Goal: Task Accomplishment & Management: Use online tool/utility

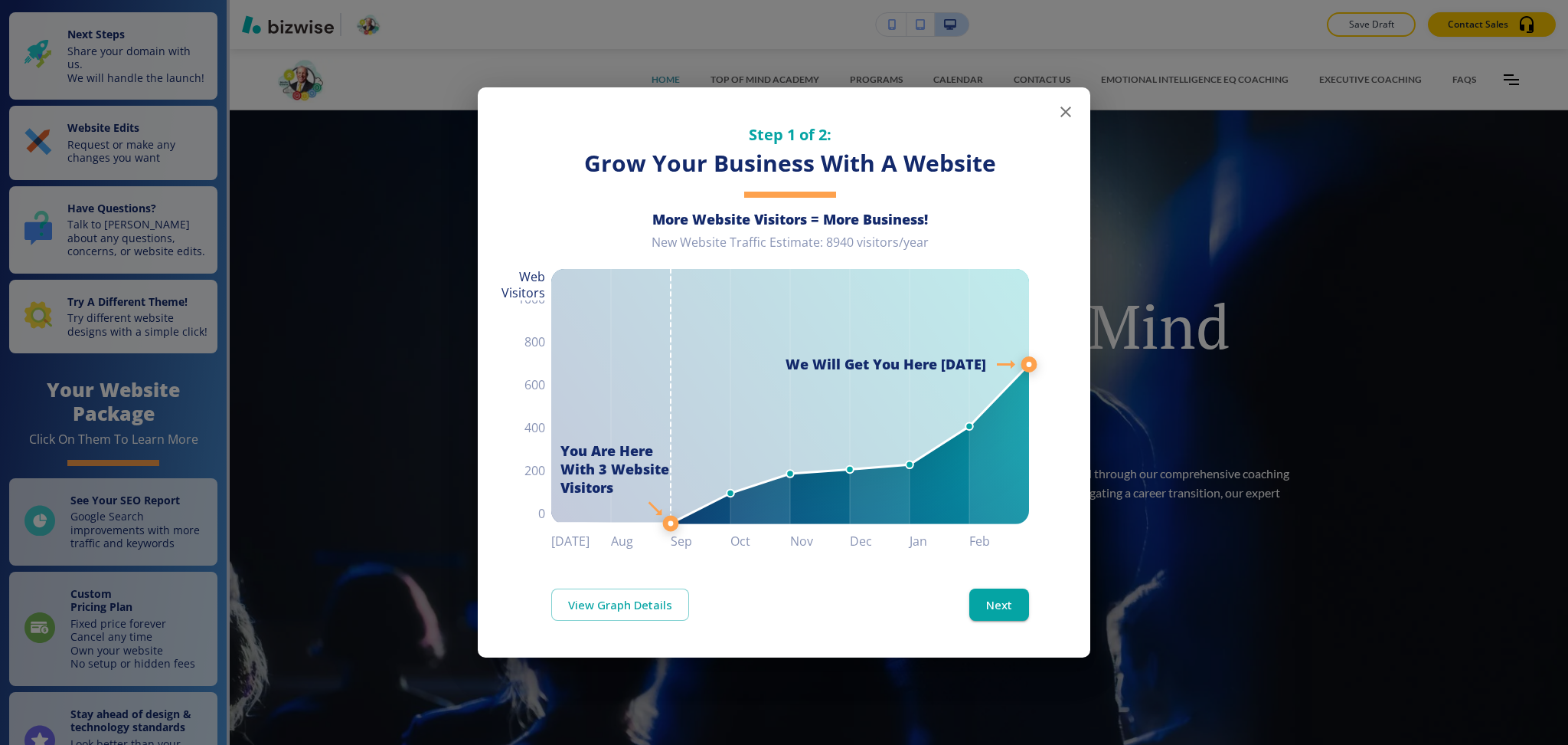
click at [129, 154] on div "Step 1 of 2: Grow Your Business With A Website More Website Visitors = More Bus…" at bounding box center [784, 372] width 1568 height 745
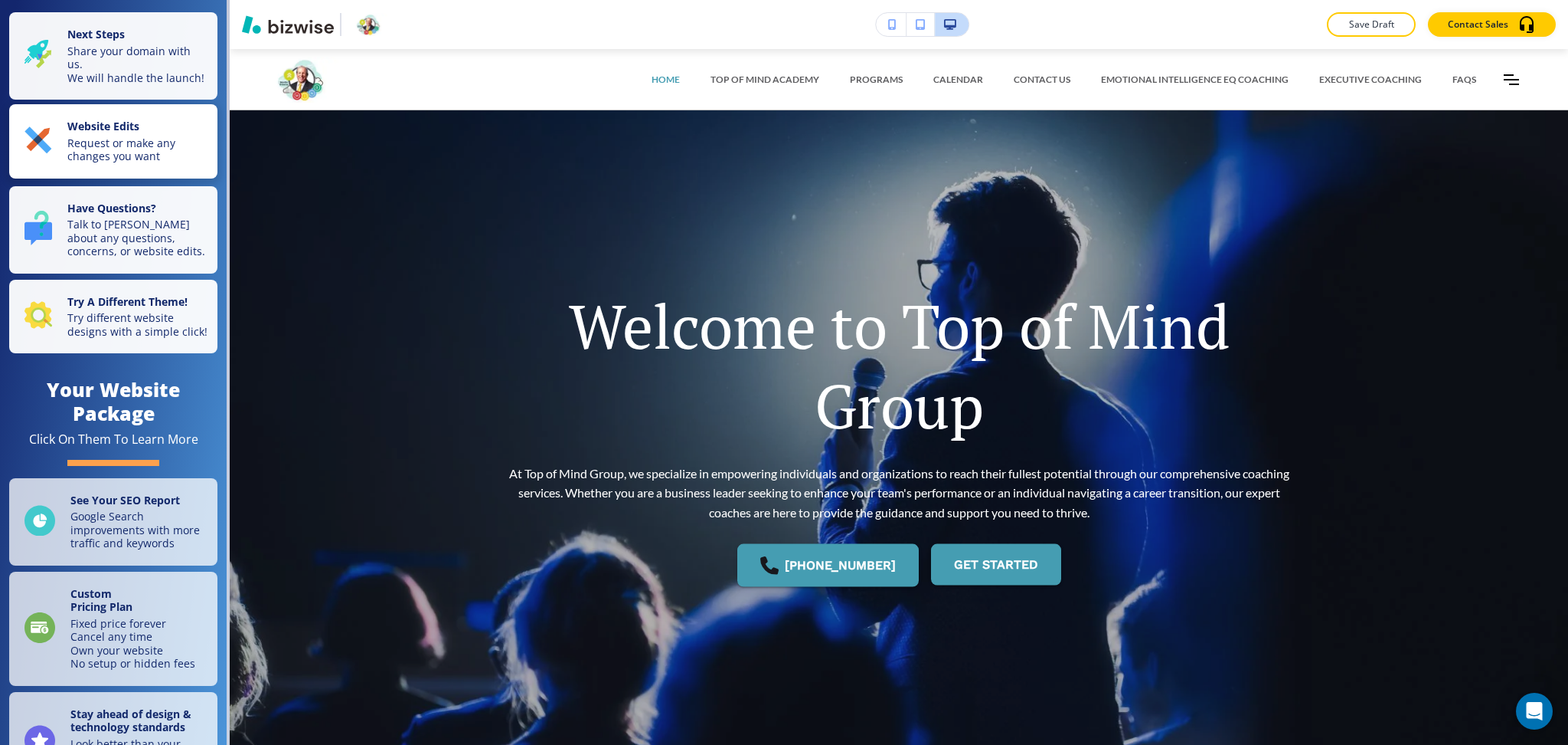
click at [154, 160] on p "Request or make any changes you want" at bounding box center [138, 149] width 141 height 27
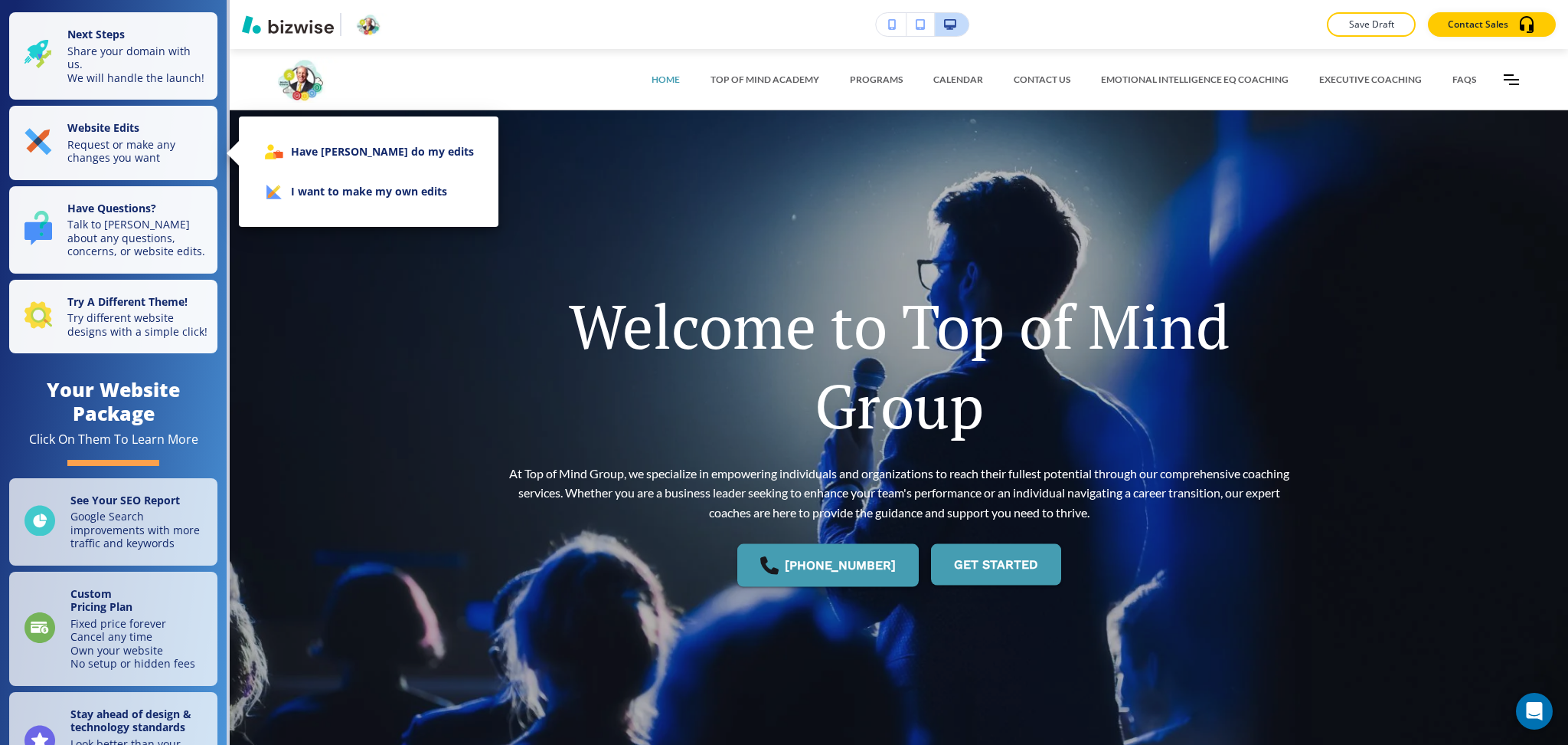
click at [292, 200] on li "I want to make my own edits" at bounding box center [368, 191] width 235 height 40
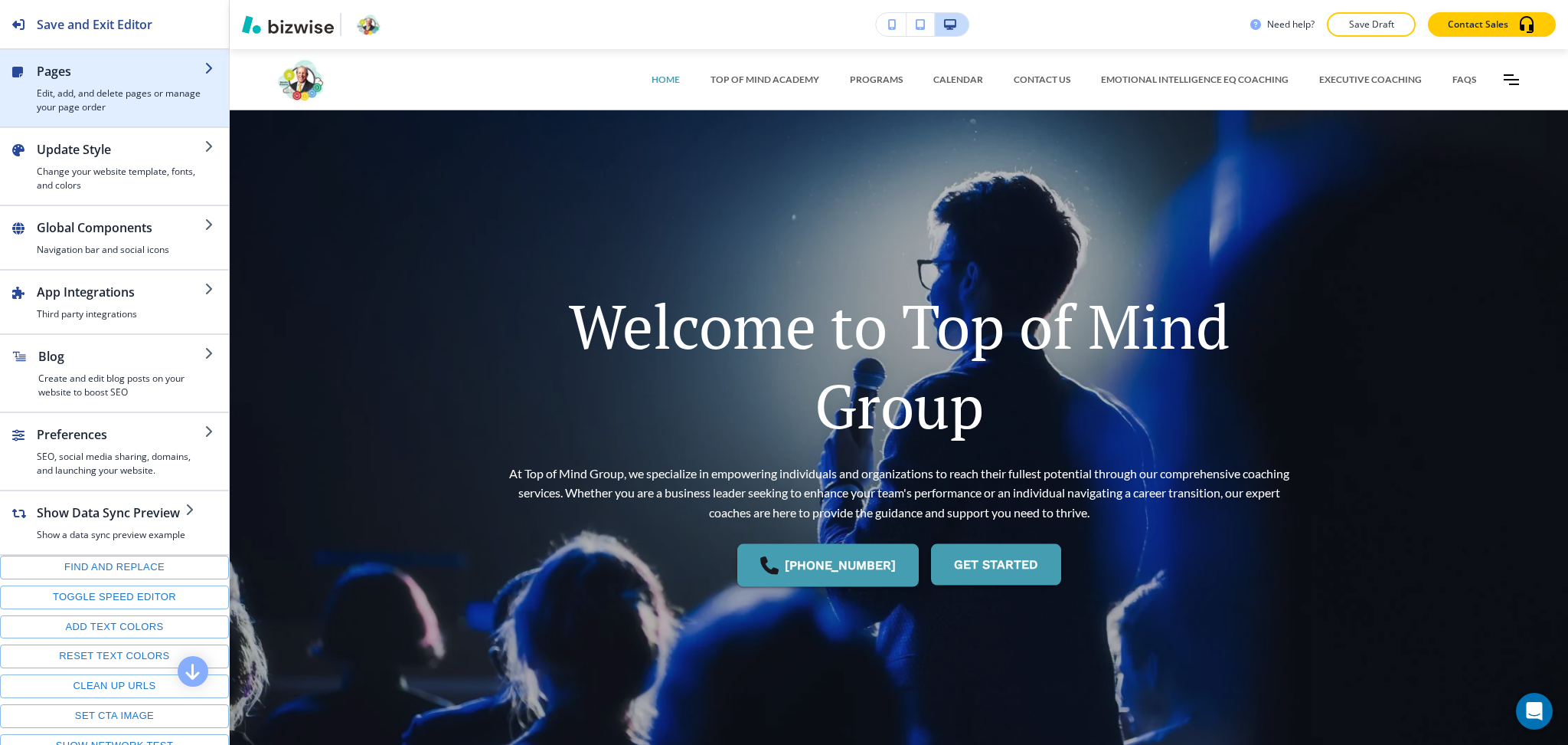
click at [90, 81] on div "button" at bounding box center [120, 84] width 167 height 6
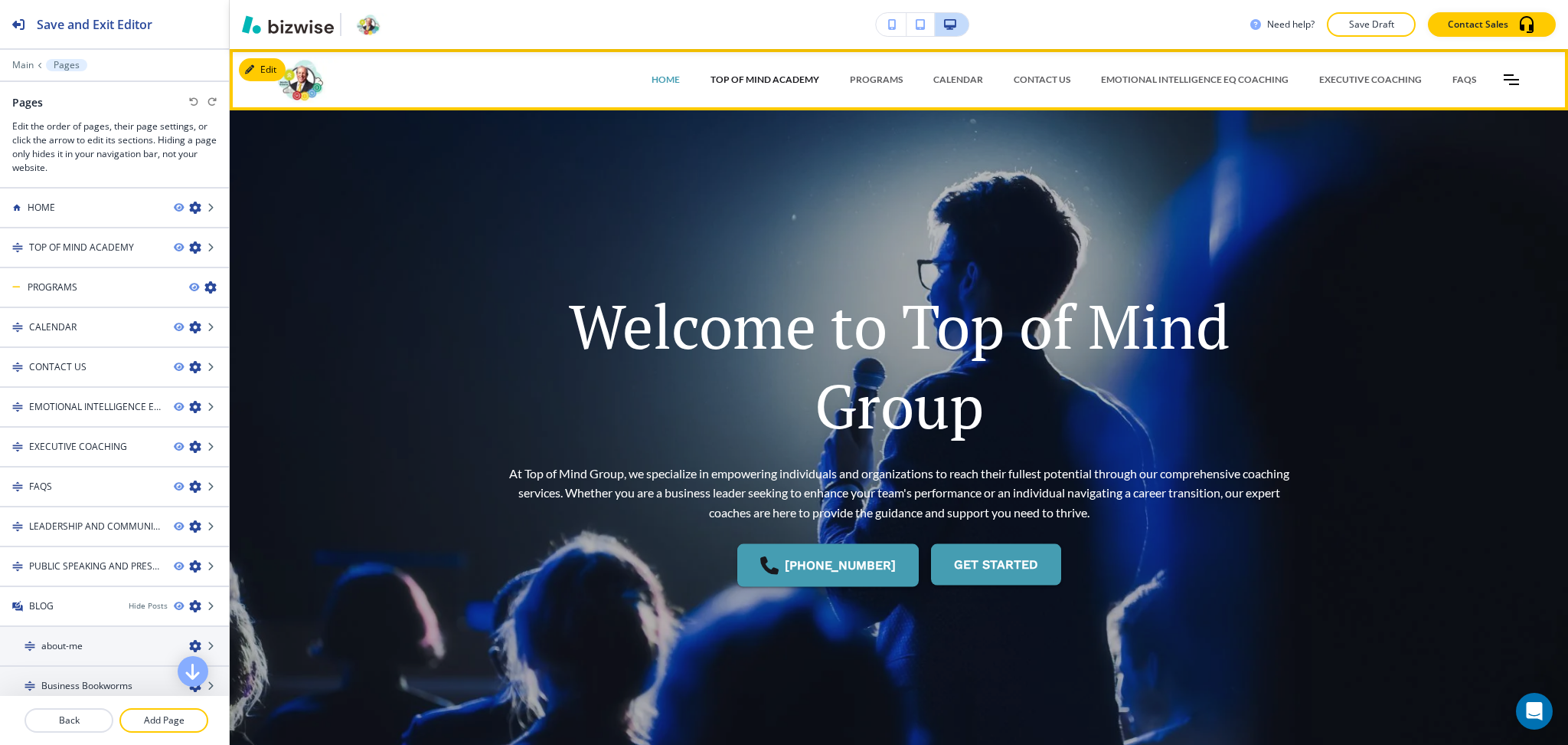
click at [756, 74] on p "TOP OF MIND ACADEMY" at bounding box center [765, 80] width 109 height 14
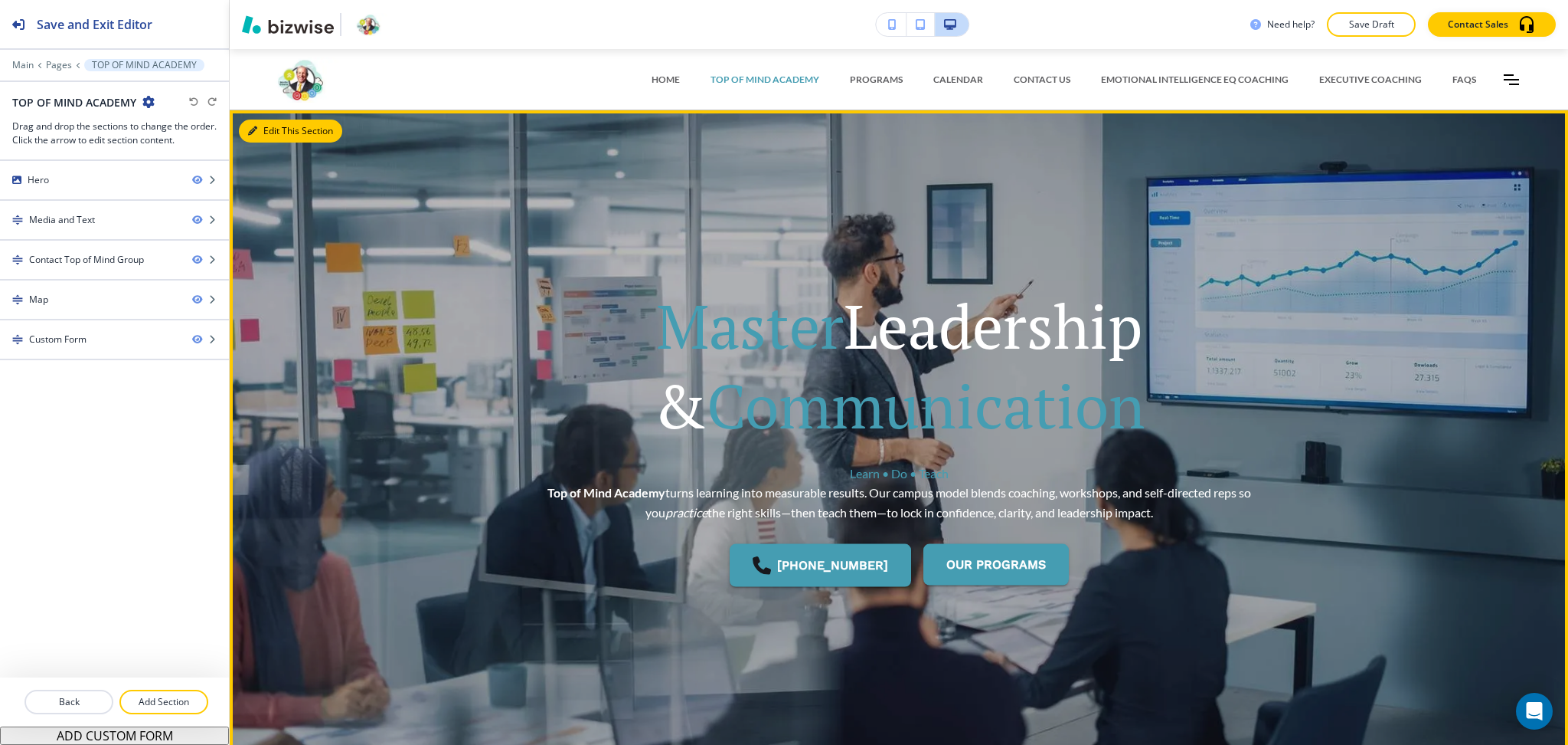
click at [274, 130] on button "Edit This Section" at bounding box center [290, 131] width 103 height 23
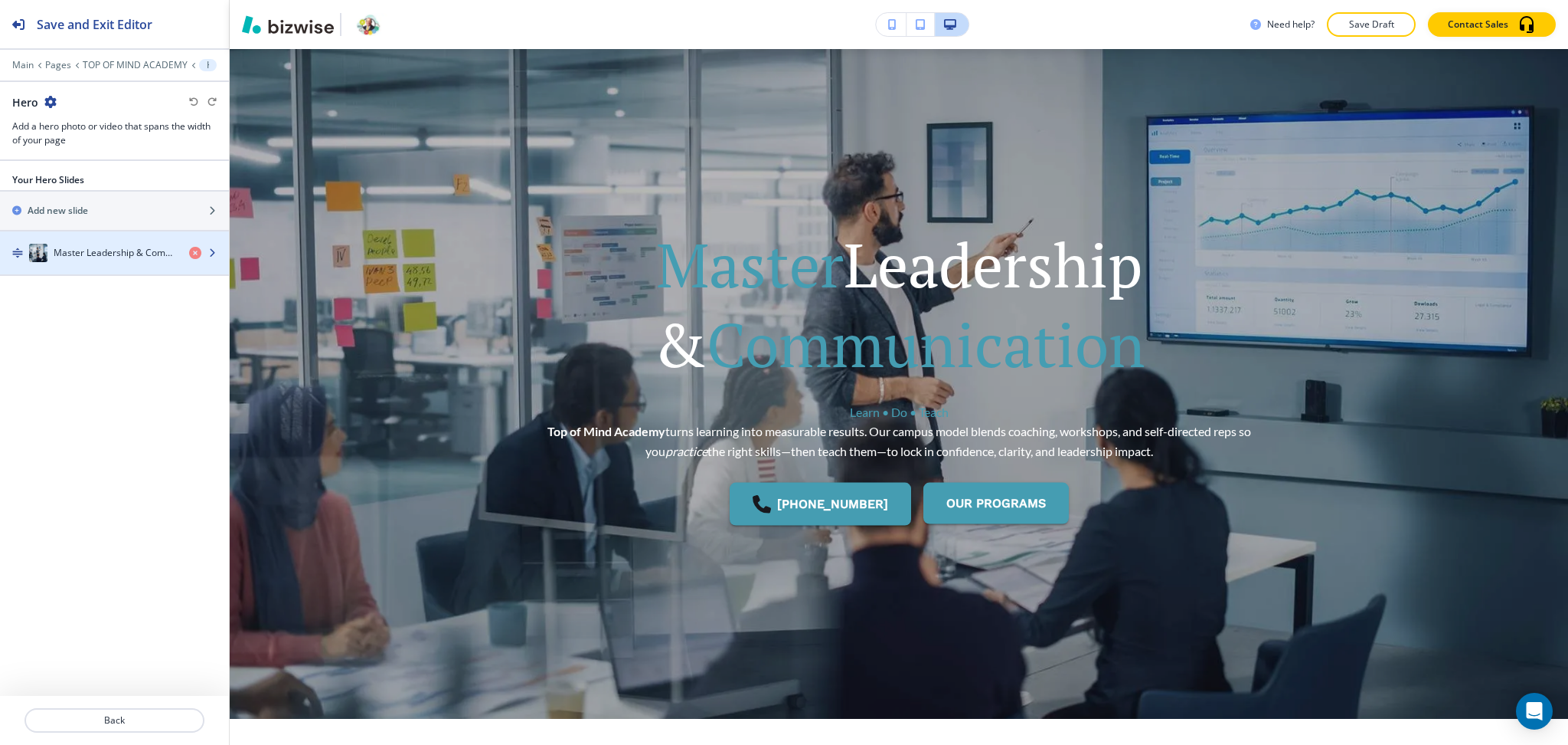
click at [102, 250] on h4 "Master Leadership & Communication" at bounding box center [116, 253] width 124 height 14
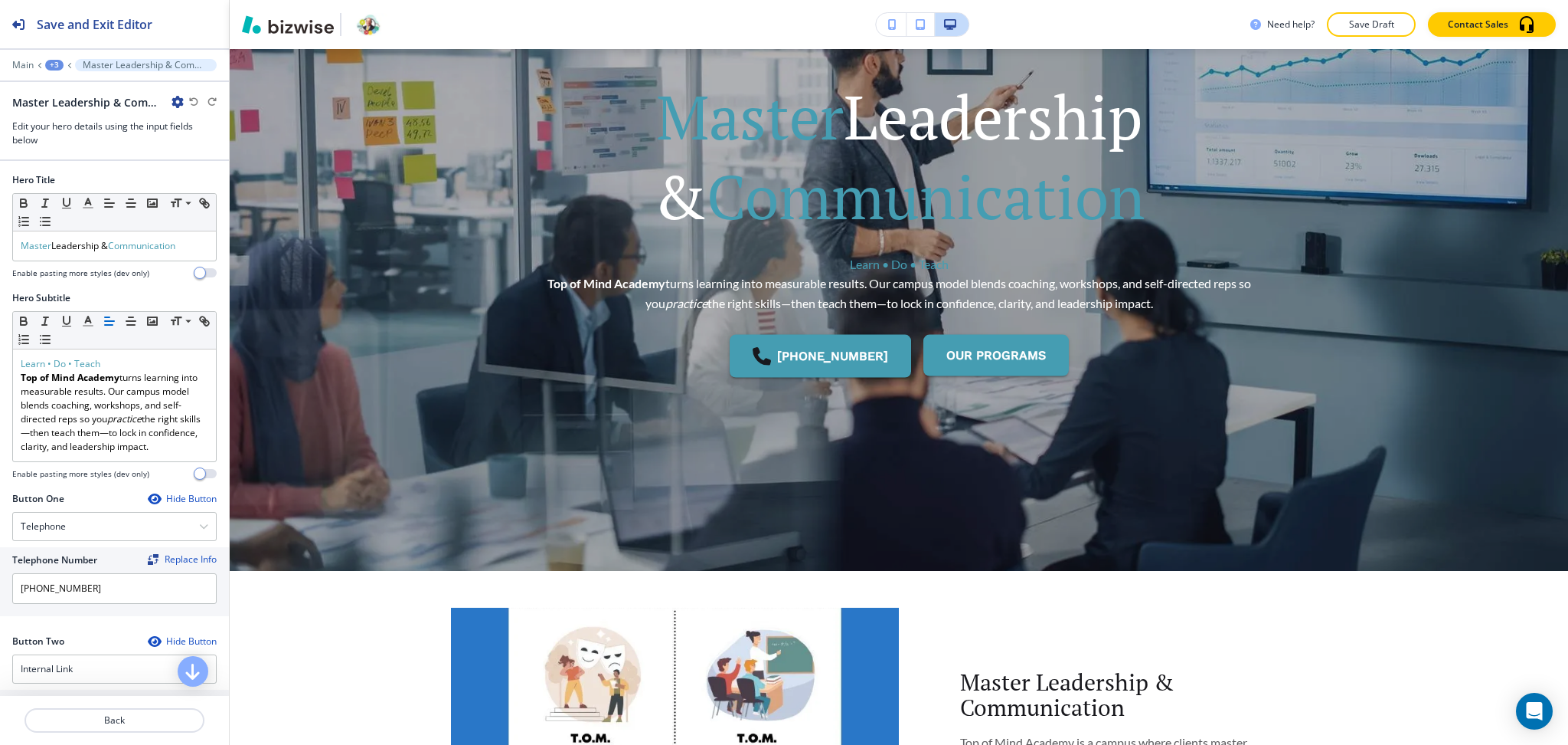
scroll to position [236, 0]
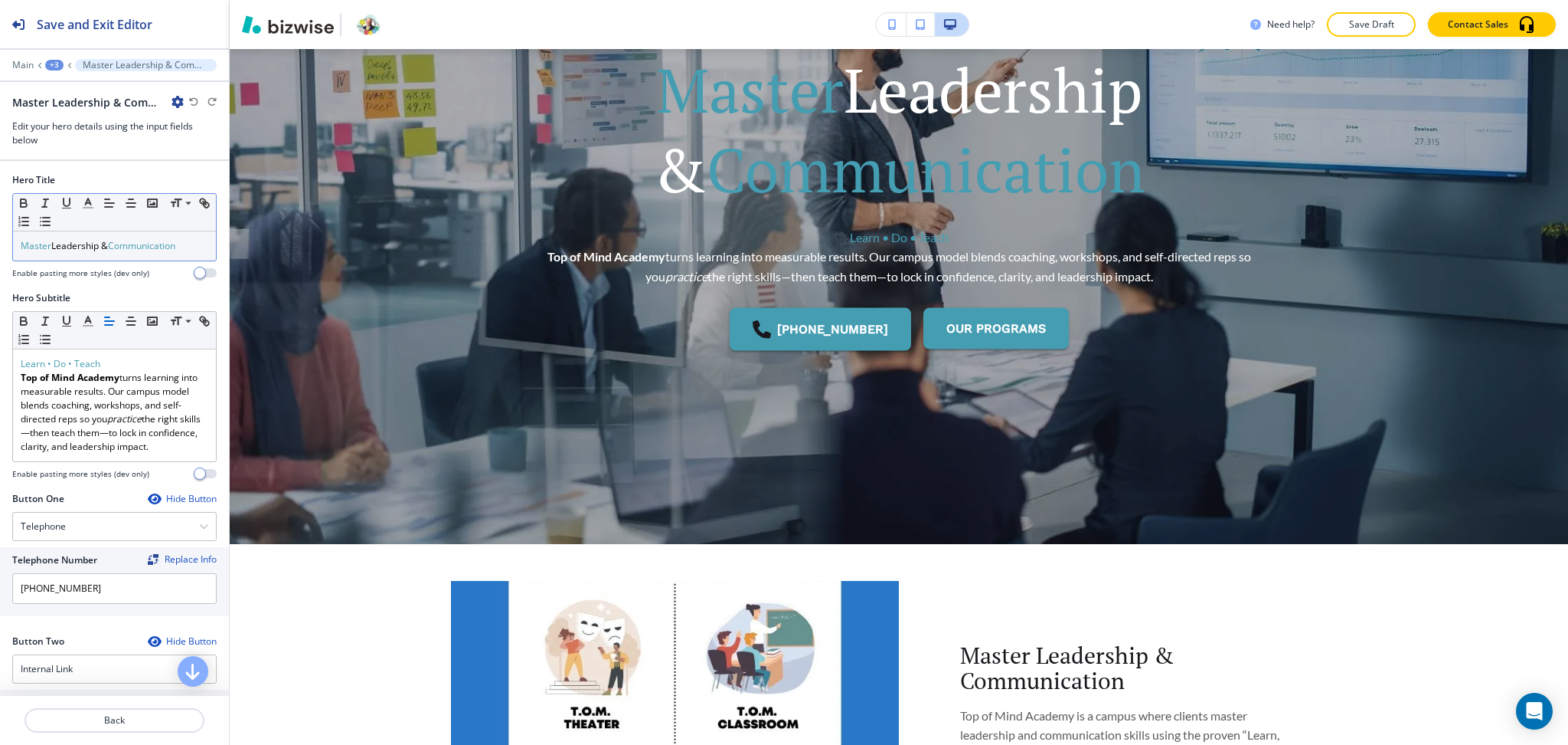
click at [136, 243] on span "Communication" at bounding box center [142, 245] width 67 height 13
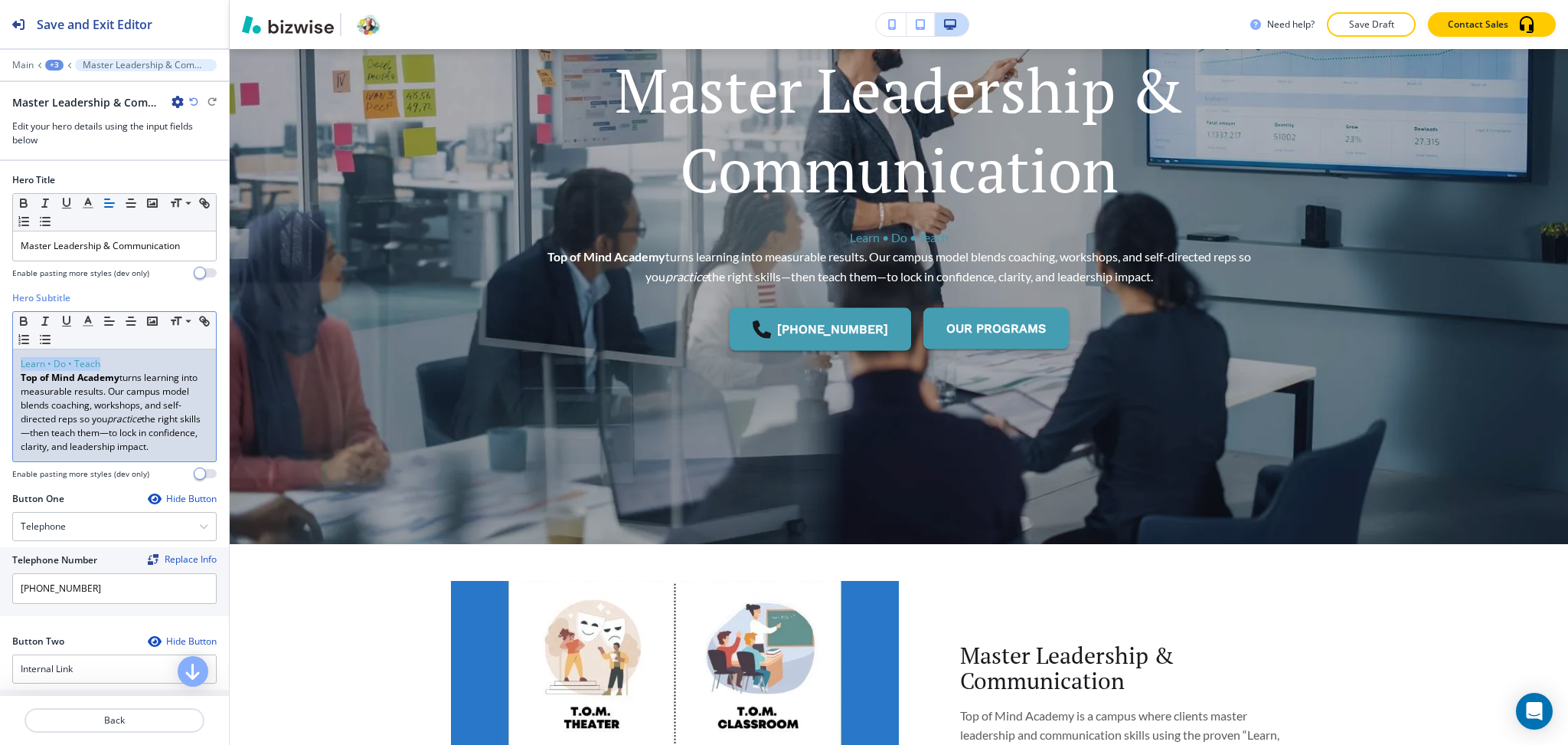
drag, startPoint x: 118, startPoint y: 363, endPoint x: 0, endPoint y: 349, distance: 118.8
click at [0, 349] on div "Hero Subtitle Small Normal Large Huge Learn • Do • Teach Top of Mind Academy tu…" at bounding box center [114, 391] width 229 height 201
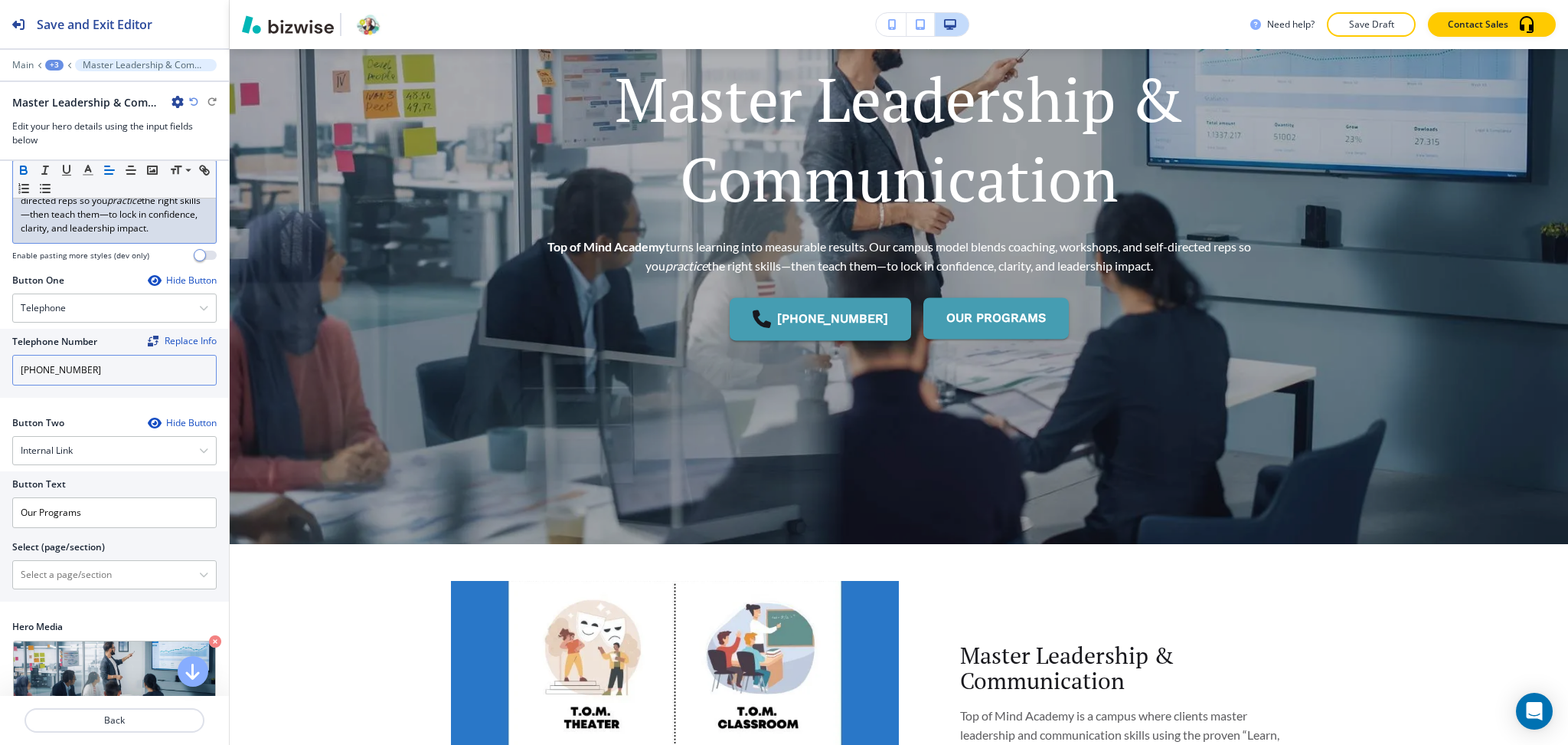
scroll to position [275, 0]
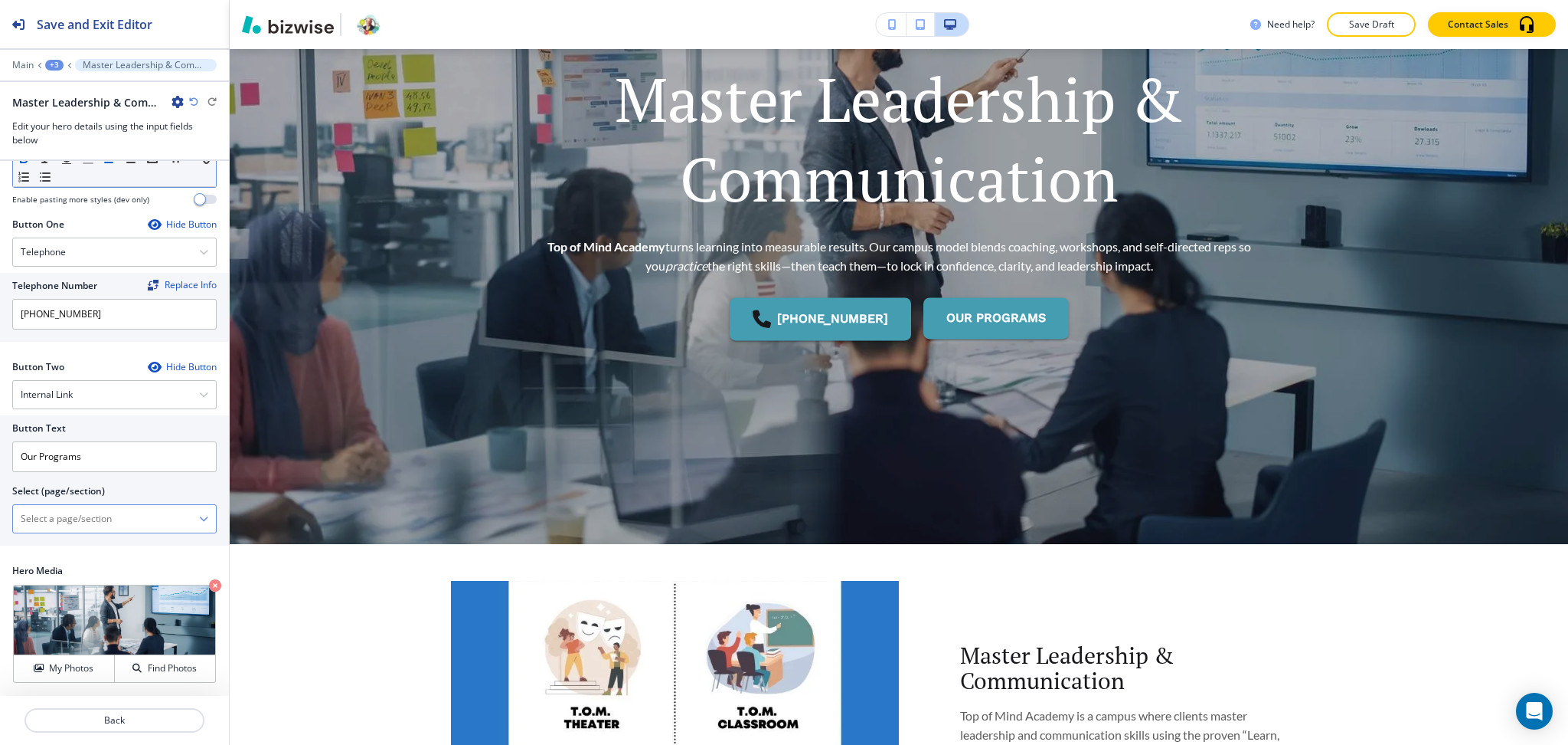
click at [70, 522] on \(page\/section\) "Manual Input" at bounding box center [106, 518] width 186 height 26
click at [64, 461] on input "Our Programs" at bounding box center [114, 456] width 204 height 31
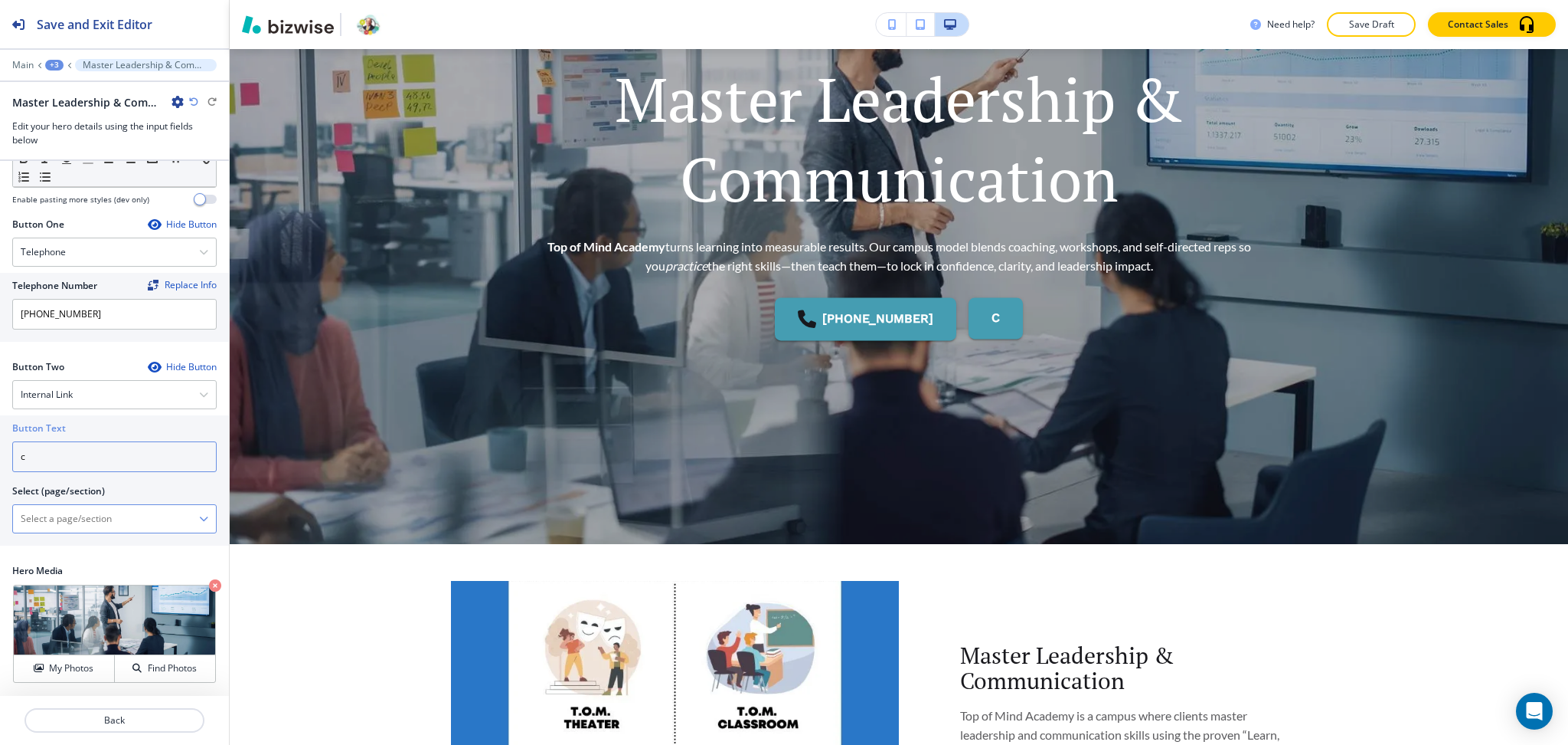
type input "c"
click at [81, 507] on \(page\/section\) "Manual Input" at bounding box center [106, 518] width 186 height 26
type \(page\/section\) "CONTACT US"
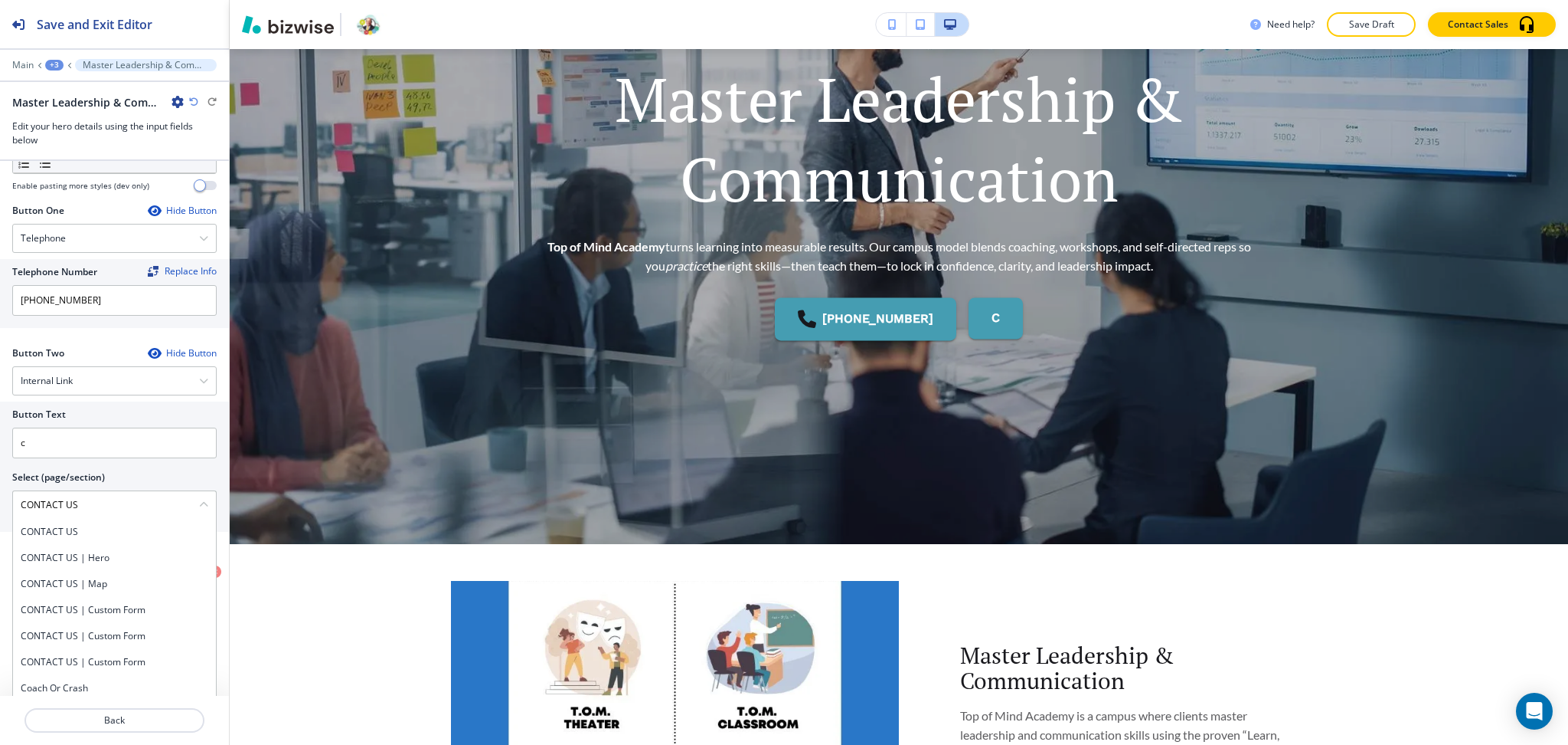
drag, startPoint x: 91, startPoint y: 515, endPoint x: 0, endPoint y: 484, distance: 96.1
click at [0, 484] on div "Button Text c Select (page/section) CONTACT US CONTACT US CONTACT US | Hero CON…" at bounding box center [114, 466] width 229 height 130
click at [70, 538] on div "CONTACT US" at bounding box center [114, 531] width 203 height 26
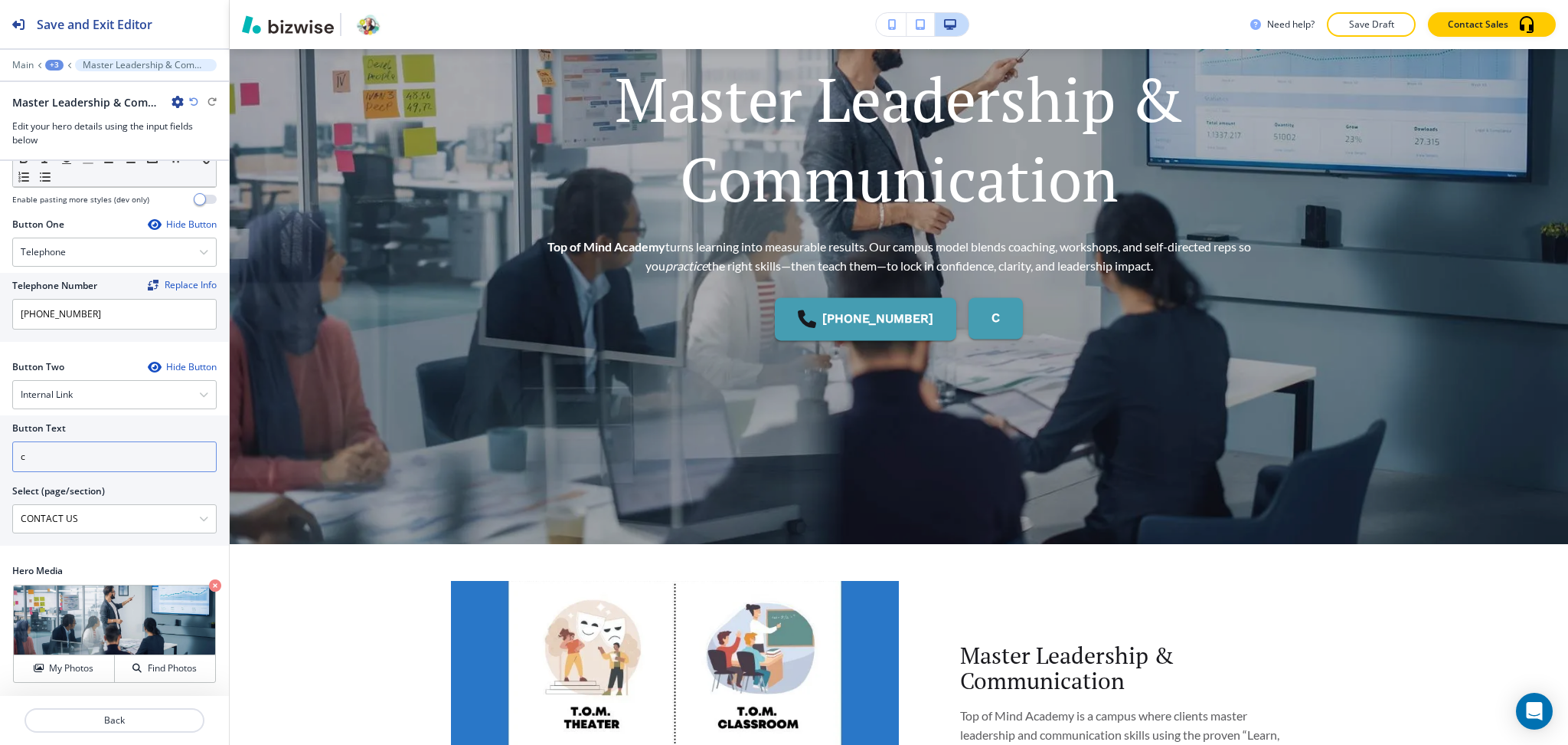
click at [57, 472] on div at bounding box center [114, 478] width 204 height 13
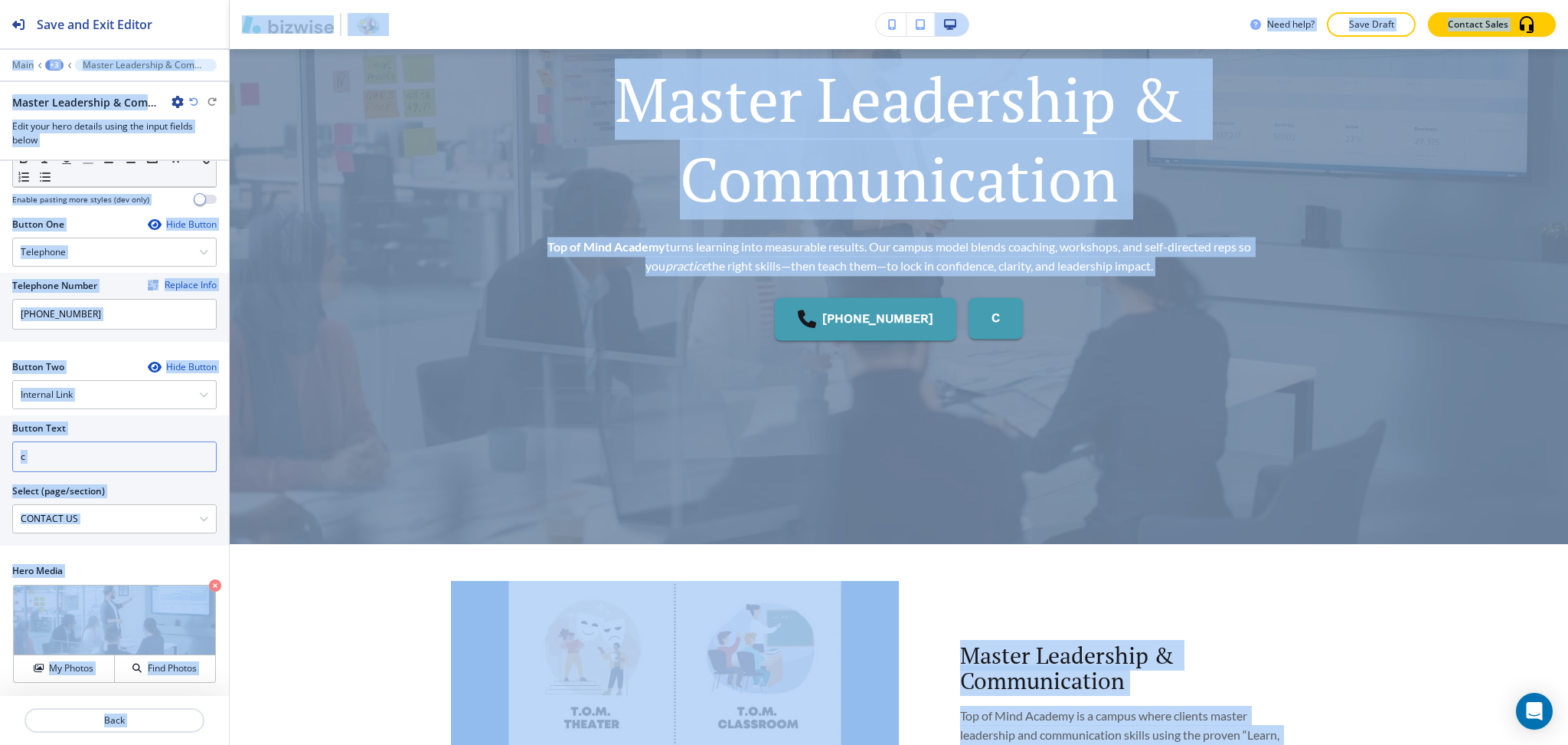
click at [54, 459] on input "c" at bounding box center [114, 456] width 204 height 31
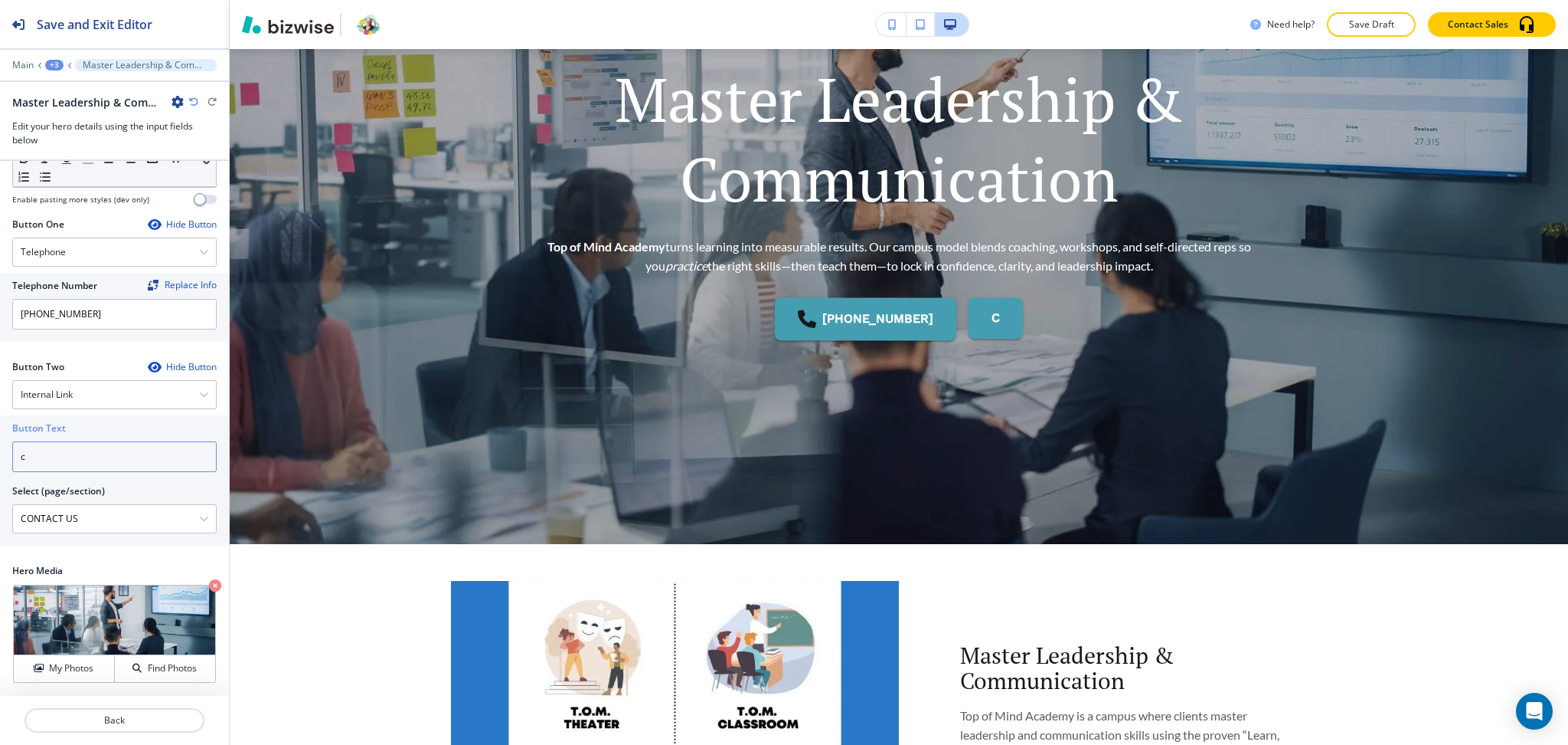
paste input "CONTACT US"
type input "CONTACT US"
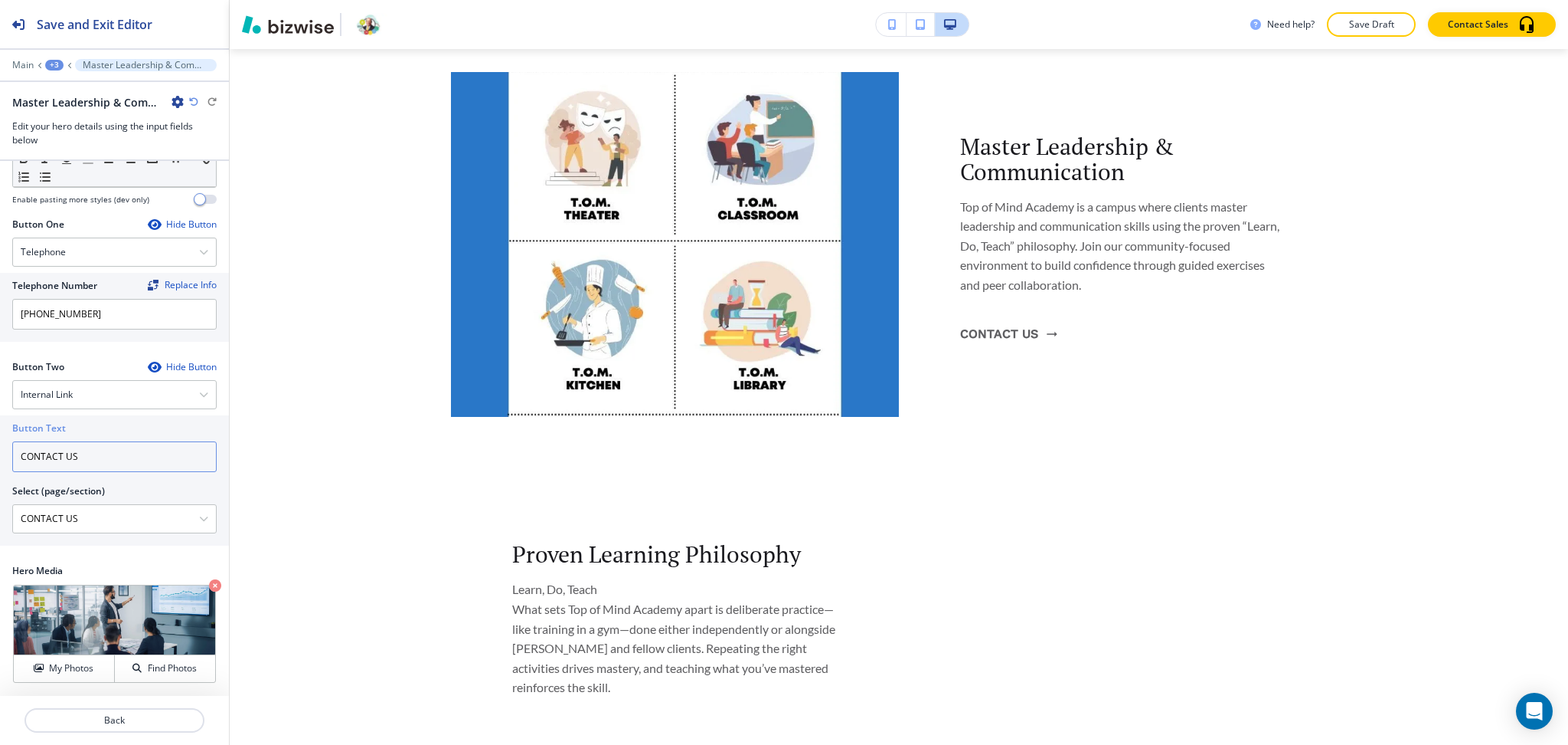
scroll to position [746, 0]
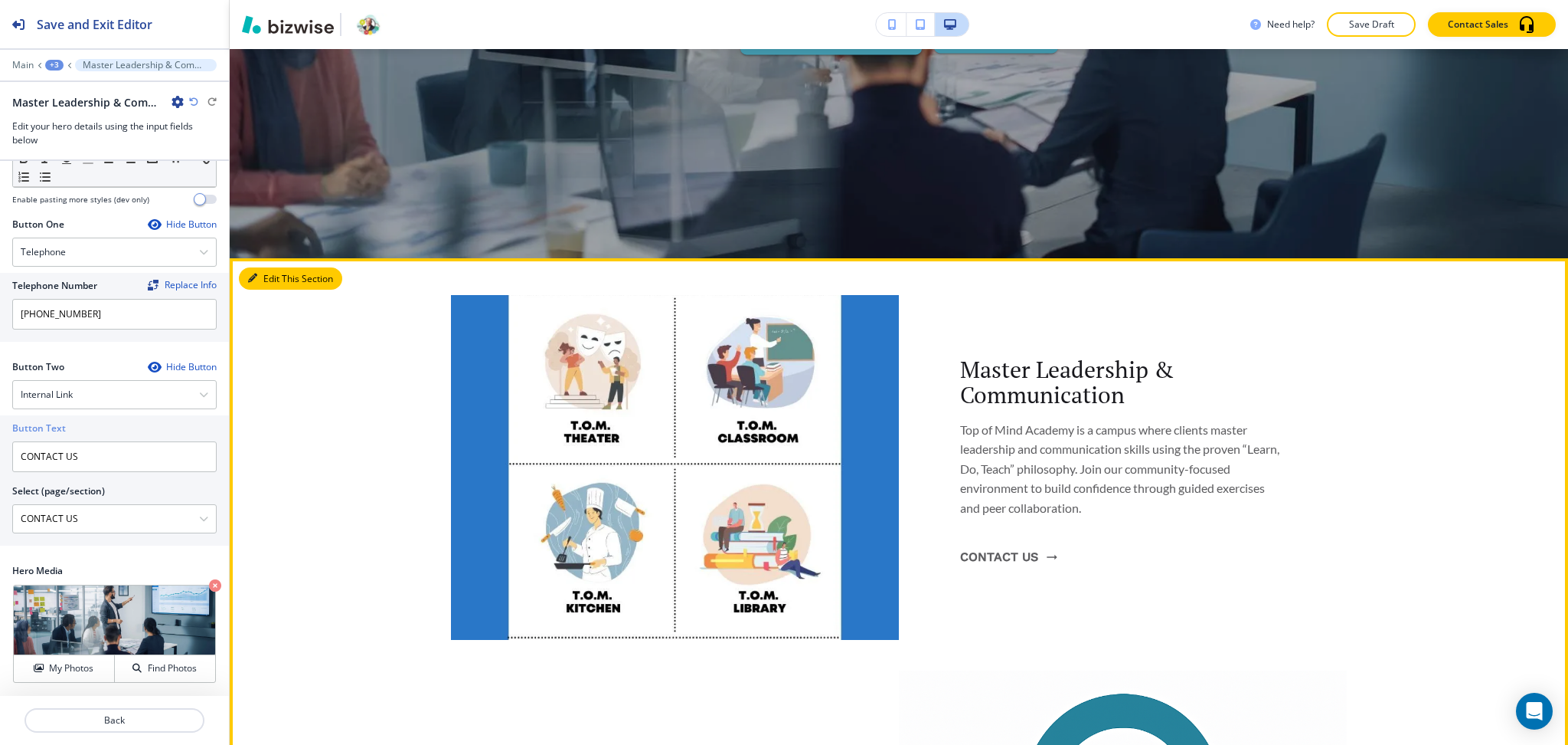
click at [277, 279] on button "Edit This Section" at bounding box center [290, 279] width 103 height 23
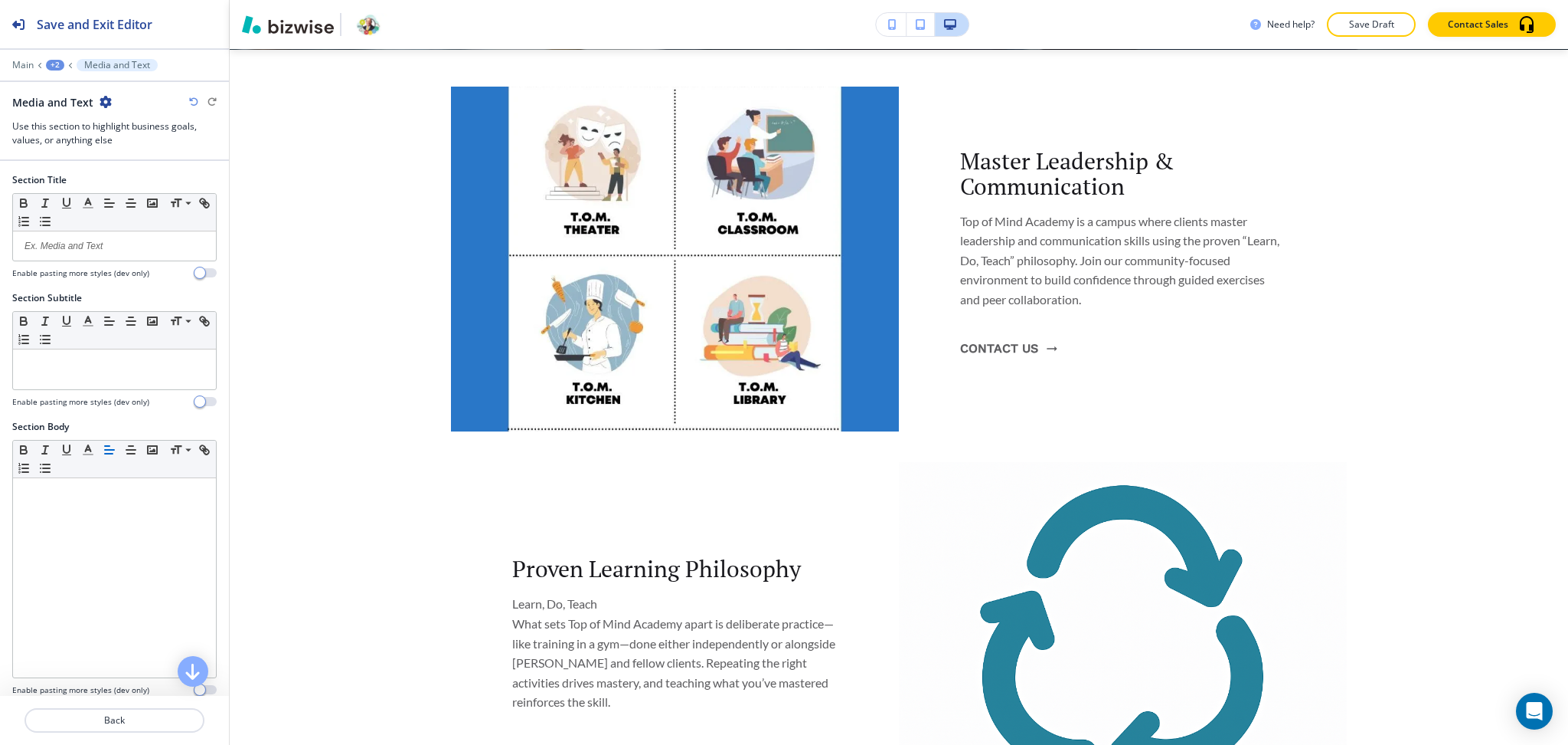
scroll to position [731, 0]
drag, startPoint x: 112, startPoint y: 103, endPoint x: 102, endPoint y: 100, distance: 10.4
click at [102, 100] on div "Media and Text" at bounding box center [114, 102] width 204 height 16
click at [102, 100] on icon "button" at bounding box center [106, 102] width 13 height 13
click at [128, 175] on p "Delete Section" at bounding box center [147, 182] width 78 height 14
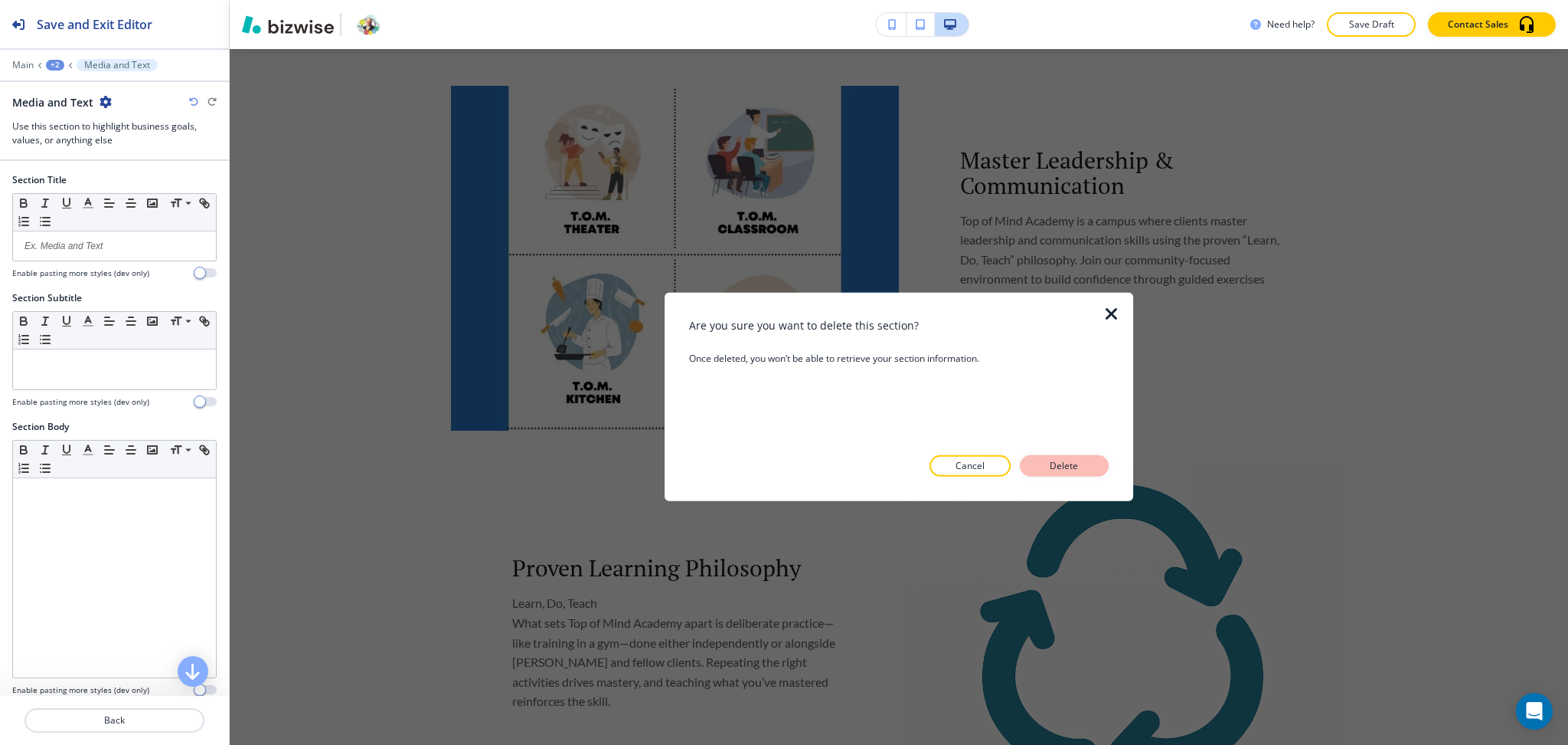
click at [1076, 459] on p "Delete" at bounding box center [1064, 466] width 37 height 14
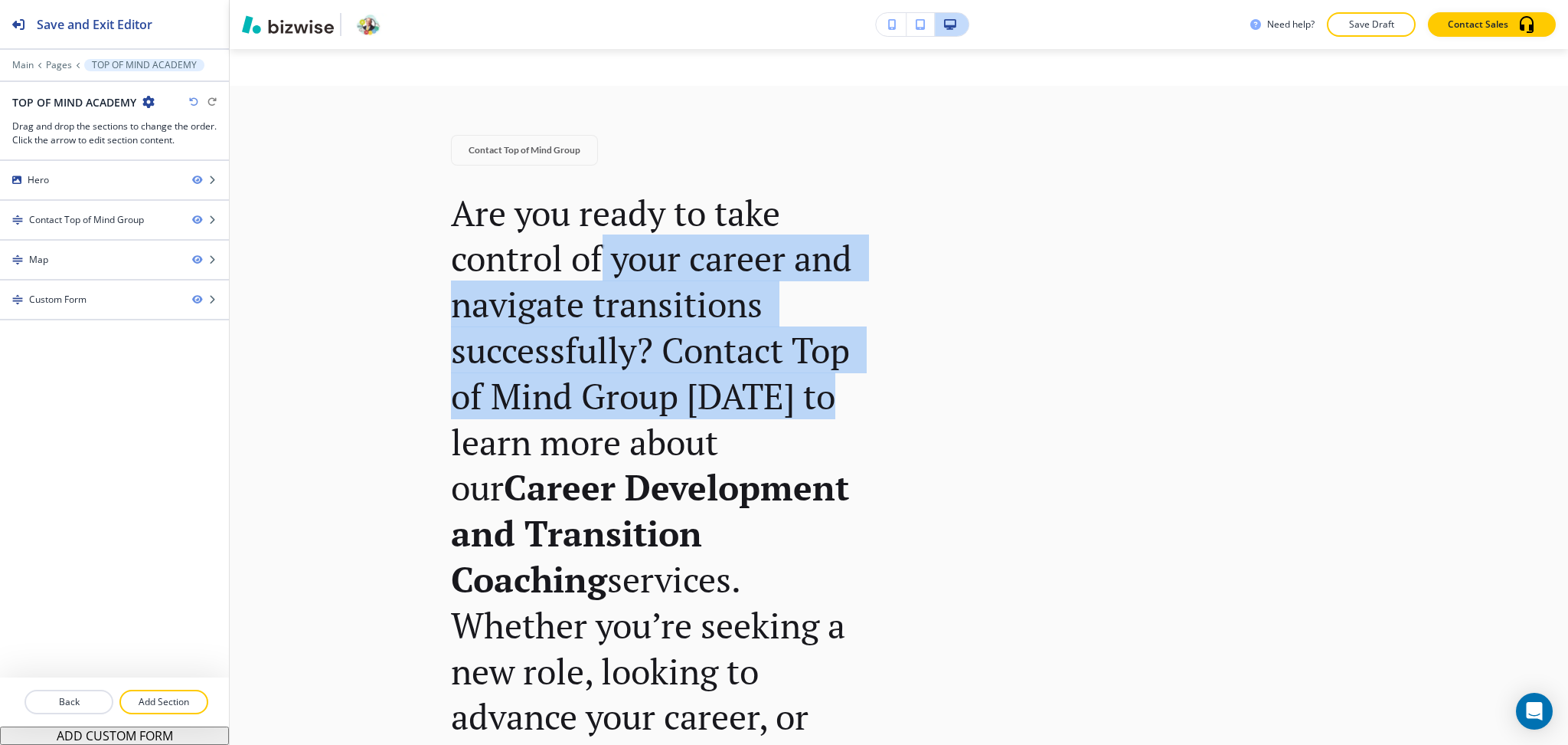
drag, startPoint x: 818, startPoint y: 394, endPoint x: 439, endPoint y: 125, distance: 464.8
click at [521, 178] on div "Contact Top of Mind Group Are you ready to take control of your career and navi…" at bounding box center [653, 676] width 404 height 1084
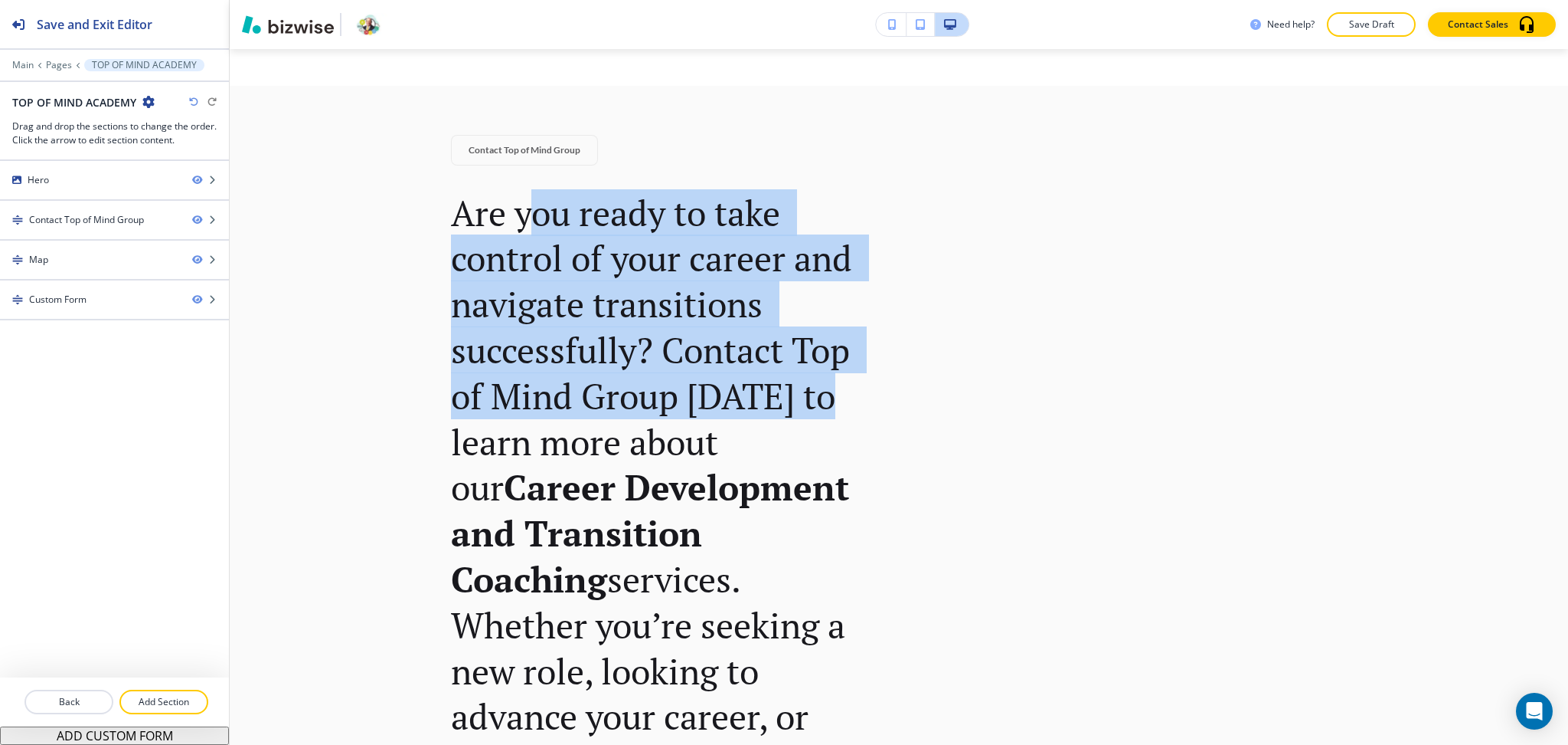
click at [590, 301] on p "Are you ready to take control of your career and navigate transitions successfu…" at bounding box center [653, 671] width 404 height 963
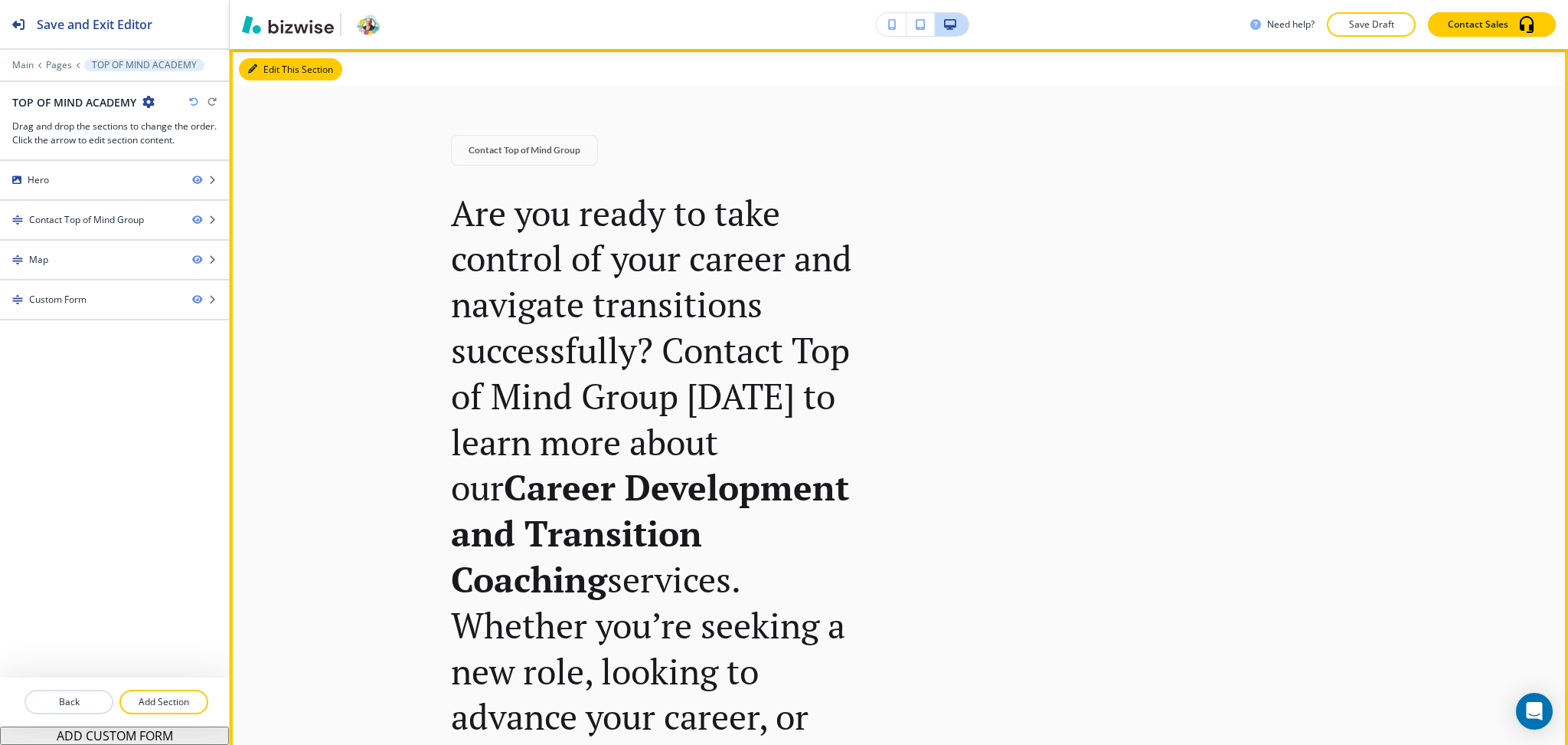
click at [268, 72] on button "Edit This Section" at bounding box center [290, 69] width 103 height 23
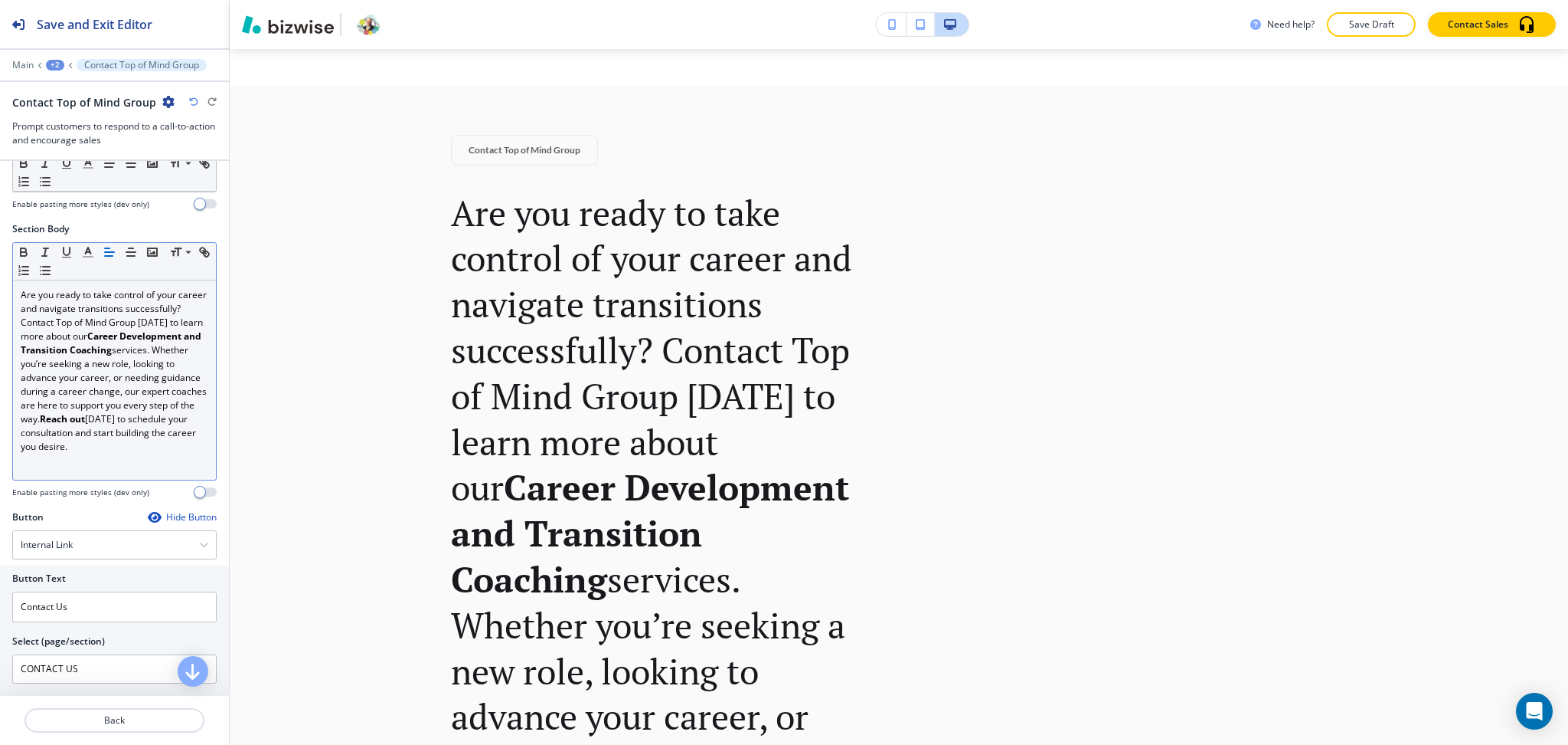
scroll to position [243, 0]
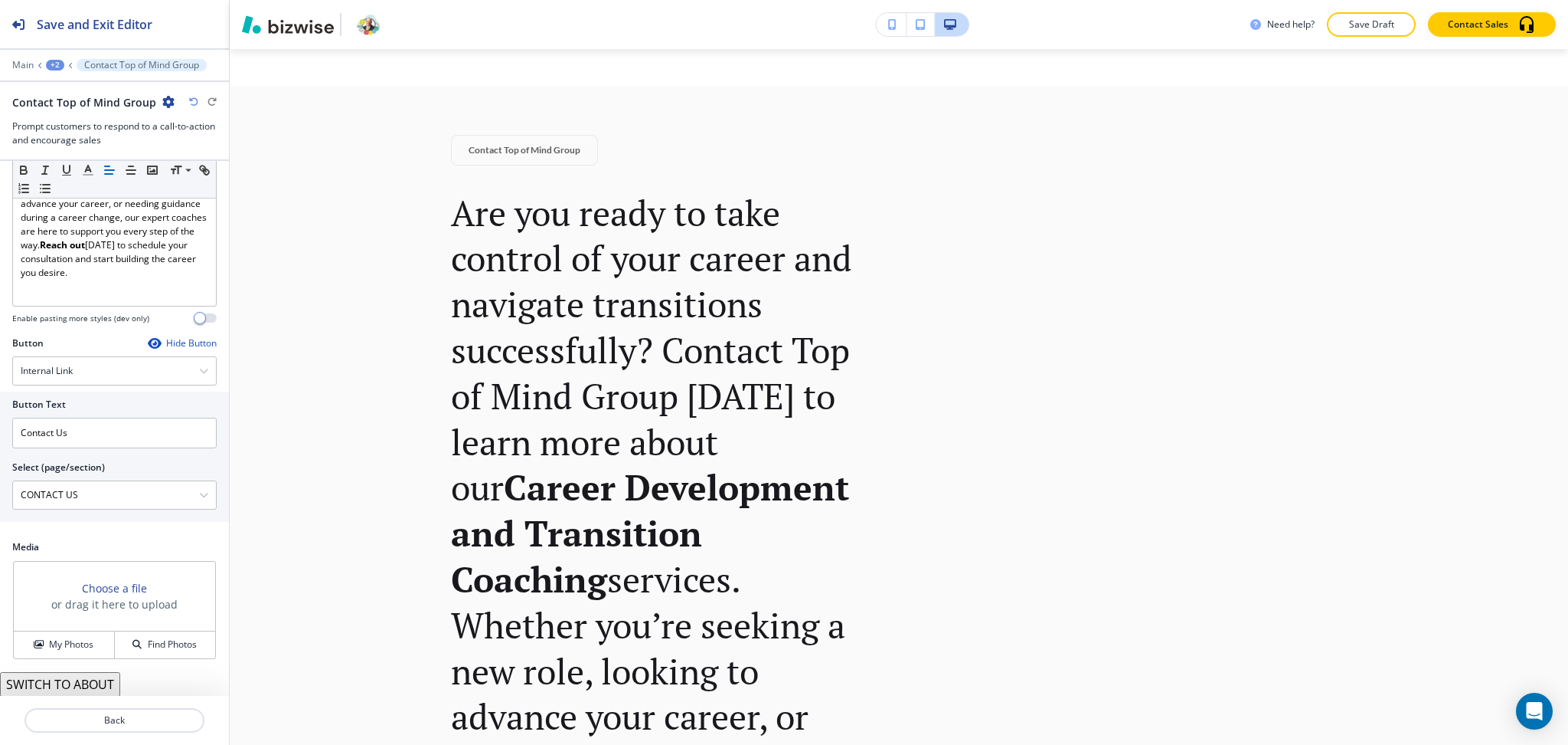
click at [99, 684] on button "SWITCH TO ABOUT" at bounding box center [60, 684] width 120 height 24
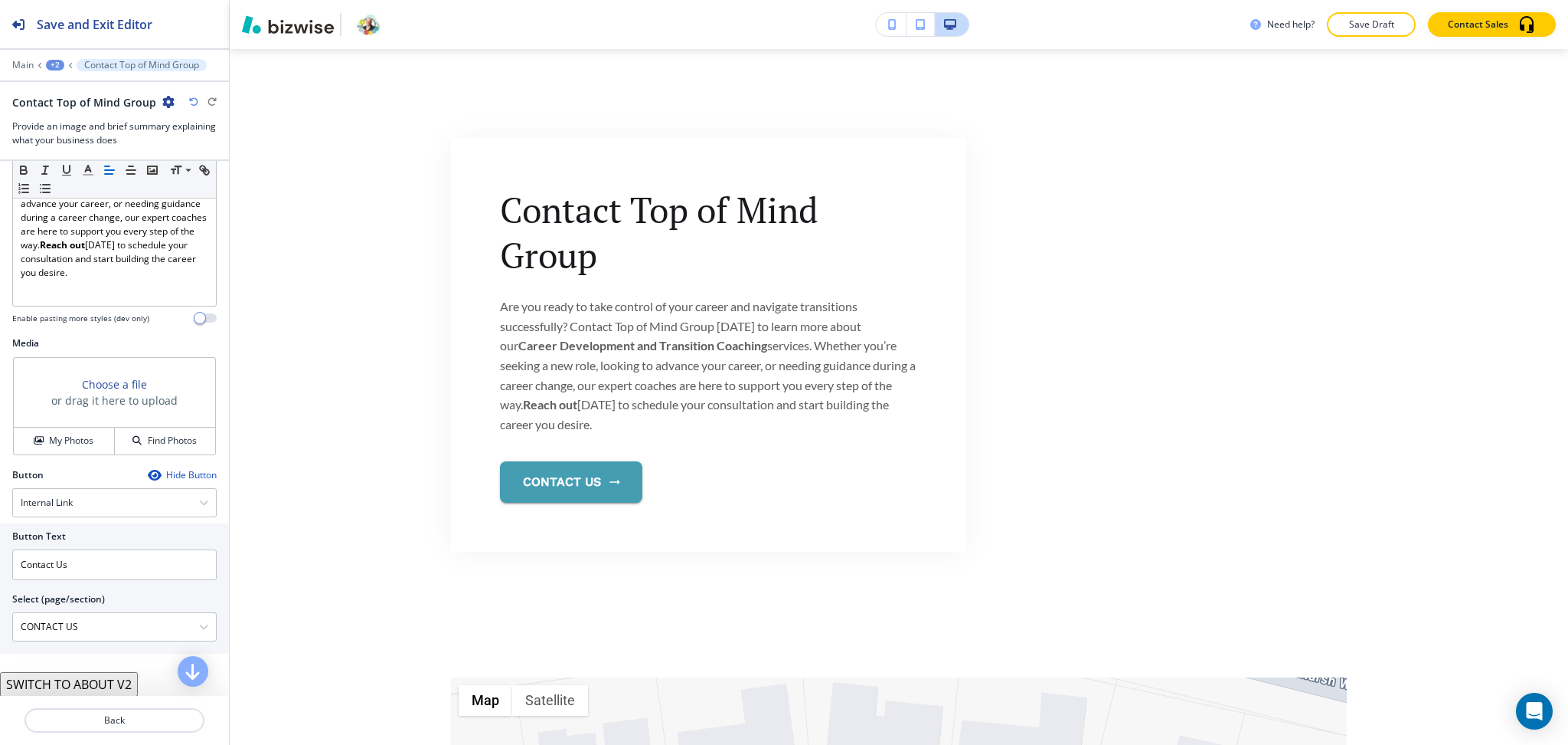
click at [112, 686] on button "SWITCH TO ABOUT V2" at bounding box center [69, 684] width 138 height 24
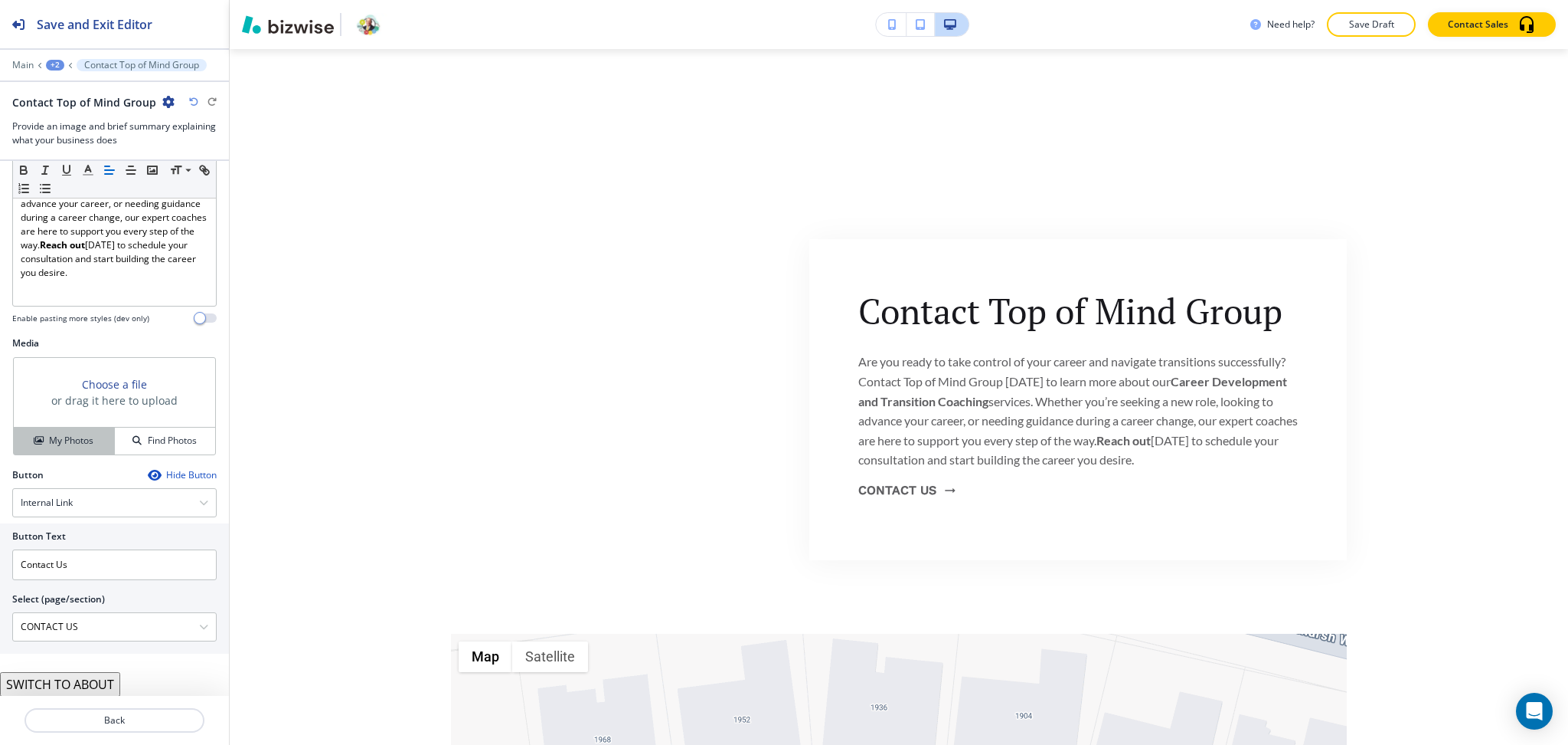
click at [70, 448] on button "My Photos" at bounding box center [64, 441] width 101 height 27
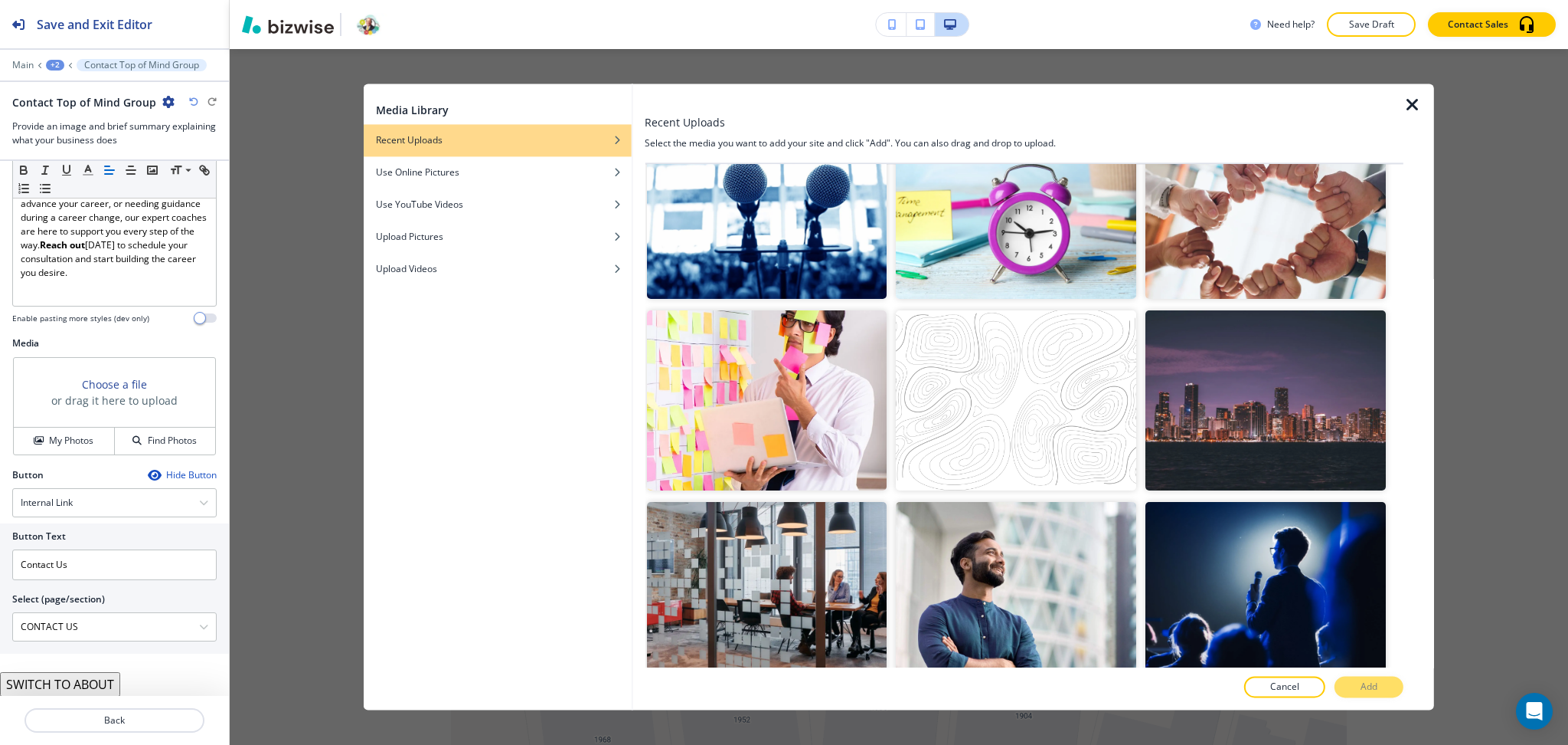
scroll to position [444, 0]
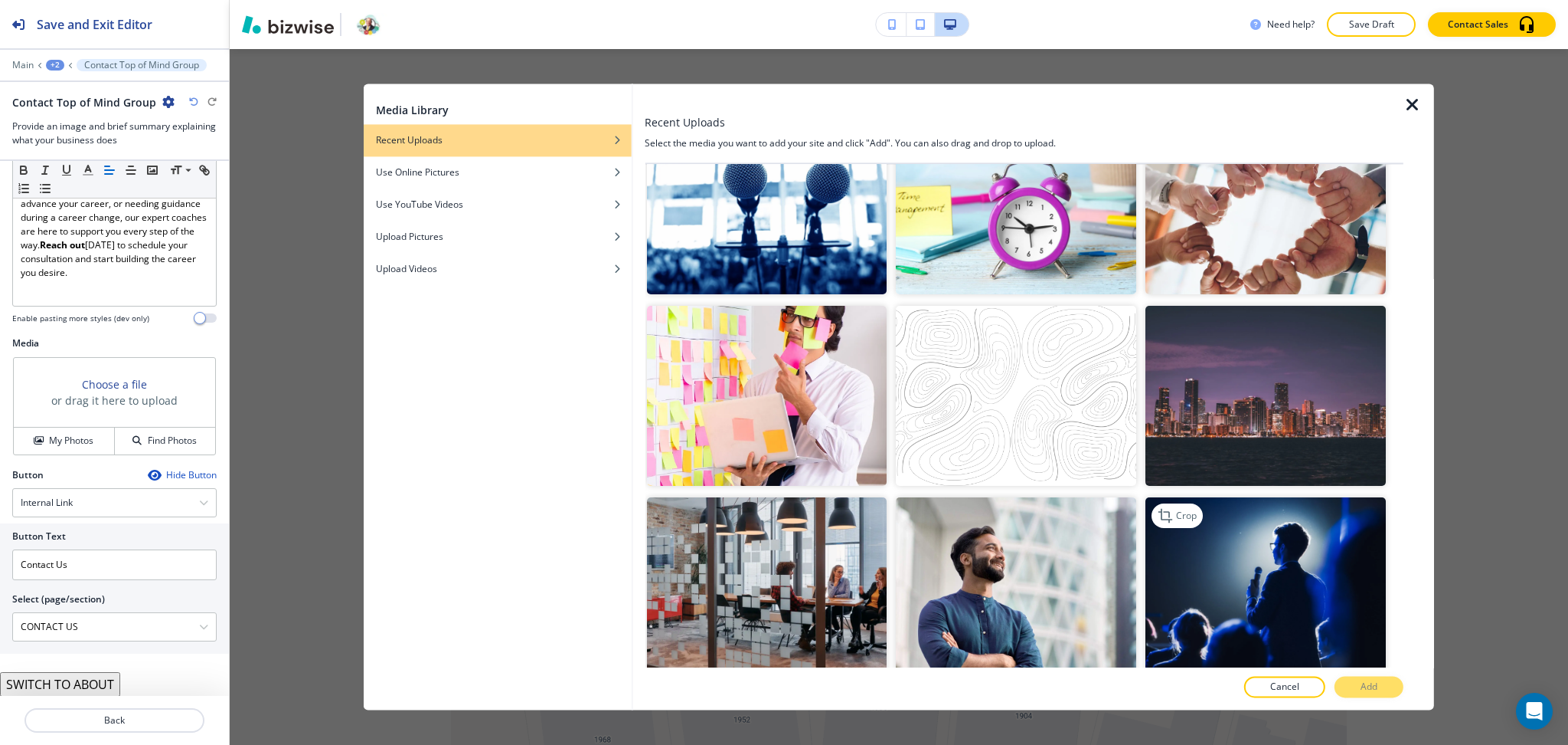
click at [1207, 552] on img "button" at bounding box center [1265, 587] width 240 height 180
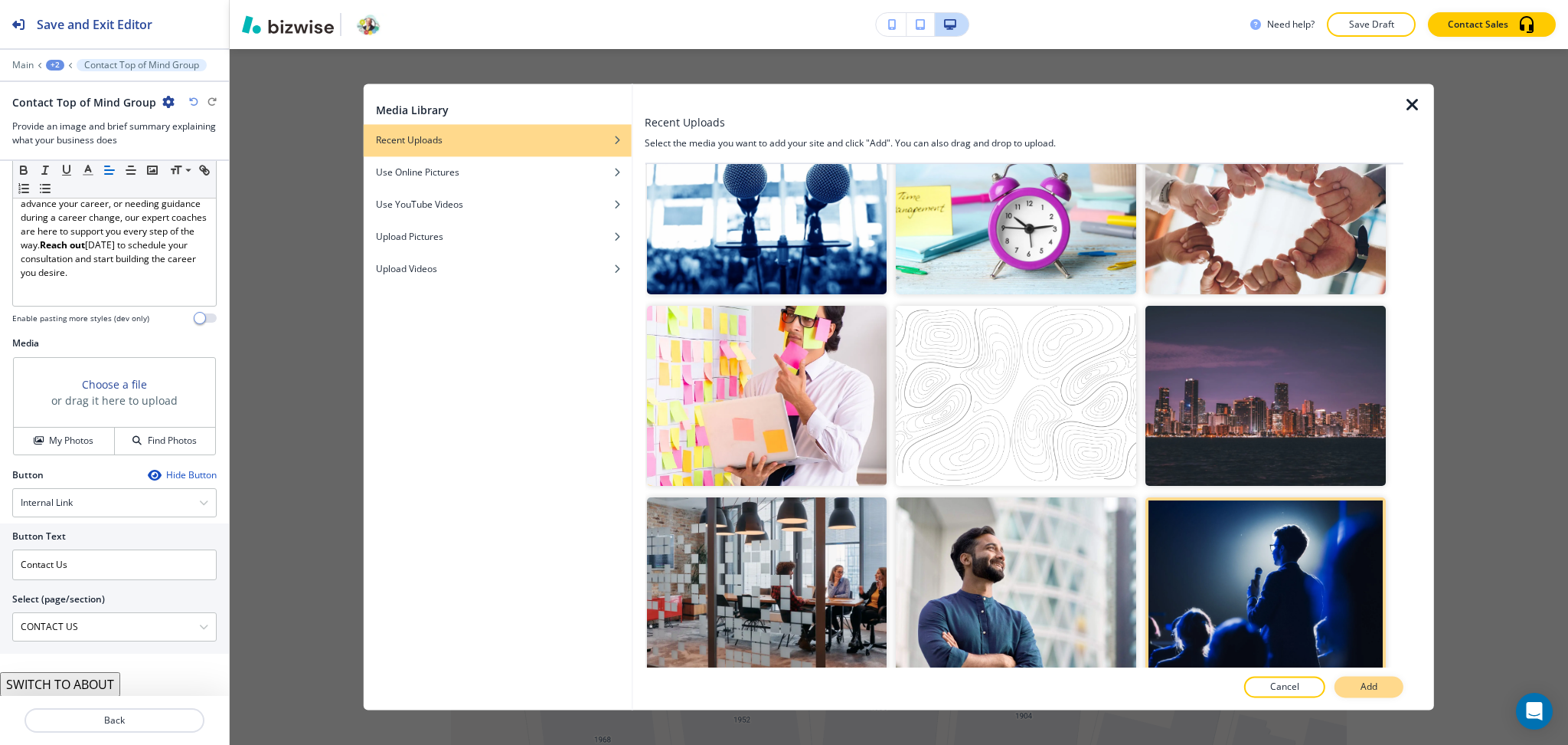
click at [1358, 688] on button "Add" at bounding box center [1369, 687] width 69 height 21
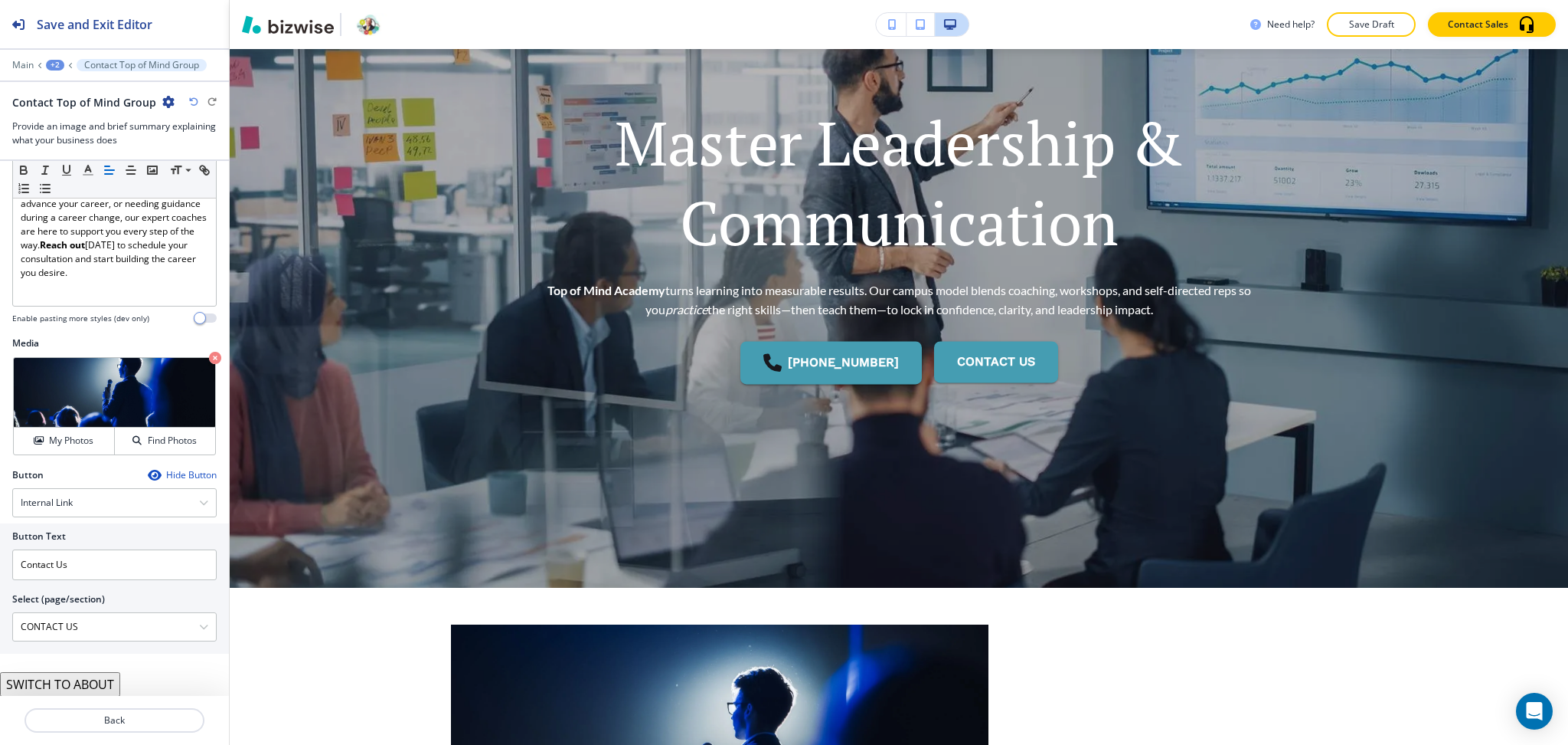
scroll to position [140, 0]
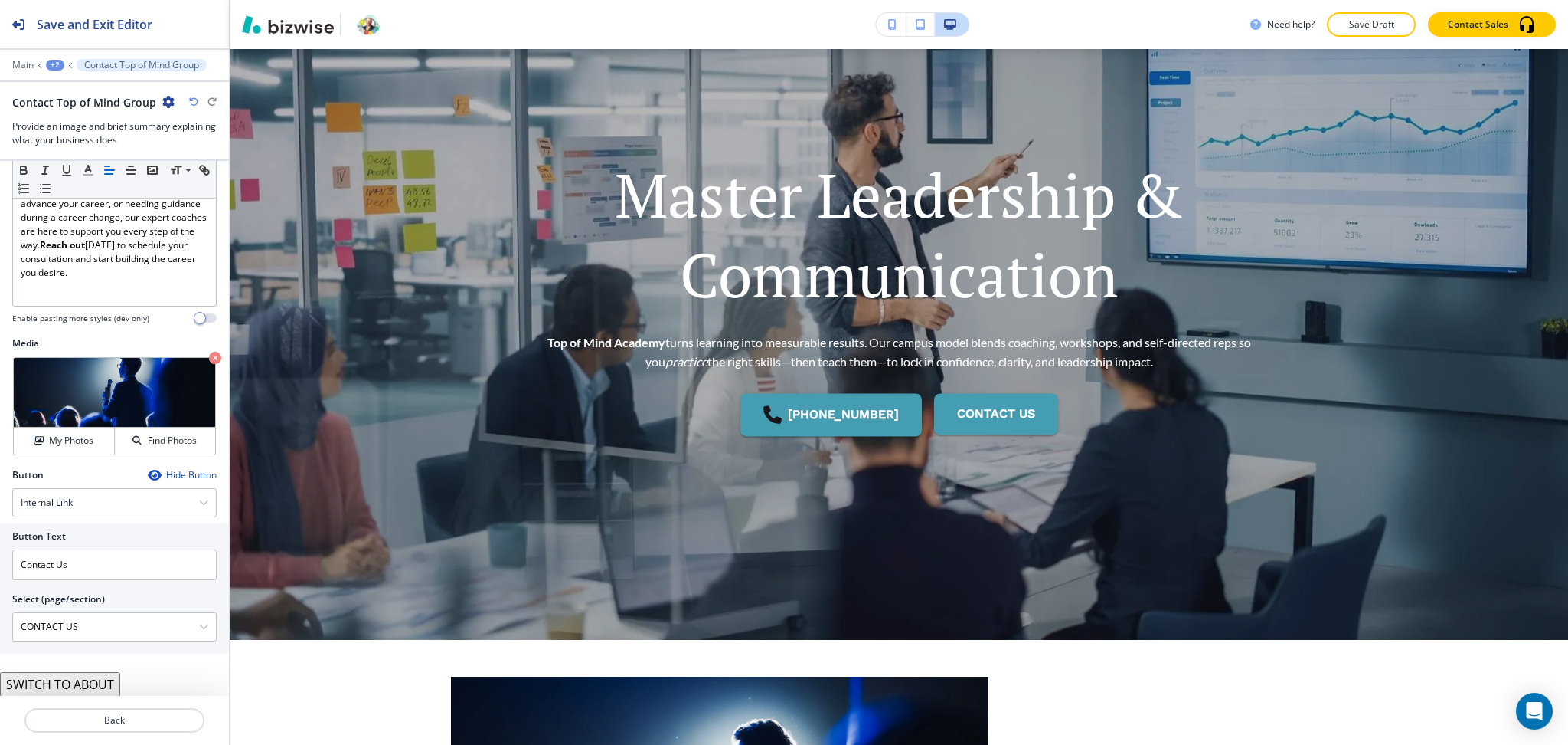
click at [52, 67] on div "+2" at bounding box center [55, 65] width 18 height 11
click at [84, 114] on p "TOP OF MIND ACADEMY" at bounding box center [95, 117] width 78 height 14
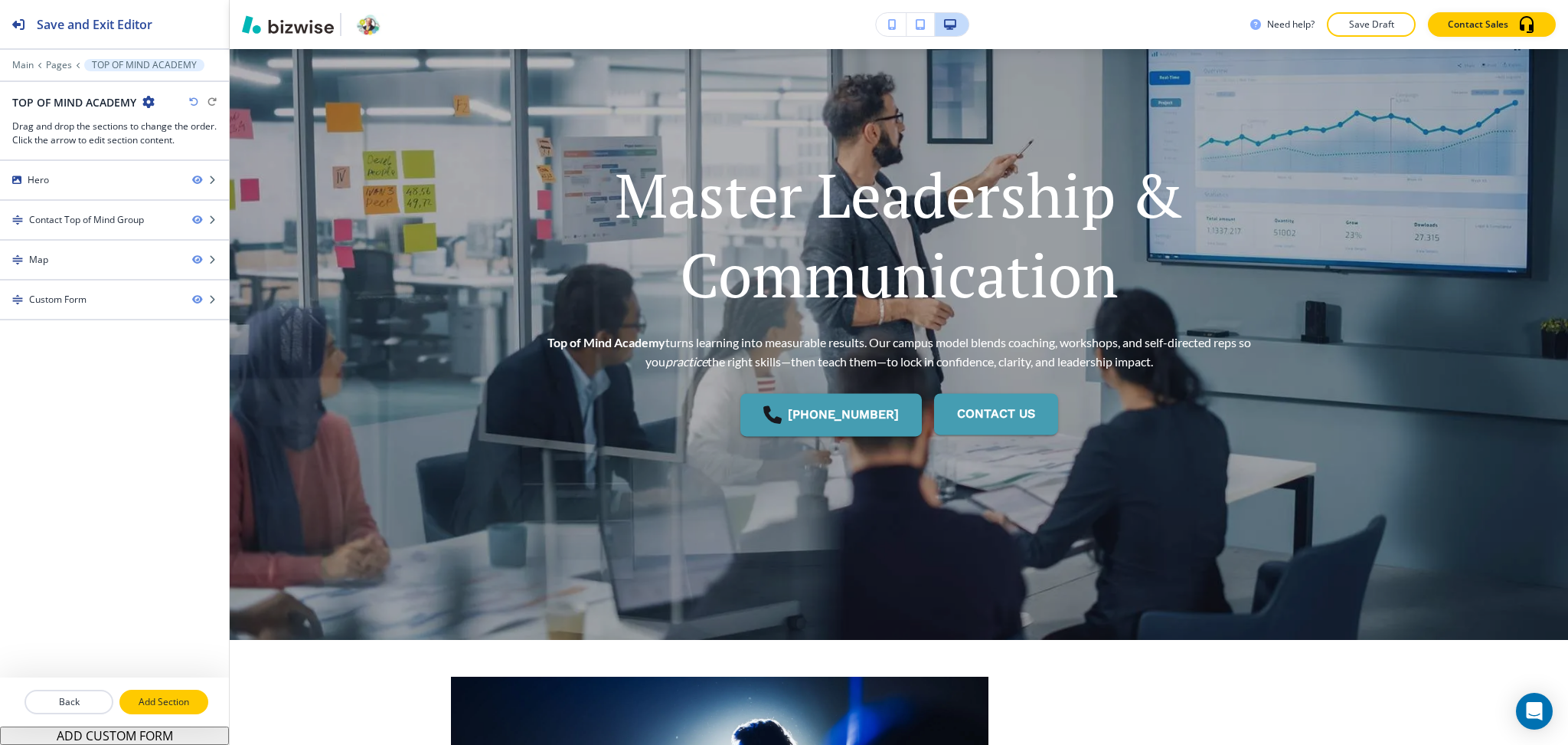
click at [173, 700] on p "Add Section" at bounding box center [164, 702] width 86 height 14
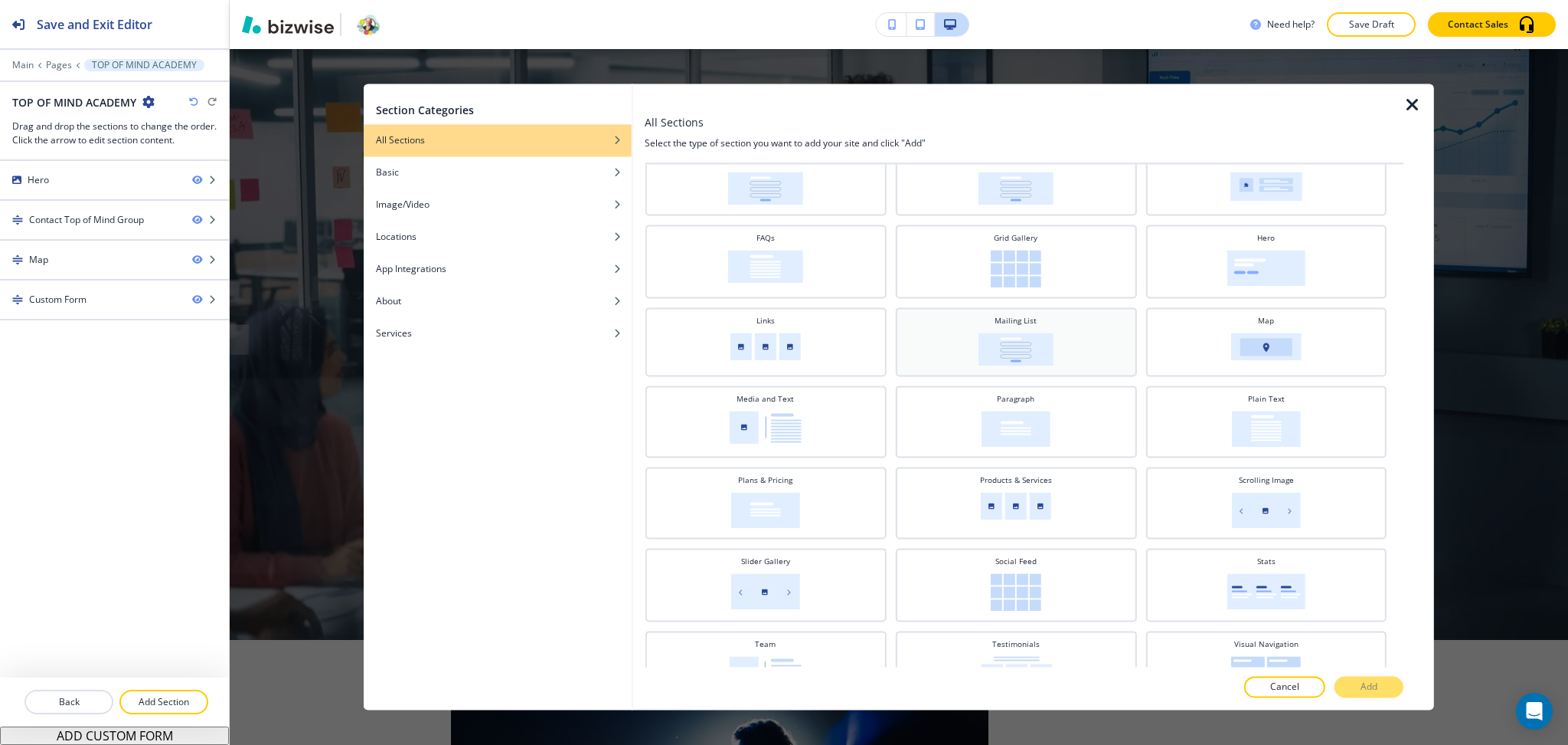
scroll to position [247, 0]
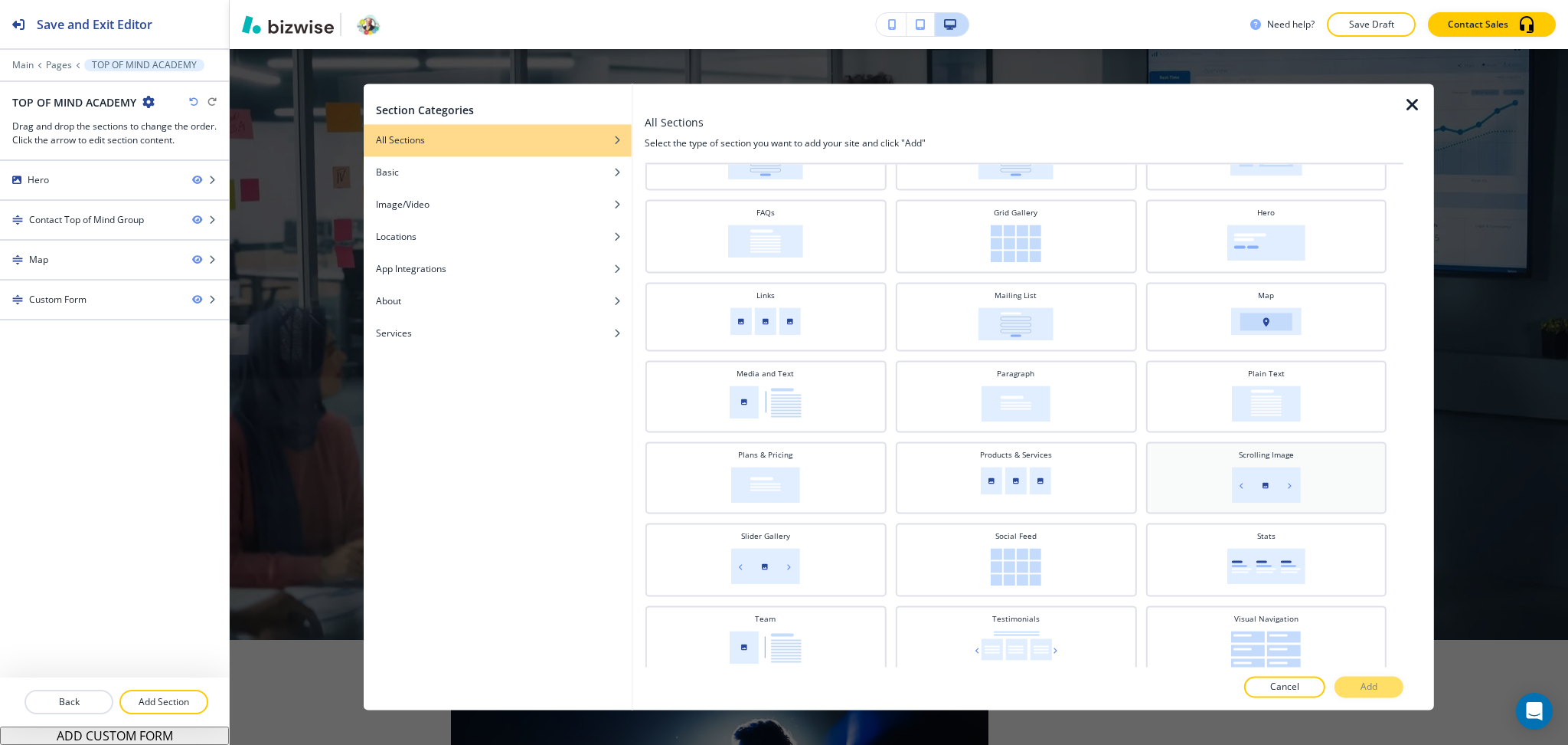
click at [1253, 477] on img at bounding box center [1266, 484] width 69 height 36
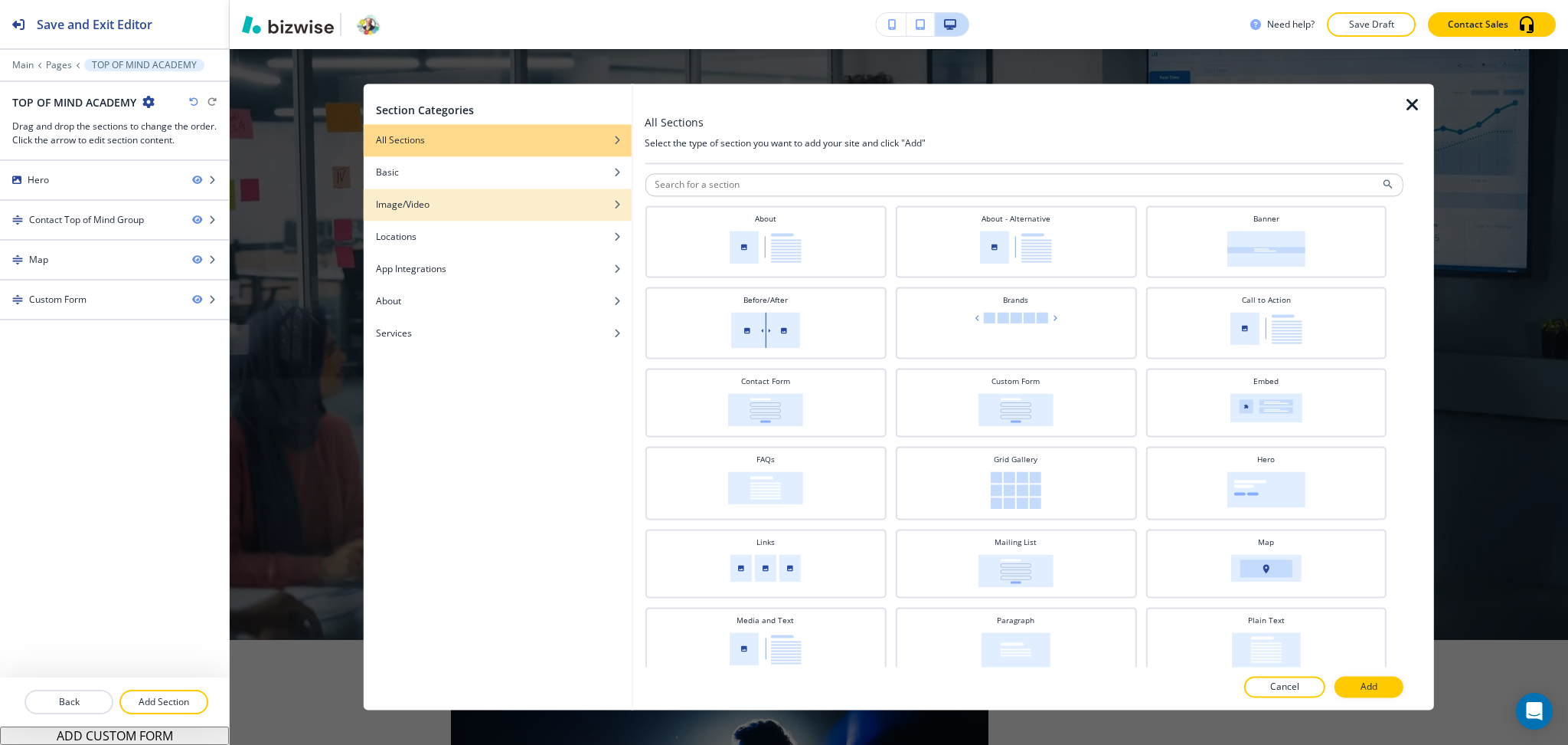
scroll to position [139, 0]
click at [462, 189] on div "button" at bounding box center [497, 193] width 268 height 9
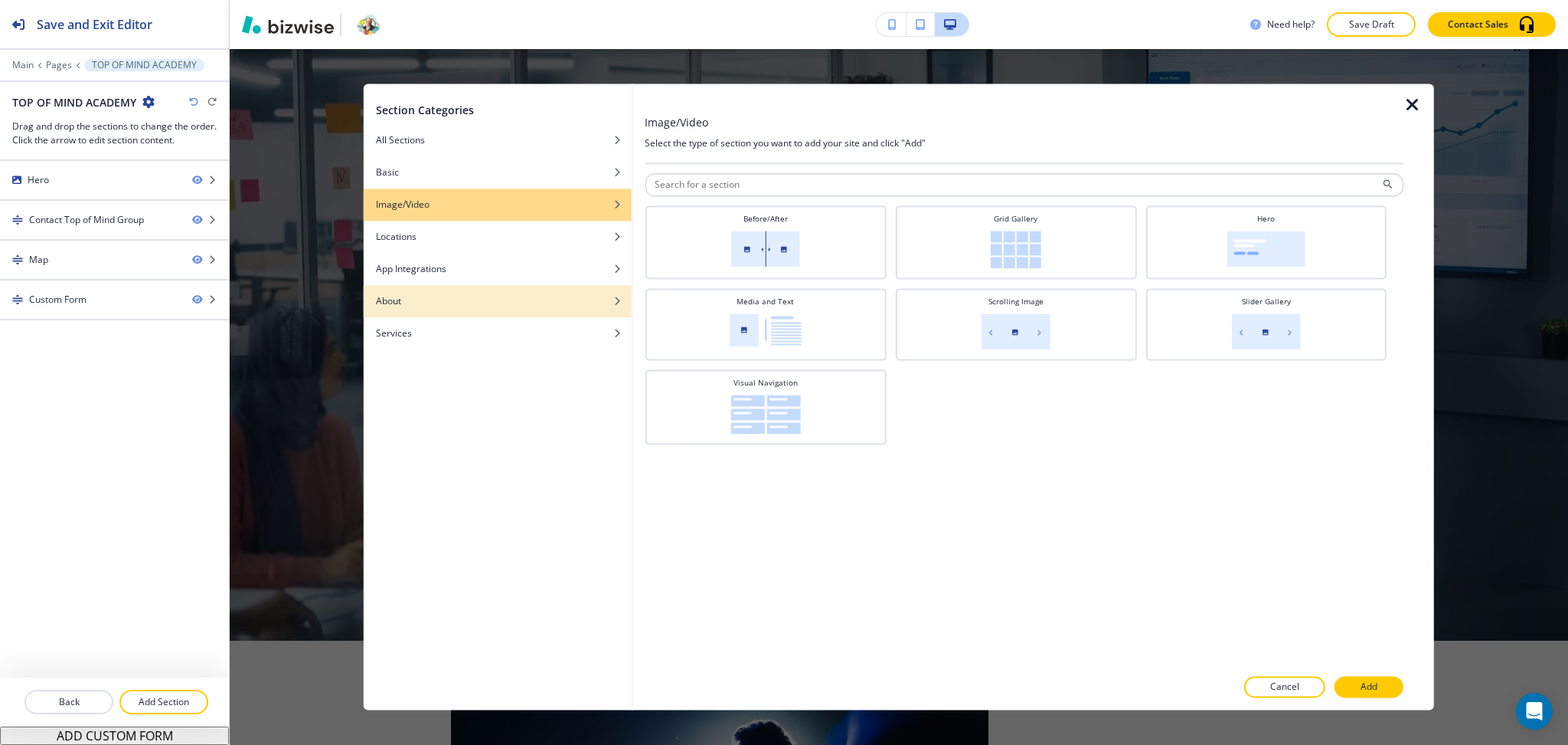
click at [470, 301] on div "About" at bounding box center [497, 301] width 268 height 14
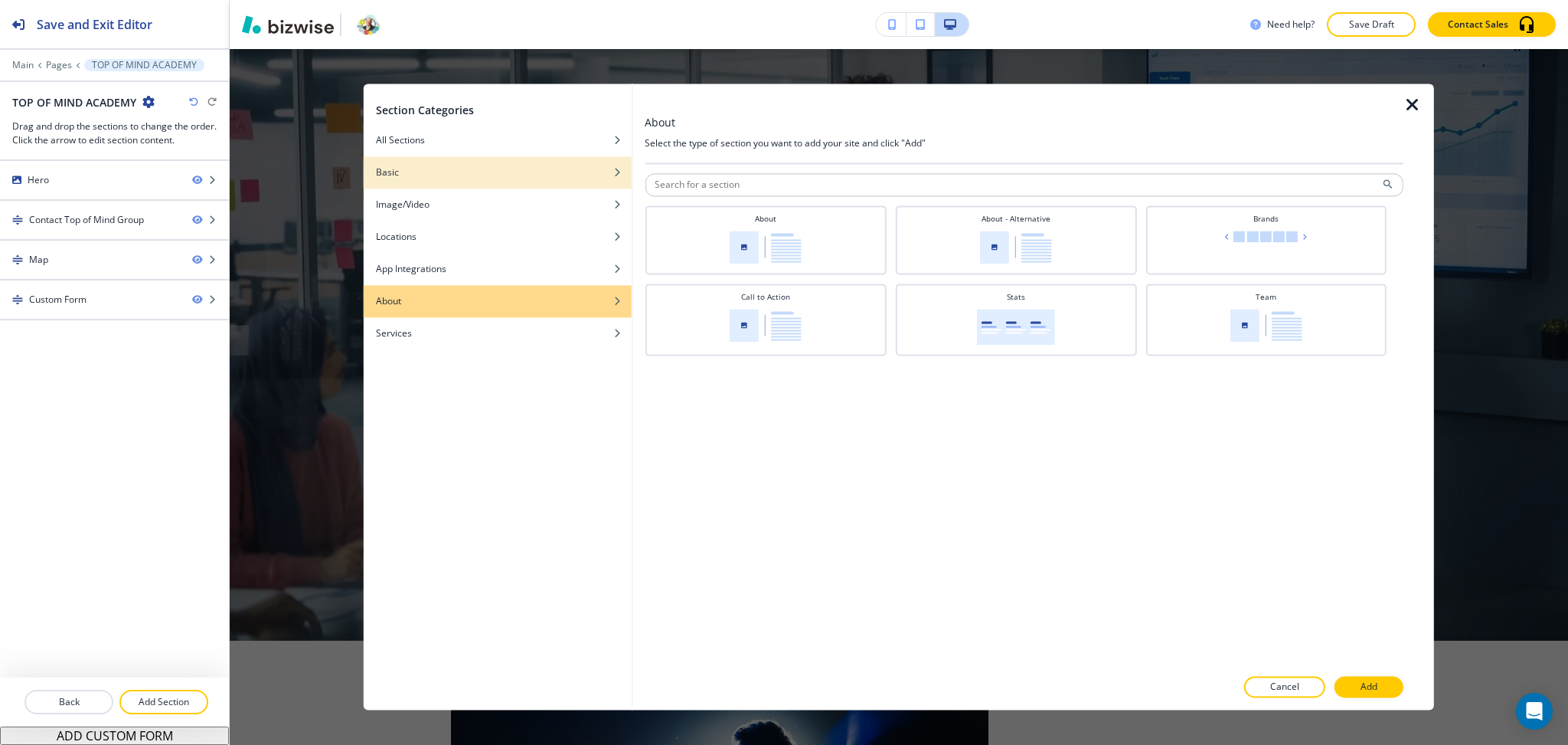
click at [461, 164] on div "button" at bounding box center [497, 161] width 268 height 9
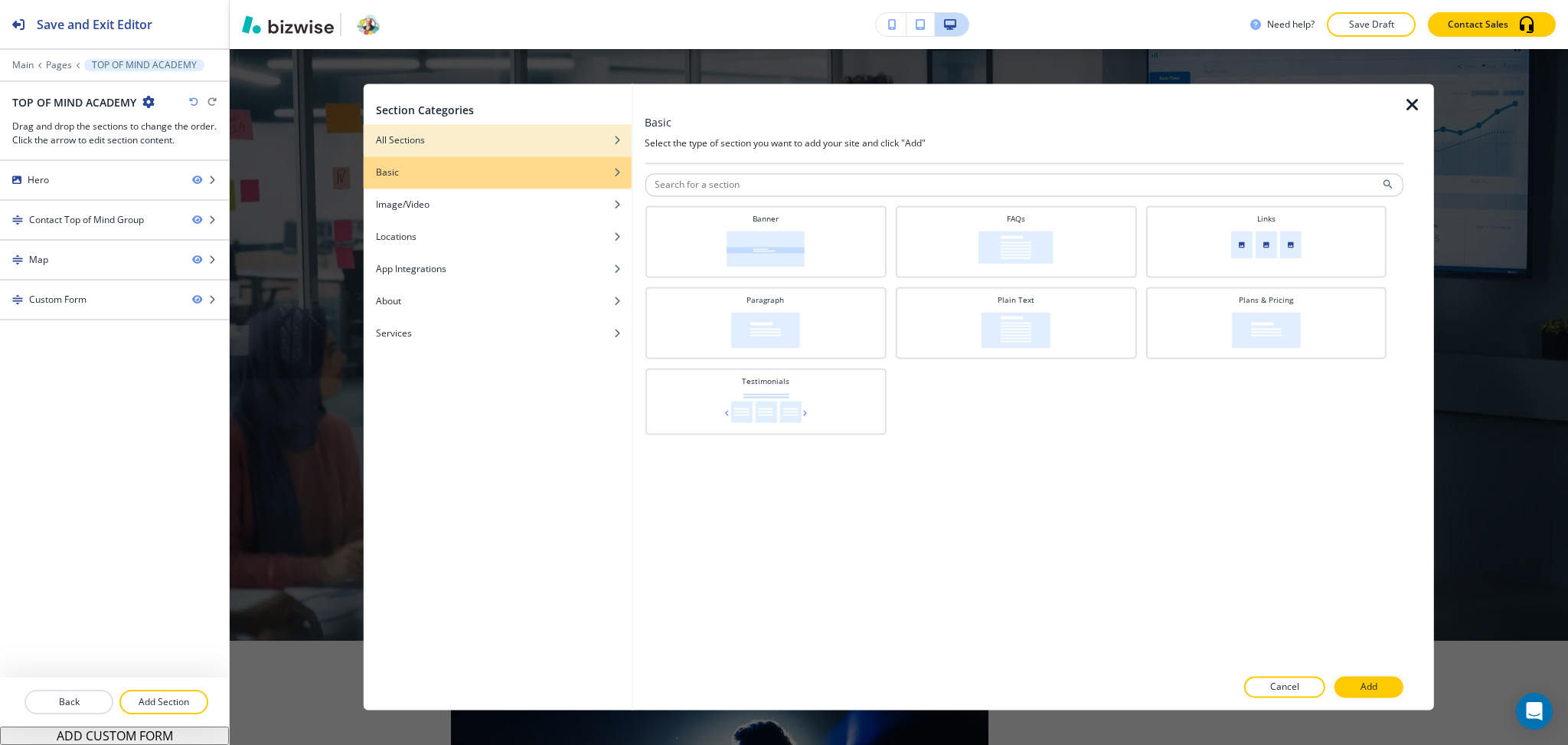
click at [429, 141] on div "All Sections" at bounding box center [497, 140] width 268 height 14
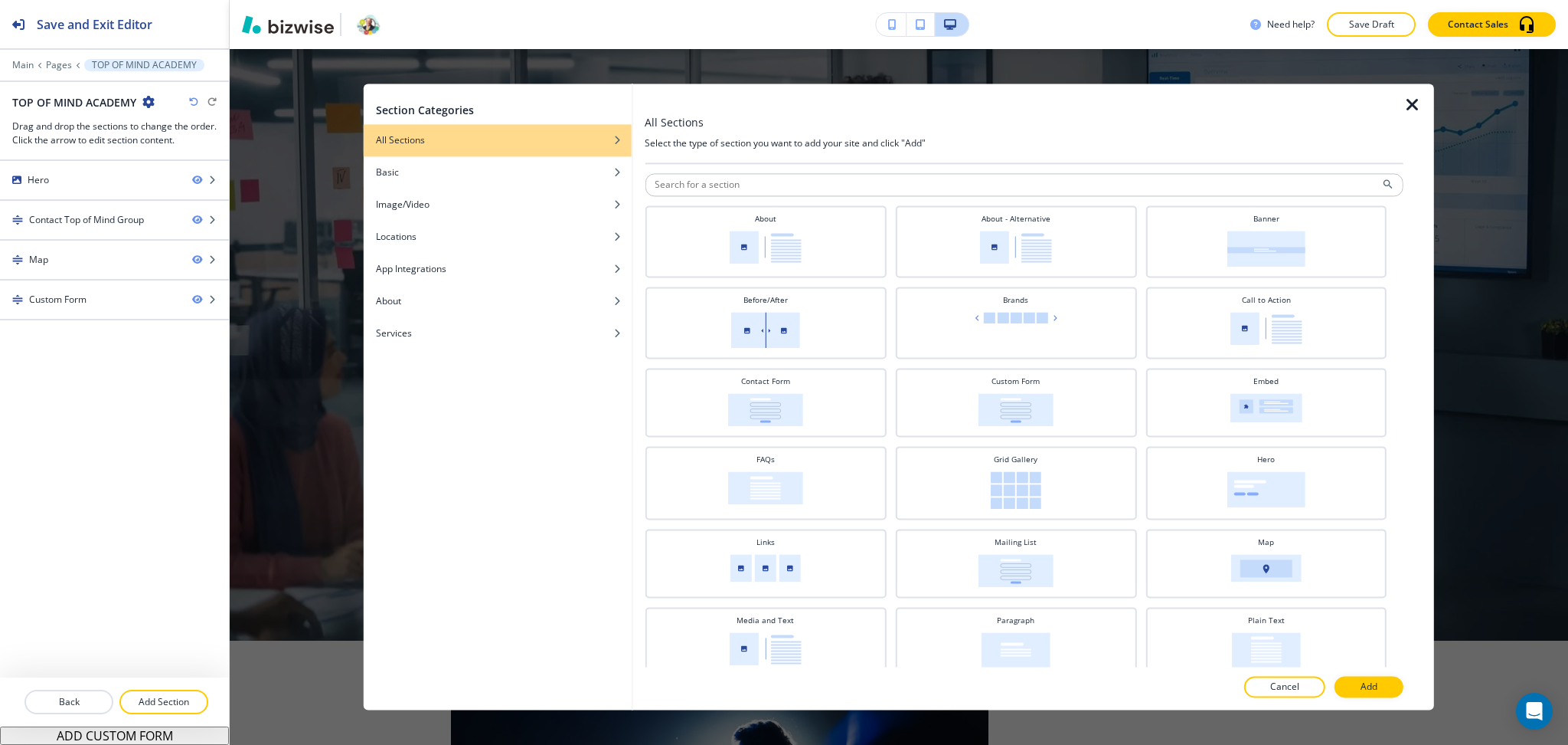
click at [1411, 106] on icon "button" at bounding box center [1412, 104] width 18 height 18
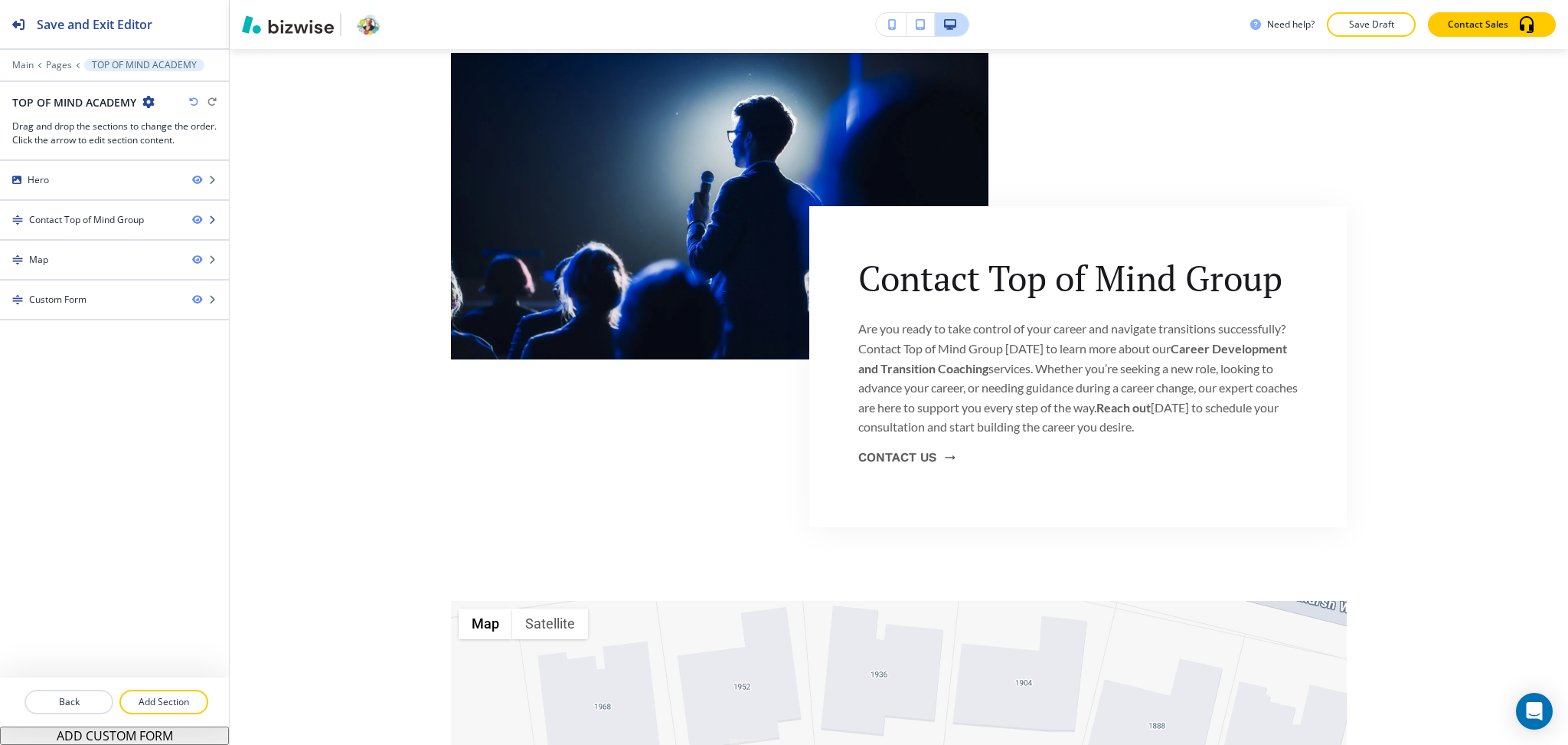
scroll to position [740, 0]
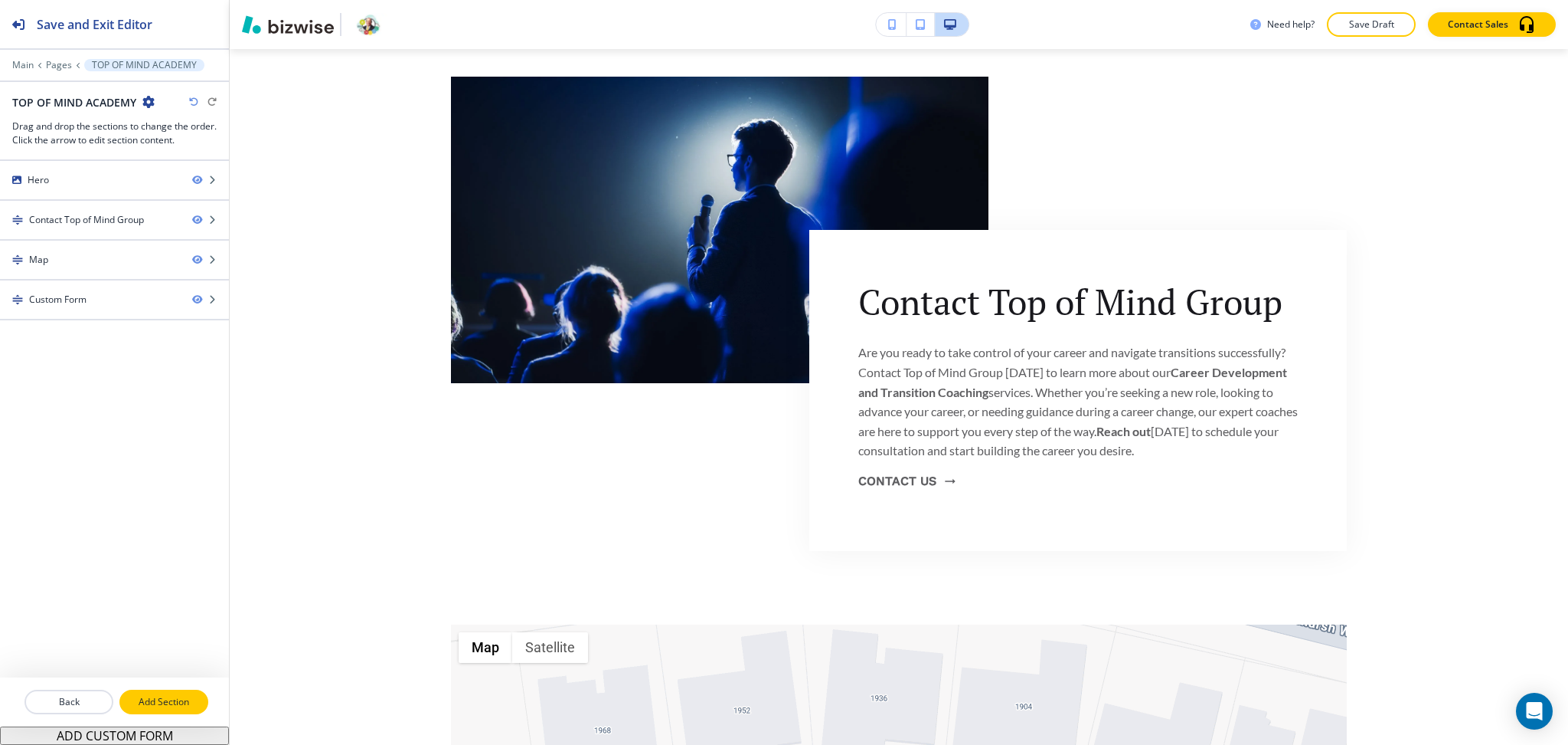
click at [172, 709] on p "Add Section" at bounding box center [164, 702] width 86 height 14
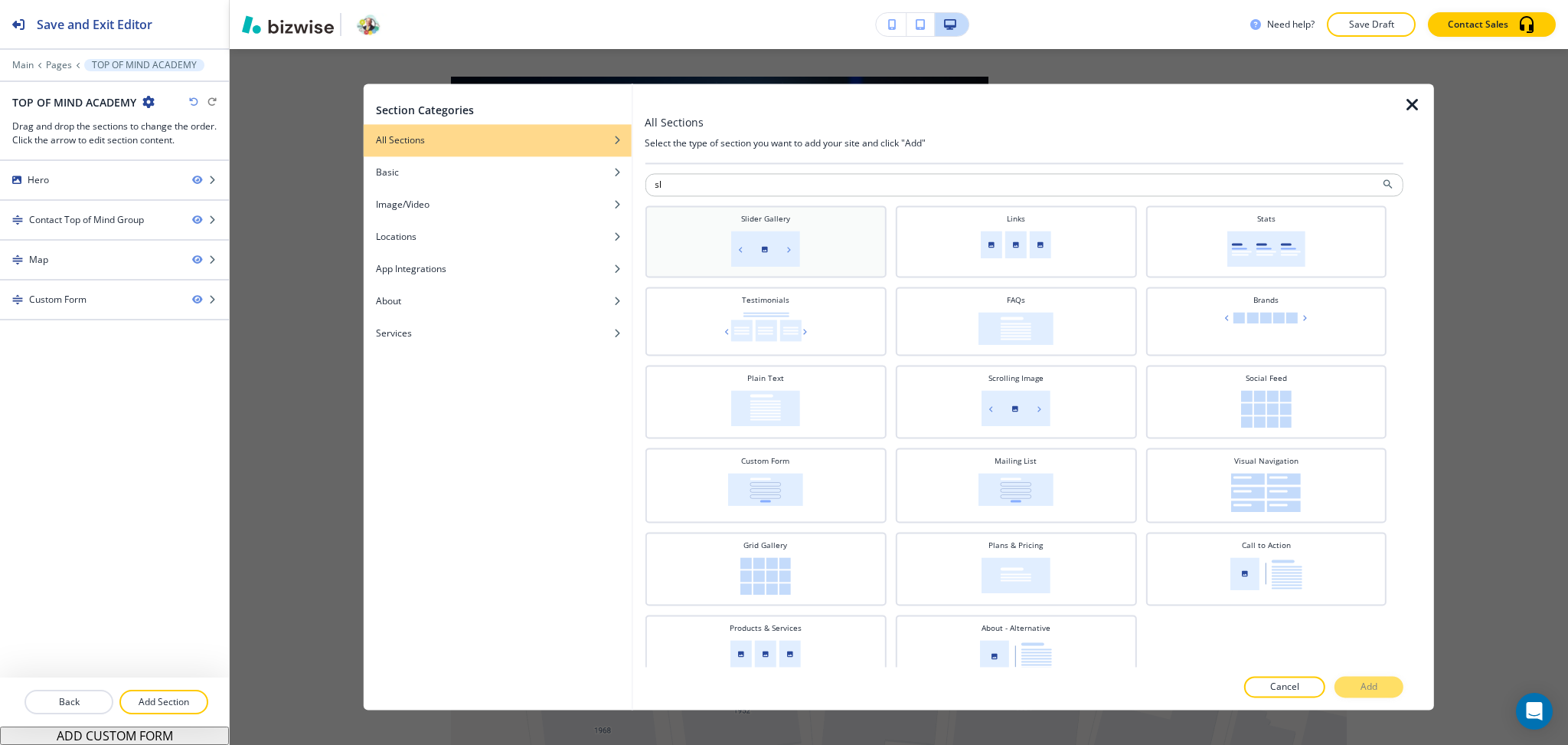
type input "sl"
click at [803, 265] on div "Slider Gallery" at bounding box center [765, 239] width 226 height 54
click at [1365, 693] on p "Add" at bounding box center [1369, 687] width 17 height 14
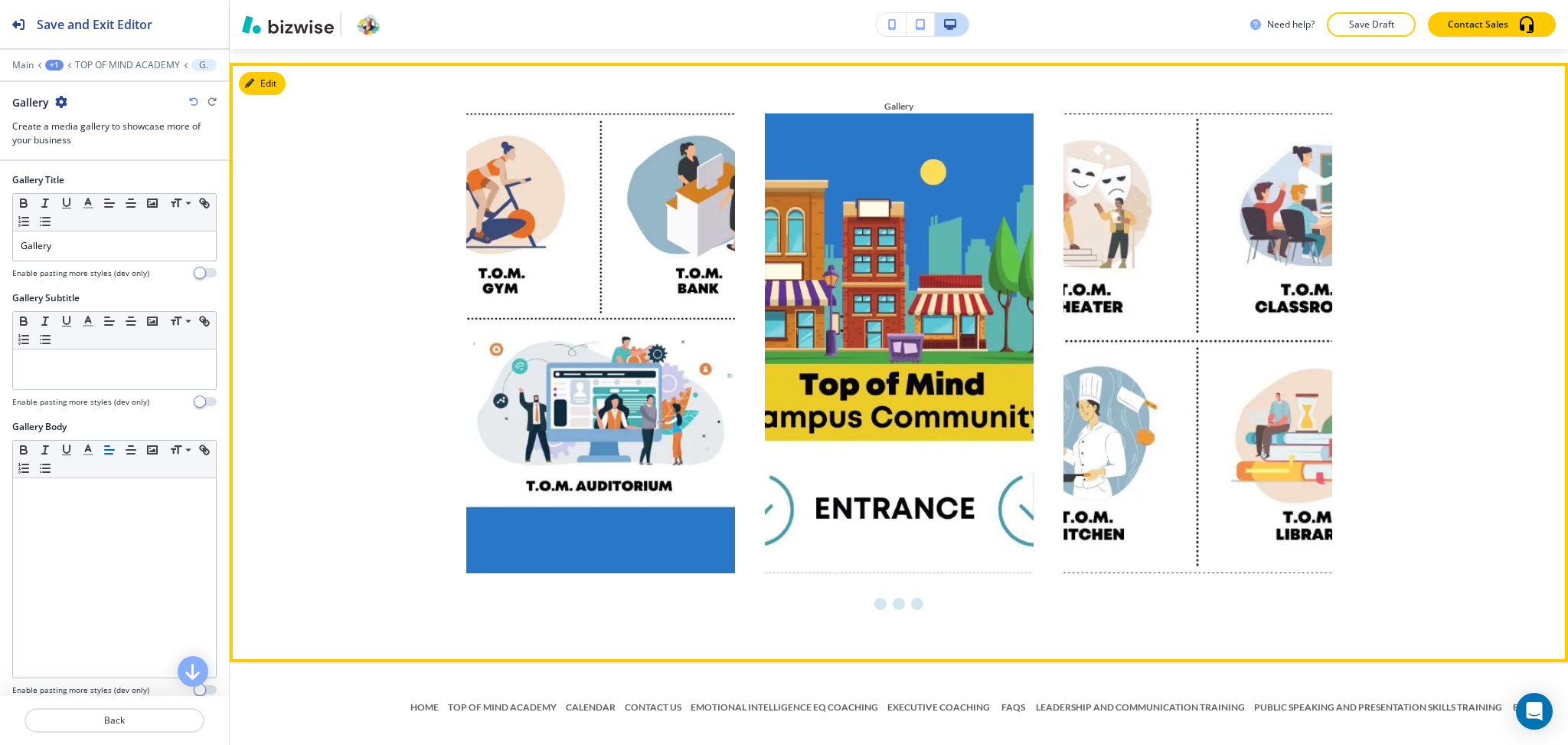
scroll to position [2256, 0]
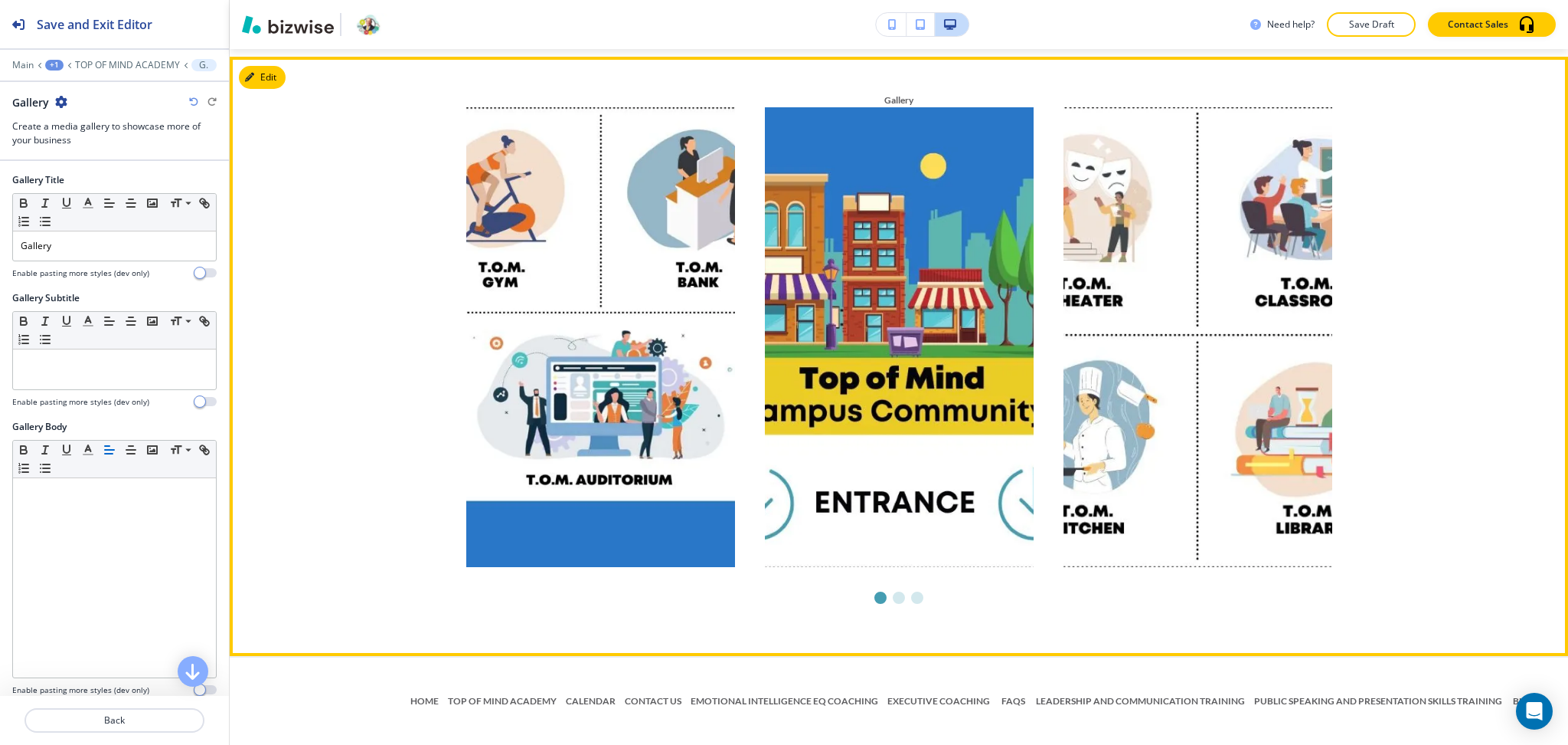
click at [871, 596] on li "Go to slide 1" at bounding box center [880, 597] width 18 height 18
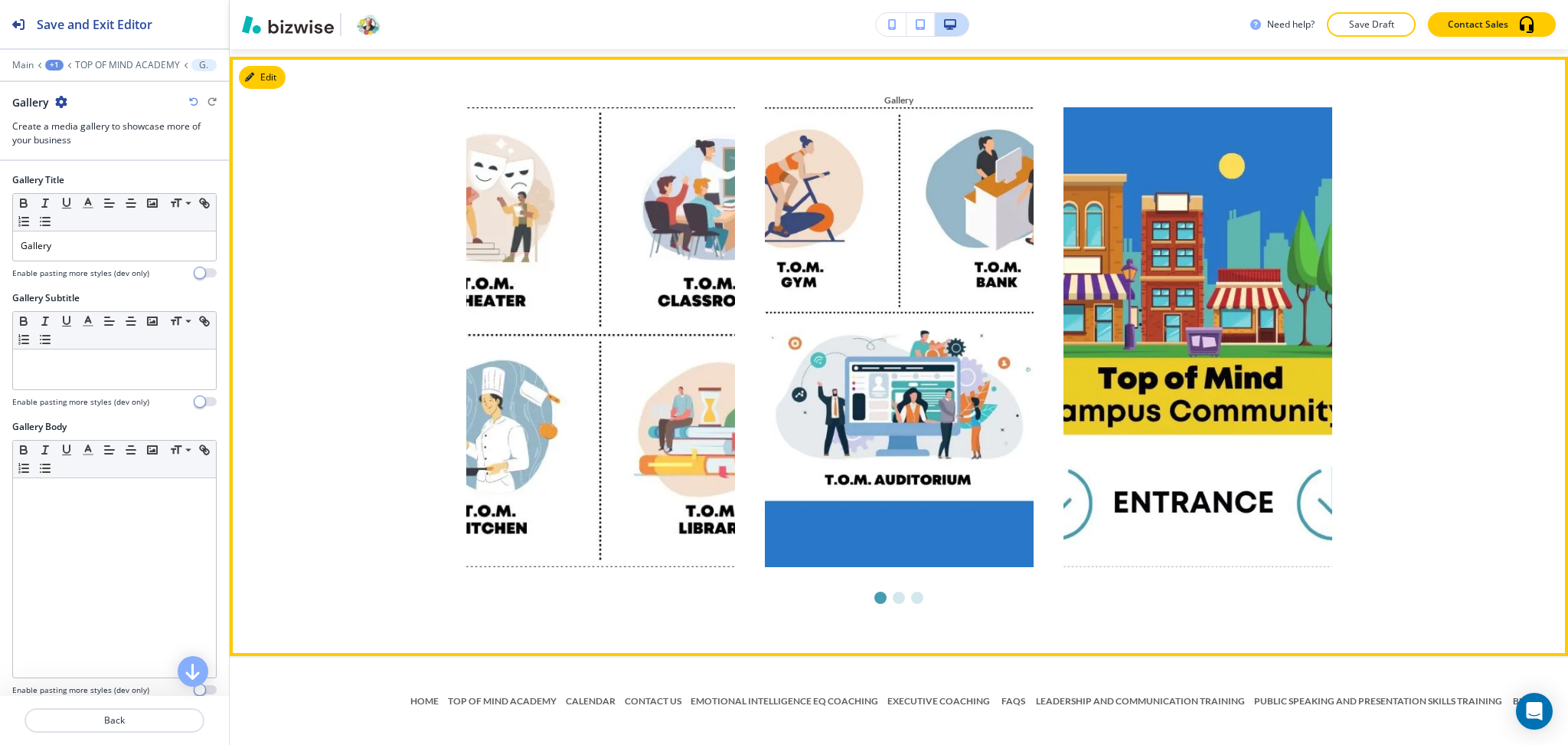
click at [871, 596] on li "Go to slide 1" at bounding box center [880, 597] width 18 height 18
click at [890, 600] on li "Go to slide 2" at bounding box center [899, 597] width 18 height 18
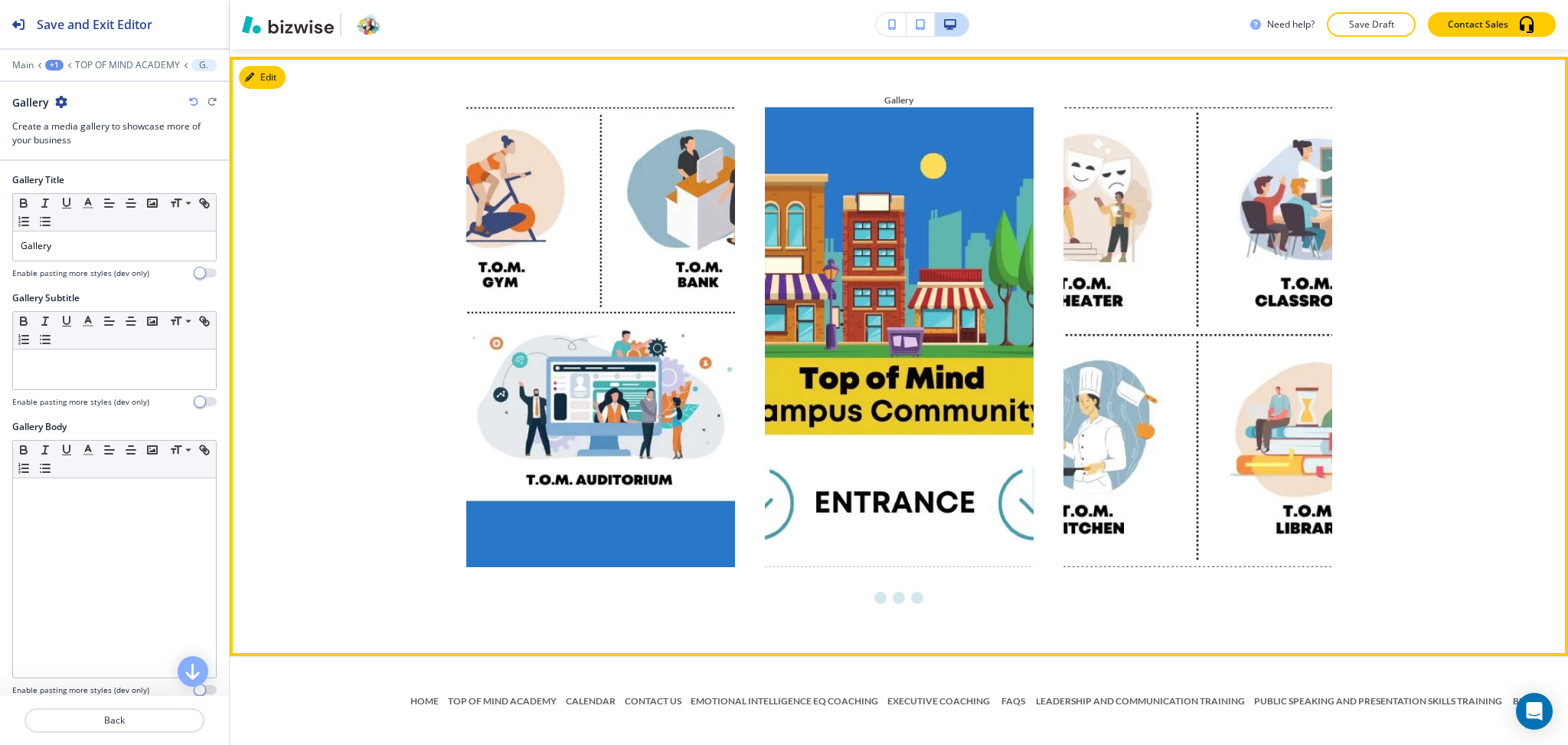
click at [988, 392] on img at bounding box center [899, 337] width 269 height 459
click at [877, 406] on img at bounding box center [899, 337] width 269 height 459
click at [868, 229] on img at bounding box center [899, 337] width 269 height 459
click at [913, 596] on li "Go to slide 3" at bounding box center [917, 597] width 18 height 18
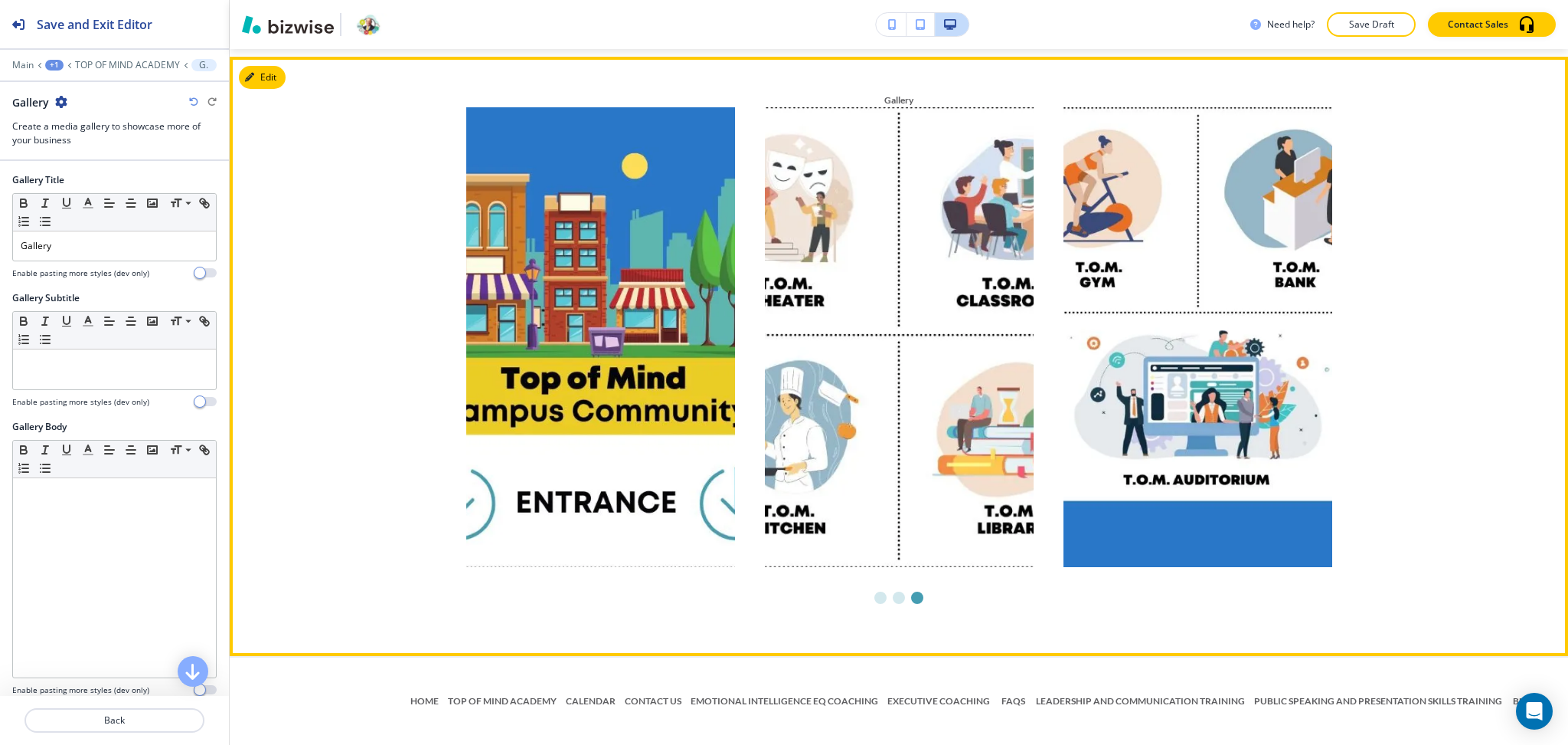
click at [910, 603] on li "Go to slide 3" at bounding box center [917, 597] width 18 height 18
click at [909, 596] on li "Go to slide 3" at bounding box center [917, 597] width 18 height 18
click at [890, 598] on li "Go to slide 2" at bounding box center [899, 597] width 18 height 18
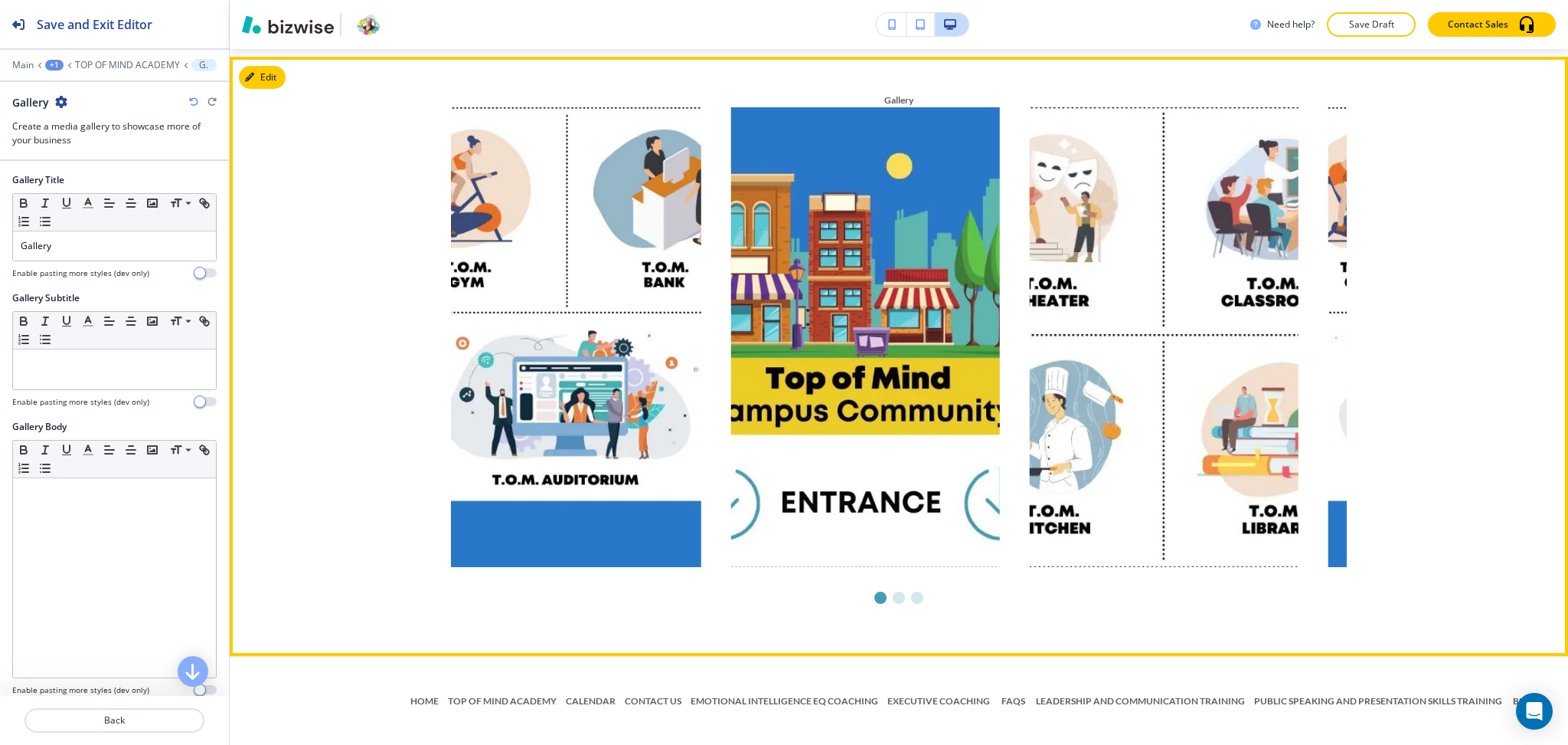
click at [871, 595] on li "Go to slide 1" at bounding box center [880, 597] width 18 height 18
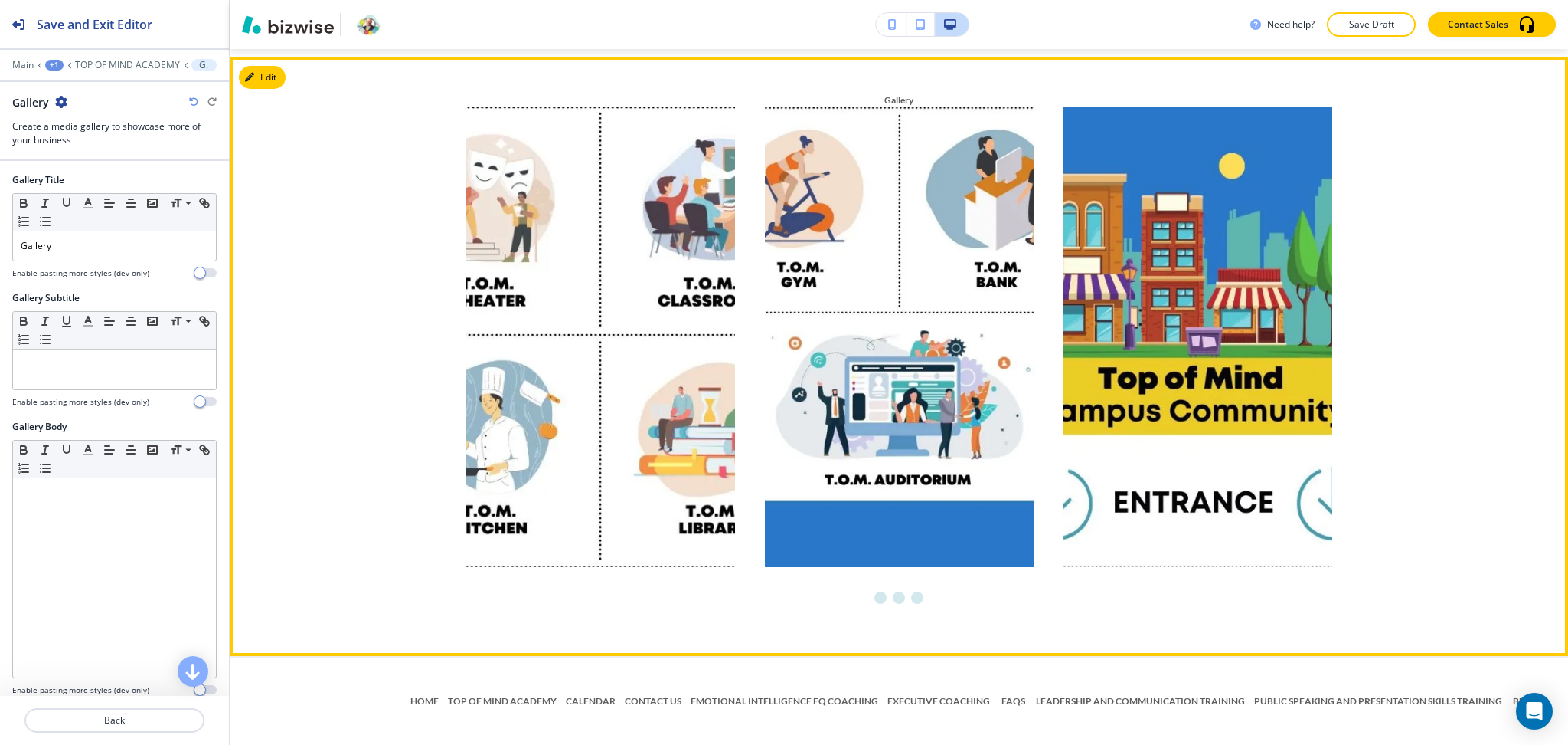
click at [617, 257] on img at bounding box center [601, 337] width 269 height 459
click at [884, 380] on img at bounding box center [899, 337] width 269 height 459
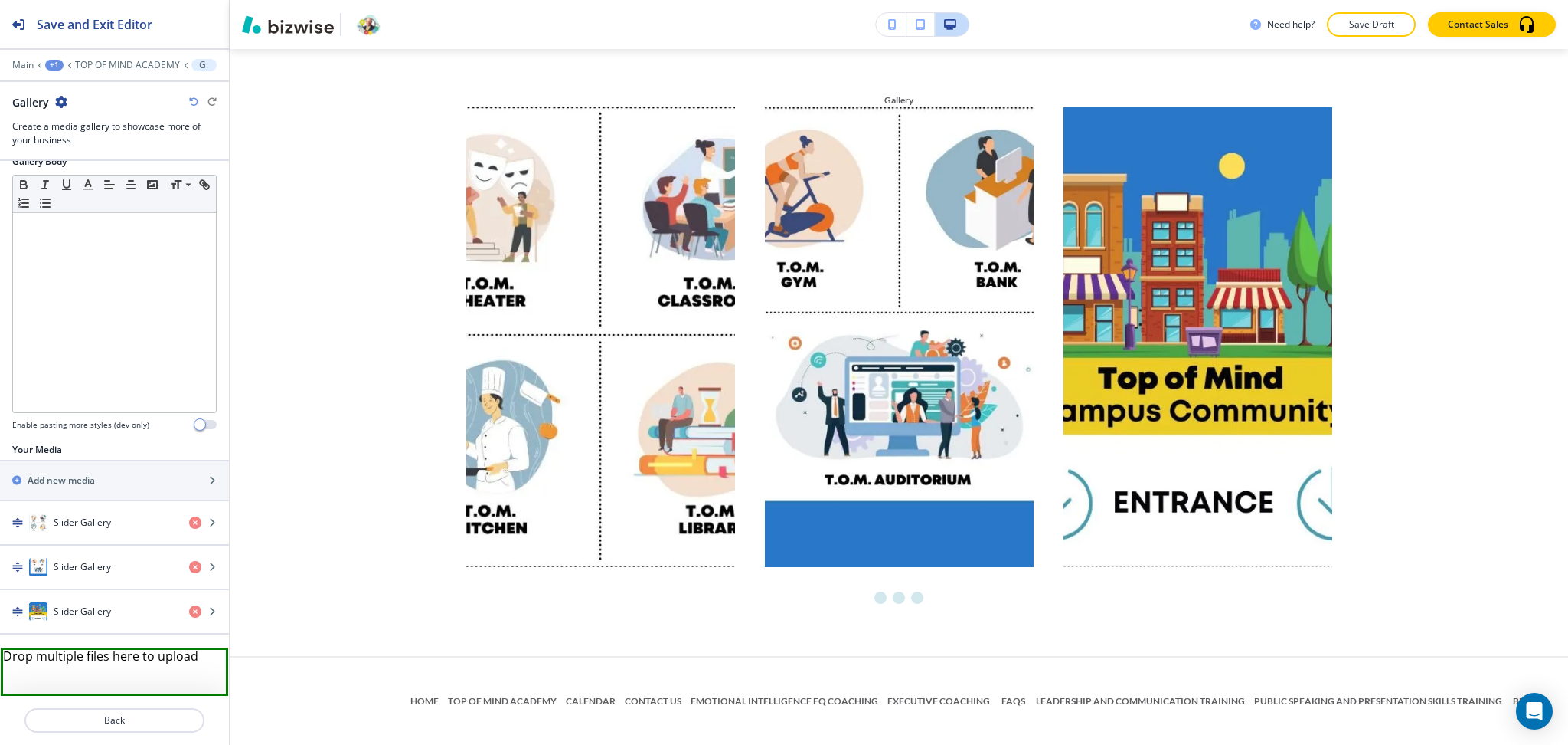
scroll to position [267, 0]
click at [120, 58] on div at bounding box center [114, 55] width 229 height 9
click at [124, 62] on p "TOP OF MIND ACADEMY" at bounding box center [127, 65] width 105 height 11
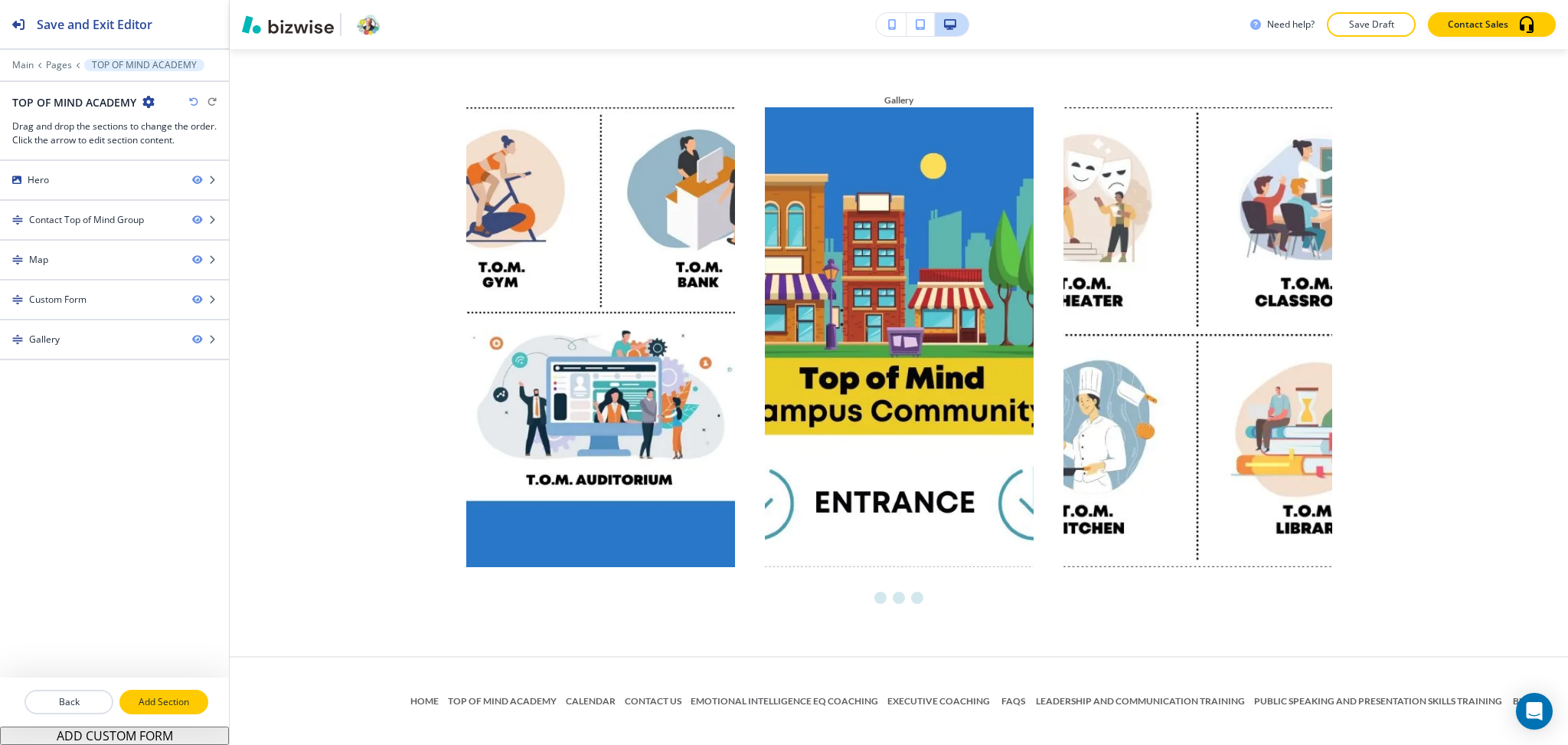
click at [165, 698] on p "Add Section" at bounding box center [164, 702] width 86 height 14
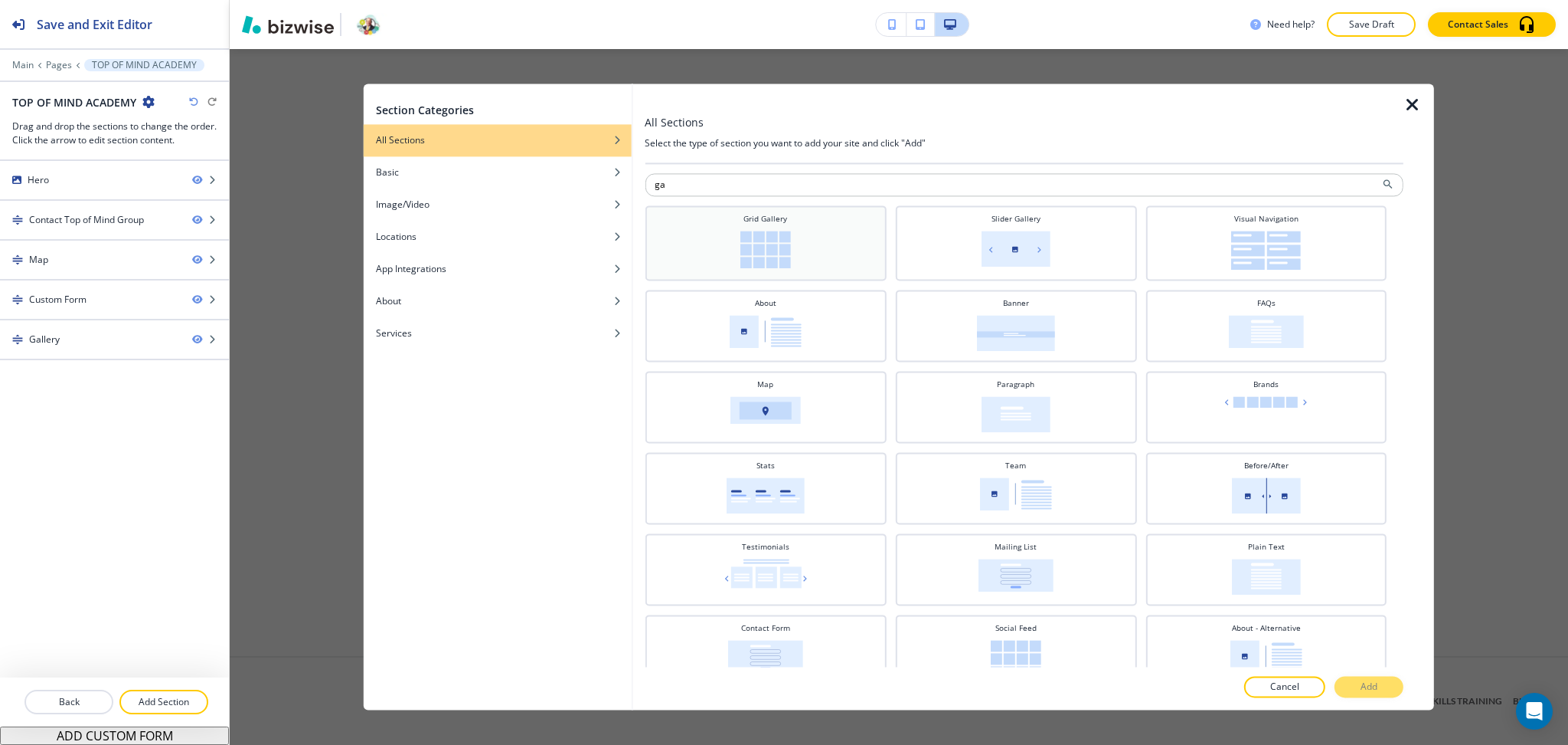
type input "ga"
click at [796, 230] on div "Grid Gallery" at bounding box center [765, 241] width 226 height 56
click at [1375, 688] on p "Add" at bounding box center [1369, 687] width 17 height 14
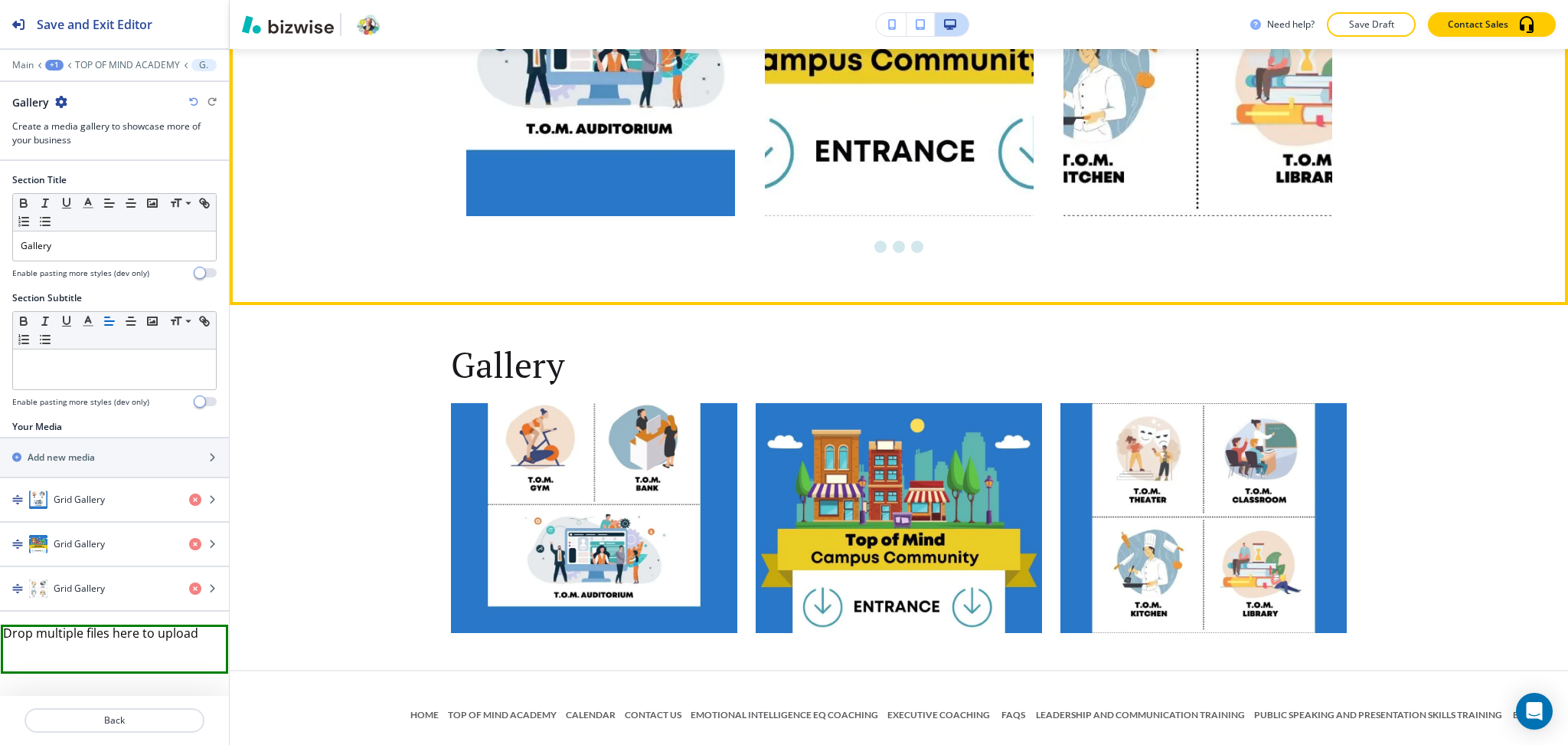
scroll to position [2620, 0]
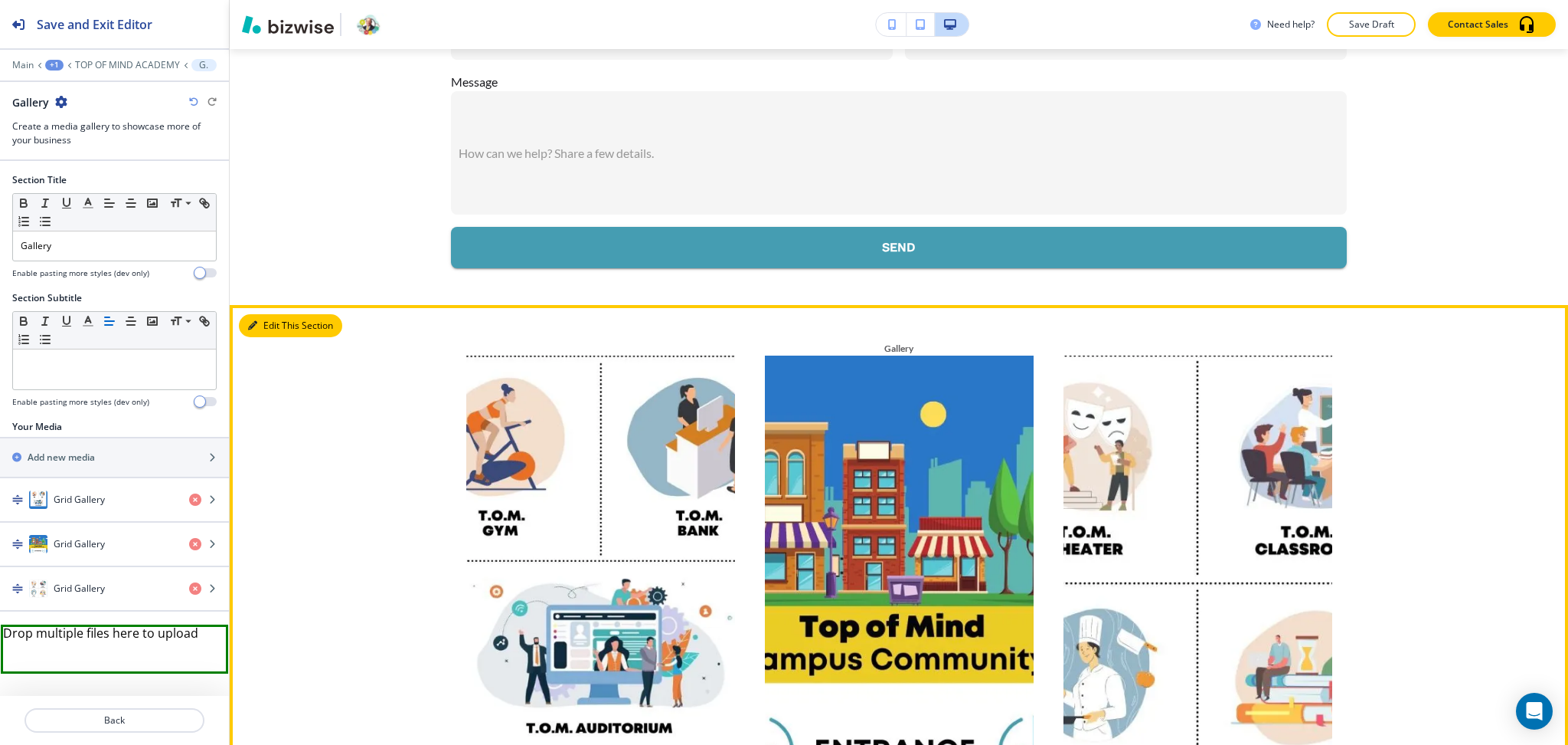
click at [278, 318] on button "Edit This Section" at bounding box center [290, 325] width 103 height 23
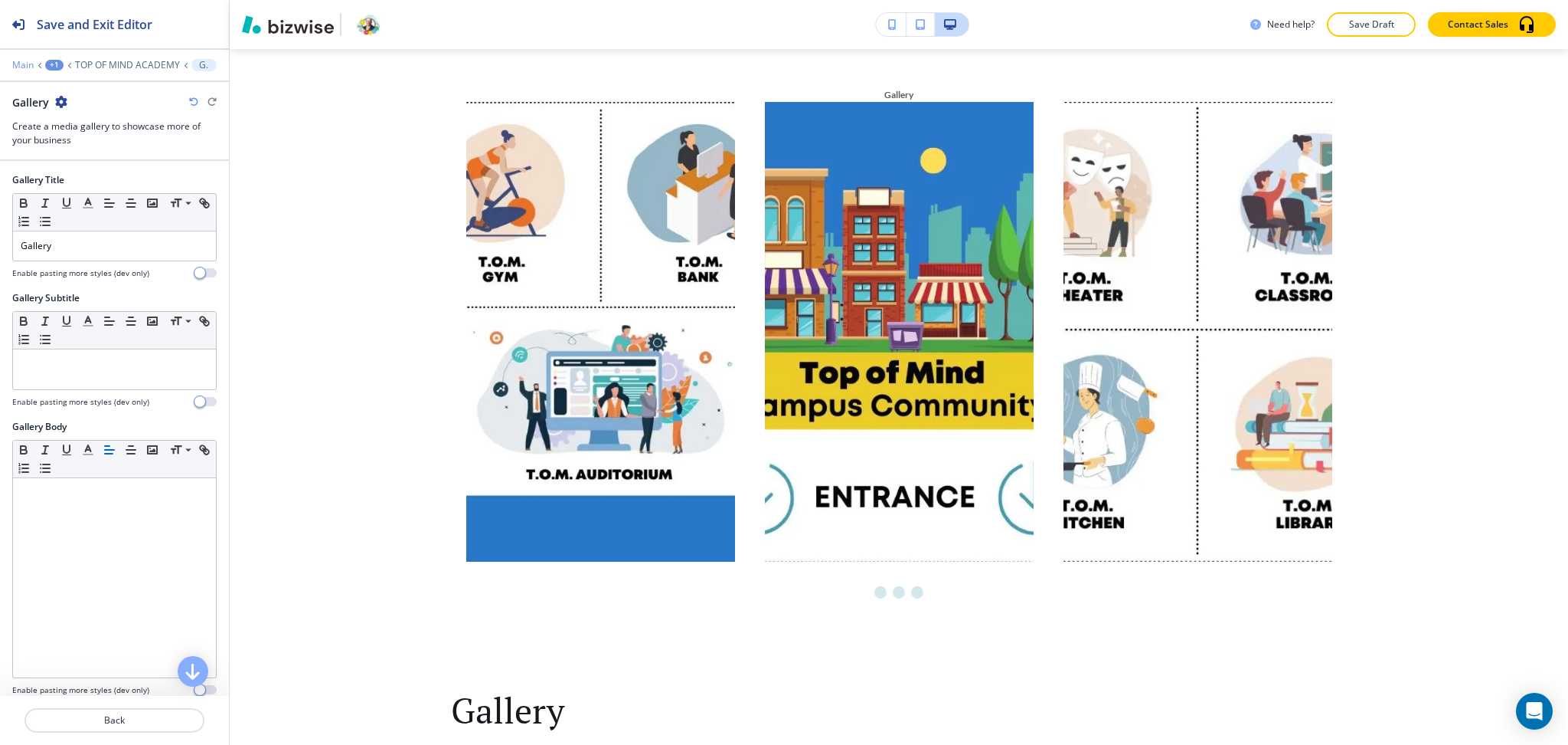
scroll to position [2263, 0]
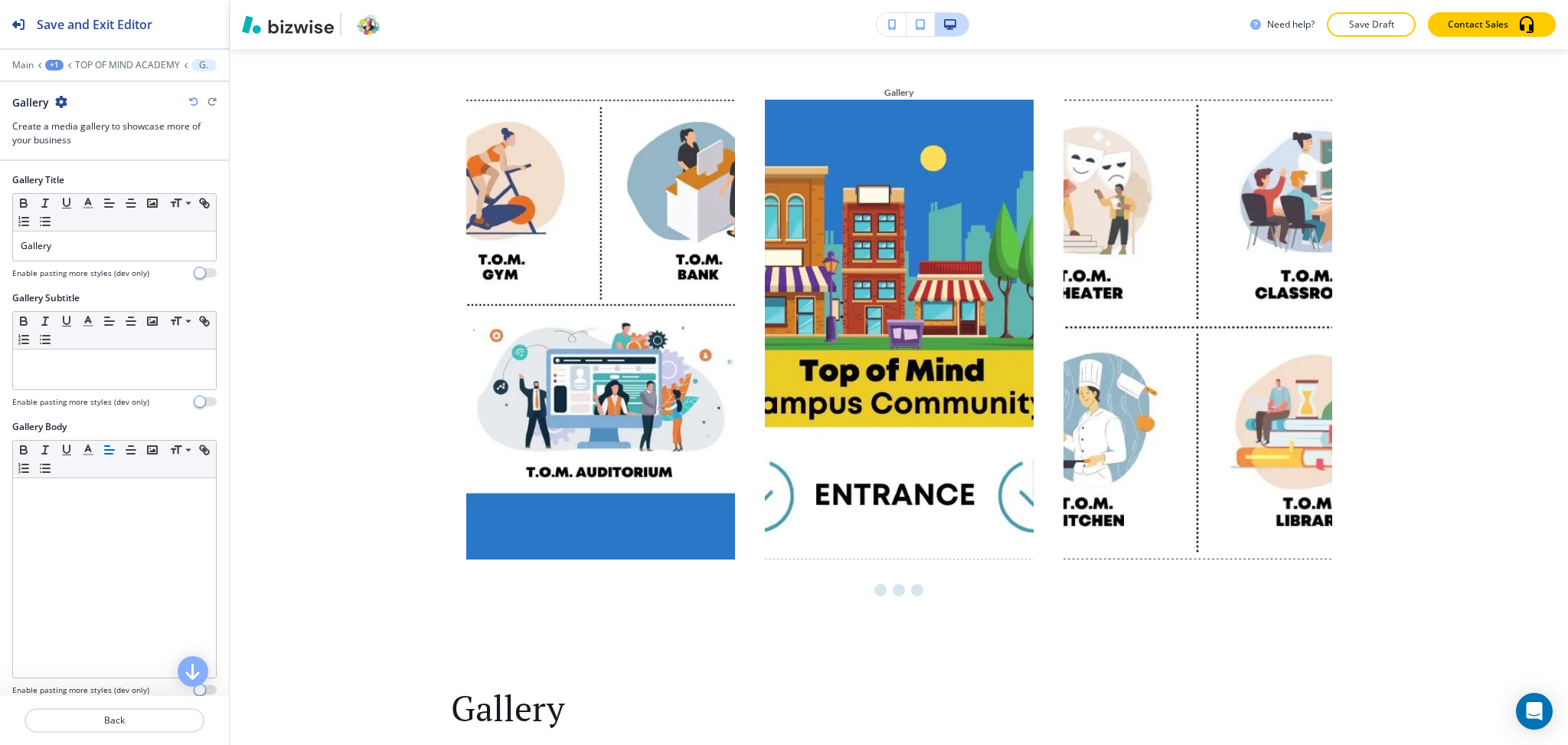
click at [56, 99] on icon "button" at bounding box center [61, 102] width 13 height 13
click at [120, 178] on p "Delete Section" at bounding box center [103, 182] width 78 height 14
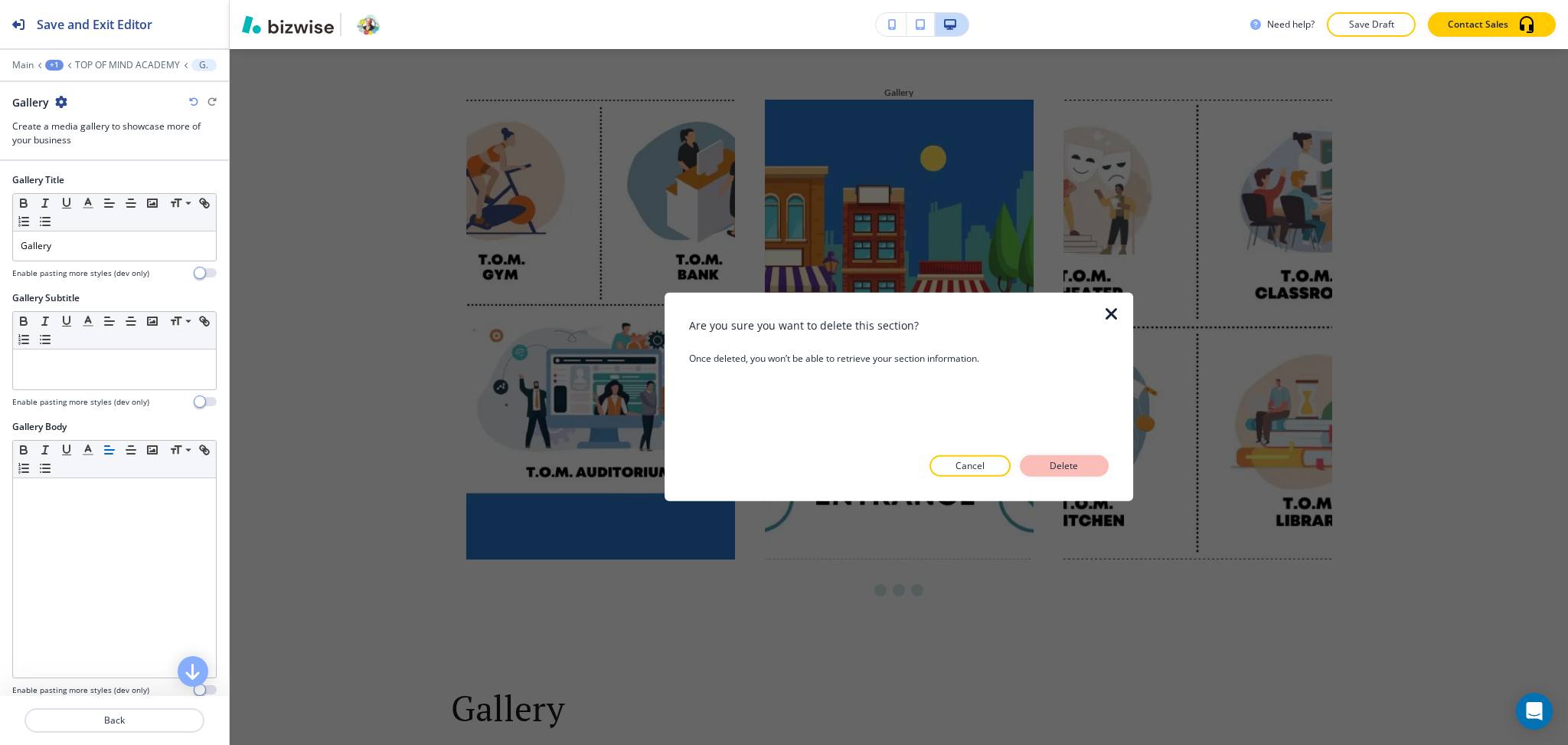
click at [1060, 473] on button "Delete" at bounding box center [1064, 466] width 89 height 21
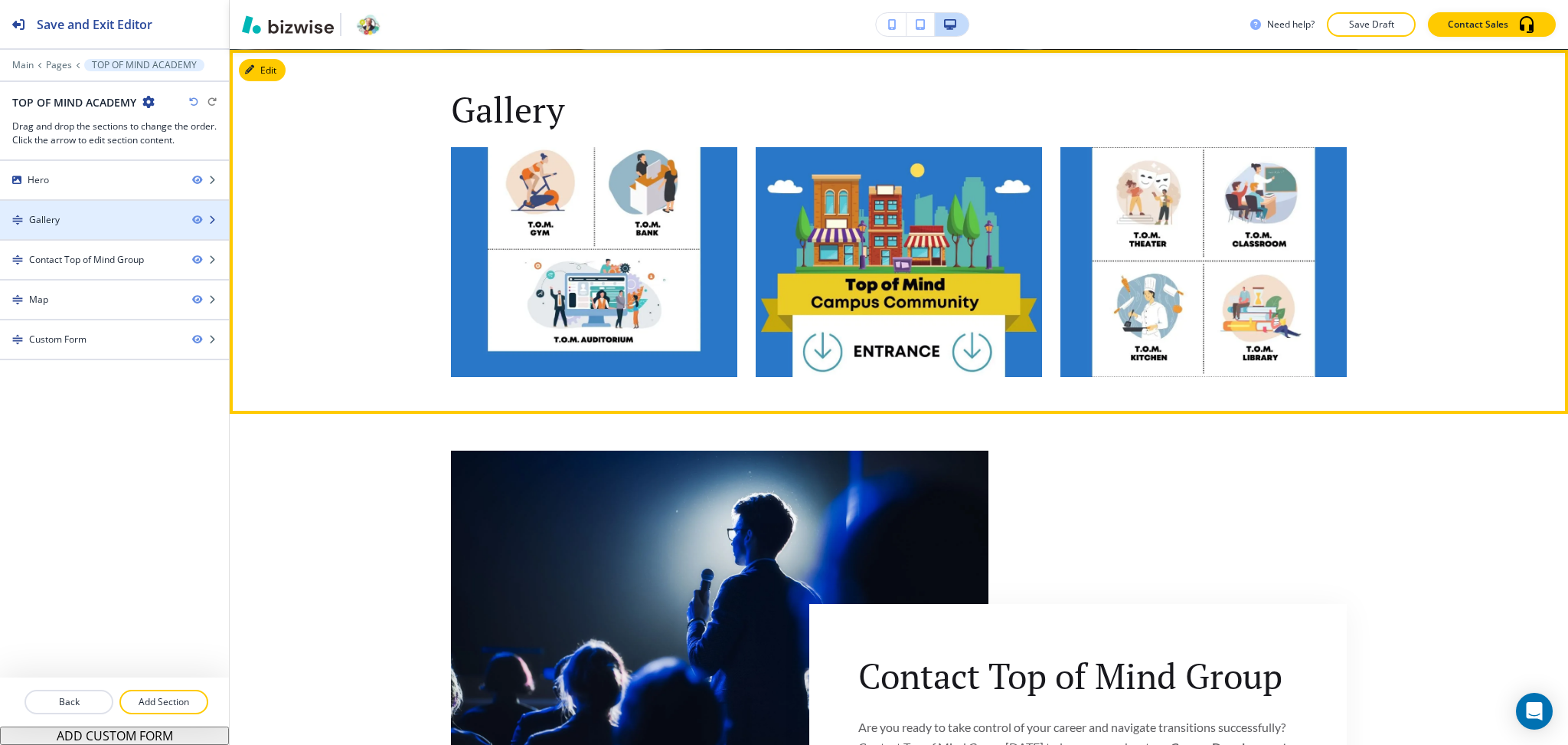
scroll to position [731, 0]
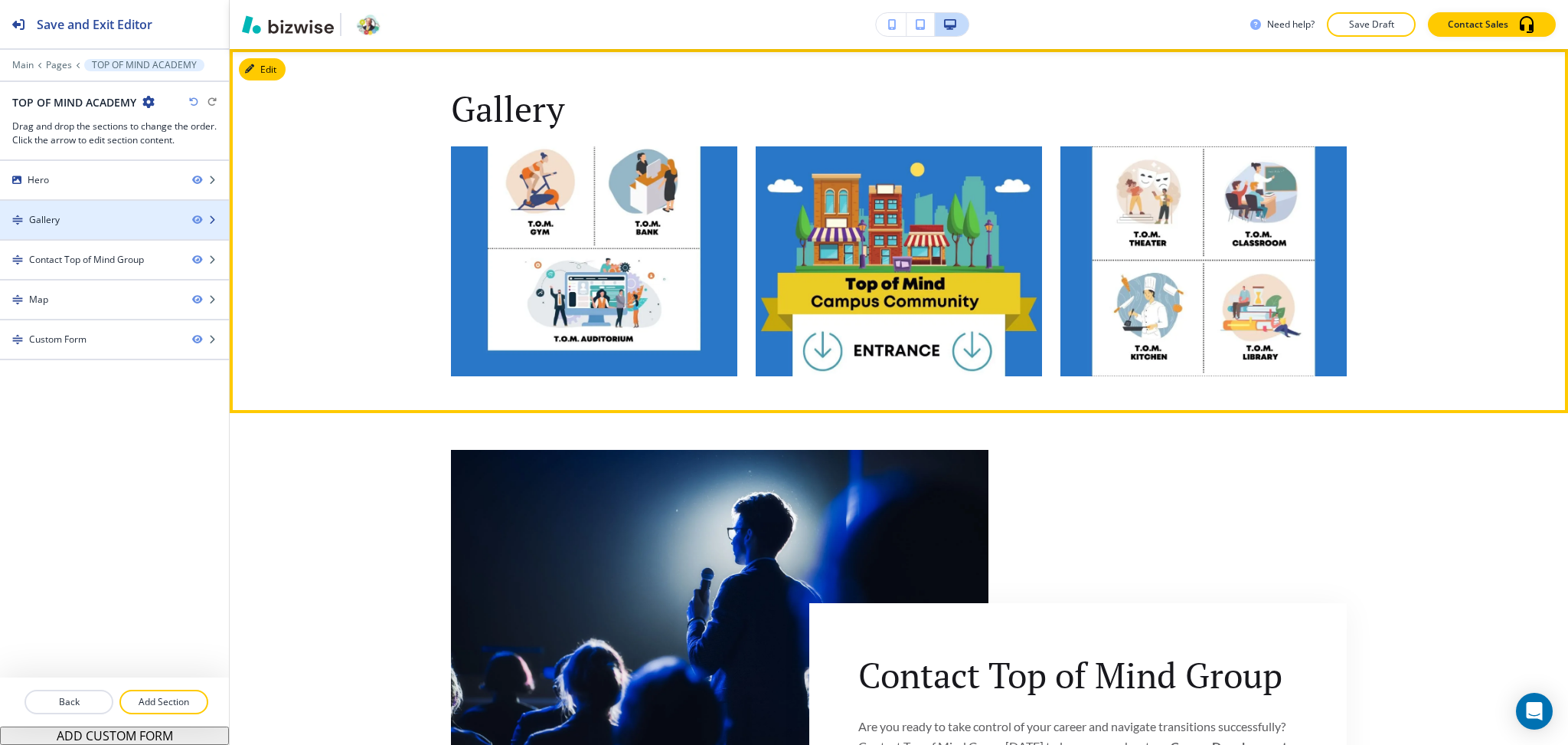
click at [71, 218] on div "Gallery" at bounding box center [90, 220] width 180 height 14
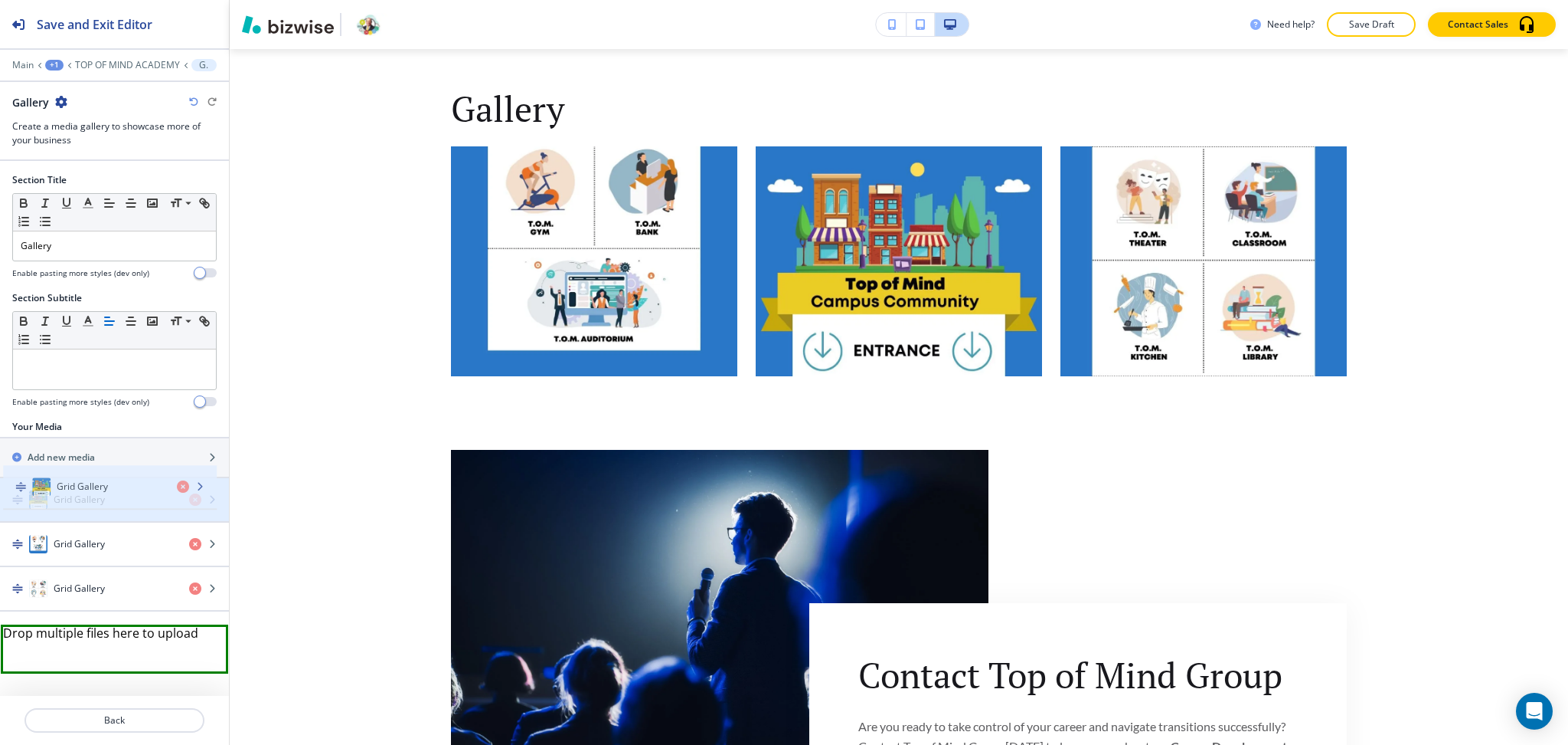
drag, startPoint x: 105, startPoint y: 549, endPoint x: 108, endPoint y: 491, distance: 58.1
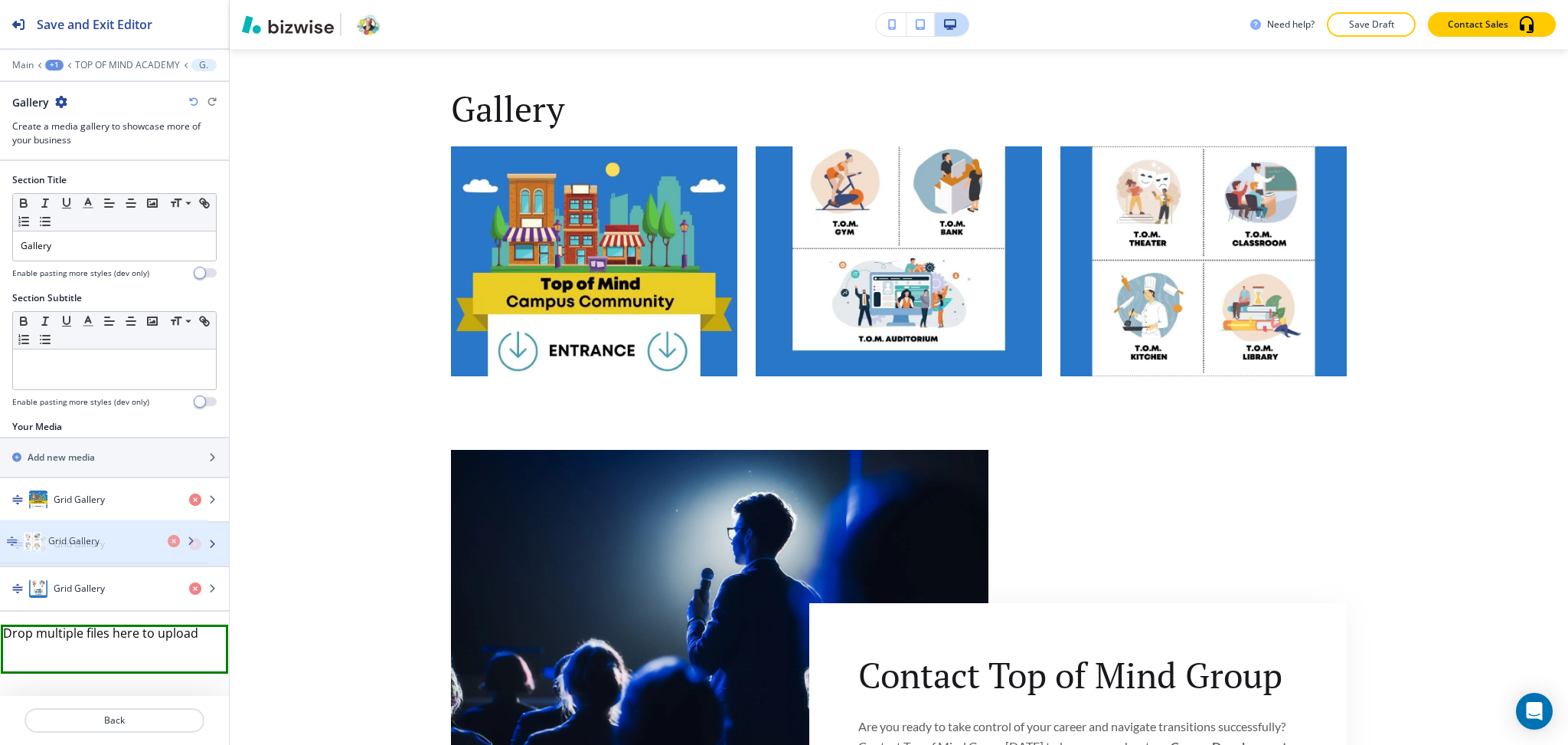
drag, startPoint x: 106, startPoint y: 598, endPoint x: 101, endPoint y: 550, distance: 48.3
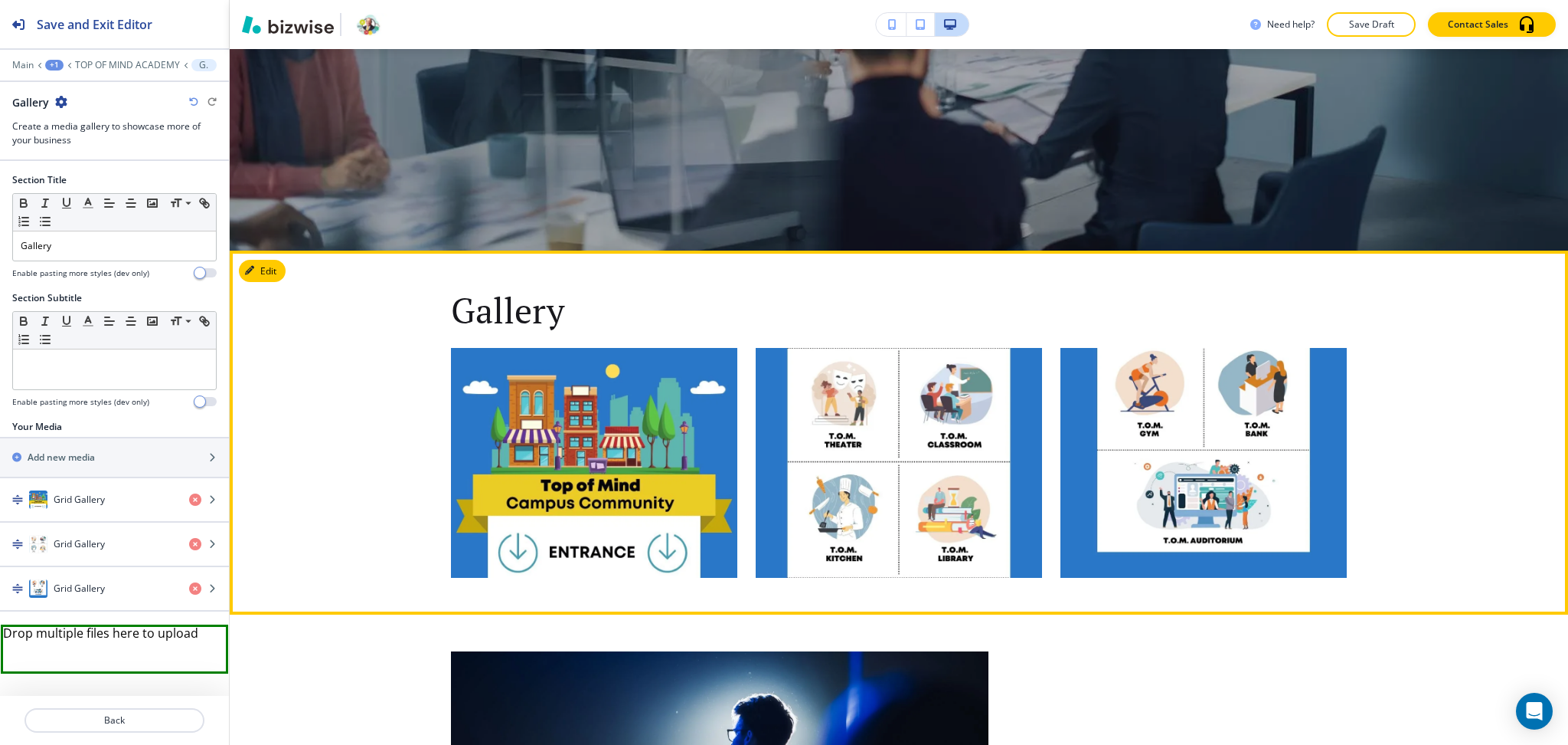
scroll to position [528, 0]
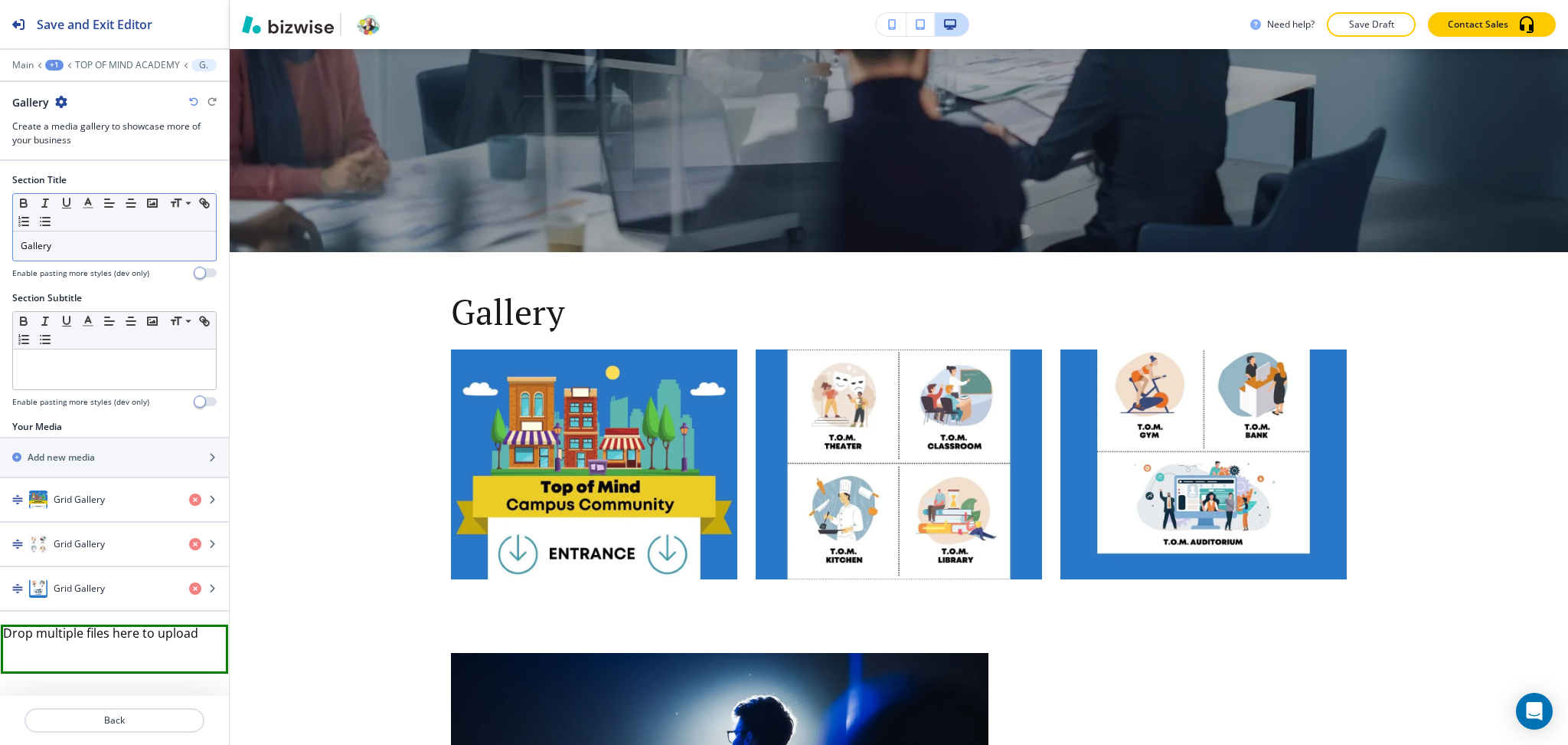
click at [149, 256] on div "Gallery" at bounding box center [114, 246] width 203 height 29
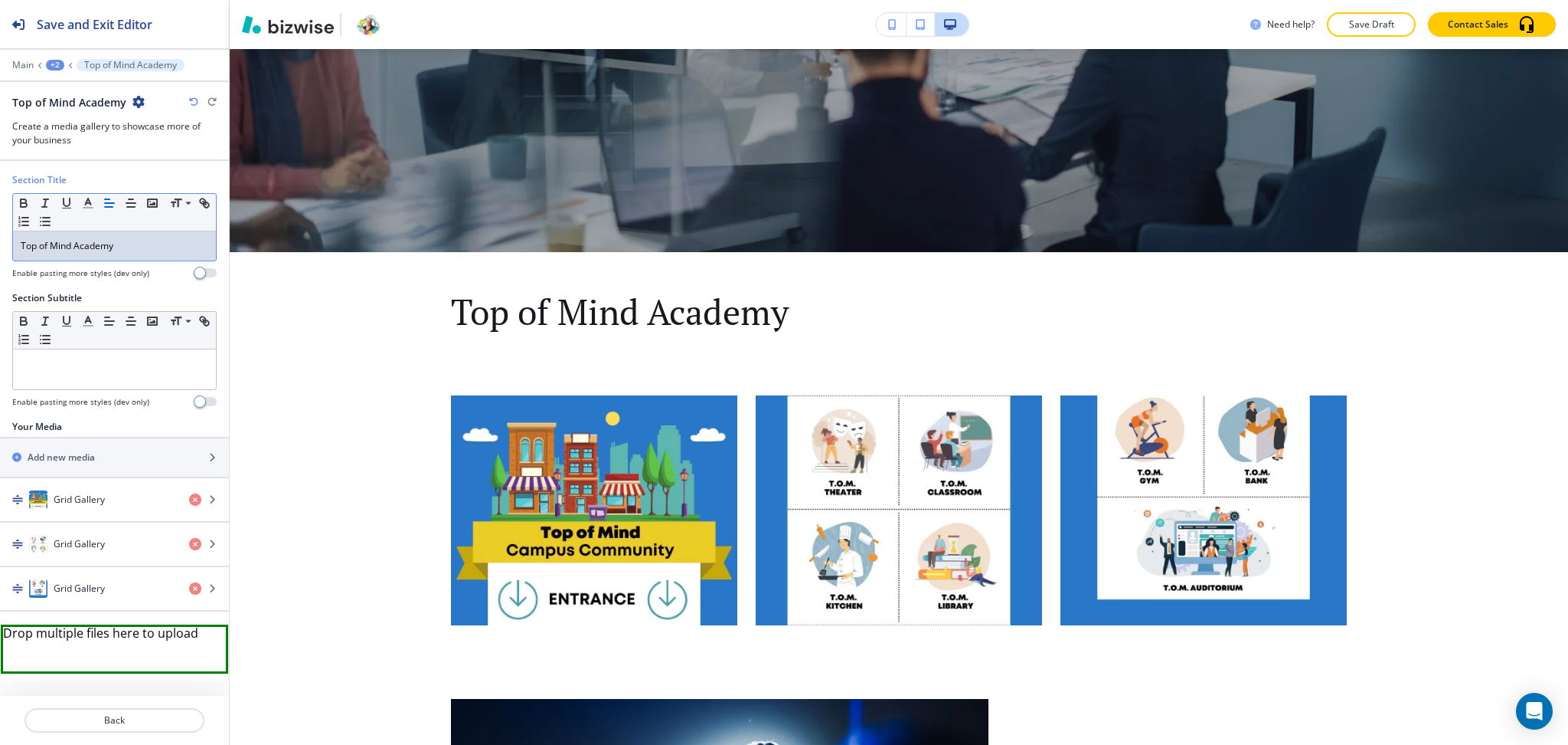
scroll to position [0, 0]
click at [74, 373] on div at bounding box center [114, 369] width 203 height 40
click at [121, 238] on div "Top of Mind Academy" at bounding box center [114, 246] width 203 height 29
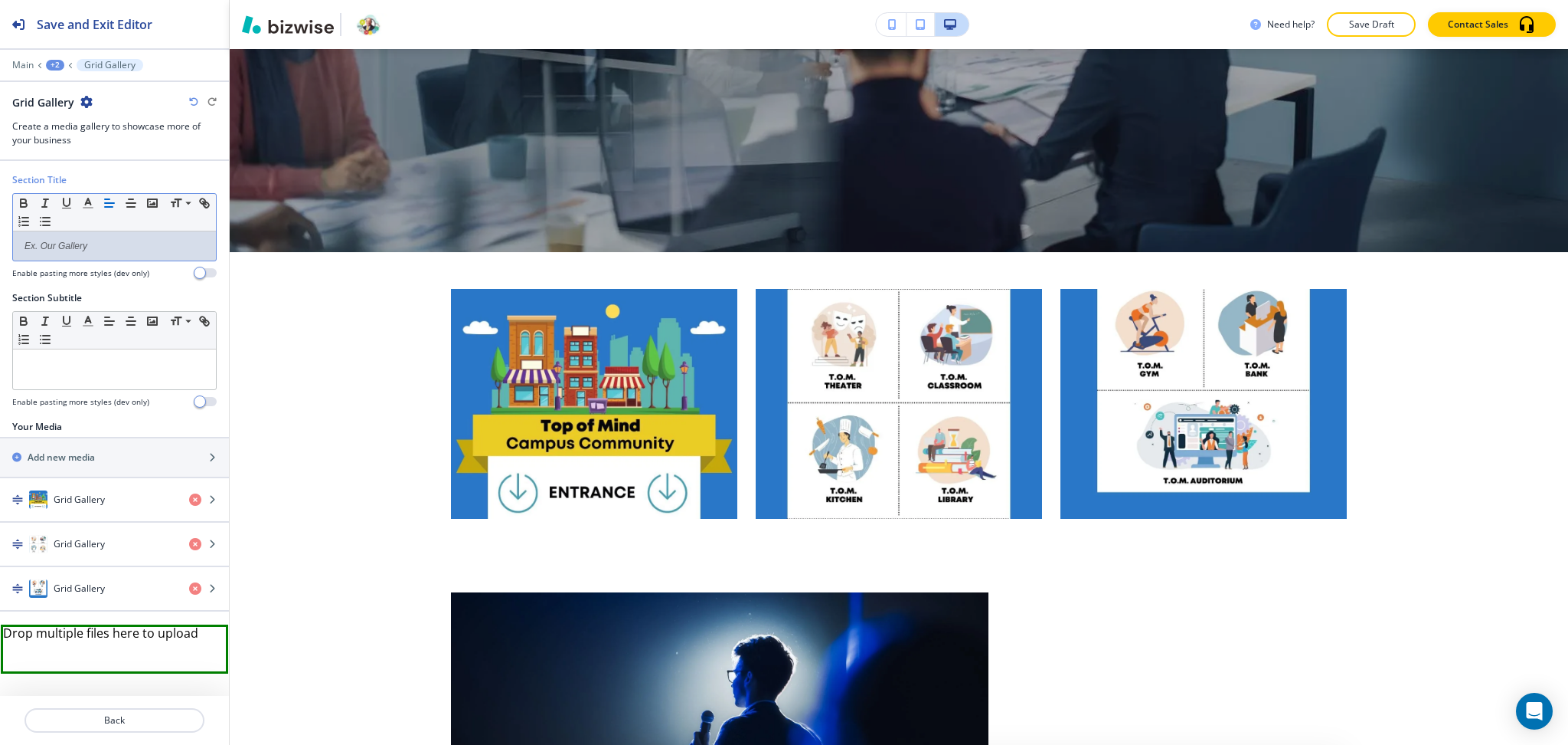
click at [57, 61] on div "+2" at bounding box center [55, 65] width 18 height 11
click at [77, 113] on p "TOP OF MIND ACADEMY" at bounding box center [95, 117] width 78 height 14
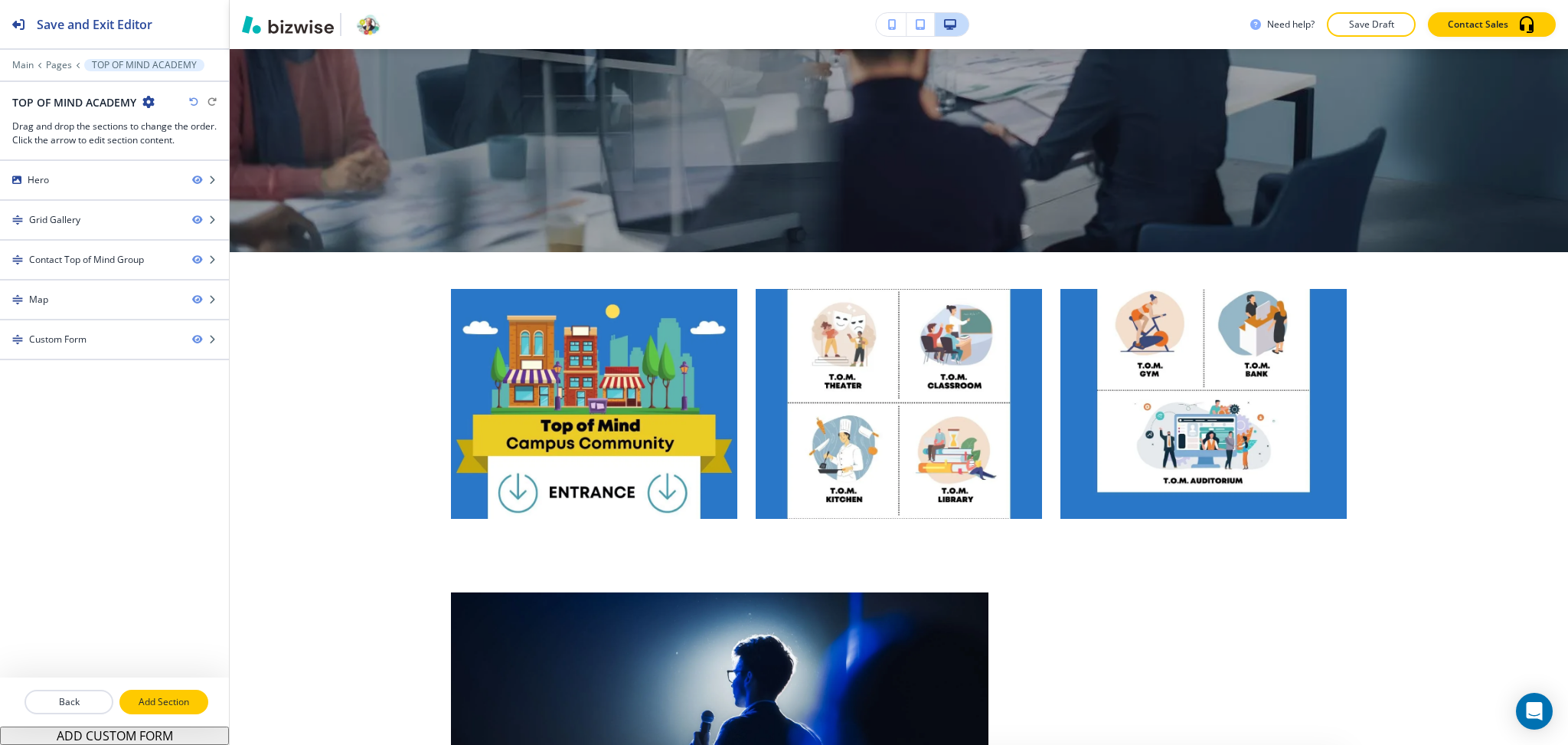
click at [181, 700] on p "Add Section" at bounding box center [164, 702] width 86 height 14
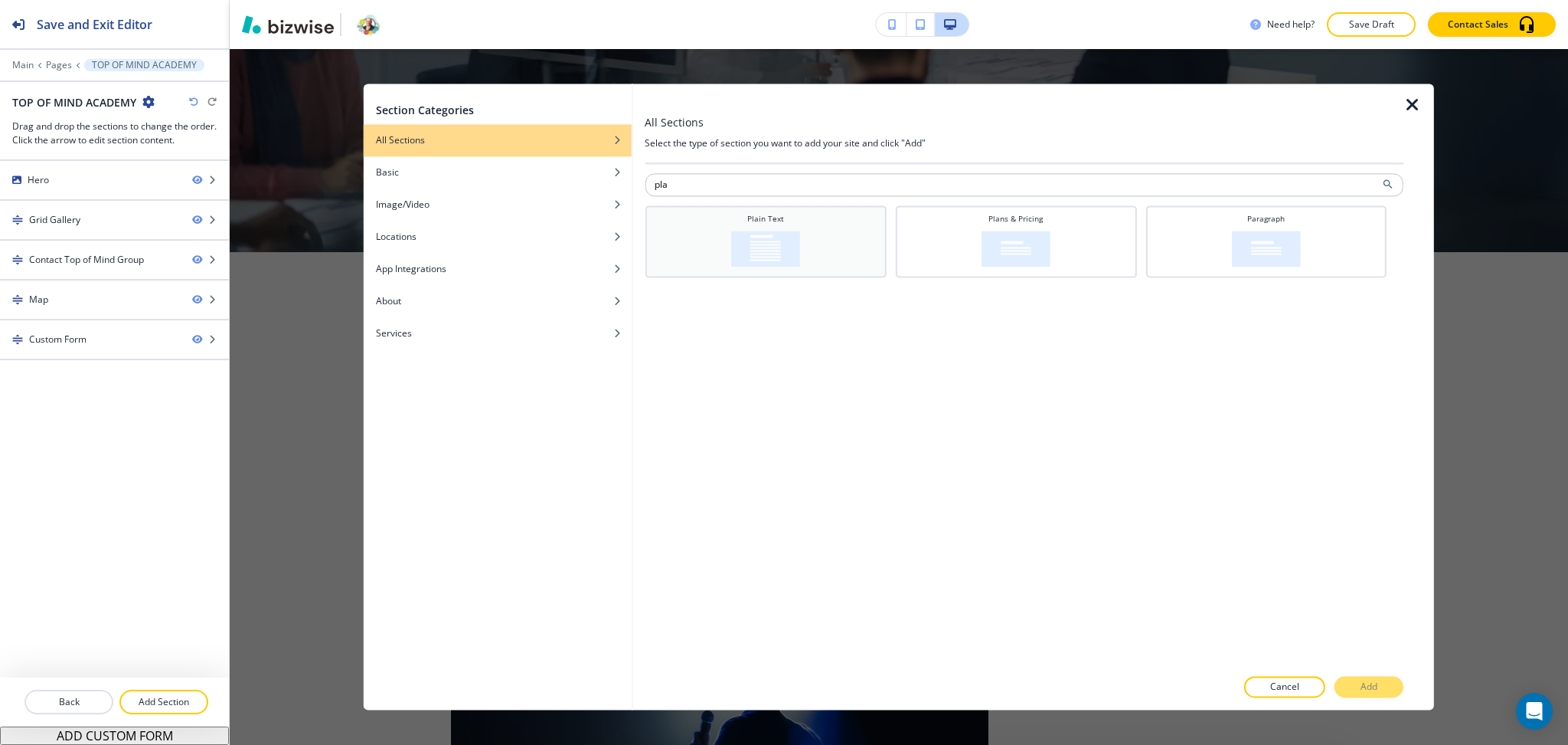
type input "pla"
click at [764, 232] on img at bounding box center [766, 249] width 69 height 36
click at [1368, 686] on p "Add" at bounding box center [1369, 687] width 17 height 14
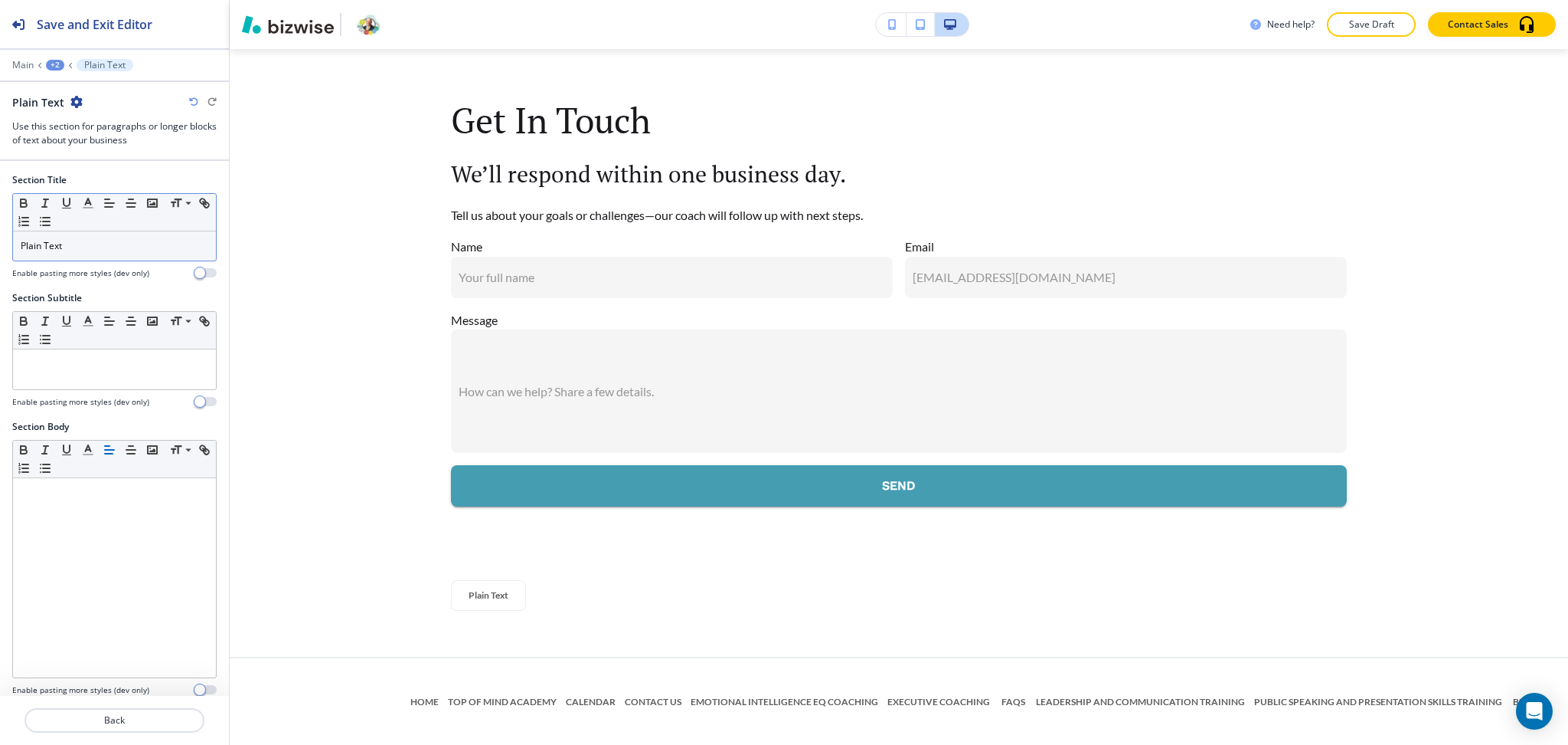
click at [82, 238] on div "Plain Text" at bounding box center [114, 246] width 203 height 29
click at [96, 365] on p at bounding box center [114, 364] width 188 height 14
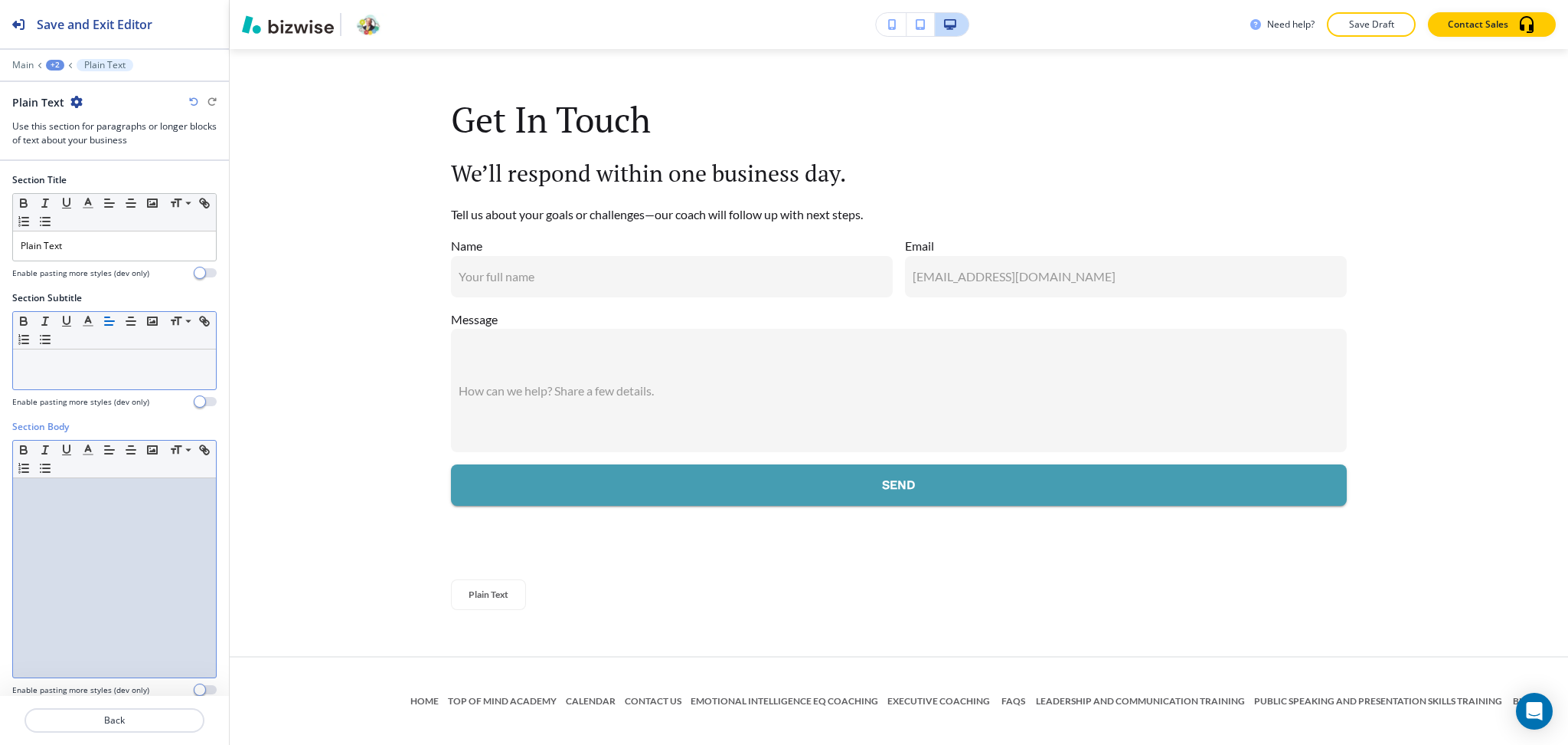
click at [118, 596] on div at bounding box center [114, 578] width 203 height 200
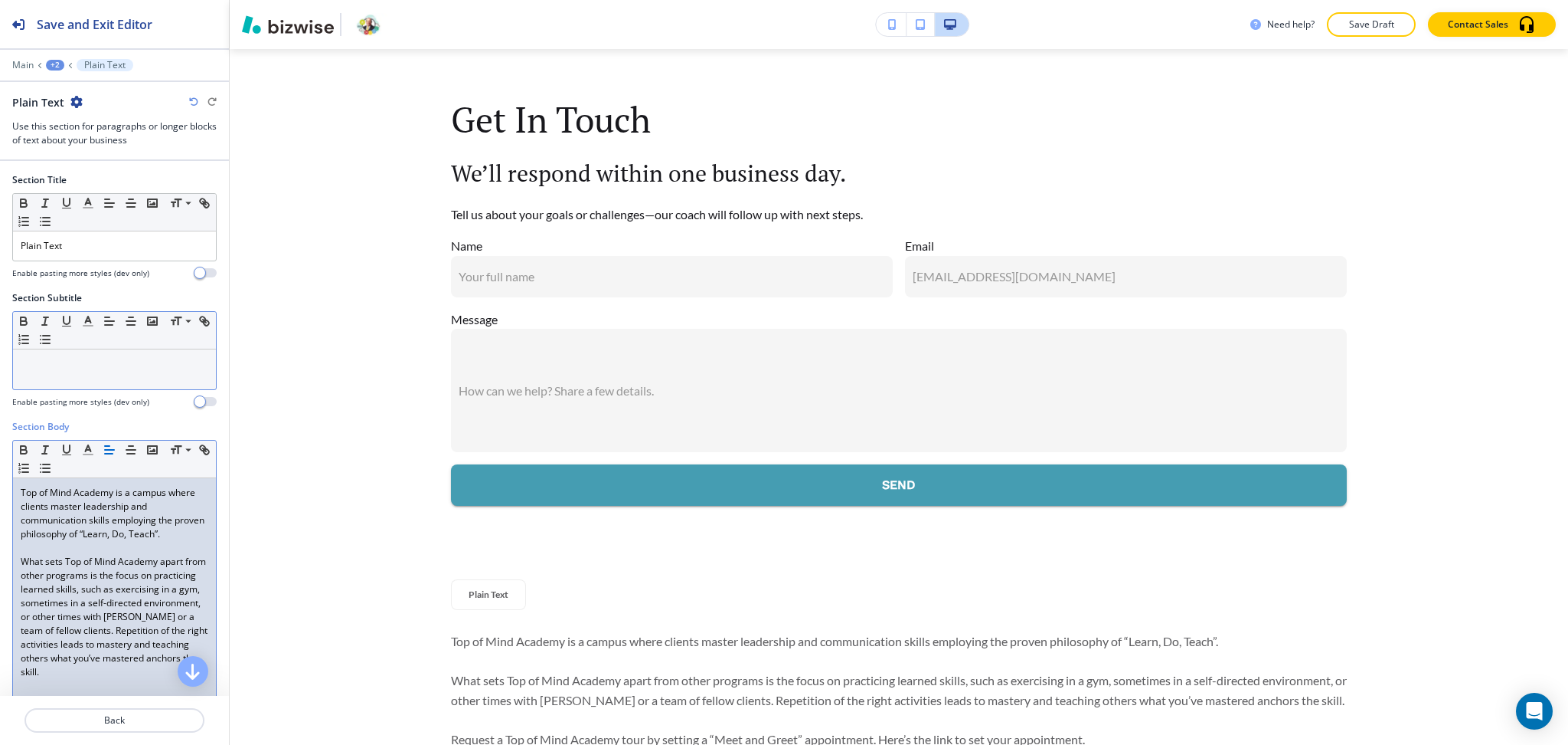
click at [107, 365] on p at bounding box center [114, 364] width 188 height 14
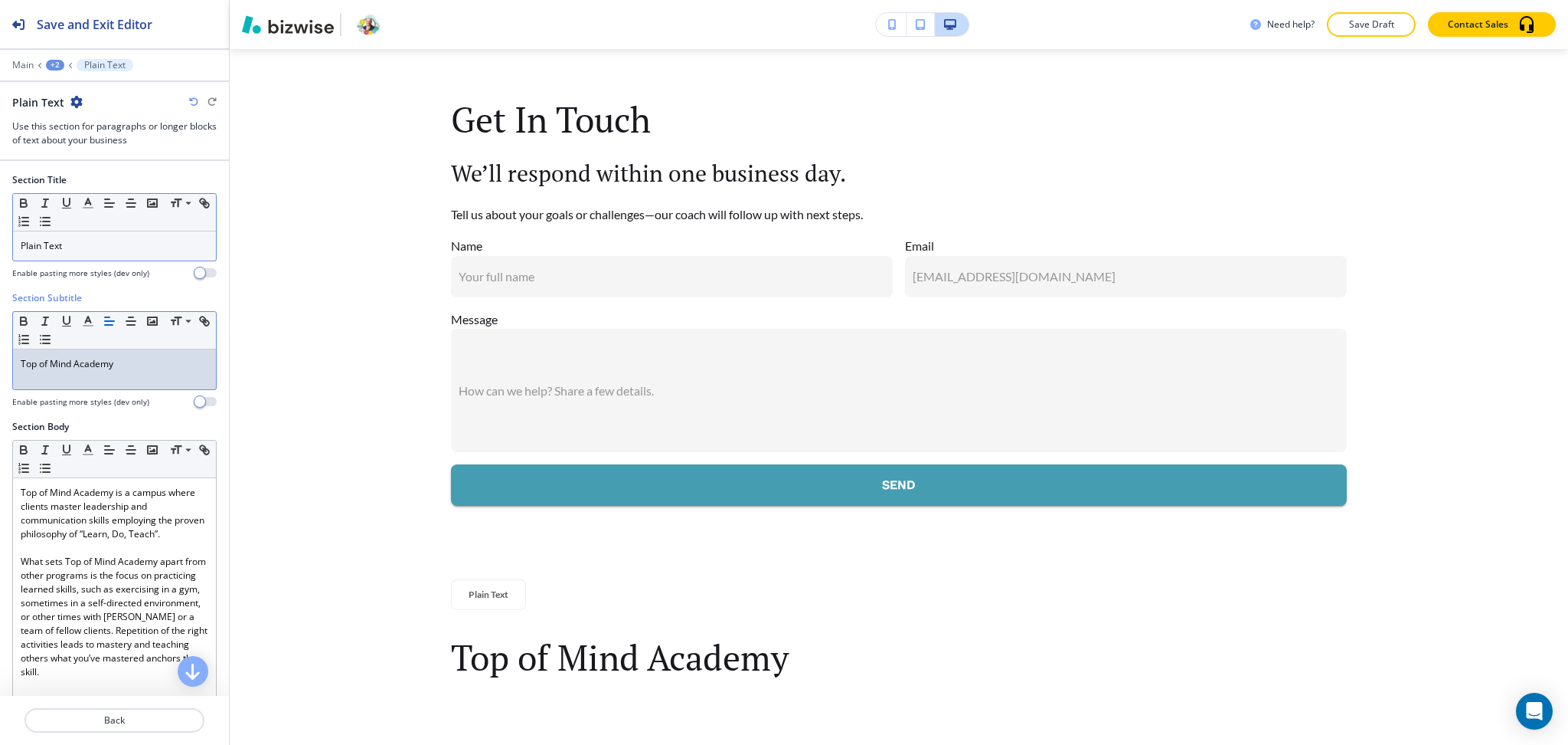
click at [127, 244] on p "Plain Text" at bounding box center [114, 246] width 188 height 14
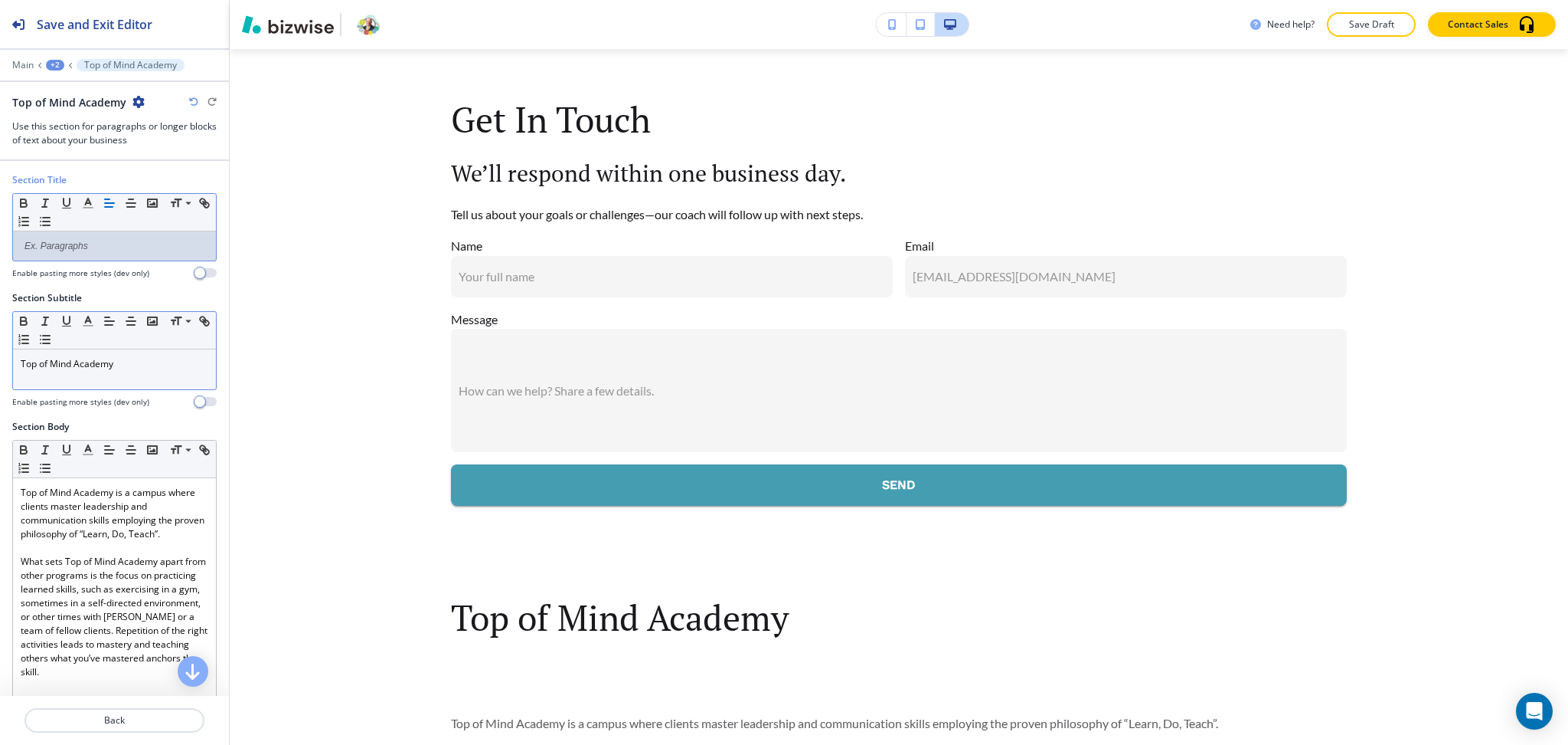
click at [135, 367] on p "Top of Mind Academy" at bounding box center [114, 364] width 188 height 14
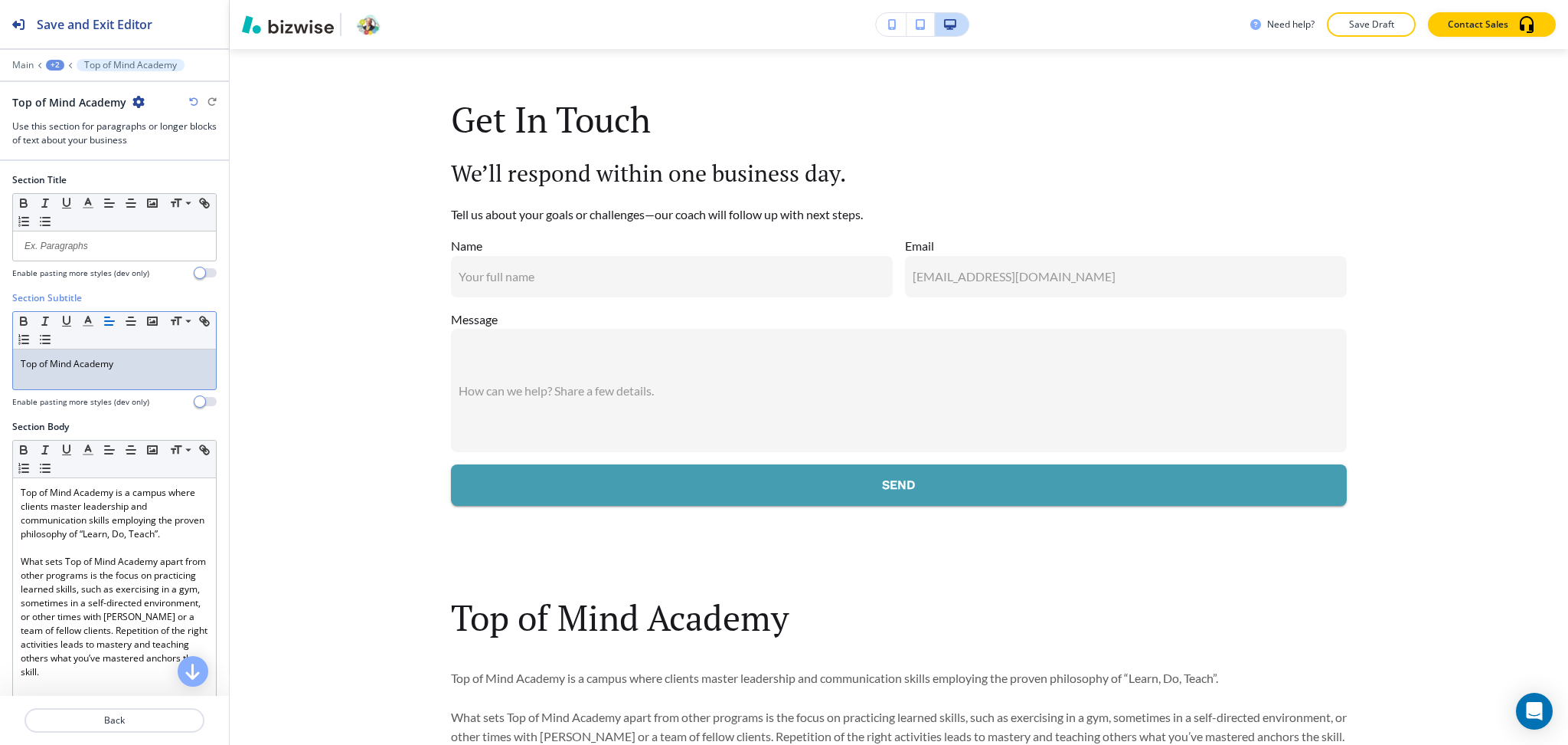
click at [54, 60] on div "+2" at bounding box center [55, 65] width 18 height 11
click at [70, 113] on p "TOP OF MIND ACADEMY" at bounding box center [95, 117] width 78 height 14
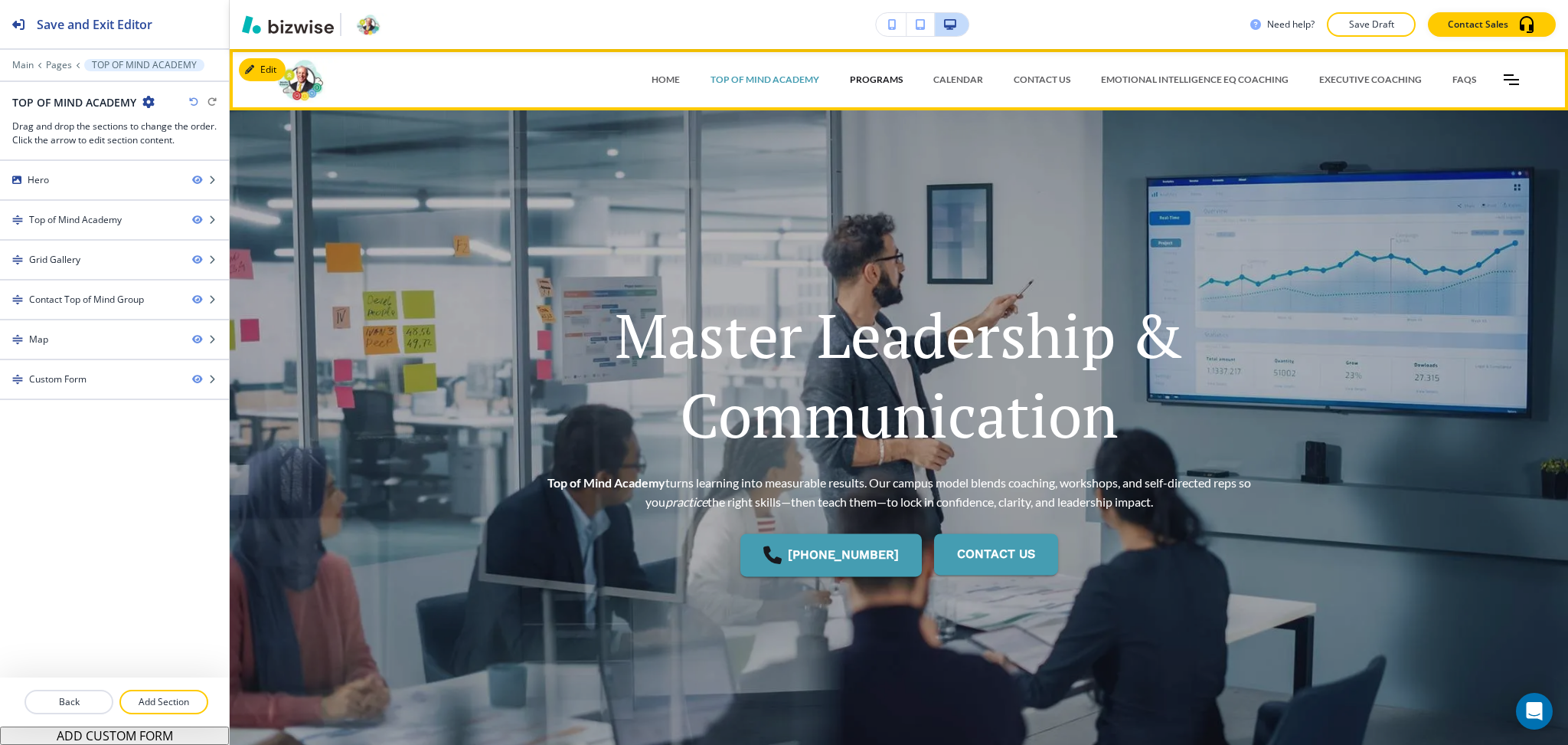
click at [880, 77] on p "PROGRAMS" at bounding box center [877, 80] width 53 height 14
click at [861, 75] on p "PROGRAMS" at bounding box center [877, 80] width 53 height 14
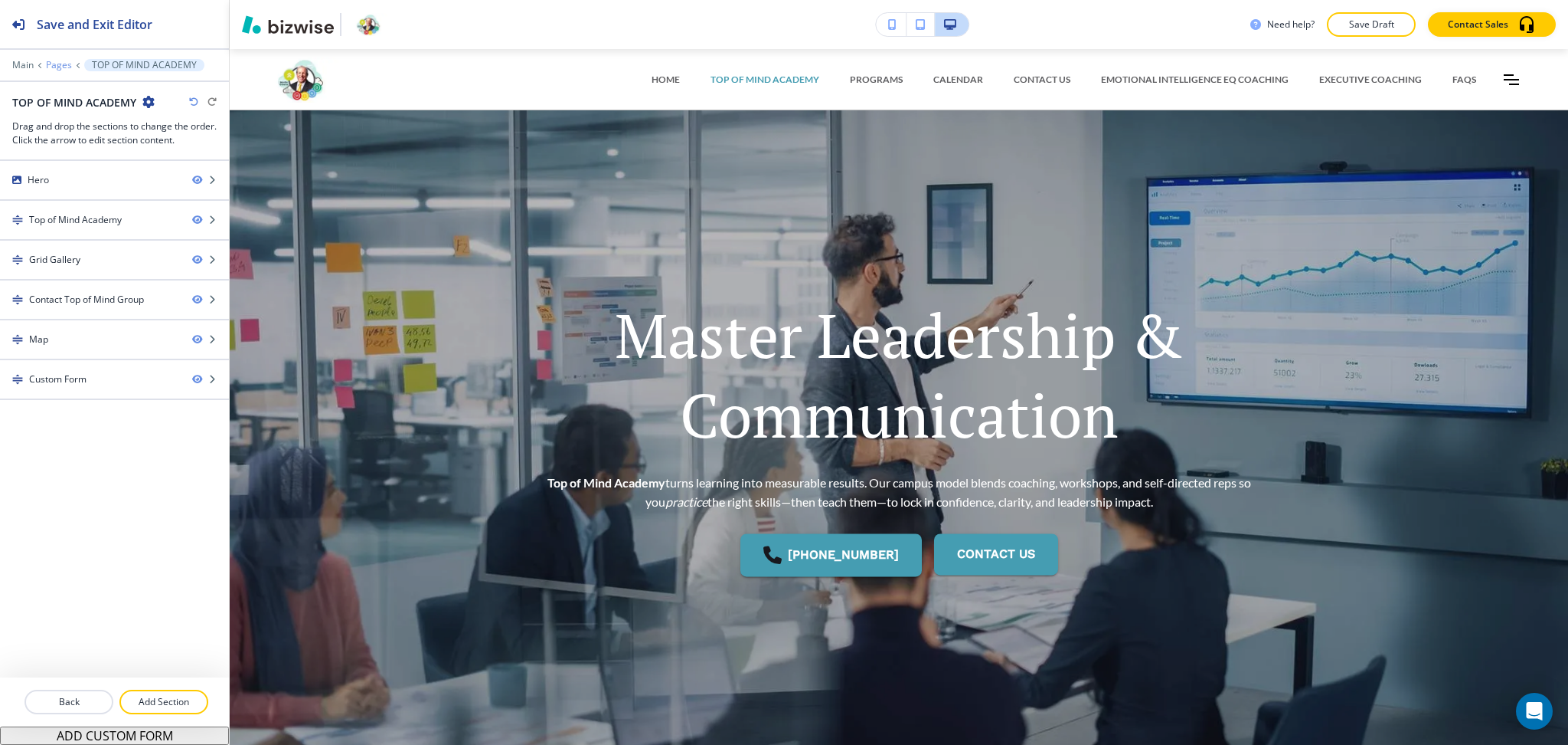
click at [52, 65] on p "Pages" at bounding box center [59, 65] width 26 height 11
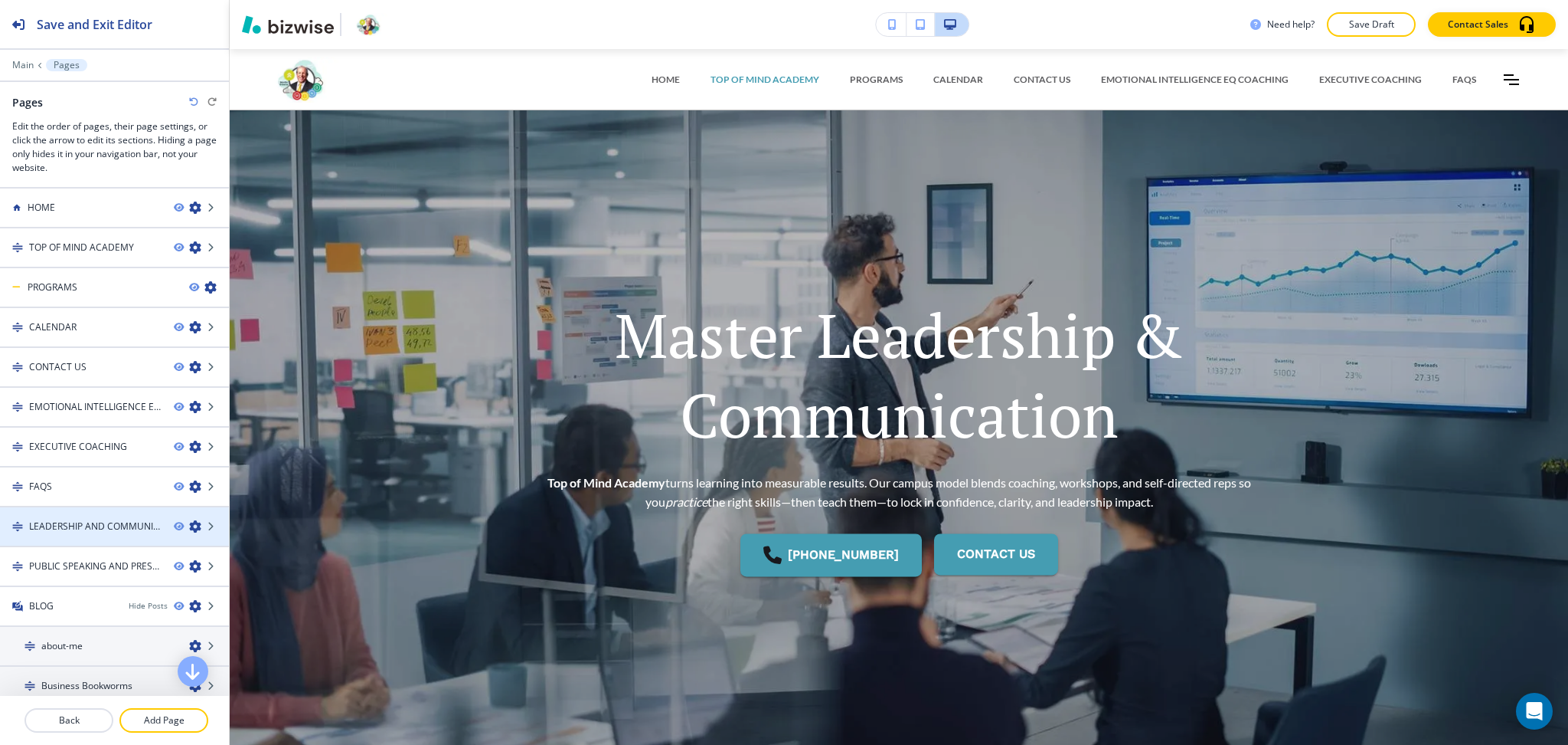
click at [189, 520] on icon "button" at bounding box center [196, 527] width 13 height 13
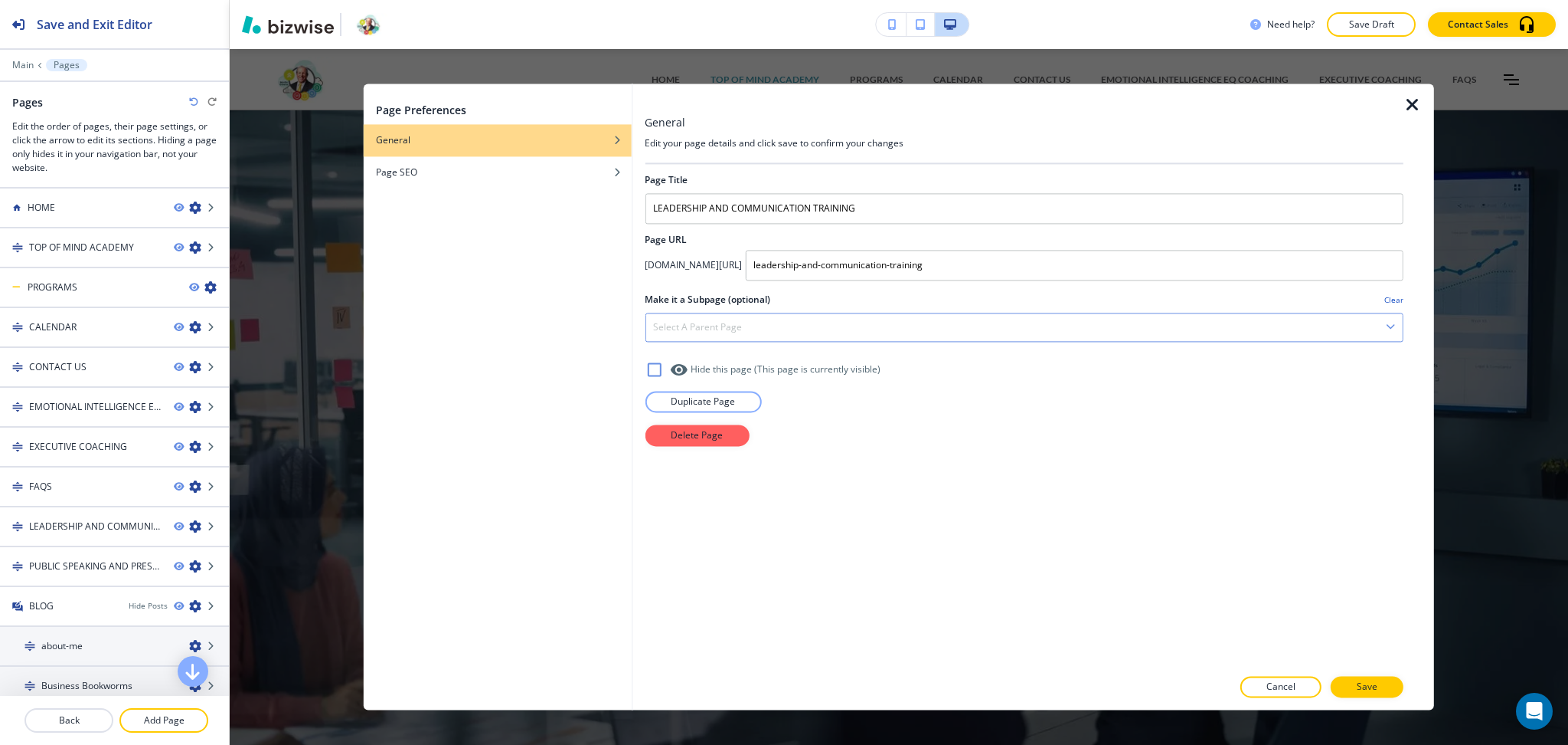
click at [737, 336] on div "Select a parent page" at bounding box center [1024, 326] width 757 height 27
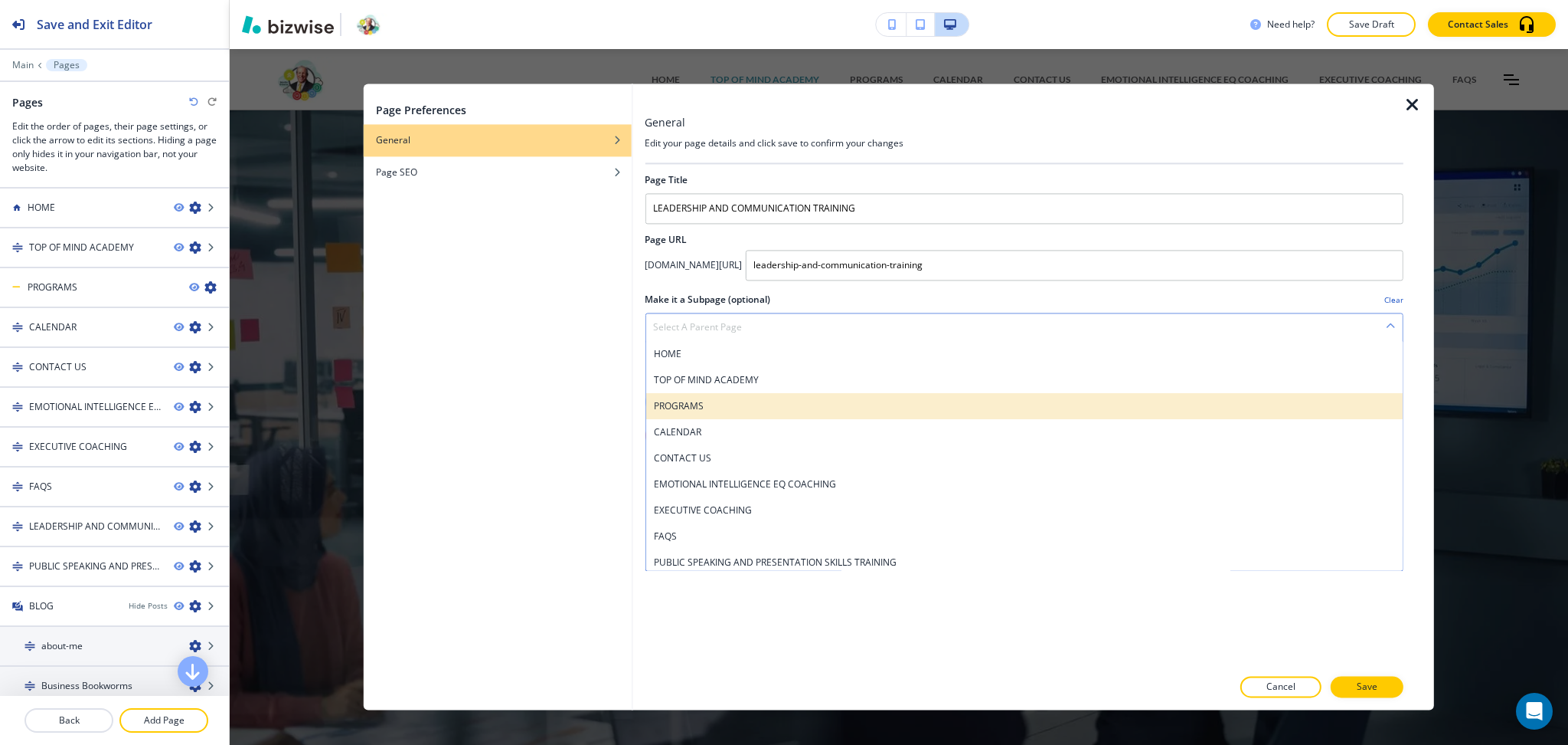
click at [713, 403] on h4 "PROGRAMS" at bounding box center [1024, 406] width 742 height 14
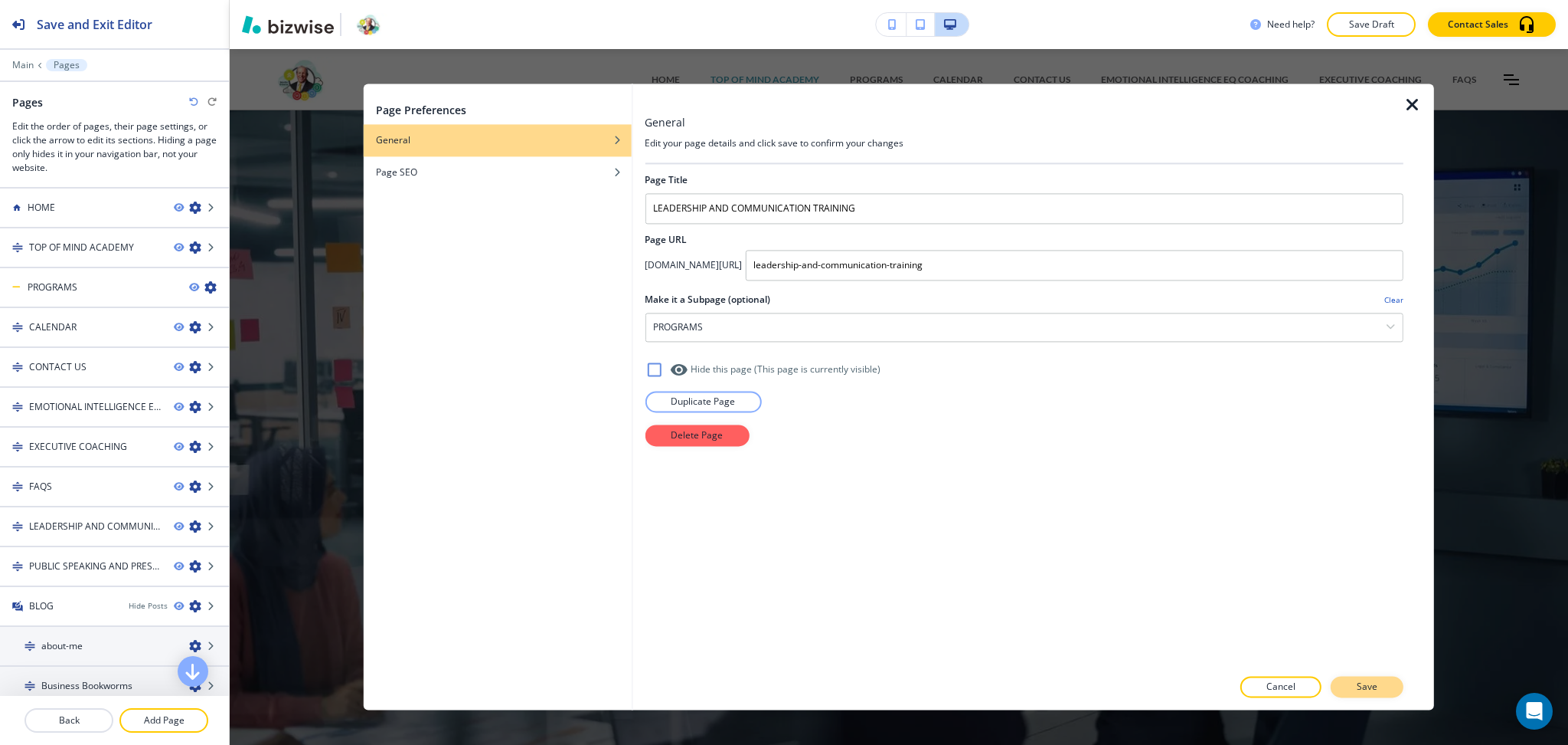
click at [1372, 685] on p "Save" at bounding box center [1367, 687] width 20 height 14
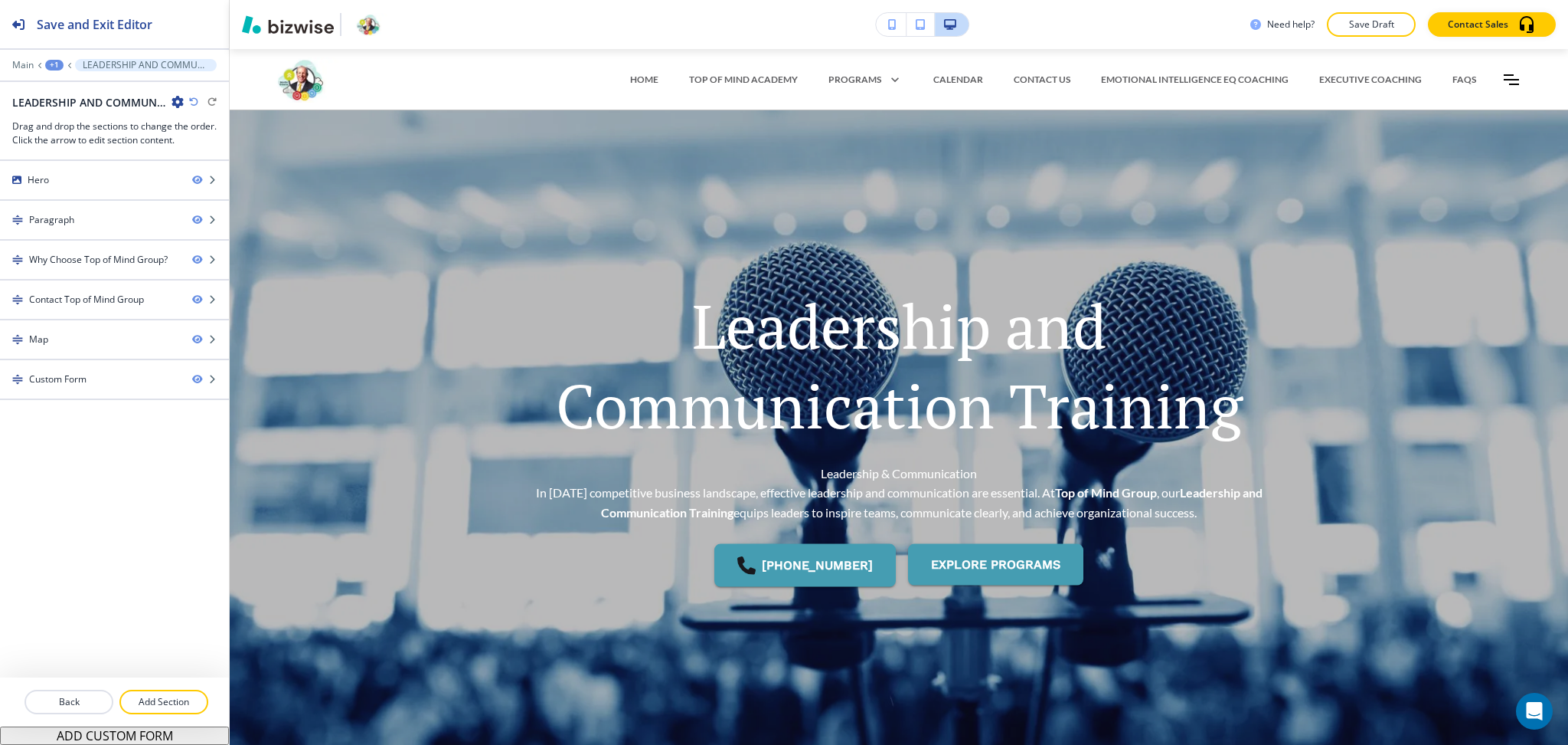
click at [53, 70] on div "Main +1 LEADERSHIP AND COMMUNICATION TRAINING" at bounding box center [114, 65] width 204 height 13
click at [53, 62] on div "+1" at bounding box center [54, 65] width 18 height 11
click at [65, 88] on p "Pages" at bounding box center [94, 91] width 78 height 14
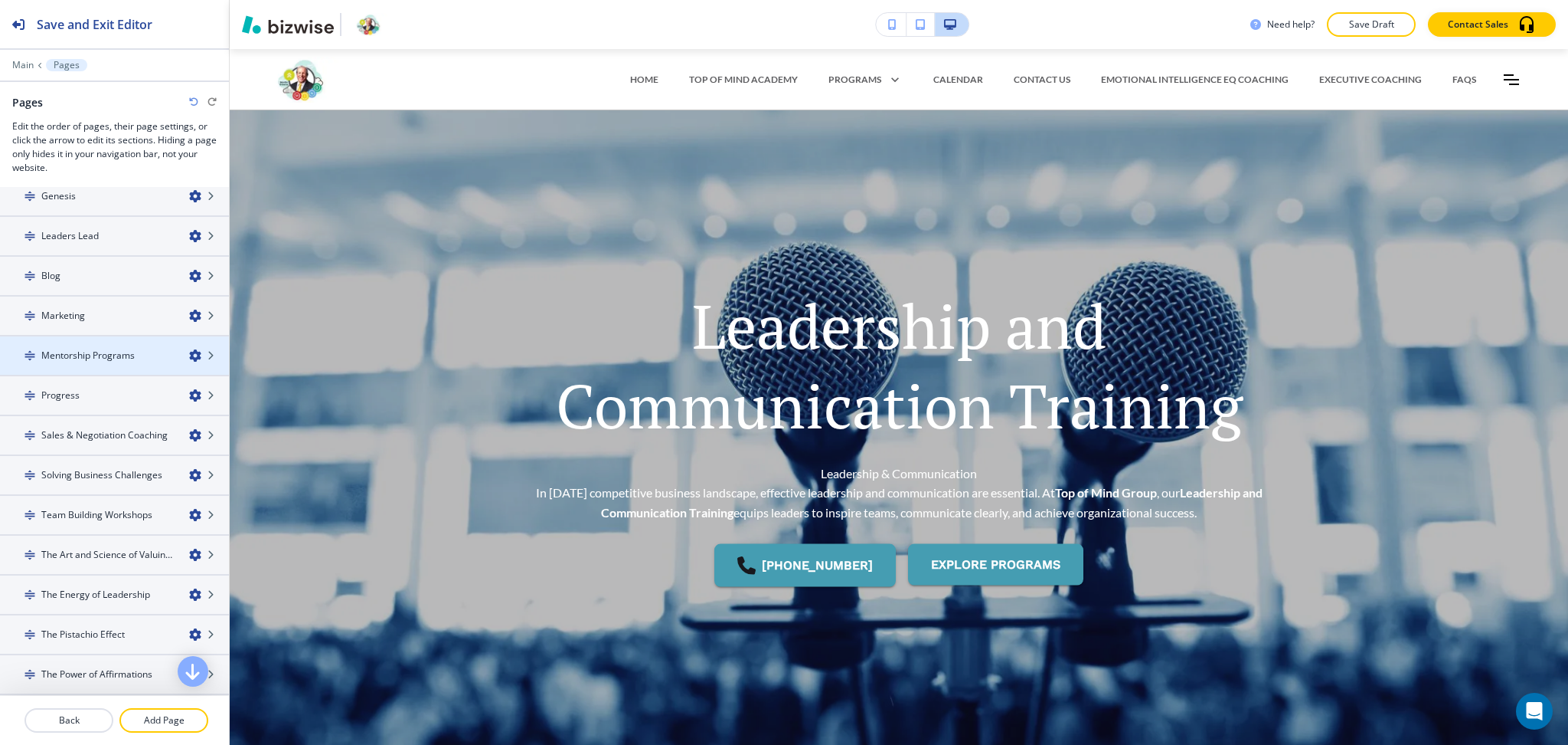
scroll to position [688, 0]
click at [189, 350] on icon "button" at bounding box center [196, 356] width 13 height 13
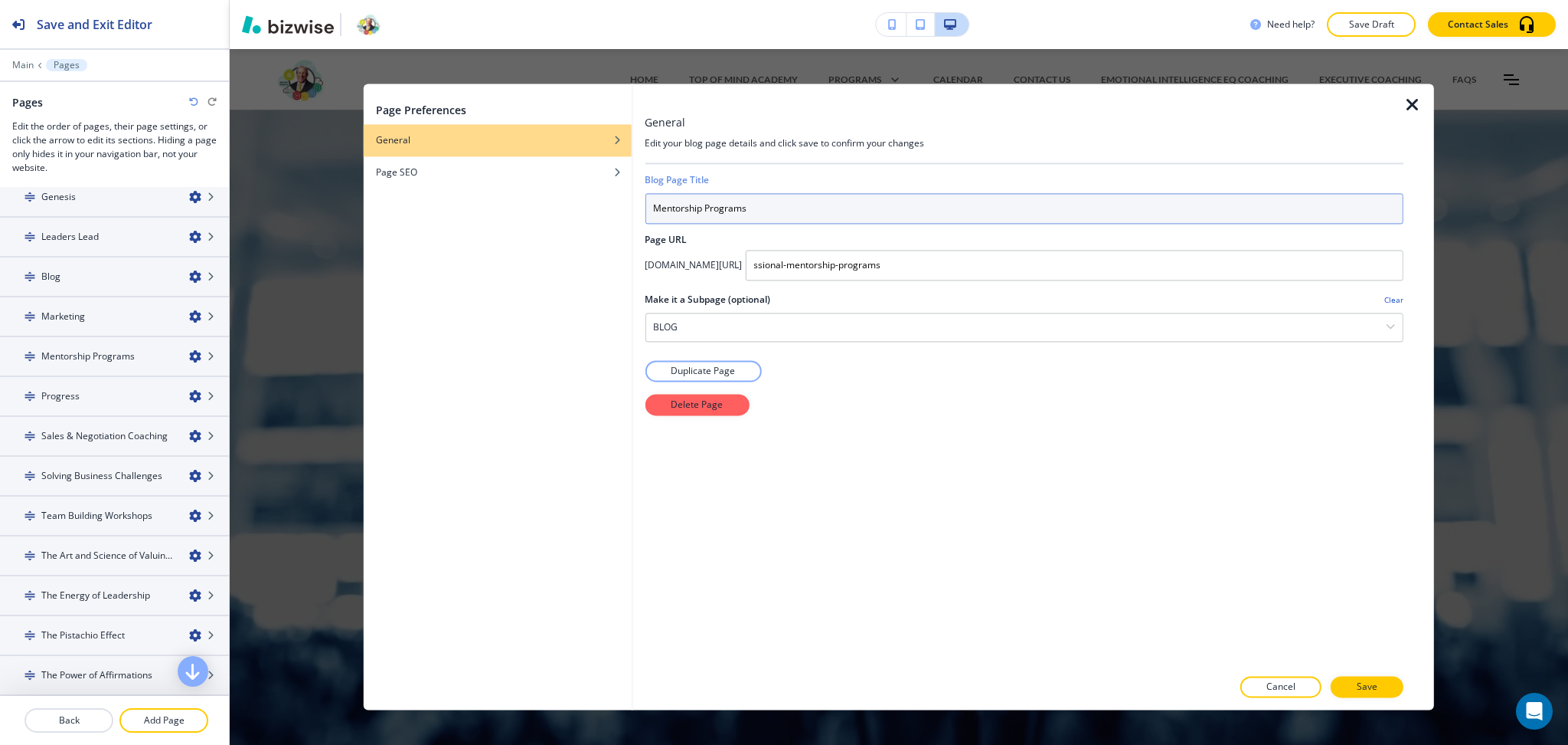
click at [688, 207] on input "Mentorship Programs" at bounding box center [1024, 208] width 759 height 31
click at [711, 207] on input "Mentorship Programs" at bounding box center [1024, 208] width 759 height 31
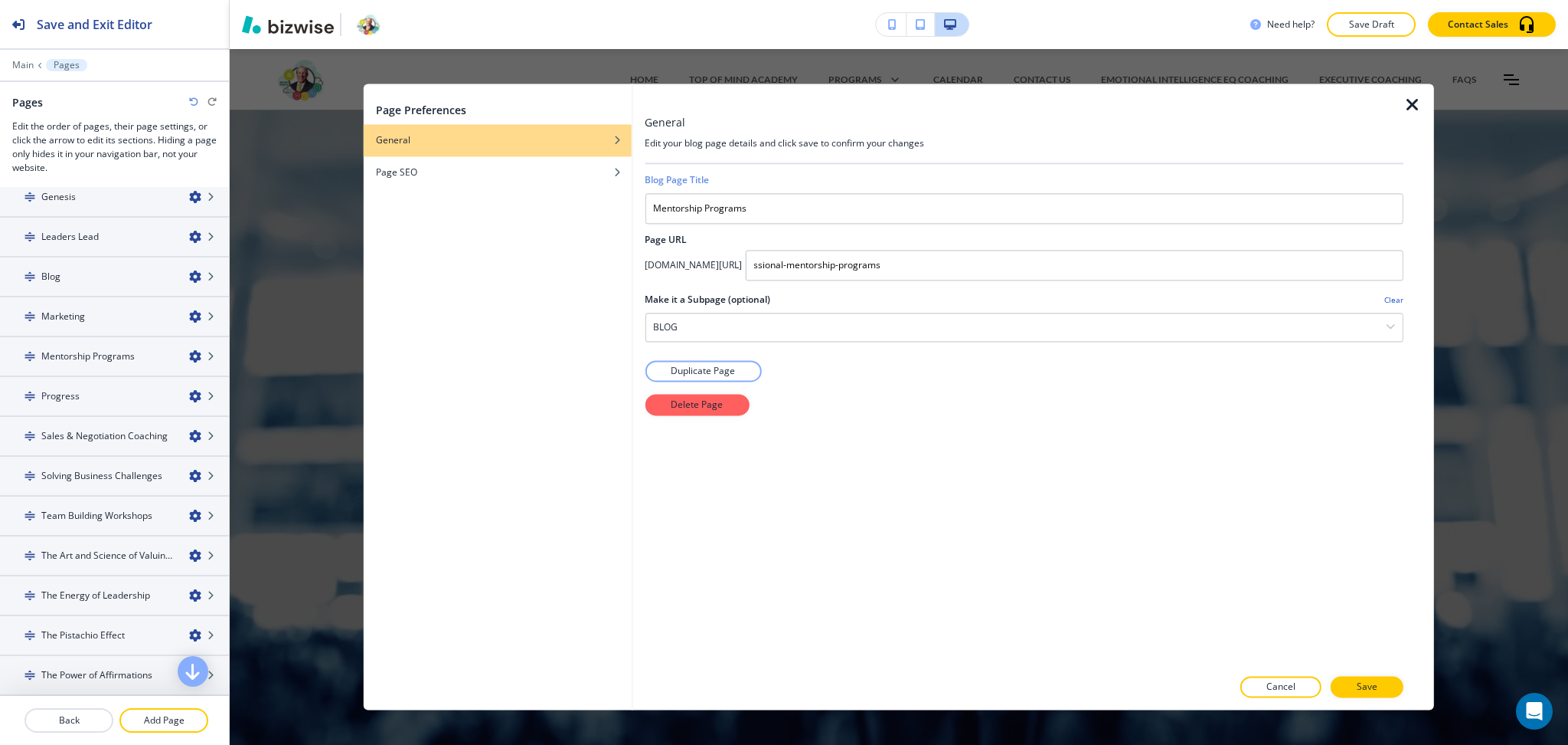
click at [676, 175] on h2 "Blog Page Title" at bounding box center [676, 180] width 64 height 14
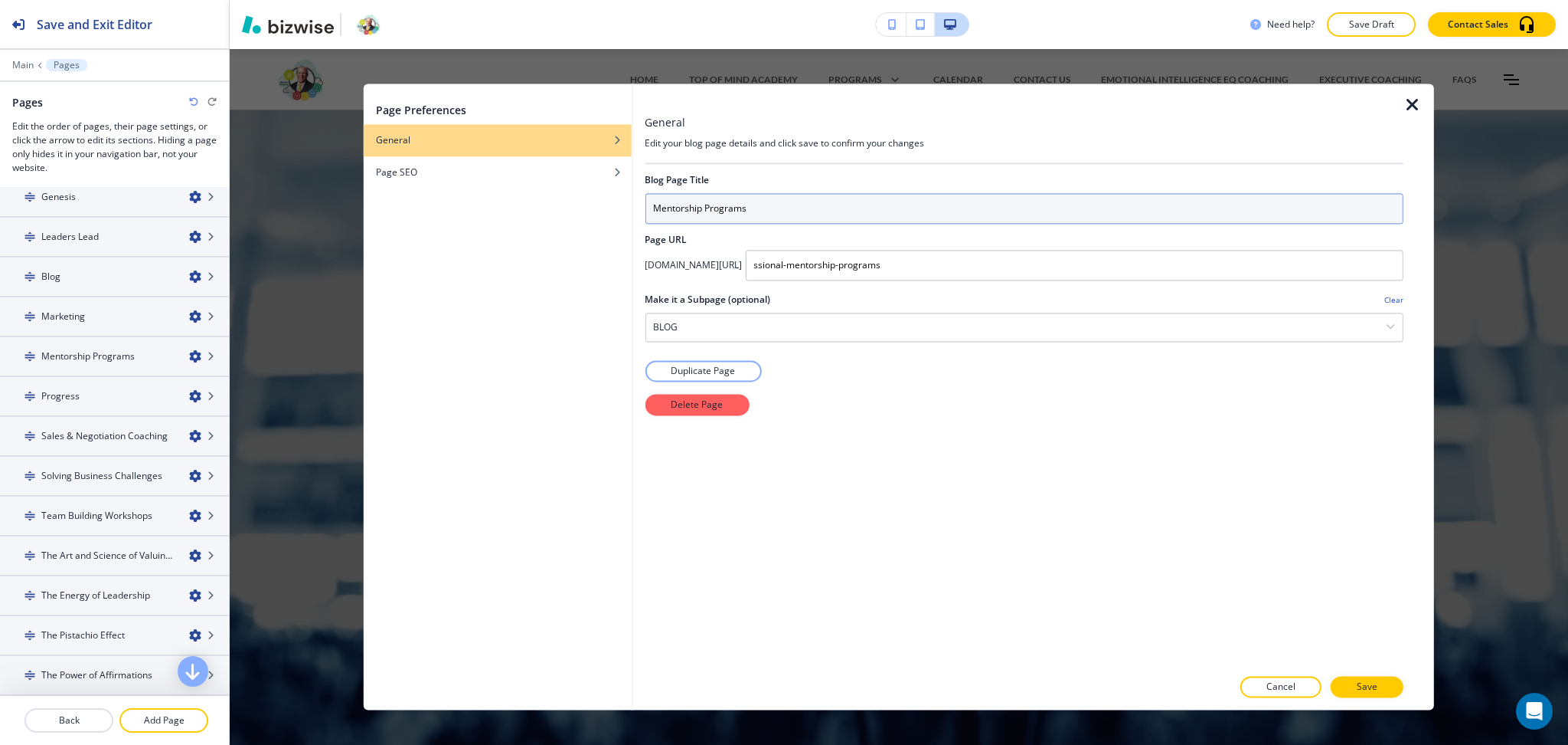
click at [683, 202] on input "Mentorship Programs" at bounding box center [1024, 208] width 759 height 31
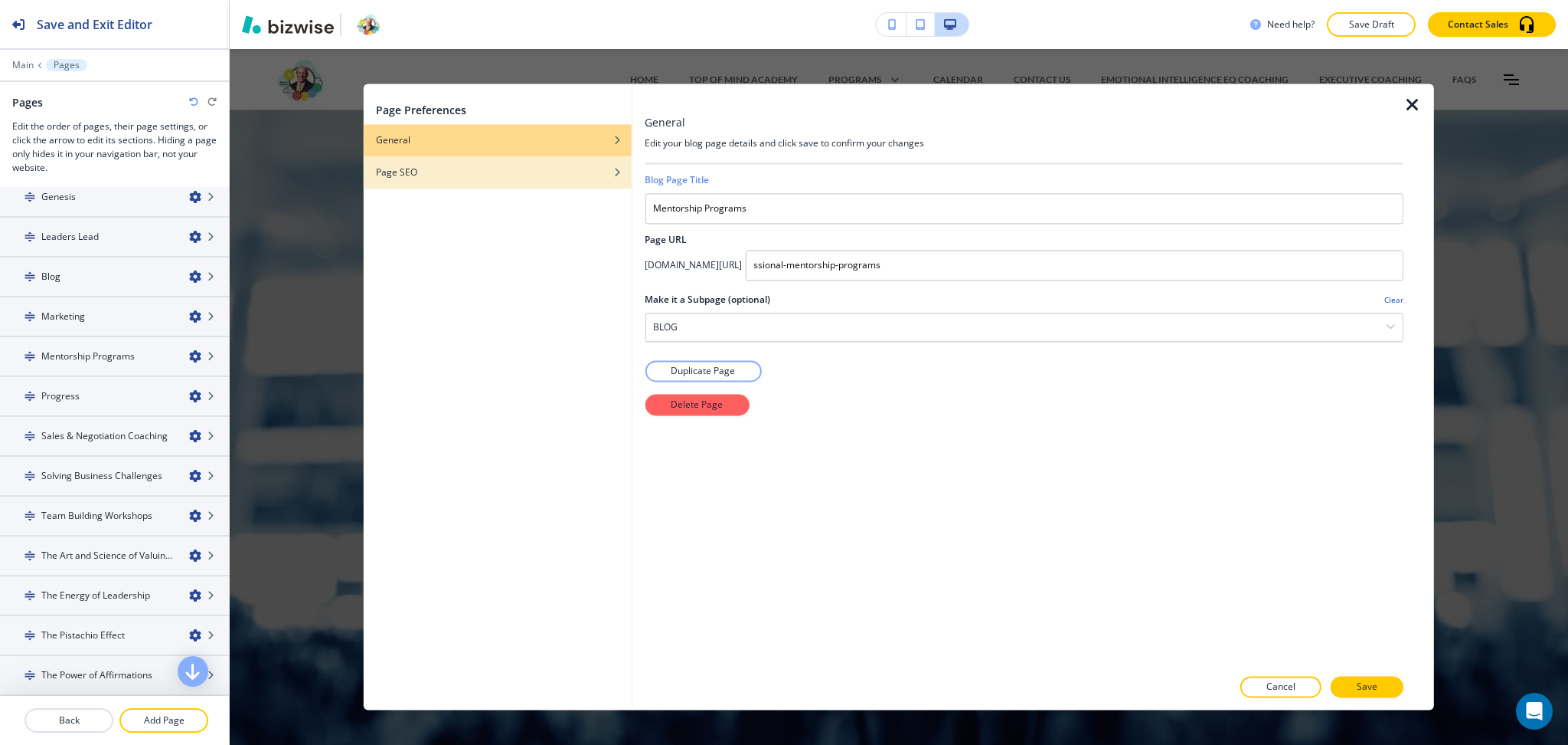
click at [558, 170] on div "Page SEO" at bounding box center [497, 172] width 268 height 14
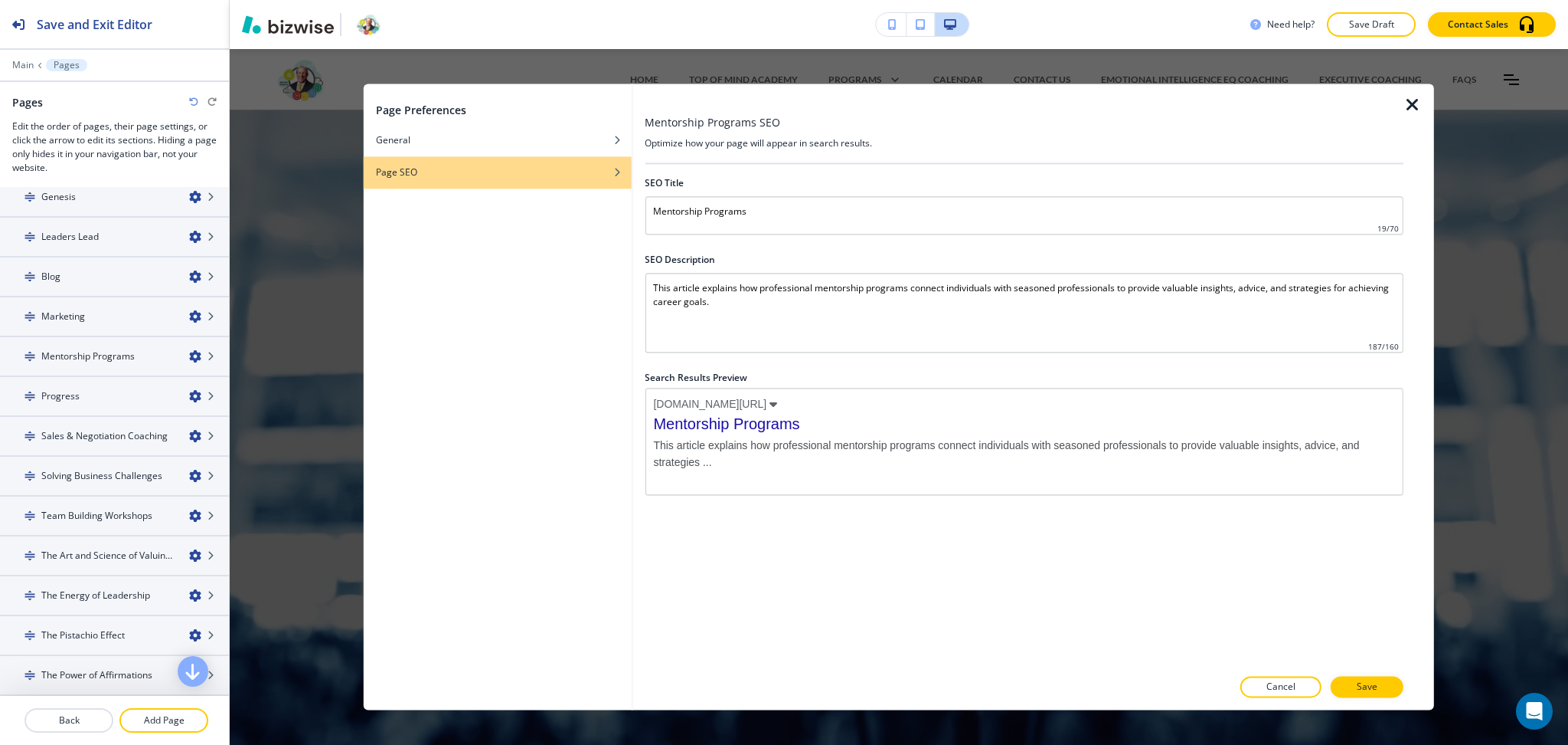
click at [1423, 107] on div at bounding box center [1419, 397] width 30 height 626
click at [1413, 102] on icon "button" at bounding box center [1412, 104] width 18 height 18
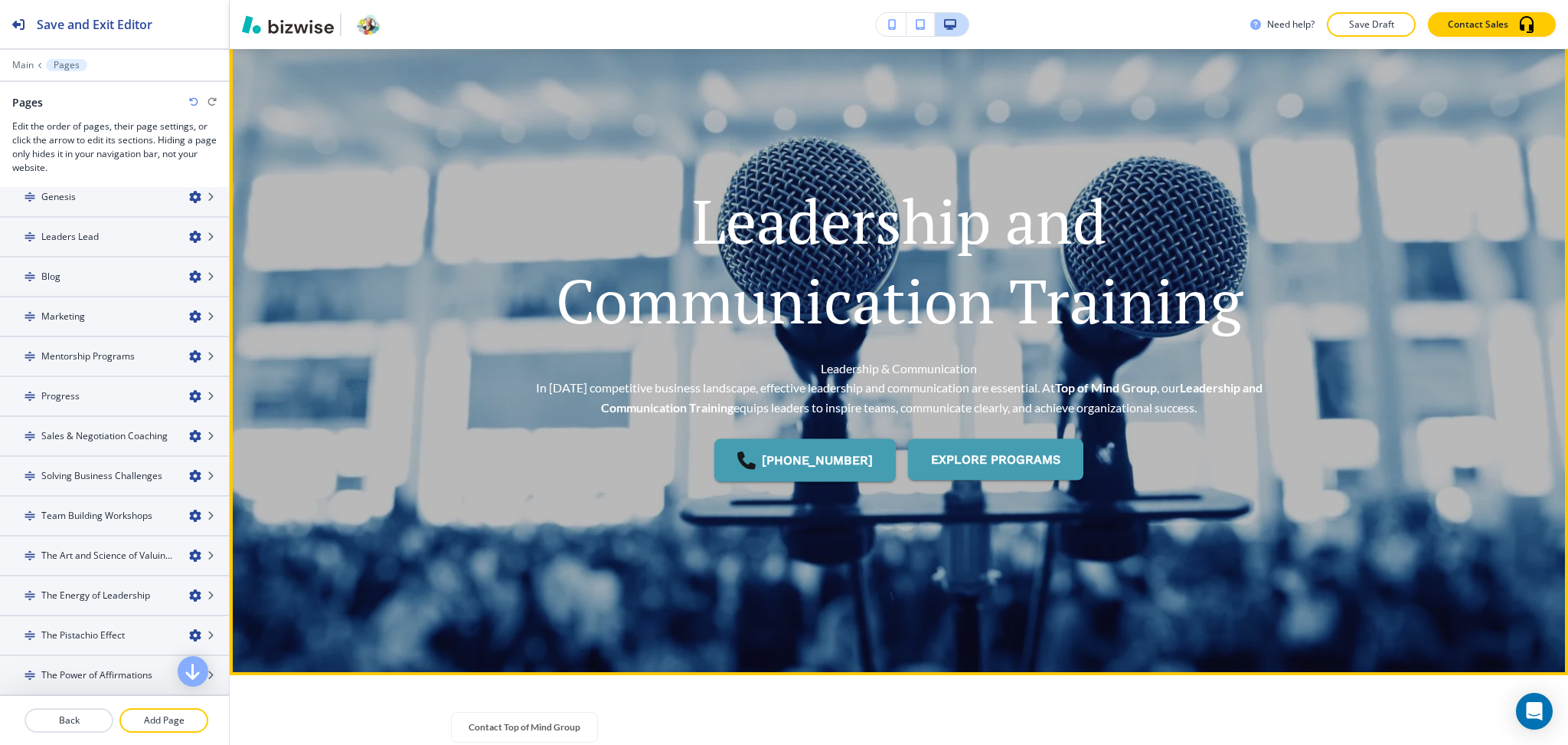
scroll to position [0, 0]
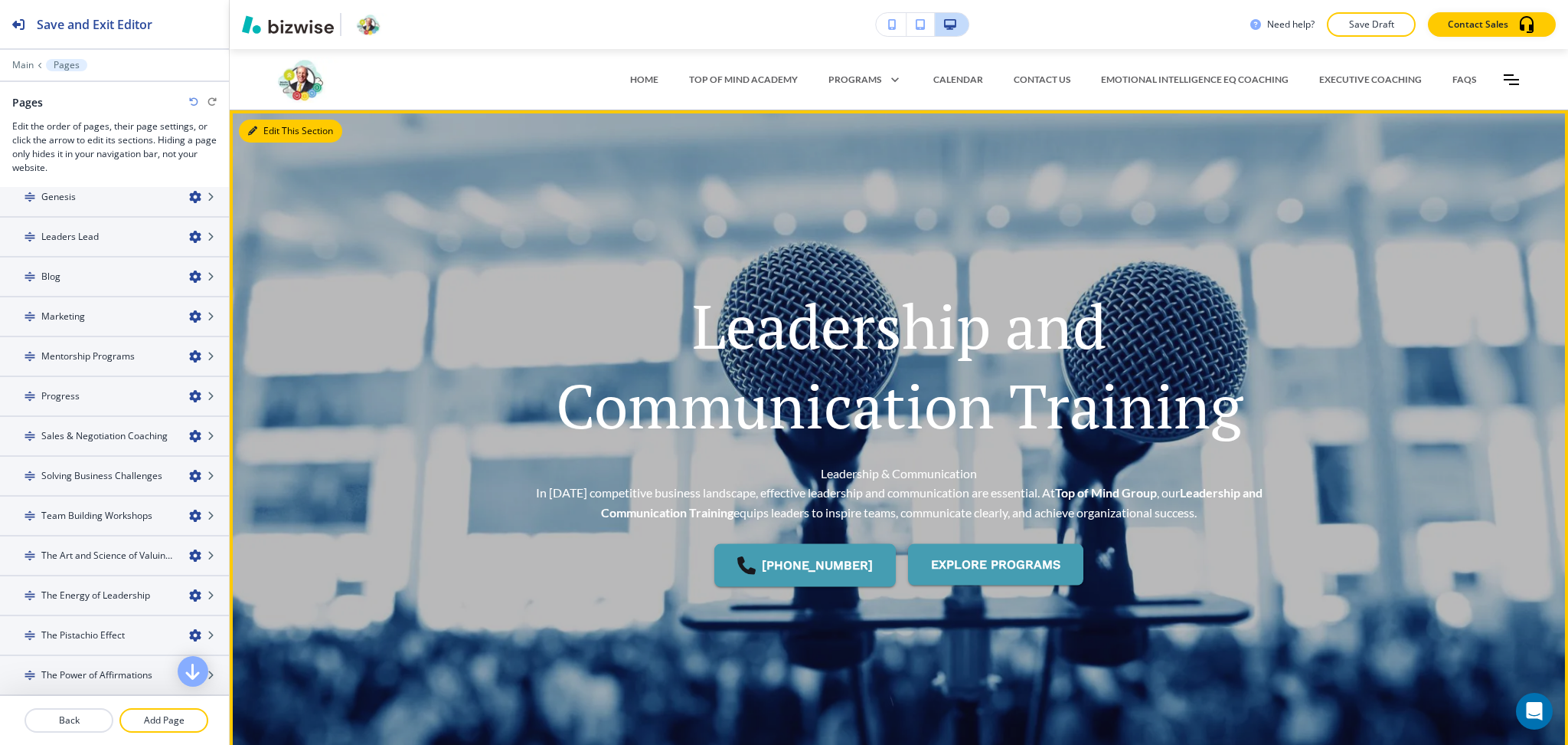
click at [248, 124] on button "Edit This Section" at bounding box center [290, 131] width 103 height 23
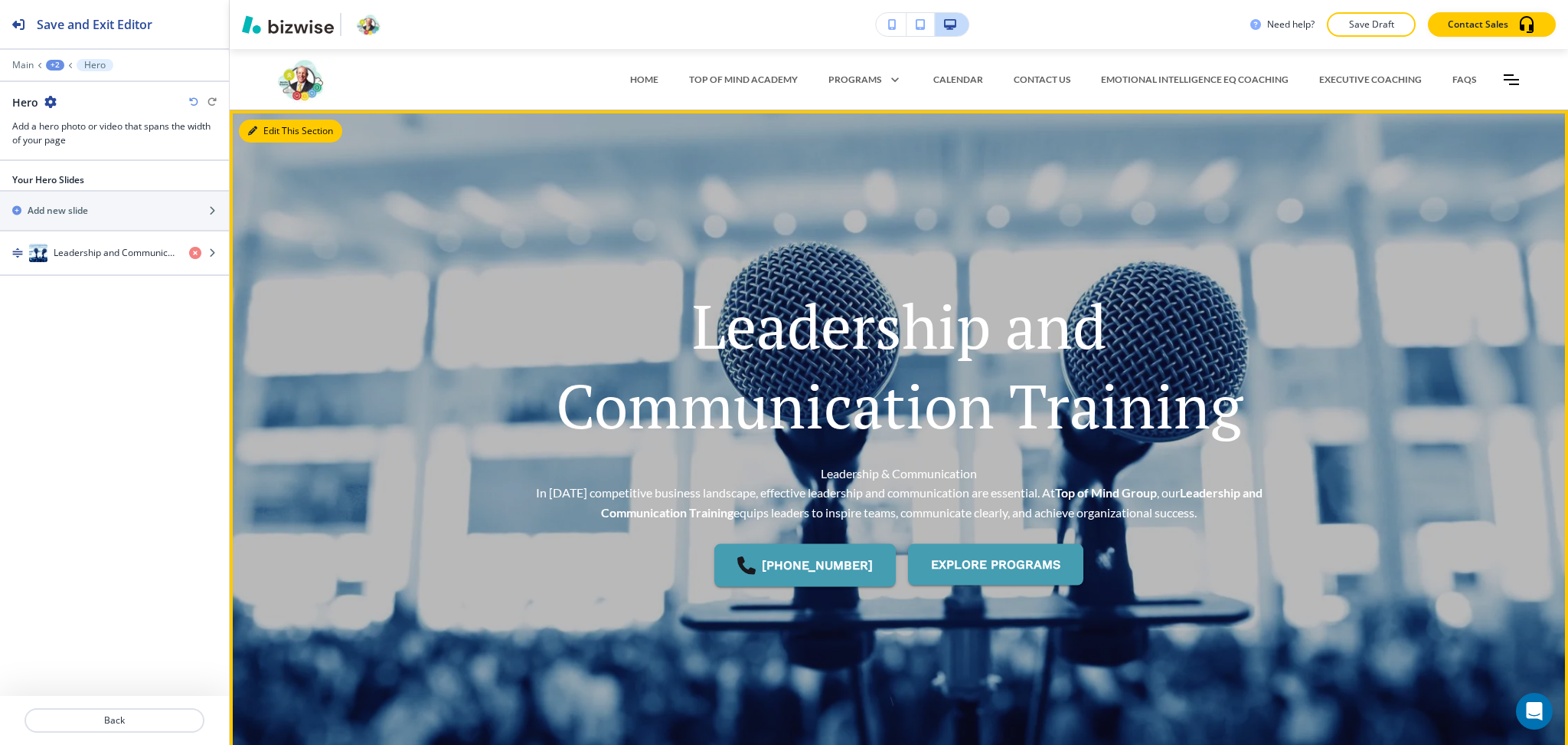
scroll to position [61, 0]
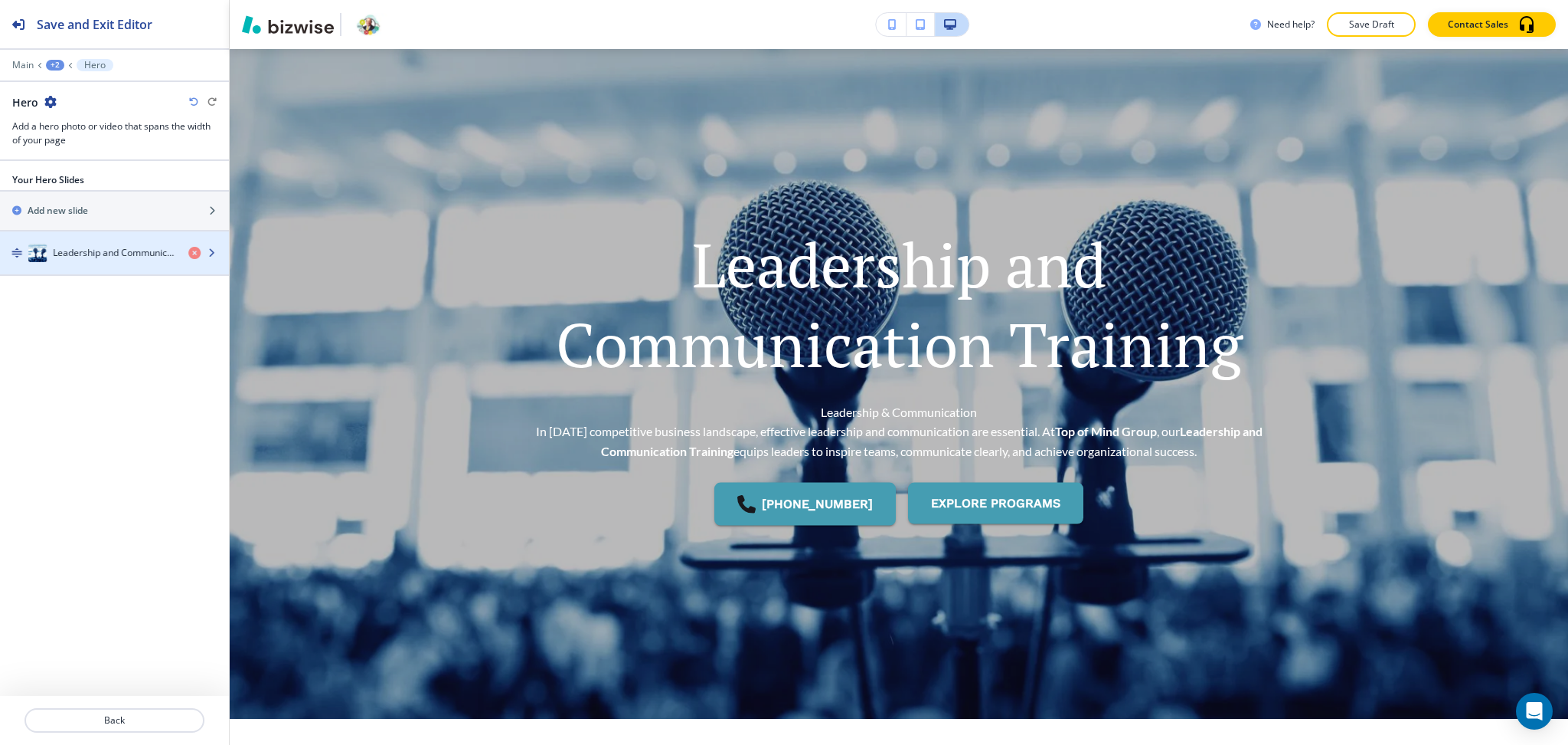
click at [81, 265] on div "button" at bounding box center [114, 268] width 229 height 13
click at [84, 257] on h4 "Leadership and Communication Training" at bounding box center [116, 253] width 124 height 14
click at [88, 264] on div "button" at bounding box center [114, 268] width 229 height 13
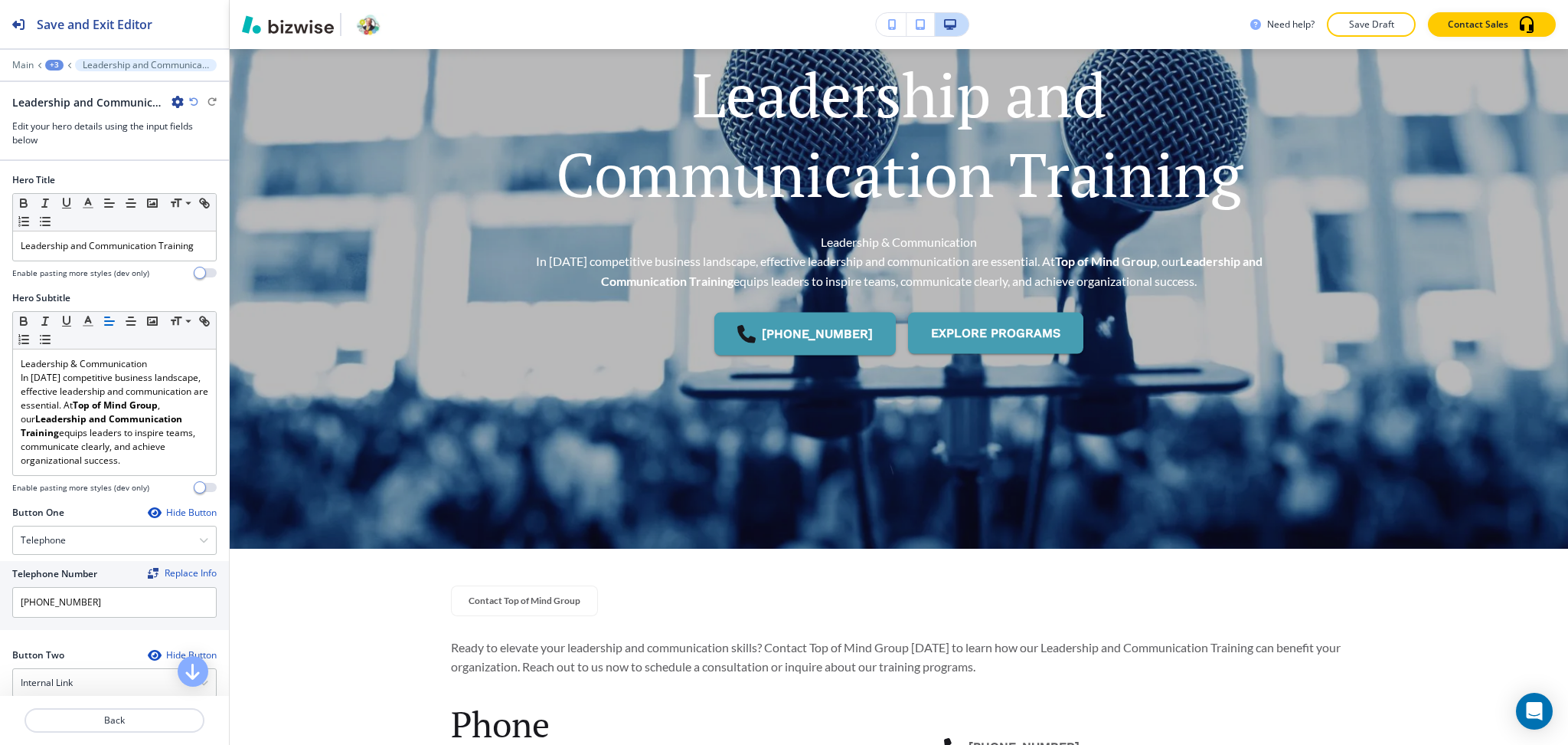
scroll to position [236, 0]
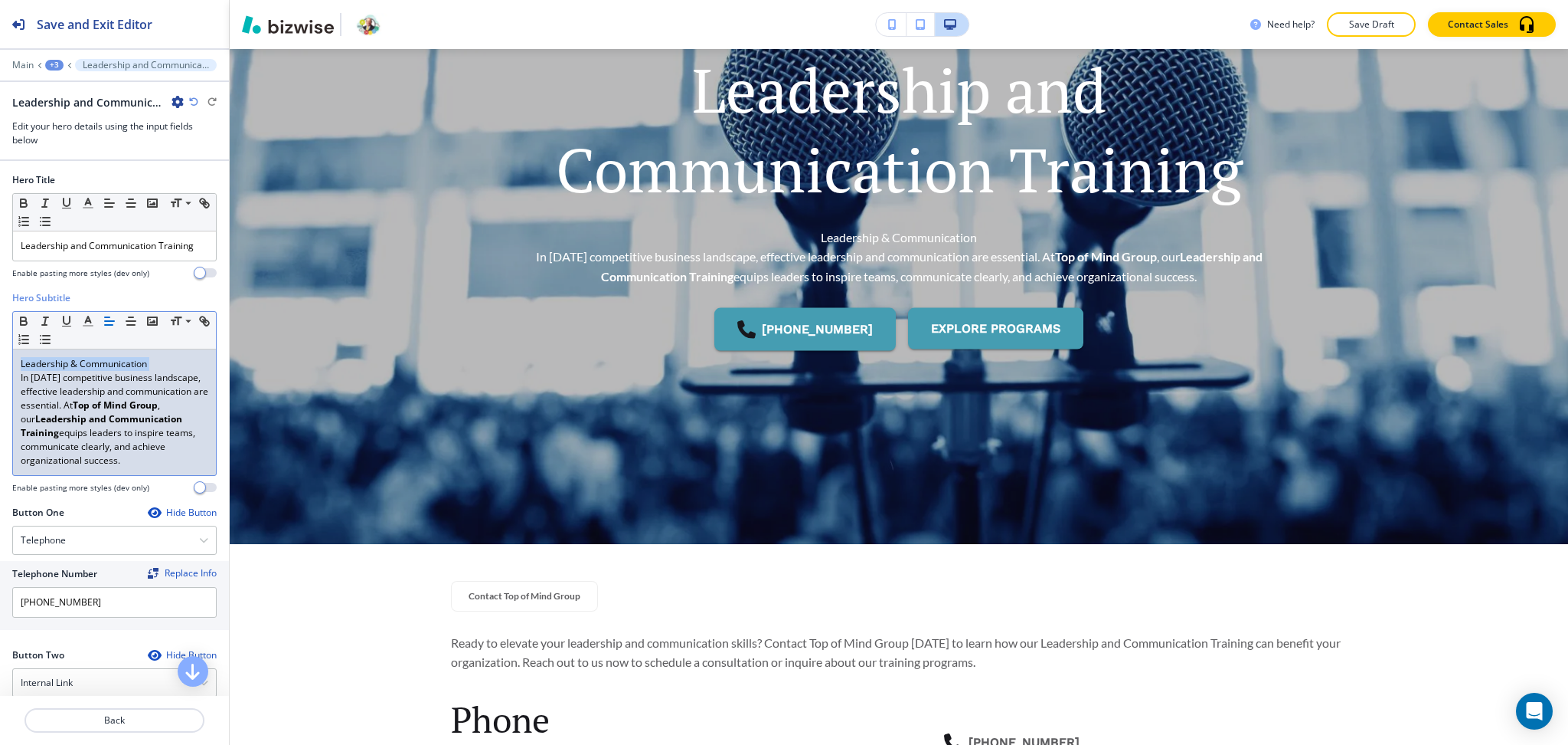
drag, startPoint x: 18, startPoint y: 394, endPoint x: 8, endPoint y: 373, distance: 23.3
click at [8, 373] on div "Hero Subtitle Small Normal Large Huge Leadership & Communication In today’s com…" at bounding box center [114, 398] width 229 height 214
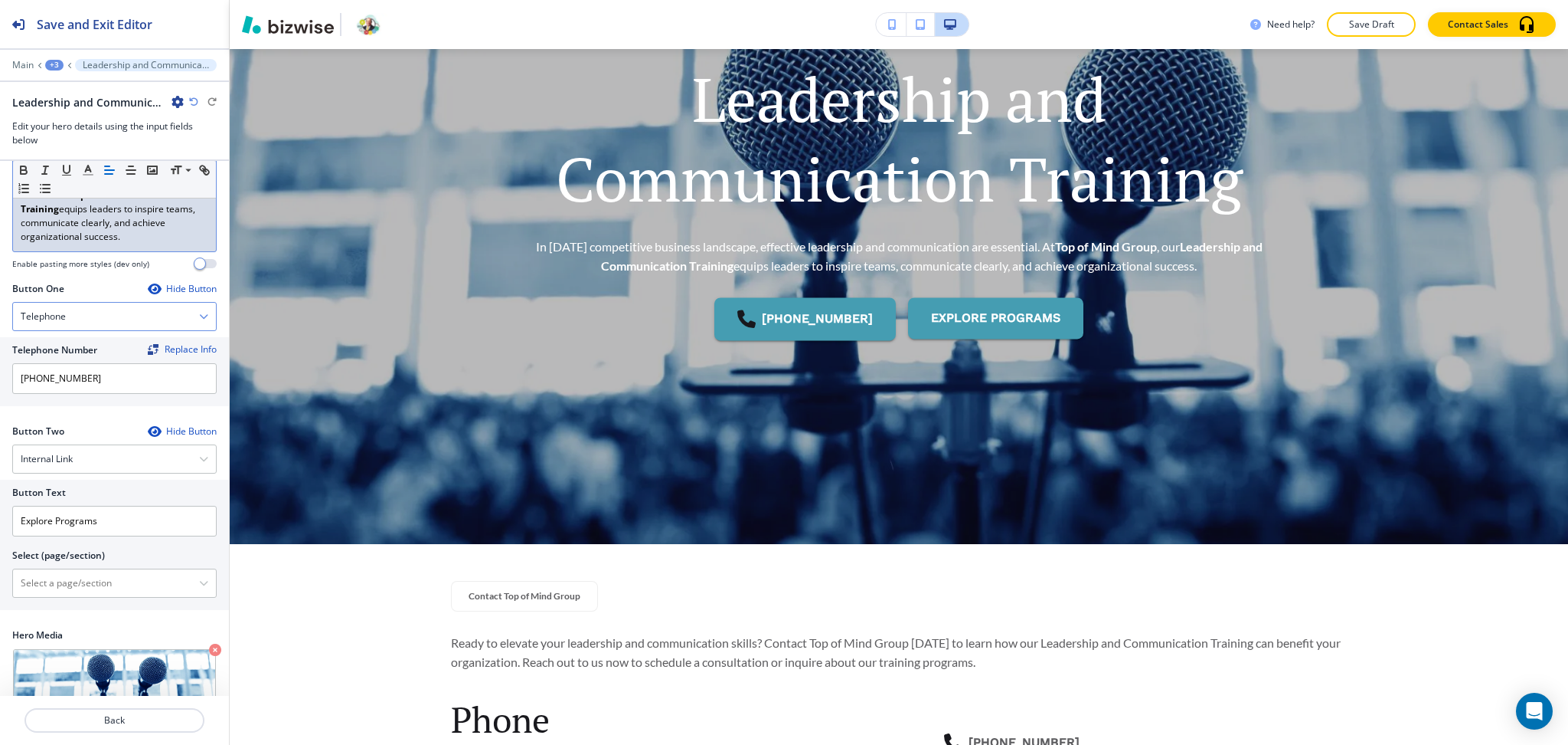
scroll to position [302, 0]
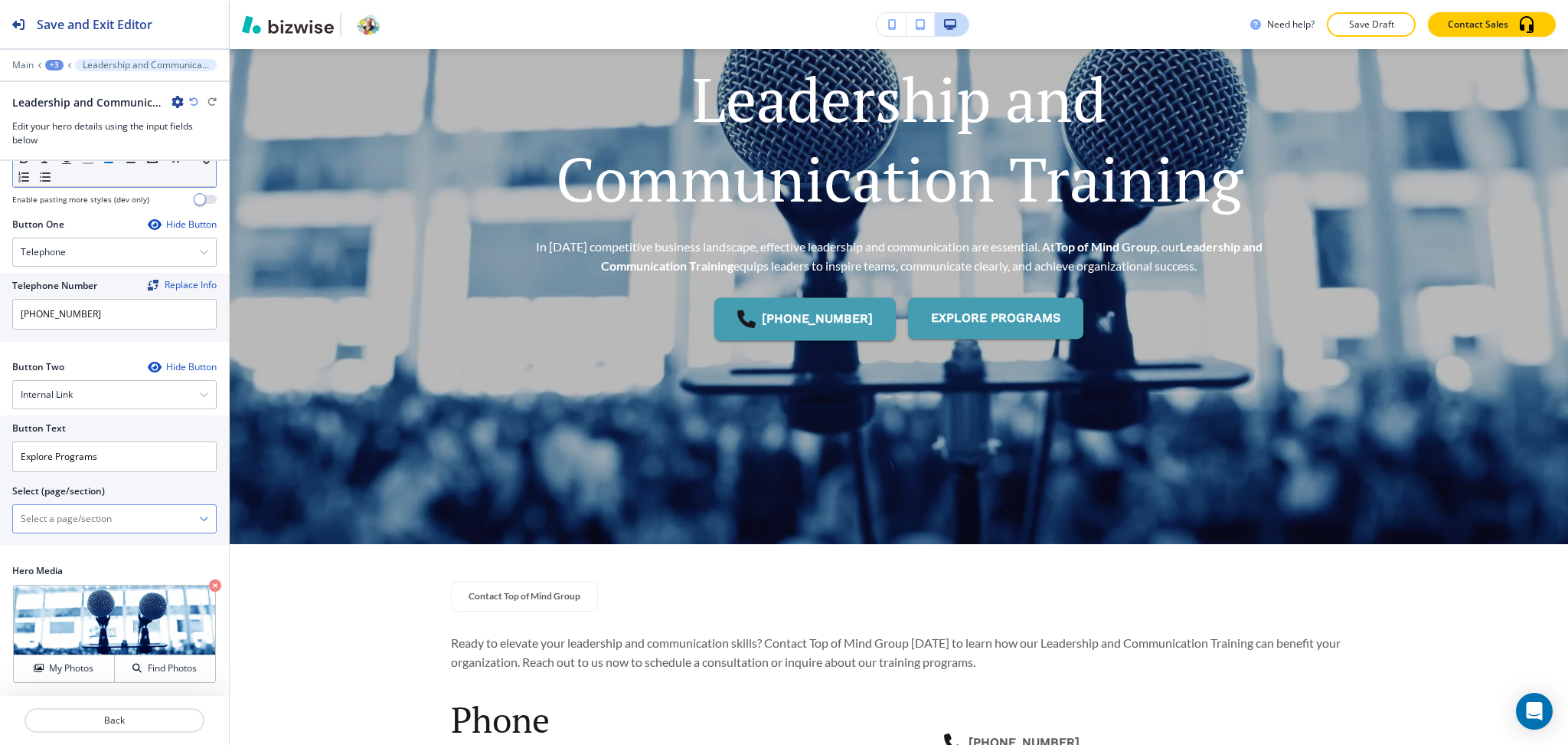
drag, startPoint x: 129, startPoint y: 524, endPoint x: 131, endPoint y: 506, distance: 18.1
click at [129, 524] on \(page\/section\) "Manual Input" at bounding box center [106, 518] width 186 height 26
type \(page\/section\) "CONTACT US"
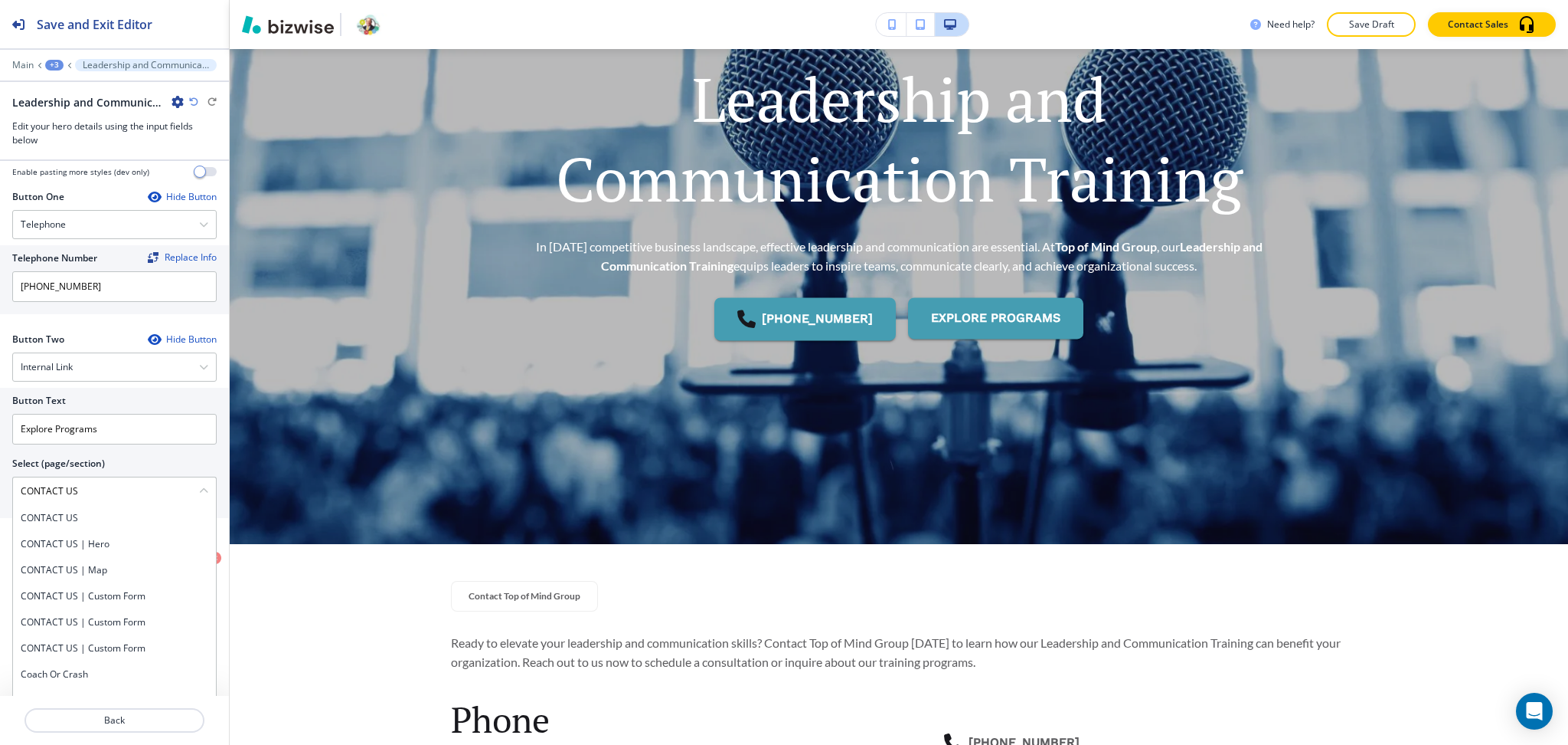
drag, startPoint x: 45, startPoint y: 509, endPoint x: 0, endPoint y: 502, distance: 45.5
click at [0, 502] on div "Button Text Explore Programs Select (page/section) CONTACT US CONTACT US CONTAC…" at bounding box center [114, 452] width 229 height 130
click at [68, 525] on h4 "CONTACT US" at bounding box center [114, 518] width 188 height 14
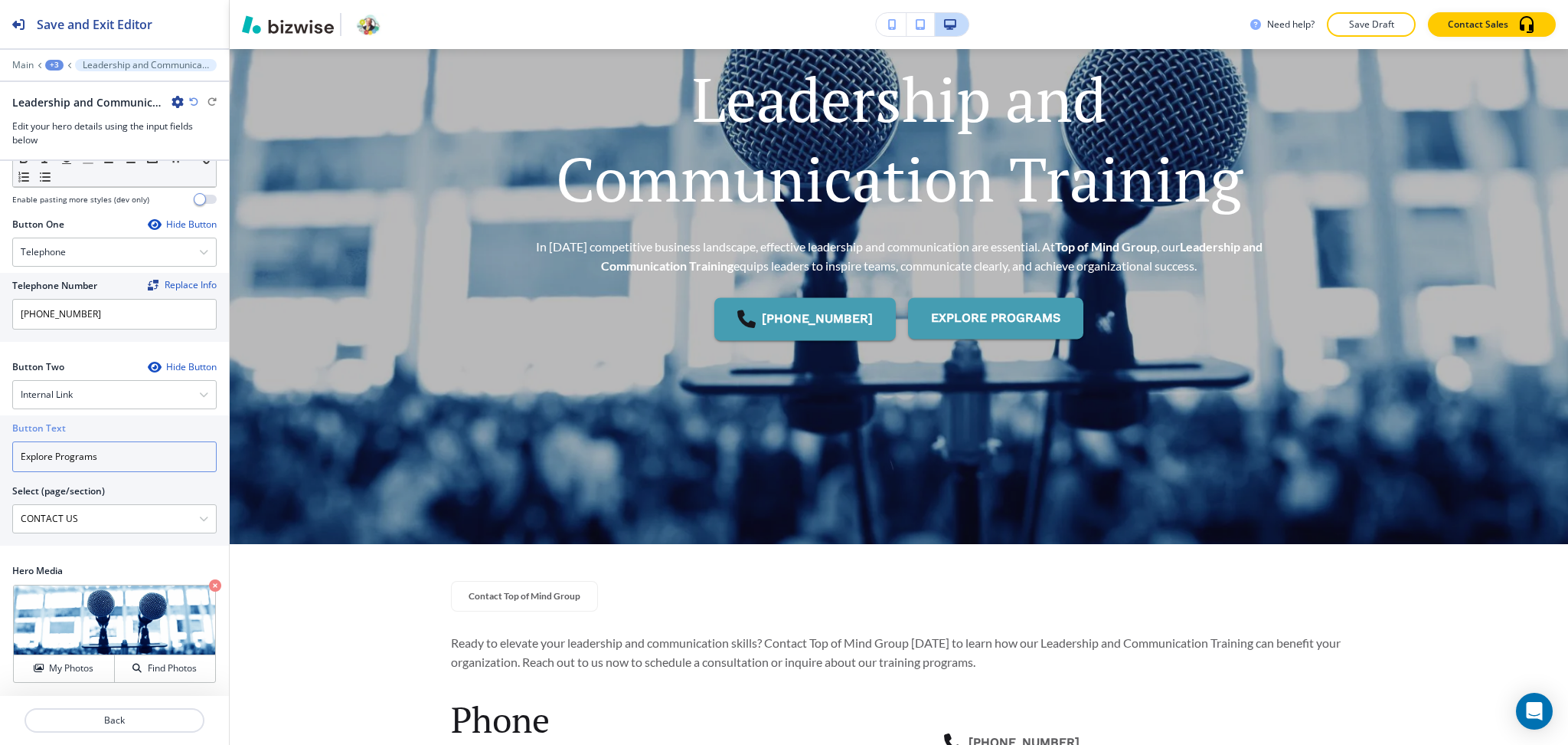
click at [69, 463] on input "Explore Programs" at bounding box center [114, 456] width 204 height 31
paste input "CONTACT US"
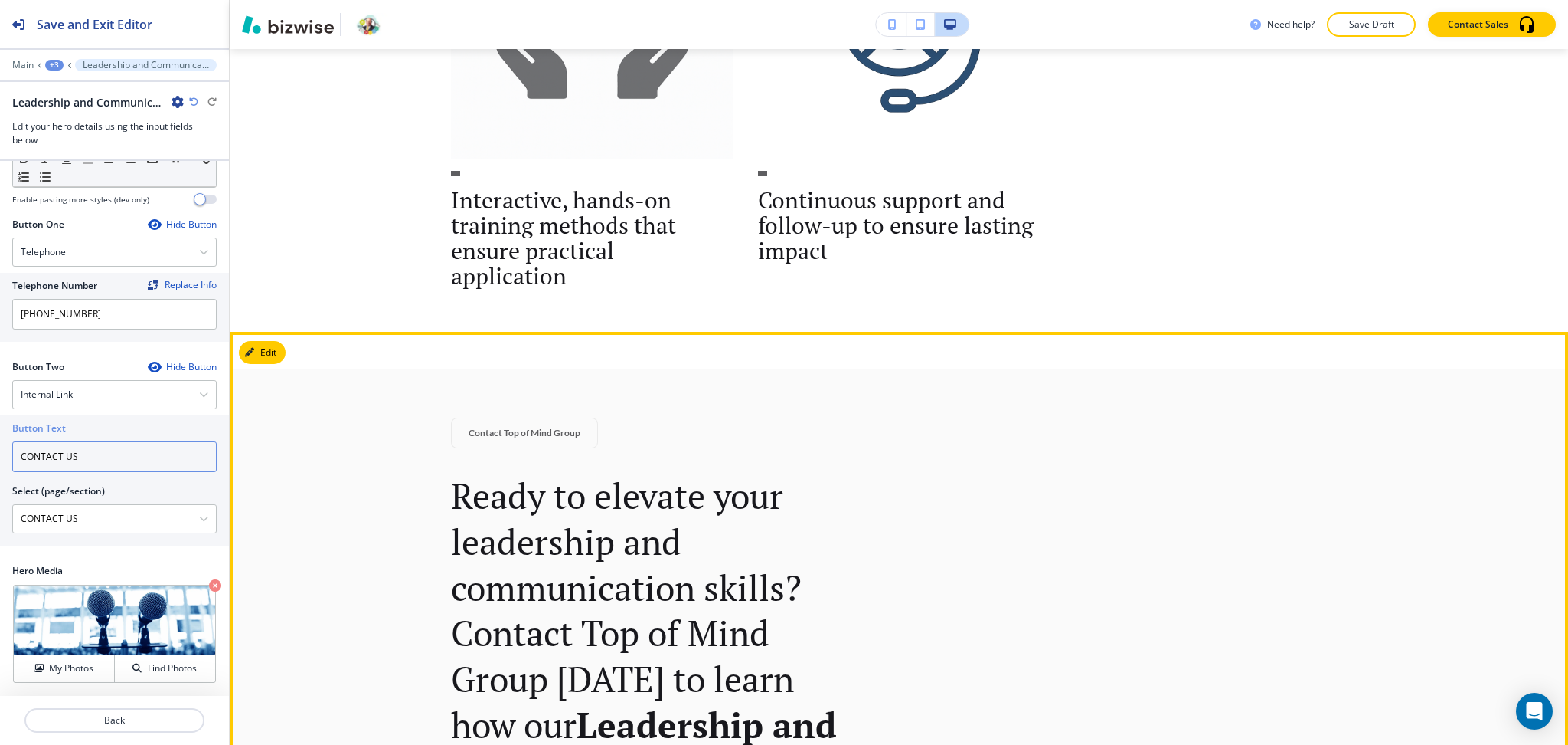
type input "CONTACT US"
click at [268, 360] on button "Edit" at bounding box center [262, 352] width 47 height 23
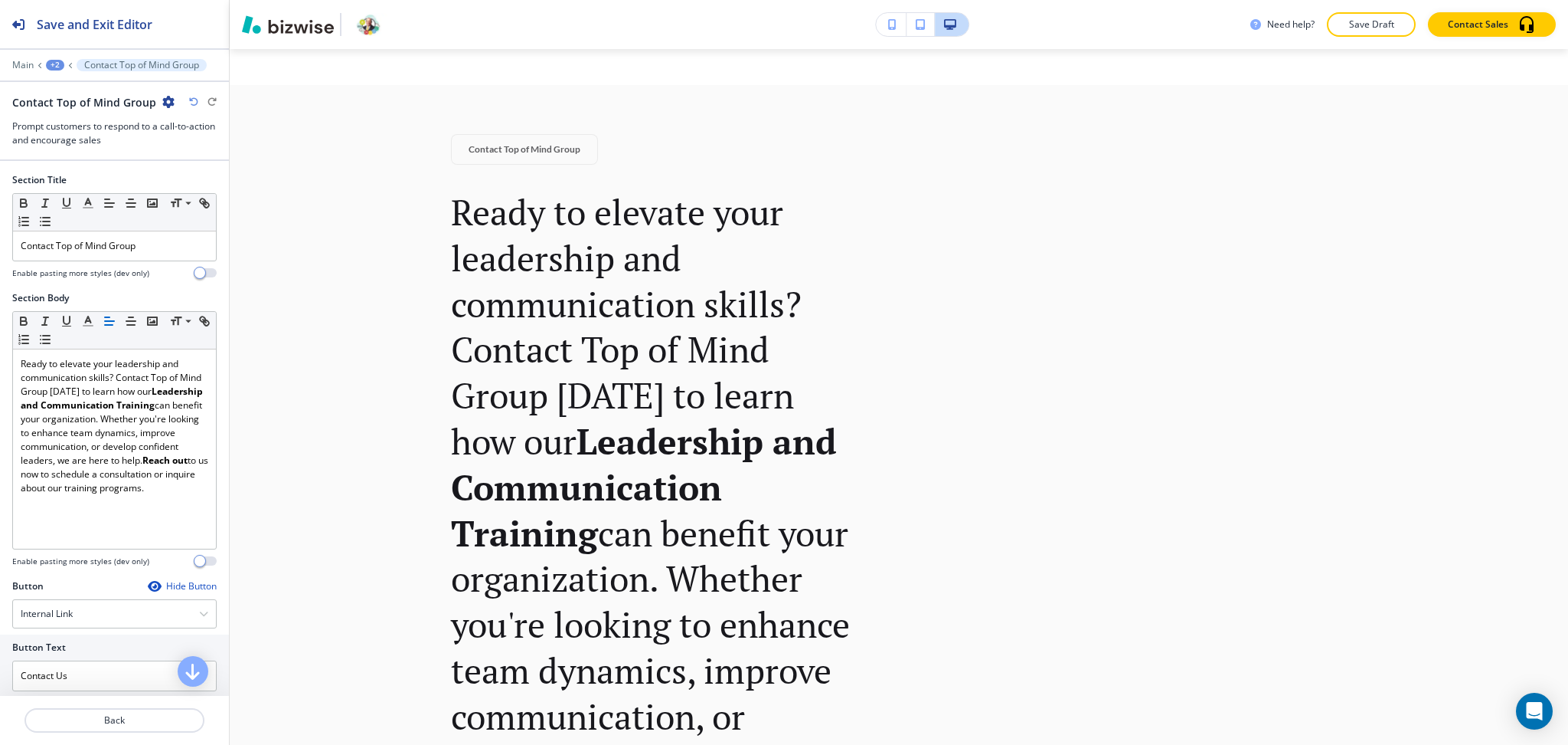
scroll to position [243, 0]
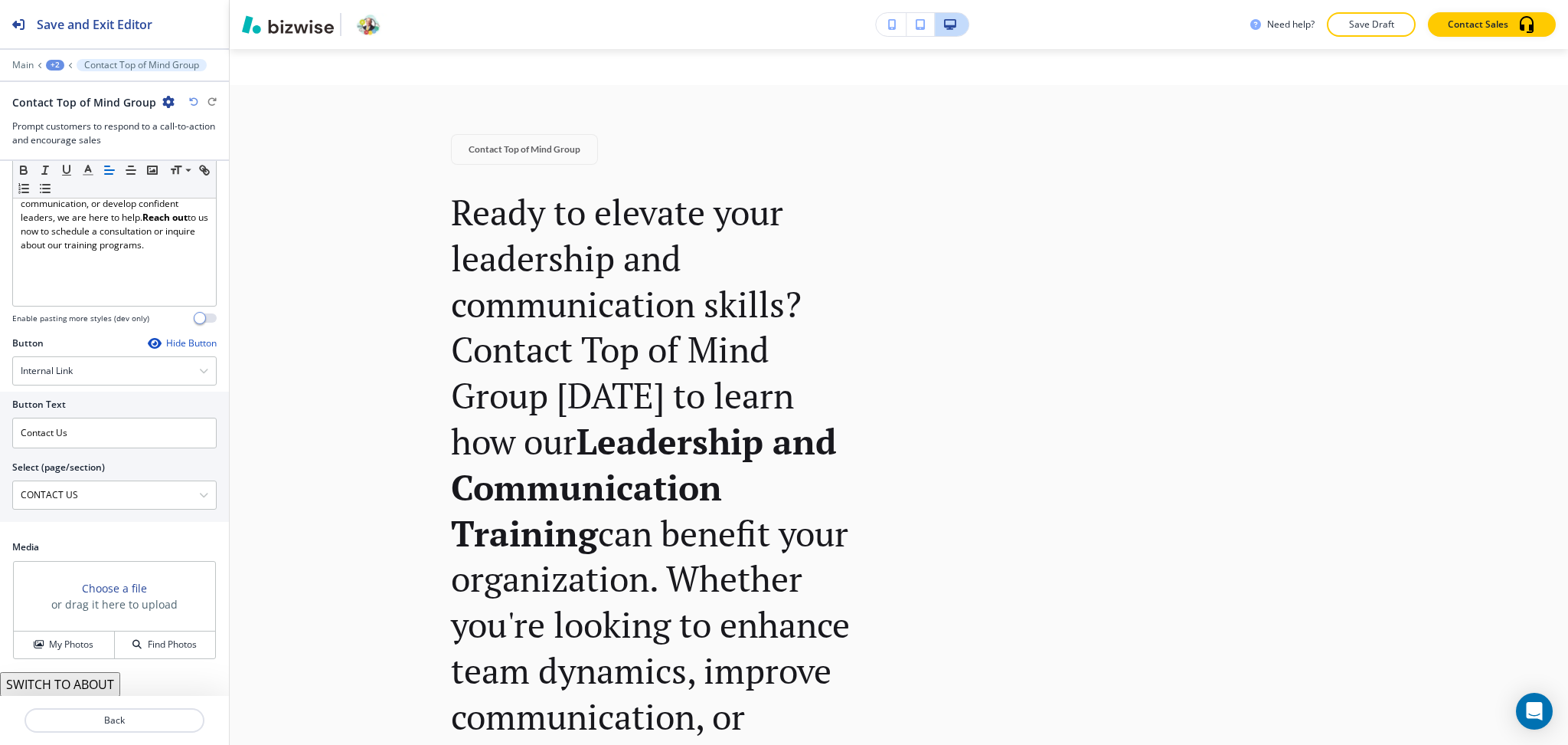
click at [92, 682] on button "SWITCH TO ABOUT" at bounding box center [60, 684] width 120 height 24
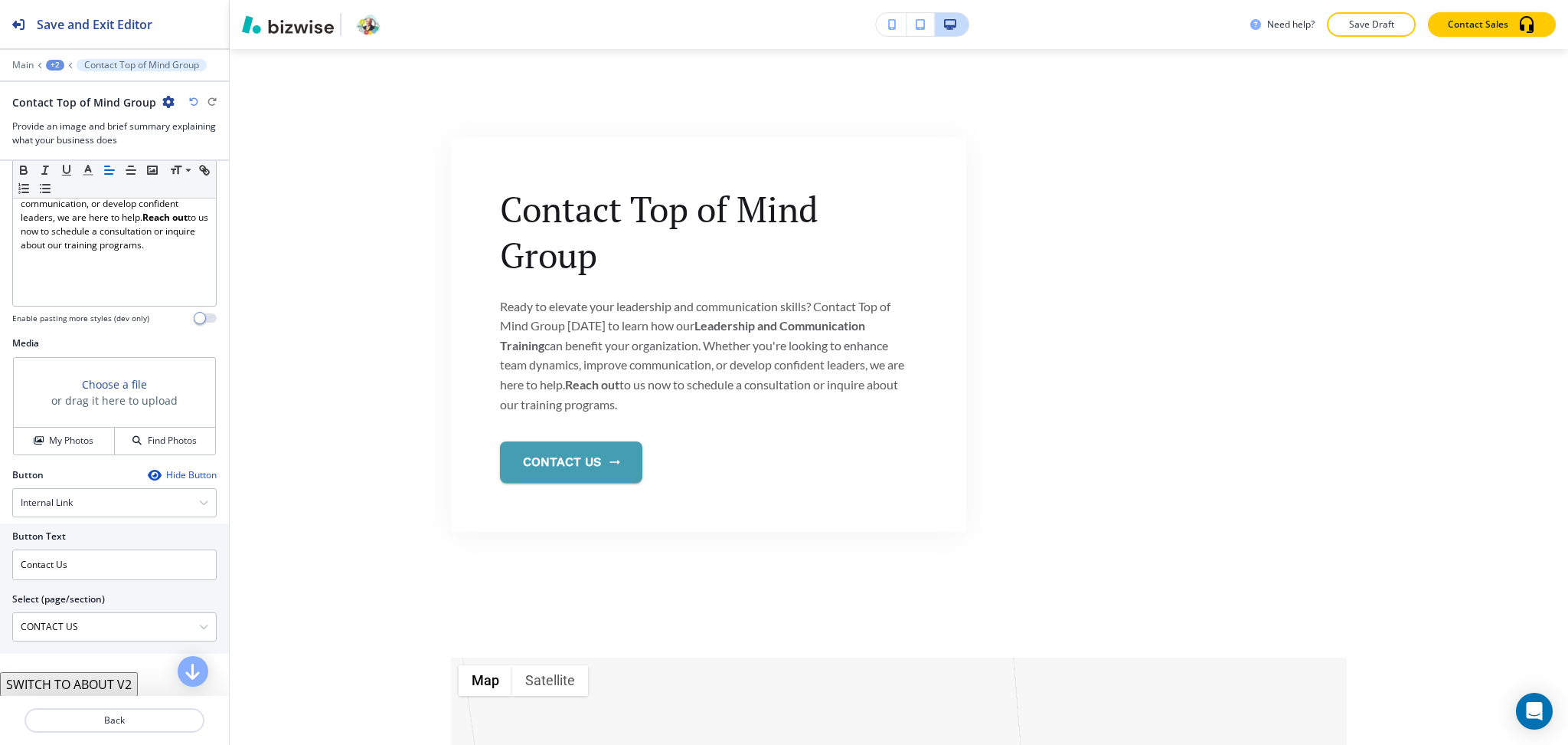
click at [92, 682] on button "SWITCH TO ABOUT V2" at bounding box center [69, 684] width 138 height 24
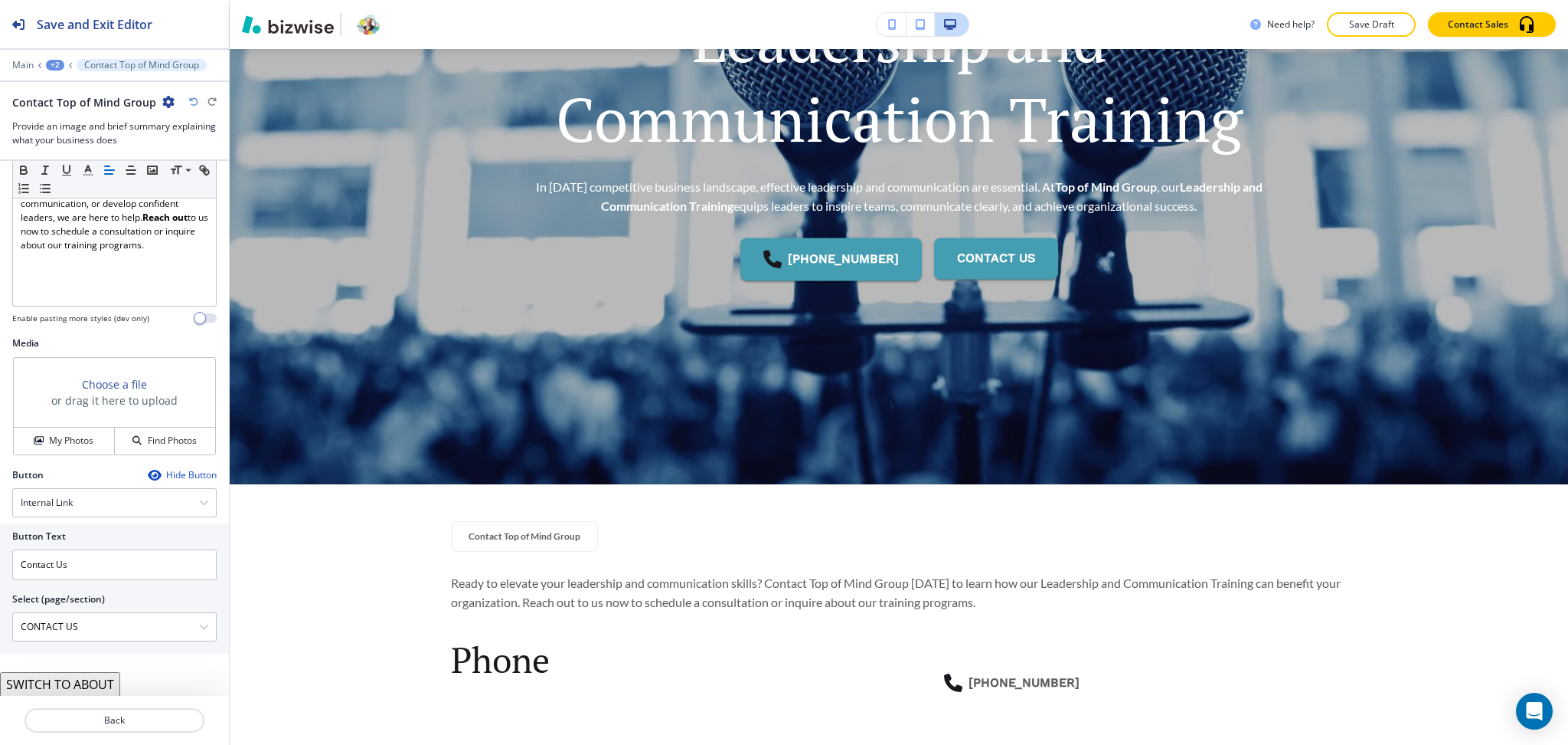
scroll to position [295, 0]
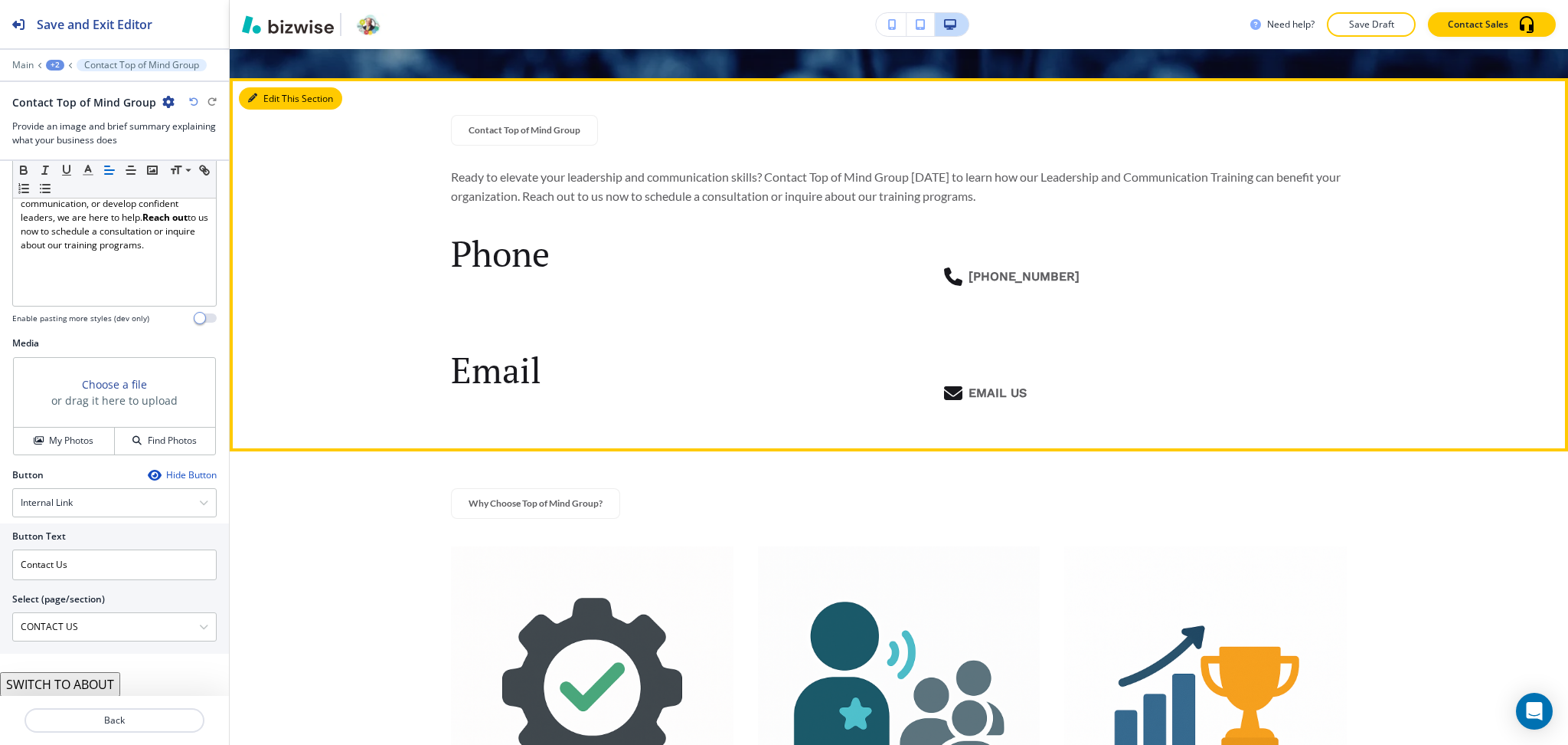
click at [279, 100] on button "Edit This Section" at bounding box center [290, 99] width 103 height 23
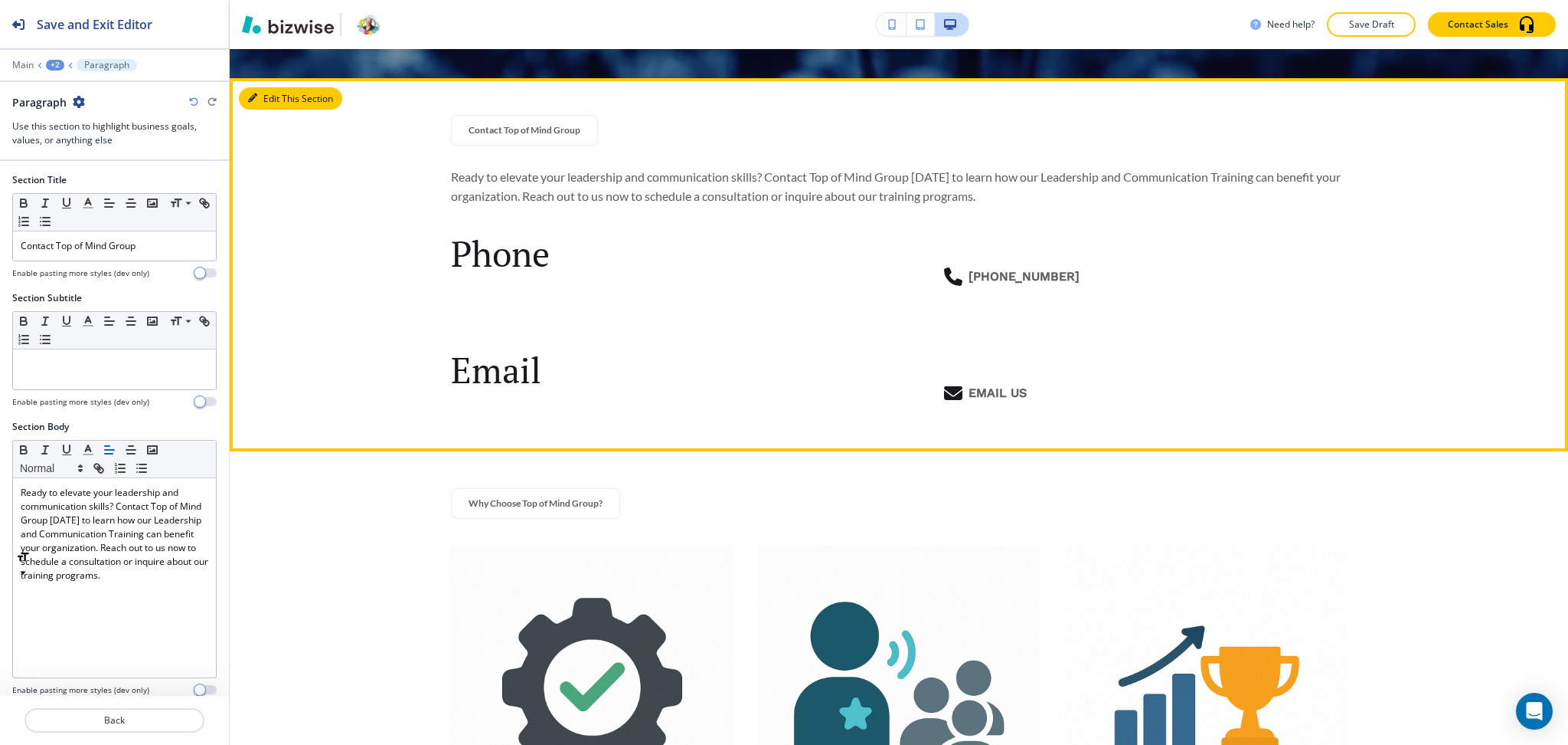
scroll to position [731, 0]
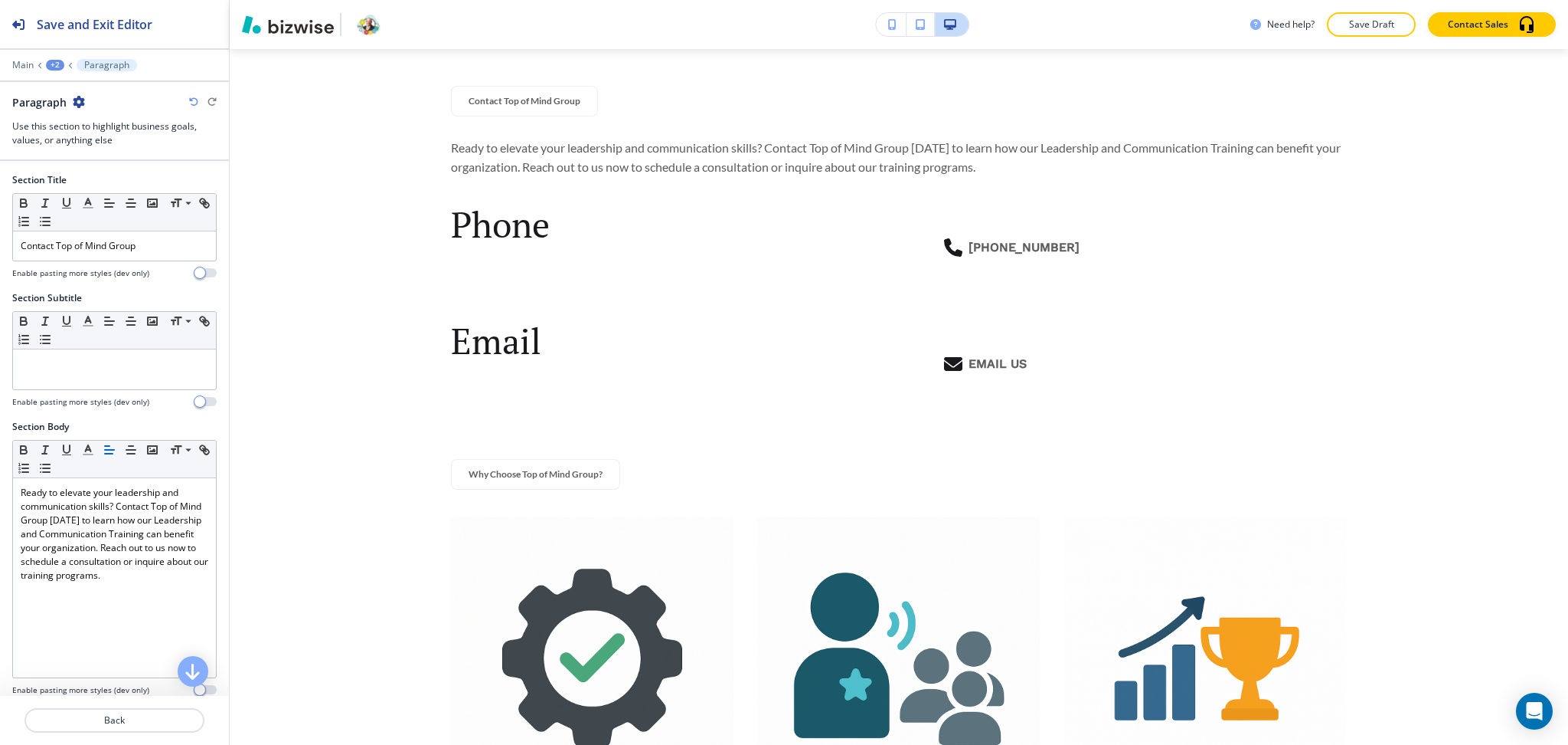
click at [77, 94] on div "Paragraph" at bounding box center [48, 102] width 73 height 16
click at [74, 99] on icon "button" at bounding box center [79, 102] width 13 height 13
click at [96, 175] on p "Delete Section" at bounding box center [122, 182] width 78 height 14
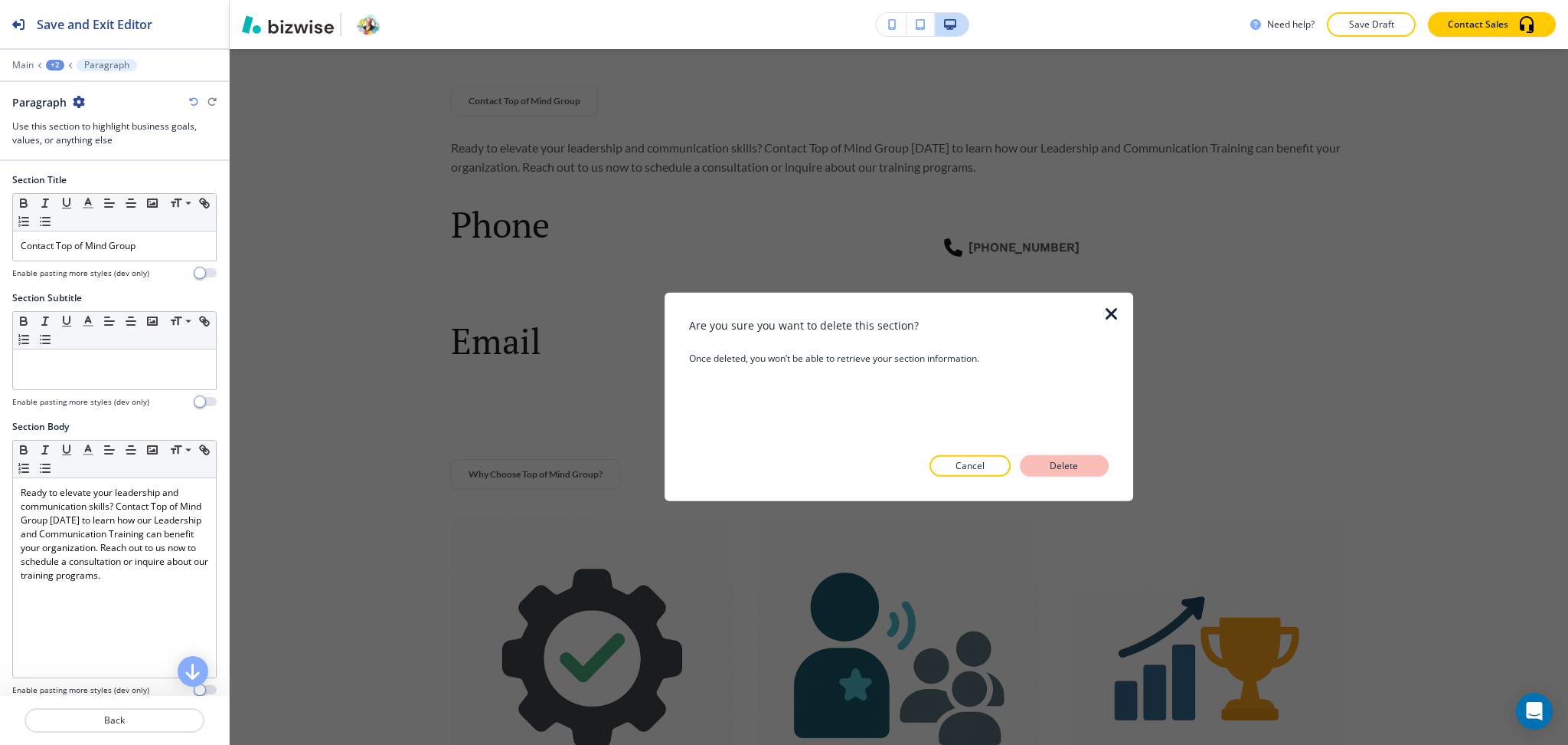
click at [1054, 470] on p "Delete" at bounding box center [1064, 466] width 37 height 14
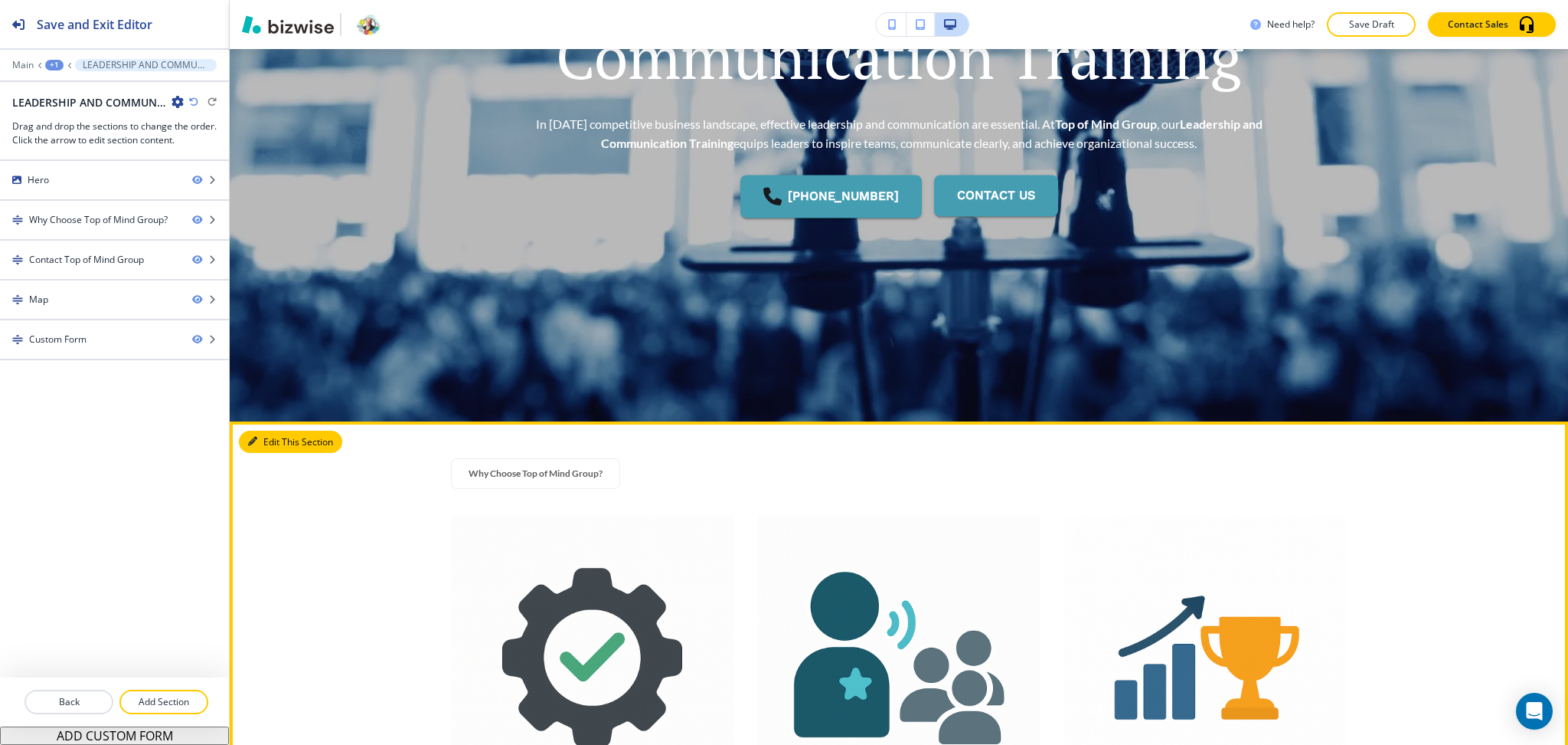
click at [258, 435] on button "Edit This Section" at bounding box center [290, 441] width 103 height 23
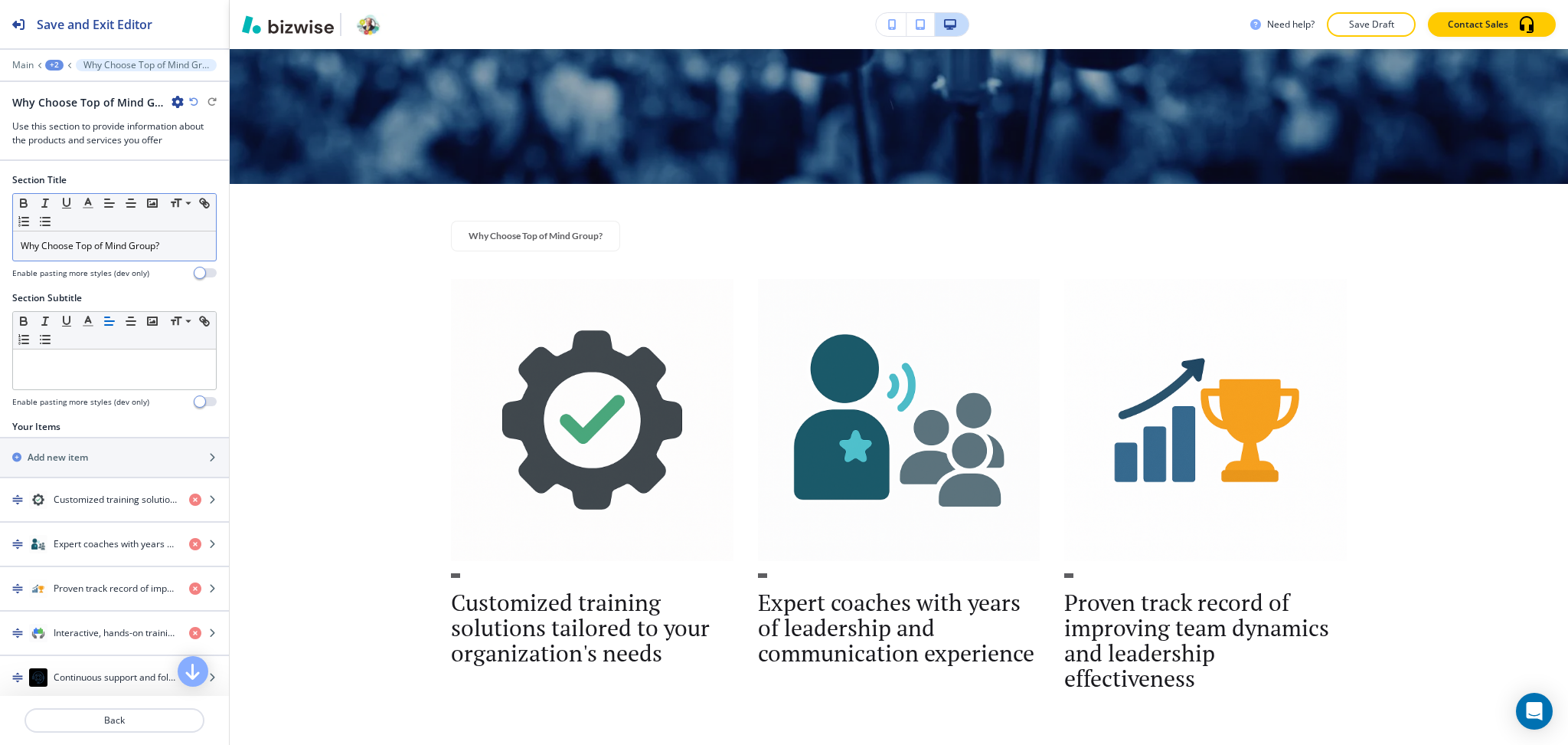
scroll to position [731, 0]
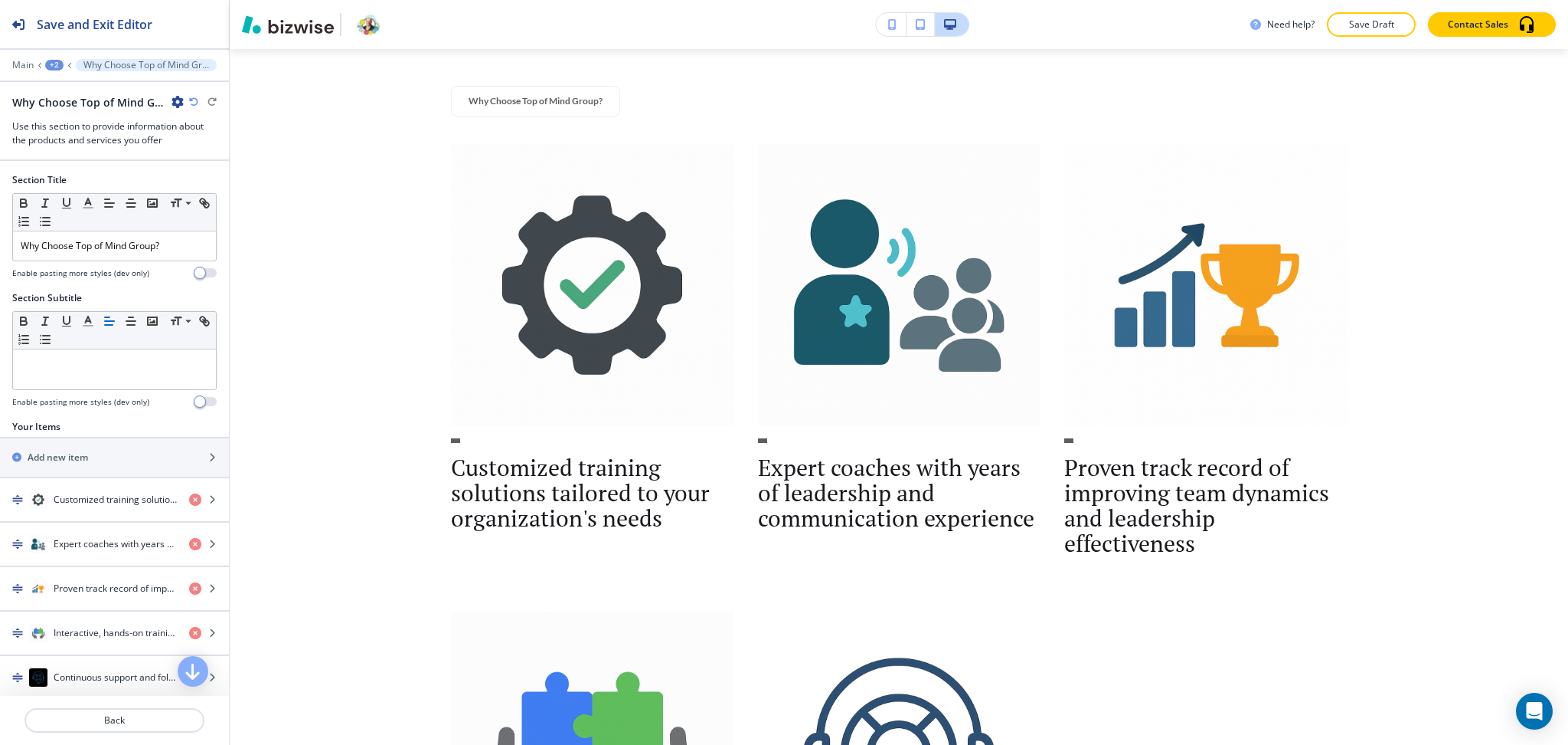
click at [177, 98] on icon "button" at bounding box center [178, 102] width 13 height 13
click at [199, 175] on p "Delete Section" at bounding box center [221, 182] width 78 height 14
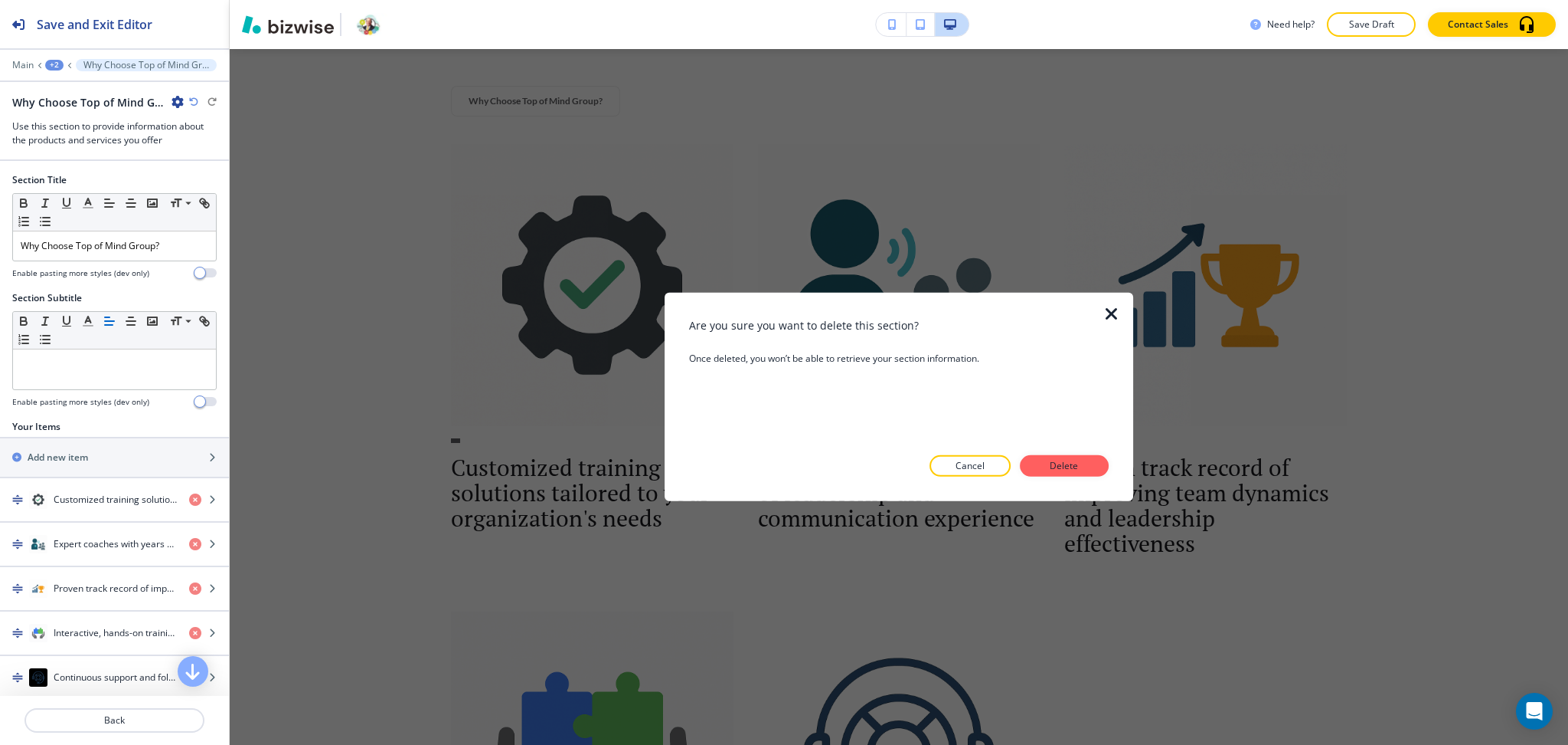
click at [1071, 465] on p "Delete" at bounding box center [1064, 466] width 37 height 14
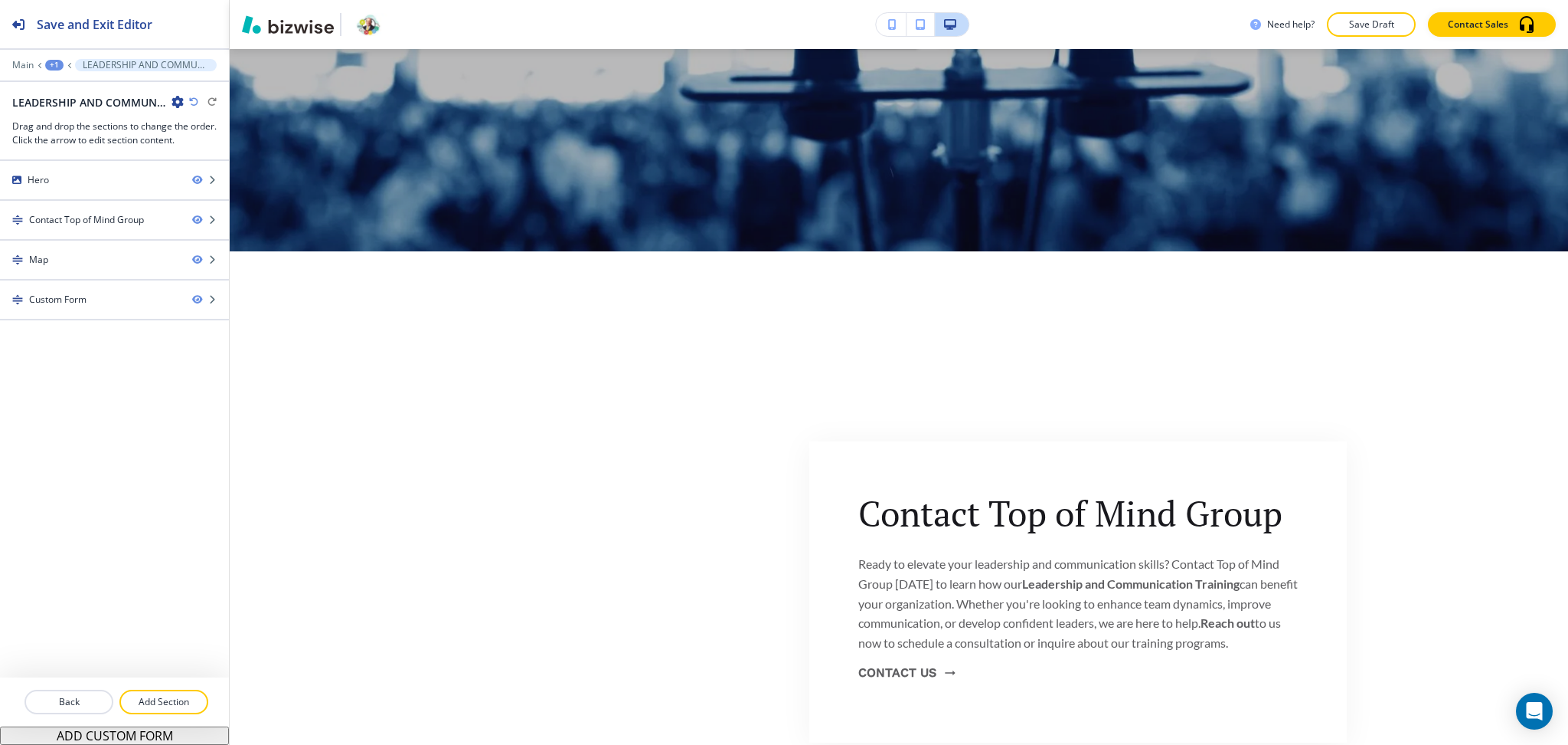
scroll to position [528, 0]
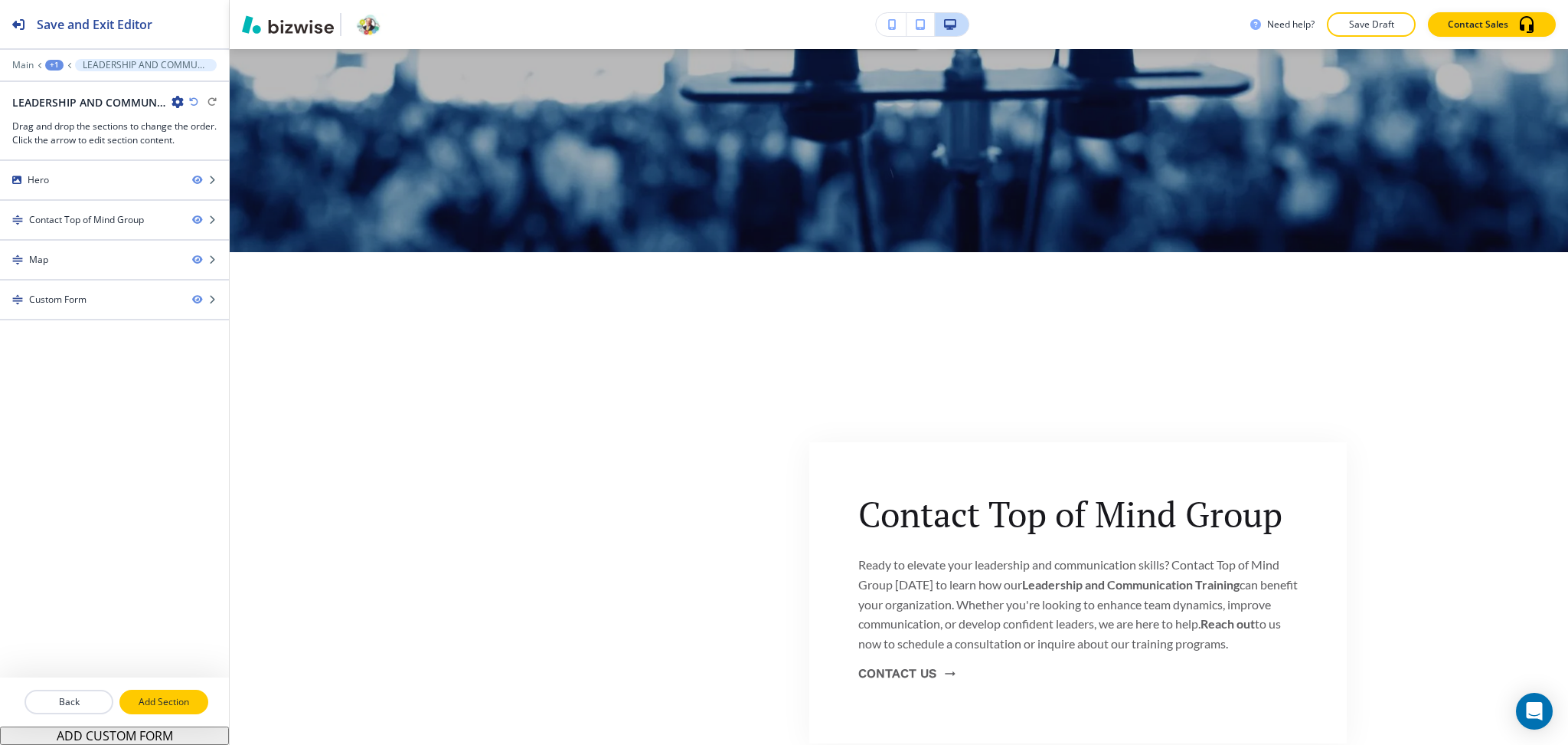
click at [152, 714] on div "Back Add Section" at bounding box center [114, 702] width 229 height 49
click at [177, 700] on p "Add Section" at bounding box center [164, 702] width 86 height 14
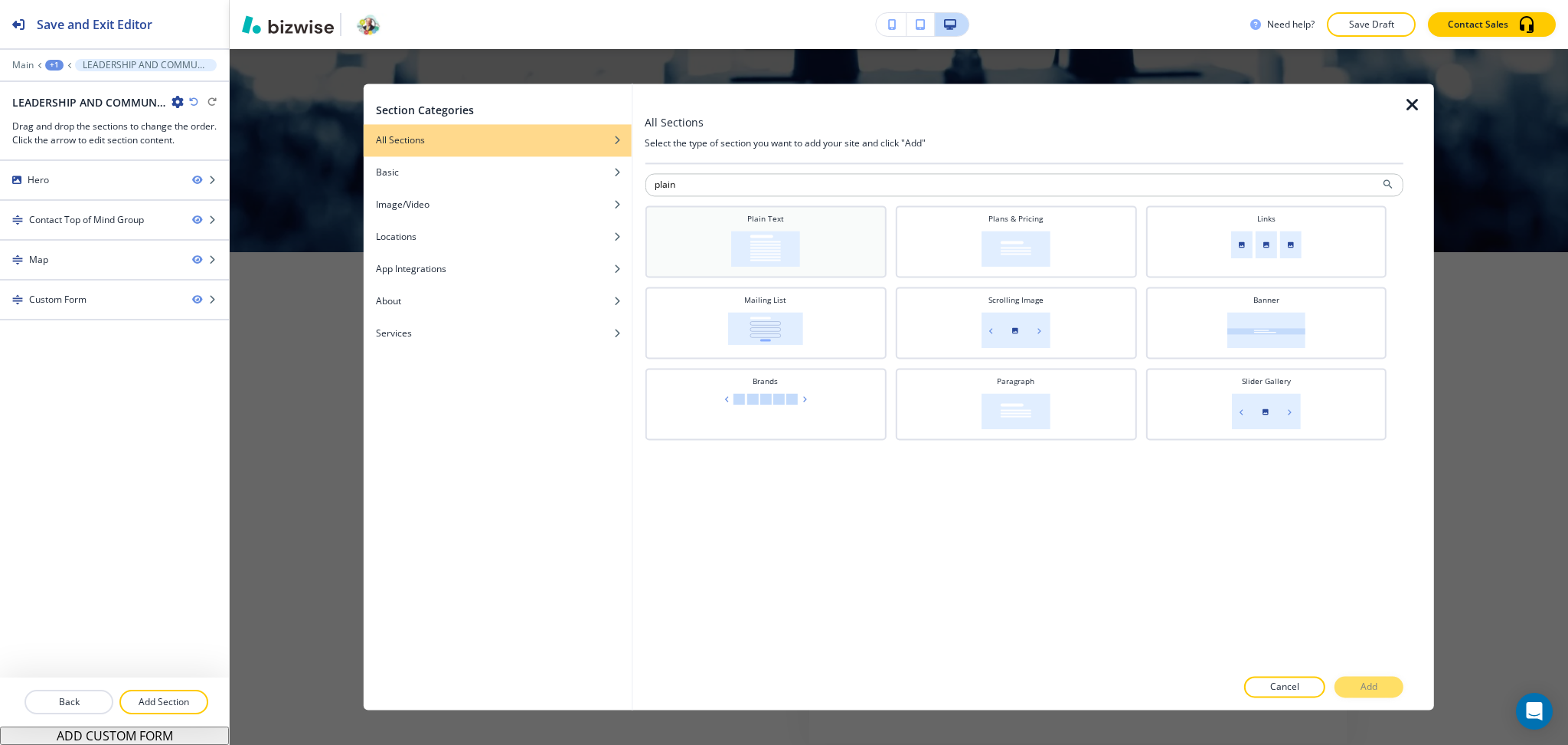
click at [780, 228] on div "Plain Text" at bounding box center [765, 239] width 226 height 54
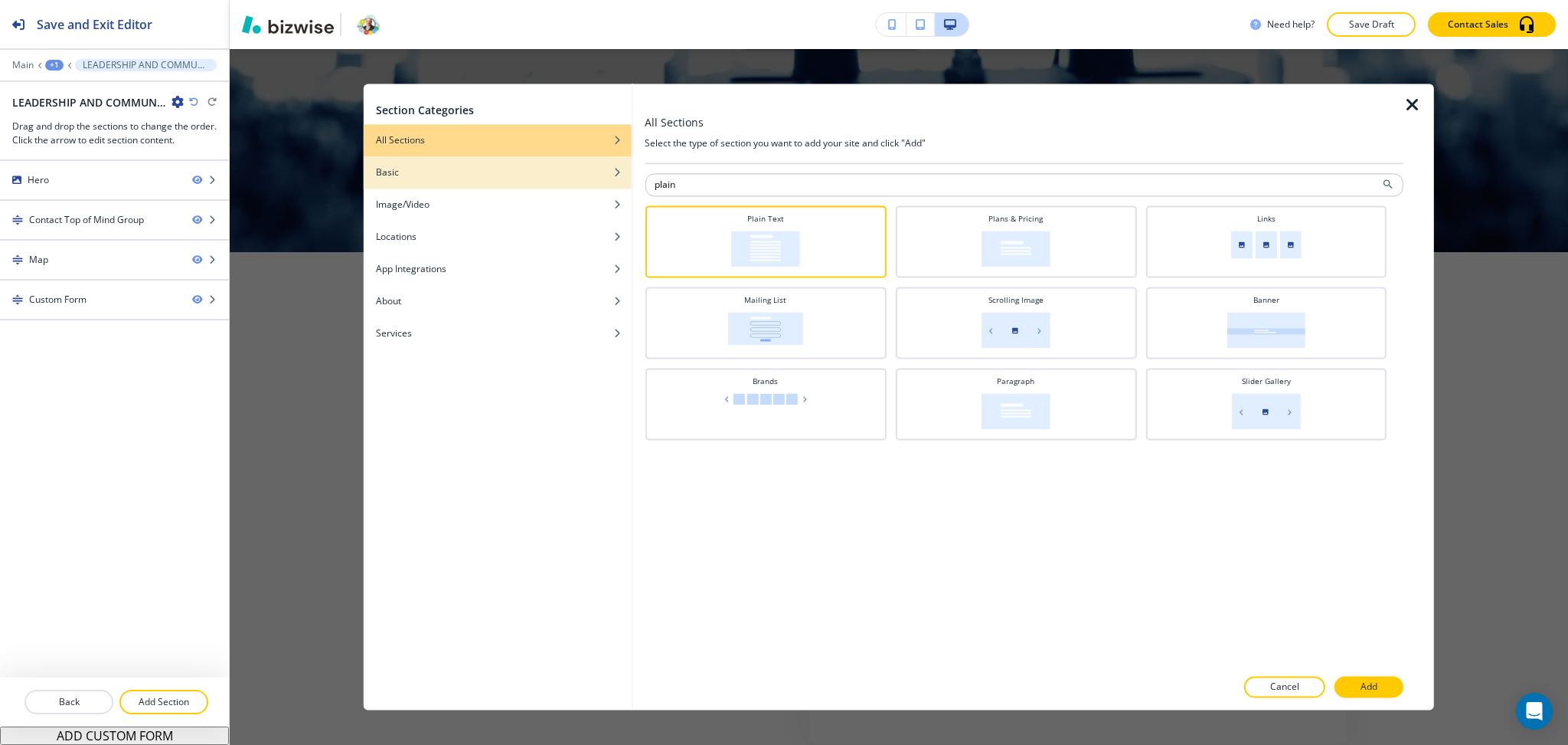
drag, startPoint x: 923, startPoint y: 193, endPoint x: 398, endPoint y: 179, distance: 525.2
click at [398, 179] on div "Section Categories All Sections Basic Image/Video Locations App Integrations Ab…" at bounding box center [899, 397] width 1071 height 626
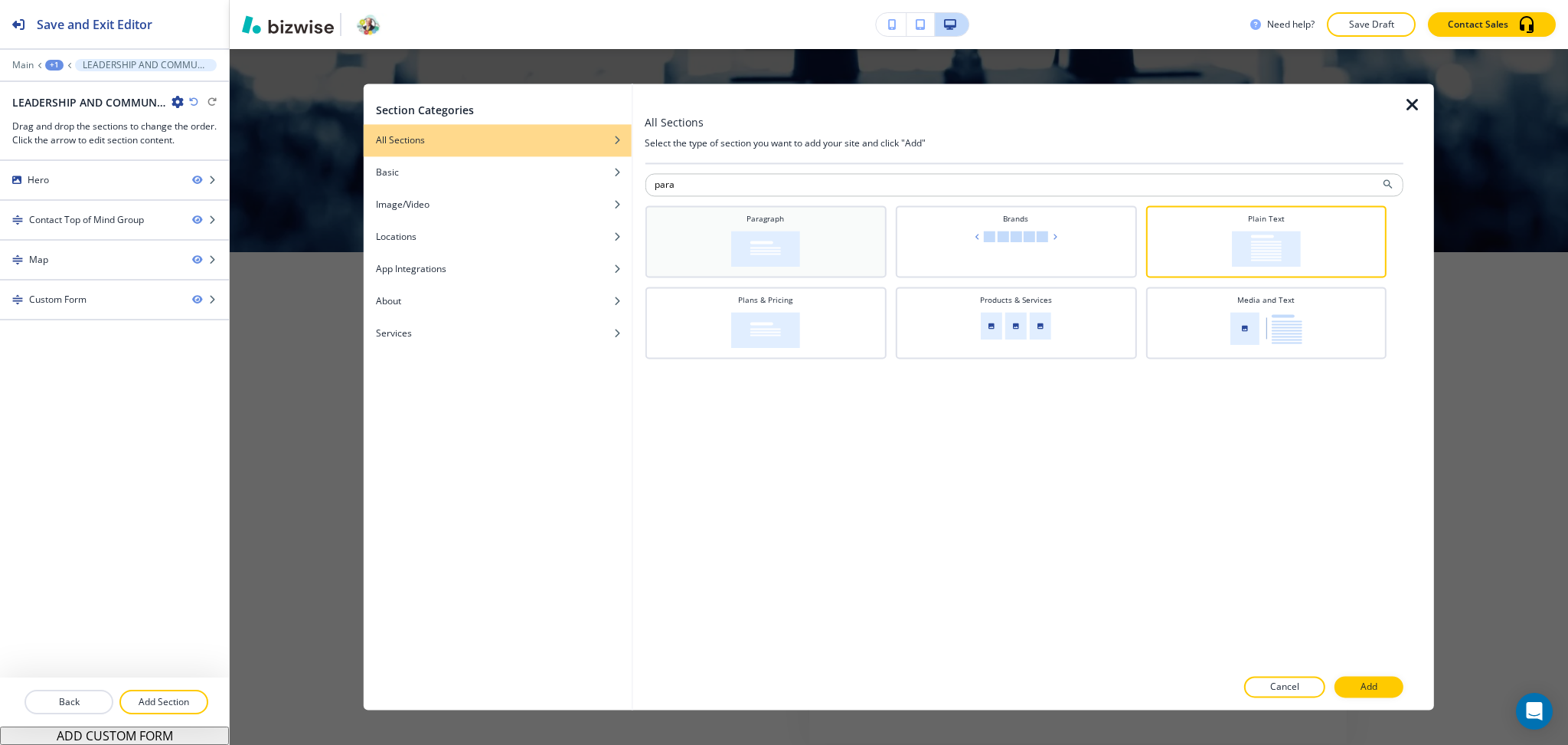
type input "para"
click at [705, 237] on div "Paragraph" at bounding box center [765, 239] width 226 height 54
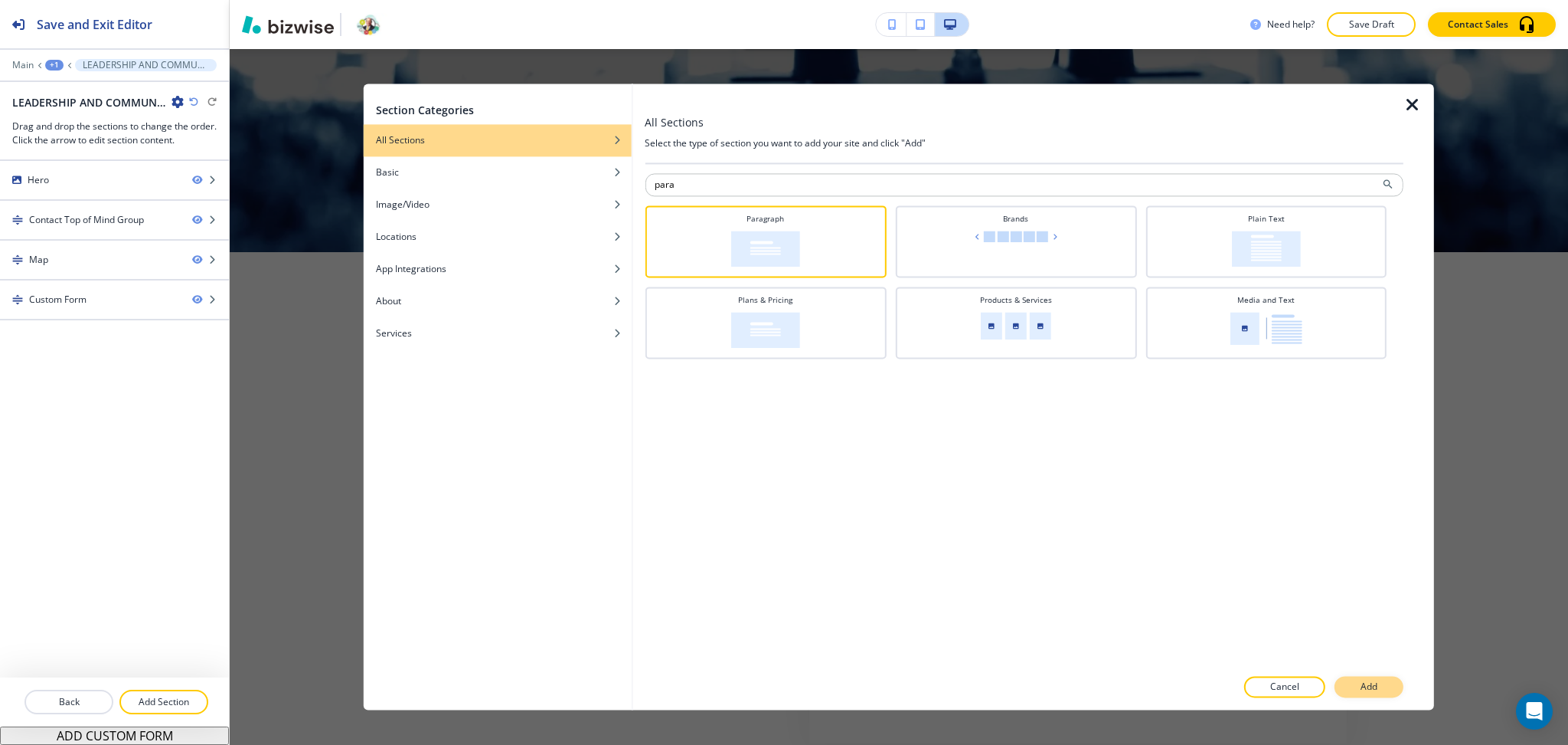
click at [1382, 696] on button "Add" at bounding box center [1369, 687] width 69 height 21
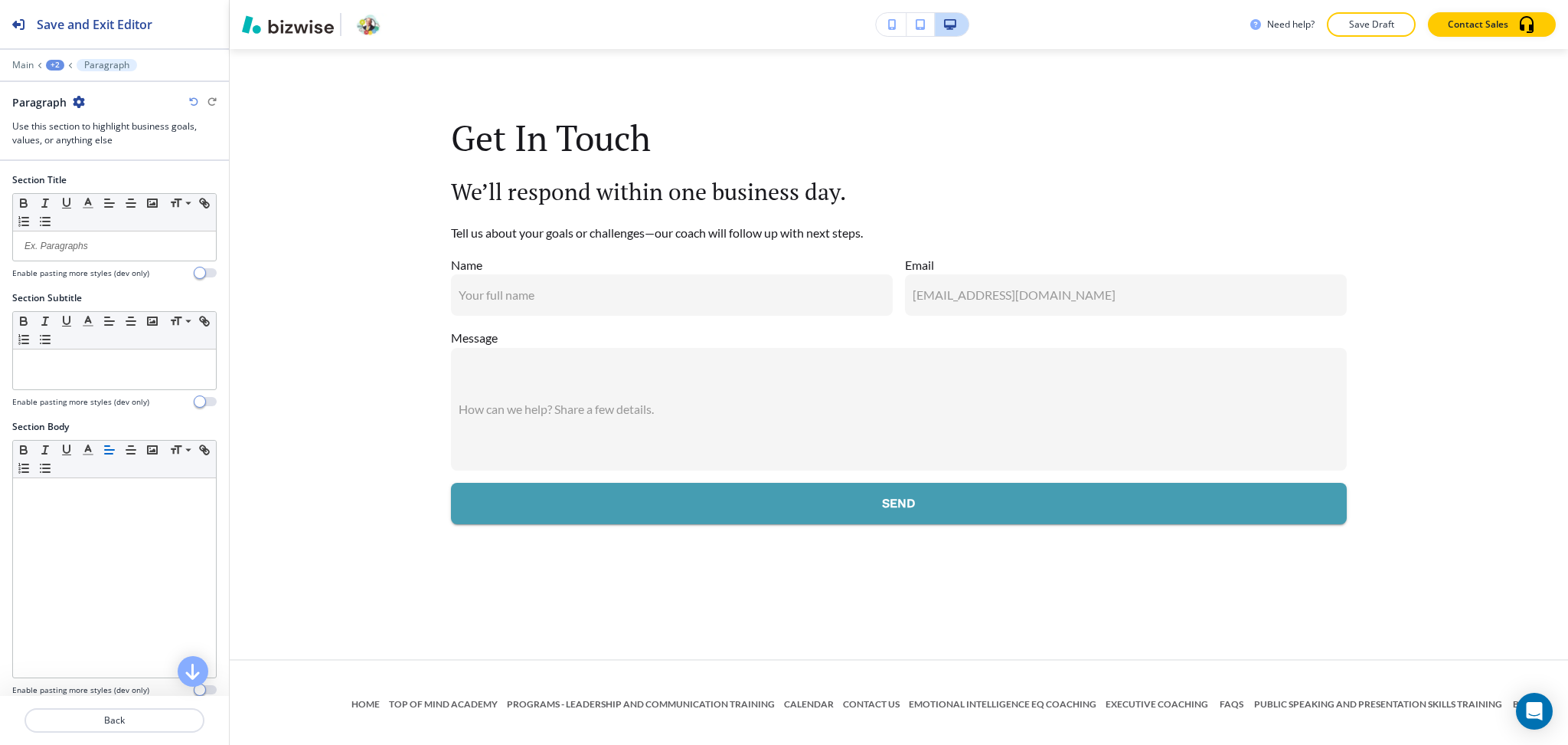
scroll to position [1735, 0]
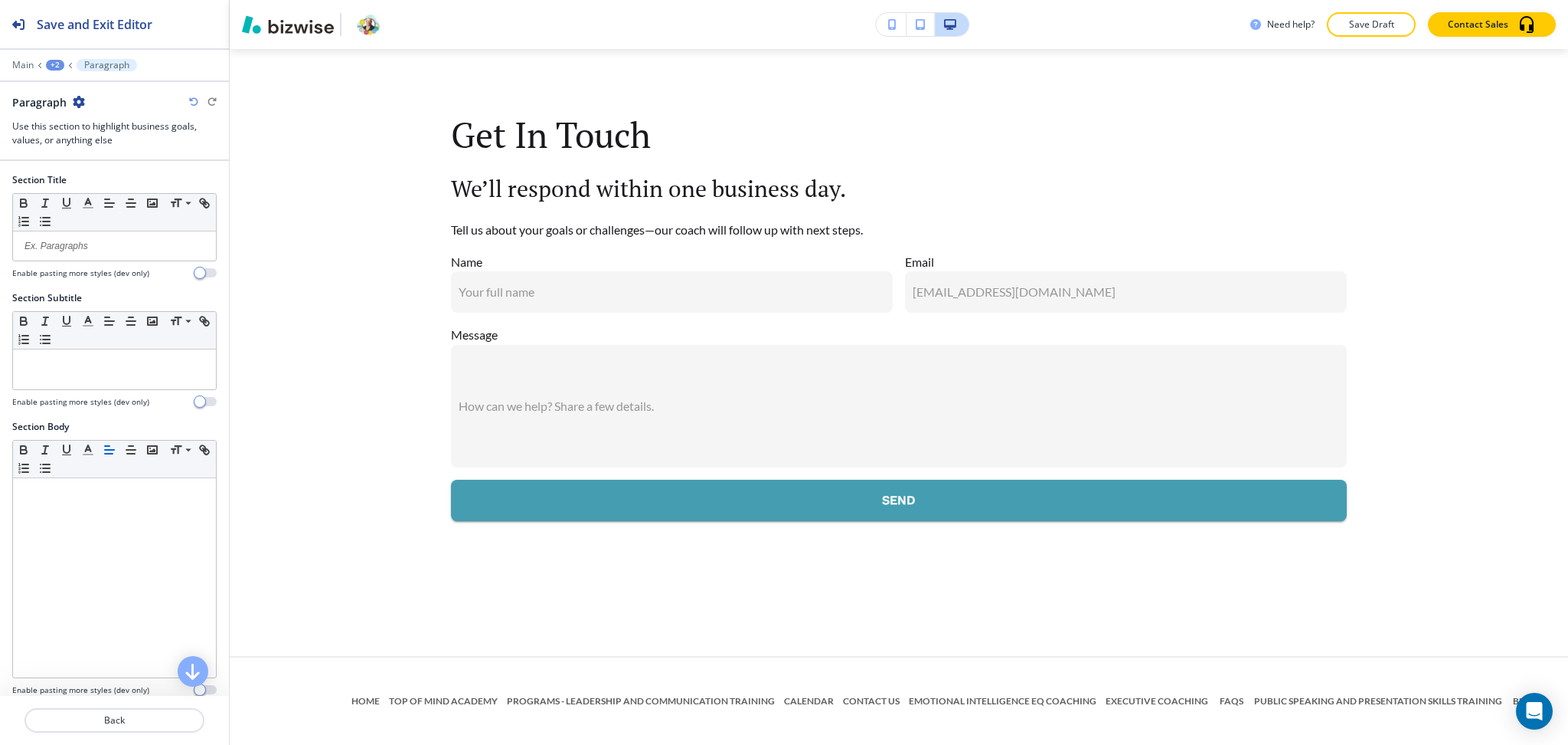
click at [55, 59] on div "+2" at bounding box center [55, 65] width 18 height 11
click at [77, 125] on button "LEADERSHIP AND COMMUNICATION TRAINING" at bounding box center [95, 117] width 98 height 27
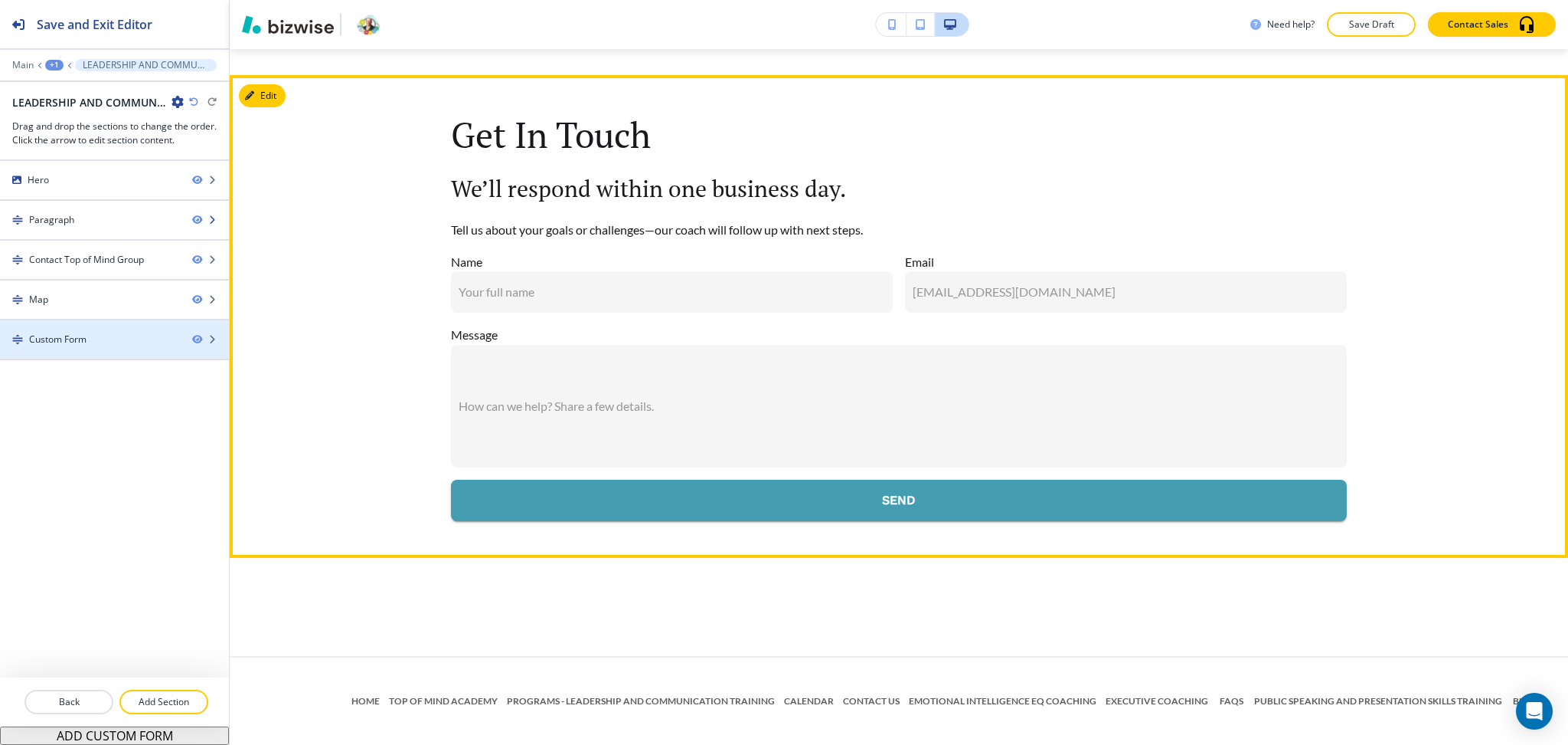
scroll to position [731, 0]
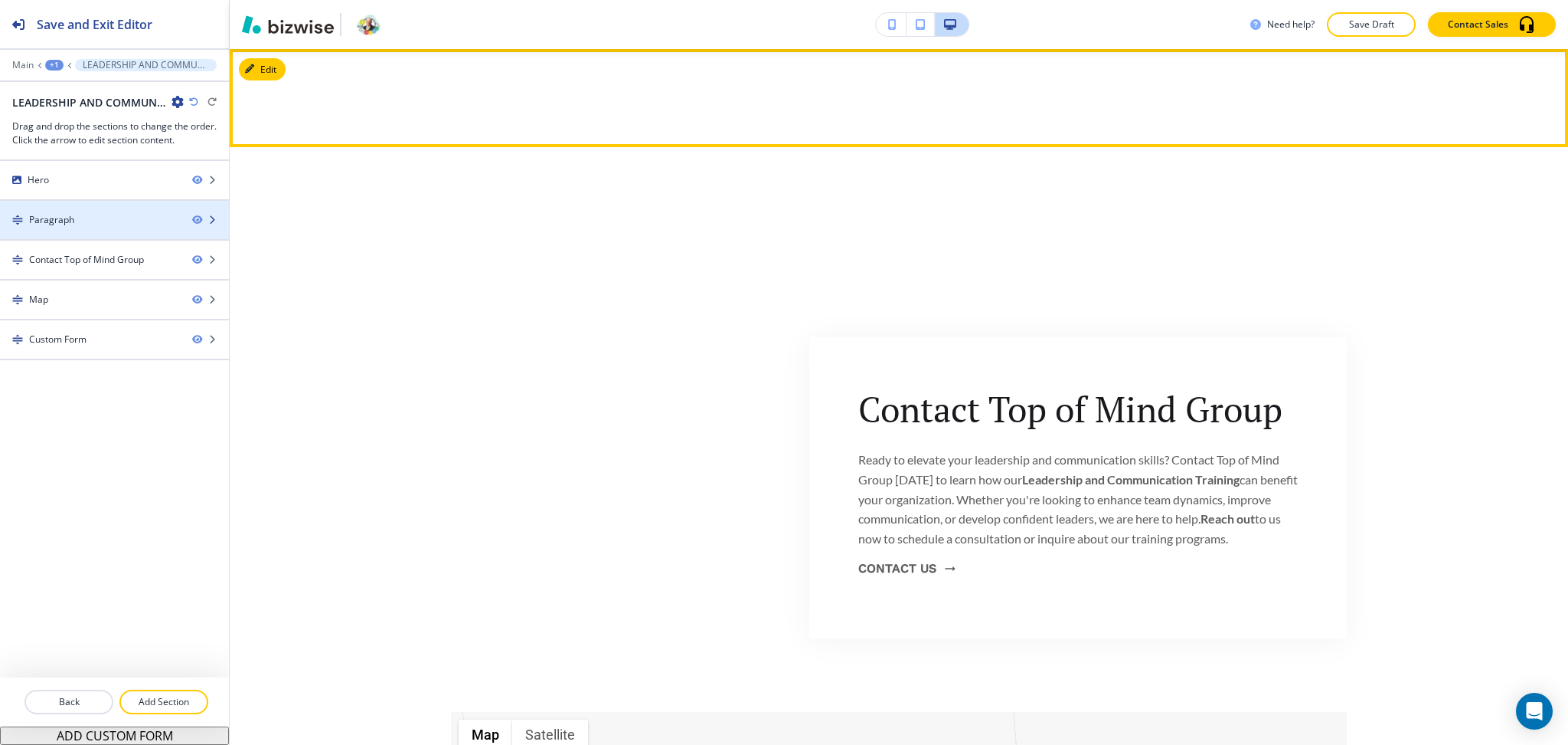
click at [56, 214] on div "Paragraph" at bounding box center [52, 220] width 45 height 14
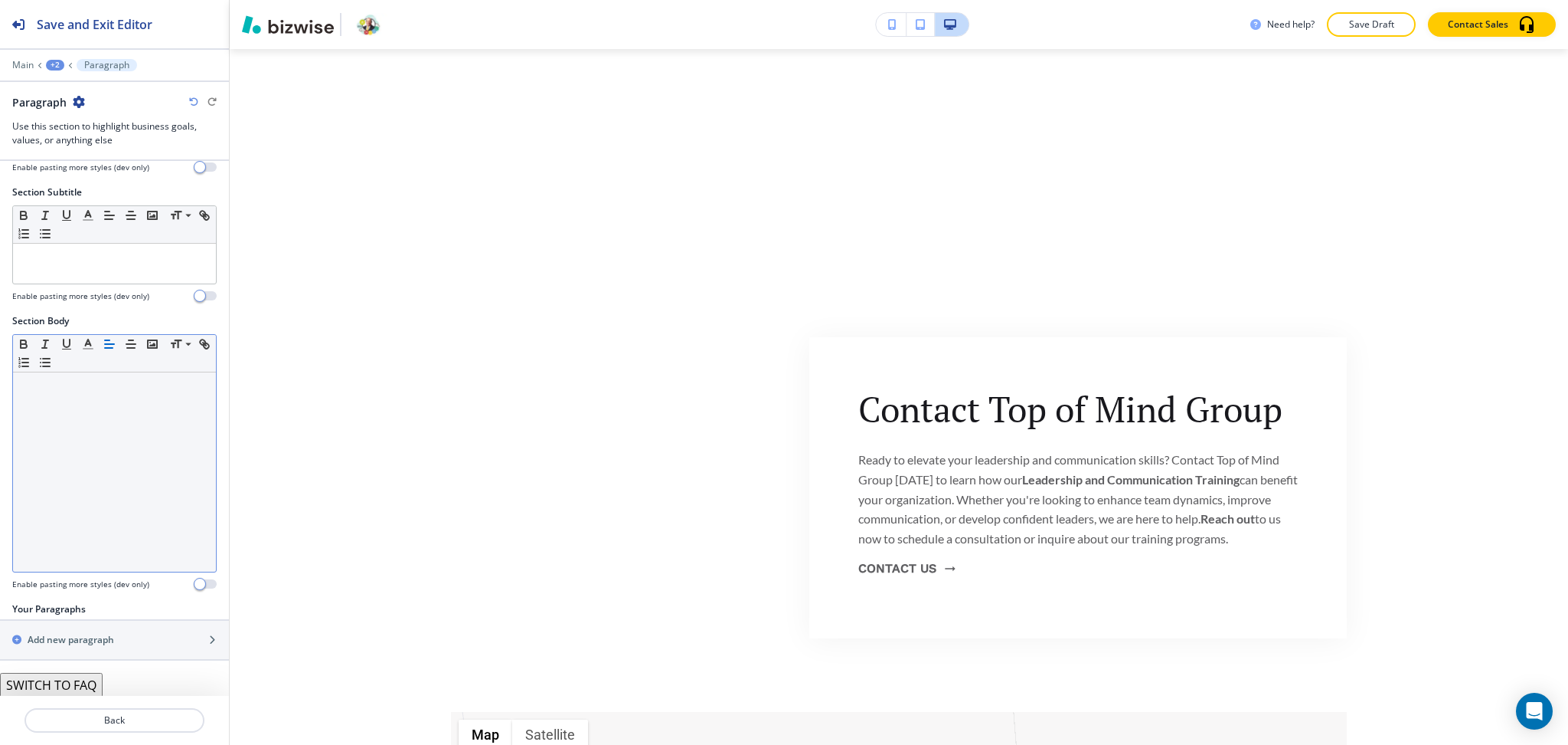
scroll to position [106, 0]
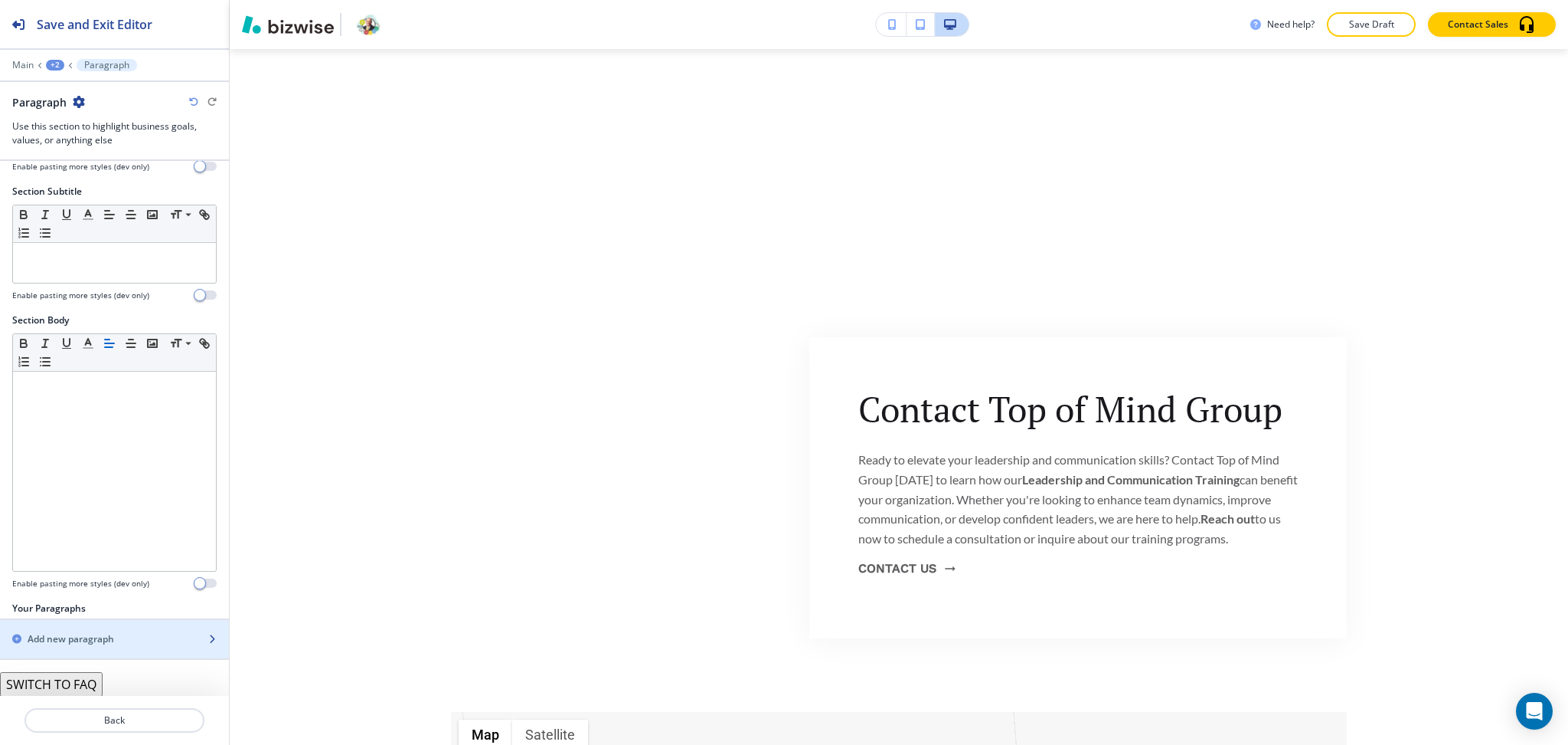
click at [83, 637] on h2 "Add new paragraph" at bounding box center [70, 639] width 87 height 14
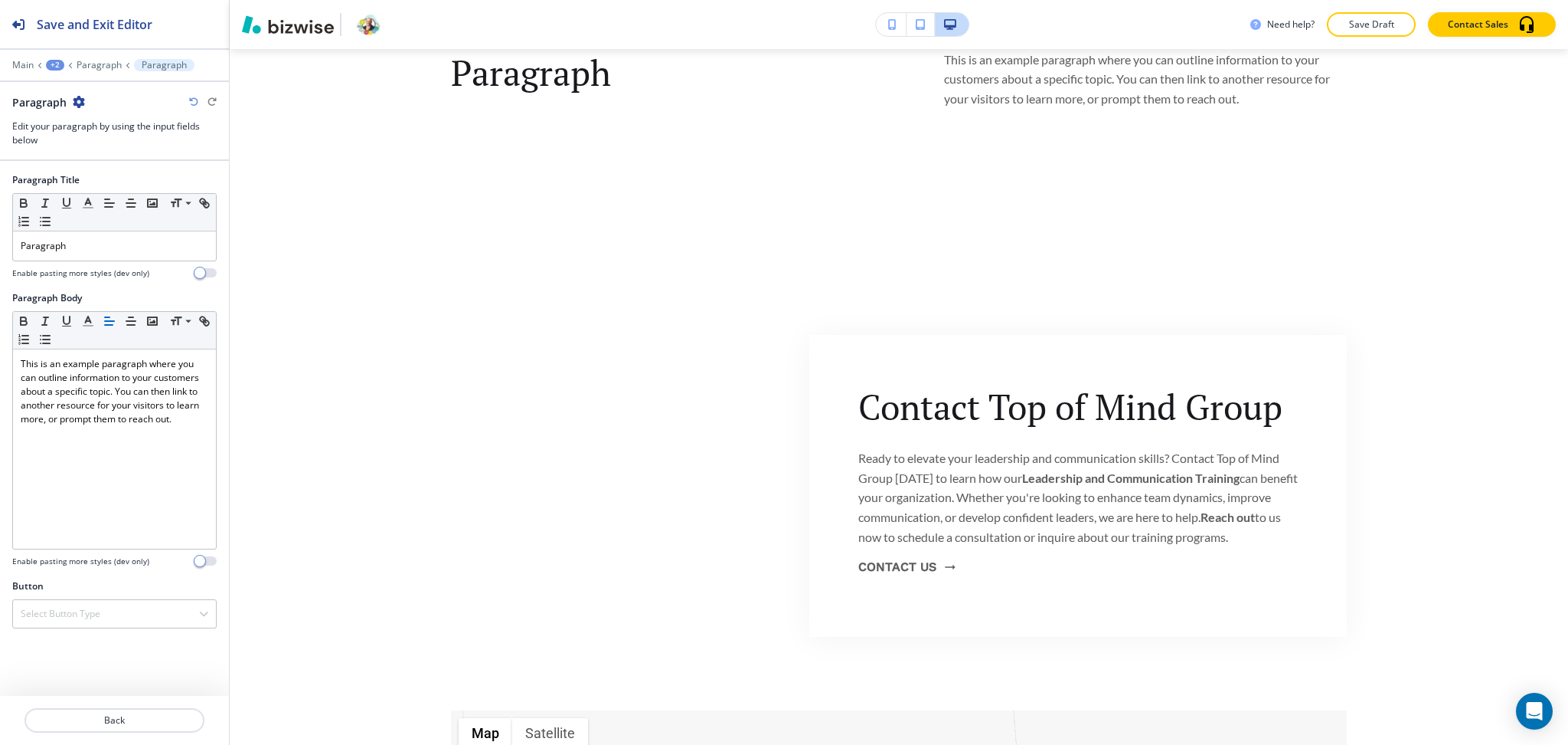
scroll to position [792, 0]
drag, startPoint x: 136, startPoint y: 246, endPoint x: 0, endPoint y: 230, distance: 136.9
click at [0, 230] on div "Paragraph Title Small Normal Large Huge Paragraph Enable pasting more styles (d…" at bounding box center [114, 232] width 229 height 118
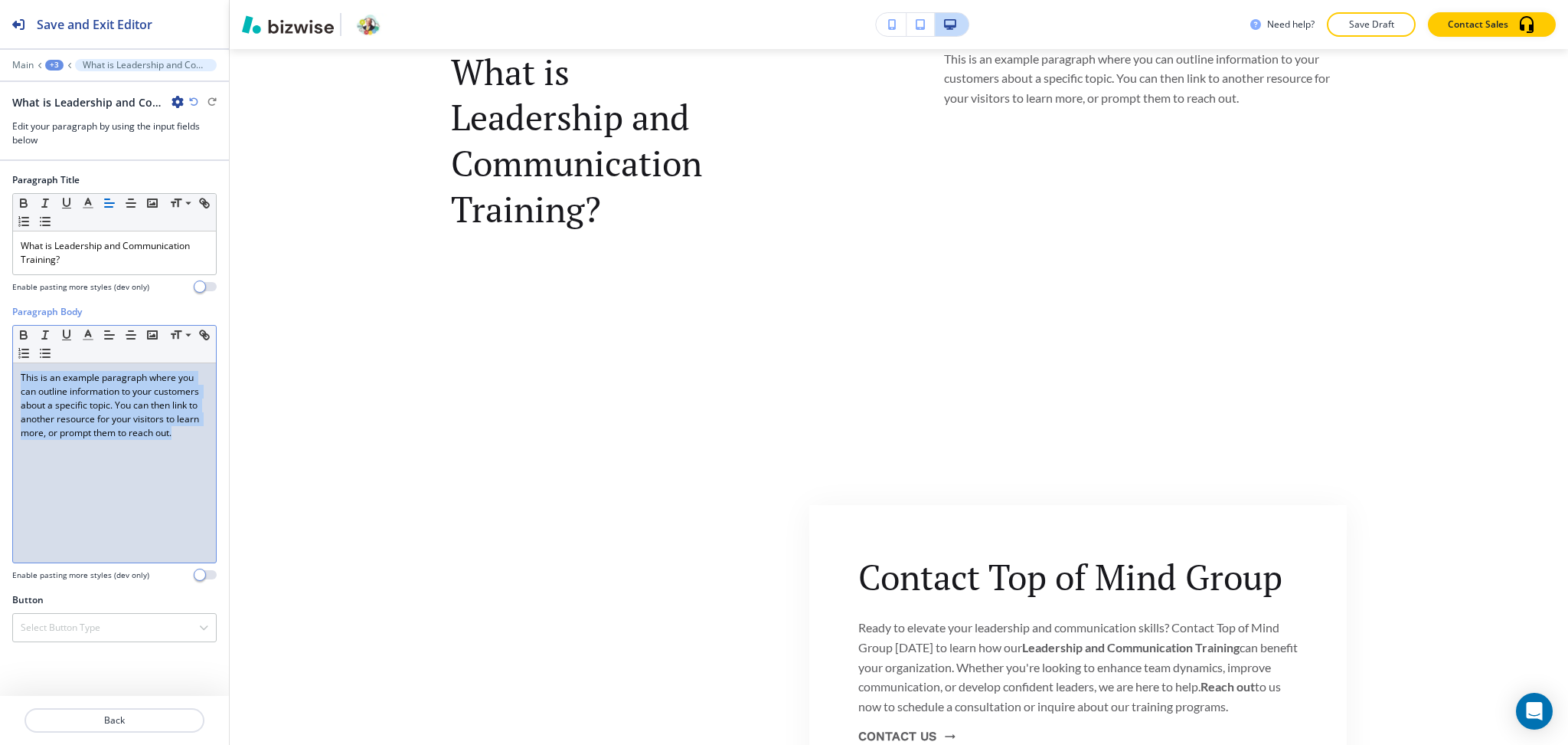
drag, startPoint x: 203, startPoint y: 448, endPoint x: 0, endPoint y: 318, distance: 241.1
click at [0, 318] on div "Paragraph Body Small Normal Large Huge This is an example paragraph where you c…" at bounding box center [114, 449] width 229 height 288
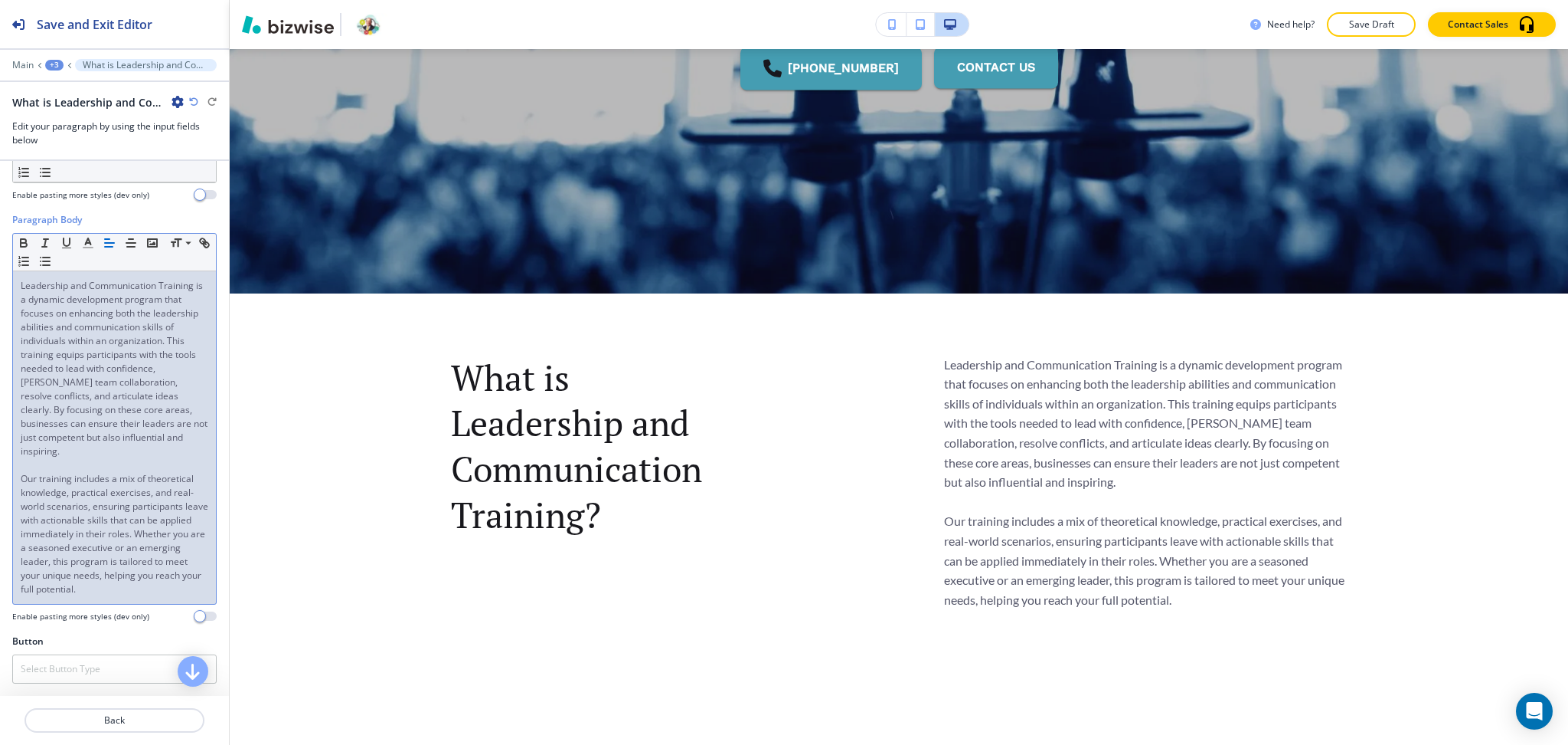
scroll to position [119, 0]
click at [108, 724] on p "Back" at bounding box center [114, 721] width 177 height 14
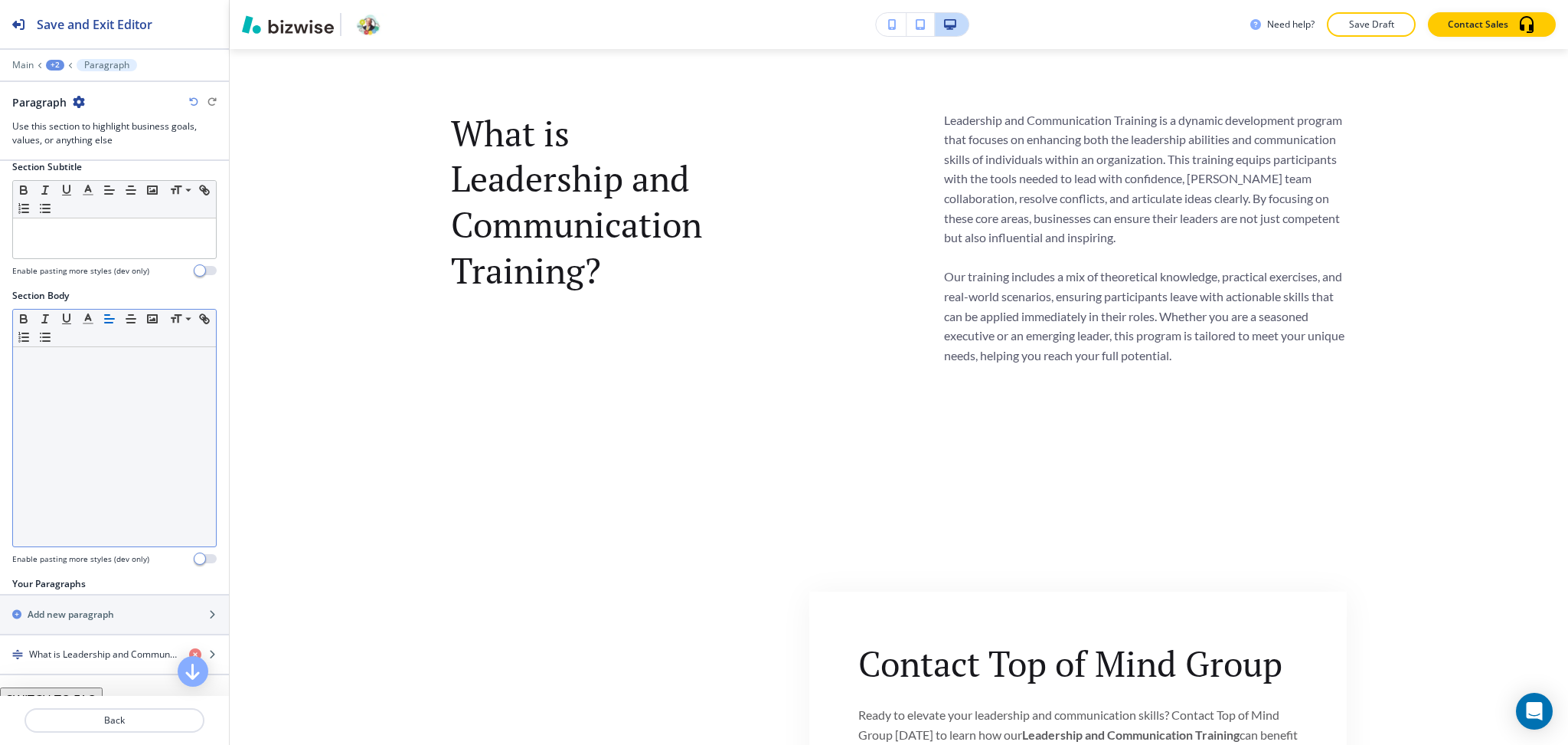
scroll to position [147, 0]
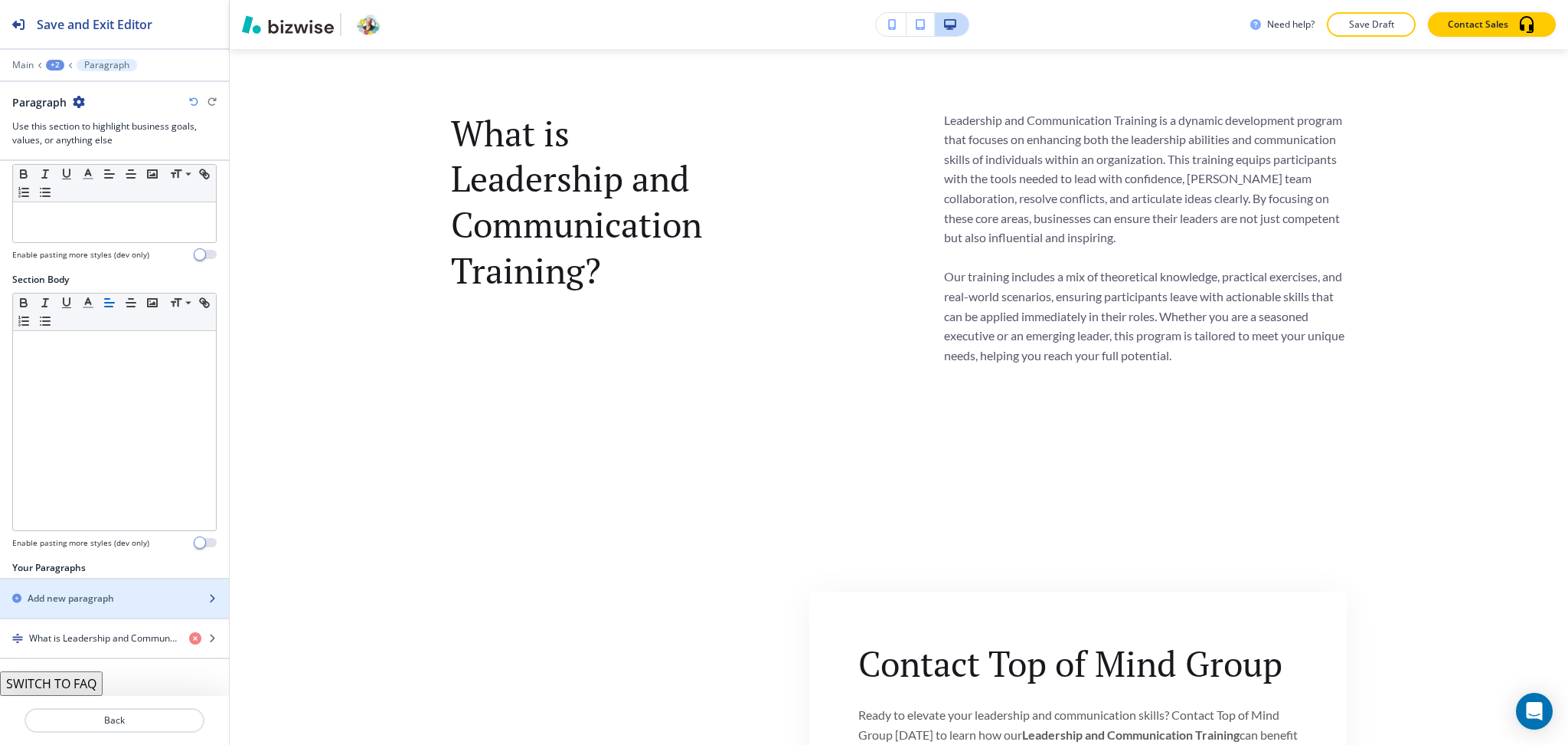
click at [87, 594] on h2 "Add new paragraph" at bounding box center [70, 599] width 87 height 14
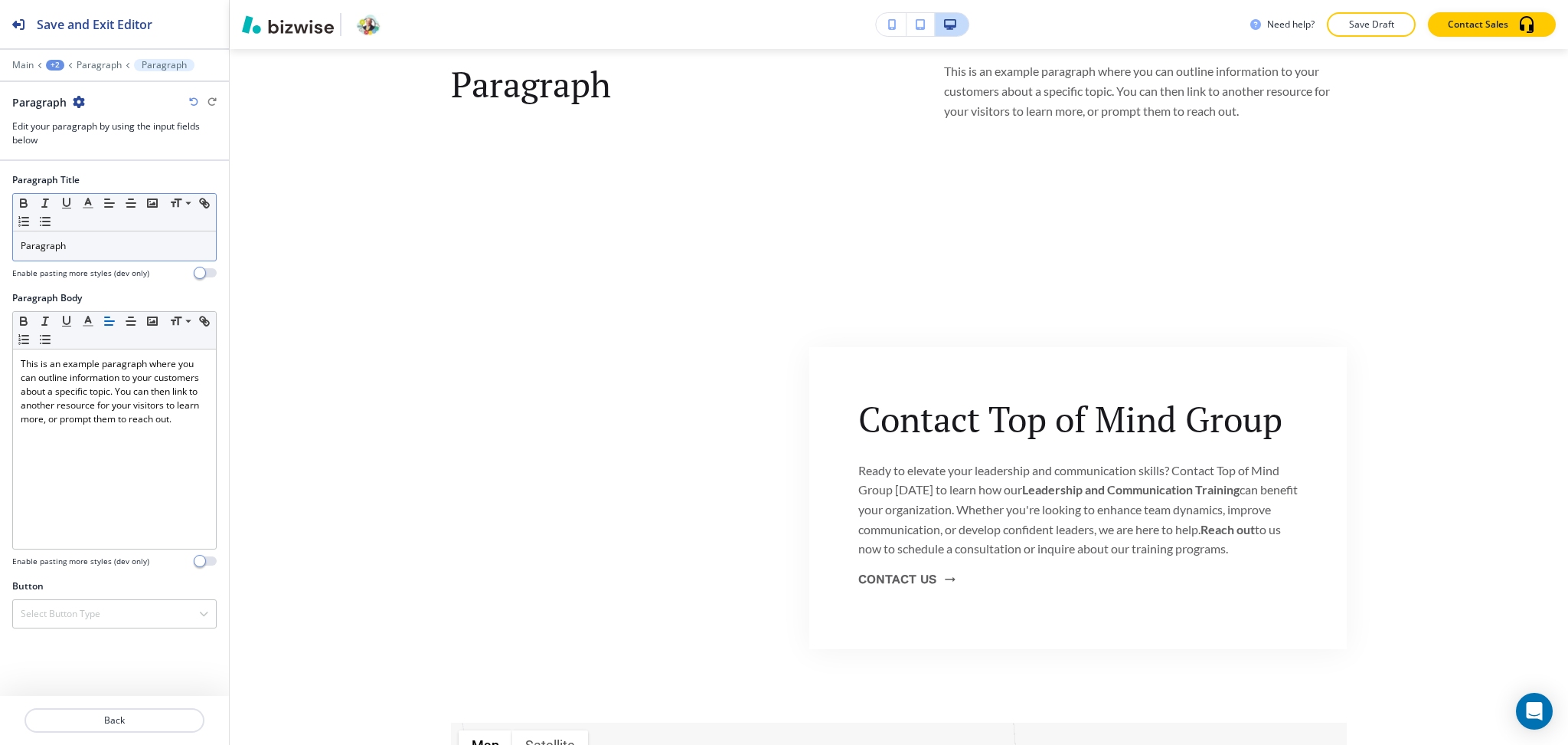
scroll to position [1096, 0]
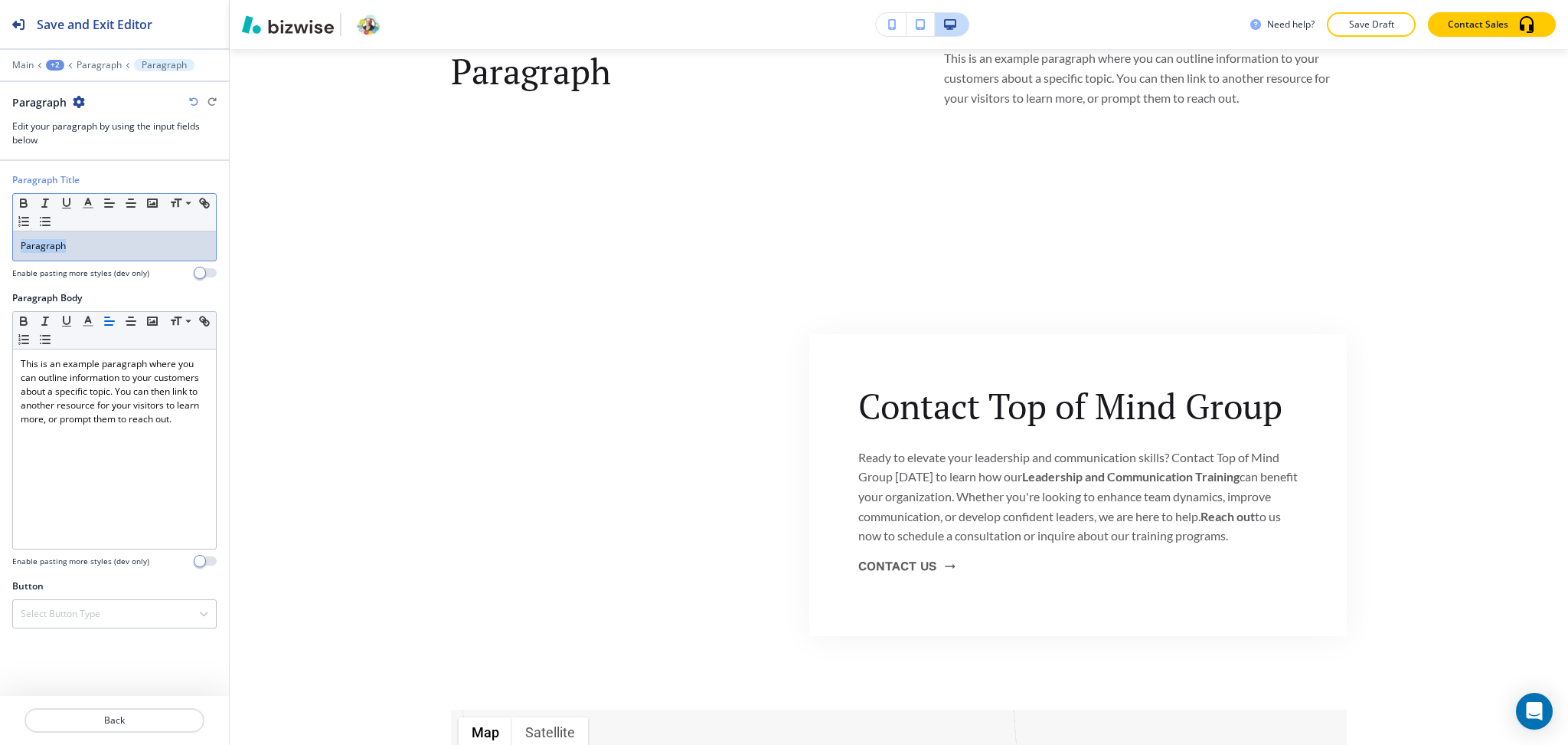
drag, startPoint x: 99, startPoint y: 243, endPoint x: 0, endPoint y: 221, distance: 101.4
click at [0, 221] on div "Paragraph Title Small Normal Large Huge Paragraph Enable pasting more styles (d…" at bounding box center [114, 232] width 229 height 118
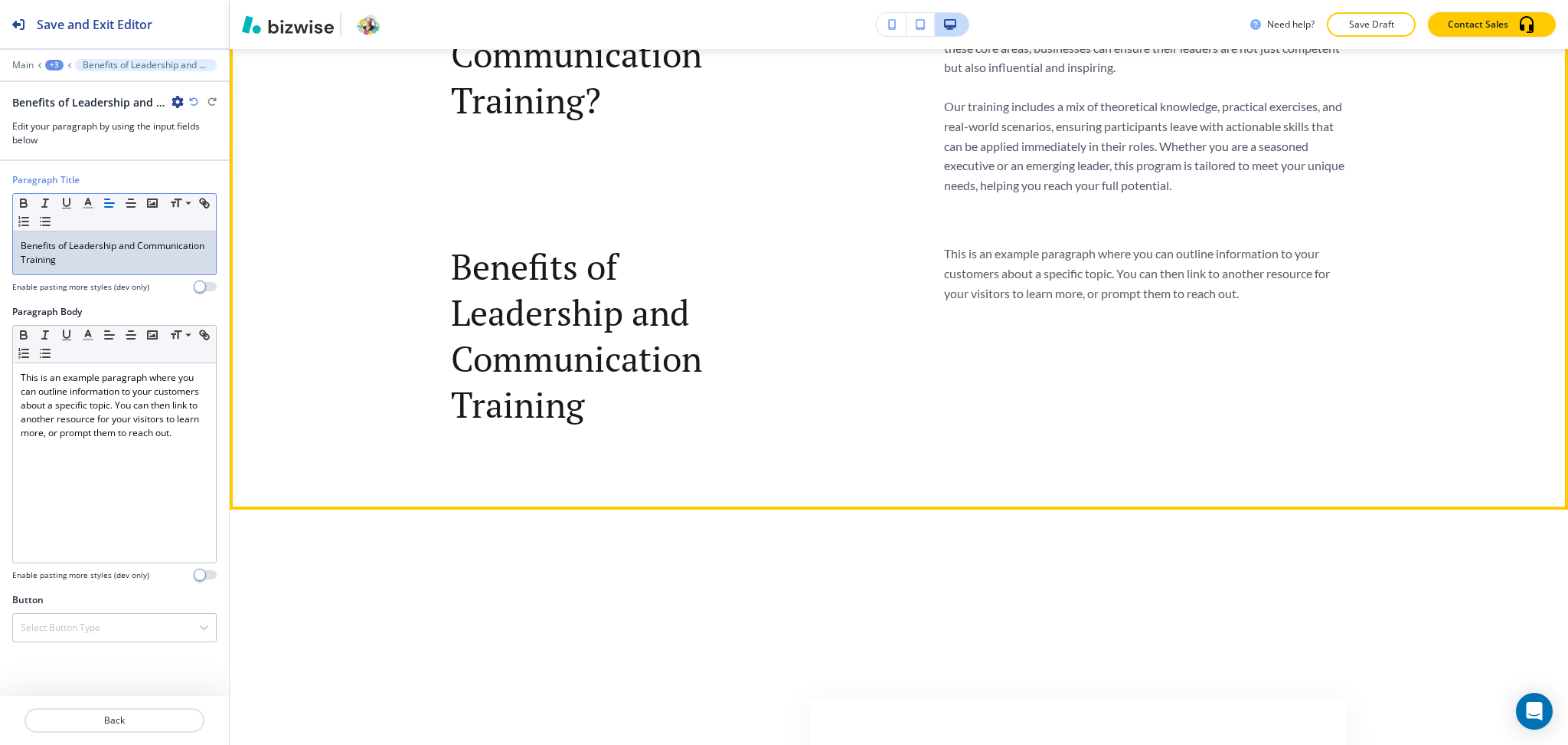
scroll to position [901, 0]
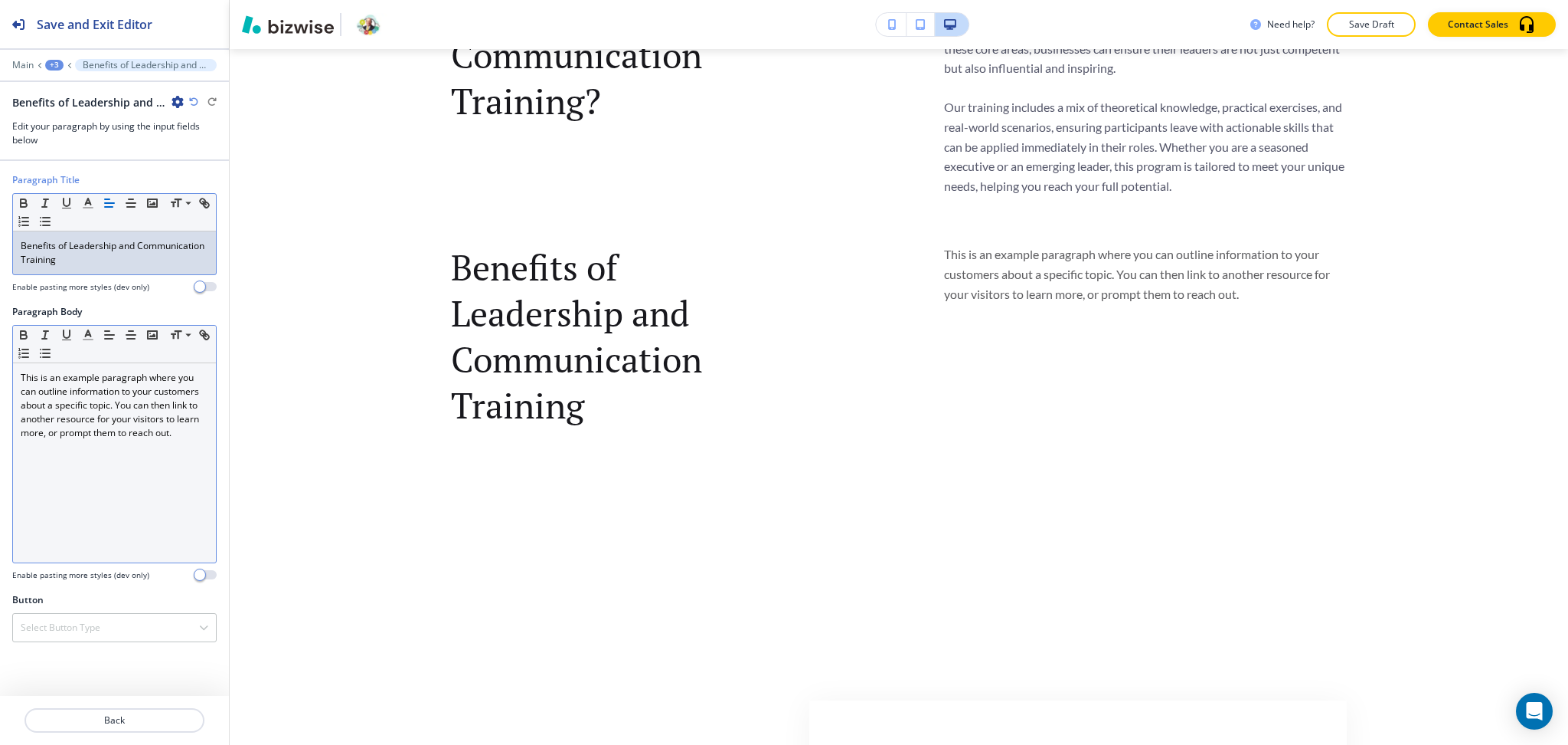
drag, startPoint x: 139, startPoint y: 502, endPoint x: 140, endPoint y: 492, distance: 10.0
click at [140, 502] on div "This is an example paragraph where you can outline information to your customer…" at bounding box center [114, 462] width 203 height 200
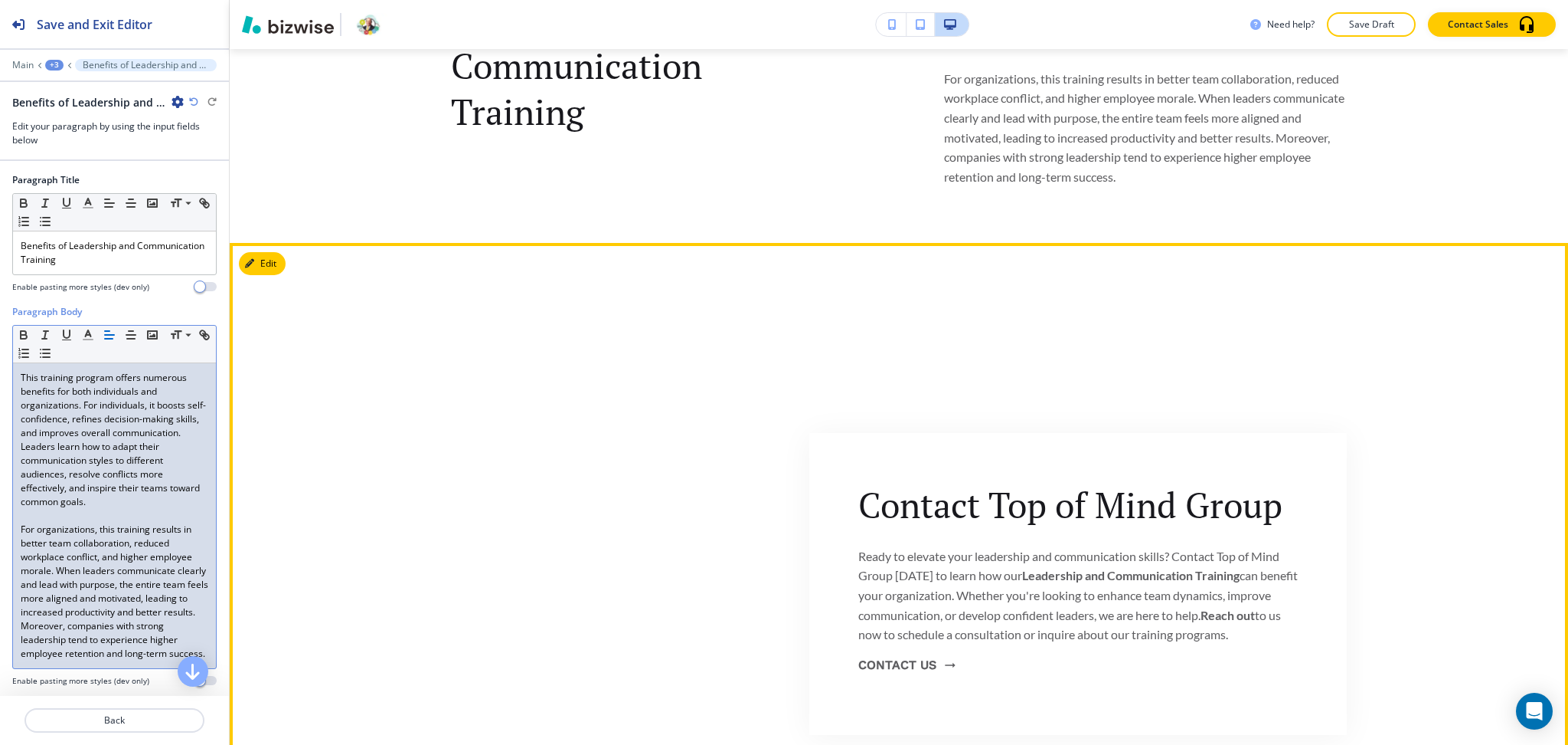
scroll to position [1195, 0]
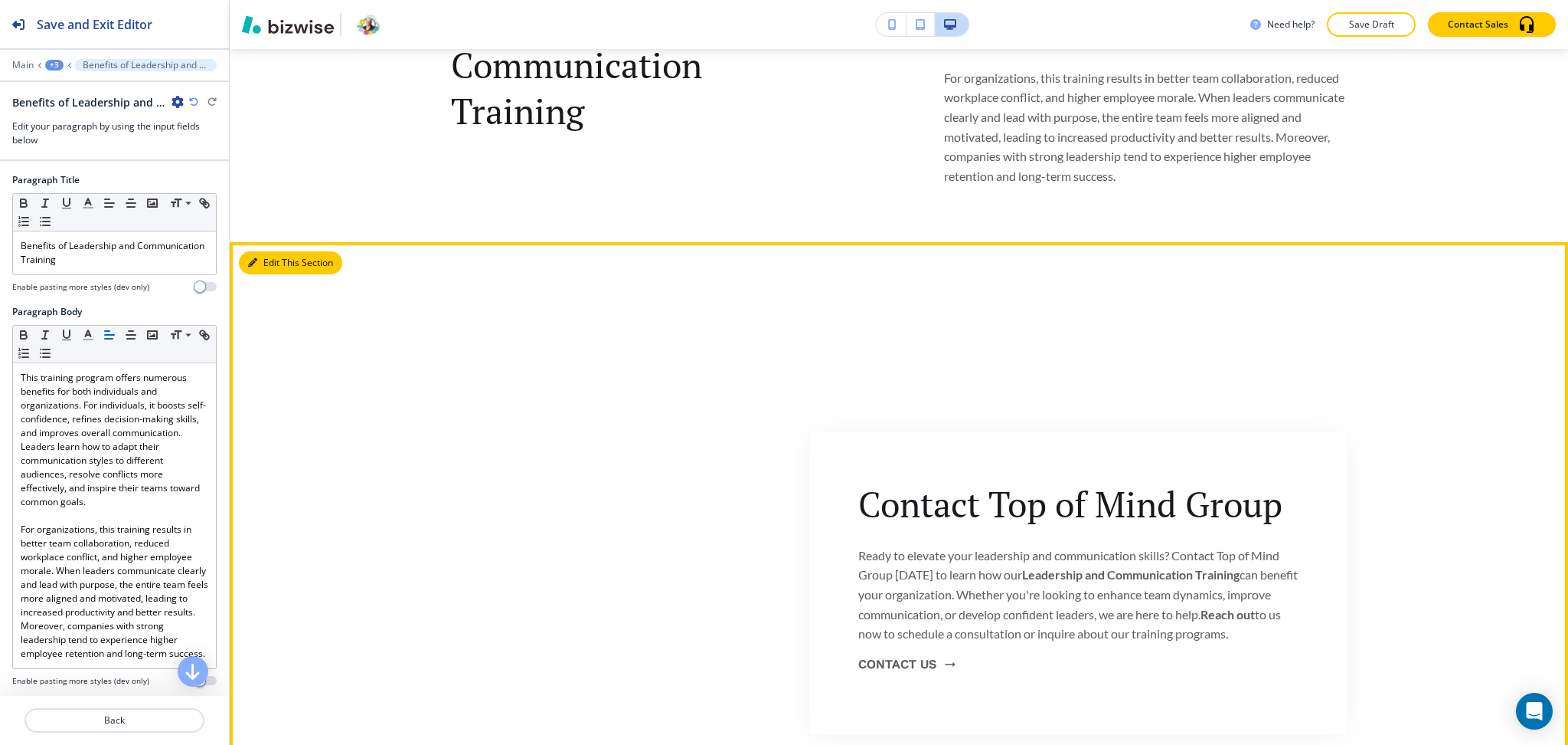
click at [264, 267] on button "Edit This Section" at bounding box center [290, 262] width 103 height 23
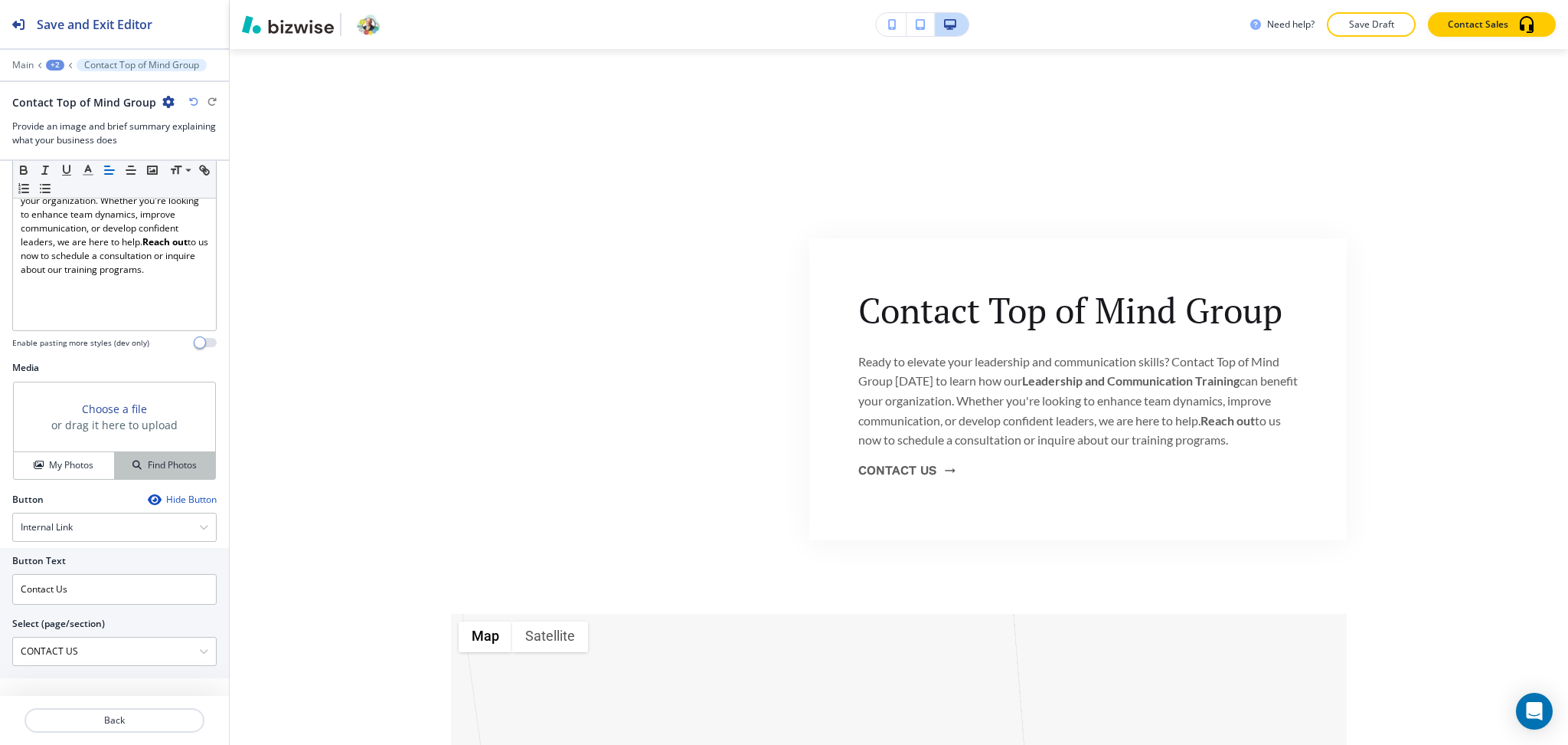
scroll to position [243, 0]
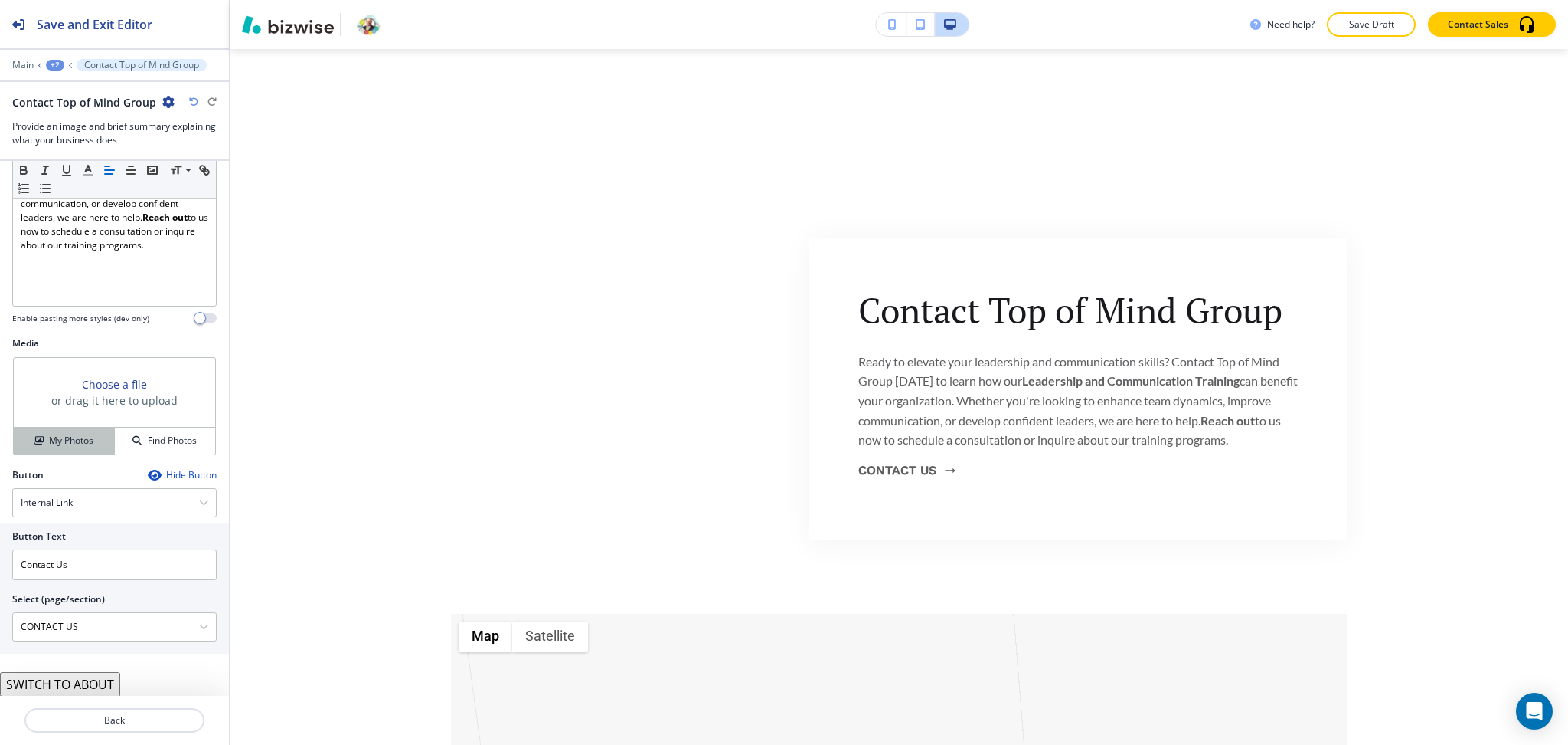
click at [76, 437] on h4 "My Photos" at bounding box center [71, 441] width 45 height 14
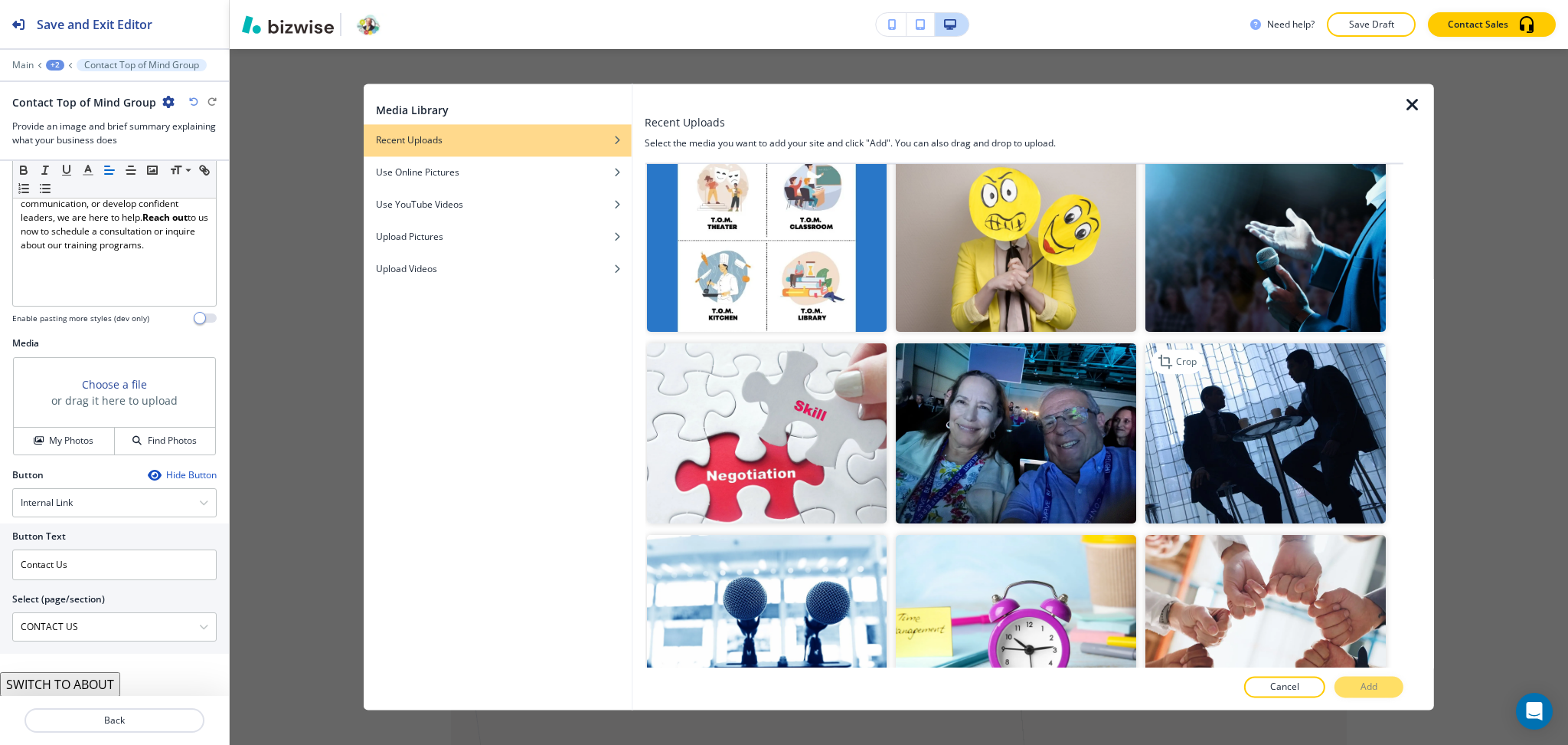
scroll to position [408, 0]
click at [1207, 417] on img "button" at bounding box center [1265, 433] width 240 height 180
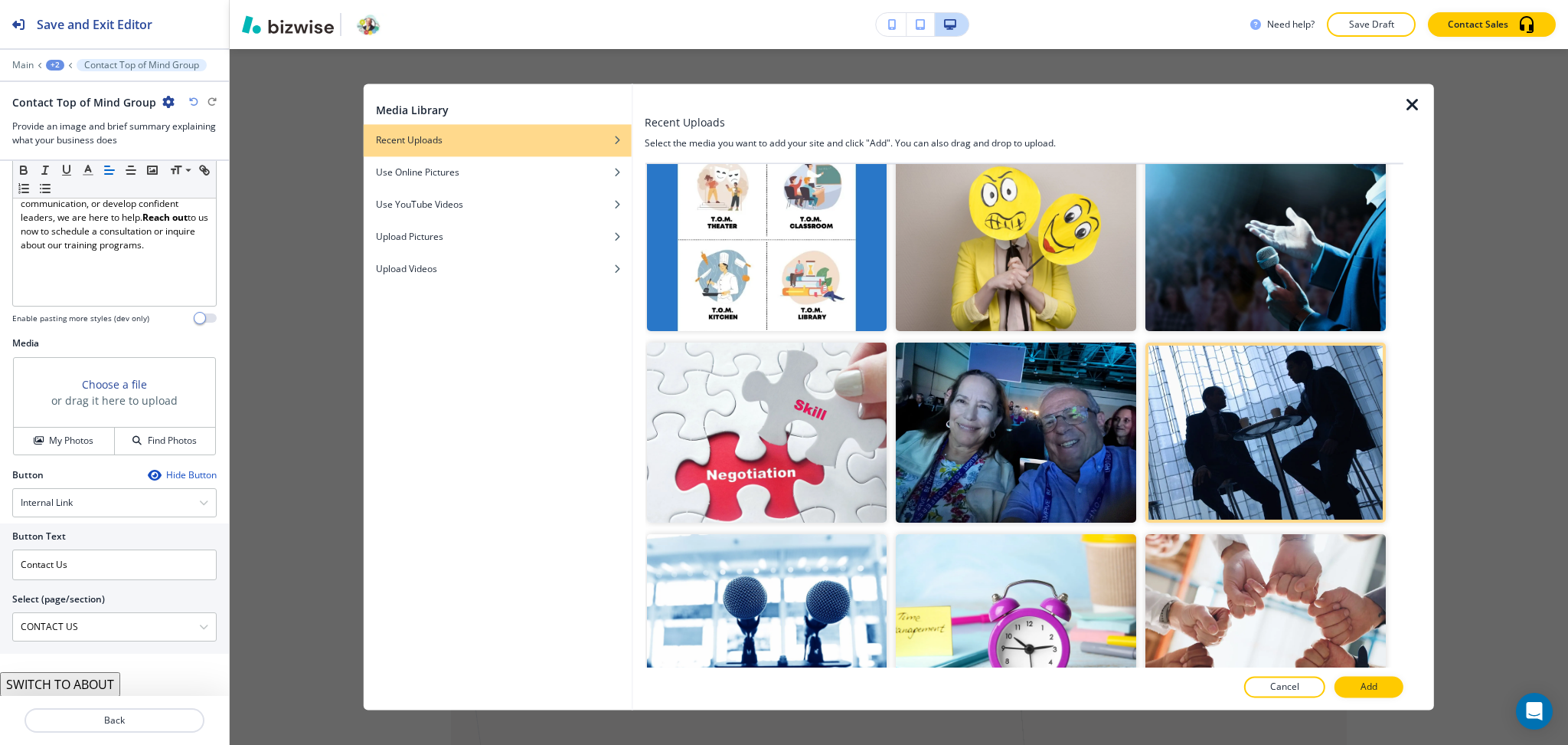
click at [1355, 686] on button "Add" at bounding box center [1369, 687] width 69 height 21
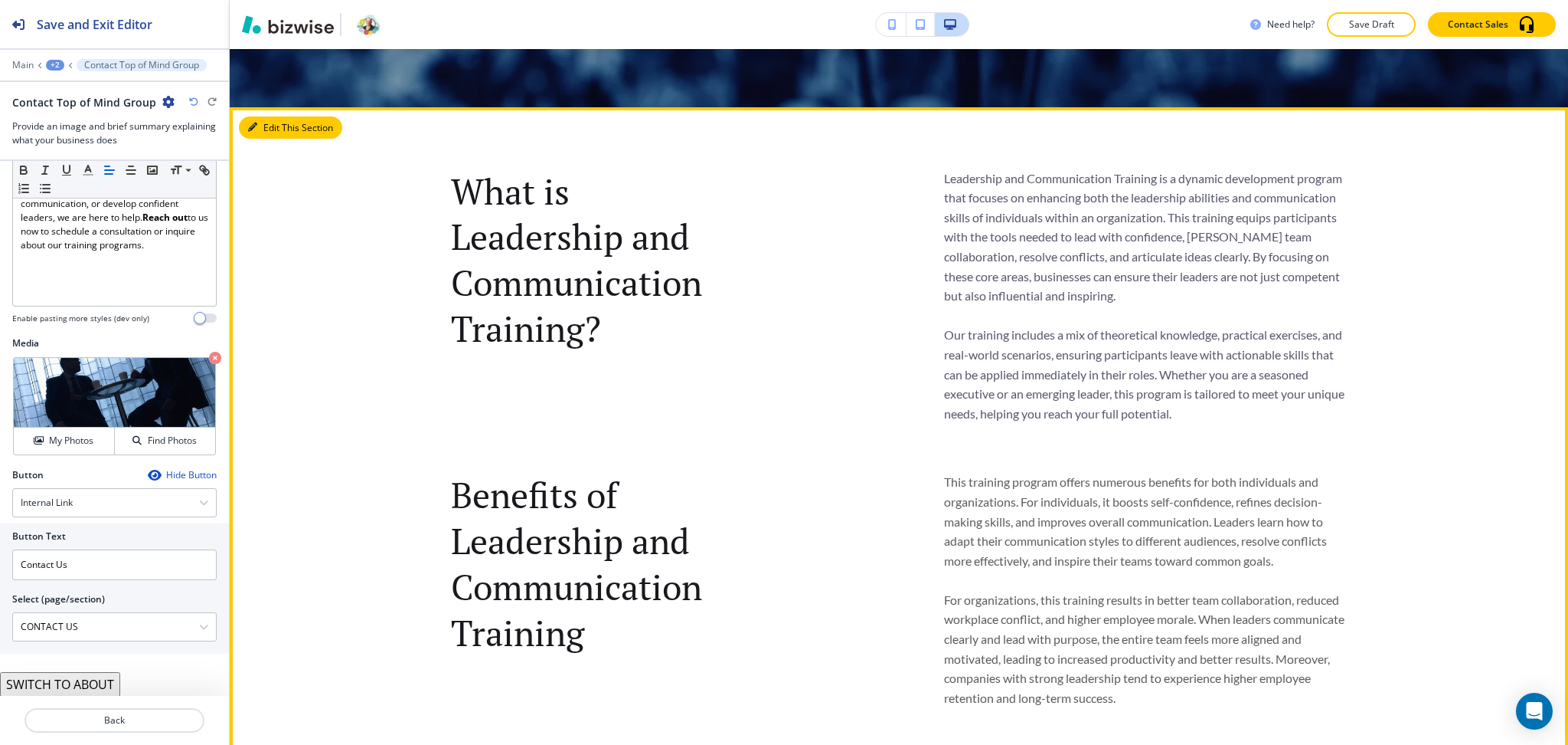
click at [267, 128] on button "Edit This Section" at bounding box center [290, 128] width 103 height 23
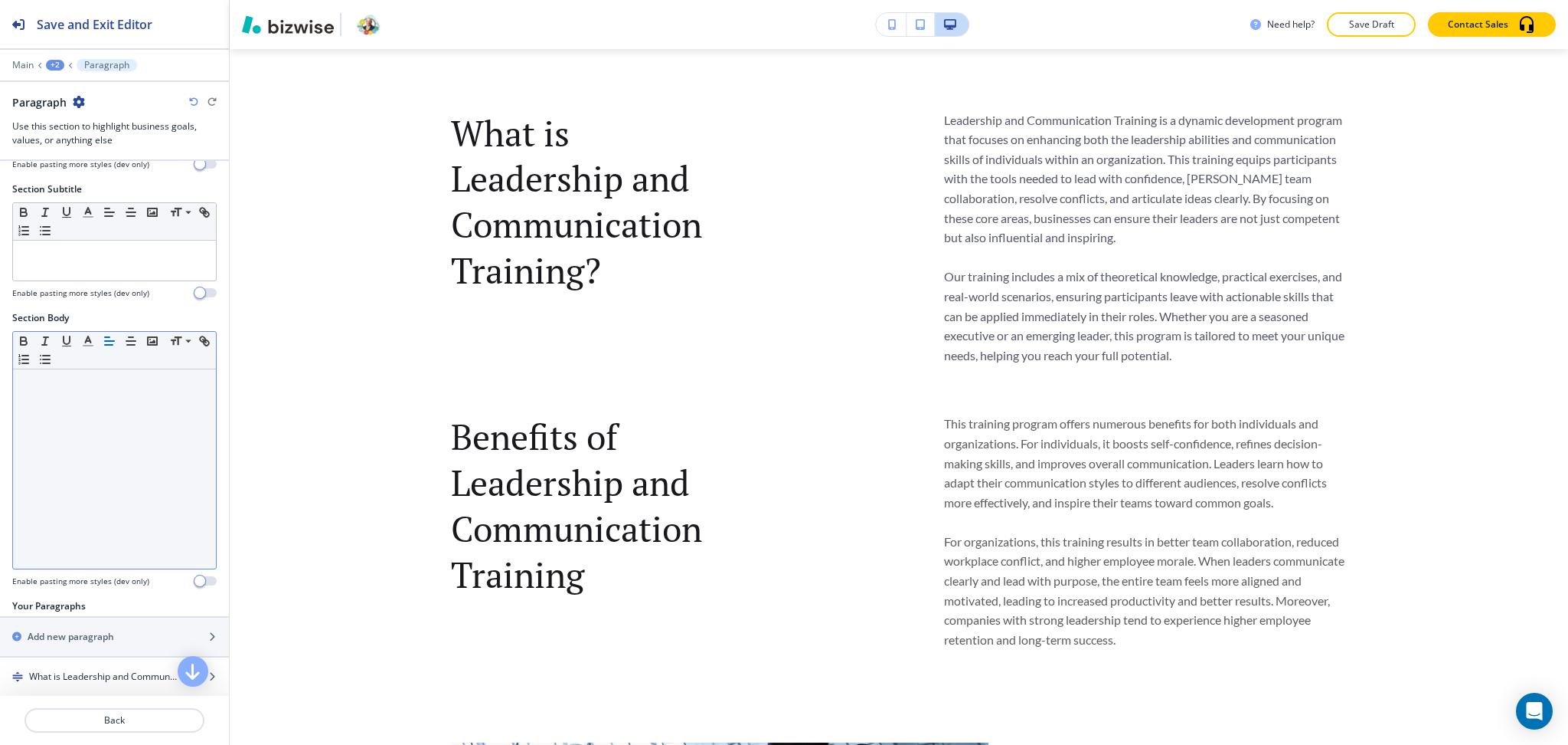
scroll to position [187, 0]
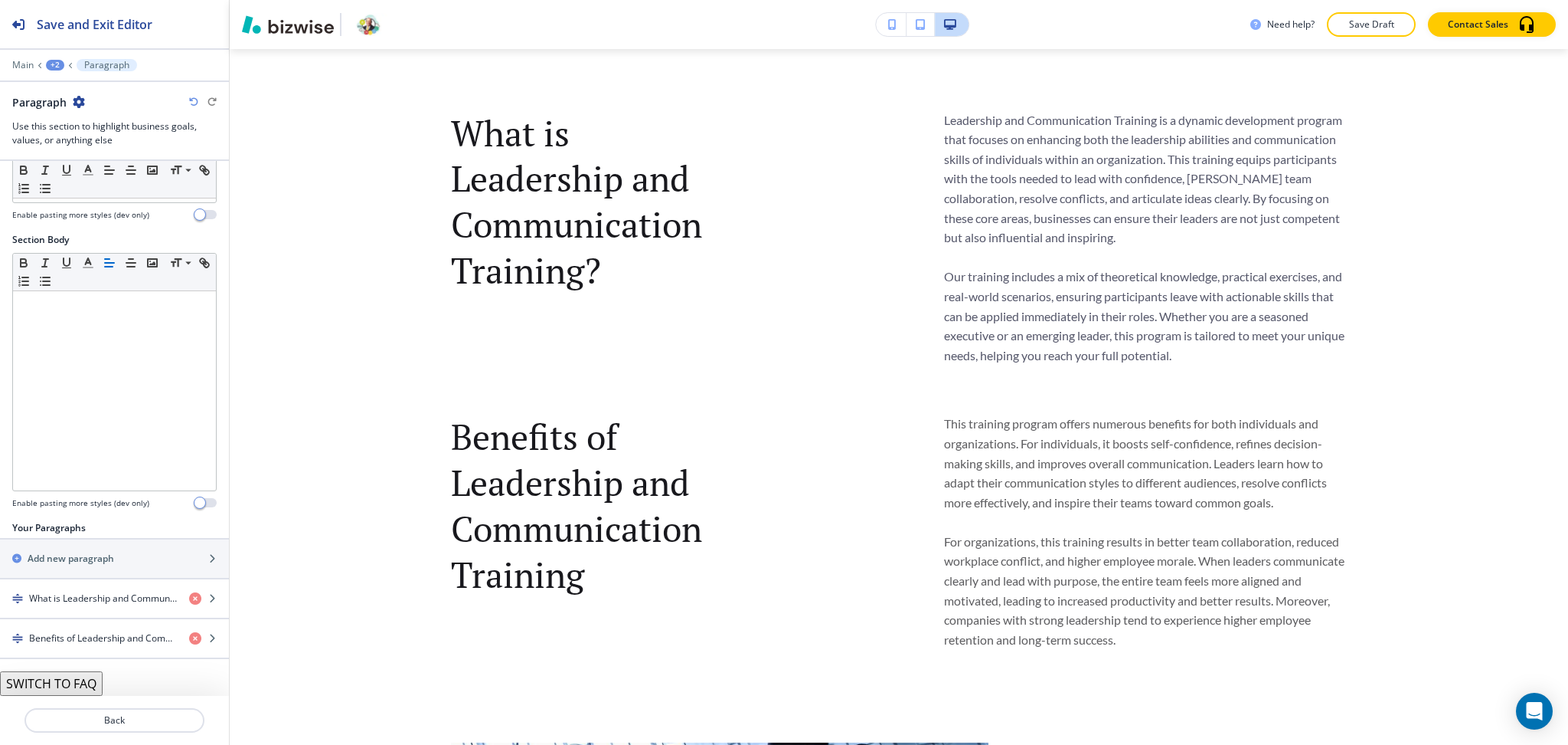
click at [71, 681] on button "SWITCH TO FAQ" at bounding box center [51, 683] width 102 height 24
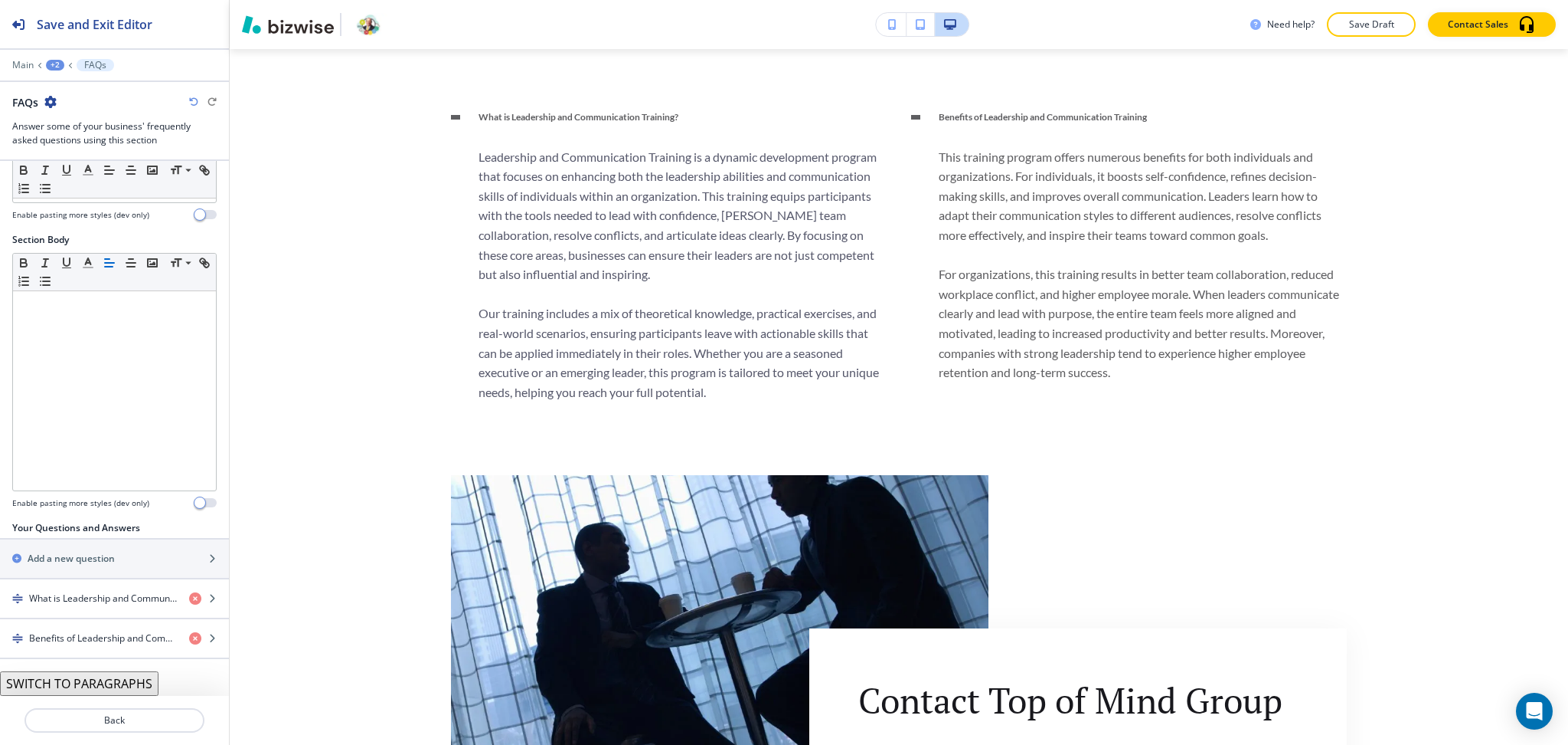
click at [109, 686] on button "SWITCH TO PARAGRAPHS" at bounding box center [79, 683] width 159 height 24
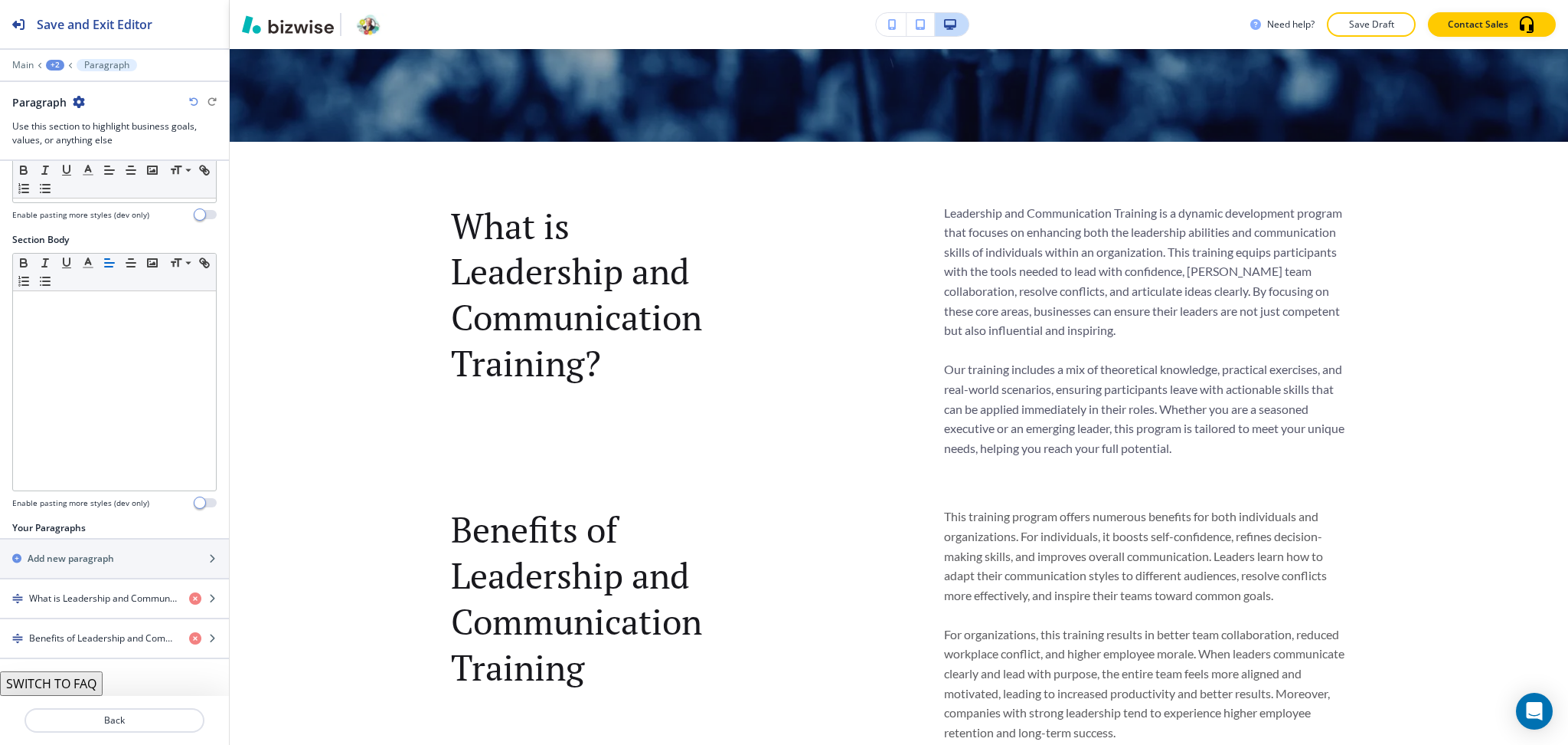
scroll to position [640, 0]
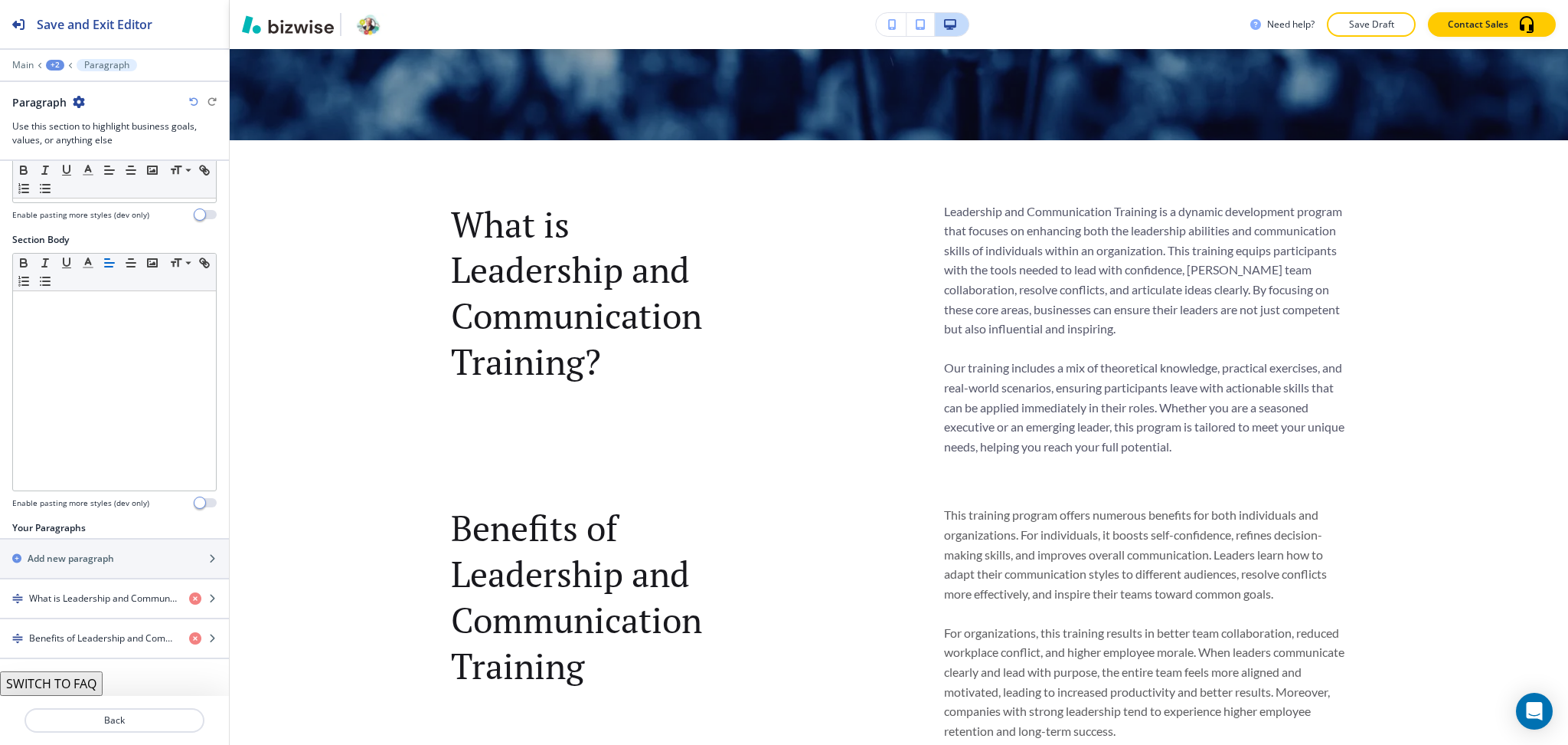
click at [55, 60] on div "+2" at bounding box center [55, 65] width 18 height 11
click at [74, 115] on p "LEADERSHIP AND COMMUNICATION TRAINING" at bounding box center [95, 117] width 78 height 14
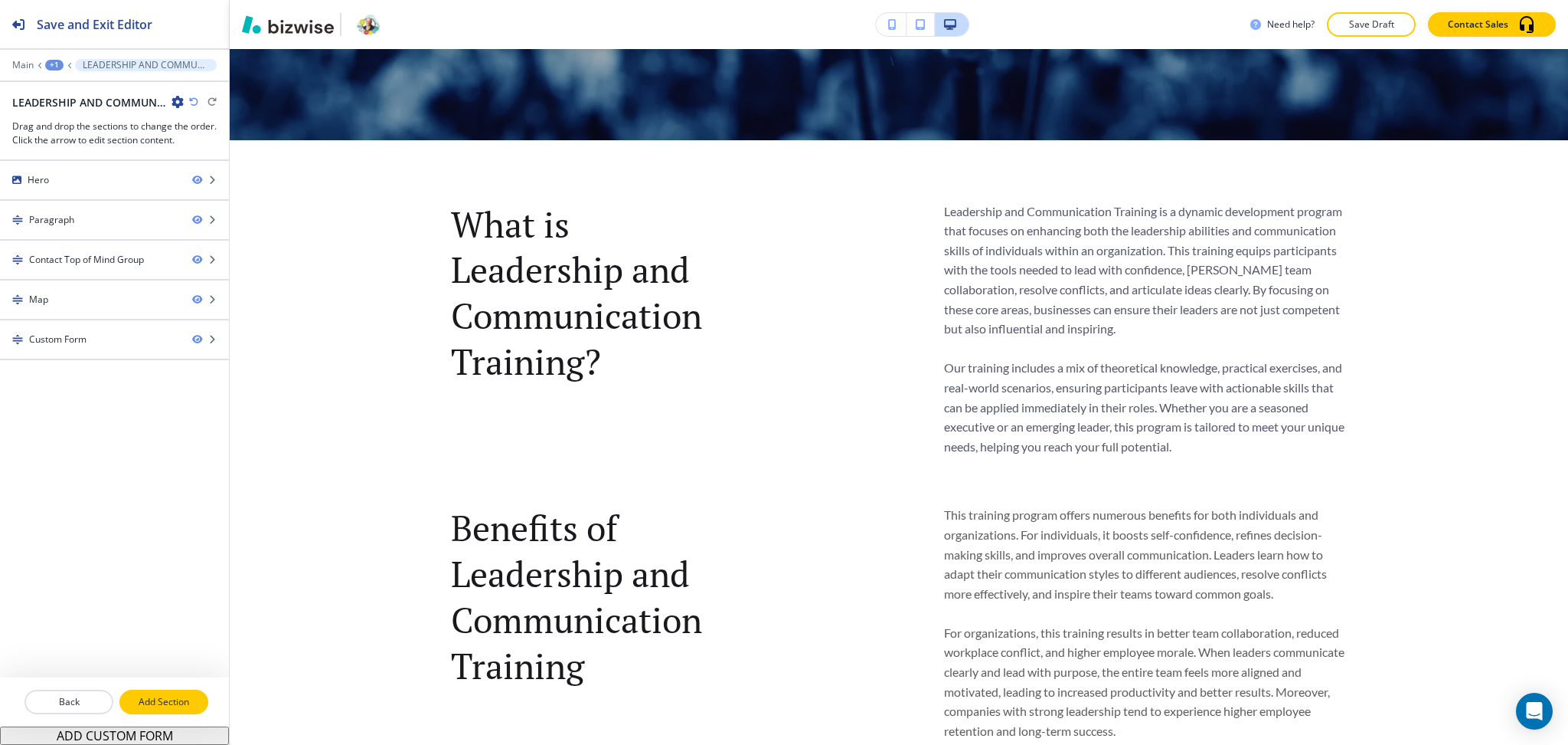
click at [174, 706] on p "Add Section" at bounding box center [164, 702] width 86 height 14
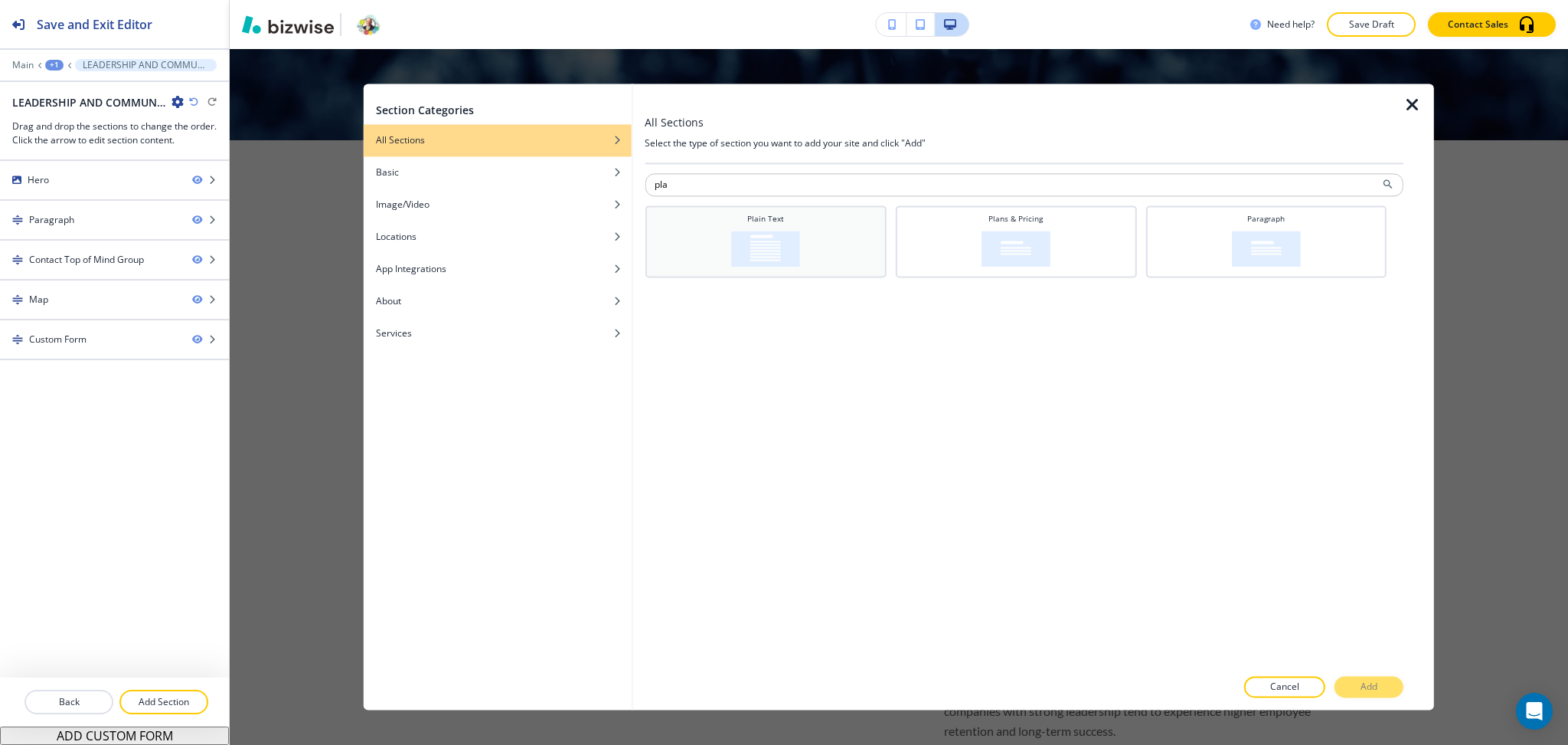
type input "pla"
click at [760, 233] on img at bounding box center [766, 249] width 69 height 36
click at [1362, 688] on p "Add" at bounding box center [1369, 687] width 17 height 14
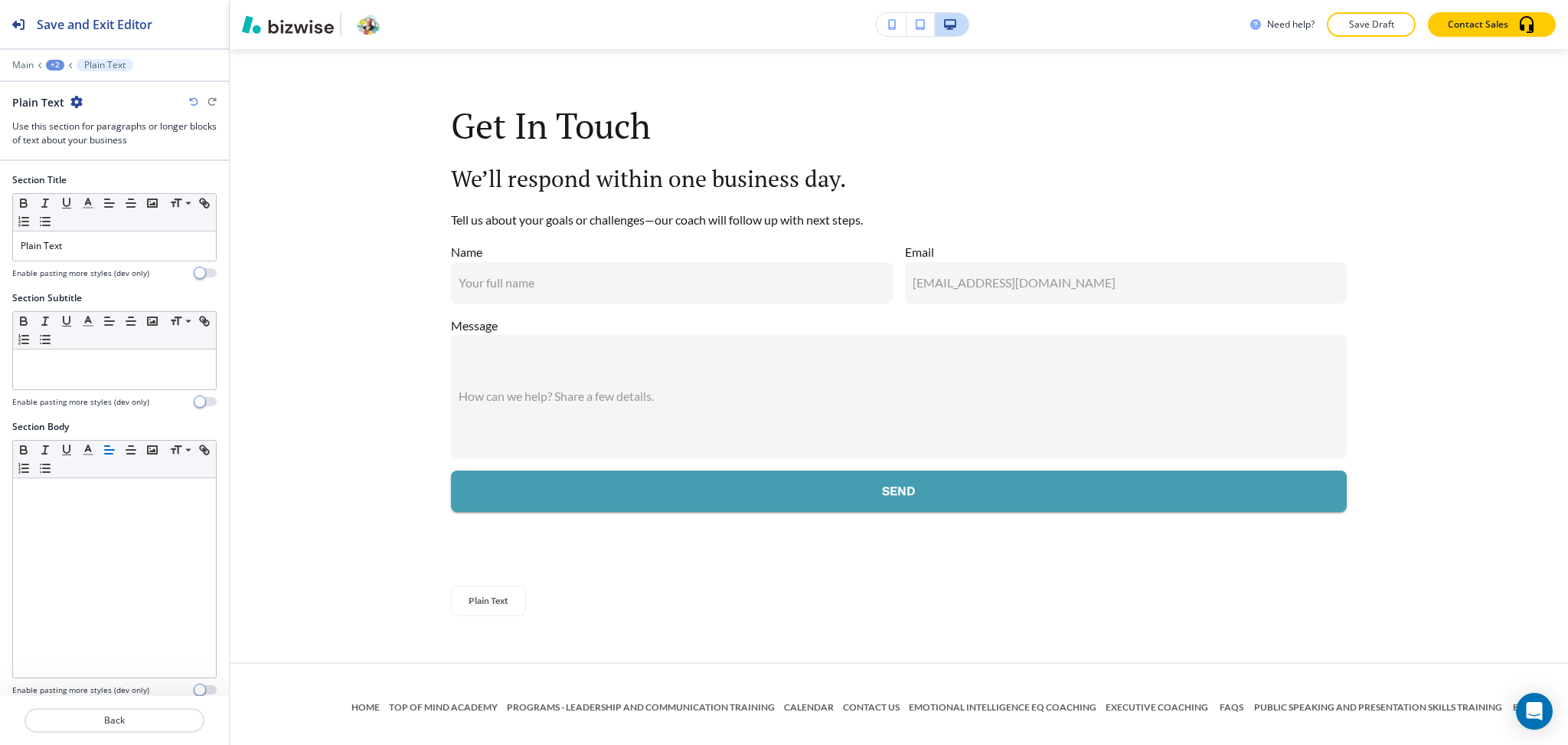
scroll to position [2408, 0]
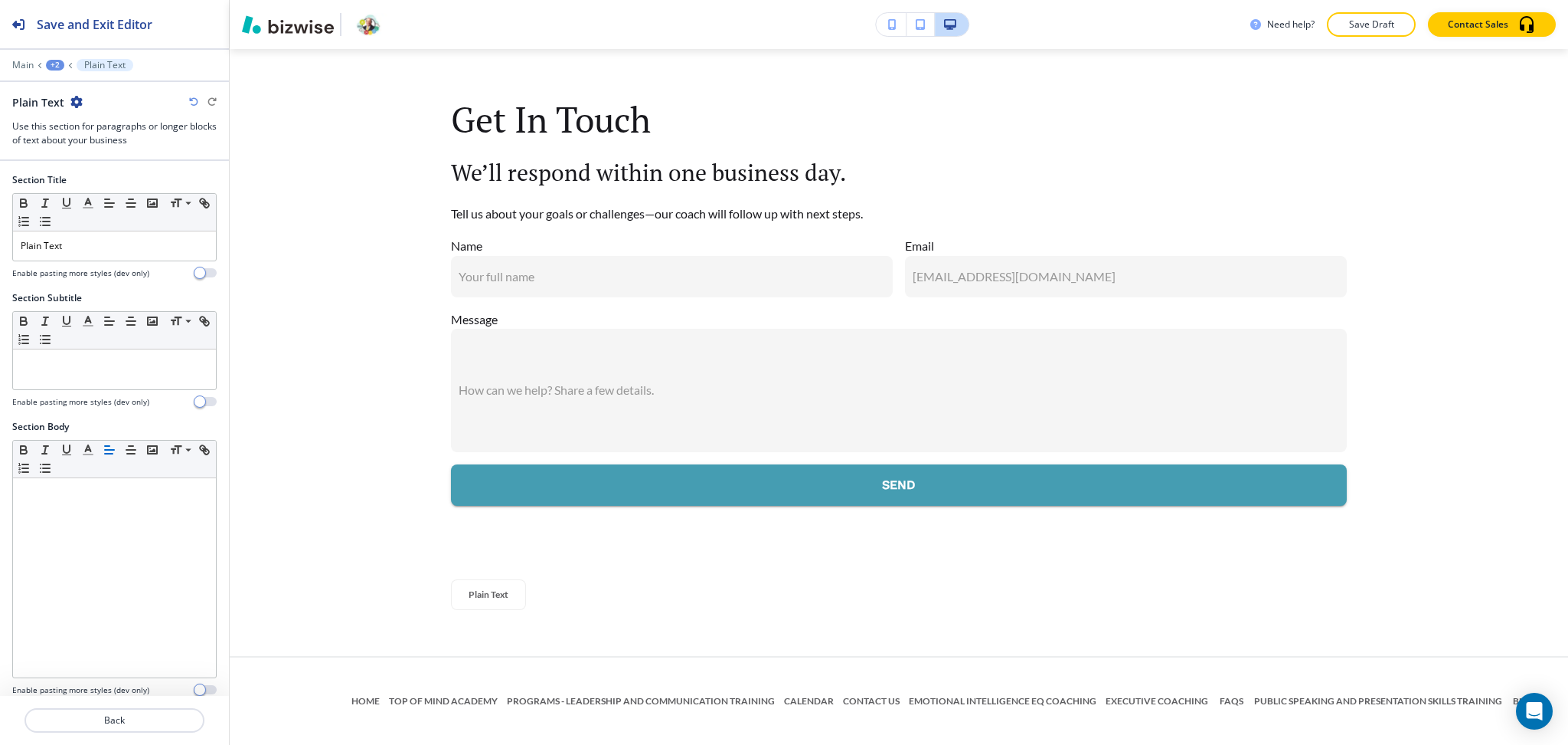
click at [50, 62] on div "+2" at bounding box center [55, 65] width 18 height 11
click at [77, 121] on p "LEADERSHIP AND COMMUNICATION TRAINING" at bounding box center [95, 117] width 78 height 14
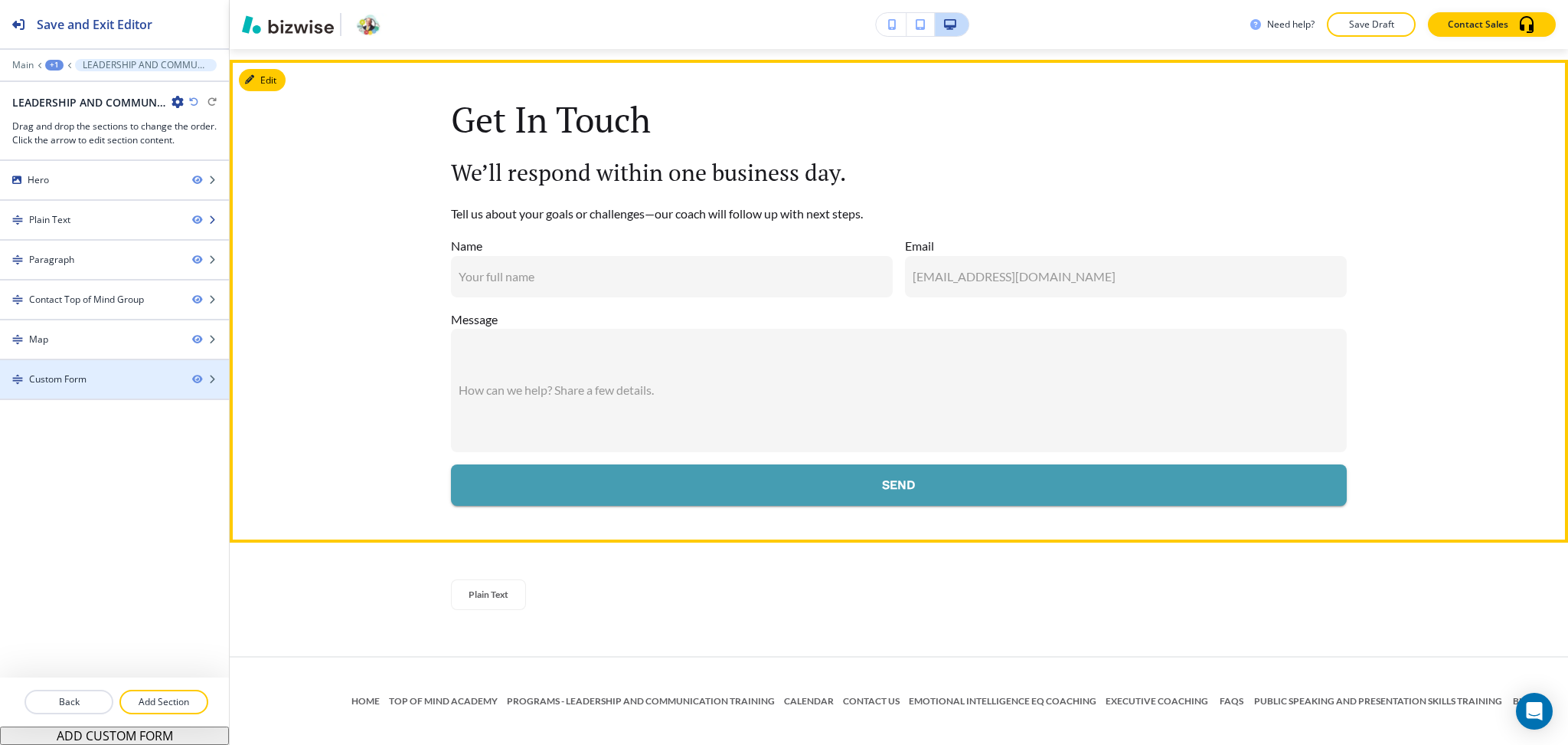
scroll to position [731, 0]
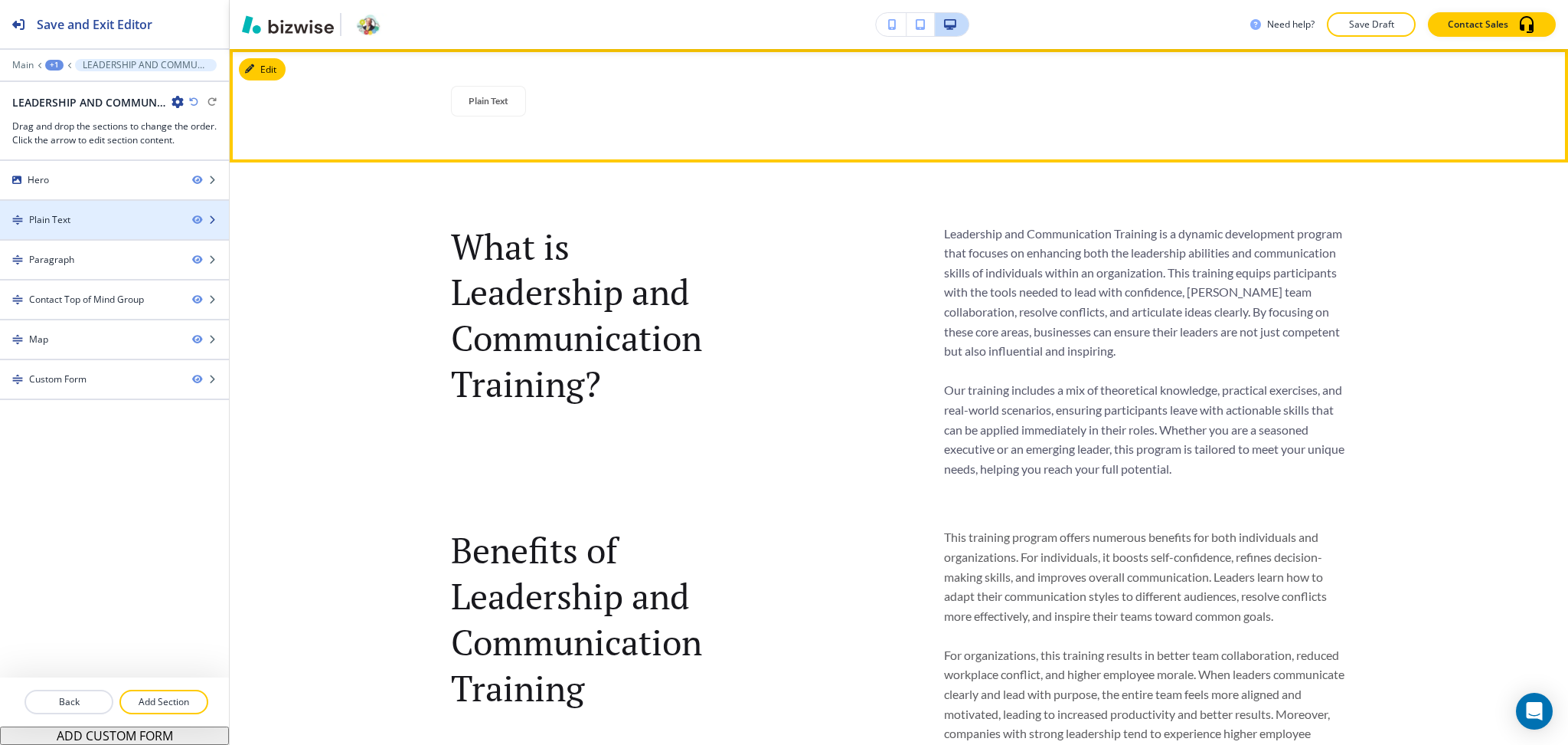
click at [69, 225] on div "Plain Text" at bounding box center [49, 220] width 41 height 14
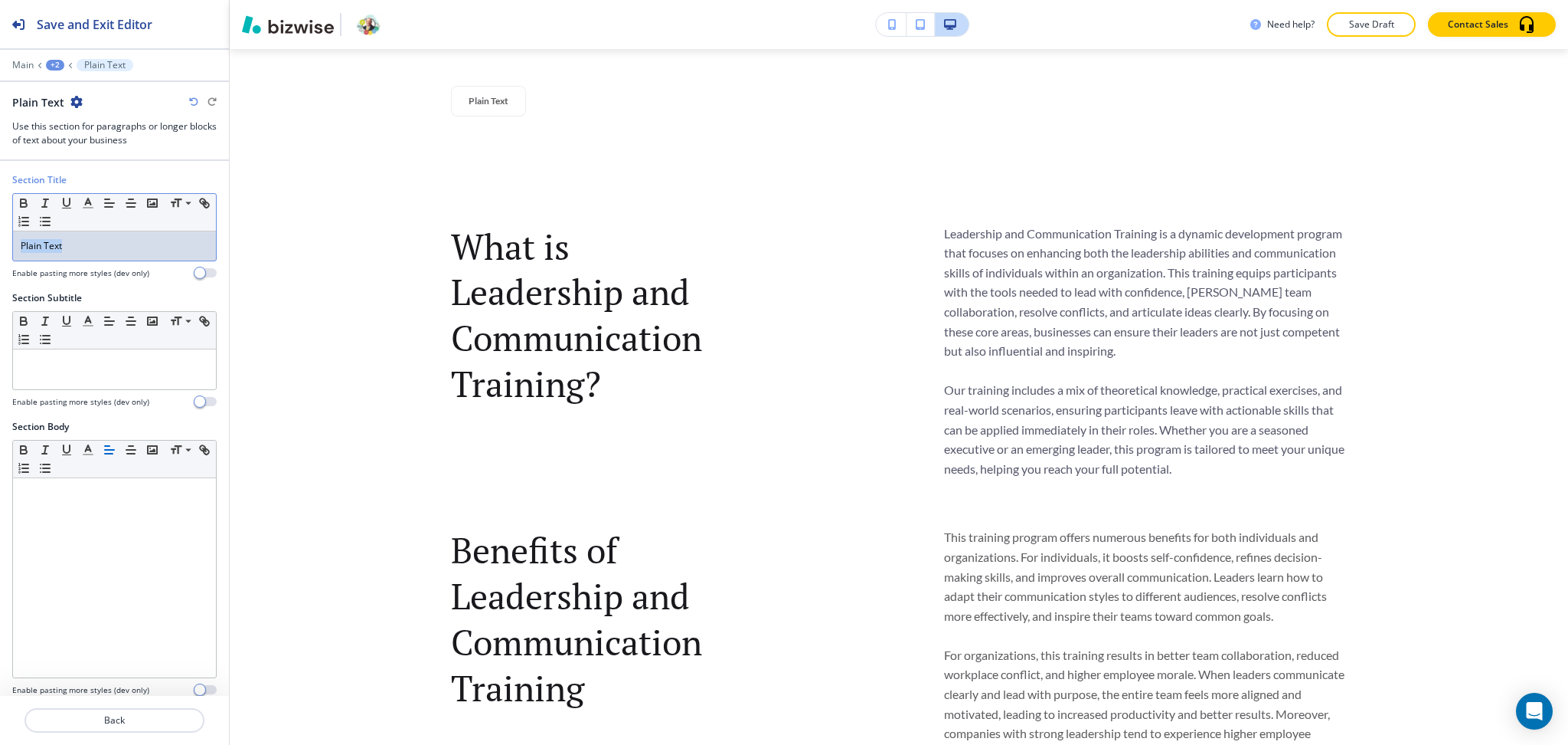
drag, startPoint x: 81, startPoint y: 240, endPoint x: 0, endPoint y: 181, distance: 100.2
click at [0, 223] on div "Section Title Small Normal Large Huge Plain Text Enable pasting more styles (de…" at bounding box center [114, 232] width 229 height 118
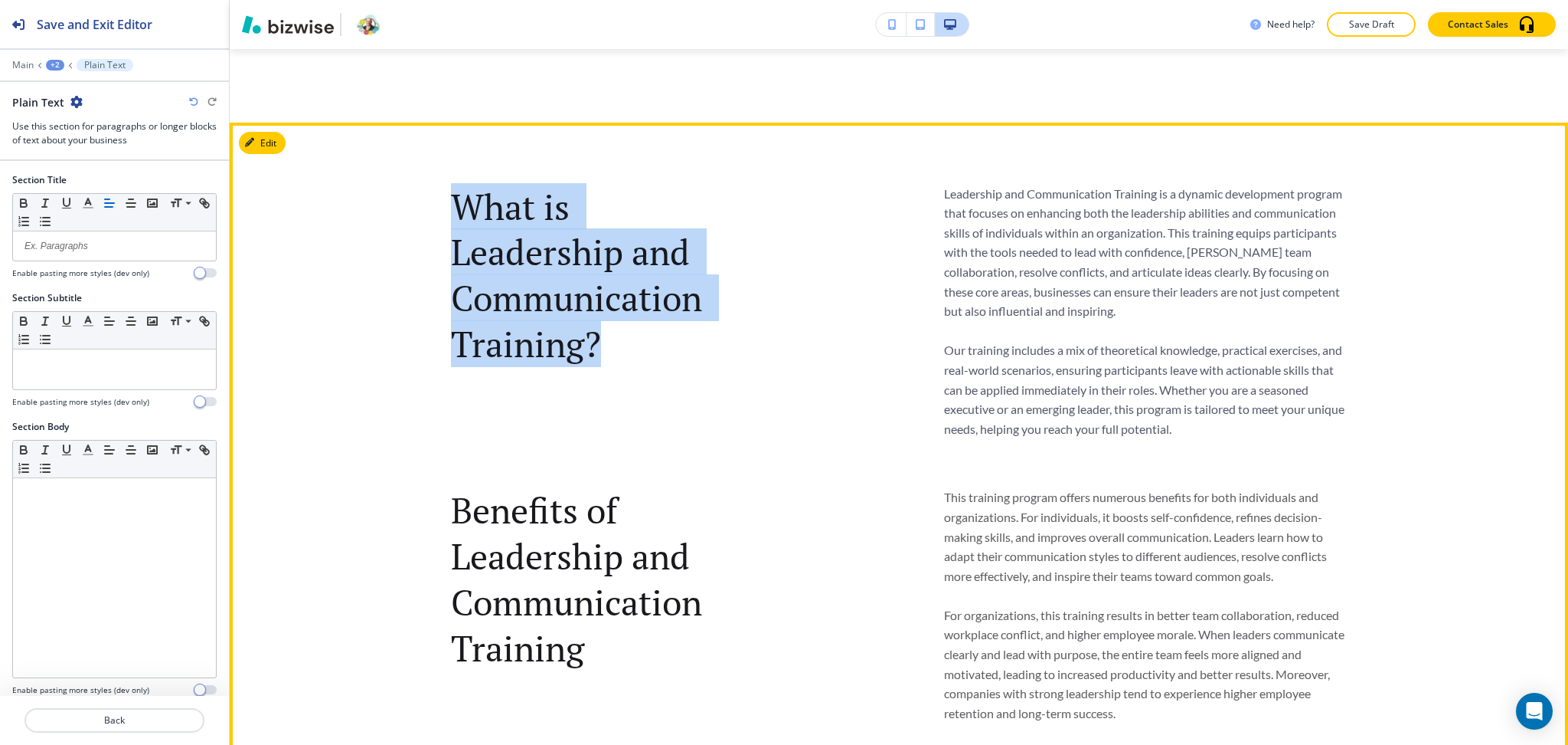
drag, startPoint x: 608, startPoint y: 345, endPoint x: 426, endPoint y: 218, distance: 221.9
click at [426, 218] on div "What is Leadership and Communication Training? Leadership and Communication Tra…" at bounding box center [899, 451] width 1339 height 583
copy p "What is Leadership and Communication Training?"
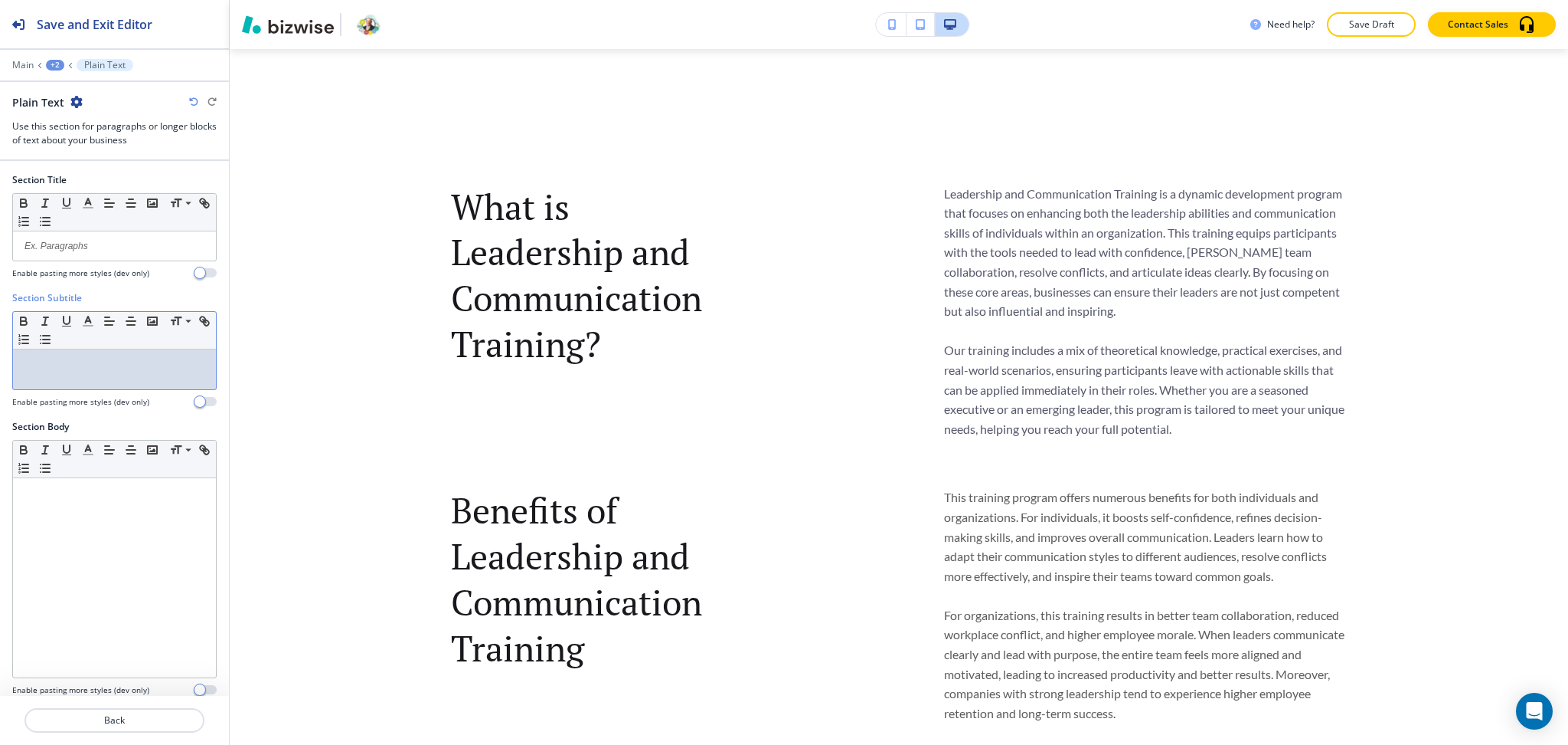
click at [45, 375] on div at bounding box center [114, 369] width 203 height 40
paste div
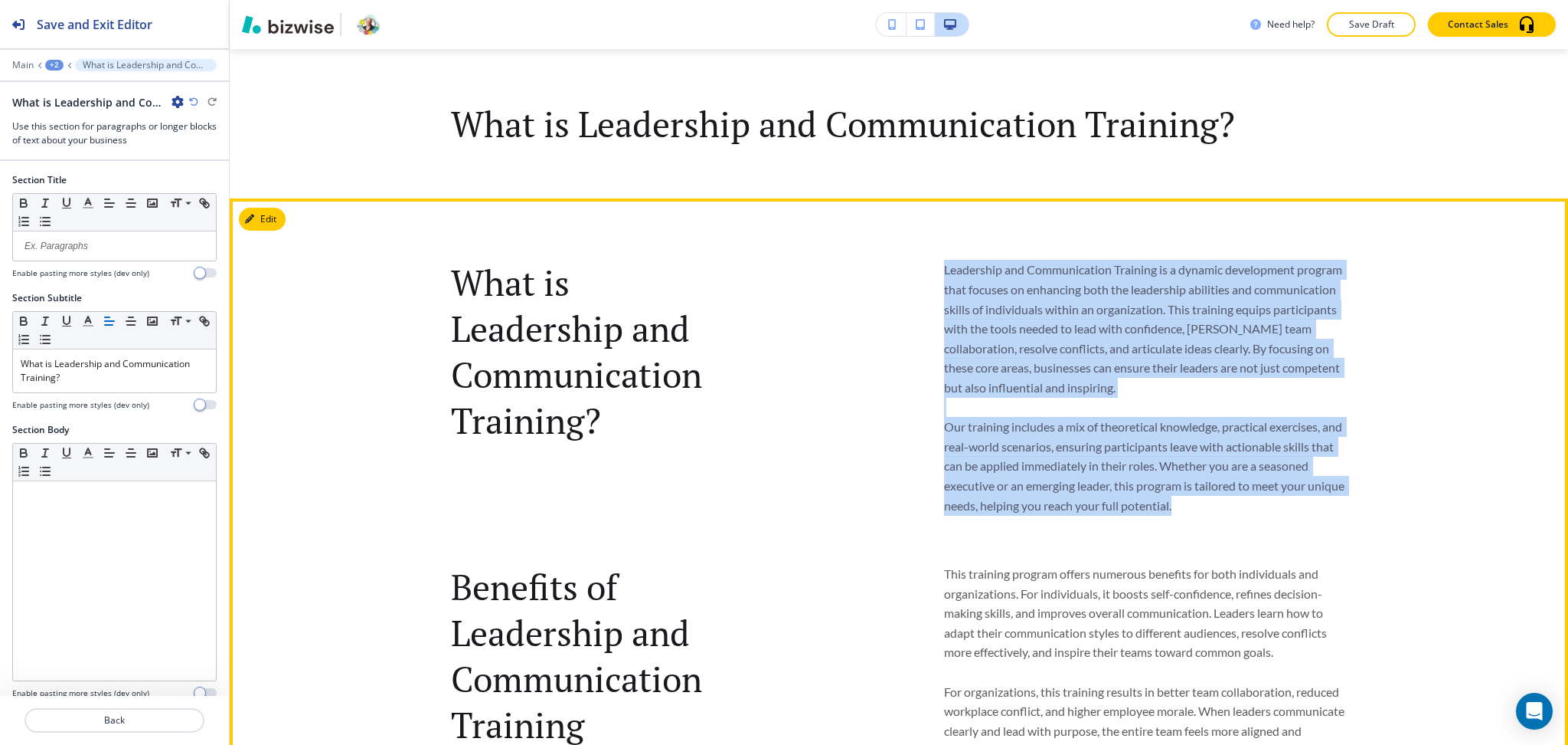
drag, startPoint x: 1221, startPoint y: 507, endPoint x: 935, endPoint y: 260, distance: 377.9
click at [944, 260] on p "Leadership and Communication Training is a dynamic development program that foc…" at bounding box center [1146, 387] width 404 height 255
copy p "Leadership and Communication Training is a dynamic development program that foc…"
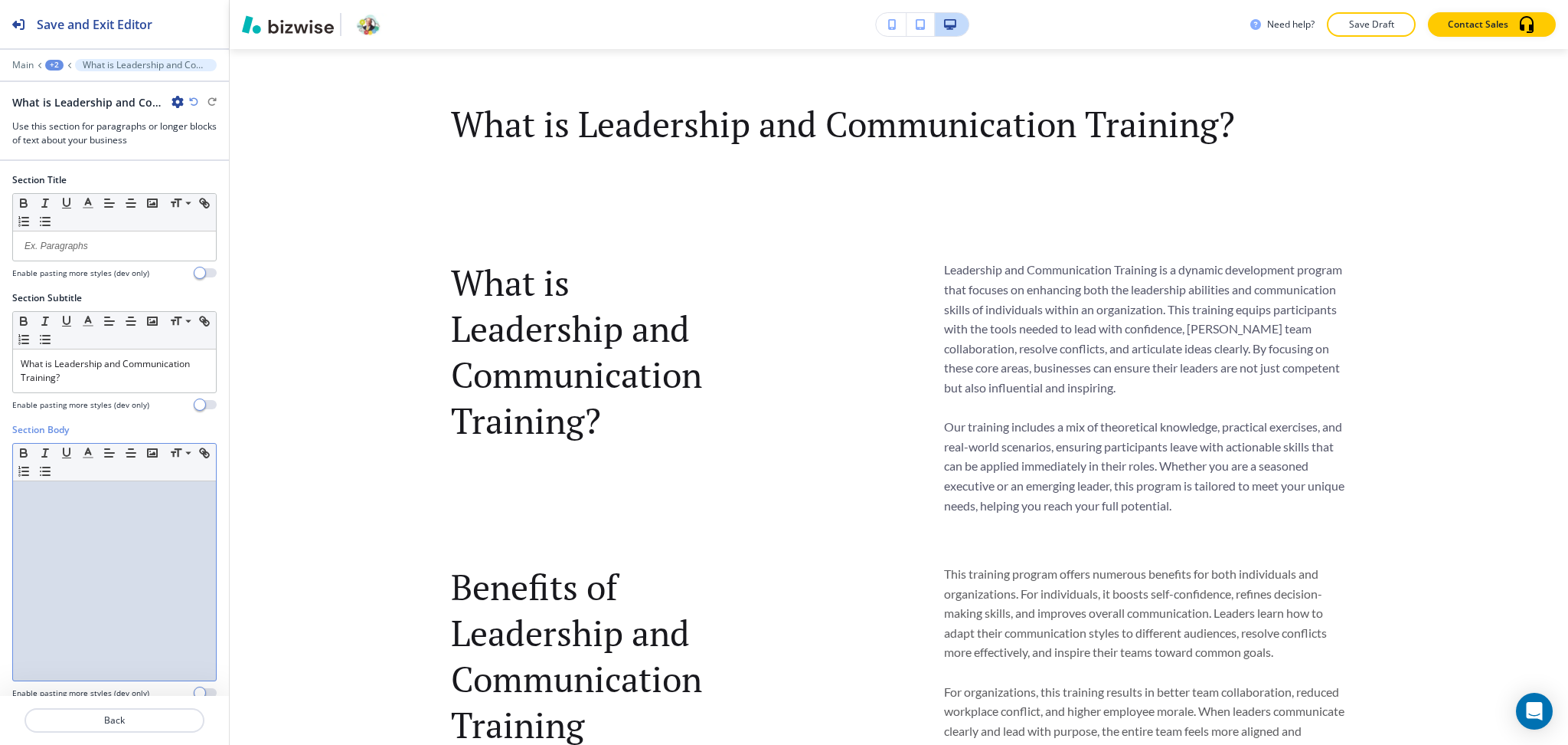
click at [110, 523] on div at bounding box center [114, 581] width 203 height 200
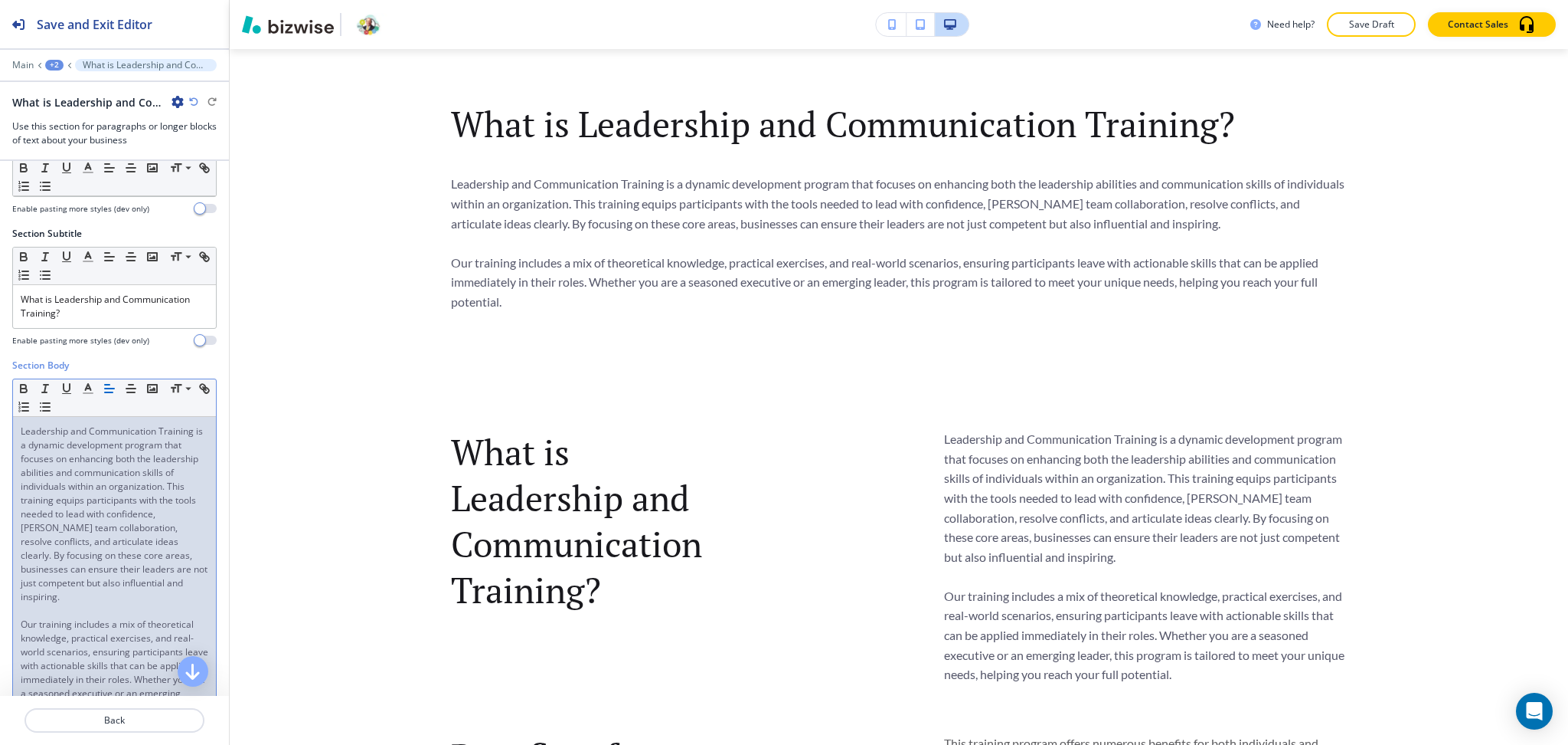
scroll to position [176, 0]
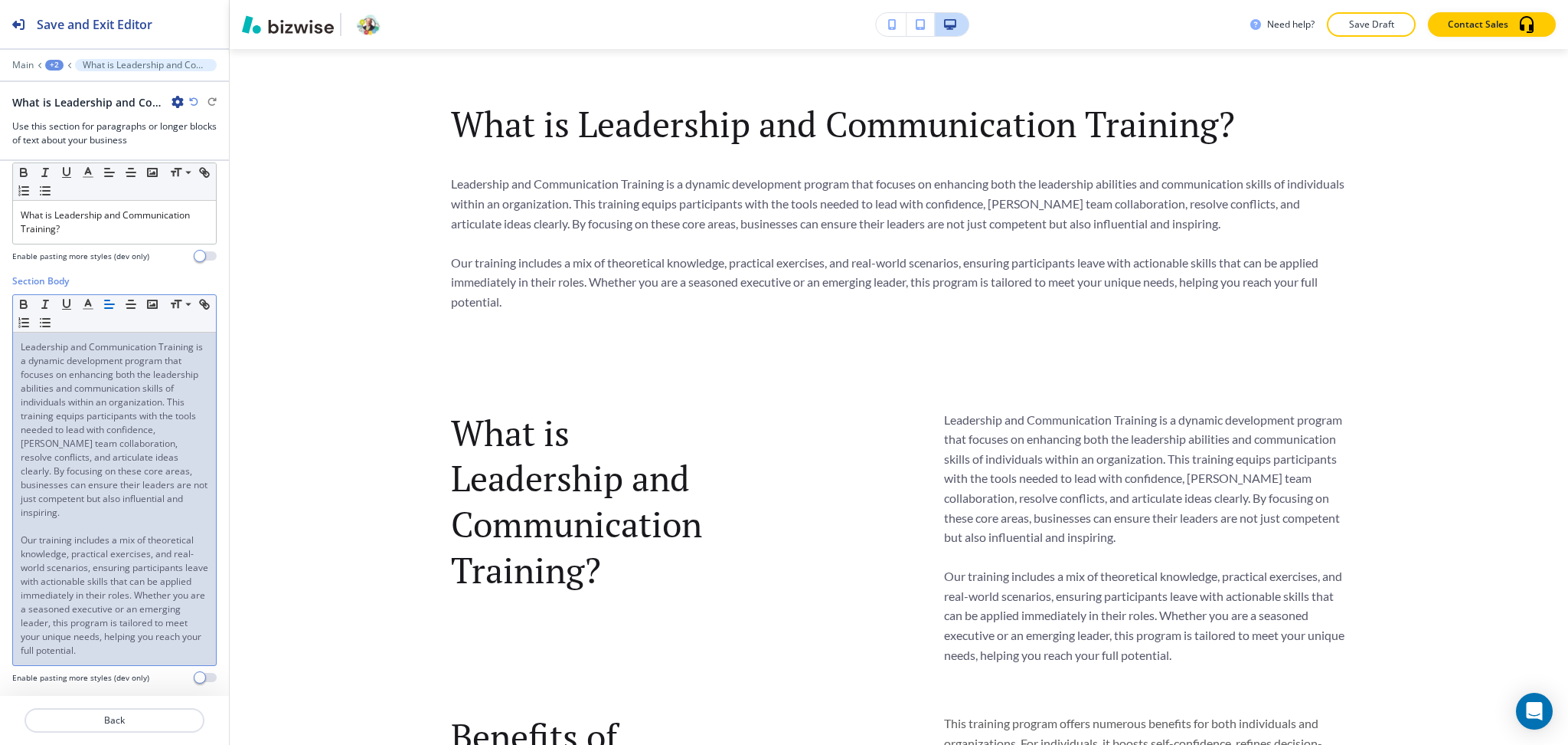
click at [176, 104] on icon "button" at bounding box center [178, 102] width 13 height 13
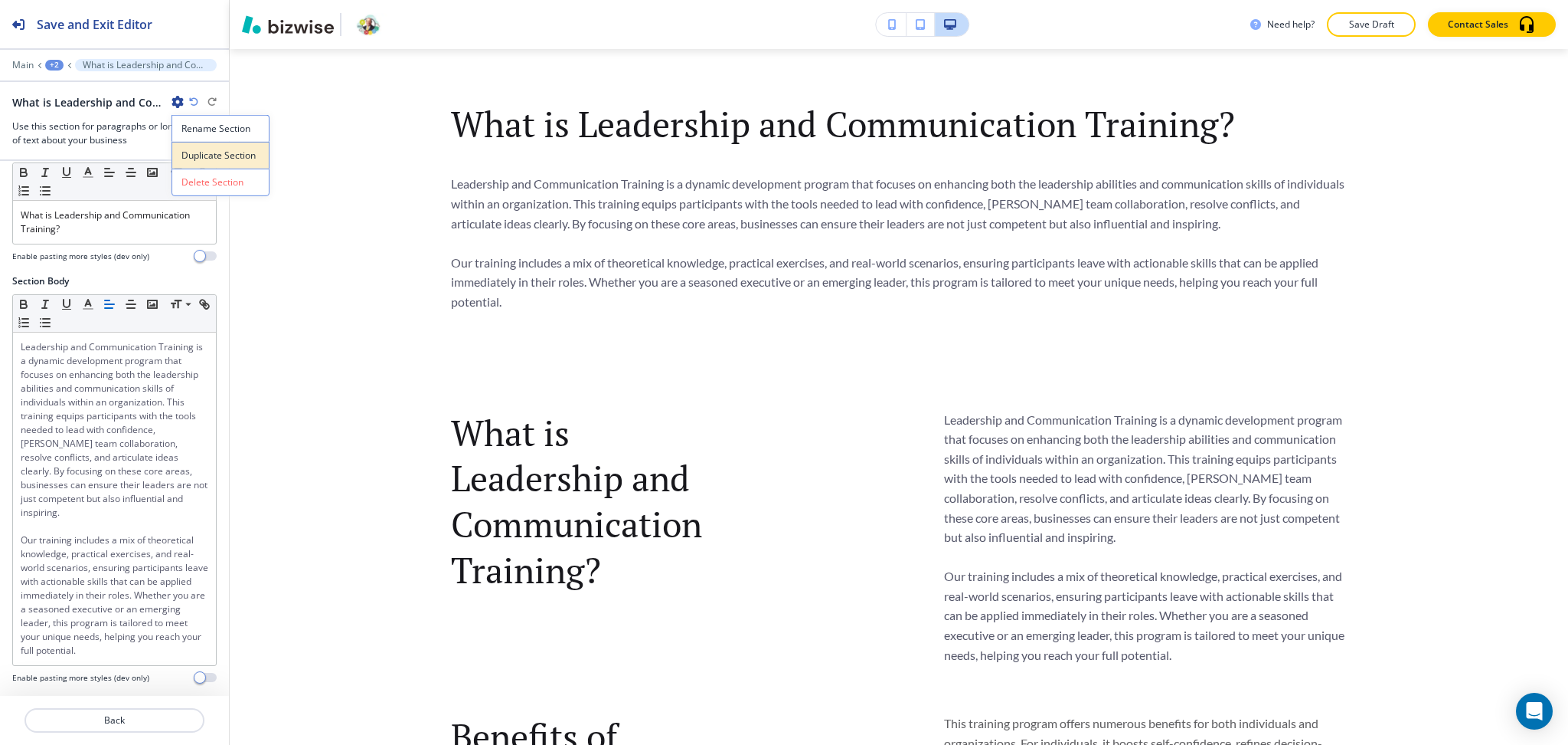
click at [190, 152] on p "Duplicate Section" at bounding box center [221, 156] width 78 height 14
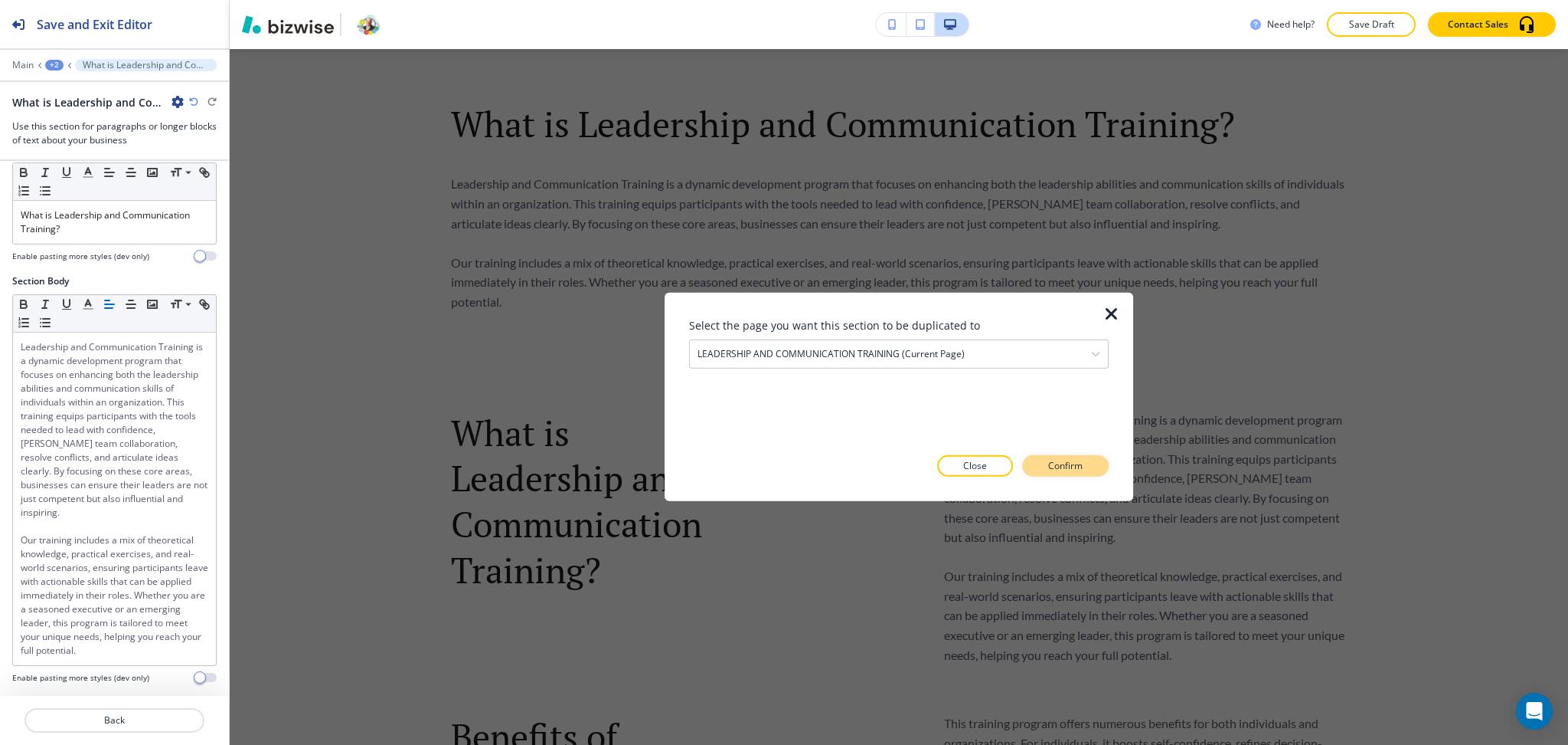
click at [1062, 459] on p "Confirm" at bounding box center [1065, 466] width 34 height 14
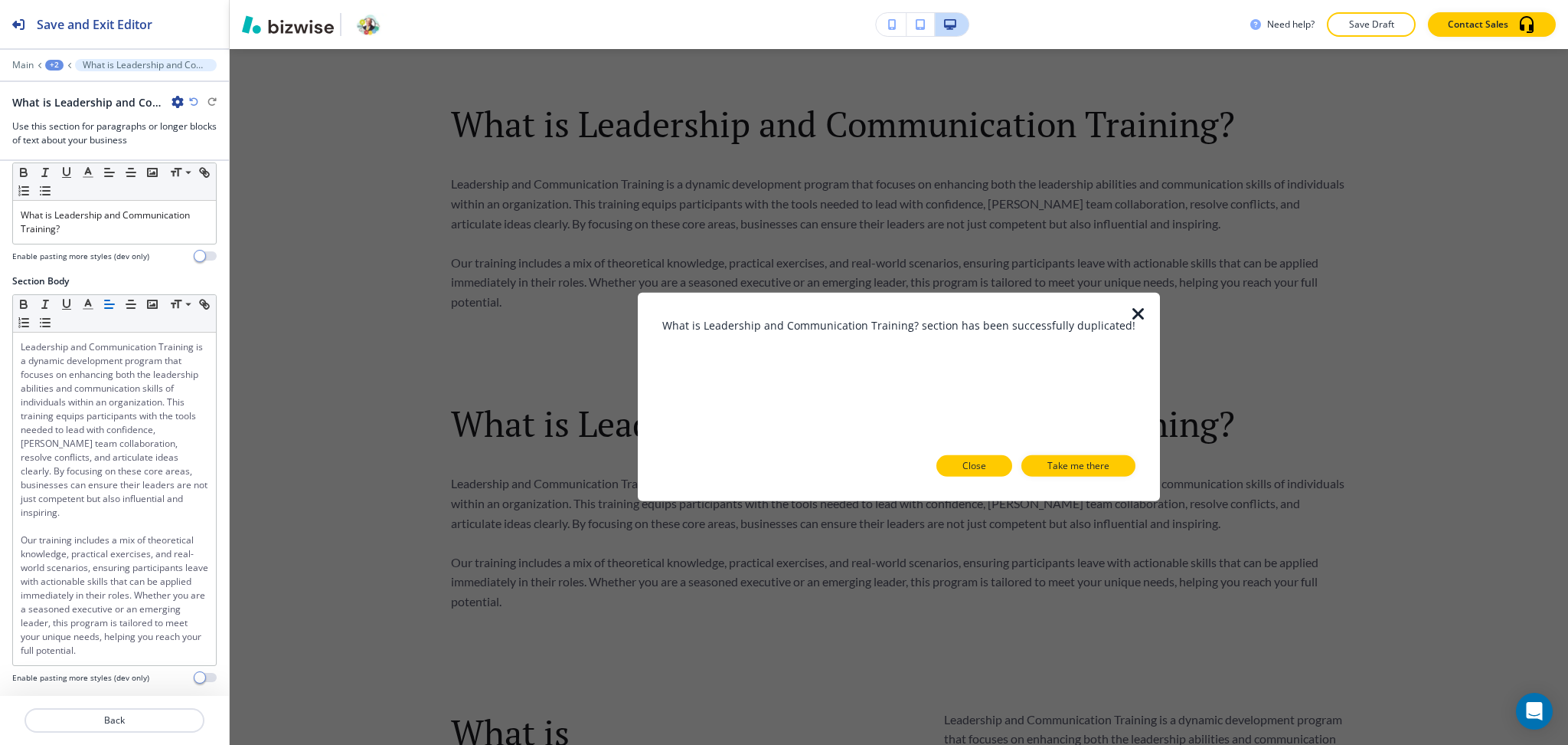
click at [976, 460] on p "Close" at bounding box center [974, 466] width 23 height 14
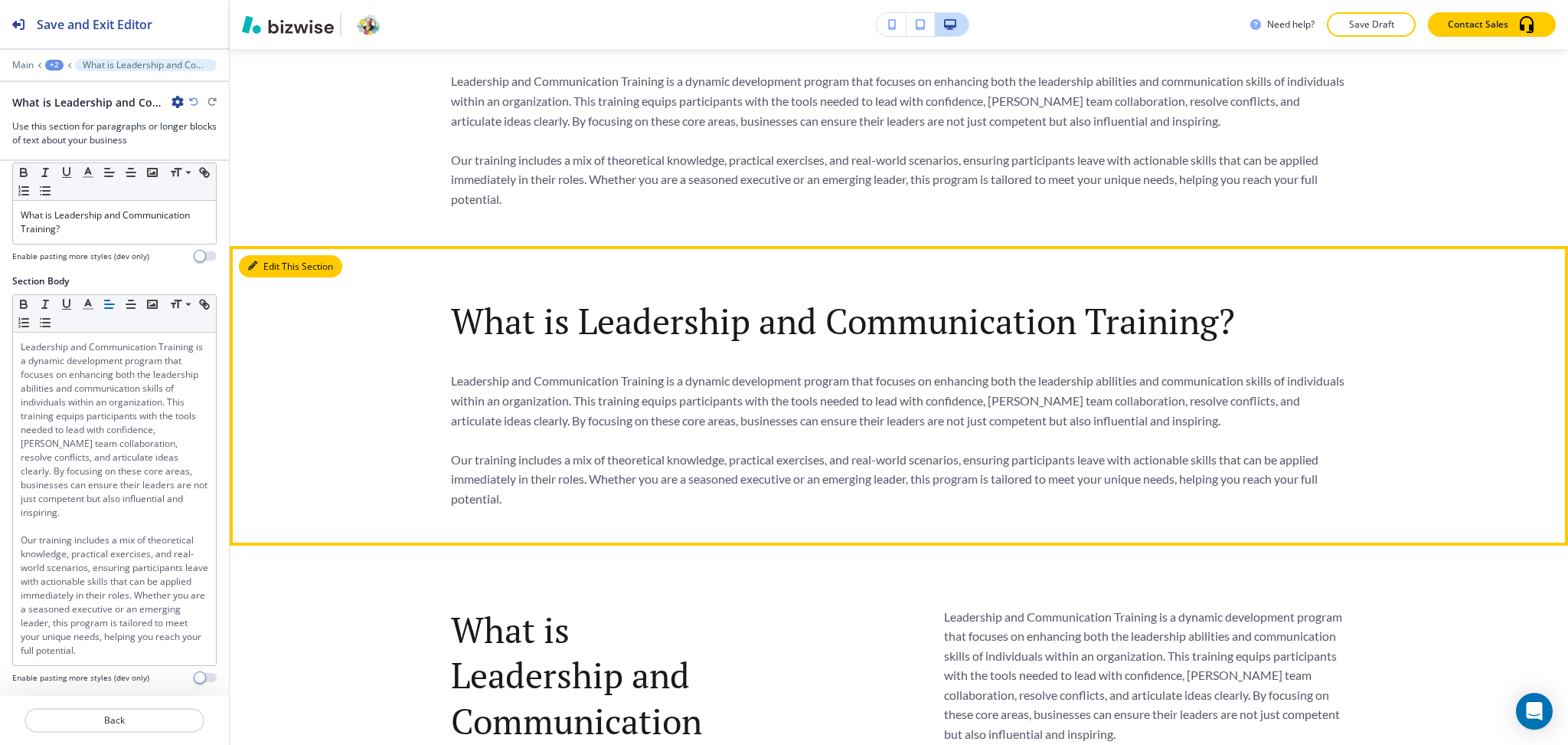
click at [264, 259] on button "Edit This Section" at bounding box center [290, 266] width 103 height 23
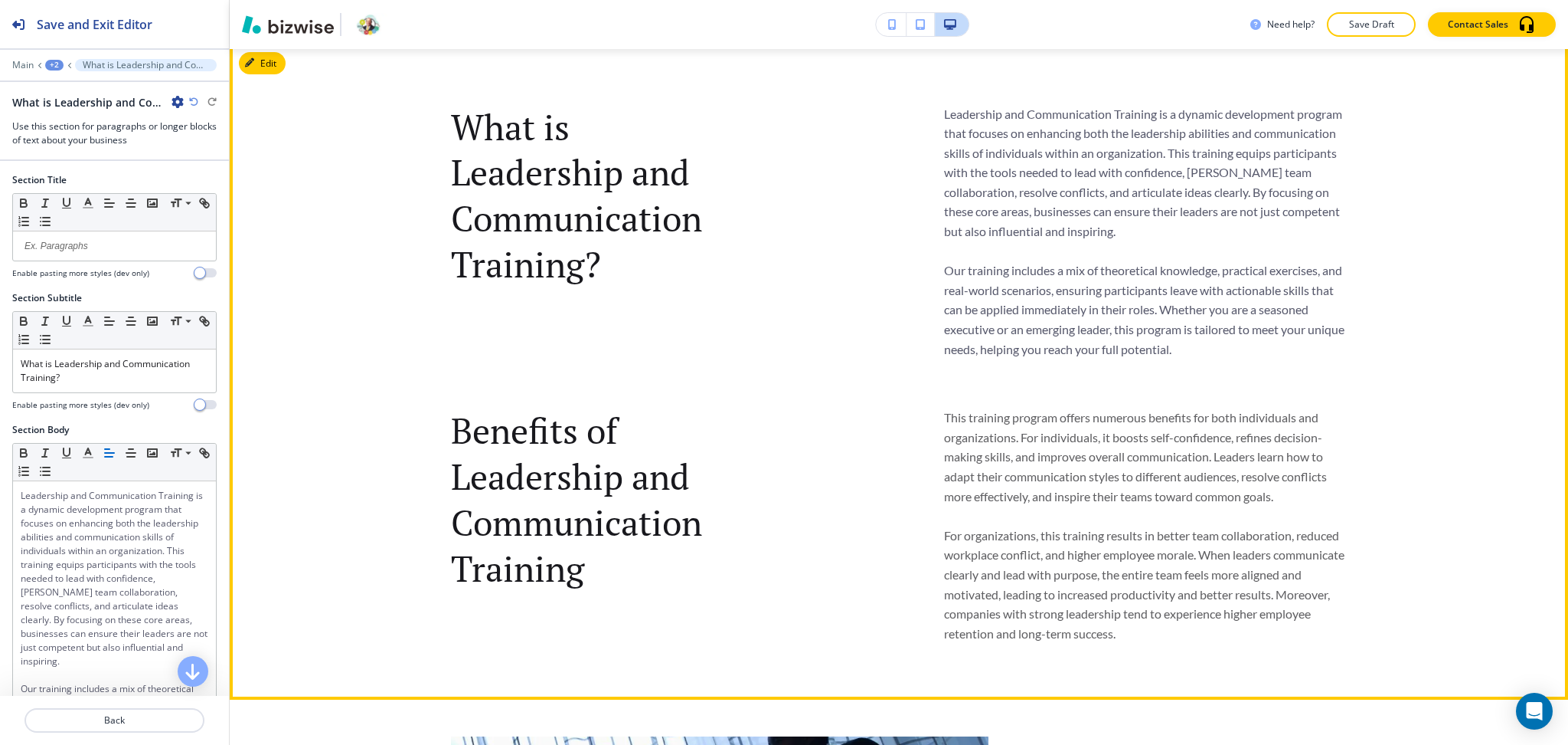
scroll to position [1337, 0]
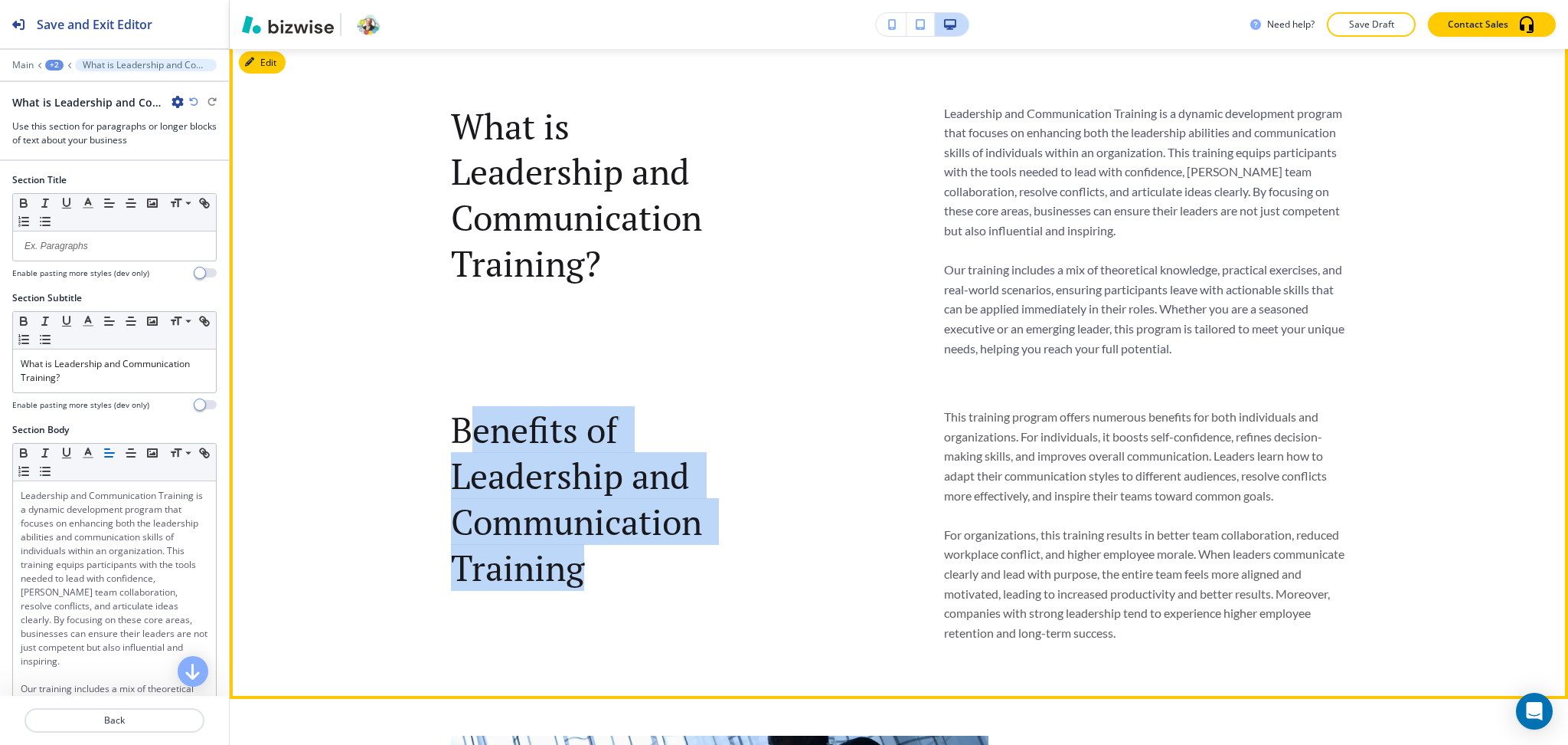
drag, startPoint x: 524, startPoint y: 499, endPoint x: 454, endPoint y: 430, distance: 98.3
click at [454, 430] on p "Benefits of Leadership and Communication Training" at bounding box center [586, 498] width 269 height 183
drag, startPoint x: 452, startPoint y: 426, endPoint x: 633, endPoint y: 568, distance: 230.1
click at [633, 568] on p "Benefits of Leadership and Communication Training" at bounding box center [586, 498] width 269 height 183
copy p "Benefits of Leadership and Communication Training"
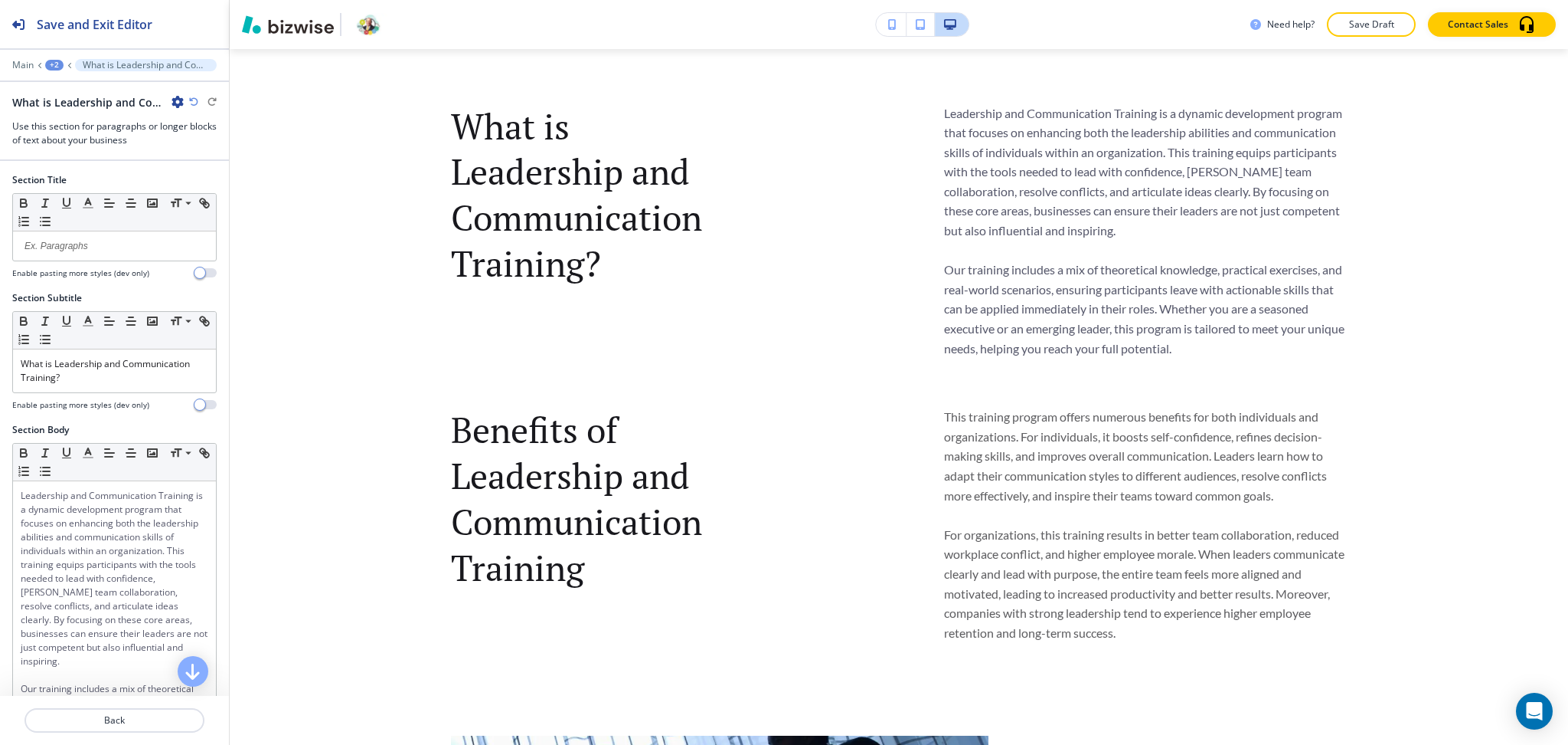
click at [107, 412] on div "Section Subtitle Small Normal Large Huge What is Leadership and Communication T…" at bounding box center [114, 357] width 229 height 131
click at [94, 386] on div "What is Leadership and Communication Training?" at bounding box center [114, 370] width 203 height 43
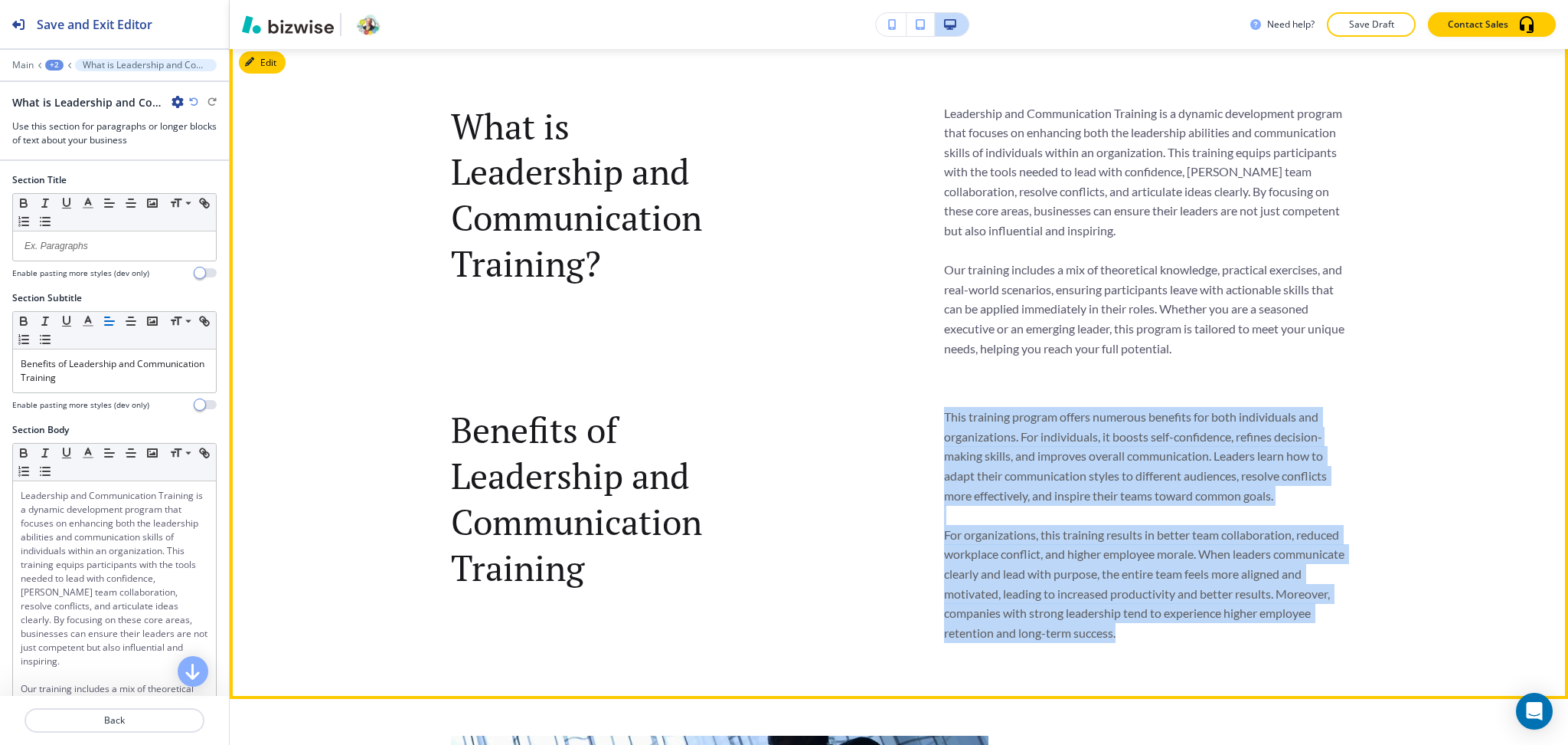
drag, startPoint x: 1180, startPoint y: 642, endPoint x: 934, endPoint y: 407, distance: 340.2
click at [934, 407] on div "Benefits of Leadership and Communication Training This training program offers …" at bounding box center [899, 534] width 896 height 255
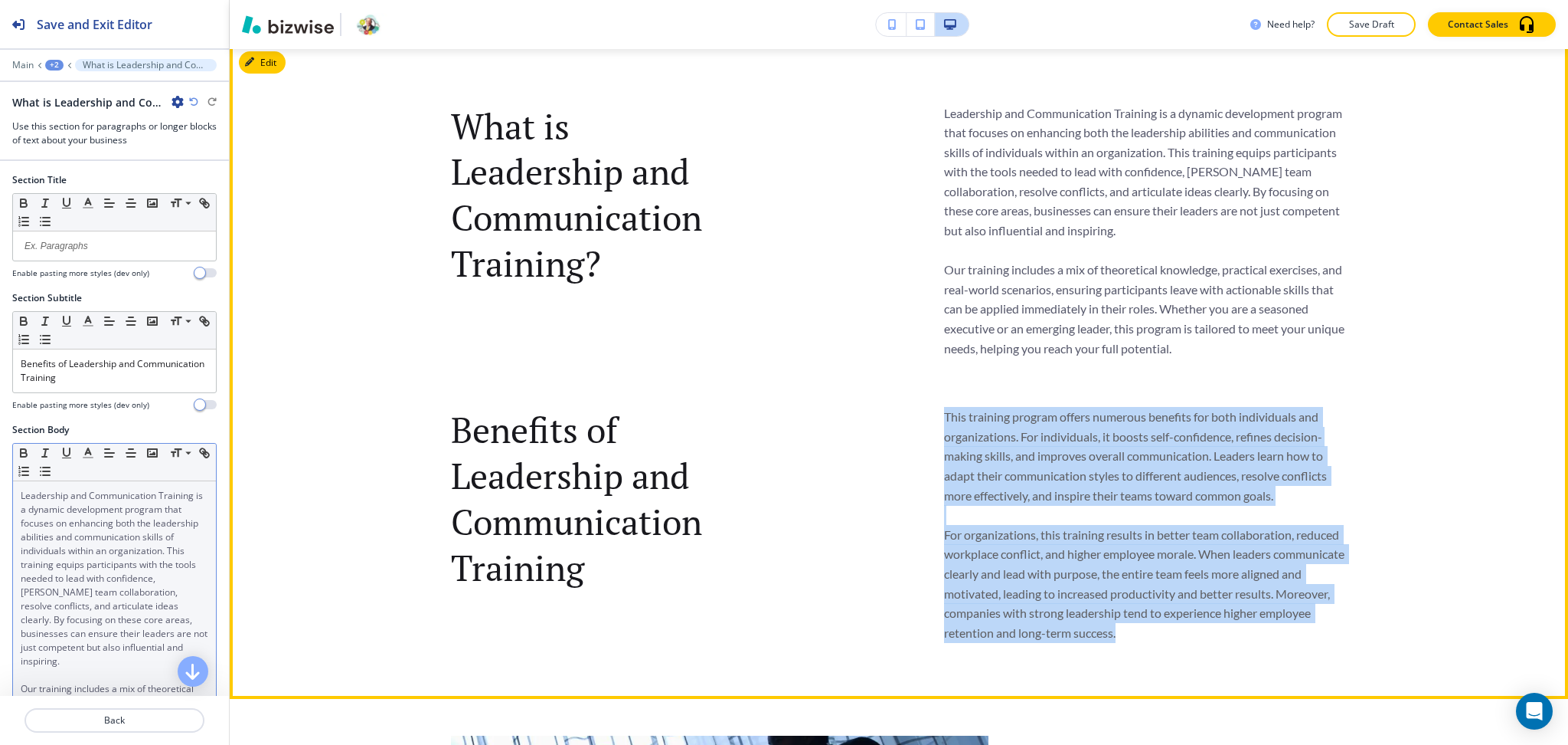
copy p "This training program offers numerous benefits for both individuals and organiz…"
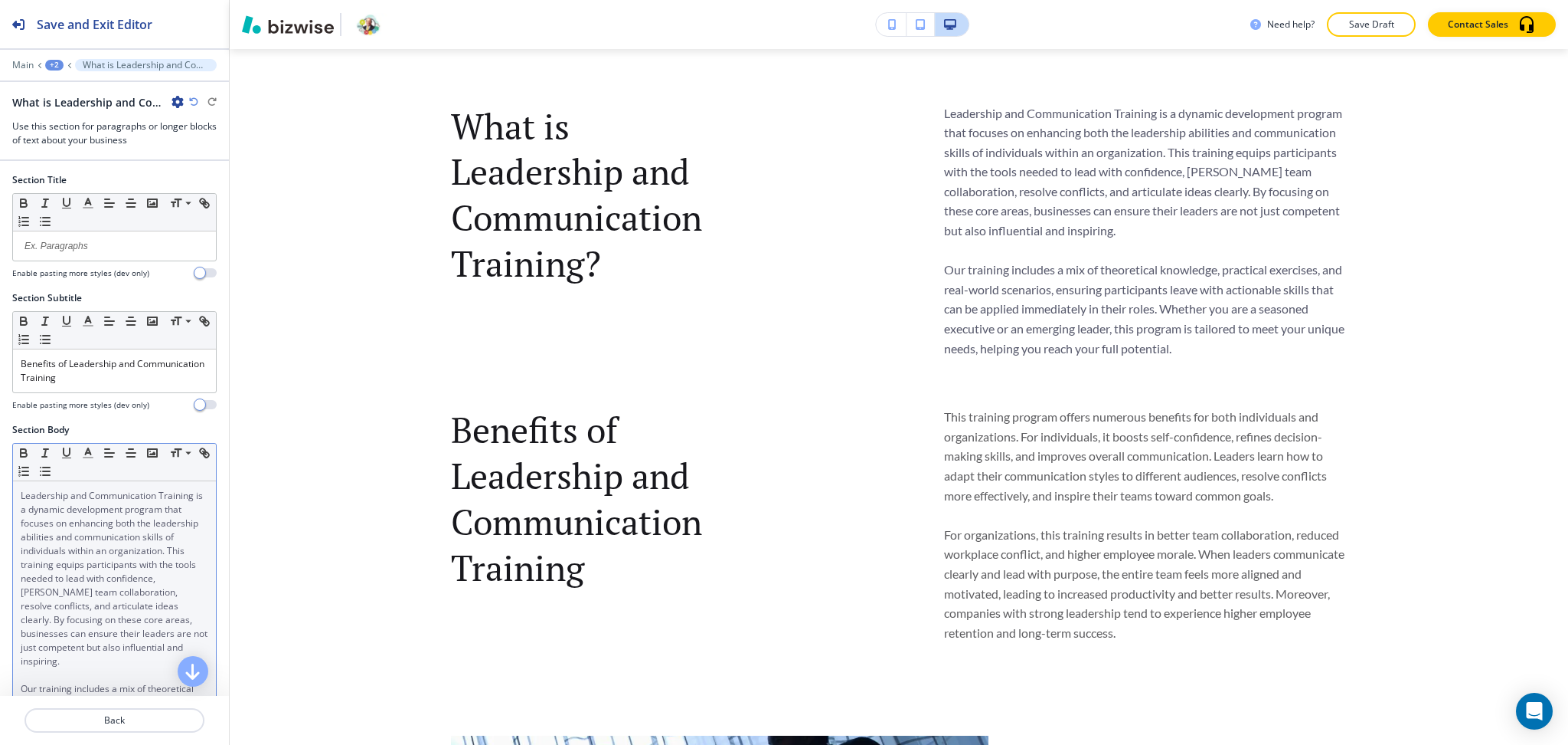
click at [13, 555] on div "Small Normal Large Huge Leadership and Communication Training is a dynamic deve…" at bounding box center [114, 628] width 204 height 372
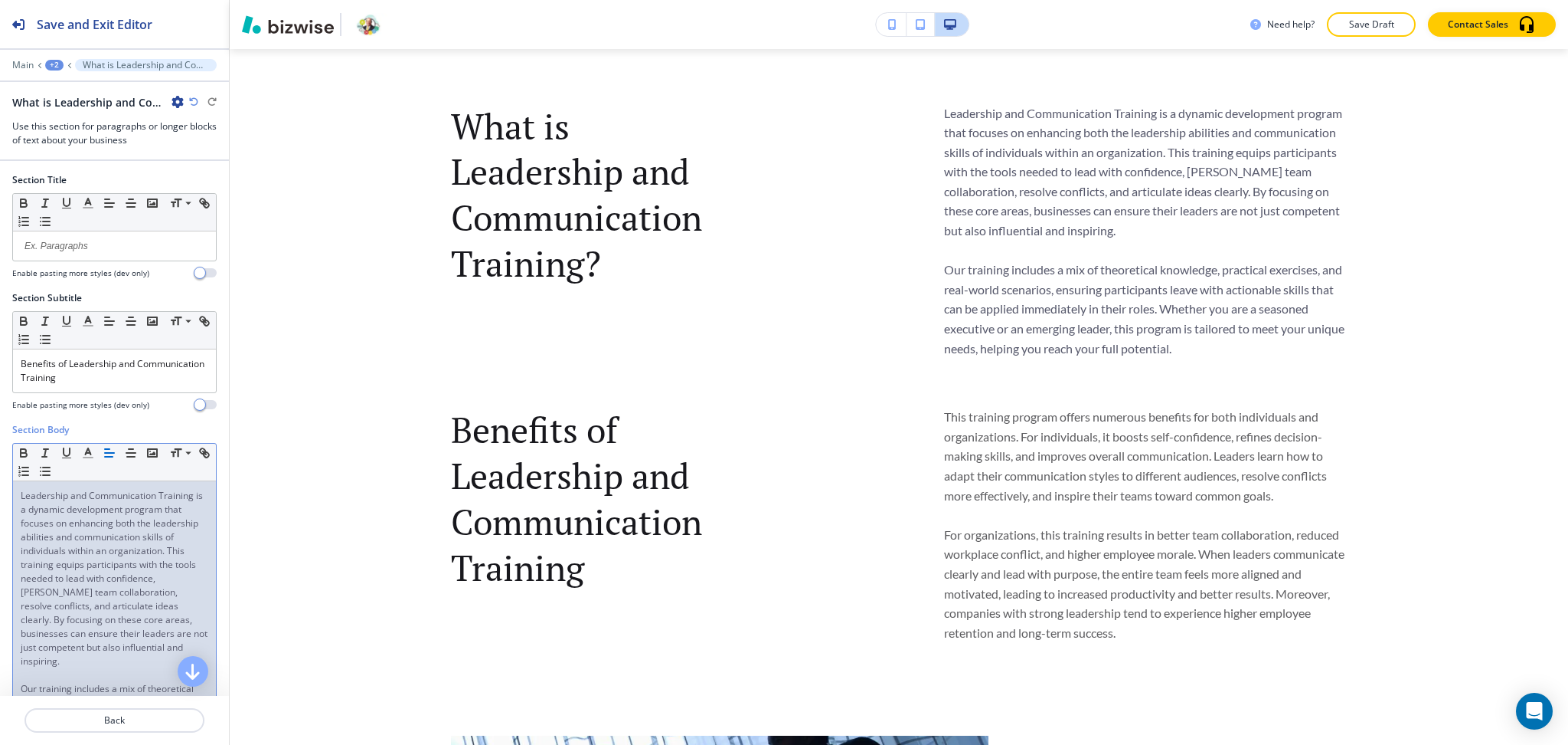
click at [82, 563] on span "Leadership and Communication Training is a dynamic development program that foc…" at bounding box center [115, 578] width 189 height 178
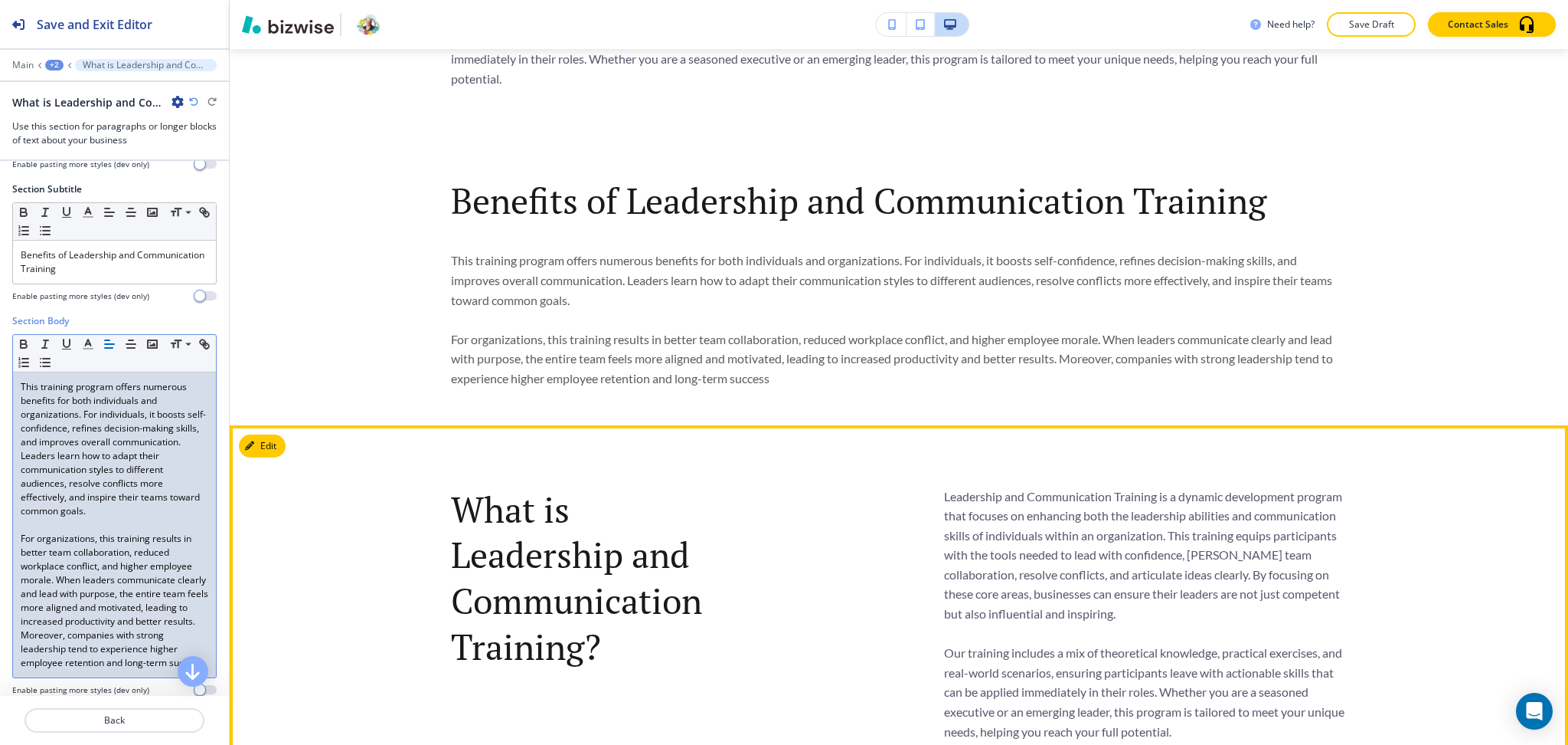
scroll to position [955, 0]
click at [266, 445] on button "Edit This Section" at bounding box center [290, 444] width 103 height 23
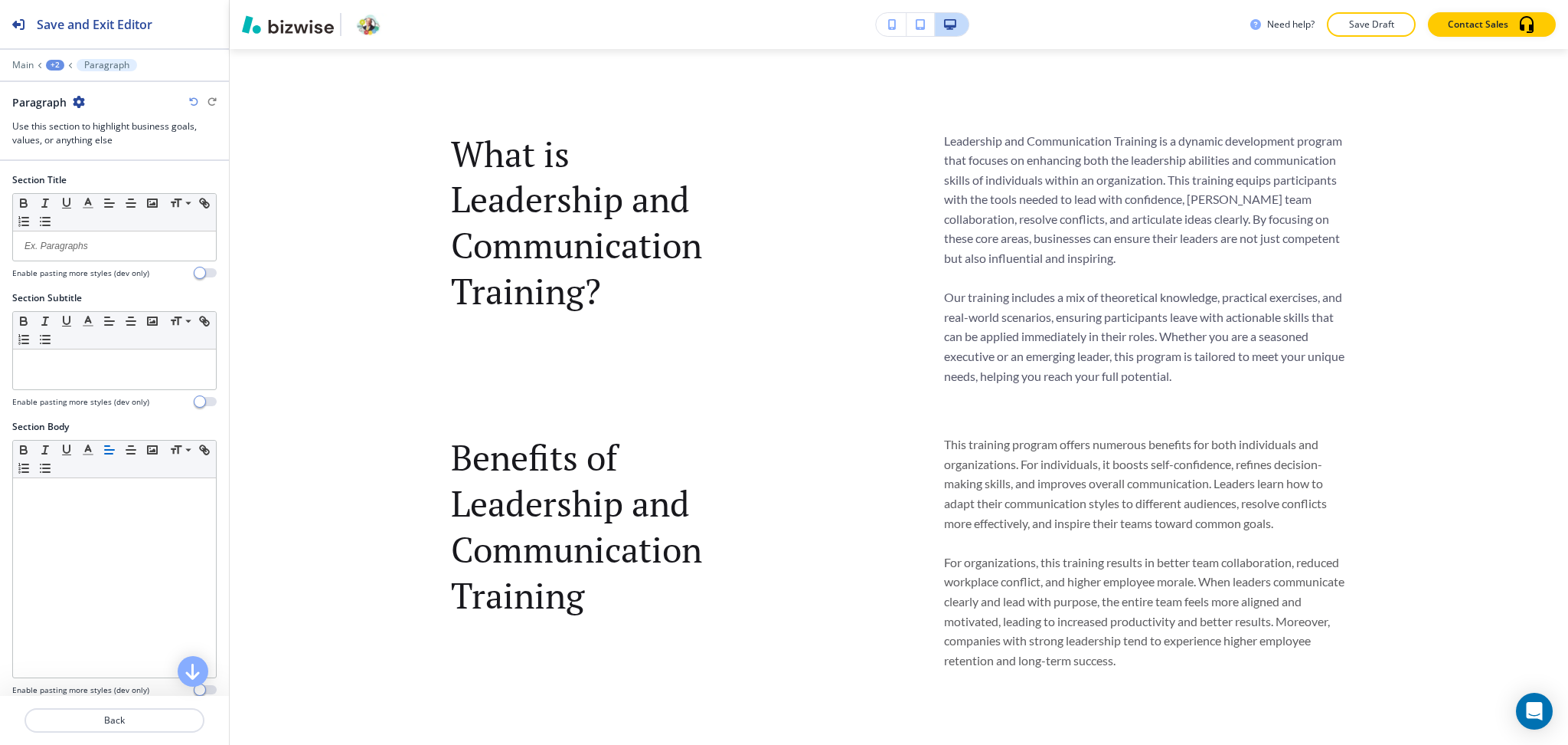
scroll to position [1330, 0]
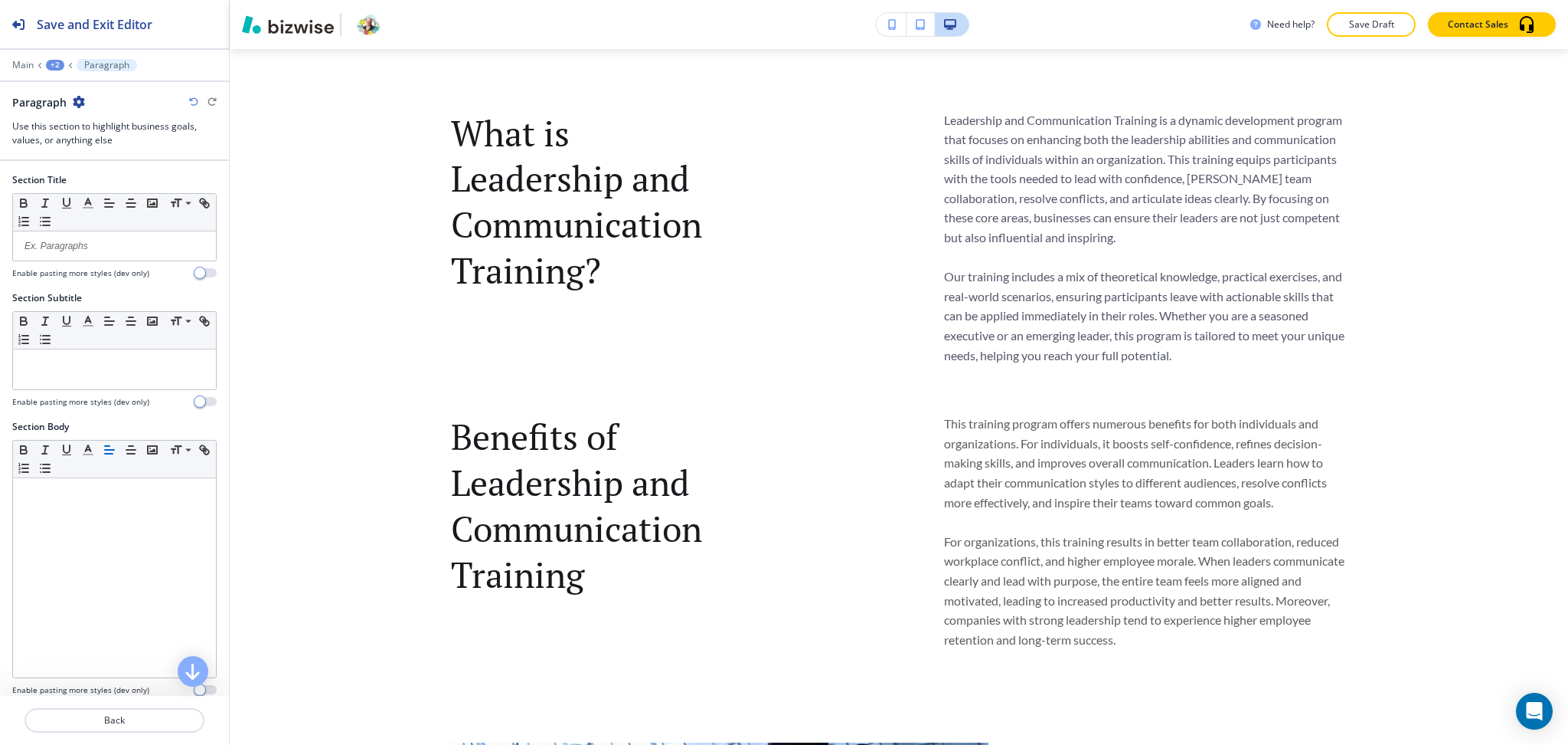
click at [80, 97] on icon "button" at bounding box center [79, 102] width 13 height 13
click at [118, 177] on p "Delete Section" at bounding box center [122, 182] width 78 height 14
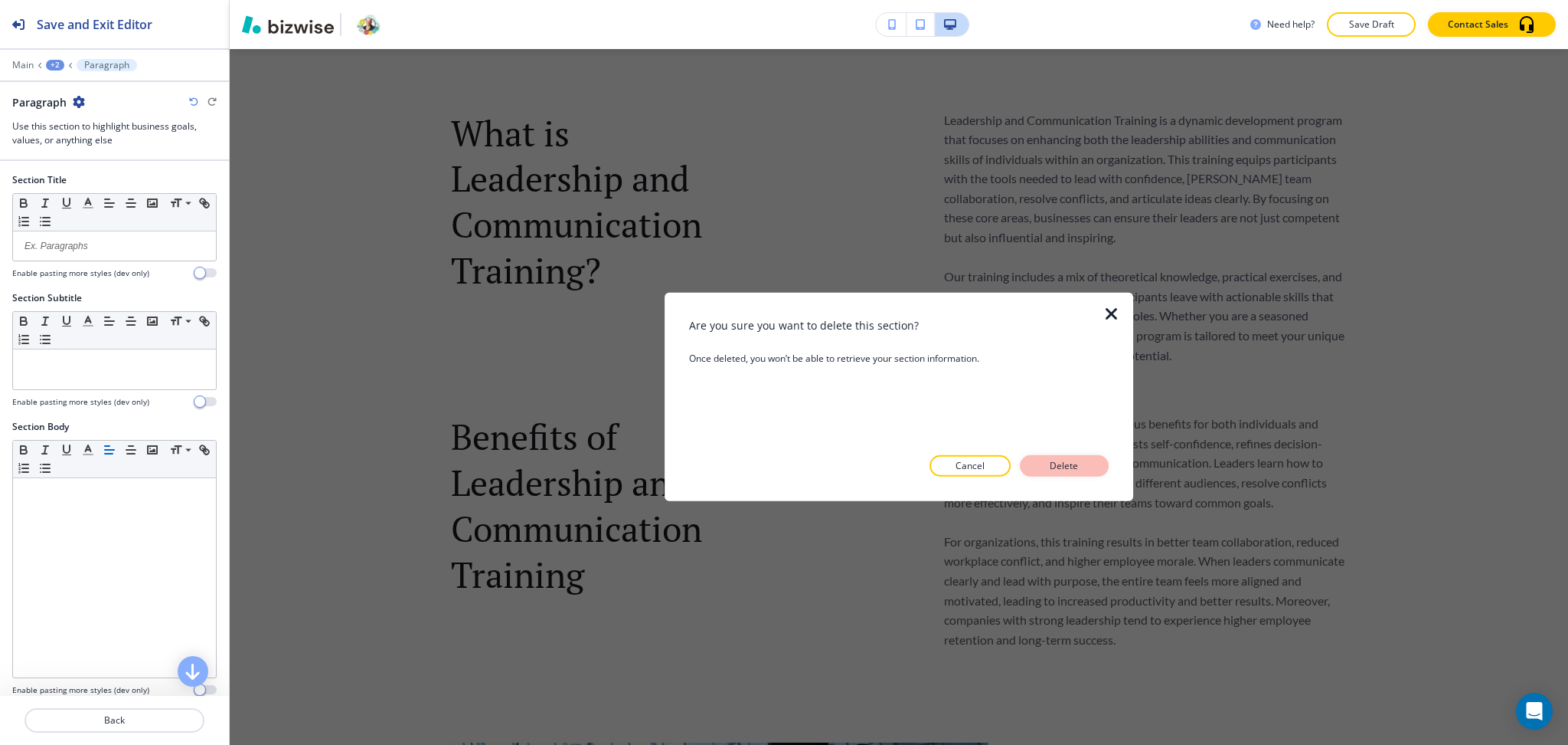
click at [1064, 470] on p "Delete" at bounding box center [1064, 466] width 37 height 14
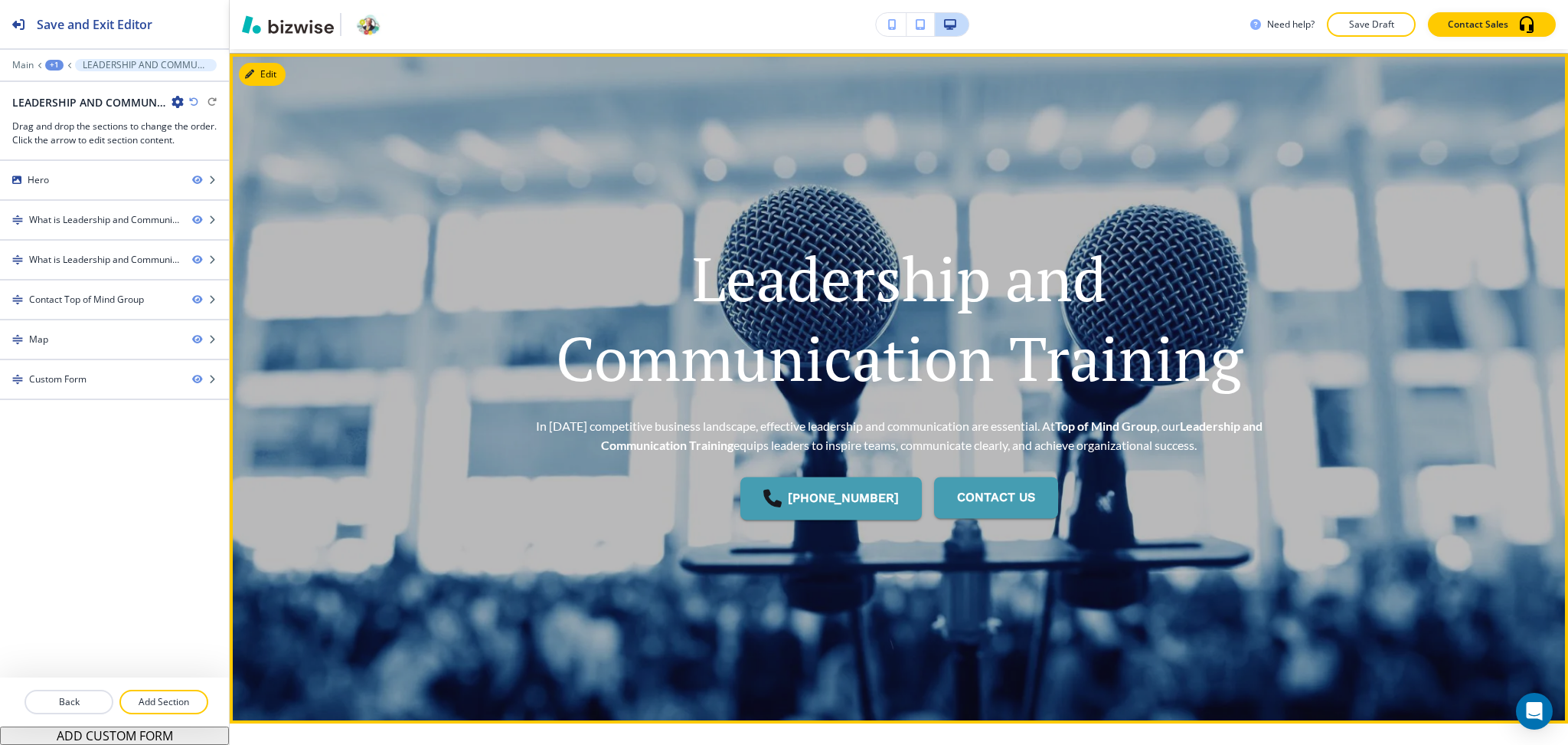
scroll to position [0, 0]
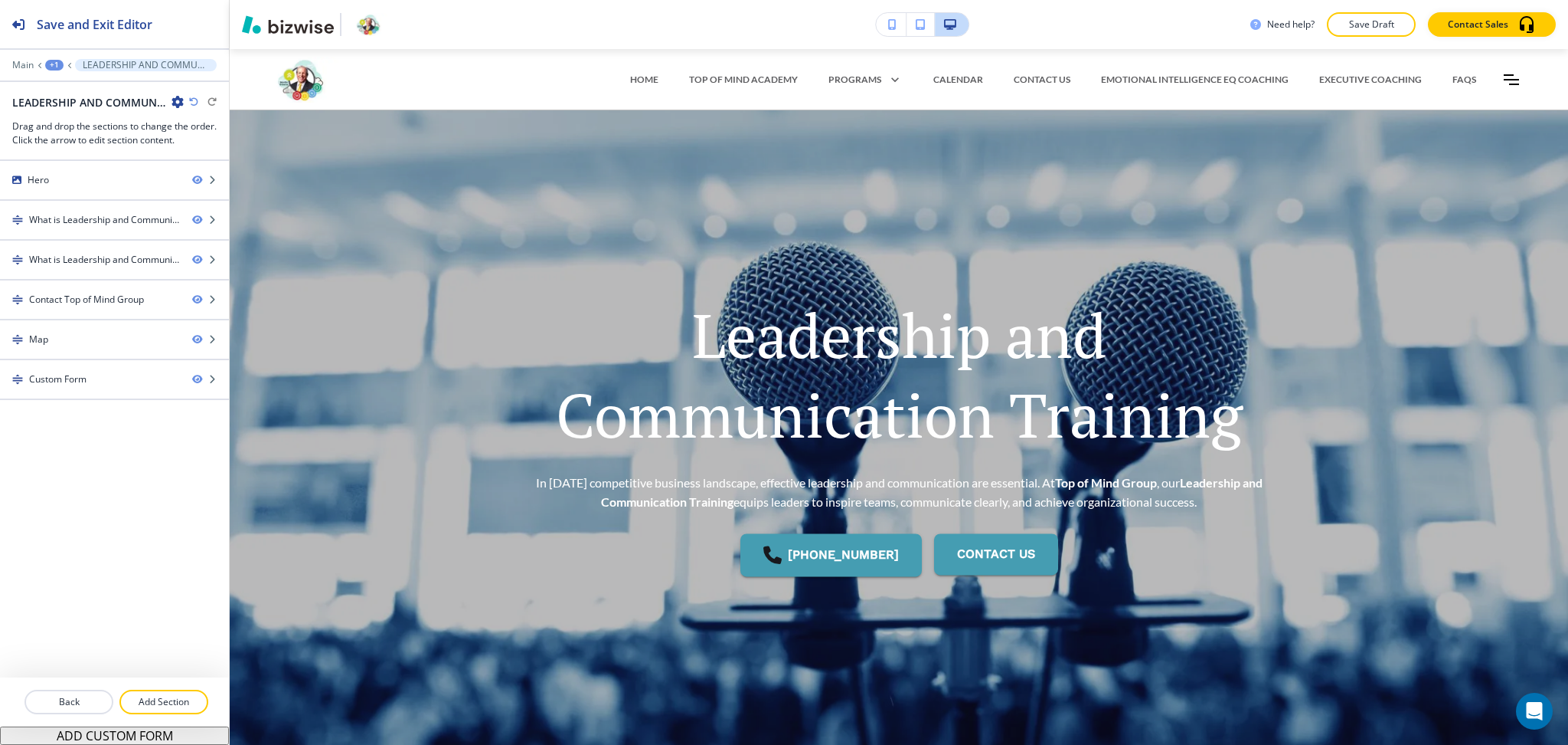
click at [54, 68] on div "+1" at bounding box center [54, 65] width 18 height 11
click at [72, 87] on p "Pages" at bounding box center [94, 91] width 78 height 14
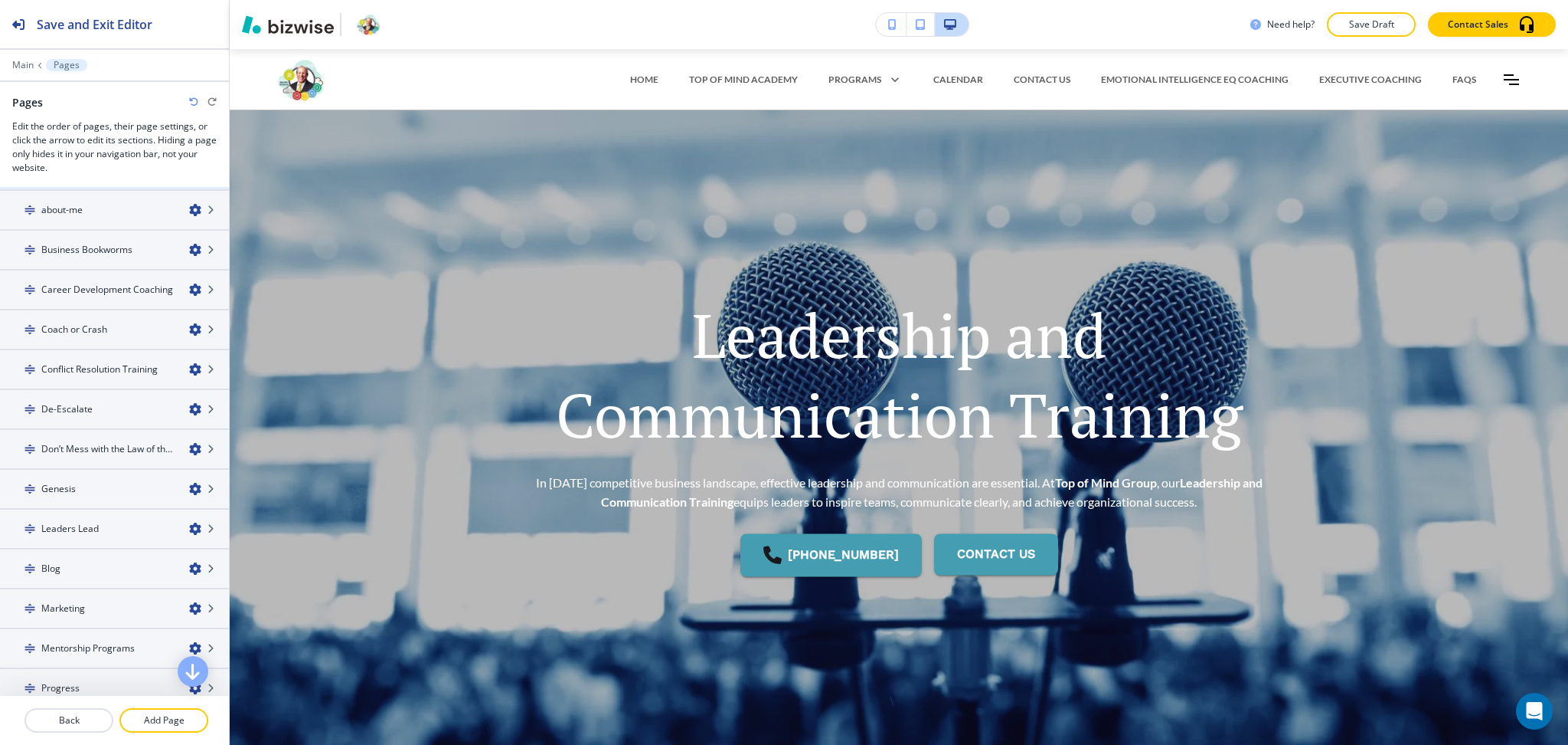
scroll to position [397, 0]
click at [189, 642] on icon "button" at bounding box center [196, 648] width 13 height 13
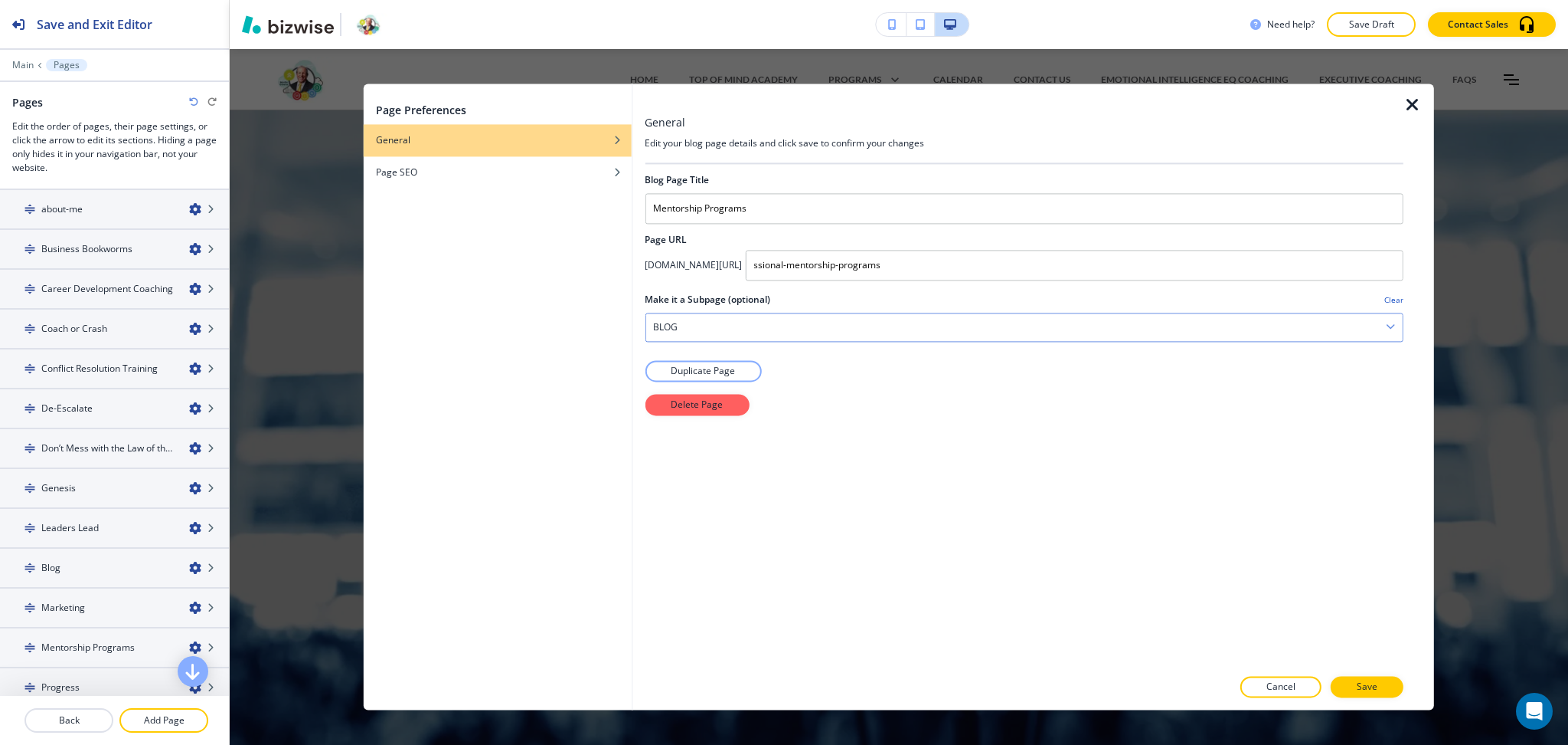
click at [698, 315] on div "BLOG" at bounding box center [1024, 326] width 757 height 27
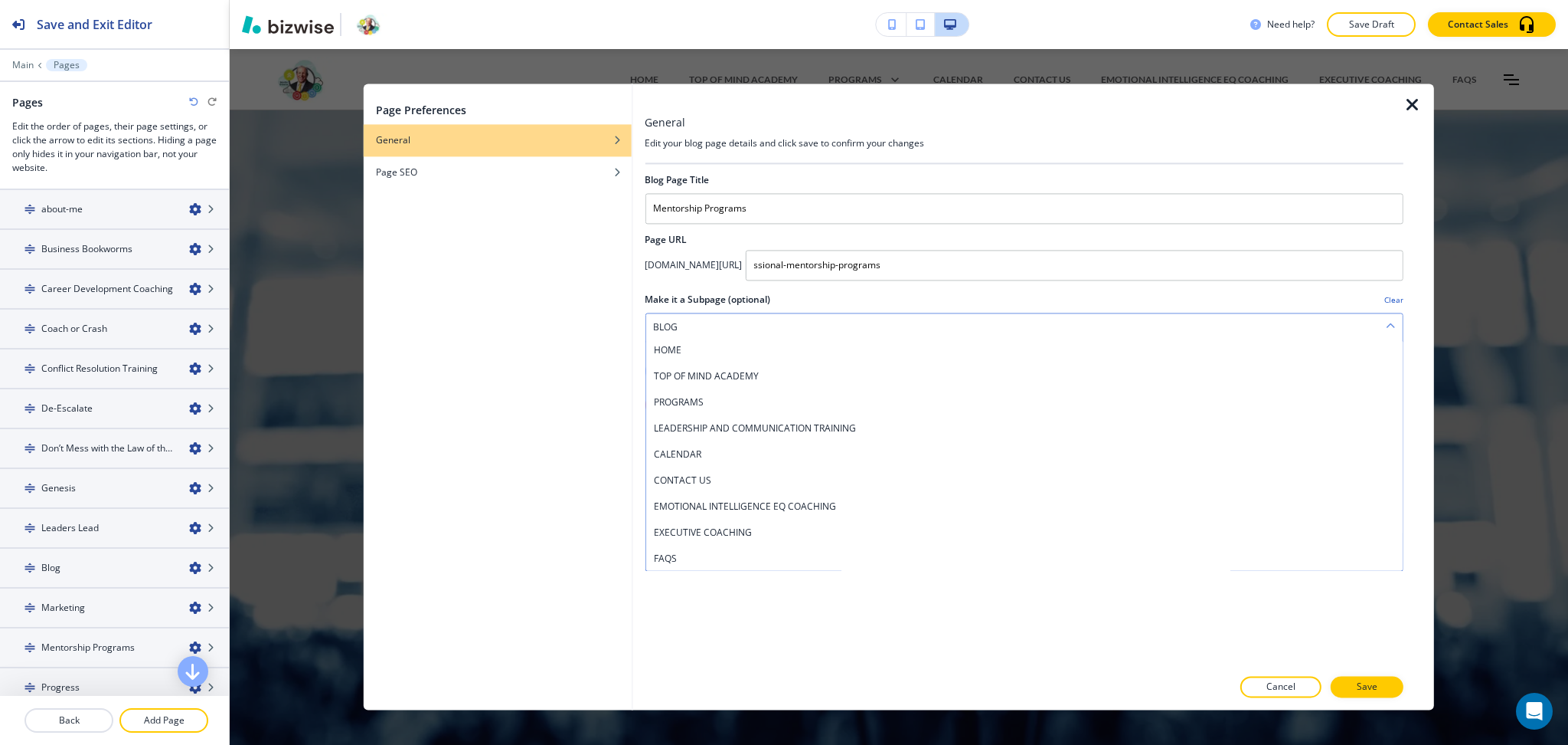
scroll to position [0, 0]
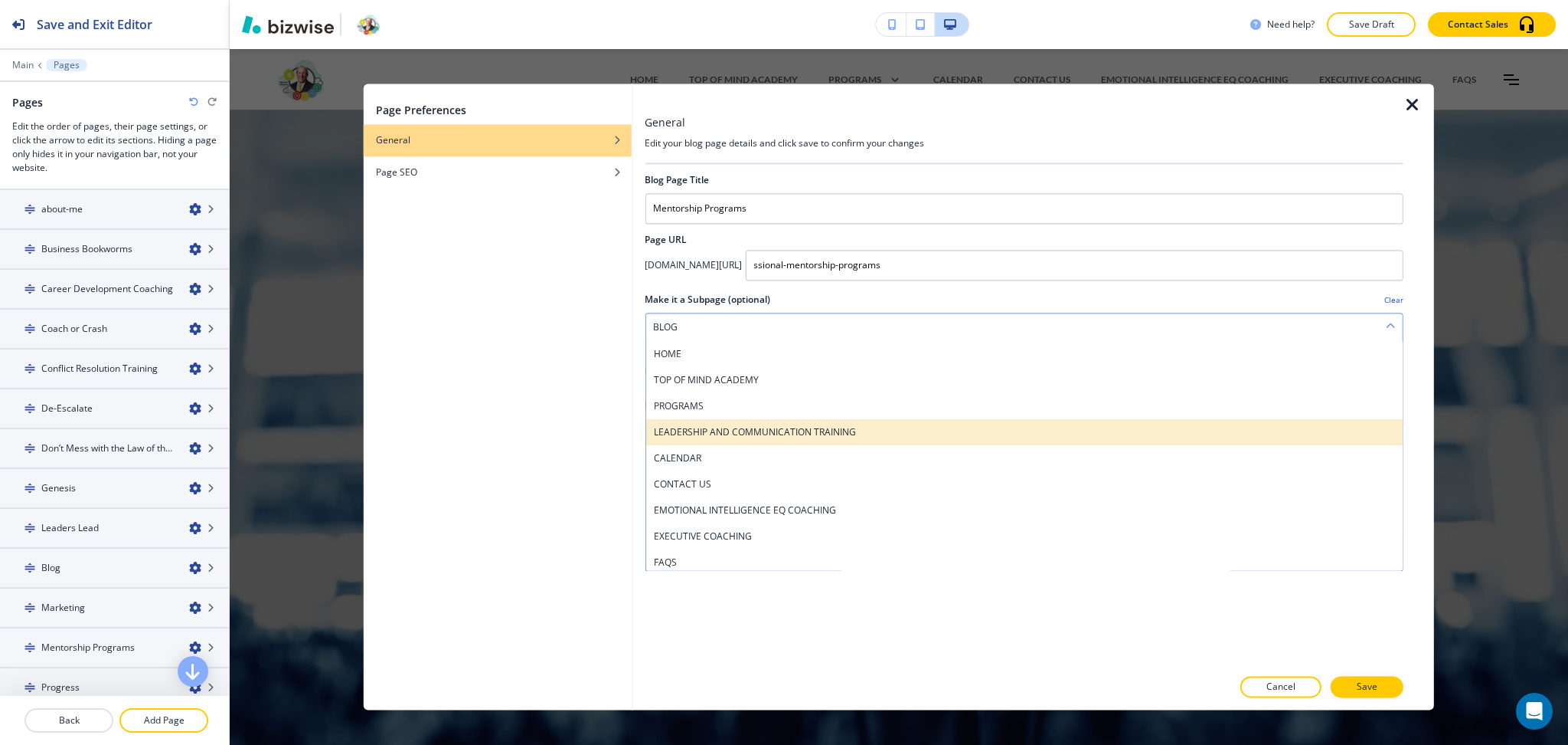
click at [713, 420] on div "LEADERSHIP AND COMMUNICATION TRAINING" at bounding box center [1024, 432] width 757 height 26
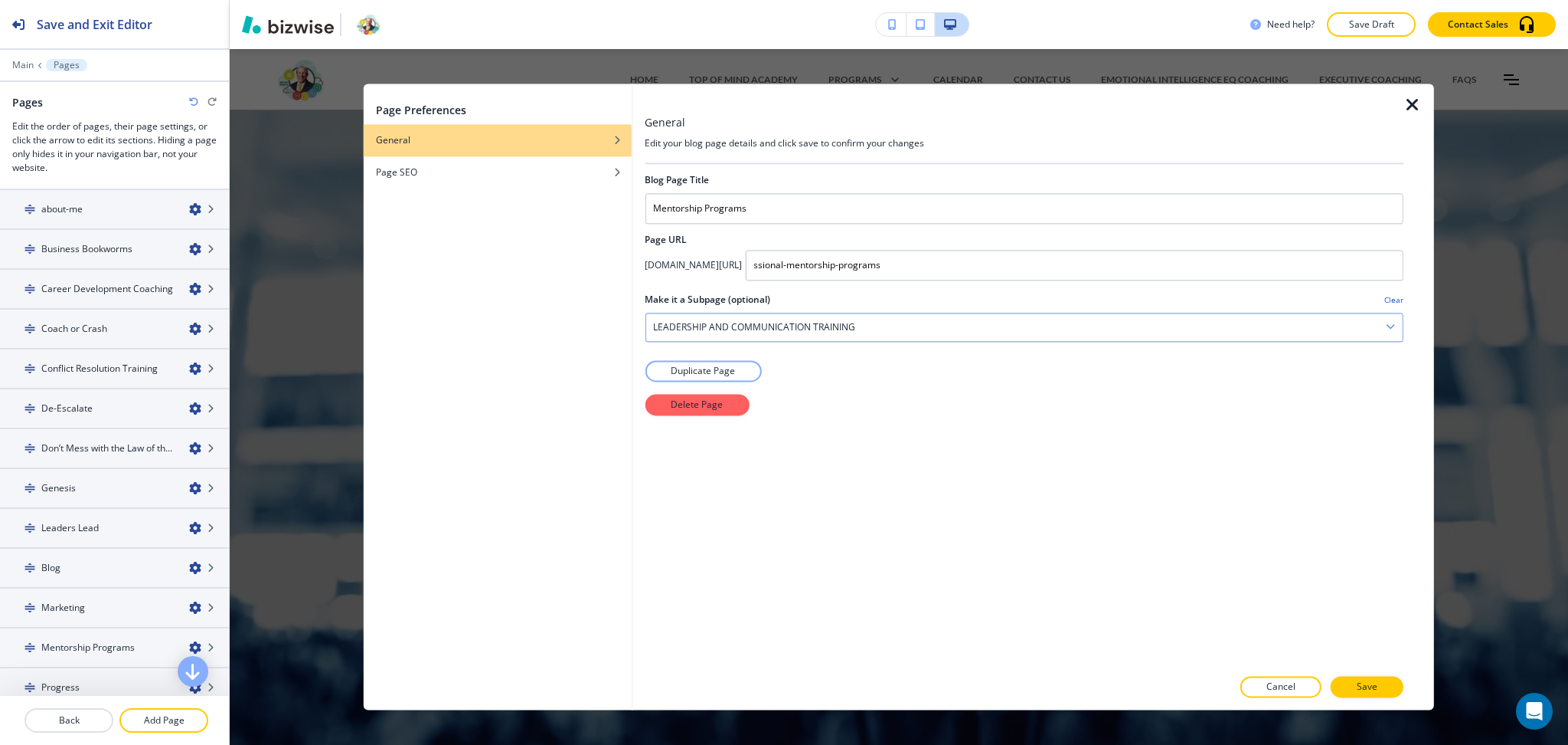
click at [699, 326] on h4 "LEADERSHIP AND COMMUNICATION TRAINING" at bounding box center [754, 327] width 202 height 14
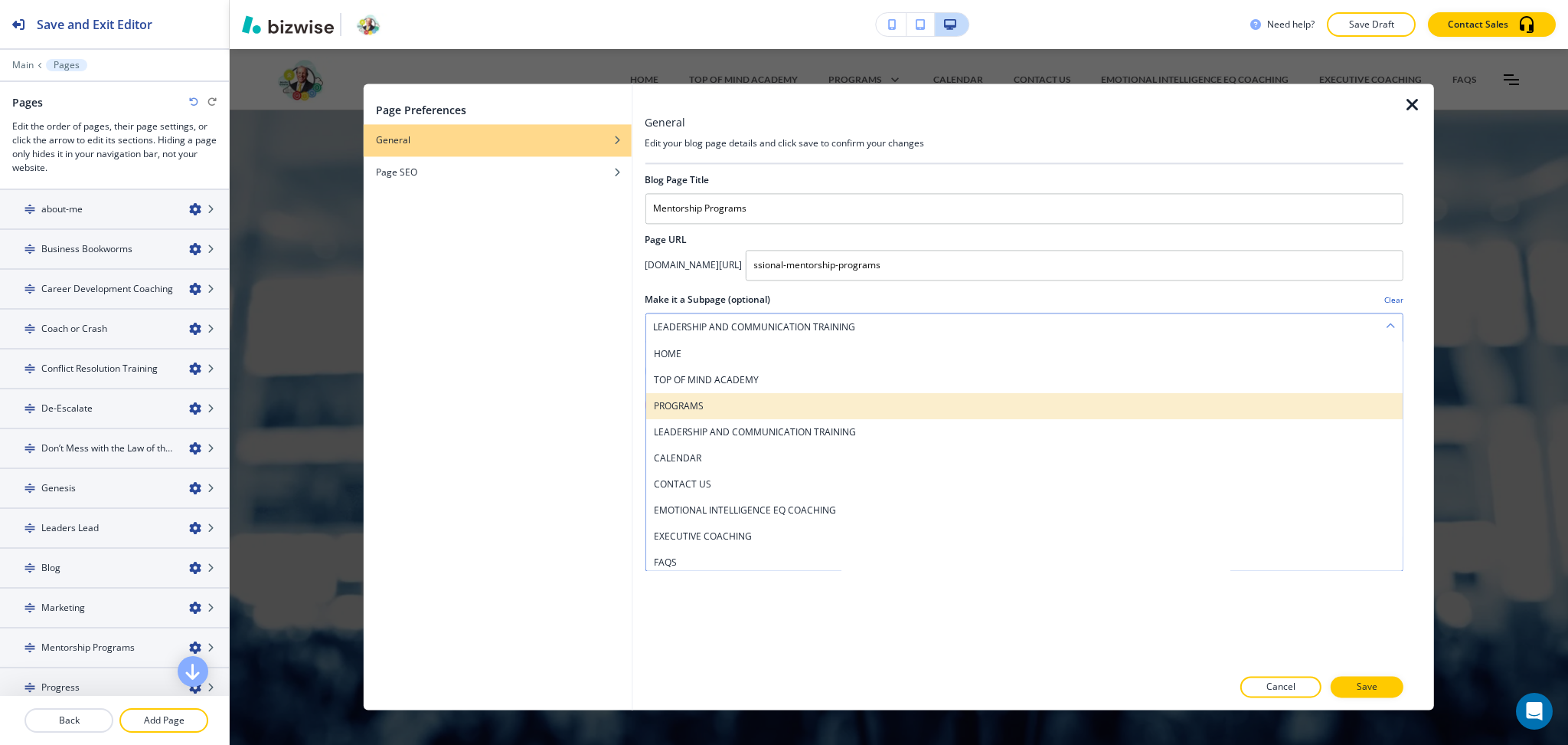
click at [702, 408] on h4 "PROGRAMS" at bounding box center [1024, 406] width 742 height 14
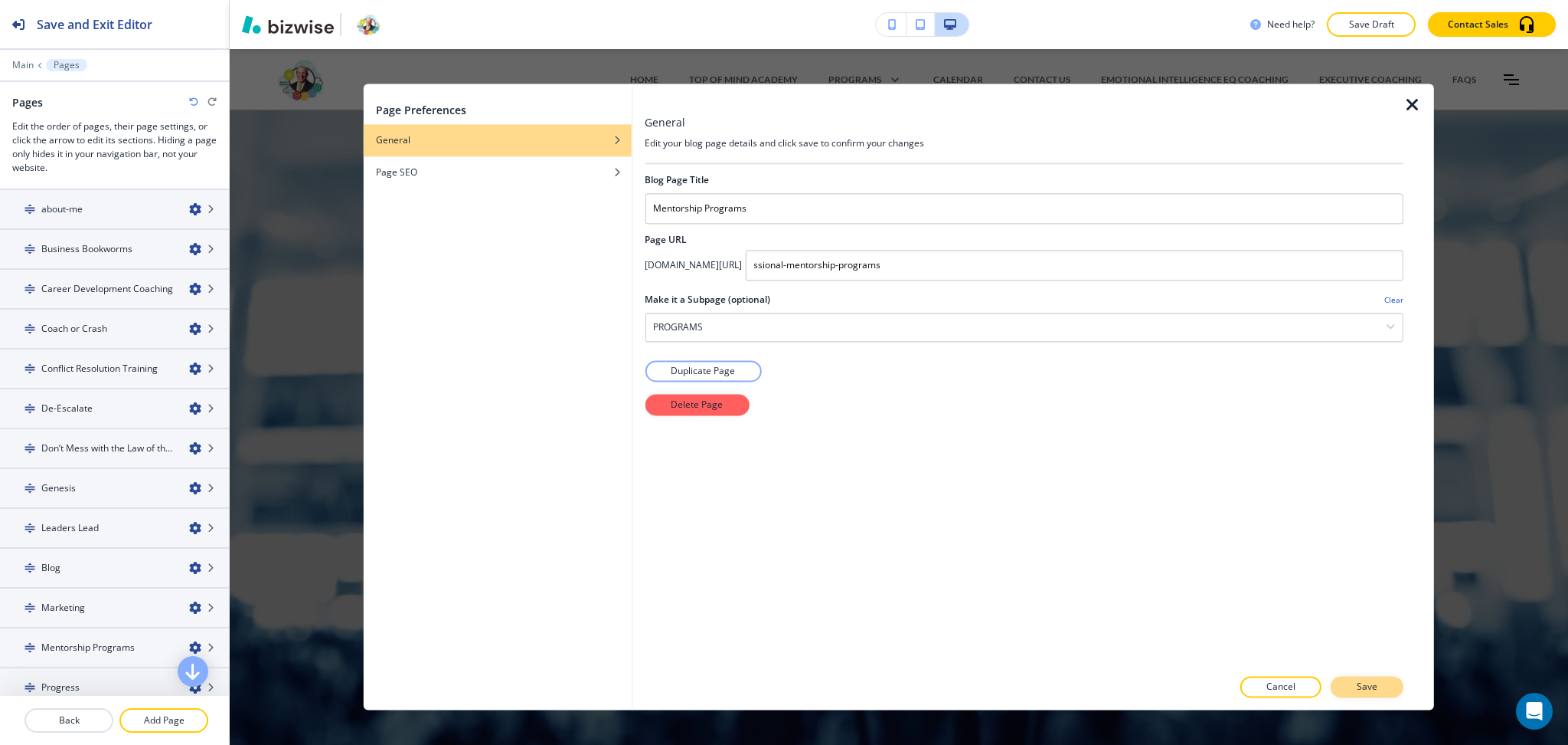
click at [1379, 680] on button "Save" at bounding box center [1367, 687] width 73 height 21
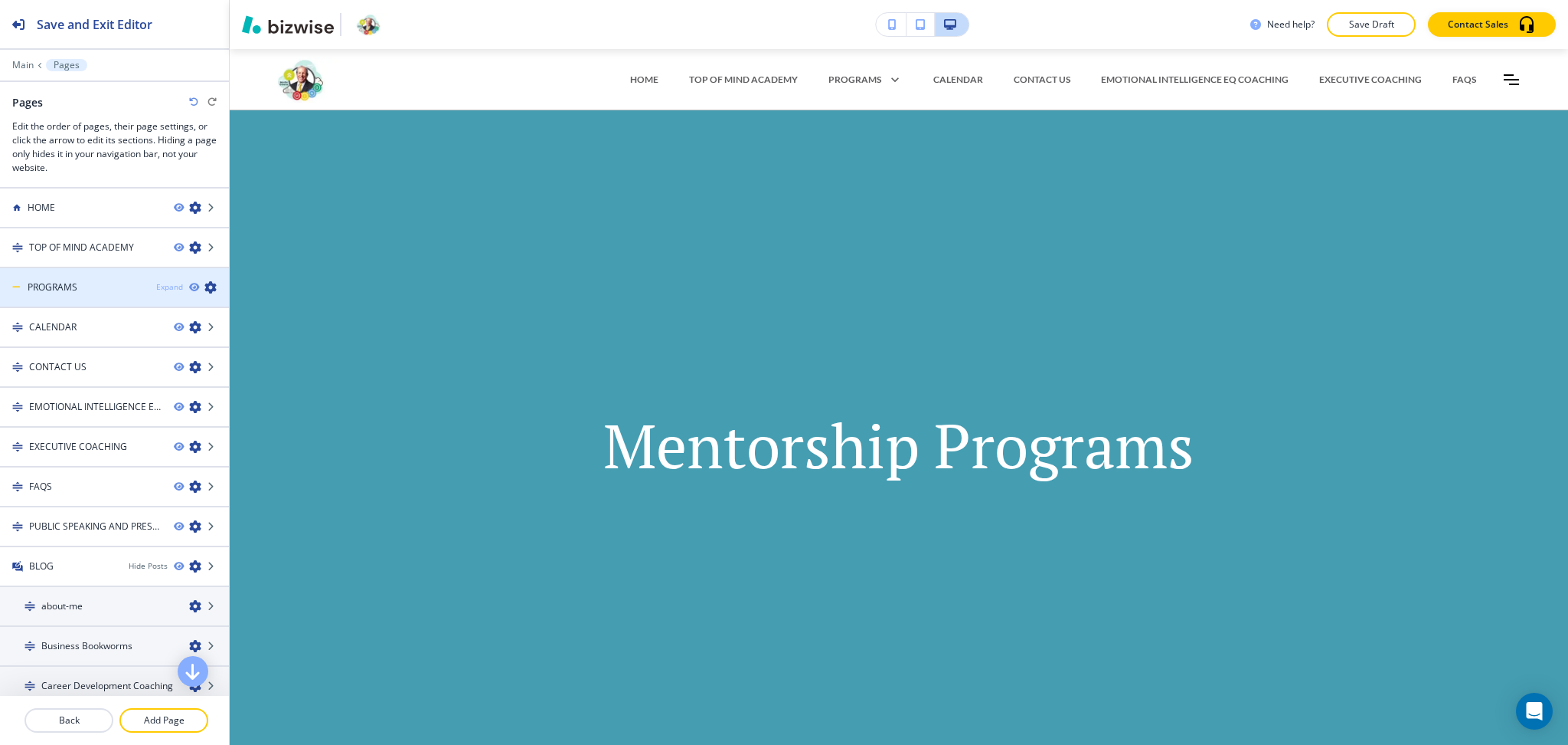
click at [156, 286] on div "Expand" at bounding box center [170, 286] width 27 height 12
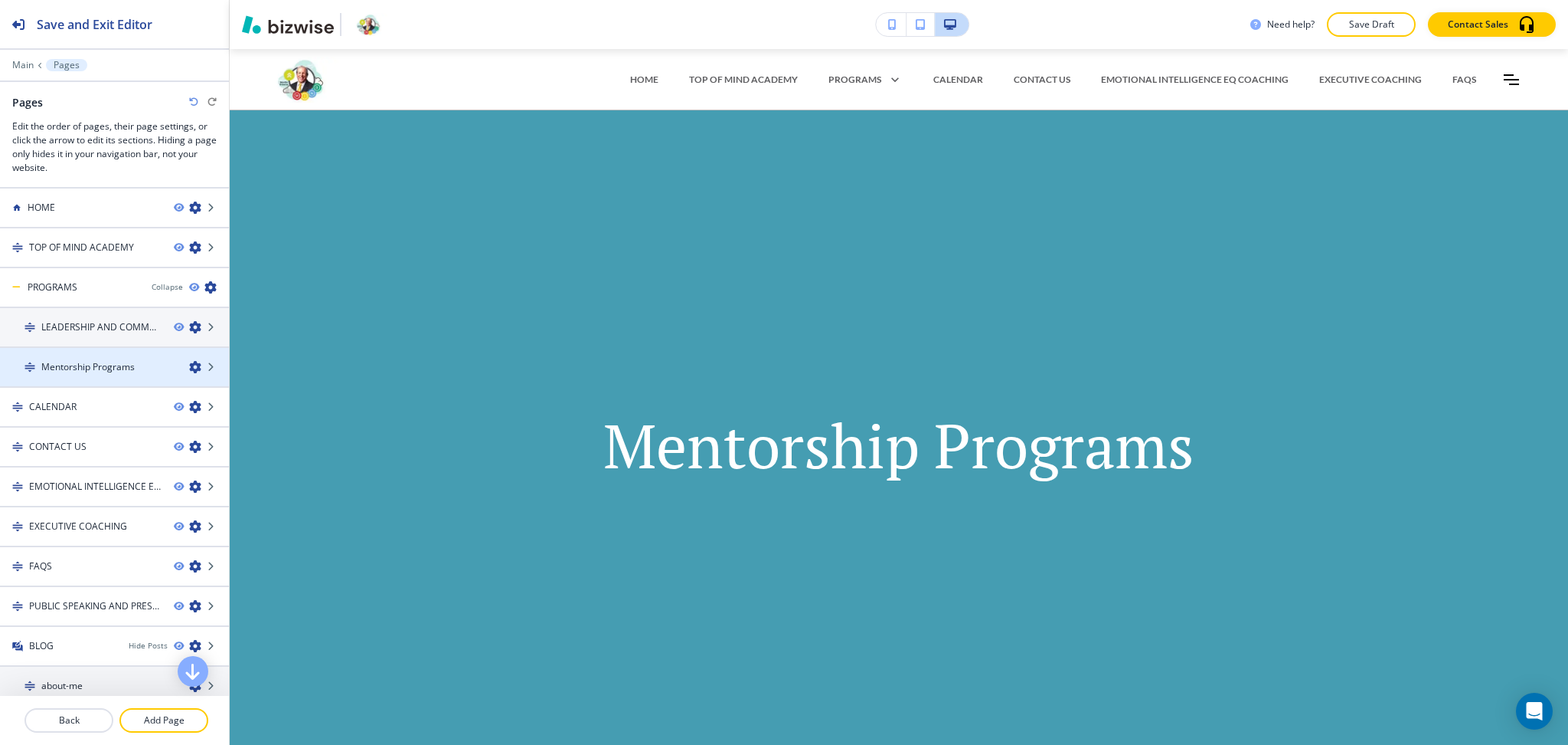
click at [189, 363] on icon "button" at bounding box center [196, 367] width 13 height 13
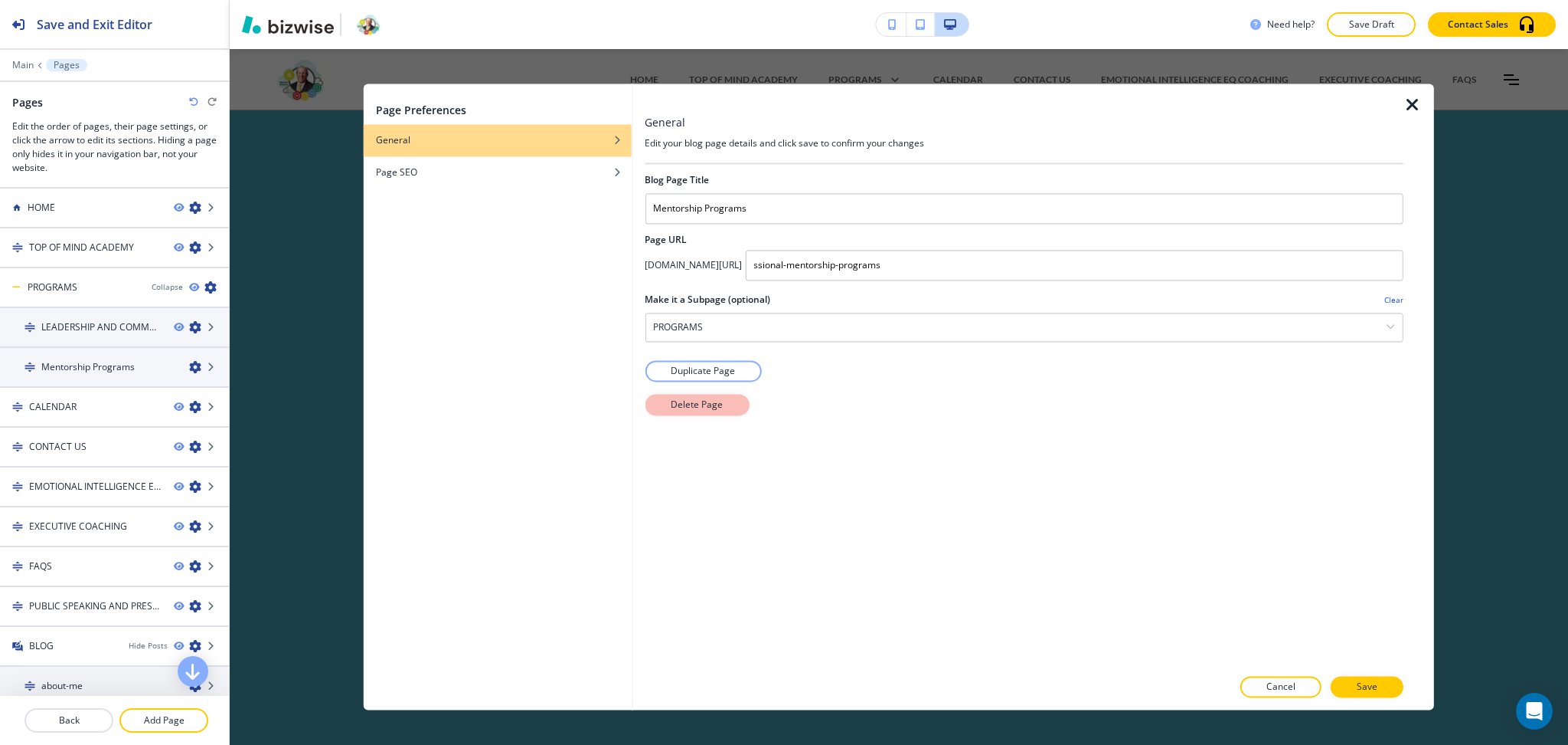
click at [678, 408] on p "Delete Page" at bounding box center [697, 405] width 52 height 14
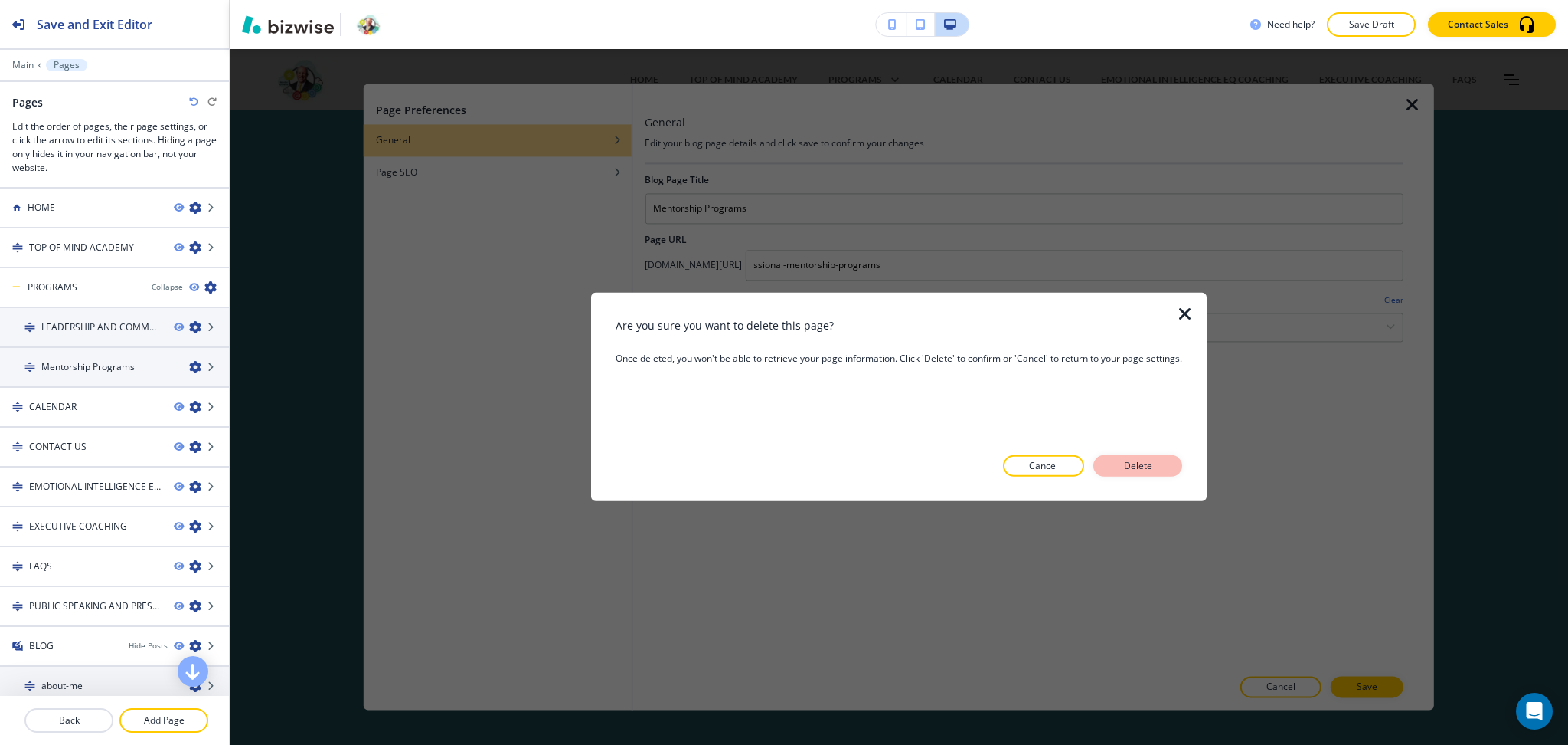
click at [1168, 456] on button "Delete" at bounding box center [1138, 466] width 89 height 21
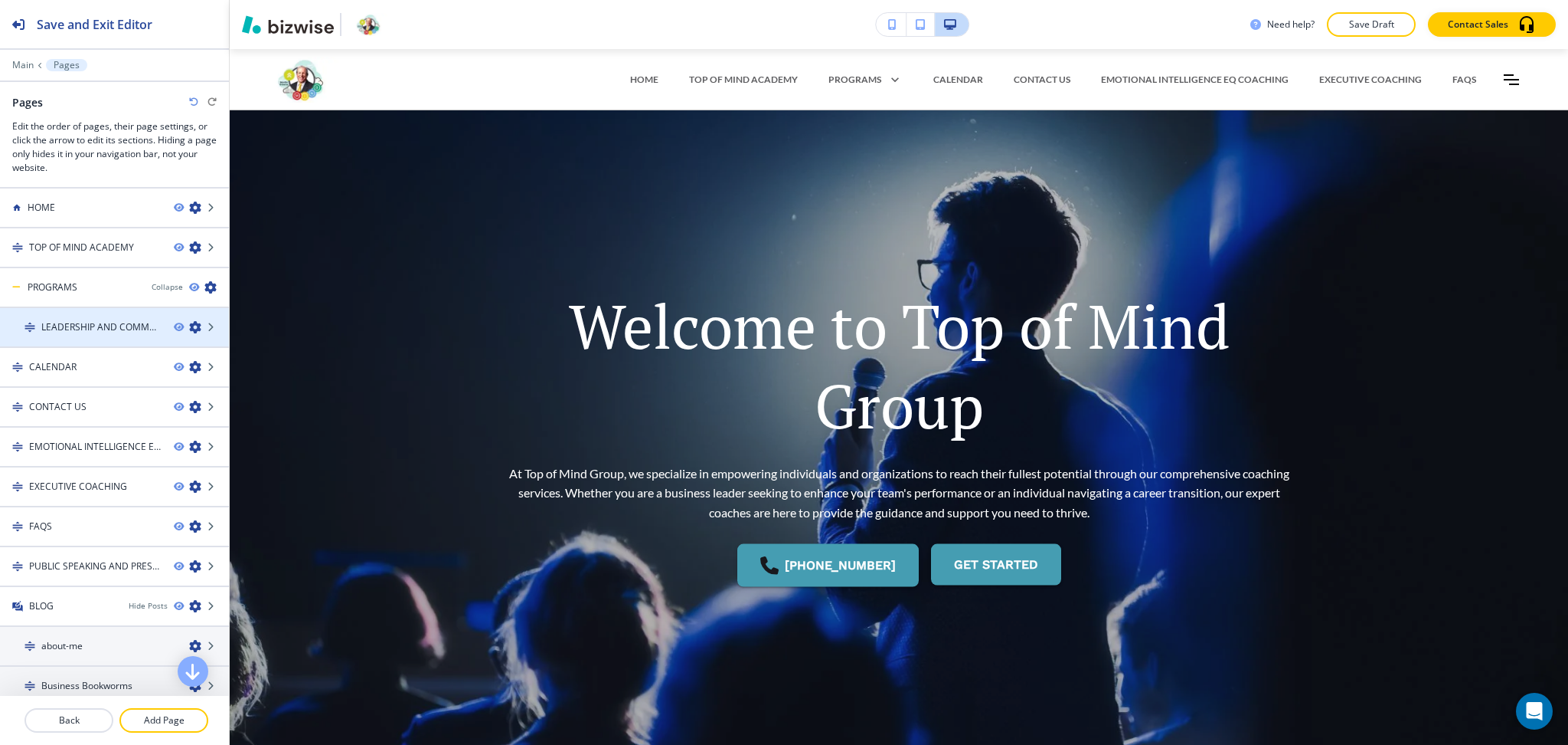
click at [189, 321] on icon "button" at bounding box center [196, 327] width 13 height 13
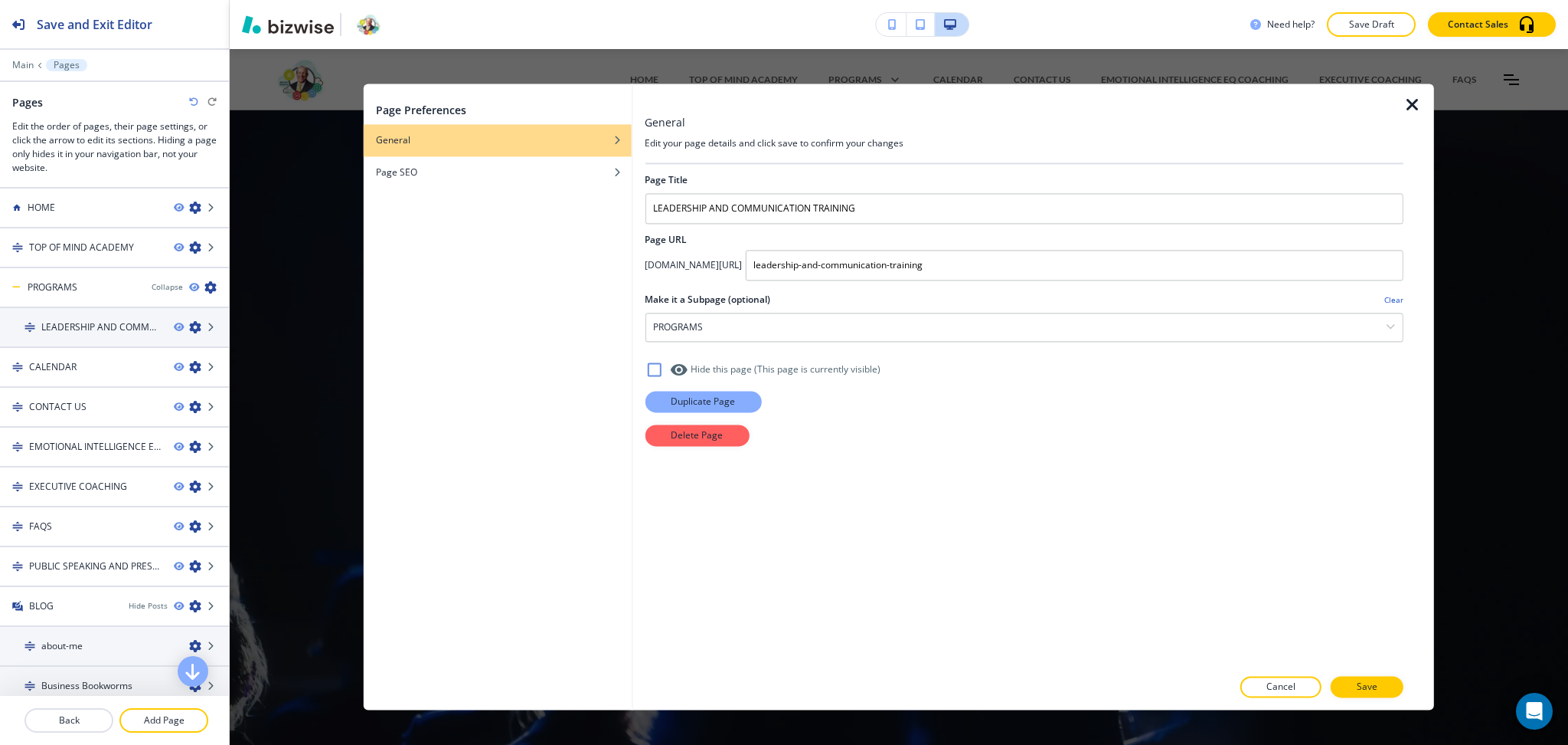
click at [716, 396] on p "Duplicate Page" at bounding box center [703, 401] width 64 height 14
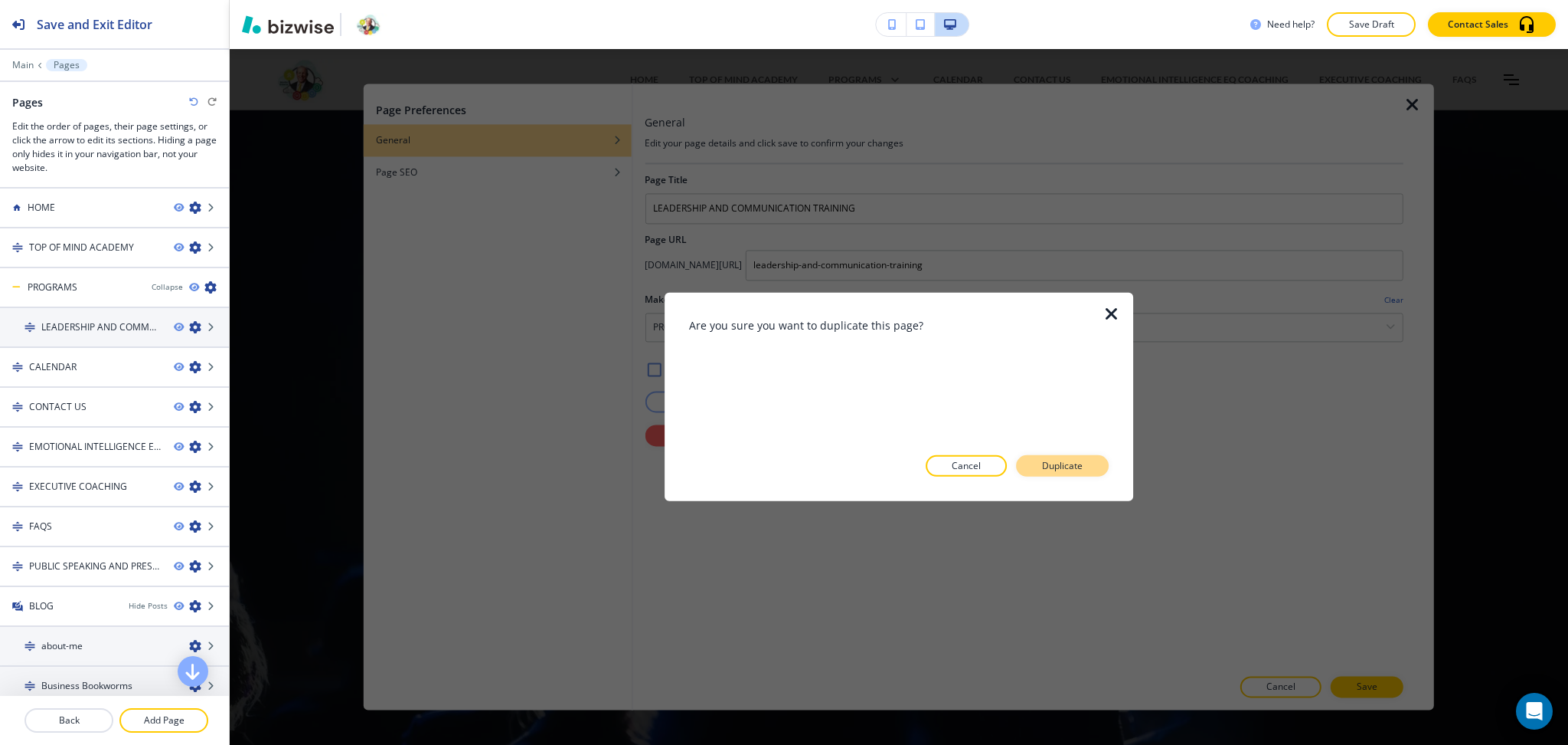
click at [1080, 461] on p "Duplicate" at bounding box center [1063, 466] width 41 height 14
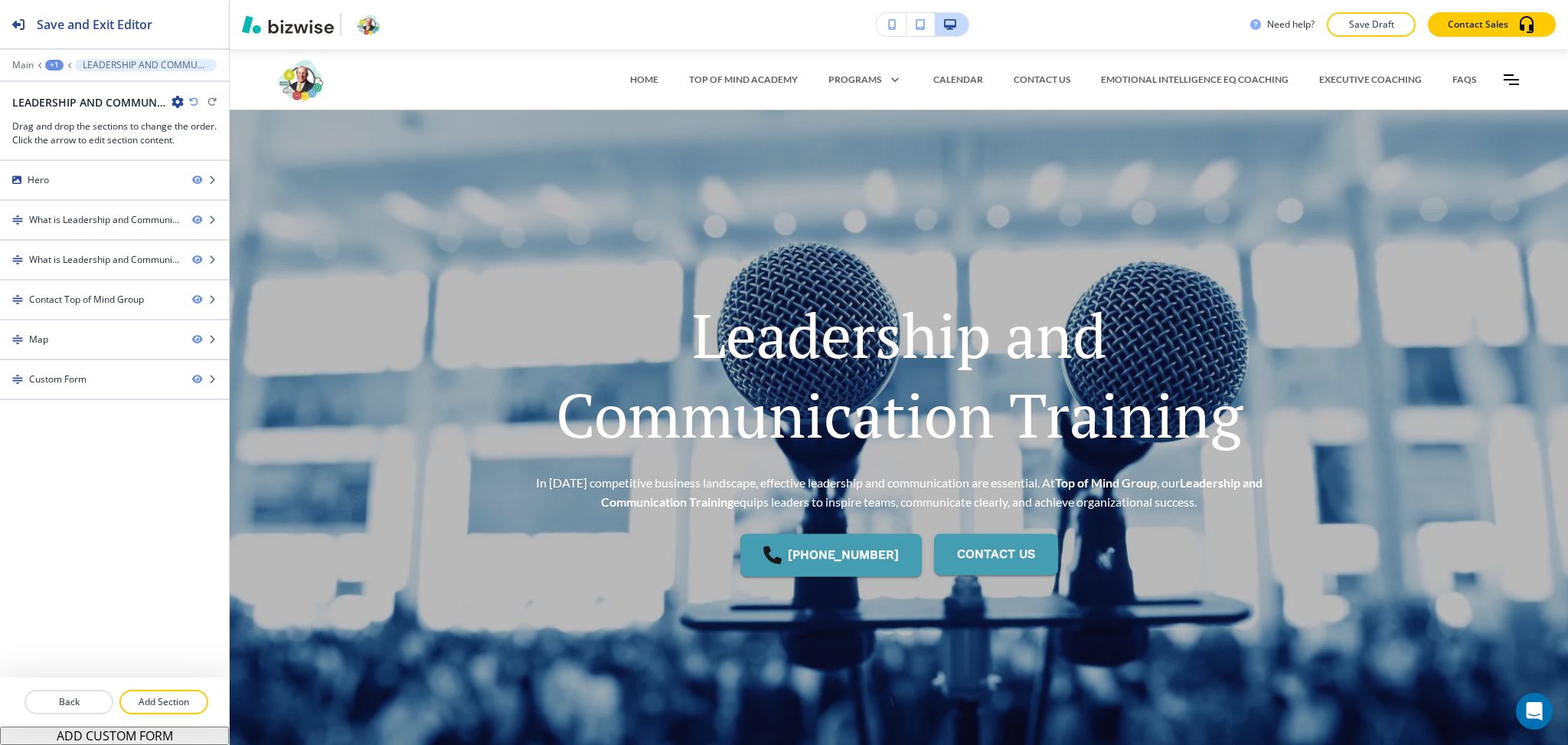
click at [178, 103] on icon "button" at bounding box center [178, 102] width 13 height 13
click at [204, 129] on p "Edit Page Settings" at bounding box center [221, 129] width 78 height 14
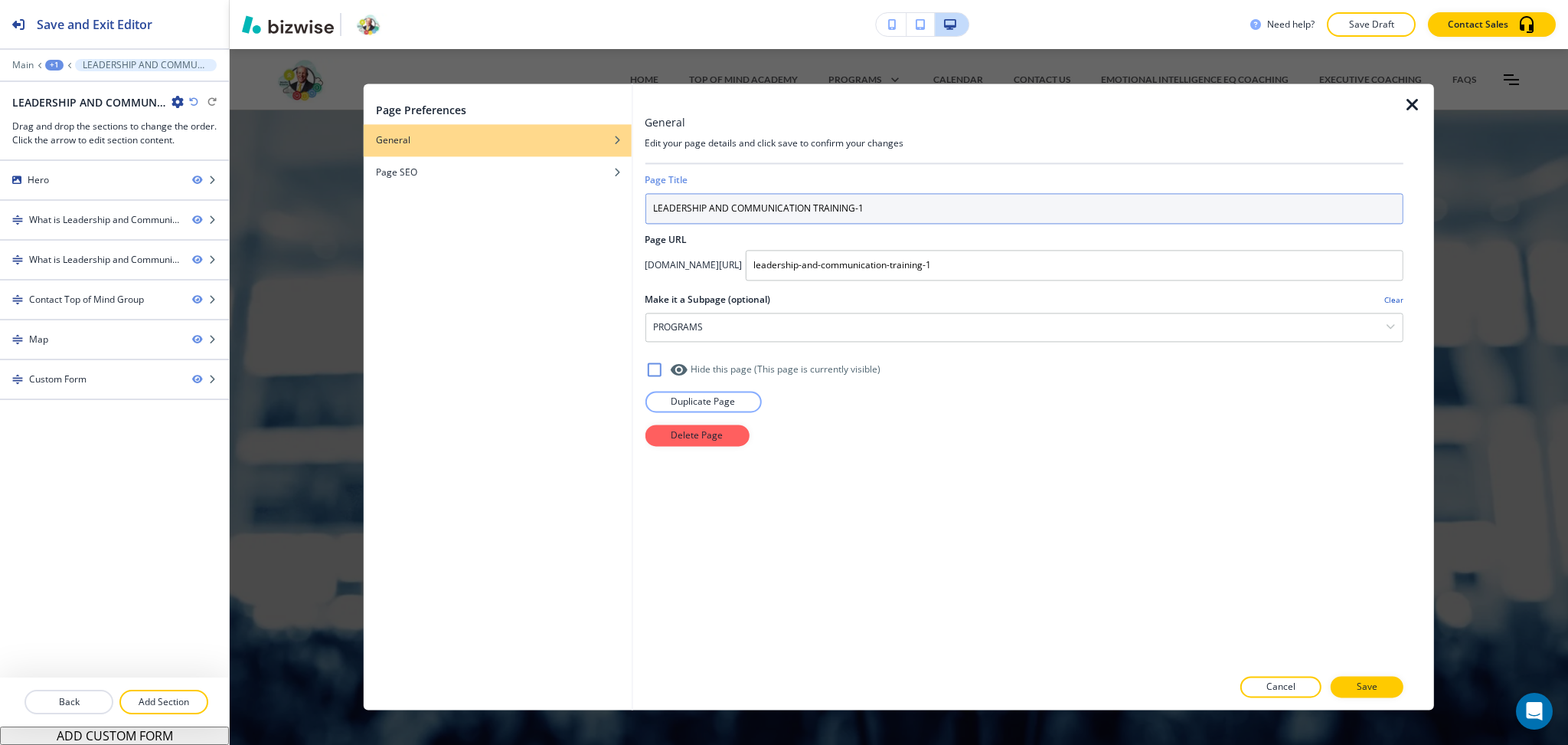
click at [712, 211] on input "LEADERSHIP AND COMMUNICATION TRAINING-1" at bounding box center [1024, 208] width 759 height 31
paste input "Mentorship Programs"
type input "Mentorship Programs"
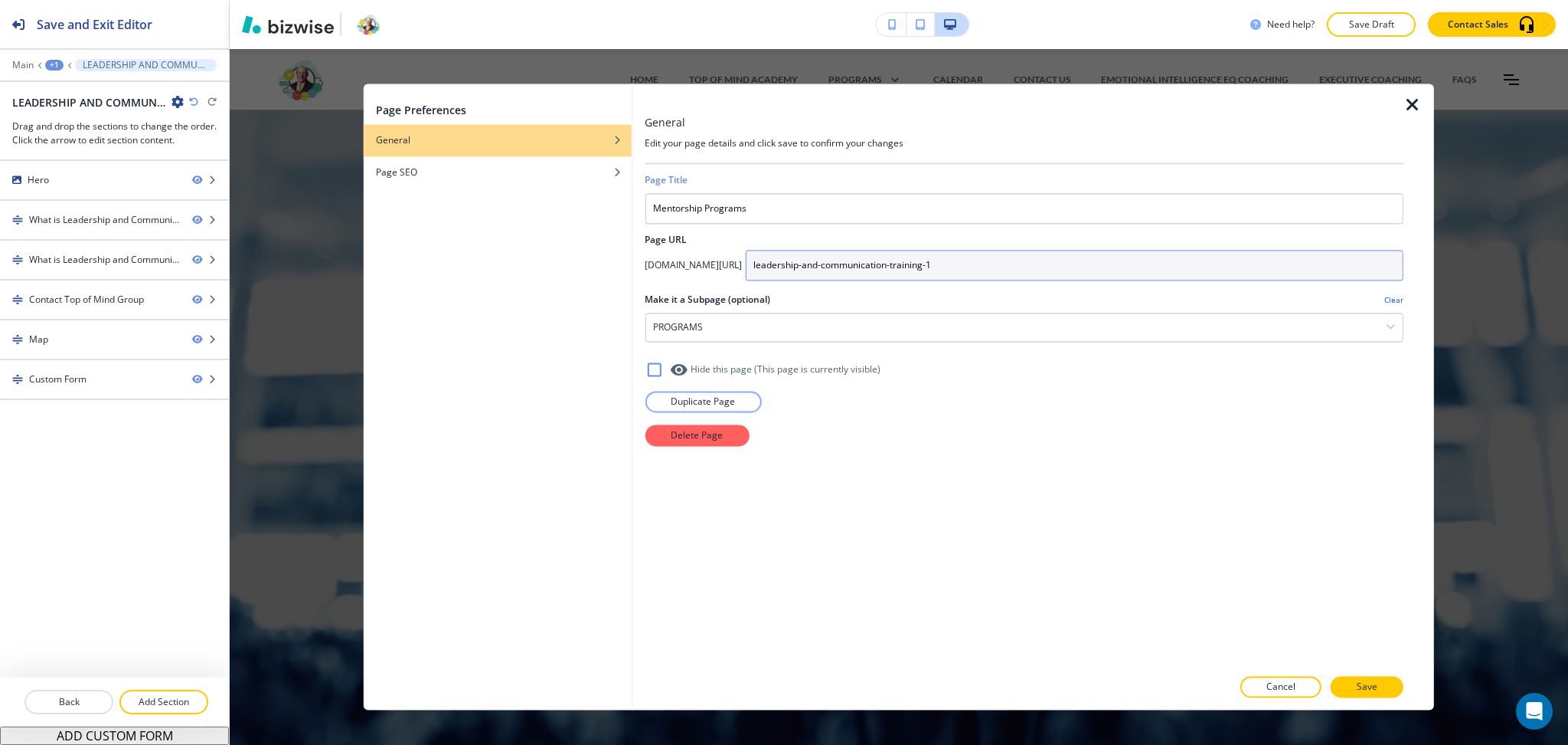
click at [935, 259] on input "leadership-and-communication-training-1" at bounding box center [1075, 265] width 658 height 31
paste input "Mentorship Programs"
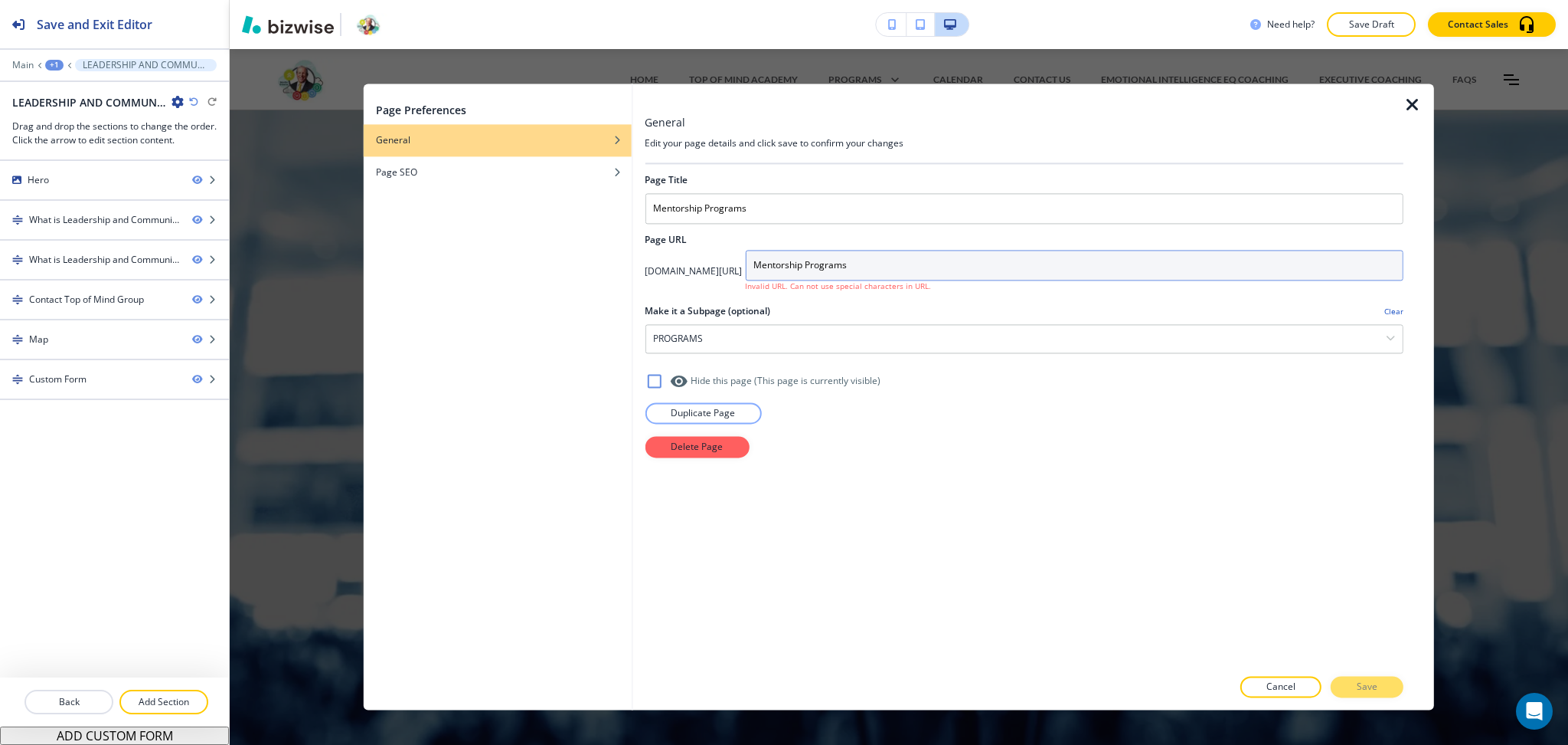
click at [896, 267] on input "Mentorship Programs" at bounding box center [1075, 265] width 658 height 31
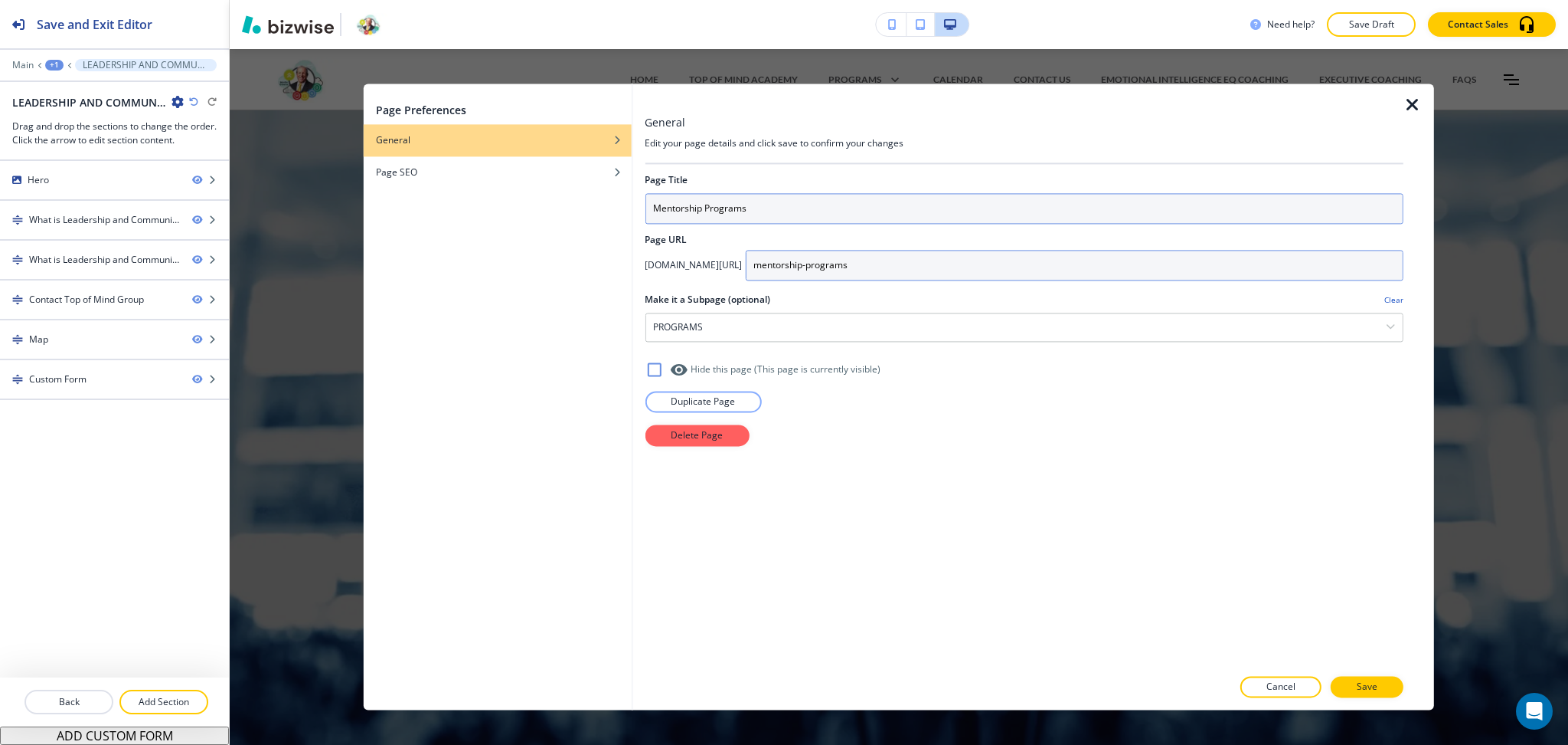
type input "mentorship-programs"
click at [765, 198] on input "Mentorship Programs" at bounding box center [1024, 208] width 759 height 31
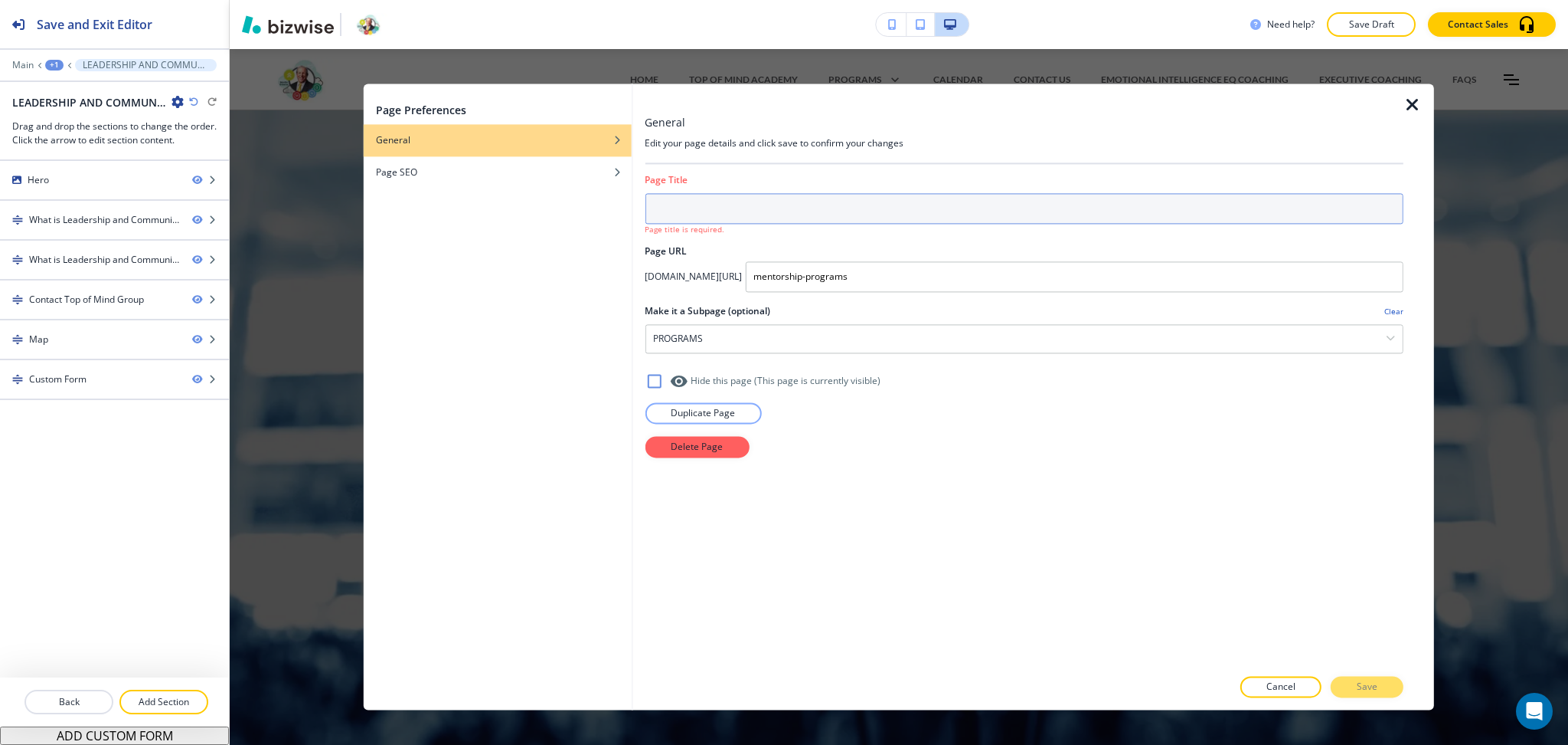
paste input "MENTORSHIP PROGRAMS"
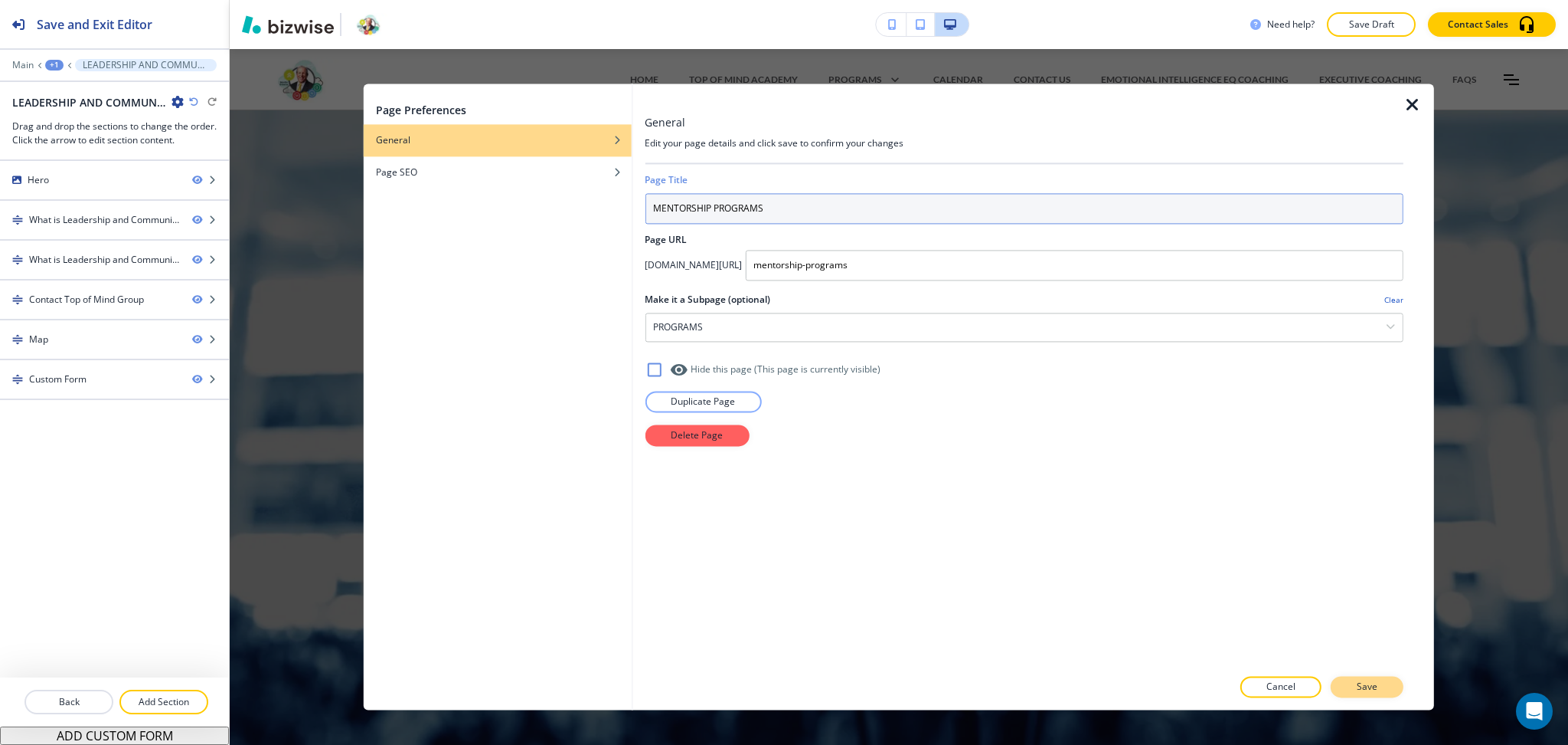
type input "MENTORSHIP PROGRAMS"
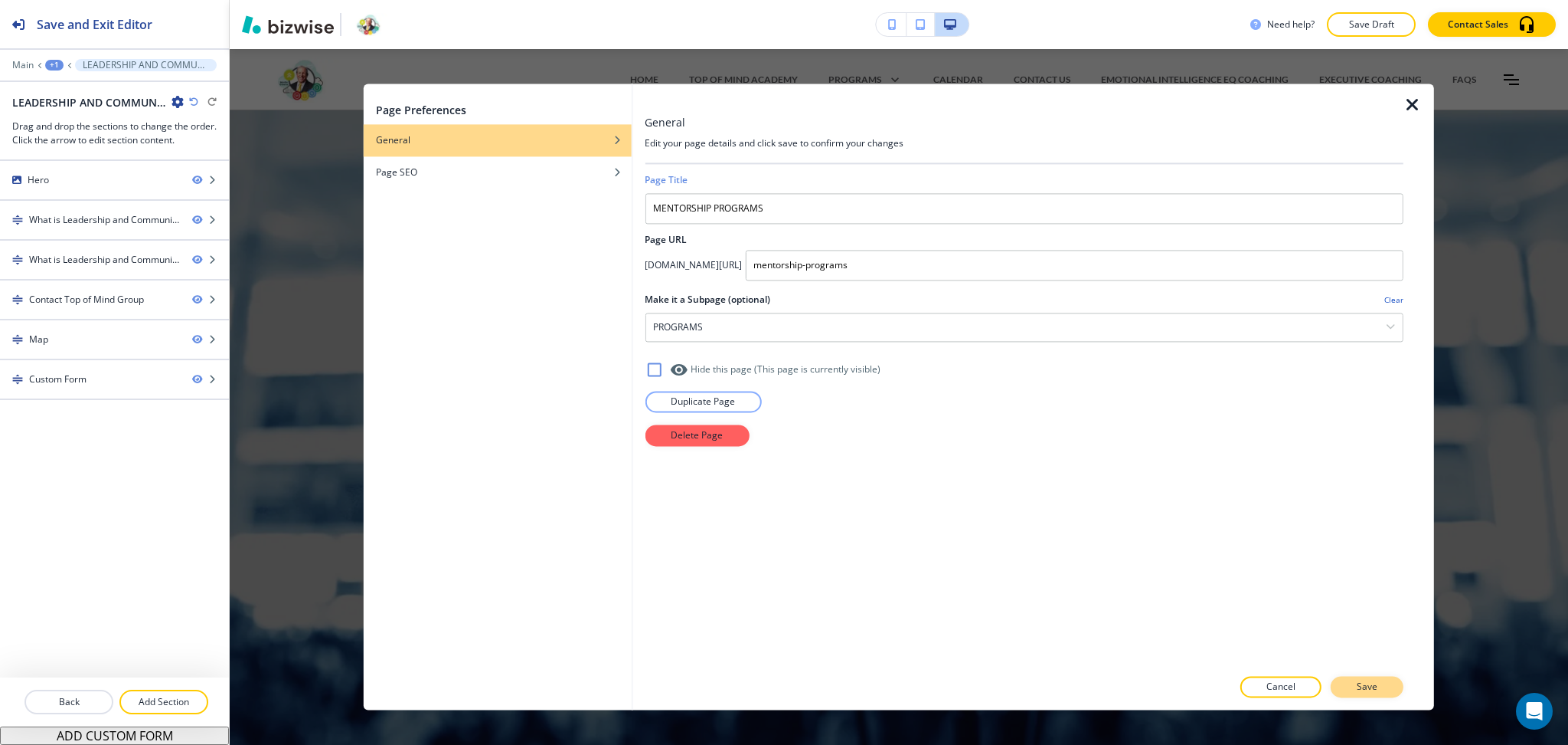
click at [1369, 686] on p "Save" at bounding box center [1367, 687] width 20 height 14
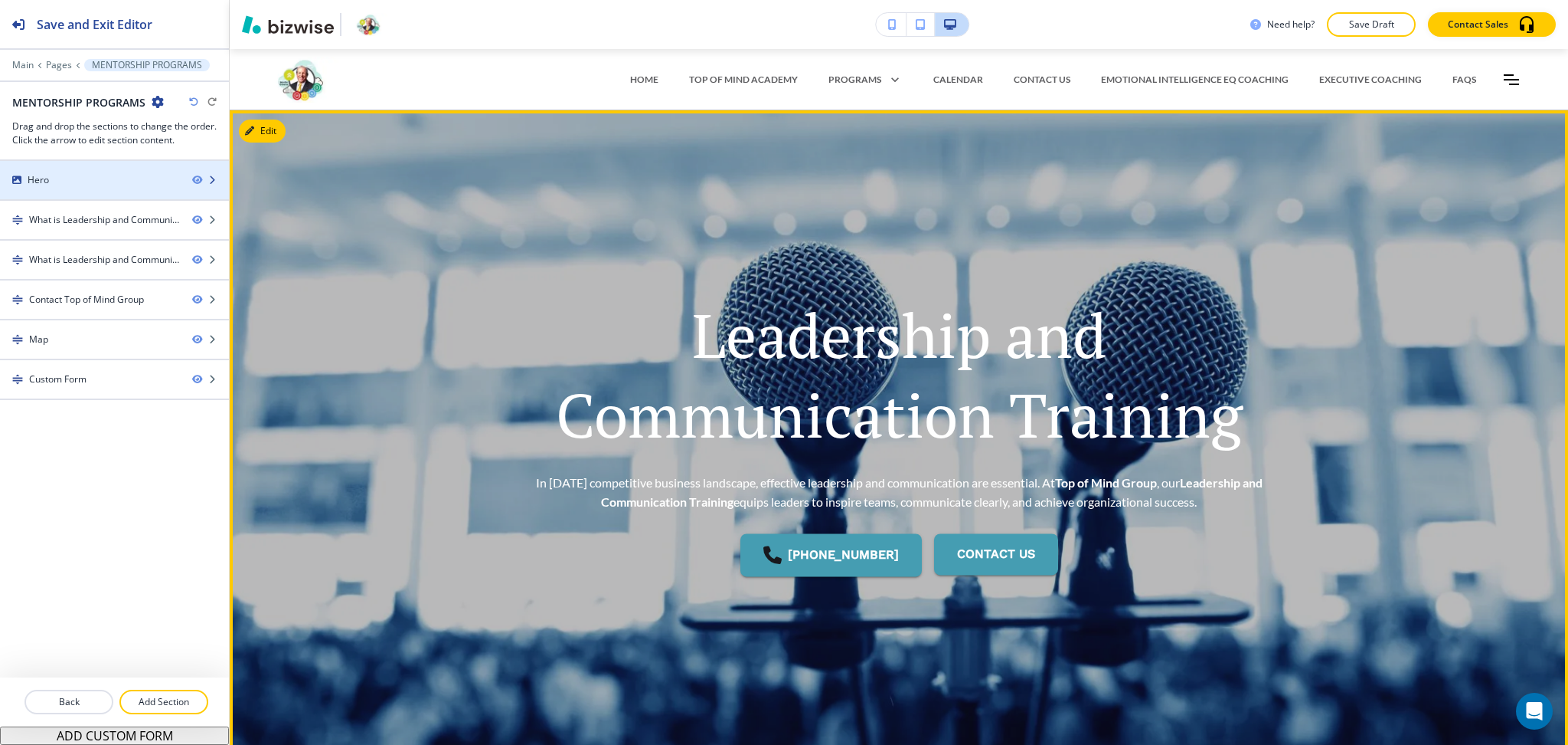
click at [123, 178] on div "Hero" at bounding box center [90, 180] width 180 height 14
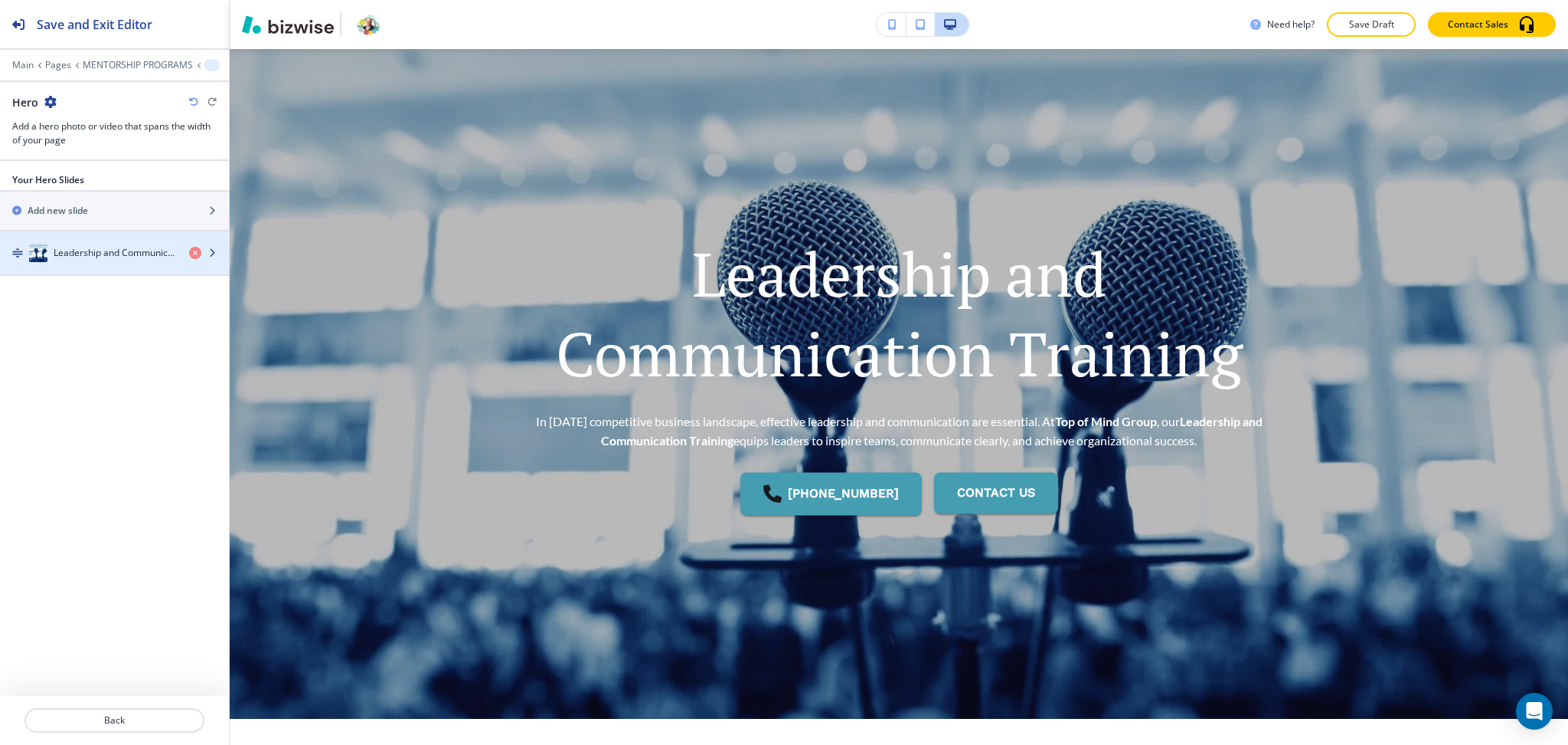
click at [129, 240] on div "button" at bounding box center [114, 238] width 229 height 13
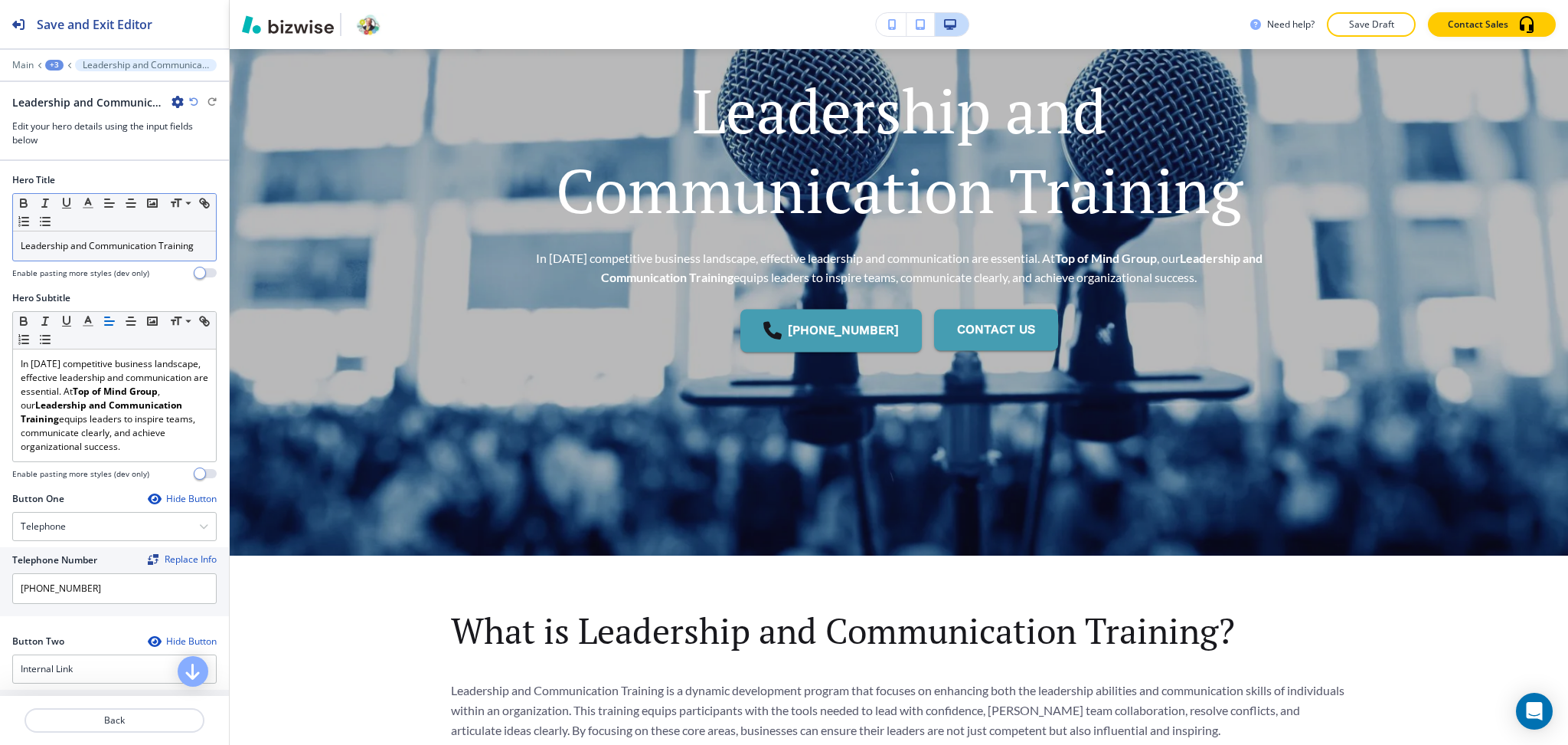
scroll to position [246, 0]
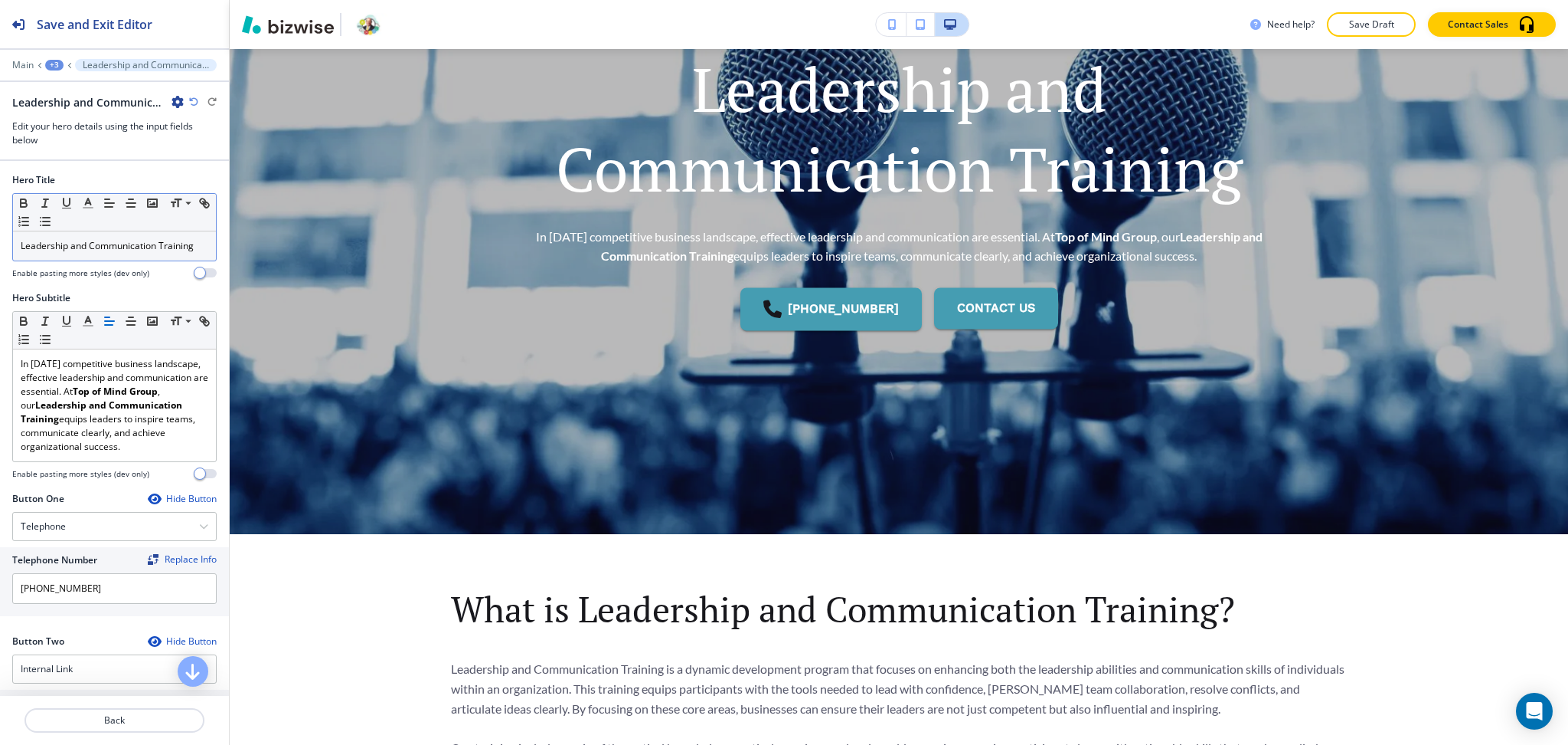
click at [125, 253] on p "Leadership and Communication Training" at bounding box center [114, 246] width 188 height 14
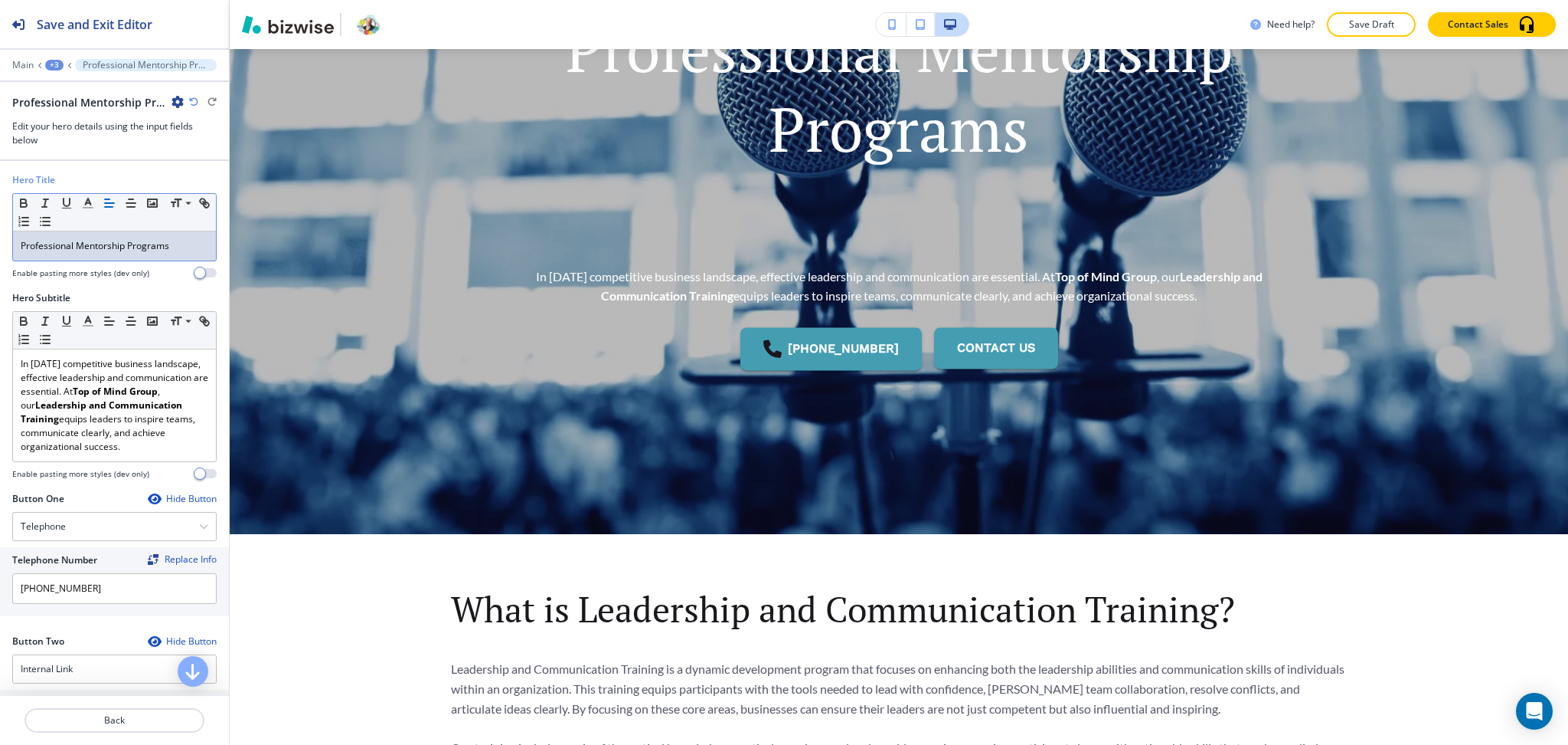
scroll to position [0, 0]
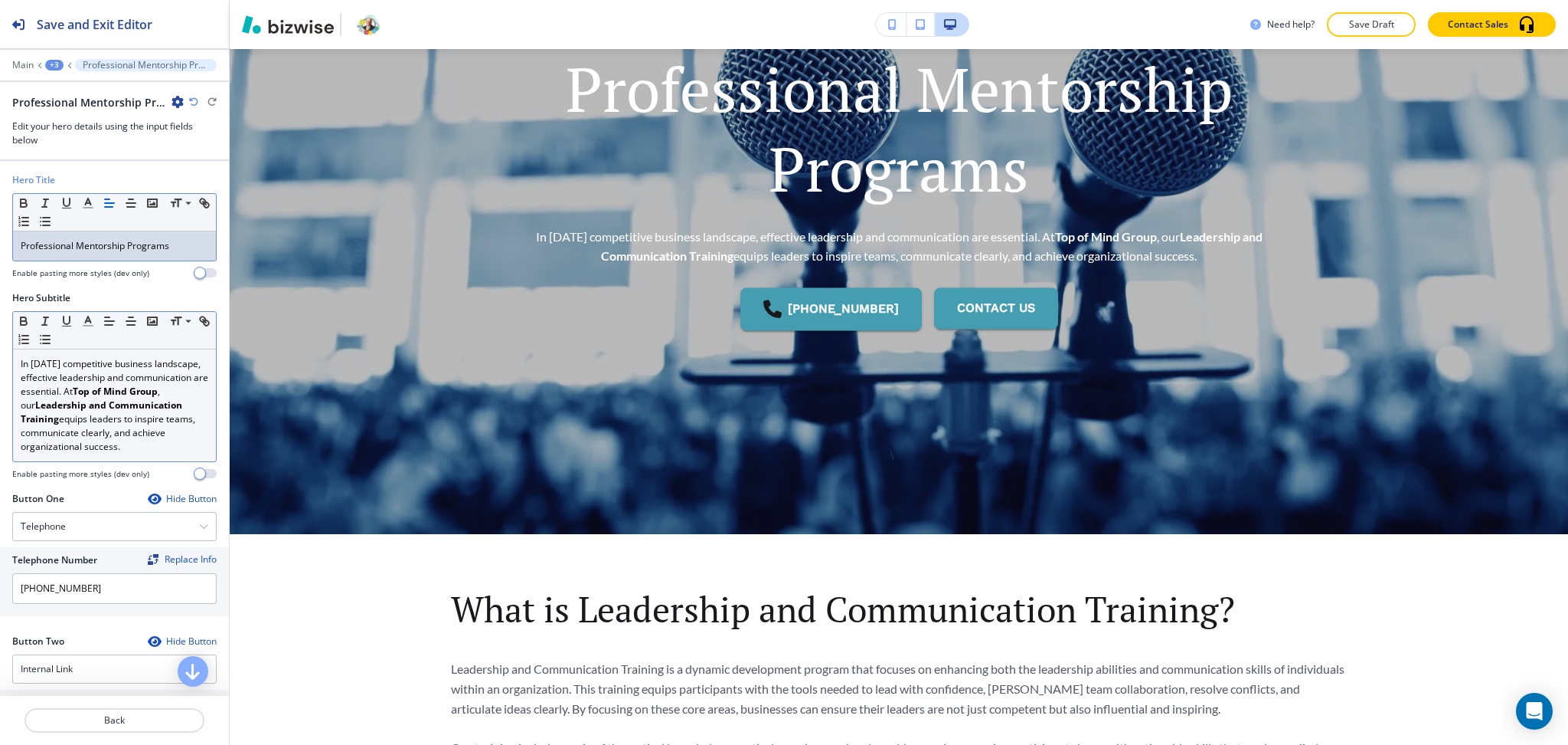
click at [124, 438] on p "In today’s competitive business landscape, effective leadership and communicati…" at bounding box center [114, 405] width 188 height 96
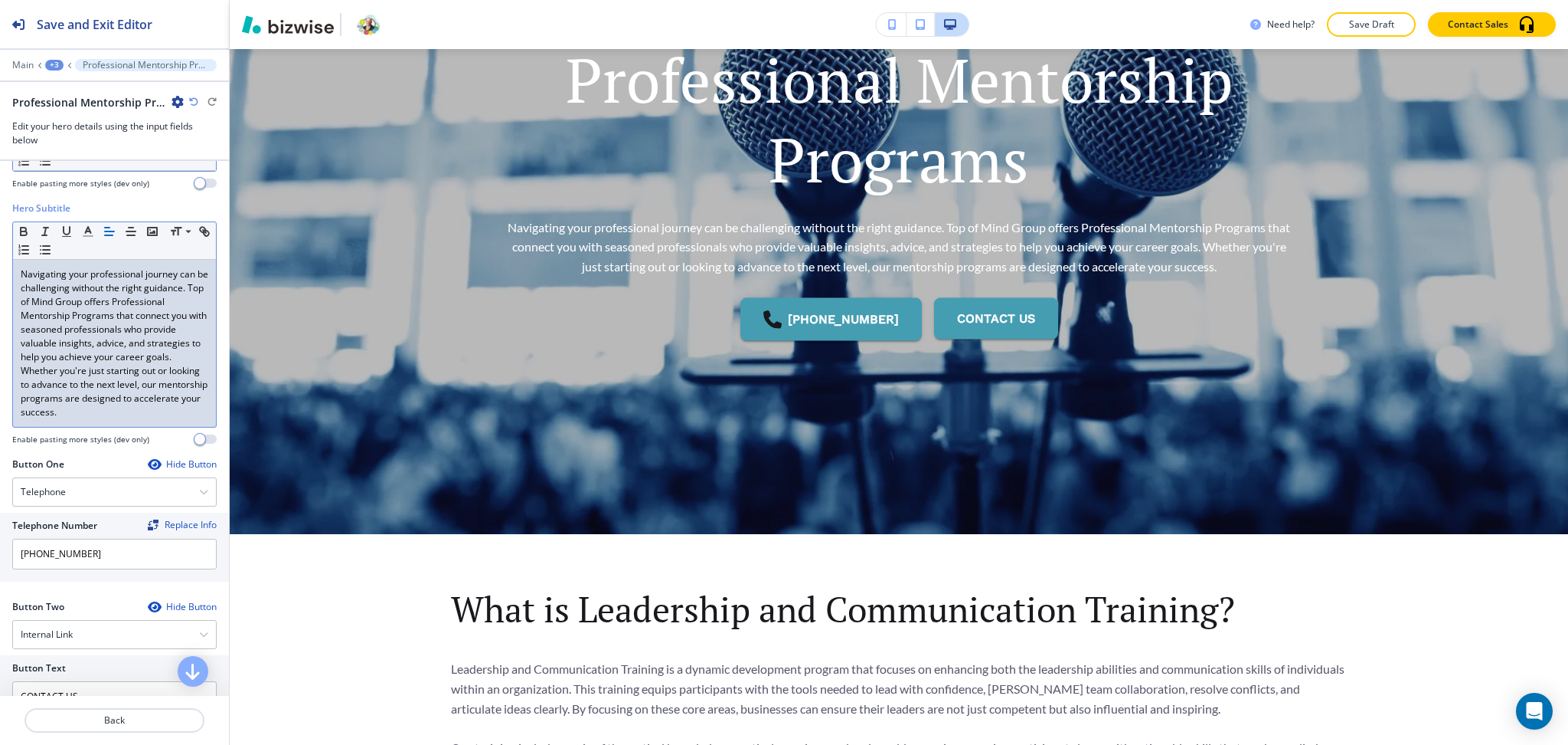
scroll to position [344, 0]
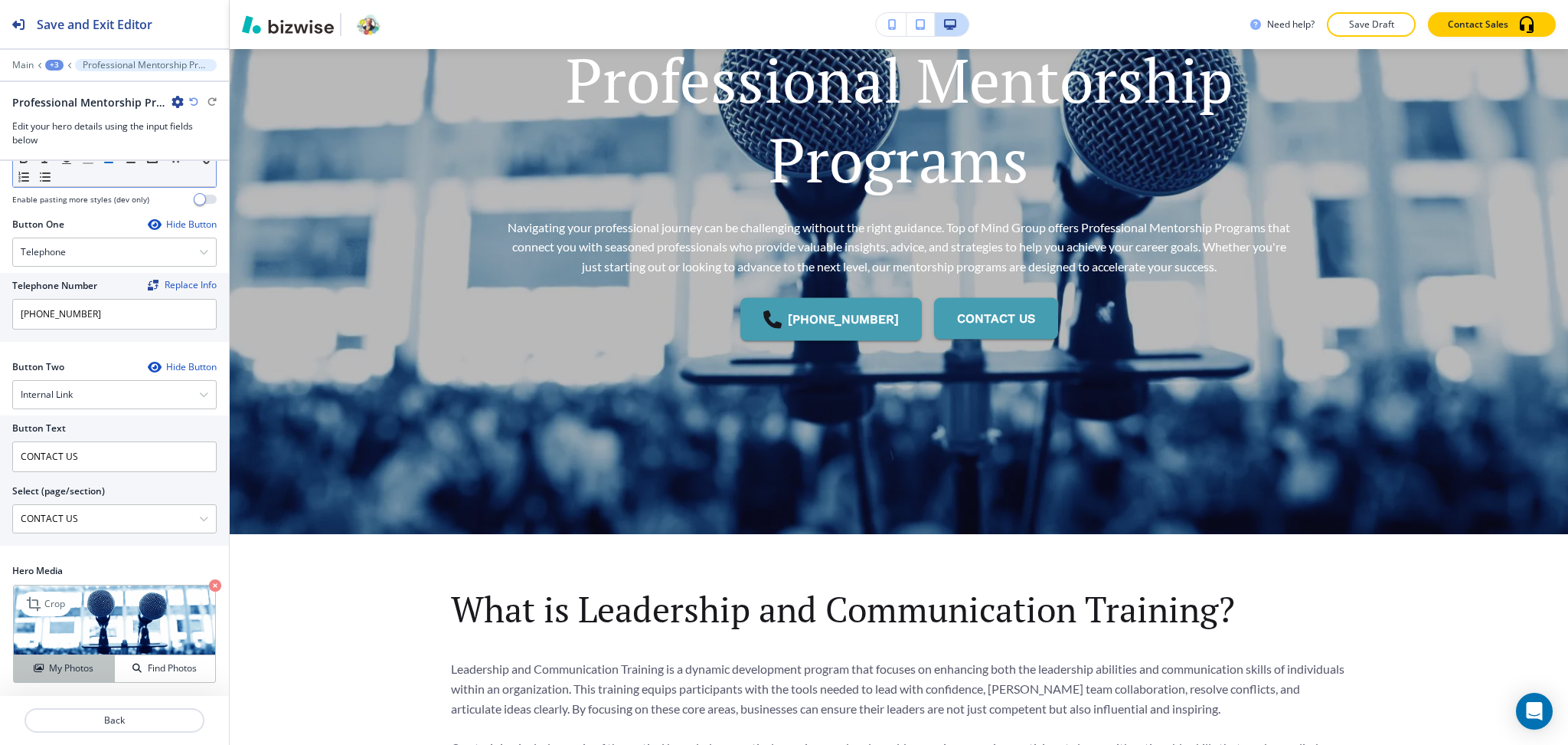
click at [64, 664] on h4 "My Photos" at bounding box center [71, 668] width 45 height 14
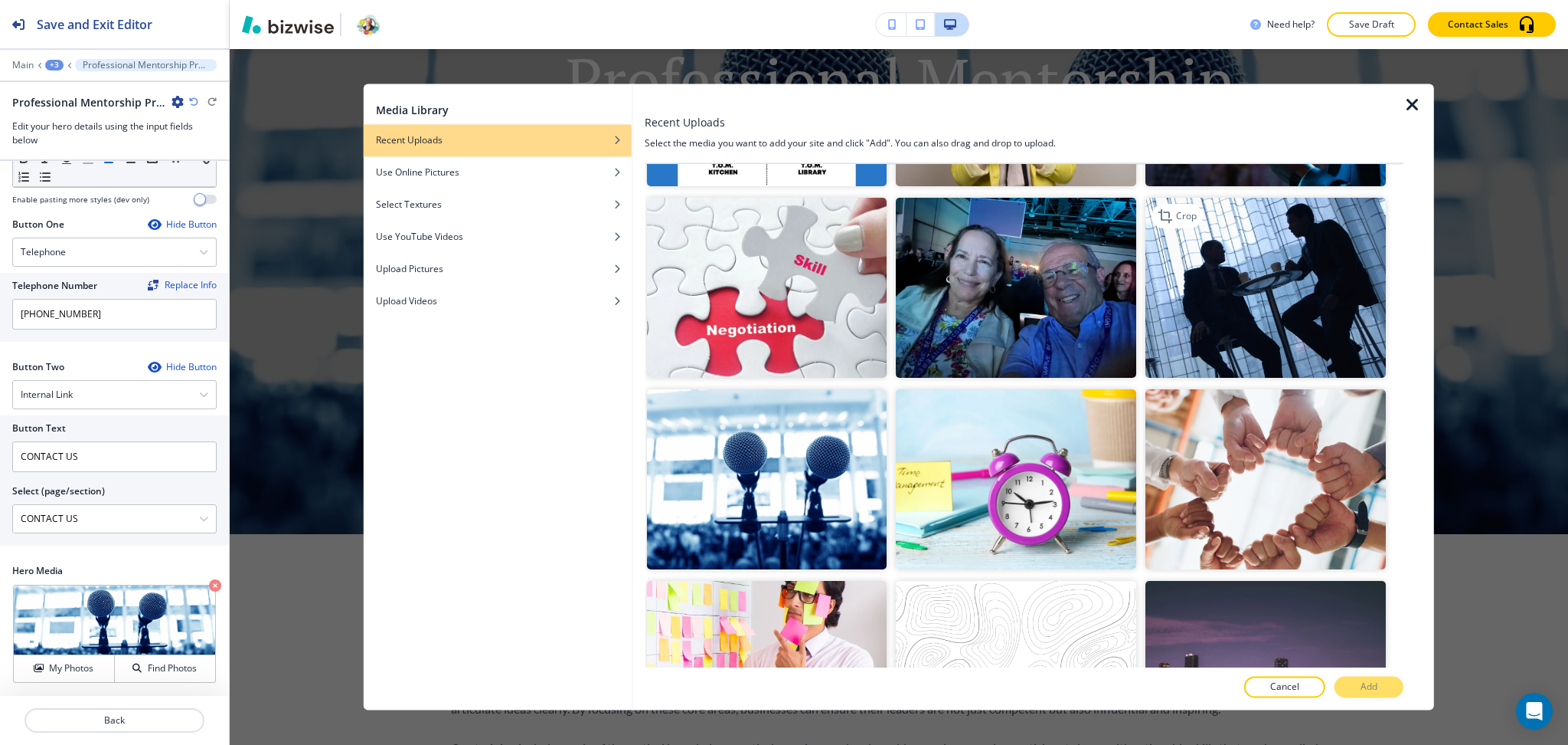
click at [1253, 315] on img "button" at bounding box center [1265, 288] width 240 height 180
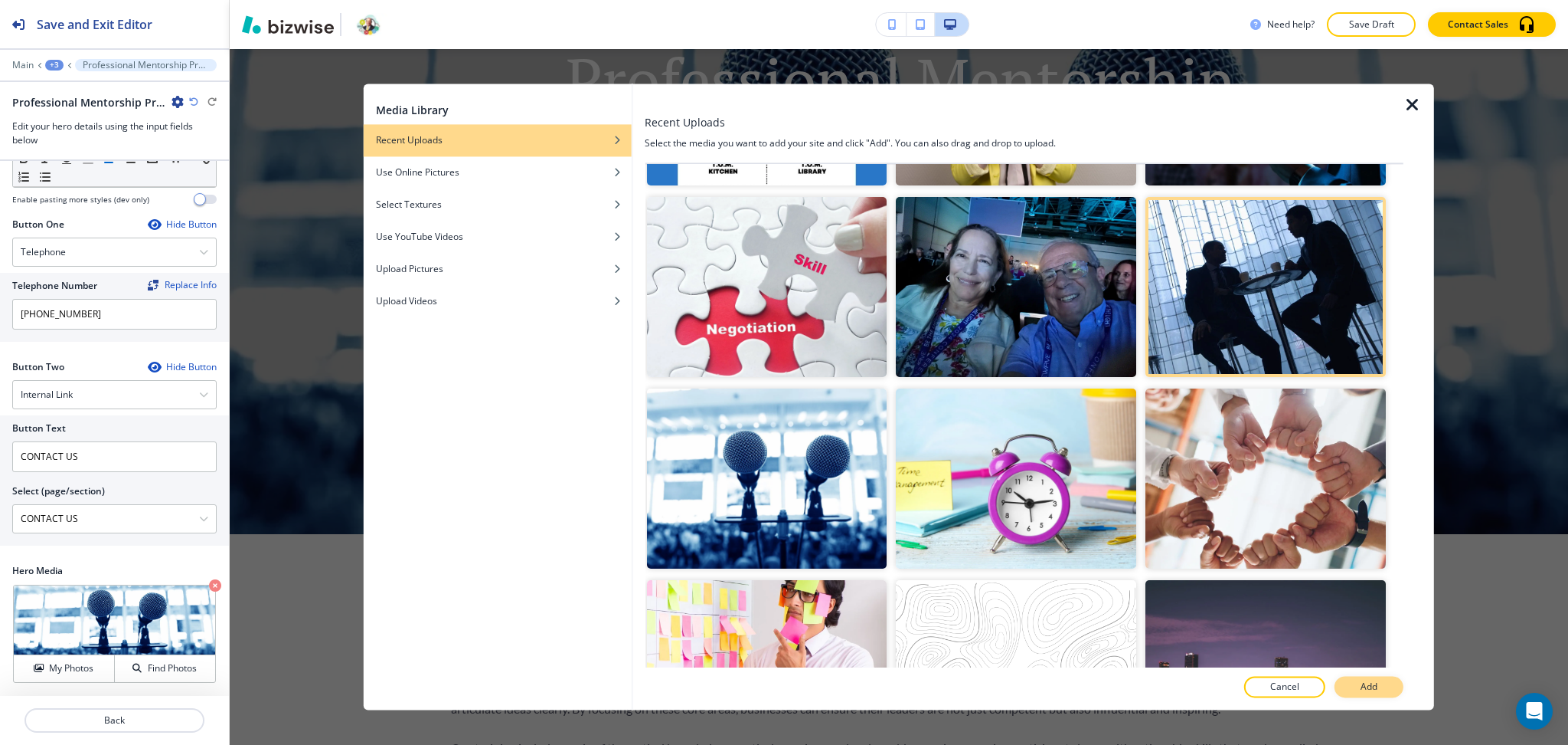
click at [1364, 693] on p "Add" at bounding box center [1369, 687] width 17 height 14
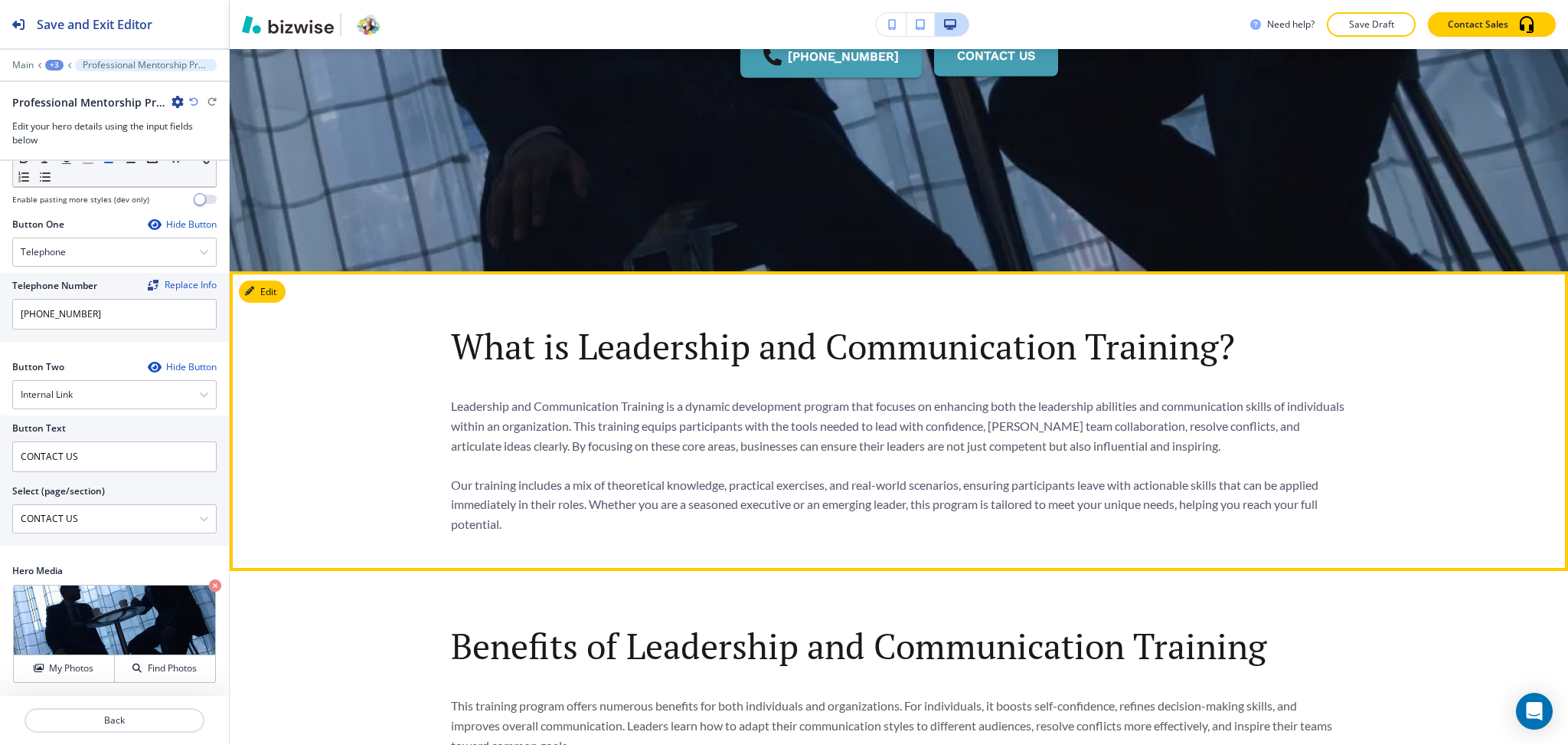
scroll to position [509, 0]
click at [263, 292] on button "Edit This Section" at bounding box center [290, 290] width 103 height 23
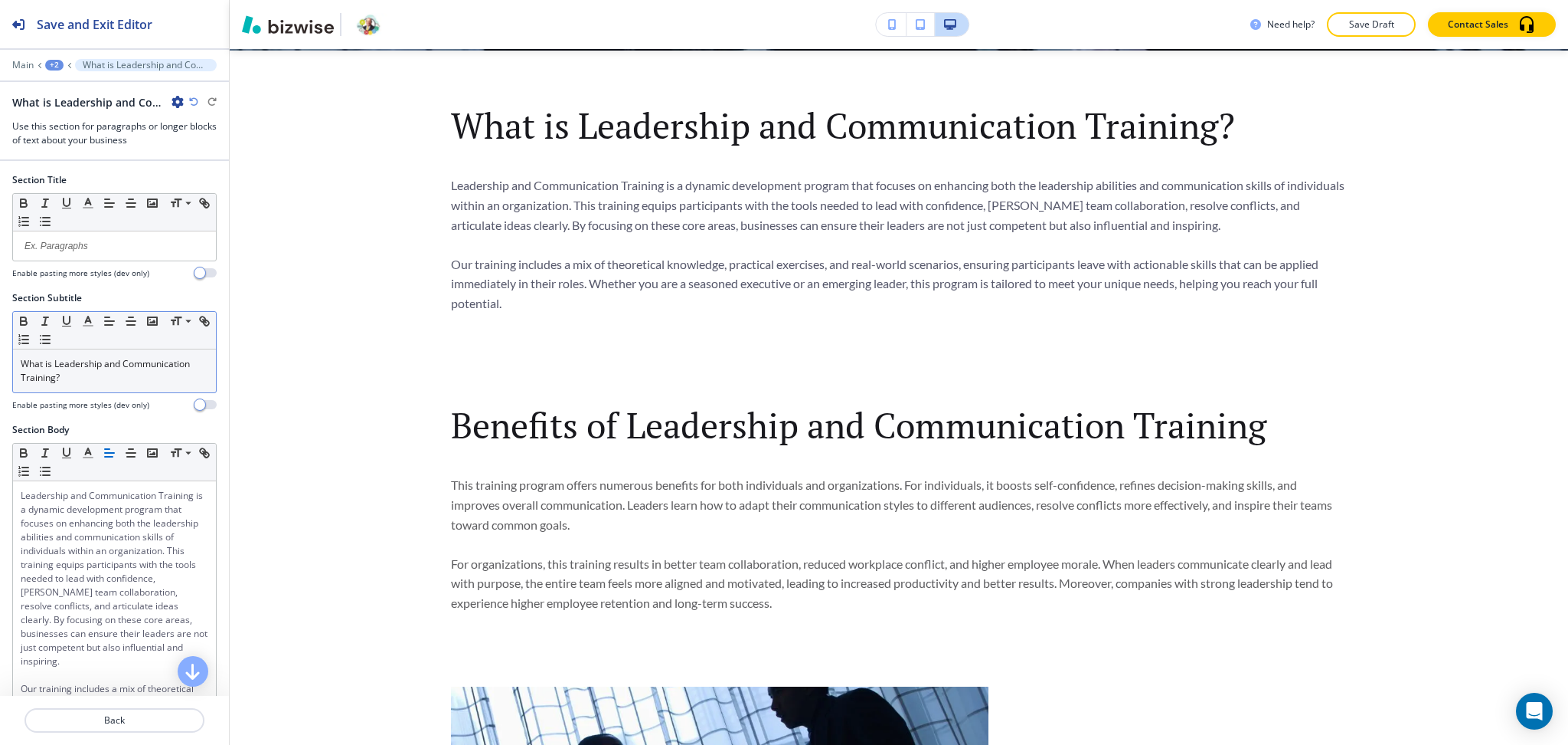
scroll to position [731, 0]
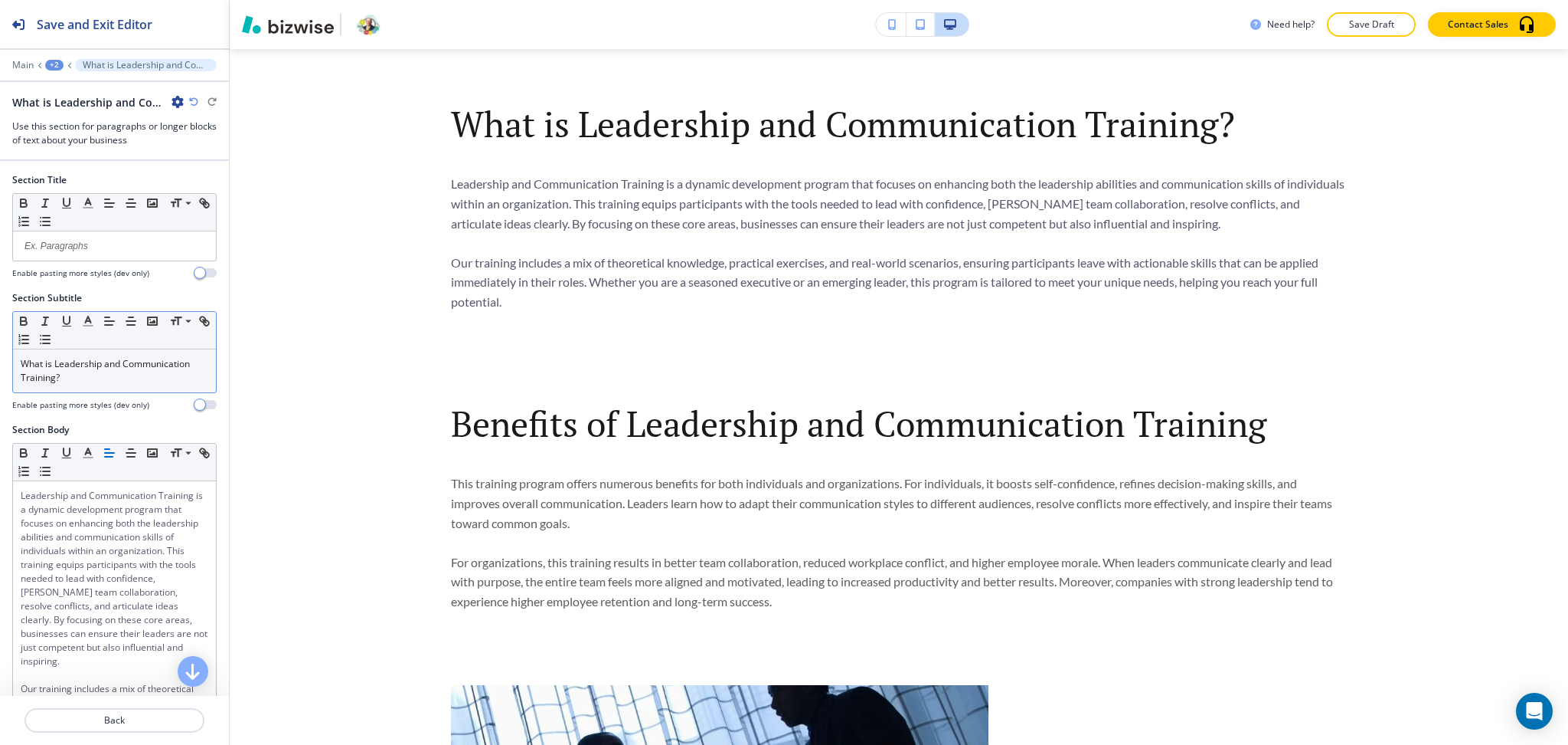
click at [106, 385] on div "What is Leadership and Communication Training?" at bounding box center [114, 370] width 203 height 43
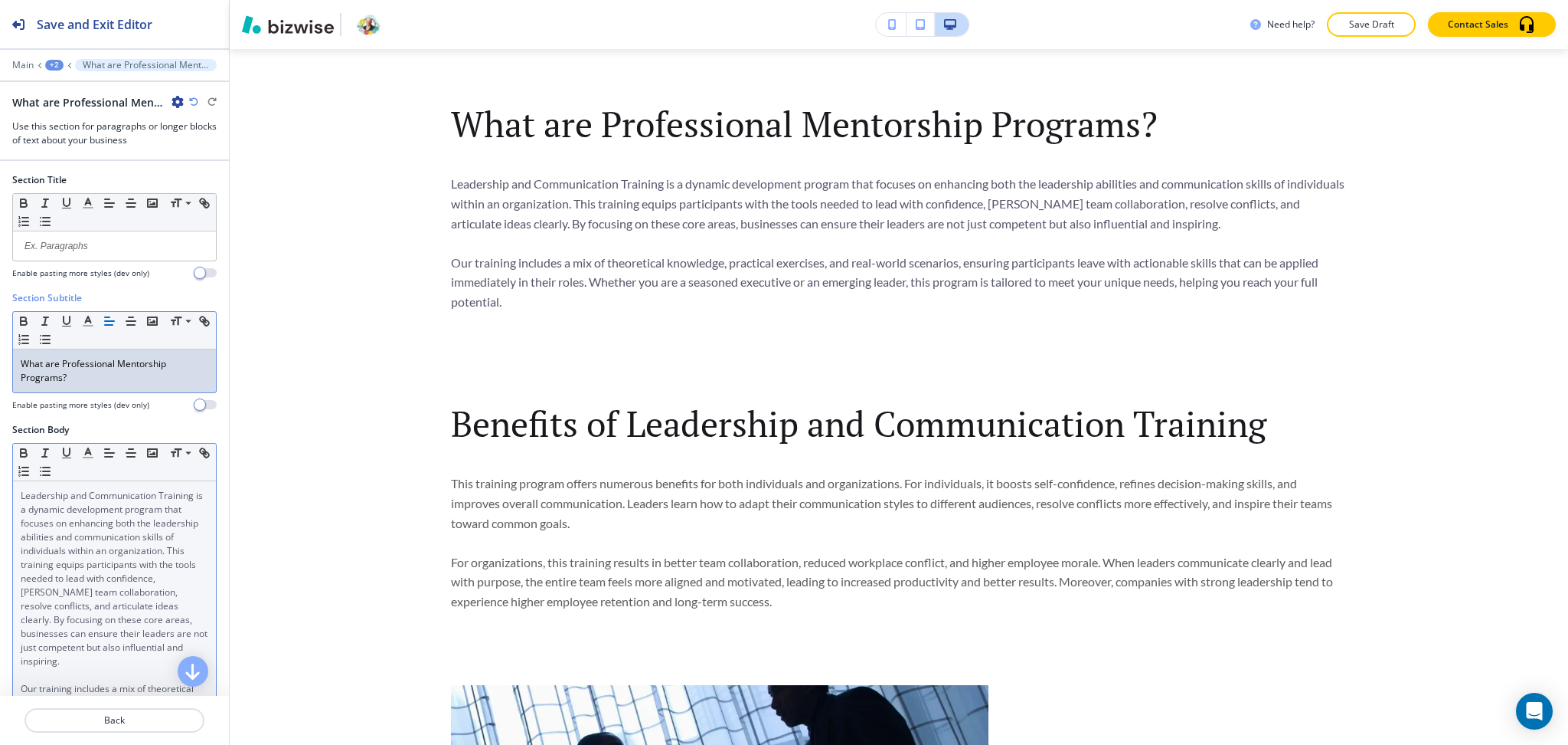
click at [135, 549] on span "Leadership and Communication Training is a dynamic development program that foc…" at bounding box center [115, 578] width 189 height 178
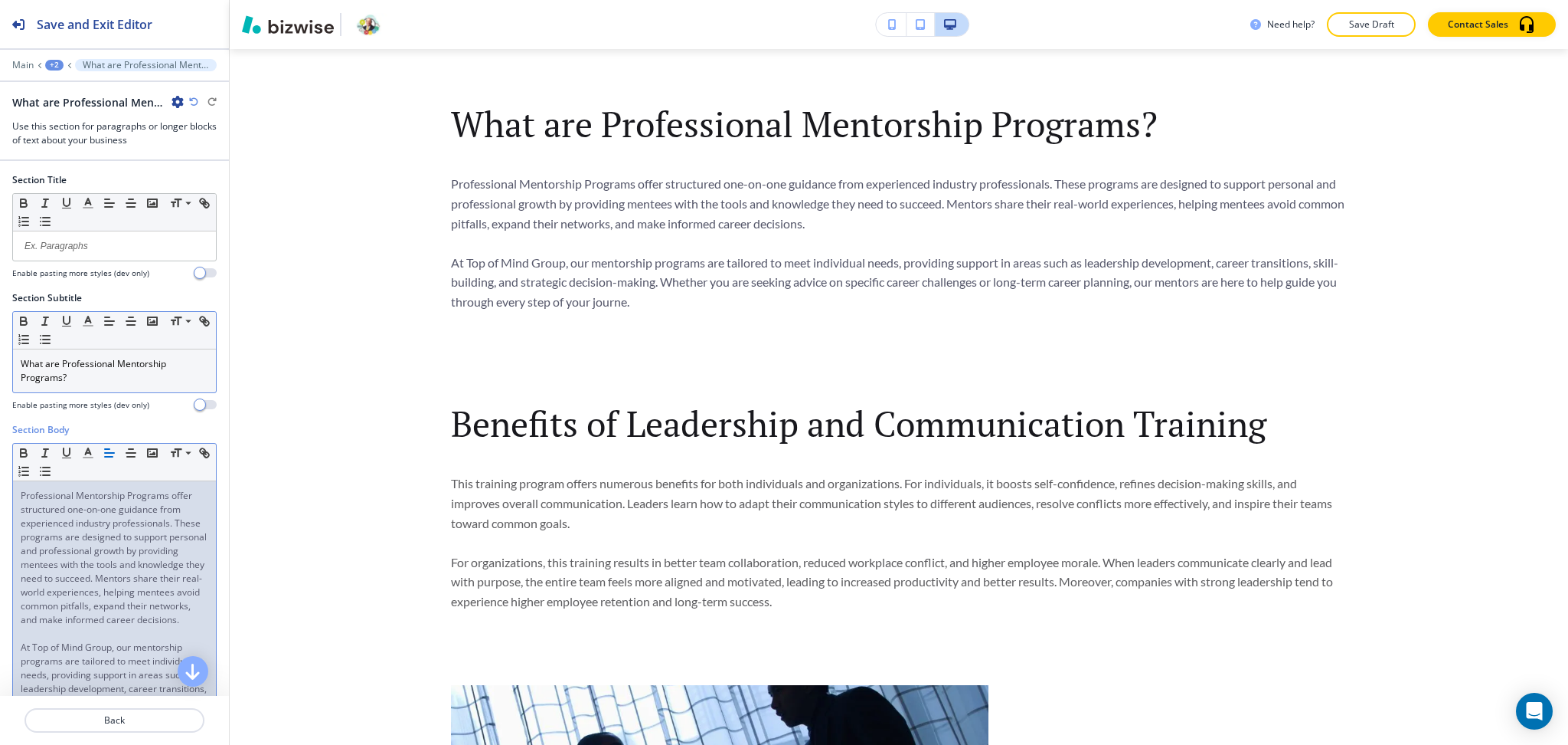
scroll to position [123, 0]
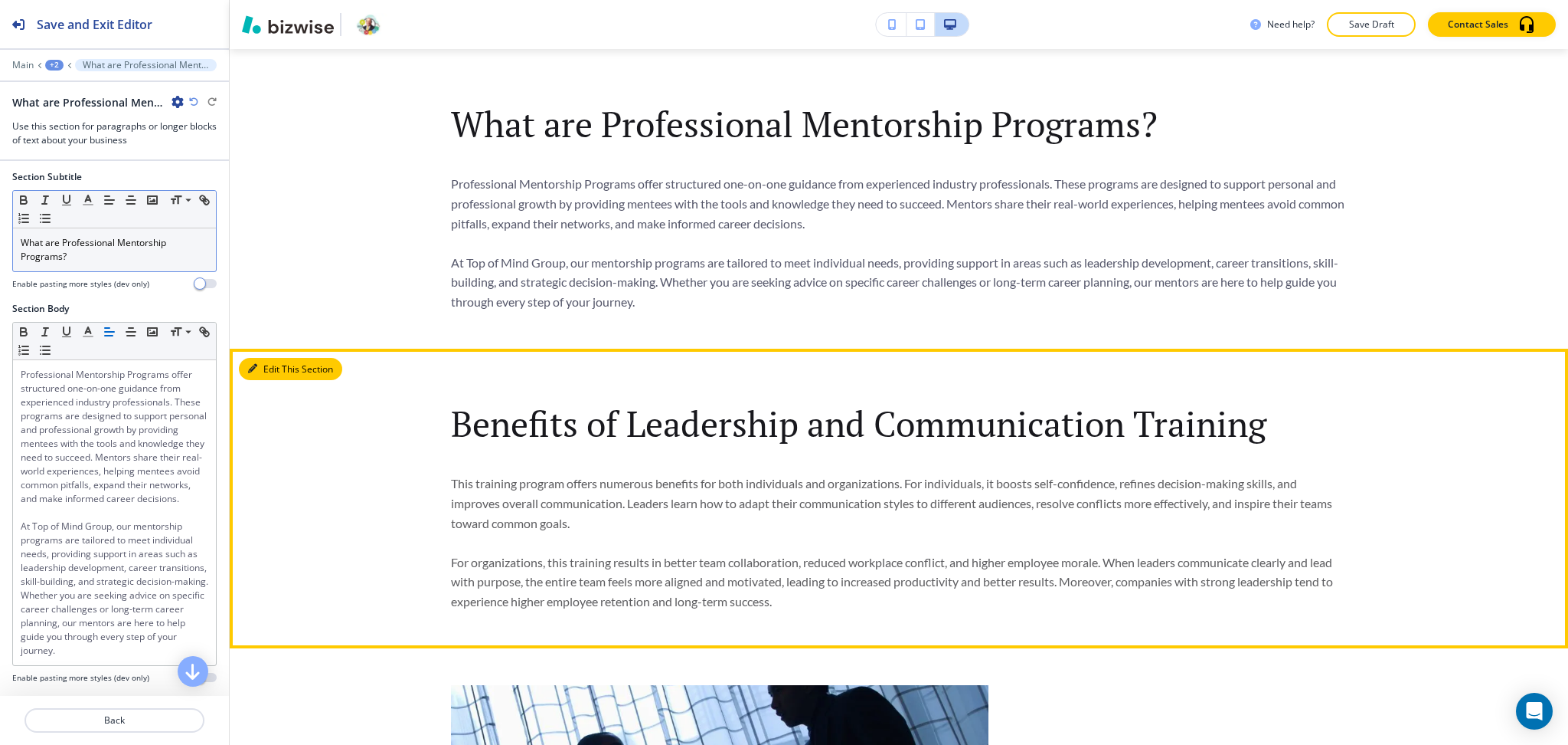
click at [260, 369] on button "Edit This Section" at bounding box center [290, 369] width 103 height 23
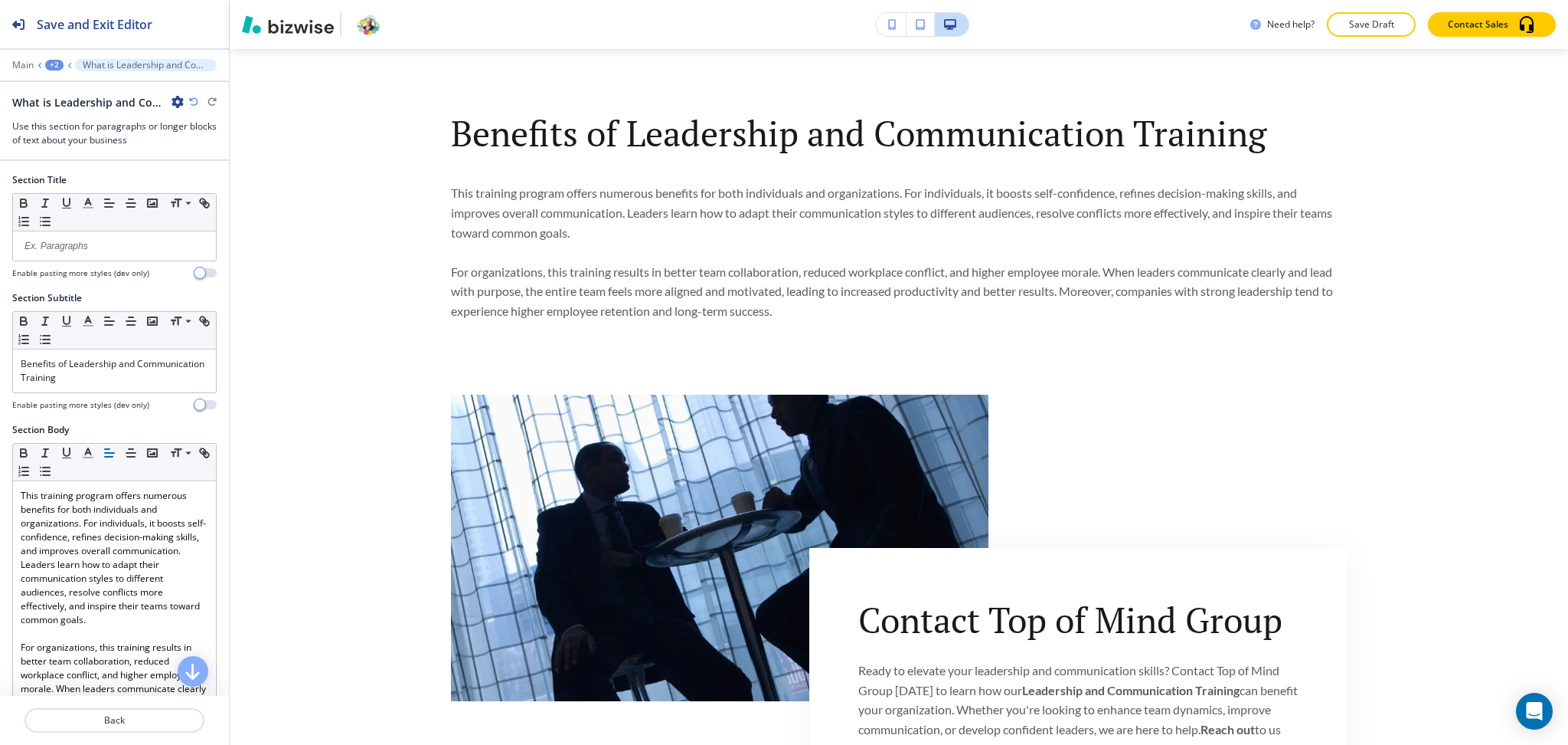
scroll to position [1031, 0]
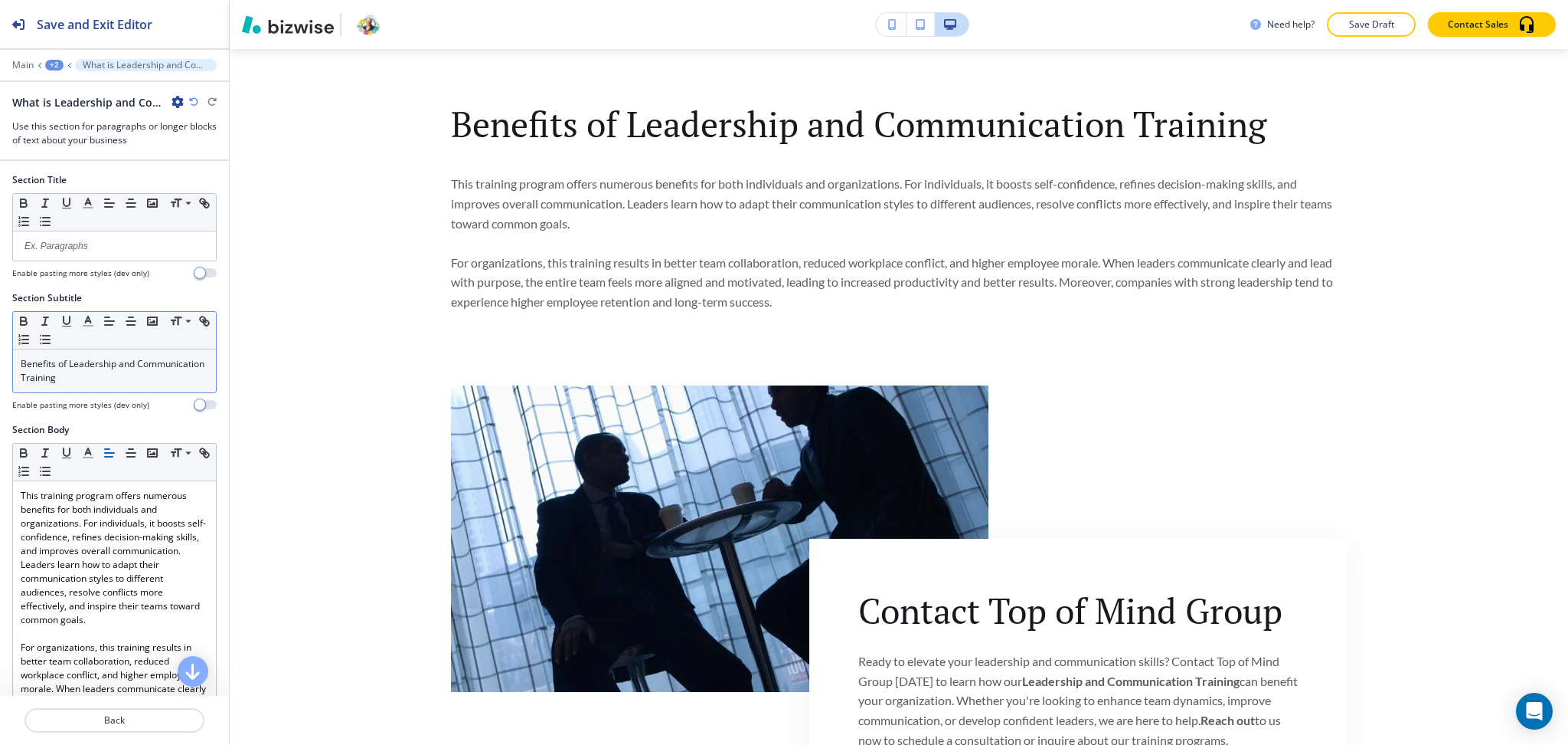
click at [138, 373] on p "Benefits of Leadership and Communication Training" at bounding box center [114, 370] width 188 height 27
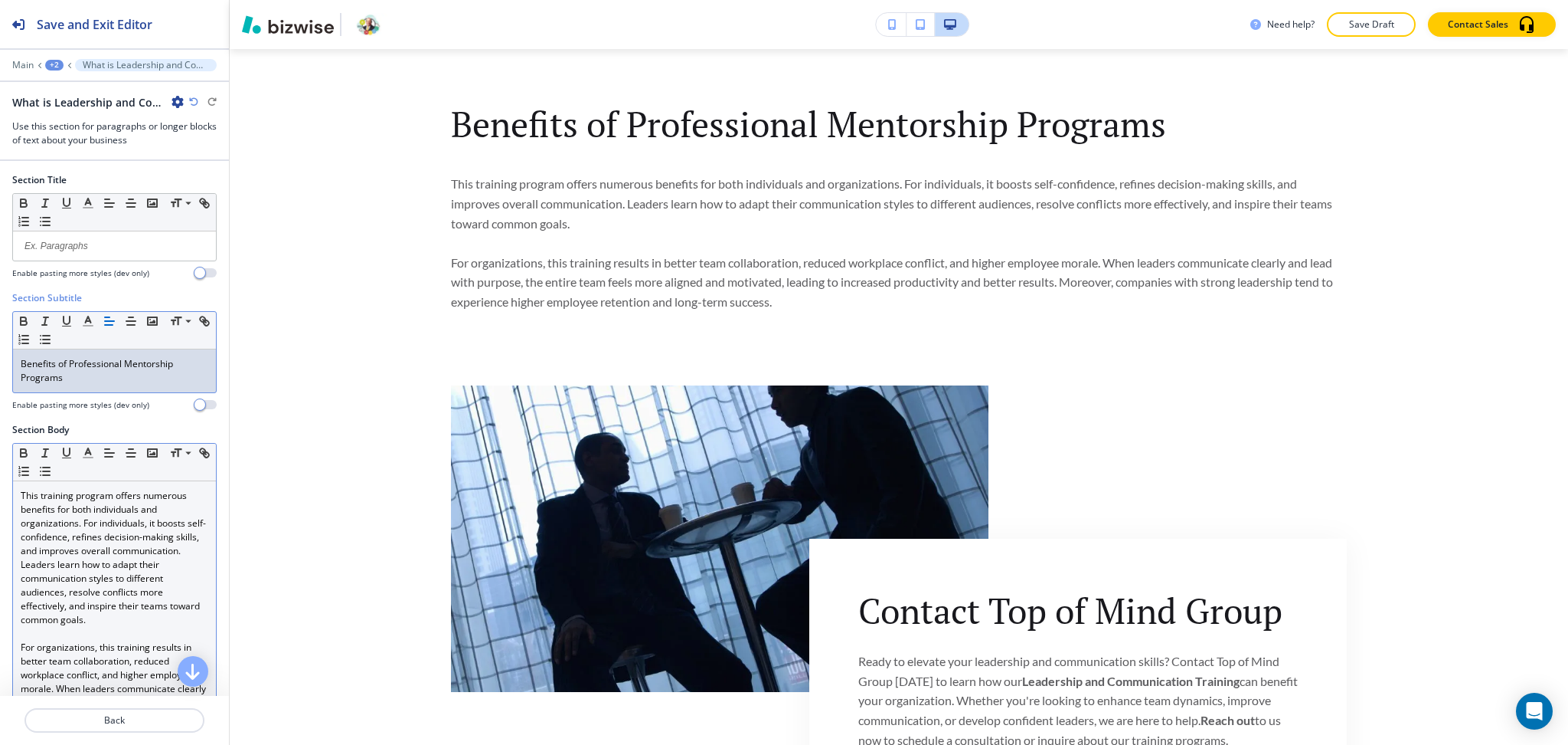
click at [119, 544] on p "This training program offers numerous benefits for both individuals and organiz…" at bounding box center [114, 558] width 188 height 138
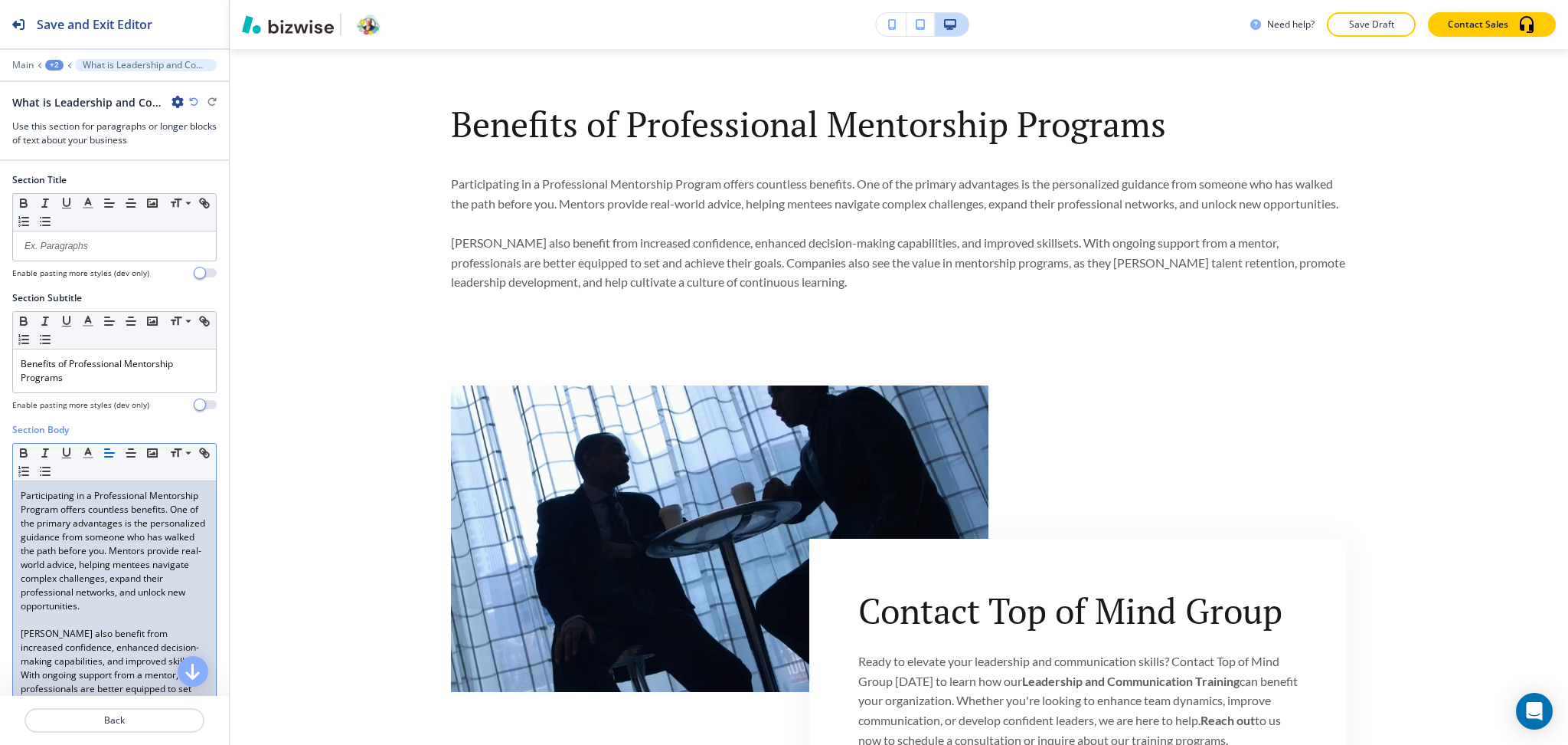
scroll to position [95, 0]
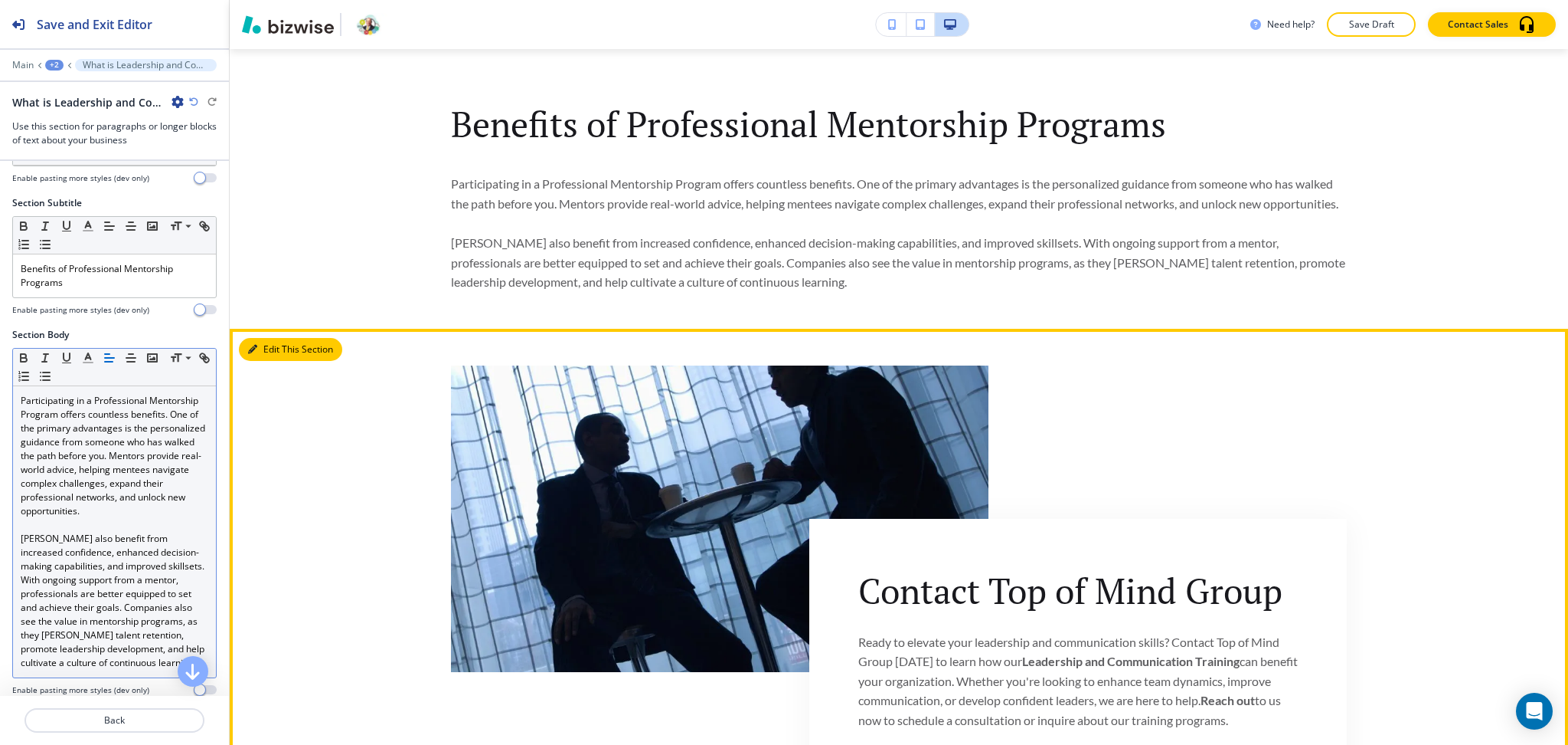
click at [282, 361] on button "Edit This Section" at bounding box center [290, 349] width 103 height 23
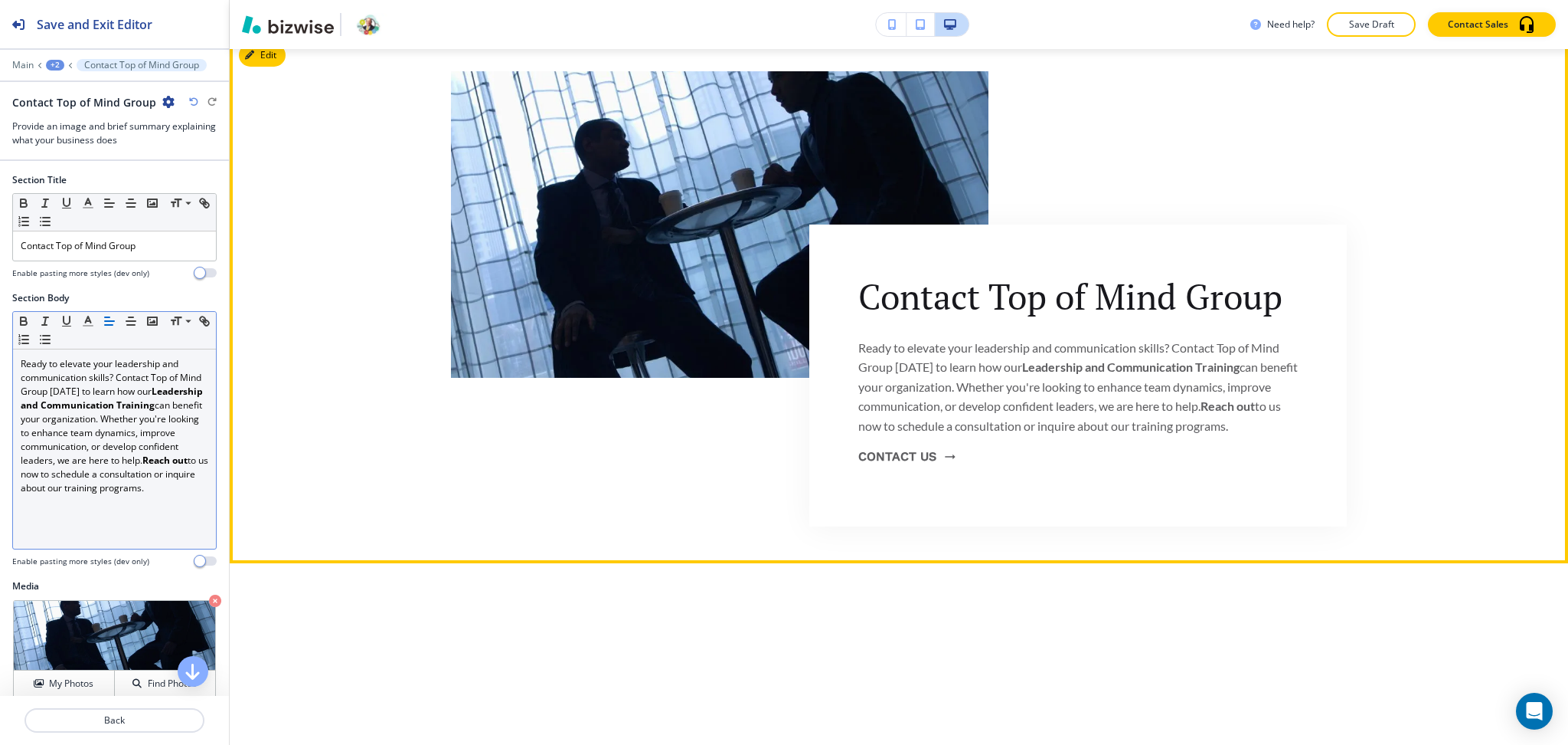
scroll to position [1330, 0]
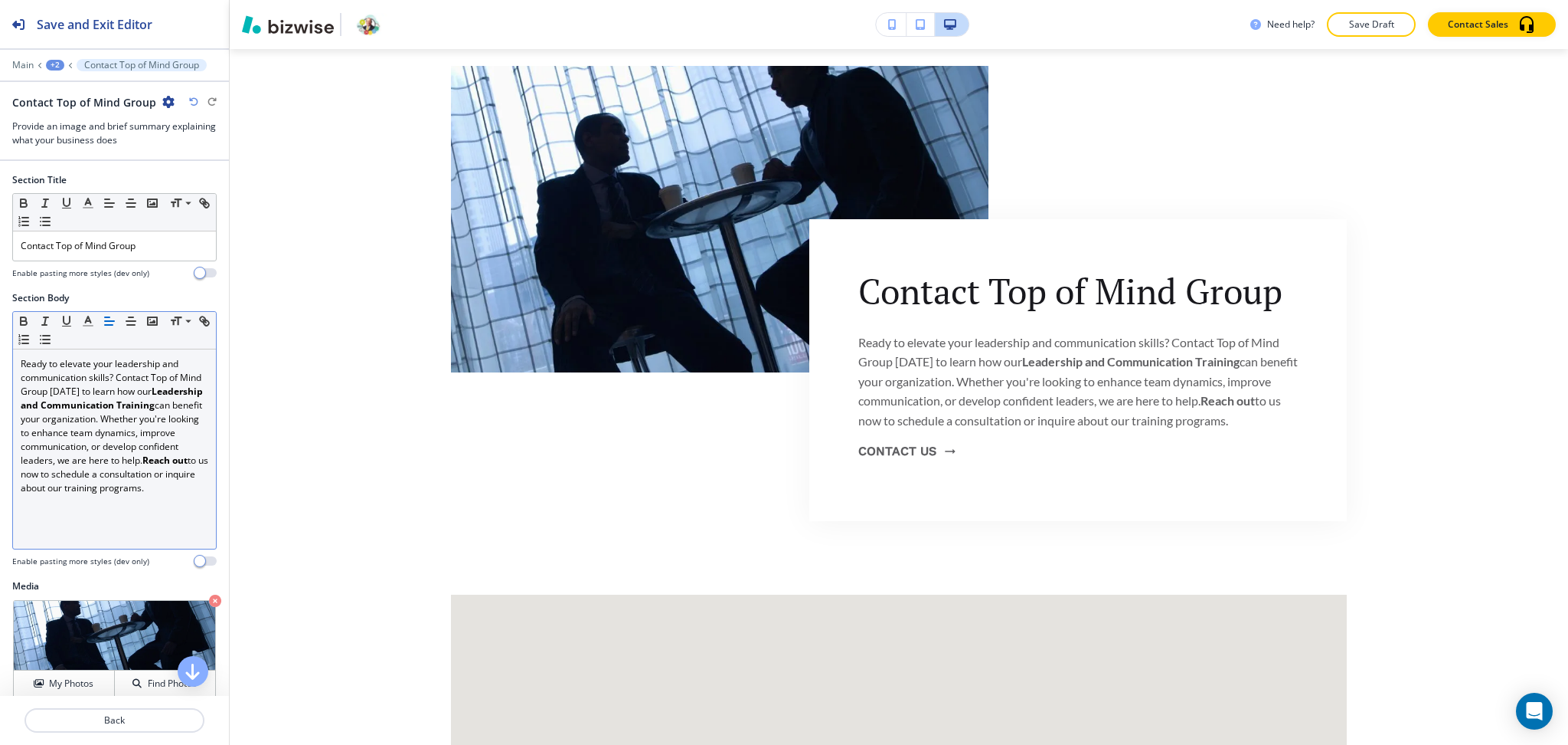
click at [111, 471] on p "Ready to elevate your leadership and communication skills? Contact Top of Mind …" at bounding box center [114, 426] width 188 height 138
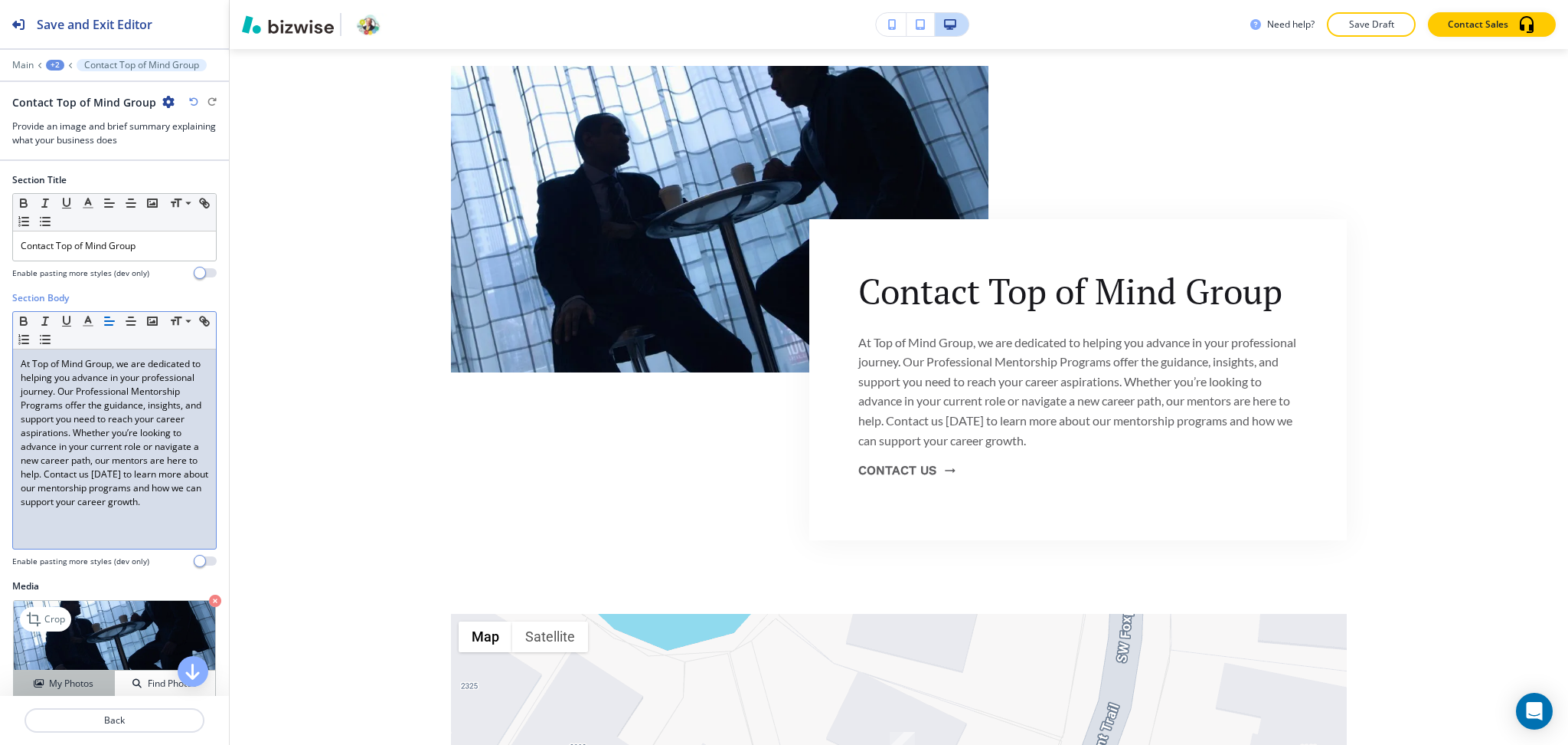
click at [91, 672] on button "My Photos" at bounding box center [64, 684] width 101 height 27
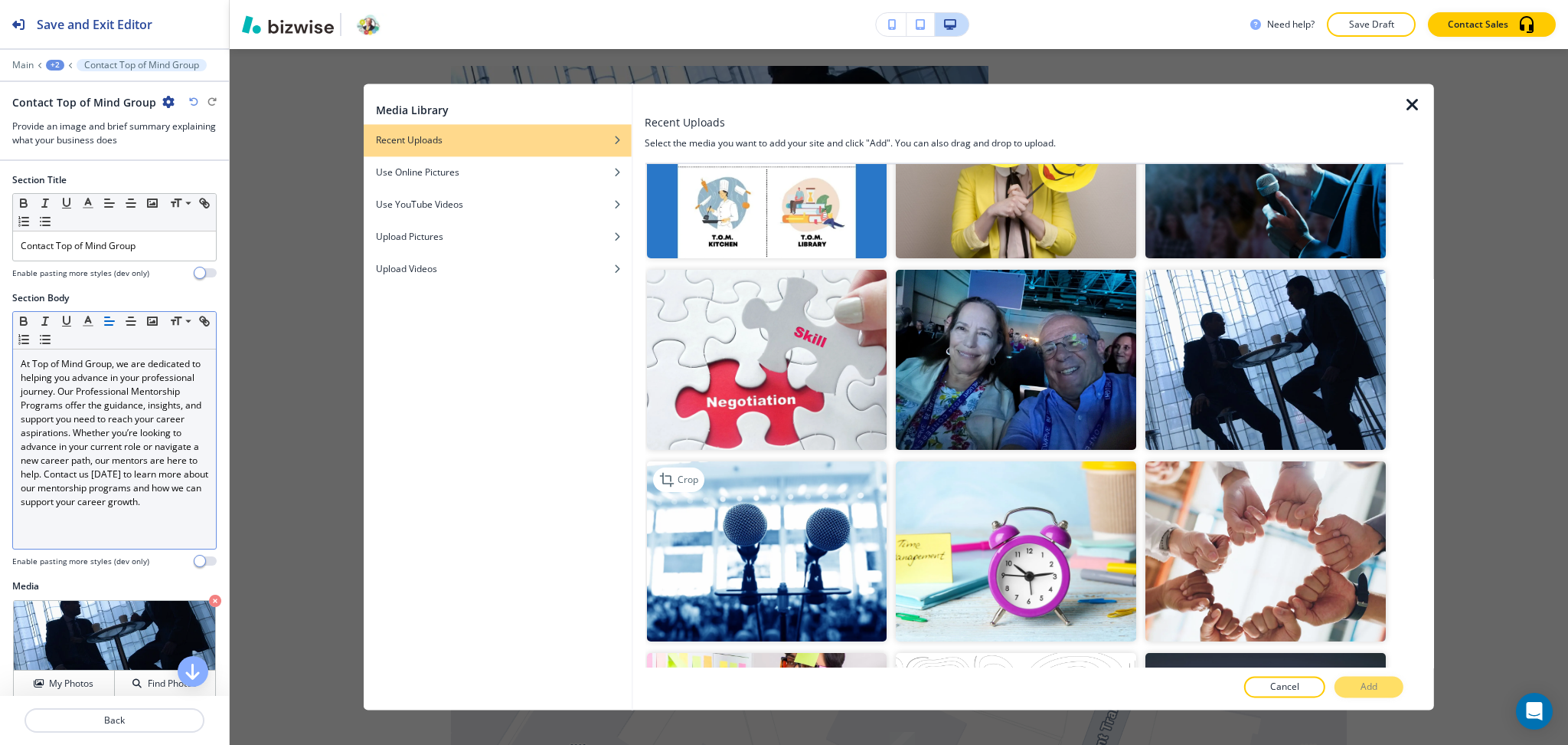
scroll to position [481, 0]
click at [794, 549] on img "button" at bounding box center [766, 550] width 240 height 180
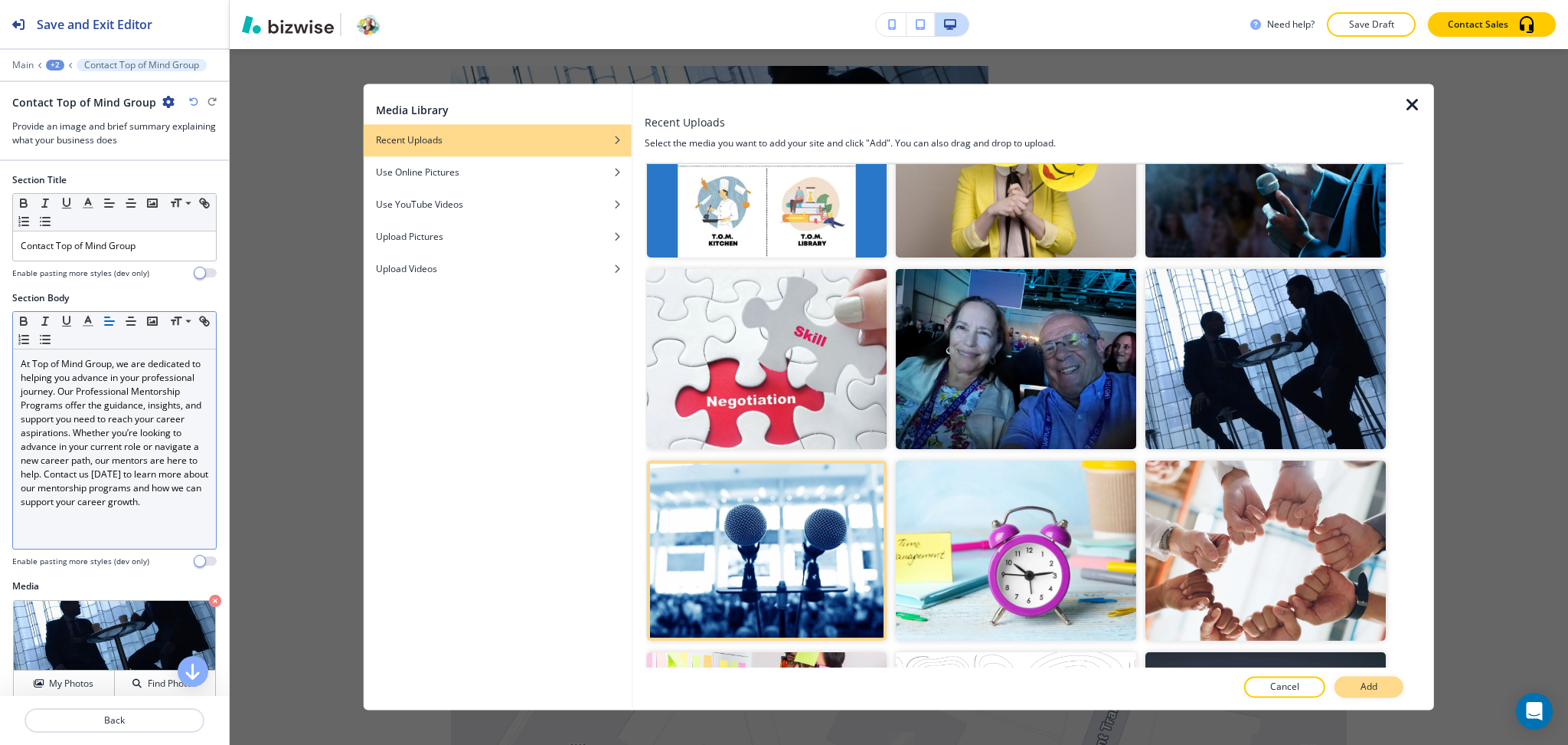
click at [1362, 689] on p "Add" at bounding box center [1369, 687] width 17 height 14
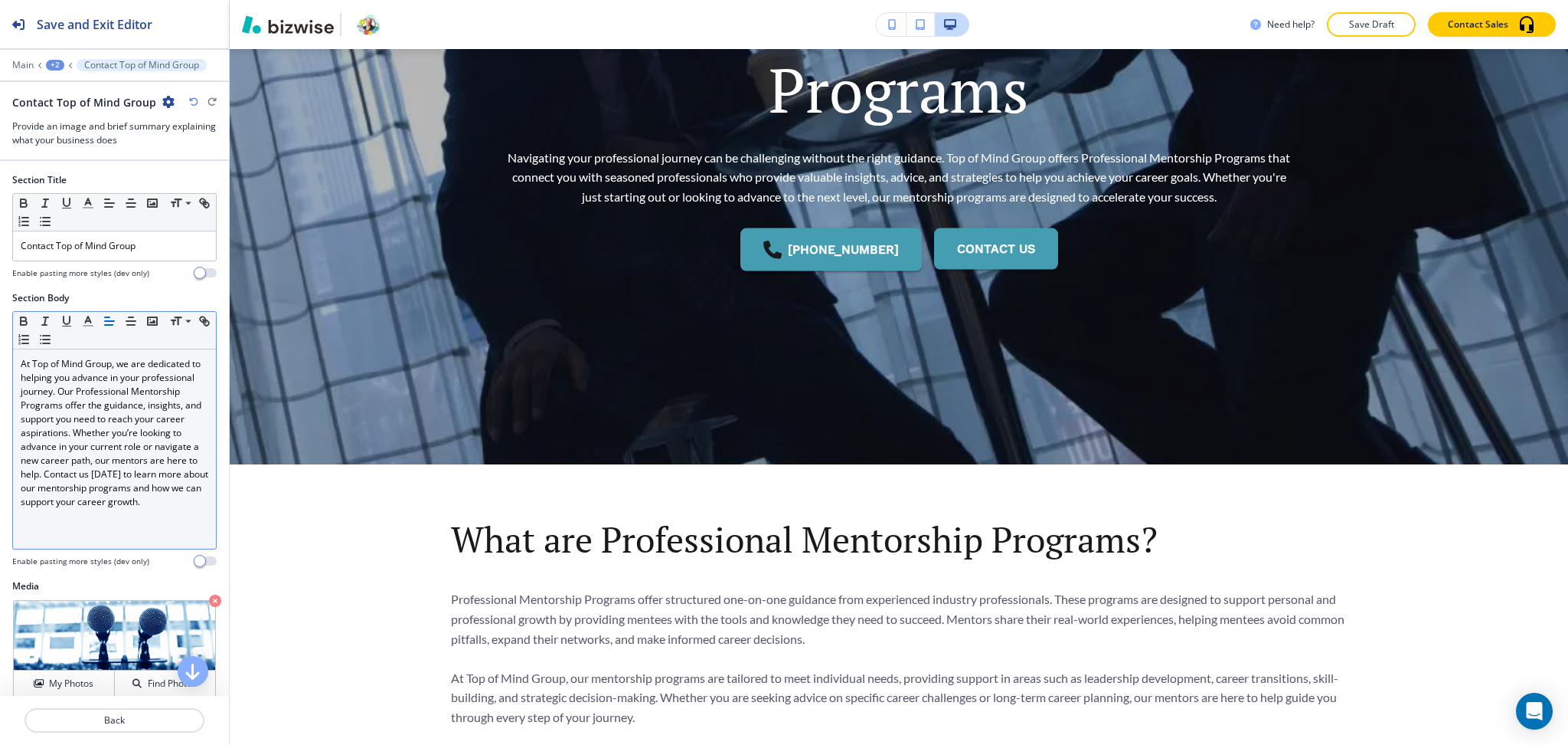
scroll to position [0, 0]
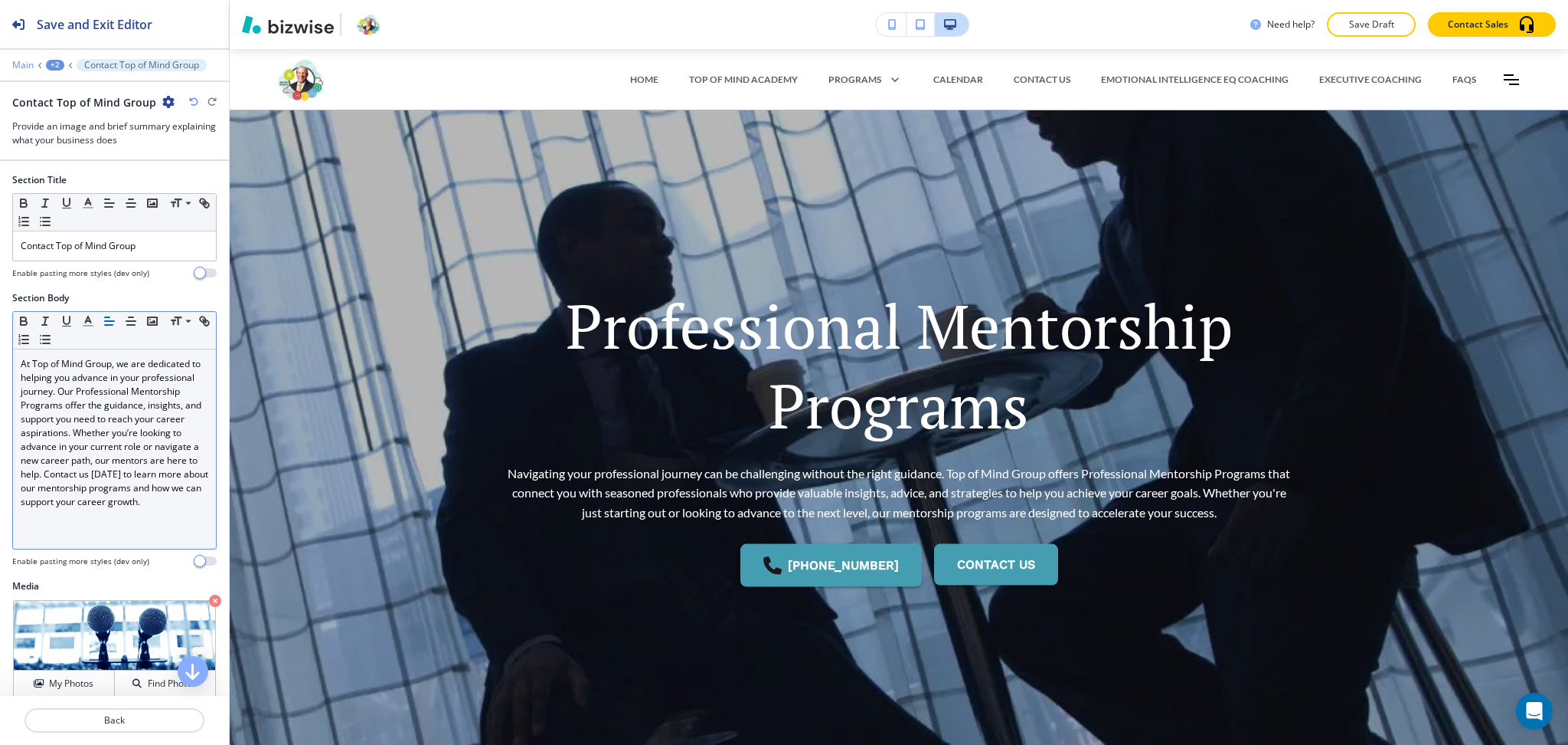
click at [23, 61] on p "Main" at bounding box center [23, 65] width 21 height 11
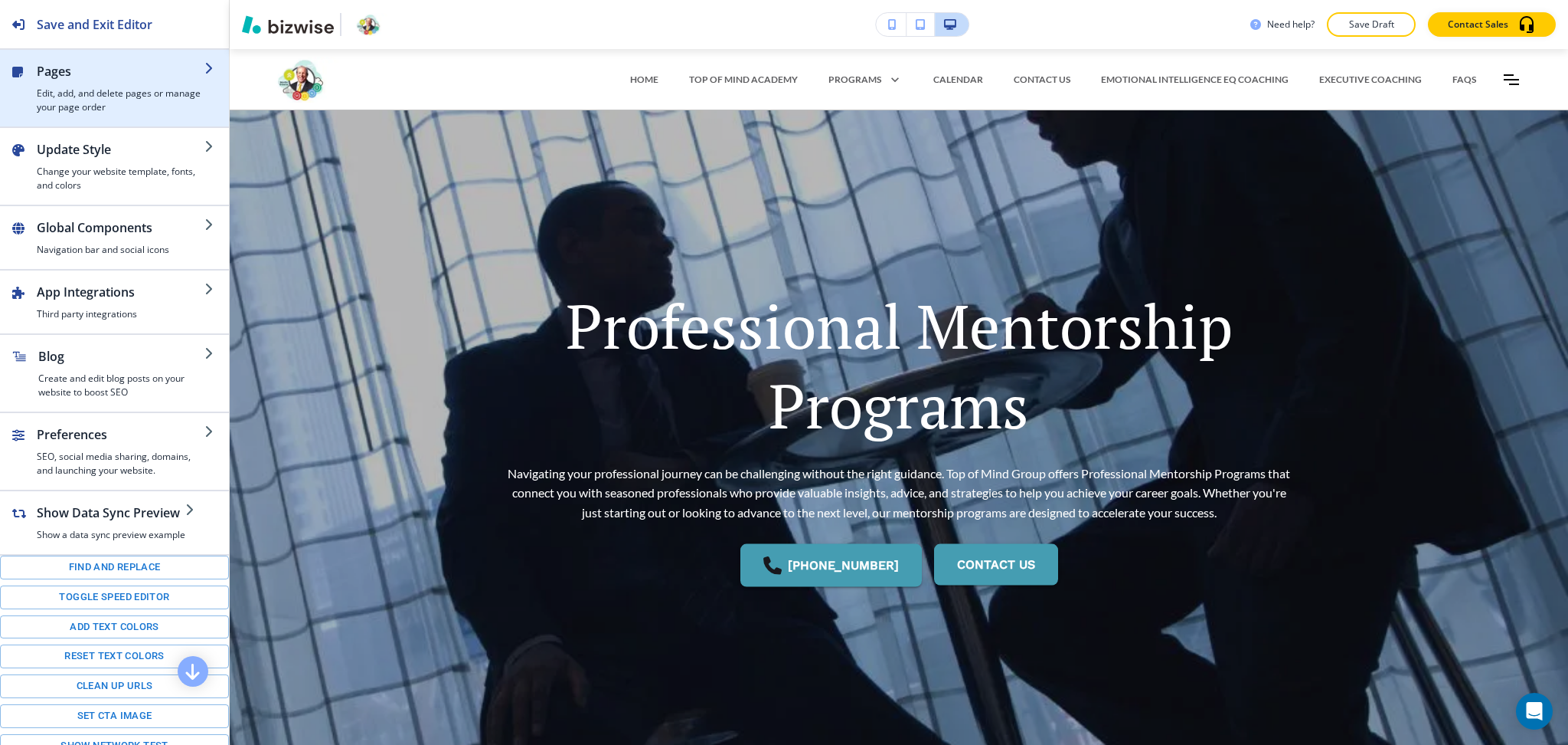
click at [63, 95] on h4 "Edit, add, and delete pages or manage your page order" at bounding box center [120, 100] width 167 height 27
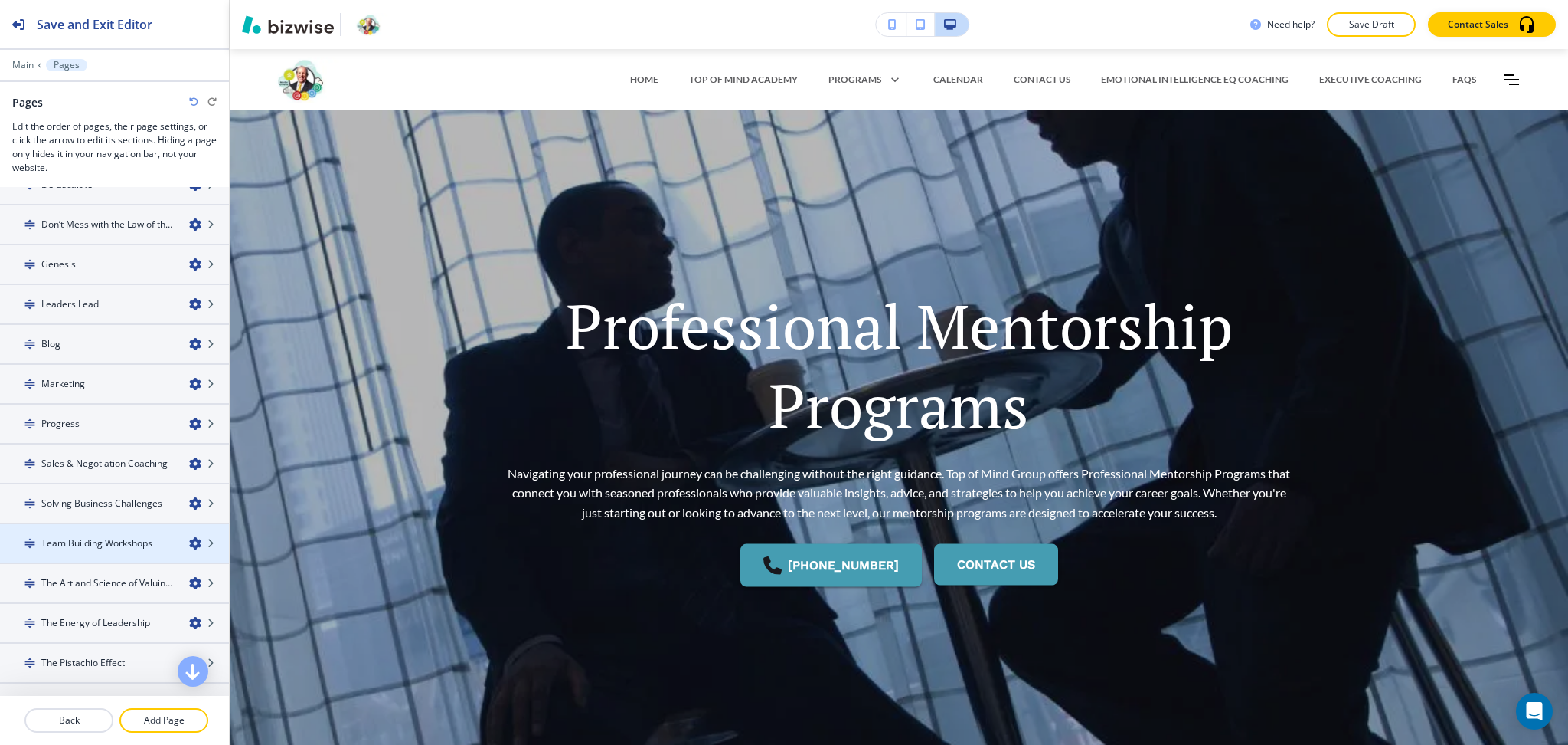
scroll to position [701, 0]
click at [189, 536] on icon "button" at bounding box center [196, 542] width 13 height 13
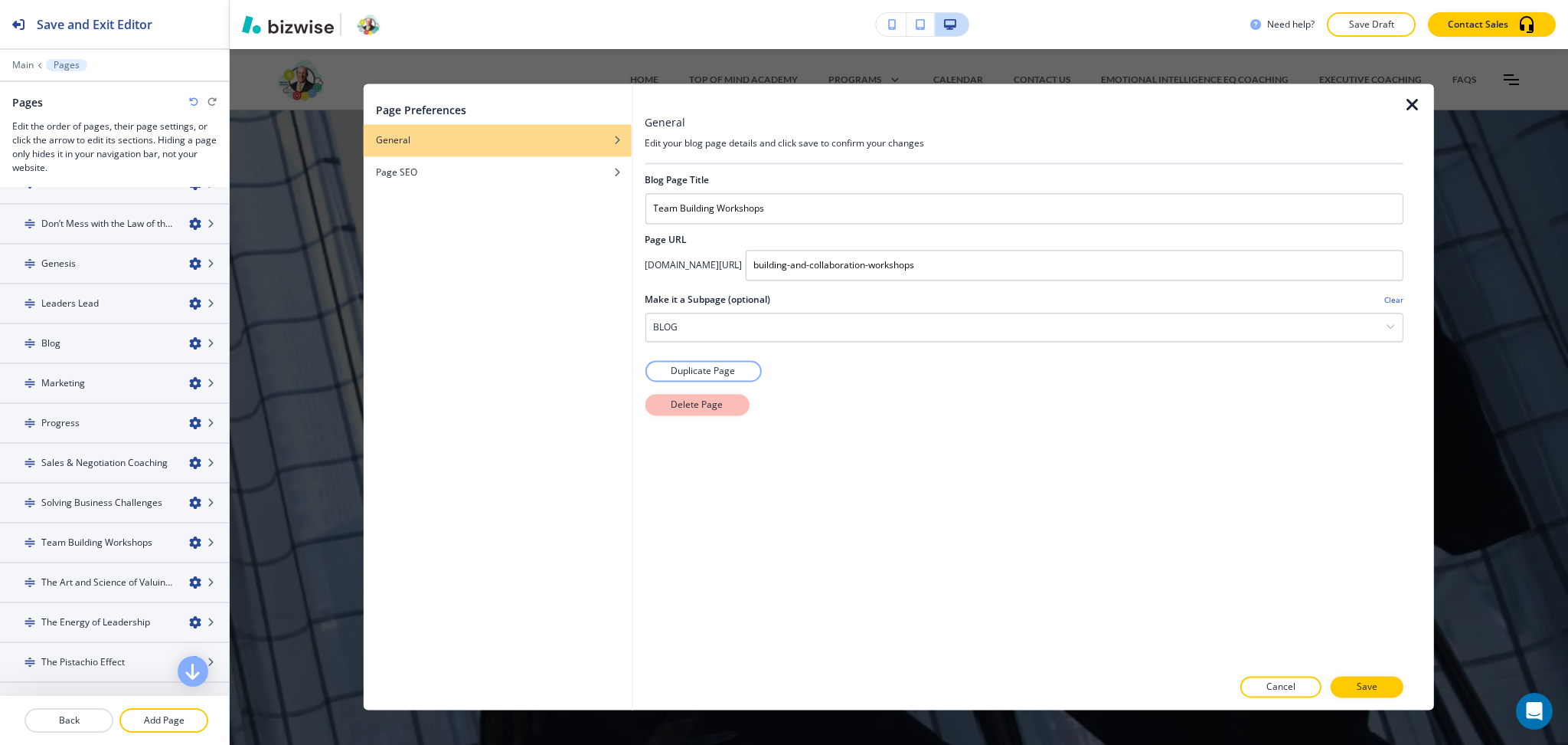
click at [717, 411] on p "Delete Page" at bounding box center [697, 405] width 52 height 14
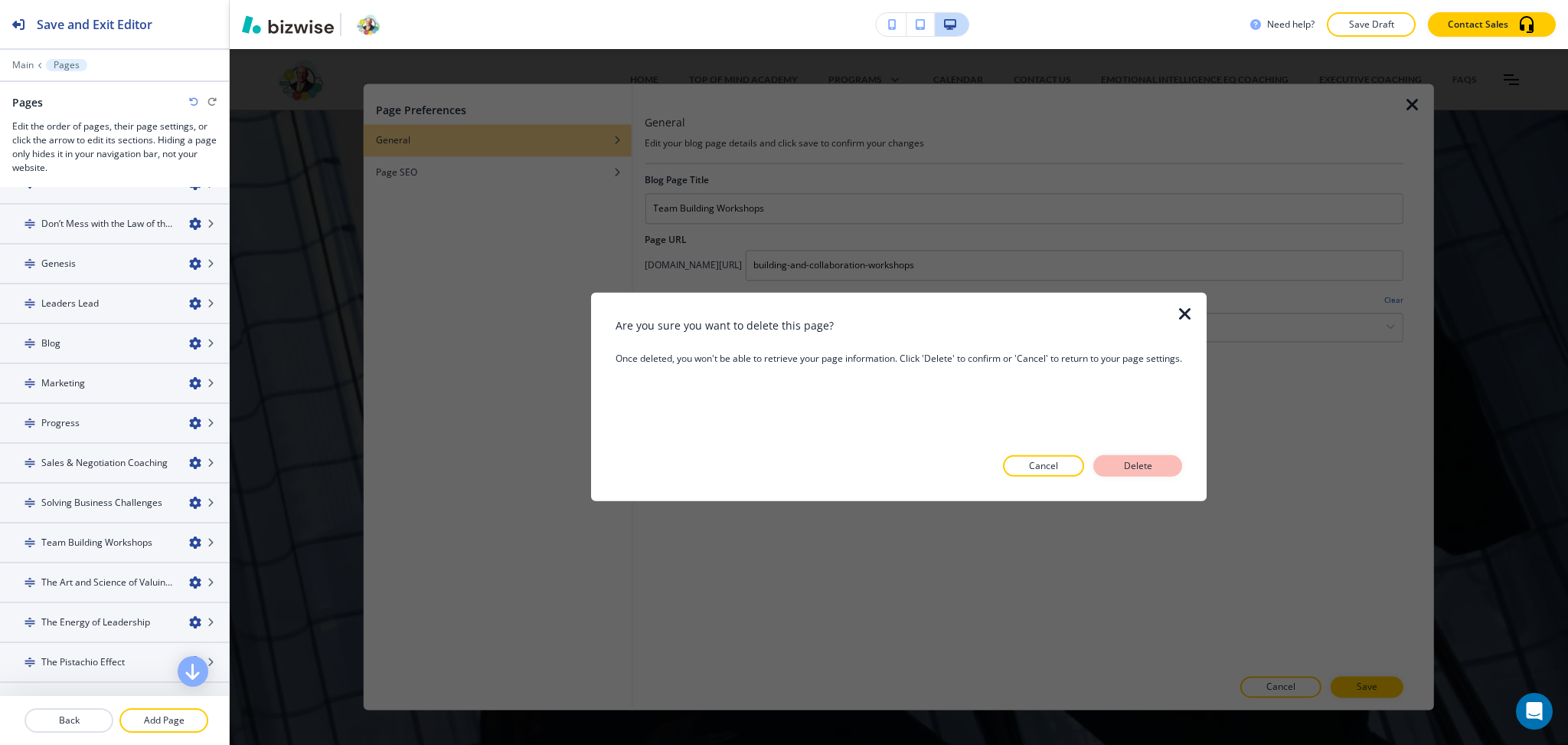
click at [1123, 466] on p "Delete" at bounding box center [1138, 466] width 37 height 14
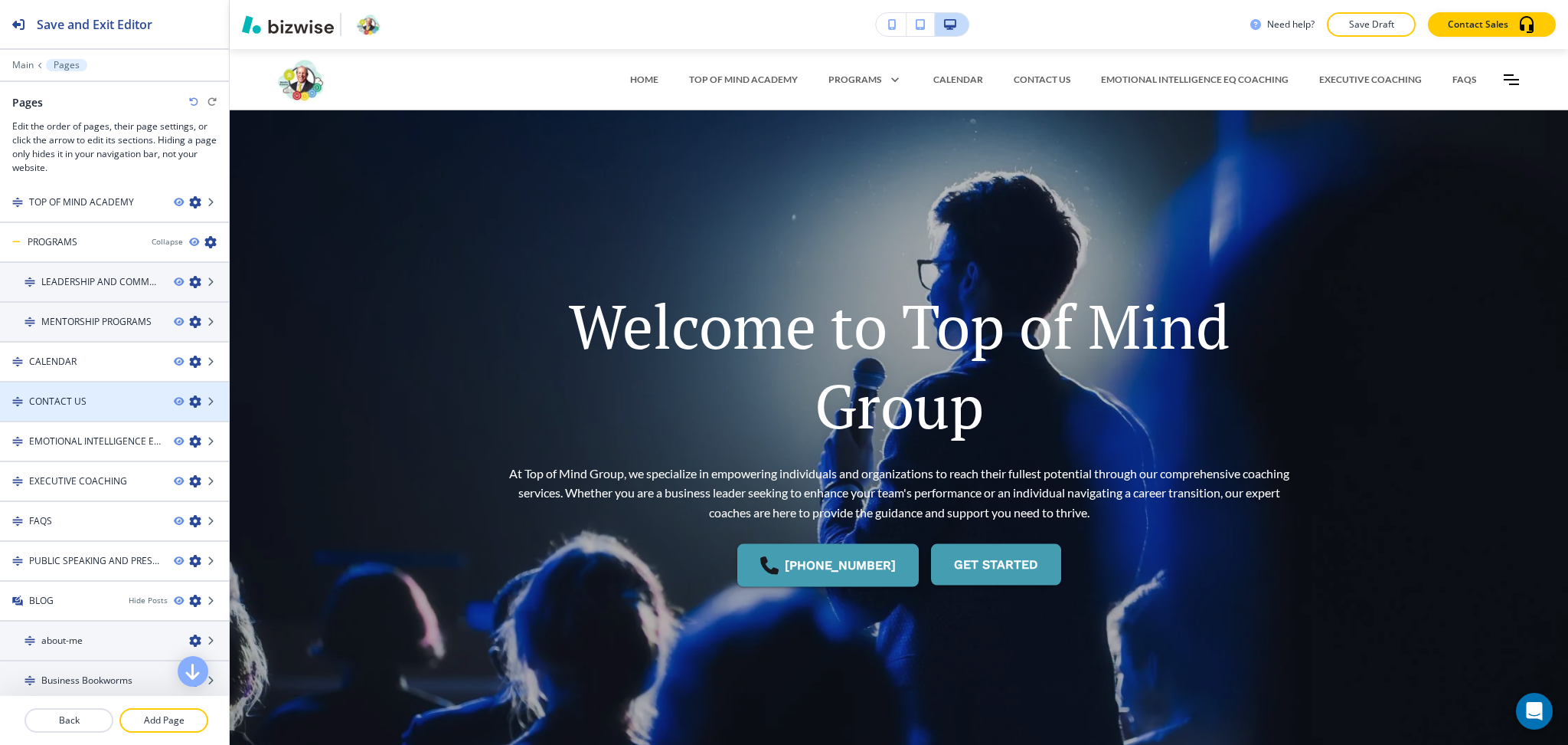
scroll to position [0, 0]
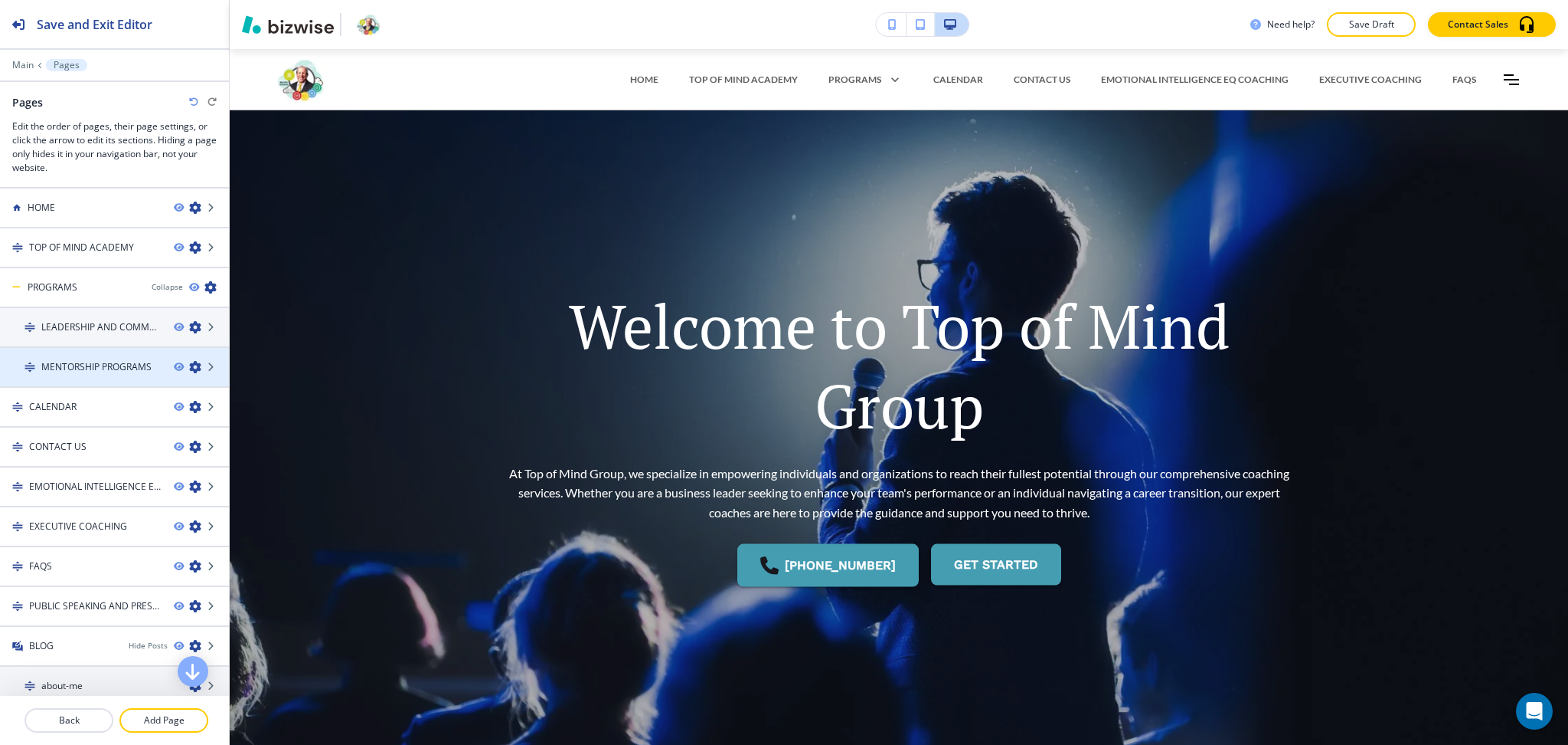
click at [189, 362] on icon "button" at bounding box center [196, 367] width 13 height 13
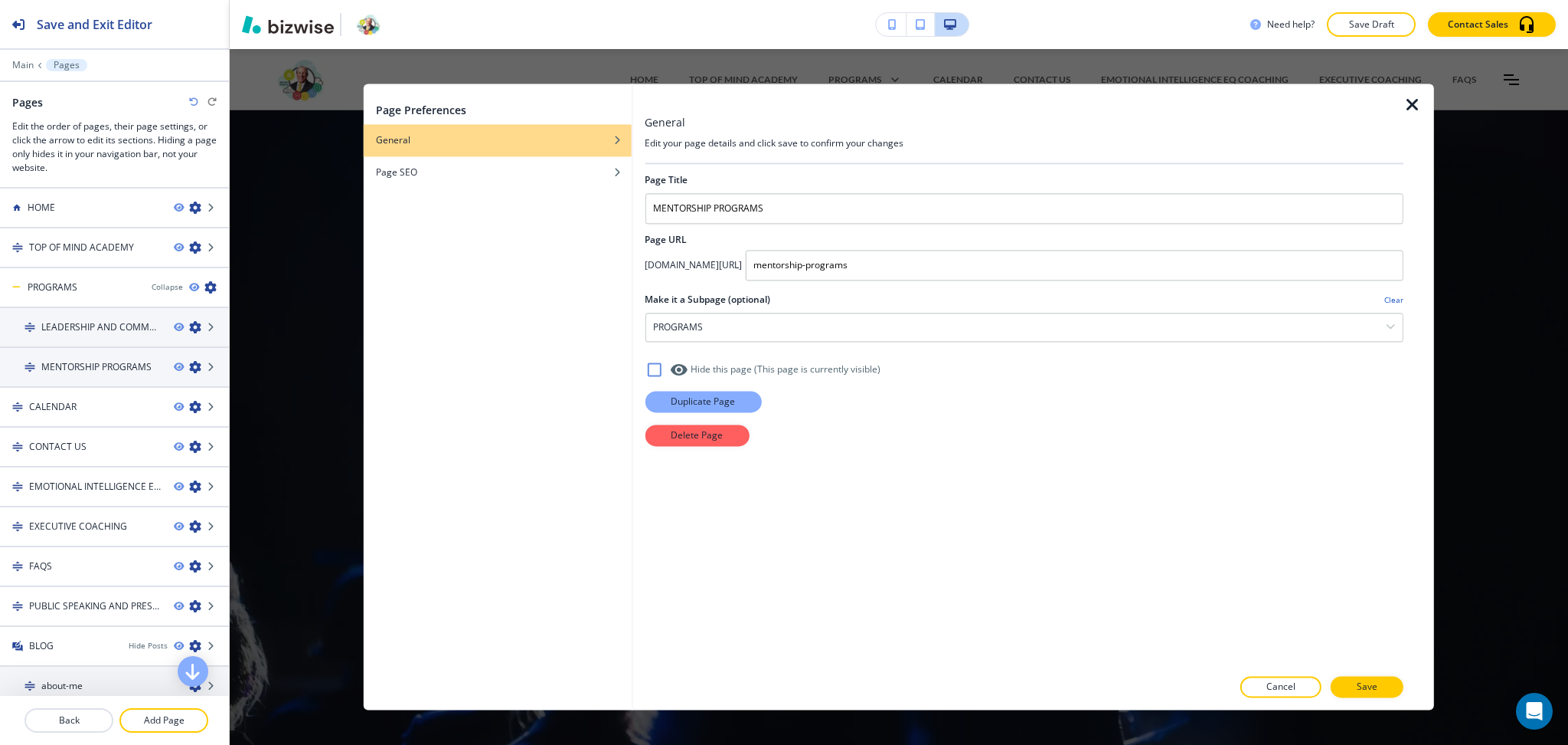
click at [727, 404] on p "Duplicate Page" at bounding box center [703, 401] width 64 height 14
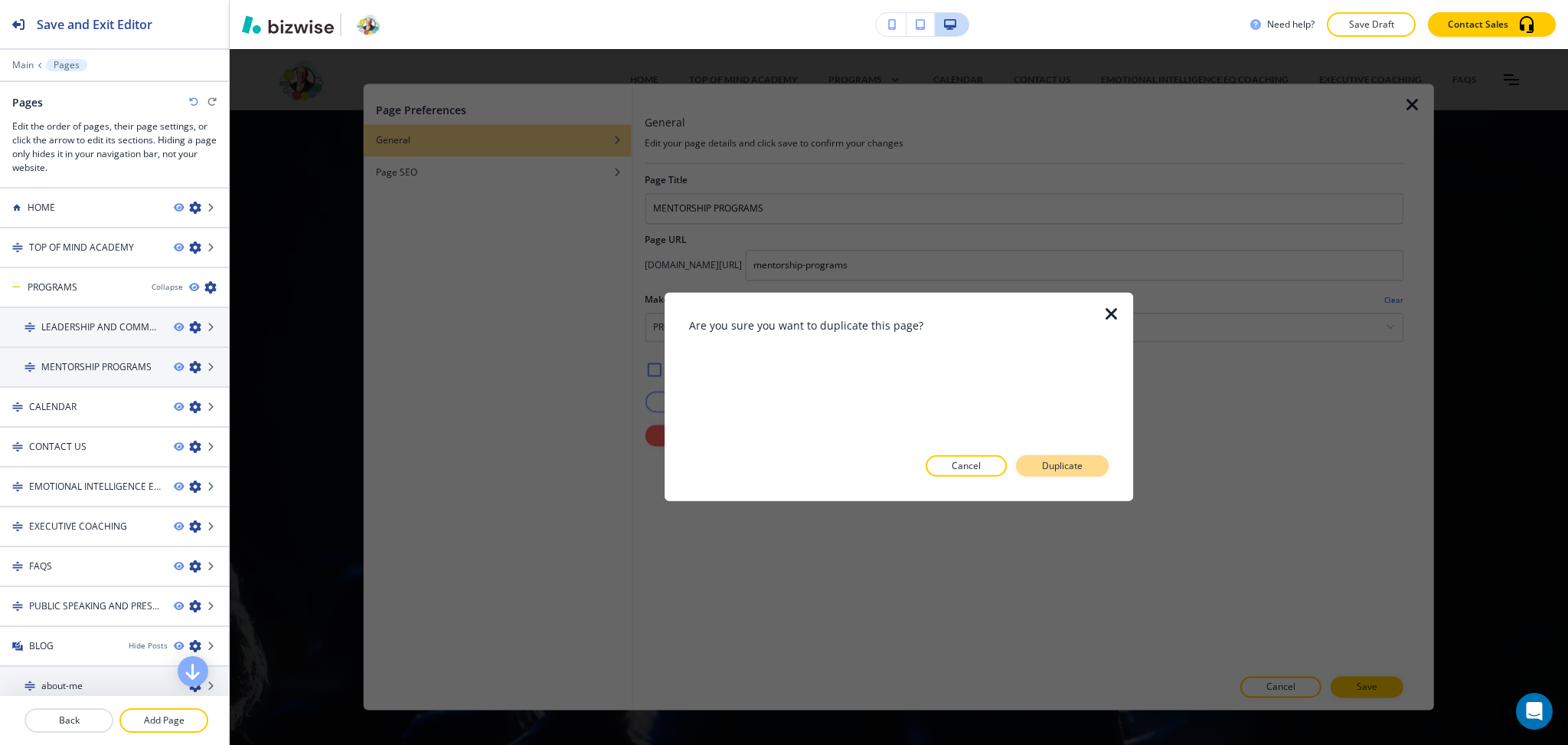
click at [1067, 471] on p "Duplicate" at bounding box center [1063, 466] width 41 height 14
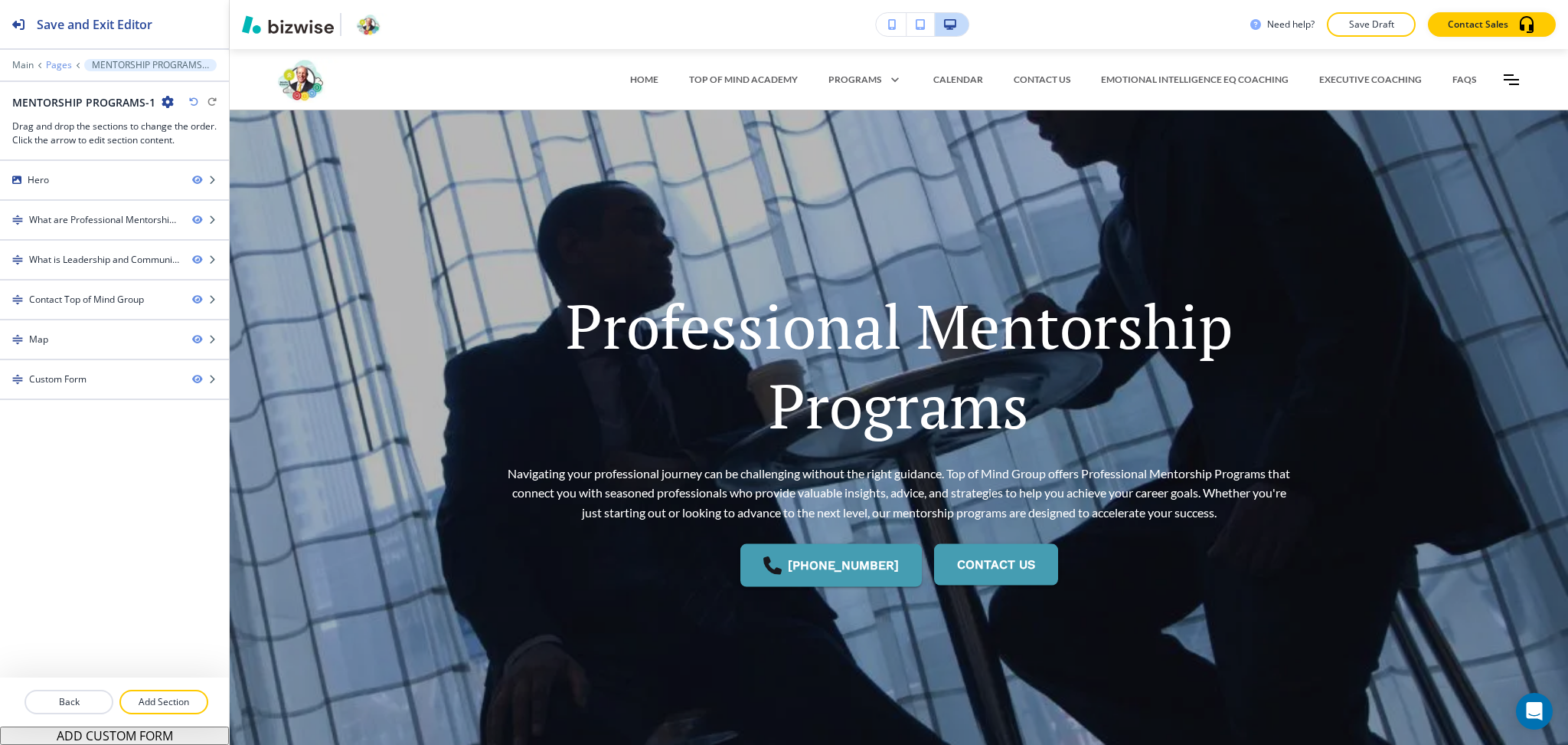
click at [58, 63] on p "Pages" at bounding box center [59, 65] width 26 height 11
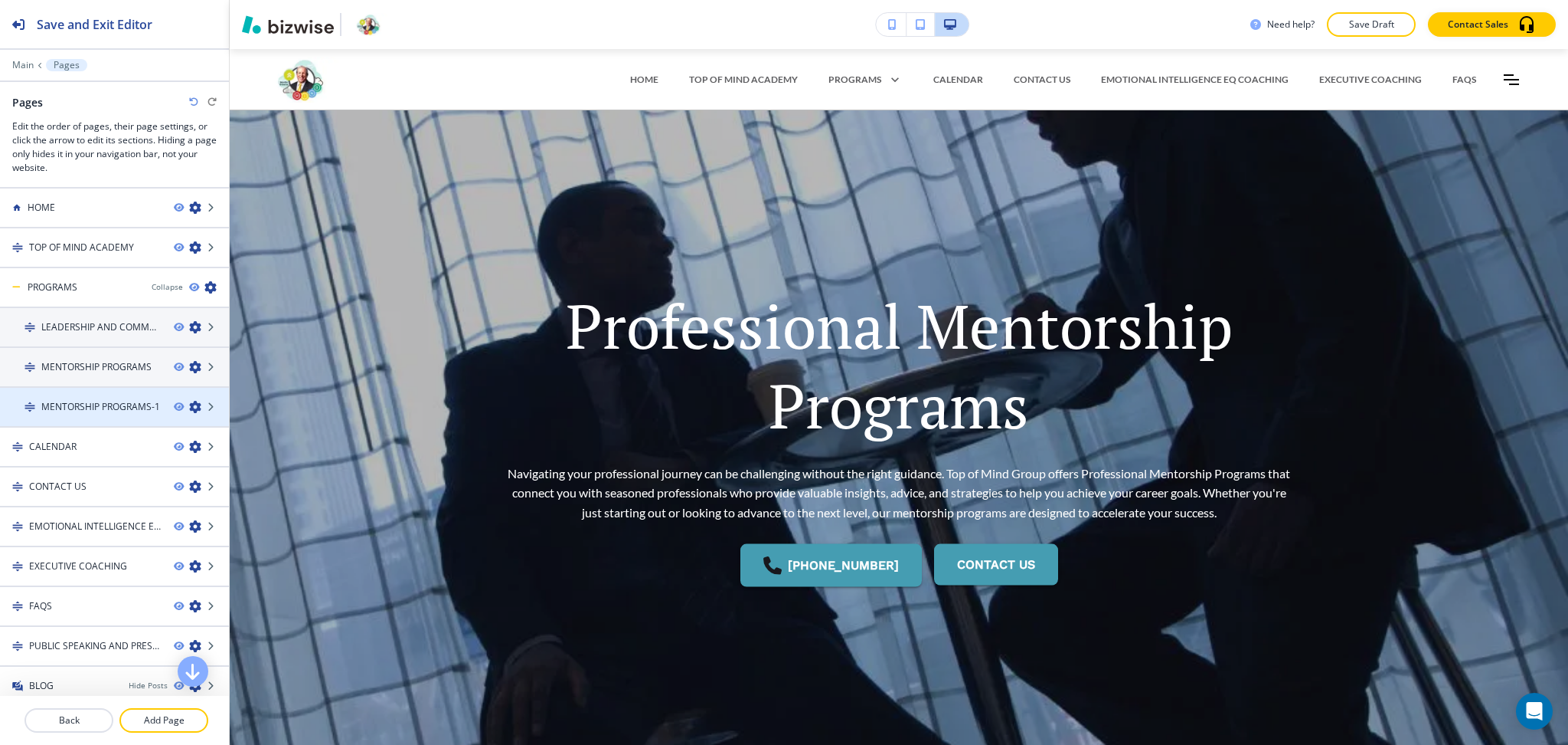
click at [189, 405] on icon "button" at bounding box center [196, 407] width 13 height 13
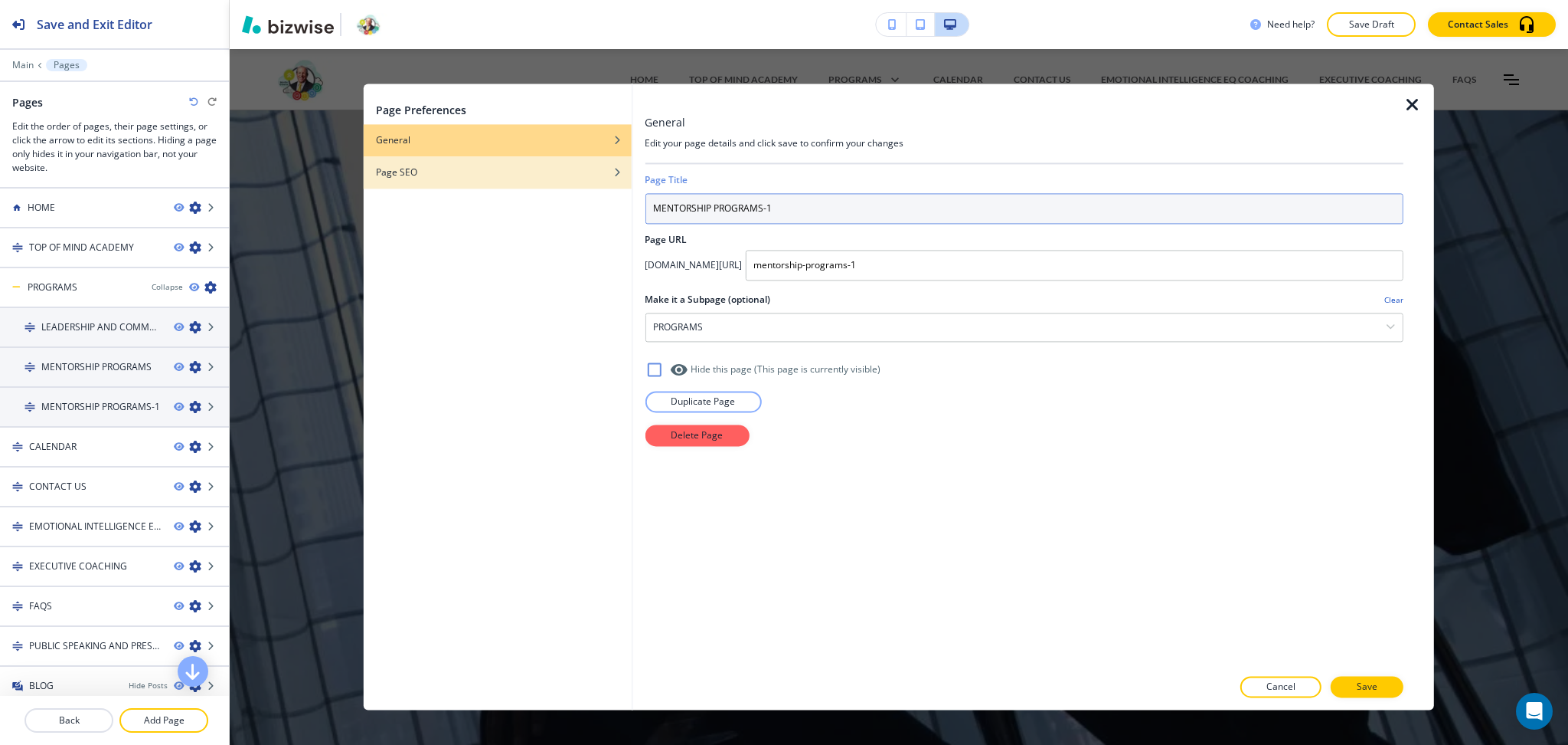
drag, startPoint x: 788, startPoint y: 209, endPoint x: 511, endPoint y: 186, distance: 278.0
click at [511, 186] on div "Page Preferences General Page SEO General Edit your page details and click save…" at bounding box center [899, 397] width 1071 height 626
paste input "TEAM BUILDING WORKSHOPS"
type input "TEAM BUILDING WORKSHOPS"
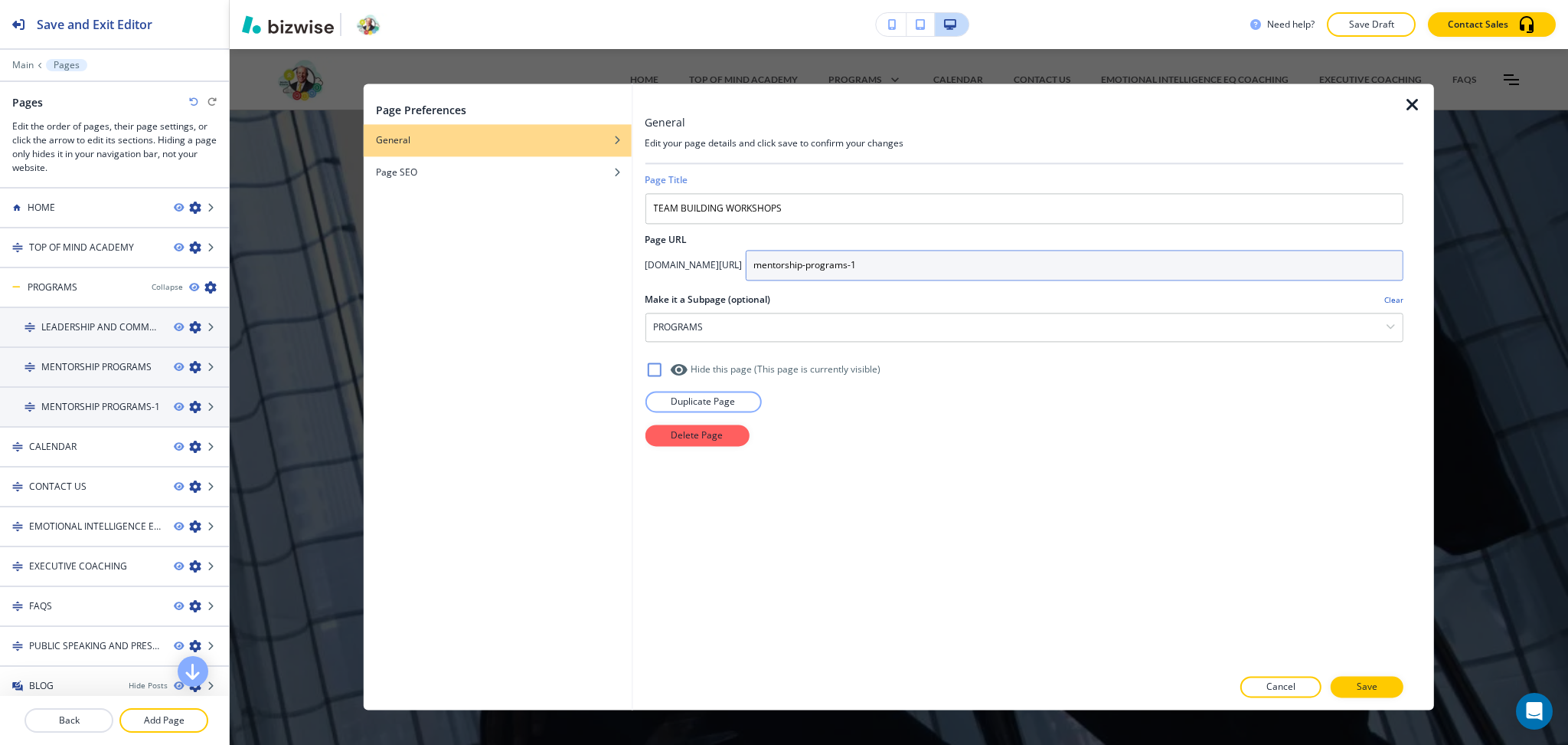
click at [962, 262] on input "mentorship-programs-1" at bounding box center [1075, 265] width 658 height 31
paste input "Team Building Workshops"
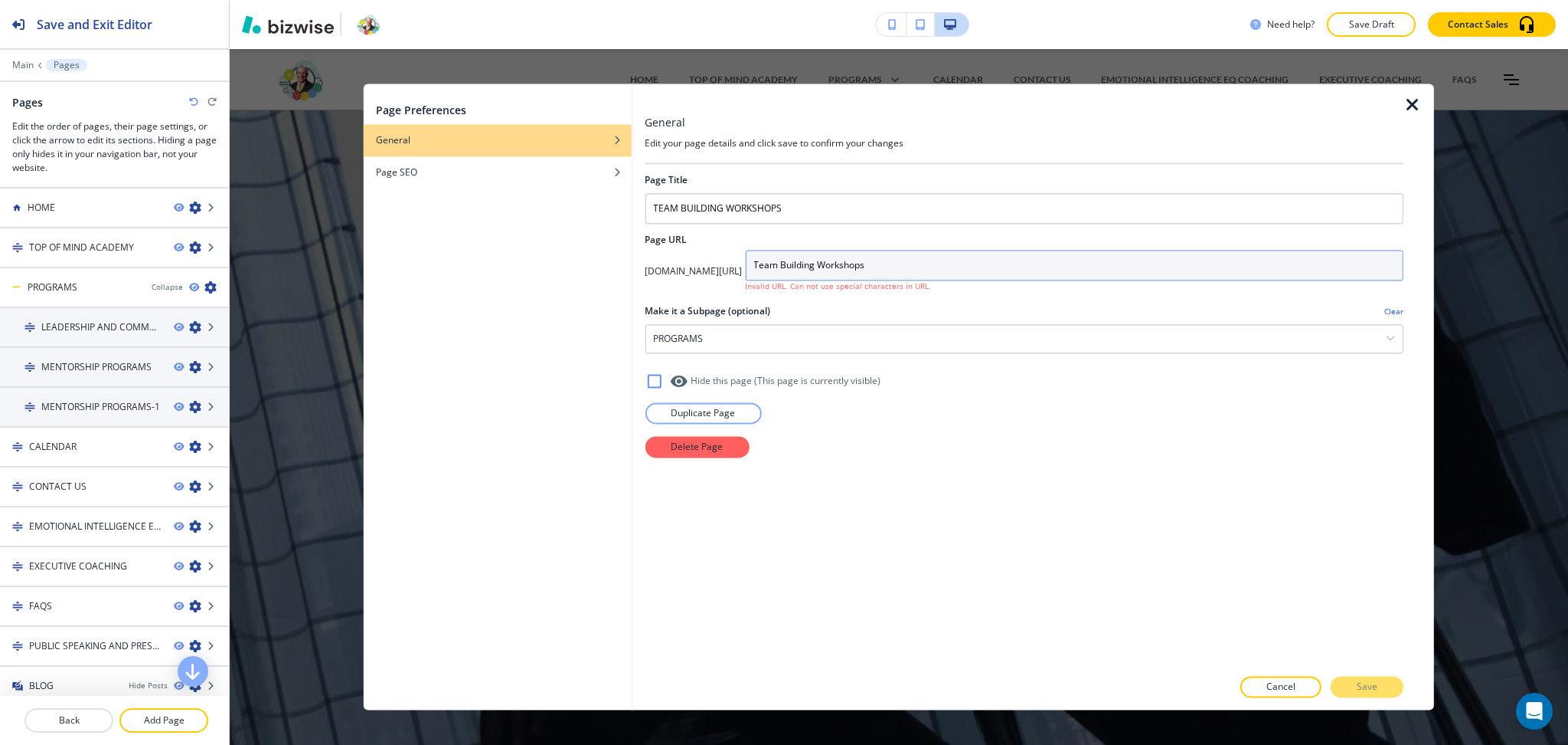
click at [849, 267] on input "Team Building Workshops" at bounding box center [1075, 265] width 658 height 31
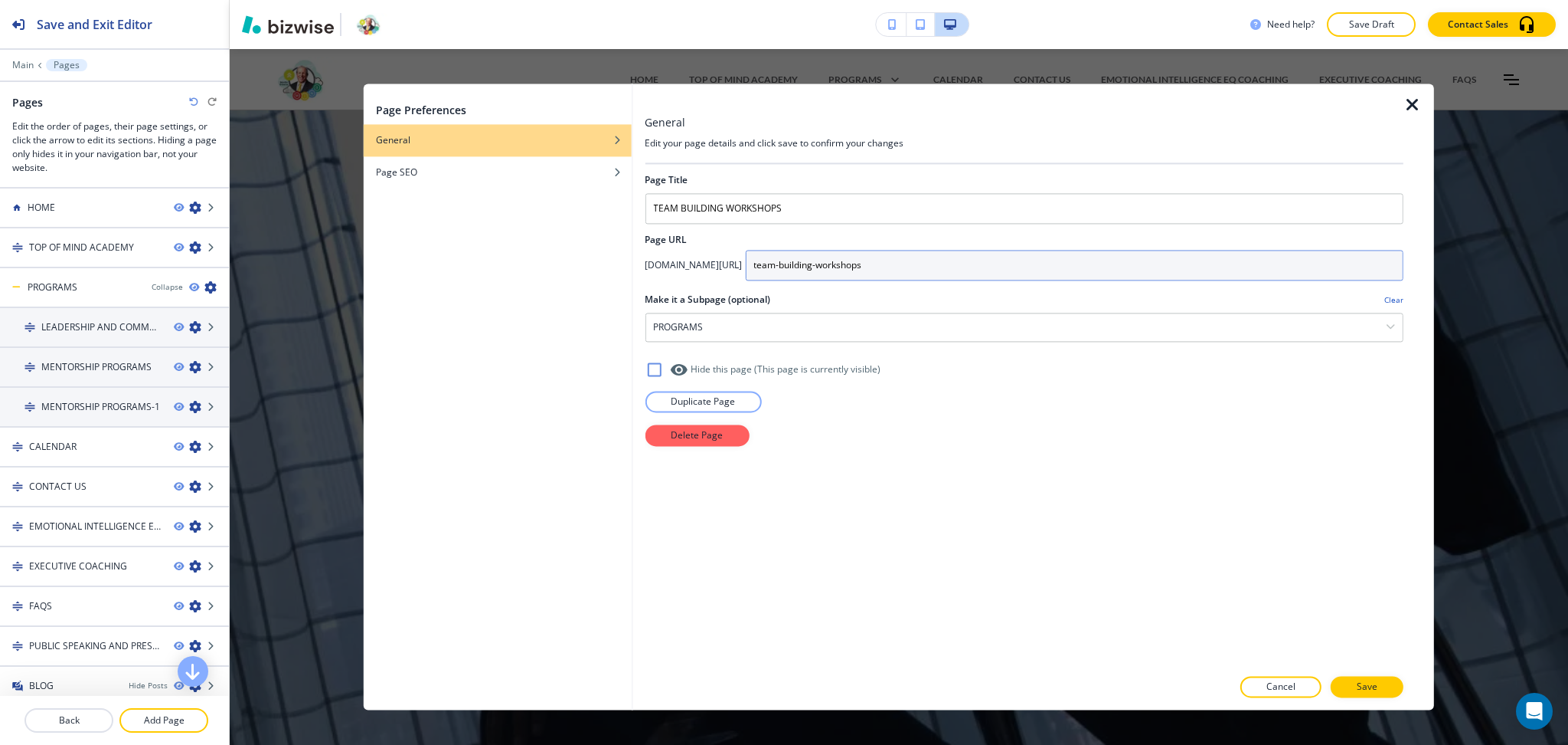
type input "team-building-workshops"
click at [1376, 686] on p "Save" at bounding box center [1367, 687] width 20 height 14
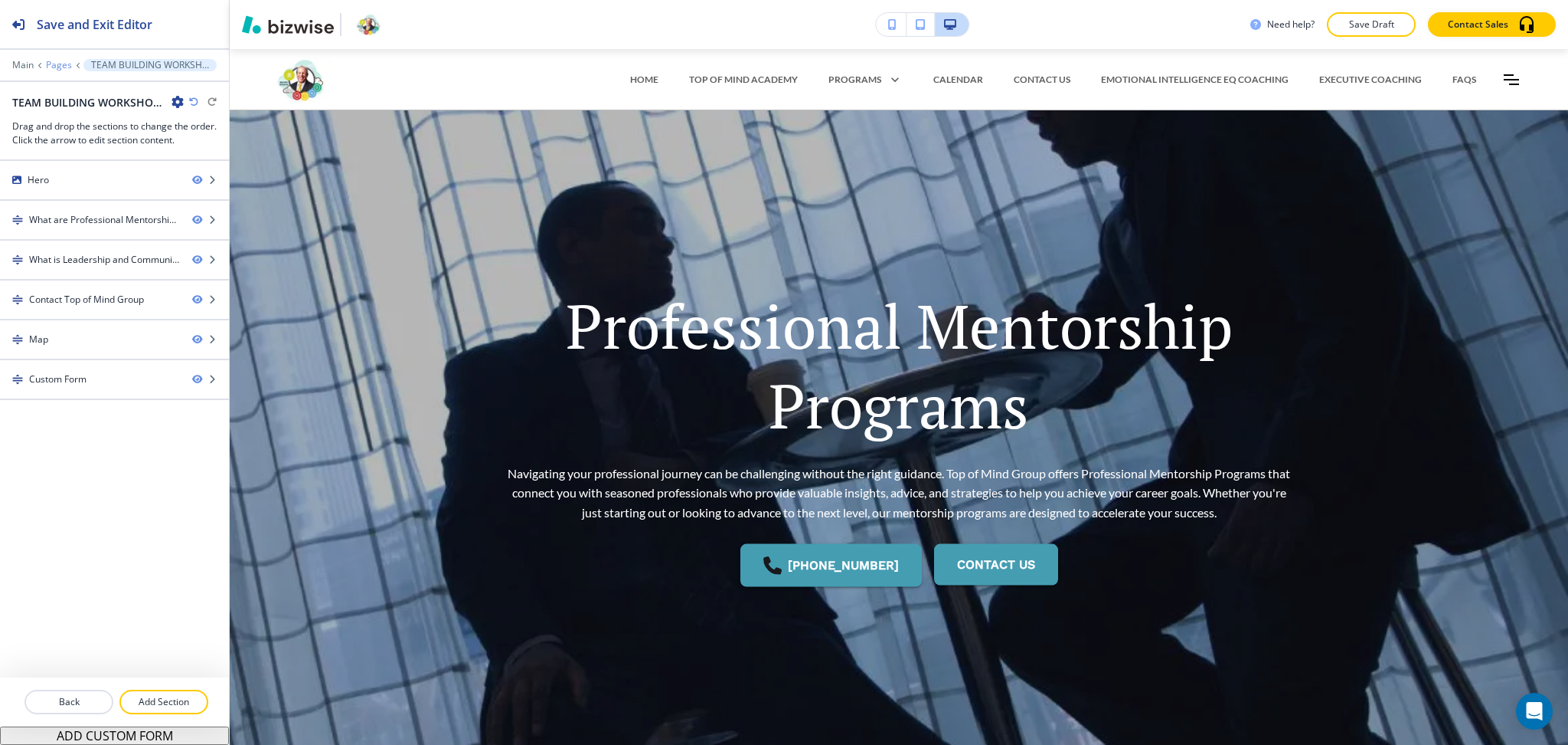
click at [57, 63] on p "Pages" at bounding box center [59, 65] width 26 height 11
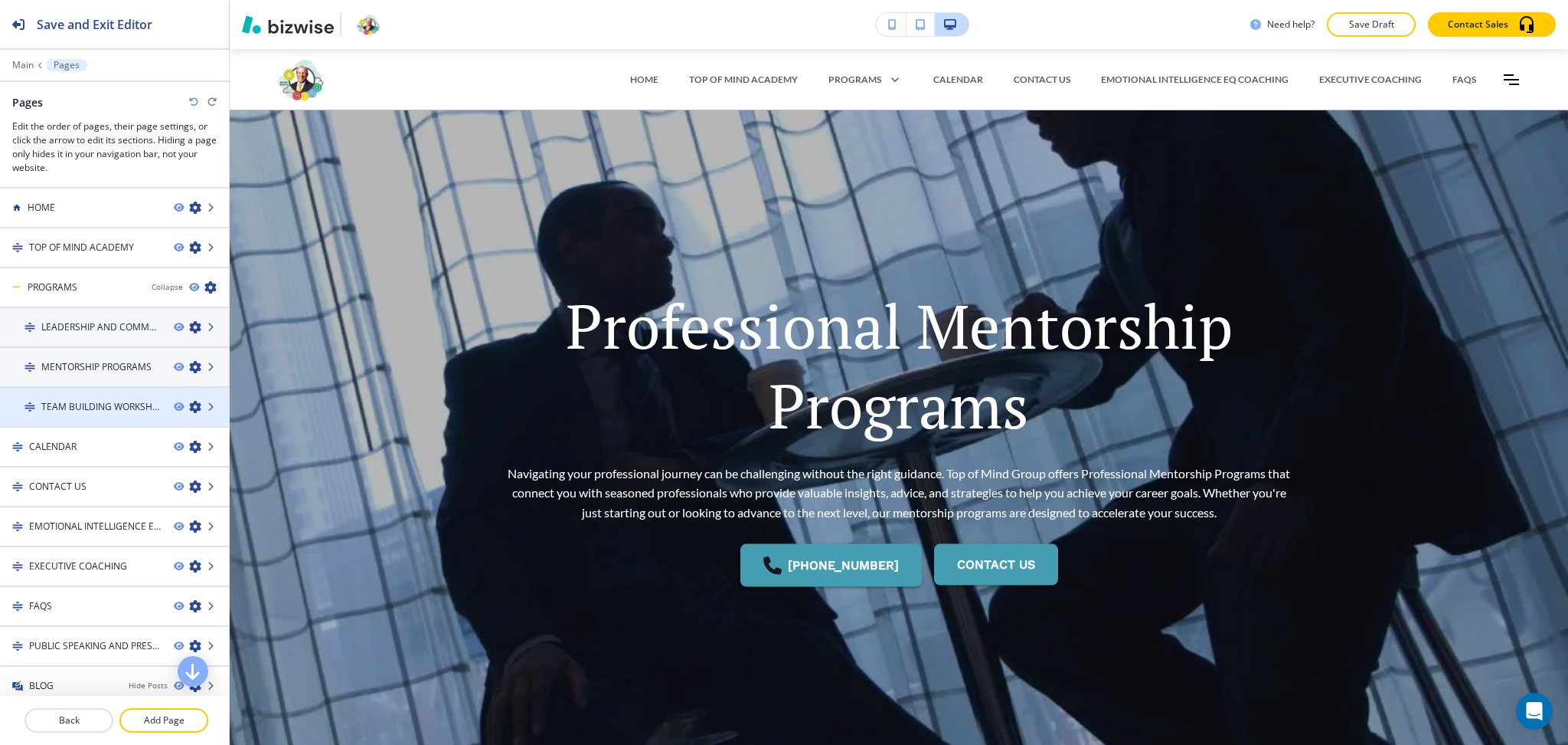
click at [82, 401] on h4 "TEAM BUILDING WORKSHOPS" at bounding box center [102, 407] width 120 height 14
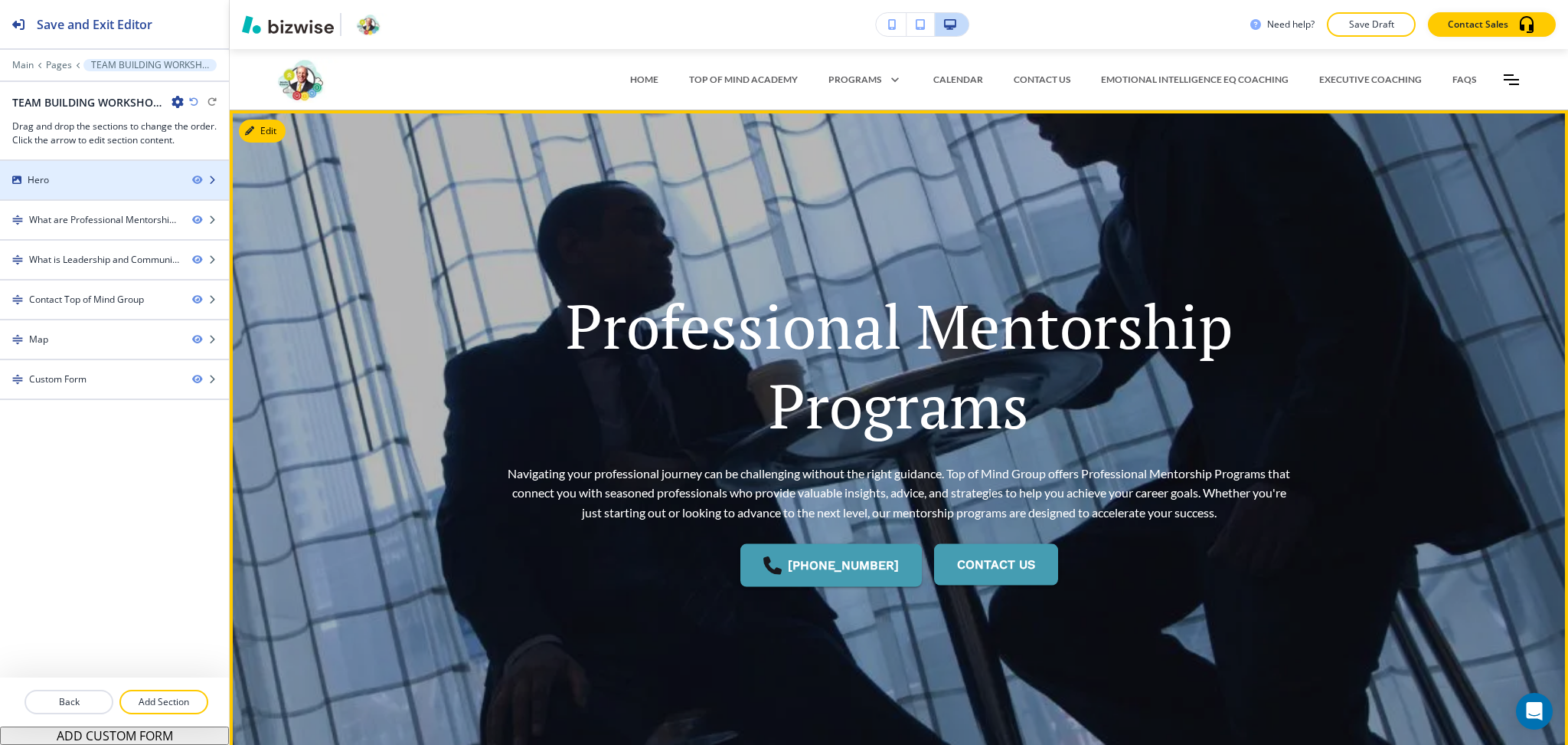
click at [64, 187] on div at bounding box center [114, 193] width 229 height 13
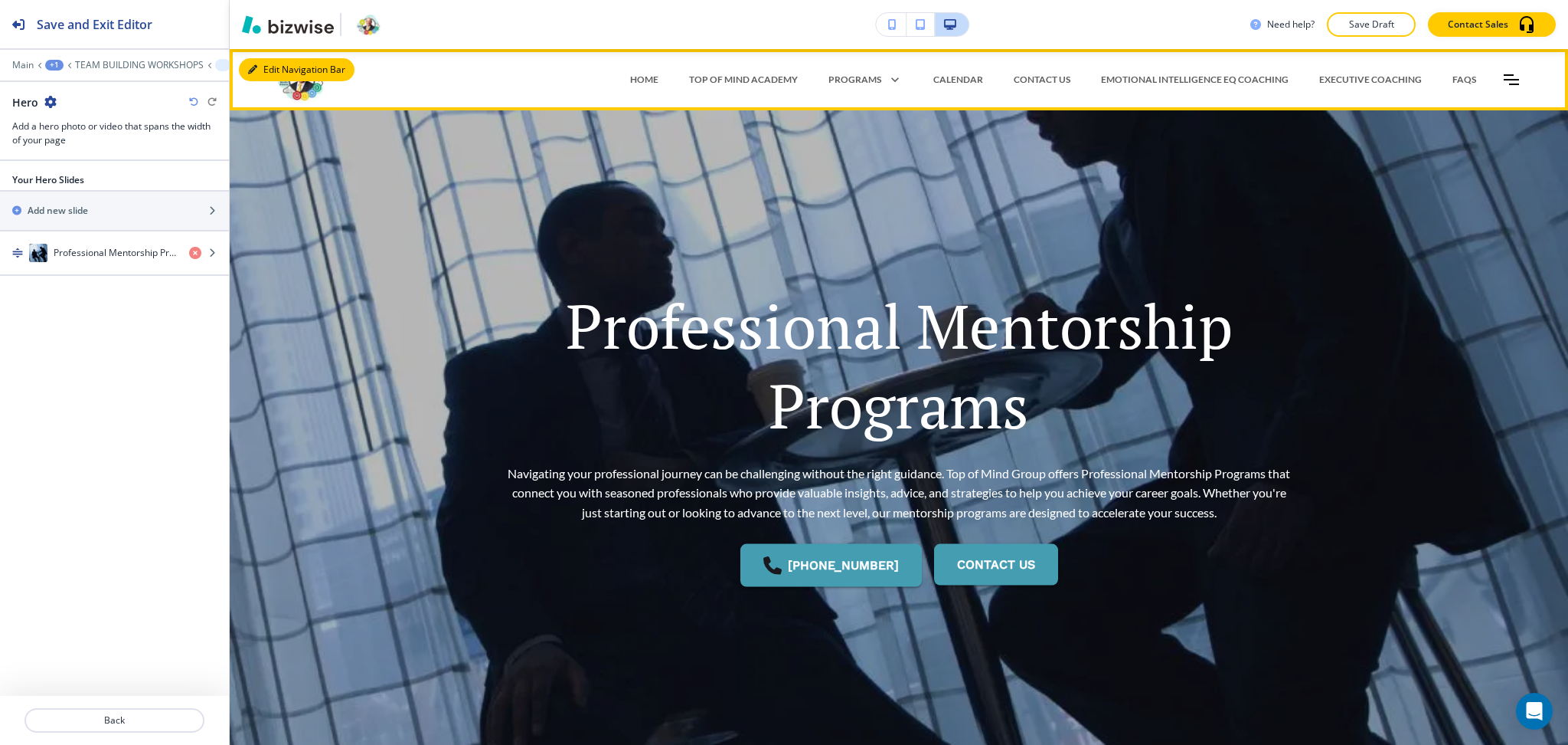
click at [274, 73] on button "Edit Navigation Bar" at bounding box center [296, 69] width 116 height 23
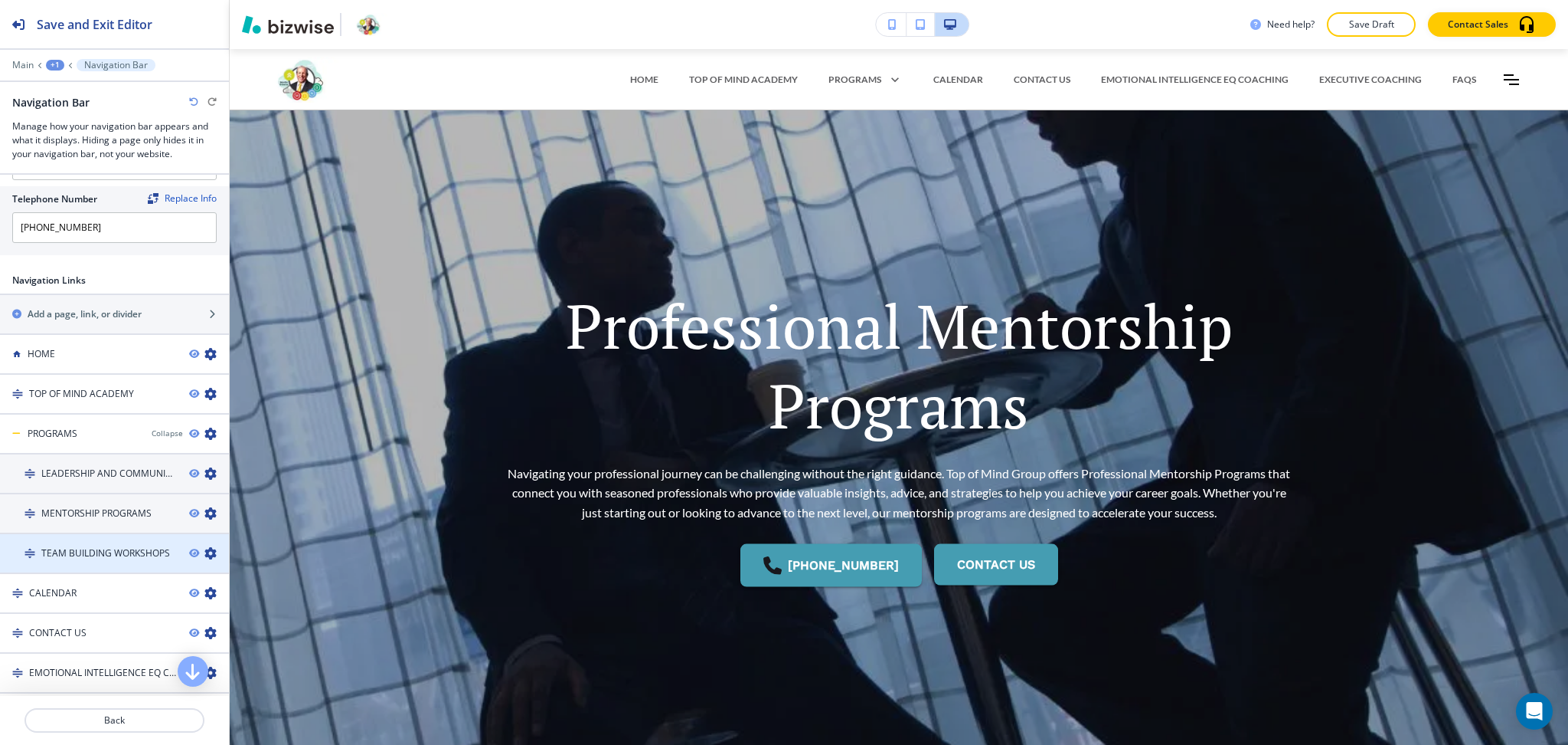
click at [107, 554] on h4 "TEAM BUILDING WORKSHOPS" at bounding box center [106, 553] width 128 height 14
click at [102, 551] on h4 "TEAM BUILDING WORKSHOPS" at bounding box center [106, 554] width 128 height 14
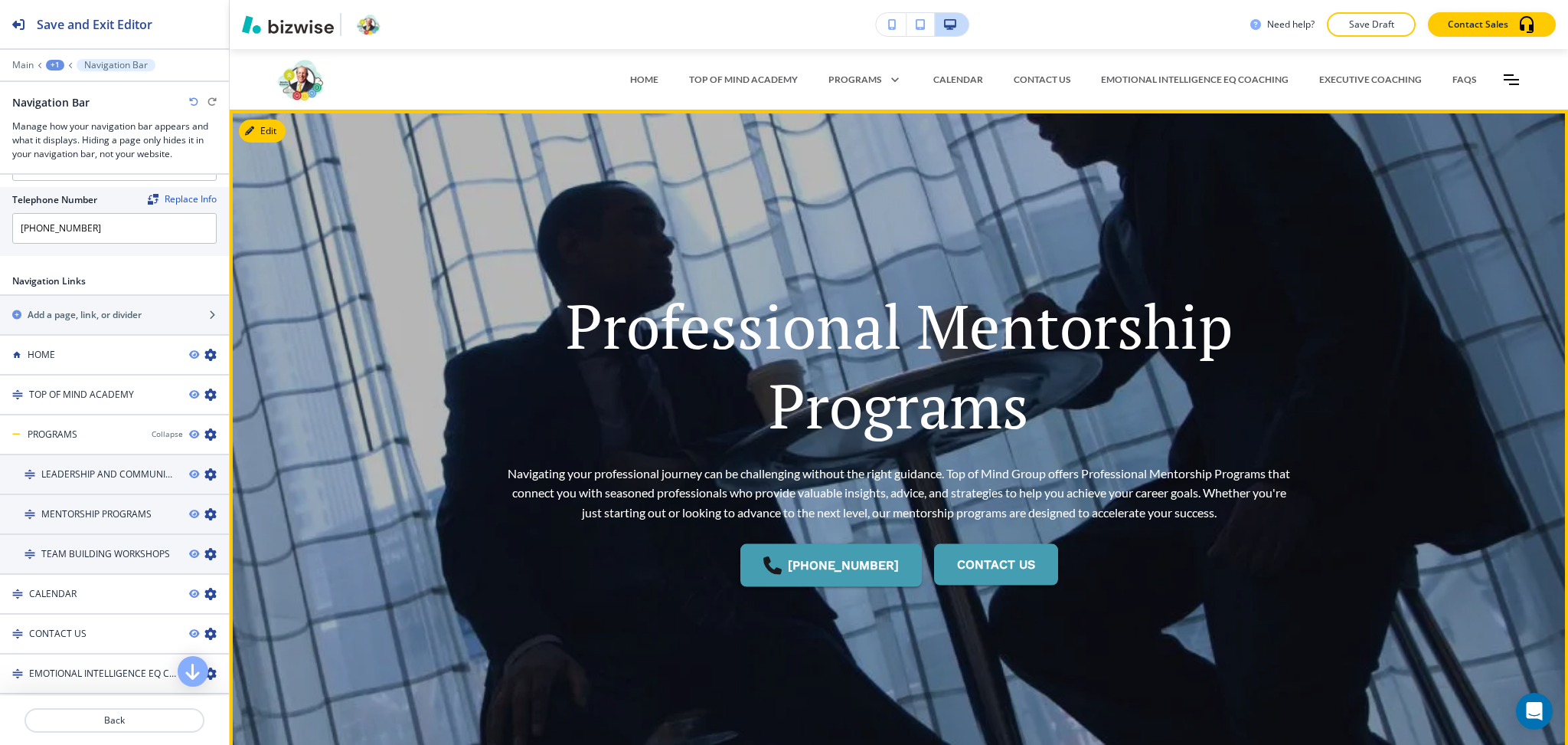
click at [264, 135] on button "Edit" at bounding box center [262, 131] width 47 height 23
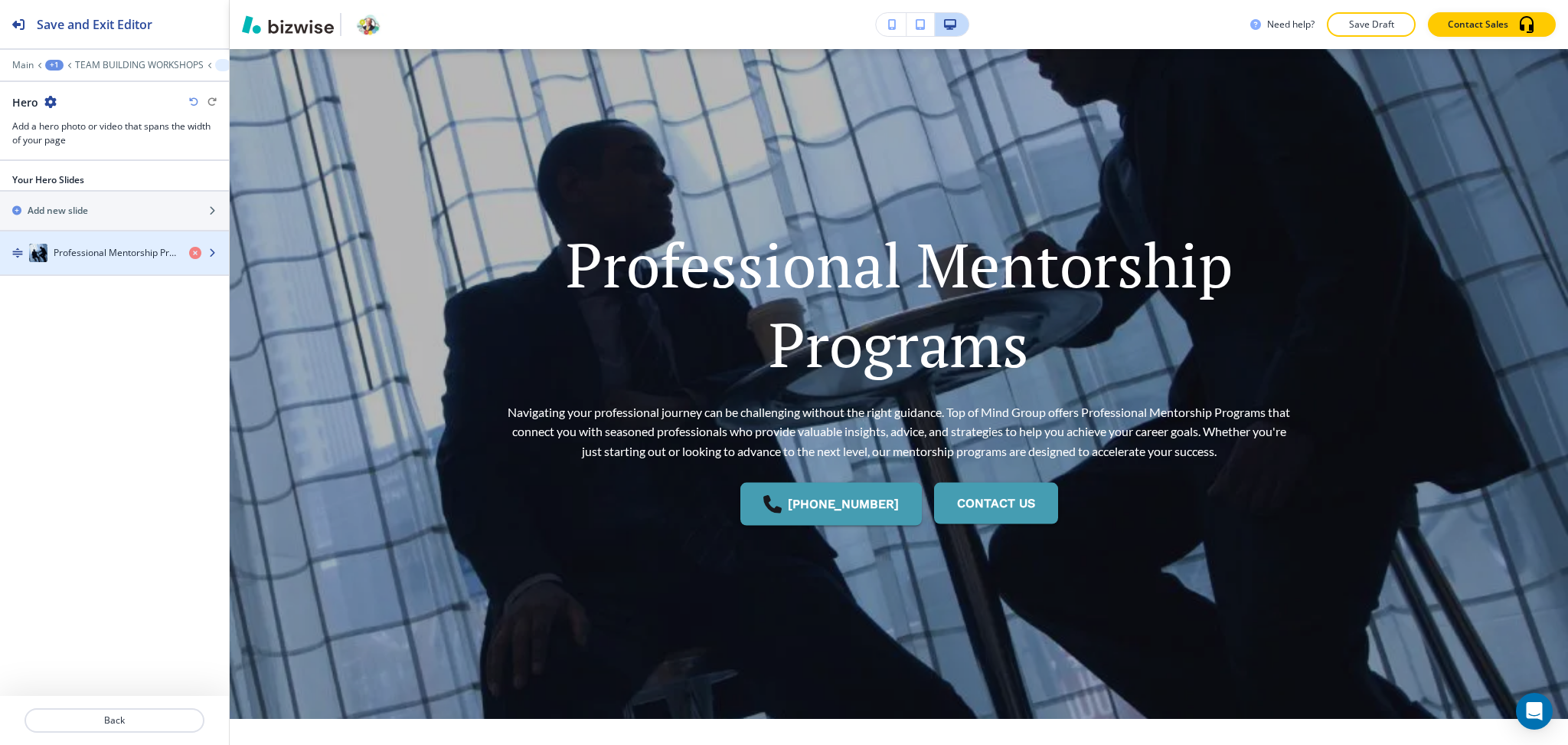
click at [91, 246] on h4 "Professional Mentorship Programs" at bounding box center [116, 253] width 124 height 14
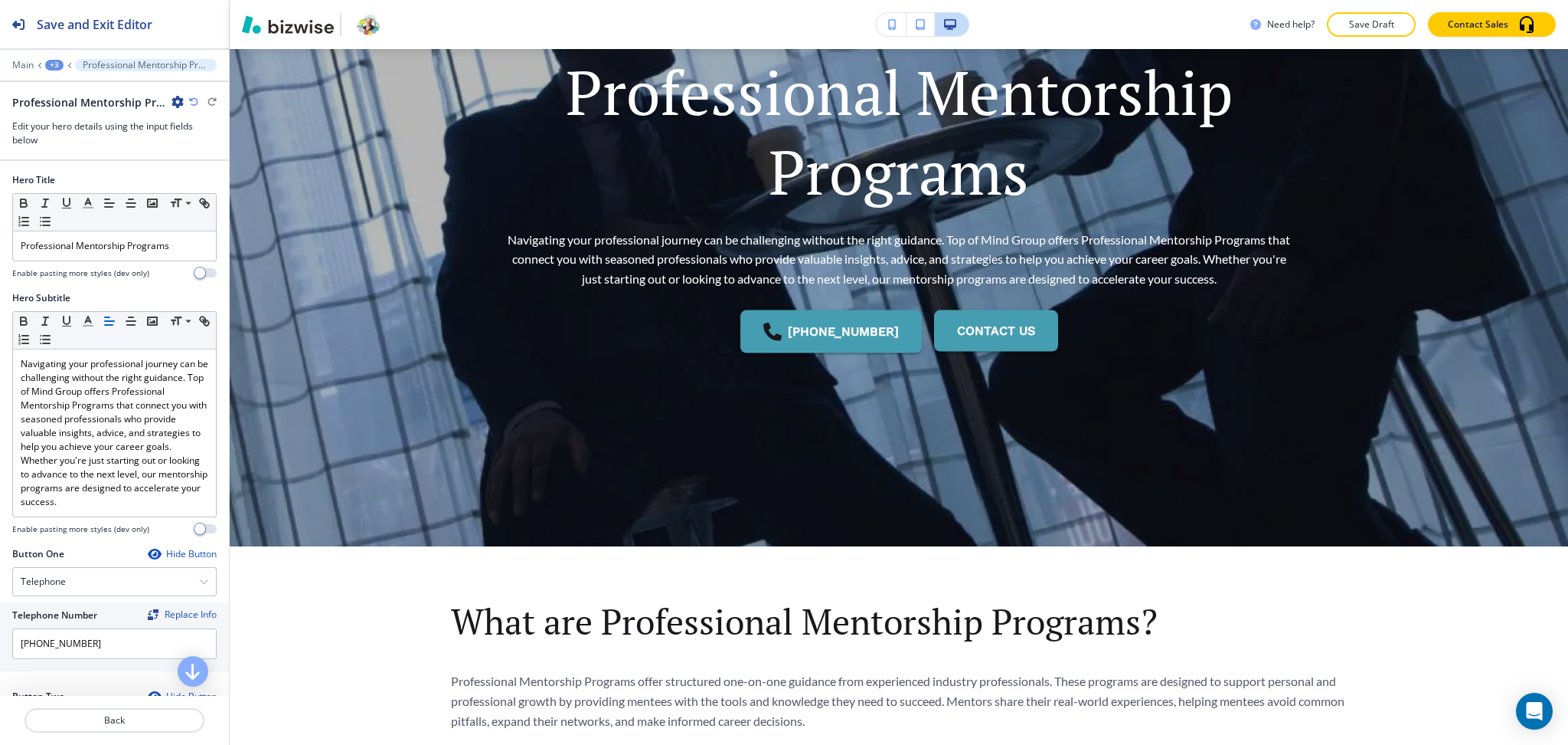
scroll to position [236, 0]
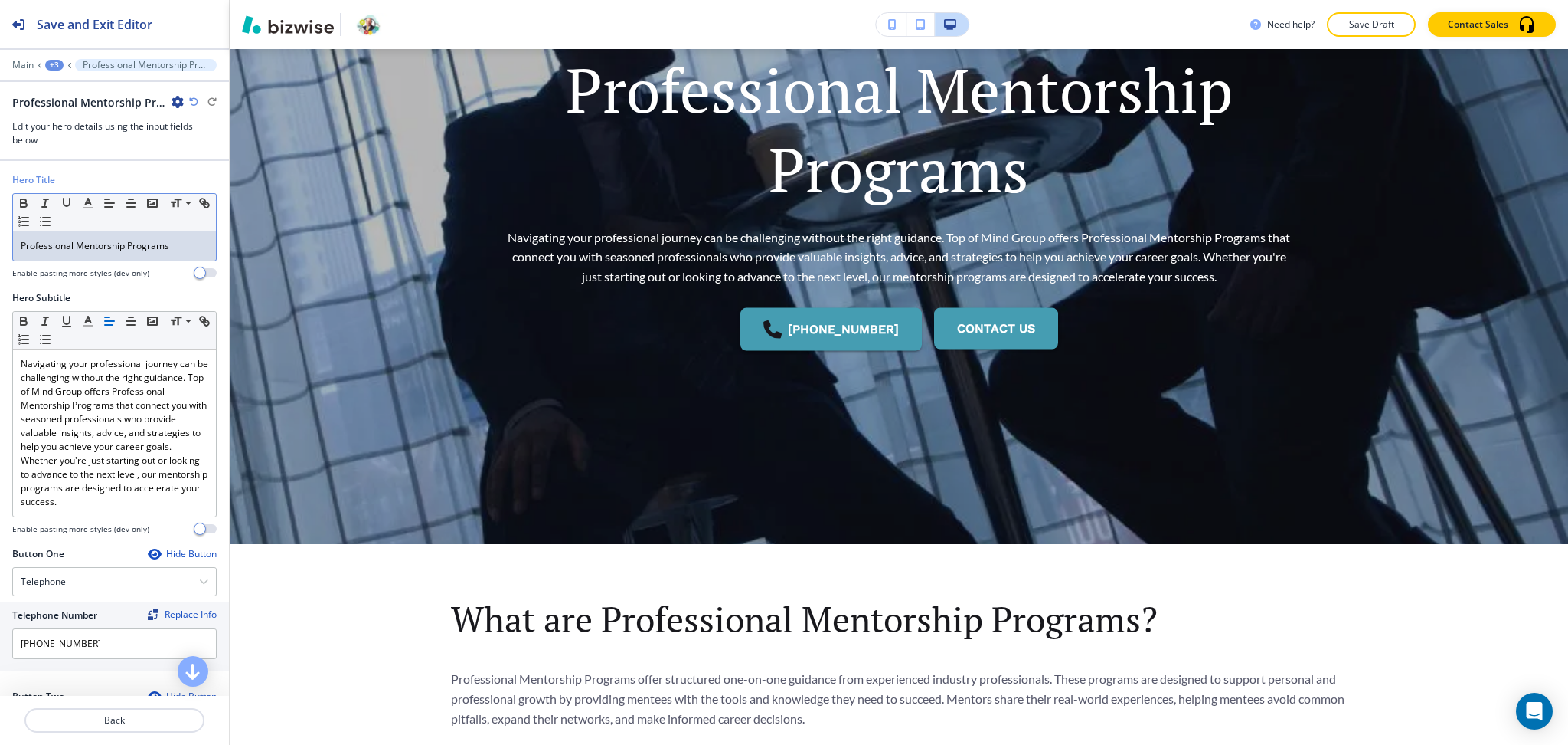
click at [95, 250] on p "Professional Mentorship Programs" at bounding box center [114, 246] width 188 height 14
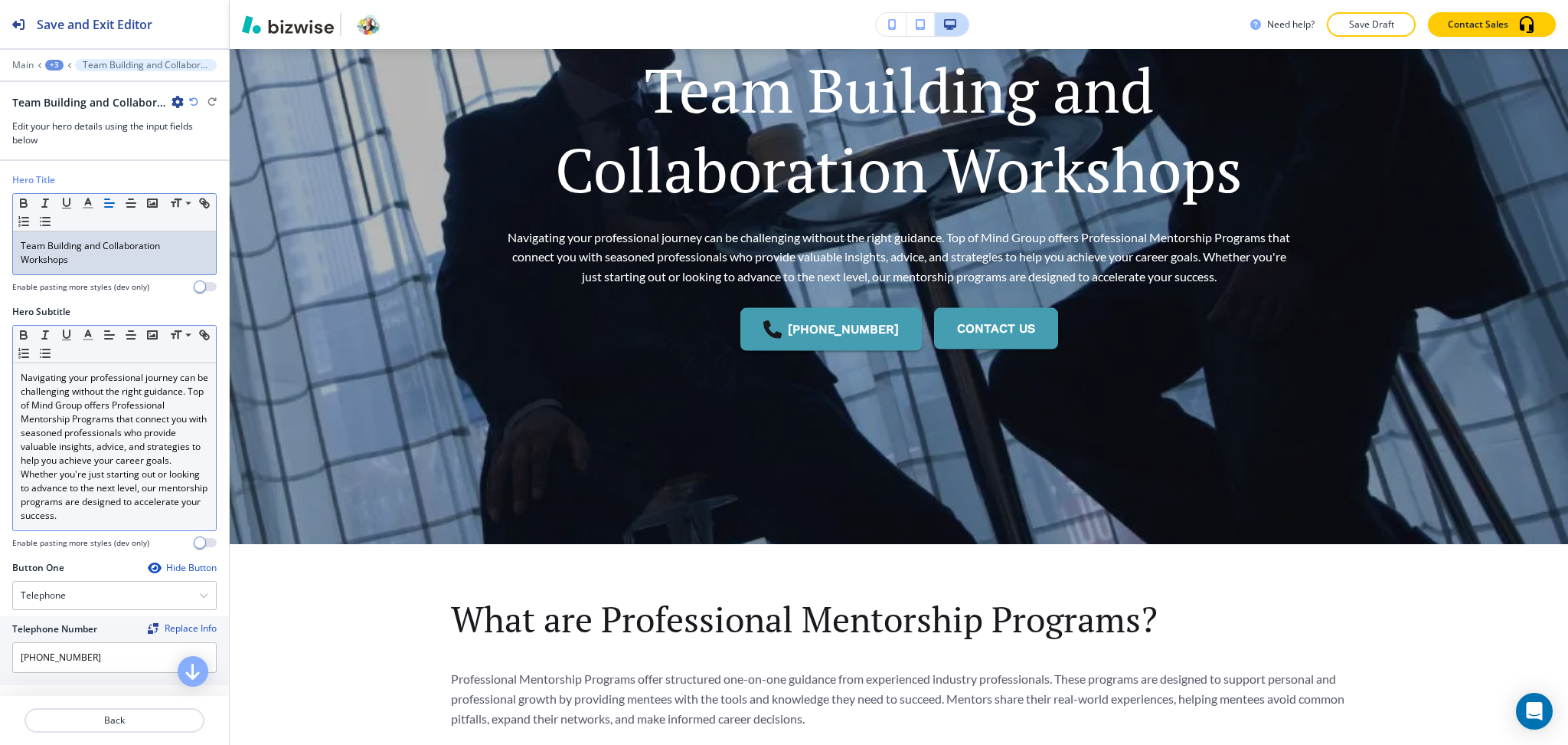
click at [149, 423] on p "Navigating your professional journey can be challenging without the right guida…" at bounding box center [114, 447] width 188 height 152
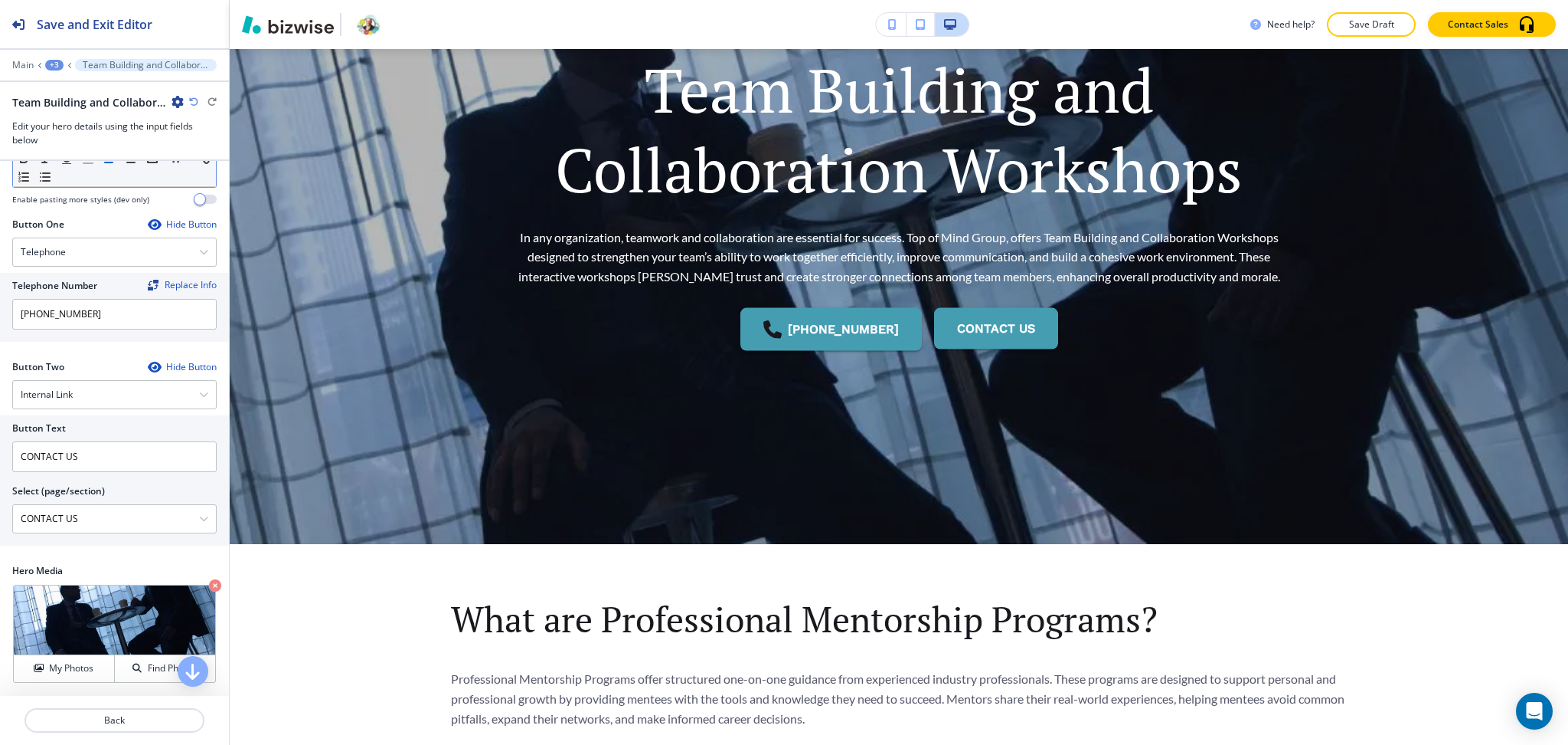
scroll to position [357, 0]
click at [58, 671] on h4 "My Photos" at bounding box center [71, 668] width 45 height 14
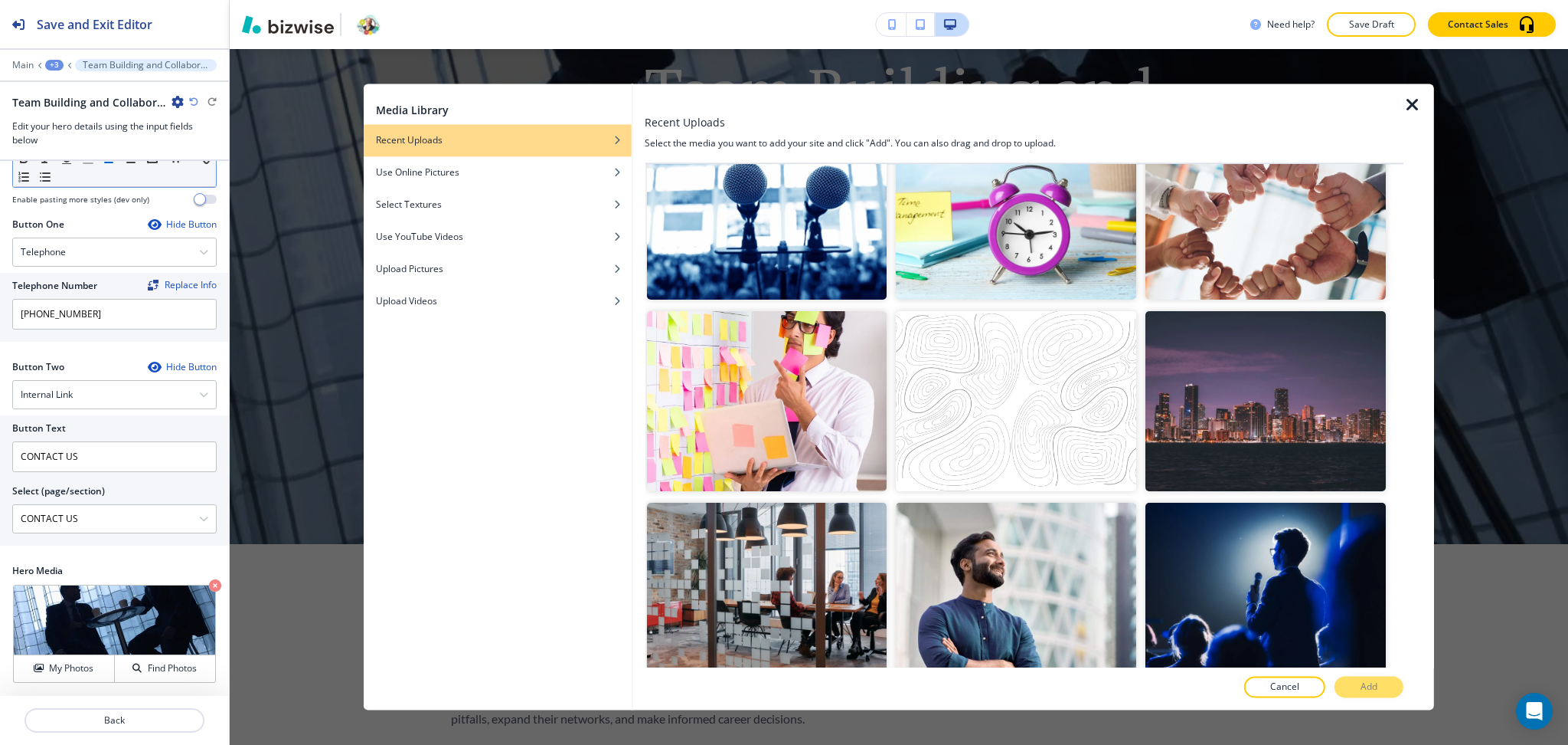
click at [1257, 209] on img "button" at bounding box center [1265, 210] width 240 height 180
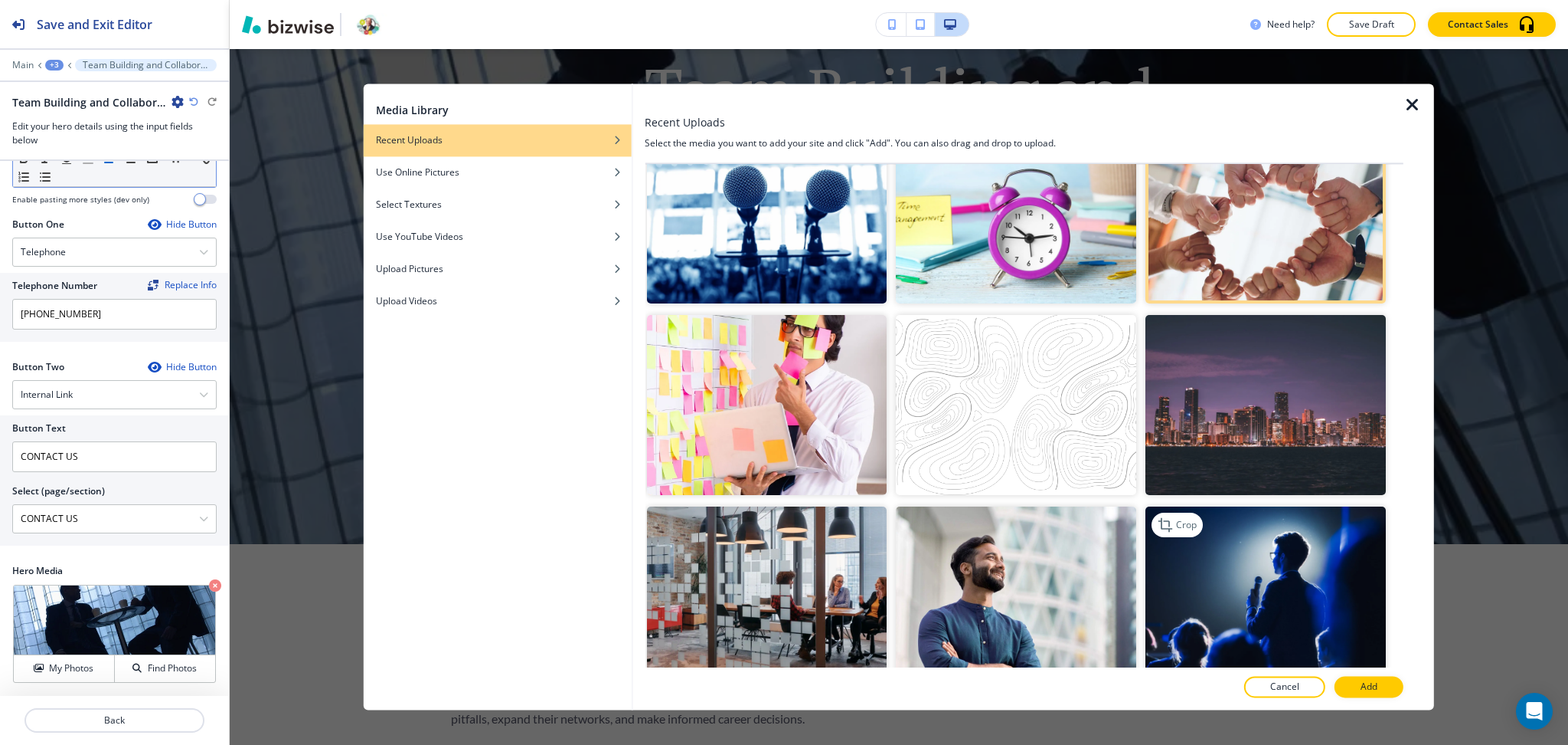
scroll to position [818, 0]
click at [1356, 692] on button "Add" at bounding box center [1369, 687] width 69 height 21
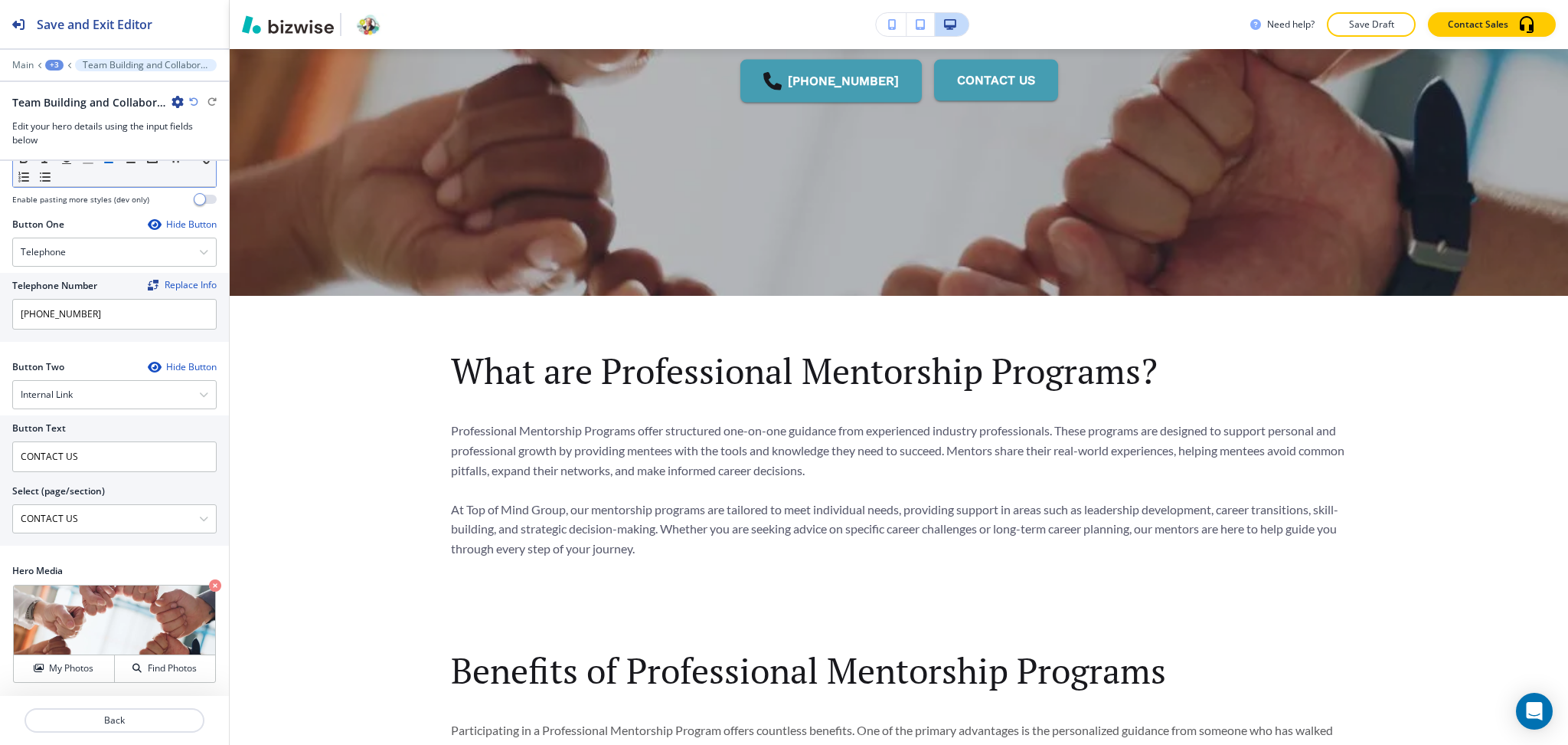
scroll to position [488, 0]
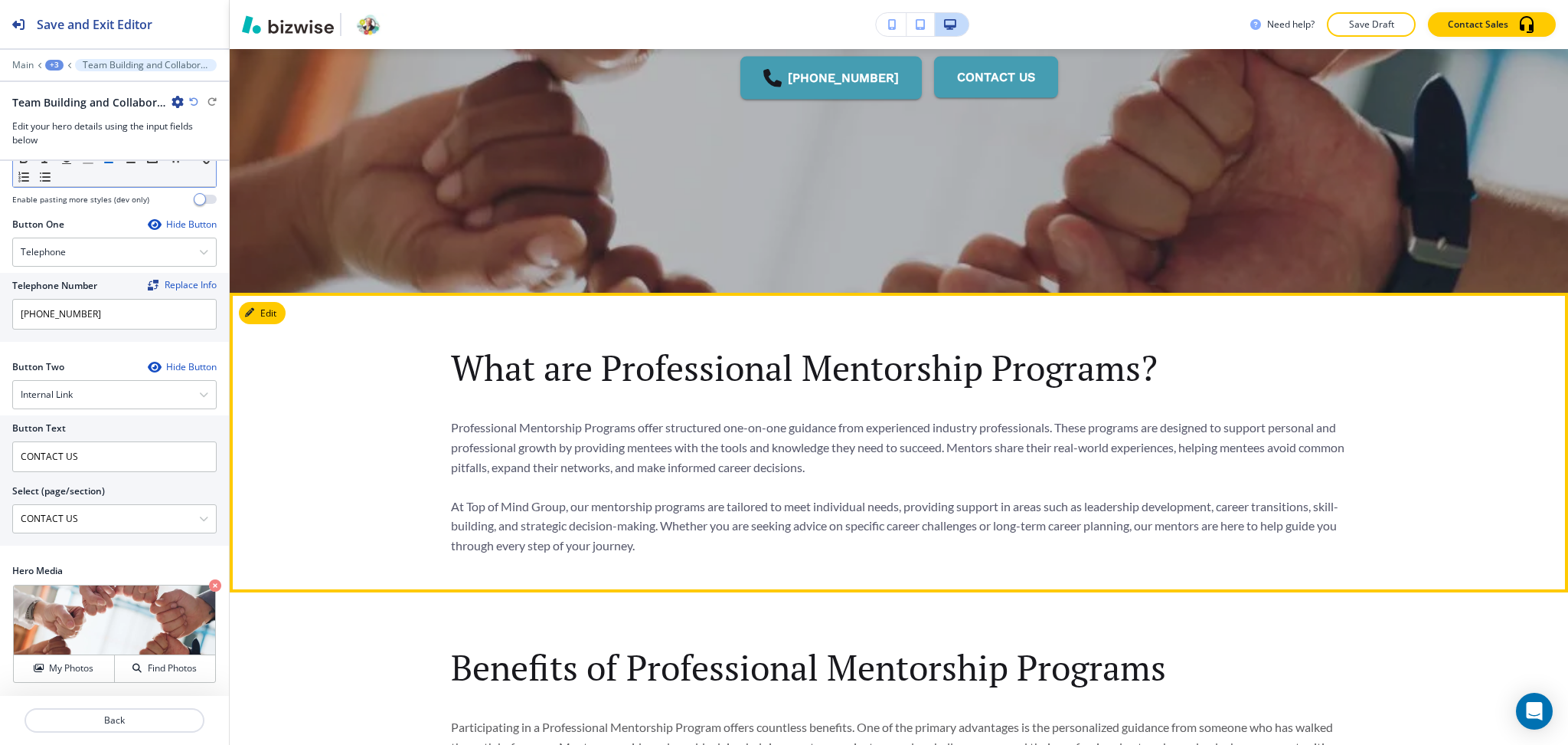
click at [288, 313] on section "What are Professional Mentorship Programs? Professional Mentorship Programs off…" at bounding box center [899, 442] width 1339 height 300
click at [275, 311] on button "Edit This Section" at bounding box center [290, 313] width 103 height 23
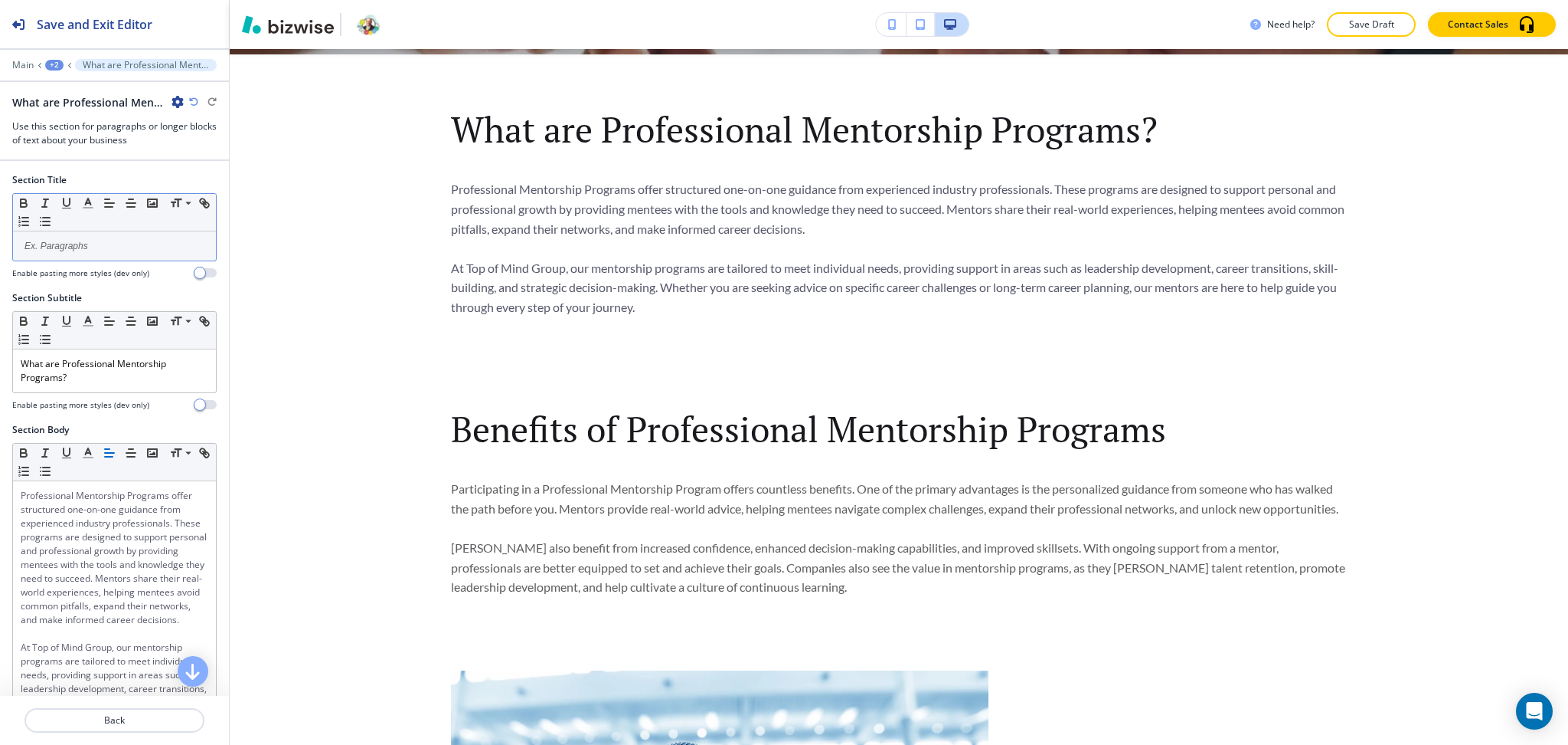
scroll to position [731, 0]
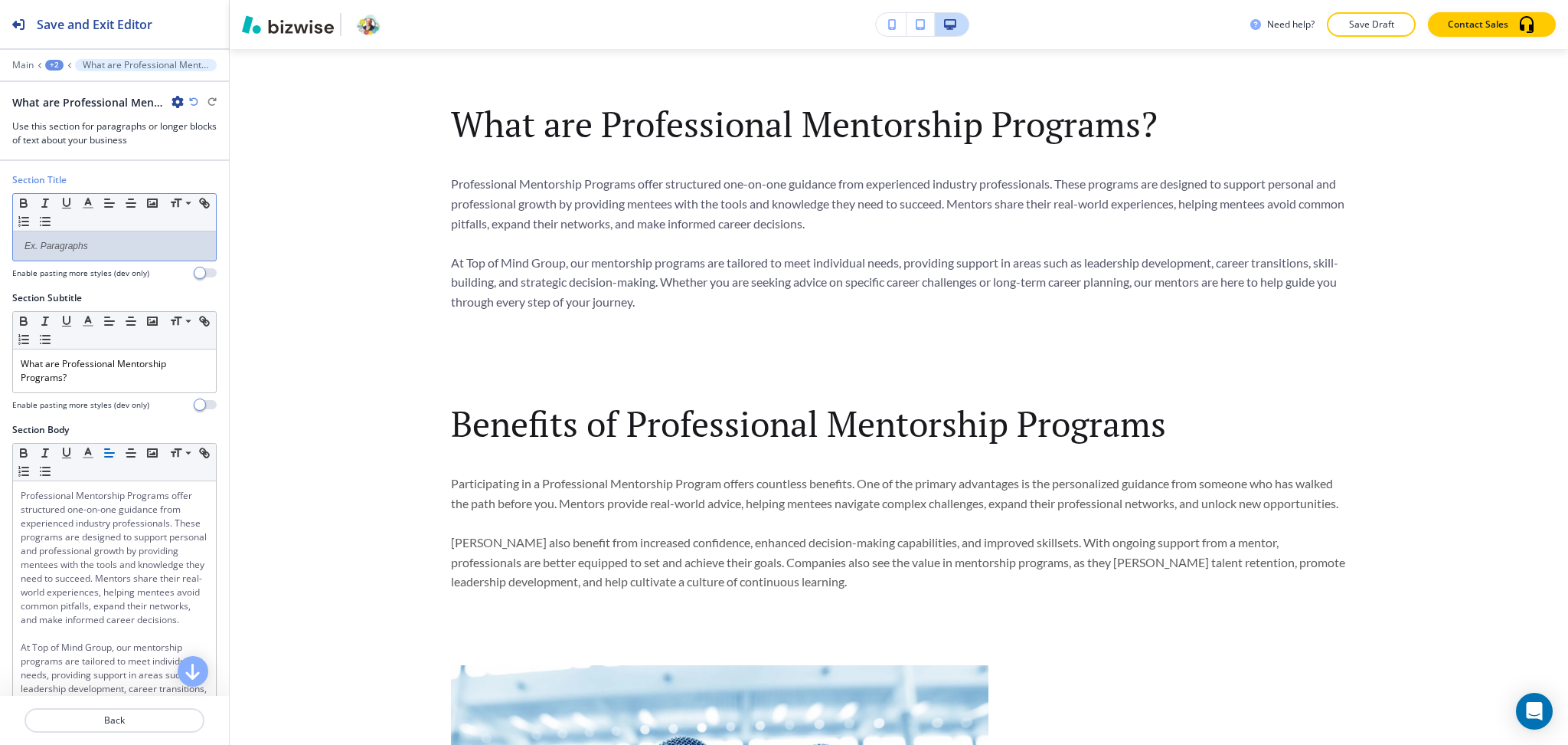
click at [144, 243] on p at bounding box center [114, 246] width 188 height 14
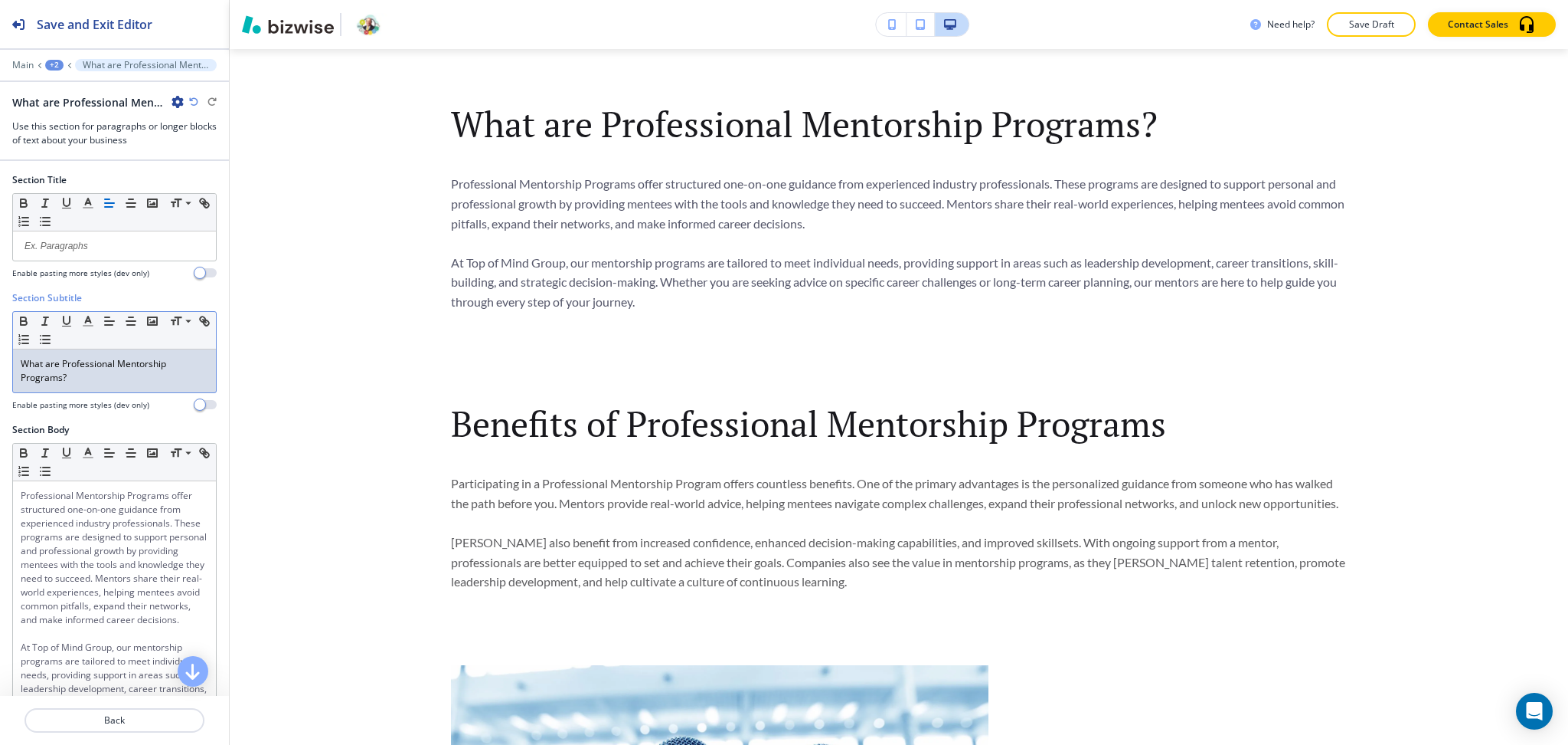
click at [149, 379] on p "What are Professional Mentorship Programs?" at bounding box center [114, 370] width 188 height 27
paste div
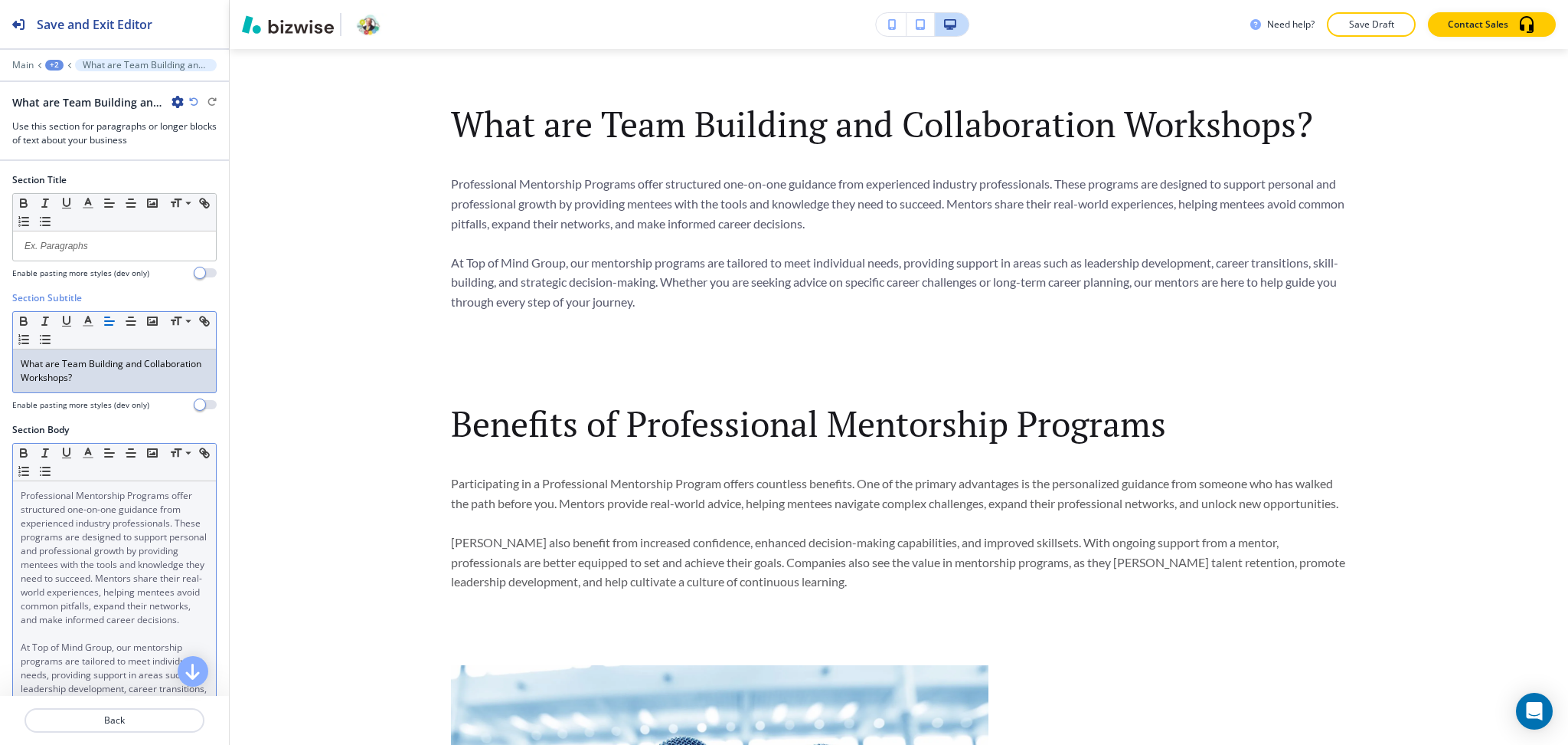
click at [152, 552] on span "Professional Mentorship Programs offer structured one-on-one guidance from expe…" at bounding box center [114, 557] width 188 height 137
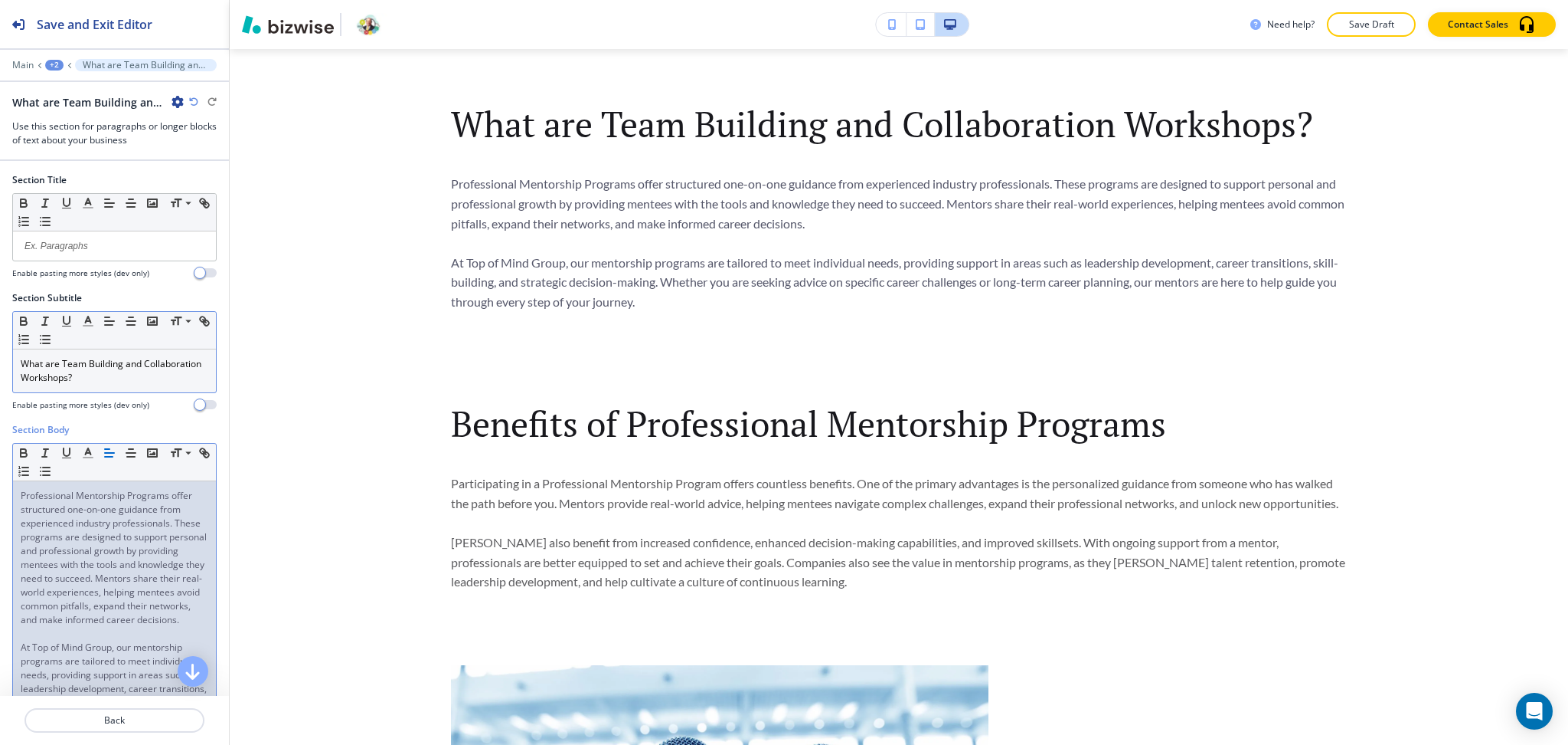
paste div
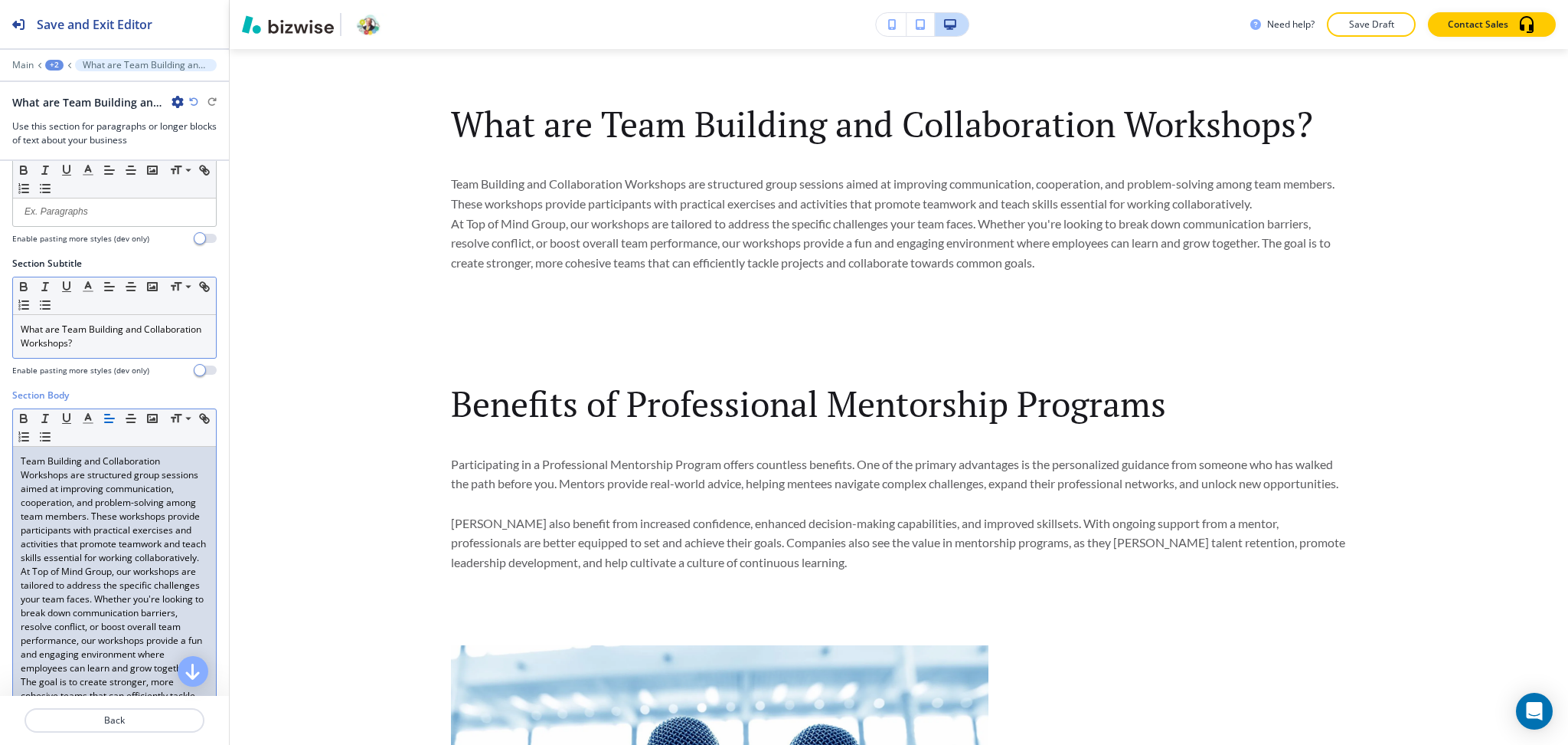
scroll to position [34, 0]
click at [189, 522] on p "Team Building and Collaboration Workshops are structured group sessions aimed a…" at bounding box center [114, 510] width 188 height 110
click at [190, 566] on p "Team Building and Collaboration Workshops are structured group sessions aimed a…" at bounding box center [114, 510] width 188 height 110
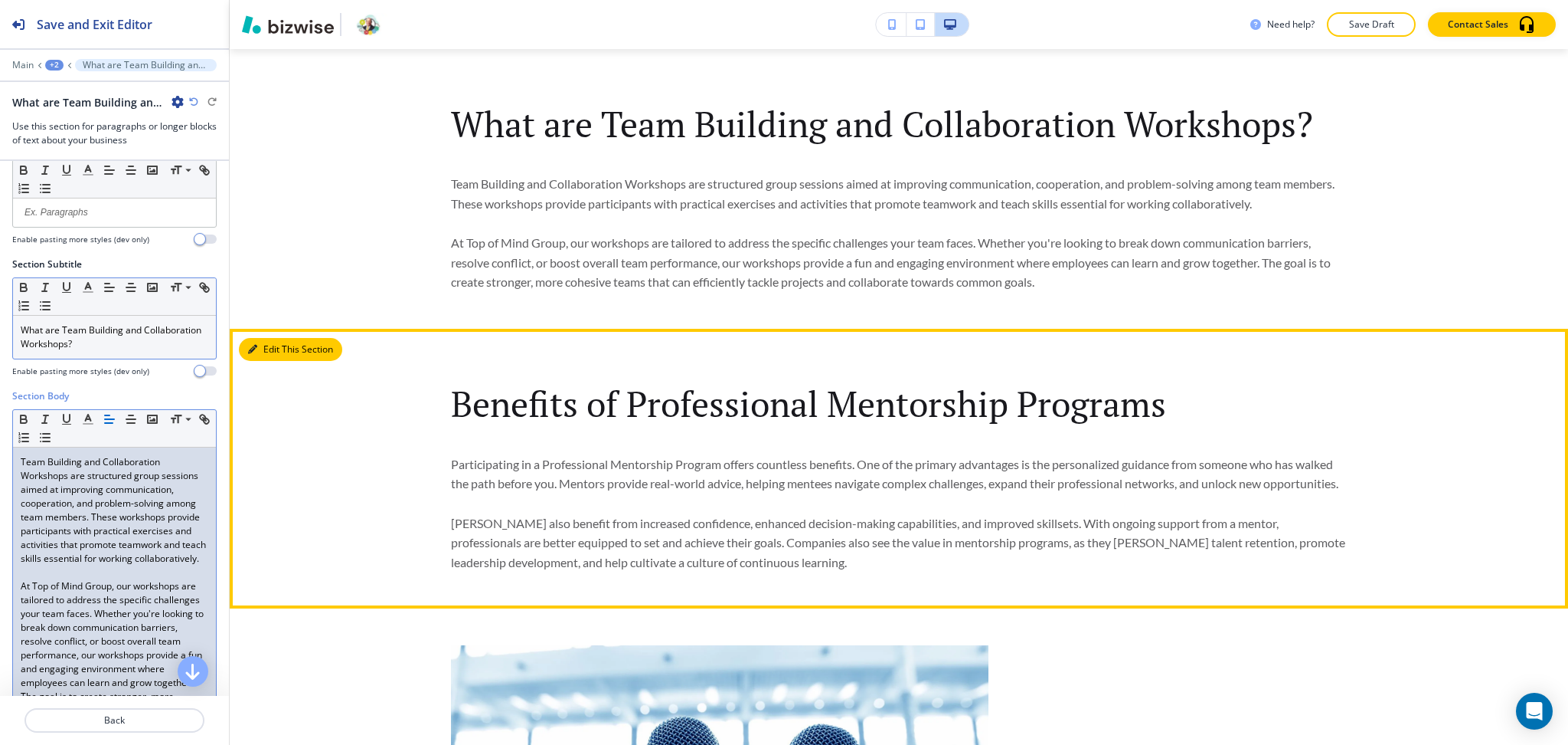
click at [267, 347] on button "Edit This Section" at bounding box center [290, 349] width 103 height 23
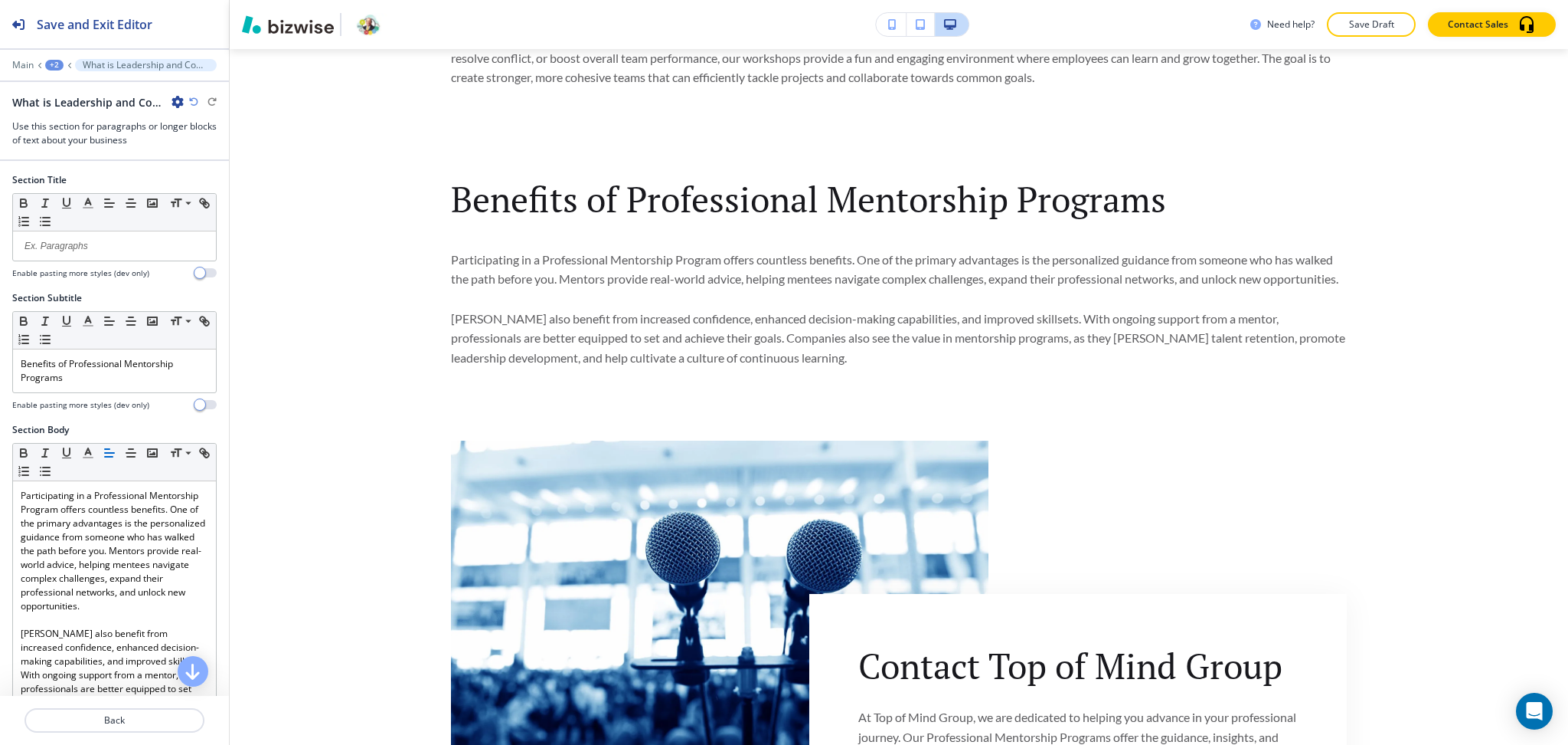
scroll to position [1011, 0]
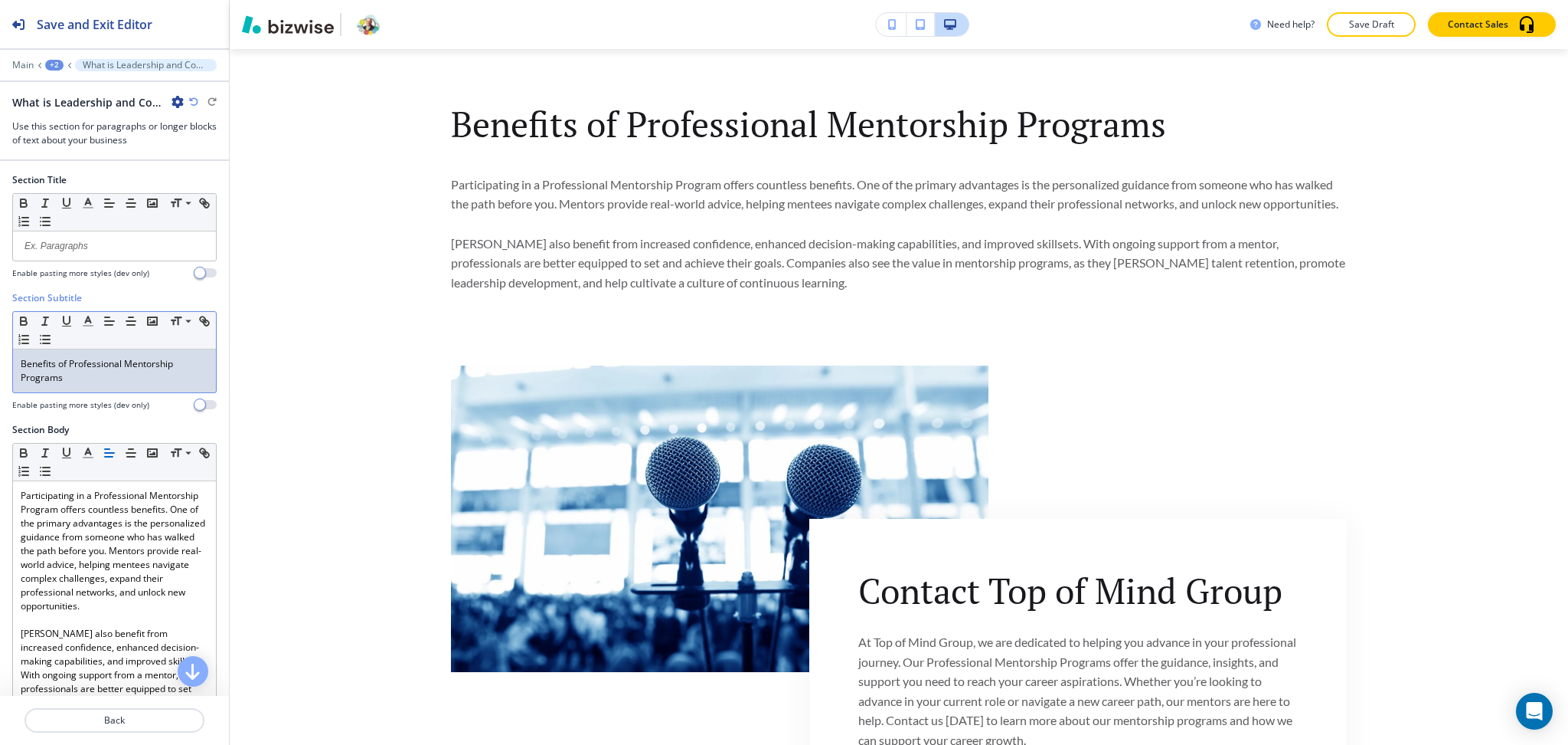
click at [128, 375] on p "Benefits of Professional Mentorship Programs" at bounding box center [114, 370] width 188 height 27
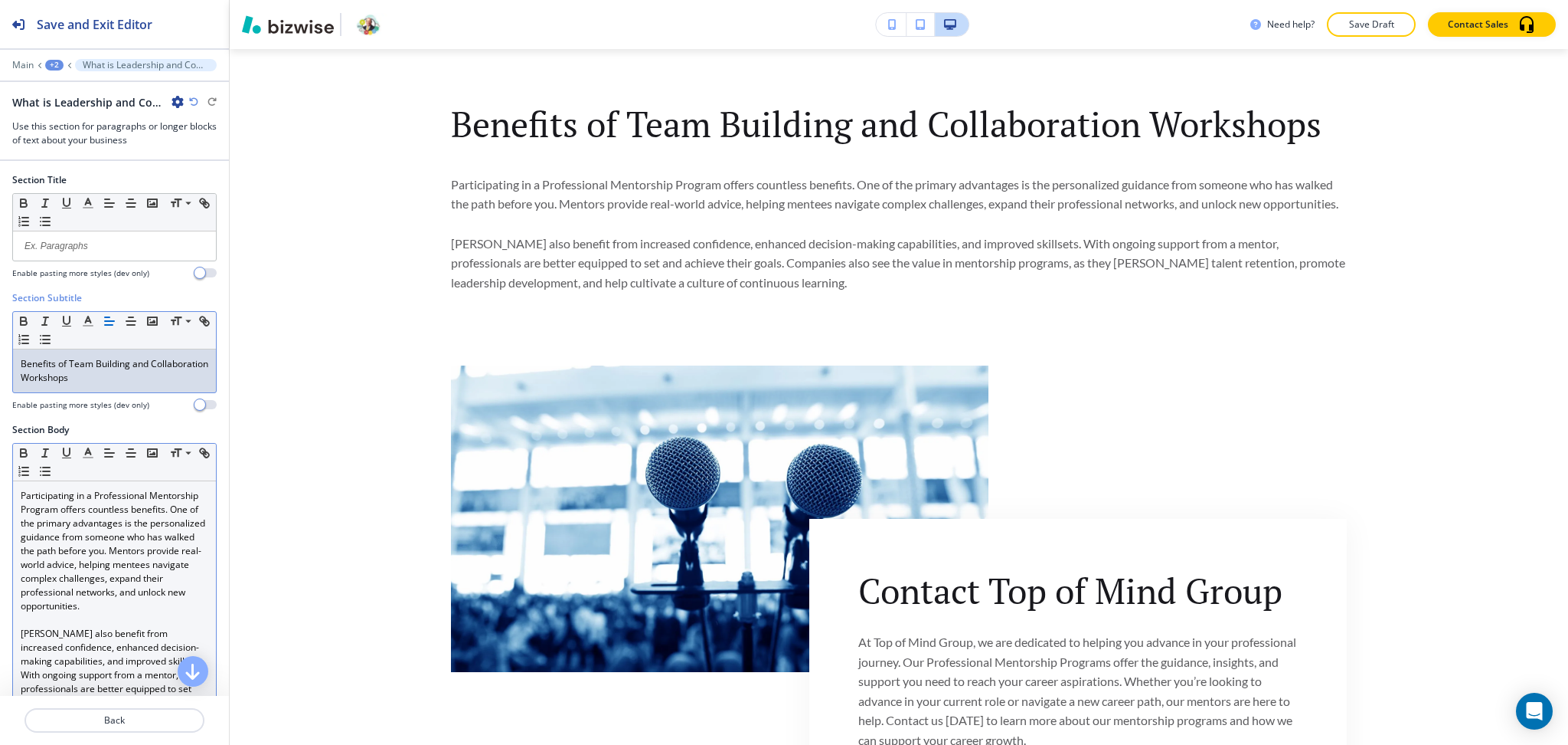
click at [139, 531] on p "Participating in a Professional Mentorship Program offers countless benefits. O…" at bounding box center [114, 551] width 188 height 124
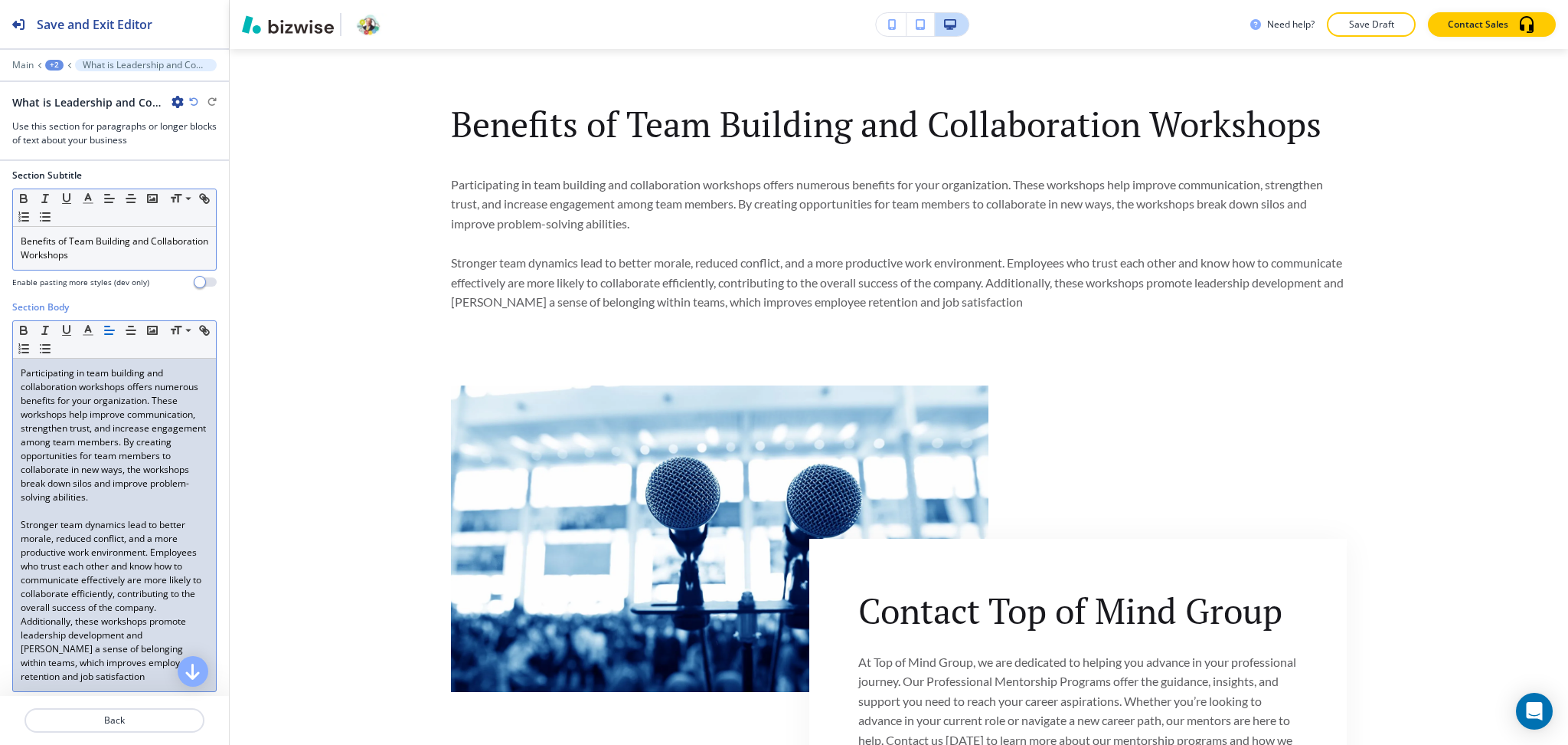
scroll to position [136, 0]
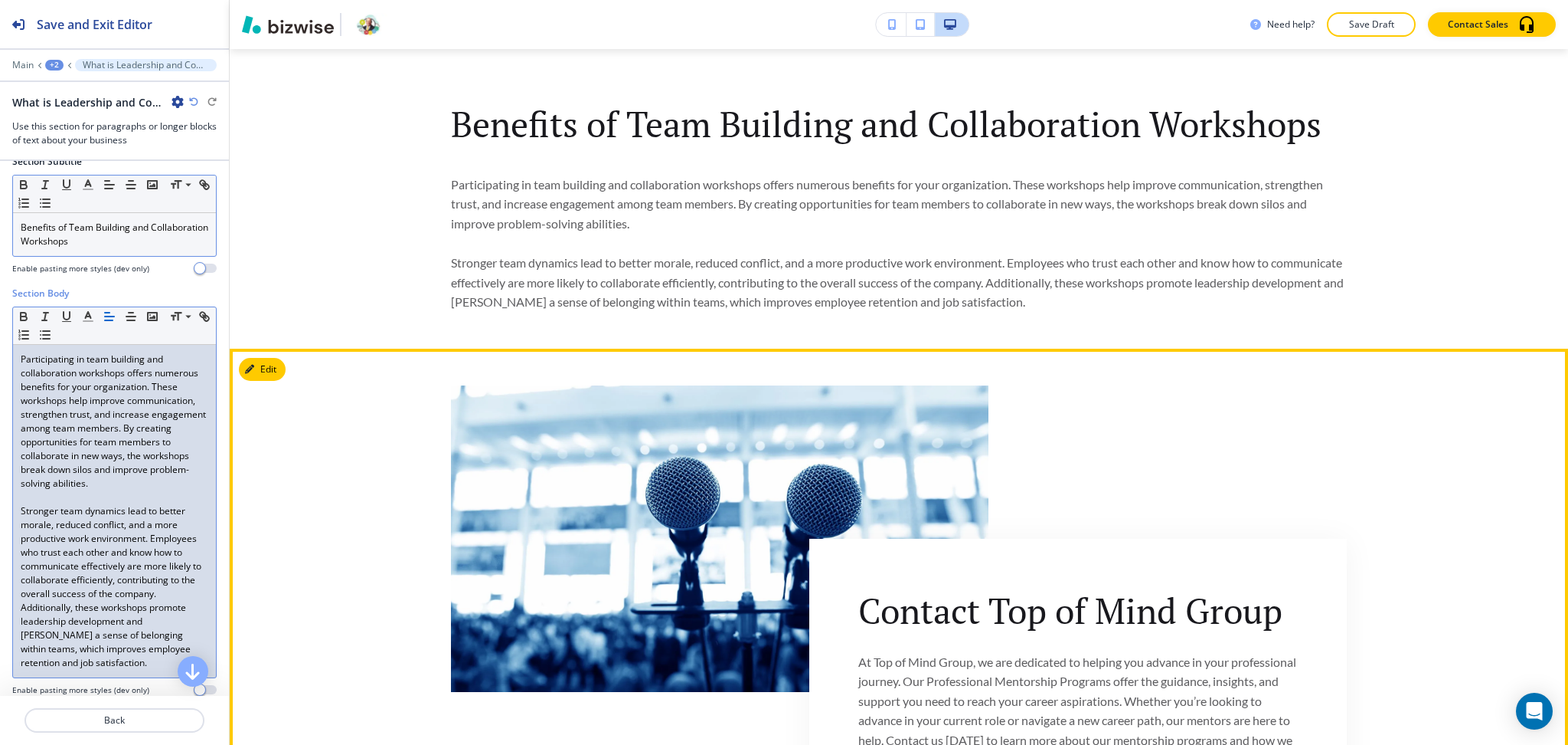
click at [261, 372] on button "Edit" at bounding box center [262, 369] width 47 height 23
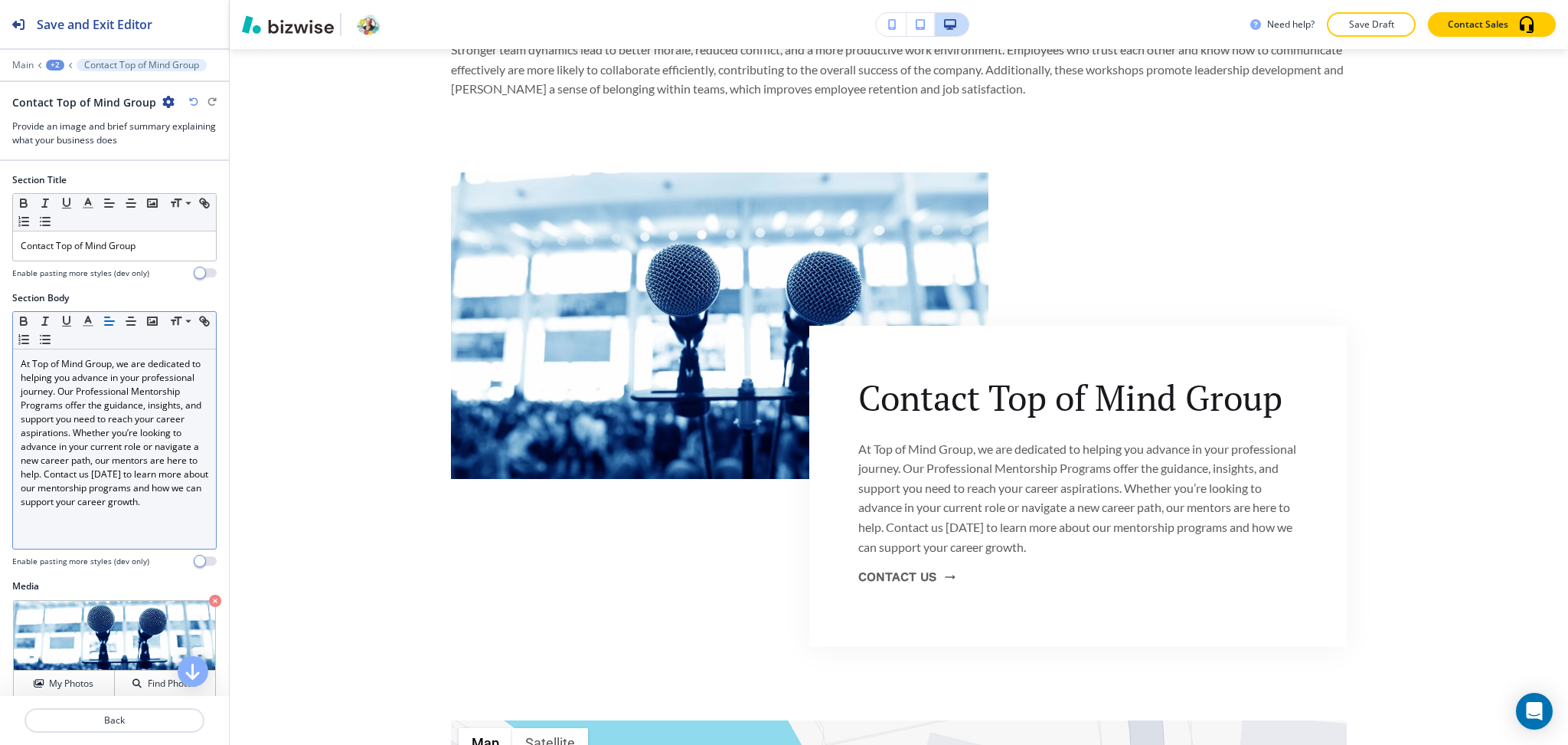
scroll to position [1310, 0]
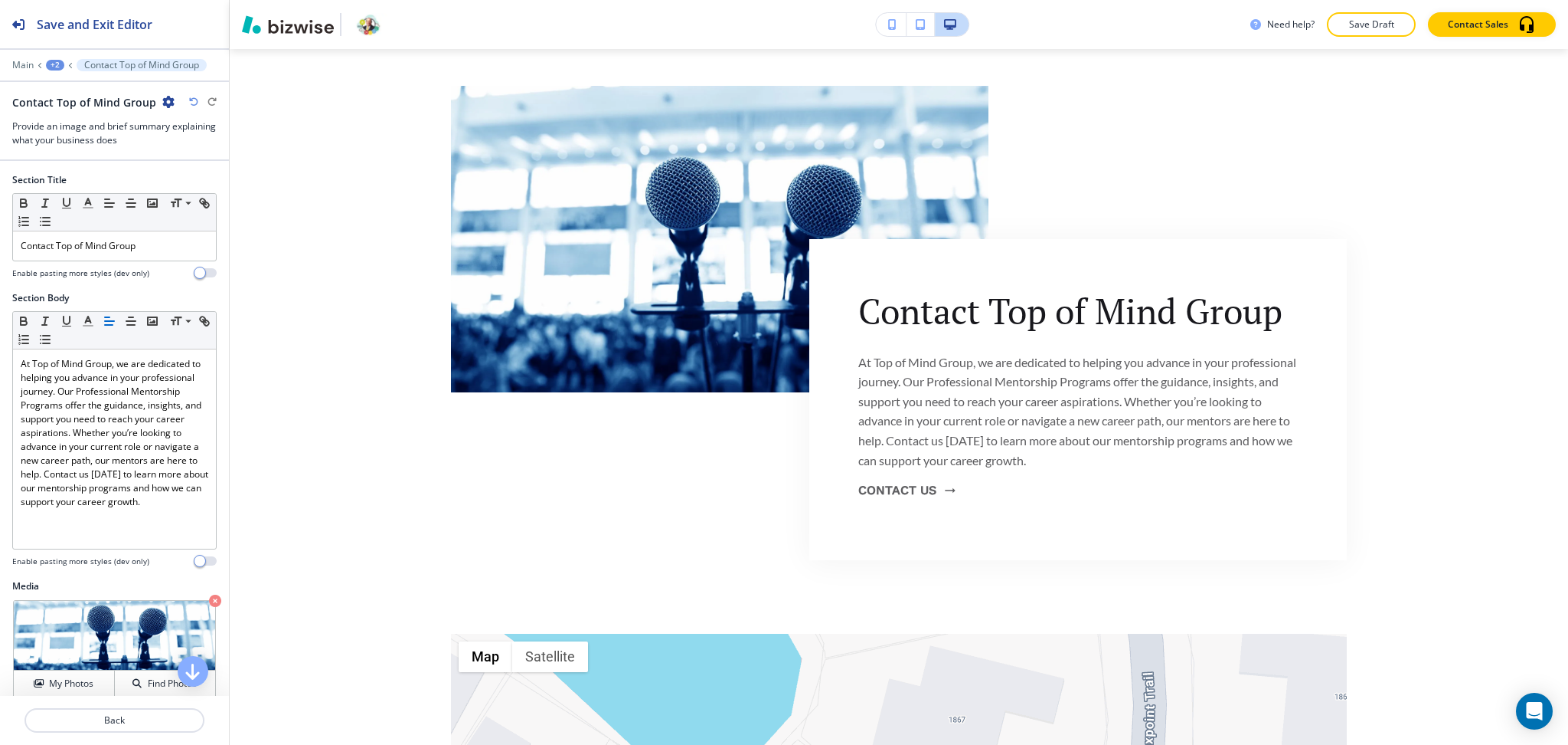
click at [124, 552] on div at bounding box center [114, 552] width 204 height 6
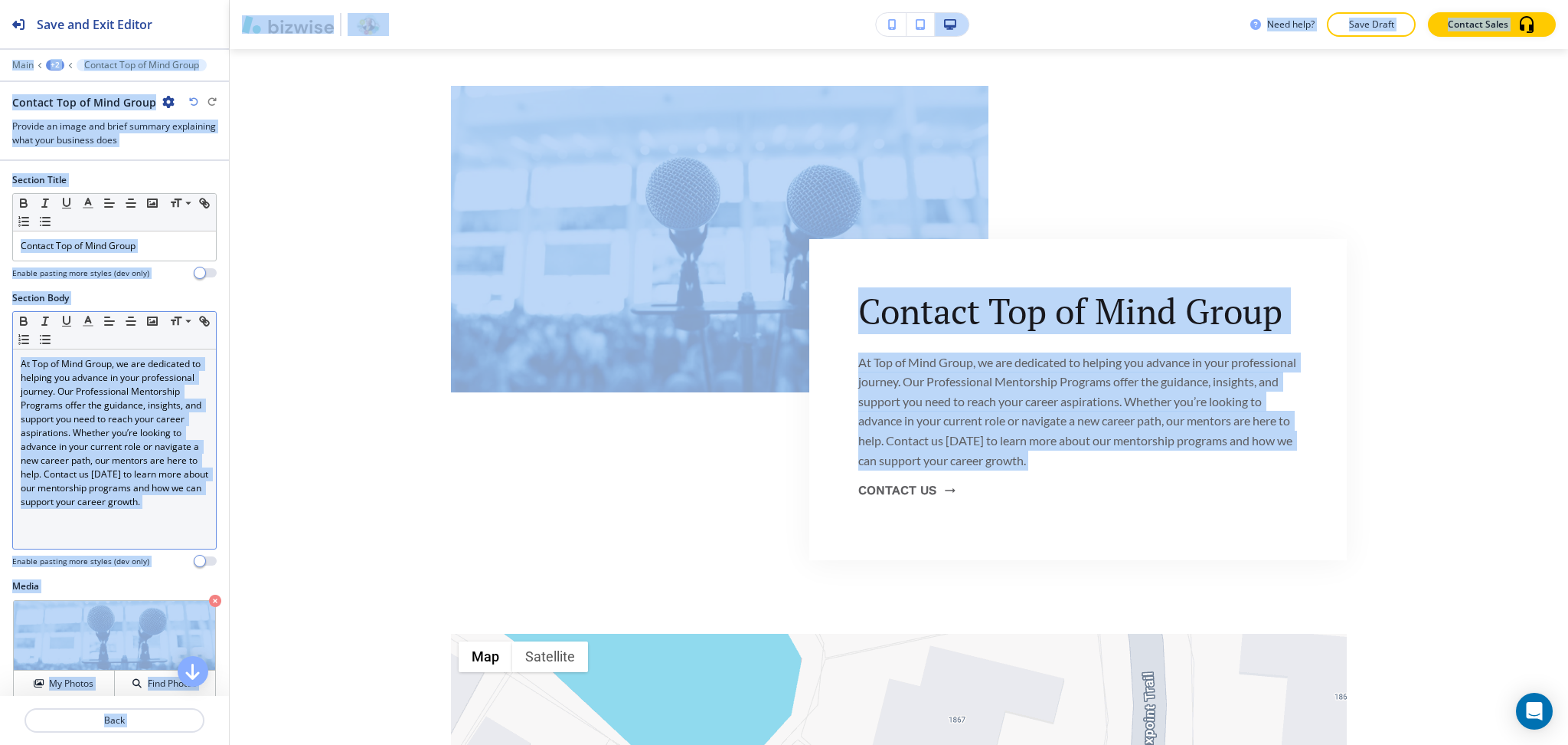
click at [106, 502] on p "At Top of Mind Group, we are dedicated to helping you advance in your professio…" at bounding box center [114, 433] width 188 height 152
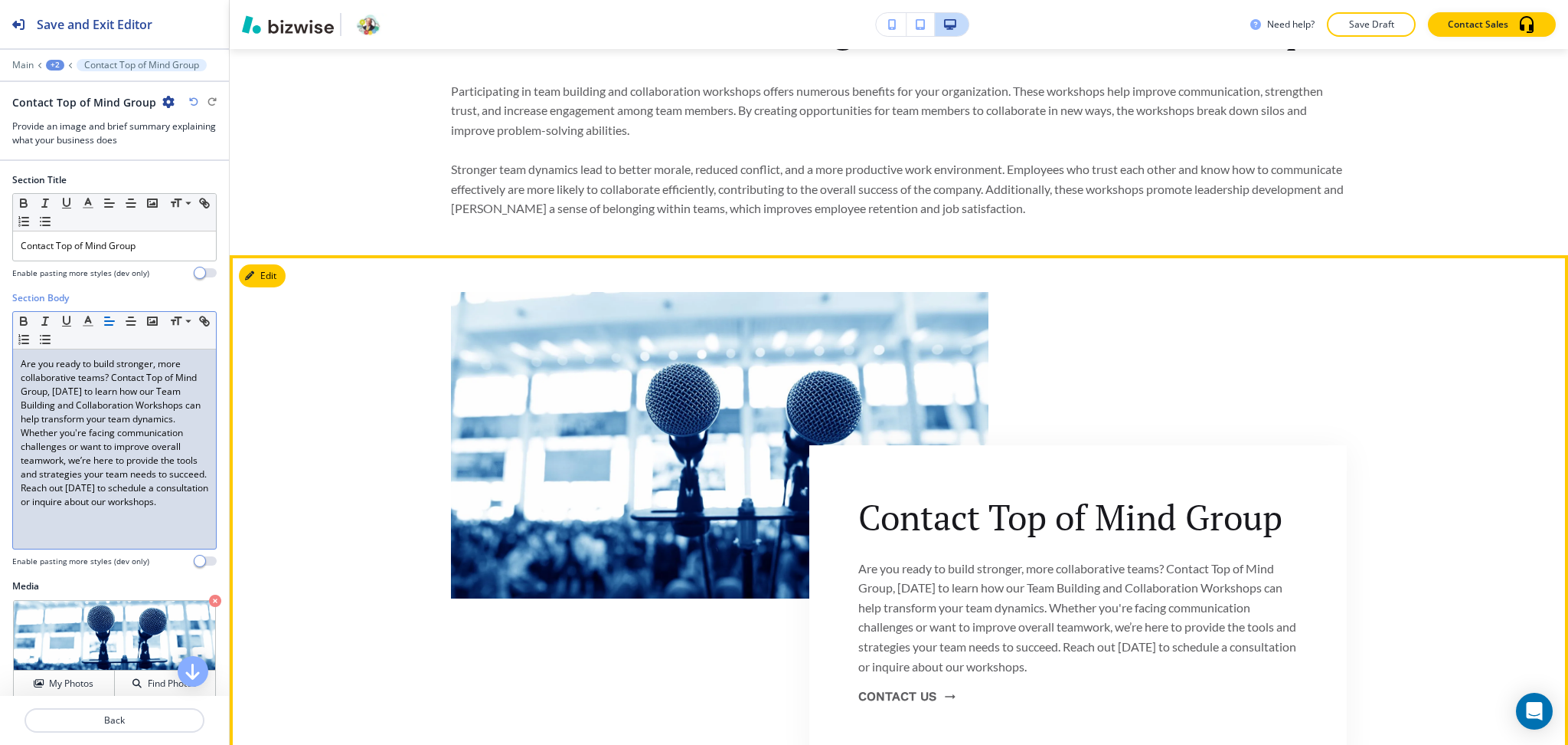
scroll to position [1105, 0]
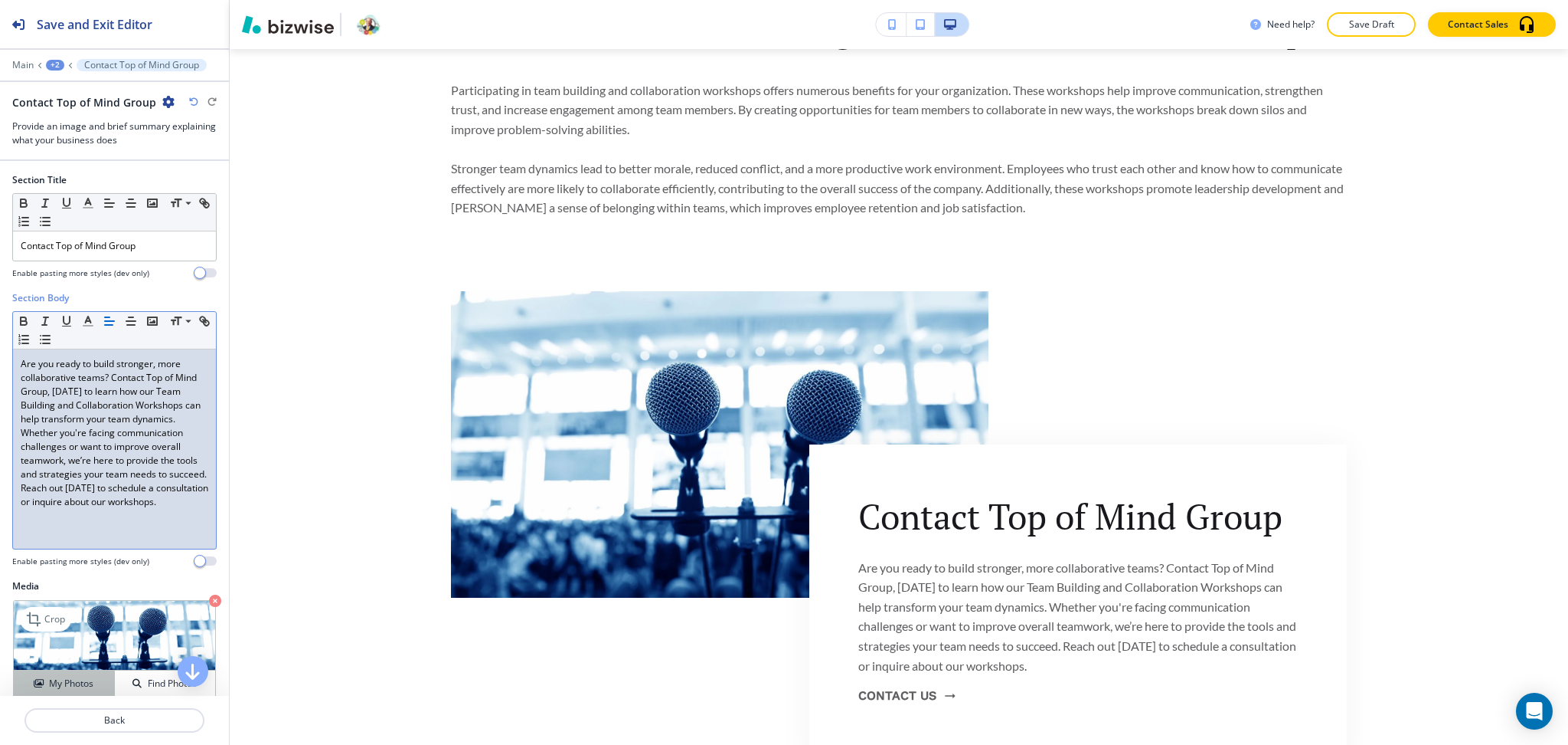
click at [74, 686] on h4 "My Photos" at bounding box center [71, 684] width 45 height 14
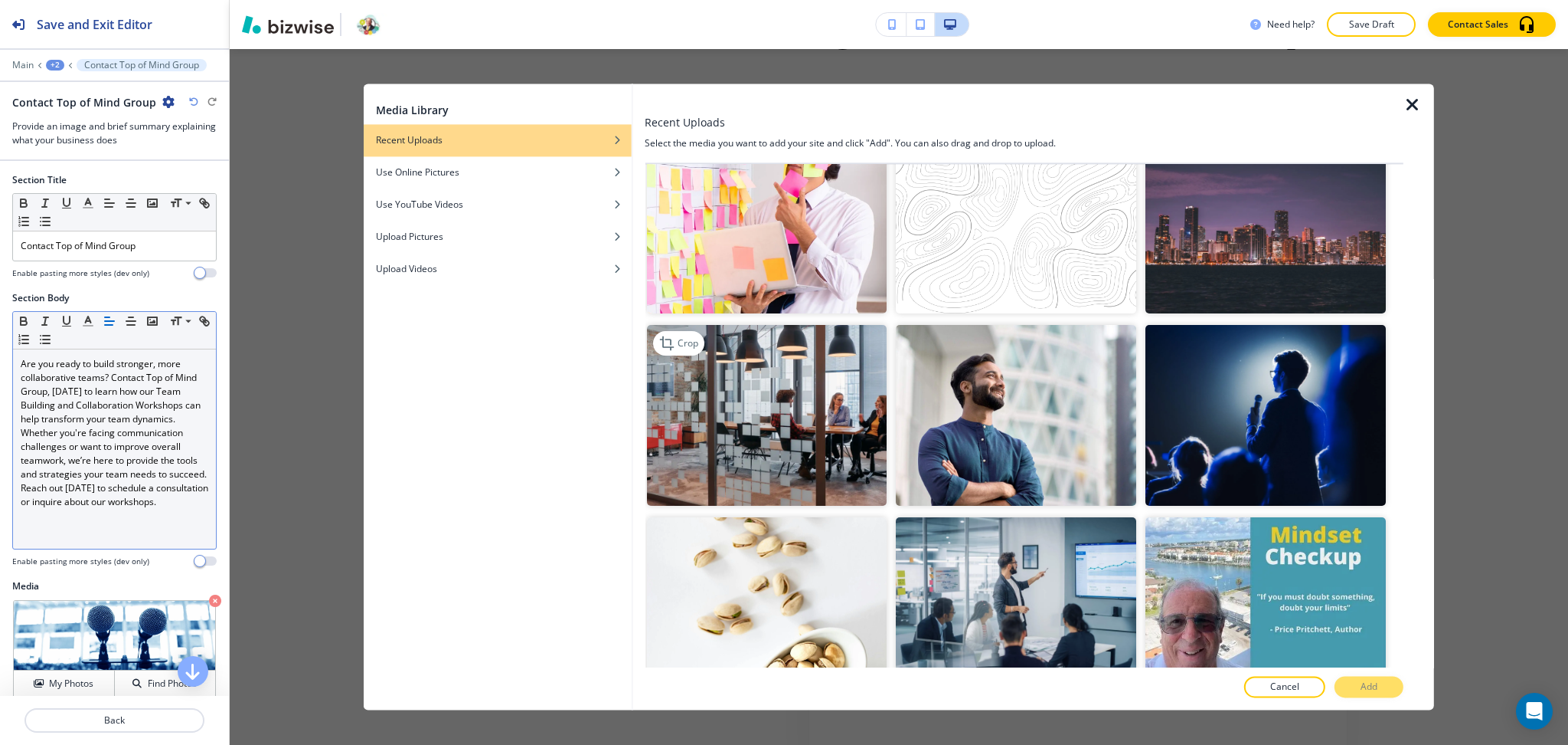
click at [779, 419] on img "button" at bounding box center [766, 416] width 240 height 180
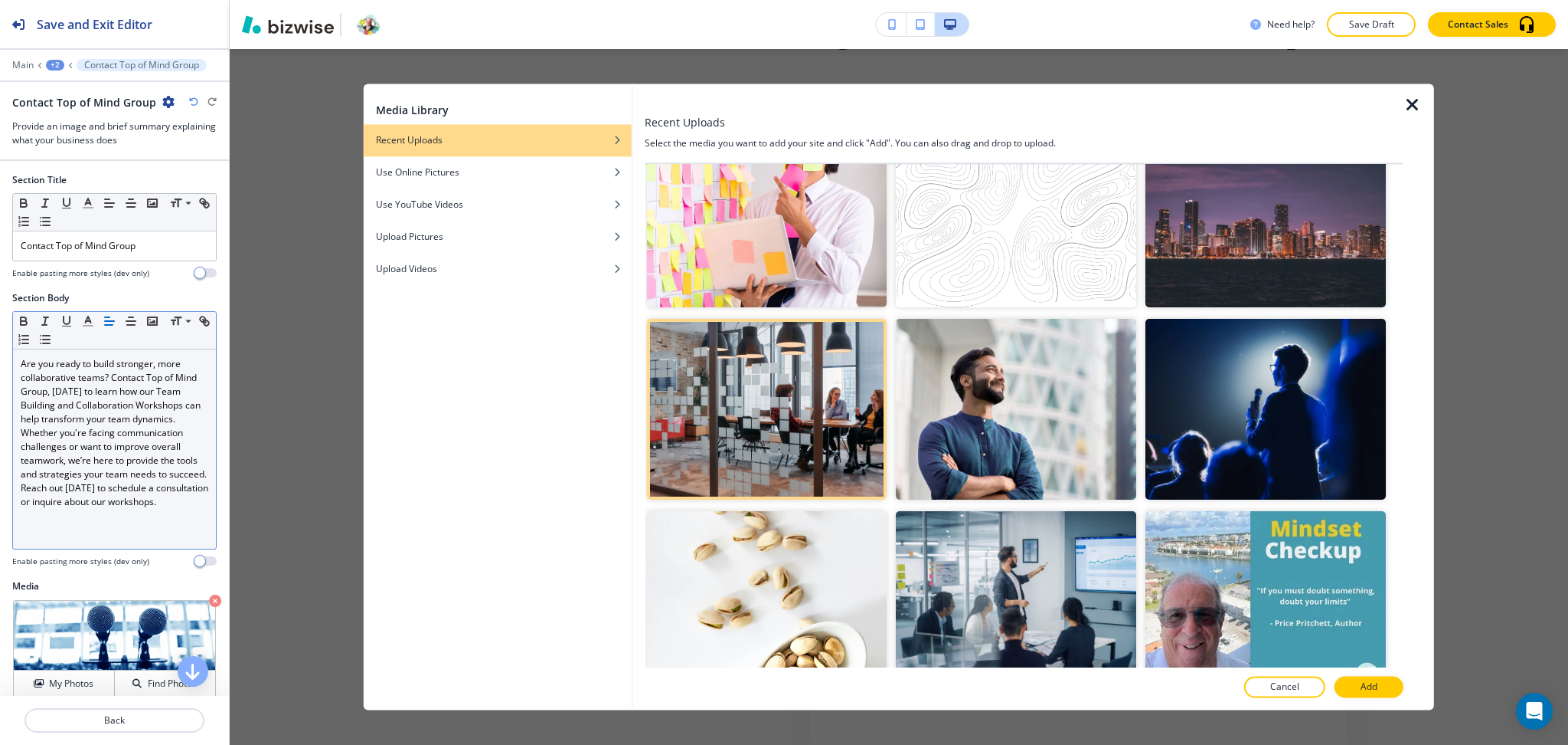
scroll to position [1008, 0]
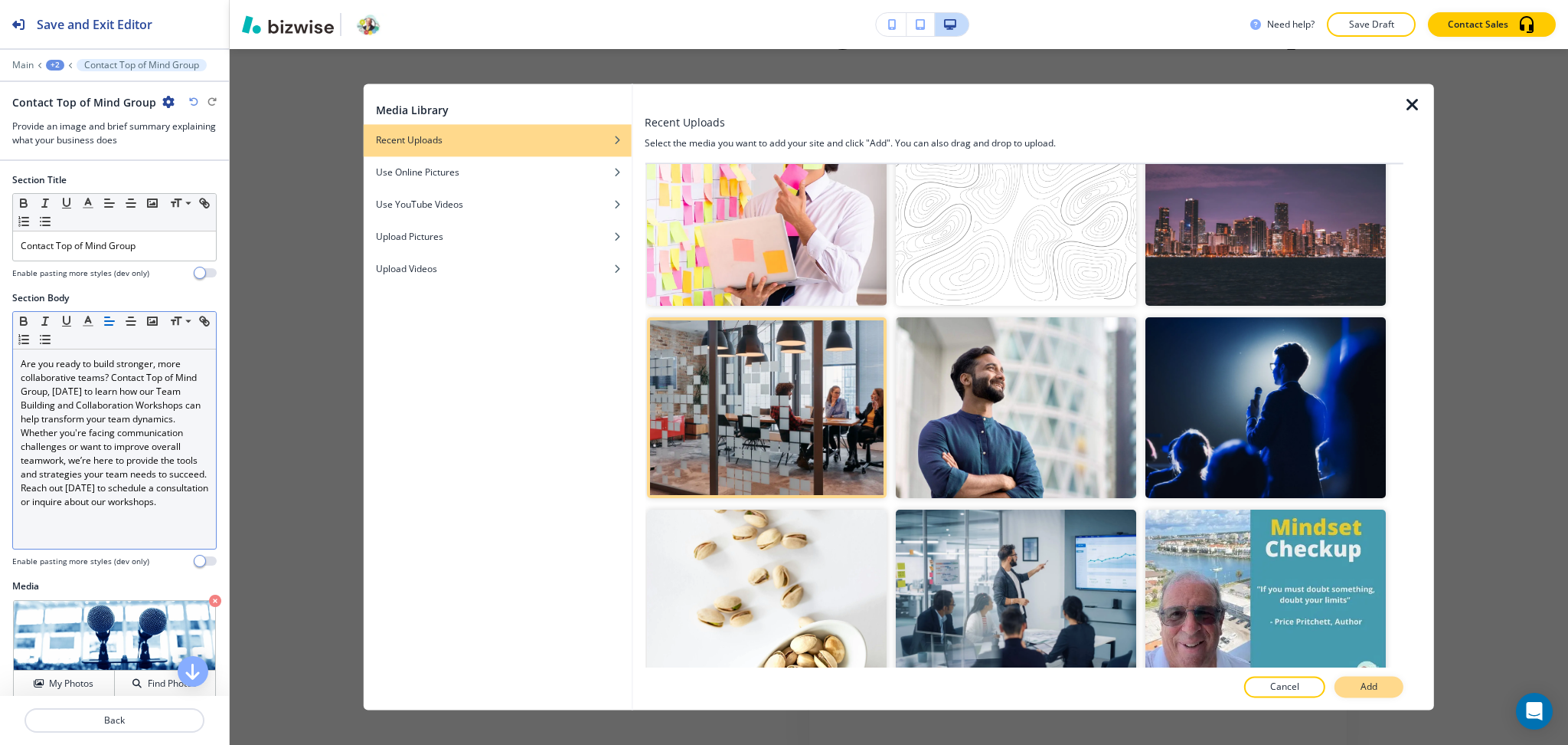
click at [1381, 687] on button "Add" at bounding box center [1369, 687] width 69 height 21
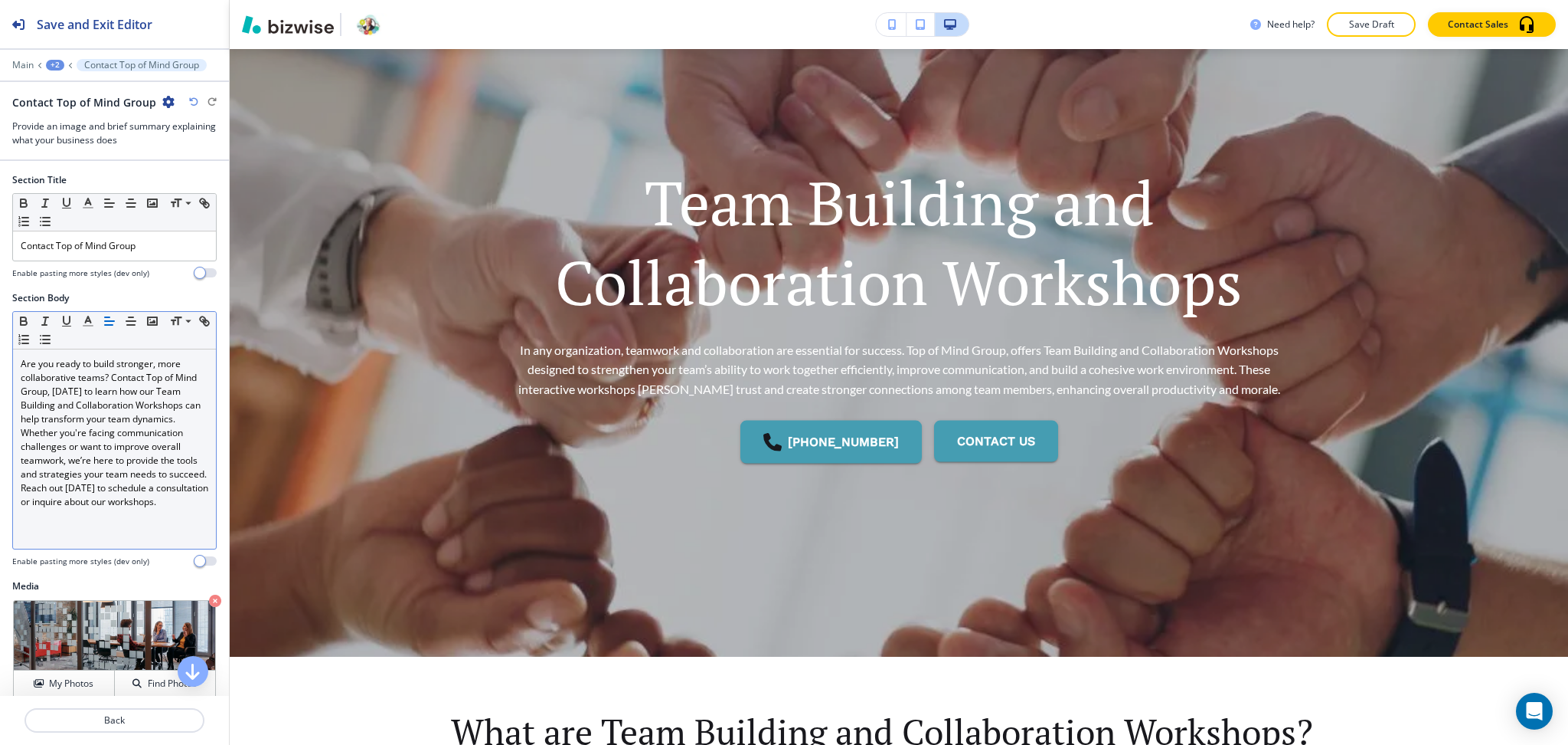
scroll to position [0, 0]
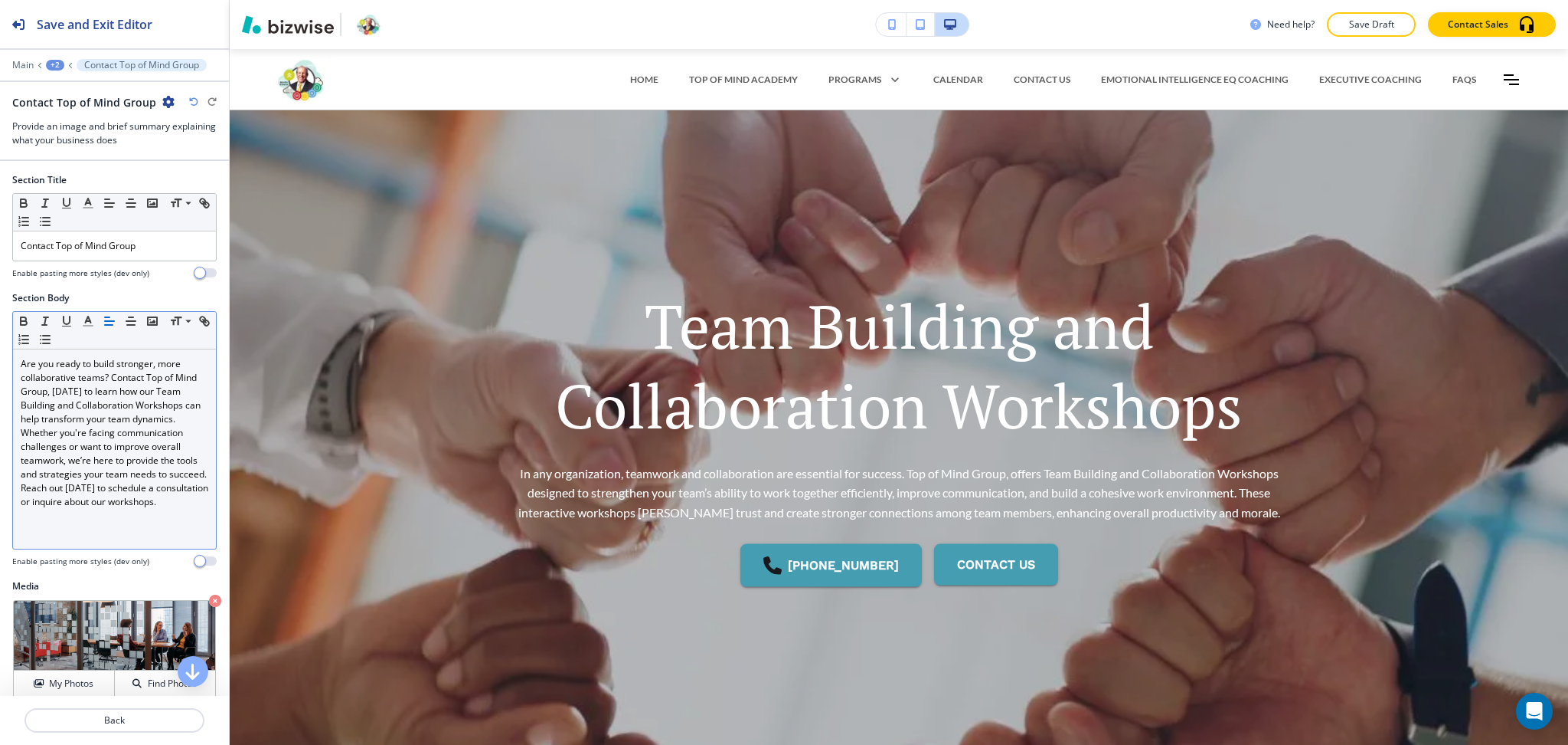
click at [57, 64] on div "+2" at bounding box center [55, 65] width 18 height 11
click at [70, 89] on p "Pages" at bounding box center [95, 91] width 78 height 14
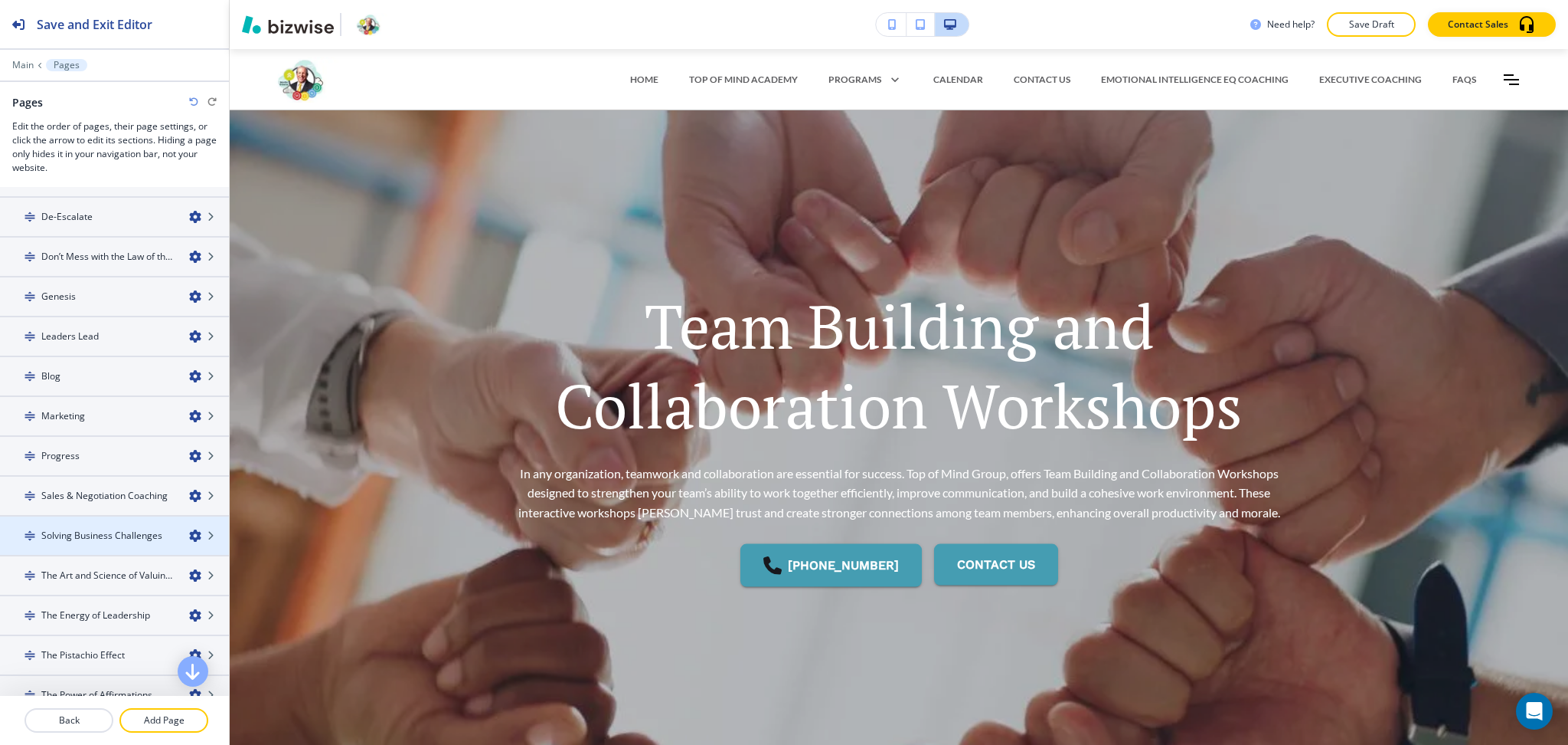
scroll to position [823, 0]
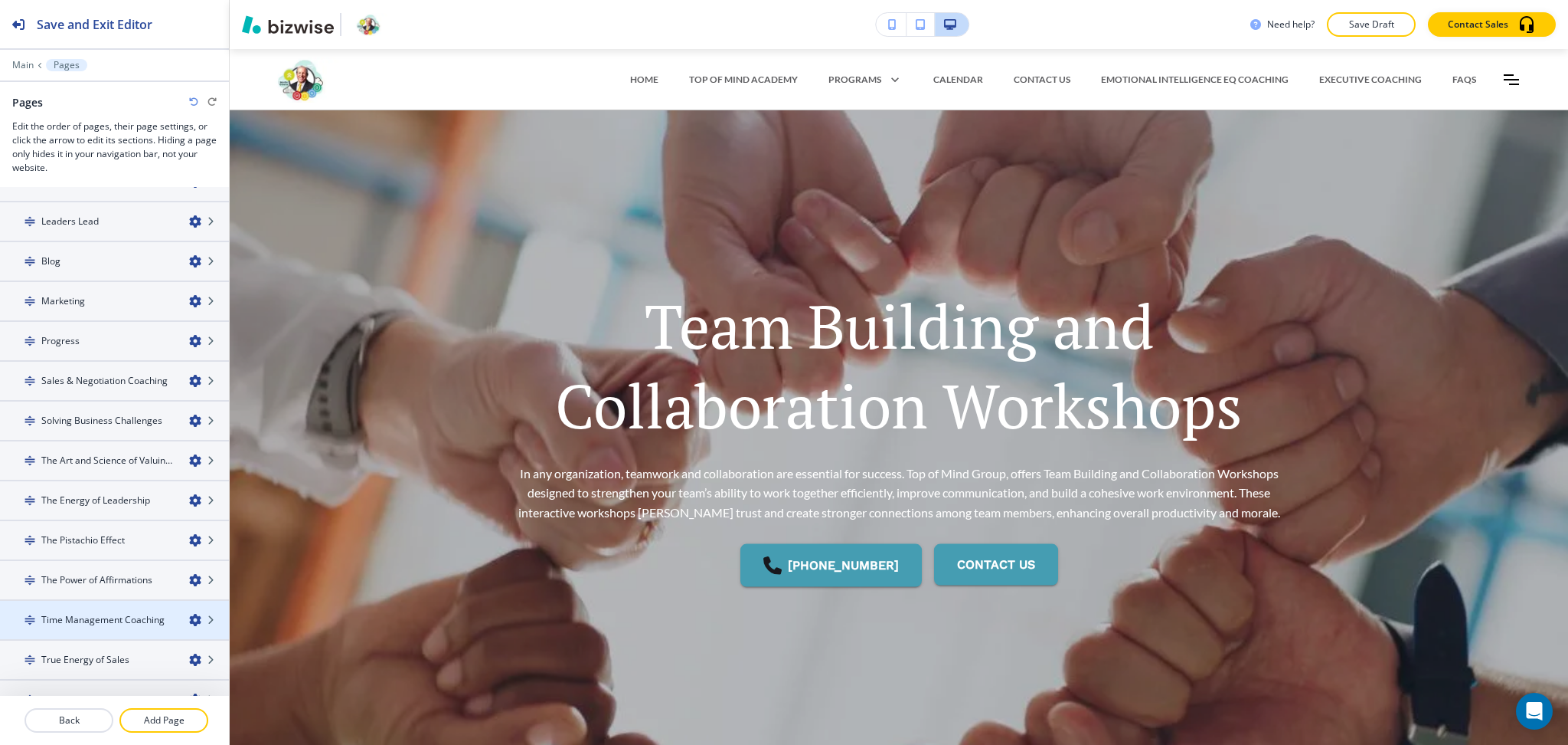
click at [189, 614] on icon "button" at bounding box center [196, 620] width 13 height 13
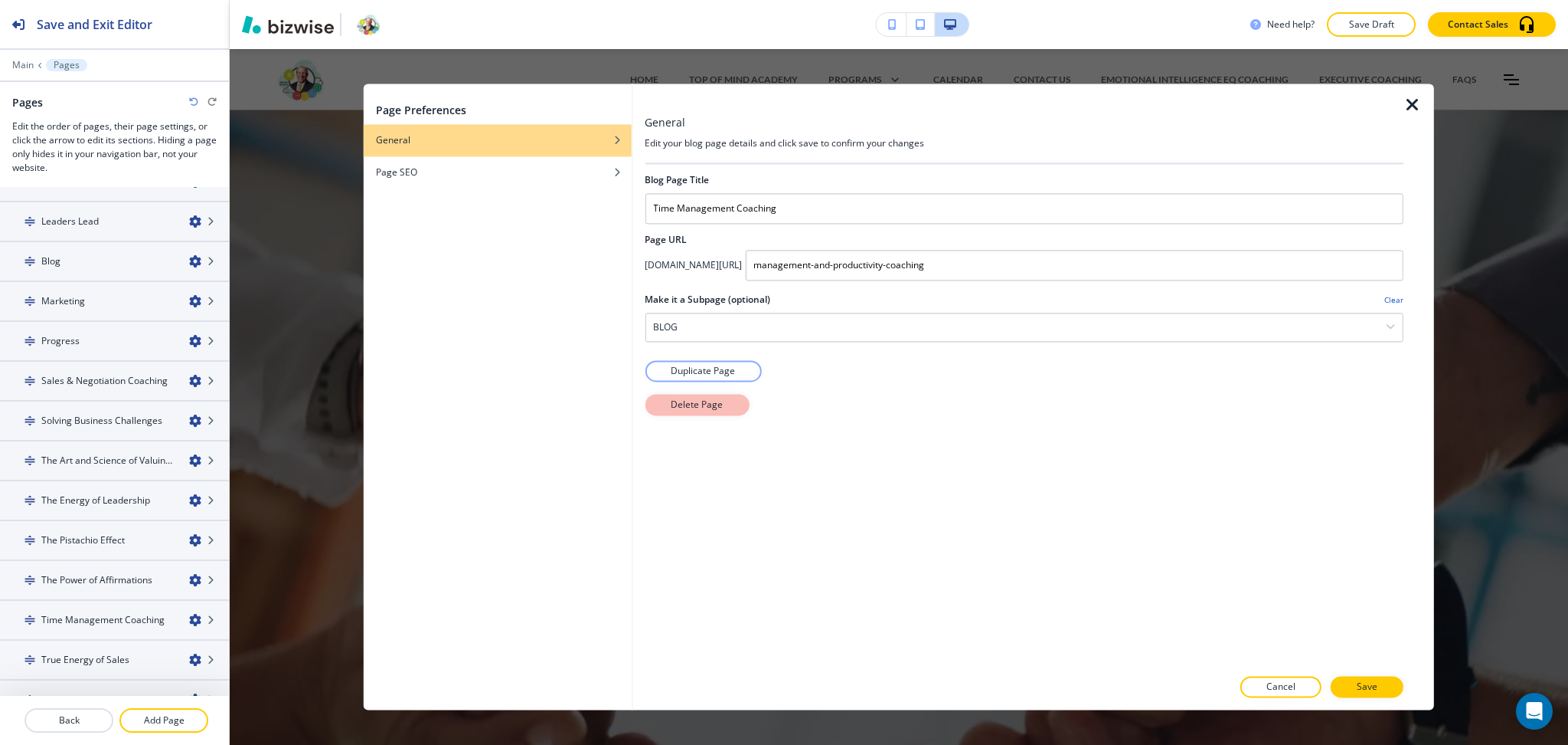
click at [718, 405] on p "Delete Page" at bounding box center [697, 405] width 52 height 14
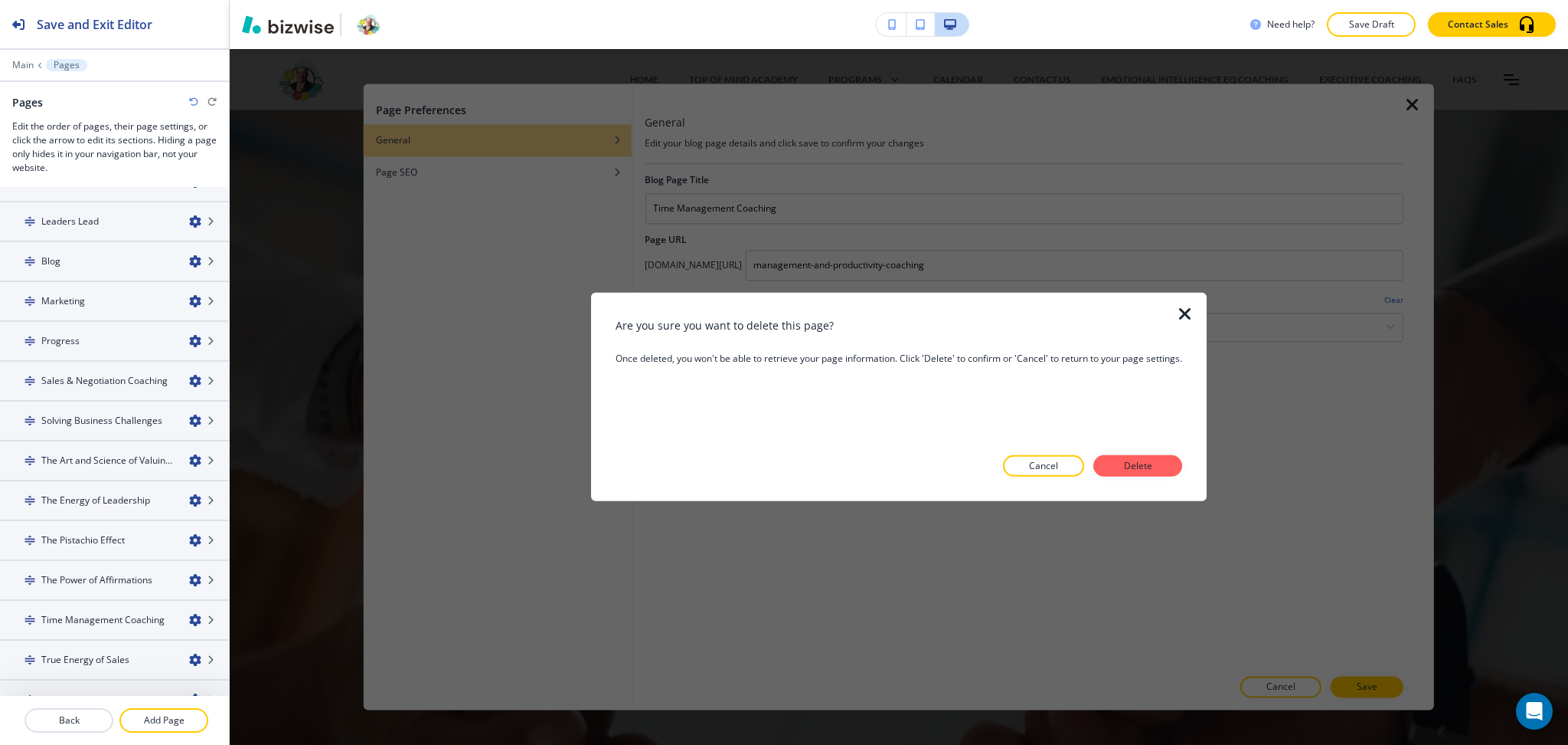
click at [1123, 451] on div "Are you sure you want to delete this page? Once deleted, you won't be able to r…" at bounding box center [899, 397] width 567 height 160
click at [1136, 462] on p "Delete" at bounding box center [1138, 466] width 37 height 14
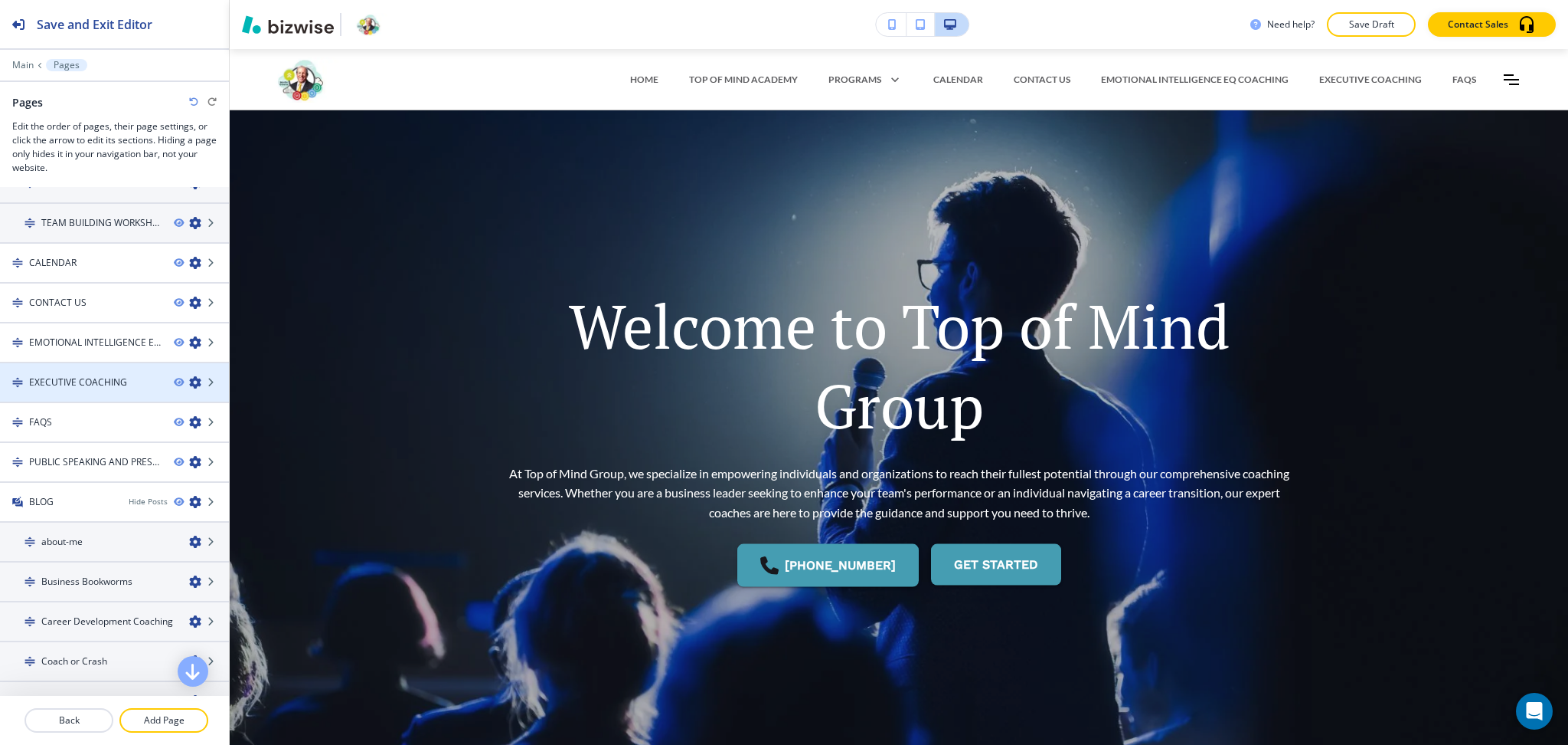
scroll to position [0, 0]
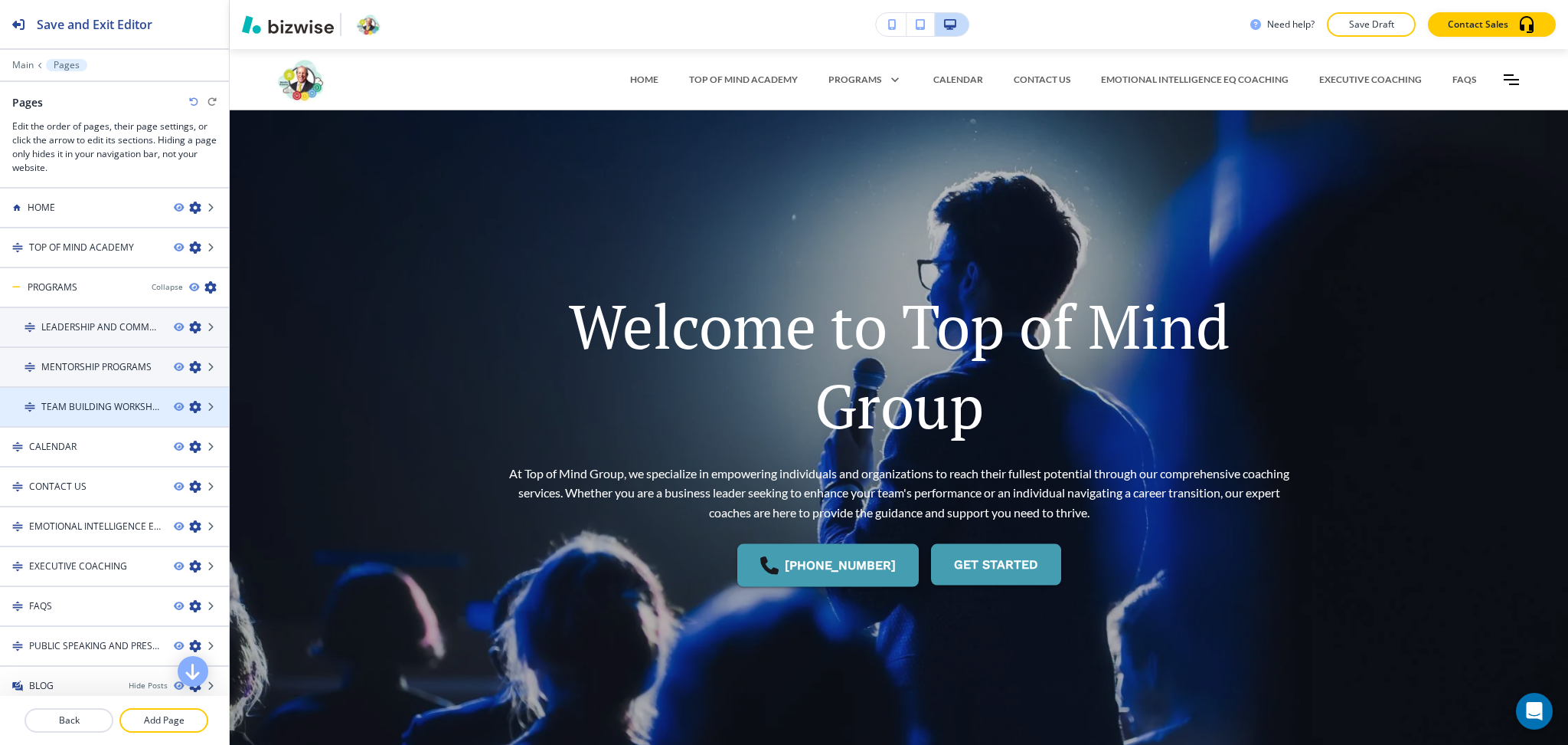
click at [189, 402] on icon "button" at bounding box center [196, 407] width 13 height 13
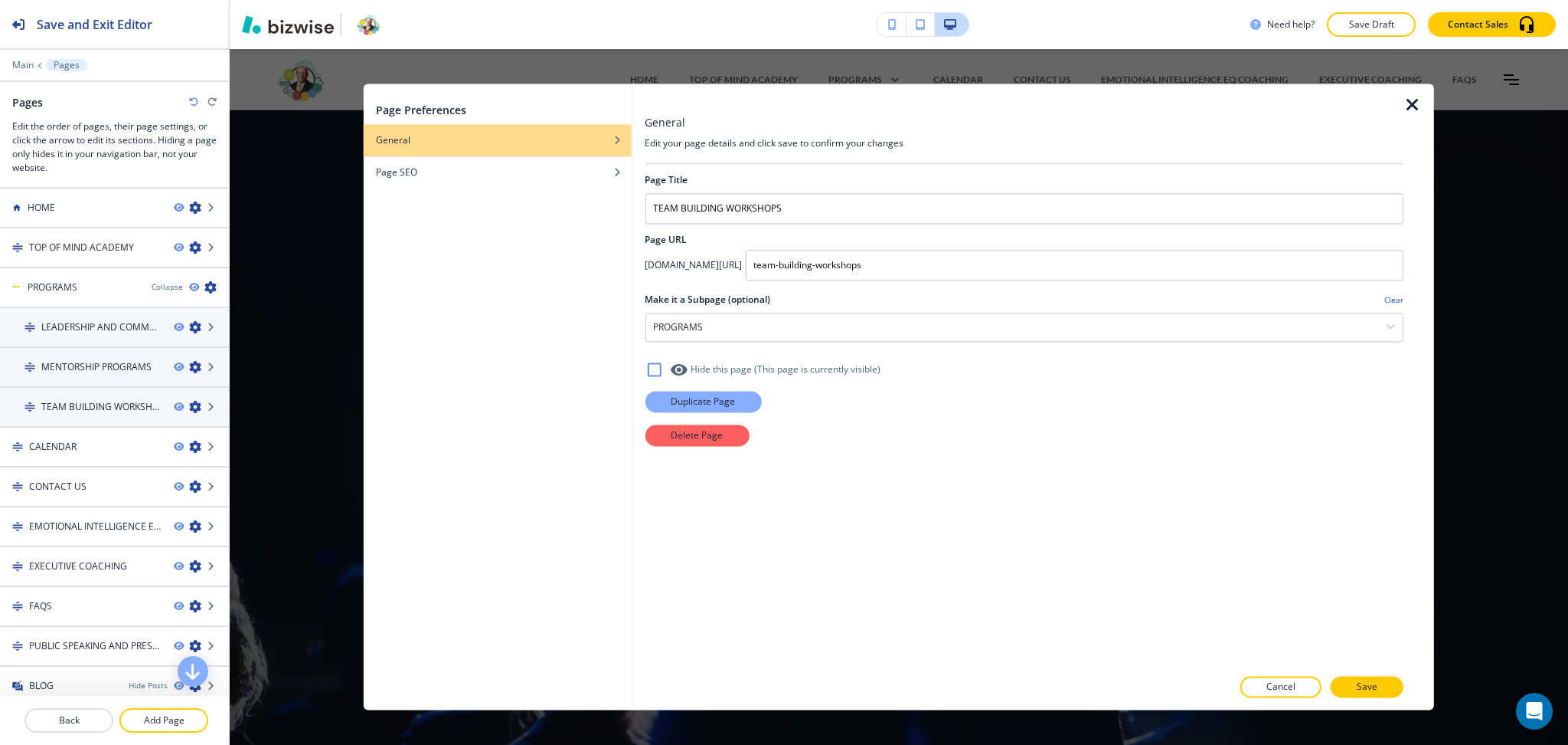
click at [705, 401] on p "Duplicate Page" at bounding box center [703, 401] width 64 height 14
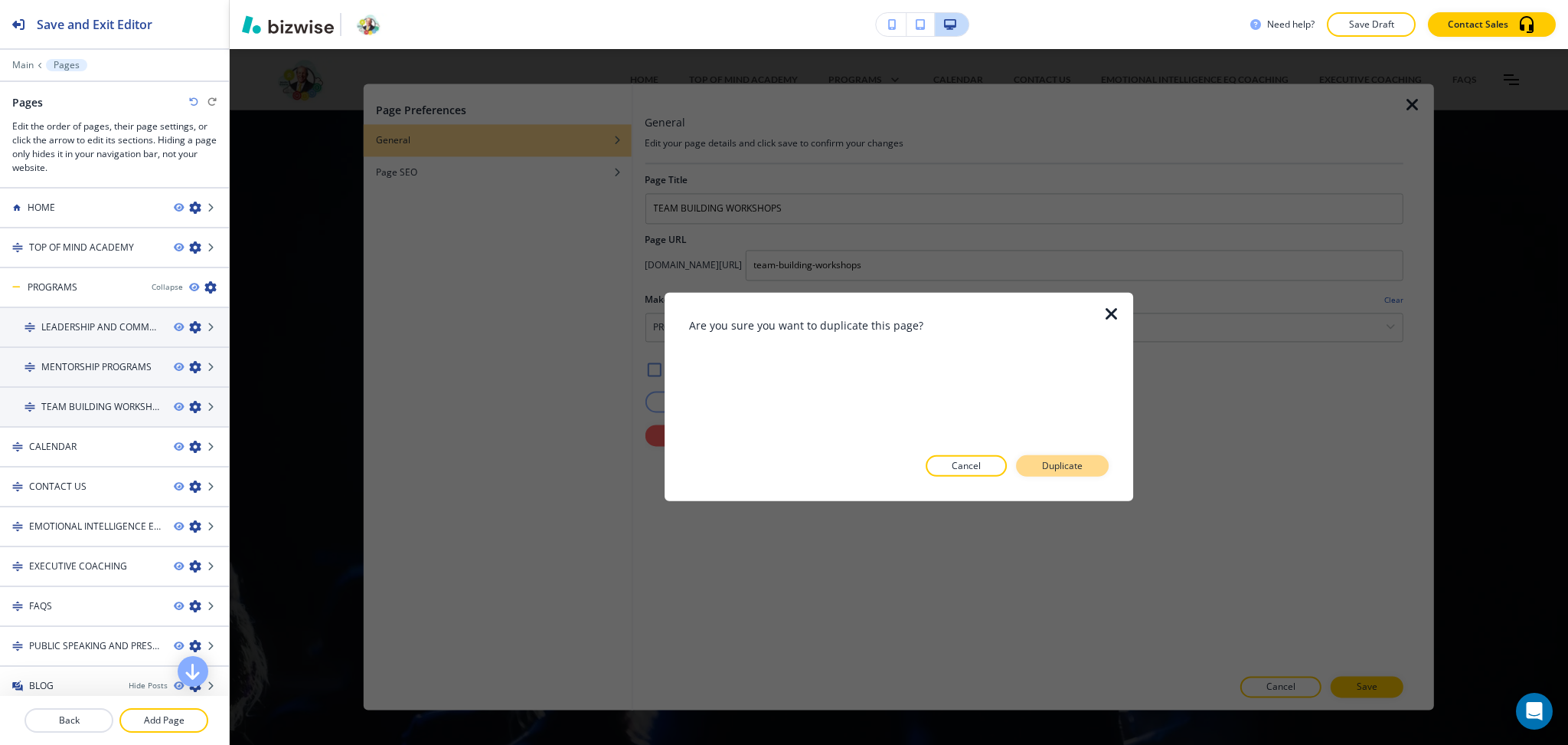
click at [1059, 465] on p "Duplicate" at bounding box center [1063, 466] width 41 height 14
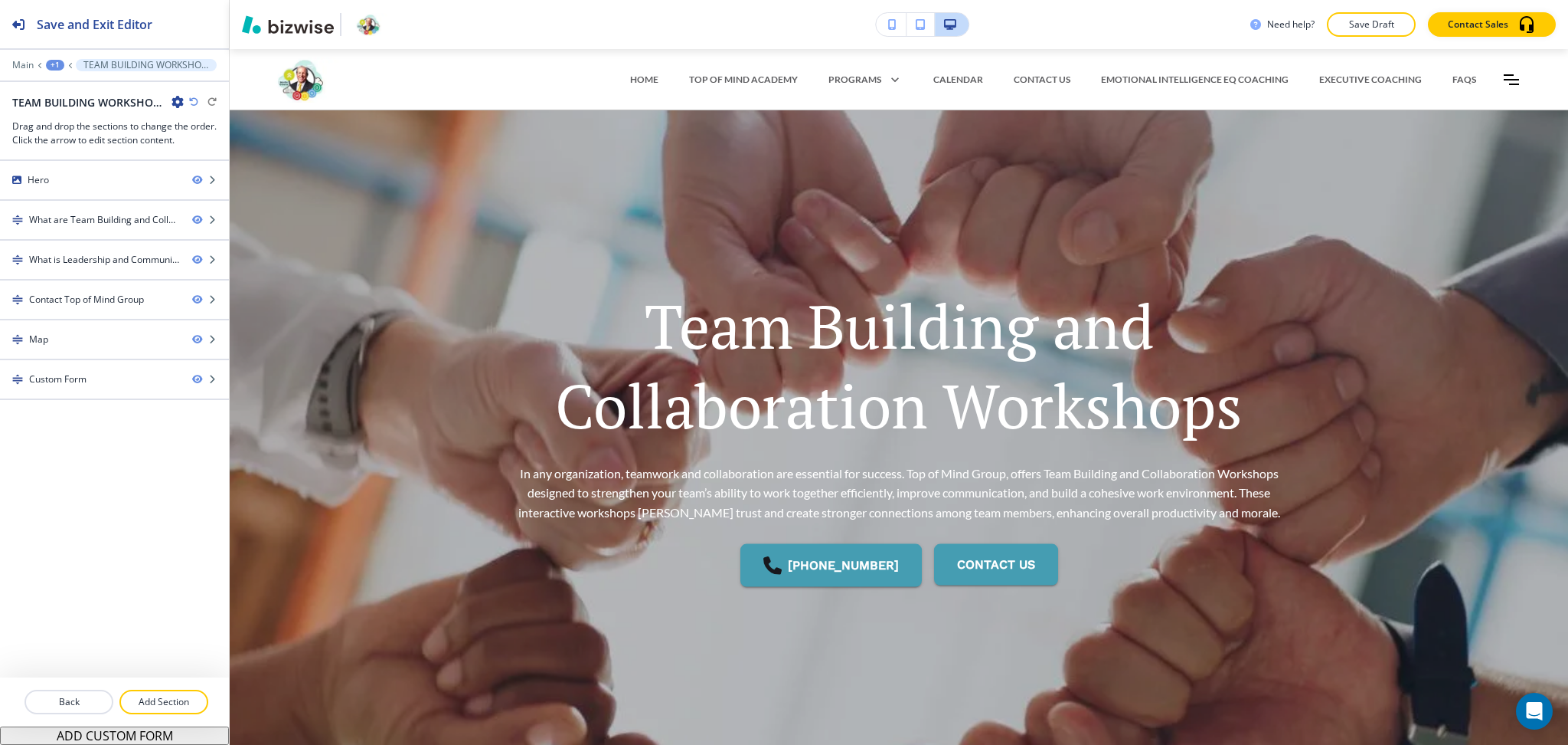
click at [178, 101] on icon "button" at bounding box center [178, 102] width 13 height 13
click at [222, 136] on button "Edit Page Settings" at bounding box center [220, 128] width 98 height 27
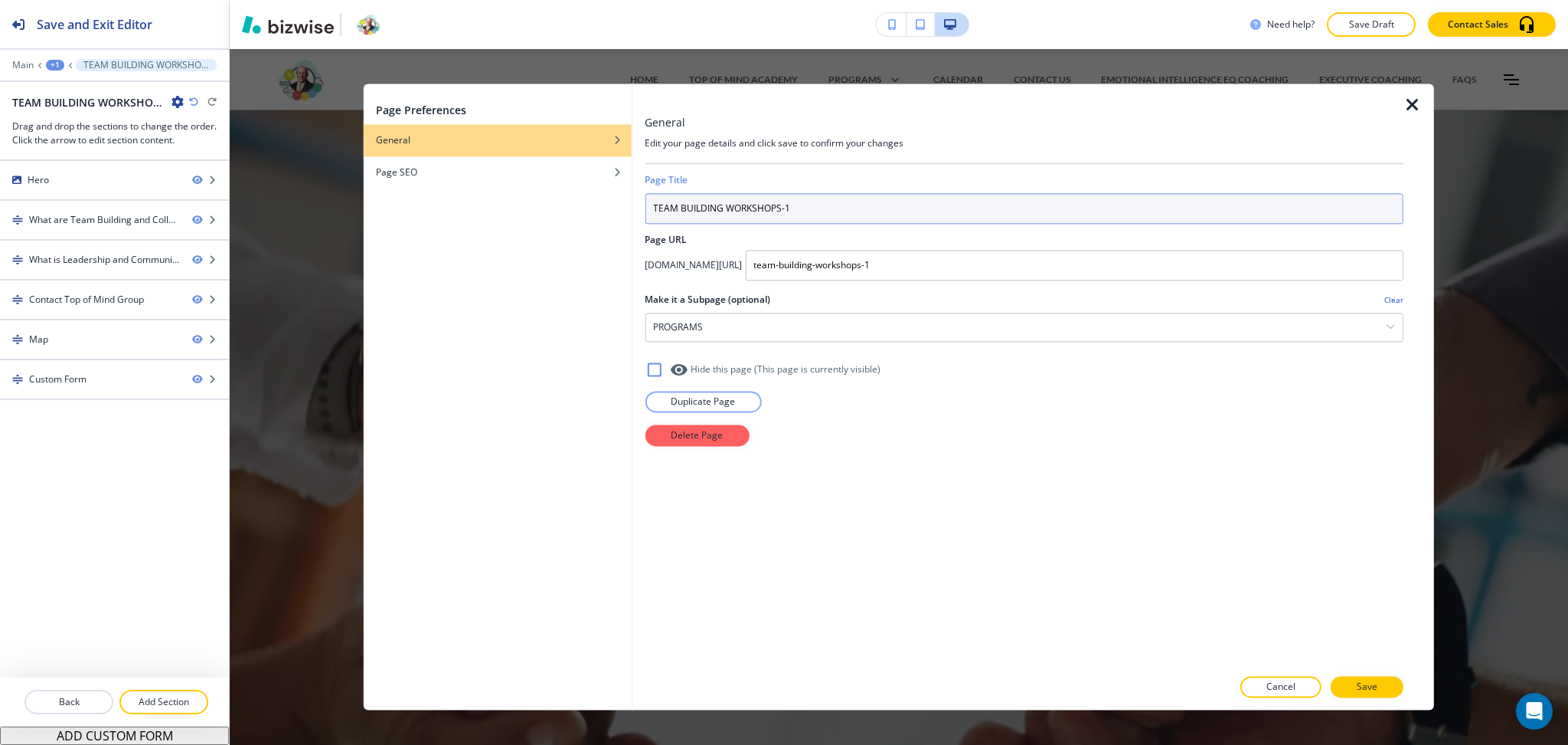
click at [823, 207] on input "TEAM BUILDING WORKSHOPS-1" at bounding box center [1024, 208] width 759 height 31
paste input "IME MANAGEMENT COACHING"
type input "TIME MANAGEMENT COACHING"
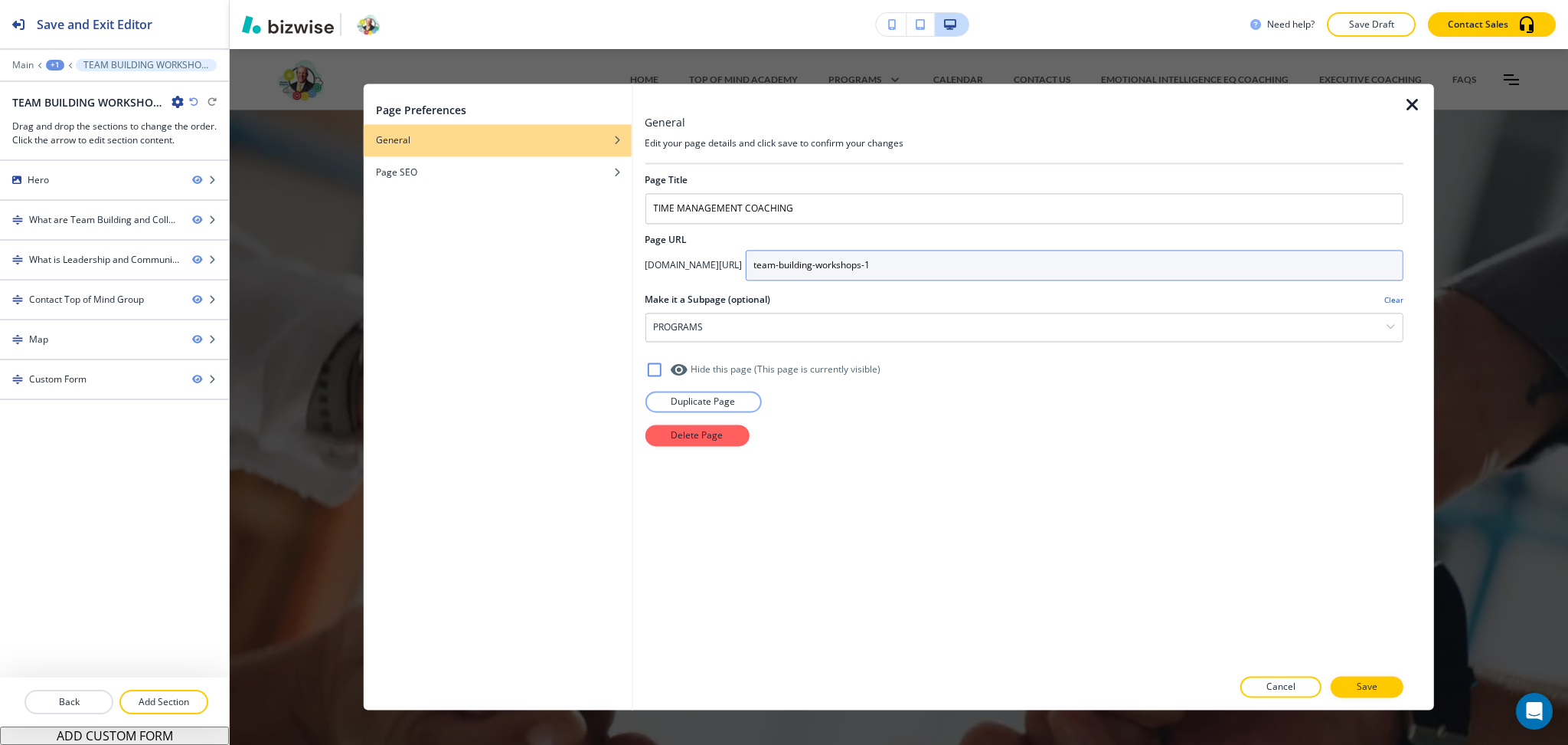
click at [989, 257] on input "team-building-workshops-1" at bounding box center [1075, 265] width 658 height 31
paste input "ime-management-coaching"
type input "time-management-coaching"
click at [1376, 689] on p "Save" at bounding box center [1367, 687] width 20 height 14
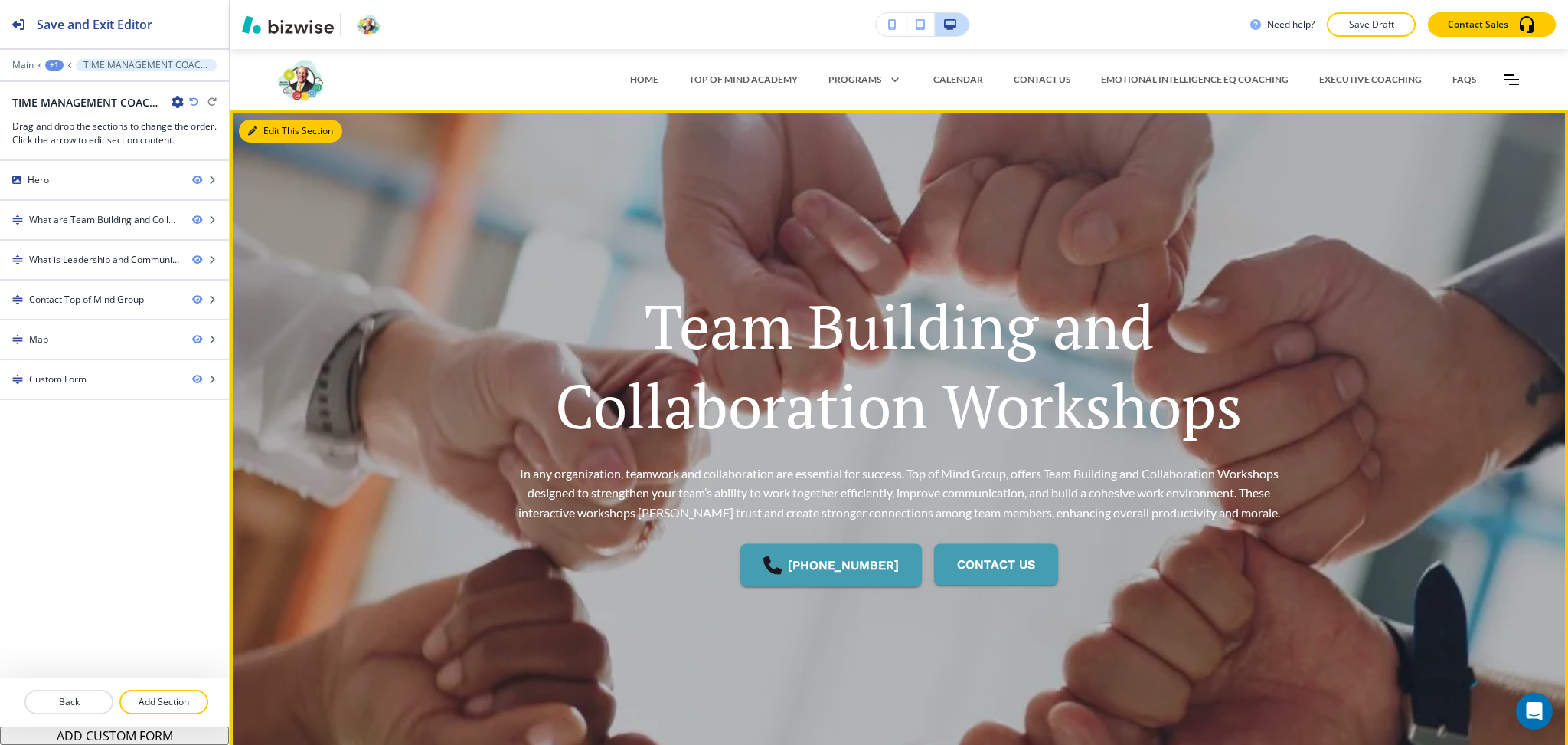
click at [264, 128] on button "Edit This Section" at bounding box center [290, 131] width 103 height 23
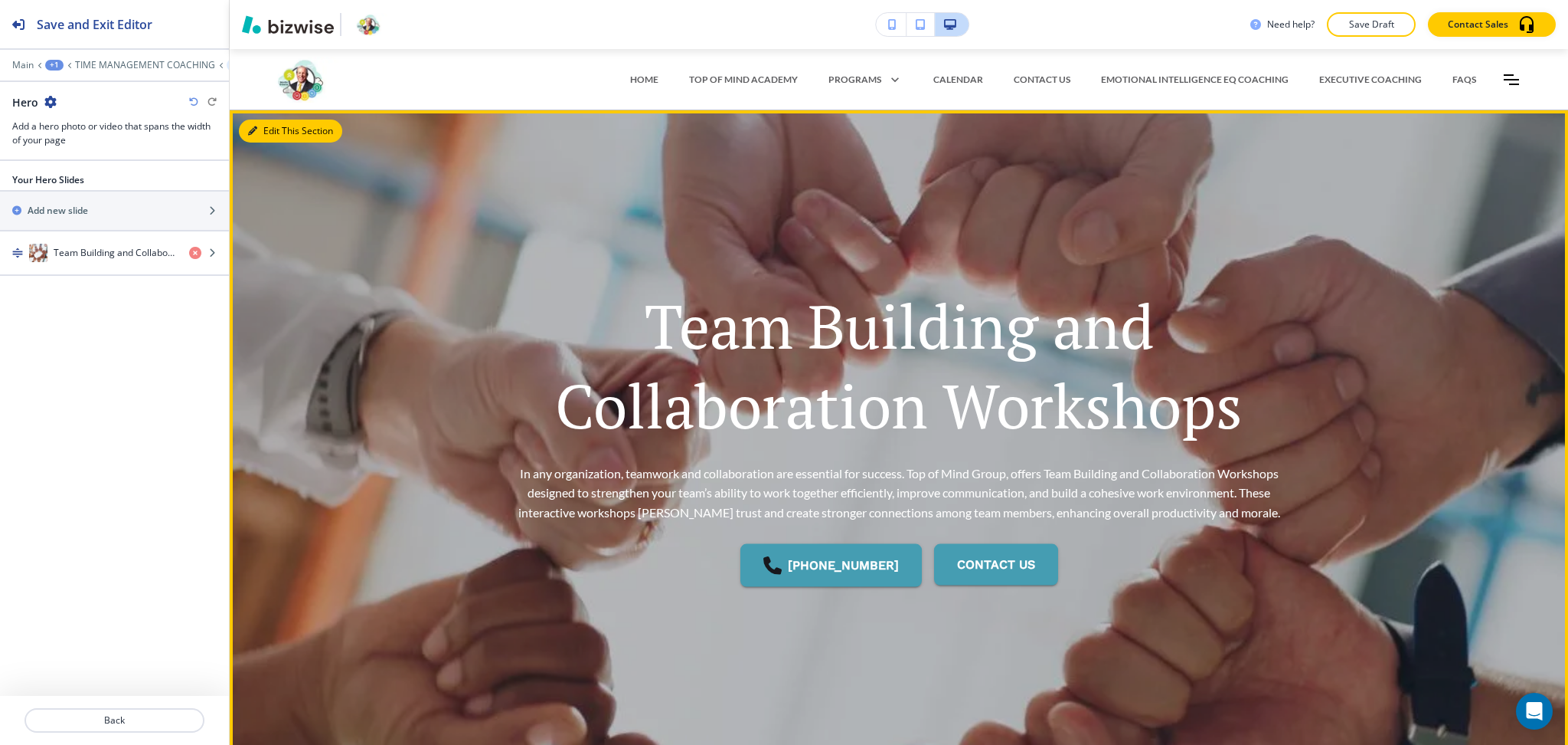
scroll to position [61, 0]
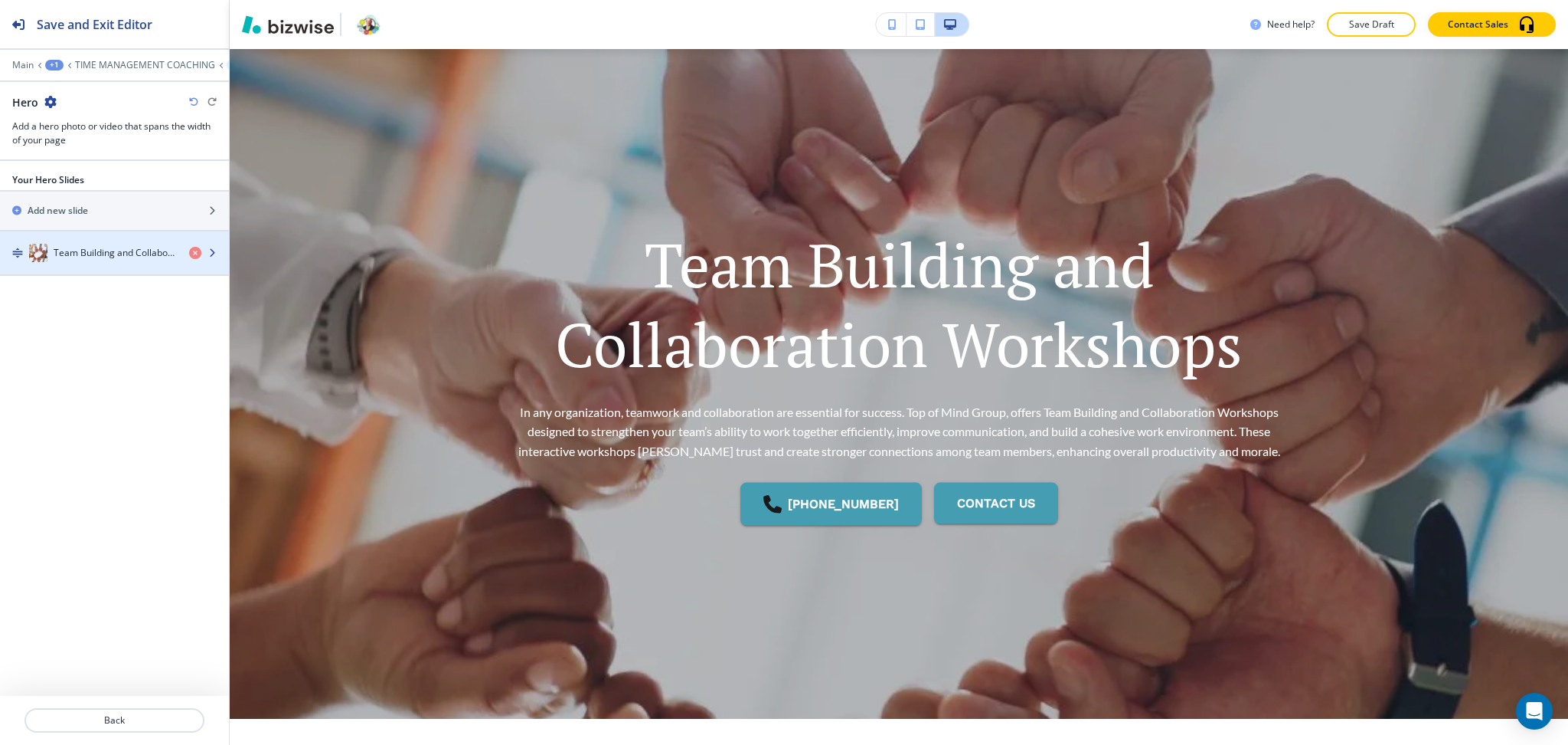
click at [109, 250] on h4 "Team Building and Collaboration Workshops" at bounding box center [116, 253] width 124 height 14
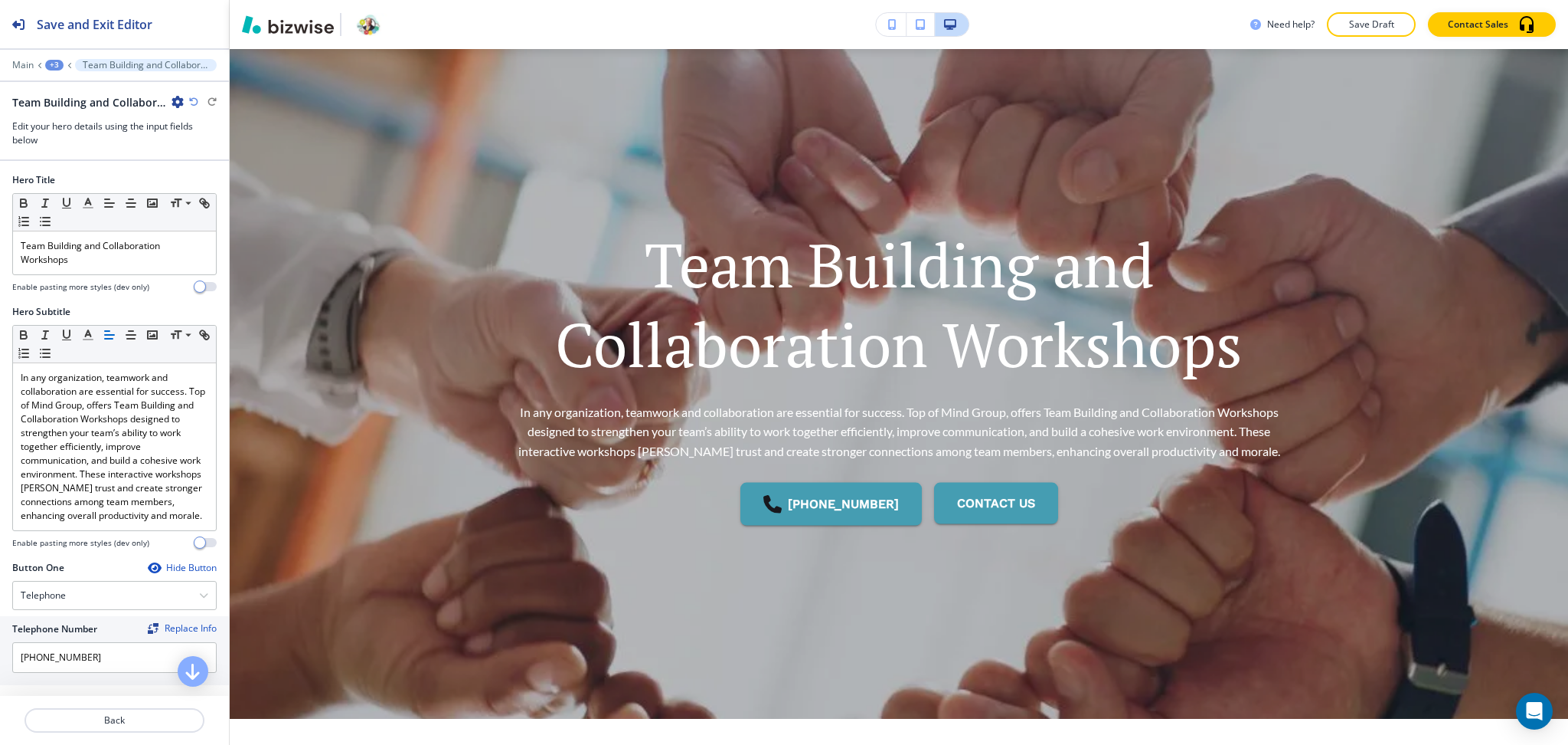
scroll to position [236, 0]
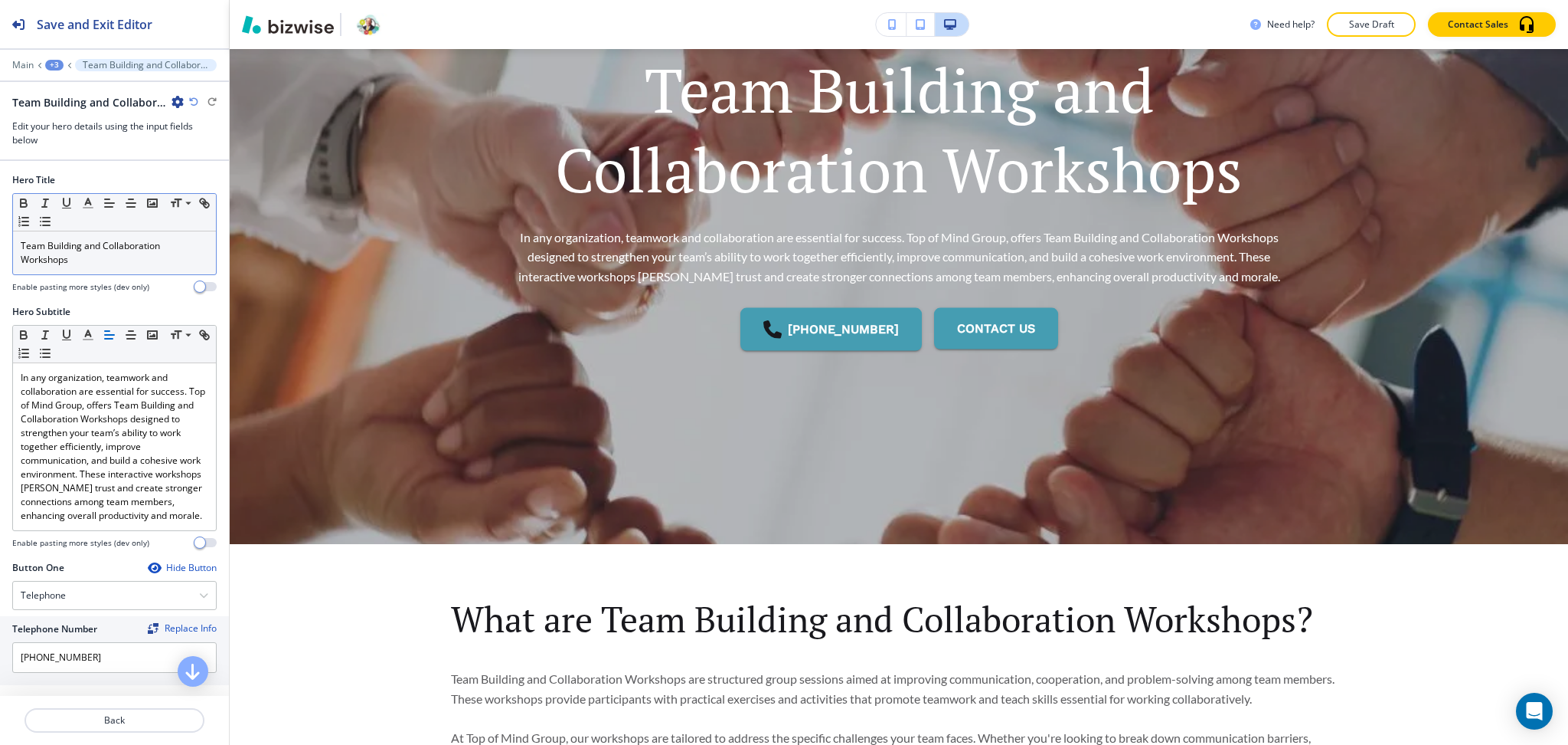
click at [95, 269] on div "Team Building and Collaboration Workshops" at bounding box center [114, 253] width 203 height 43
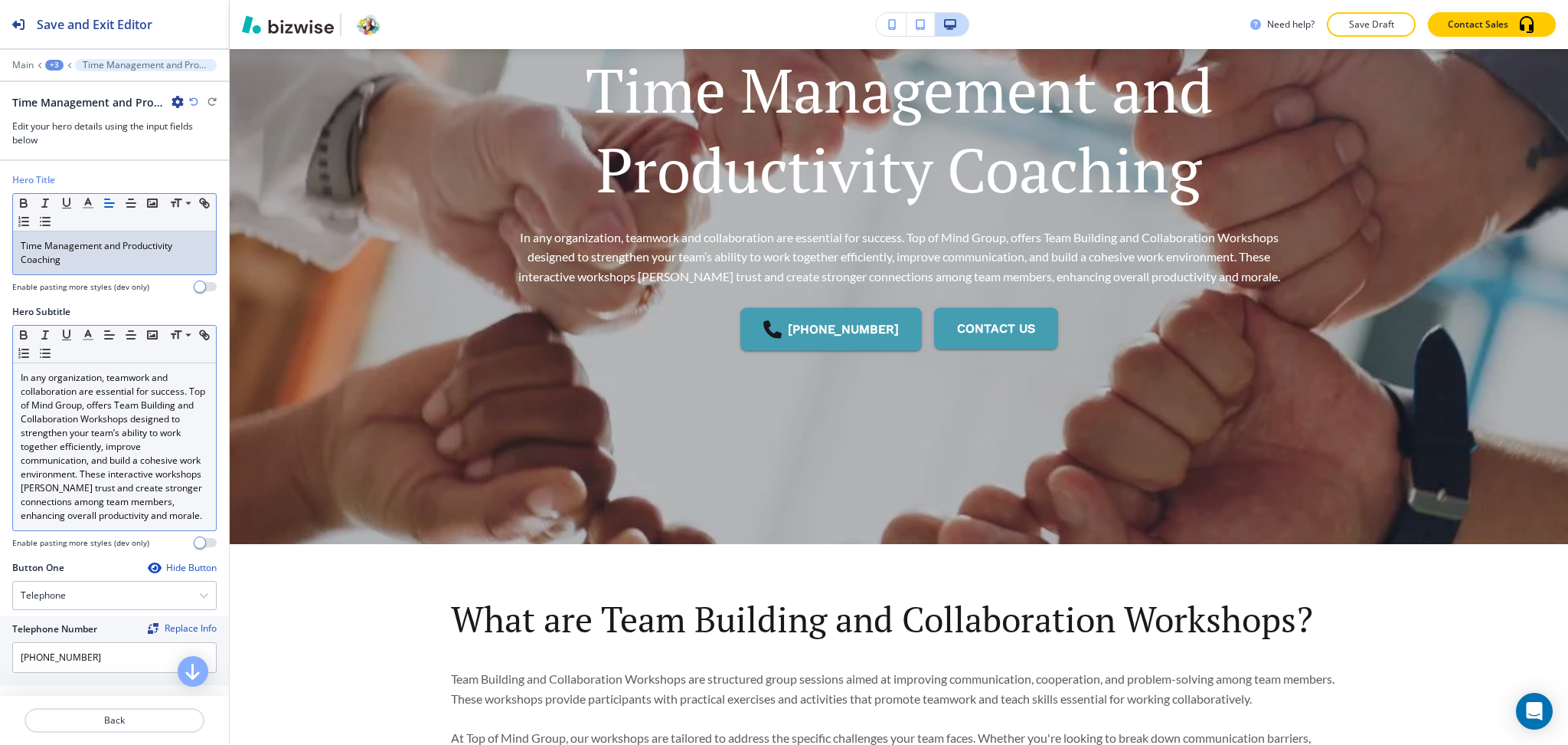
click at [154, 381] on p "In any organization, teamwork and collaboration are essential for success. Top …" at bounding box center [114, 447] width 188 height 152
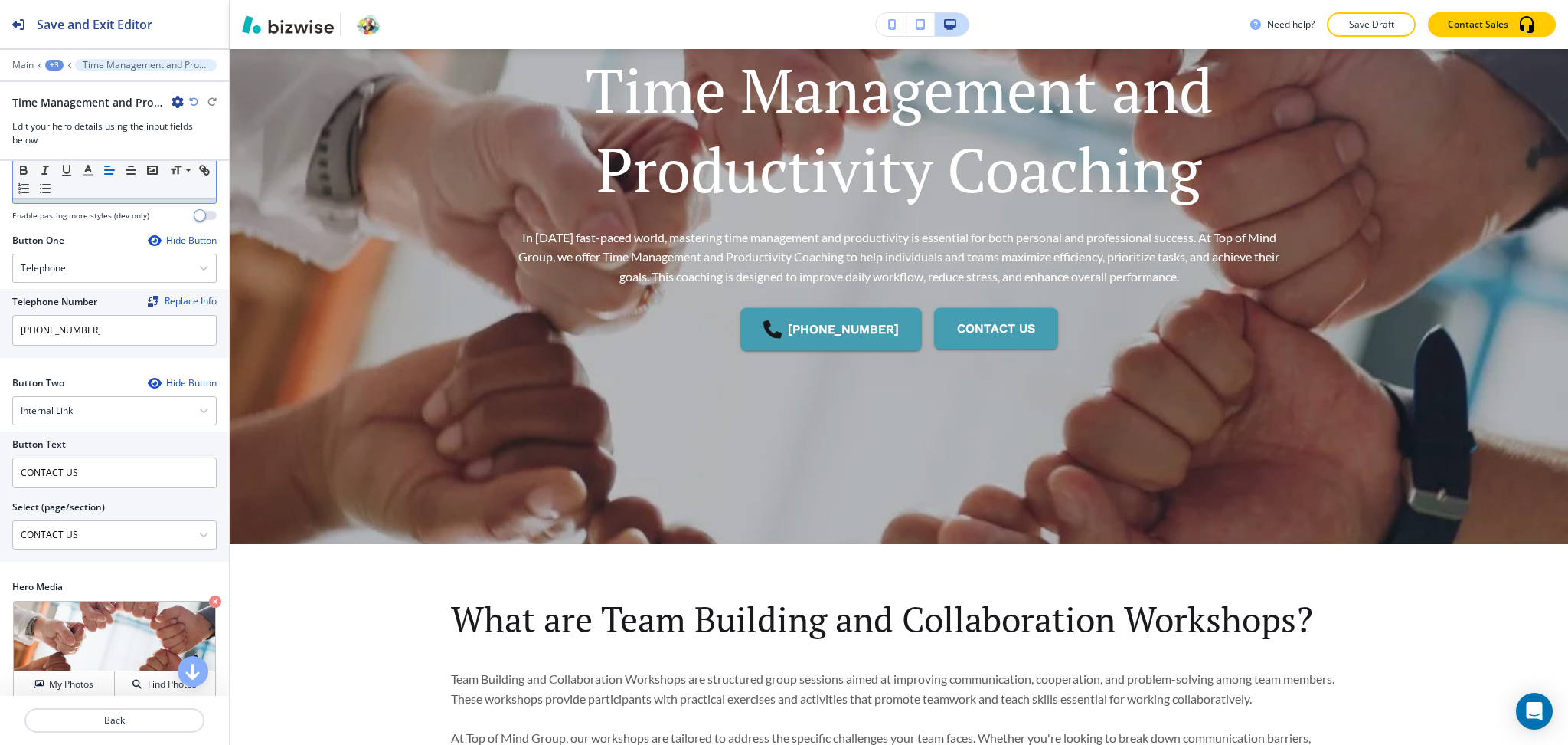
scroll to position [344, 0]
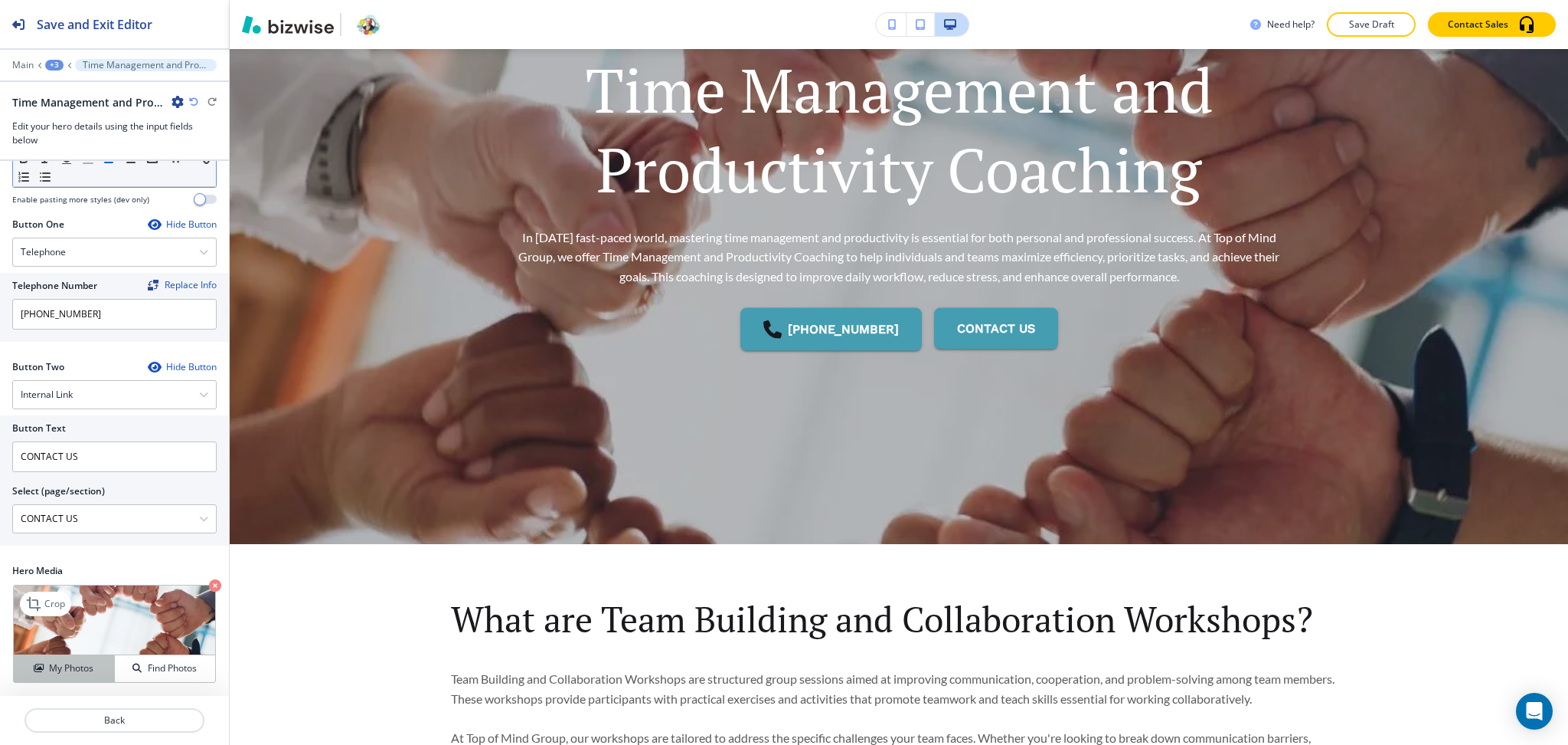
click at [74, 676] on button "My Photos" at bounding box center [64, 668] width 101 height 27
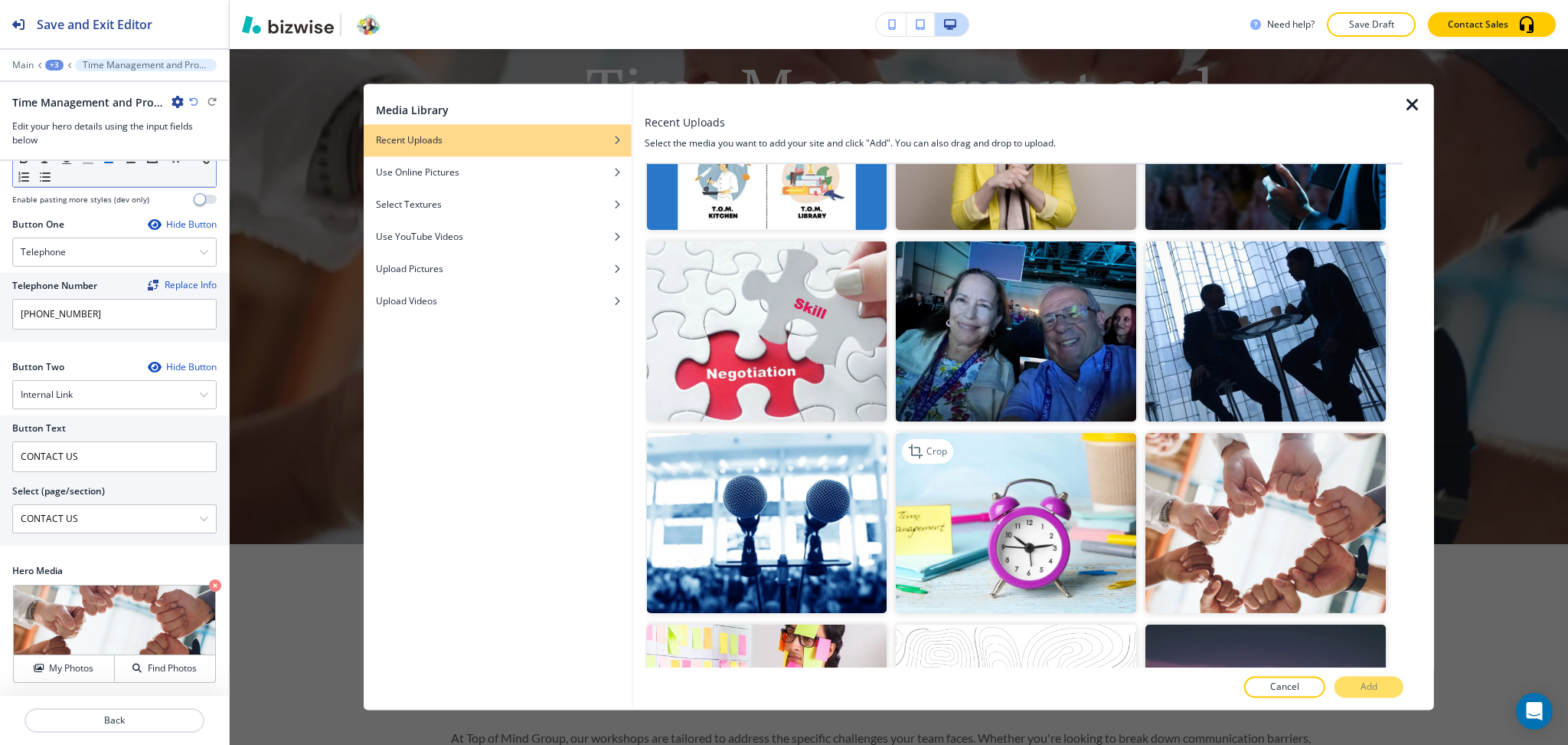
click at [1020, 459] on img "button" at bounding box center [1016, 523] width 240 height 180
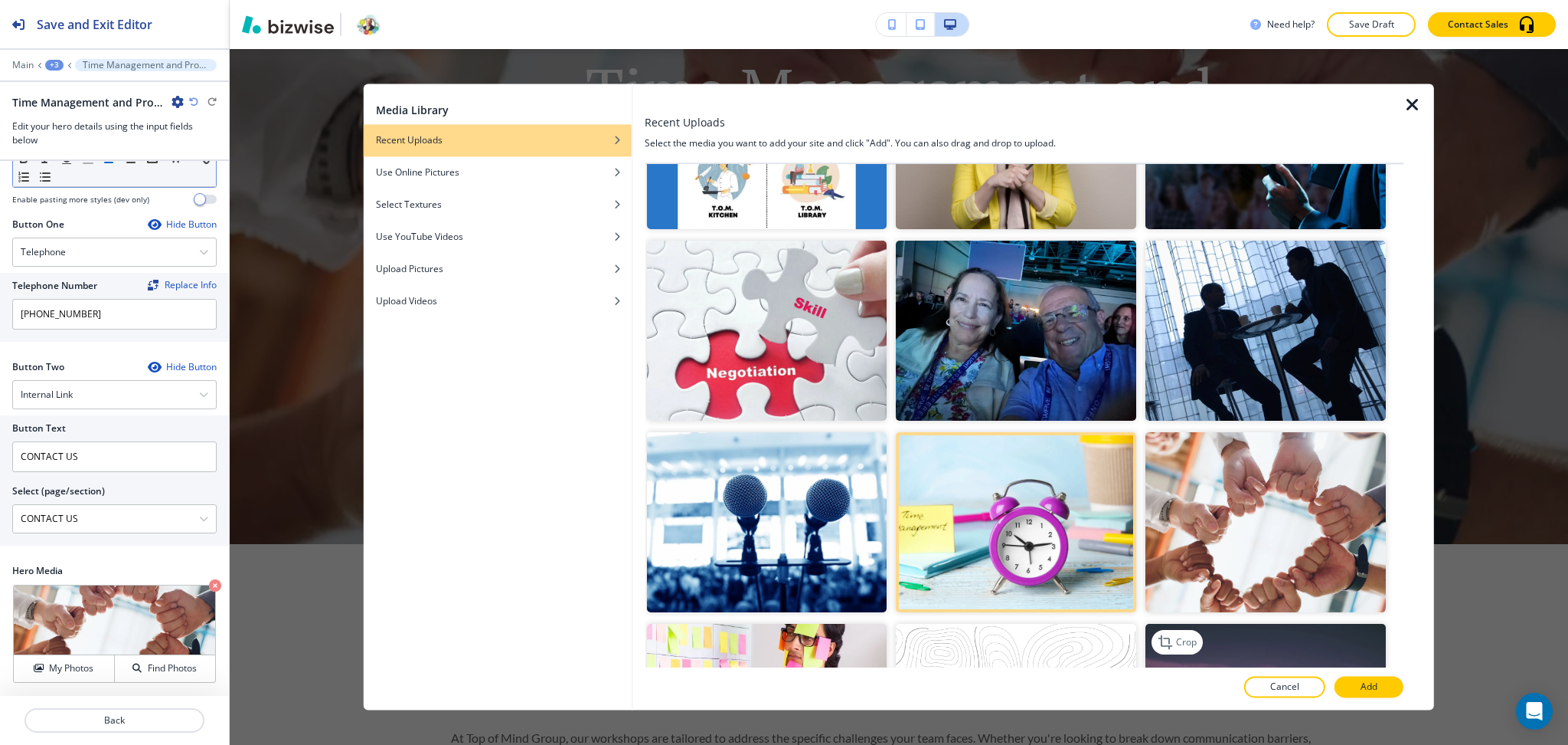
scroll to position [510, 0]
click at [1371, 686] on p "Add" at bounding box center [1369, 687] width 17 height 14
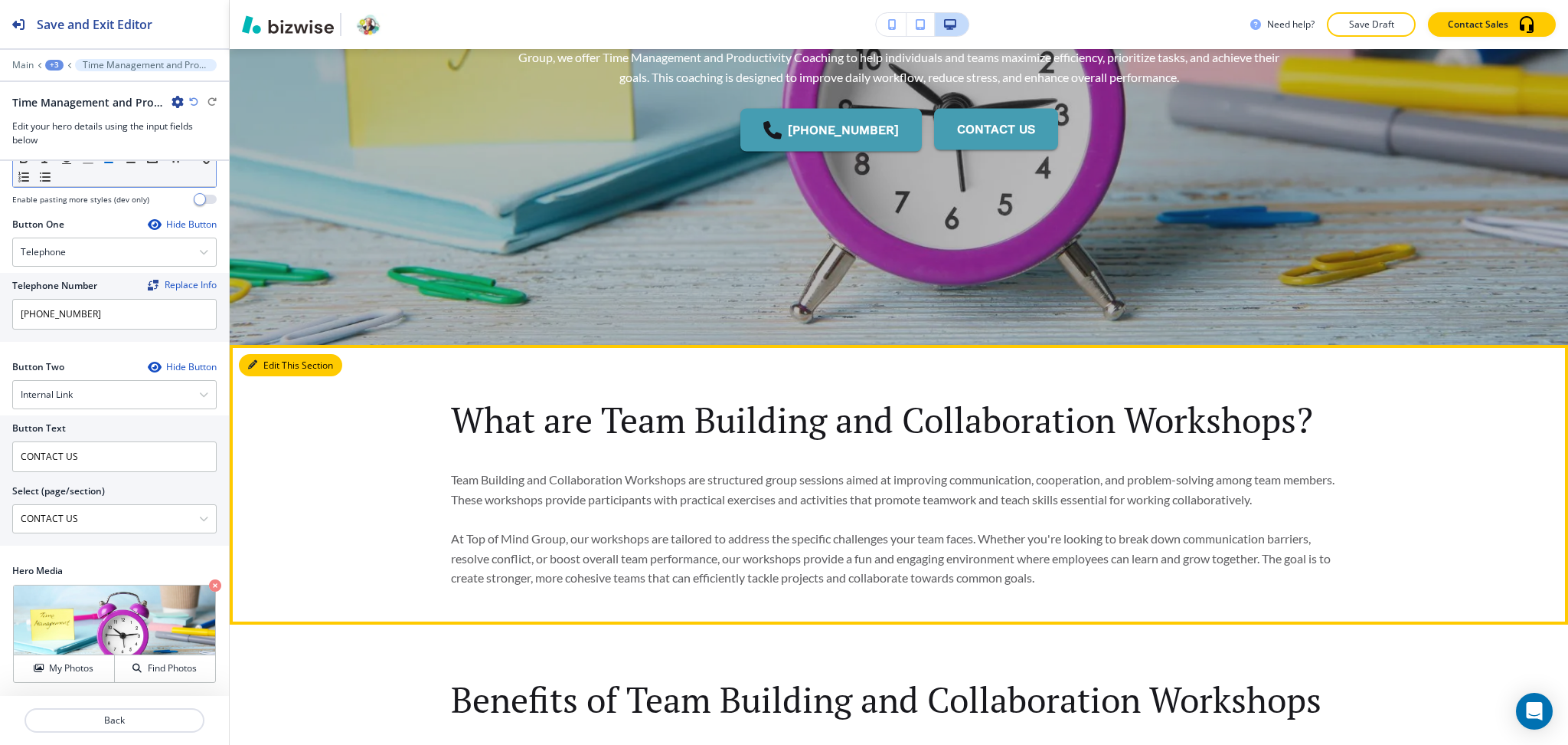
click at [272, 362] on button "Edit This Section" at bounding box center [290, 365] width 103 height 23
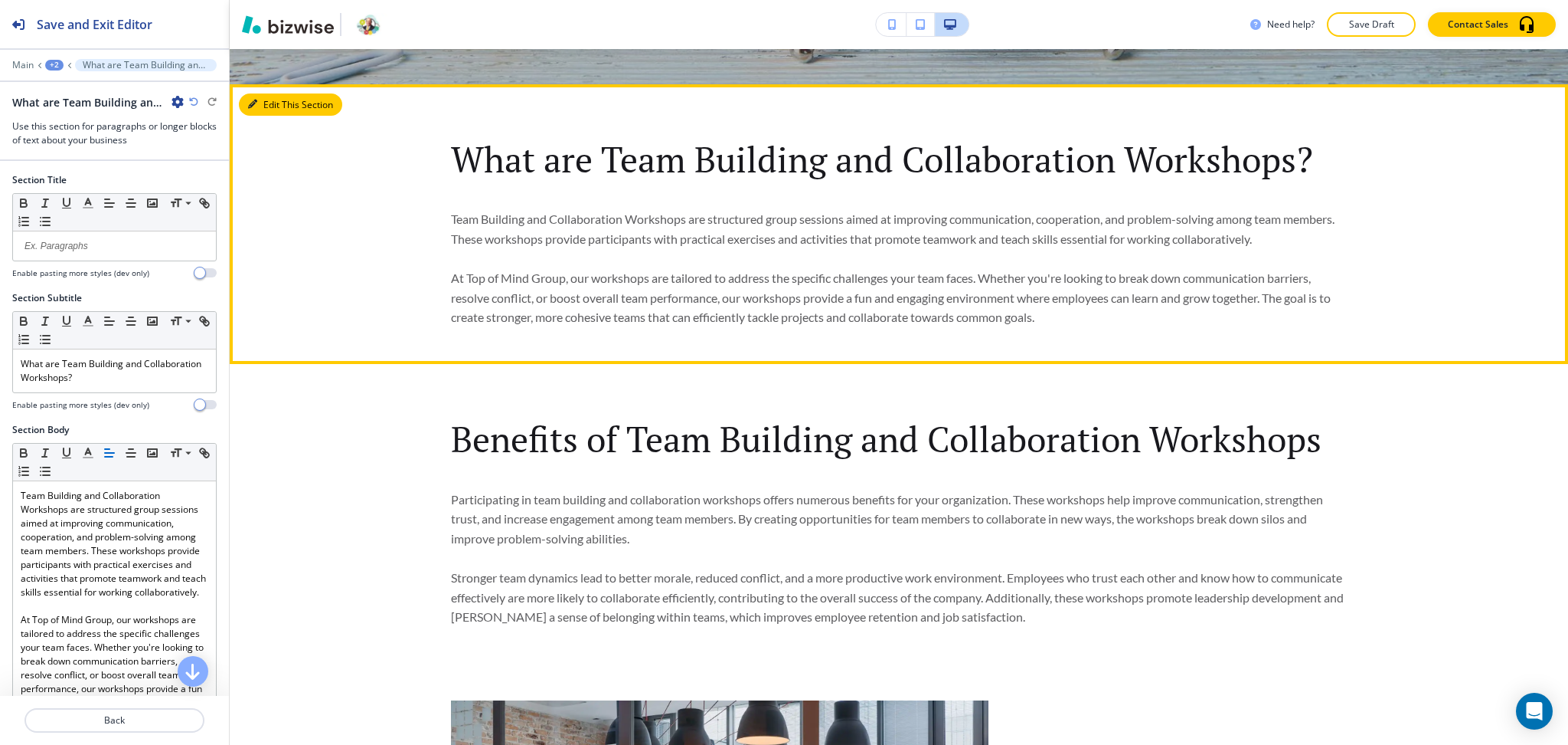
scroll to position [439, 0]
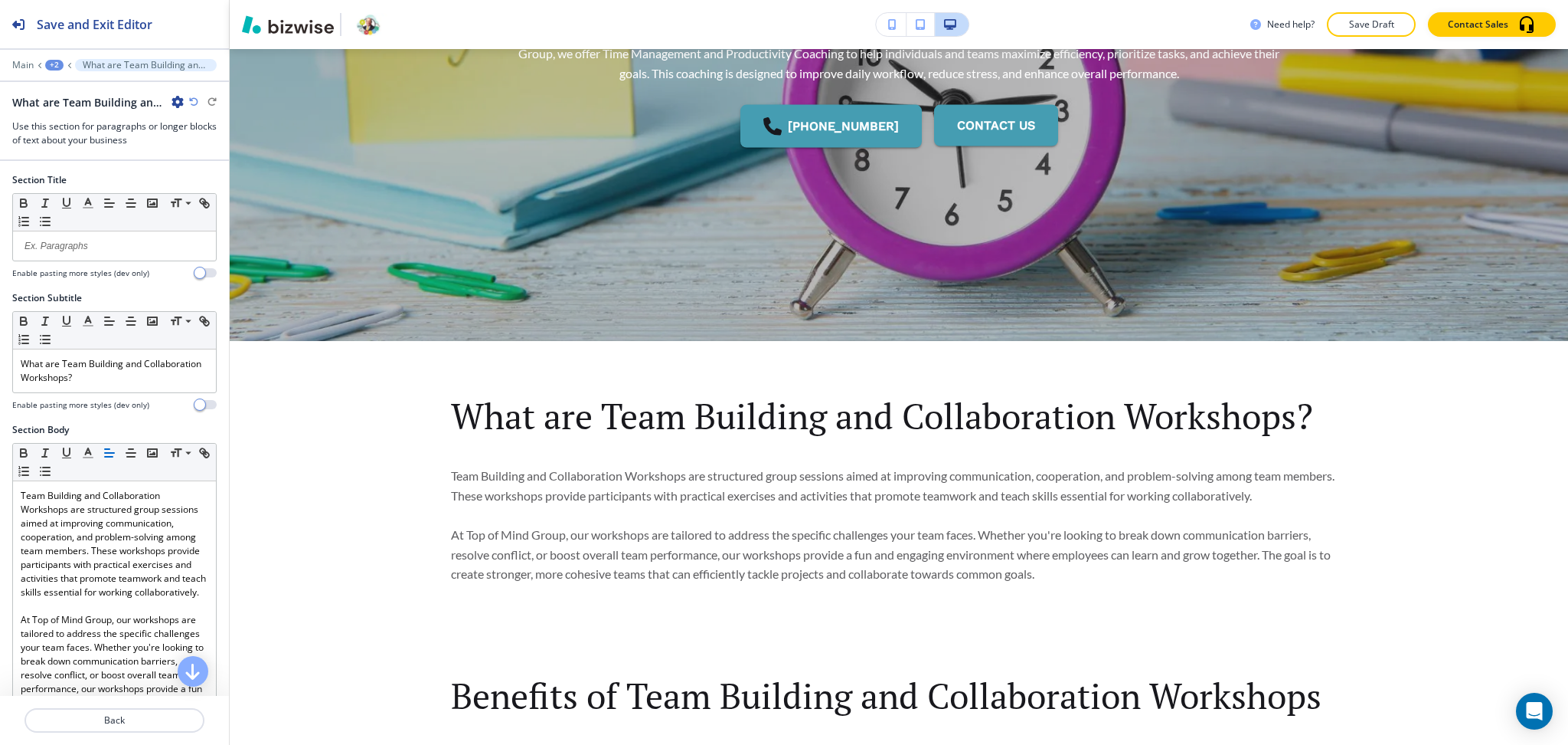
click at [113, 397] on div at bounding box center [114, 396] width 204 height 6
click at [117, 381] on p "What are Team Building and Collaboration Workshops?" at bounding box center [114, 370] width 188 height 27
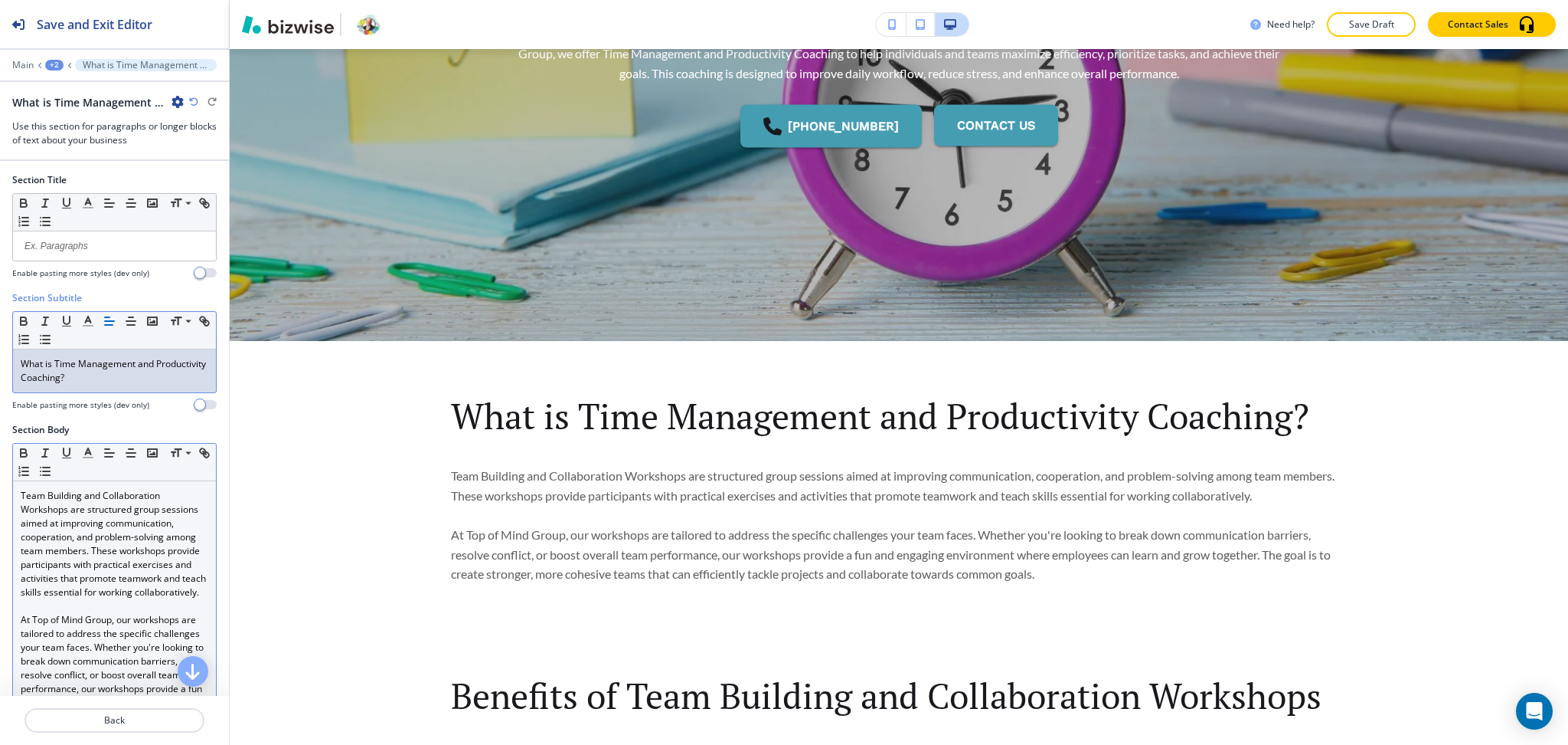
click at [90, 519] on p "Team Building and Collaboration Workshops are structured group sessions aimed a…" at bounding box center [114, 544] width 188 height 110
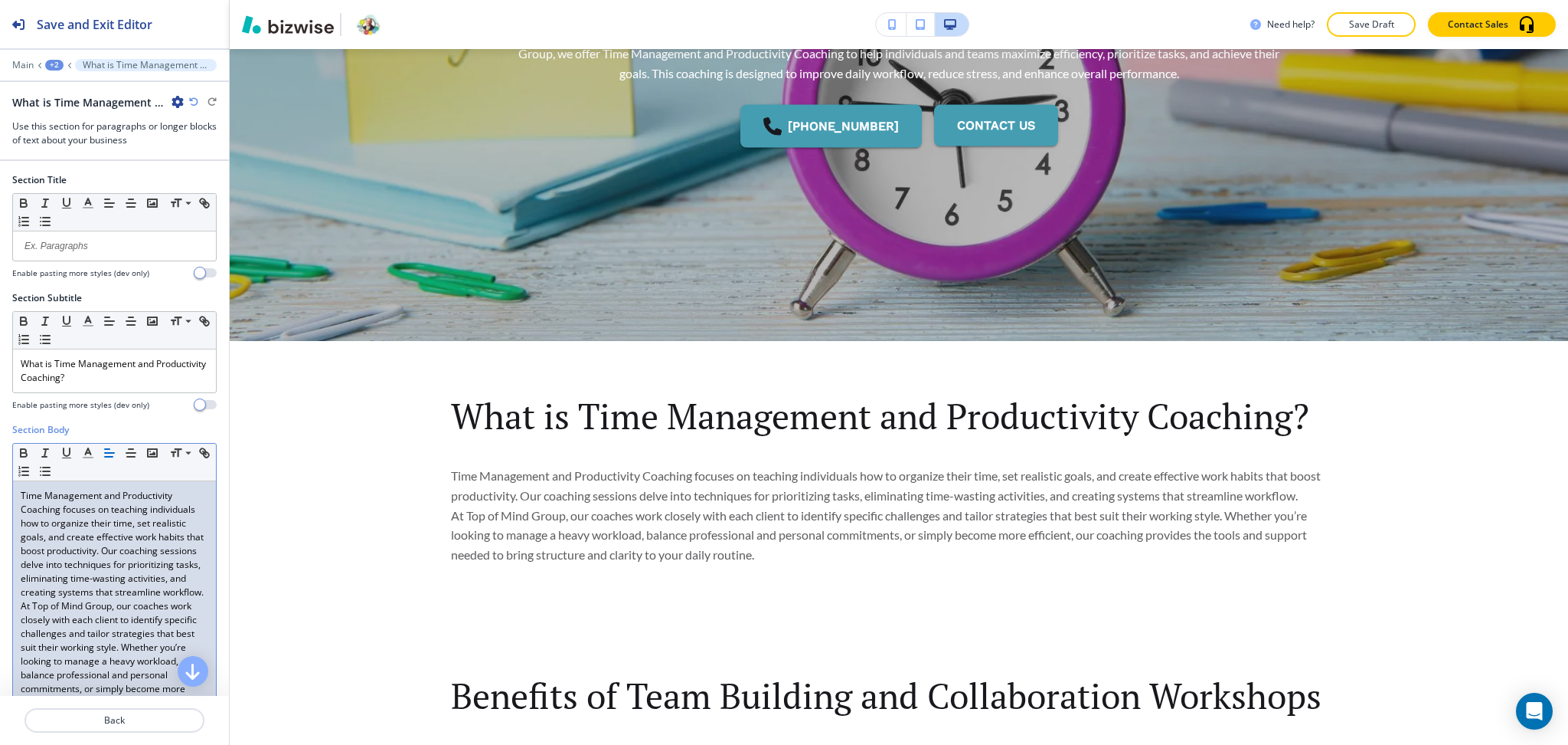
scroll to position [0, 0]
click at [150, 599] on p "Time Management and Productivity Coaching focuses on teaching individuals how t…" at bounding box center [114, 544] width 188 height 110
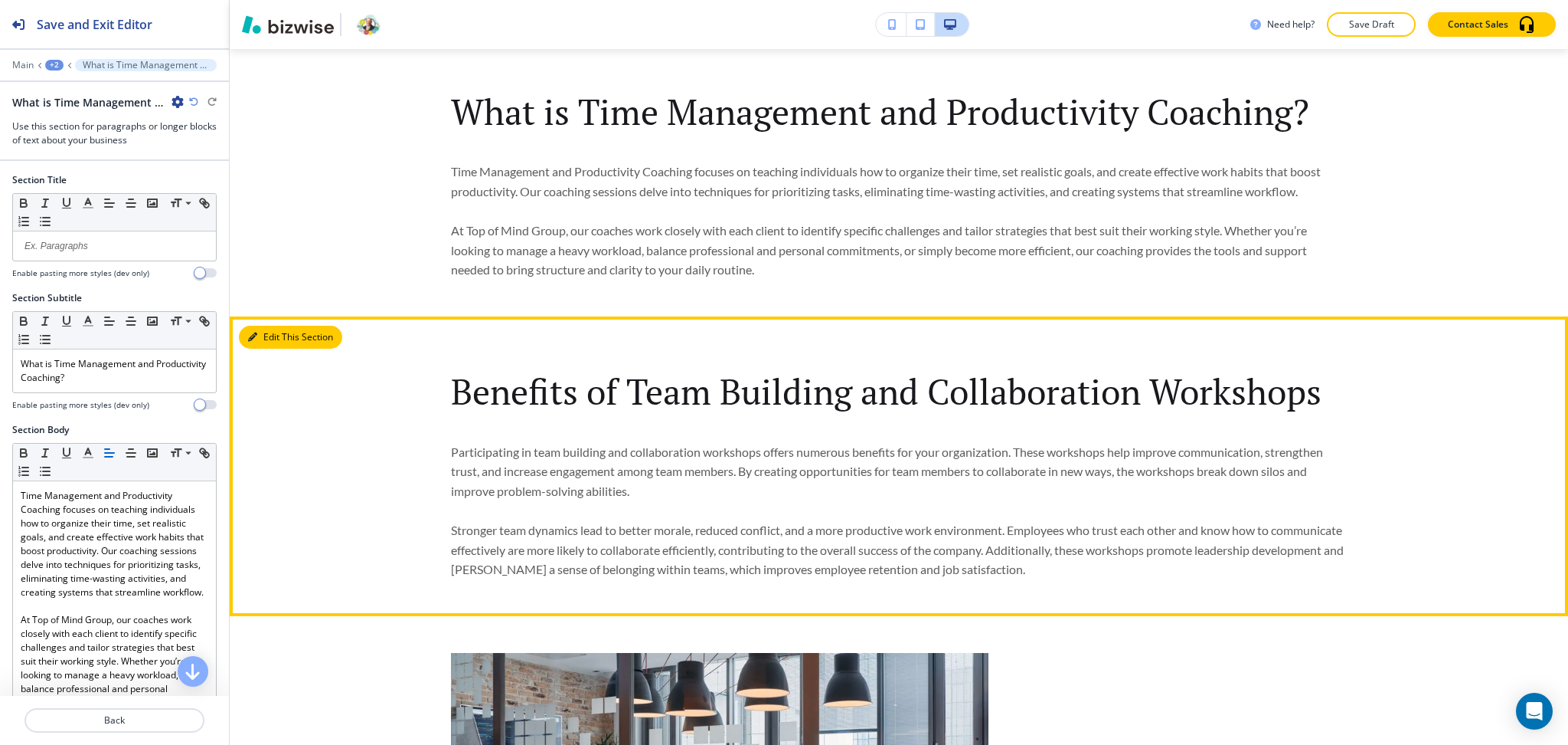
click at [275, 336] on button "Edit This Section" at bounding box center [290, 337] width 103 height 23
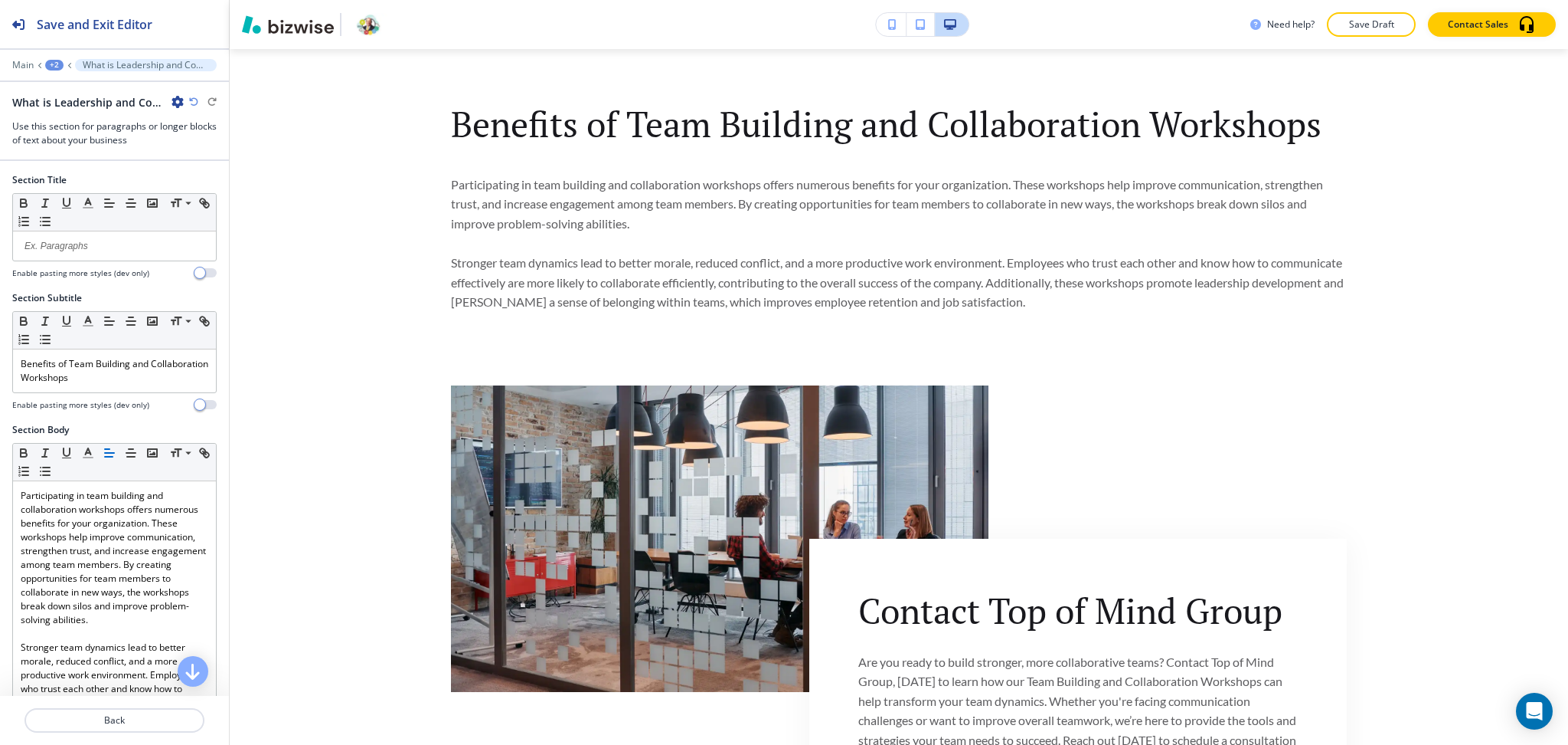
scroll to position [974, 0]
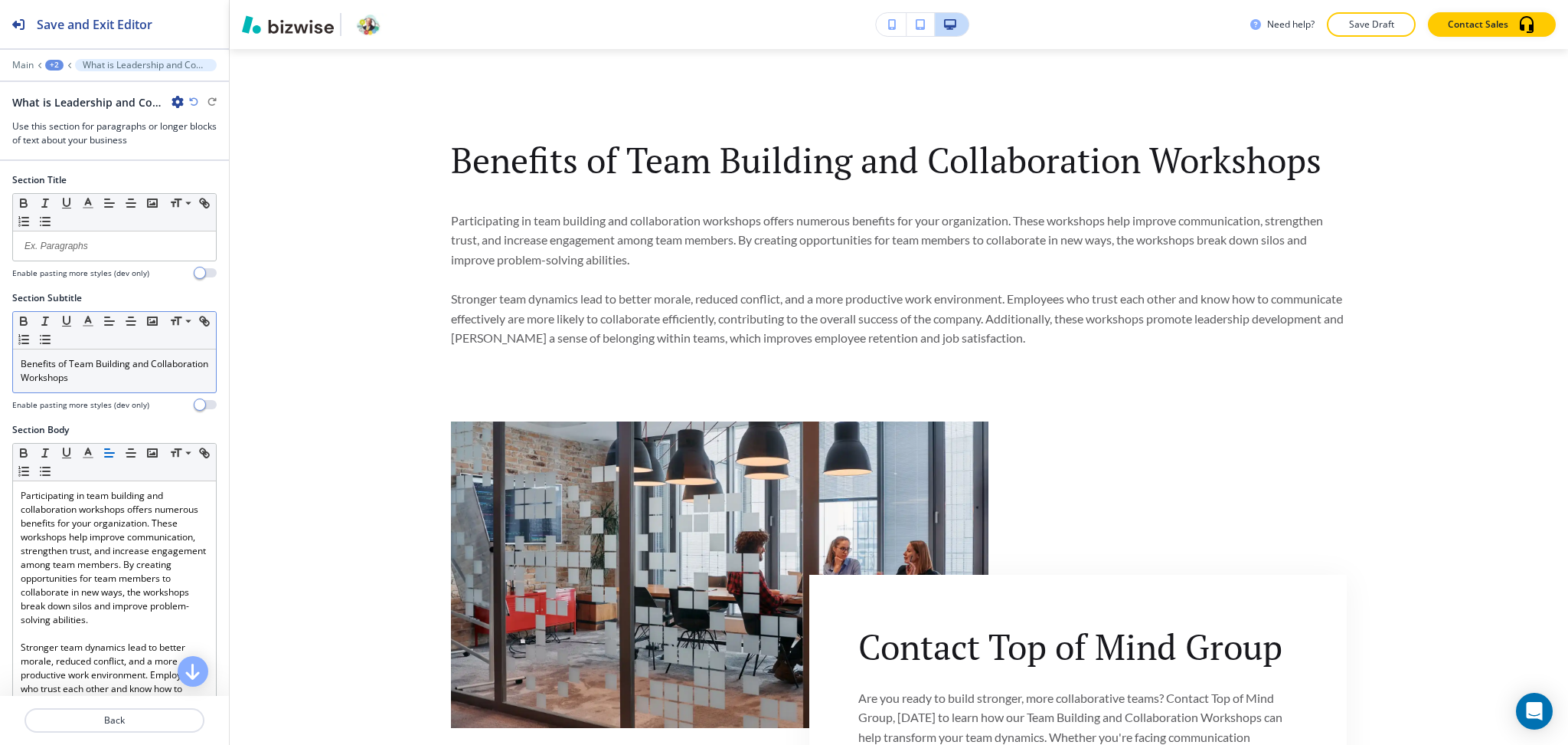
click at [138, 381] on p "Benefits of Team Building and Collaboration Workshops" at bounding box center [114, 370] width 188 height 27
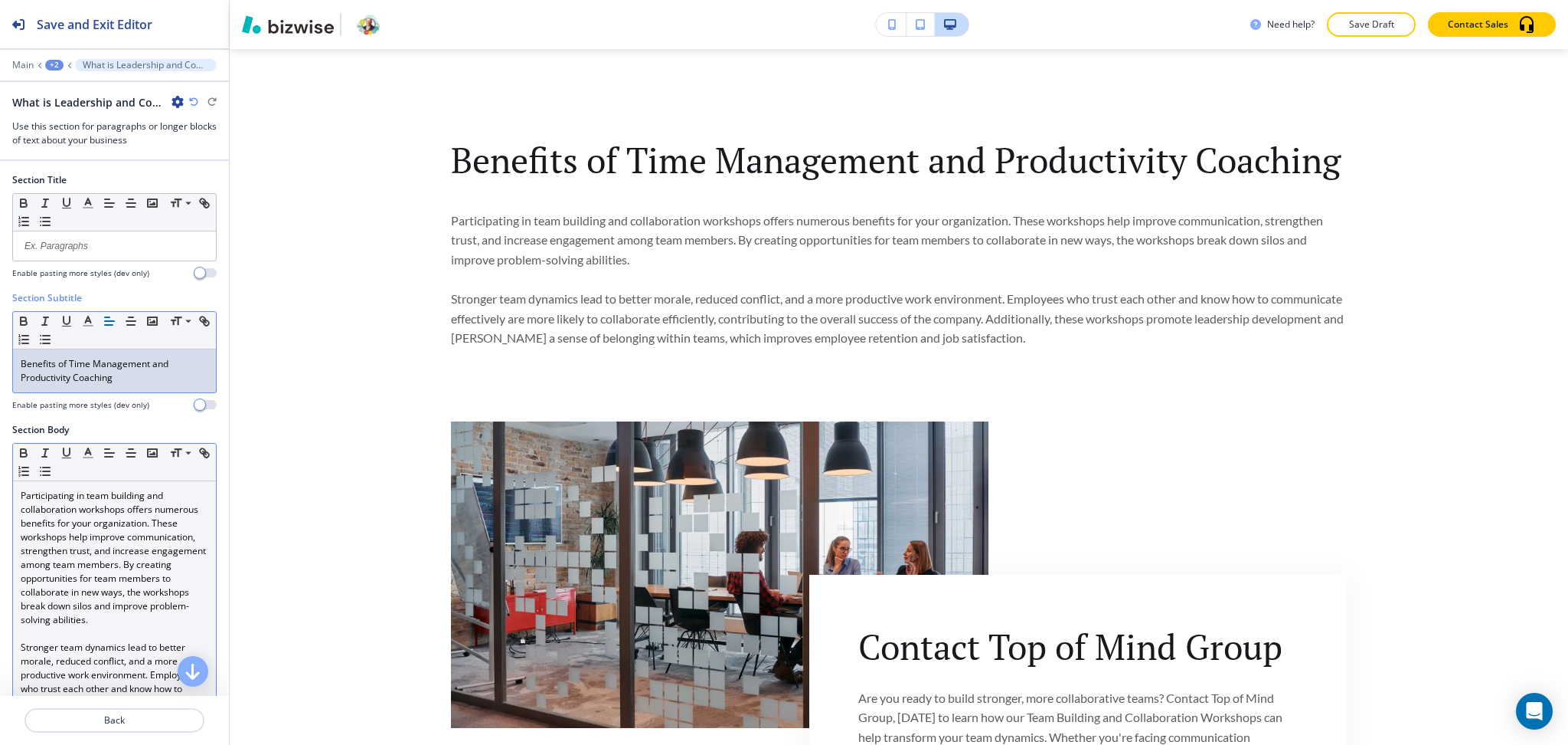
click at [96, 593] on p "Participating in team building and collaboration workshops offers numerous bene…" at bounding box center [114, 558] width 188 height 138
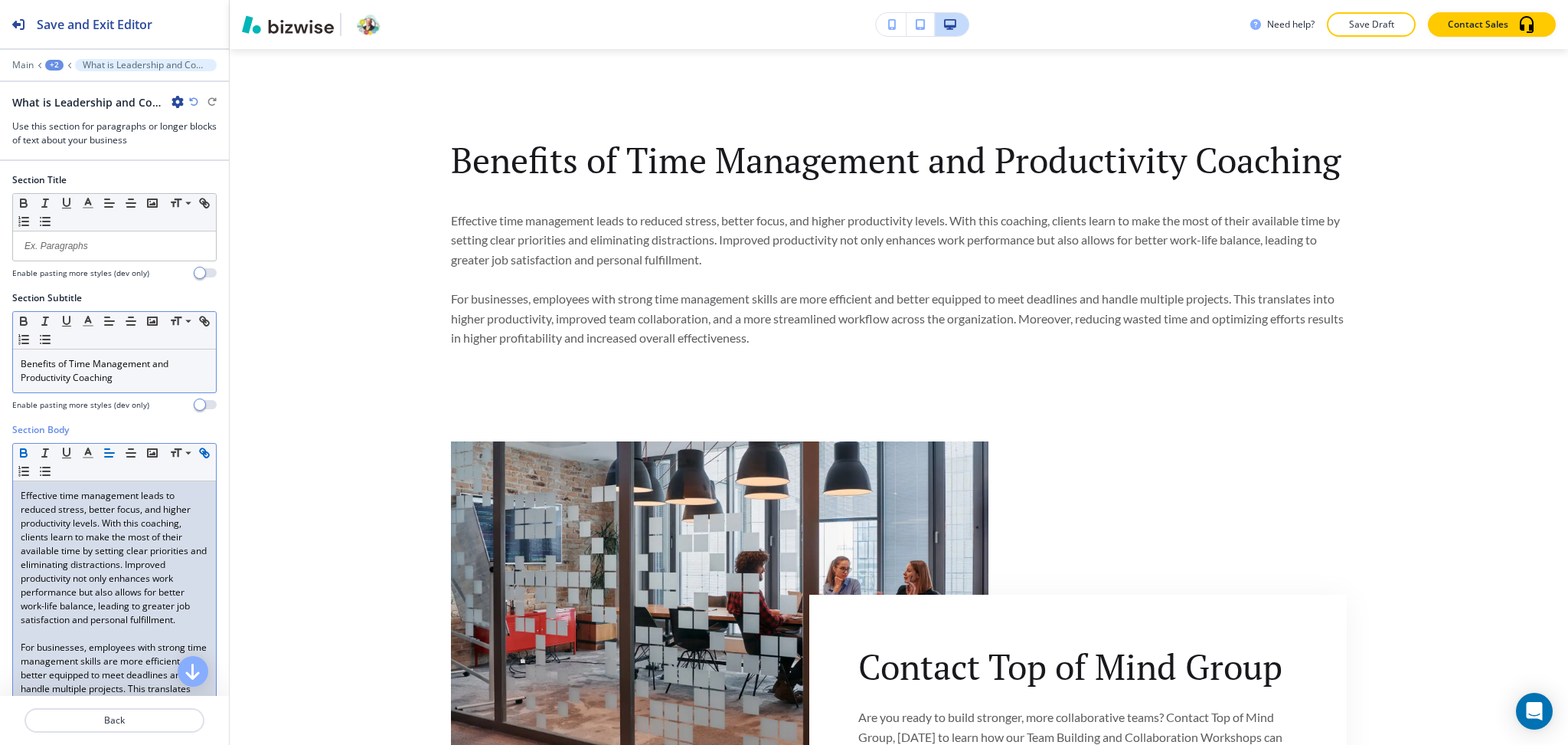
scroll to position [109, 0]
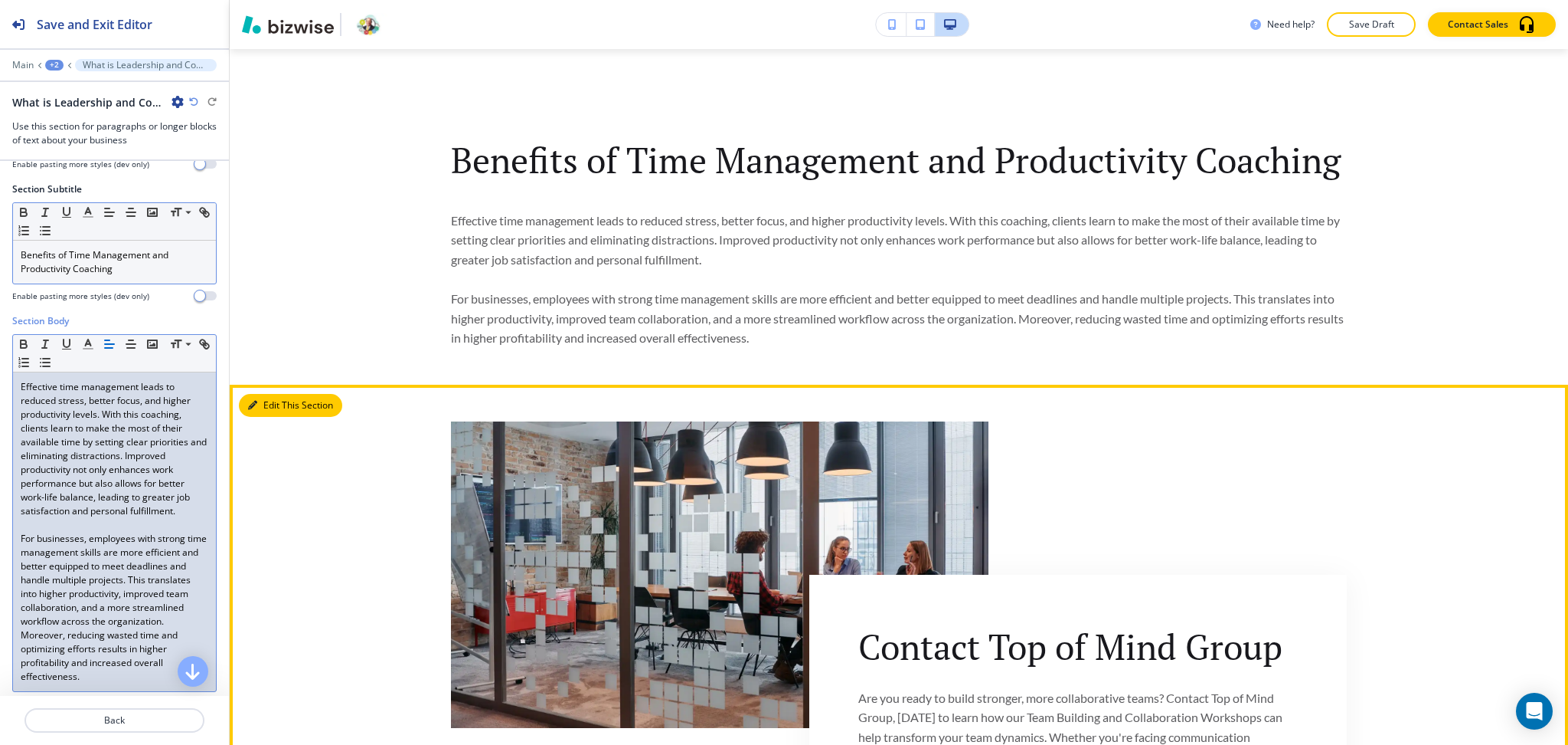
click at [267, 402] on button "Edit This Section" at bounding box center [290, 405] width 103 height 23
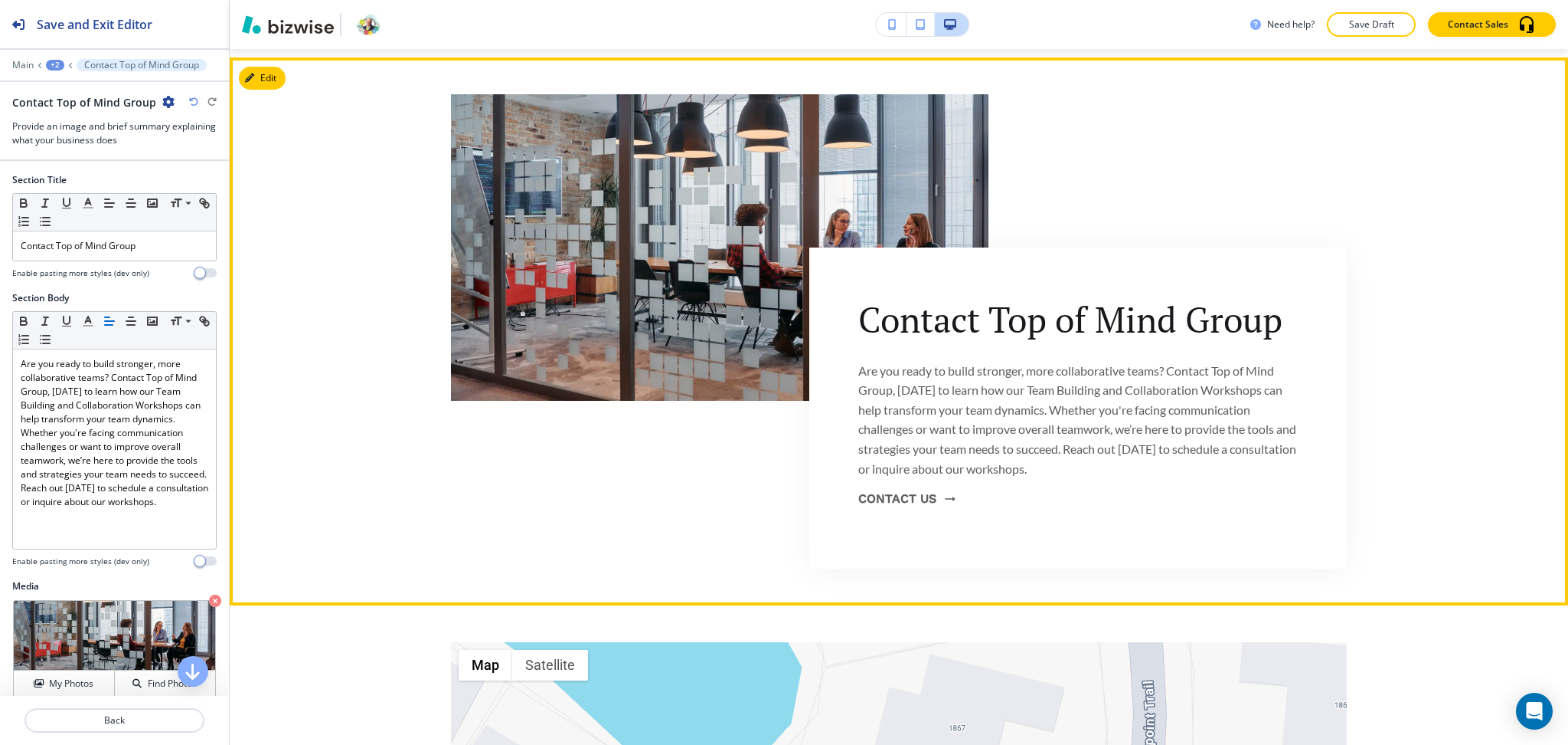
scroll to position [1310, 0]
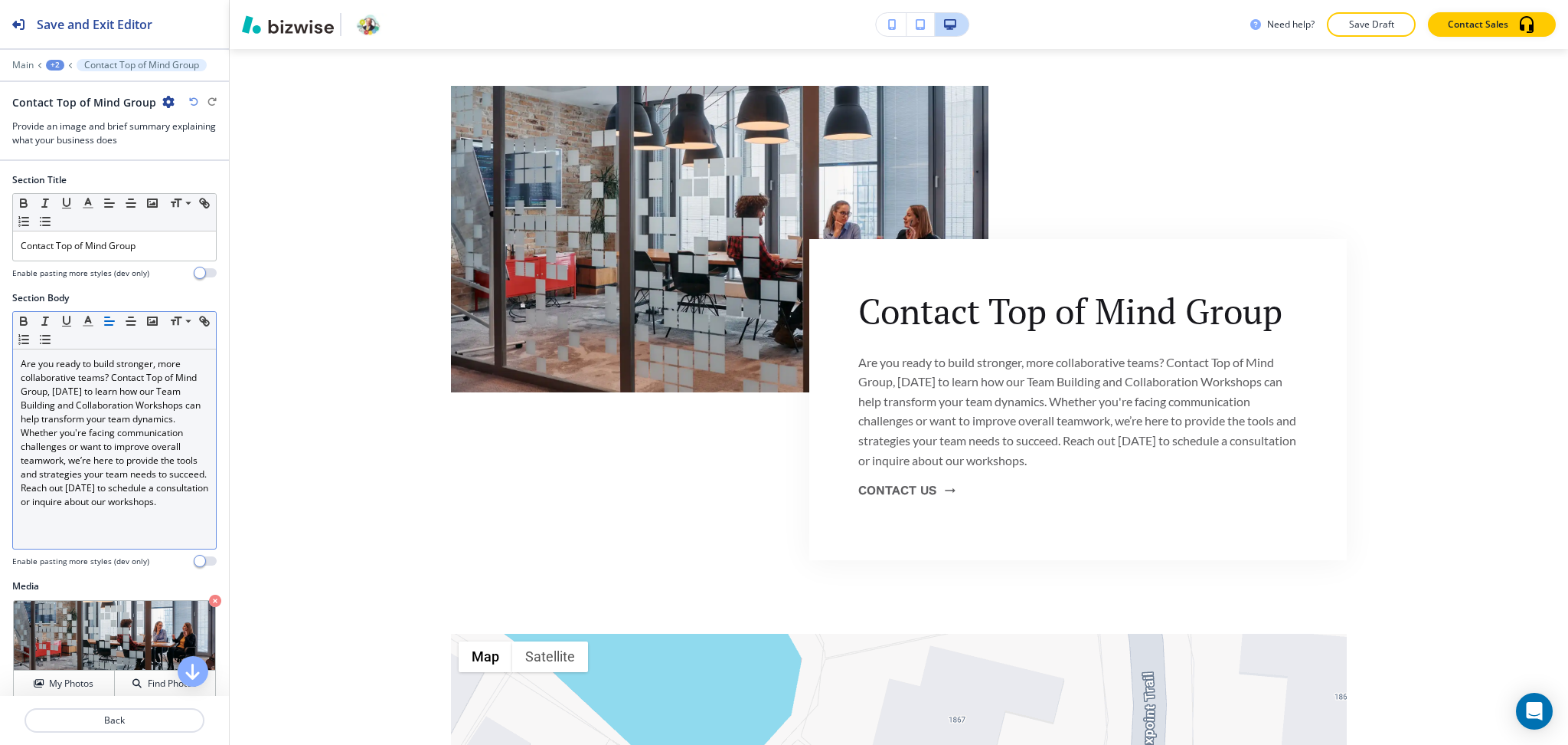
click at [116, 504] on p "Are you ready to build stronger, more collaborative teams? Contact Top of Mind …" at bounding box center [114, 433] width 188 height 152
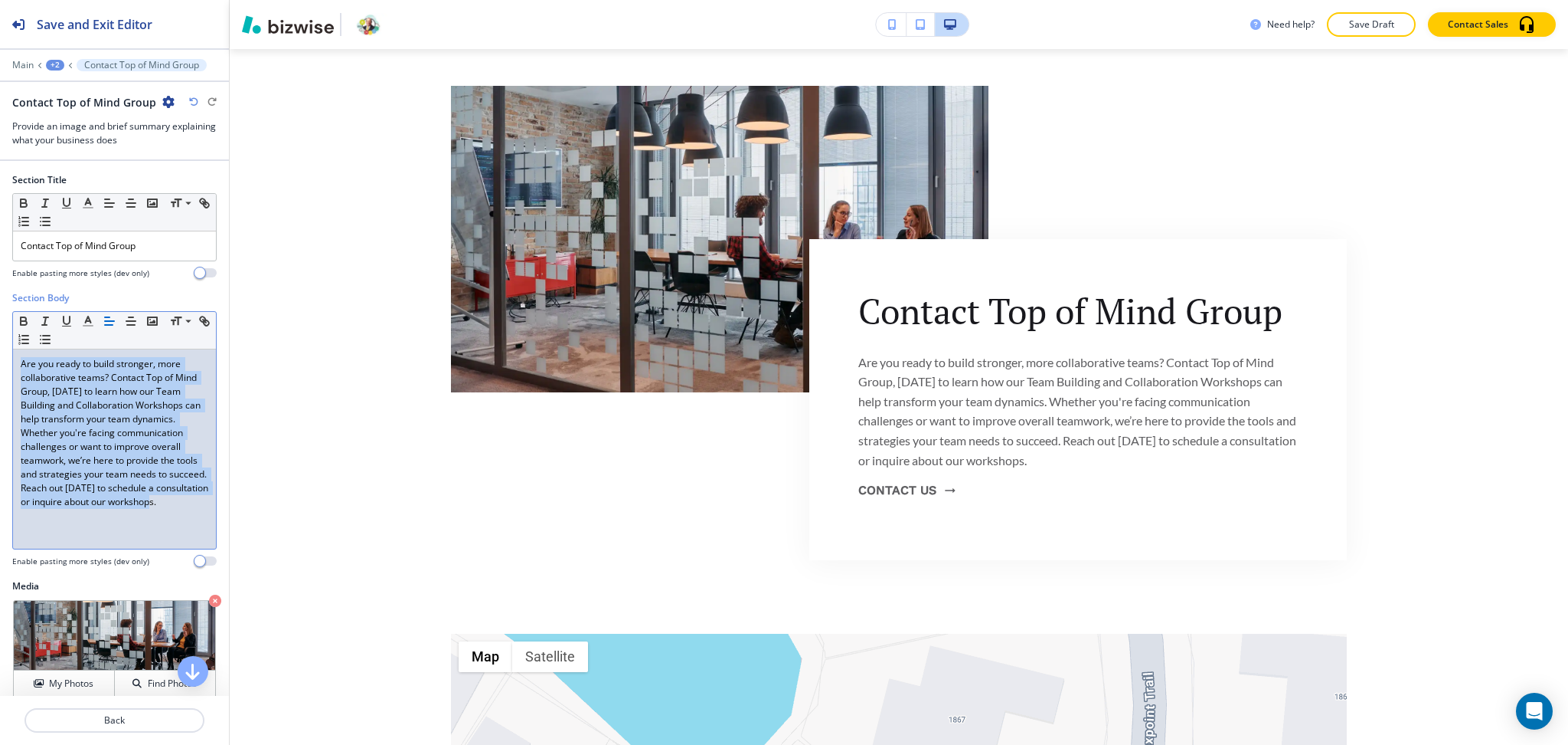
paste div
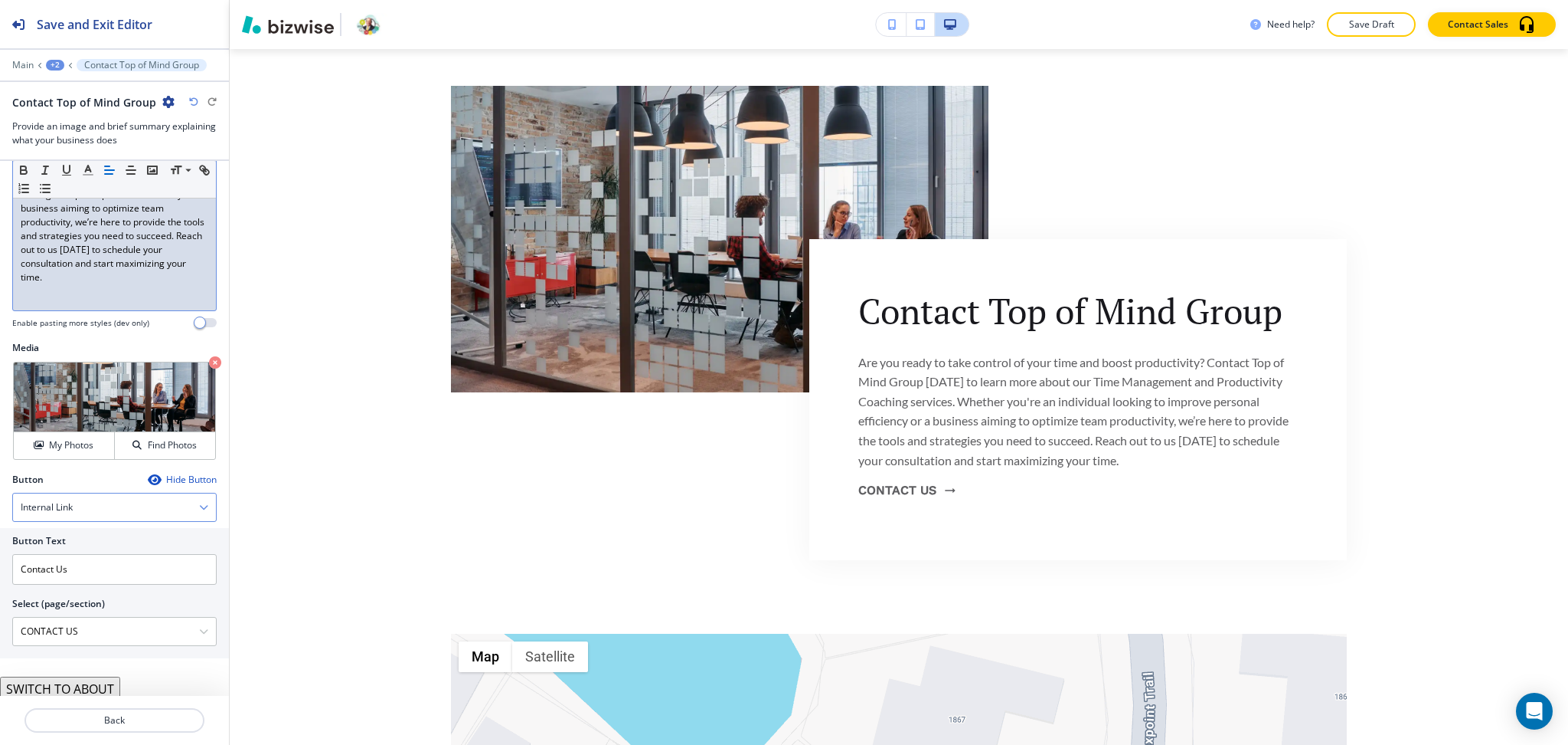
scroll to position [243, 0]
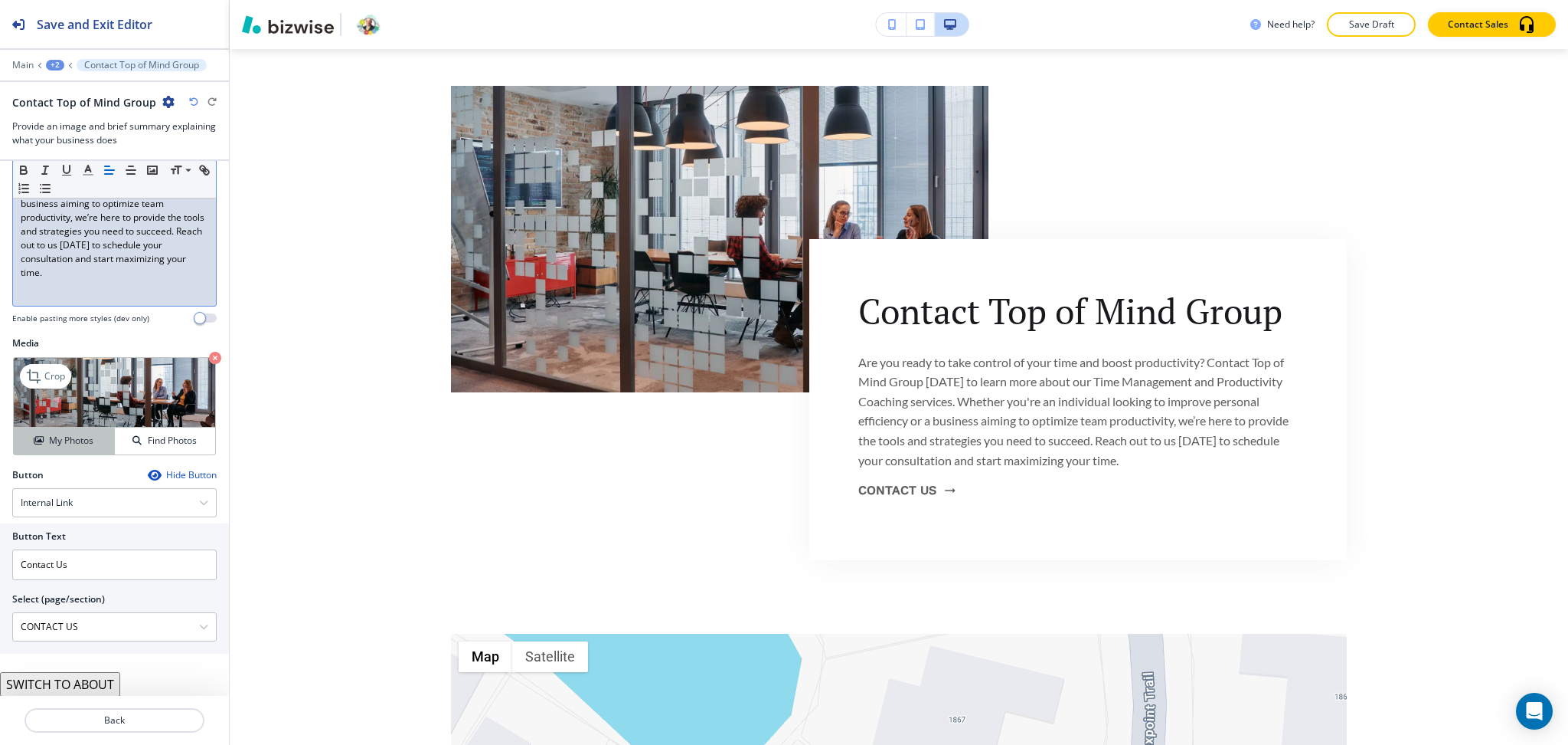
click at [65, 438] on h4 "My Photos" at bounding box center [71, 441] width 45 height 14
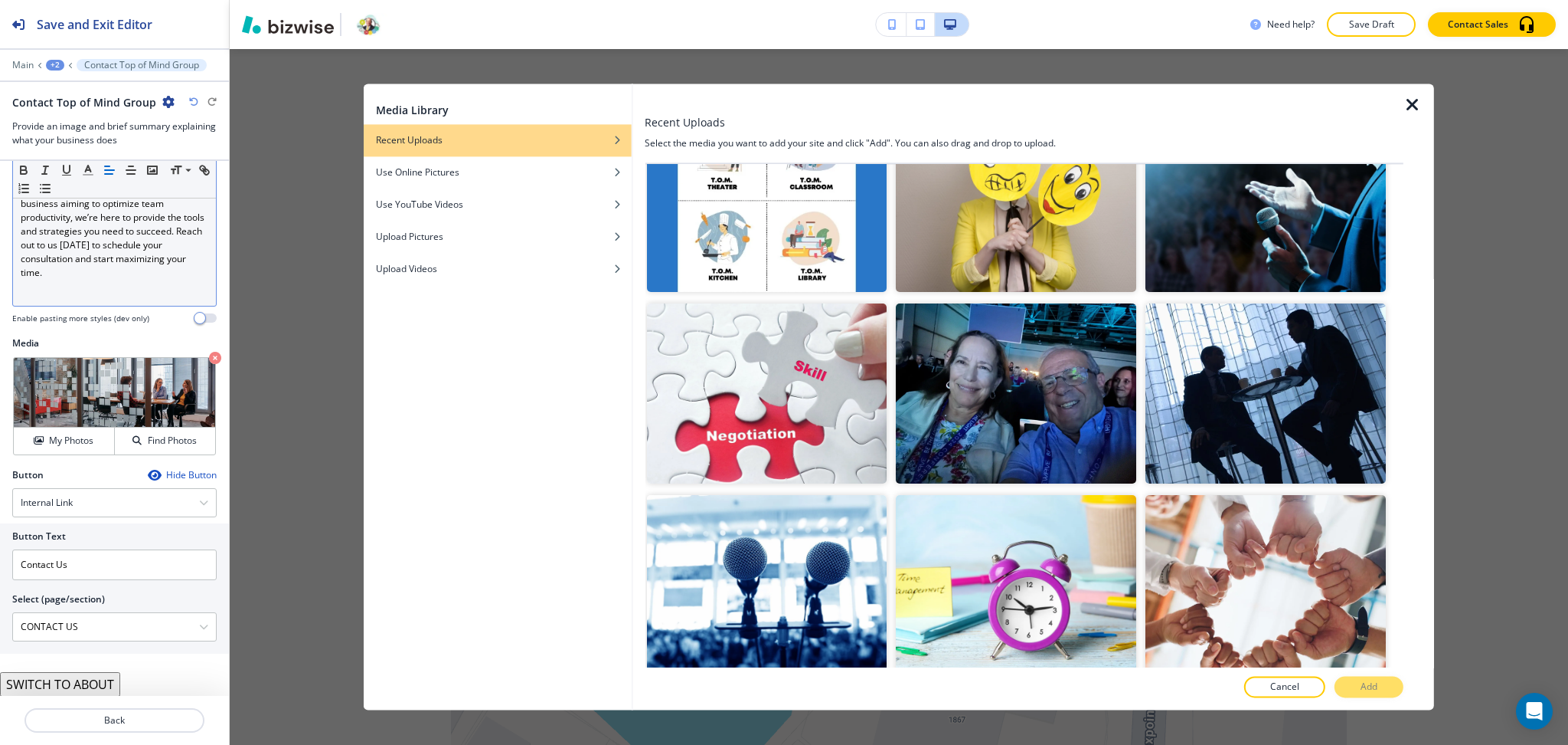
click at [1254, 246] on img "button" at bounding box center [1265, 202] width 240 height 180
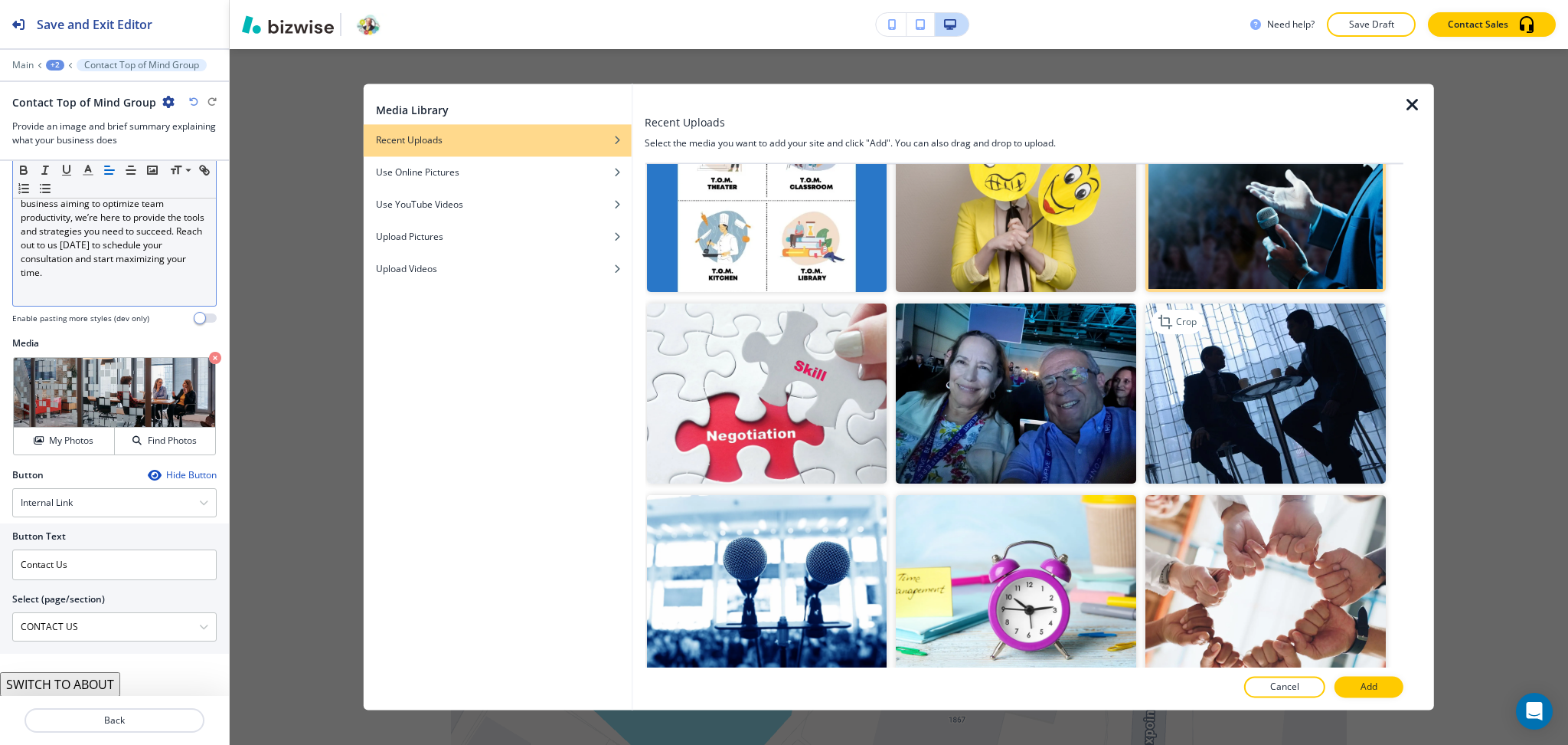
scroll to position [448, 0]
click at [1365, 689] on p "Add" at bounding box center [1369, 687] width 17 height 14
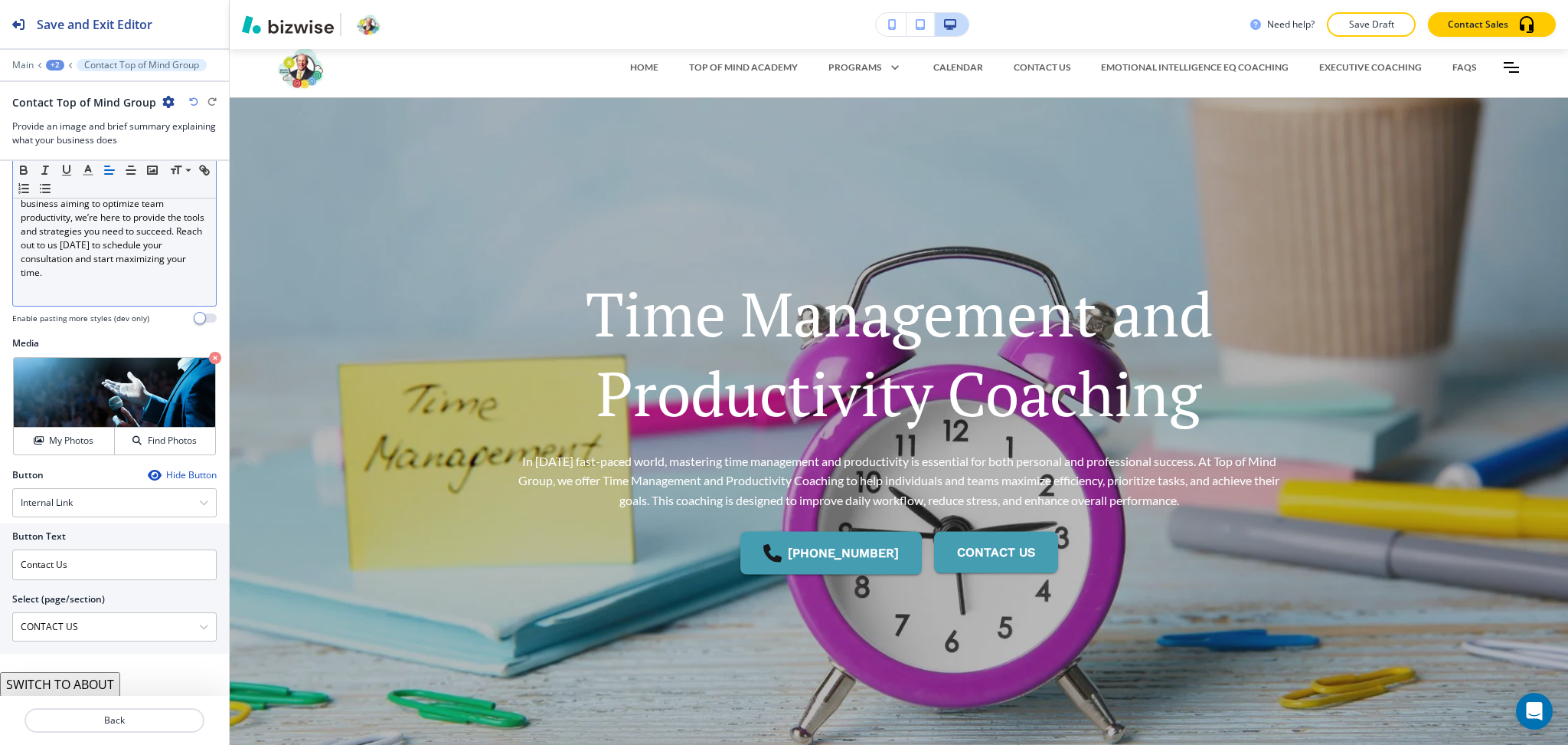
scroll to position [0, 0]
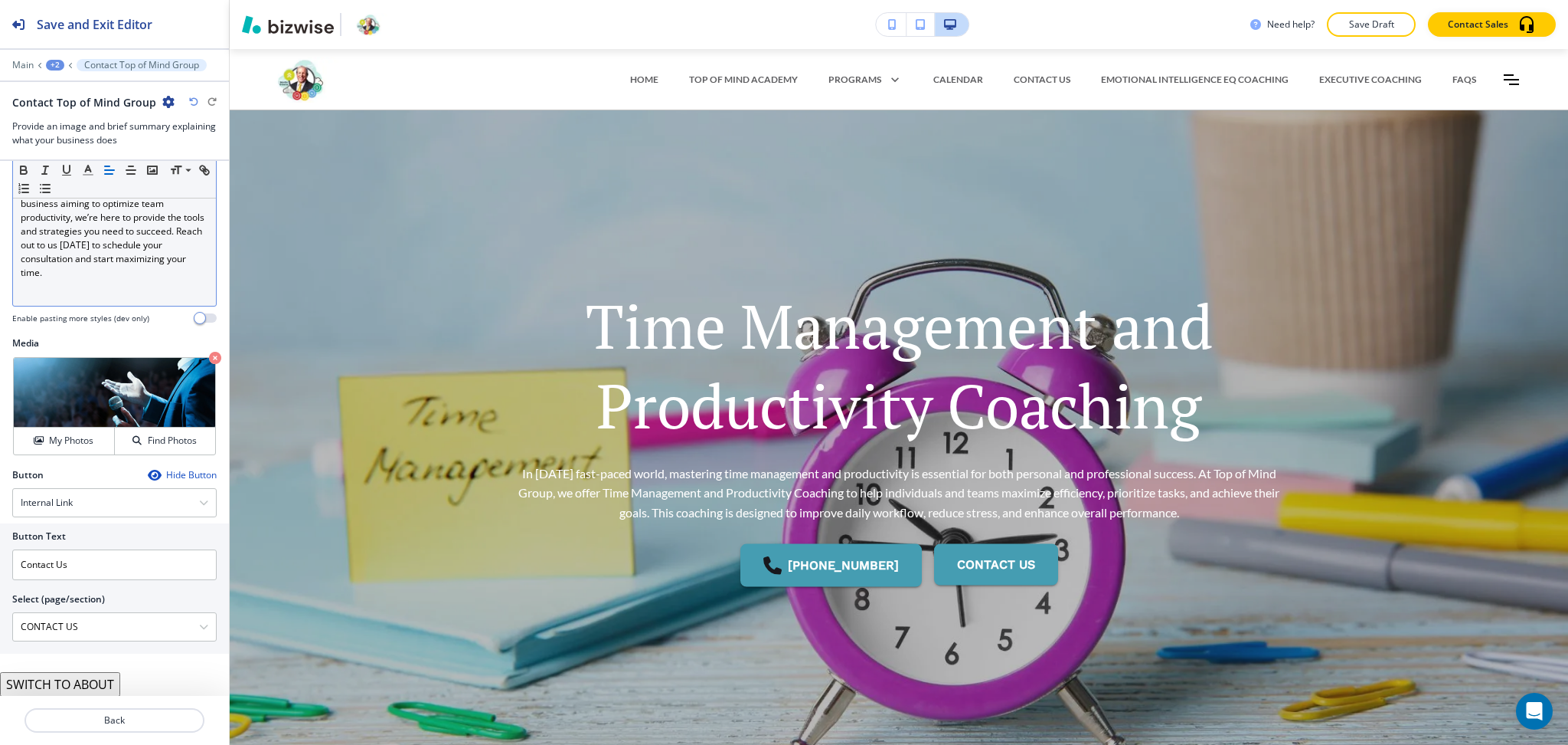
click at [53, 63] on div "+2" at bounding box center [55, 65] width 18 height 11
click at [66, 84] on p "Pages" at bounding box center [95, 91] width 78 height 14
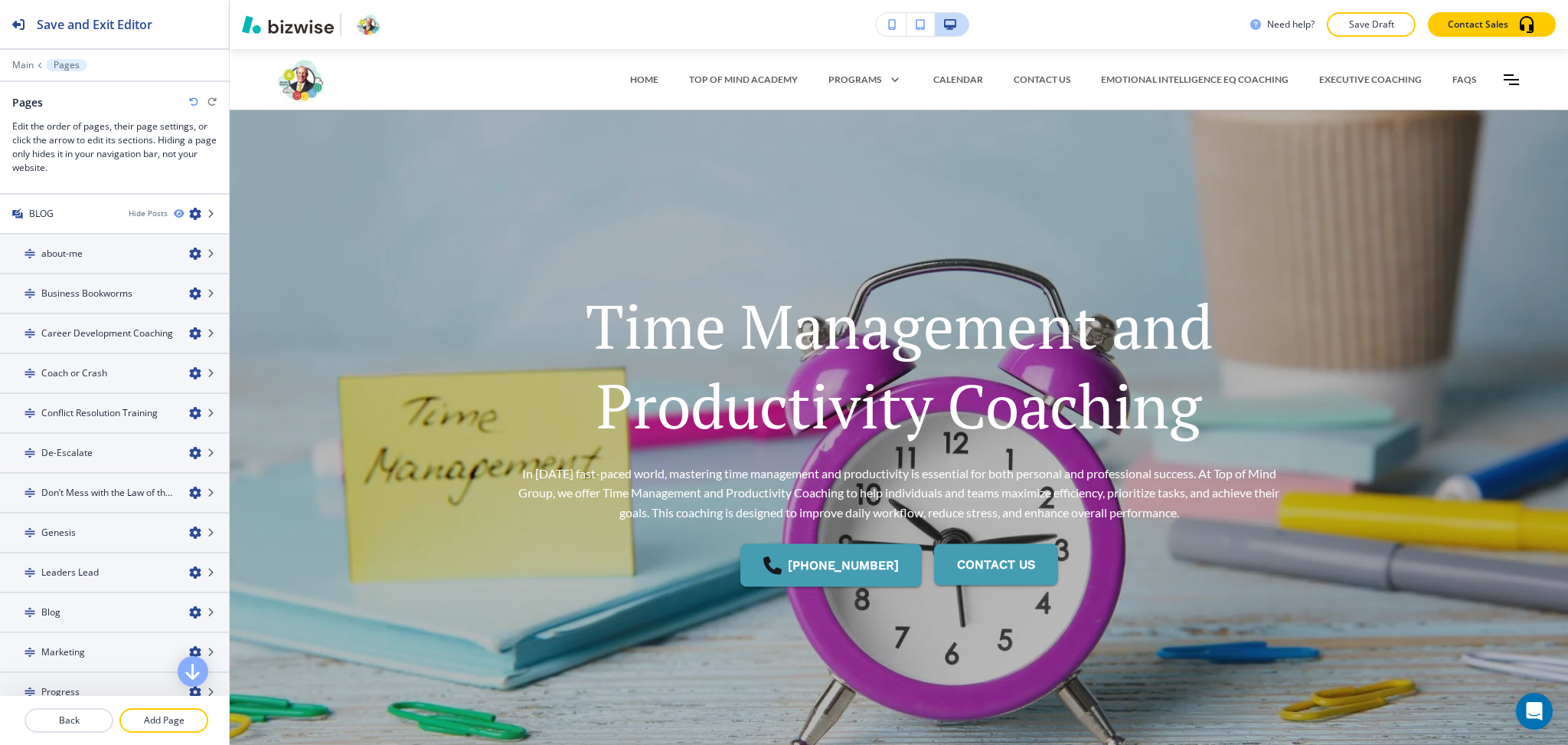
scroll to position [511, 0]
click at [189, 408] on icon "button" at bounding box center [196, 414] width 13 height 13
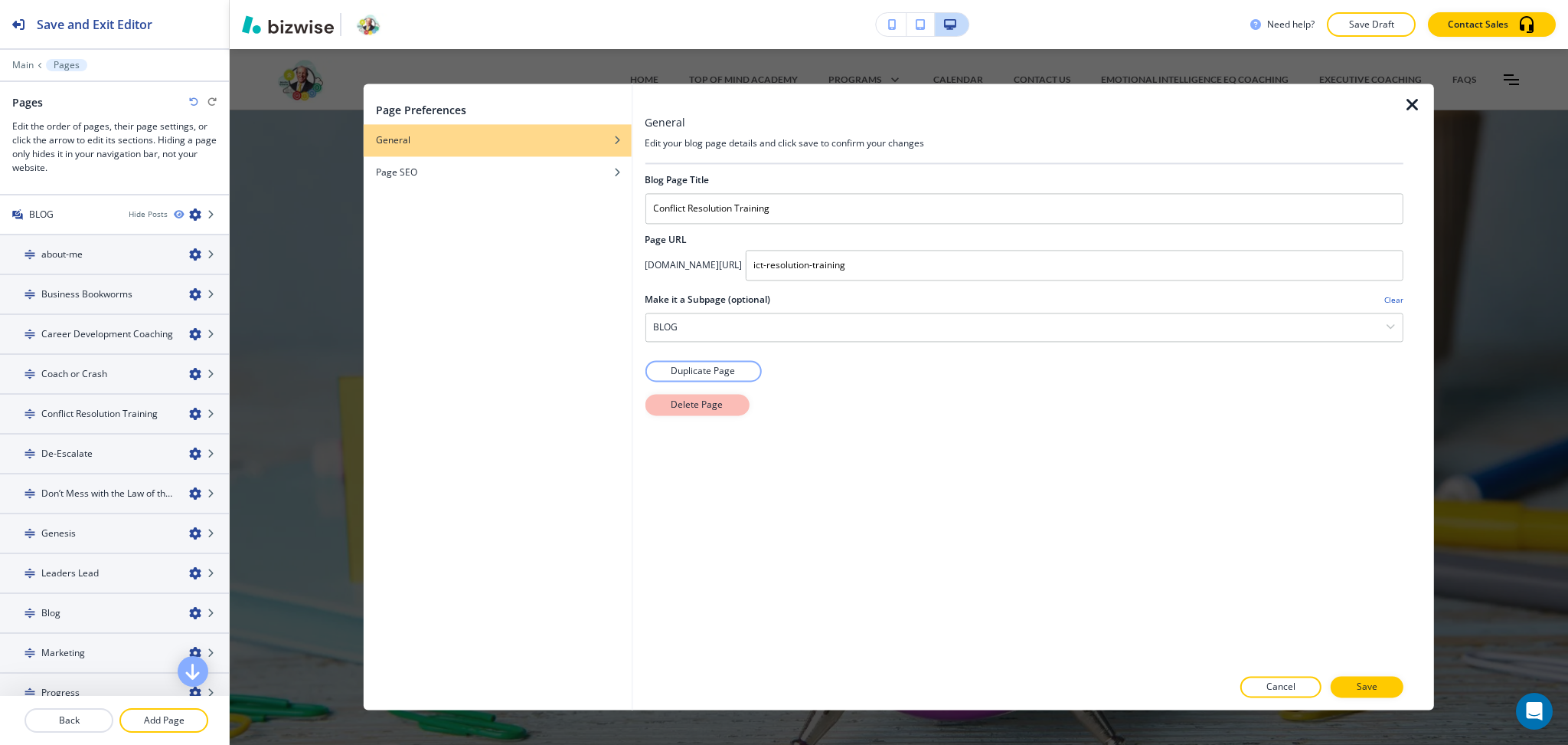
click at [691, 406] on p "Delete Page" at bounding box center [697, 405] width 52 height 14
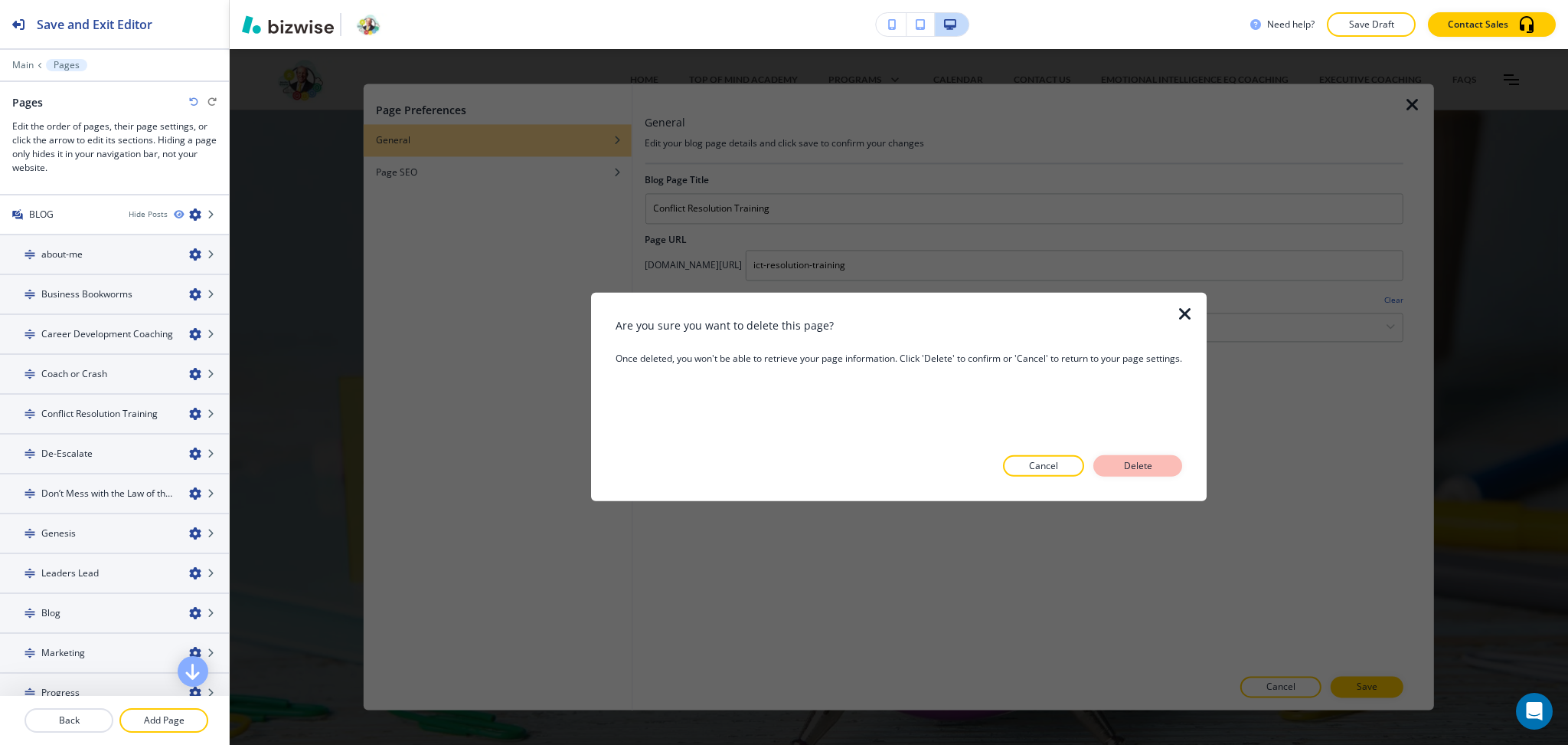
click at [1140, 459] on p "Delete" at bounding box center [1138, 466] width 37 height 14
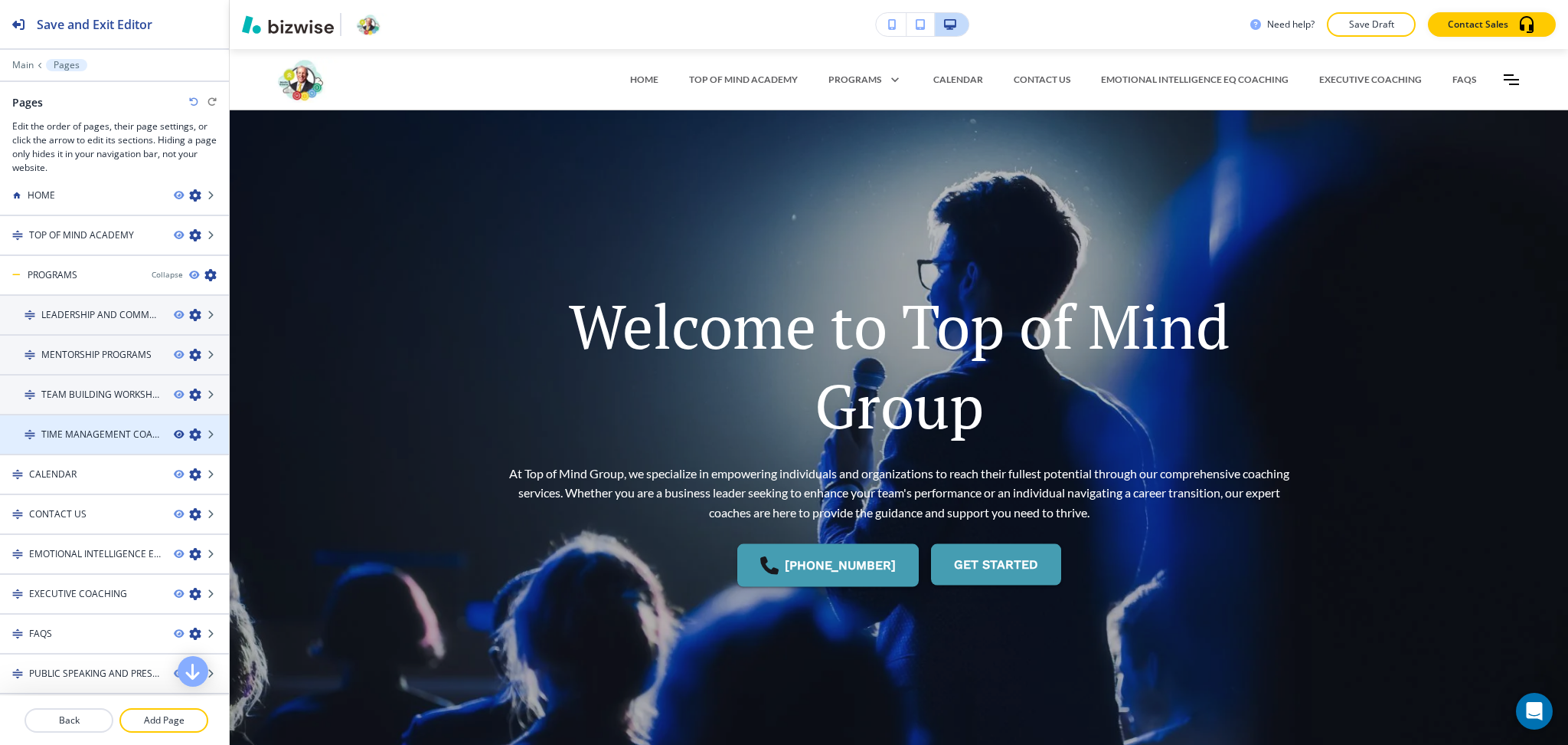
scroll to position [0, 0]
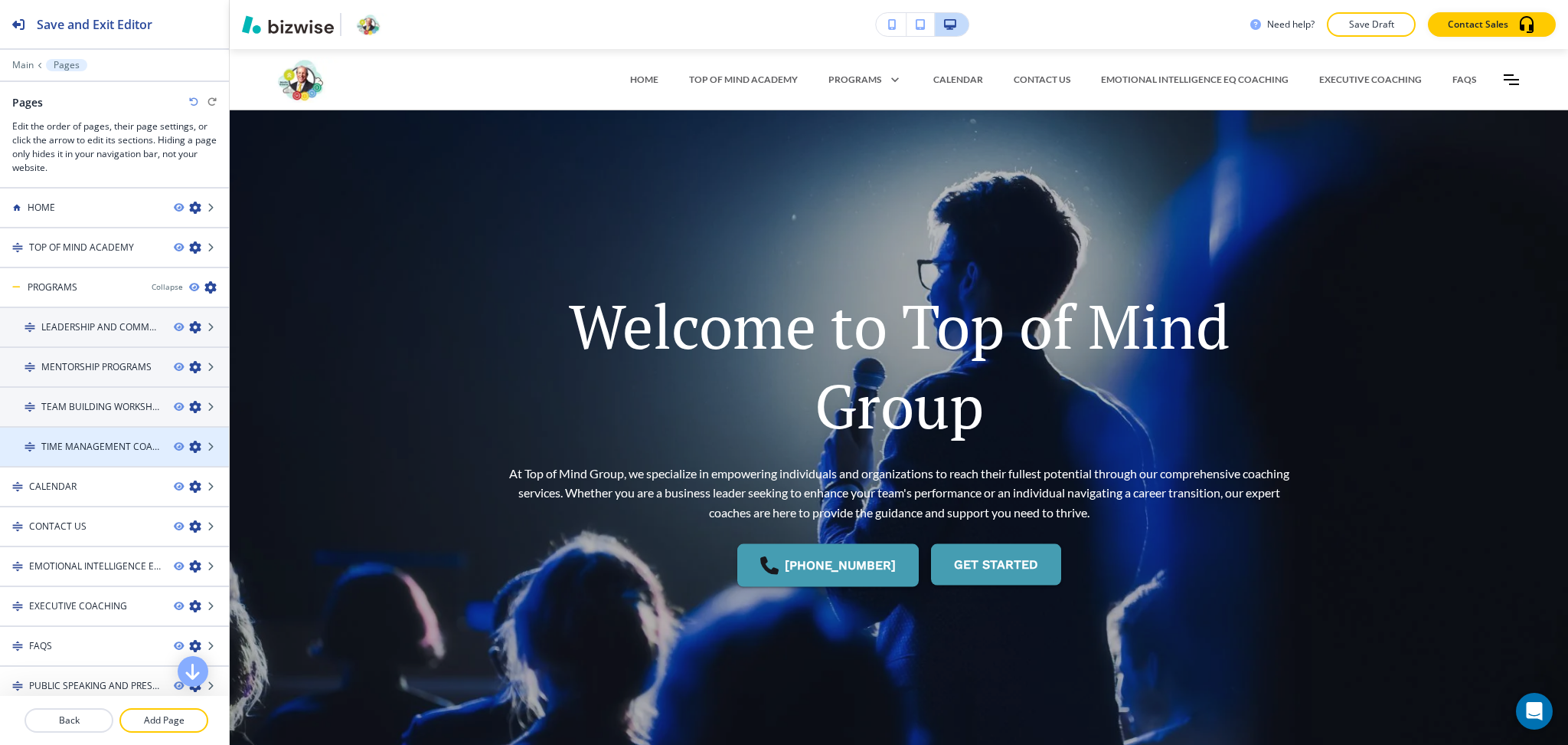
click at [189, 443] on icon "button" at bounding box center [196, 447] width 13 height 13
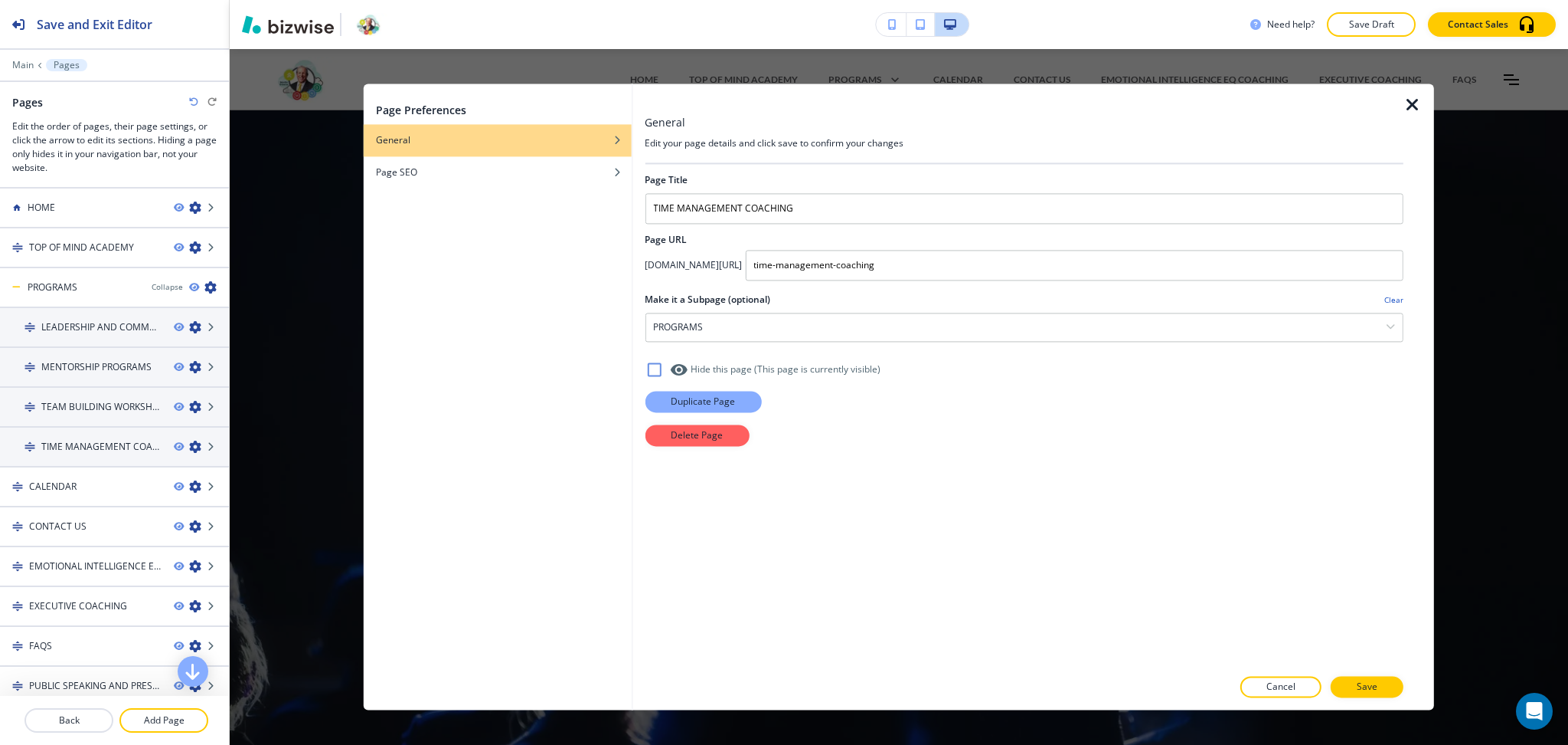
click at [719, 405] on p "Duplicate Page" at bounding box center [703, 401] width 64 height 14
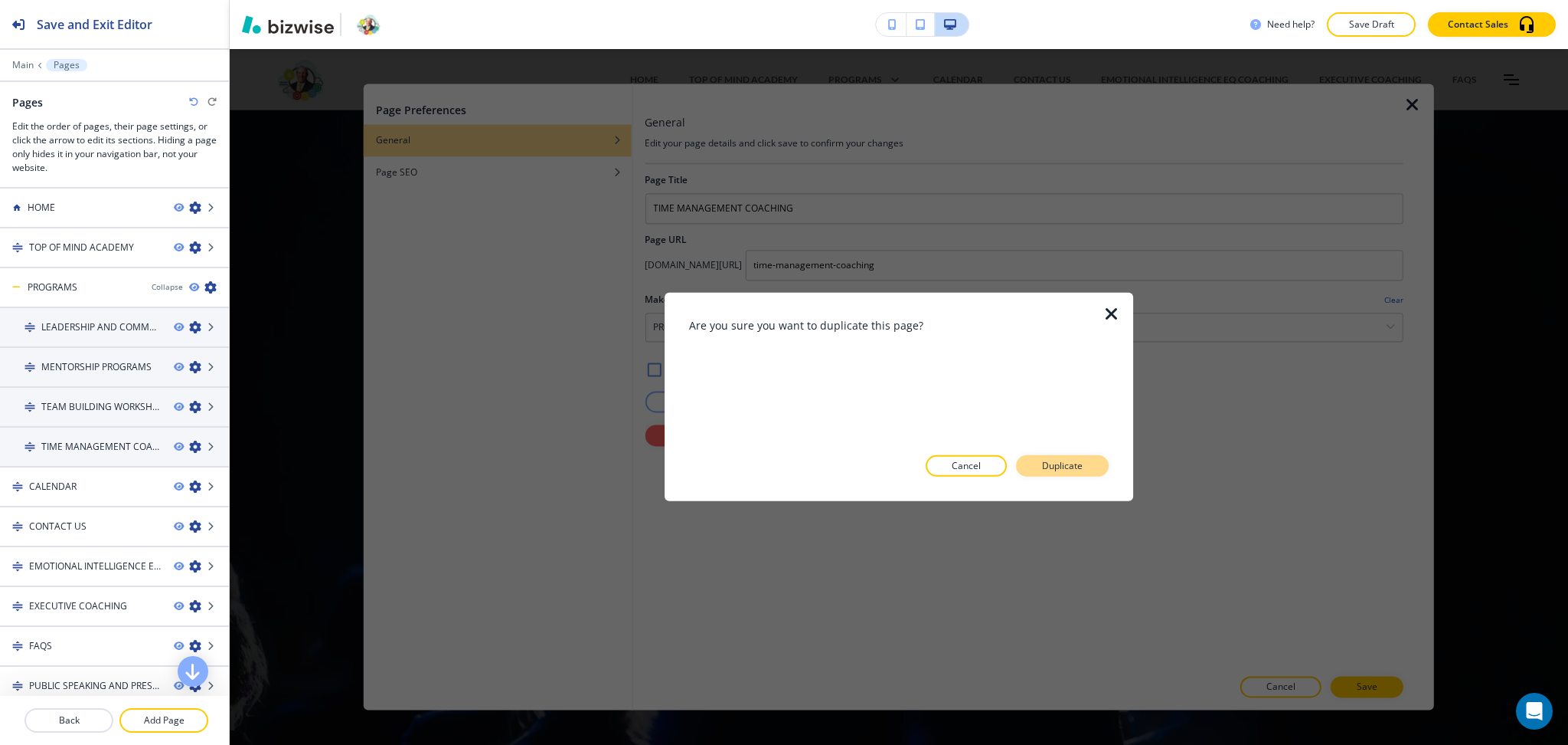
click at [1052, 459] on p "Duplicate" at bounding box center [1063, 466] width 41 height 14
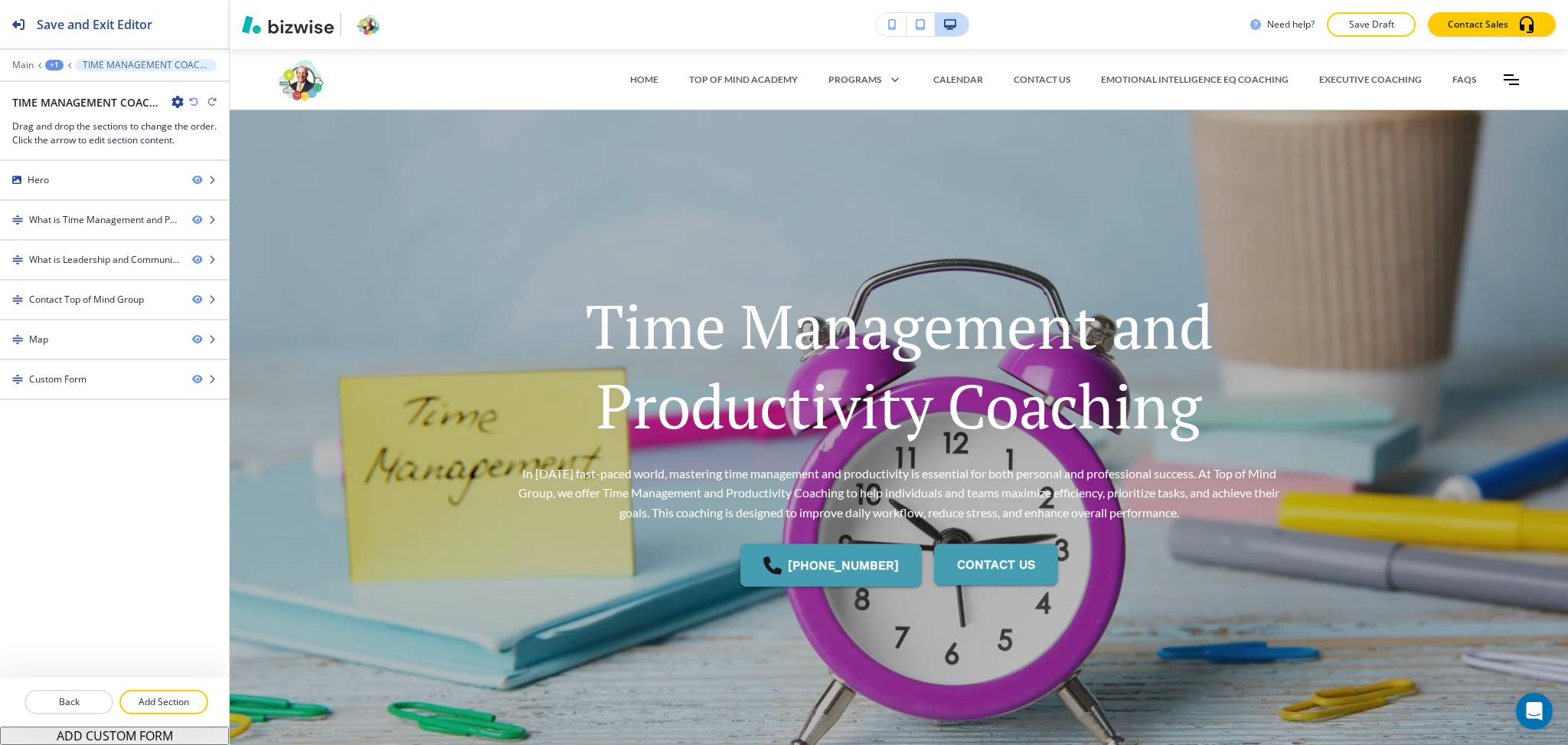
click at [175, 100] on icon "button" at bounding box center [178, 102] width 13 height 13
click at [188, 130] on p "Edit Page Settings" at bounding box center [221, 129] width 78 height 14
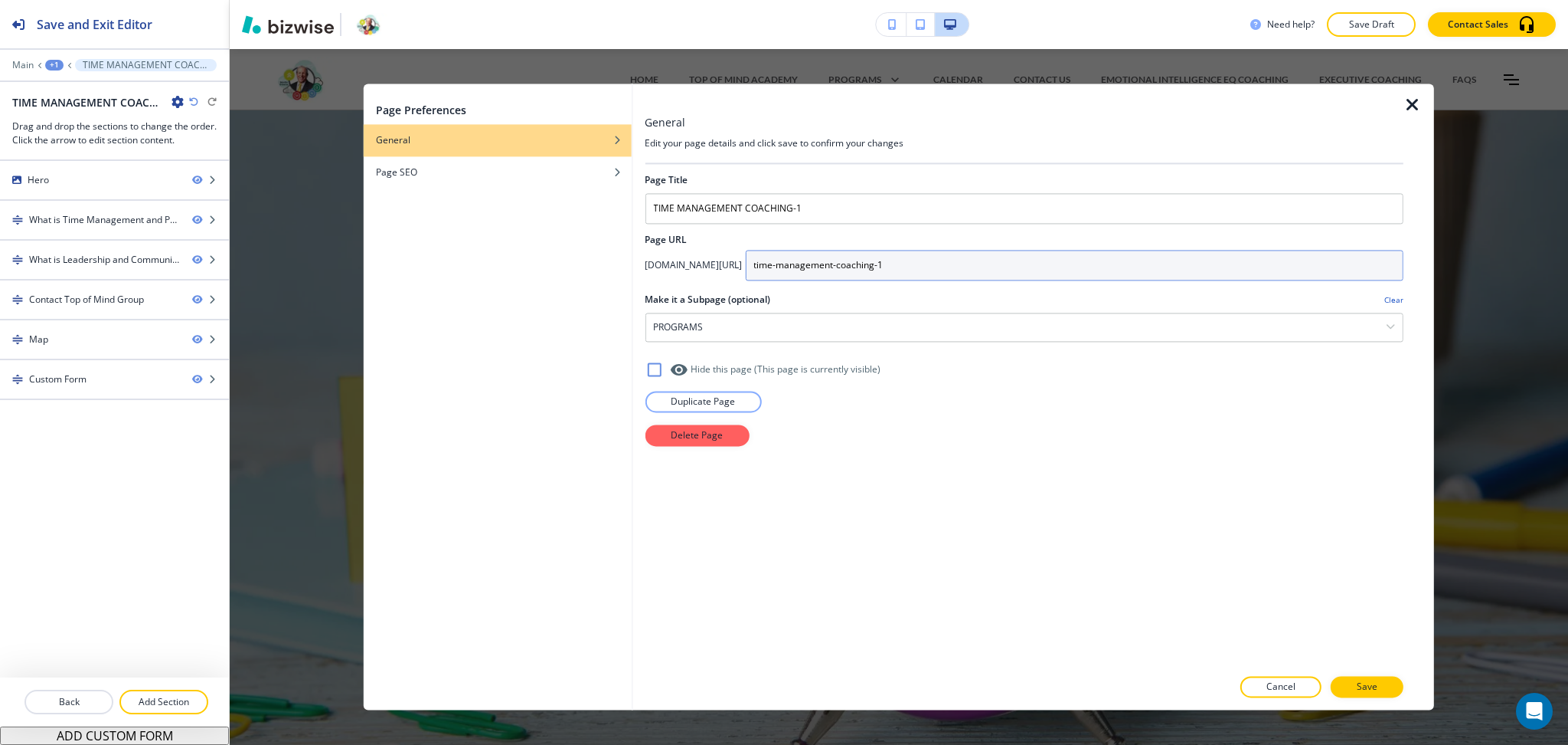
click at [1012, 261] on input "time-management-coaching-1" at bounding box center [1075, 265] width 658 height 31
paste input "conflict-resolution-training"
type input "conflict-resolution-training"
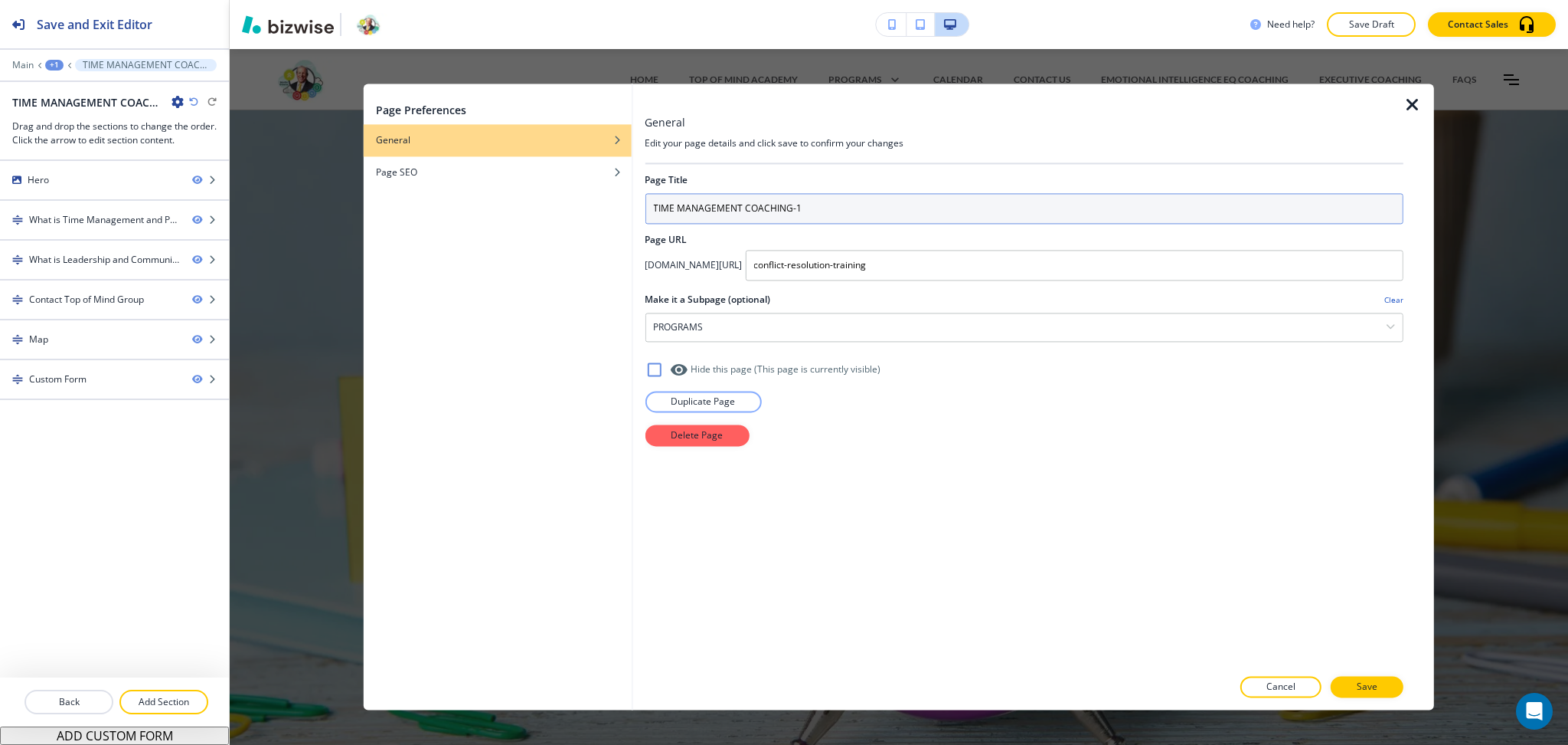
click at [791, 209] on input "TIME MANAGEMENT COACHING-1" at bounding box center [1024, 208] width 759 height 31
paste input "CONFLICT RESOLUTION TRAINING"
type input "CONFLICT RESOLUTION TRAINING"
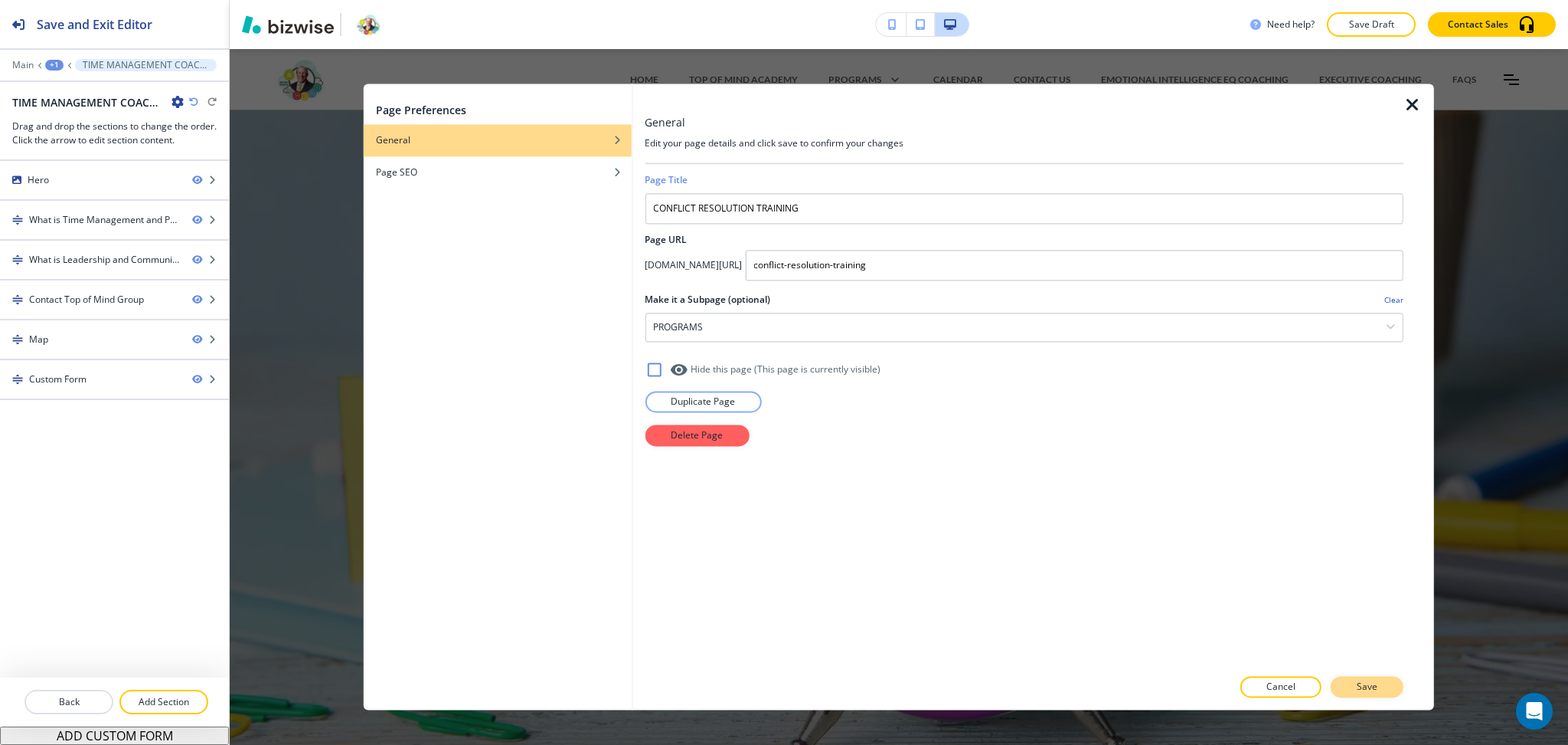
click at [1369, 693] on p "Save" at bounding box center [1367, 687] width 20 height 14
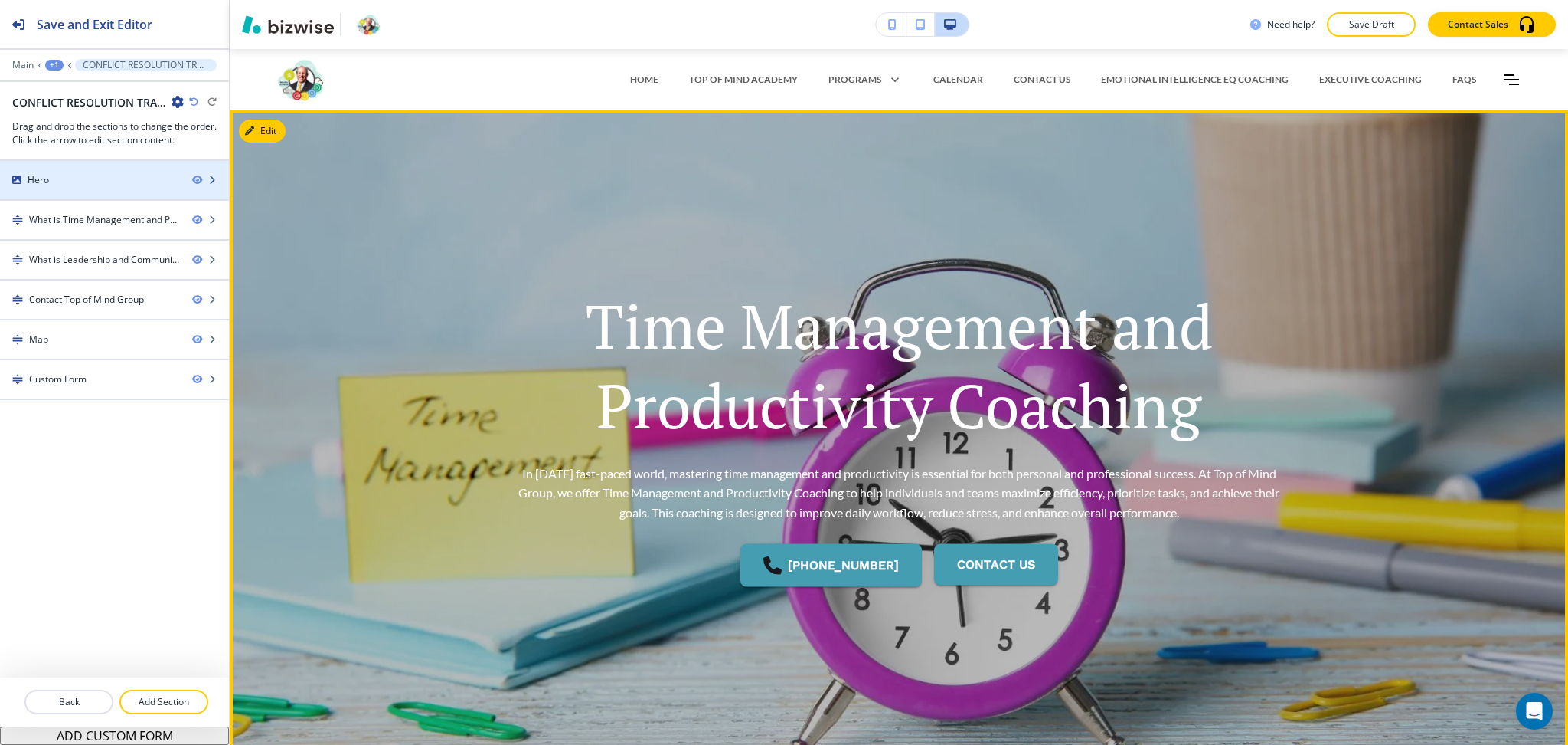
click at [145, 178] on div "Hero" at bounding box center [90, 180] width 180 height 14
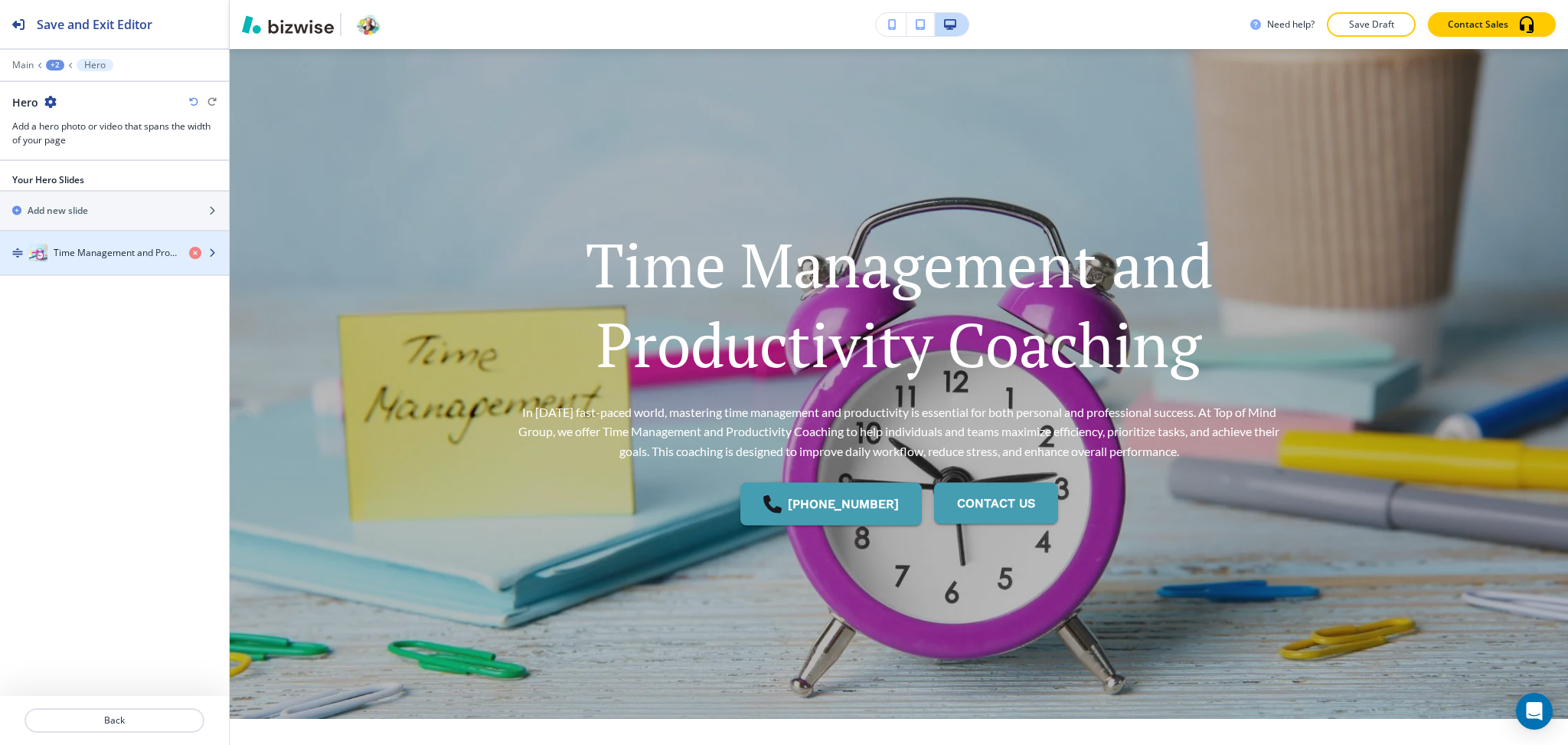
click at [91, 247] on h4 "Time Management and Productivity Coaching" at bounding box center [116, 253] width 124 height 14
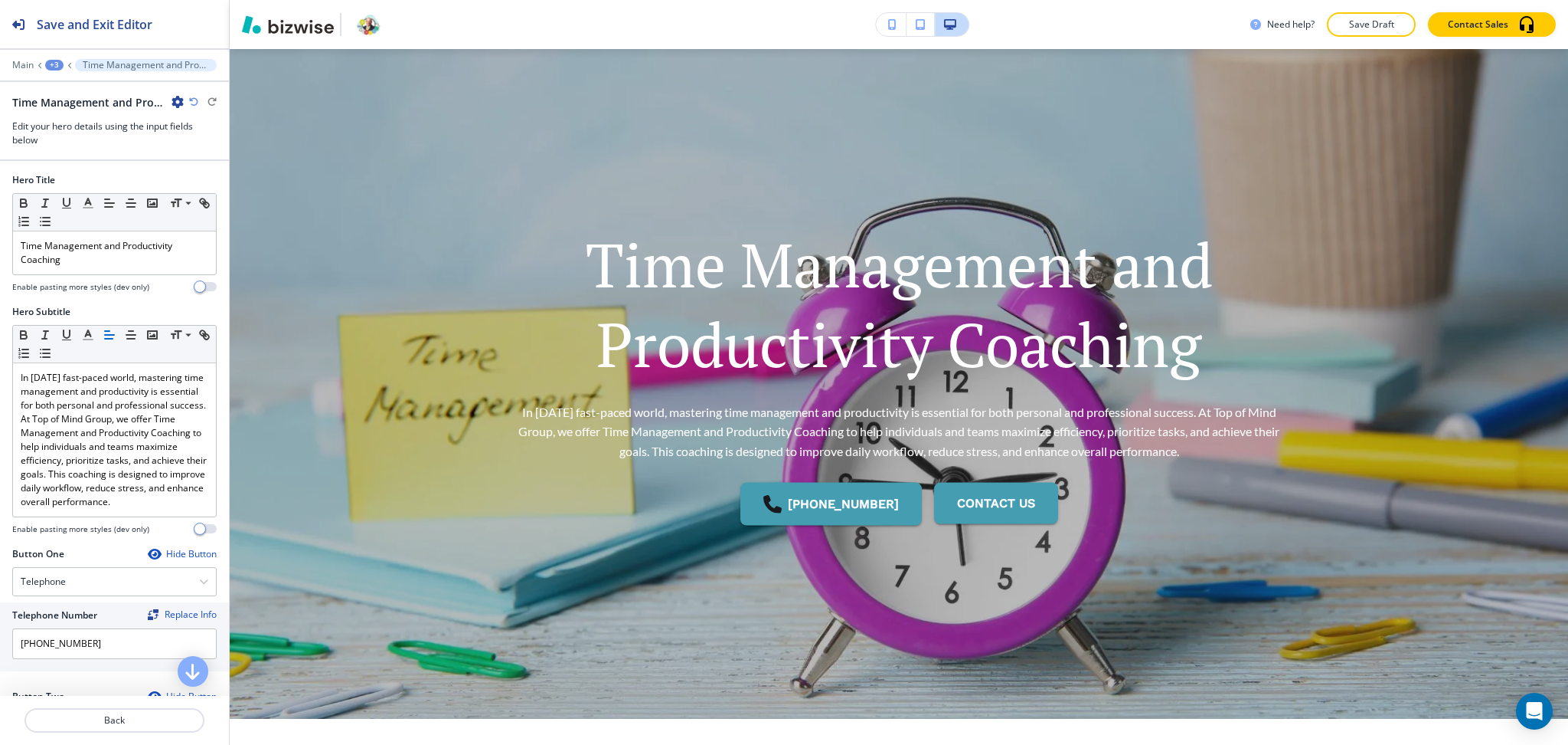
scroll to position [236, 0]
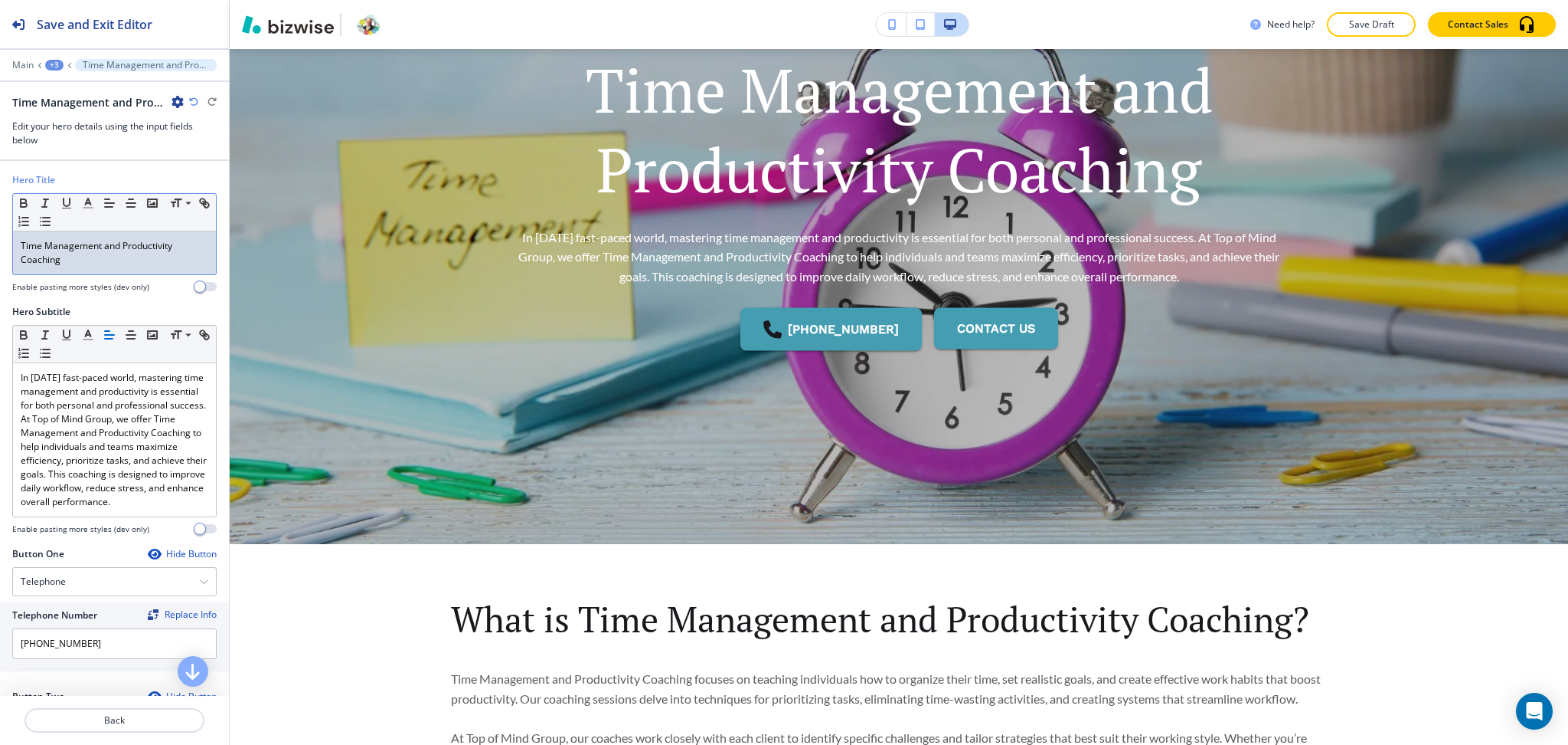
click at [101, 263] on p "Time Management and Productivity Coaching" at bounding box center [114, 252] width 188 height 27
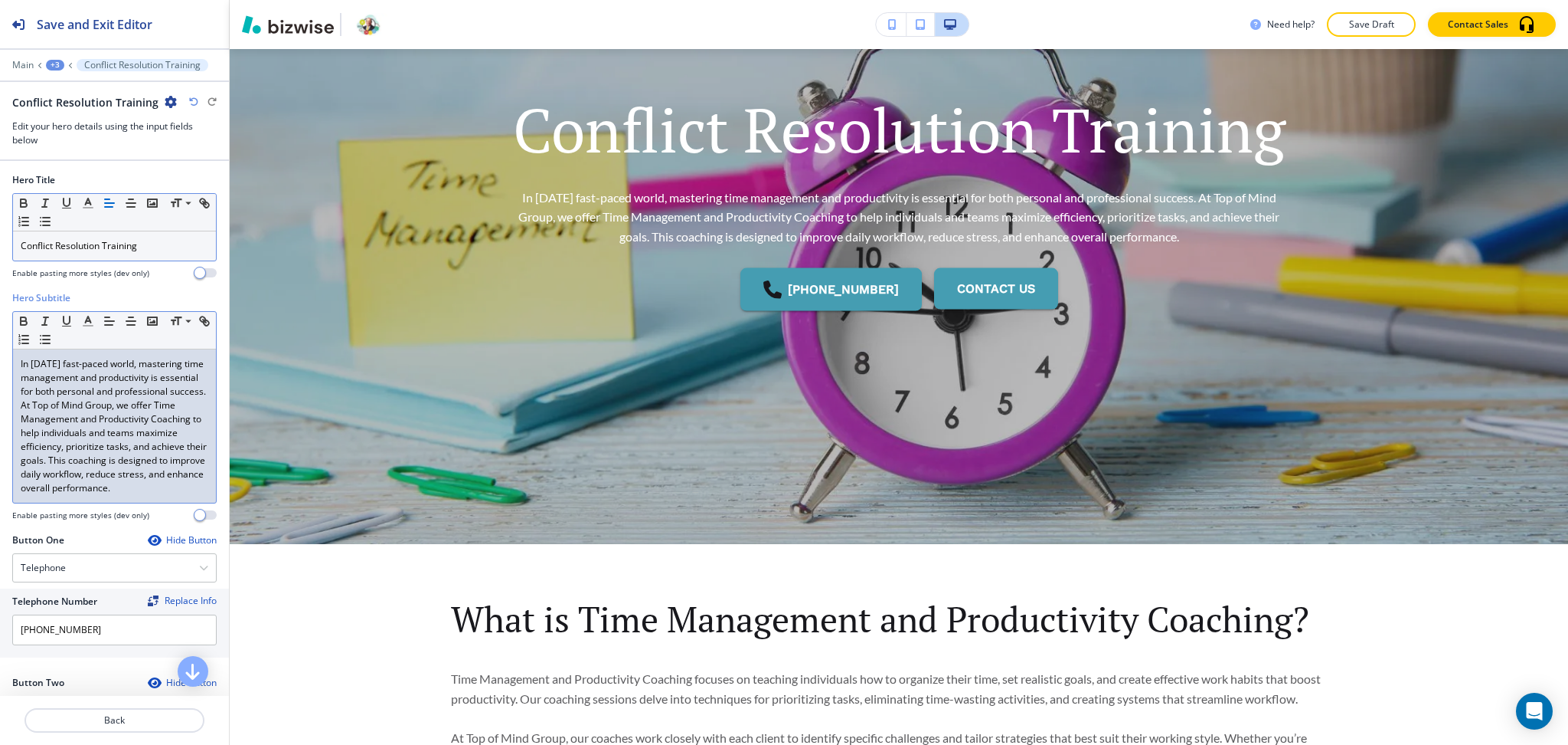
click at [127, 394] on p "In today's fast-paced world, mastering time management and productivity is esse…" at bounding box center [114, 426] width 188 height 138
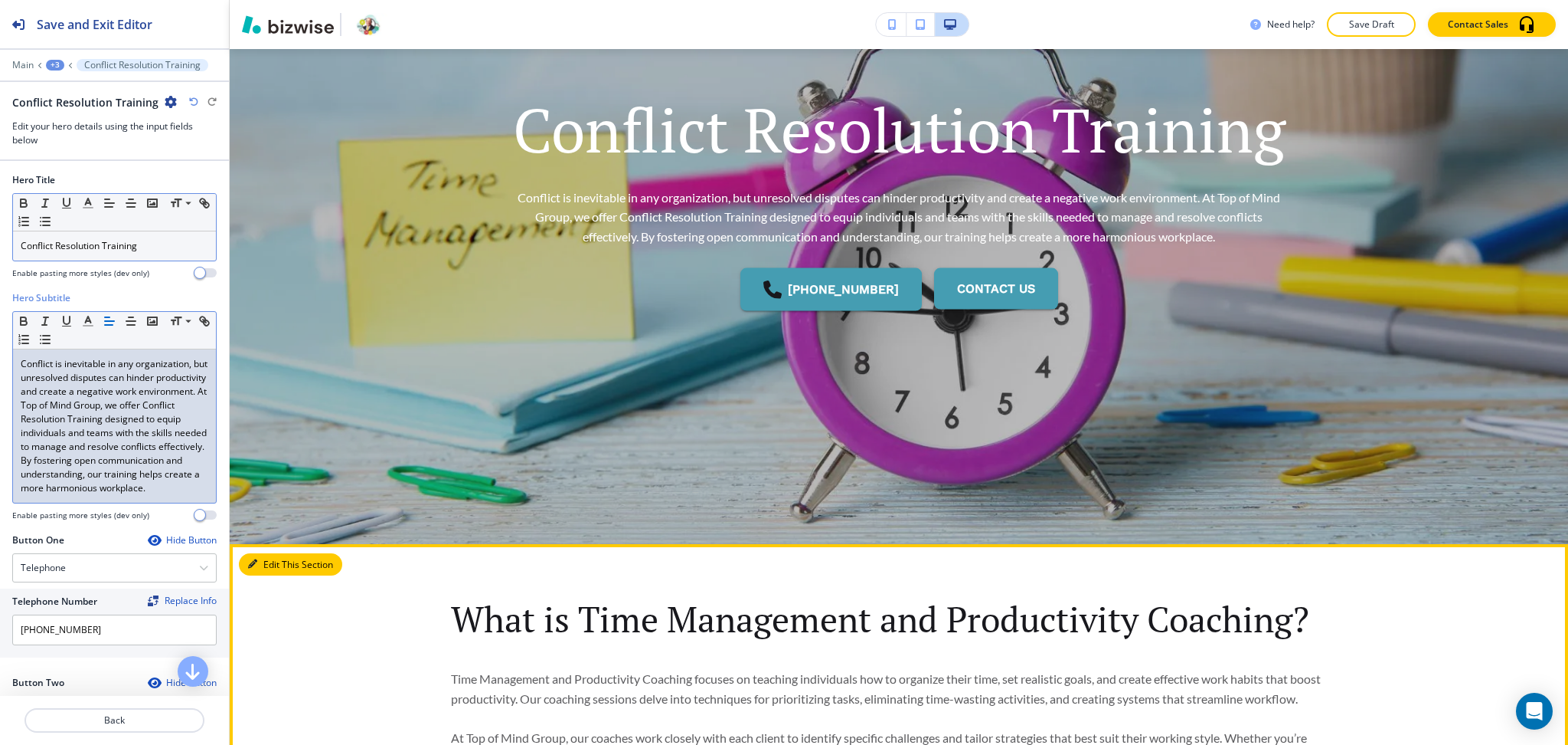
click at [266, 570] on button "Edit This Section" at bounding box center [290, 564] width 103 height 23
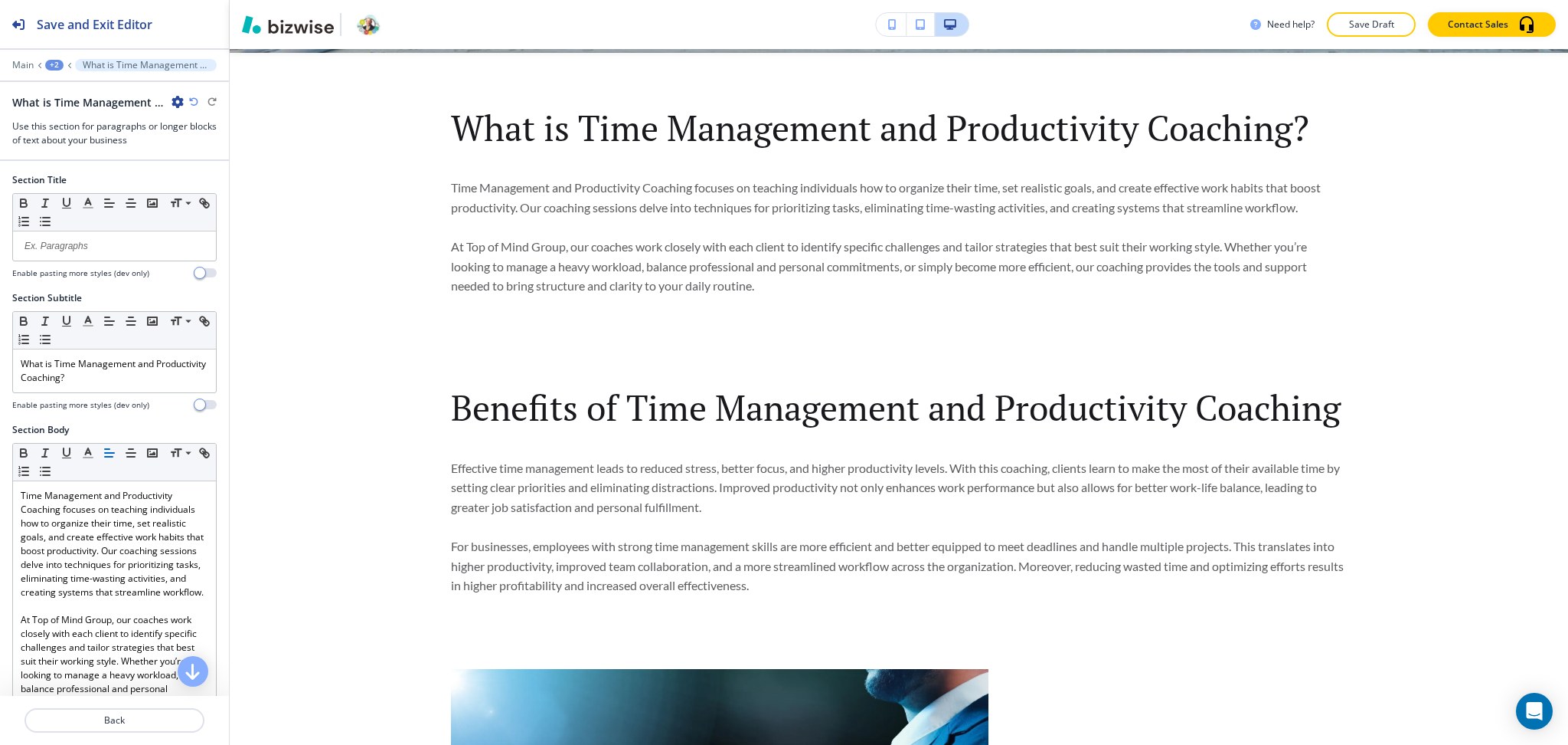
scroll to position [731, 0]
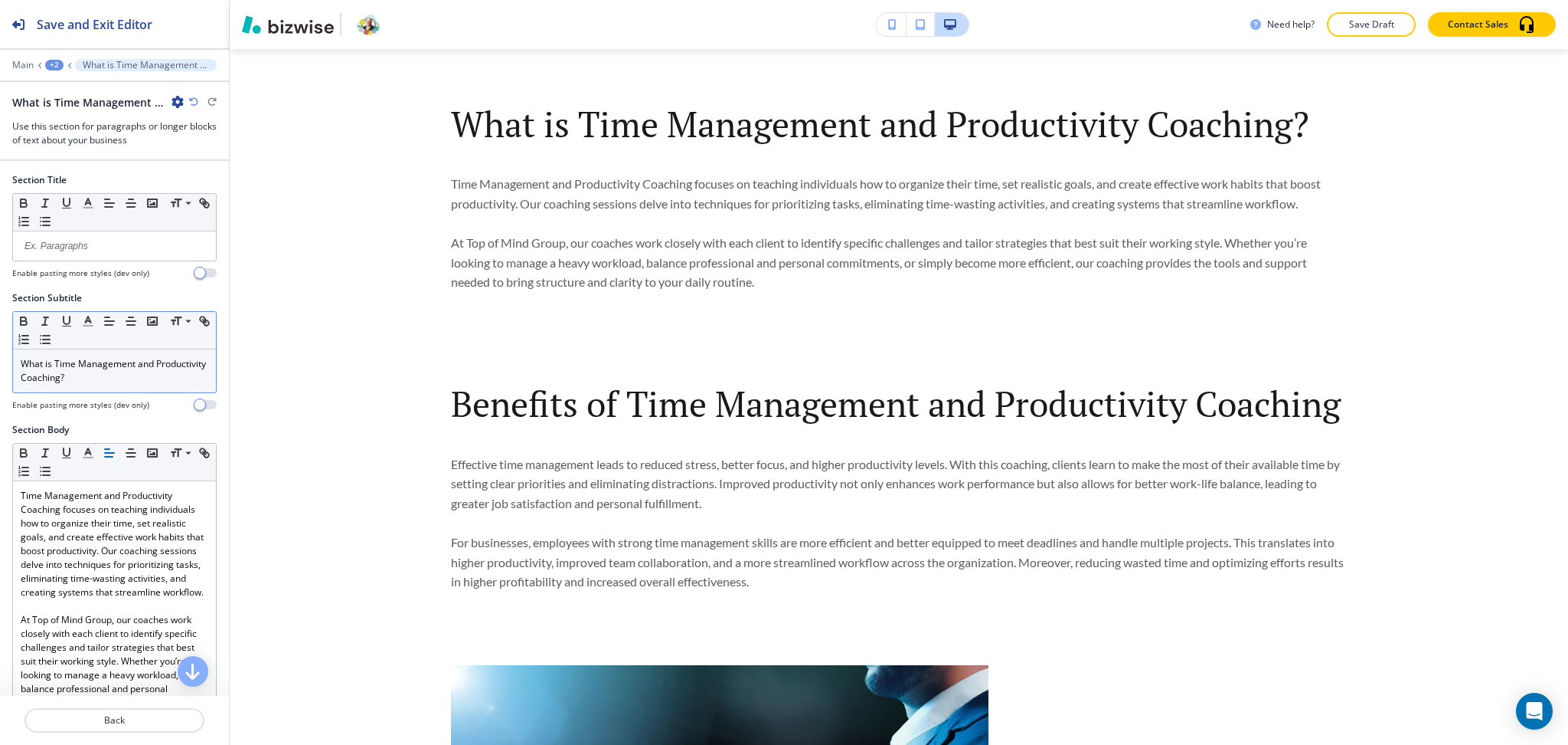
click at [167, 377] on p "What is Time Management and Productivity Coaching?" at bounding box center [114, 370] width 188 height 27
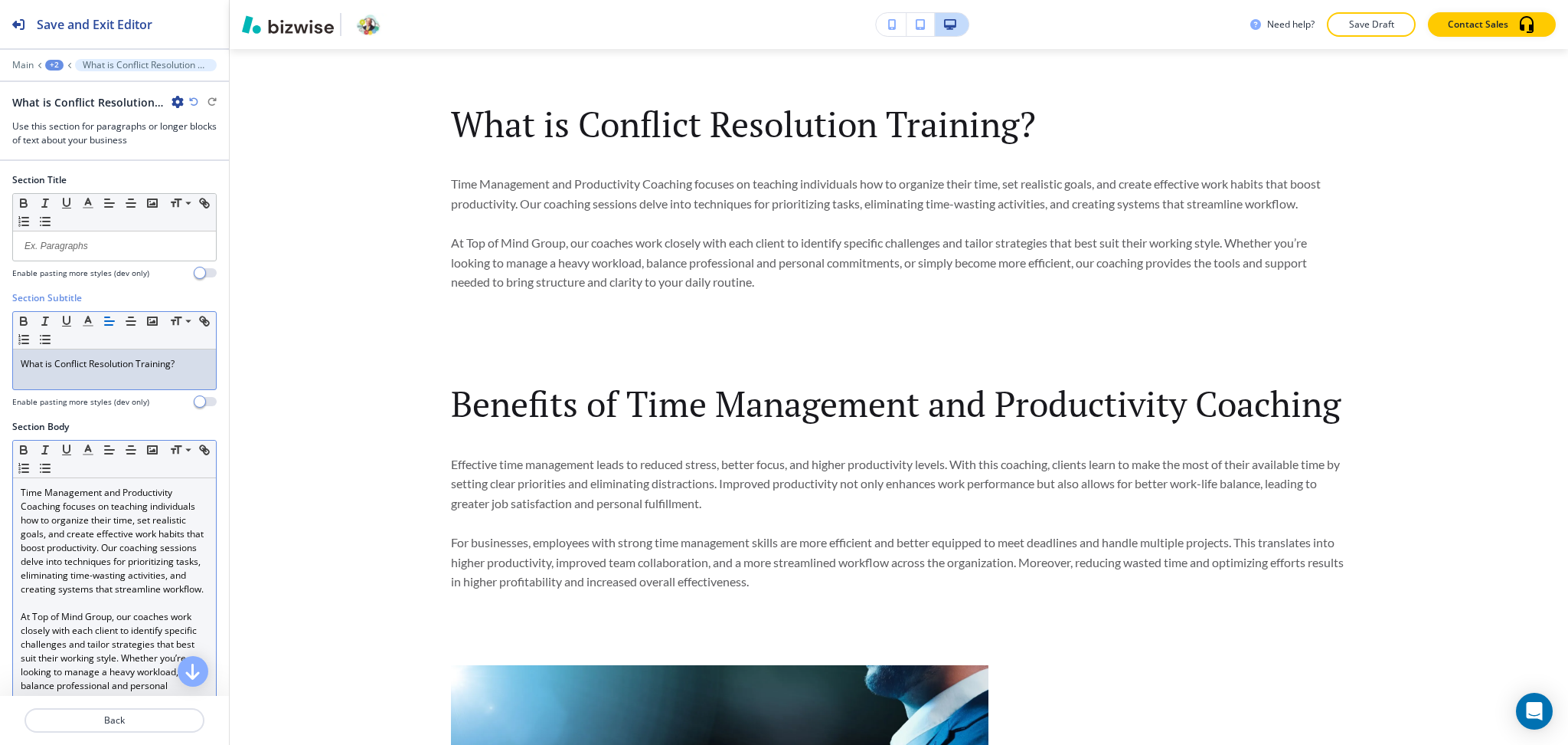
click at [170, 570] on p "Time Management and Productivity Coaching focuses on teaching individuals how t…" at bounding box center [114, 541] width 188 height 110
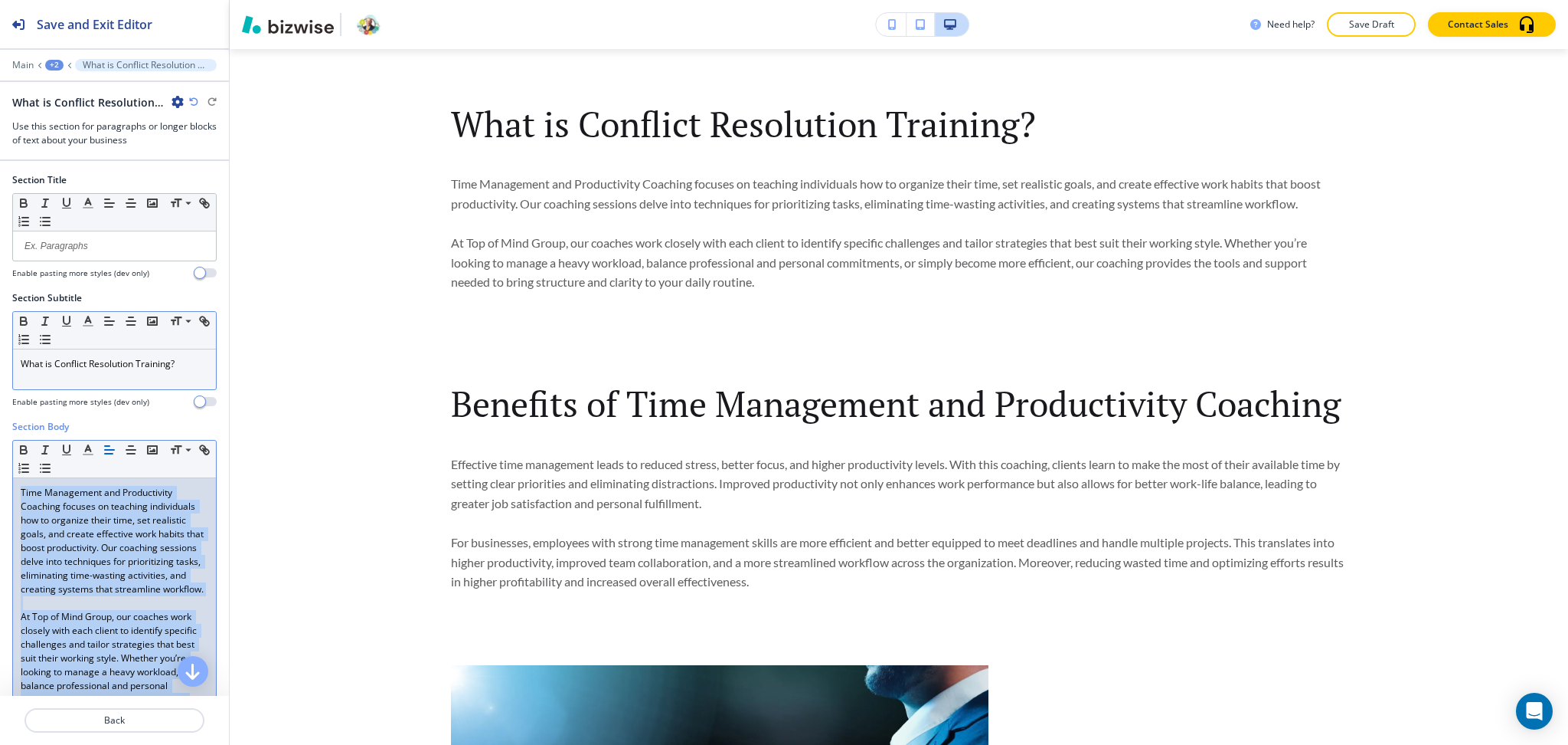
scroll to position [0, 0]
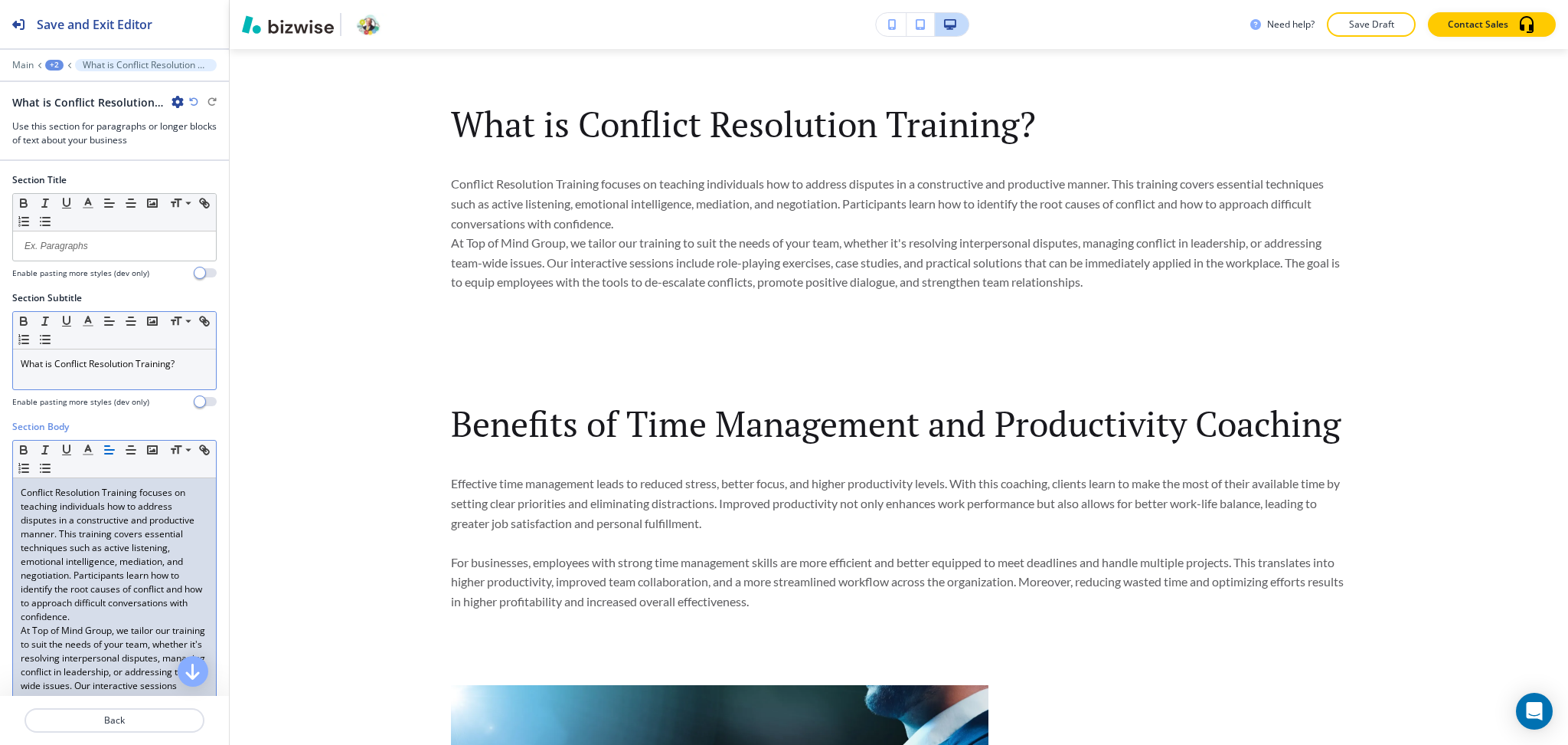
click at [162, 621] on p "Conflict Resolution Training focuses on teaching individuals how to address dis…" at bounding box center [114, 555] width 188 height 138
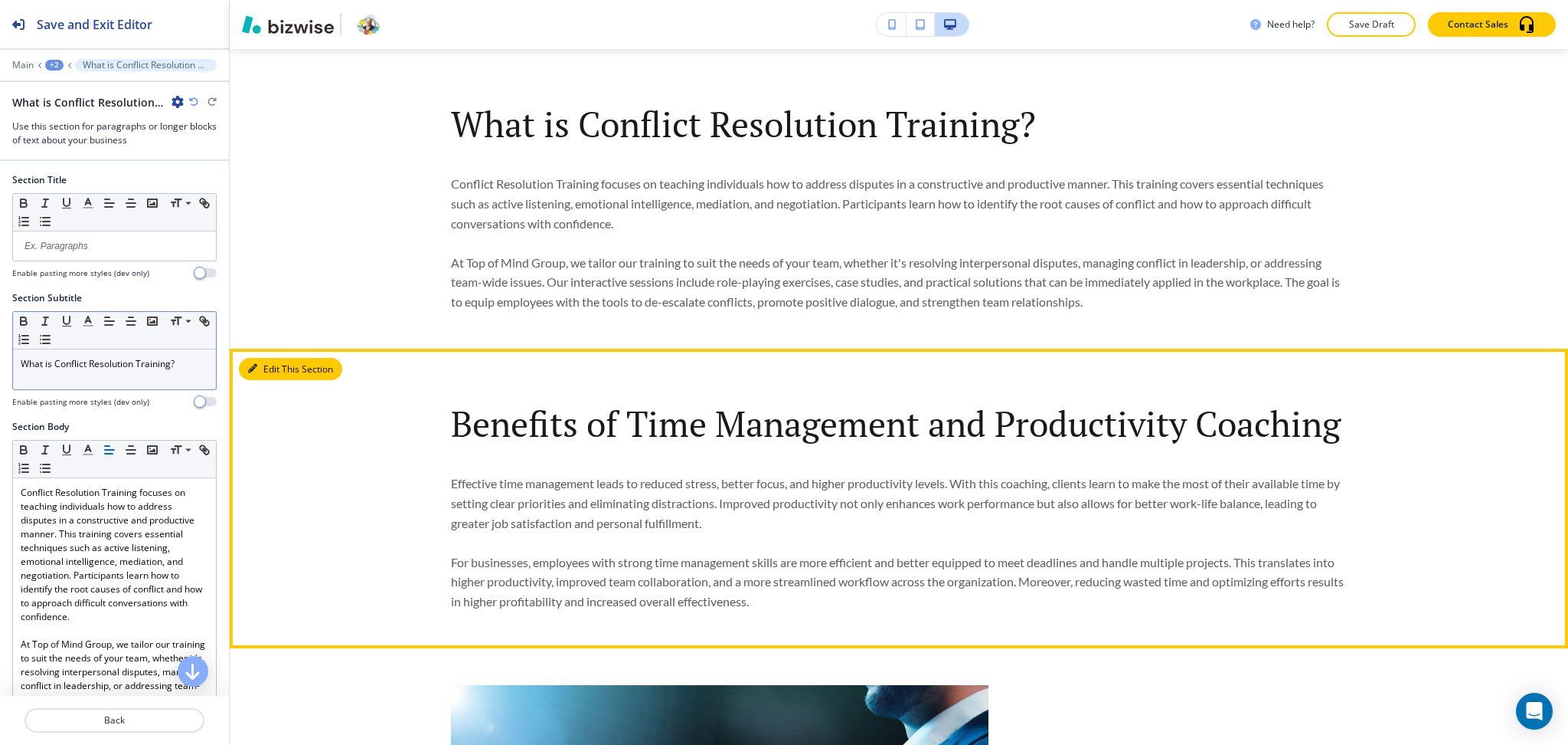
click at [275, 377] on button "Edit This Section" at bounding box center [290, 369] width 103 height 23
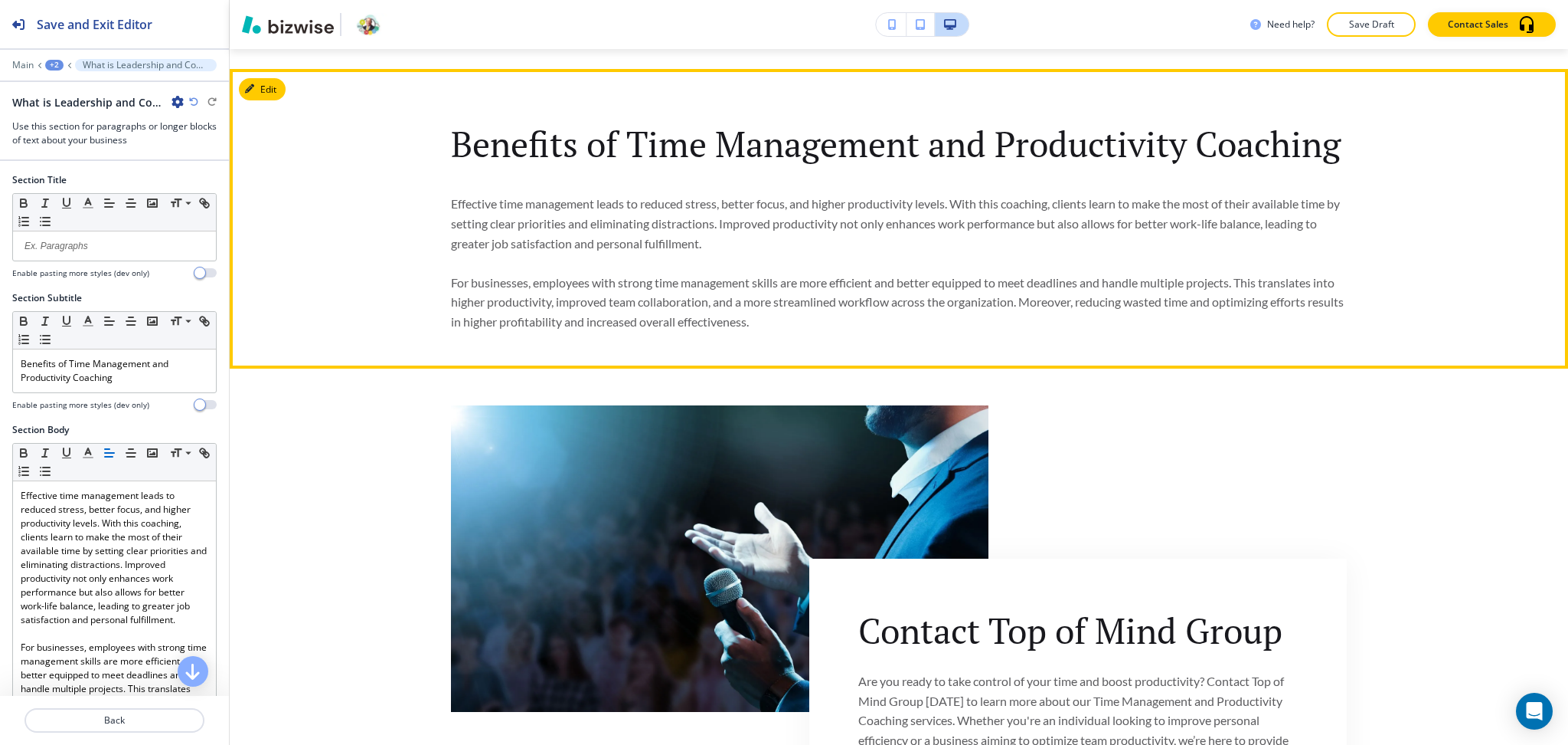
scroll to position [1031, 0]
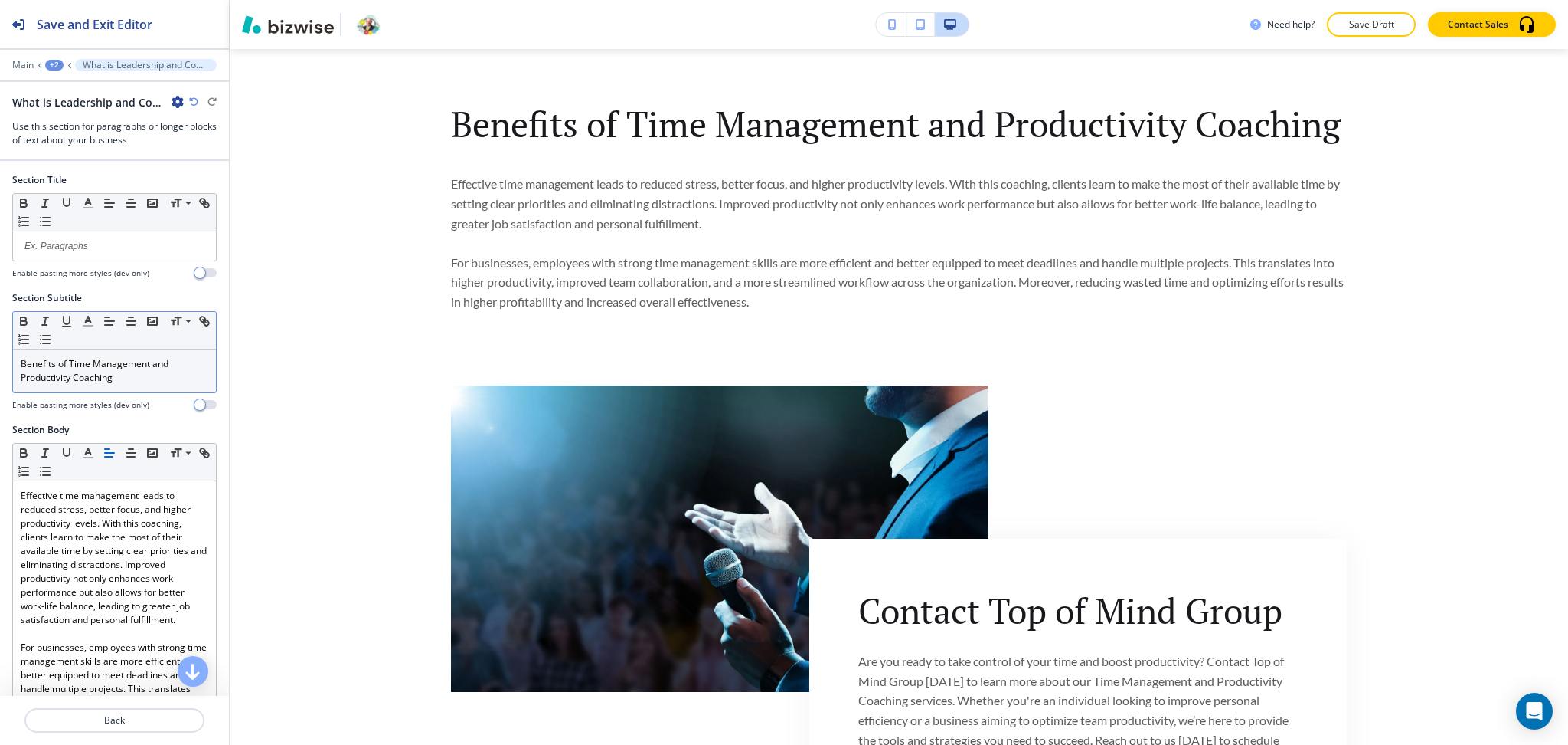
click at [153, 361] on p "Benefits of Time Management and Productivity Coaching" at bounding box center [114, 370] width 188 height 27
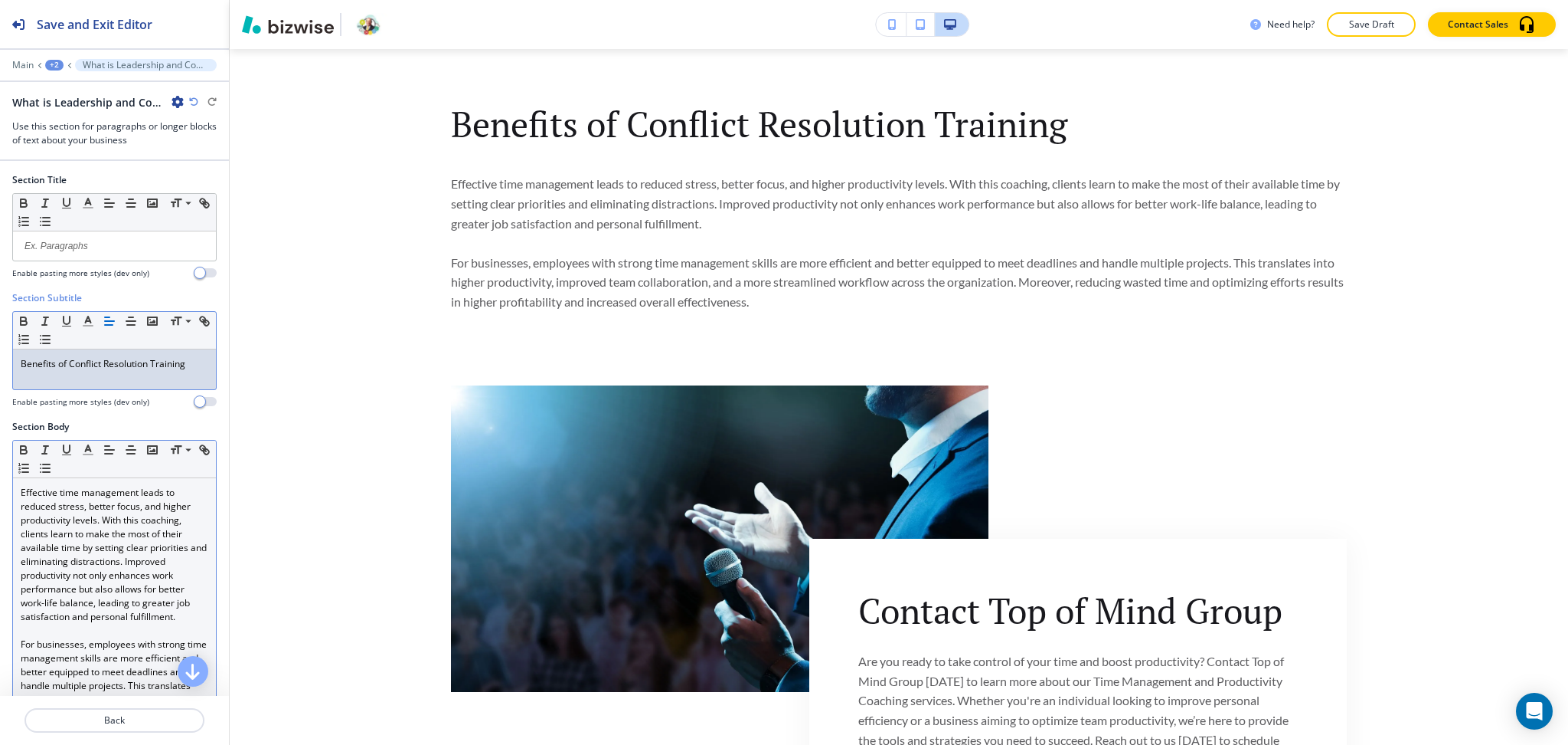
click at [114, 537] on p "Effective time management leads to reduced stress, better focus, and higher pro…" at bounding box center [114, 555] width 188 height 138
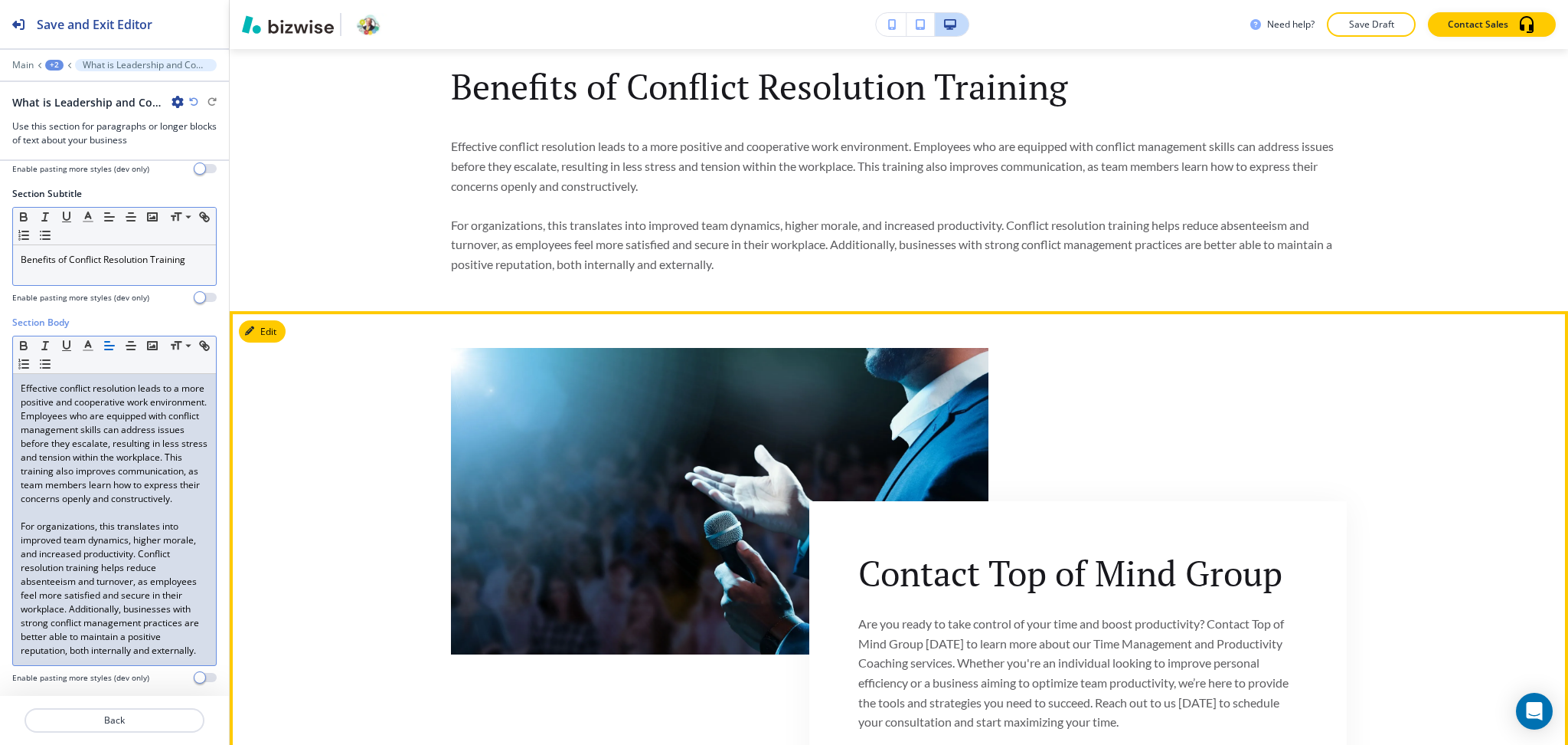
scroll to position [1069, 0]
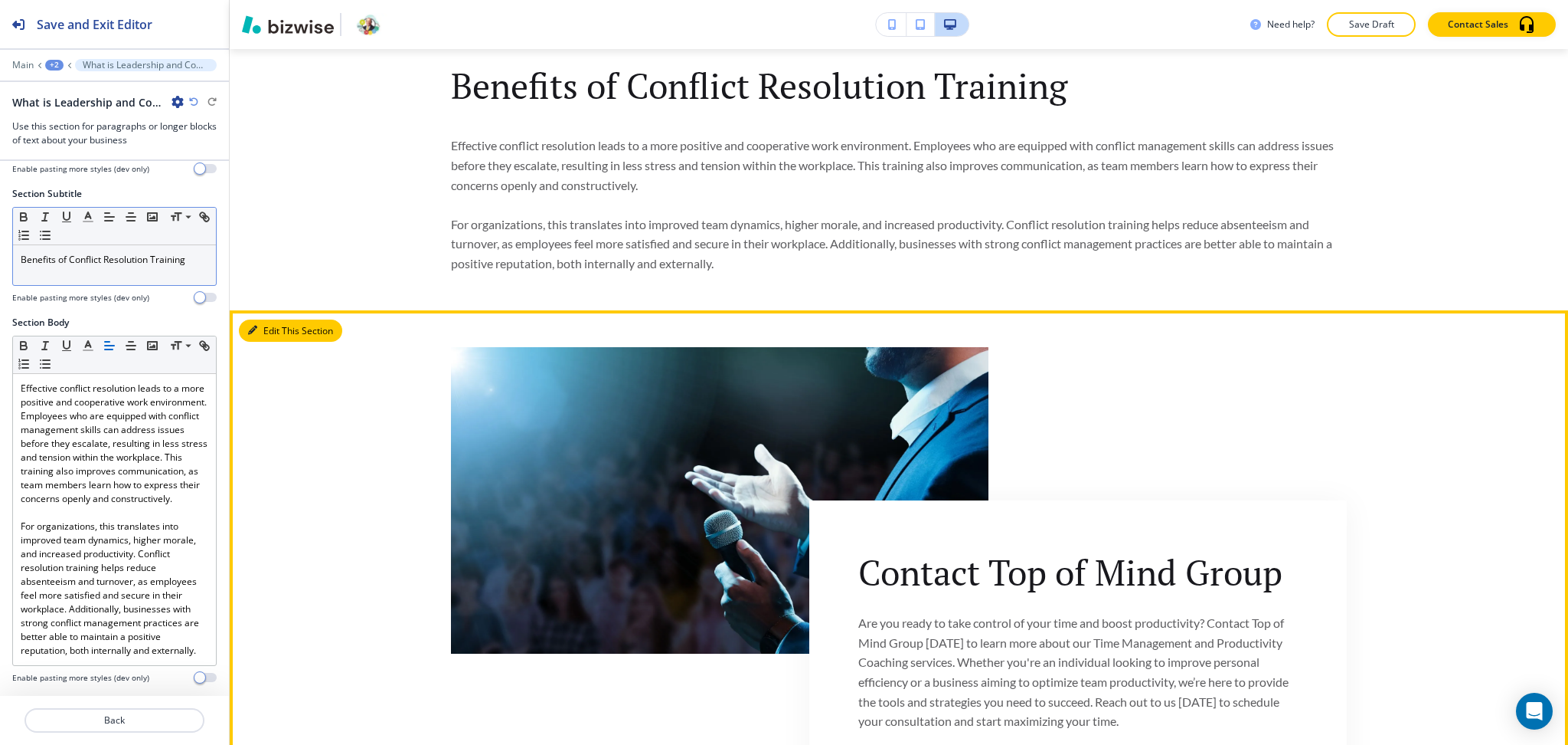
click at [261, 333] on button "Edit This Section" at bounding box center [290, 330] width 103 height 23
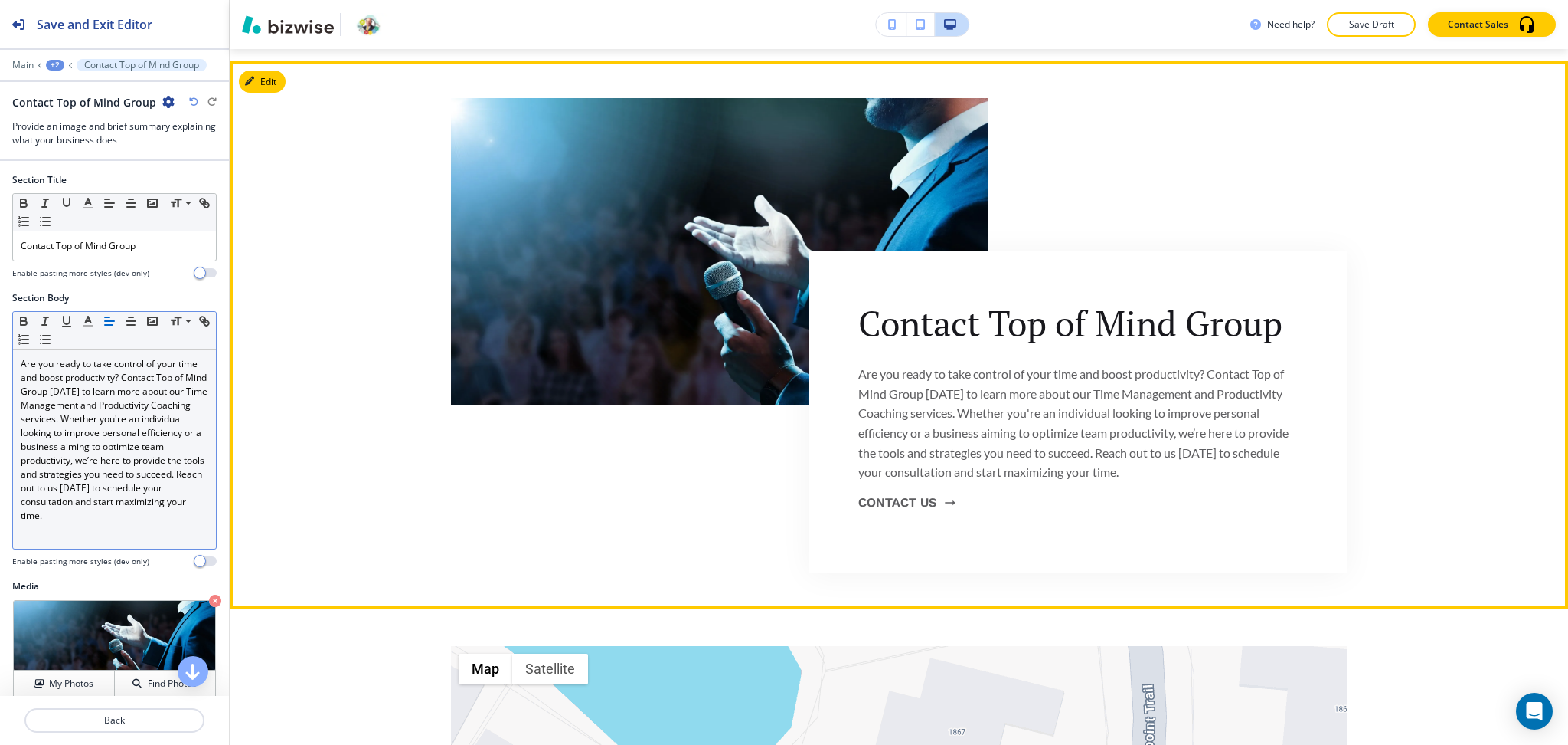
scroll to position [1330, 0]
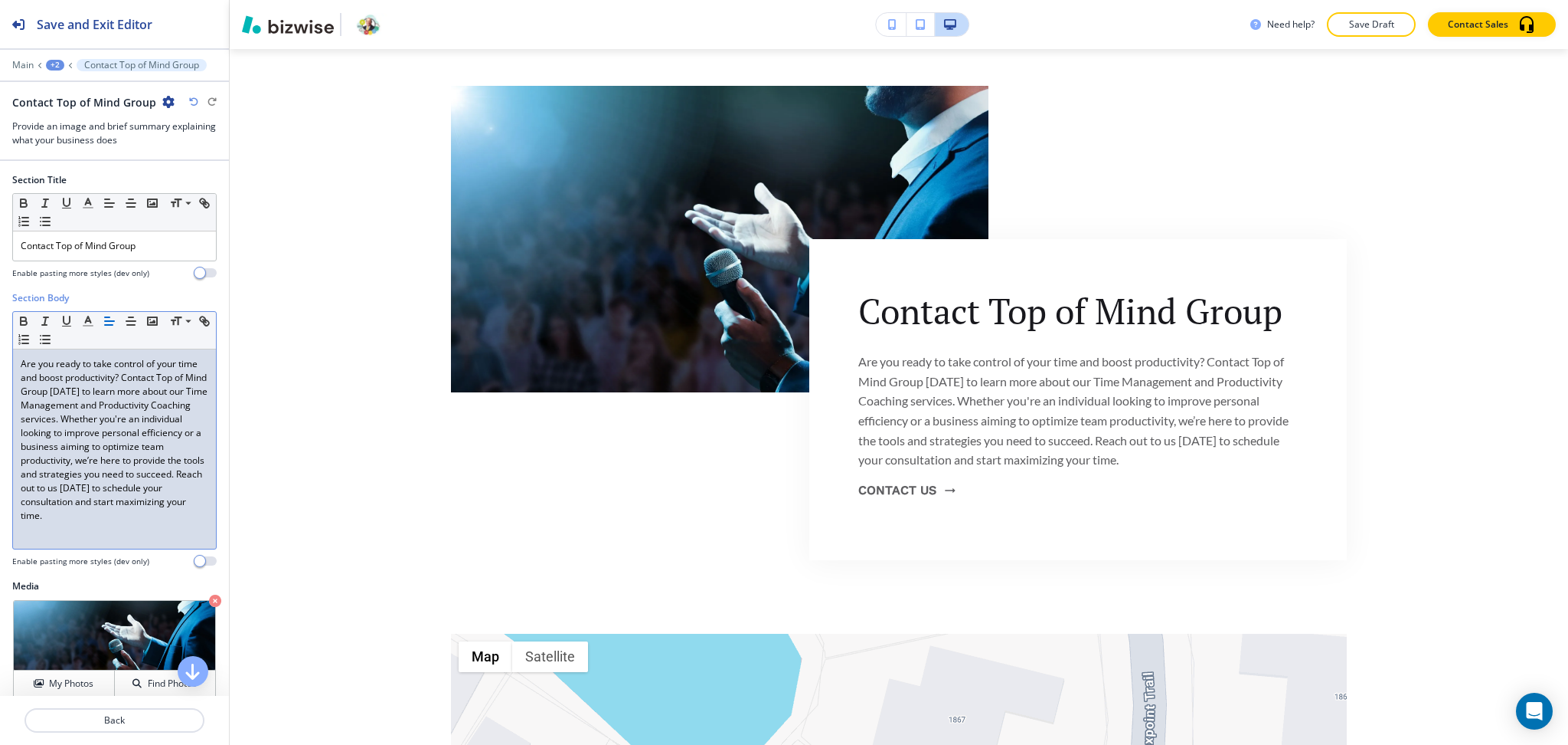
click at [131, 373] on p "Are you ready to take control of your time and boost productivity? Contact Top …" at bounding box center [114, 439] width 188 height 165
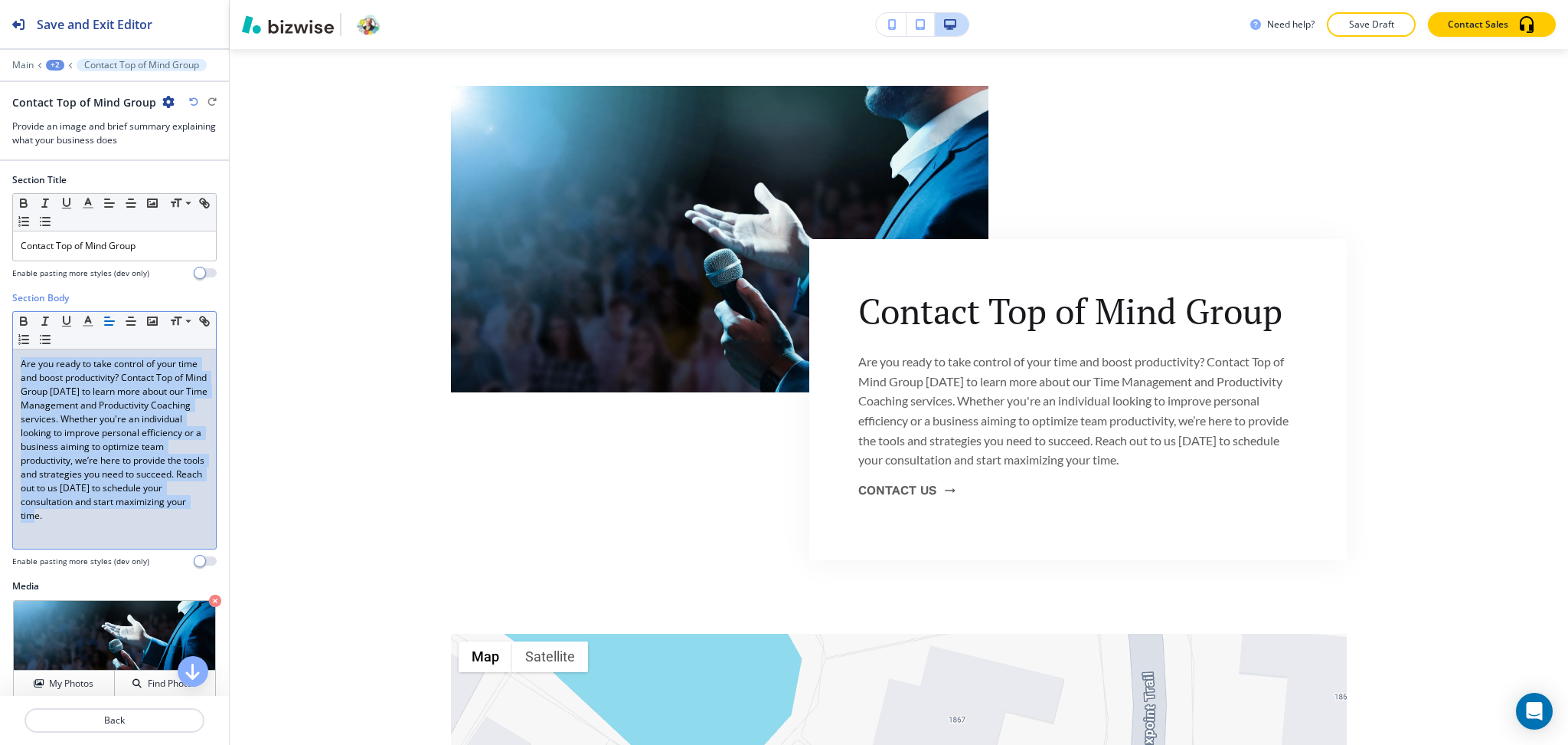
paste div
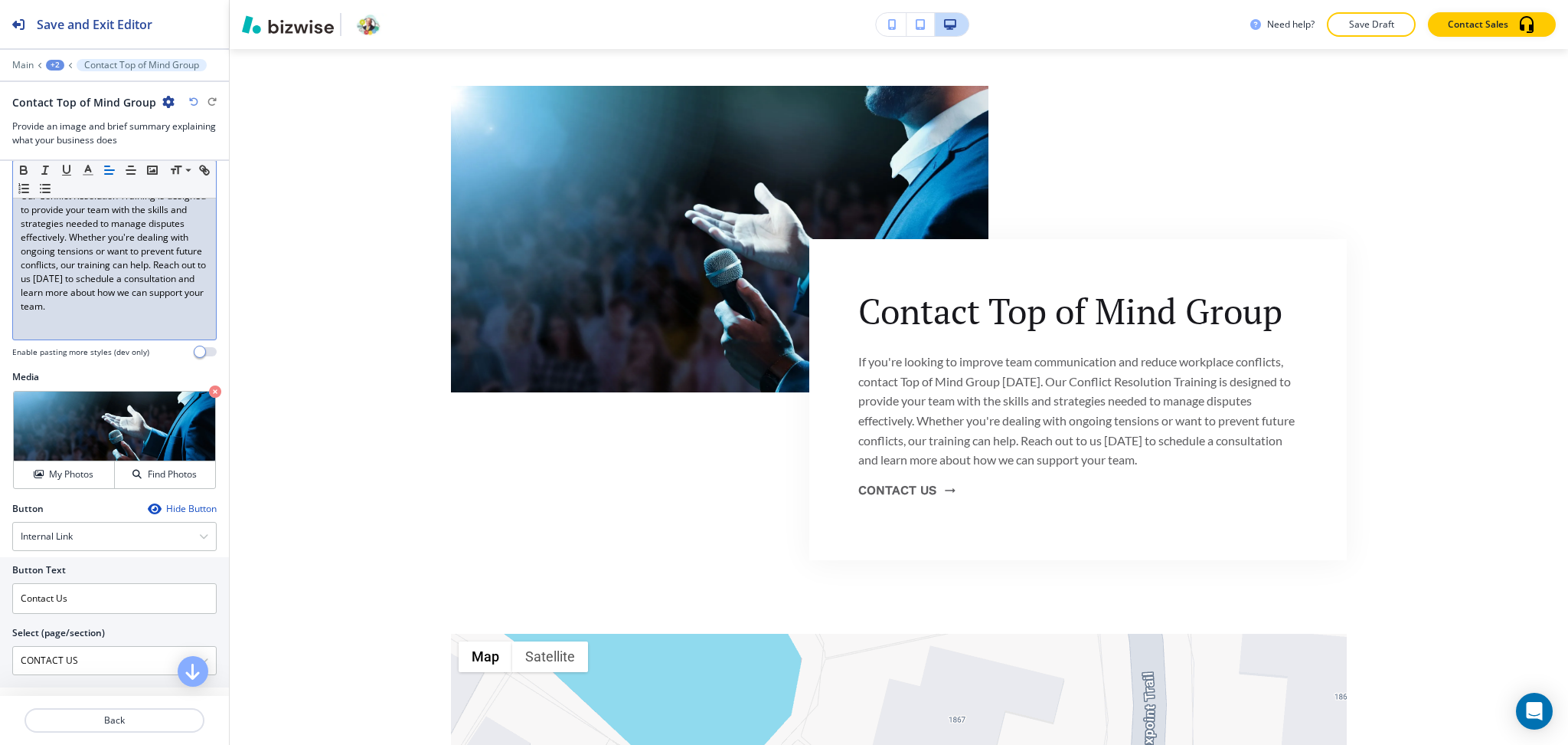
scroll to position [243, 0]
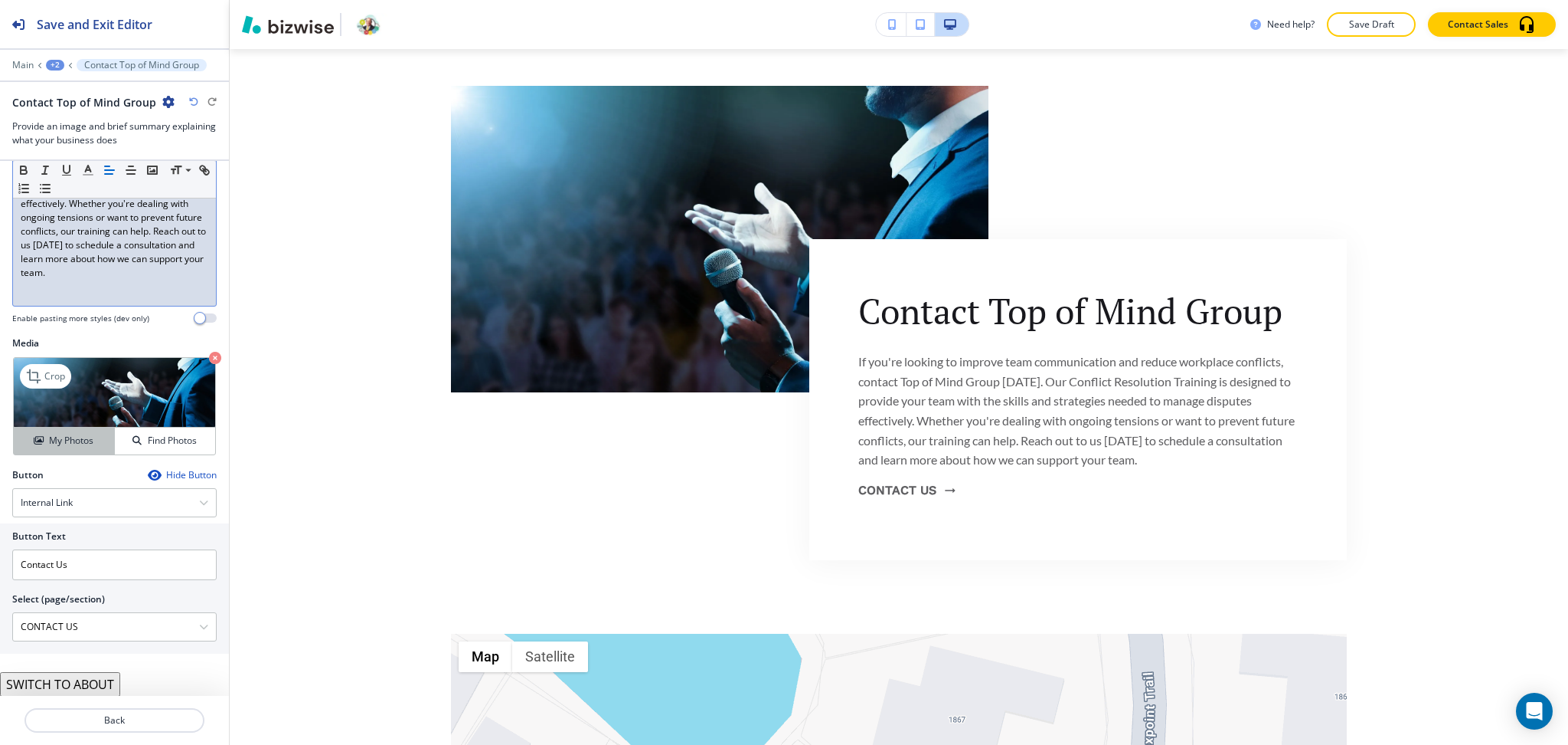
click at [51, 440] on h4 "My Photos" at bounding box center [71, 441] width 45 height 14
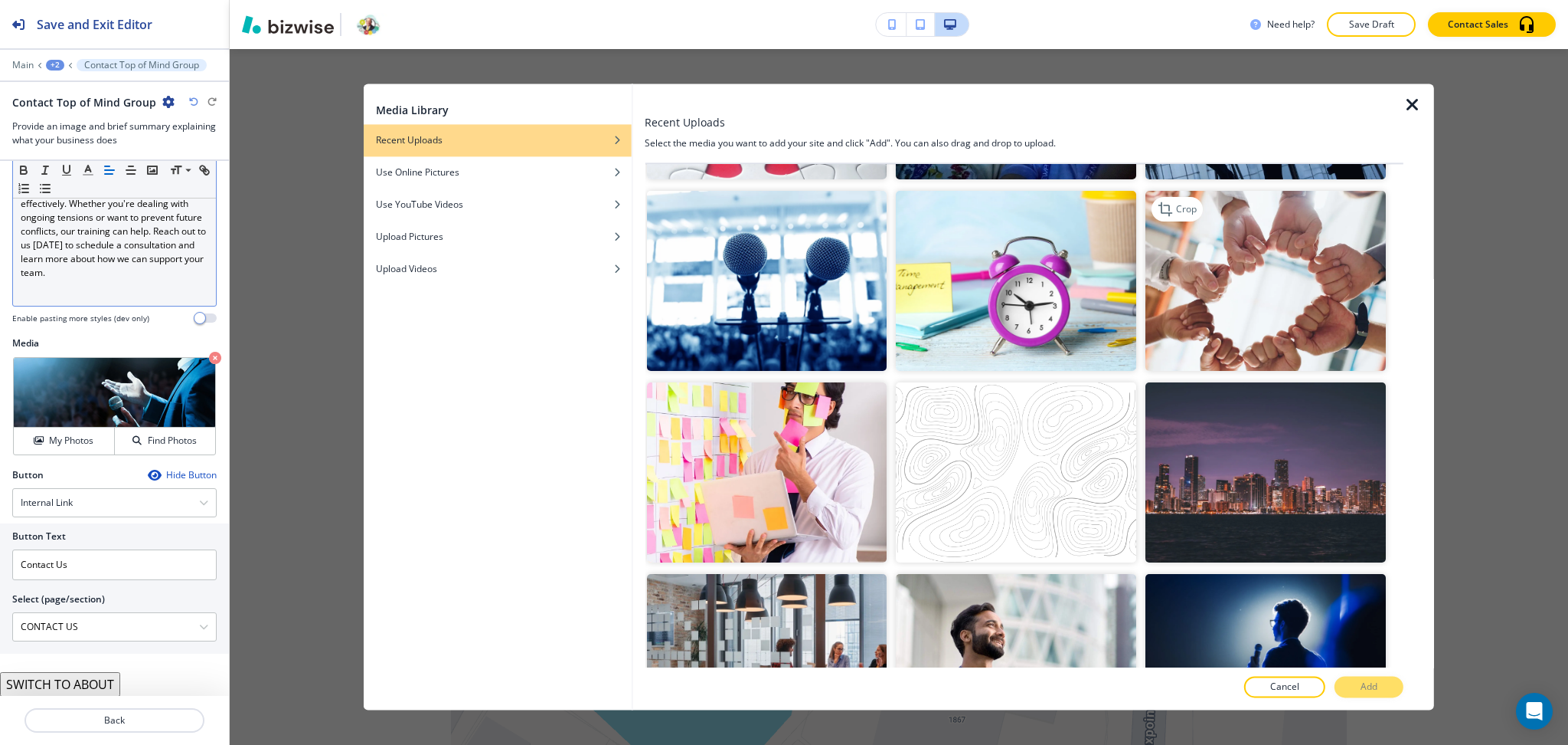
click at [1275, 226] on img "button" at bounding box center [1265, 281] width 240 height 180
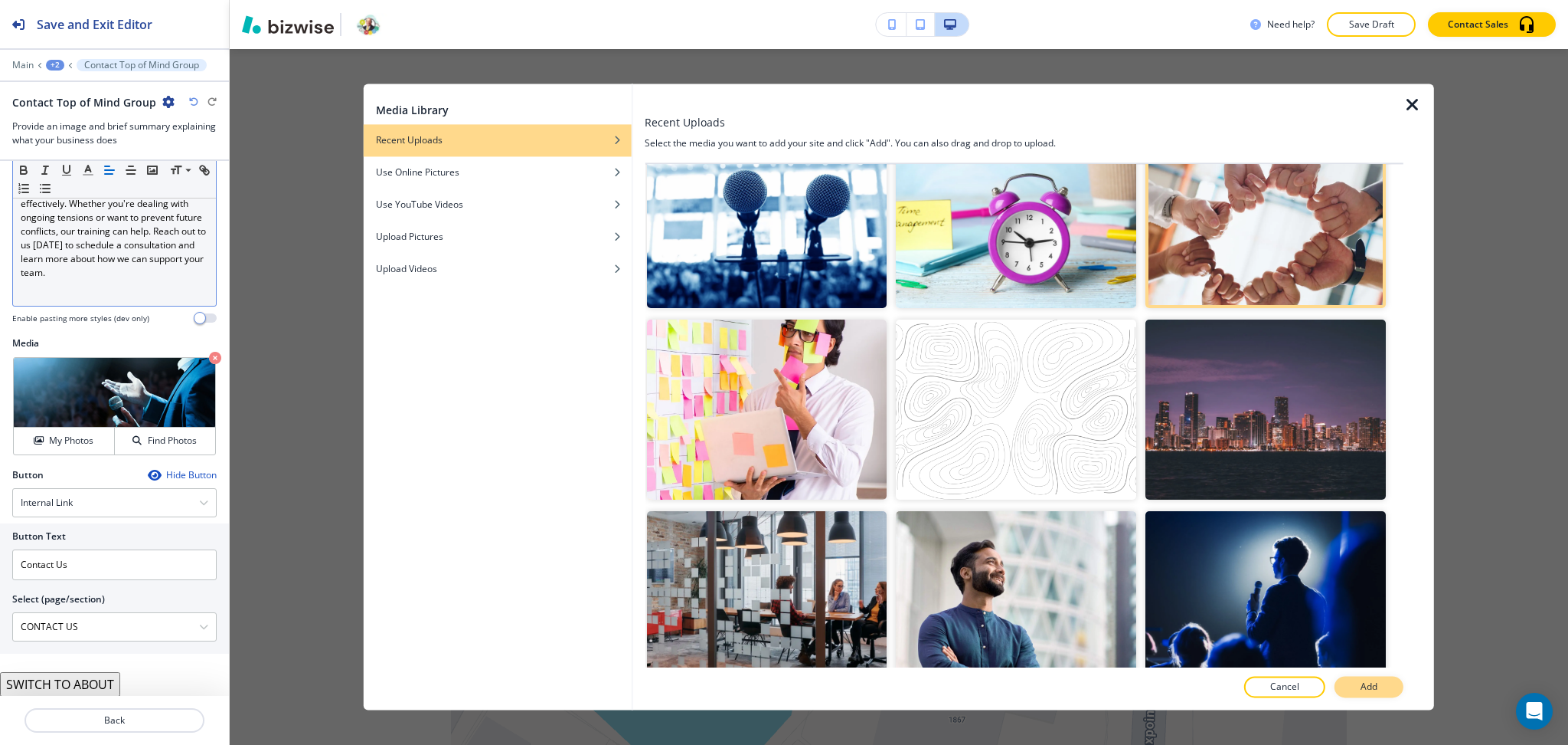
scroll to position [815, 0]
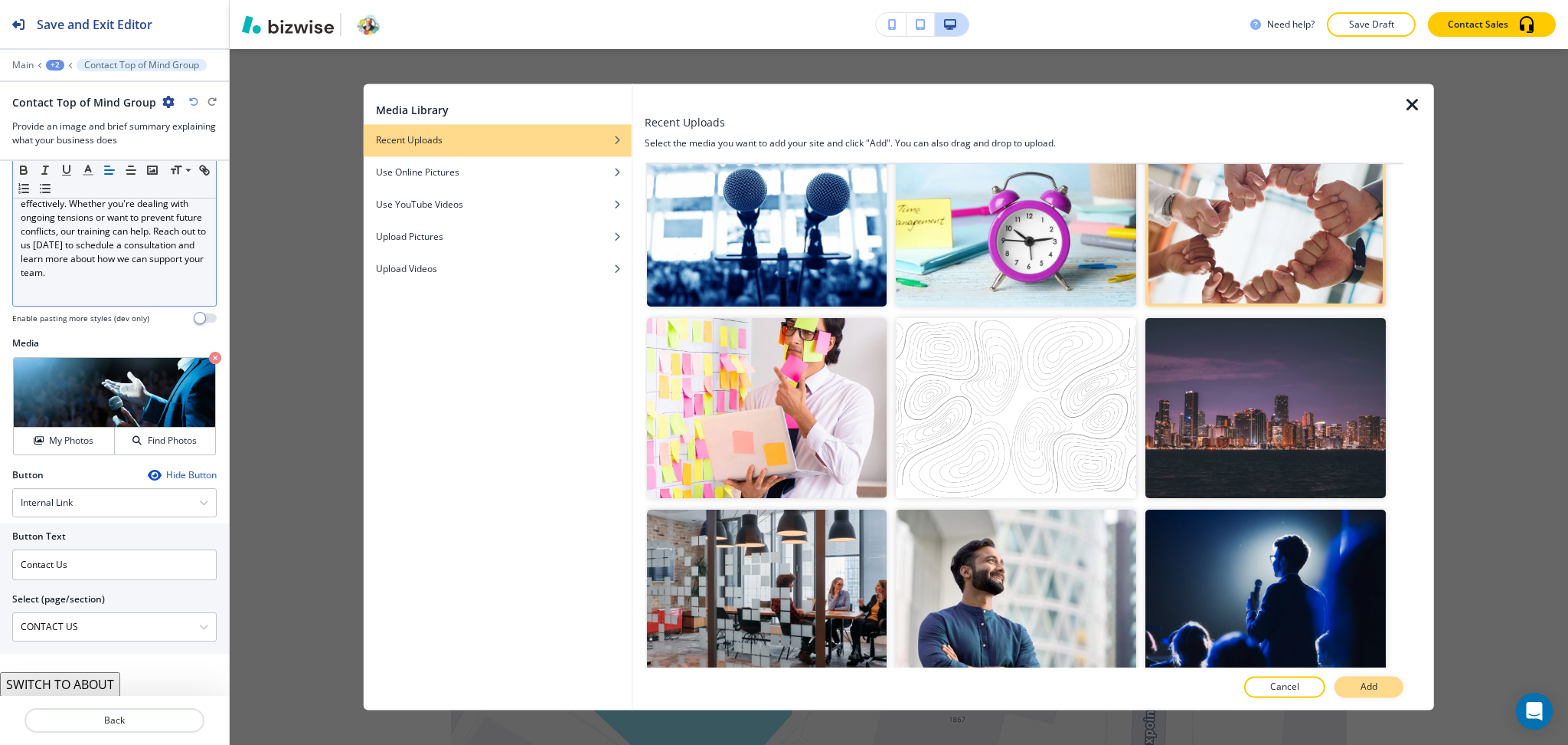
click at [1371, 690] on p "Add" at bounding box center [1369, 687] width 17 height 14
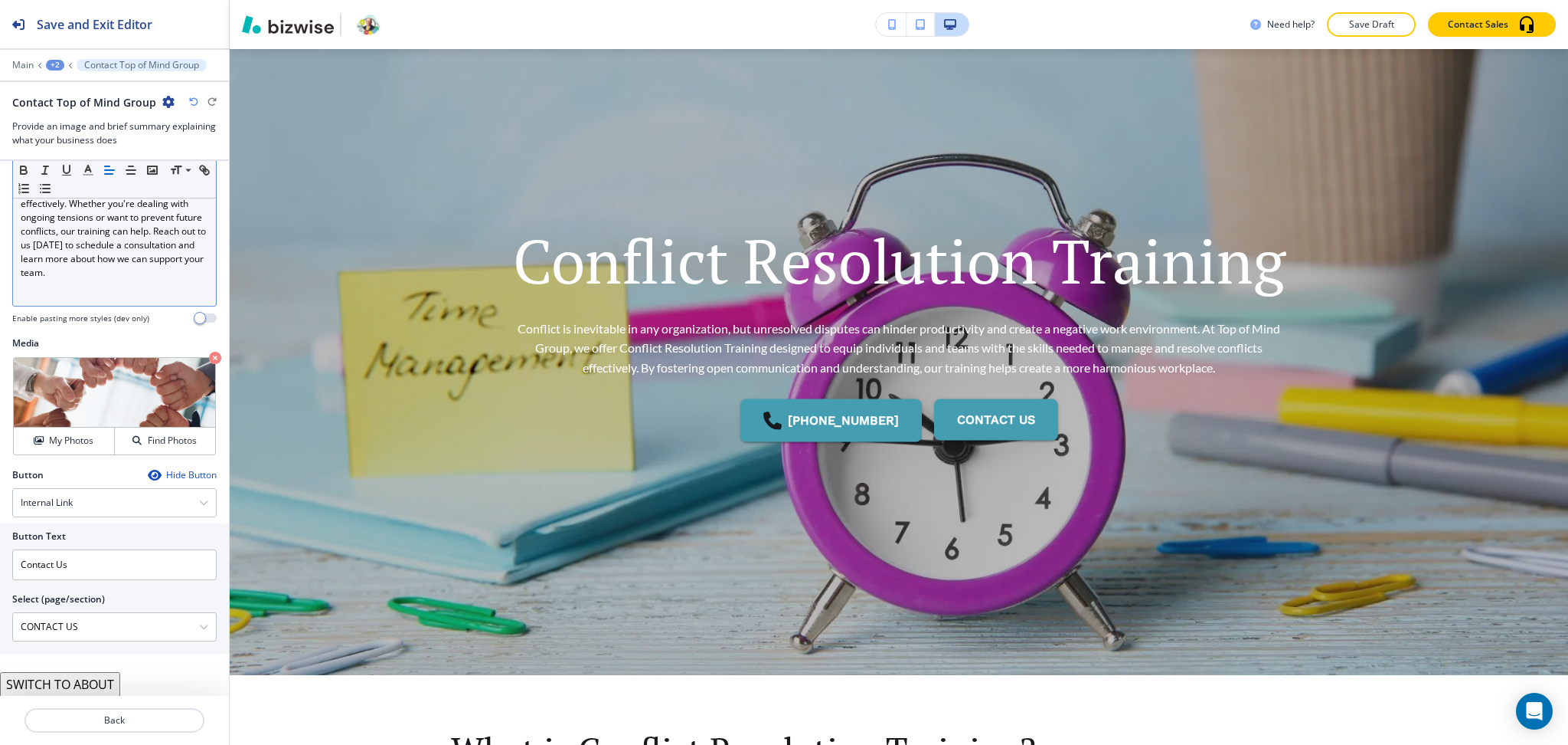
scroll to position [0, 0]
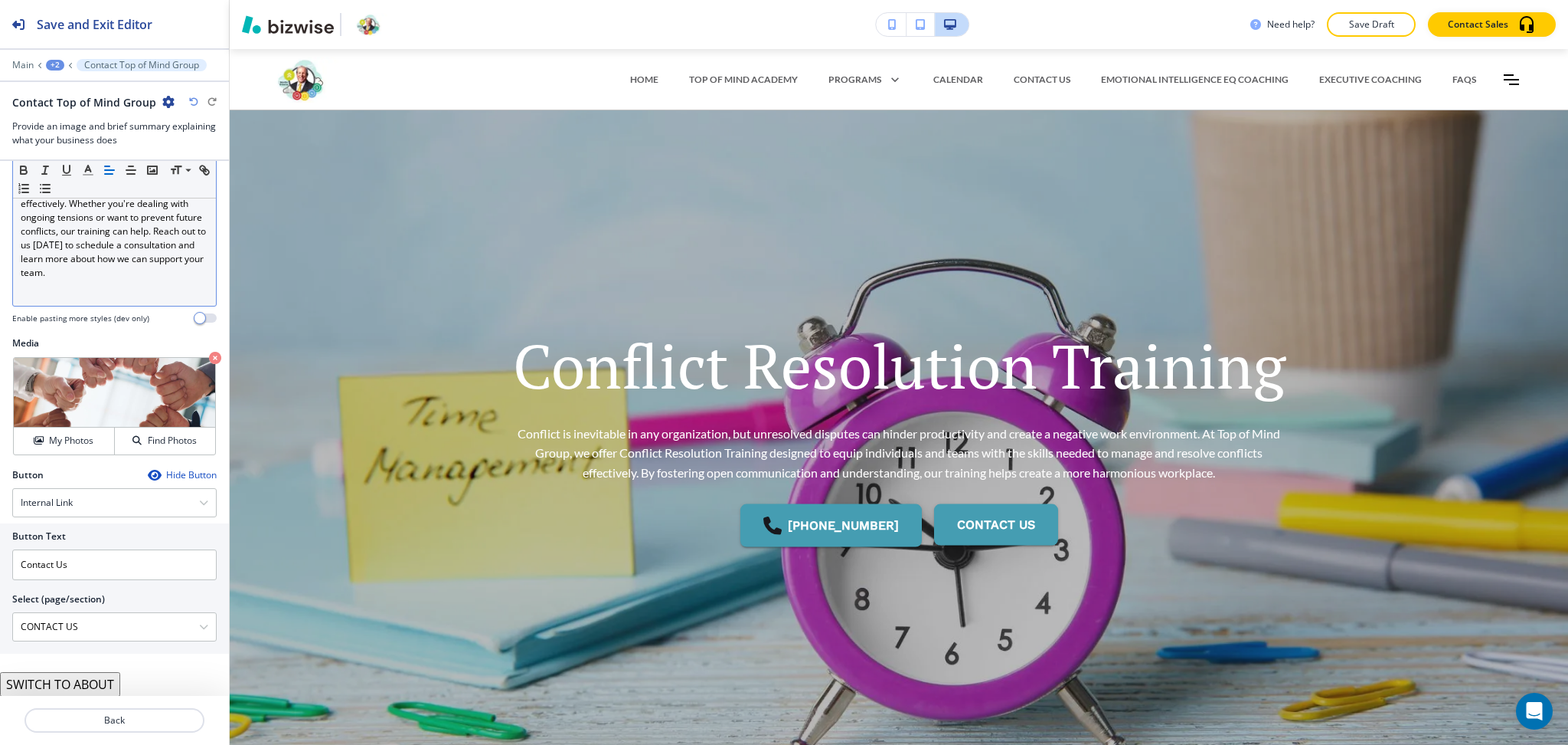
click at [56, 59] on div "+2" at bounding box center [55, 65] width 18 height 11
click at [69, 79] on button "Pages" at bounding box center [95, 90] width 98 height 27
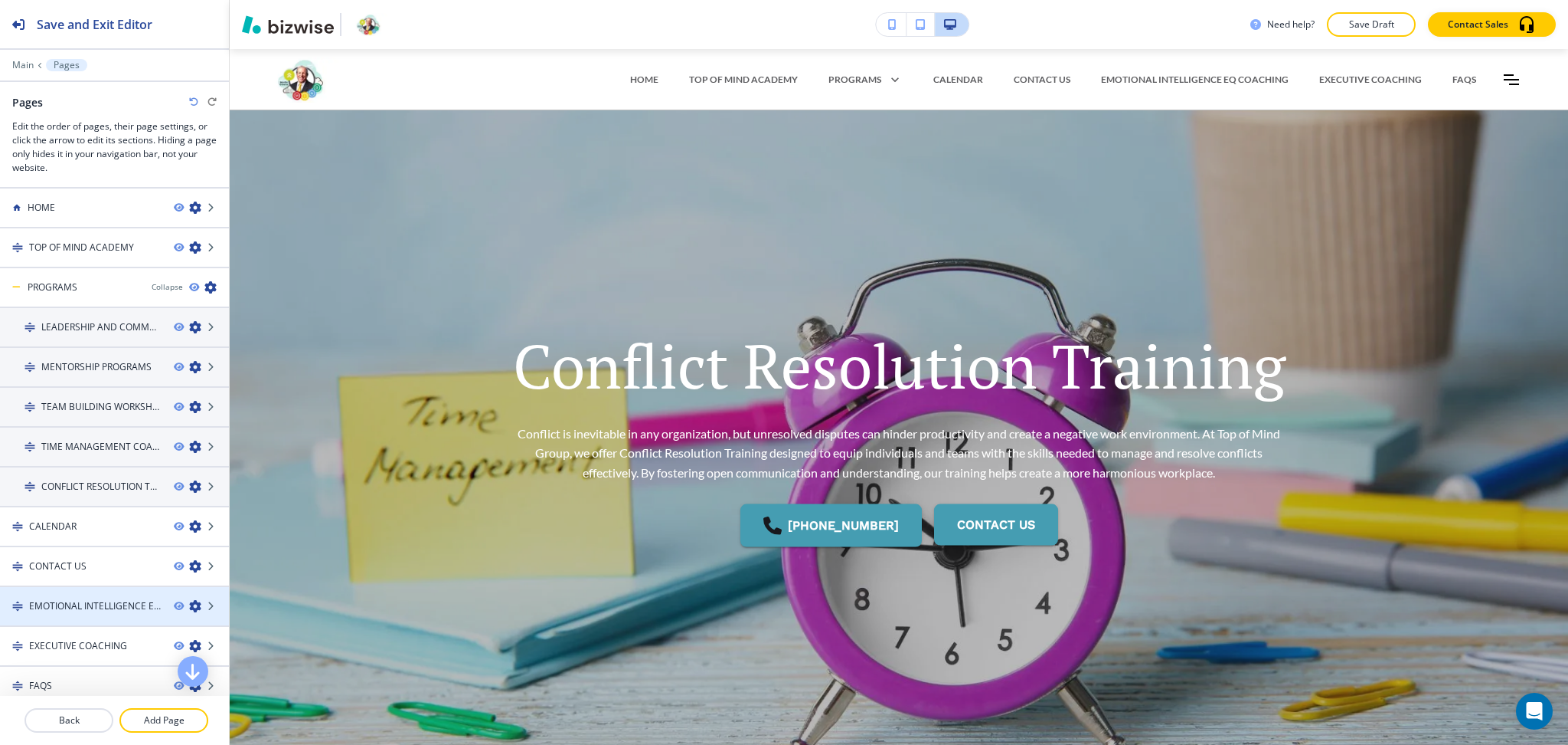
click at [189, 600] on icon "button" at bounding box center [196, 606] width 13 height 13
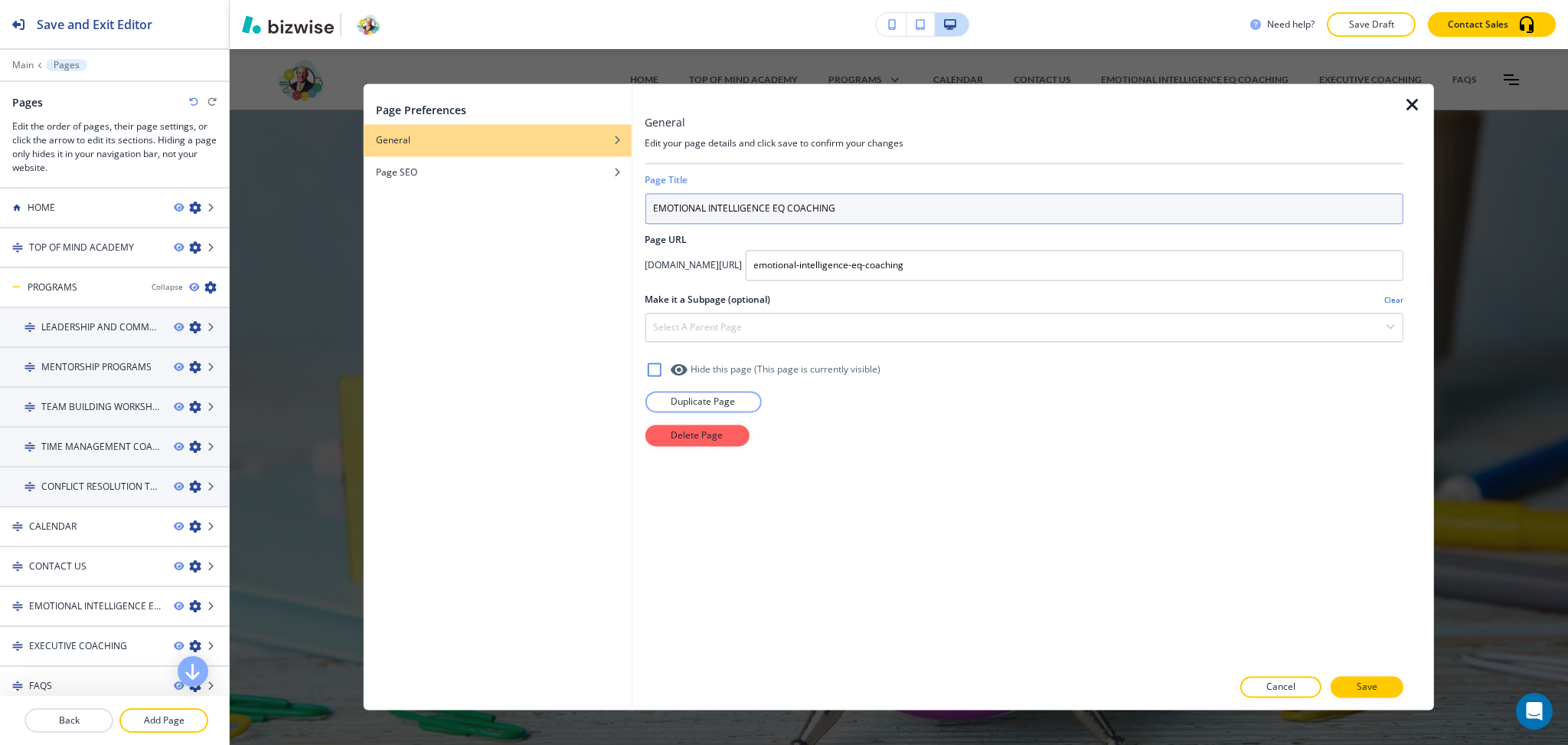
click at [976, 220] on input "EMOTIONAL INTELLIGENCE EQ COACHING" at bounding box center [1024, 208] width 759 height 31
type input "as"
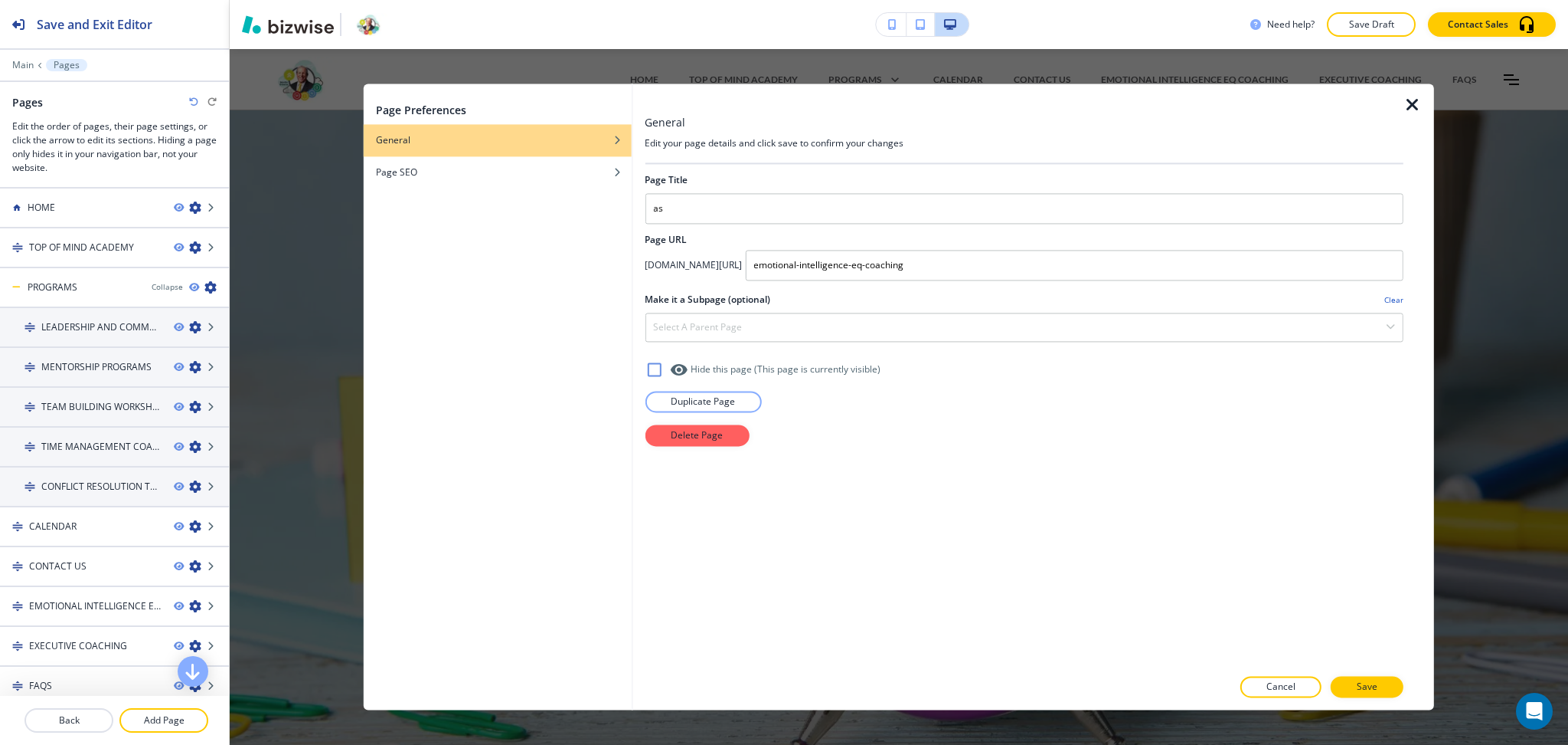
click at [1371, 700] on div at bounding box center [1024, 704] width 759 height 13
click at [1367, 689] on p "Save" at bounding box center [1367, 687] width 20 height 14
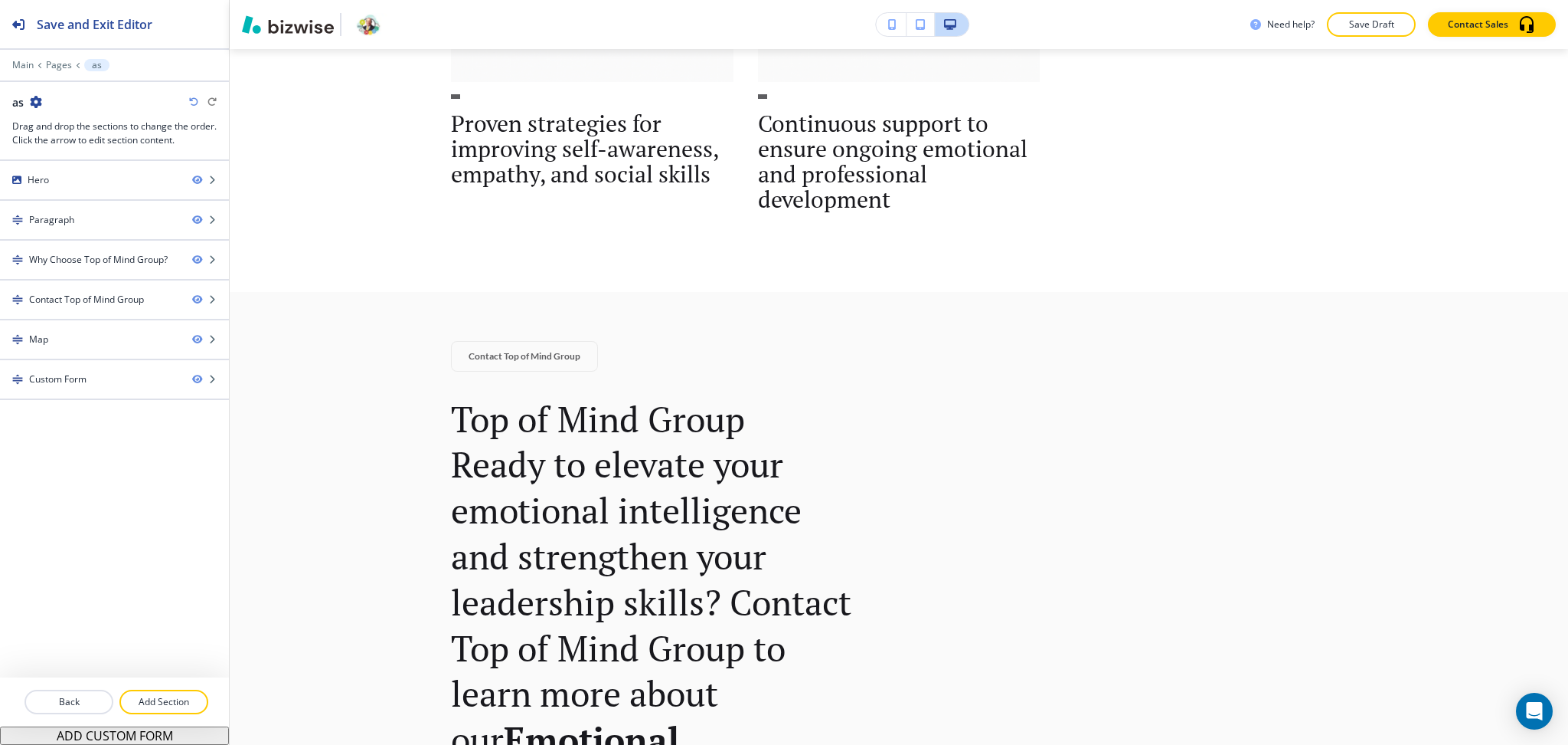
scroll to position [2247, 0]
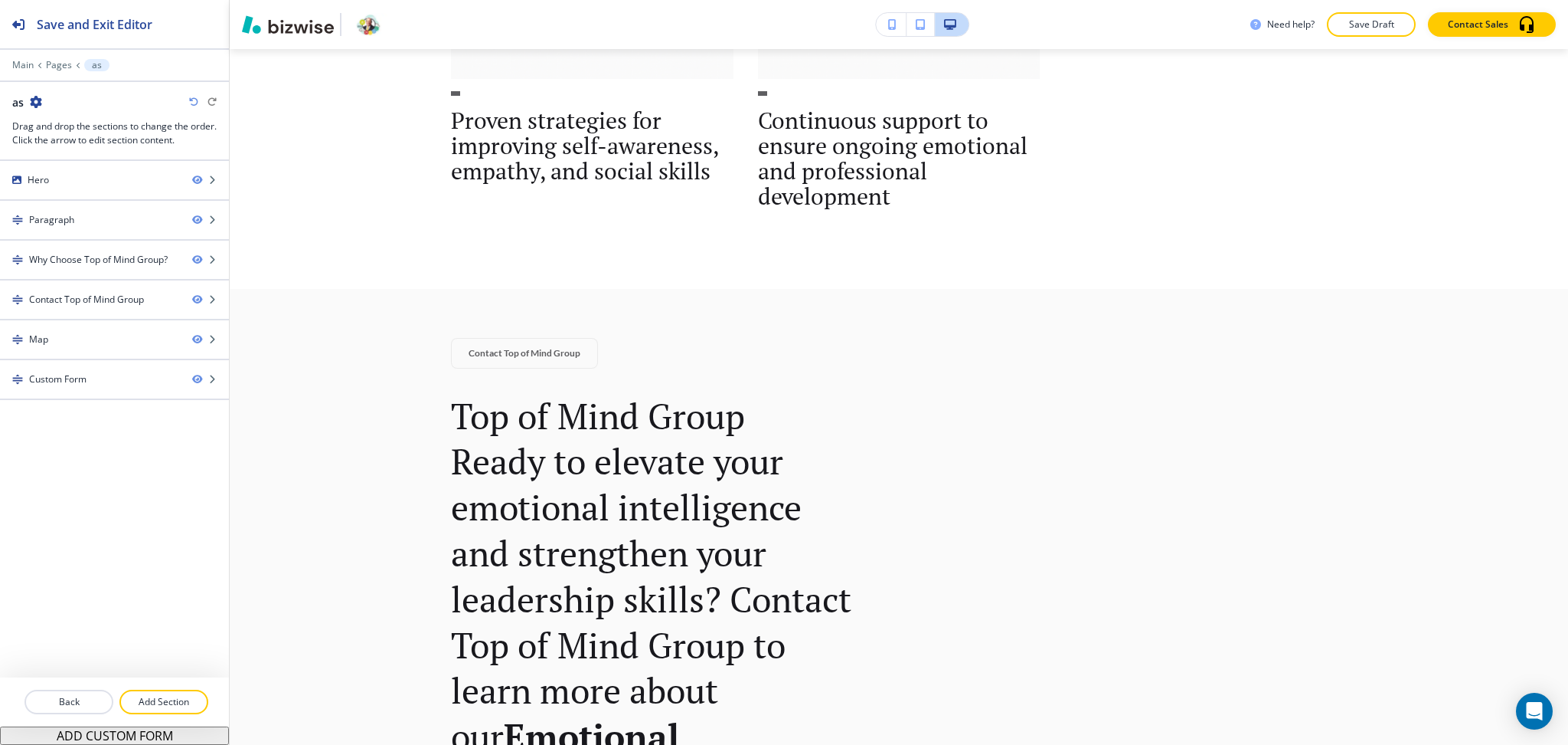
click at [34, 106] on icon "button" at bounding box center [36, 102] width 13 height 13
click at [68, 132] on p "Edit Page Settings" at bounding box center [79, 129] width 78 height 14
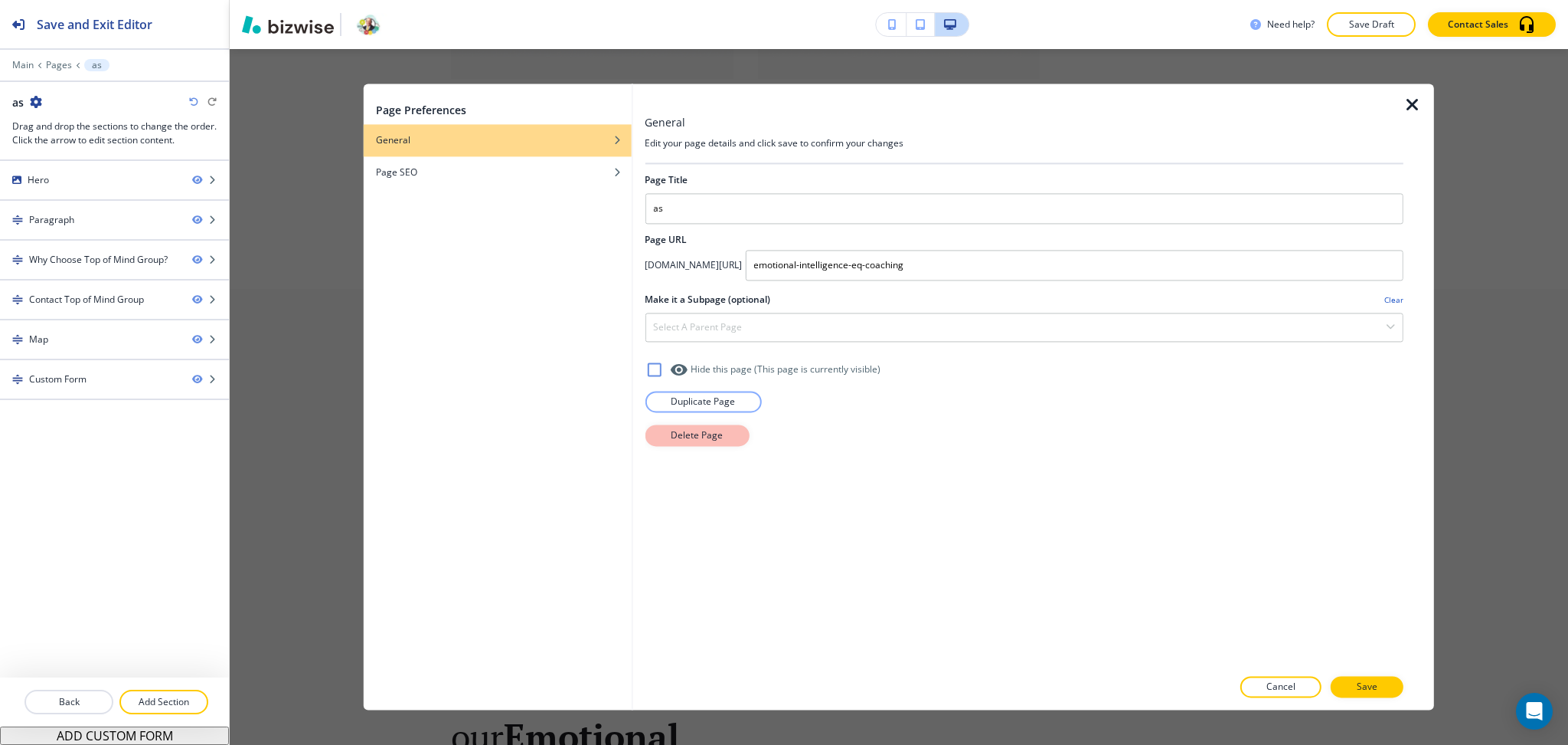
click at [662, 431] on button "Delete Page" at bounding box center [696, 434] width 104 height 21
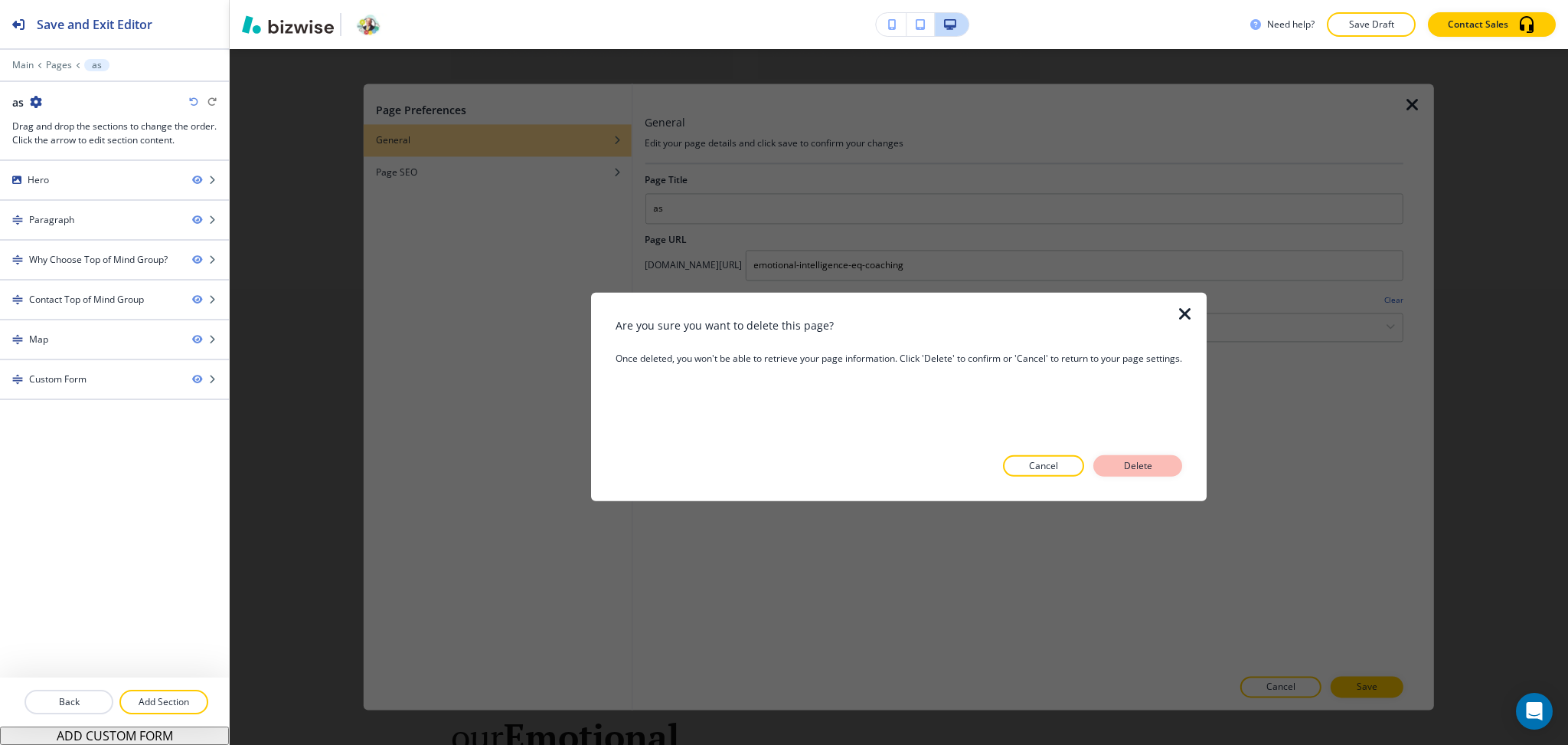
click at [1121, 459] on p "Delete" at bounding box center [1138, 466] width 37 height 14
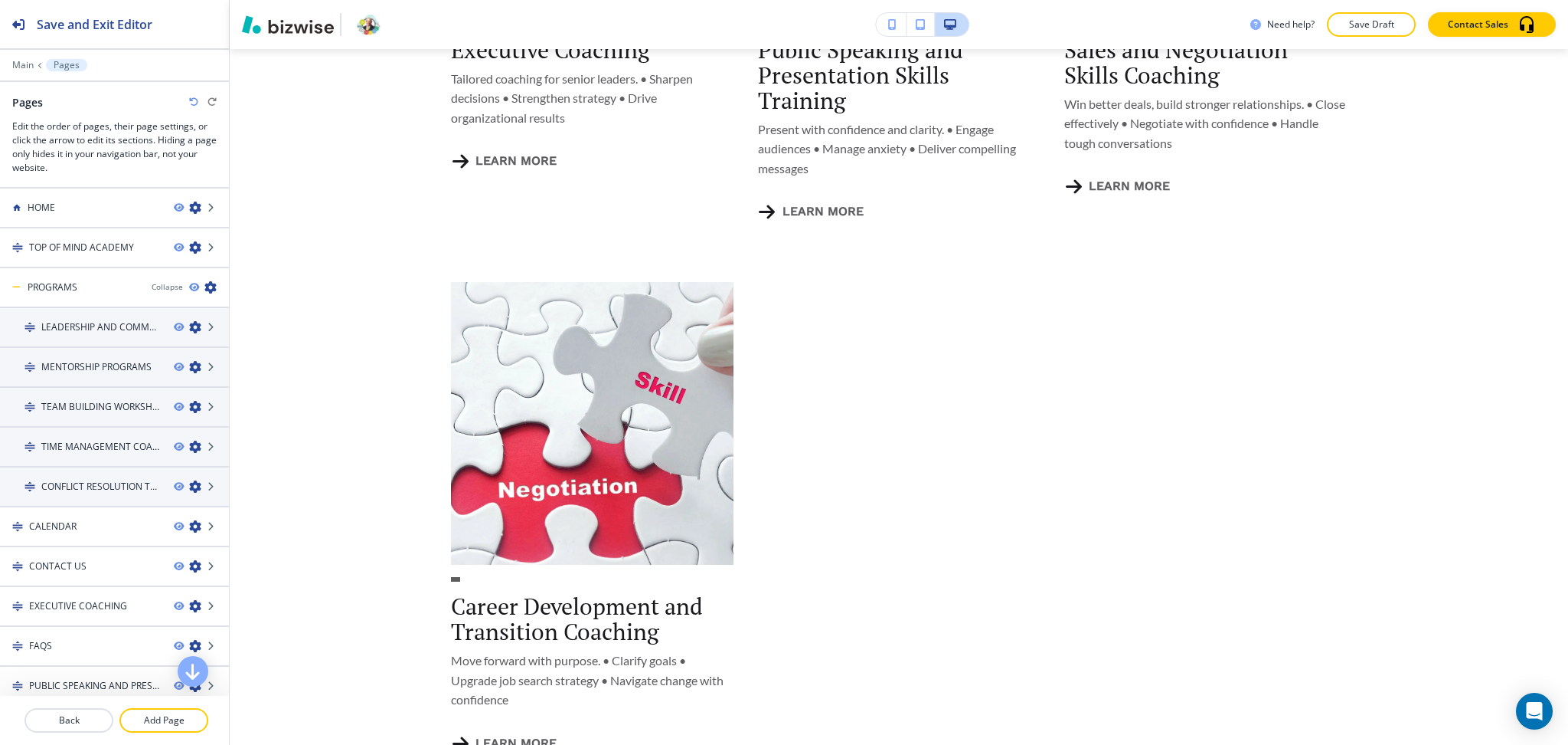
scroll to position [0, 0]
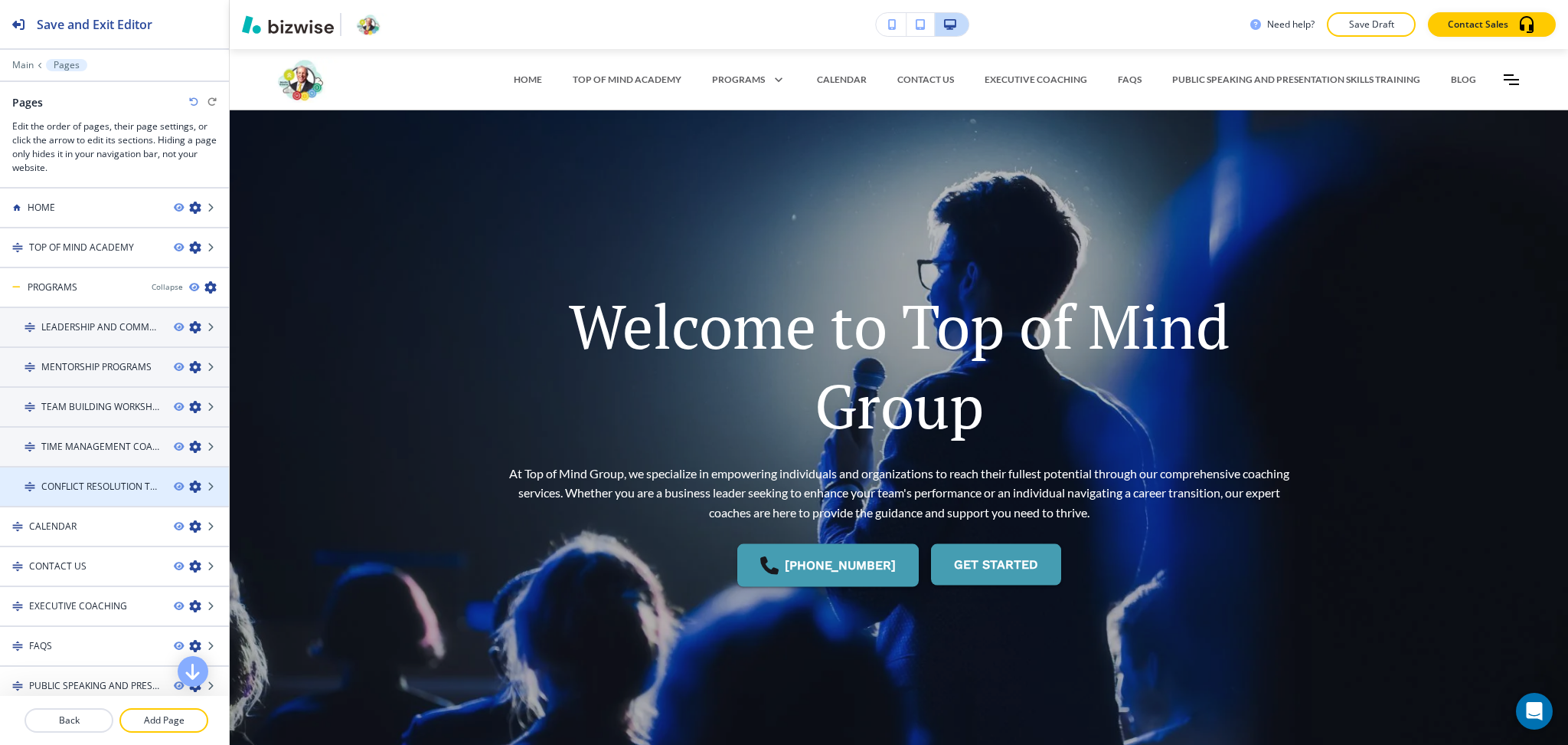
click at [189, 482] on icon "button" at bounding box center [196, 487] width 13 height 13
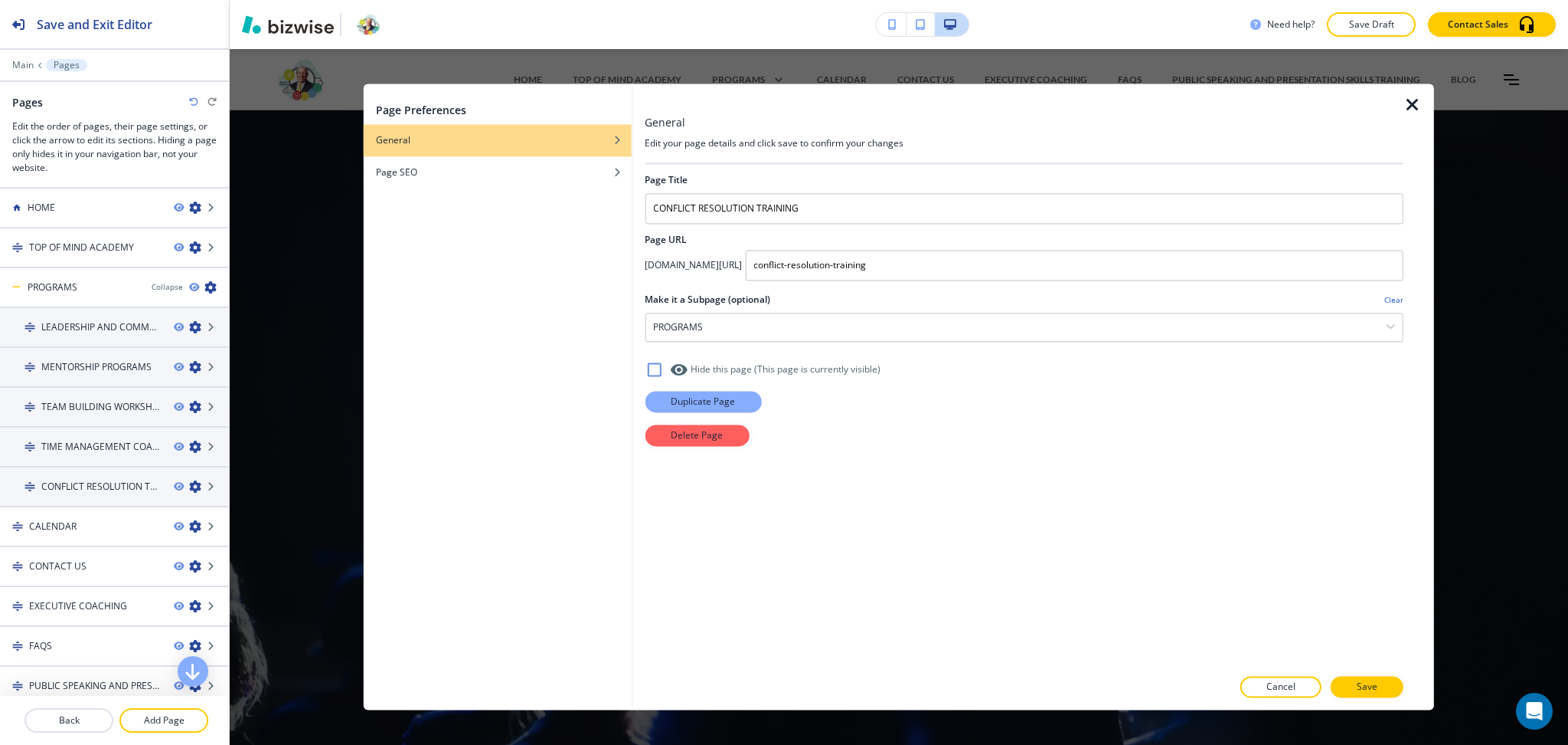
click at [712, 401] on p "Duplicate Page" at bounding box center [703, 401] width 64 height 14
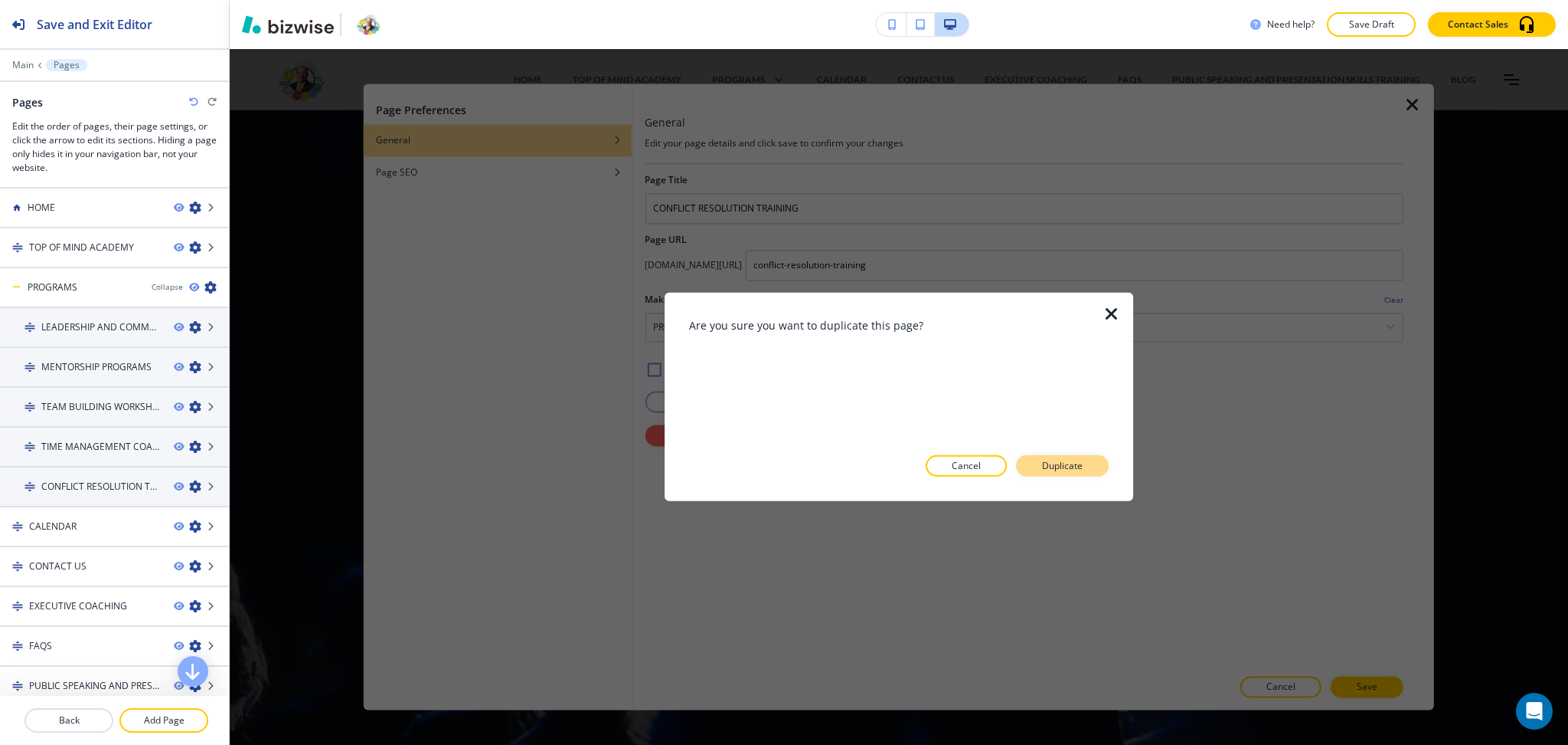
click at [1049, 467] on p "Duplicate" at bounding box center [1063, 466] width 41 height 14
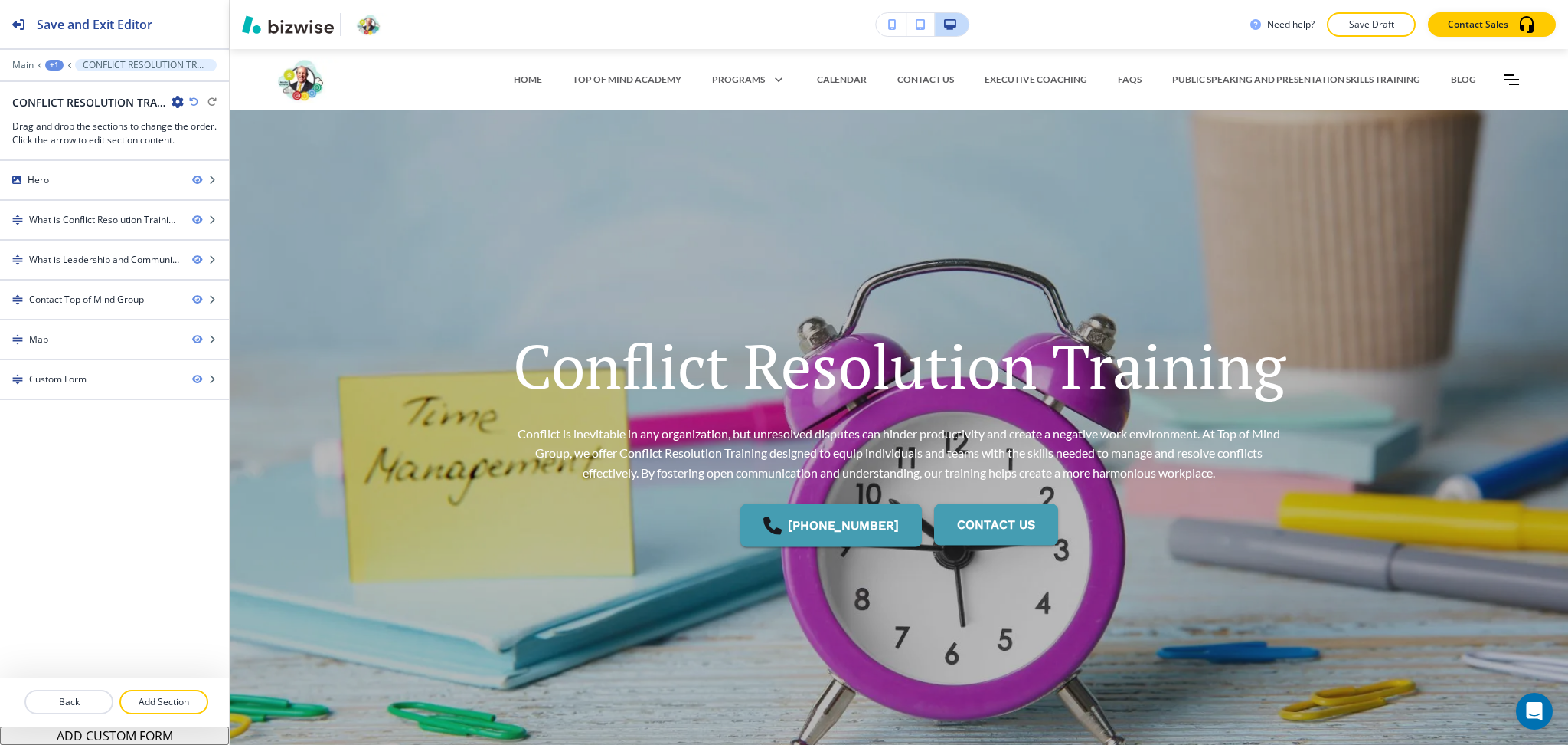
click at [180, 96] on icon "button" at bounding box center [178, 102] width 13 height 13
click at [249, 125] on p "Edit Page Settings" at bounding box center [221, 129] width 78 height 14
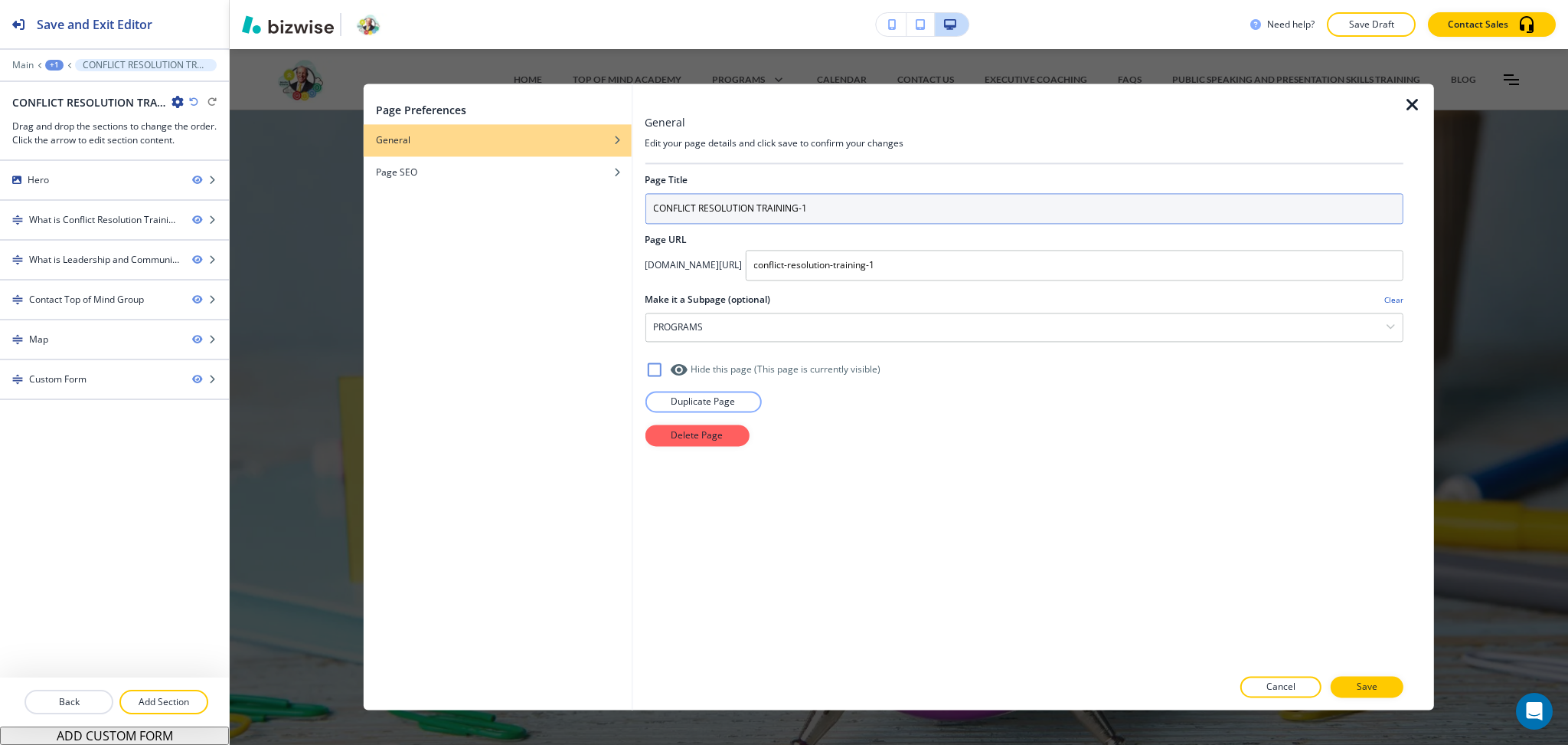
click at [802, 214] on input "CONFLICT RESOLUTION TRAINING-1" at bounding box center [1024, 208] width 759 height 31
paste input "EMOTIONAL INTELLIGENCE EQ COACHING"
click at [783, 211] on input "EMOTIONAL INTELLIGENCE EQ COACHING" at bounding box center [1024, 208] width 759 height 31
type input "EMOTIONAL INTELLIGENCE COACHING"
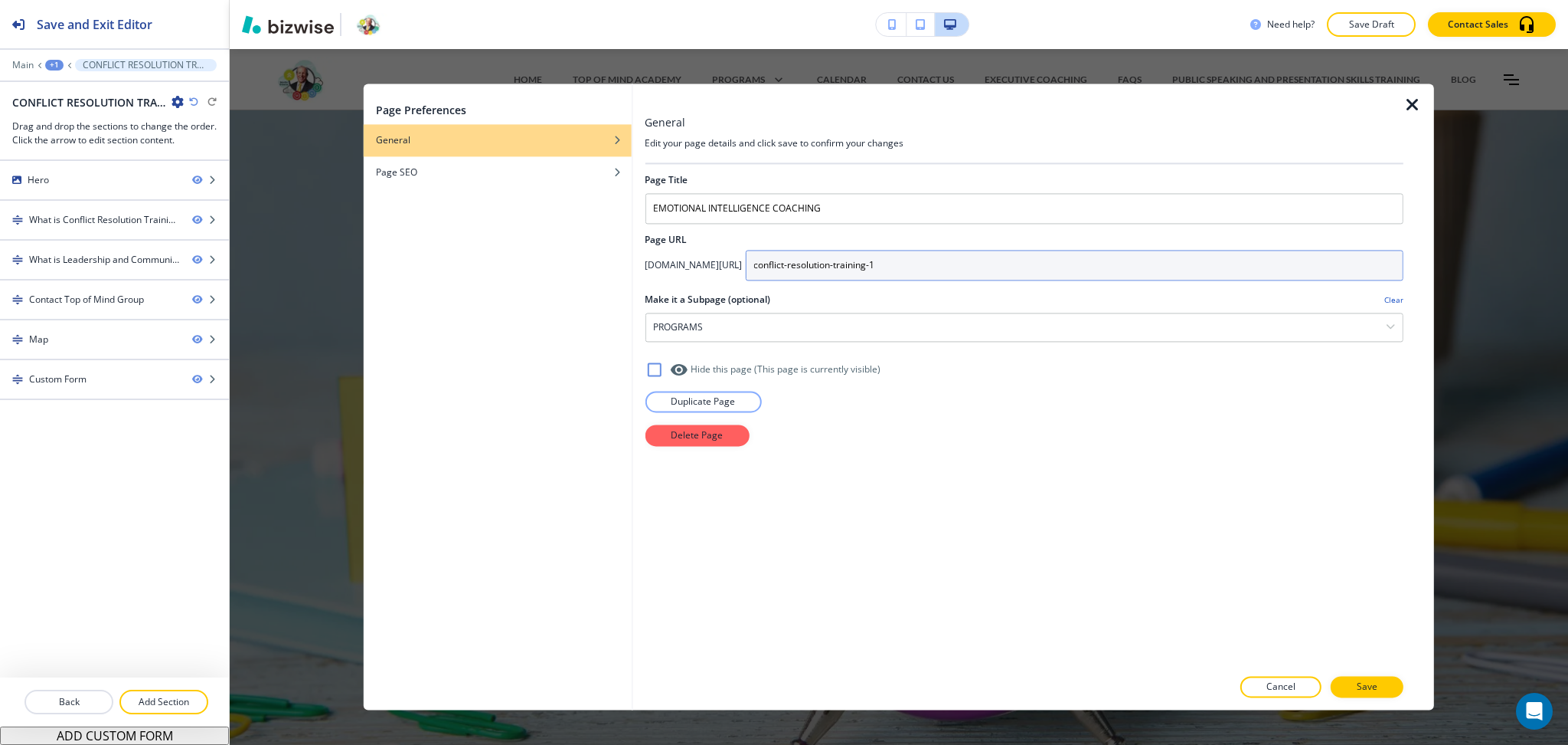
click at [960, 268] on input "conflict-resolution-training-1" at bounding box center [1075, 265] width 658 height 31
paste input "emotional-intelligence-eq-coaching"
click at [954, 267] on input "emotional-intelligence-eq-coaching" at bounding box center [1075, 265] width 658 height 31
type input "emotional-intelligence-coaching"
click at [1358, 680] on p "Save" at bounding box center [1367, 687] width 20 height 14
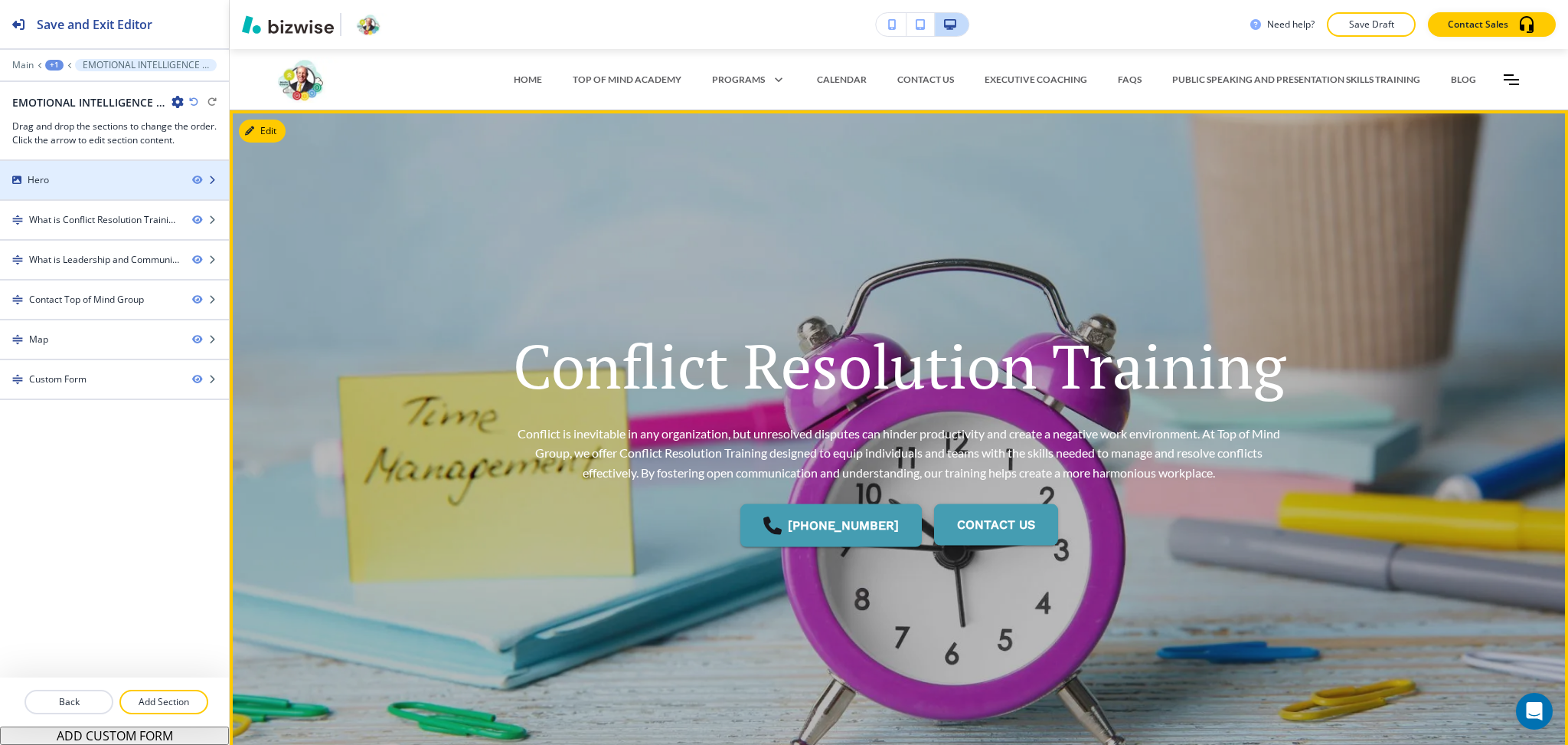
click at [121, 176] on div "Hero" at bounding box center [90, 180] width 180 height 14
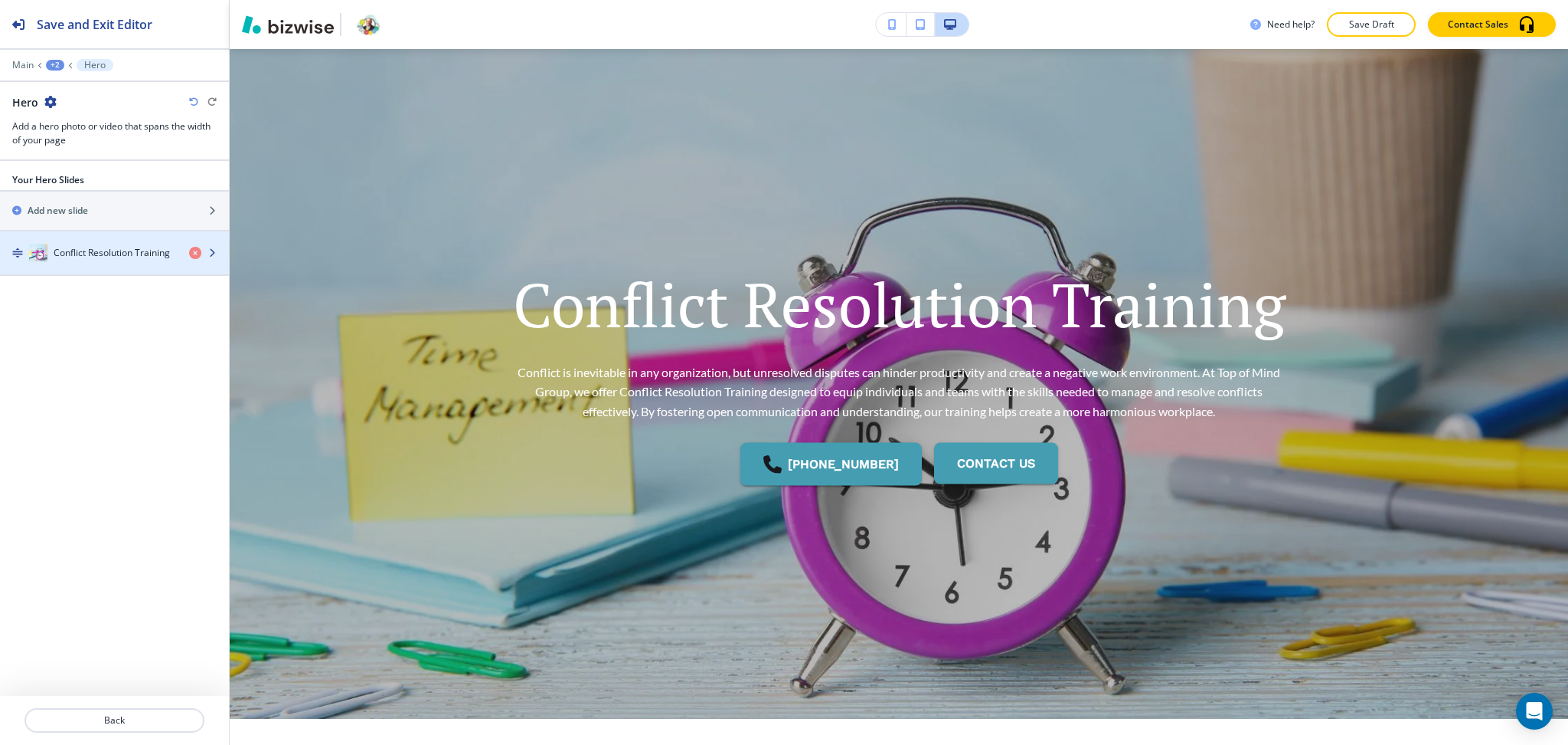
click at [112, 255] on h4 "Conflict Resolution Training" at bounding box center [112, 253] width 117 height 14
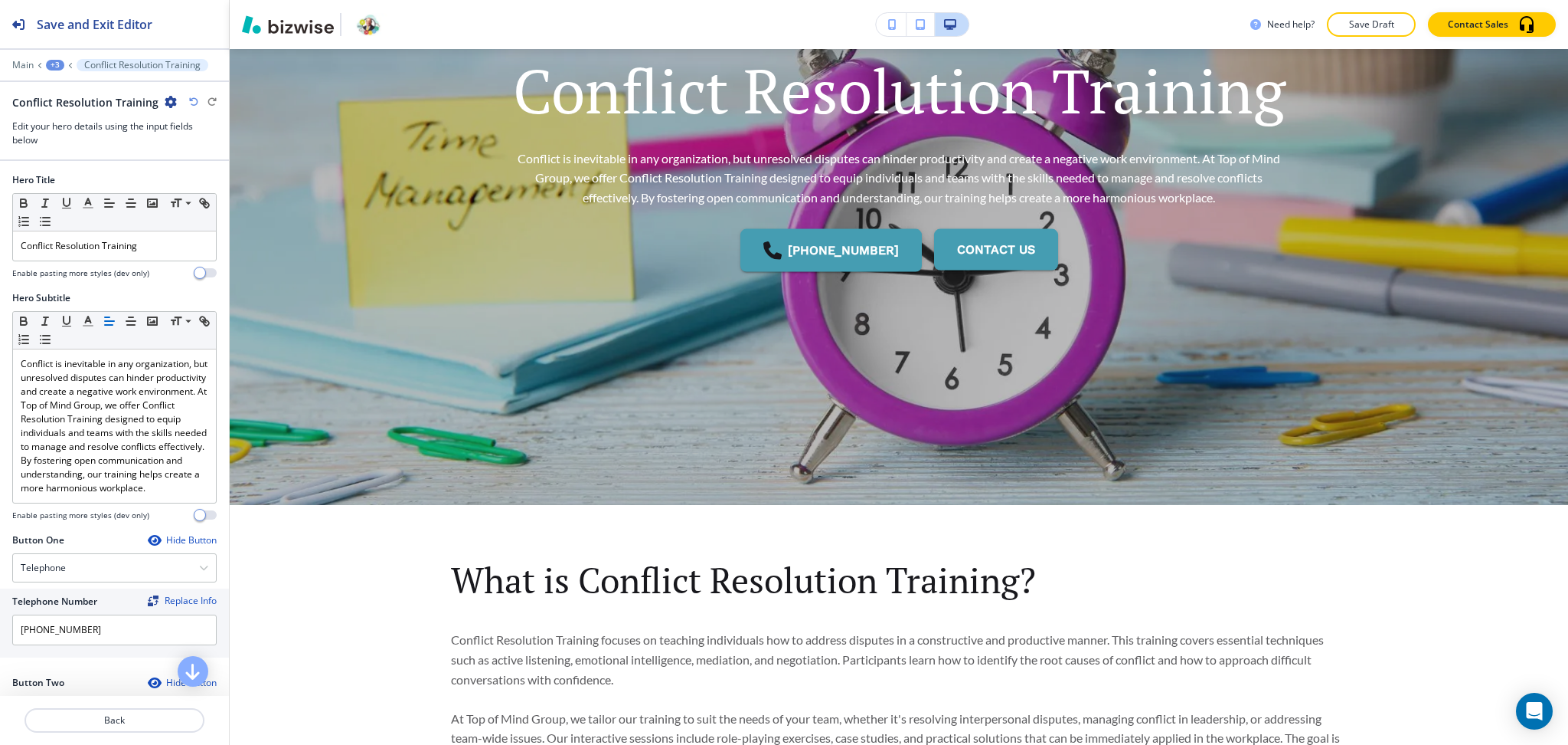
scroll to position [275, 0]
click at [165, 250] on p "Conflict Resolution Training" at bounding box center [114, 246] width 188 height 14
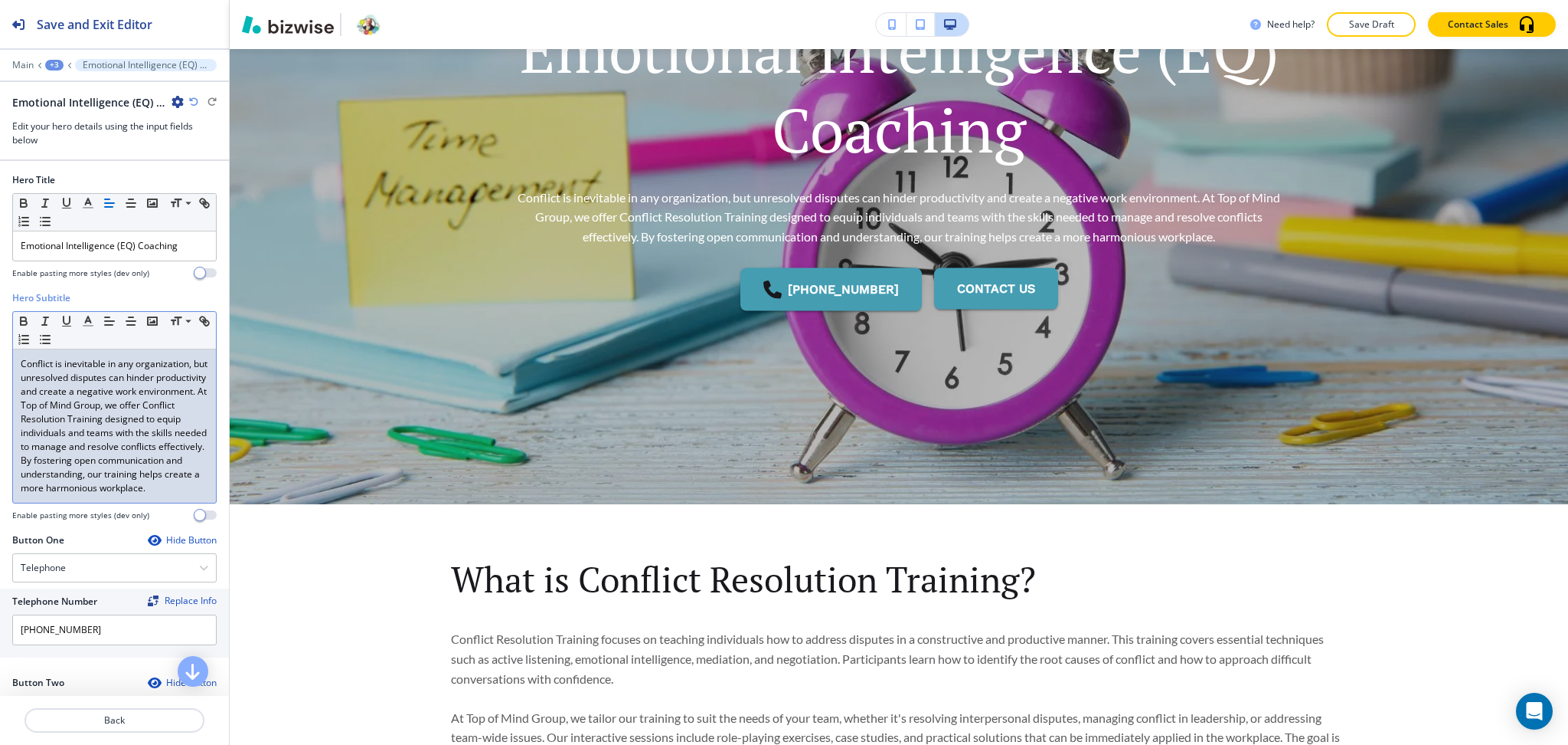
click at [104, 445] on p "Conflict is inevitable in any organization, but unresolved disputes can hinder …" at bounding box center [114, 426] width 188 height 138
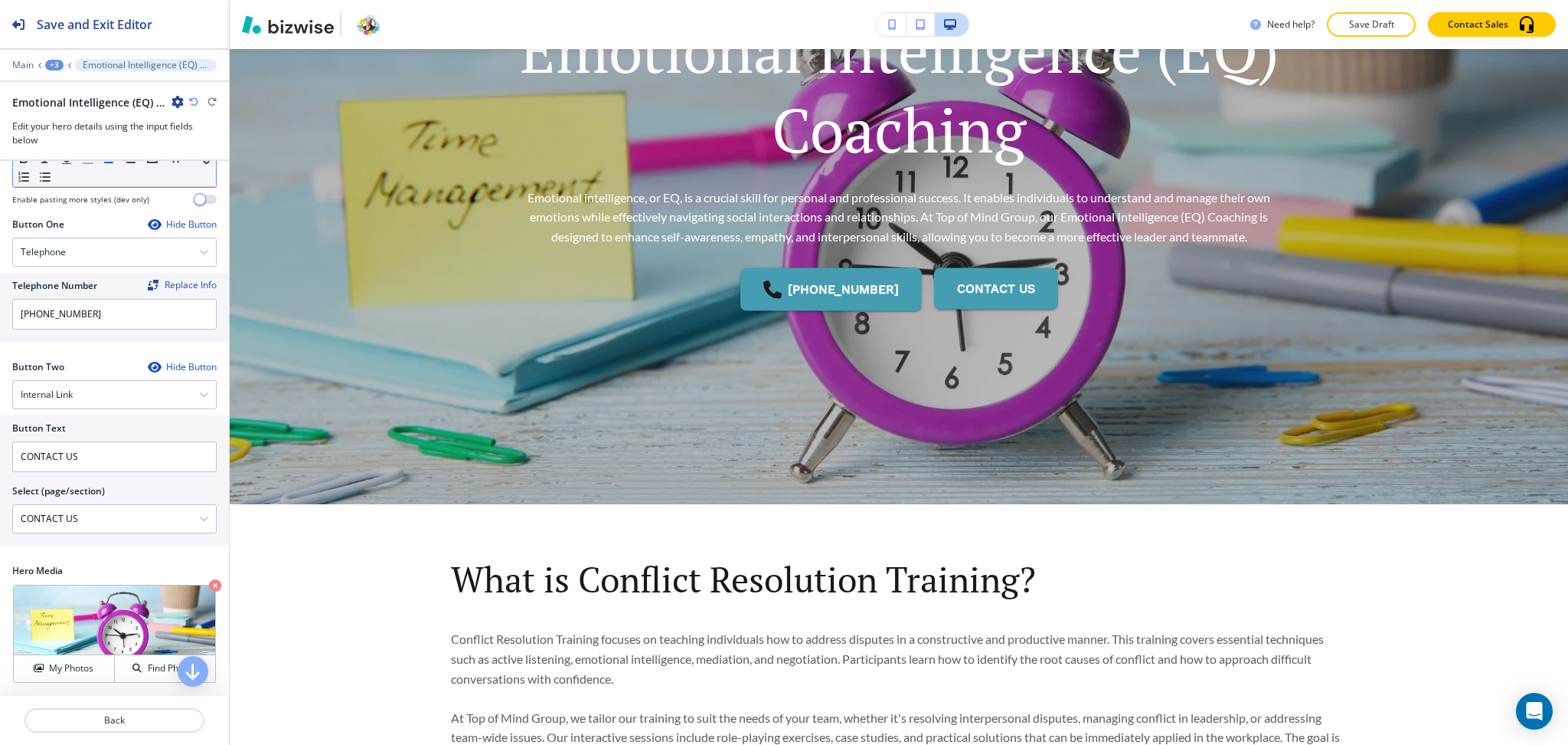
scroll to position [344, 0]
click at [69, 660] on button "My Photos" at bounding box center [64, 668] width 101 height 27
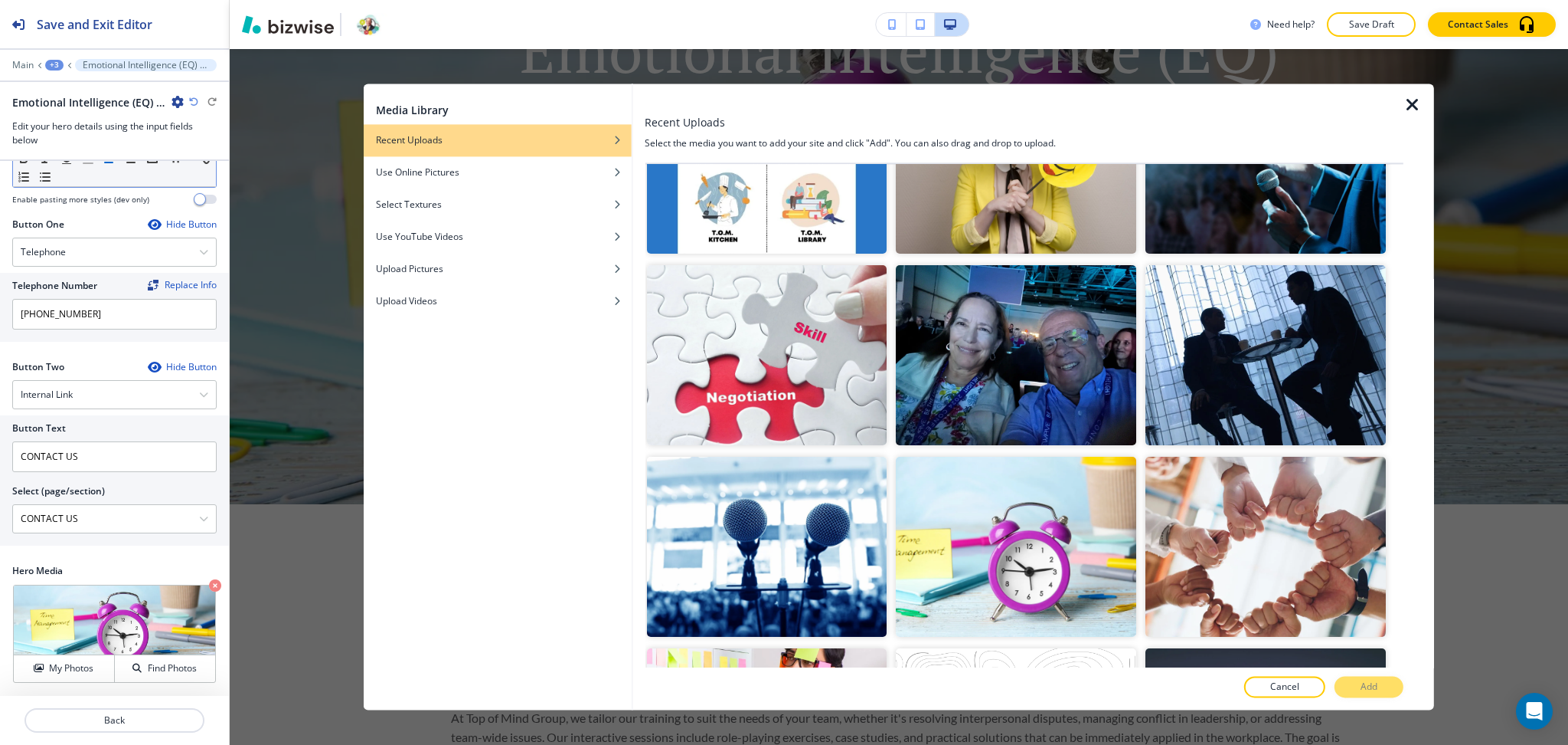
scroll to position [446, 0]
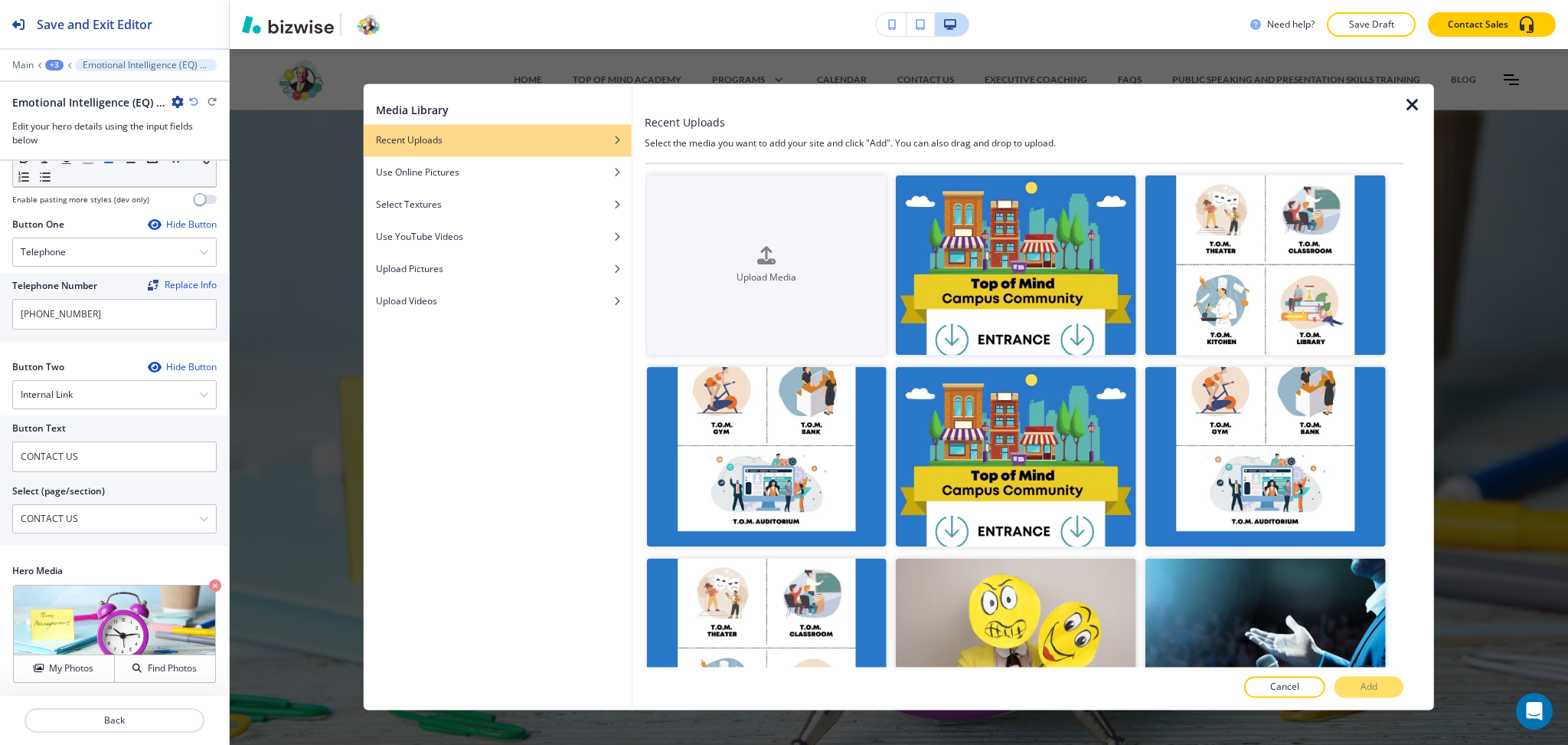
scroll to position [275, 0]
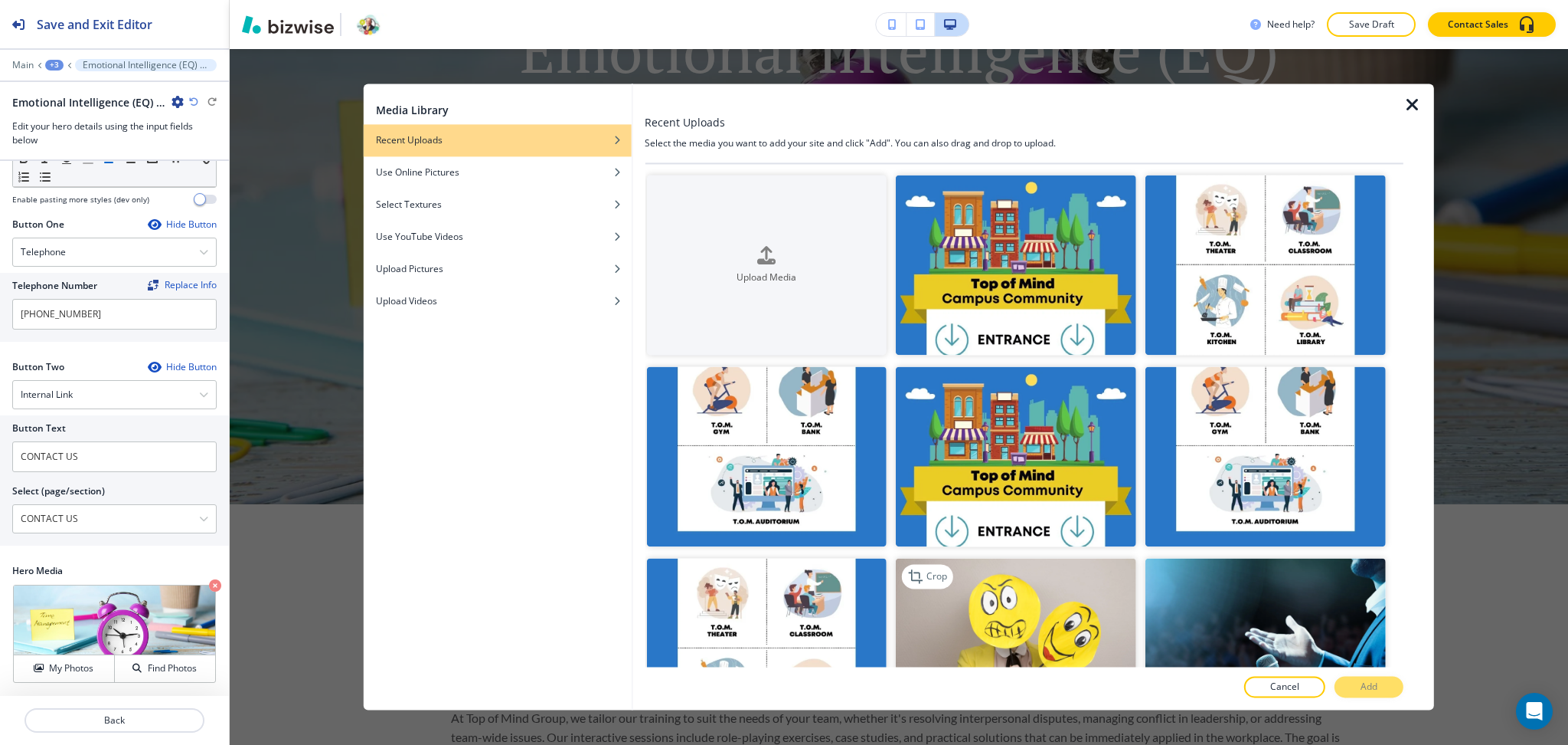
click at [1007, 618] on img "button" at bounding box center [1016, 649] width 240 height 180
click at [1376, 694] on button "Add" at bounding box center [1369, 687] width 69 height 21
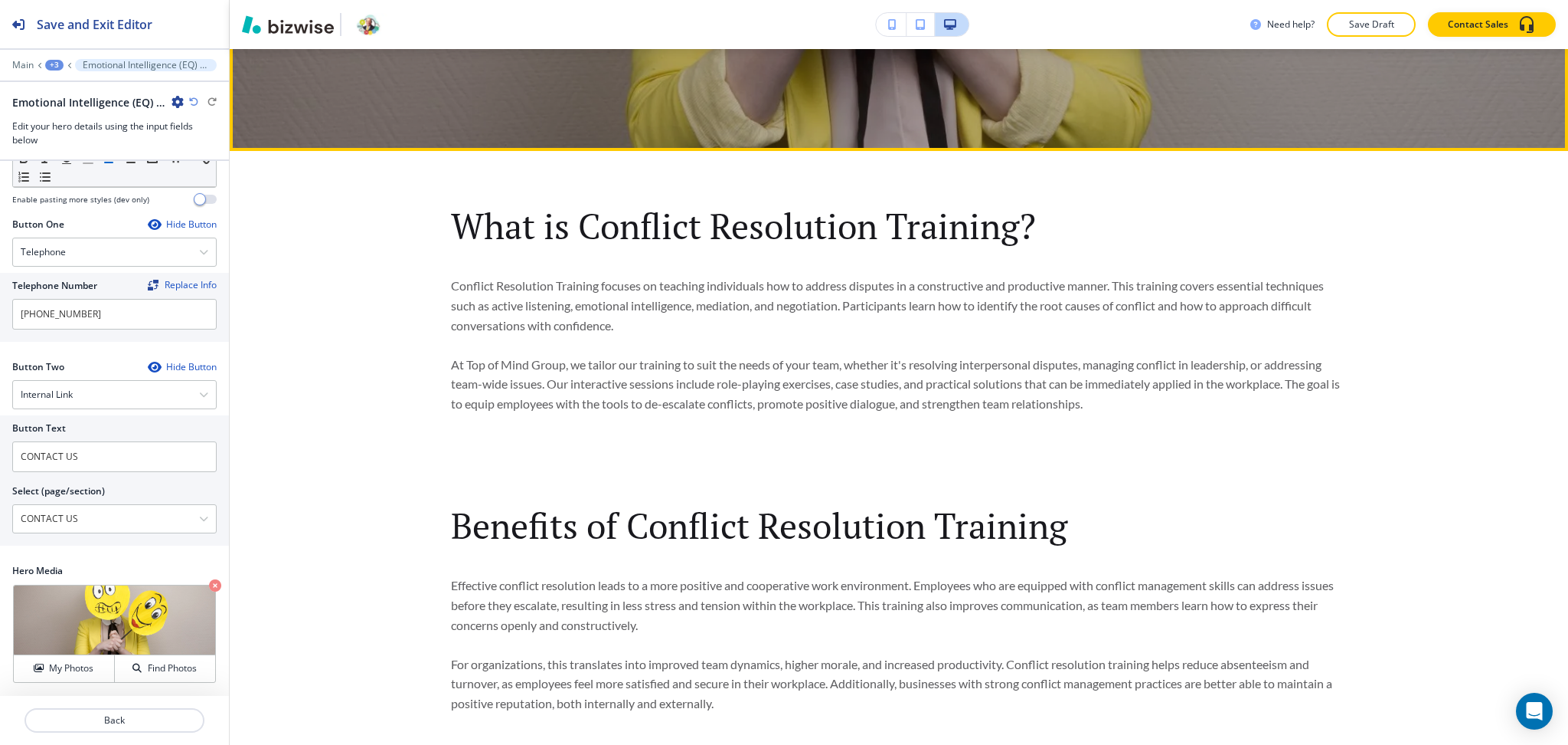
scroll to position [642, 0]
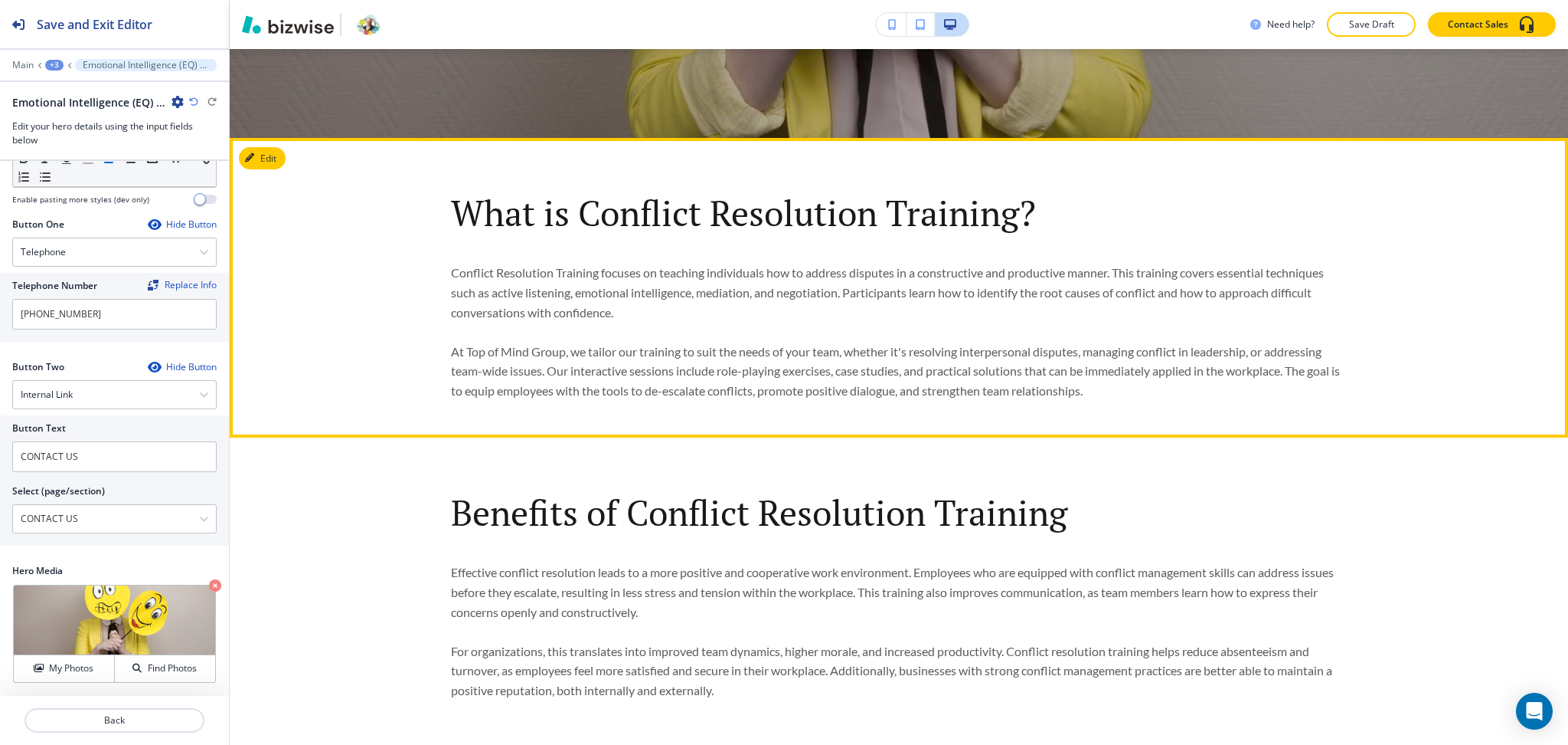
click at [274, 154] on button "Edit" at bounding box center [262, 158] width 47 height 23
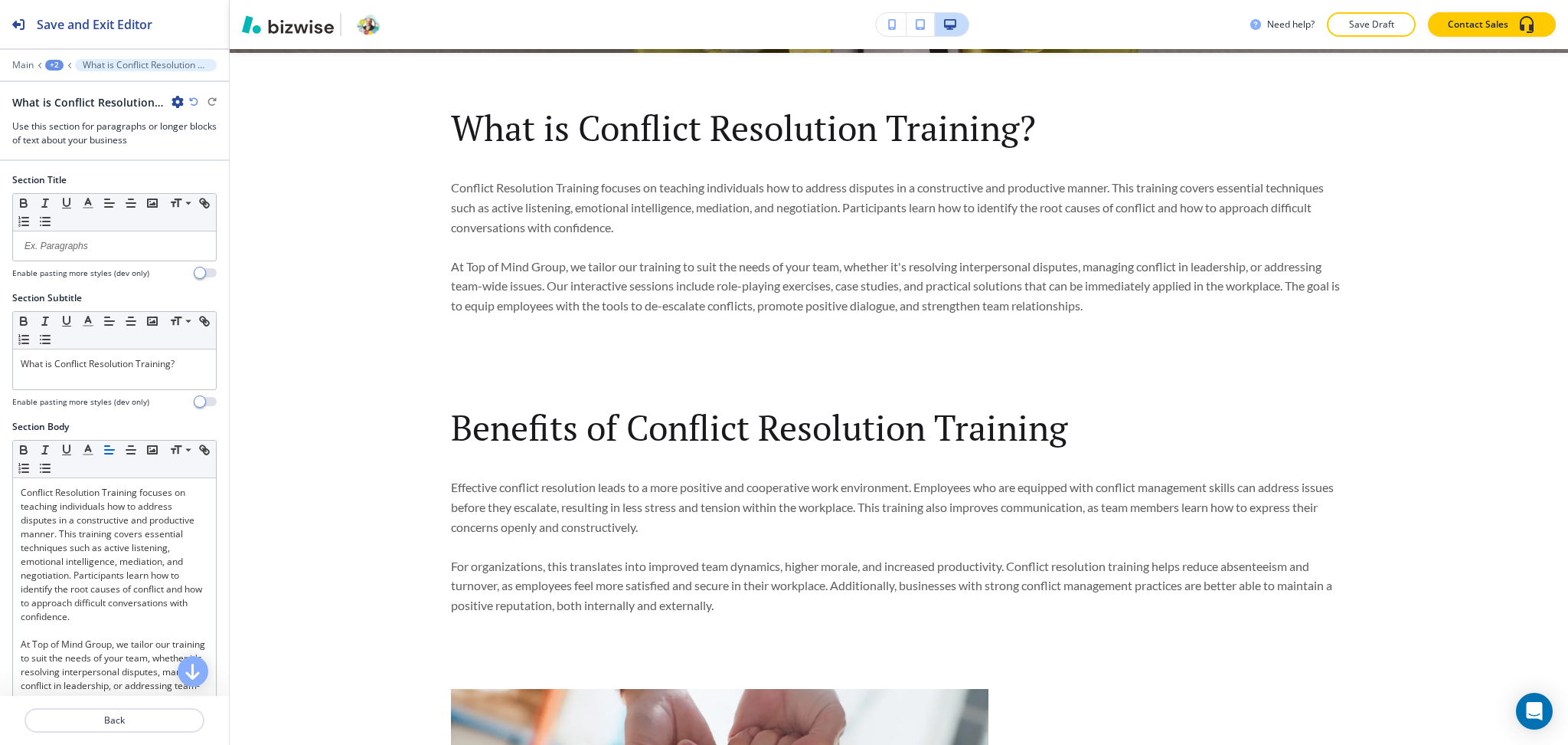
scroll to position [731, 0]
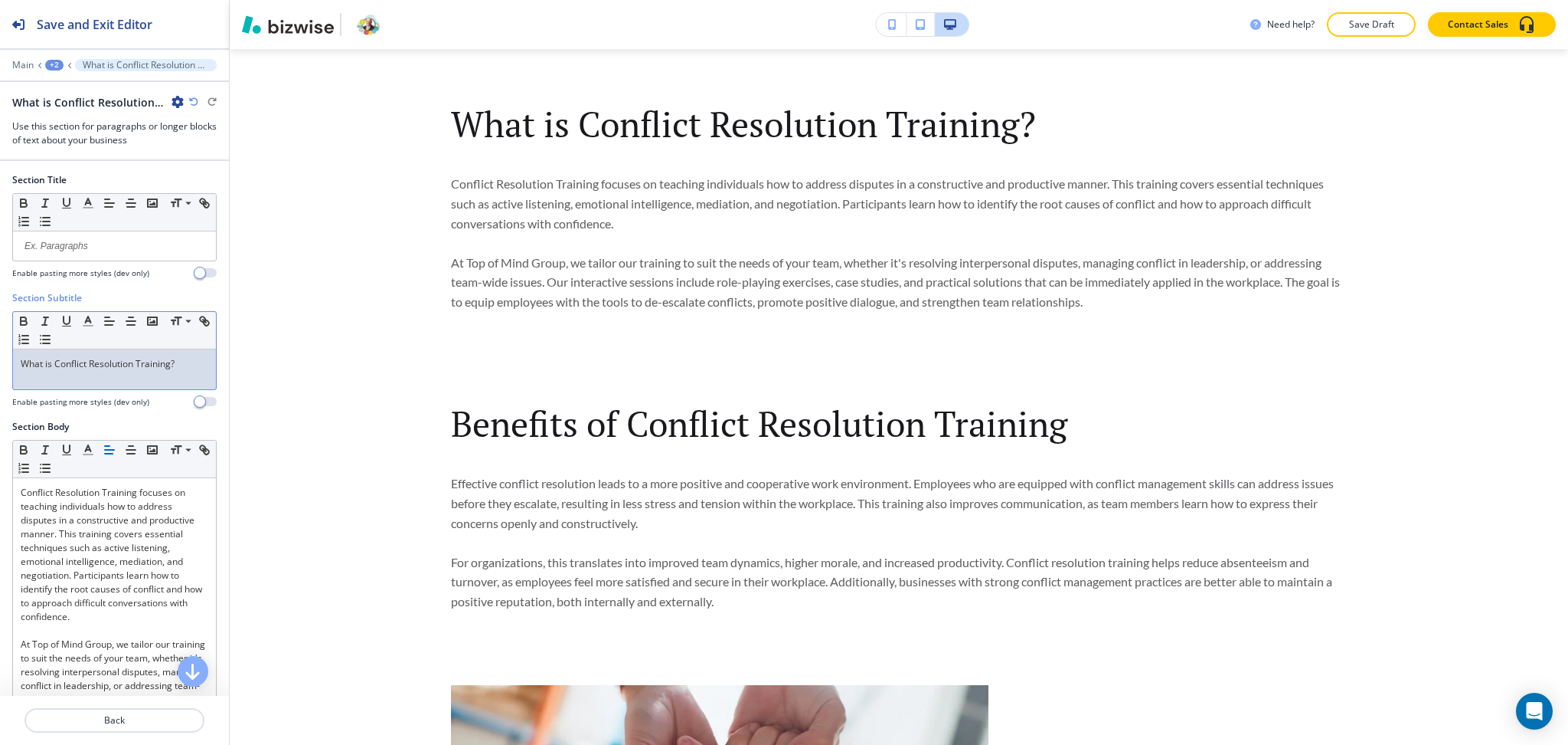
click at [129, 351] on div "What is Conflict Resolution Training?" at bounding box center [114, 369] width 203 height 40
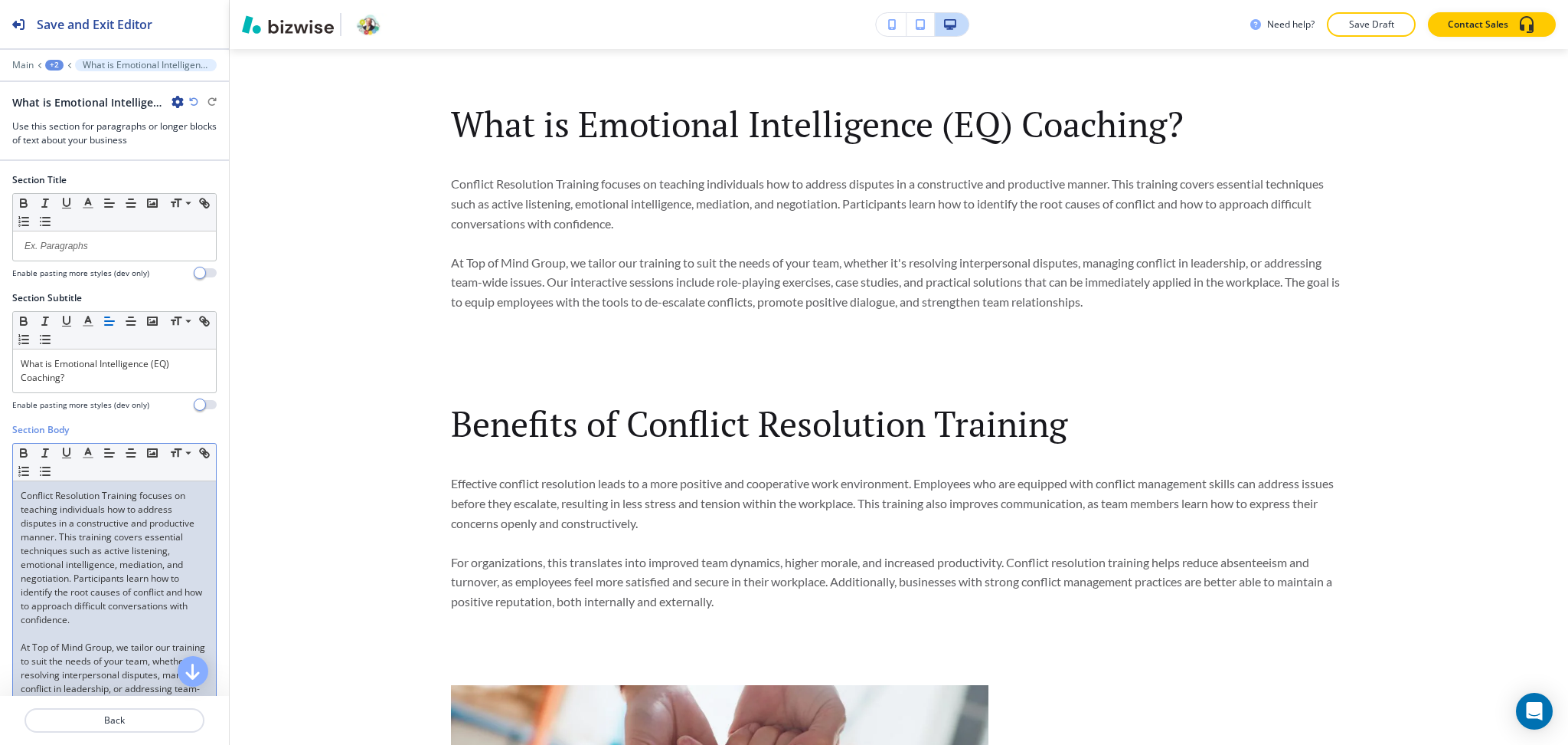
click at [84, 561] on p "Conflict Resolution Training focuses on teaching individuals how to address dis…" at bounding box center [114, 558] width 188 height 138
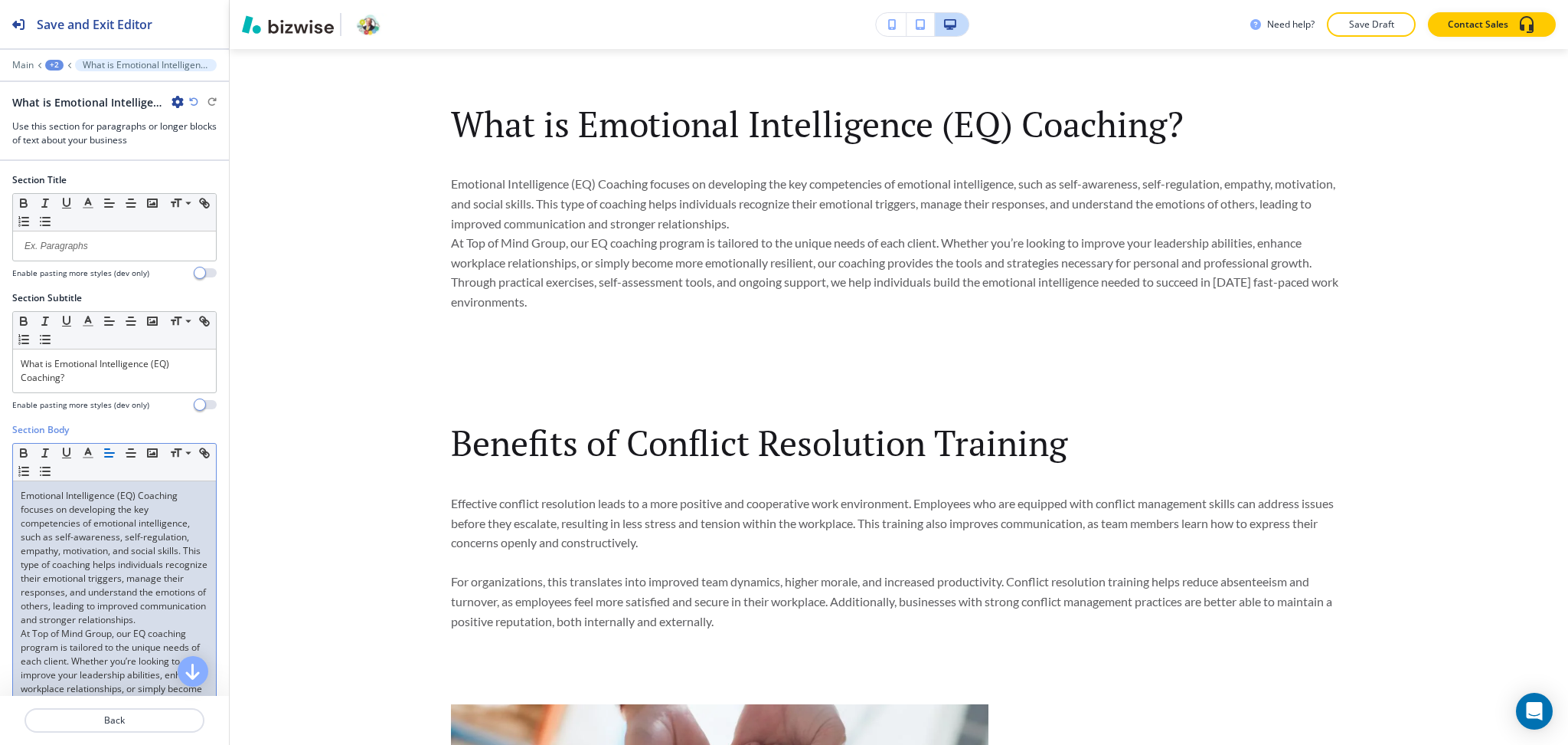
click at [162, 626] on p "Emotional Intelligence (EQ) Coaching focuses on developing the key competencies…" at bounding box center [114, 558] width 188 height 138
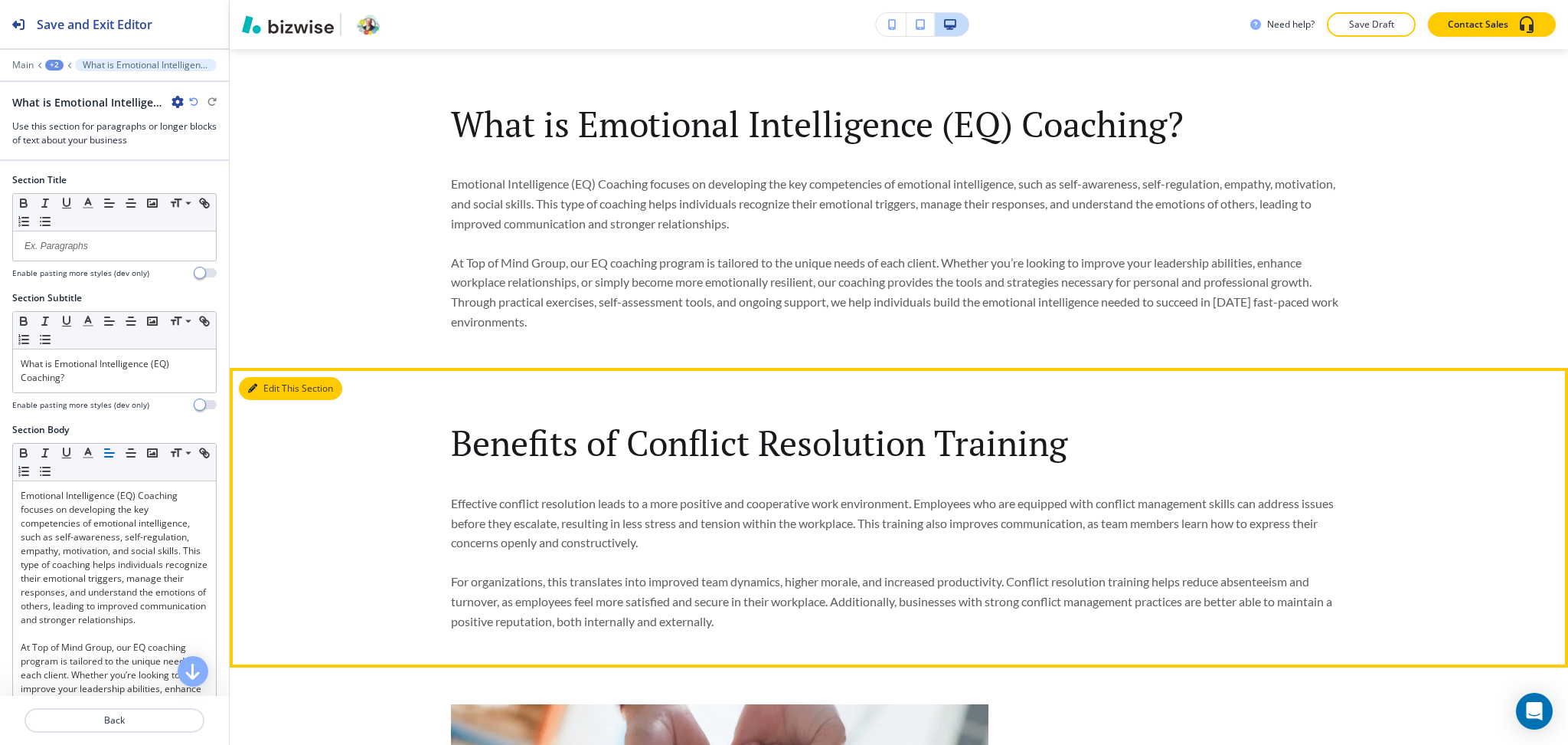
click at [271, 386] on button "Edit This Section" at bounding box center [290, 388] width 103 height 23
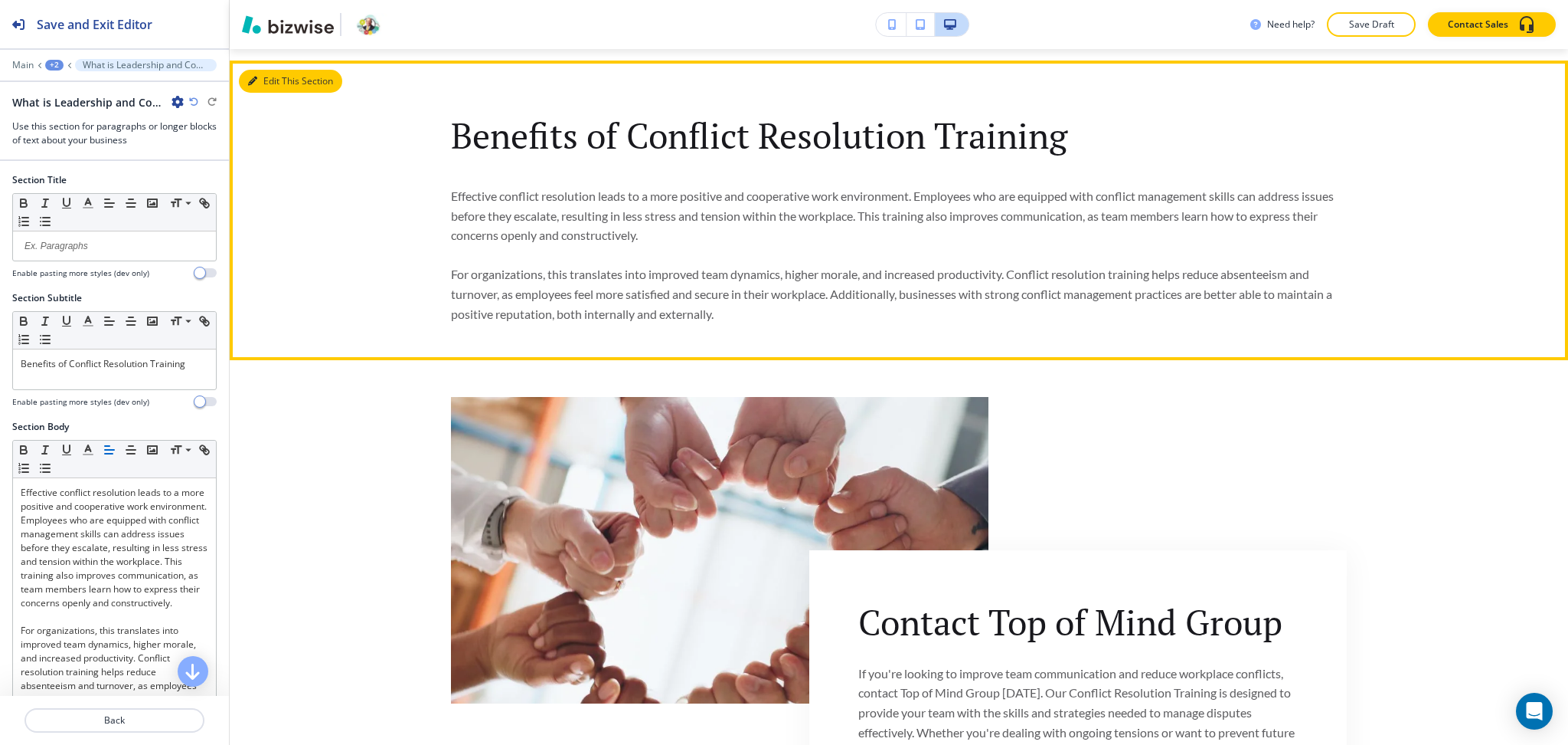
scroll to position [1049, 0]
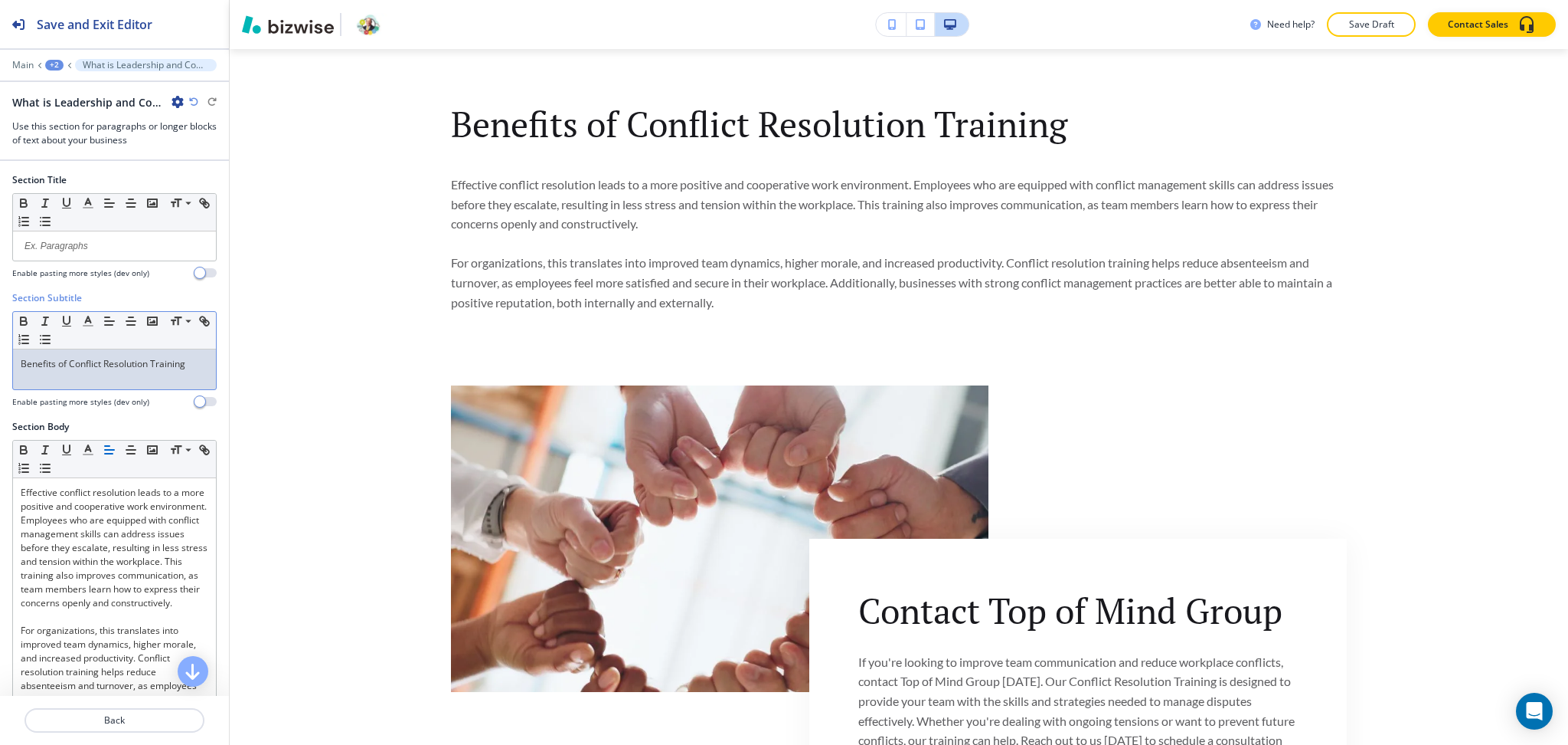
click at [142, 368] on p "Benefits of Conflict Resolution Training" at bounding box center [114, 364] width 188 height 14
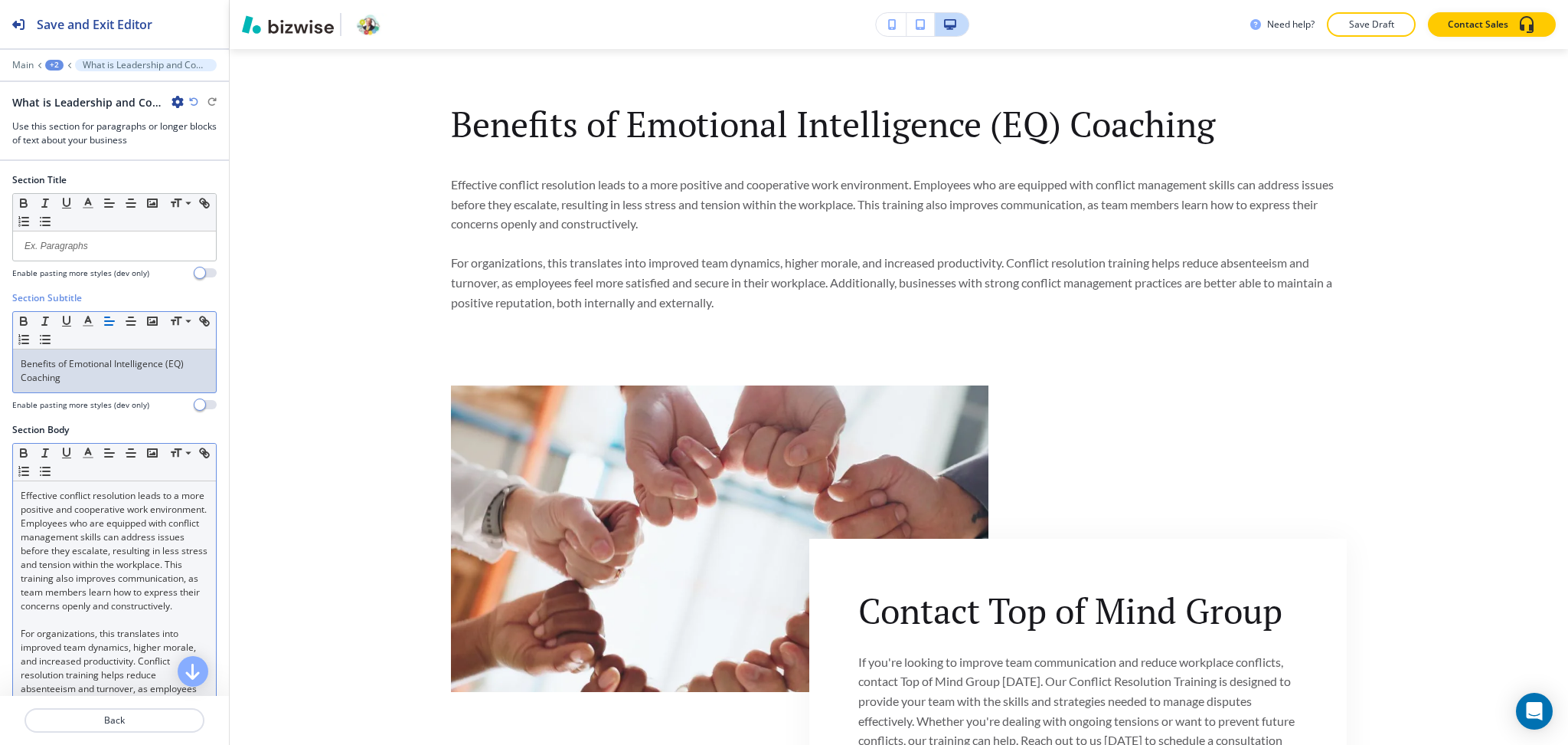
click at [130, 560] on p "Effective conflict resolution leads to a more positive and cooperative work env…" at bounding box center [114, 551] width 188 height 124
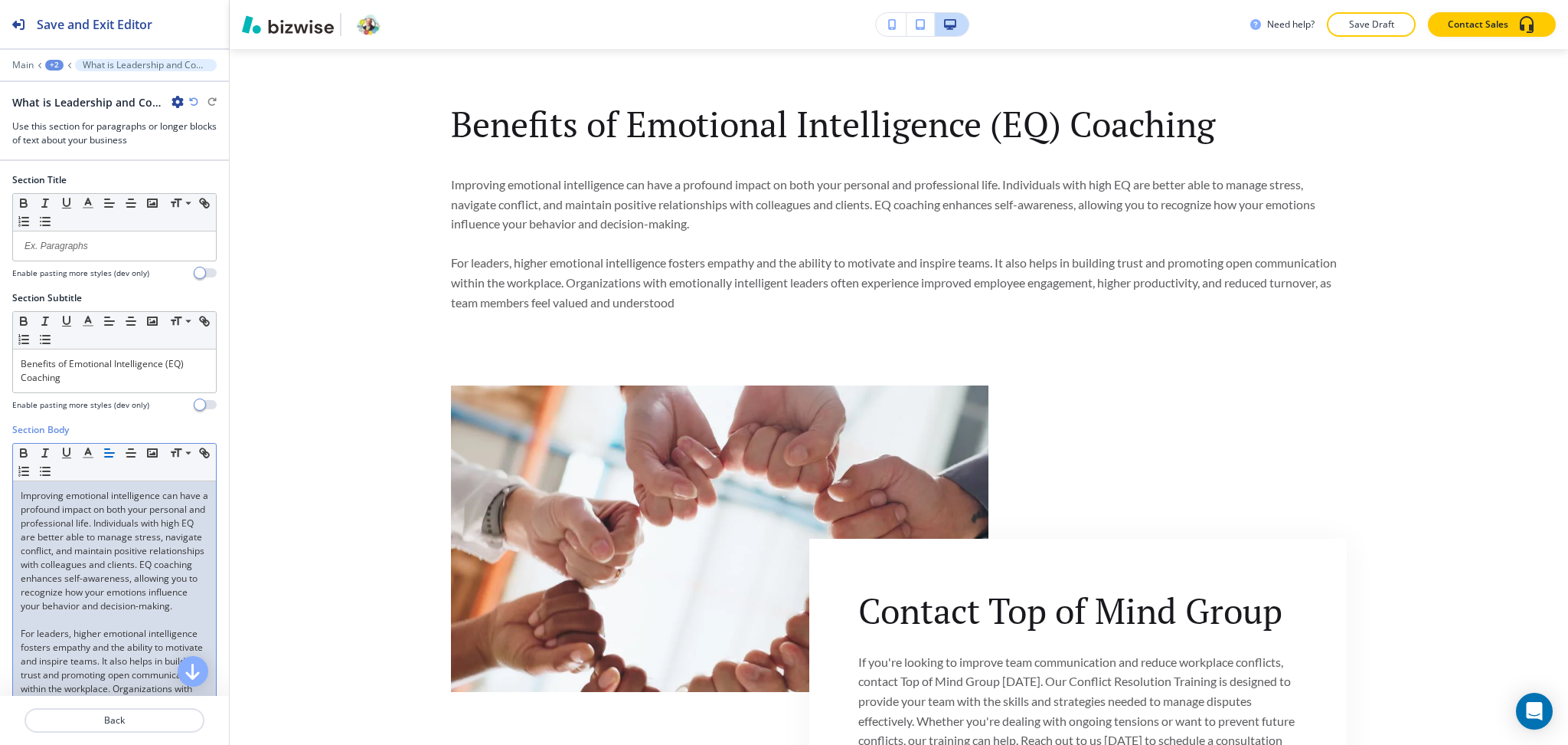
scroll to position [109, 0]
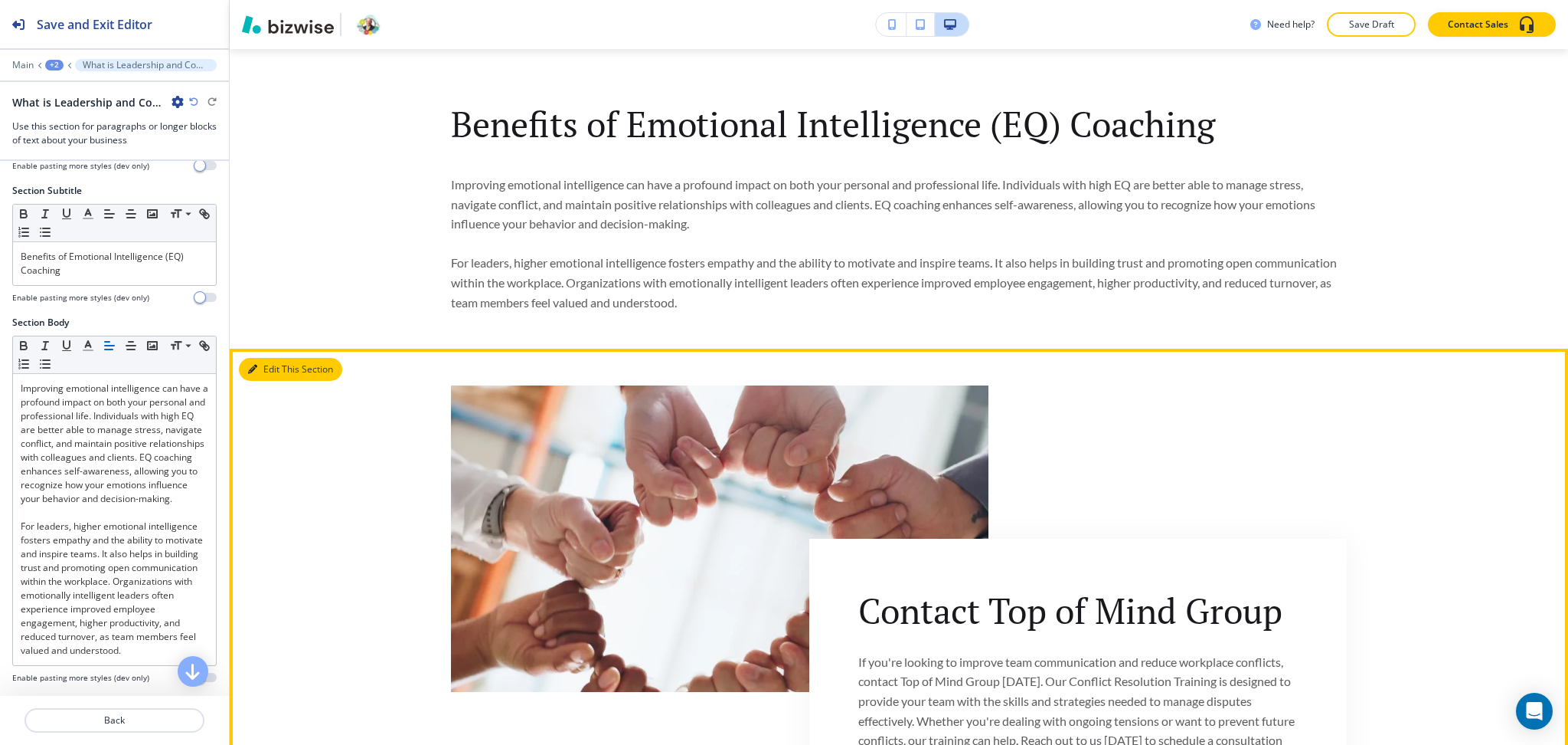
click at [267, 360] on button "Edit This Section" at bounding box center [290, 369] width 103 height 23
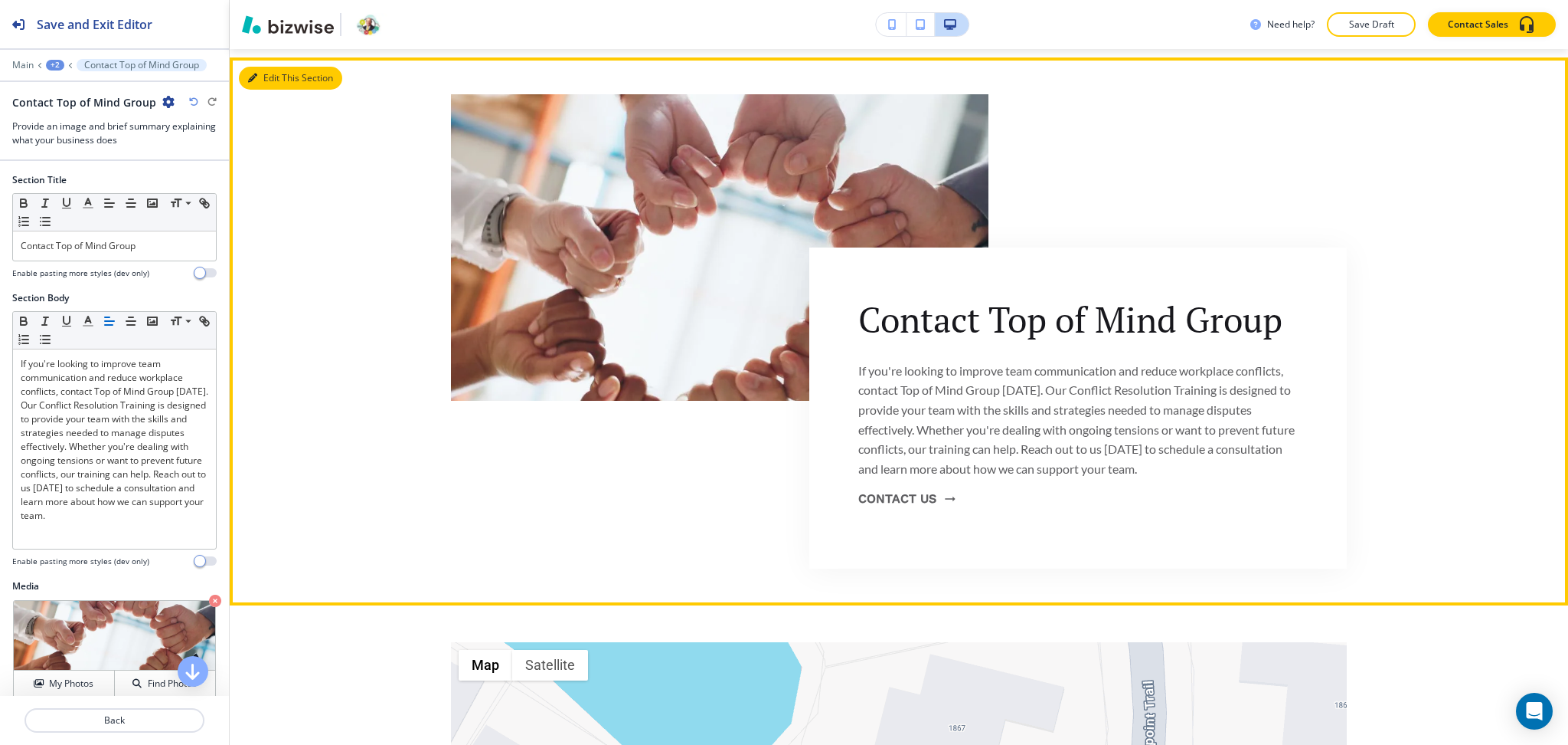
scroll to position [1350, 0]
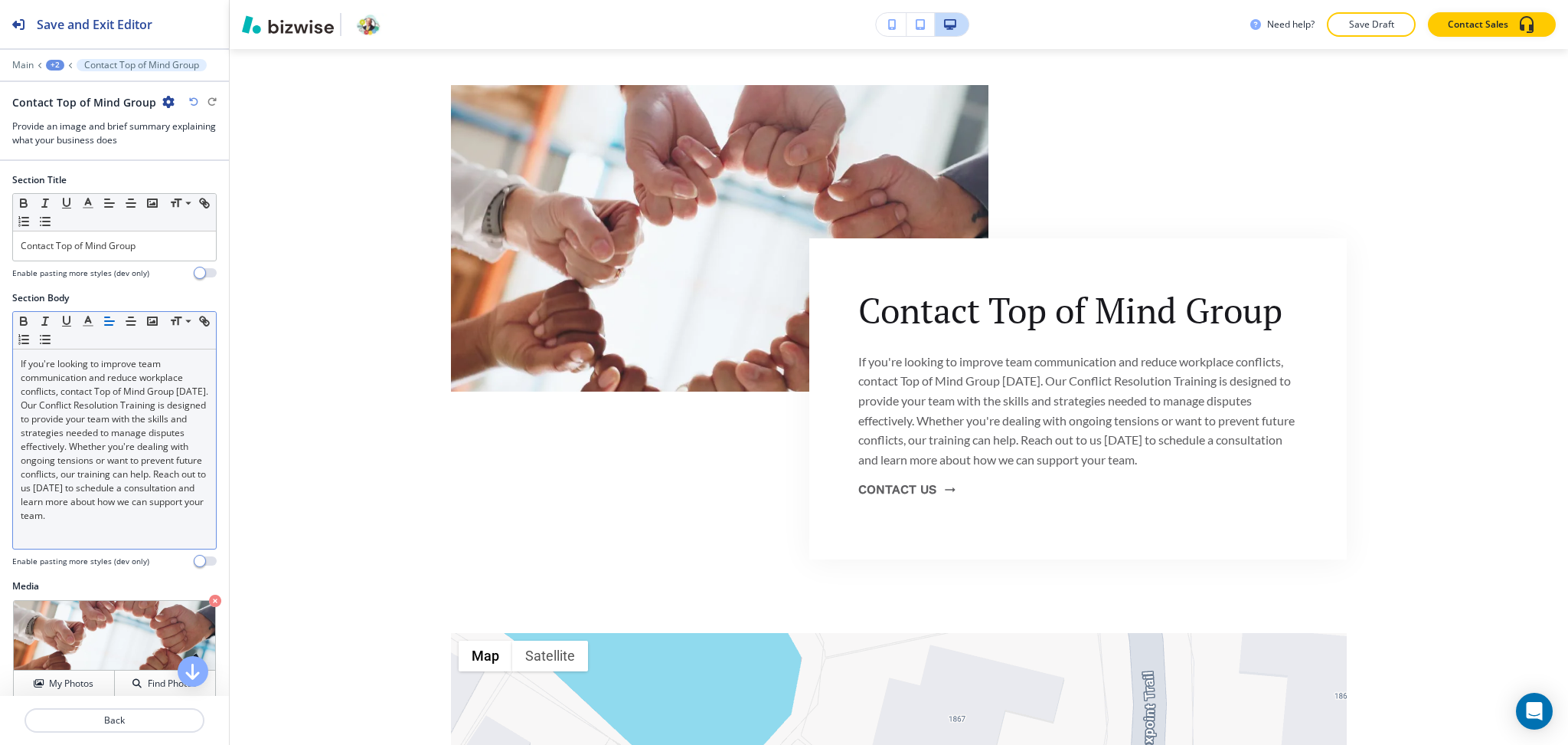
click at [108, 466] on p "If you're looking to improve team communication and reduce workplace conflicts,…" at bounding box center [114, 439] width 188 height 165
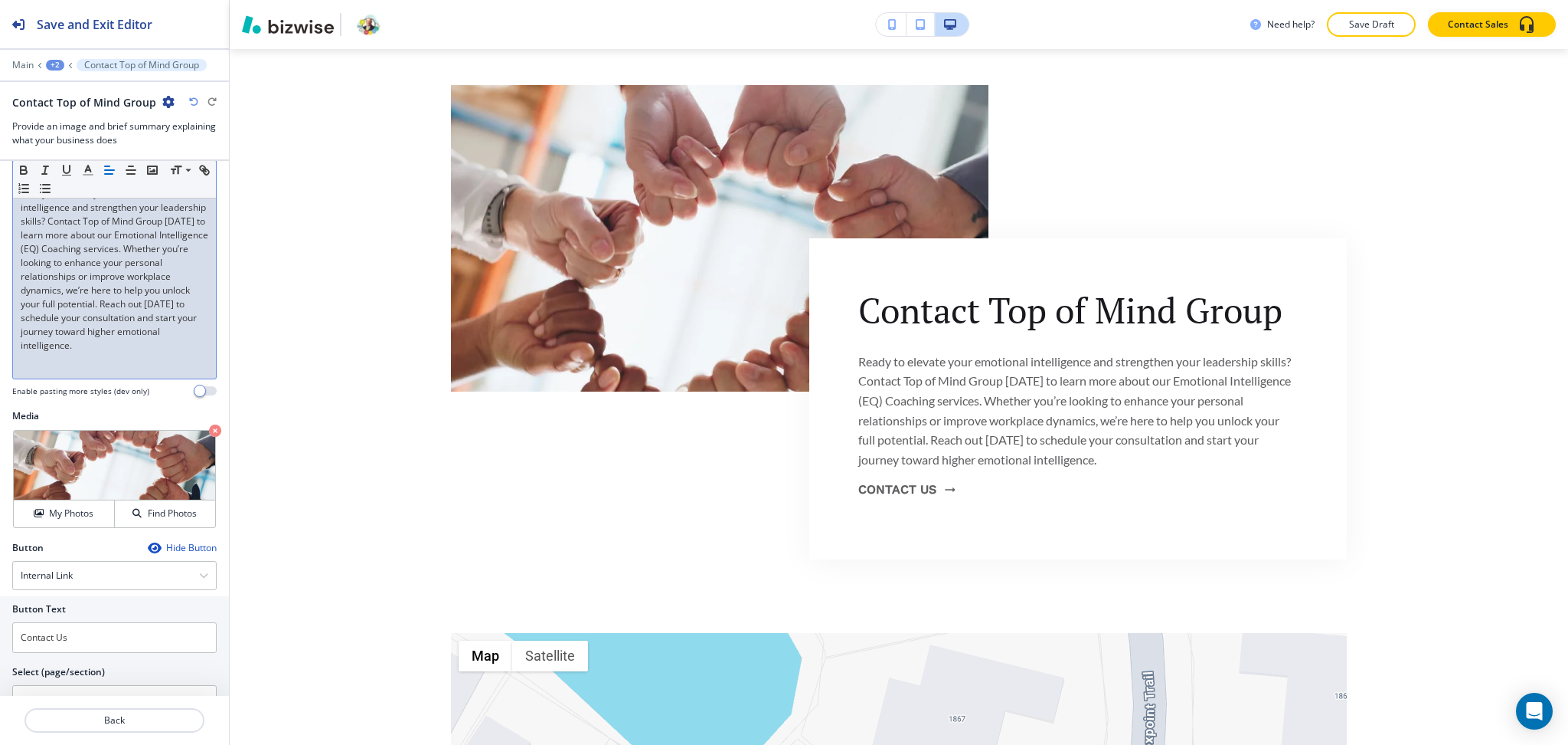
scroll to position [243, 0]
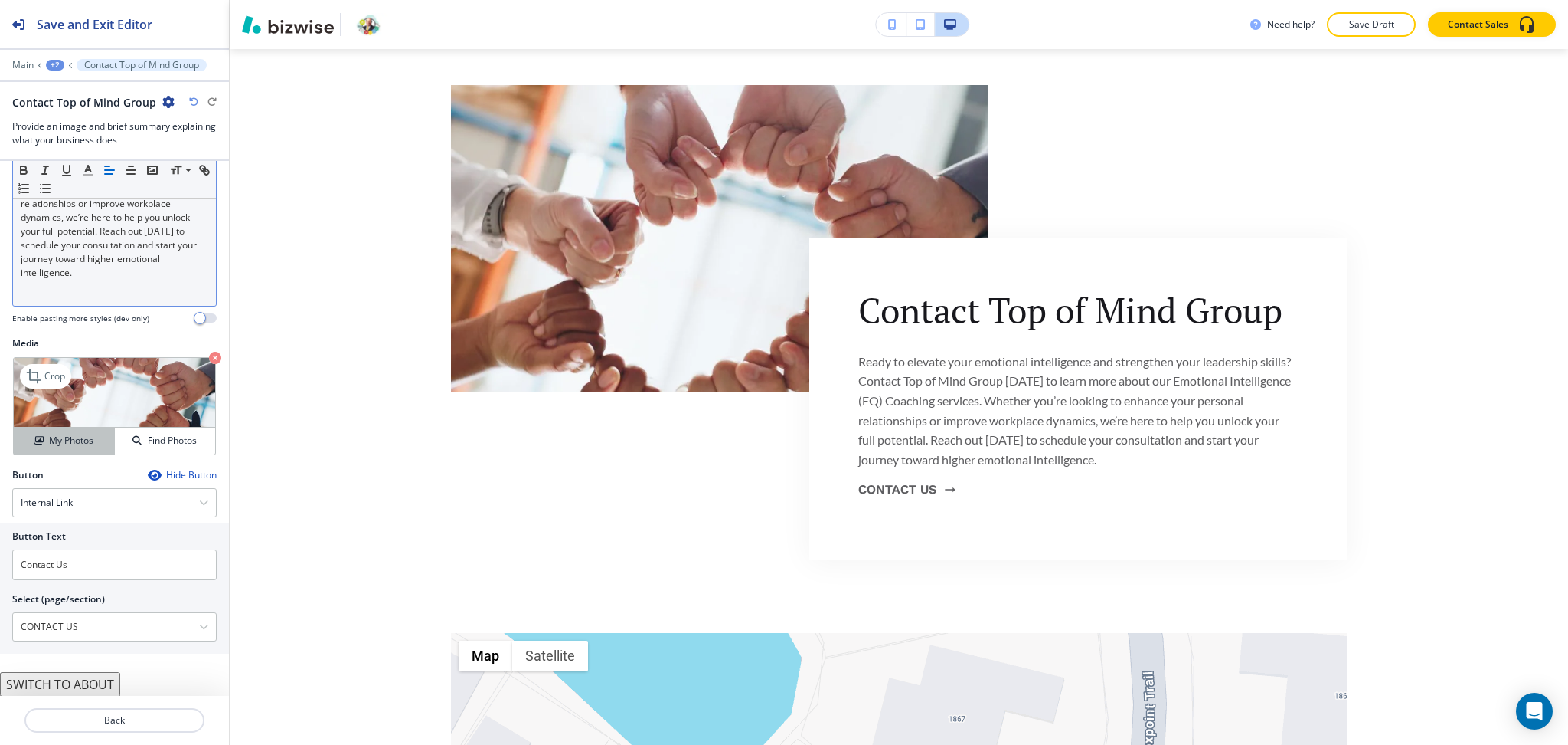
click at [69, 437] on h4 "My Photos" at bounding box center [71, 441] width 45 height 14
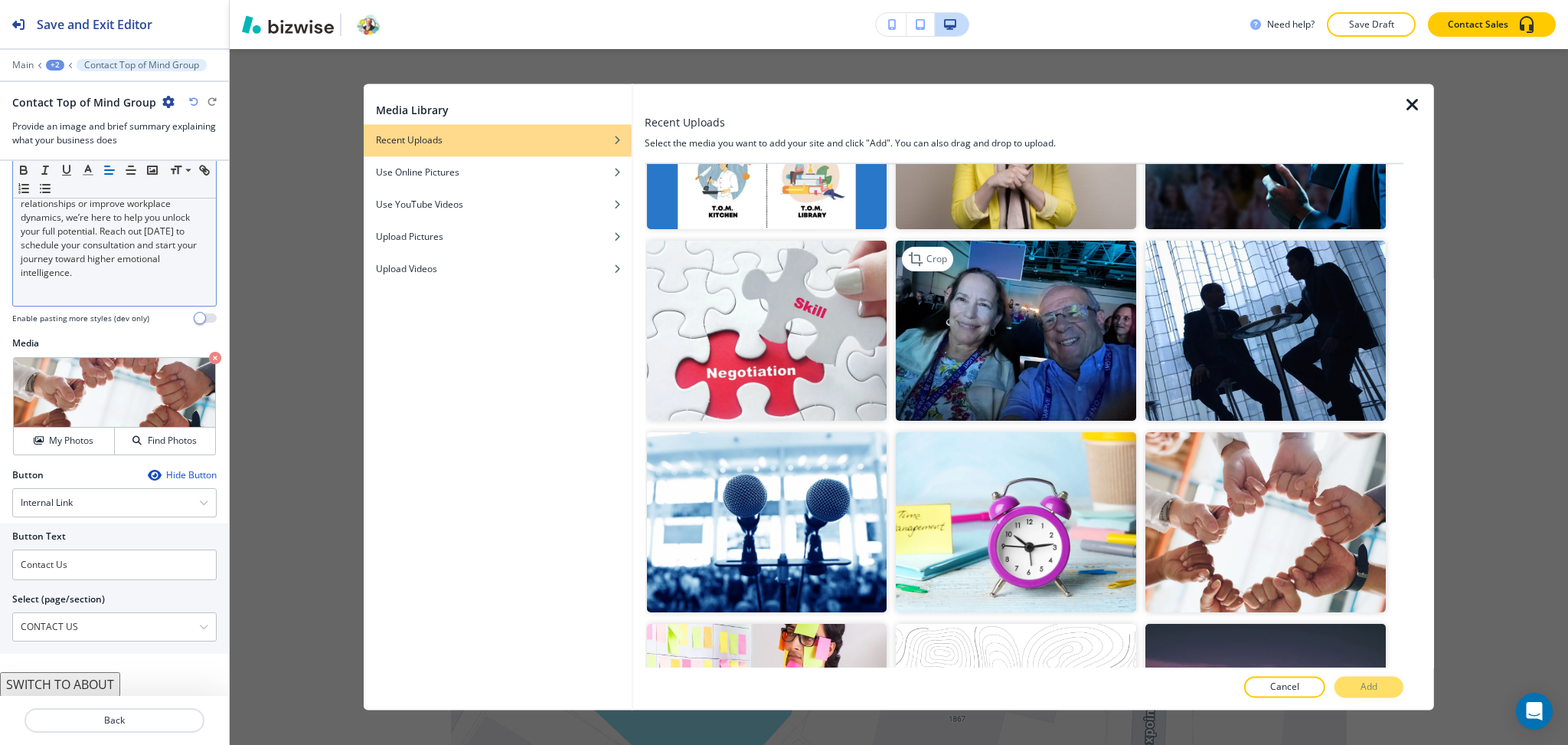
scroll to position [510, 0]
click at [1064, 340] on img "button" at bounding box center [1016, 329] width 240 height 180
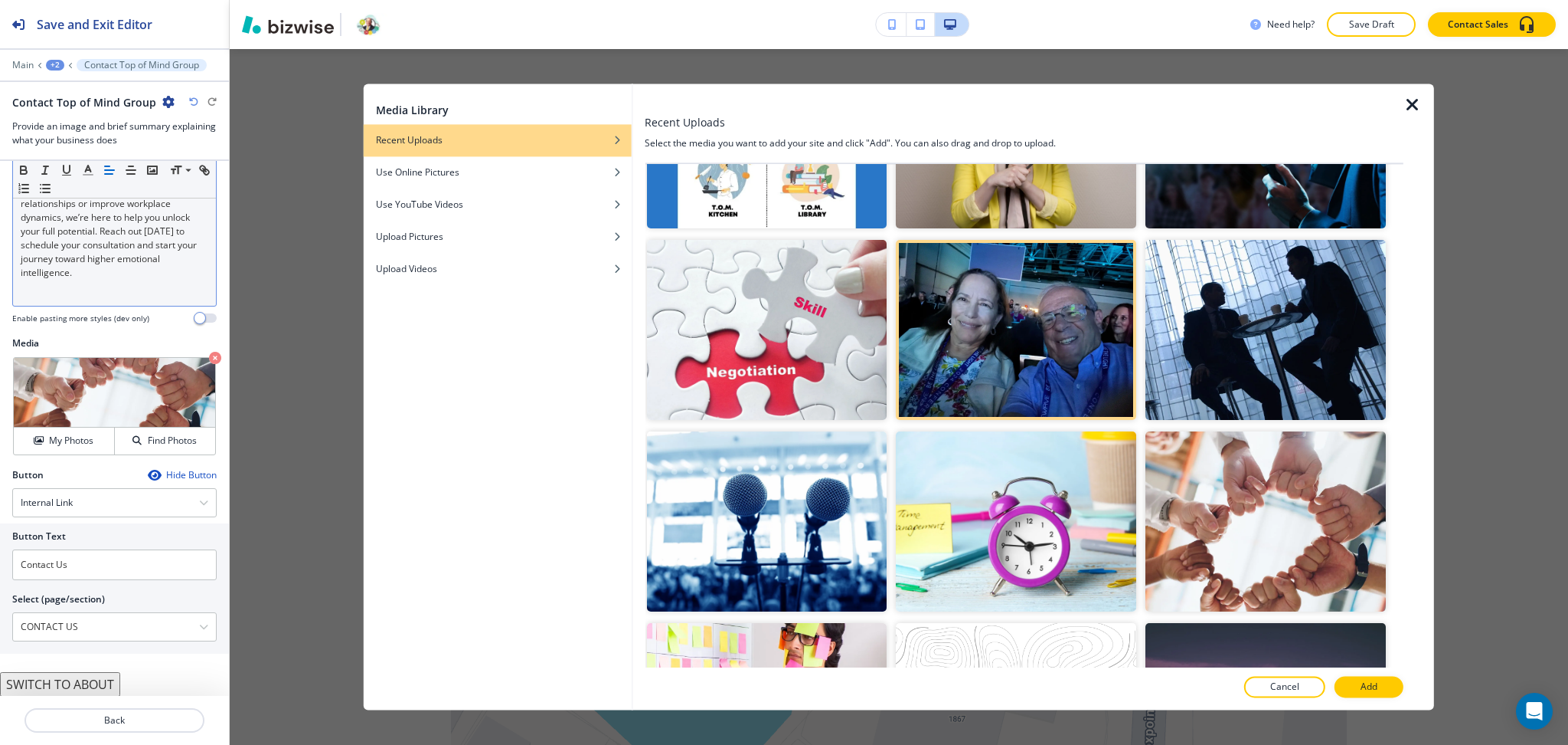
click at [1362, 682] on p "Add" at bounding box center [1369, 687] width 17 height 14
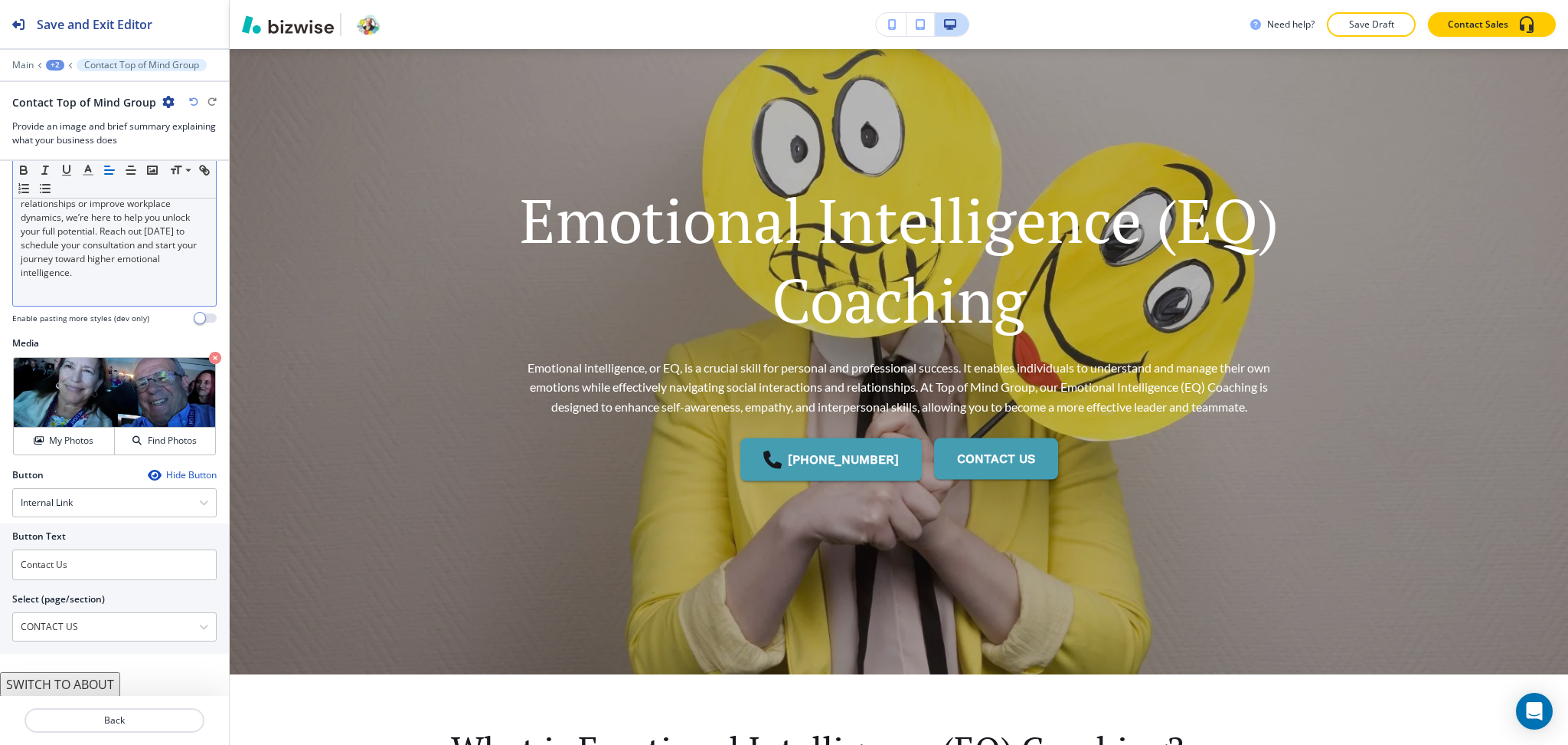
scroll to position [0, 0]
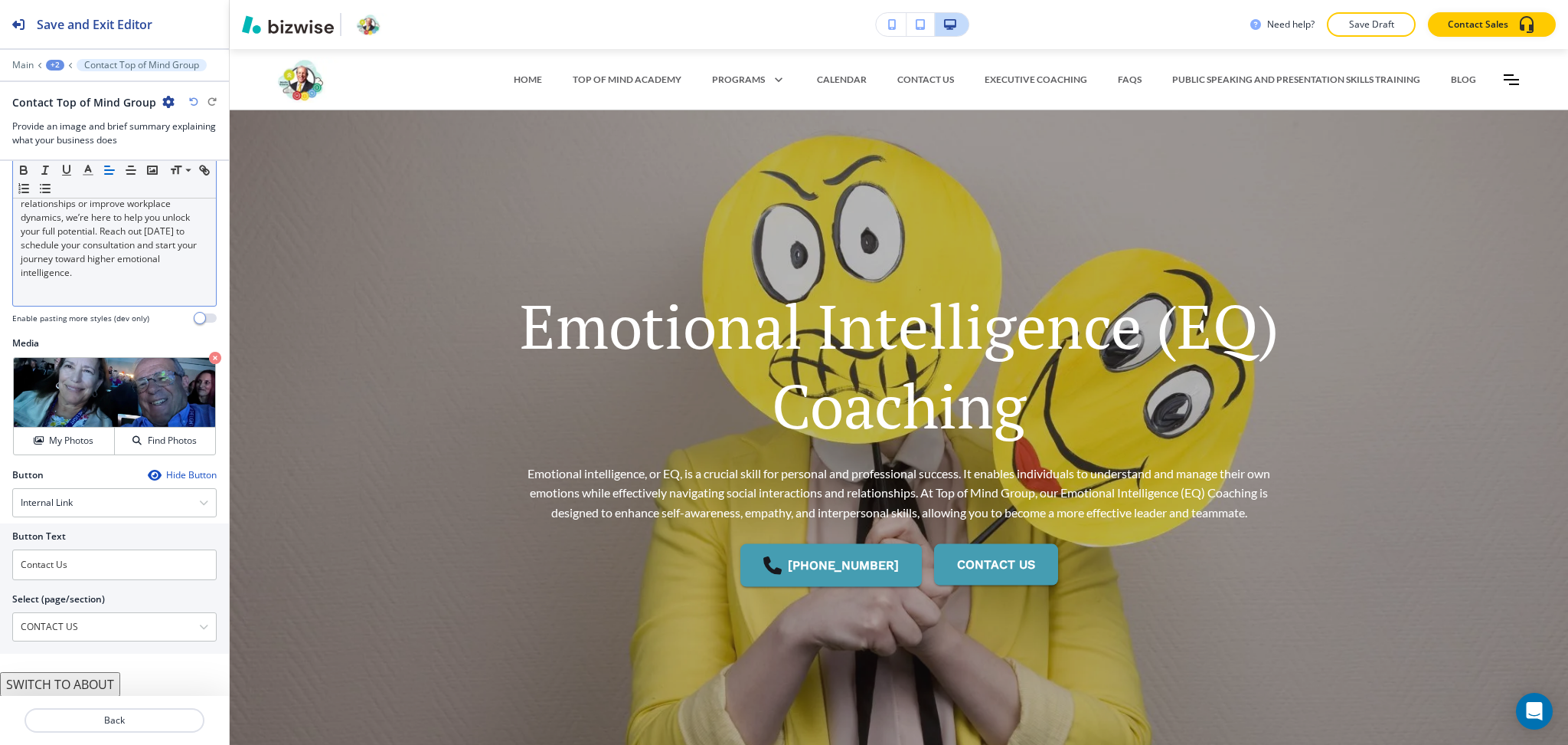
click at [57, 61] on div "+2" at bounding box center [55, 65] width 18 height 11
click at [70, 86] on p "Pages" at bounding box center [95, 91] width 78 height 14
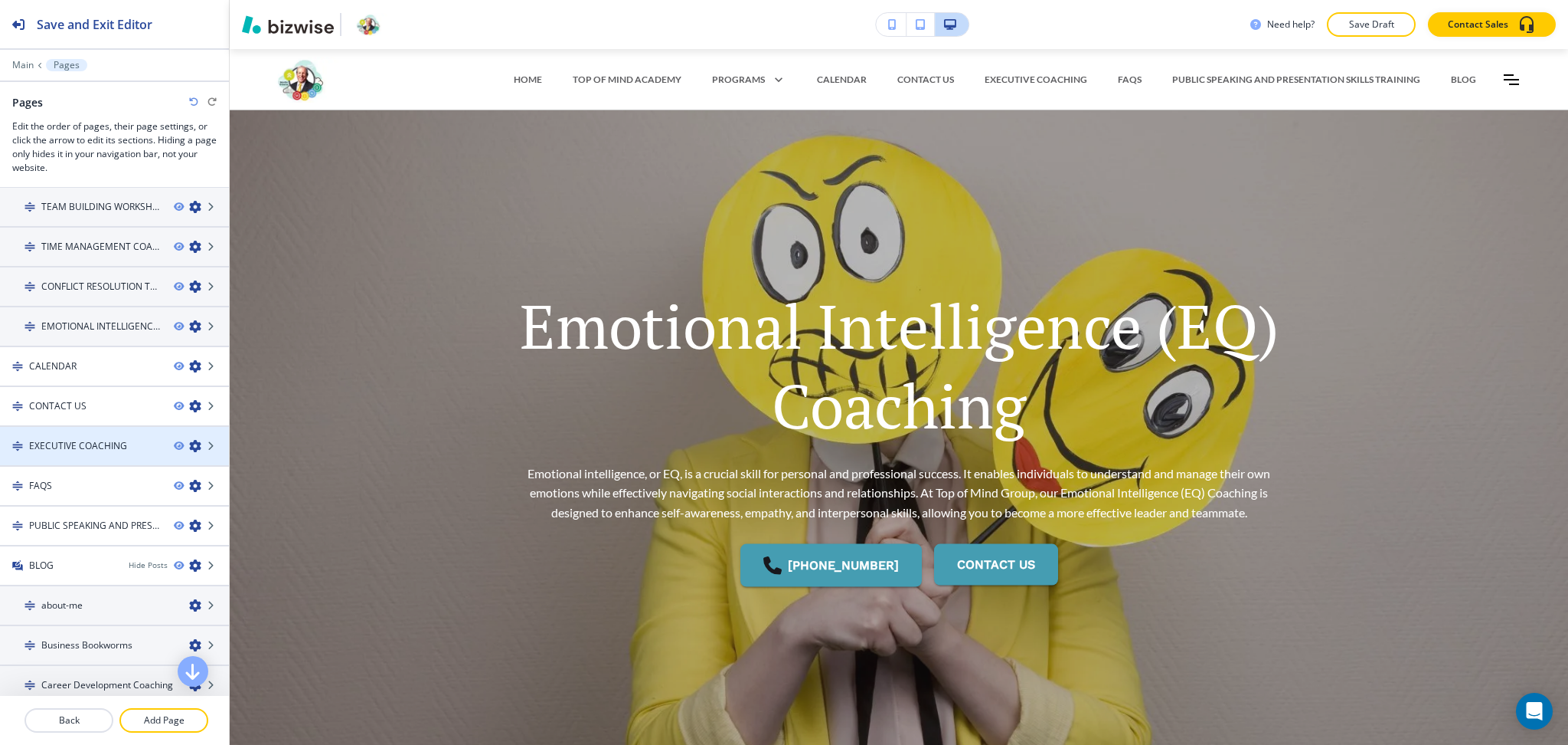
click at [189, 442] on icon "button" at bounding box center [196, 446] width 13 height 13
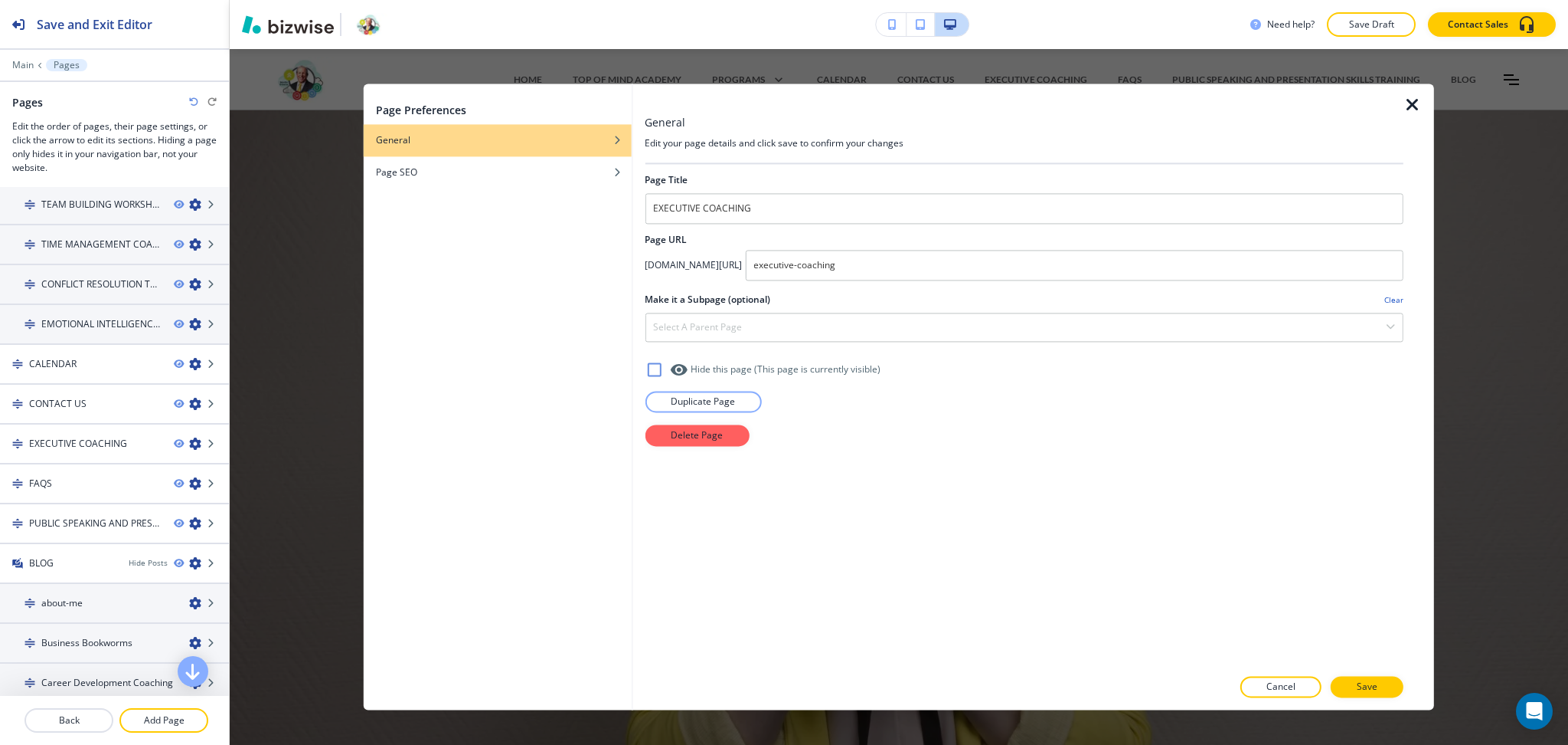
scroll to position [203, 0]
click at [698, 433] on p "Delete Page" at bounding box center [697, 435] width 52 height 14
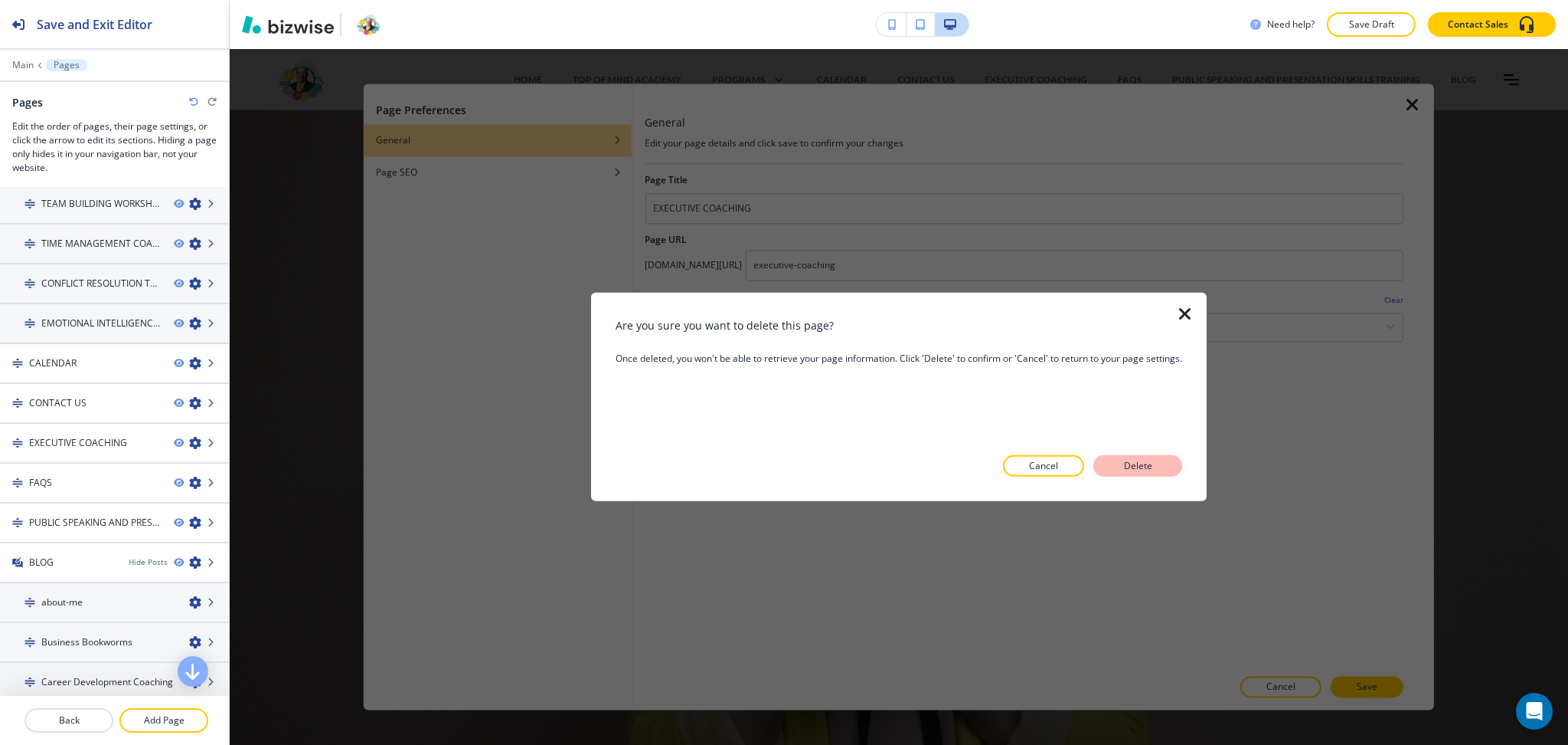
click at [1159, 466] on button "Delete" at bounding box center [1138, 466] width 89 height 21
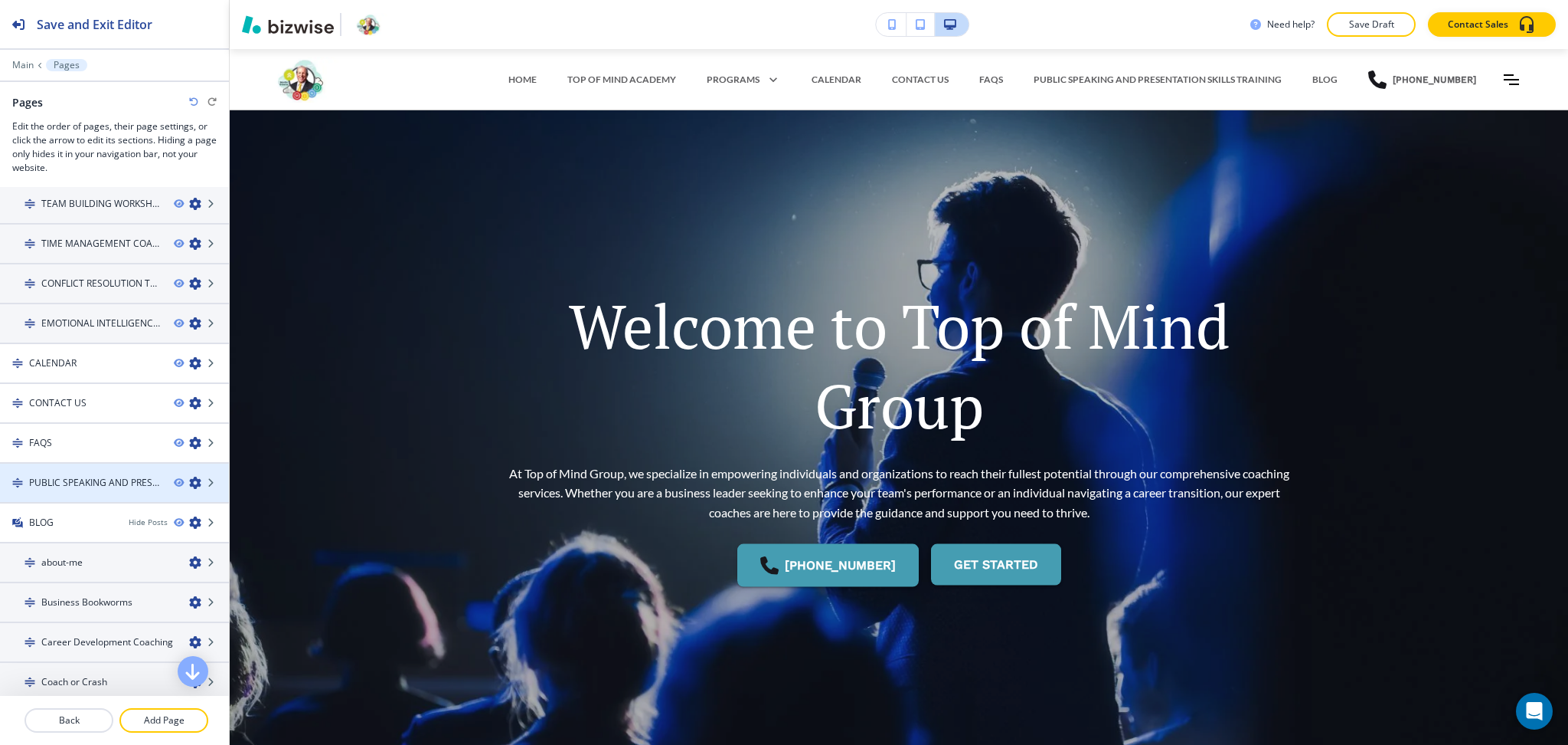
click at [189, 477] on icon "button" at bounding box center [196, 483] width 13 height 13
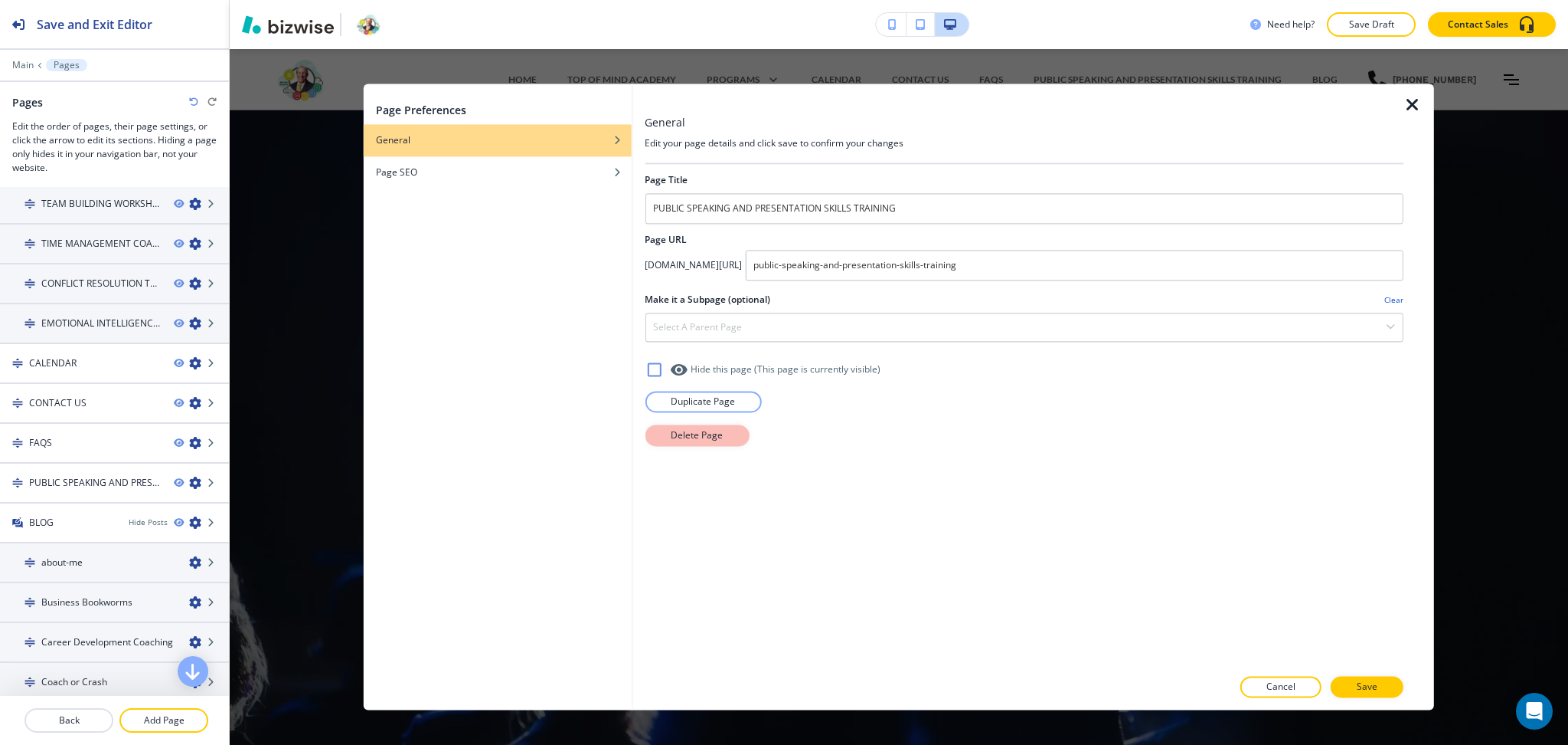
click at [677, 446] on button "Delete Page" at bounding box center [696, 434] width 104 height 21
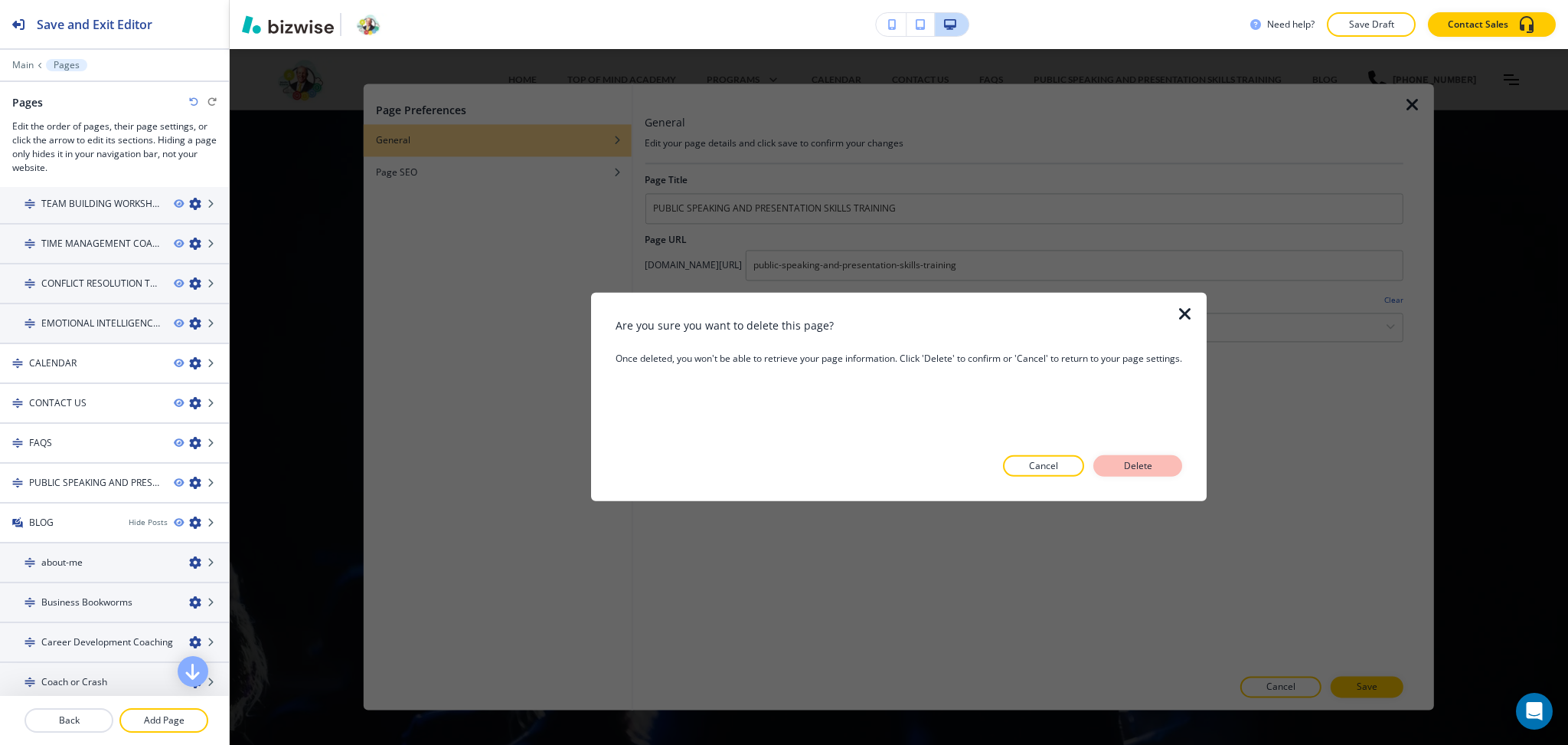
click at [1157, 460] on p "Delete" at bounding box center [1138, 466] width 37 height 14
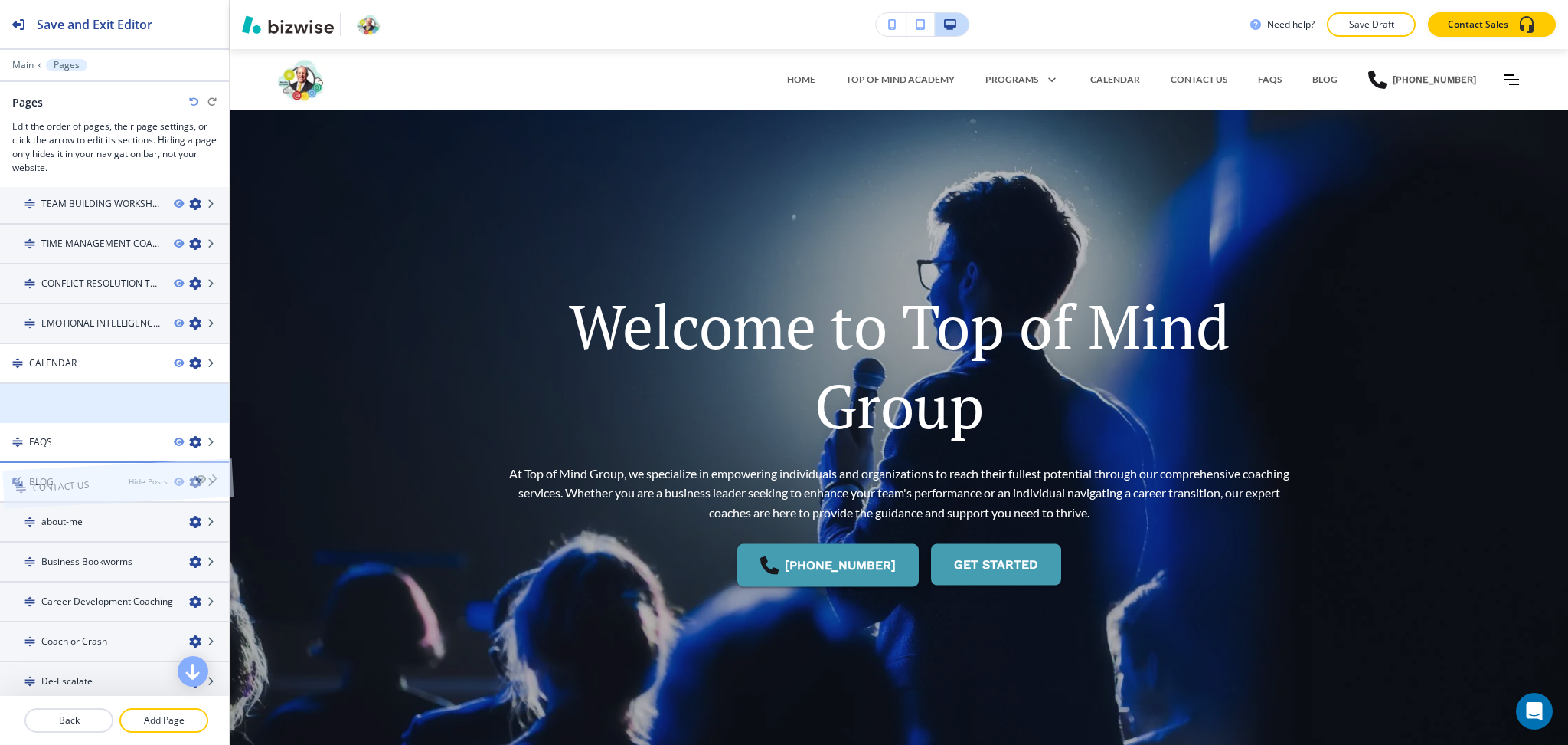
drag, startPoint x: 53, startPoint y: 394, endPoint x: 55, endPoint y: 447, distance: 53.0
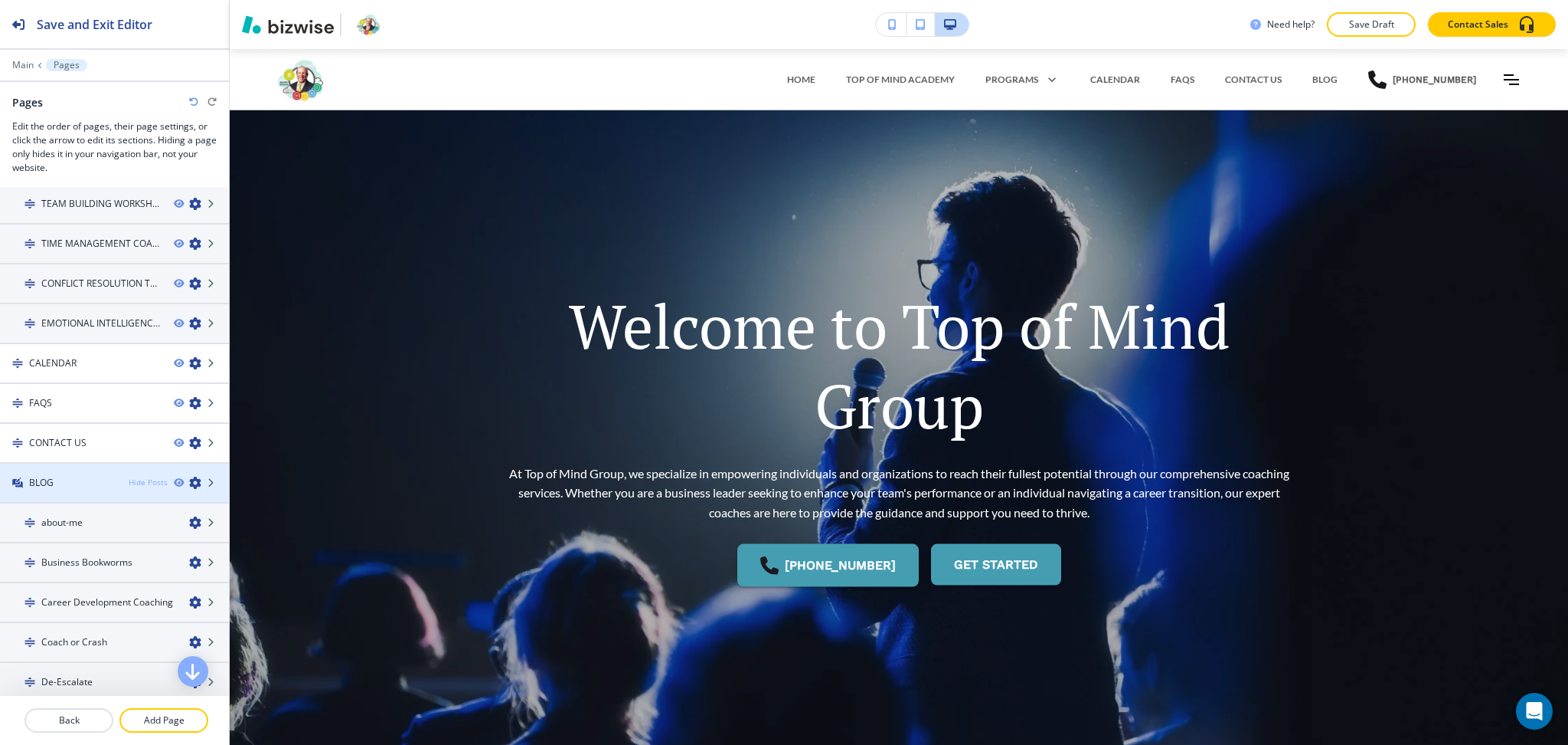
click at [128, 477] on div "Hide Posts" at bounding box center [148, 482] width 39 height 12
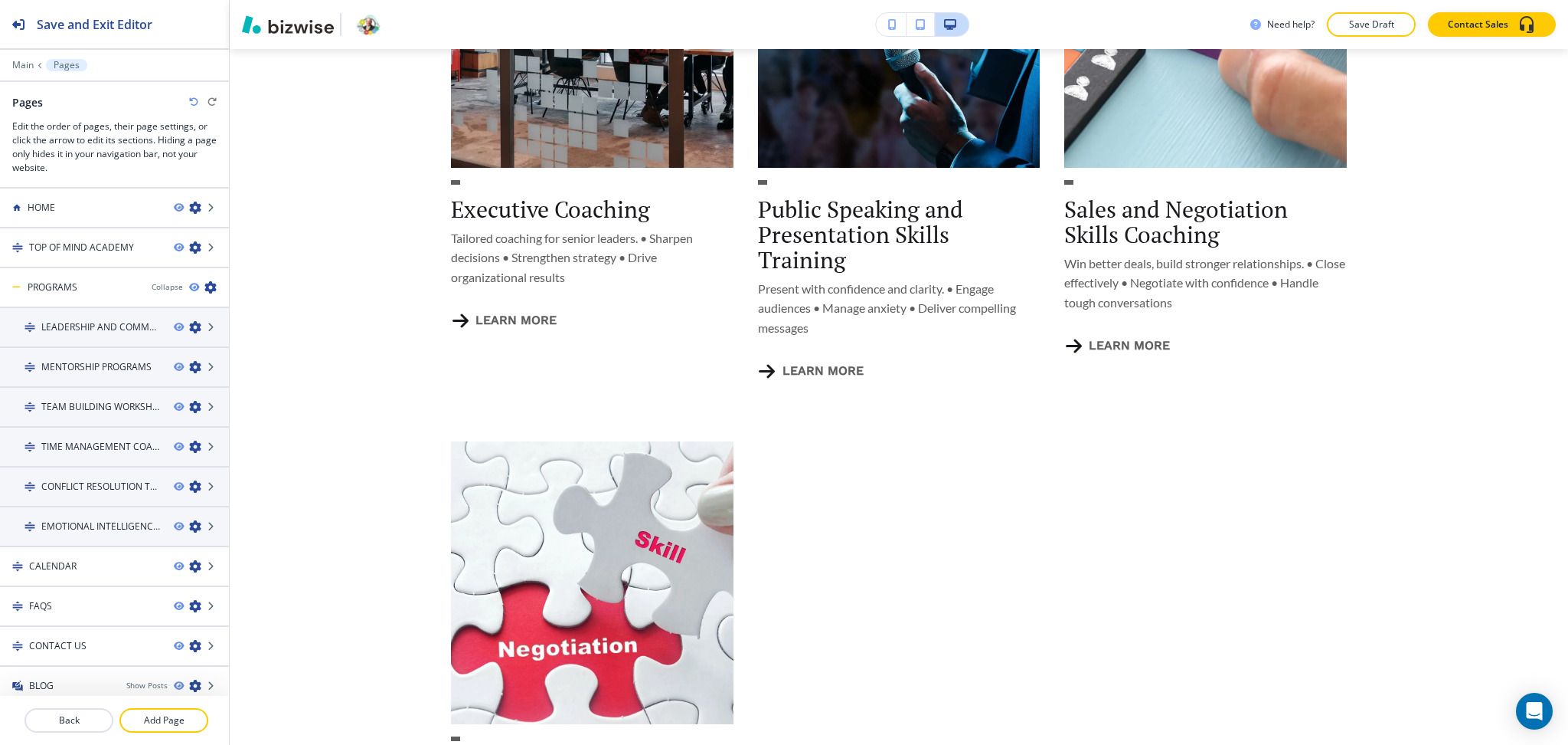
scroll to position [1915, 0]
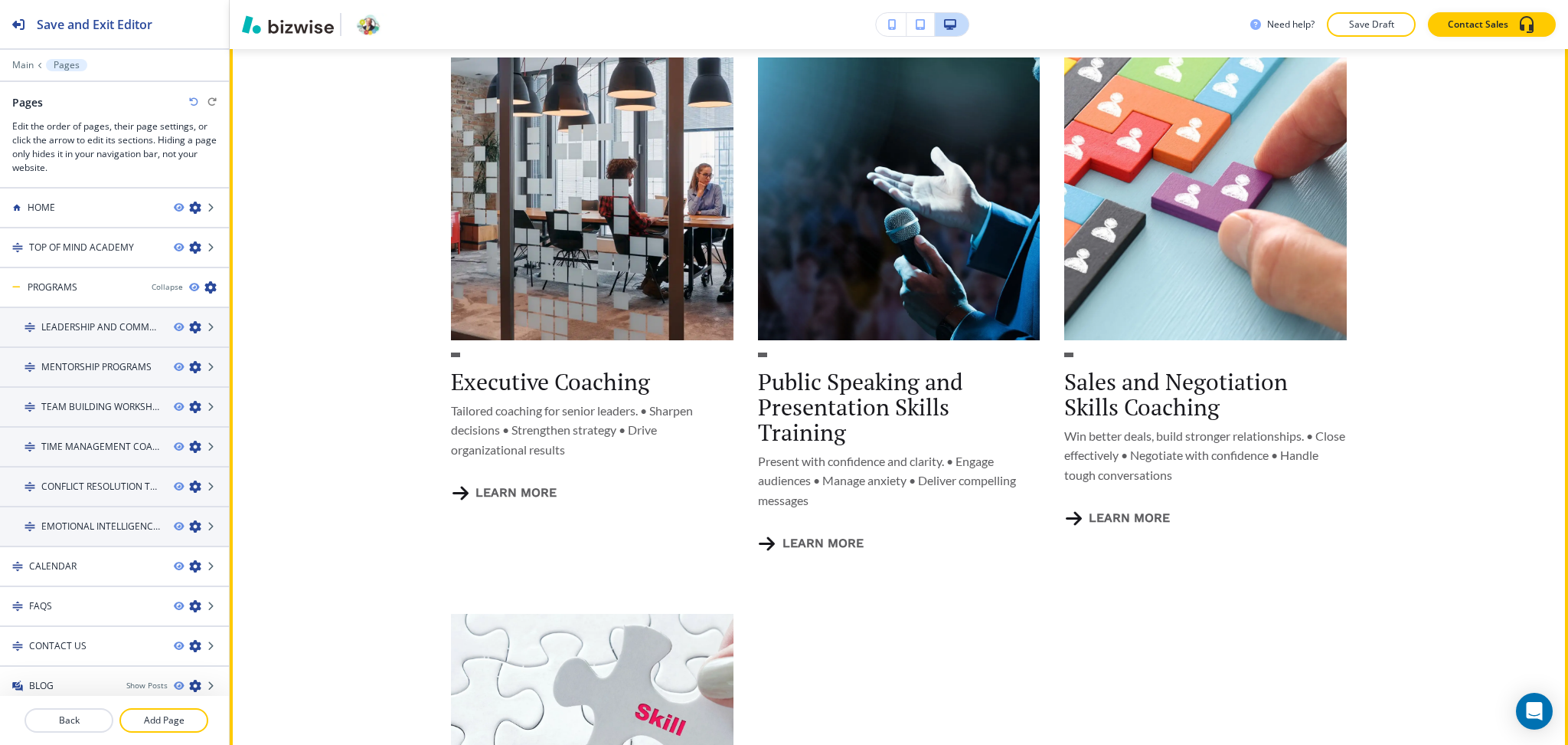
click at [508, 471] on button "learn more" at bounding box center [504, 492] width 106 height 43
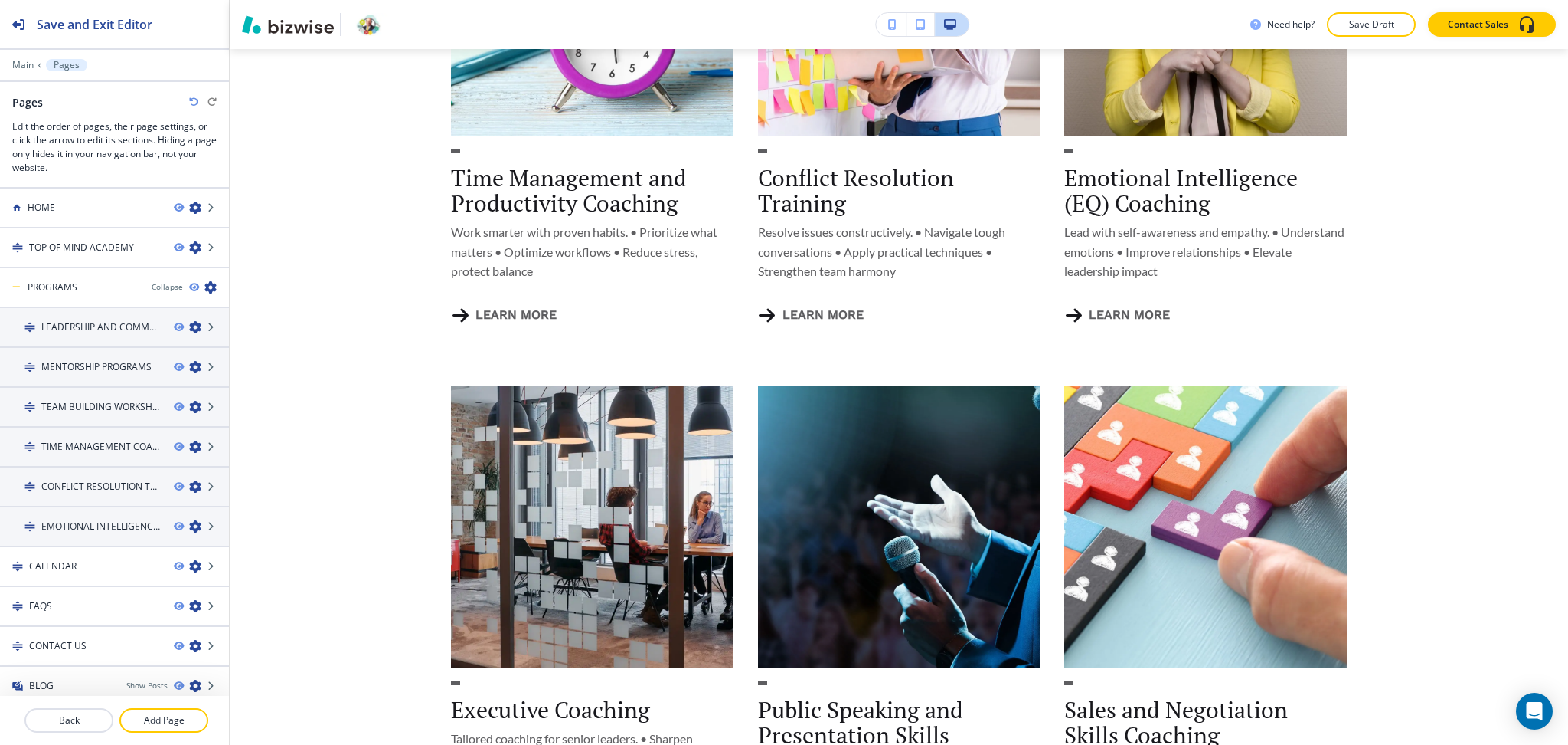
scroll to position [1563, 0]
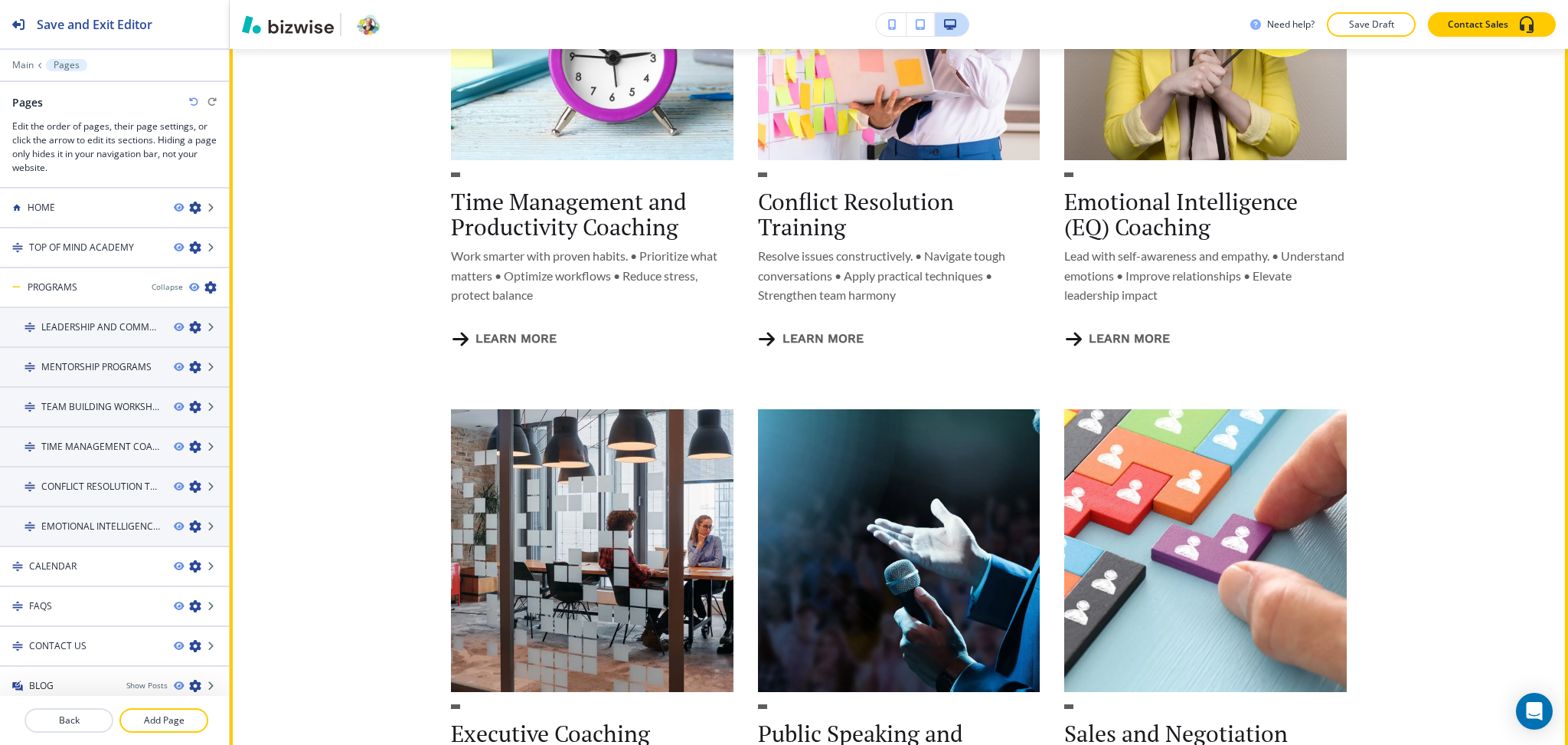
click at [834, 318] on button "learn more" at bounding box center [810, 338] width 106 height 43
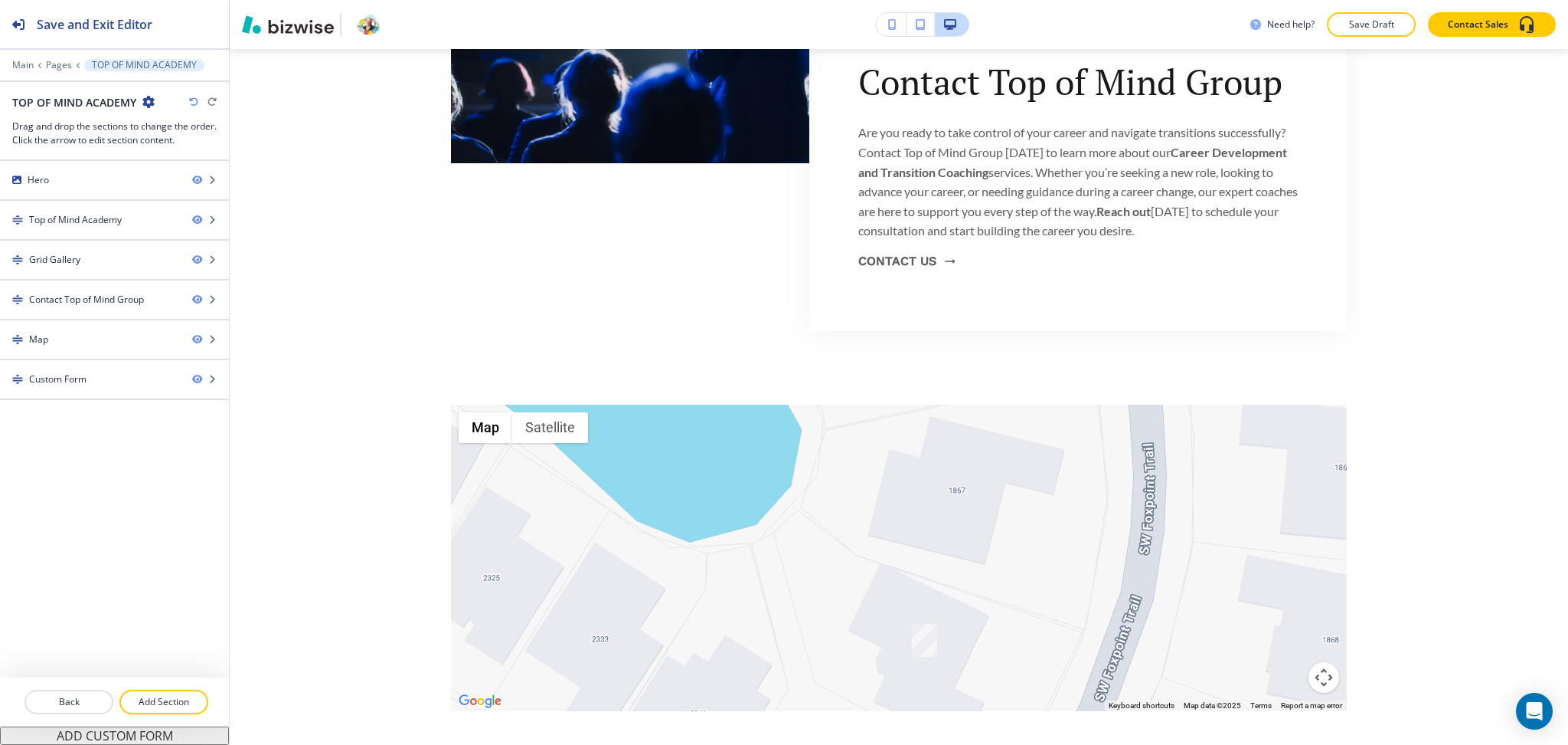
scroll to position [0, 0]
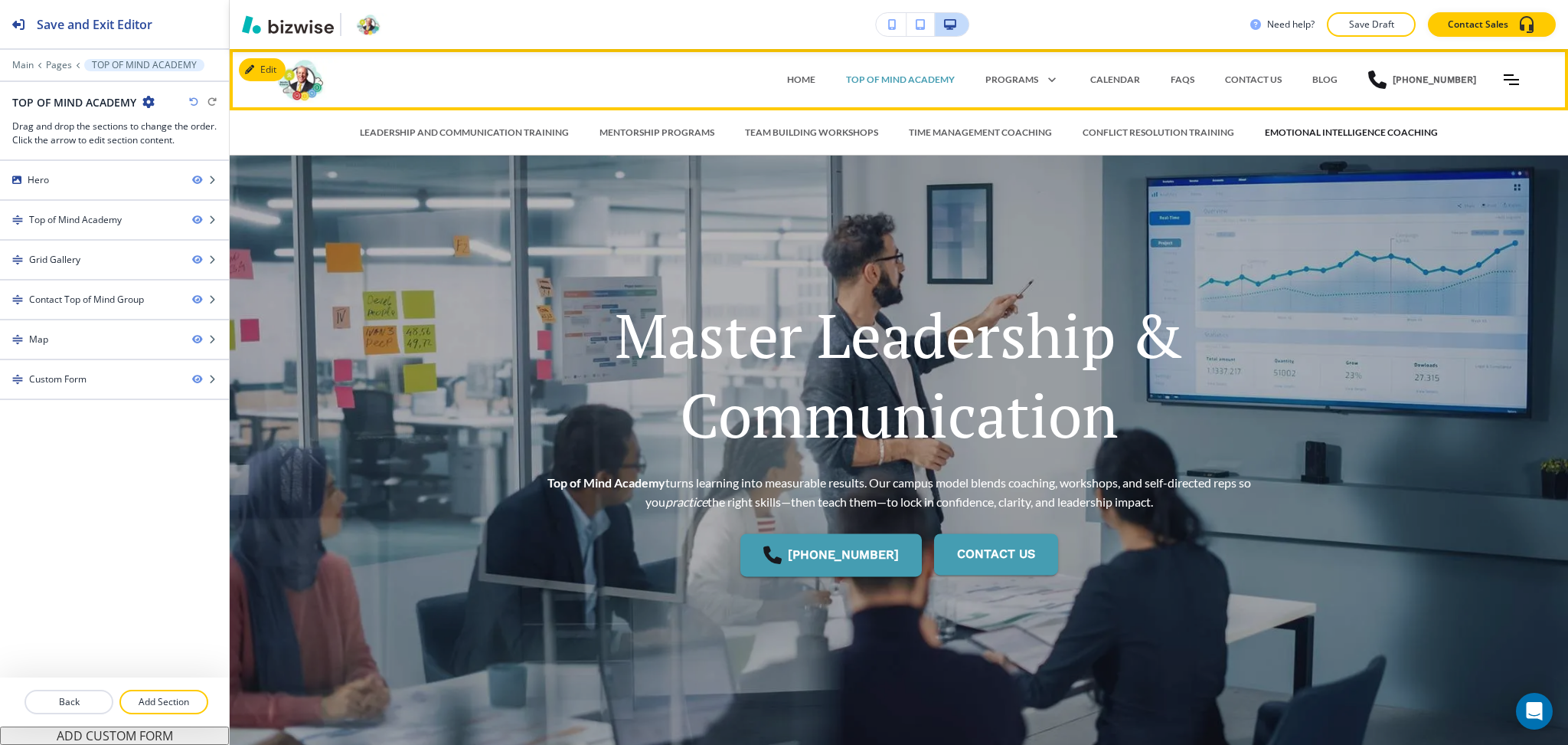
click at [1284, 134] on p "EMOTIONAL INTELLIGENCE COACHING" at bounding box center [1351, 133] width 173 height 14
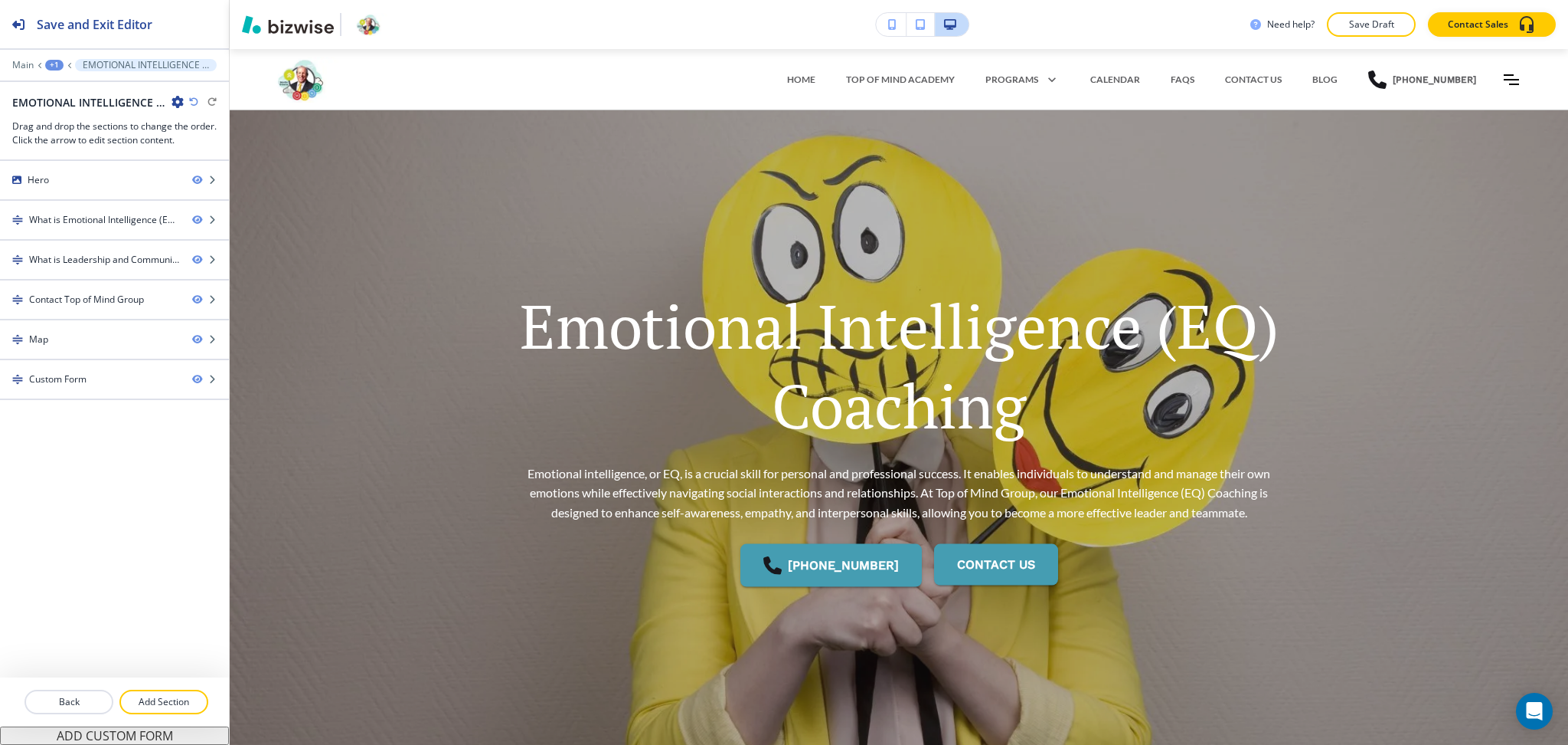
click at [177, 101] on icon "button" at bounding box center [178, 102] width 13 height 13
click at [202, 133] on p "Edit Page Settings" at bounding box center [221, 129] width 78 height 14
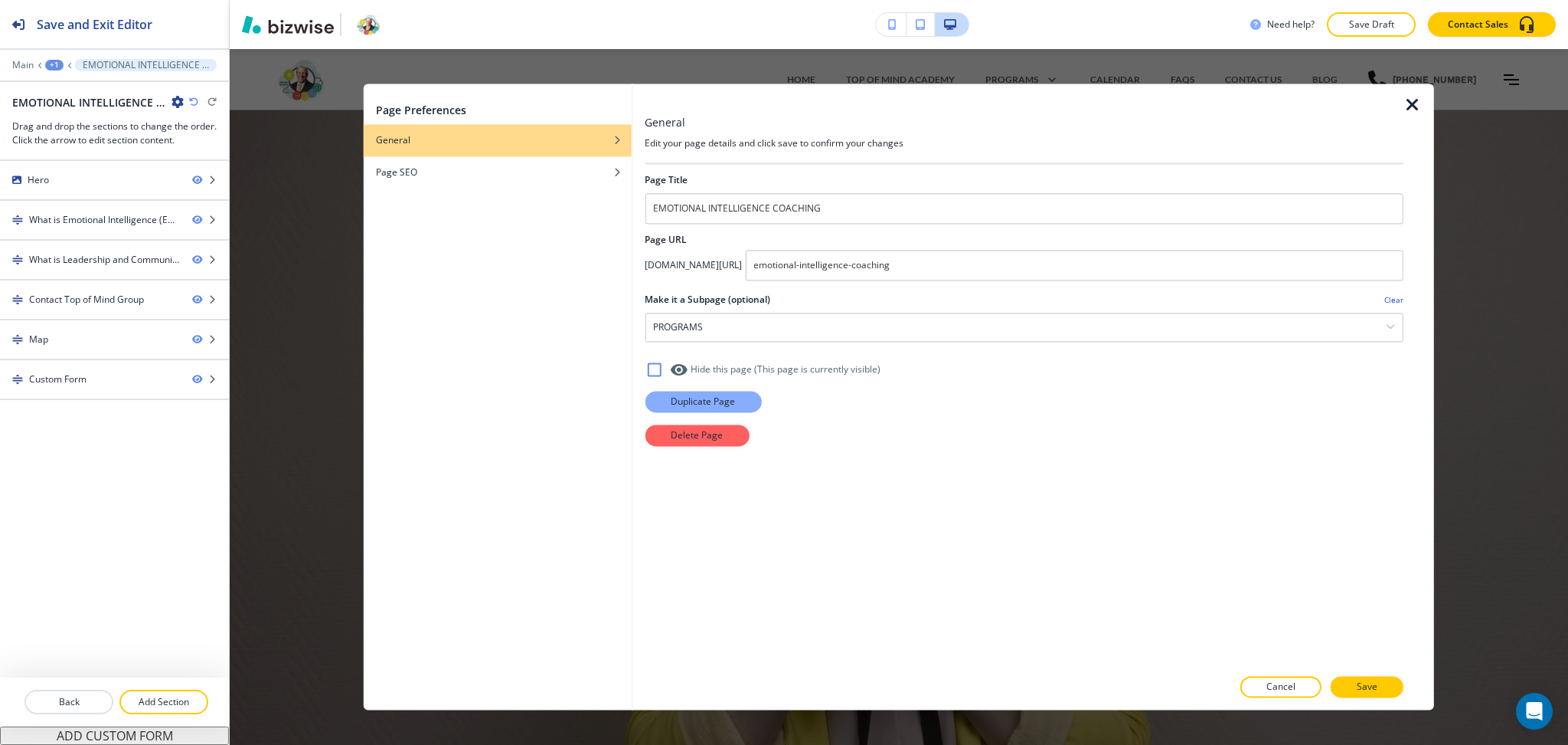
click at [697, 402] on p "Duplicate Page" at bounding box center [703, 401] width 64 height 14
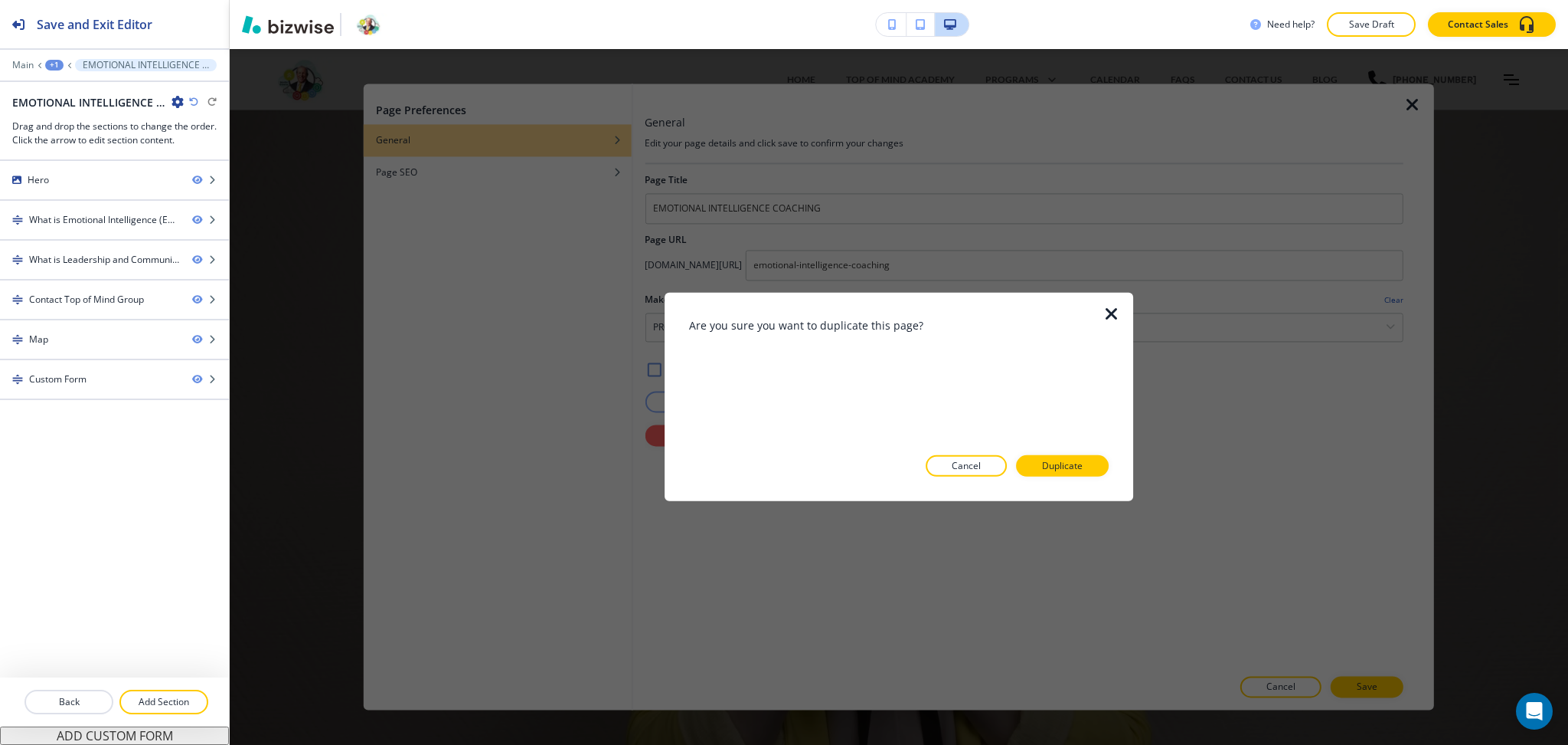
click at [1077, 463] on p "Duplicate" at bounding box center [1063, 466] width 41 height 14
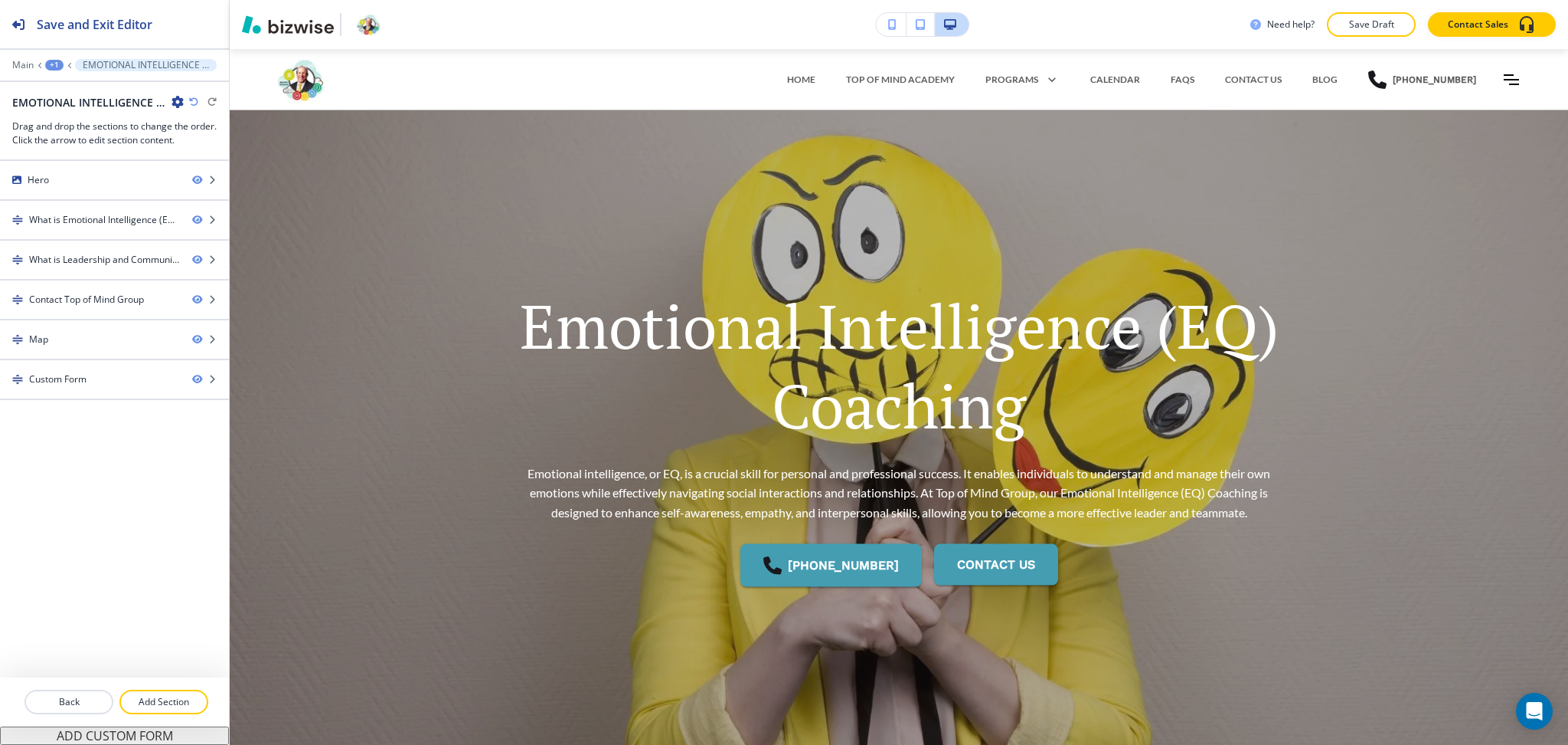
click at [55, 67] on div "+1" at bounding box center [54, 65] width 18 height 11
click at [71, 98] on button "Pages" at bounding box center [94, 90] width 98 height 27
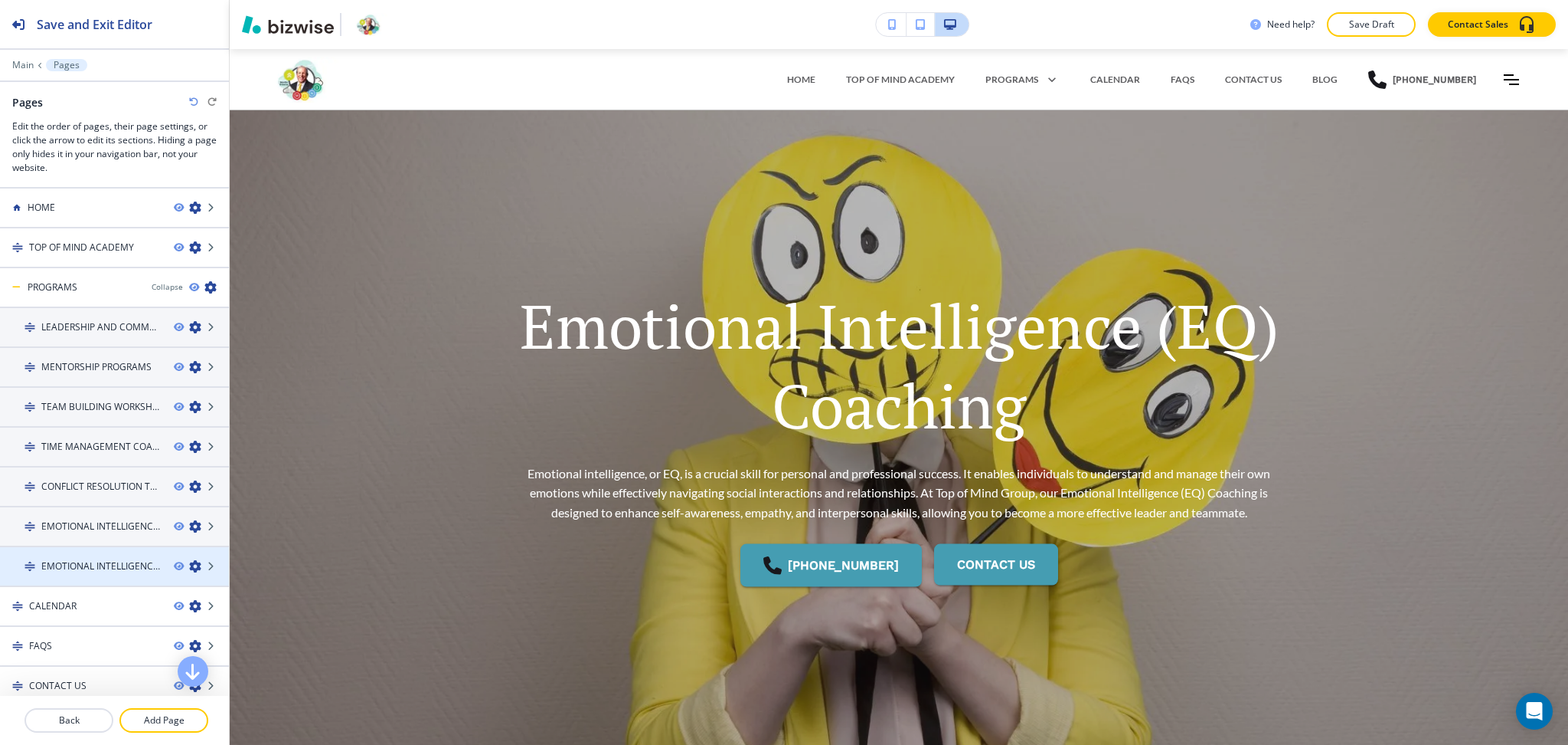
click at [81, 560] on h4 "EMOTIONAL INTELLIGENCE COACHING-1" at bounding box center [102, 567] width 120 height 14
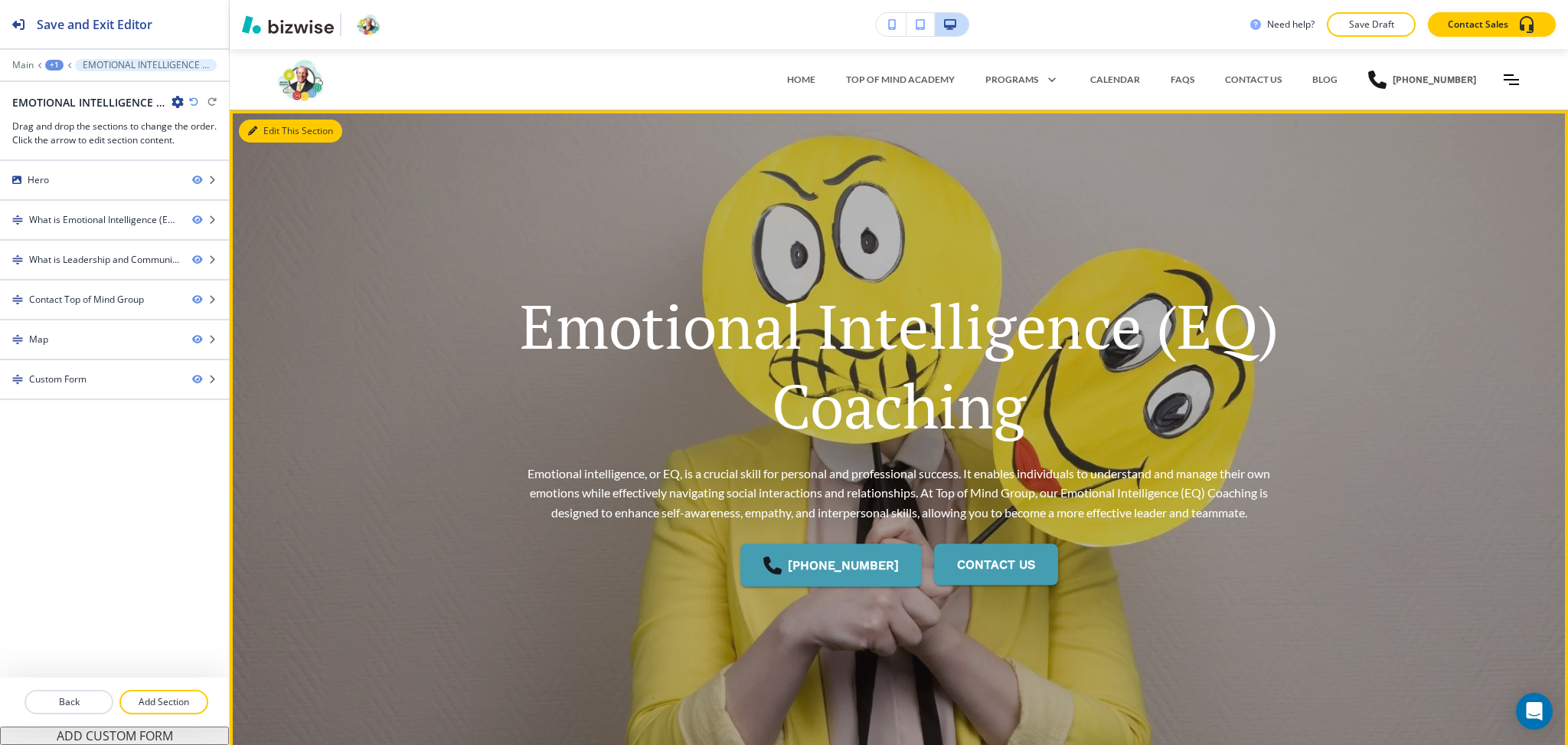
click at [258, 133] on button "Edit This Section" at bounding box center [290, 131] width 103 height 23
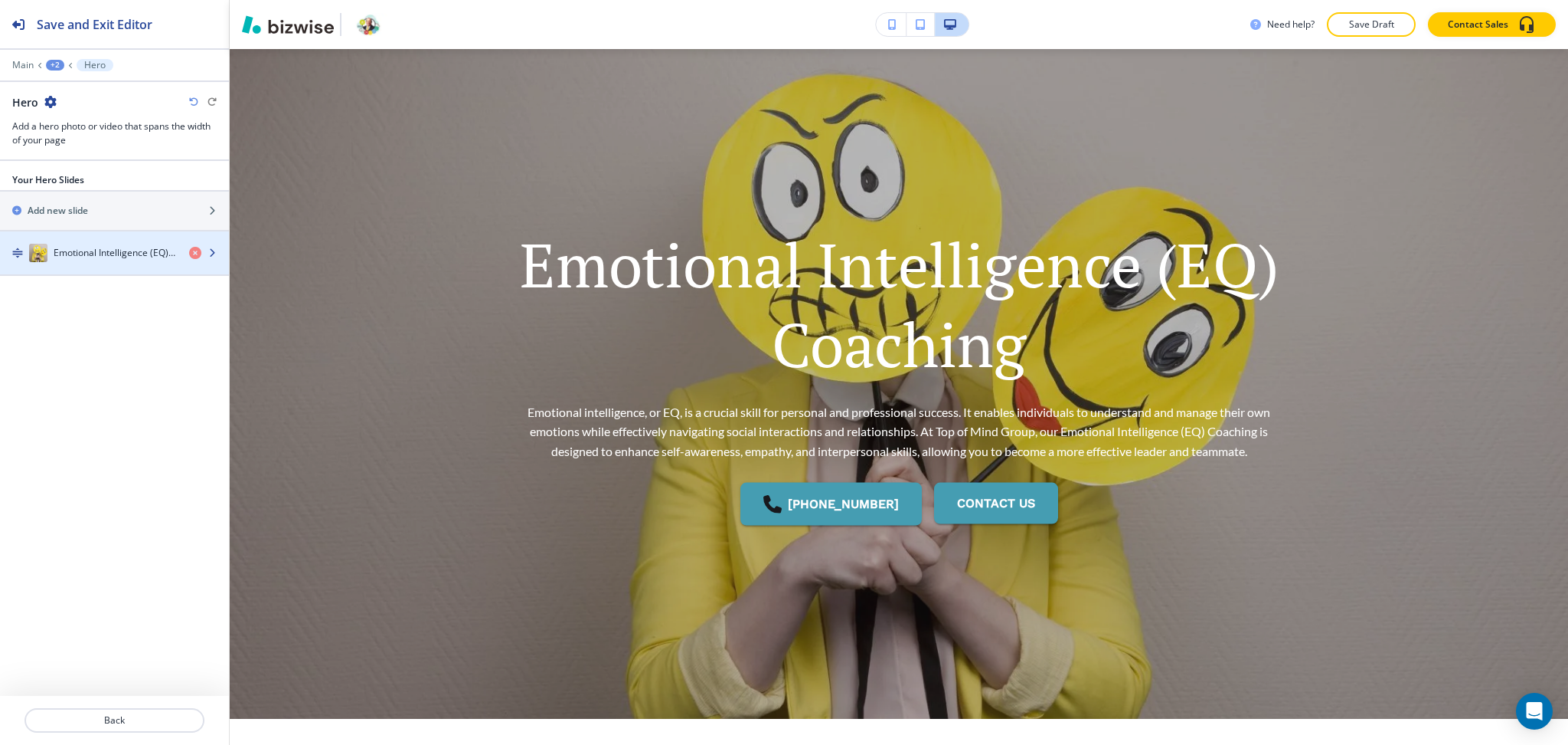
click at [106, 265] on div "button" at bounding box center [114, 268] width 229 height 13
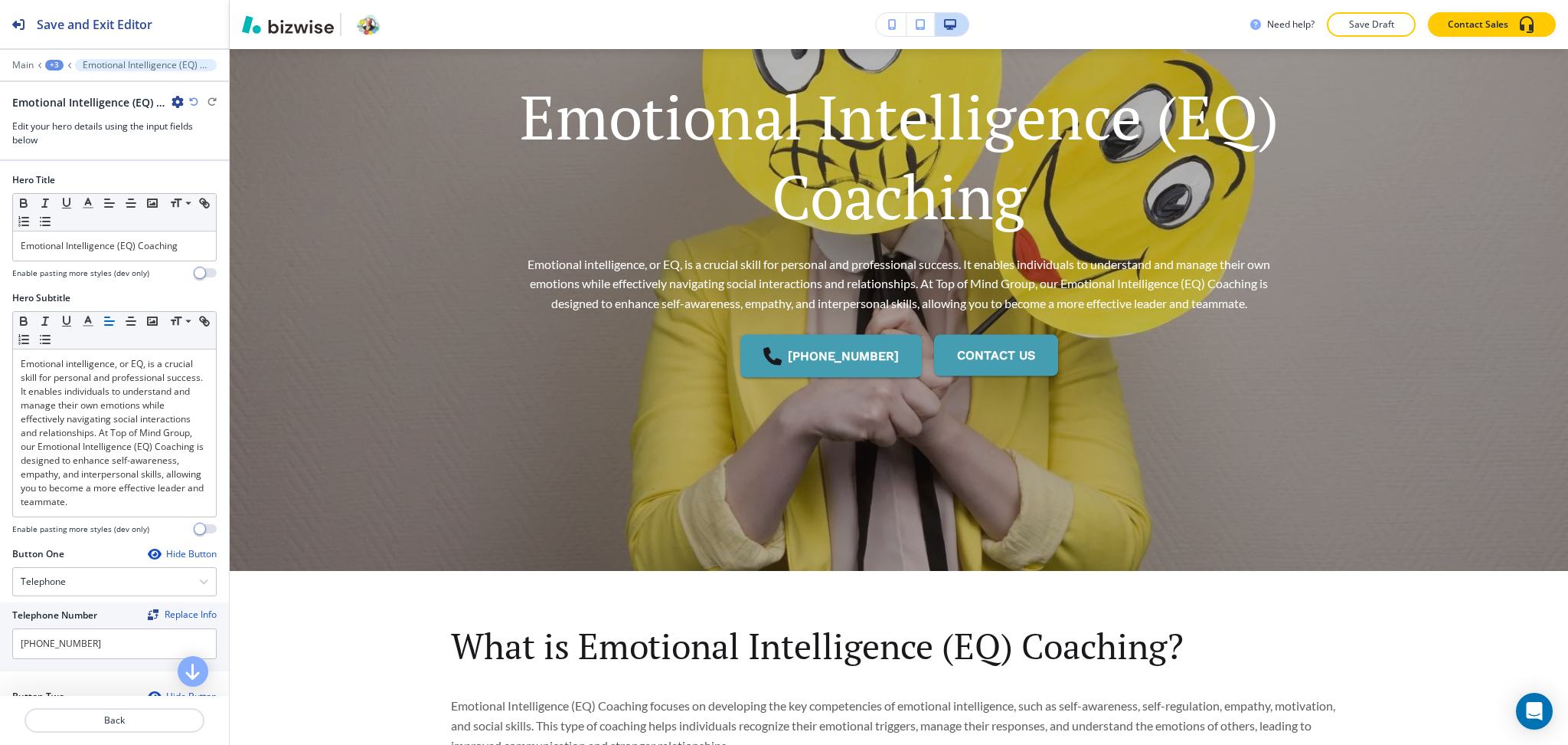
scroll to position [236, 0]
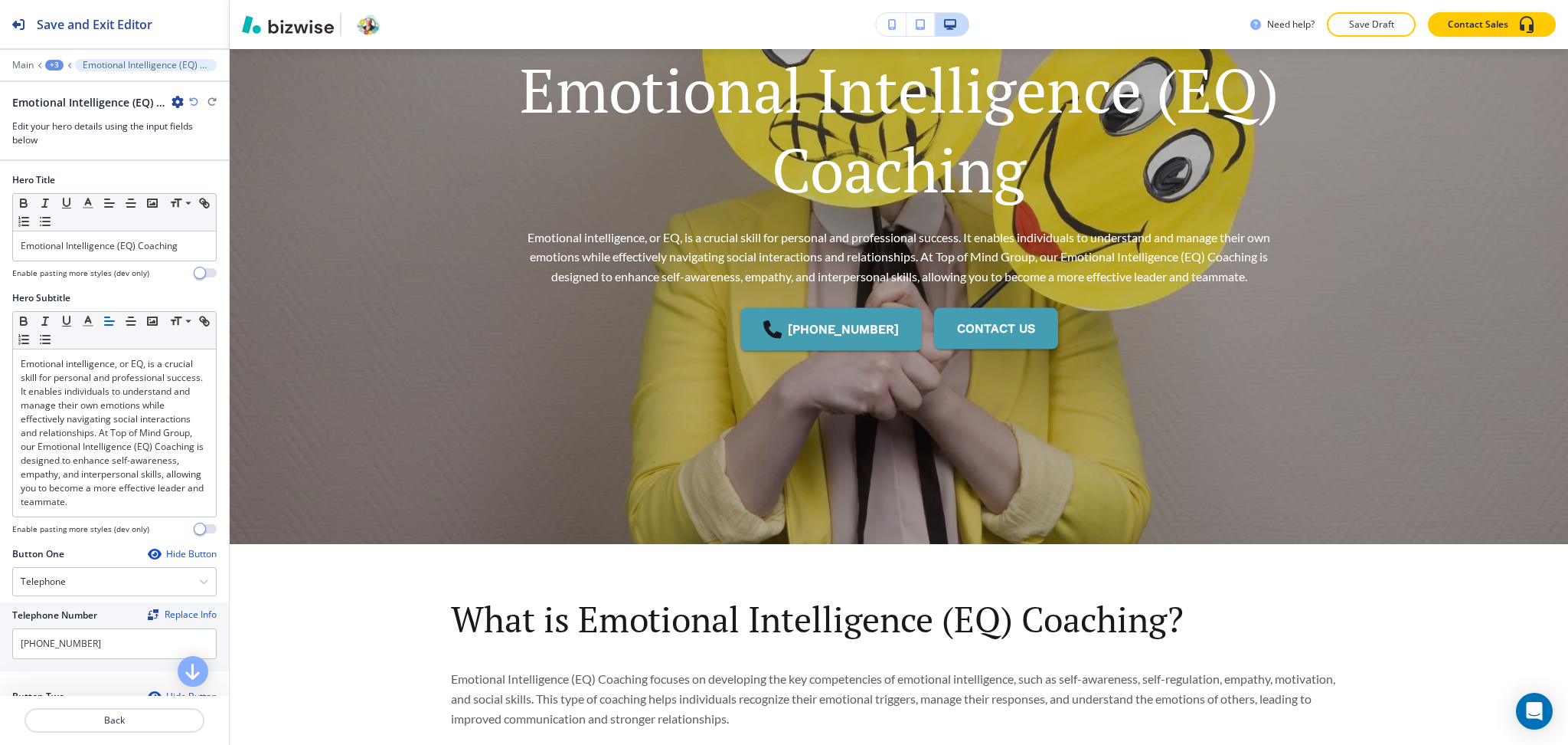
click at [128, 261] on div at bounding box center [114, 265] width 204 height 6
click at [133, 247] on p "Emotional Intelligence (EQ) Coaching" at bounding box center [114, 246] width 188 height 14
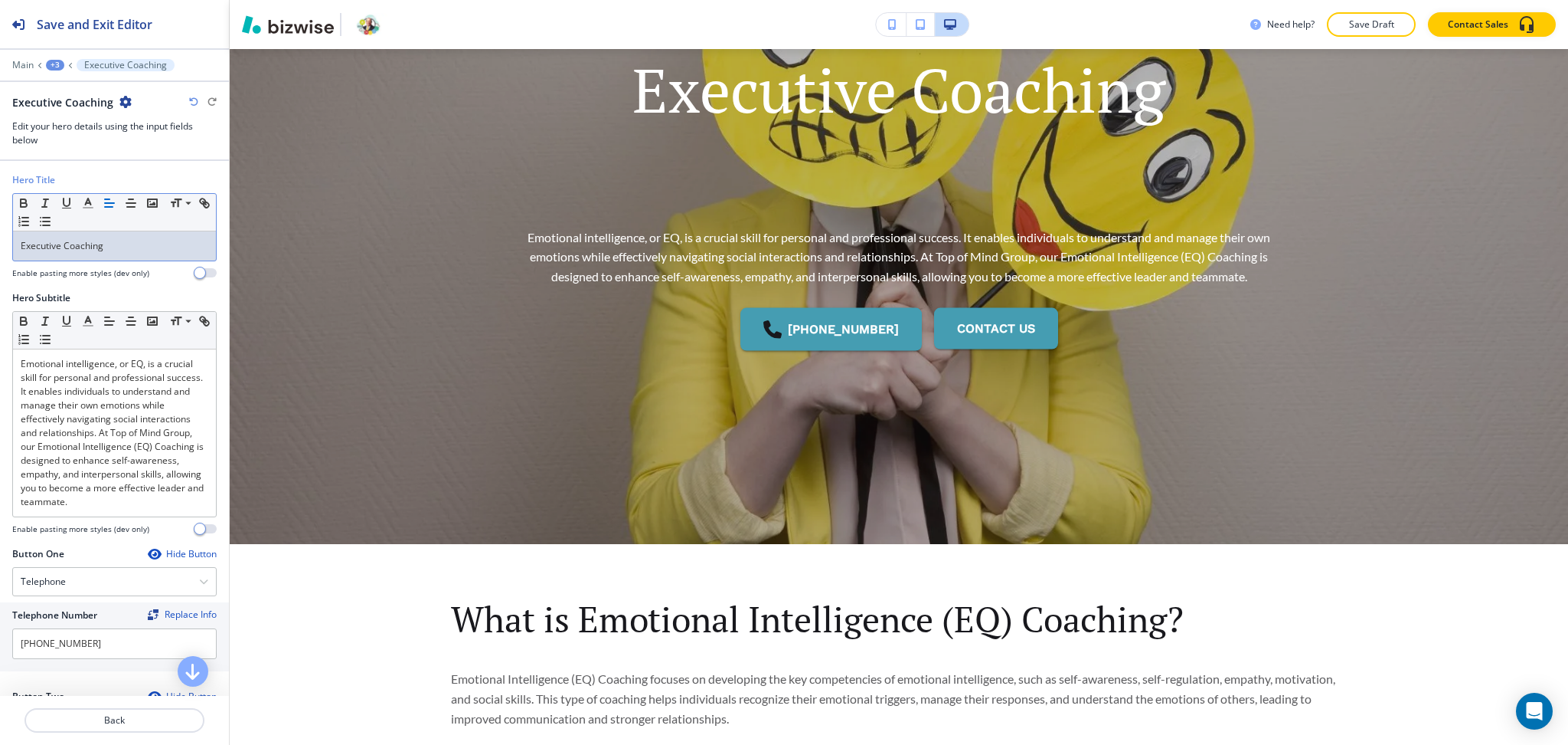
scroll to position [0, 0]
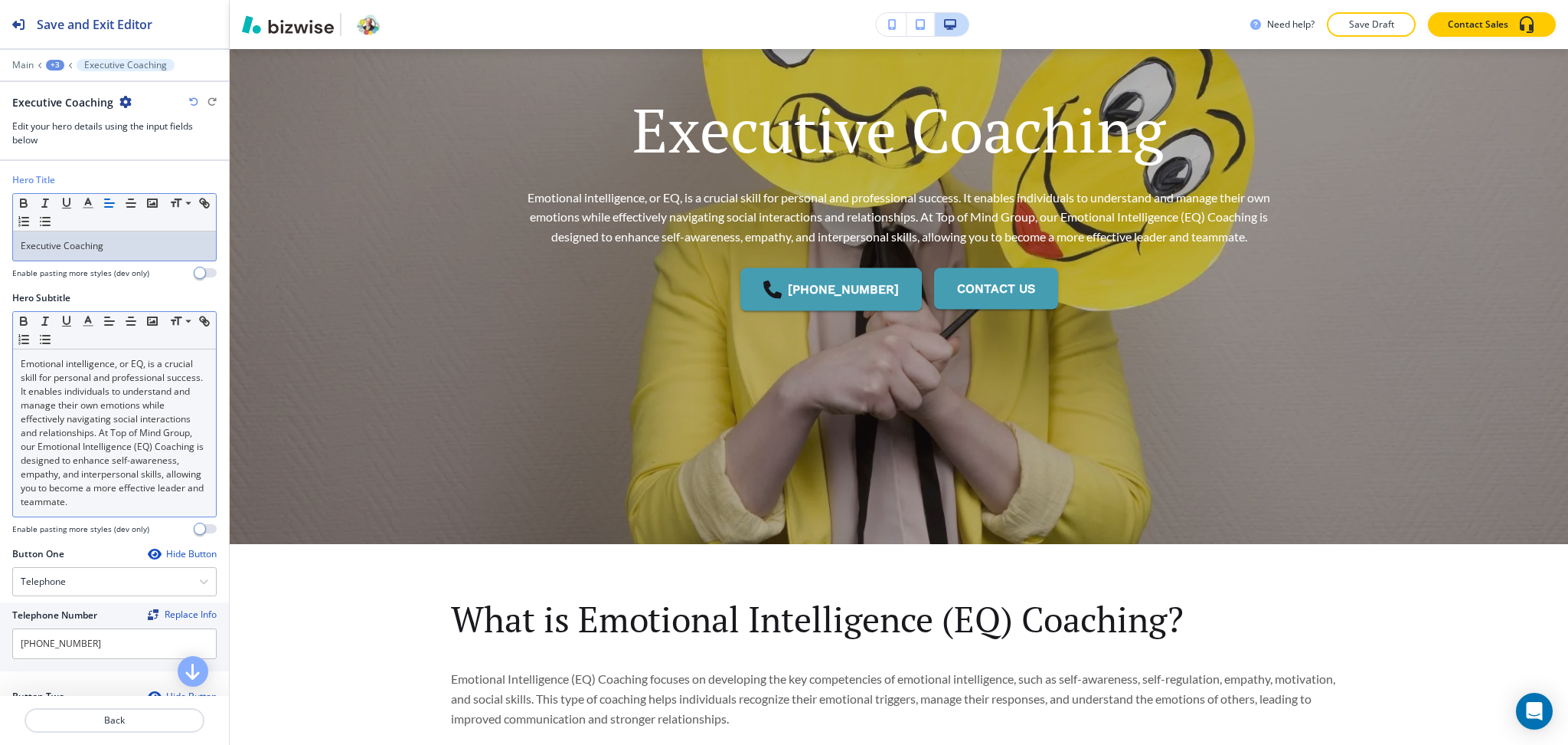
click at [182, 401] on p "Emotional intelligence, or EQ, is a crucial skill for personal and professional…" at bounding box center [114, 433] width 188 height 152
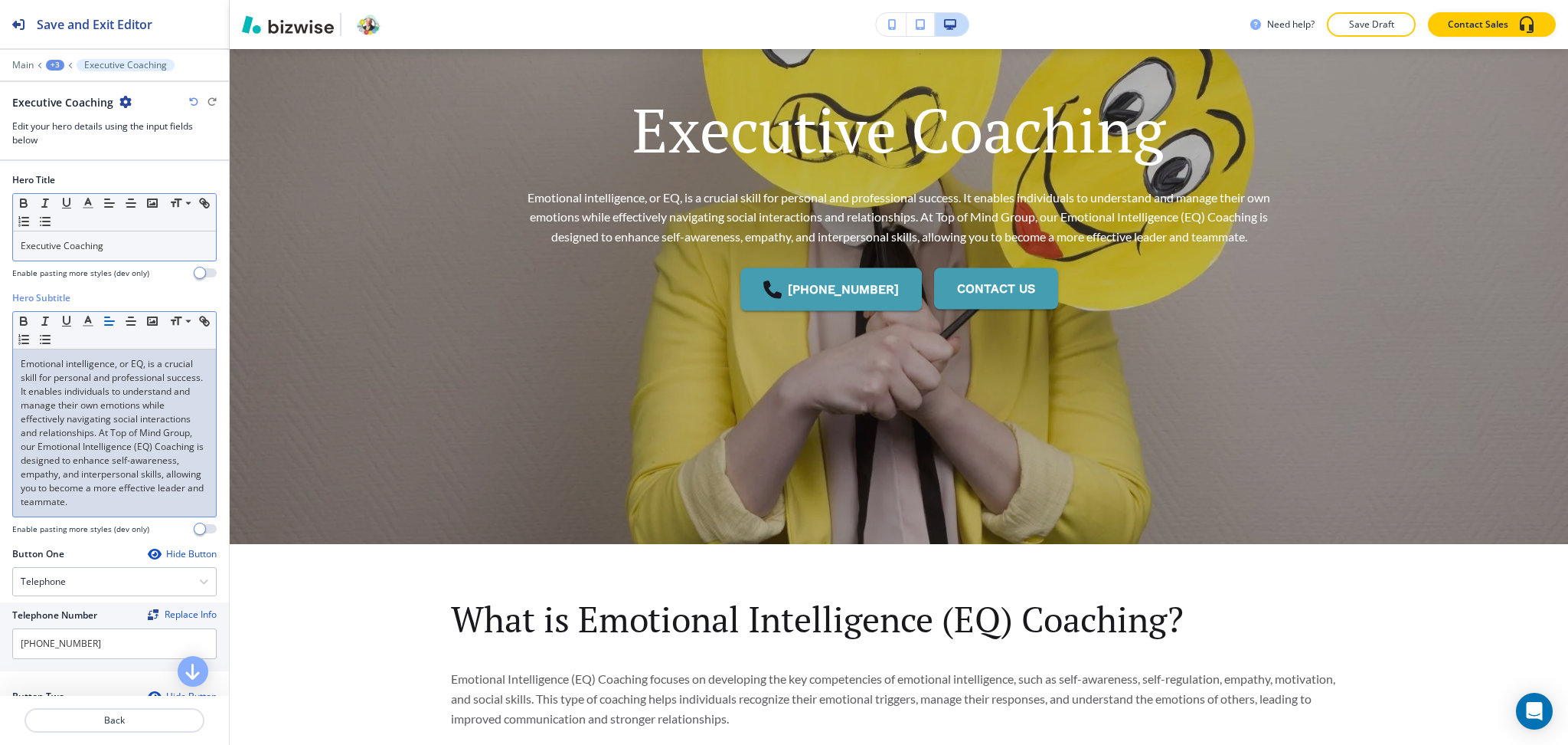
click at [128, 398] on p "Emotional intelligence, or EQ, is a crucial skill for personal and professional…" at bounding box center [114, 433] width 188 height 152
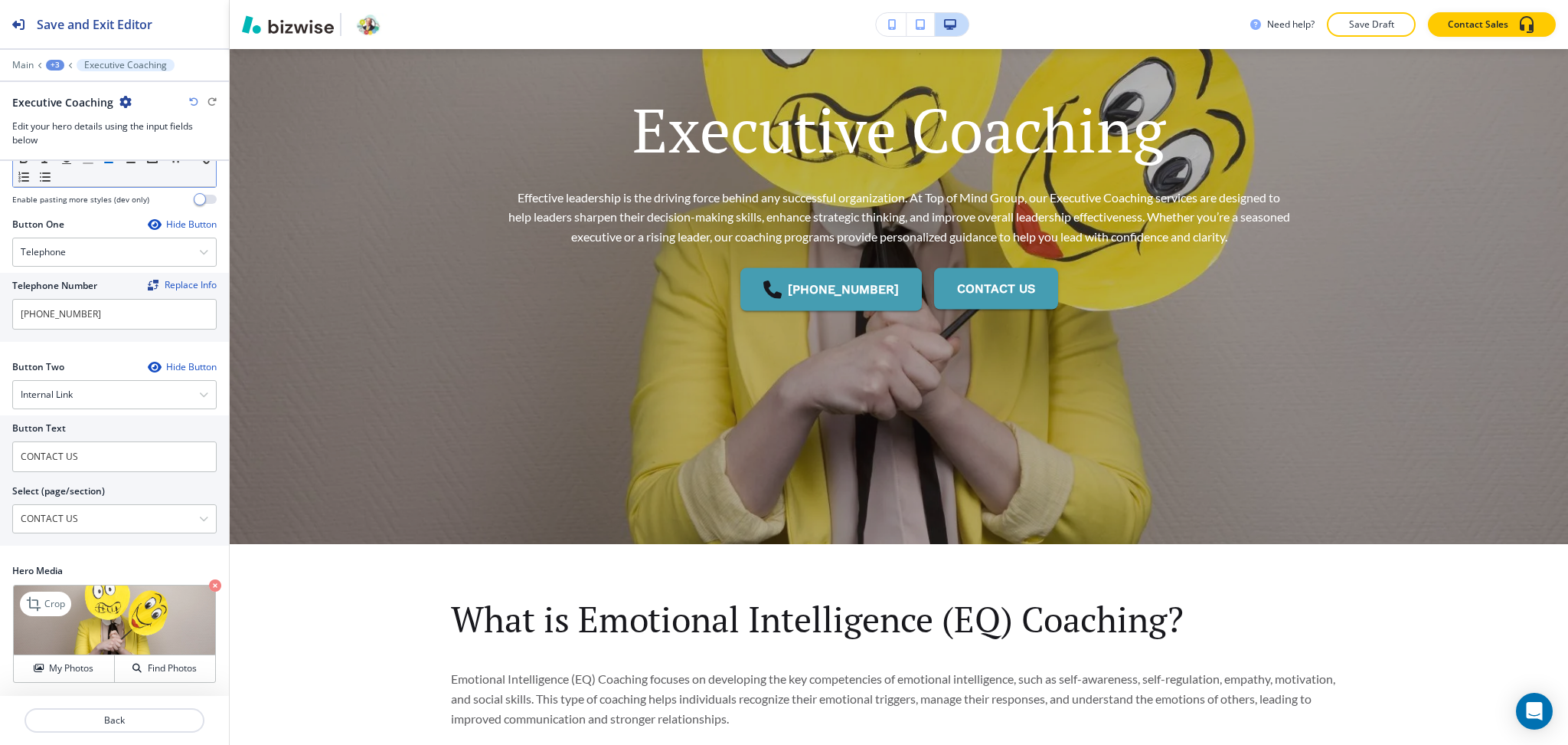
scroll to position [344, 0]
click at [59, 652] on img at bounding box center [115, 620] width 202 height 70
click at [63, 655] on button "My Photos" at bounding box center [64, 668] width 101 height 27
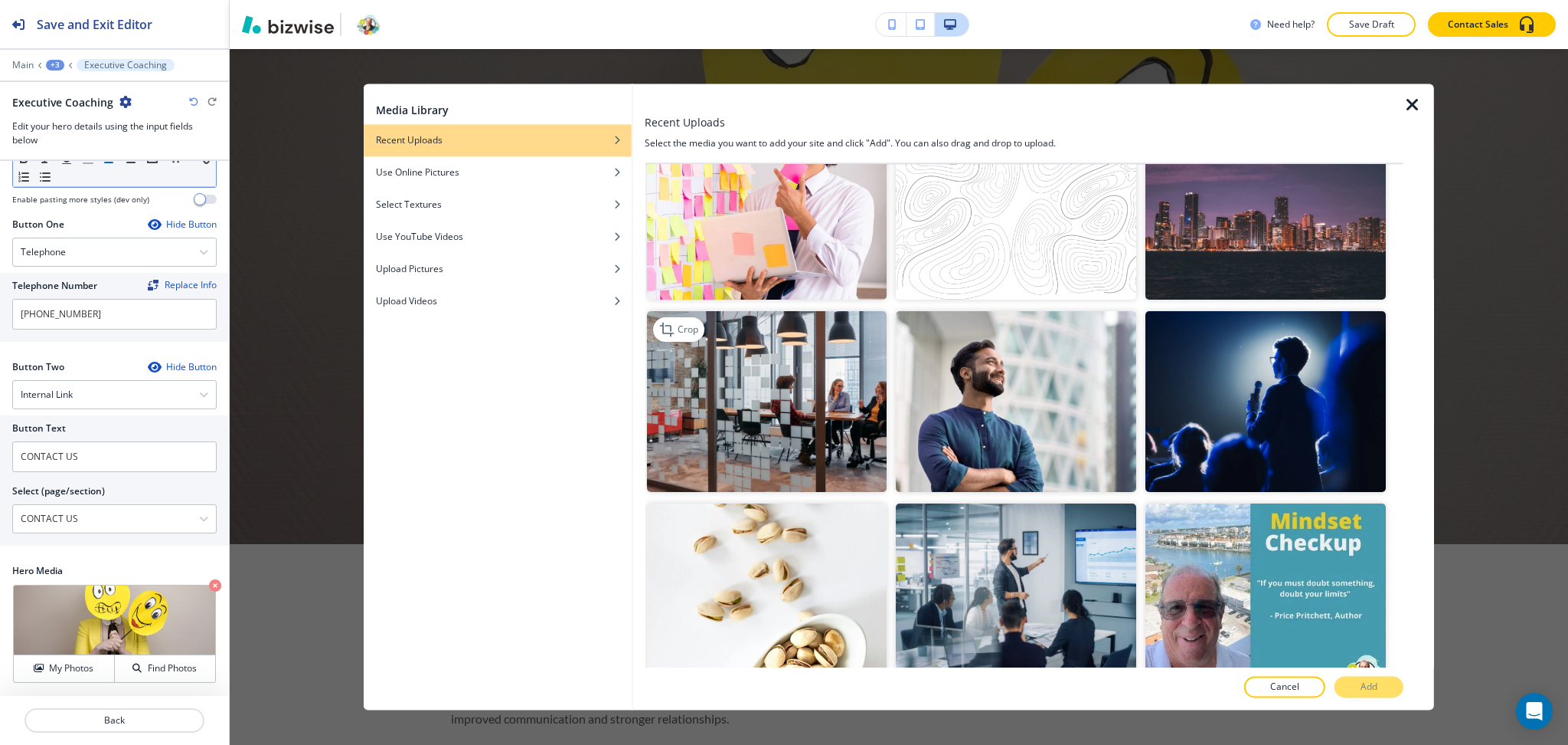
click at [741, 357] on img "button" at bounding box center [766, 402] width 240 height 180
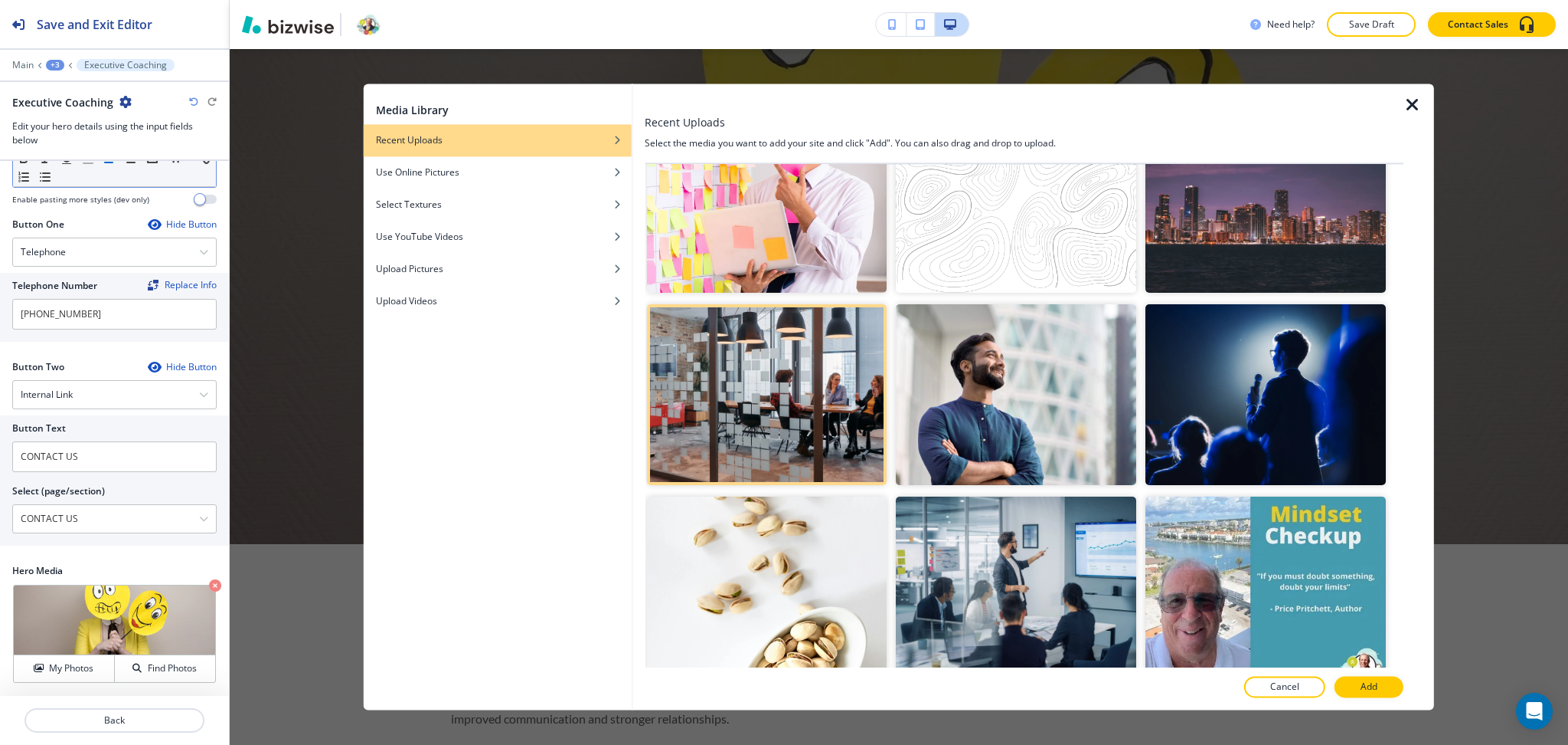
scroll to position [1021, 0]
click at [1380, 685] on button "Add" at bounding box center [1369, 687] width 69 height 21
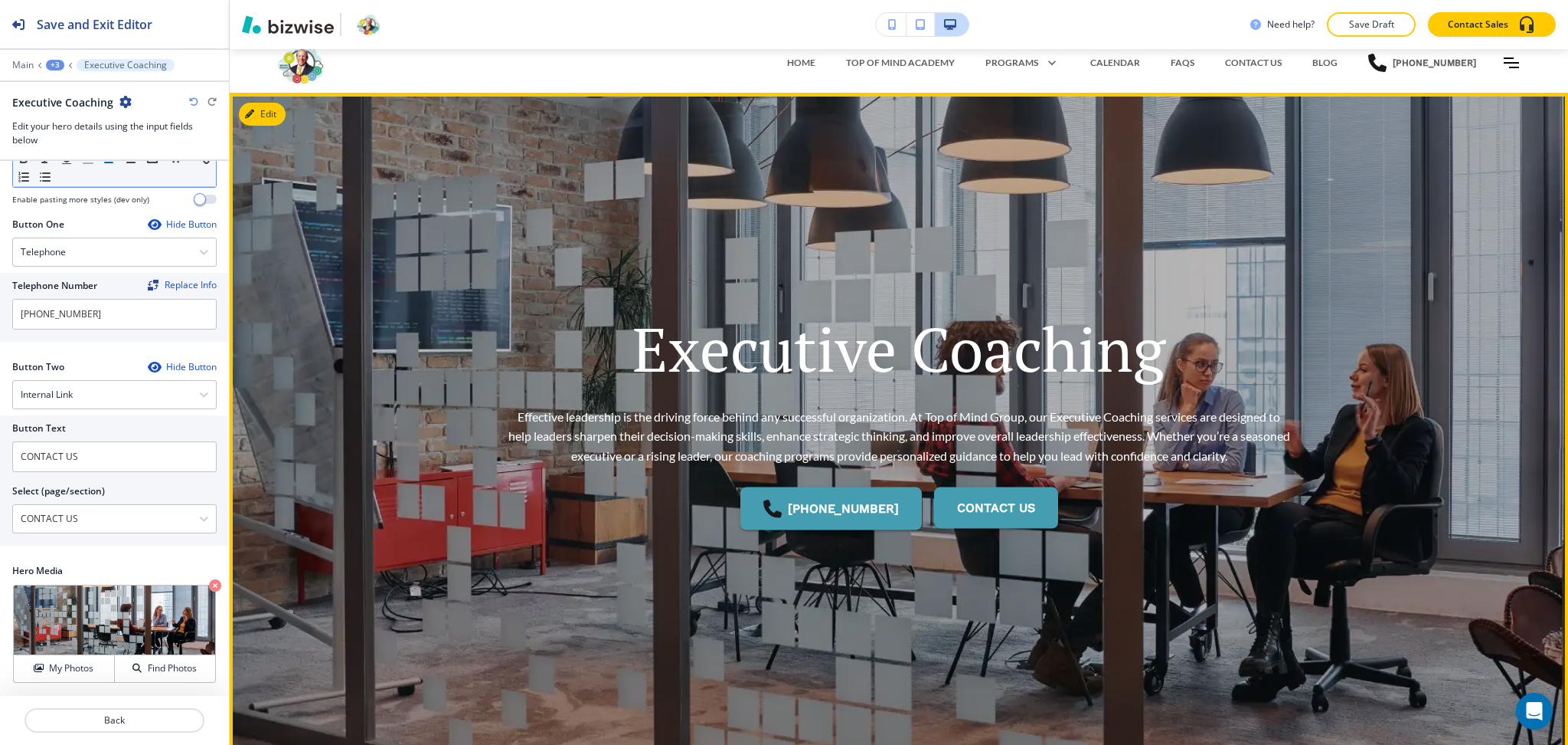
scroll to position [0, 0]
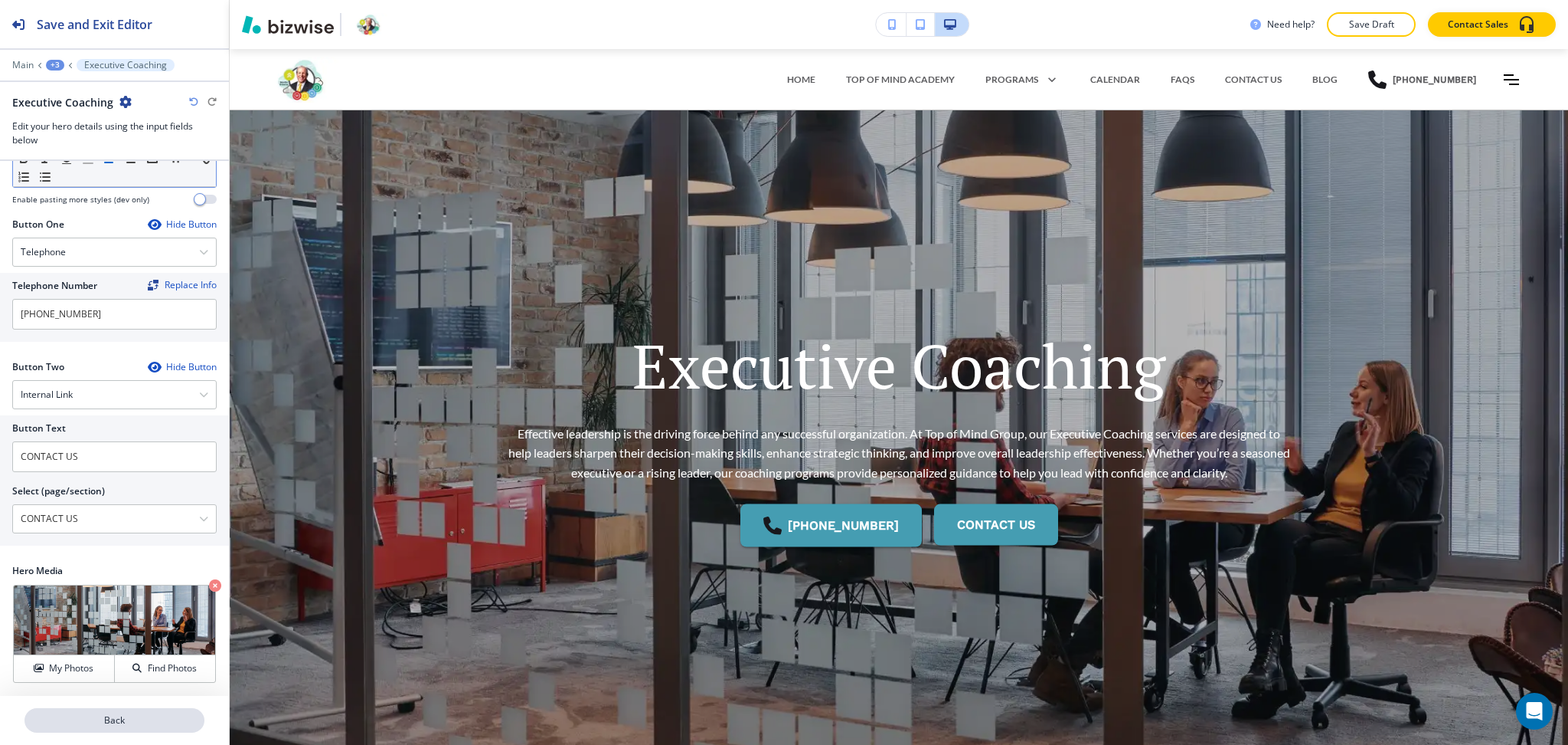
click at [131, 714] on p "Back" at bounding box center [114, 721] width 177 height 14
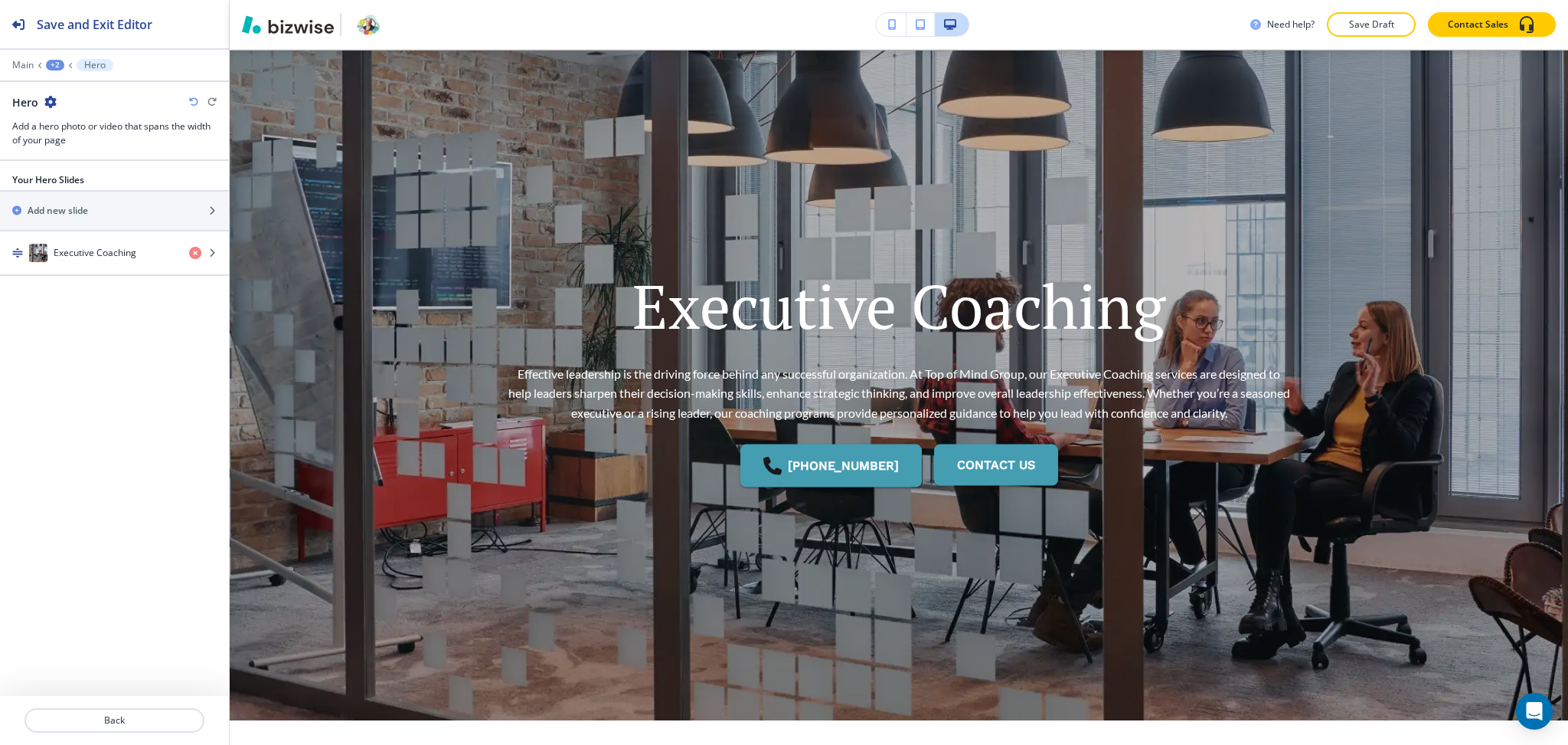
scroll to position [61, 0]
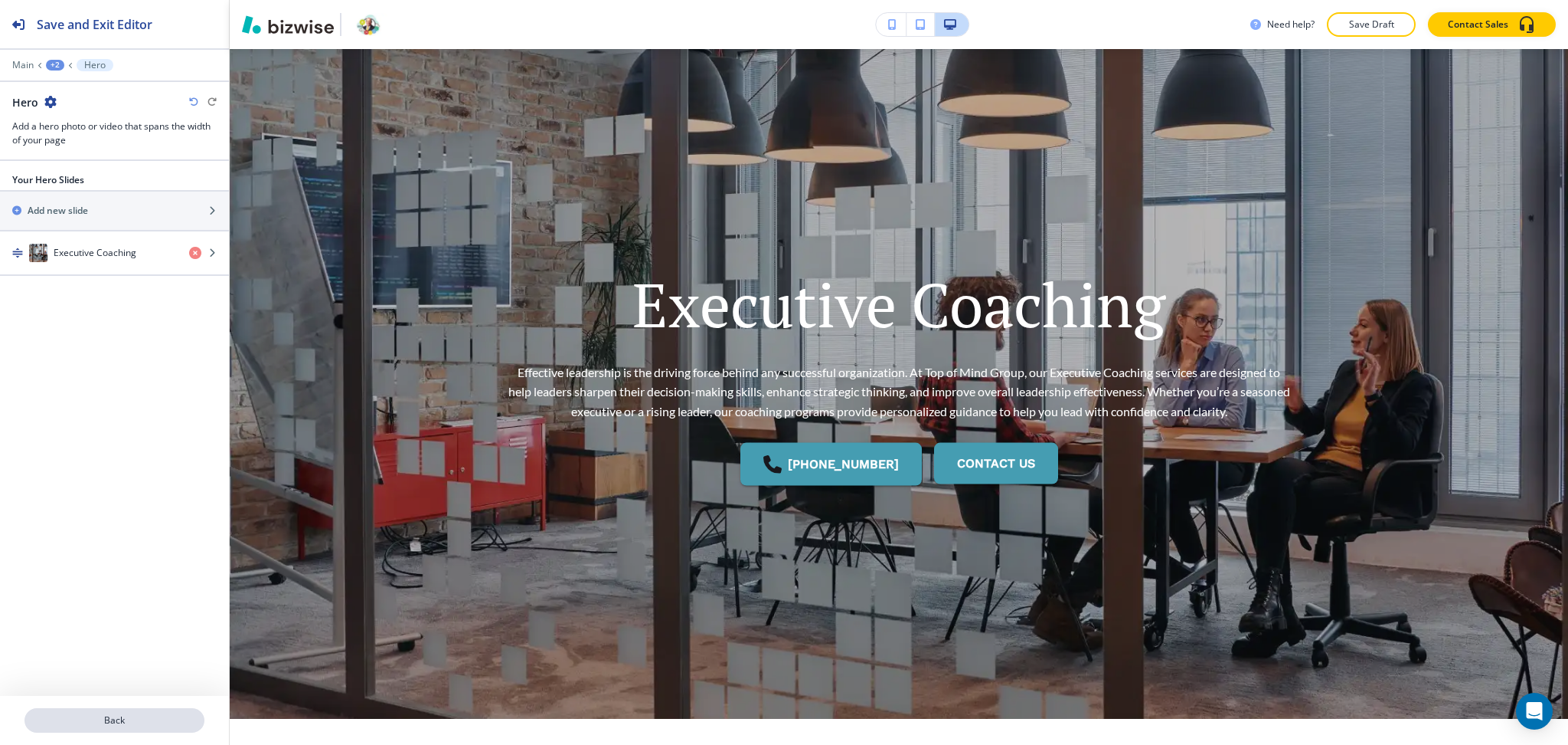
click at [121, 722] on p "Back" at bounding box center [114, 721] width 177 height 14
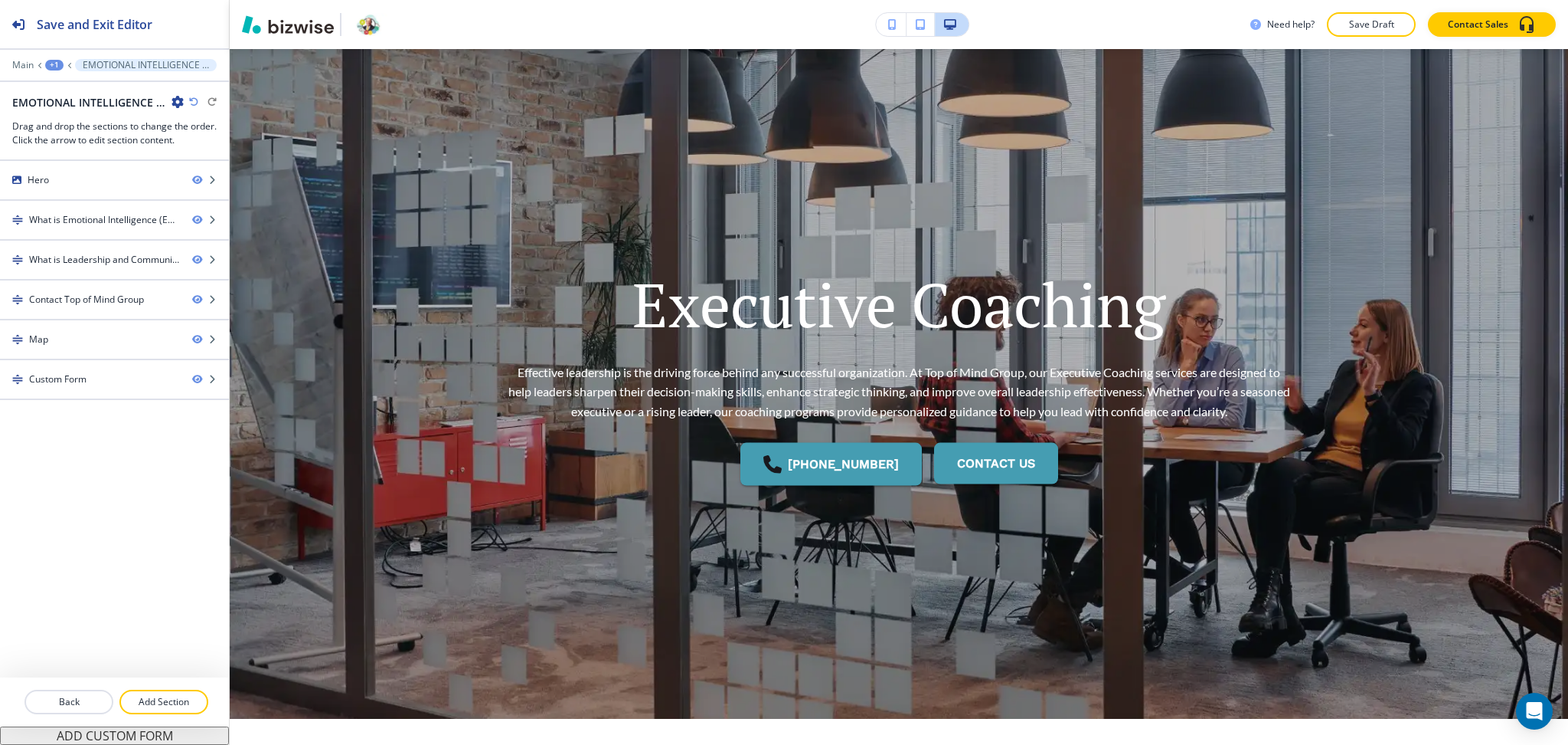
click at [174, 103] on icon "button" at bounding box center [178, 102] width 13 height 13
click at [195, 132] on p "Edit Page Settings" at bounding box center [221, 129] width 78 height 14
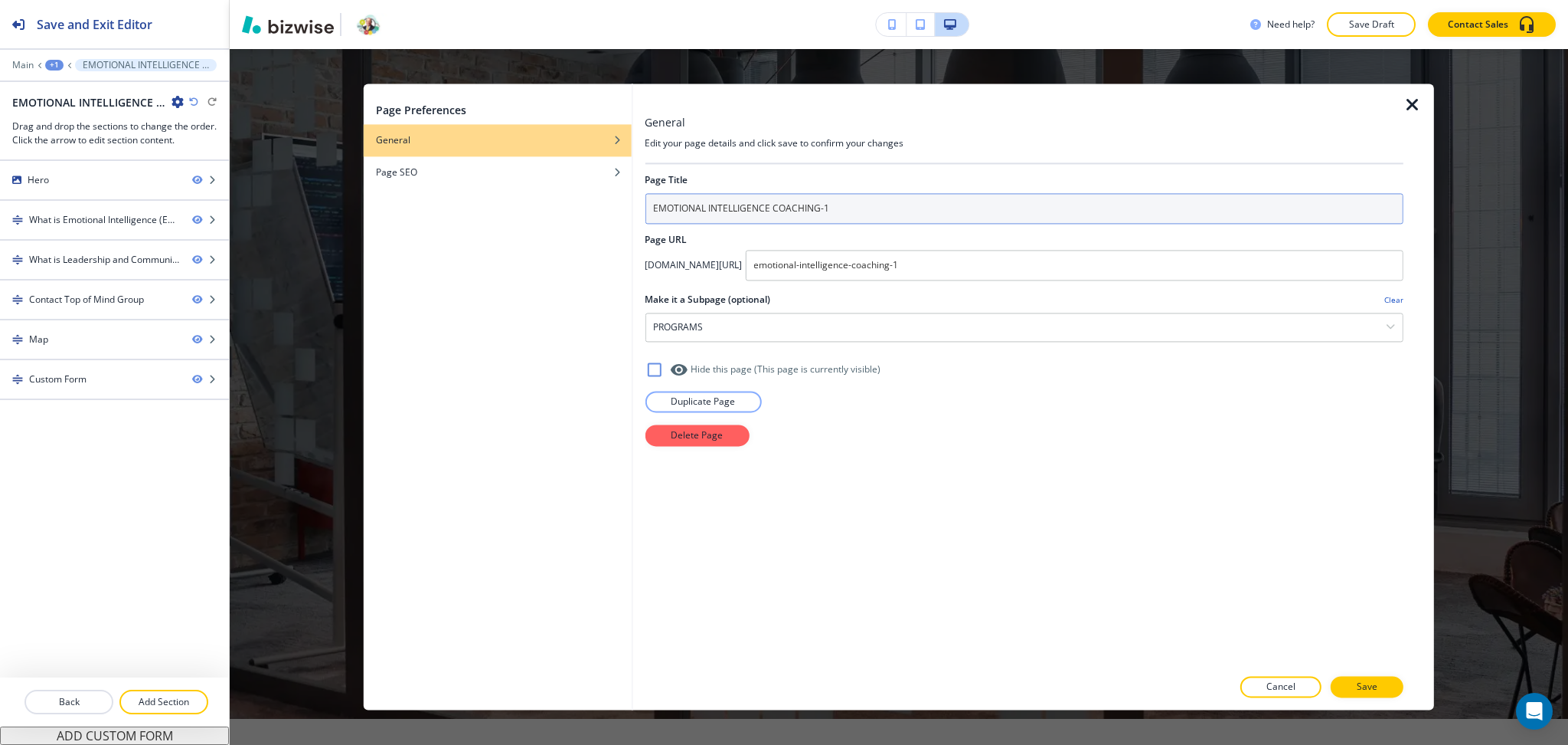
click at [774, 203] on input "EMOTIONAL INTELLIGENCE COACHING-1" at bounding box center [1024, 208] width 759 height 31
paste input "XECUTIVE COACHING"
type input "EXECUTIVE COACHING"
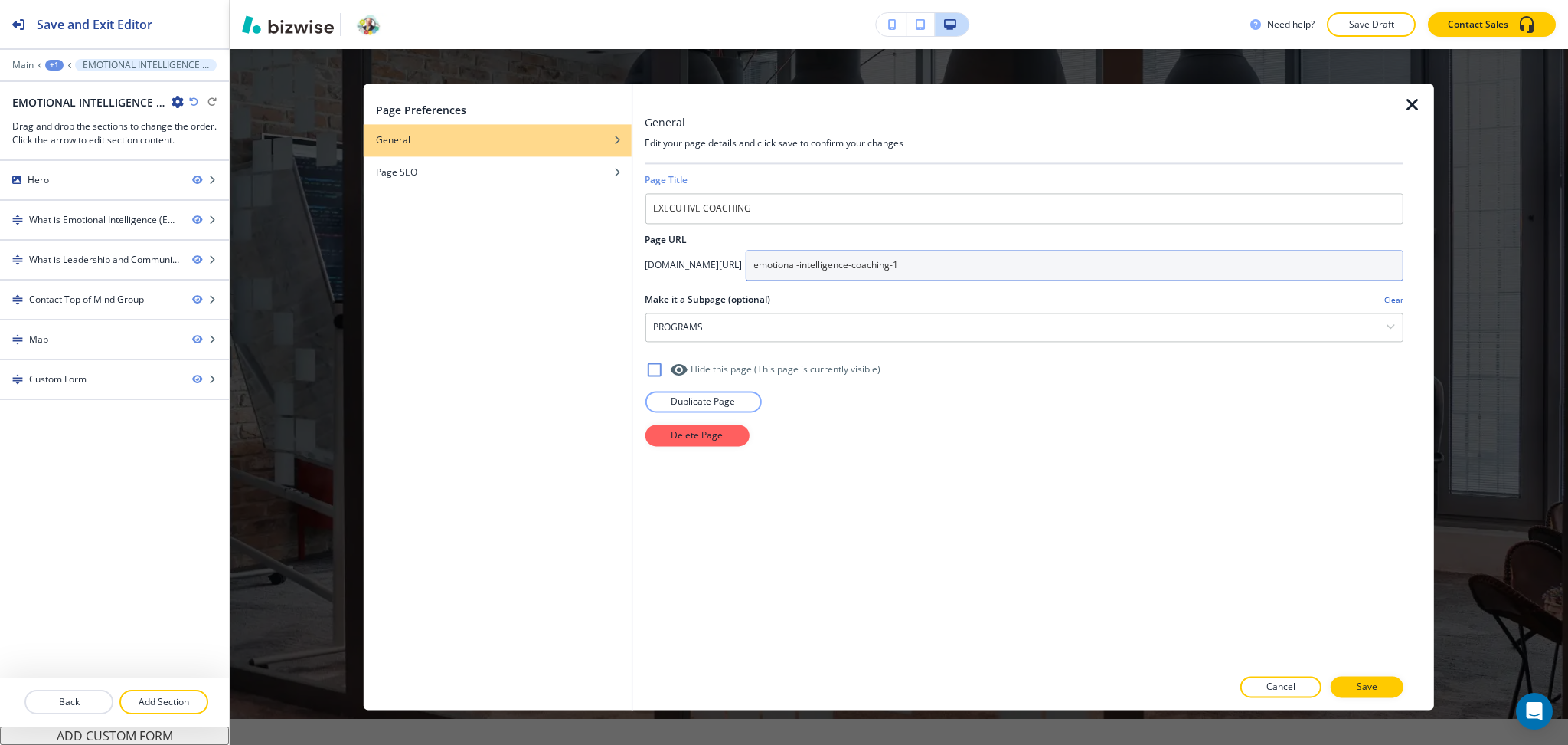
click at [905, 257] on input "emotional-intelligence-coaching-1" at bounding box center [1075, 265] width 658 height 31
paste input "xecutive-coaching"
type input "executive-coaching"
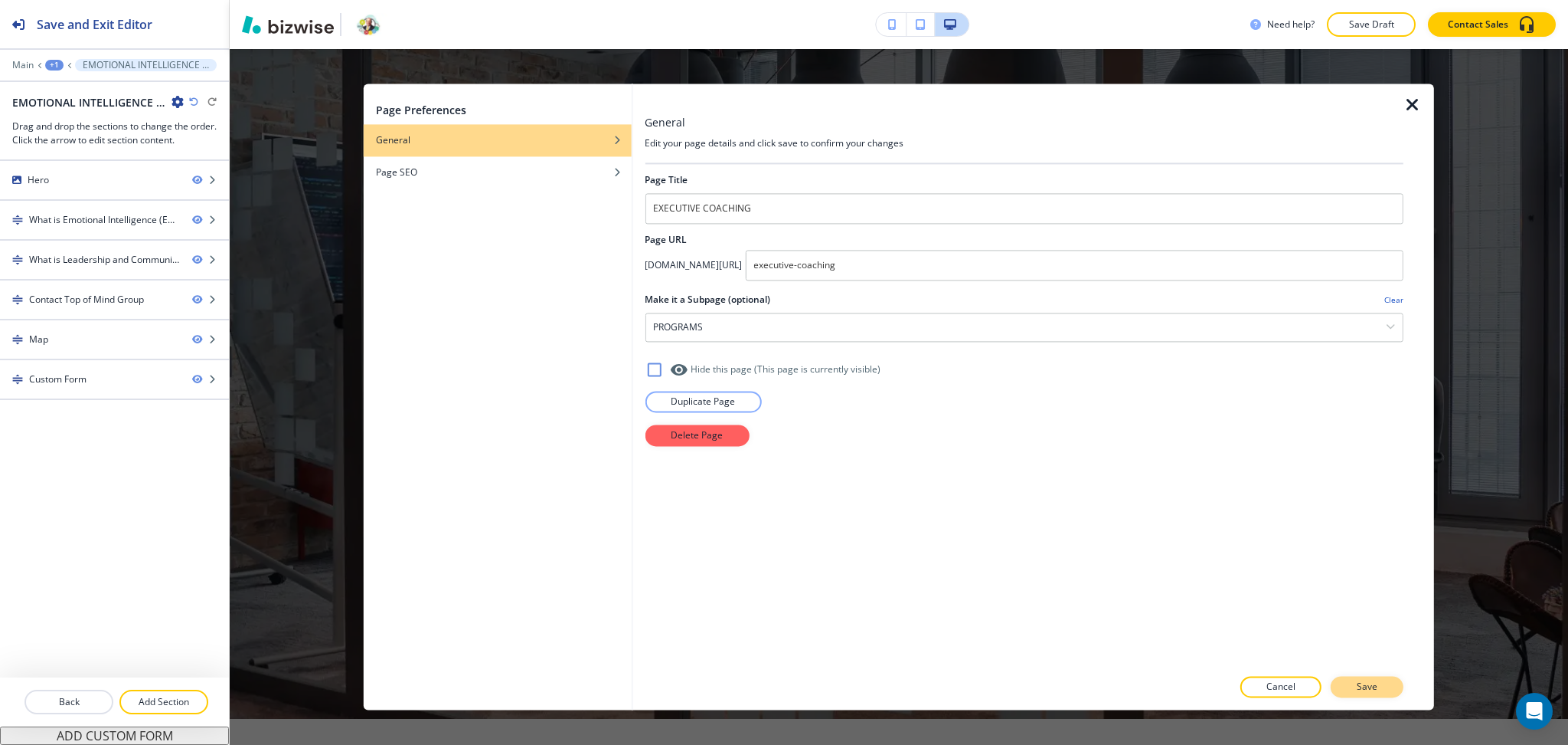
click at [1364, 686] on p "Save" at bounding box center [1367, 687] width 20 height 14
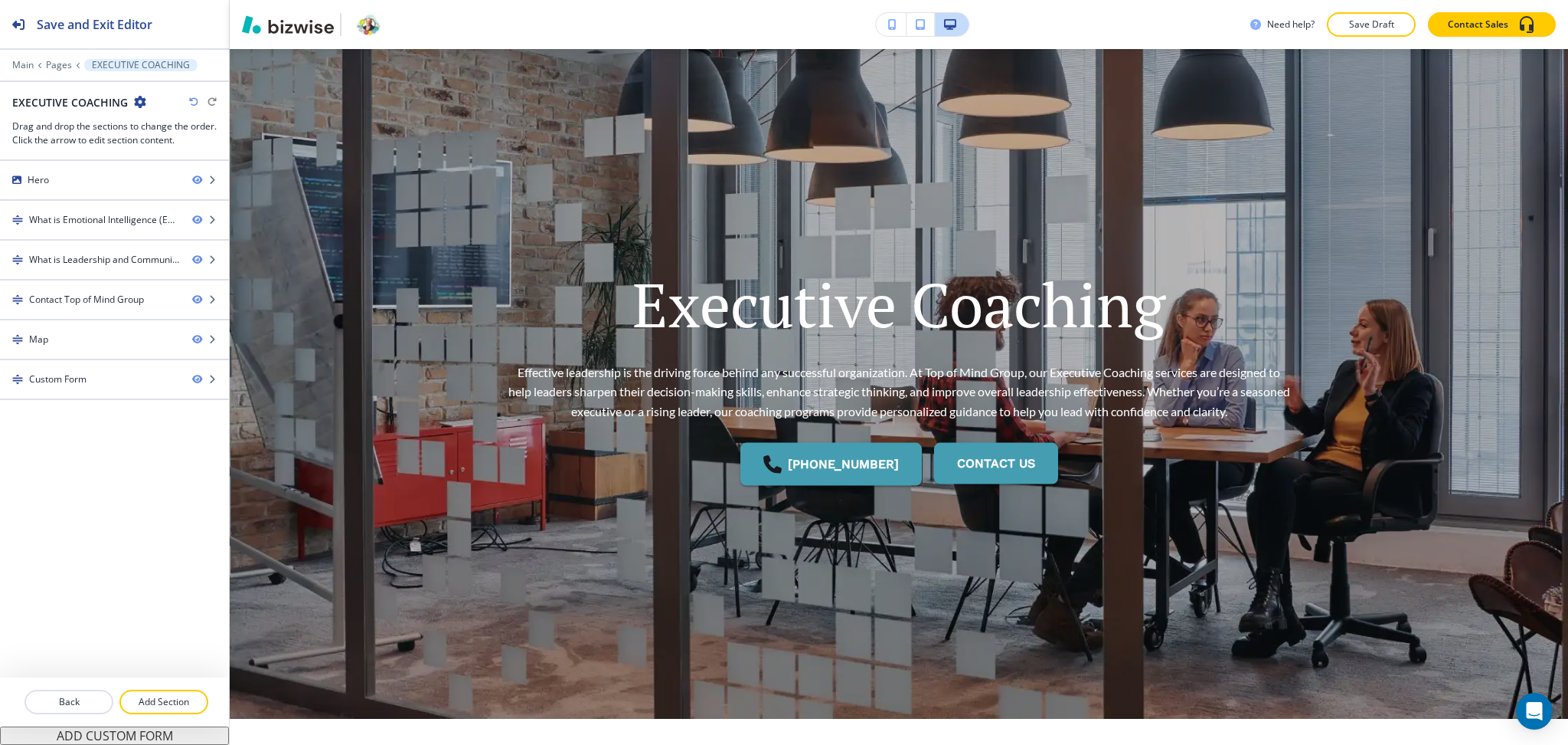
scroll to position [0, 0]
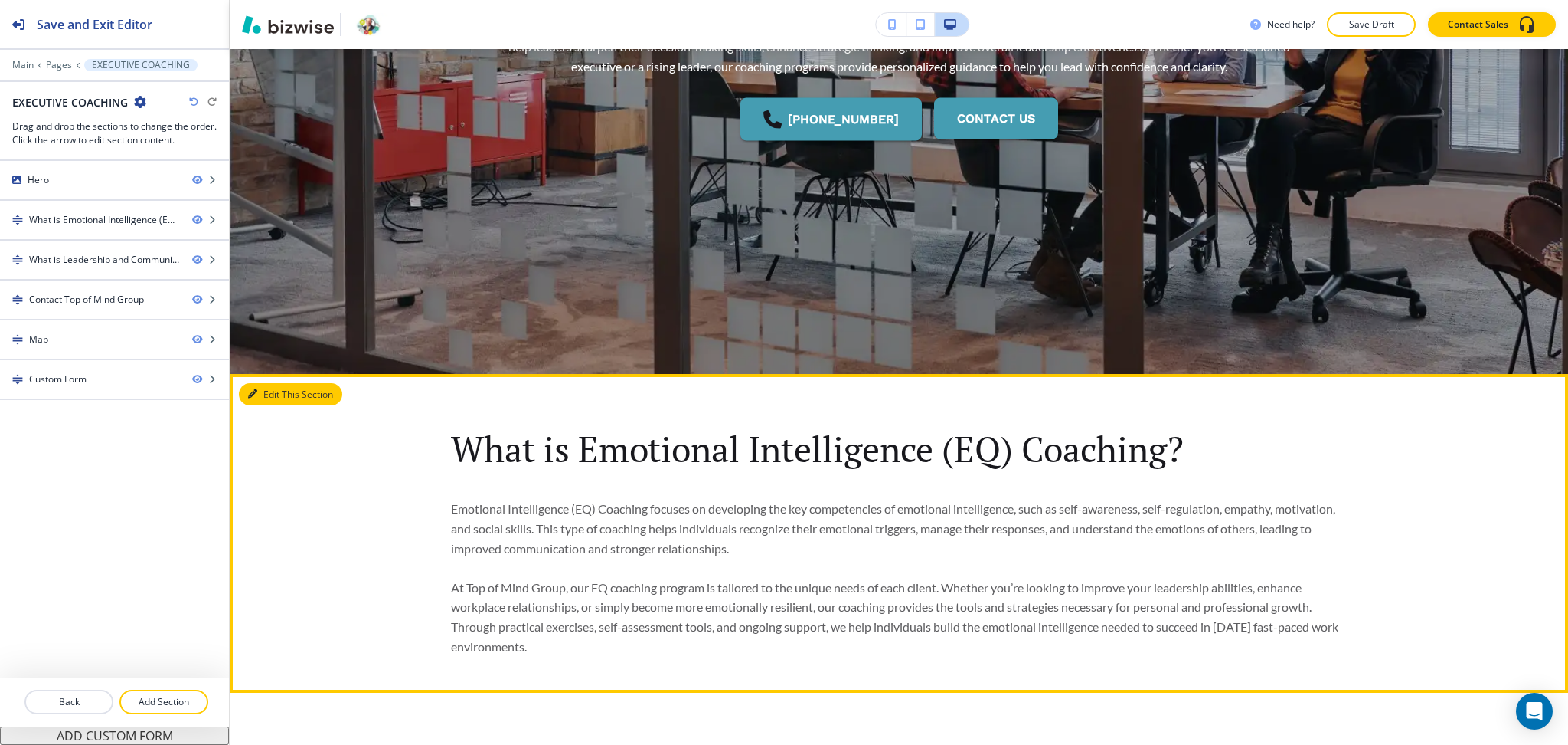
click at [260, 404] on button "Edit This Section" at bounding box center [290, 394] width 103 height 23
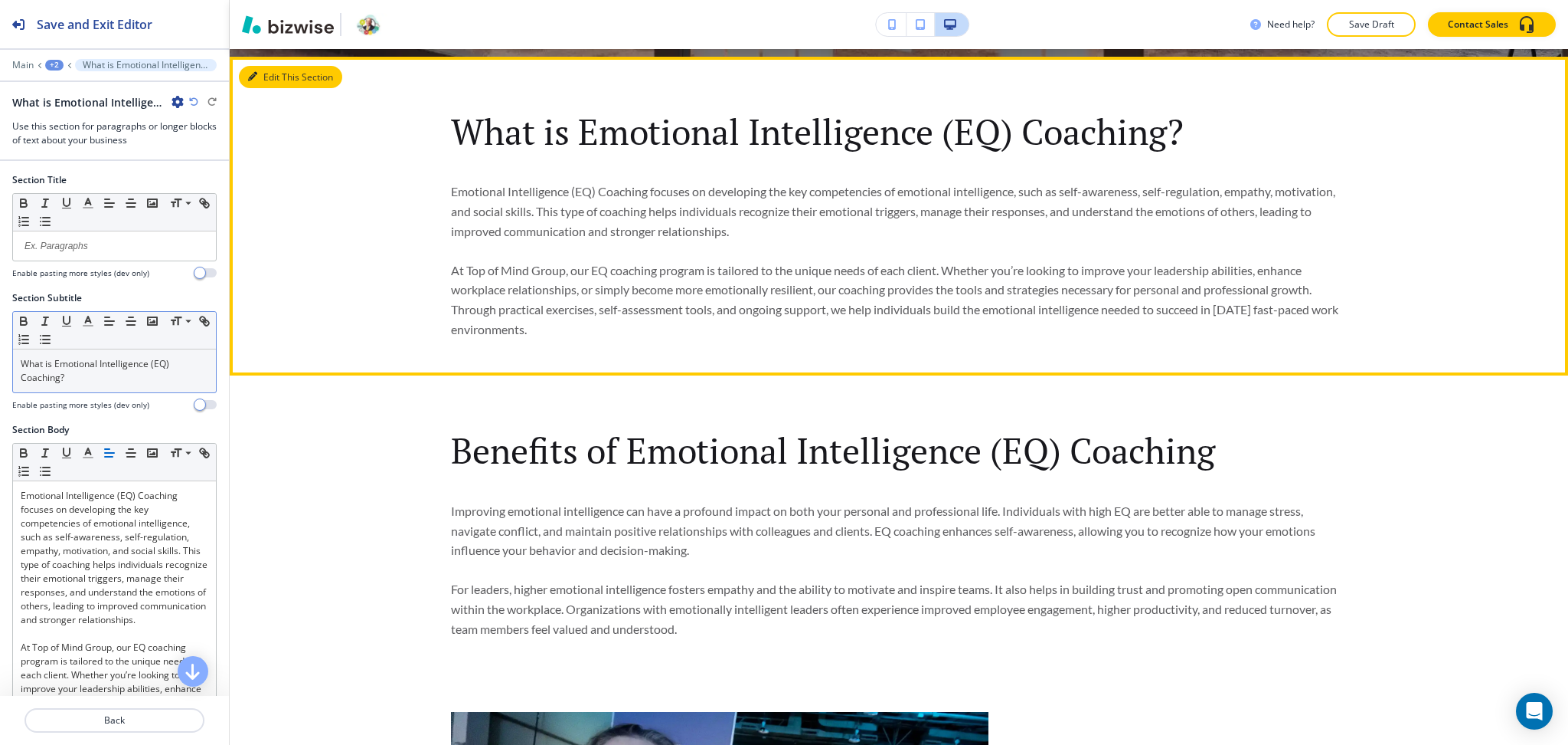
scroll to position [731, 0]
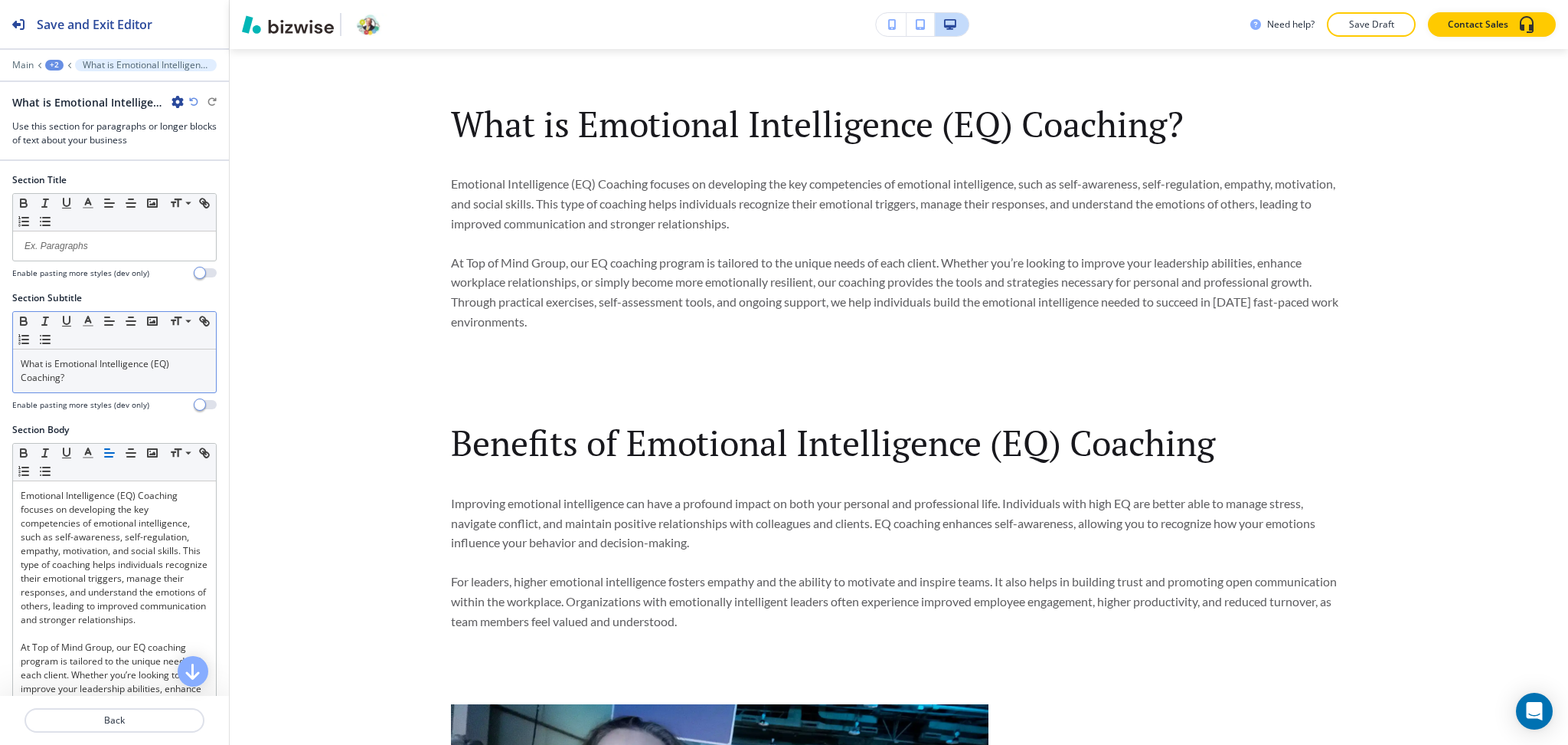
click at [148, 371] on p "What is Emotional Intelligence (EQ) Coaching?" at bounding box center [114, 370] width 188 height 27
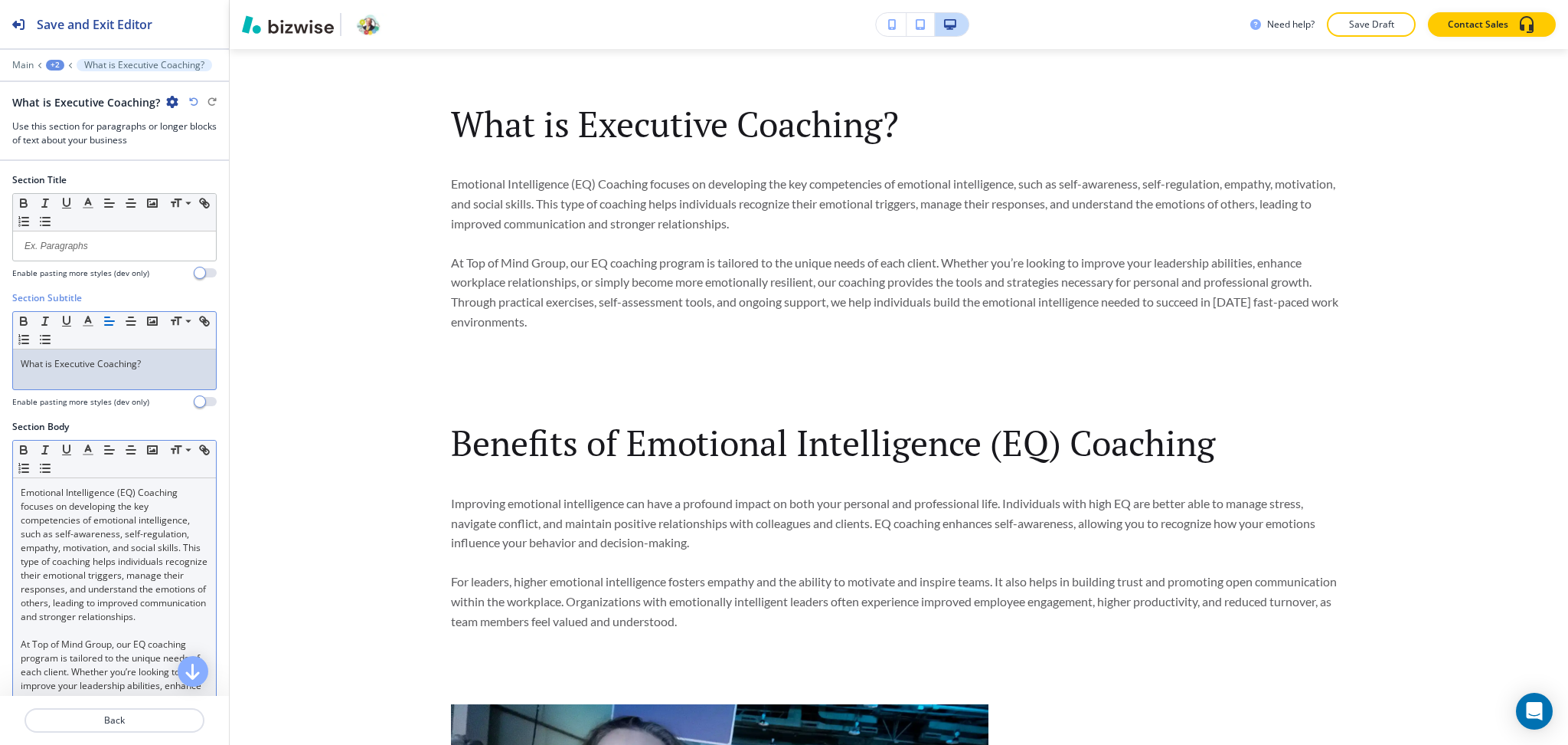
click at [128, 544] on p "Emotional Intelligence (EQ) Coaching focuses on developing the key competencies…" at bounding box center [114, 555] width 188 height 138
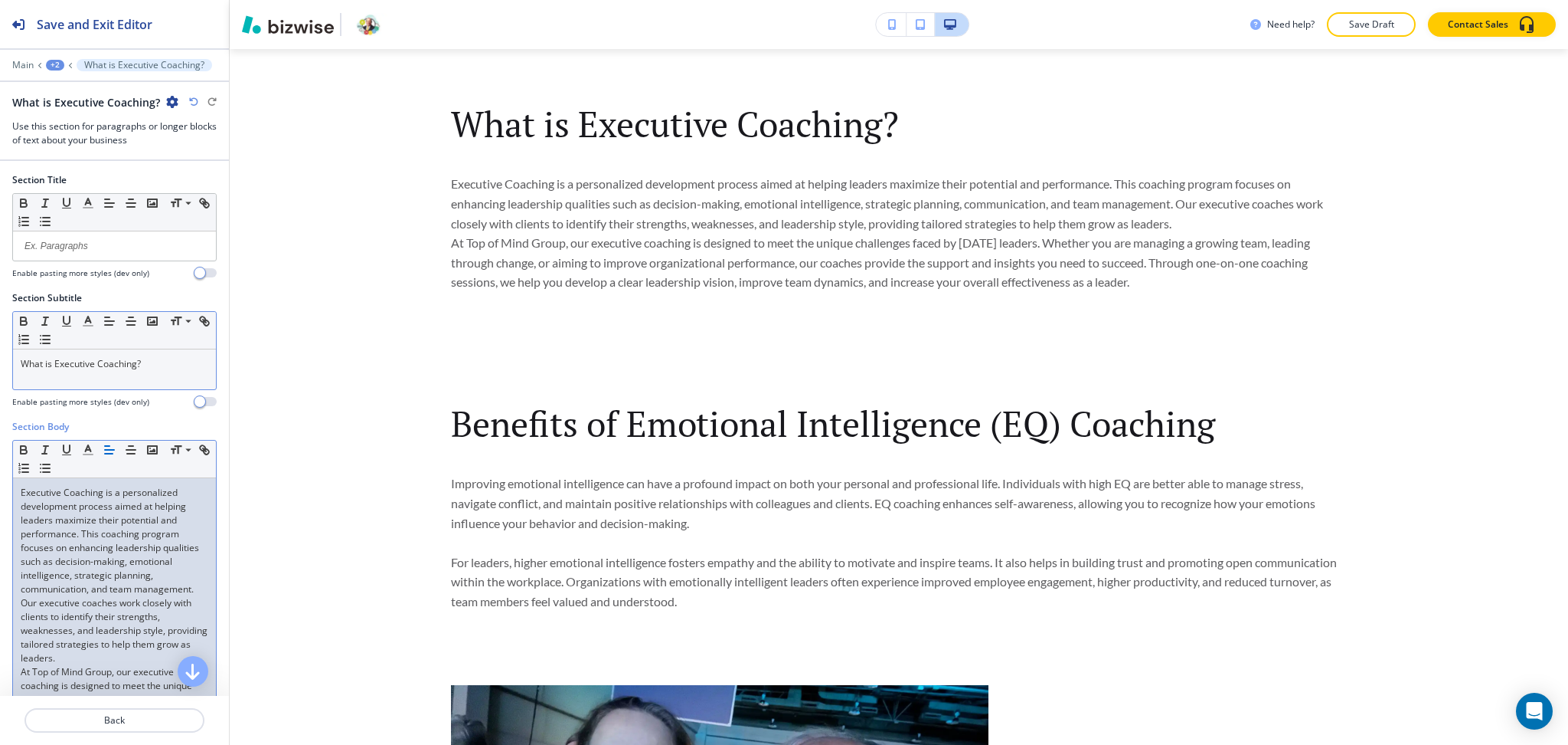
scroll to position [0, 0]
click at [164, 652] on p "Executive Coaching is a personalized development process aimed at helping leade…" at bounding box center [114, 575] width 188 height 179
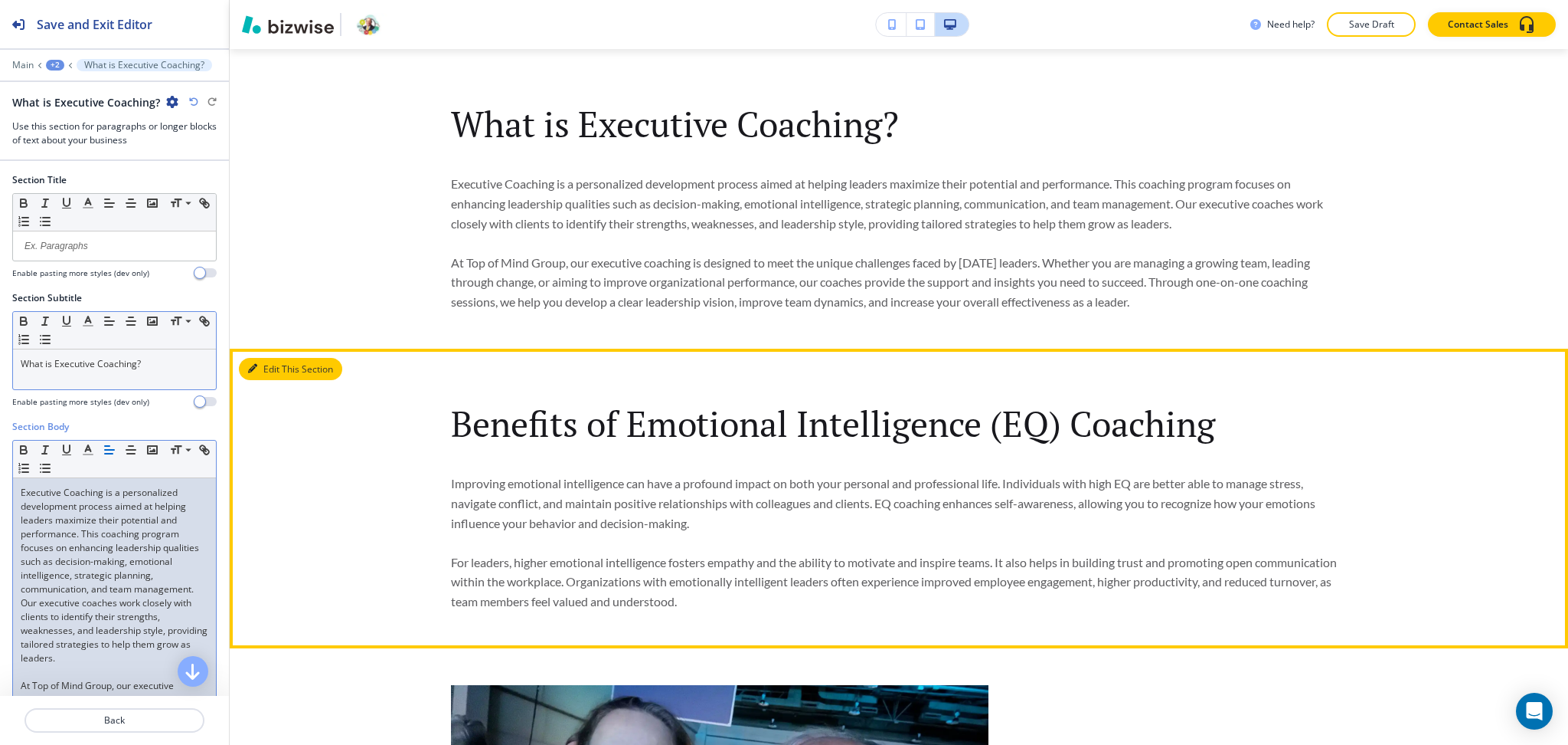
click at [266, 370] on button "Edit This Section" at bounding box center [290, 369] width 103 height 23
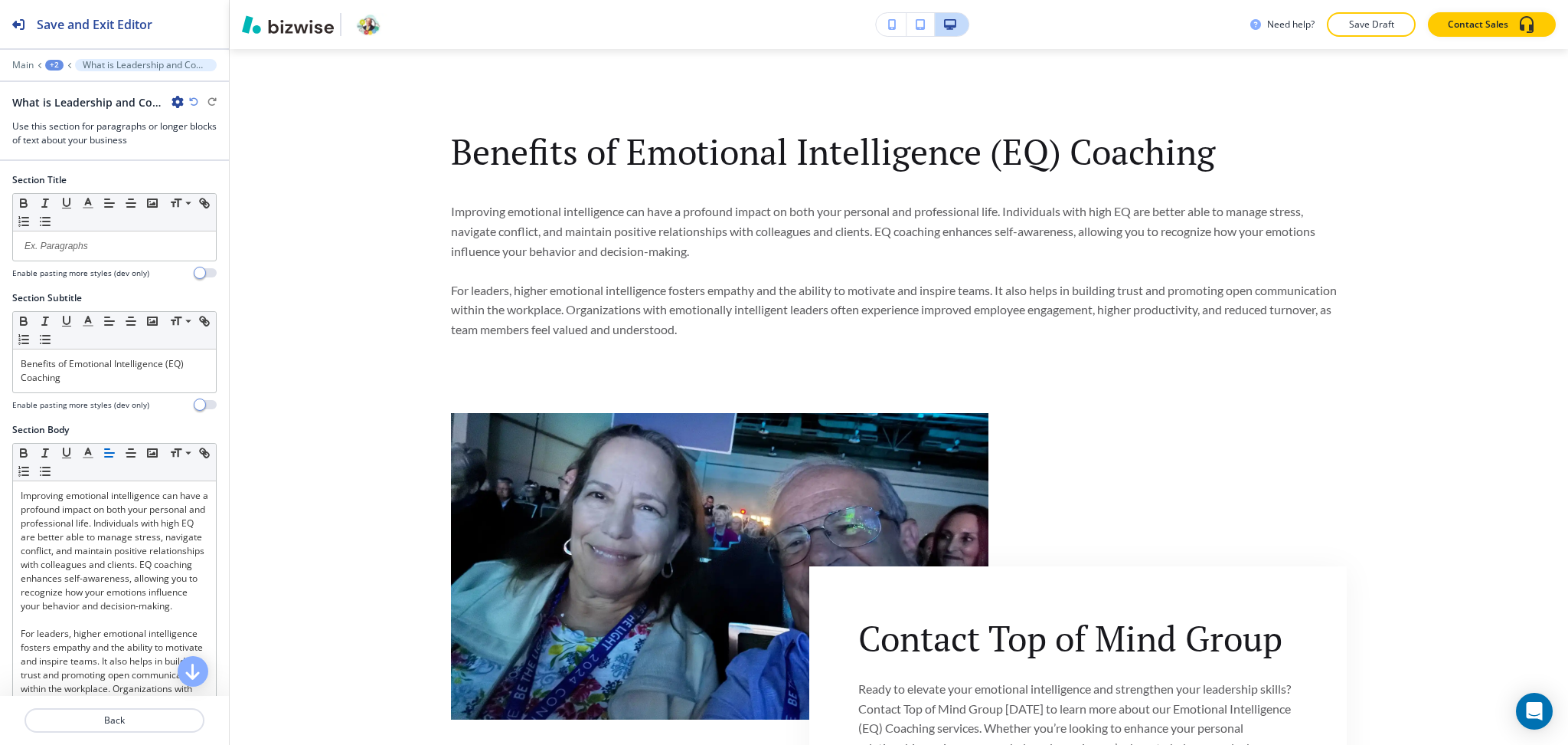
scroll to position [1031, 0]
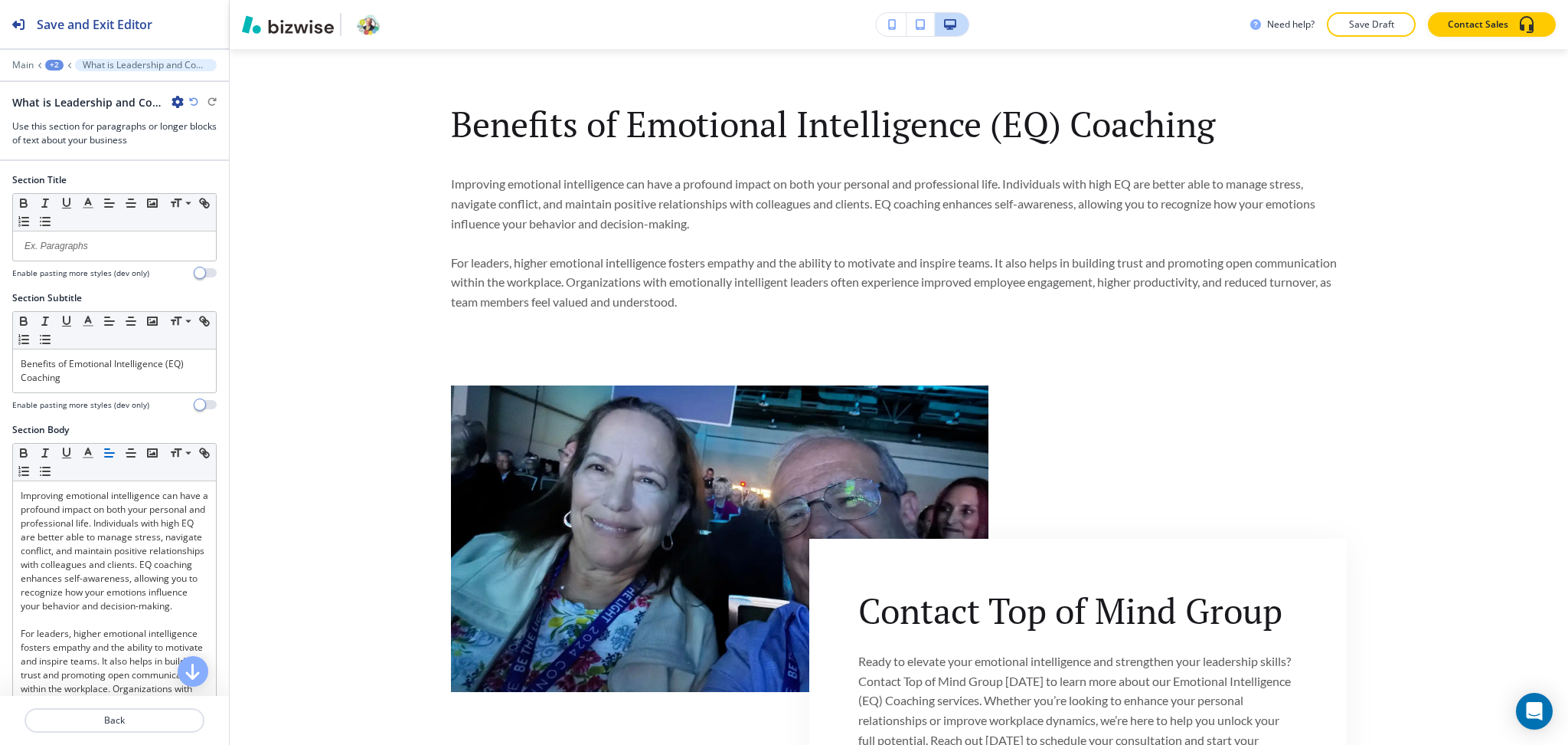
click at [145, 395] on div at bounding box center [114, 396] width 204 height 6
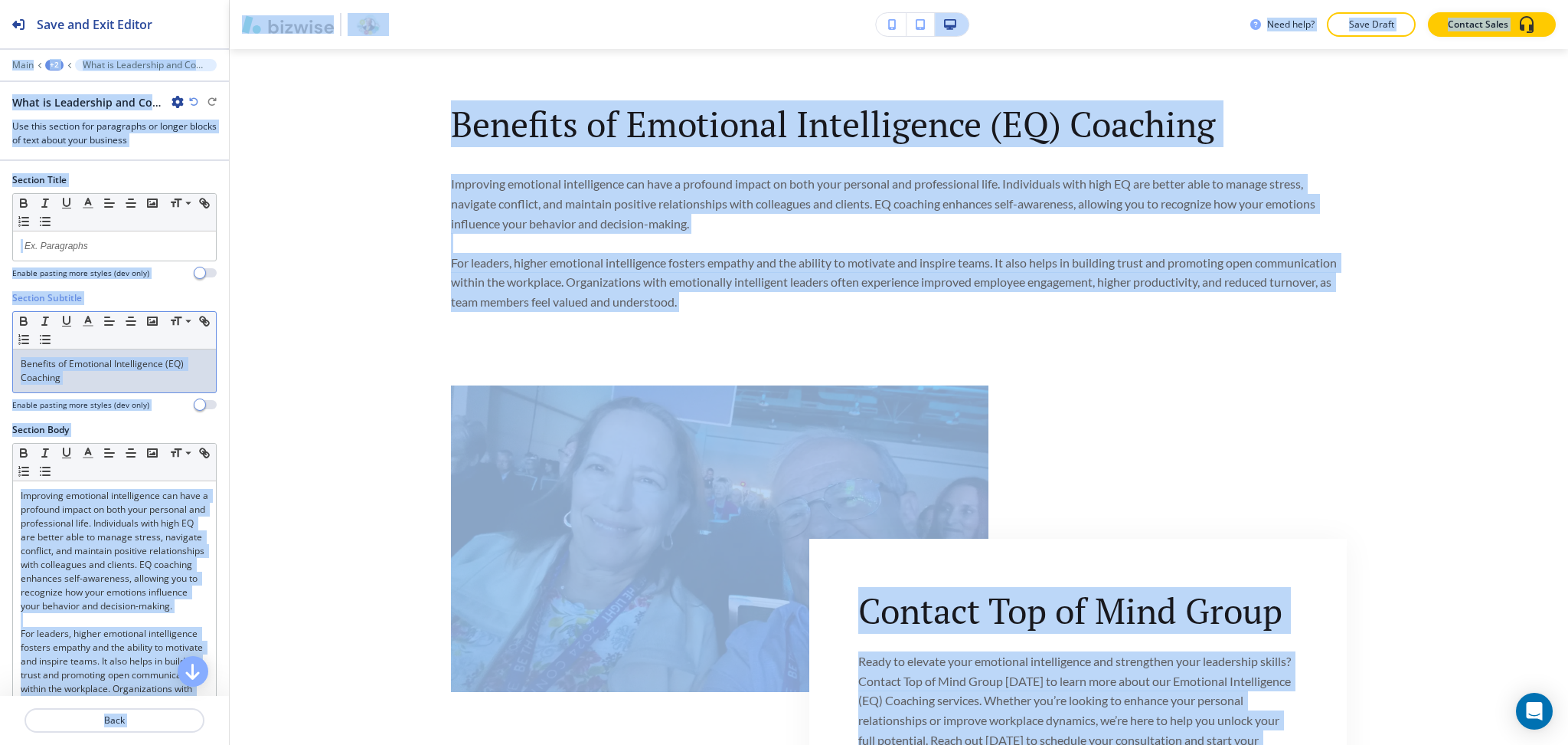
click at [140, 386] on div "Benefits of Emotional Intelligence (EQ) Coaching" at bounding box center [114, 370] width 203 height 43
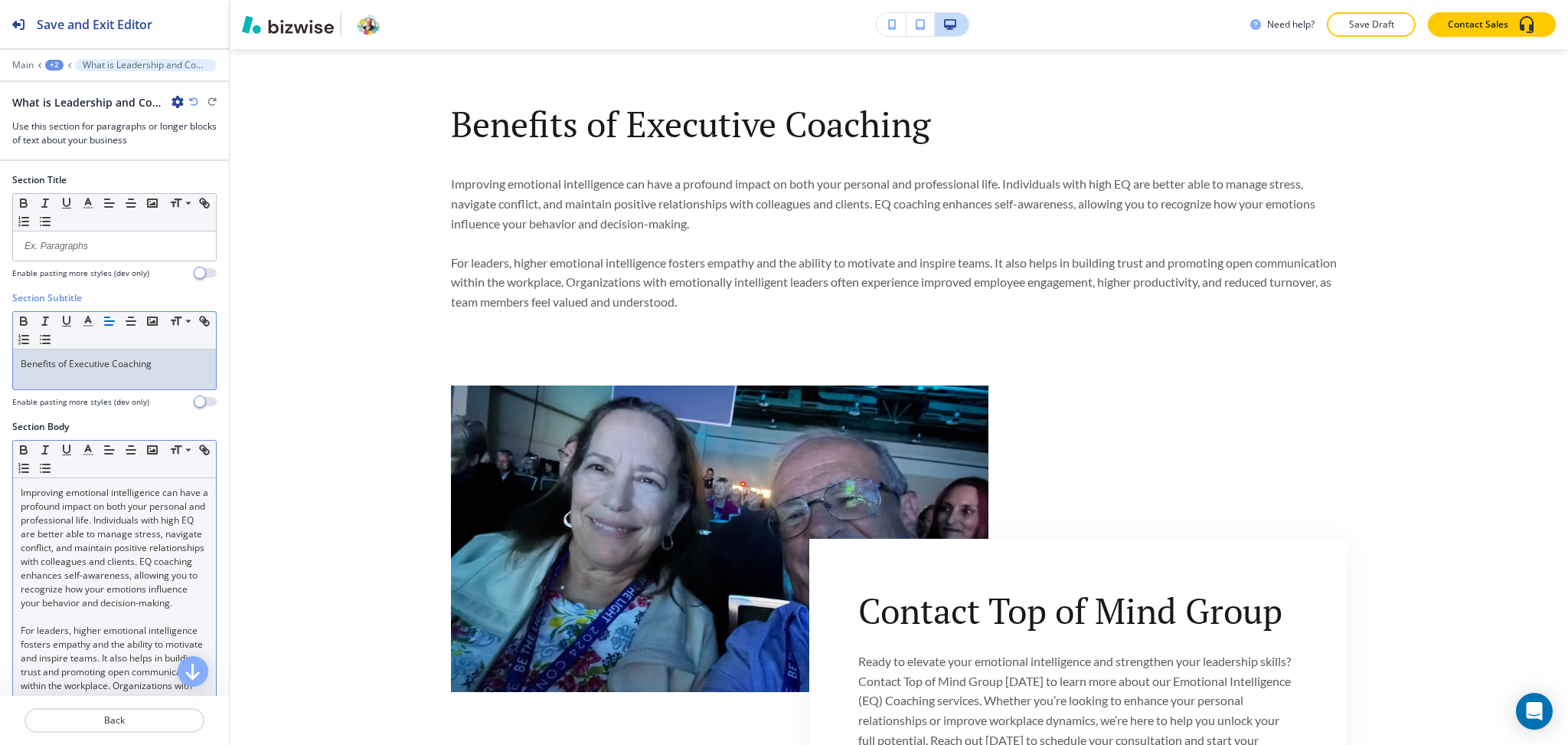
click at [49, 538] on p "Improving emotional intelligence can have a profound impact on both your person…" at bounding box center [114, 548] width 188 height 124
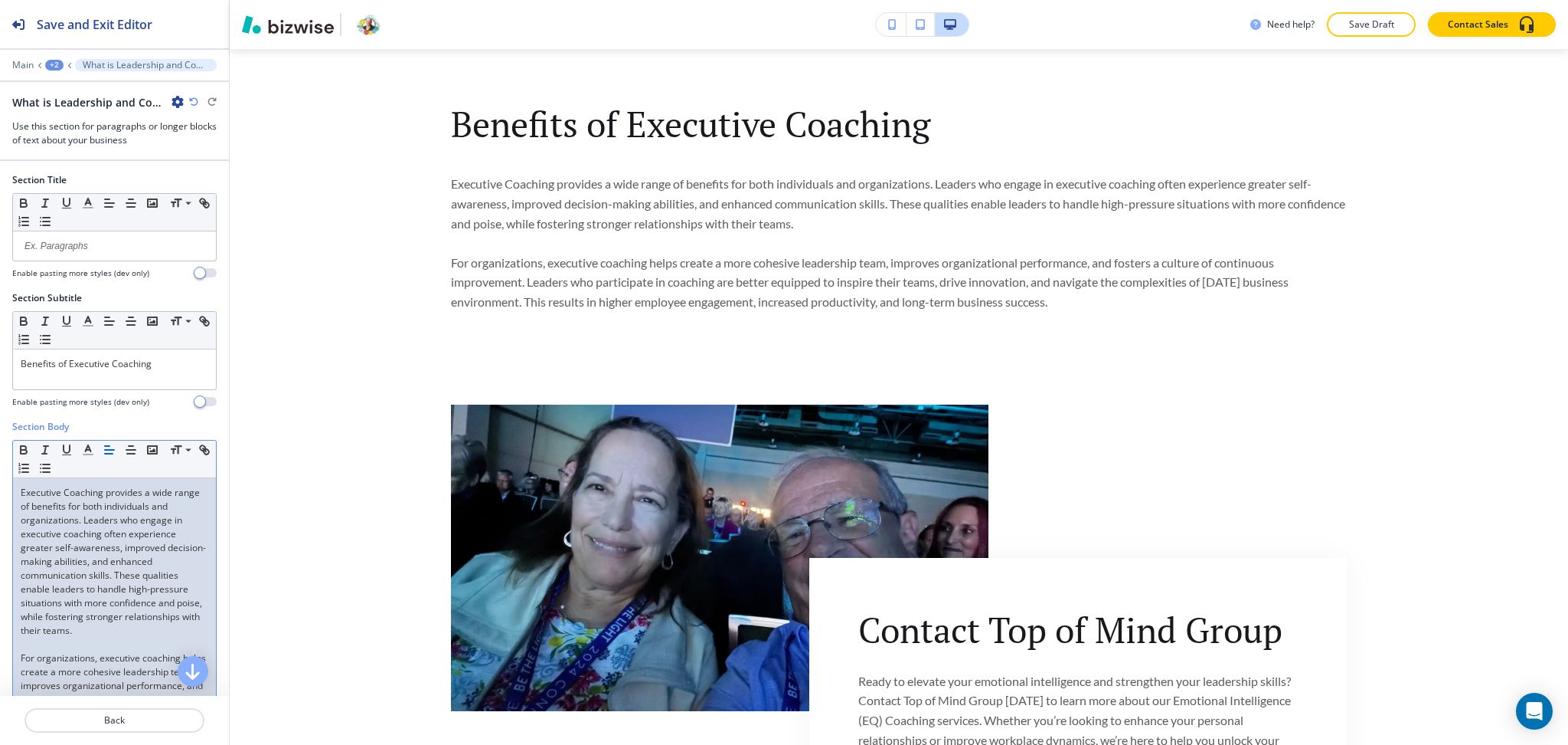
scroll to position [133, 0]
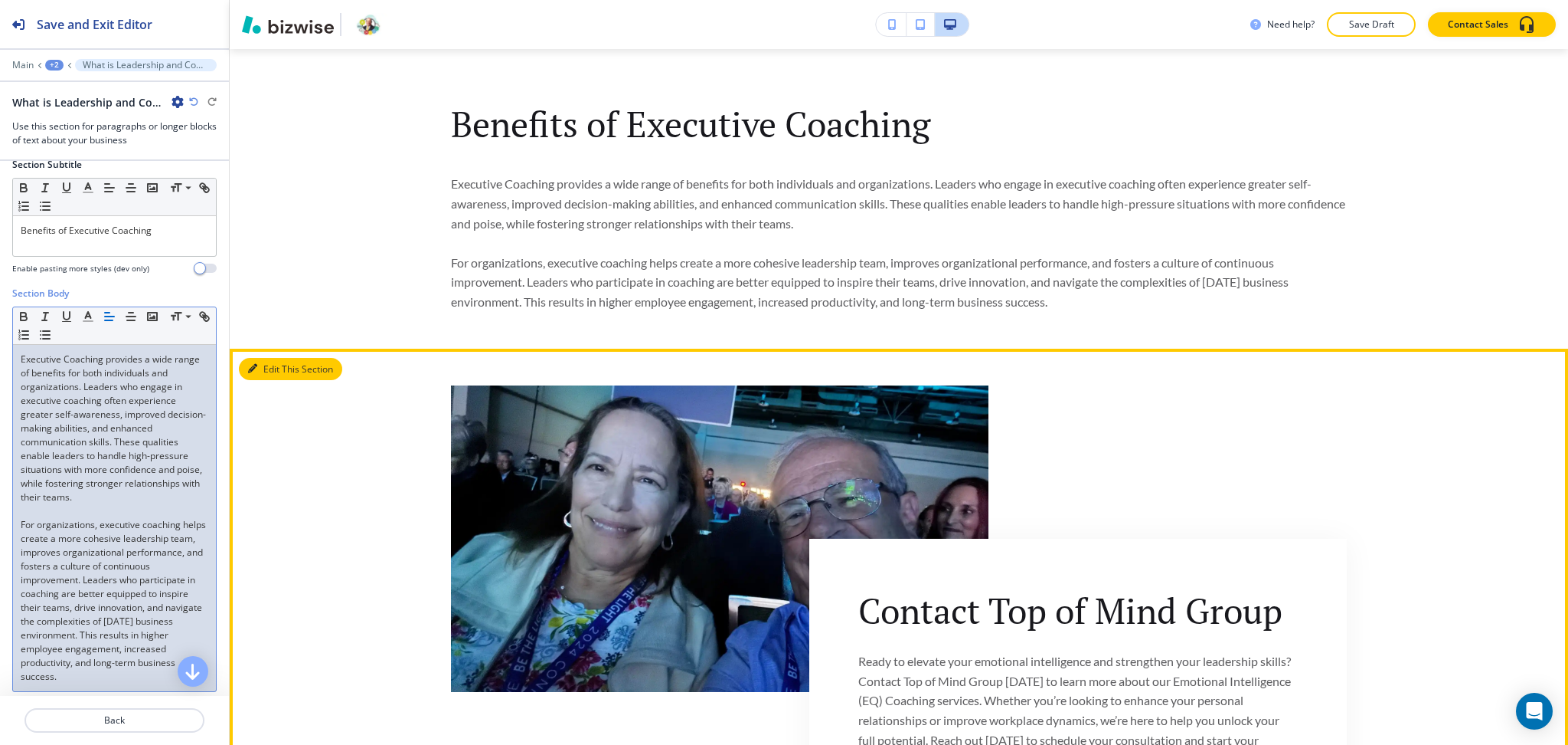
click at [272, 372] on button "Edit This Section" at bounding box center [290, 369] width 103 height 23
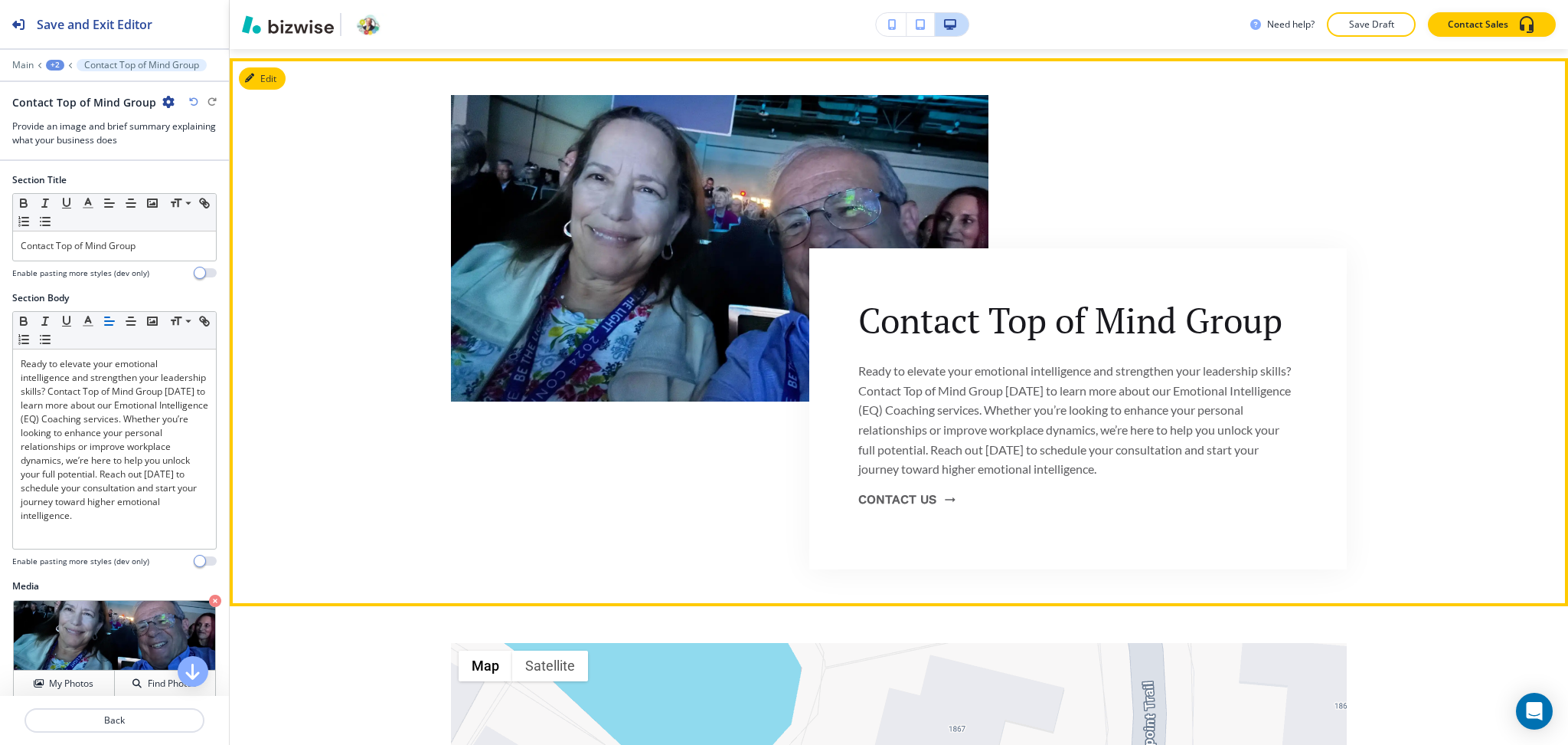
scroll to position [1330, 0]
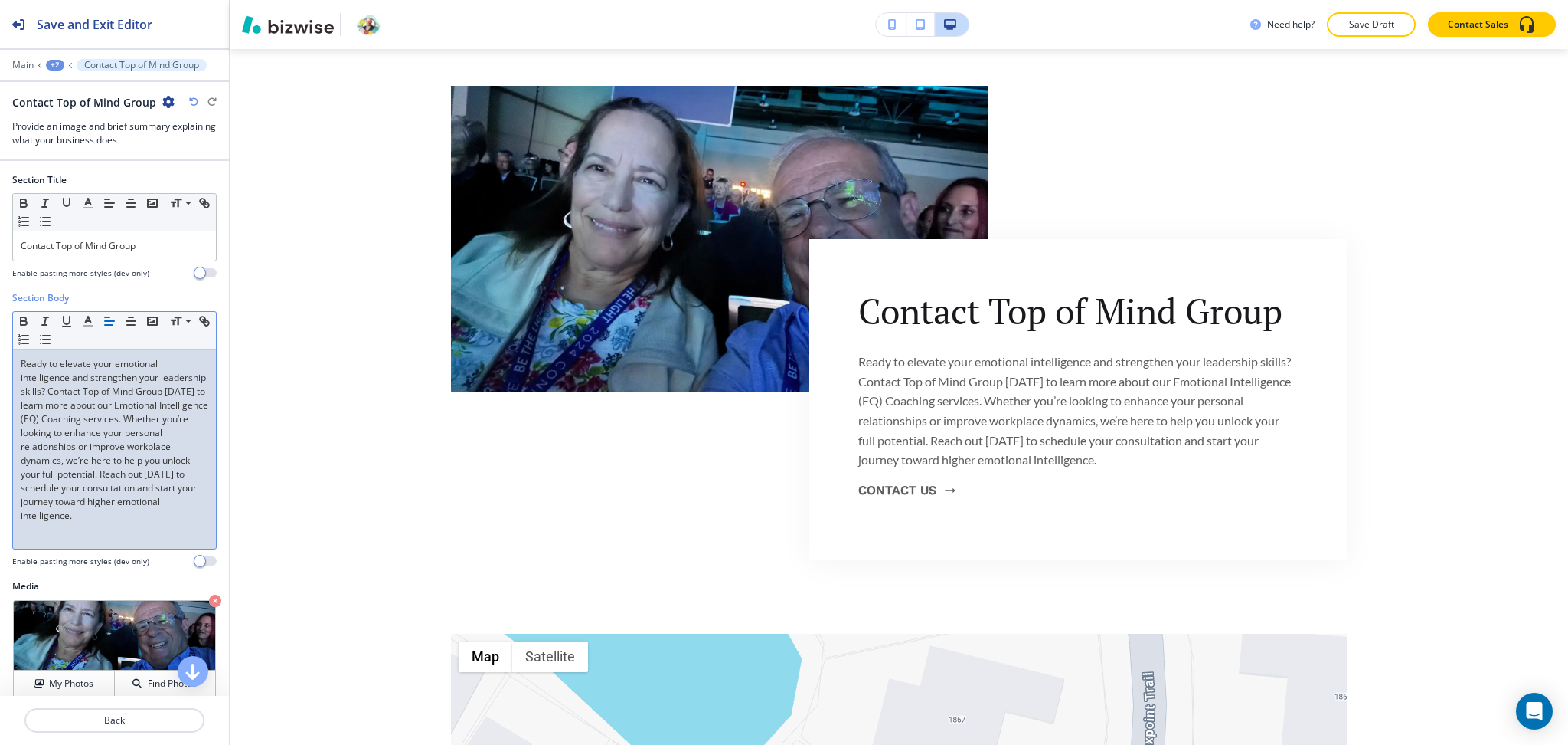
click at [151, 488] on p "Ready to elevate your emotional intelligence and strengthen your leadership ski…" at bounding box center [114, 439] width 188 height 165
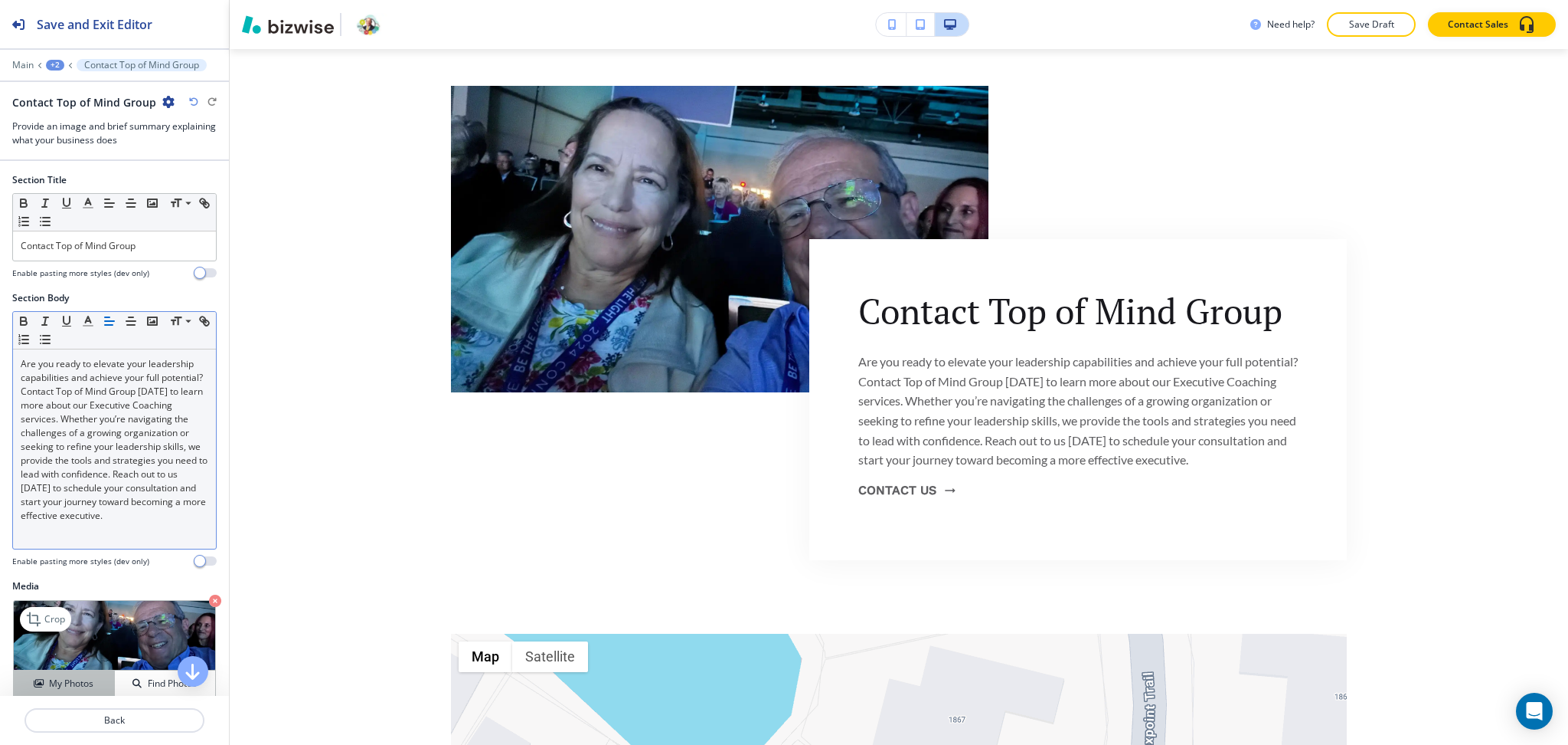
click at [81, 677] on h4 "My Photos" at bounding box center [71, 684] width 45 height 14
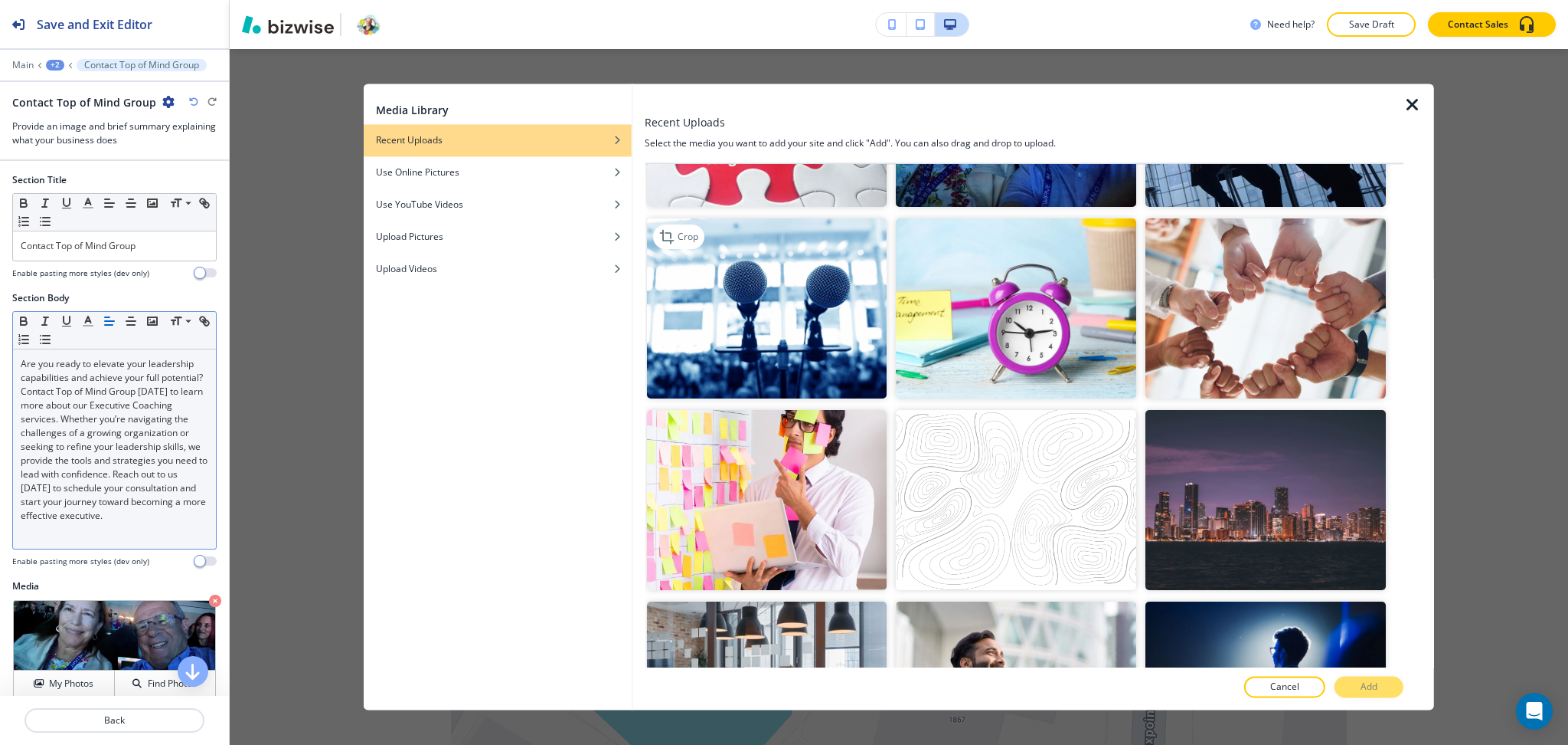
click at [799, 315] on img "button" at bounding box center [766, 308] width 240 height 180
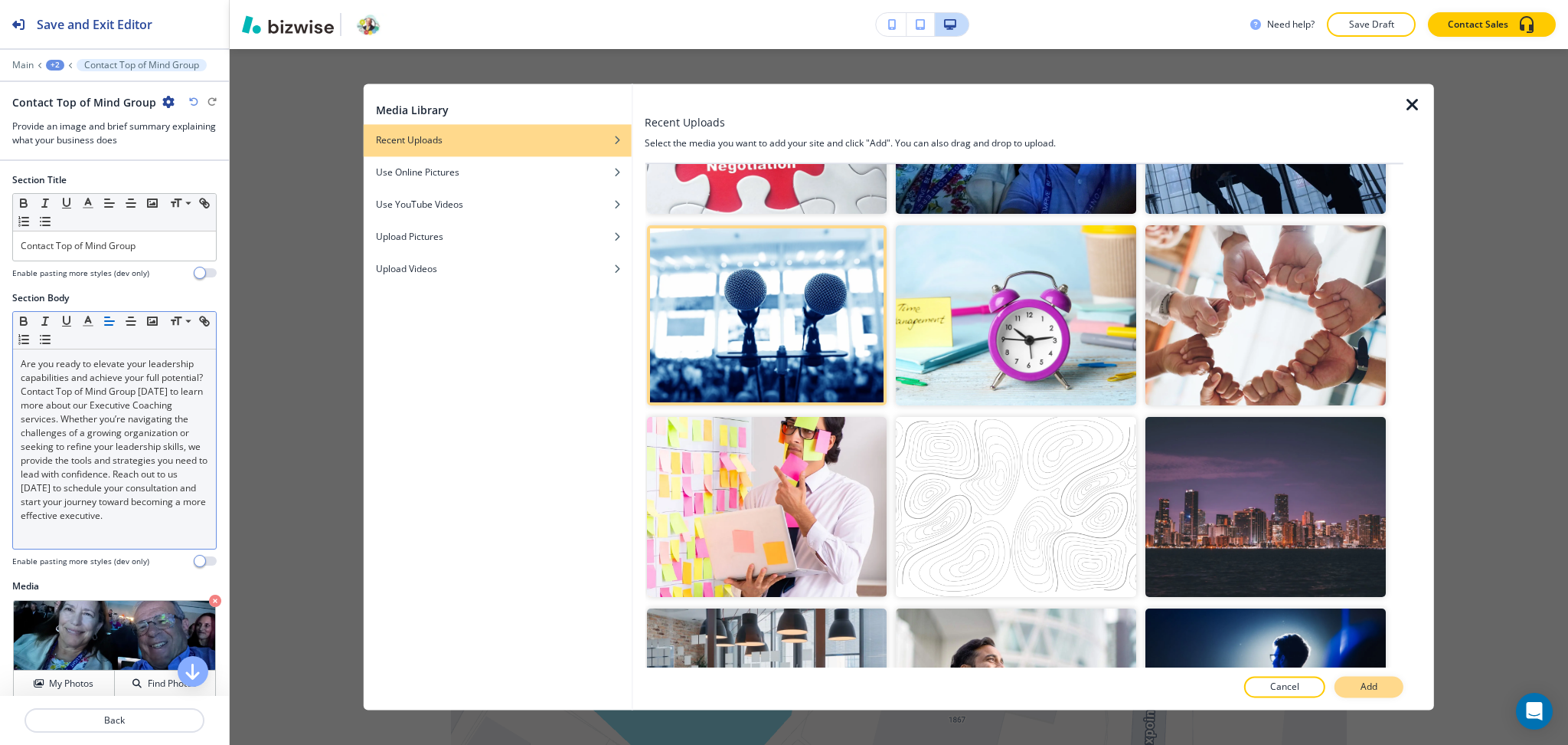
scroll to position [716, 0]
click at [1368, 680] on p "Add" at bounding box center [1369, 687] width 17 height 14
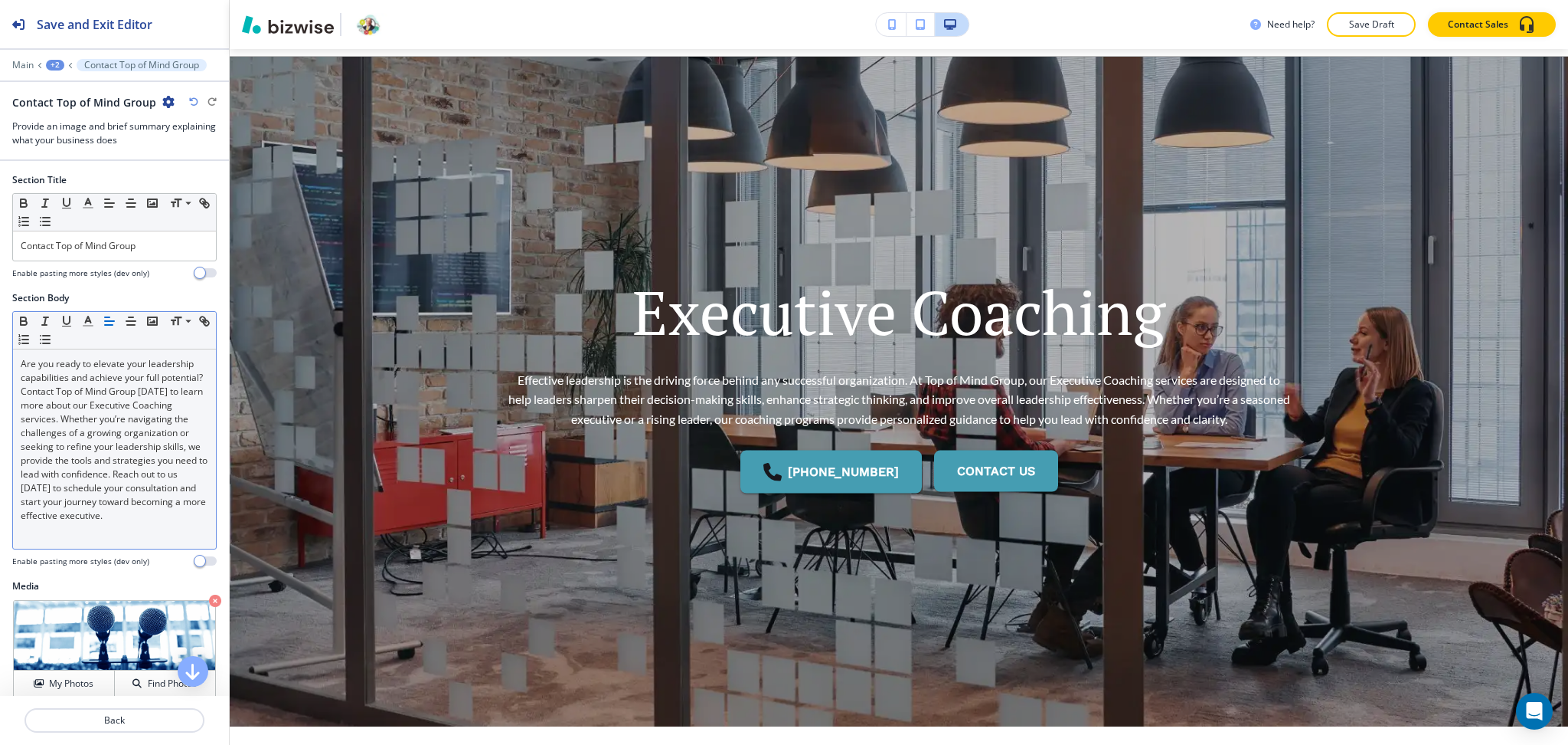
scroll to position [0, 0]
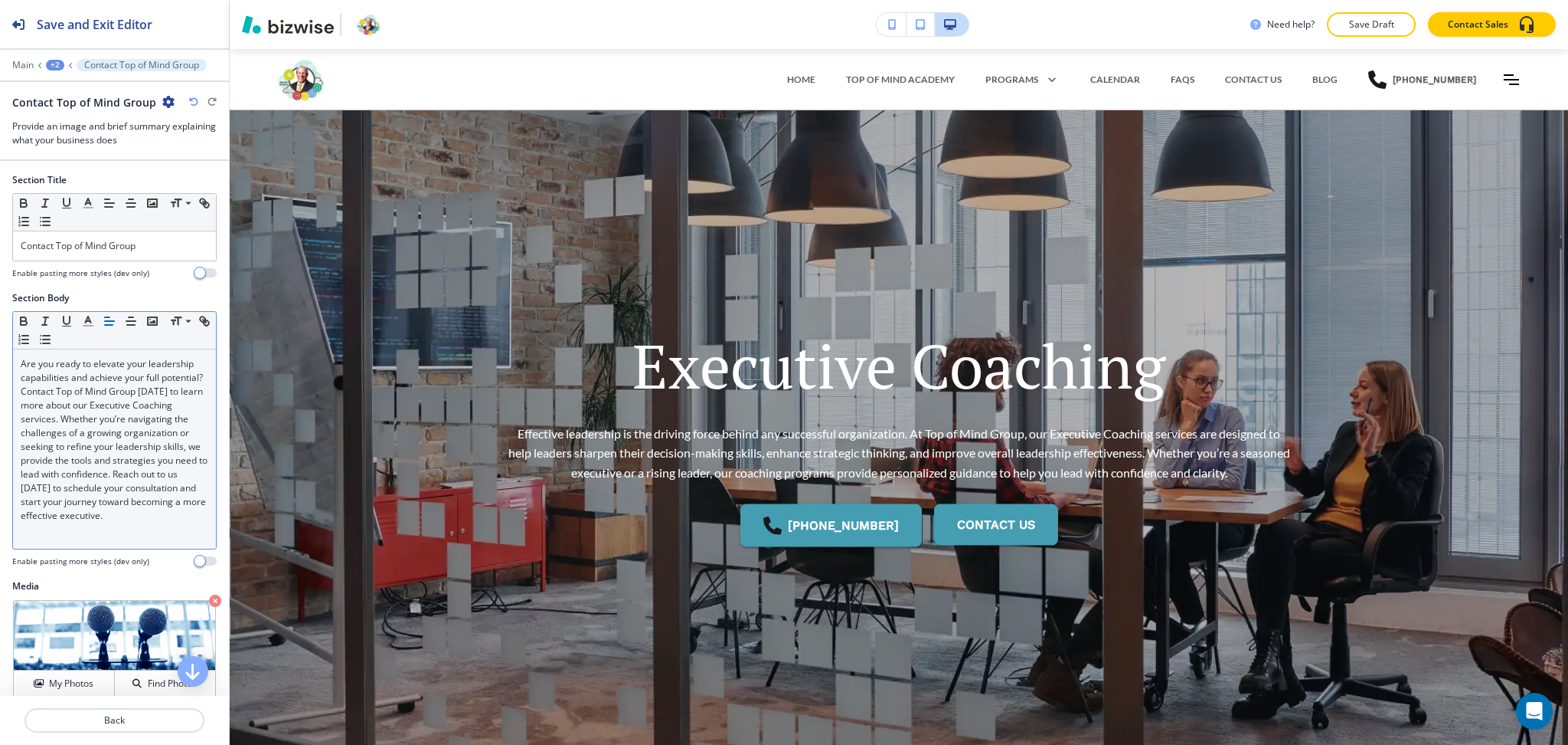
click at [55, 65] on div "+2" at bounding box center [55, 65] width 18 height 11
click at [64, 87] on p "Pages" at bounding box center [95, 91] width 78 height 14
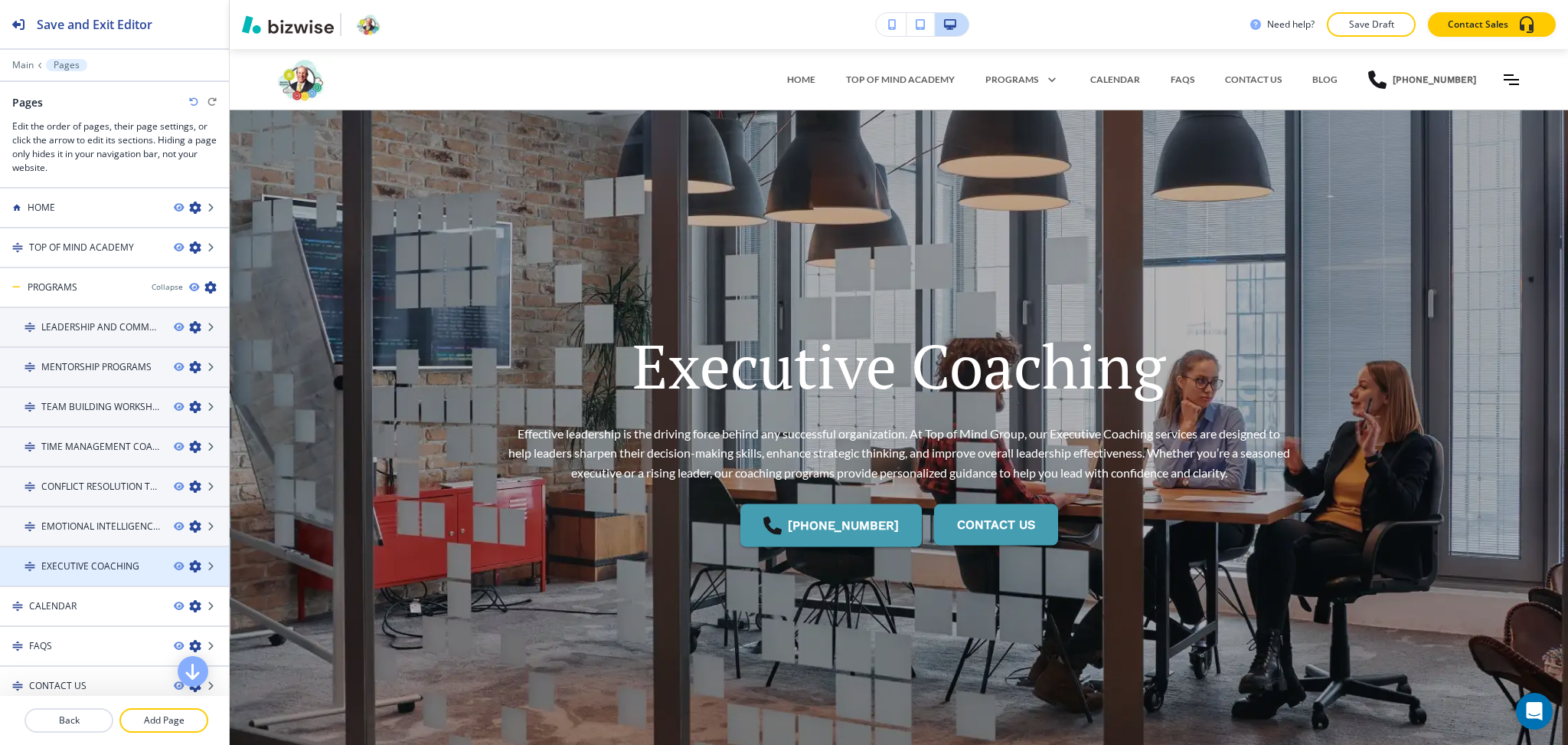
click at [189, 560] on icon "button" at bounding box center [196, 567] width 13 height 13
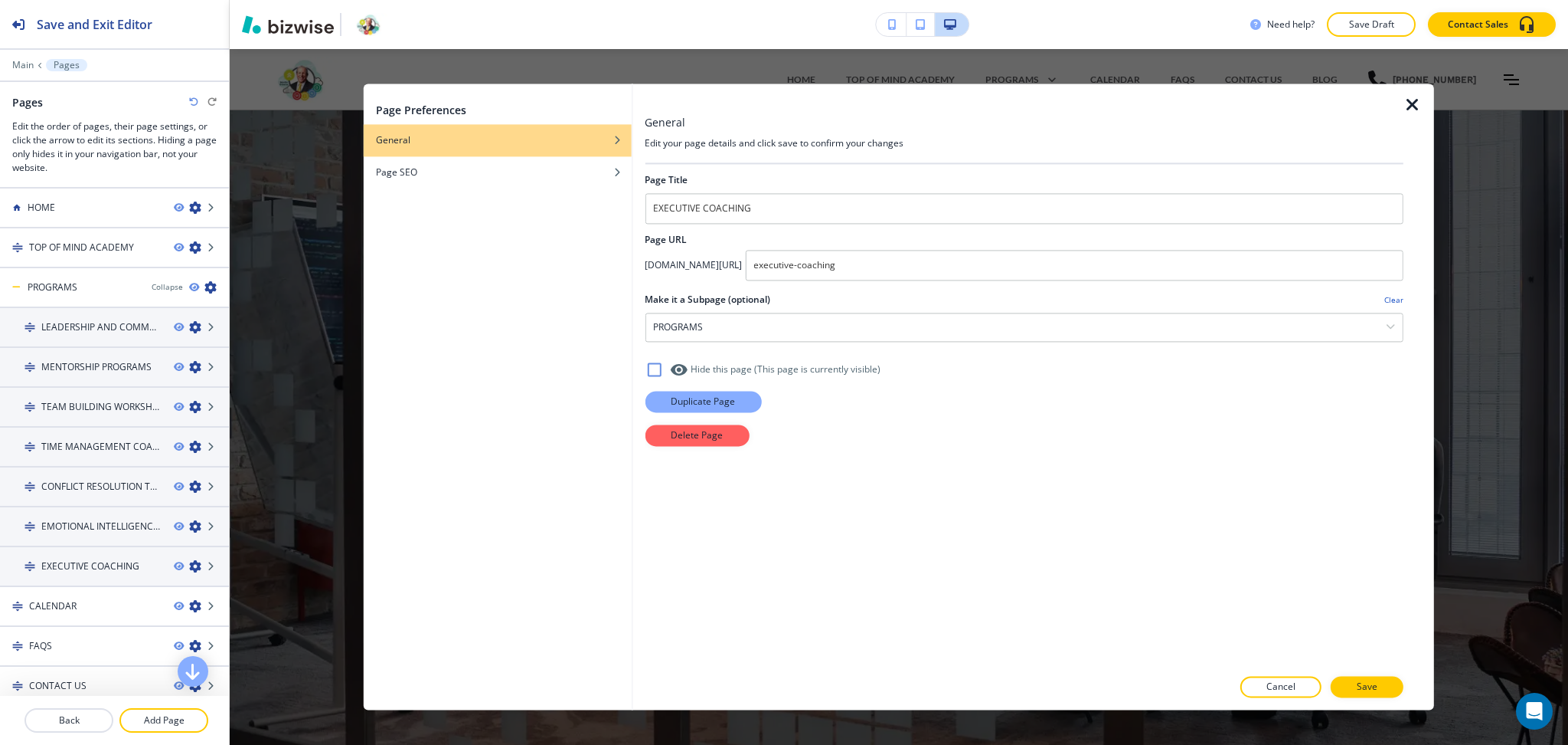
click at [694, 403] on p "Duplicate Page" at bounding box center [703, 401] width 64 height 14
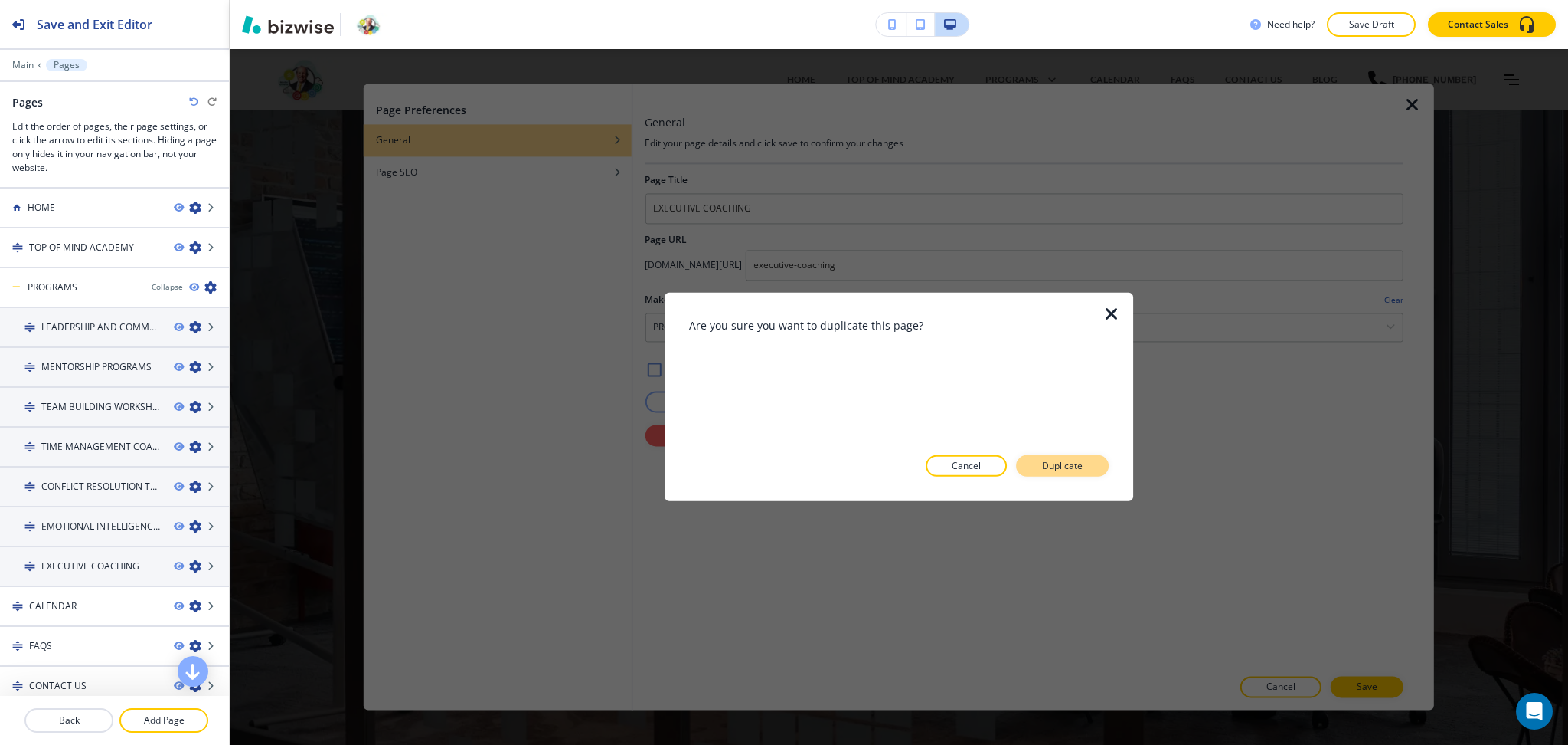
click at [1090, 465] on button "Duplicate" at bounding box center [1062, 466] width 92 height 21
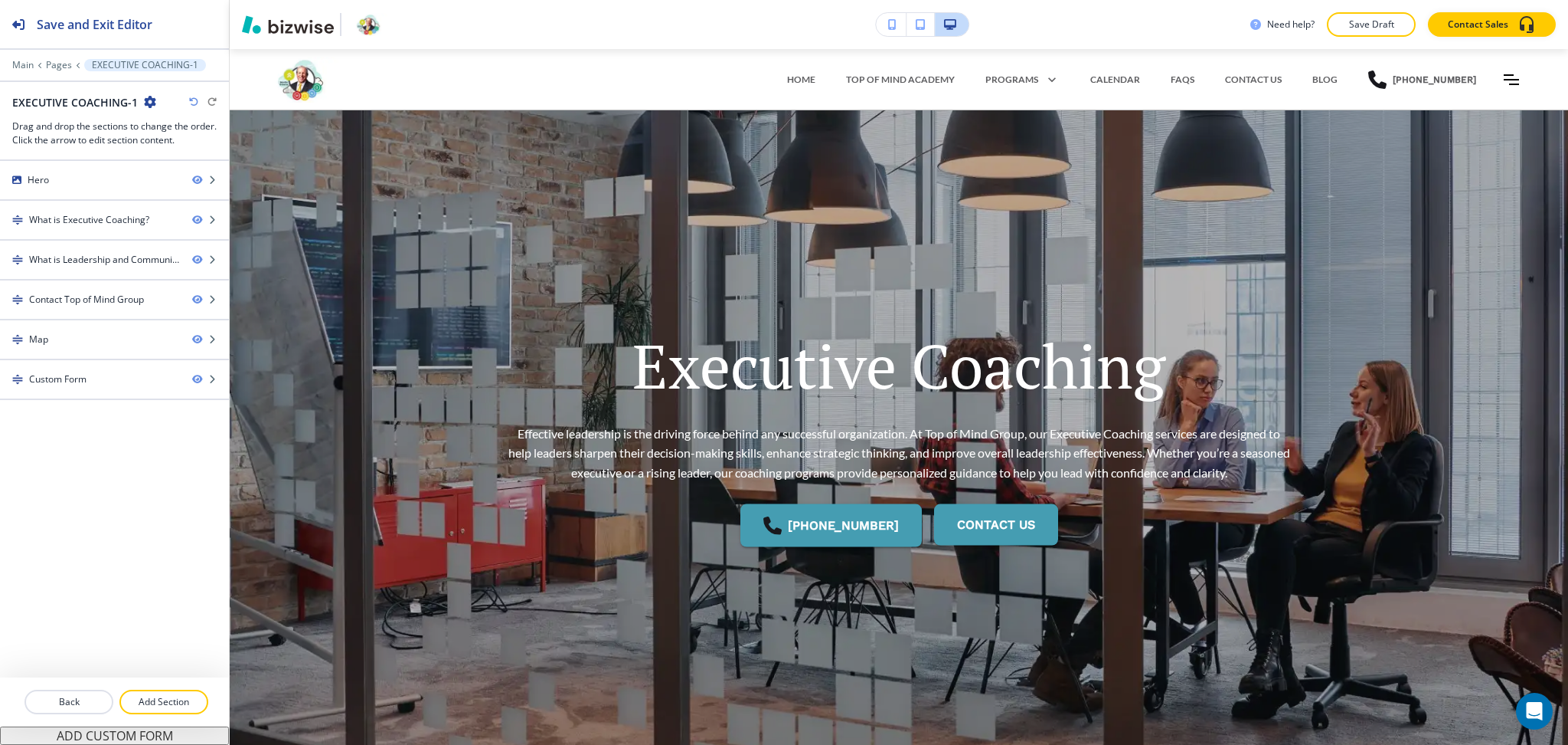
click at [141, 103] on div "EXECUTIVE COACHING-1" at bounding box center [84, 102] width 144 height 16
click at [150, 103] on icon "button" at bounding box center [150, 102] width 13 height 13
click at [199, 128] on p "Edit Page Settings" at bounding box center [192, 129] width 78 height 14
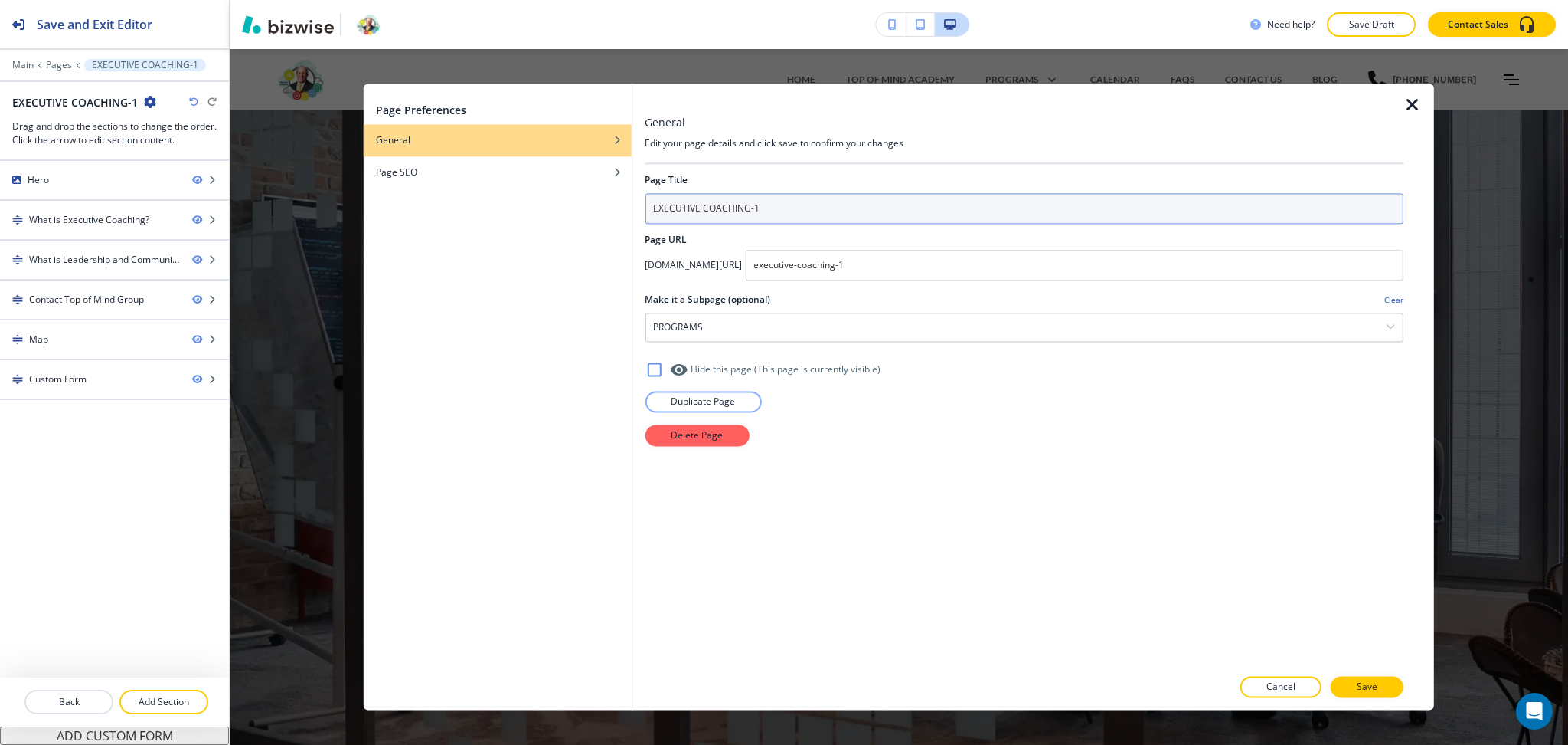
click at [767, 223] on input "EXECUTIVE COACHING-1" at bounding box center [1024, 208] width 759 height 31
paste input "PUBLIC SPEAKING TRAINING"
type input "PUBLIC SPEAKING TRAINING"
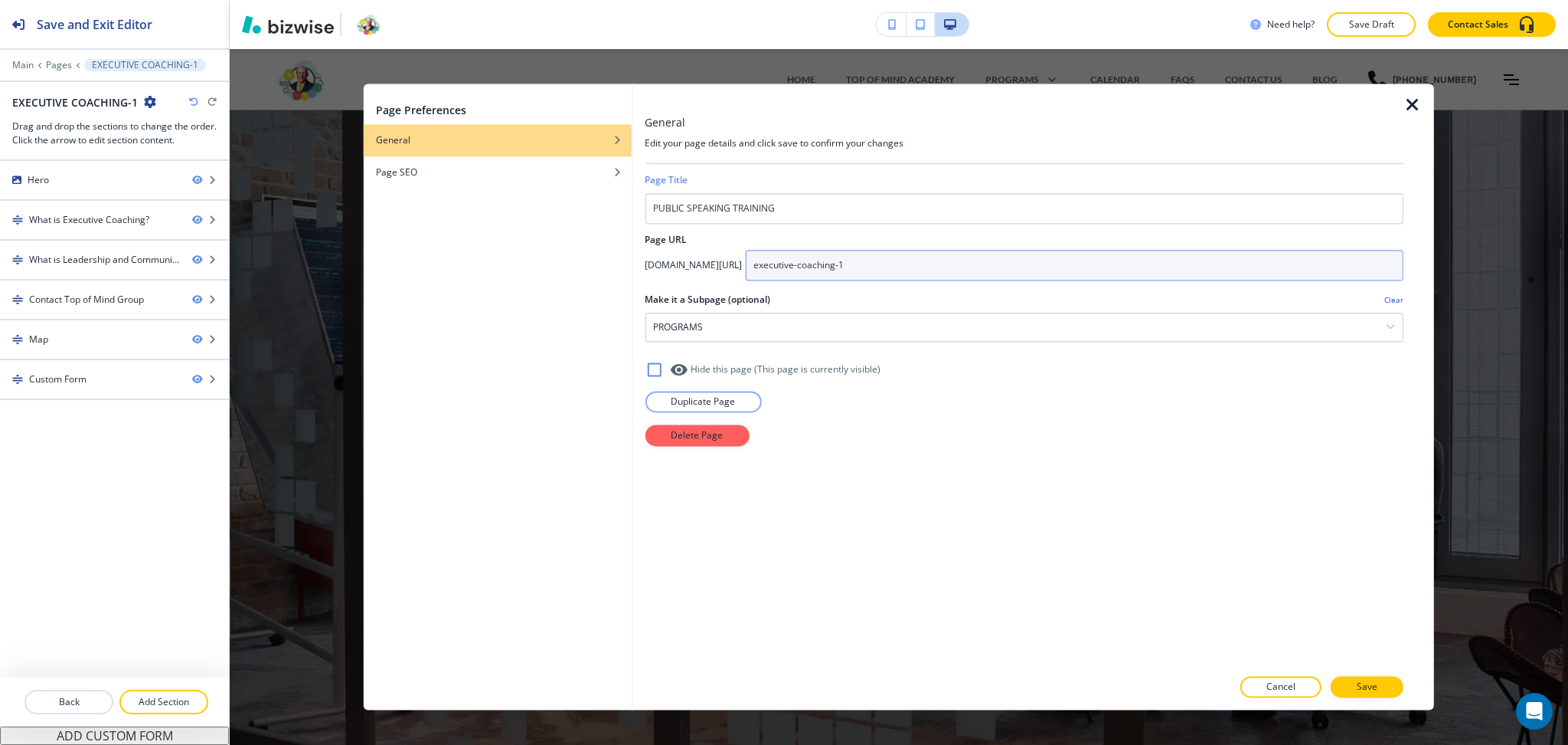
click at [949, 279] on input "executive-coaching-1" at bounding box center [1075, 265] width 658 height 31
paste input "public-speaking-training"
type input "public-speaking-training"
click at [1369, 689] on p "Save" at bounding box center [1367, 687] width 20 height 14
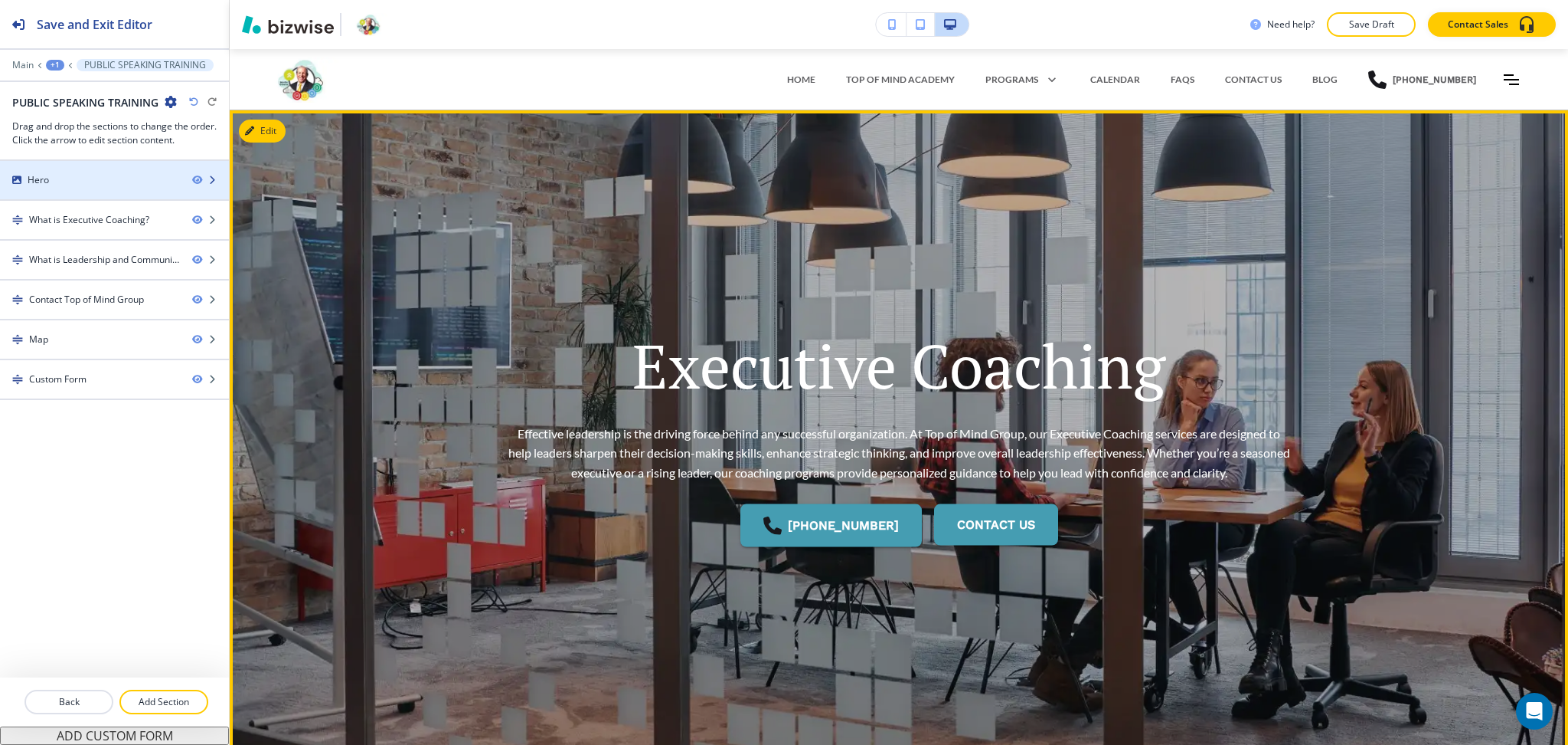
click at [136, 184] on div "Hero" at bounding box center [90, 180] width 180 height 14
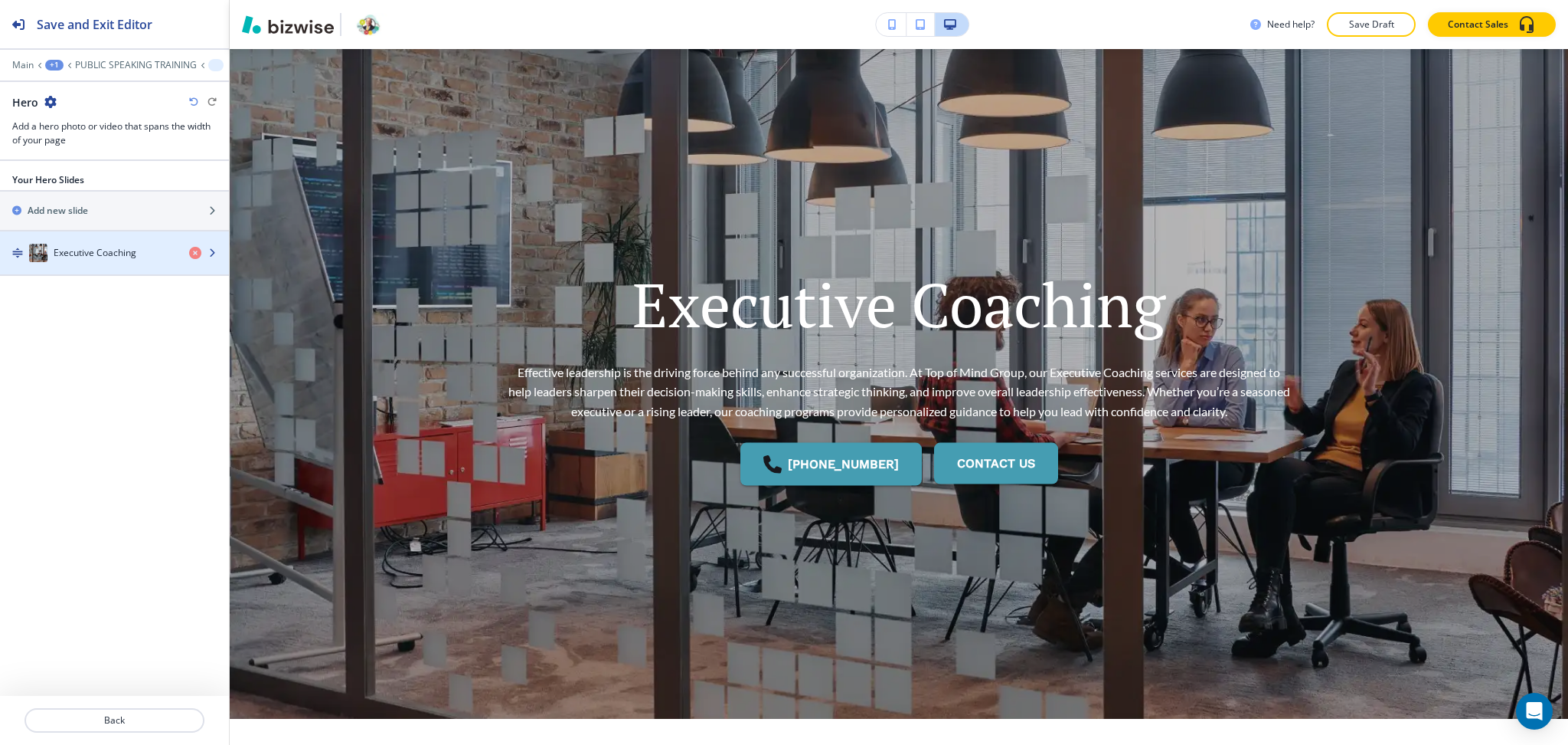
click at [133, 244] on div "Executive Coaching" at bounding box center [88, 252] width 177 height 18
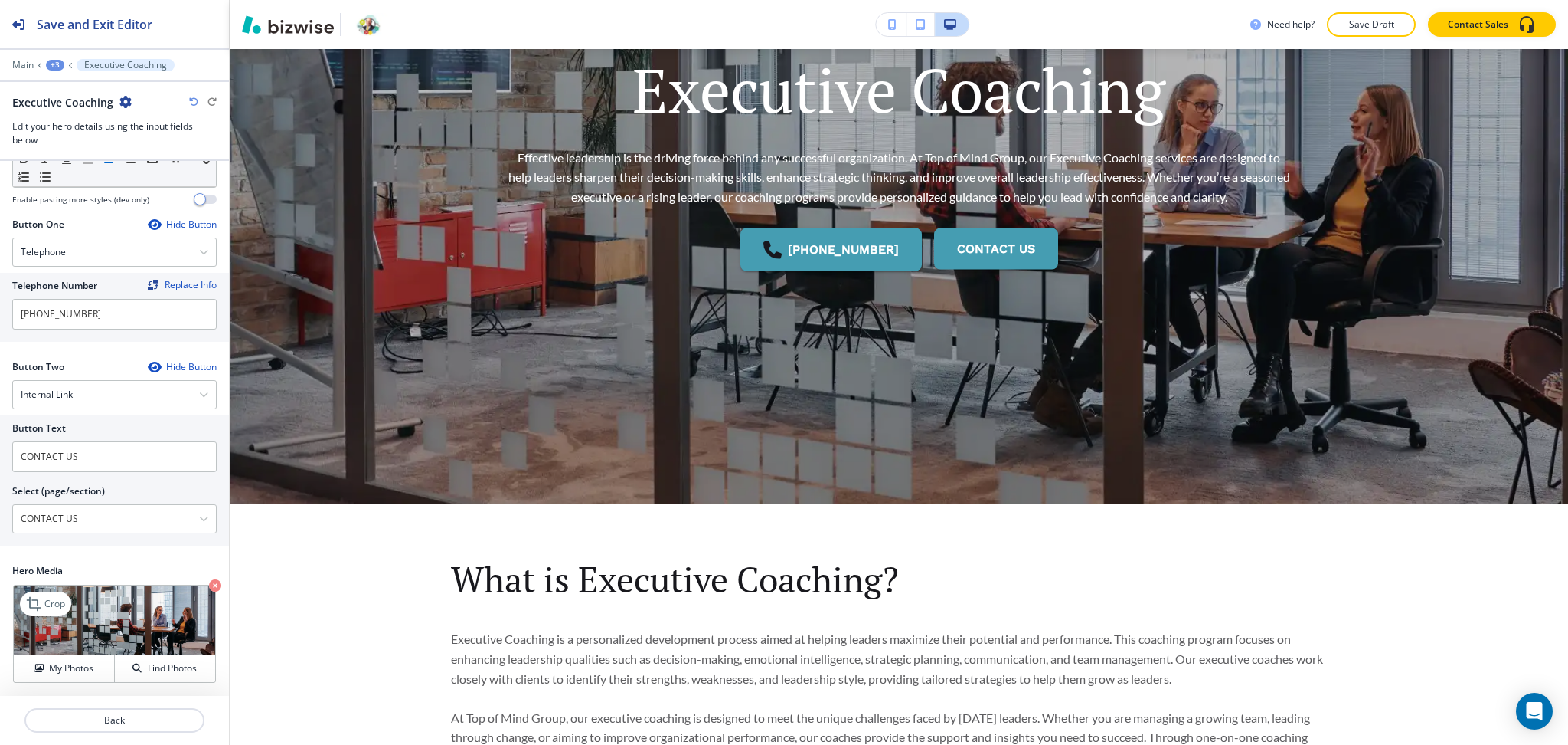
scroll to position [344, 0]
click at [70, 667] on h4 "My Photos" at bounding box center [71, 668] width 45 height 14
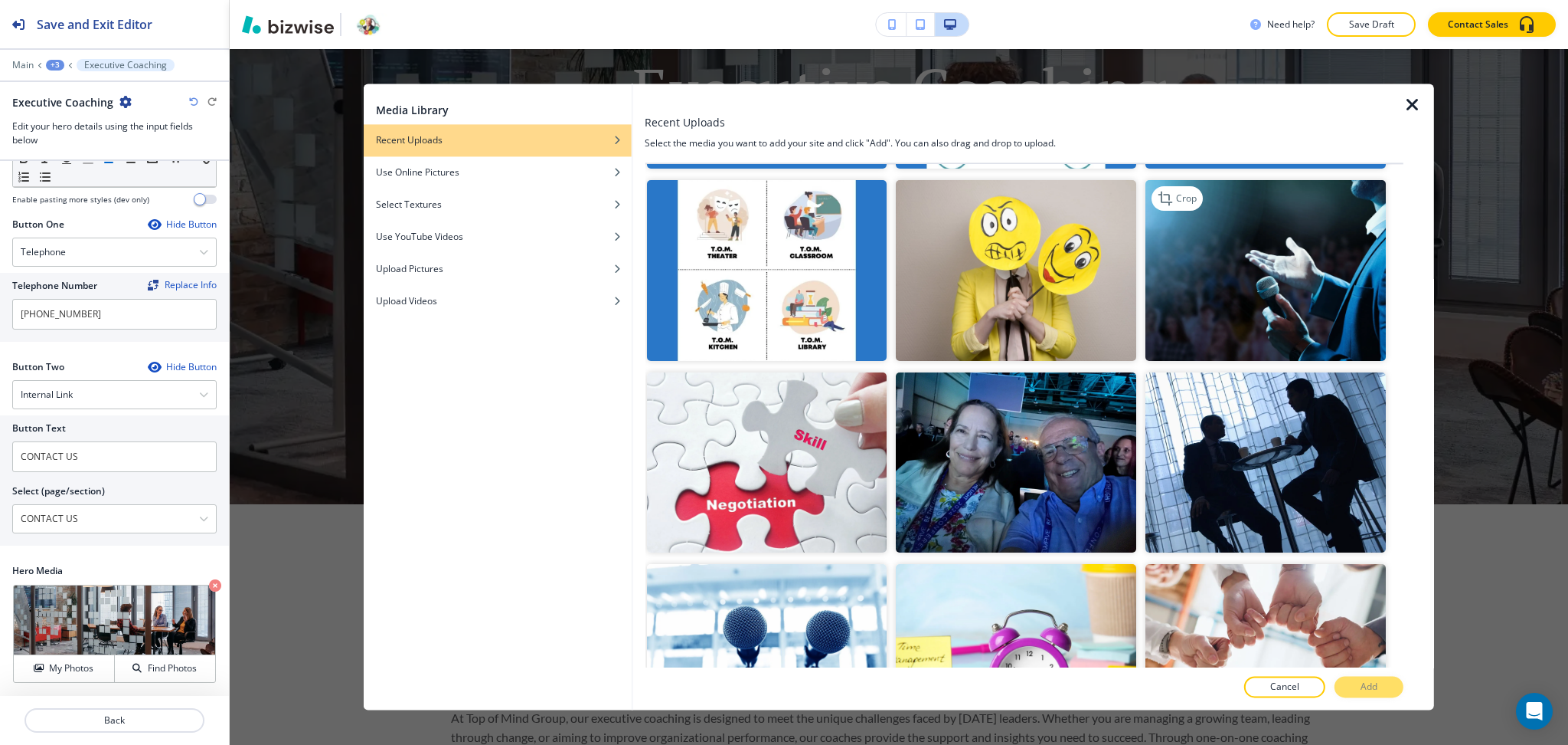
click at [1290, 265] on img "button" at bounding box center [1265, 271] width 240 height 180
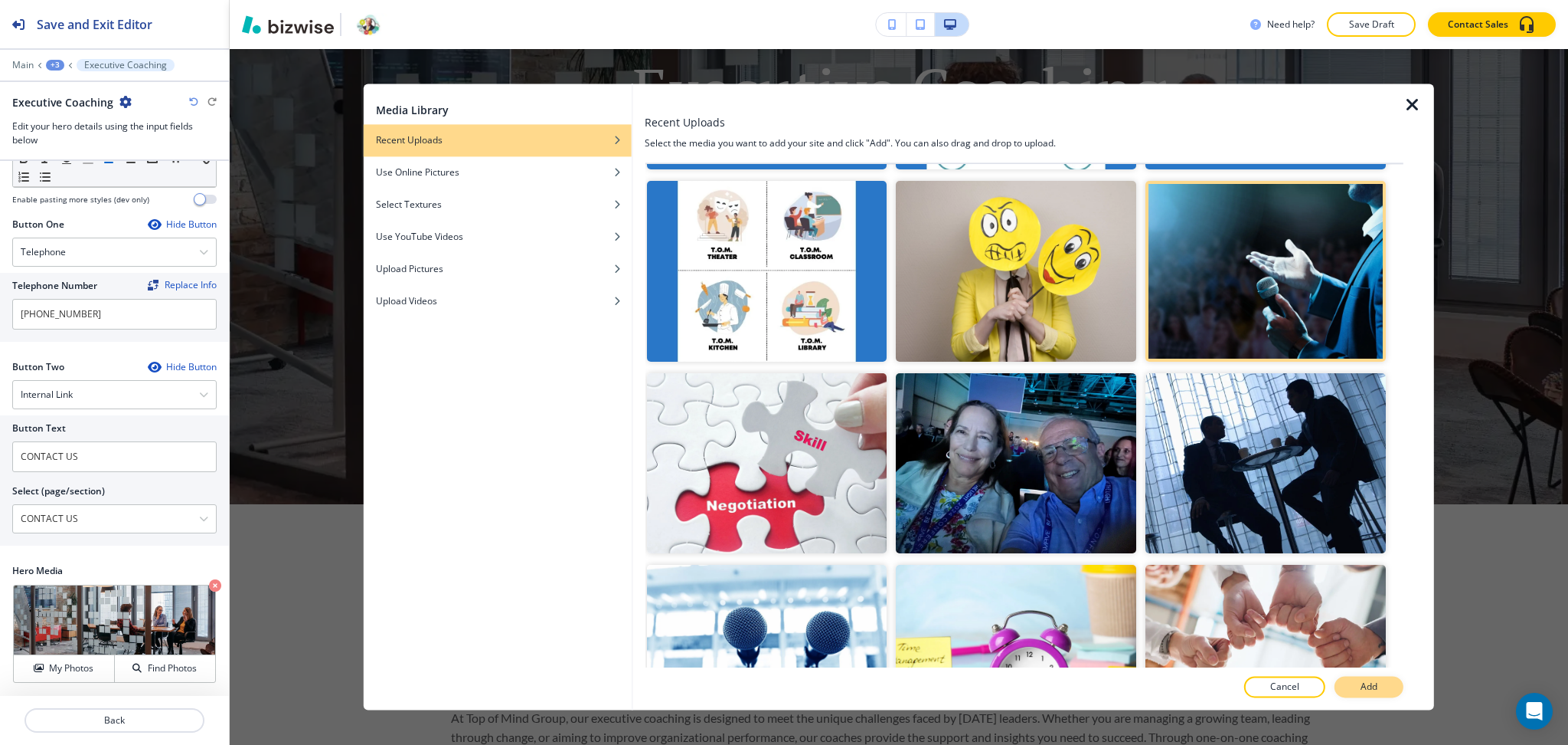
click at [1374, 686] on p "Add" at bounding box center [1369, 687] width 17 height 14
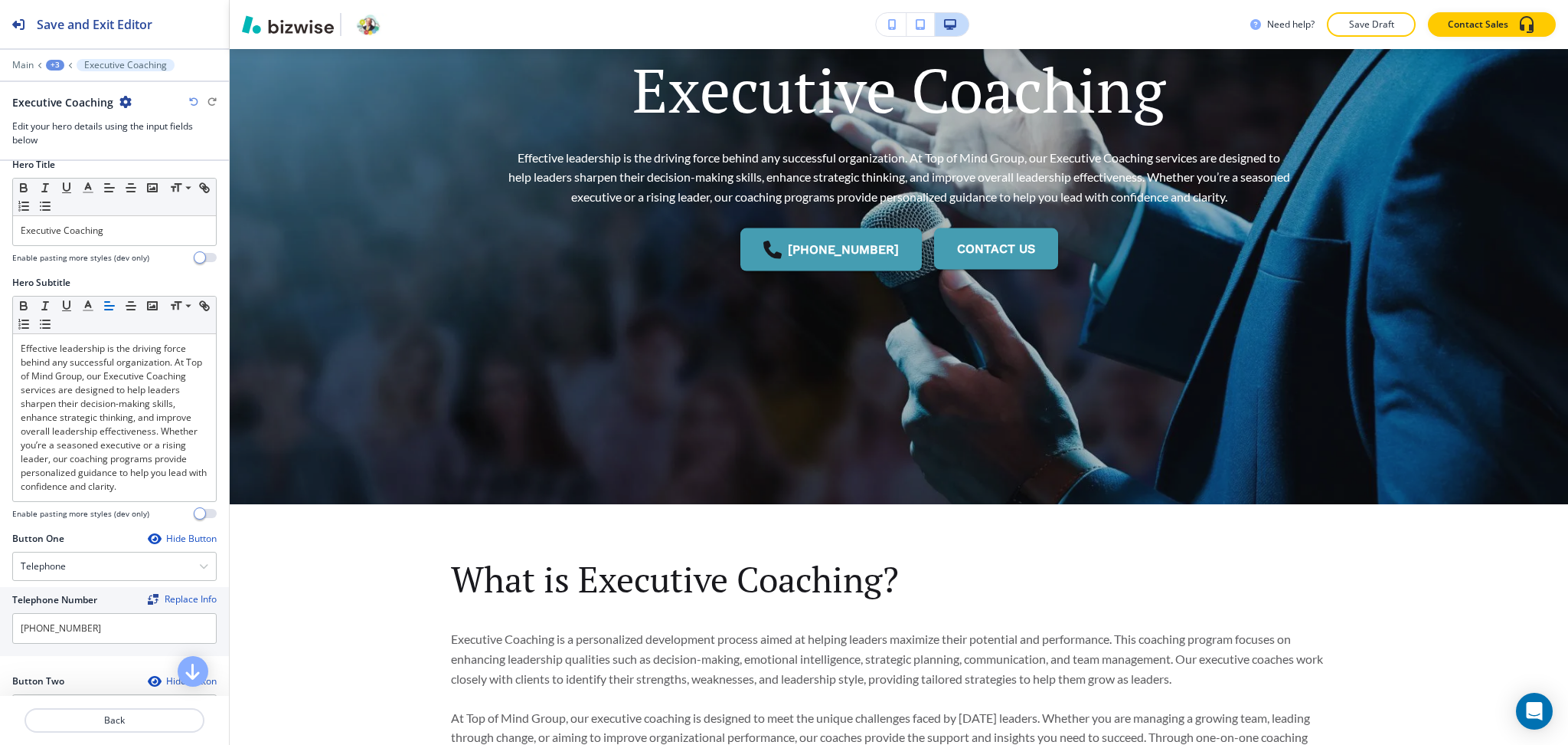
scroll to position [0, 0]
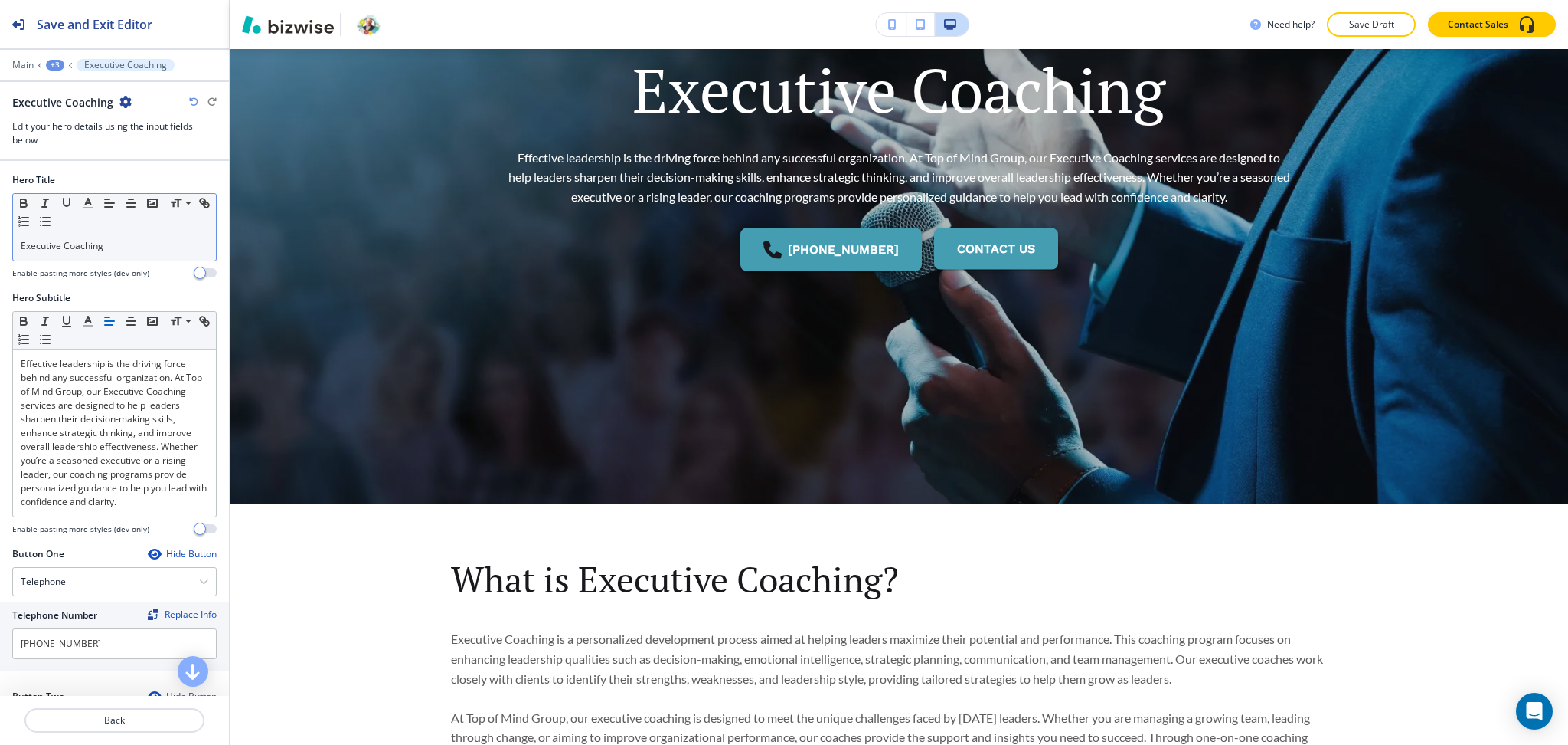
click at [110, 254] on div "Executive Coaching" at bounding box center [114, 246] width 203 height 29
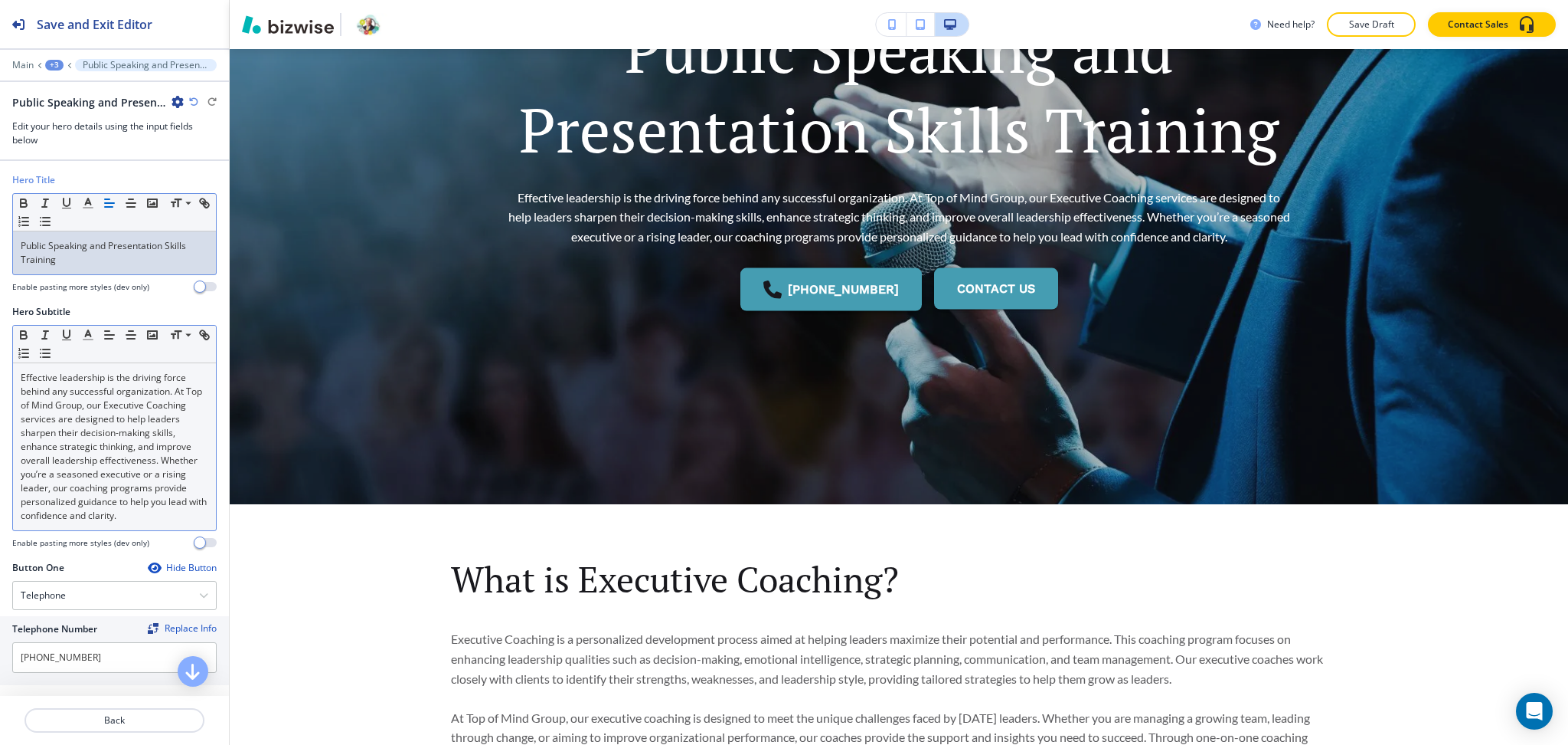
click at [117, 430] on p "Effective leadership is the driving force behind any successful organization. A…" at bounding box center [114, 447] width 188 height 152
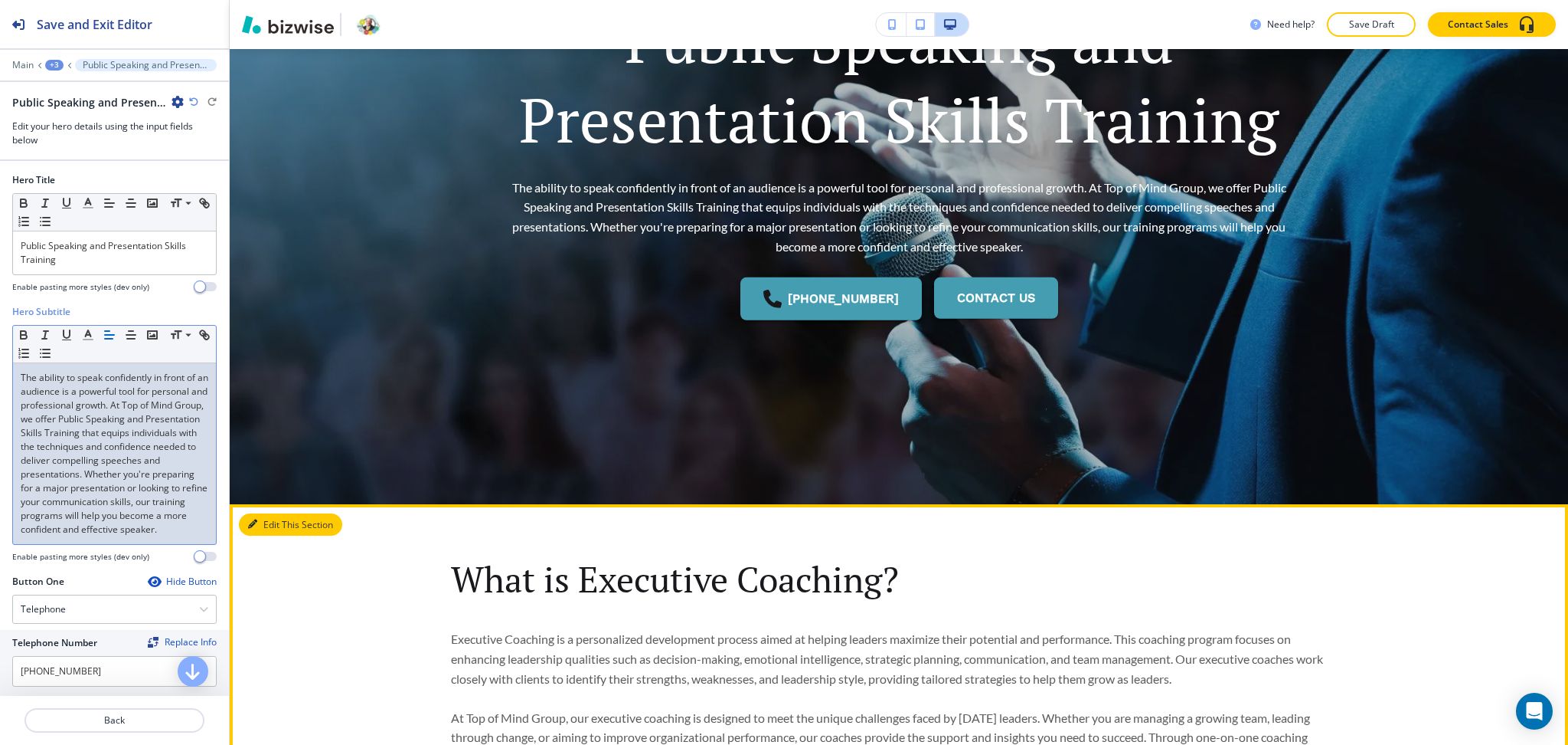
click at [260, 528] on button "Edit This Section" at bounding box center [290, 524] width 103 height 23
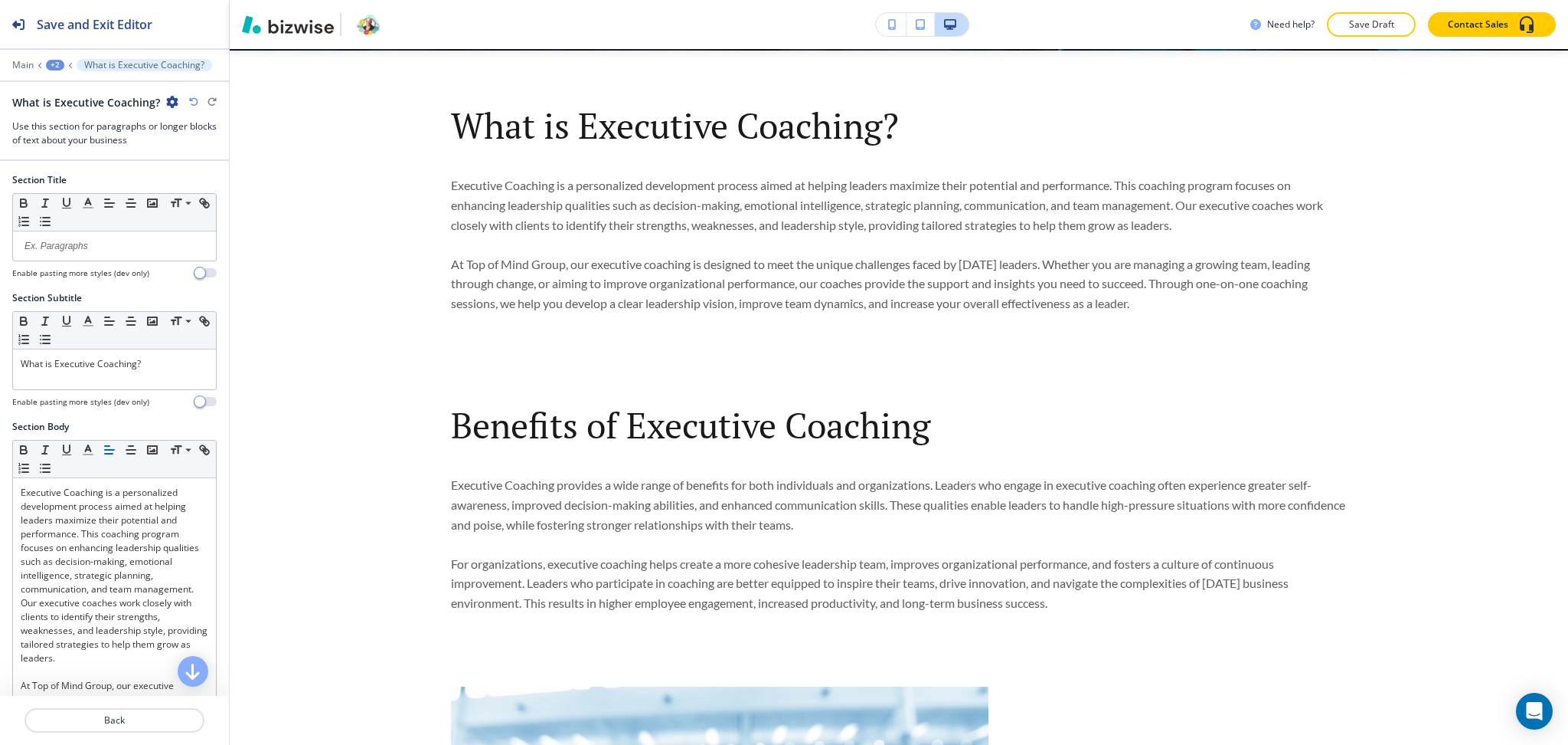
scroll to position [731, 0]
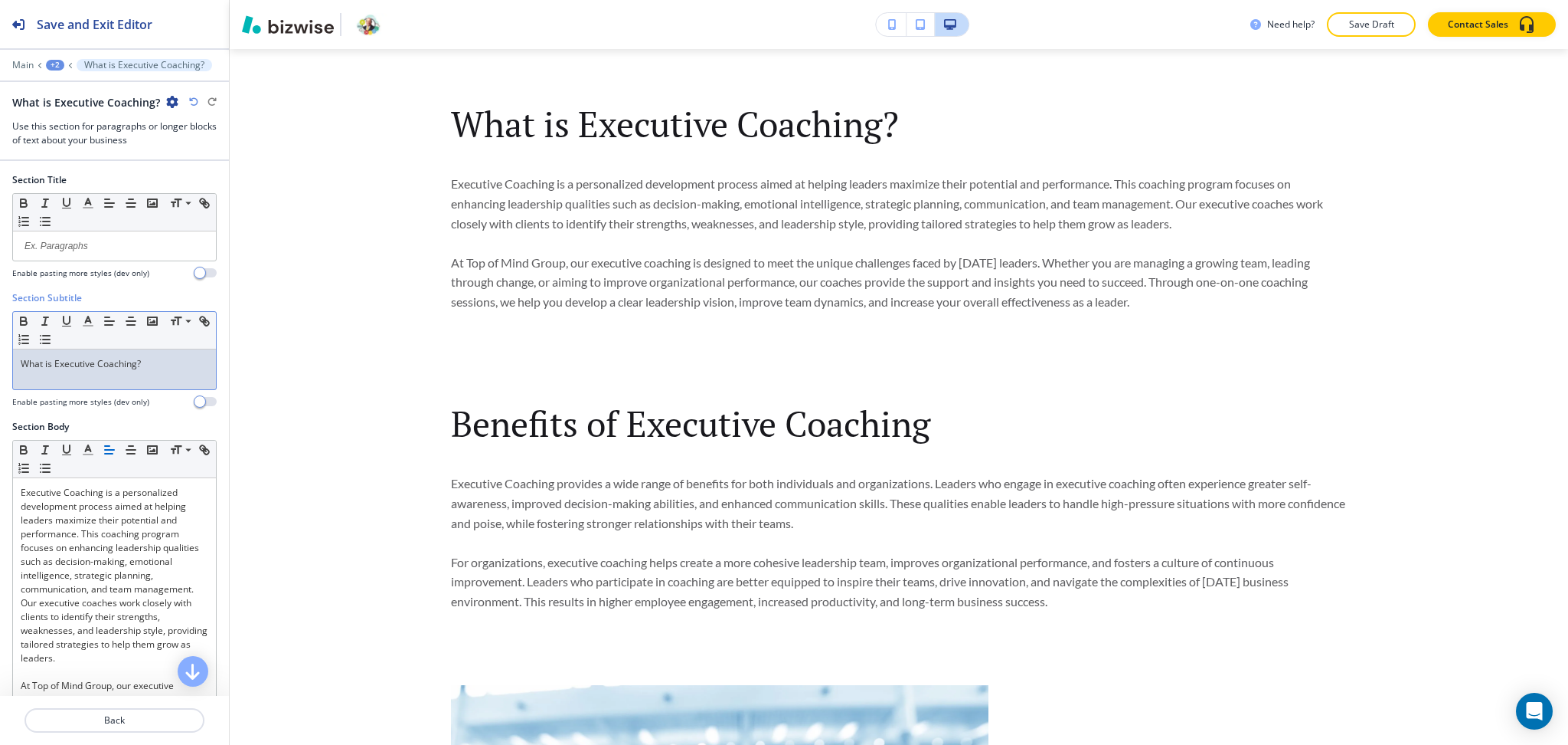
click at [144, 375] on div "What is Executive Coaching?" at bounding box center [114, 369] width 203 height 40
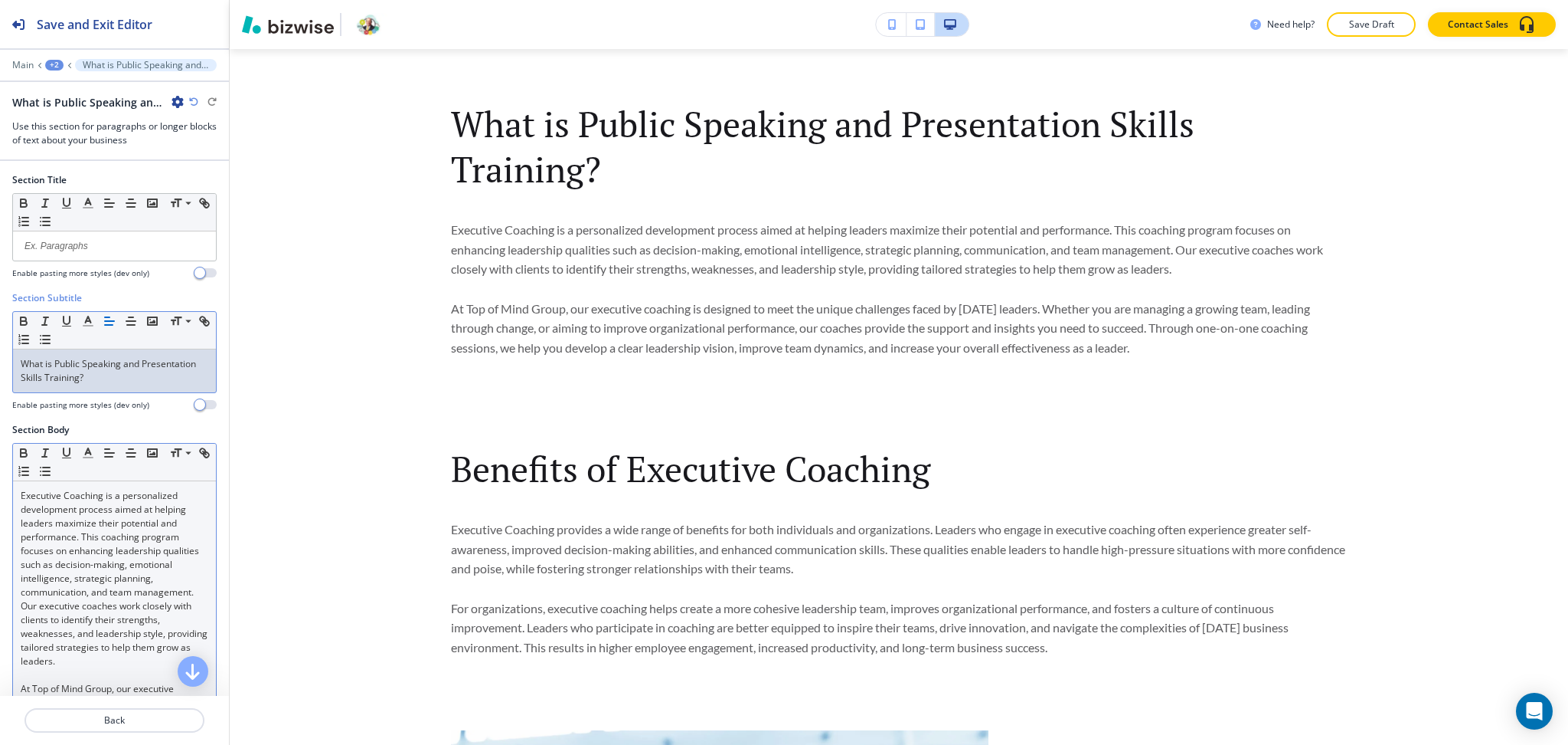
click at [63, 530] on p "Executive Coaching is a personalized development process aimed at helping leade…" at bounding box center [114, 578] width 188 height 179
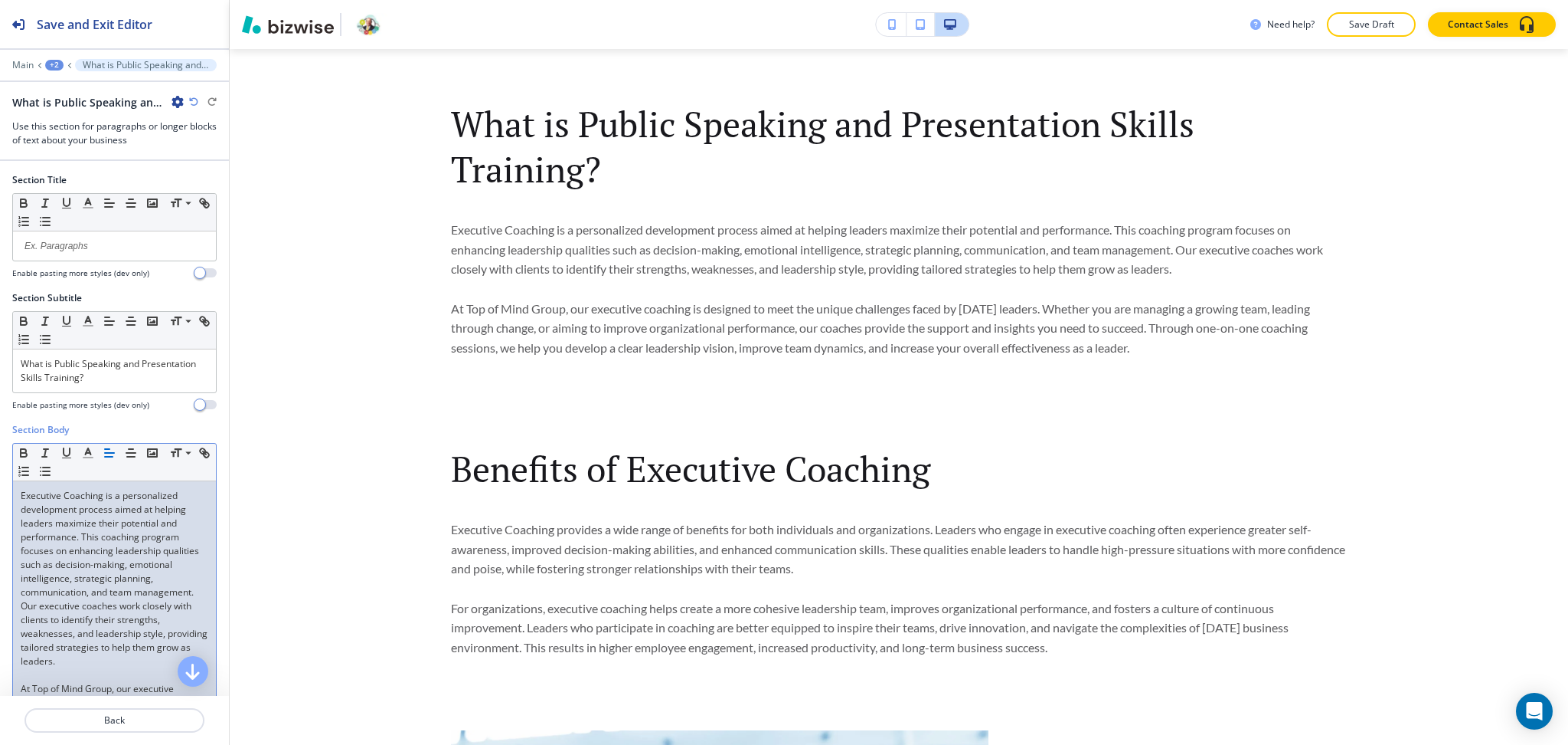
scroll to position [0, 0]
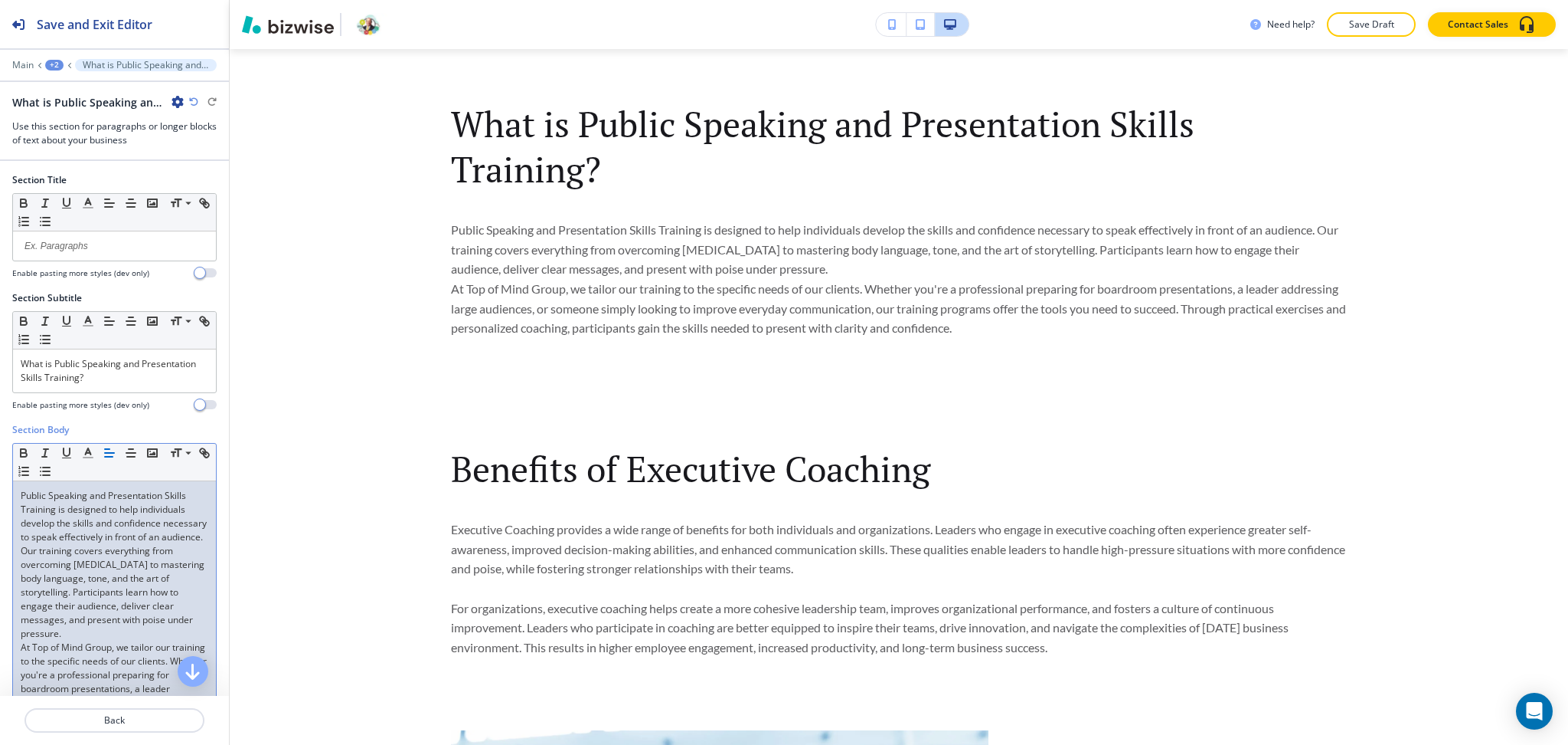
click at [117, 644] on p "At Top of Mind Group, we tailor our training to the specific needs of our clien…" at bounding box center [114, 717] width 188 height 152
click at [113, 639] on p "Public Speaking and Presentation Skills Training is designed to help individual…" at bounding box center [114, 565] width 188 height 152
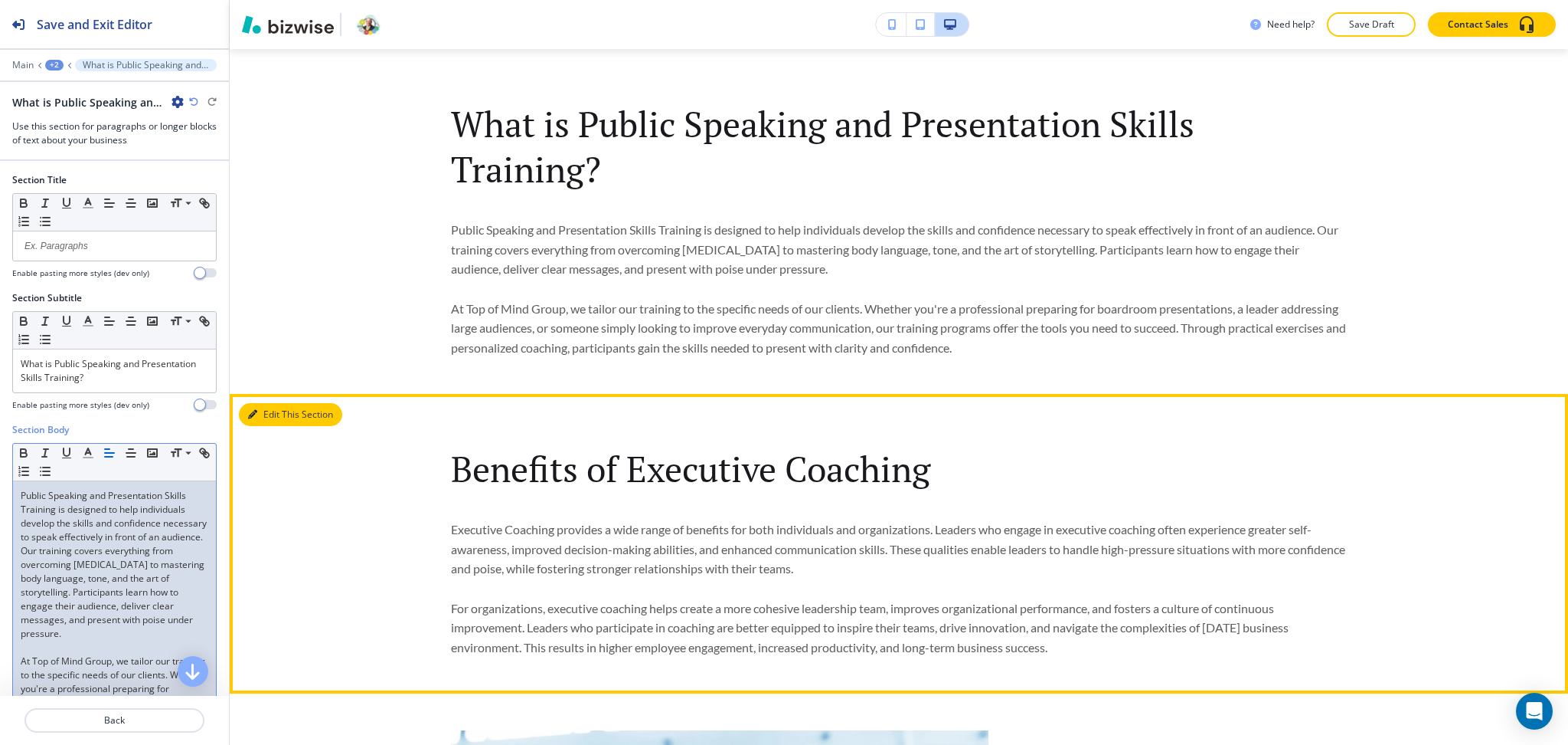
click at [258, 412] on button "Edit This Section" at bounding box center [290, 414] width 103 height 23
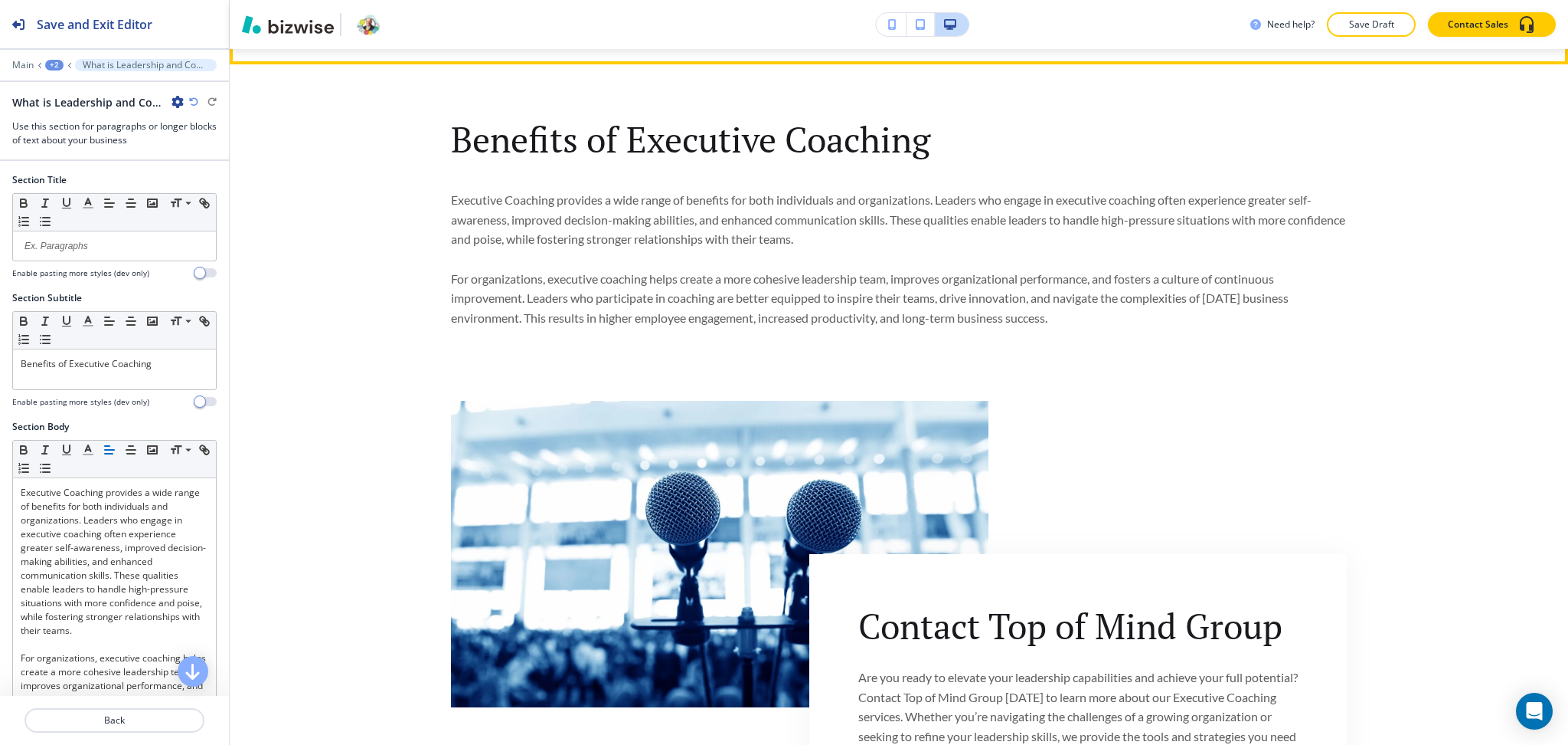
scroll to position [1076, 0]
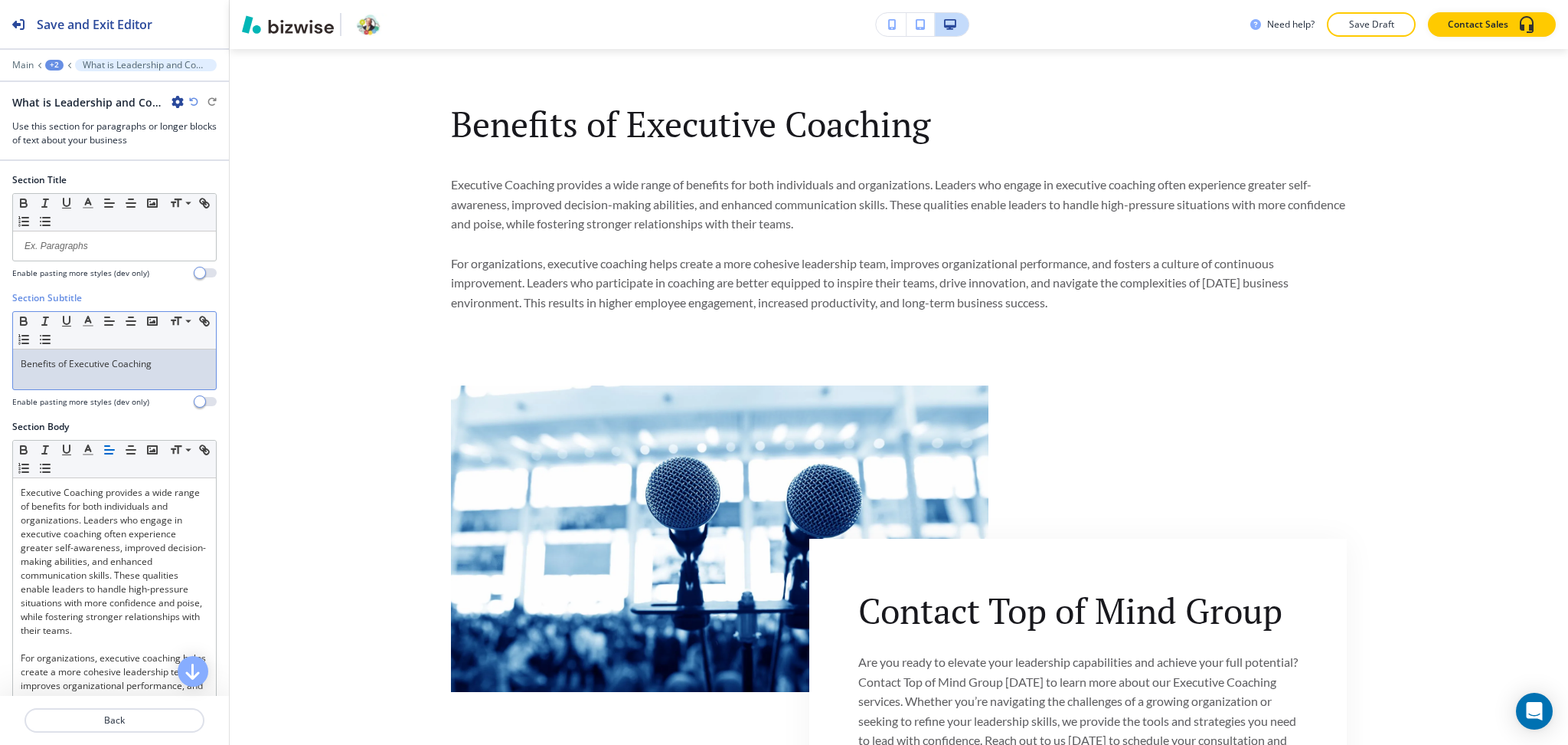
click at [174, 374] on div "Benefits of Executive Coaching" at bounding box center [114, 369] width 203 height 40
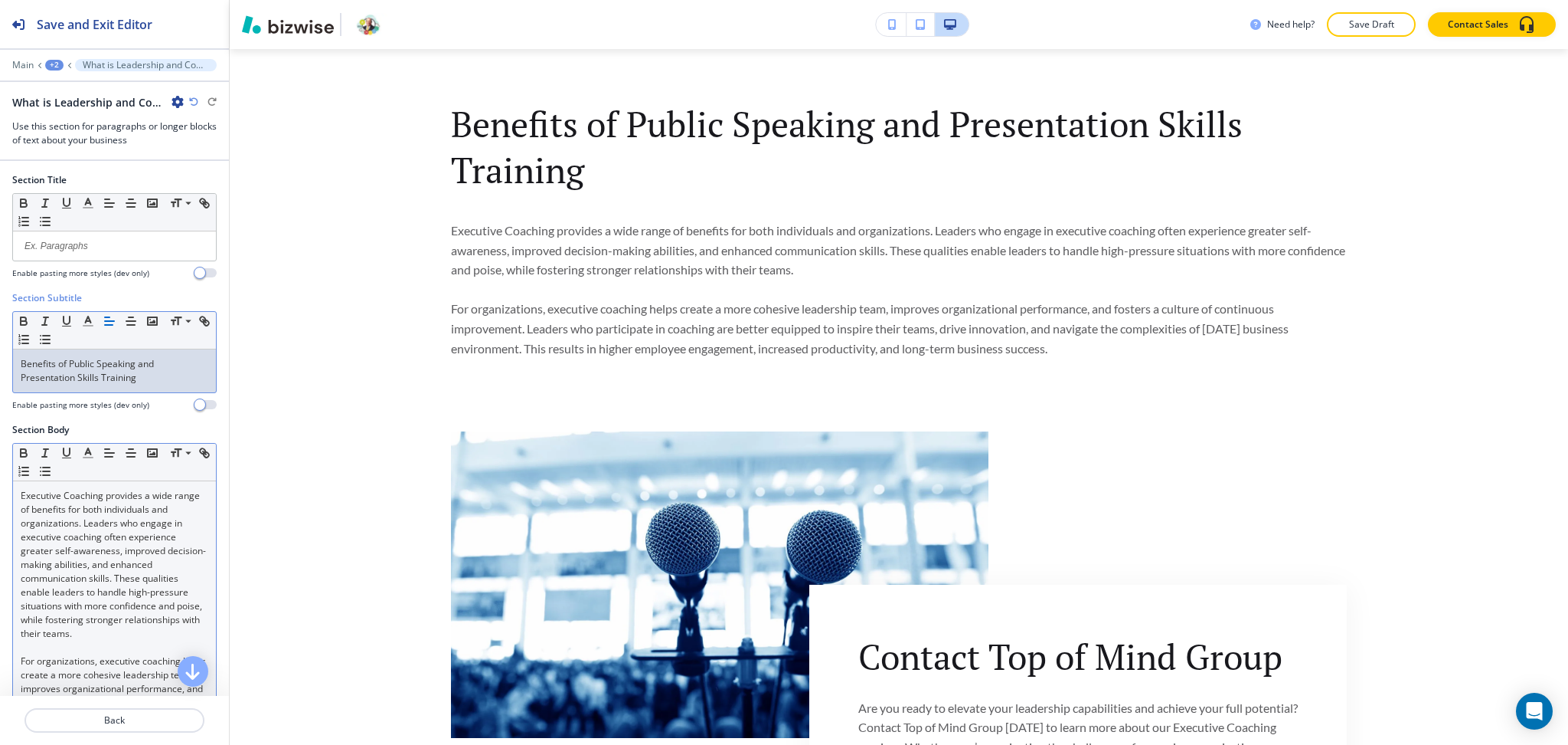
click at [81, 574] on p "Executive Coaching provides a wide range of benefits for both individuals and o…" at bounding box center [114, 565] width 188 height 152
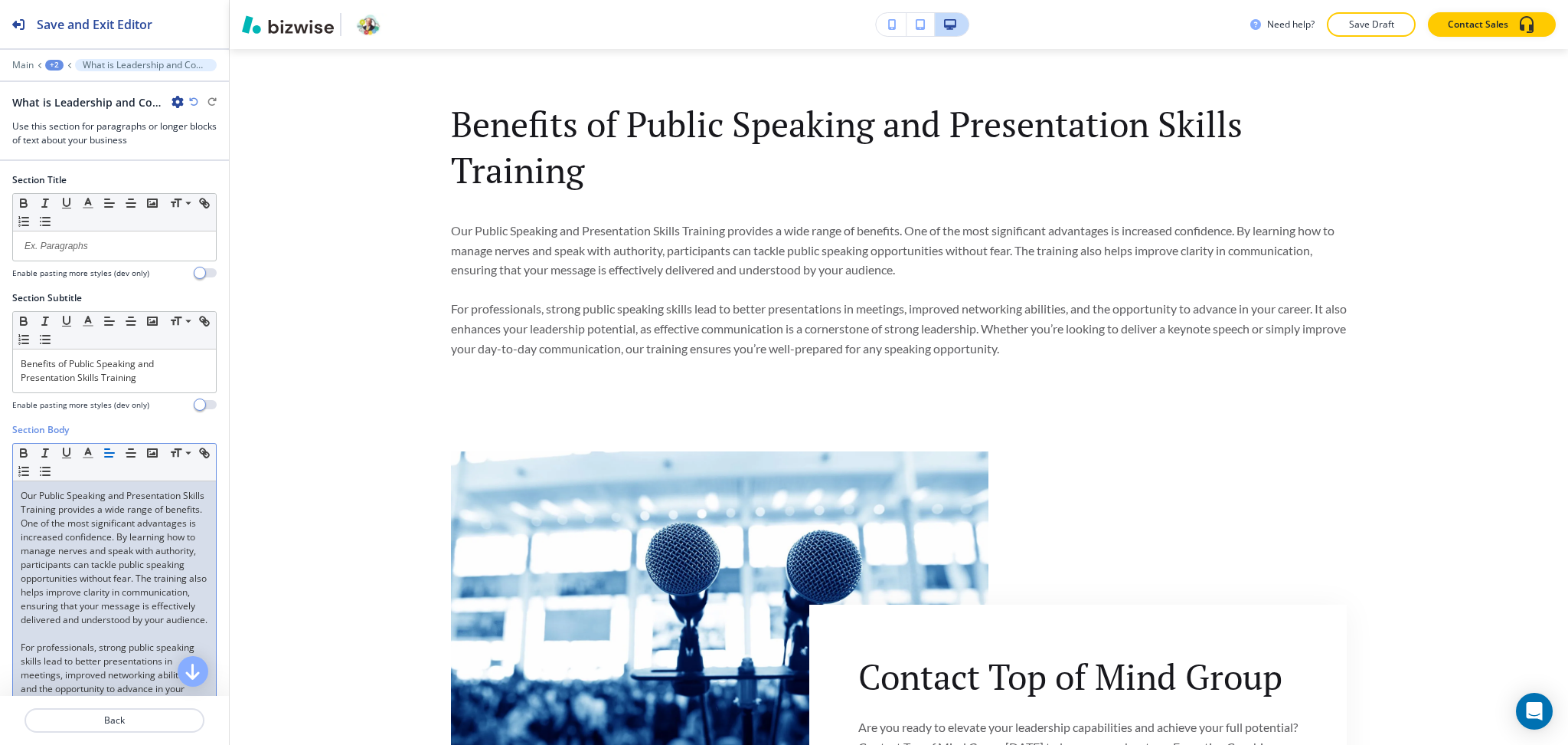
scroll to position [150, 0]
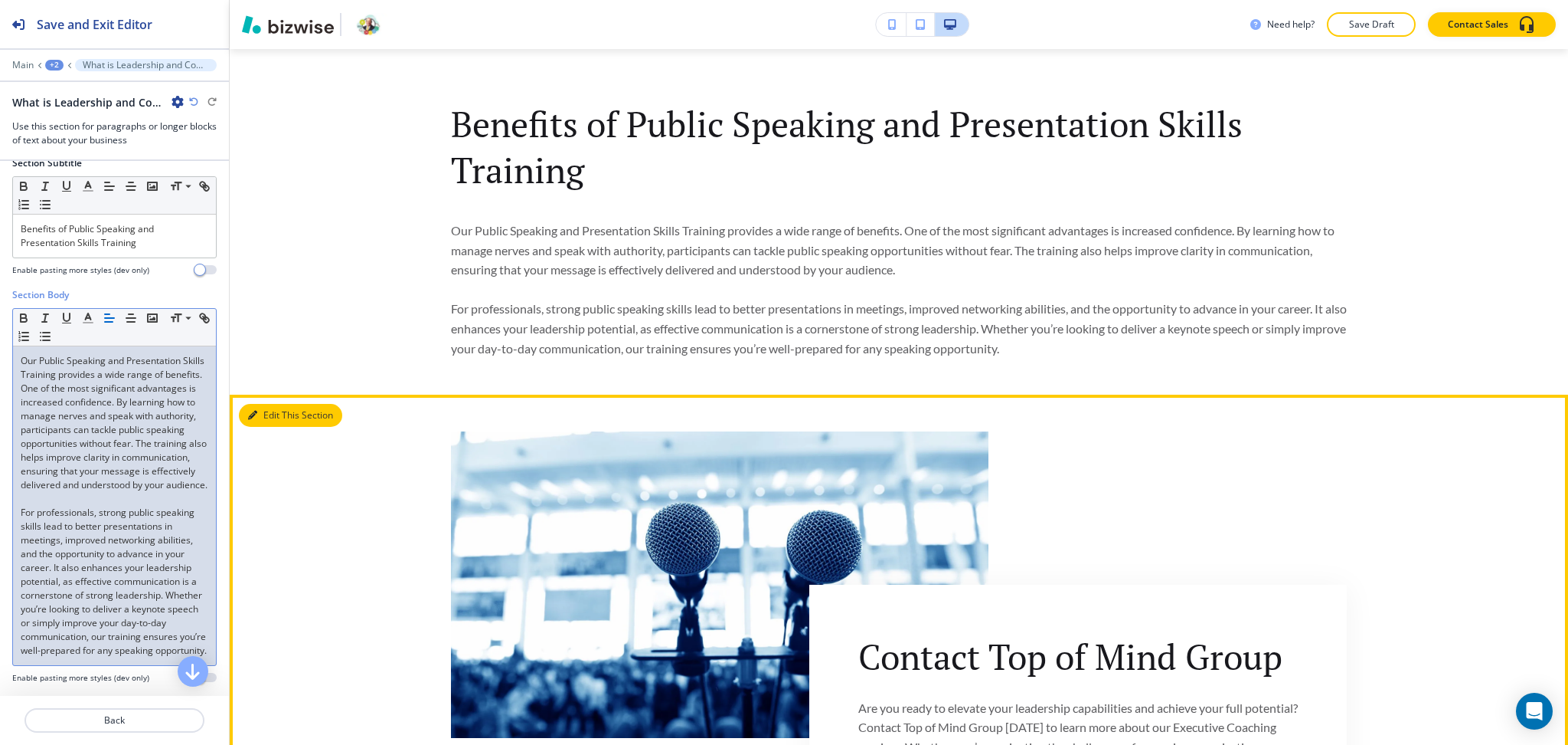
click at [263, 408] on button "Edit This Section" at bounding box center [290, 415] width 103 height 23
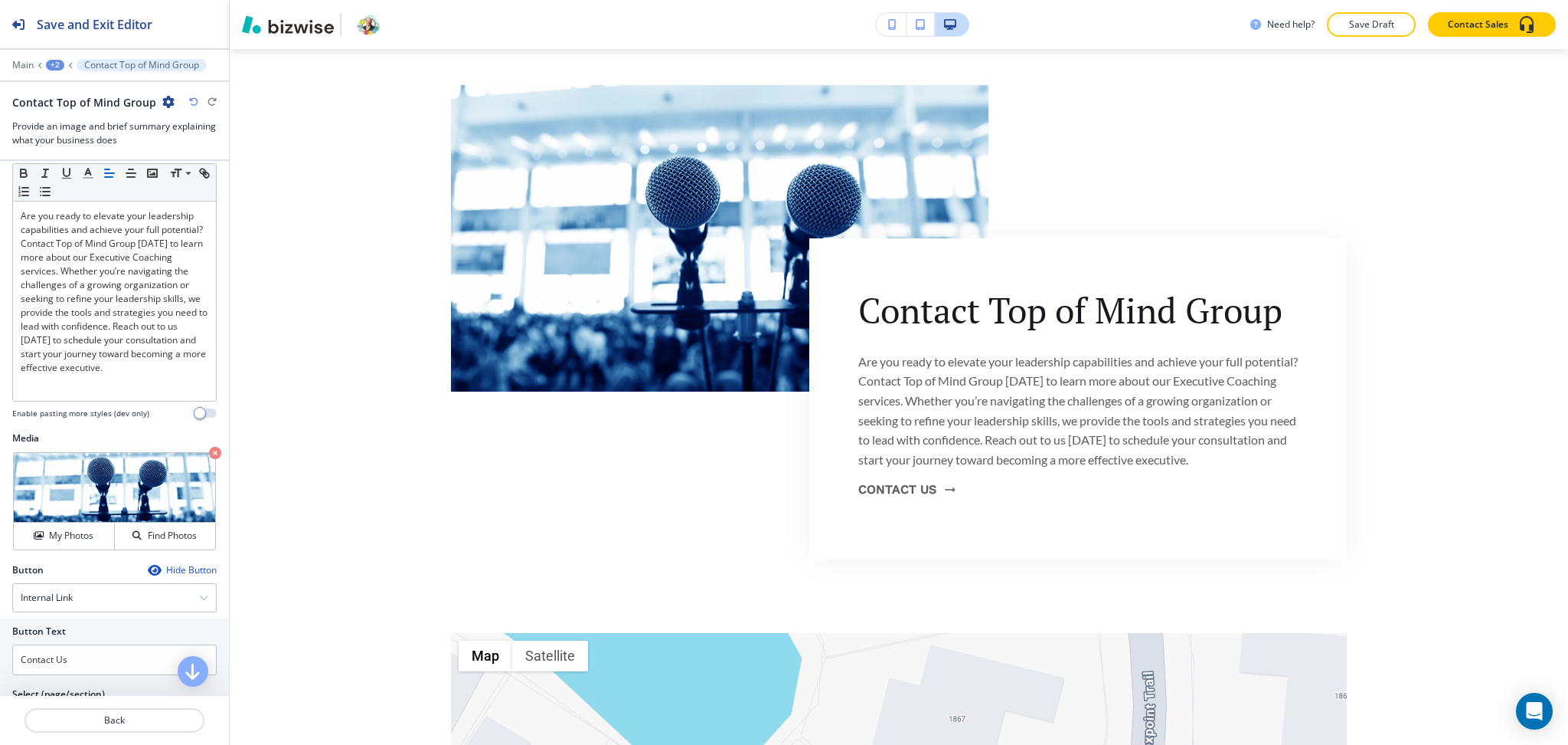
scroll to position [243, 0]
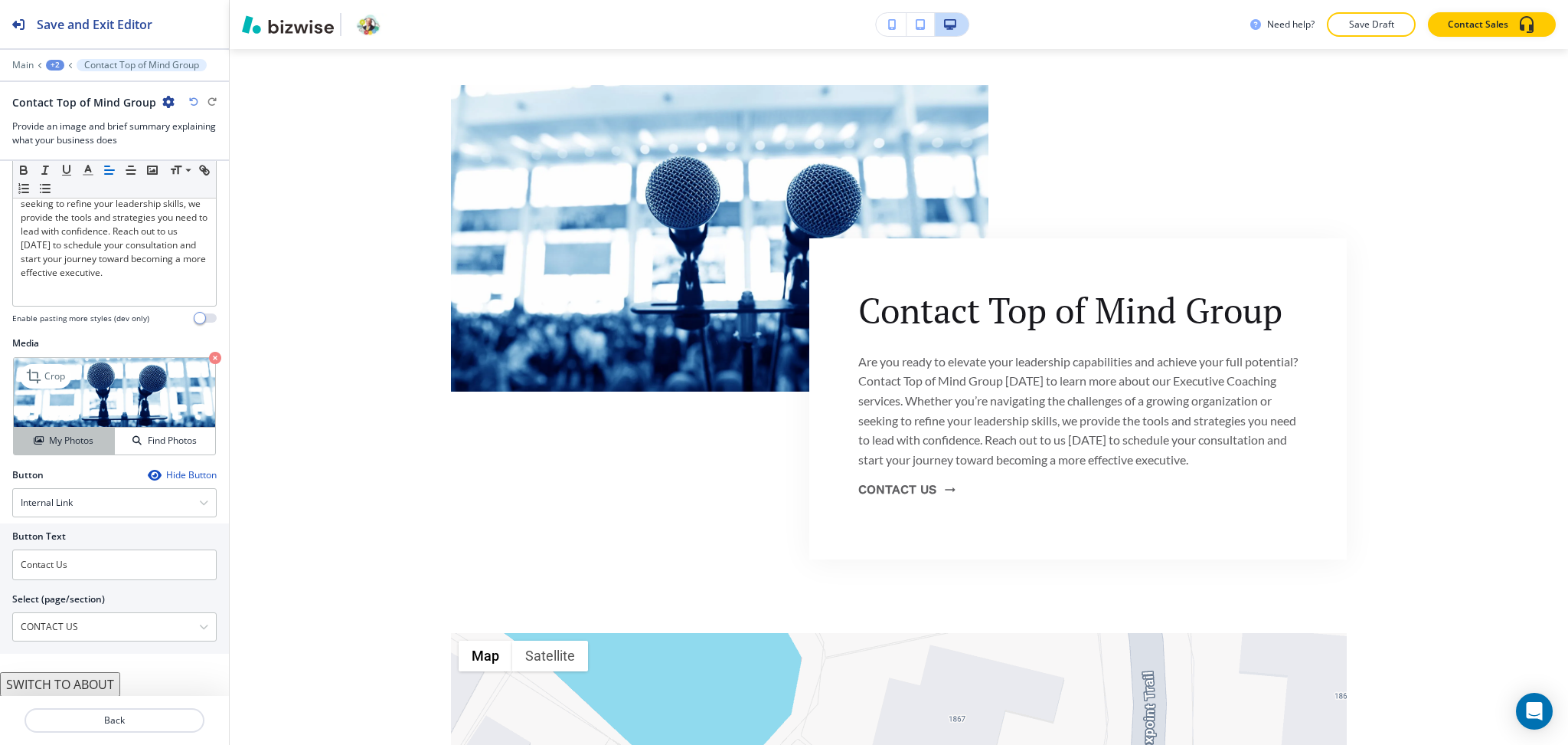
click at [69, 444] on h4 "My Photos" at bounding box center [71, 441] width 45 height 14
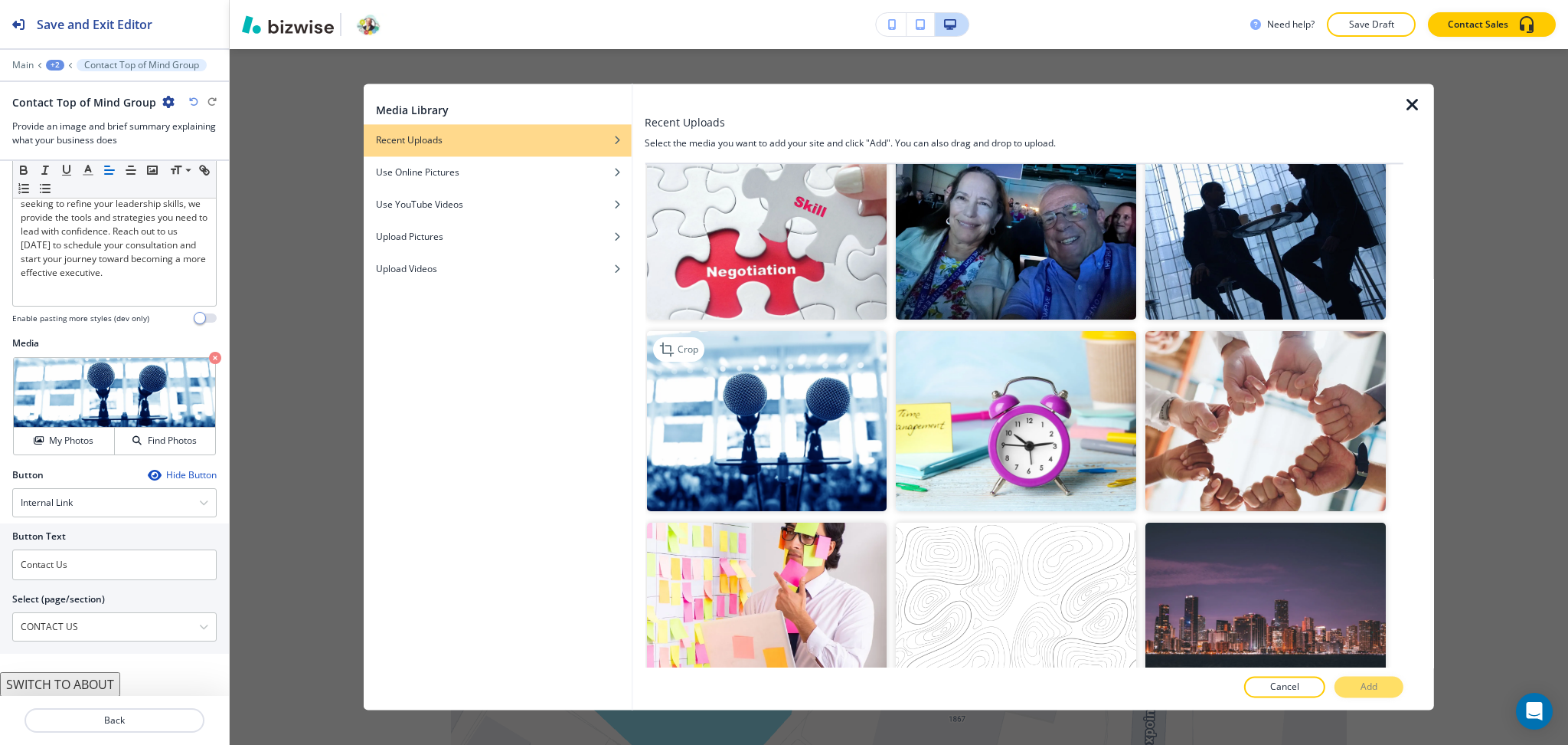
click at [791, 424] on img "button" at bounding box center [766, 421] width 240 height 180
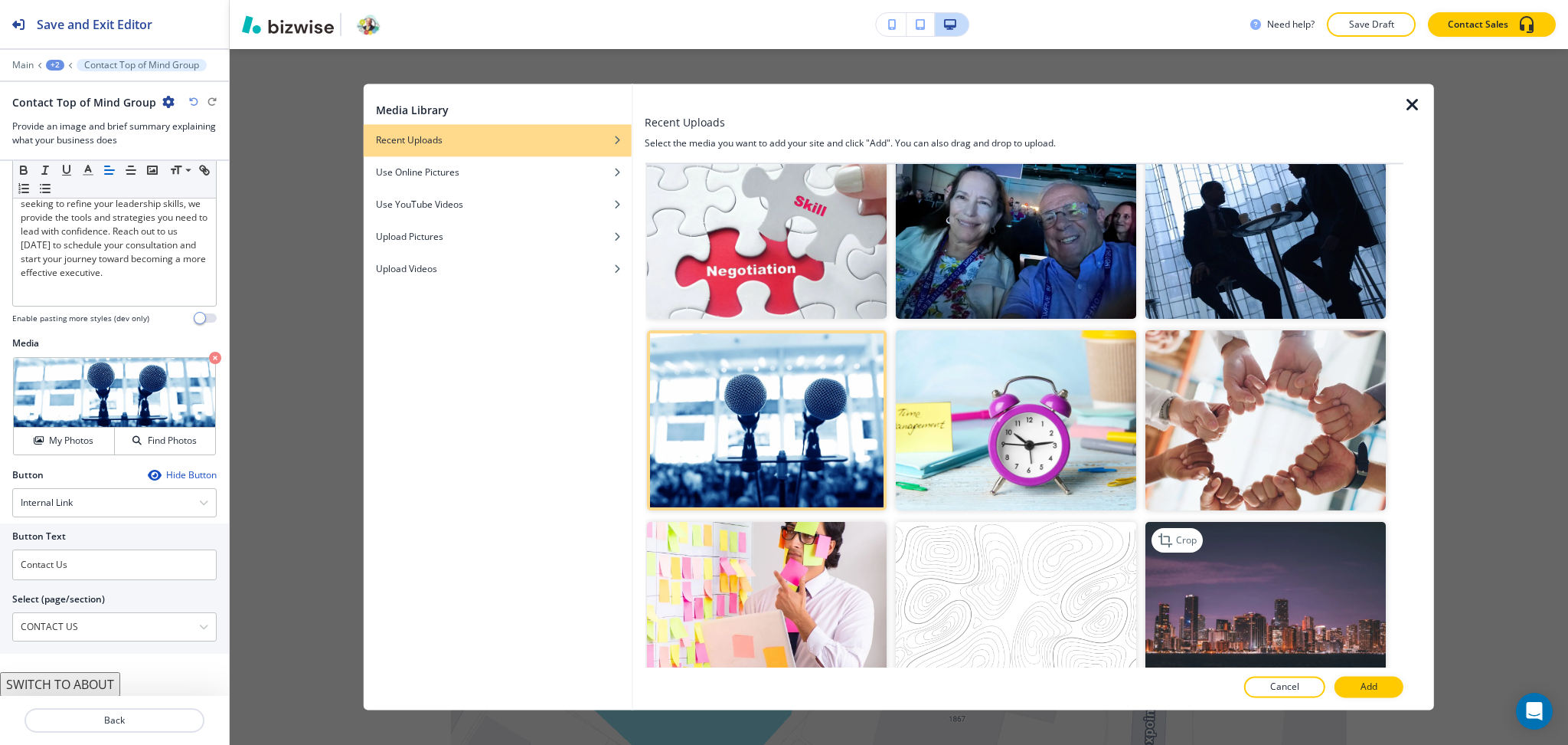
scroll to position [614, 0]
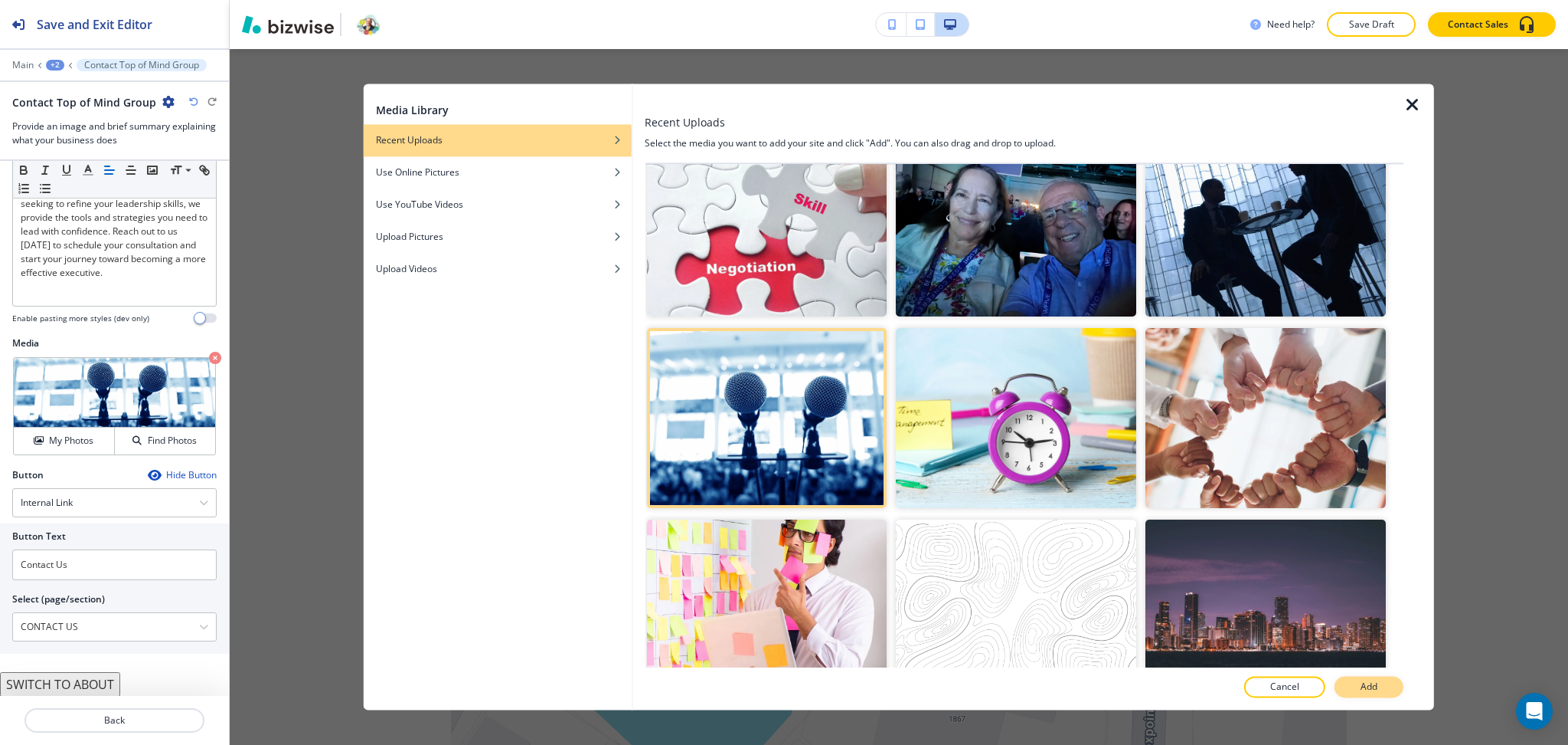
click at [1364, 679] on button "Add" at bounding box center [1369, 687] width 69 height 21
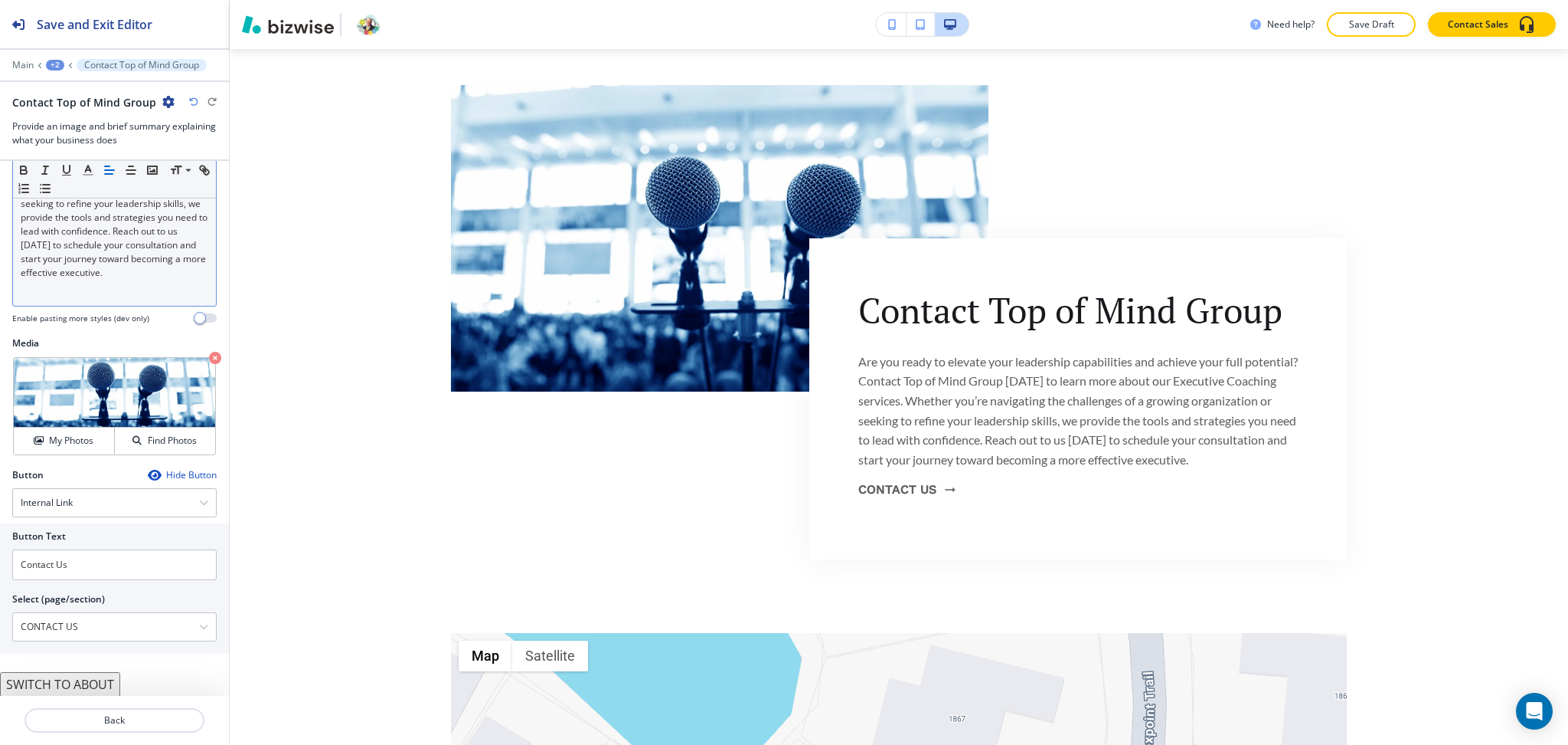
click at [111, 268] on p "Are you ready to elevate your leadership capabilities and achieve your full pot…" at bounding box center [114, 196] width 188 height 165
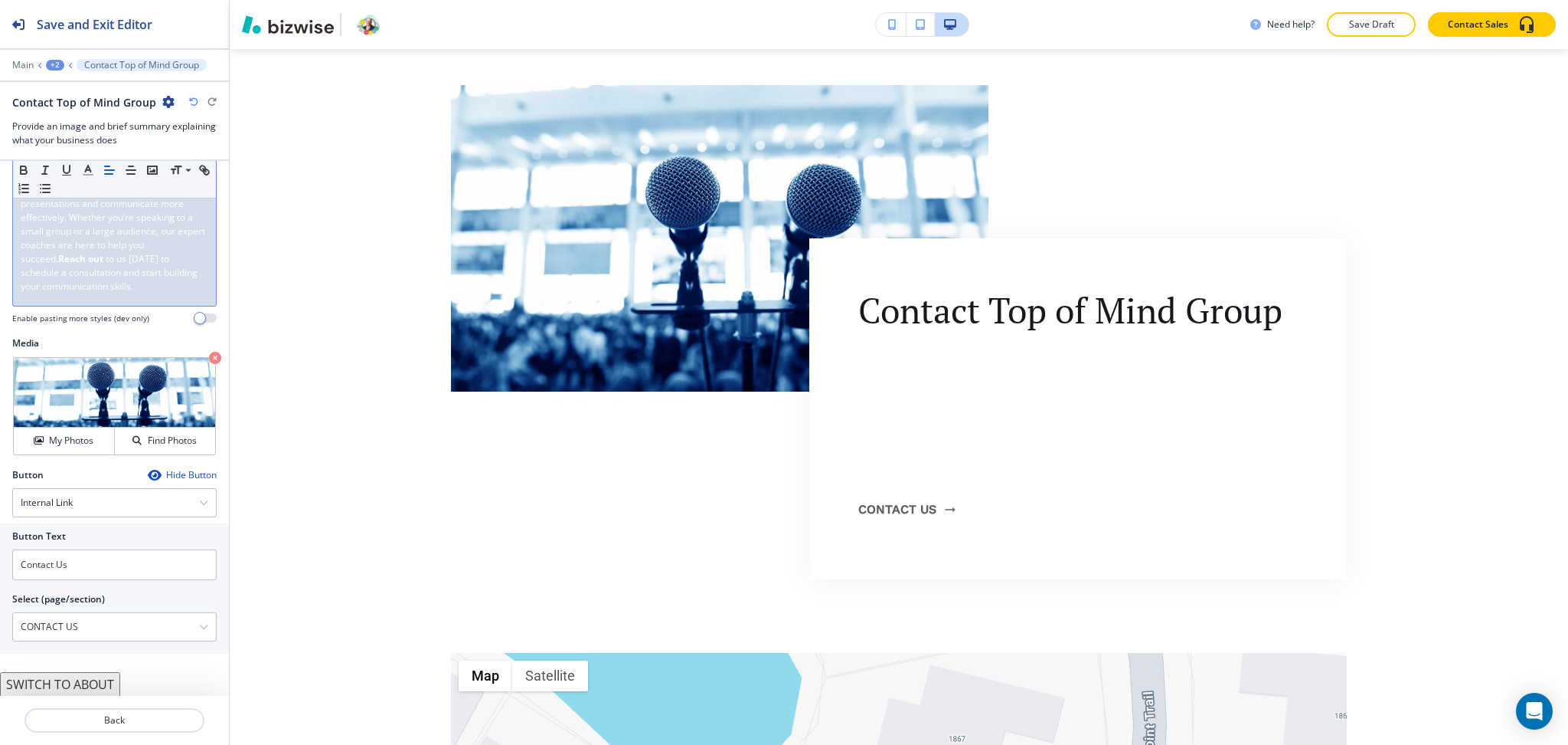
scroll to position [0, 0]
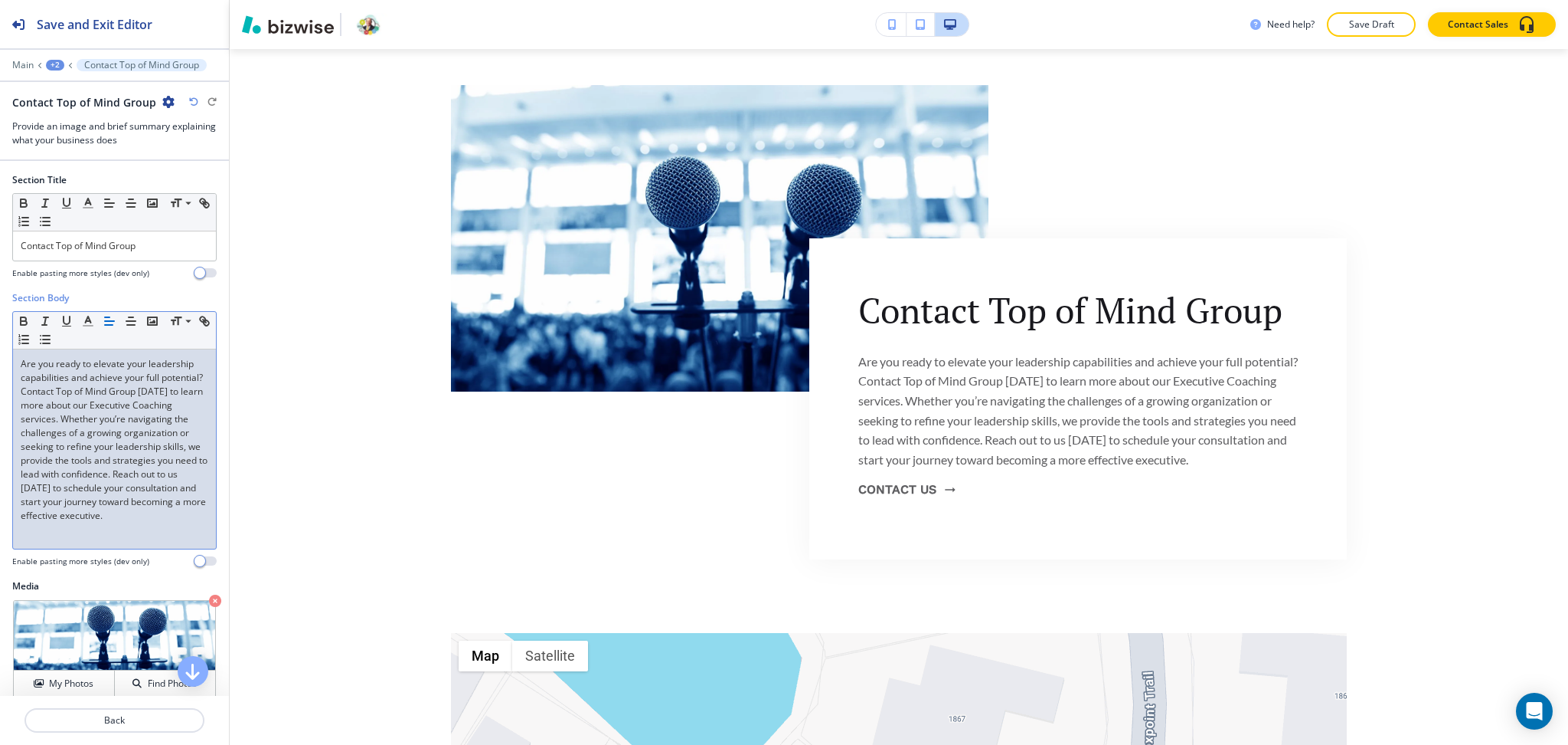
click at [178, 424] on p "Are you ready to elevate your leadership capabilities and achieve your full pot…" at bounding box center [114, 439] width 188 height 165
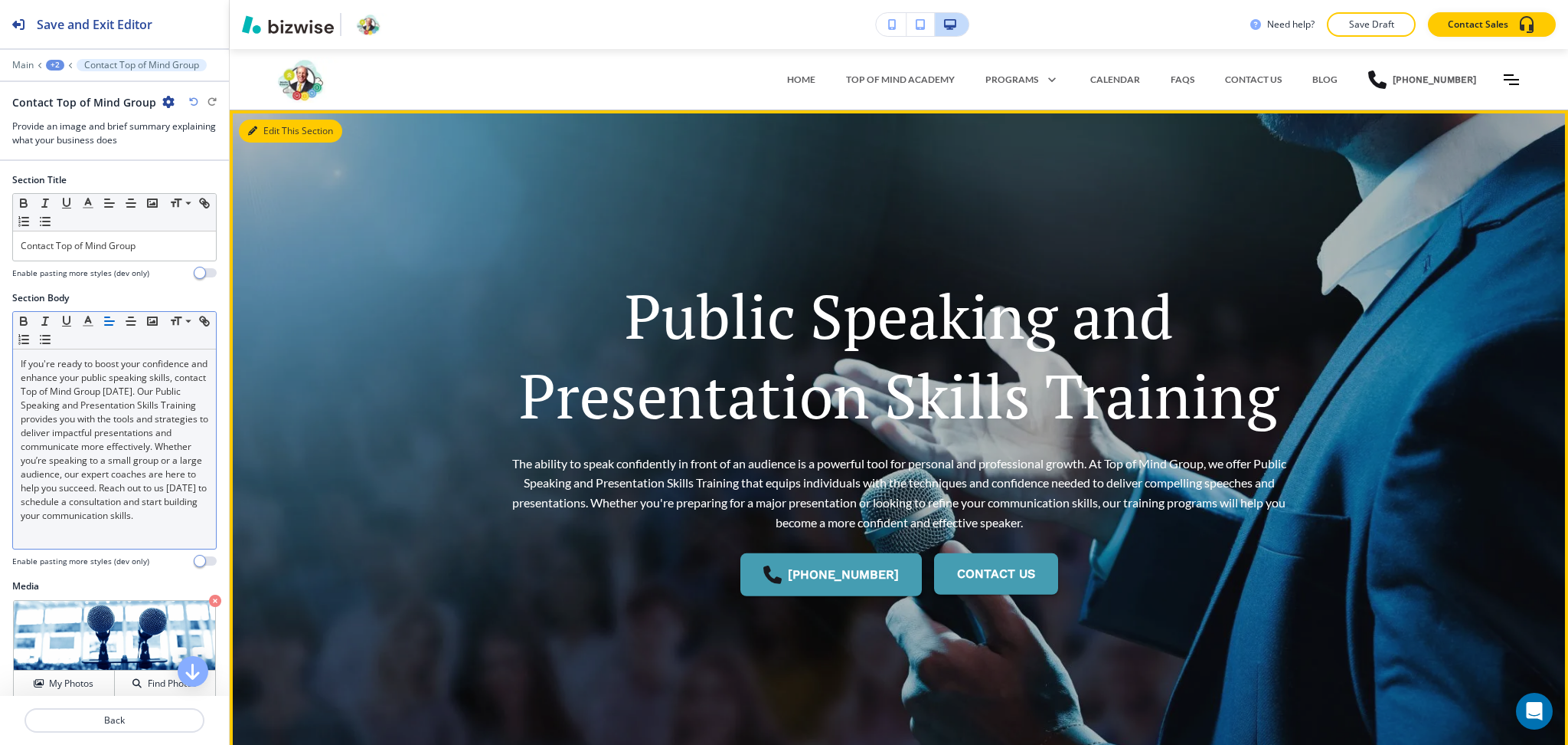
click at [263, 123] on button "Edit This Section" at bounding box center [290, 131] width 103 height 23
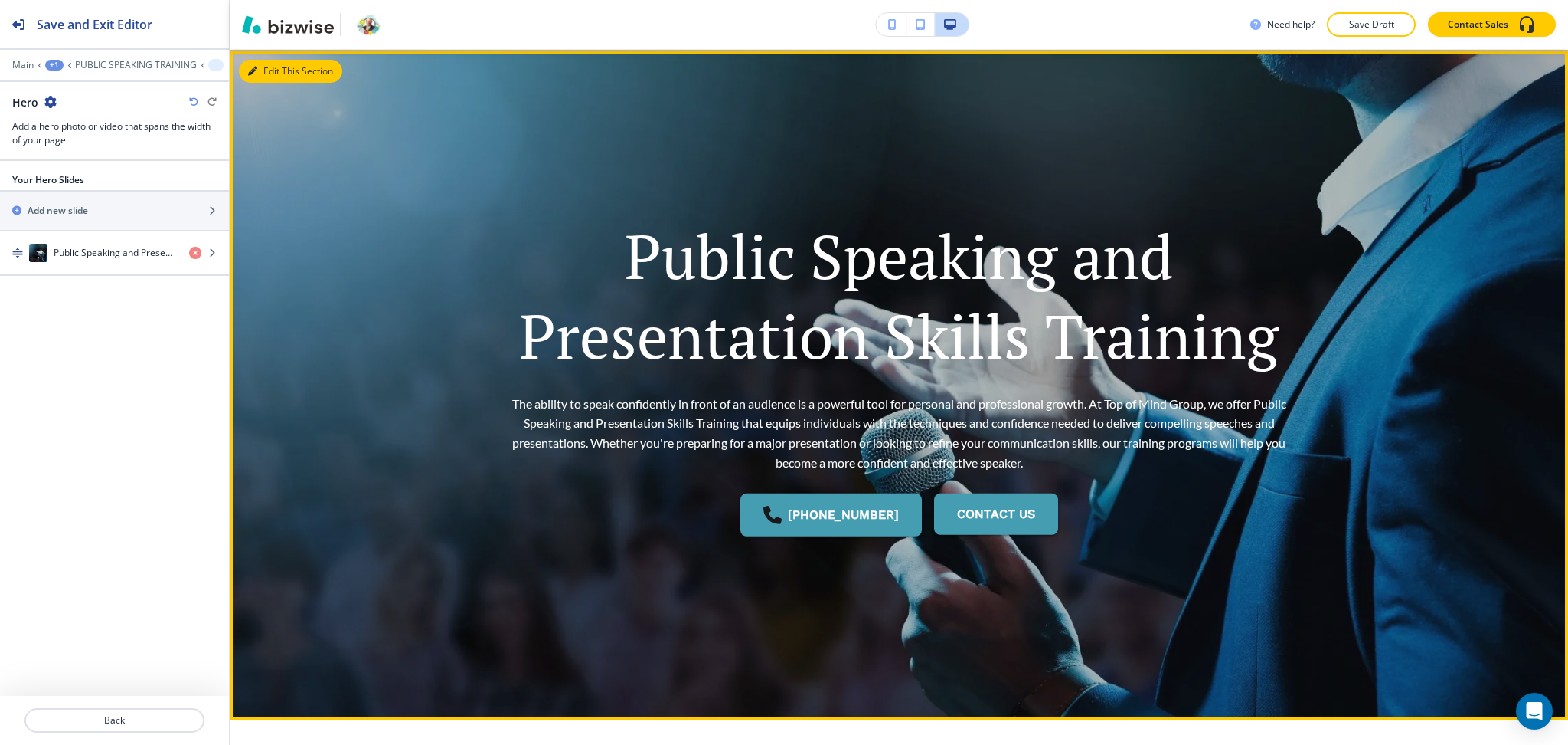
scroll to position [61, 0]
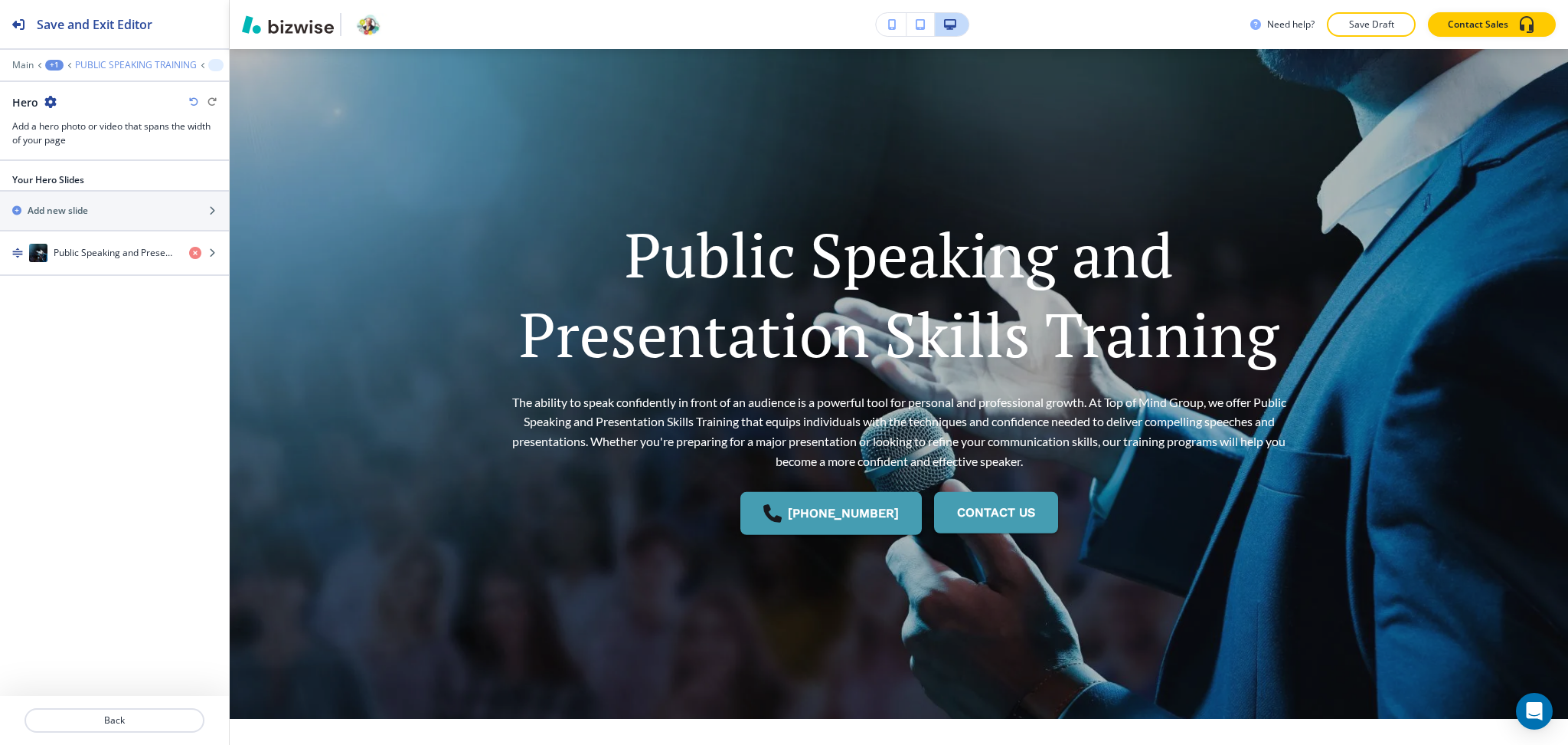
click at [101, 67] on p "PUBLIC SPEAKING TRAINING" at bounding box center [136, 65] width 122 height 11
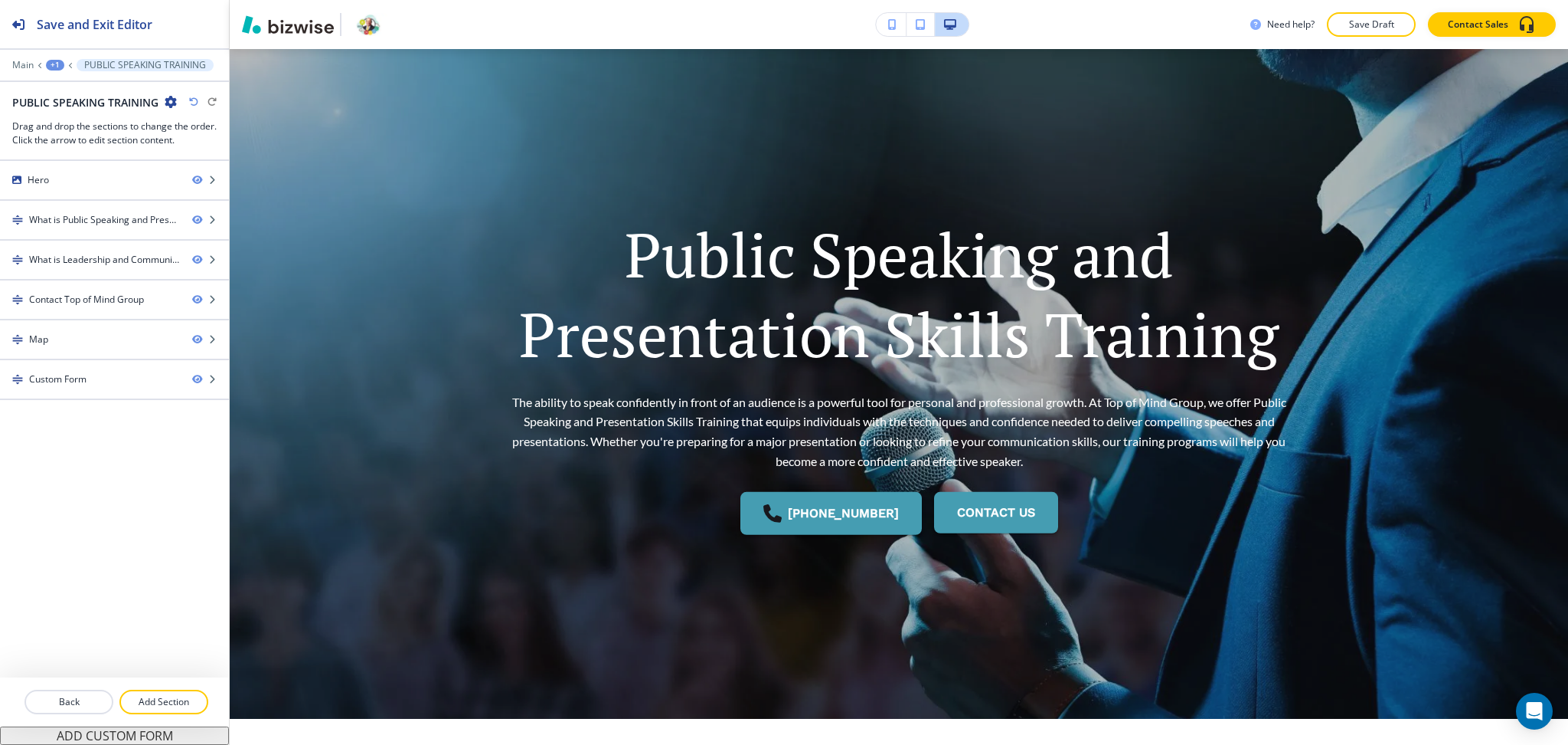
click at [57, 63] on div "+1" at bounding box center [55, 65] width 18 height 11
click at [71, 89] on p "Pages" at bounding box center [95, 91] width 78 height 14
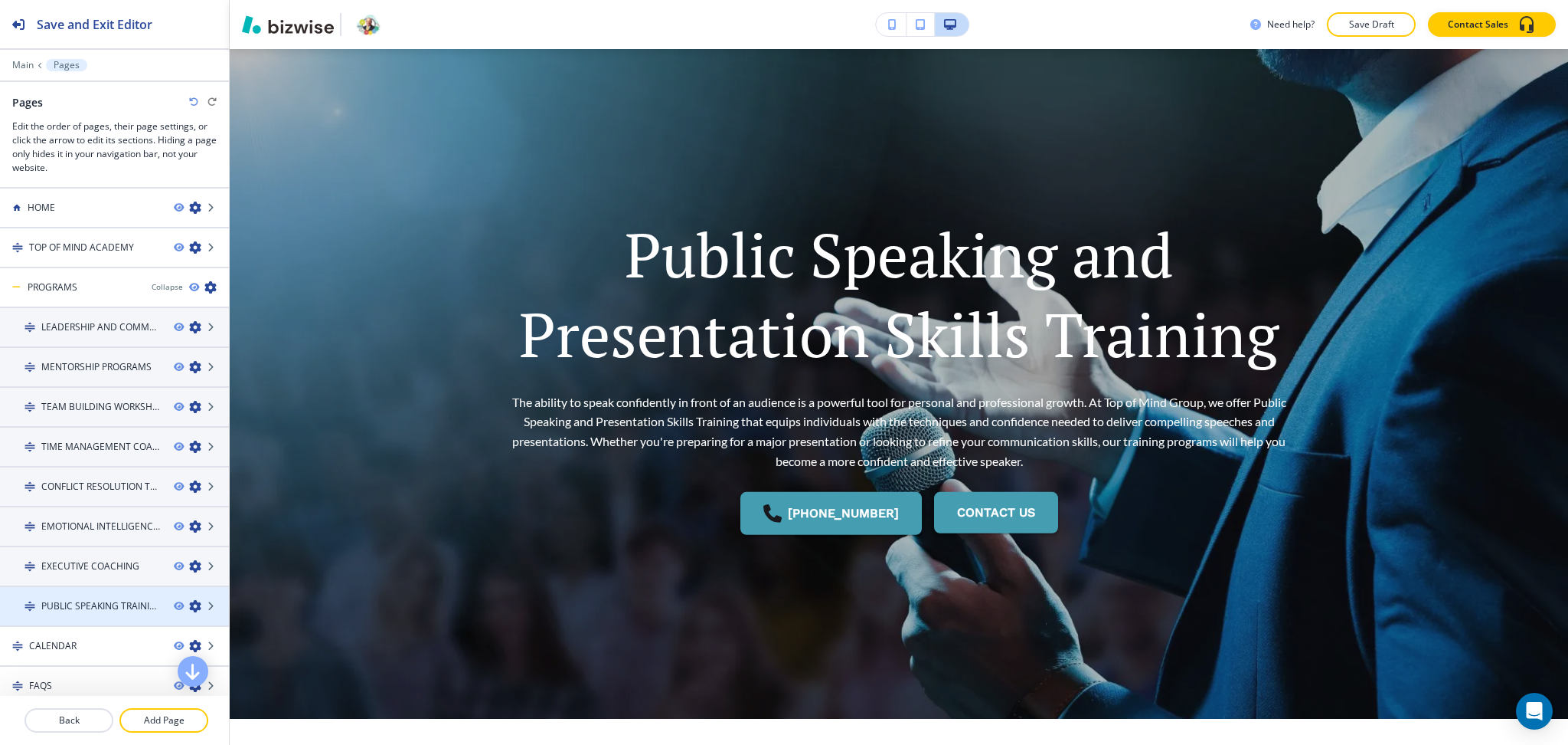
click at [113, 600] on h4 "PUBLIC SPEAKING TRAINING" at bounding box center [102, 606] width 120 height 14
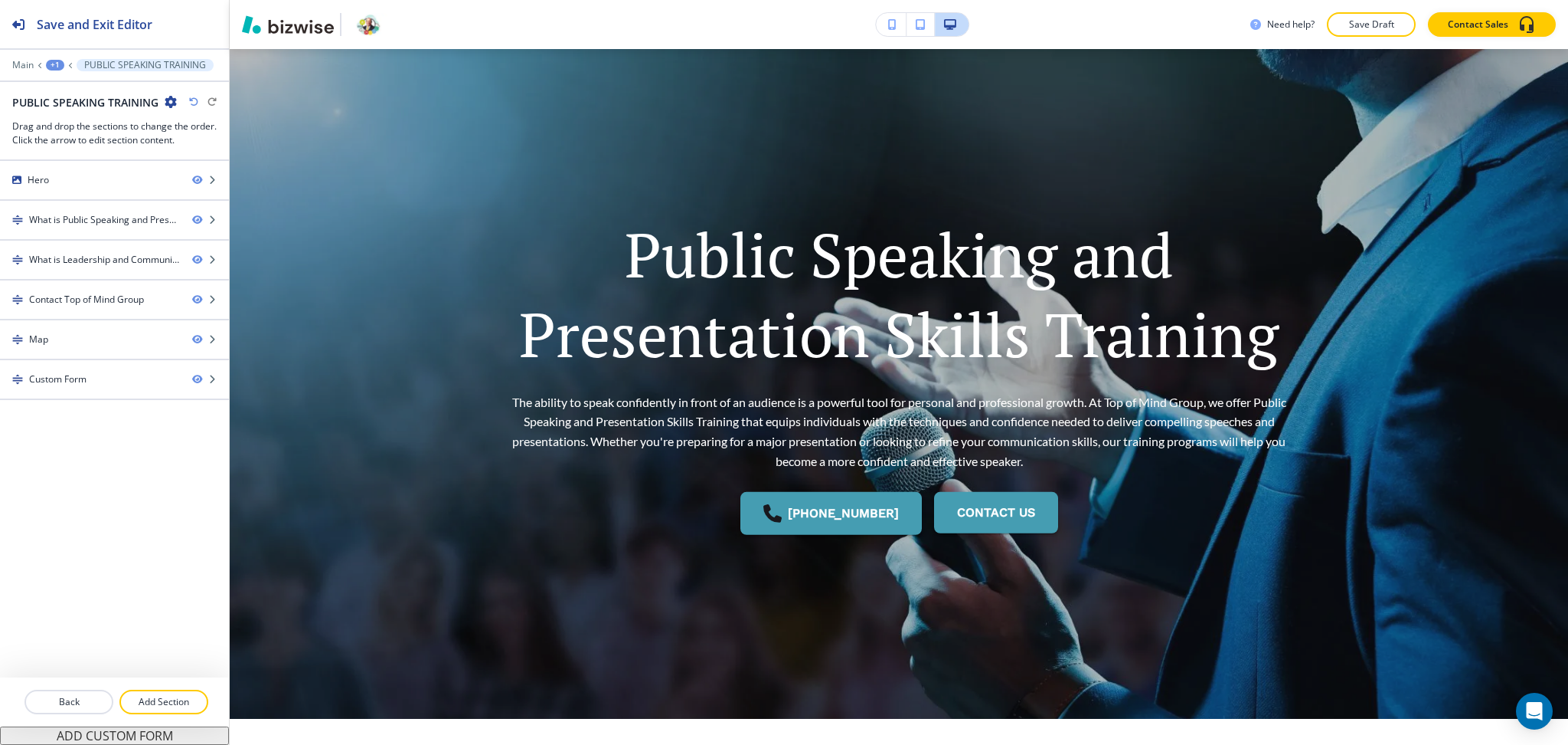
click at [168, 99] on icon "button" at bounding box center [171, 102] width 13 height 13
click at [193, 140] on button "Edit Page Settings" at bounding box center [213, 128] width 98 height 27
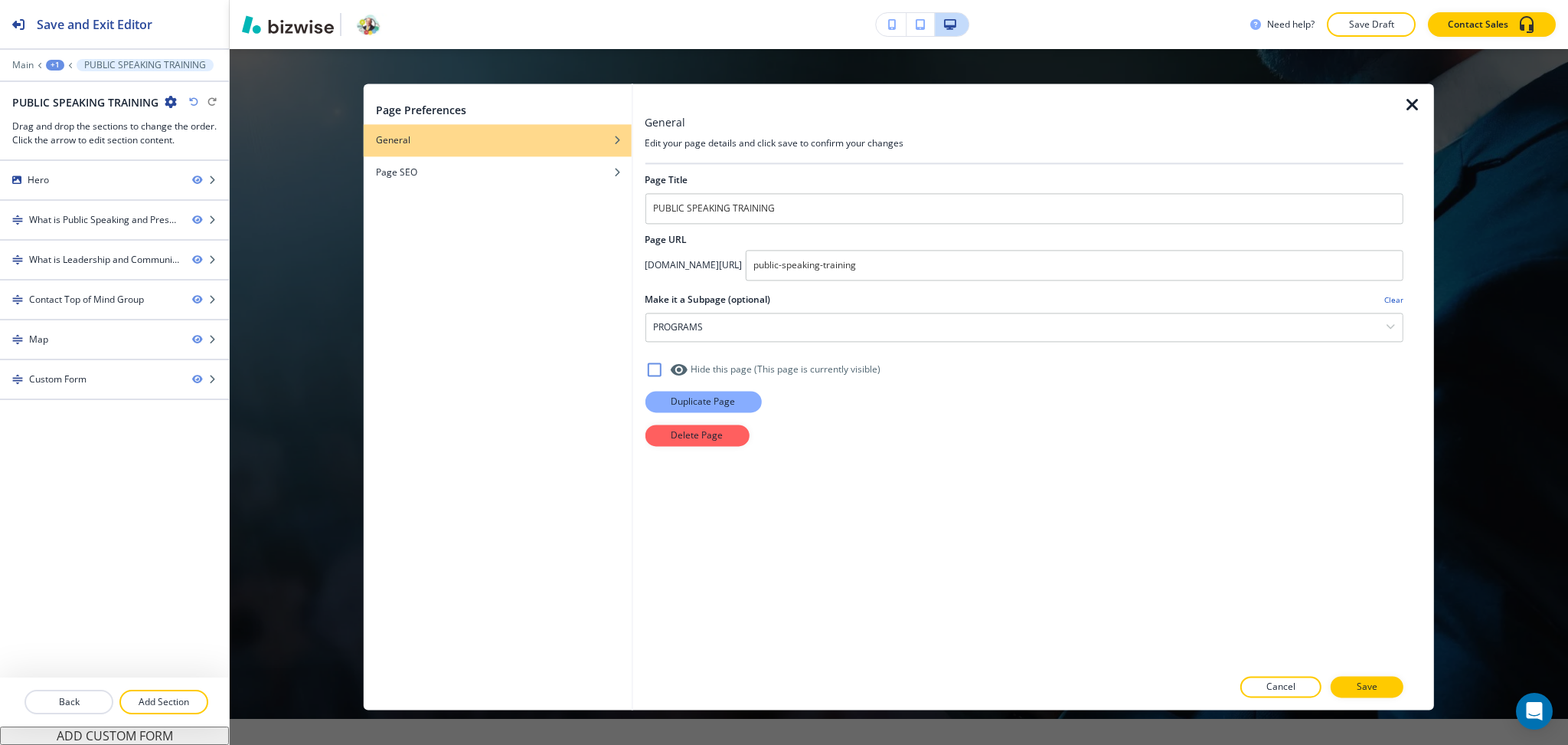
click at [709, 399] on p "Duplicate Page" at bounding box center [703, 401] width 64 height 14
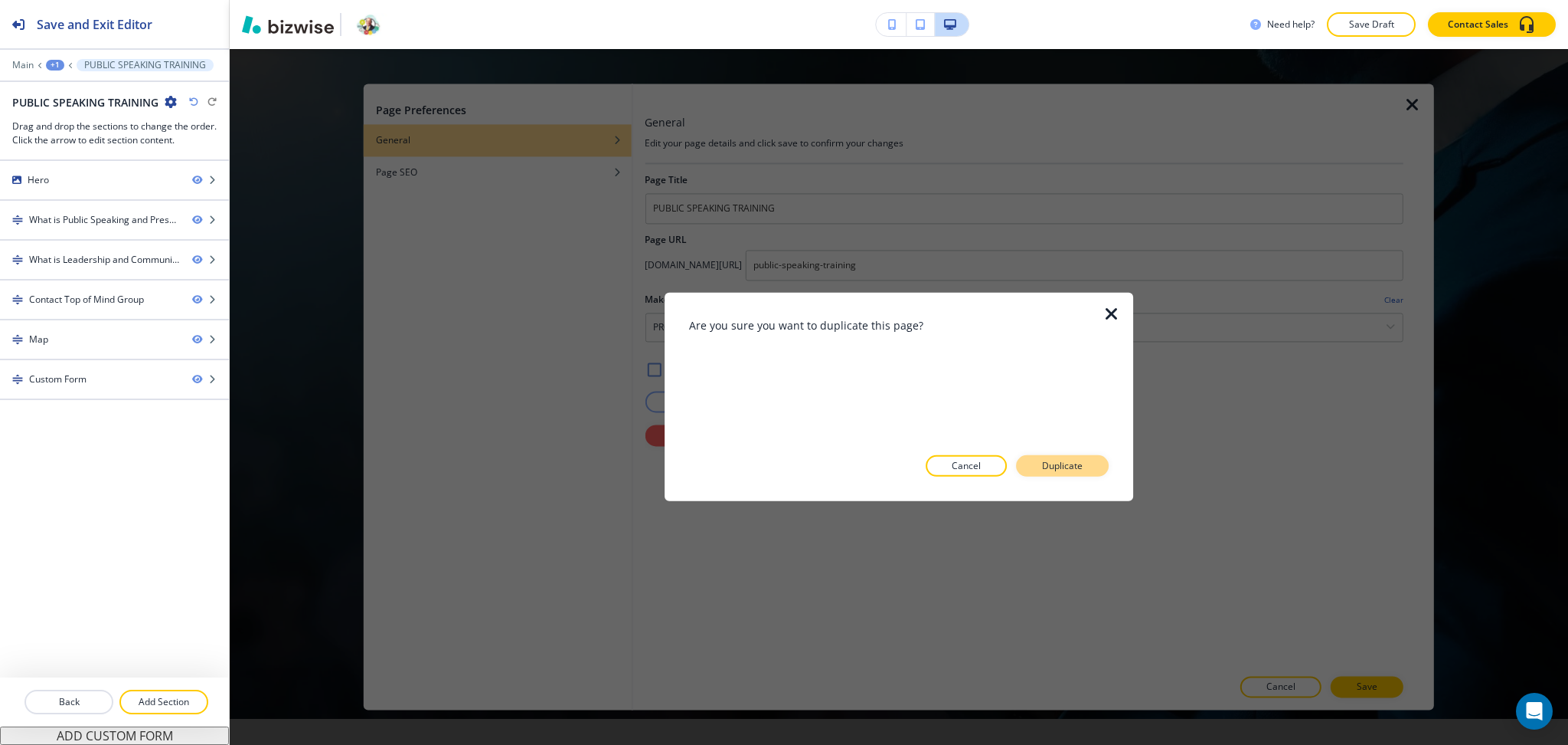
click at [1032, 466] on button "Duplicate" at bounding box center [1062, 466] width 92 height 21
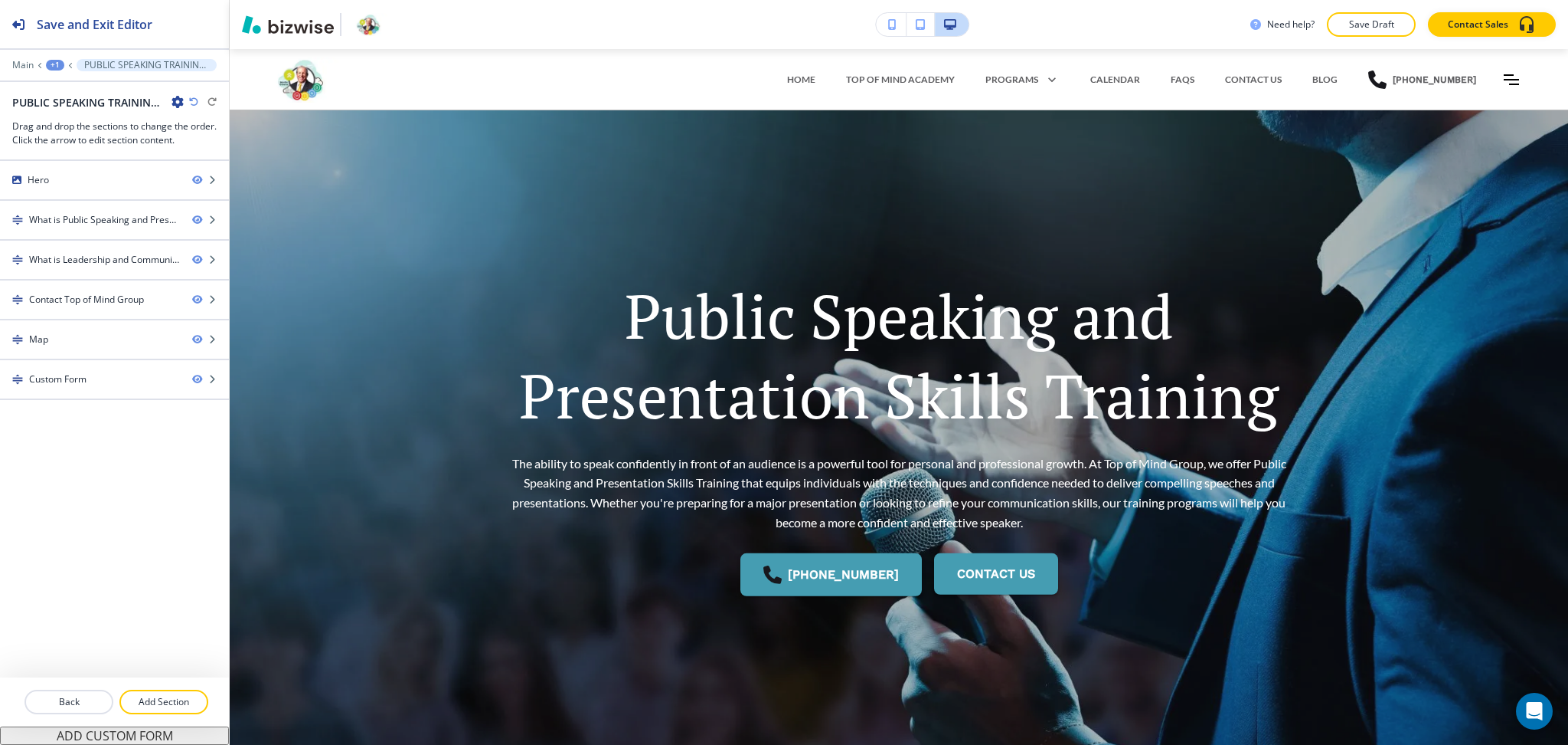
click at [59, 60] on div "+1" at bounding box center [55, 65] width 18 height 11
click at [74, 84] on p "Pages" at bounding box center [95, 91] width 78 height 14
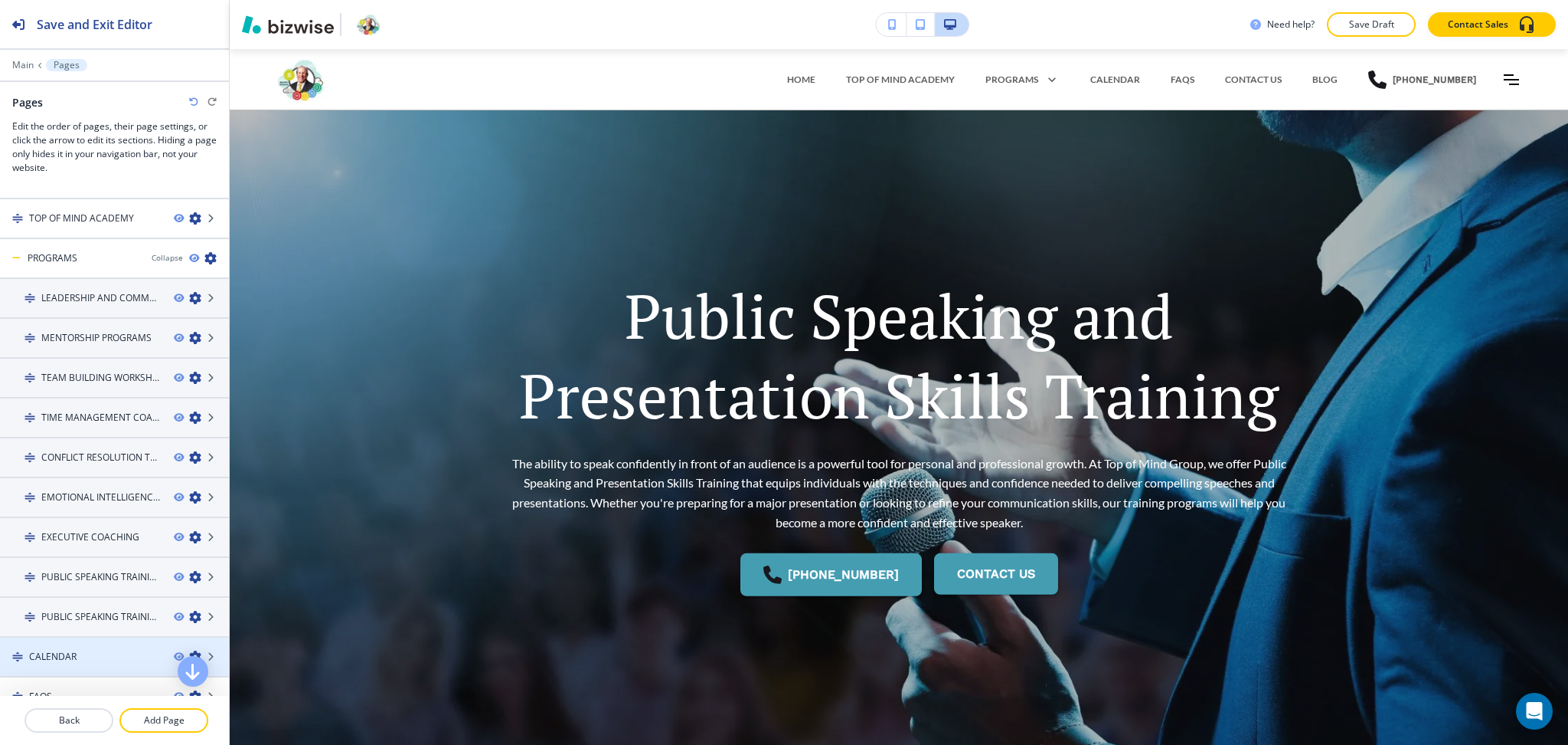
scroll to position [118, 0]
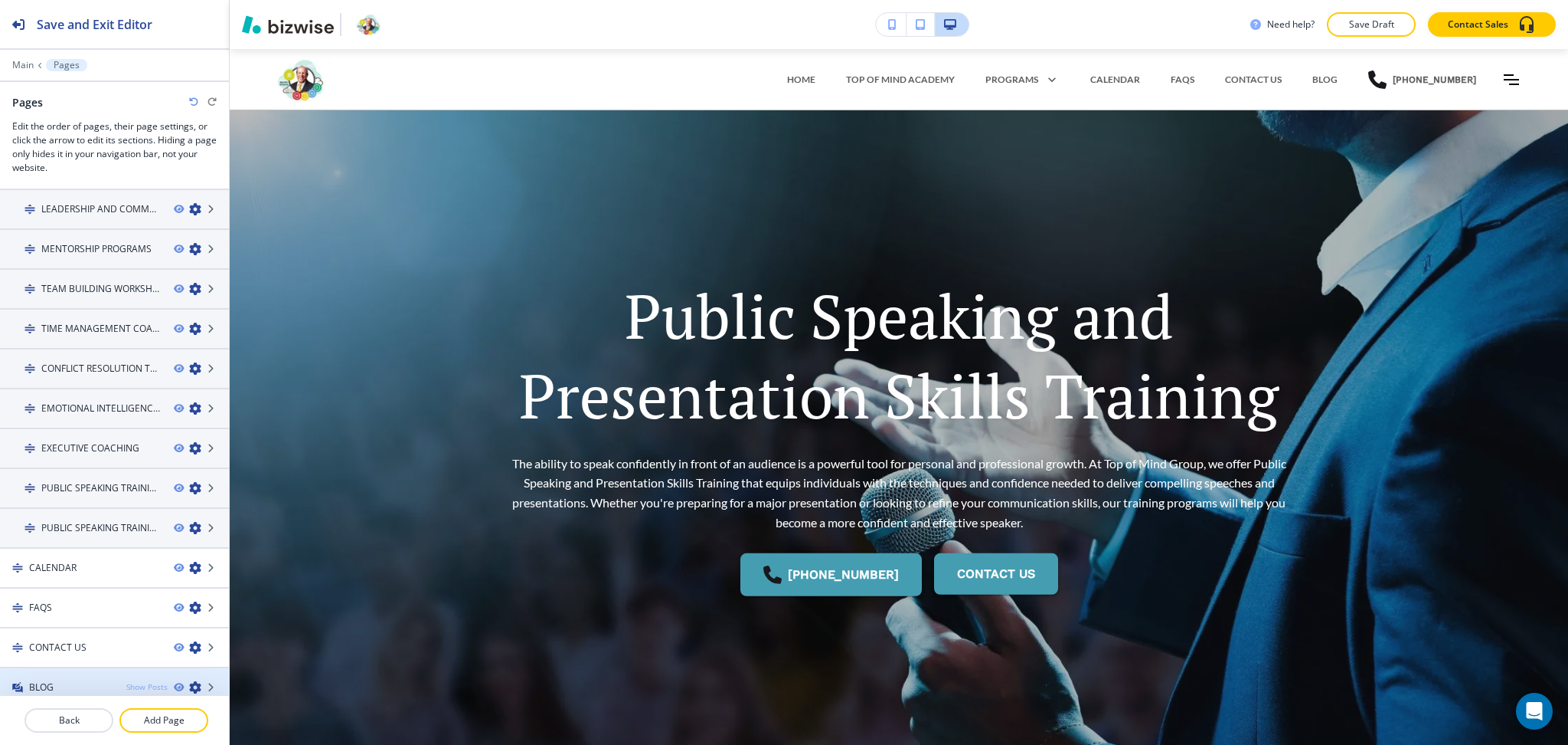
click at [139, 681] on div "Show Posts" at bounding box center [147, 686] width 41 height 12
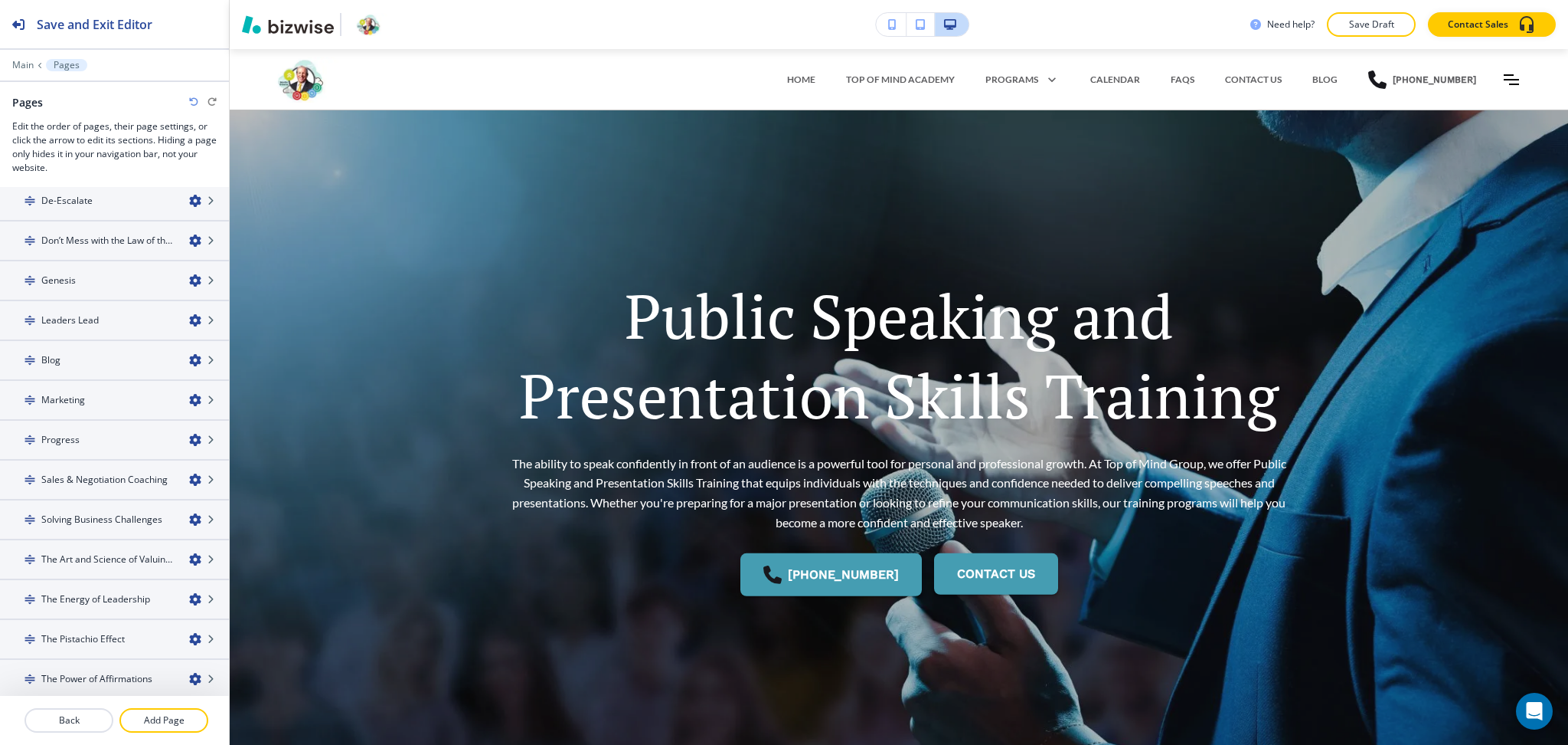
scroll to position [862, 0]
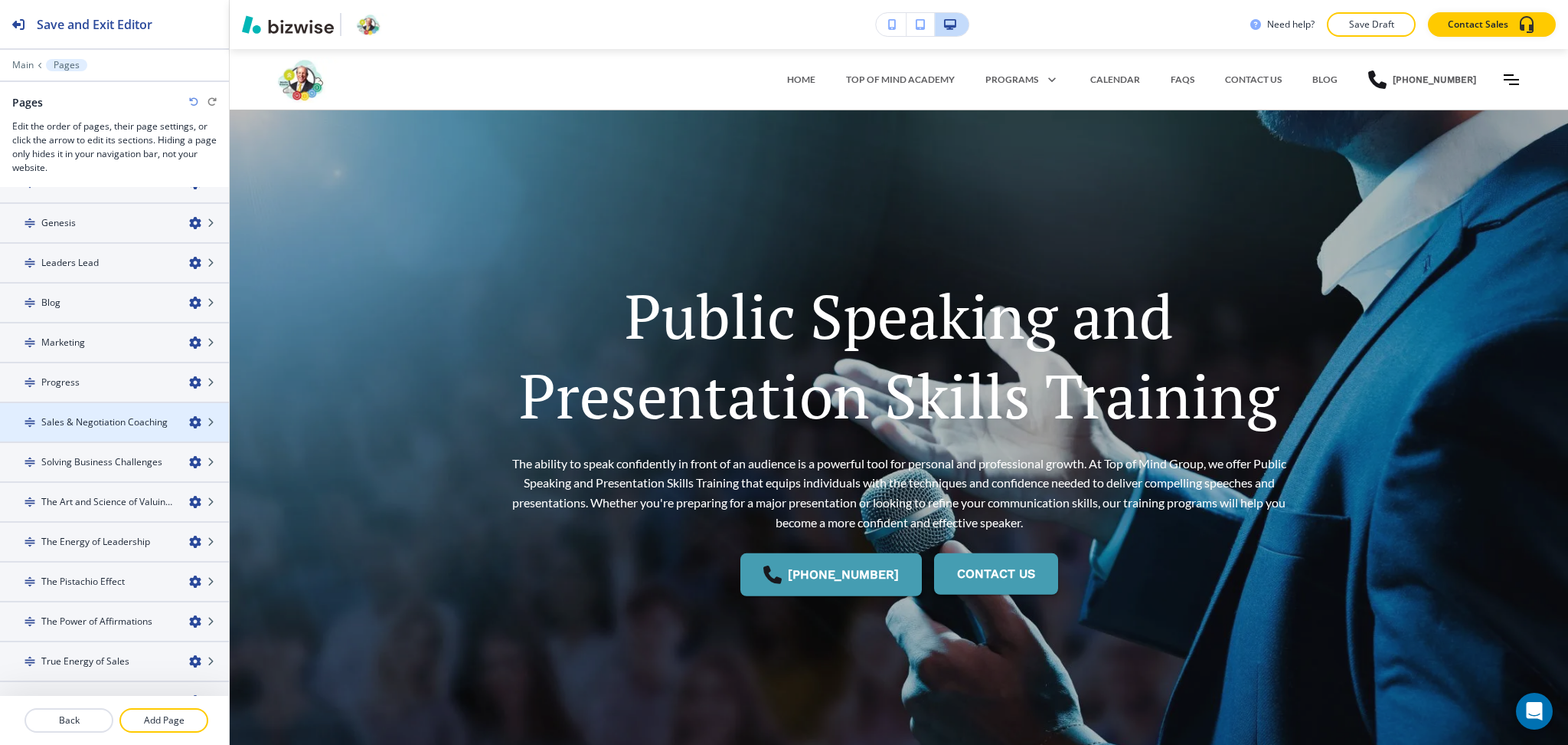
click at [189, 416] on icon "button" at bounding box center [196, 423] width 13 height 13
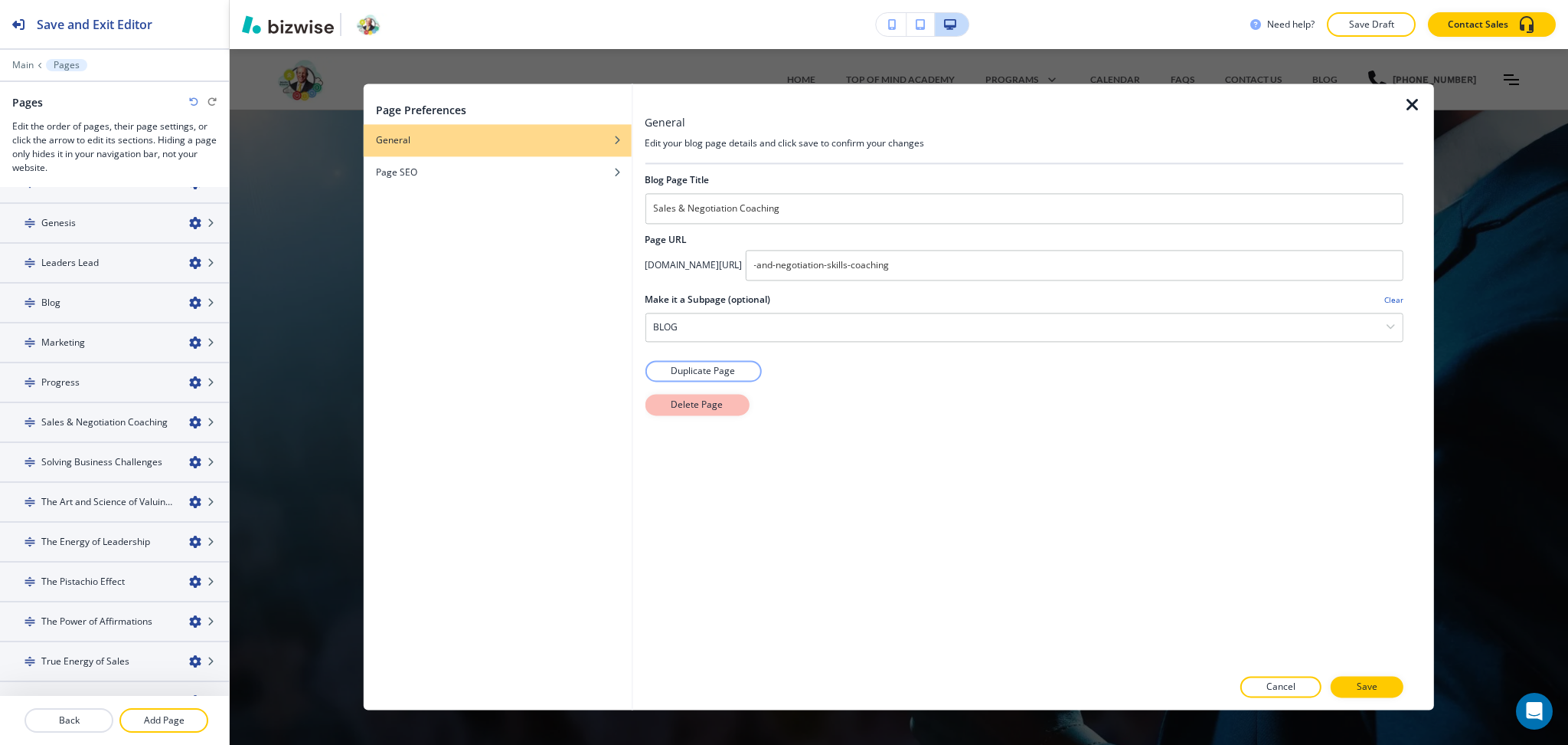
click at [716, 409] on p "Delete Page" at bounding box center [697, 405] width 52 height 14
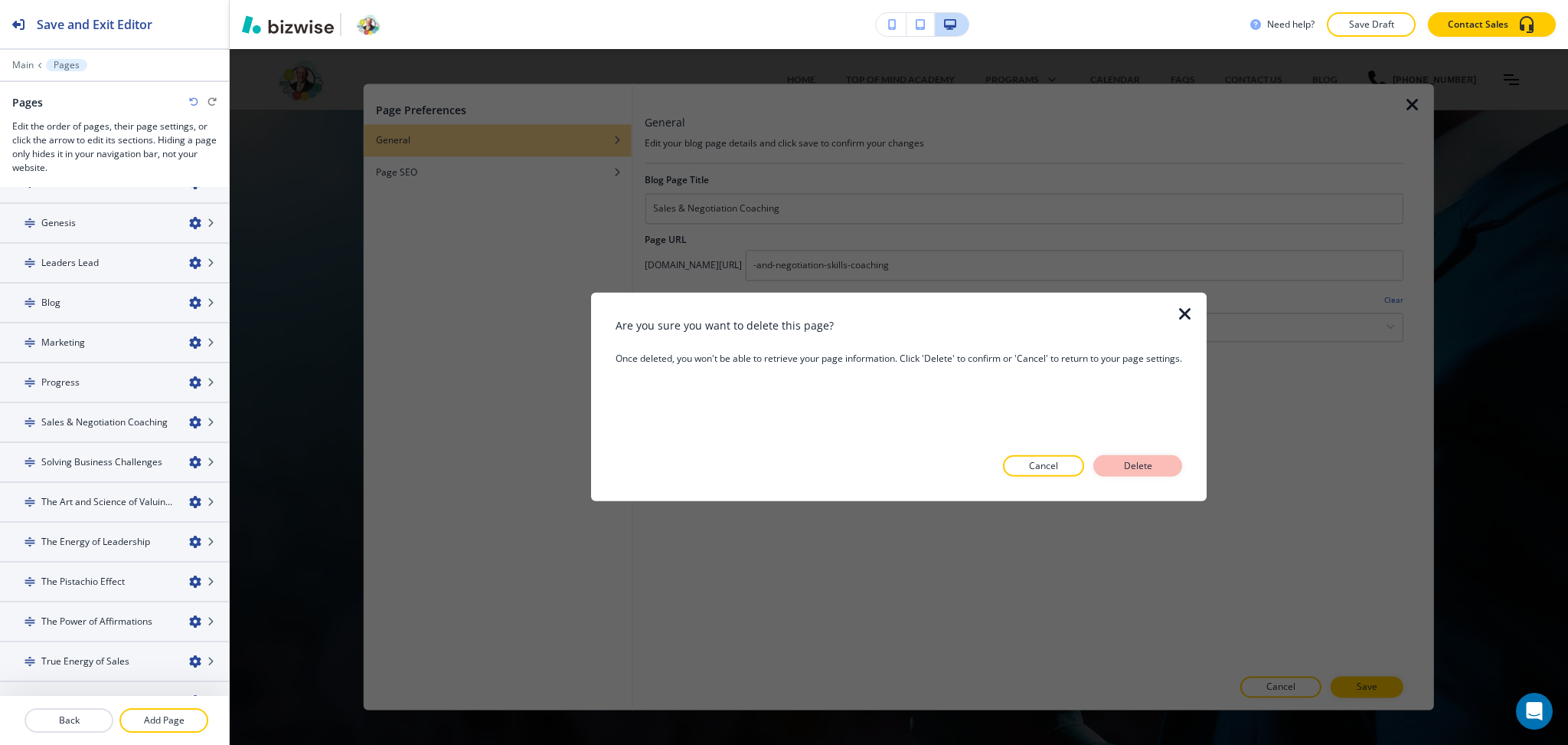
click at [1136, 469] on p "Delete" at bounding box center [1138, 466] width 37 height 14
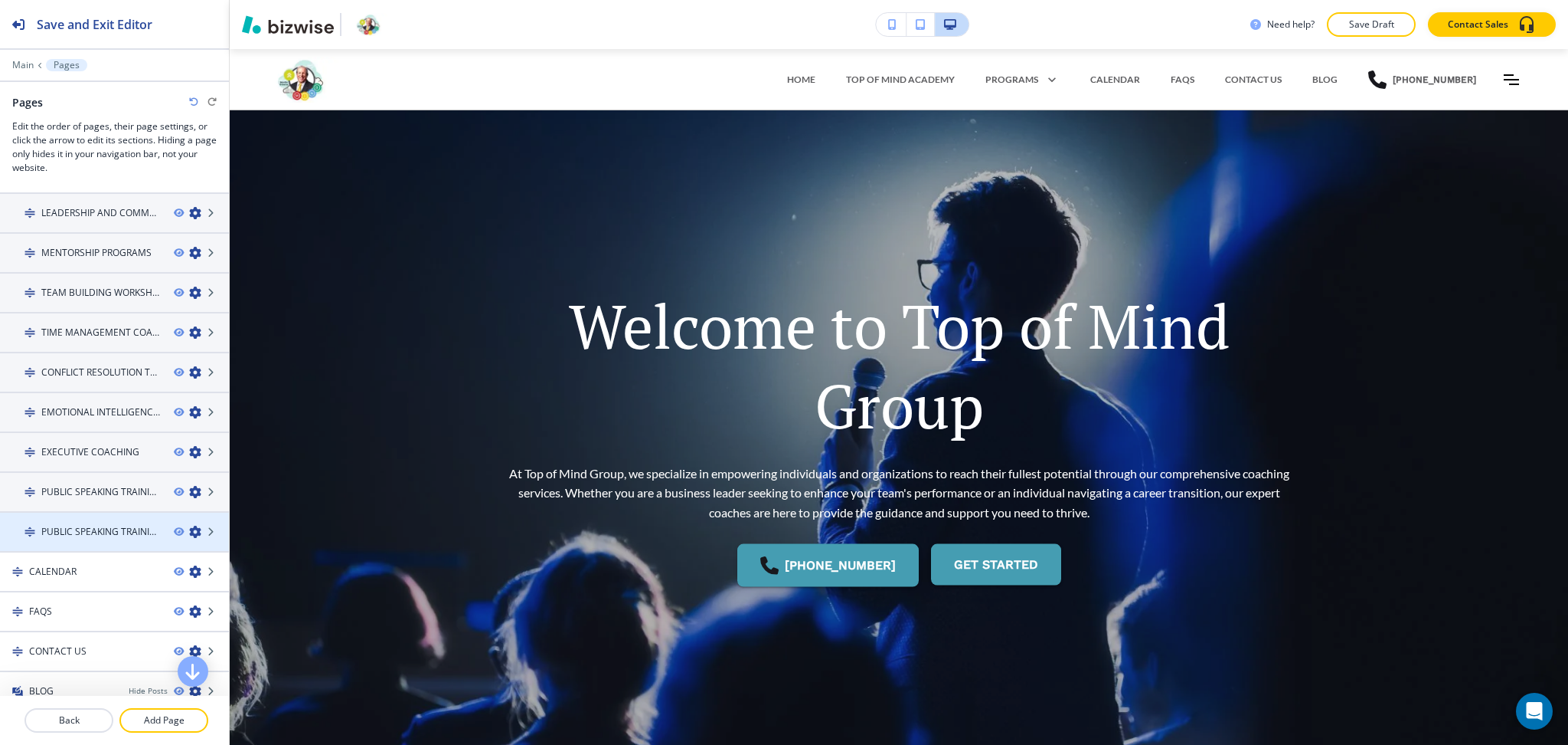
scroll to position [113, 0]
click at [119, 526] on h4 "PUBLIC SPEAKING TRAINING-1" at bounding box center [102, 533] width 120 height 14
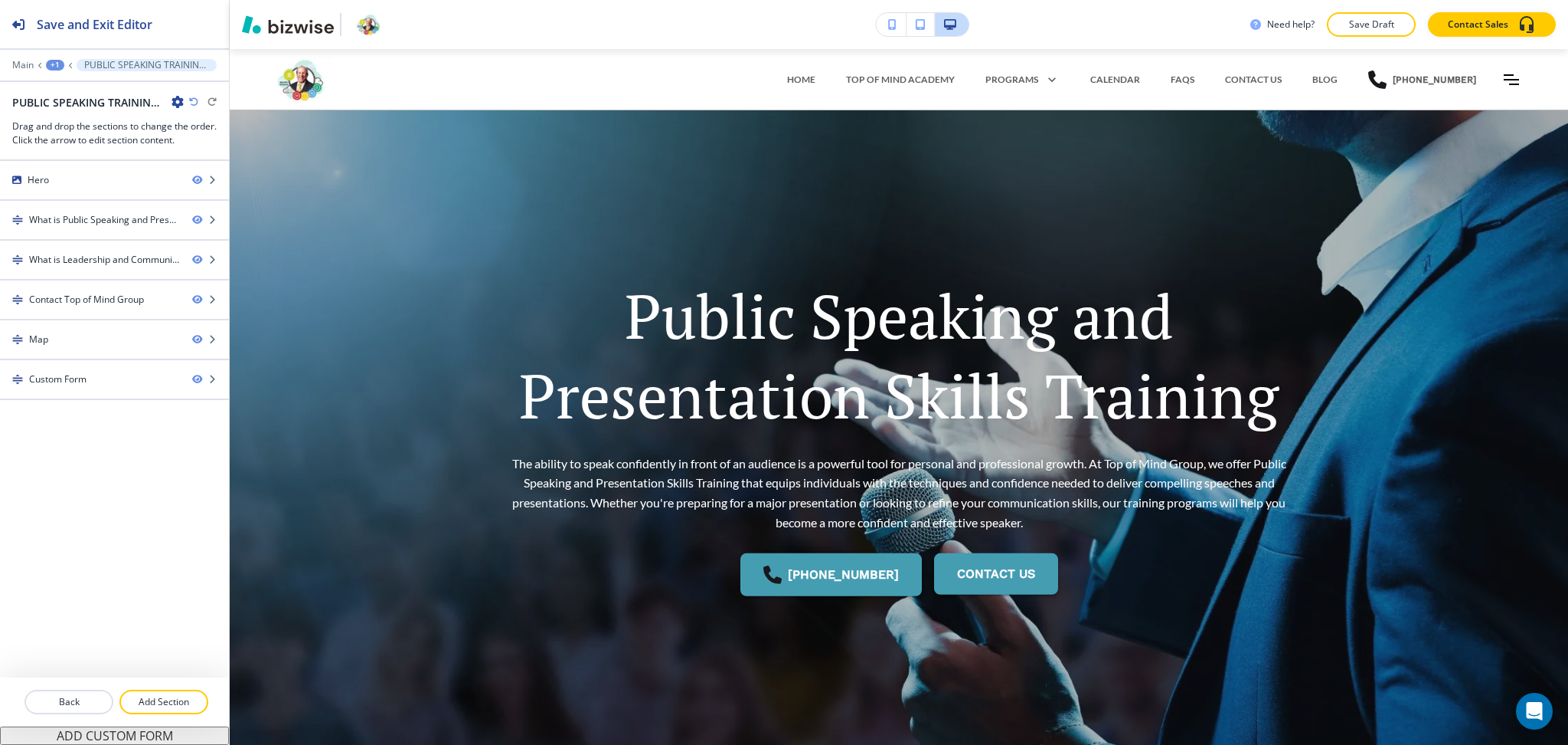
click at [174, 99] on icon "button" at bounding box center [178, 102] width 13 height 13
click at [239, 124] on p "Edit Page Settings" at bounding box center [221, 129] width 78 height 14
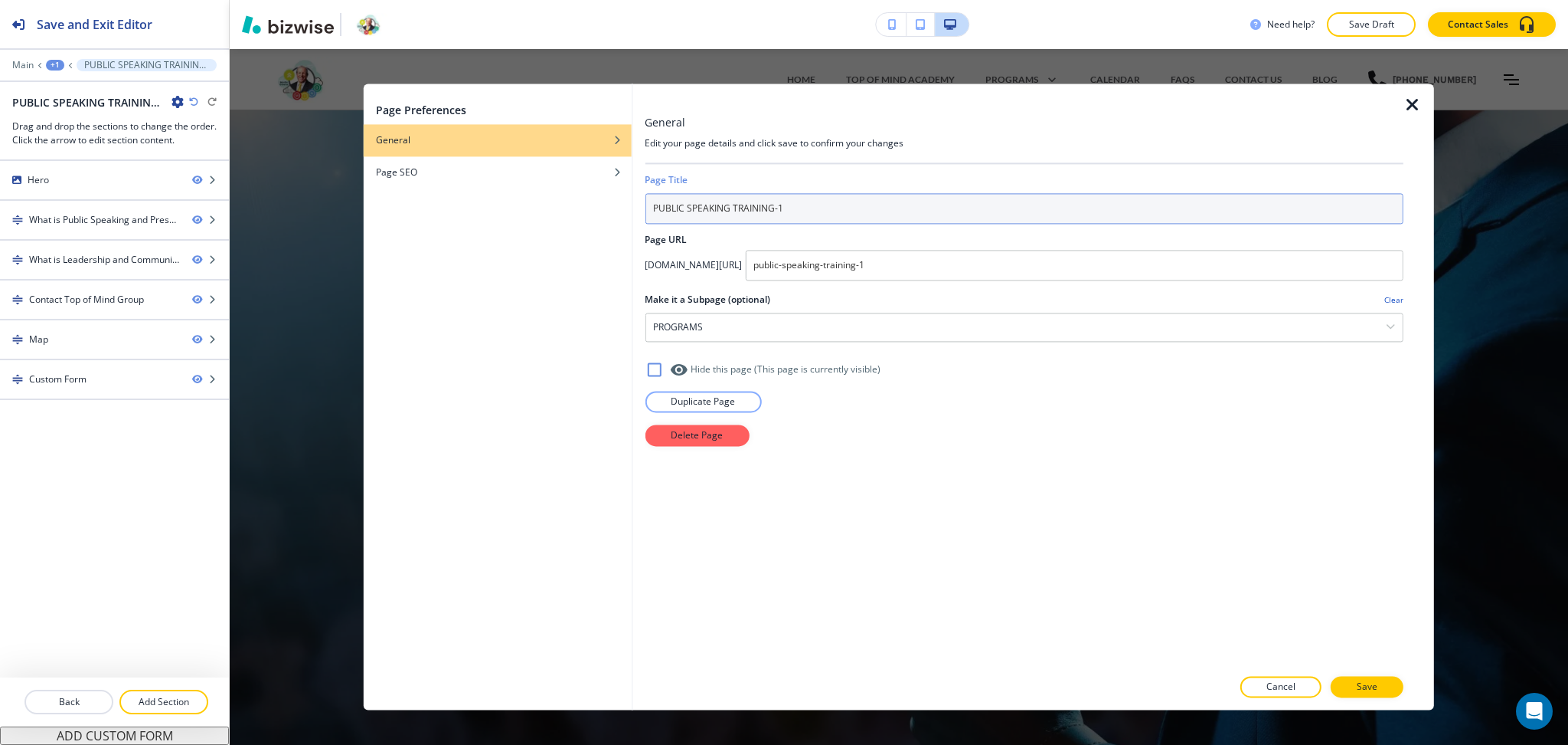
click at [814, 214] on input "PUBLIC SPEAKING TRAINING-1" at bounding box center [1024, 208] width 759 height 31
paste input "SALES & NEGOTIATION COACHING"
type input "SALES & NEGOTIATION COACHING"
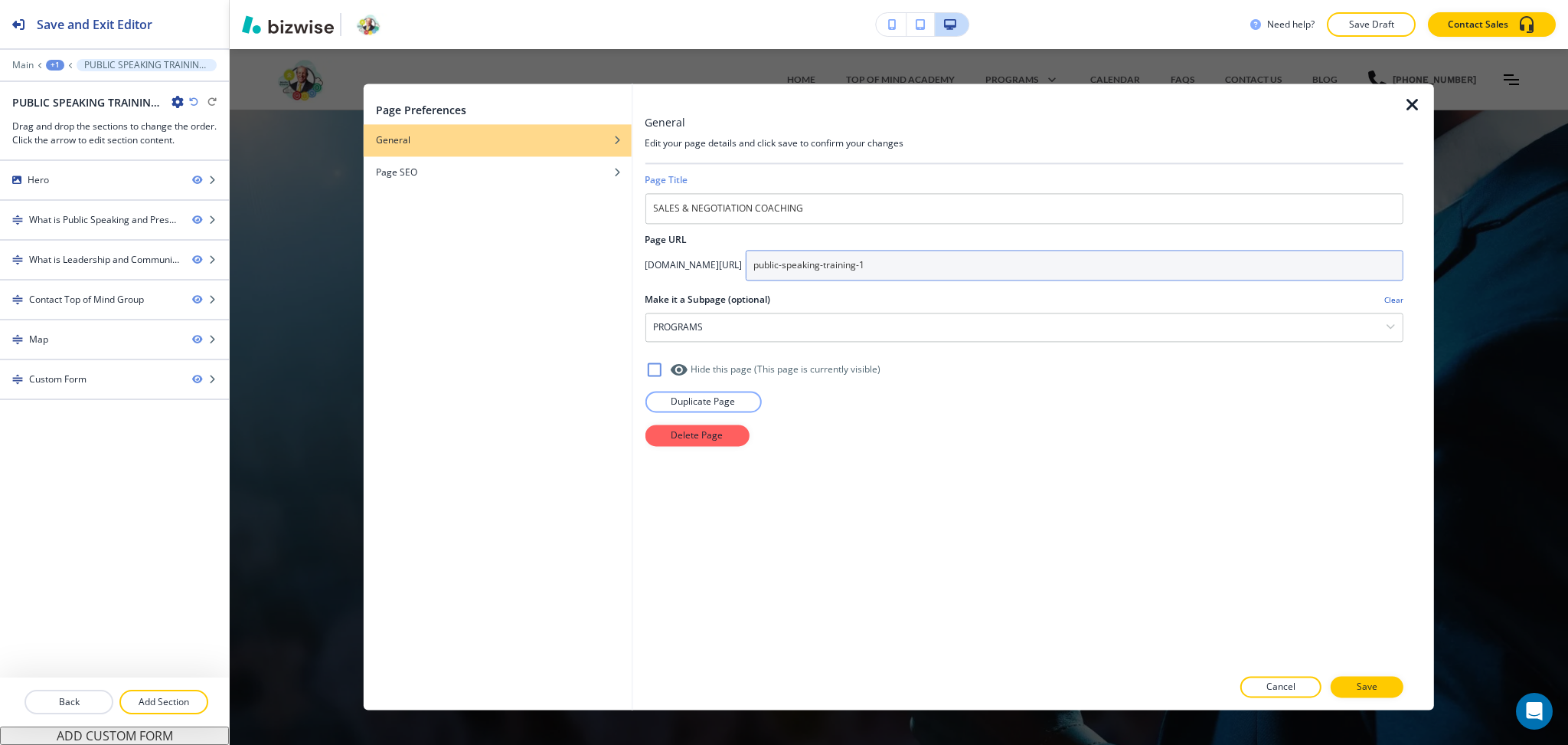
click at [887, 271] on input "public-speaking-training-1" at bounding box center [1075, 265] width 658 height 31
paste input "sales-&-negotiation-coaching"
type input "sales-&-negotiation-coaching"
click at [1381, 690] on button "Save" at bounding box center [1367, 687] width 73 height 21
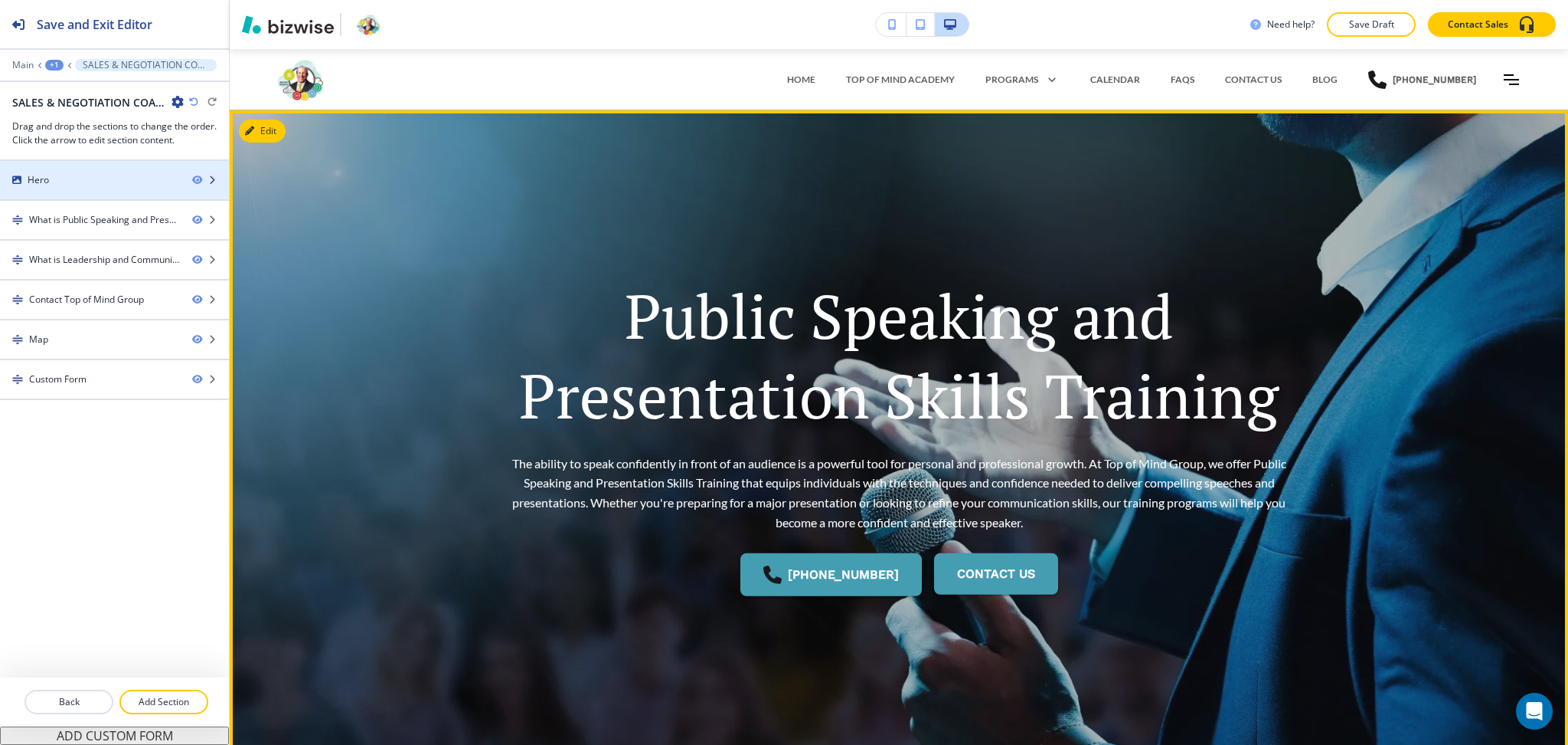
click at [165, 181] on div "Hero" at bounding box center [90, 180] width 180 height 14
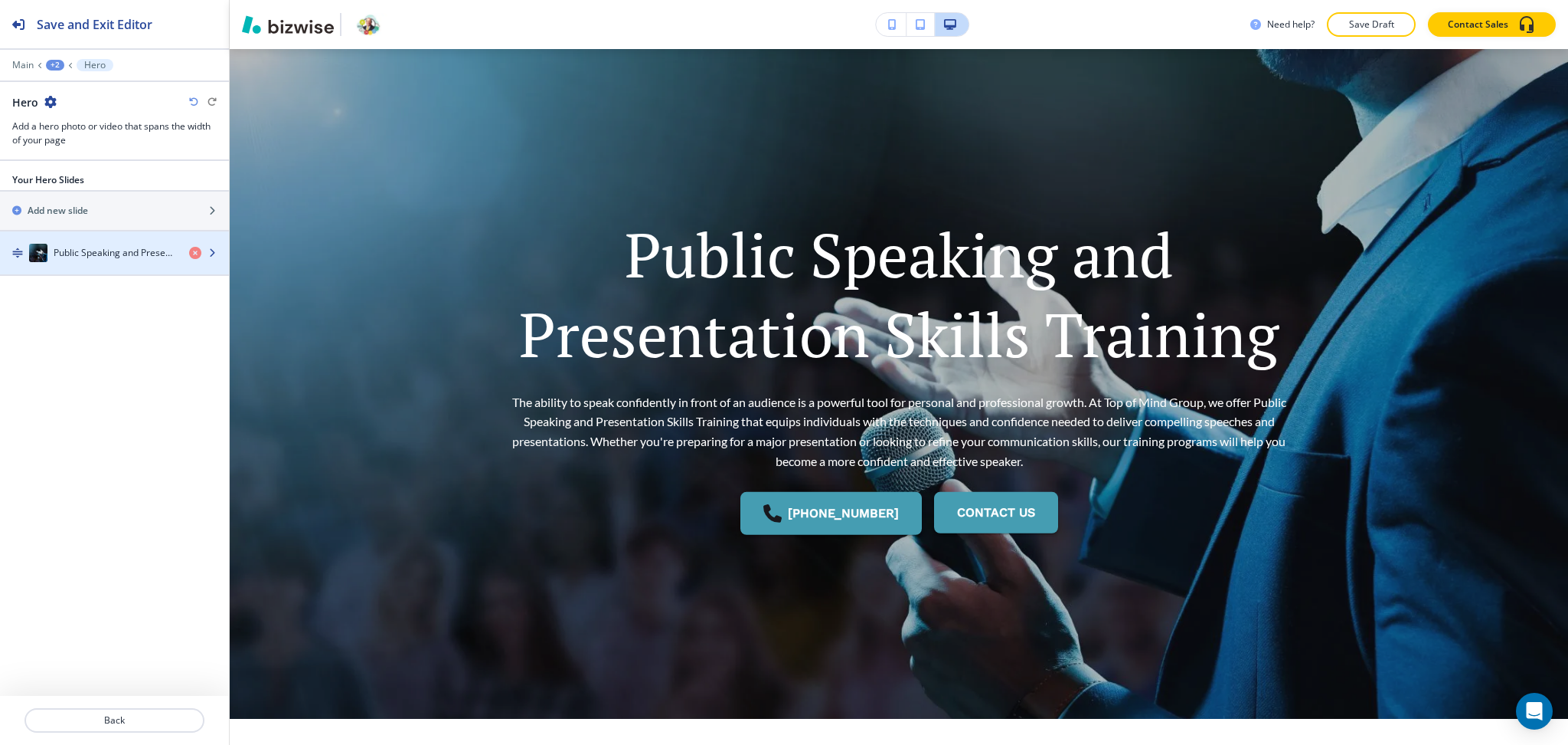
click at [133, 256] on h4 "Public Speaking and Presentation Skills Training" at bounding box center [116, 253] width 124 height 14
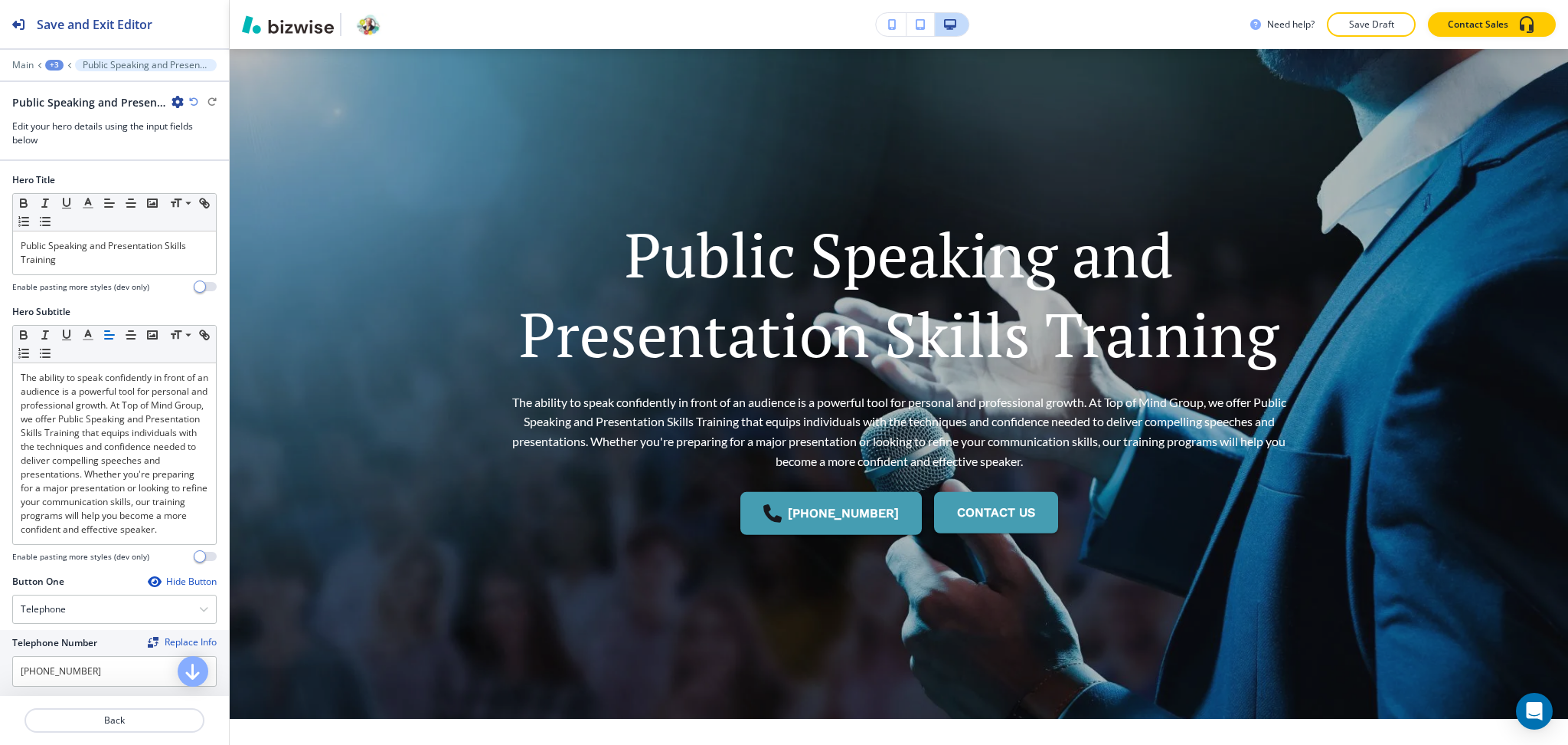
scroll to position [226, 0]
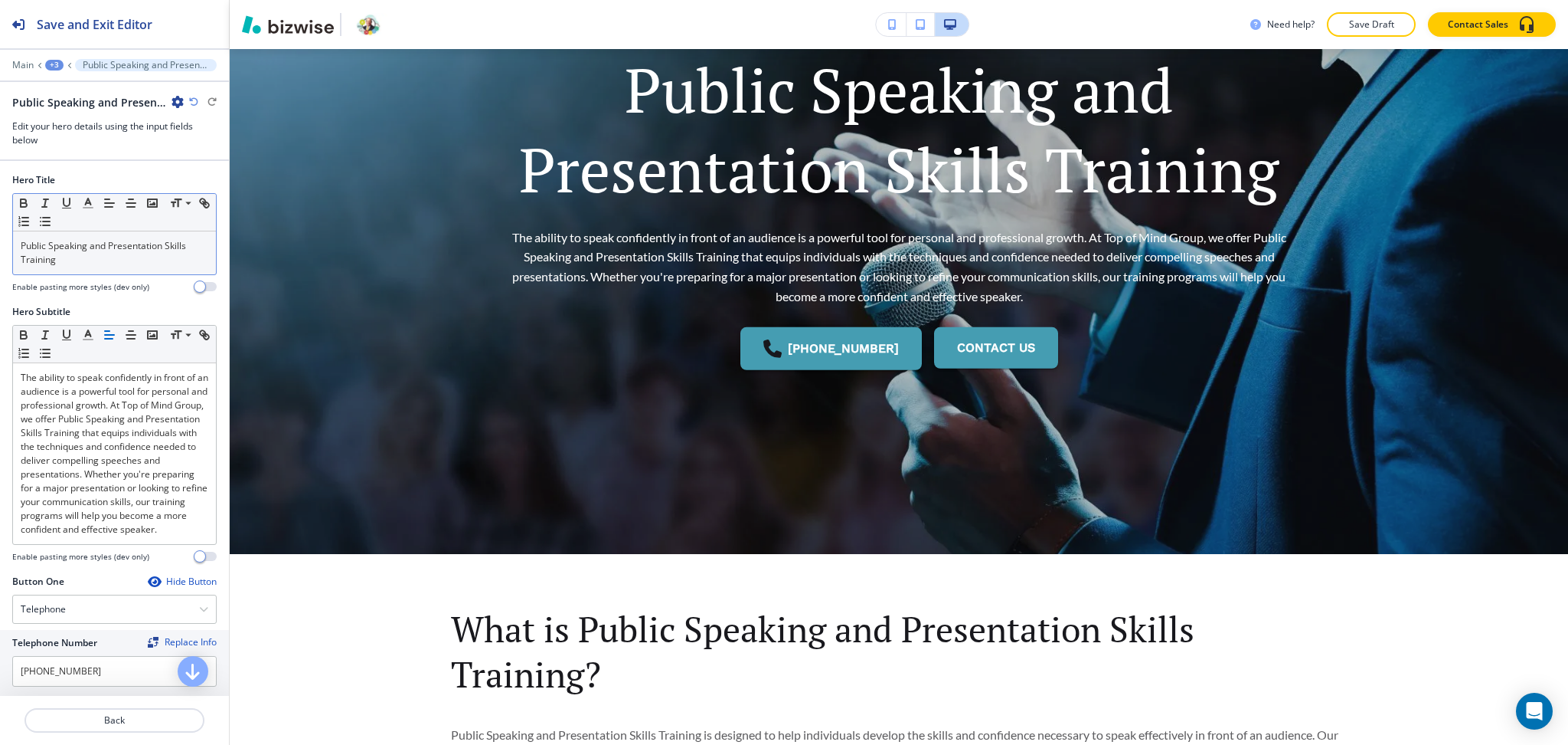
click at [127, 265] on p "Public Speaking and Presentation Skills Training" at bounding box center [114, 252] width 188 height 27
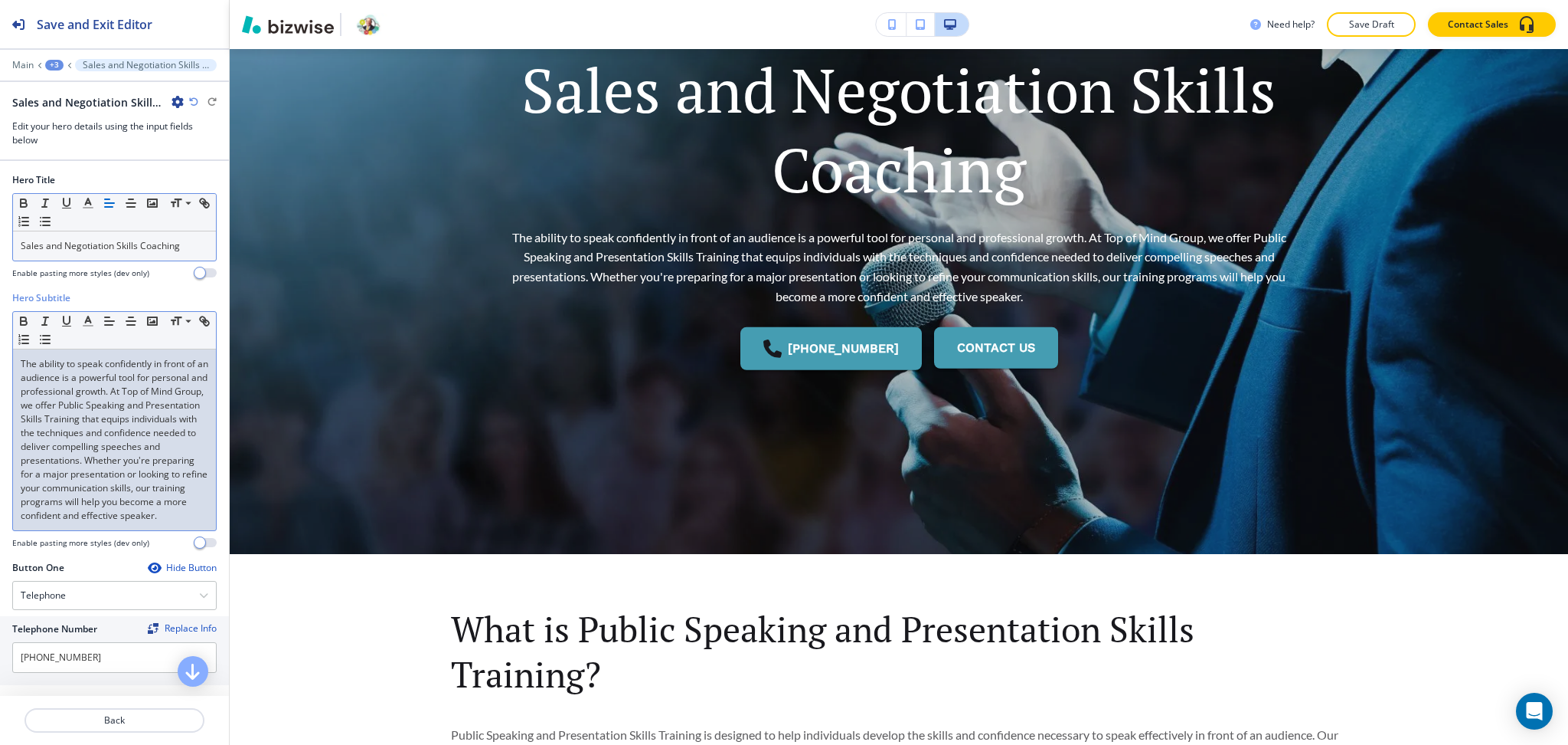
click at [125, 452] on p "The ability to speak confidently in front of an audience is a powerful tool for…" at bounding box center [114, 439] width 188 height 165
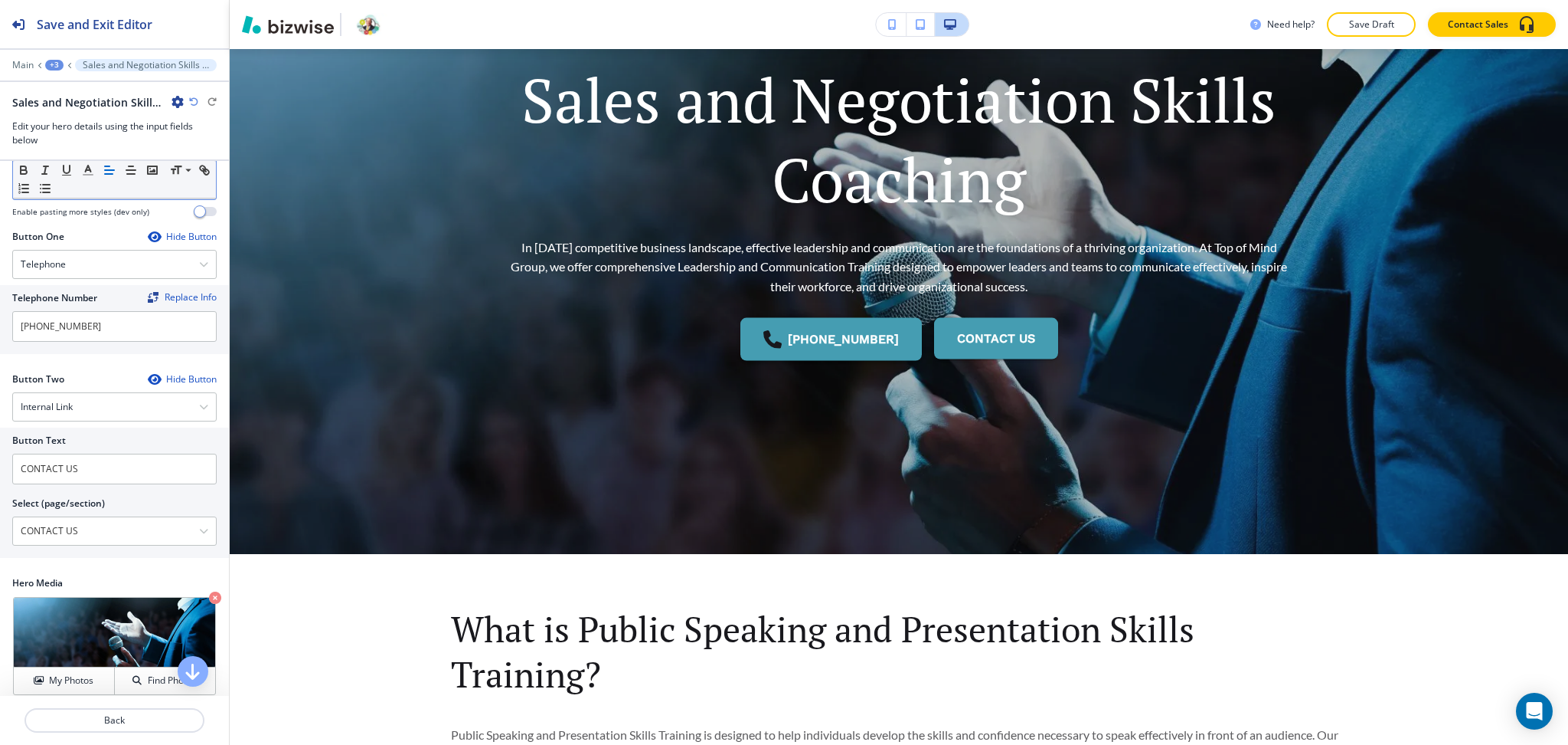
scroll to position [315, 0]
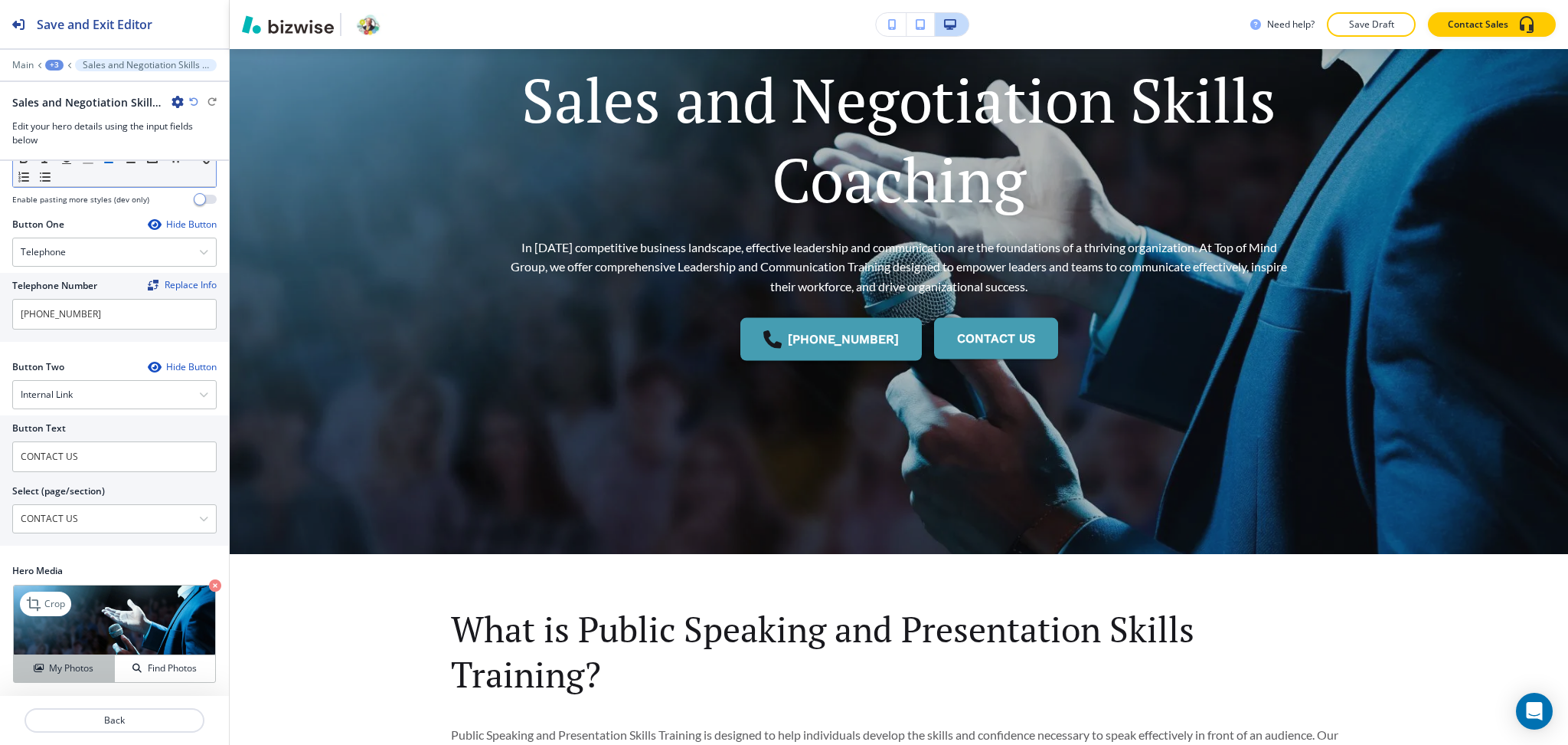
click at [64, 676] on button "My Photos" at bounding box center [64, 668] width 101 height 27
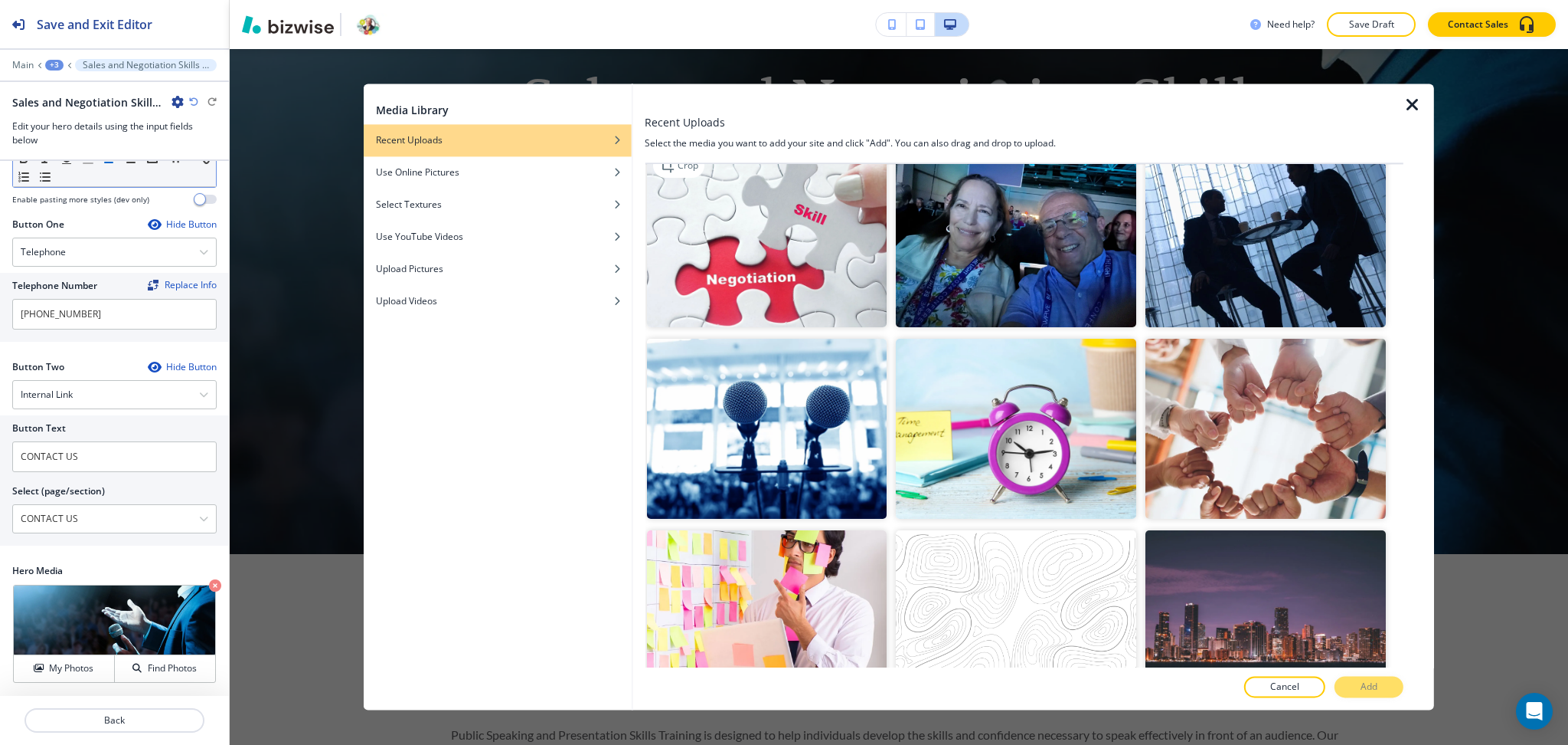
drag, startPoint x: 767, startPoint y: 265, endPoint x: 776, endPoint y: 267, distance: 9.2
click at [767, 265] on img "button" at bounding box center [766, 237] width 240 height 180
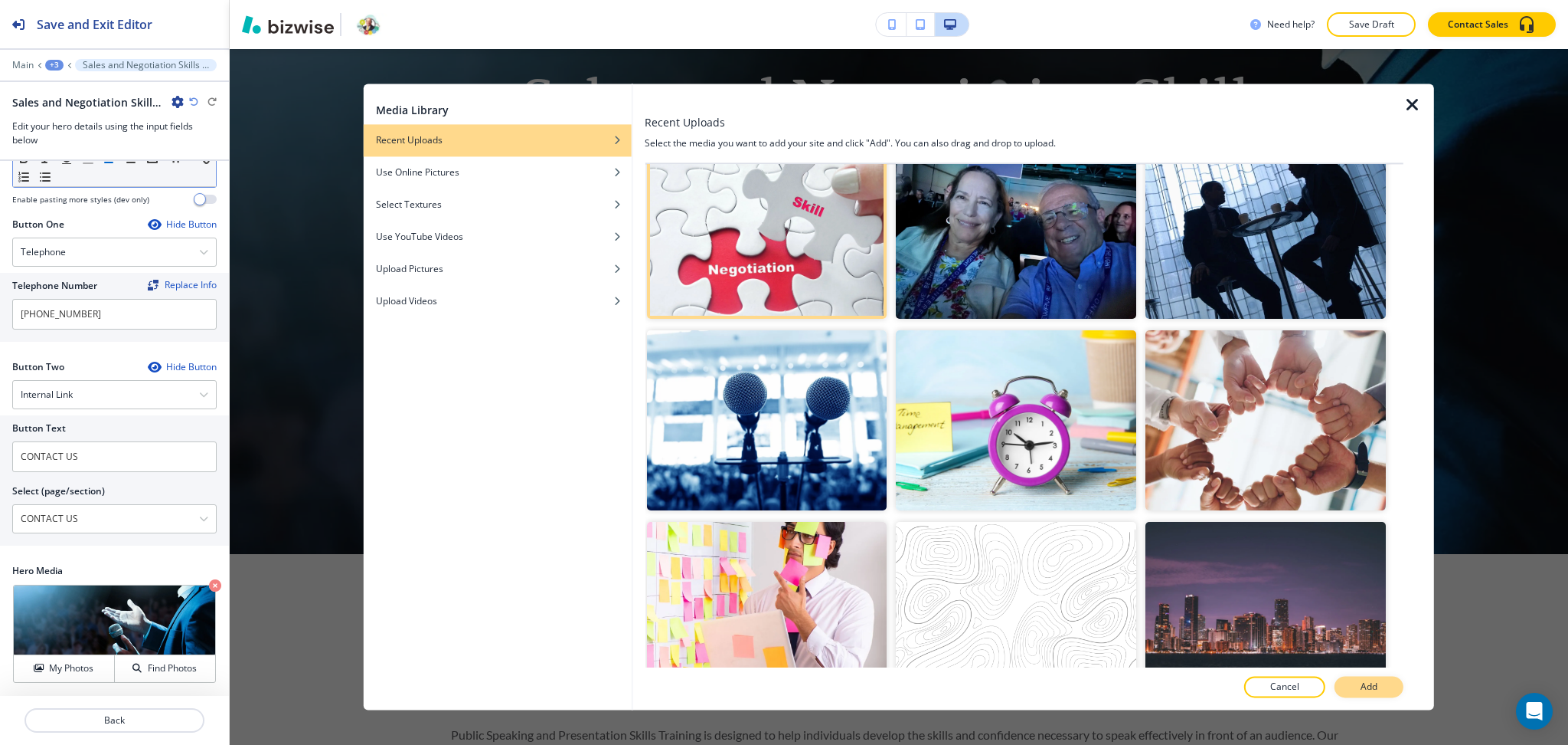
scroll to position [613, 0]
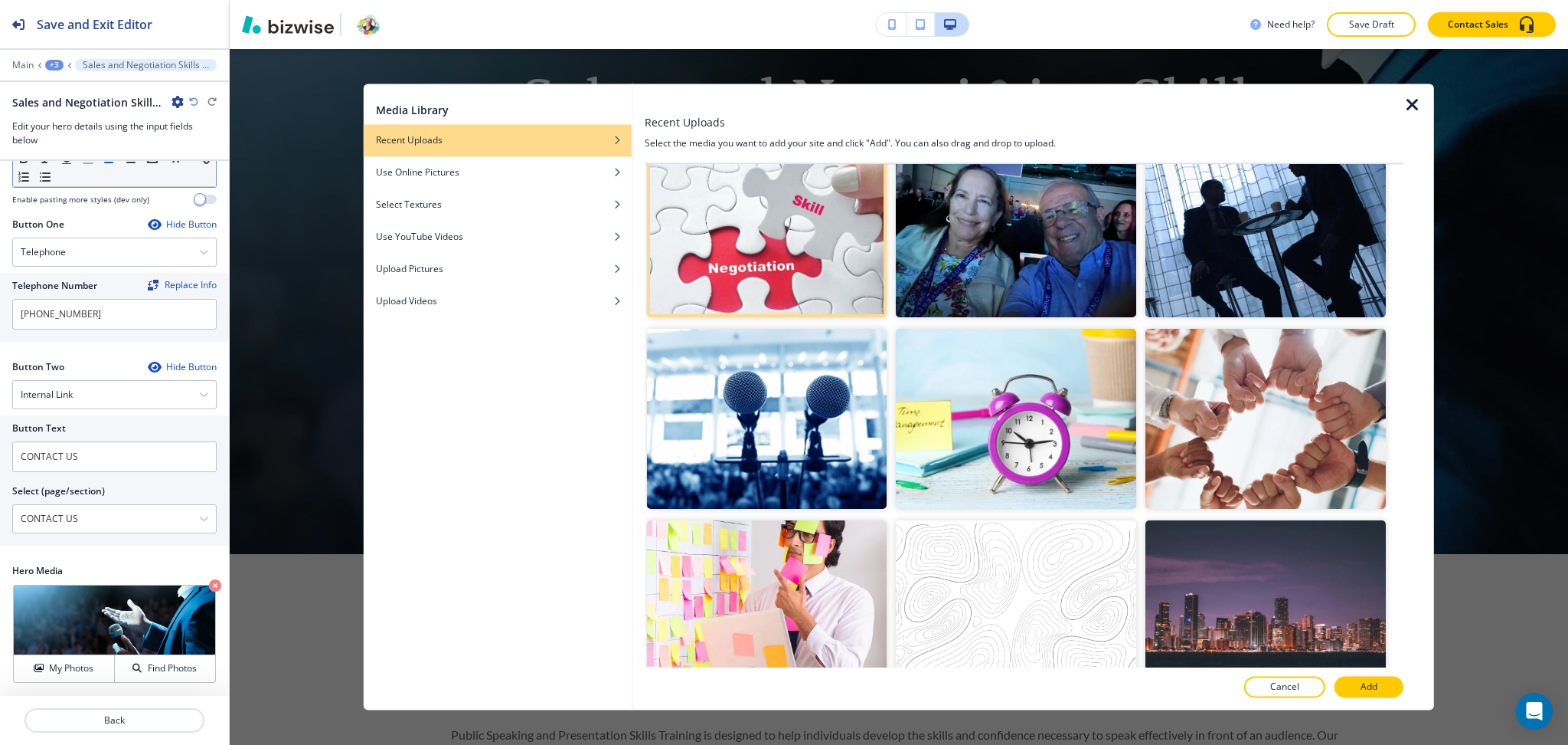
click at [1385, 700] on div "Recent Uploads Select the media you want to add your site and click "Add". You …" at bounding box center [1024, 397] width 759 height 626
click at [1357, 684] on button "Add" at bounding box center [1369, 687] width 69 height 21
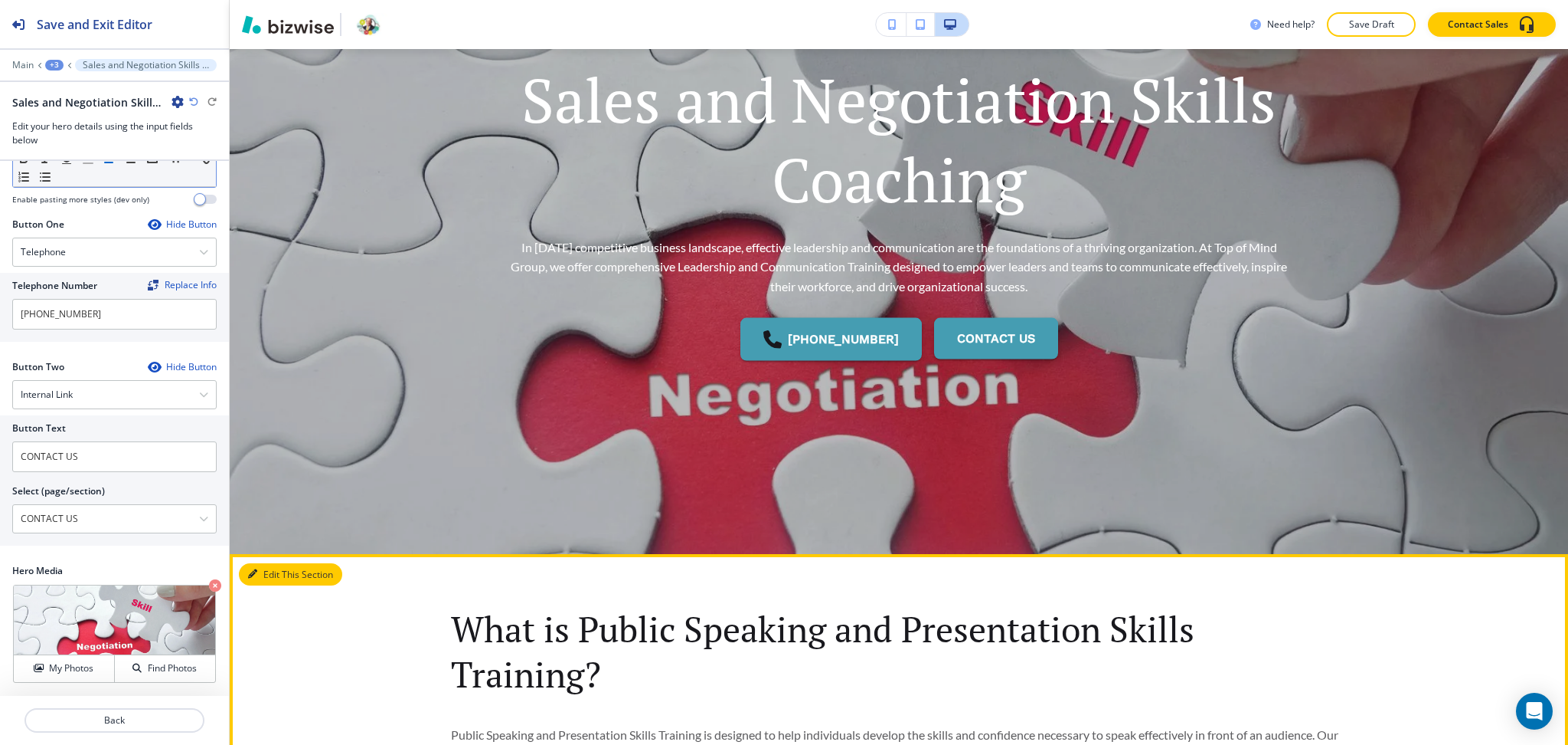
click at [271, 574] on button "Edit This Section" at bounding box center [290, 574] width 103 height 23
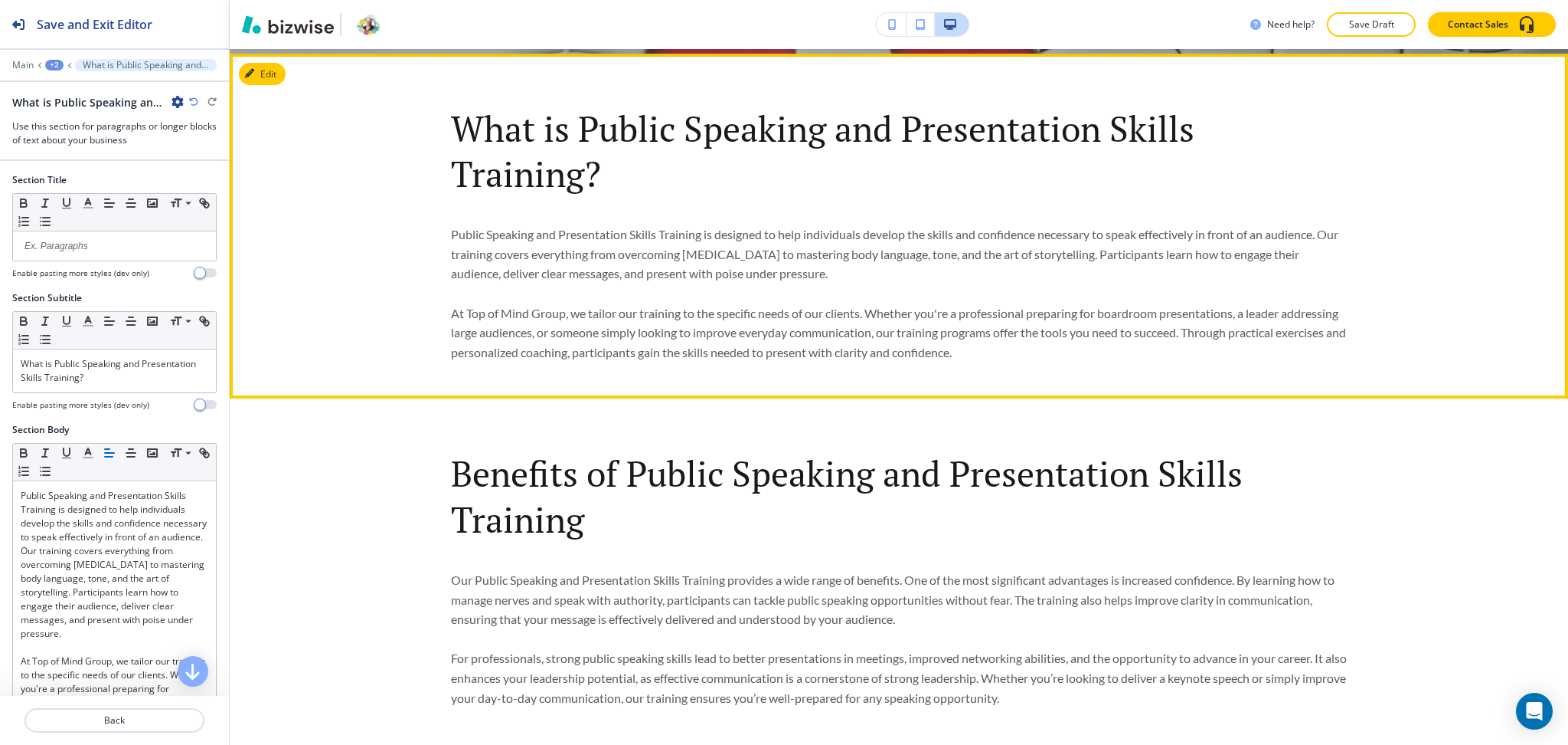
scroll to position [731, 0]
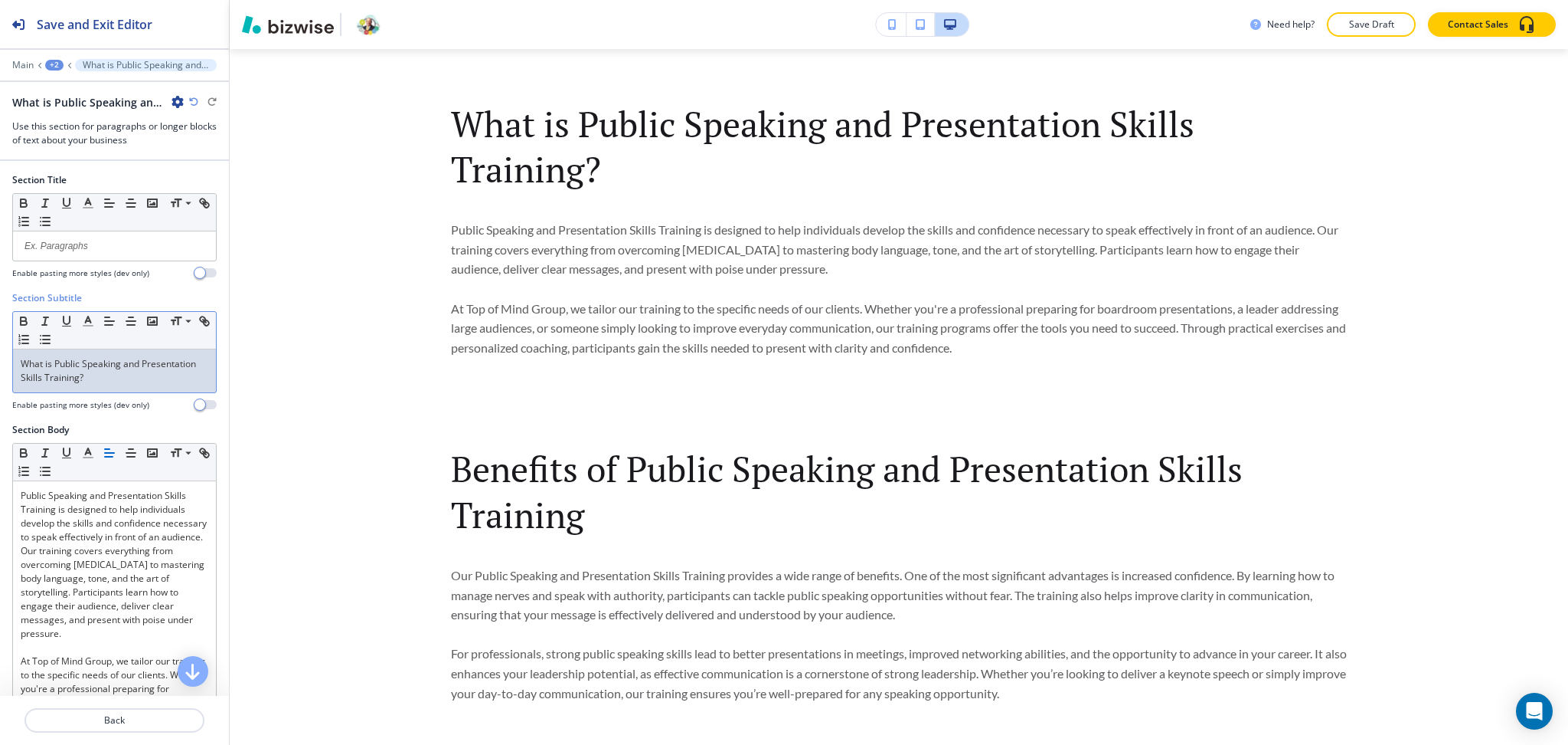
click at [150, 376] on p "What is Public Speaking and Presentation Skills Training?" at bounding box center [114, 370] width 188 height 27
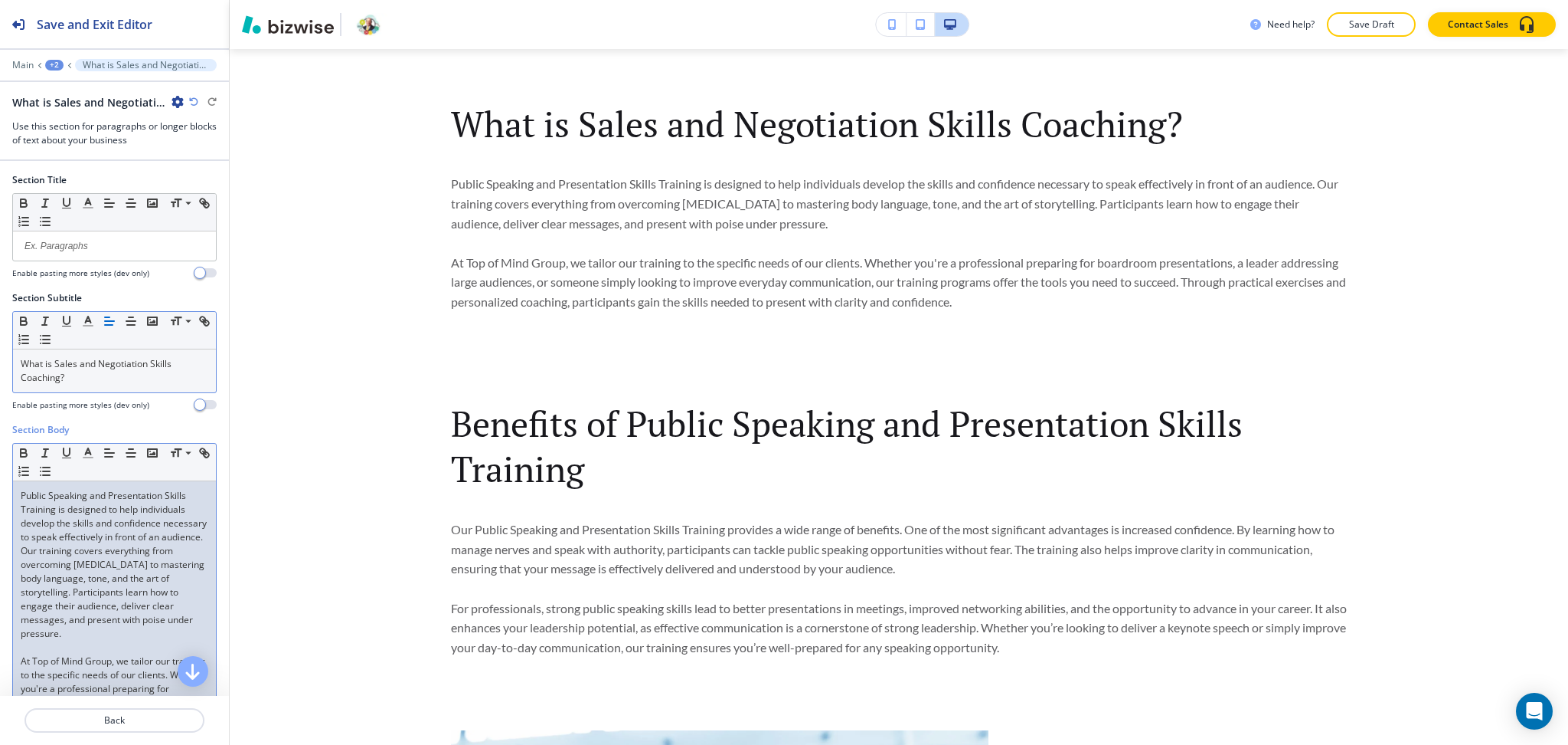
click at [115, 533] on p "Public Speaking and Presentation Skills Training is designed to help individual…" at bounding box center [114, 565] width 188 height 152
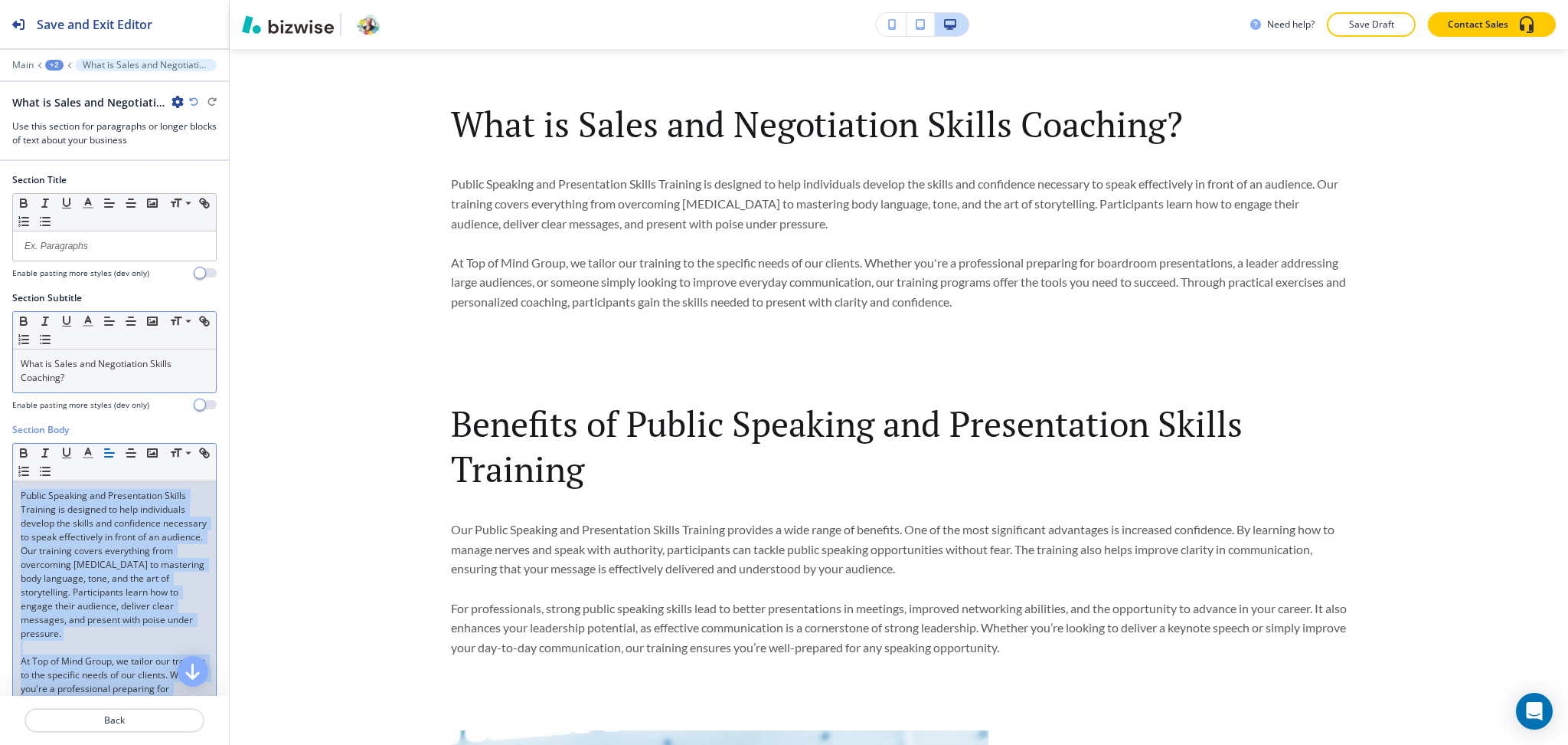
scroll to position [0, 0]
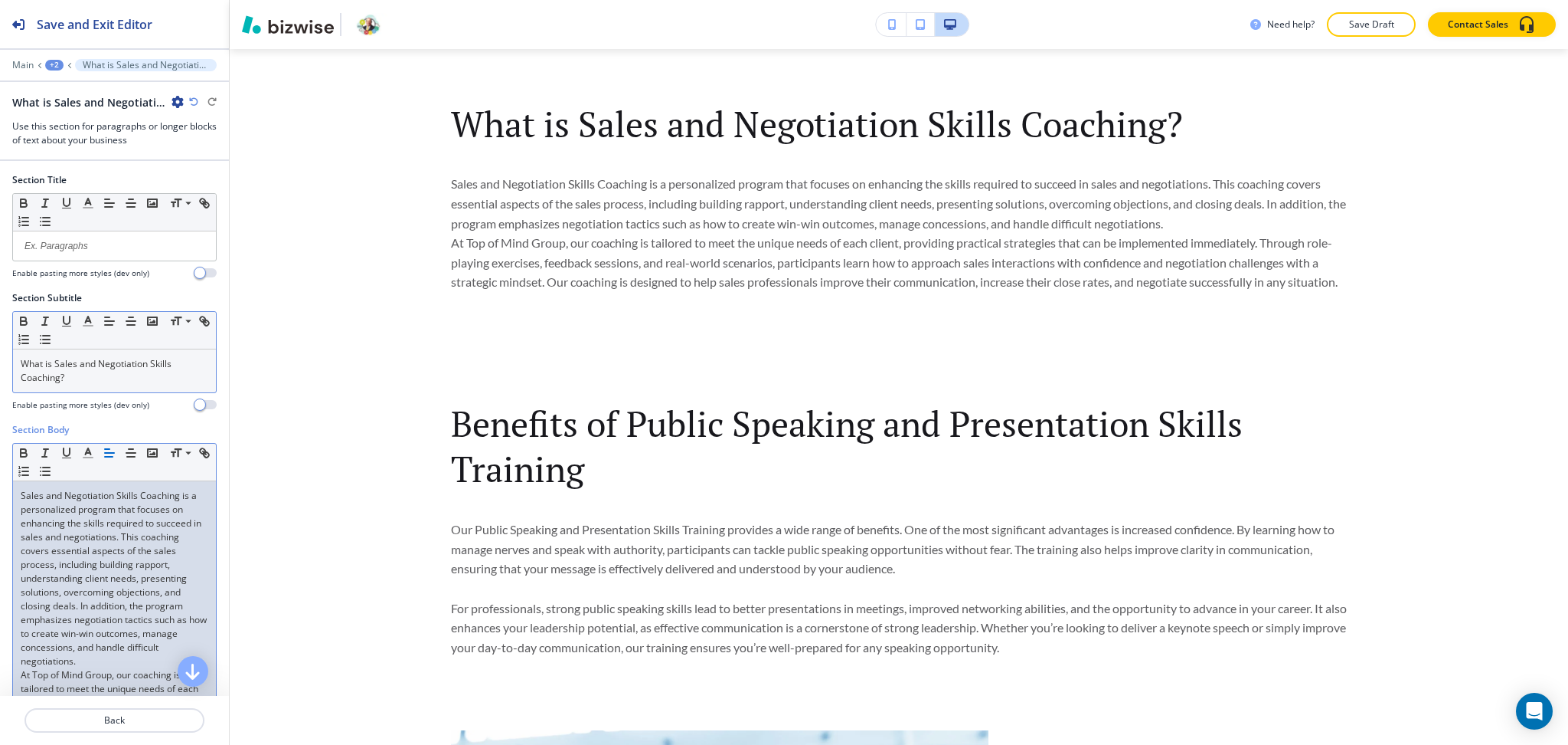
click at [131, 664] on p "Sales and Negotiation Skills Coaching is a personalized program that focuses on…" at bounding box center [114, 578] width 188 height 179
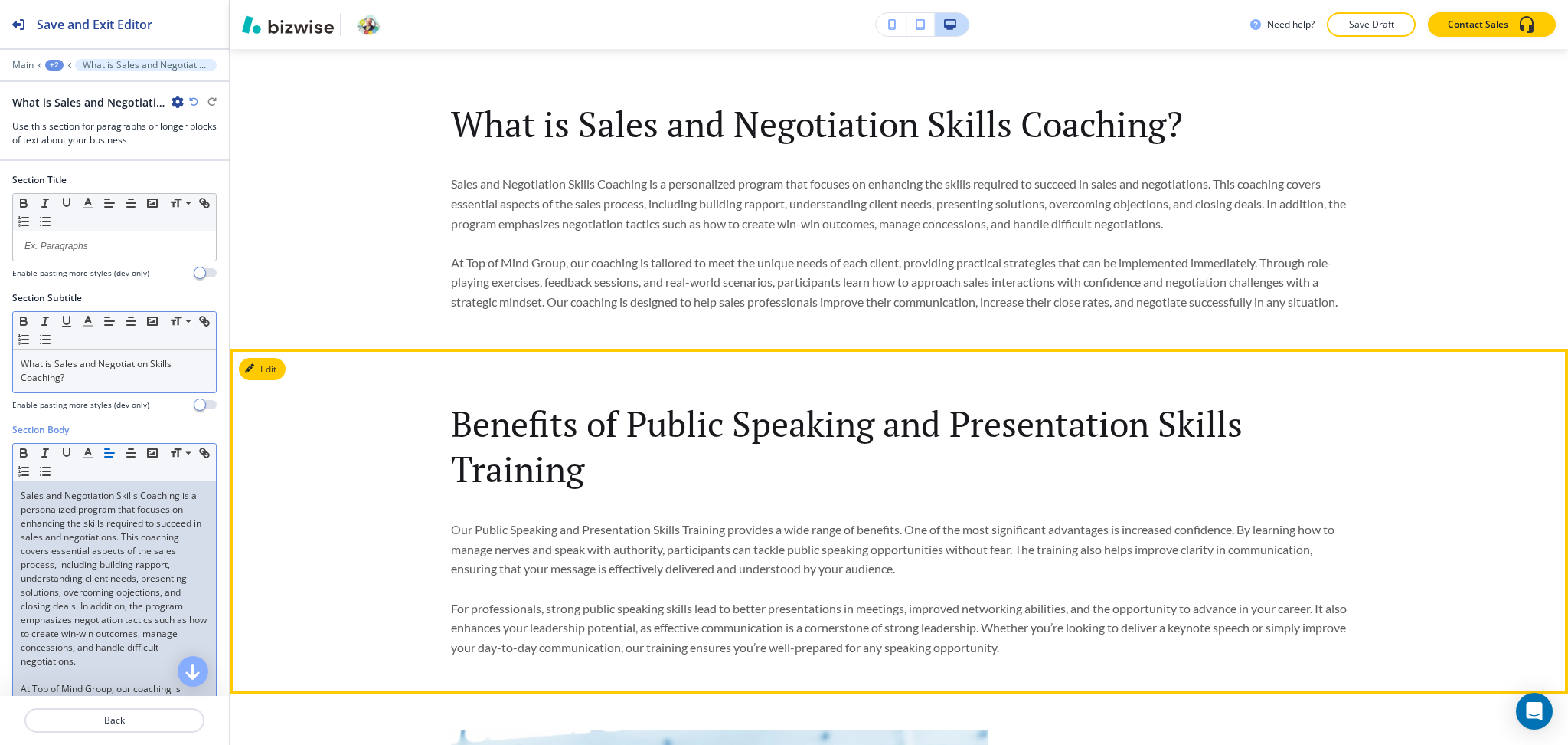
click at [272, 381] on button "Edit" at bounding box center [262, 369] width 47 height 23
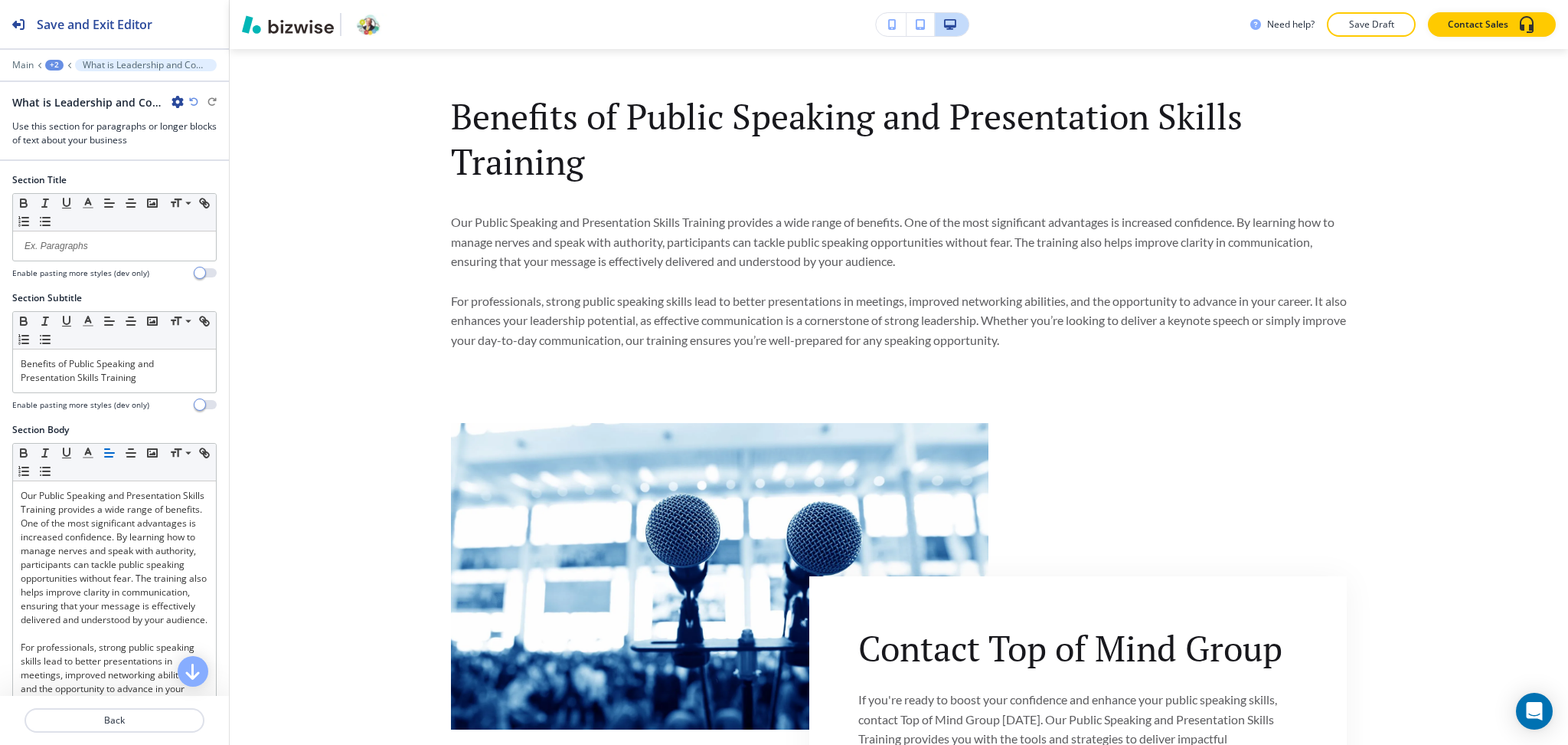
scroll to position [1049, 0]
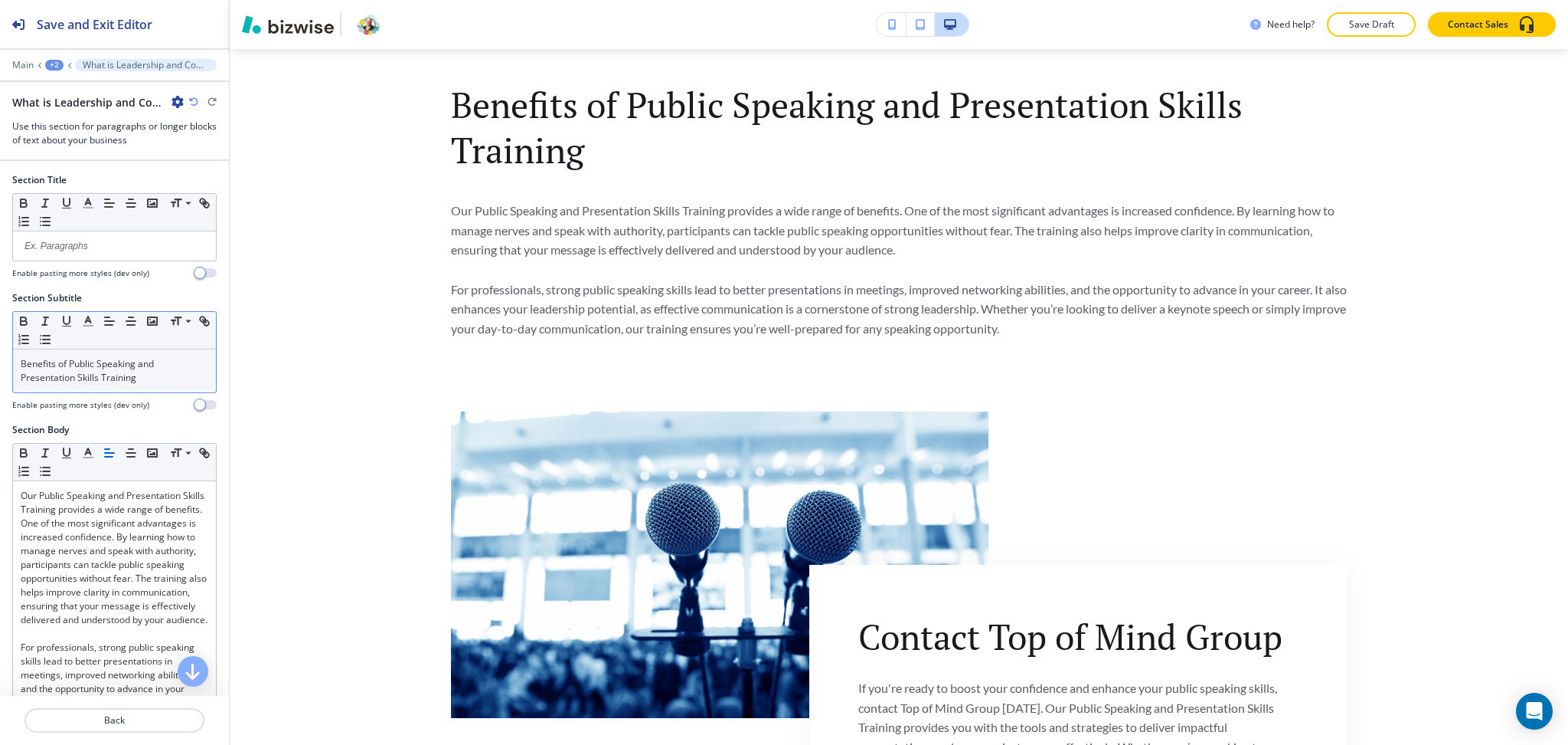
click at [150, 368] on p "Benefits of Public Speaking and Presentation Skills Training" at bounding box center [114, 370] width 188 height 27
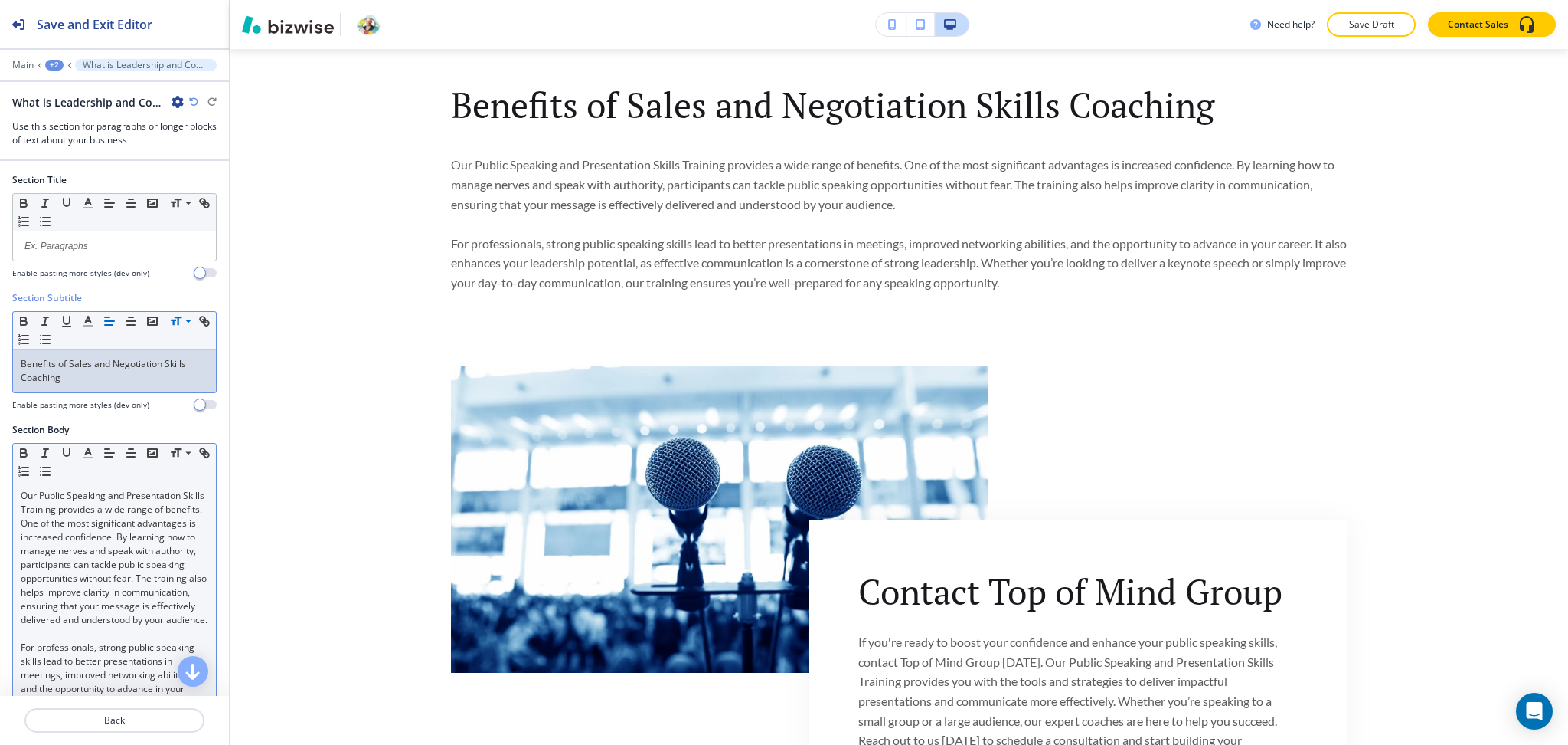
click at [174, 501] on p "Our Public Speaking and Presentation Skills Training provides a wide range of b…" at bounding box center [114, 558] width 188 height 138
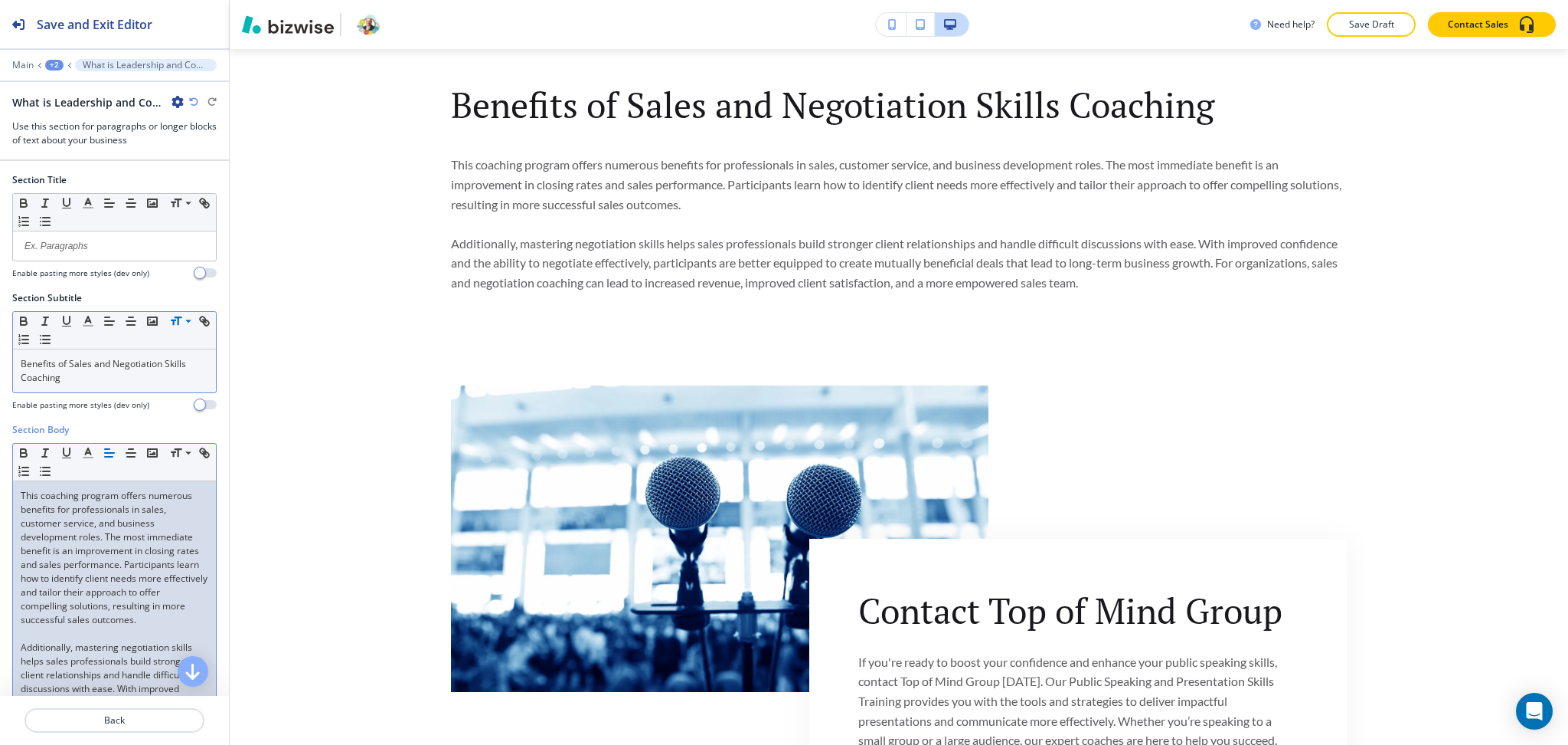
scroll to position [136, 0]
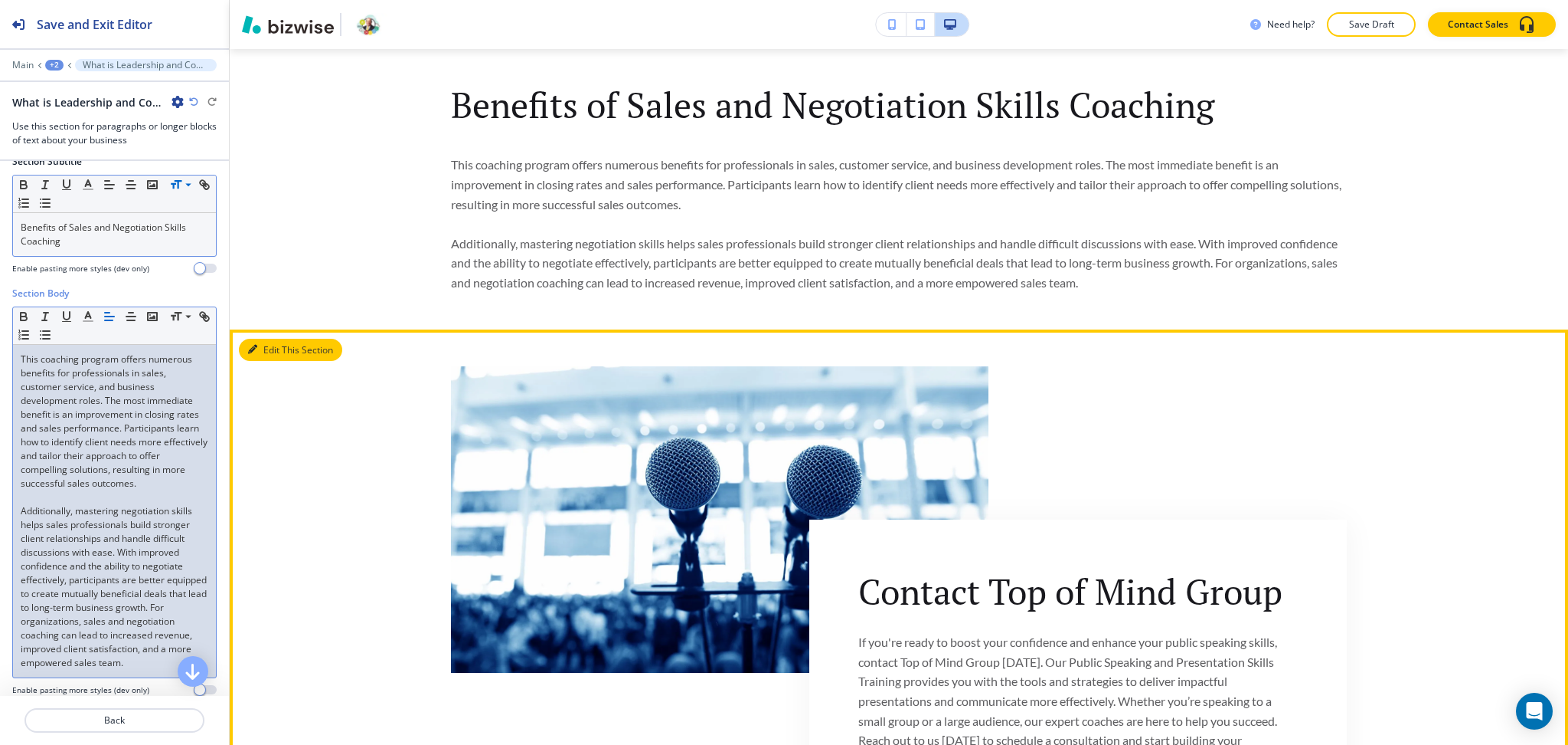
click at [275, 362] on button "Edit This Section" at bounding box center [290, 350] width 103 height 23
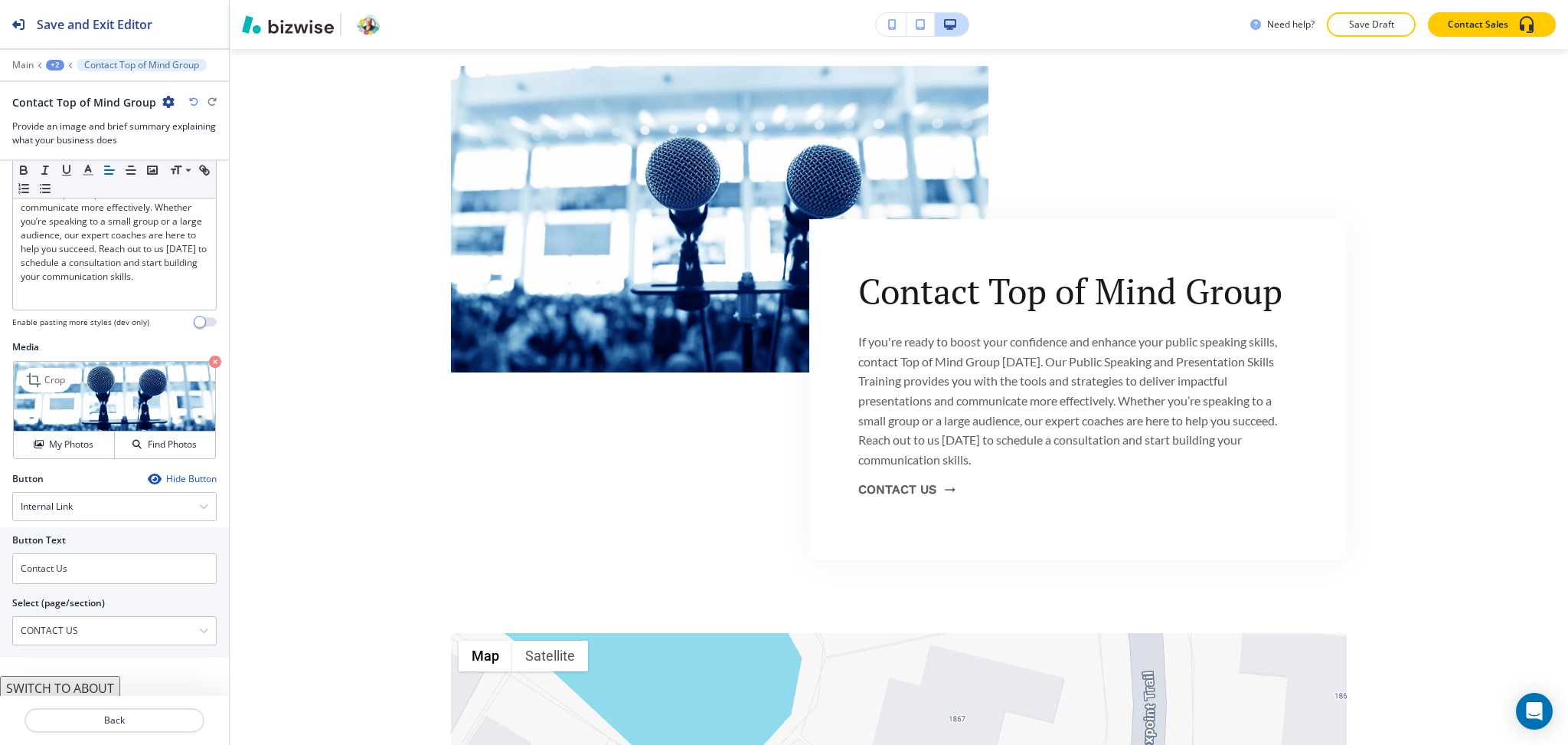
scroll to position [243, 0]
click at [52, 443] on h4 "My Photos" at bounding box center [71, 441] width 45 height 14
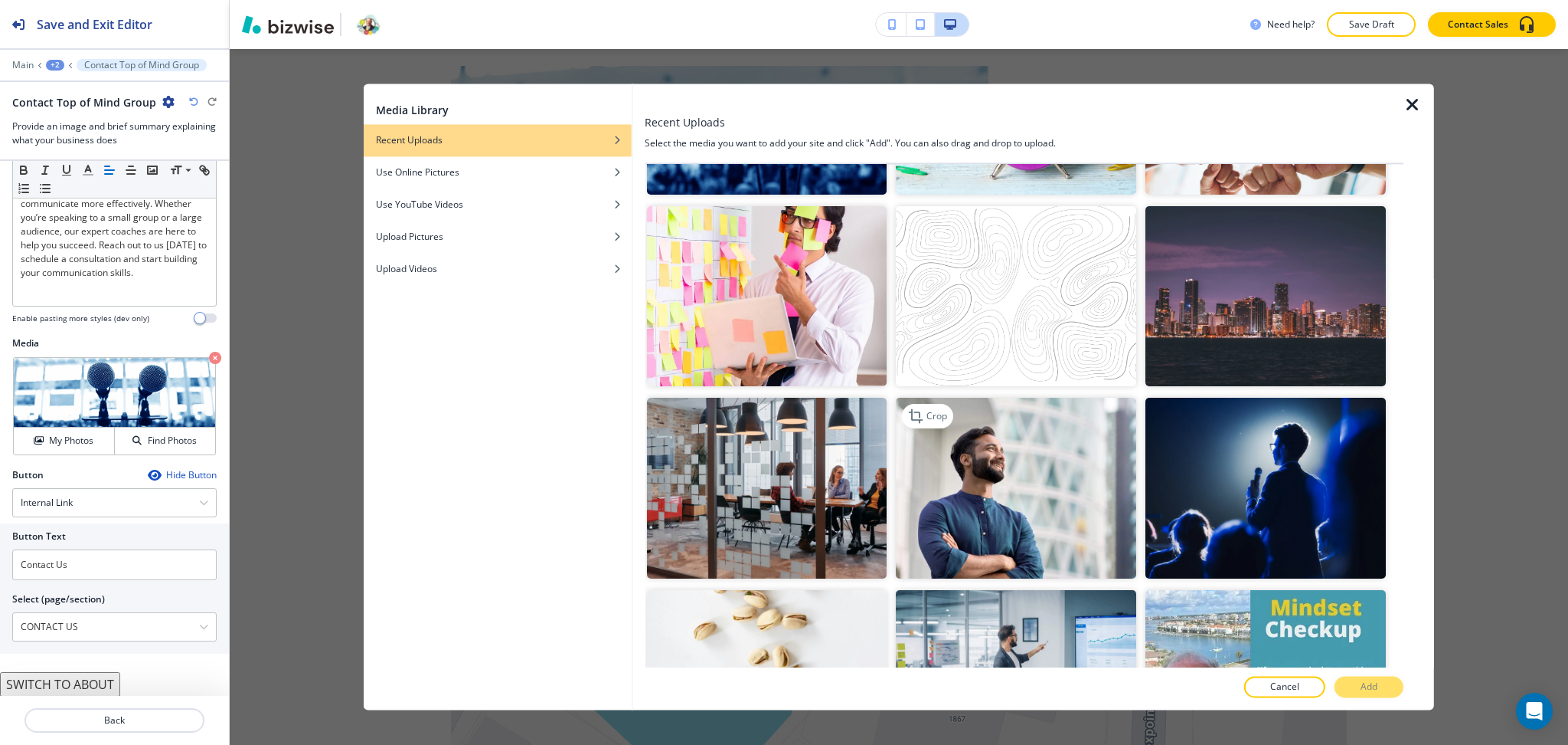
click at [993, 476] on img "button" at bounding box center [1016, 488] width 240 height 180
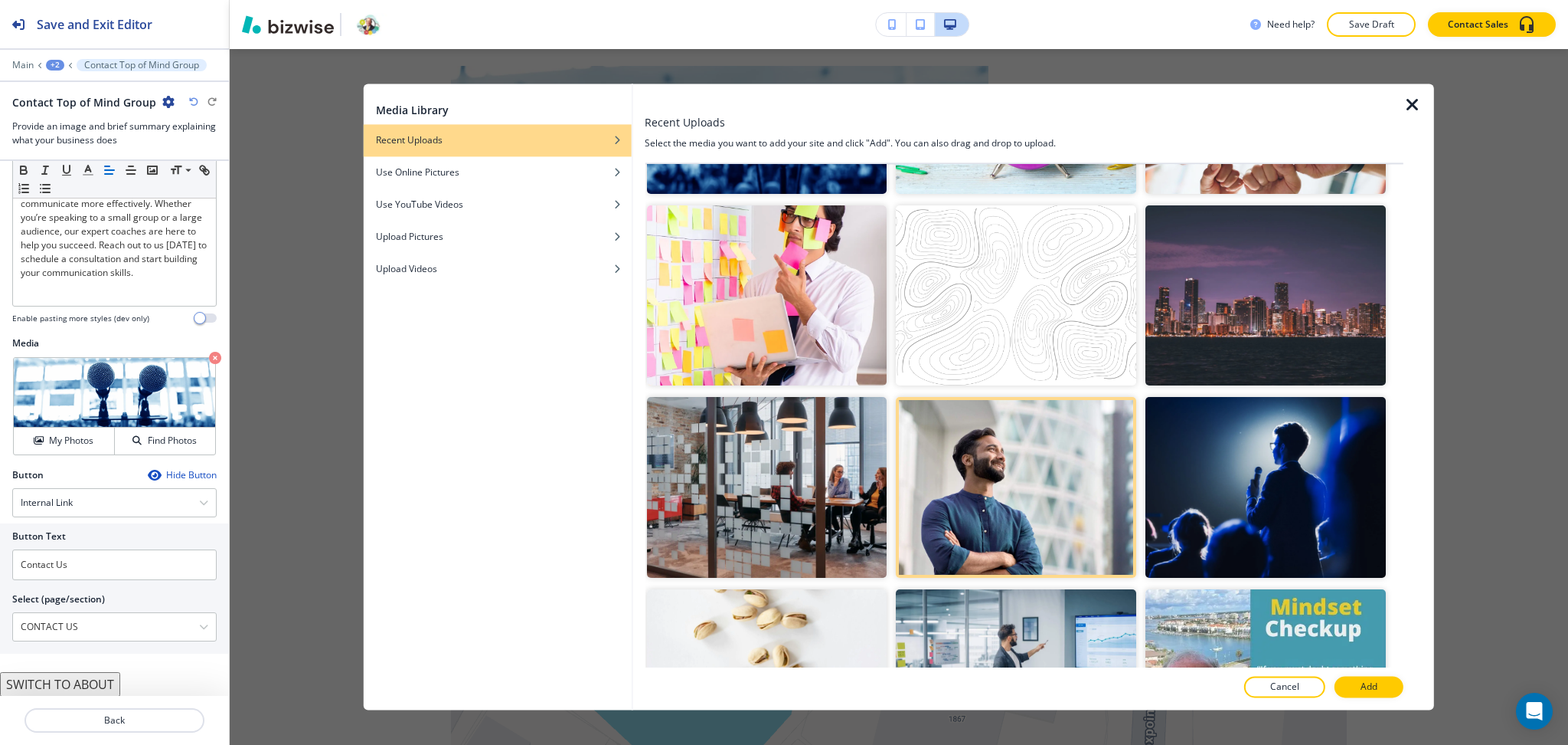
scroll to position [929, 0]
click at [1390, 684] on button "Add" at bounding box center [1369, 687] width 69 height 21
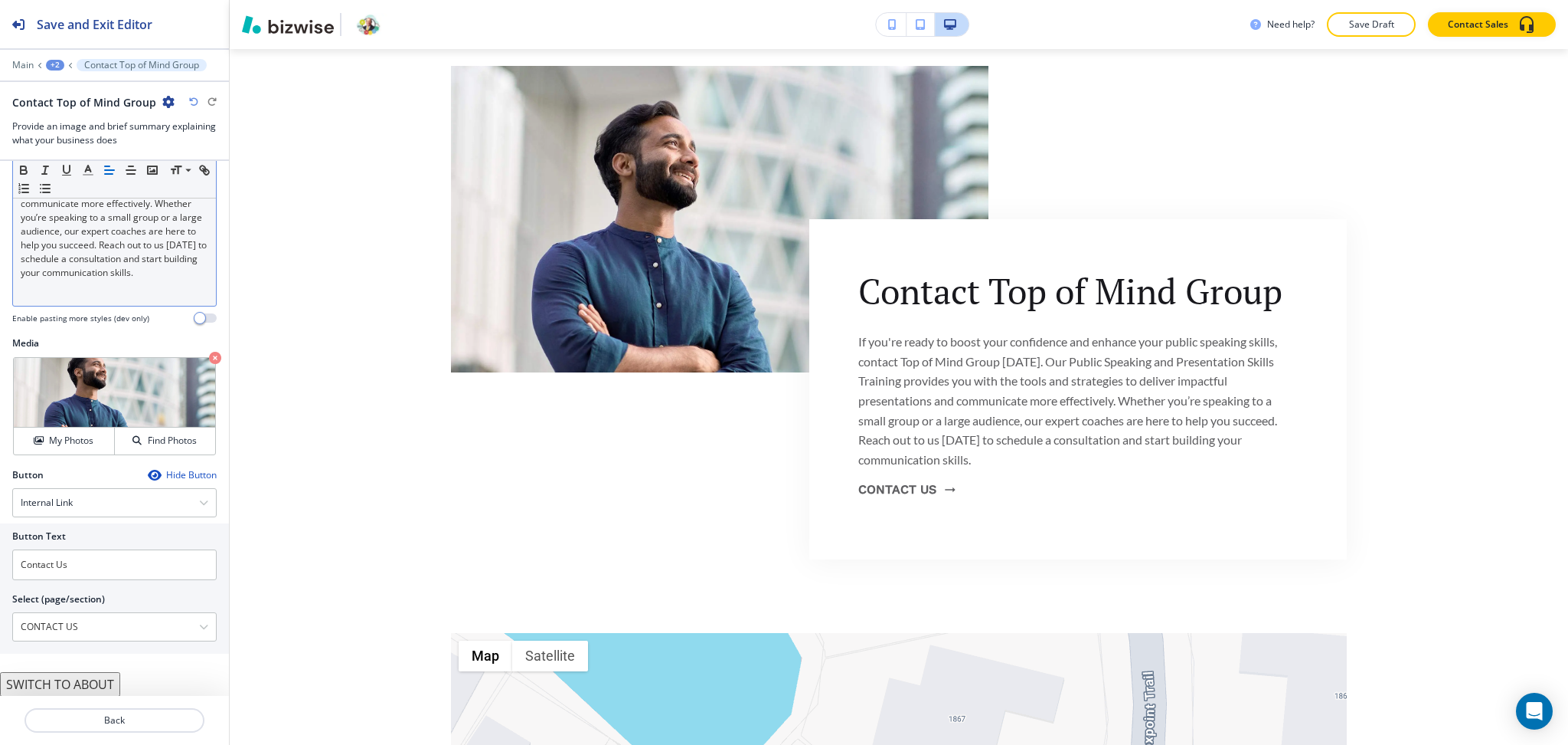
click at [96, 261] on p "If you're ready to boost your confidence and enhance your public speaking skill…" at bounding box center [114, 196] width 188 height 165
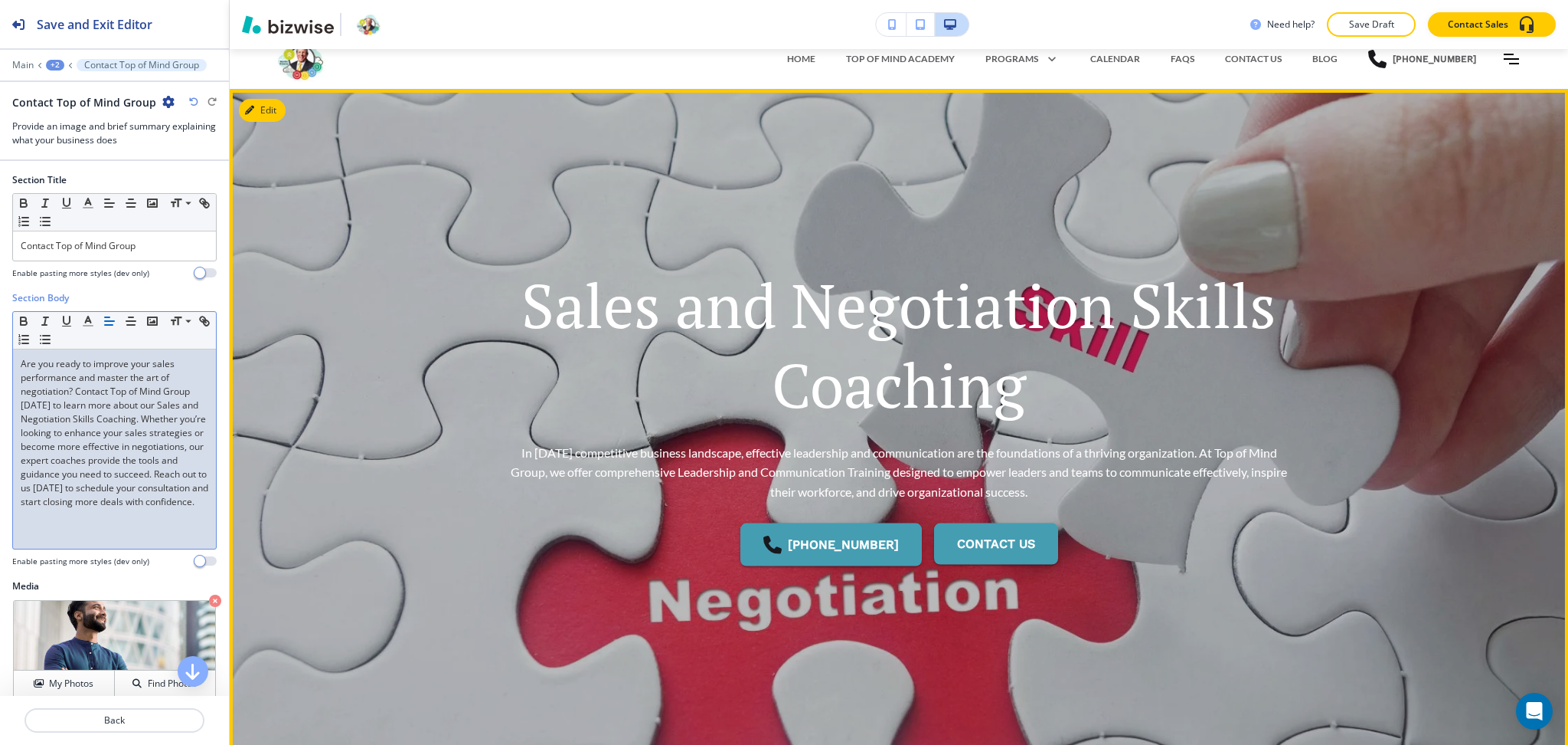
scroll to position [0, 0]
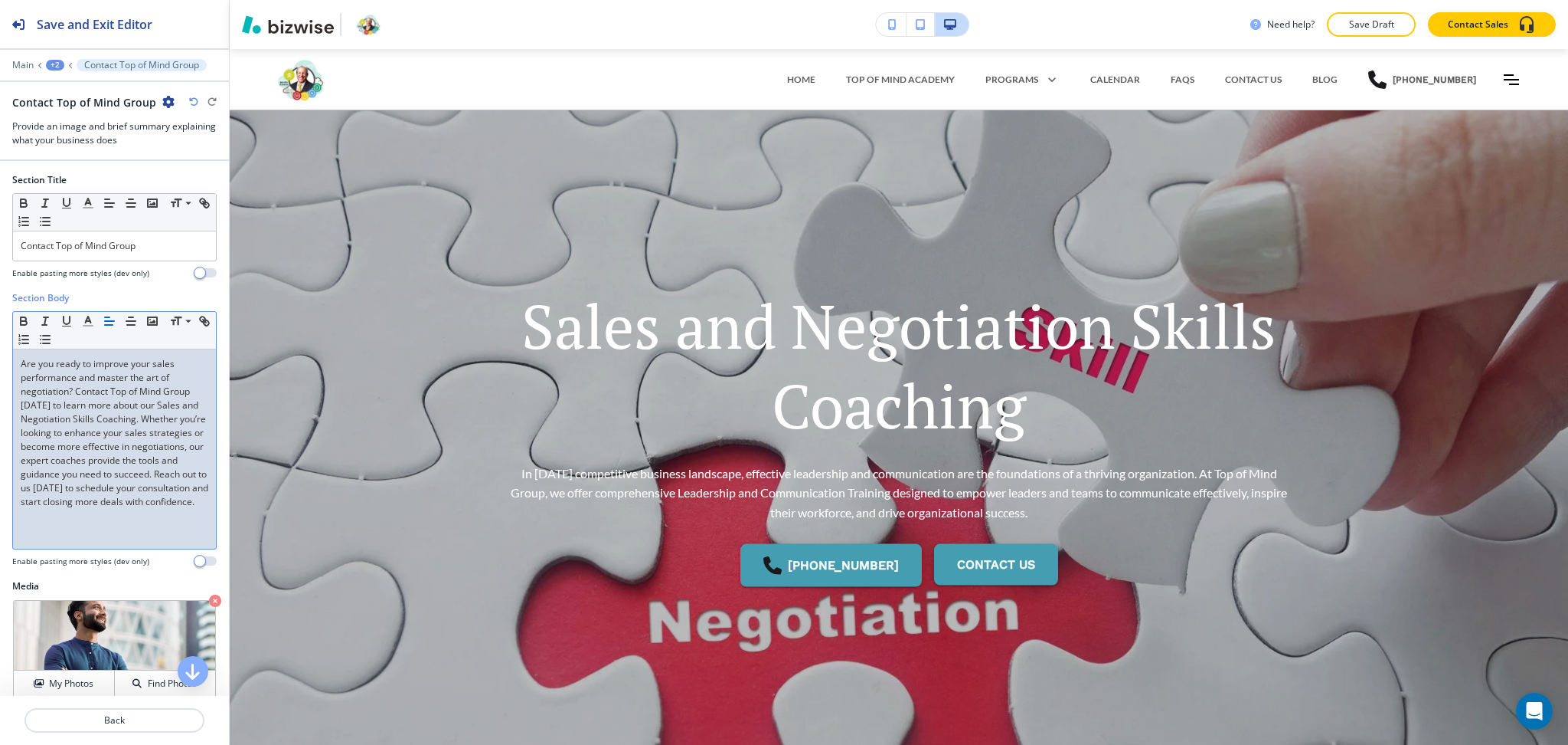
click at [56, 62] on div "+2" at bounding box center [55, 65] width 18 height 11
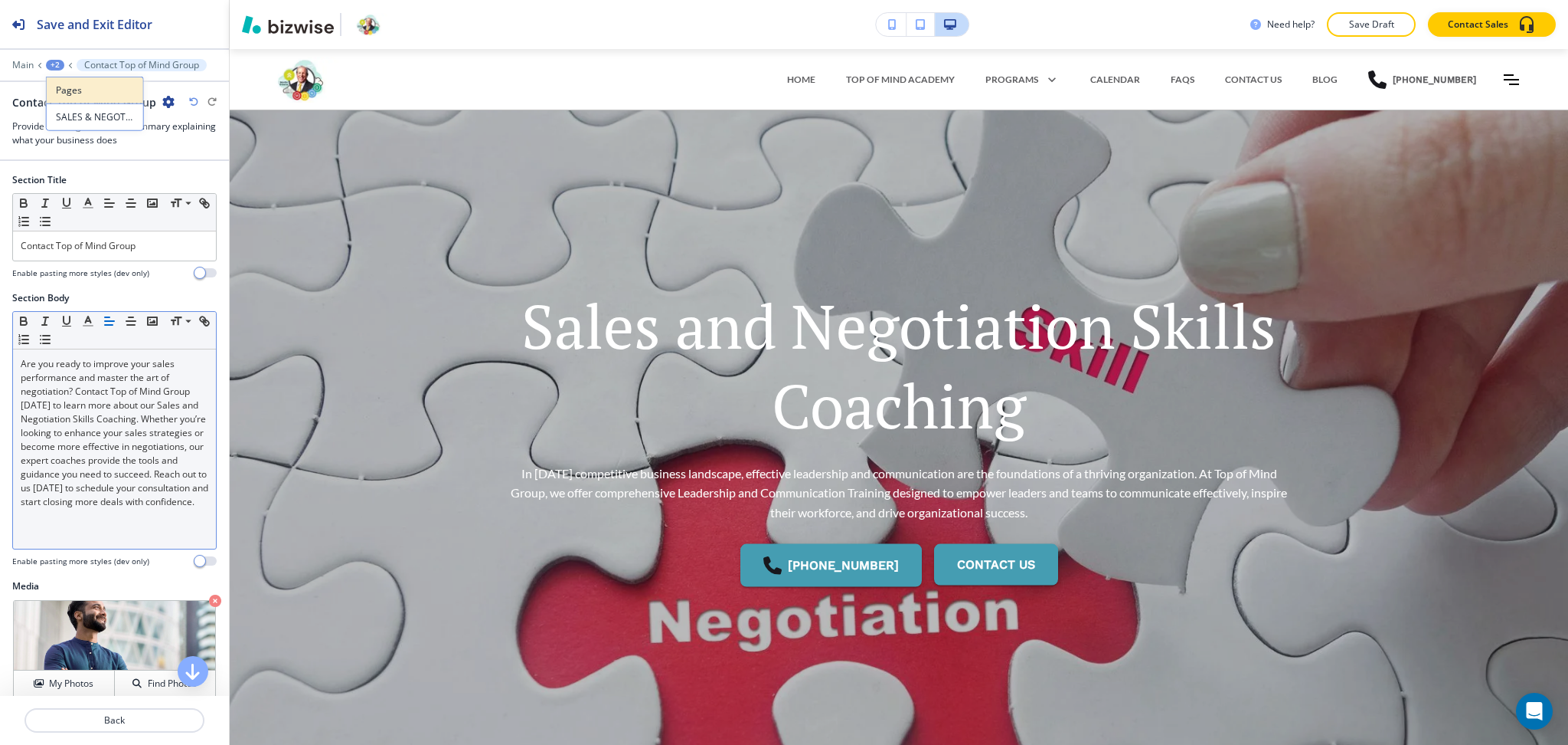
click at [74, 92] on p "Pages" at bounding box center [95, 91] width 78 height 14
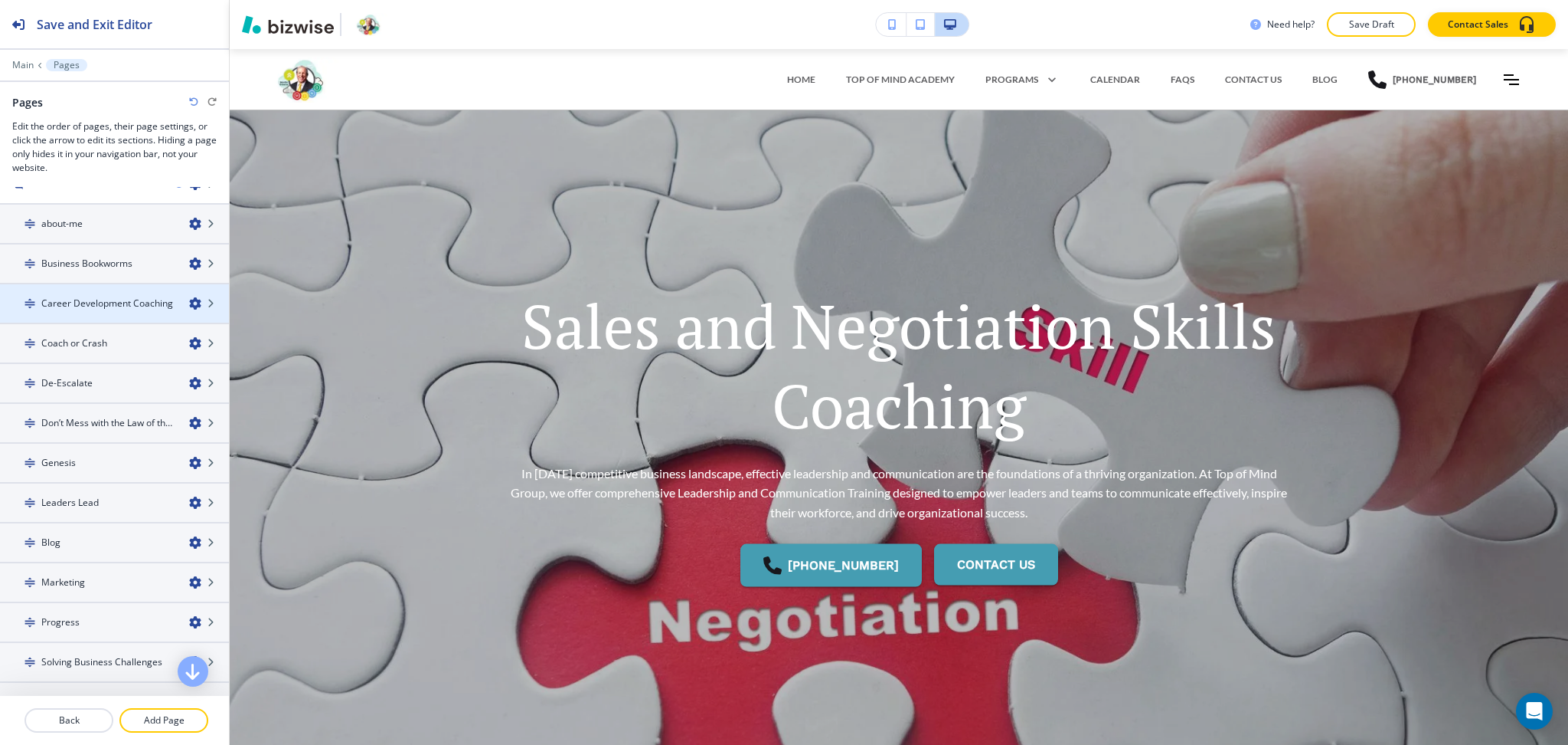
click at [189, 297] on icon "button" at bounding box center [196, 304] width 13 height 13
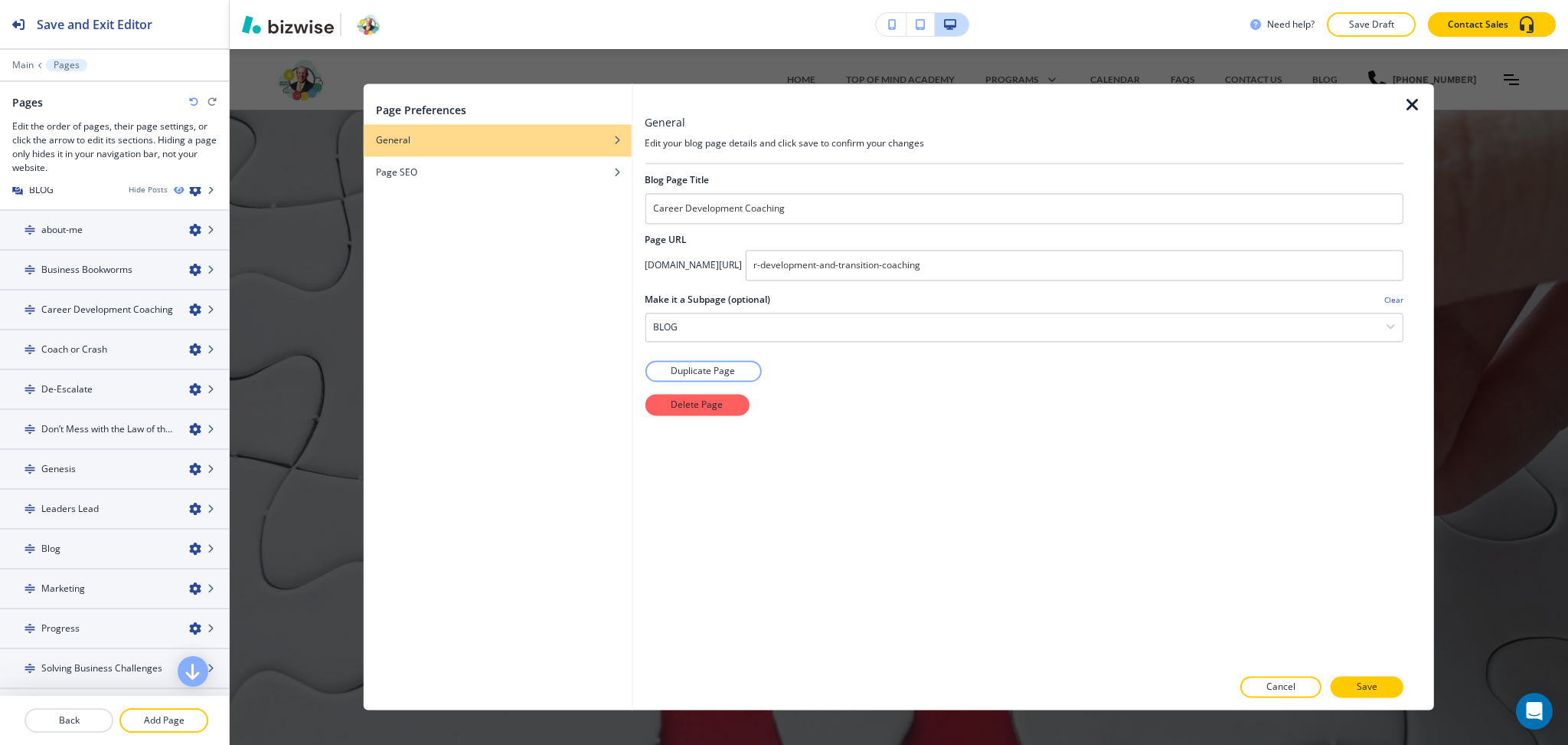
scroll to position [614, 0]
click at [721, 398] on button "Delete Page" at bounding box center [696, 404] width 104 height 21
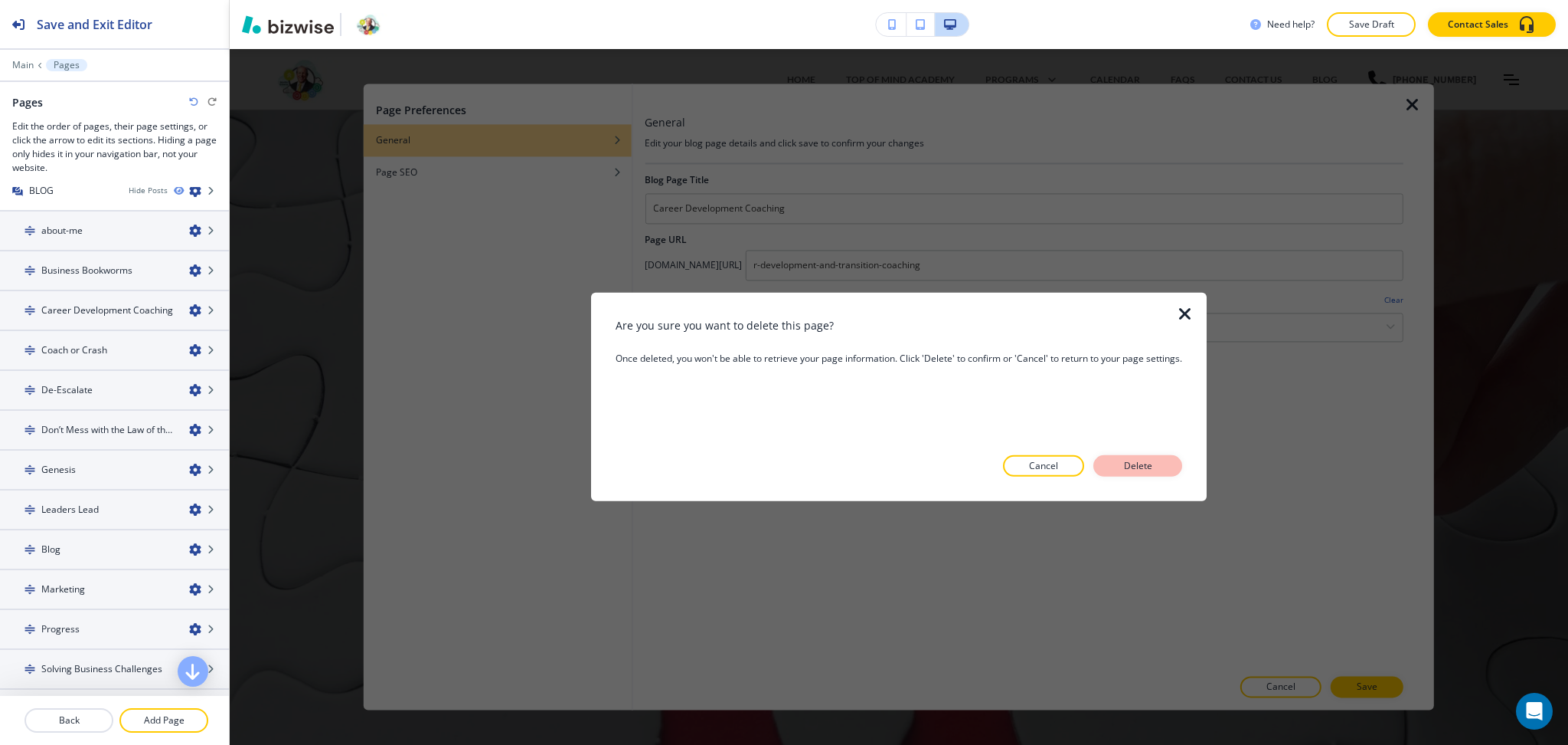
click at [1141, 464] on p "Delete" at bounding box center [1138, 466] width 37 height 14
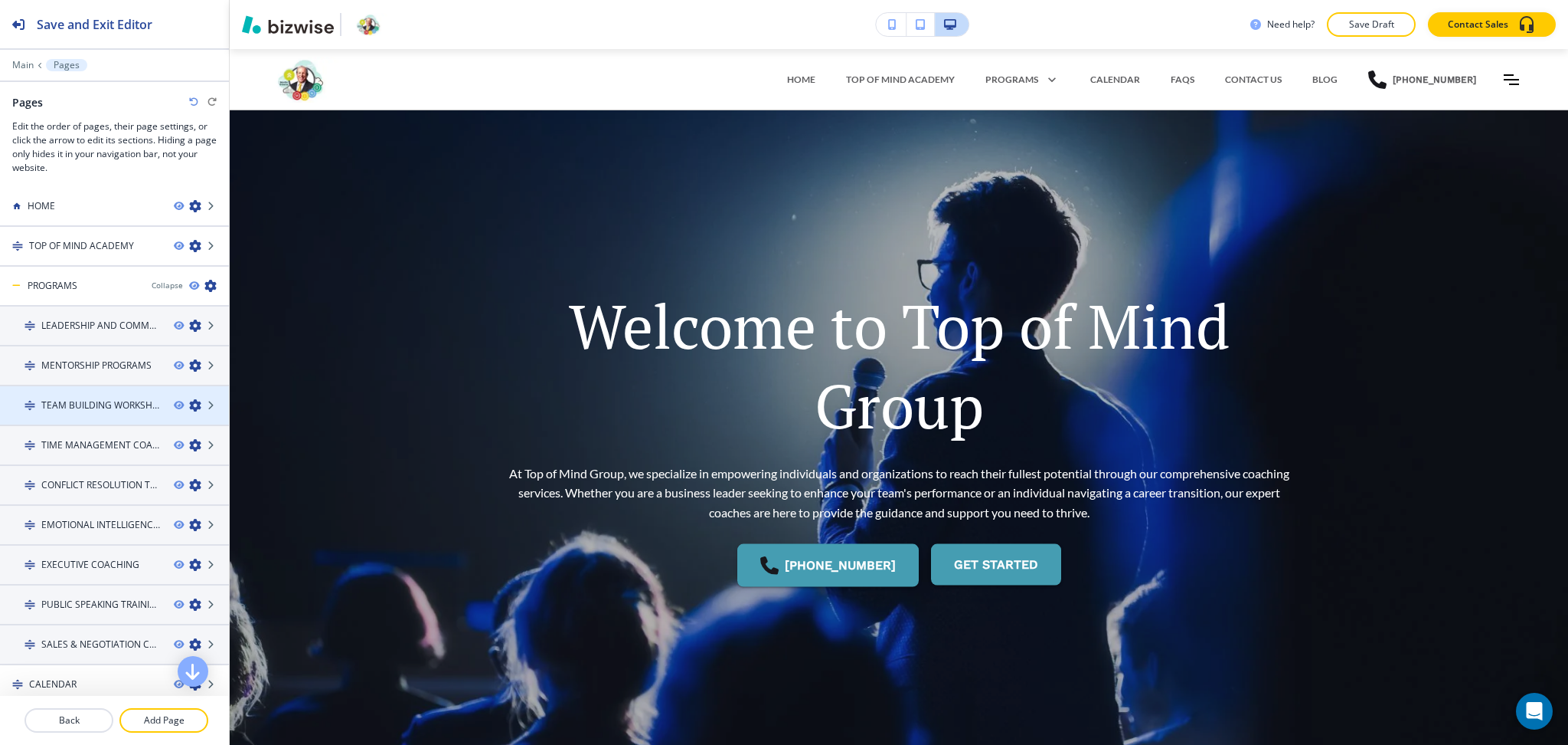
scroll to position [0, 0]
click at [189, 640] on icon "button" at bounding box center [196, 646] width 13 height 13
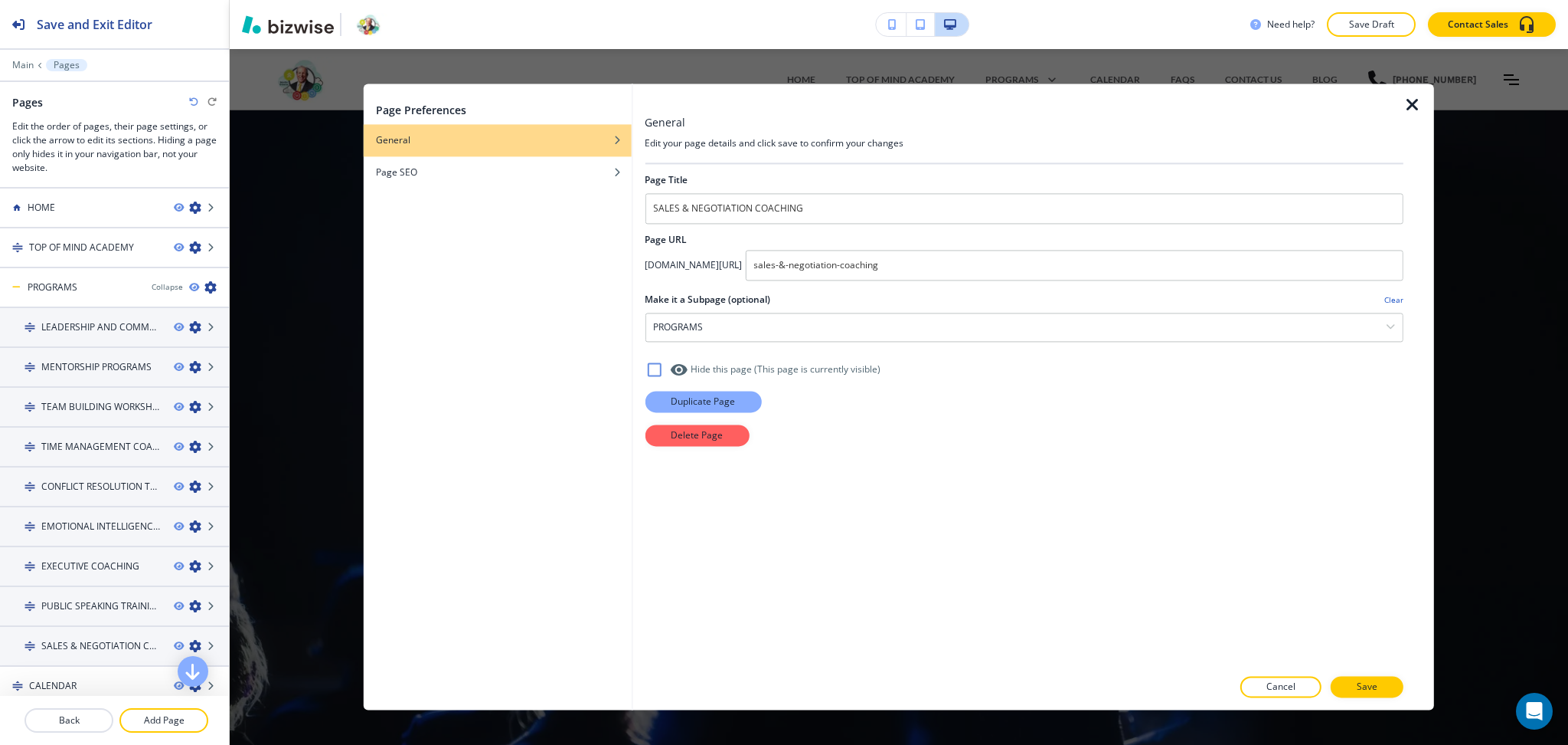
click at [702, 405] on p "Duplicate Page" at bounding box center [703, 401] width 64 height 14
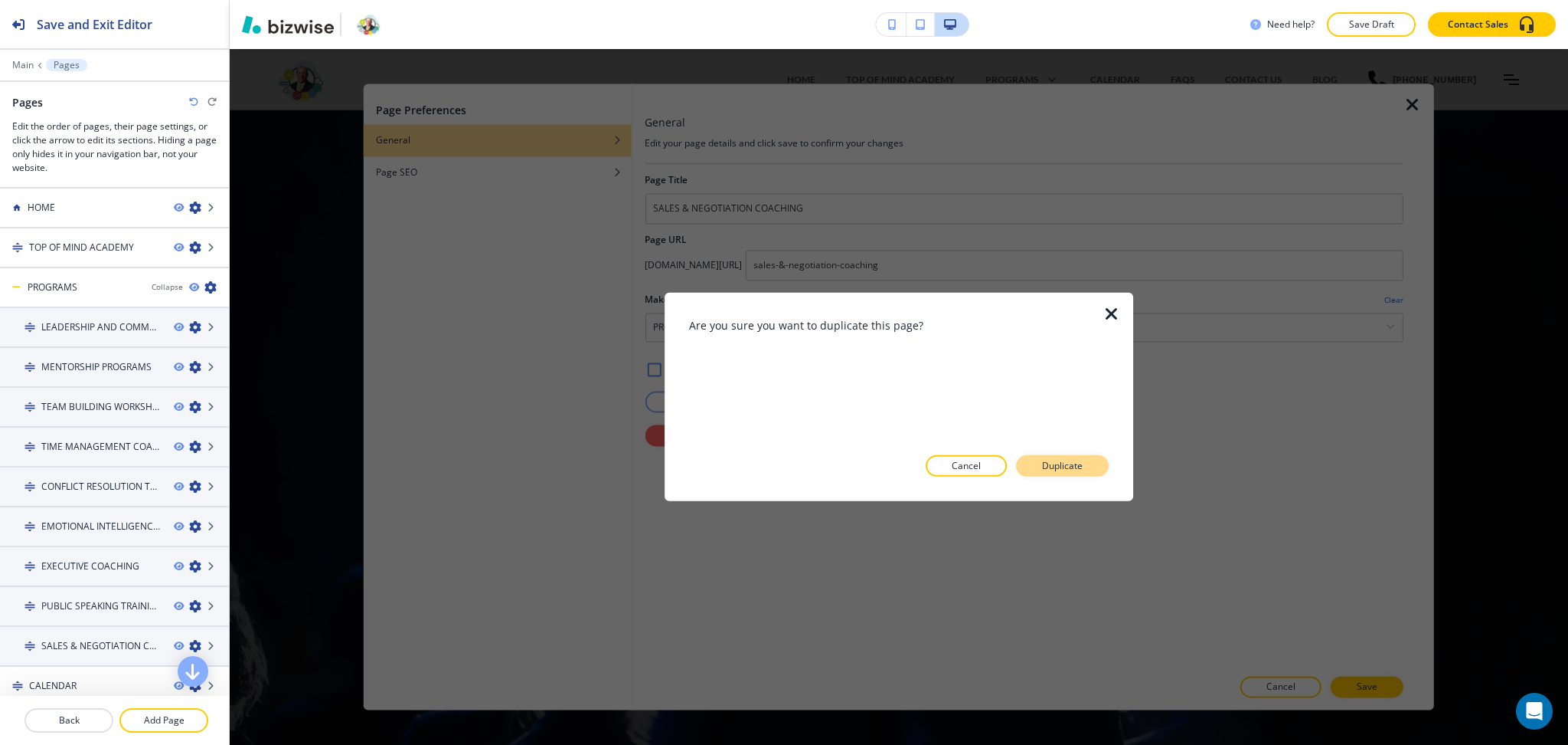
click at [1085, 460] on button "Duplicate" at bounding box center [1062, 466] width 92 height 21
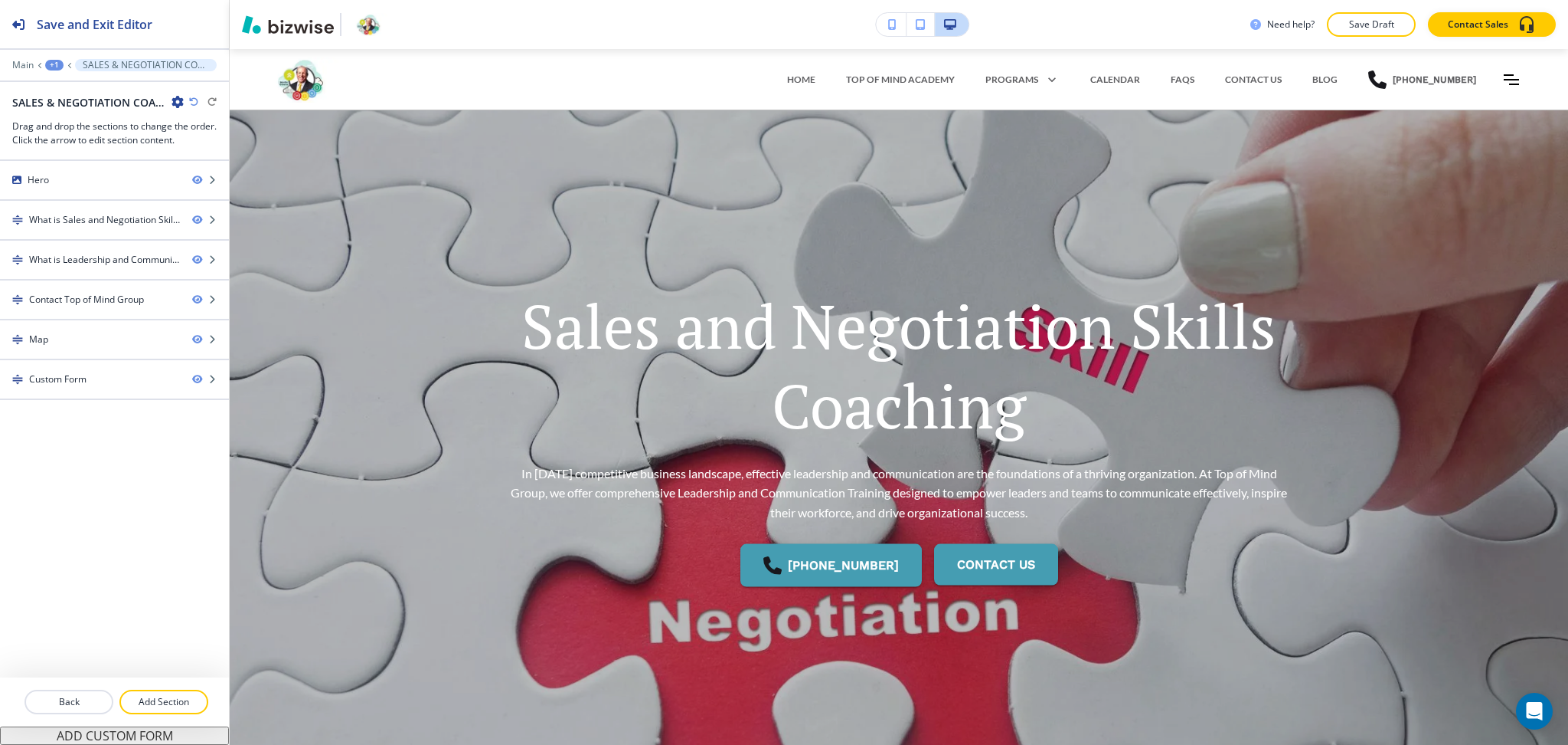
click at [170, 98] on div "SALES & NEGOTIATION COACHING-1" at bounding box center [98, 102] width 171 height 16
click at [176, 99] on icon "button" at bounding box center [178, 102] width 13 height 13
click at [240, 124] on p "Edit Page Settings" at bounding box center [221, 129] width 78 height 14
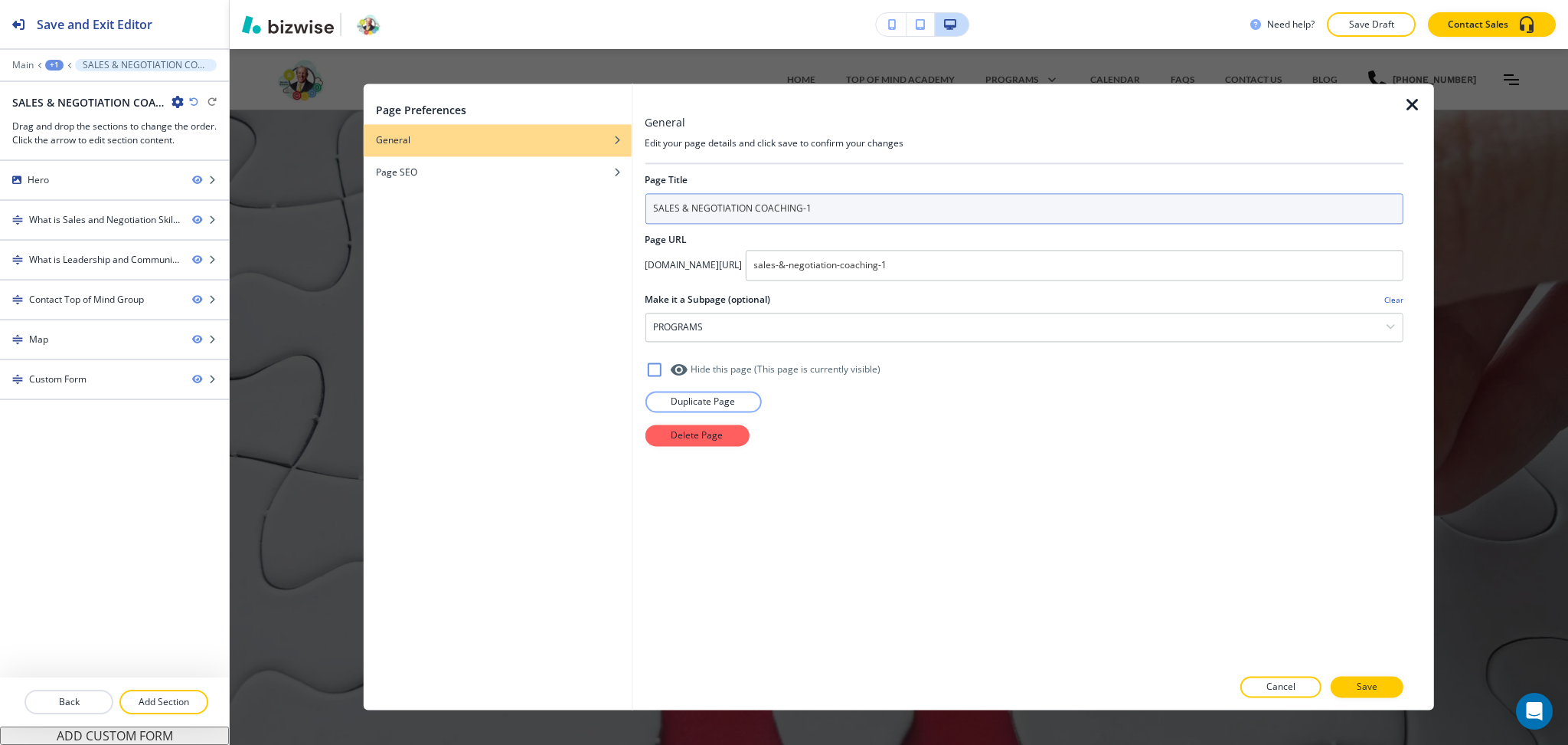
click at [777, 214] on input "SALES & NEGOTIATION COACHING-1" at bounding box center [1024, 208] width 759 height 31
paste input "CAREER DEVELOPMENT COACHING"
type input "CAREER DEVELOPMENT COACHING"
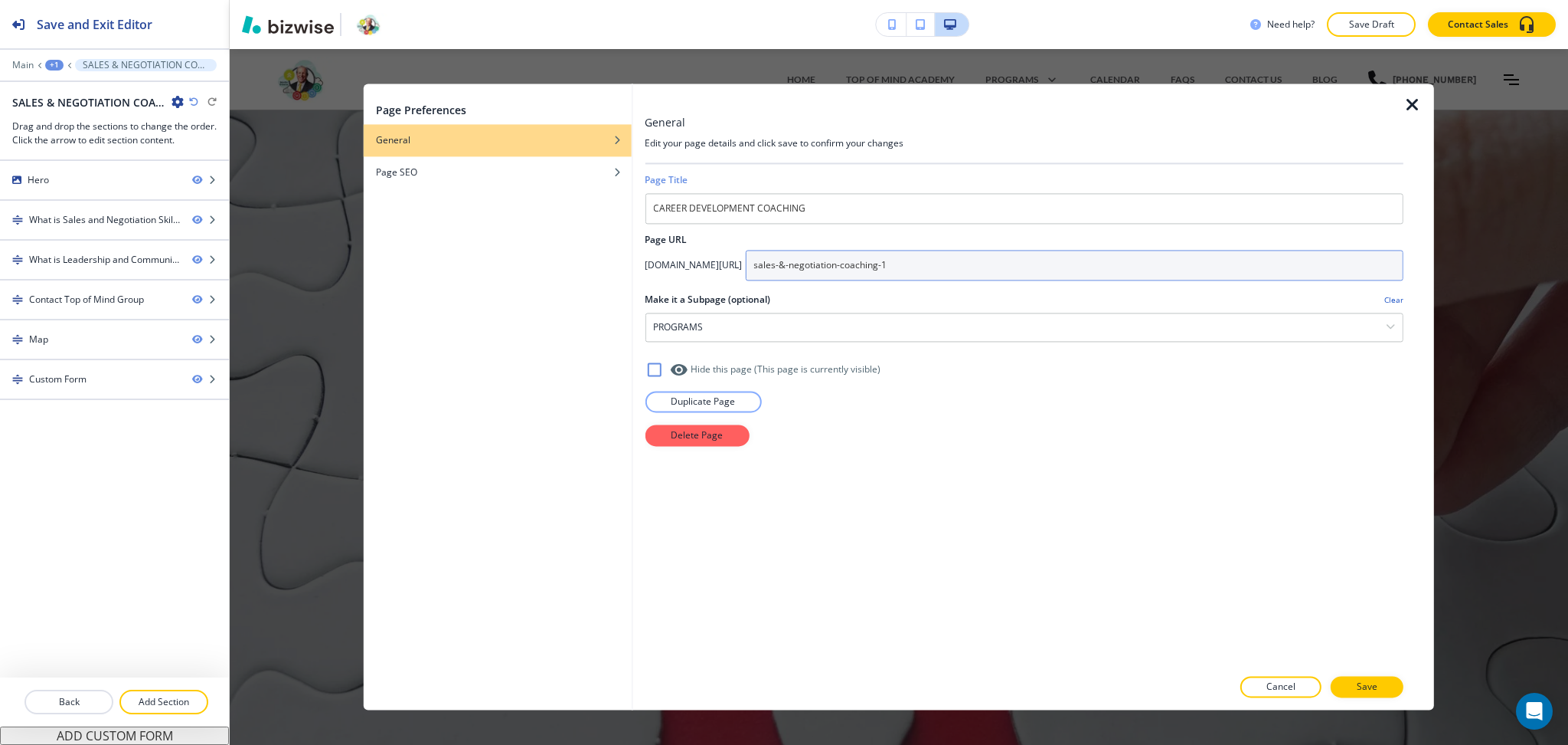
click at [962, 279] on input "sales-&-negotiation-coaching-1" at bounding box center [1075, 265] width 658 height 31
paste input "career-development-coaching"
type input "career-development-coaching"
click at [1355, 694] on button "Save" at bounding box center [1367, 687] width 73 height 21
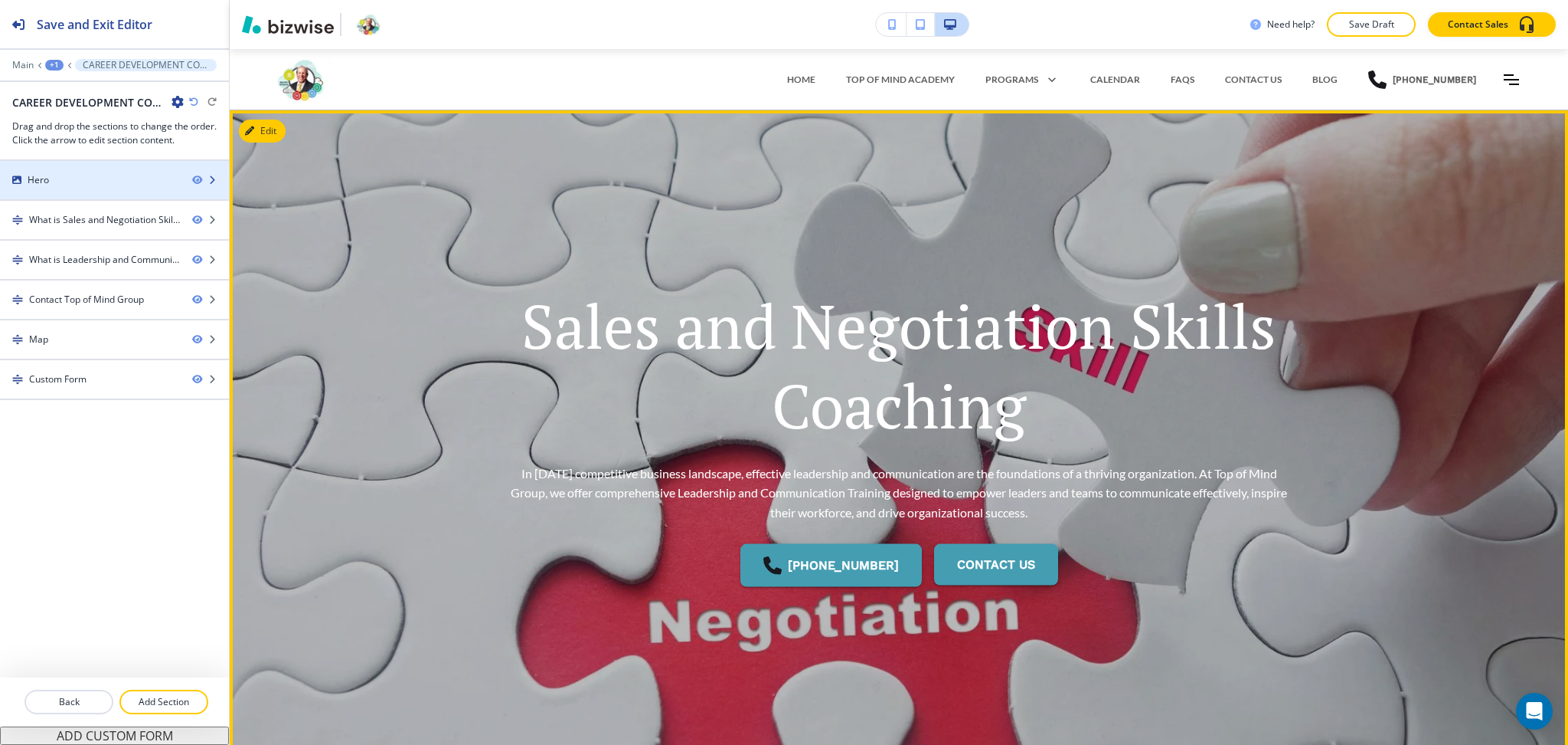
click at [129, 169] on div at bounding box center [114, 167] width 229 height 13
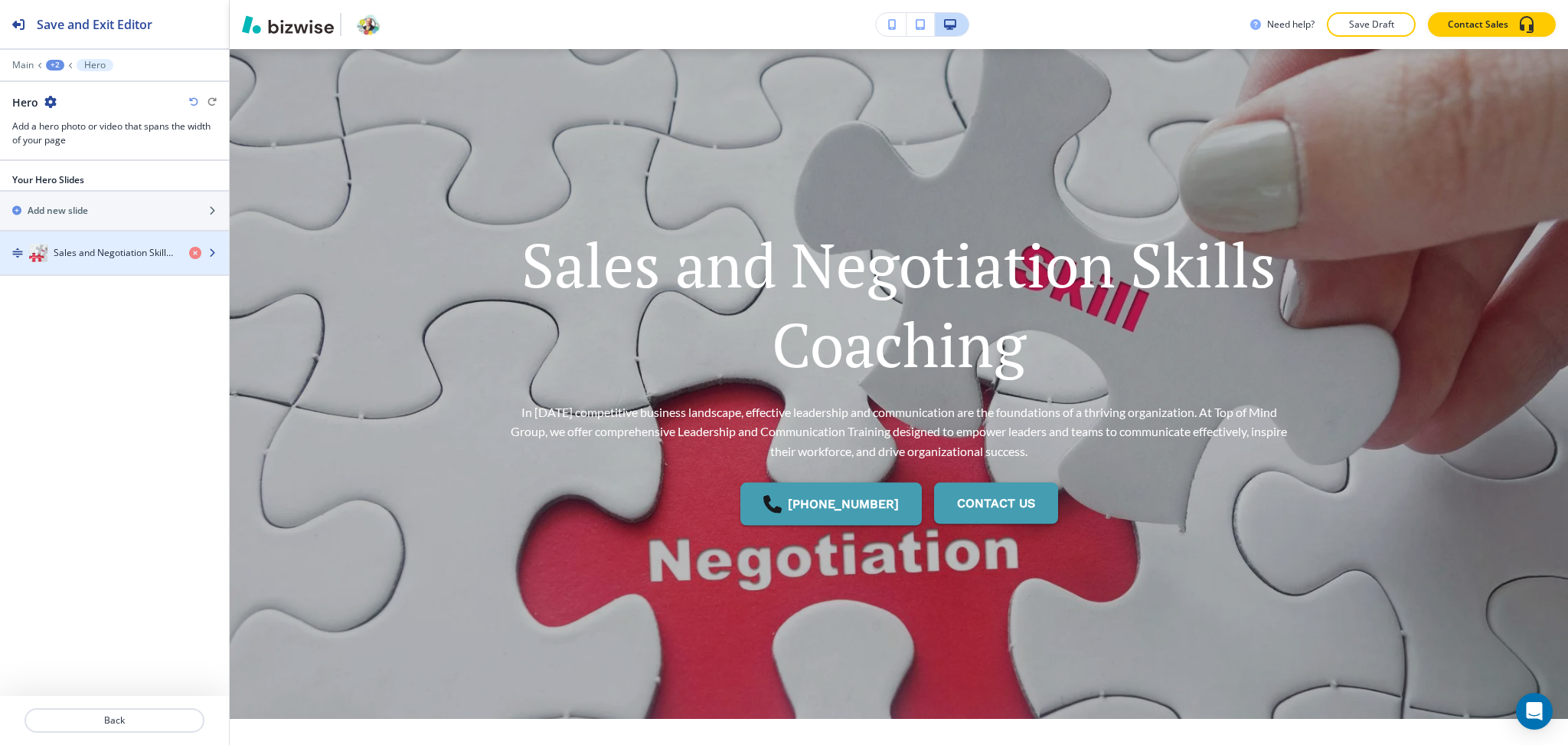
click at [99, 268] on div "button" at bounding box center [114, 268] width 229 height 13
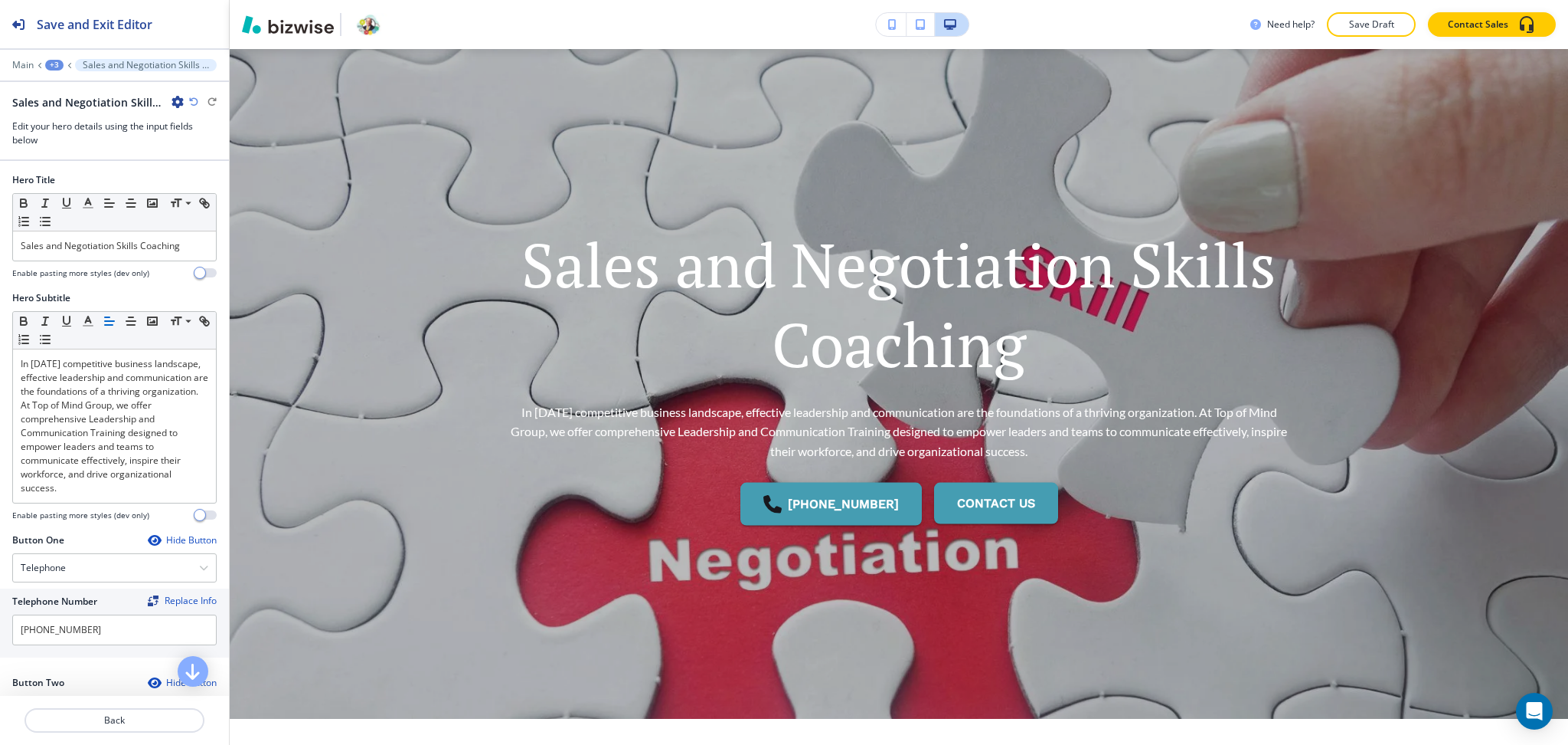
scroll to position [236, 0]
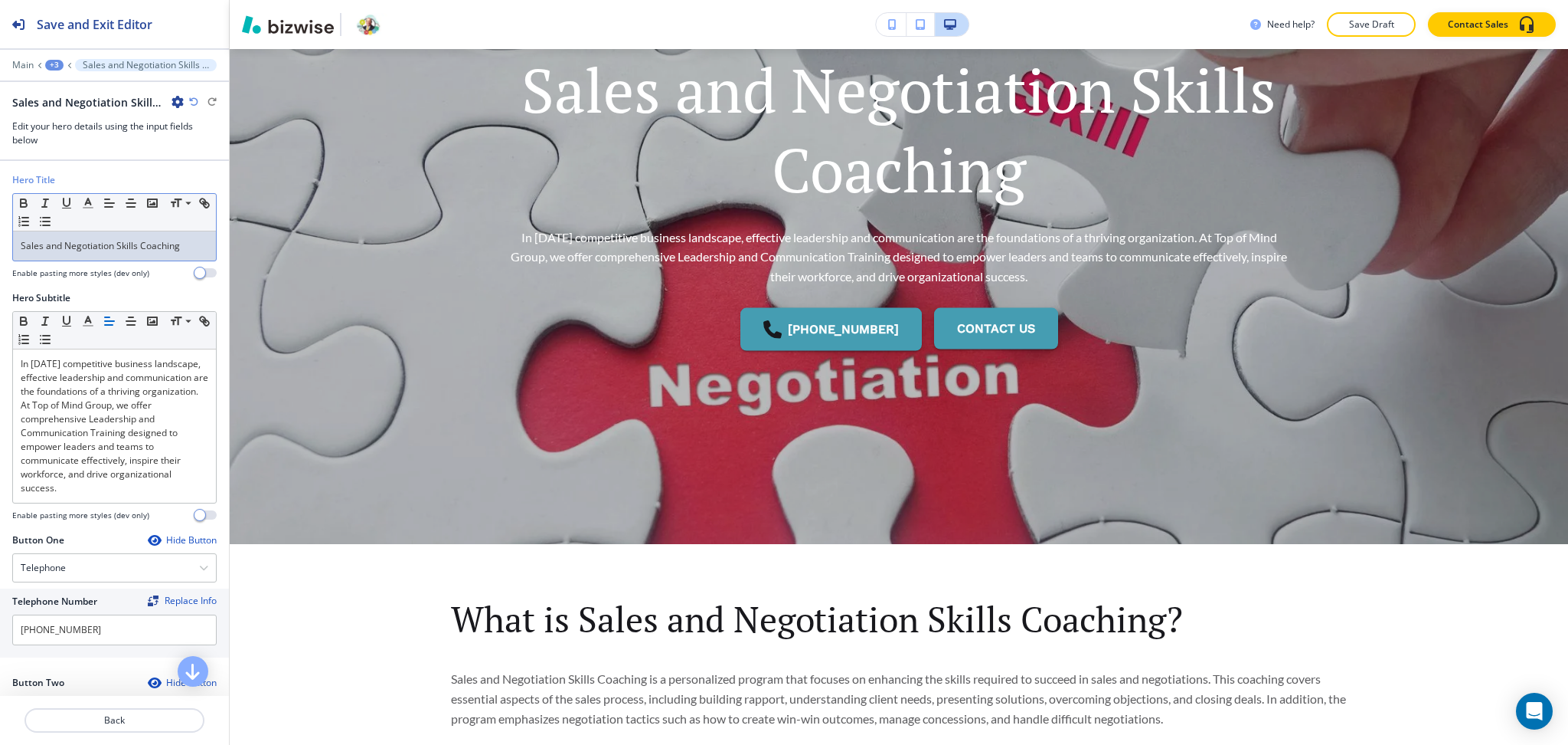
click at [127, 250] on p "Sales and Negotiation Skills Coaching" at bounding box center [114, 246] width 188 height 14
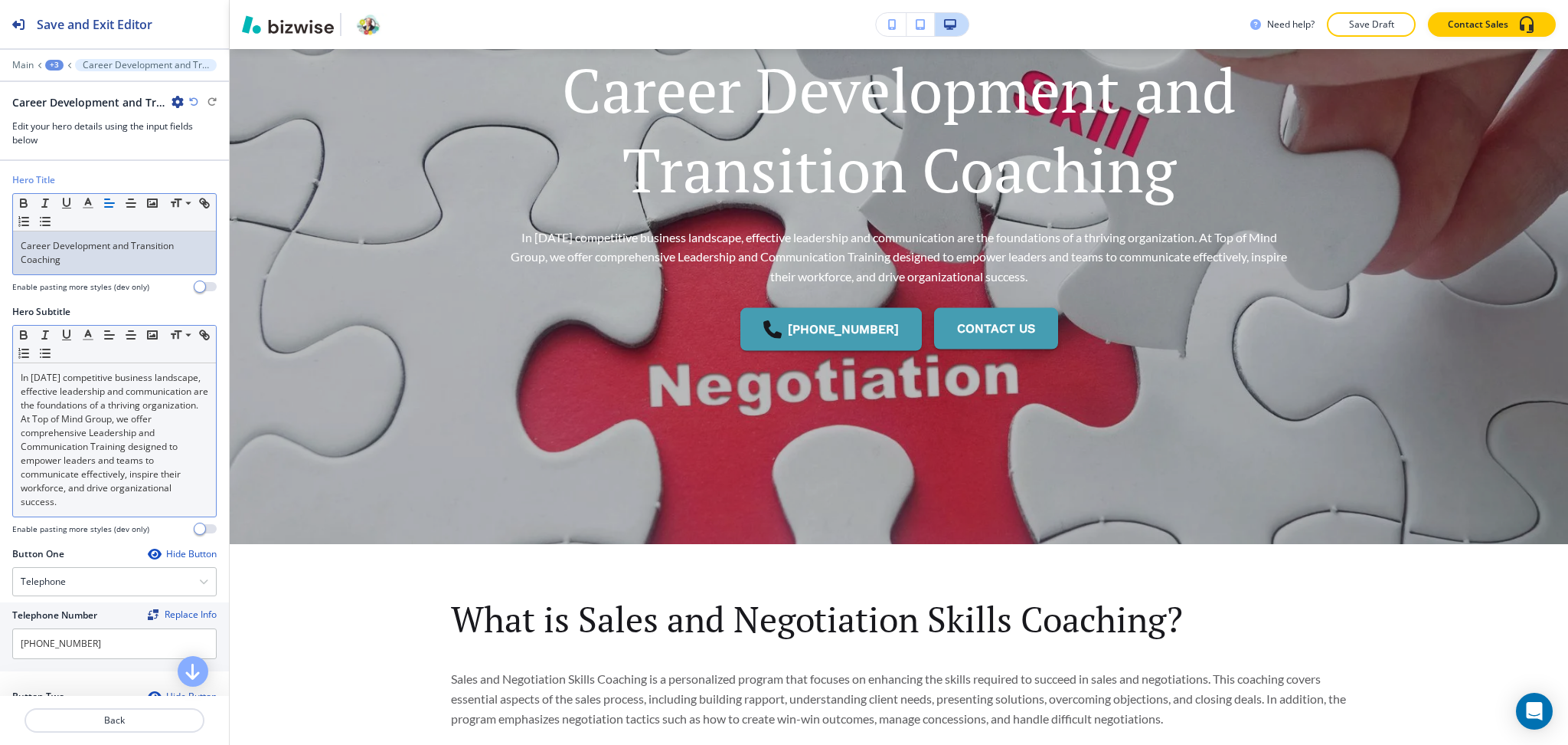
click at [45, 452] on p "In today’s competitive business landscape, effective leadership and communicati…" at bounding box center [114, 440] width 188 height 138
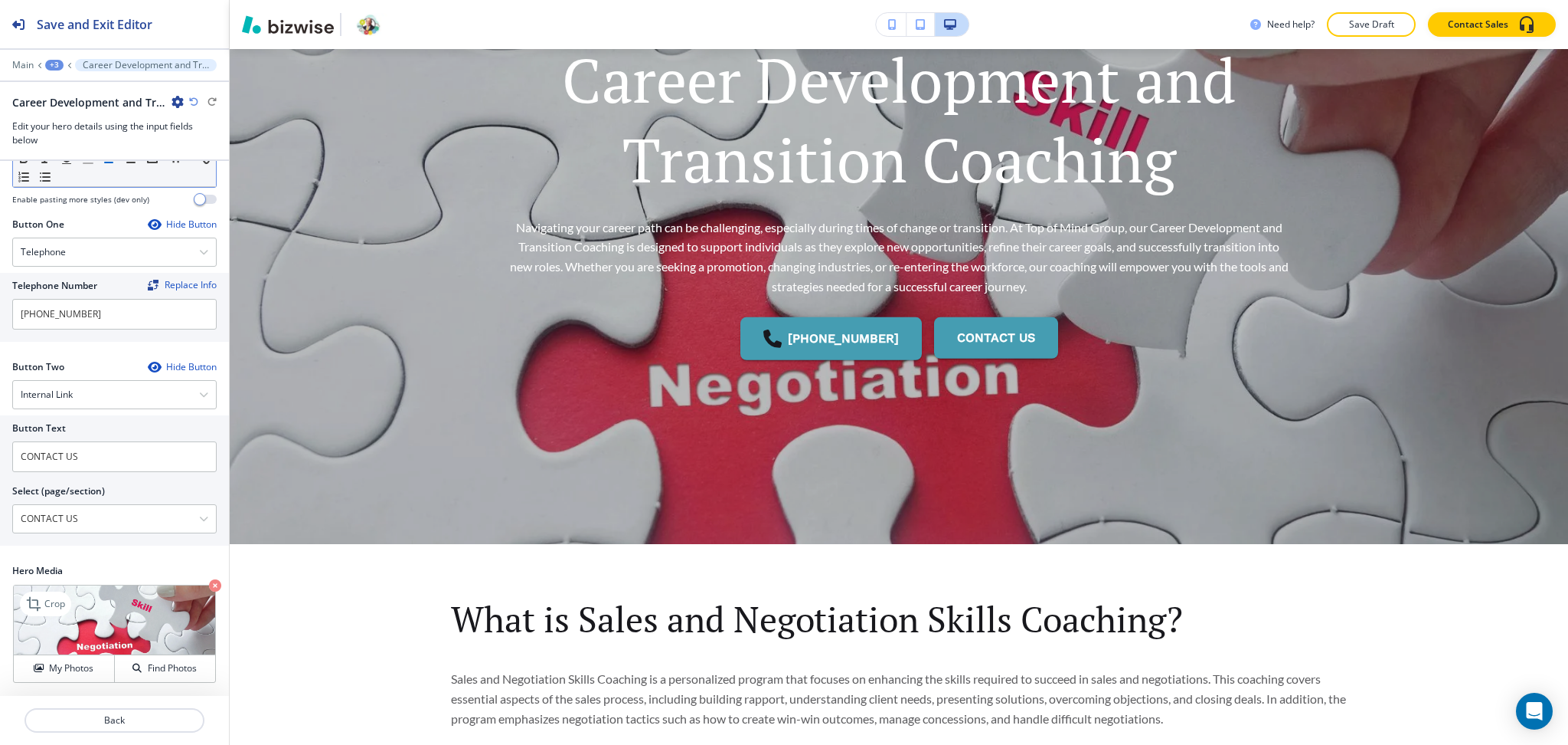
scroll to position [385, 0]
click at [63, 664] on h4 "My Photos" at bounding box center [71, 668] width 45 height 14
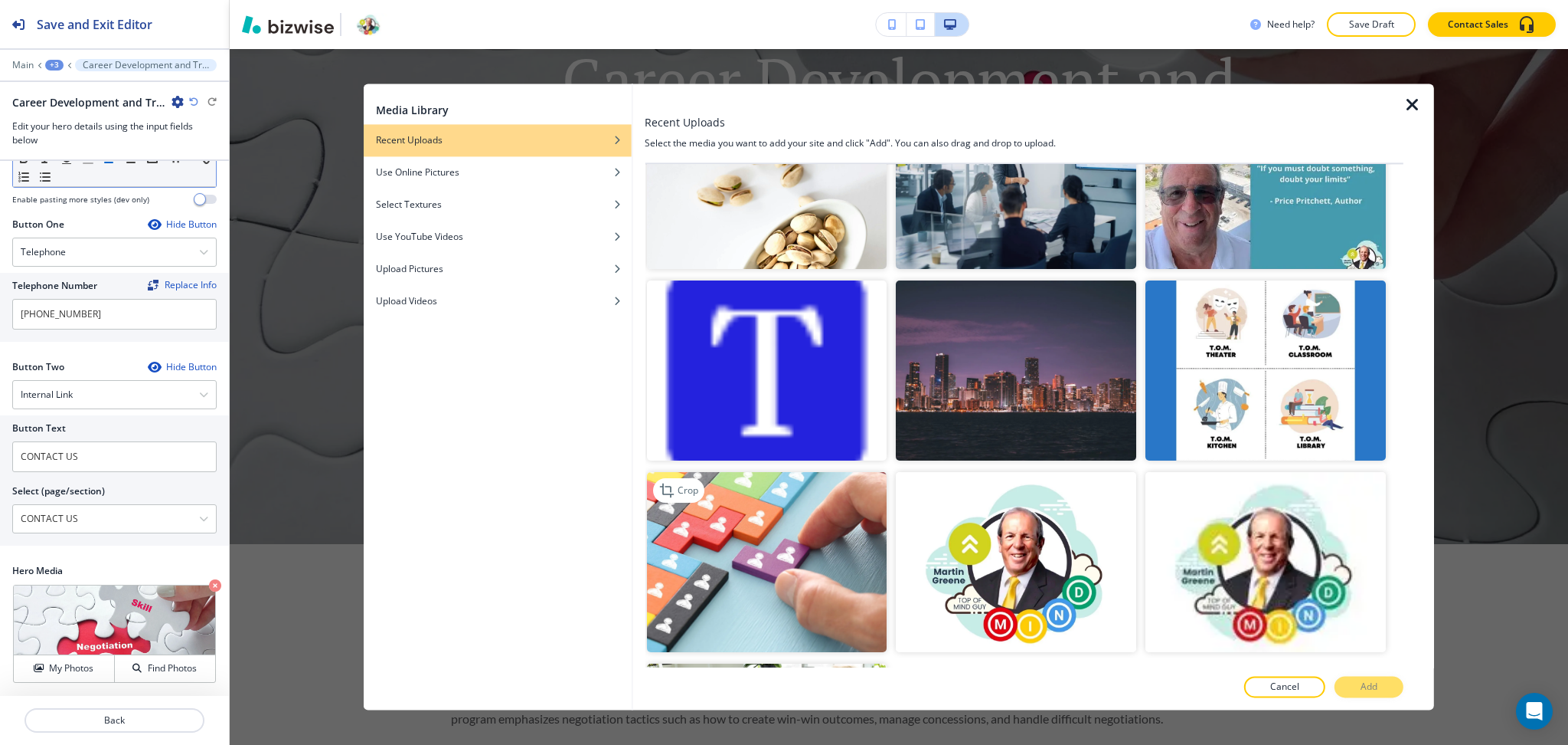
scroll to position [1430, 0]
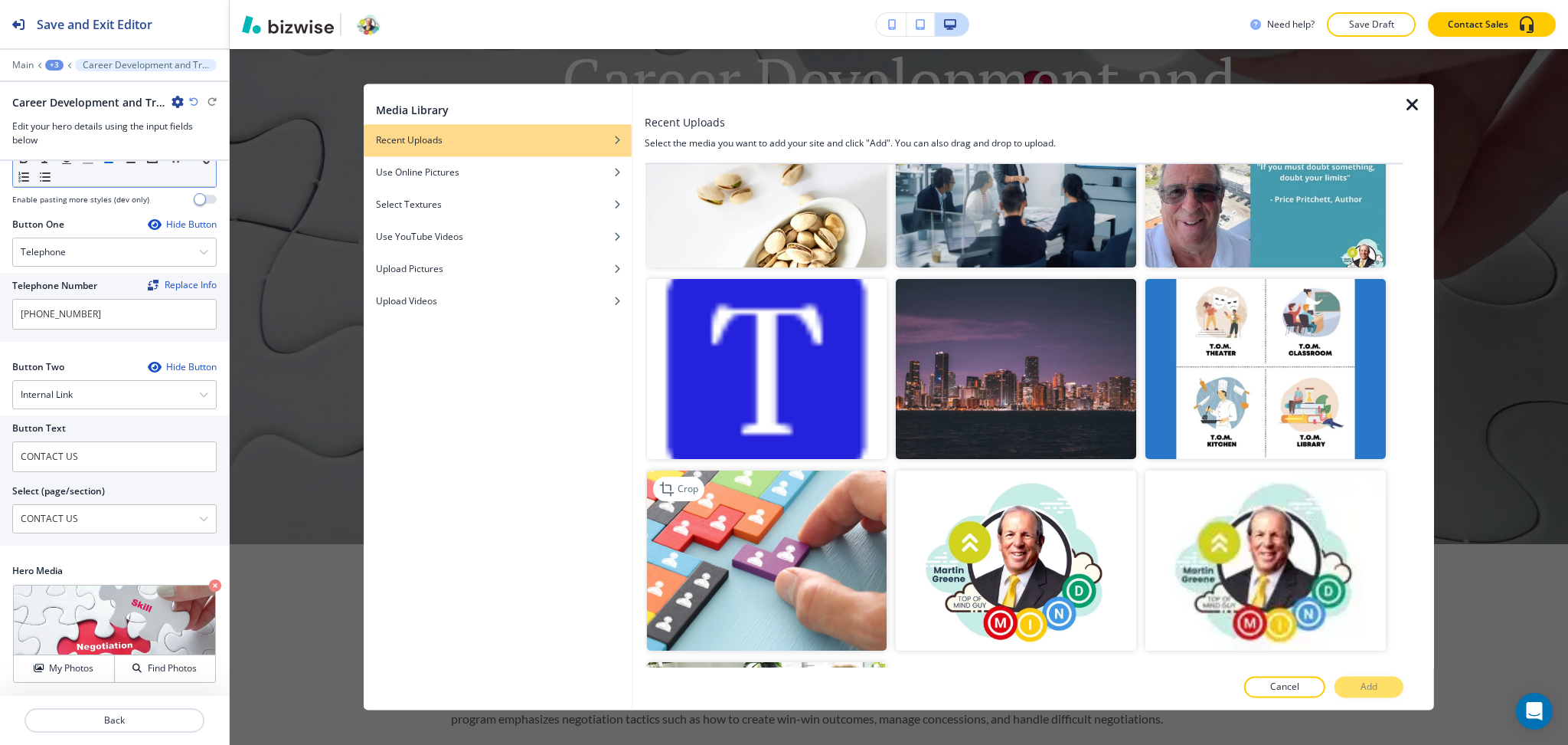
click at [806, 508] on img "button" at bounding box center [766, 560] width 240 height 180
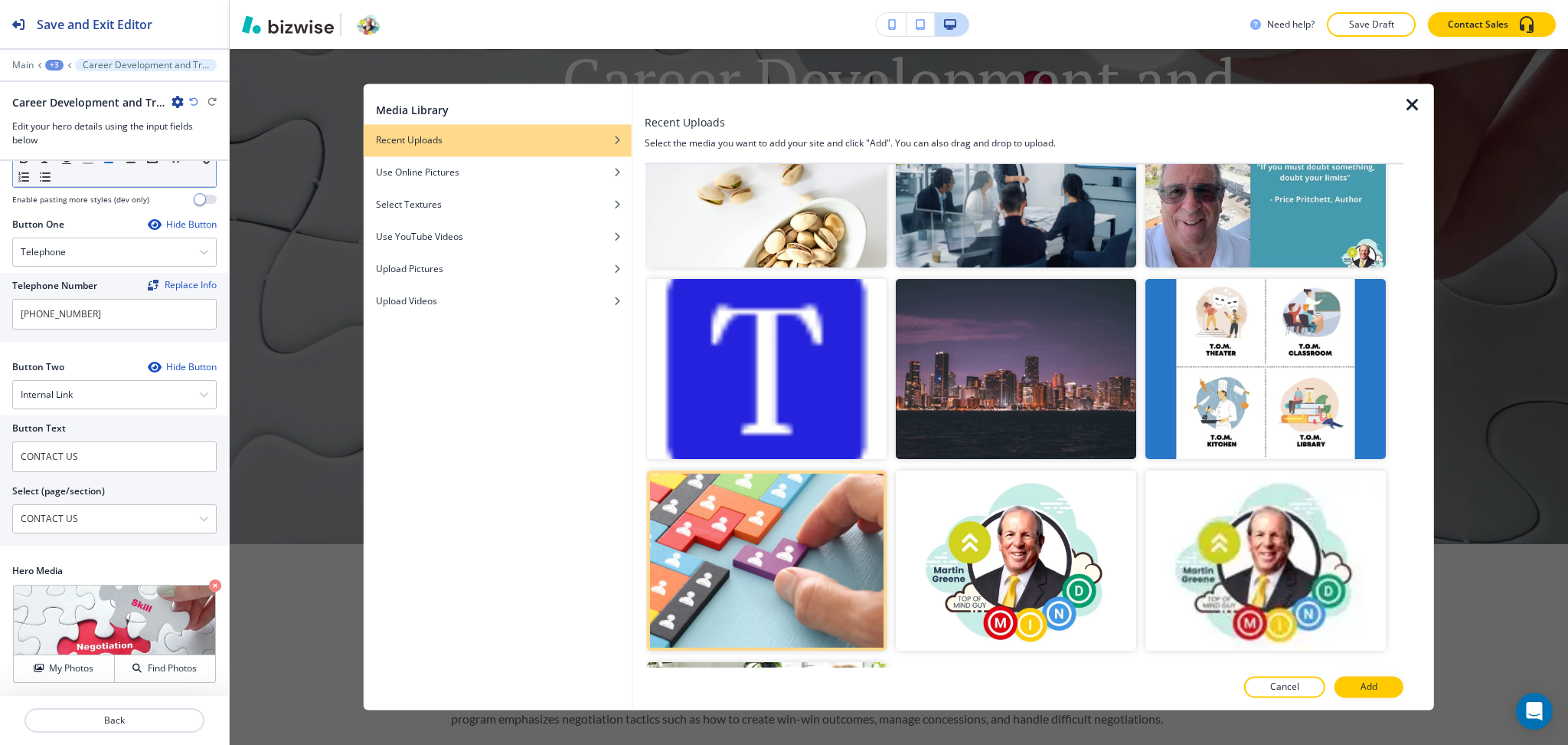
click at [1383, 687] on button "Add" at bounding box center [1369, 687] width 69 height 21
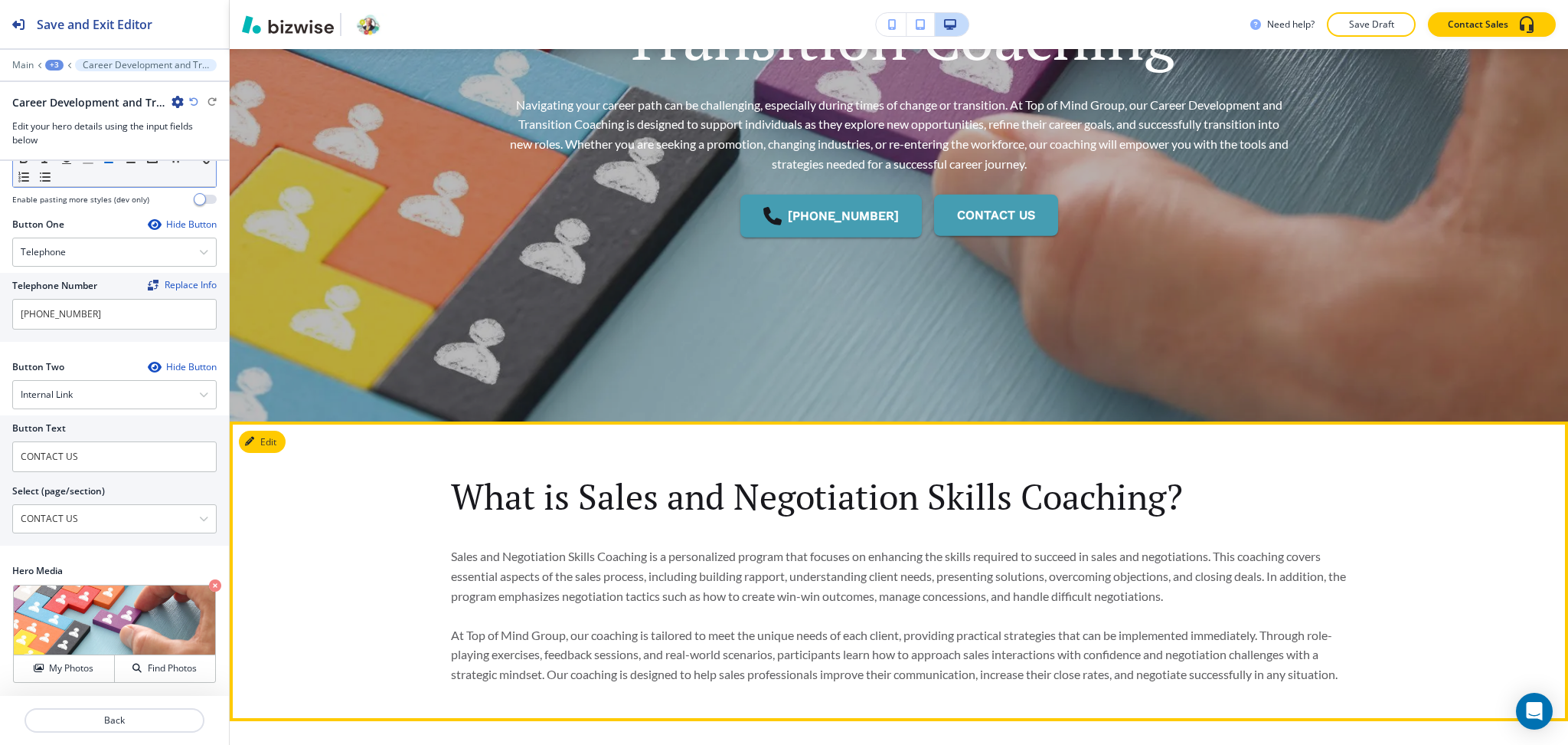
click at [267, 443] on button "Edit" at bounding box center [262, 441] width 47 height 23
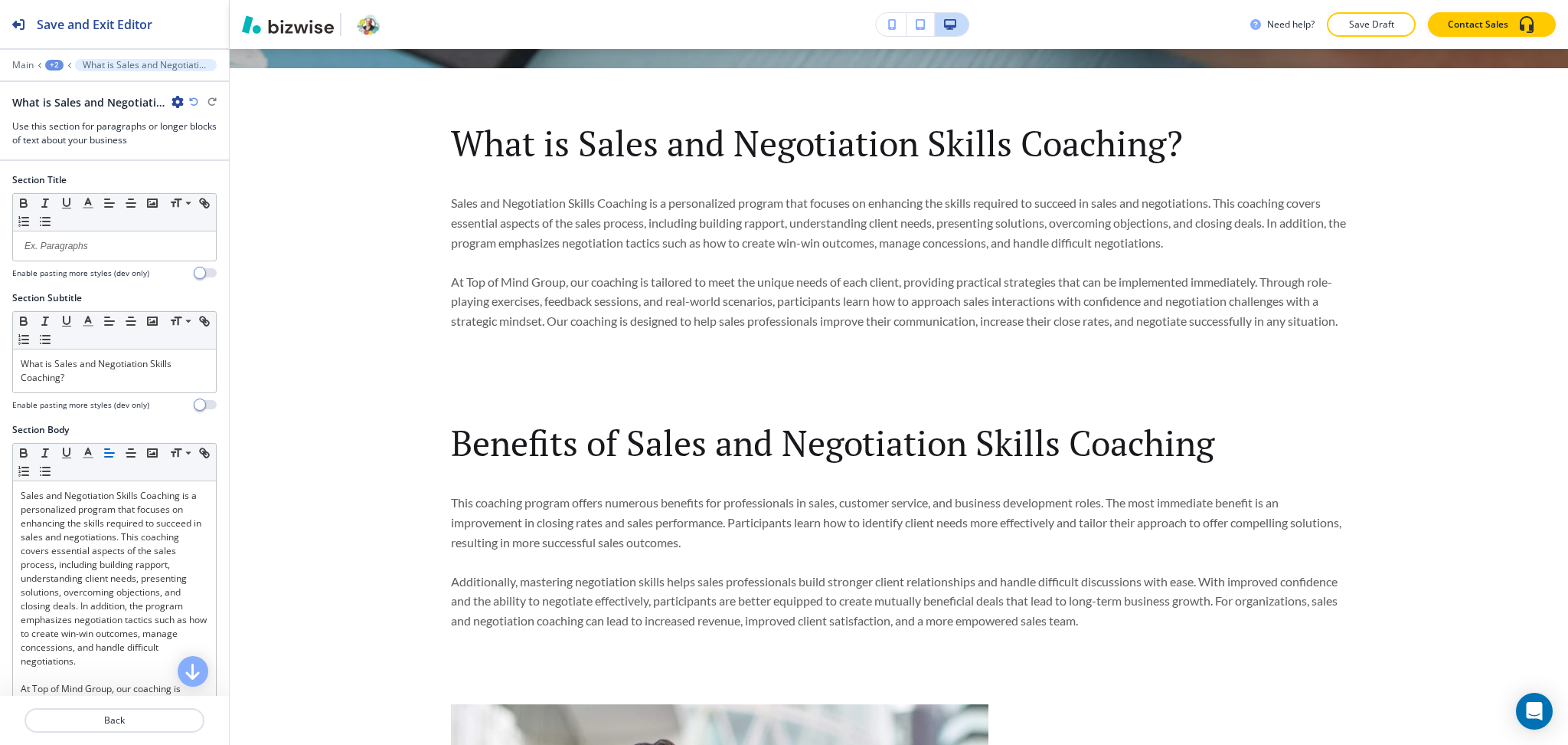
scroll to position [731, 0]
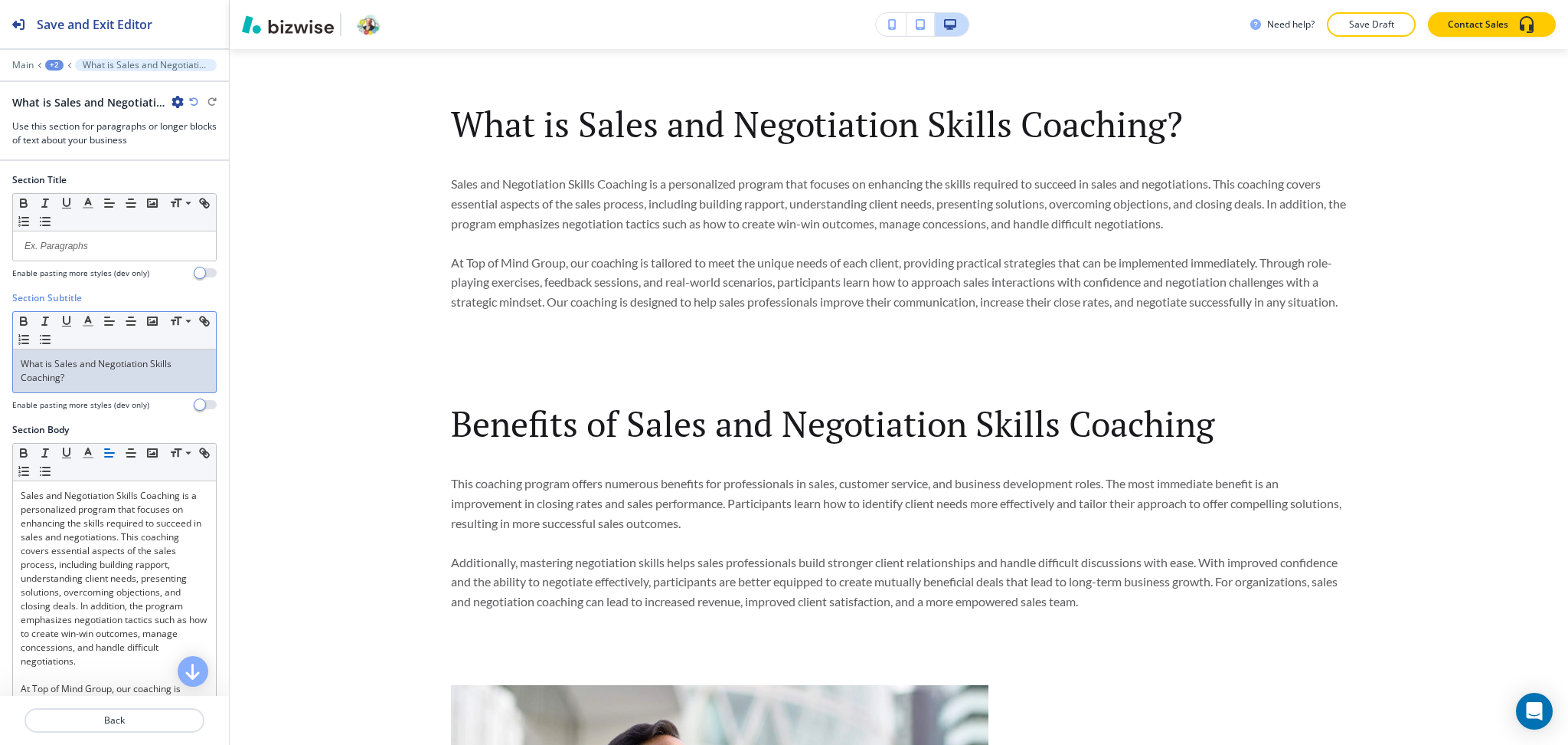
click at [89, 383] on p "What is Sales and Negotiation Skills Coaching?" at bounding box center [114, 370] width 188 height 27
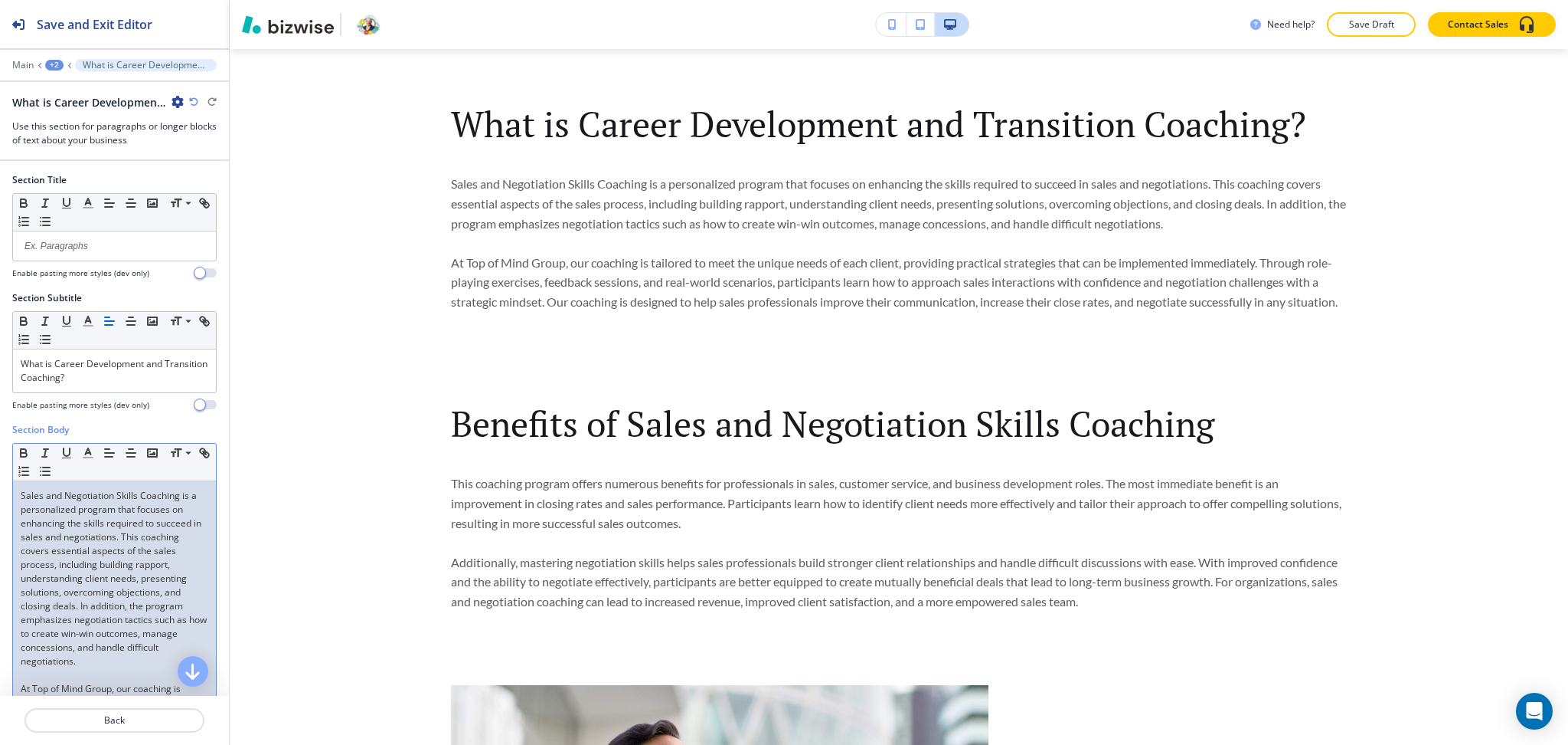
click at [129, 554] on p "Sales and Negotiation Skills Coaching is a personalized program that focuses on…" at bounding box center [114, 578] width 188 height 179
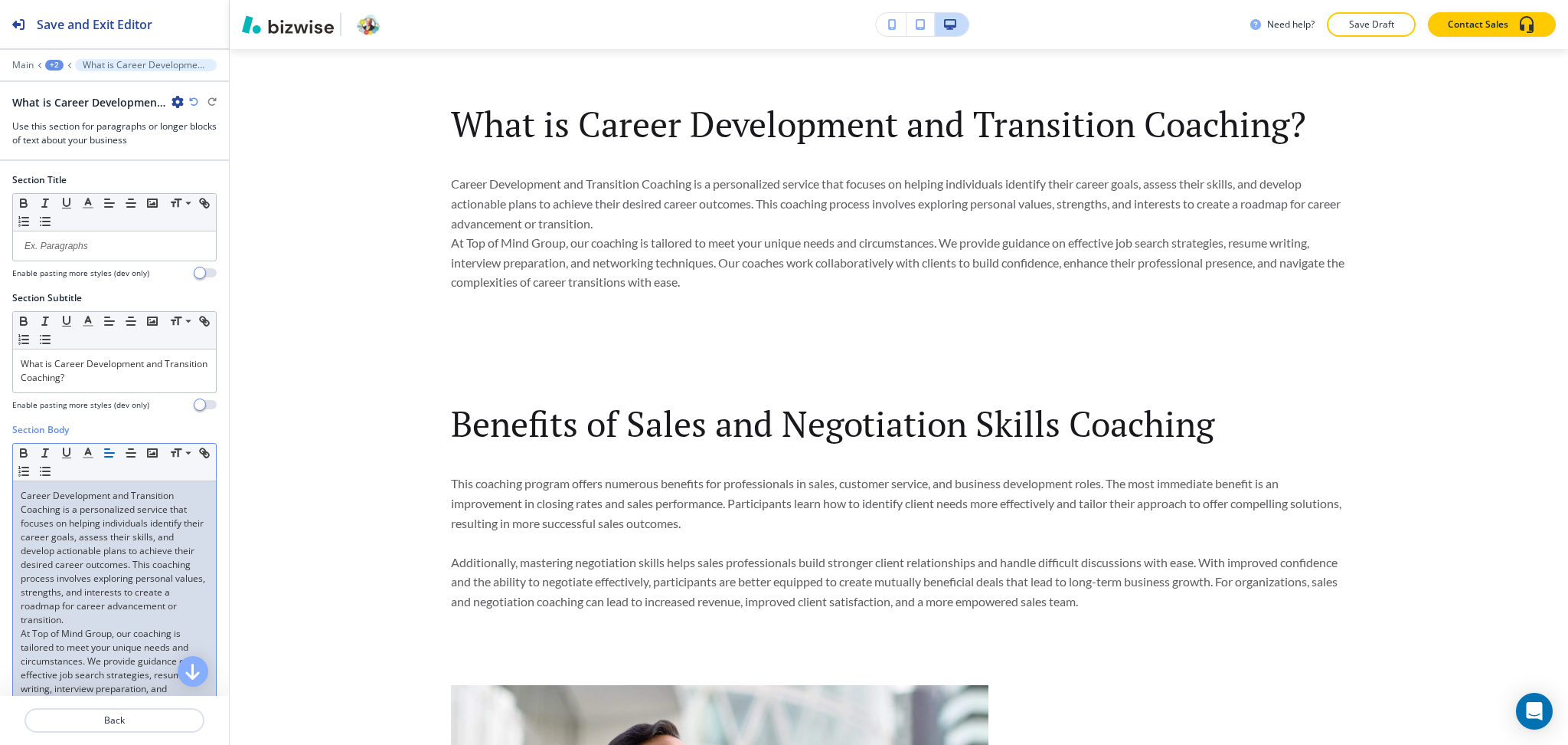
scroll to position [0, 0]
click at [164, 625] on p "Career Development and Transition Coaching is a personalized service that focus…" at bounding box center [114, 558] width 188 height 138
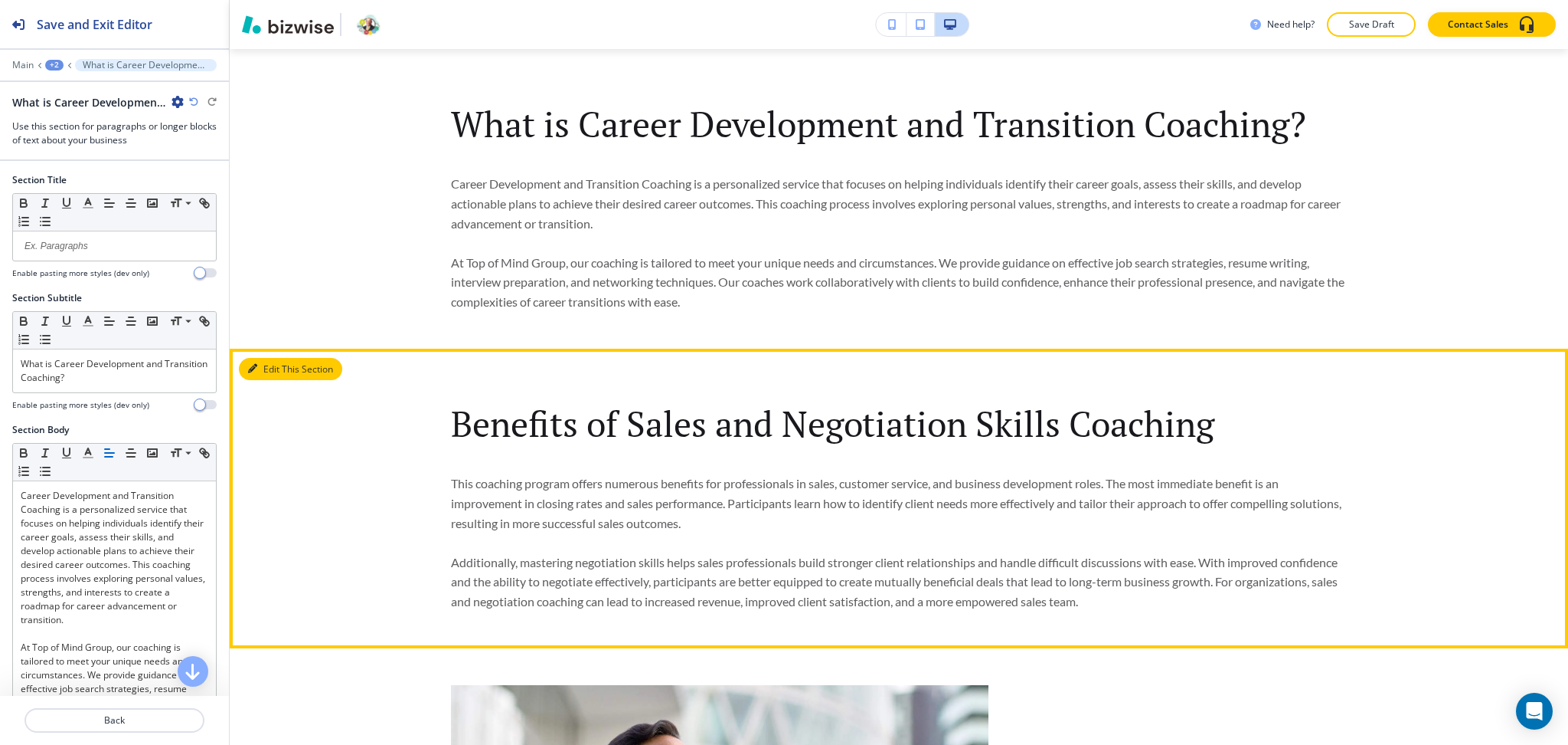
click at [264, 358] on button "Edit This Section" at bounding box center [290, 369] width 103 height 23
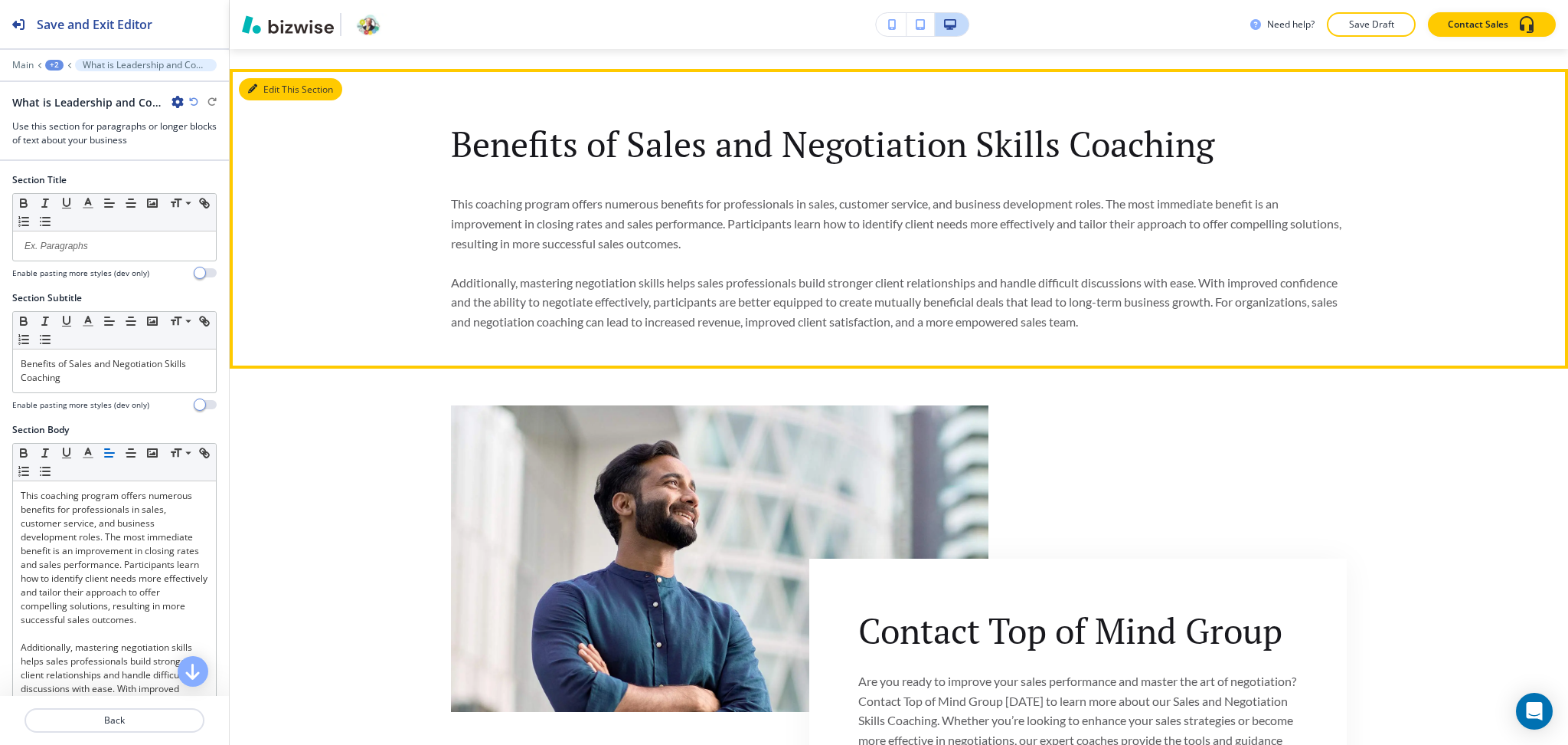
scroll to position [1031, 0]
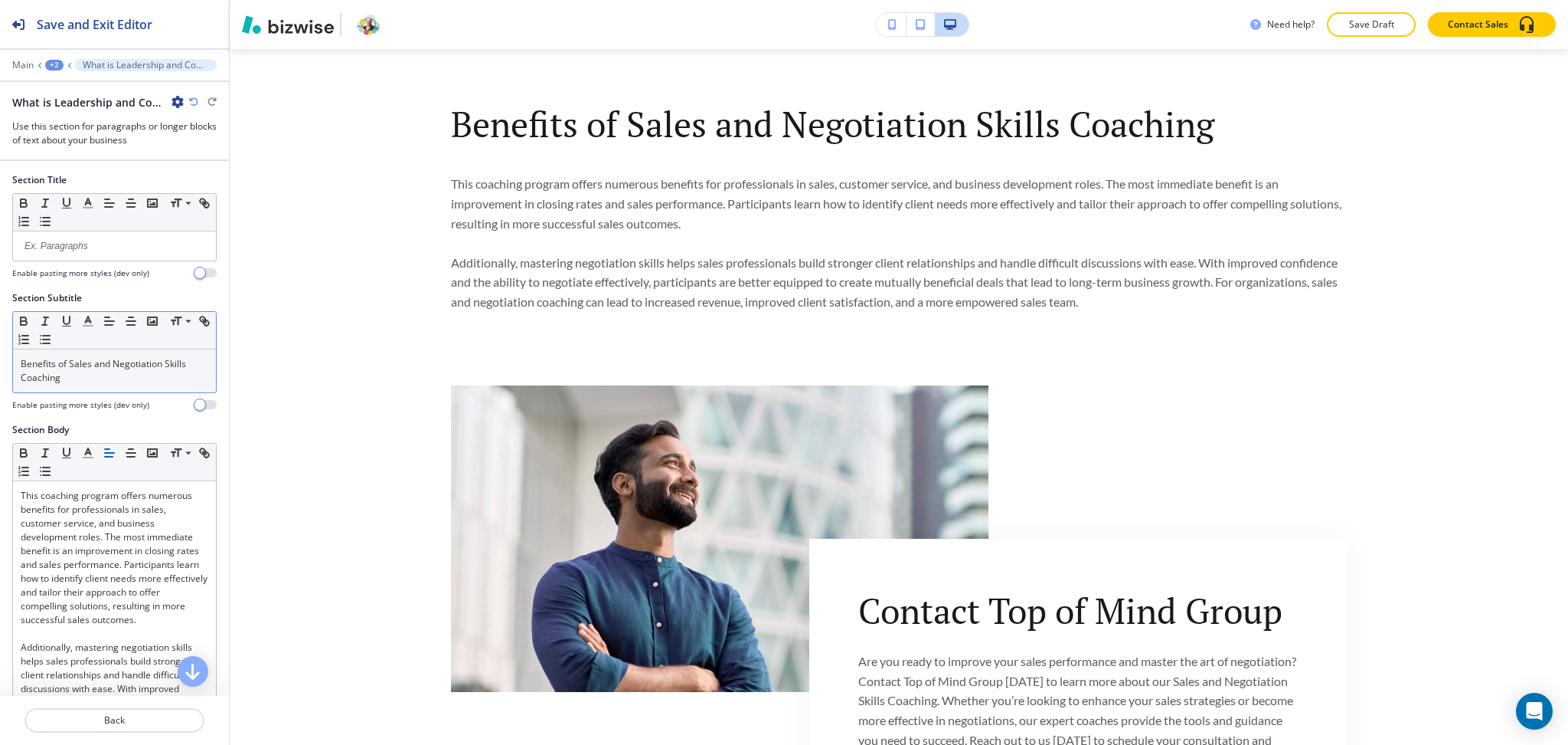
click at [117, 369] on p "Benefits of Sales and Negotiation Skills Coaching" at bounding box center [114, 370] width 188 height 27
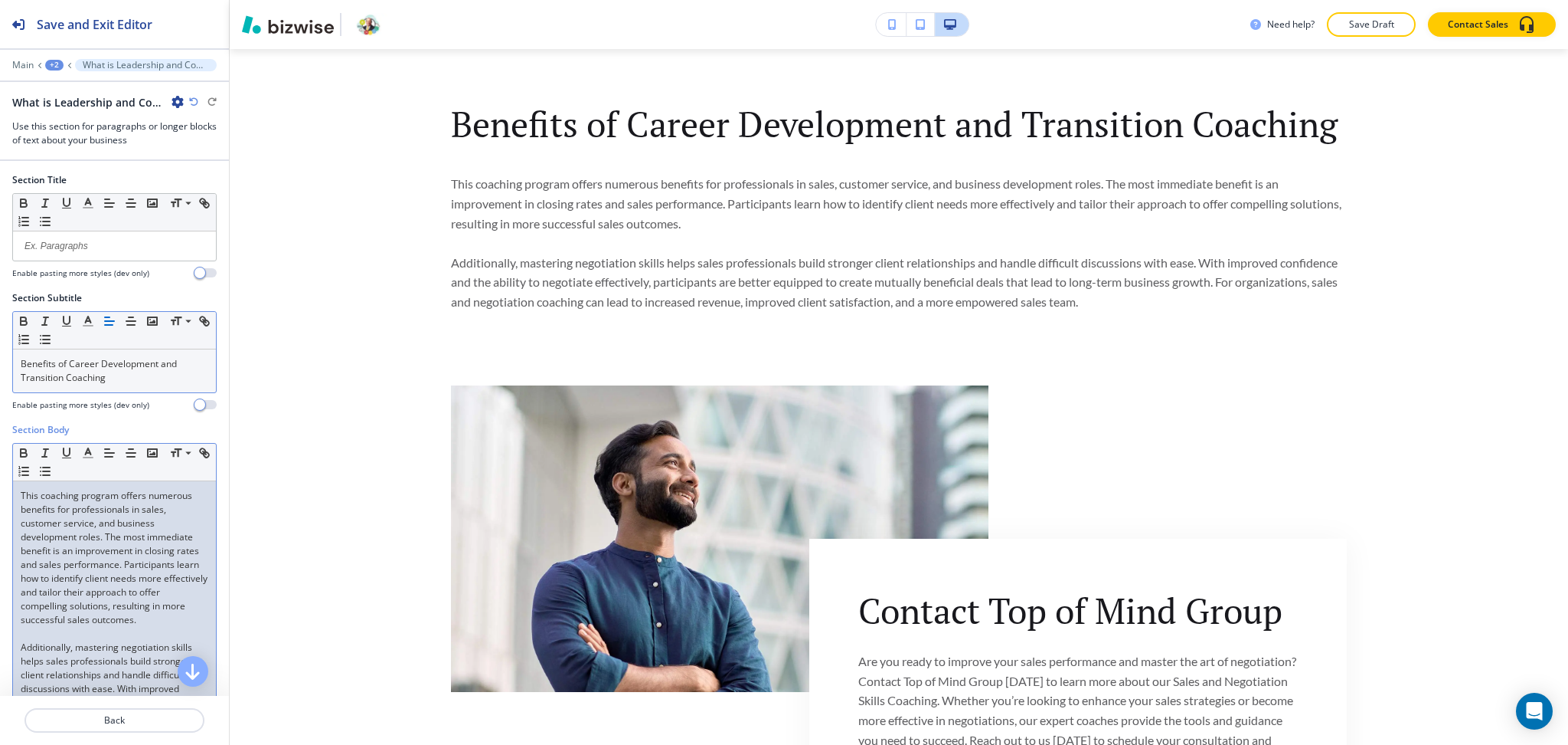
click at [113, 528] on p "This coaching program offers numerous benefits for professionals in sales, cust…" at bounding box center [114, 558] width 188 height 138
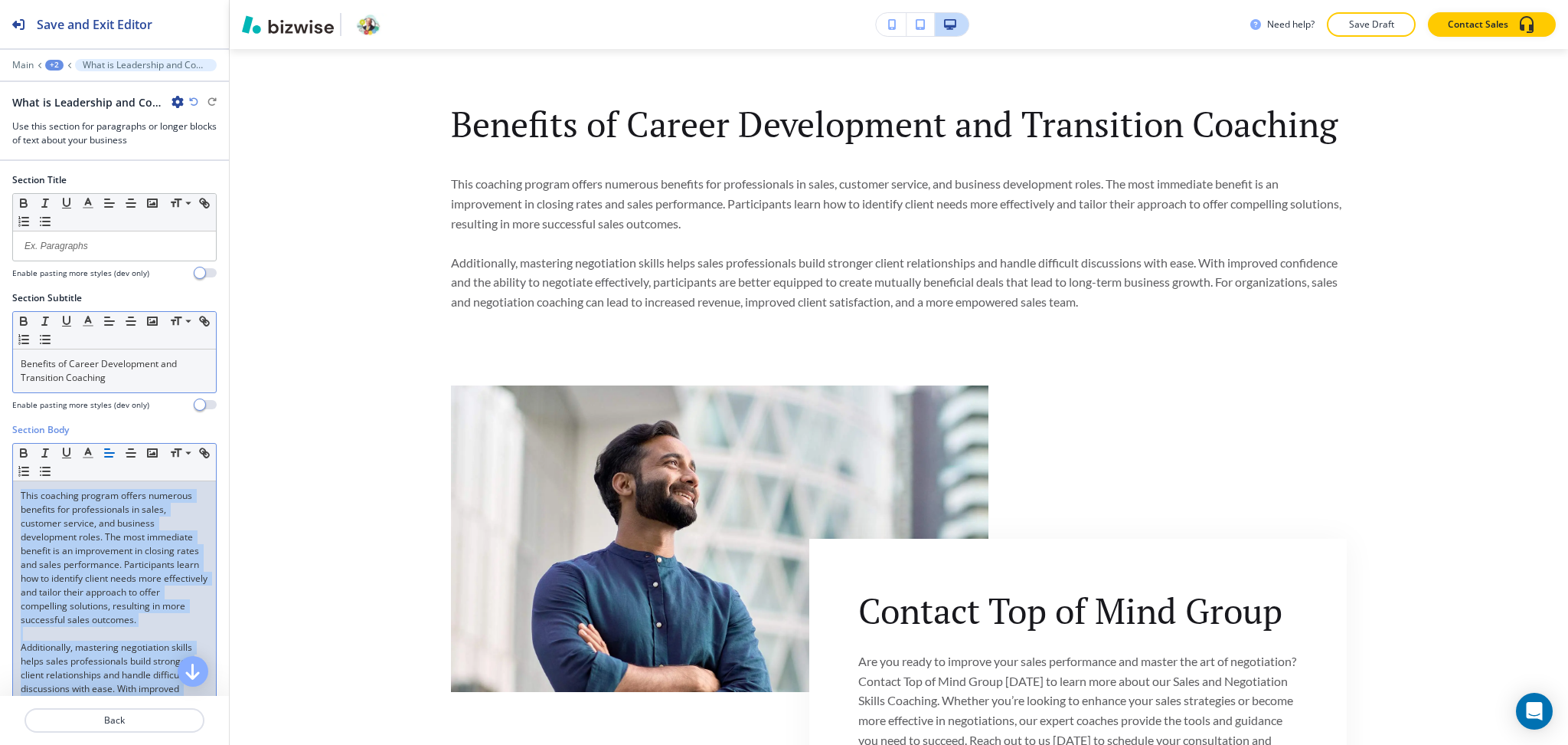
paste div
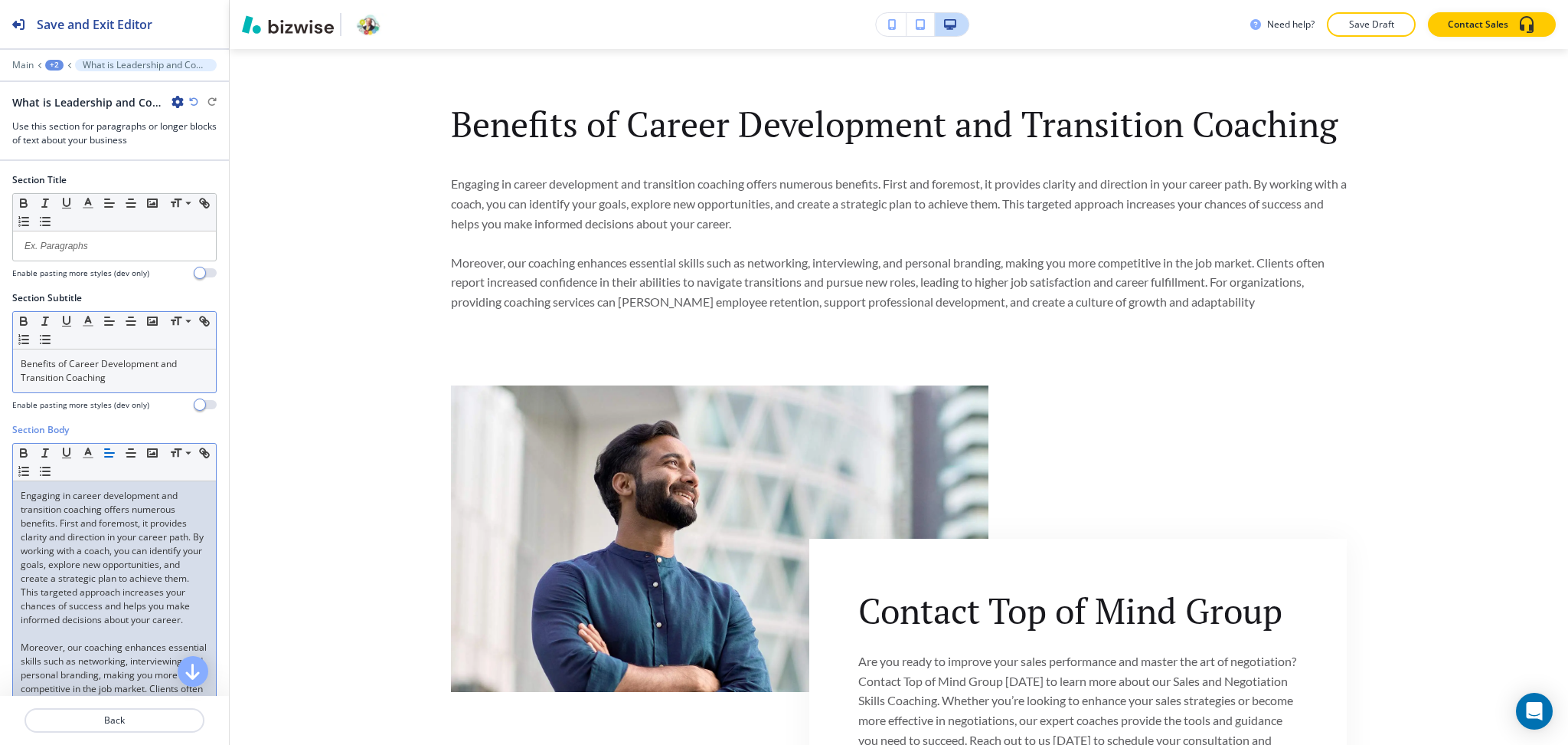
scroll to position [136, 0]
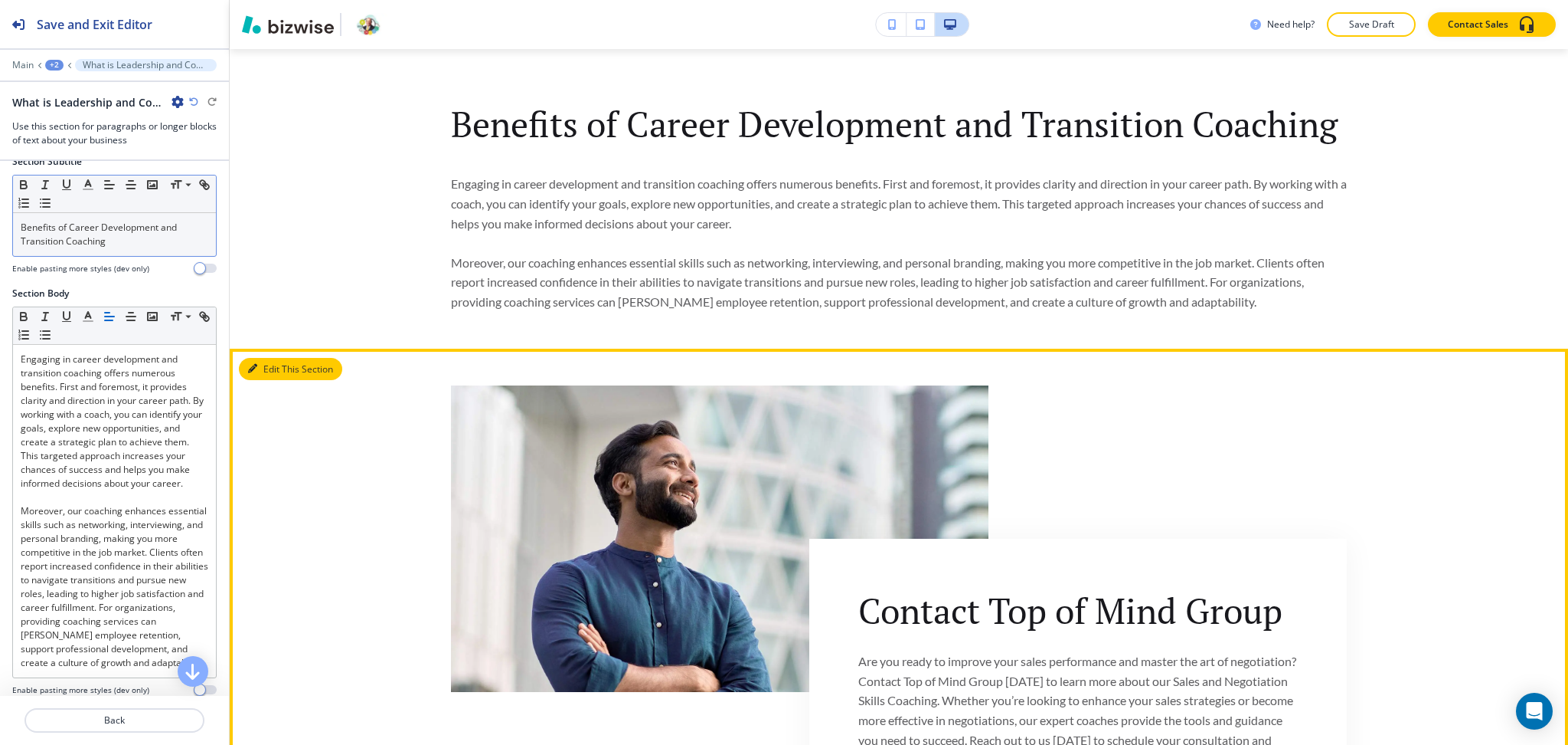
click at [270, 362] on button "Edit This Section" at bounding box center [290, 369] width 103 height 23
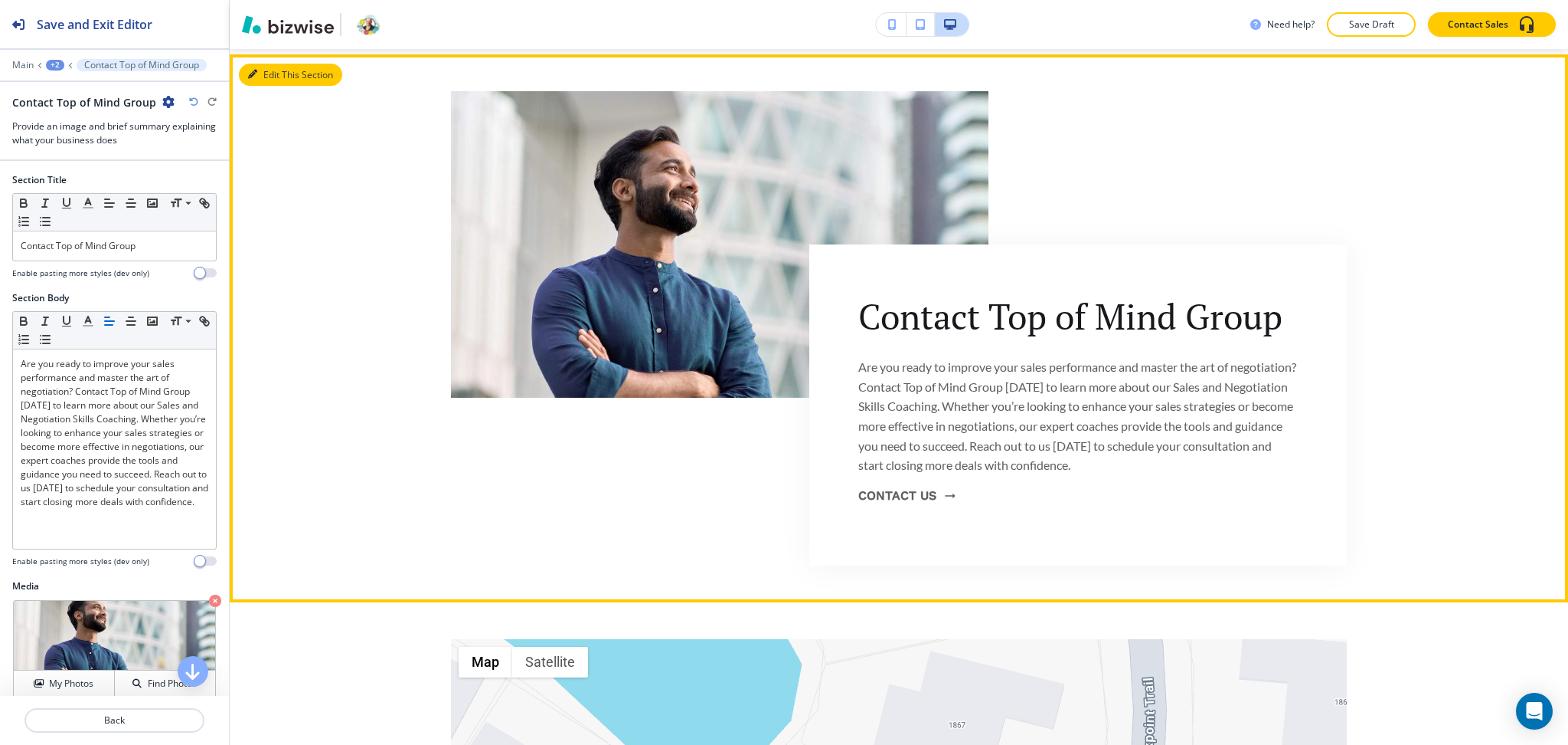
scroll to position [1330, 0]
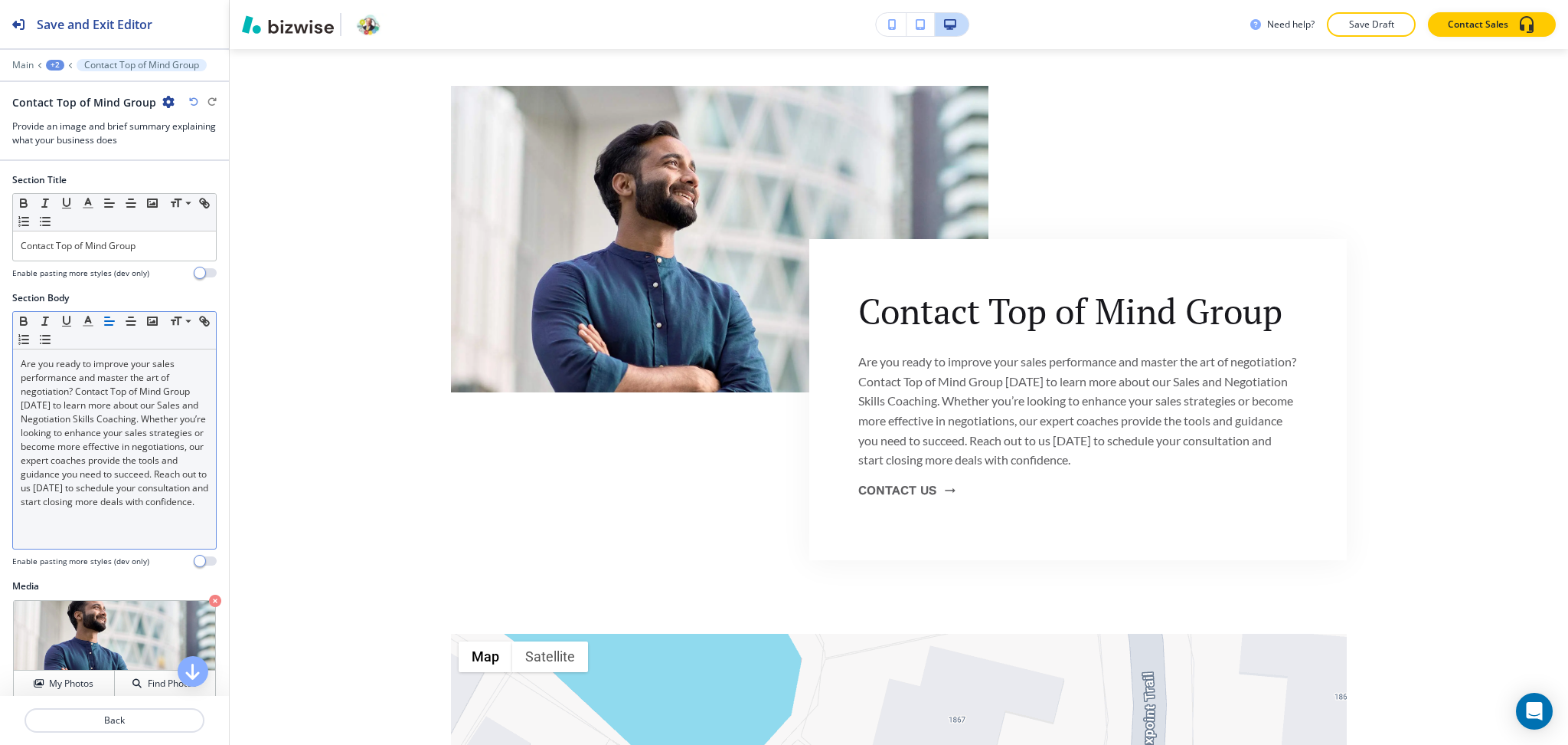
click at [136, 406] on p "Are you ready to improve your sales performance and master the art of negotiati…" at bounding box center [114, 433] width 188 height 152
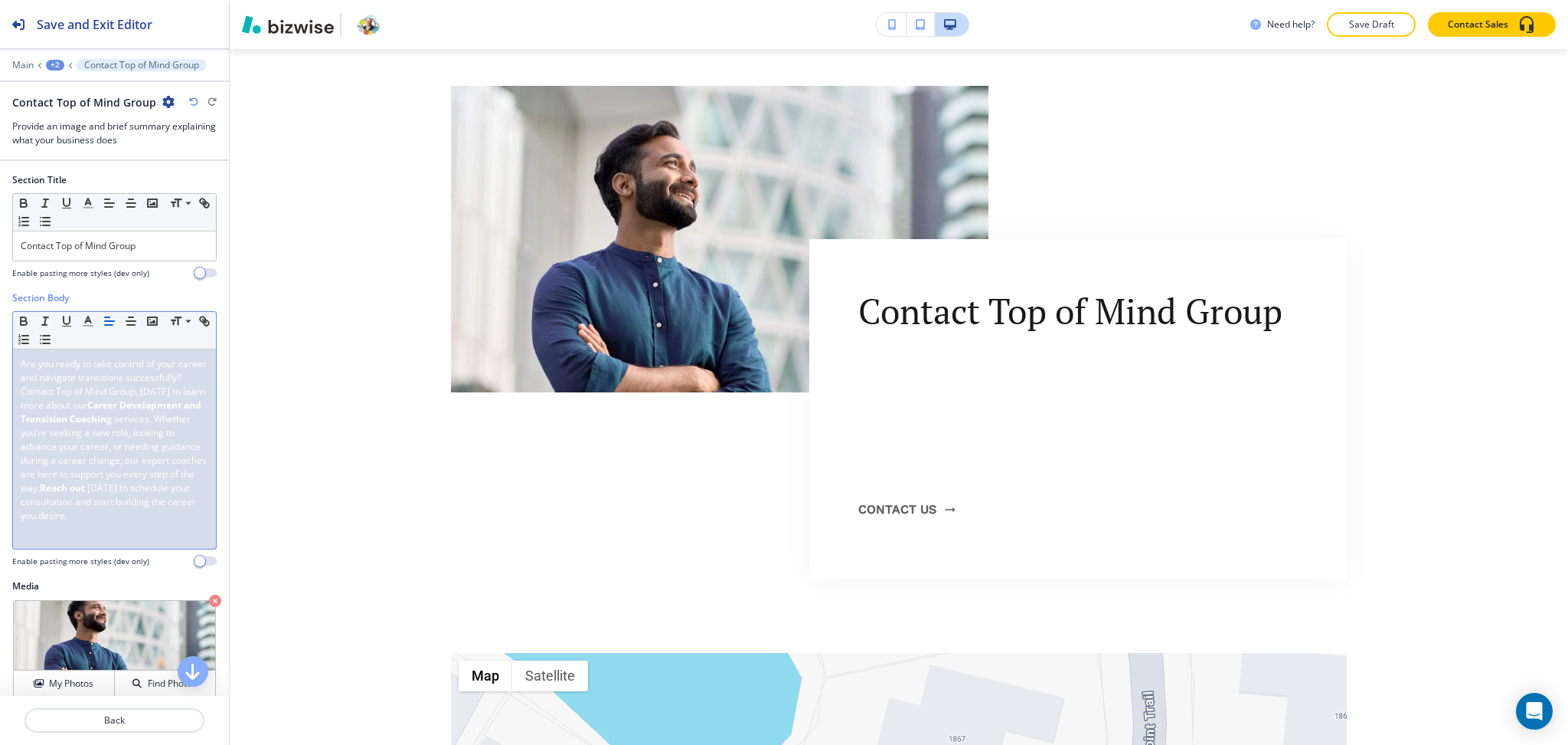
scroll to position [0, 0]
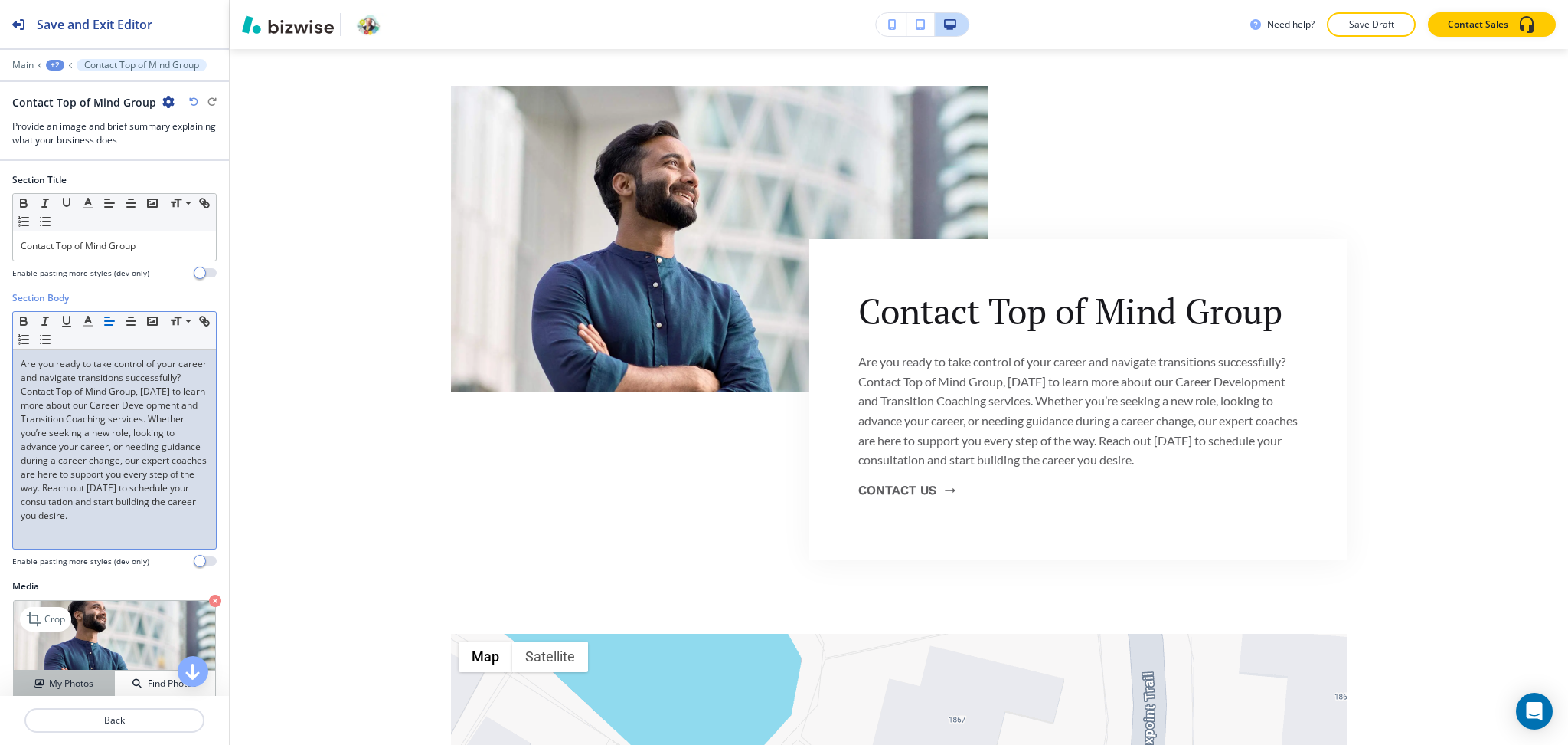
click at [70, 678] on h4 "My Photos" at bounding box center [71, 684] width 45 height 14
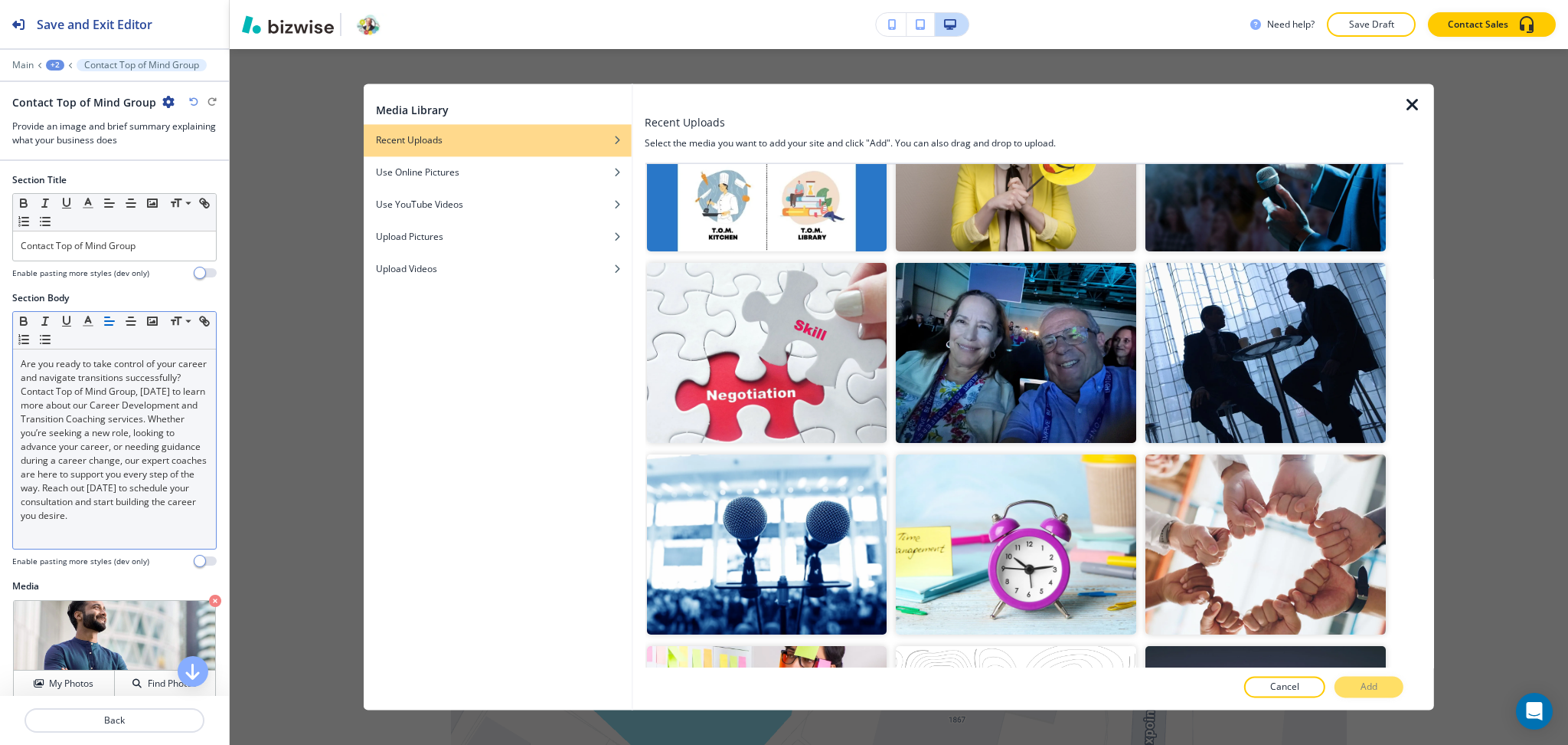
scroll to position [488, 0]
click at [1261, 492] on img "button" at bounding box center [1265, 544] width 240 height 180
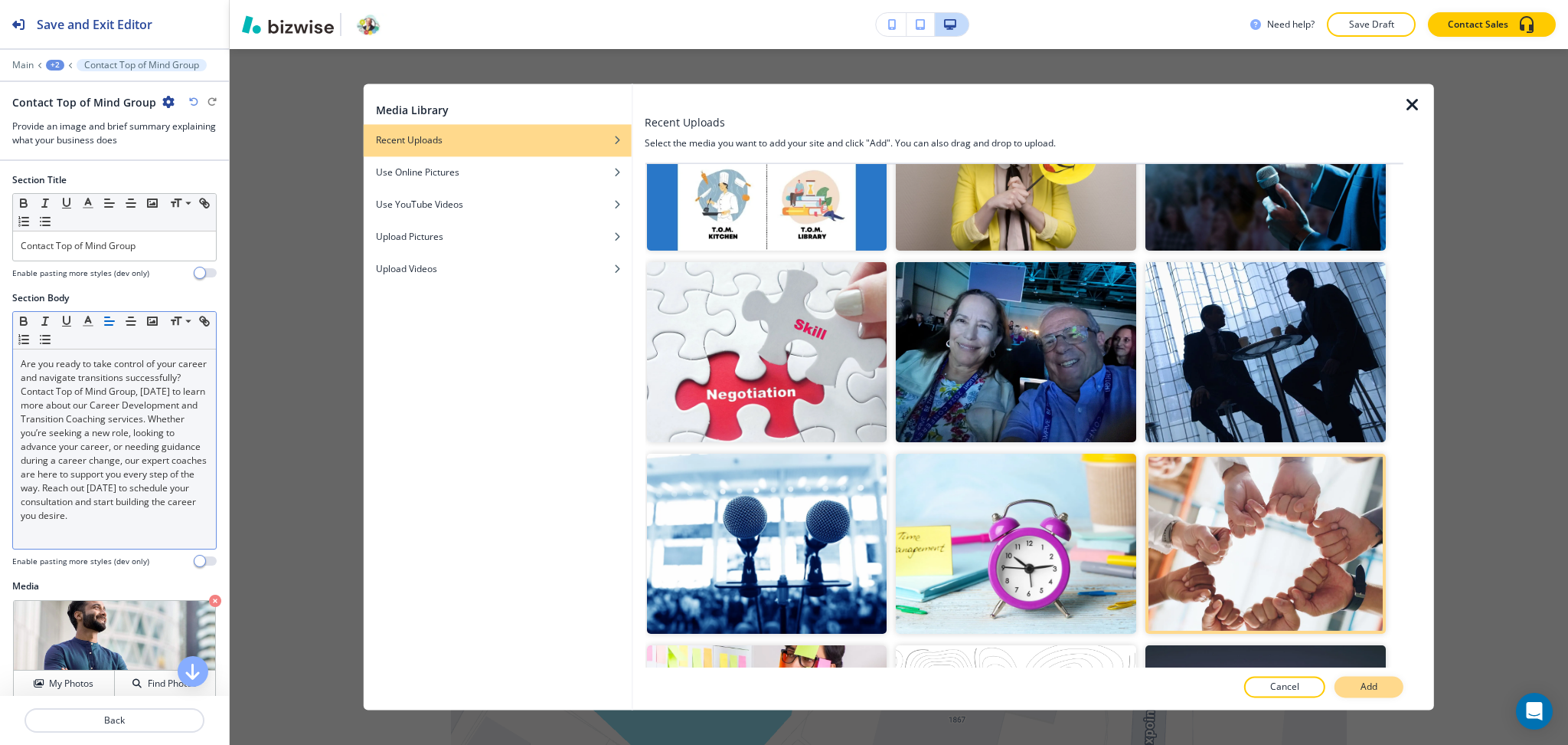
click at [1383, 685] on button "Add" at bounding box center [1369, 687] width 69 height 21
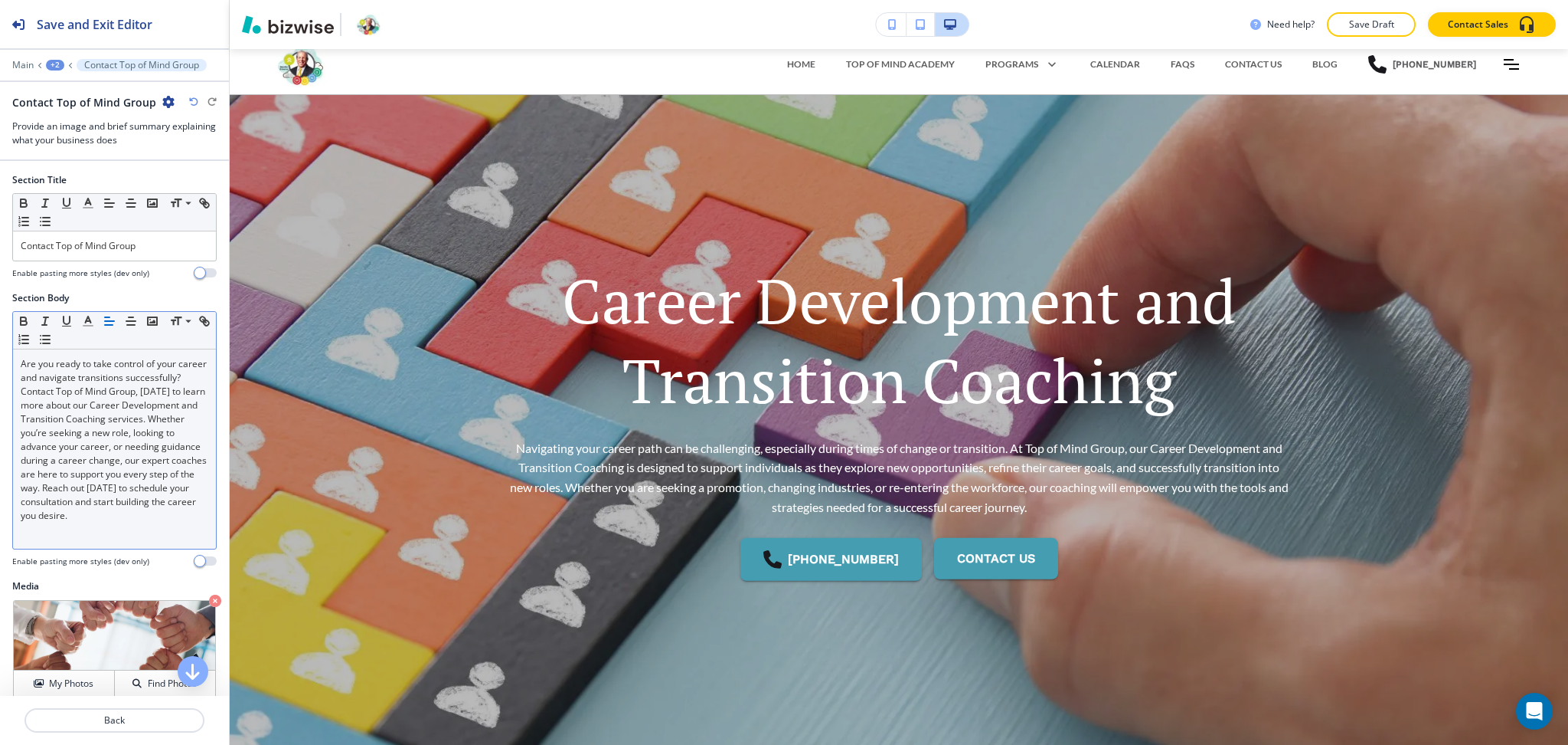
scroll to position [0, 0]
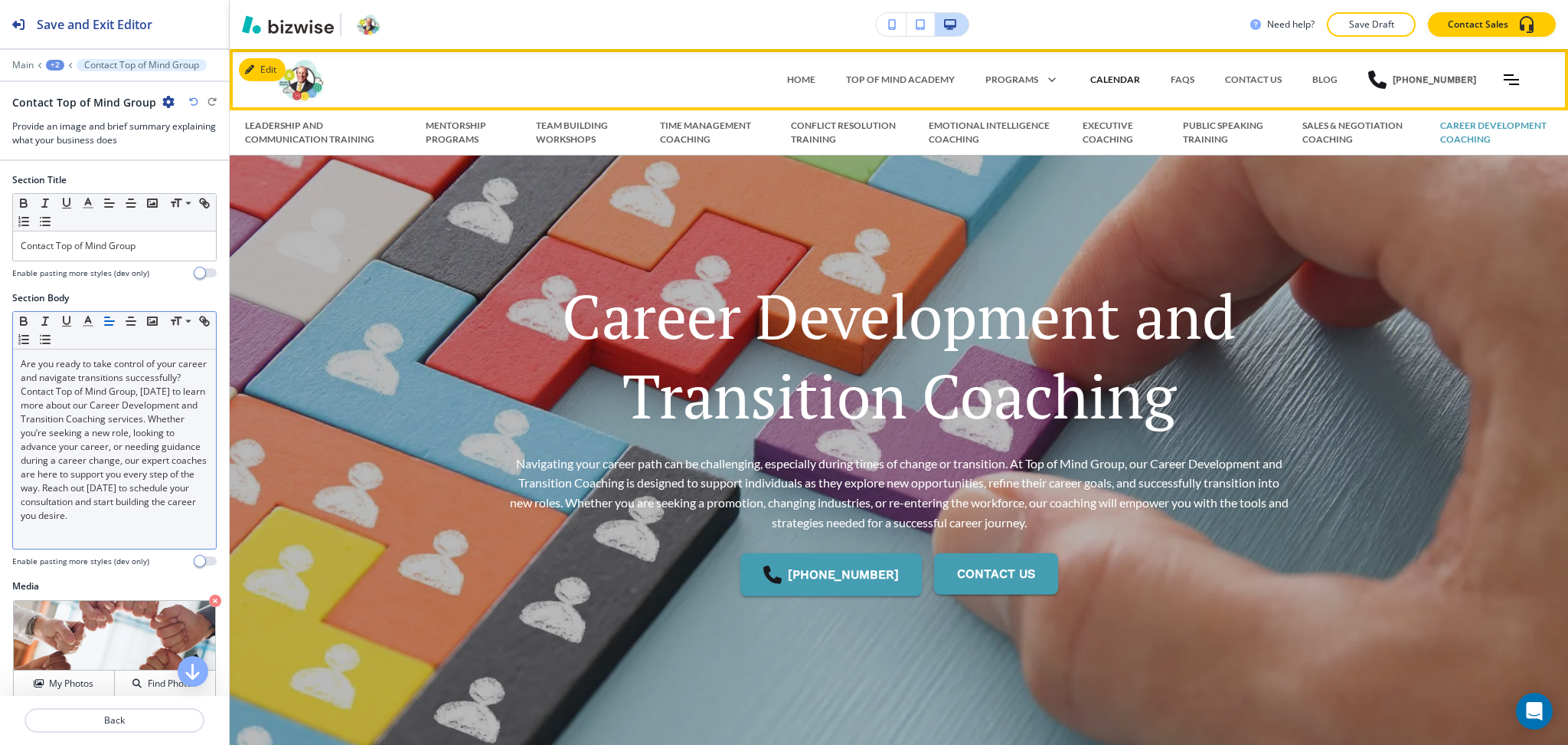
click at [1119, 80] on p "CALENDAR" at bounding box center [1115, 80] width 50 height 14
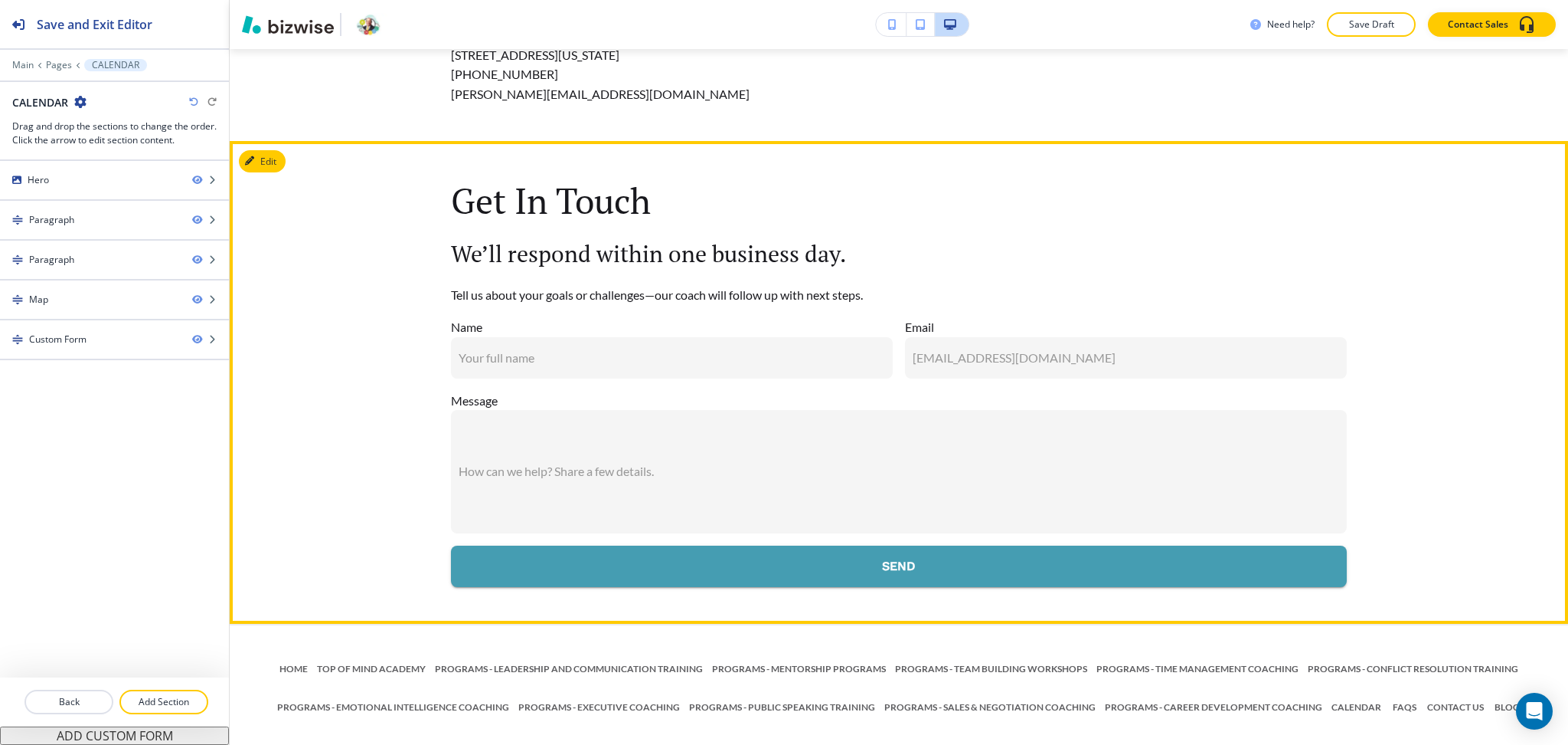
scroll to position [1487, 0]
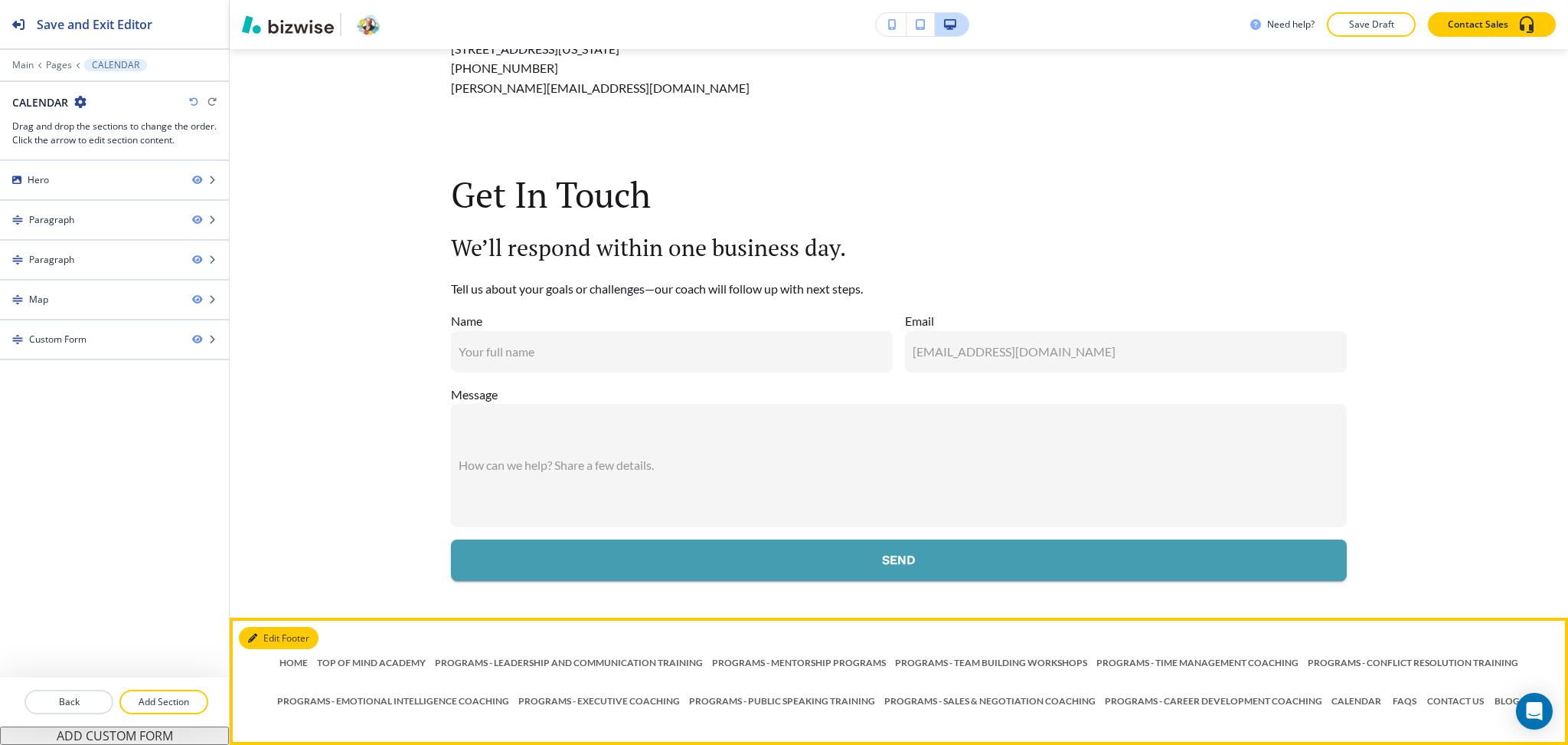
click at [277, 639] on button "Edit Footer" at bounding box center [278, 638] width 80 height 23
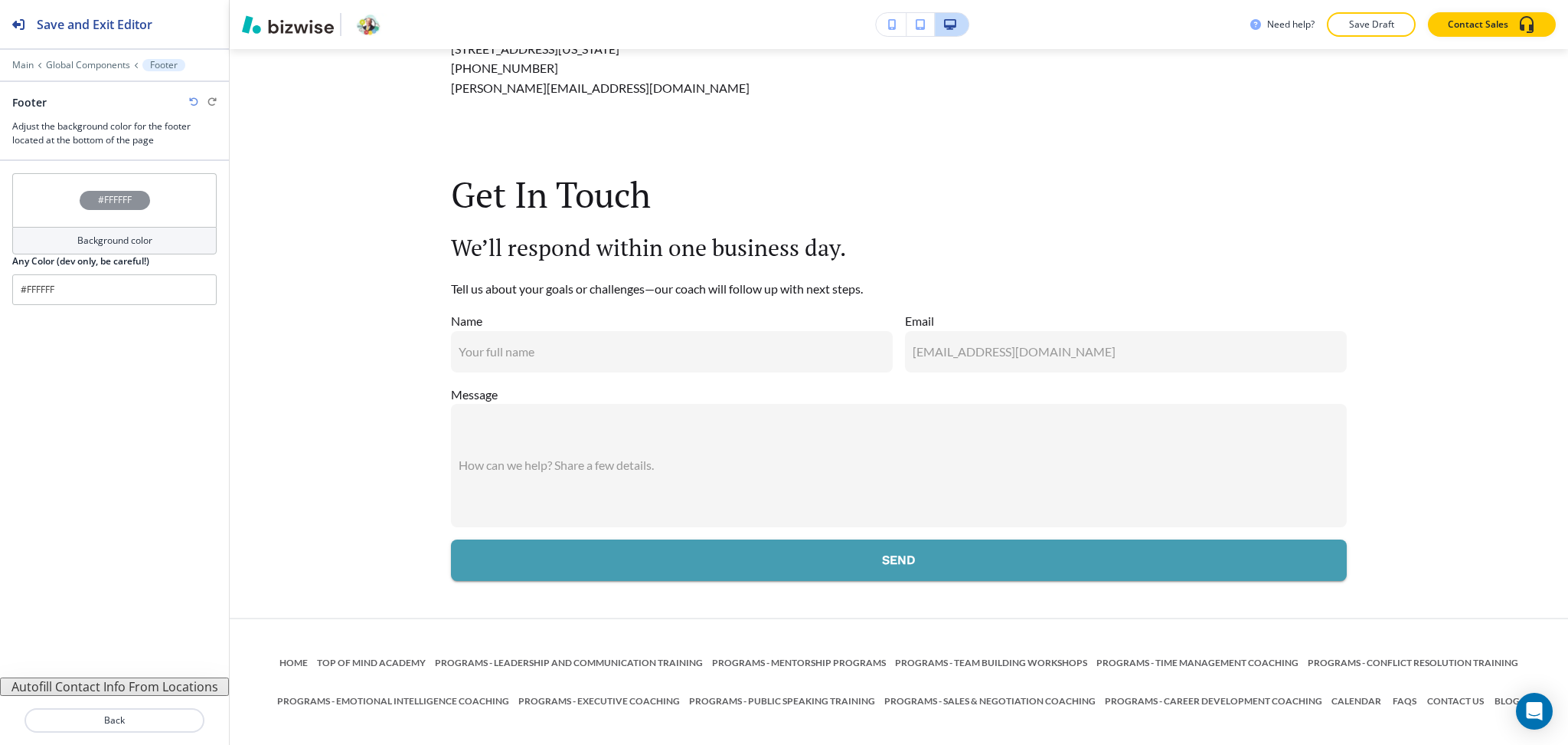
click at [188, 689] on button "Autofill Contact Info From Locations" at bounding box center [114, 686] width 229 height 18
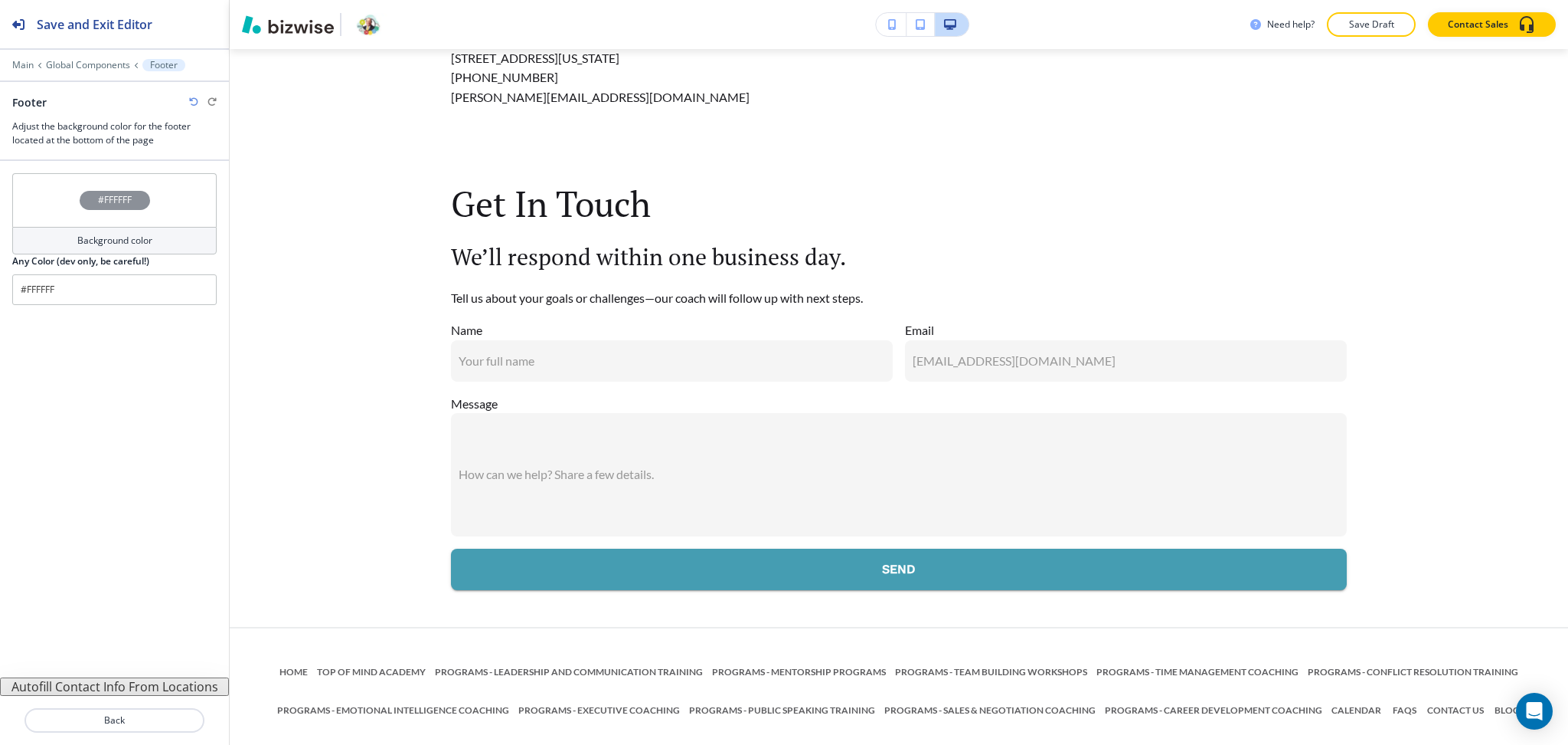
click at [160, 243] on div "Background color" at bounding box center [114, 240] width 204 height 27
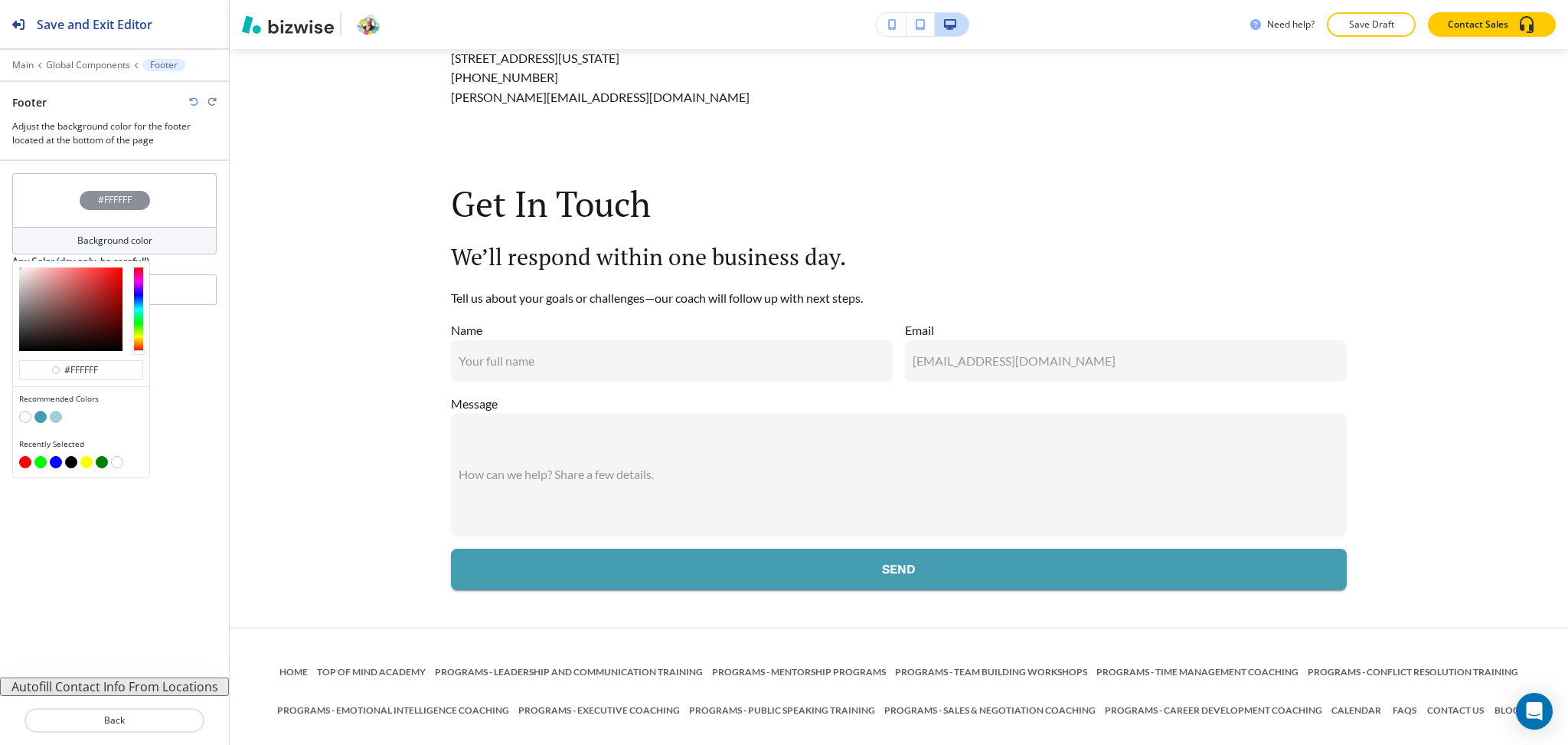
click at [54, 419] on button "button" at bounding box center [56, 417] width 13 height 13
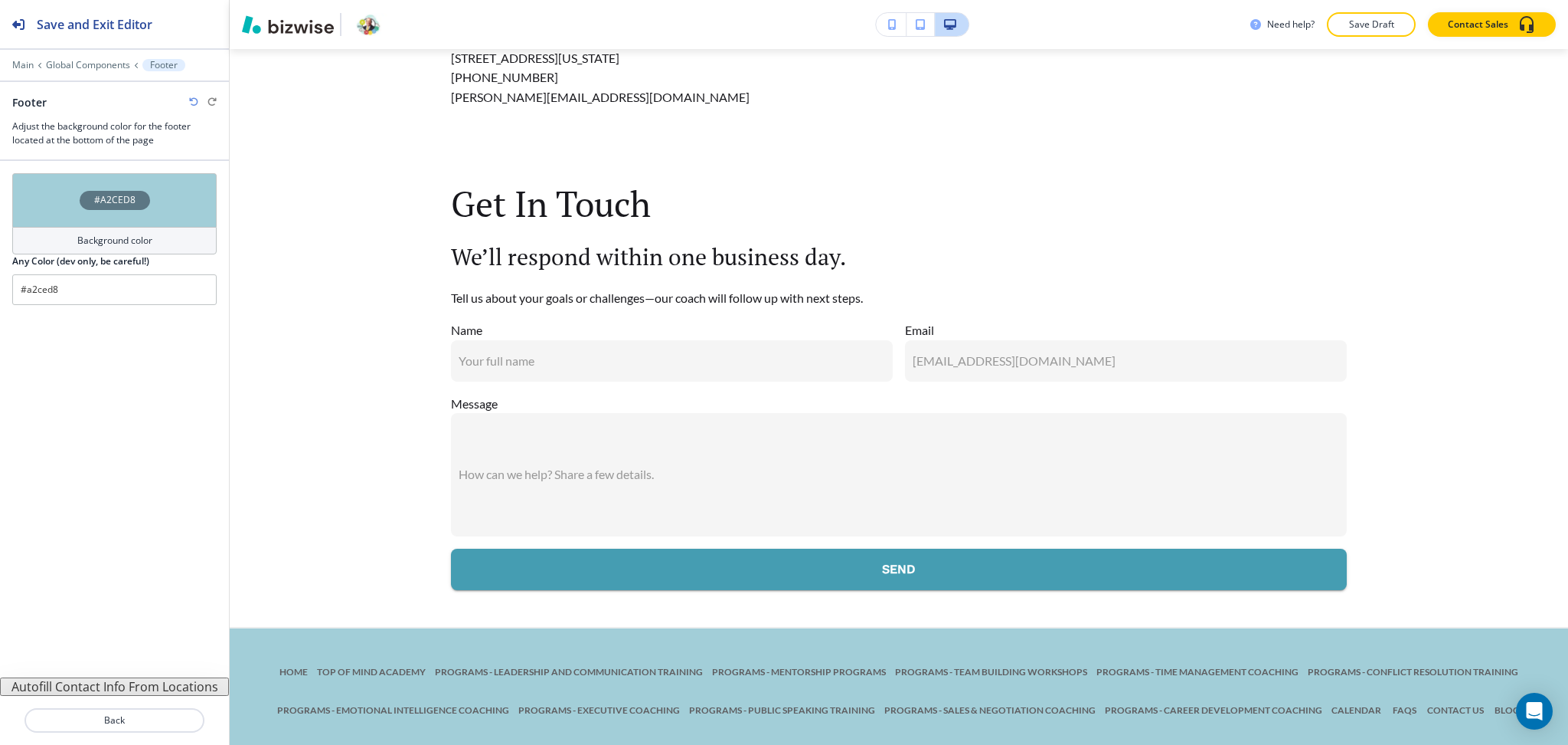
click at [75, 236] on div "Background color" at bounding box center [114, 240] width 204 height 27
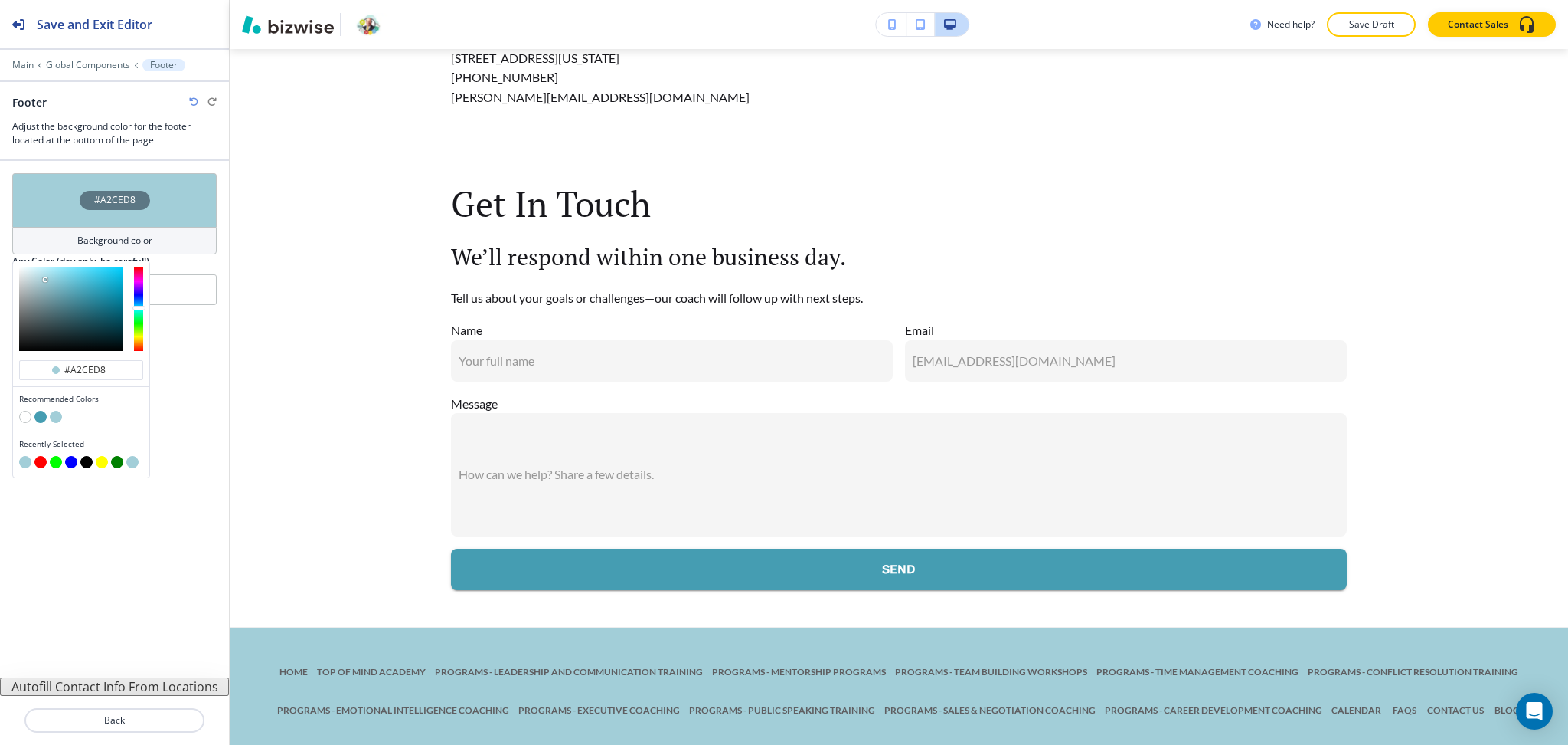
click at [45, 417] on button "button" at bounding box center [41, 417] width 13 height 13
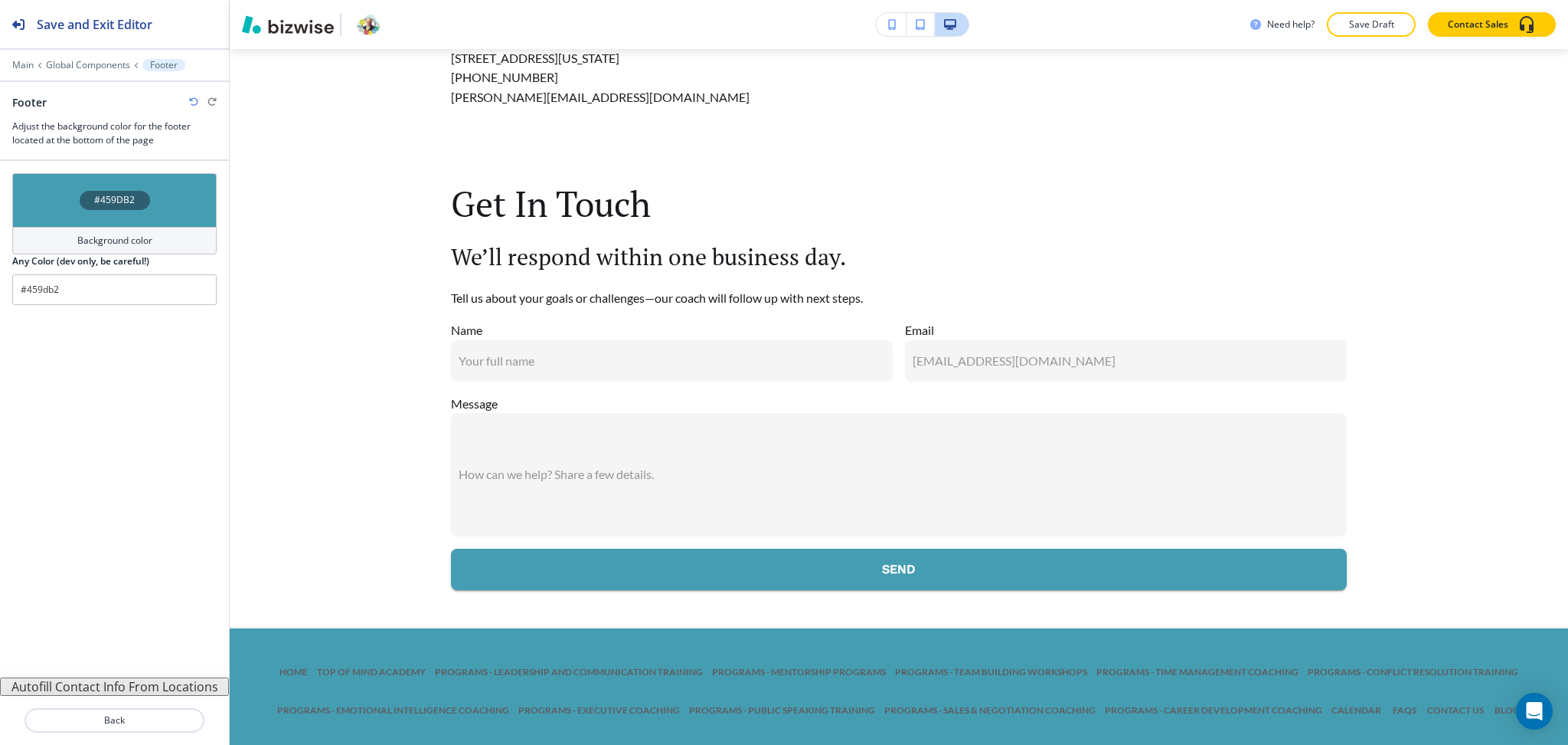
click at [96, 237] on h4 "Background color" at bounding box center [115, 241] width 75 height 14
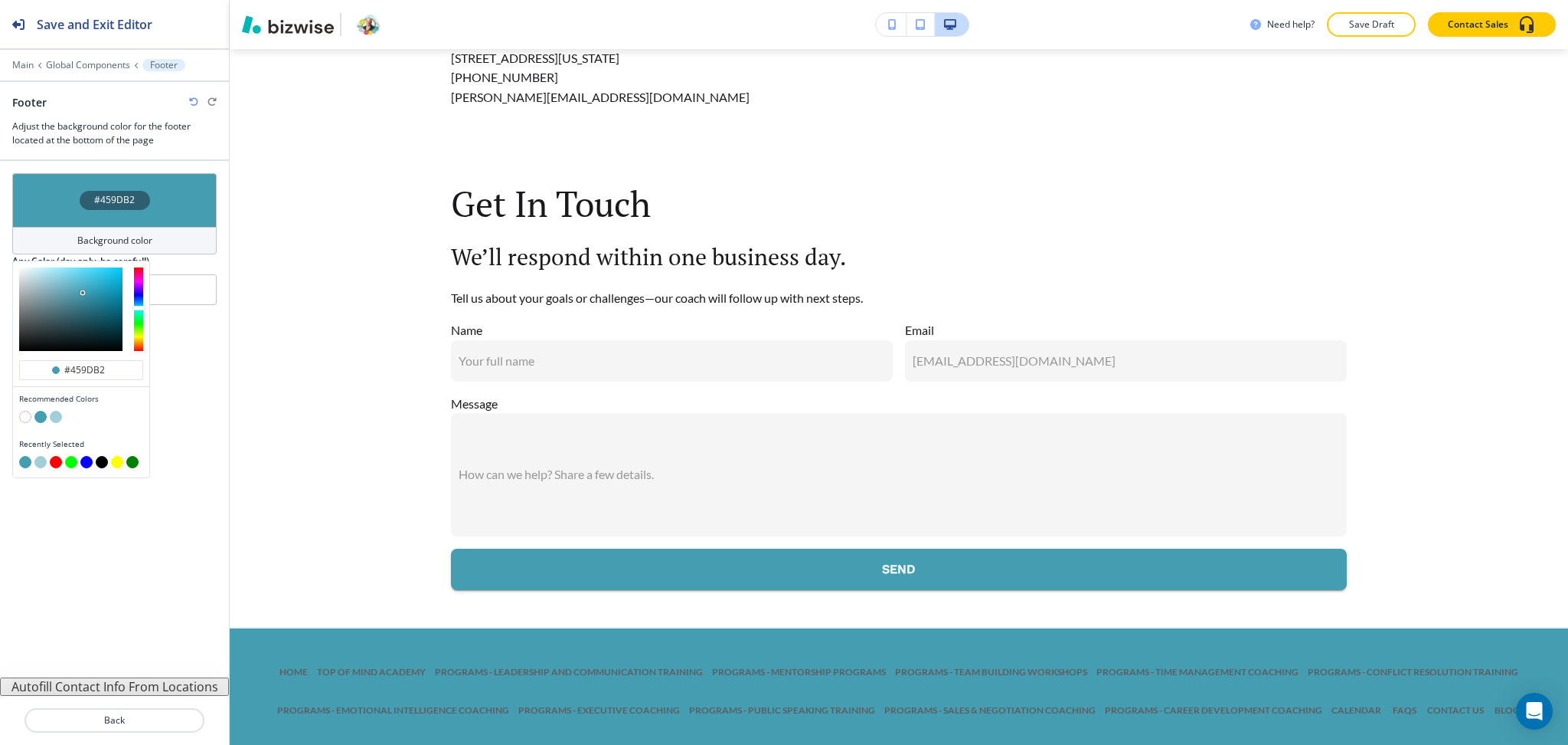
click at [53, 416] on button "button" at bounding box center [56, 417] width 13 height 13
type input "#a2ced8"
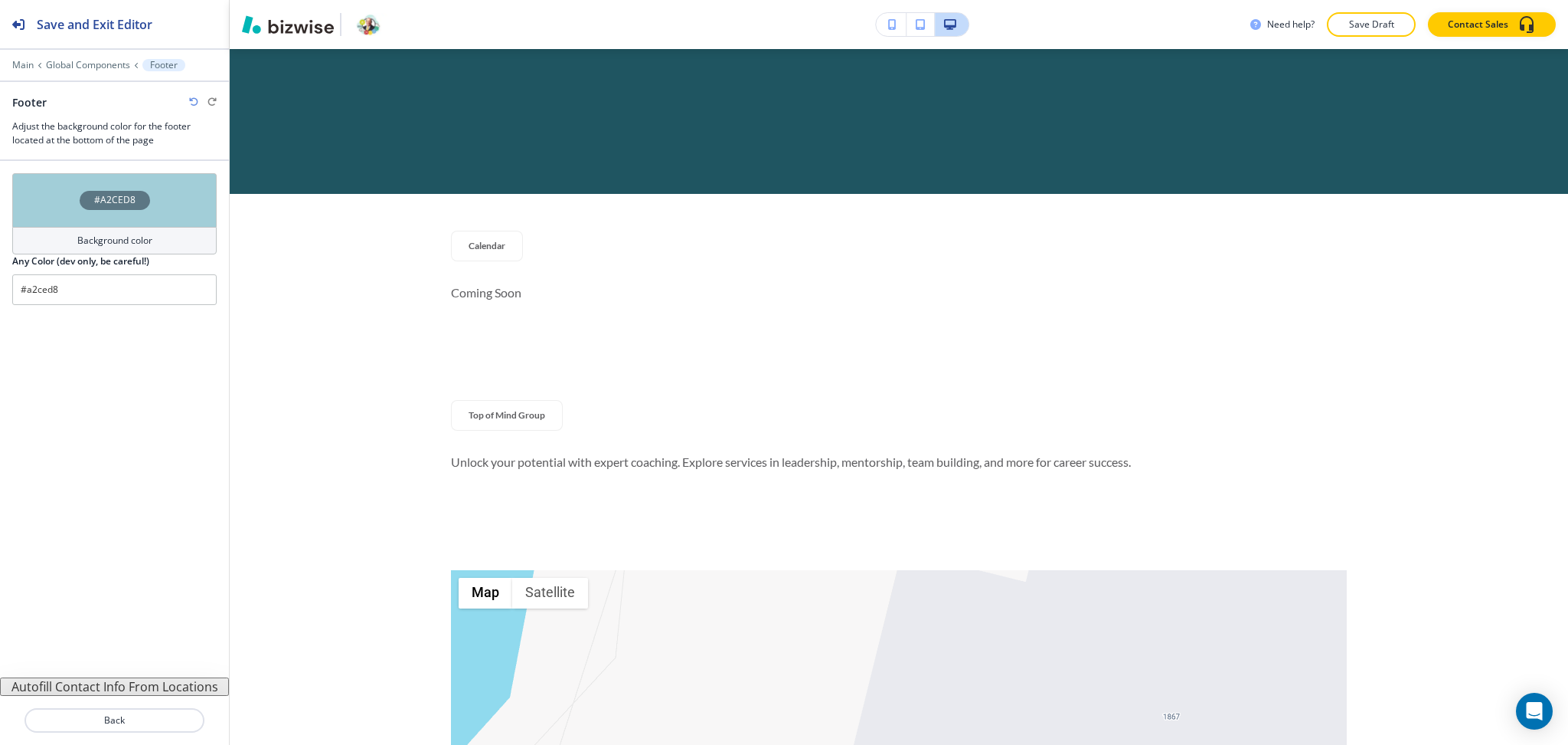
scroll to position [467, 0]
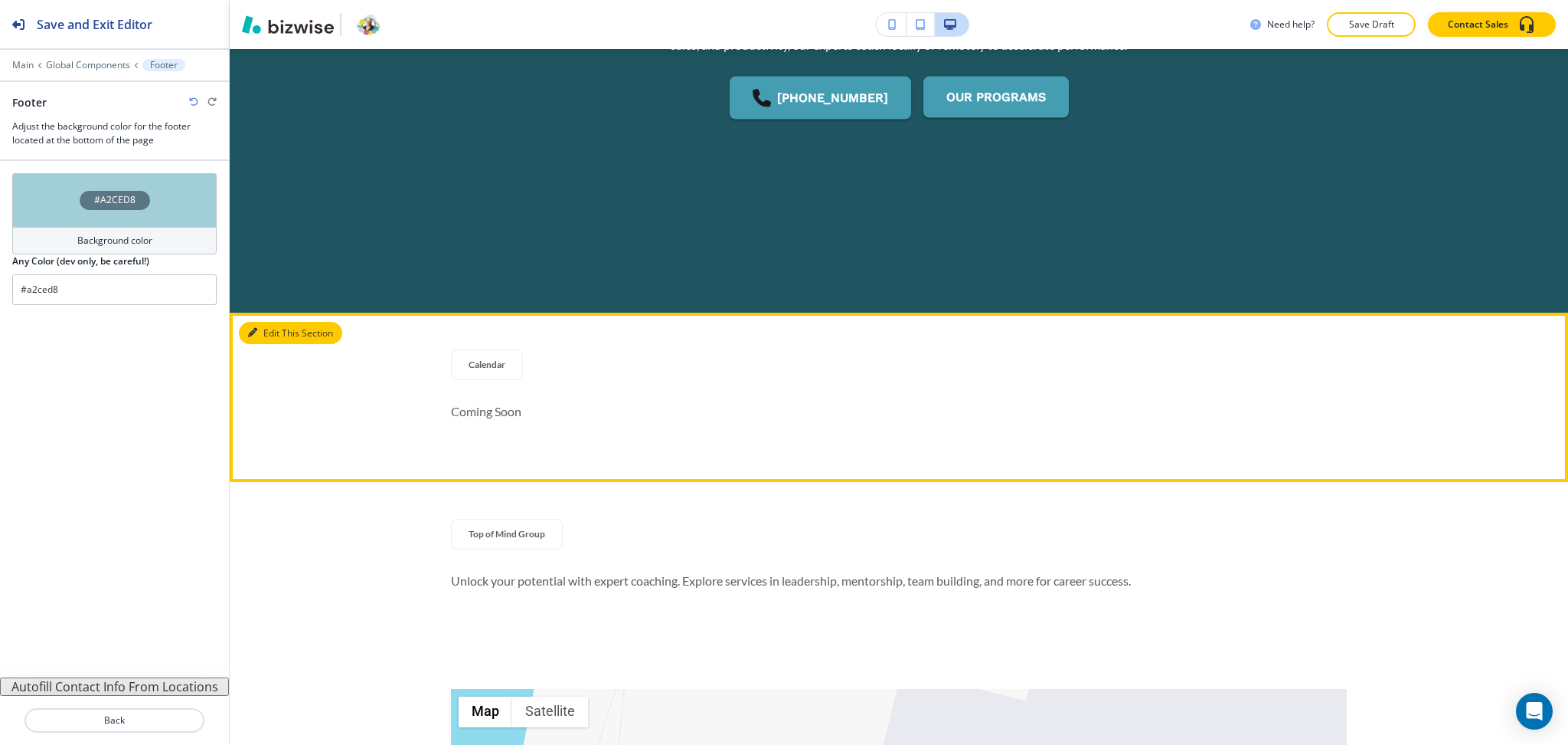
click at [254, 333] on icon "button" at bounding box center [253, 333] width 9 height 9
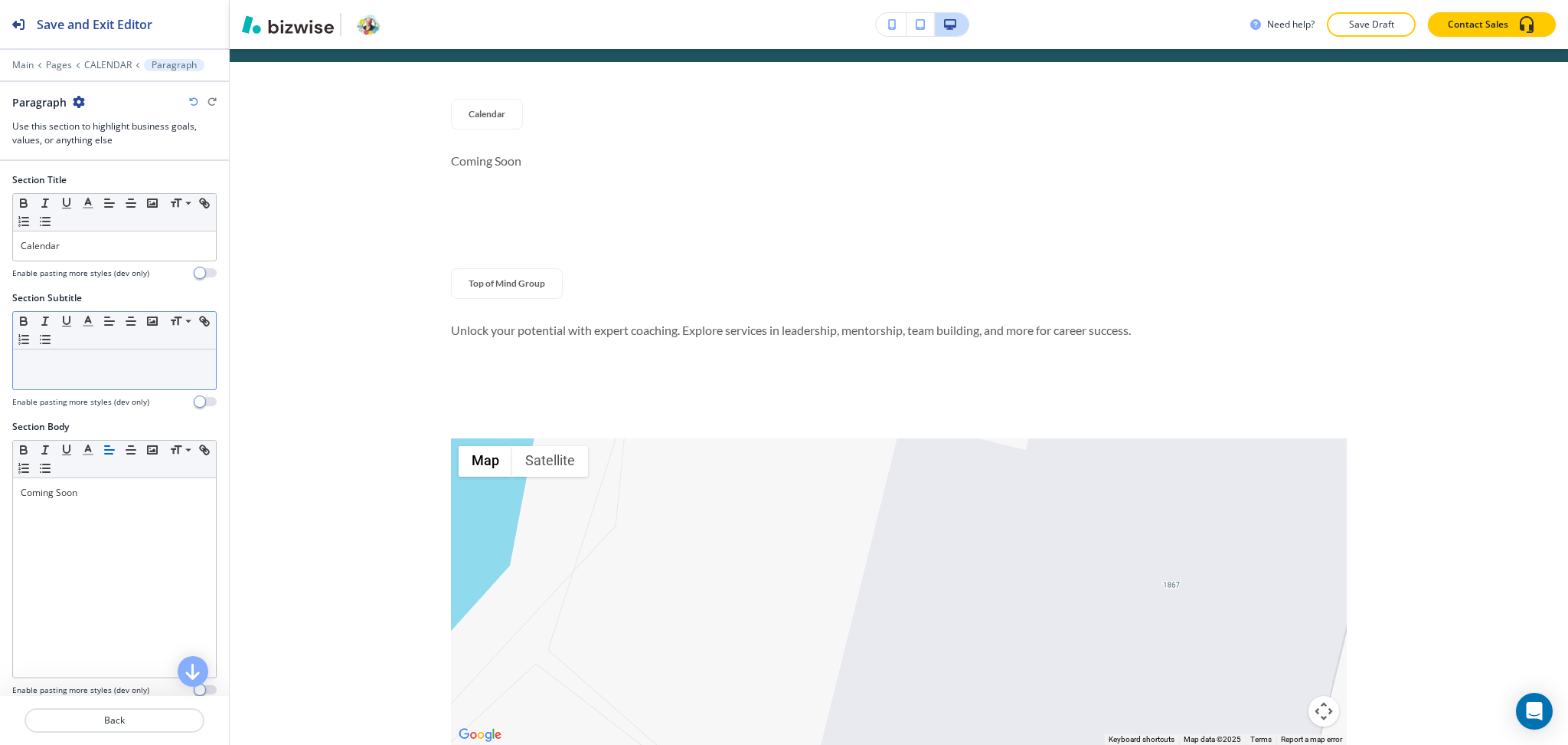
scroll to position [731, 0]
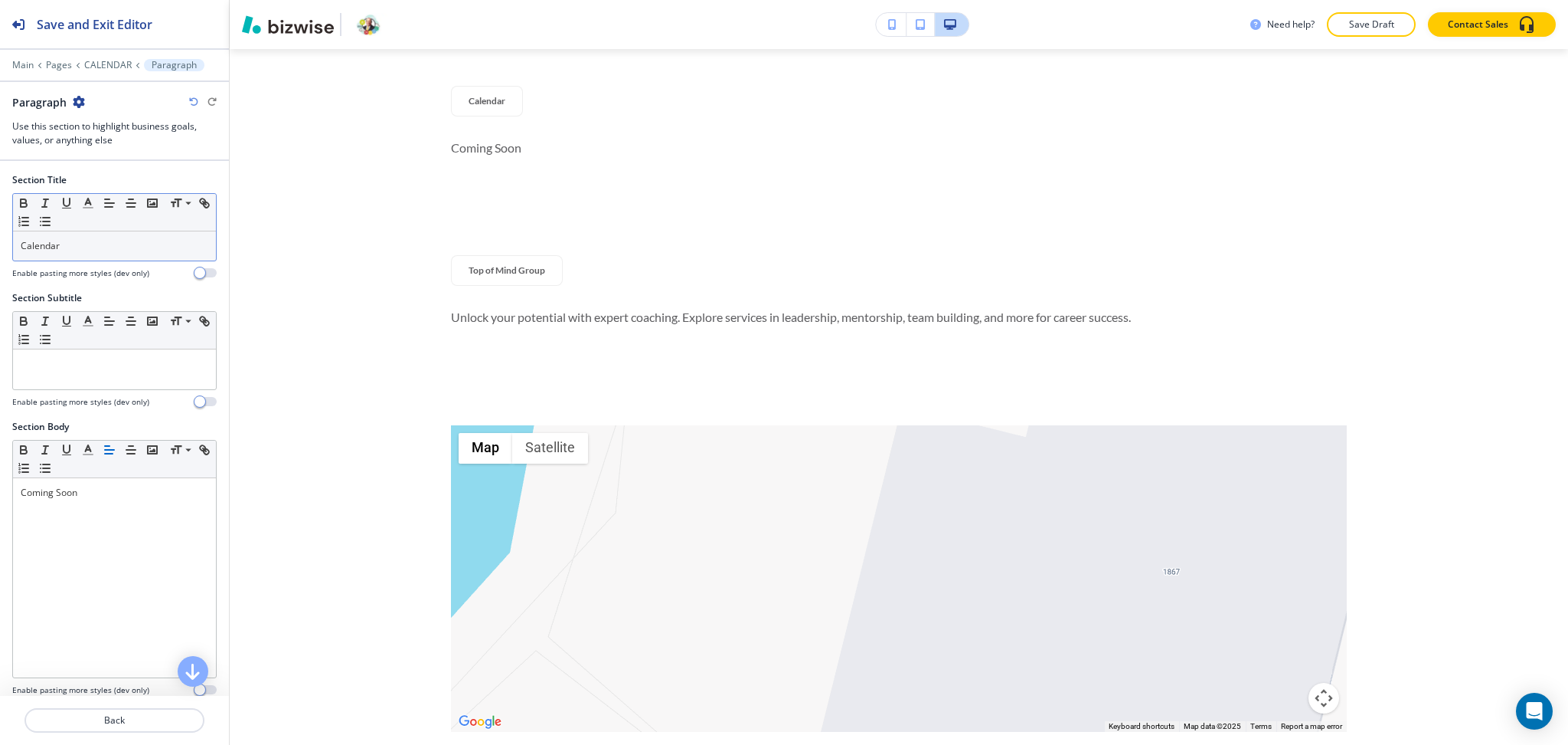
click at [106, 253] on div "Calendar" at bounding box center [114, 246] width 203 height 29
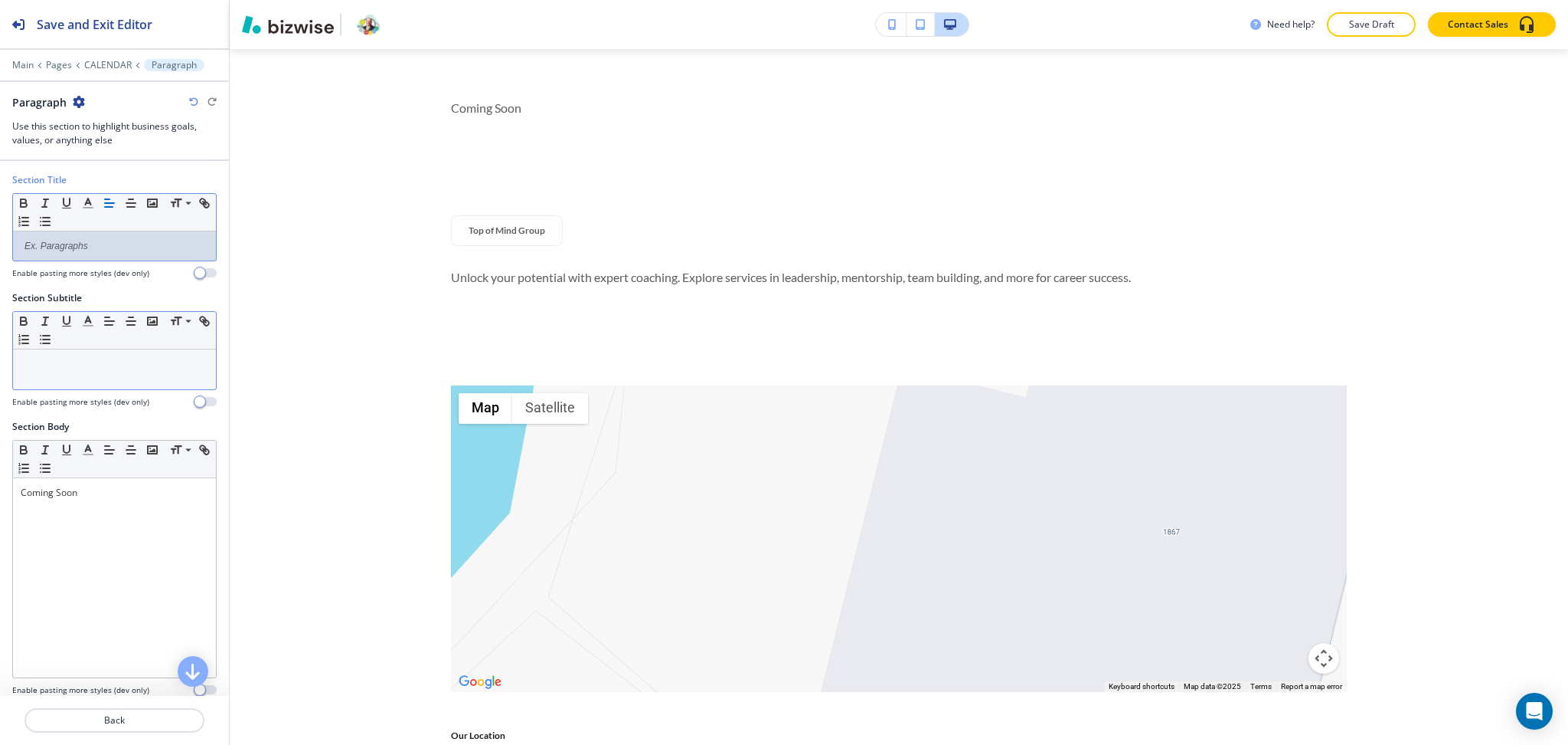
click at [128, 363] on p at bounding box center [114, 364] width 188 height 14
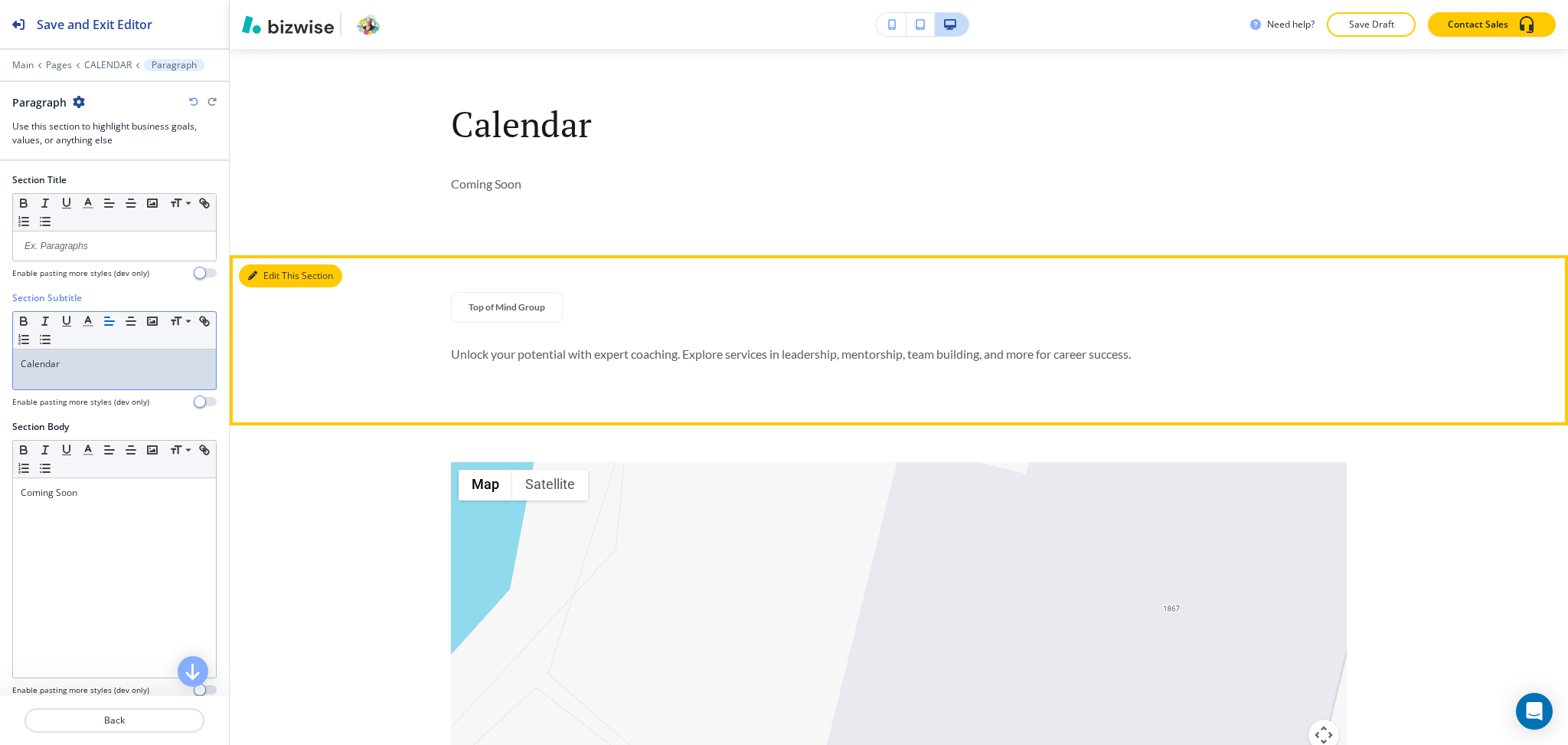
click at [277, 274] on button "Edit This Section" at bounding box center [290, 275] width 103 height 23
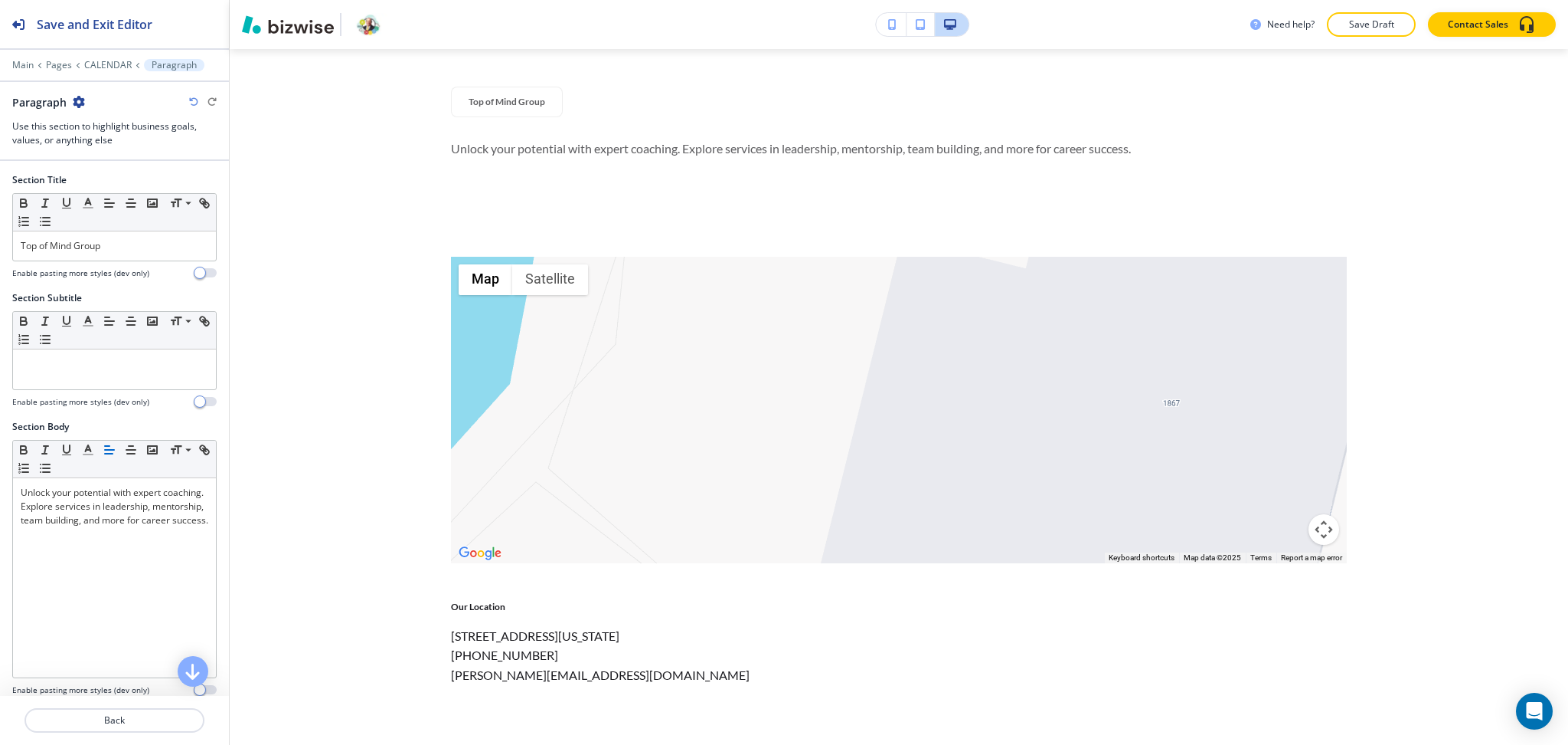
scroll to position [938, 0]
click at [77, 99] on icon "button" at bounding box center [79, 102] width 13 height 13
click at [119, 185] on p "Delete Section" at bounding box center [122, 182] width 78 height 14
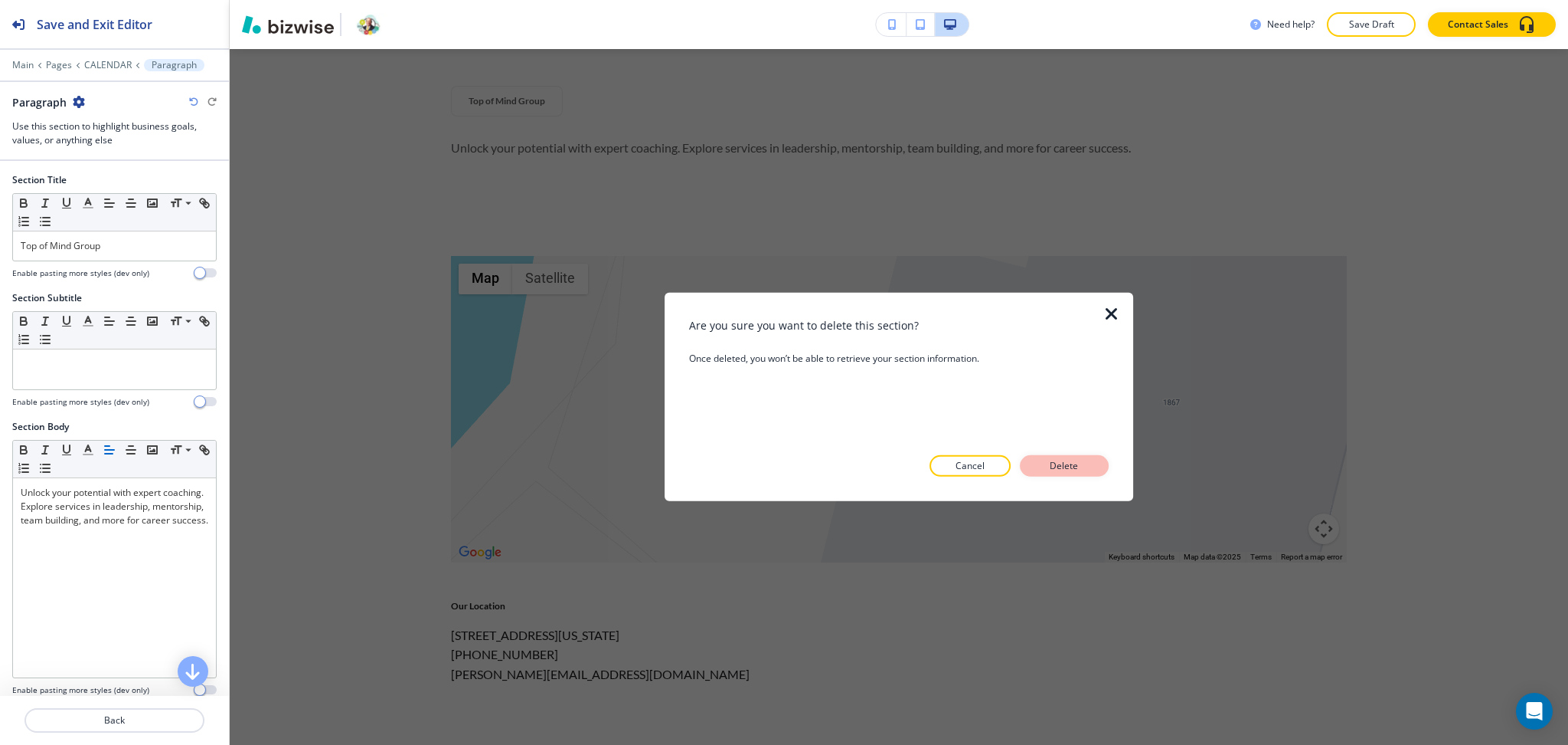
click at [1103, 459] on button "Delete" at bounding box center [1064, 466] width 89 height 21
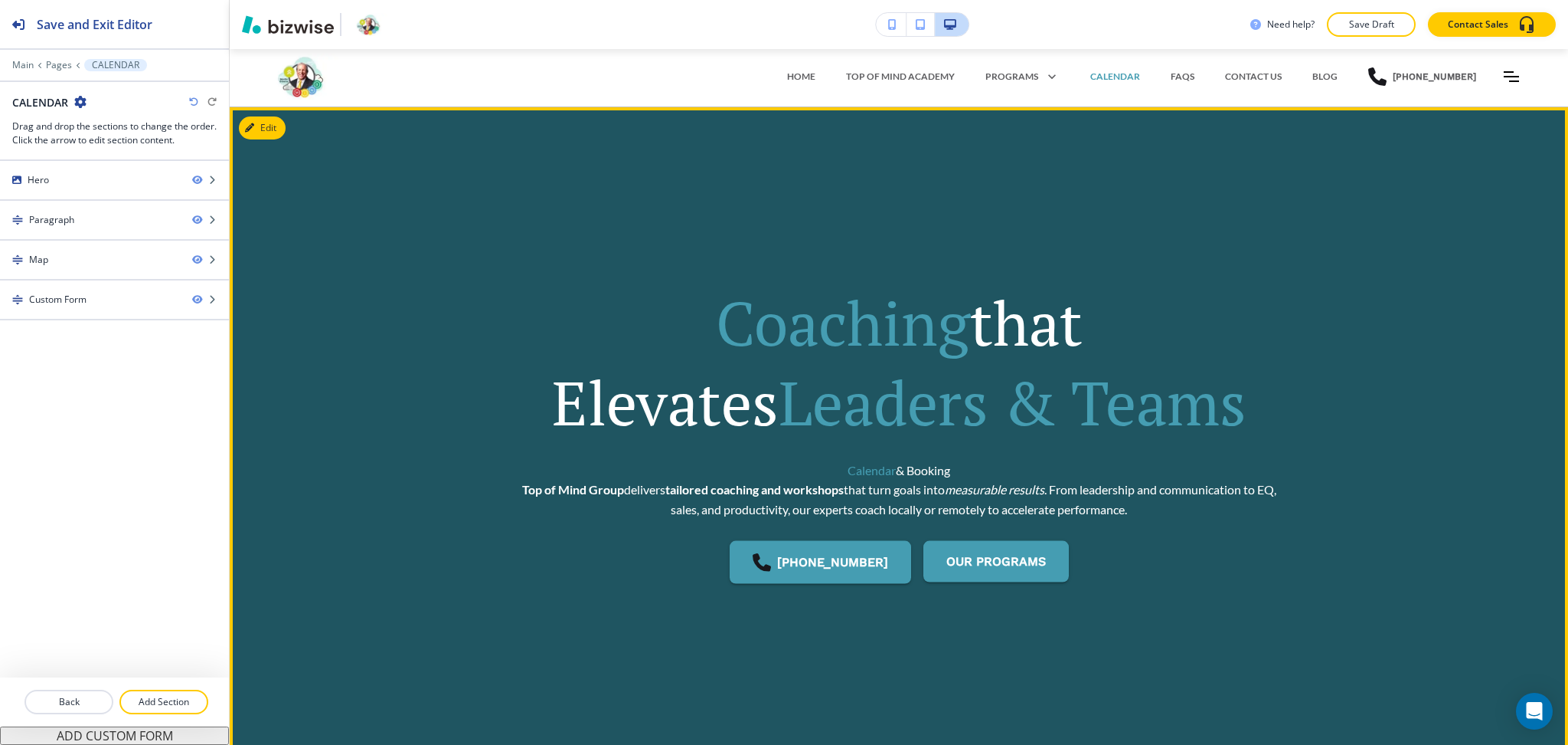
scroll to position [0, 0]
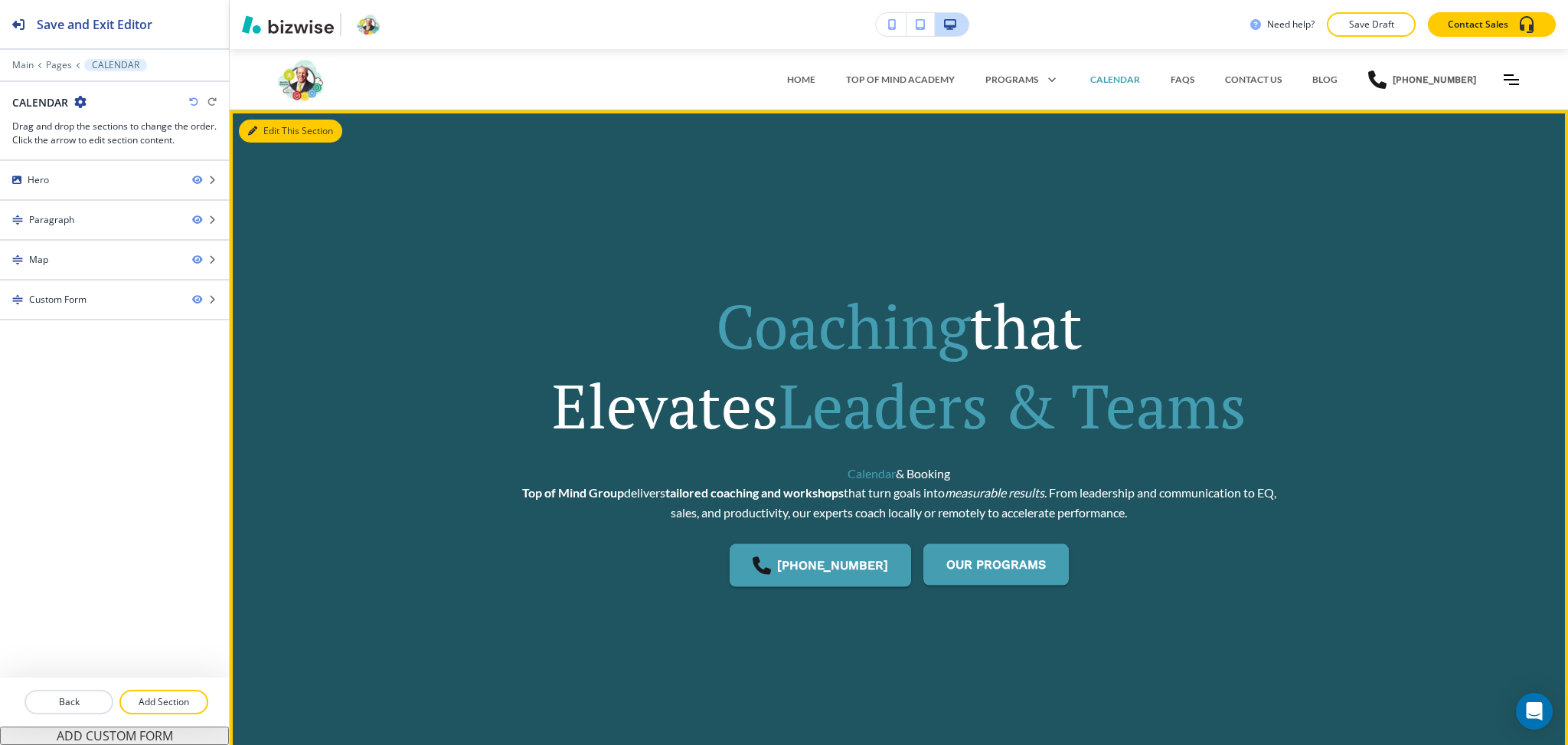
click at [272, 130] on button "Edit This Section" at bounding box center [290, 131] width 103 height 23
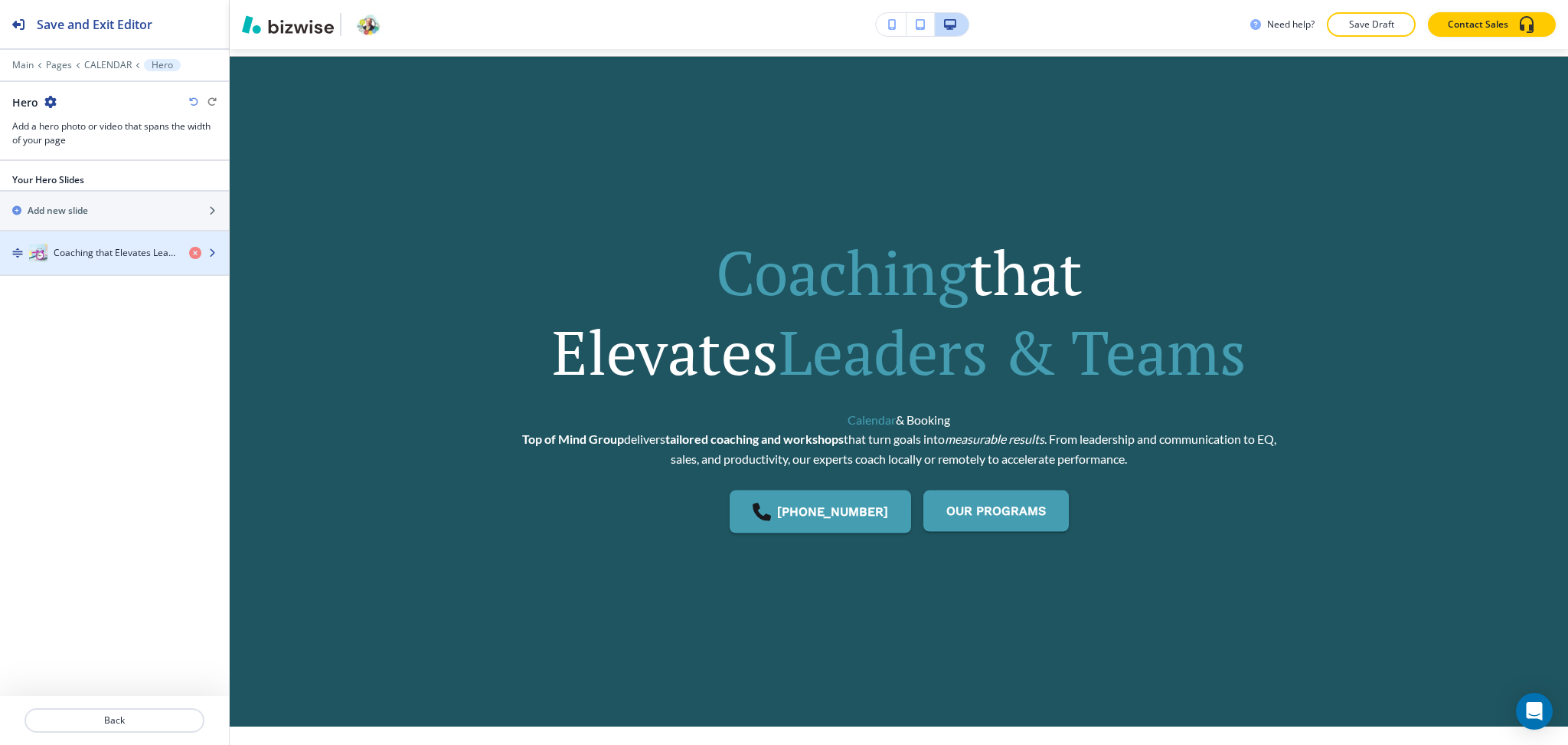
click at [132, 244] on div "Coaching that Elevates Leaders & Teams" at bounding box center [88, 252] width 177 height 18
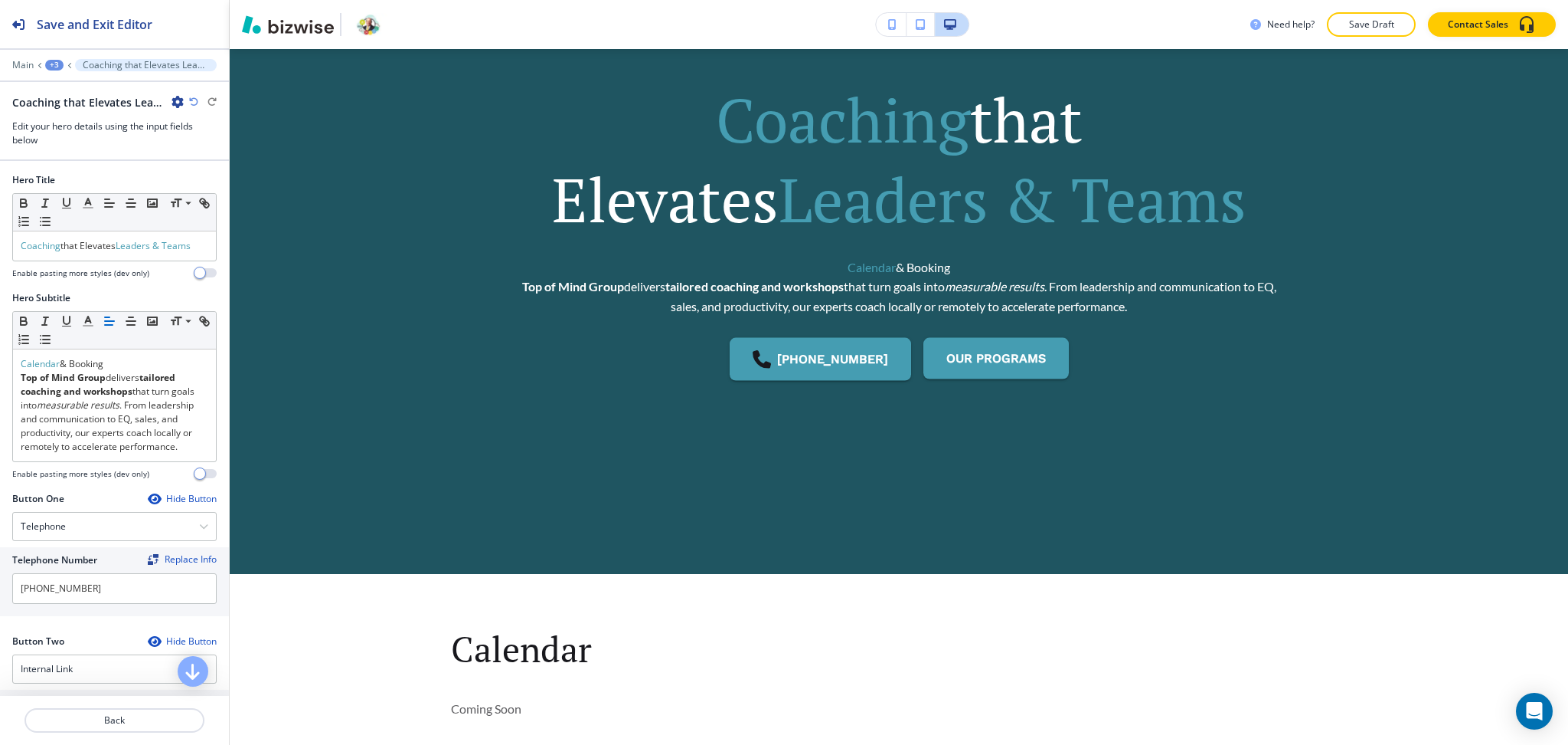
scroll to position [236, 0]
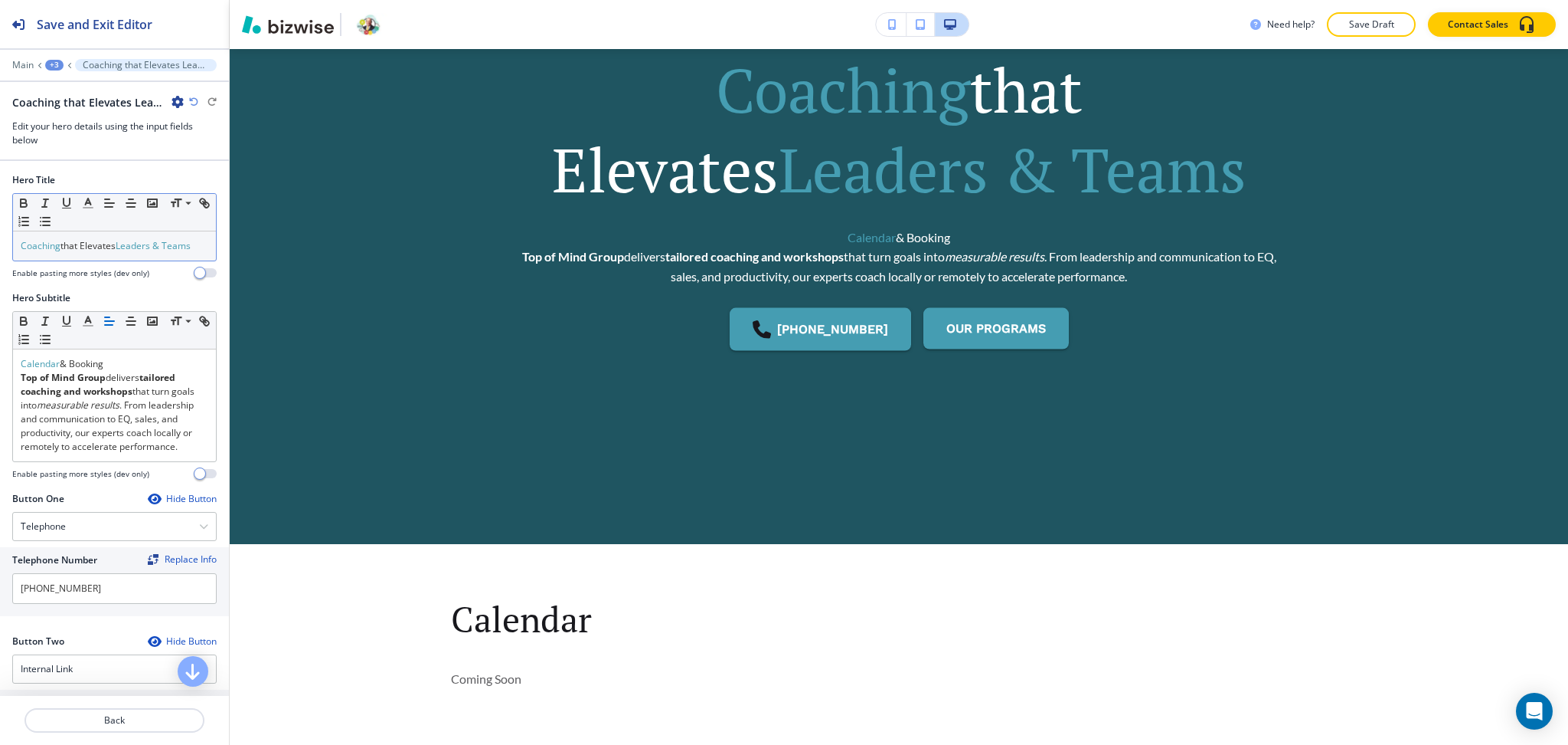
click at [100, 253] on p "Coaching that Elevates Leaders & Teams" at bounding box center [114, 246] width 188 height 14
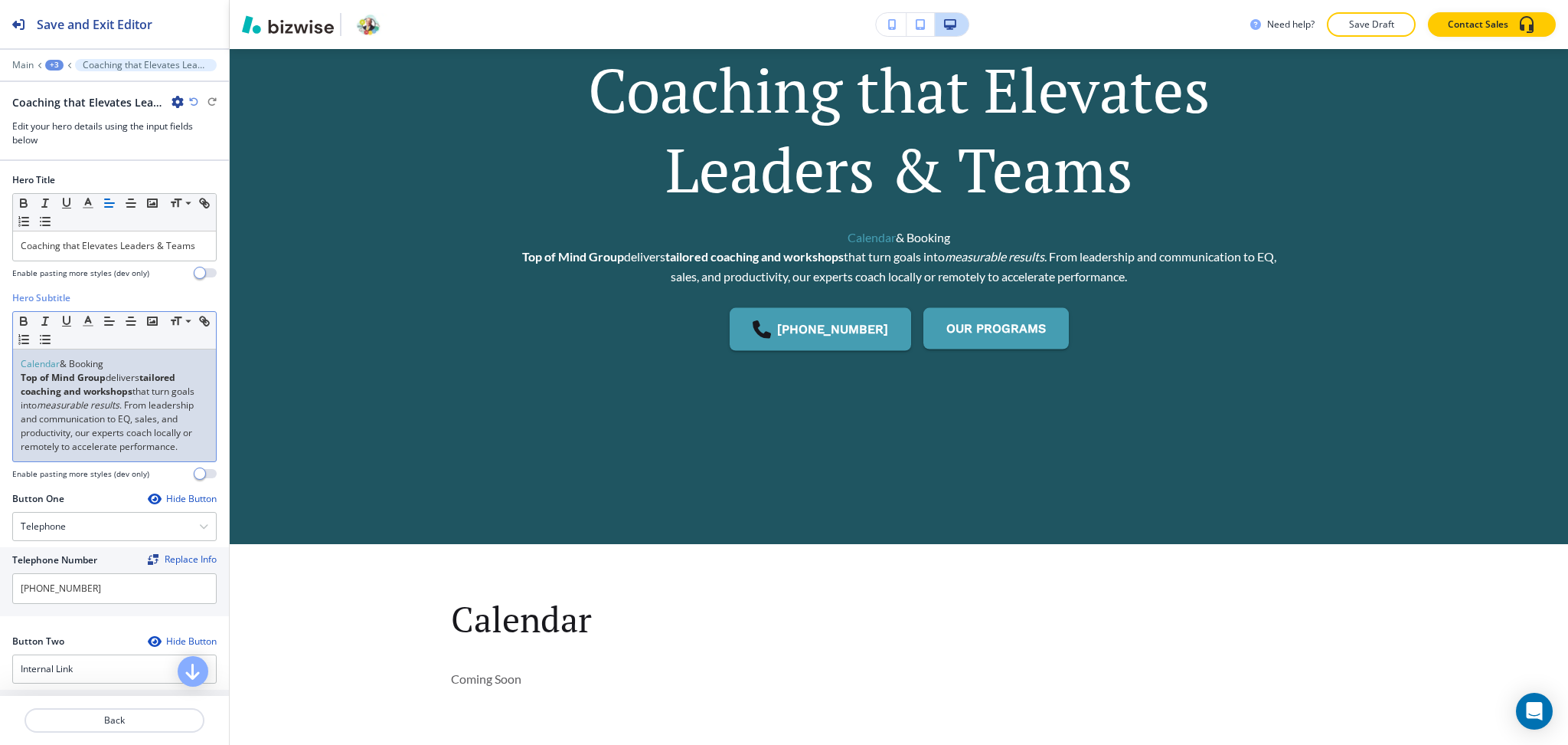
drag, startPoint x: 120, startPoint y: 376, endPoint x: 0, endPoint y: 345, distance: 123.9
click at [0, 358] on div "Hero Subtitle Small Normal Large Huge Calendar & Booking Top of Mind Group deli…" at bounding box center [114, 391] width 229 height 201
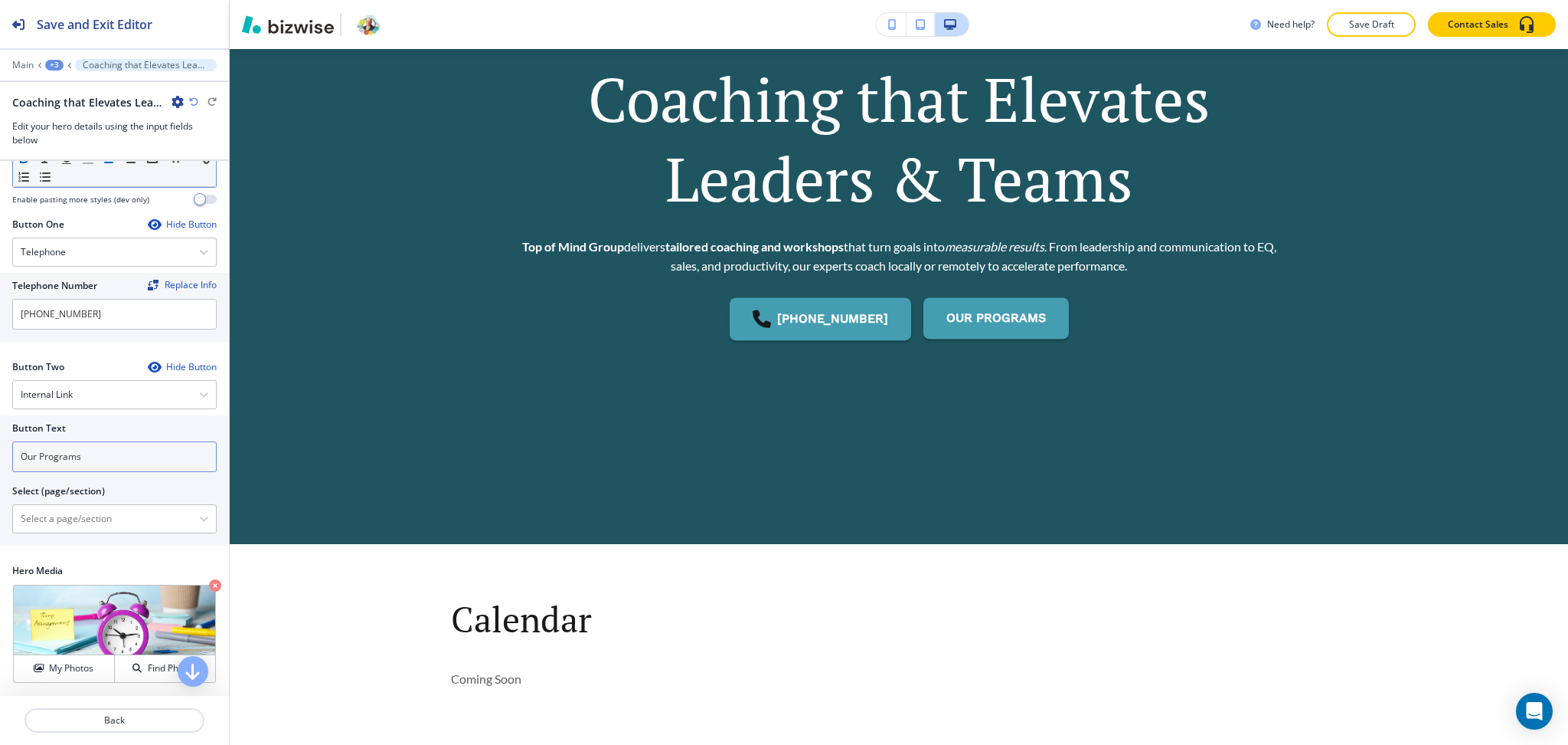
scroll to position [288, 0]
click at [131, 517] on \(page\/section\) "Manual Input" at bounding box center [106, 518] width 186 height 26
type \(page\/section\) "CONTACT US"
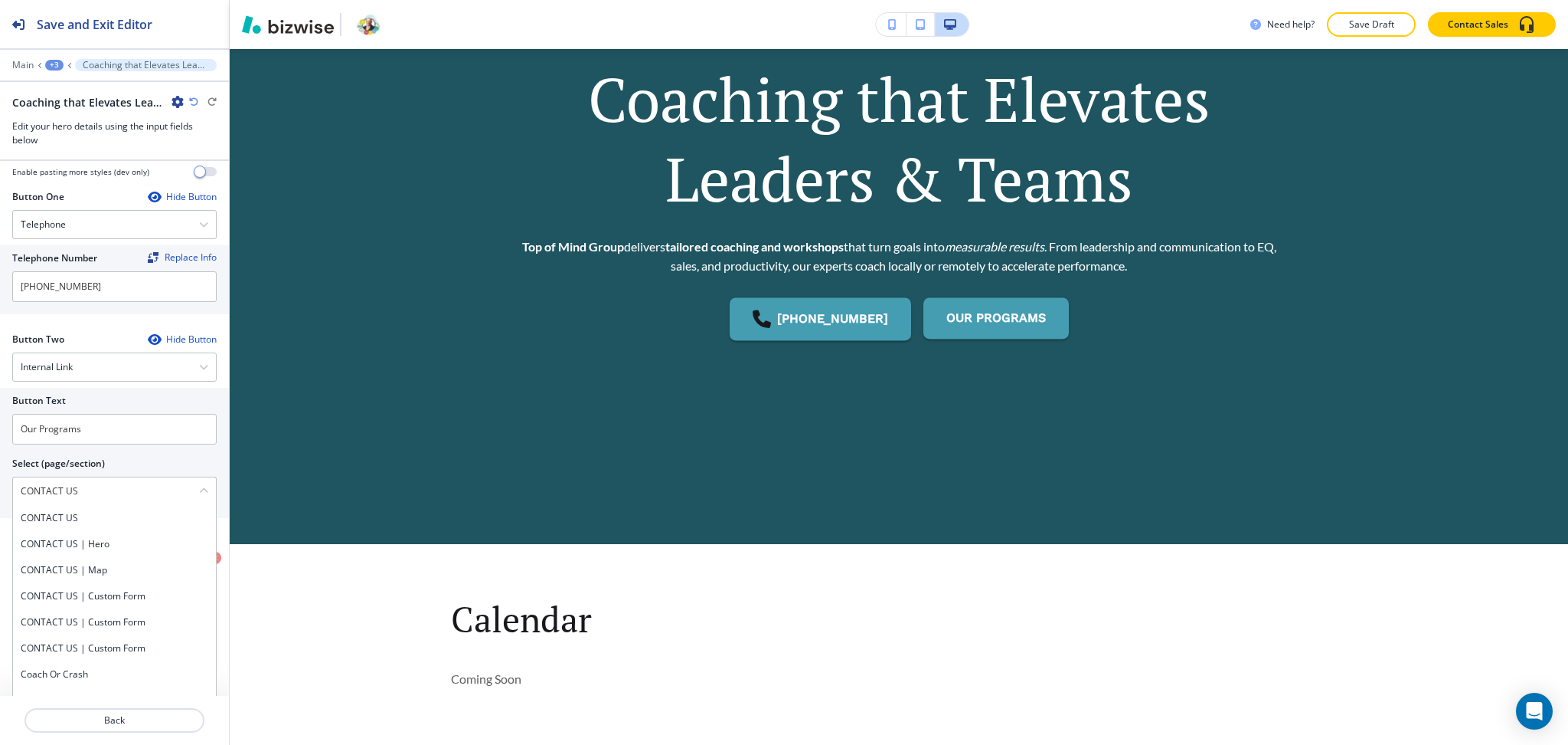
drag, startPoint x: 95, startPoint y: 517, endPoint x: 0, endPoint y: 509, distance: 95.3
click at [0, 509] on div "Button Text Our Programs Select (page/section) CONTACT US CONTACT US CONTACT US…" at bounding box center [114, 452] width 229 height 130
click at [75, 525] on h4 "CONTACT US" at bounding box center [114, 518] width 188 height 14
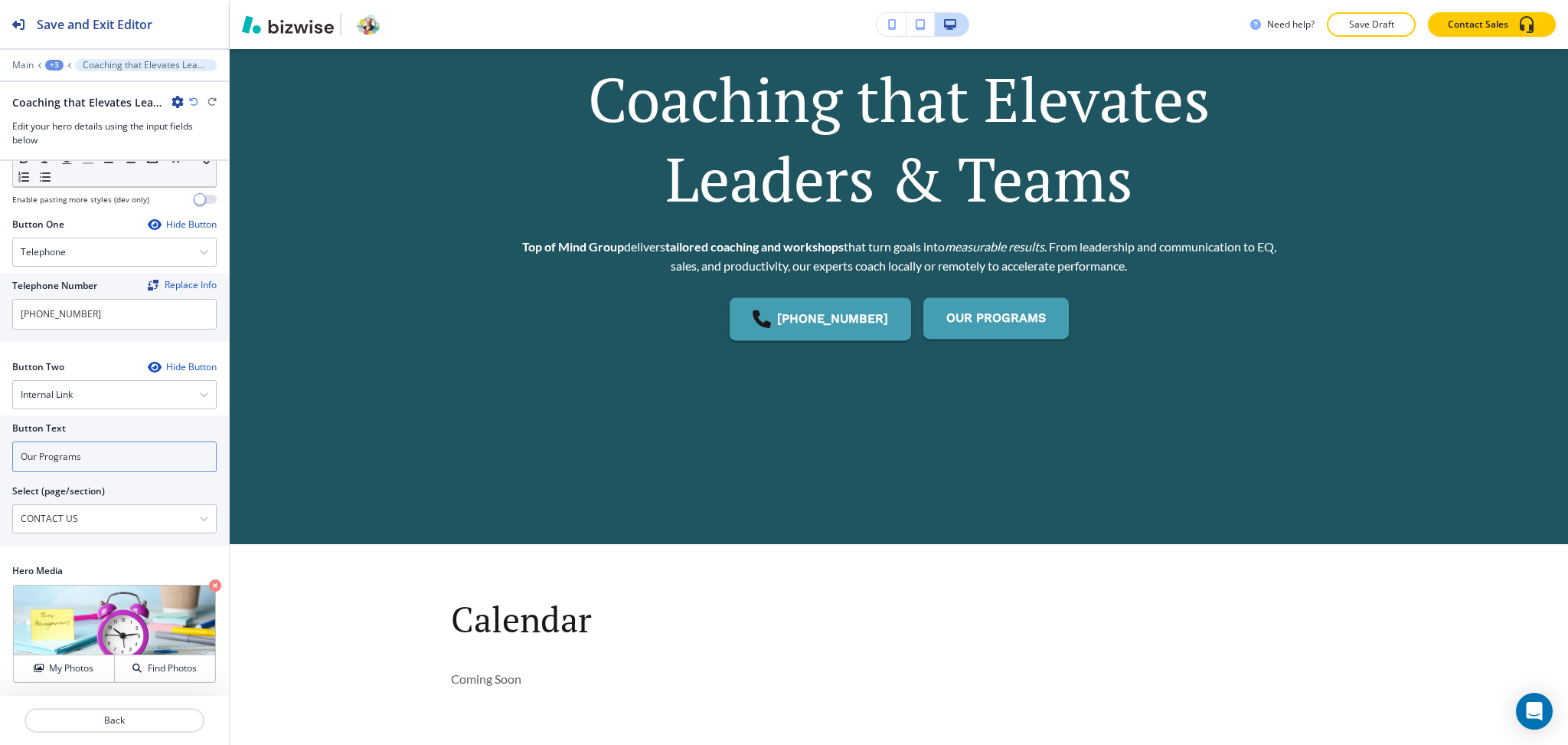
click at [91, 465] on input "Our Programs" at bounding box center [114, 456] width 204 height 31
paste input "CONTACT US"
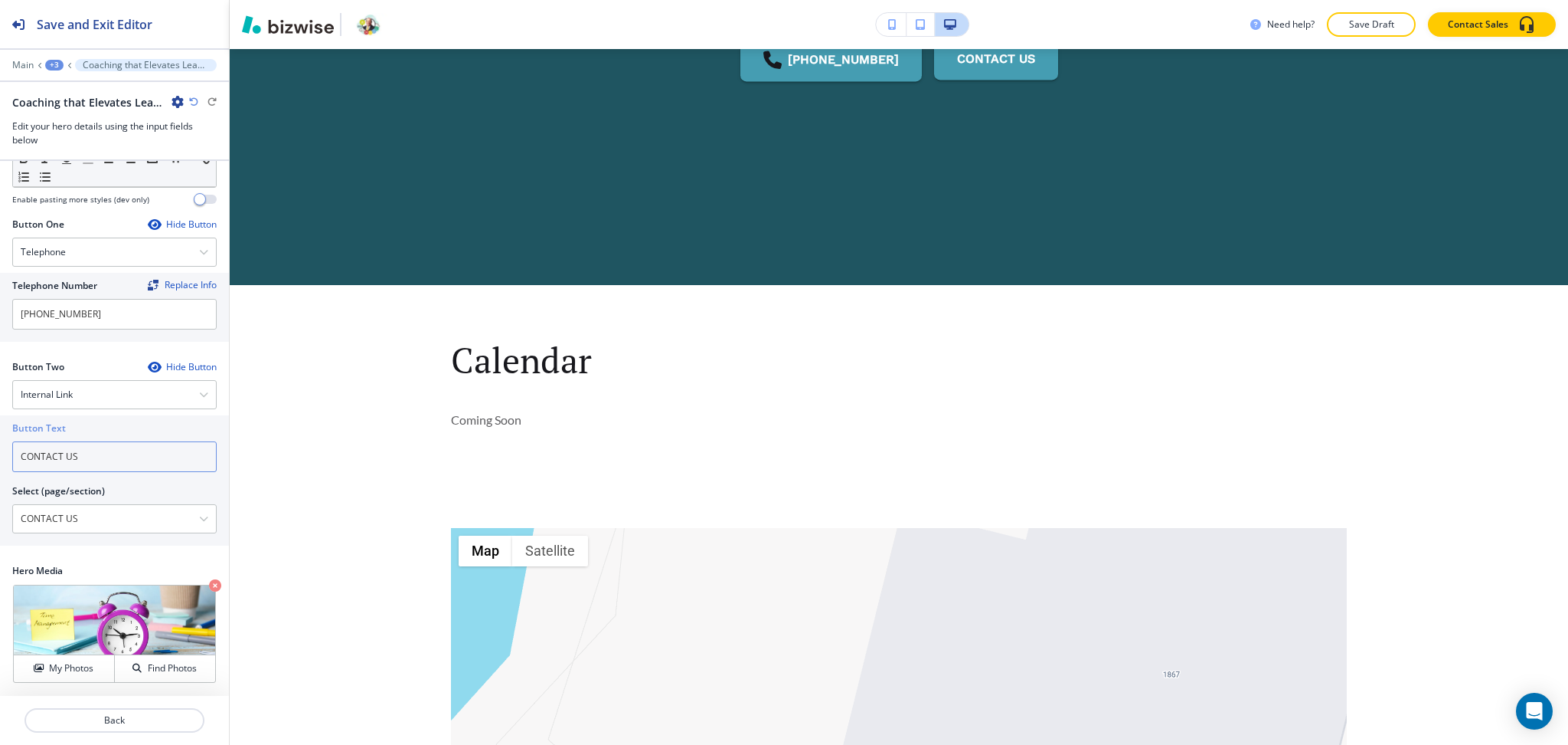
scroll to position [498, 0]
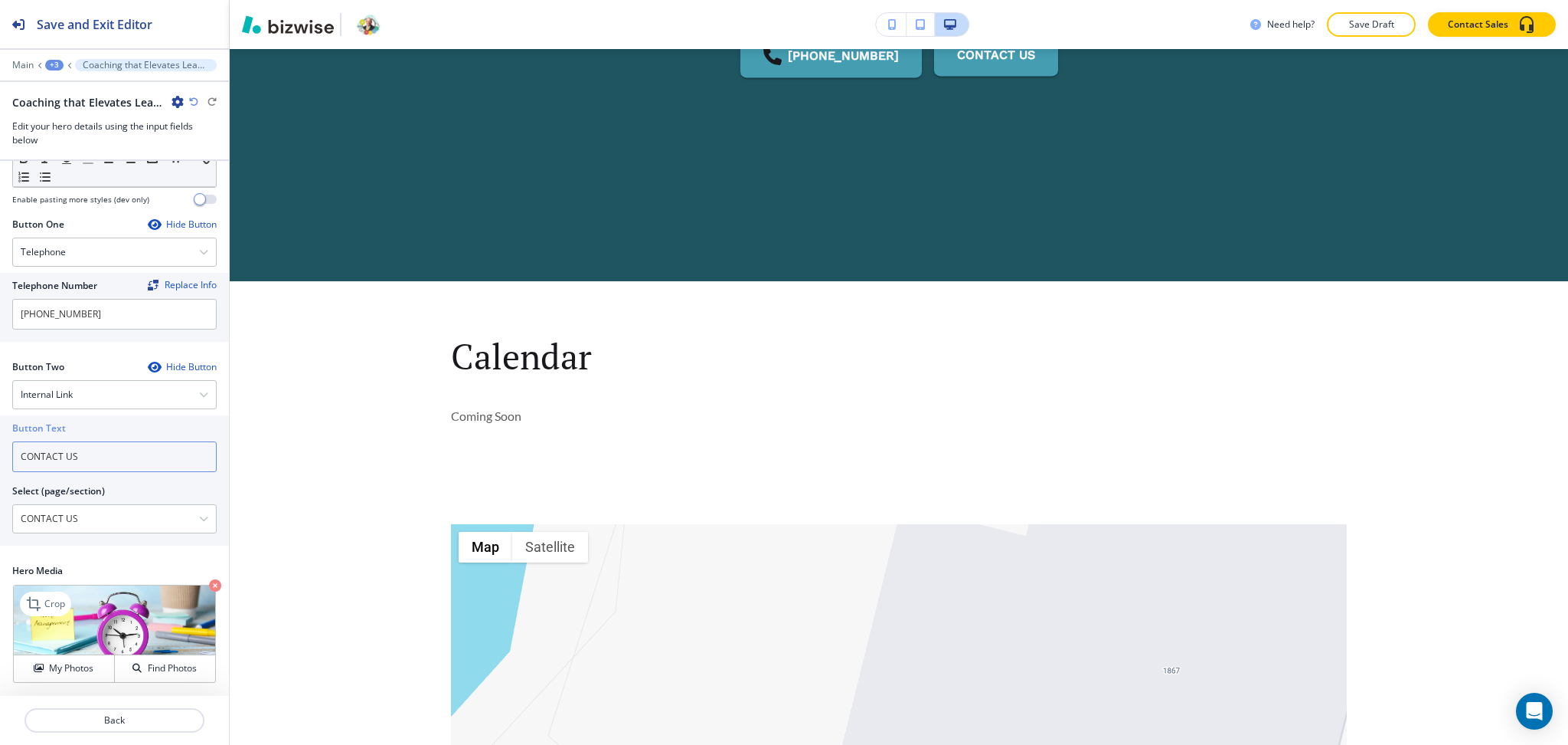
type input "CONTACT US"
click at [209, 581] on icon "button" at bounding box center [215, 585] width 13 height 13
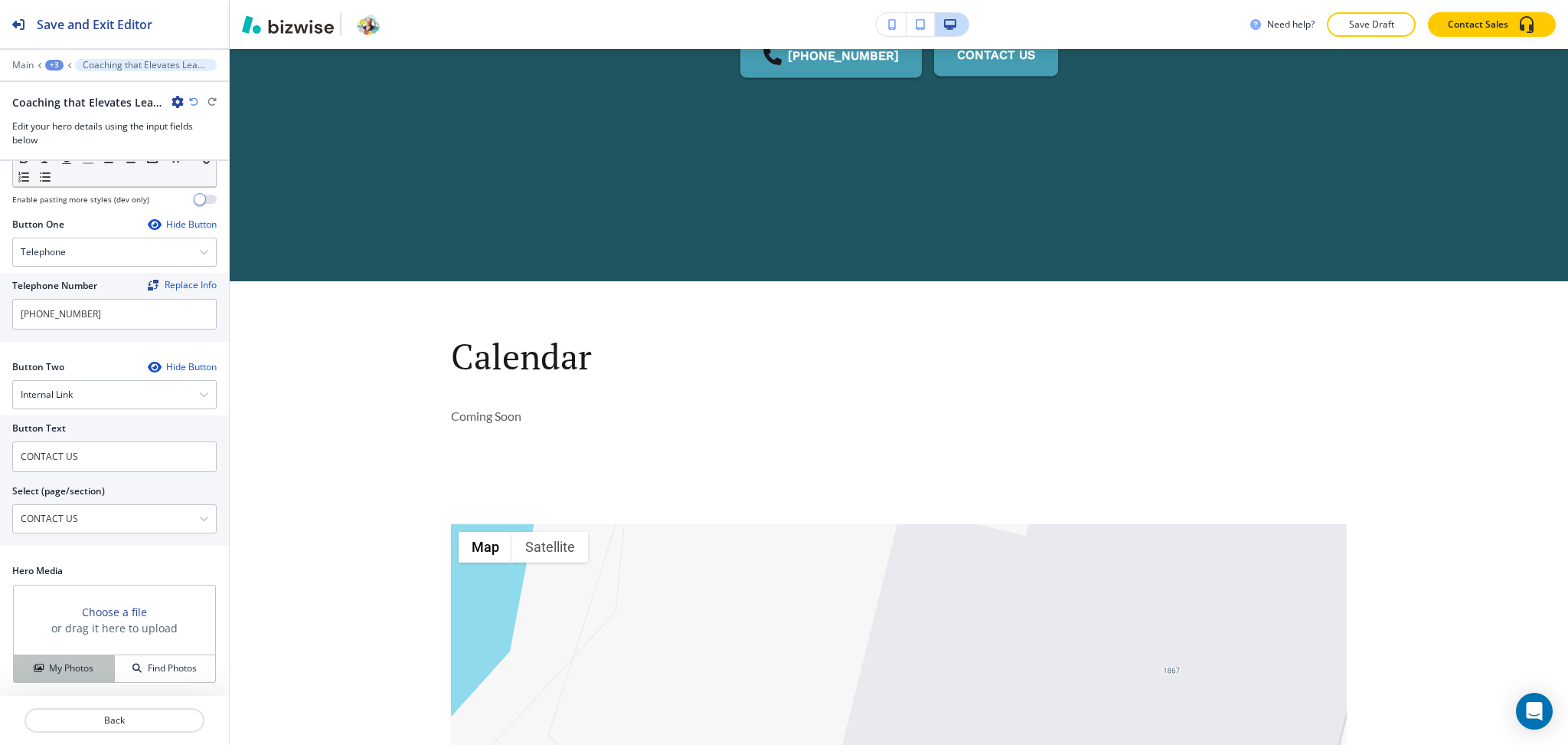
click at [52, 677] on button "My Photos" at bounding box center [64, 668] width 101 height 27
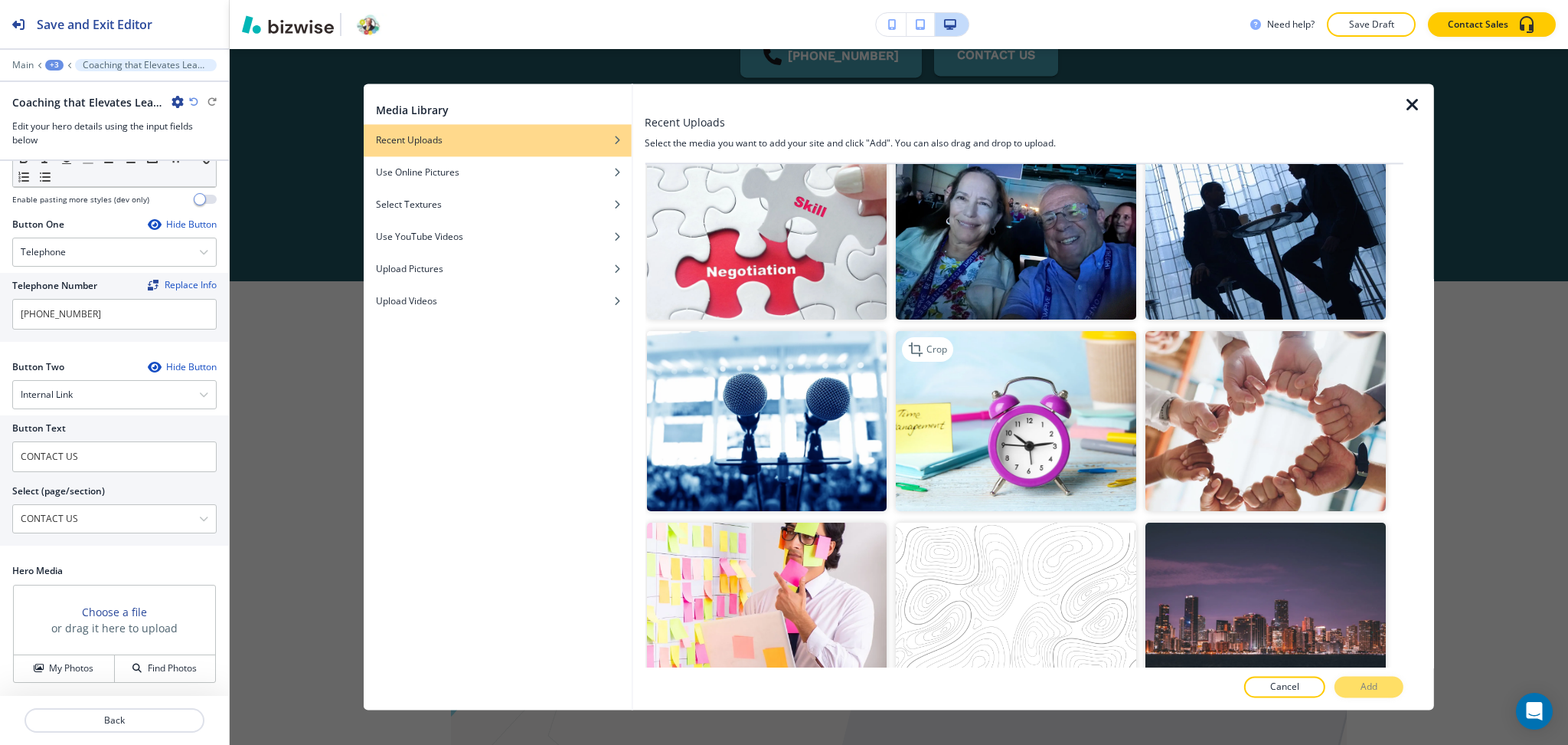
scroll to position [611, 0]
click at [1020, 437] on img "button" at bounding box center [1016, 420] width 240 height 180
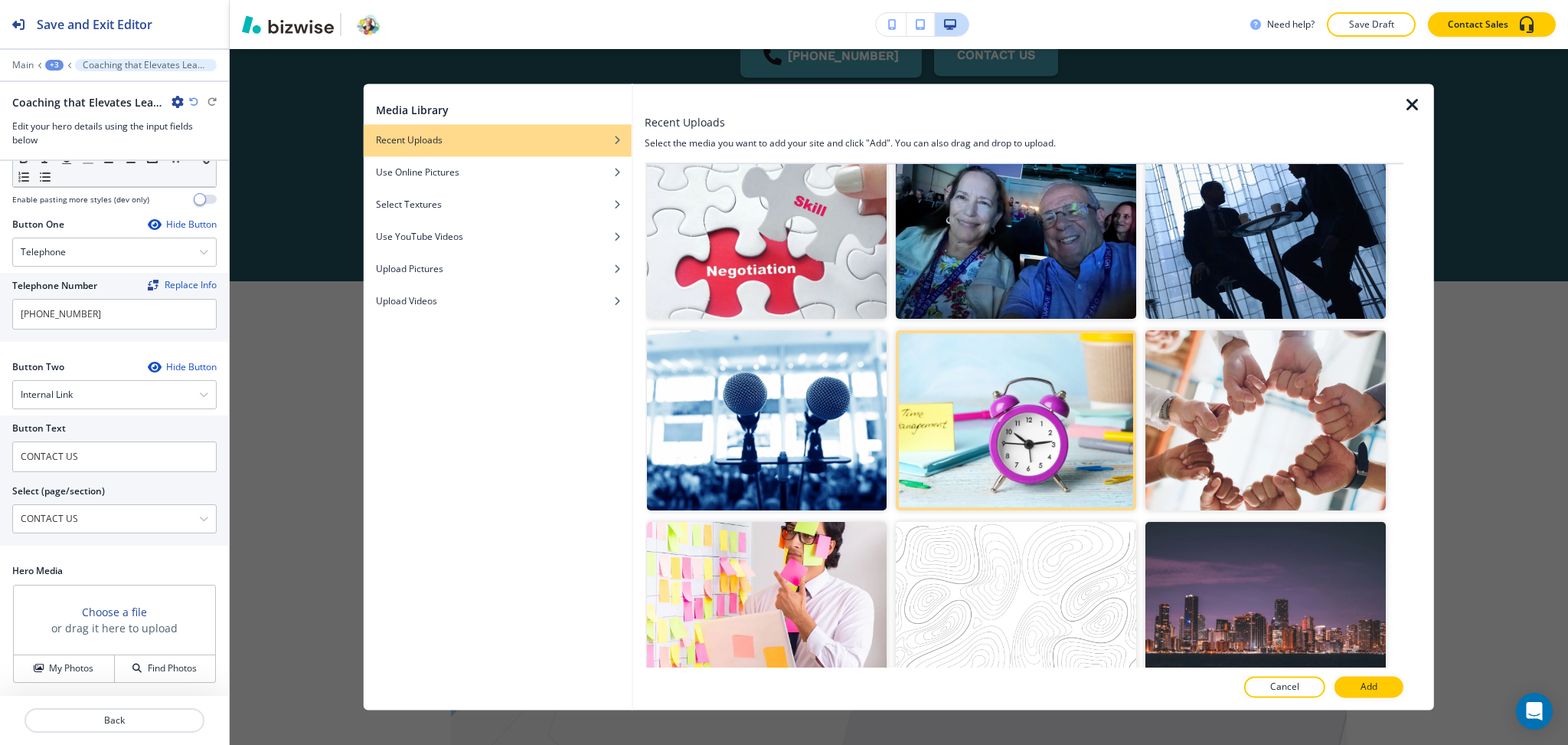
click at [1358, 687] on button "Add" at bounding box center [1369, 687] width 69 height 21
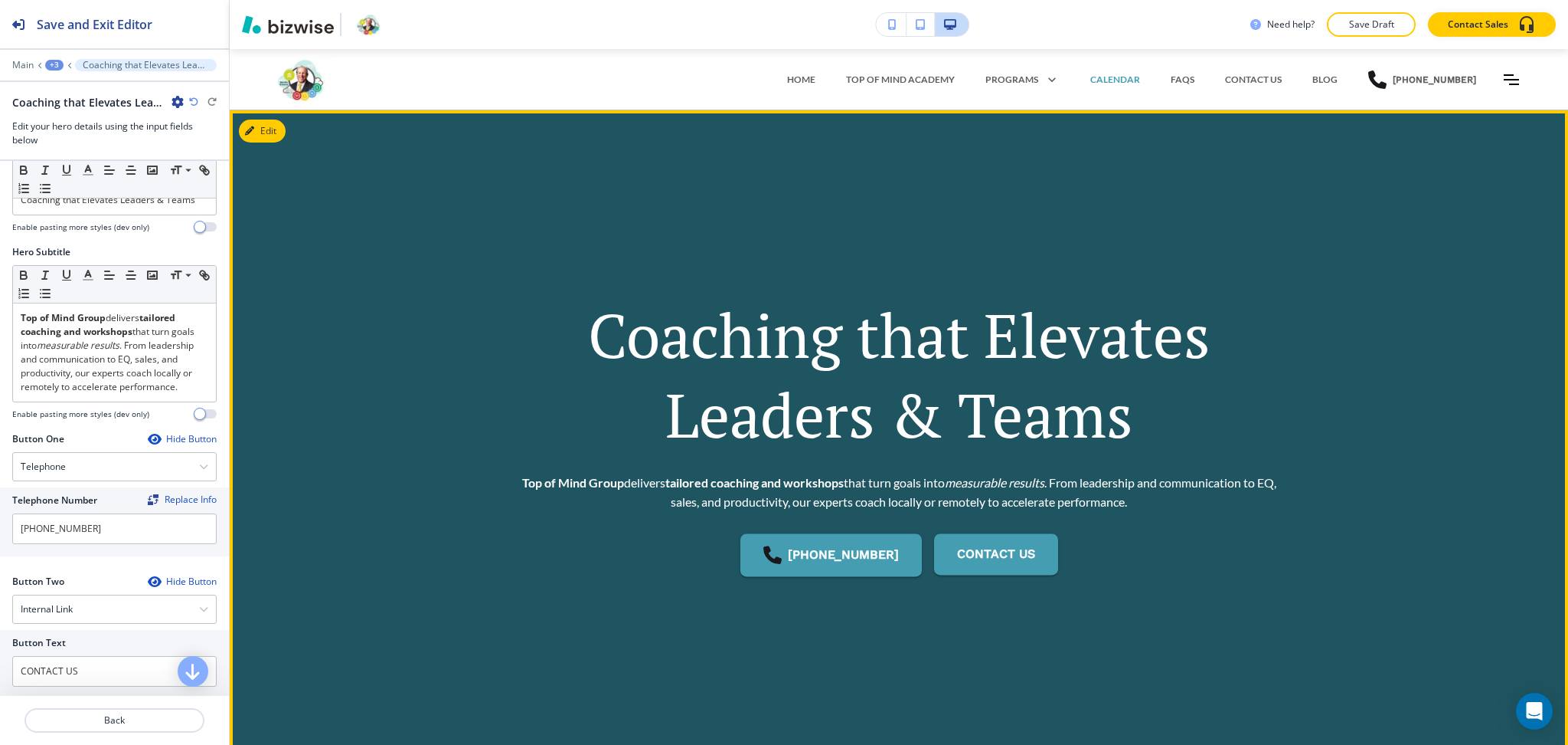
scroll to position [0, 0]
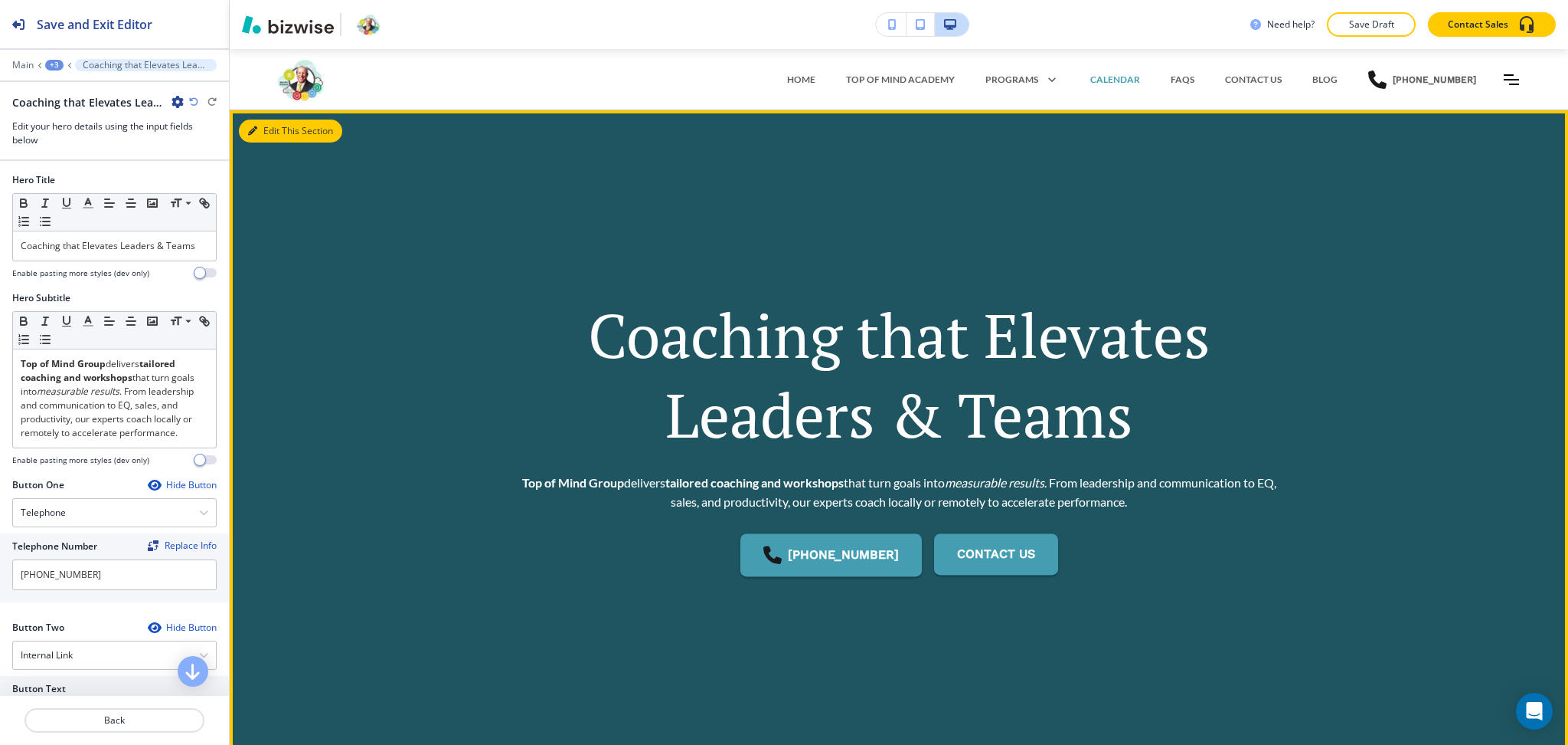
click at [277, 139] on button "Edit This Section" at bounding box center [290, 131] width 103 height 23
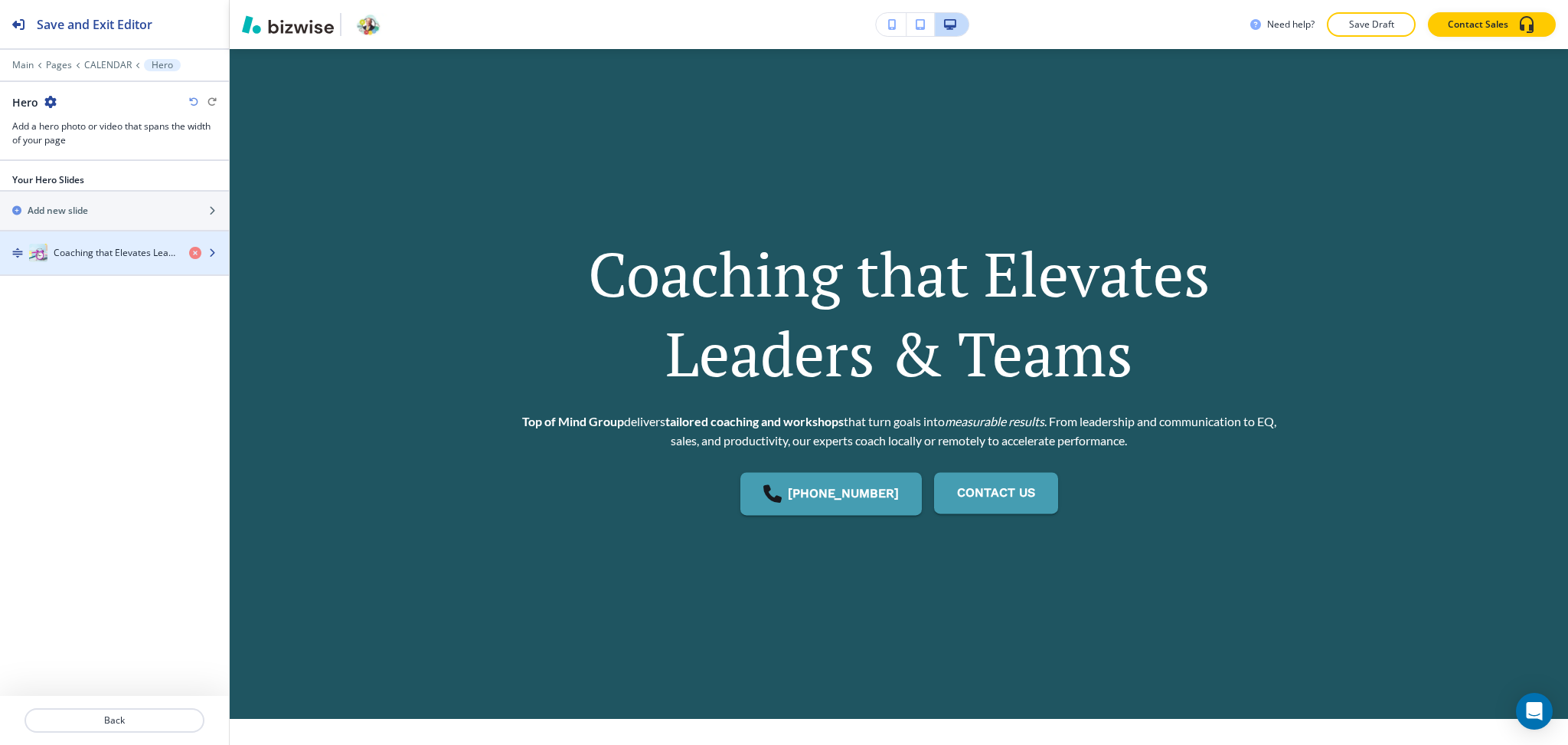
click at [74, 264] on div "button" at bounding box center [114, 268] width 229 height 13
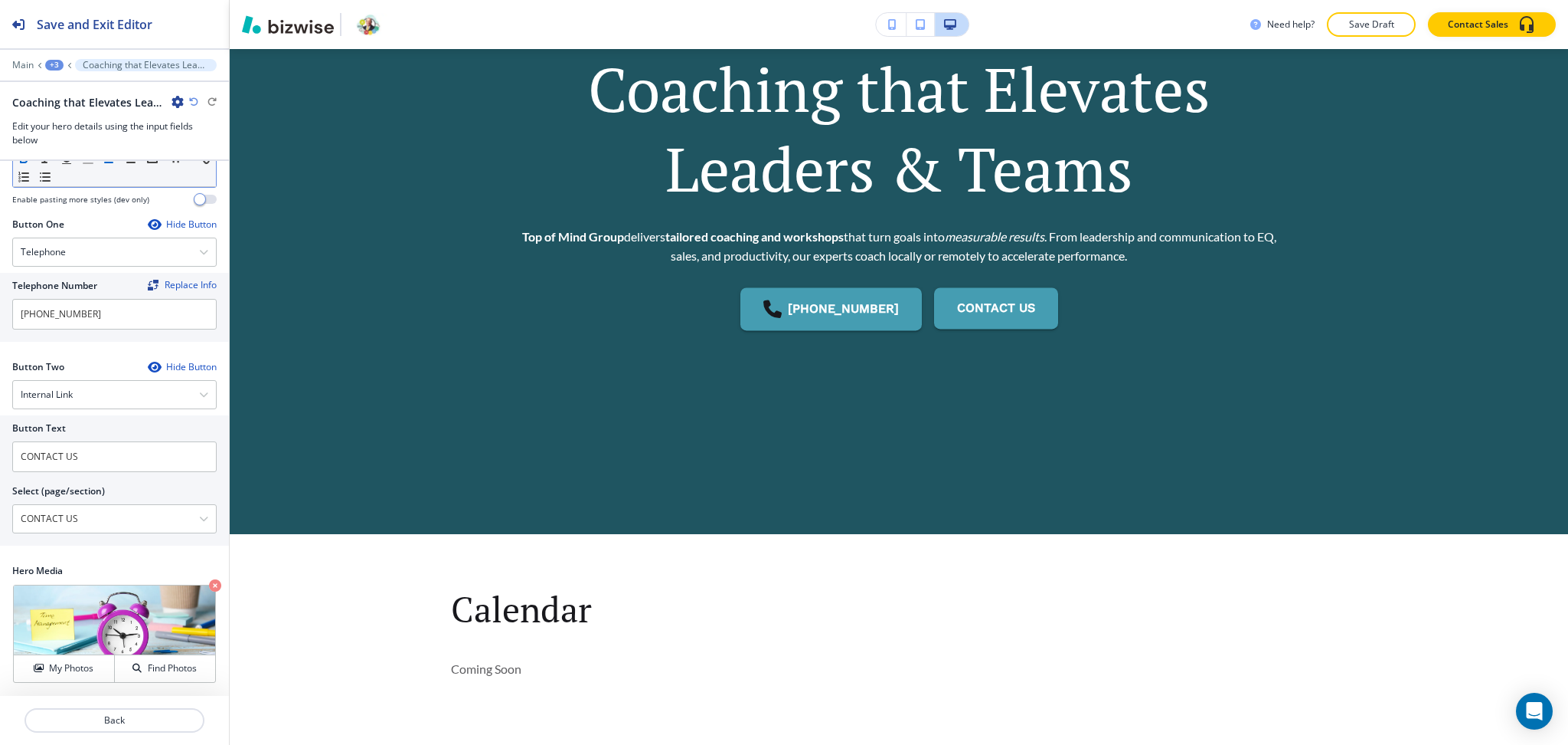
scroll to position [288, 0]
click at [209, 584] on icon "button" at bounding box center [215, 585] width 13 height 13
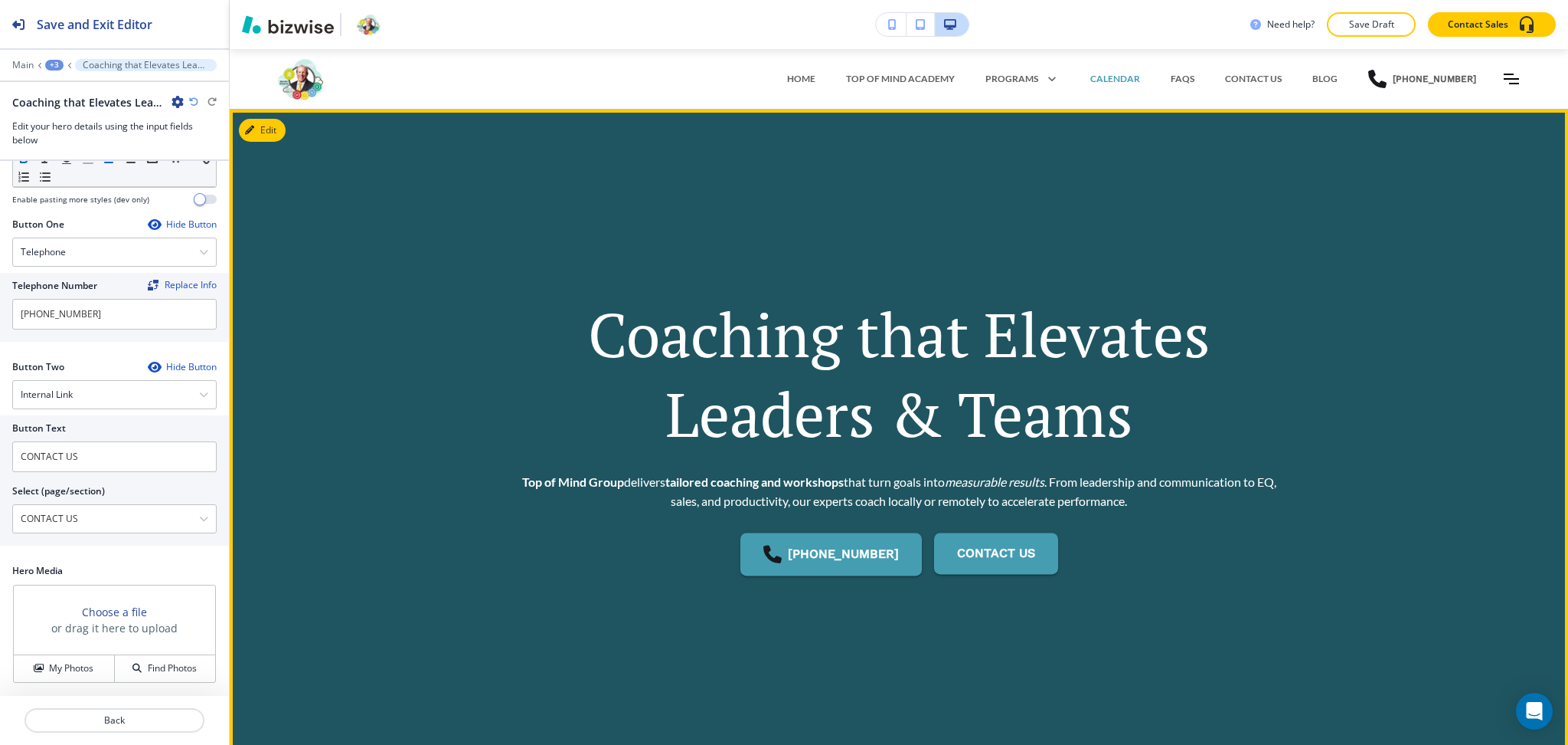
scroll to position [0, 0]
click at [278, 127] on button "Edit" at bounding box center [262, 131] width 47 height 23
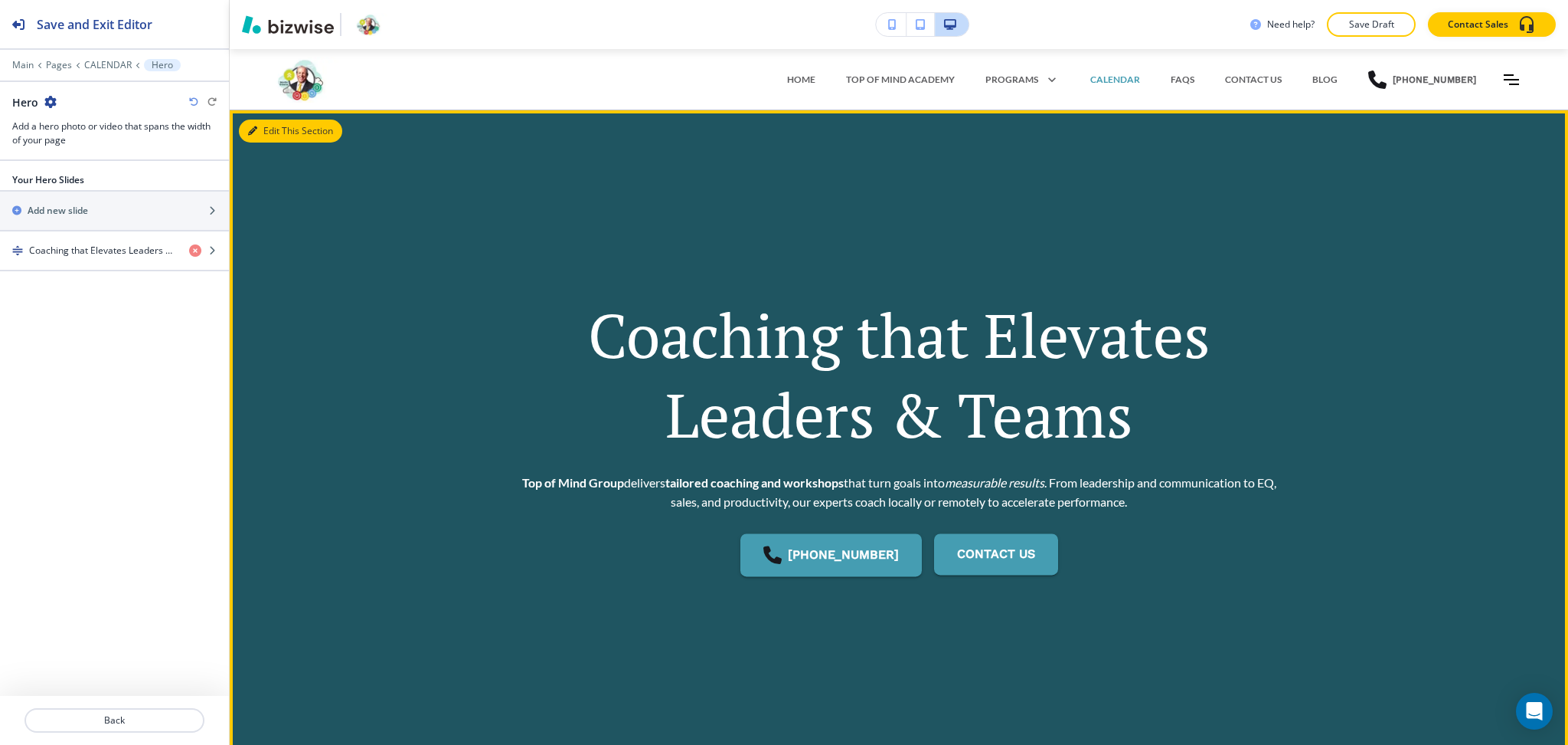
scroll to position [61, 0]
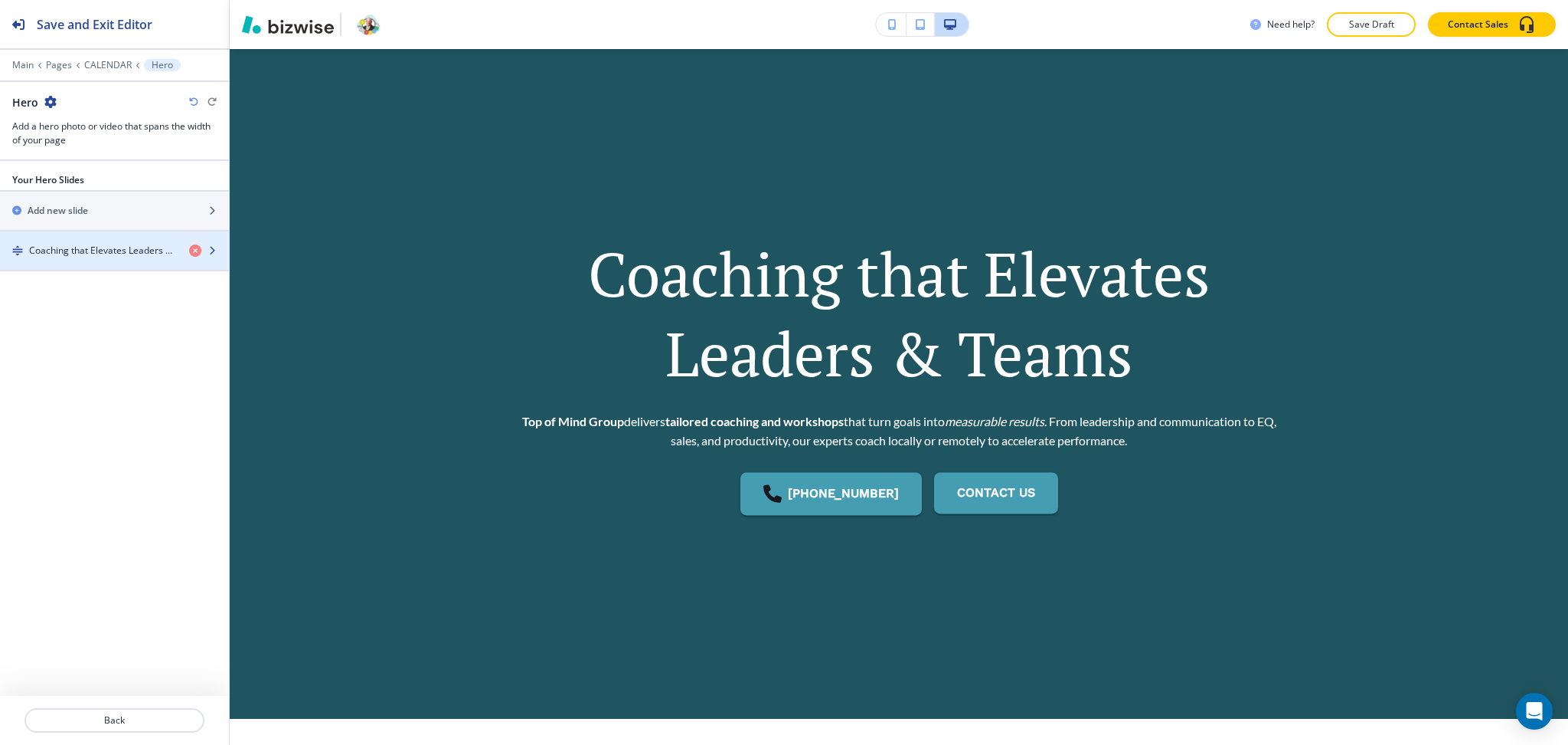
click at [70, 246] on h4 "Coaching that Elevates Leaders & Teams" at bounding box center [102, 250] width 148 height 14
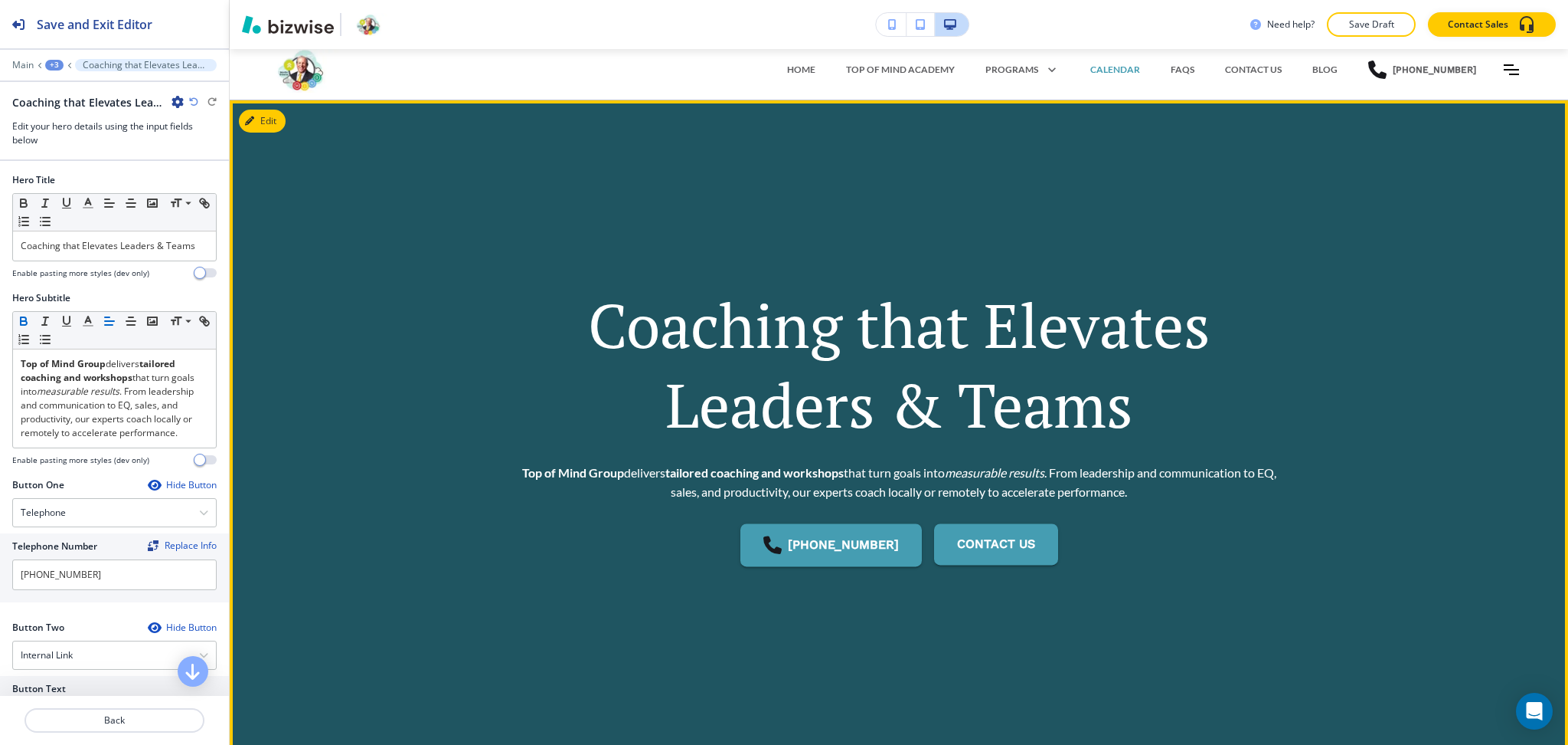
scroll to position [0, 0]
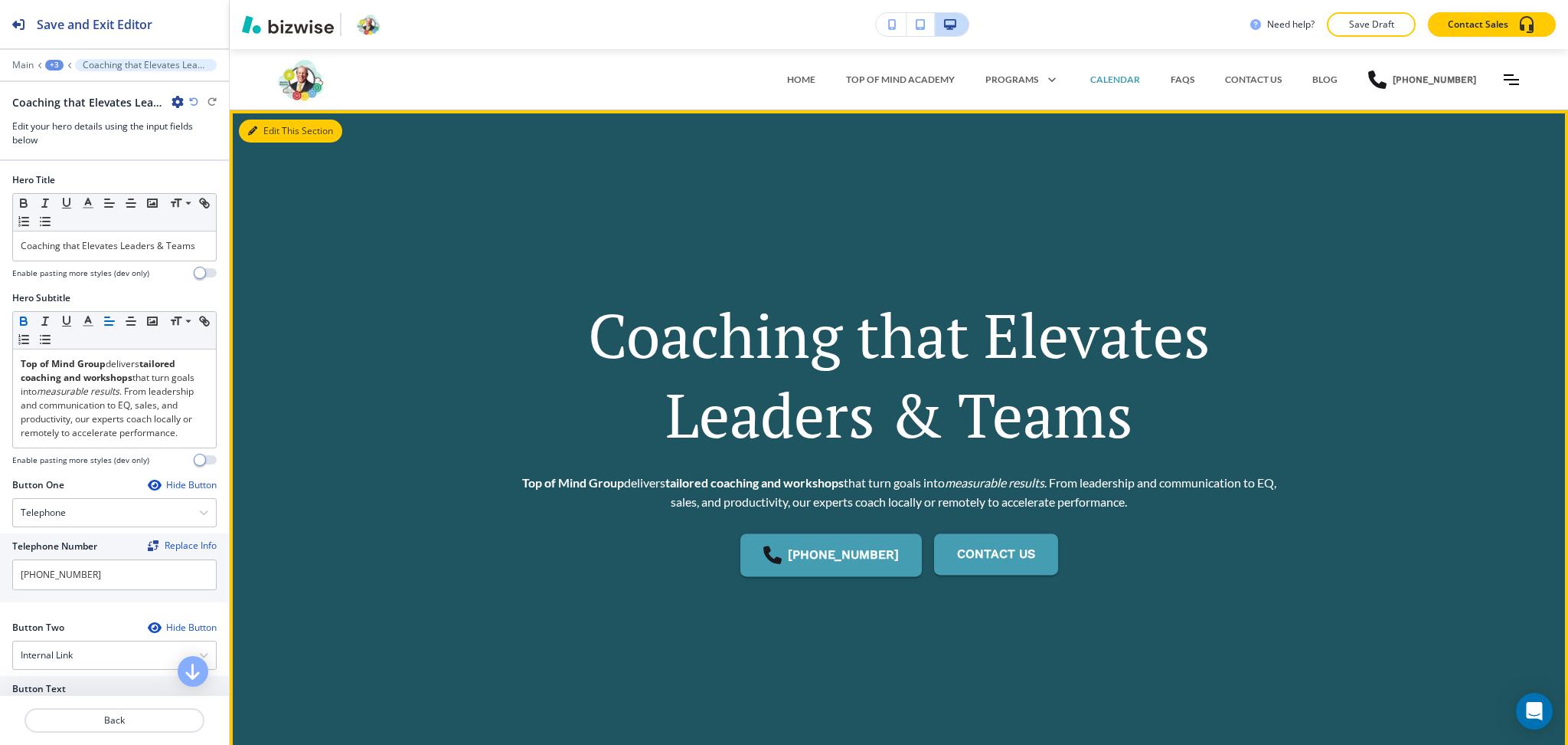
click at [265, 136] on button "Edit This Section" at bounding box center [290, 131] width 103 height 23
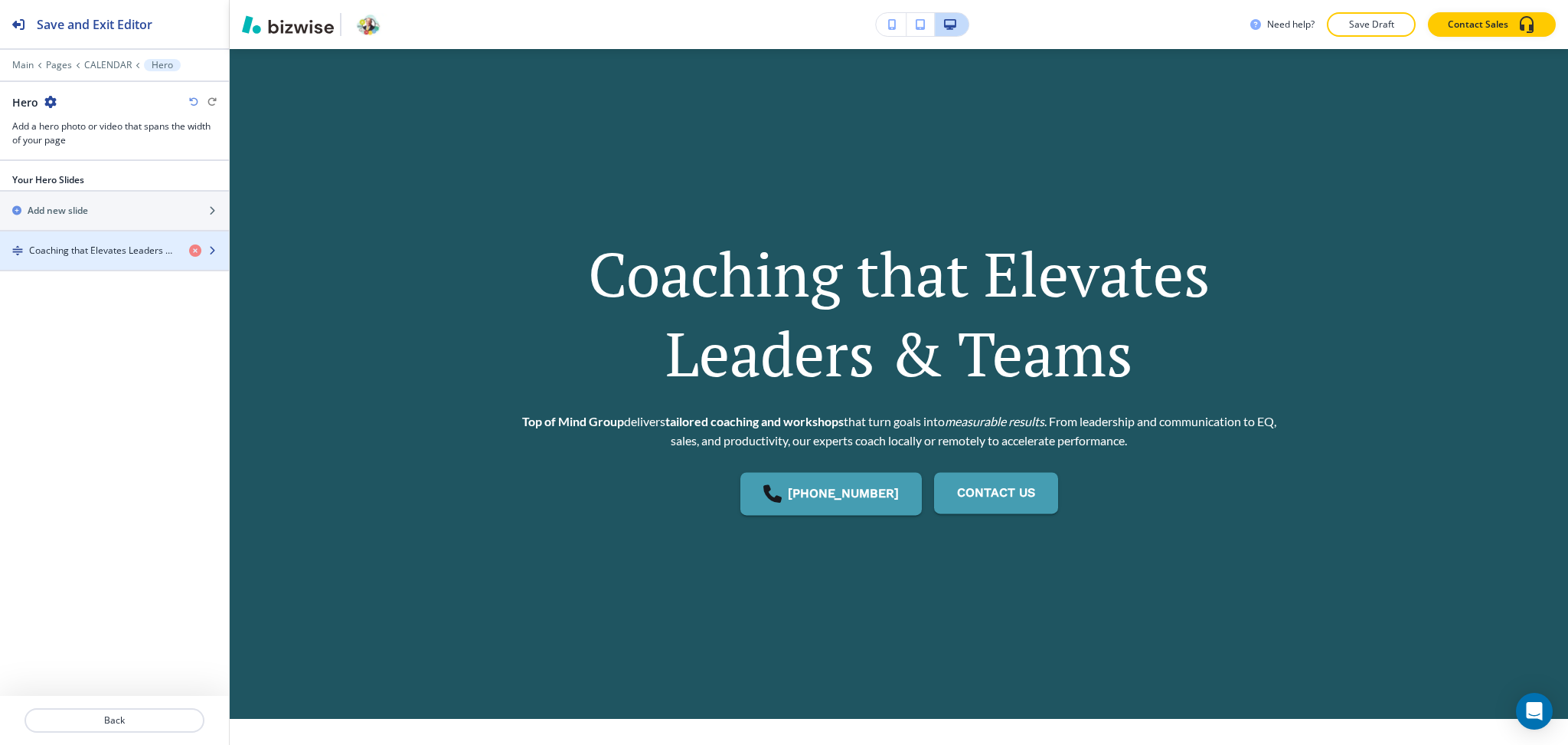
click at [66, 250] on h4 "Coaching that Elevates Leaders & Teams" at bounding box center [102, 250] width 148 height 14
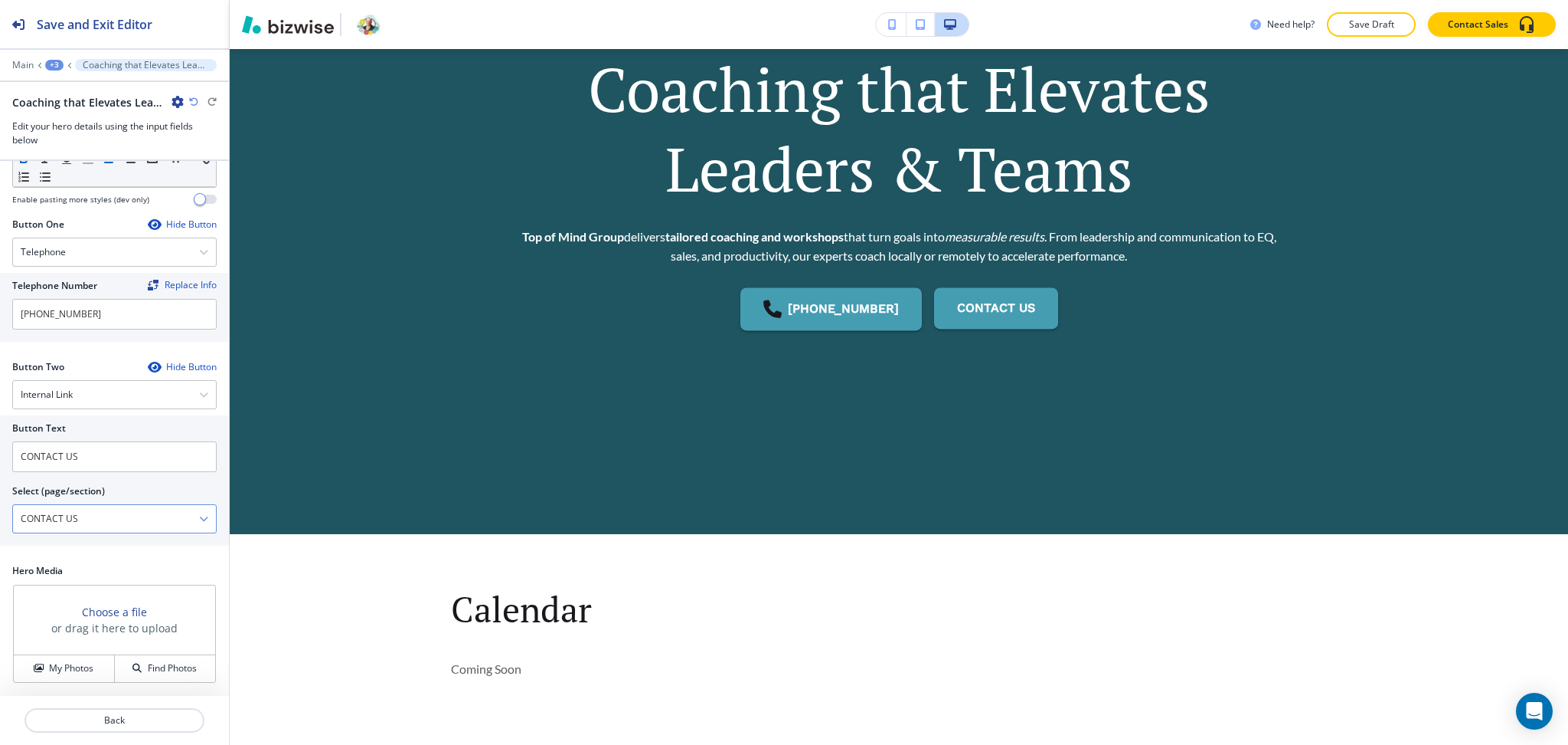
scroll to position [288, 0]
click at [63, 671] on h4 "My Photos" at bounding box center [71, 668] width 45 height 14
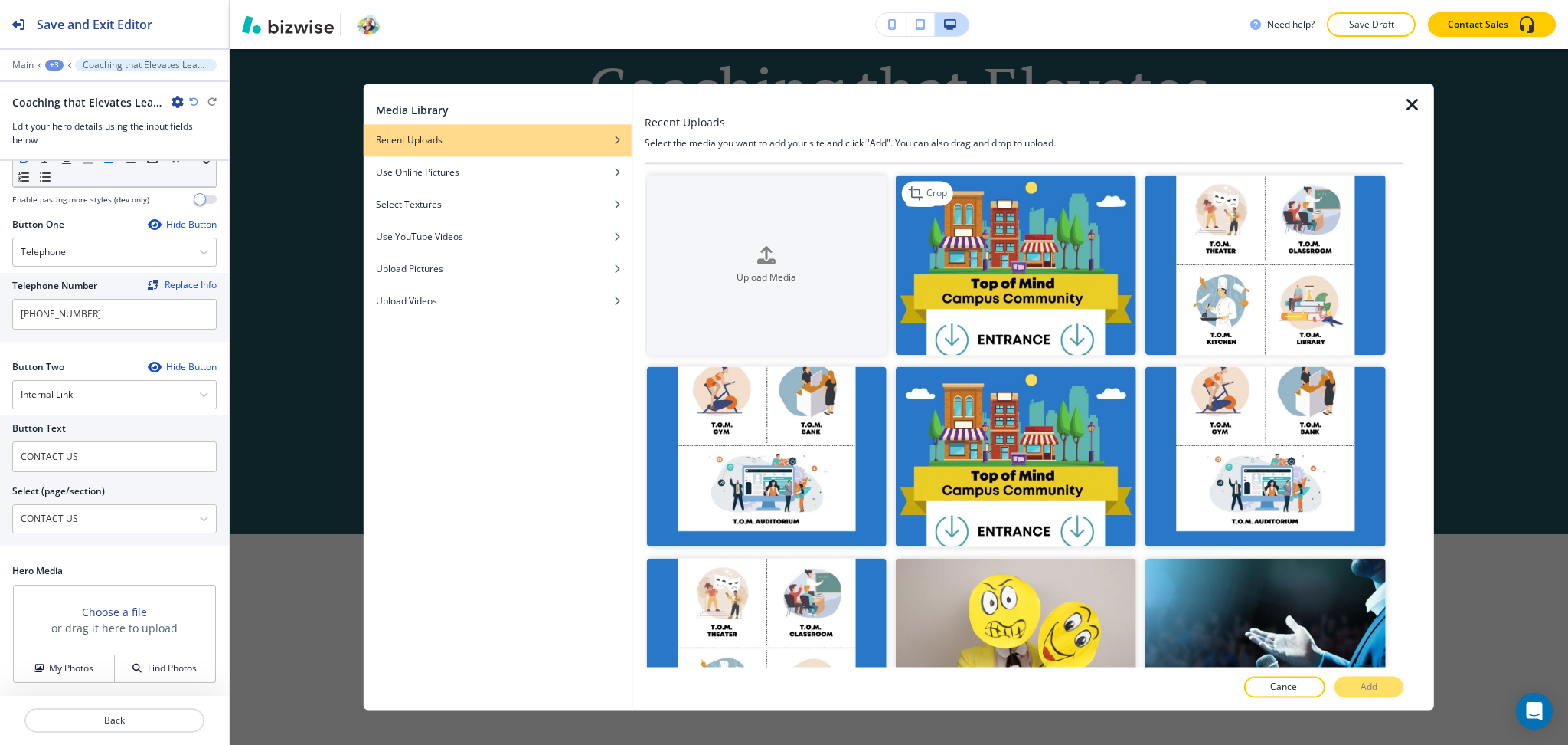
click at [1073, 312] on img "button" at bounding box center [1016, 265] width 240 height 180
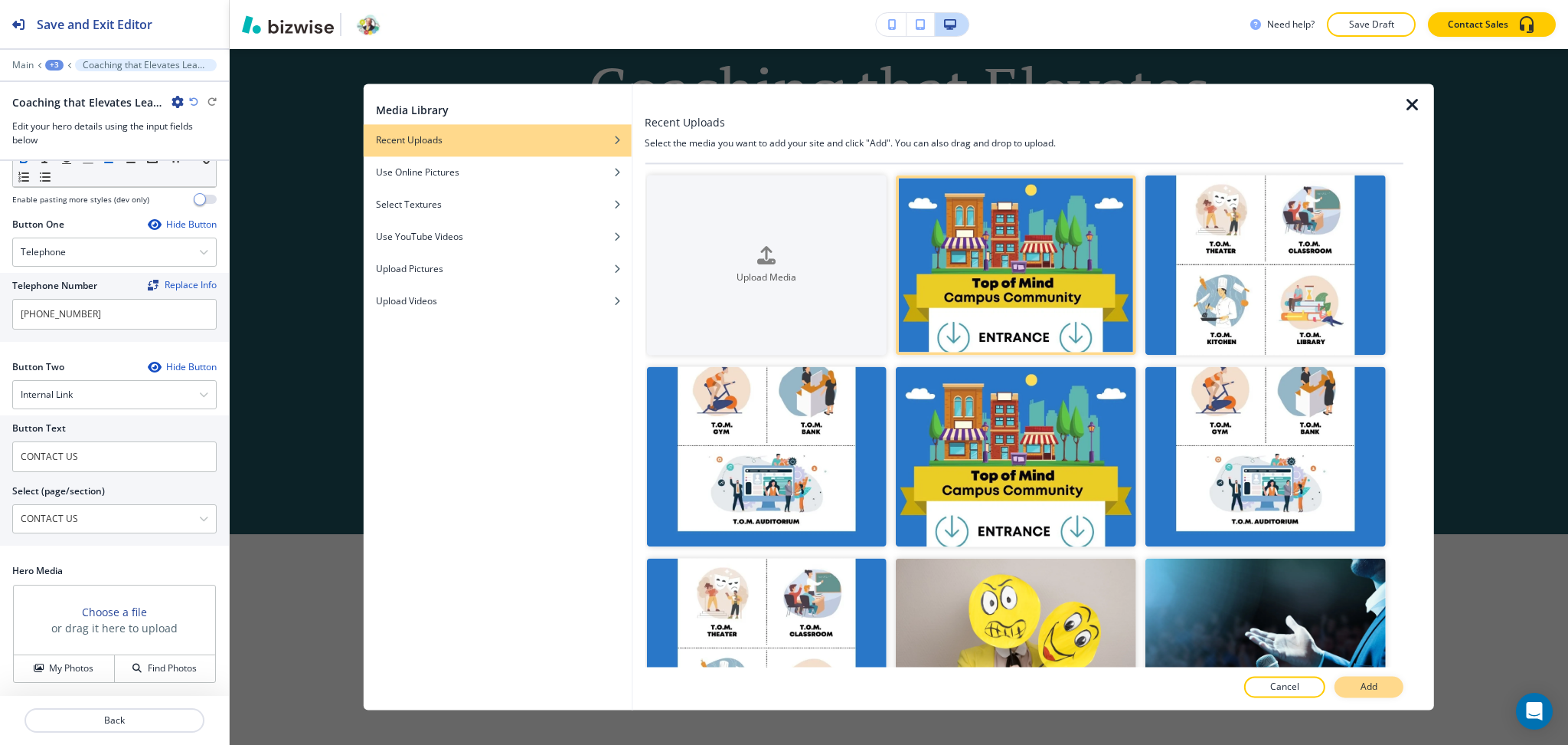
click at [1381, 687] on button "Add" at bounding box center [1369, 687] width 69 height 21
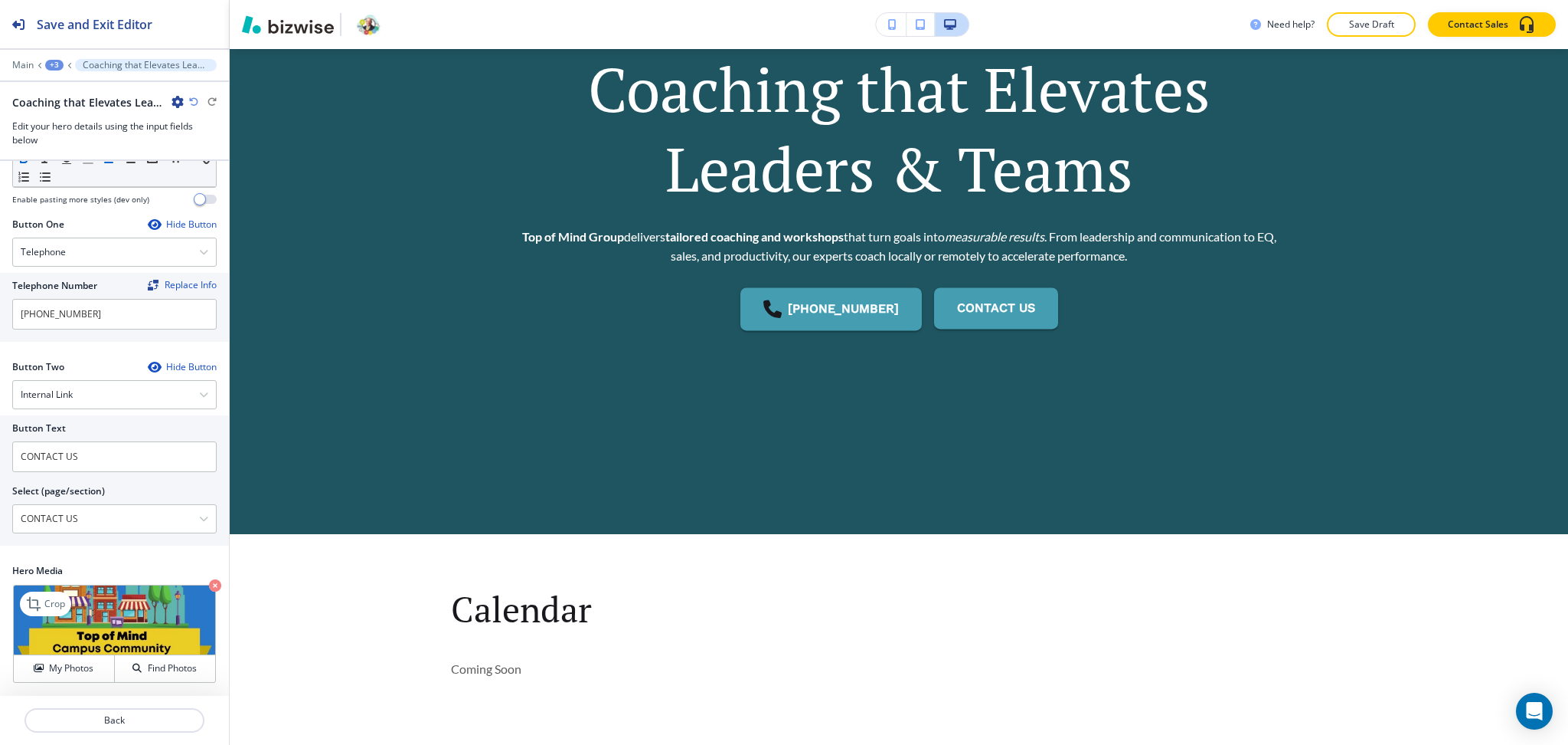
click at [209, 585] on icon "button" at bounding box center [215, 585] width 13 height 13
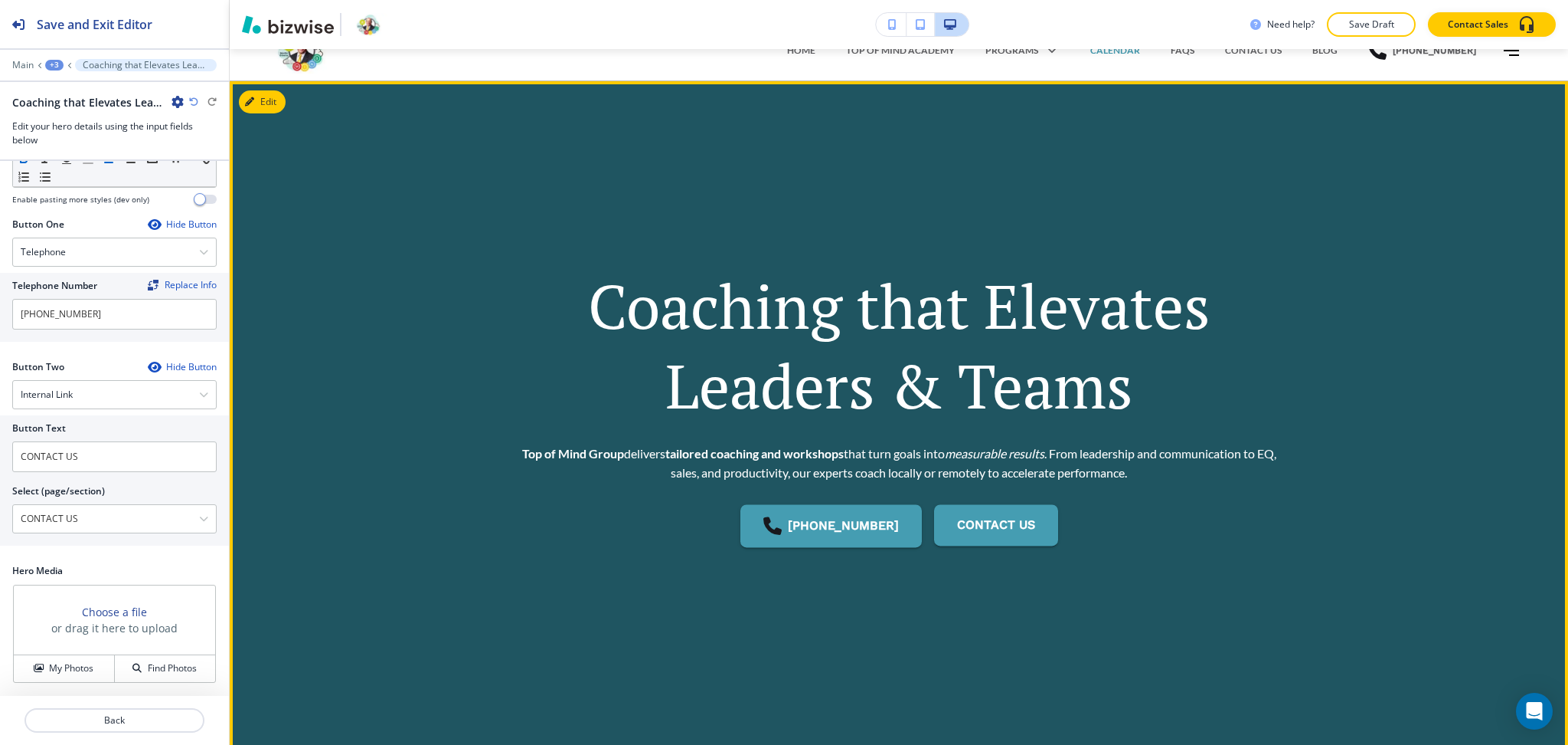
scroll to position [0, 0]
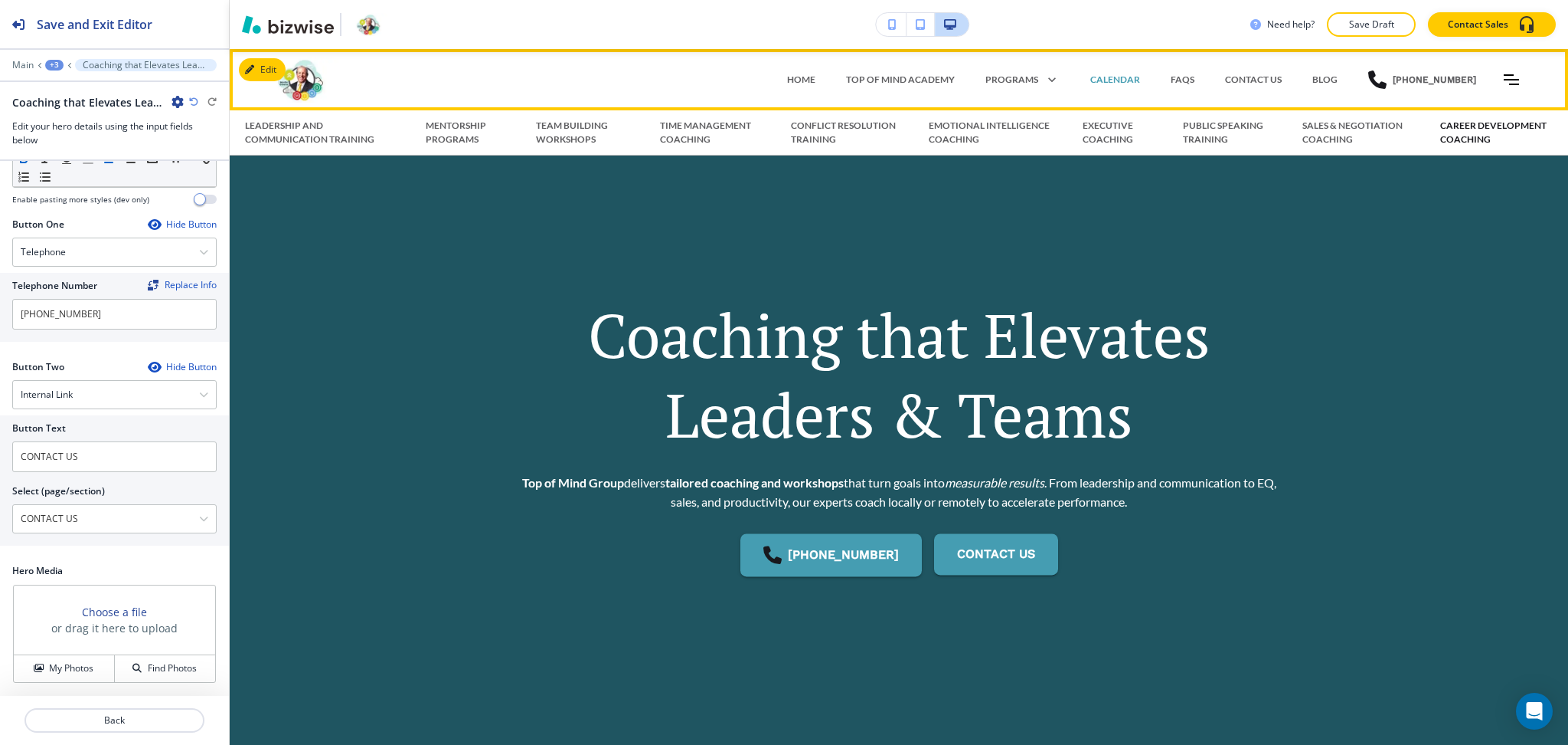
click at [1449, 136] on p "CAREER DEVELOPMENT COACHING" at bounding box center [1497, 132] width 113 height 27
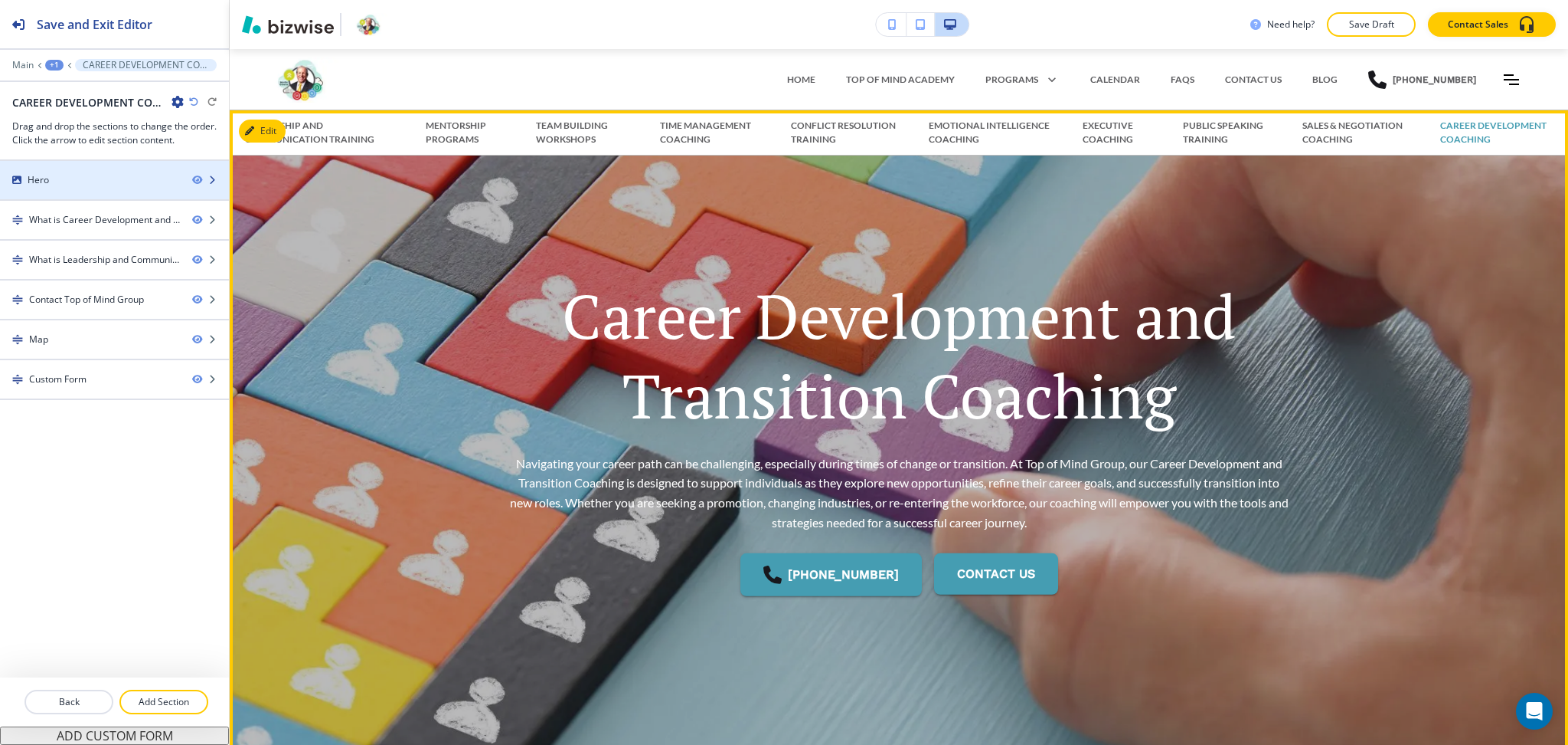
click at [127, 168] on div at bounding box center [114, 167] width 229 height 13
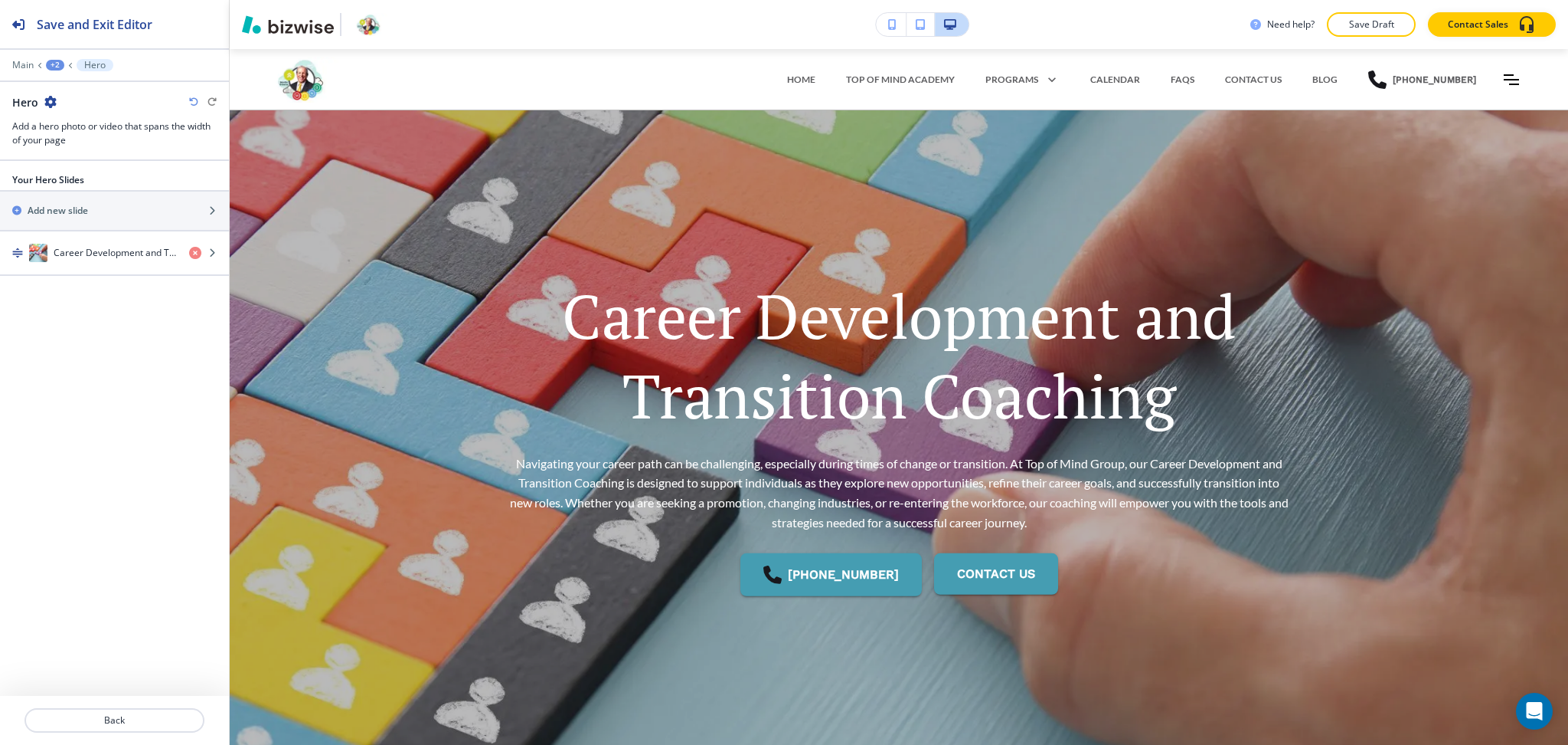
scroll to position [61, 0]
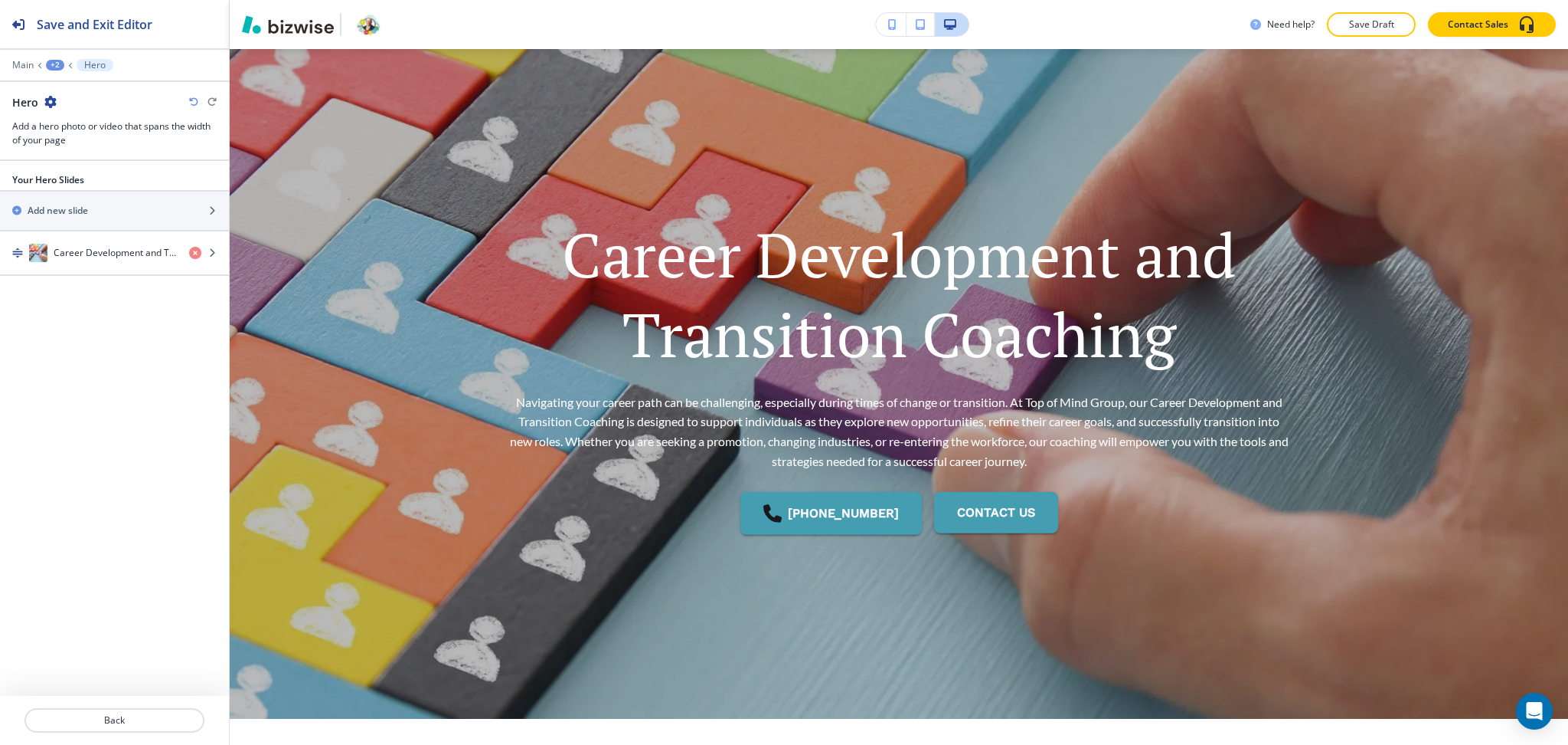
click at [53, 102] on icon "button" at bounding box center [51, 102] width 13 height 13
click at [75, 153] on p "Duplicate Section" at bounding box center [94, 156] width 78 height 14
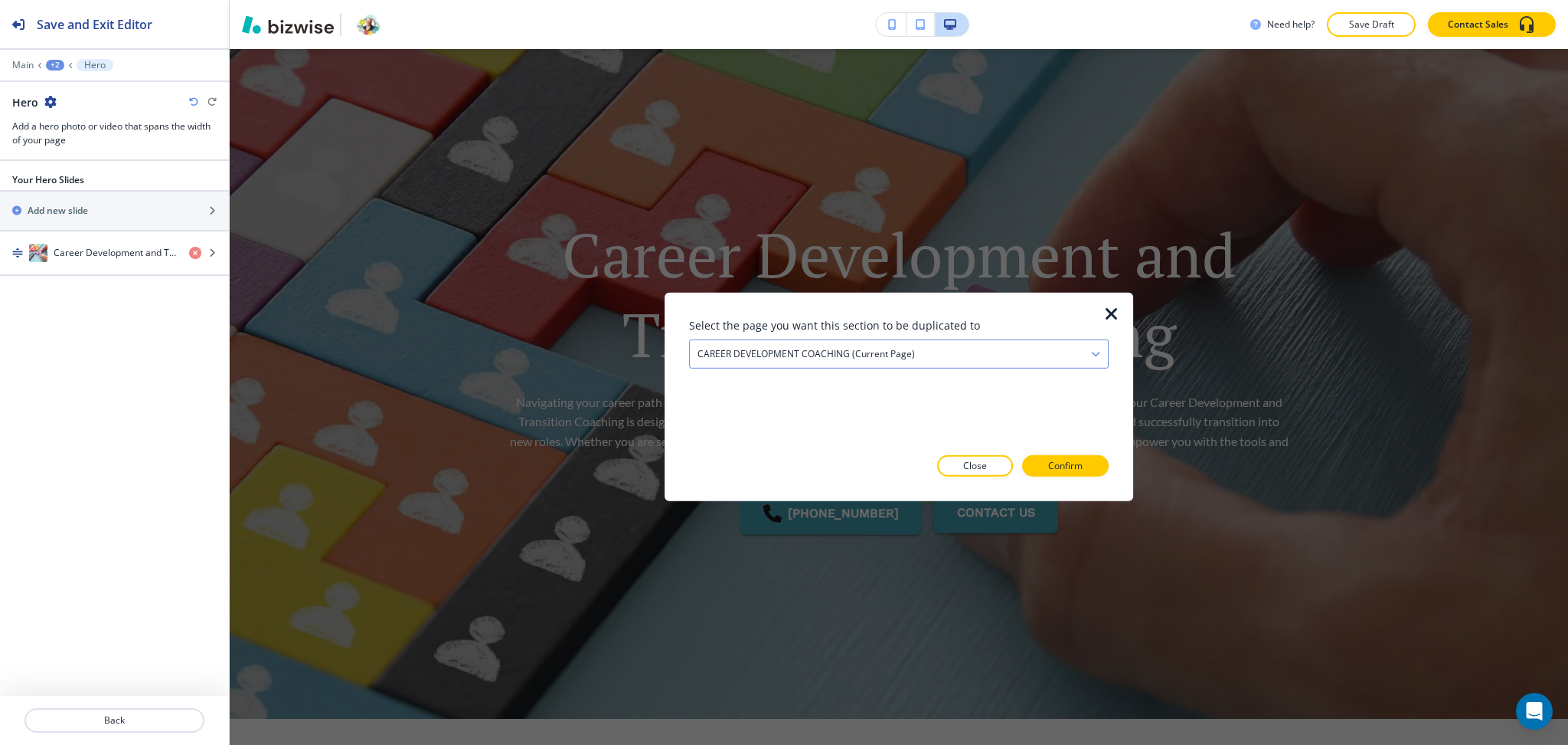
click at [741, 346] on div "CAREER DEVELOPMENT COACHING (current page)" at bounding box center [899, 354] width 418 height 27
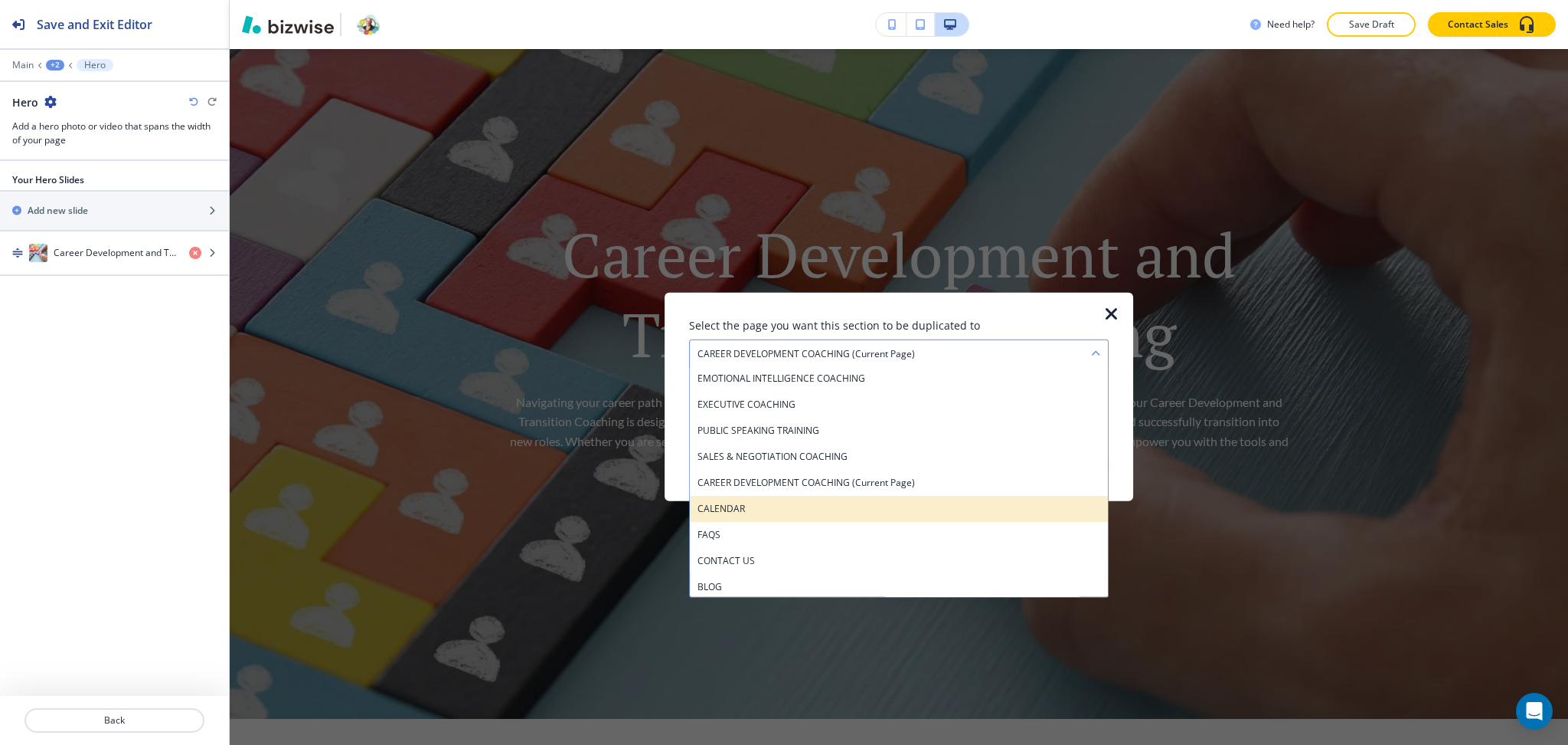
click at [724, 506] on h4 "CALENDAR" at bounding box center [899, 509] width 403 height 14
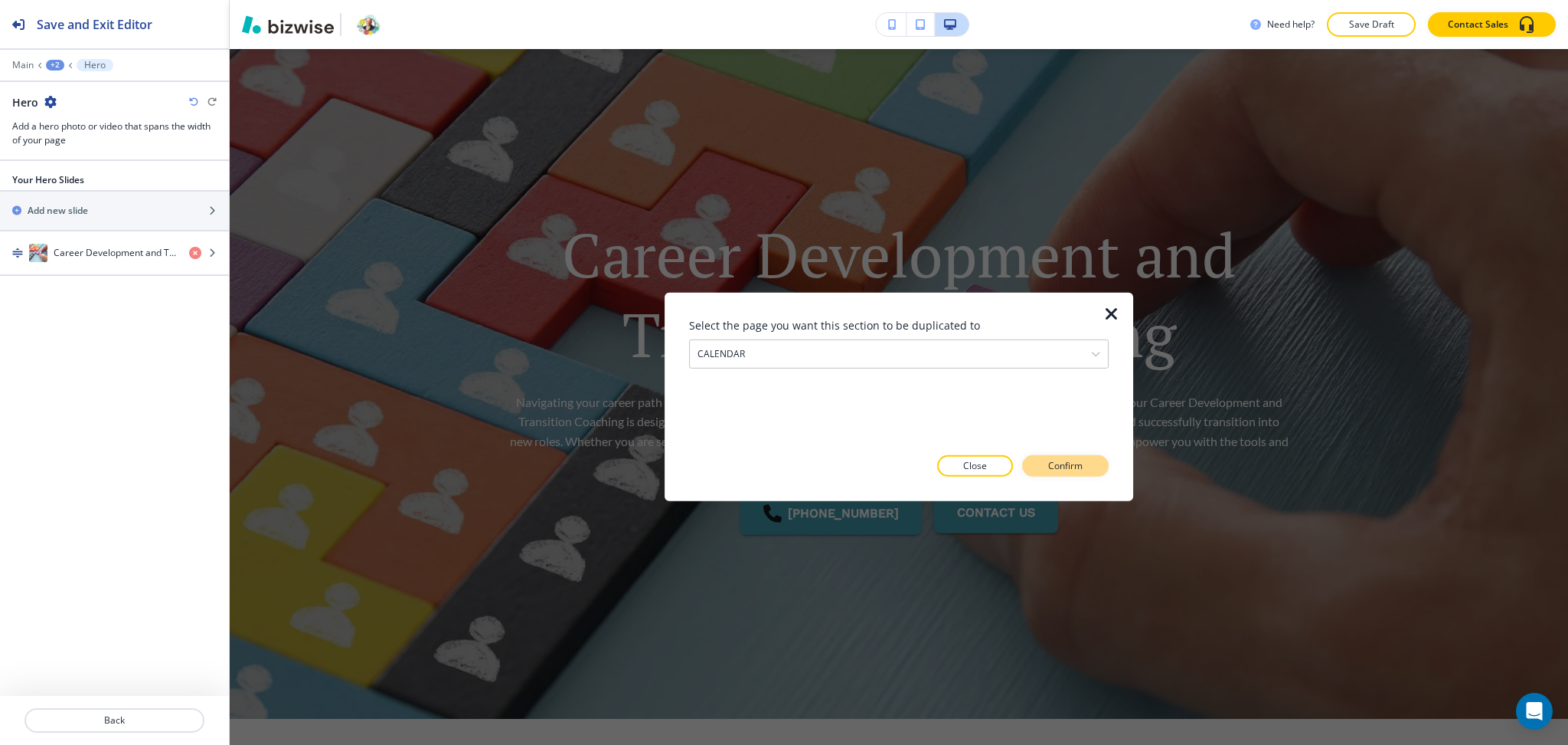
click at [1082, 459] on p "Confirm" at bounding box center [1065, 466] width 34 height 14
click at [1060, 463] on p "Take me there" at bounding box center [1051, 466] width 62 height 14
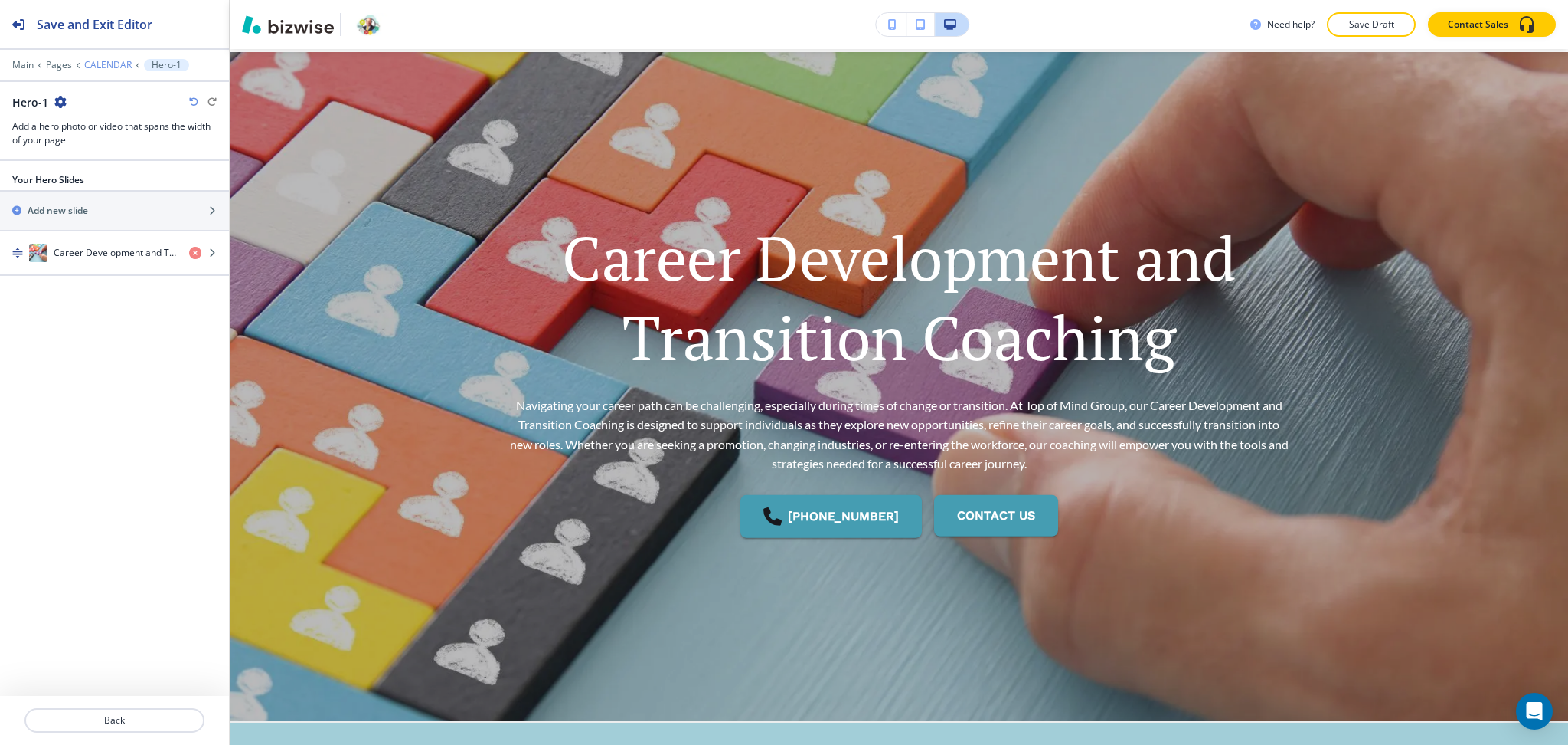
click at [103, 64] on p "CALENDAR" at bounding box center [108, 65] width 48 height 11
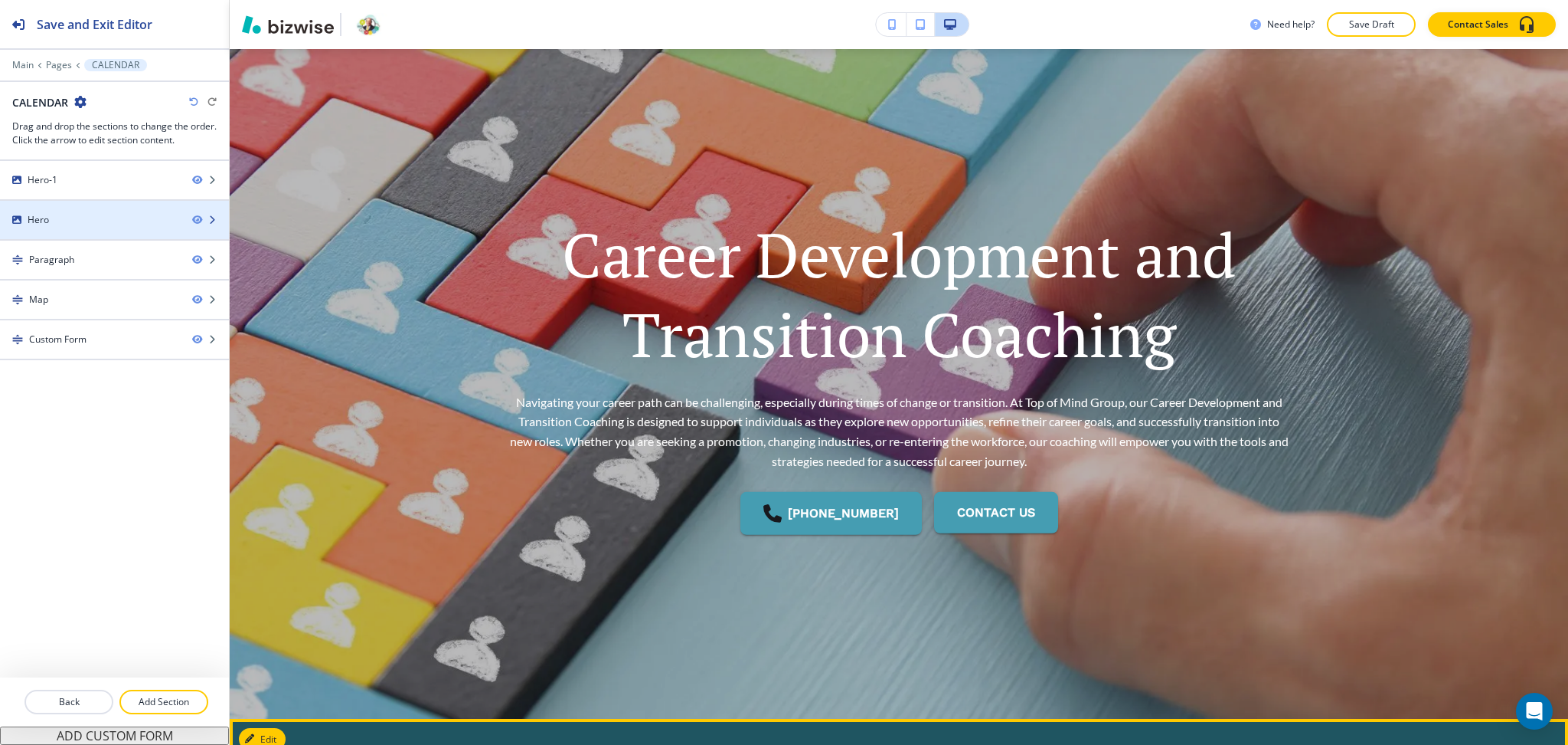
click at [64, 229] on div at bounding box center [114, 233] width 229 height 13
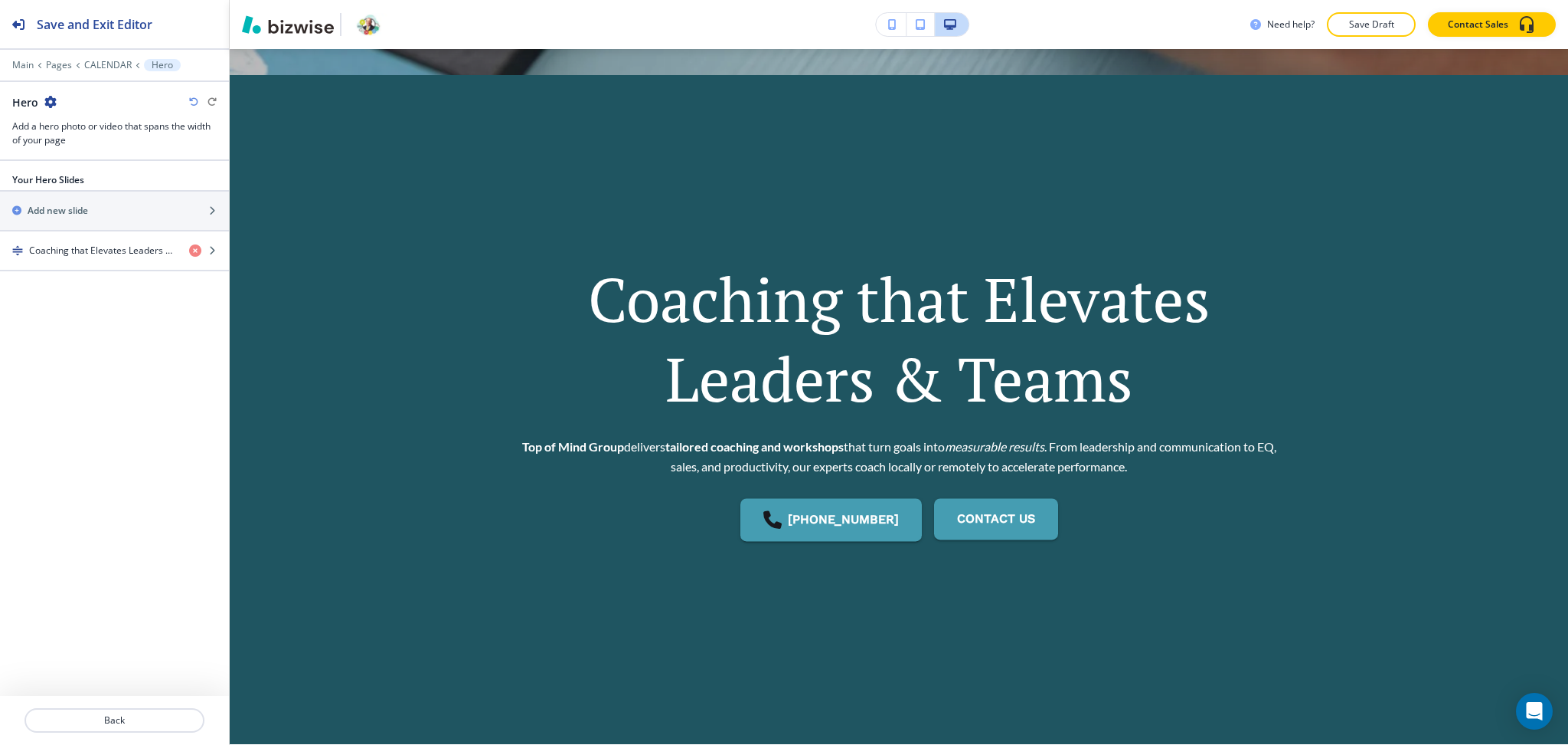
scroll to position [731, 0]
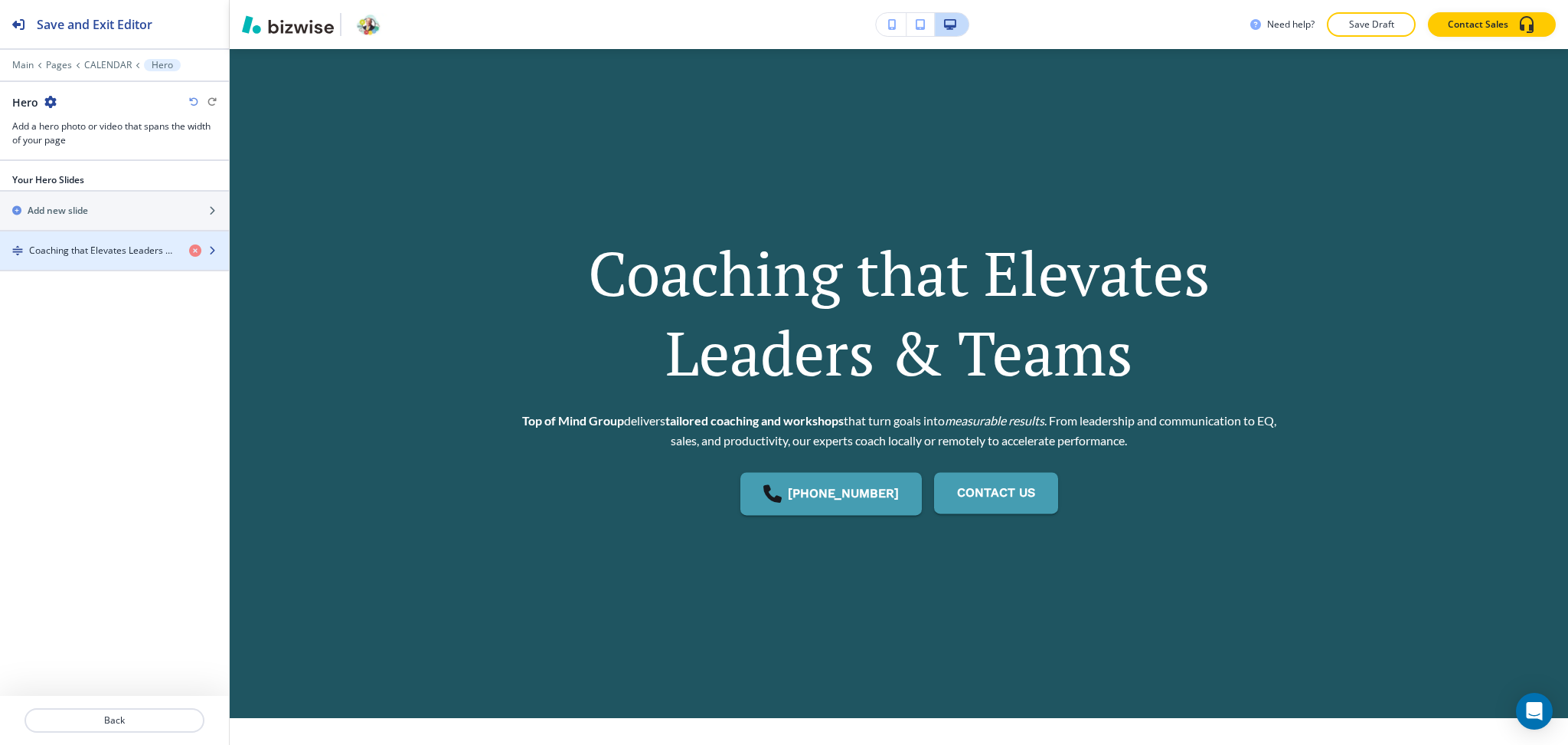
click at [113, 254] on h4 "Coaching that Elevates Leaders & Teams" at bounding box center [102, 250] width 148 height 14
click at [108, 252] on h4 "Coaching that Elevates Leaders & Teams" at bounding box center [102, 250] width 148 height 14
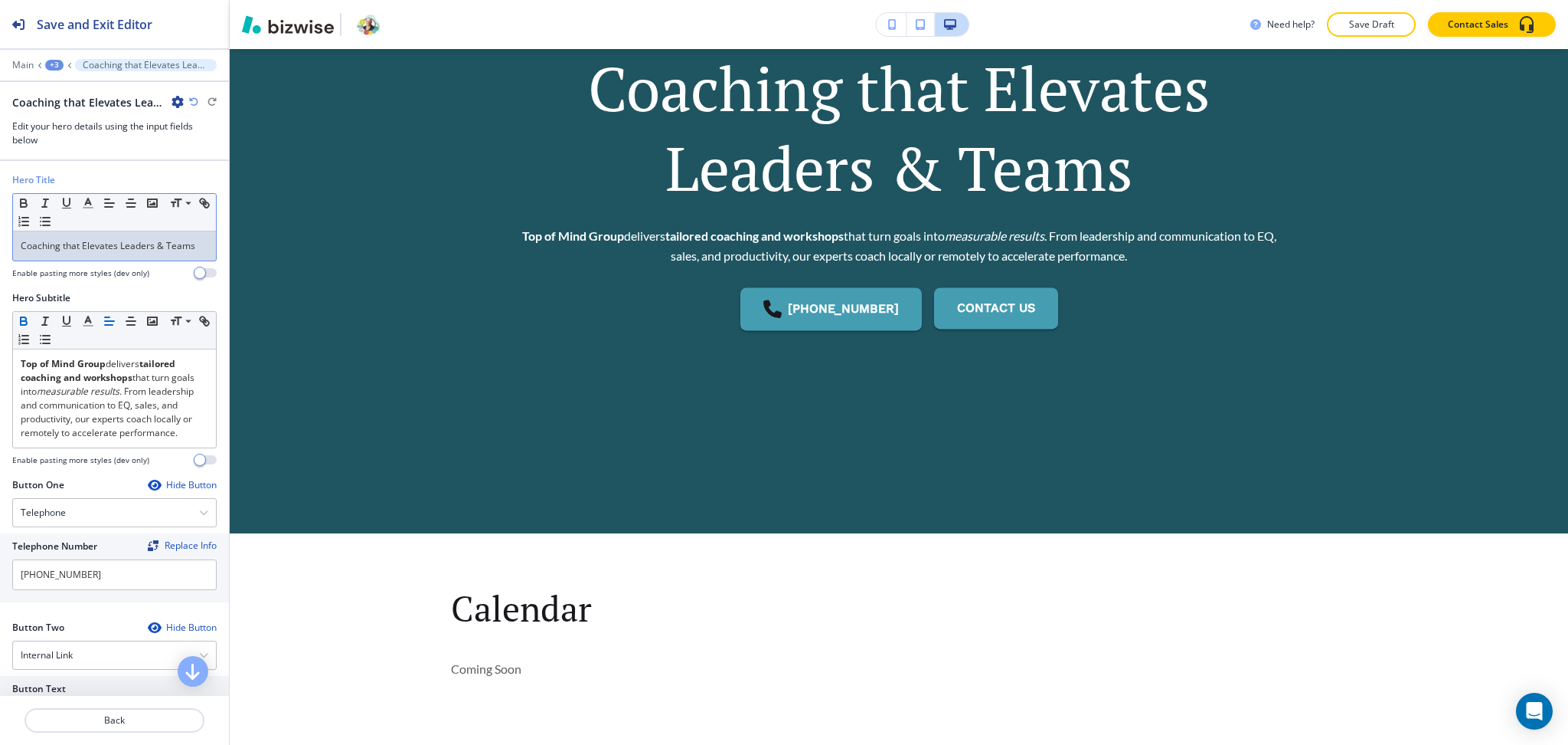
click at [109, 253] on p "Coaching that Elevates Leaders & Teams" at bounding box center [114, 246] width 188 height 14
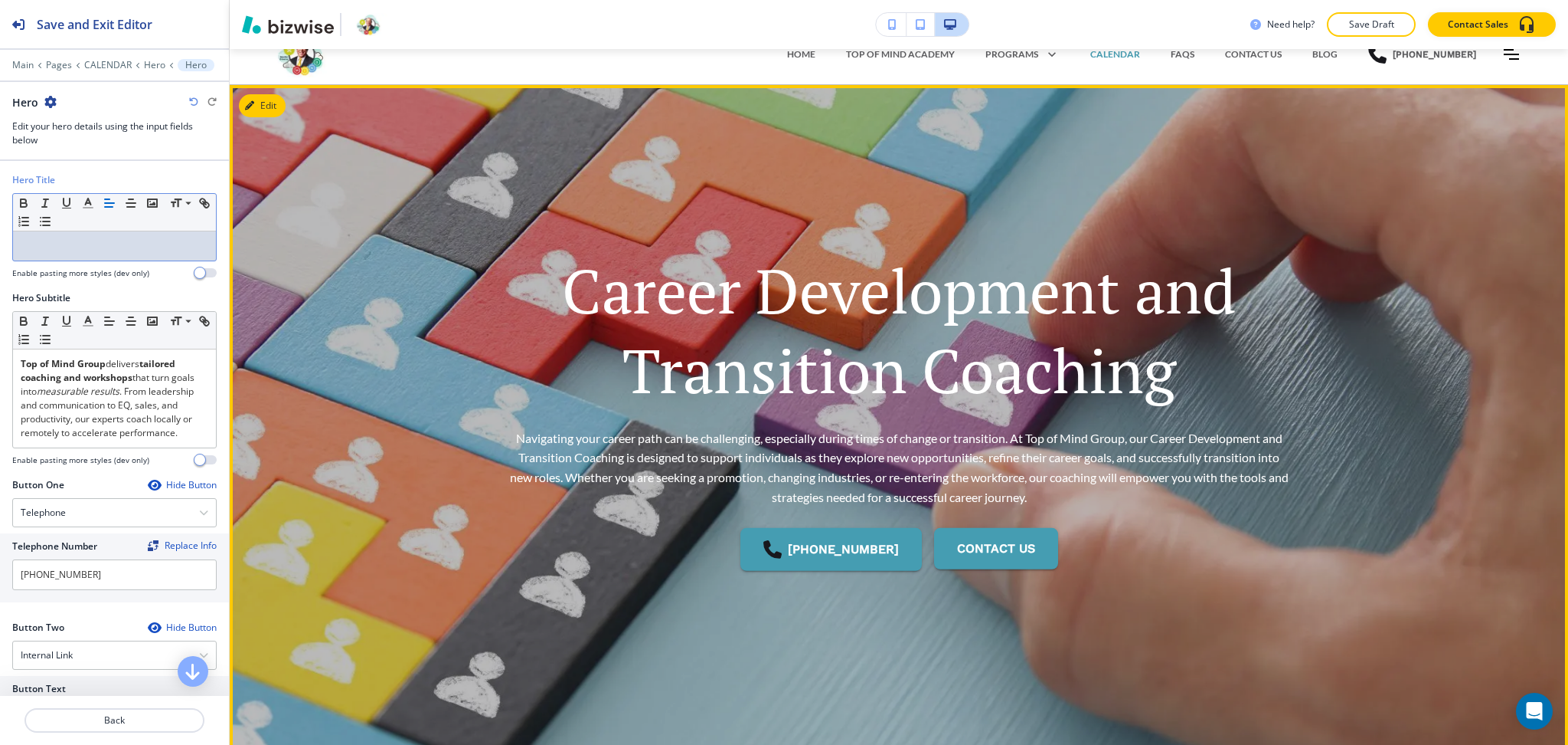
scroll to position [0, 0]
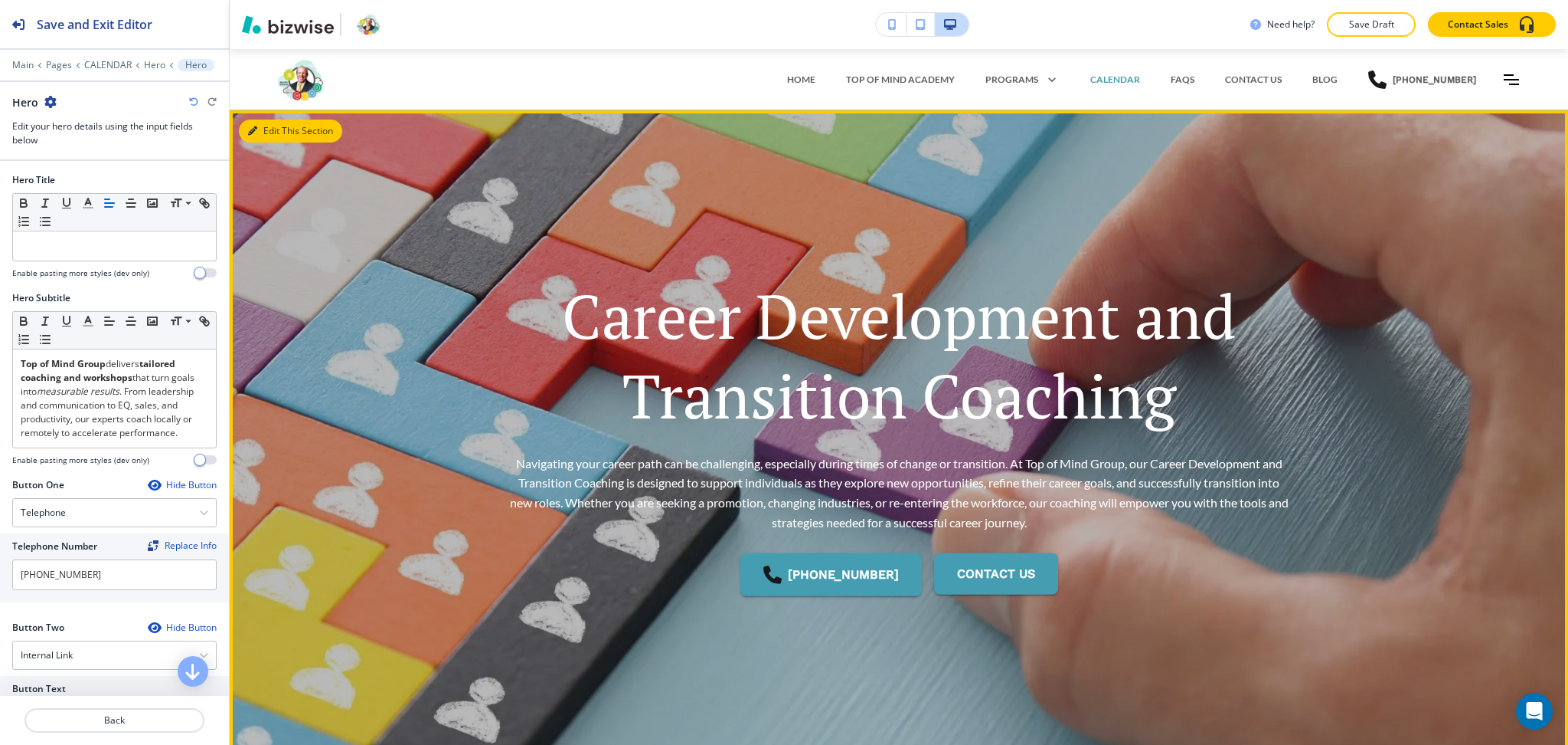
click at [261, 135] on button "Edit This Section" at bounding box center [290, 131] width 103 height 23
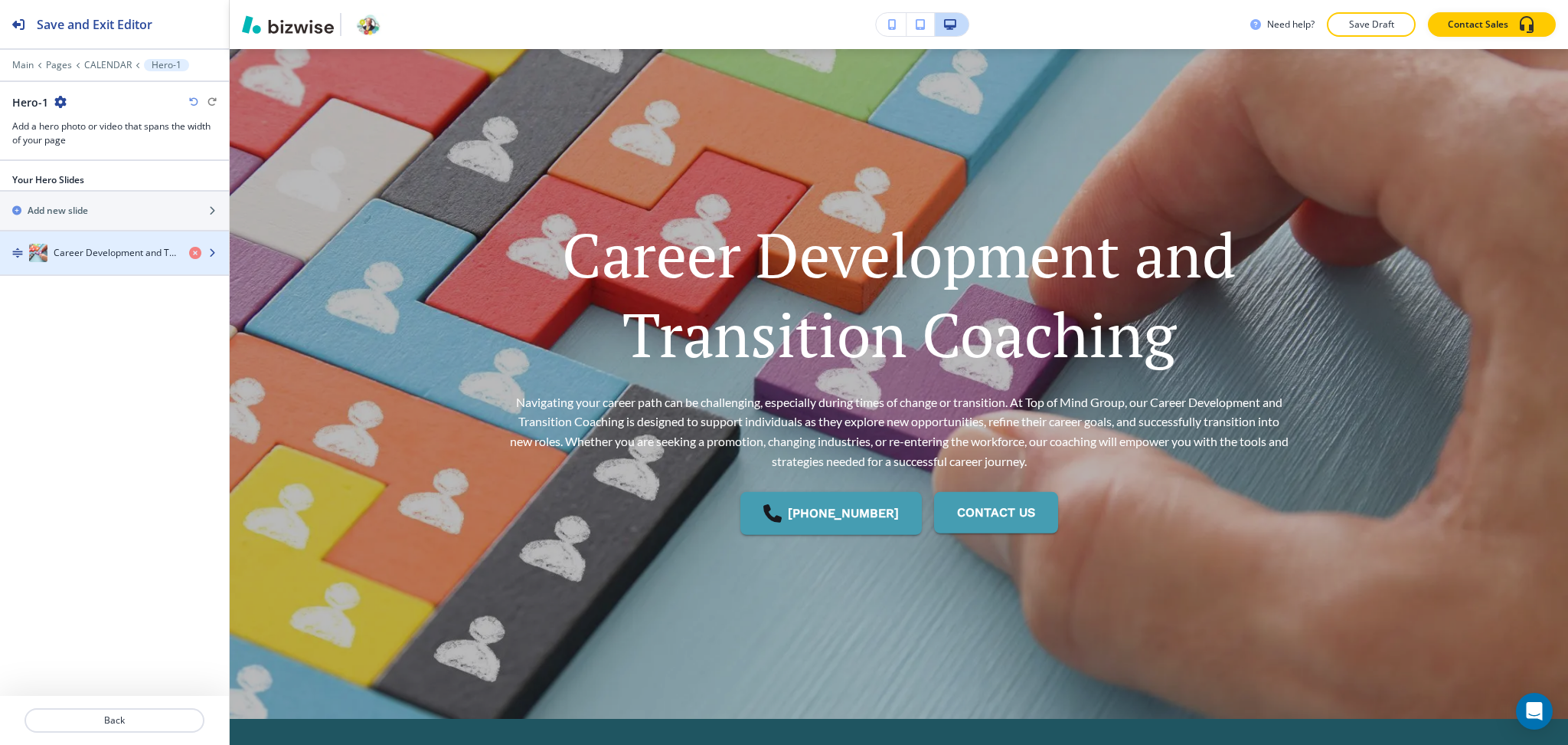
click at [83, 257] on h4 "Career Development and Transition Coaching" at bounding box center [116, 253] width 124 height 14
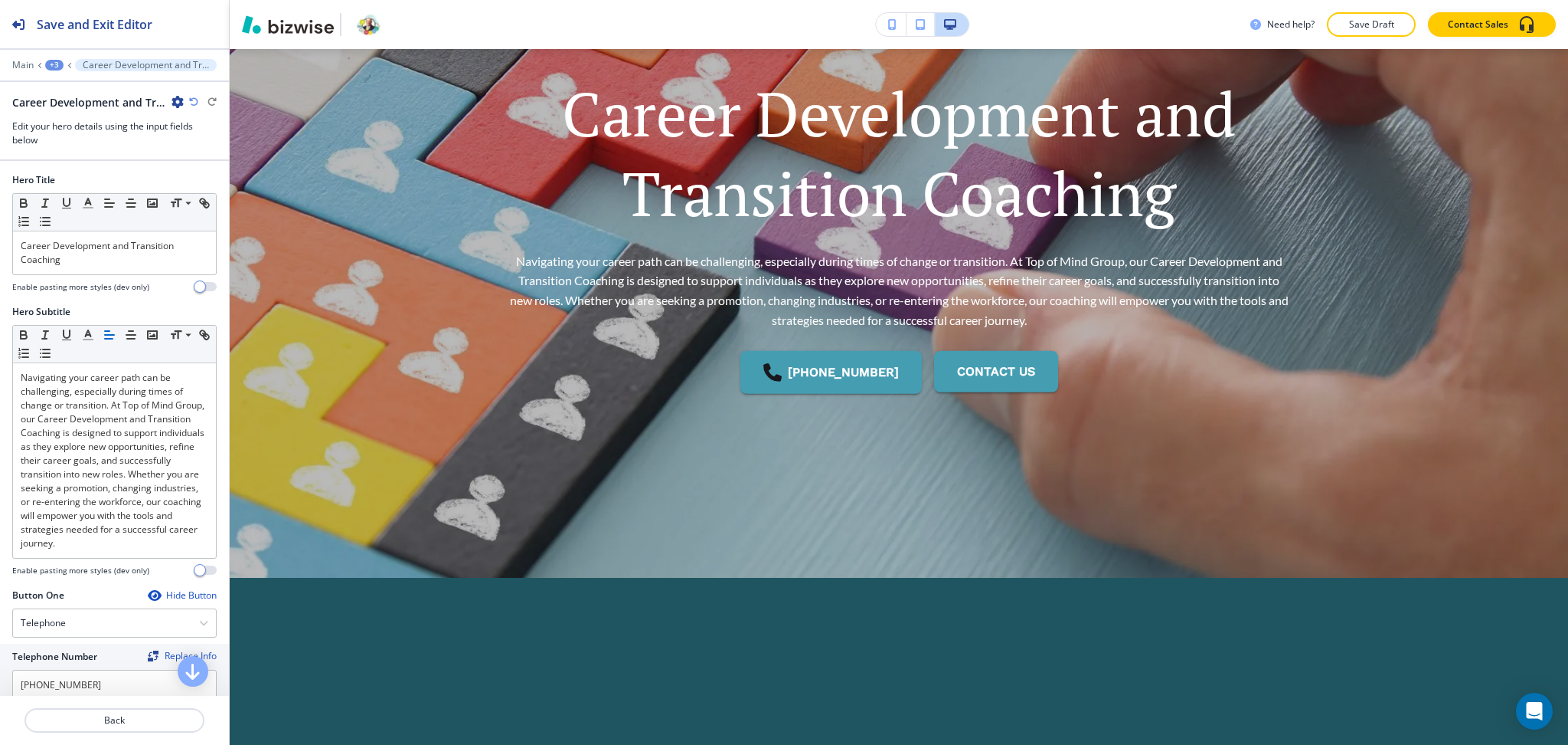
scroll to position [226, 0]
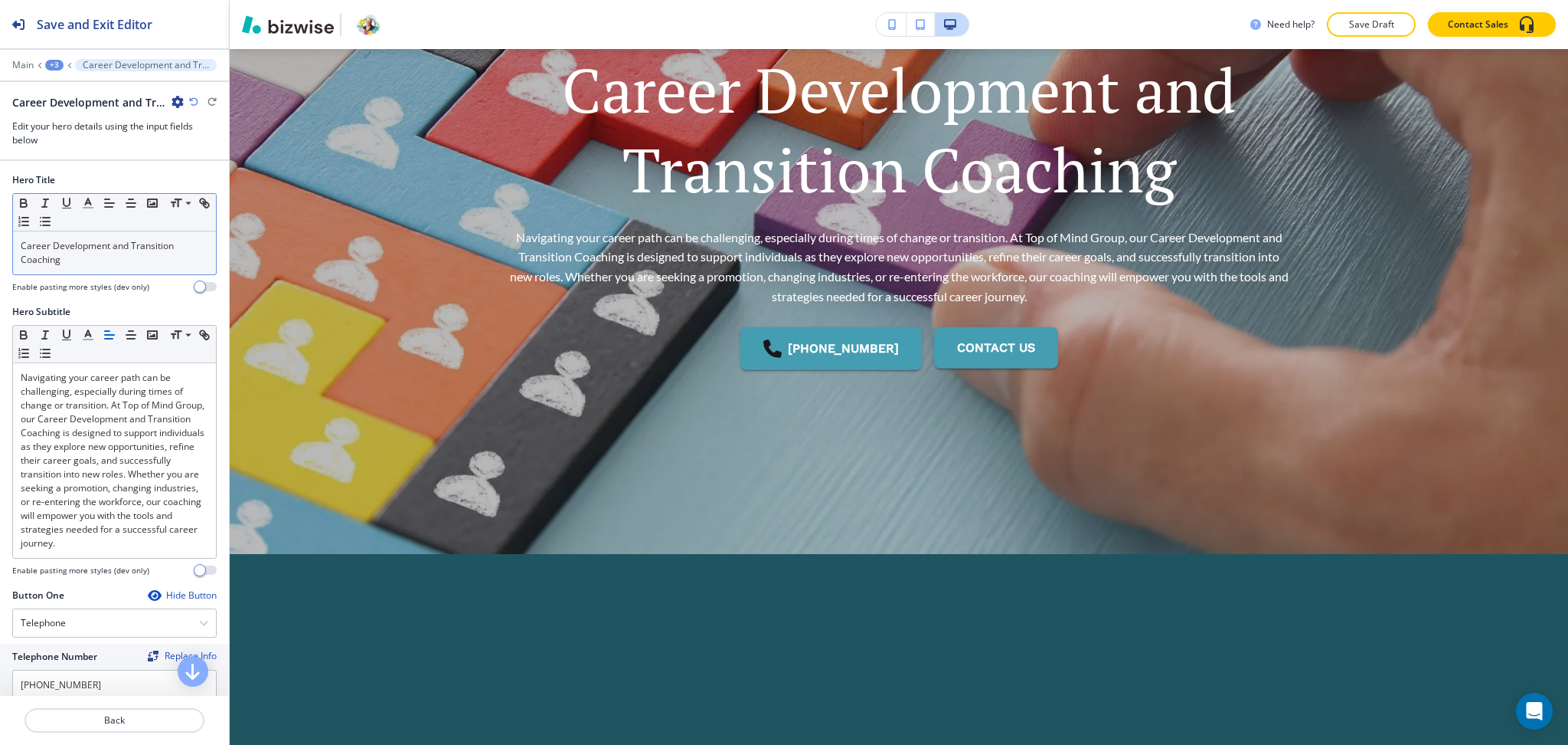
click at [88, 262] on p "Career Development and Transition Coaching" at bounding box center [114, 252] width 188 height 27
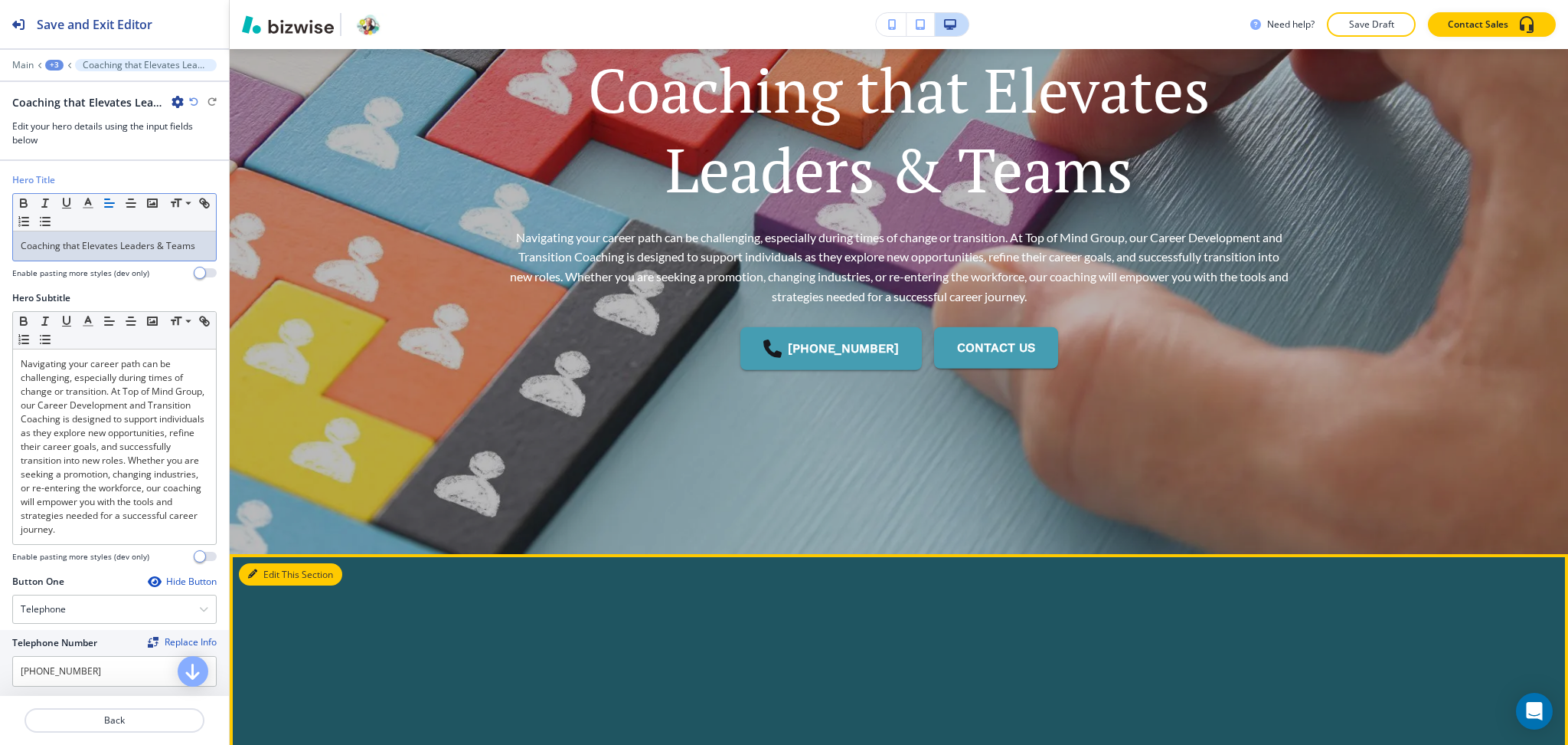
click at [280, 570] on button "Edit This Section" at bounding box center [290, 574] width 103 height 23
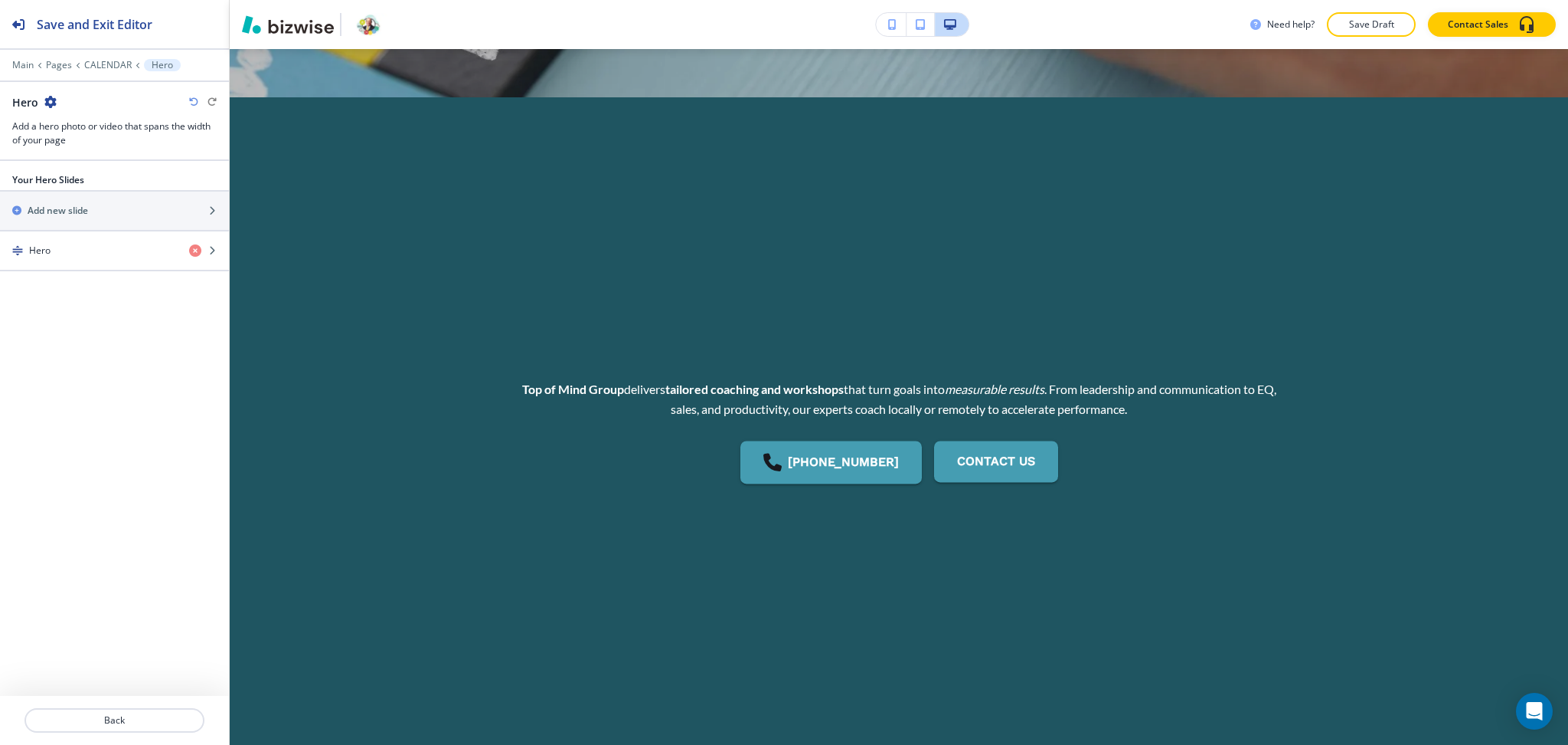
scroll to position [731, 0]
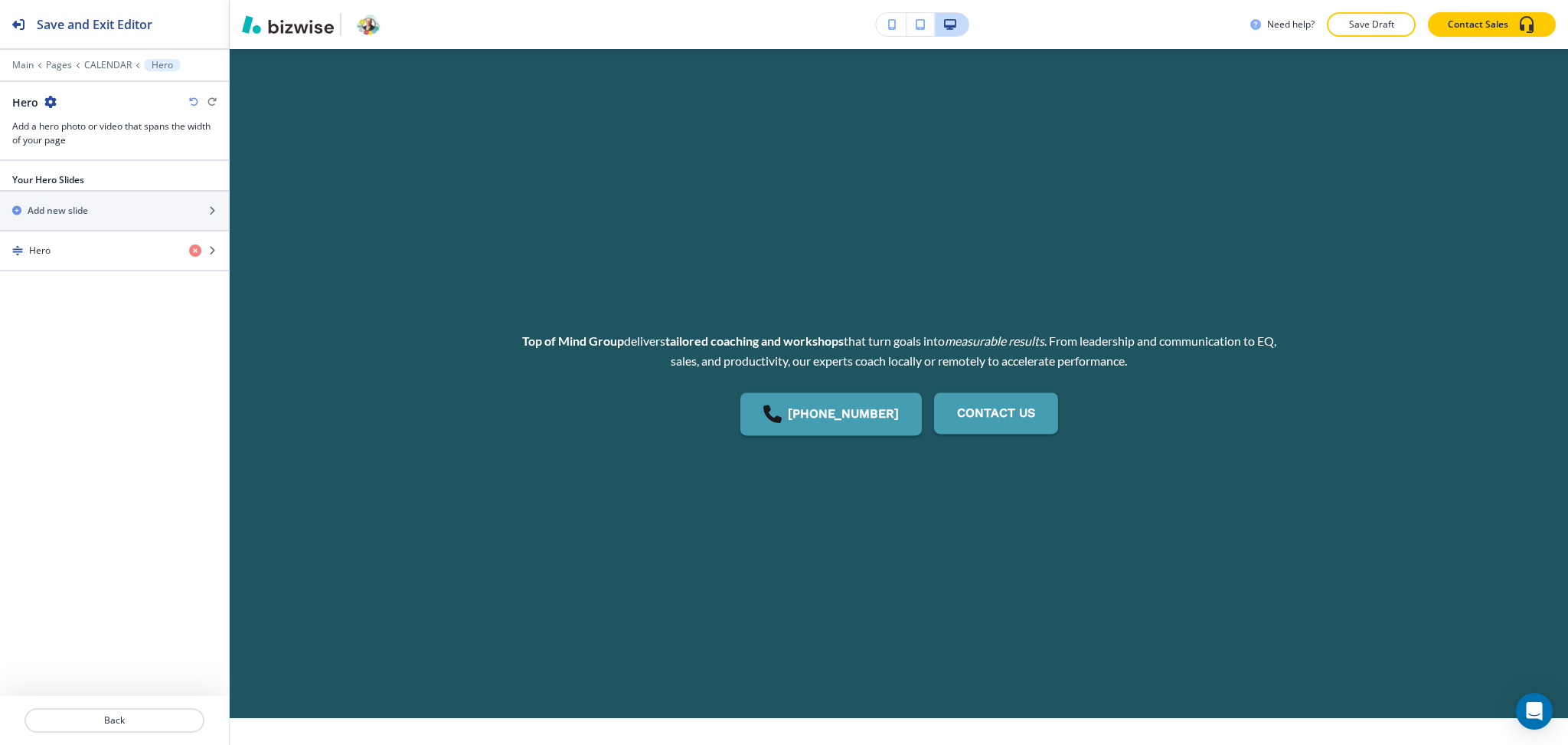
click at [79, 231] on div at bounding box center [114, 231] width 229 height 2
click at [83, 248] on div "Hero" at bounding box center [88, 250] width 177 height 14
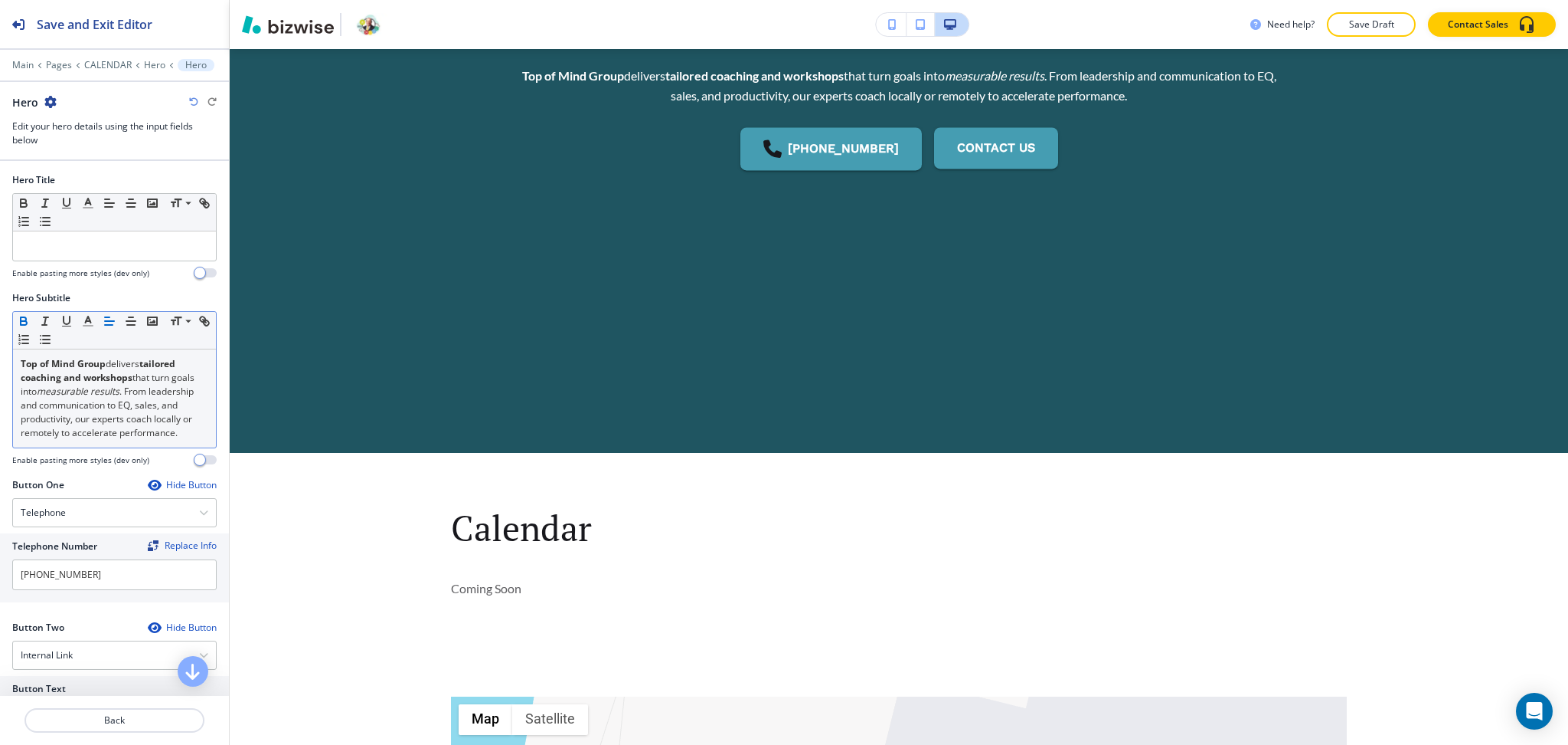
click at [100, 426] on p "Top of Mind Group delivers tailored coaching and workshops that turn goals into…" at bounding box center [114, 398] width 188 height 83
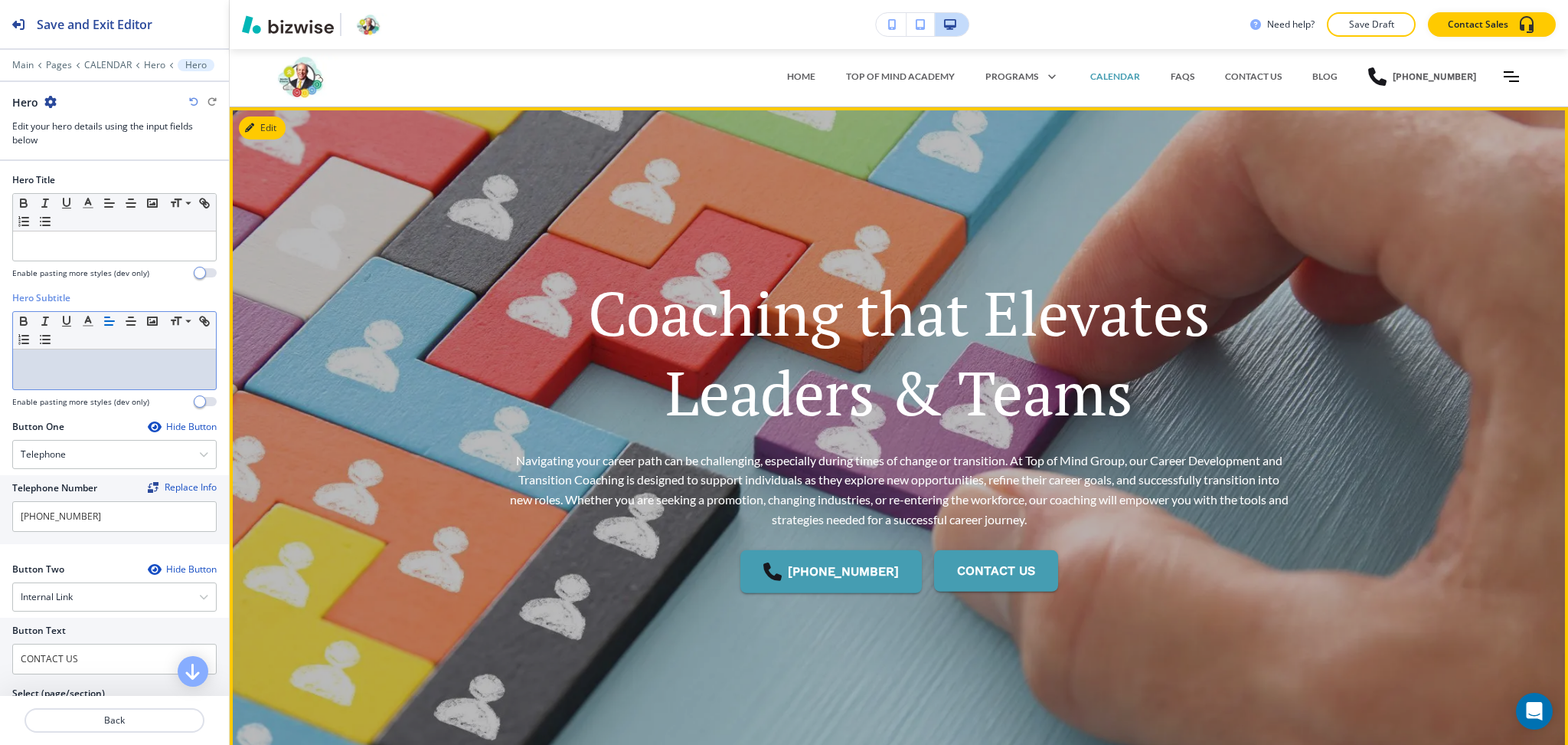
scroll to position [0, 0]
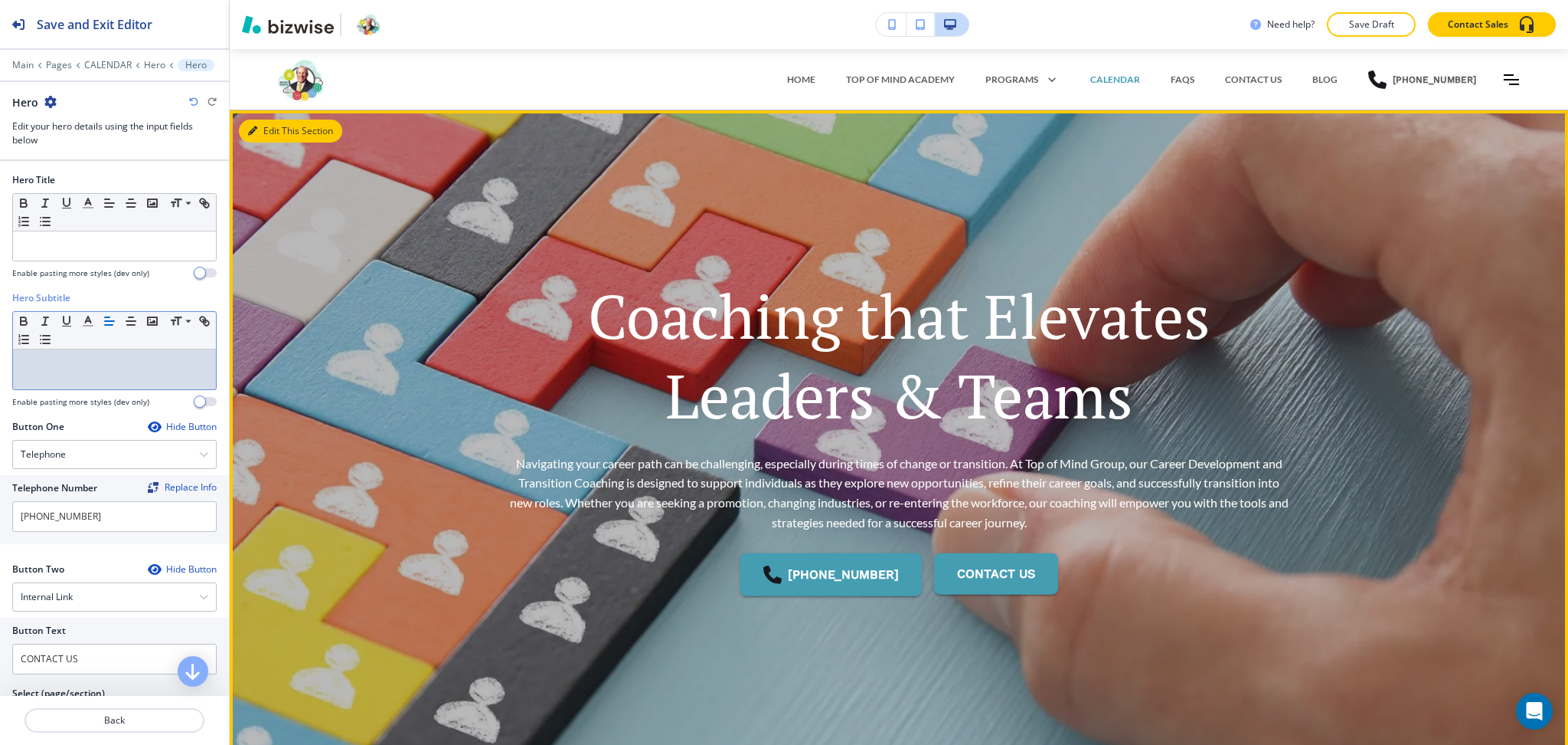
click at [262, 130] on button "Edit This Section" at bounding box center [290, 131] width 103 height 23
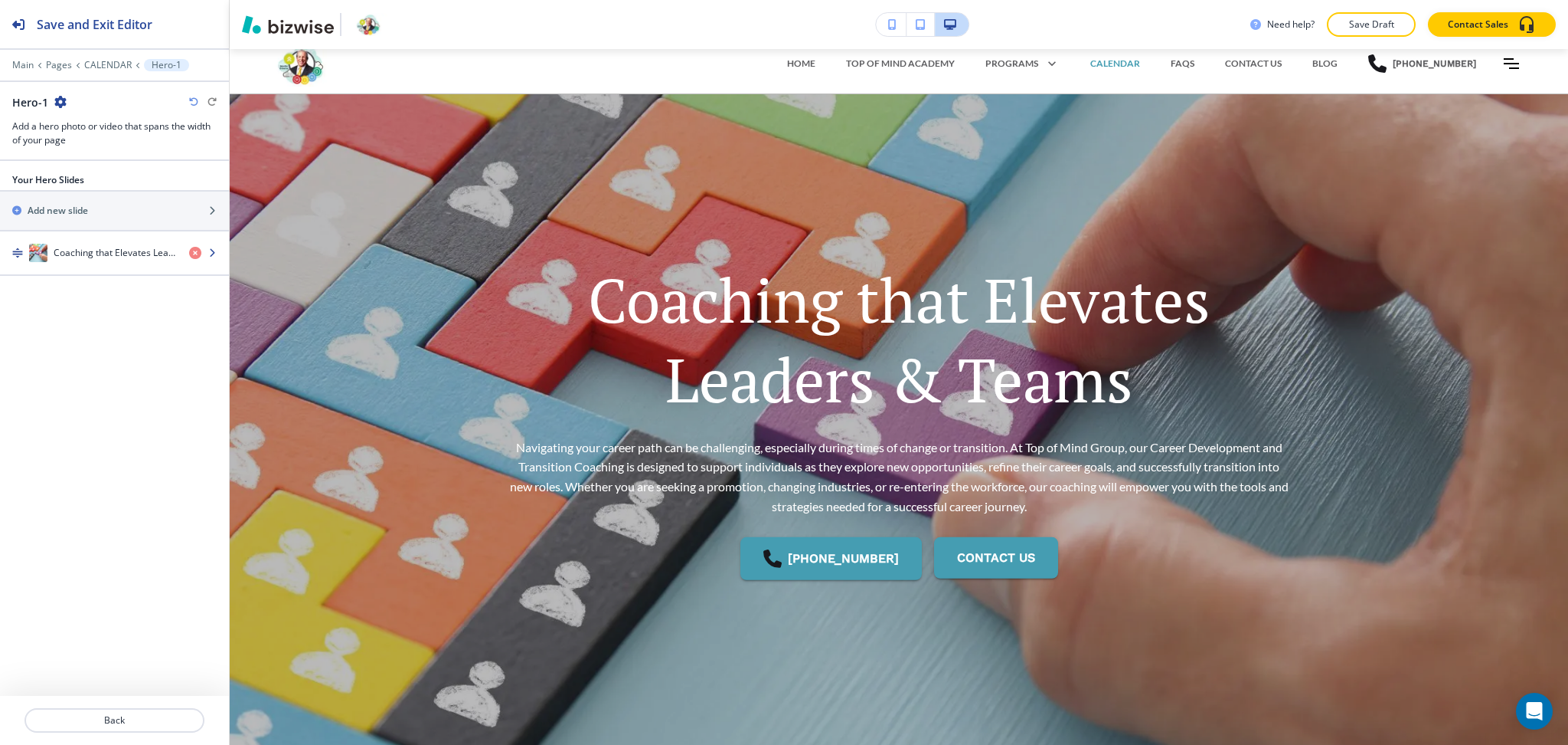
click at [74, 258] on h4 "Coaching that Elevates Leaders & Teams" at bounding box center [116, 253] width 124 height 14
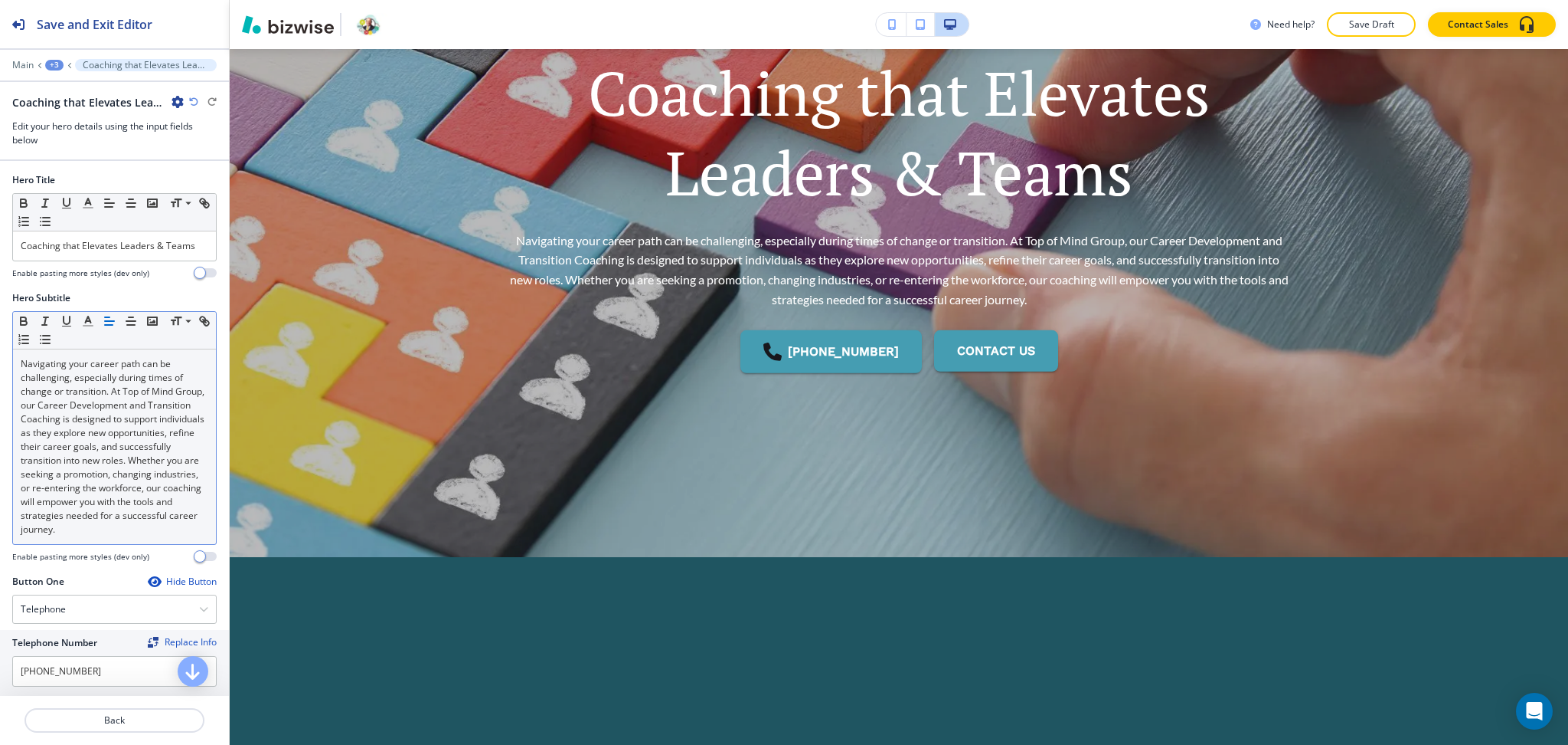
scroll to position [226, 0]
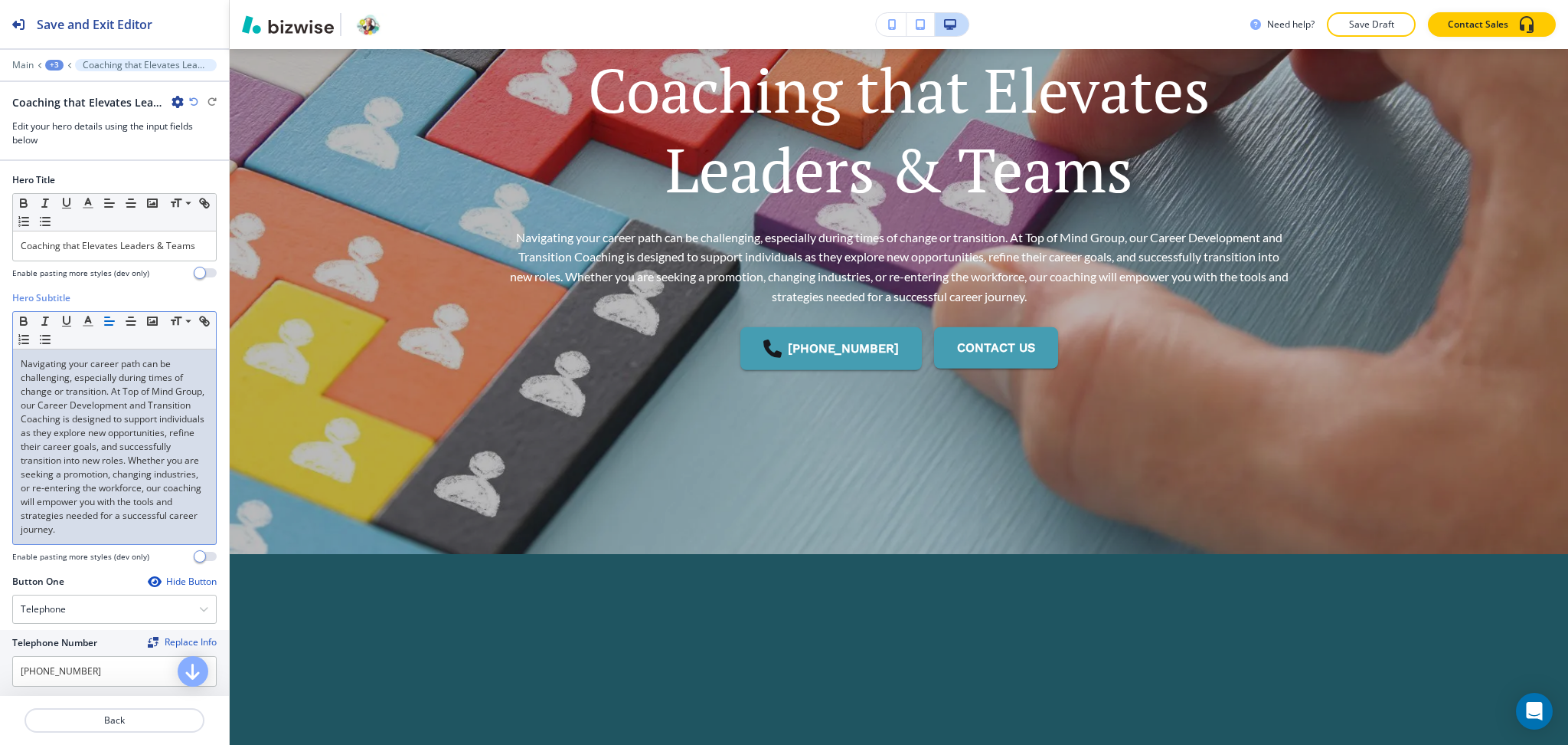
click at [99, 460] on p "Navigating your career path can be challenging, especially during times of chan…" at bounding box center [114, 446] width 188 height 179
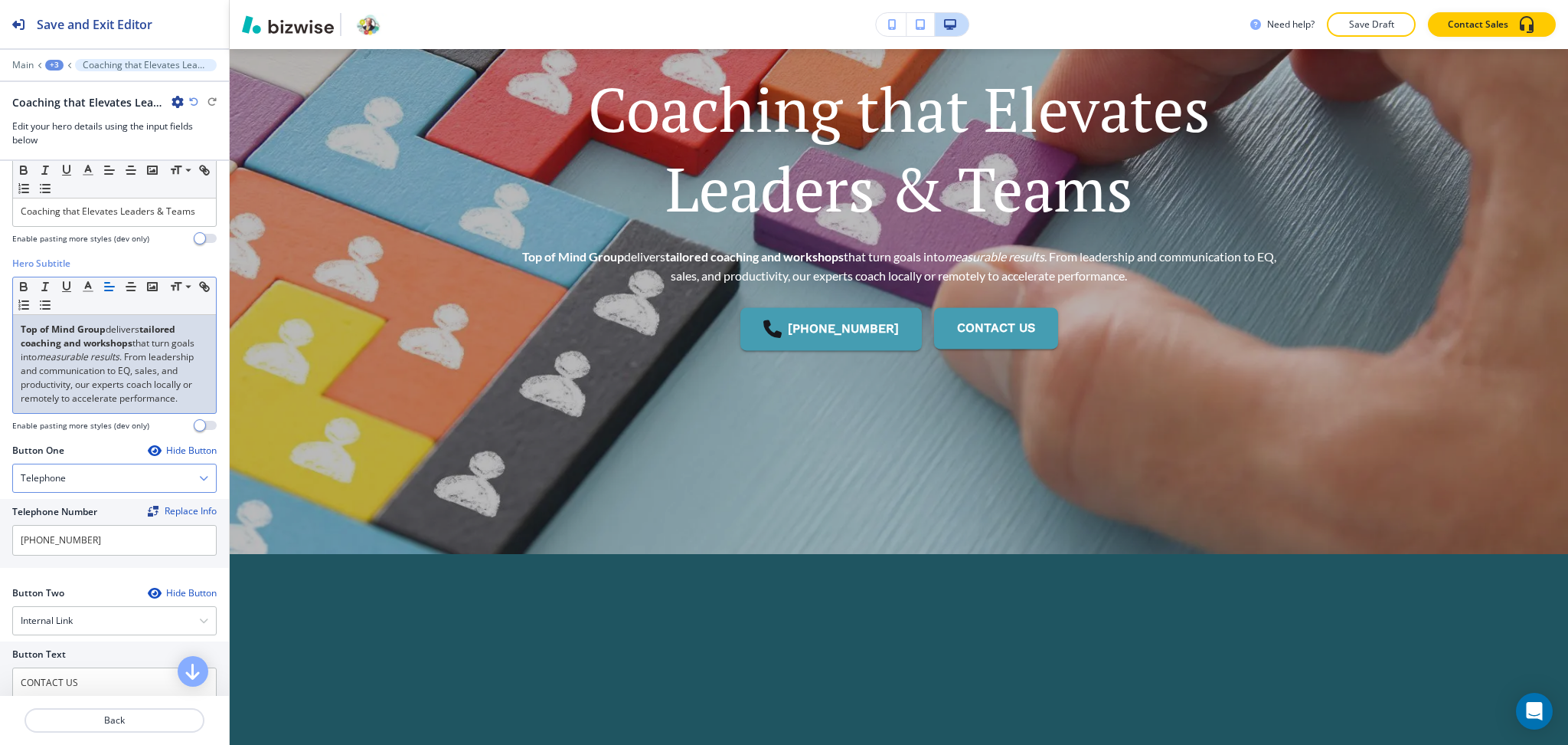
scroll to position [288, 0]
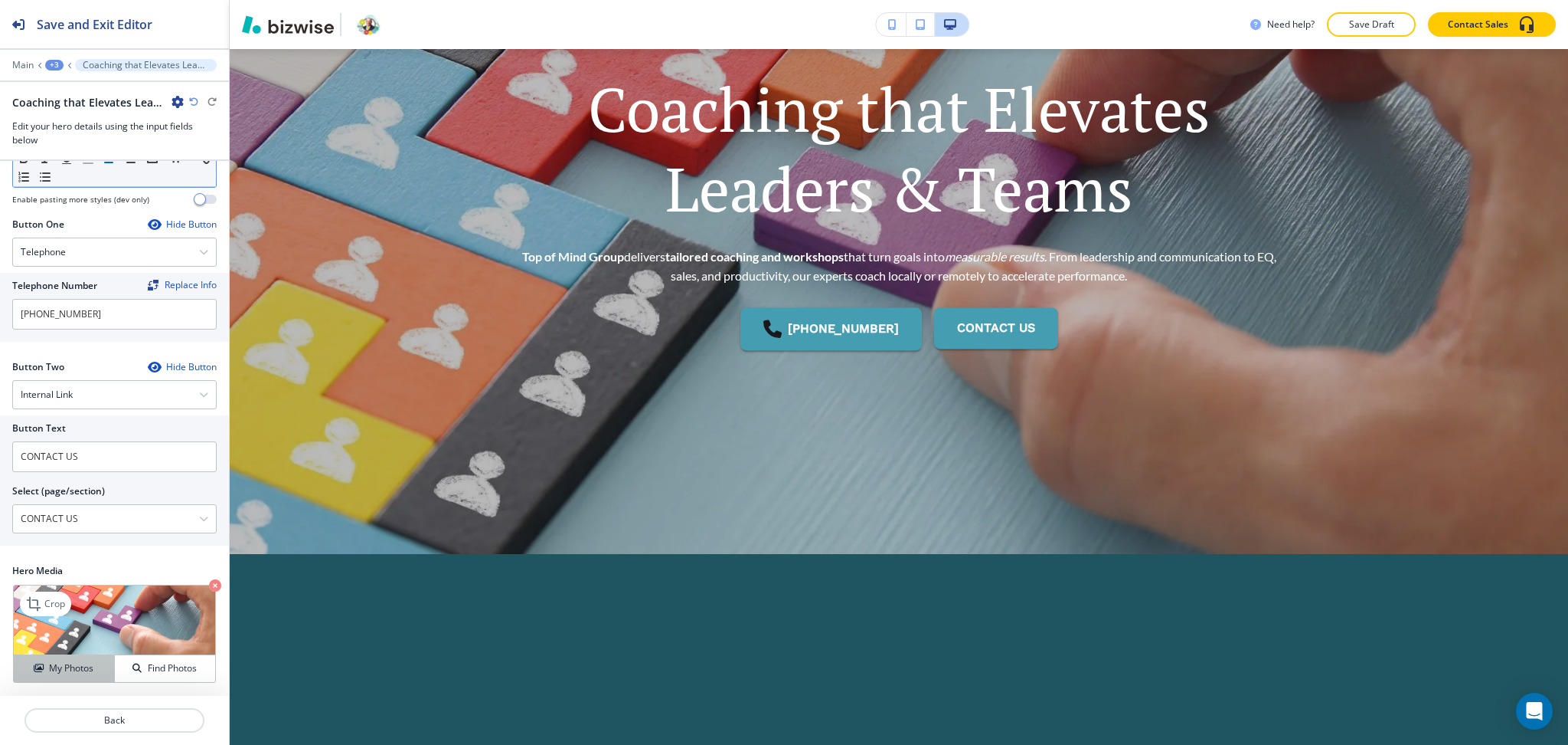
click at [69, 660] on button "My Photos" at bounding box center [64, 668] width 101 height 27
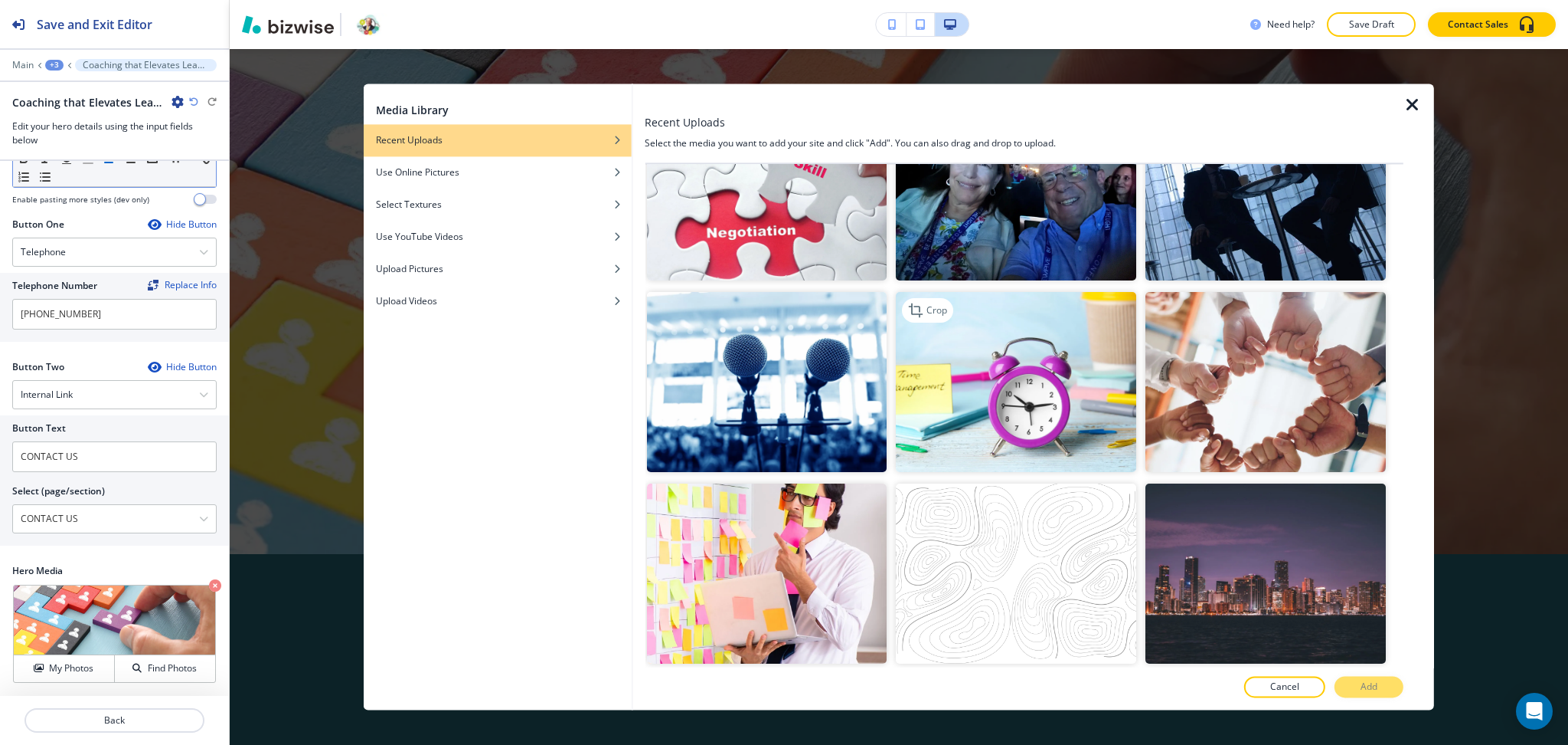
click at [999, 368] on img "button" at bounding box center [1016, 382] width 240 height 180
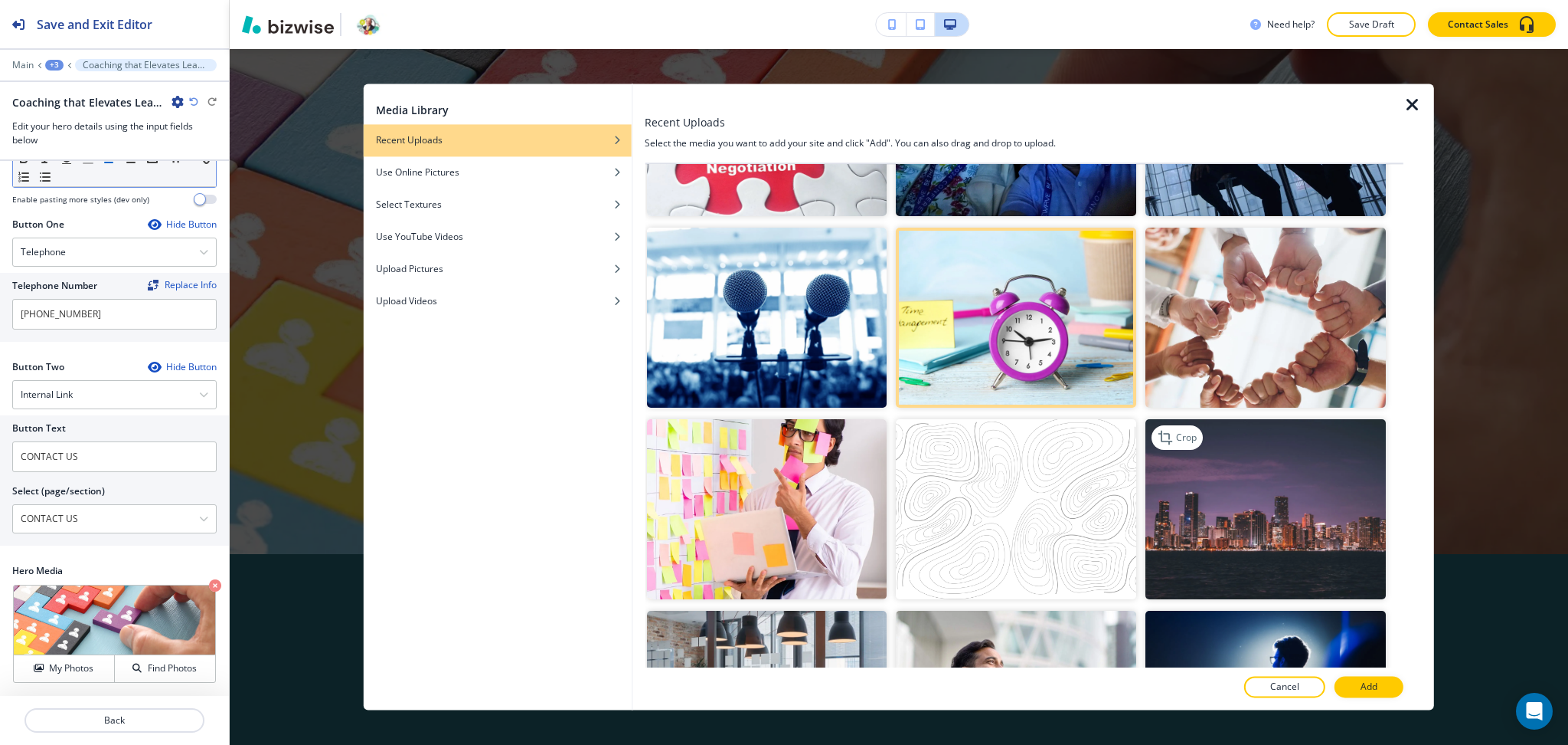
scroll to position [715, 0]
click at [1318, 546] on img "button" at bounding box center [1265, 509] width 240 height 180
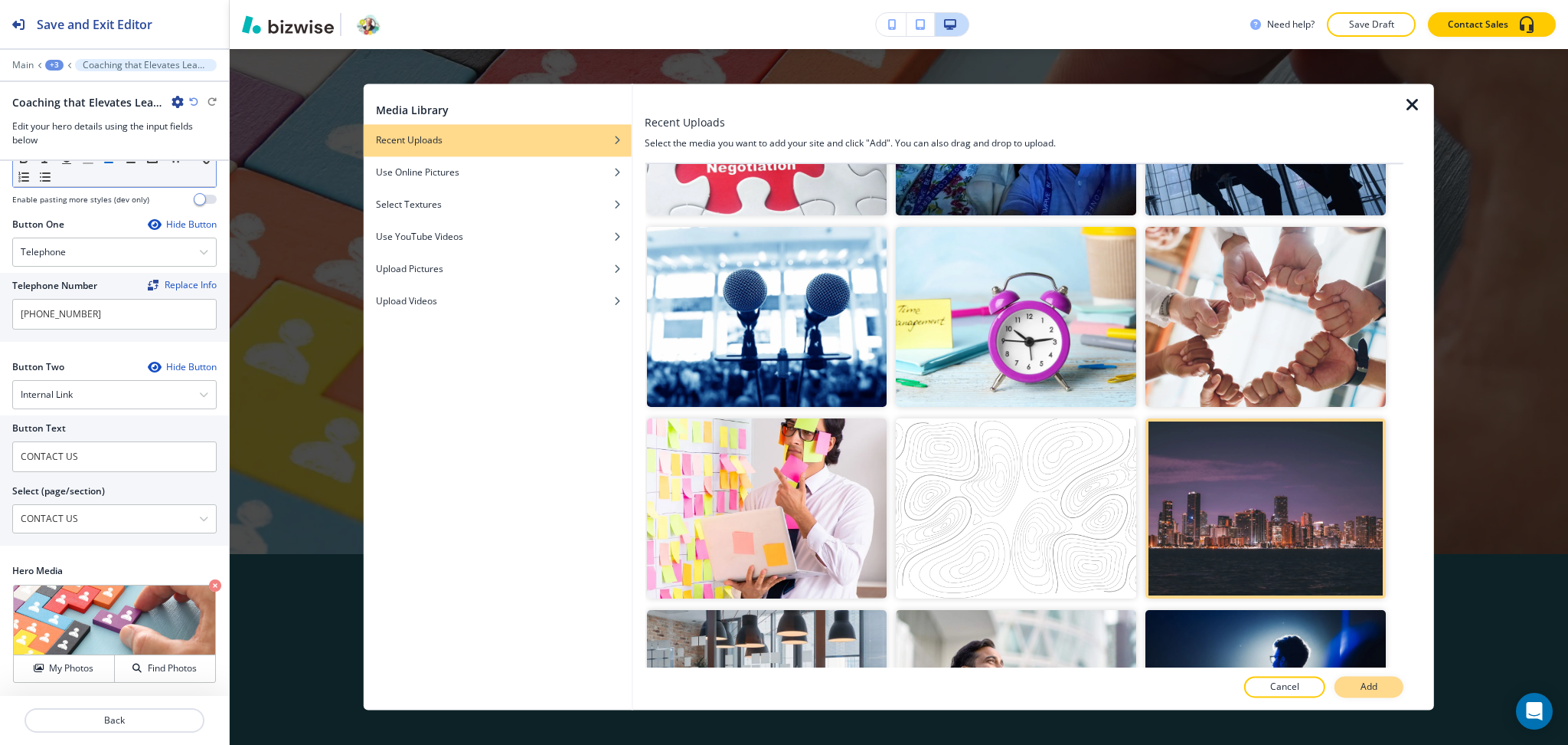
click at [1376, 685] on p "Add" at bounding box center [1369, 687] width 17 height 14
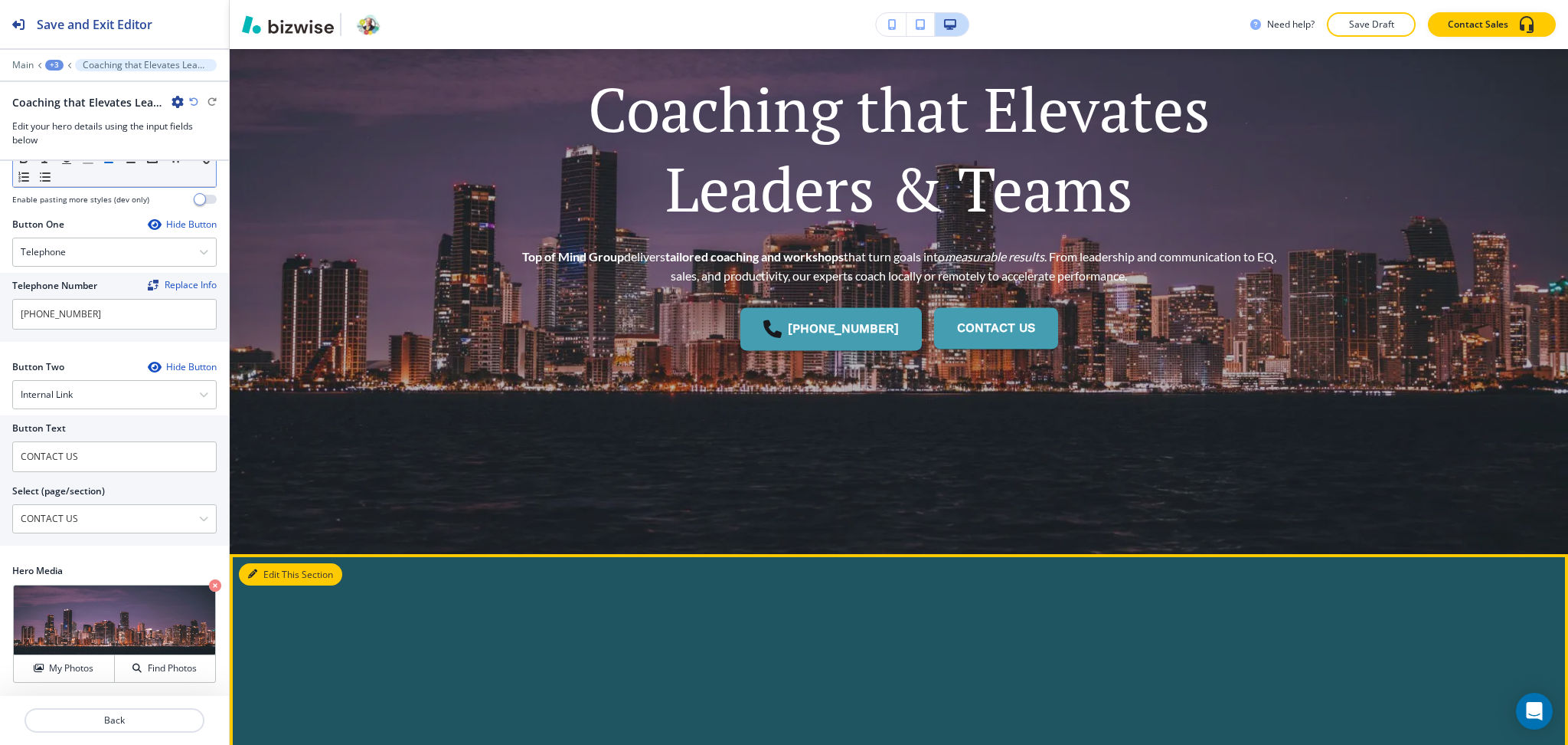
click at [274, 570] on button "Edit This Section" at bounding box center [290, 574] width 103 height 23
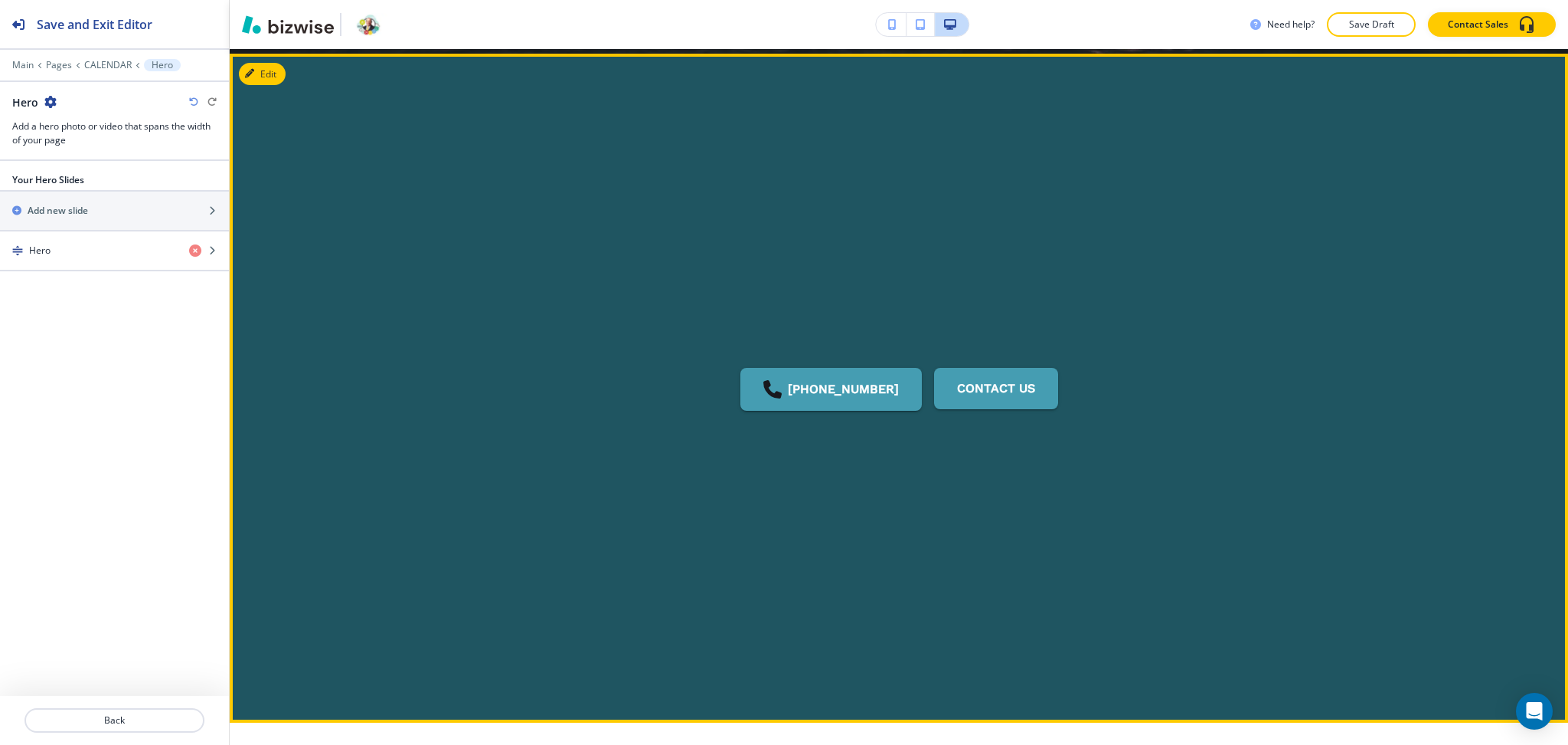
scroll to position [0, 0]
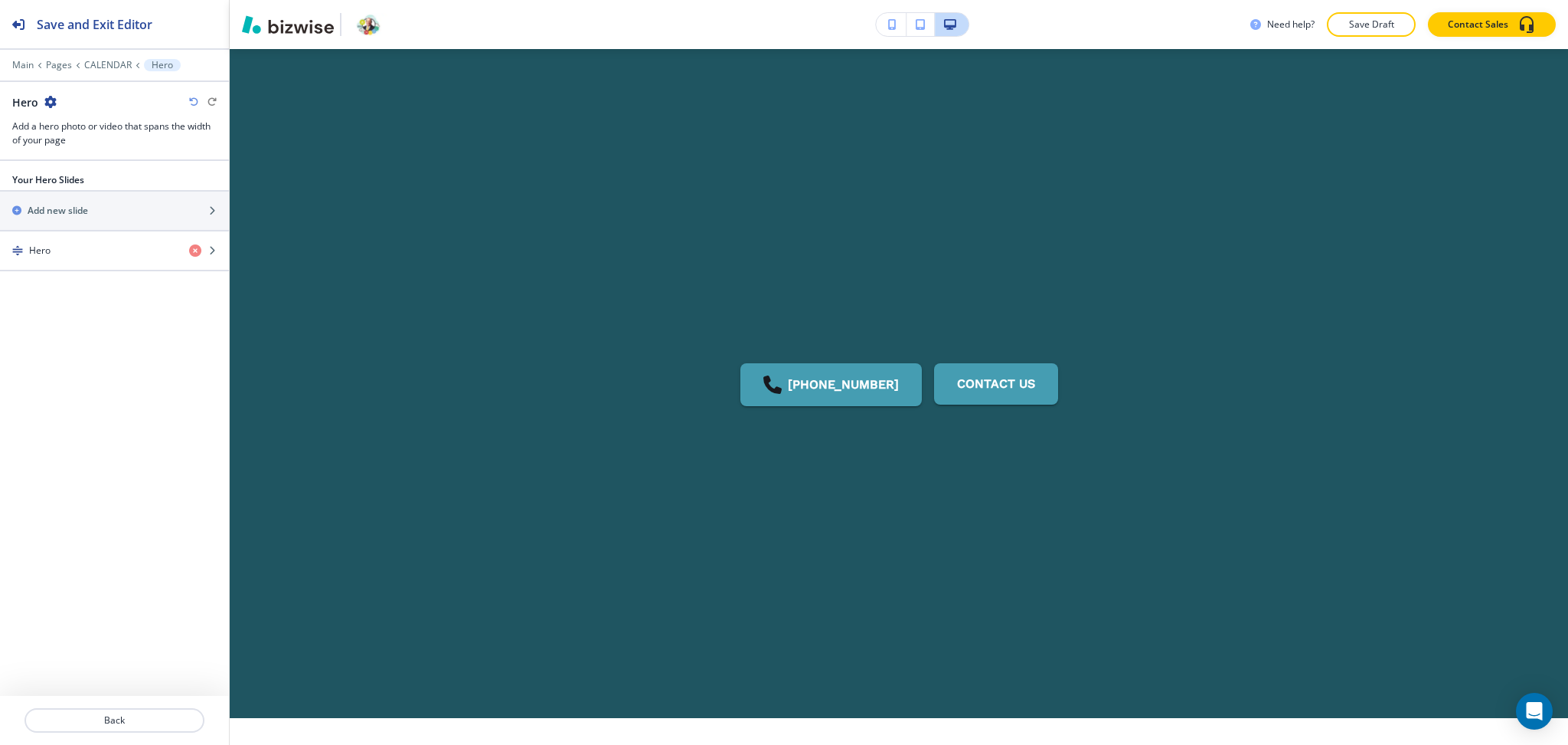
click at [41, 98] on div "Hero" at bounding box center [34, 102] width 45 height 16
click at [46, 101] on icon "button" at bounding box center [51, 102] width 13 height 13
click at [87, 187] on p "Delete Section" at bounding box center [94, 182] width 78 height 14
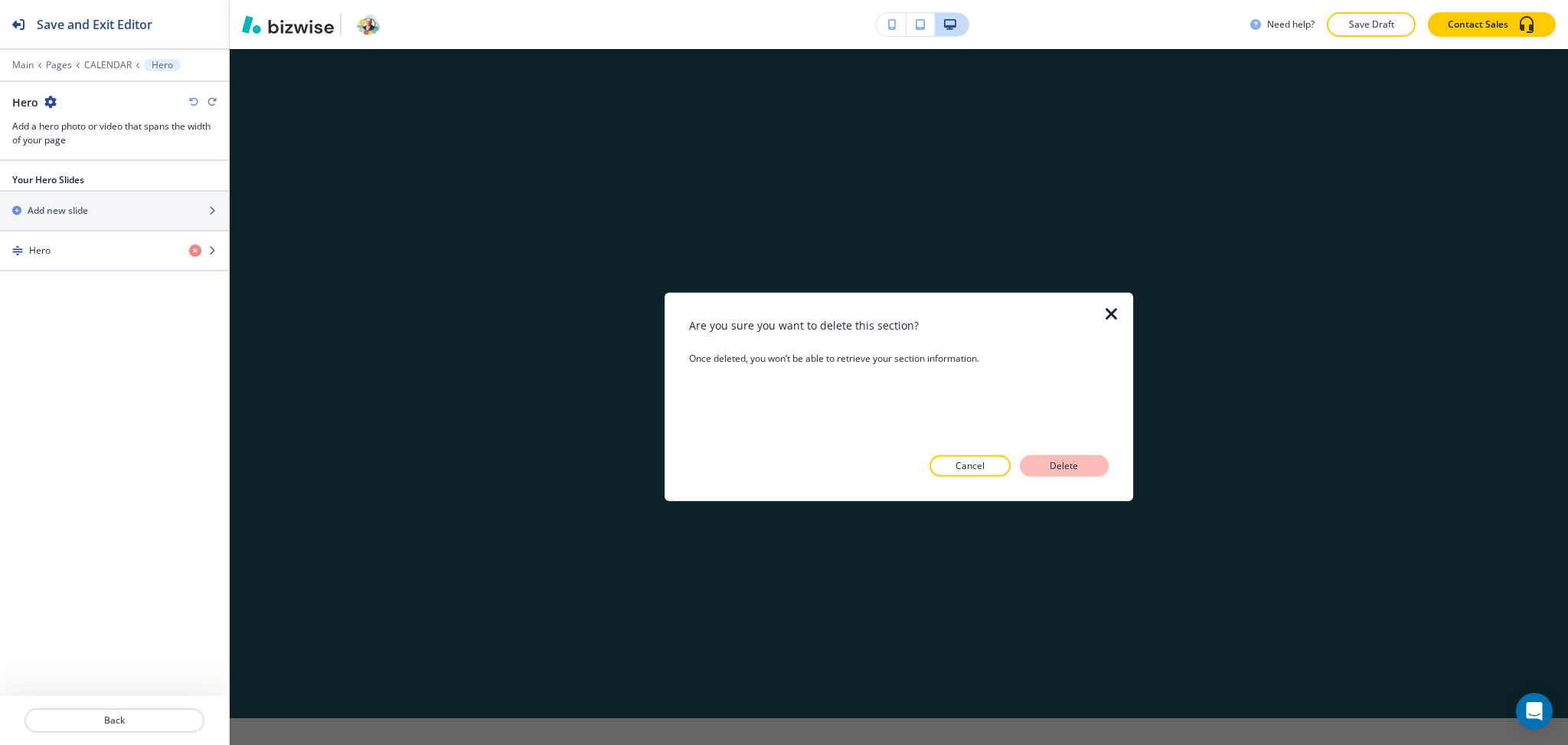
click at [1062, 463] on p "Delete" at bounding box center [1064, 466] width 37 height 14
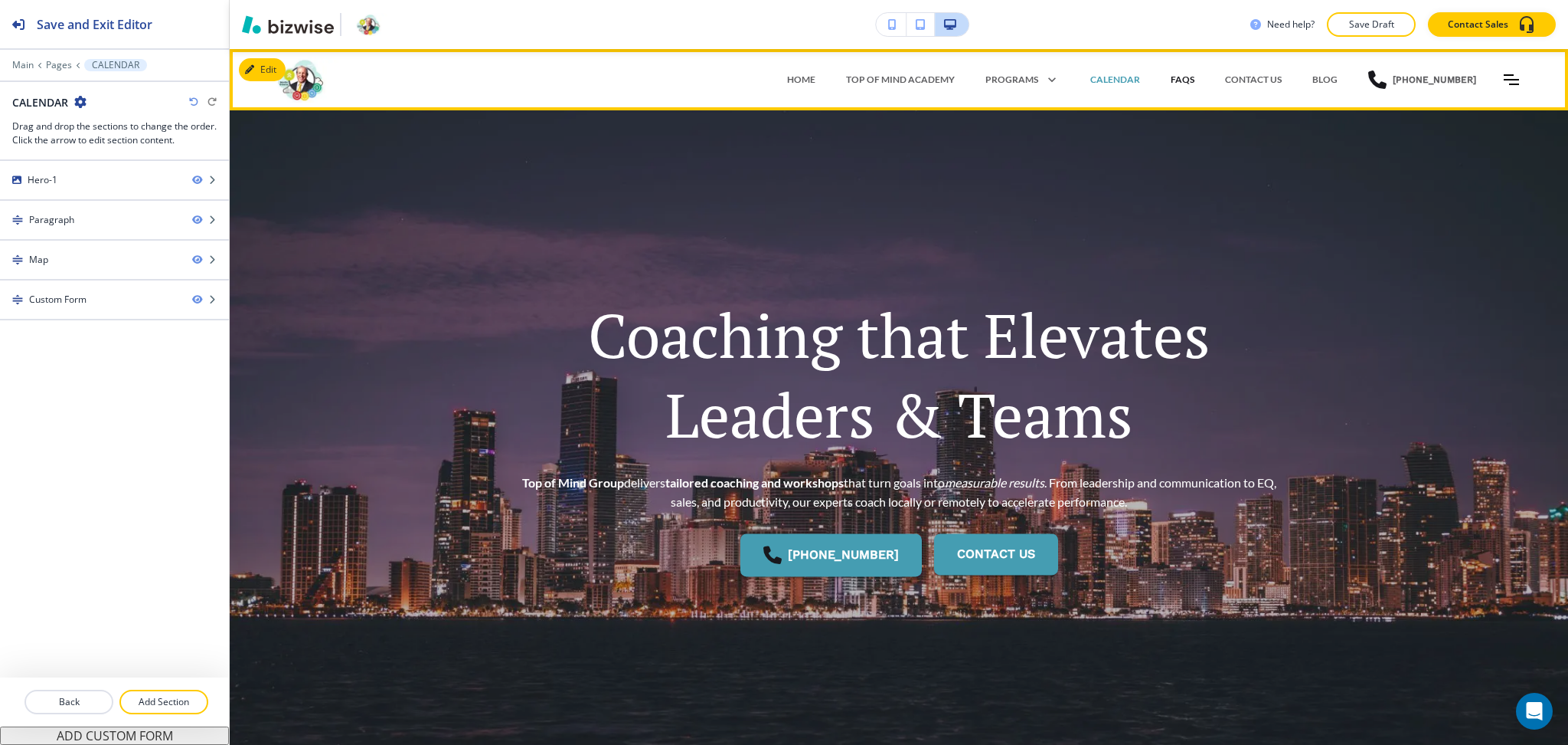
click at [1182, 81] on p "FAQS" at bounding box center [1182, 80] width 23 height 14
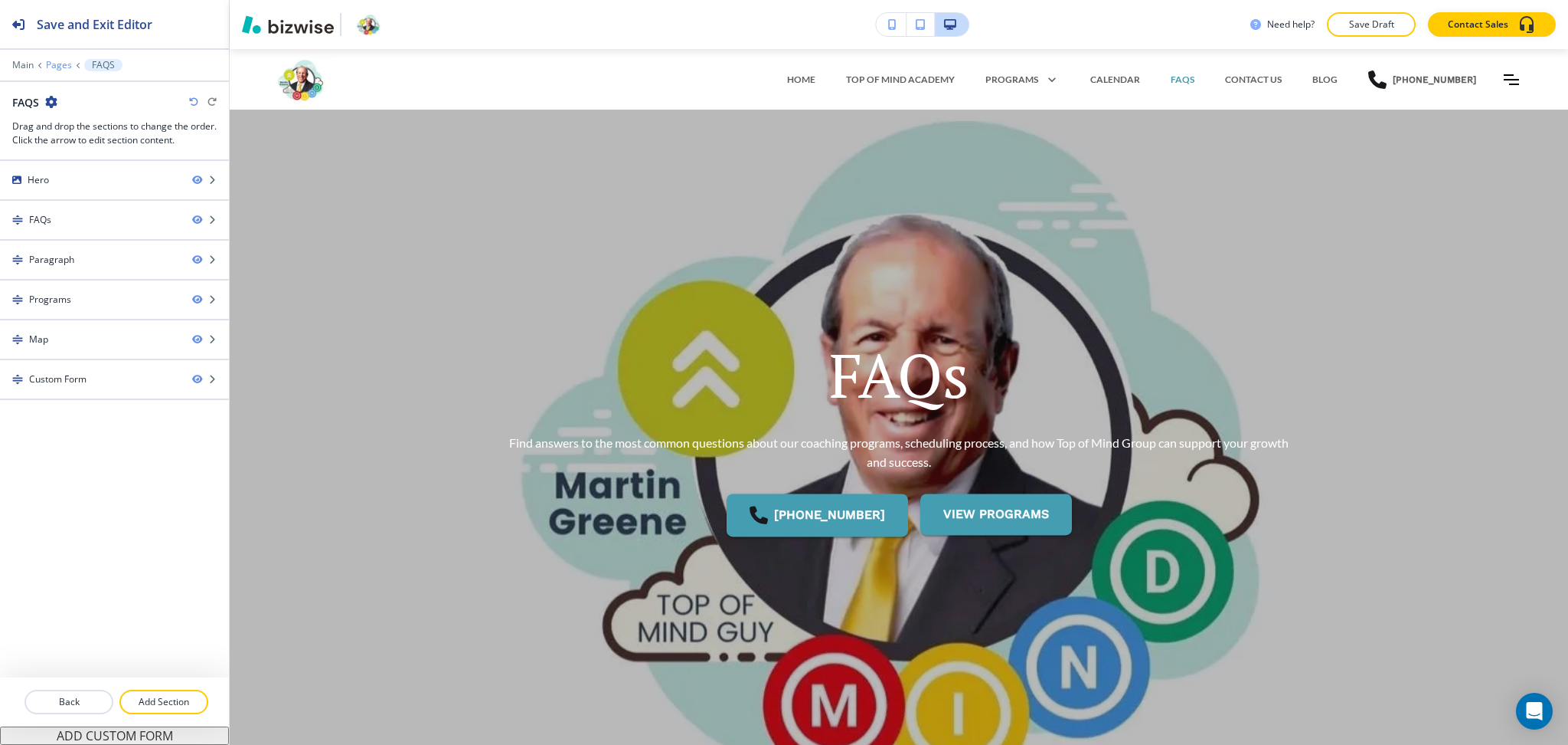
click at [50, 63] on p "Pages" at bounding box center [59, 65] width 26 height 11
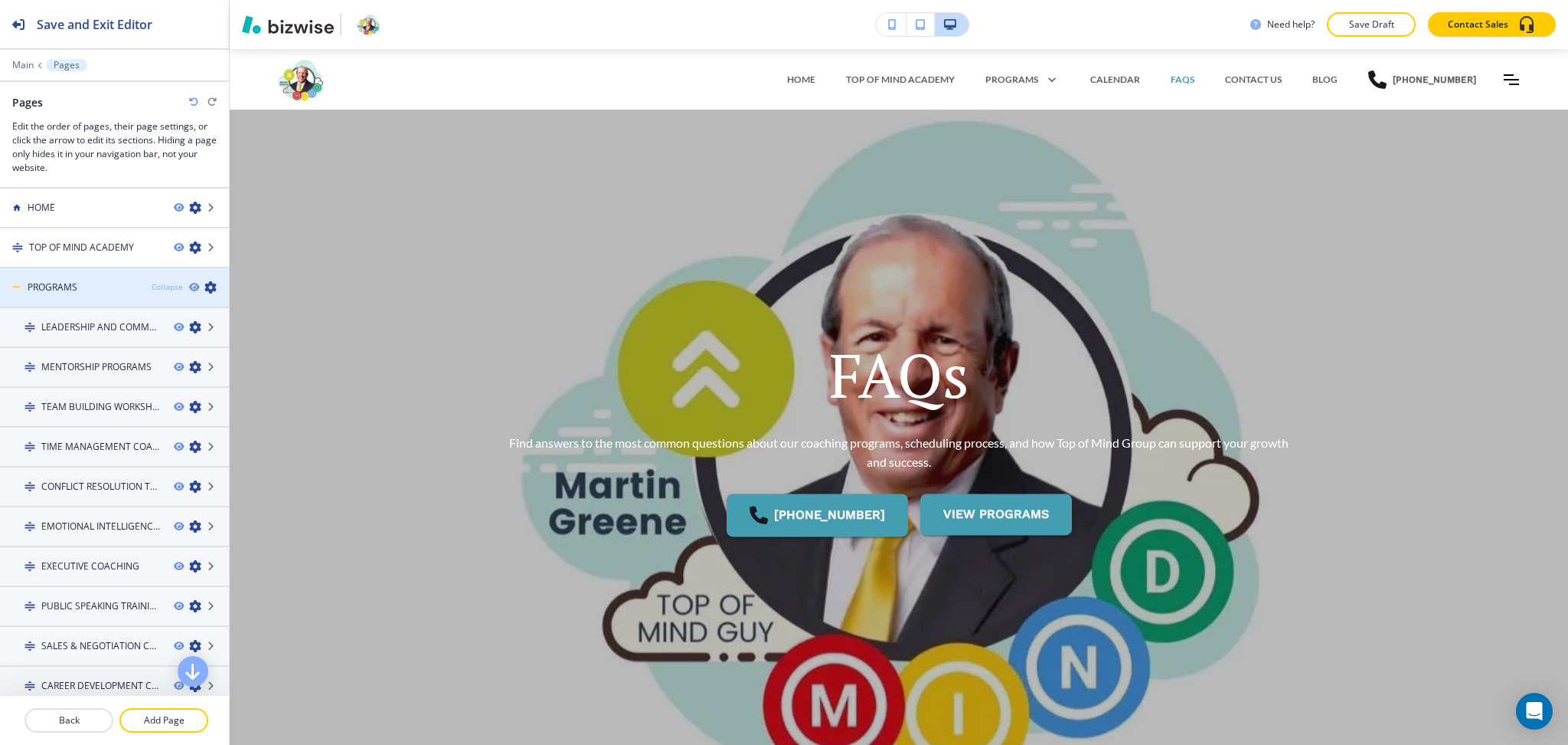
click at [153, 286] on div "Collapse" at bounding box center [167, 286] width 31 height 12
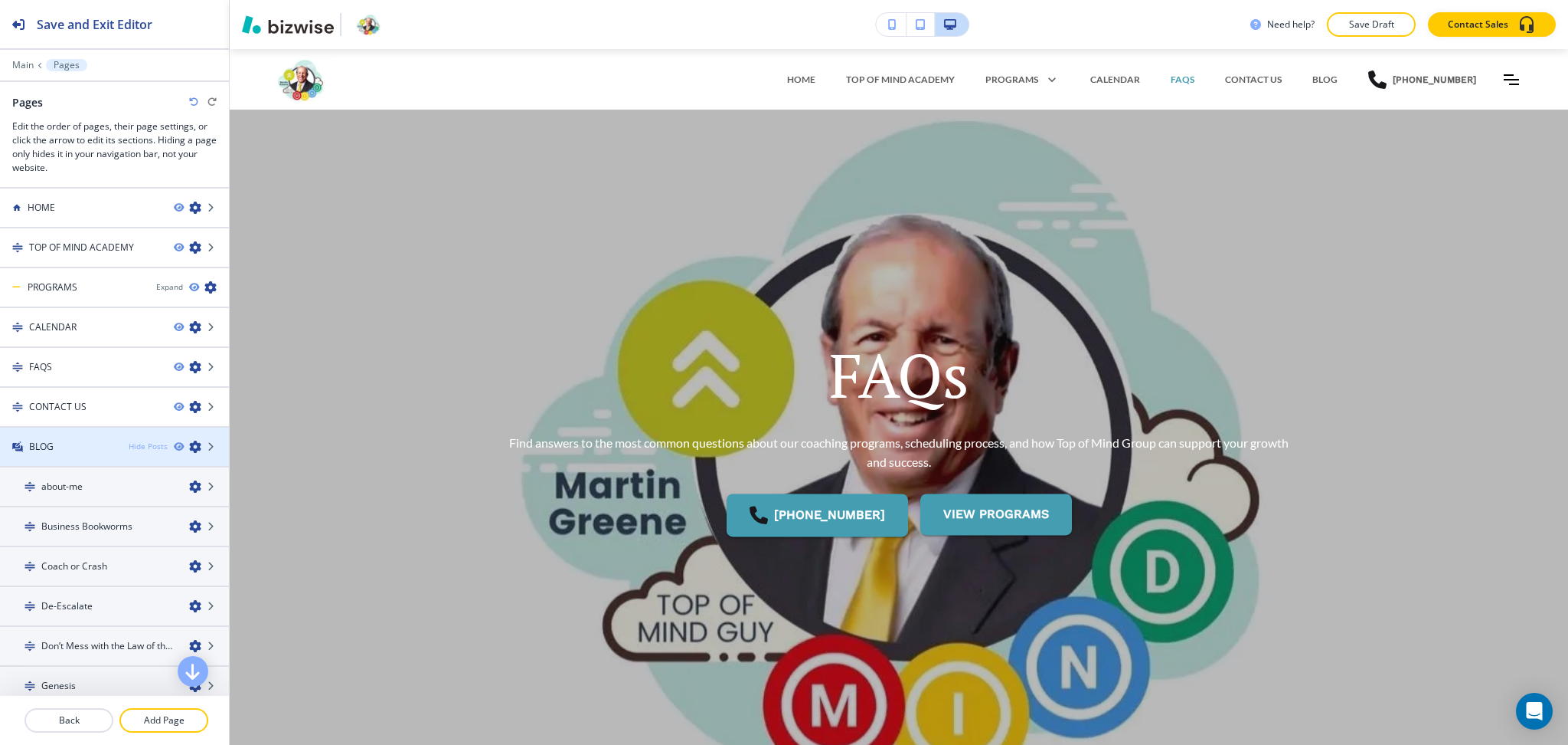
click at [143, 442] on div "Hide Posts" at bounding box center [148, 446] width 39 height 12
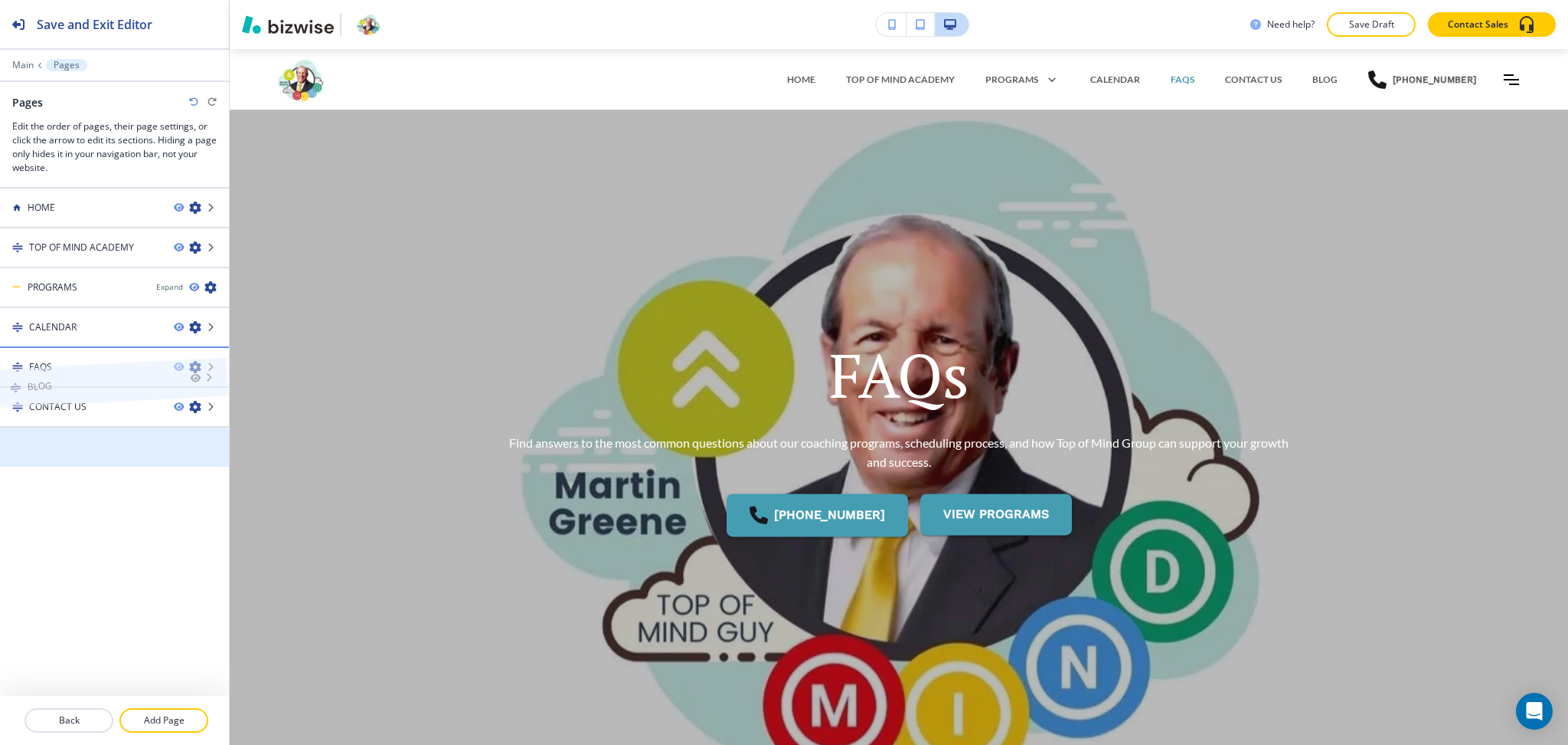
drag, startPoint x: 96, startPoint y: 448, endPoint x: 93, endPoint y: 354, distance: 94.0
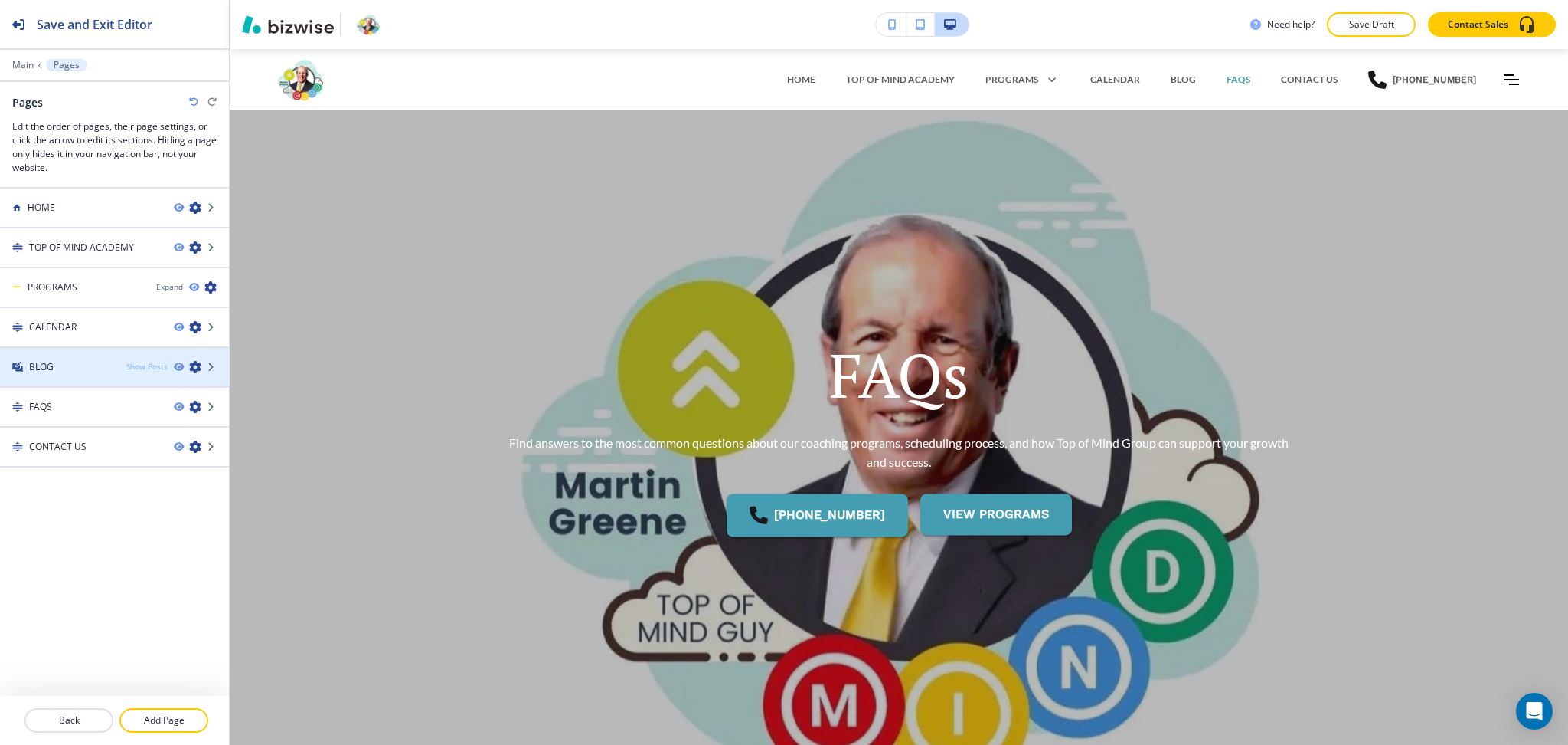
click at [142, 365] on div "Show Posts" at bounding box center [147, 366] width 41 height 12
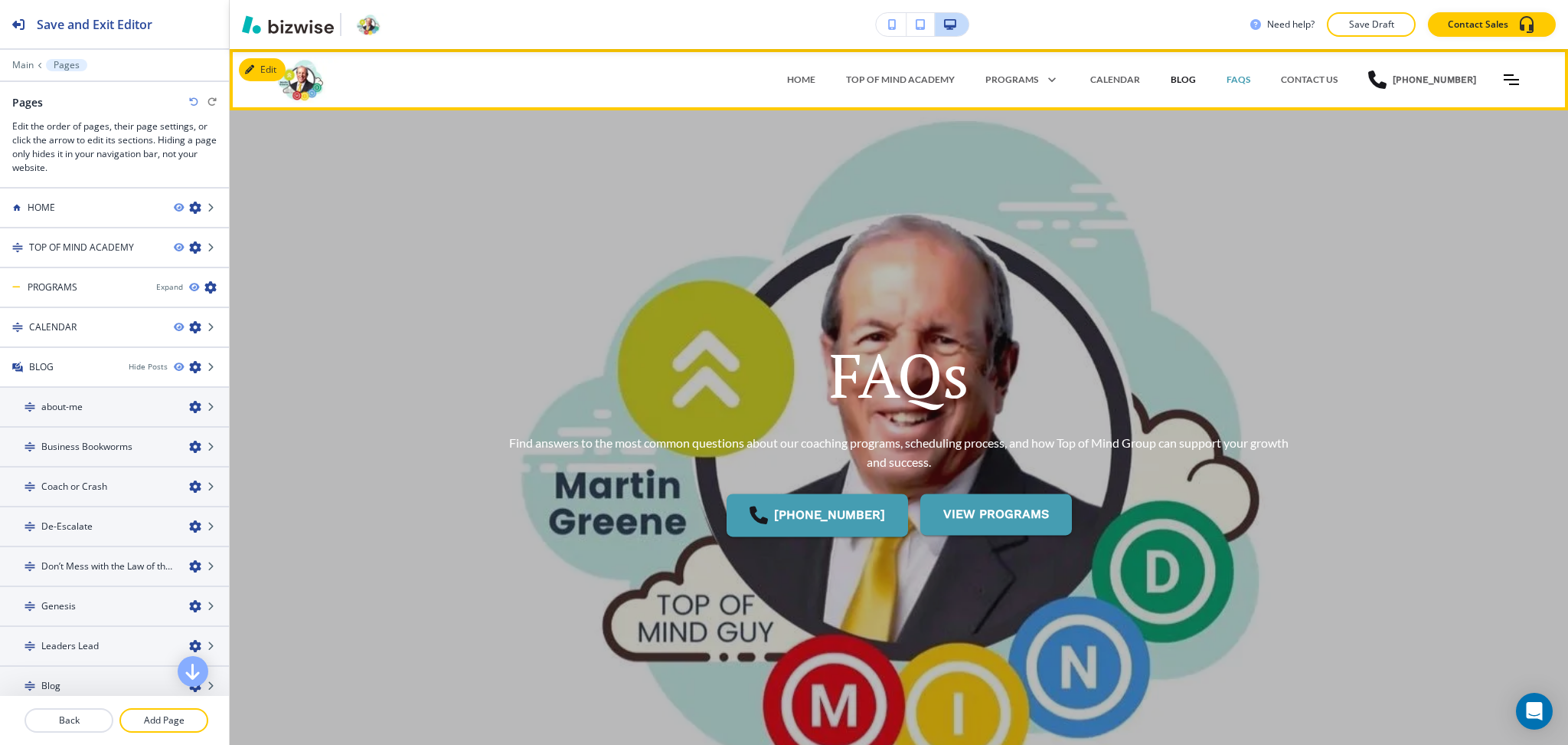
click at [1182, 76] on p "BLOG" at bounding box center [1183, 80] width 25 height 14
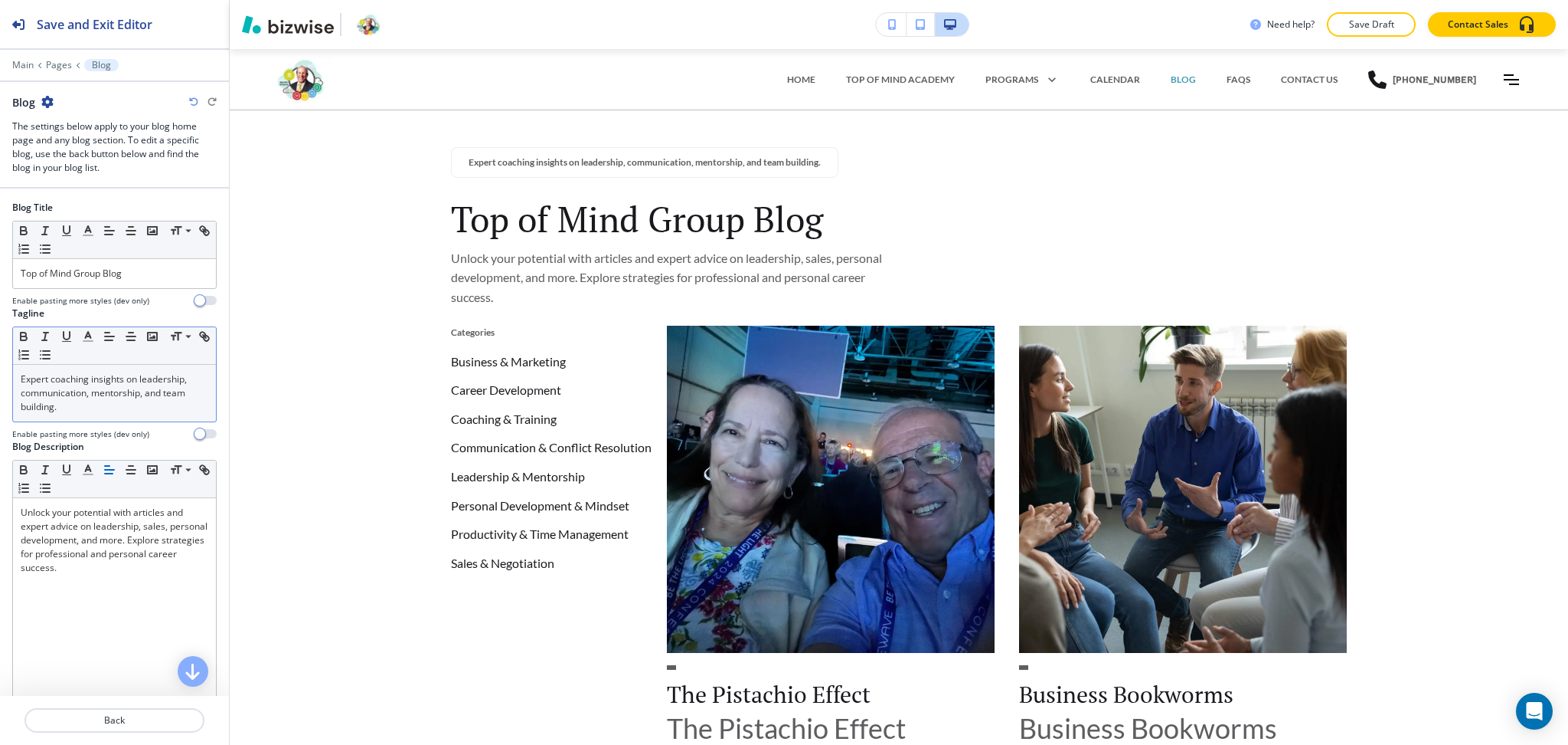
click at [153, 391] on p "Expert coaching insights on leadership, communication, mentorship, and team bui…" at bounding box center [114, 393] width 188 height 41
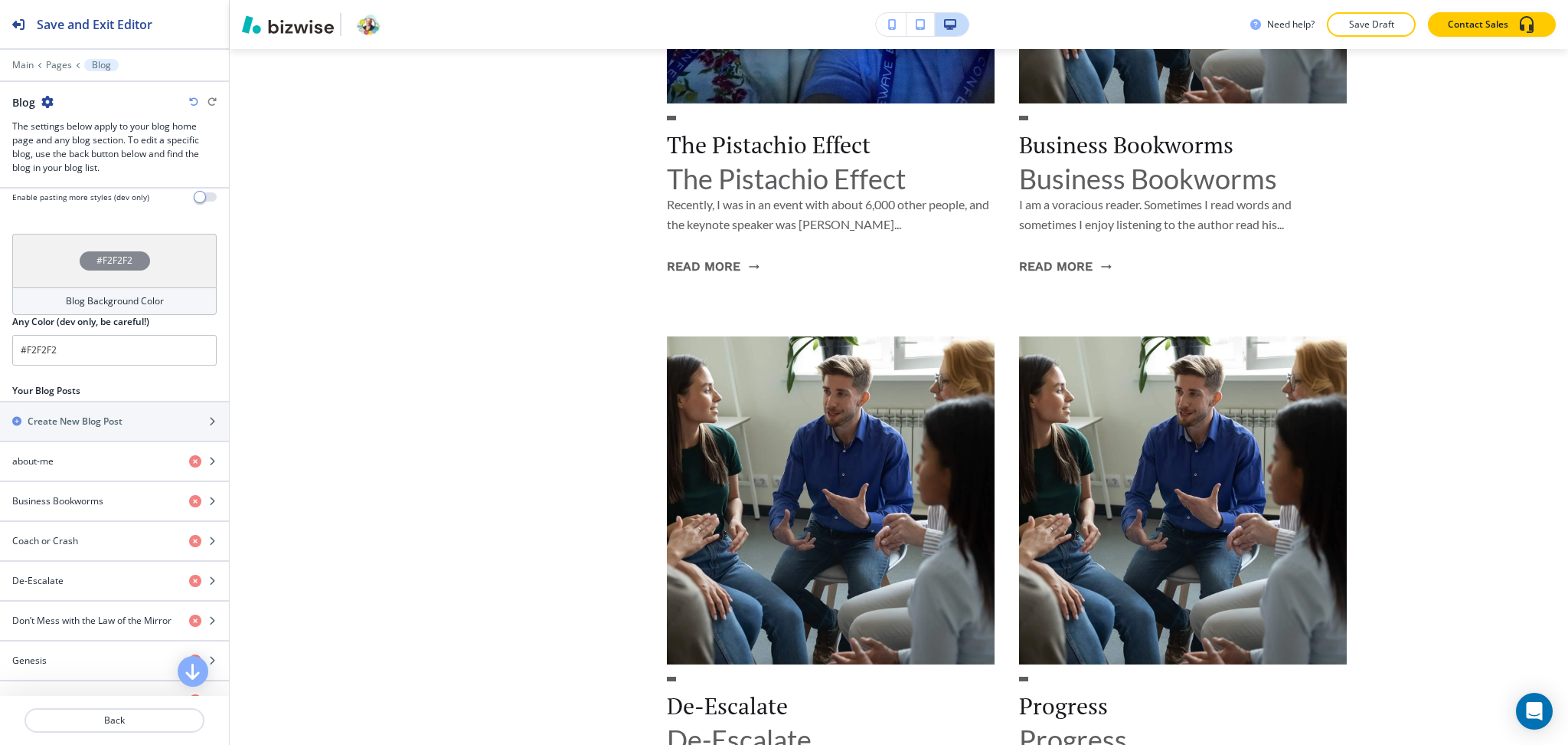
scroll to position [458, 0]
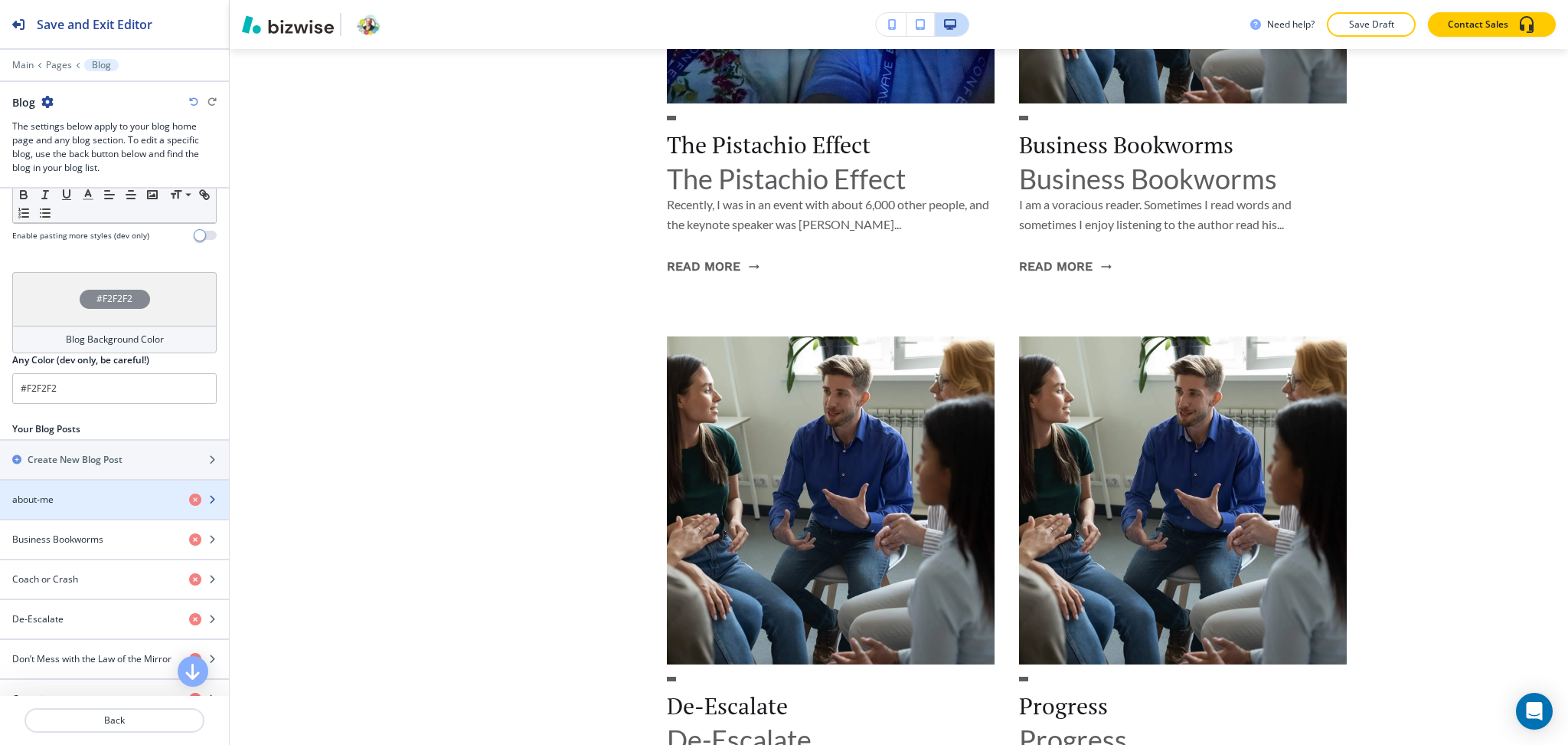
click at [129, 496] on div "about-me" at bounding box center [88, 500] width 177 height 14
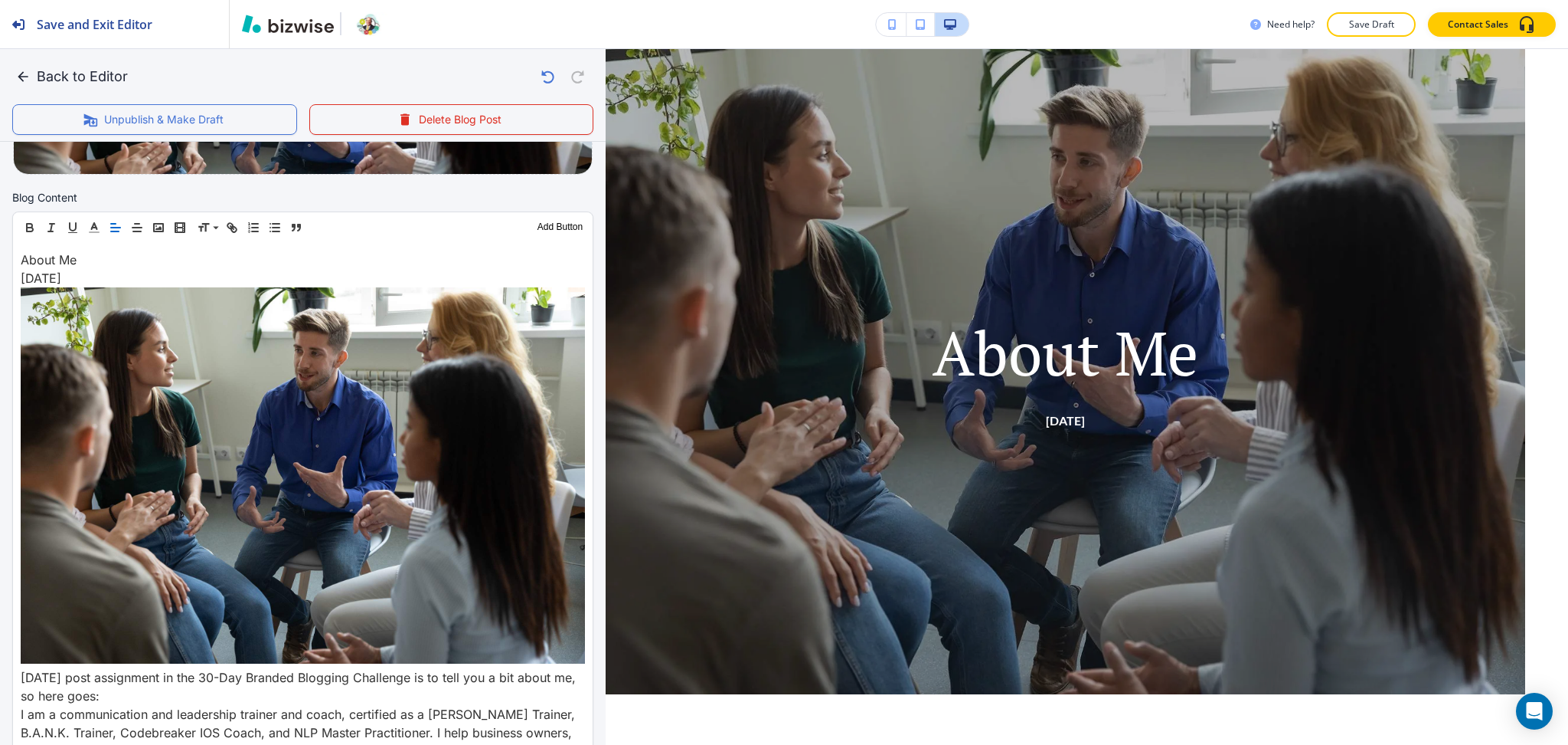
scroll to position [455, 0]
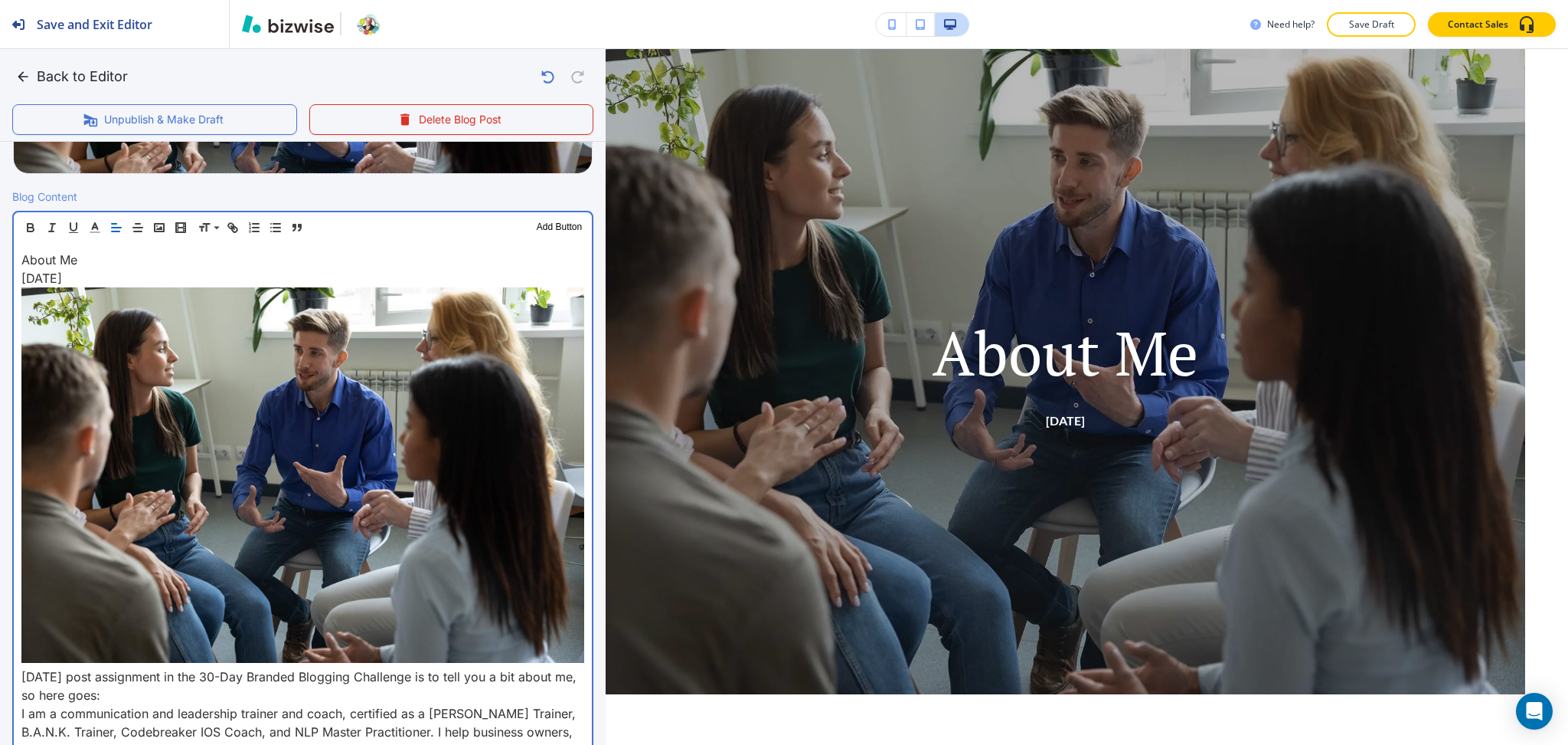
click at [22, 671] on p "Today’s post assignment in the 30-Day Branded Blogging Challenge is to tell you…" at bounding box center [303, 686] width 563 height 37
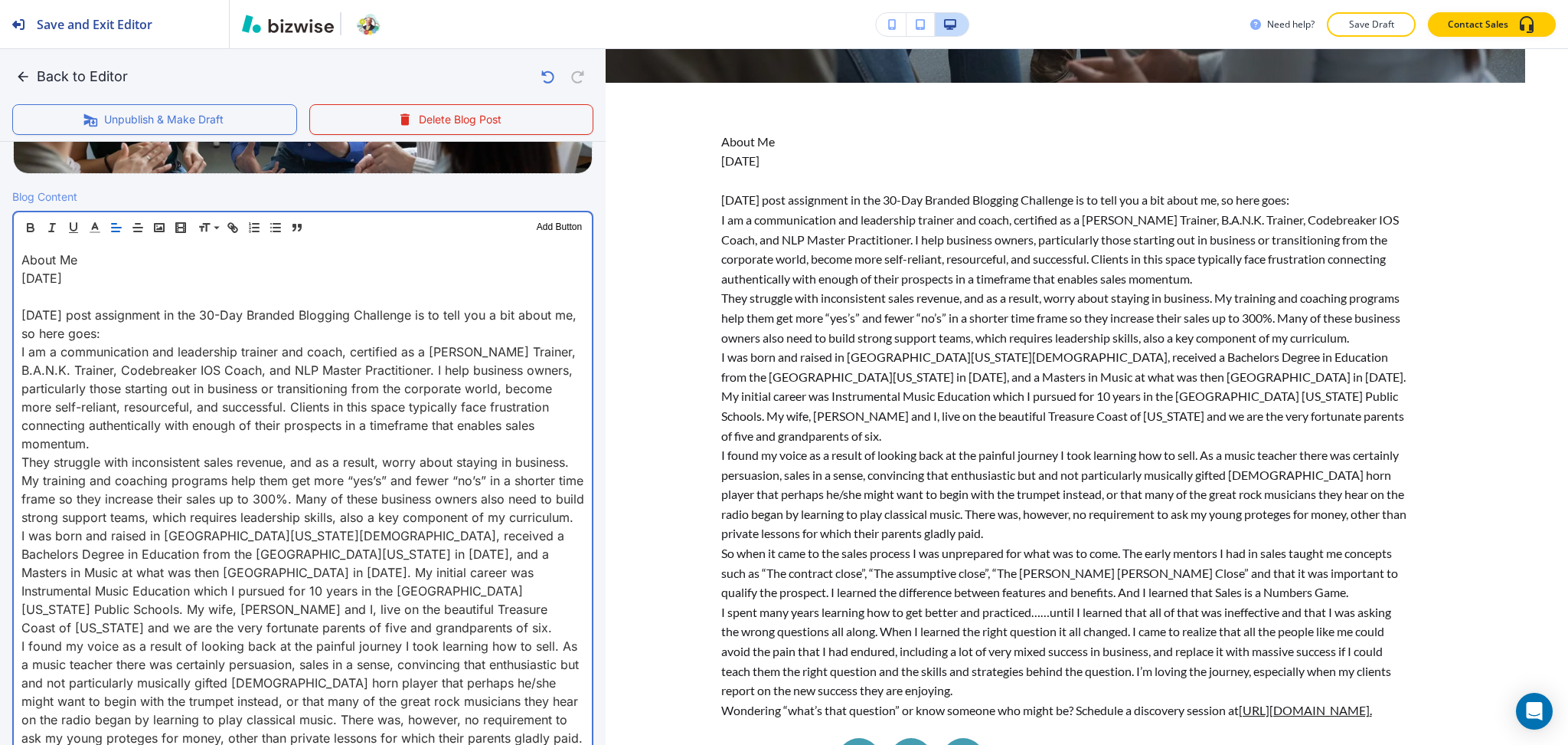
scroll to position [613, 0]
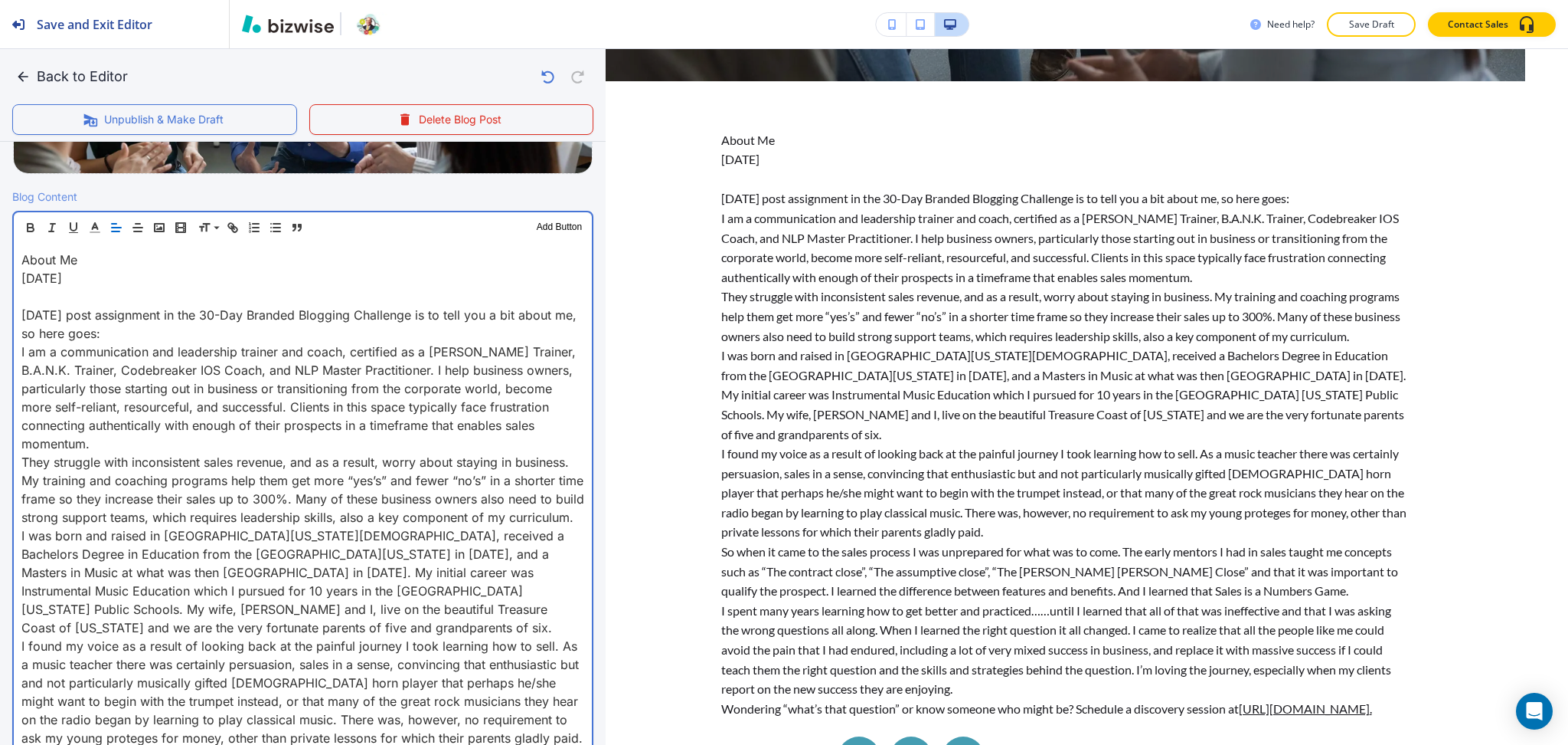
click at [141, 329] on p "Today’s post assignment in the 30-Day Branded Blogging Challenge is to tell you…" at bounding box center [303, 324] width 563 height 37
click at [137, 442] on p "I am a communication and leadership trainer and coach, certified as a John Maxw…" at bounding box center [303, 398] width 563 height 110
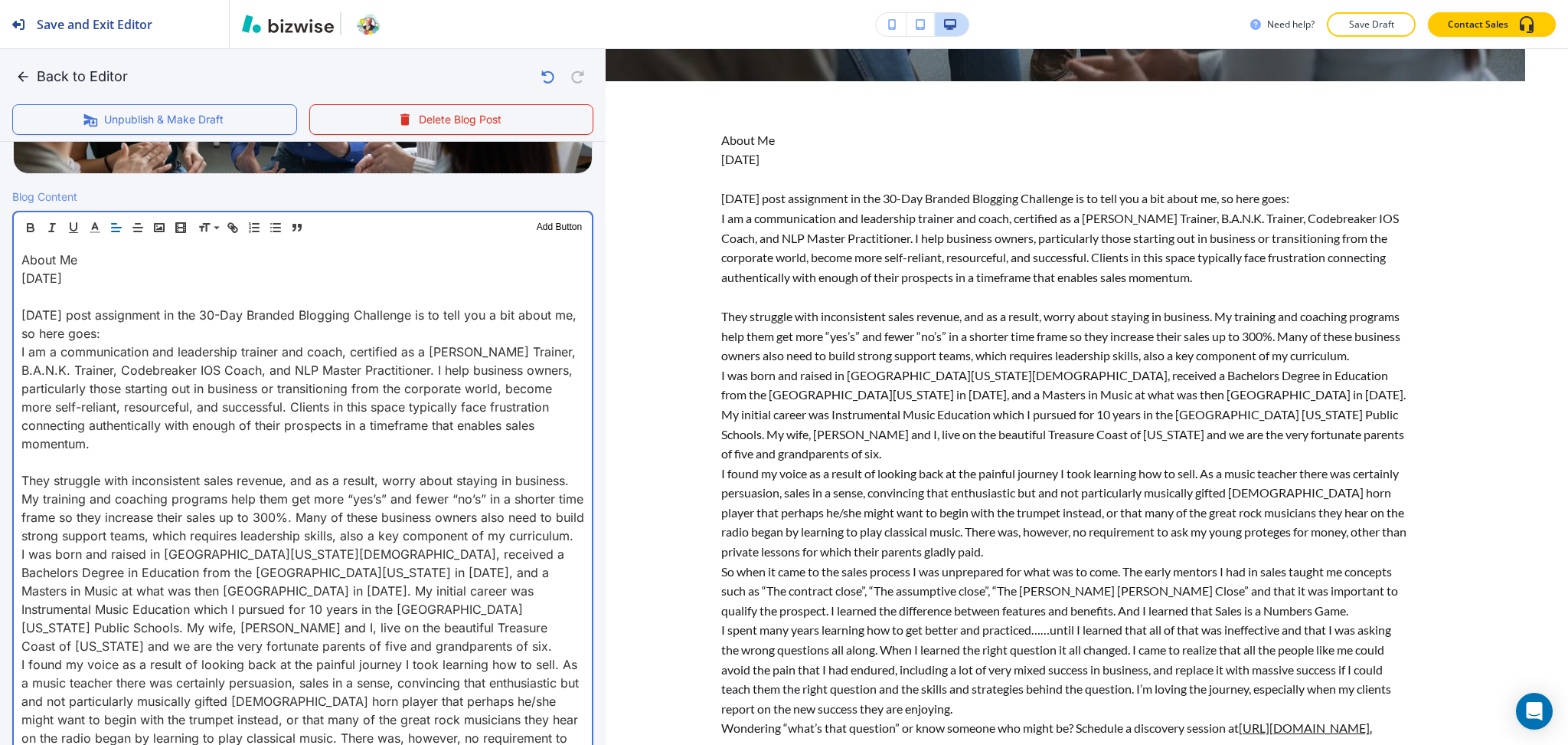
click at [205, 545] on p "They struggle with inconsistent sales revenue, and as a result, worry about sta…" at bounding box center [303, 508] width 563 height 74
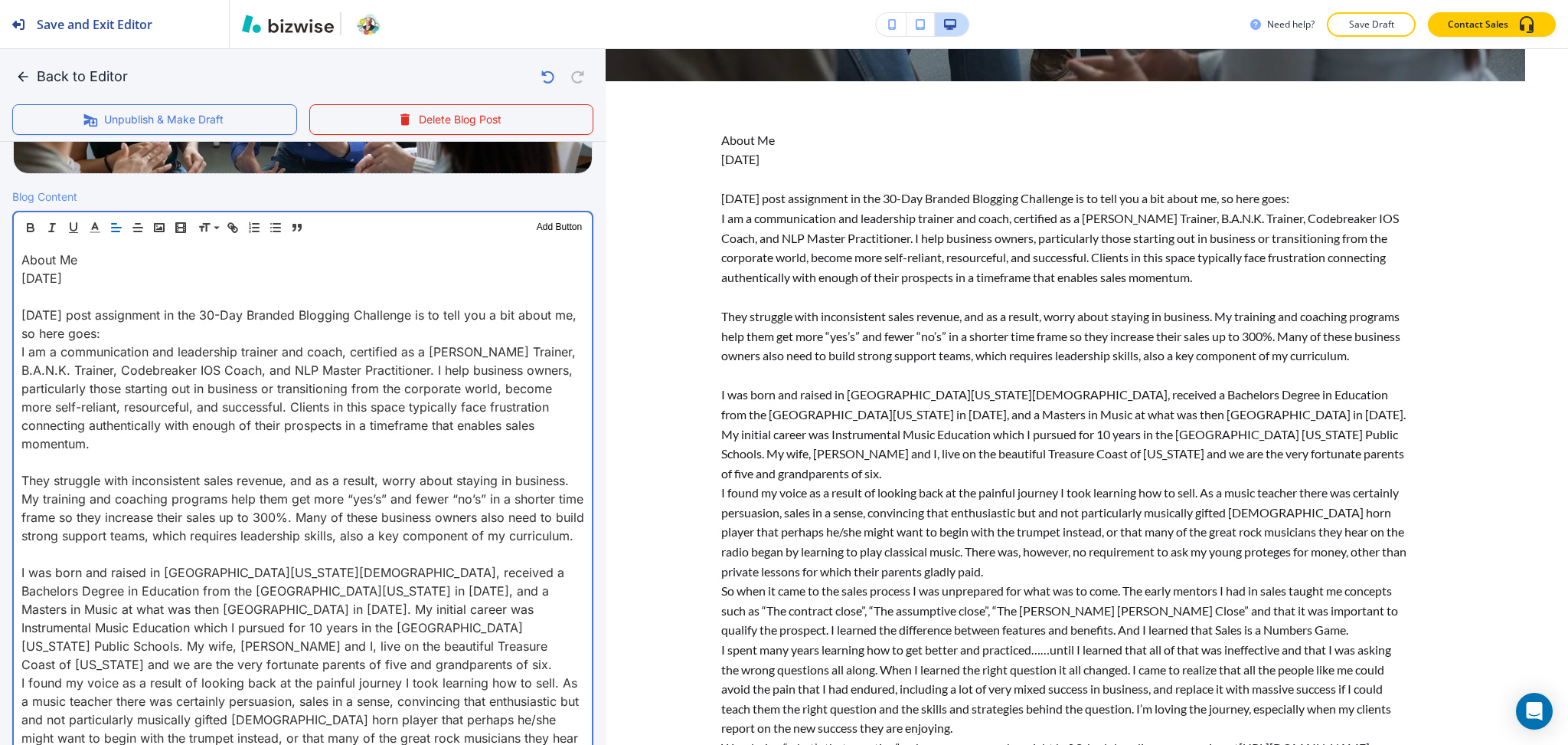
click at [173, 674] on p "I was born and raised in Northern New Jersey, received a Bachelors Degree in Ed…" at bounding box center [303, 618] width 563 height 110
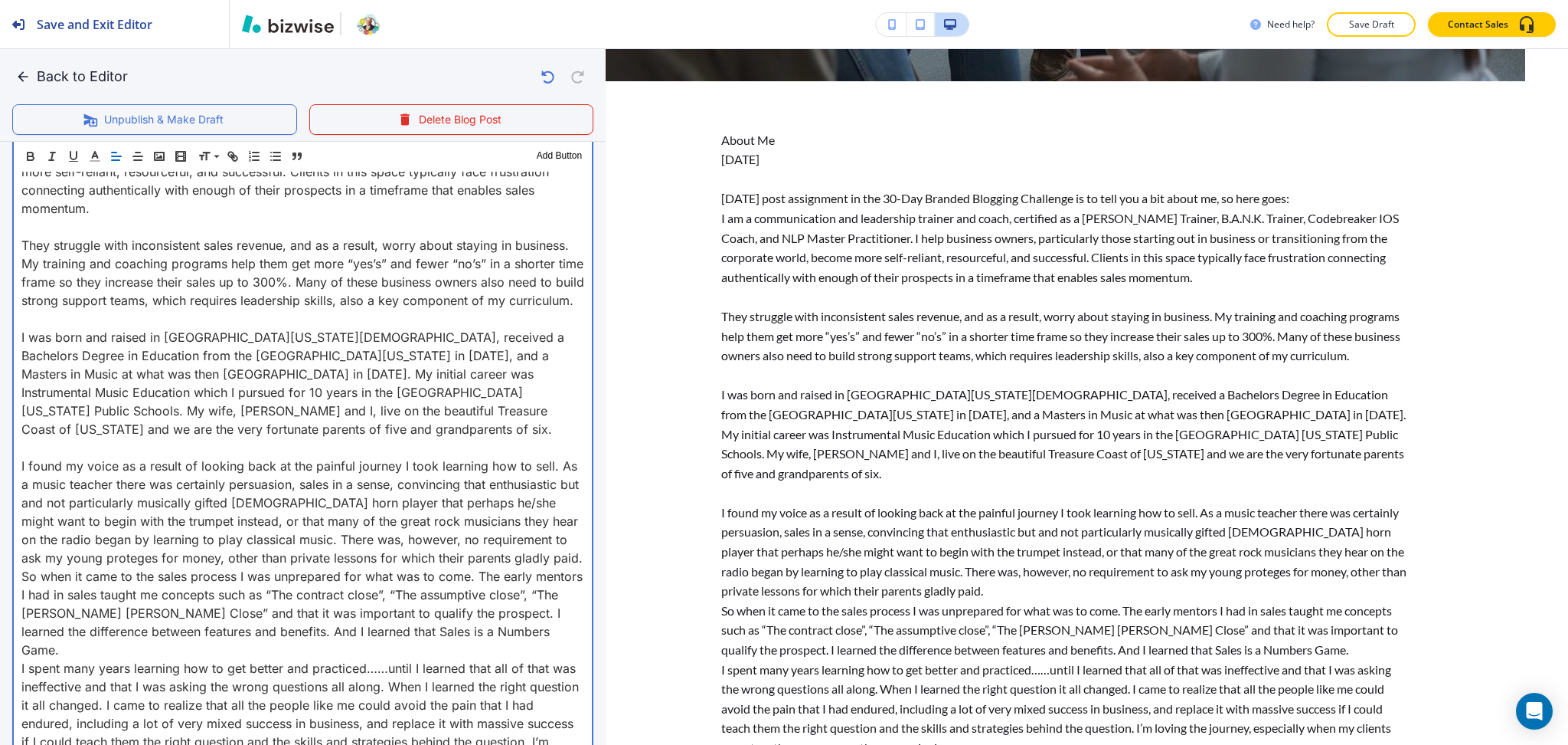
click at [163, 567] on p "I found my voice as a result of looking back at the painful journey I took lear…" at bounding box center [303, 512] width 563 height 110
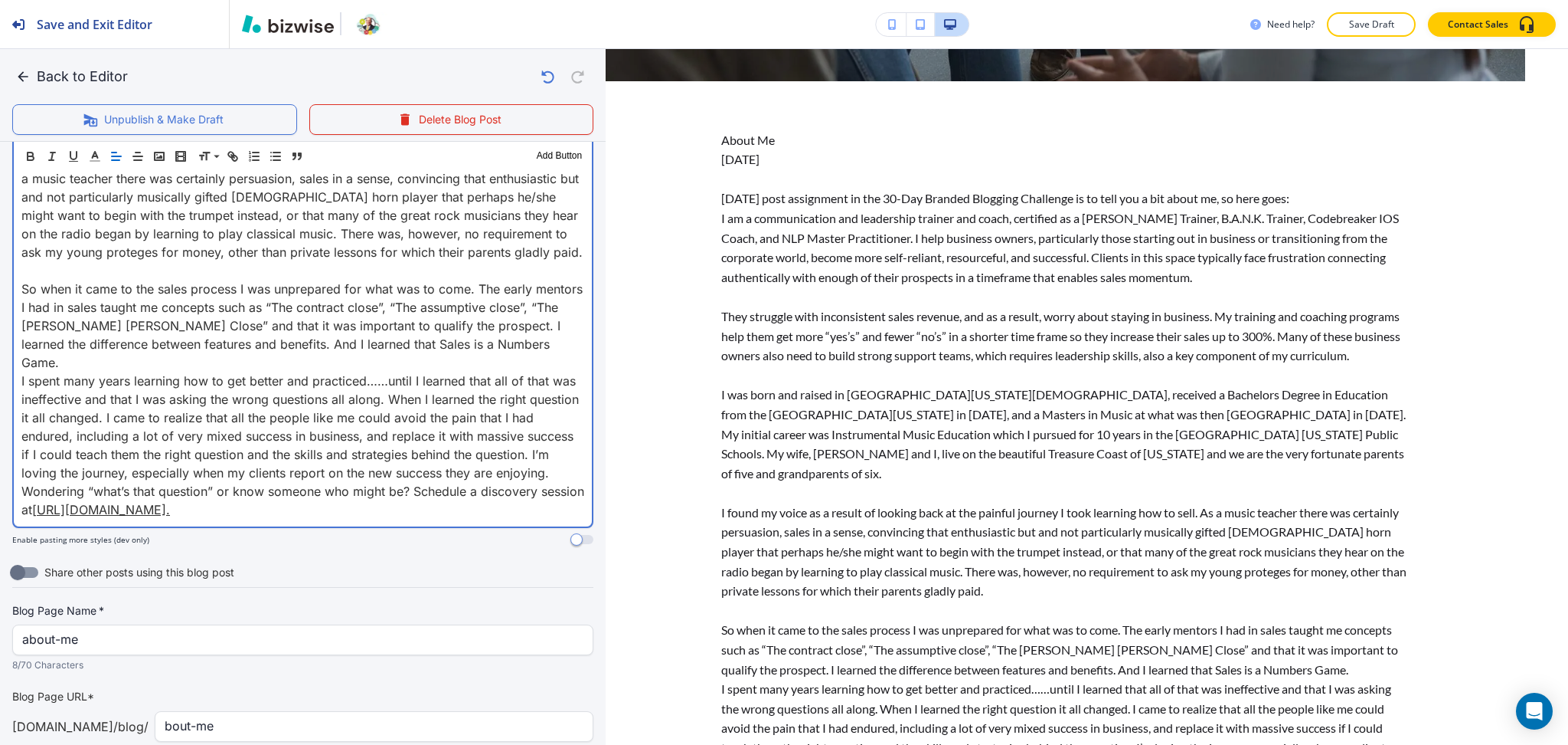
click at [138, 482] on p "I spent many years learning how to get better and practiced……until I learned th…" at bounding box center [303, 426] width 563 height 110
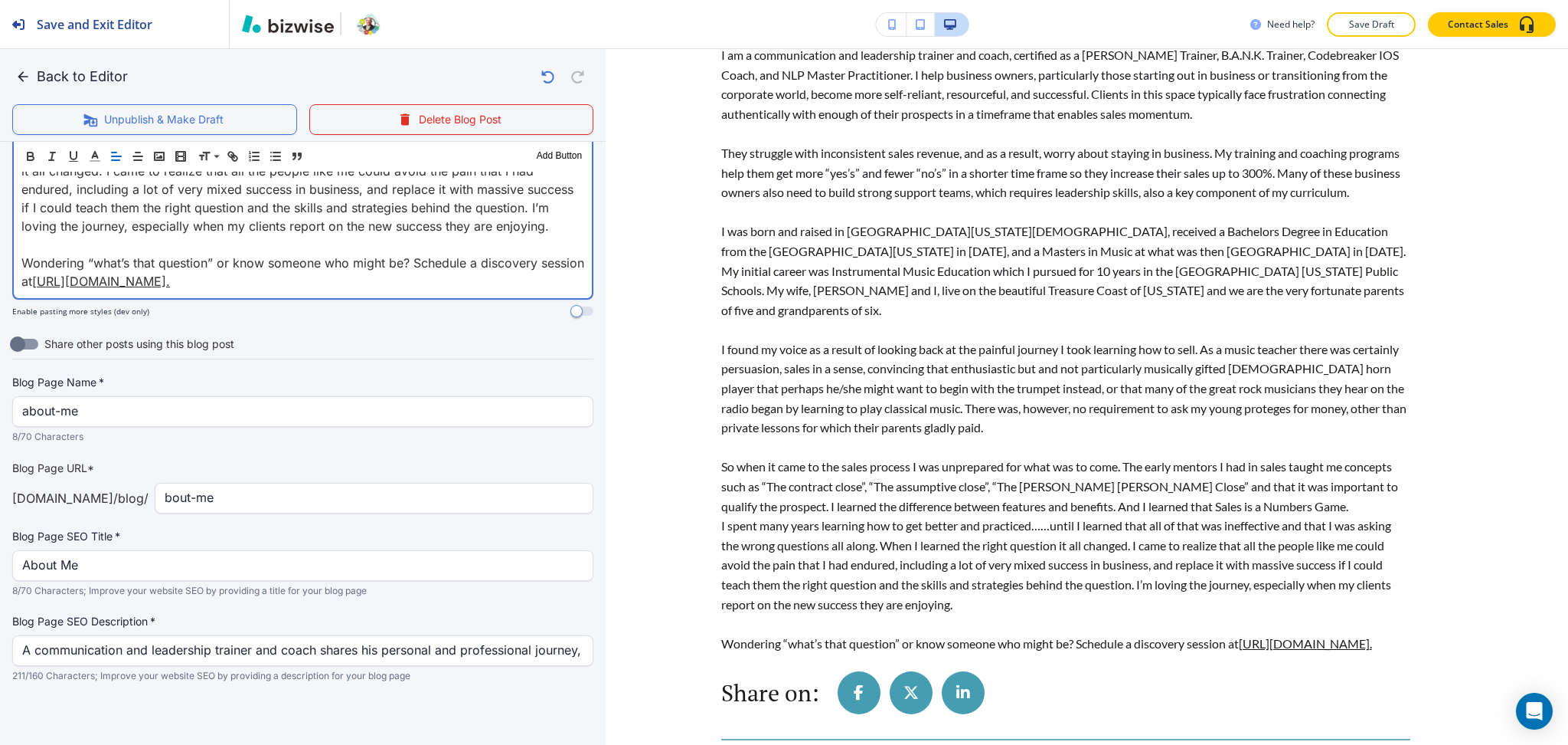
scroll to position [1277, 0]
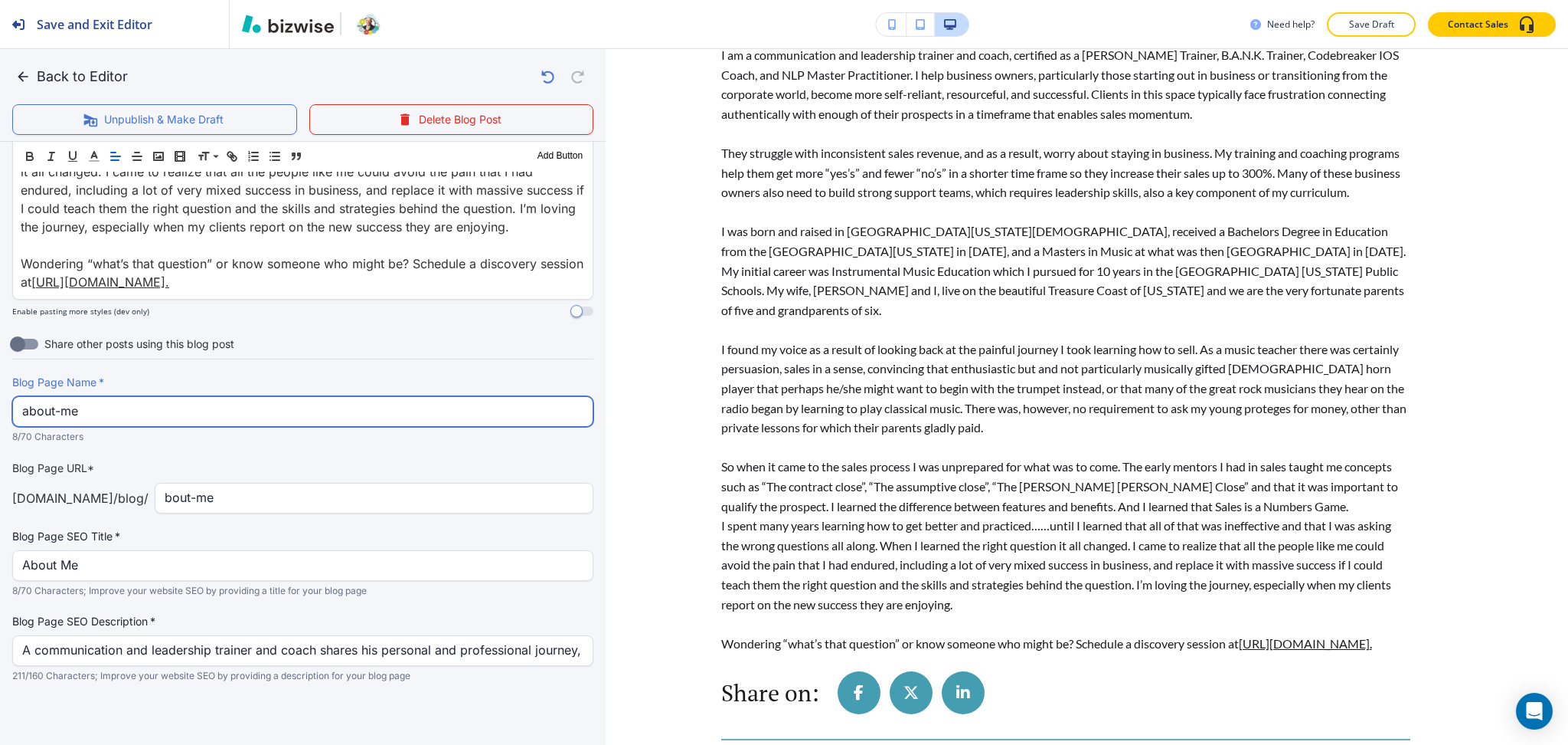
drag, startPoint x: 98, startPoint y: 418, endPoint x: 0, endPoint y: 409, distance: 98.4
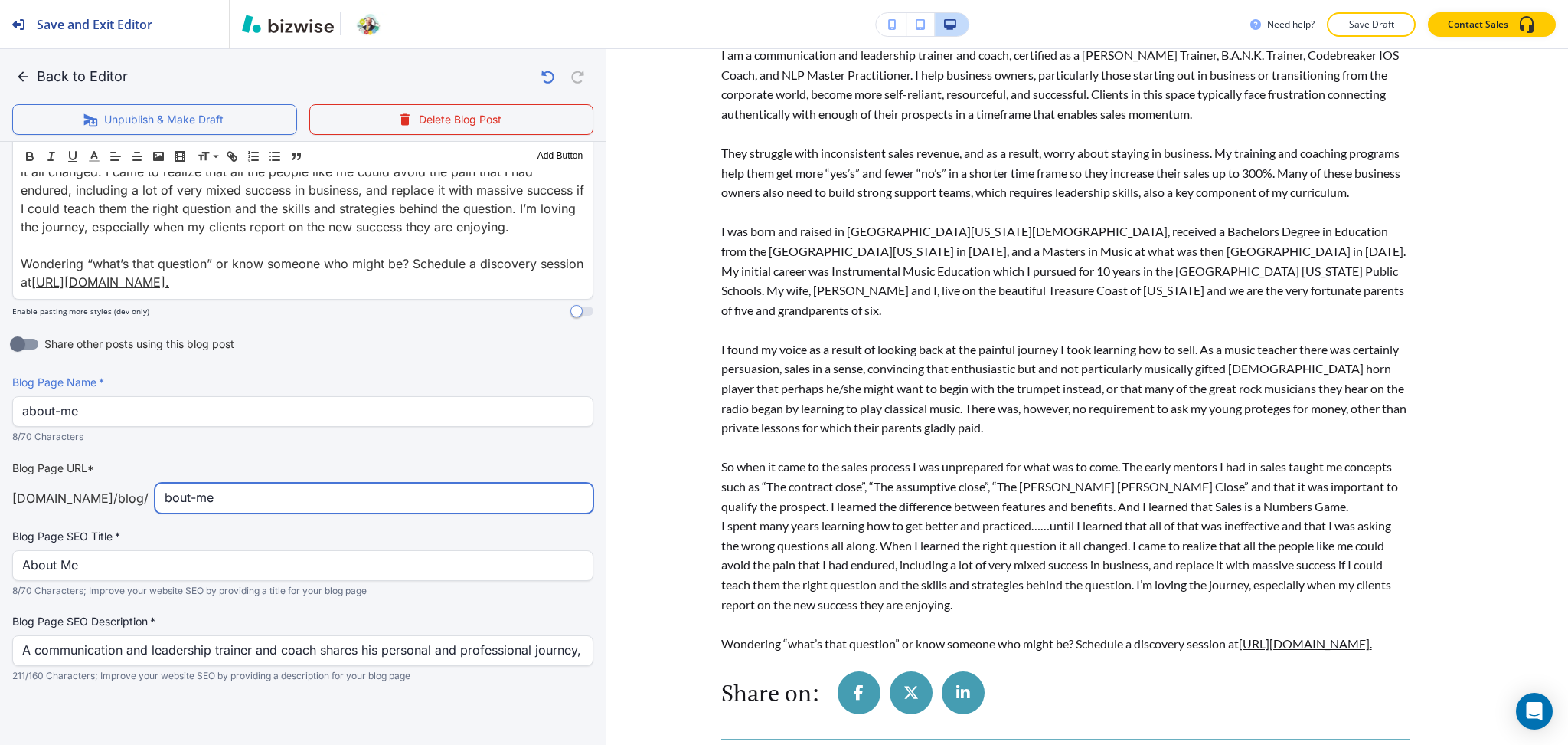
click at [165, 499] on input "bout-me" at bounding box center [375, 498] width 419 height 29
type input "about-me"
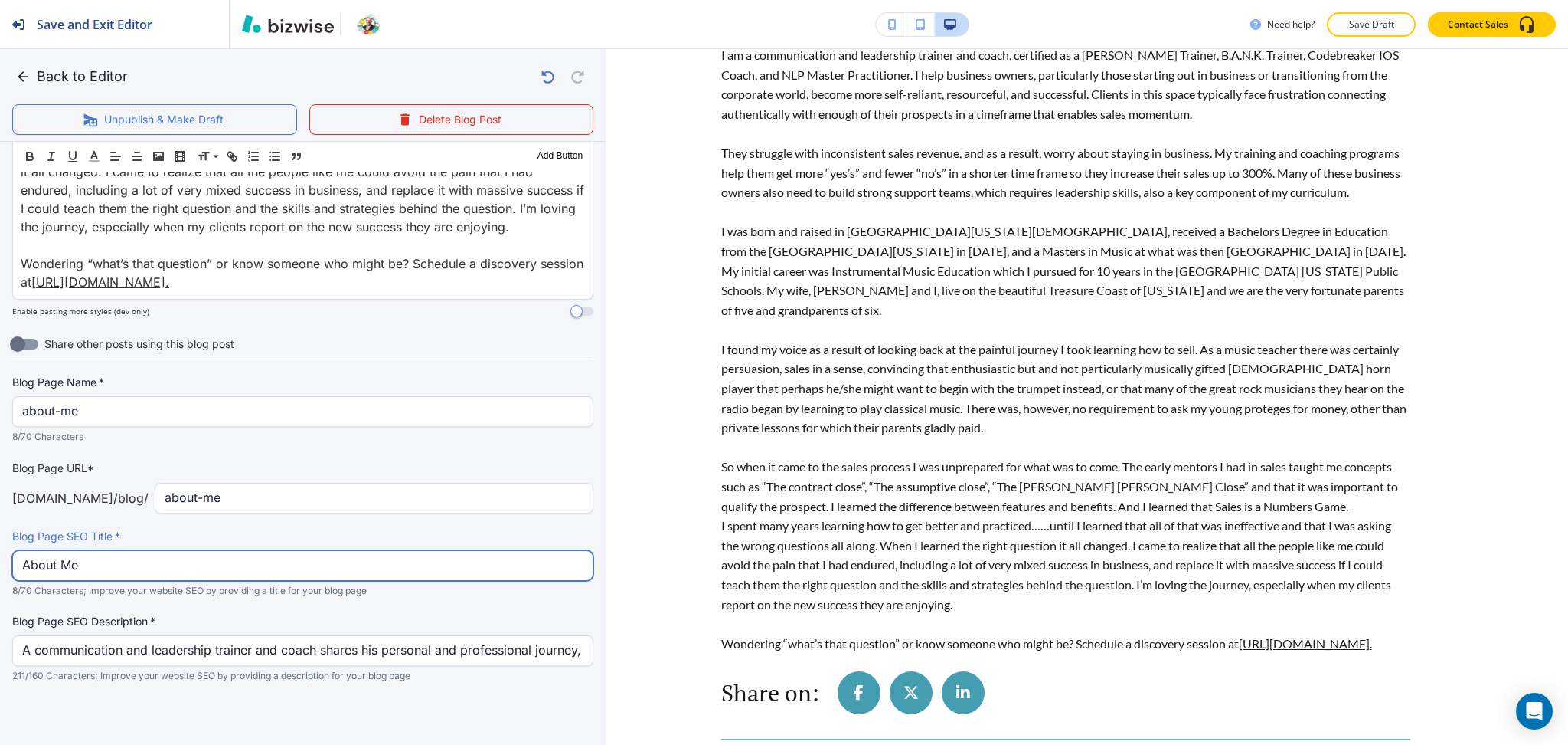
drag, startPoint x: 108, startPoint y: 563, endPoint x: 1, endPoint y: 562, distance: 107.0
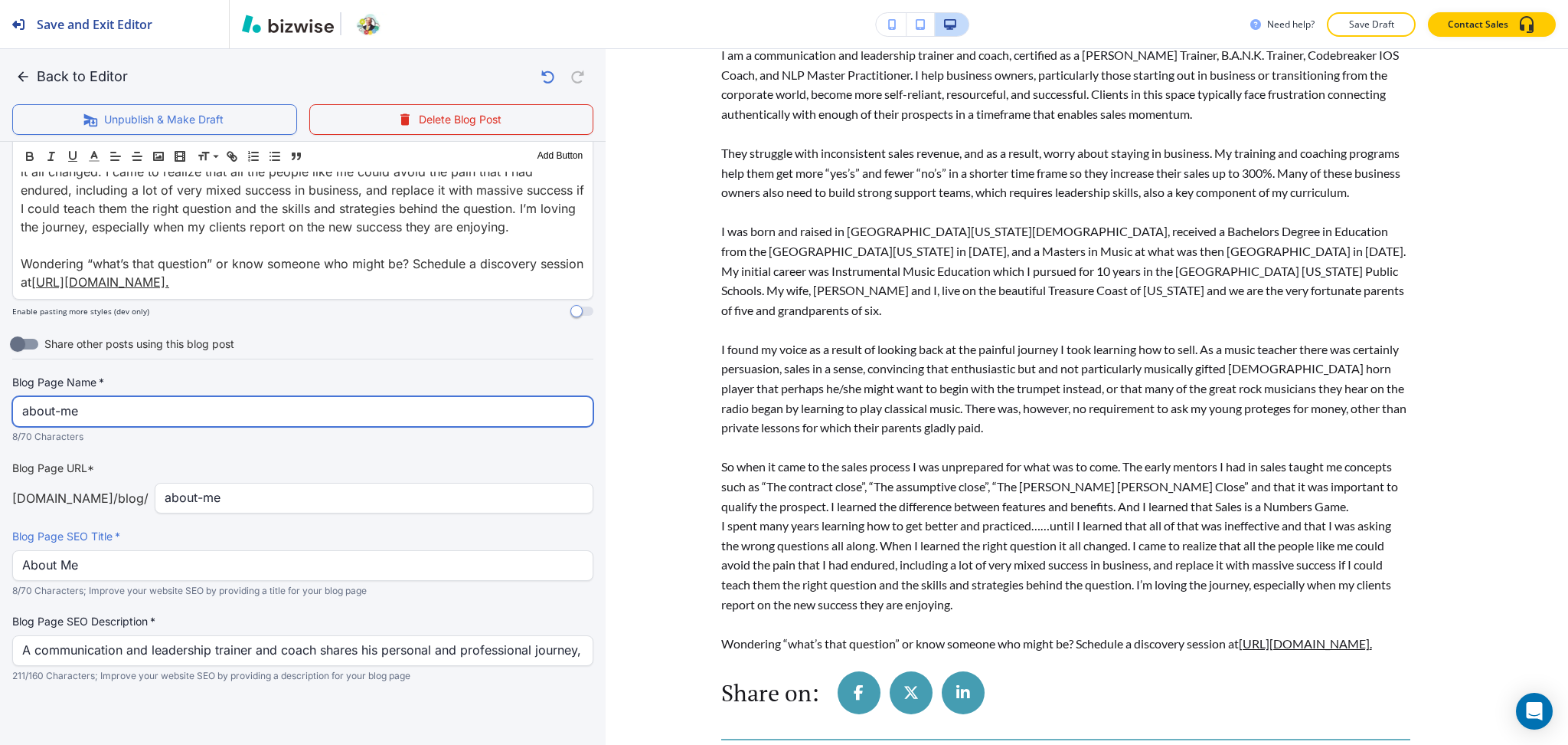
click at [102, 408] on input "about-me" at bounding box center [303, 411] width 562 height 29
paste input "About M"
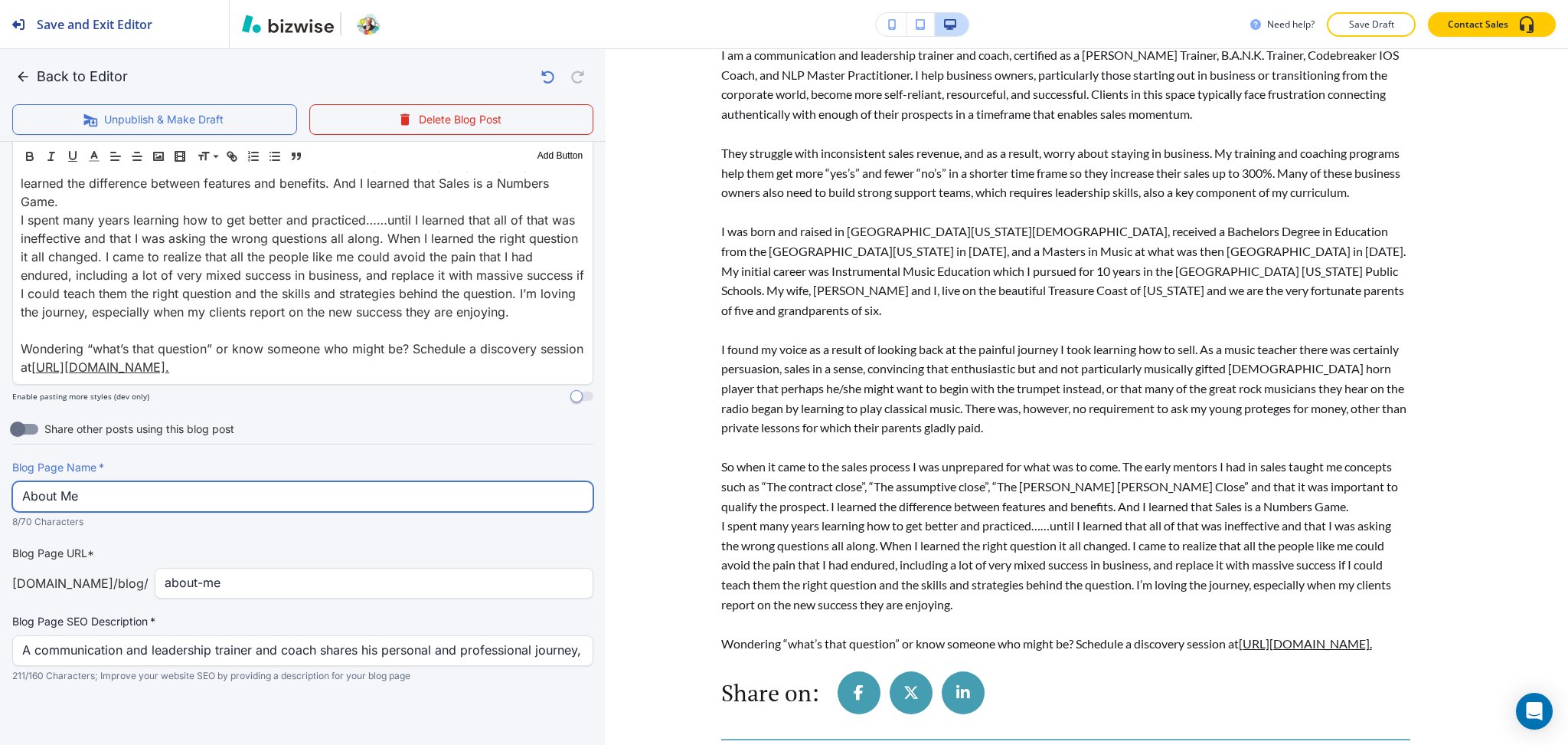
type input "About Me"
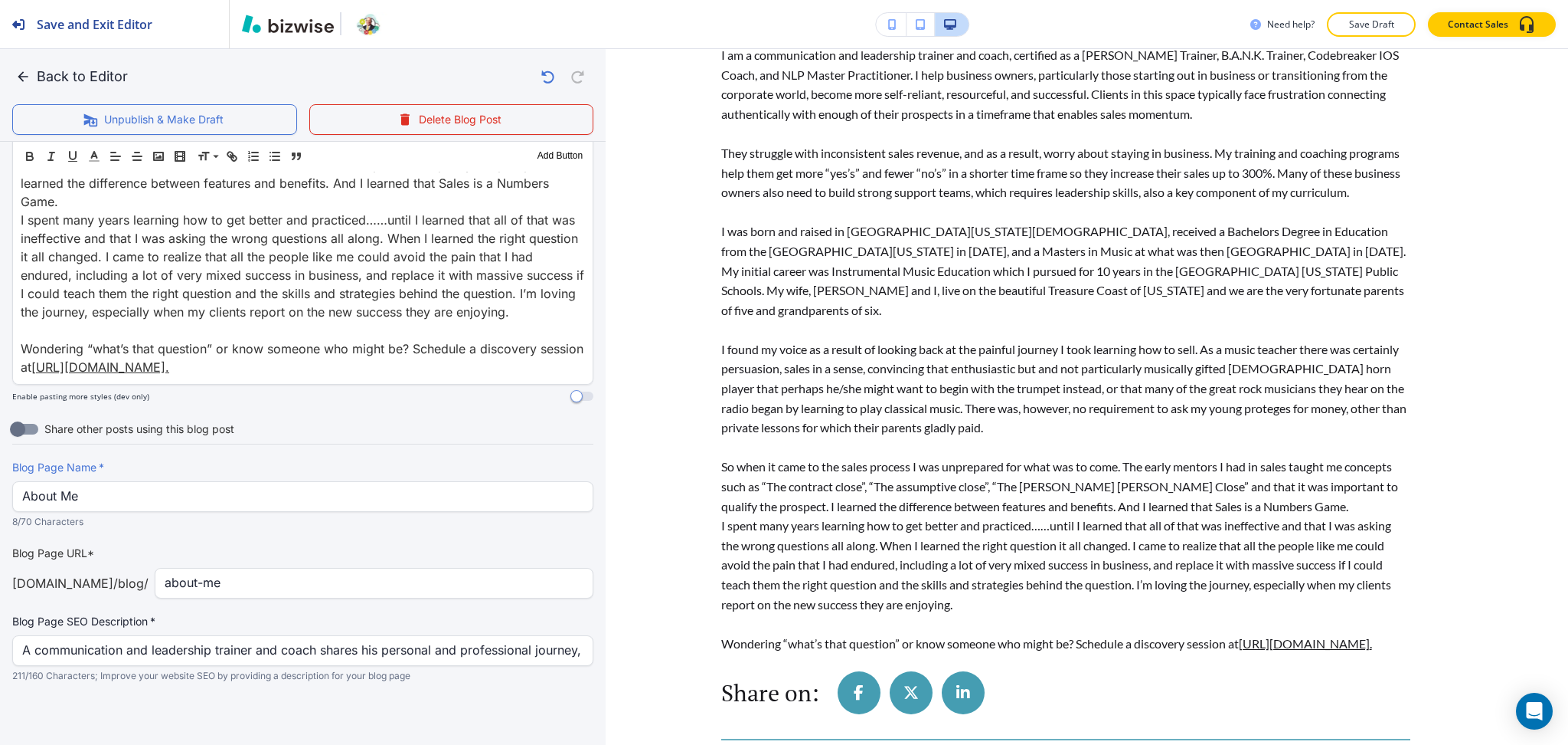
click at [1029, 372] on p "I found my voice as a result of looking back at the painful journey I took lear…" at bounding box center [1065, 388] width 689 height 98
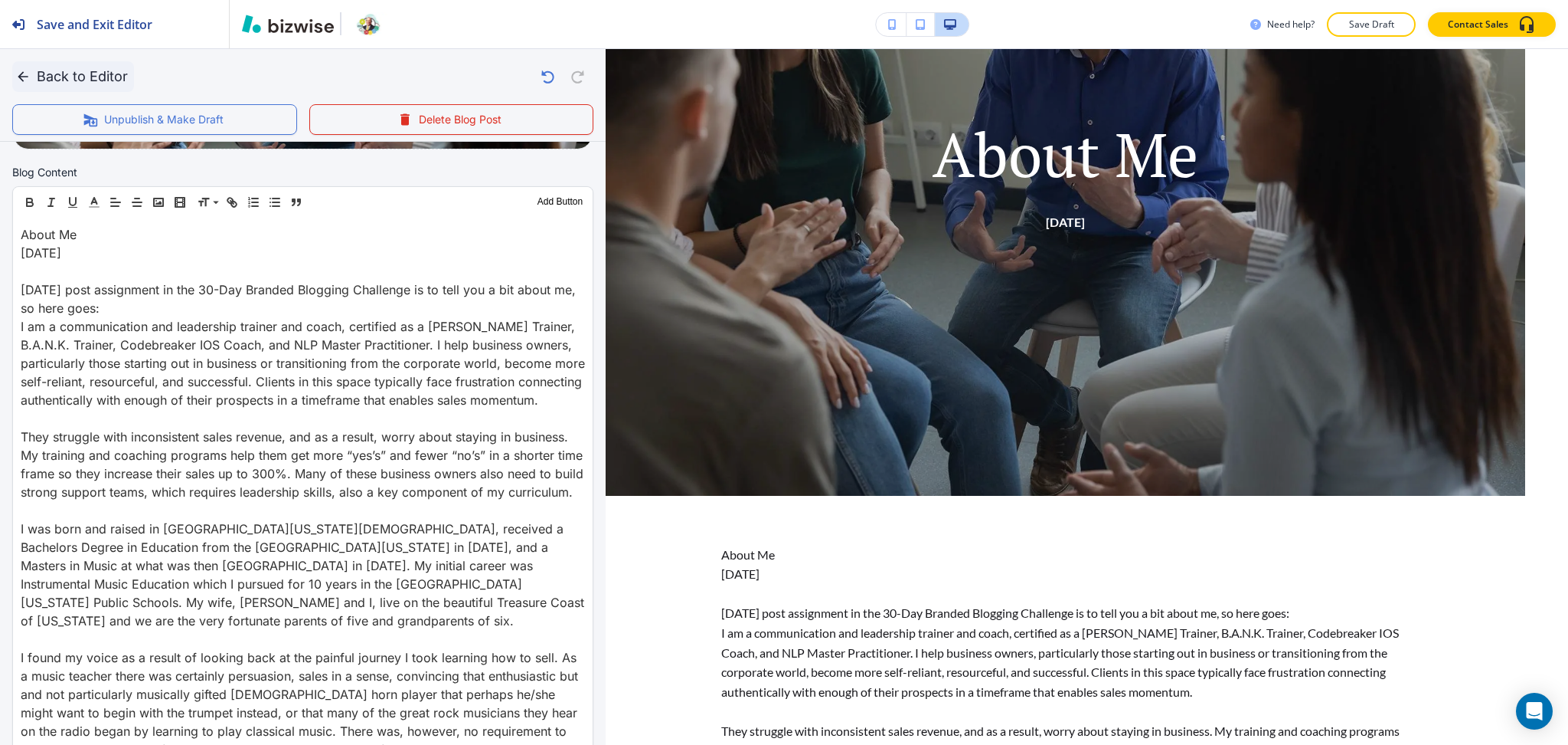
scroll to position [478, 0]
click at [61, 75] on button "Back to Editor" at bounding box center [74, 76] width 122 height 31
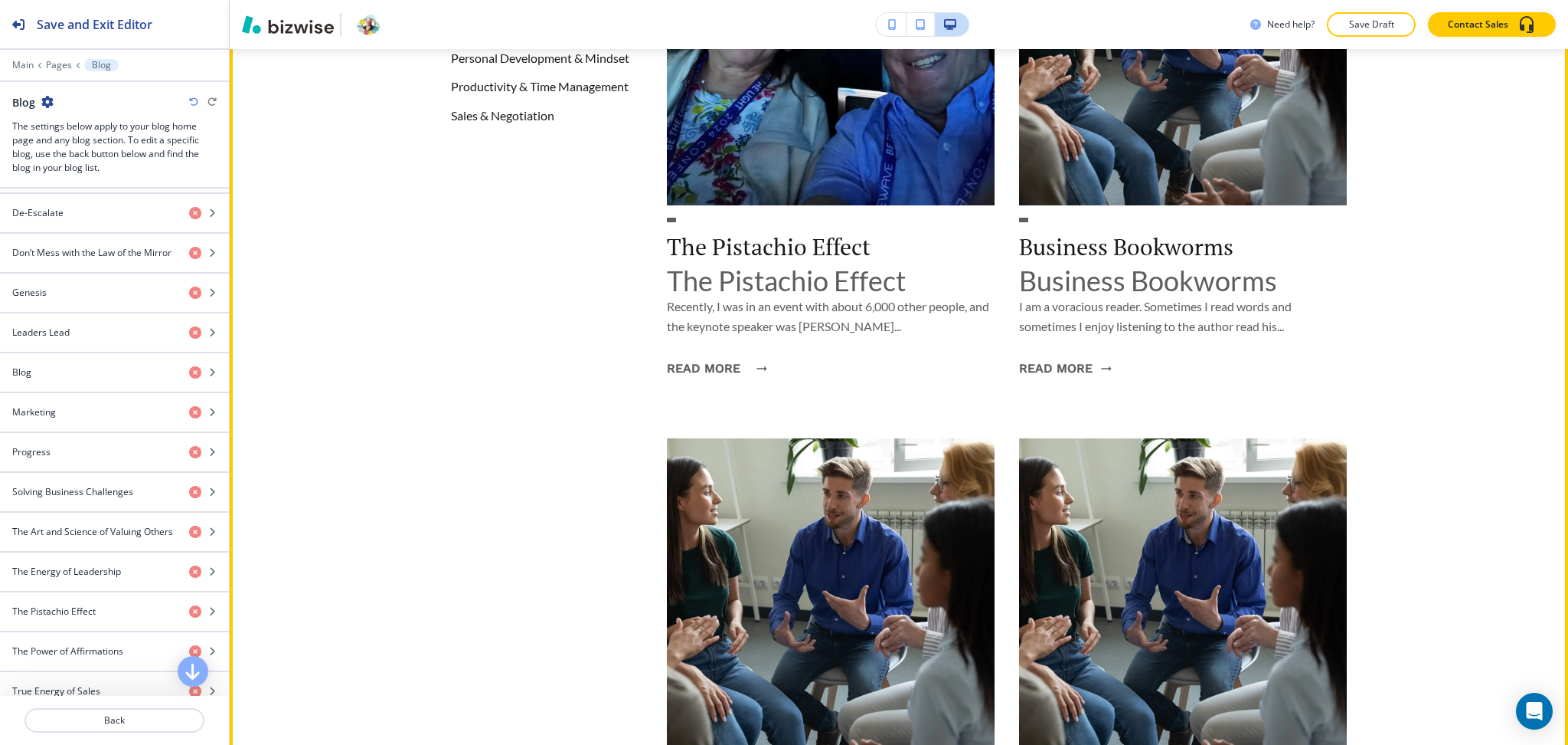
scroll to position [865, 0]
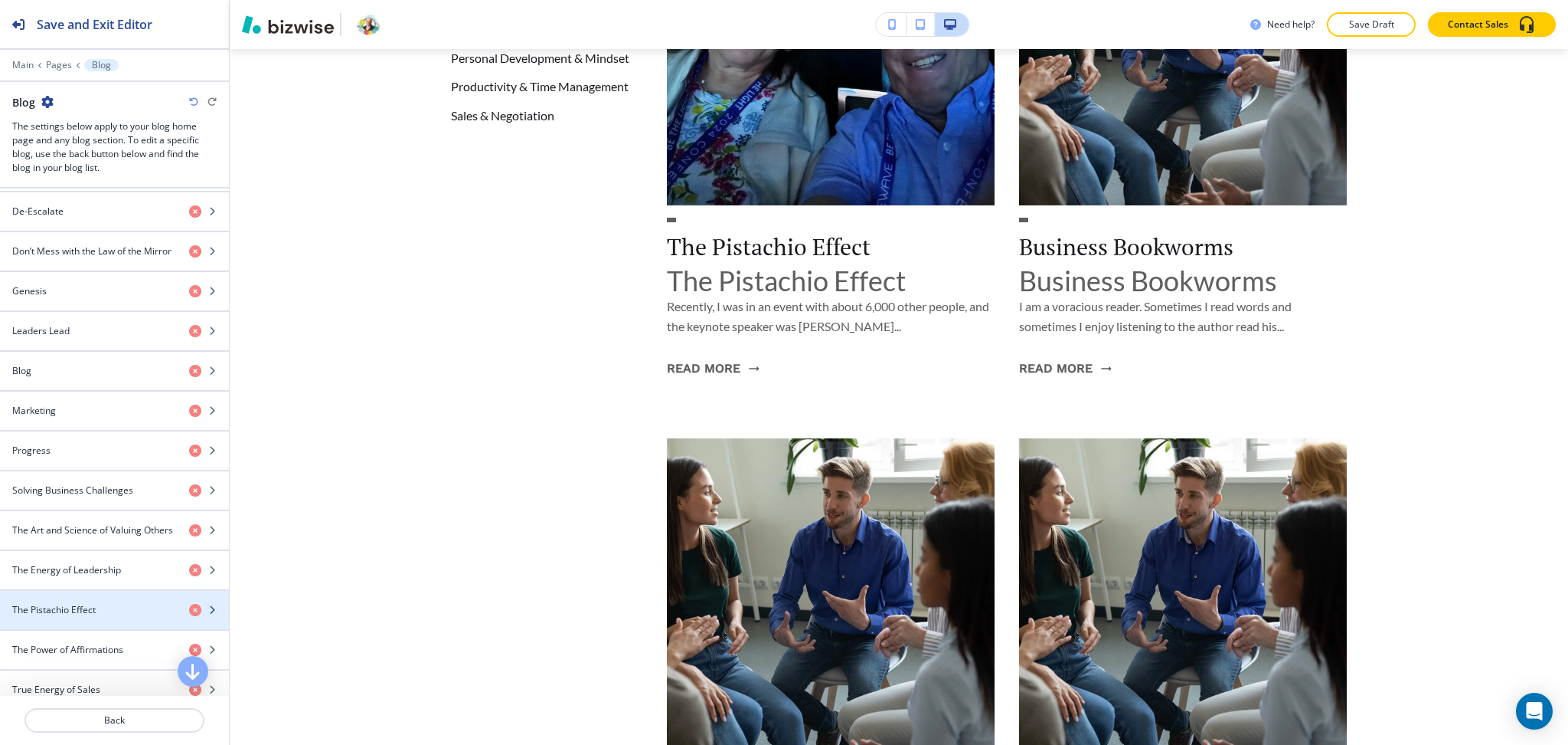
click at [91, 603] on div "button" at bounding box center [114, 597] width 229 height 13
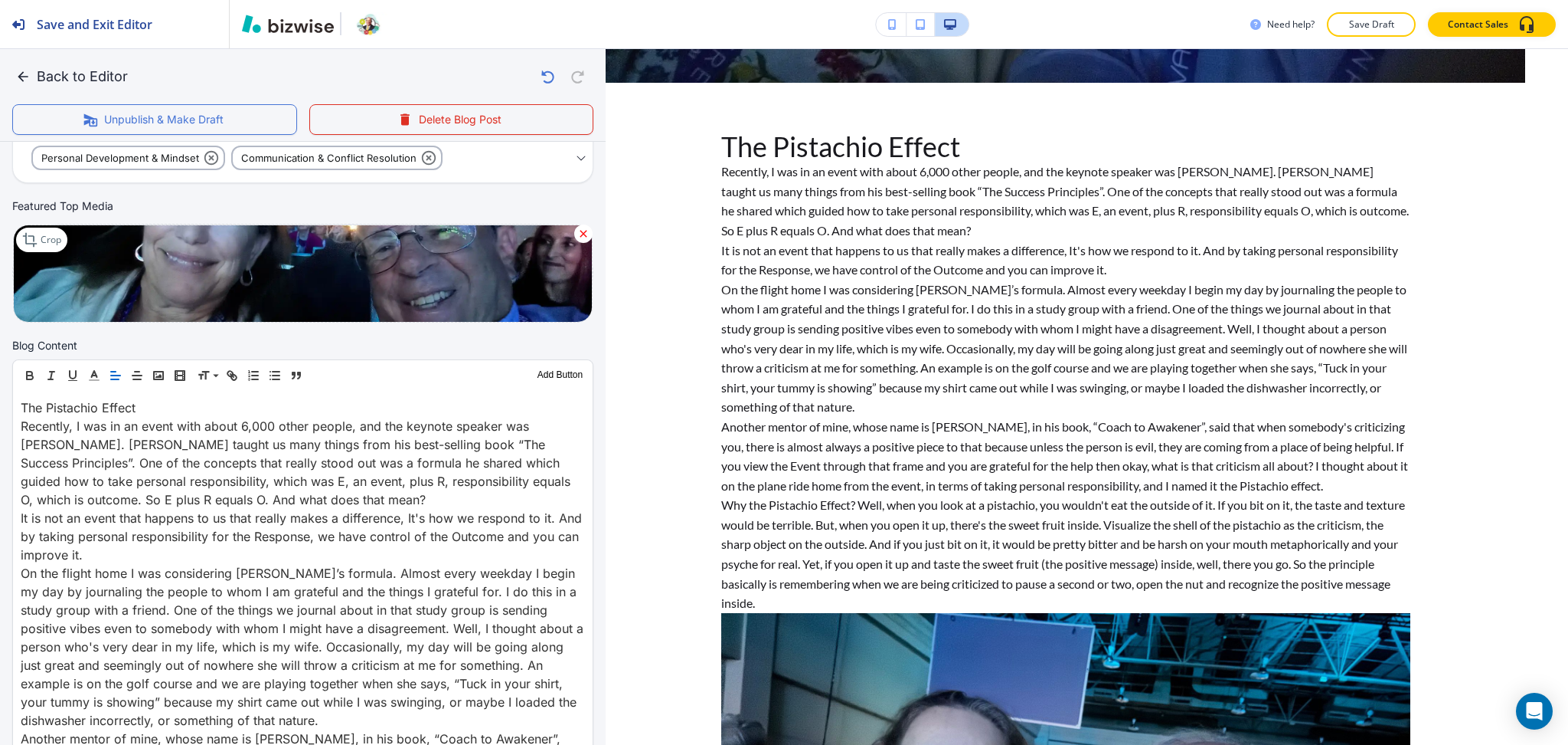
scroll to position [613, 0]
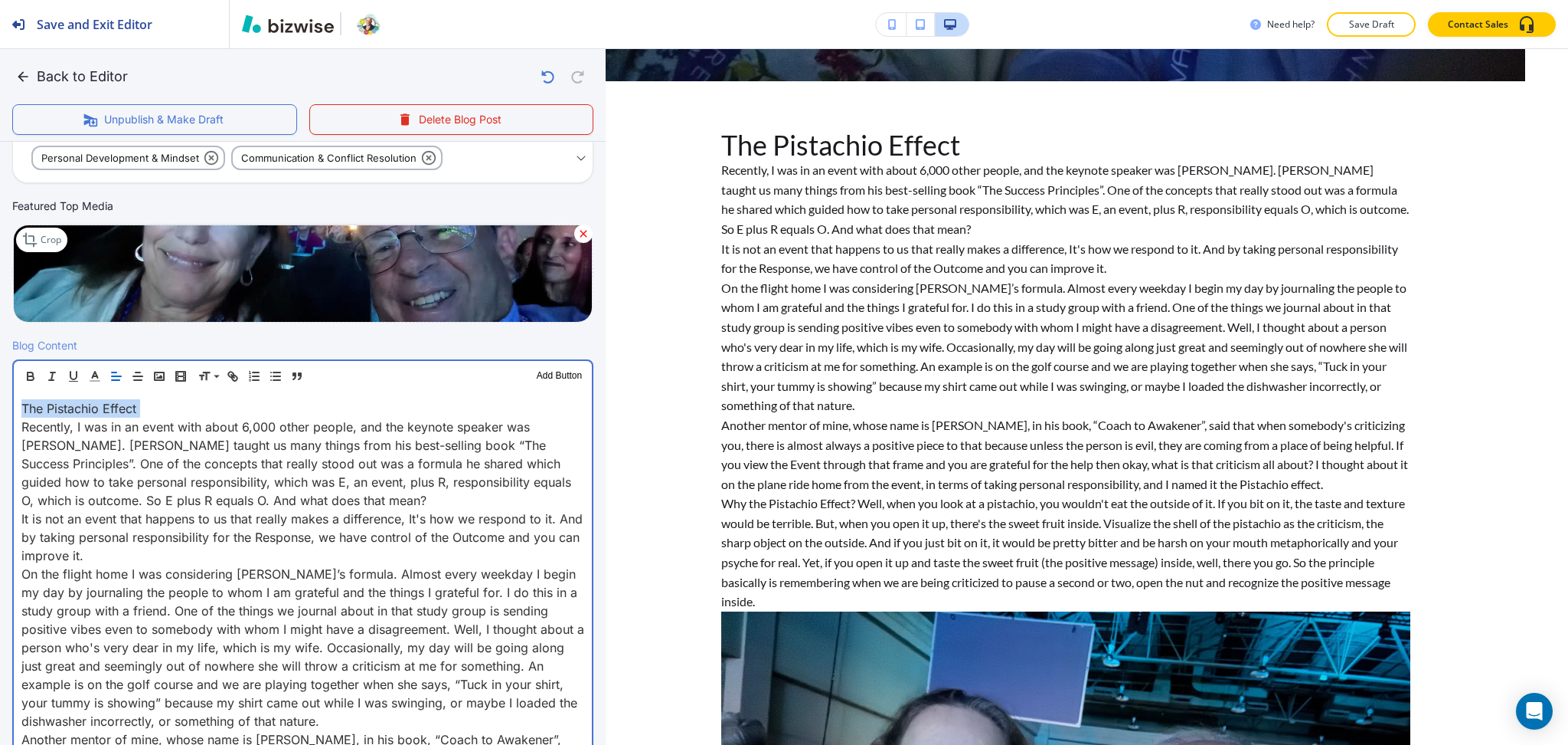
drag, startPoint x: 22, startPoint y: 423, endPoint x: 13, endPoint y: 406, distance: 19.2
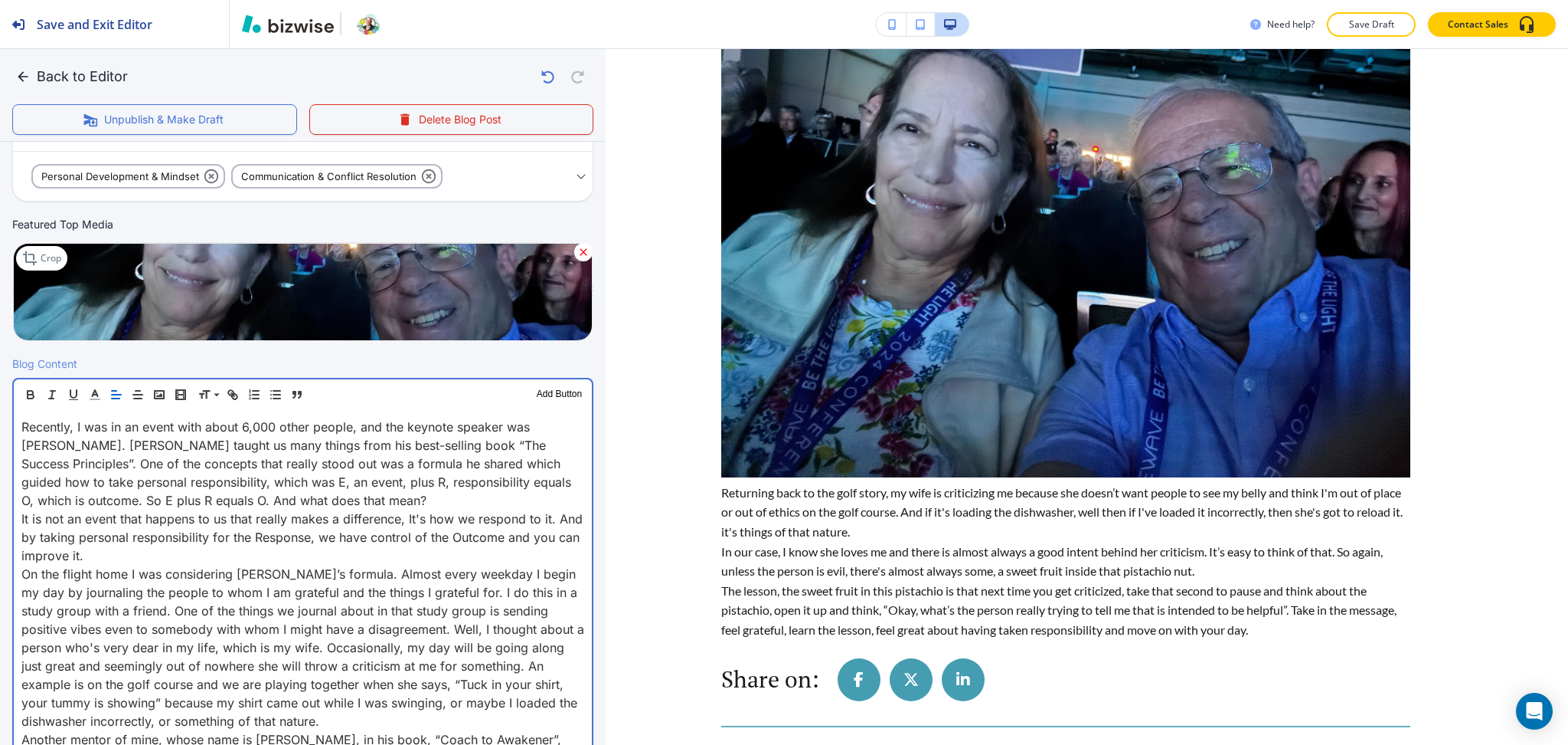
scroll to position [1239, 0]
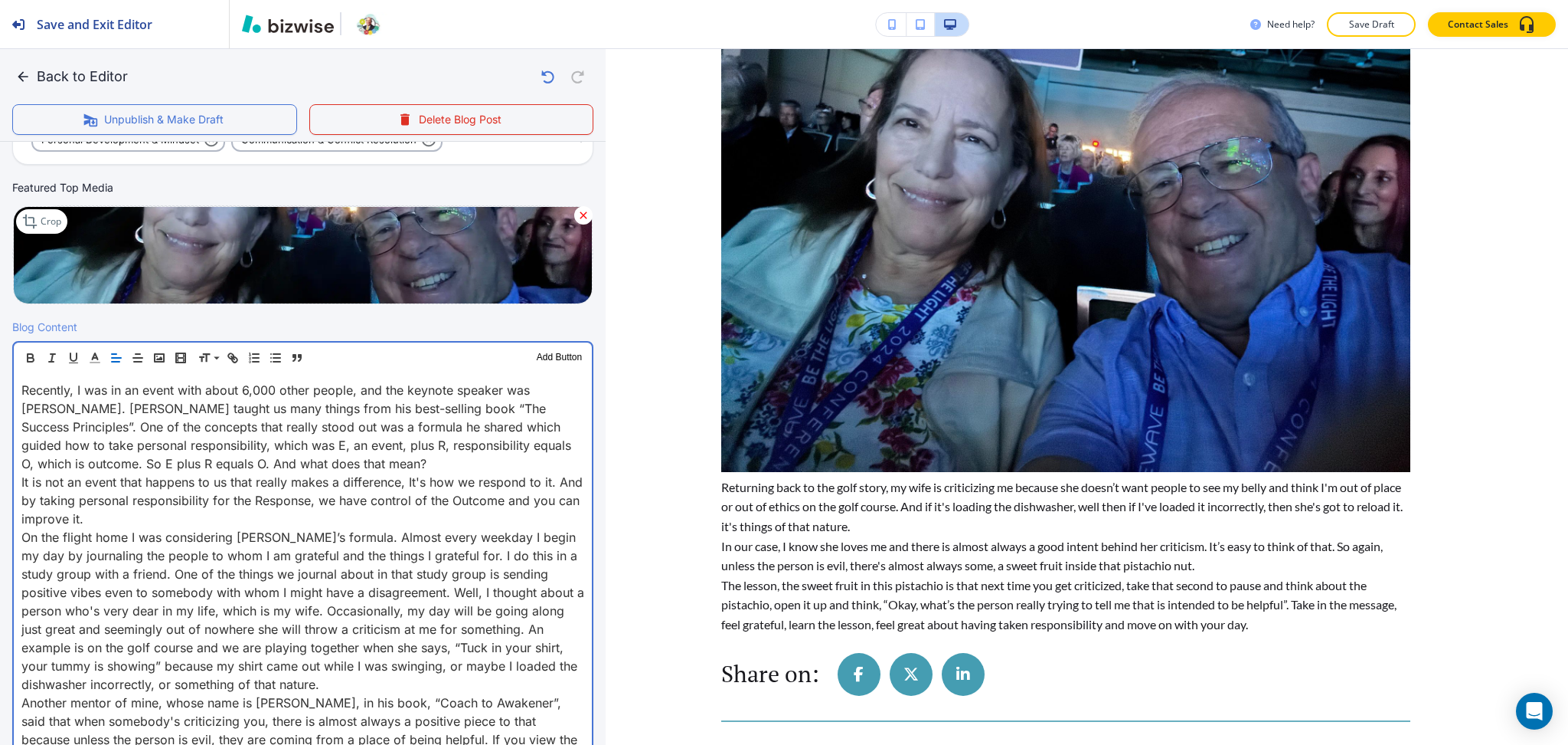
click at [202, 522] on p "It is not an event that happens to us that really makes a difference, It's how …" at bounding box center [303, 500] width 563 height 55
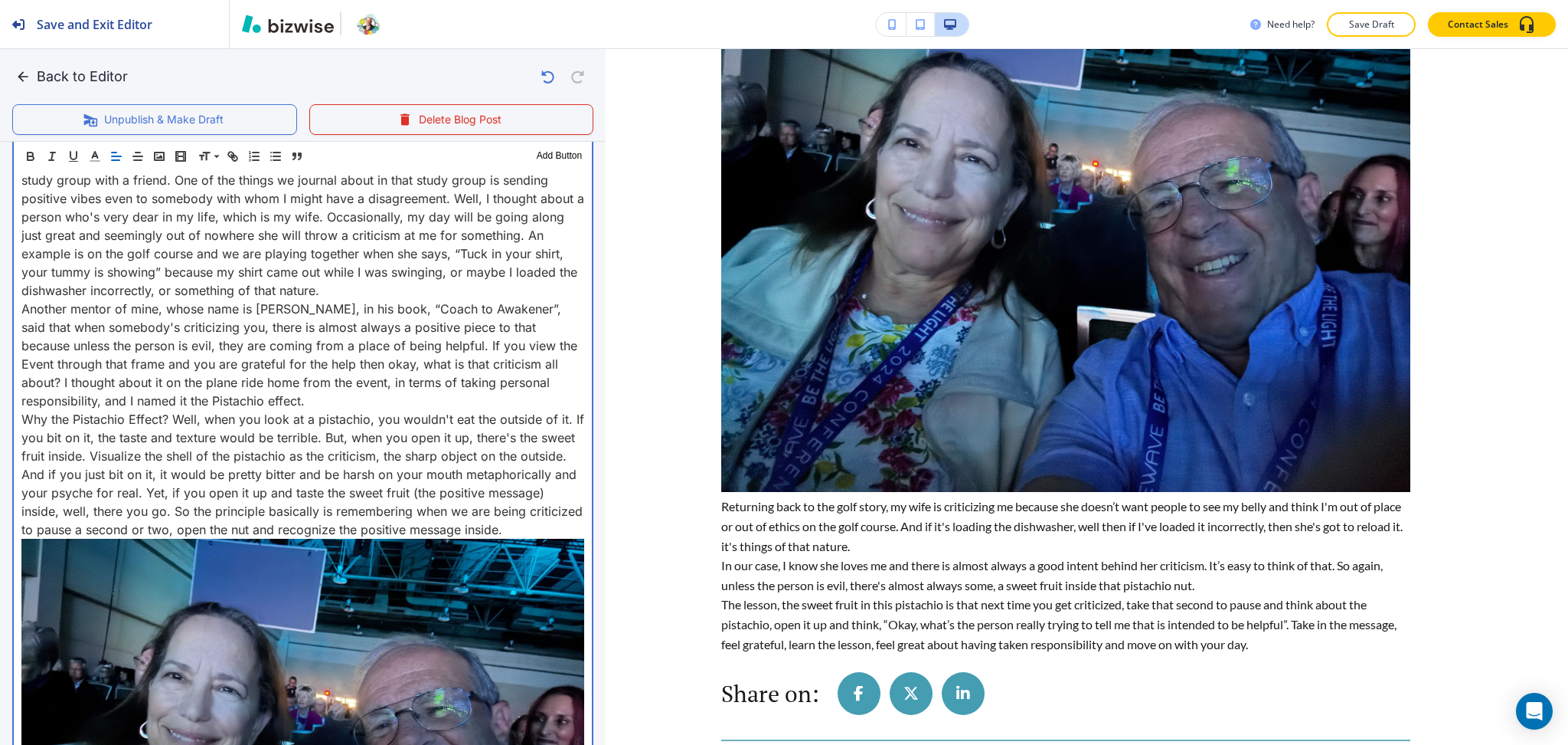
scroll to position [738, 0]
click at [352, 286] on p "On the flight home I was considering Jack’s formula. Almost every weekday I beg…" at bounding box center [303, 215] width 563 height 165
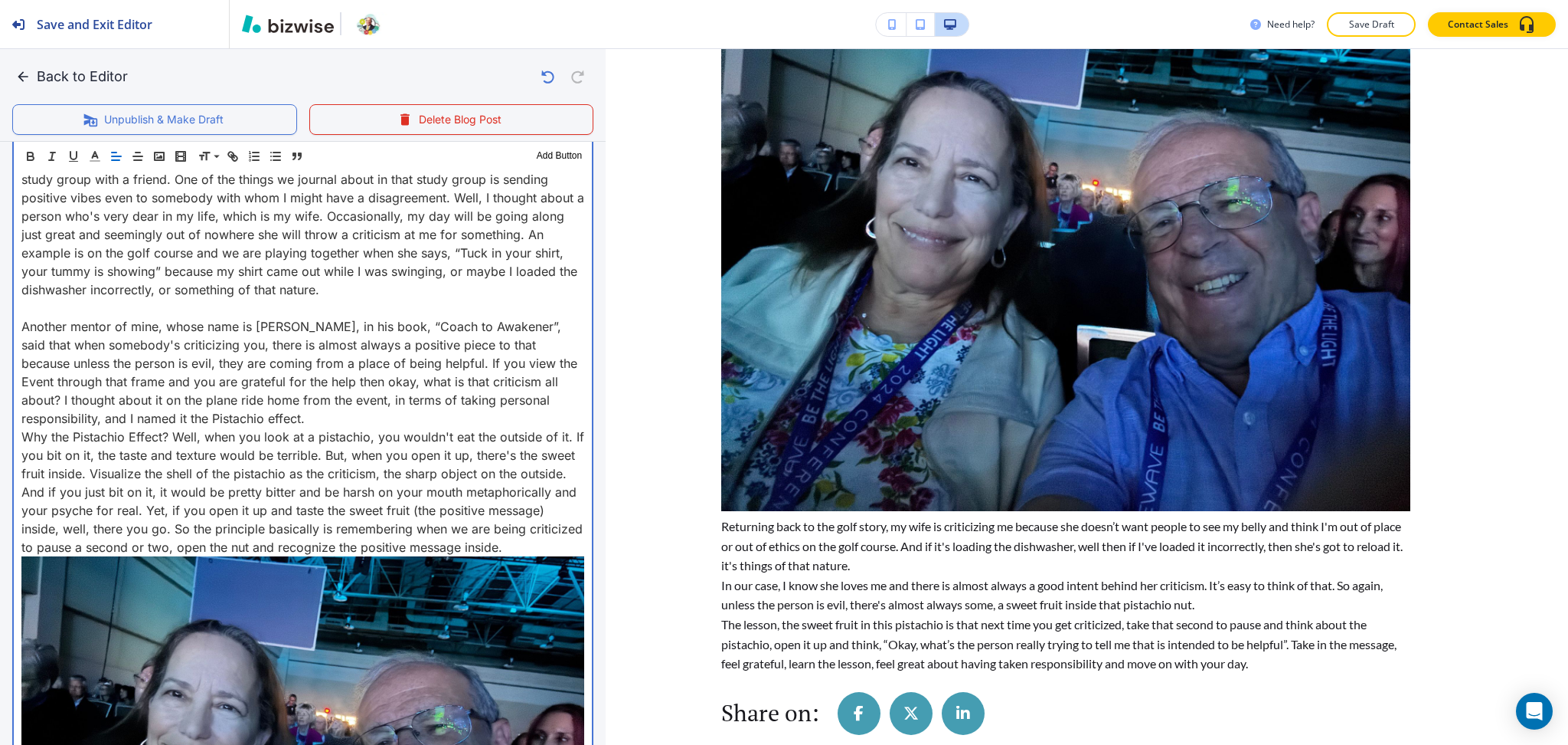
click at [350, 419] on p "Another mentor of mine, whose name is Robert Dilts, in his book, “Coach to Awak…" at bounding box center [303, 372] width 563 height 110
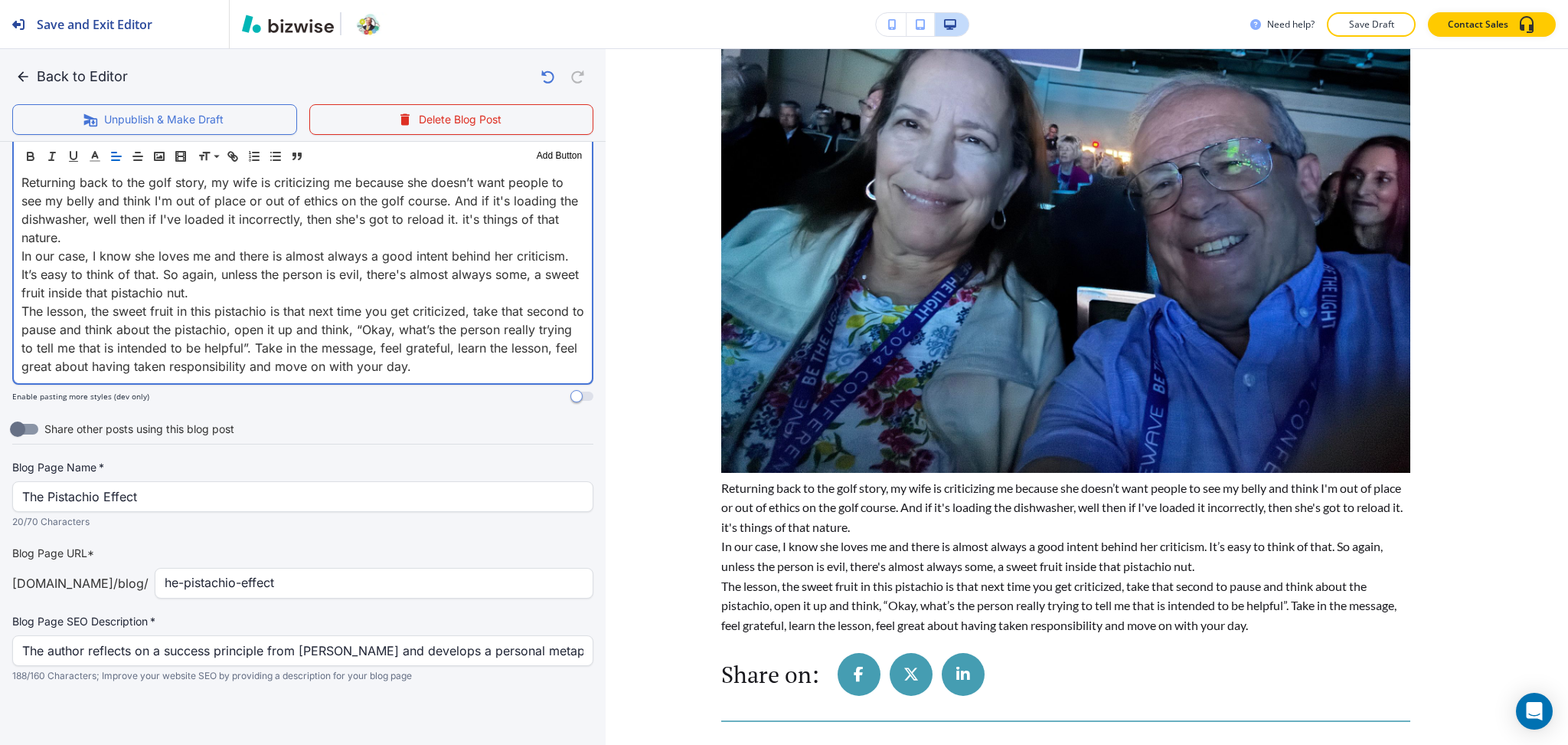
scroll to position [1573, 0]
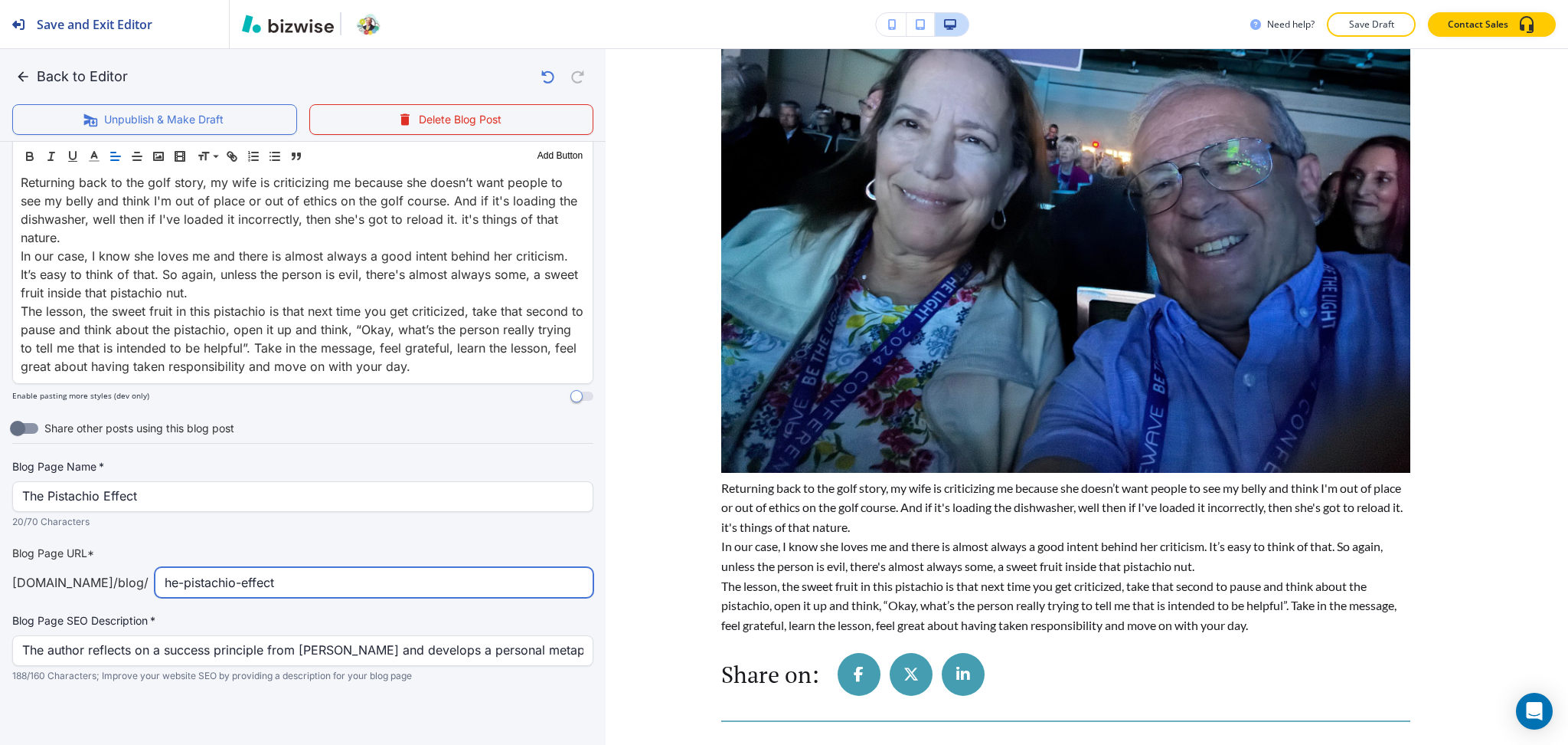
click at [165, 581] on input "he-pistachio-effect" at bounding box center [375, 582] width 419 height 29
drag, startPoint x: 162, startPoint y: 581, endPoint x: 149, endPoint y: 581, distance: 13.0
click at [155, 581] on div "he-pistachio-effect ​" at bounding box center [374, 582] width 439 height 31
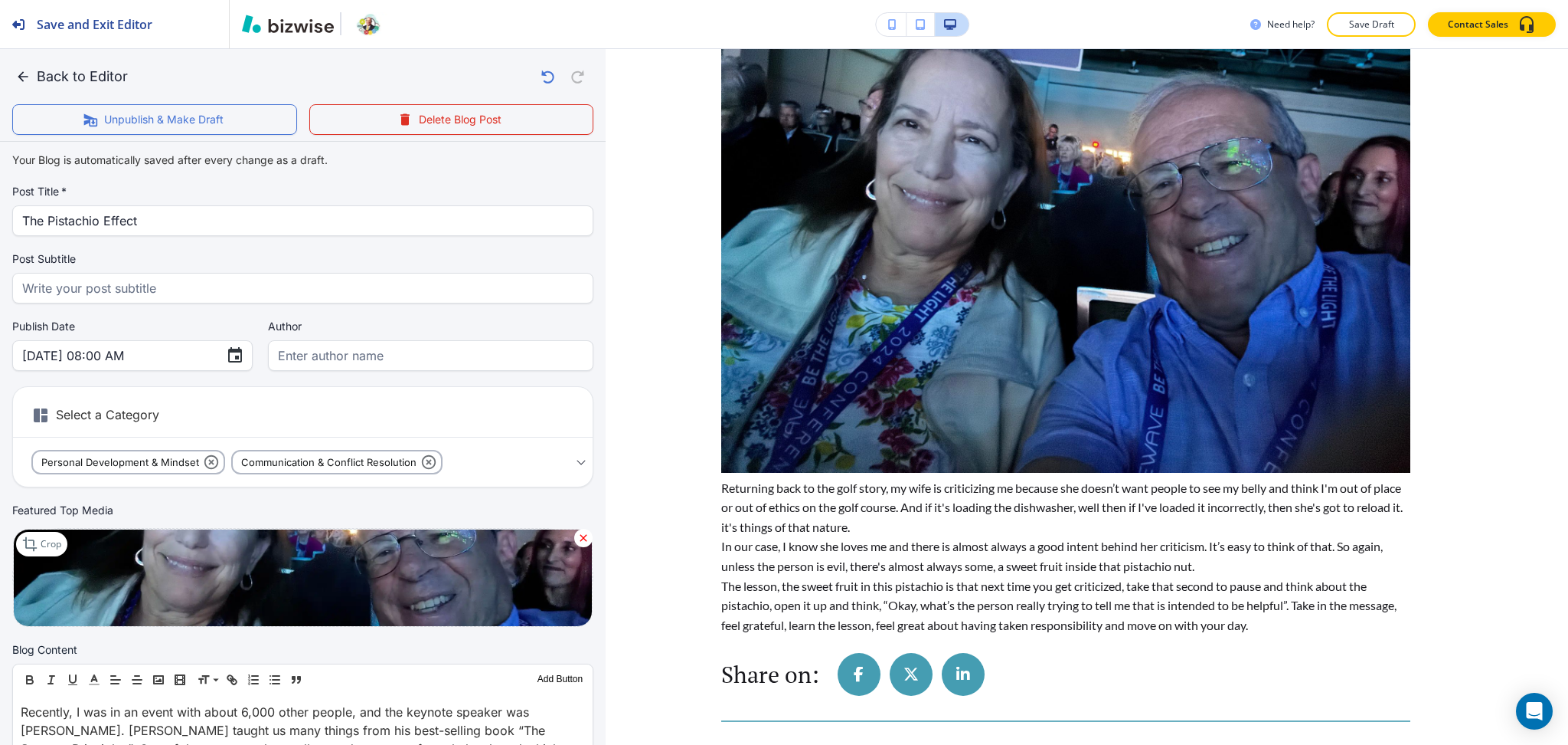
scroll to position [0, 0]
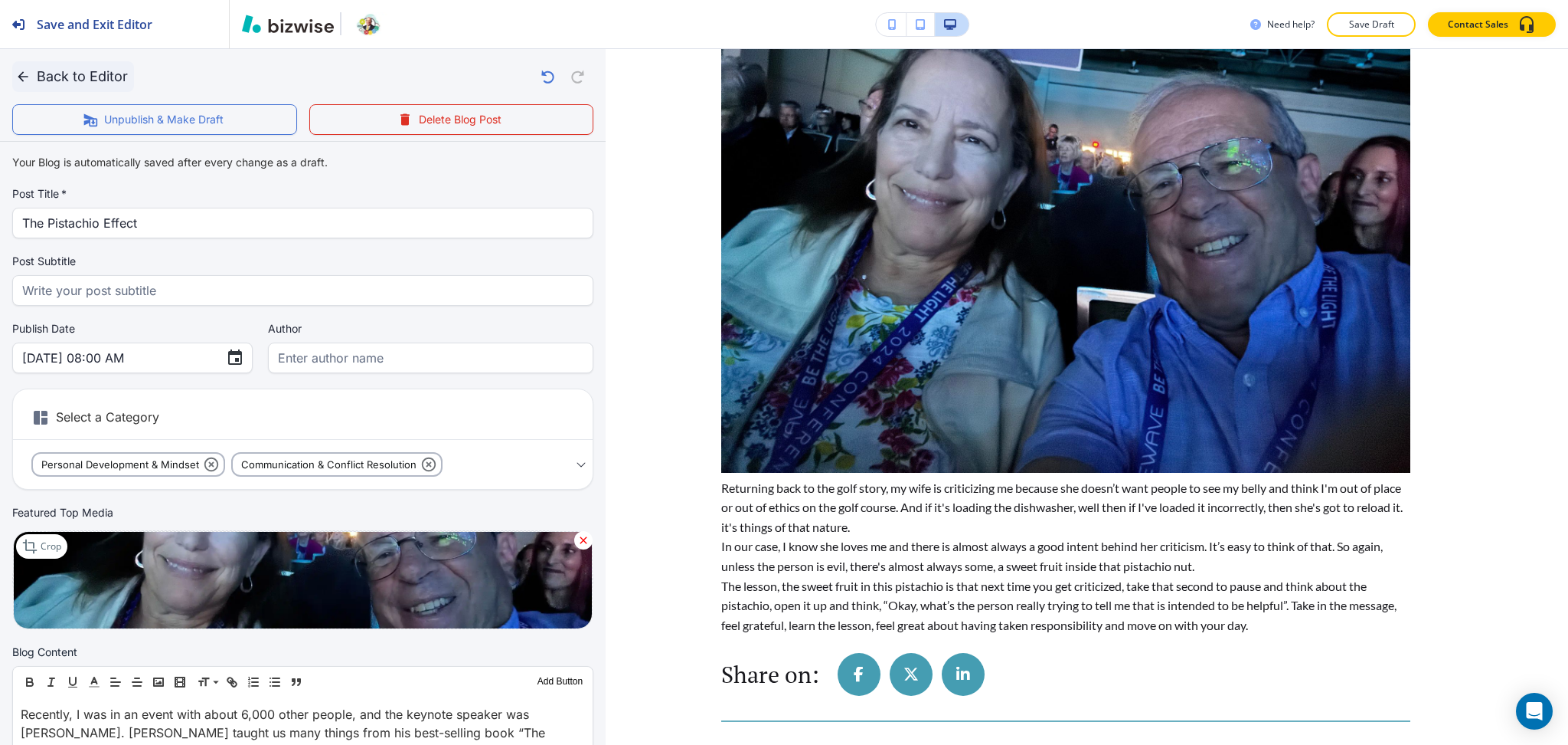
type input "the-pistachio-effect"
click at [81, 83] on button "Back to Editor" at bounding box center [74, 76] width 122 height 31
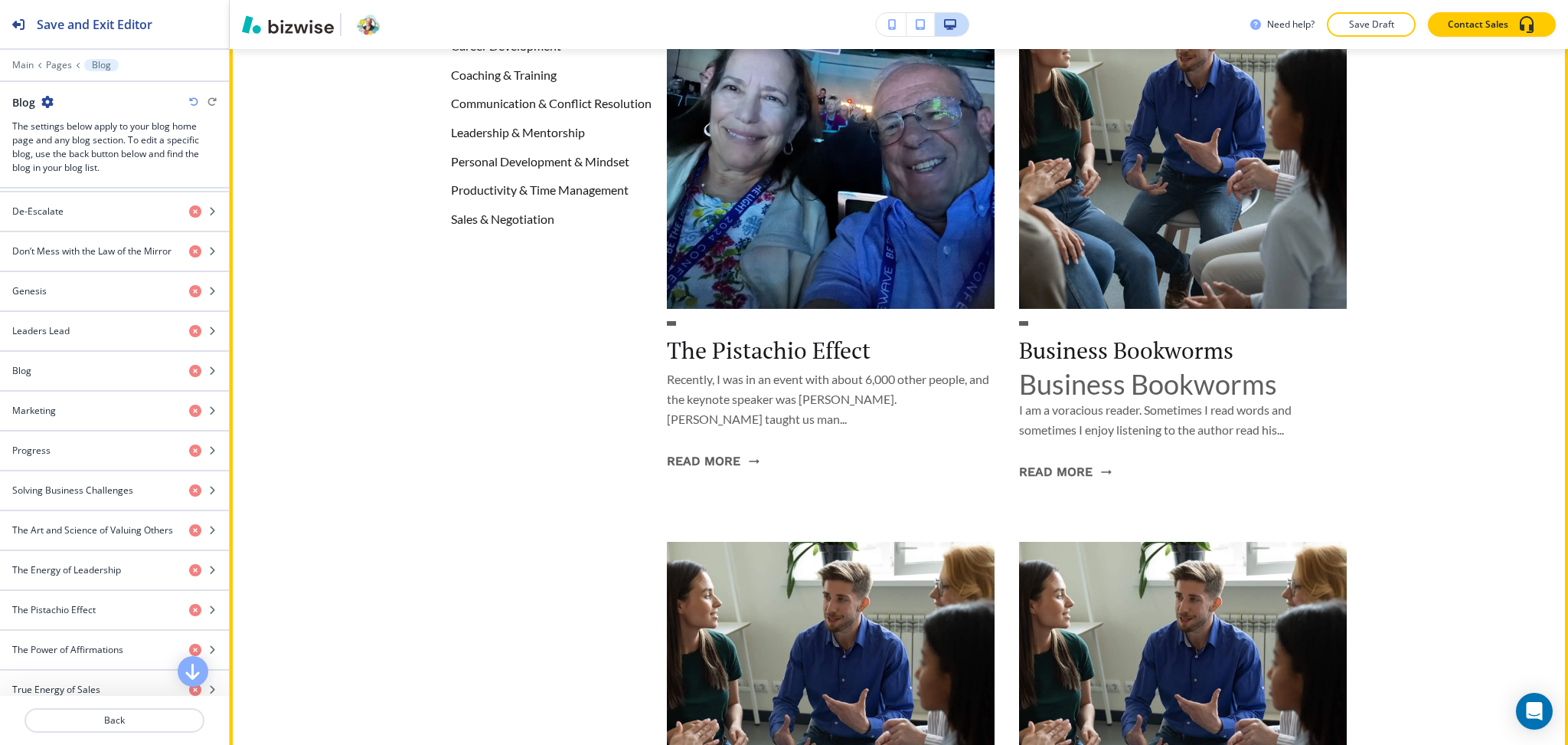
scroll to position [305, 0]
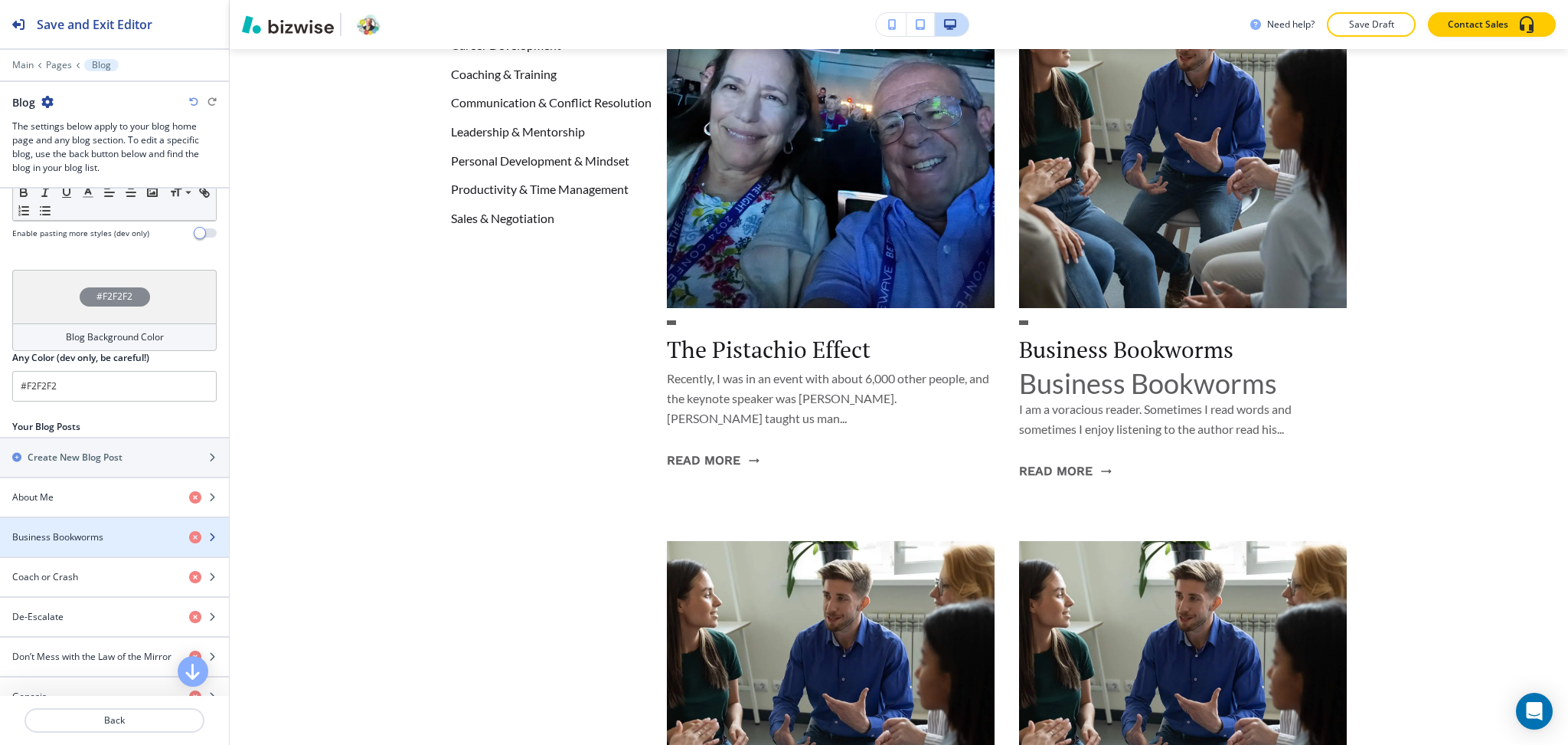
click at [91, 543] on h4 "Business Bookworms" at bounding box center [58, 538] width 91 height 14
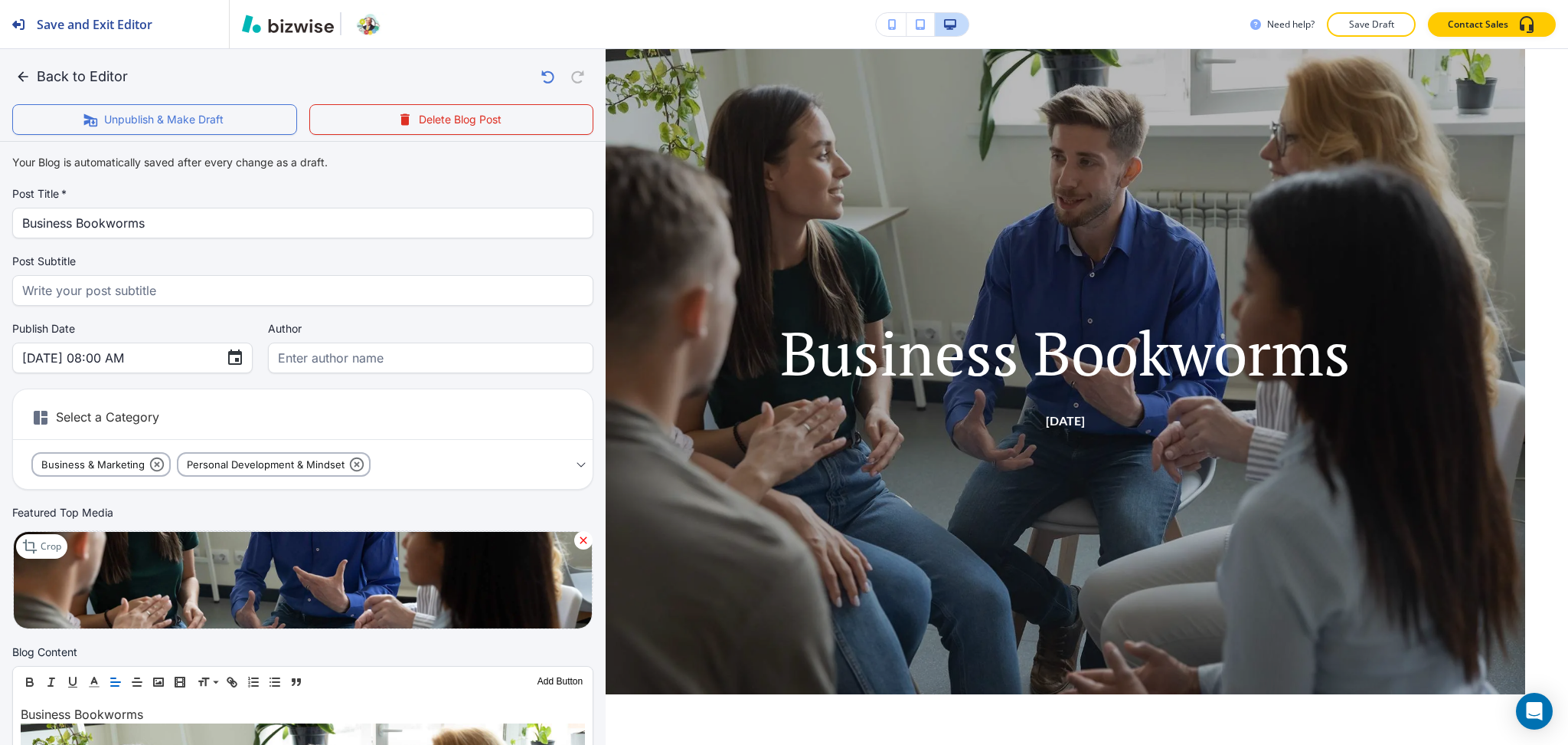
scroll to position [458, 0]
click at [91, 542] on img at bounding box center [303, 580] width 579 height 98
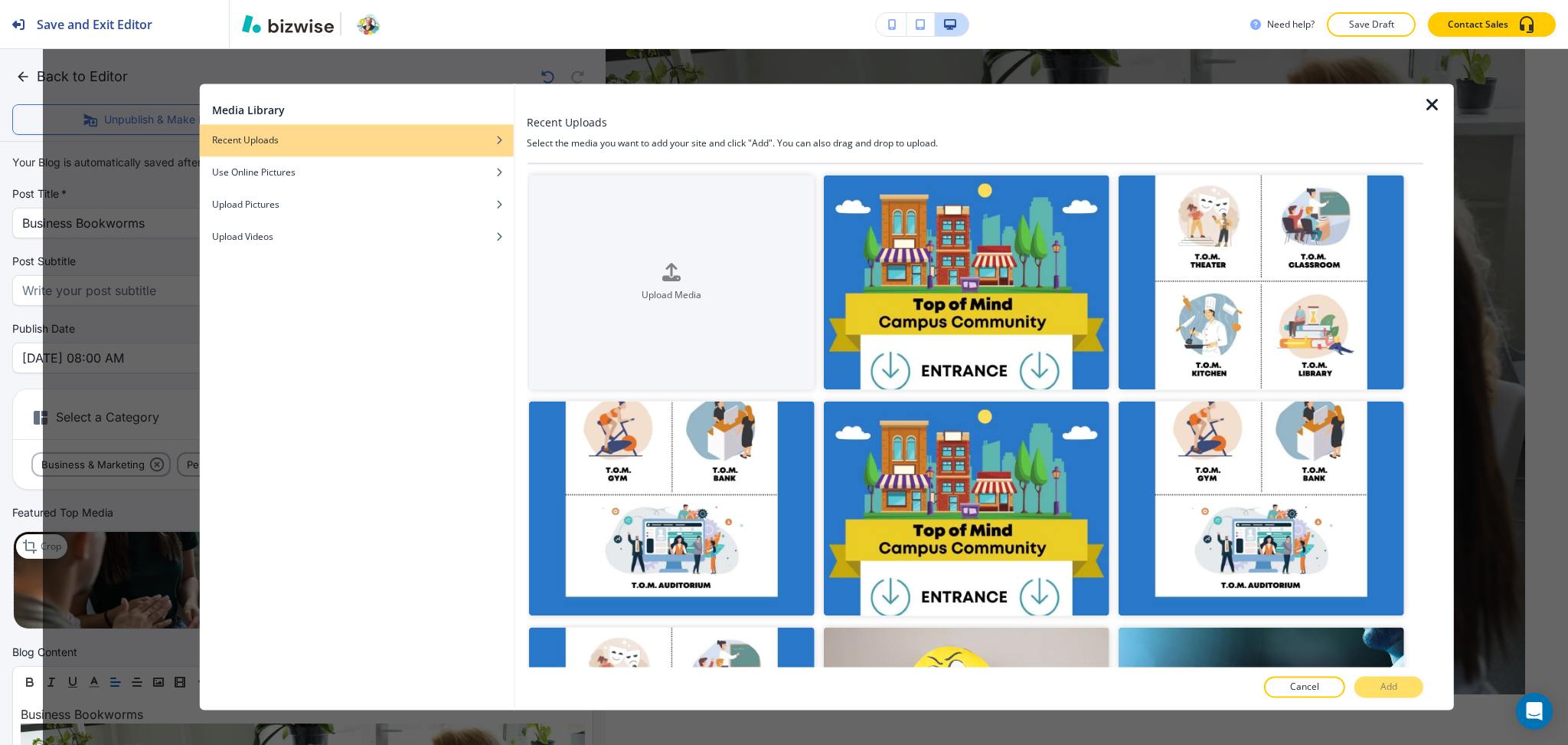
click at [1430, 102] on icon "button" at bounding box center [1432, 104] width 18 height 18
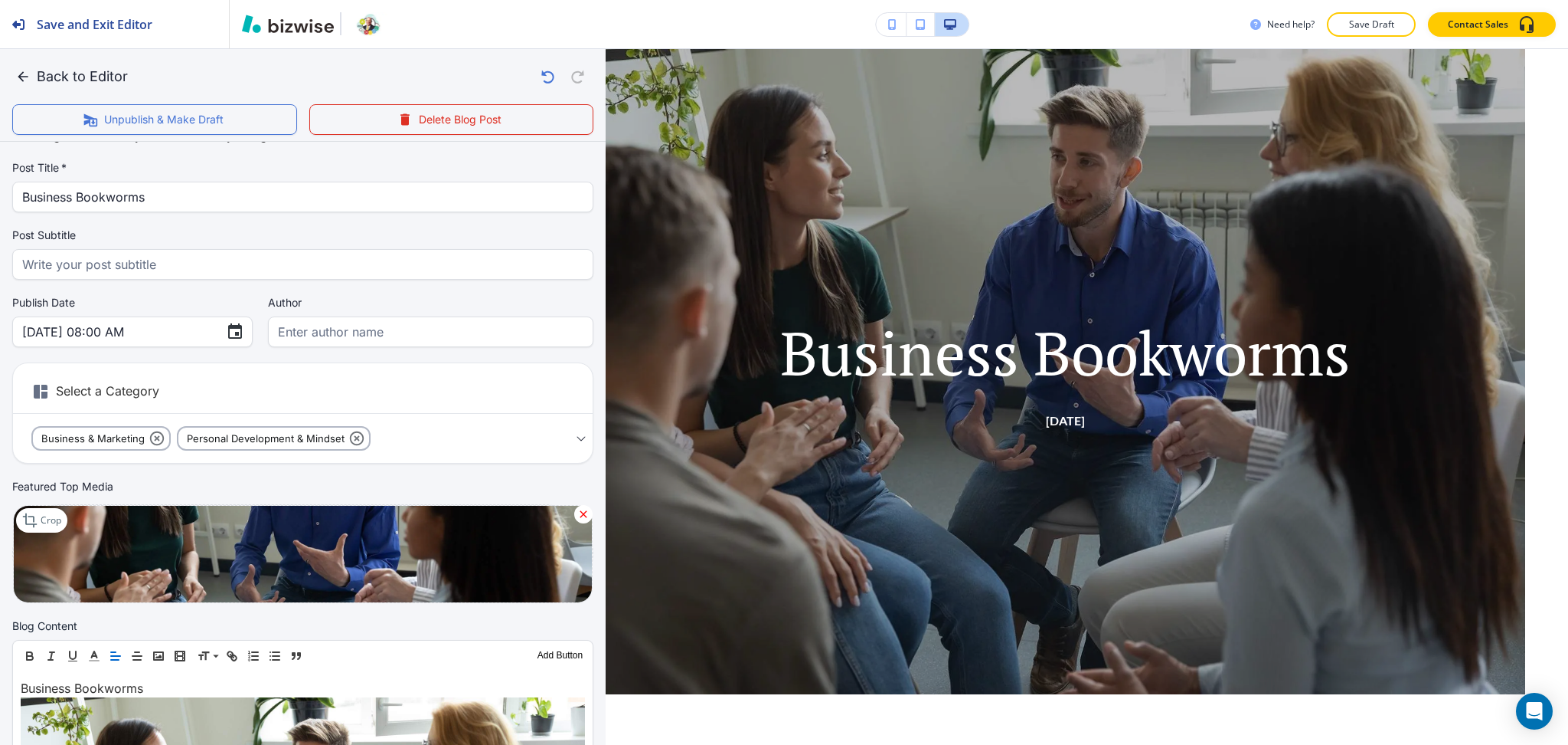
scroll to position [0, 0]
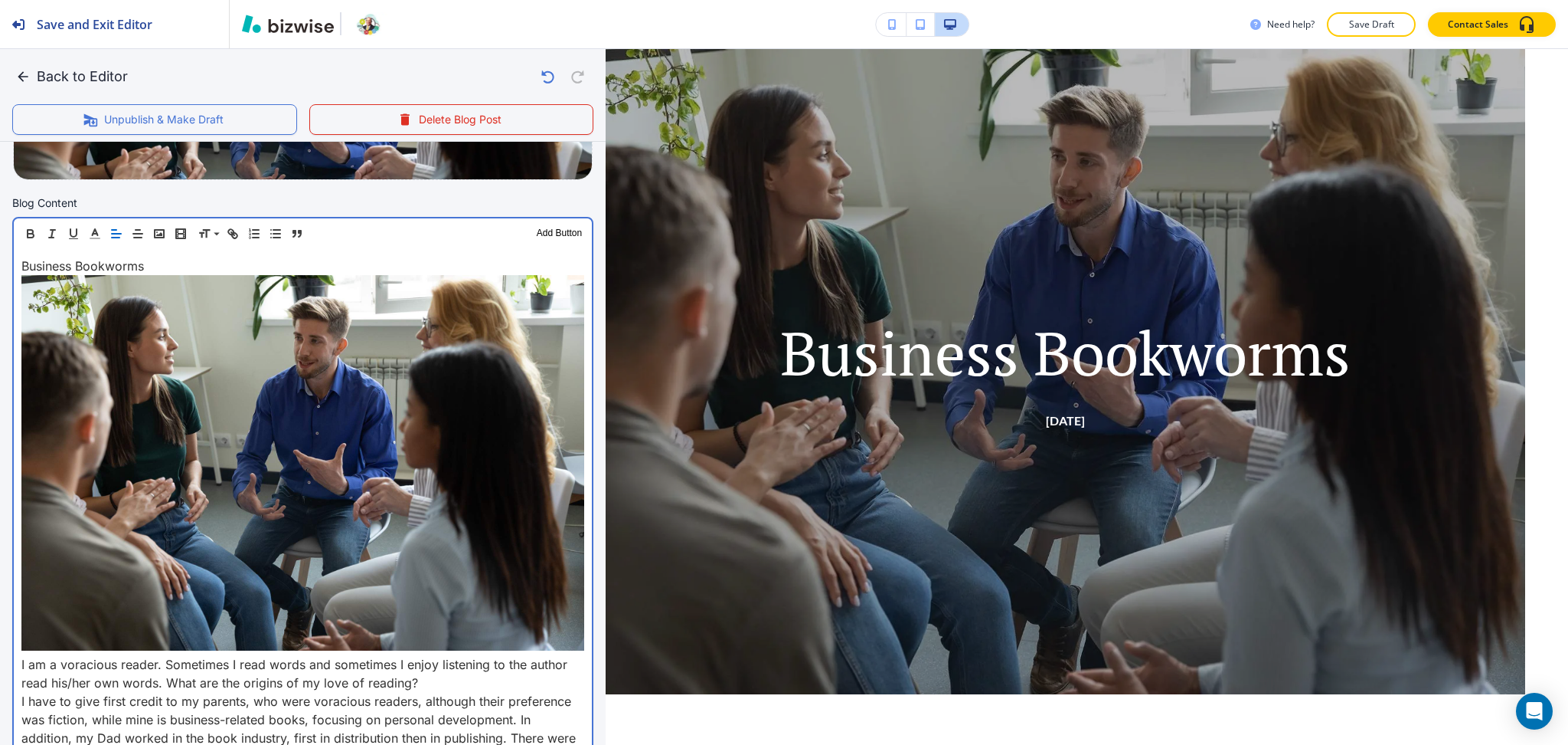
click at [18, 669] on div "Business Bookworms I am a voracious reader. Sometimes I read words and sometime…" at bounding box center [303, 593] width 578 height 689
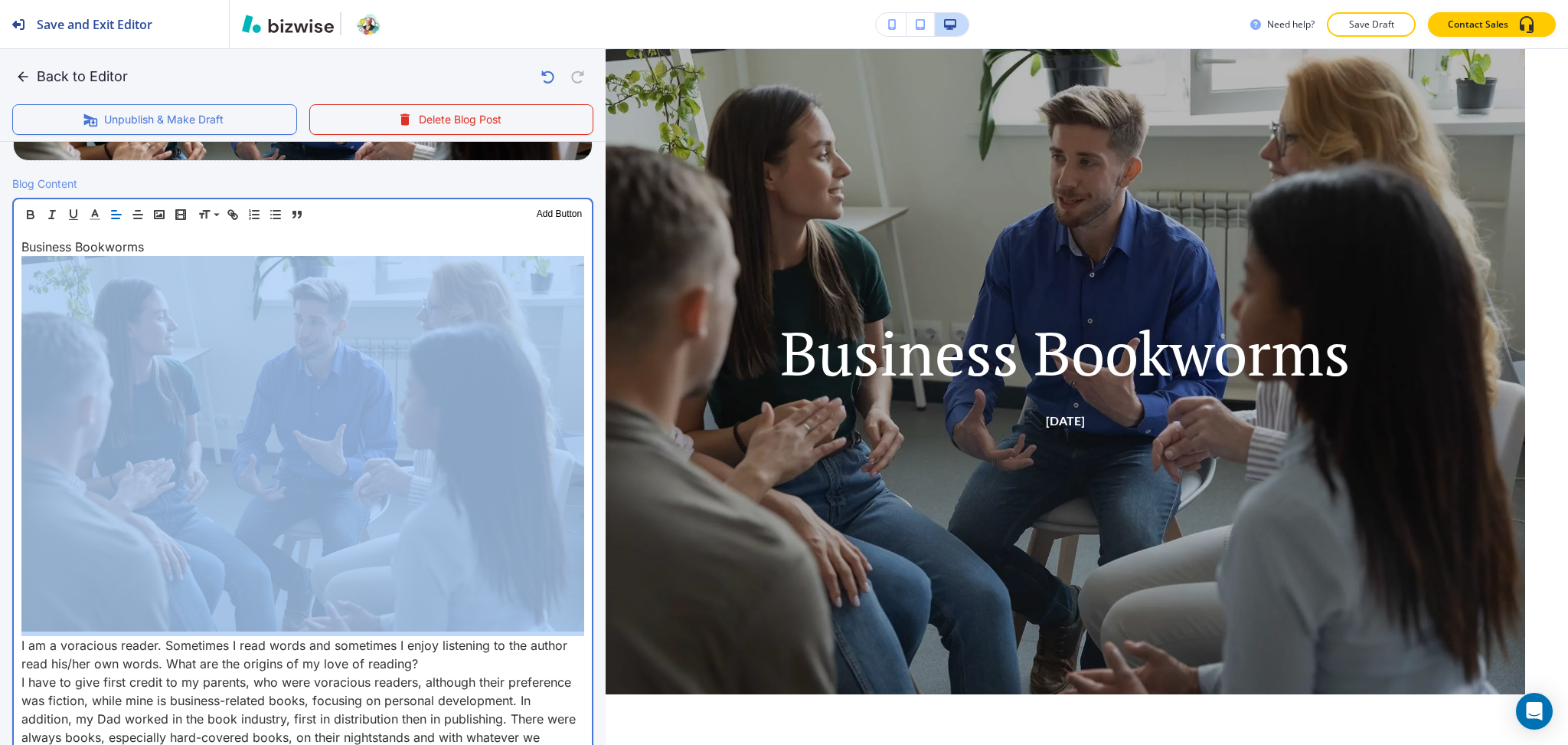
drag, startPoint x: 20, startPoint y: 643, endPoint x: 0, endPoint y: 343, distance: 300.7
click at [2, 344] on div "Blog Content Header 1 Header 2 Header 3 Body Text Add Button Business Bookworms…" at bounding box center [303, 563] width 606 height 776
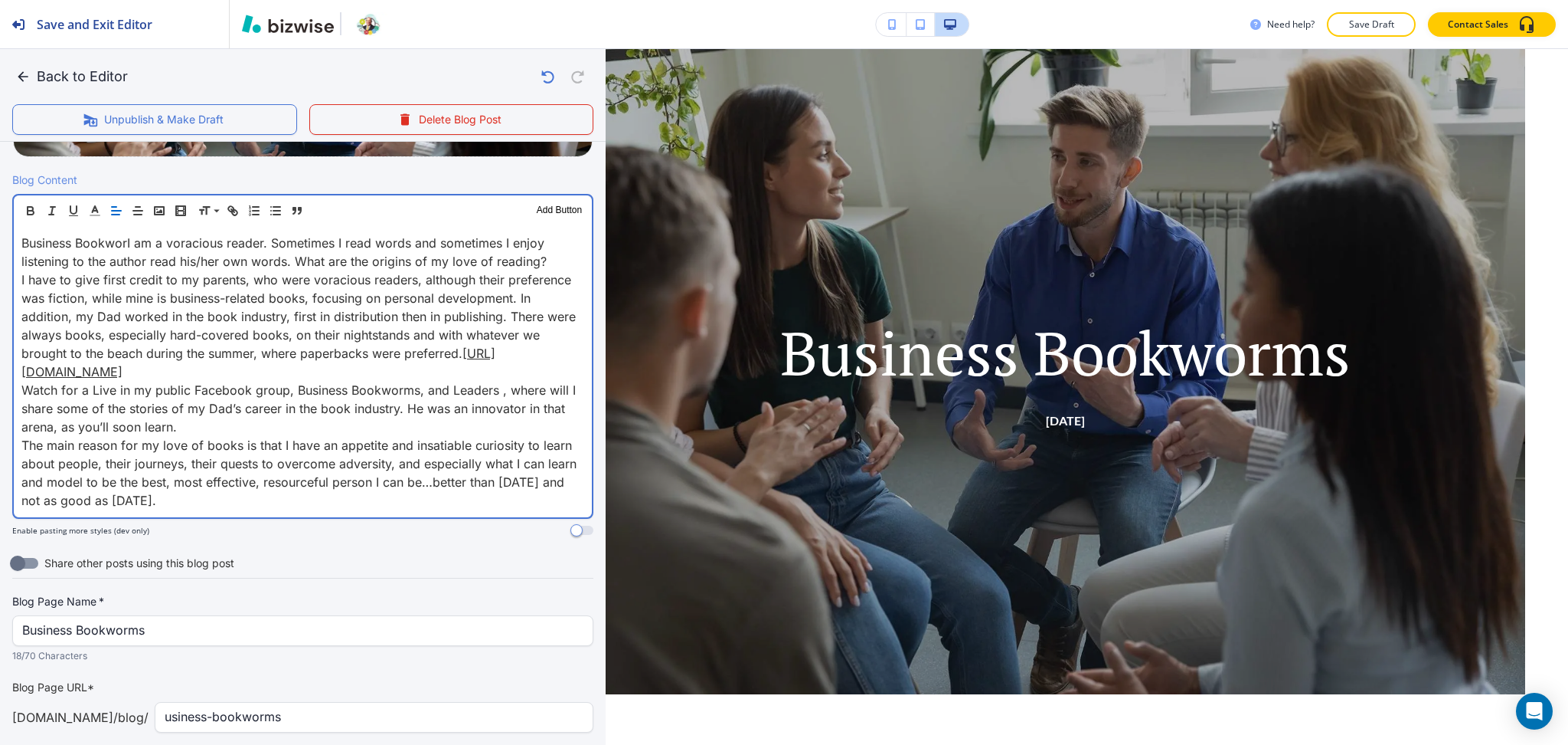
scroll to position [1, 0]
click at [248, 423] on p "Watch for a Live in my public Facebook group, Business Bookworms, and Leaders ,…" at bounding box center [303, 408] width 563 height 55
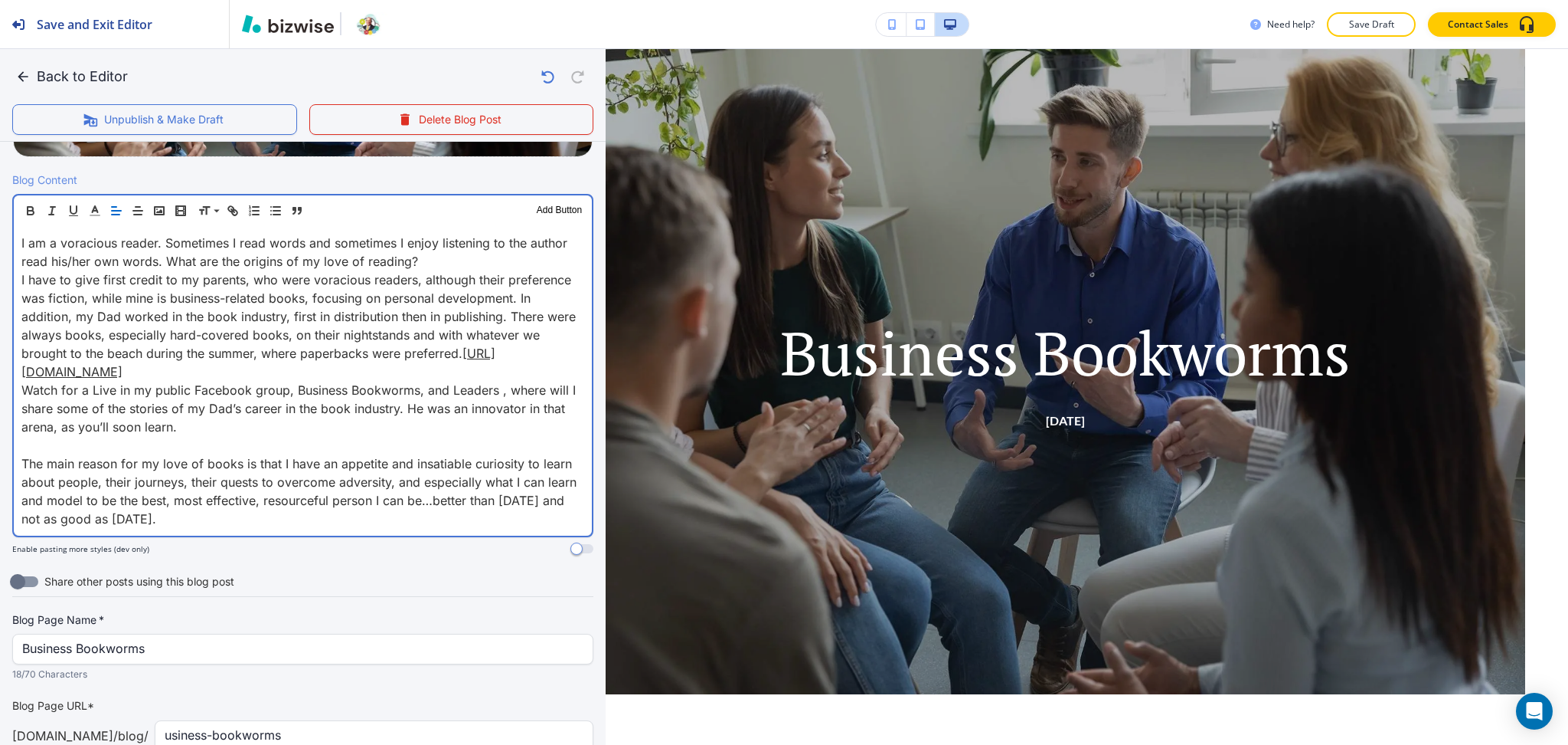
click at [418, 369] on p "I have to give first credit to my parents, who were voracious readers, although…" at bounding box center [303, 326] width 563 height 110
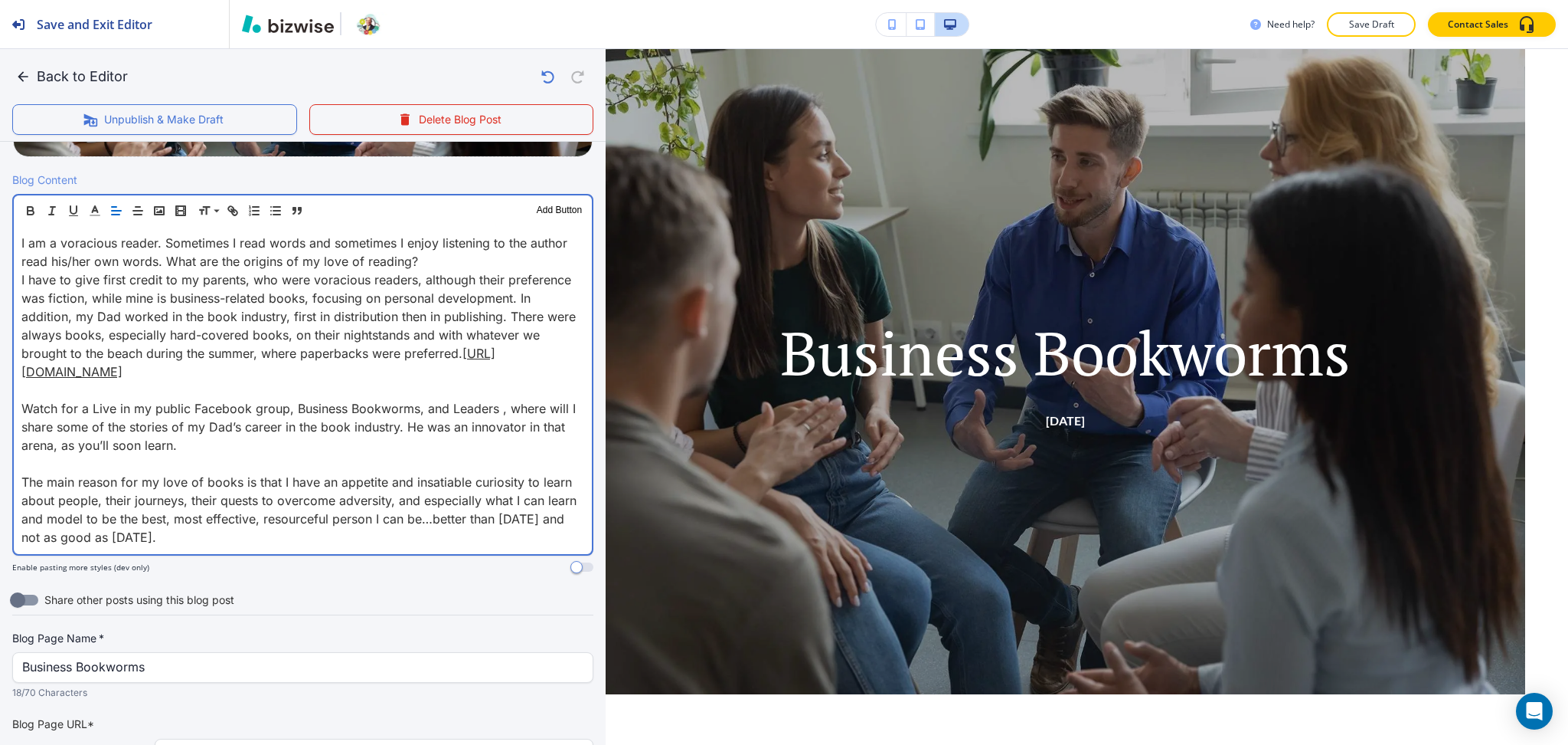
click at [411, 257] on p "I am a voracious reader. Sometimes I read words and sometimes I enjoy listening…" at bounding box center [303, 252] width 563 height 37
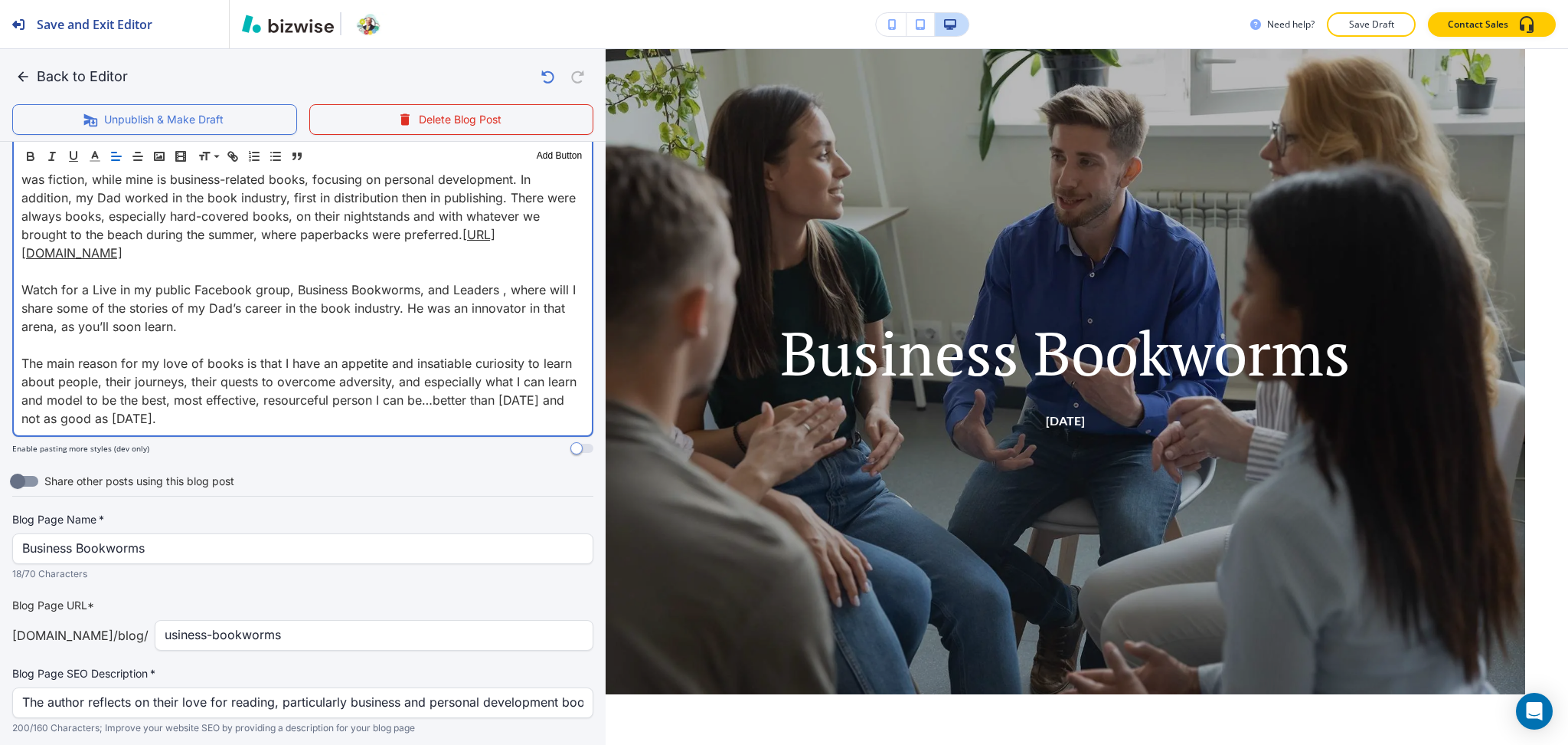
scroll to position [659, 0]
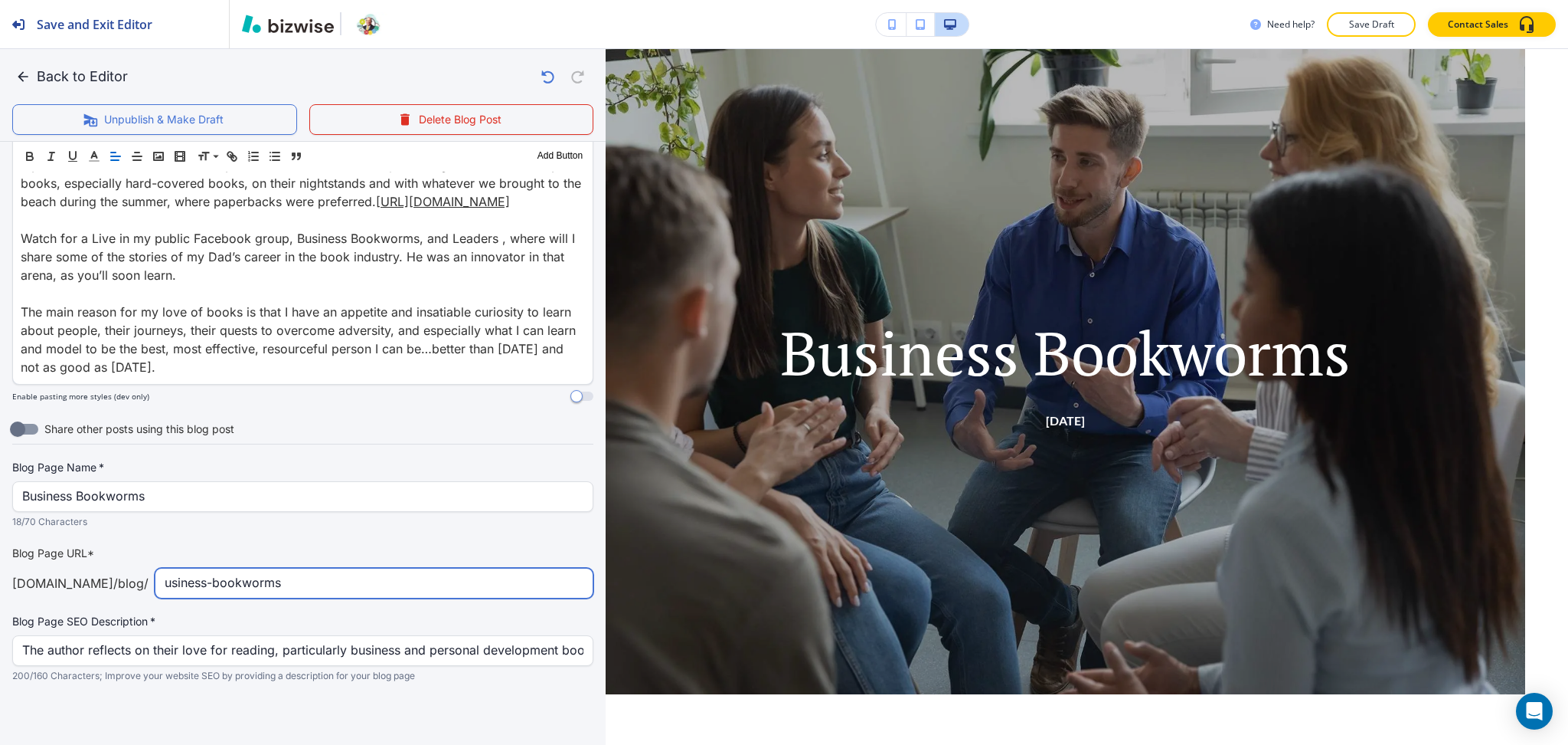
click at [165, 577] on input "usiness-bookworms" at bounding box center [375, 583] width 419 height 29
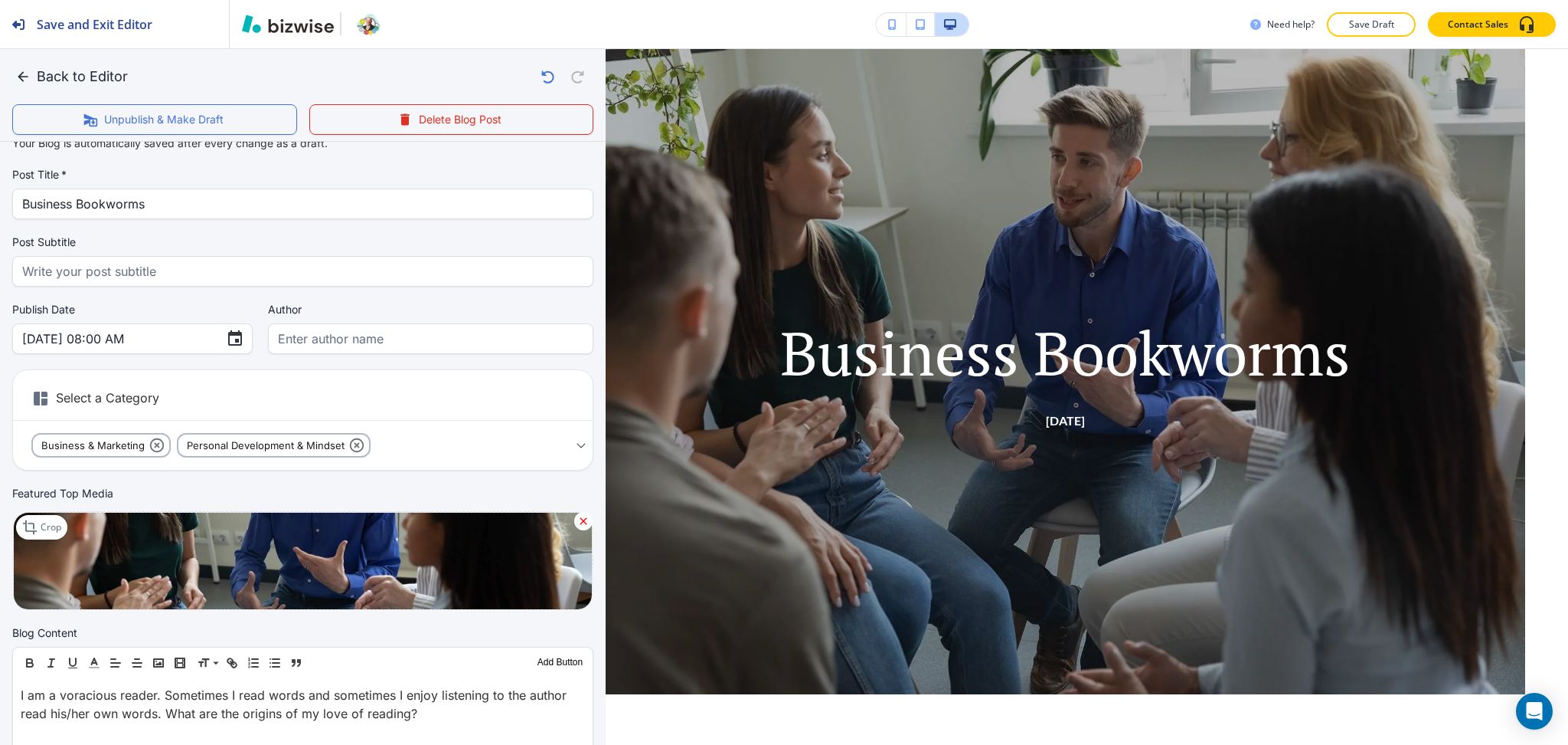
scroll to position [0, 0]
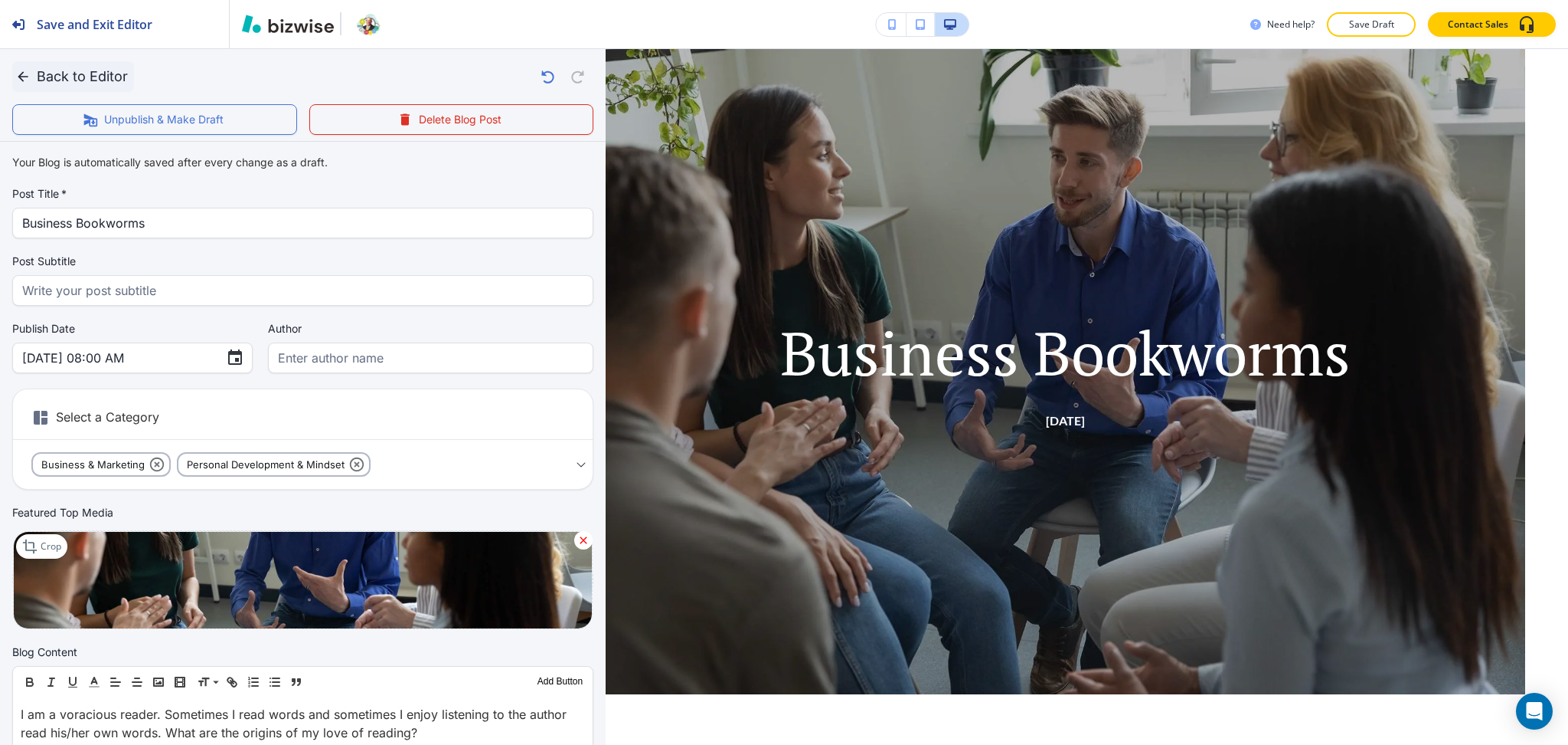
type input "business-bookworms"
click at [72, 75] on button "Back to Editor" at bounding box center [74, 76] width 122 height 31
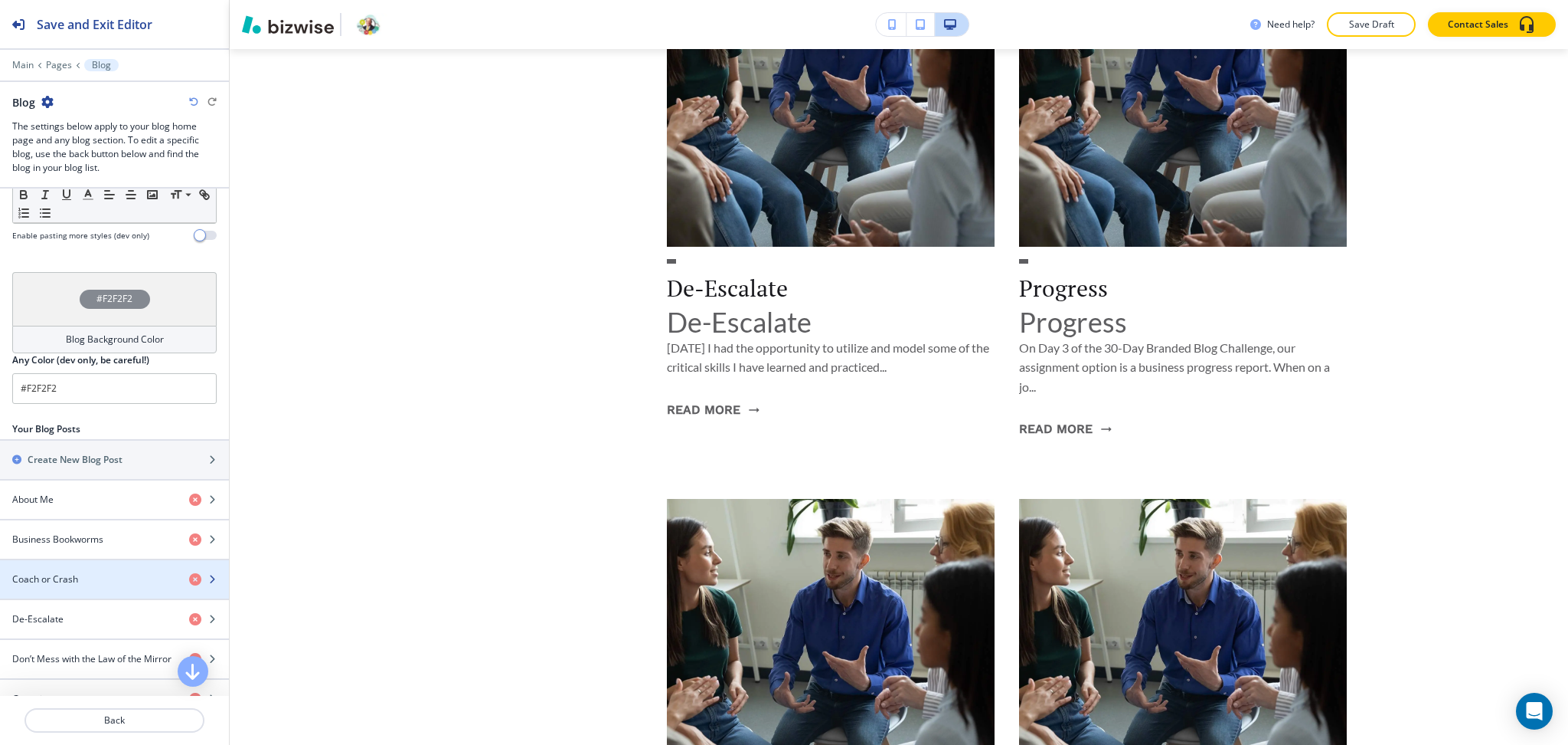
scroll to position [917, 0]
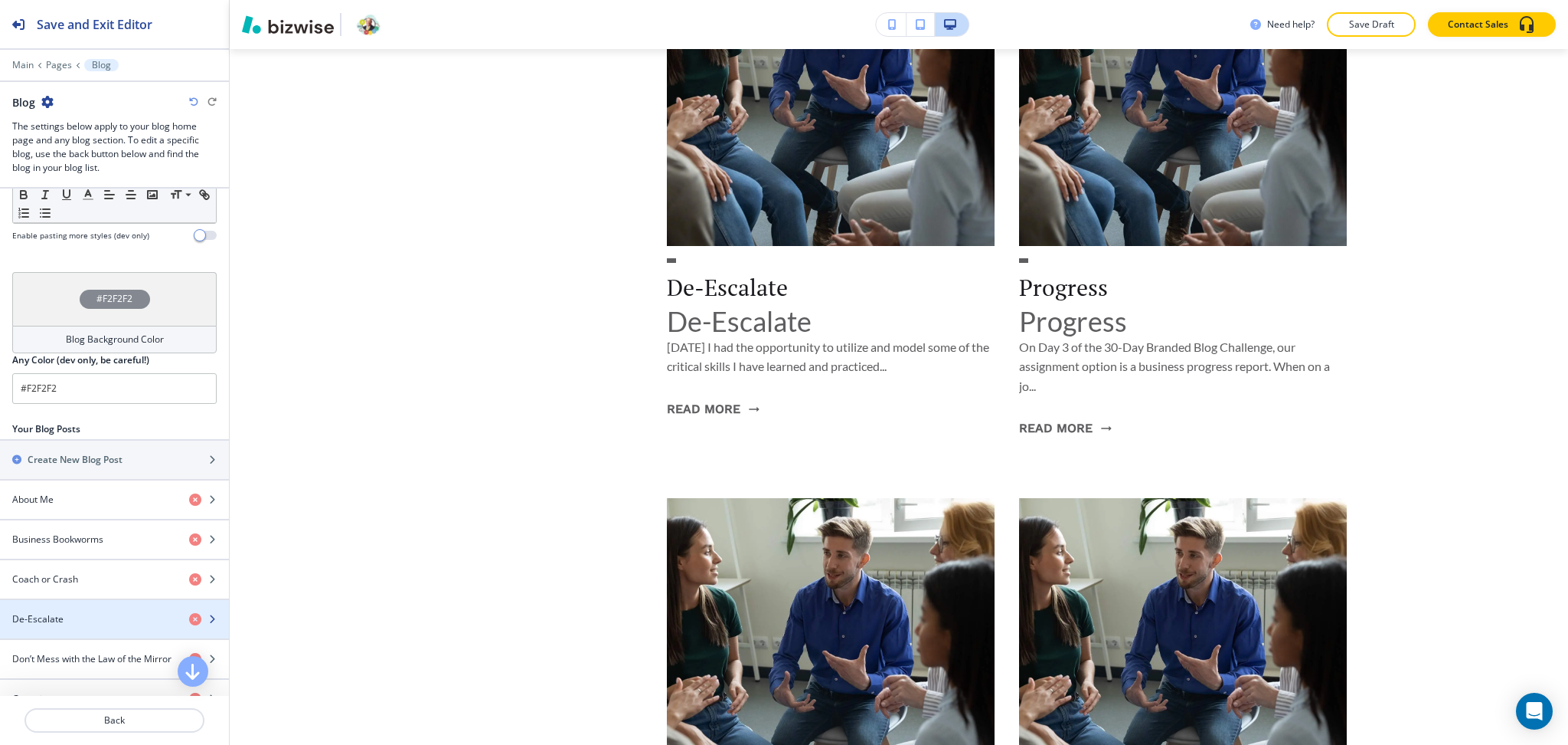
click at [89, 606] on div "button" at bounding box center [114, 606] width 229 height 13
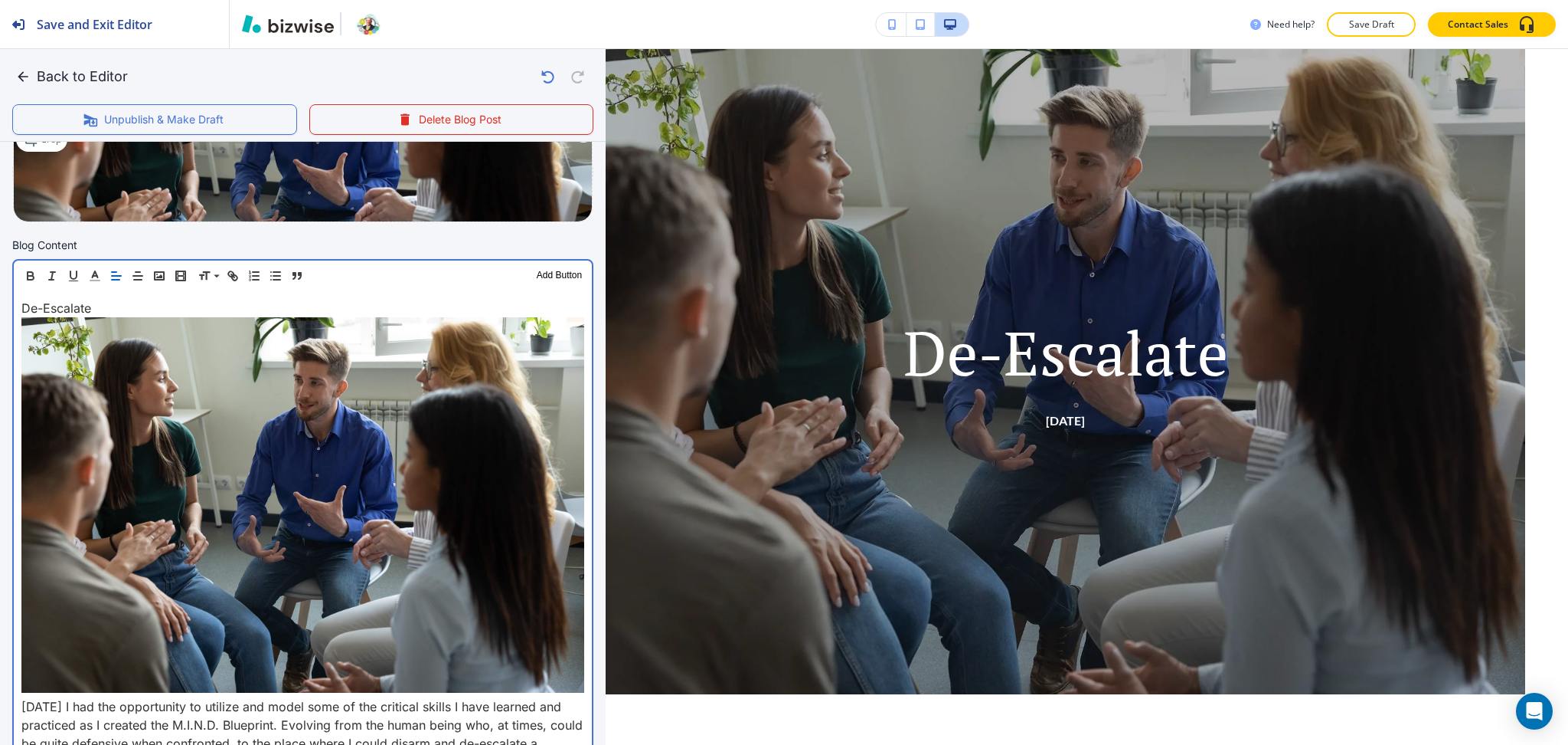
click at [21, 697] on p "Yesterday I had the opportunity to utilize and model some of the critical skill…" at bounding box center [303, 734] width 563 height 74
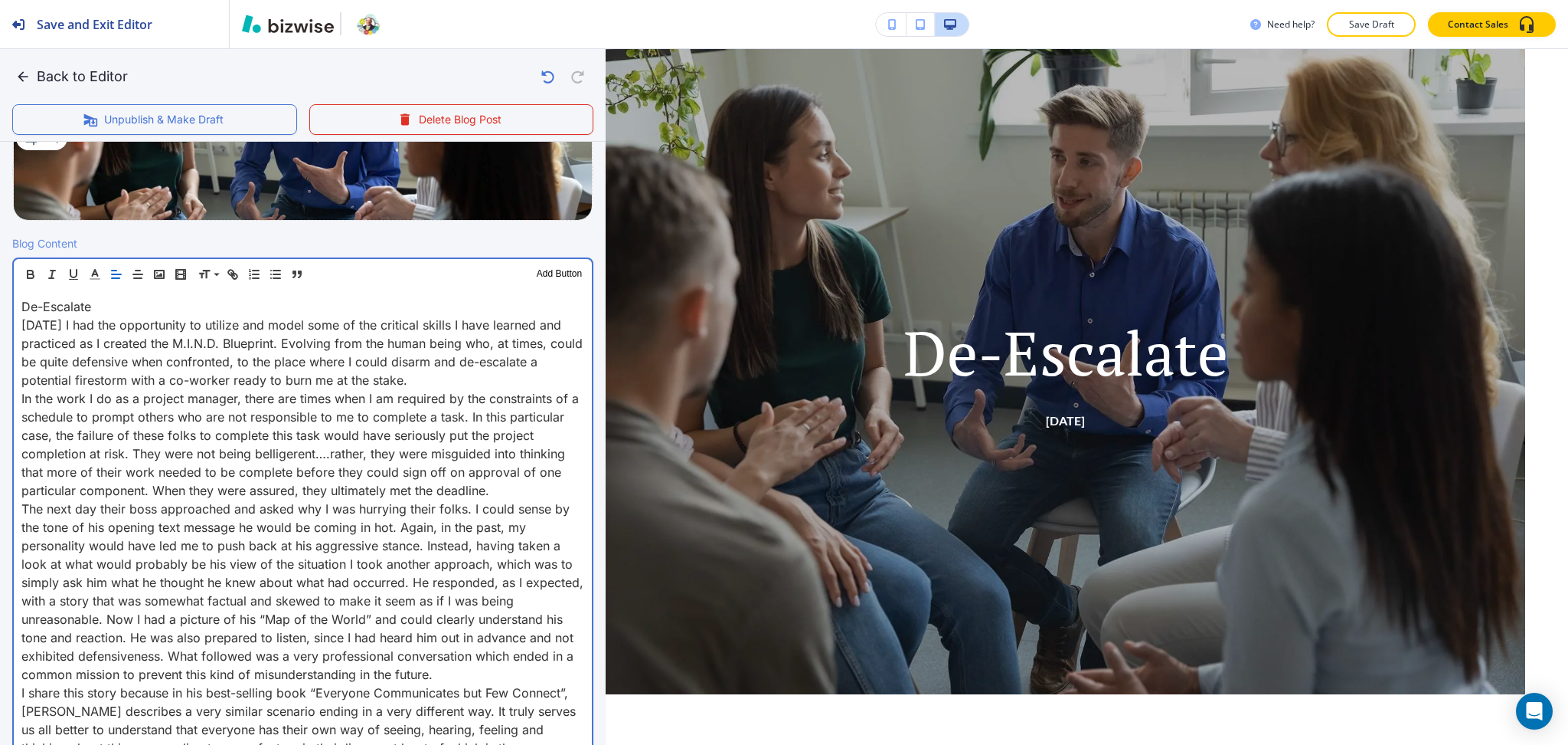
scroll to position [390, 0]
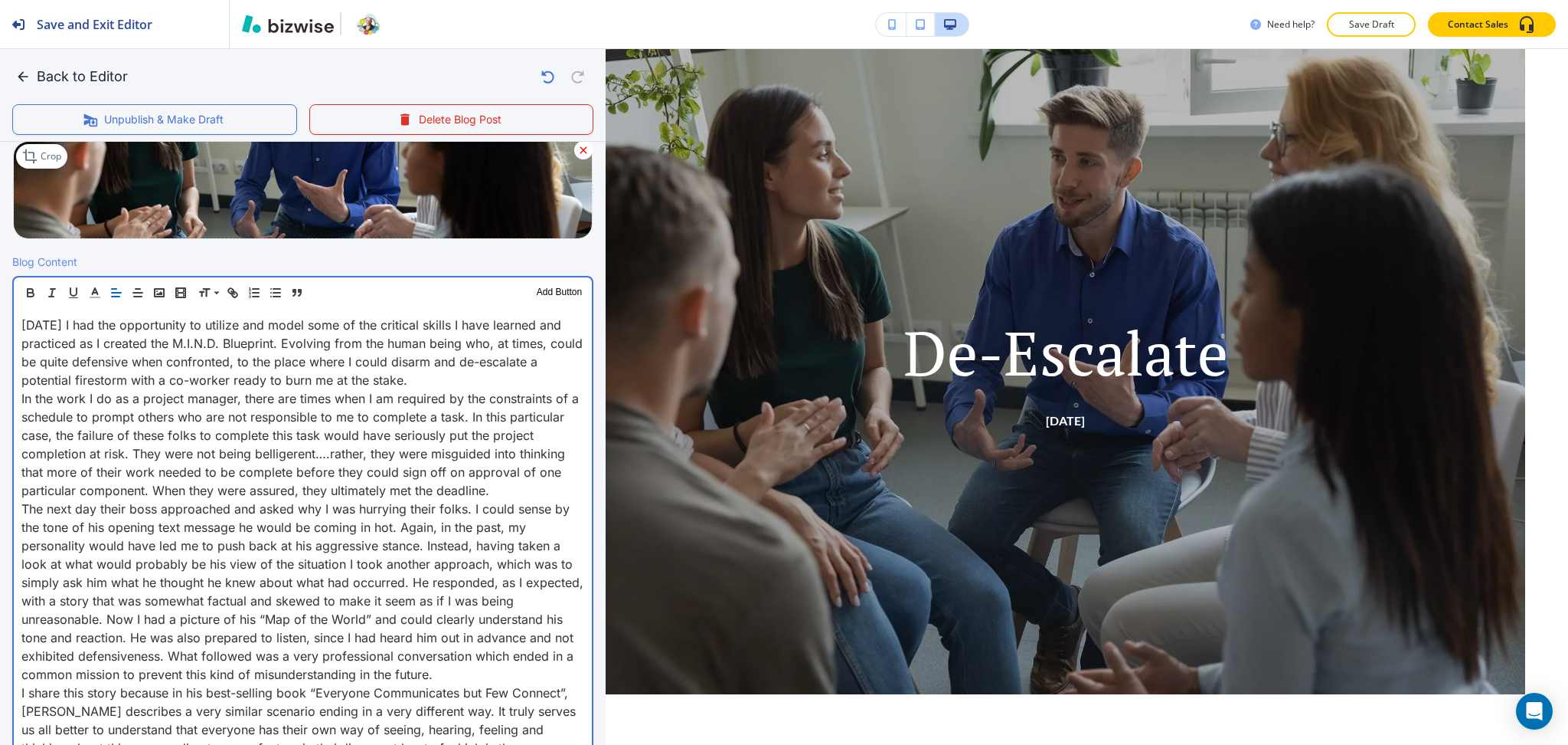
click at [432, 375] on p "Yesterday I had the opportunity to utilize and model some of the critical skill…" at bounding box center [303, 352] width 563 height 74
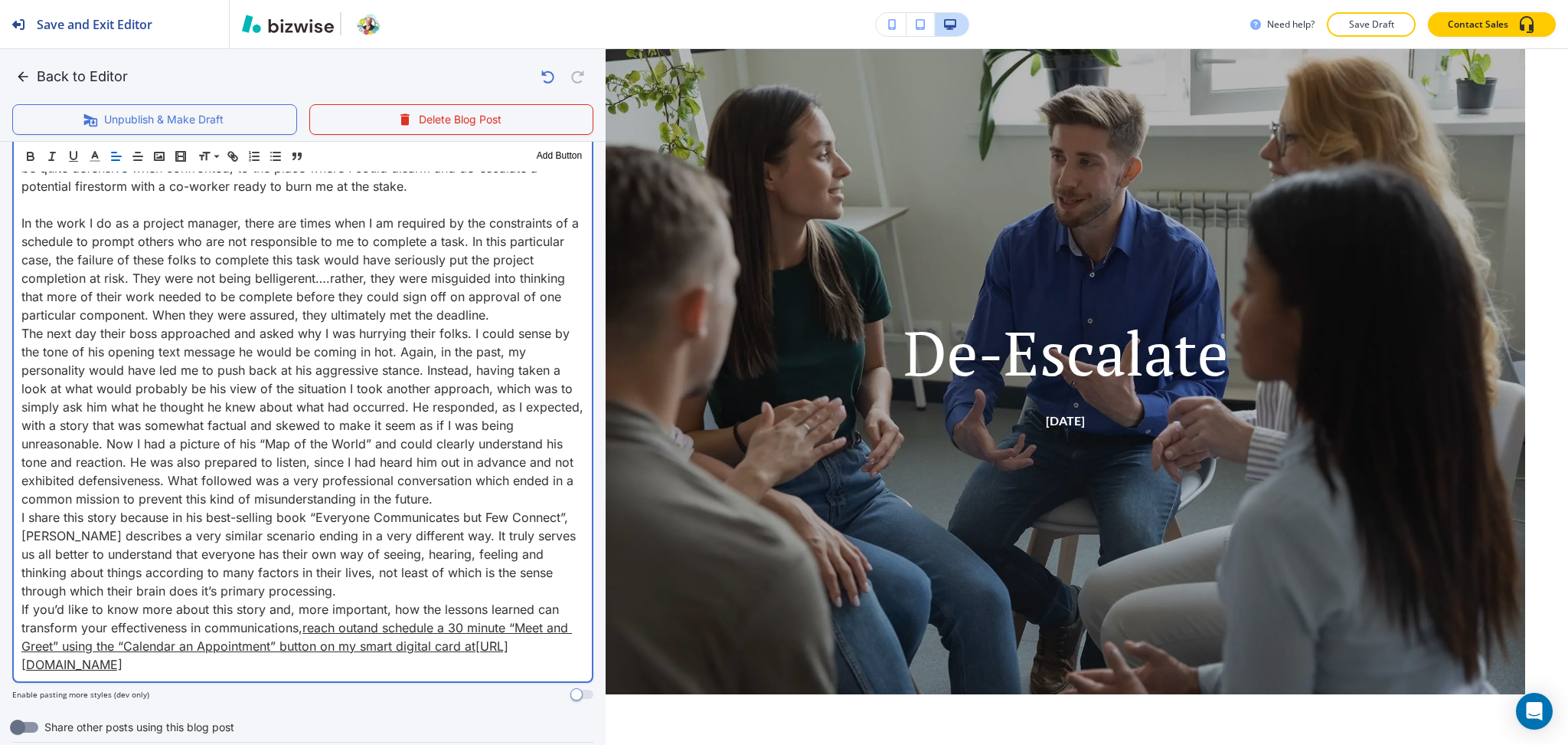
click at [423, 600] on p "If you’d like to know more about this story and, more important, how the lesson…" at bounding box center [303, 637] width 563 height 74
click at [414, 579] on p "I share this story because in his best-selling book “Everyone Communicates but …" at bounding box center [303, 549] width 563 height 92
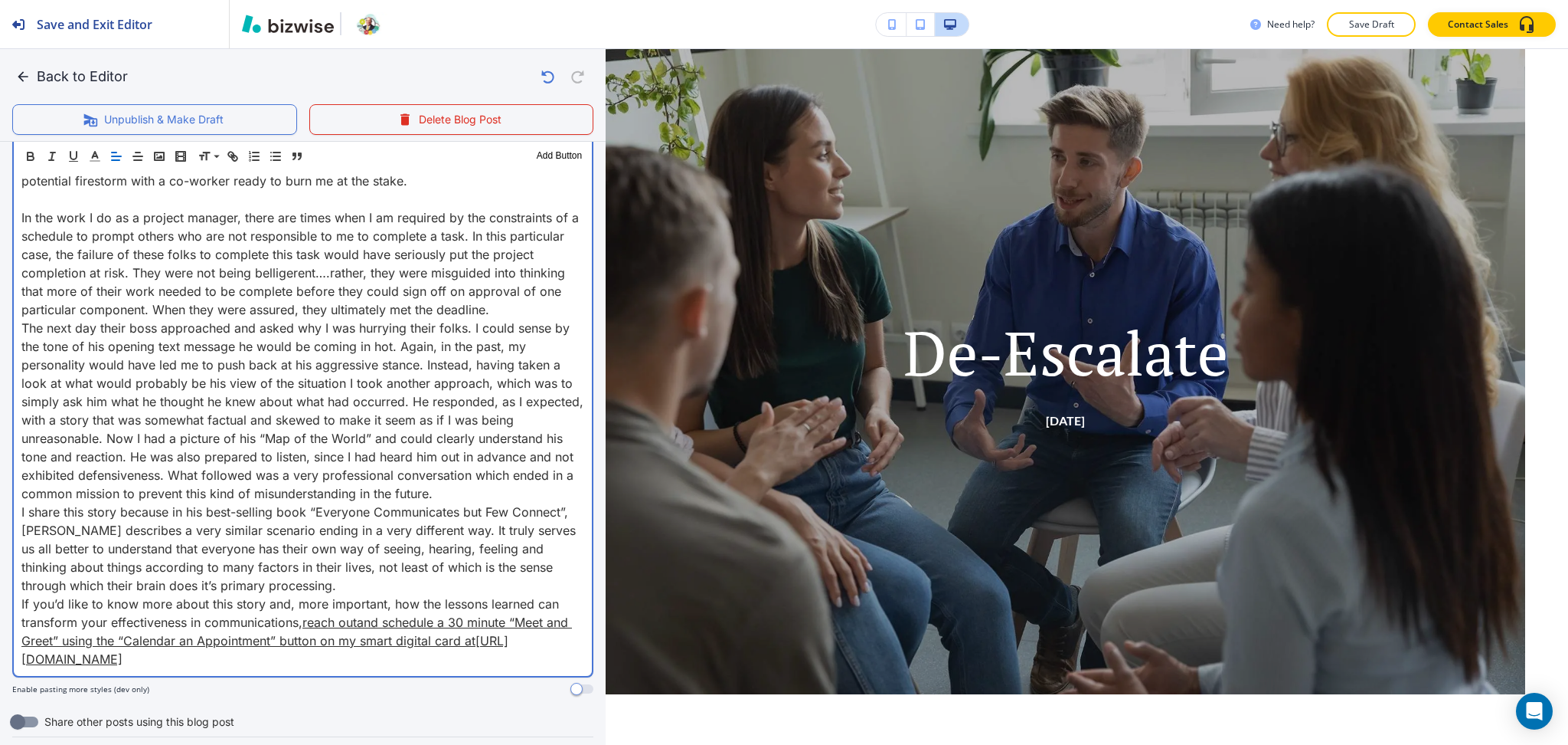
scroll to position [590, 0]
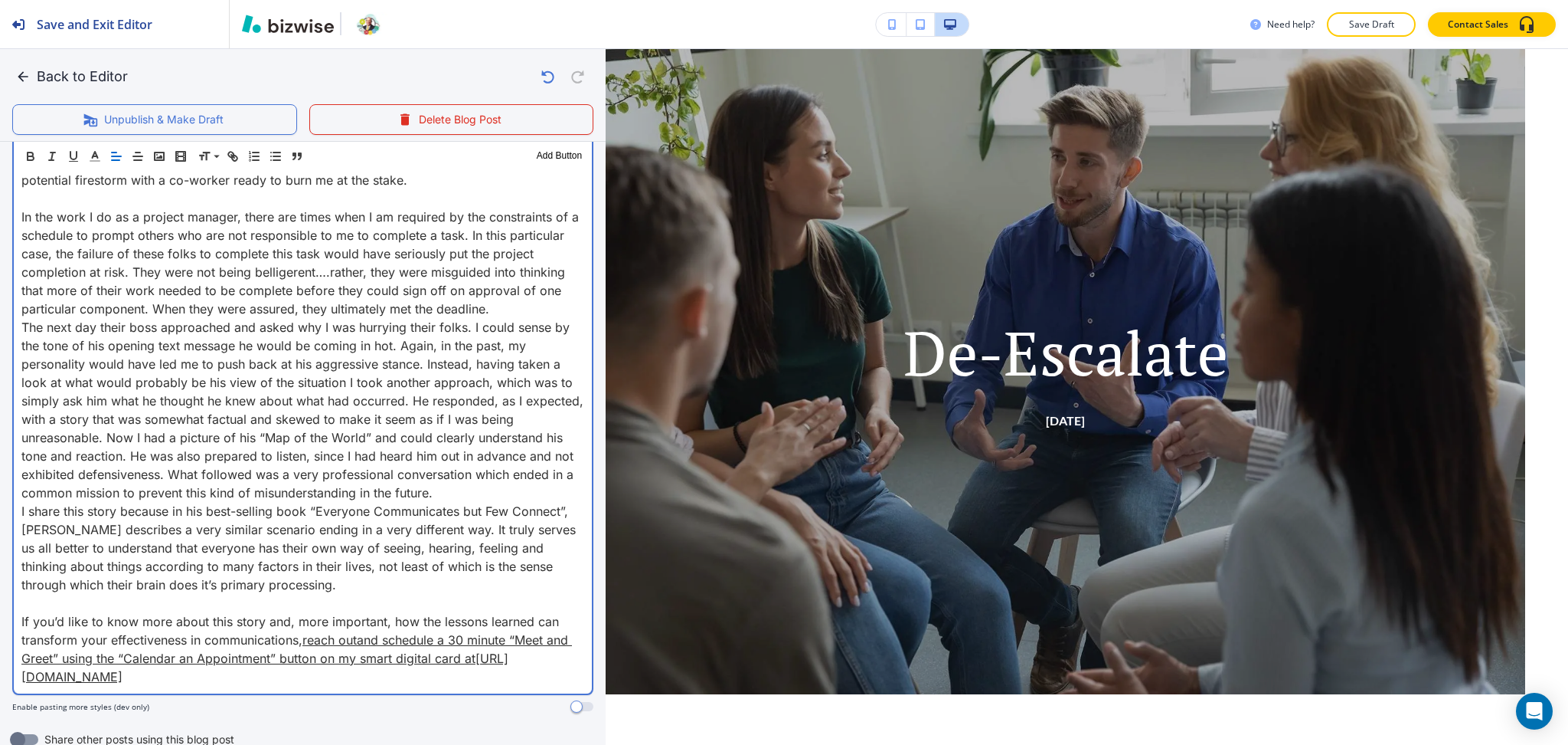
click at [555, 301] on p "In the work I do as a project manager, there are times when I am required by th…" at bounding box center [303, 262] width 563 height 110
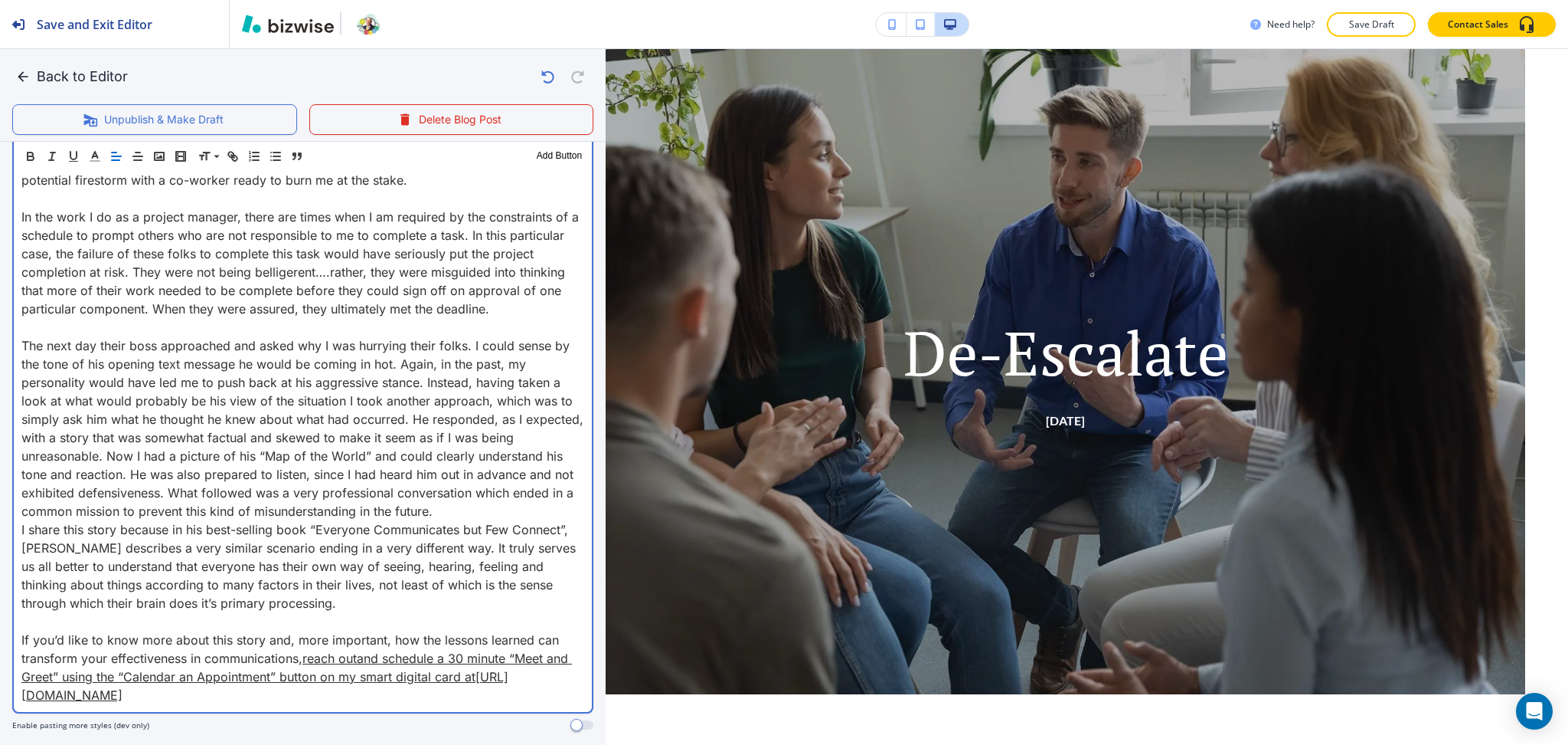
click at [539, 513] on p "The next day their boss approached and asked why I was hurrying their folks. I …" at bounding box center [303, 428] width 563 height 184
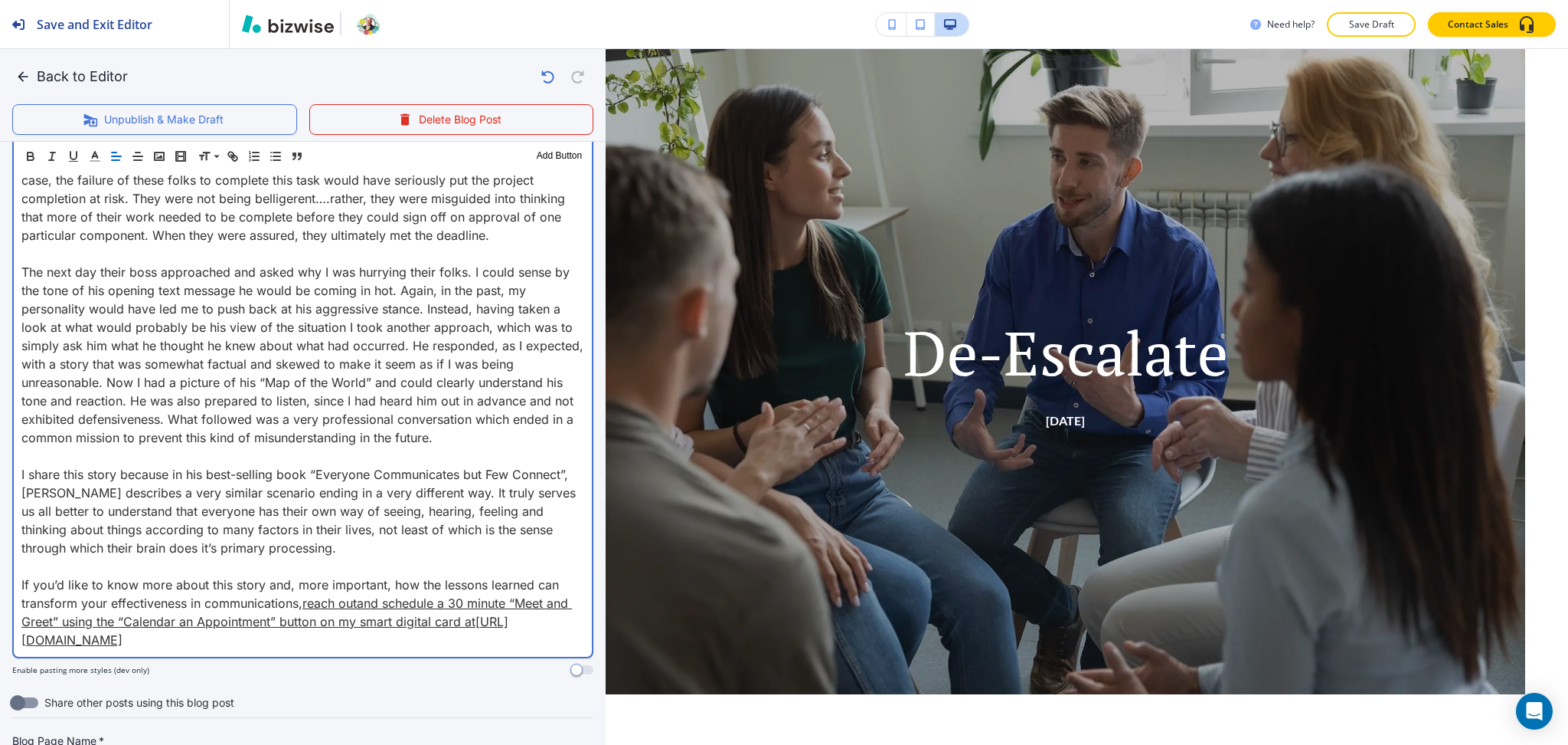
scroll to position [935, 0]
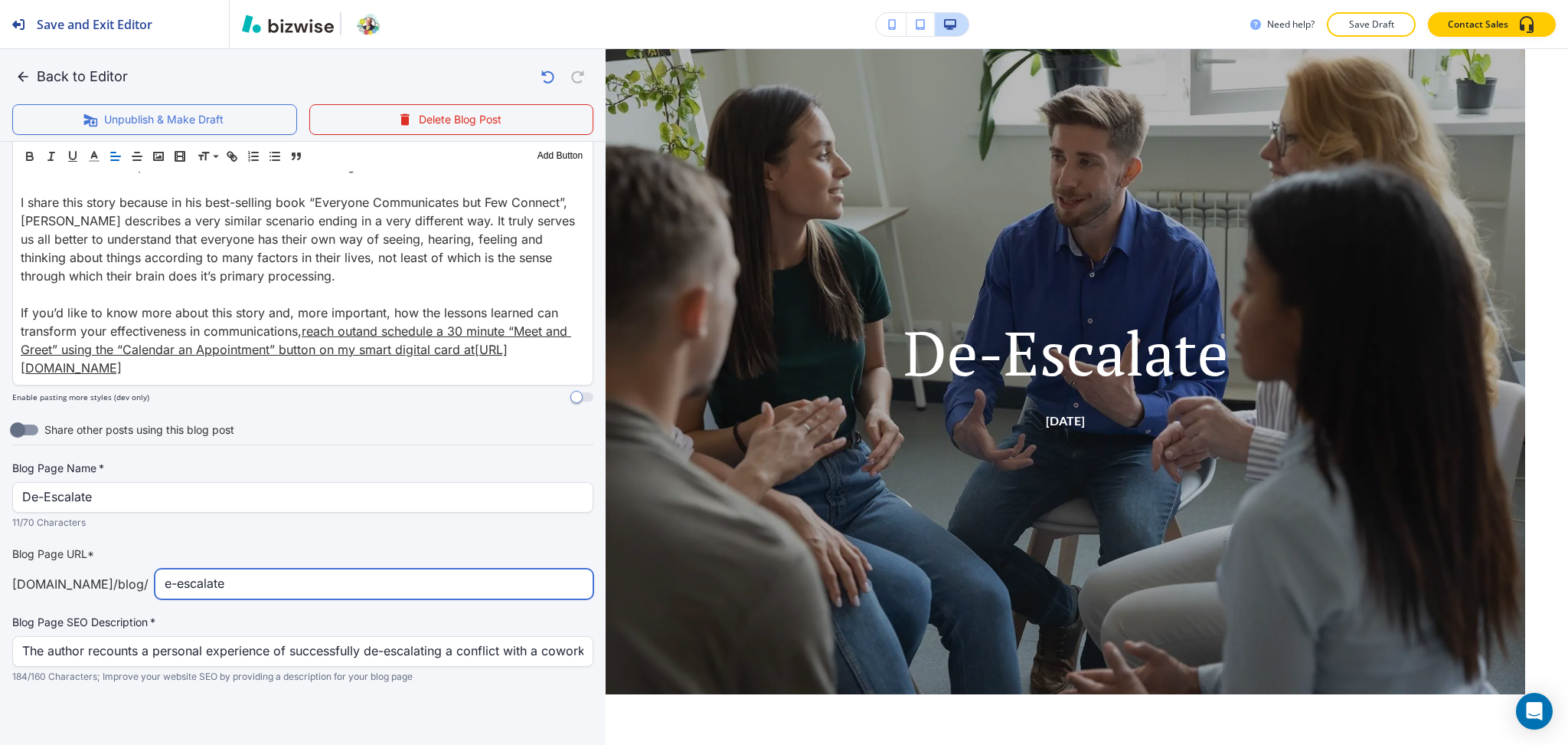
click at [165, 586] on input "e-escalate" at bounding box center [375, 584] width 419 height 29
type input "de-escalate"
click at [69, 72] on button "Back to Editor" at bounding box center [74, 76] width 122 height 31
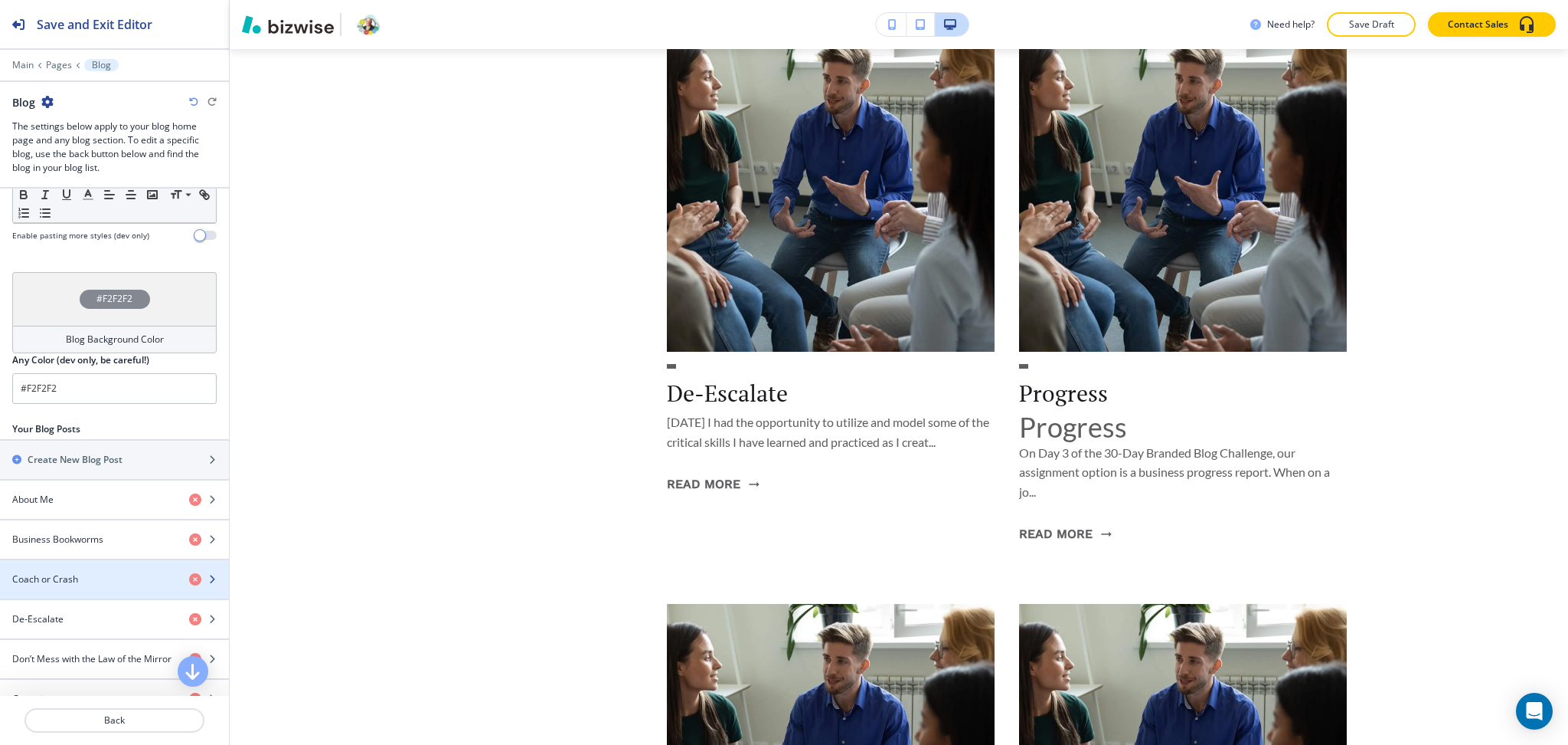
scroll to position [815, 0]
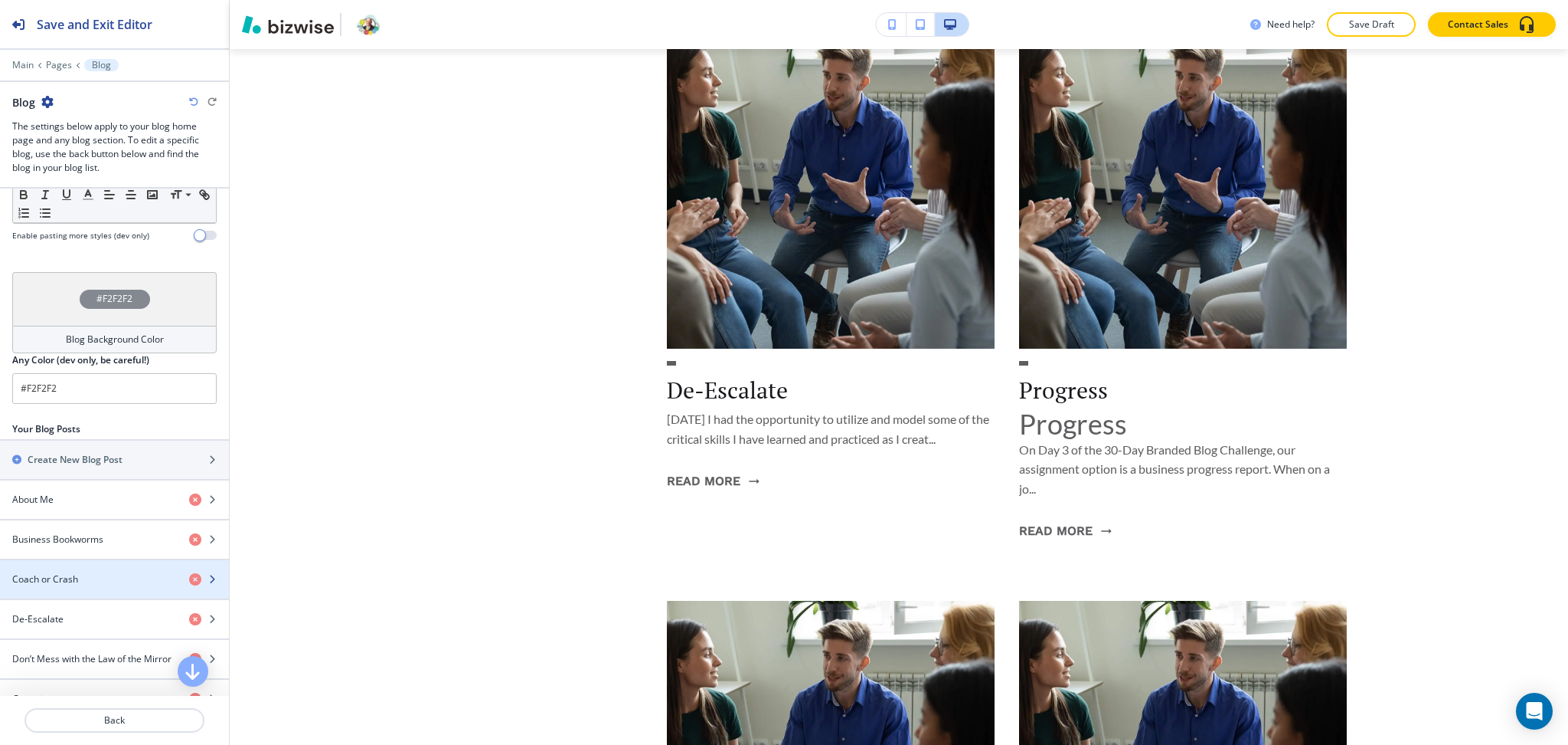
click at [72, 581] on h4 "Coach or Crash" at bounding box center [45, 579] width 66 height 14
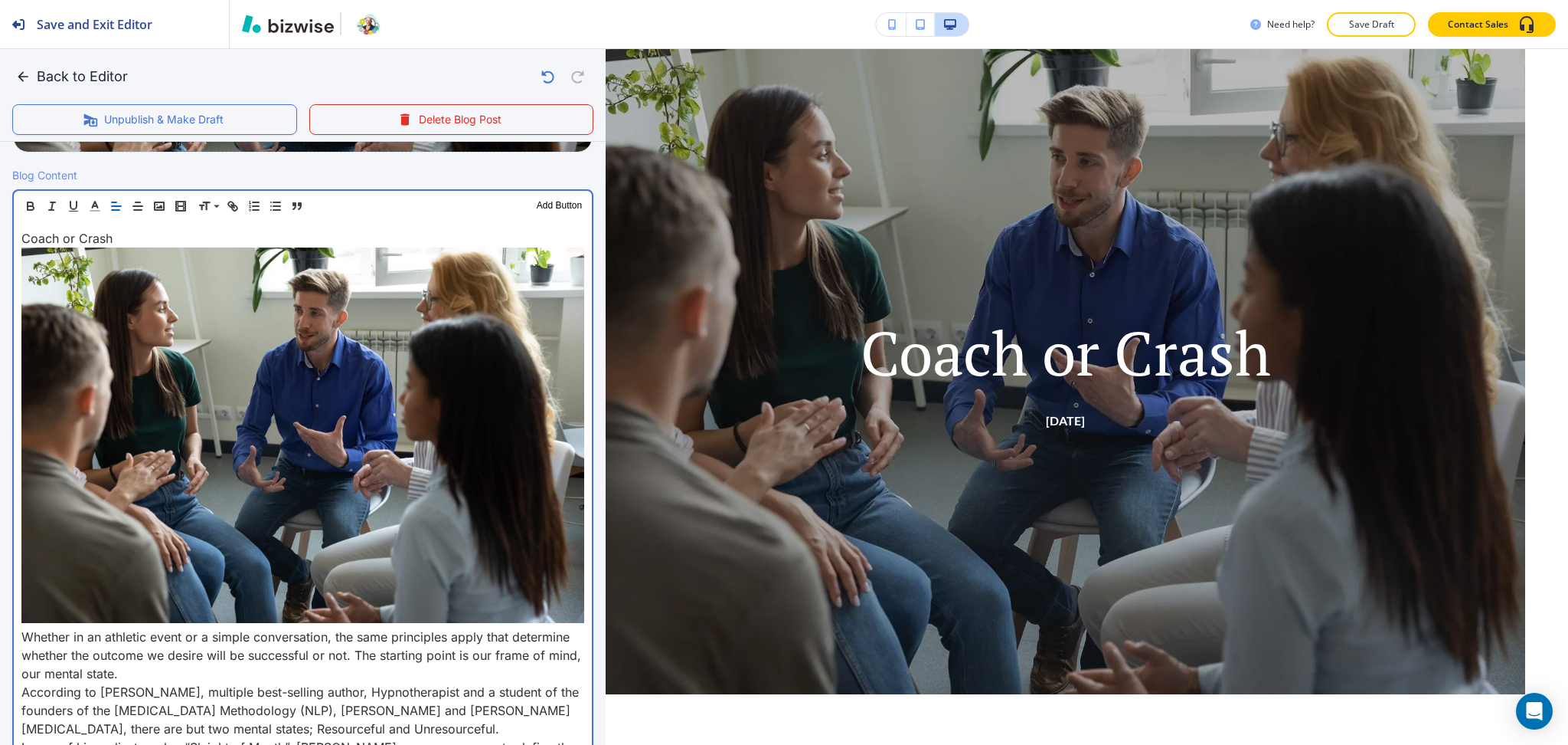
click at [21, 631] on p "Whether in an athletic event or a simple conversation, the same principles appl…" at bounding box center [303, 655] width 563 height 55
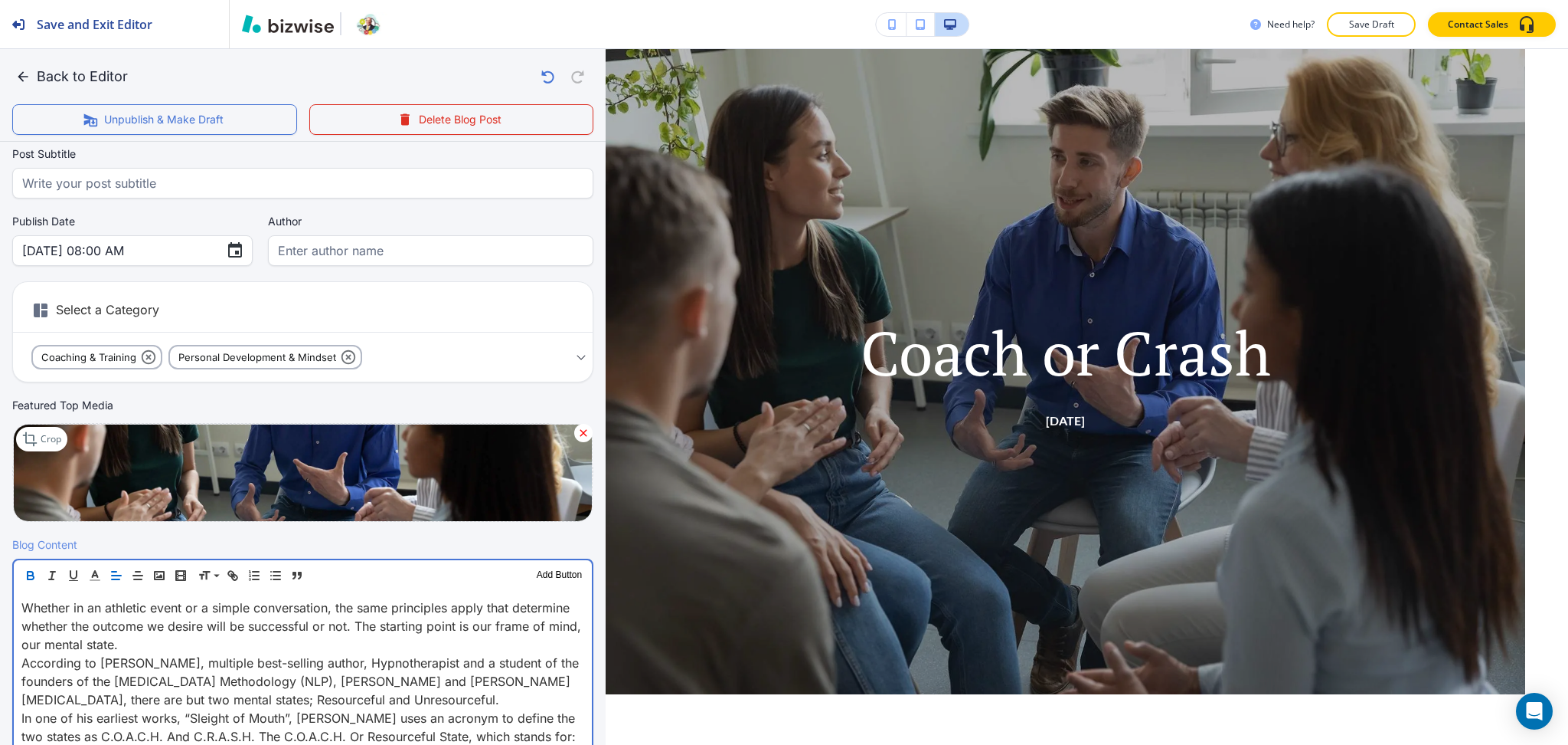
scroll to position [108, 0]
click at [217, 643] on p "Whether in an athletic event or a simple conversation, the same principles appl…" at bounding box center [303, 625] width 563 height 55
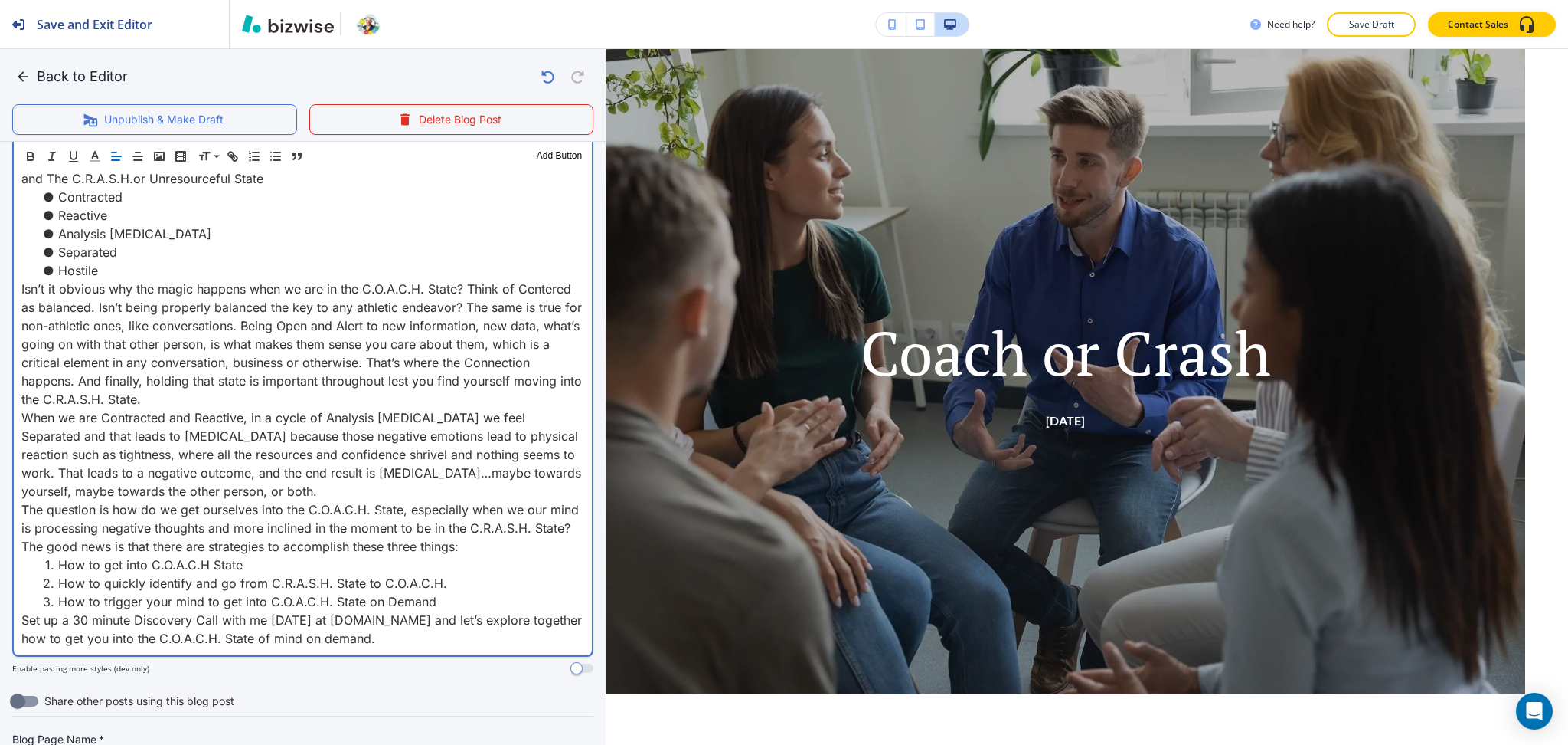
click at [328, 399] on p "Isn’t it obvious why the magic happens when we are in the C.O.A.C.H. State? Thi…" at bounding box center [303, 344] width 563 height 128
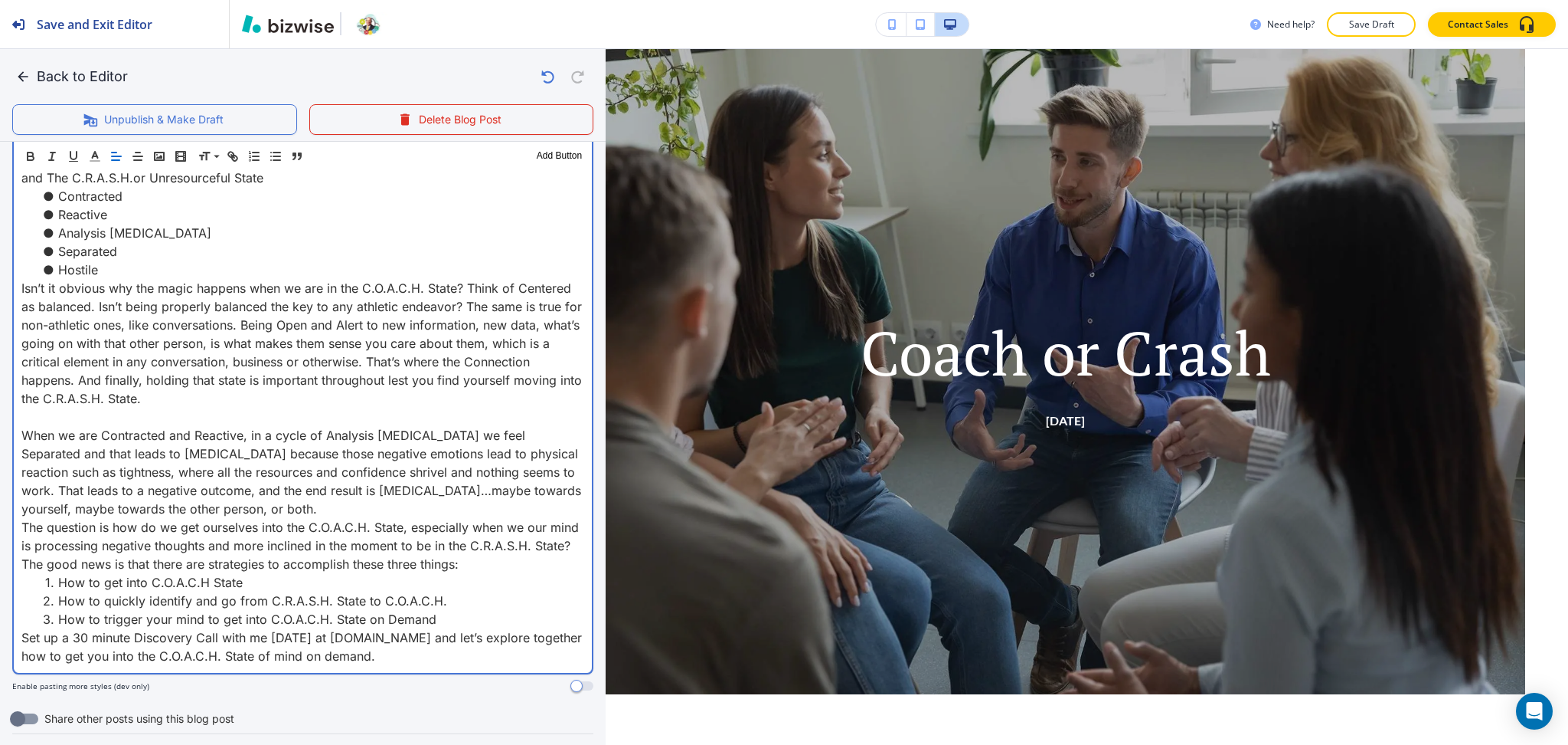
click at [307, 505] on p "When we are Contracted and Reactive, in a cycle of Analysis Paralysis we feel S…" at bounding box center [303, 471] width 563 height 92
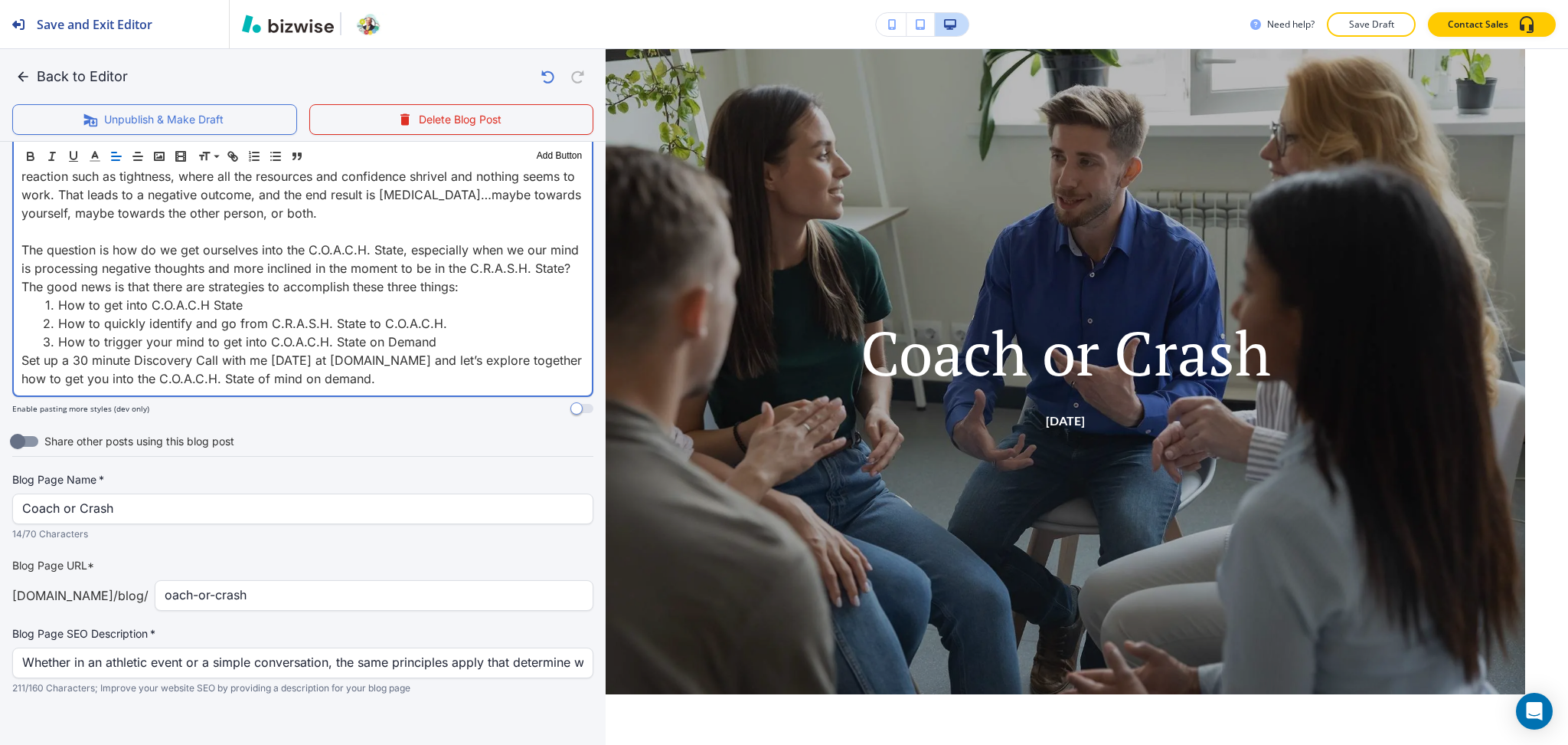
scroll to position [1119, 0]
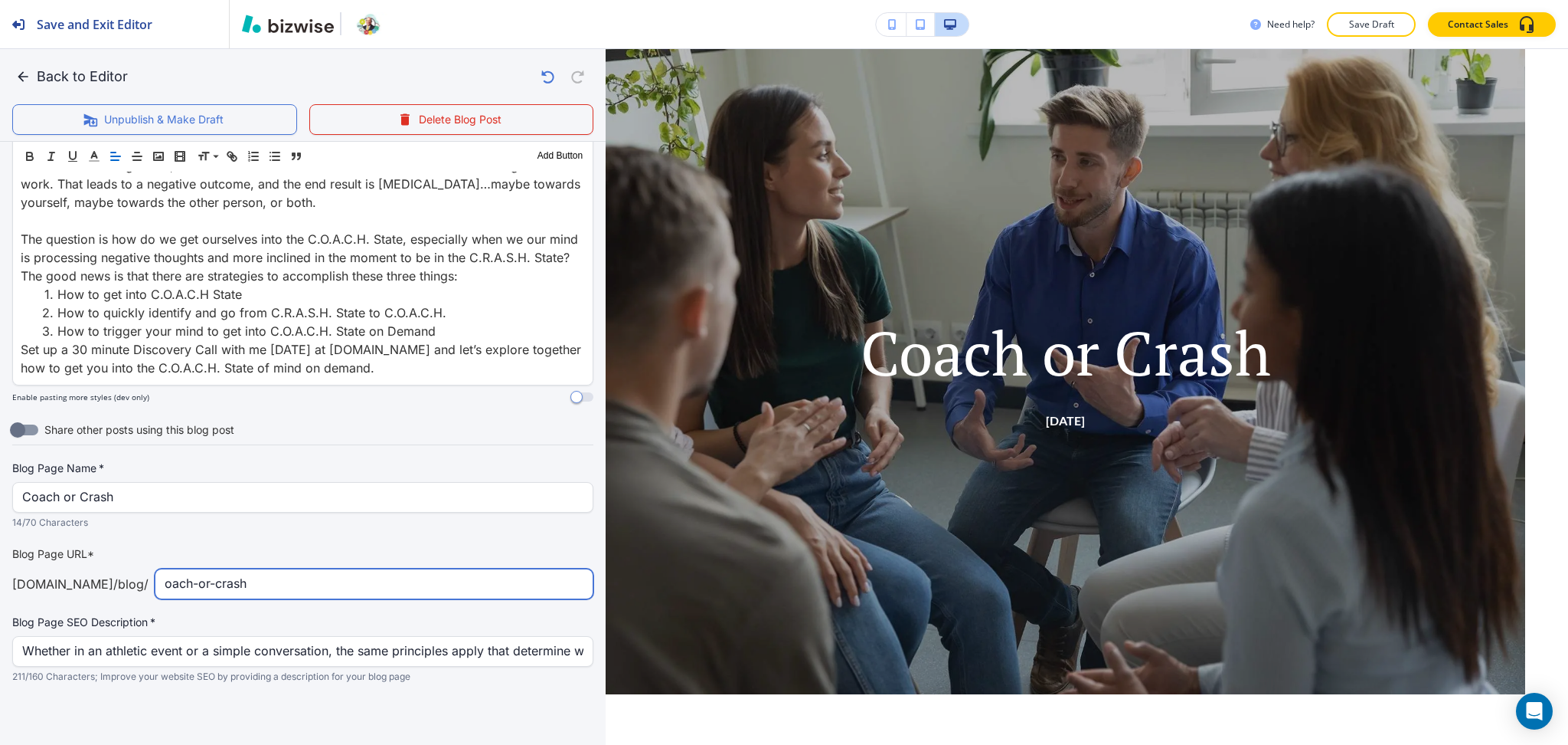
click at [165, 579] on input "oach-or-crash" at bounding box center [375, 584] width 419 height 29
type input "coach-or-crash"
click at [45, 78] on button "Back to Editor" at bounding box center [74, 76] width 122 height 31
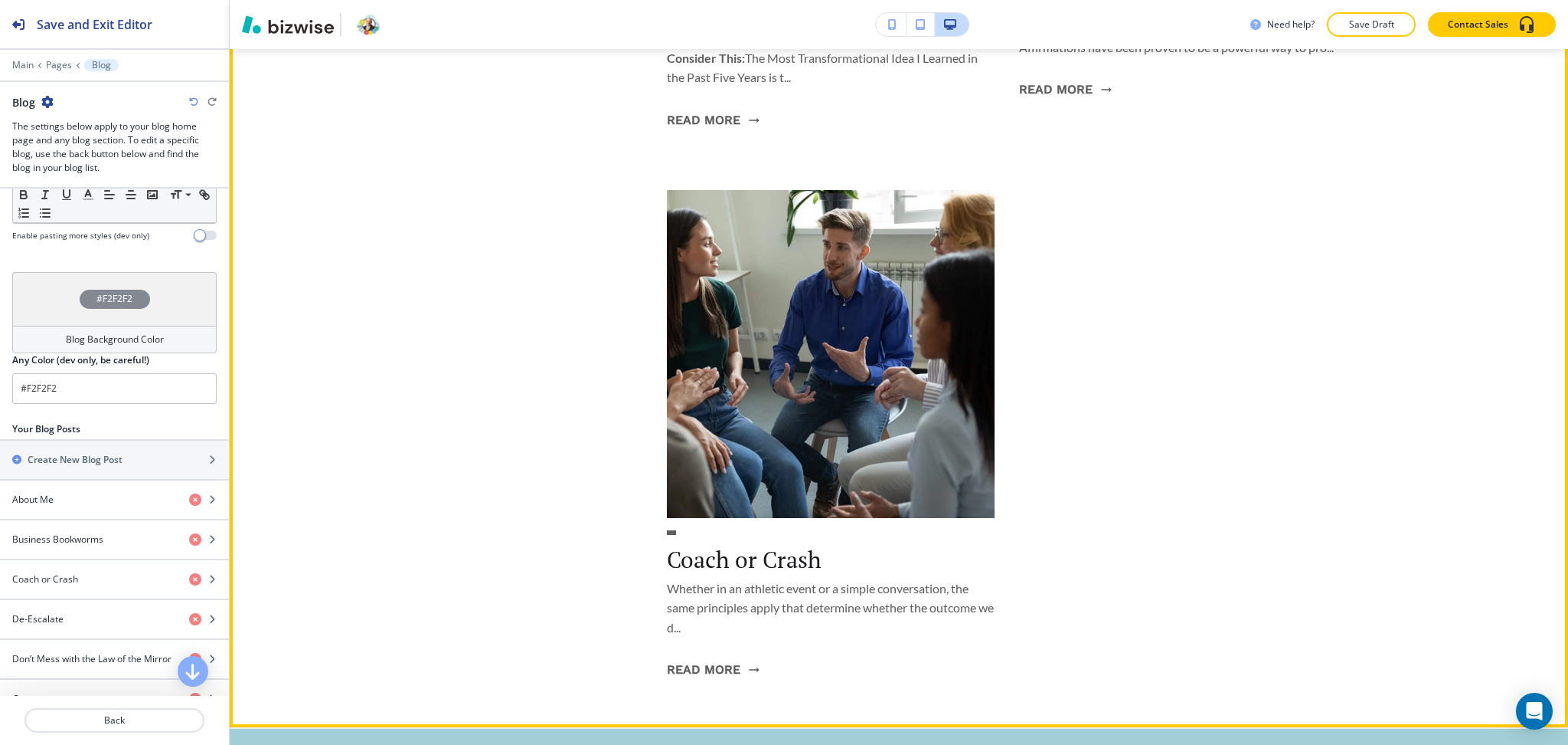
scroll to position [4792, 0]
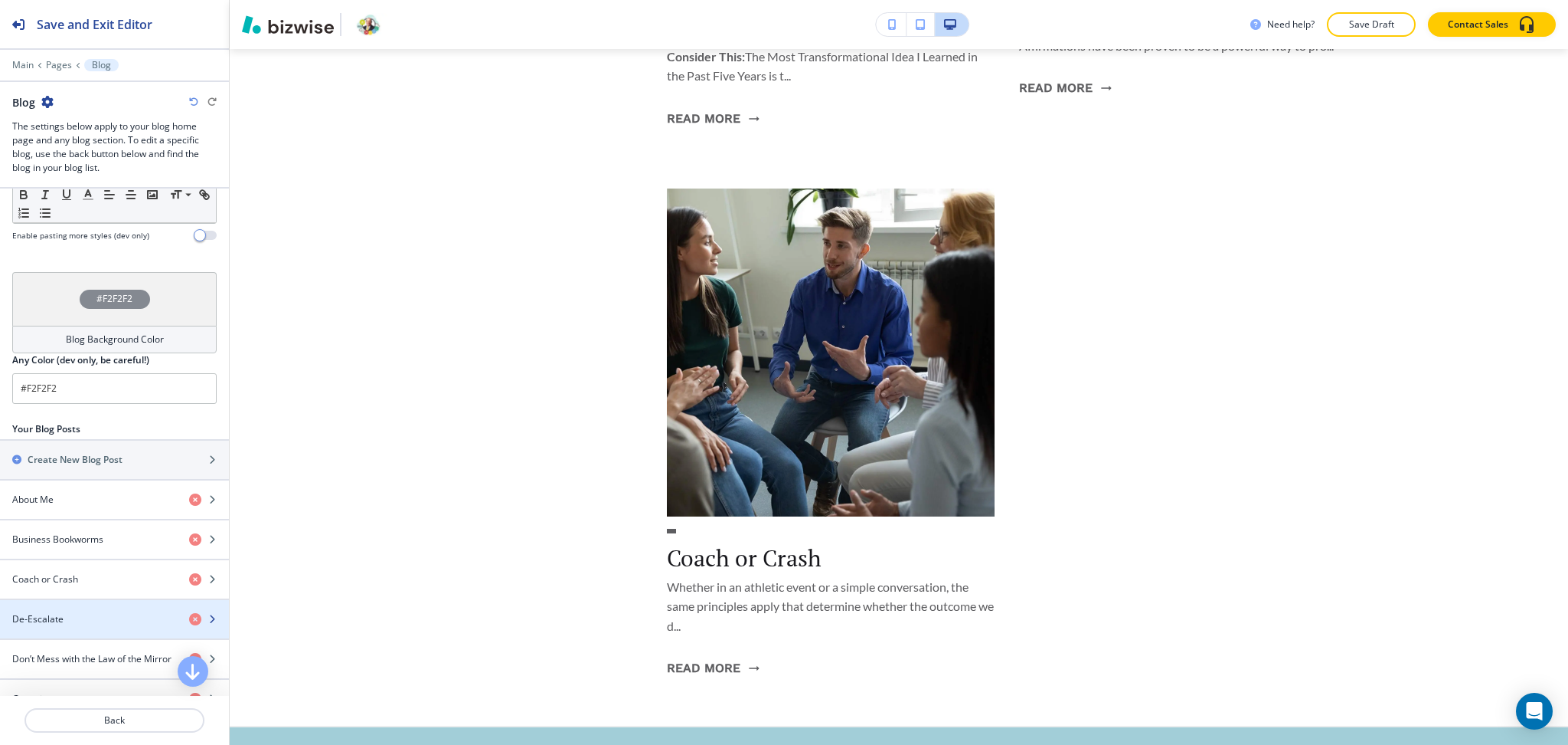
drag, startPoint x: 82, startPoint y: 584, endPoint x: 81, endPoint y: 612, distance: 28.0
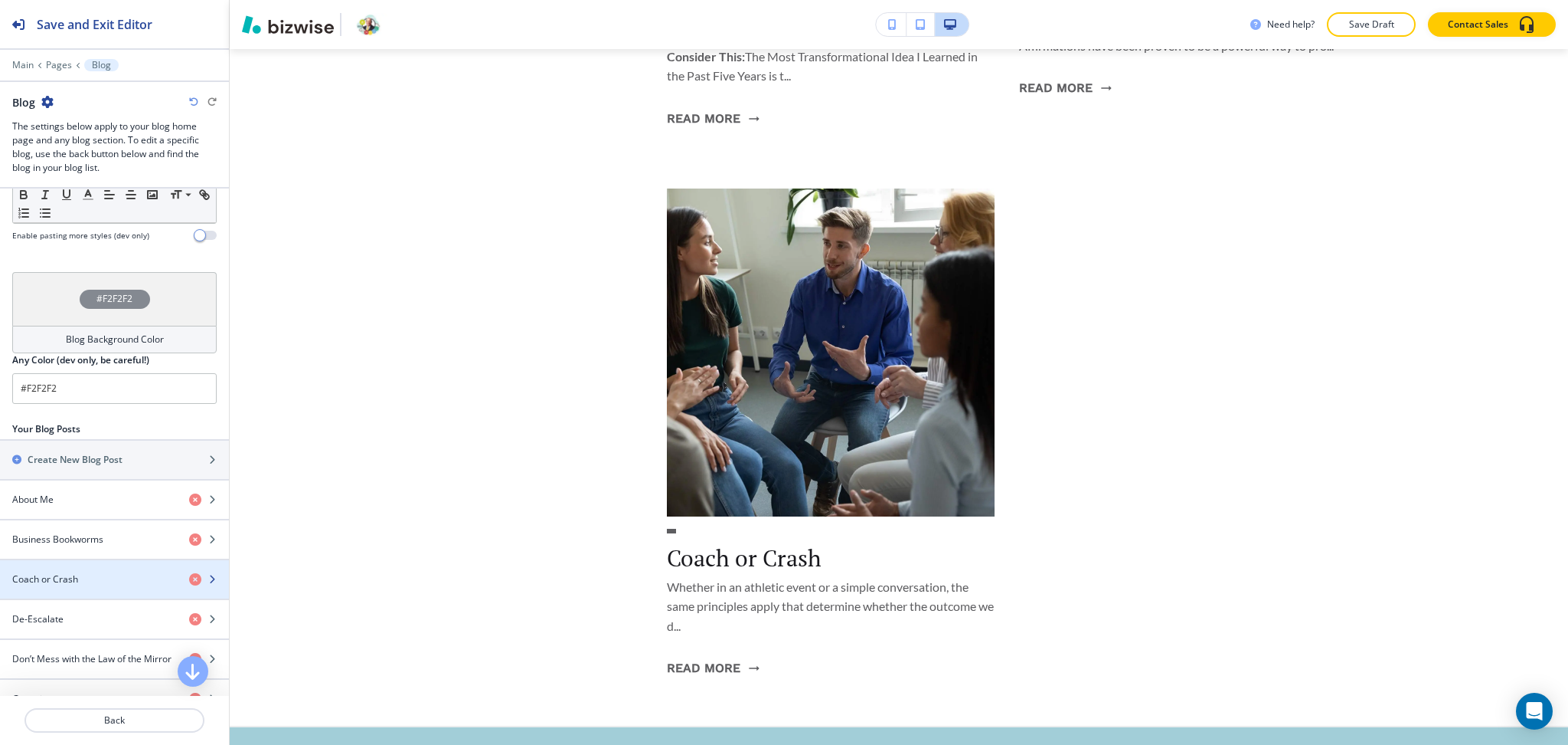
drag, startPoint x: 81, startPoint y: 614, endPoint x: 77, endPoint y: 574, distance: 40.2
drag, startPoint x: 70, startPoint y: 619, endPoint x: 77, endPoint y: 574, distance: 45.5
drag, startPoint x: 26, startPoint y: 617, endPoint x: 19, endPoint y: 583, distance: 34.7
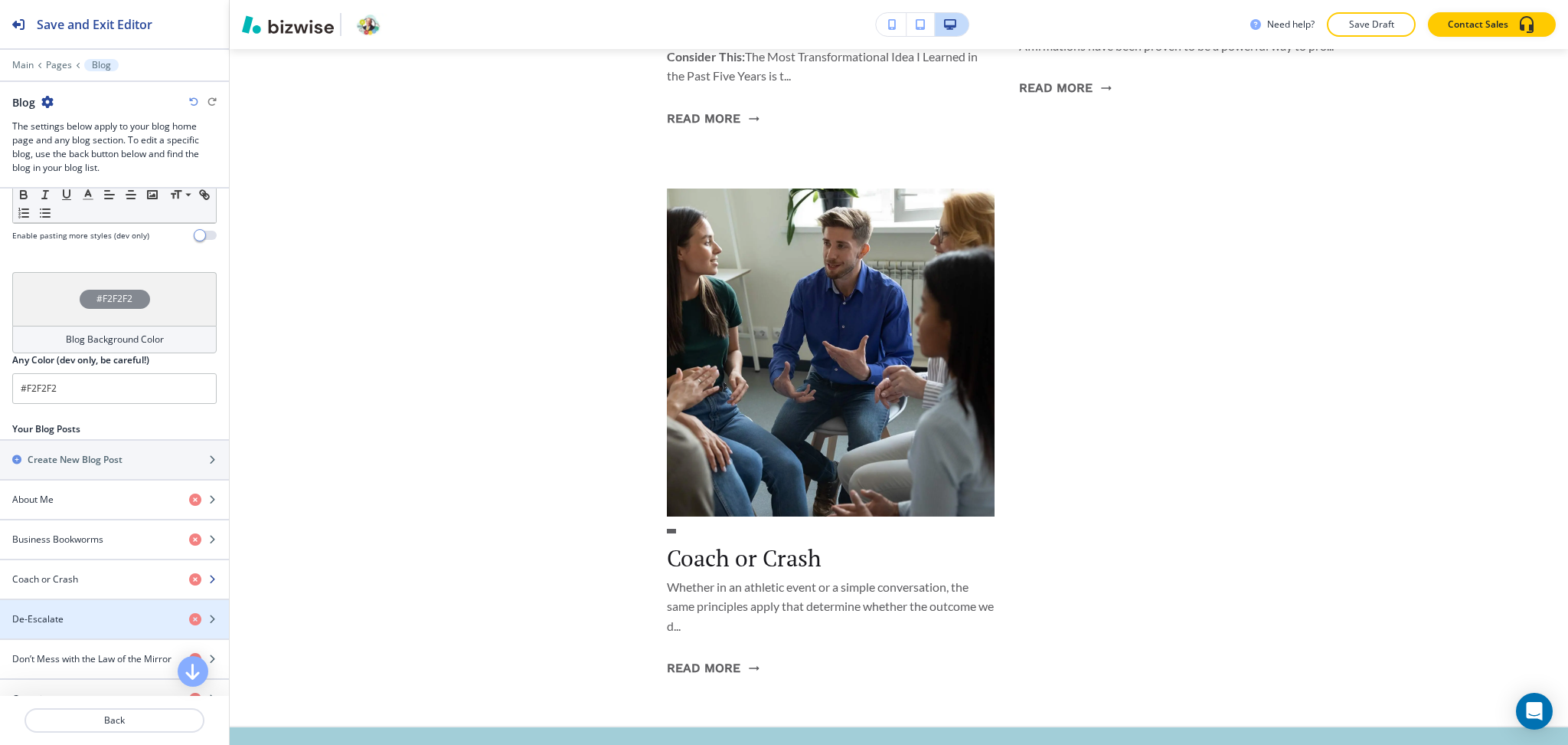
drag, startPoint x: 72, startPoint y: 617, endPoint x: 71, endPoint y: 571, distance: 46.0
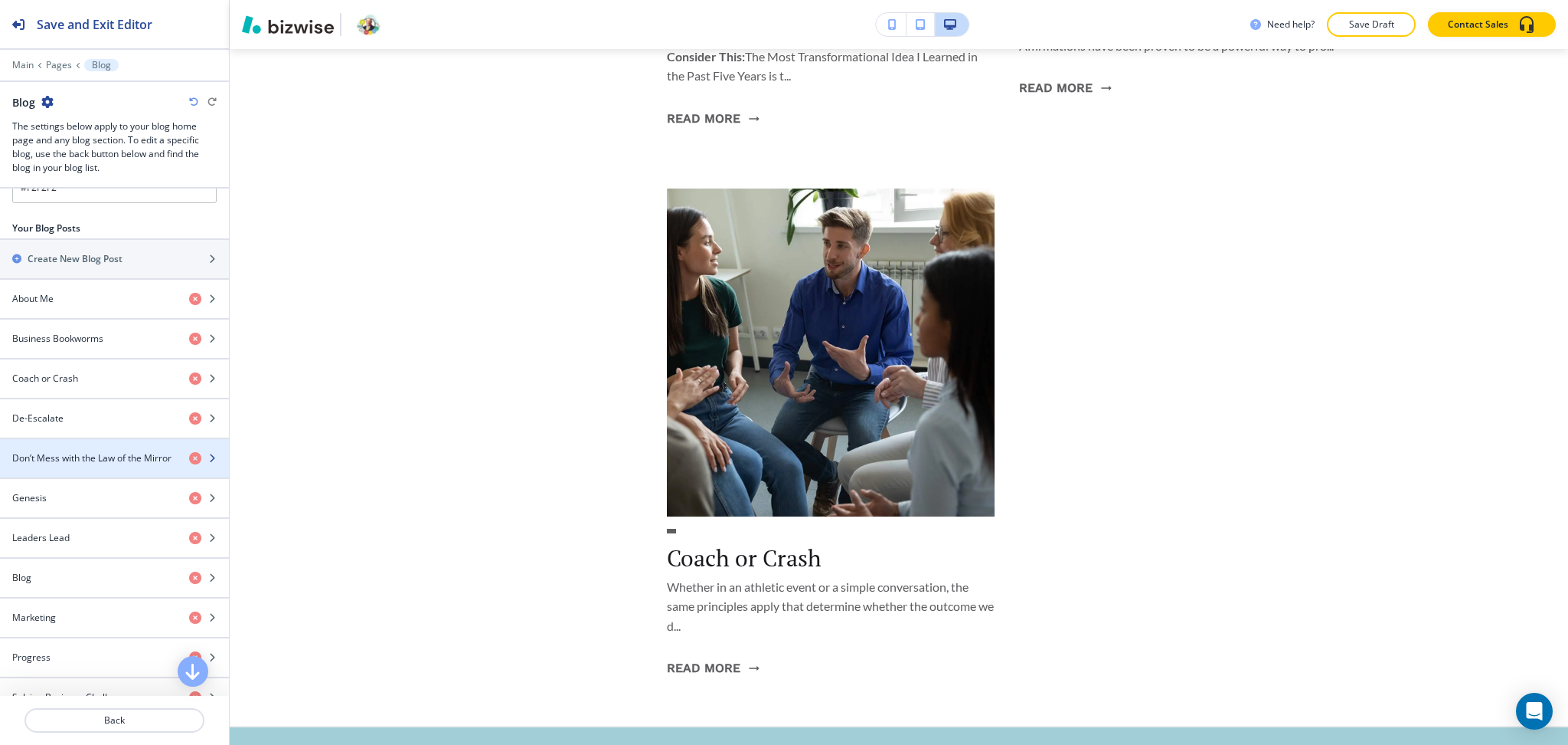
click at [64, 466] on div "button" at bounding box center [114, 471] width 229 height 13
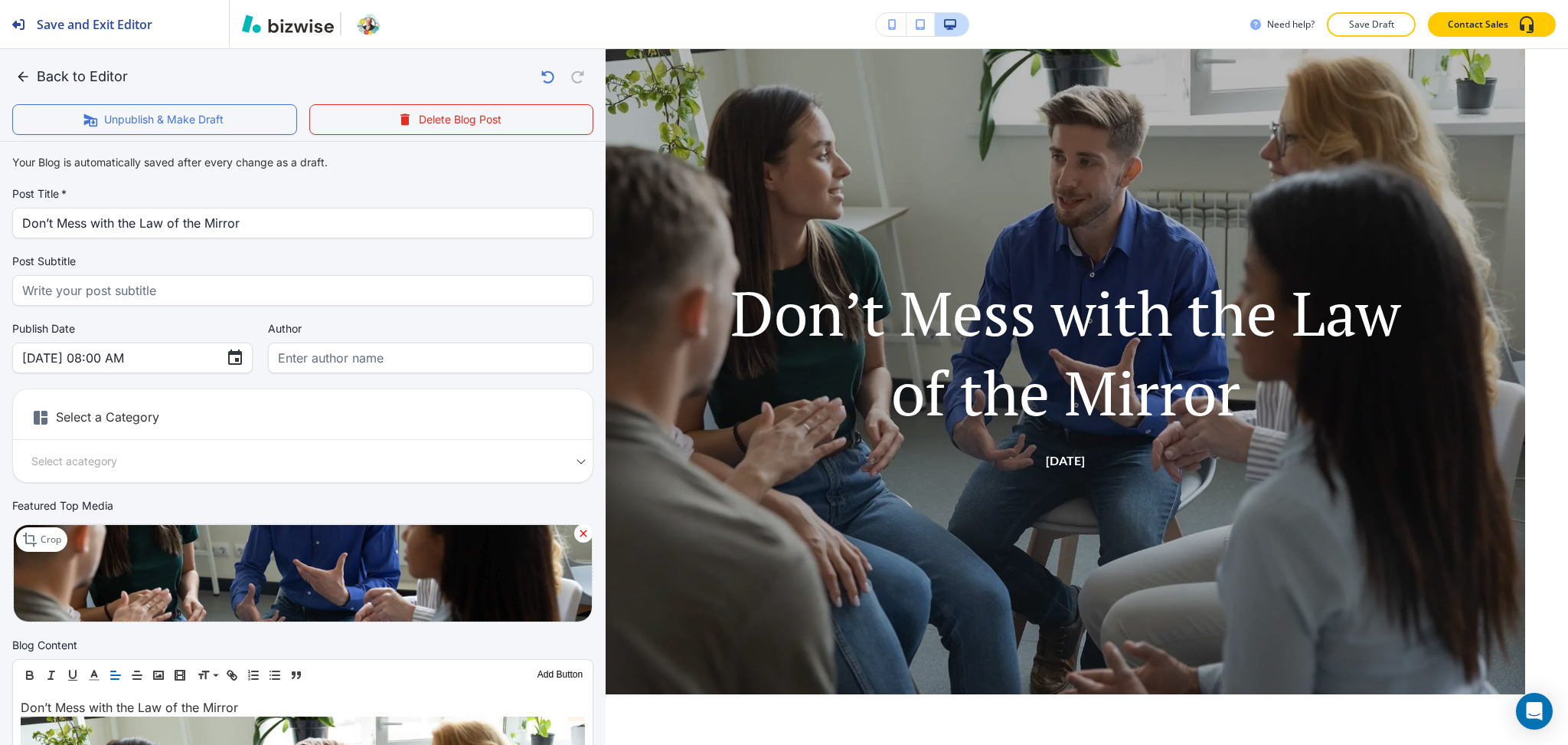
scroll to position [662, 0]
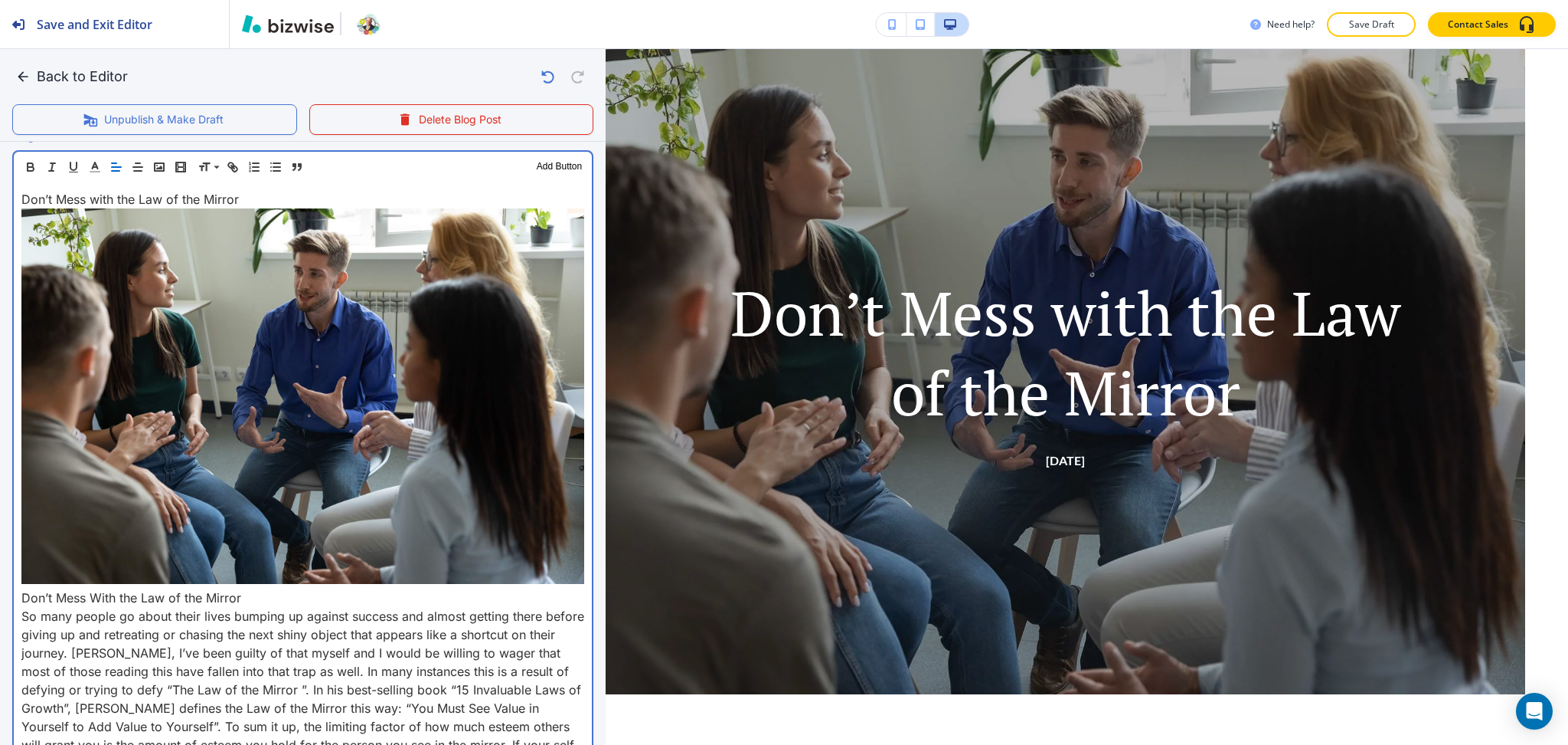
click at [21, 606] on p "So many people go about their lives bumping up against success and almost getti…" at bounding box center [303, 698] width 563 height 184
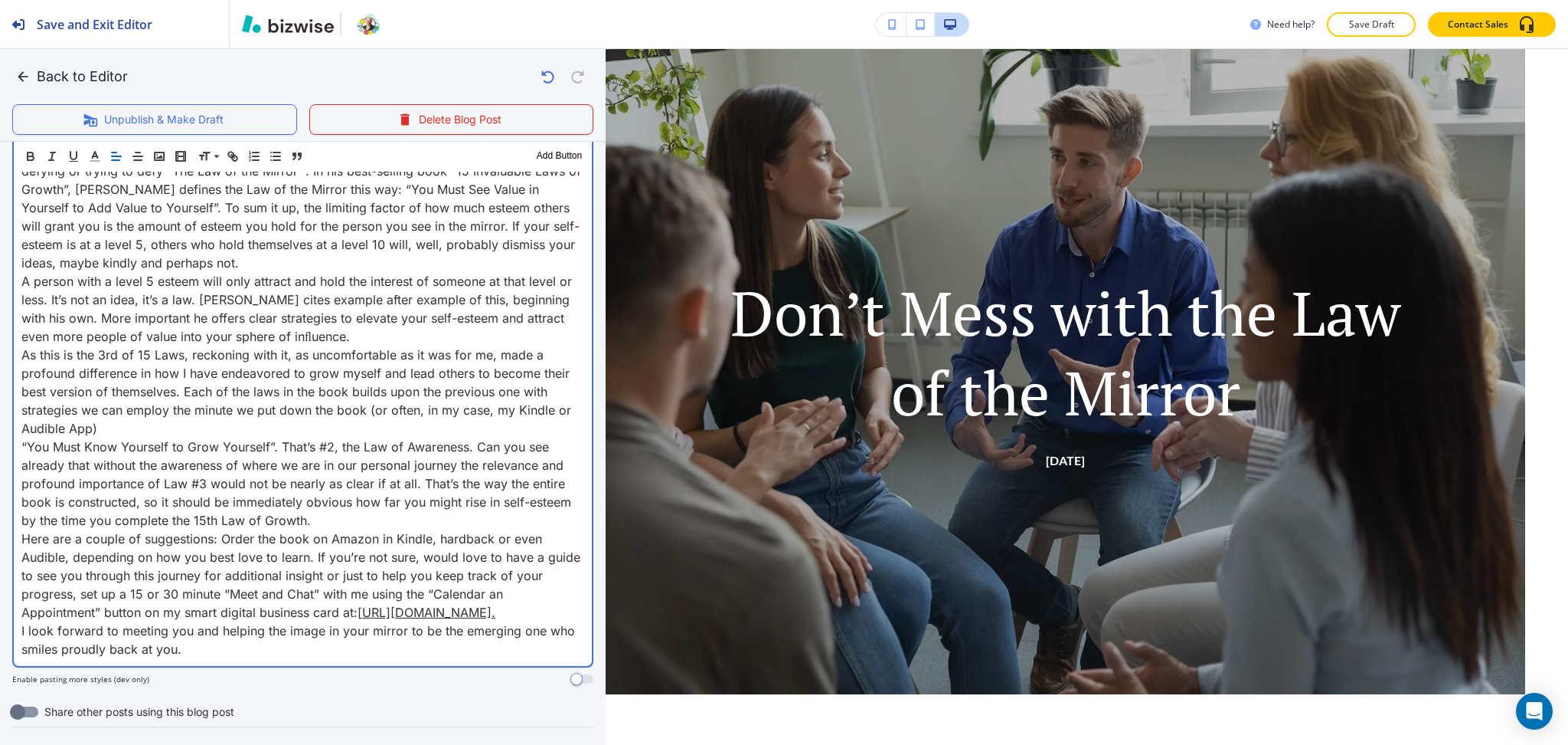
scroll to position [611, 0]
click at [271, 257] on p "So many people go about their lives bumping up against success and almost getti…" at bounding box center [303, 179] width 563 height 184
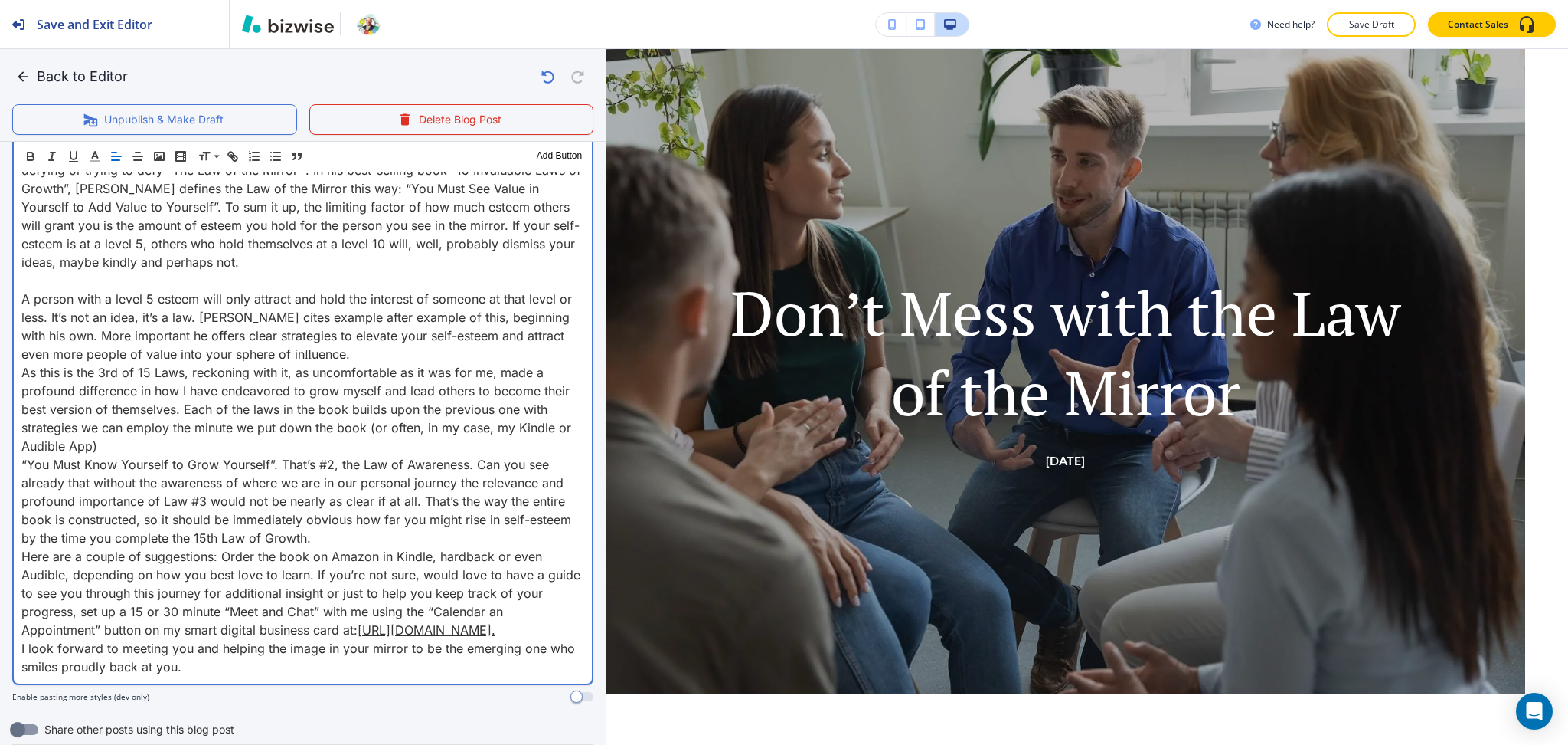
click at [158, 444] on p "As this is the 3rd of 15 Laws, reckoning with it, as uncomfortable as it was fo…" at bounding box center [303, 408] width 563 height 92
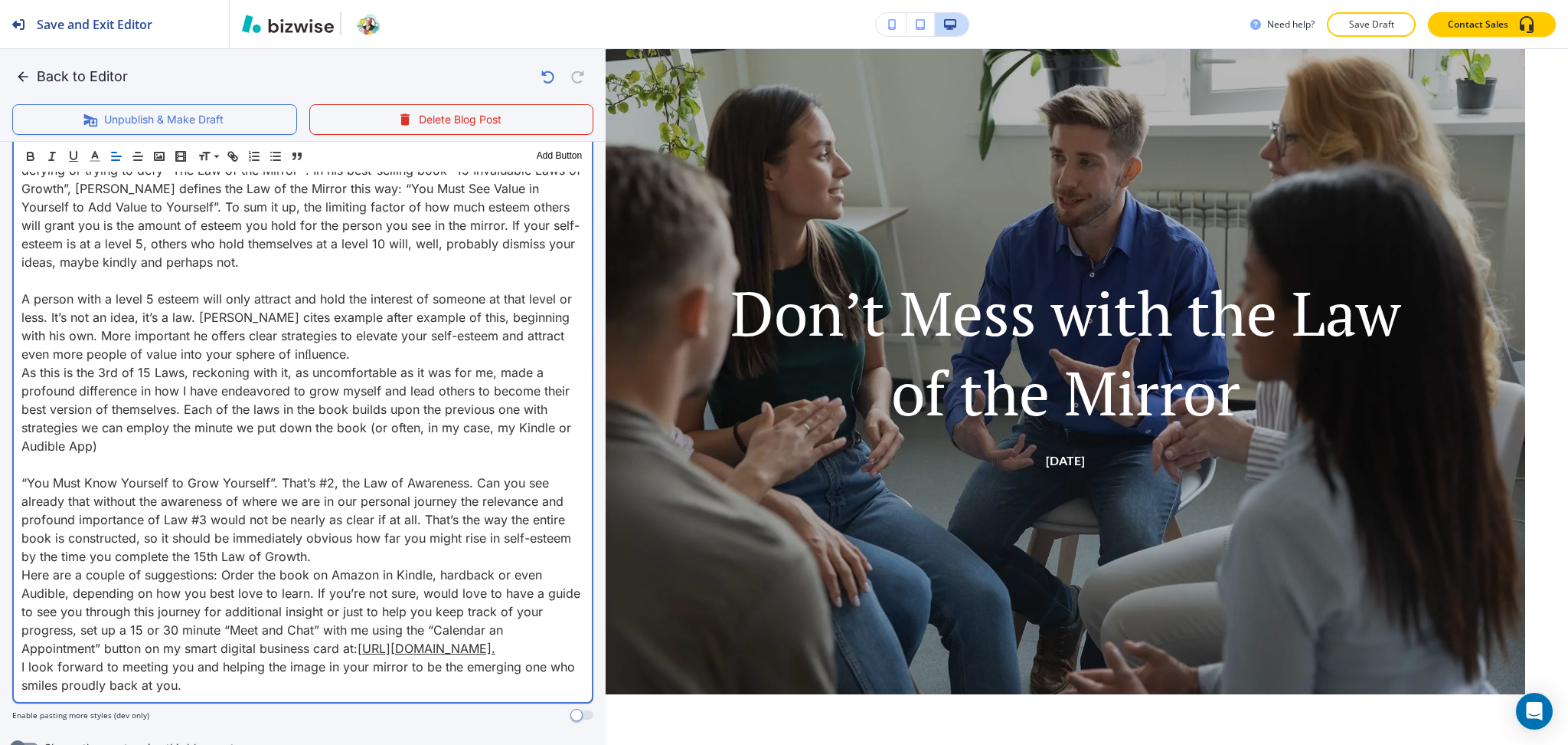
click at [425, 547] on p "“You Must Know Yourself to Grow Yourself”. That’s #2, the Law of Awareness. Can…" at bounding box center [303, 519] width 563 height 92
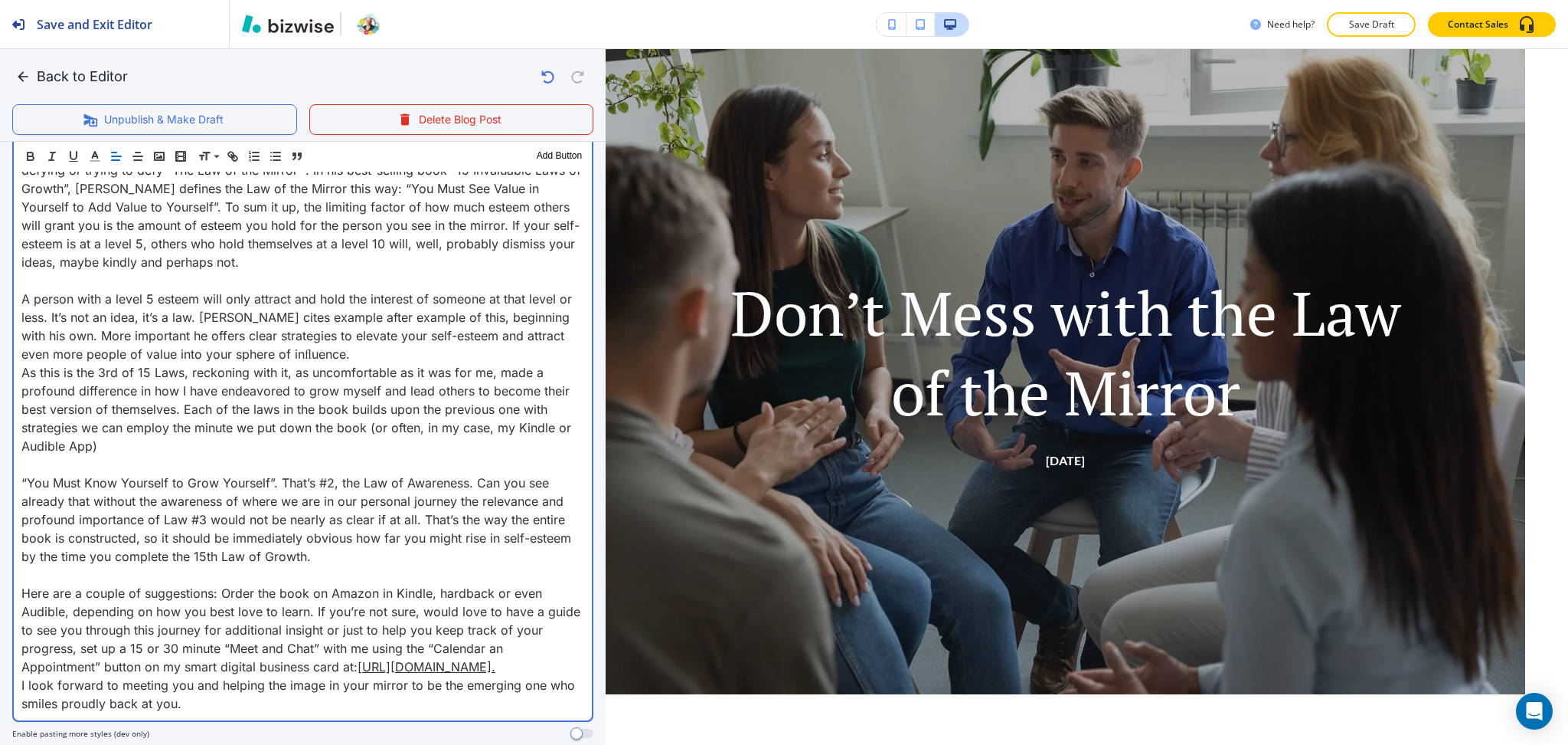
click at [419, 349] on p "A person with a level 5 esteem will only attract and hold the interest of someo…" at bounding box center [303, 326] width 563 height 74
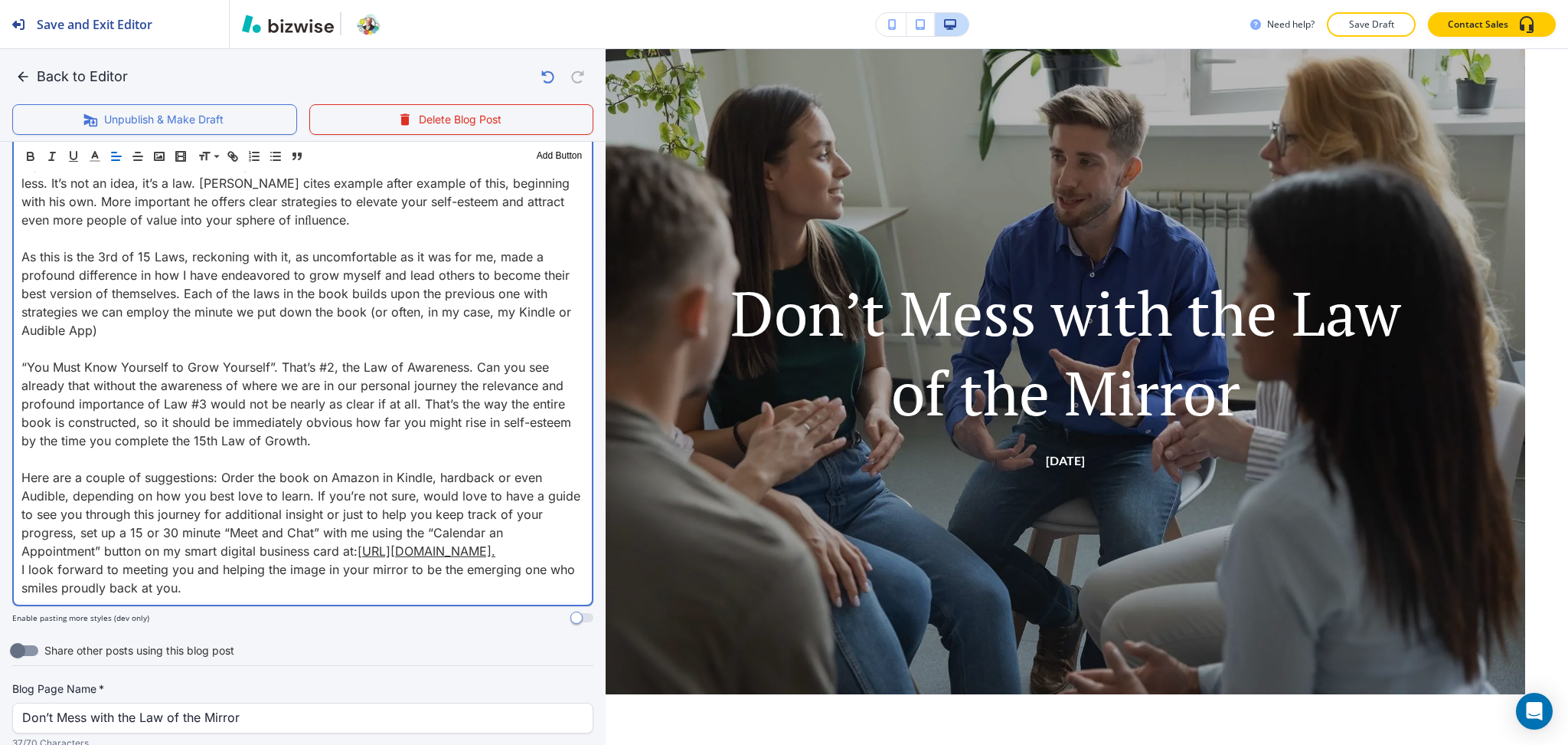
scroll to position [965, 0]
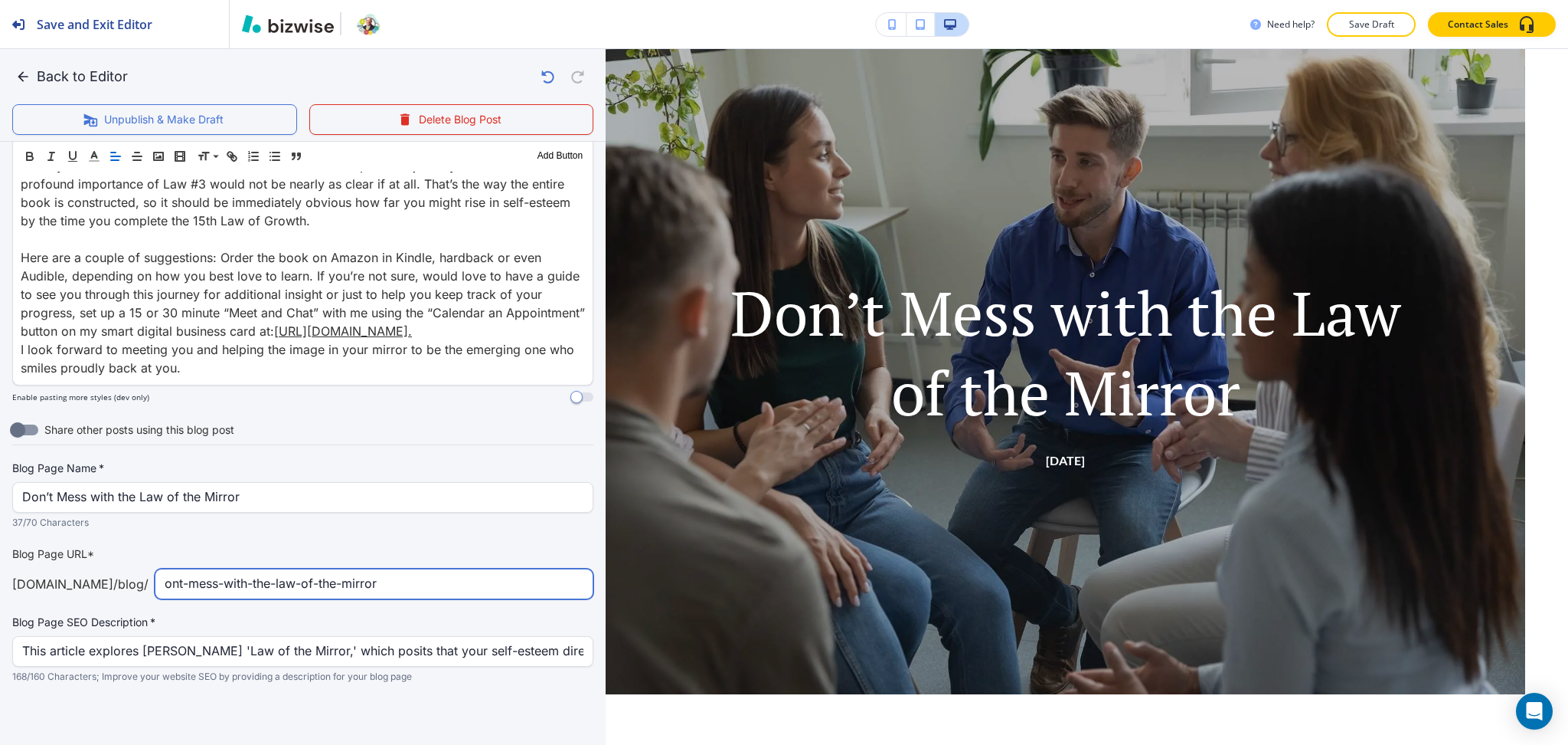
click at [165, 587] on input "ont-mess-with-the-law-of-the-mirror" at bounding box center [375, 584] width 419 height 29
type input "dont-mess-with-the-law-of-the-mirror"
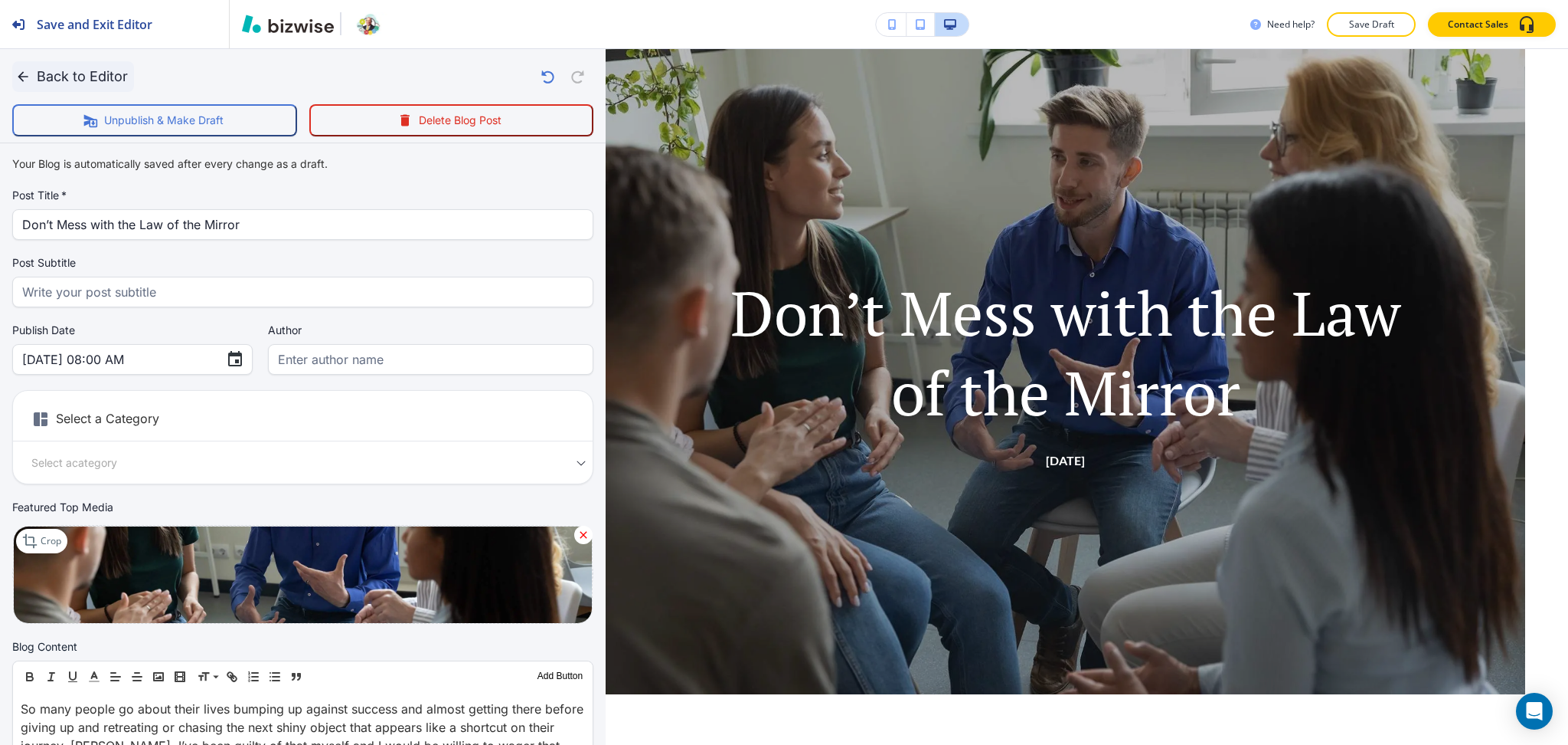
scroll to position [1, 0]
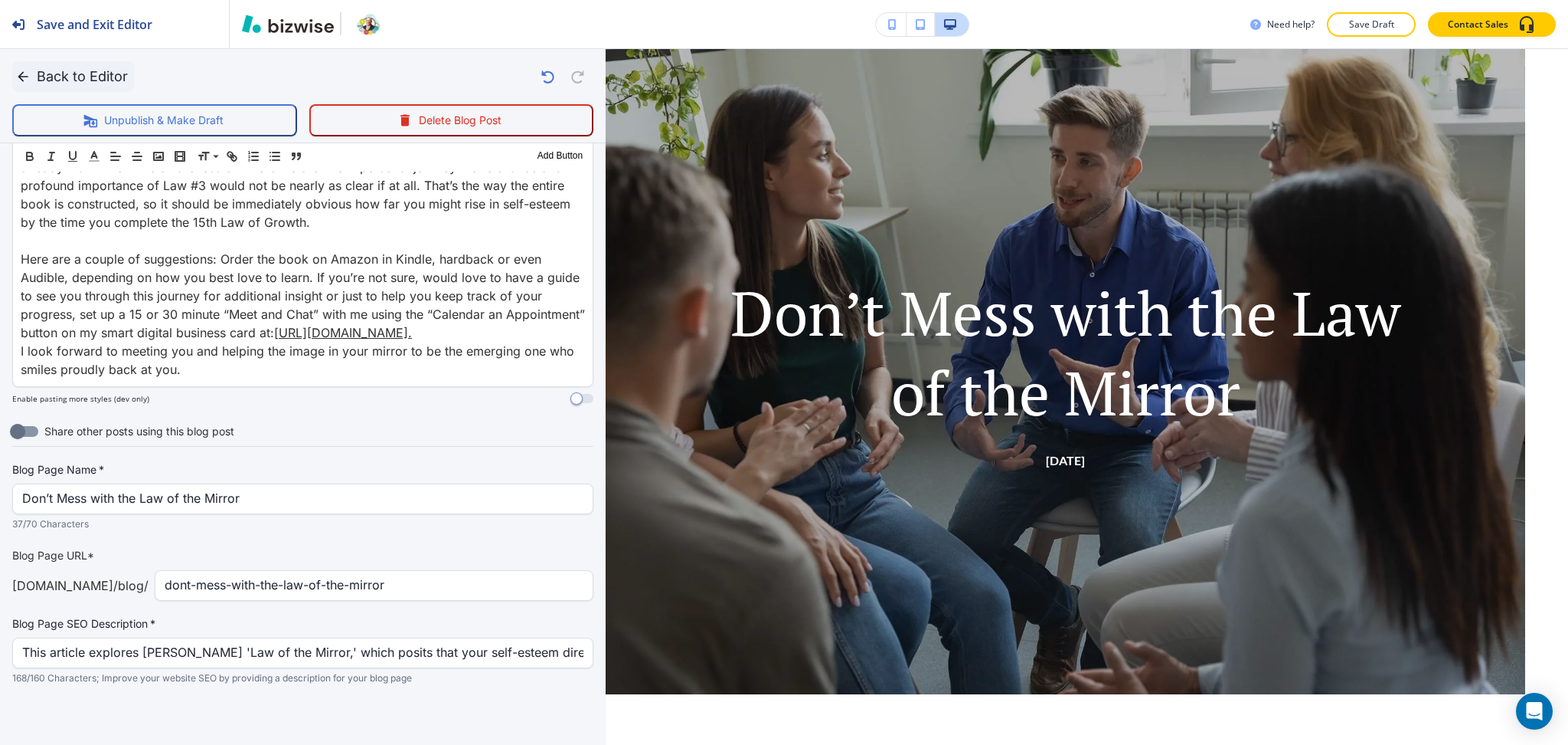
type input "dont-mess-with-the-law-of-the-mirror"
click at [104, 83] on button "Back to Editor" at bounding box center [74, 76] width 122 height 31
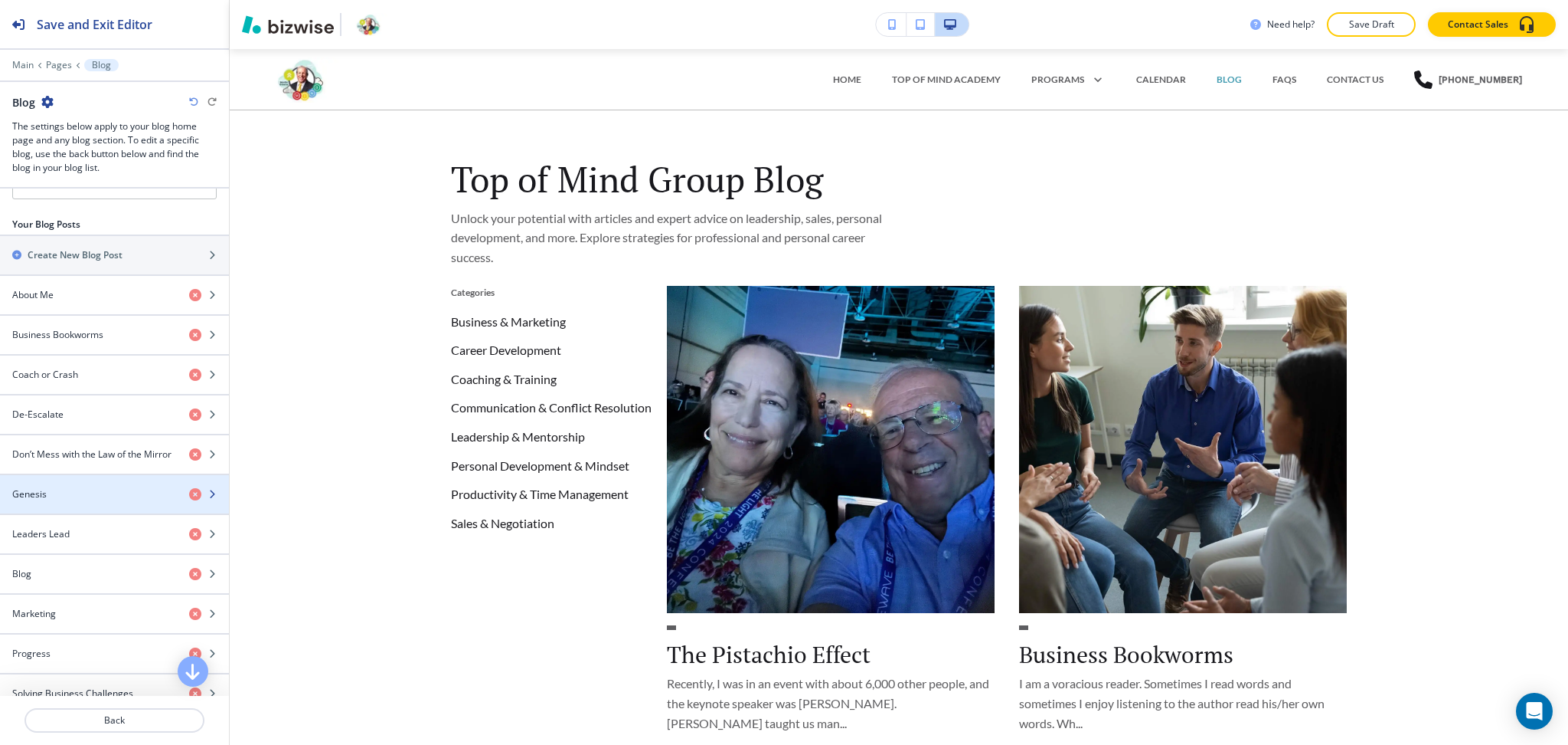
click at [70, 490] on div "Genesis" at bounding box center [88, 495] width 177 height 14
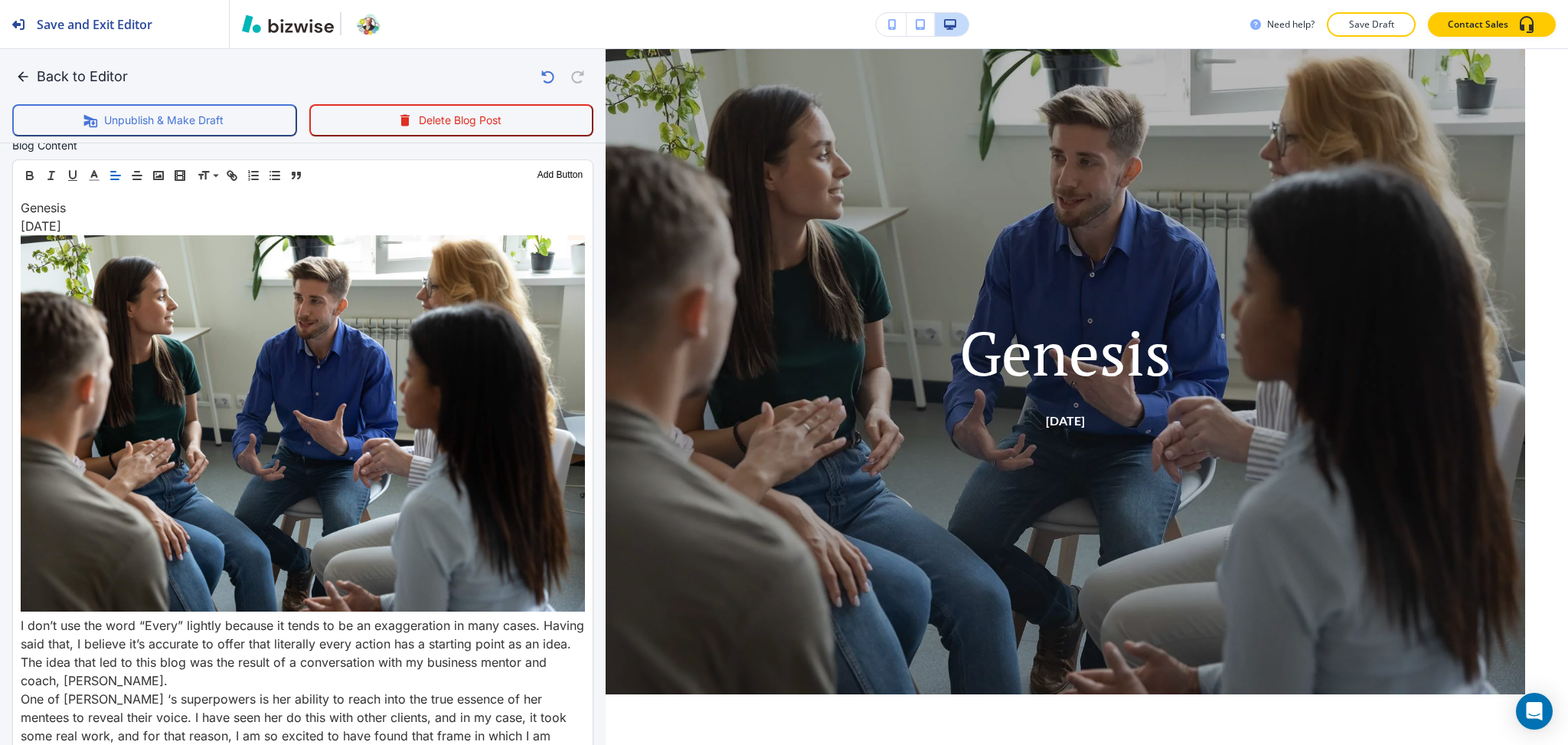
scroll to position [502, 0]
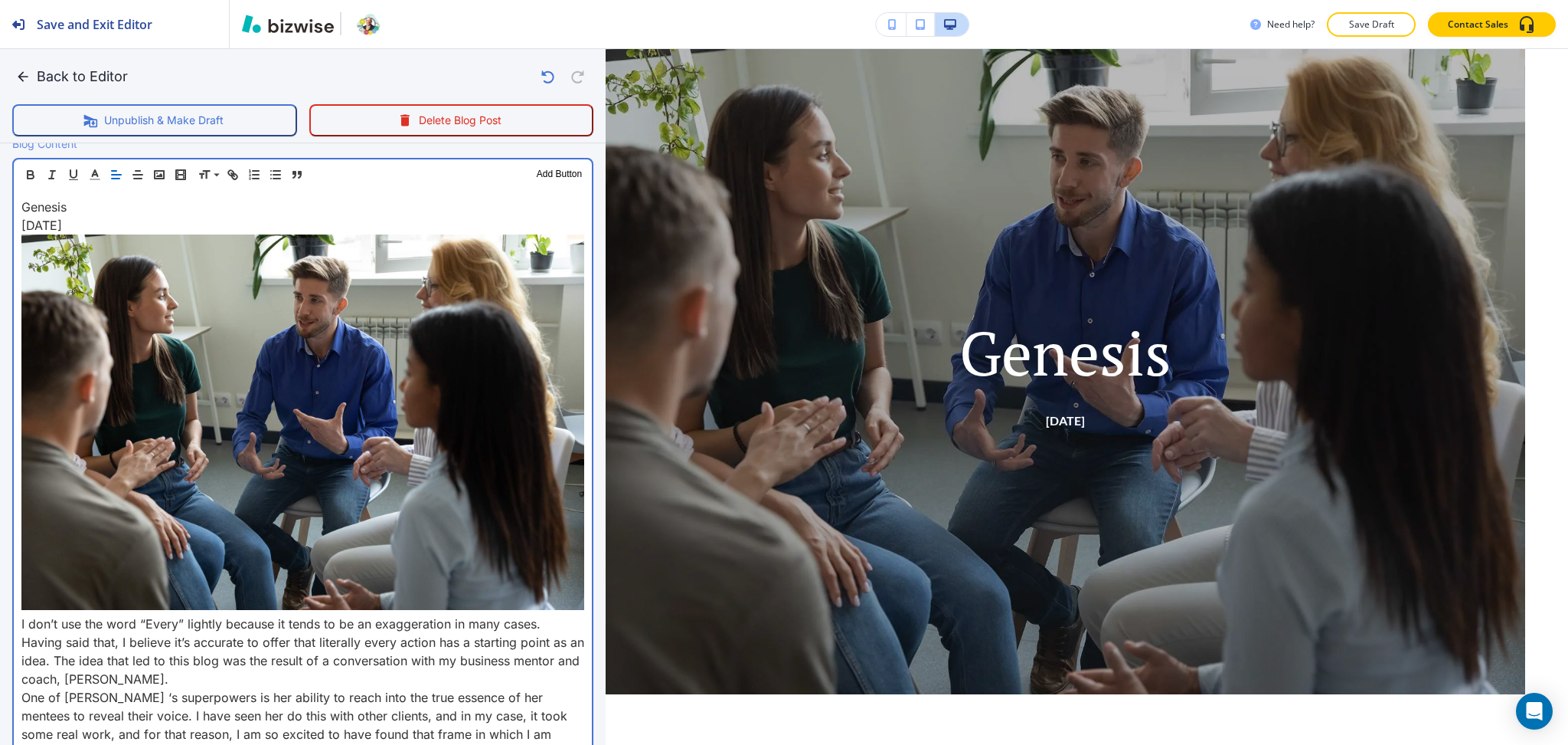
click at [16, 617] on div "Genesis August 23, 2024 I don’t use the word “Every” lightly because it tends t…" at bounding box center [303, 645] width 578 height 910
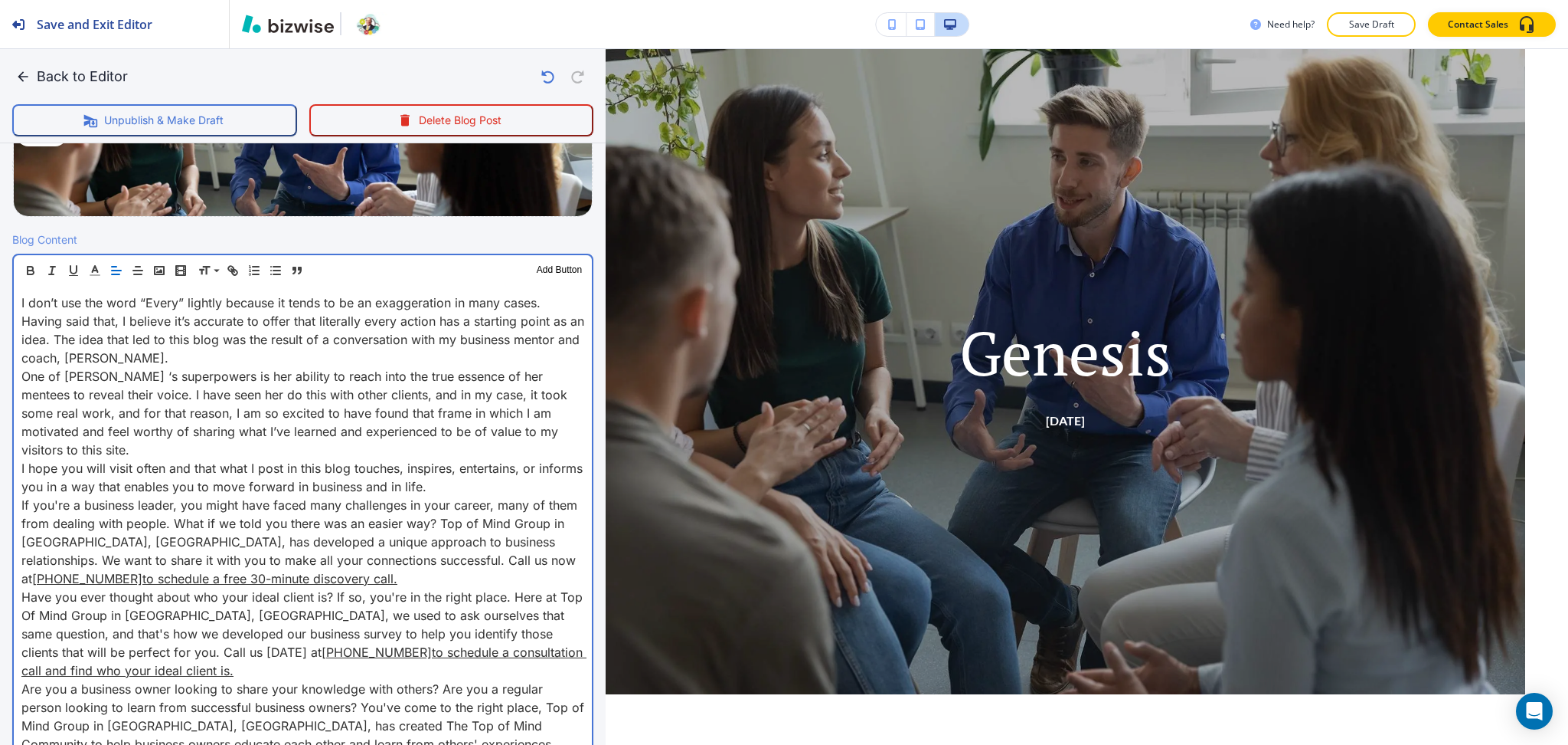
scroll to position [406, 0]
click at [249, 355] on p "I don’t use the word “Every” lightly because it tends to be an exaggeration in …" at bounding box center [303, 331] width 563 height 74
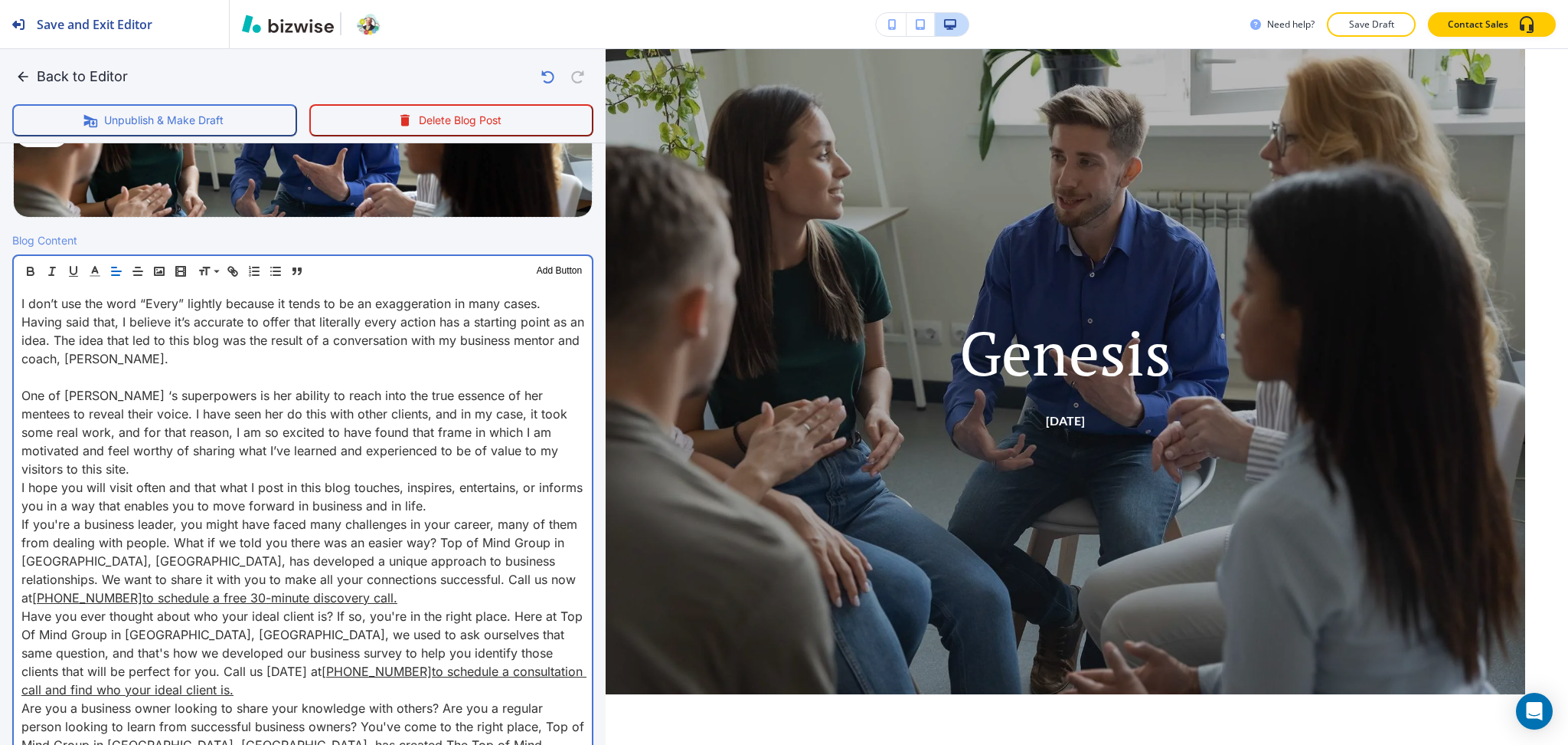
click at [212, 458] on p "One of Marilen ‘s superpowers is her ability to reach into the true essence of …" at bounding box center [303, 431] width 563 height 92
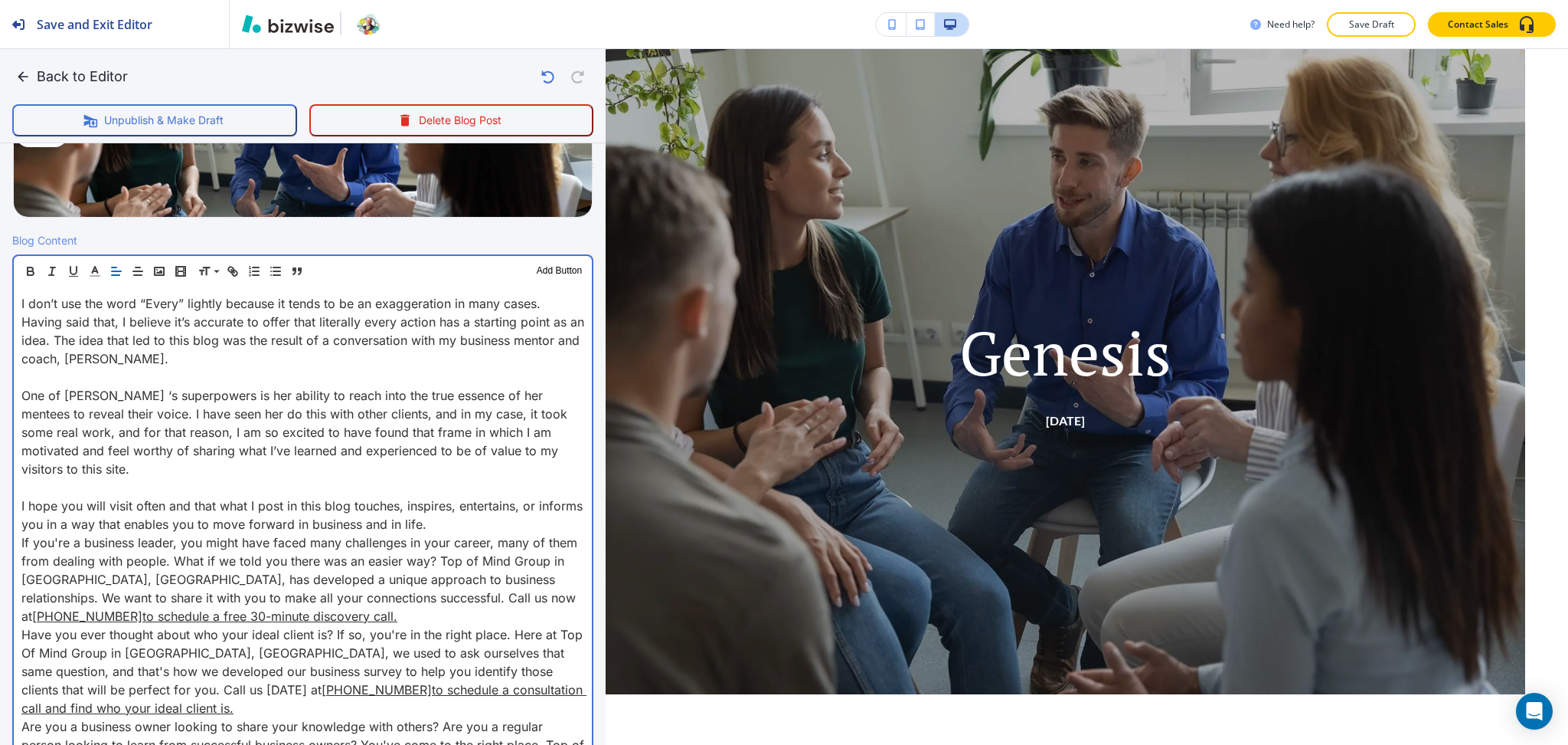
click at [292, 608] on p "If you're a business leader, you might have faced many challenges in your caree…" at bounding box center [303, 578] width 563 height 92
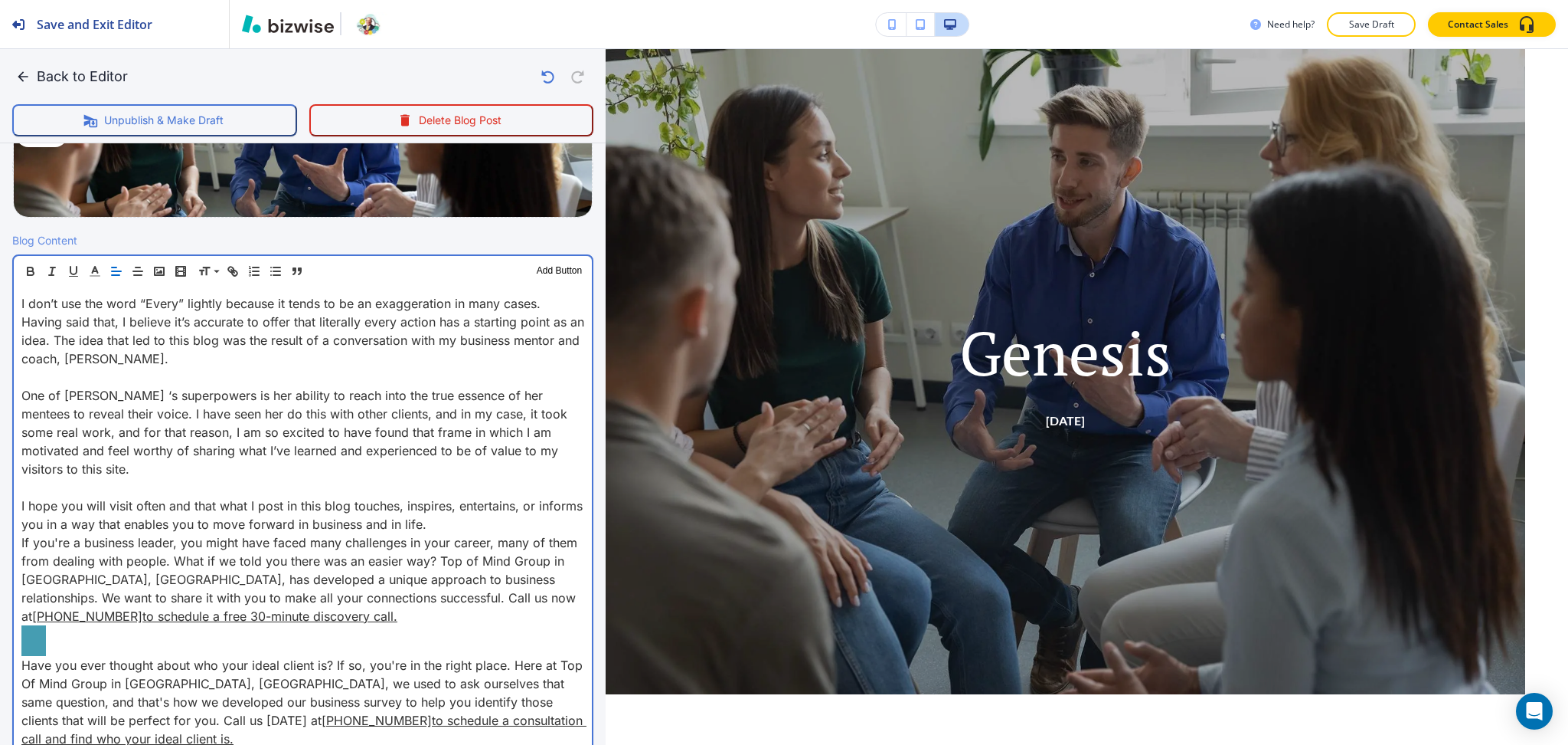
click at [181, 733] on p "Have you ever thought about who your ideal client is? If so, you're in the righ…" at bounding box center [303, 701] width 563 height 92
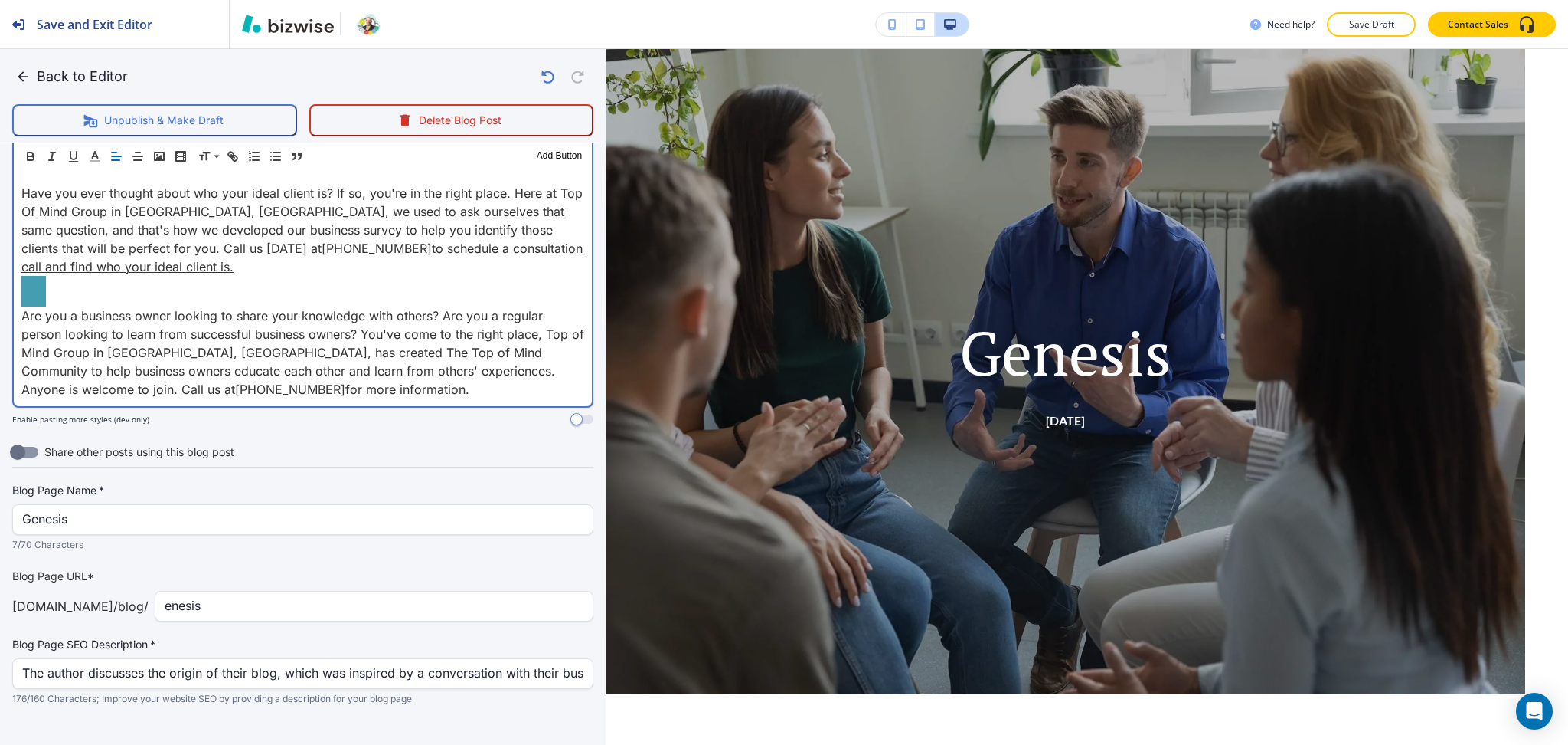
scroll to position [885, 0]
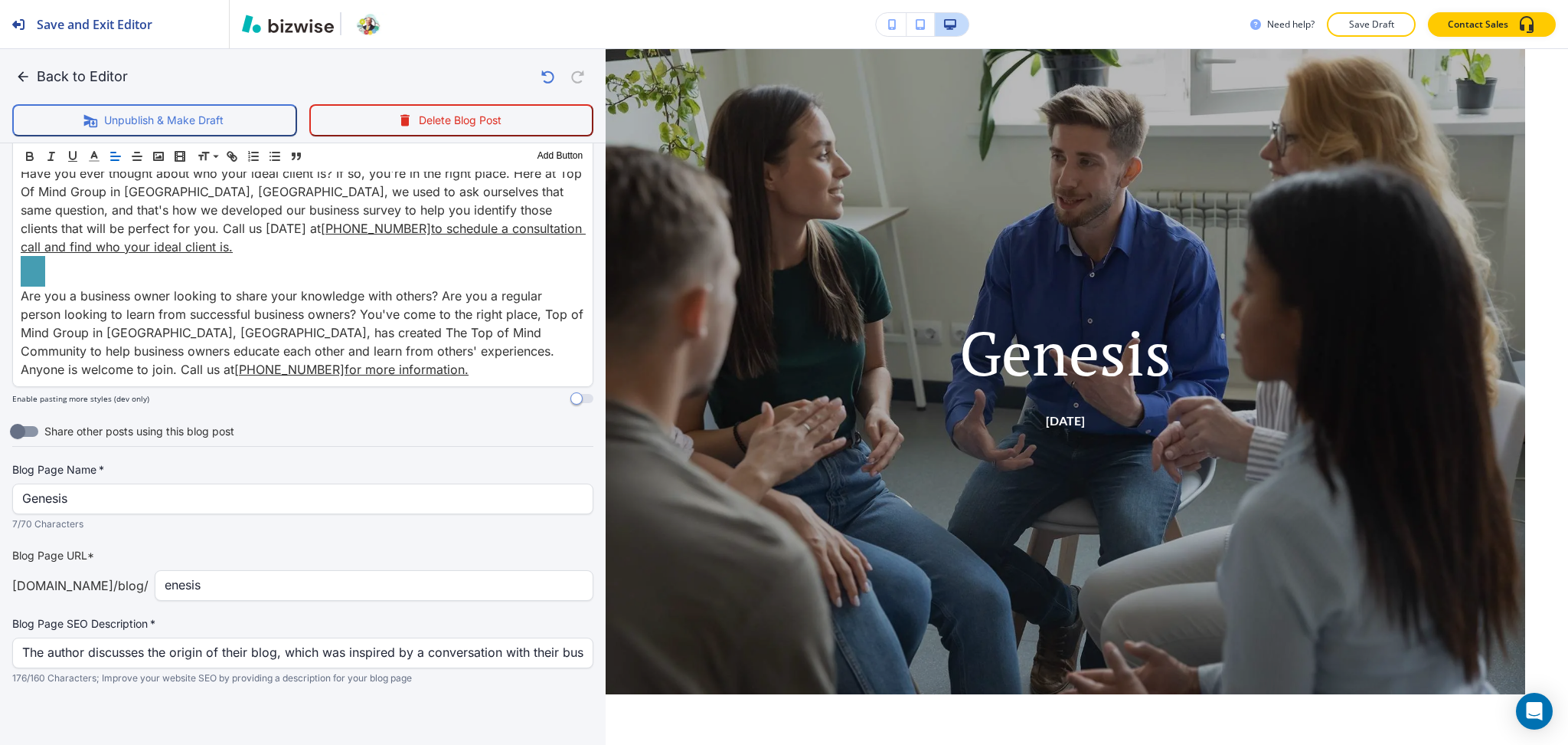
click at [155, 587] on div "enesis ​" at bounding box center [374, 585] width 439 height 31
click at [165, 581] on input "enesis" at bounding box center [375, 585] width 419 height 29
type input "genesis"
click at [63, 78] on button "Back to Editor" at bounding box center [74, 76] width 122 height 31
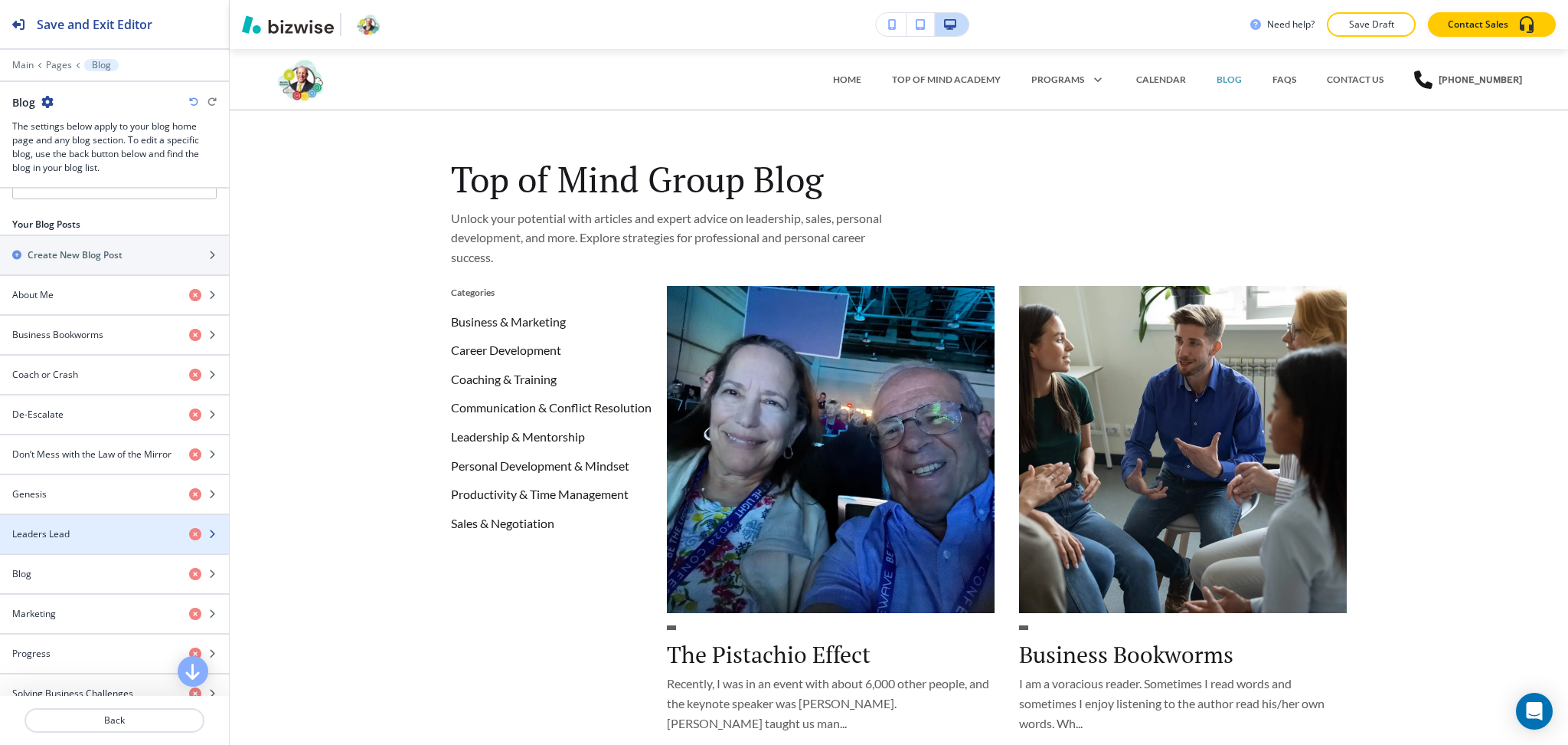
click at [98, 536] on div "Leaders Lead" at bounding box center [88, 534] width 177 height 14
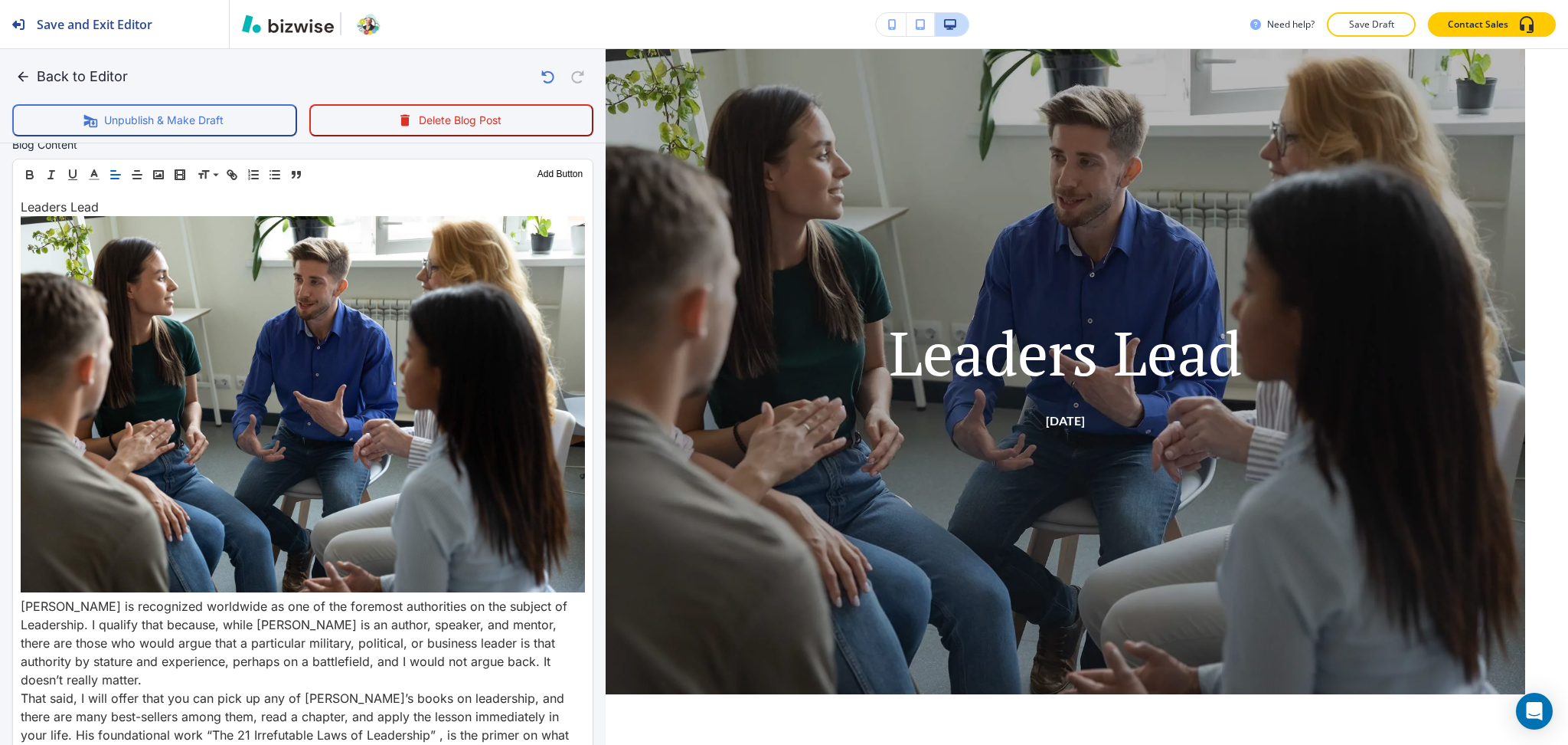
scroll to position [510, 0]
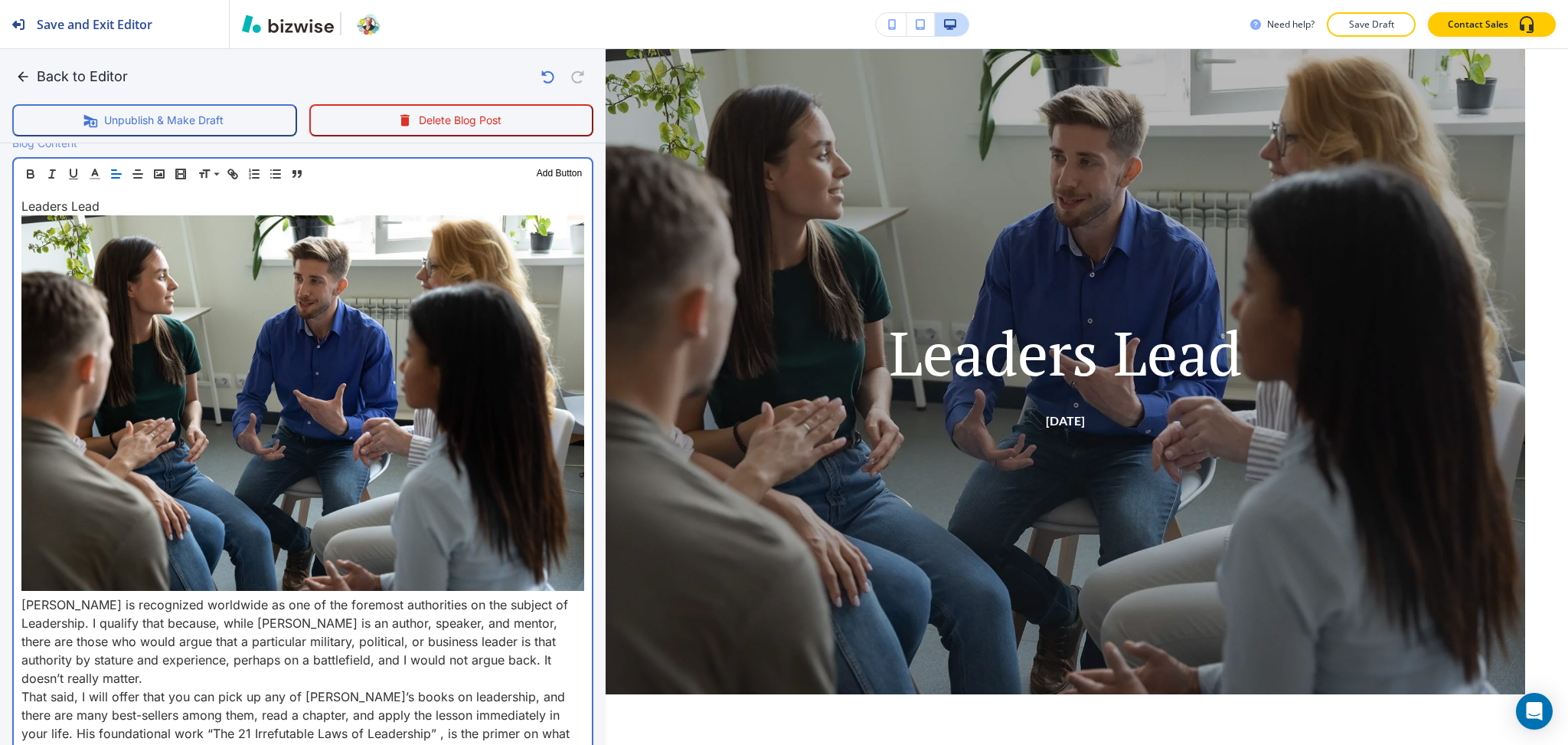
click at [22, 596] on p "John C. Maxwell is recognized worldwide as one of the foremost authorities on t…" at bounding box center [303, 641] width 563 height 92
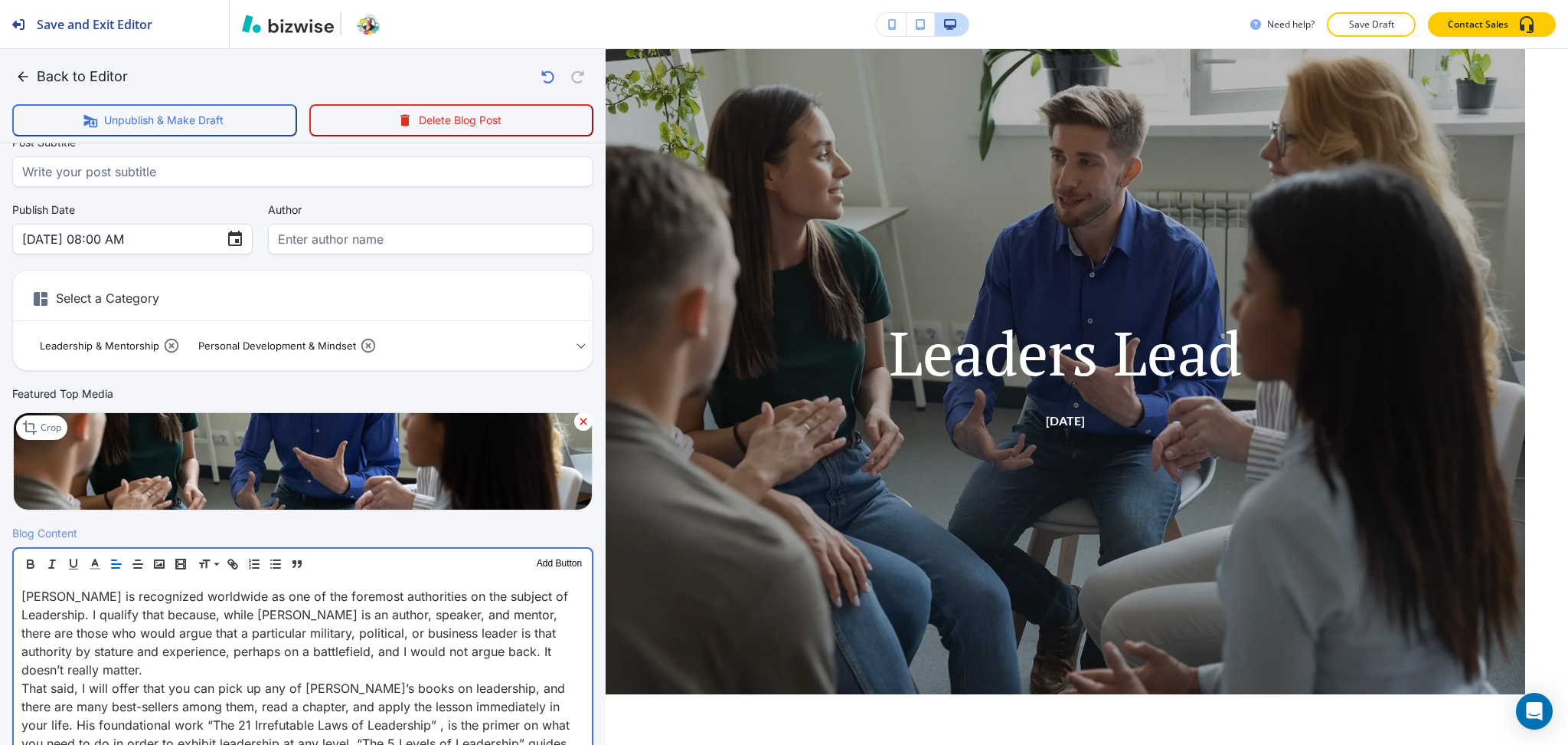
click at [186, 666] on p "John C. Maxwell is recognized worldwide as one of the foremost authorities on t…" at bounding box center [303, 632] width 563 height 92
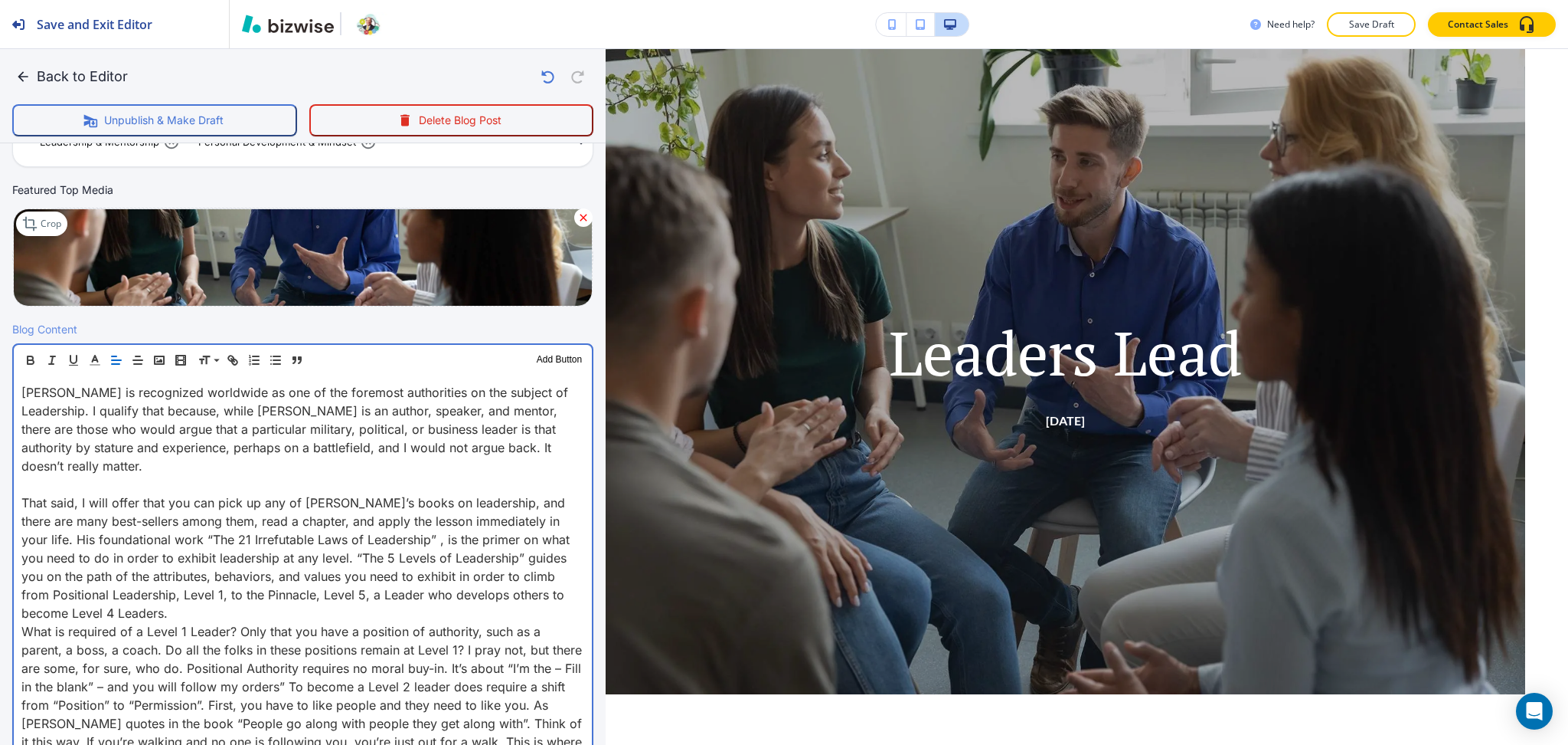
click at [187, 607] on p "That said, I will offer that you can pick up any of John’s books on leadership,…" at bounding box center [303, 558] width 563 height 128
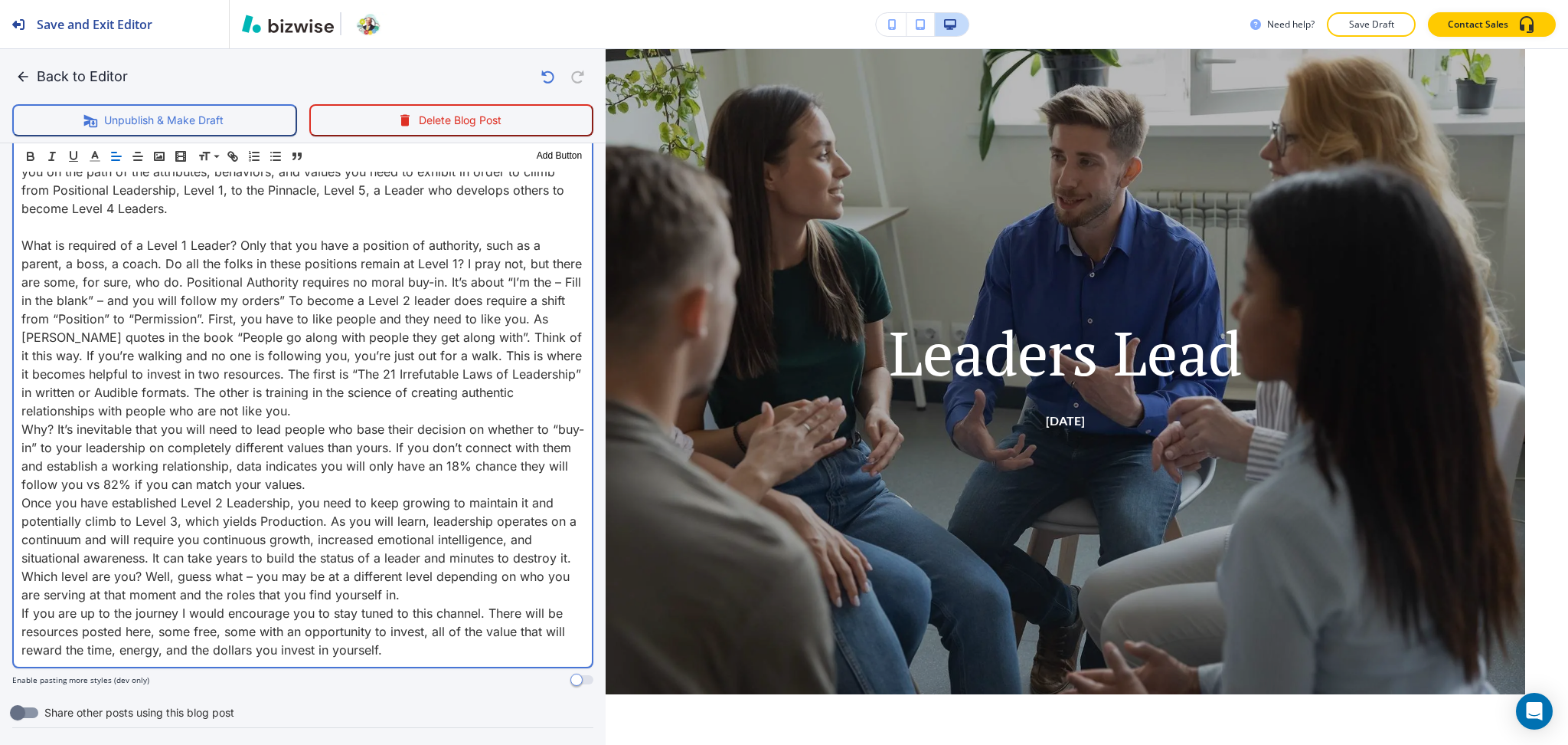
click at [370, 406] on p "What is required of a Level 1 Leader? Only that you have a position of authorit…" at bounding box center [303, 328] width 563 height 184
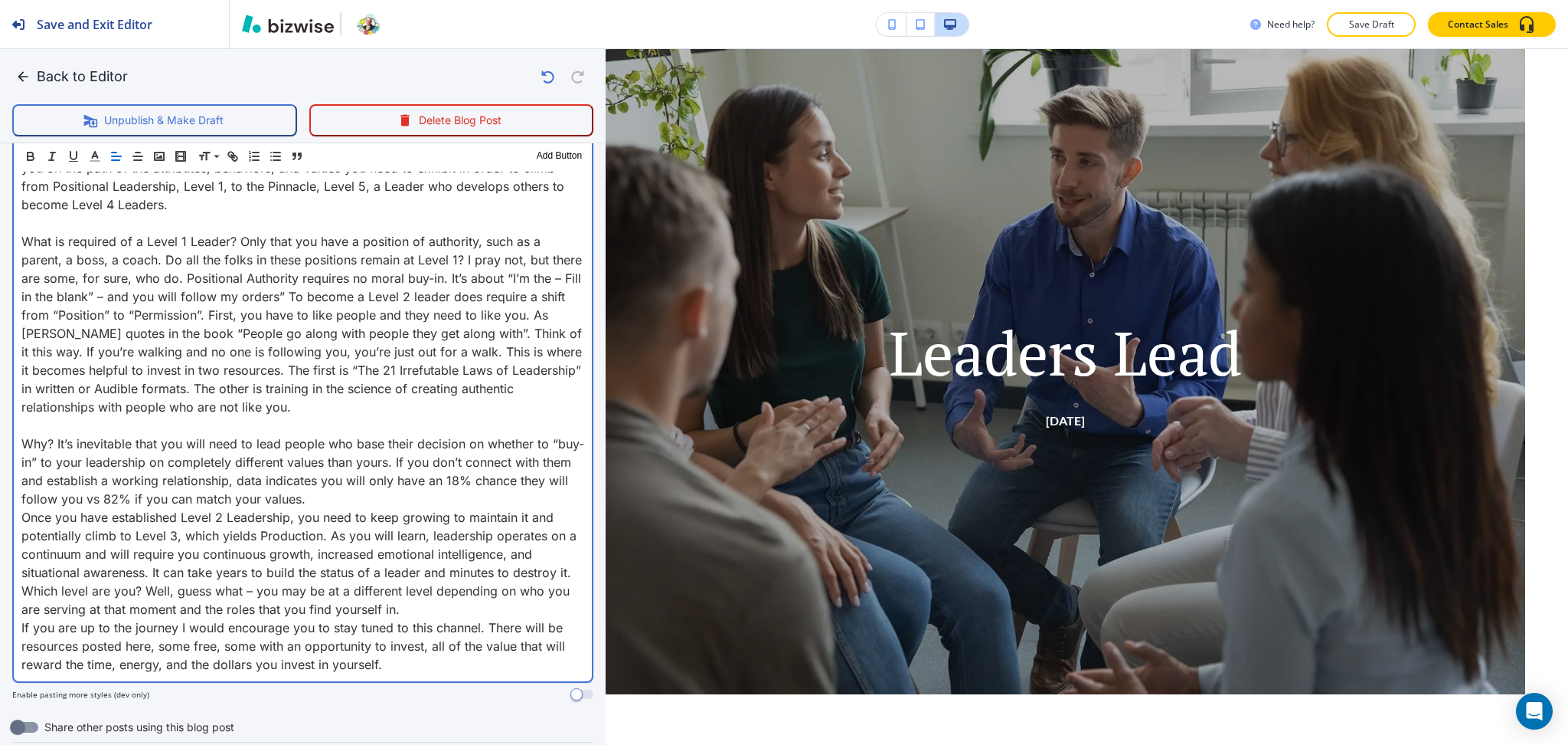
click at [371, 495] on p "Why? It’s inevitable that you will need to lead people who base their decision …" at bounding box center [303, 471] width 563 height 74
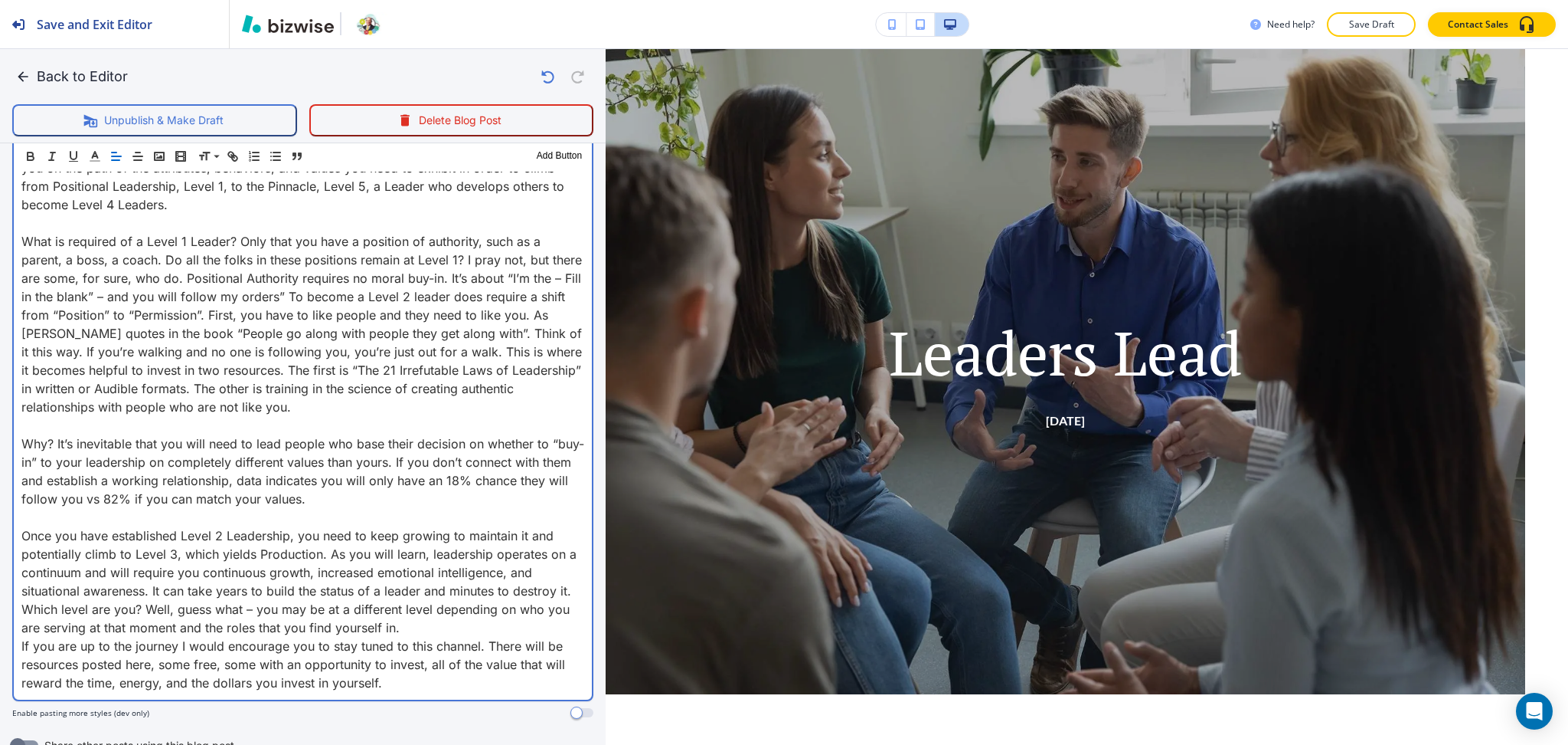
click at [357, 600] on p "Once you have established Level 2 Leadership, you need to keep growing to maint…" at bounding box center [303, 563] width 563 height 74
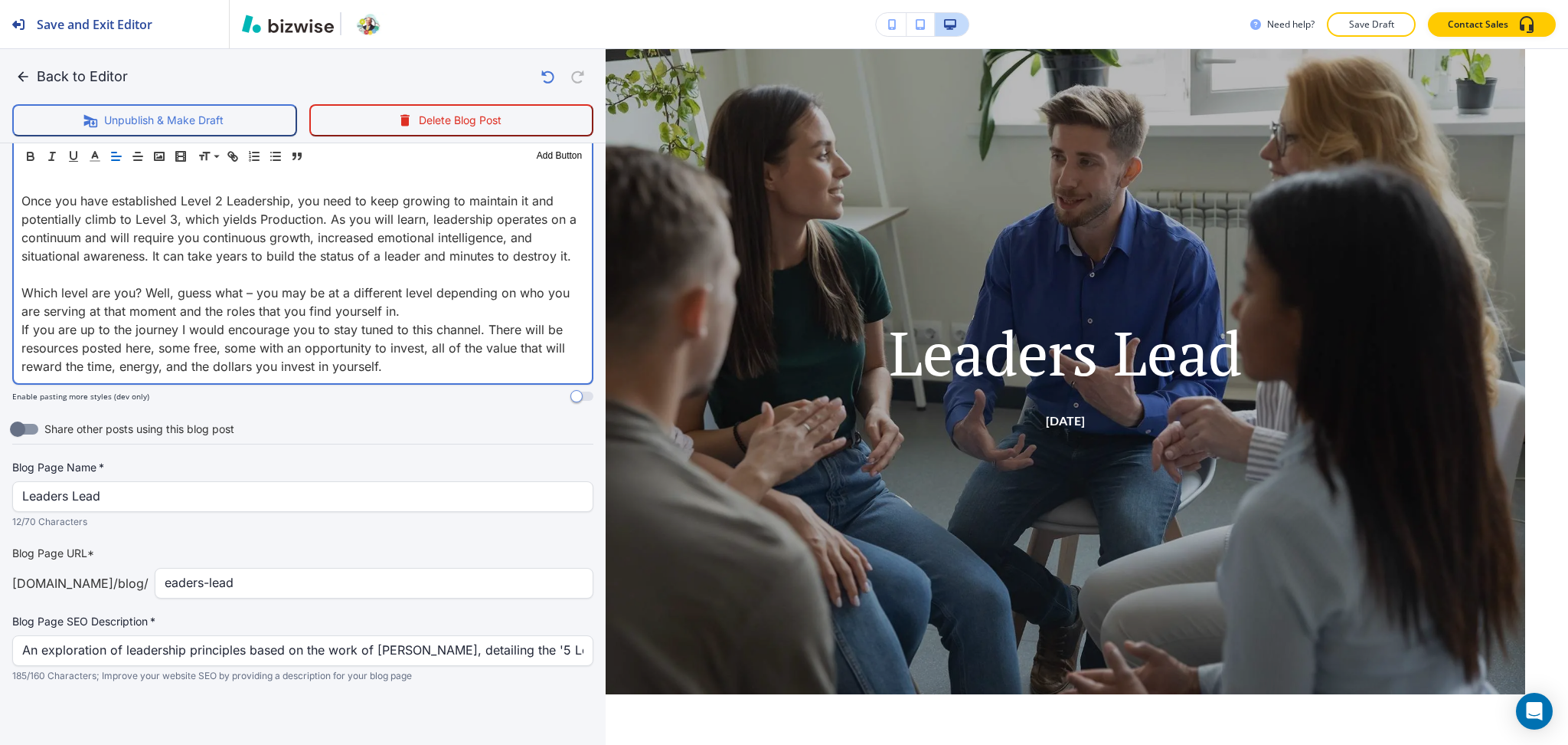
scroll to position [1082, 0]
click at [156, 587] on div "eaders-lead ​" at bounding box center [374, 583] width 439 height 31
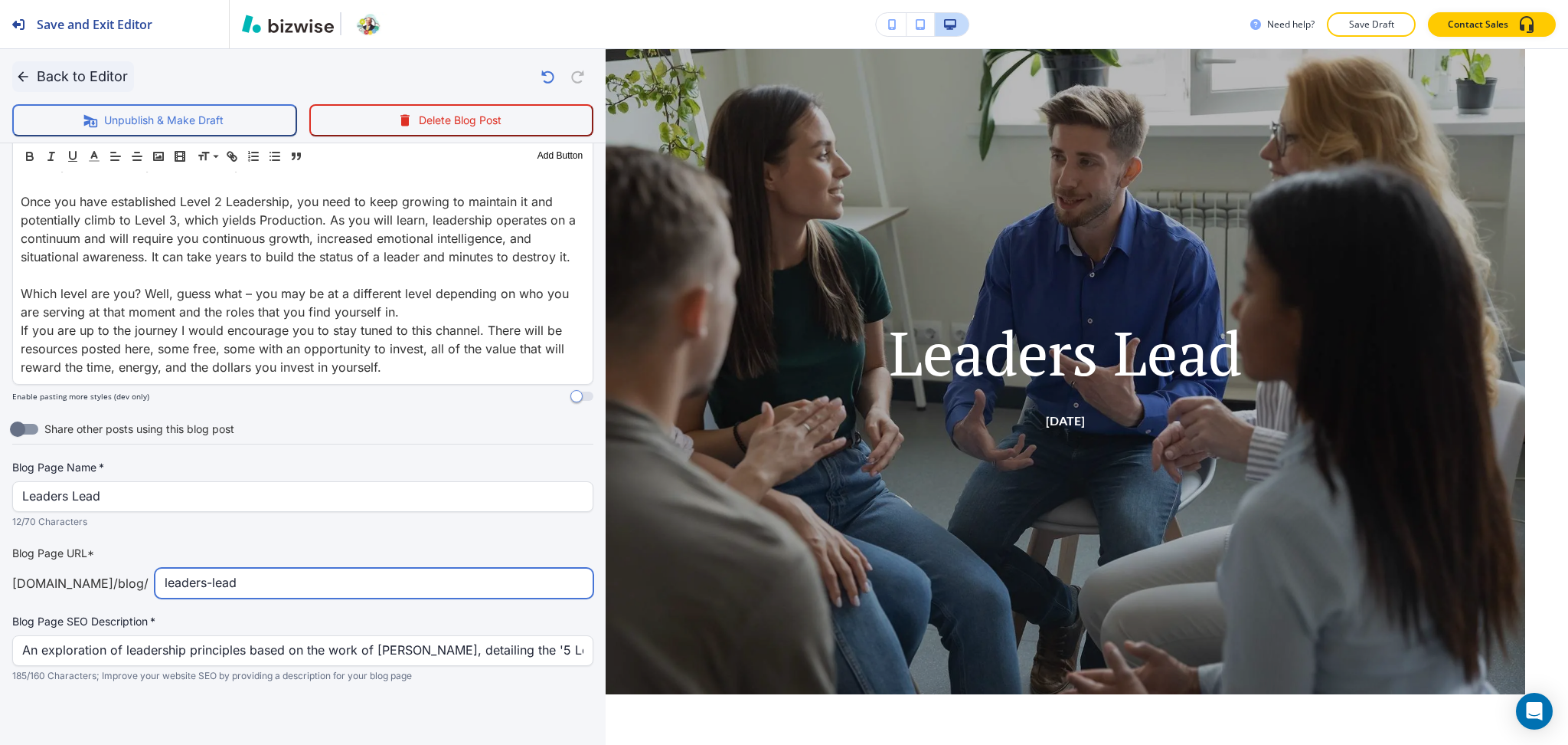
type input "leaders-lead"
click at [51, 70] on button "Back to Editor" at bounding box center [74, 76] width 122 height 31
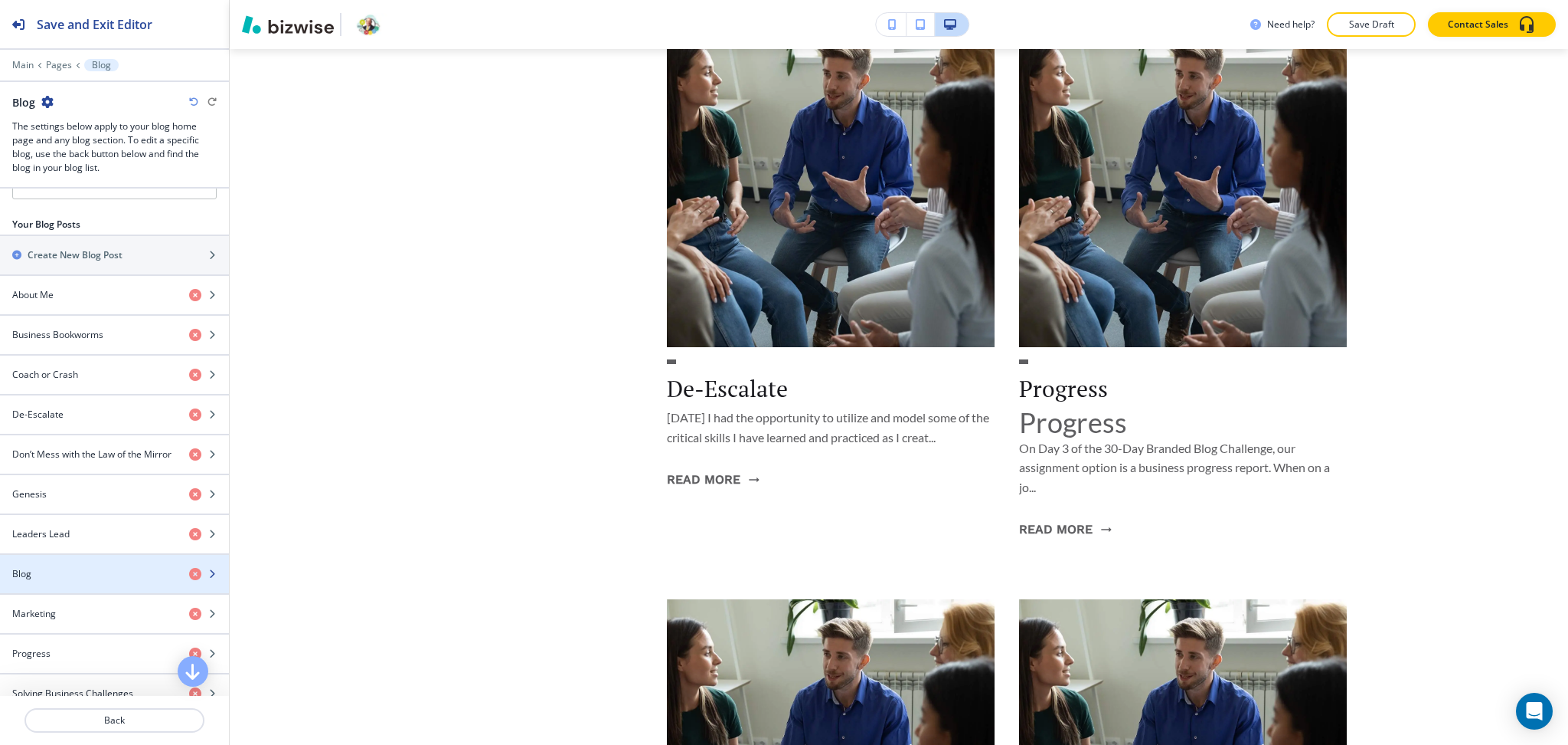
scroll to position [817, 0]
click at [86, 569] on div "Blog" at bounding box center [88, 574] width 177 height 14
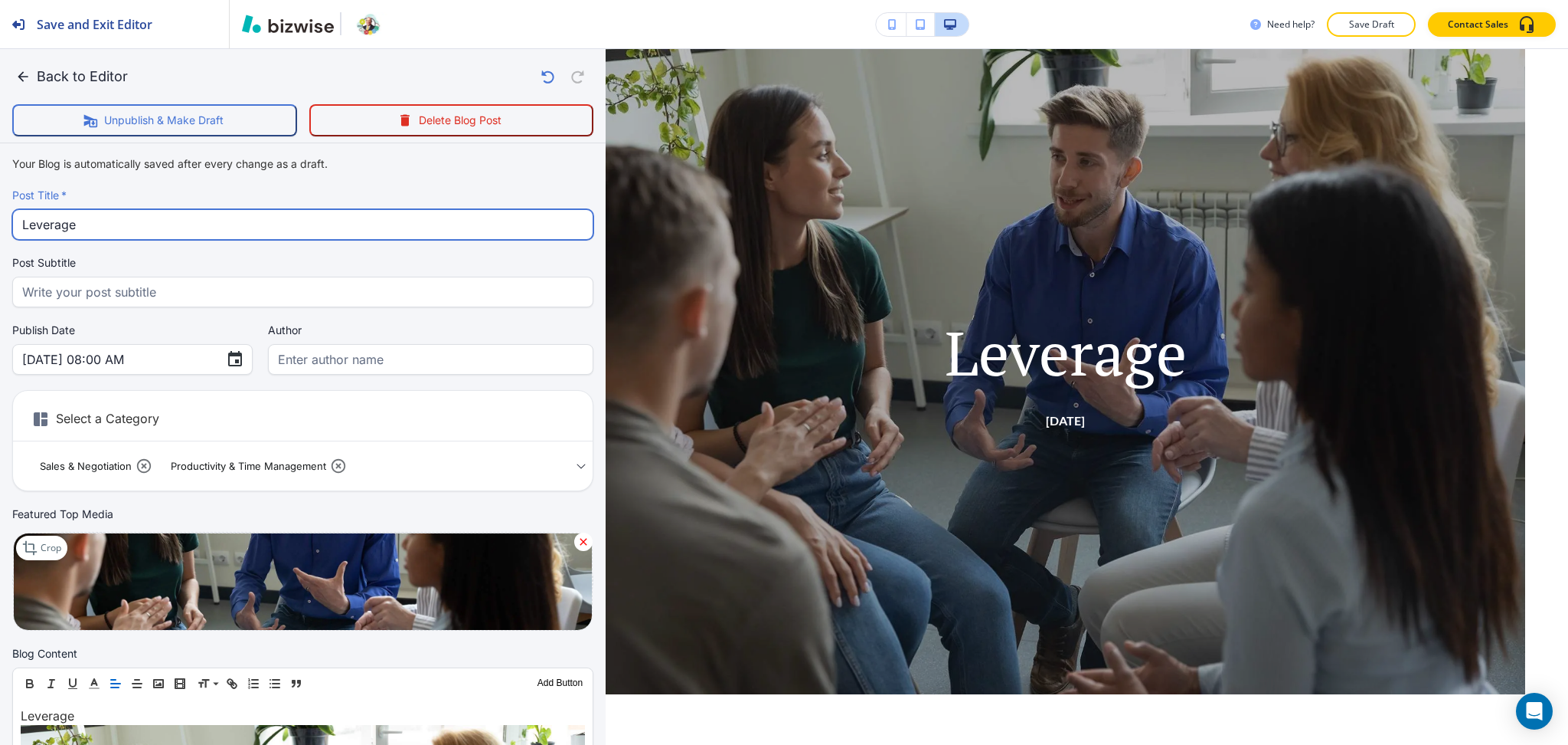
drag, startPoint x: 83, startPoint y: 225, endPoint x: 0, endPoint y: 218, distance: 83.3
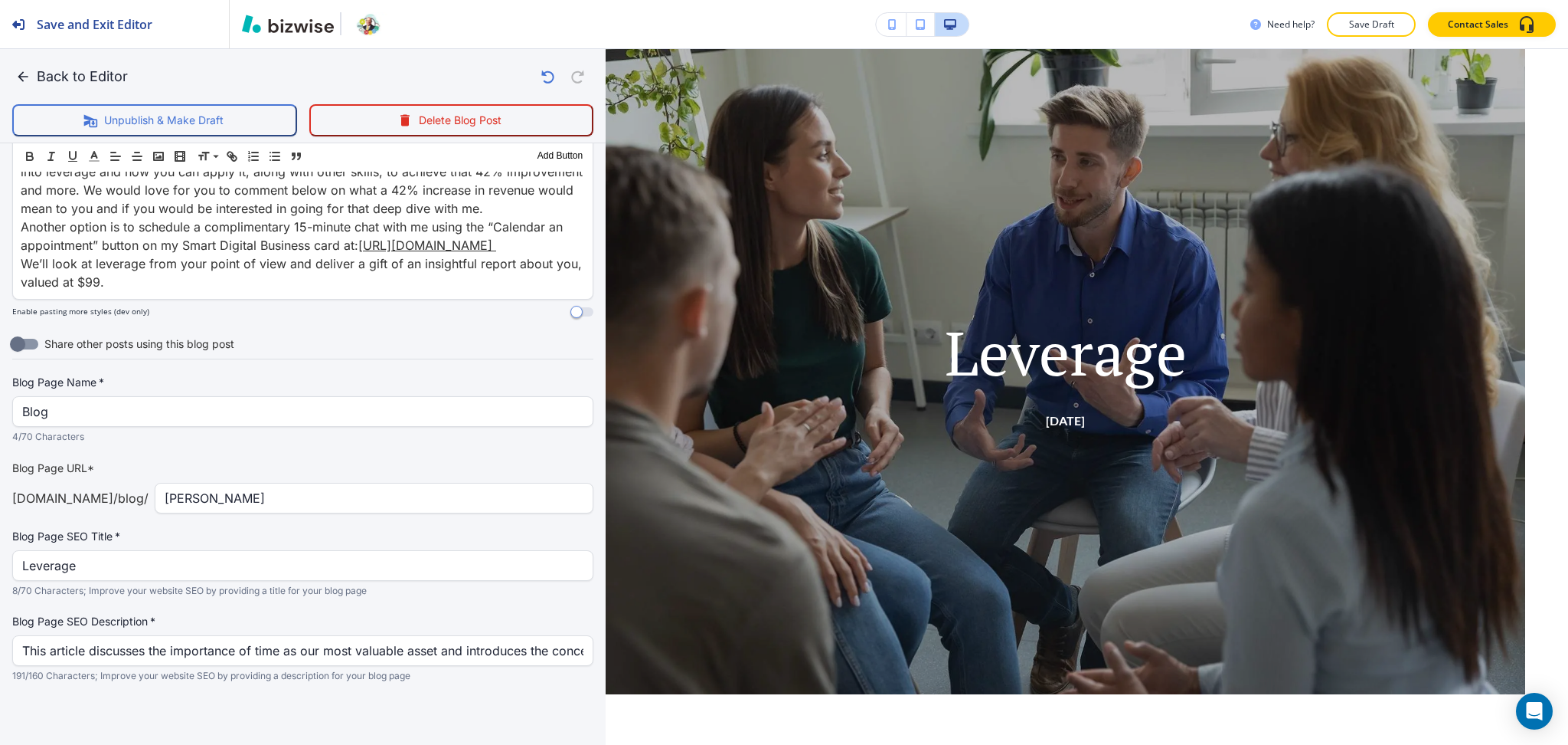
scroll to position [1410, 0]
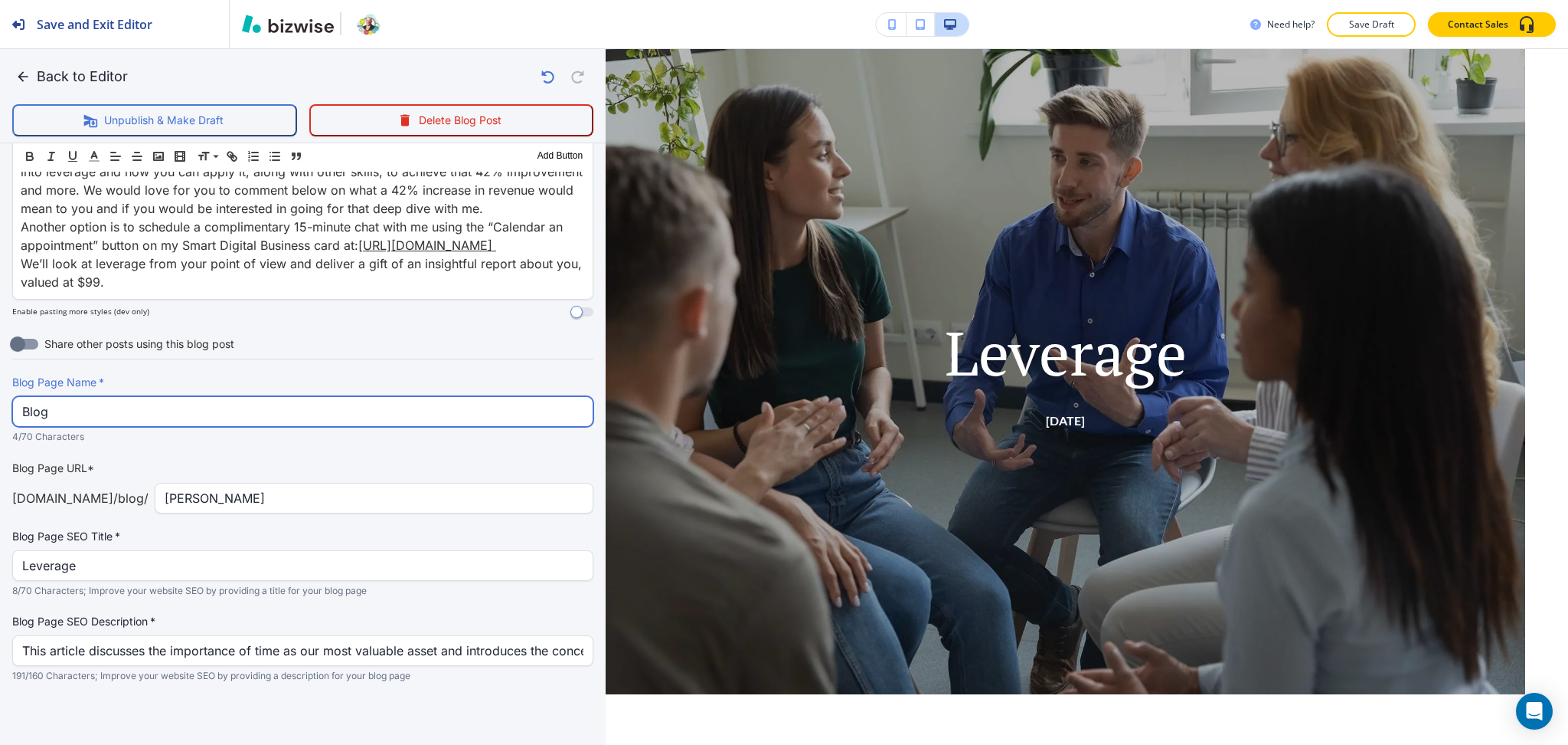
drag, startPoint x: 47, startPoint y: 414, endPoint x: 0, endPoint y: 402, distance: 48.5
paste input "Leverage"
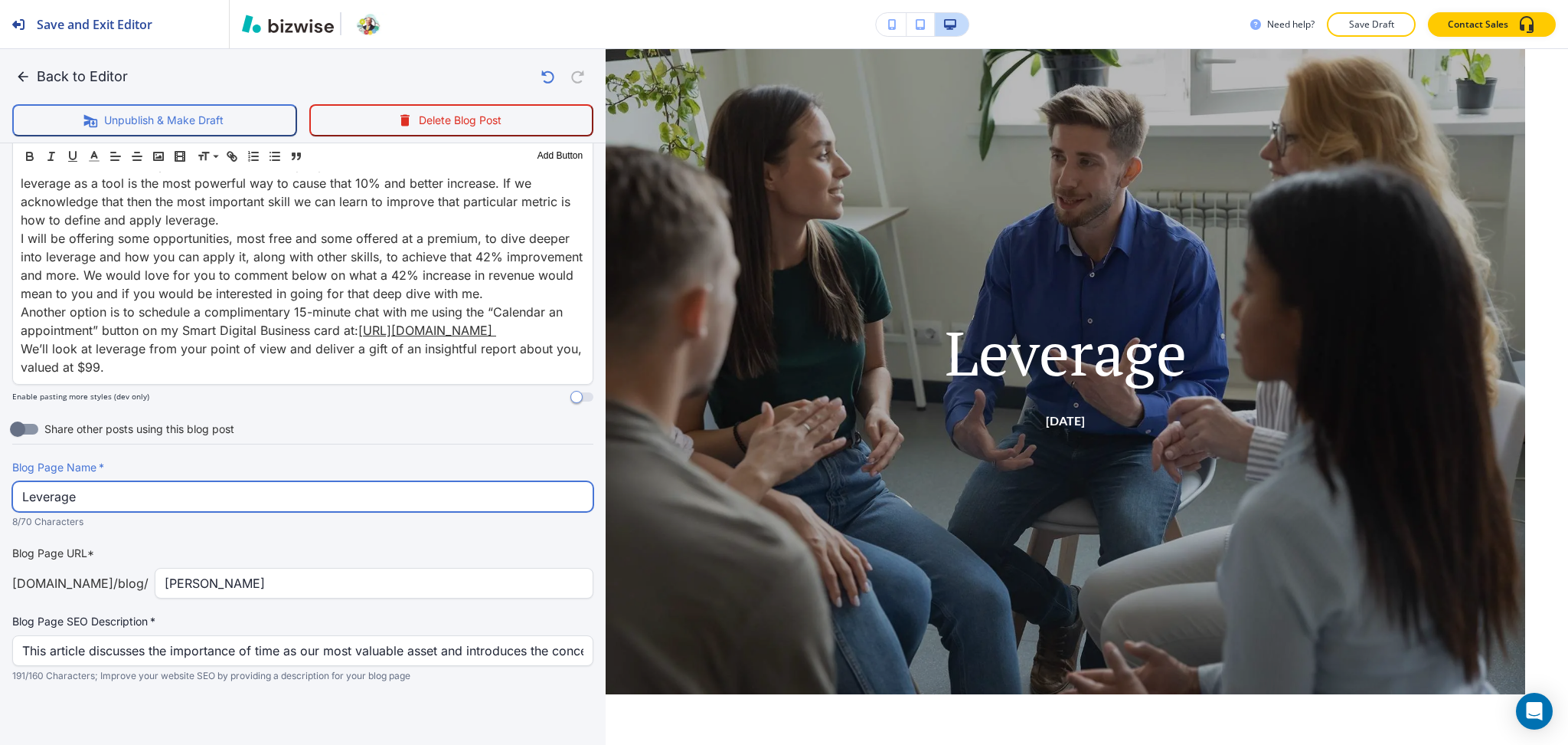
type input "Leverage"
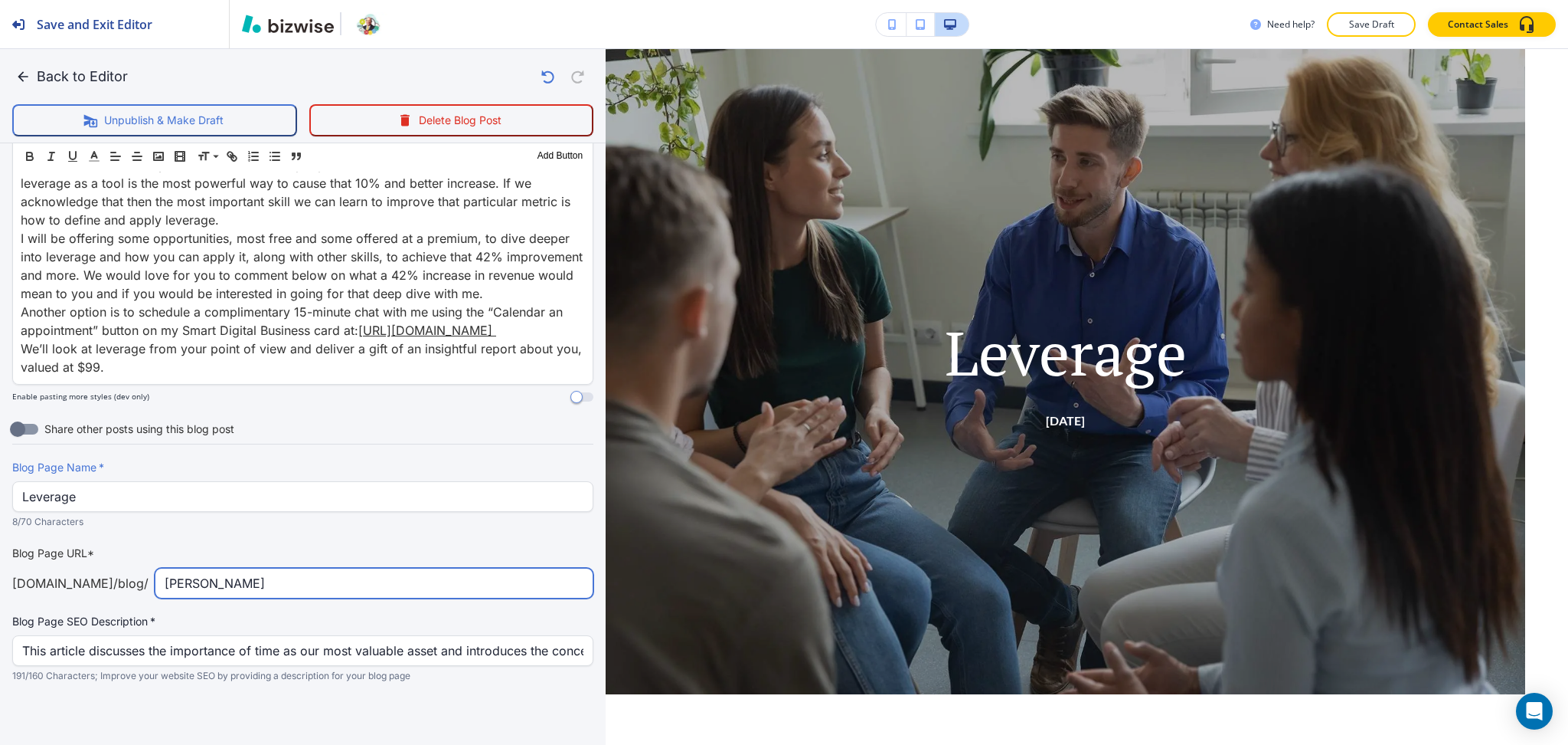
click at [165, 593] on input "everage" at bounding box center [375, 583] width 419 height 29
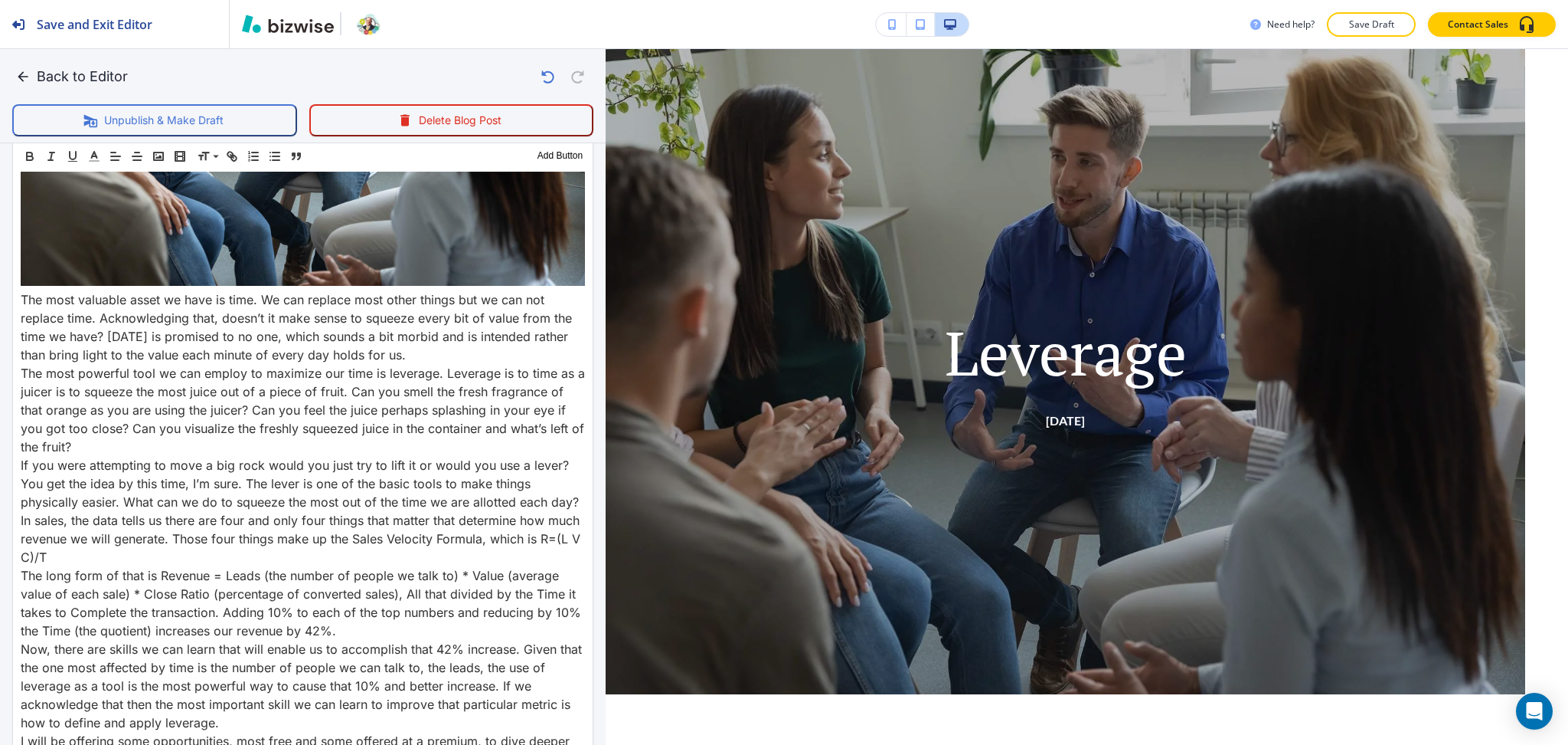
scroll to position [815, 0]
type input "leverage"
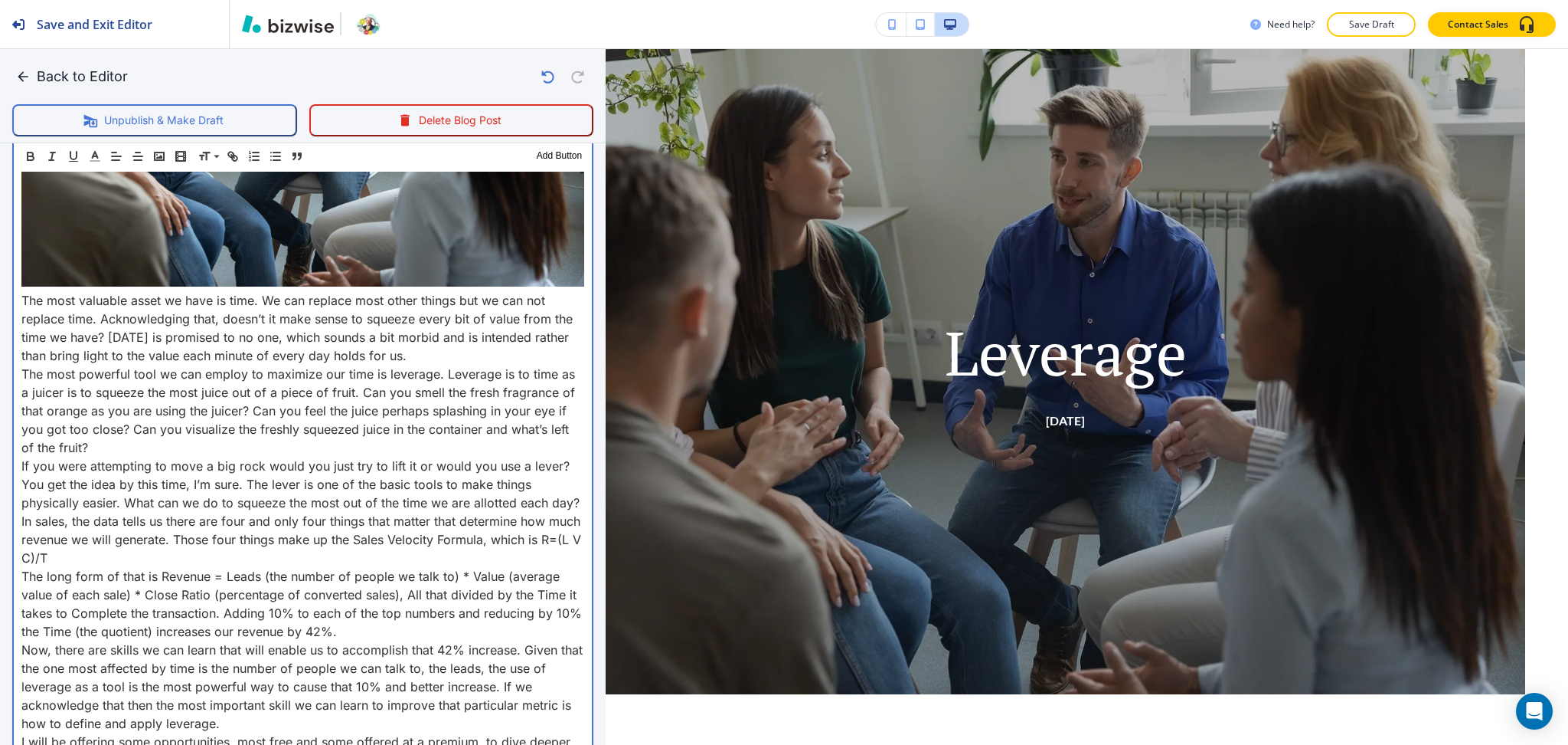
click at [21, 291] on p "The most valuable asset we have is time. We can replace most other things but w…" at bounding box center [303, 328] width 563 height 74
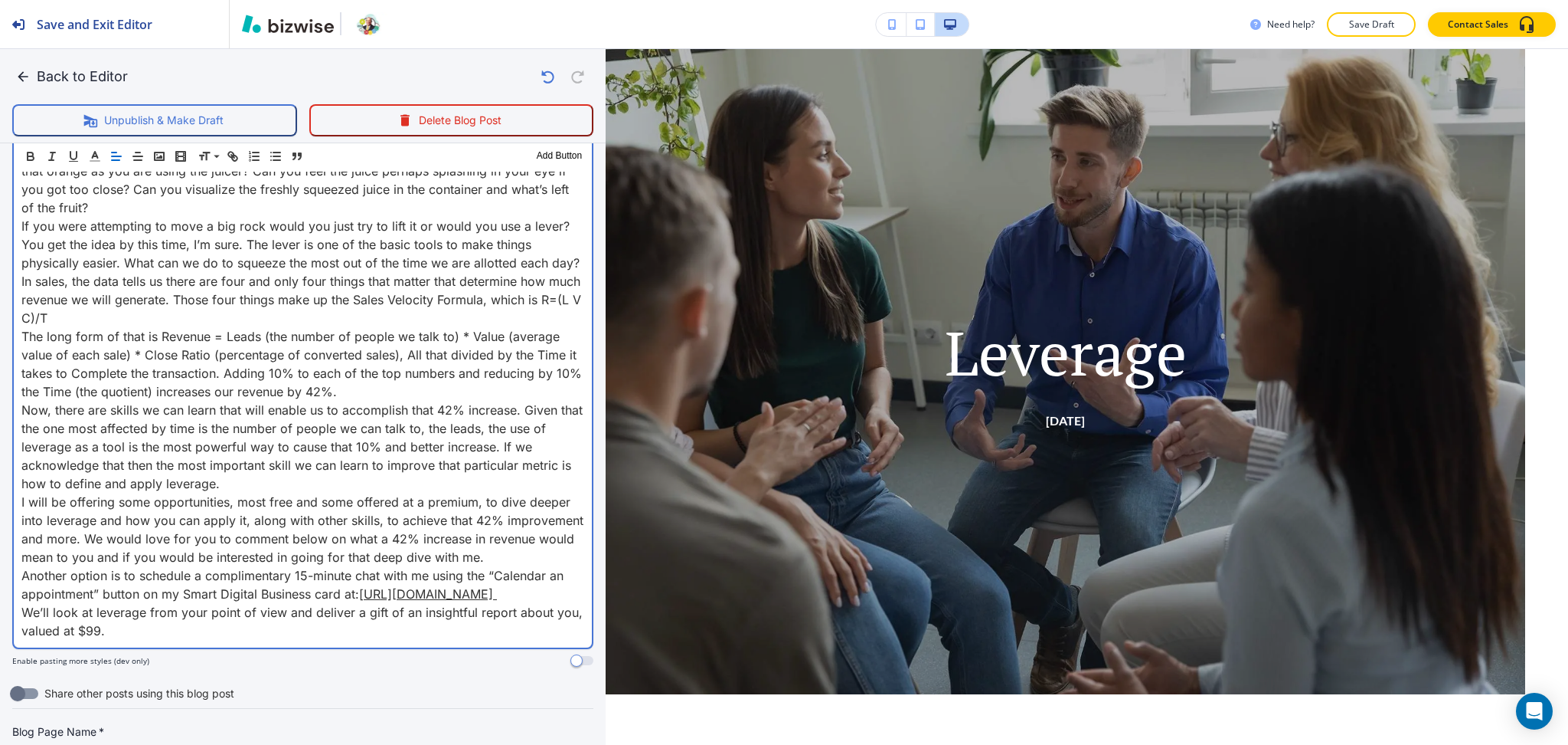
scroll to position [266, 0]
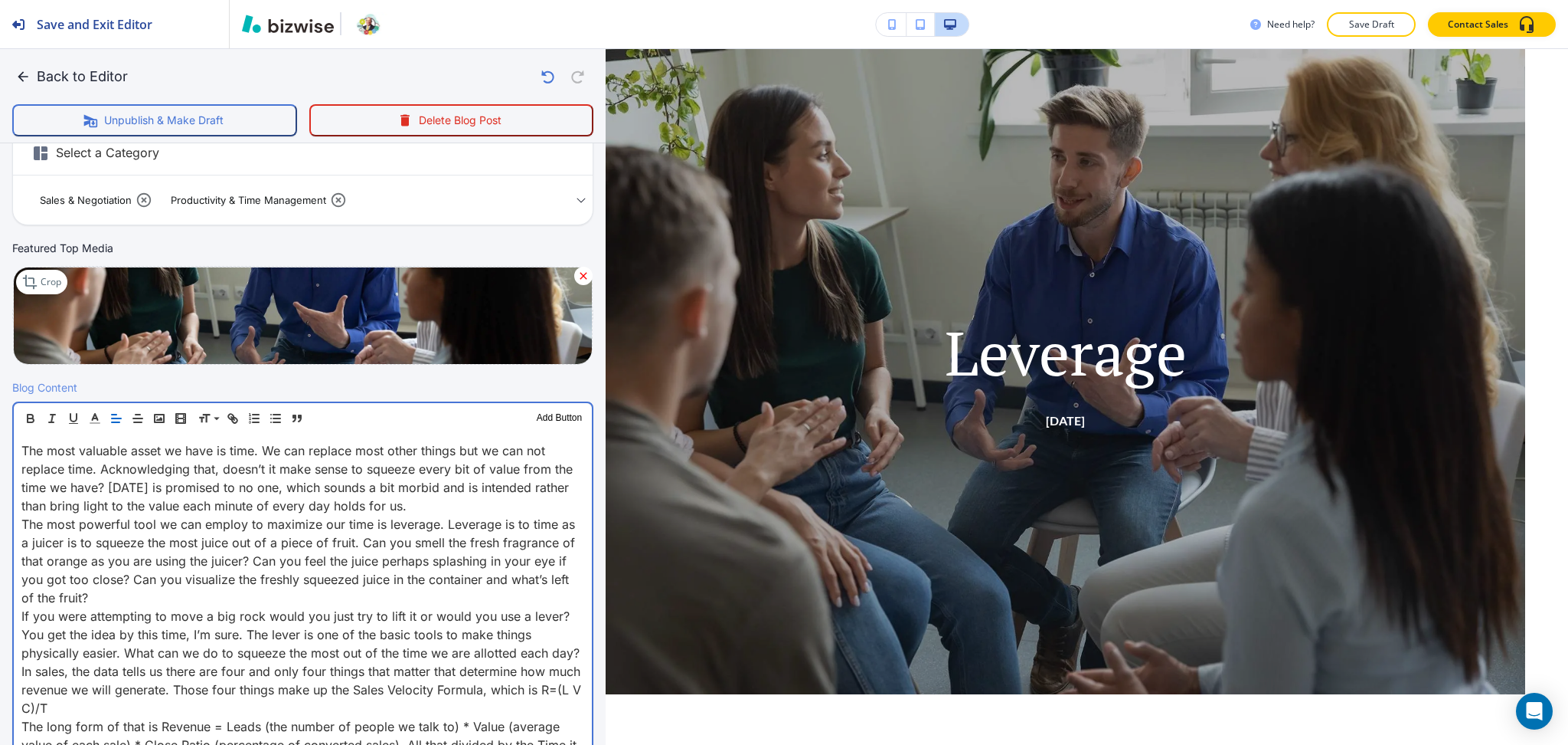
click at [457, 500] on p "The most valuable asset we have is time. We can replace most other things but w…" at bounding box center [303, 478] width 563 height 74
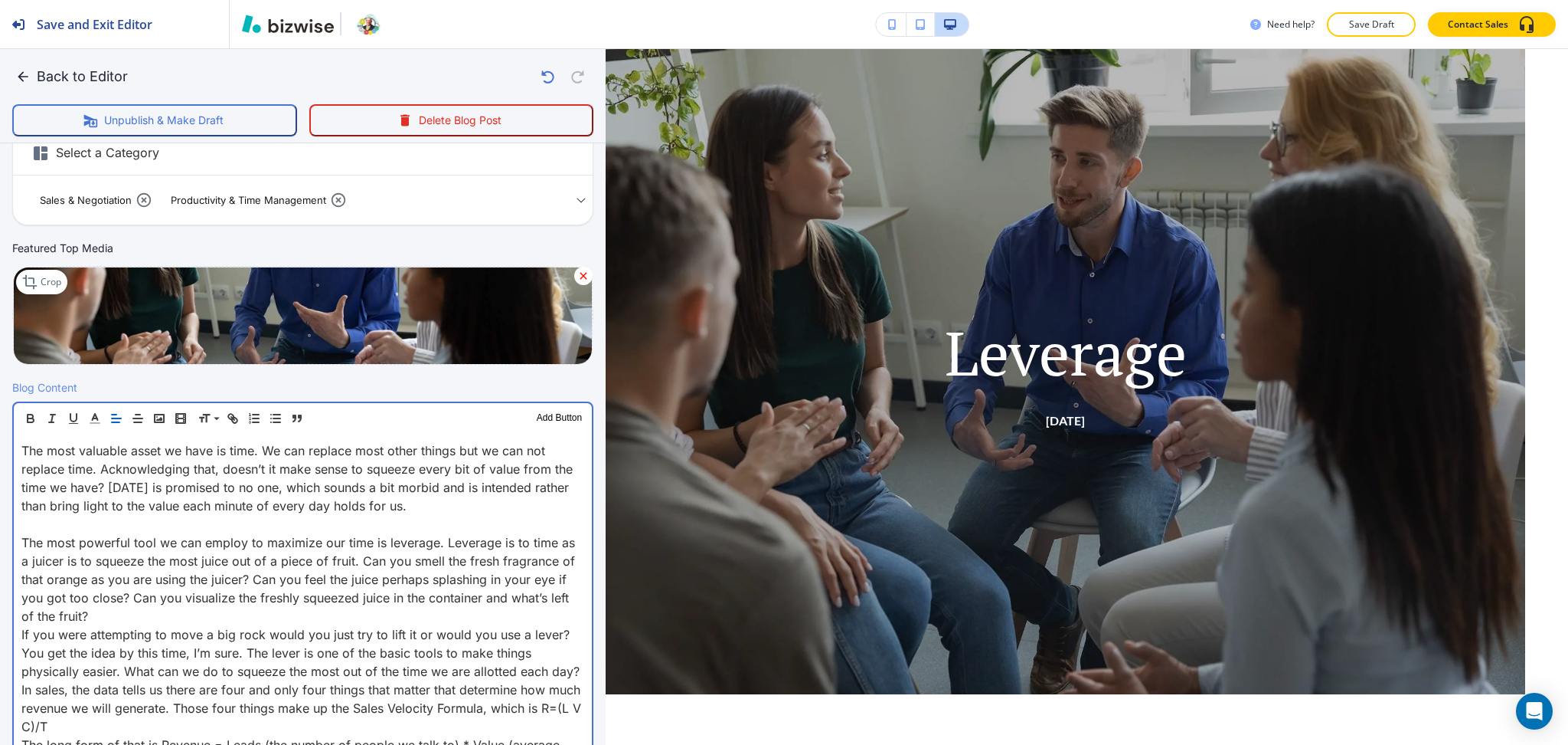
click at [311, 614] on p "The most powerful tool we can employ to maximize our time is leverage. Leverage…" at bounding box center [303, 578] width 563 height 92
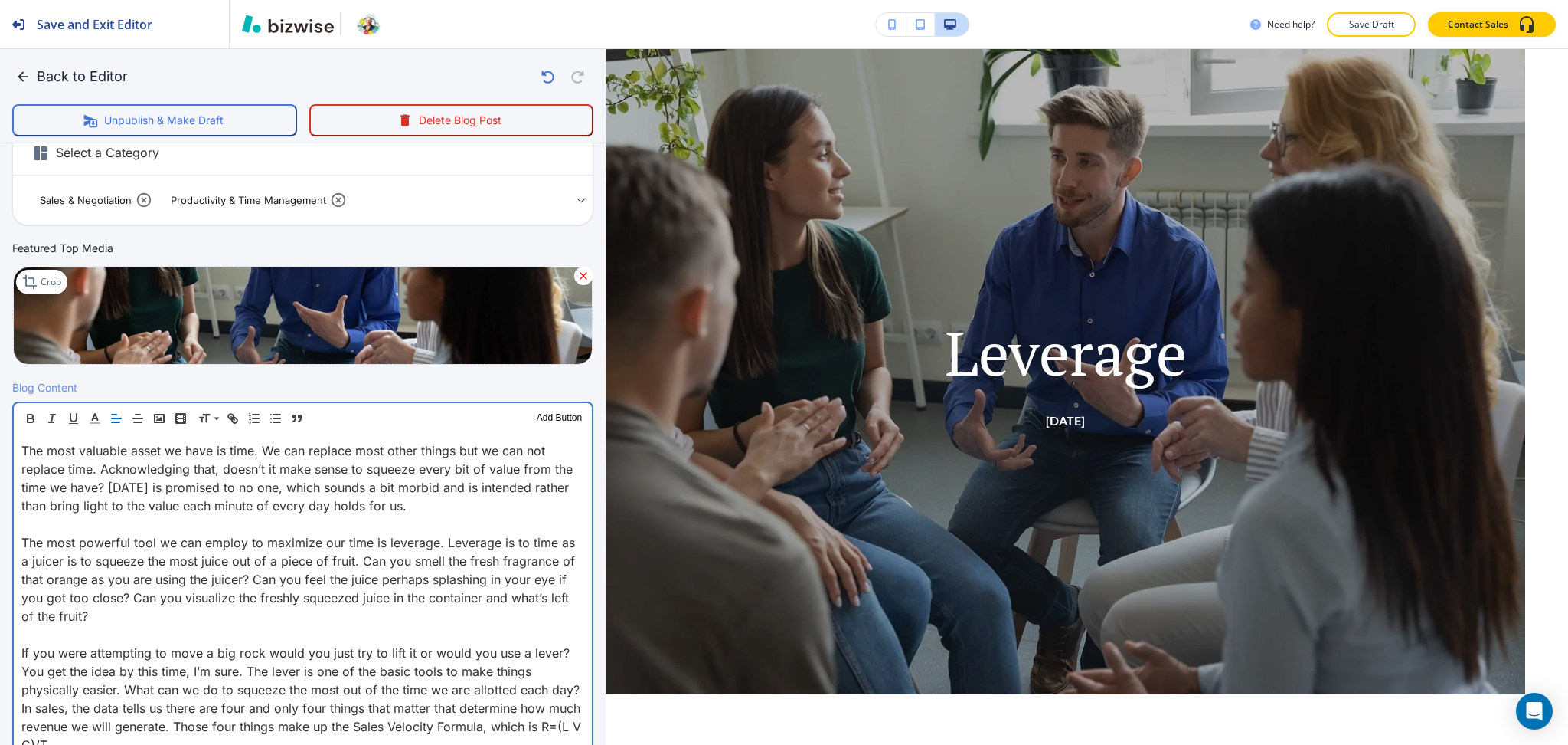
click at [215, 699] on p "If you were attempting to move a big rock would you just try to lift it or woul…" at bounding box center [303, 671] width 563 height 55
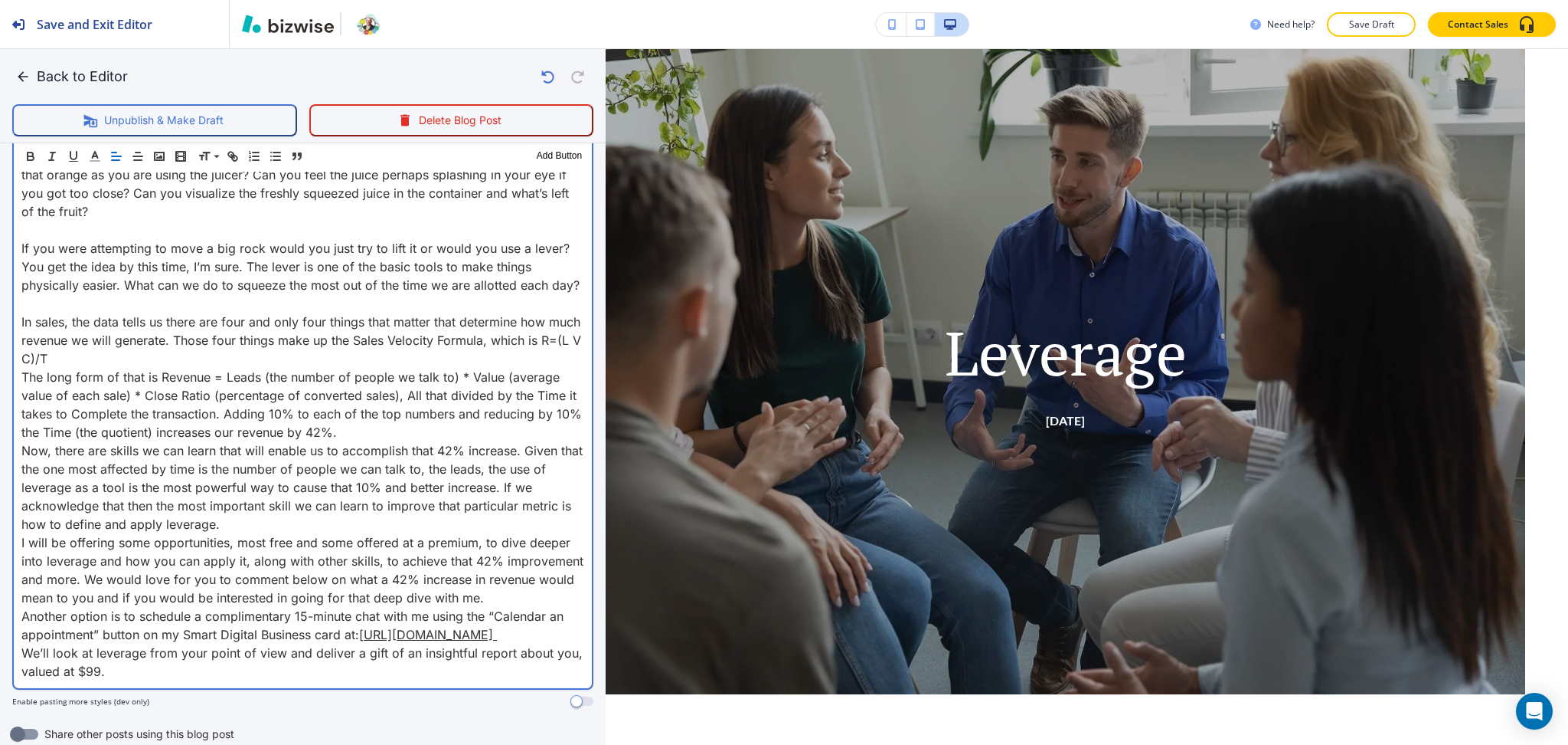
scroll to position [672, 0]
click at [373, 440] on p "The long form of that is Revenue = Leads (the number of people we talk to) * Va…" at bounding box center [303, 403] width 563 height 74
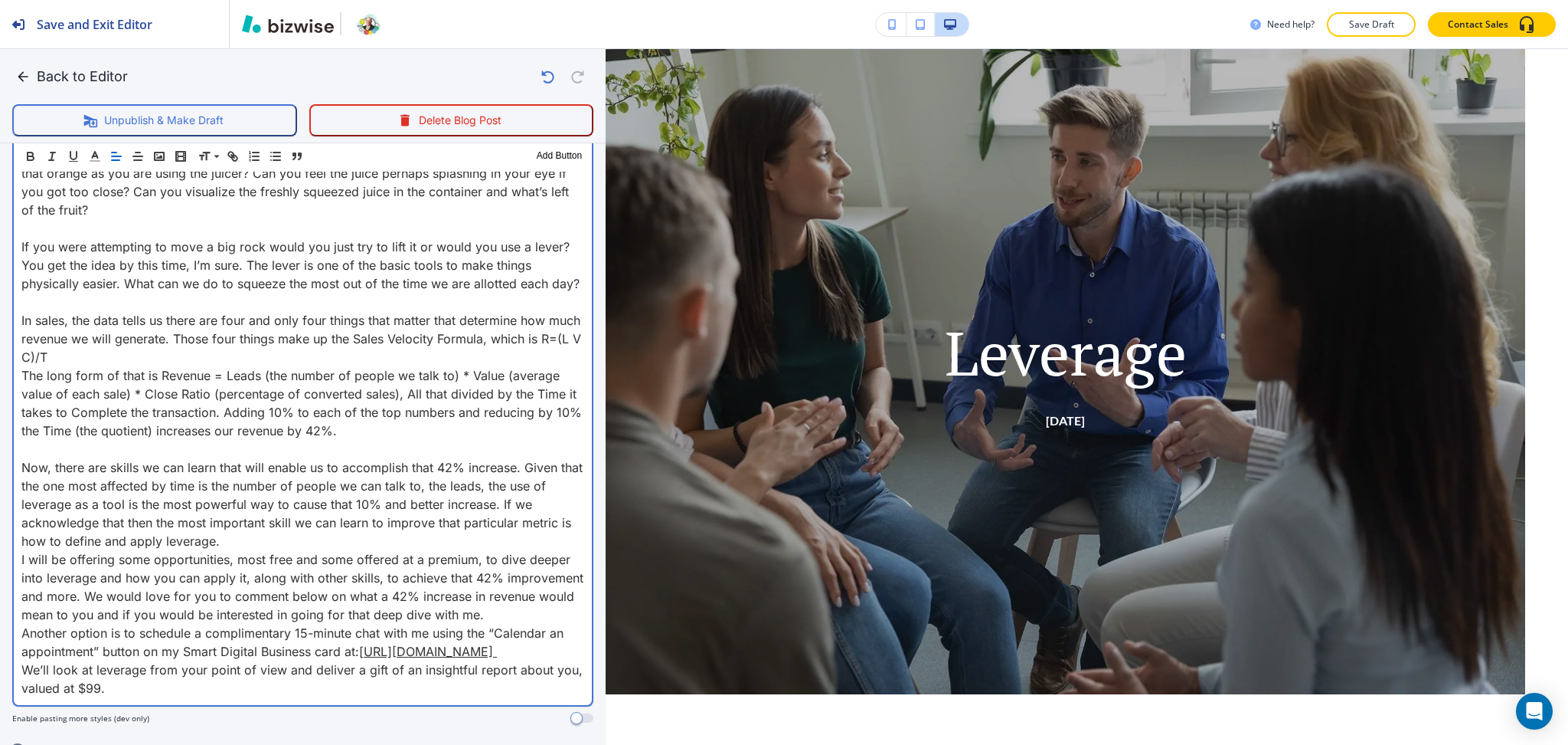
click at [347, 545] on p "Now, there are skills we can learn that will enable us to accomplish that 42% i…" at bounding box center [303, 504] width 563 height 92
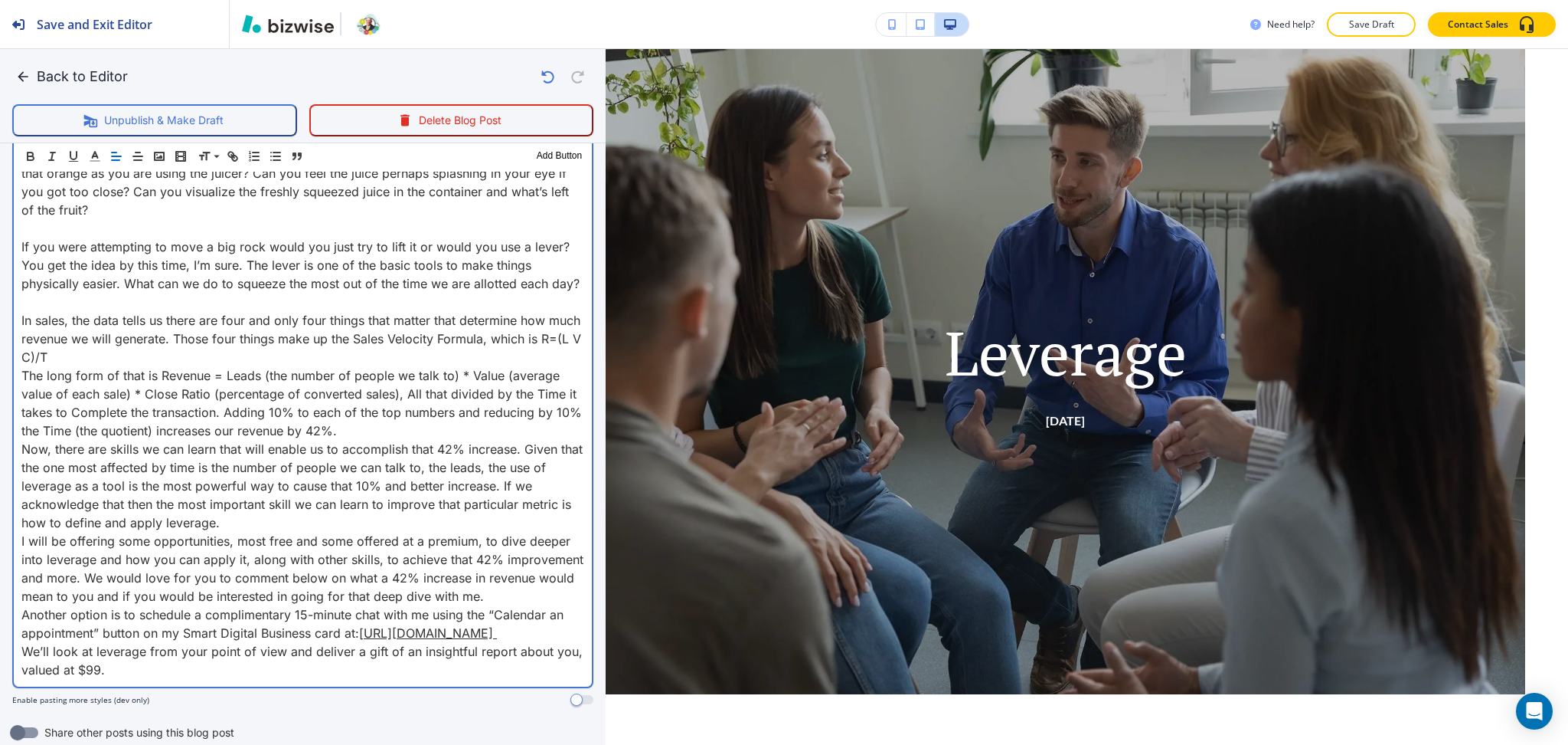
click at [343, 532] on p "Now, there are skills we can learn that will enable us to accomplish that 42% i…" at bounding box center [303, 485] width 563 height 92
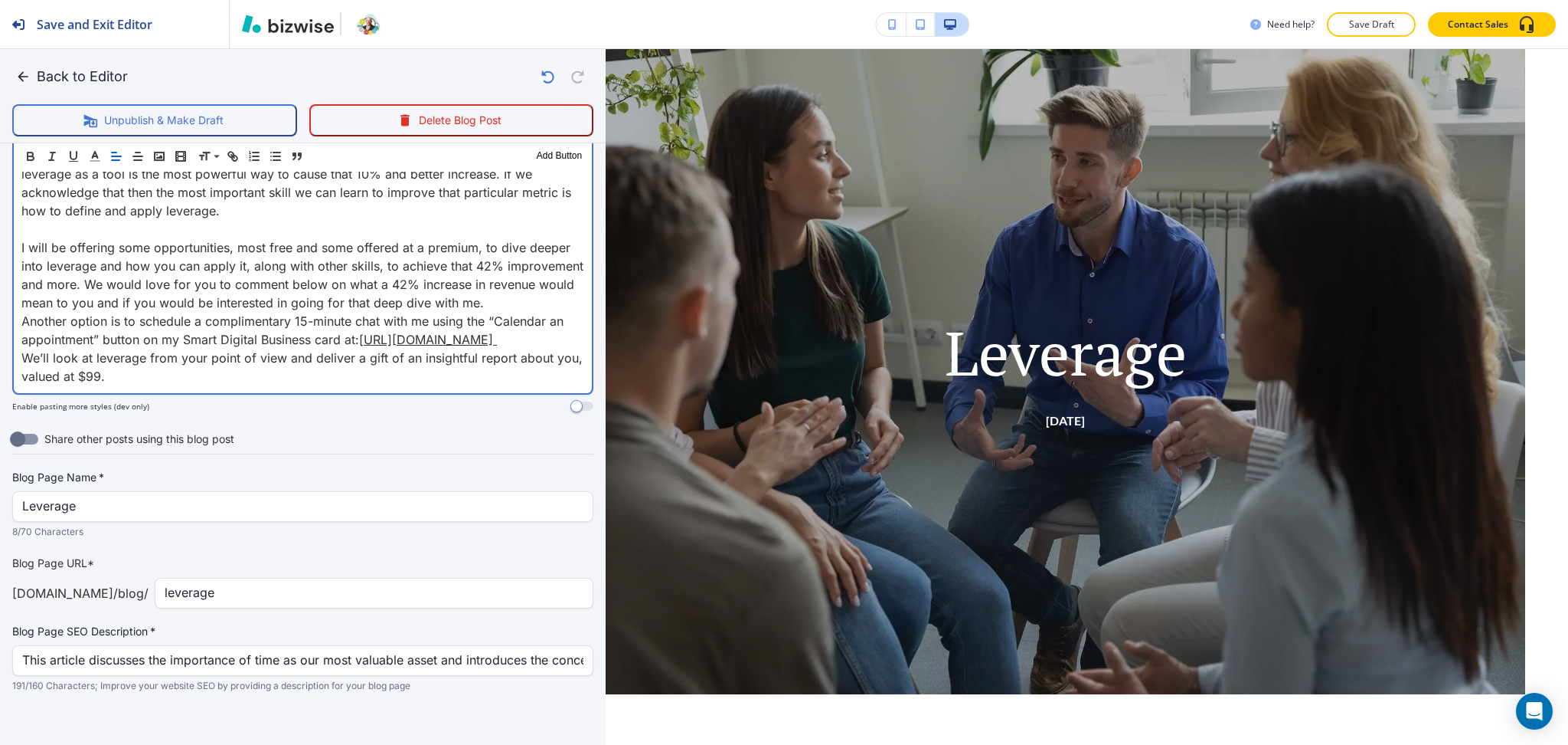
scroll to position [1009, 0]
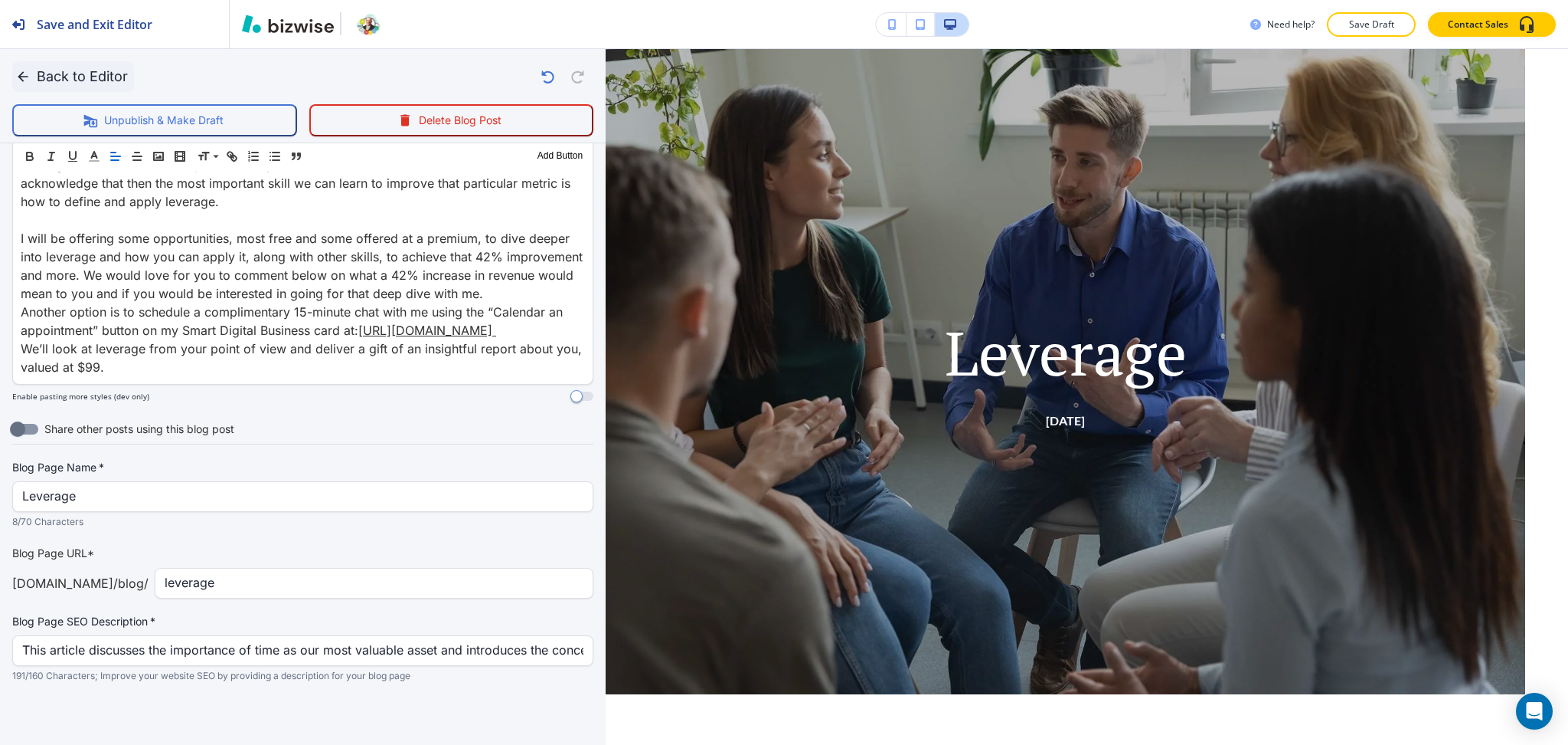
click at [65, 77] on button "Back to Editor" at bounding box center [74, 76] width 122 height 31
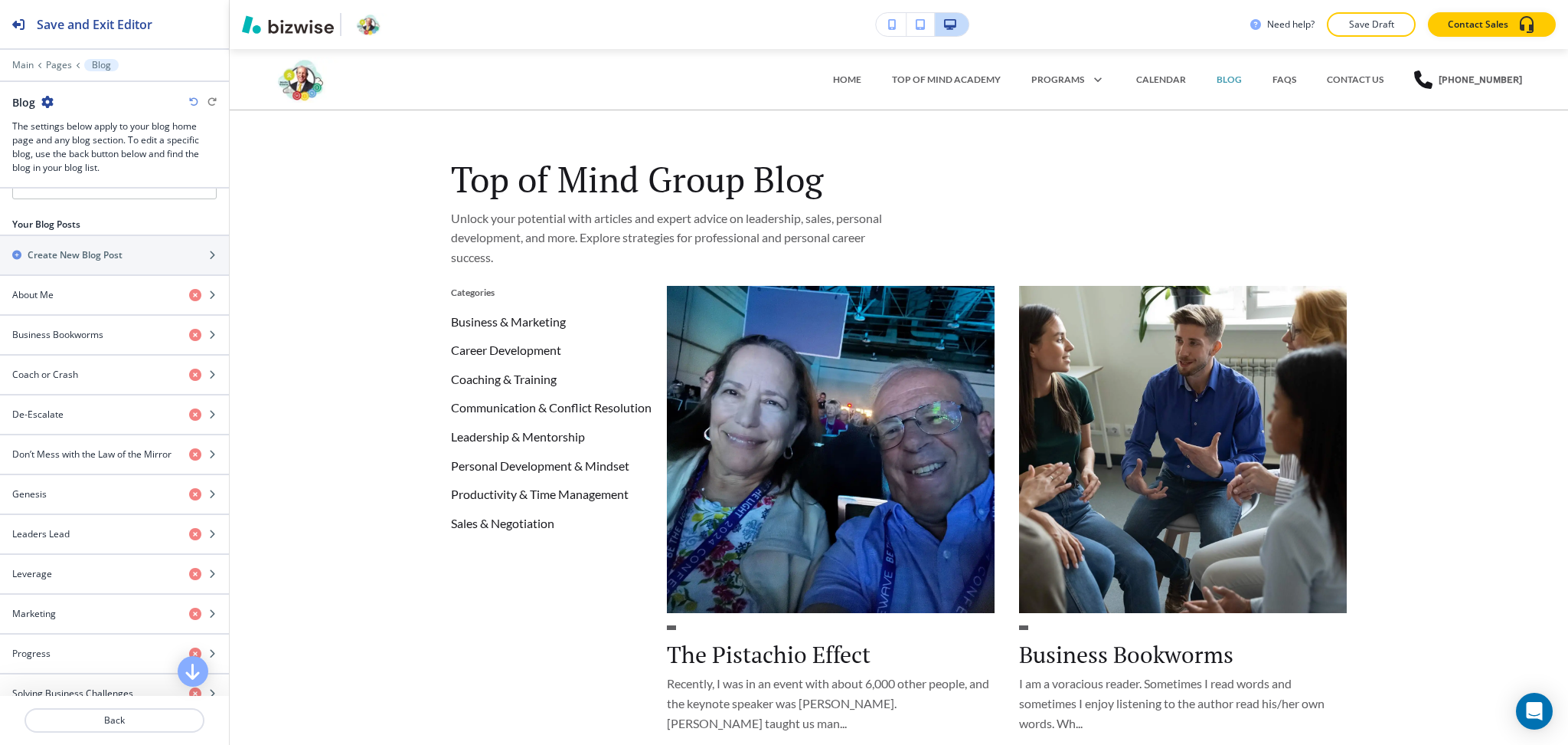
drag, startPoint x: 1344, startPoint y: 22, endPoint x: 1314, endPoint y: 66, distance: 53.3
click at [1344, 21] on button "Save Draft" at bounding box center [1372, 24] width 89 height 24
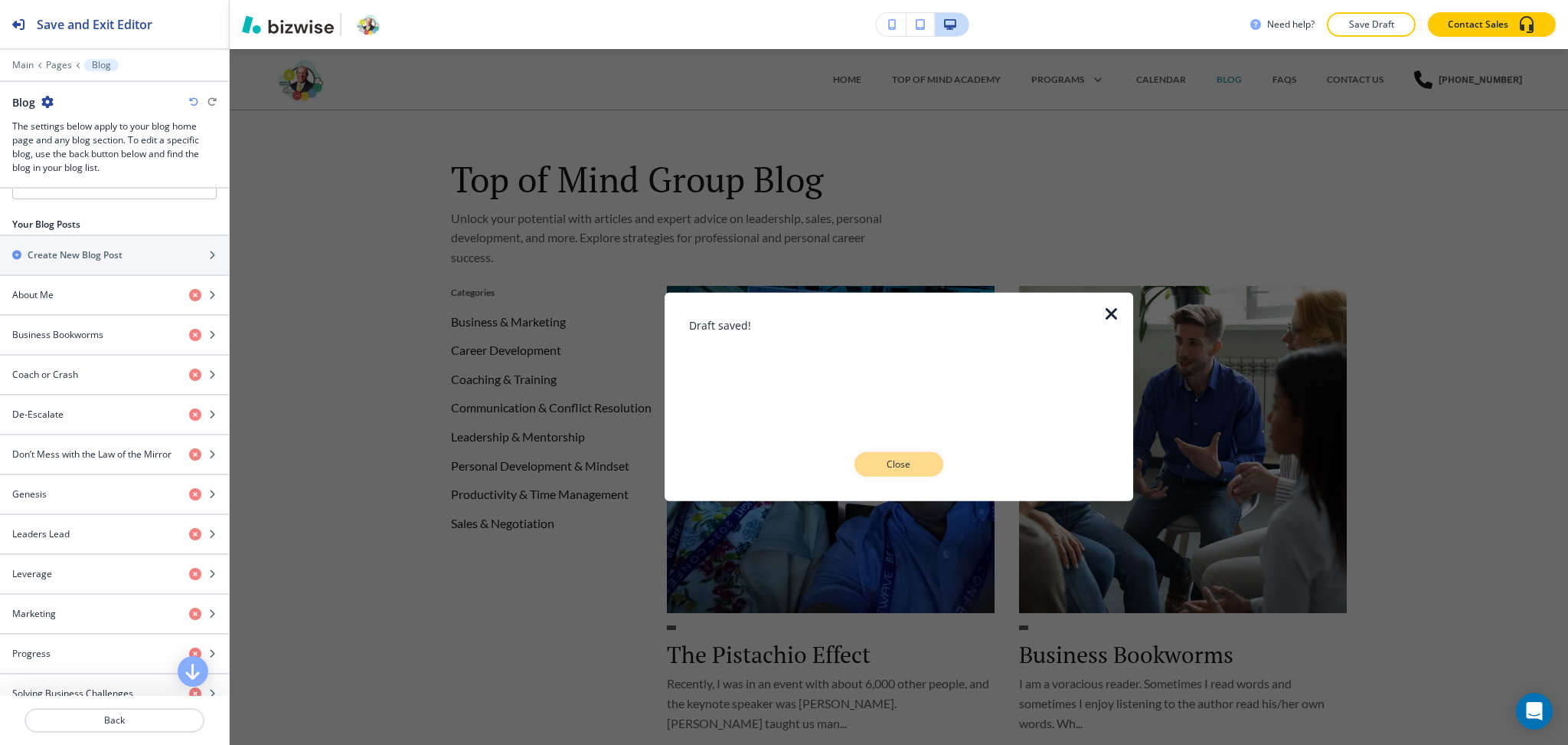
click at [889, 463] on p "Close" at bounding box center [899, 465] width 49 height 14
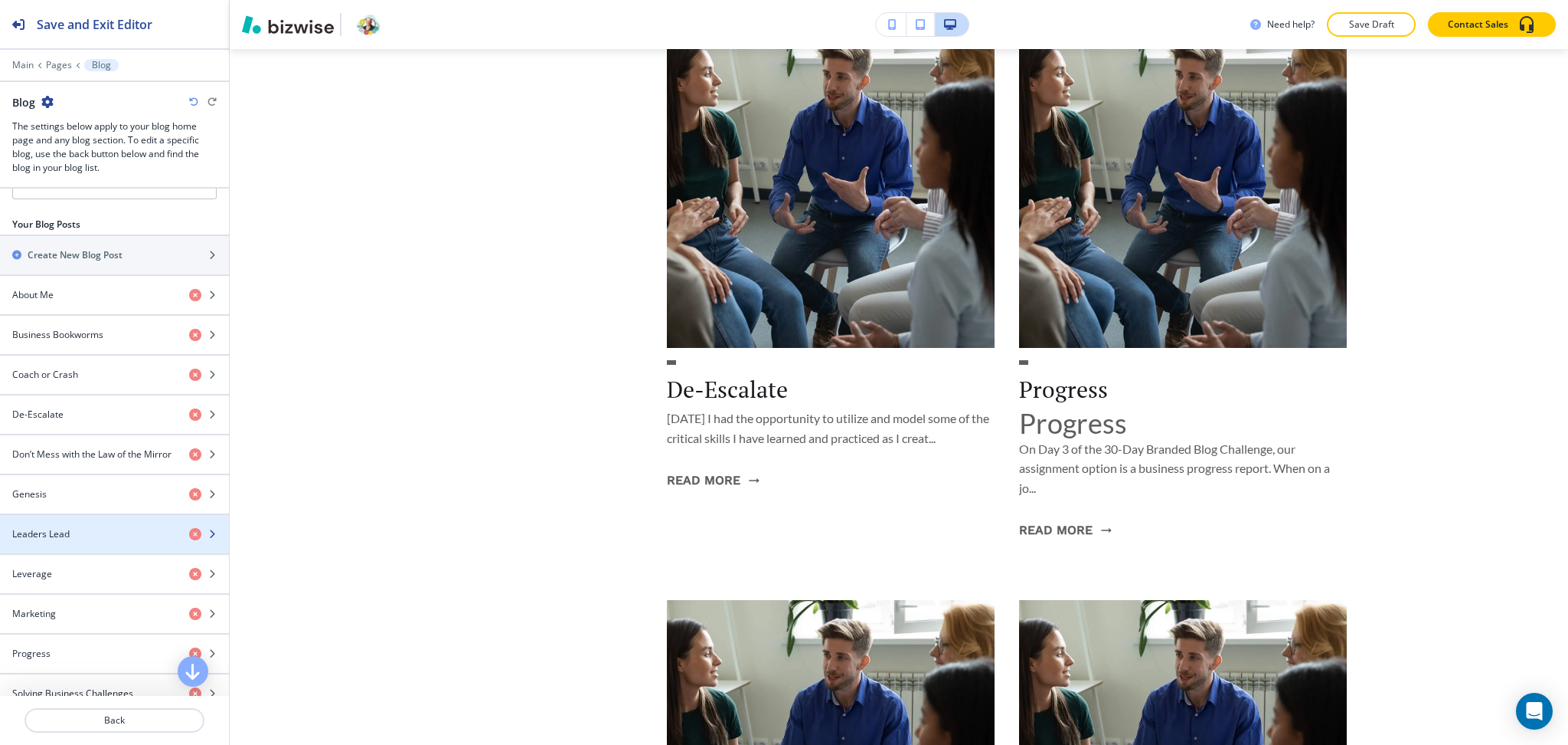
scroll to position [816, 0]
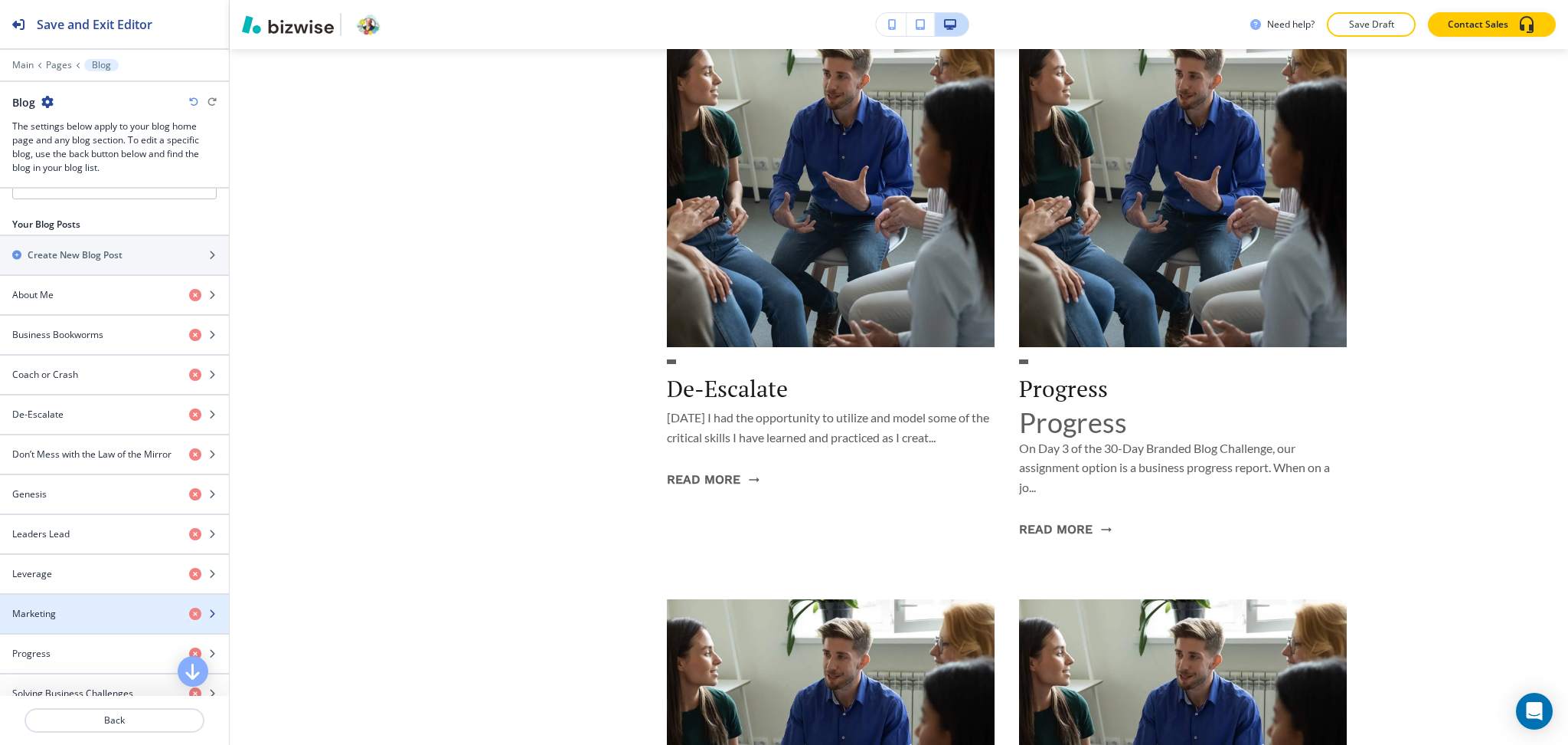
click at [74, 615] on div "Marketing" at bounding box center [88, 614] width 177 height 14
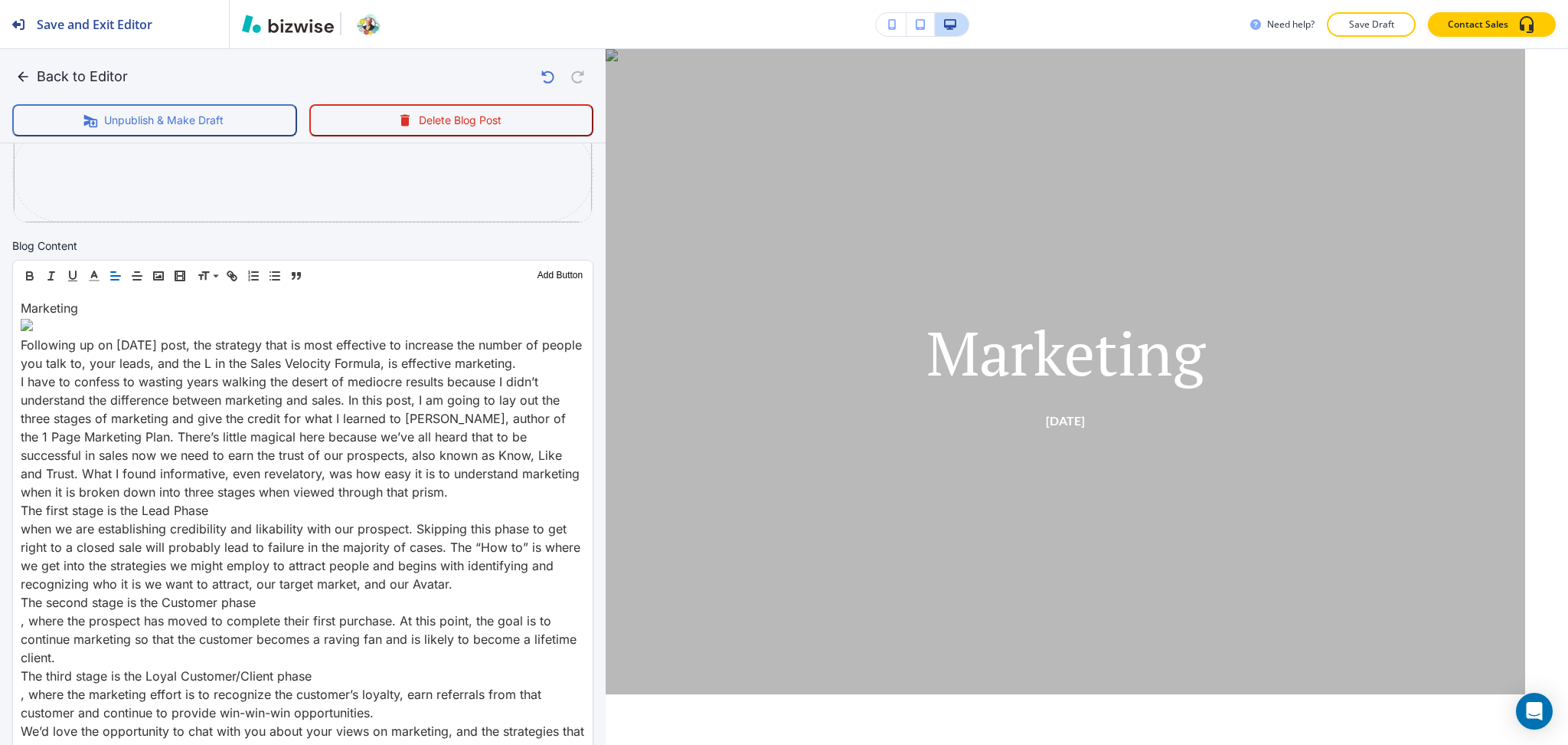
scroll to position [408, 0]
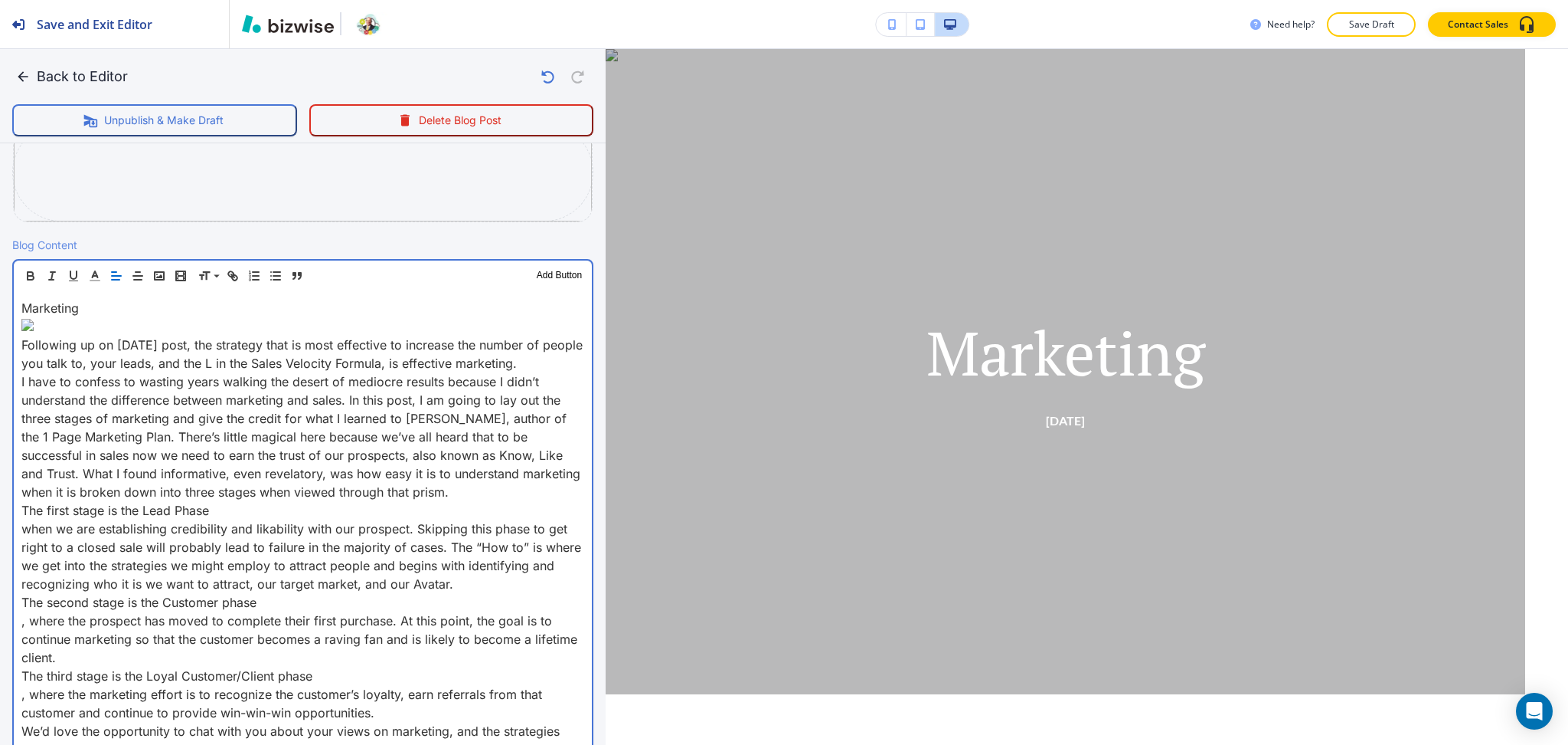
click at [19, 335] on div "Marketing Following up on yesterday’s post, the strategy that is most effective…" at bounding box center [303, 574] width 578 height 567
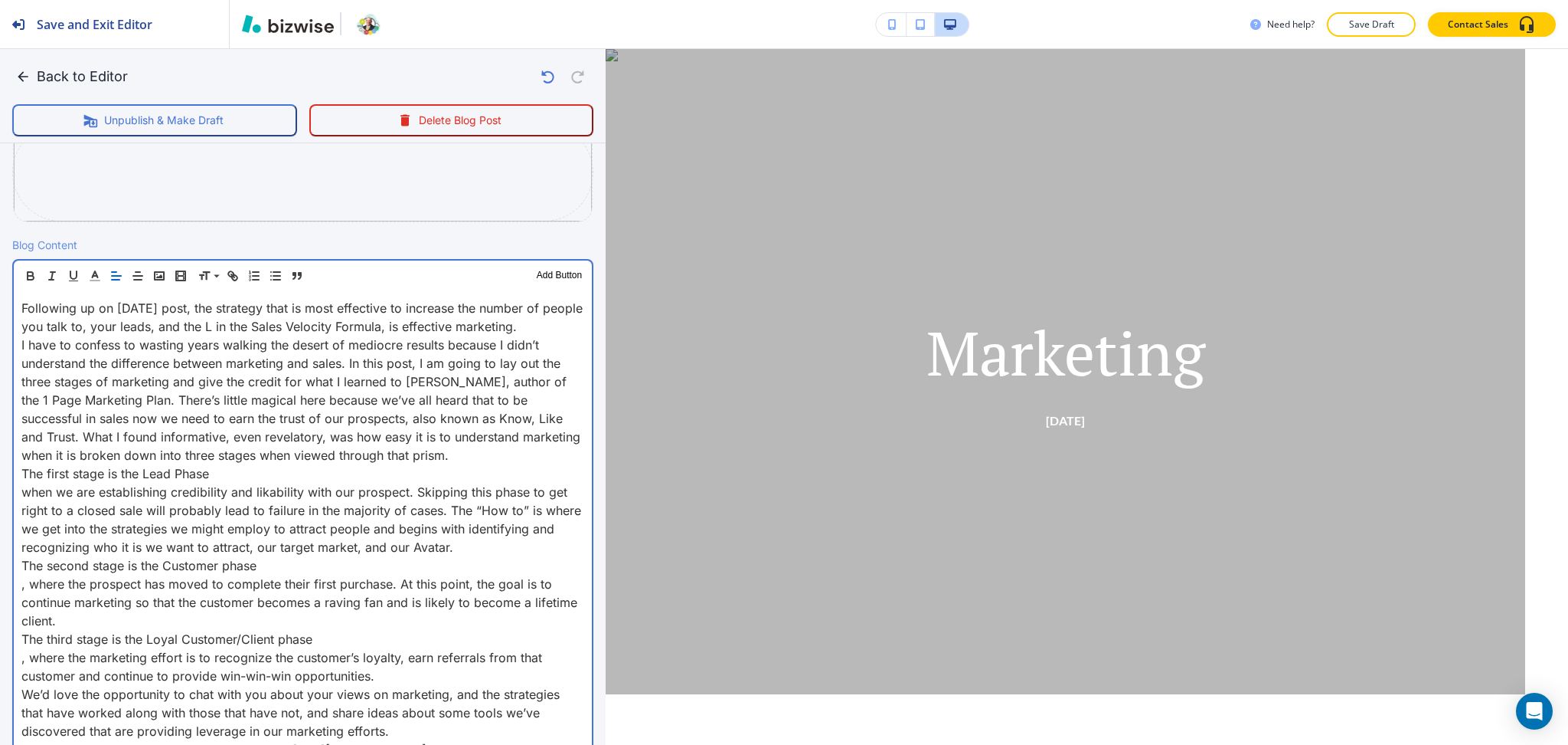
scroll to position [372, 0]
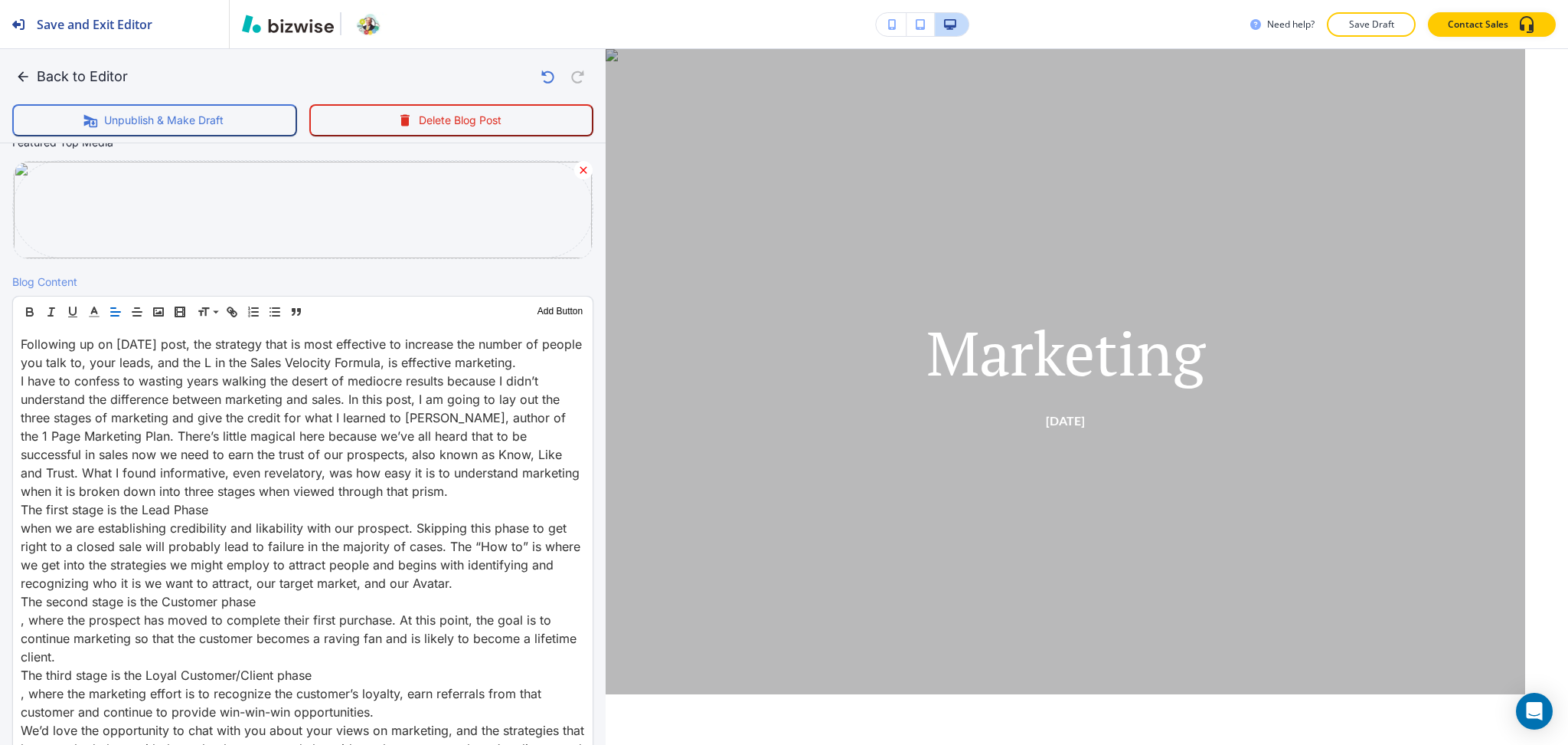
click at [577, 169] on icon at bounding box center [583, 171] width 13 height 13
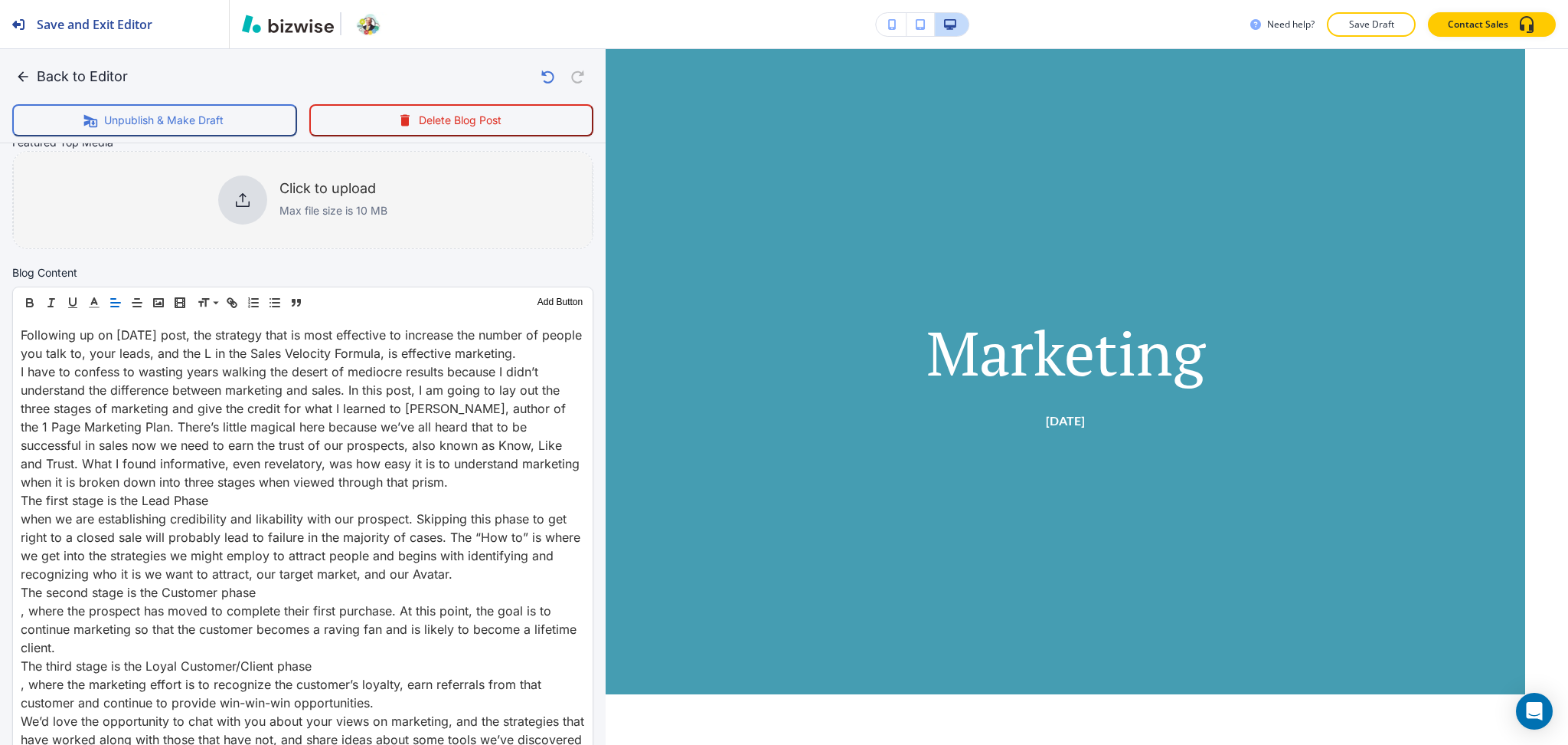
click at [234, 193] on icon at bounding box center [242, 200] width 18 height 18
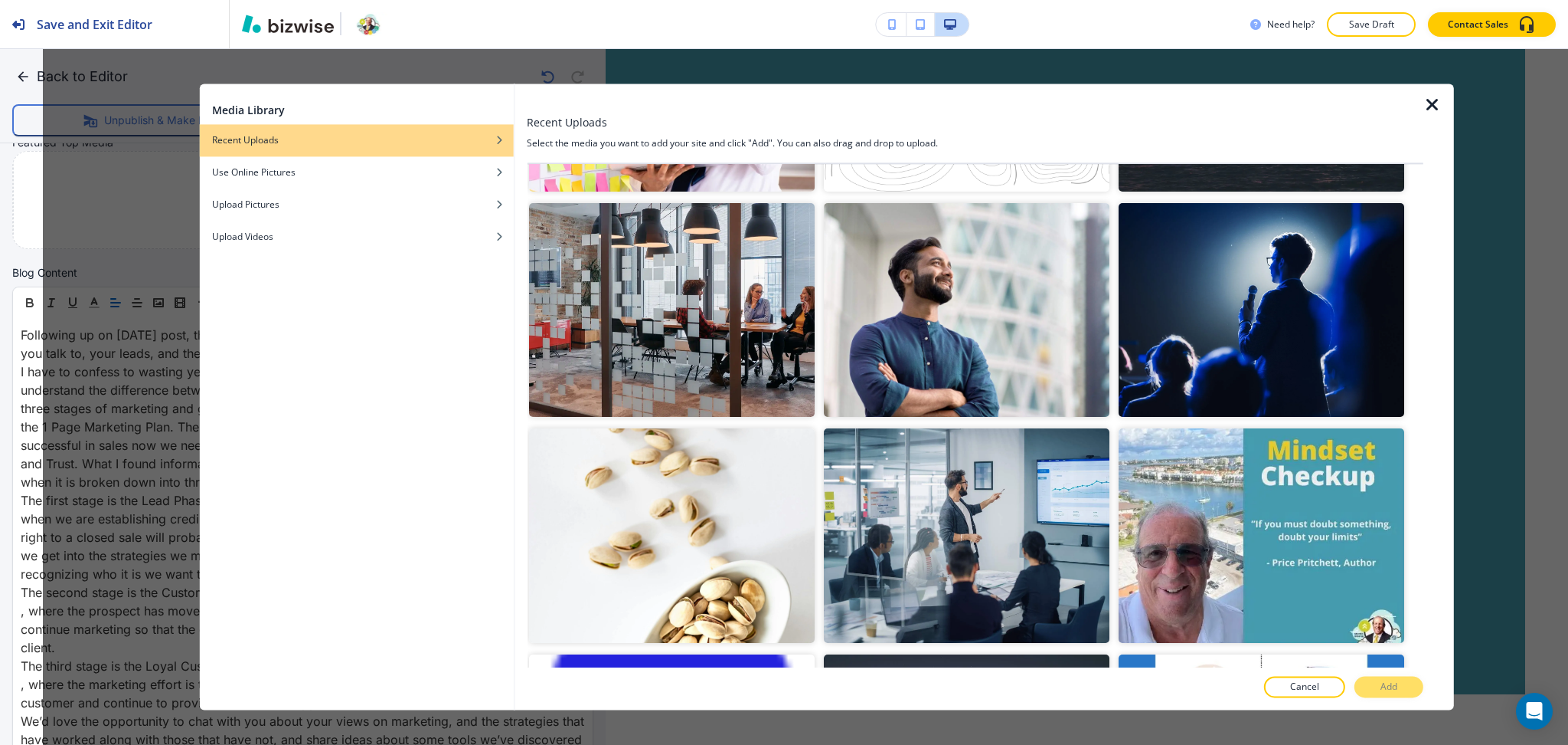
scroll to position [1328, 0]
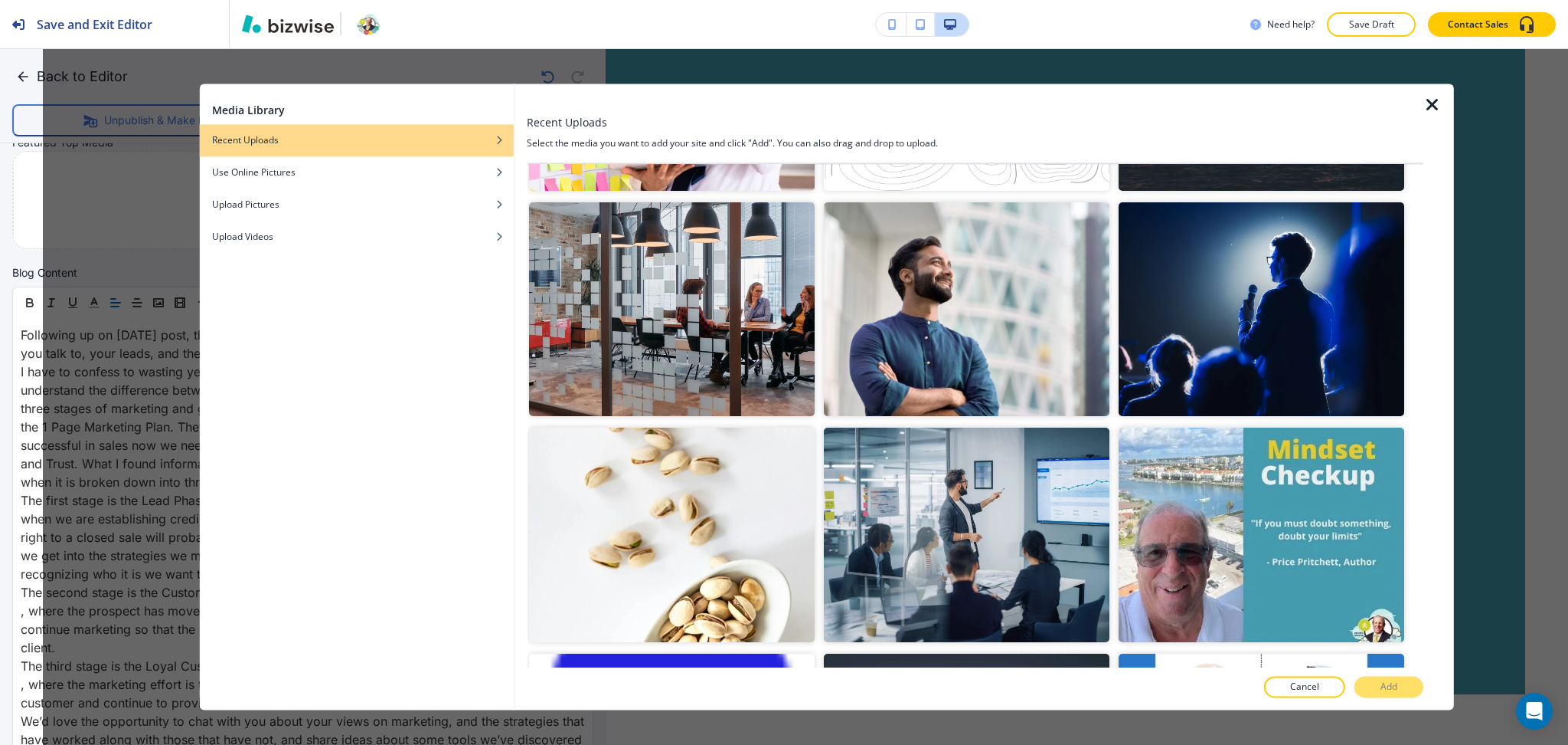
click at [1426, 110] on icon "button" at bounding box center [1432, 104] width 18 height 18
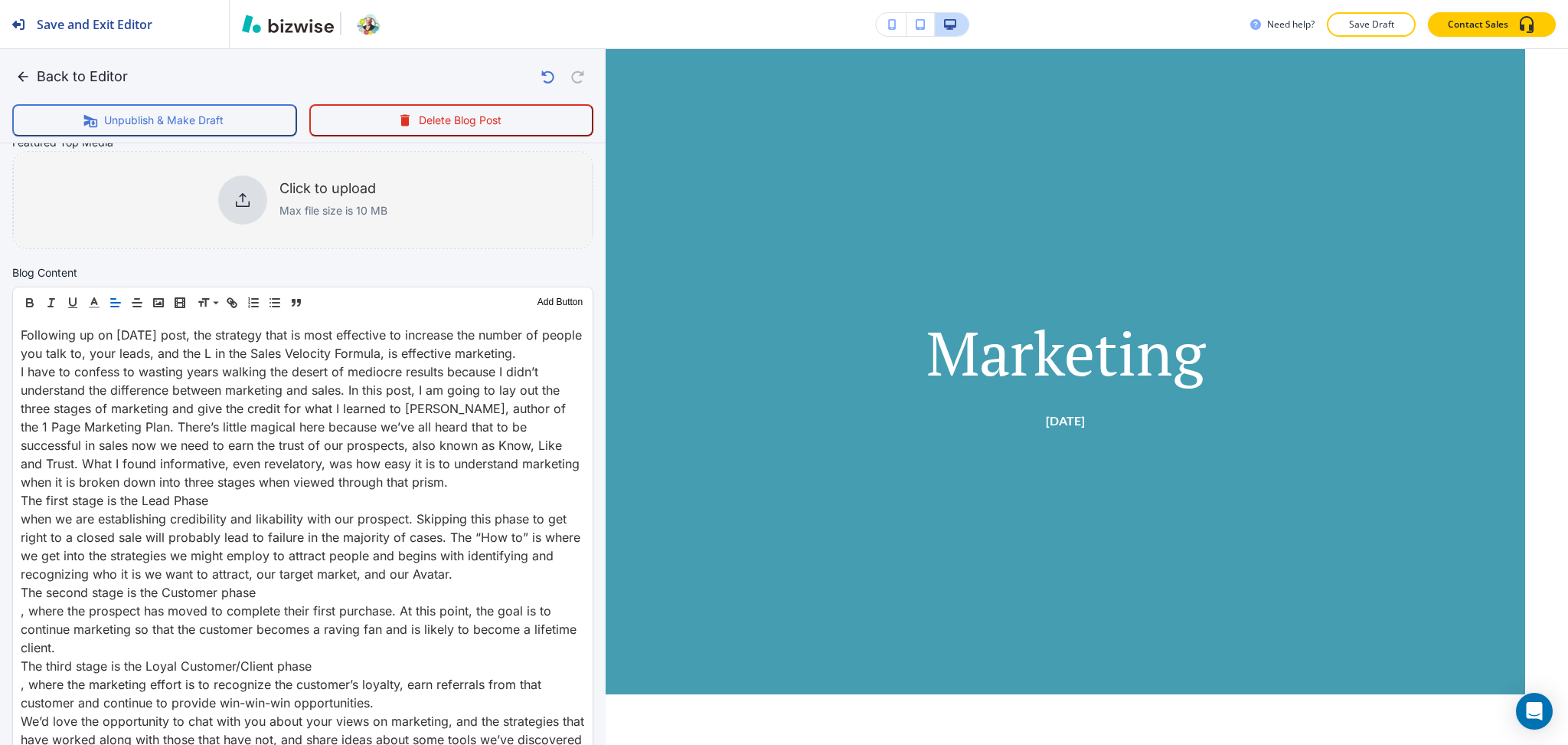
click at [231, 188] on div at bounding box center [242, 200] width 49 height 49
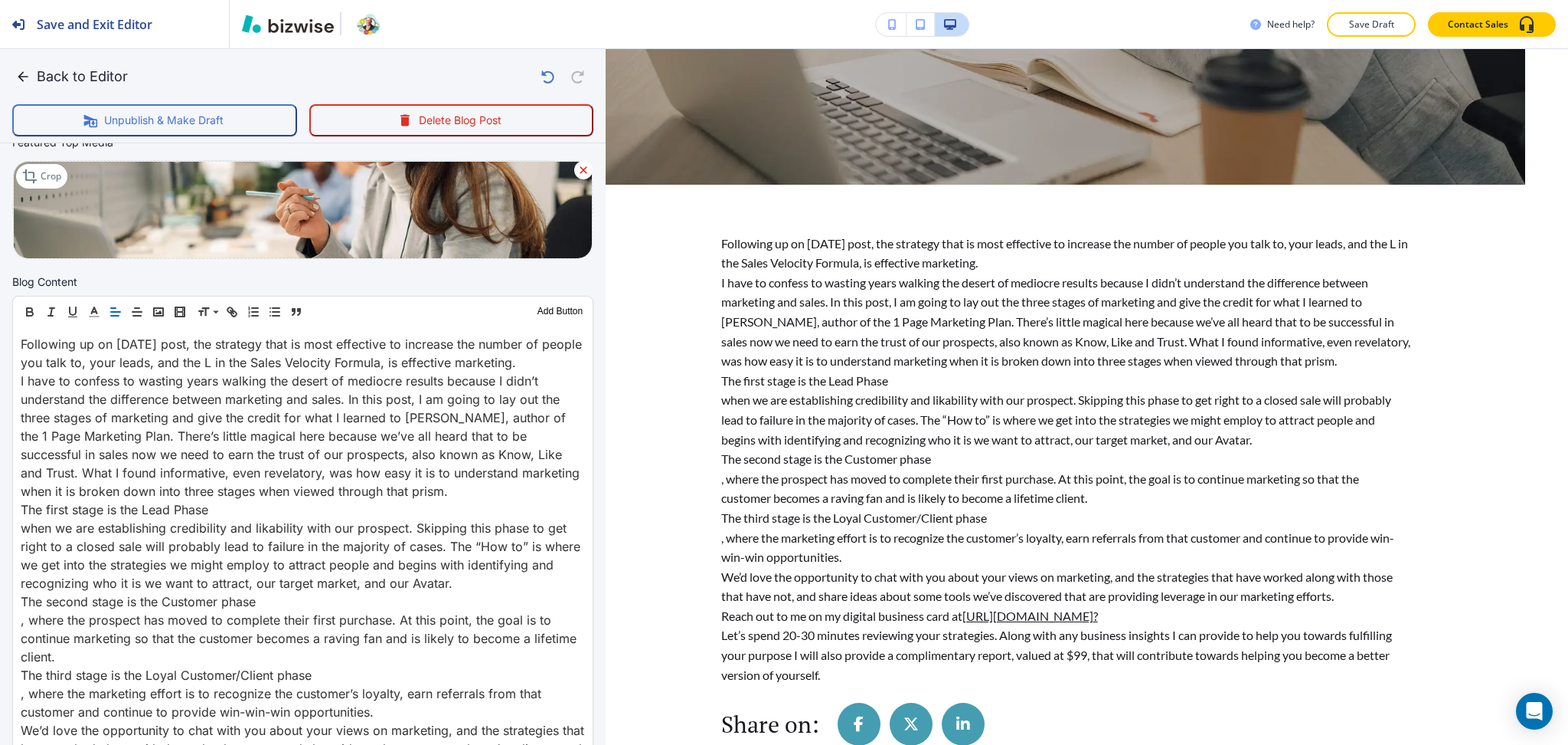
scroll to position [510, 0]
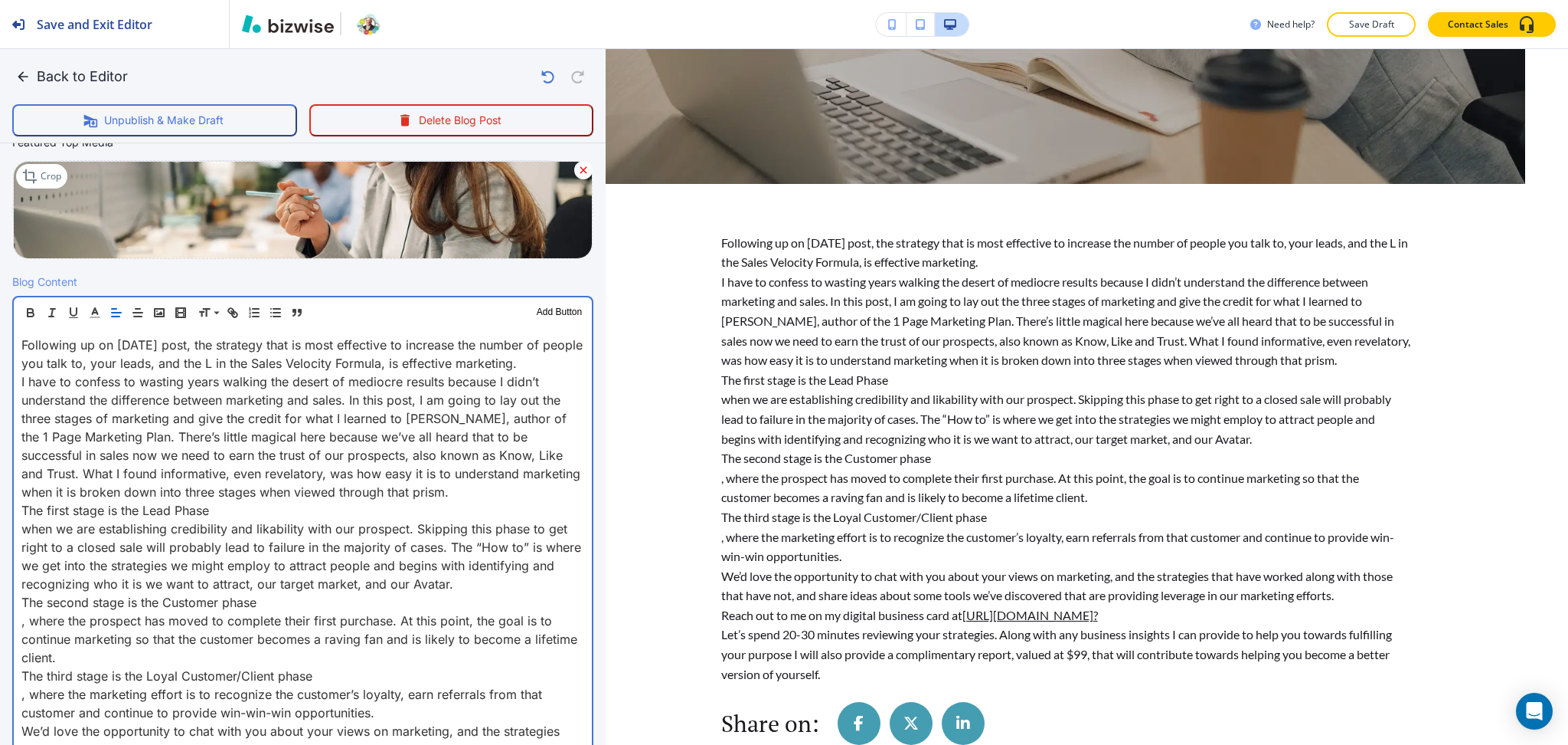
click at [323, 509] on p "The first stage is the Lead Phase" at bounding box center [303, 509] width 563 height 18
click at [447, 483] on p "I have to confess to wasting years walking the desert of mediocre results becau…" at bounding box center [303, 437] width 563 height 128
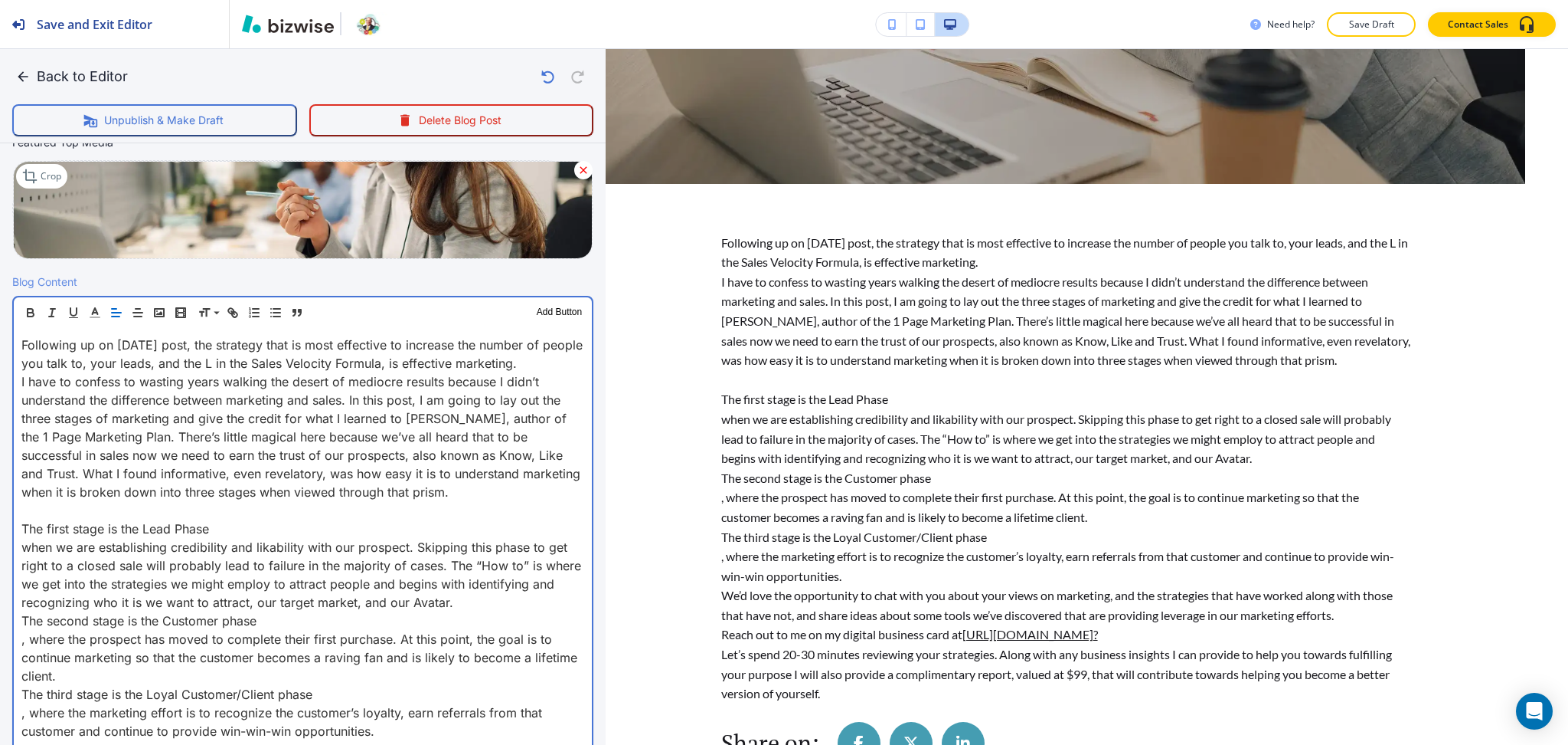
click at [478, 602] on p "when we are establishing credibility and likability with our prospect. Skipping…" at bounding box center [303, 574] width 563 height 74
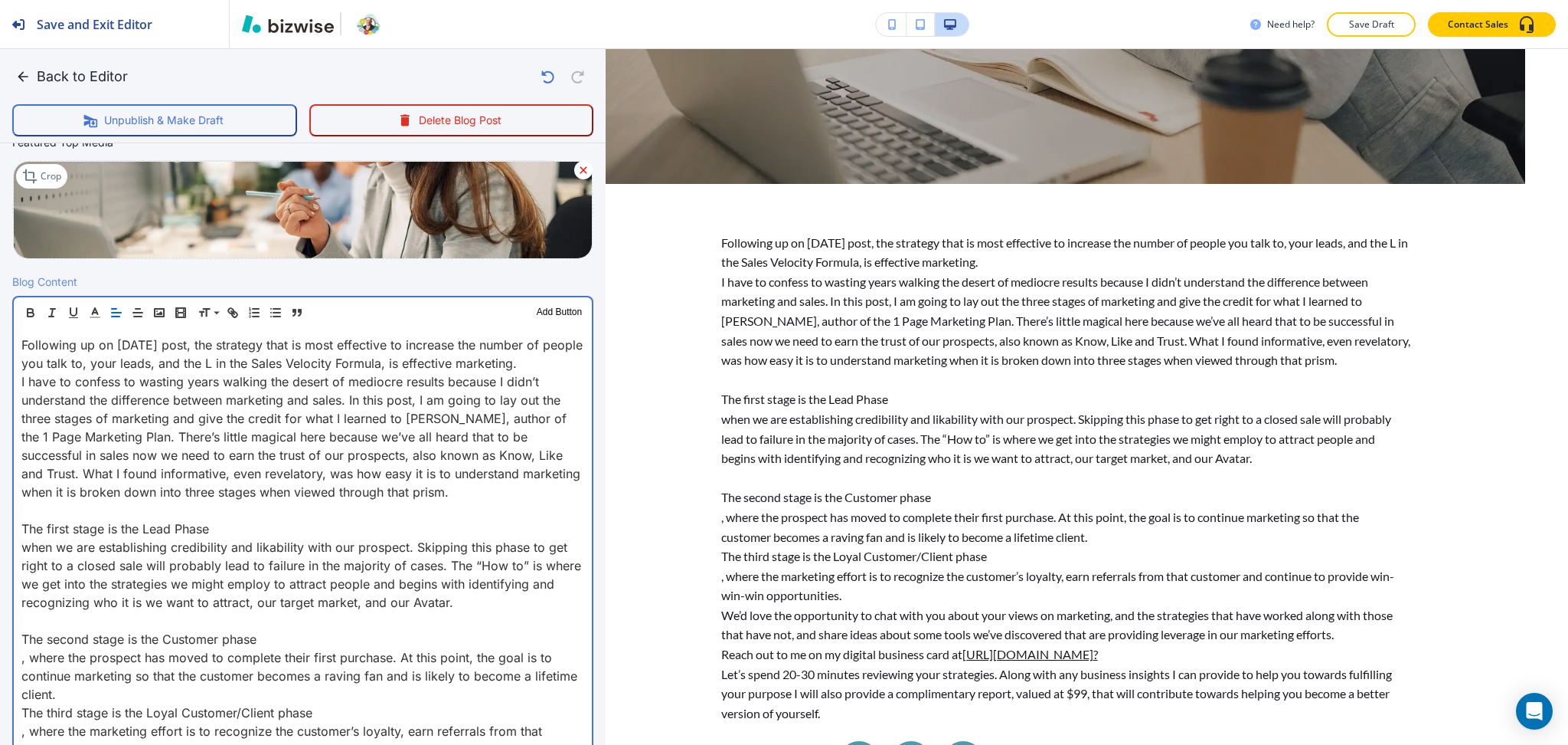
click at [311, 699] on p ", where the prospect has moved to complete their first purchase. At this point,…" at bounding box center [303, 675] width 563 height 55
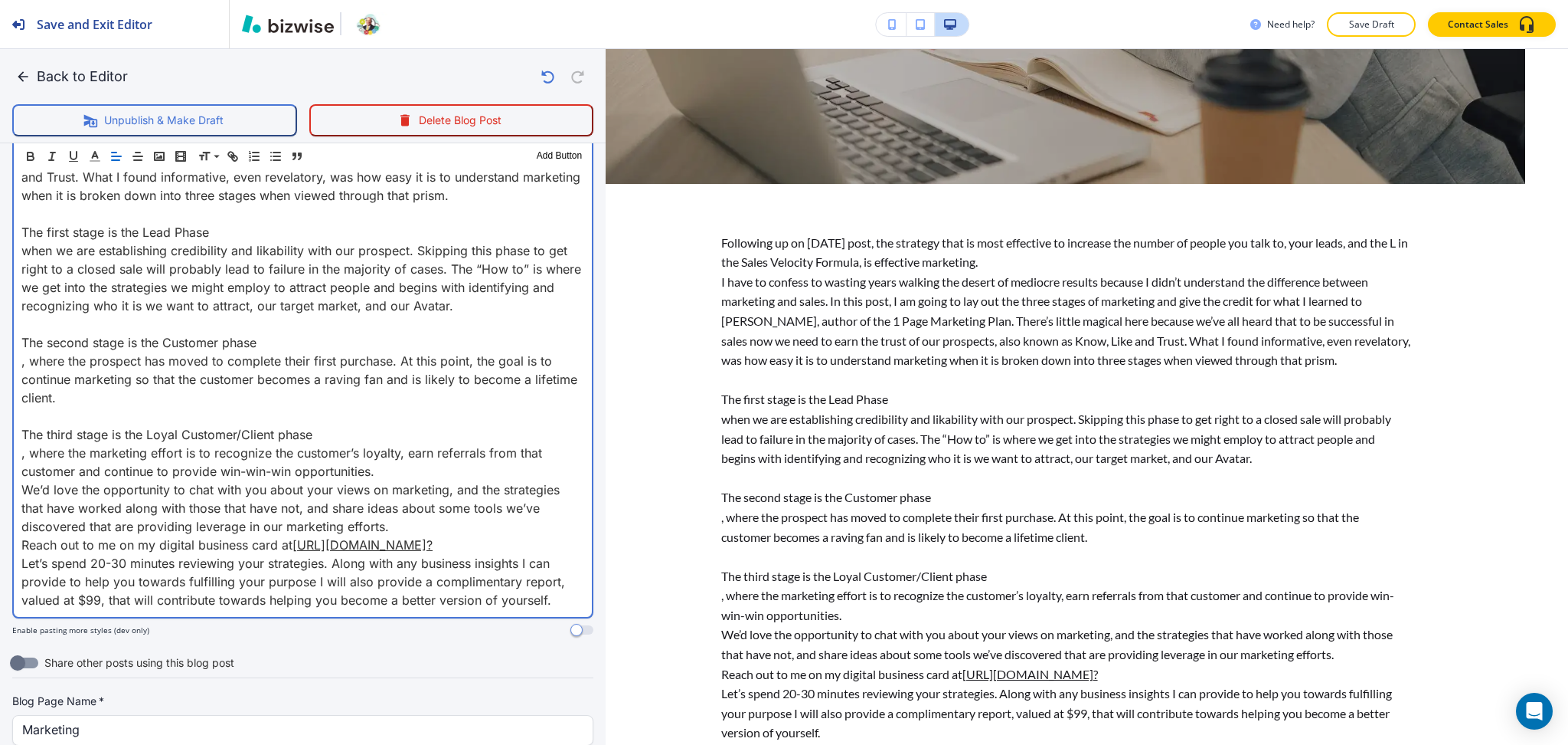
scroll to position [669, 0]
click at [399, 522] on p "We’d love the opportunity to chat with you about your views on marketing, and t…" at bounding box center [303, 507] width 563 height 55
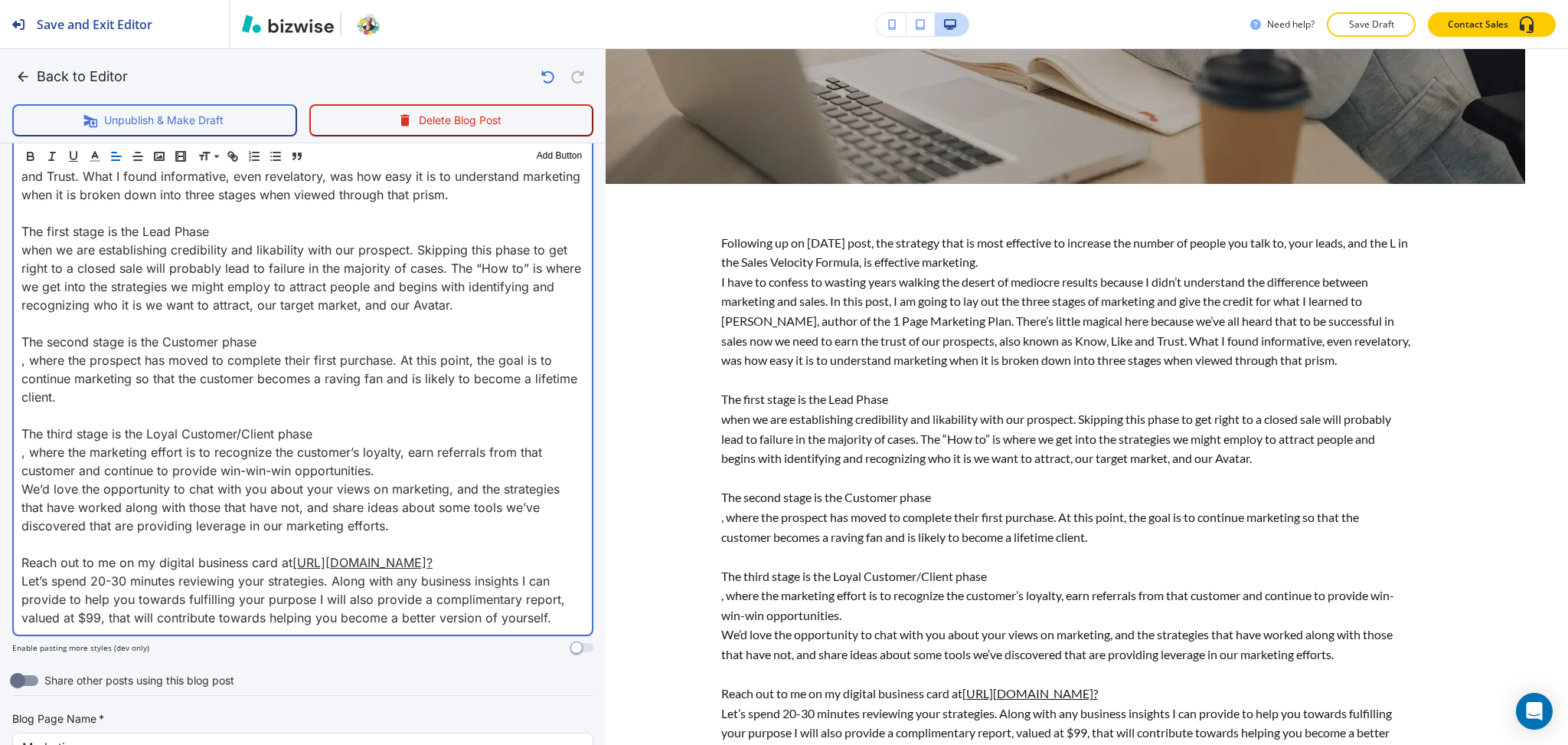
click at [396, 464] on p ", where the marketing effort is to recognize the customer’s loyalty, earn refer…" at bounding box center [303, 461] width 563 height 37
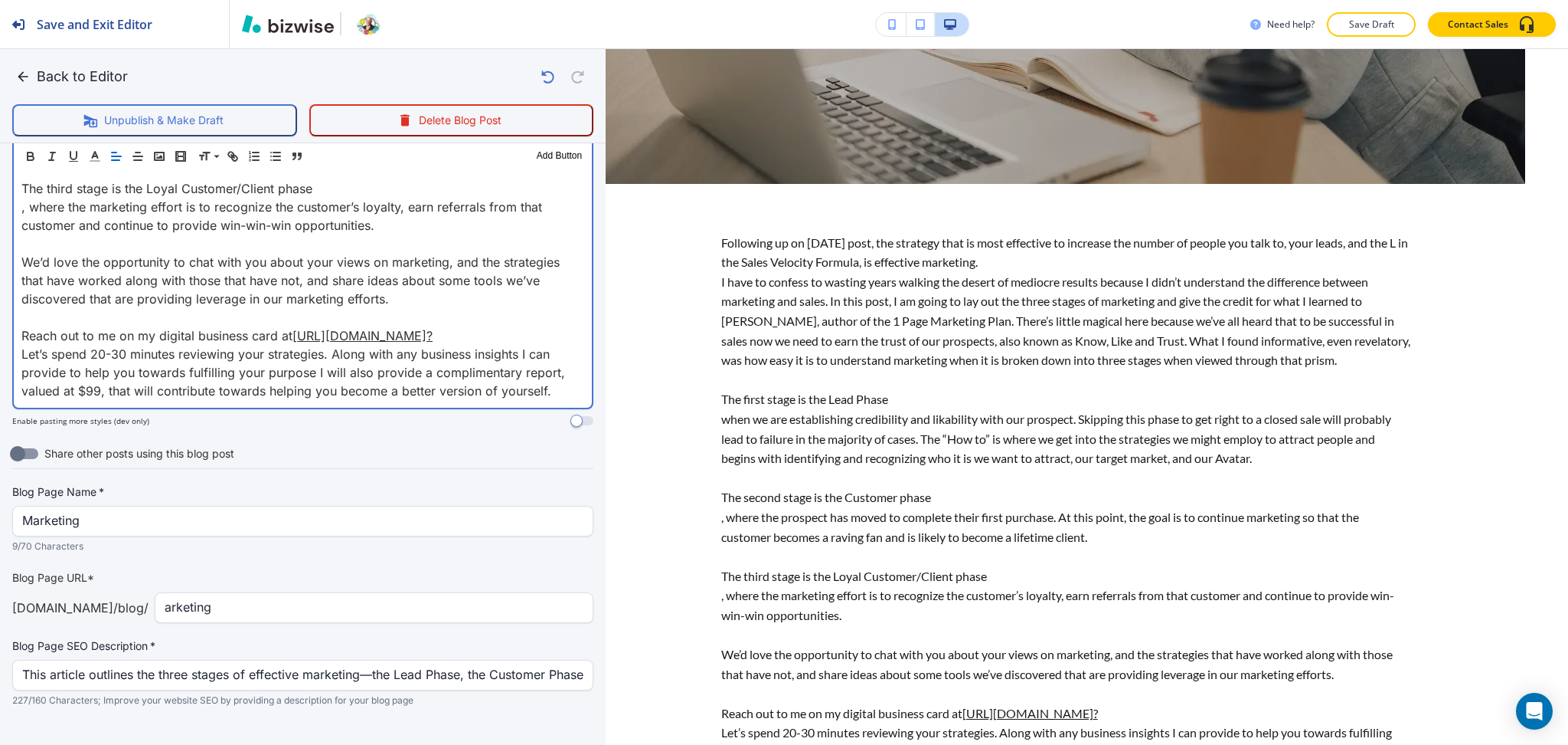
scroll to position [935, 0]
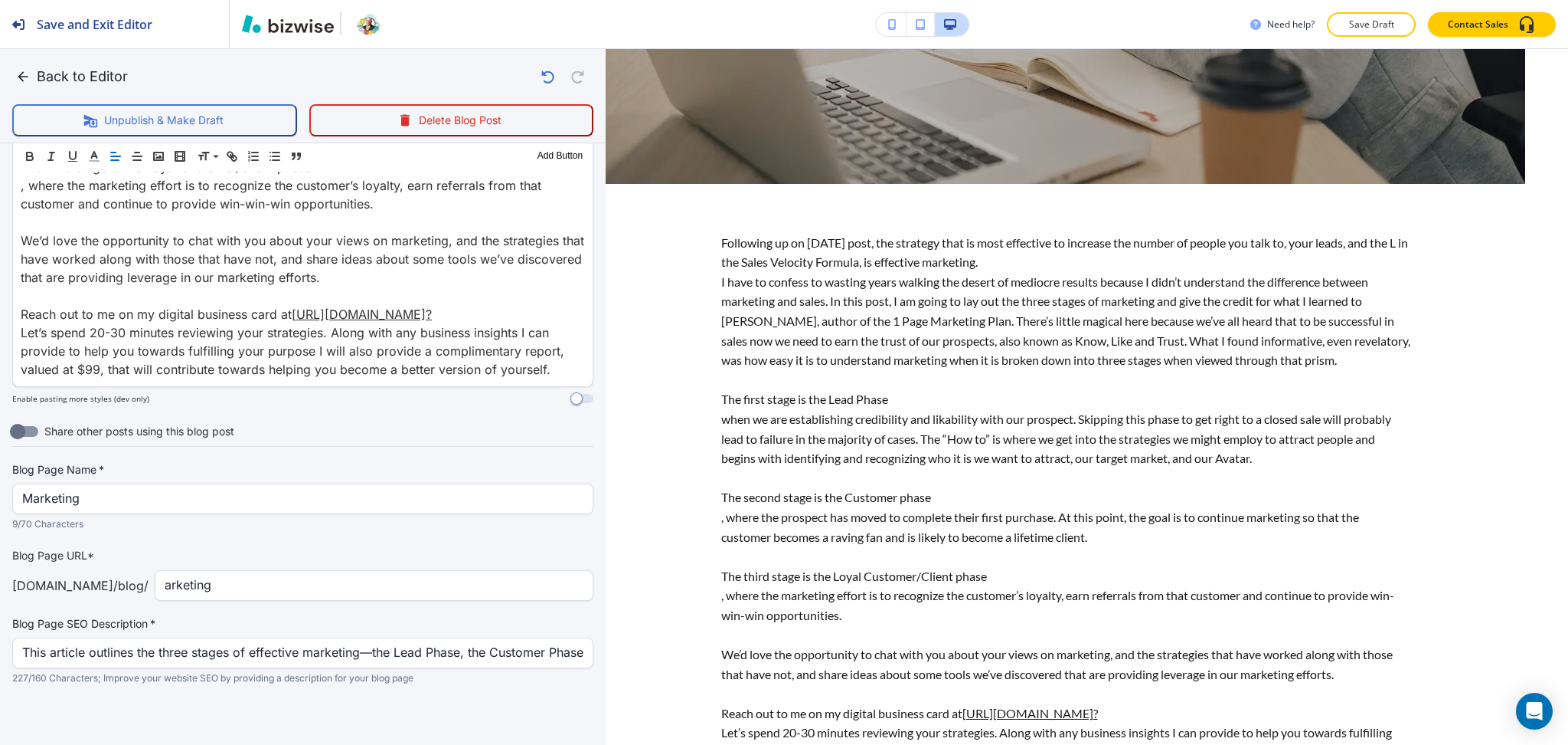
click at [157, 583] on div "arketing ​" at bounding box center [374, 585] width 439 height 31
click at [165, 582] on input "arketing" at bounding box center [375, 585] width 419 height 29
click at [165, 585] on input "arketing" at bounding box center [375, 585] width 419 height 29
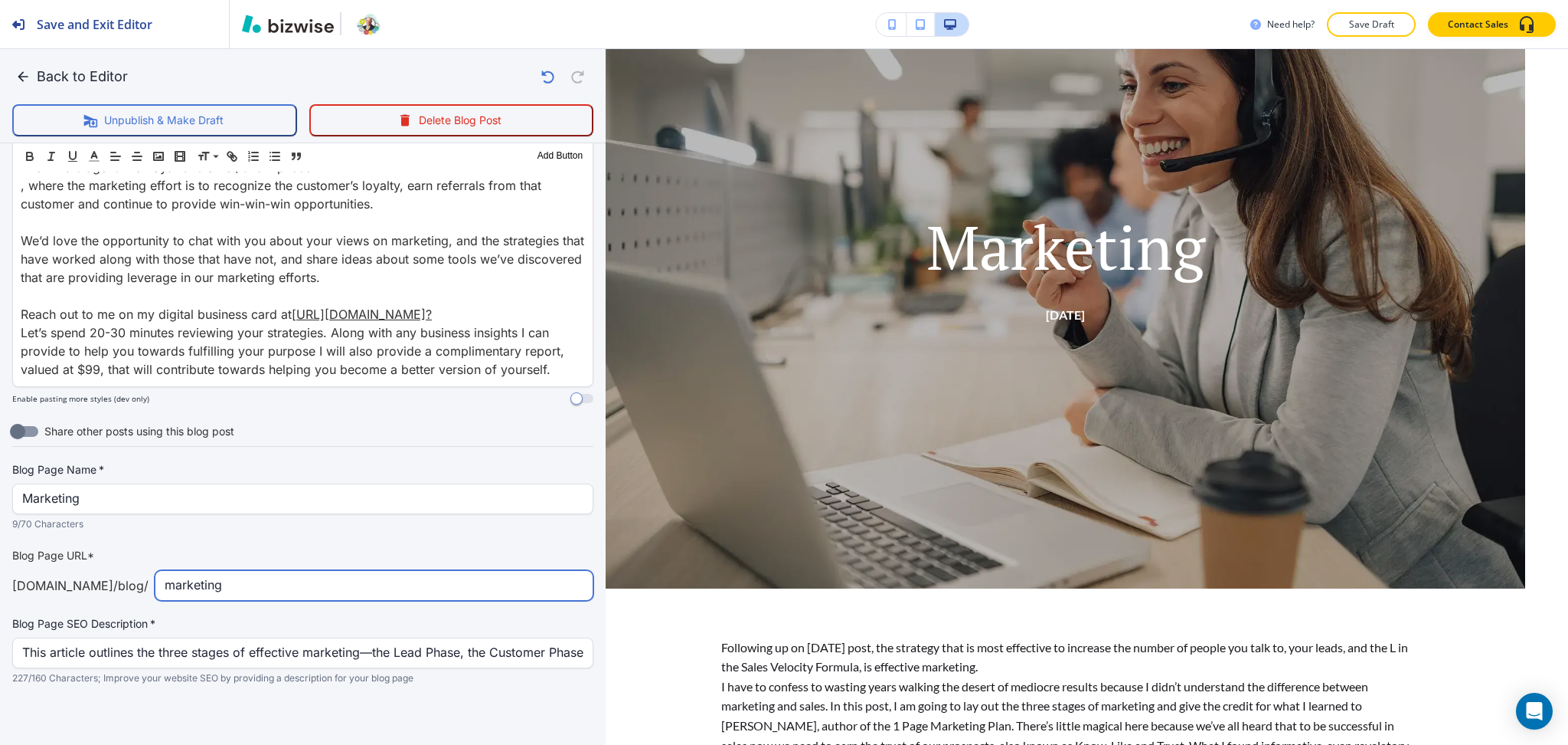
scroll to position [0, 0]
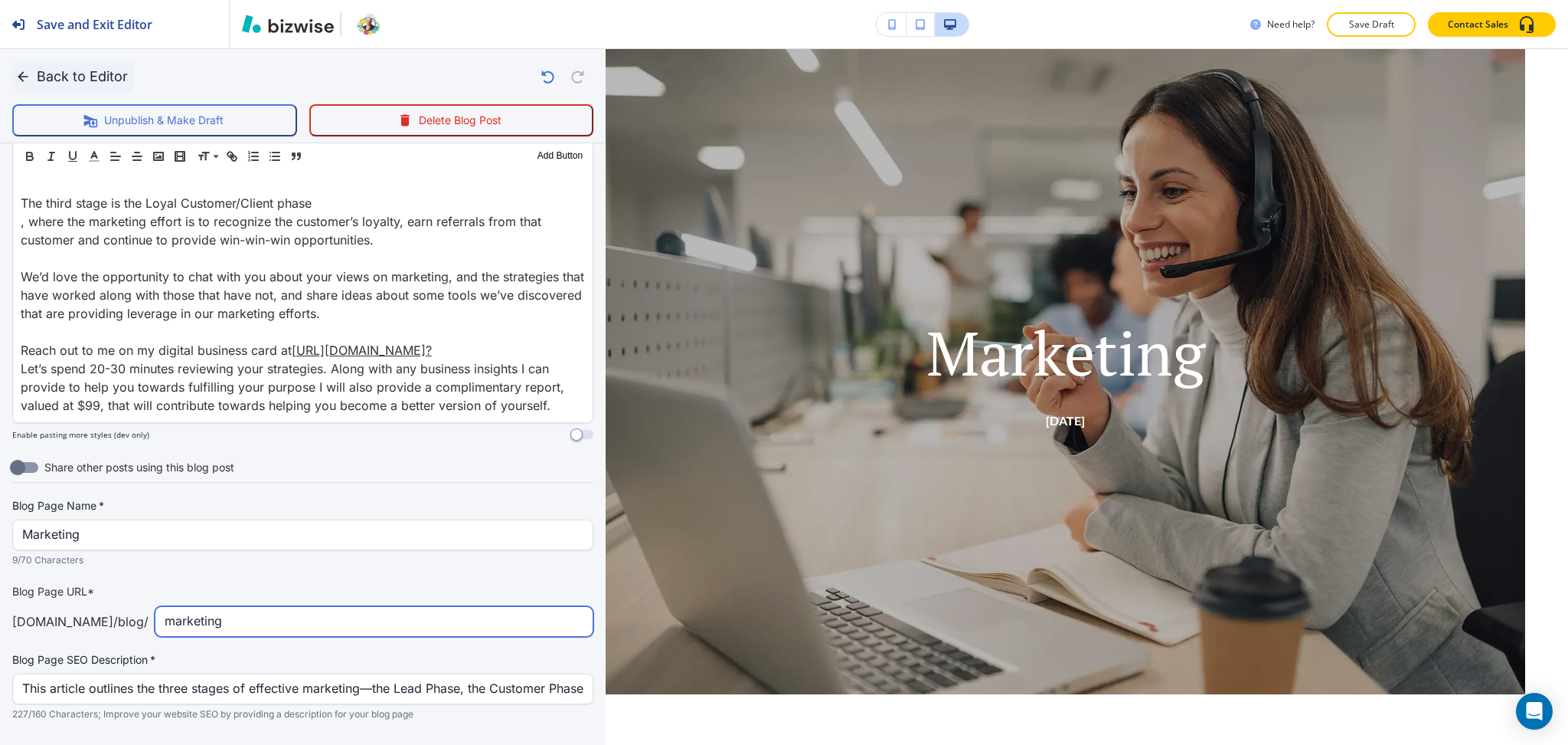
type input "marketing"
click at [49, 77] on button "Back to Editor" at bounding box center [74, 76] width 122 height 31
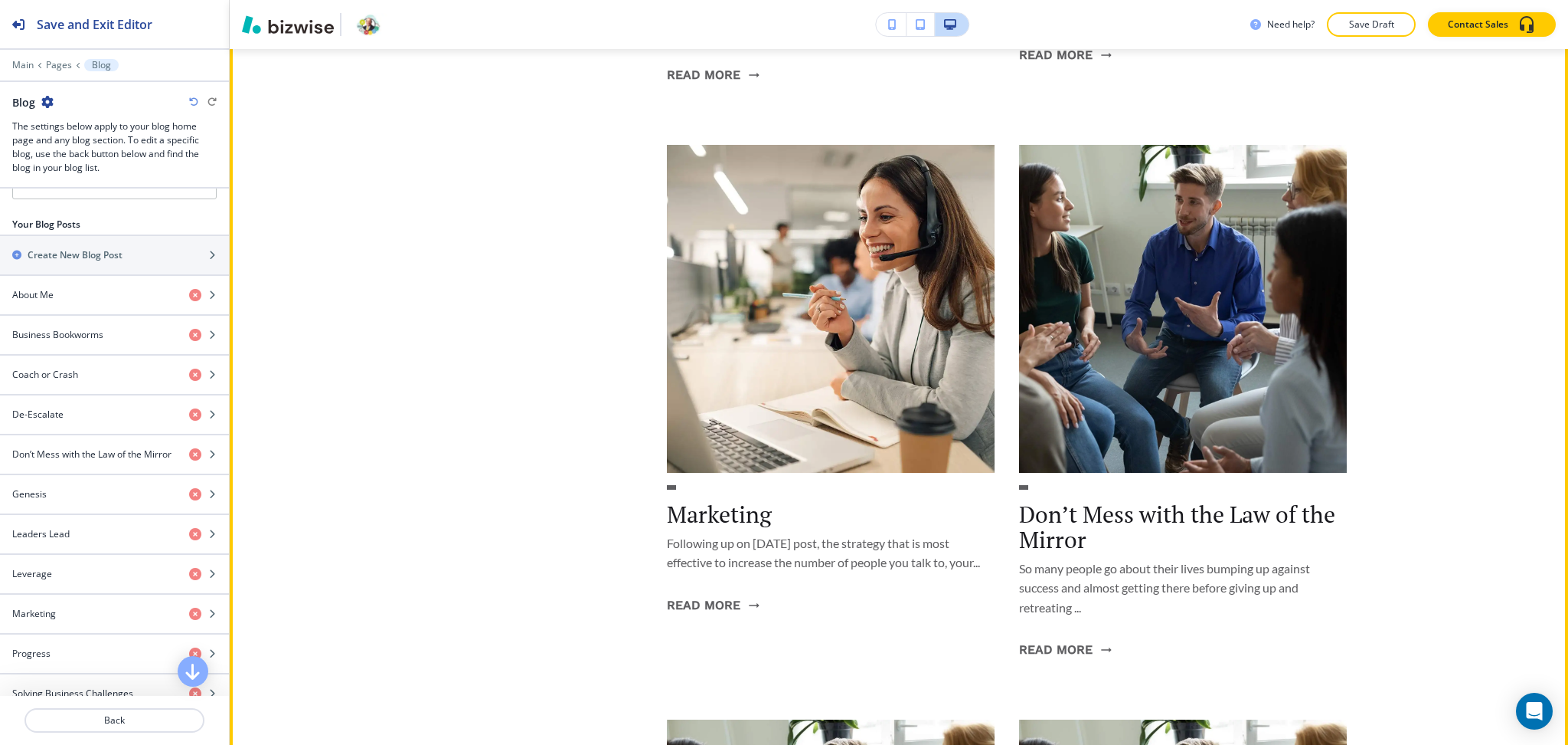
scroll to position [3574, 0]
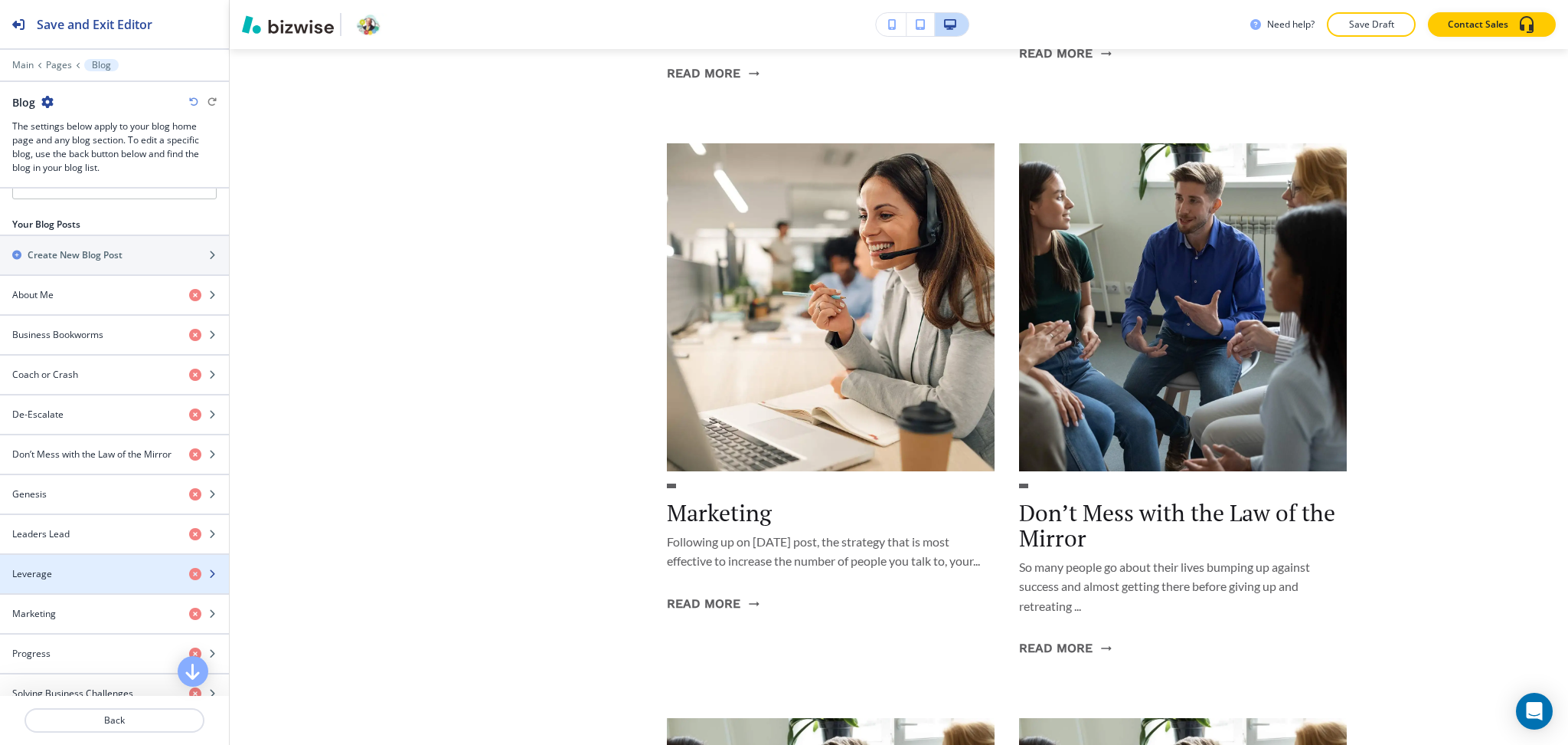
click at [59, 577] on div "Leverage" at bounding box center [88, 574] width 177 height 14
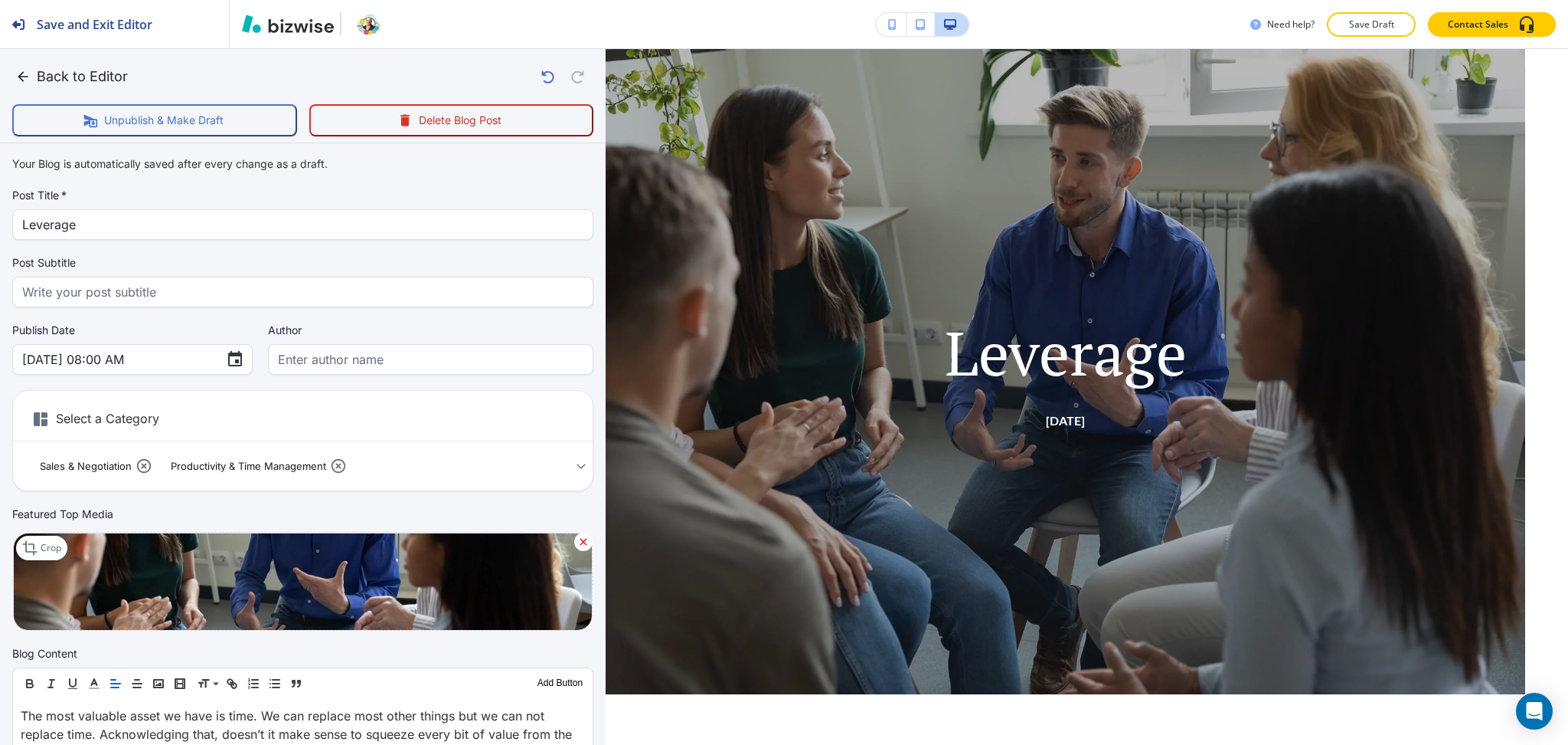
click at [574, 541] on div at bounding box center [583, 542] width 18 height 18
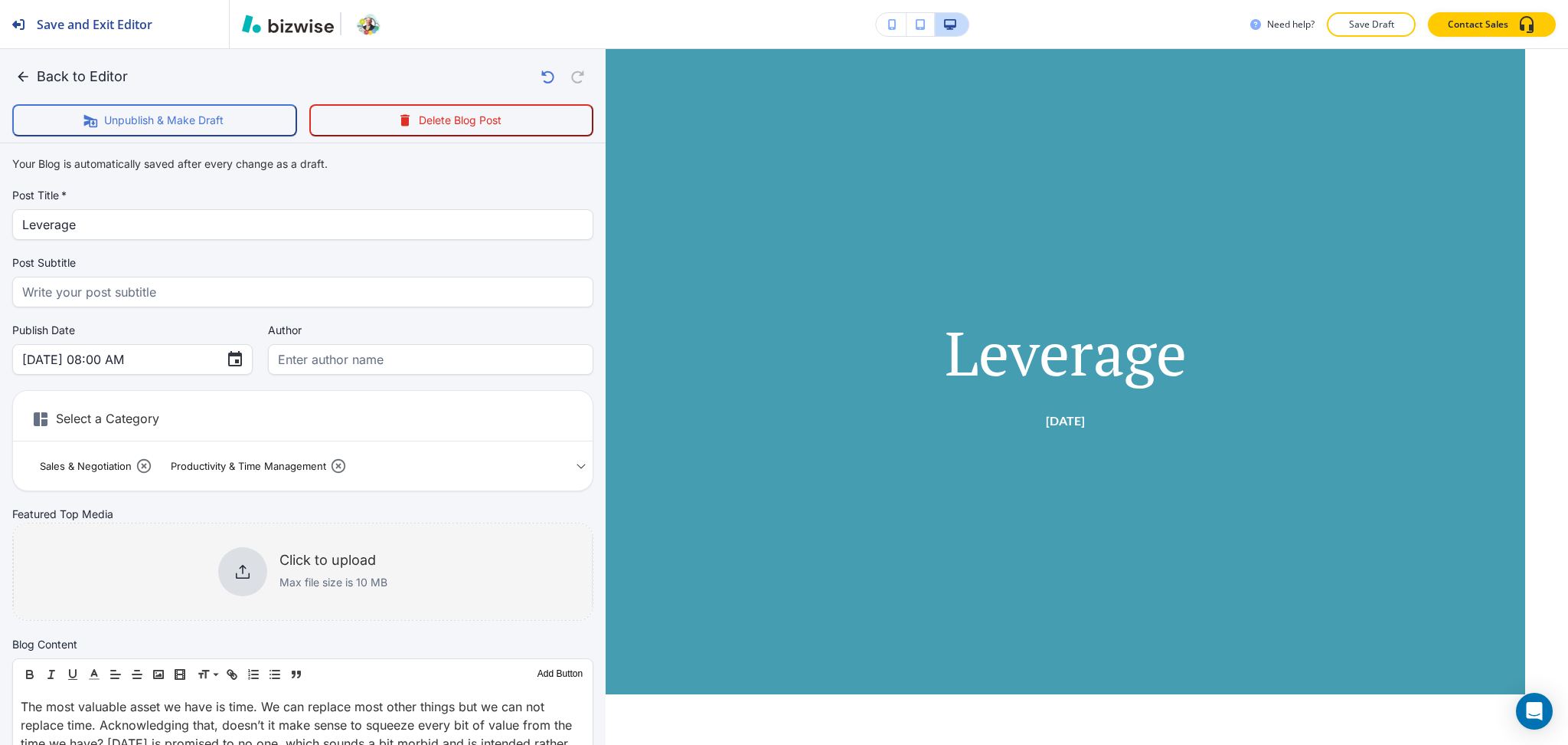
click at [258, 570] on div at bounding box center [242, 571] width 49 height 49
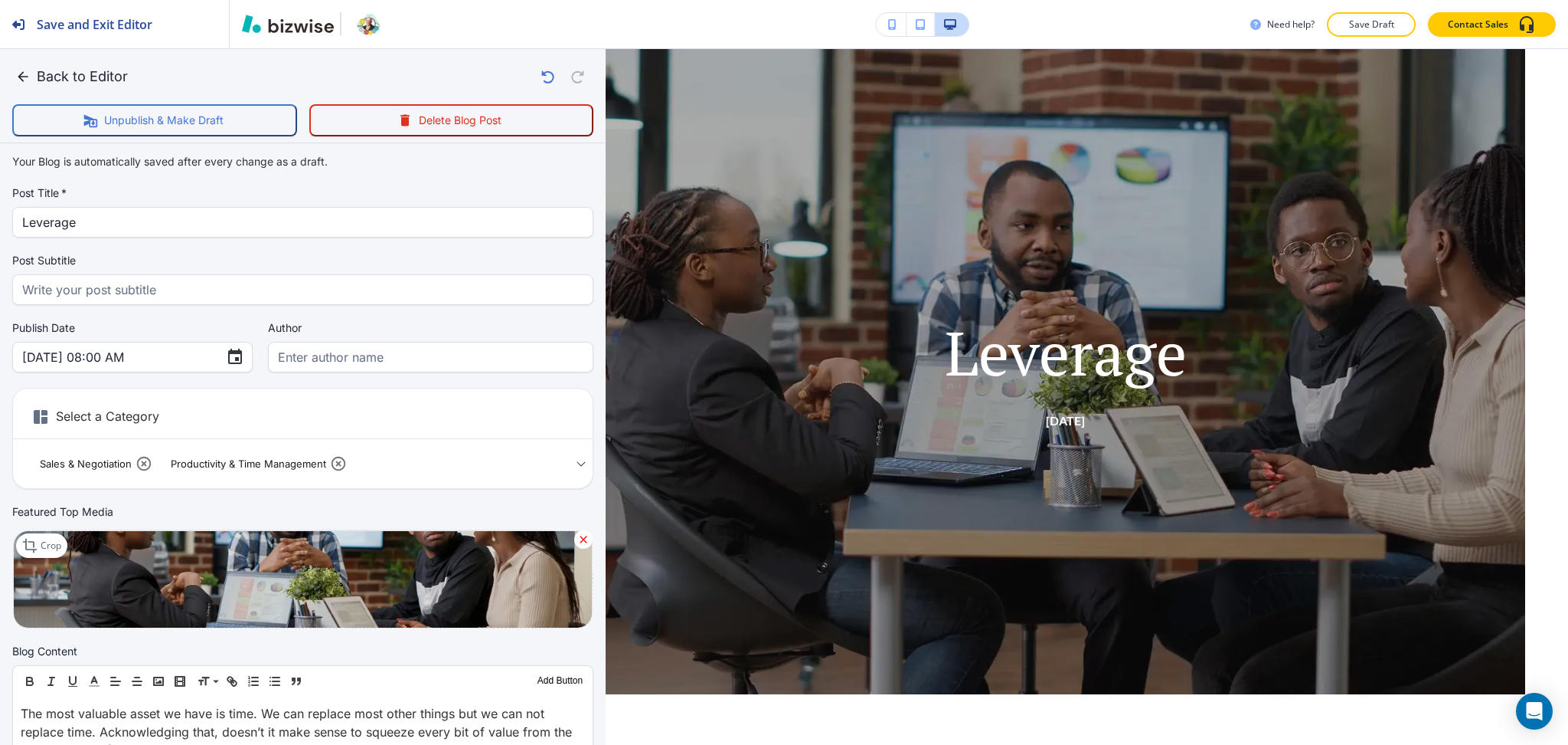
scroll to position [0, 0]
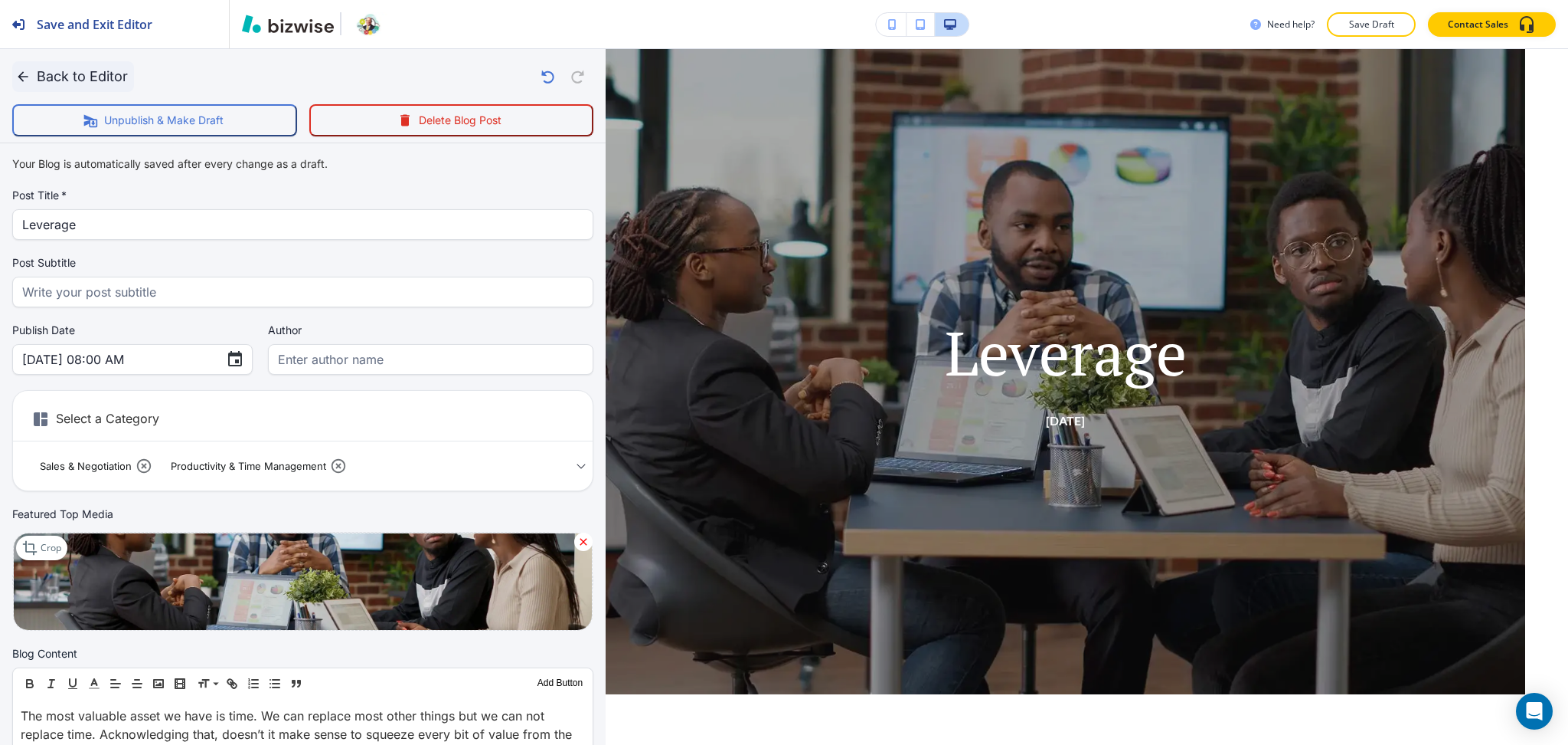
click at [83, 71] on button "Back to Editor" at bounding box center [74, 76] width 122 height 31
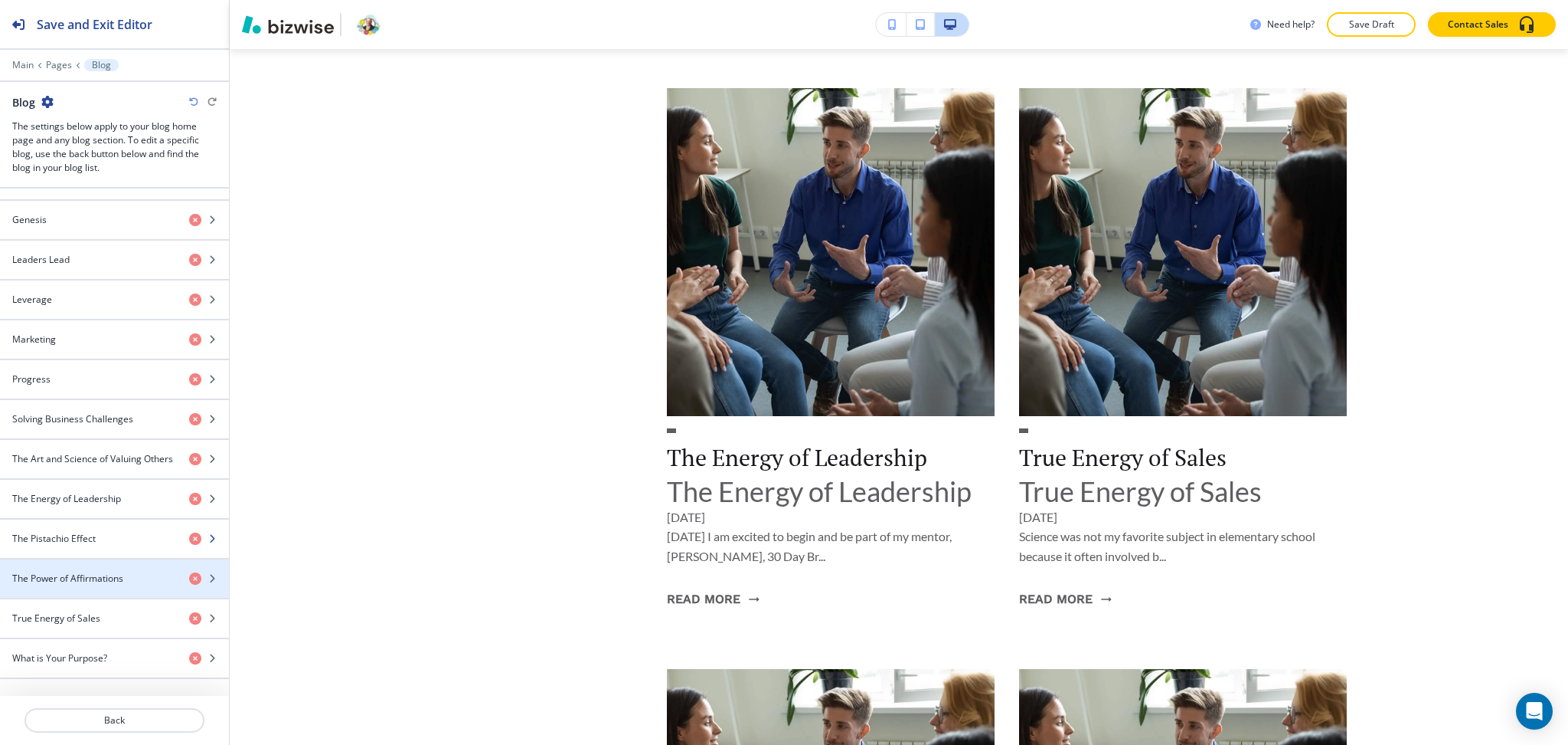
scroll to position [939, 0]
click at [81, 527] on div "button" at bounding box center [114, 524] width 229 height 13
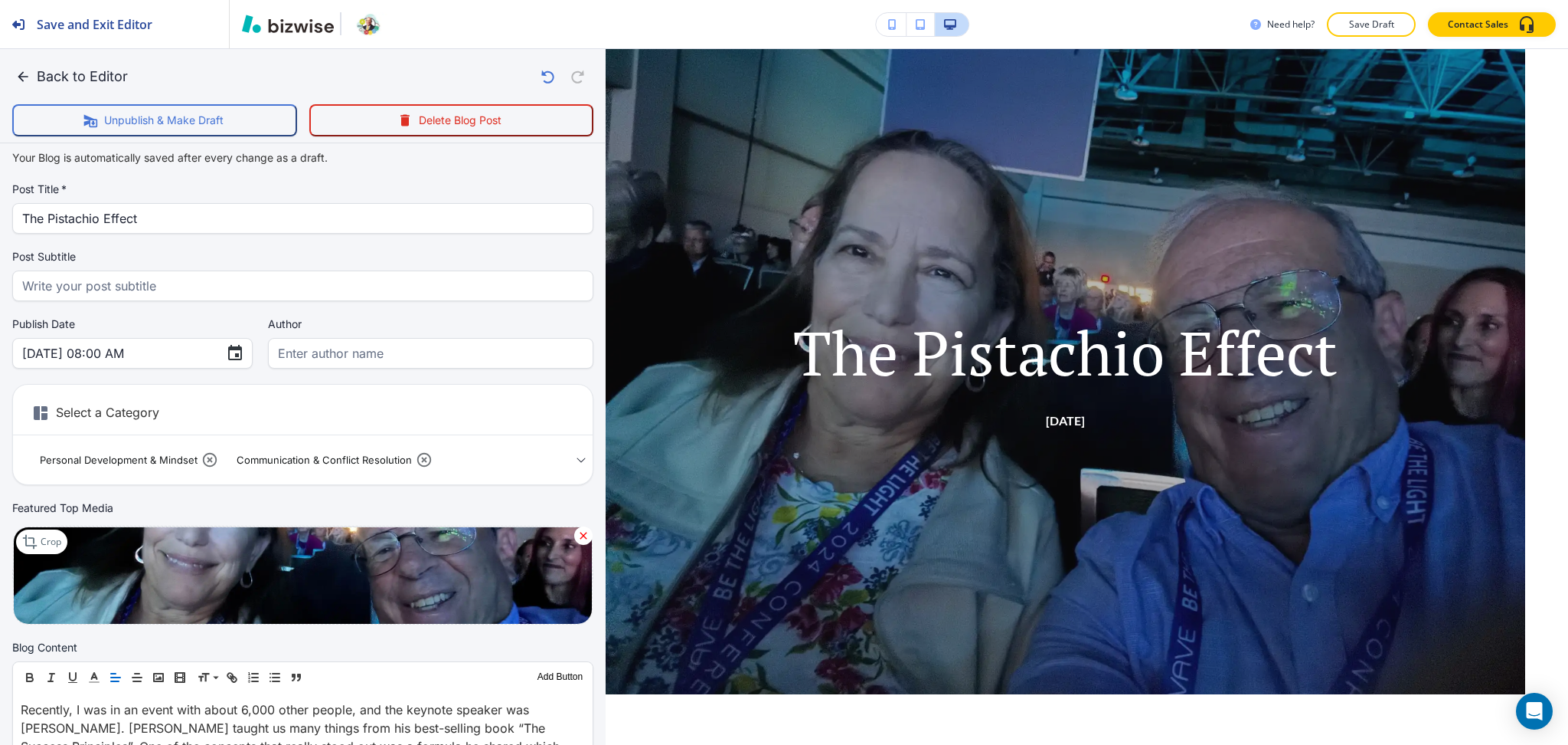
scroll to position [7, 0]
click at [577, 533] on icon at bounding box center [583, 535] width 13 height 13
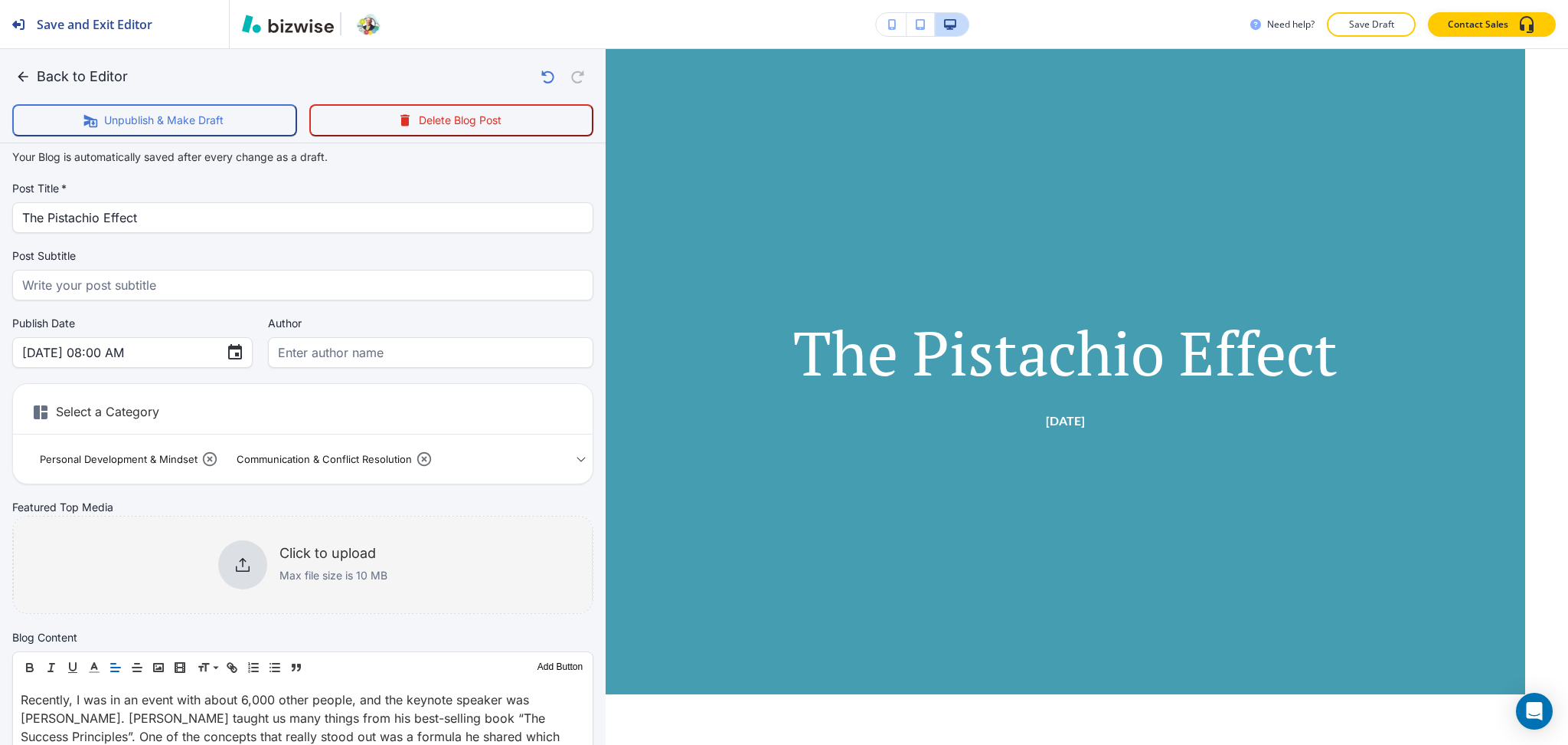
click at [176, 555] on div "Click to upload Max file size is 10 MB" at bounding box center [303, 564] width 579 height 124
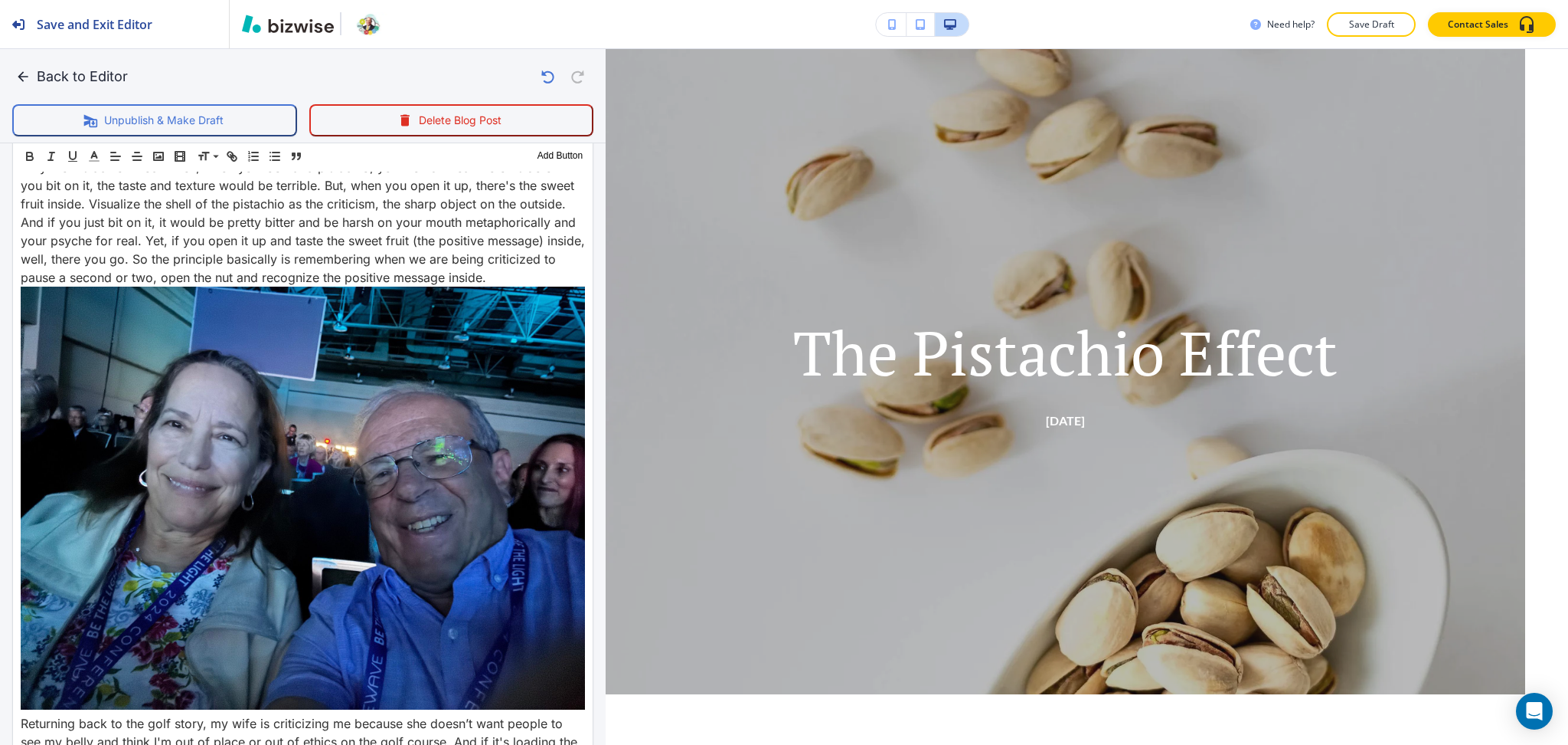
scroll to position [1028, 0]
click at [70, 78] on button "Back to Editor" at bounding box center [74, 76] width 122 height 31
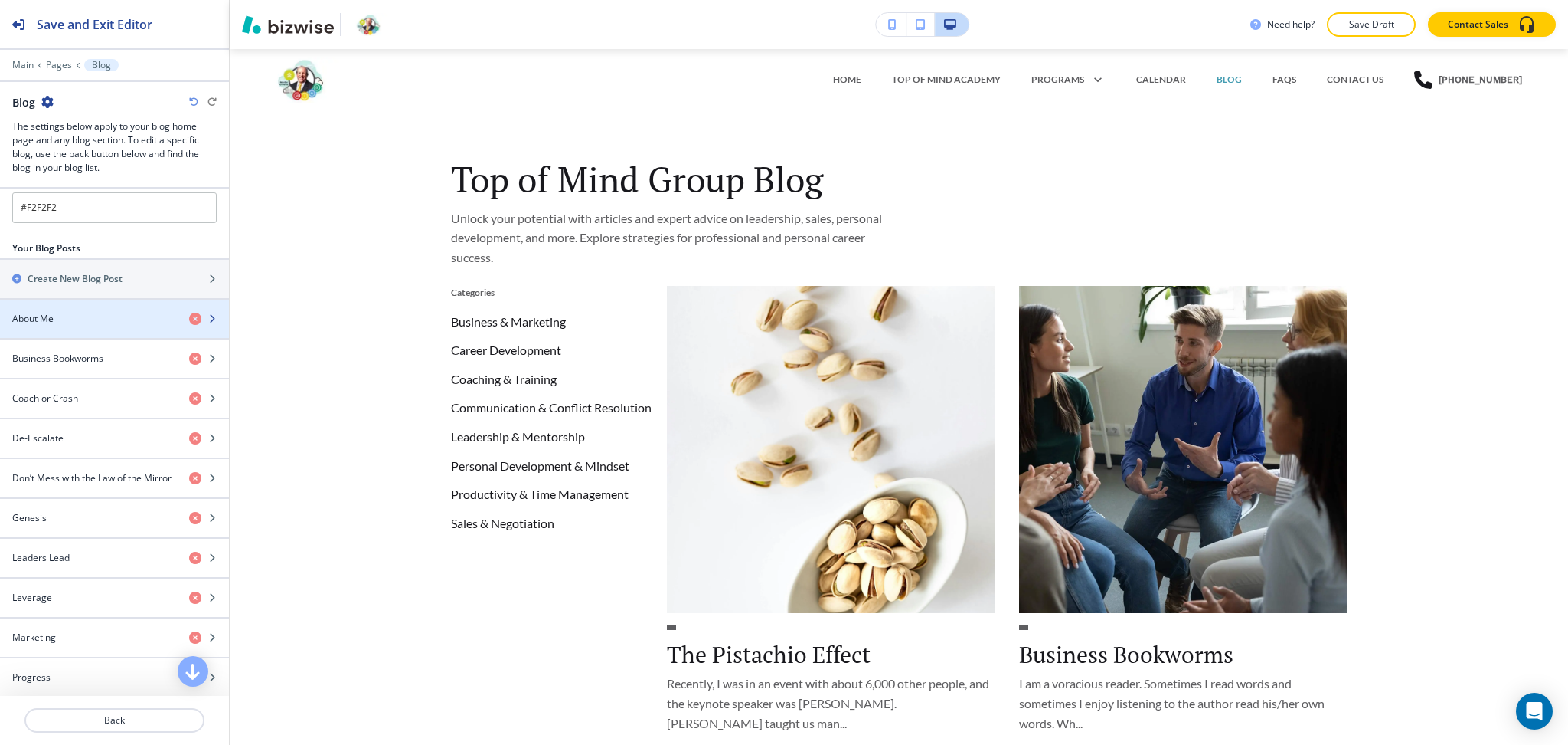
click at [81, 322] on div "About Me" at bounding box center [88, 319] width 177 height 14
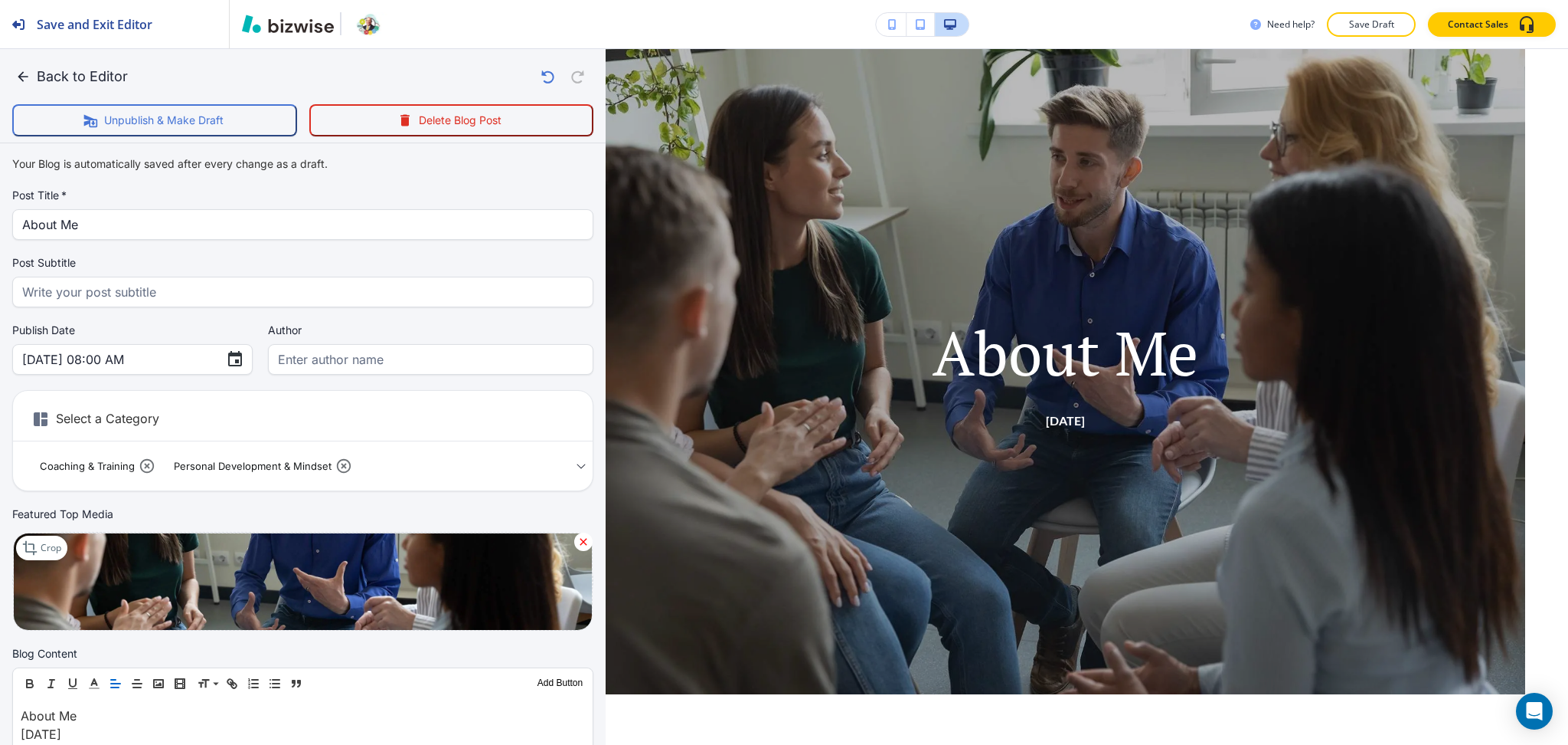
click at [81, 322] on div "Publish Date Mar 25, 2024 08:00 AM ​" at bounding box center [132, 348] width 240 height 52
click at [577, 536] on icon at bounding box center [583, 542] width 13 height 13
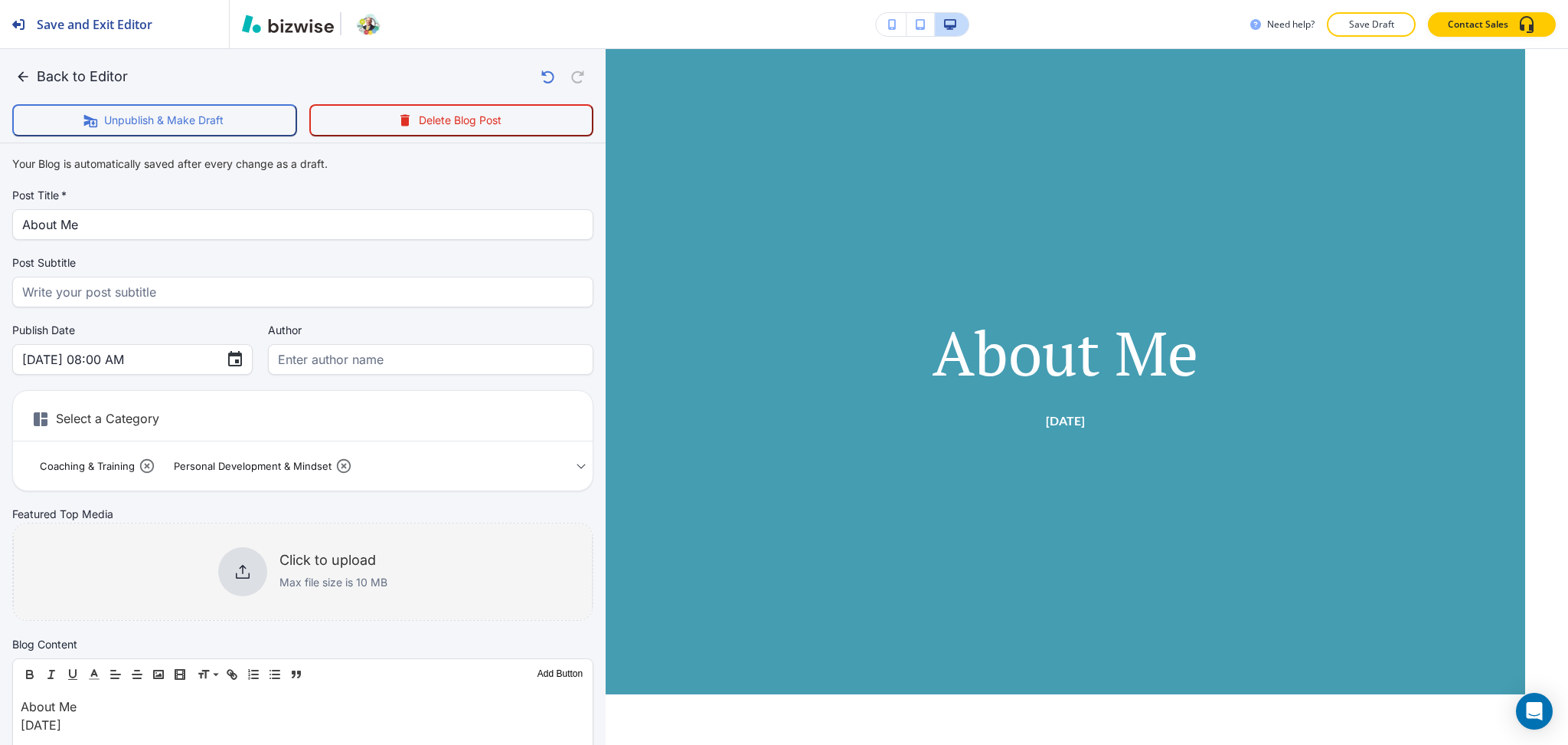
click at [224, 580] on div at bounding box center [242, 571] width 49 height 49
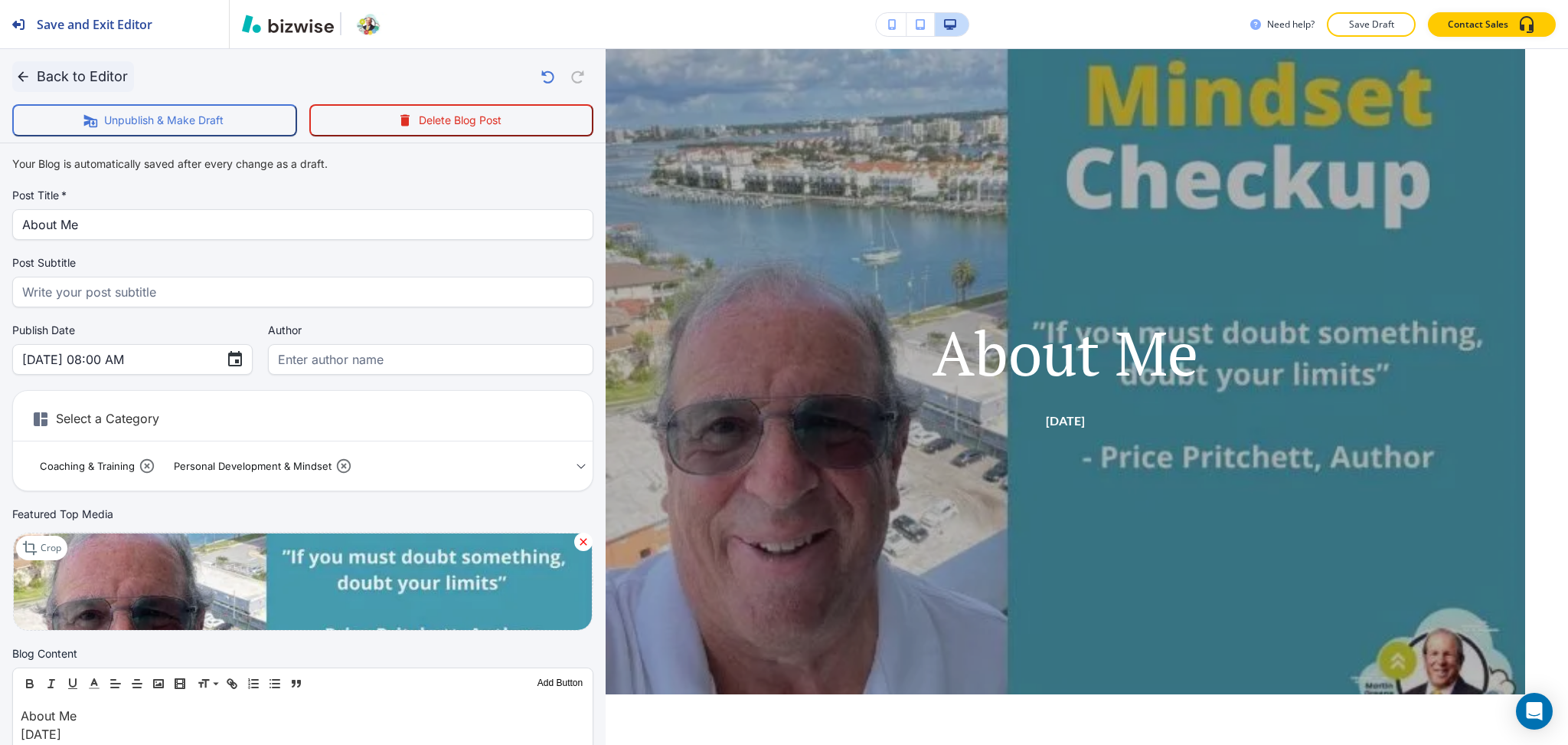
click at [81, 74] on button "Back to Editor" at bounding box center [74, 76] width 122 height 31
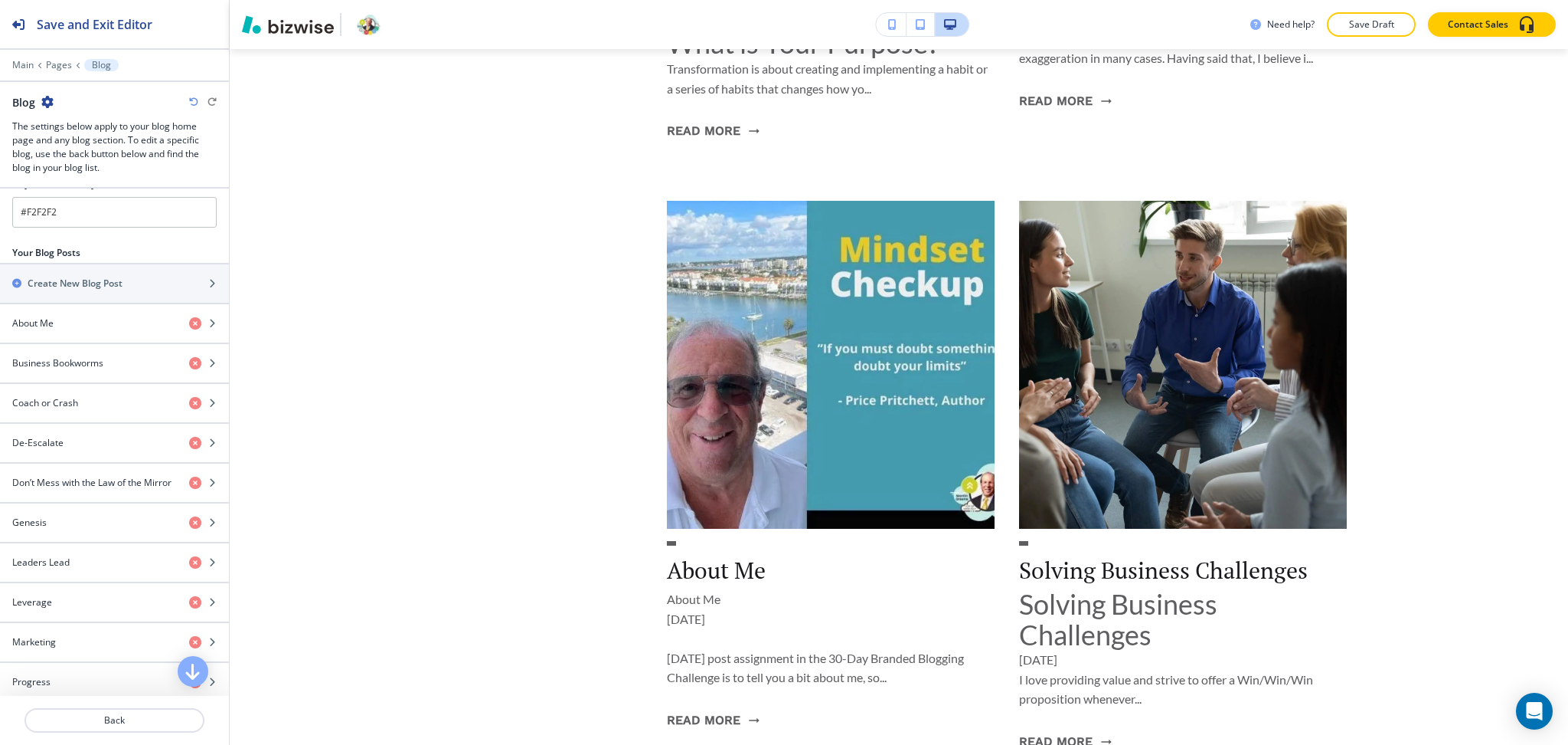
scroll to position [2355, 0]
click at [56, 518] on div "Genesis" at bounding box center [88, 523] width 177 height 14
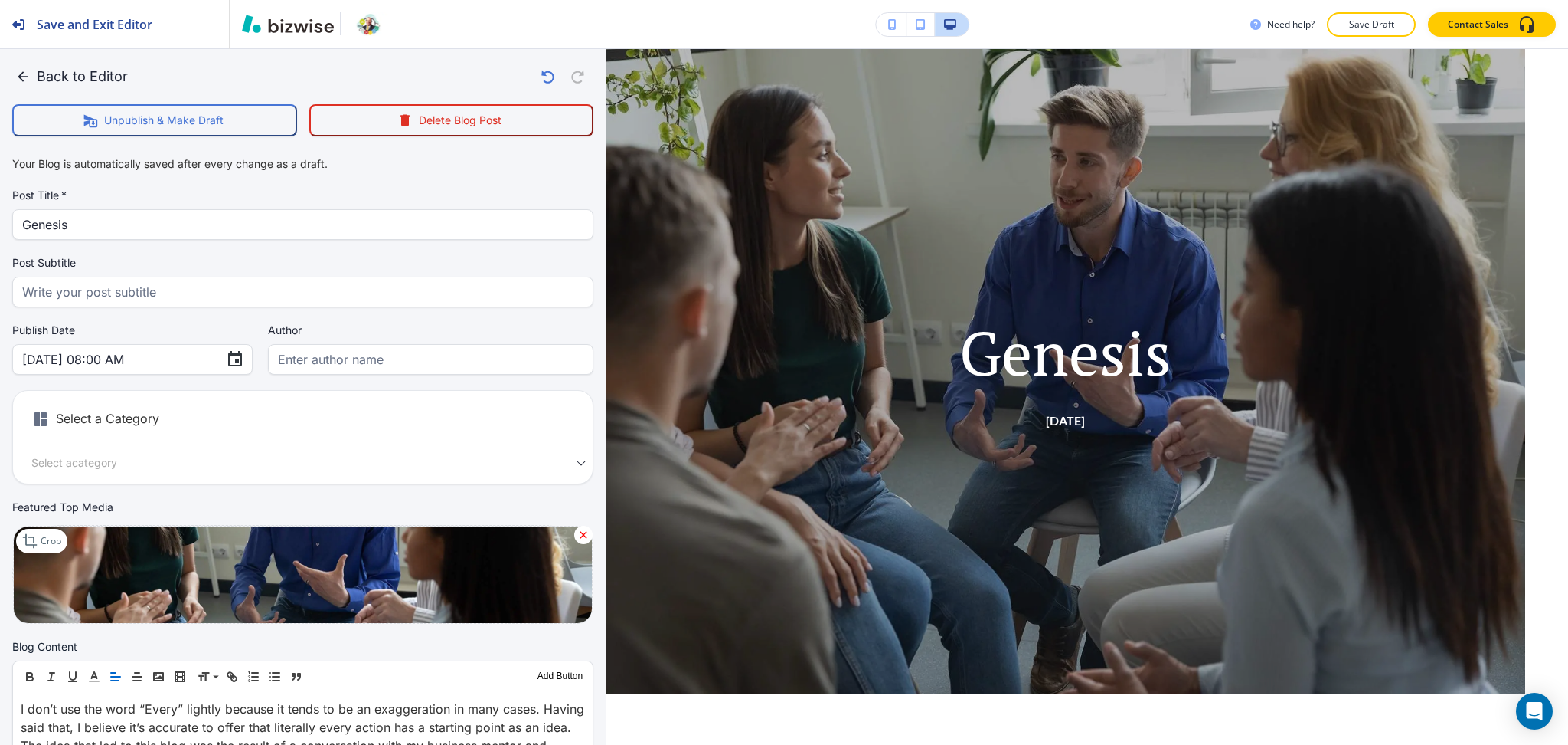
click at [580, 531] on icon at bounding box center [583, 534] width 7 height 7
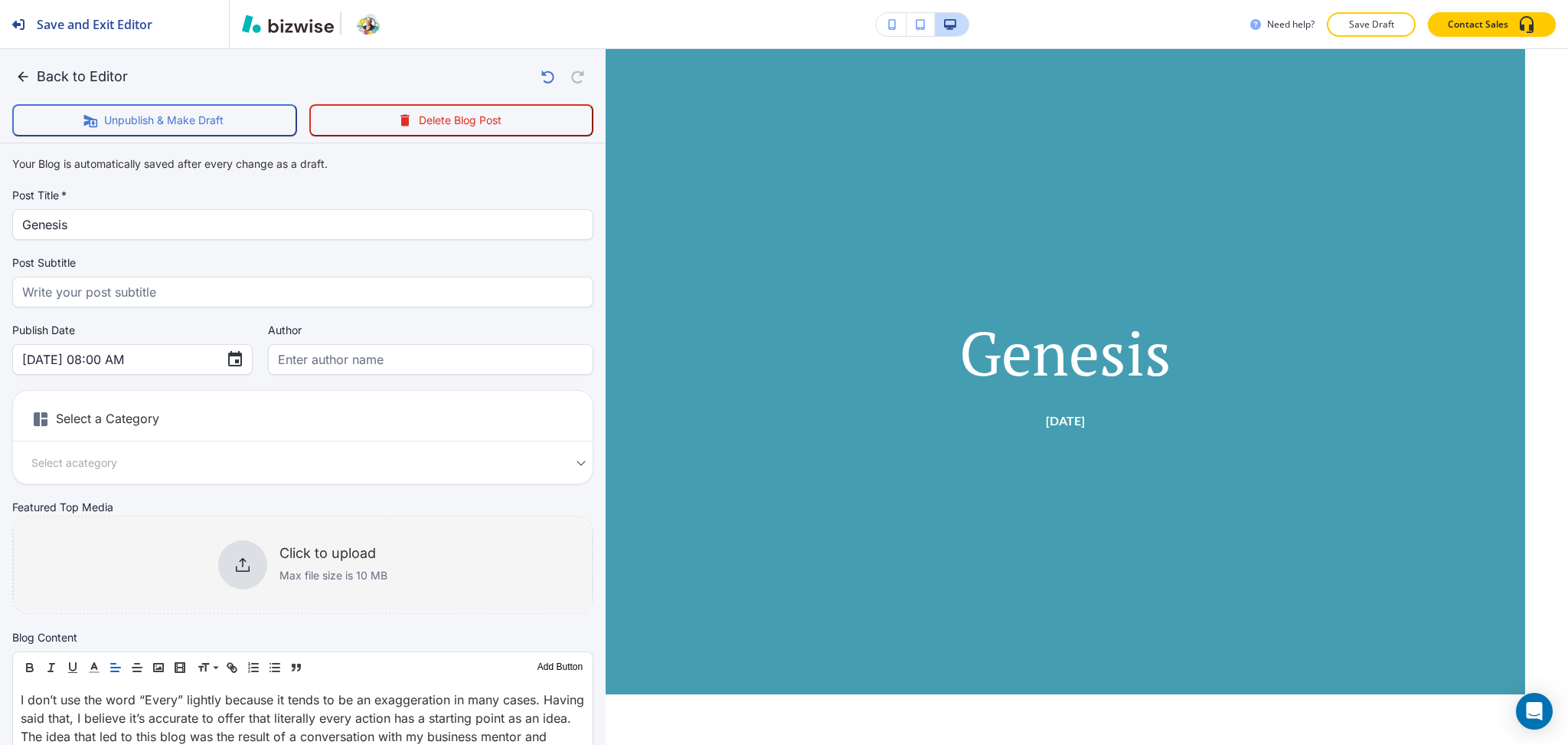
click at [218, 567] on div "Click to upload Max file size is 10 MB" at bounding box center [303, 564] width 169 height 49
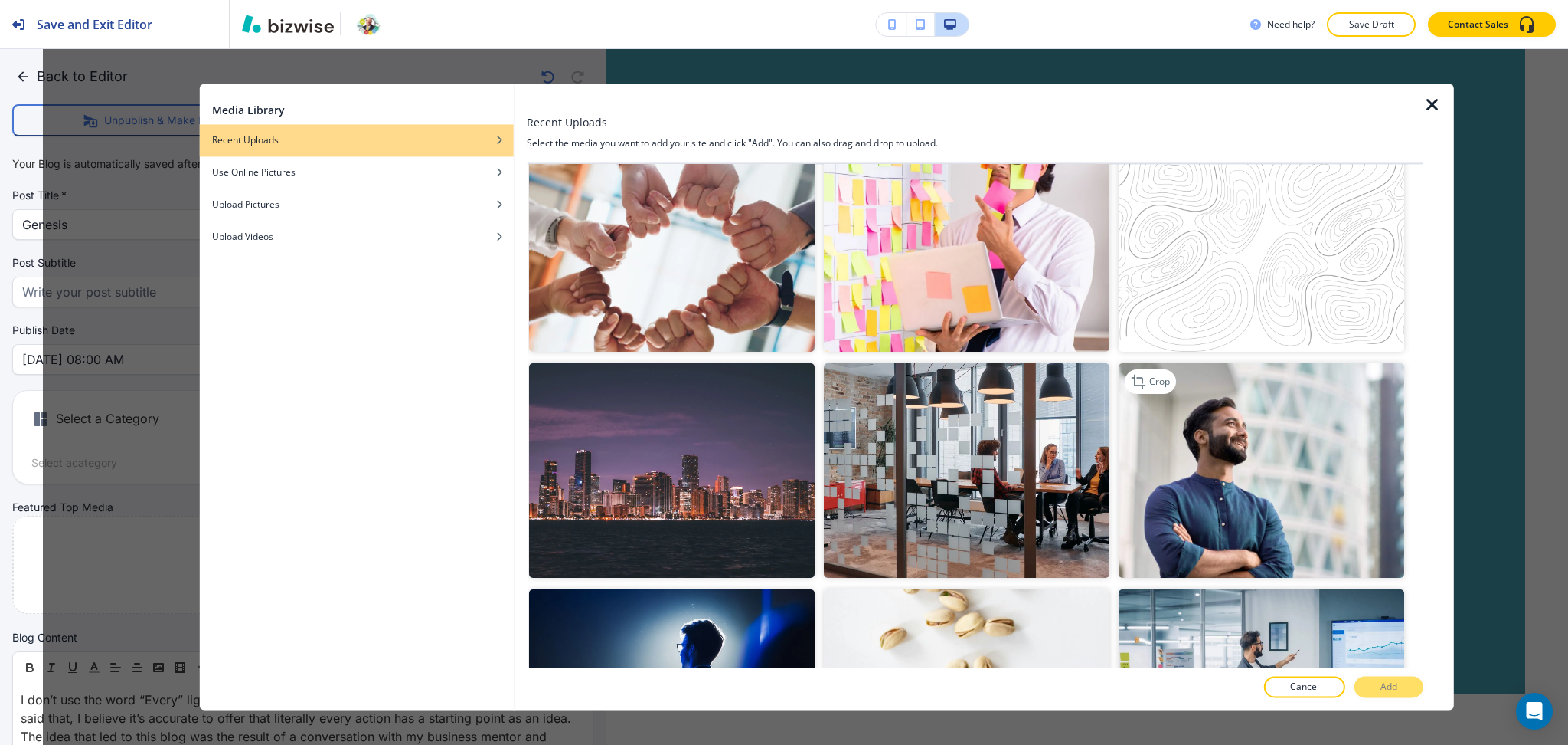
scroll to position [1473, 0]
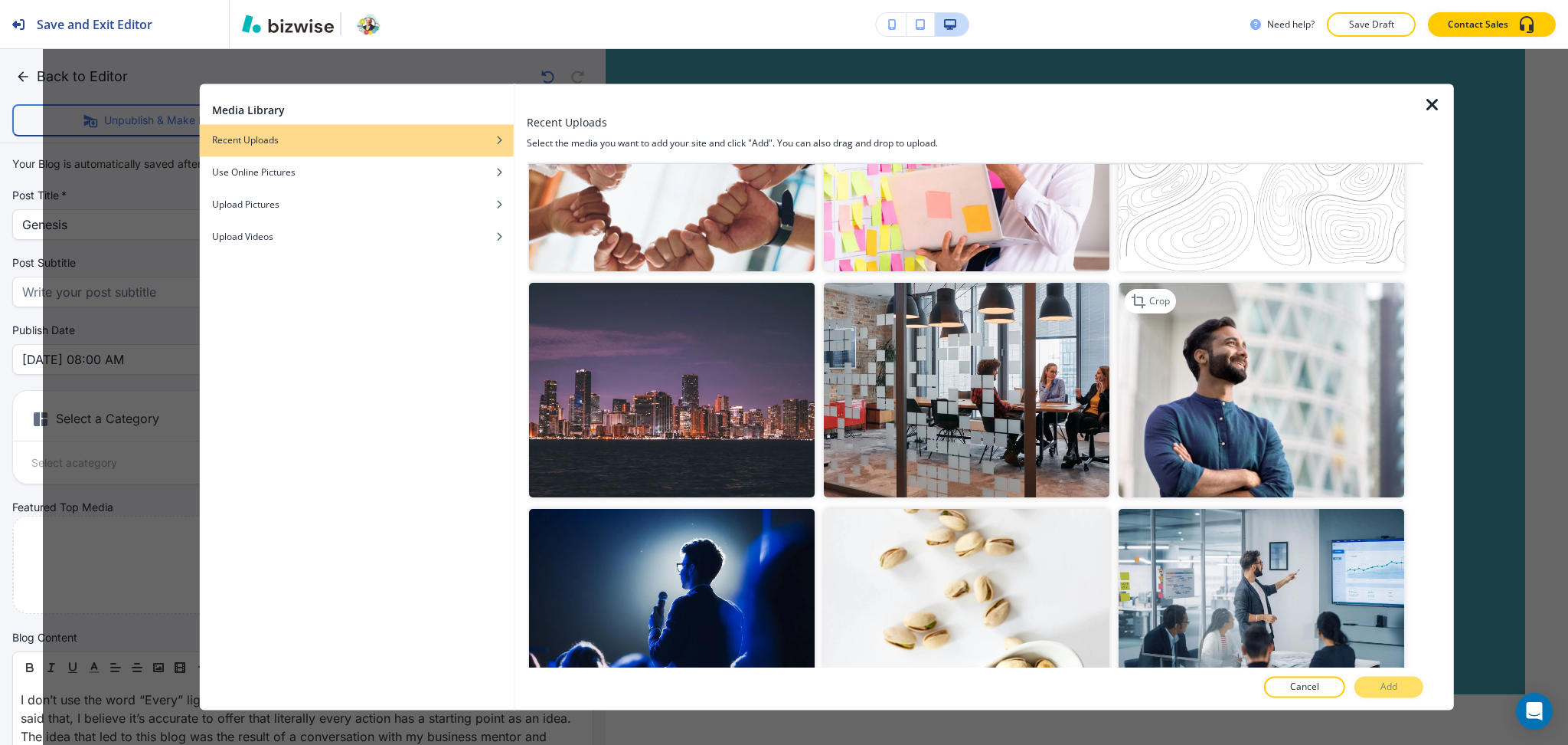
click at [1235, 421] on img "button" at bounding box center [1261, 390] width 285 height 214
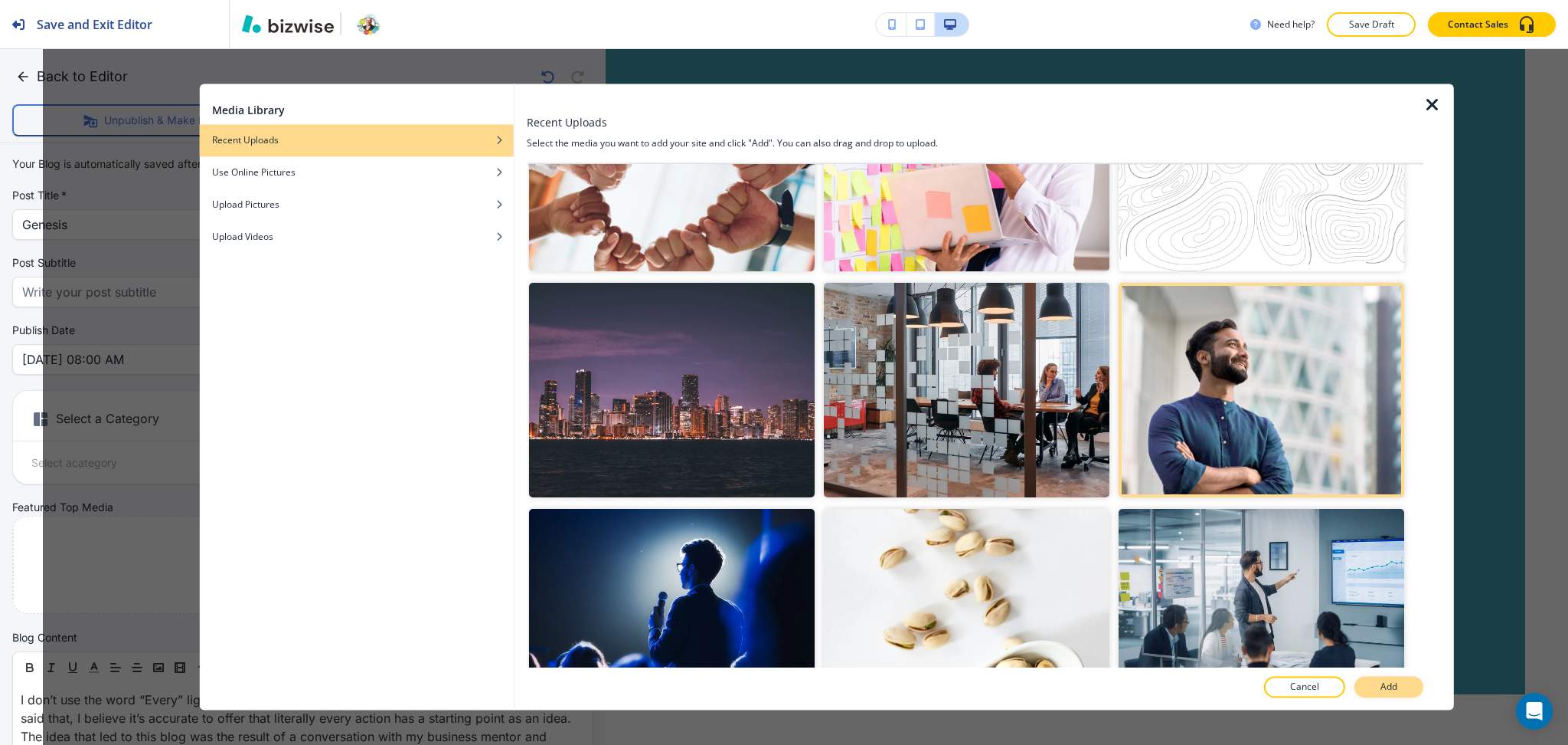
click at [1395, 686] on p "Add" at bounding box center [1389, 687] width 17 height 14
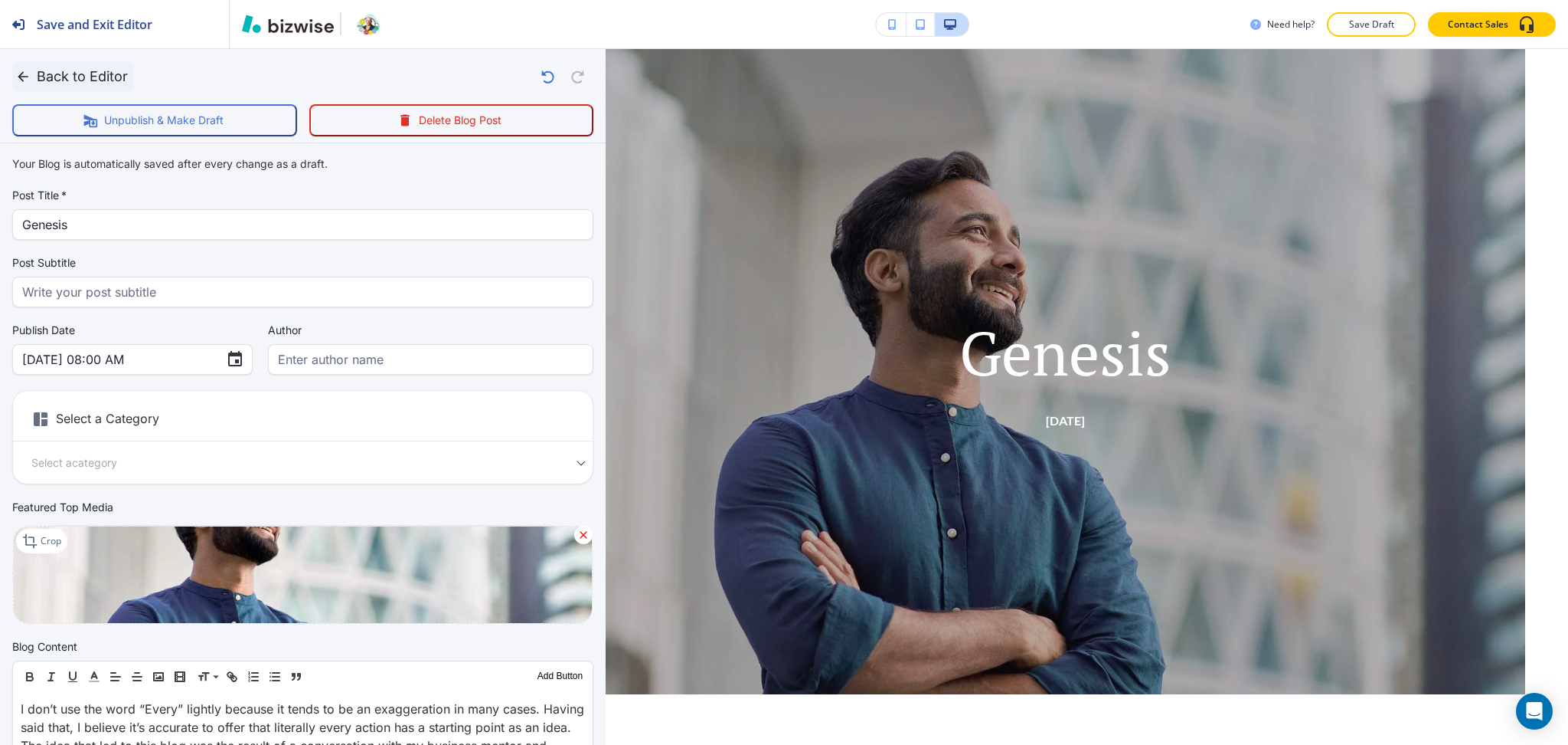
click at [103, 73] on button "Back to Editor" at bounding box center [74, 76] width 122 height 31
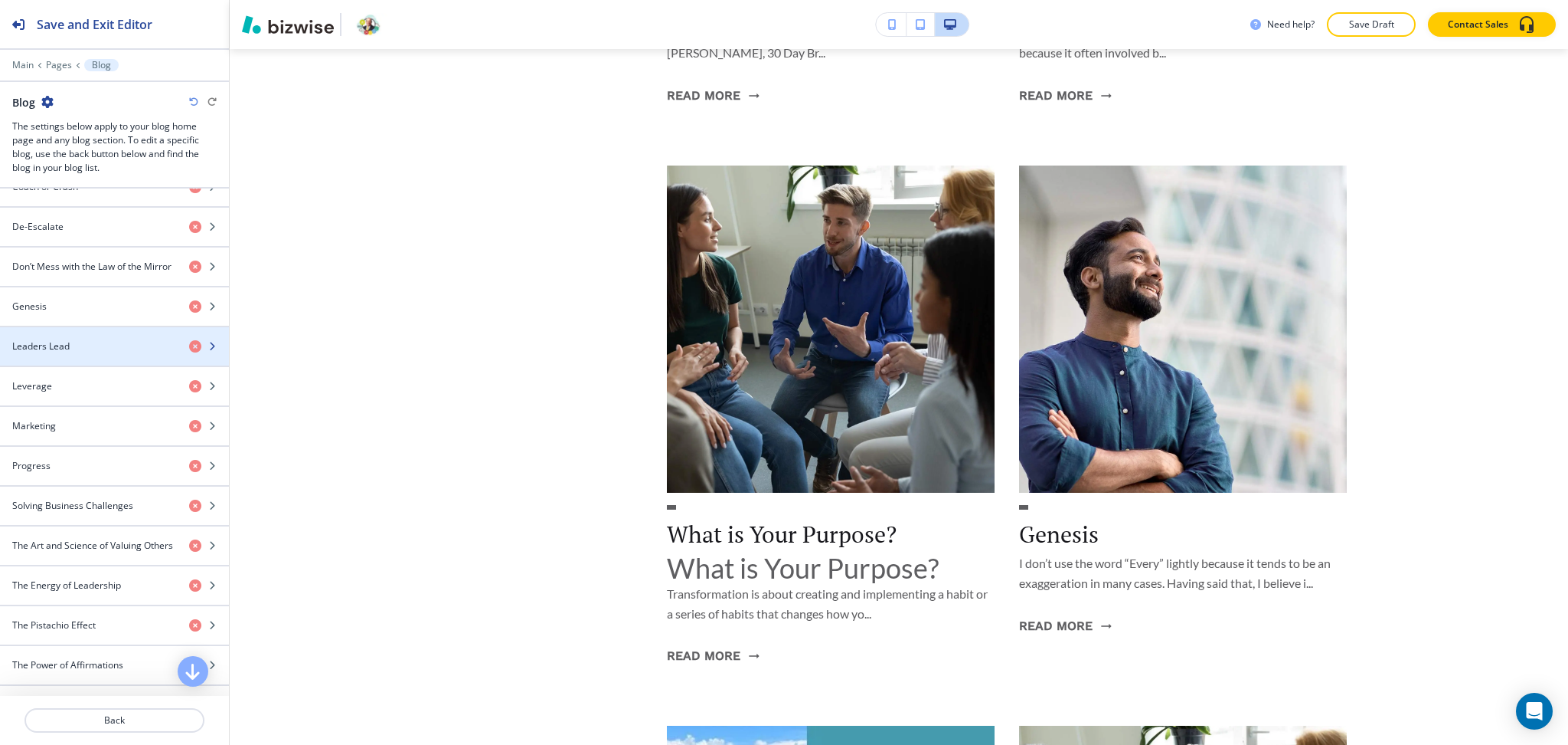
scroll to position [939, 0]
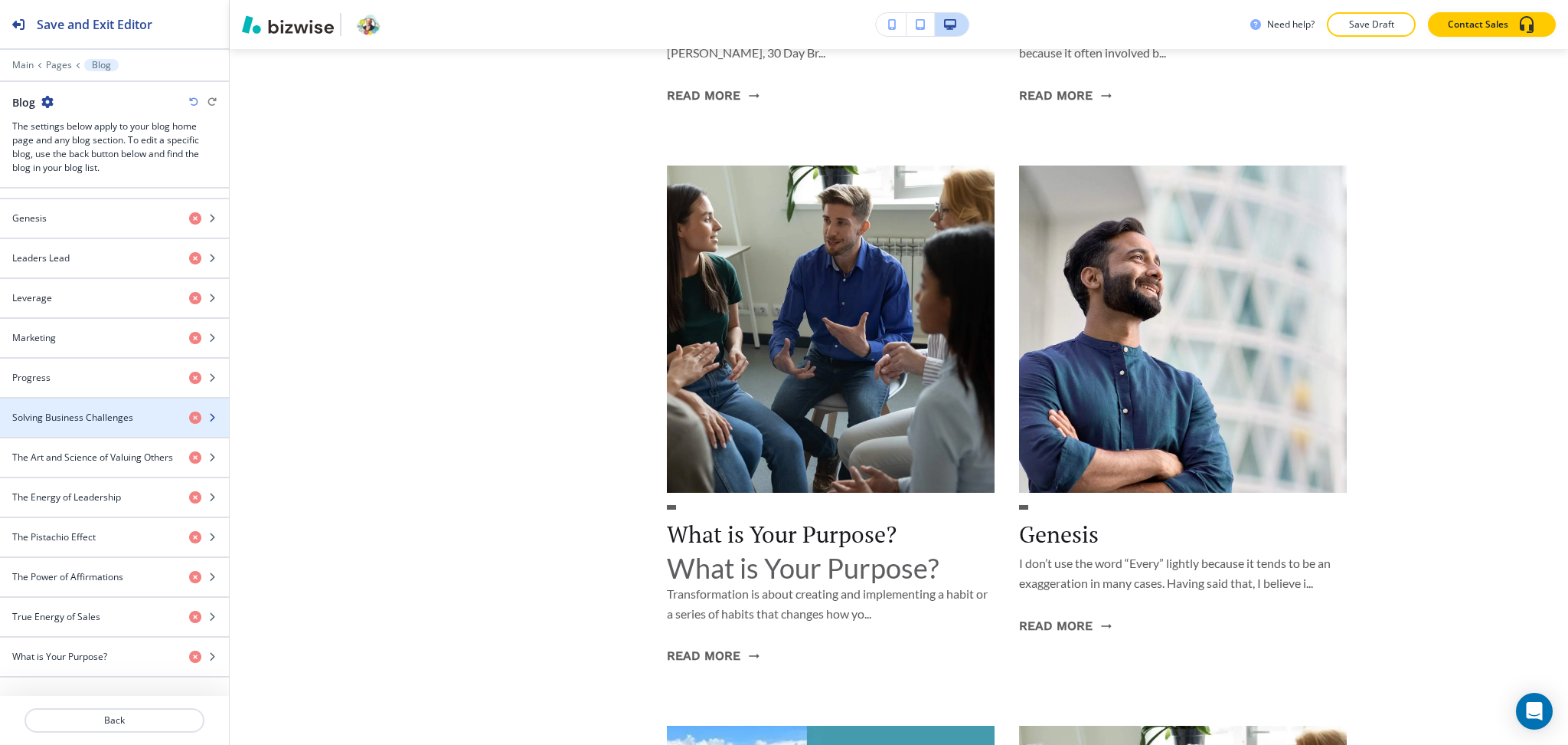
click at [88, 417] on h4 "Solving Business Challenges" at bounding box center [73, 418] width 121 height 14
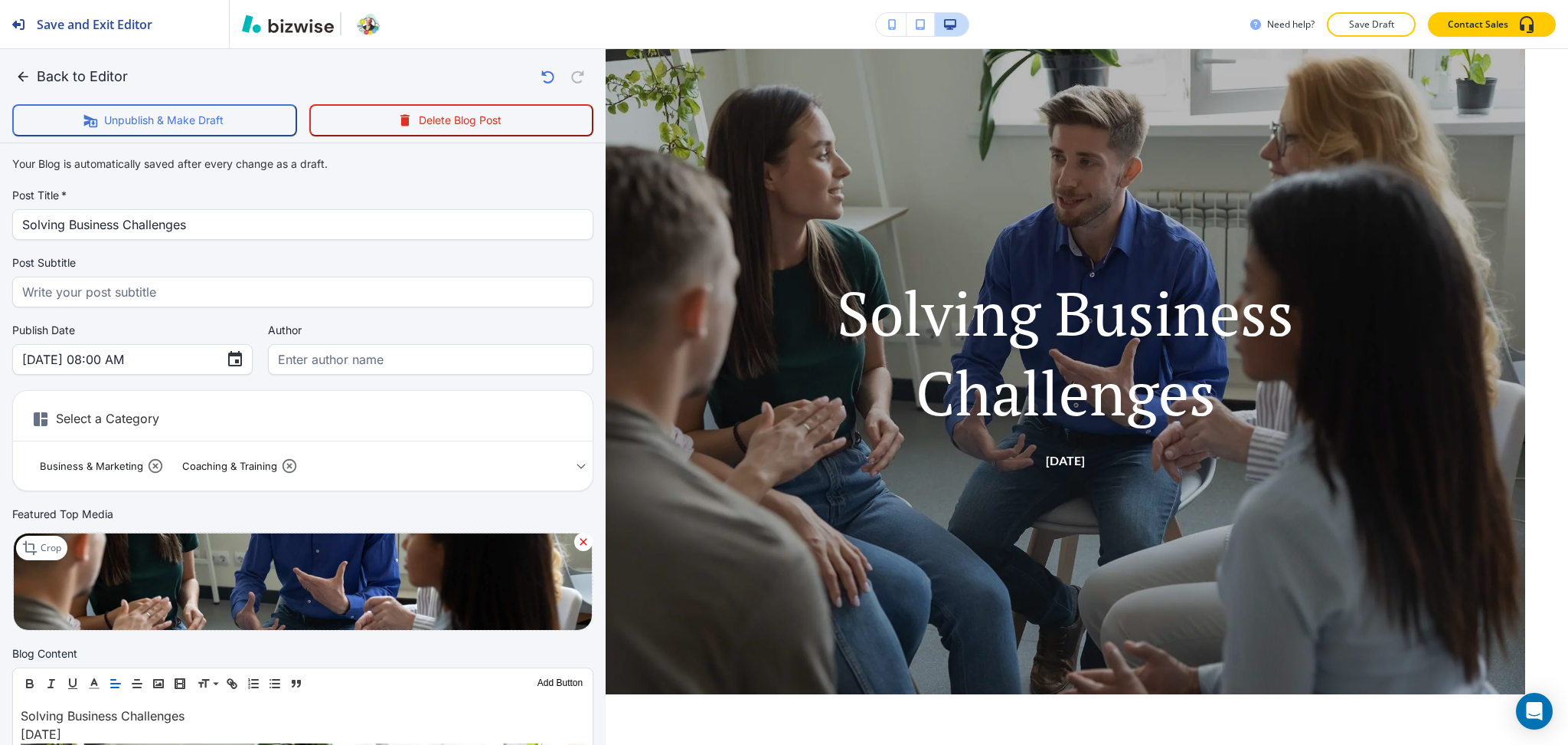
click at [580, 538] on icon at bounding box center [583, 541] width 7 height 7
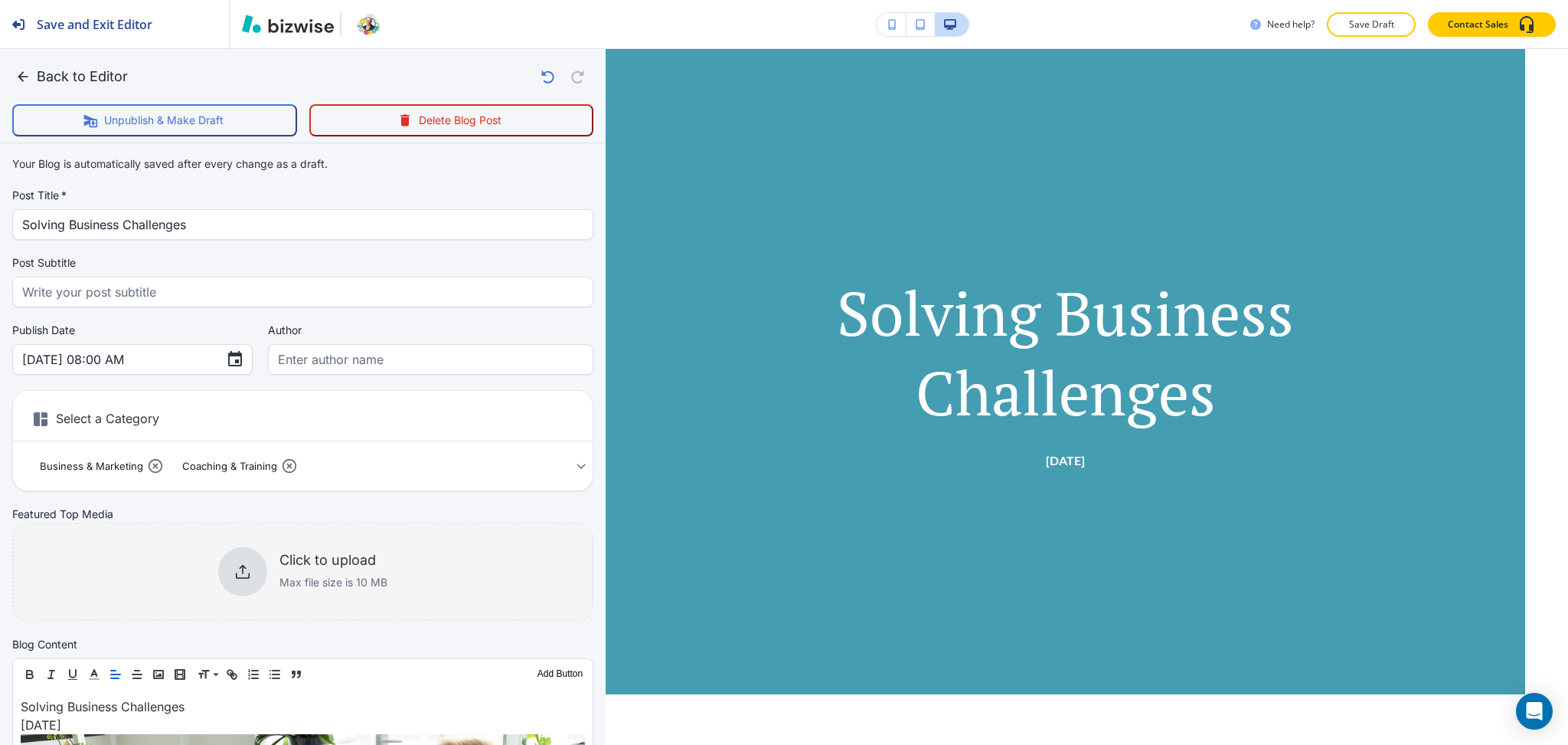
click at [240, 590] on div at bounding box center [242, 571] width 49 height 49
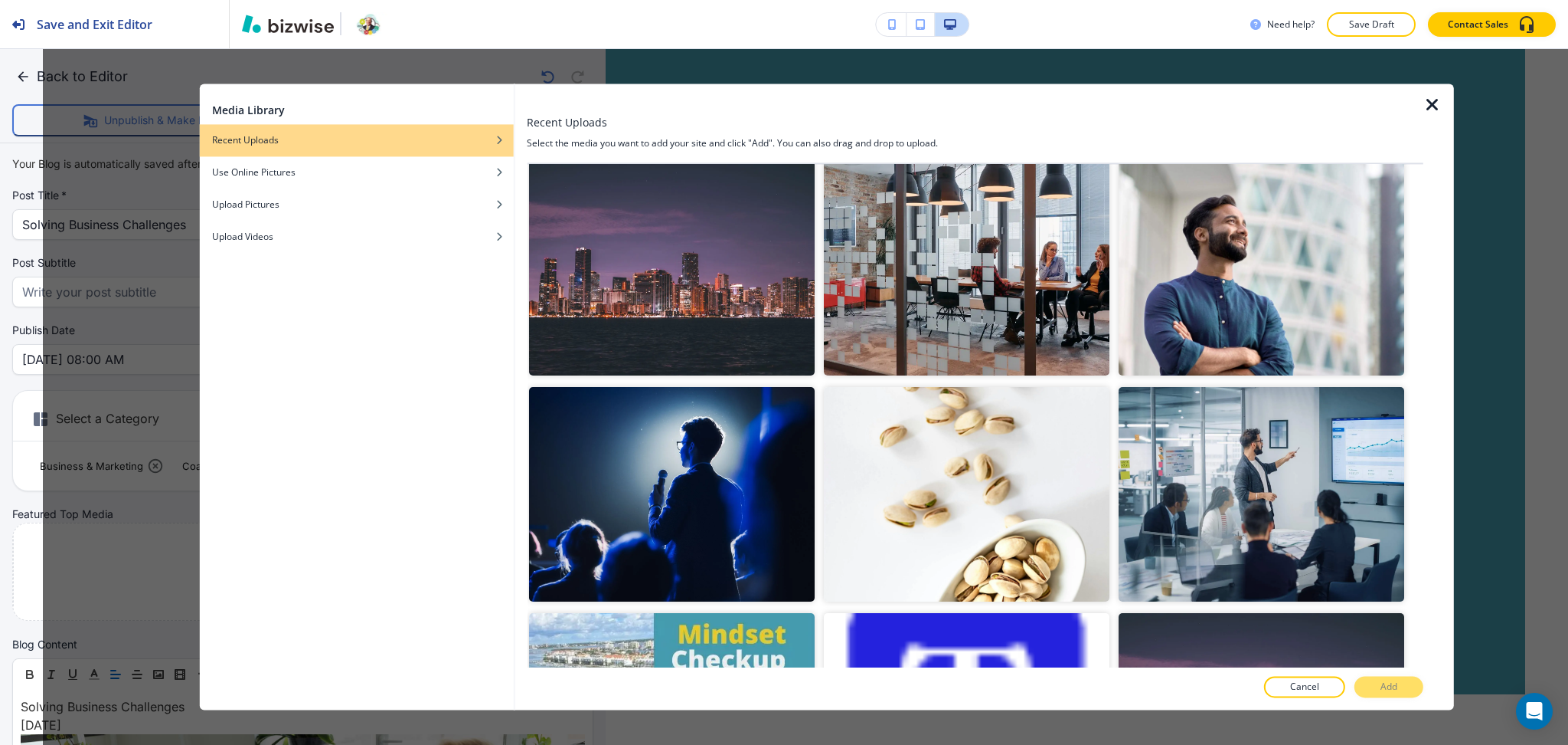
scroll to position [1632, 0]
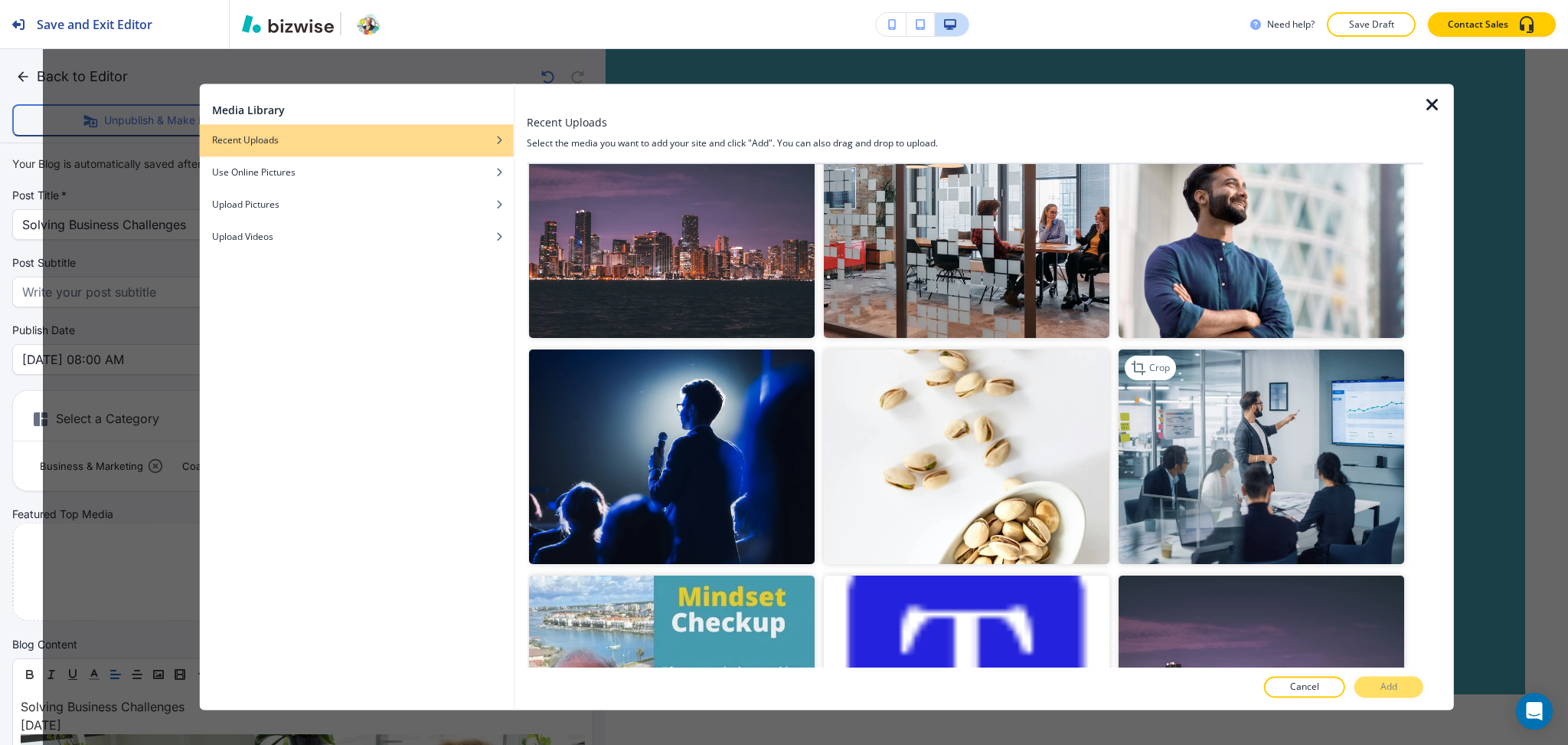
click at [1317, 416] on img "button" at bounding box center [1261, 457] width 285 height 214
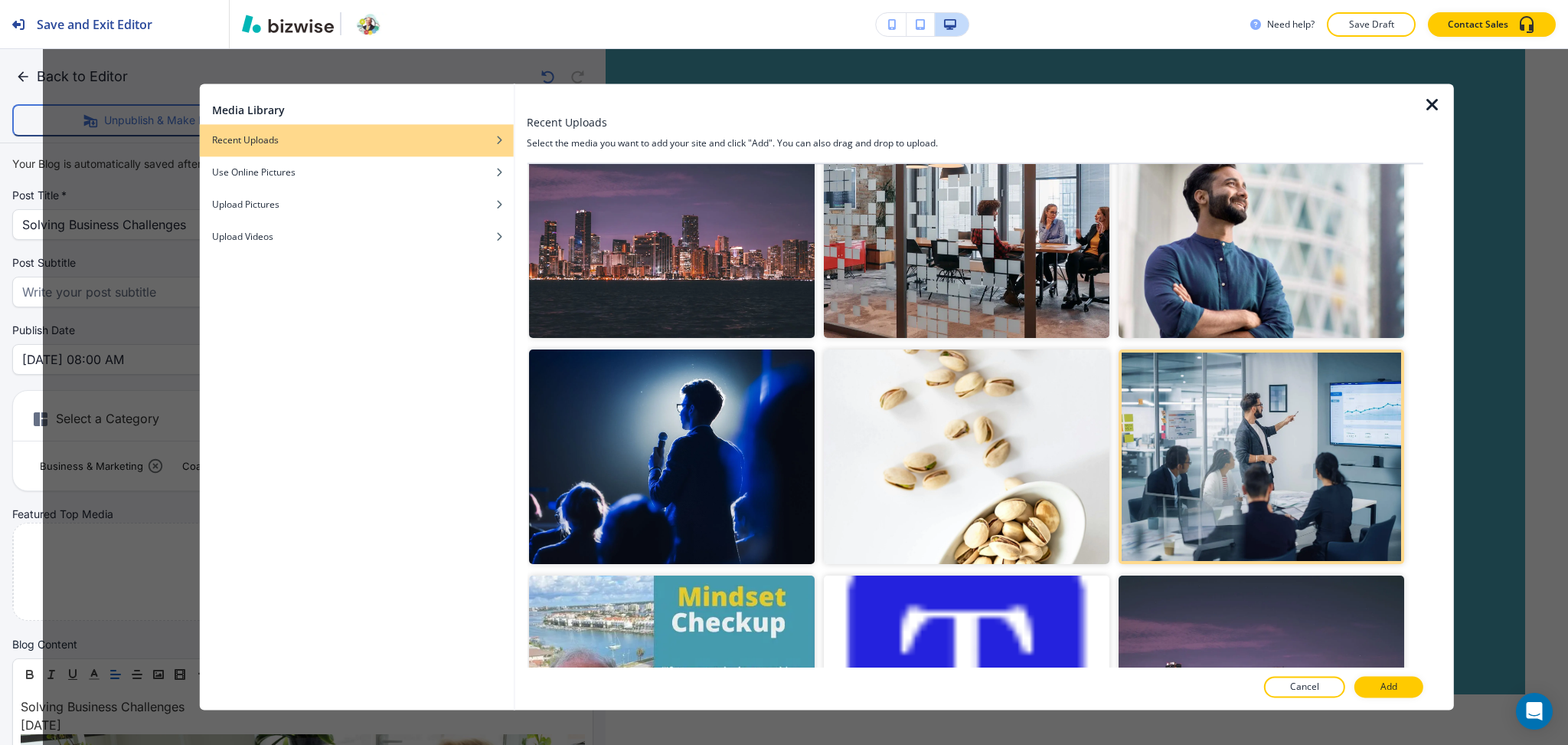
click at [1398, 680] on p "Add" at bounding box center [1389, 687] width 17 height 14
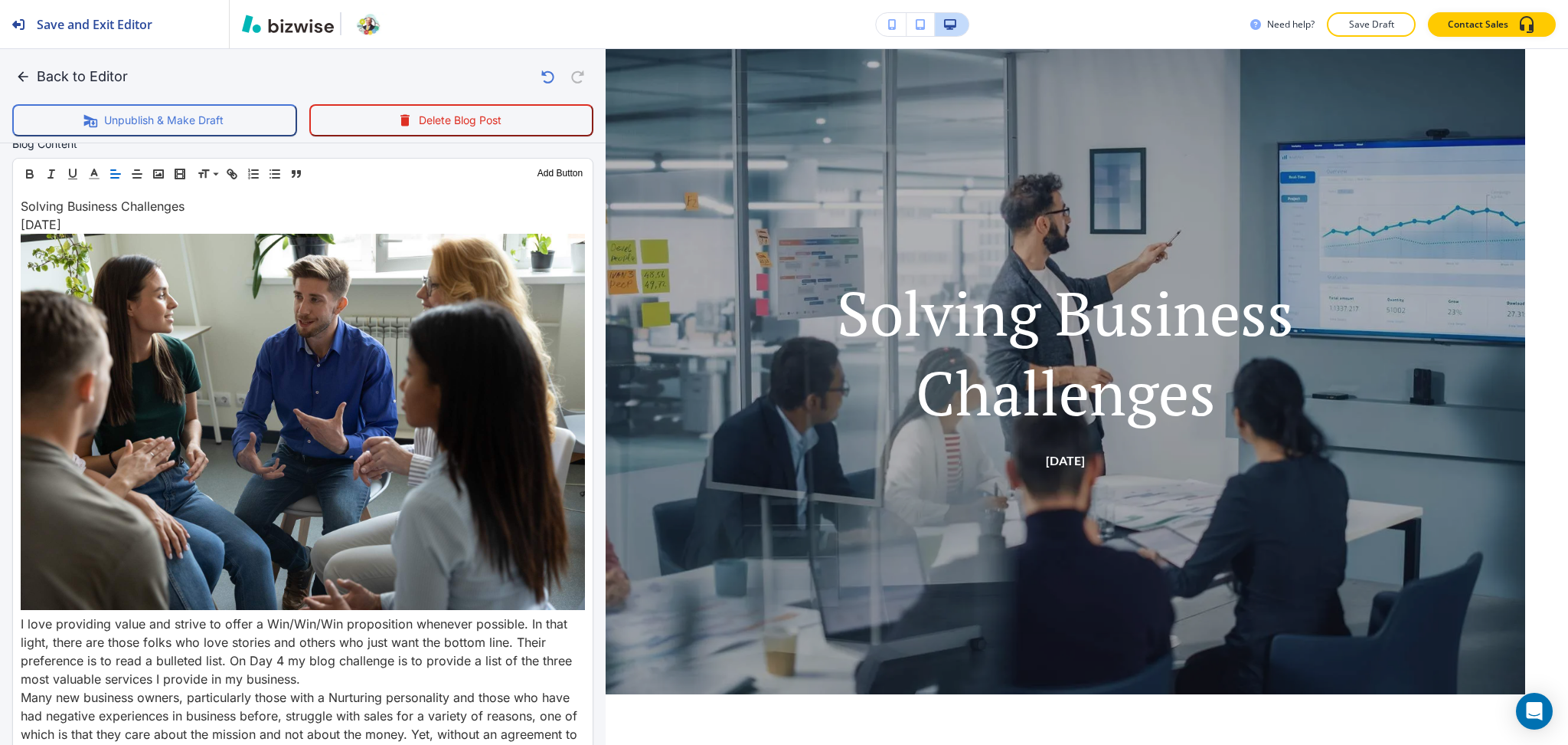
scroll to position [510, 0]
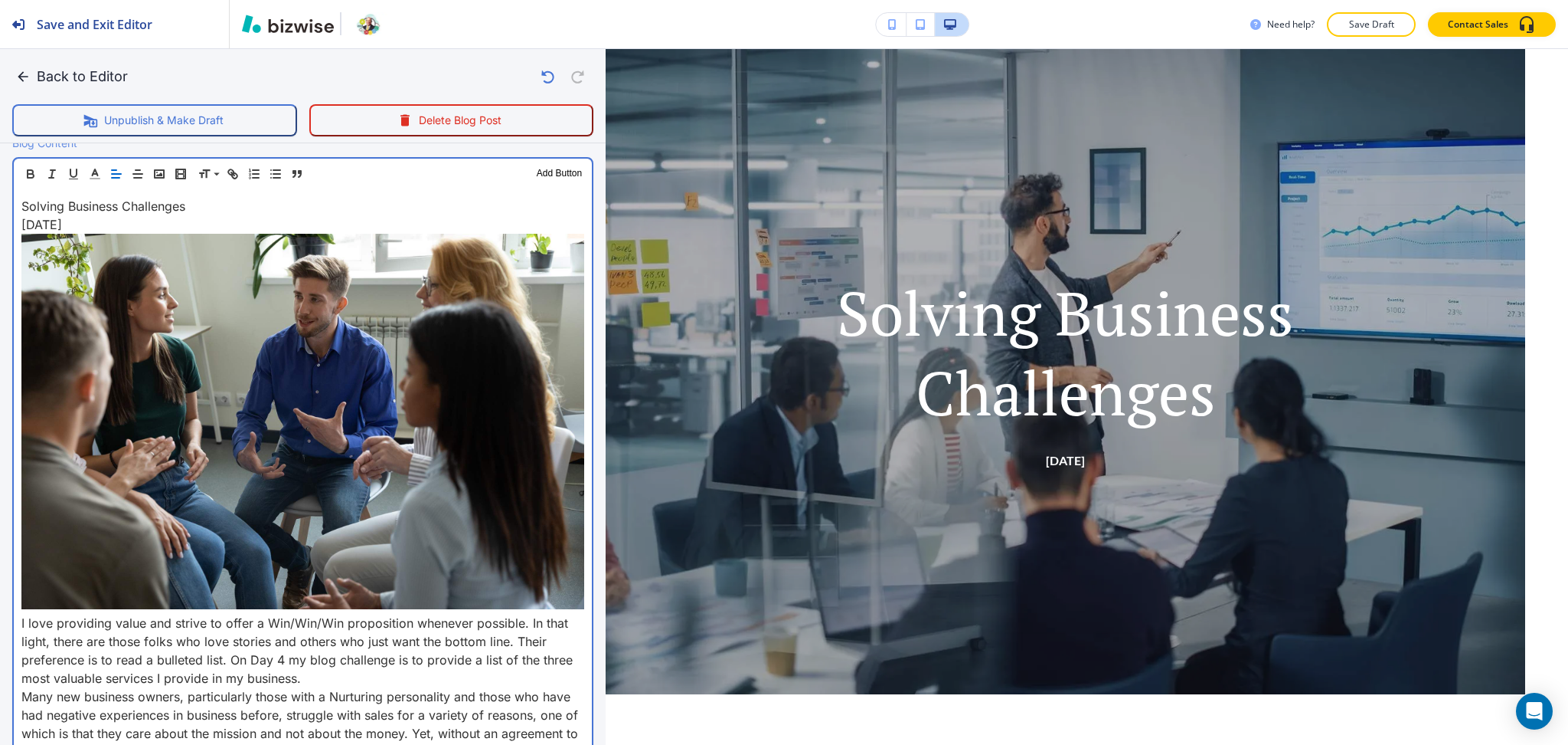
click at [18, 610] on div "Solving Business Challenges January 26, 2024 I love providing value and strive …" at bounding box center [303, 626] width 578 height 873
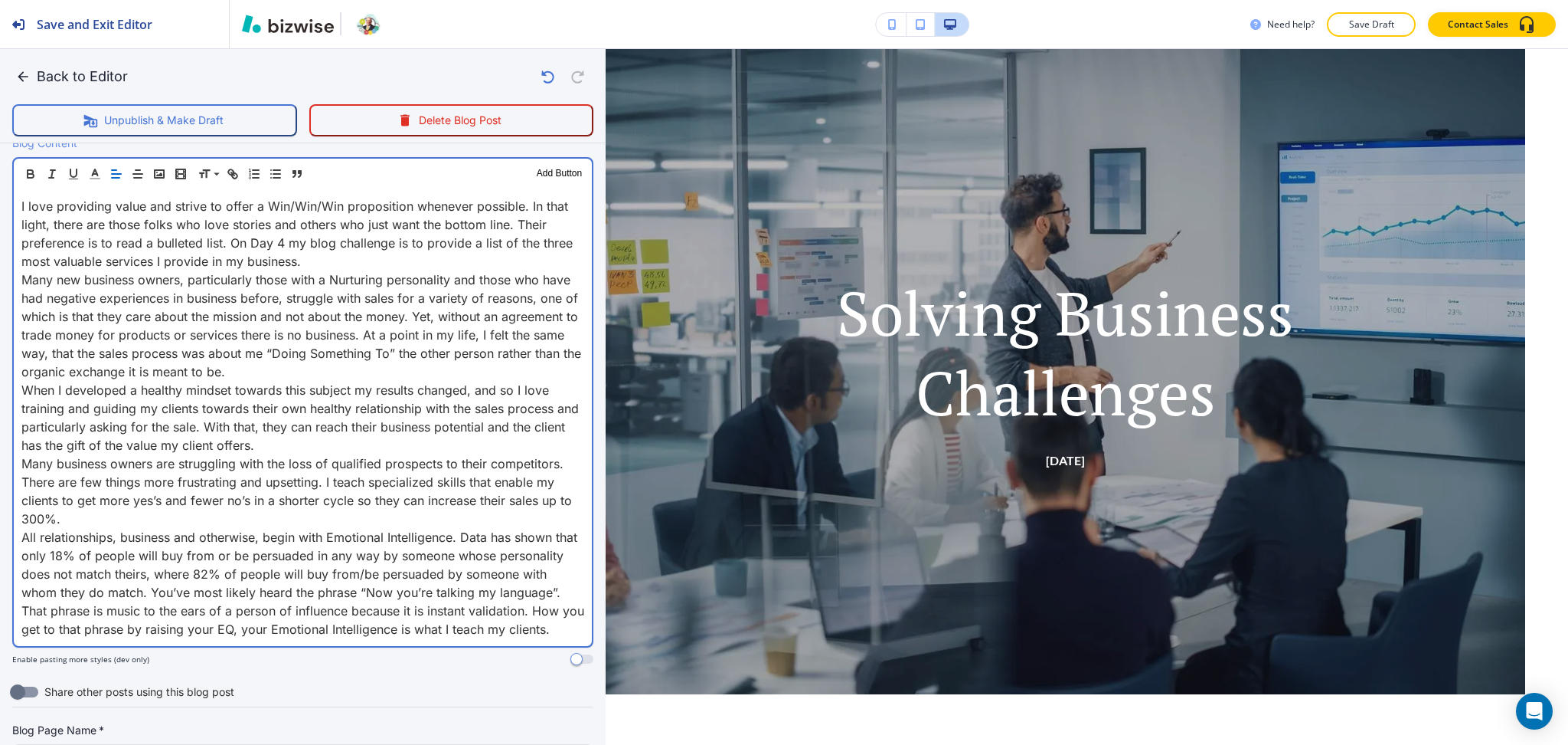
scroll to position [103, 0]
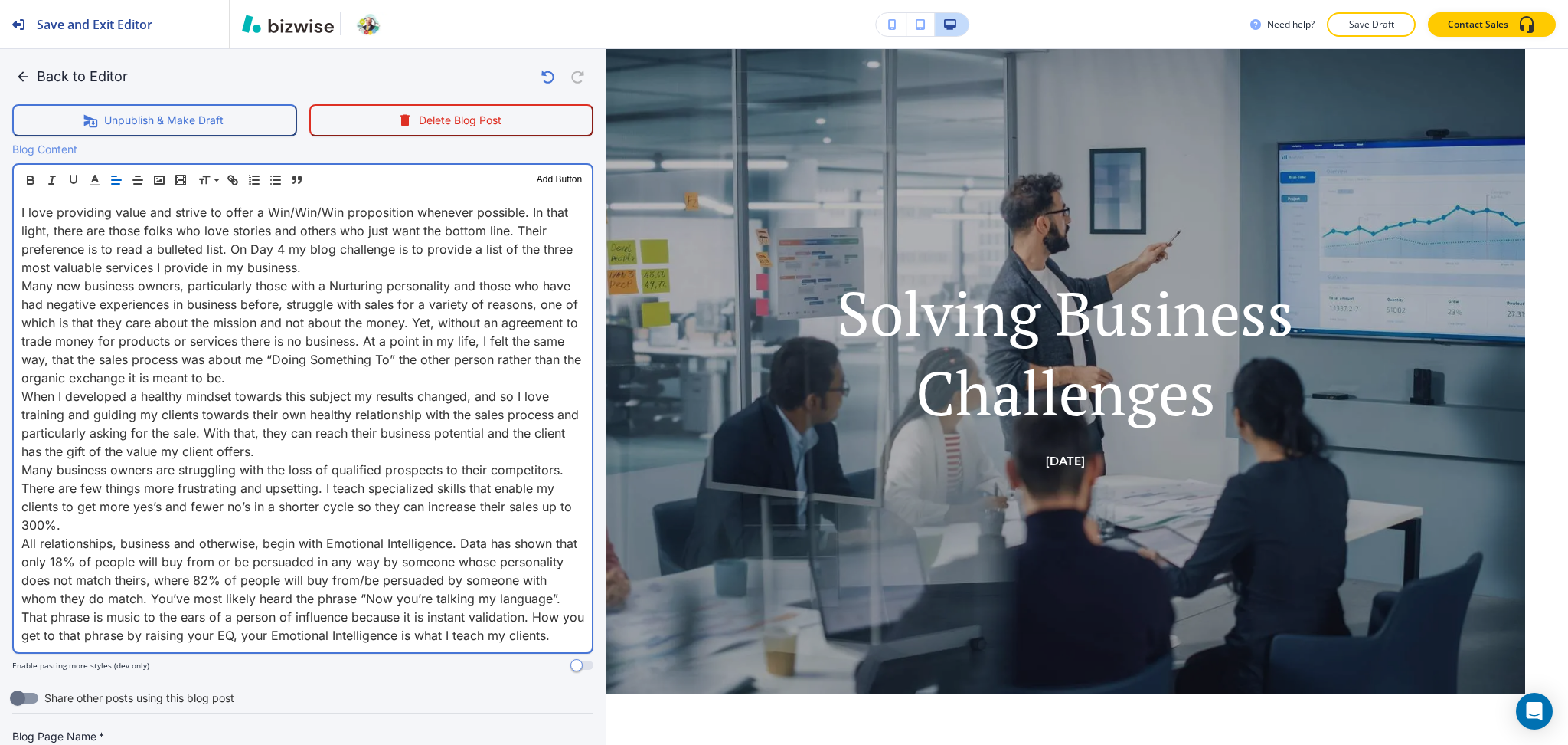
click at [321, 258] on p "I love providing value and strive to offer a Win/Win/Win proposition whenever p…" at bounding box center [303, 239] width 563 height 74
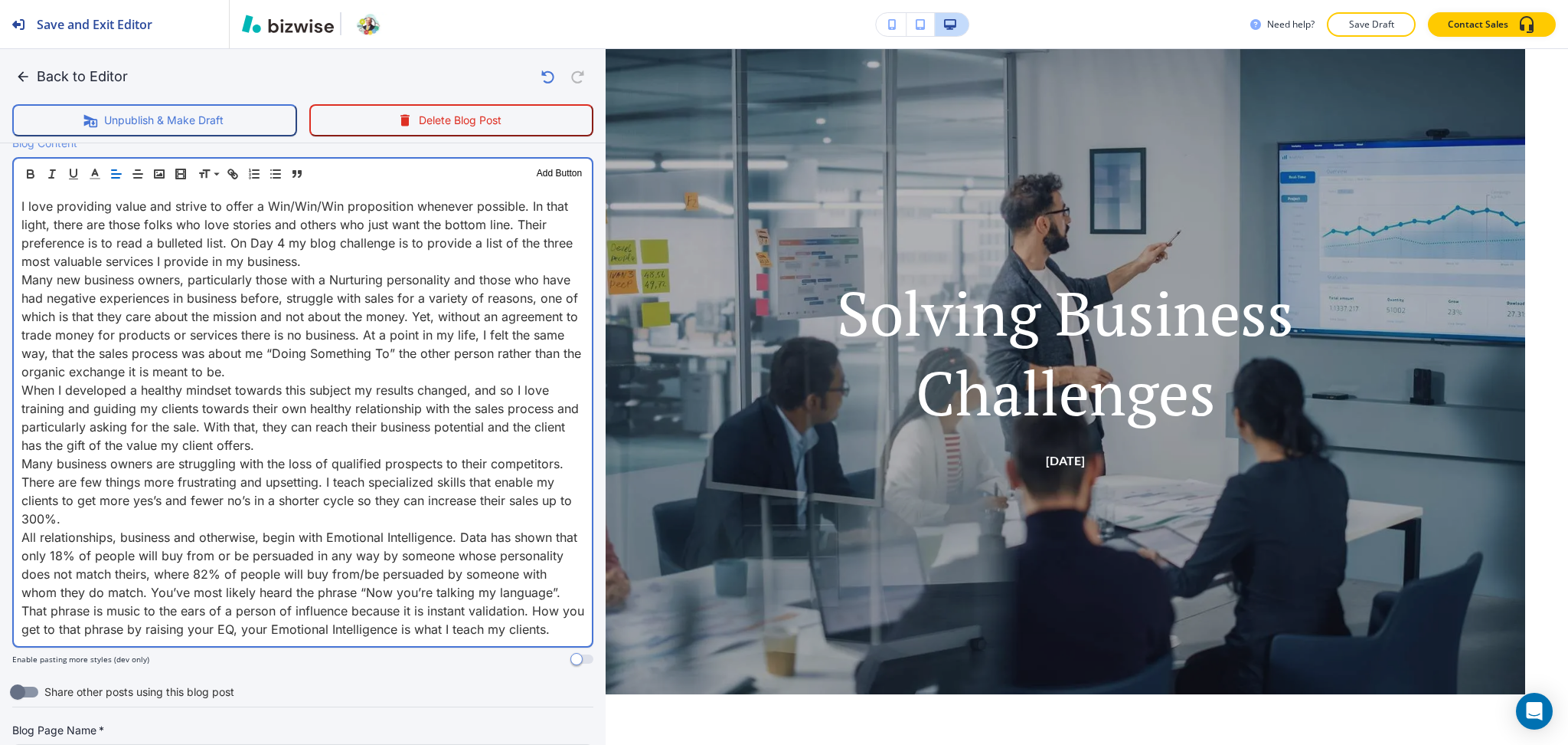
scroll to position [511, 0]
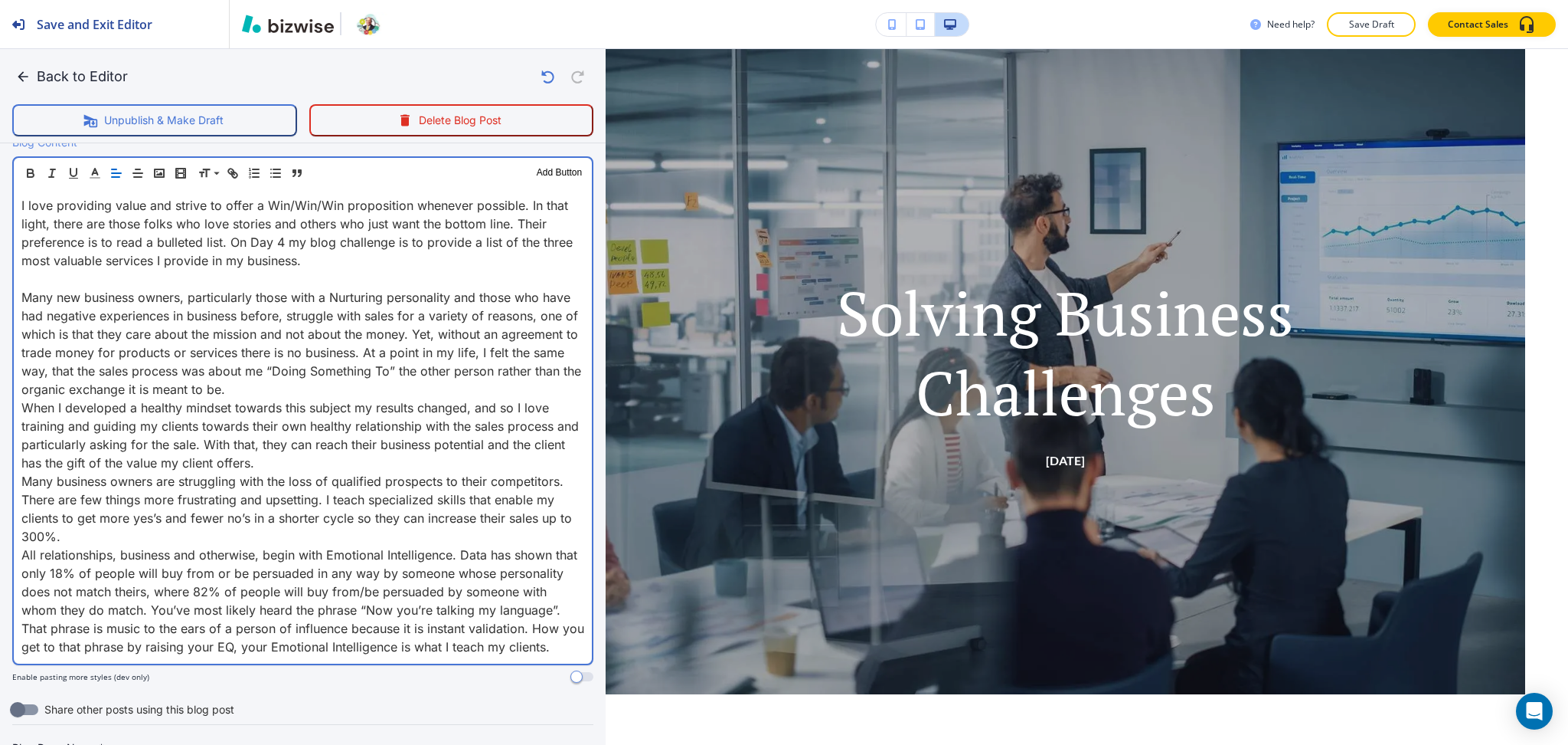
click at [365, 387] on p "Many new business owners, particularly those with a Nurturing personality and t…" at bounding box center [303, 343] width 563 height 110
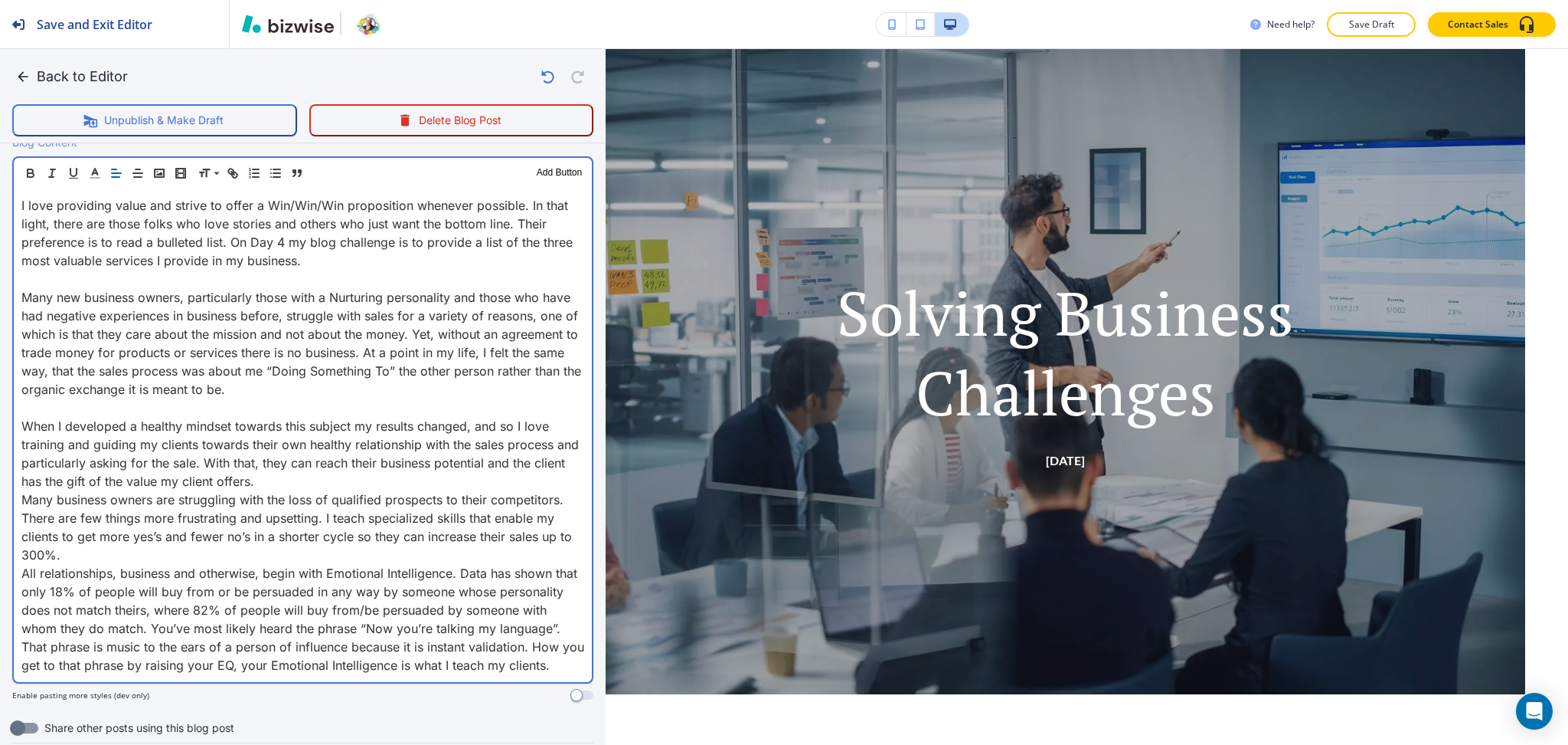
click at [350, 480] on p "When I developed a healthy mindset towards this subject my results changed, and…" at bounding box center [303, 454] width 563 height 74
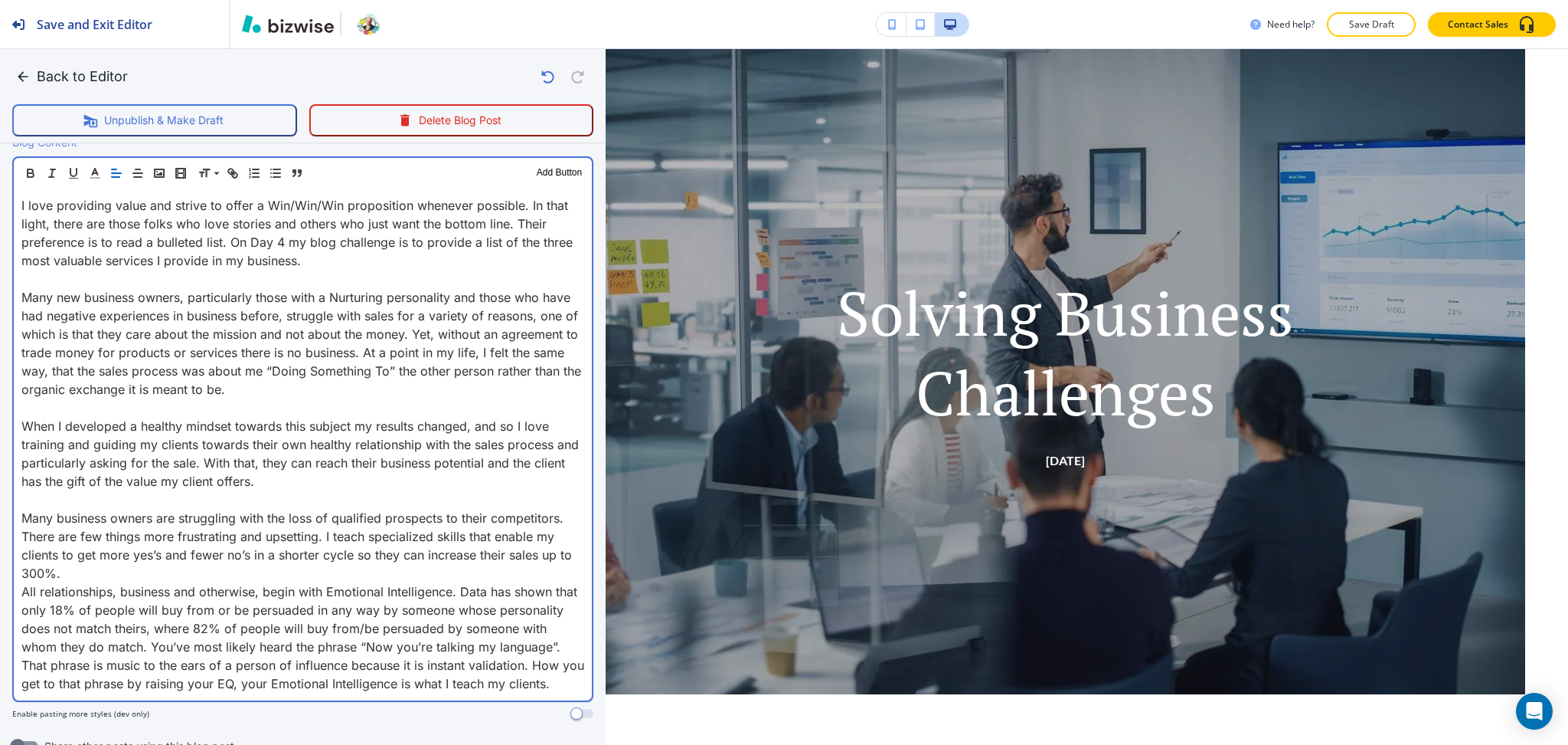
click at [315, 570] on p "Many business owners are struggling with the loss of qualified prospects to the…" at bounding box center [303, 545] width 563 height 74
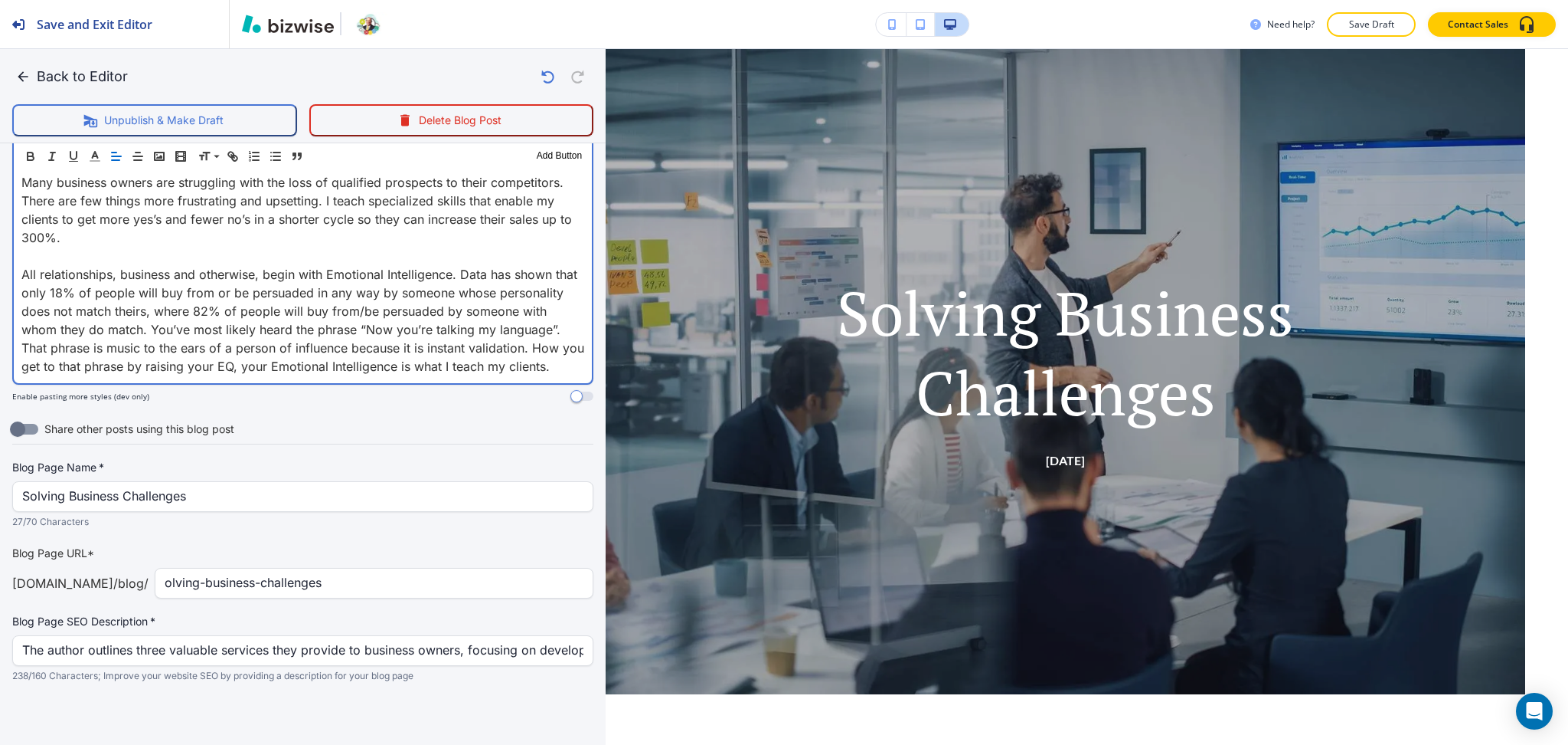
scroll to position [862, 0]
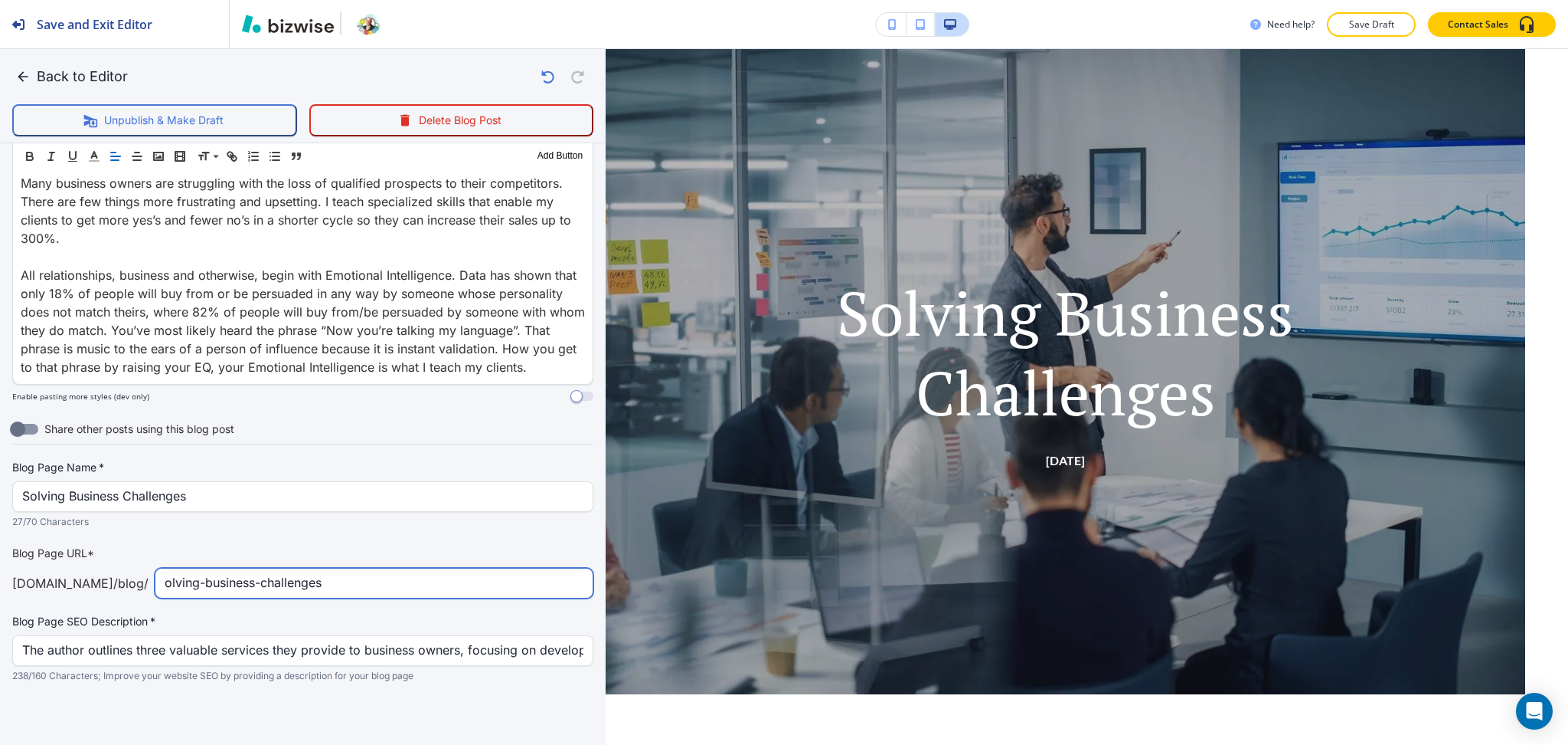
click at [157, 581] on div "olving-business-challenges ​" at bounding box center [374, 583] width 439 height 31
type input "solving-business-challenges"
click at [48, 85] on button "Back to Editor" at bounding box center [74, 76] width 122 height 31
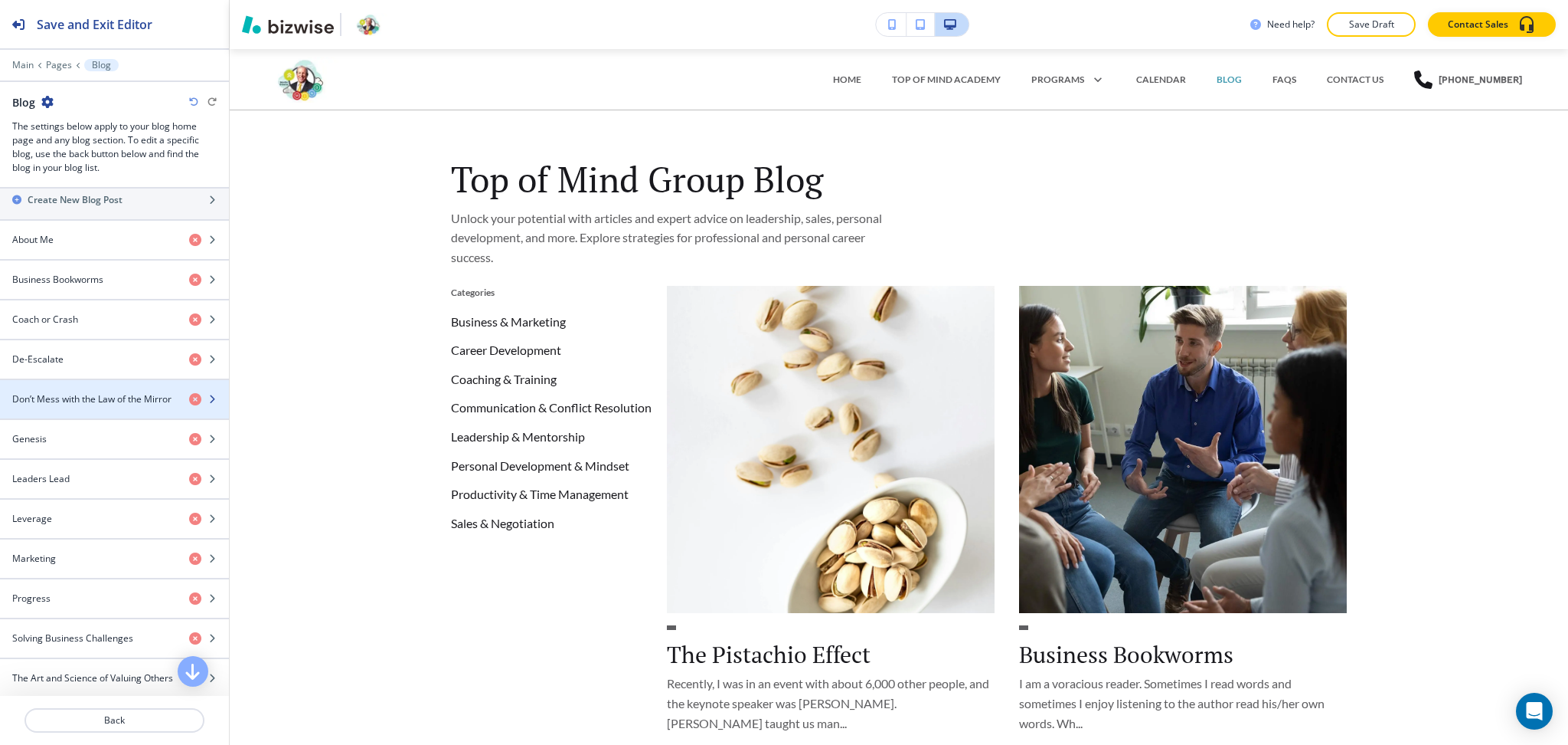
click at [67, 396] on h4 "Don’t Mess with the Law of the Mirror" at bounding box center [92, 399] width 160 height 14
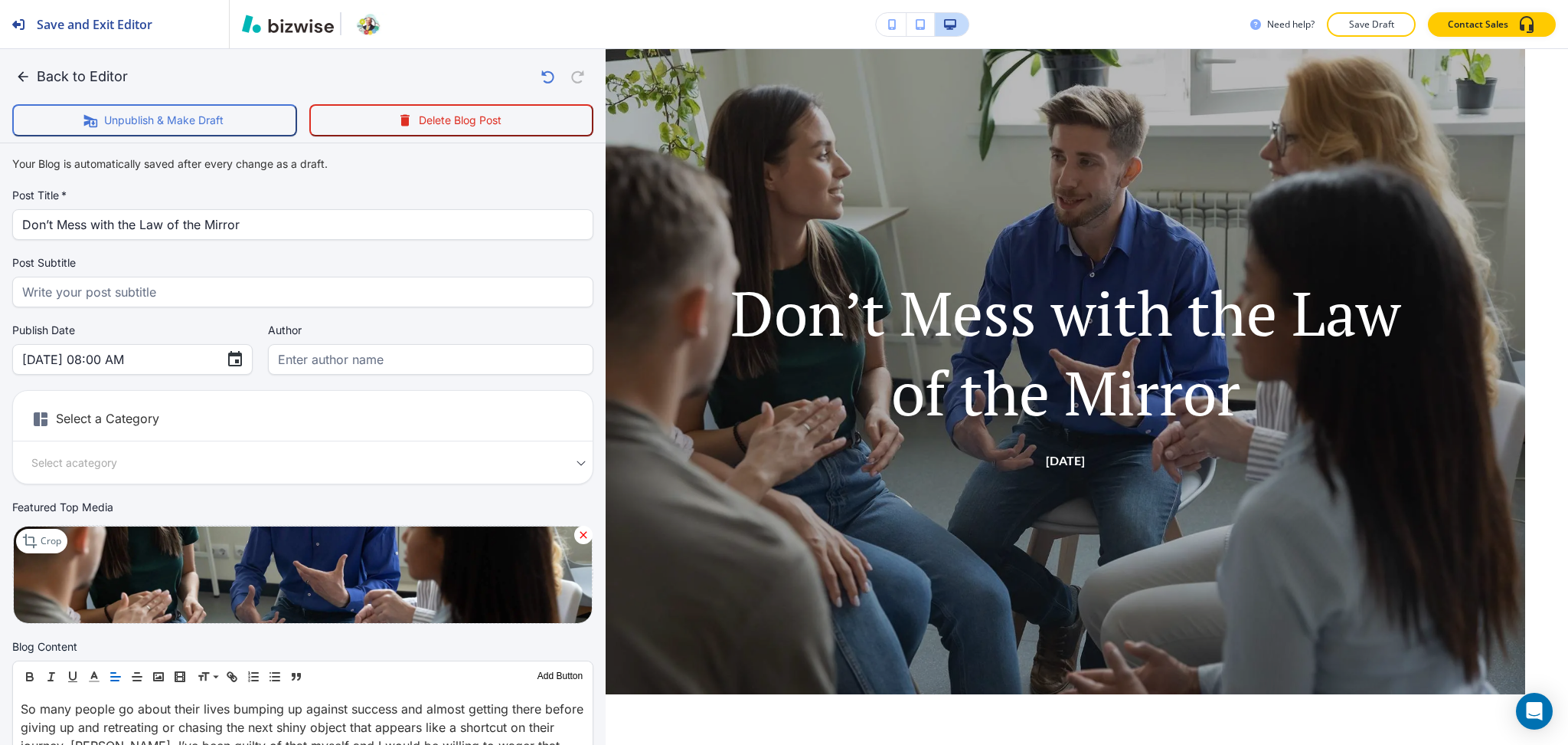
click at [70, 397] on div "Select a Category Select a category Select a Category" at bounding box center [303, 437] width 581 height 94
click at [577, 529] on icon at bounding box center [583, 535] width 13 height 13
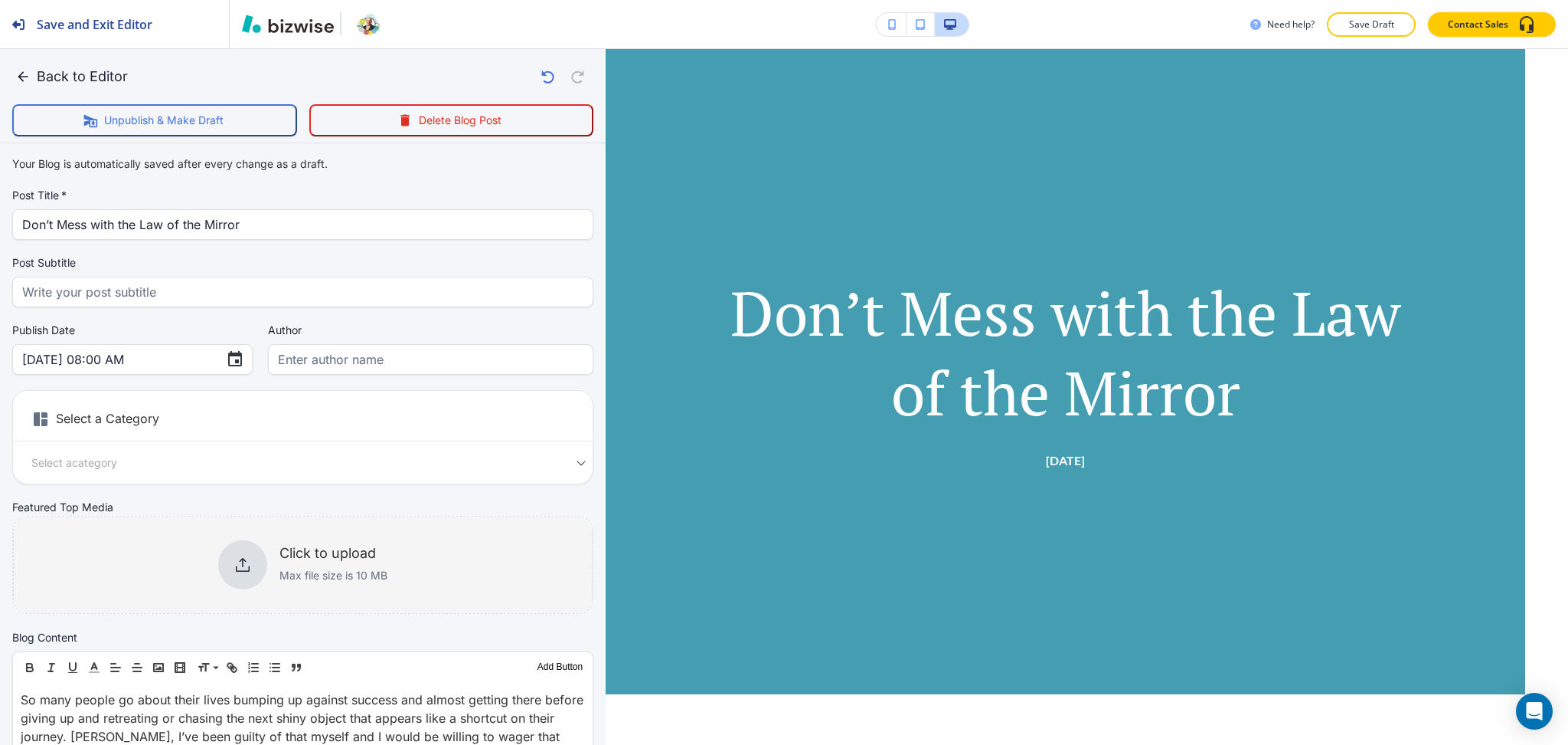
click at [335, 565] on div "Click to upload Max file size is 10 MB" at bounding box center [333, 564] width 108 height 40
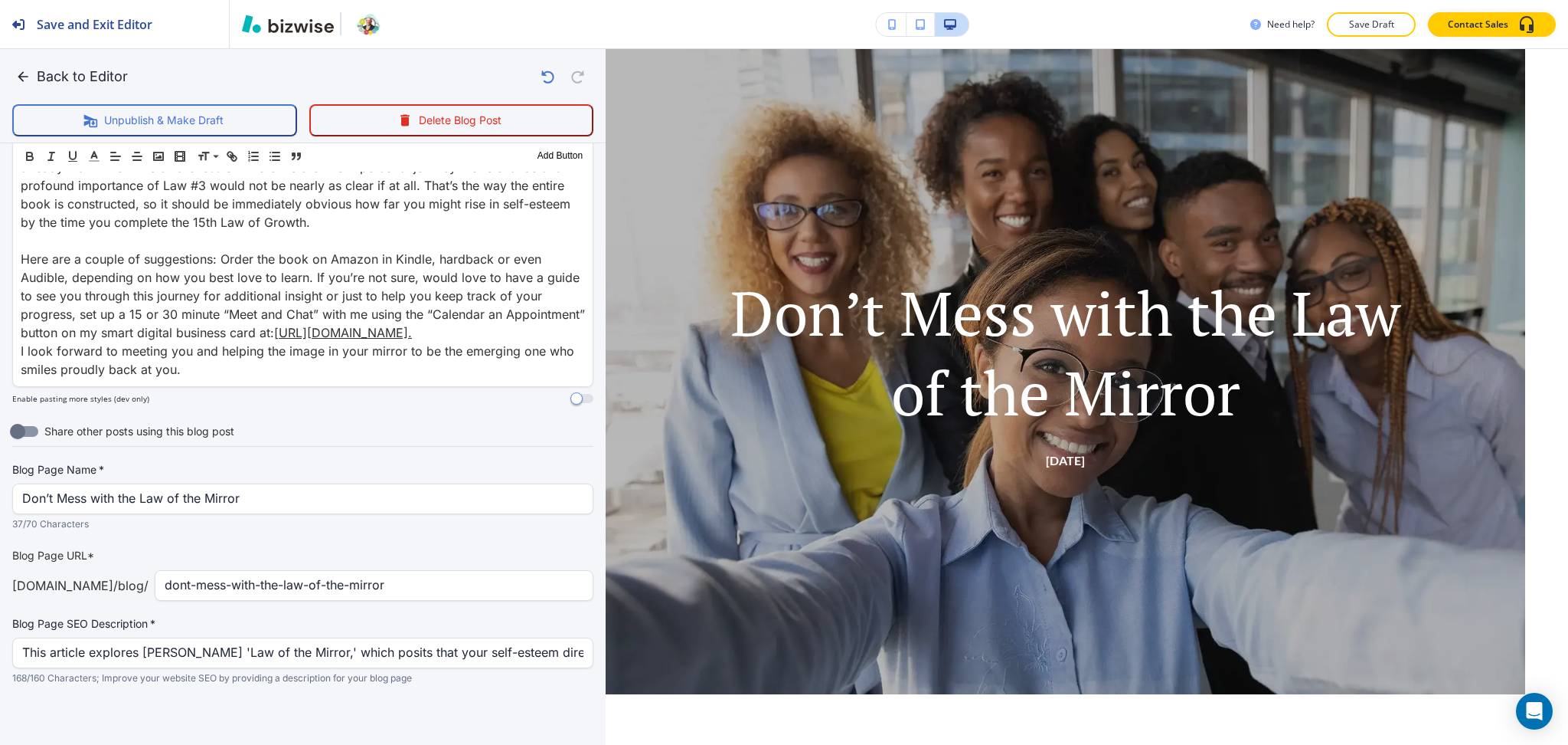
scroll to position [4, 0]
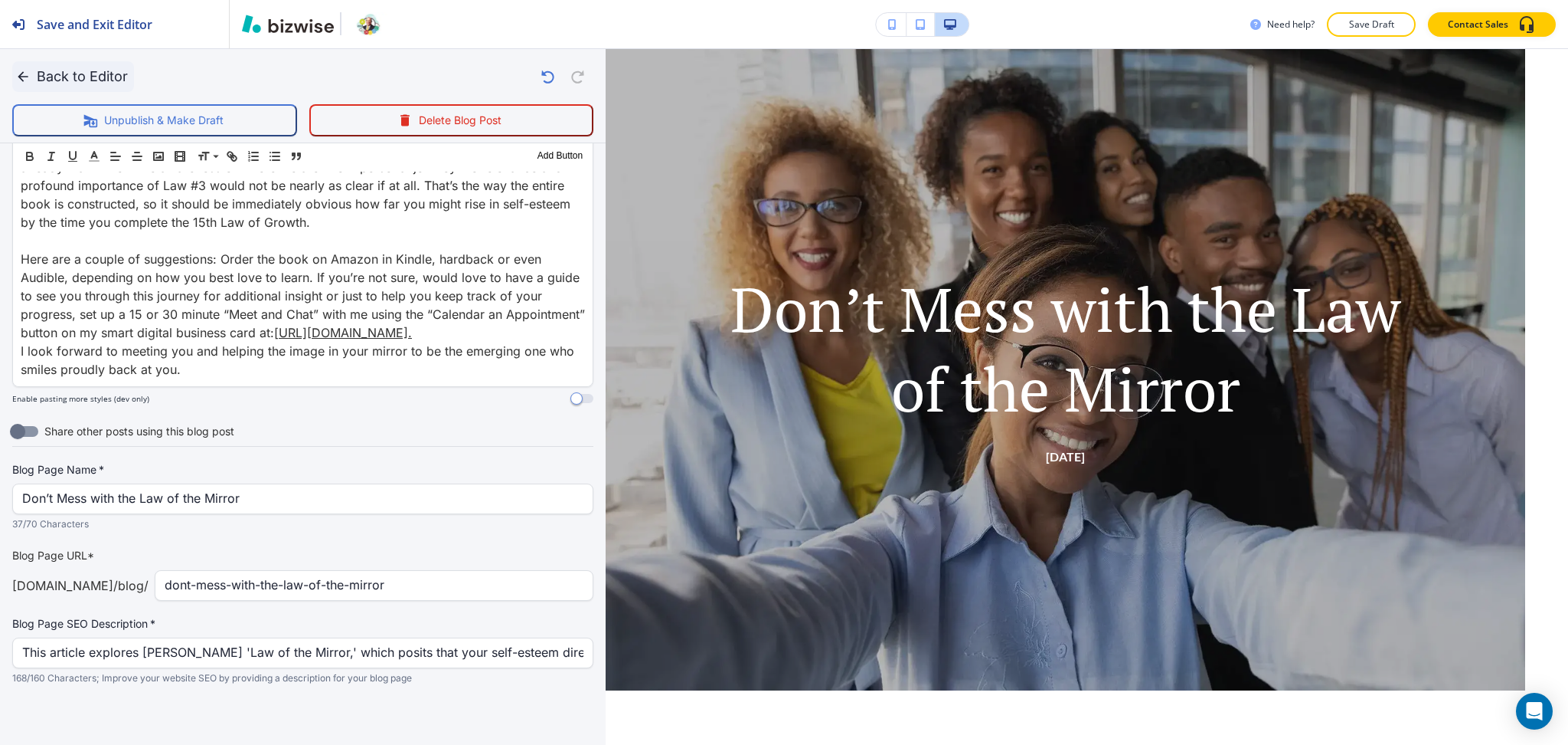
click at [45, 73] on button "Back to Editor" at bounding box center [74, 76] width 122 height 31
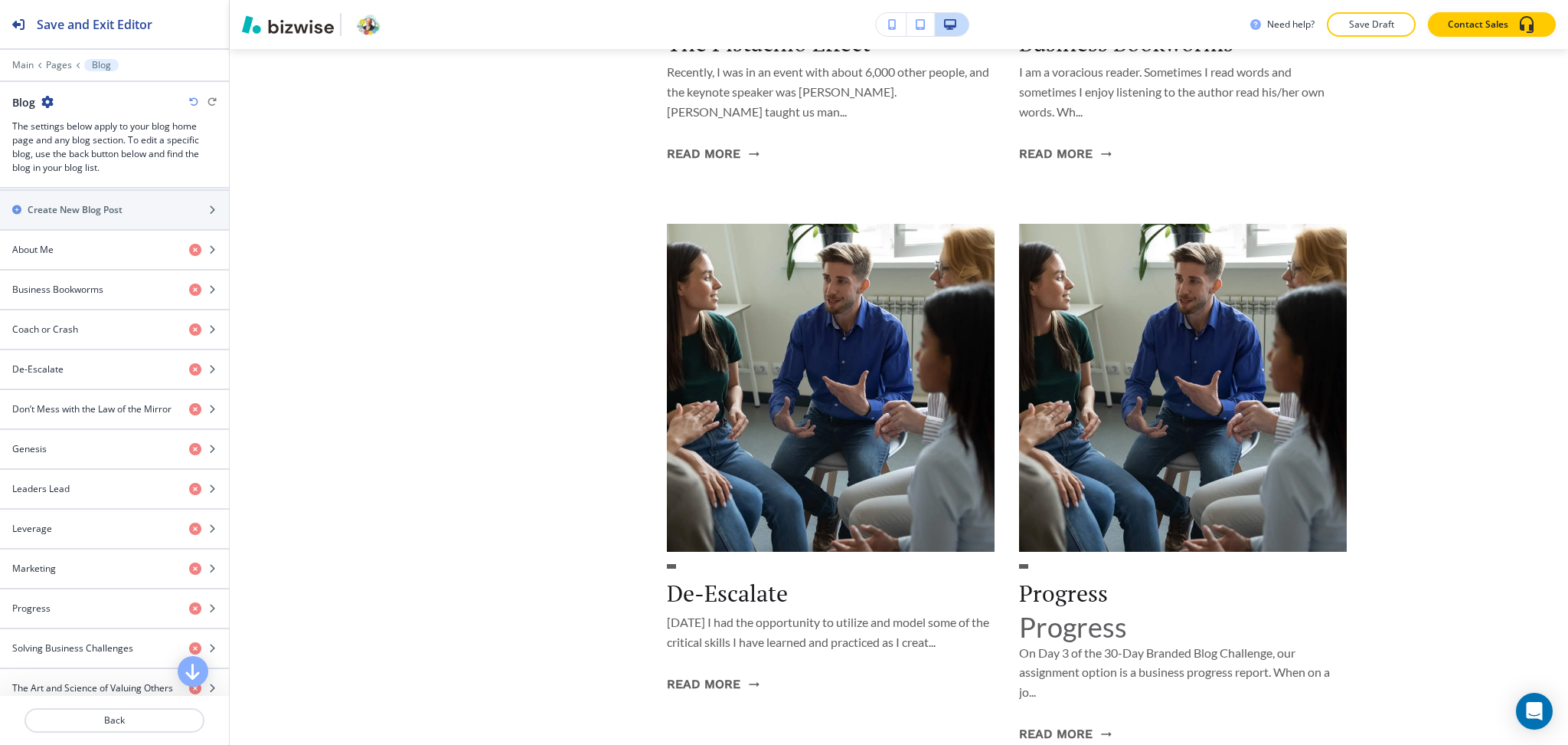
scroll to position [613, 0]
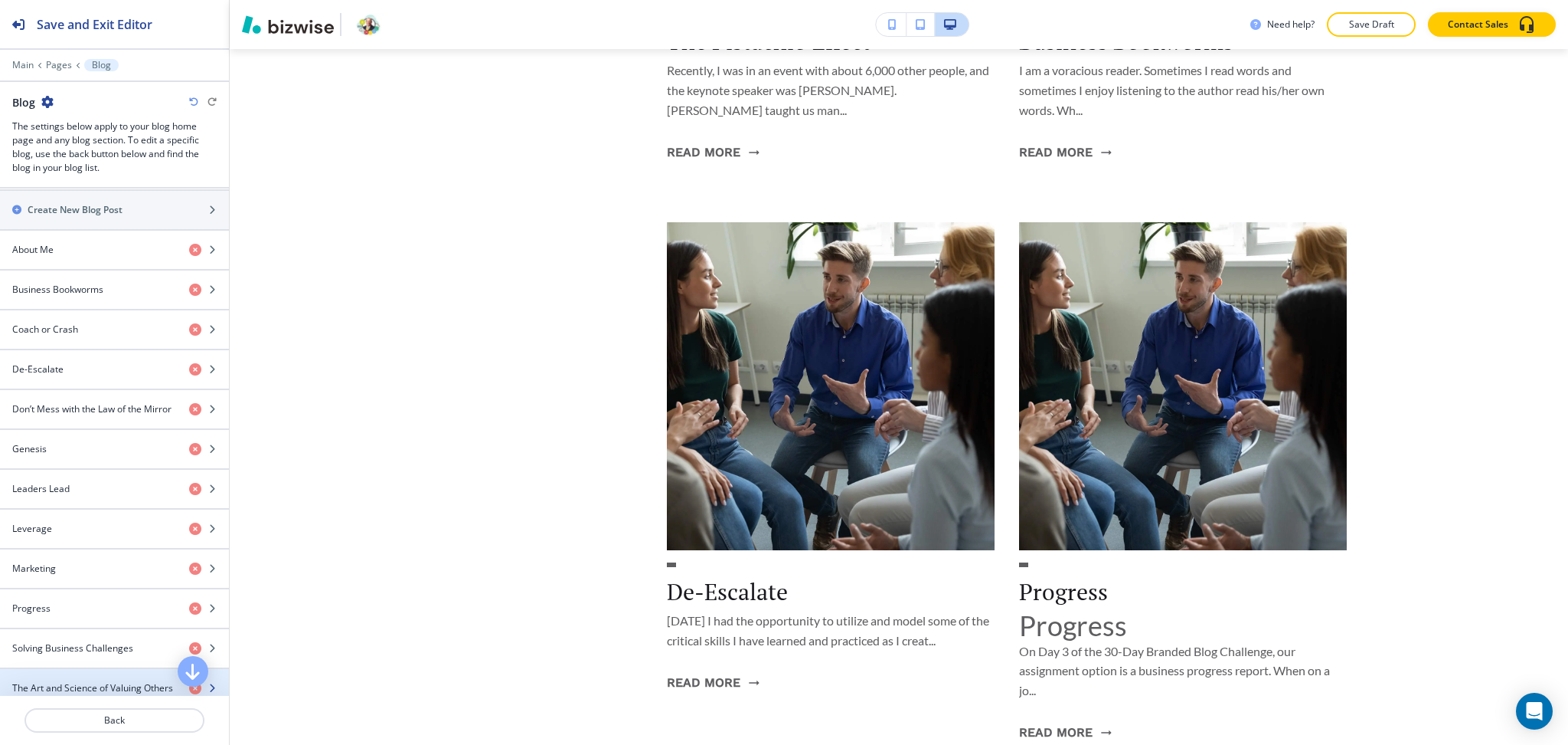
click at [94, 686] on h4 "The Art and Science of Valuing Others" at bounding box center [93, 688] width 161 height 14
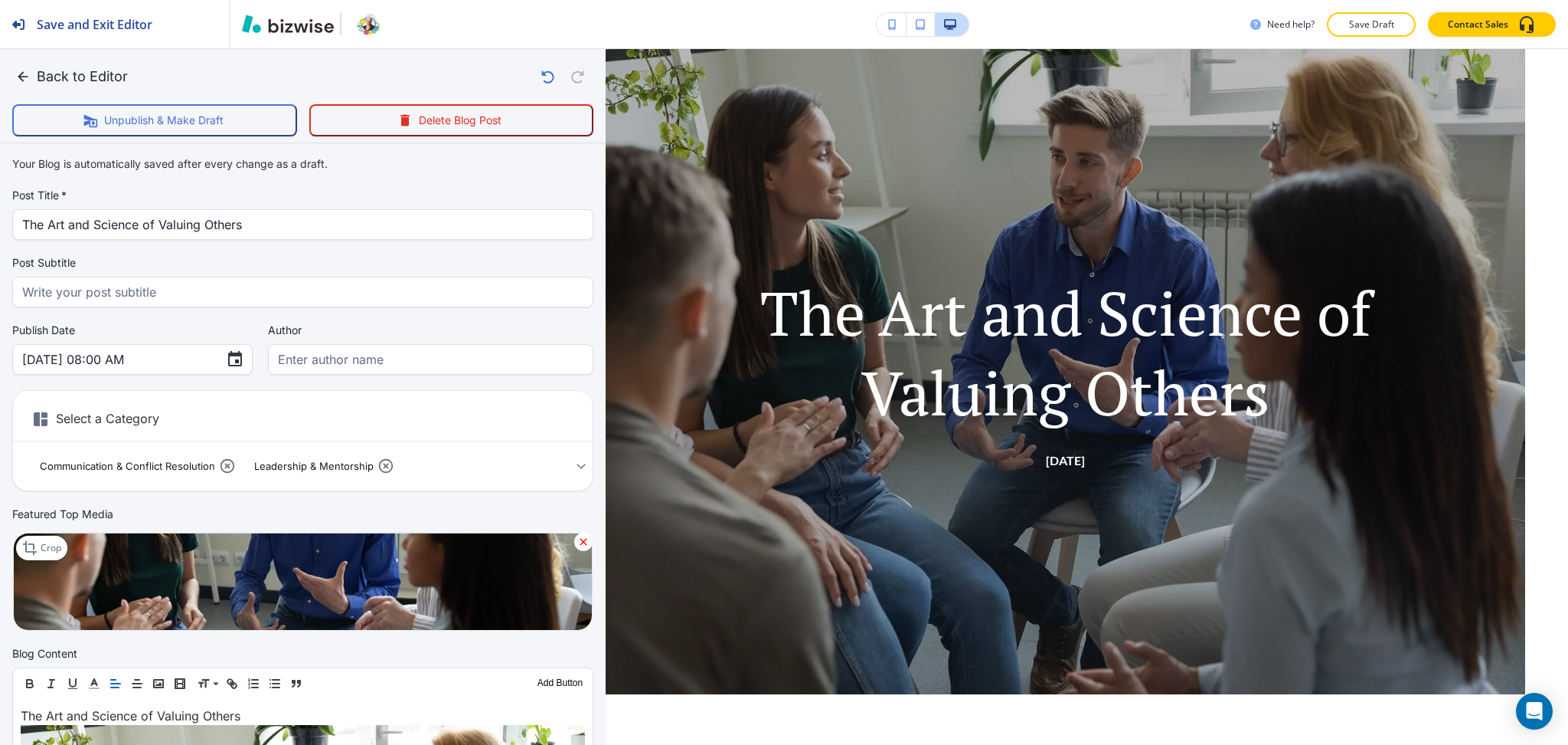
click at [577, 536] on icon at bounding box center [583, 542] width 13 height 13
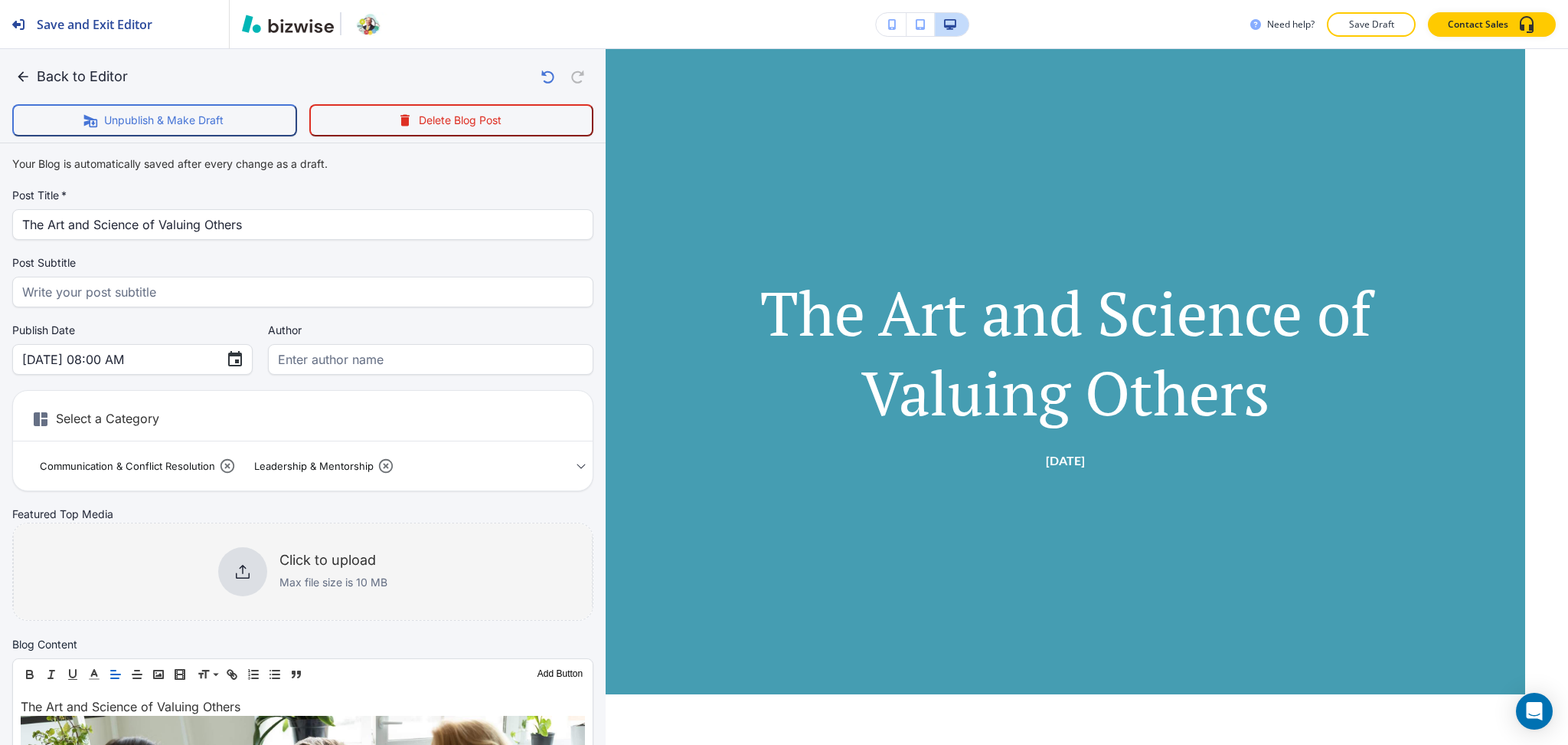
click at [335, 556] on h6 "Click to upload" at bounding box center [333, 560] width 108 height 17
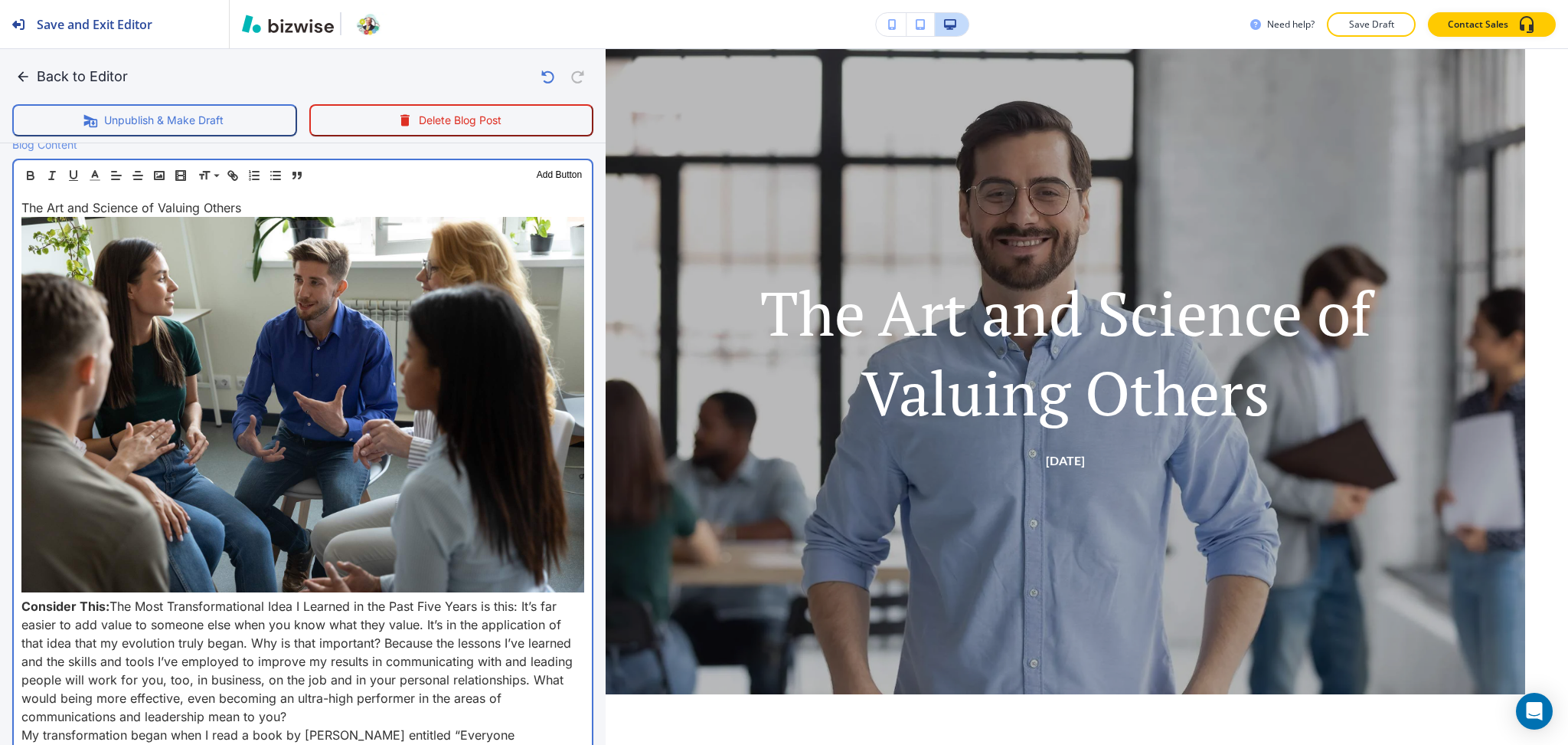
click at [14, 595] on div "The Art and Science of Valuing Others Consider This: The Most Transformational …" at bounding box center [303, 719] width 578 height 1057
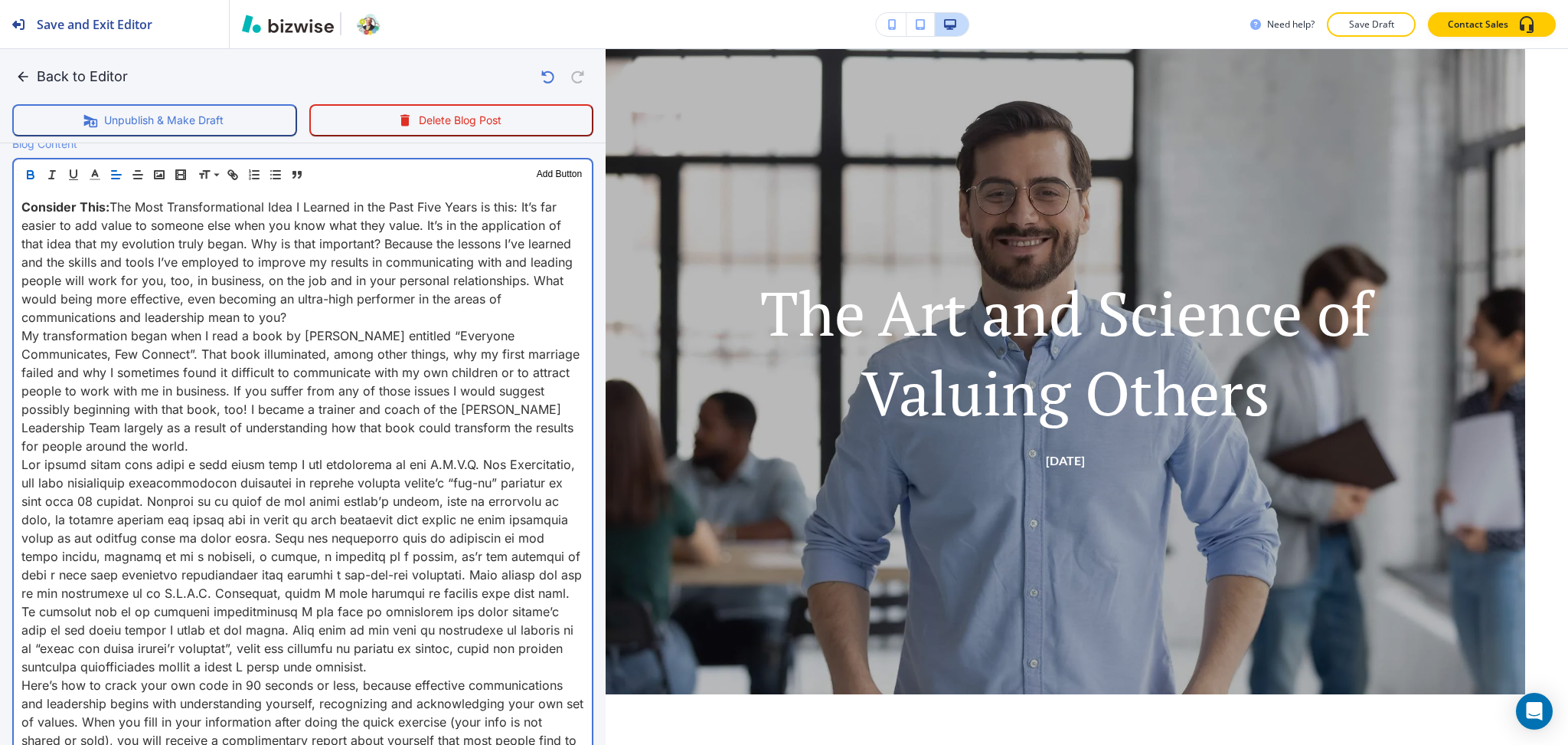
scroll to position [120, 0]
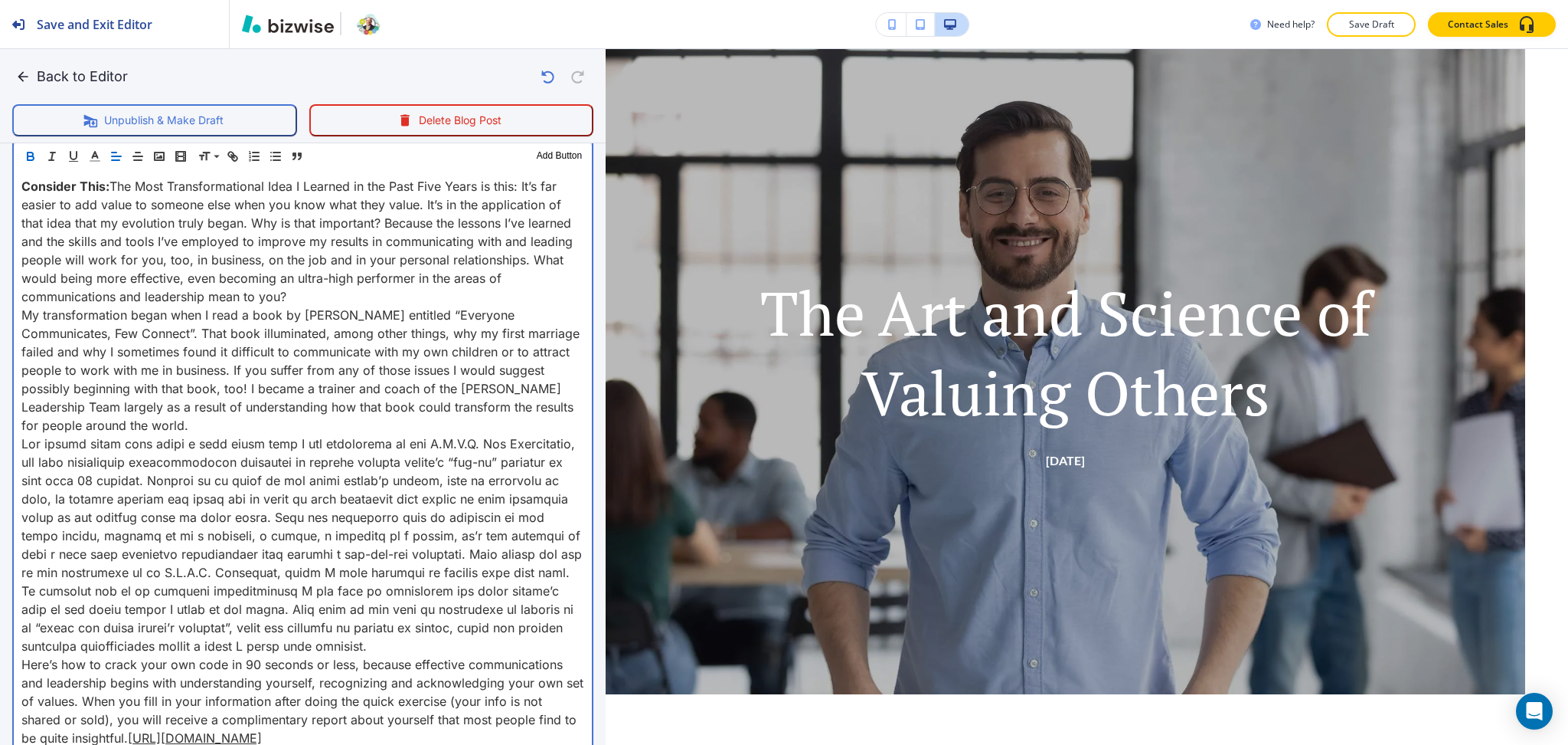
click at [359, 300] on p "Consider This: The Most Transformational Idea I Learned in the Past Five Years …" at bounding box center [303, 241] width 563 height 128
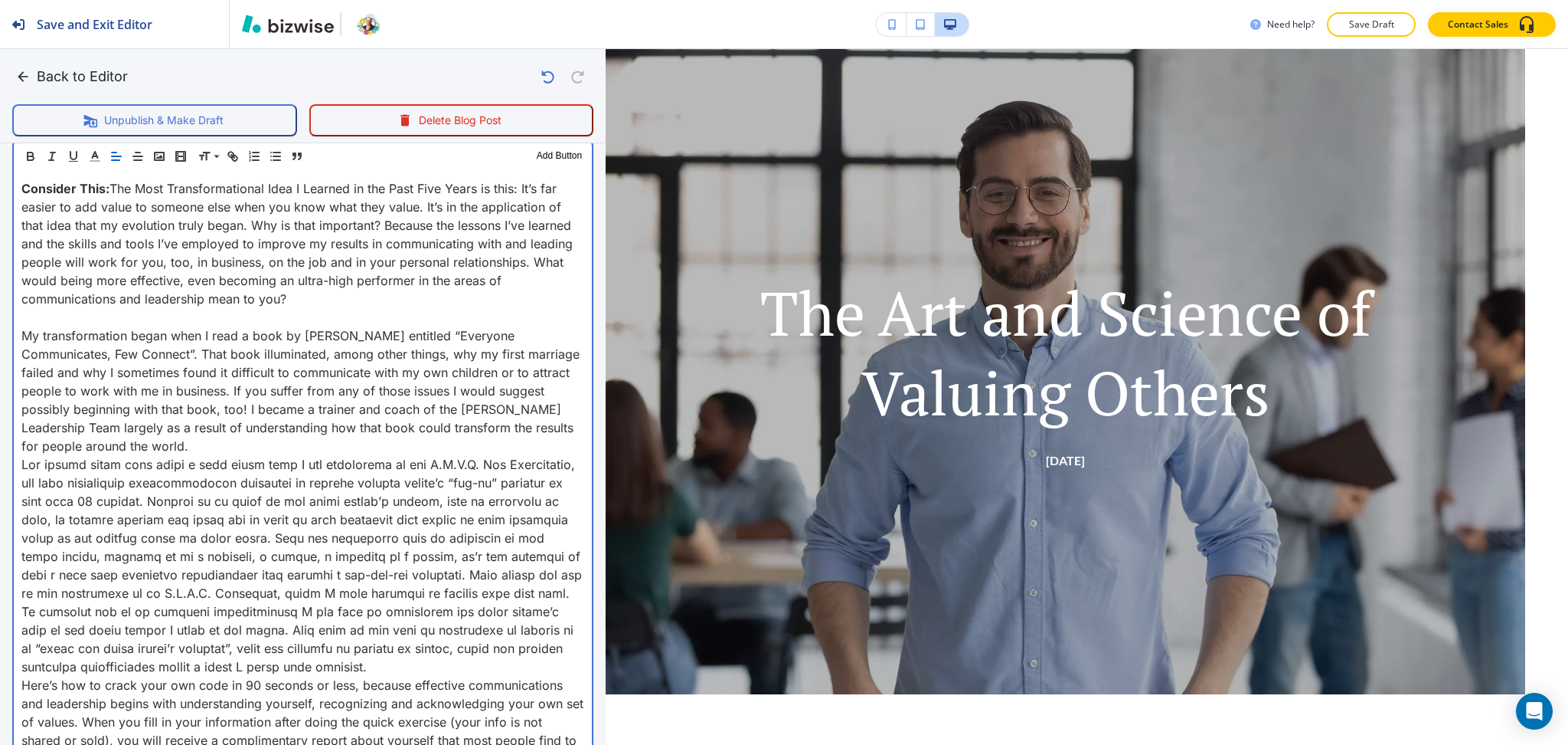
click at [292, 440] on p "My transformation began when I read a book by John C. Maxwell entitled “Everyon…" at bounding box center [303, 390] width 563 height 128
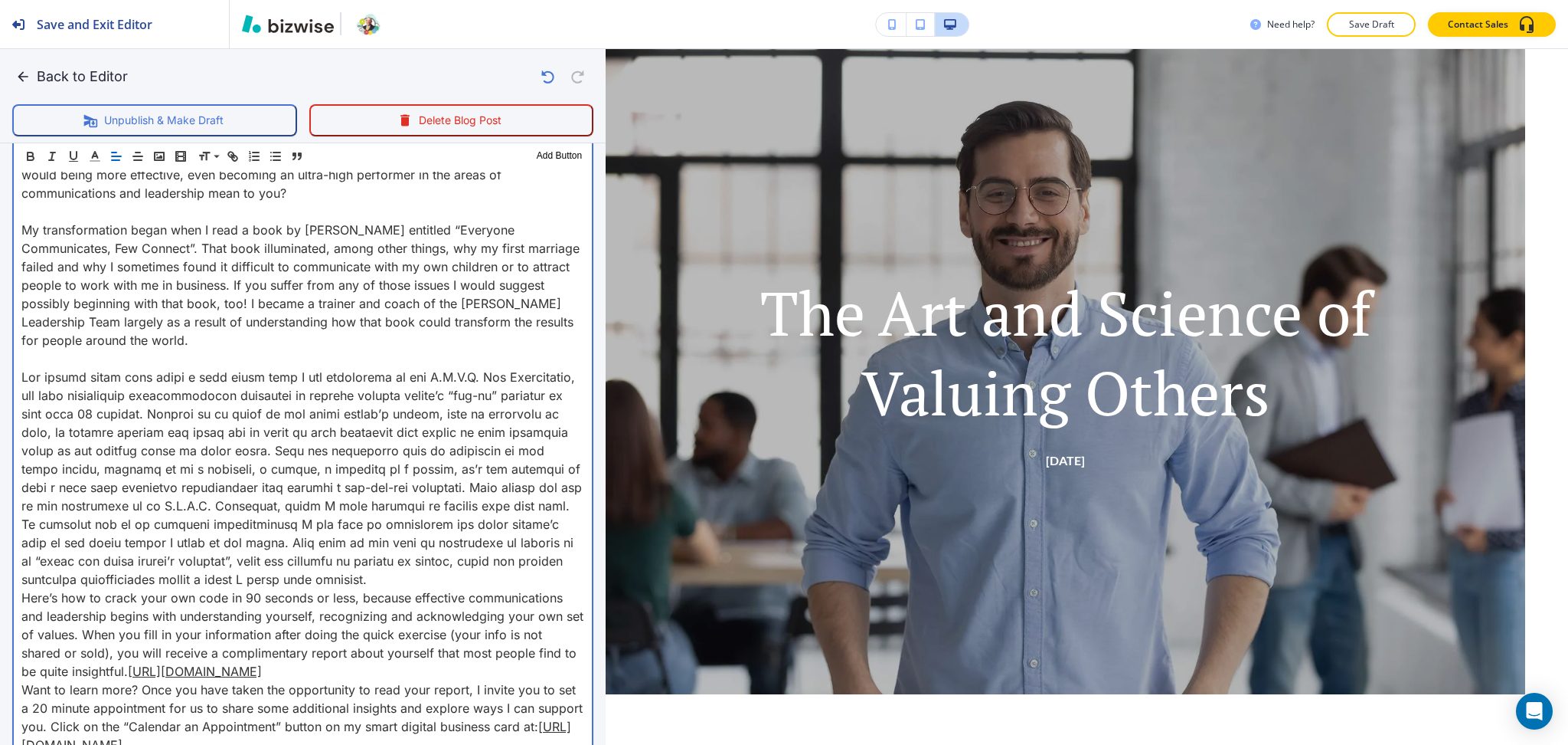
click at [493, 575] on p at bounding box center [303, 478] width 563 height 221
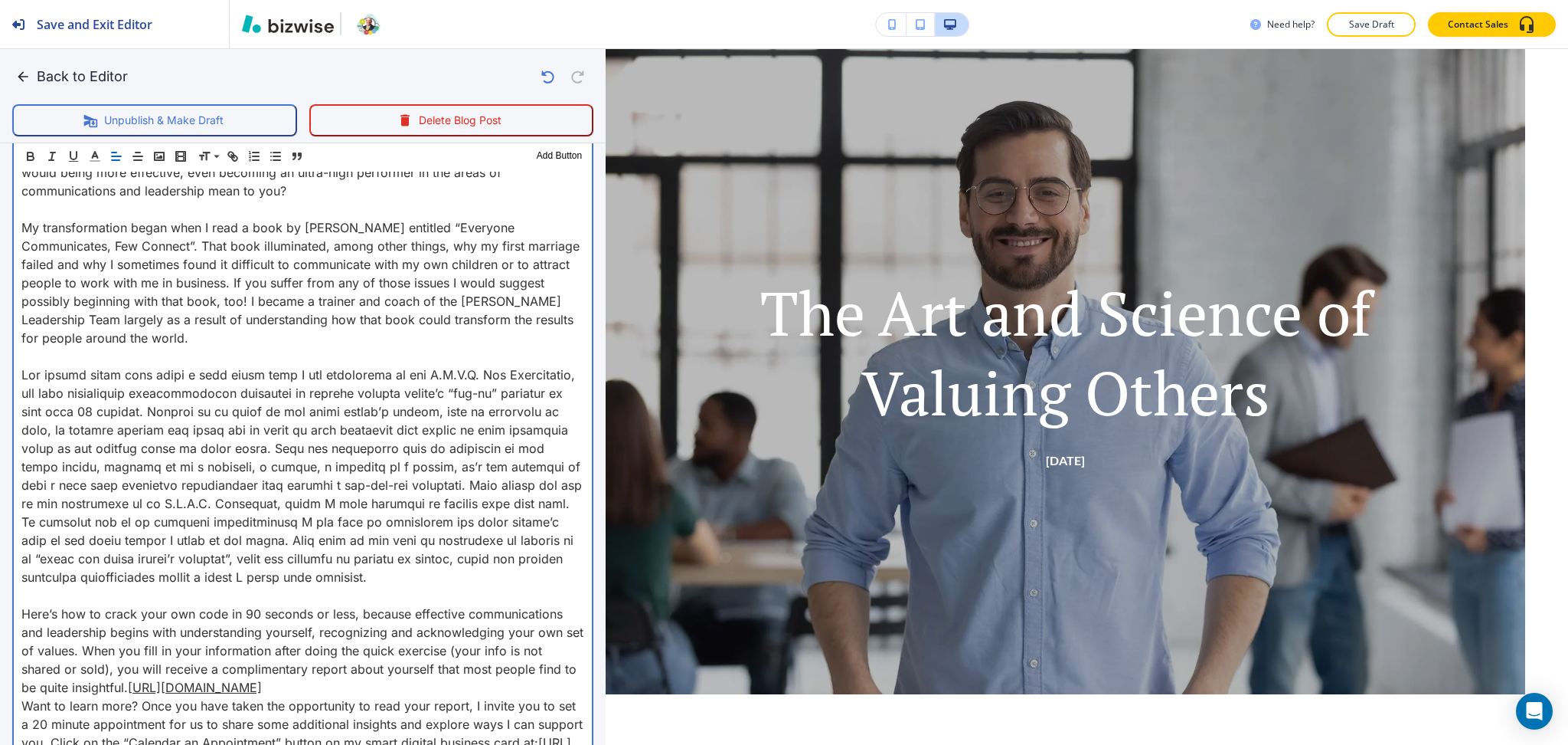
click at [398, 680] on p "Here’s how to crack your own code in 90 seconds or less, because effective comm…" at bounding box center [303, 650] width 563 height 92
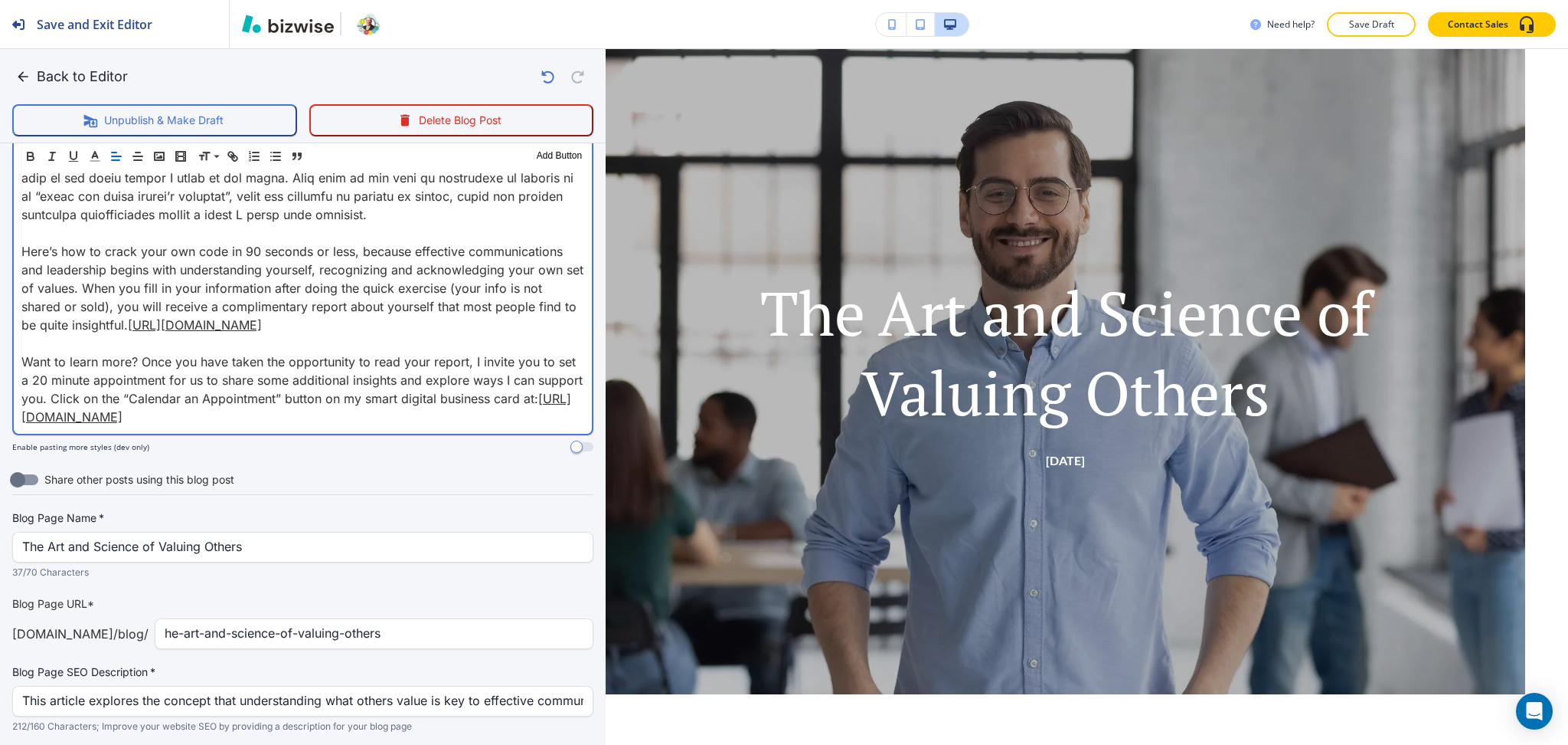
scroll to position [1046, 0]
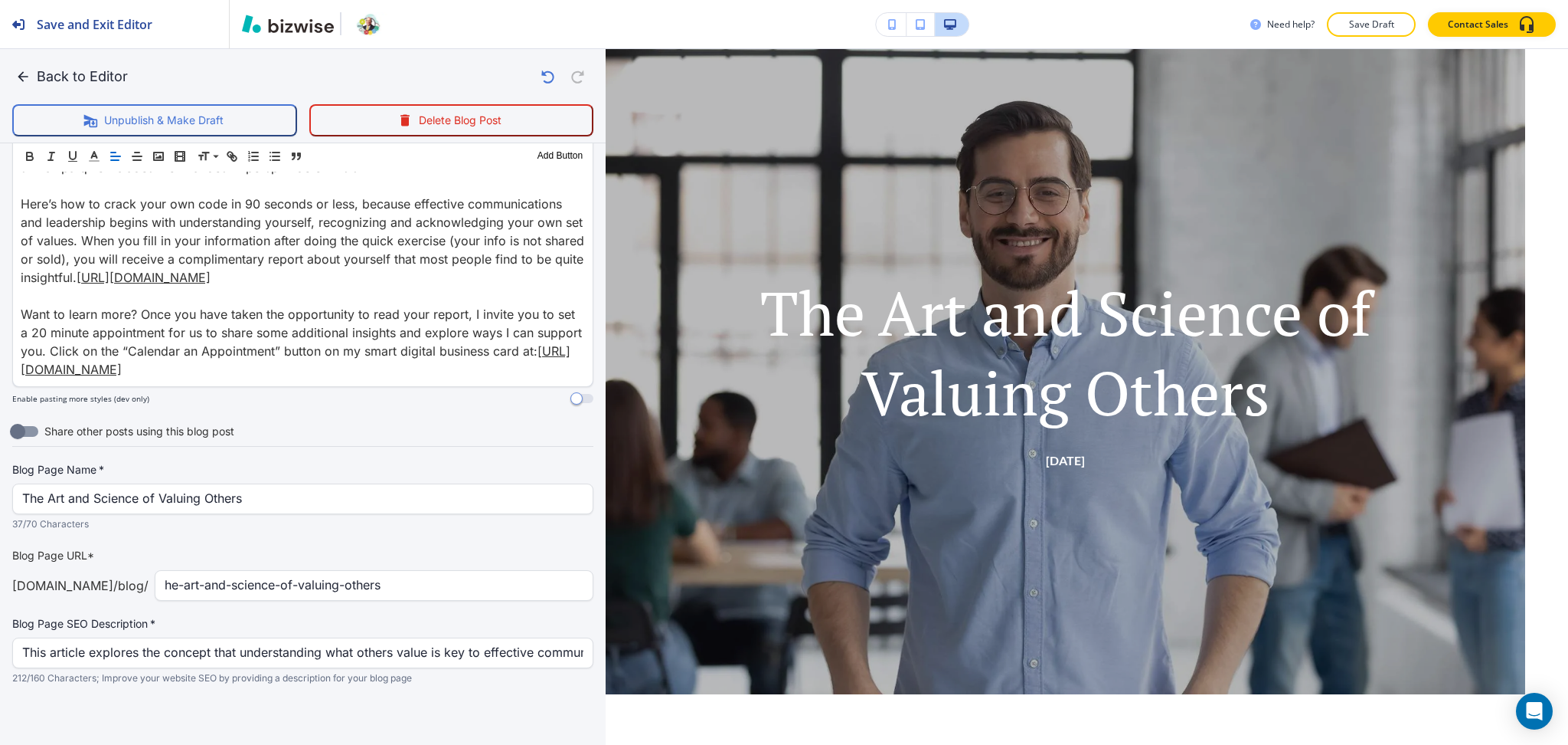
click at [157, 588] on div "he-art-and-science-of-valuing-others ​" at bounding box center [374, 585] width 439 height 31
click at [165, 586] on input "he-art-and-science-of-valuing-others" at bounding box center [375, 585] width 419 height 29
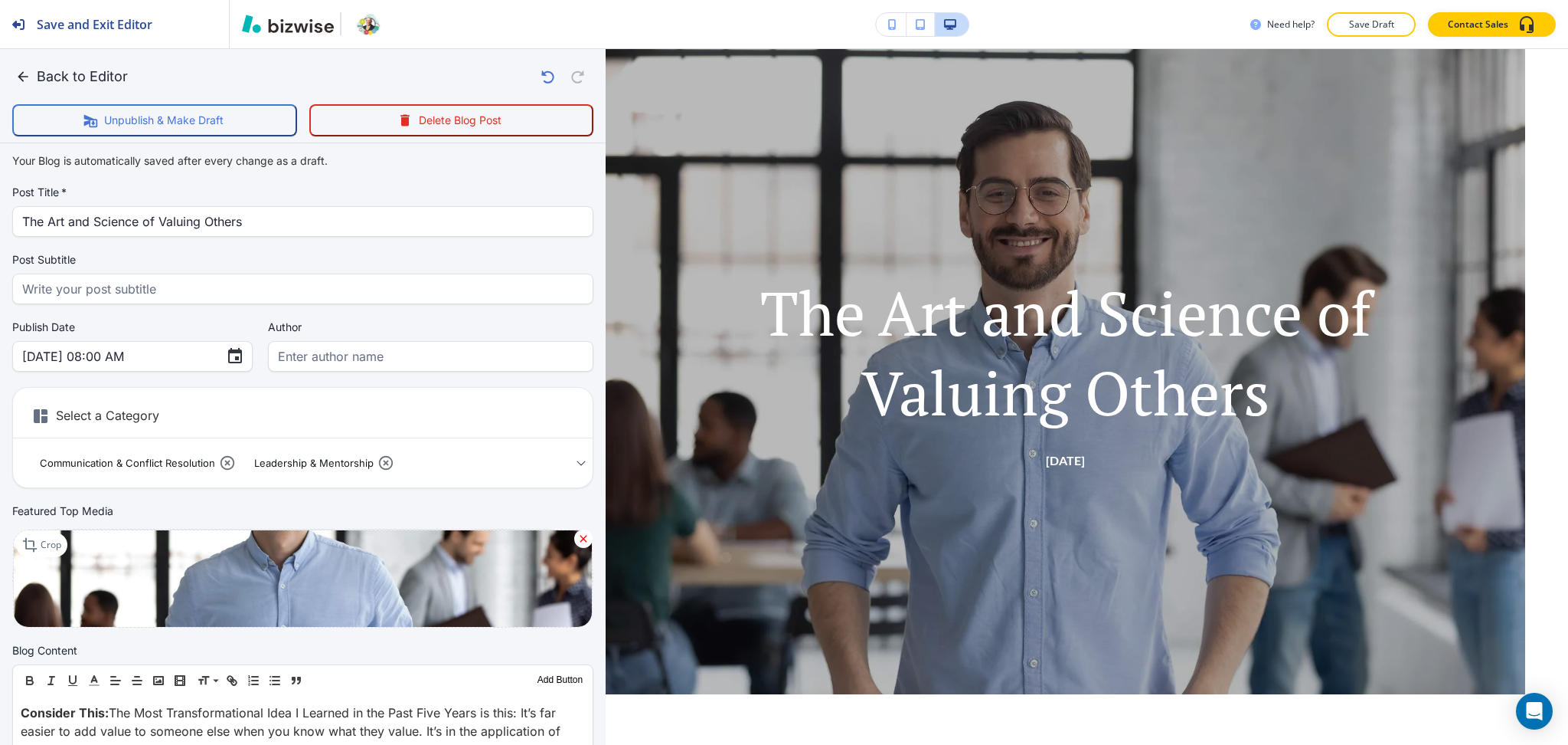
scroll to position [0, 0]
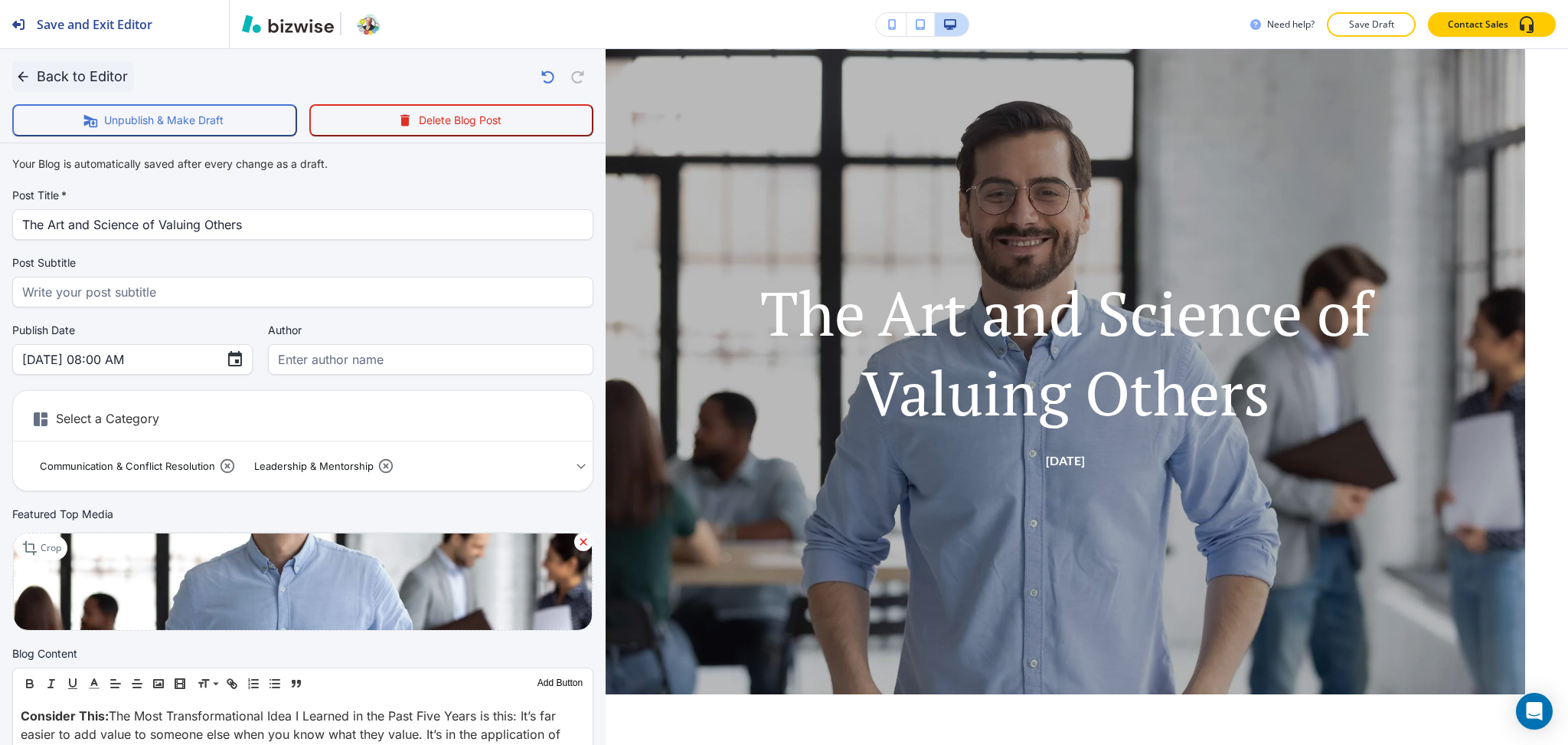
type input "the-art-and-science-of-valuing-others"
click at [91, 68] on button "Back to Editor" at bounding box center [74, 76] width 122 height 31
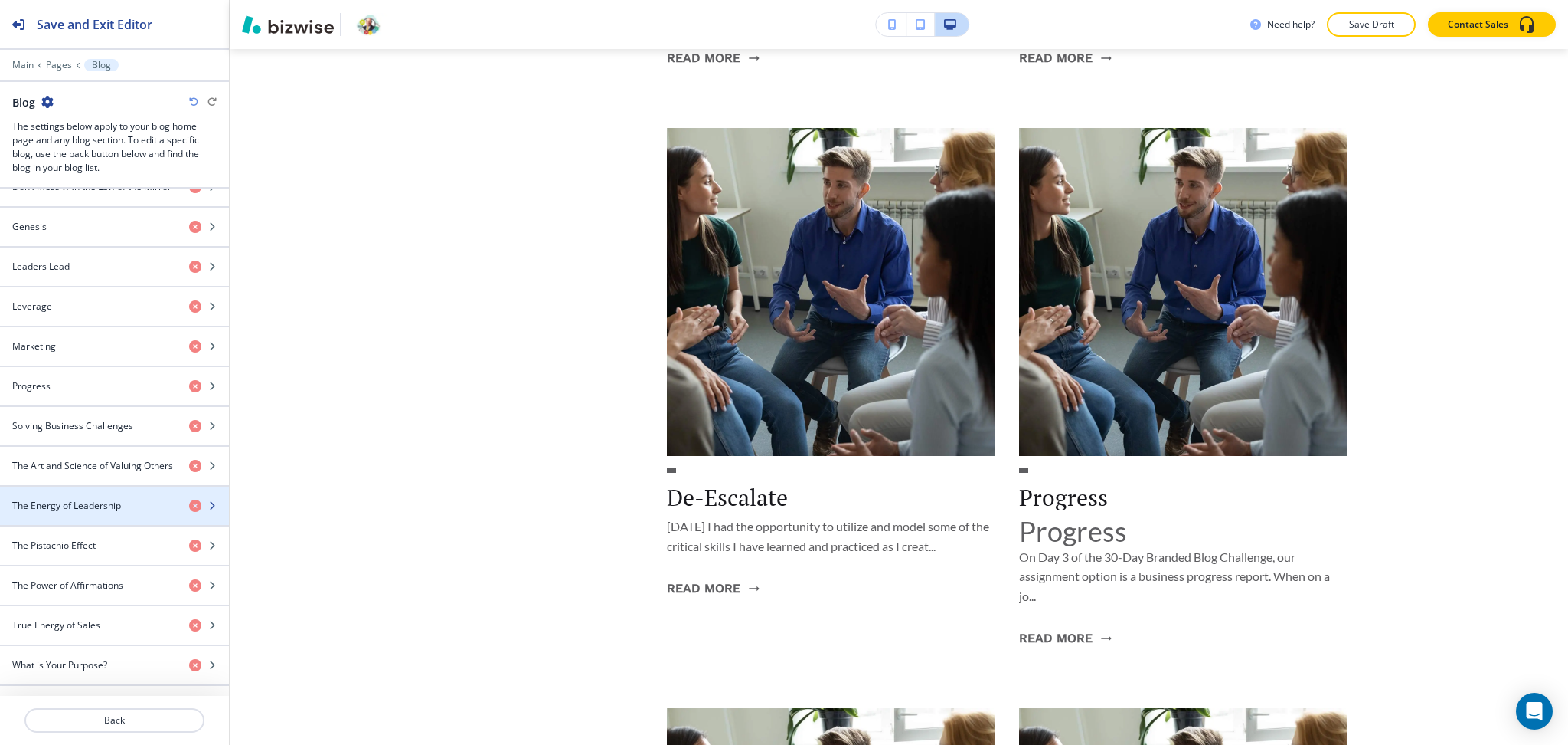
scroll to position [939, 0]
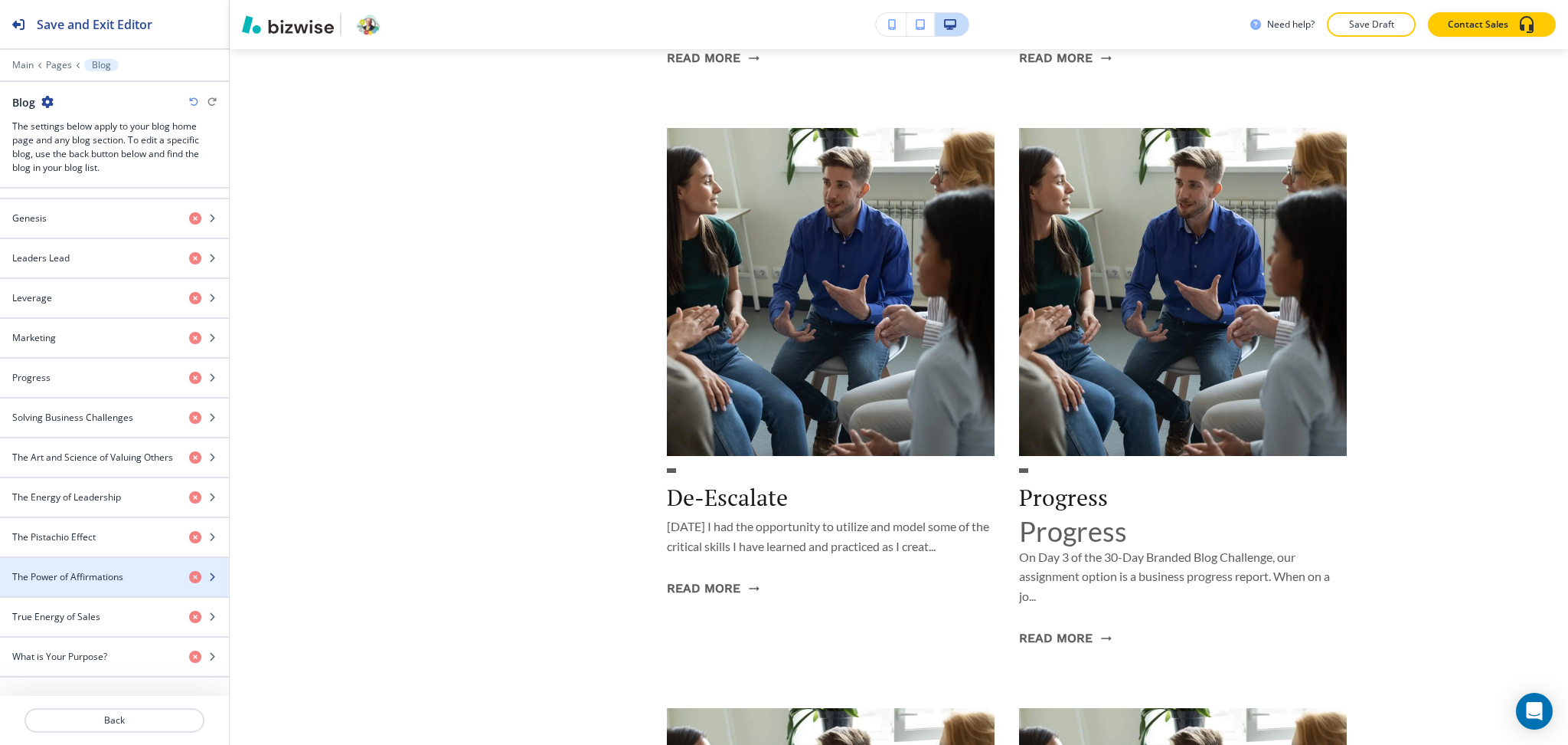
click at [86, 569] on div "button" at bounding box center [114, 564] width 229 height 13
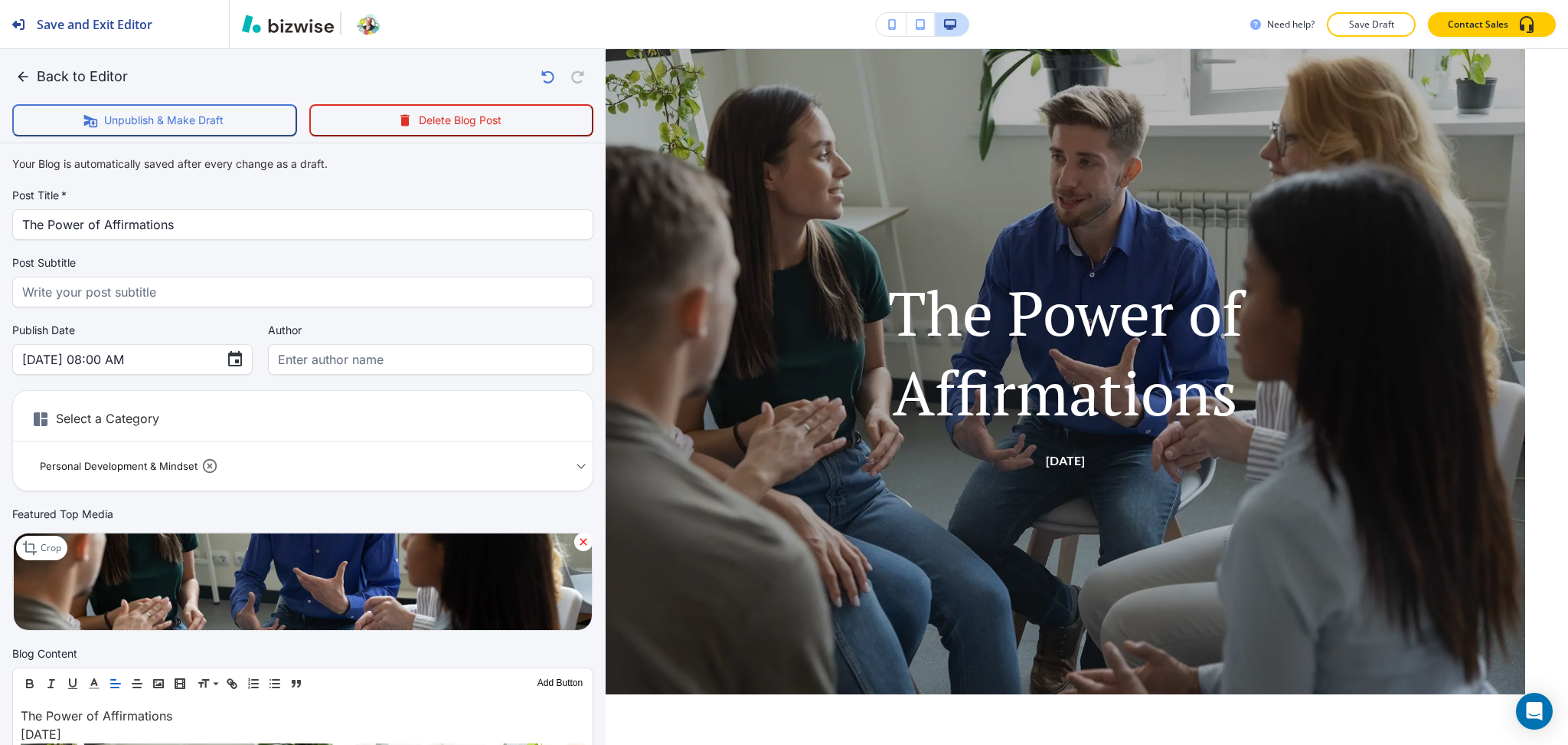
click at [577, 535] on icon at bounding box center [583, 542] width 13 height 13
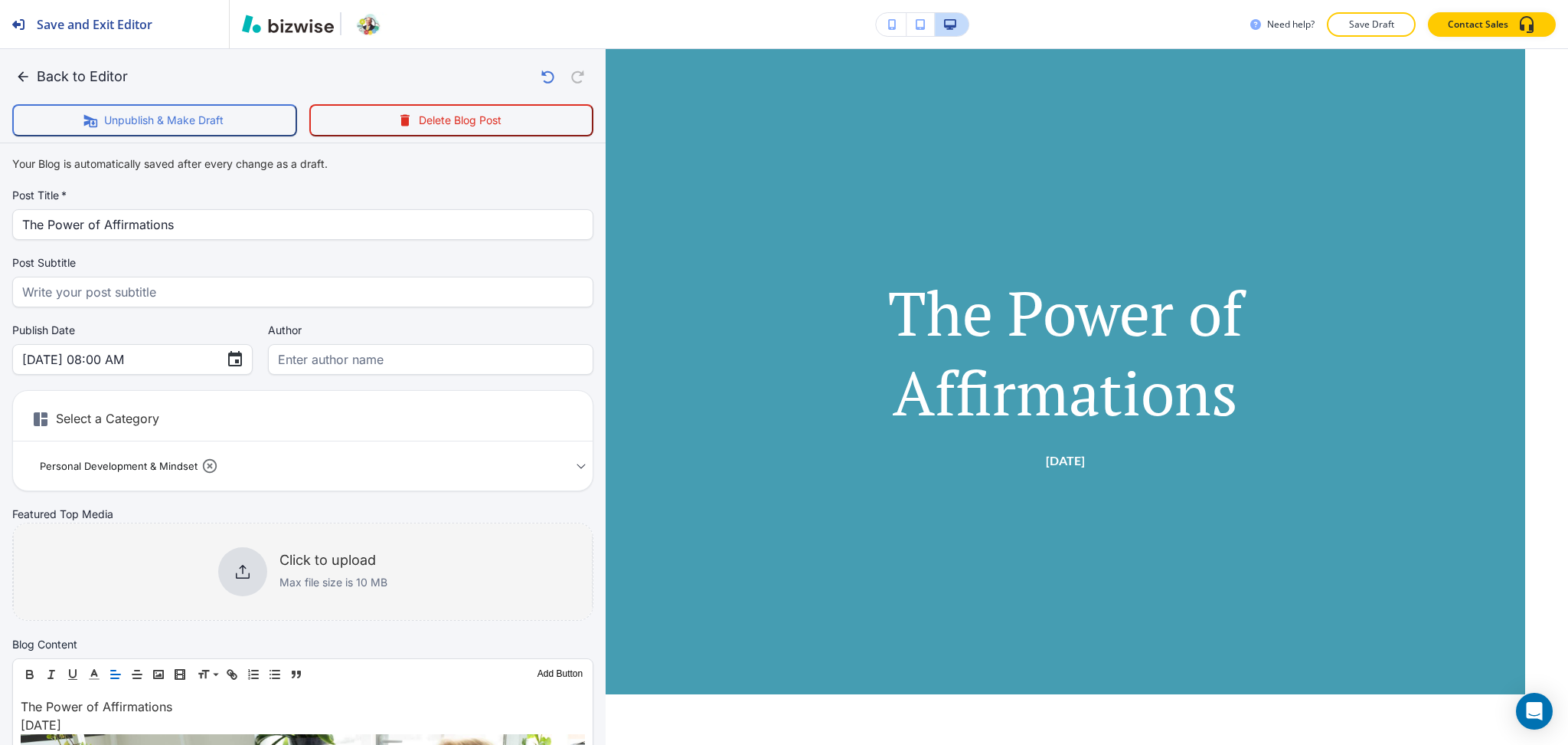
click at [353, 574] on p "Max file size is 10 MB" at bounding box center [333, 582] width 108 height 17
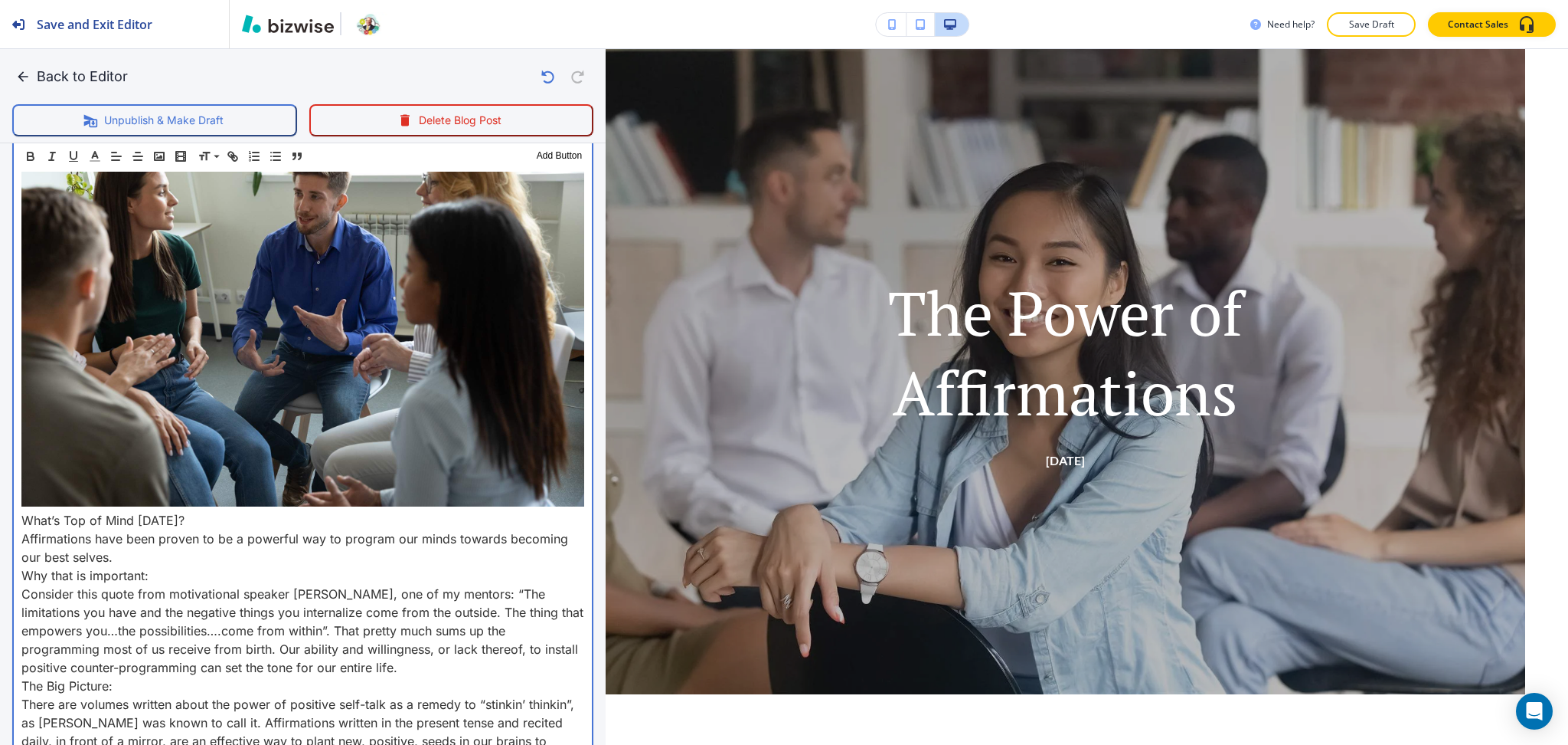
click at [18, 513] on div "The Power of Affirmations July 21, 2023 What’s Top of Mind Today? Affirmations …" at bounding box center [303, 560] width 578 height 947
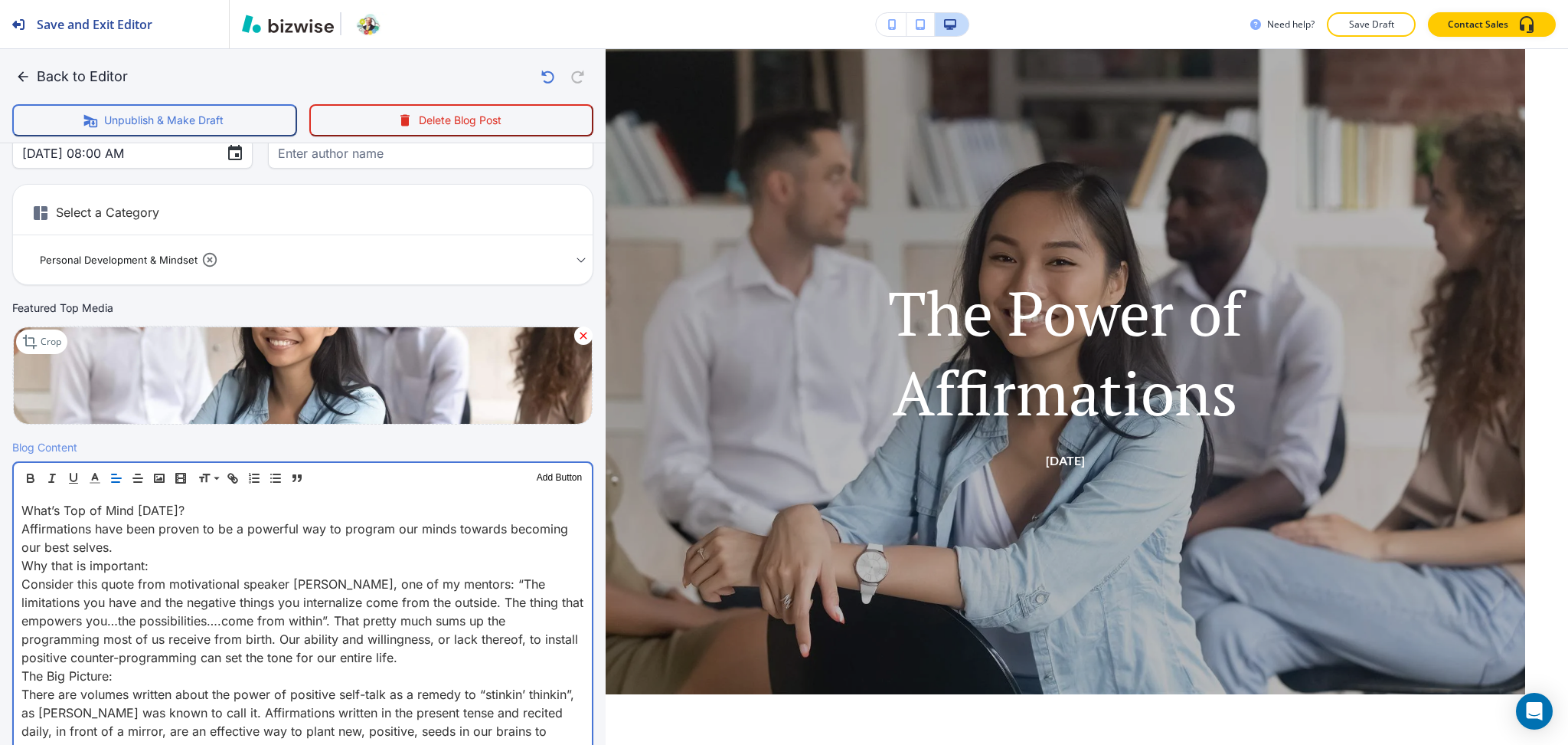
click at [202, 514] on p "What’s Top of Mind Today?" at bounding box center [303, 509] width 563 height 18
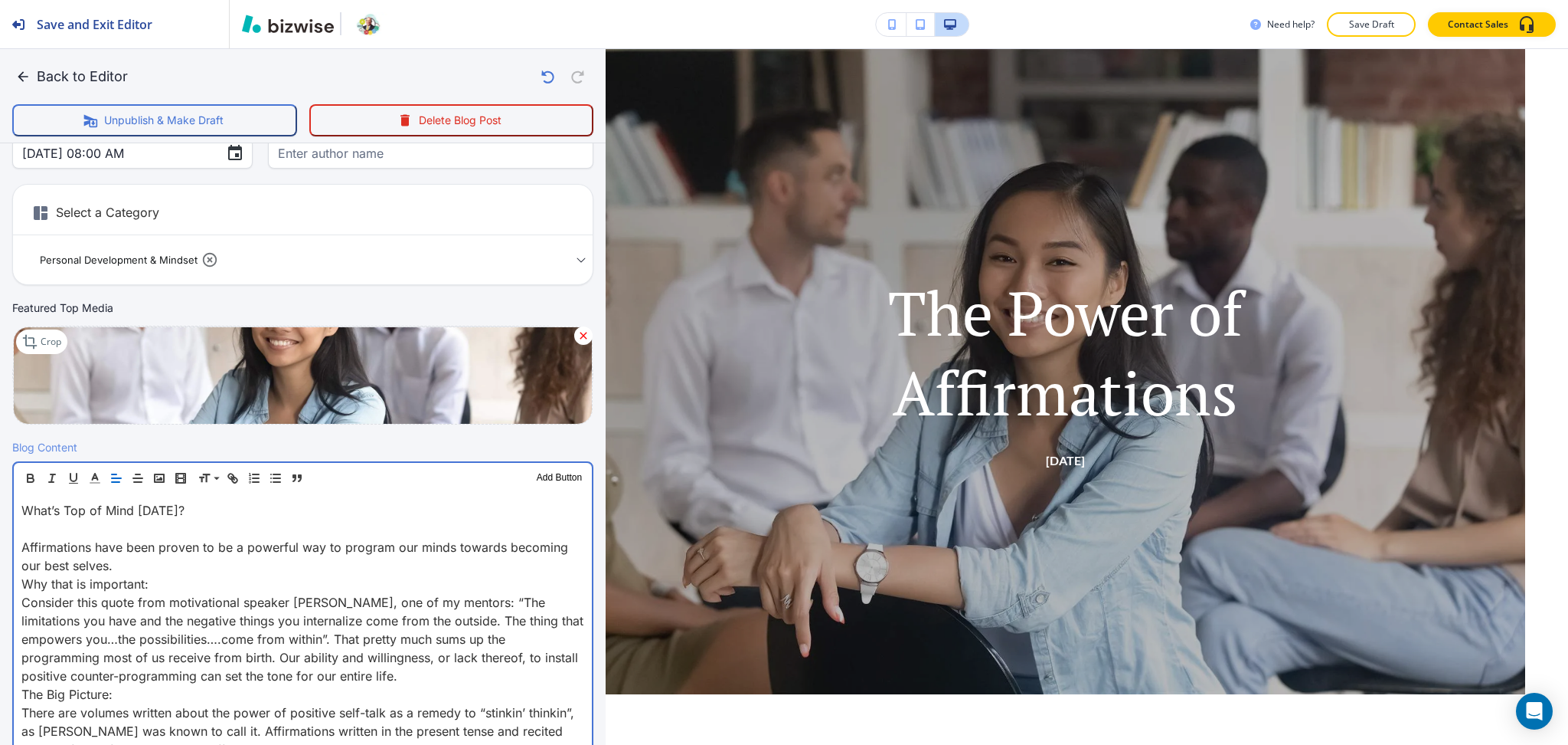
click at [163, 560] on p "Affirmations have been proven to be a powerful way to program our minds towards…" at bounding box center [303, 556] width 563 height 37
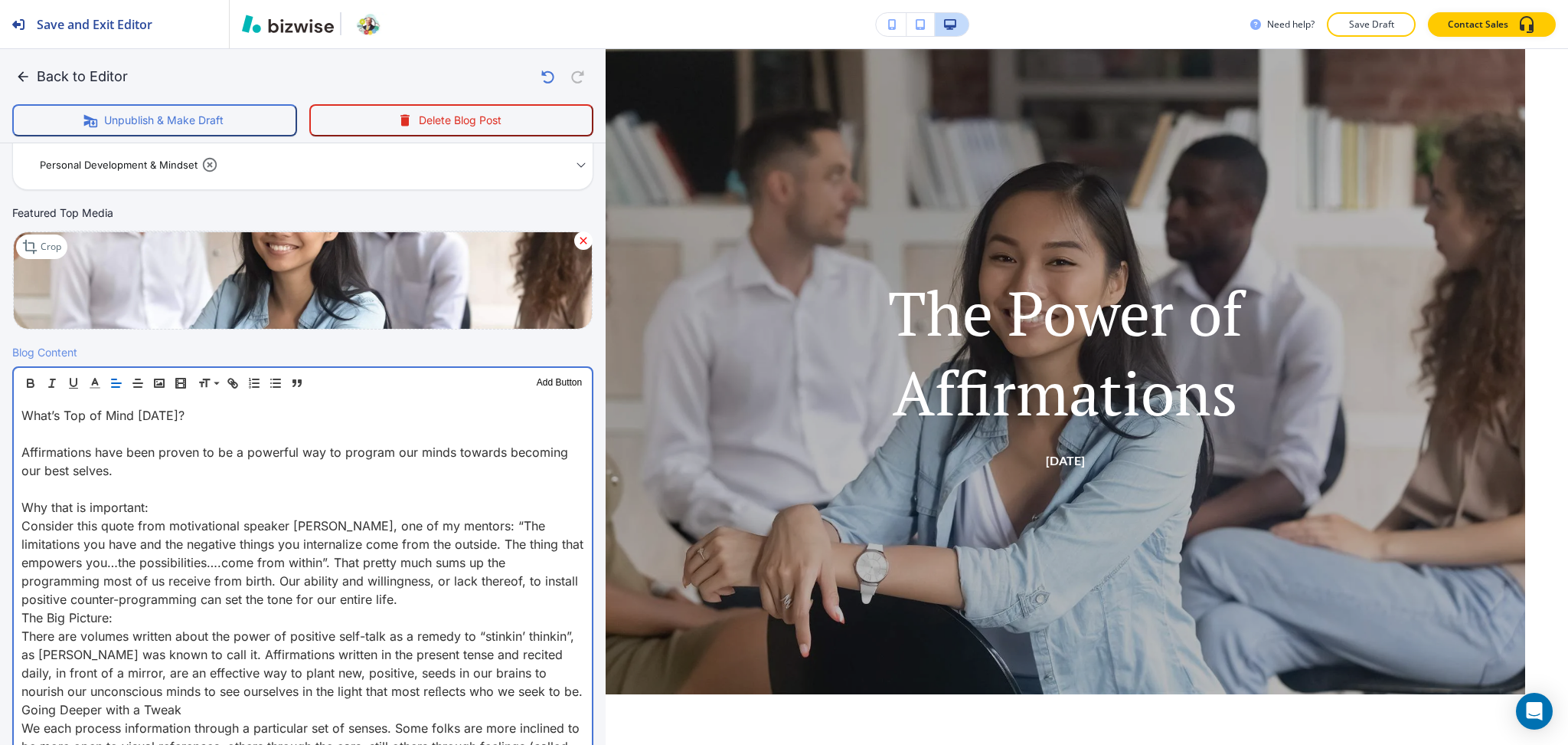
click at [449, 598] on p "Consider this quote from motivational speaker Les Brown, one of my mentors: “Th…" at bounding box center [303, 562] width 563 height 92
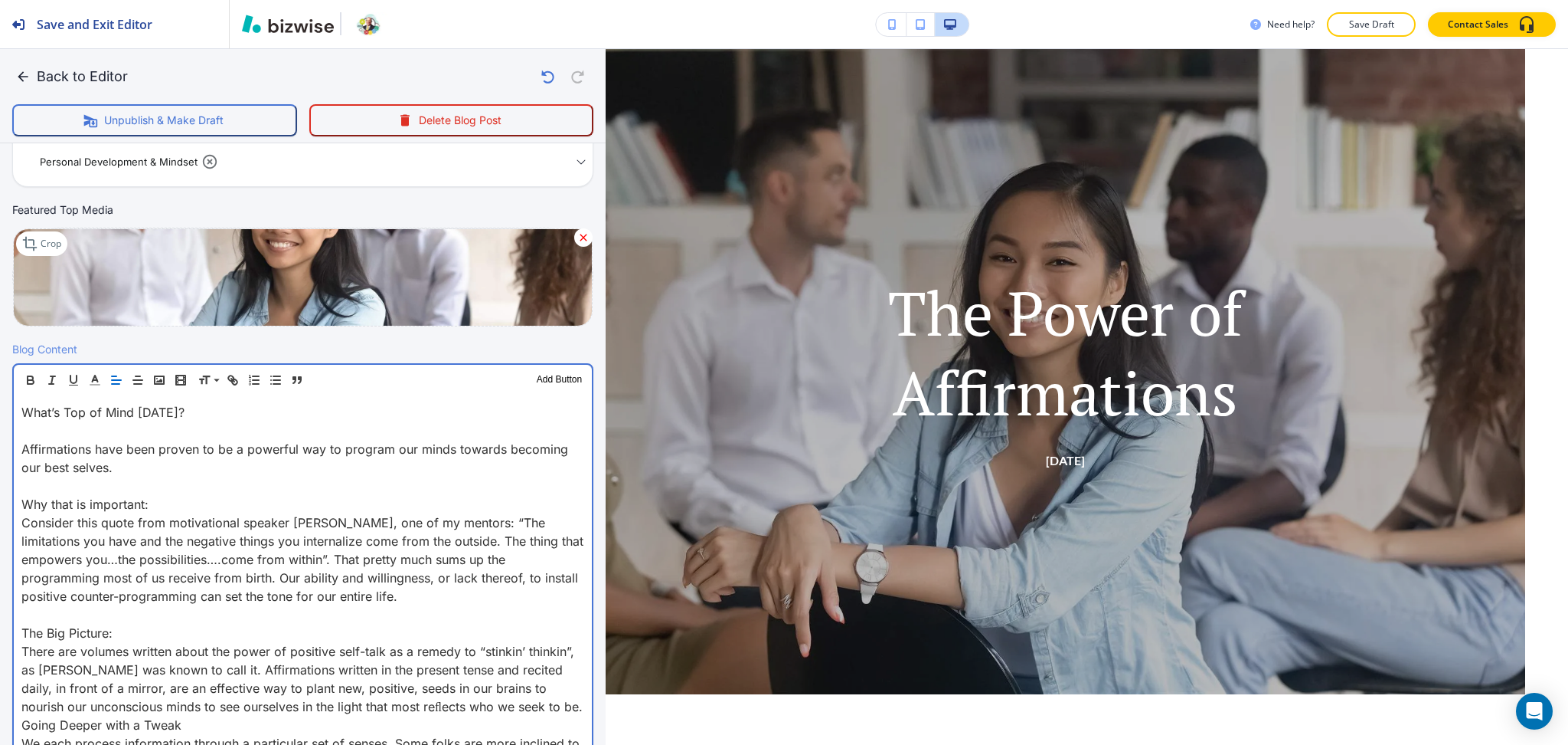
scroll to position [305, 0]
click at [218, 715] on p "There are volumes written about the power of positive self-talk as a remedy to …" at bounding box center [303, 678] width 563 height 74
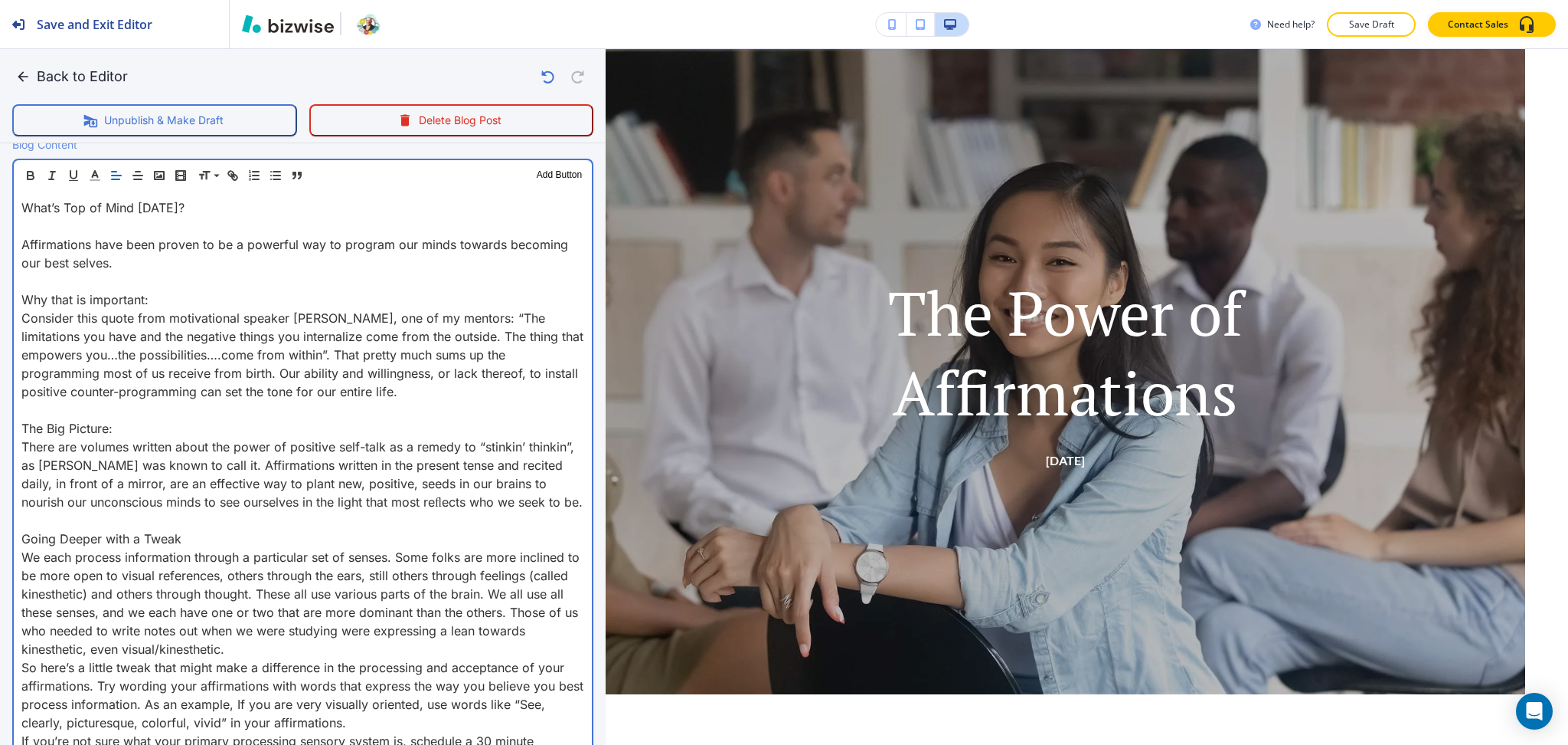
click at [310, 658] on p "We each process information through a particular set of senses. Some folks are …" at bounding box center [303, 603] width 563 height 110
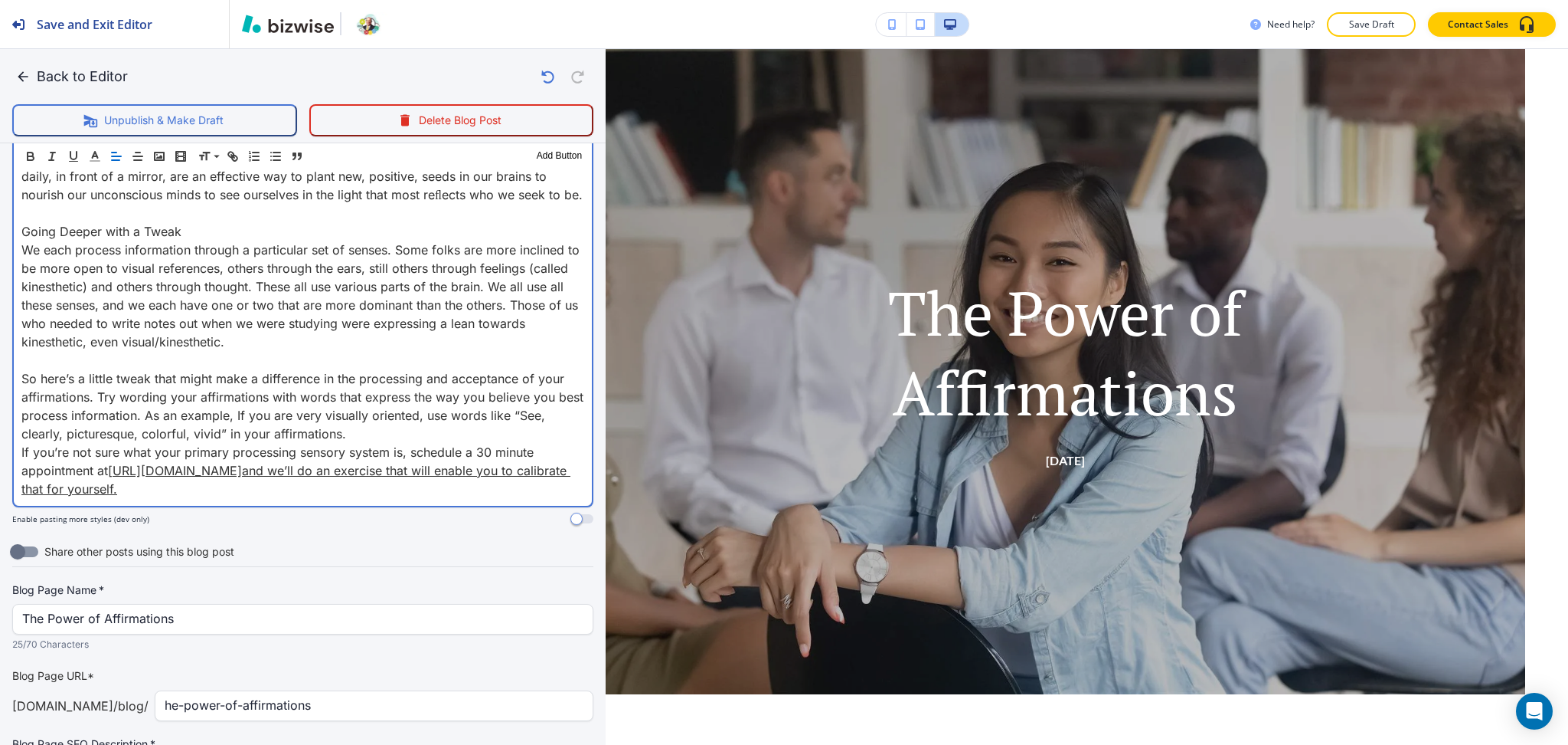
scroll to position [953, 0]
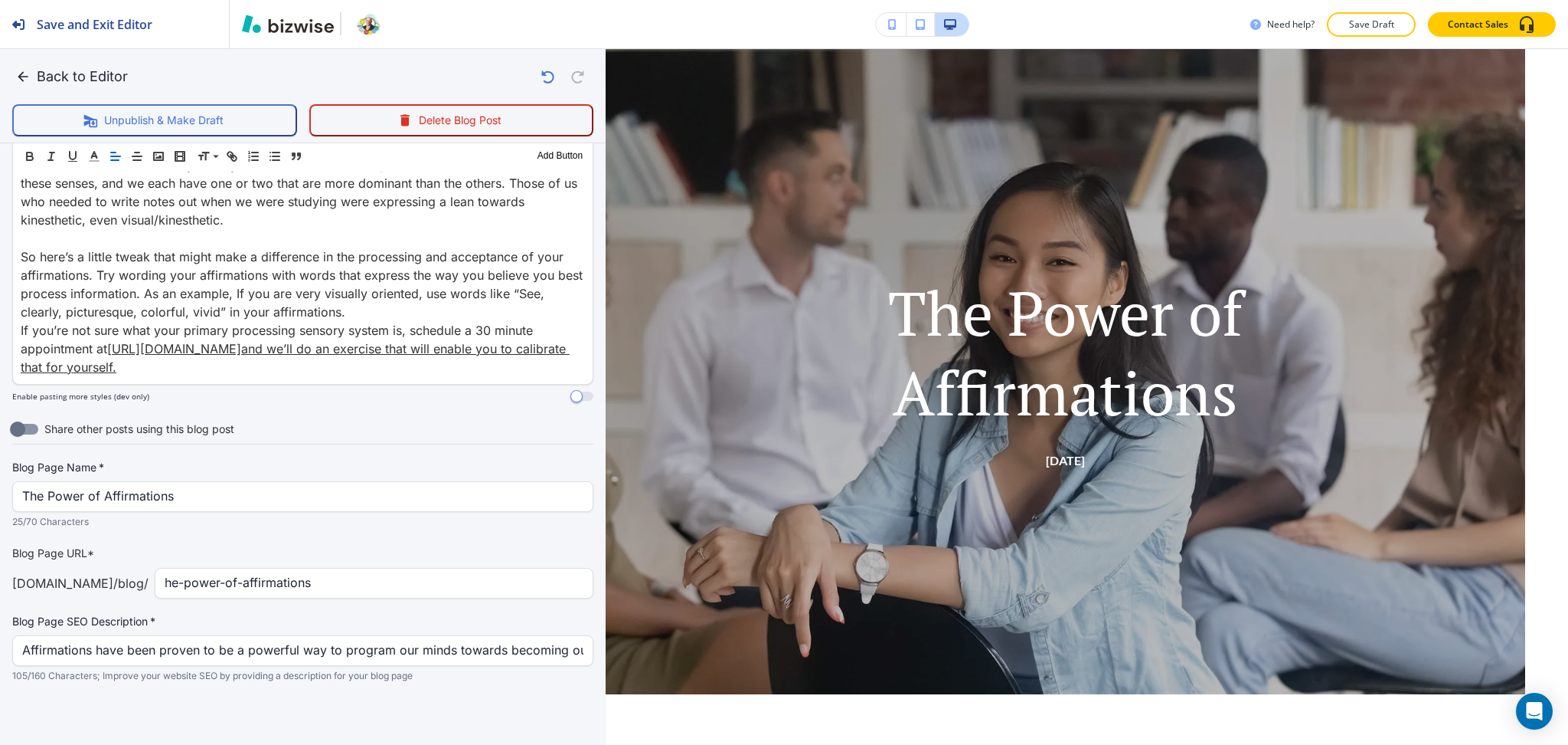
click at [156, 586] on div "he-power-of-affirmations ​" at bounding box center [374, 583] width 439 height 31
click at [158, 584] on div "he-power-of-affirmations ​" at bounding box center [374, 583] width 439 height 31
click at [165, 582] on input "he-power-of-affirmations" at bounding box center [375, 583] width 419 height 29
type input "the-power-of-affirmations"
click at [86, 72] on button "Back to Editor" at bounding box center [74, 76] width 122 height 31
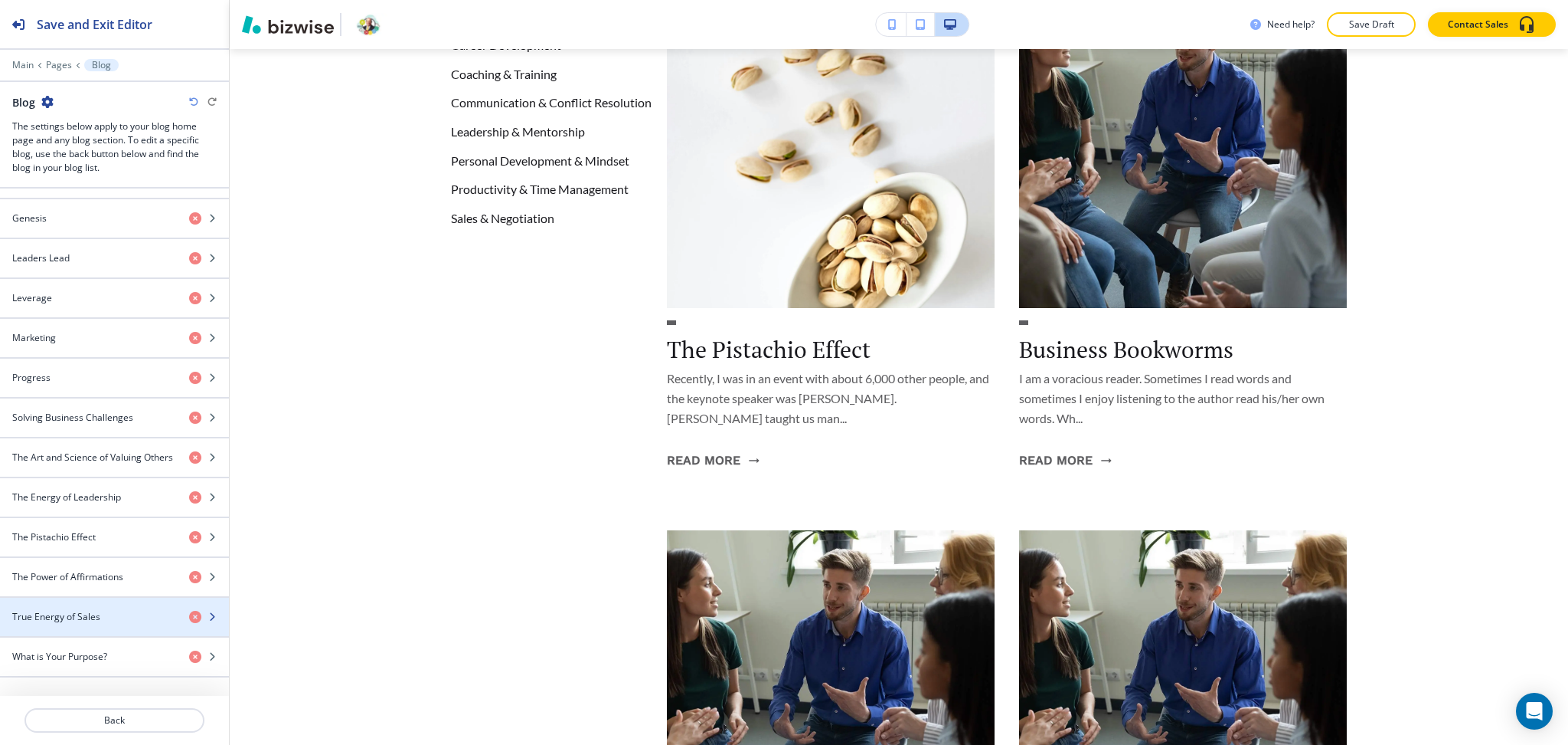
scroll to position [307, 0]
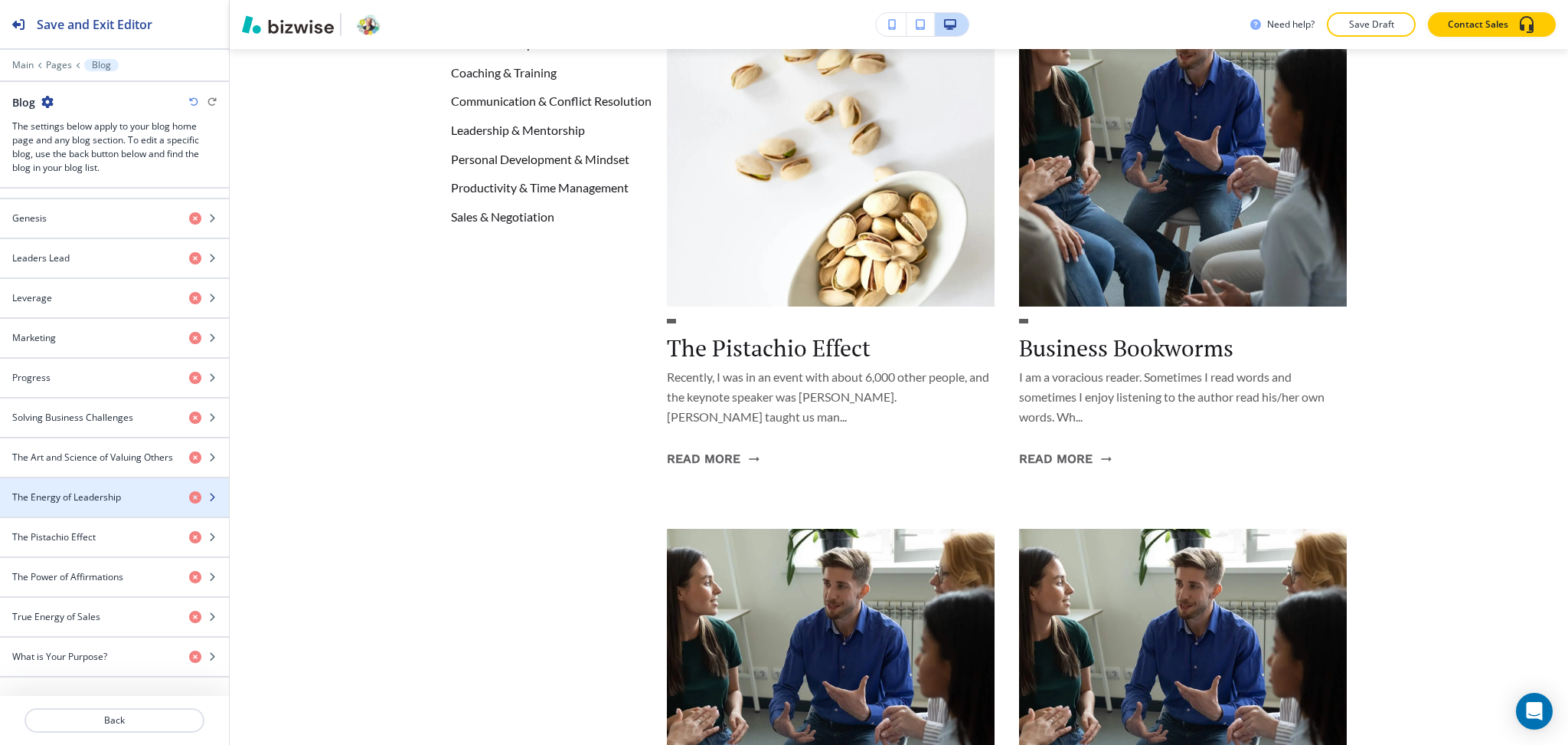
click at [87, 496] on h4 "The Energy of Leadership" at bounding box center [66, 498] width 109 height 14
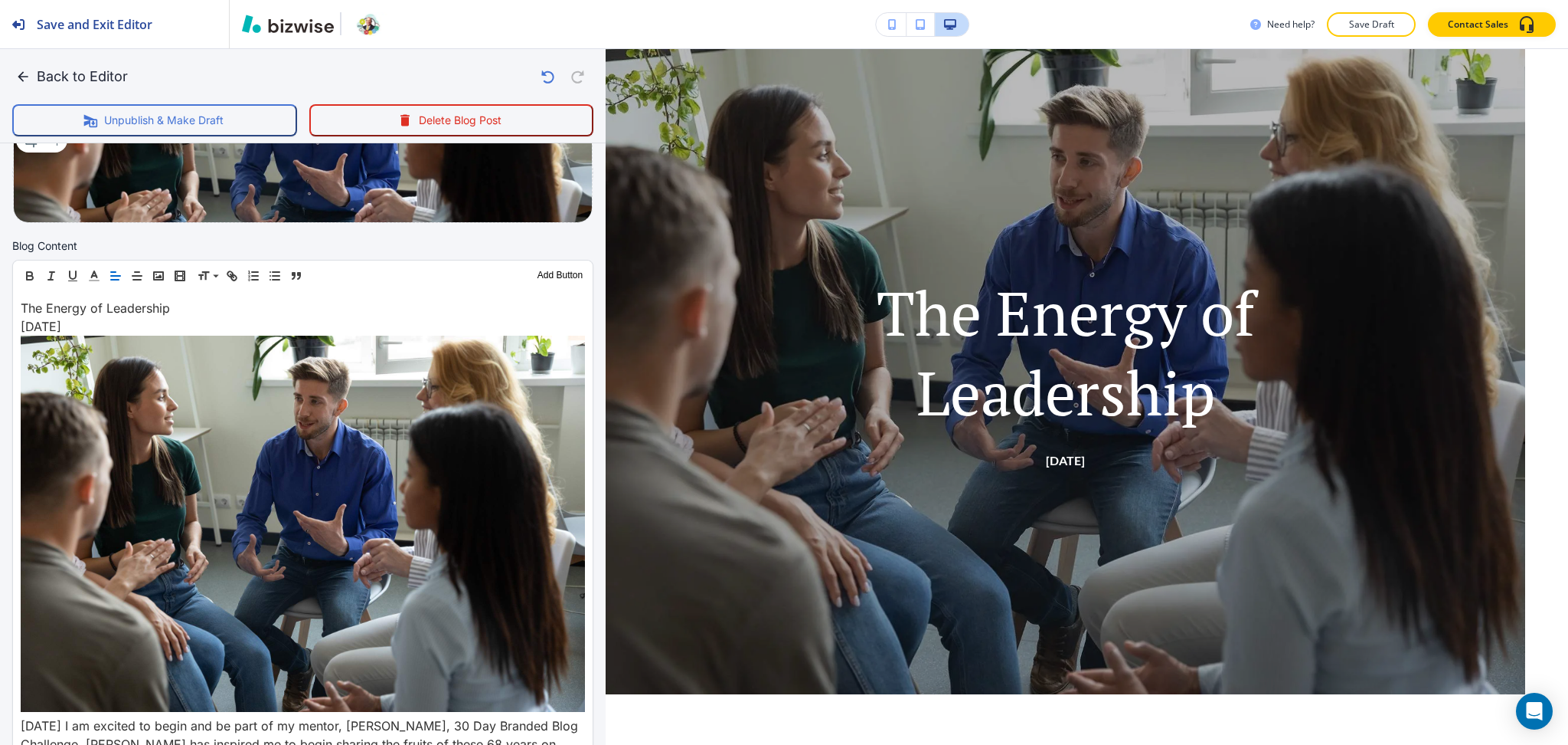
scroll to position [408, 0]
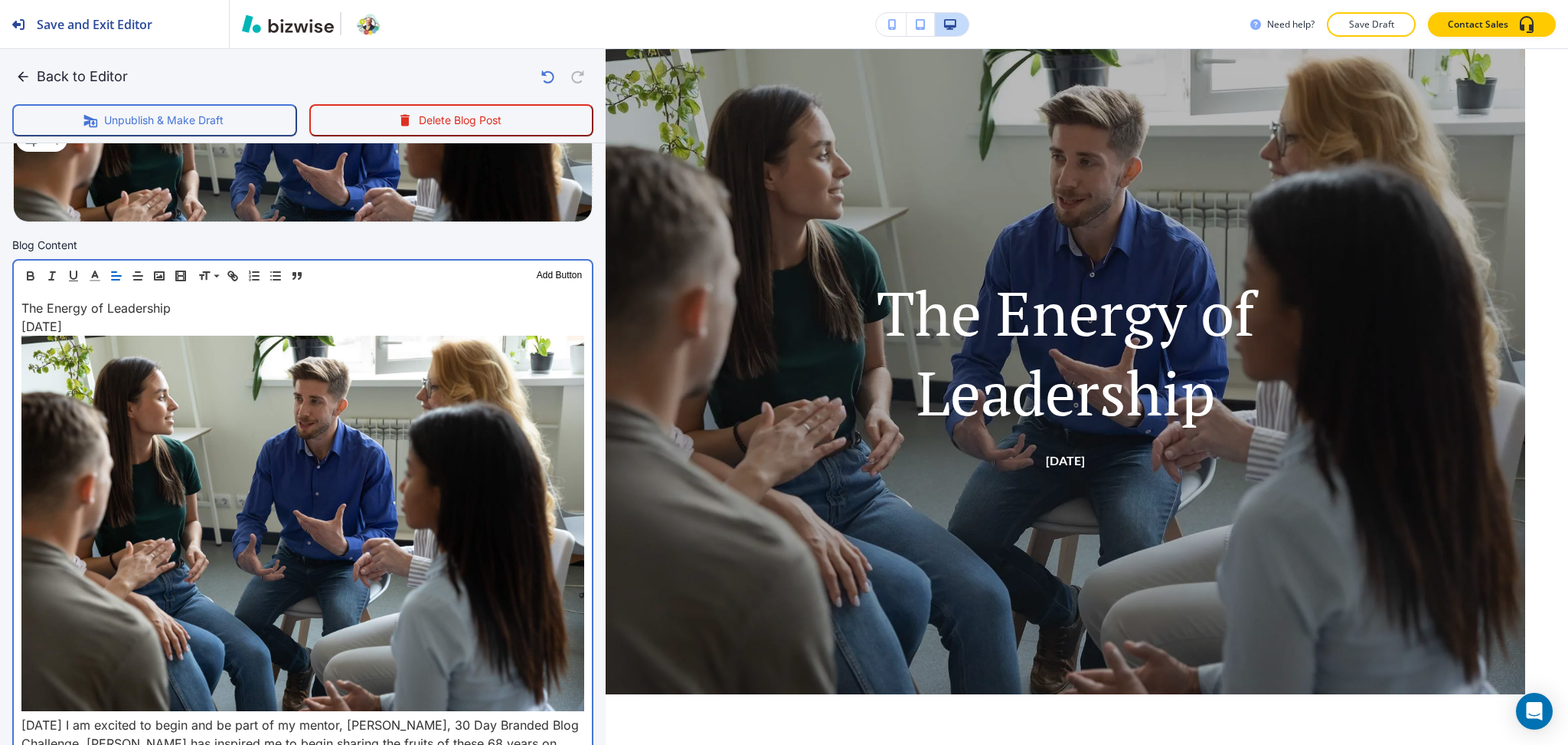
click at [18, 713] on div "The Energy of Leadership October 24, 2024 Today I am excited to begin and be pa…" at bounding box center [303, 746] width 578 height 910
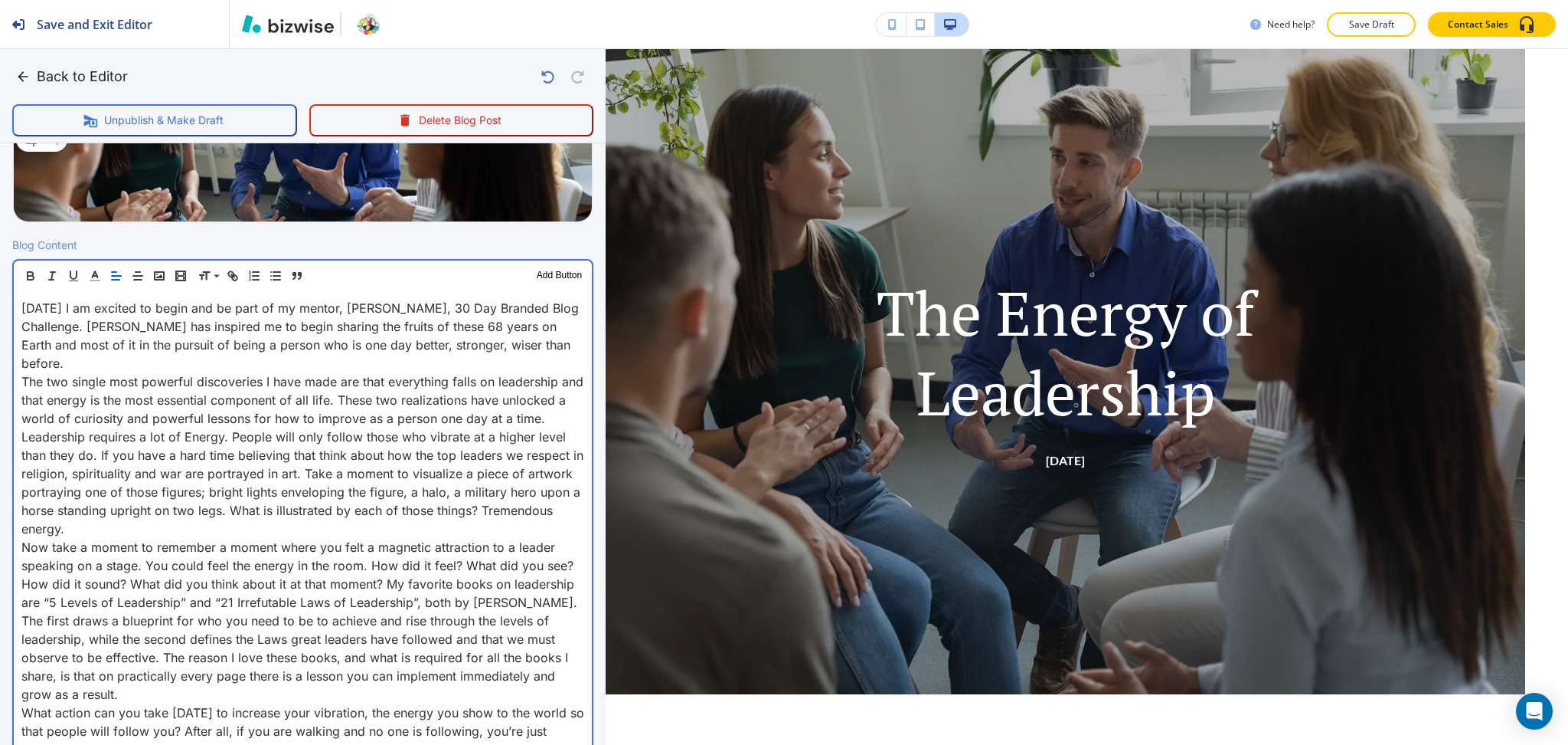
scroll to position [1, 0]
click at [72, 412] on p "The two single most powerful discoveries I have made are that everything falls …" at bounding box center [303, 400] width 563 height 55
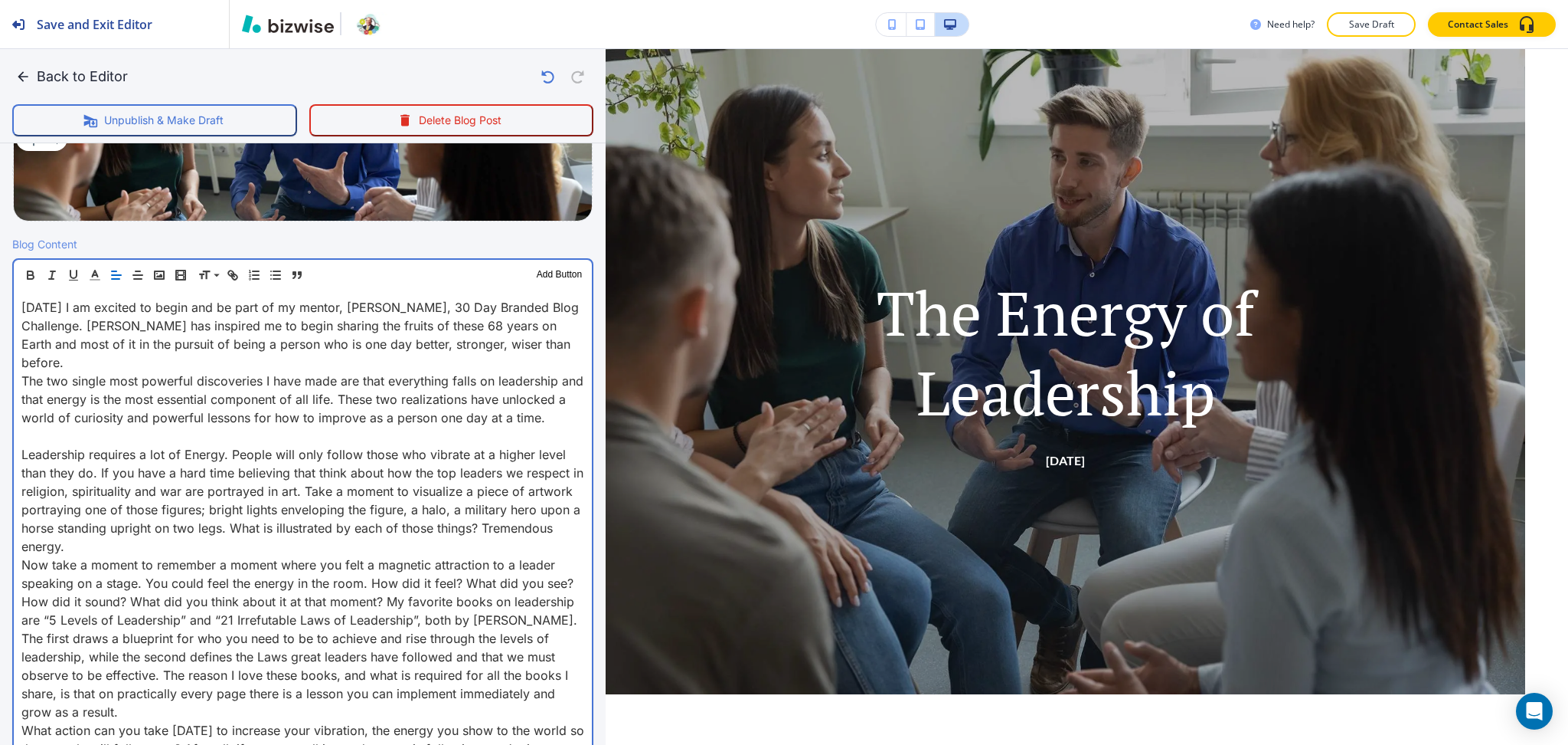
click at [173, 542] on p "Leadership requires a lot of Energy. People will only follow those who vibrate …" at bounding box center [303, 500] width 563 height 110
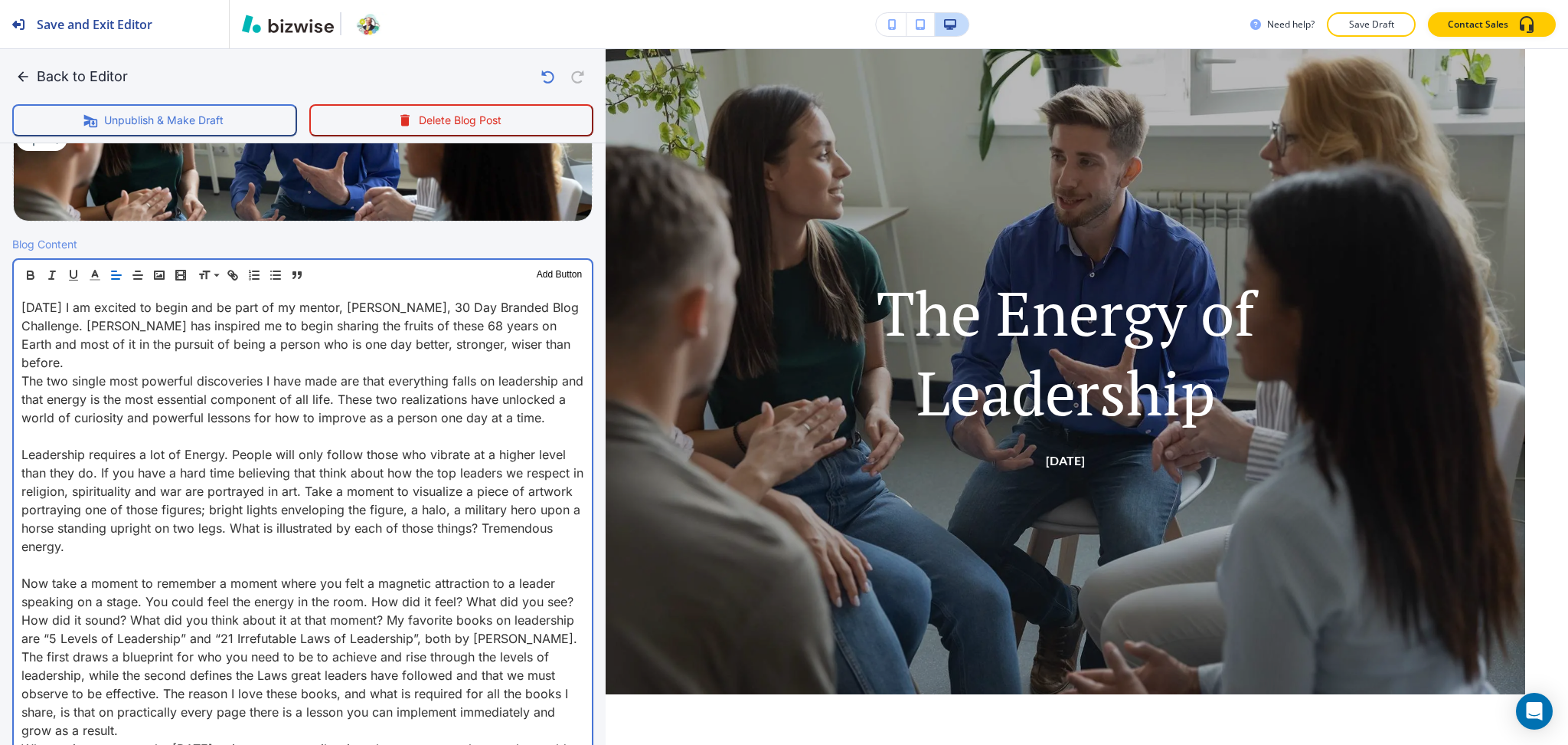
click at [172, 647] on p "Now take a moment to remember a moment where you felt a magnetic attraction to …" at bounding box center [303, 610] width 563 height 74
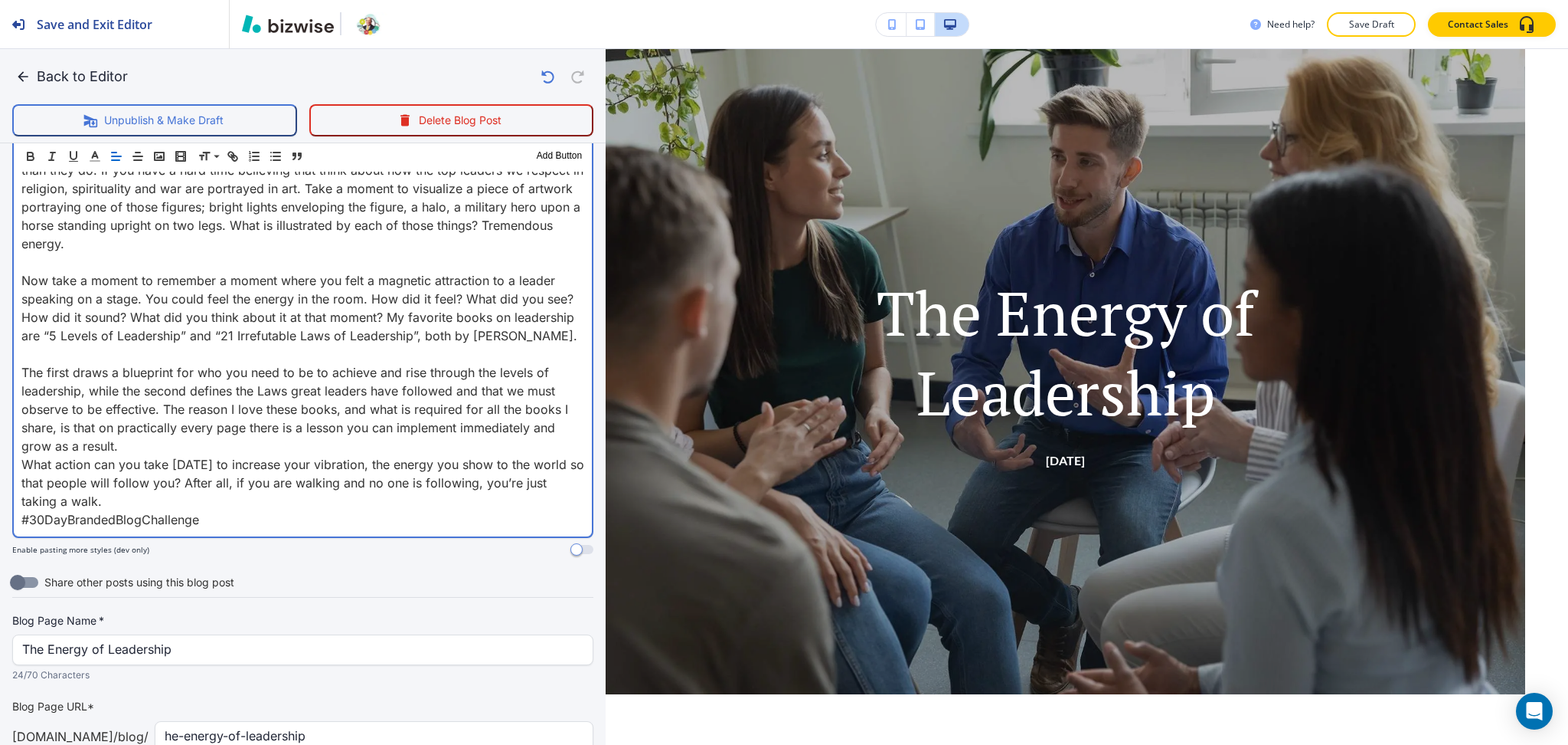
scroll to position [715, 0]
click at [142, 452] on p "The first draws a blueprint for who you need to be to achieve and rise through …" at bounding box center [303, 405] width 563 height 92
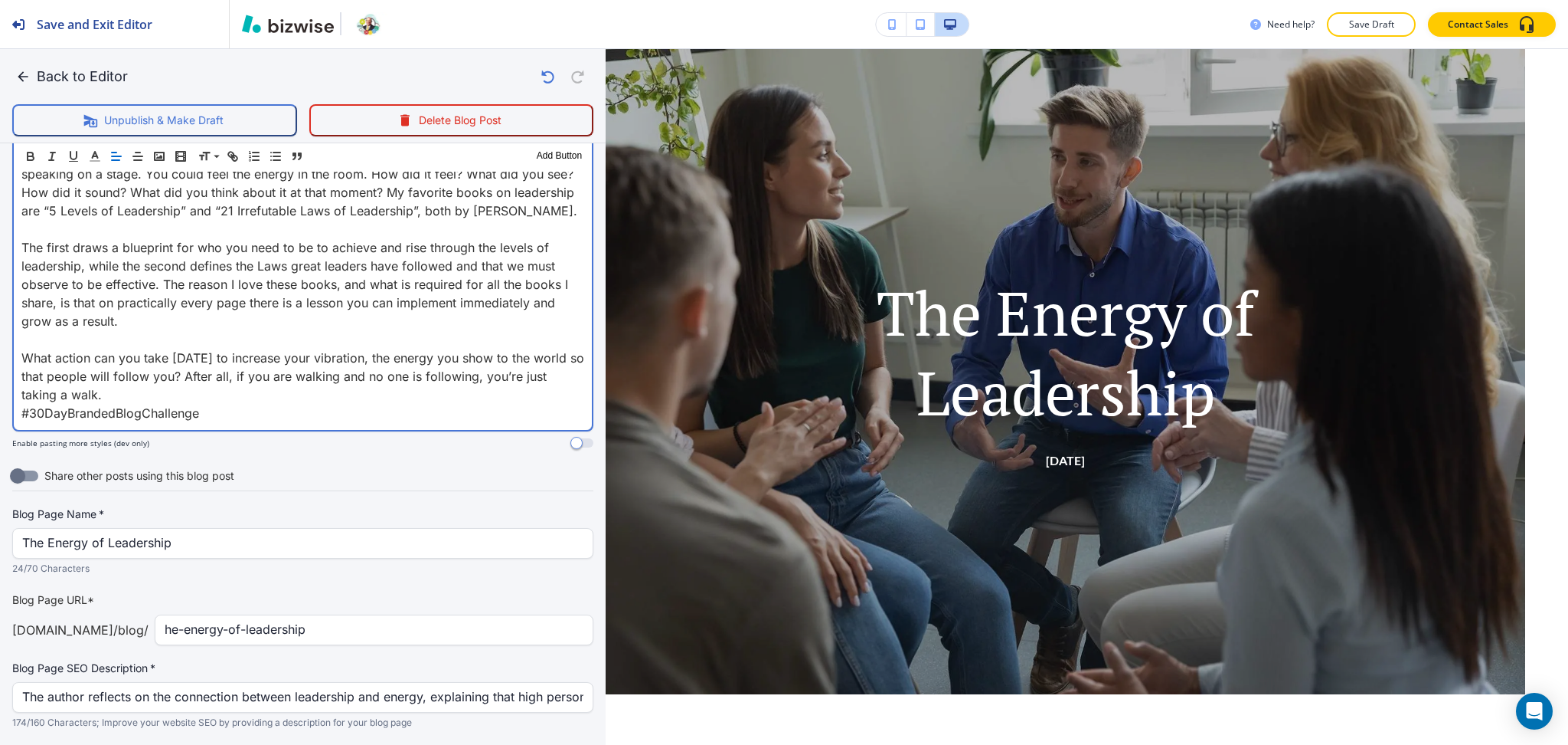
scroll to position [898, 0]
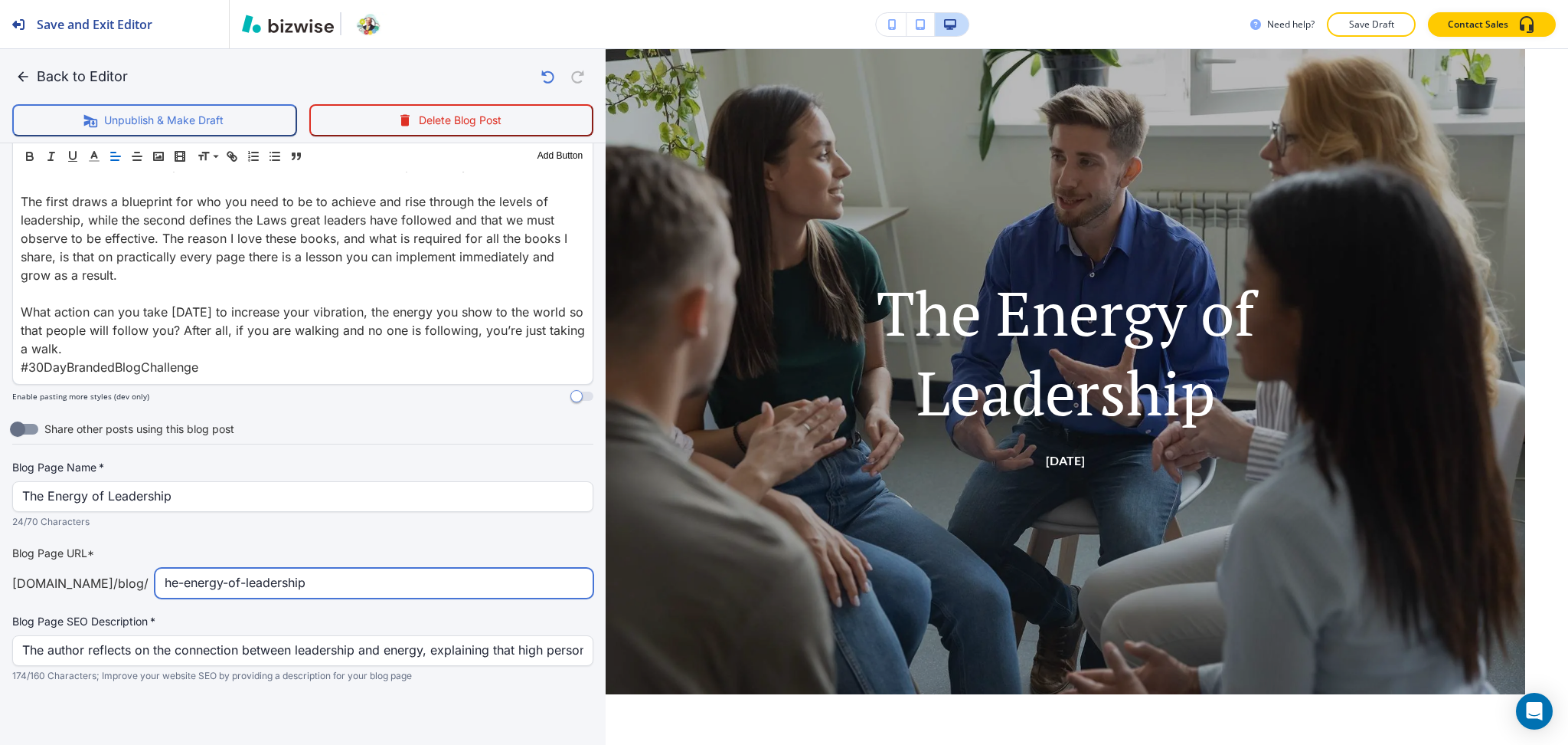
click at [165, 588] on input "he-energy-of-leadership" at bounding box center [375, 583] width 419 height 29
type input "the-energy-of-leadership"
click at [47, 80] on button "Back to Editor" at bounding box center [74, 76] width 122 height 31
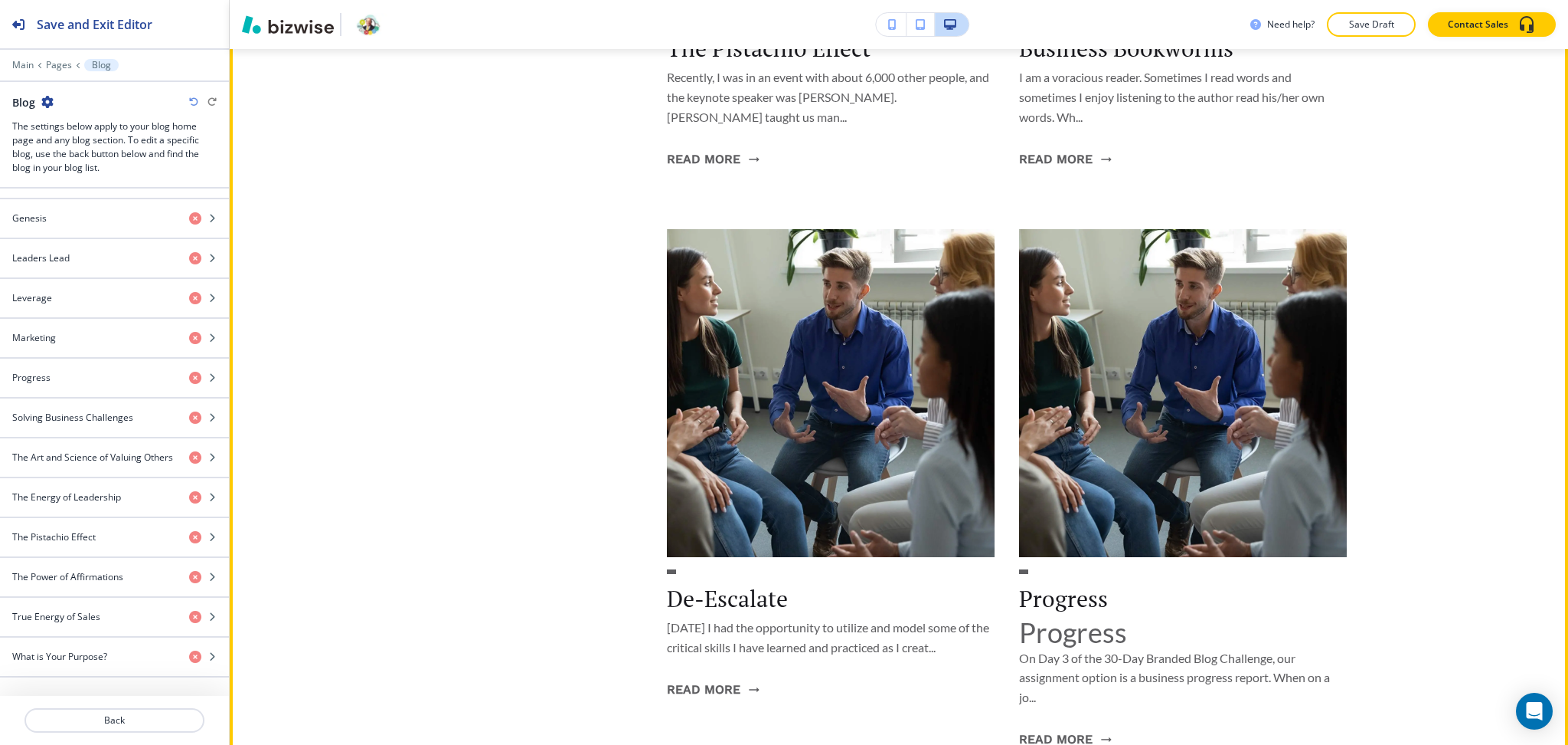
scroll to position [607, 0]
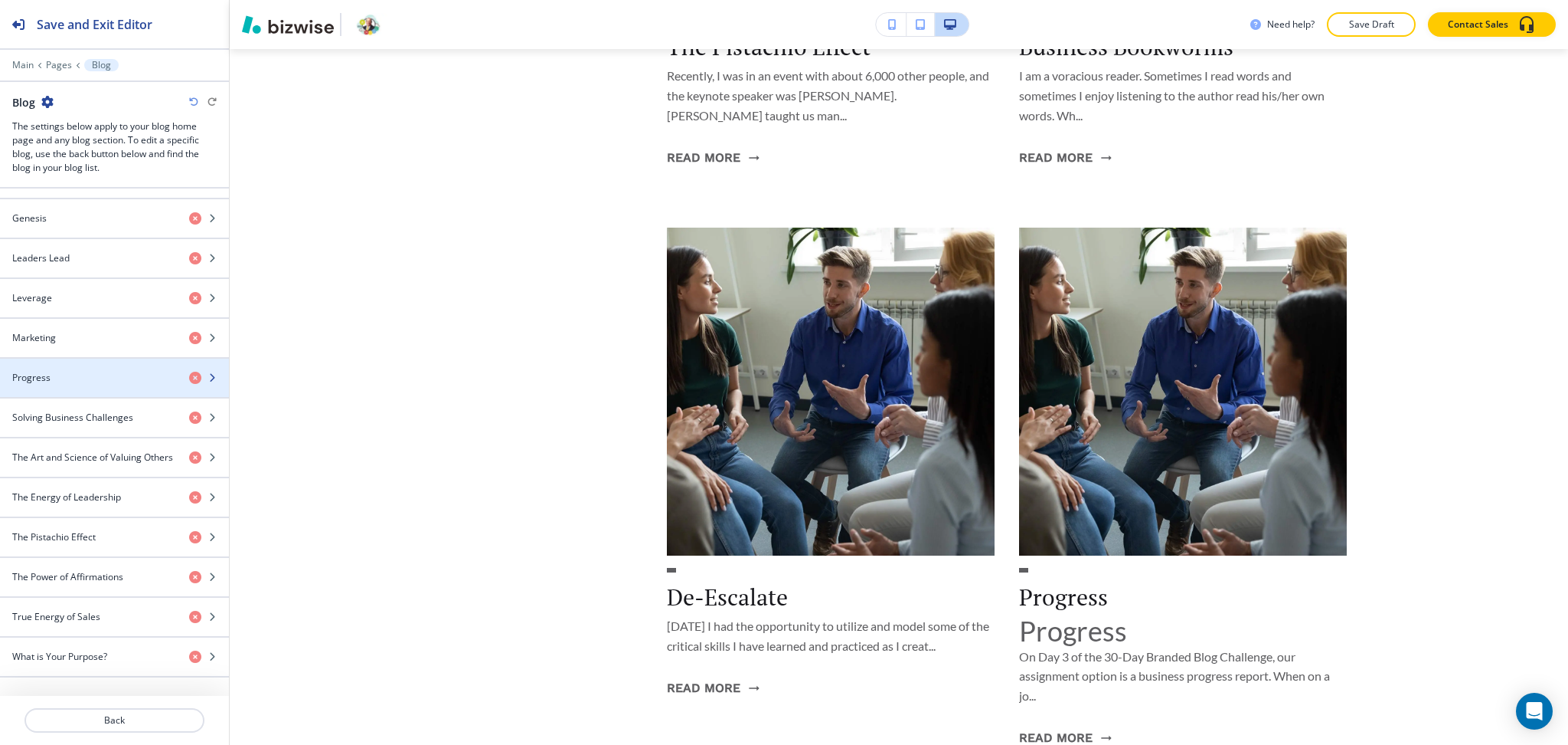
click at [61, 385] on div "button" at bounding box center [114, 391] width 229 height 13
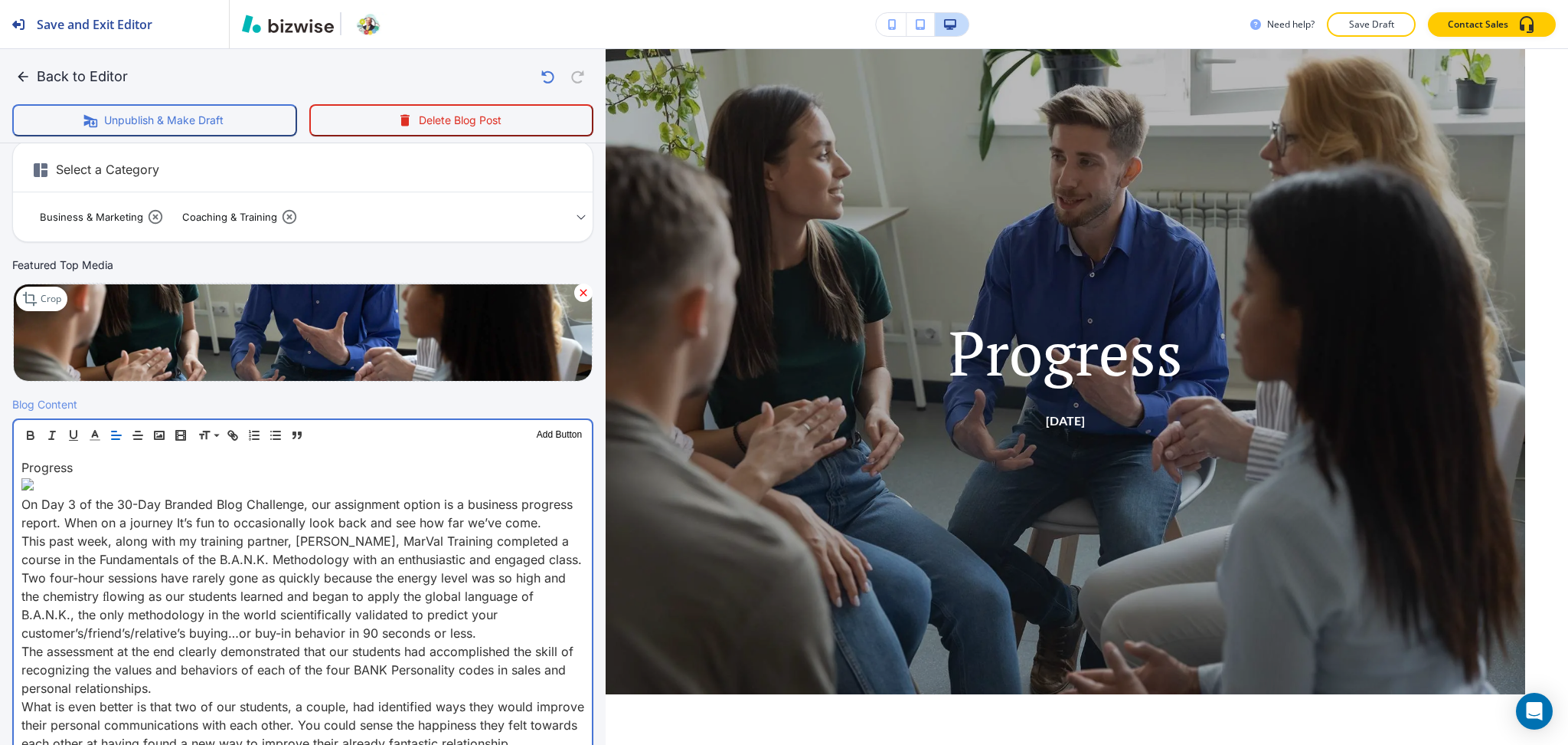
click at [27, 495] on p "On Day 3 of the 30-Day Branded Blog Challenge, our assignment option is a busin…" at bounding box center [303, 513] width 563 height 37
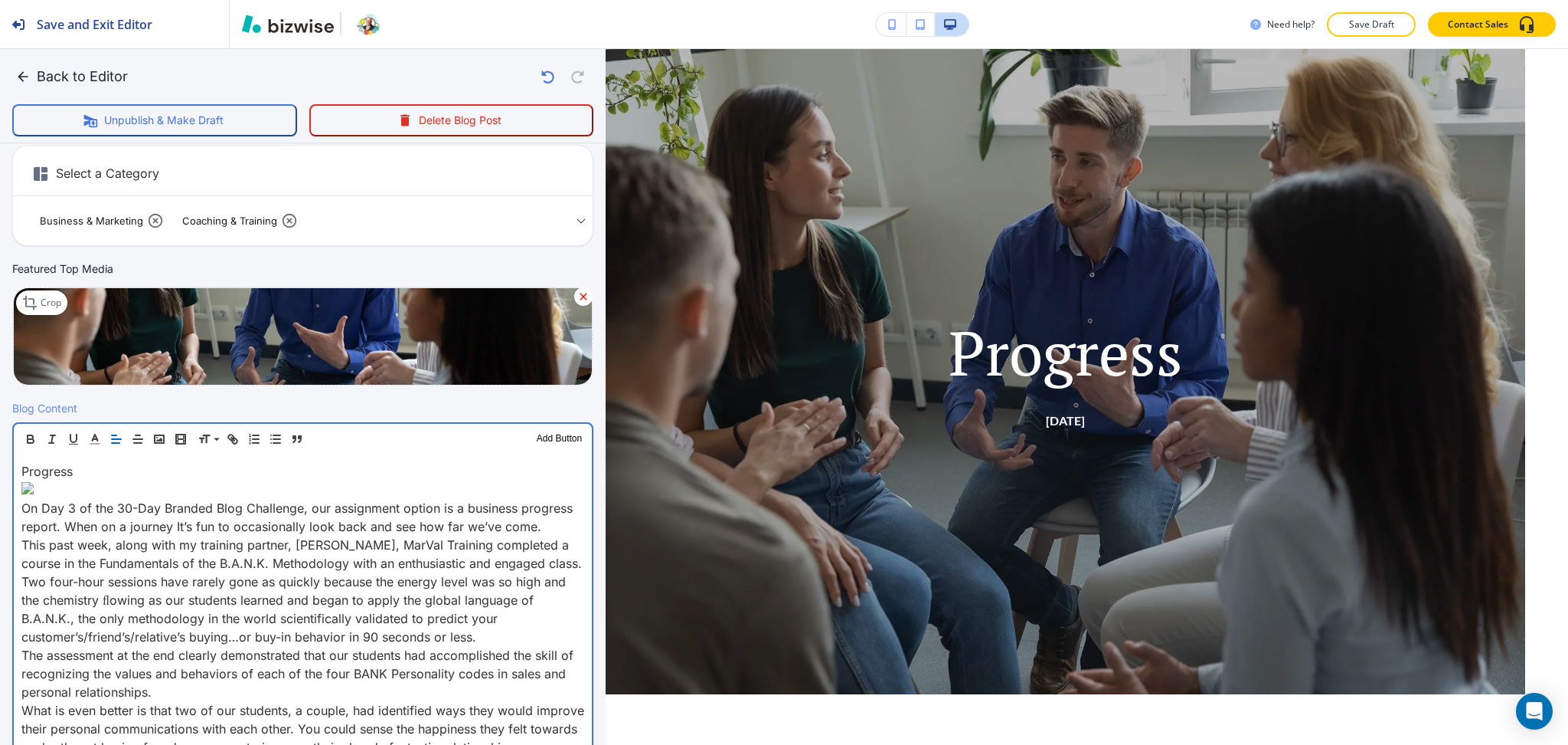
click at [24, 495] on p at bounding box center [303, 489] width 563 height 18
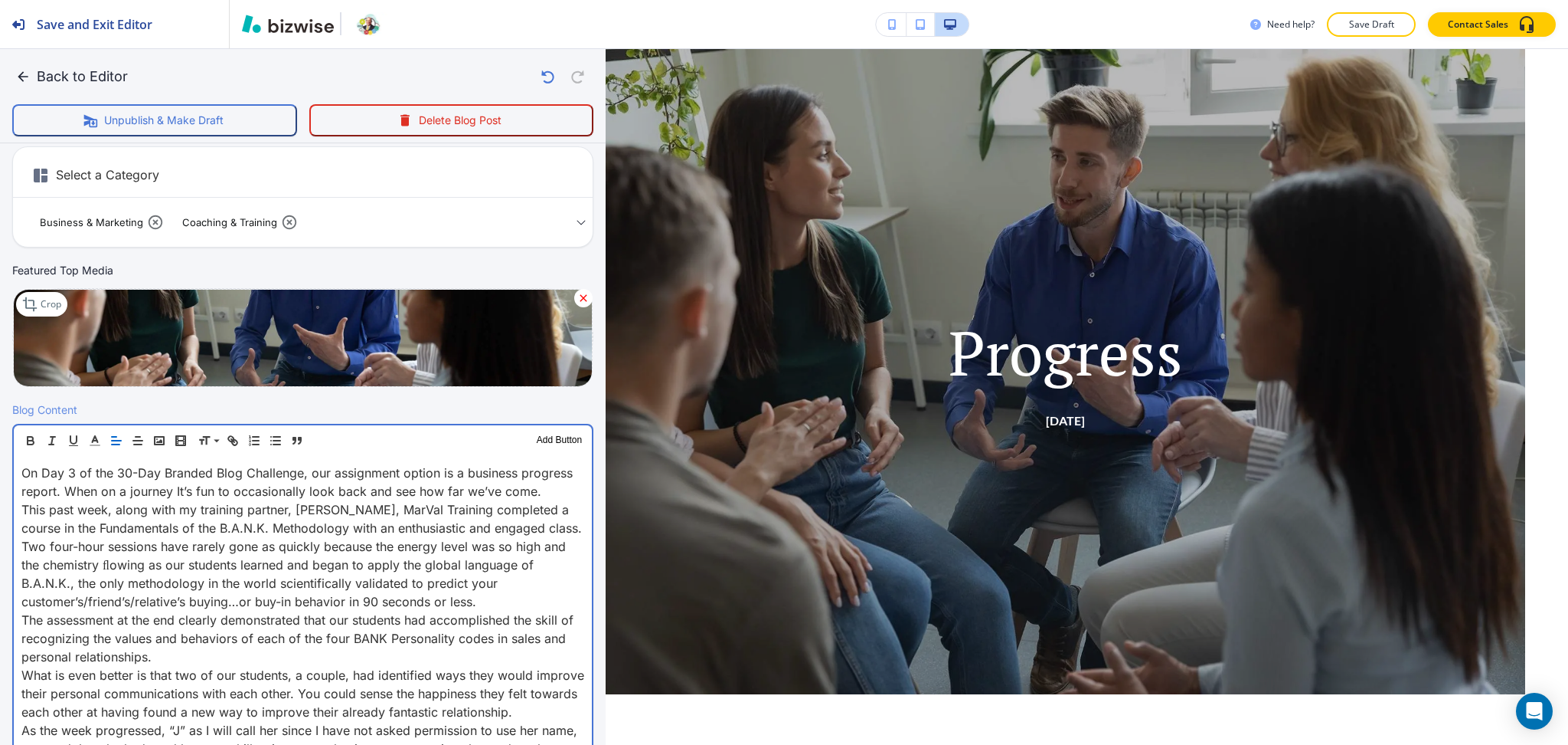
scroll to position [207, 0]
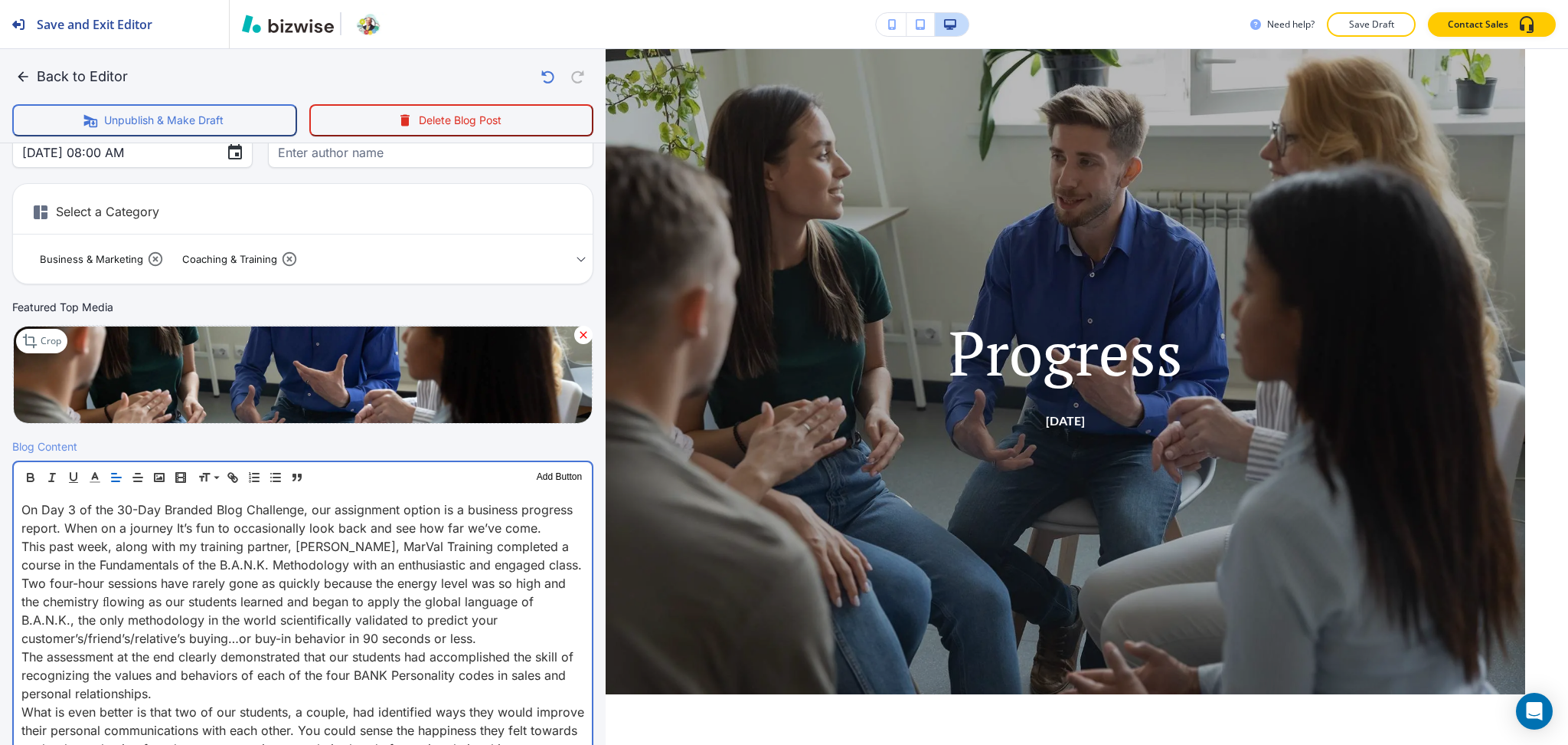
click at [81, 537] on p "On Day 3 of the 30-Day Branded Blog Challenge, our assignment option is a busin…" at bounding box center [303, 518] width 563 height 37
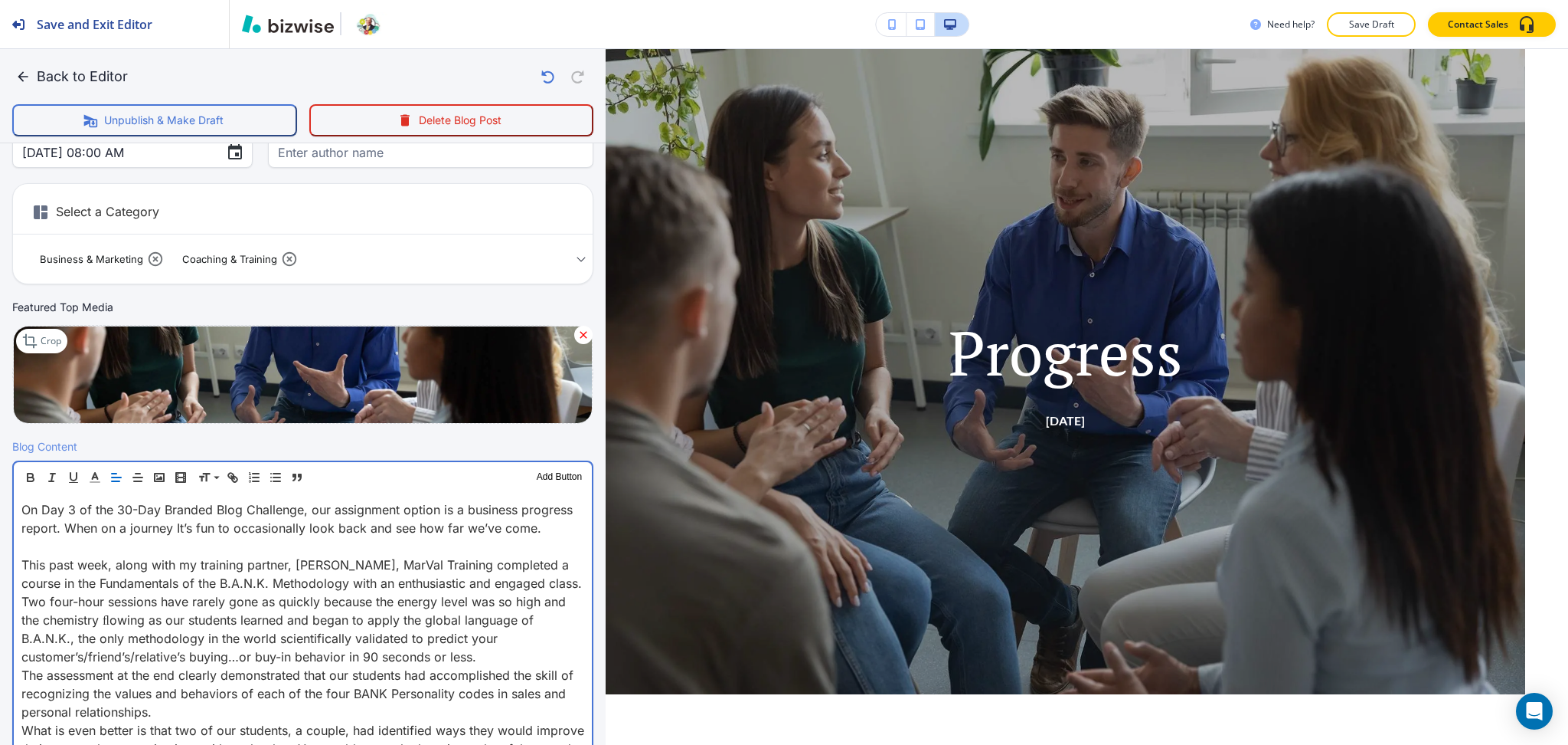
click at [188, 721] on p "The assessment at the end clearly demonstrated that our students had accomplish…" at bounding box center [303, 693] width 563 height 55
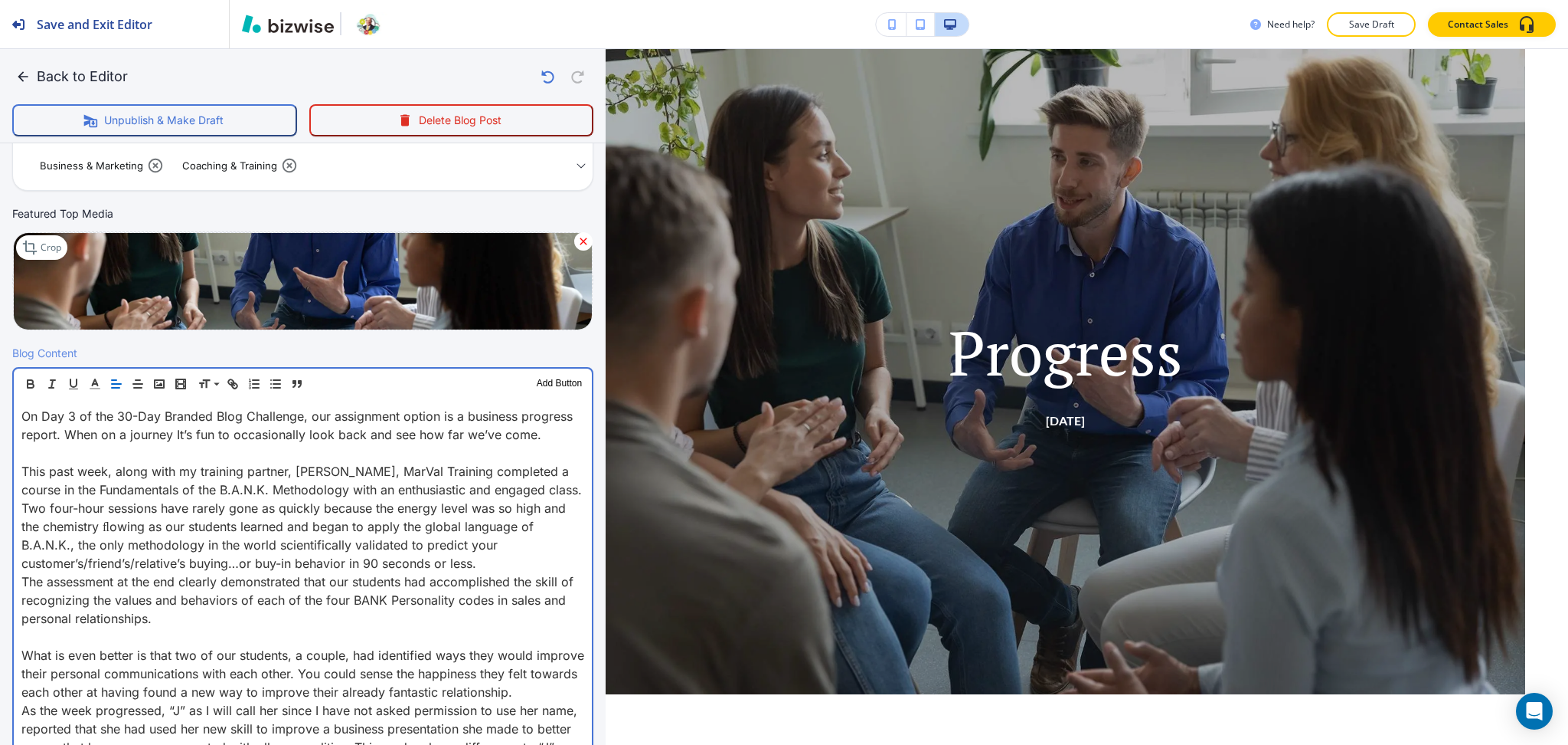
click at [496, 572] on p "This past week, along with my training partner, Valerie Johnson, MarVal Trainin…" at bounding box center [303, 516] width 563 height 110
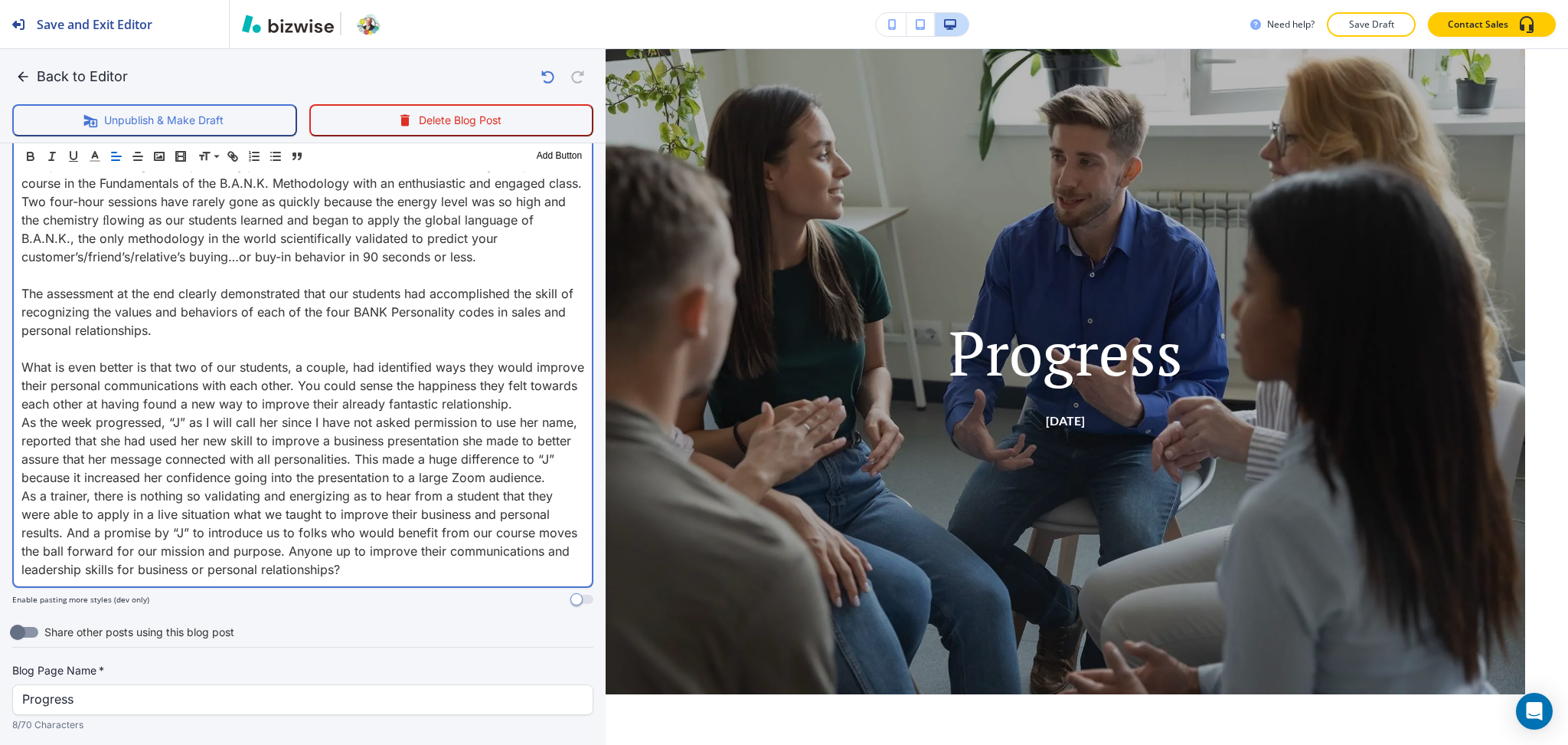
click at [202, 413] on p "What is even better is that two of our students, a couple, had identified ways …" at bounding box center [303, 385] width 563 height 55
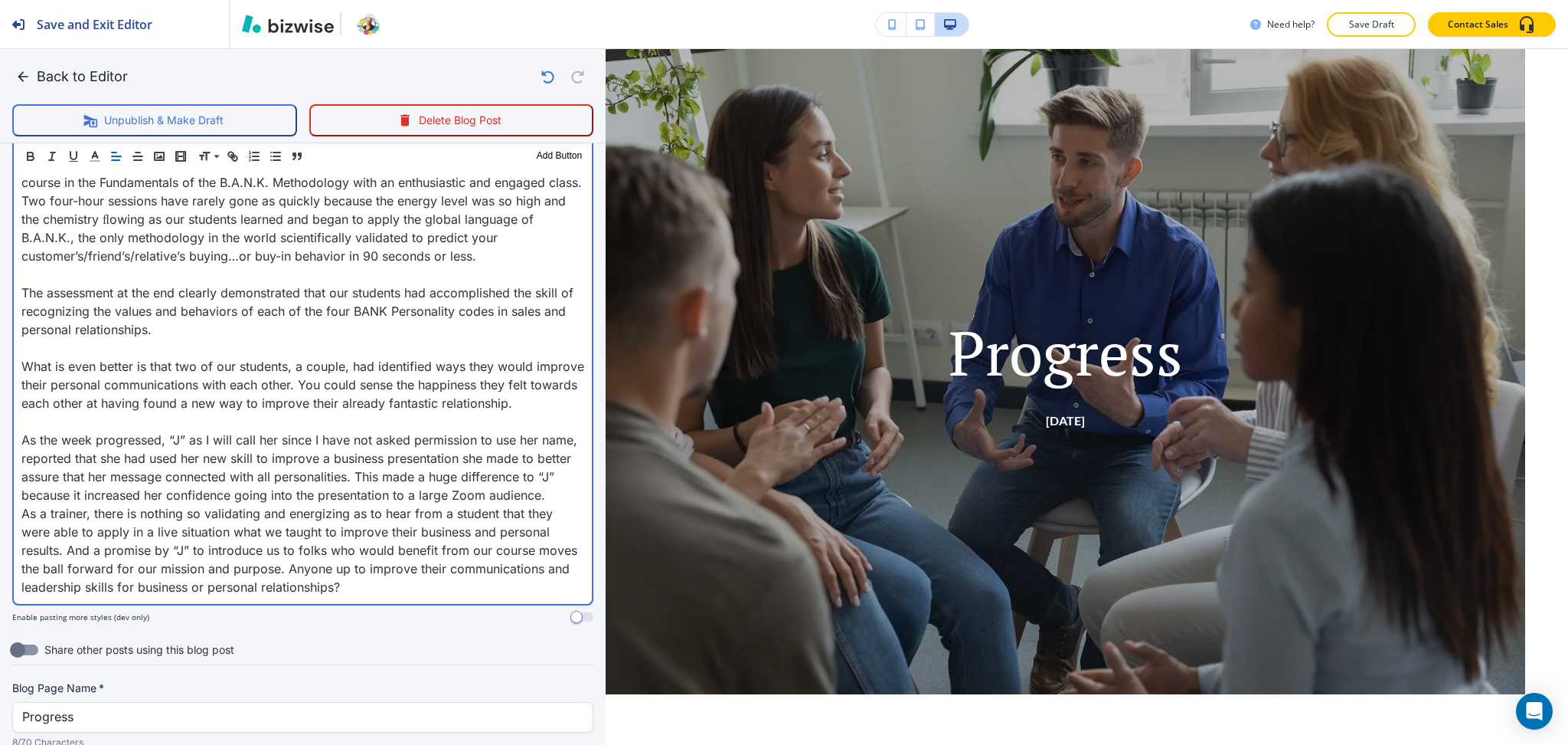
scroll to position [609, 0]
click at [187, 502] on p "As the week progressed, “J” as I will call her since I have not asked permissio…" at bounding box center [303, 466] width 563 height 74
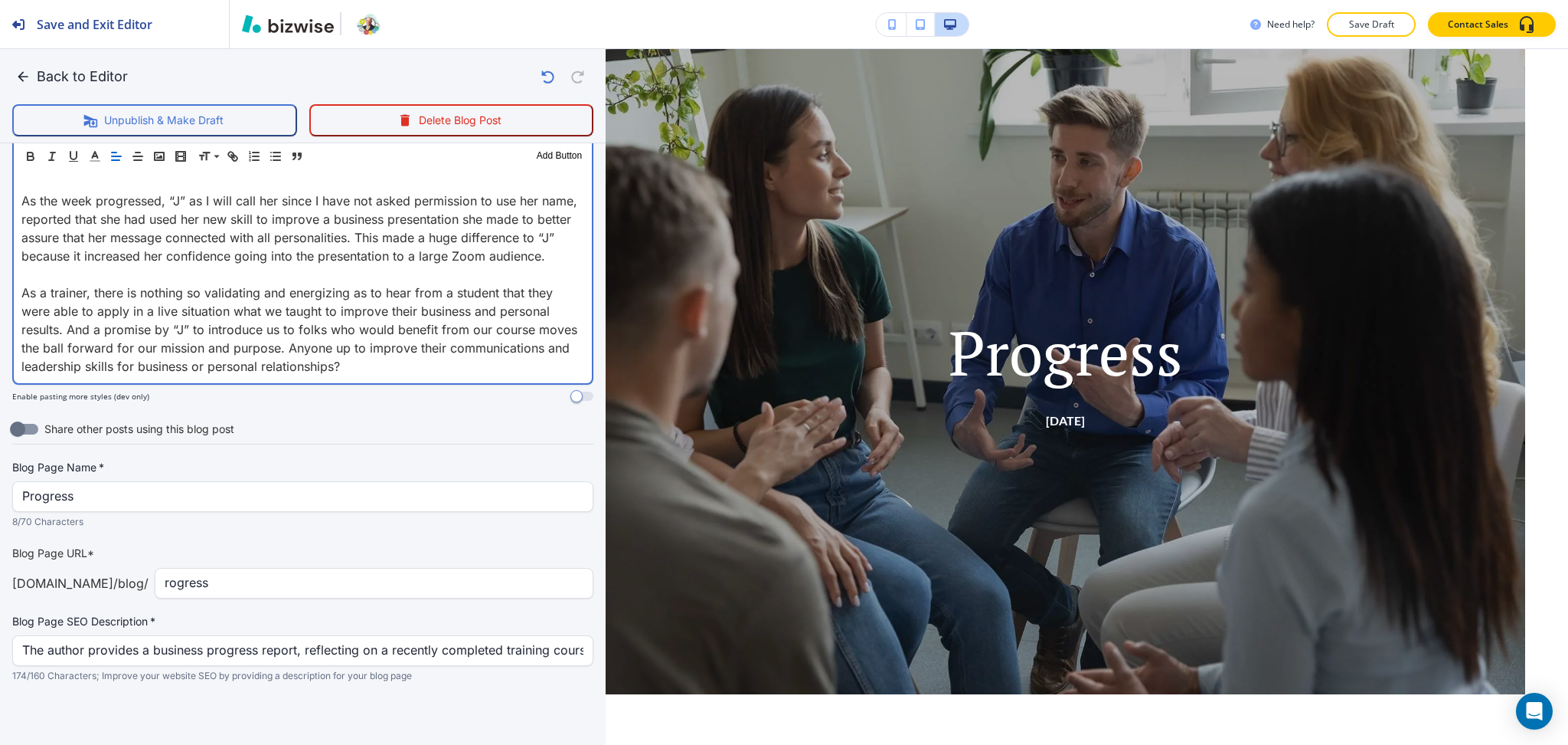
scroll to position [898, 0]
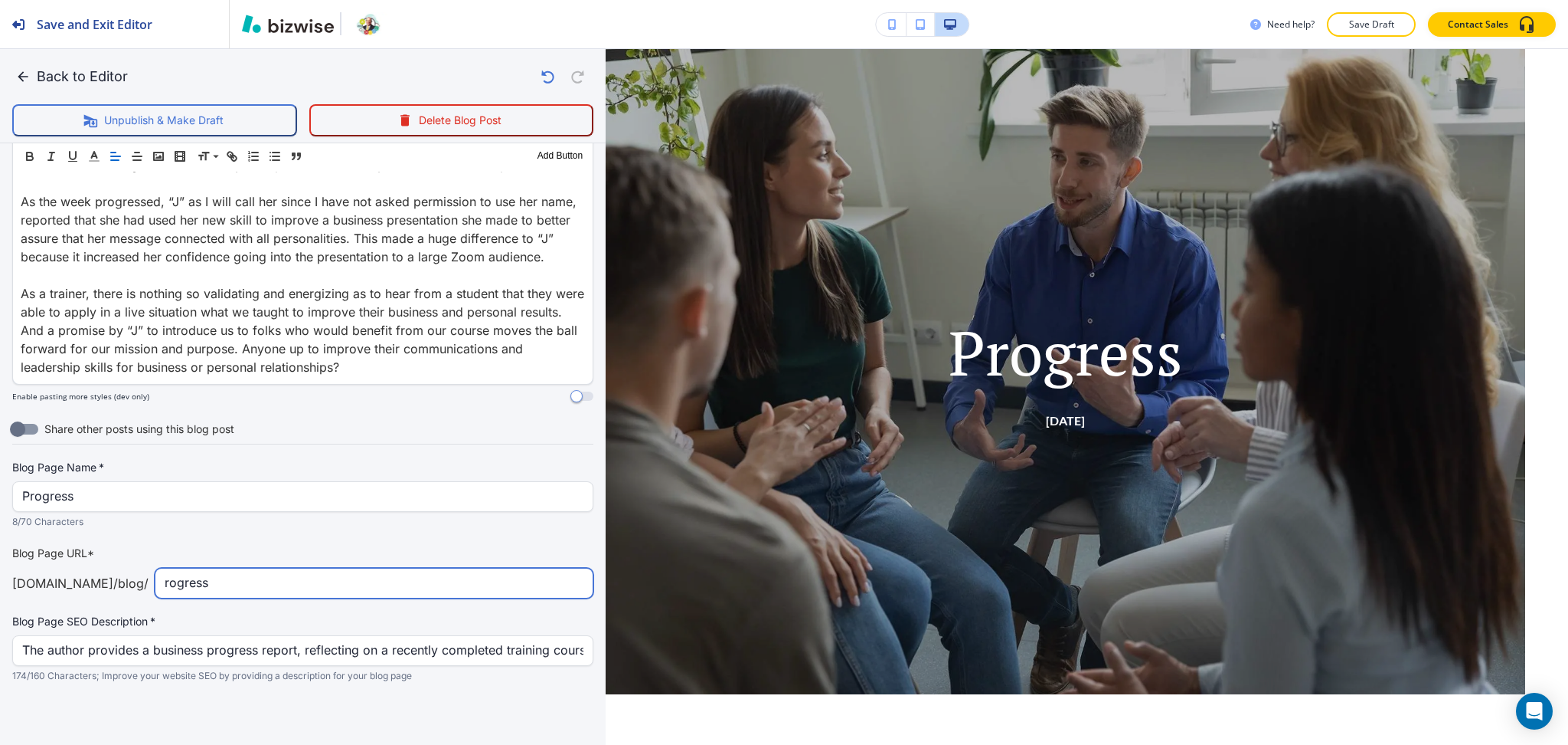
click at [165, 587] on input "rogress" at bounding box center [375, 583] width 419 height 29
type input "progress"
click at [96, 70] on button "Back to Editor" at bounding box center [74, 76] width 122 height 31
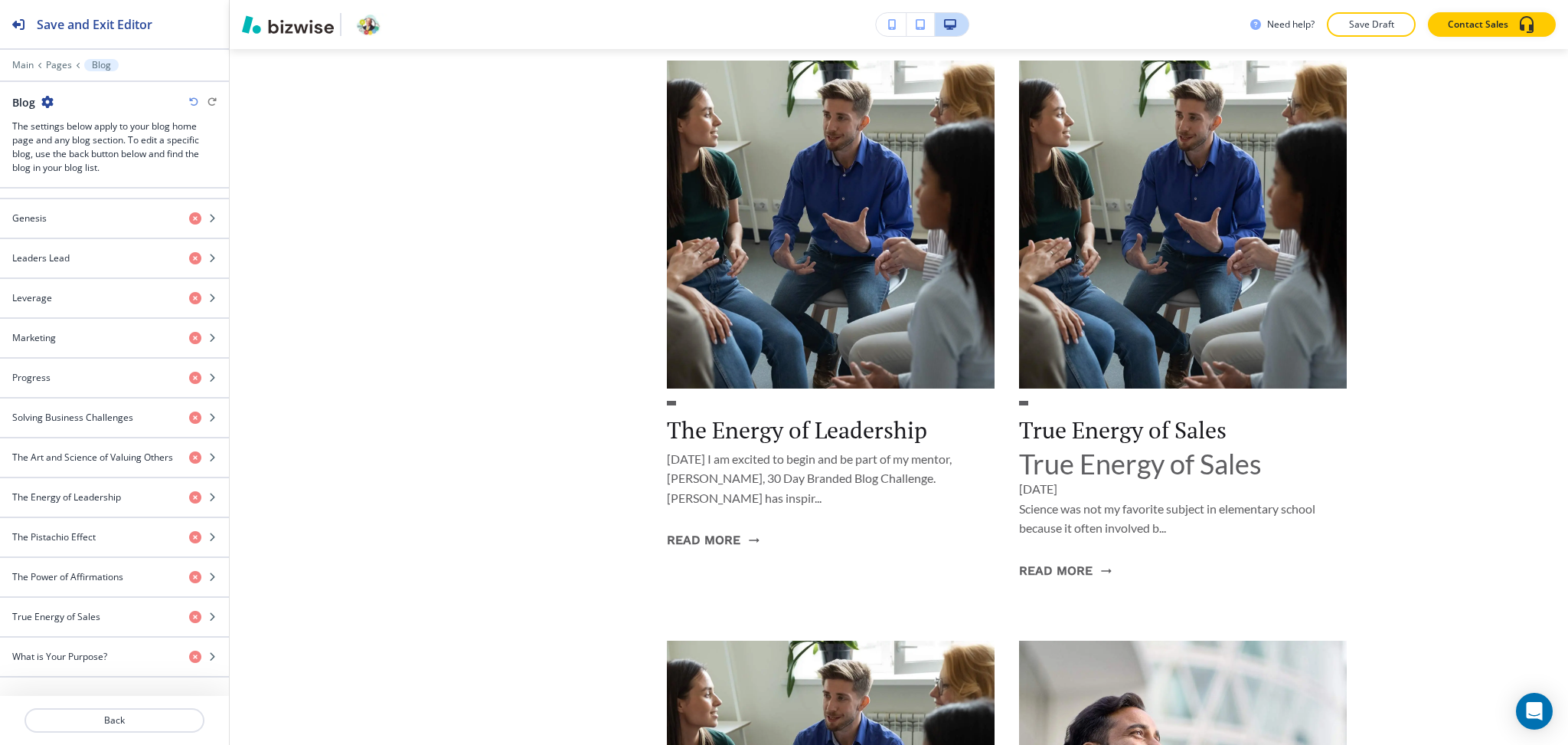
scroll to position [1326, 0]
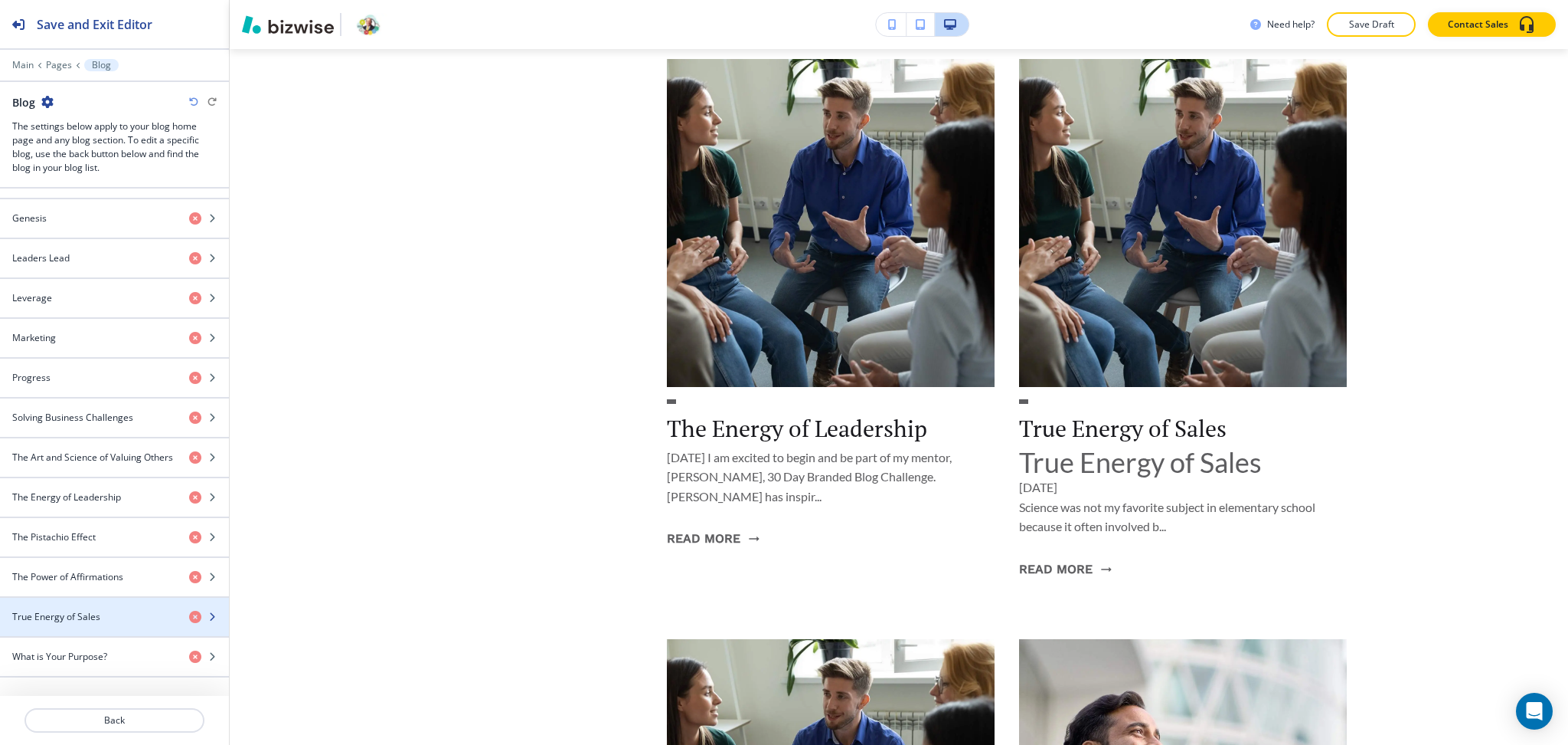
click at [88, 614] on h4 "True Energy of Sales" at bounding box center [56, 617] width 88 height 14
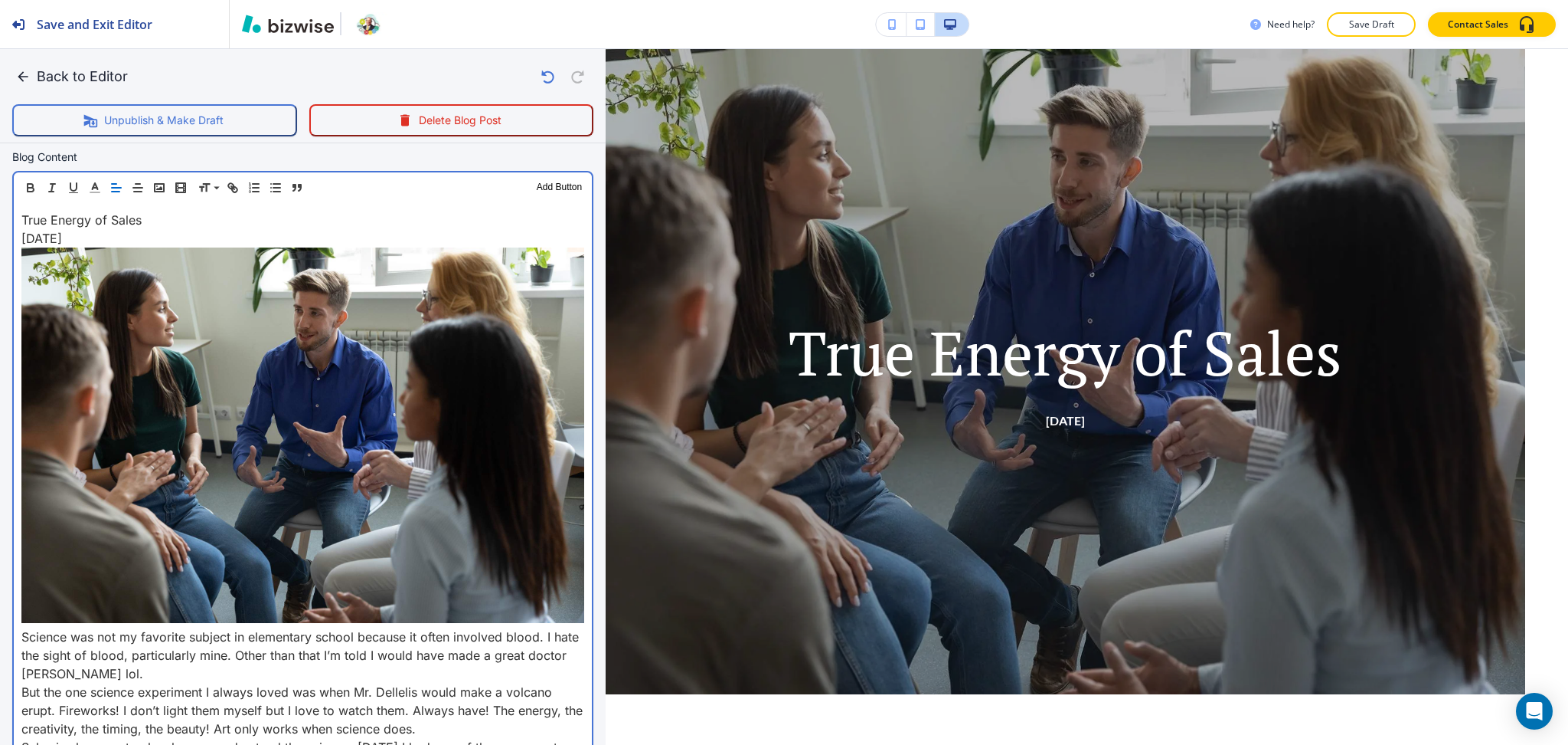
scroll to position [497, 0]
click at [18, 626] on div "True Energy of Sales October 24, 2024 Science was not my favorite subject in el…" at bounding box center [303, 565] width 578 height 726
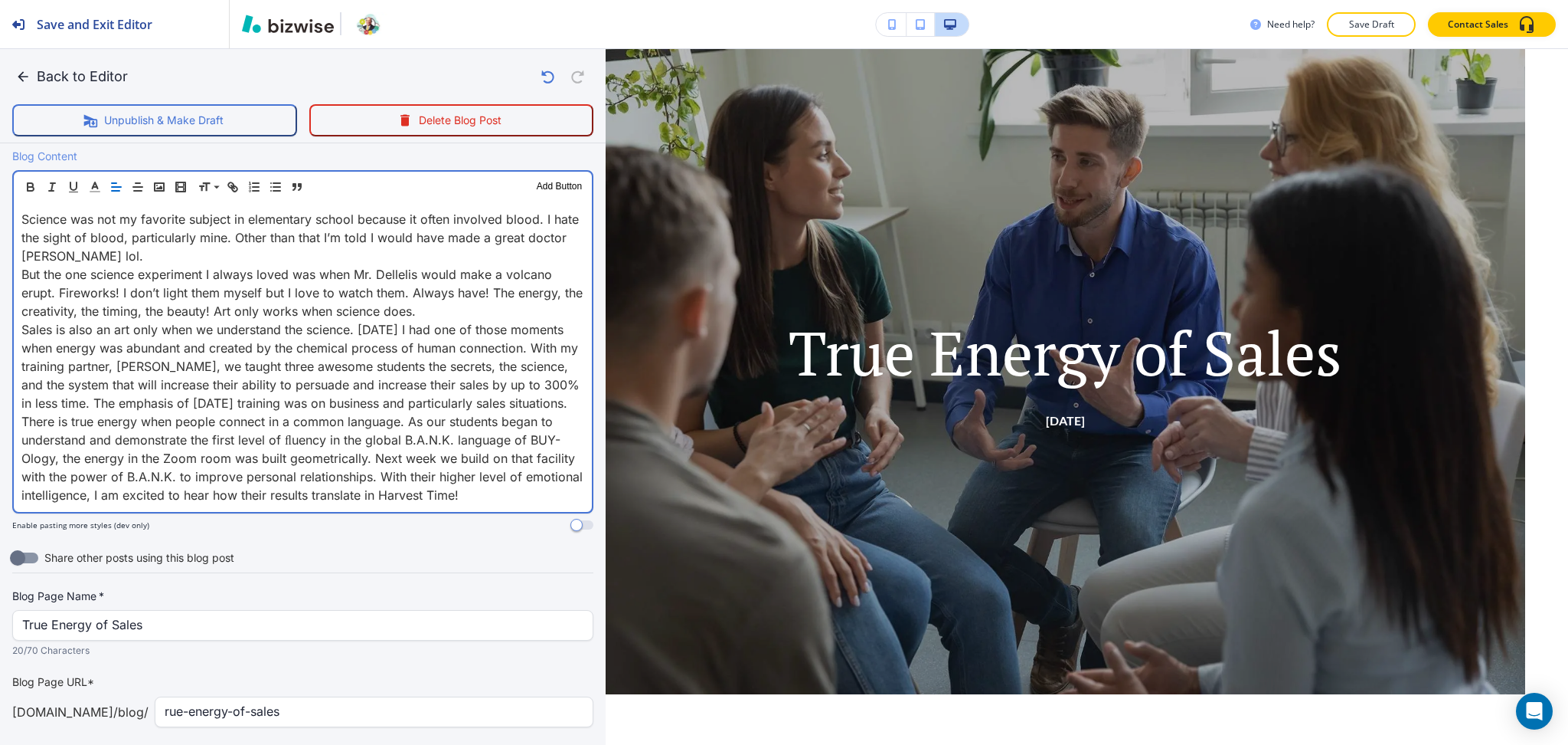
scroll to position [90, 0]
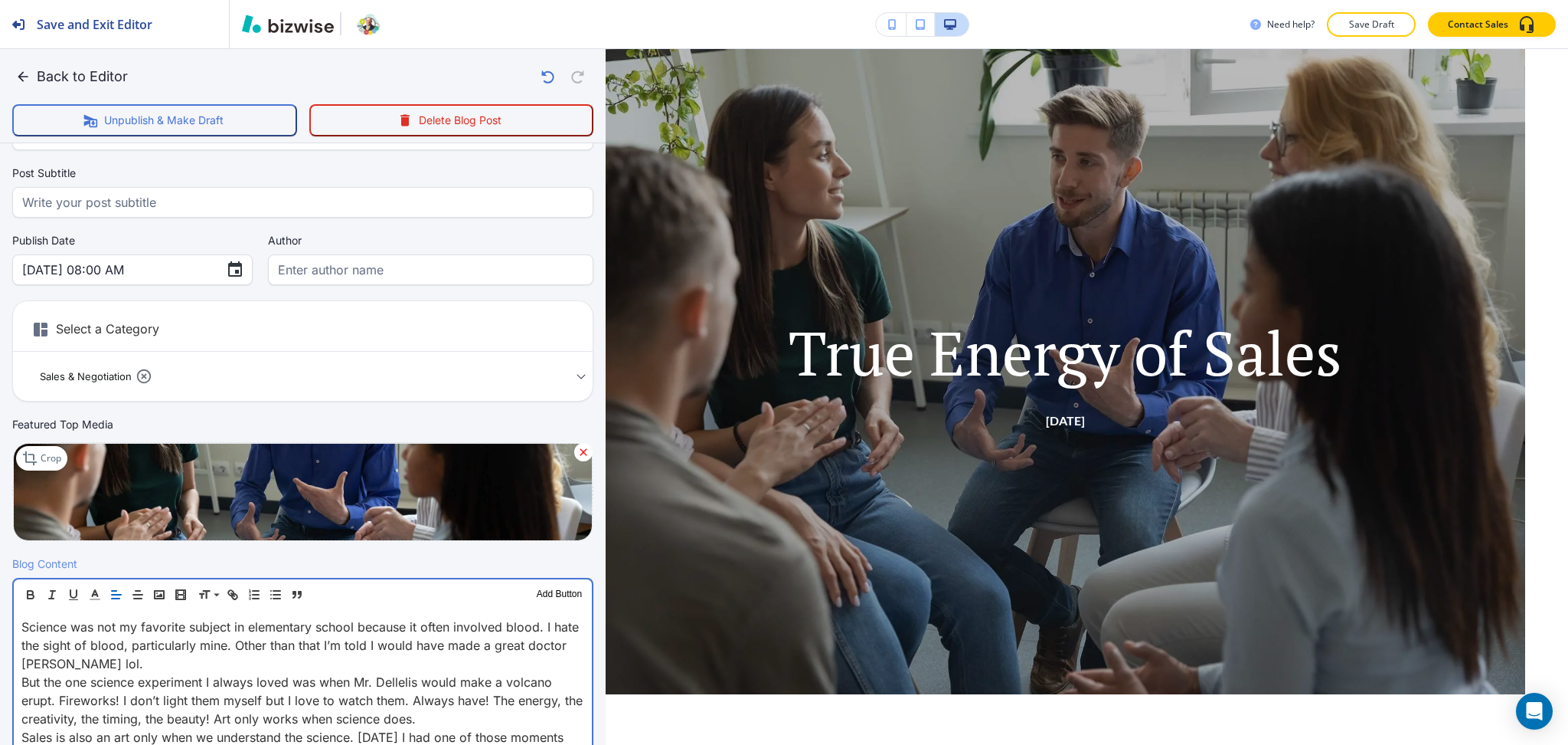
click at [173, 656] on p "Science was not my favorite subject in elementary school because it often invol…" at bounding box center [303, 645] width 563 height 55
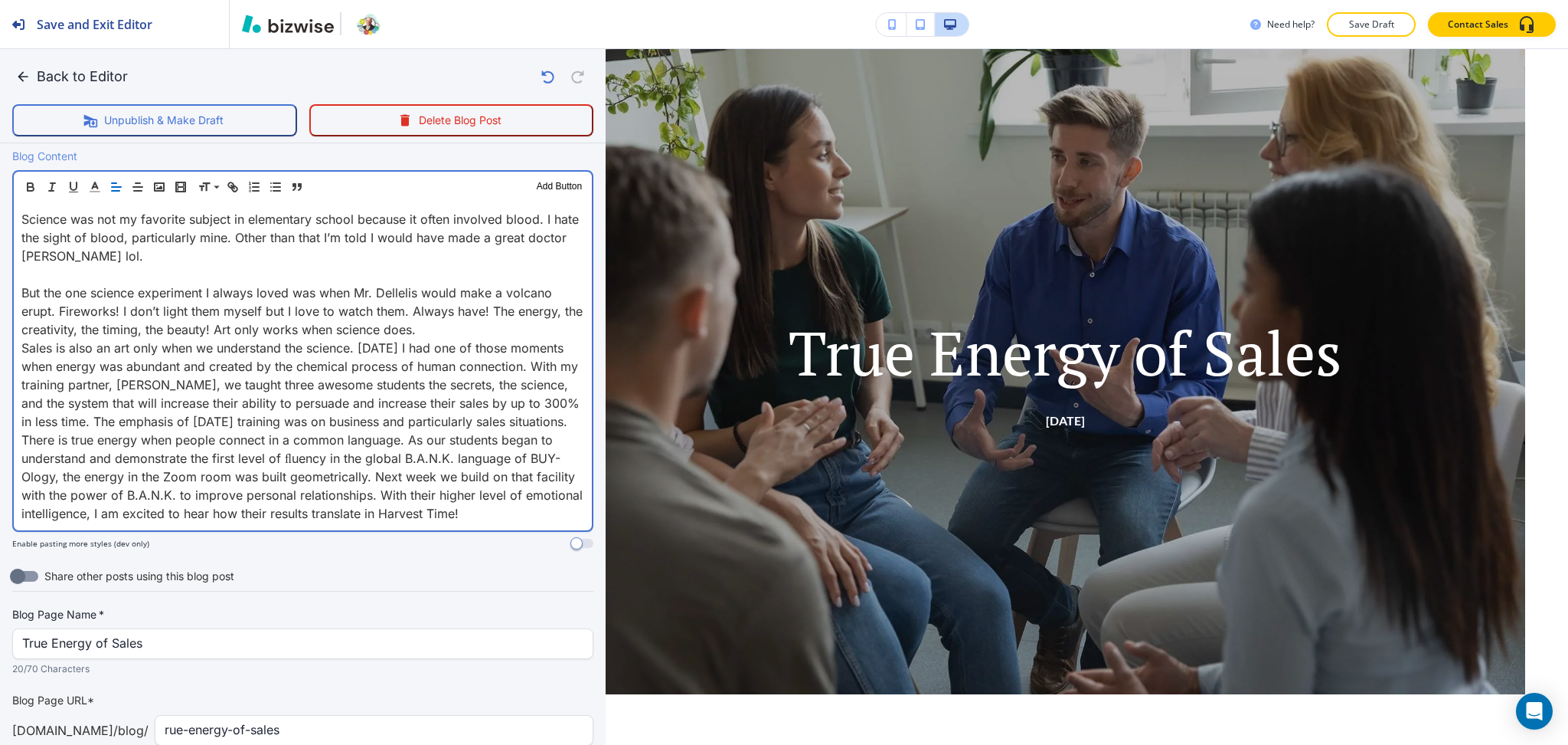
scroll to position [498, 0]
click at [461, 326] on p "But the one science experiment I always loved was when Mr. Dellelis would make …" at bounding box center [303, 310] width 563 height 55
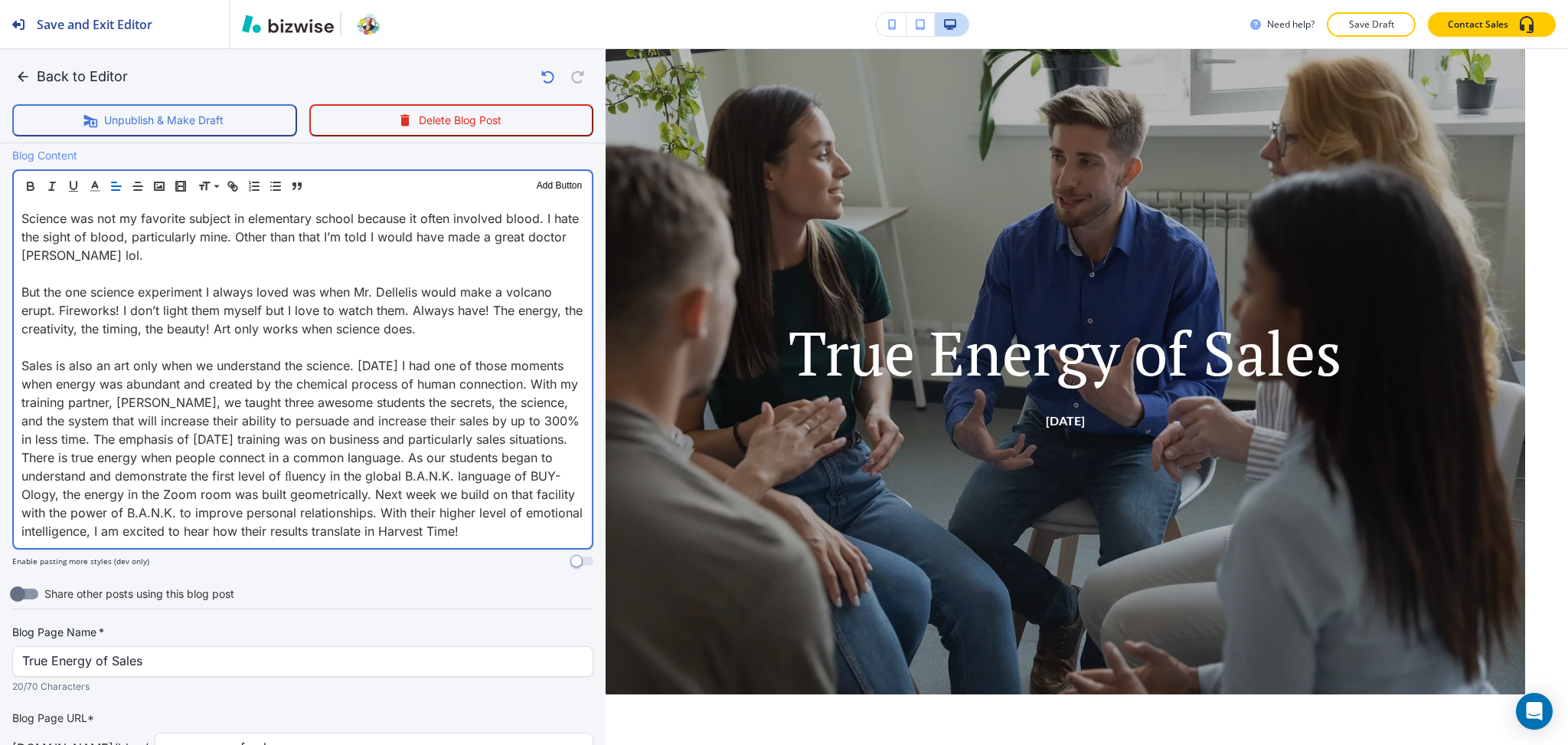
click at [420, 448] on p "Sales is also an art only when we understand the science. Yesterday I had one o…" at bounding box center [303, 401] width 563 height 92
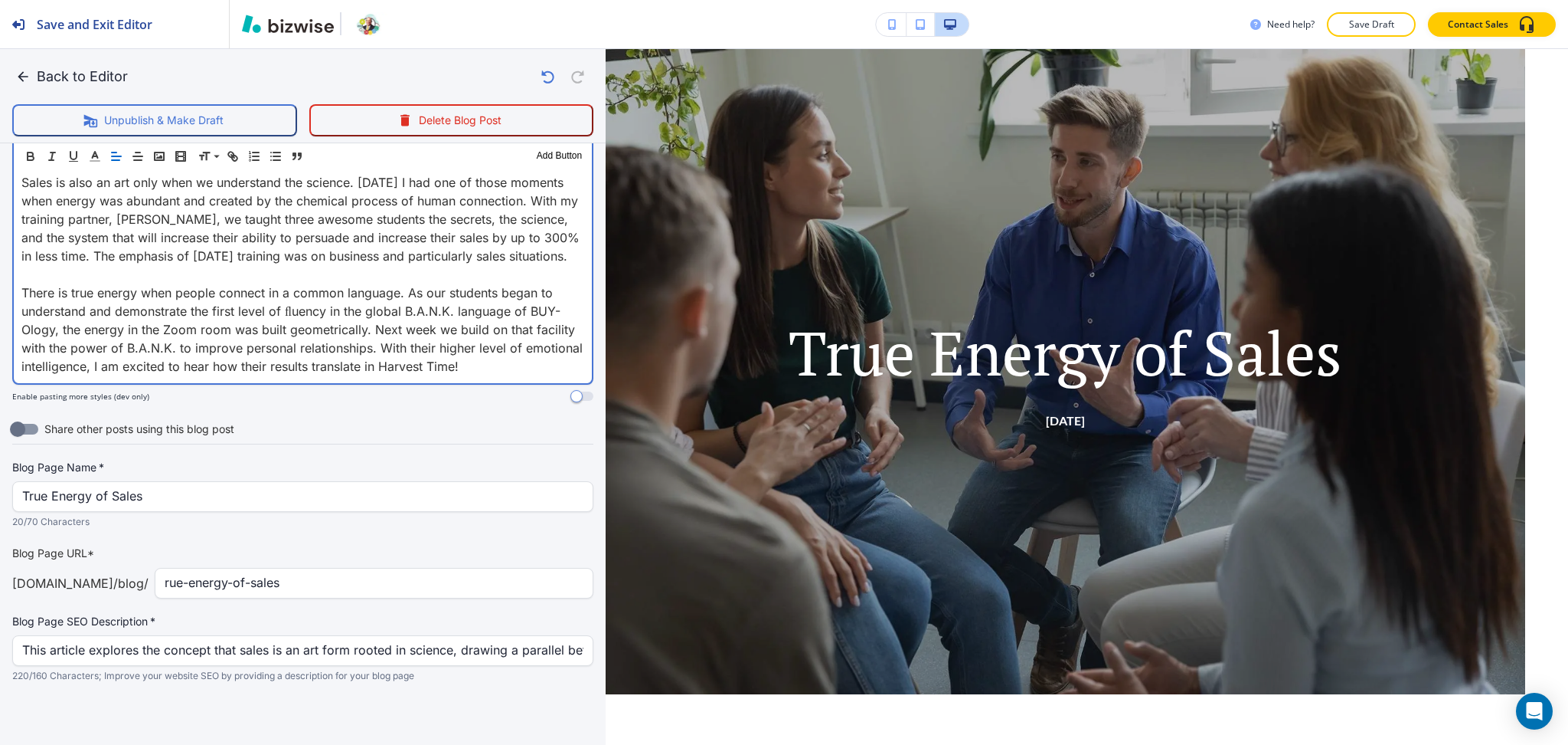
scroll to position [696, 0]
click at [157, 585] on div "rue-energy-of-sales ​" at bounding box center [374, 583] width 439 height 31
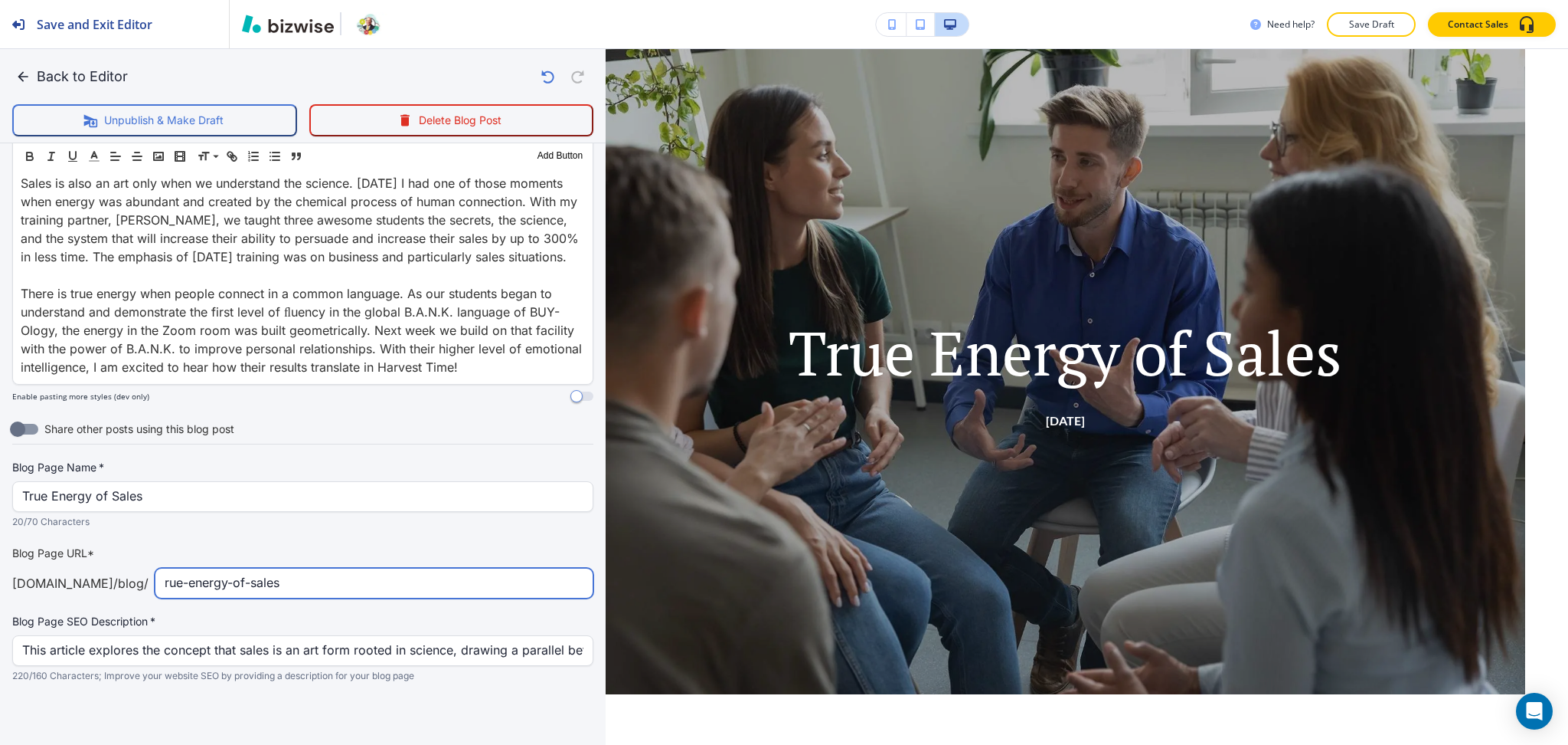
click at [165, 587] on input "rue-energy-of-sales" at bounding box center [375, 583] width 419 height 29
type input "true-energy-of-sales"
click at [87, 69] on button "Back to Editor" at bounding box center [74, 76] width 122 height 31
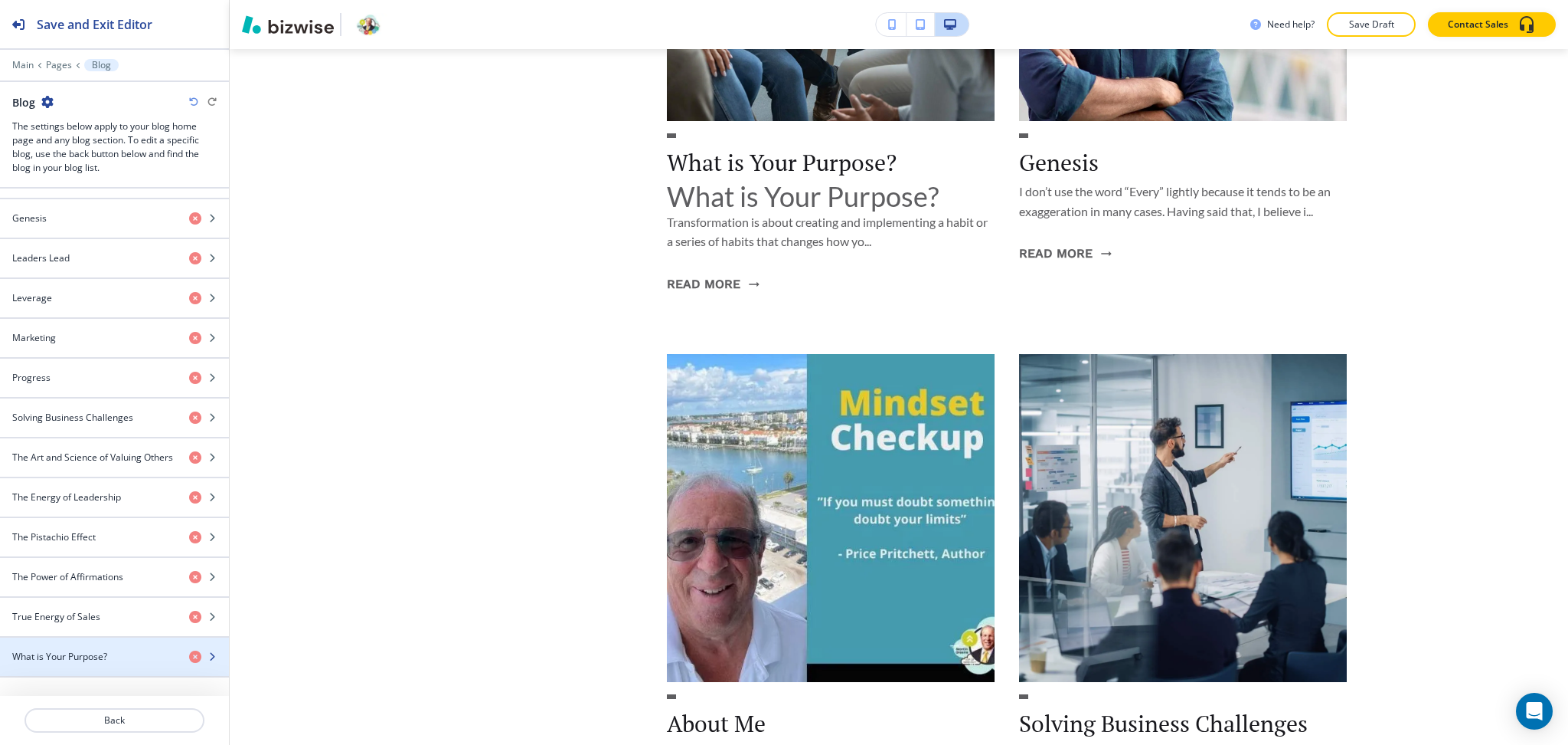
scroll to position [2143, 0]
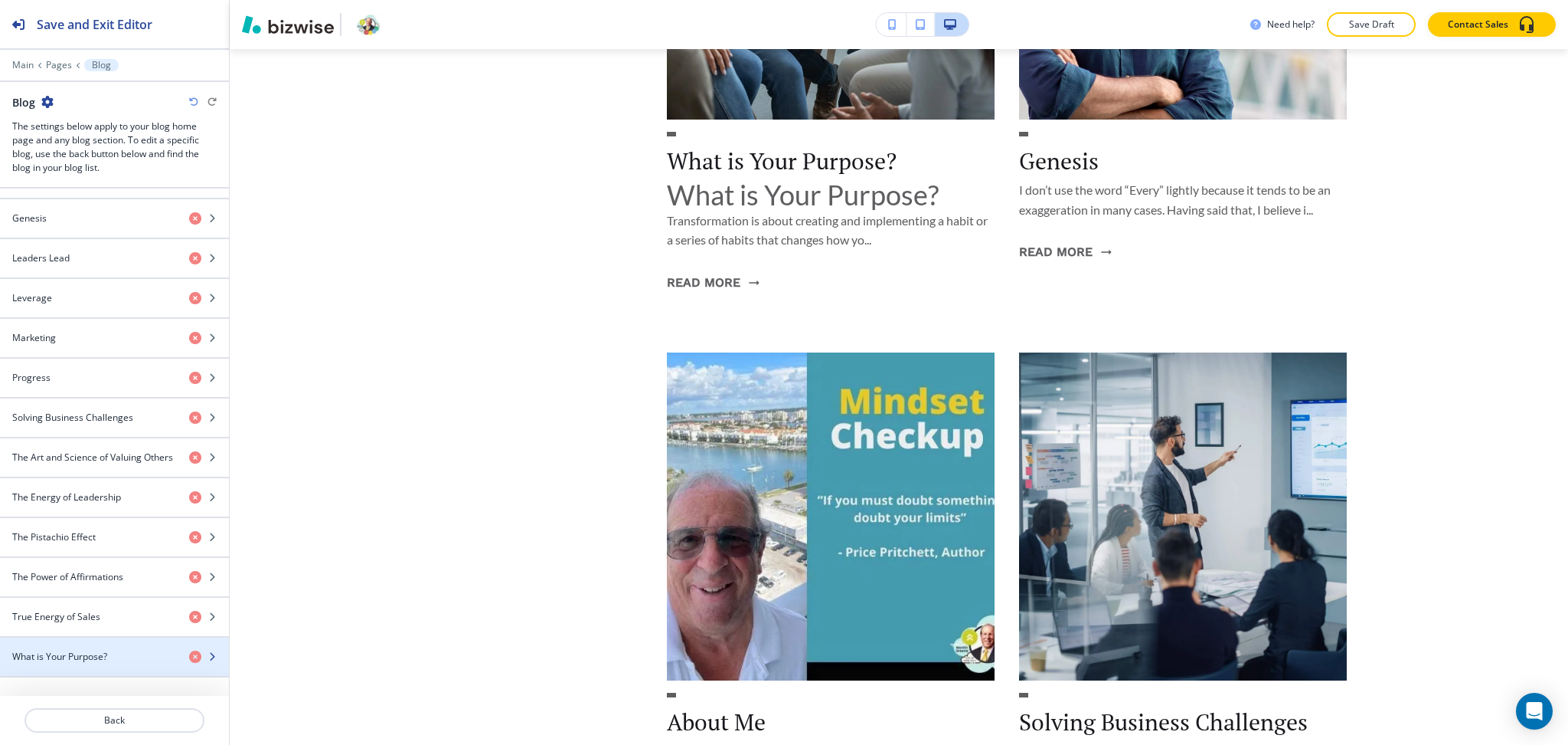
click at [88, 649] on div "button" at bounding box center [114, 644] width 229 height 13
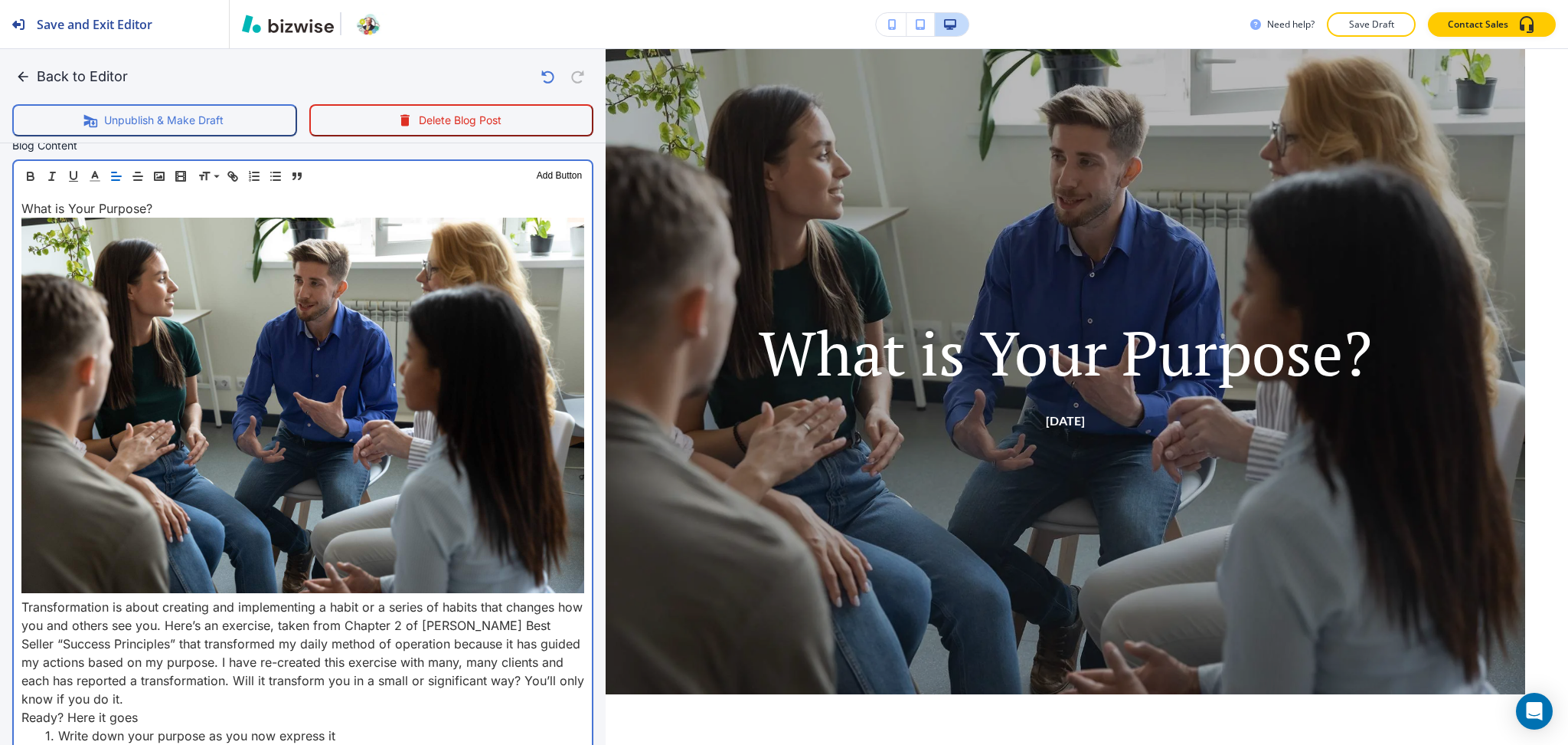
click at [16, 588] on div "What is Your Purpose? Transformation is about creating and implementing a habit…" at bounding box center [303, 536] width 578 height 689
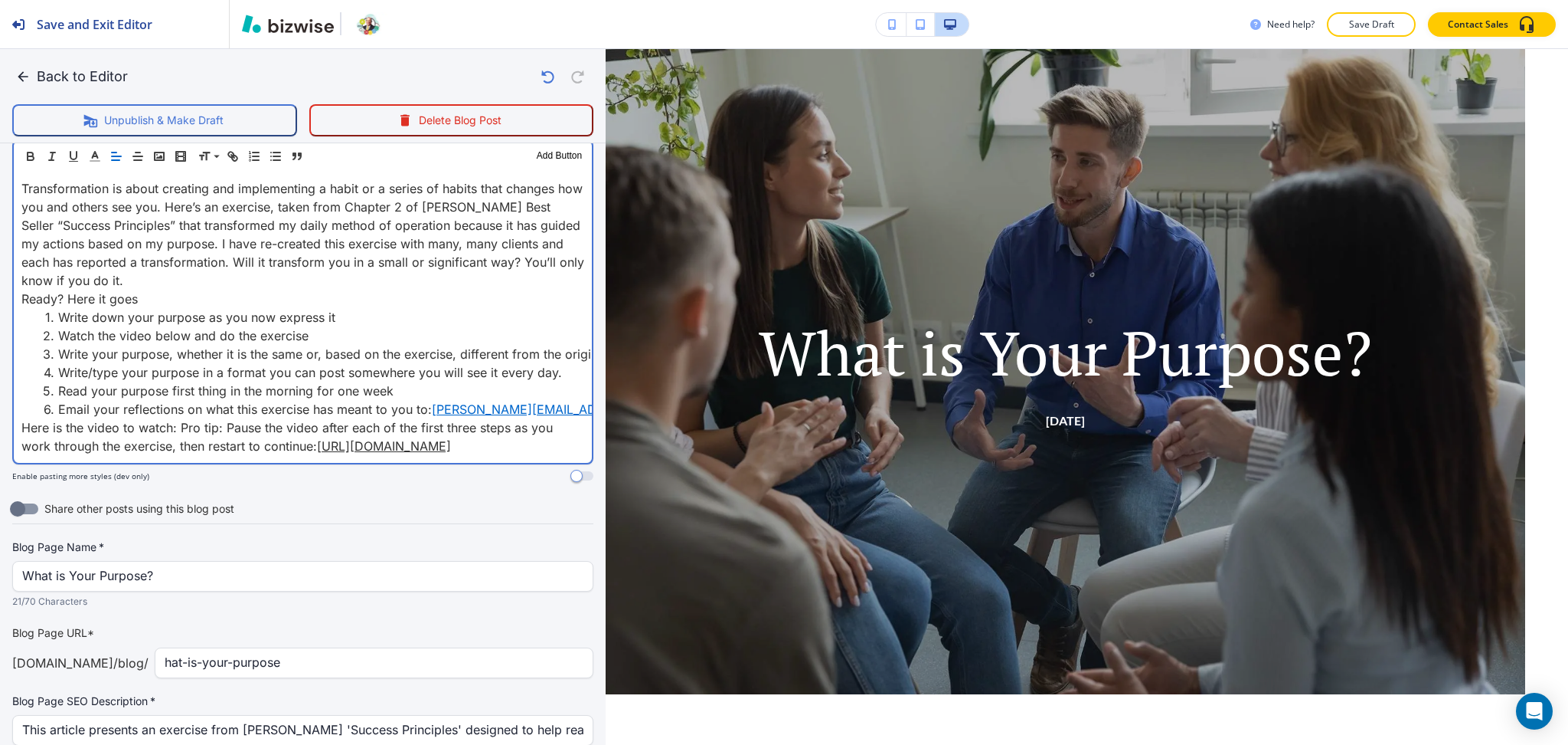
scroll to position [529, 0]
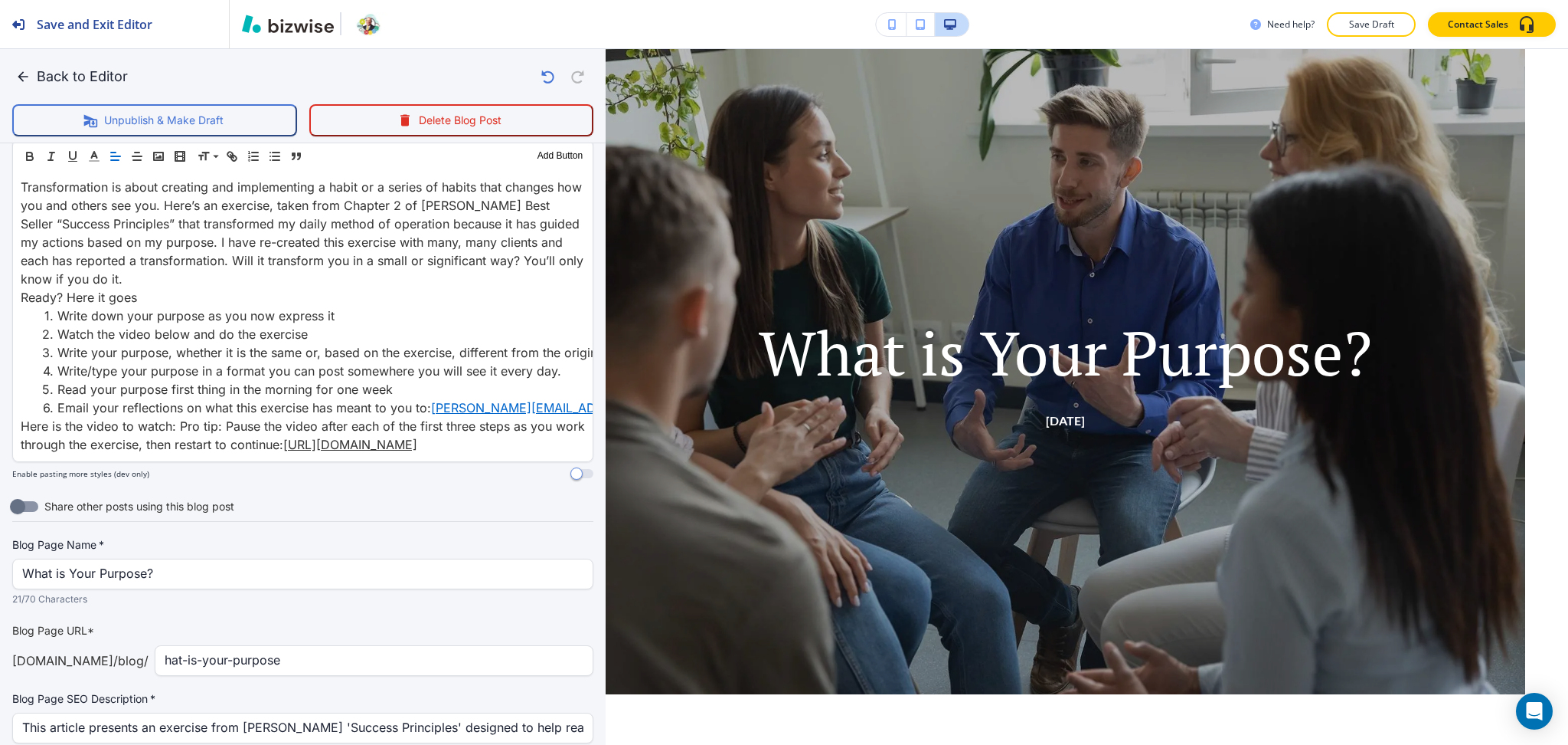
click at [160, 676] on div "hat-is-your-purpose ​" at bounding box center [374, 660] width 439 height 31
click at [165, 675] on input "hat-is-your-purpose" at bounding box center [375, 660] width 419 height 29
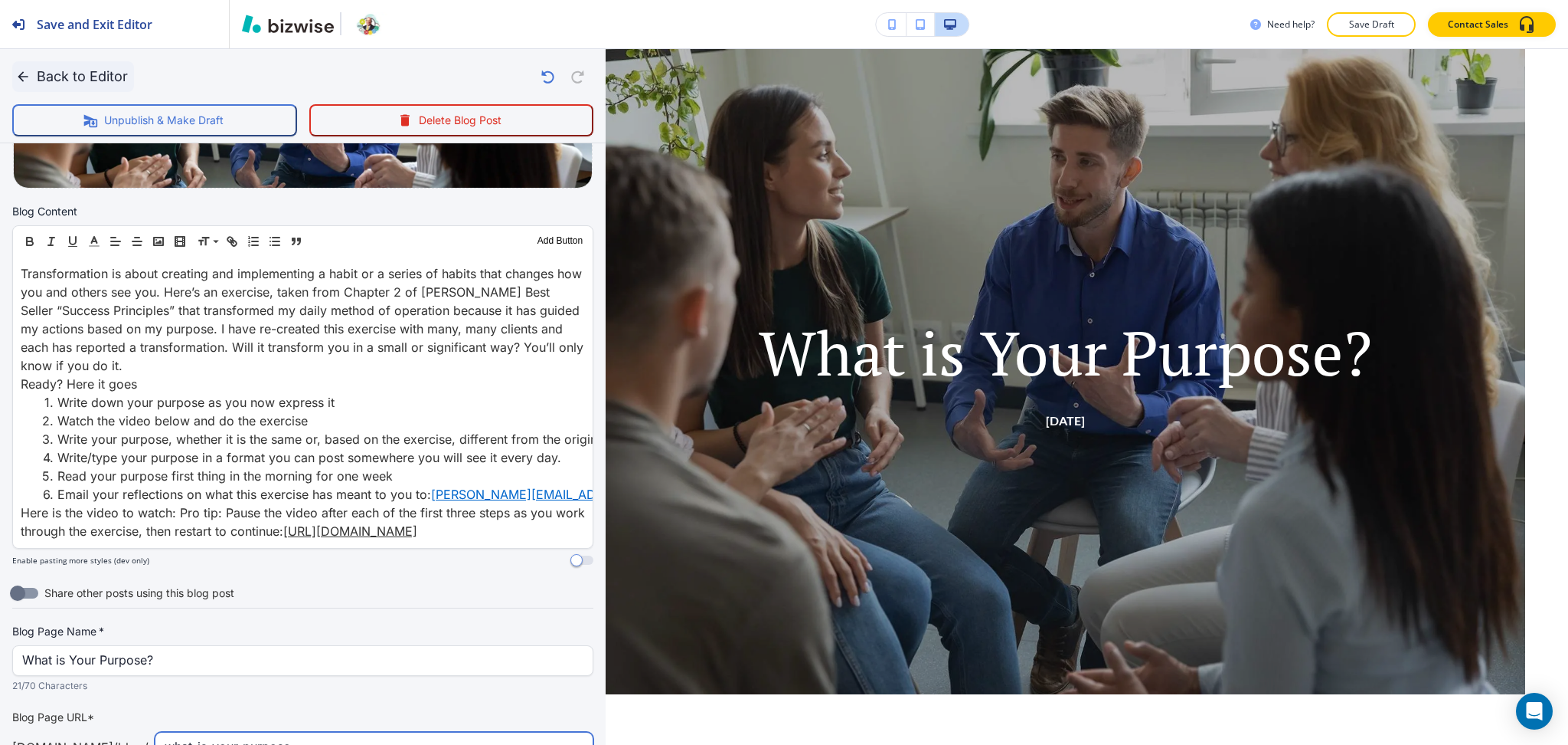
scroll to position [440, 0]
type input "what-is-your-purpose"
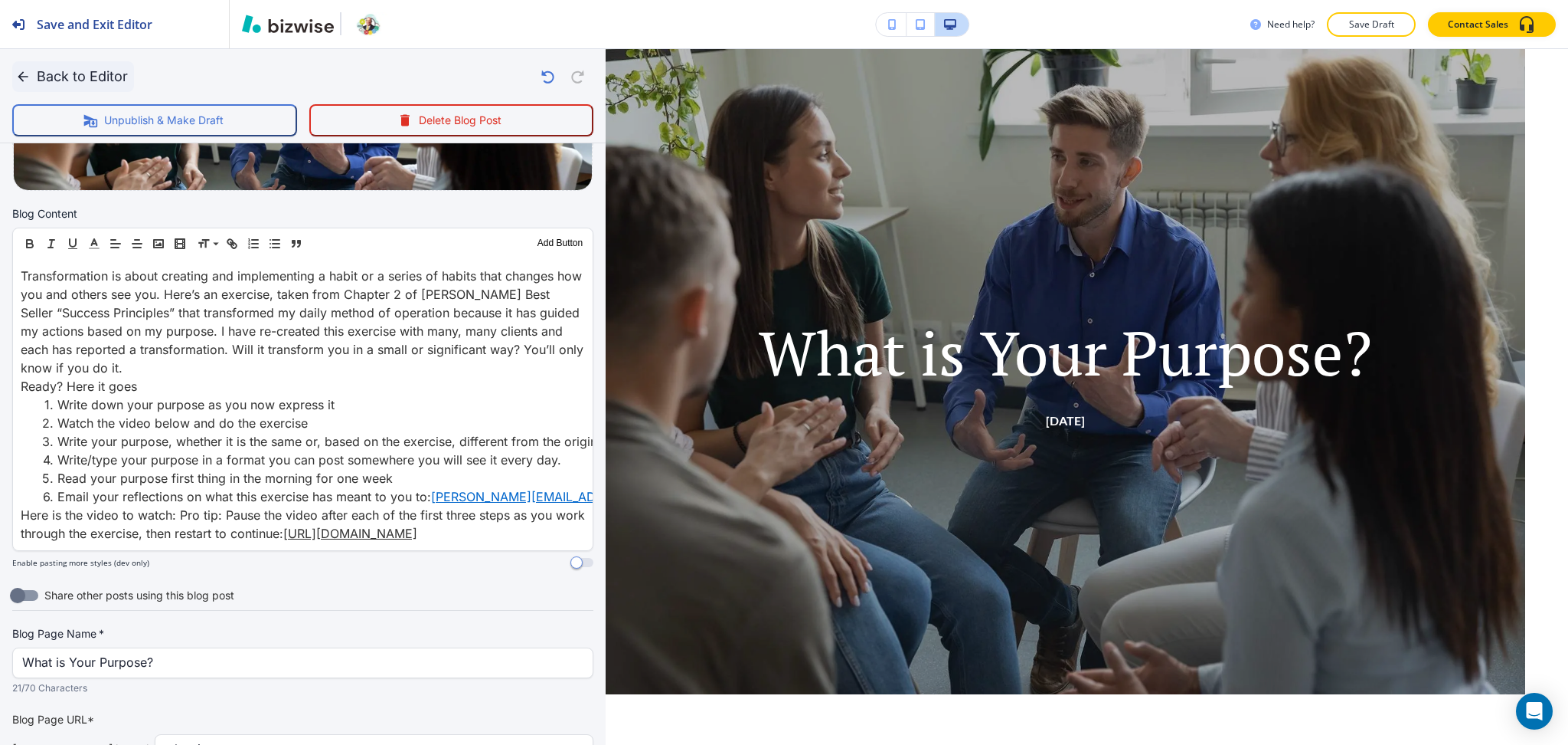
click at [39, 85] on button "Back to Editor" at bounding box center [74, 76] width 122 height 31
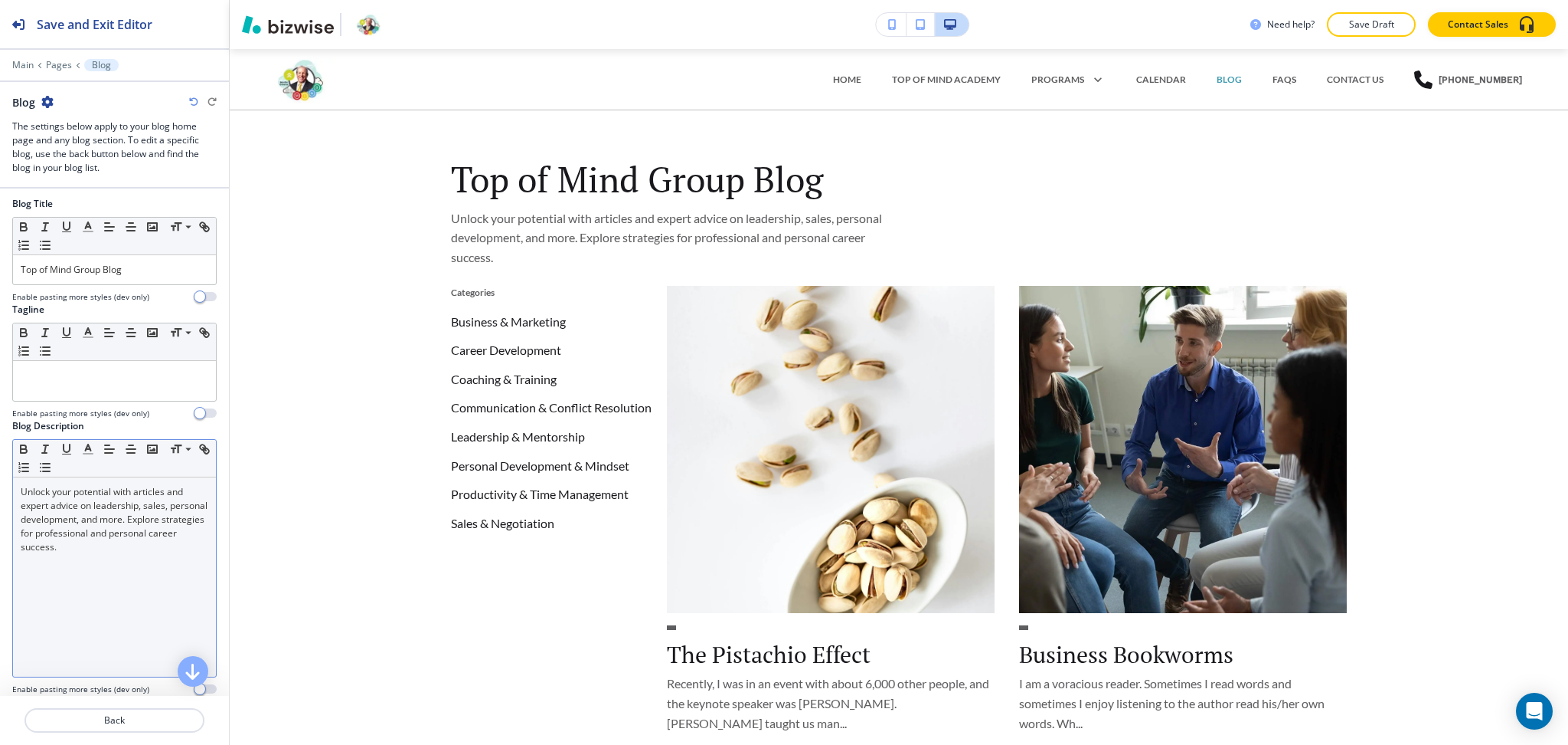
scroll to position [0, 0]
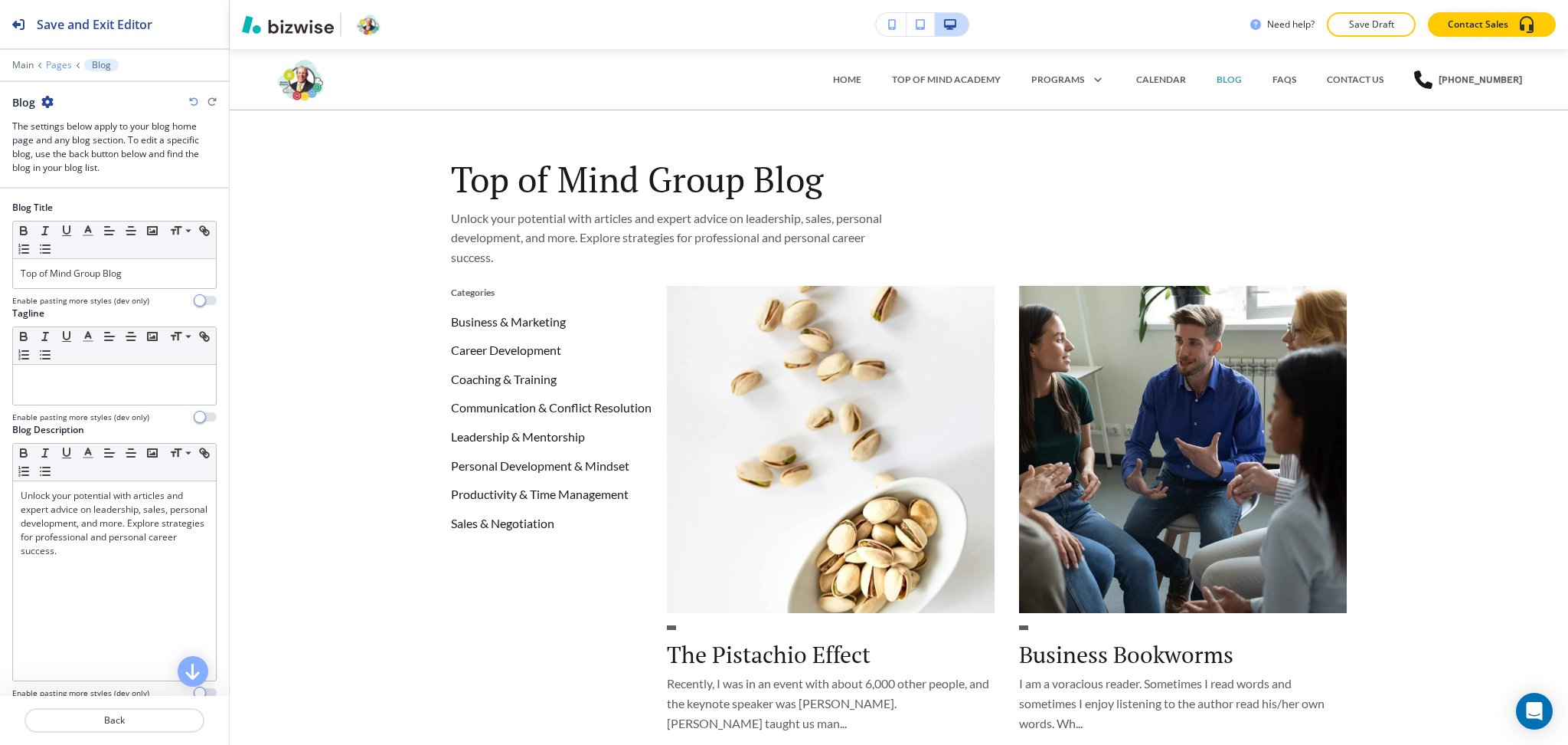
click at [56, 62] on p "Pages" at bounding box center [59, 65] width 26 height 11
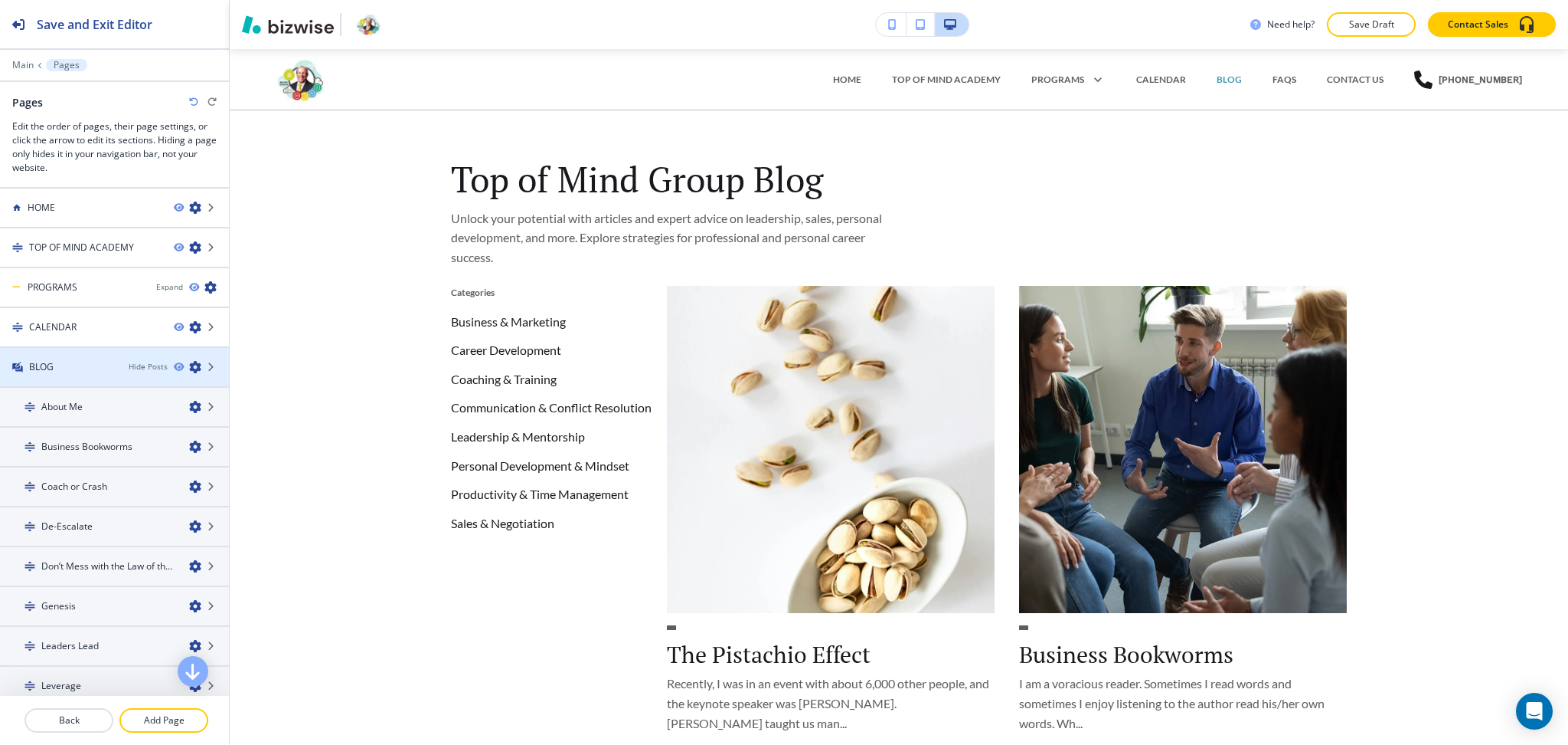
click at [70, 366] on div "BLOG" at bounding box center [58, 367] width 117 height 14
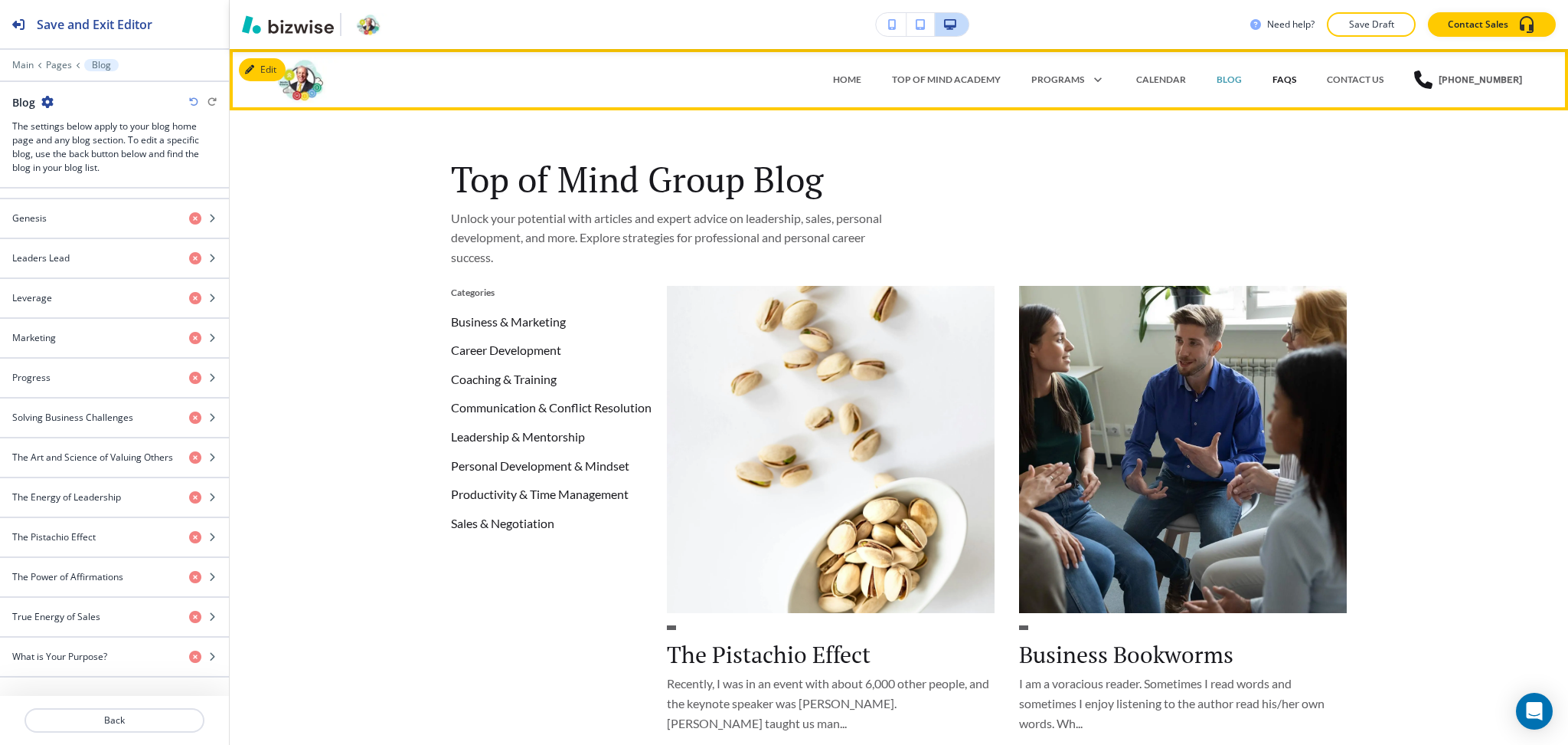
click at [1281, 76] on p "FAQS" at bounding box center [1284, 80] width 23 height 14
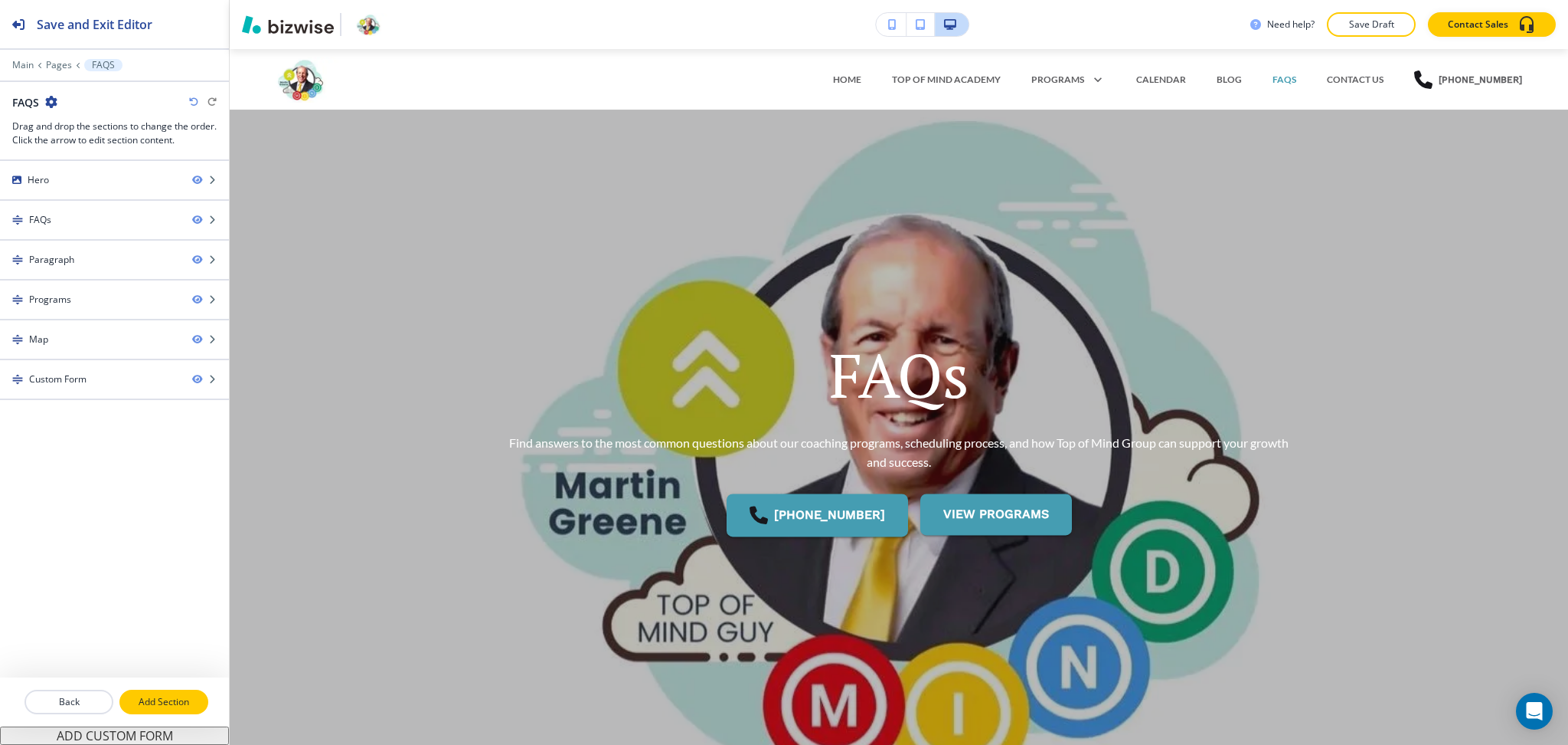
click at [180, 700] on p "Add Section" at bounding box center [164, 702] width 86 height 14
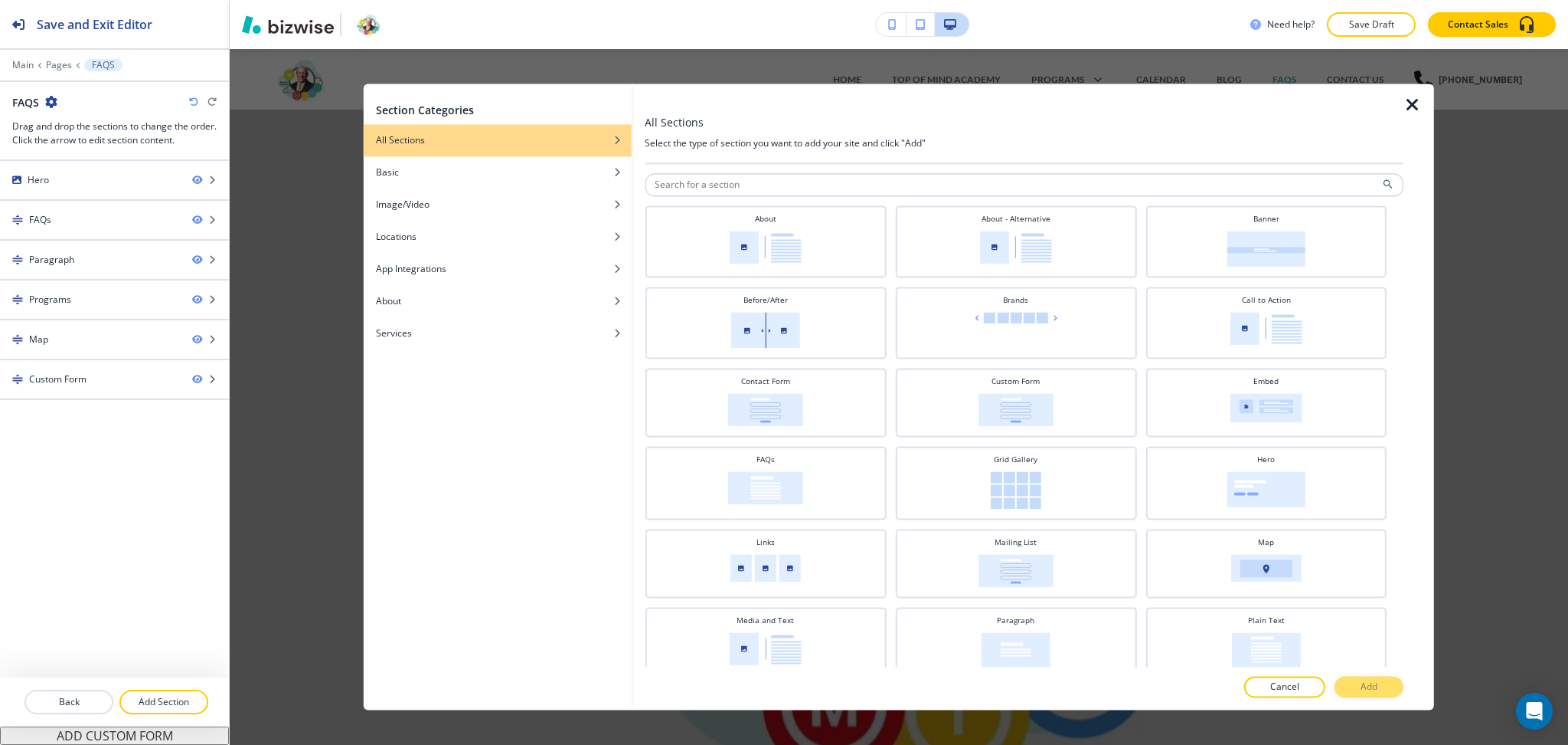
click at [1407, 108] on icon "button" at bounding box center [1412, 104] width 18 height 18
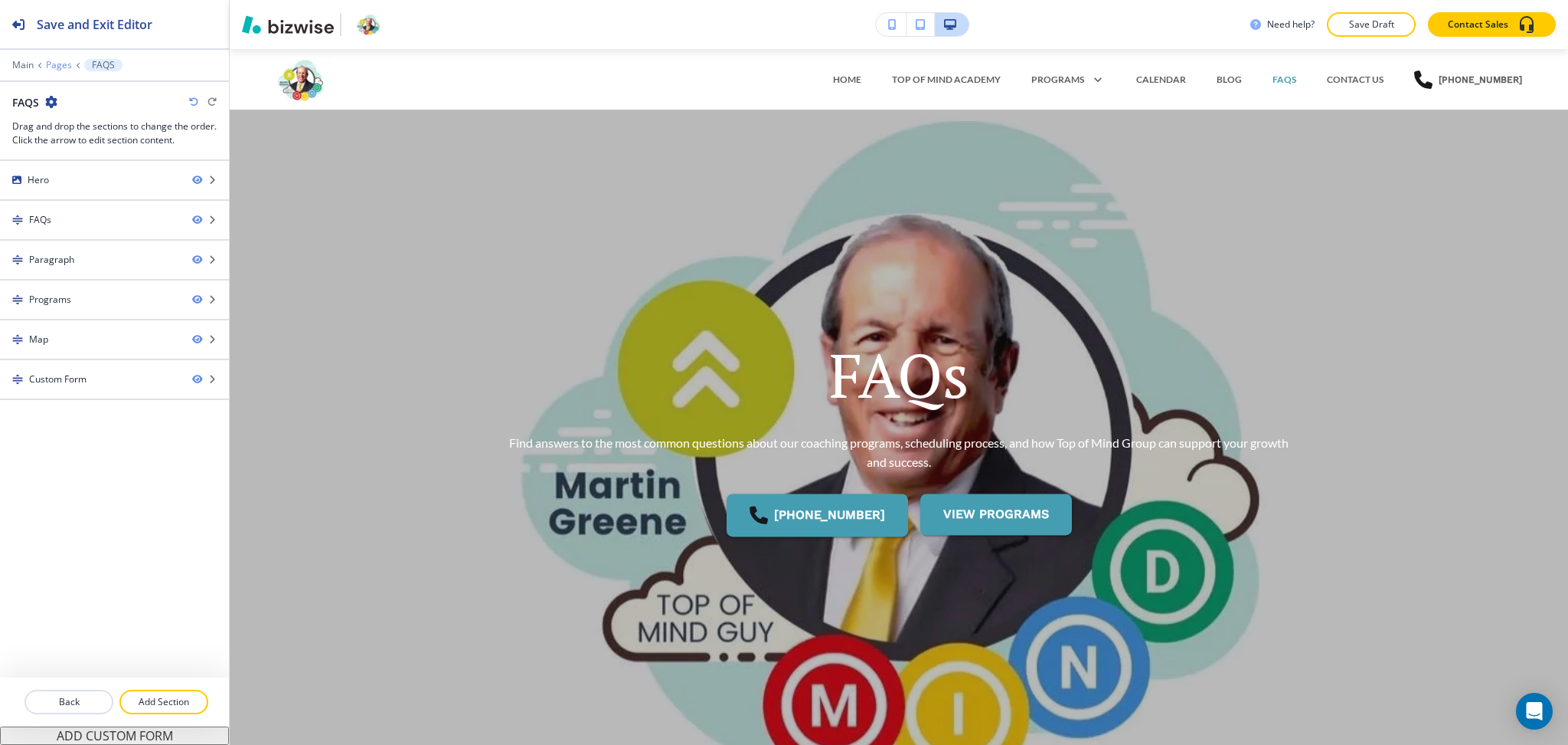
click at [58, 62] on p "Pages" at bounding box center [59, 65] width 26 height 11
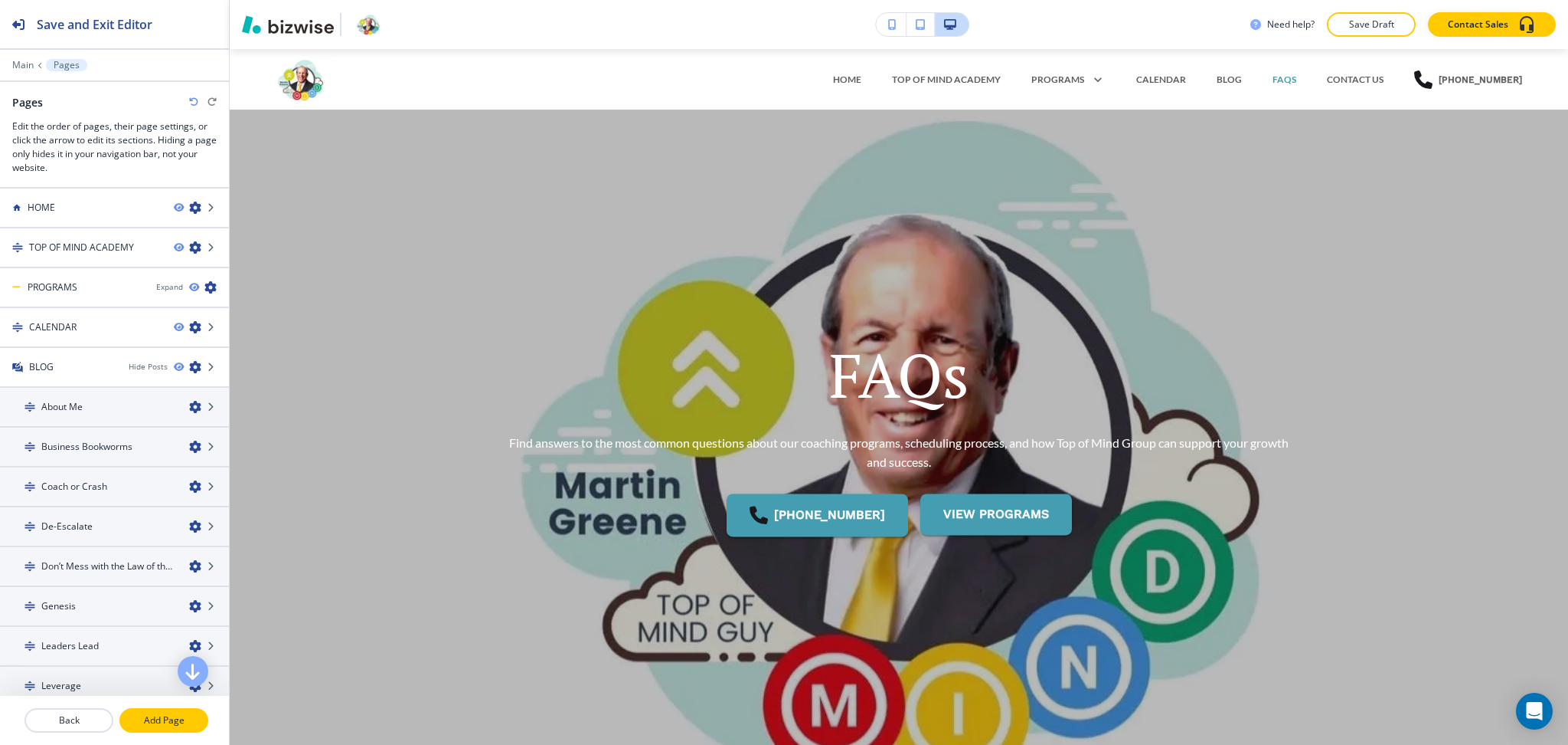
click at [160, 722] on p "Add Page" at bounding box center [164, 721] width 86 height 14
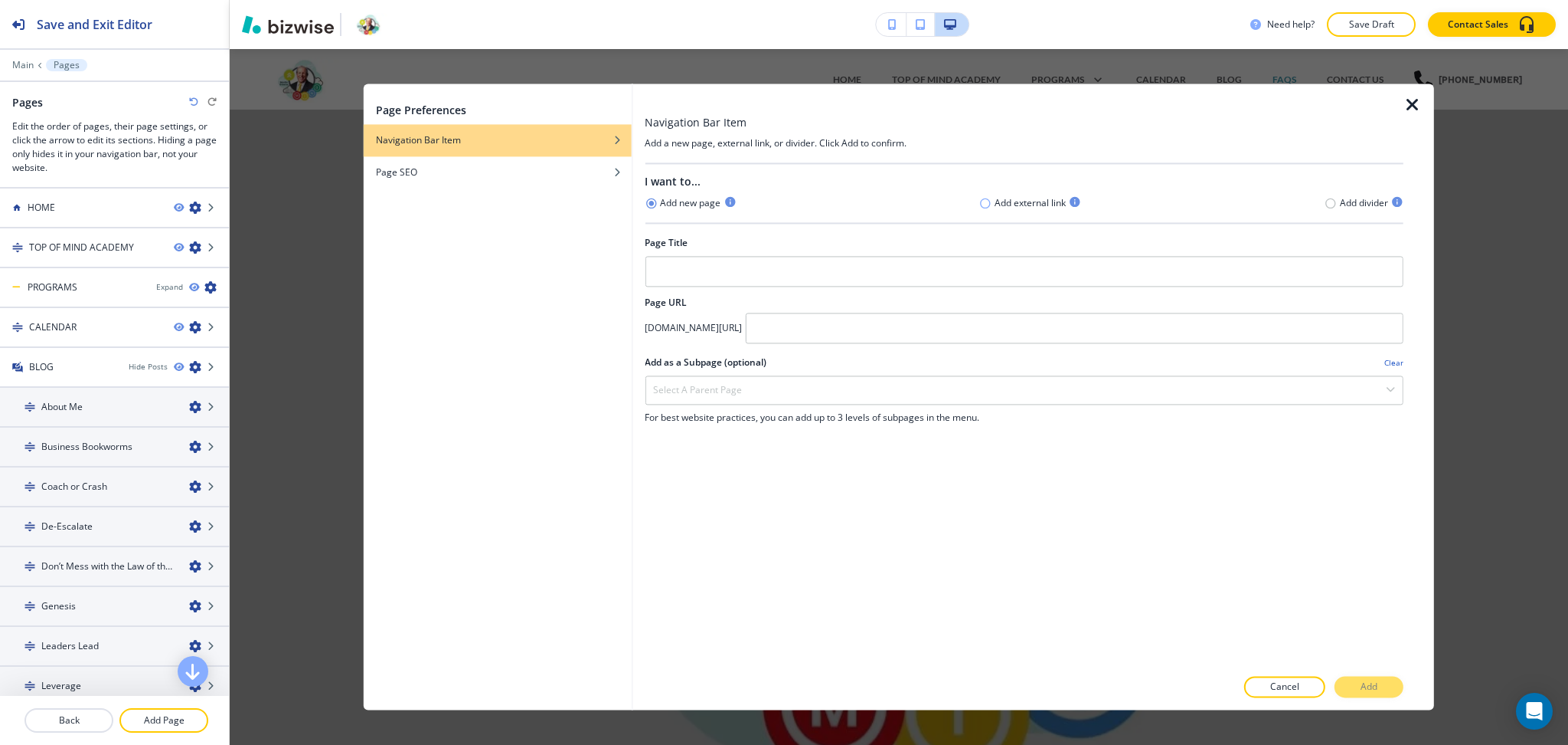
click at [986, 207] on icon "button" at bounding box center [985, 203] width 10 height 10
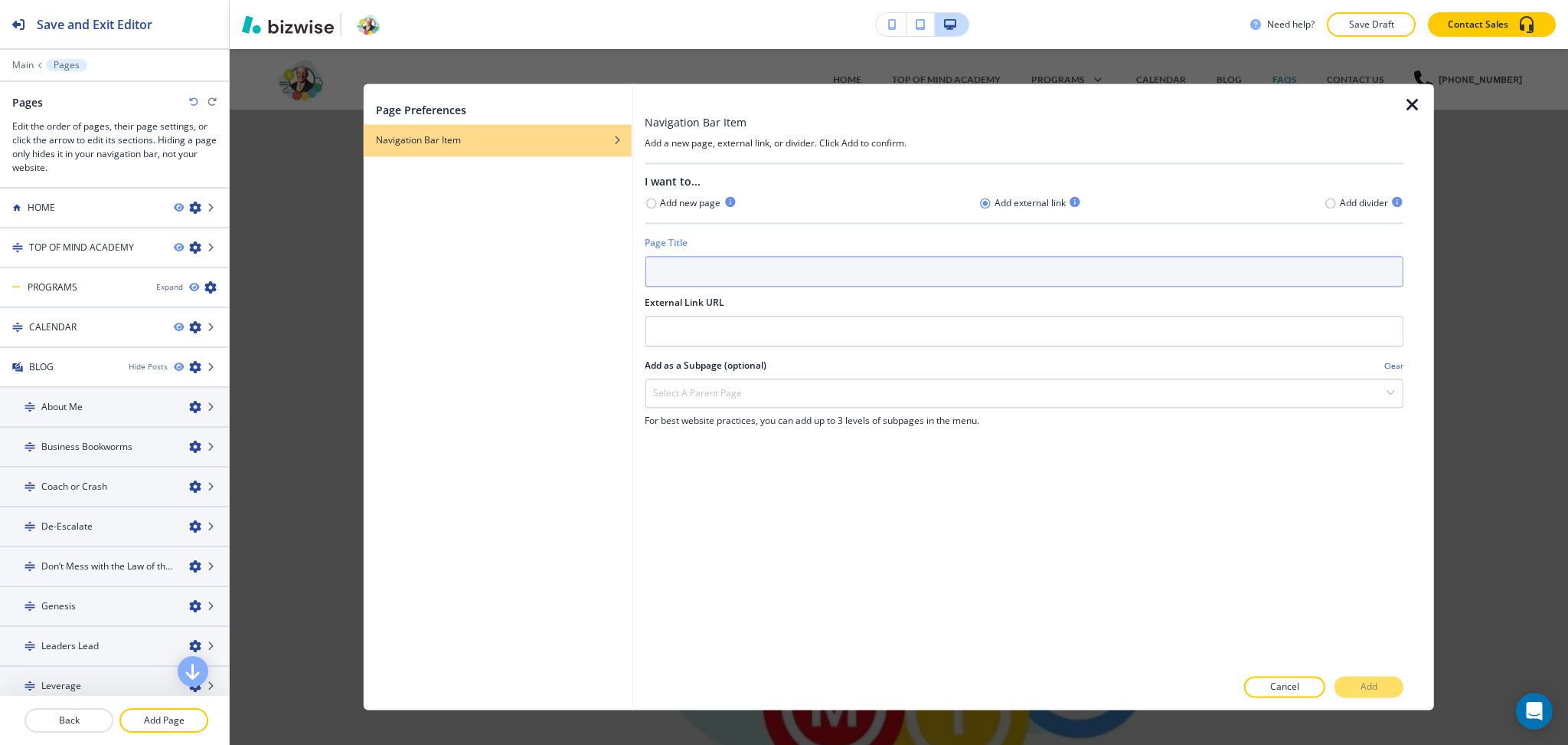
click at [932, 280] on input "text" at bounding box center [1024, 271] width 759 height 31
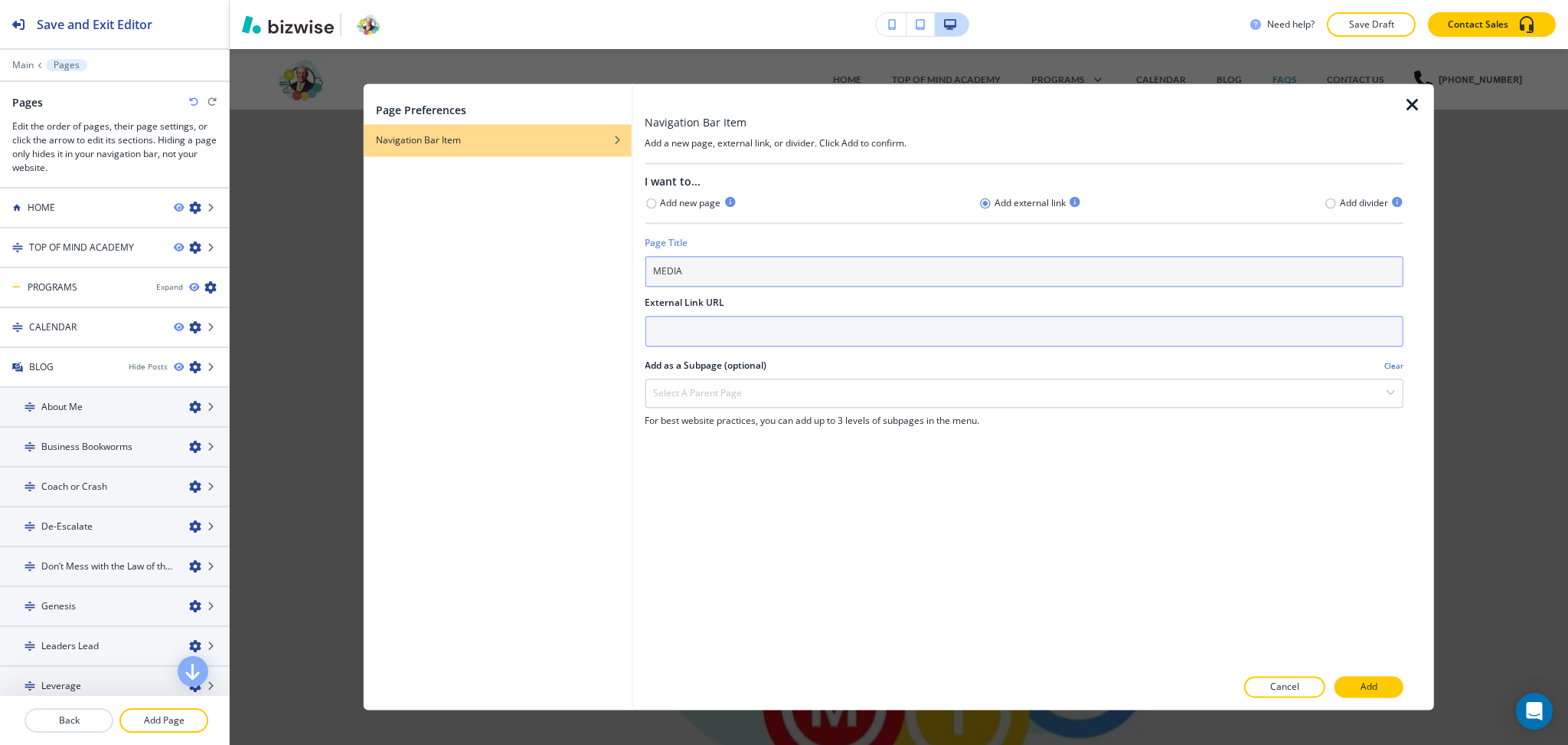
type input "MEDIA"
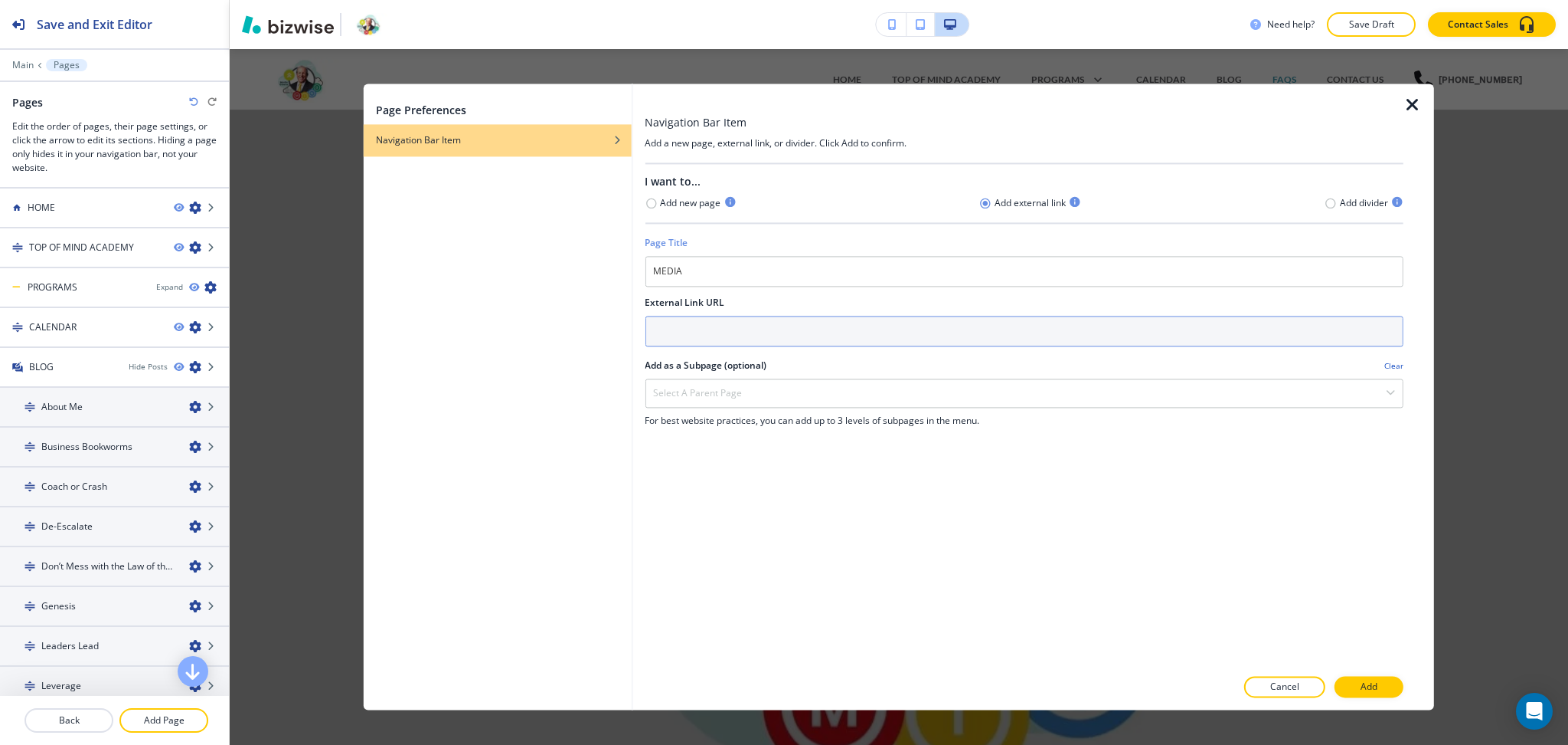
click at [903, 340] on input "text" at bounding box center [1024, 330] width 759 height 31
paste input "https://codebreakerglobal.com/"
type input "https://codebreakerglobal.com/"
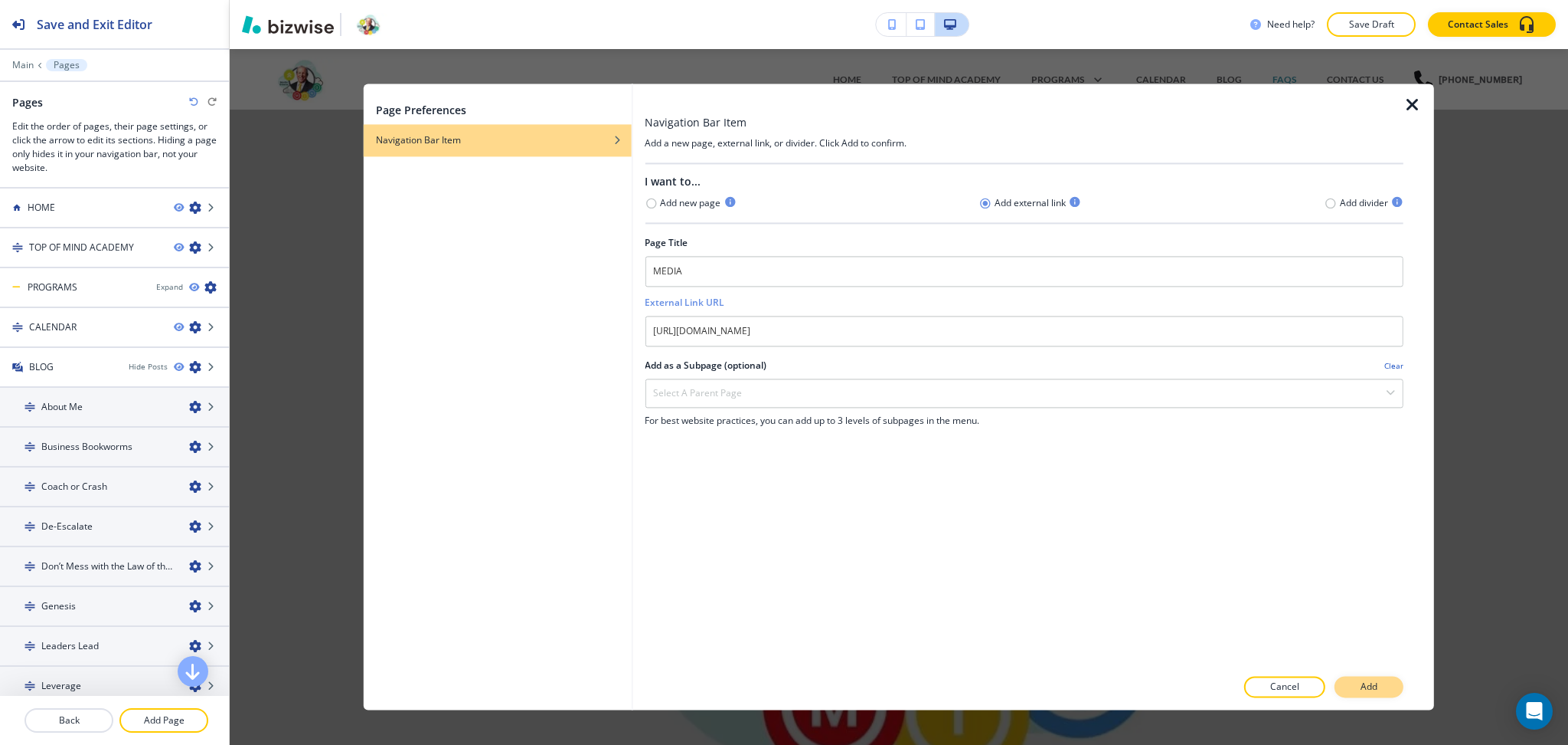
click at [1372, 686] on p "Add" at bounding box center [1369, 687] width 17 height 14
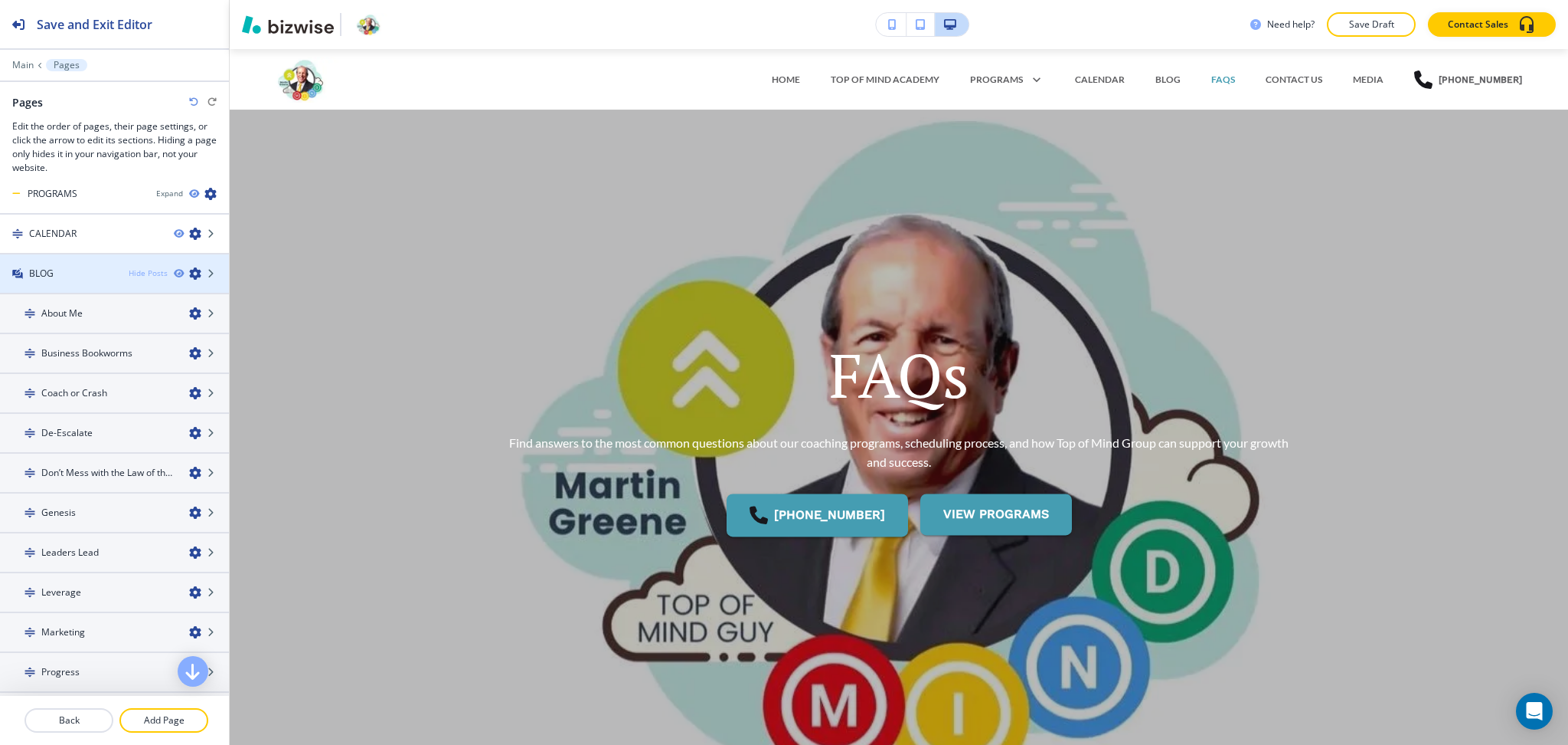
scroll to position [95, 0]
click at [138, 265] on div "Hide Posts" at bounding box center [148, 271] width 39 height 12
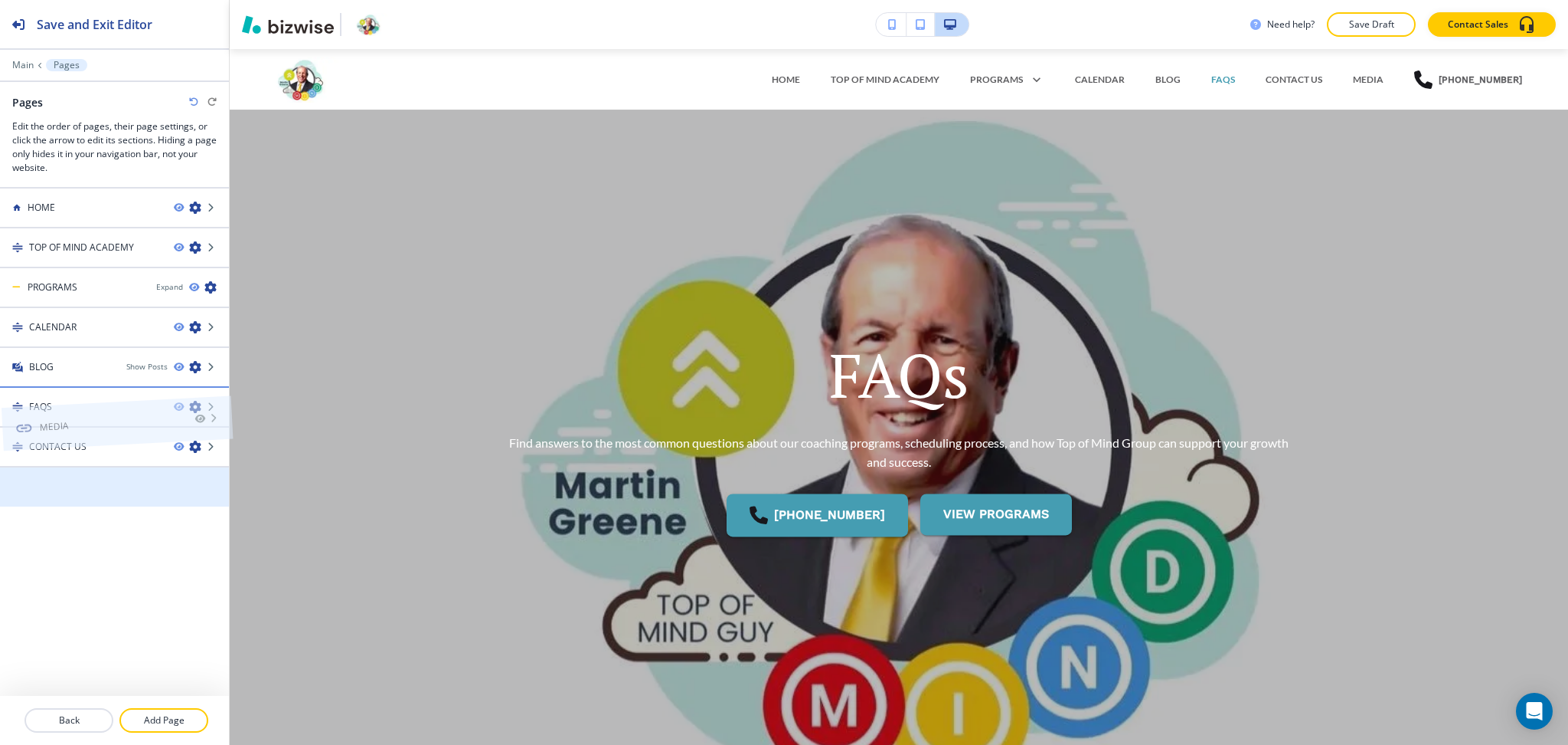
drag, startPoint x: 77, startPoint y: 485, endPoint x: 78, endPoint y: 389, distance: 96.0
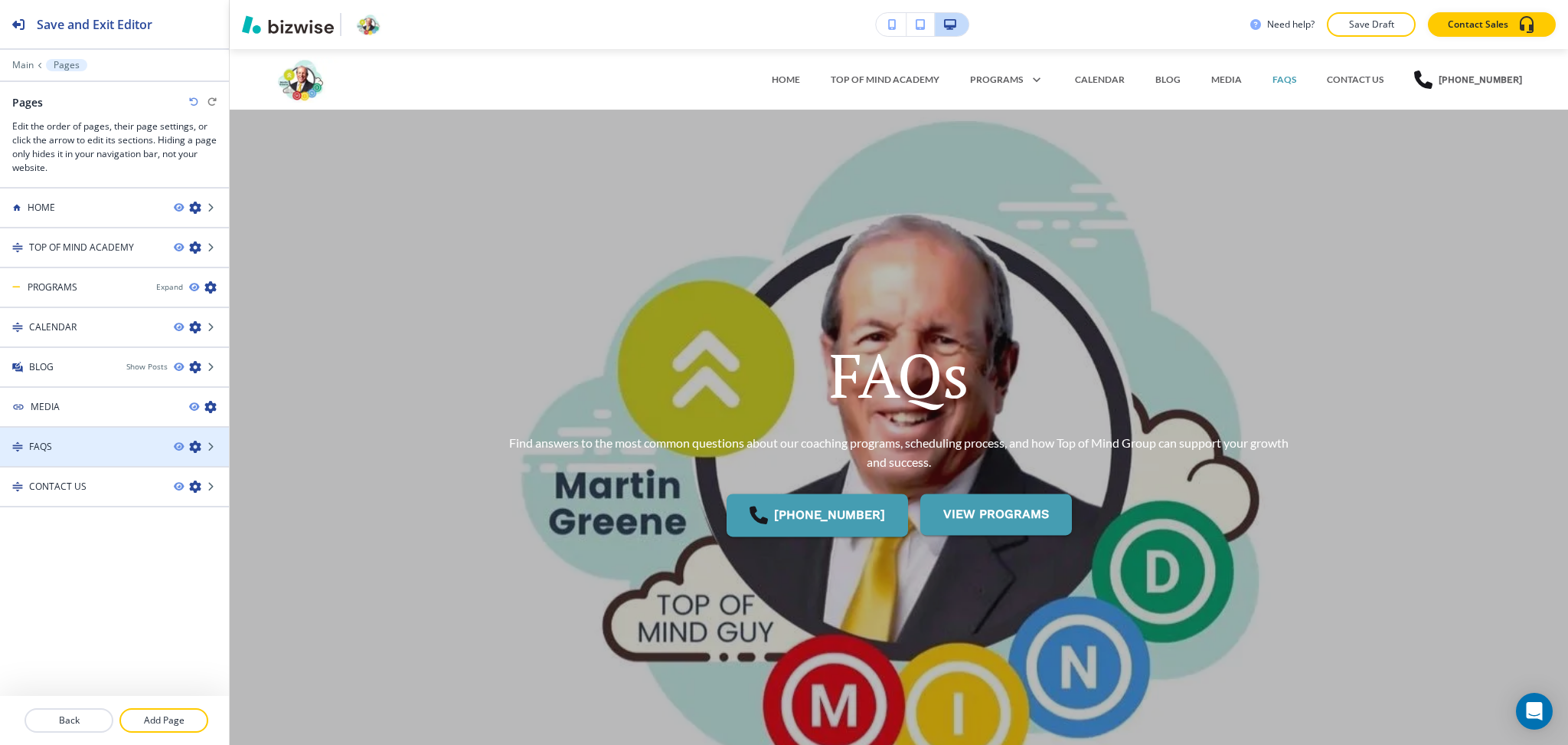
click at [52, 445] on h4 "FAQS" at bounding box center [40, 447] width 23 height 14
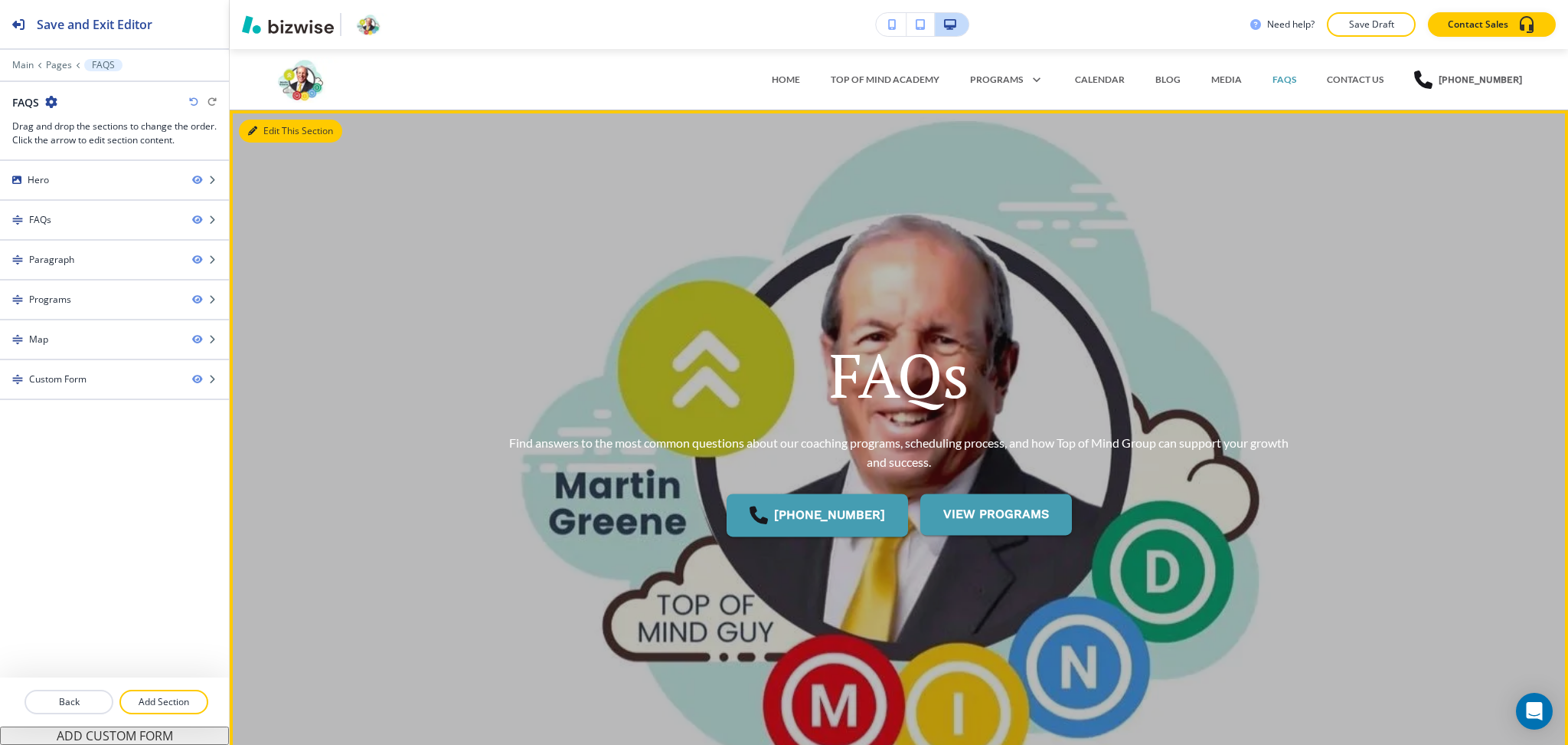
click at [264, 122] on button "Edit This Section" at bounding box center [290, 131] width 103 height 23
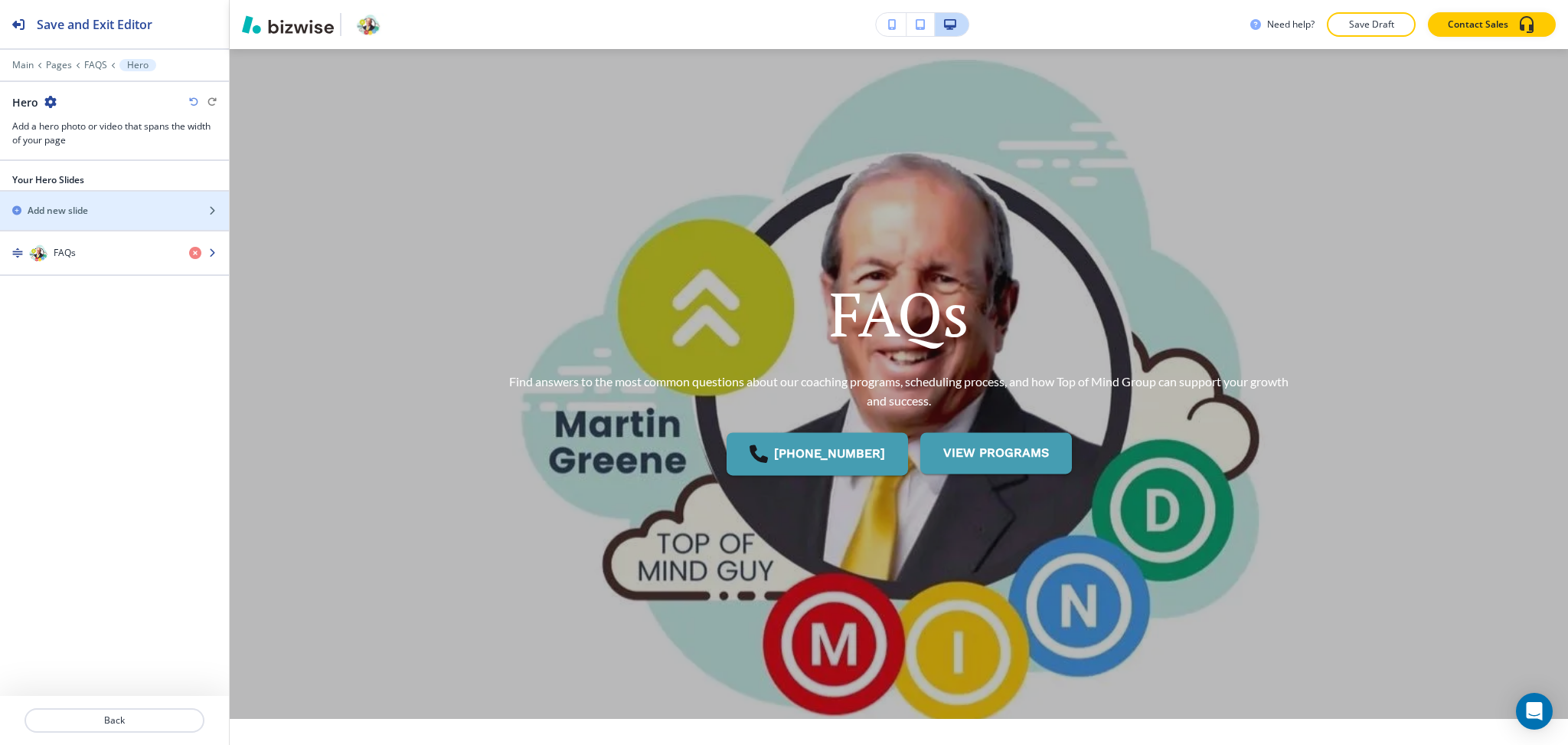
click at [89, 244] on div "FAQs" at bounding box center [88, 252] width 177 height 18
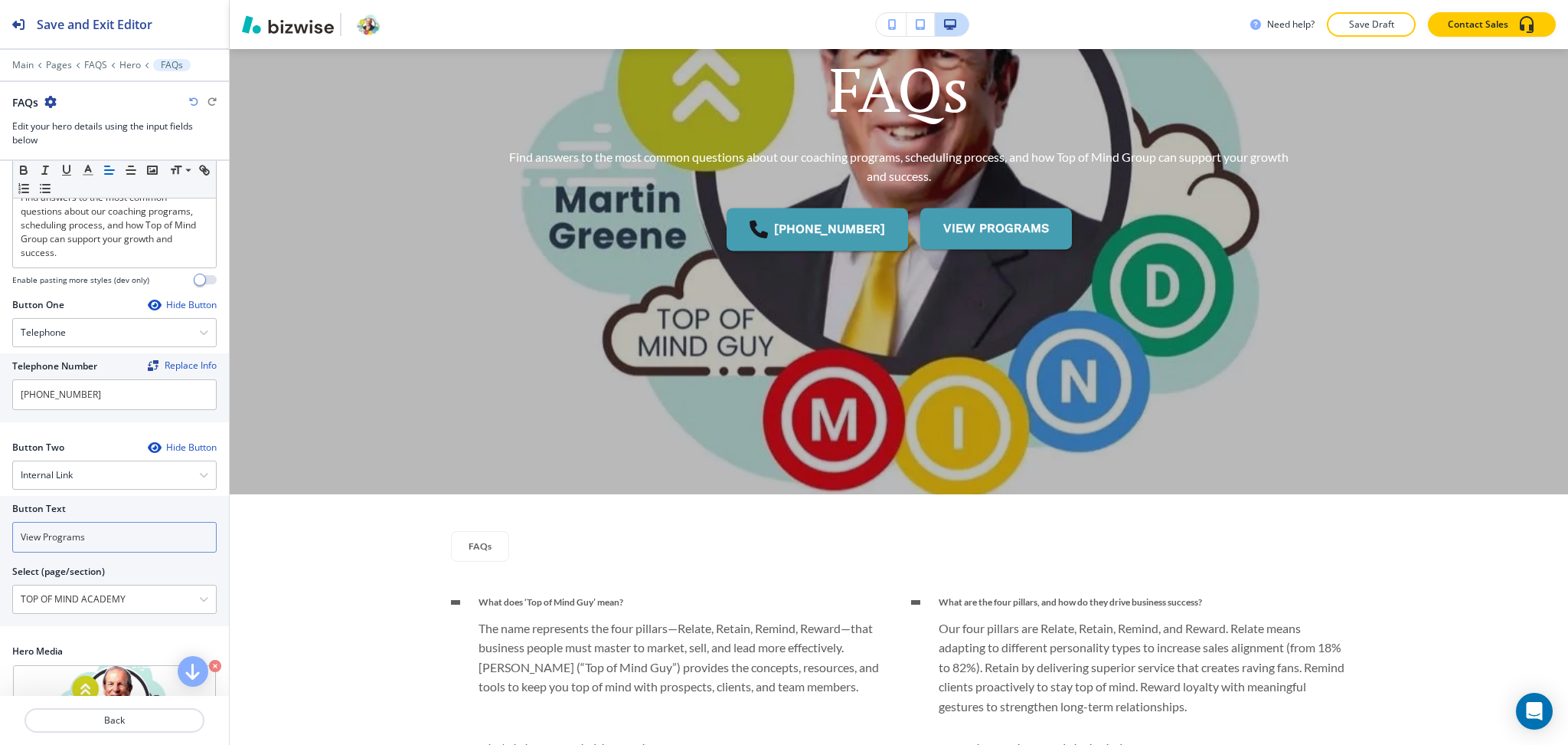
scroll to position [247, 0]
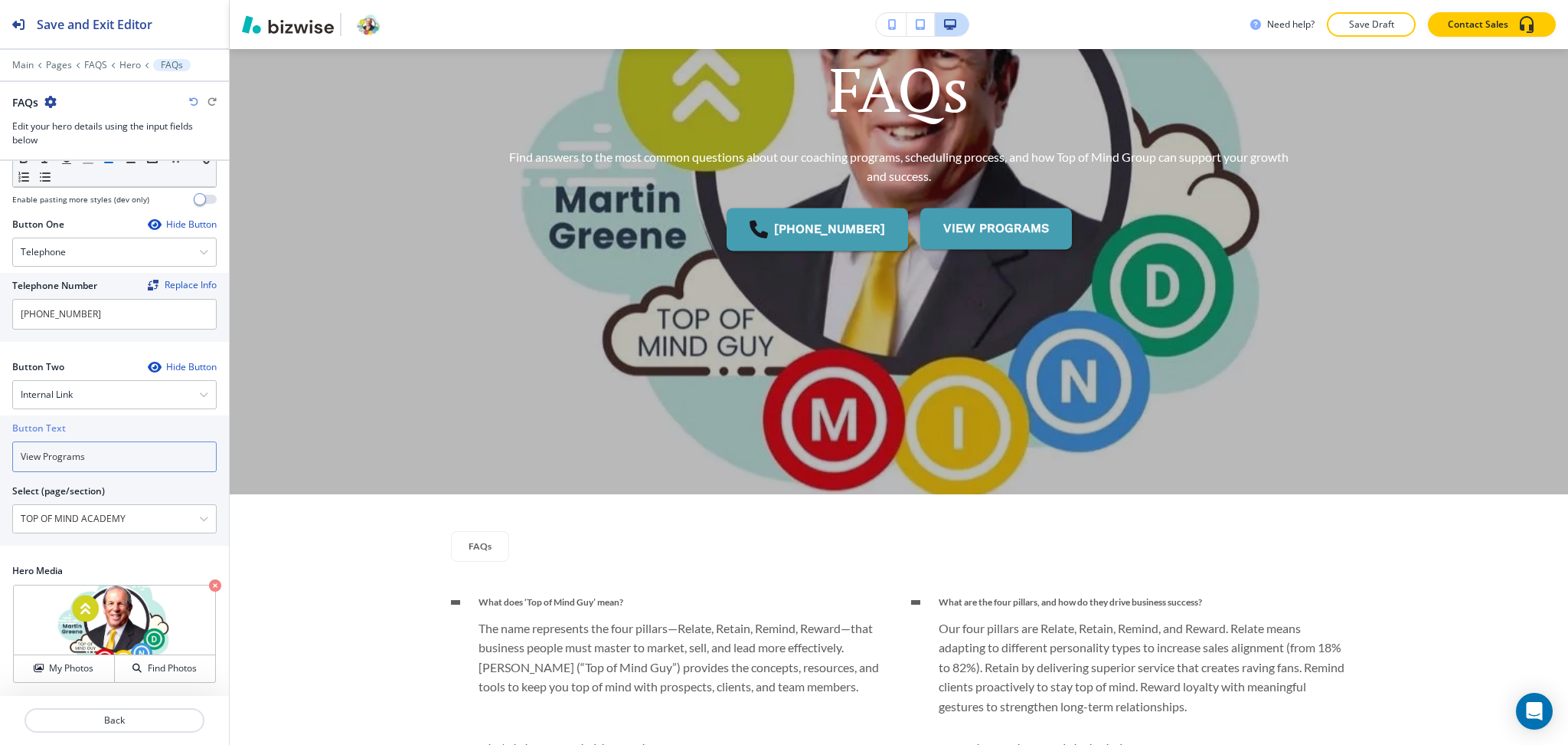
drag, startPoint x: 123, startPoint y: 464, endPoint x: 106, endPoint y: 476, distance: 20.8
click at [0, 439] on div "Button Text View Programs Select (page/section) TOP OF MIND ACADEMY HOME HOME |…" at bounding box center [114, 480] width 229 height 130
click at [167, 516] on \(page\/section\) "TOP OF MIND ACADEMY" at bounding box center [106, 518] width 186 height 26
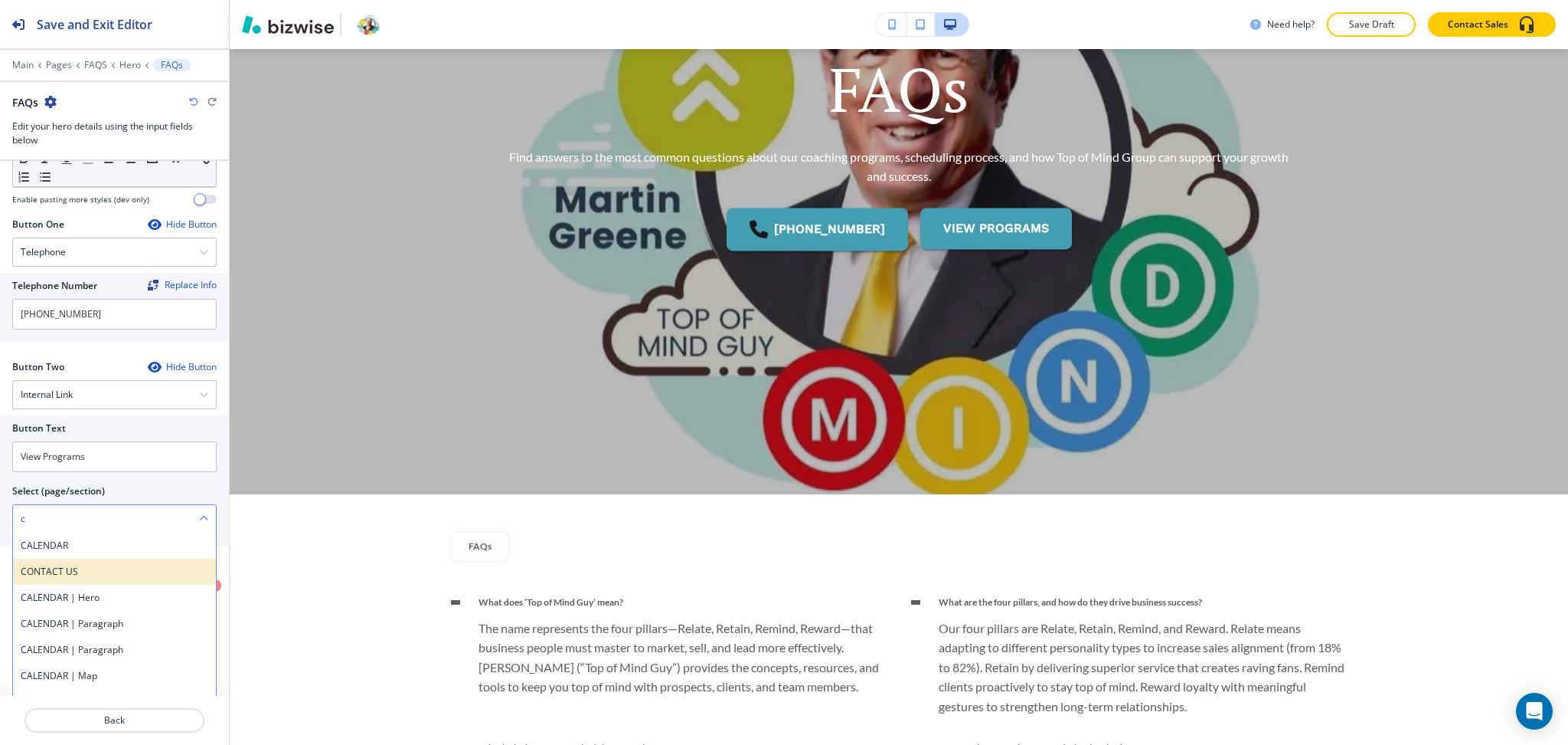
click at [94, 571] on h4 "CONTACT US" at bounding box center [114, 572] width 188 height 14
type \(page\/section\) "CONTACT US"
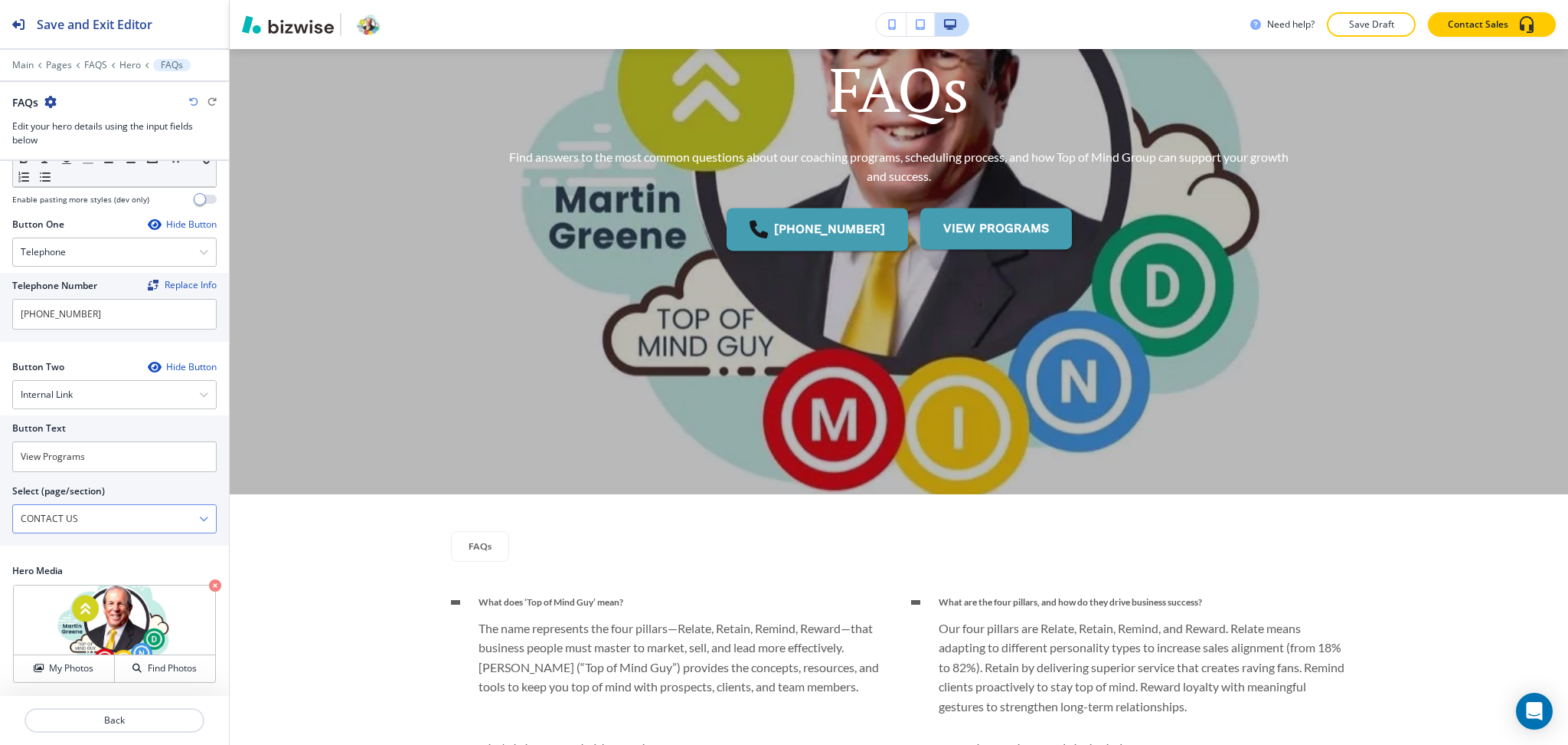
click at [89, 512] on \(page\/section\) "CONTACT US" at bounding box center [106, 518] width 186 height 26
click at [50, 453] on input "View Programs" at bounding box center [114, 456] width 204 height 31
paste input "CONTACT US"
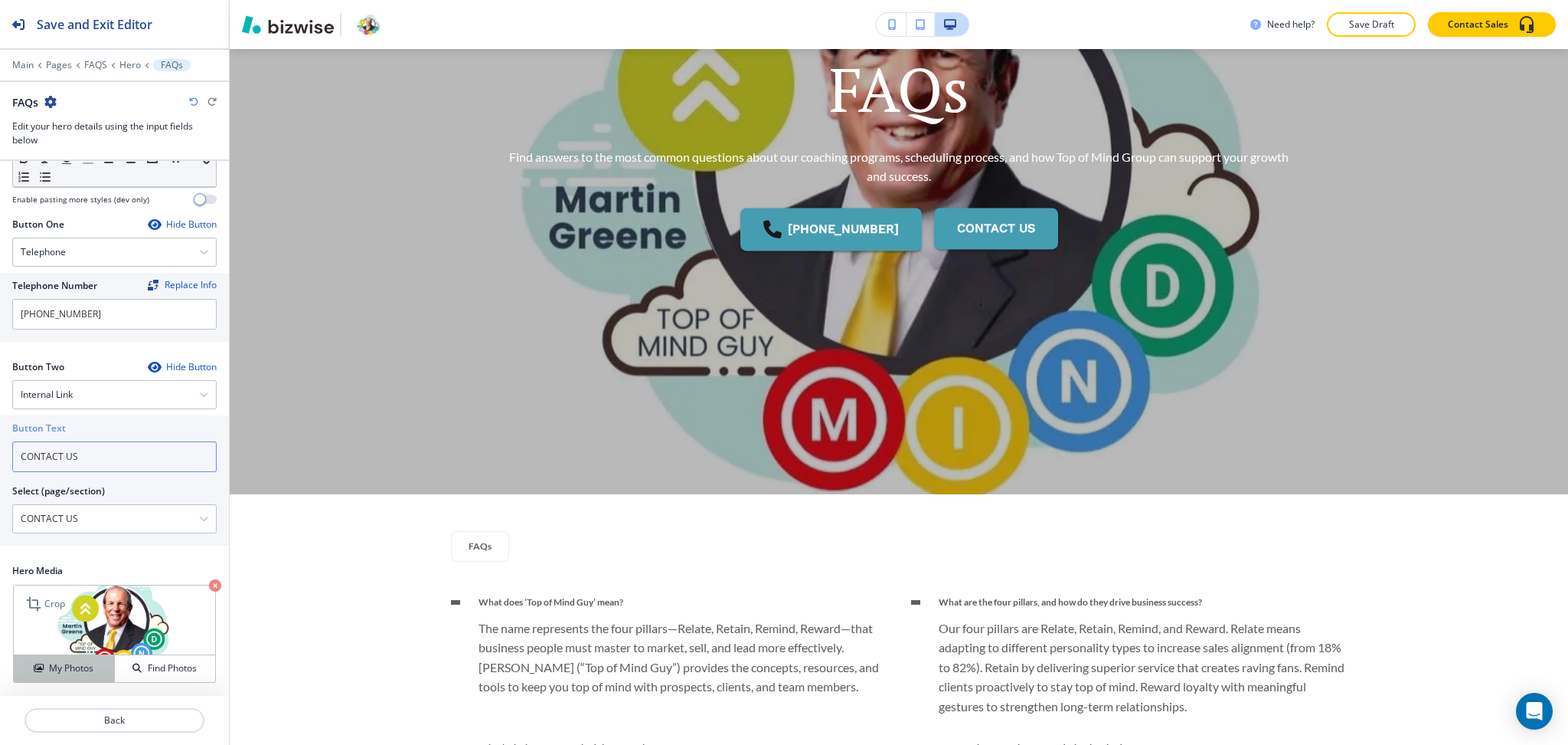
type input "CONTACT US"
click at [78, 668] on h4 "My Photos" at bounding box center [71, 668] width 45 height 14
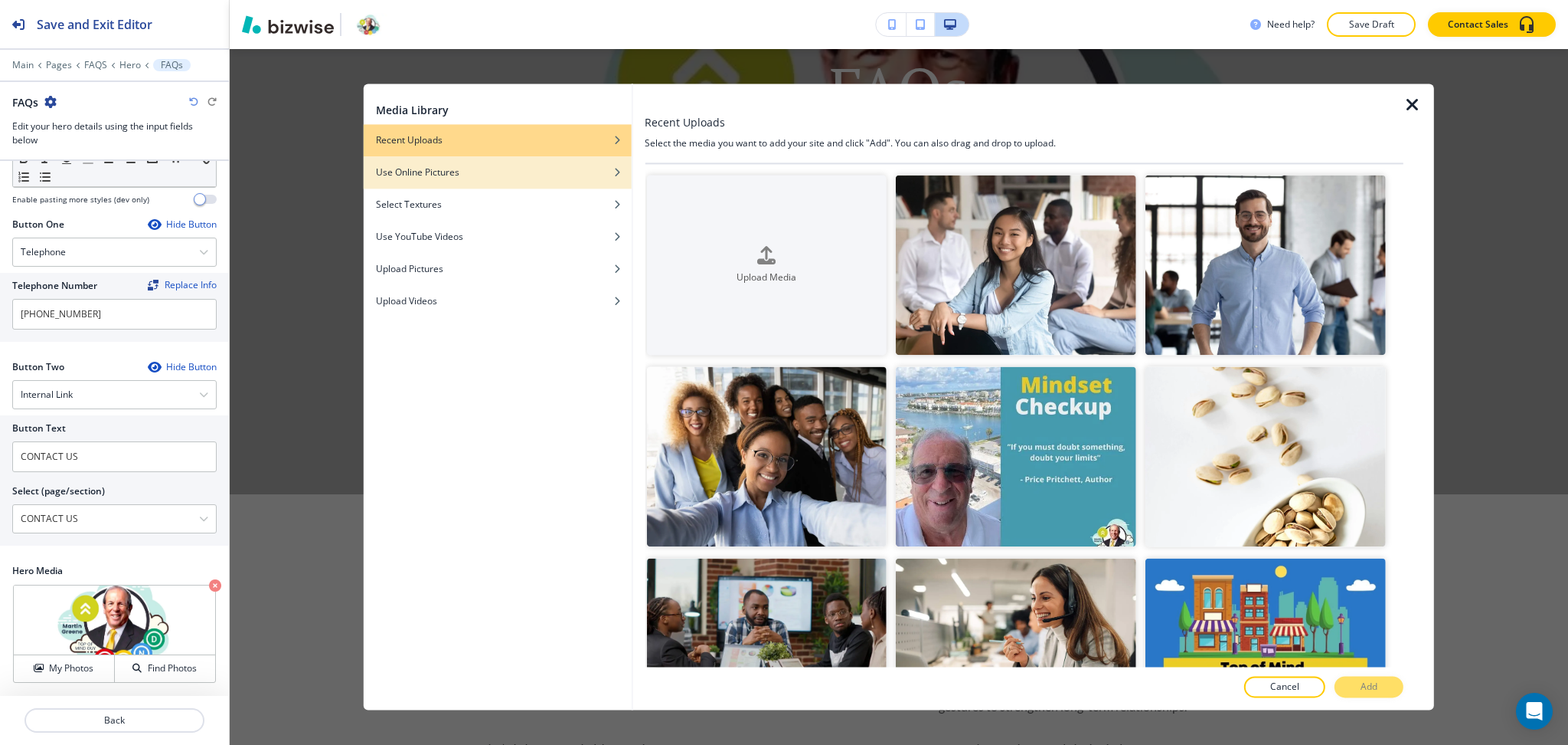
click at [425, 175] on h4 "Use Online Pictures" at bounding box center [418, 172] width 84 height 14
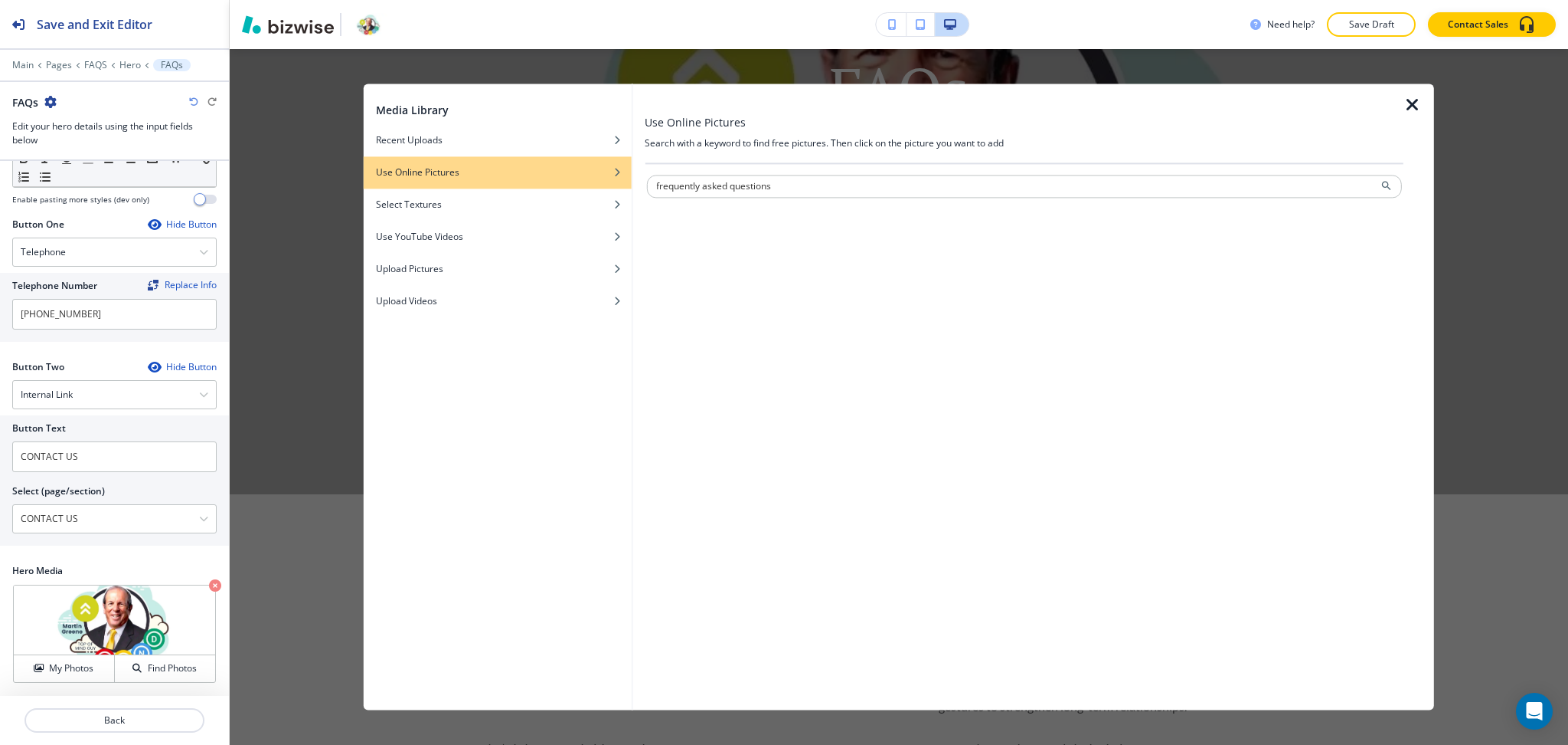
type input "frequently asked questions"
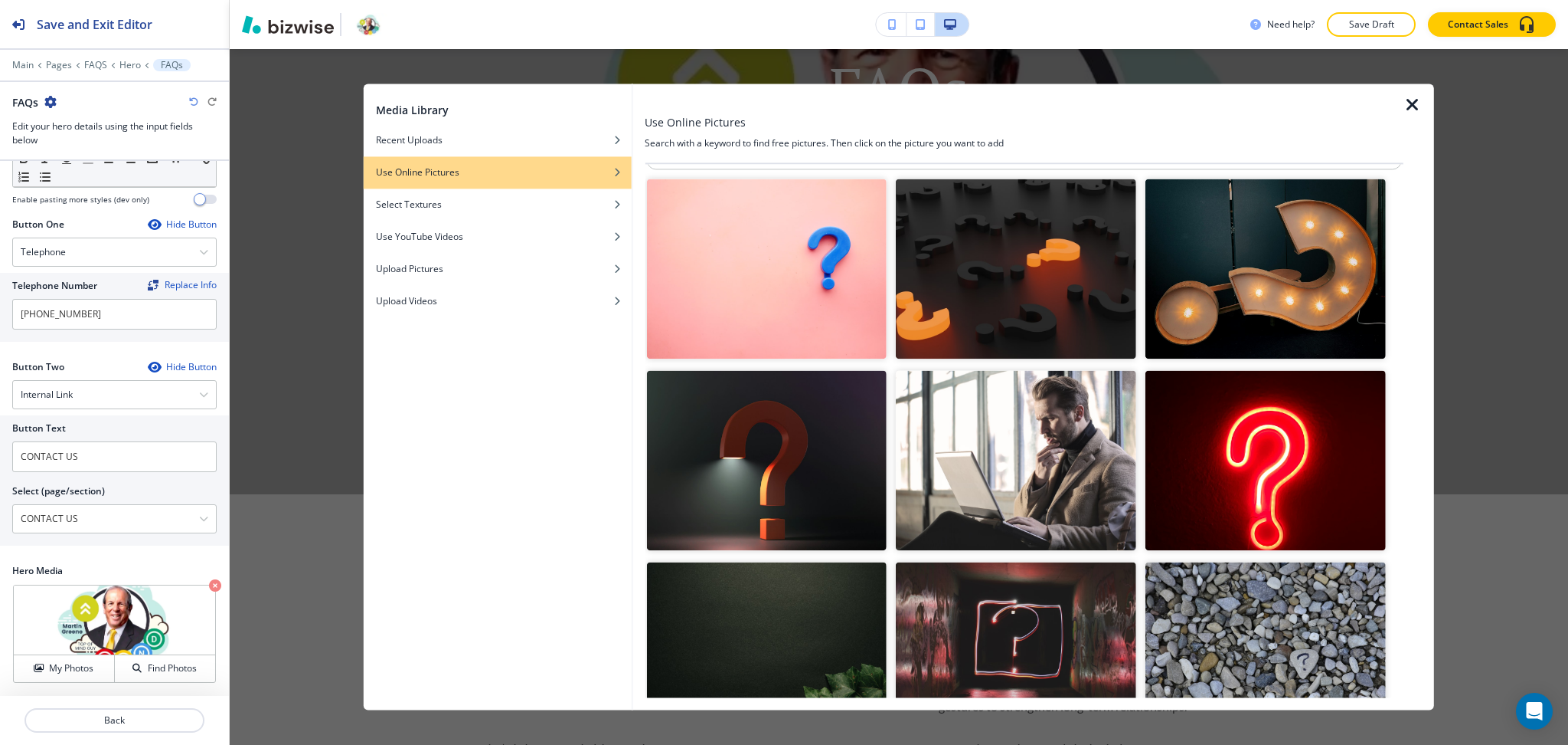
scroll to position [0, 0]
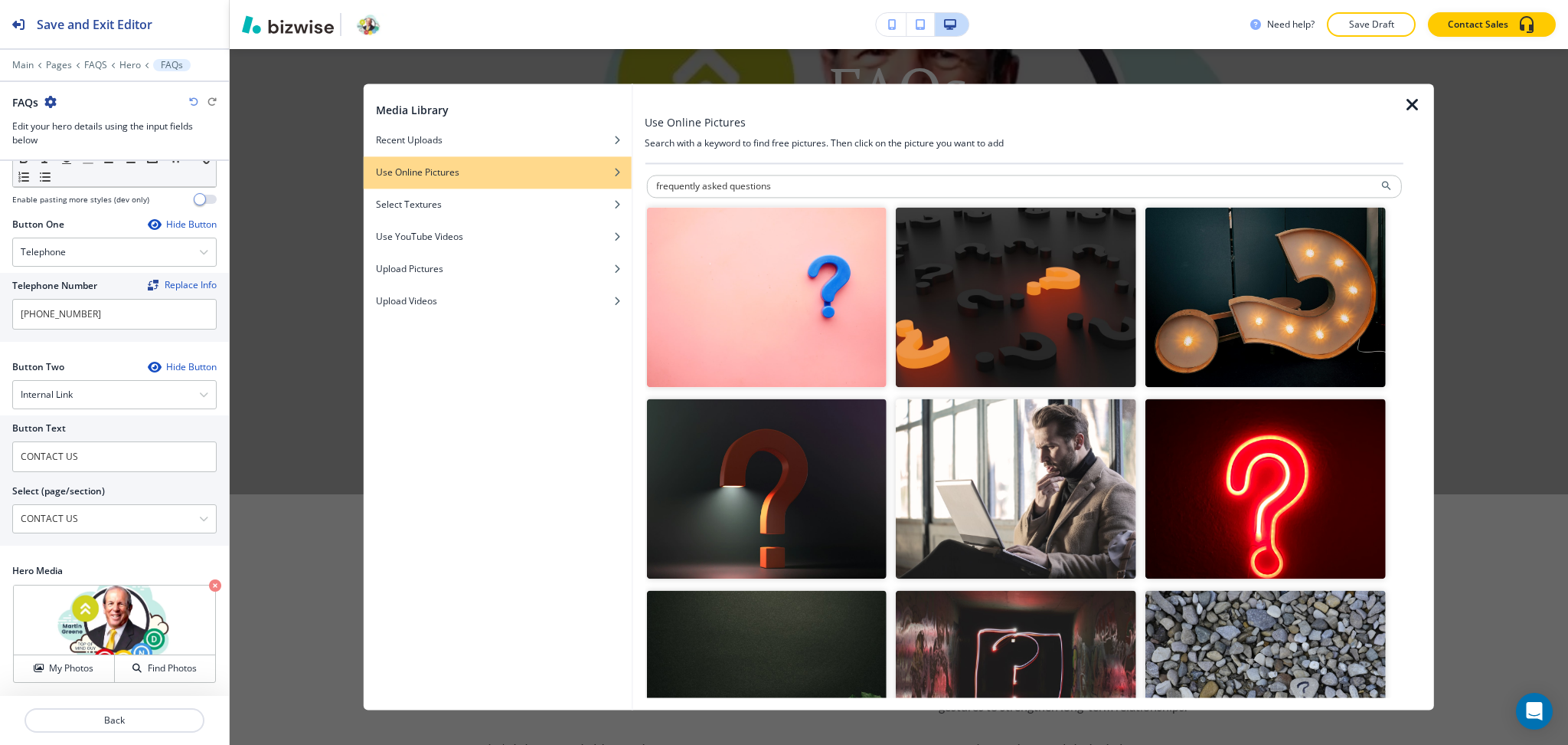
click at [1251, 281] on img "button" at bounding box center [1265, 297] width 240 height 180
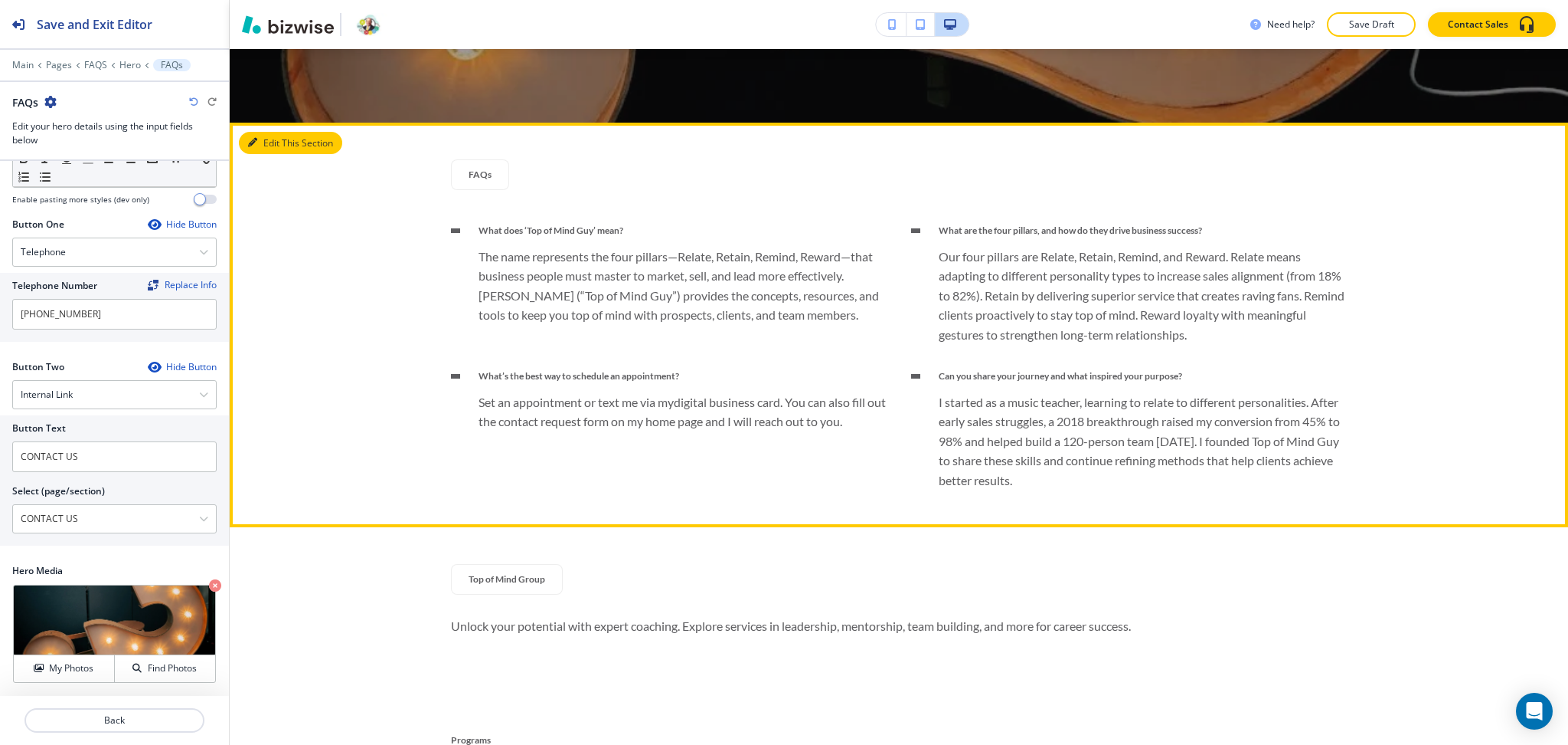
click at [267, 145] on button "Edit This Section" at bounding box center [290, 142] width 103 height 23
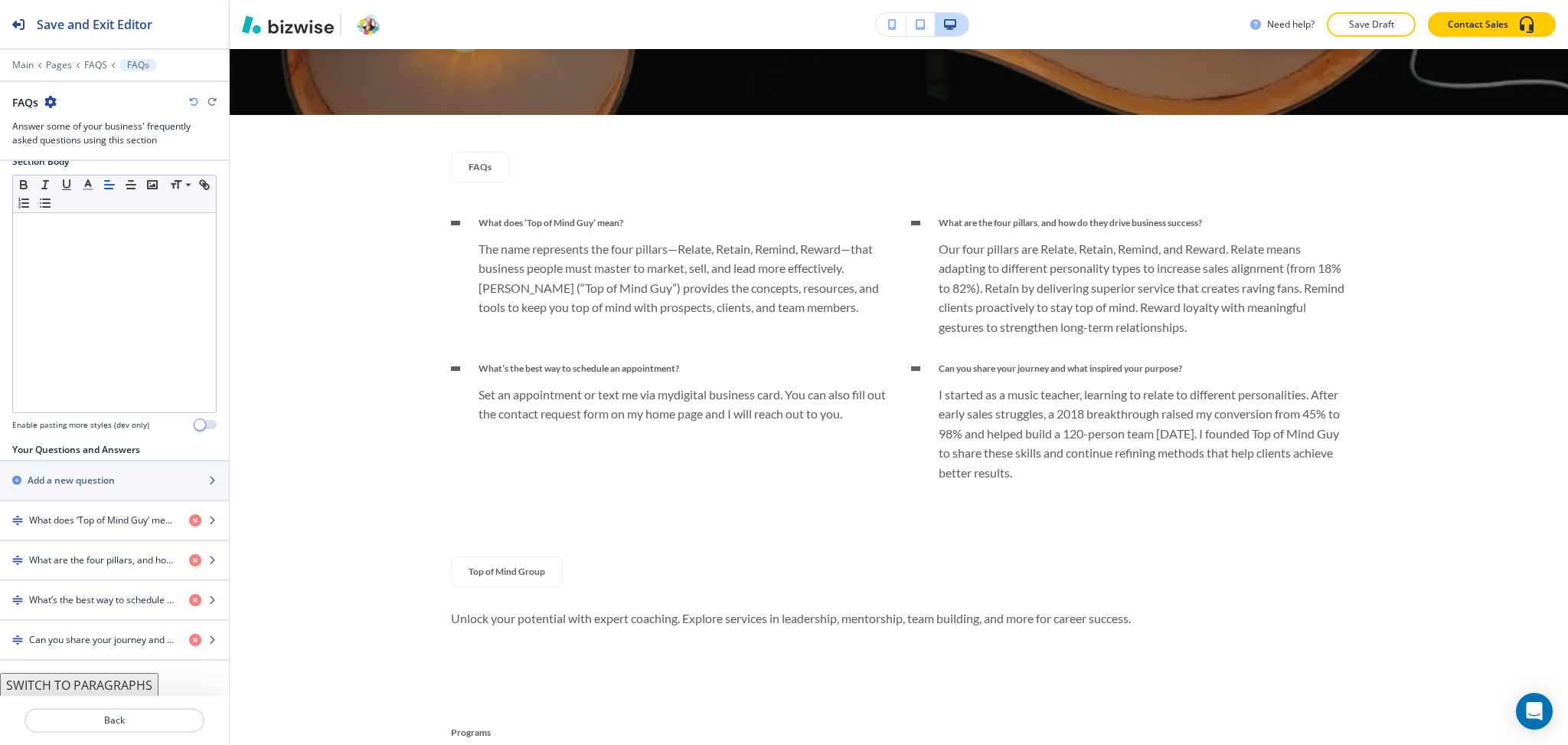
scroll to position [267, 0]
click at [116, 514] on h4 "What does ‘Top of Mind Guy’ mean?" at bounding box center [102, 519] width 148 height 14
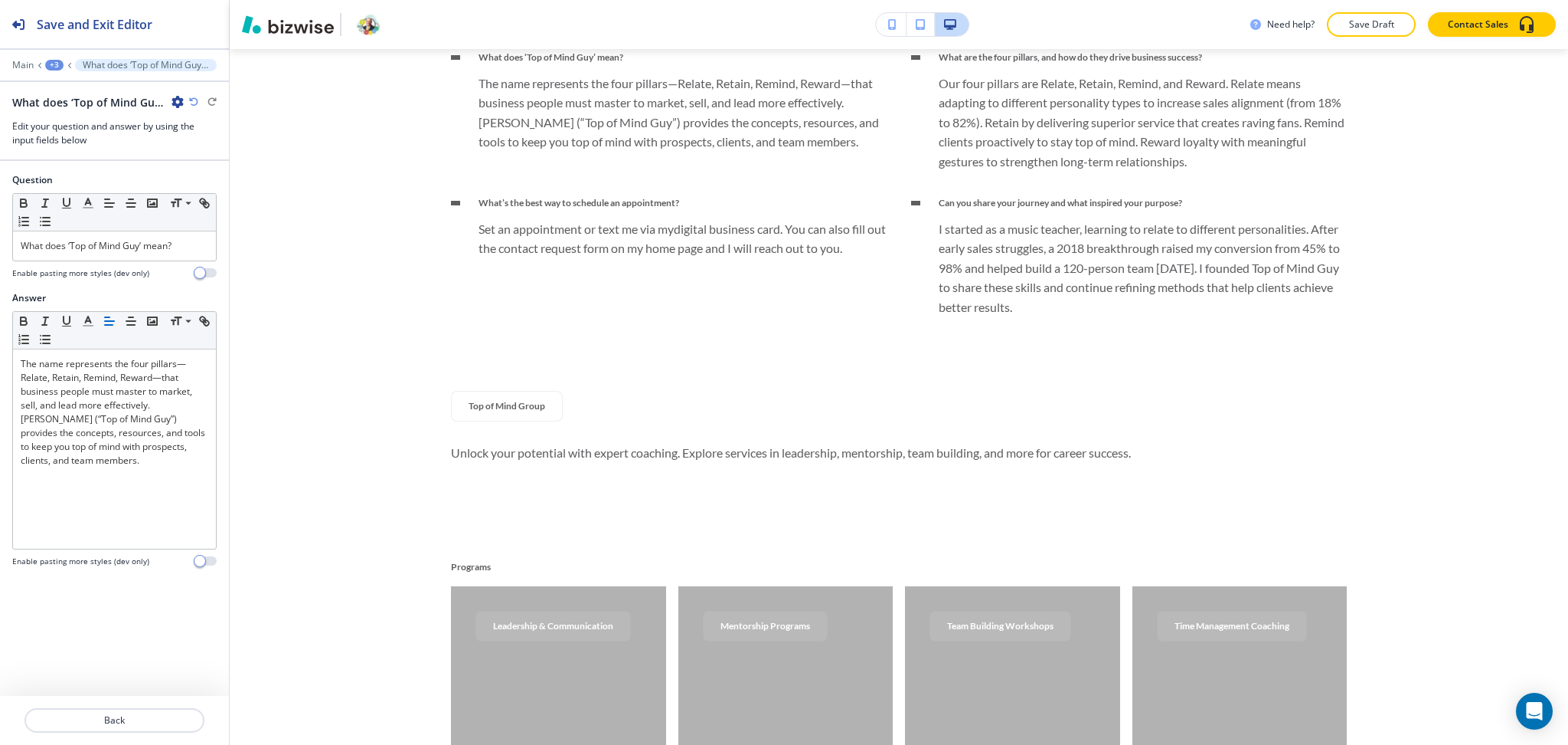
scroll to position [831, 0]
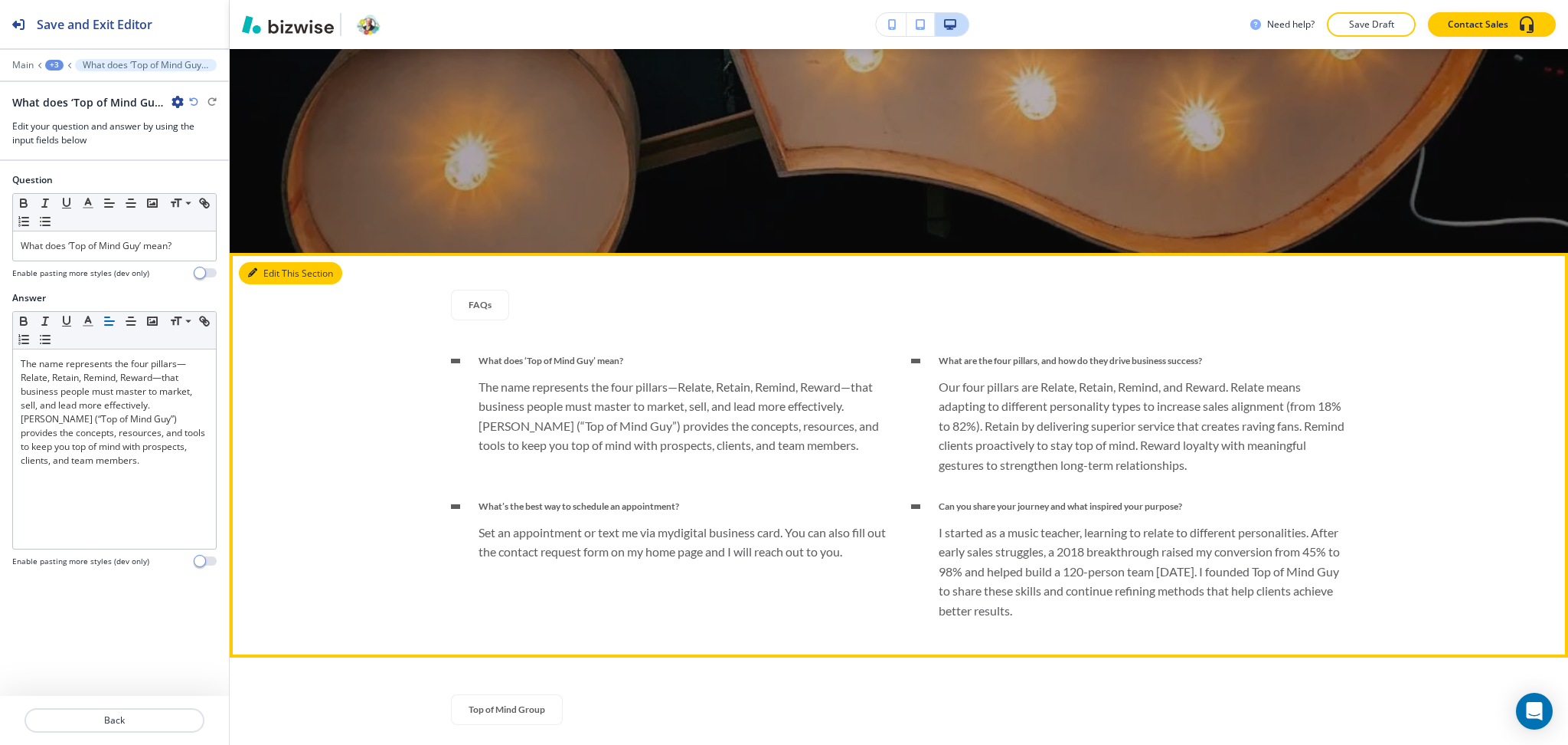
click at [257, 272] on button "Edit This Section" at bounding box center [290, 273] width 103 height 23
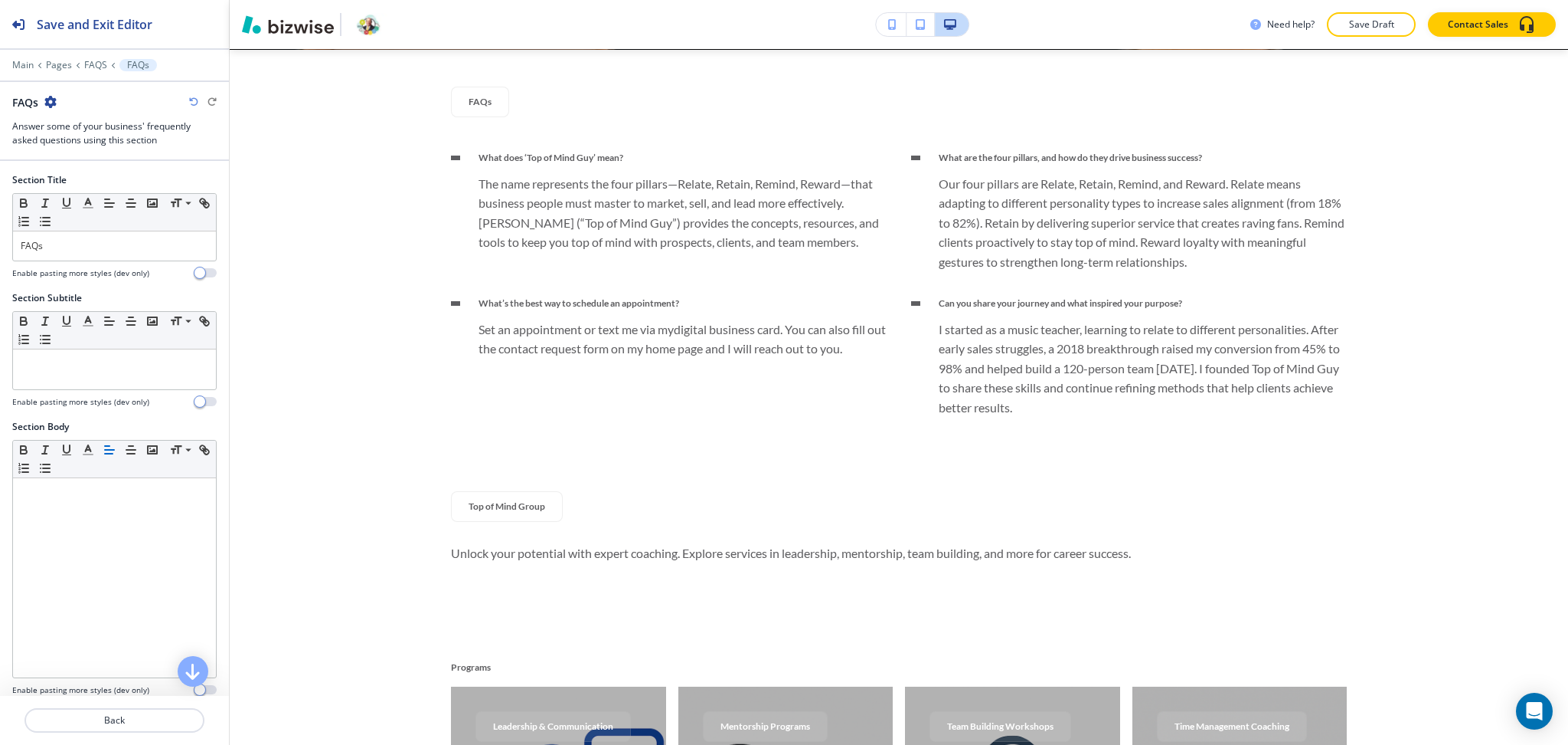
scroll to position [731, 0]
click at [94, 247] on p "FAQs" at bounding box center [114, 246] width 188 height 14
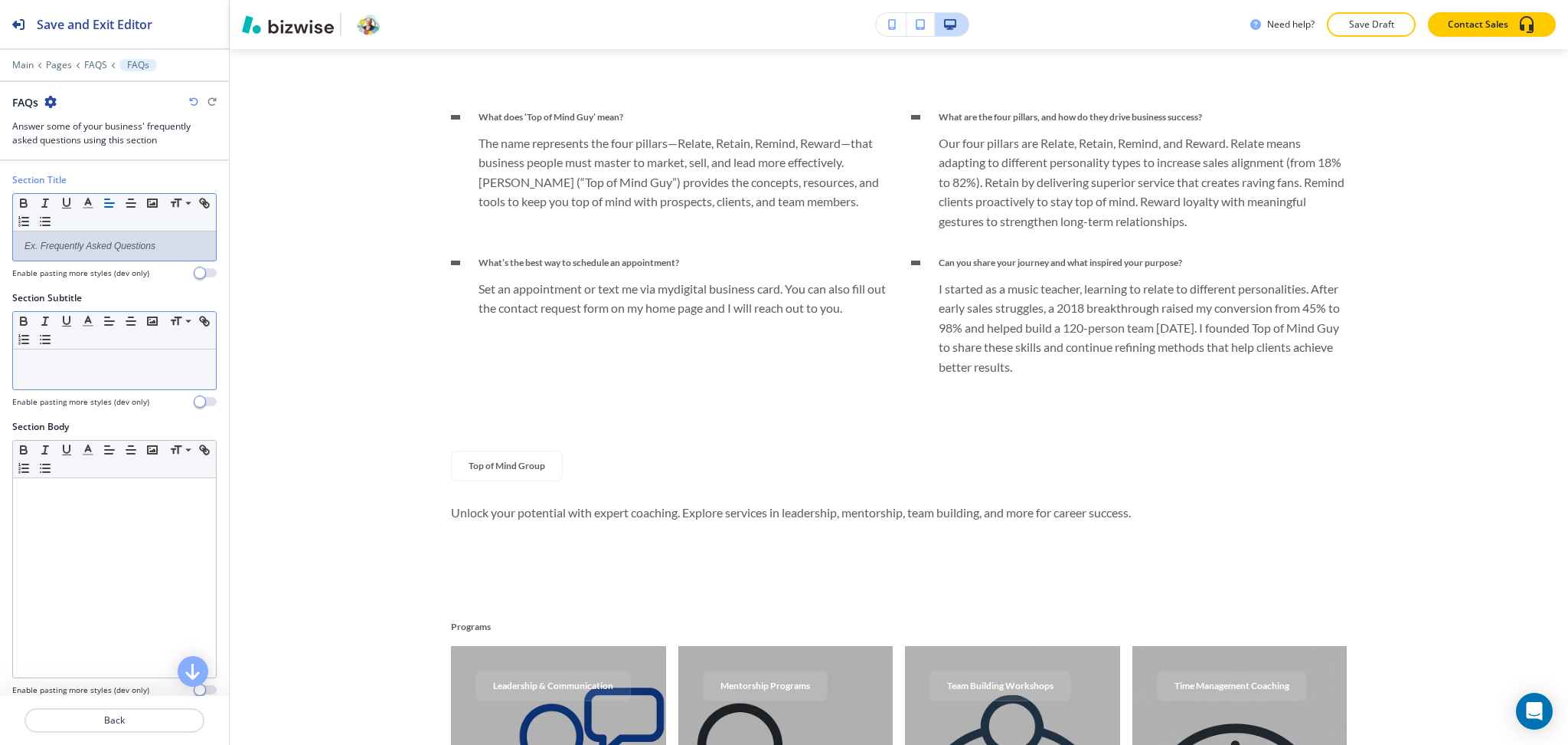
click at [107, 362] on p at bounding box center [114, 364] width 188 height 14
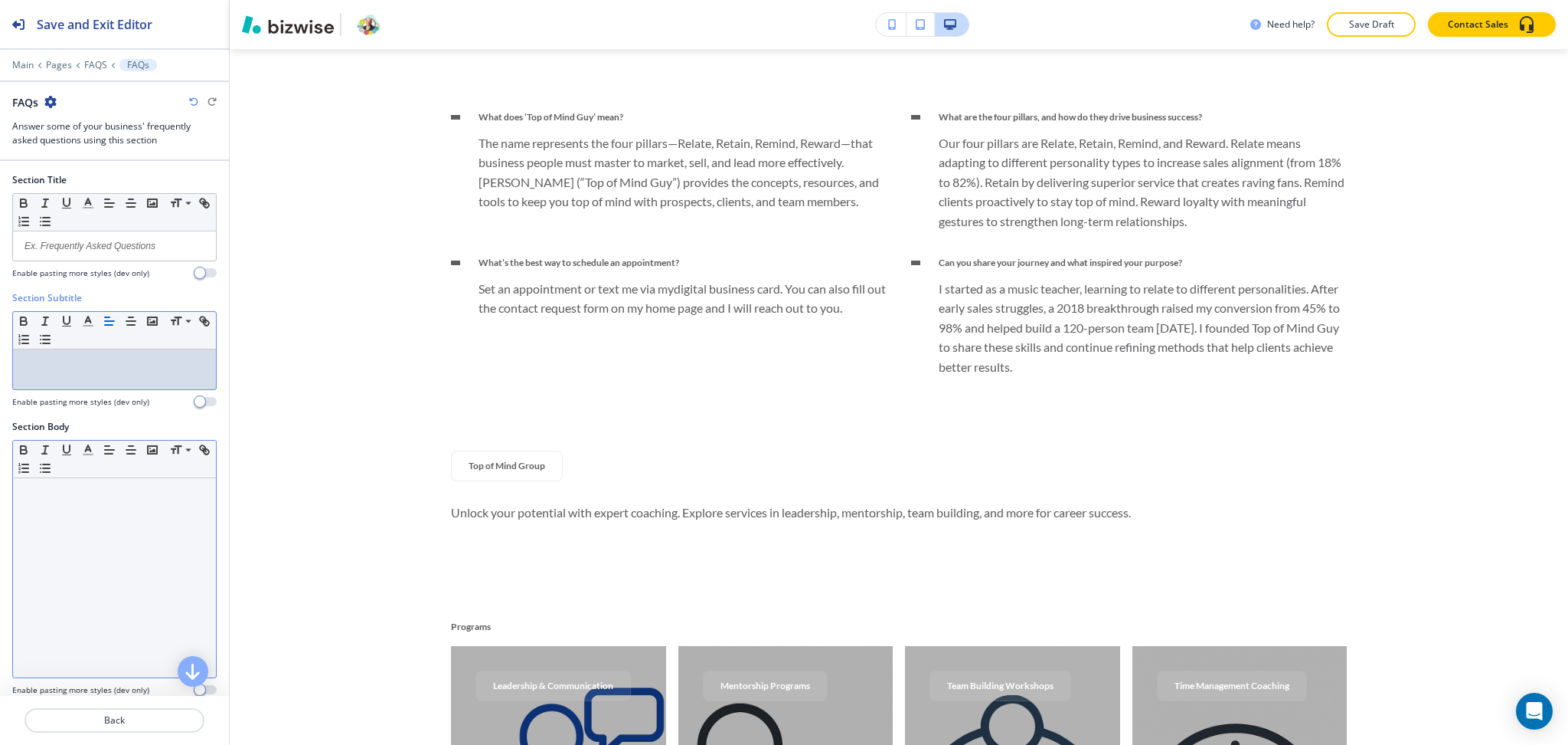
click at [110, 541] on div at bounding box center [114, 578] width 203 height 200
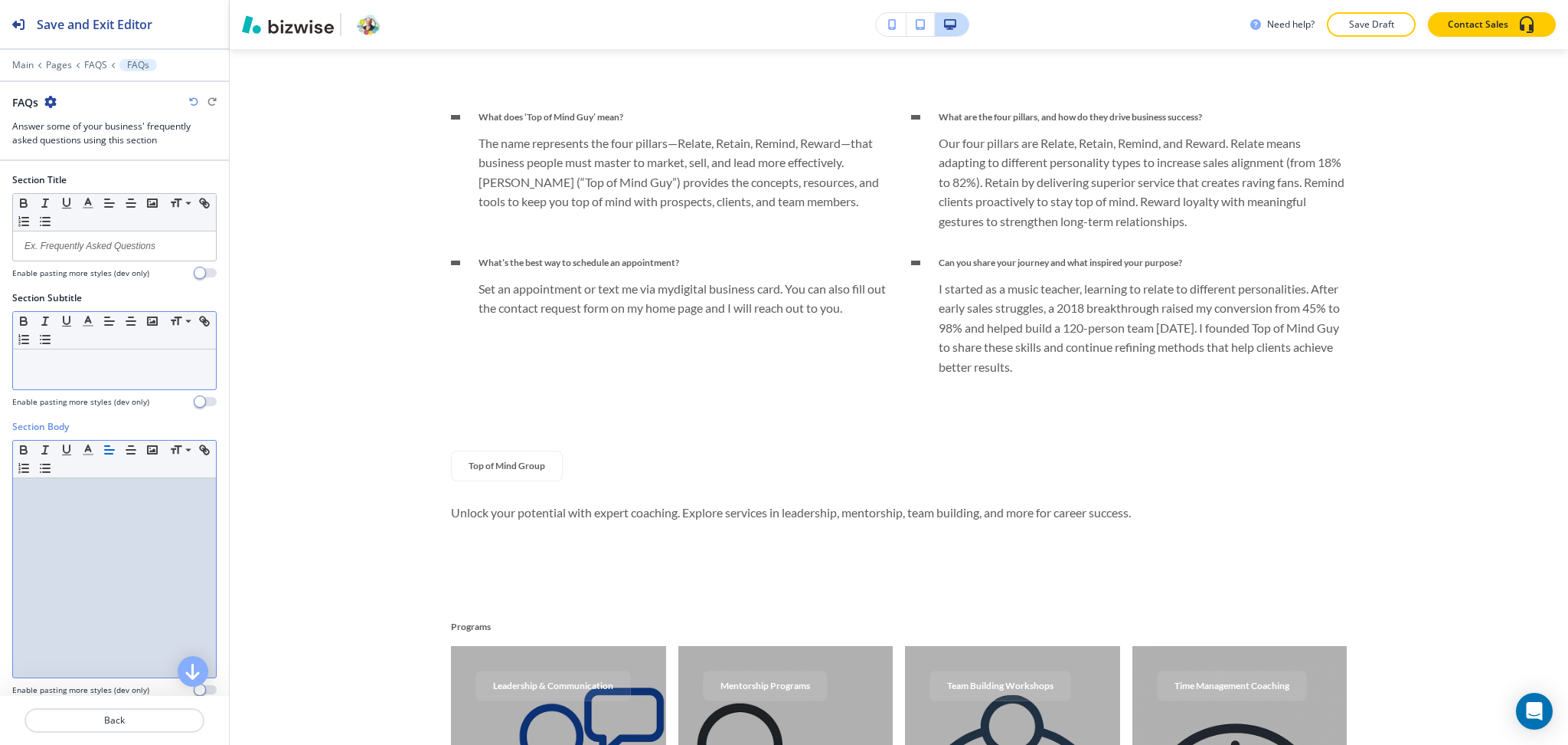
click at [83, 365] on p at bounding box center [114, 364] width 188 height 14
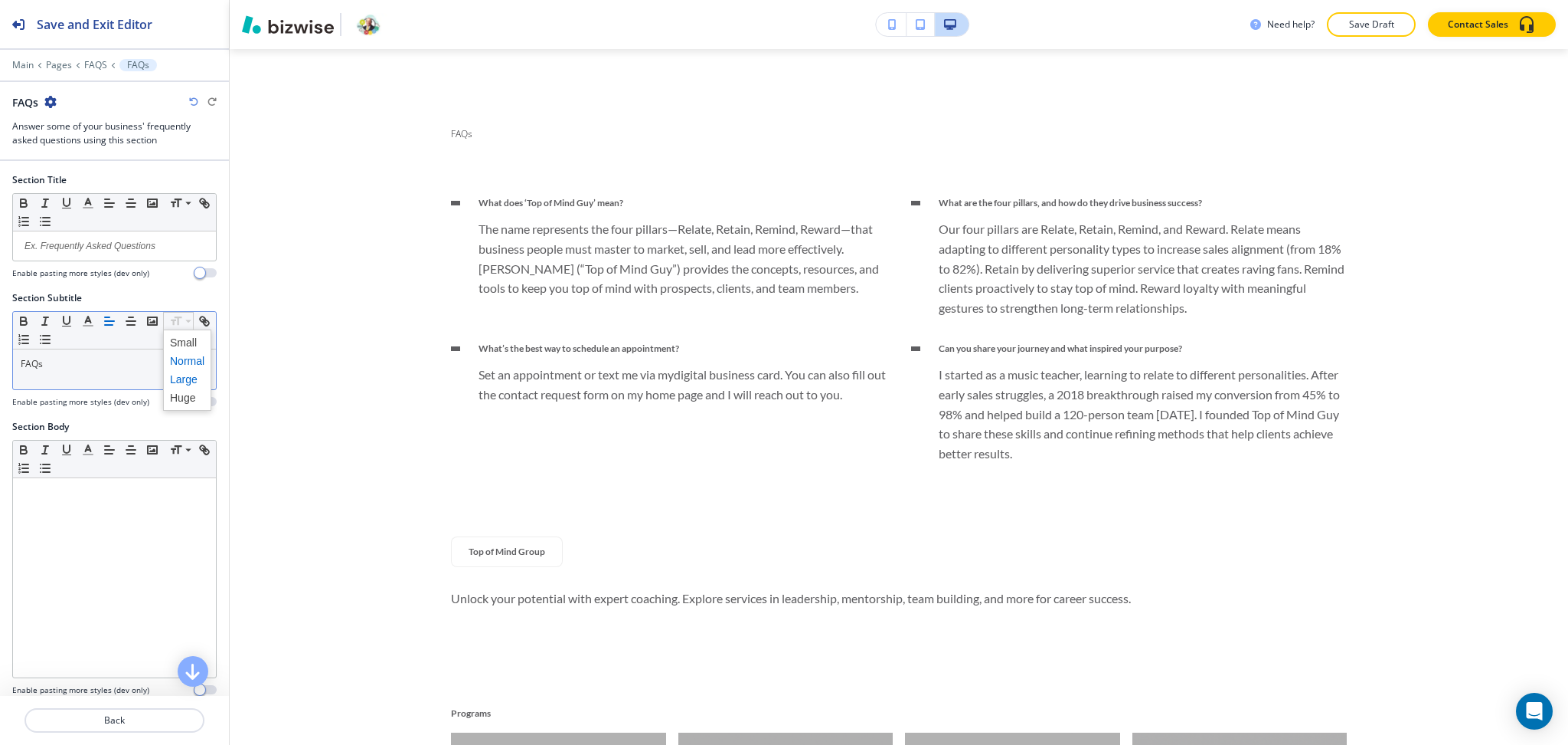
click at [182, 382] on span at bounding box center [187, 379] width 34 height 18
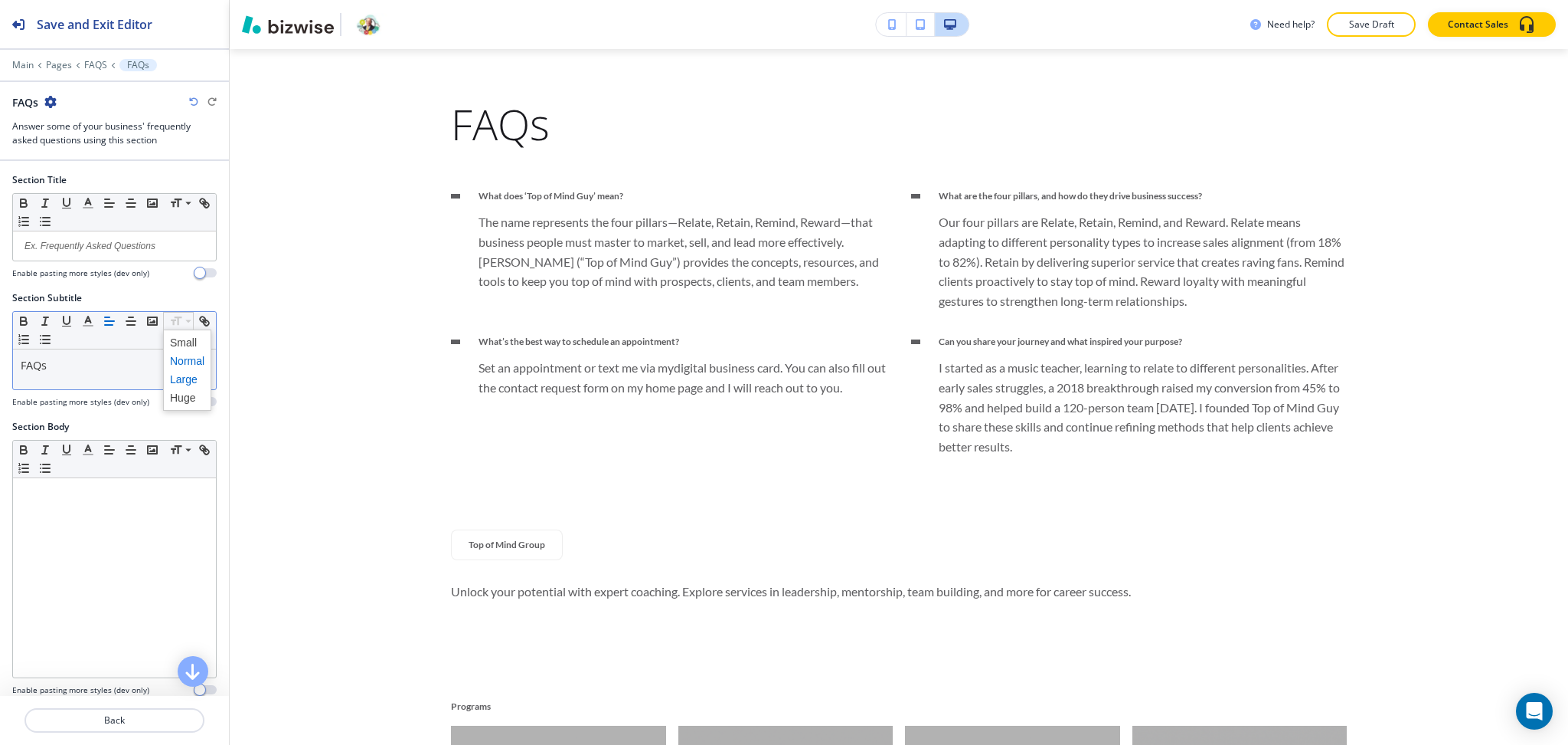
click at [186, 362] on span at bounding box center [187, 360] width 34 height 18
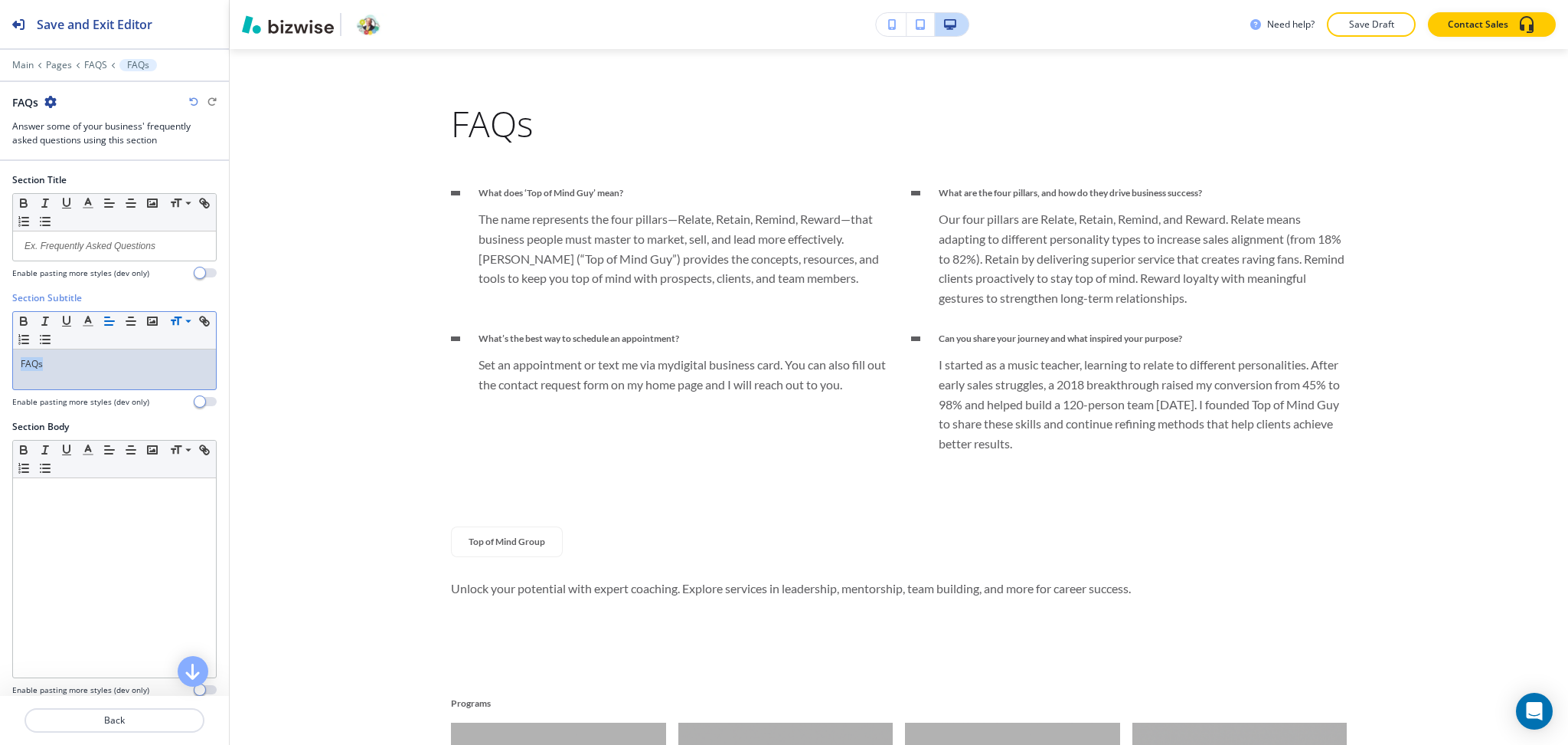
click at [152, 366] on p "FAQs" at bounding box center [114, 364] width 188 height 14
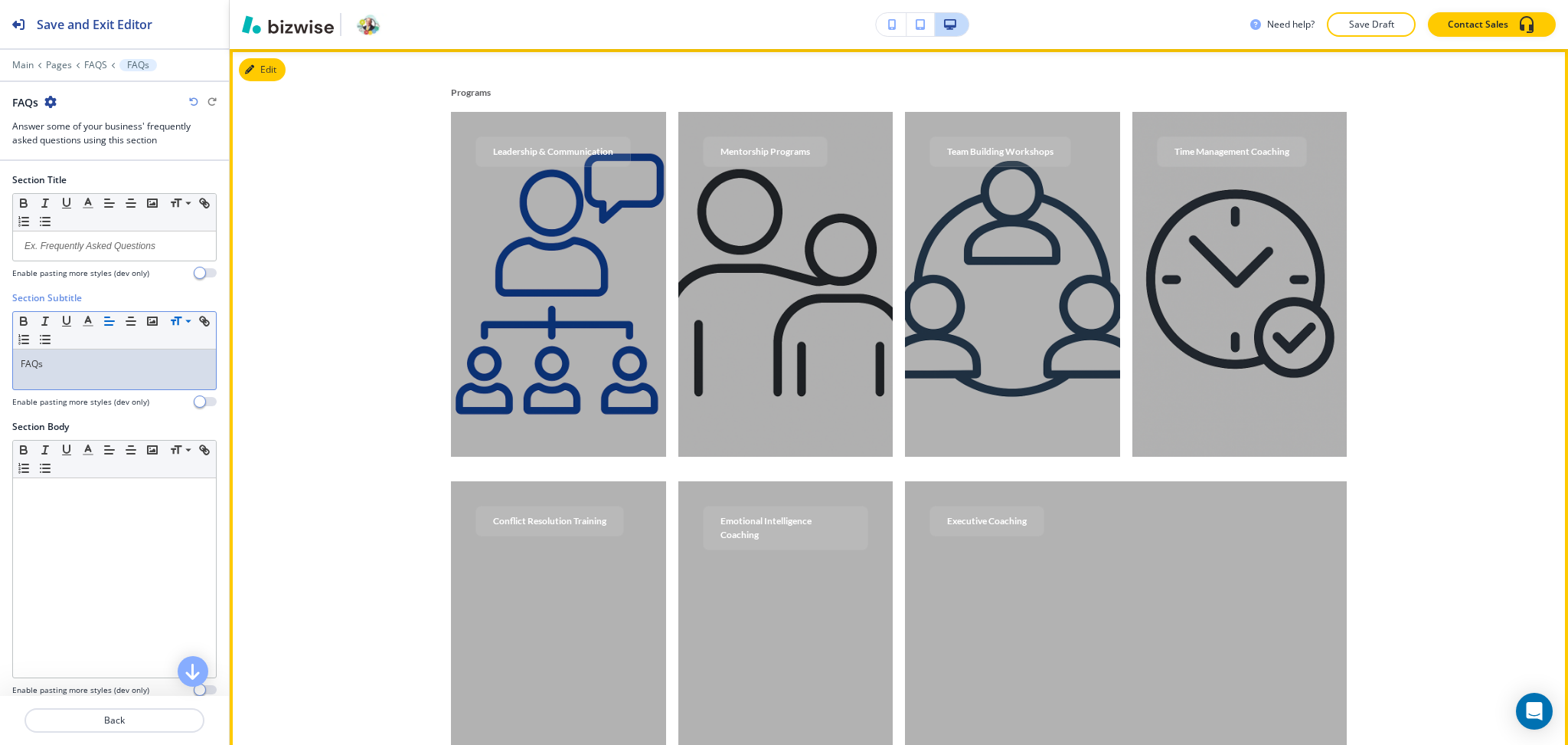
scroll to position [1342, 0]
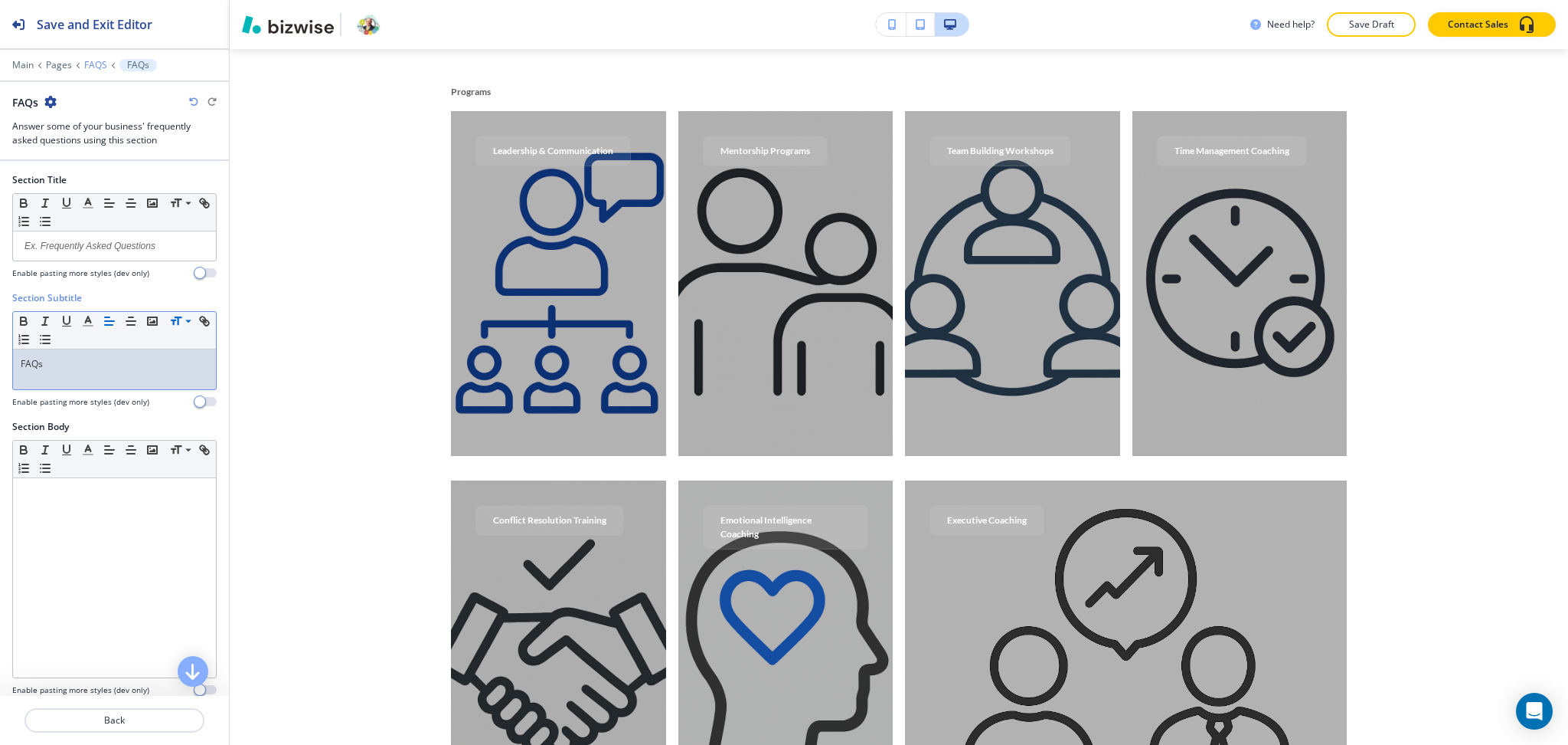
click at [95, 59] on p "FAQS" at bounding box center [95, 65] width 23 height 11
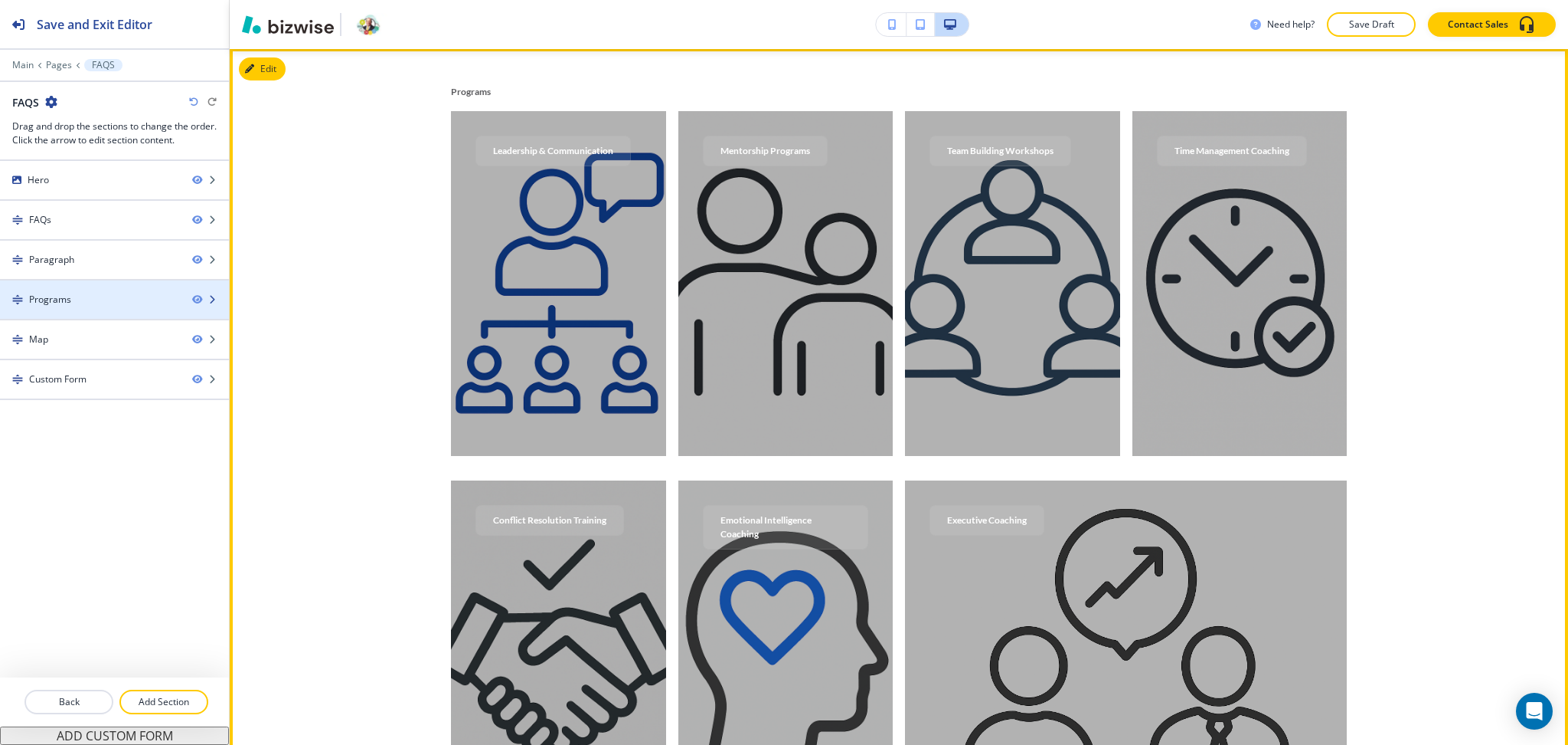
click at [109, 293] on div "Programs" at bounding box center [90, 300] width 180 height 14
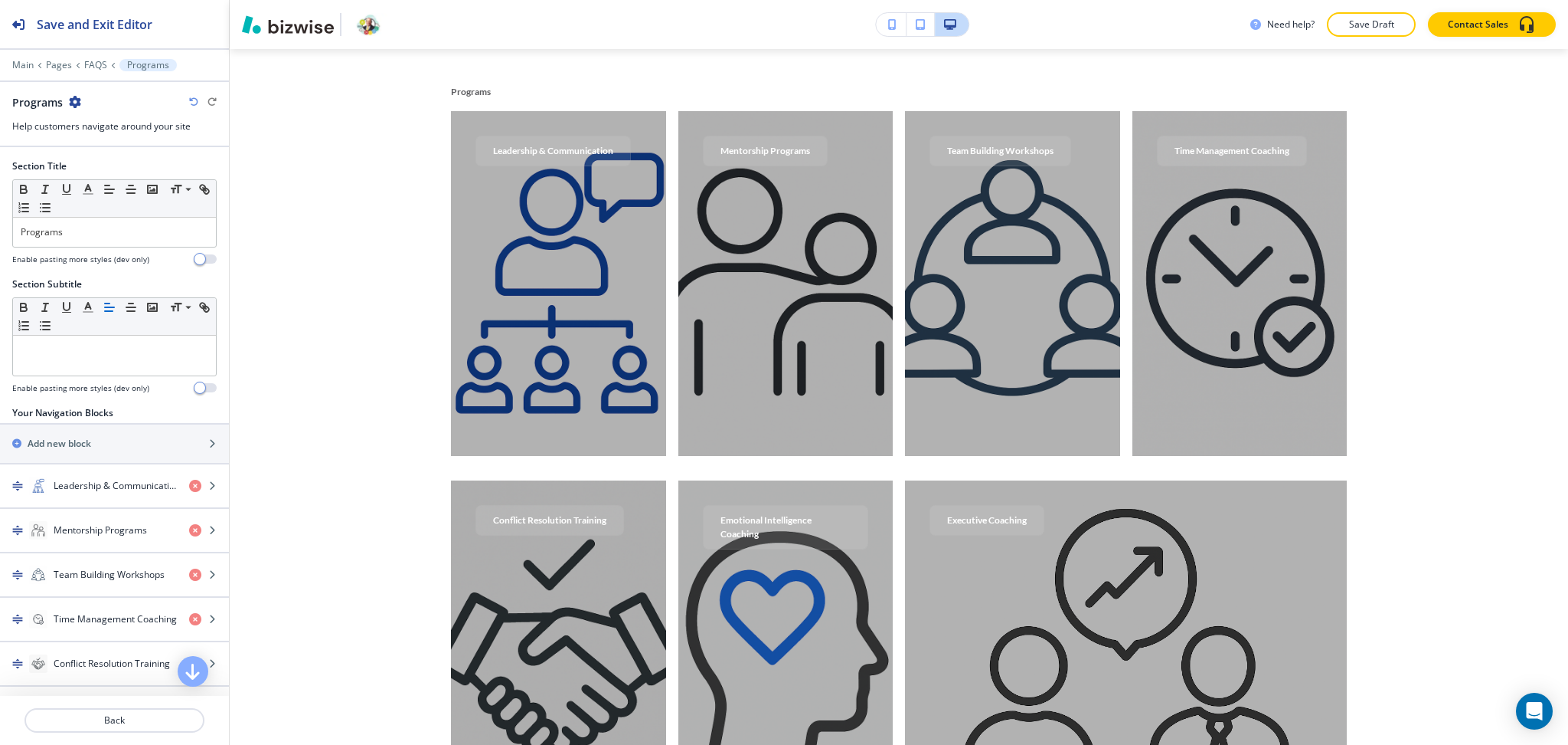
scroll to position [1342, 0]
click at [76, 107] on icon "button" at bounding box center [75, 102] width 13 height 13
click at [112, 188] on p "Delete Section" at bounding box center [118, 182] width 78 height 14
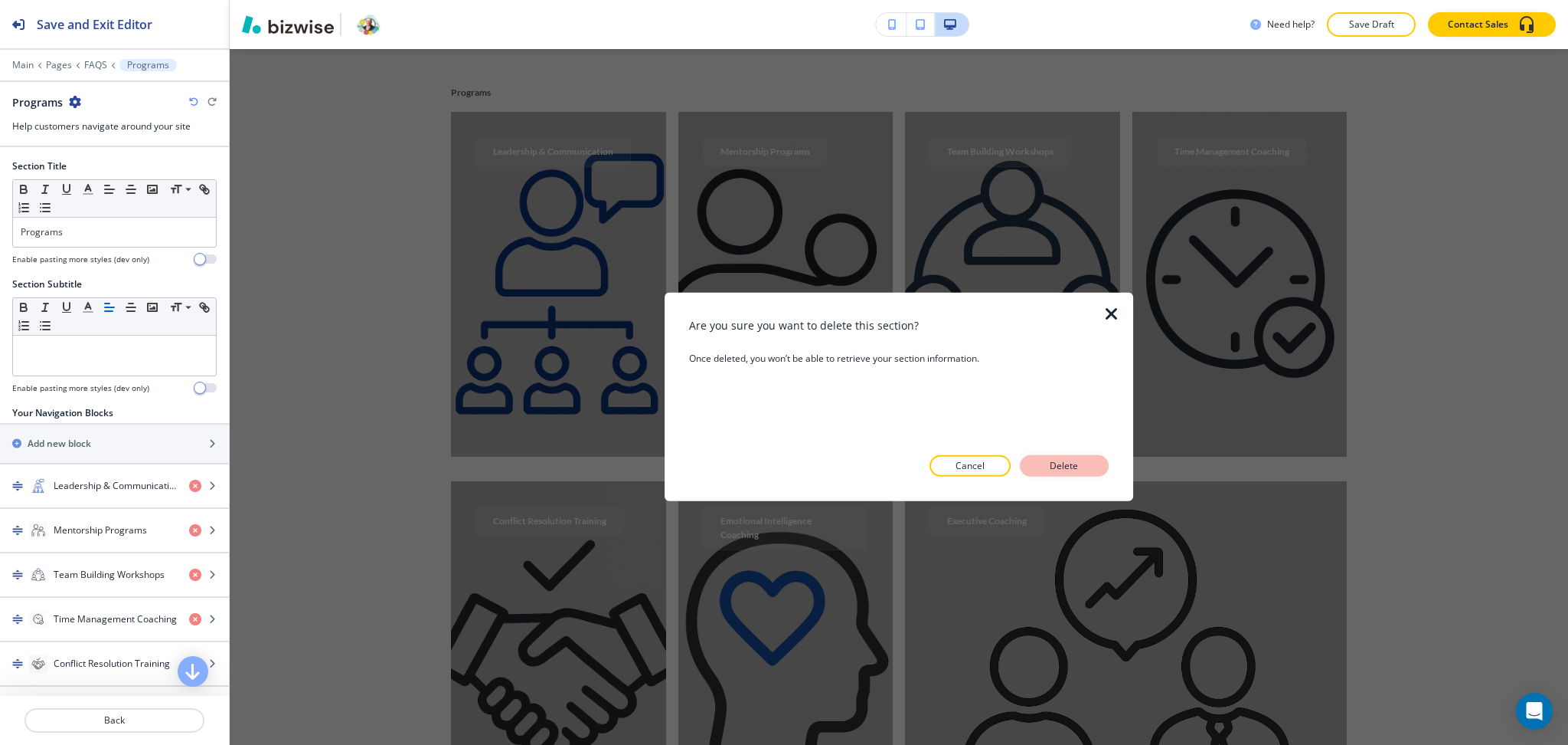
click at [1046, 464] on p "Delete" at bounding box center [1064, 466] width 37 height 14
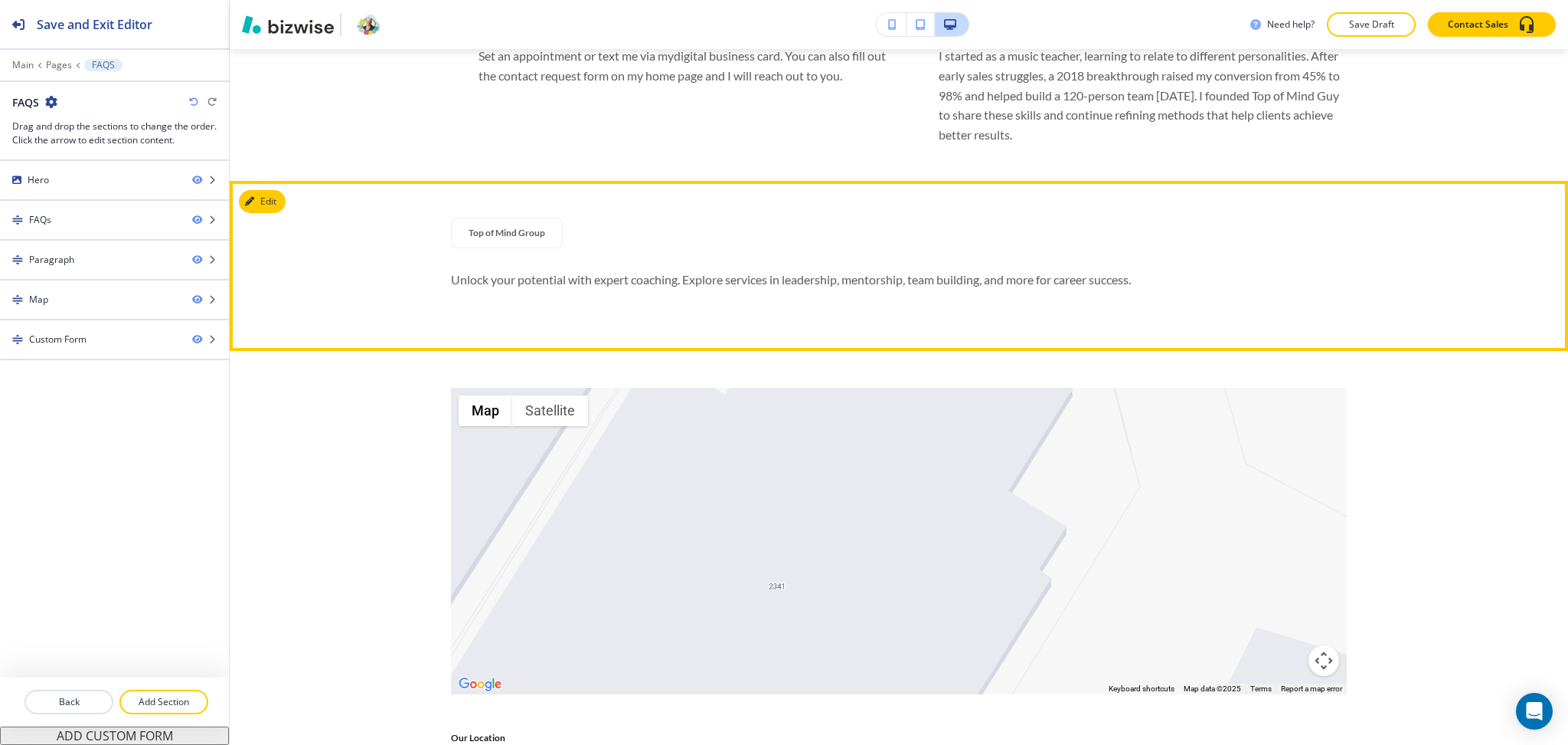
scroll to position [1039, 0]
click at [270, 196] on button "Edit This Section" at bounding box center [290, 202] width 103 height 23
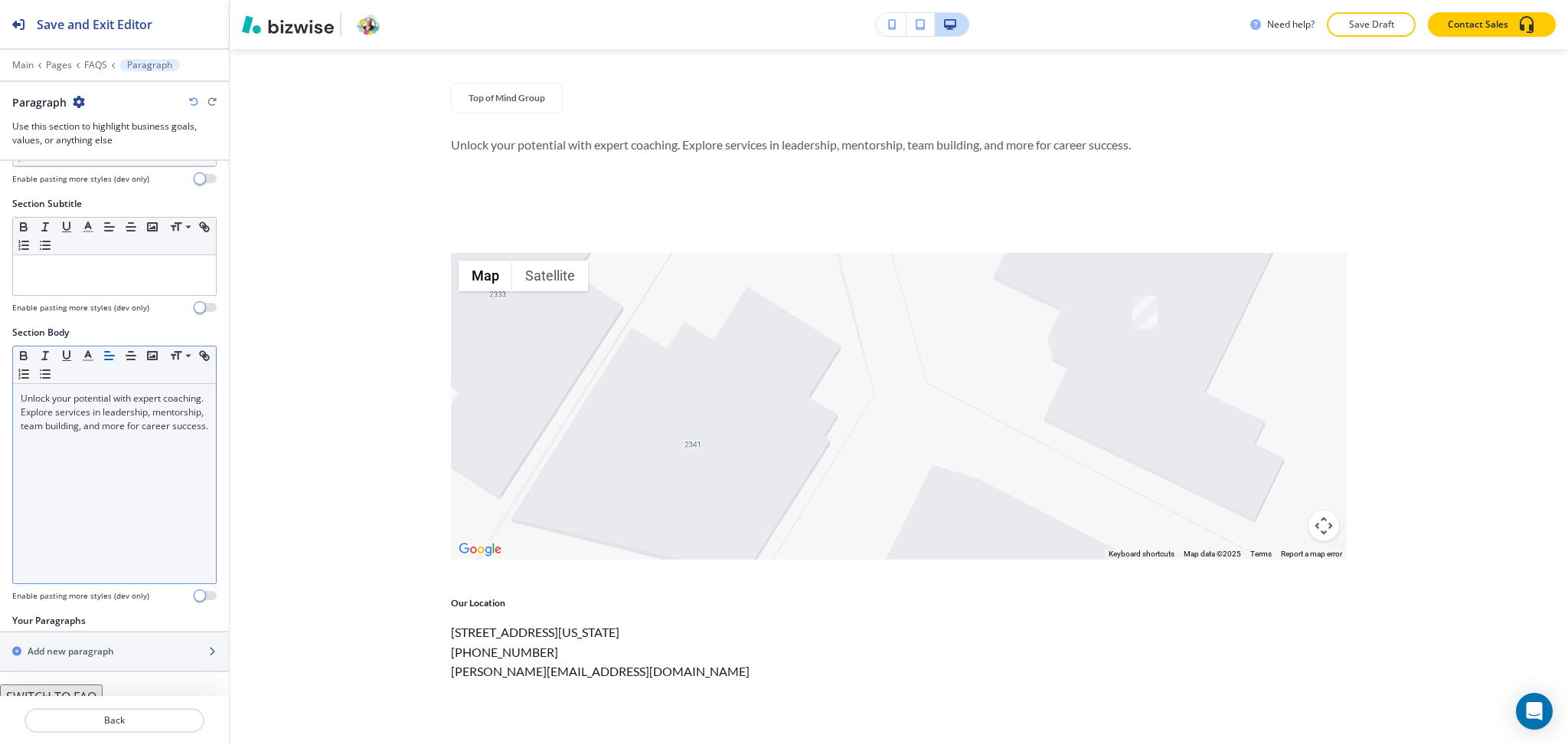
scroll to position [106, 0]
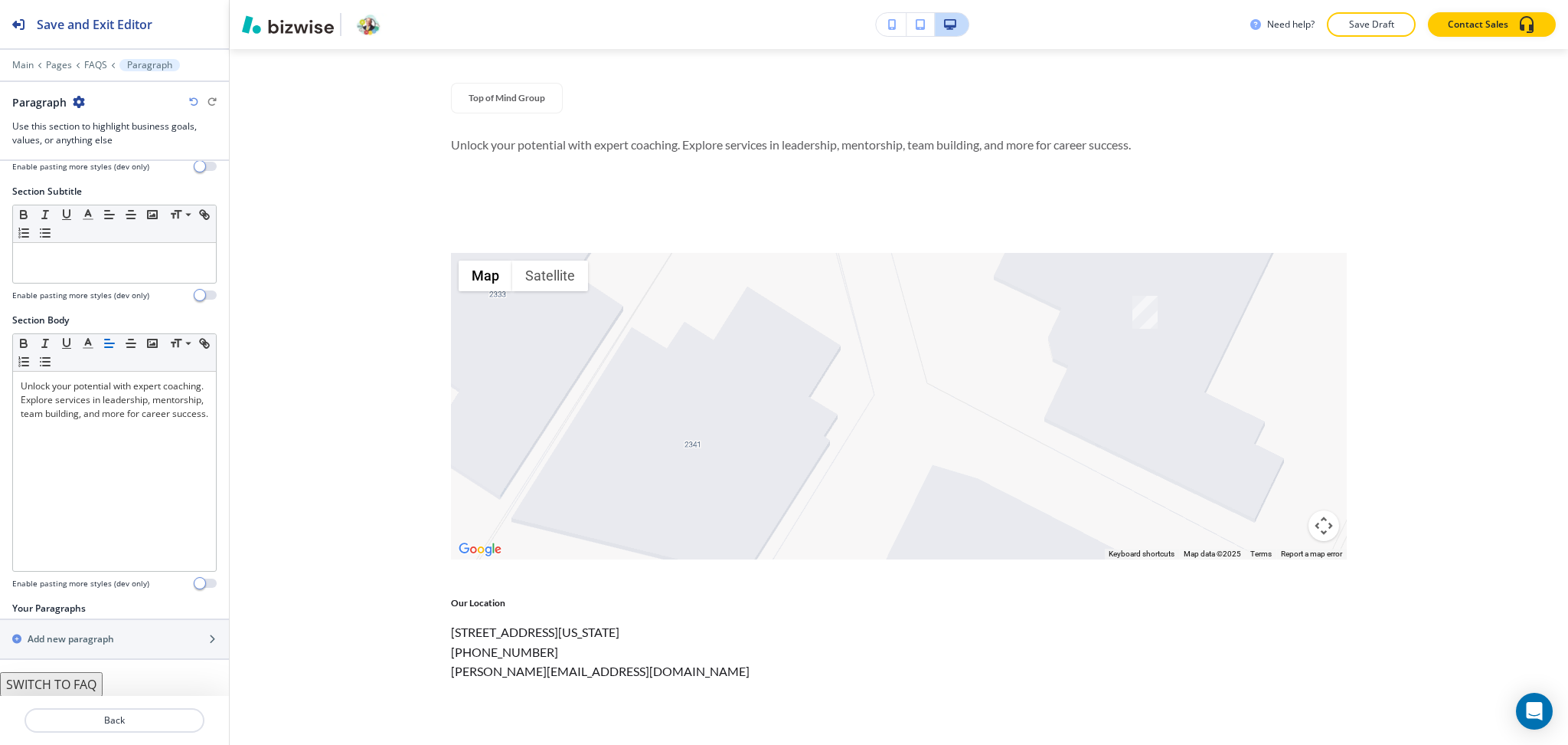
click at [81, 686] on button "SWITCH TO FAQ" at bounding box center [51, 684] width 102 height 24
click at [135, 678] on button "SWITCH TO PARAGRAPHS" at bounding box center [79, 684] width 159 height 24
click at [75, 683] on button "SWITCH TO FAQ" at bounding box center [51, 684] width 102 height 24
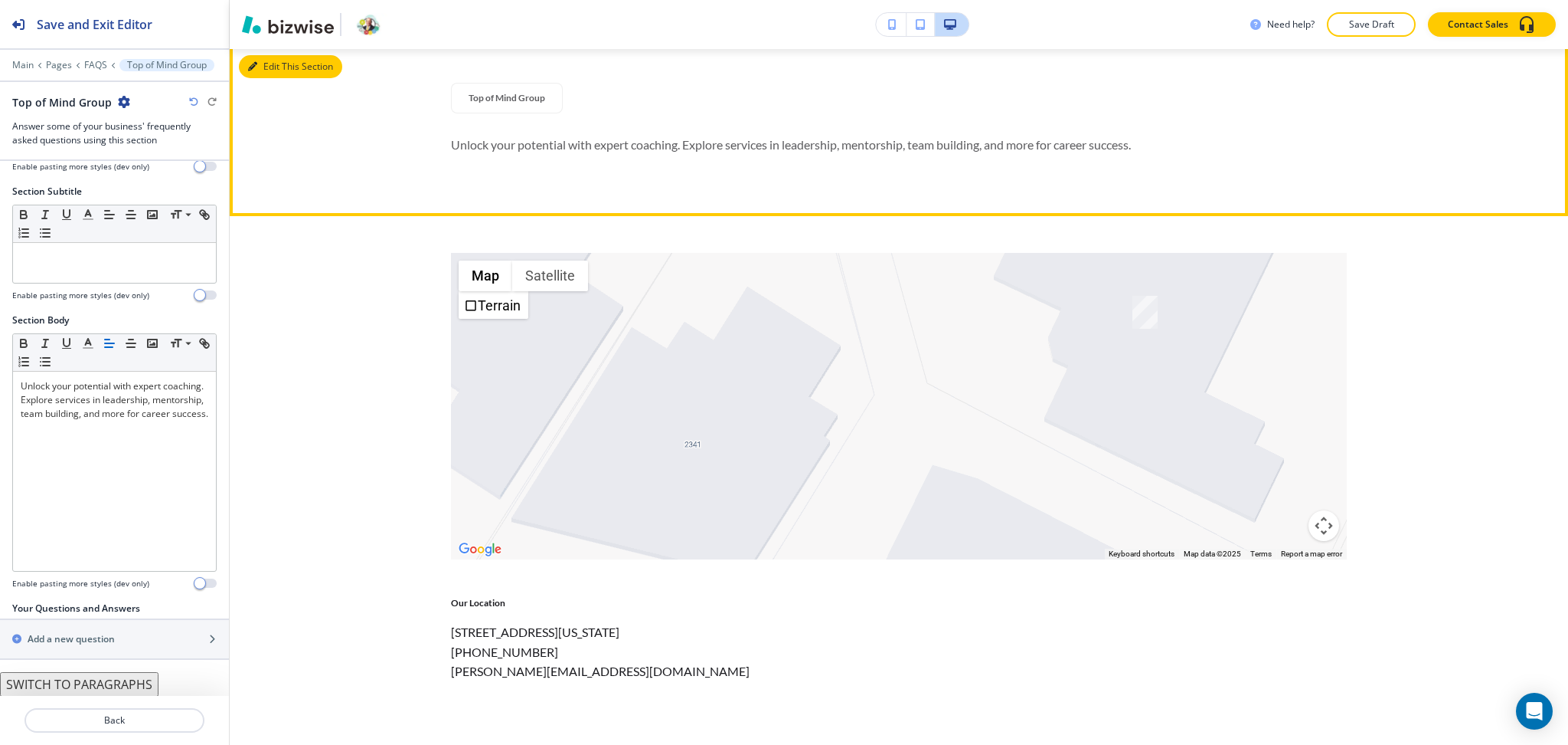
click at [264, 72] on button "Edit This Section" at bounding box center [290, 66] width 103 height 23
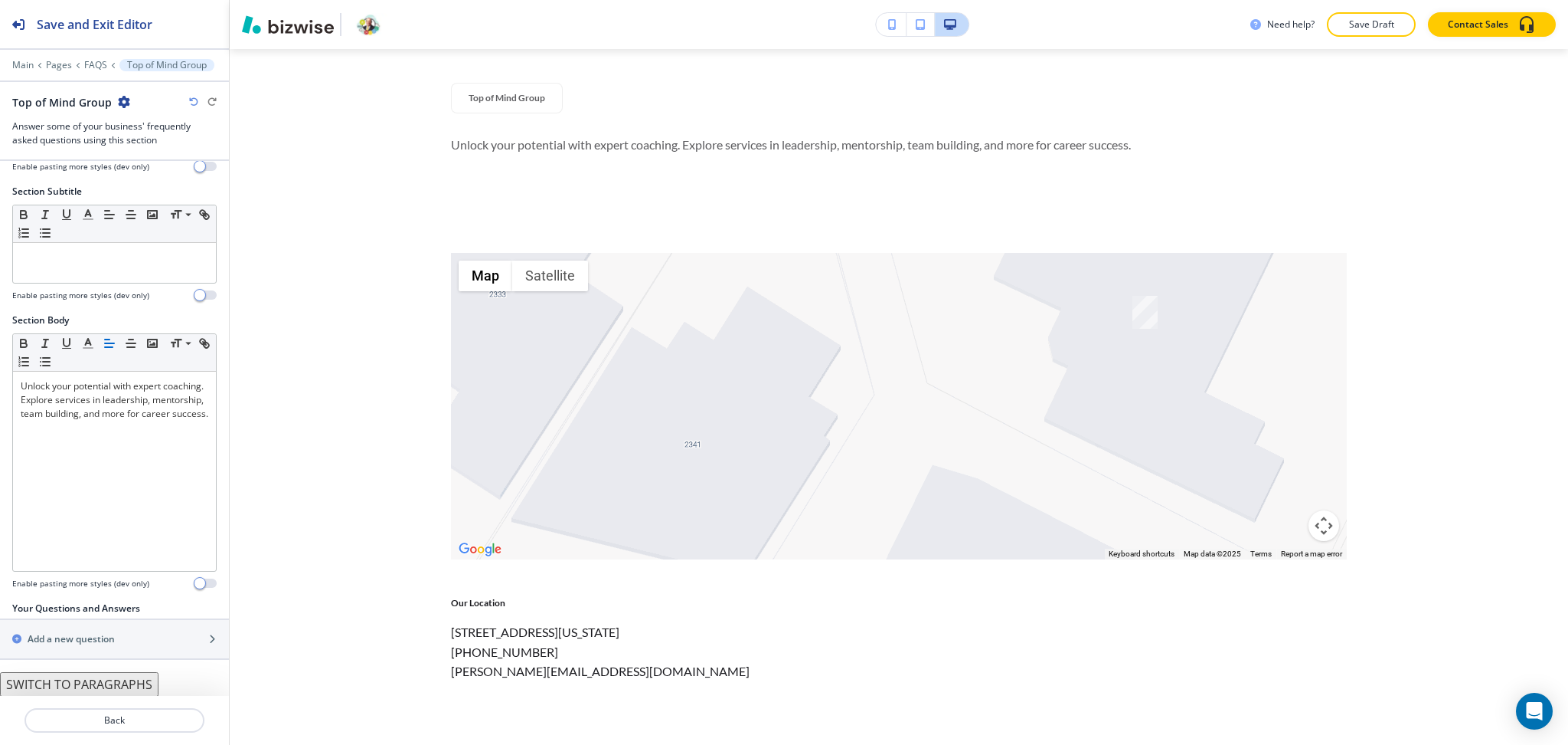
click at [124, 691] on button "SWITCH TO PARAGRAPHS" at bounding box center [79, 684] width 159 height 24
click at [91, 59] on p "FAQS" at bounding box center [95, 65] width 23 height 11
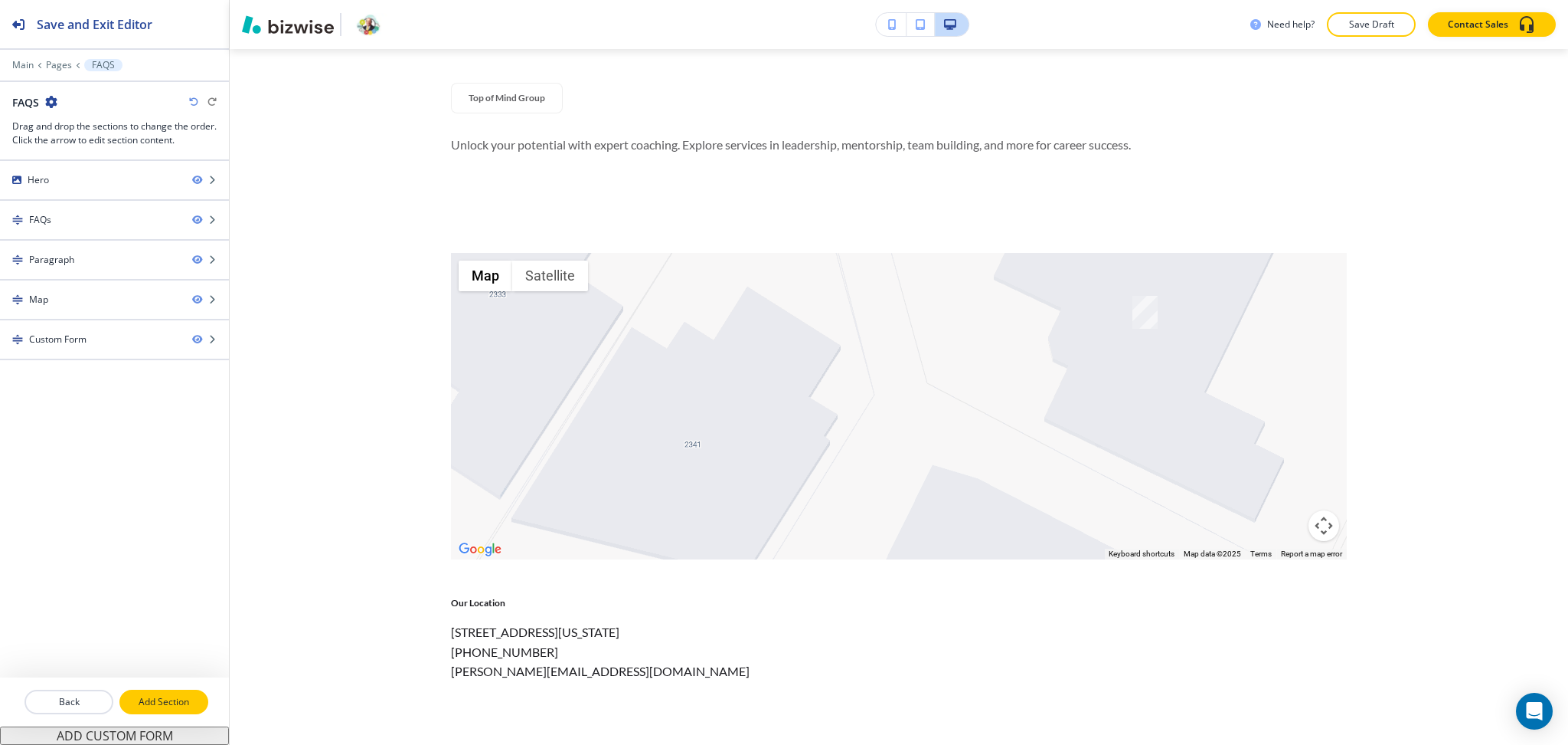
click at [162, 699] on p "Add Section" at bounding box center [164, 702] width 86 height 14
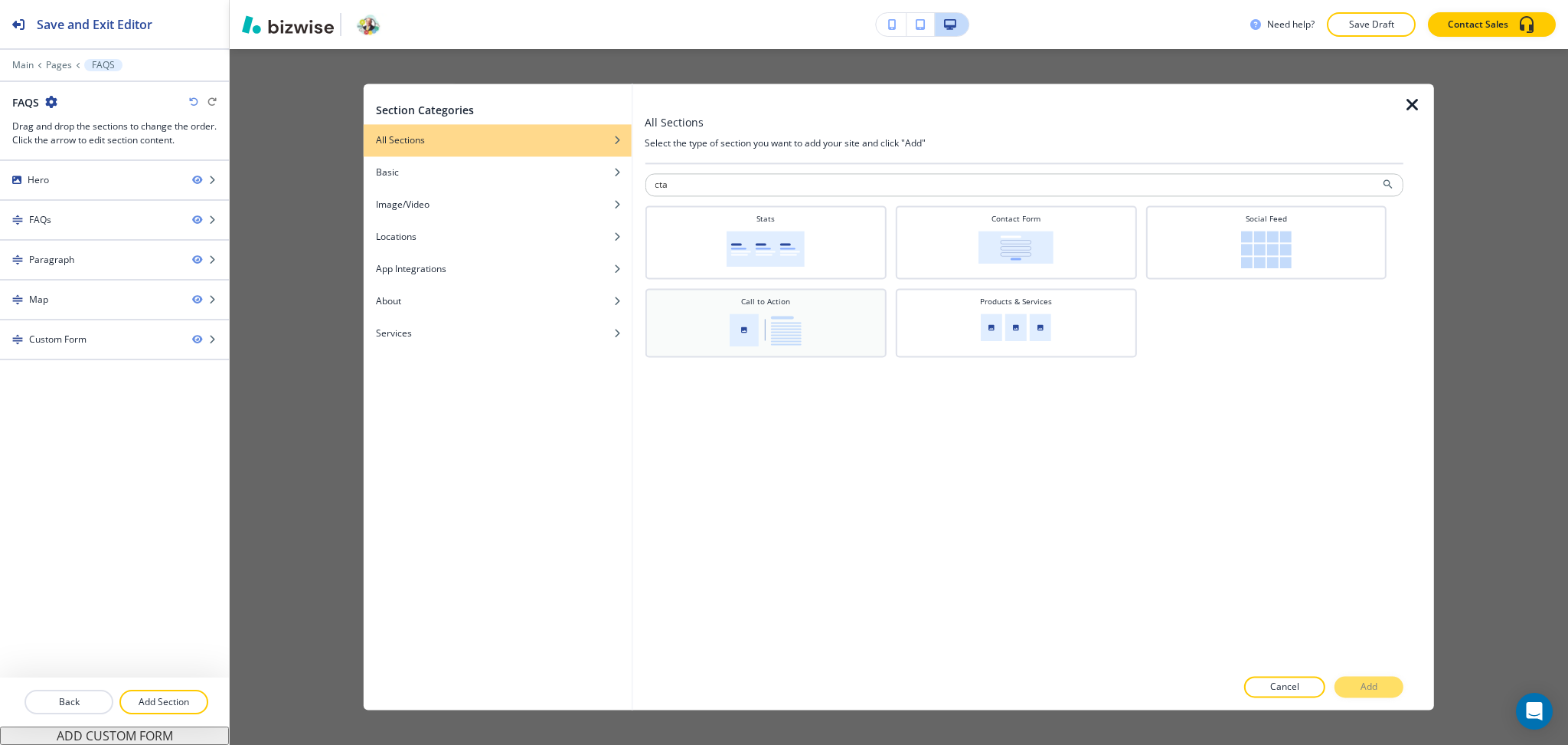
type input "cta"
click at [807, 305] on div "Call to Action" at bounding box center [765, 321] width 226 height 51
click at [1415, 99] on icon "button" at bounding box center [1412, 104] width 18 height 18
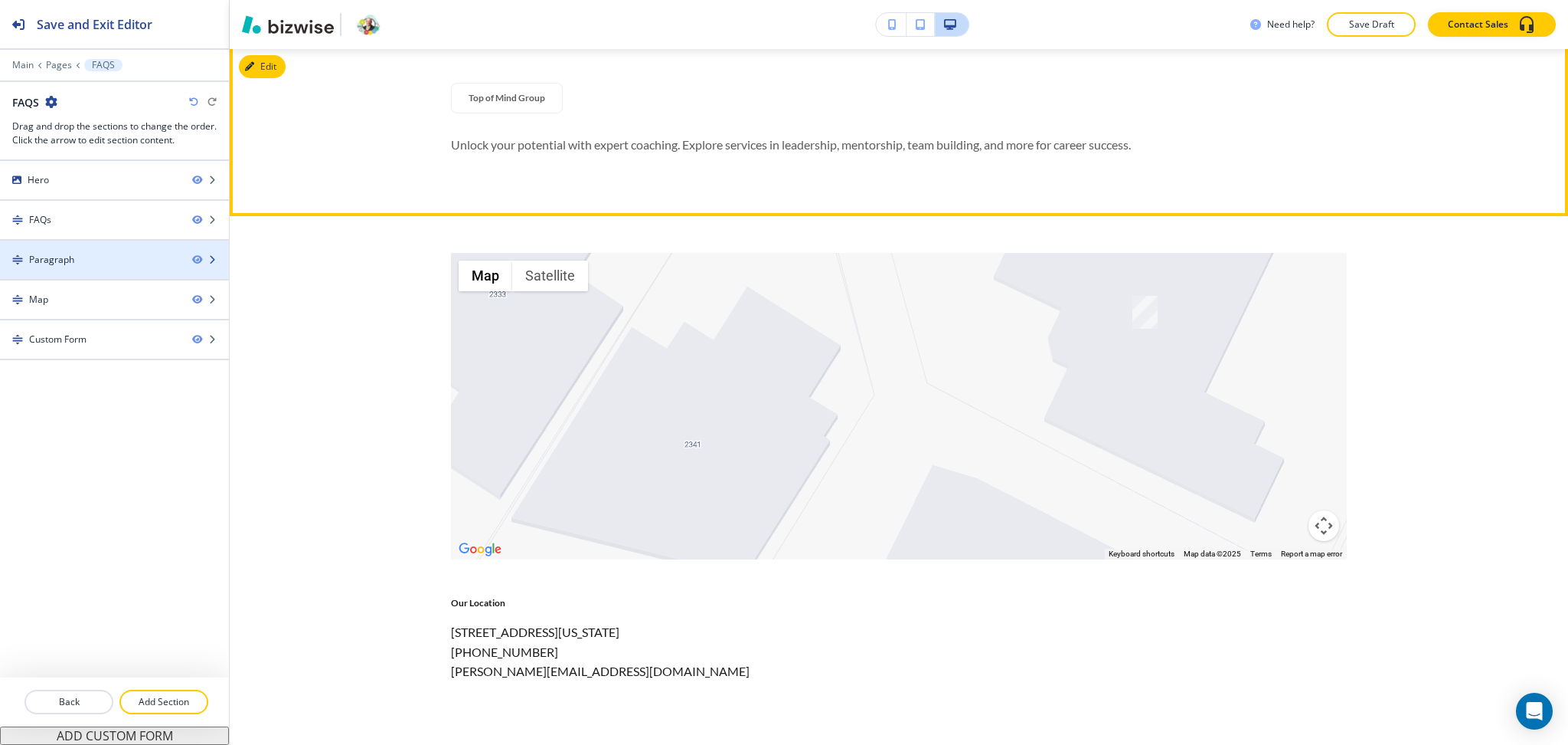
click at [88, 267] on div at bounding box center [114, 273] width 229 height 13
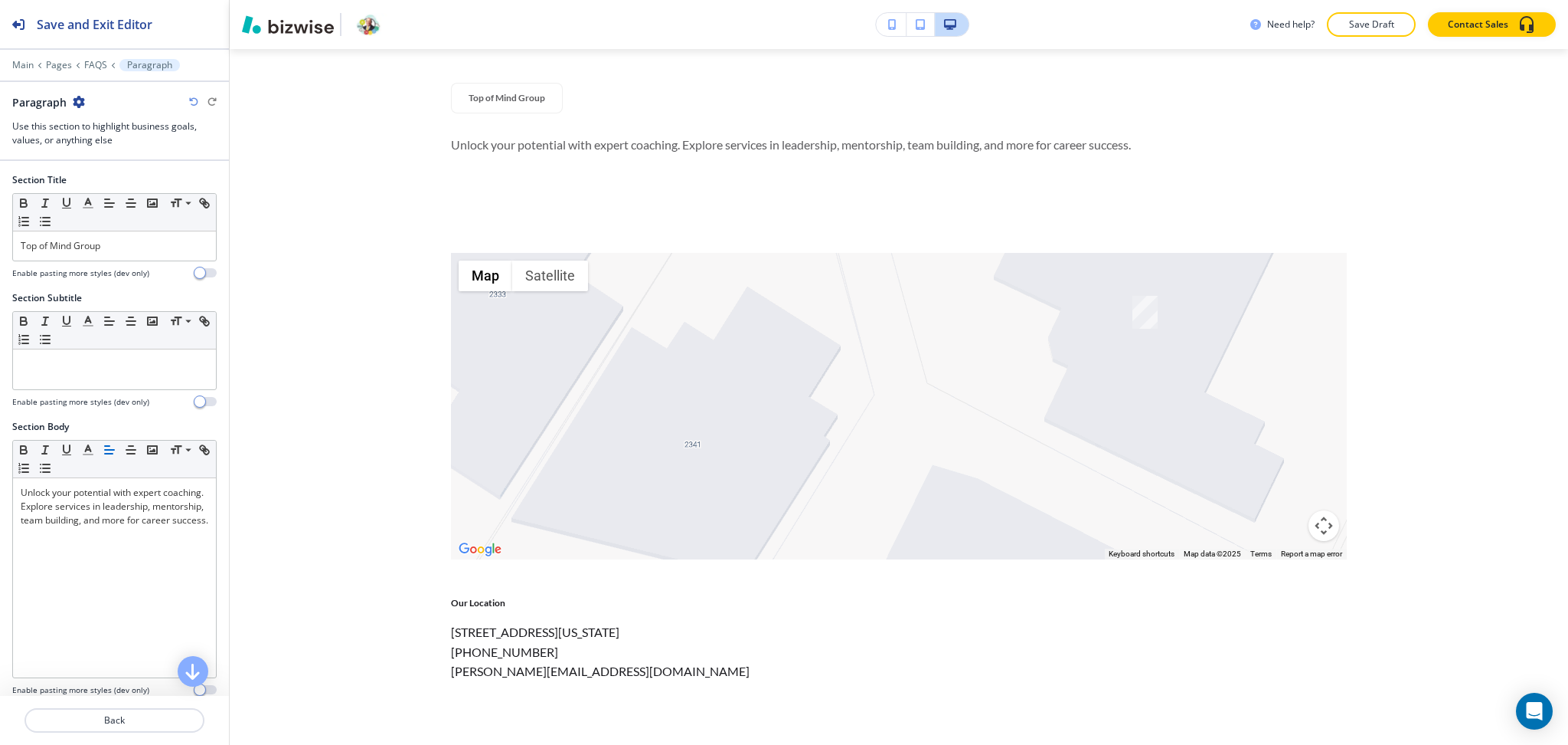
scroll to position [1171, 0]
click at [77, 100] on icon "button" at bounding box center [79, 102] width 13 height 13
click at [103, 178] on p "Delete Section" at bounding box center [122, 182] width 78 height 14
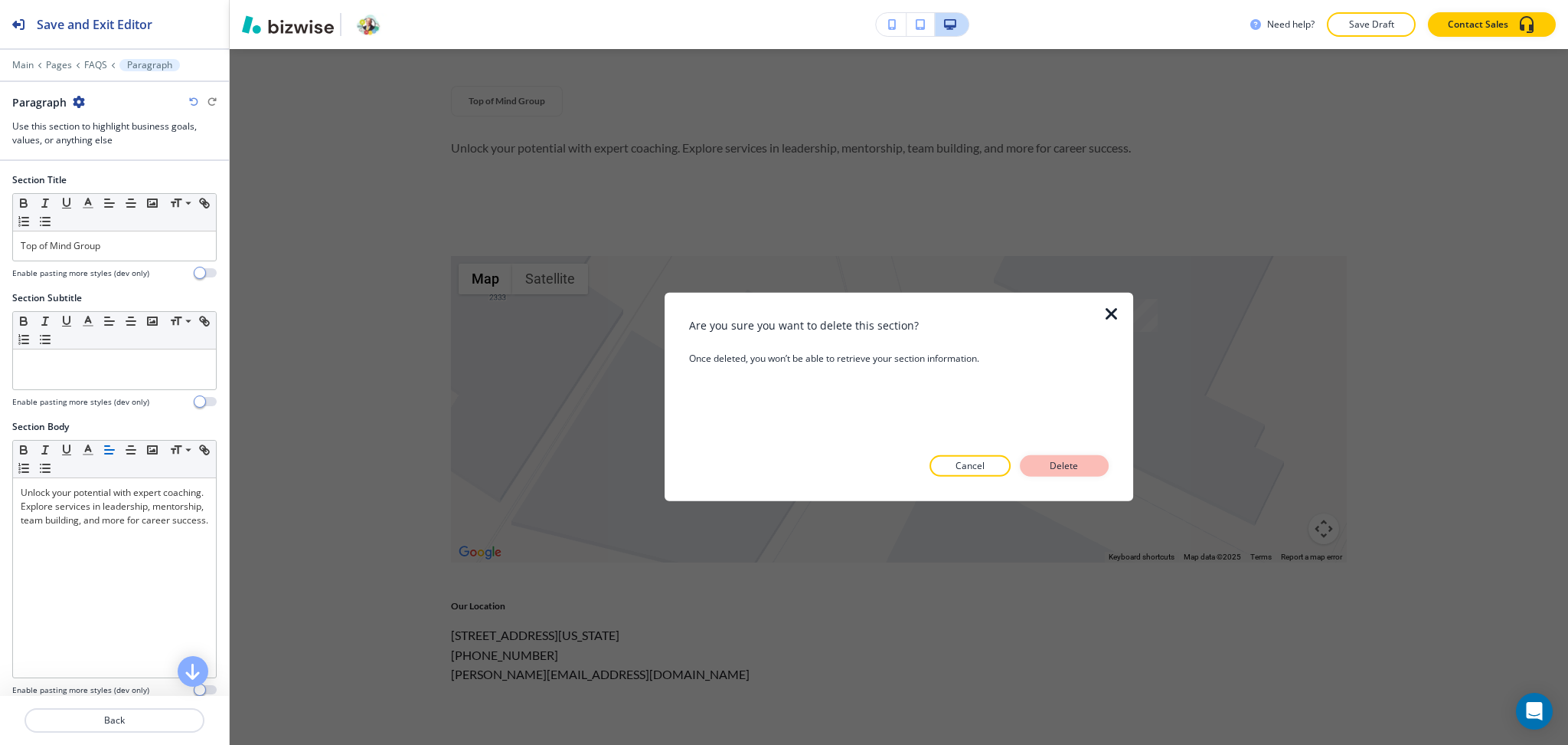
click at [1053, 459] on p "Delete" at bounding box center [1064, 466] width 37 height 14
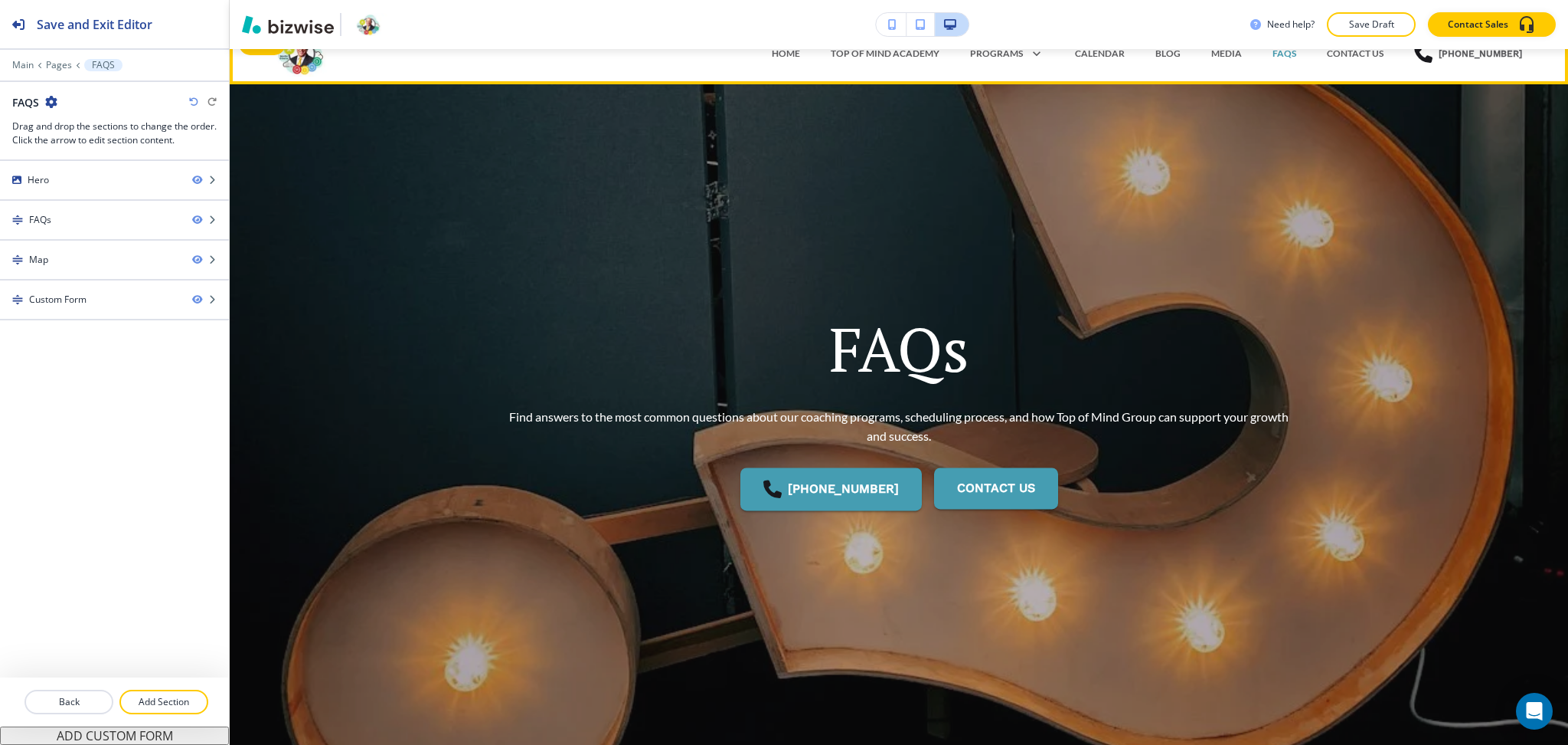
scroll to position [0, 0]
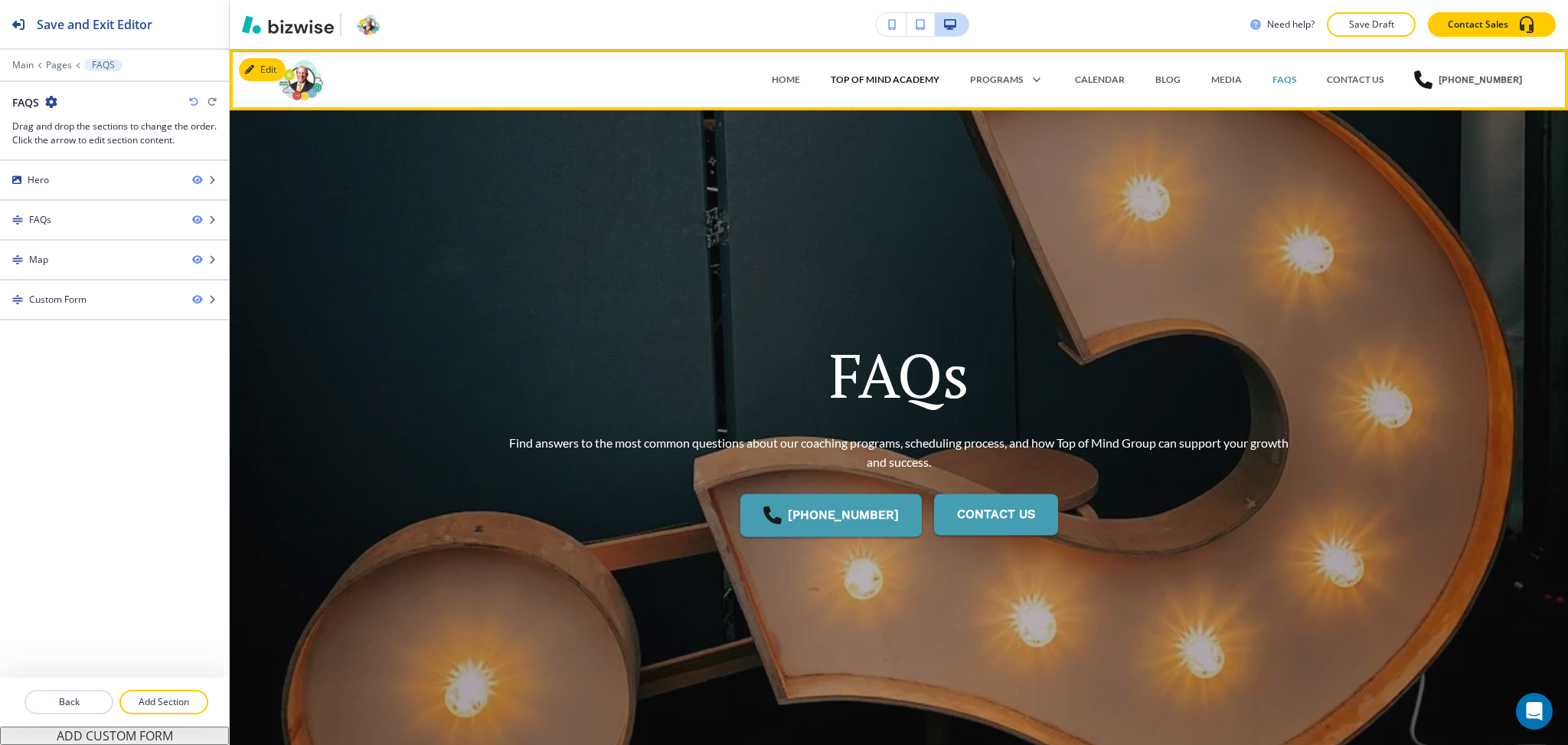
click at [912, 75] on p "TOP OF MIND ACADEMY" at bounding box center [884, 80] width 109 height 14
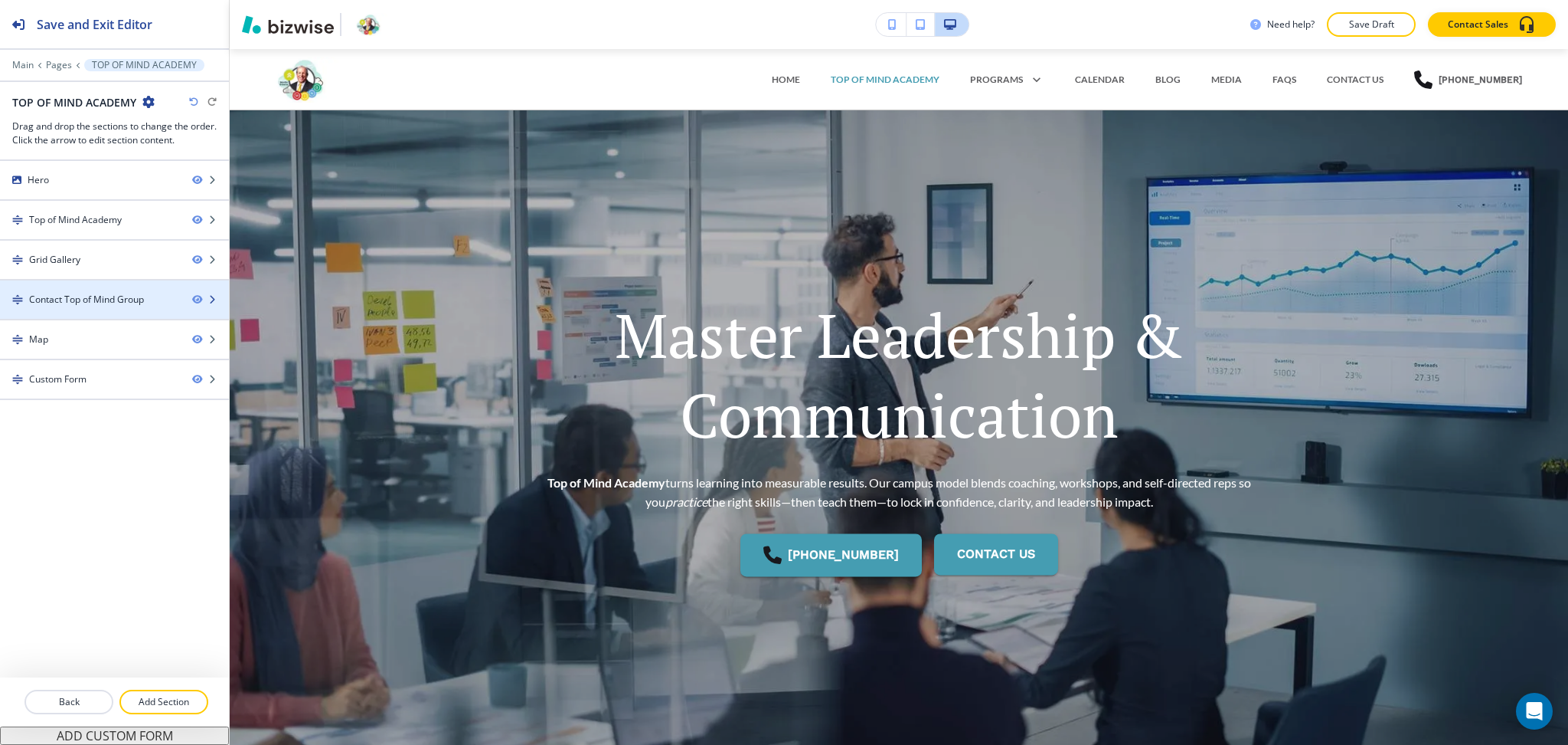
click at [102, 304] on div "Contact Top of Mind Group" at bounding box center [86, 300] width 115 height 14
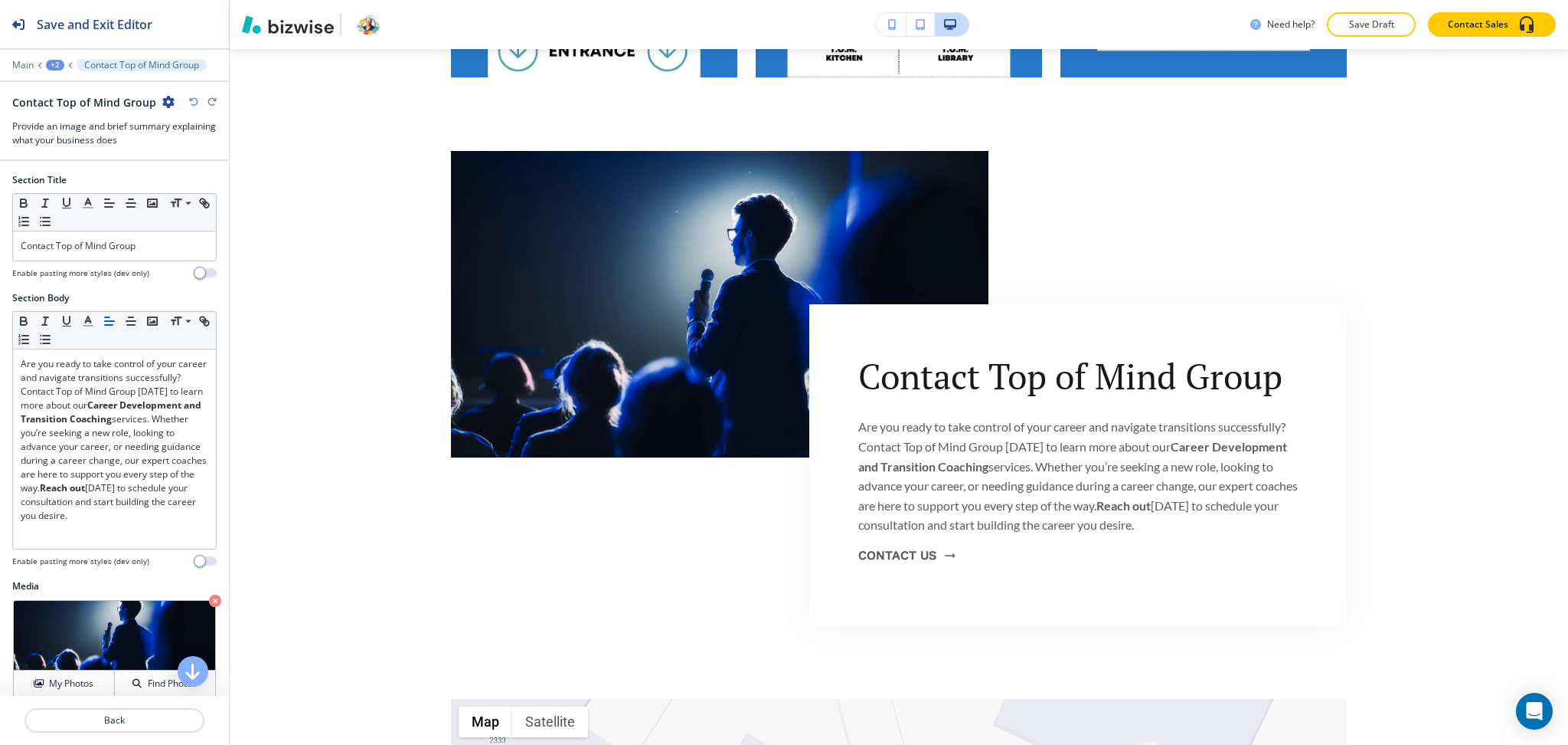
scroll to position [1333, 0]
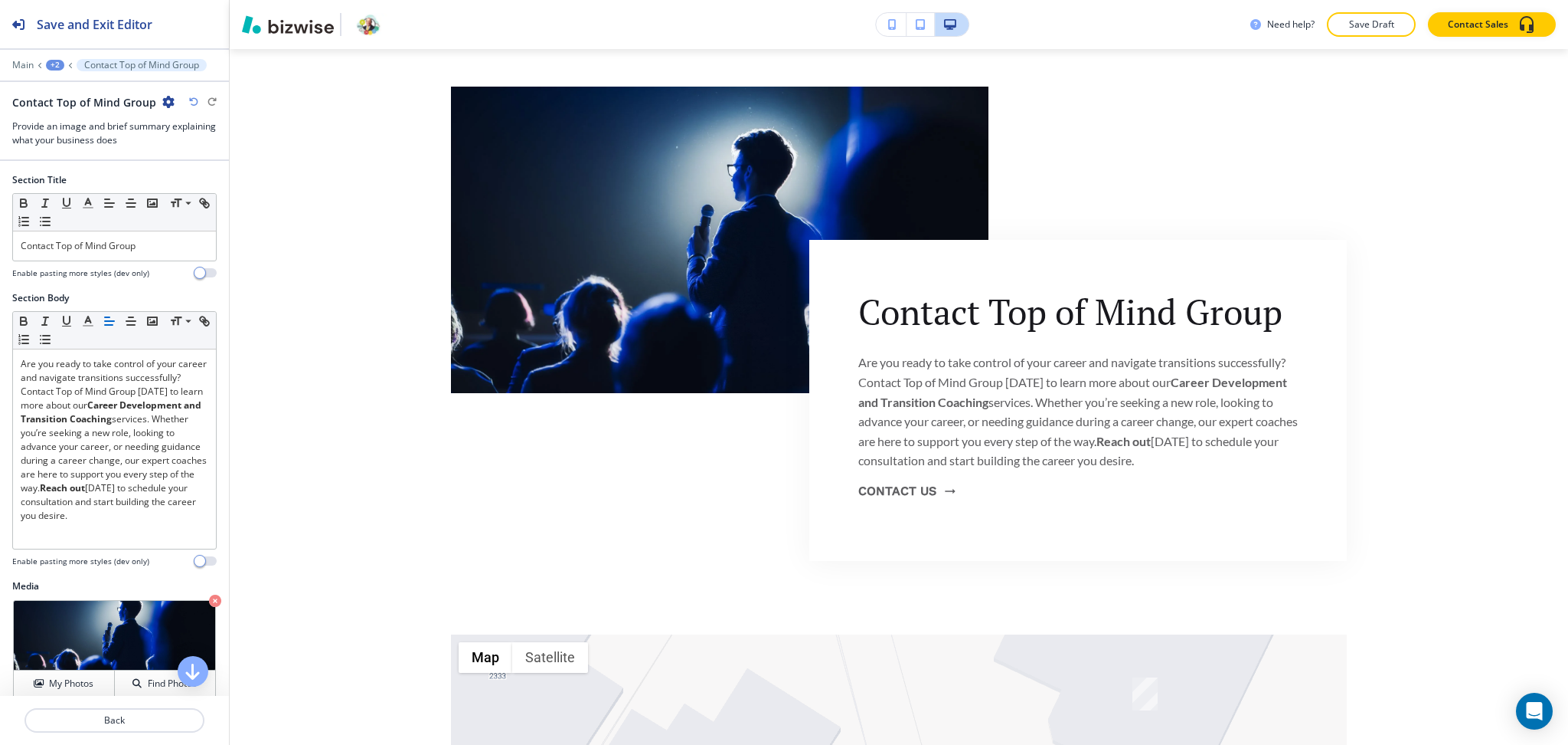
click at [164, 99] on icon "button" at bounding box center [169, 102] width 13 height 13
click at [177, 149] on p "Duplicate Section" at bounding box center [207, 156] width 78 height 14
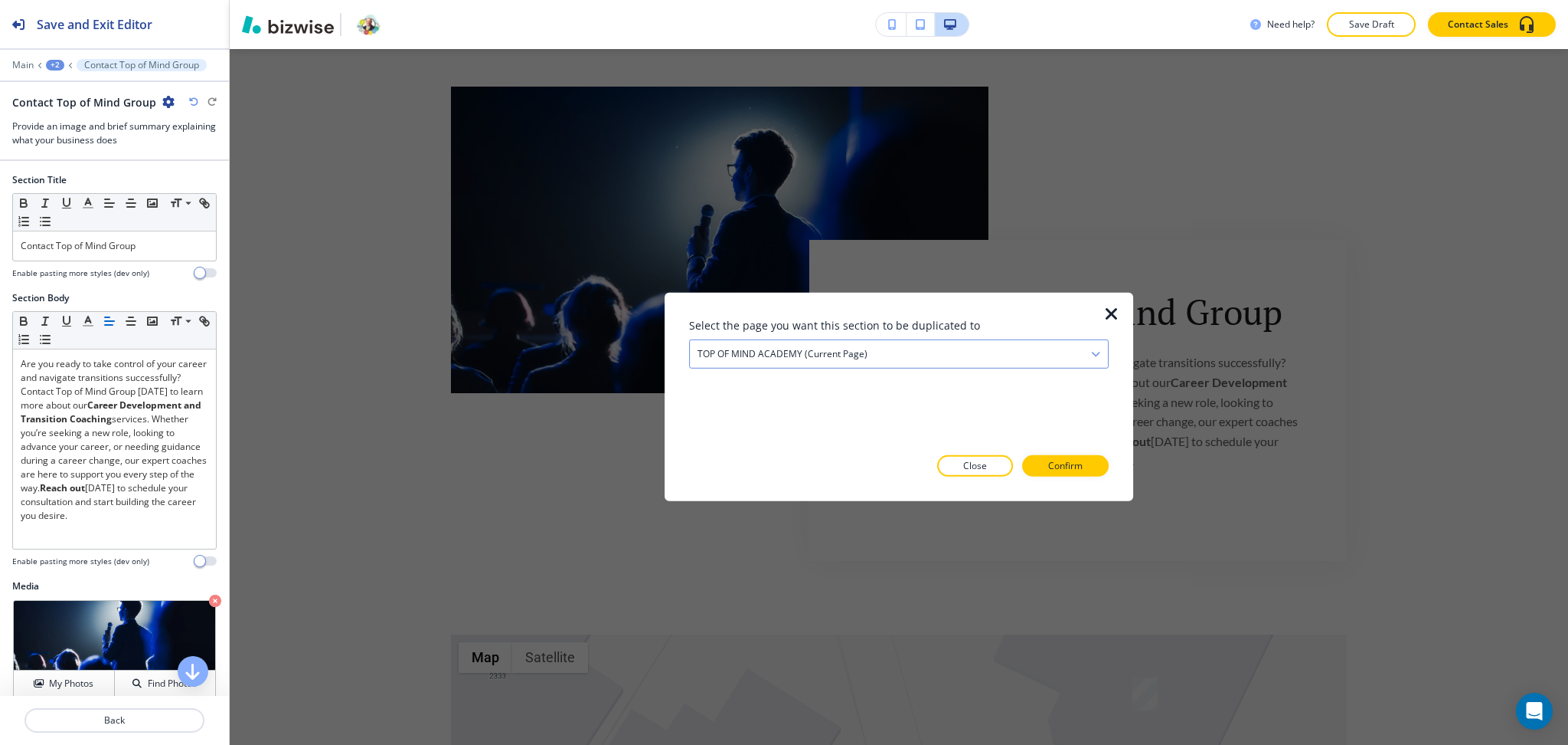
click at [773, 344] on div "TOP OF MIND ACADEMY (current page)" at bounding box center [899, 354] width 418 height 27
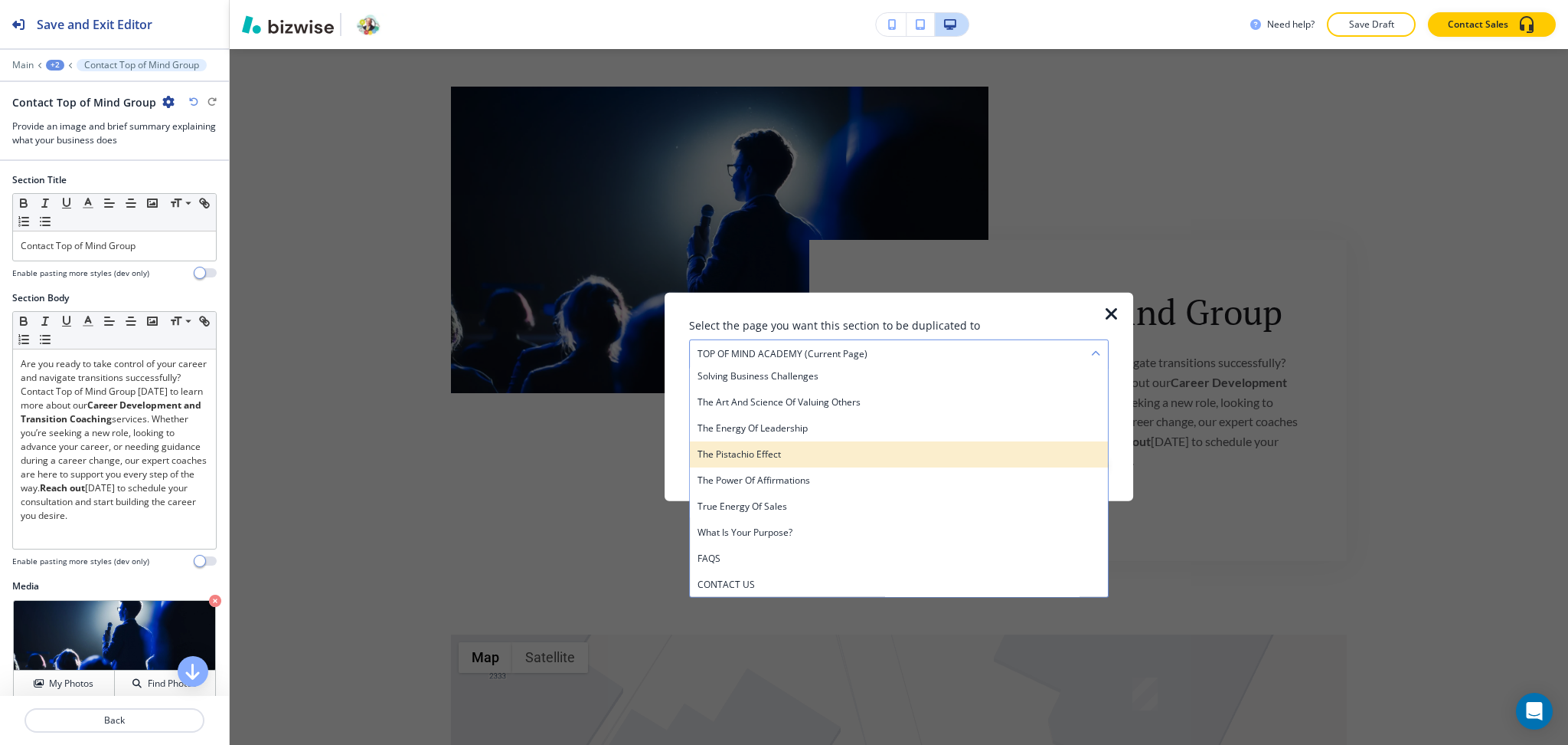
scroll to position [631, 0]
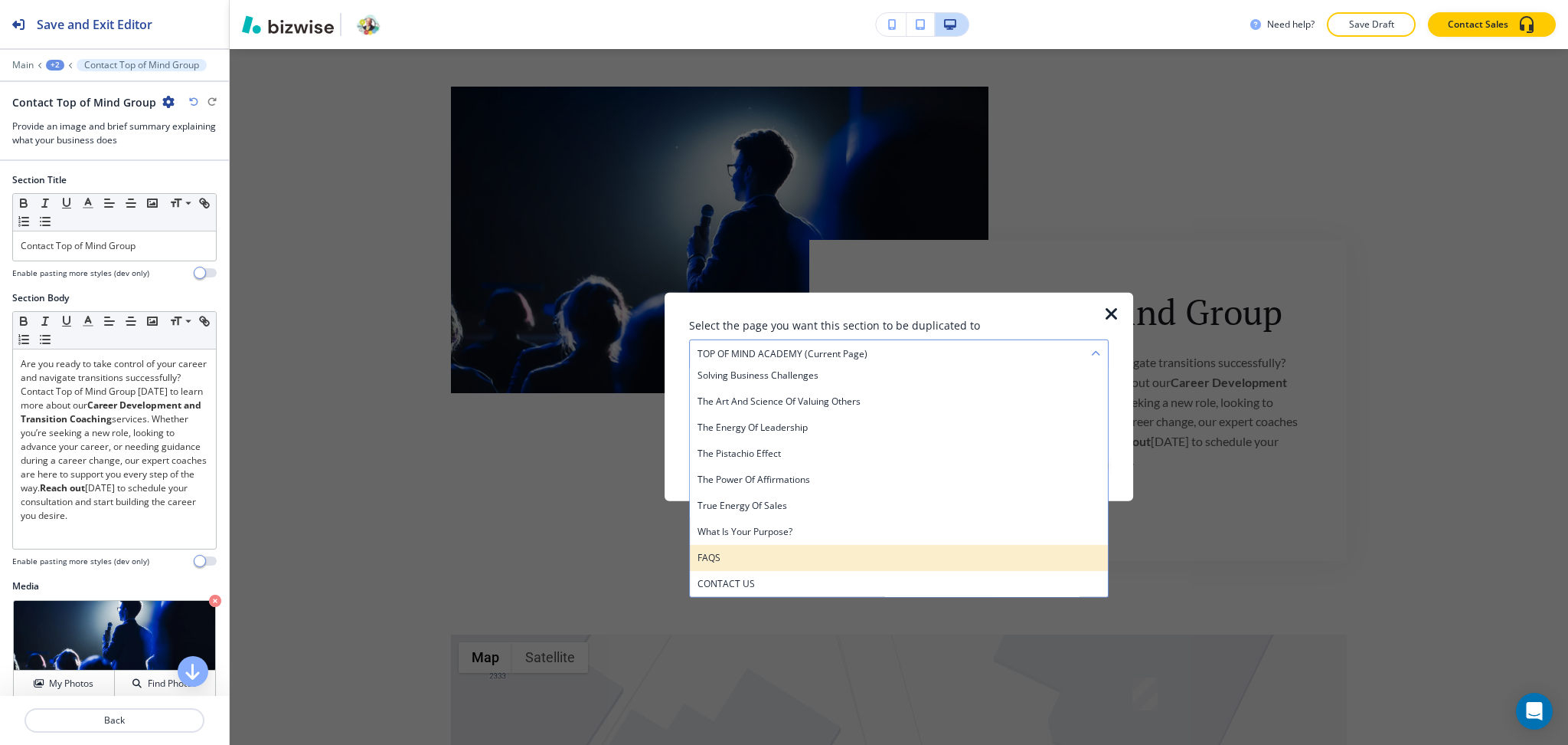
click at [787, 557] on h4 "FAQS" at bounding box center [899, 558] width 403 height 14
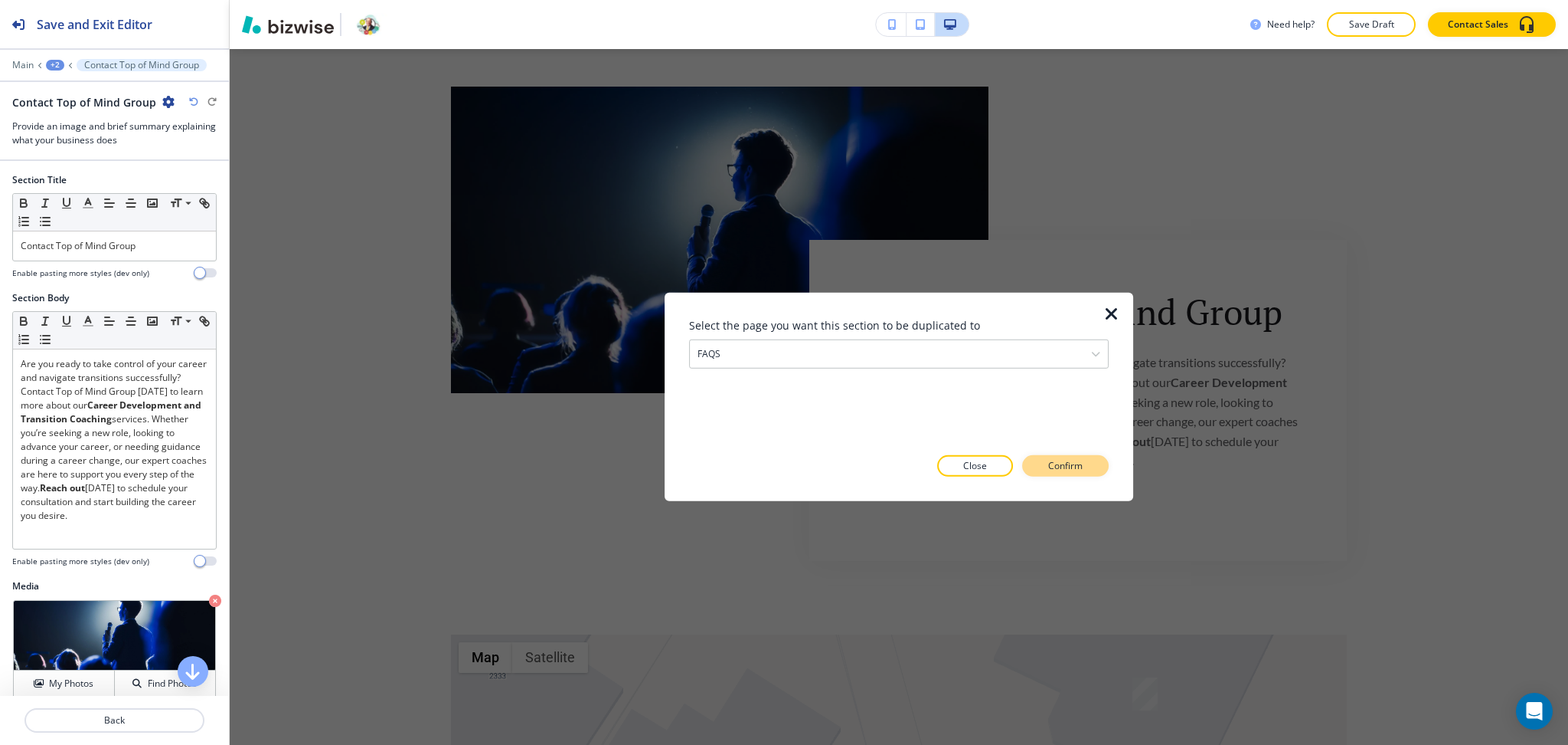
click at [1062, 456] on button "Confirm" at bounding box center [1065, 466] width 87 height 21
click at [1060, 466] on p "Take me there" at bounding box center [1051, 466] width 62 height 14
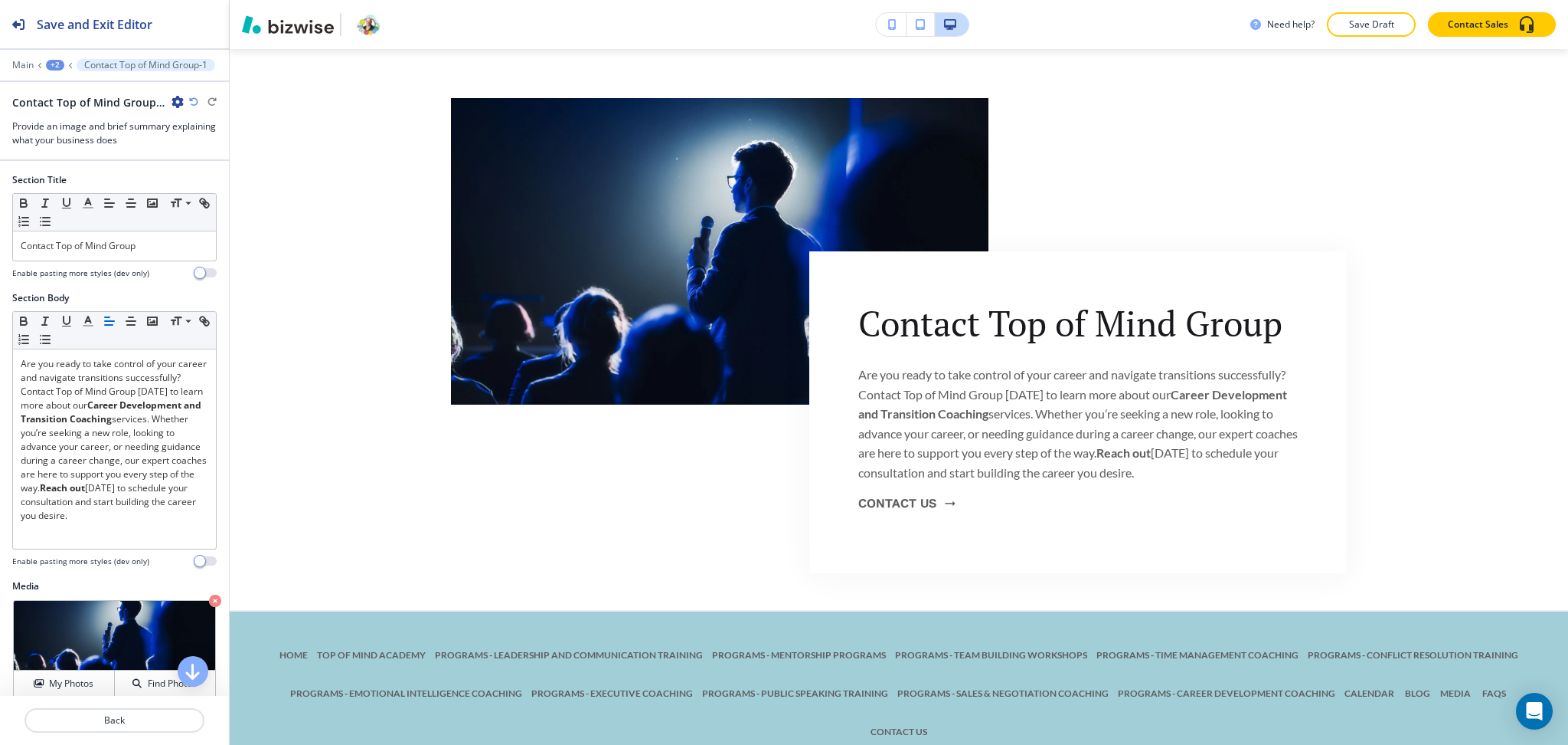
scroll to position [2156, 0]
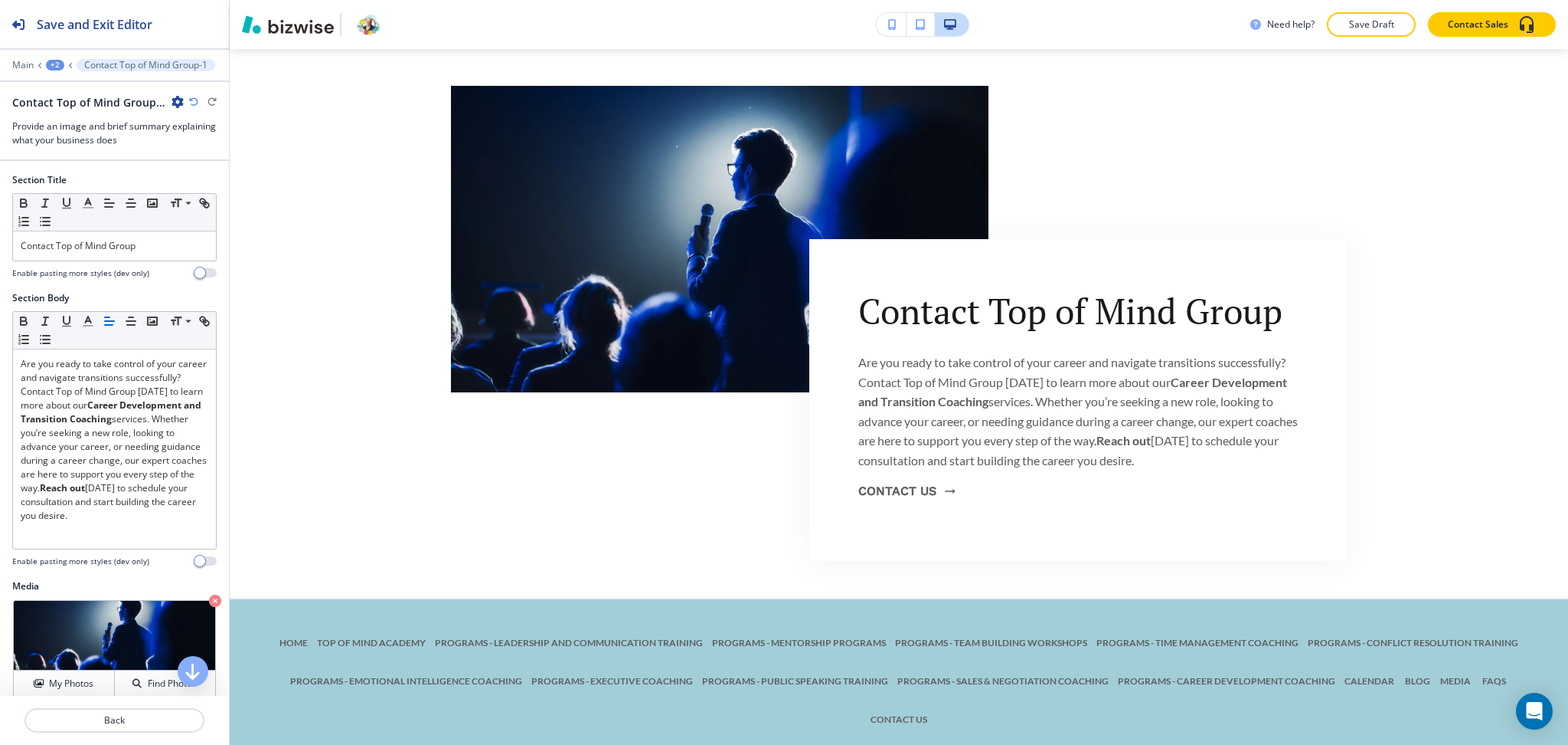
click at [56, 67] on div "+2" at bounding box center [55, 65] width 18 height 11
click at [67, 110] on p "FAQS" at bounding box center [95, 117] width 78 height 14
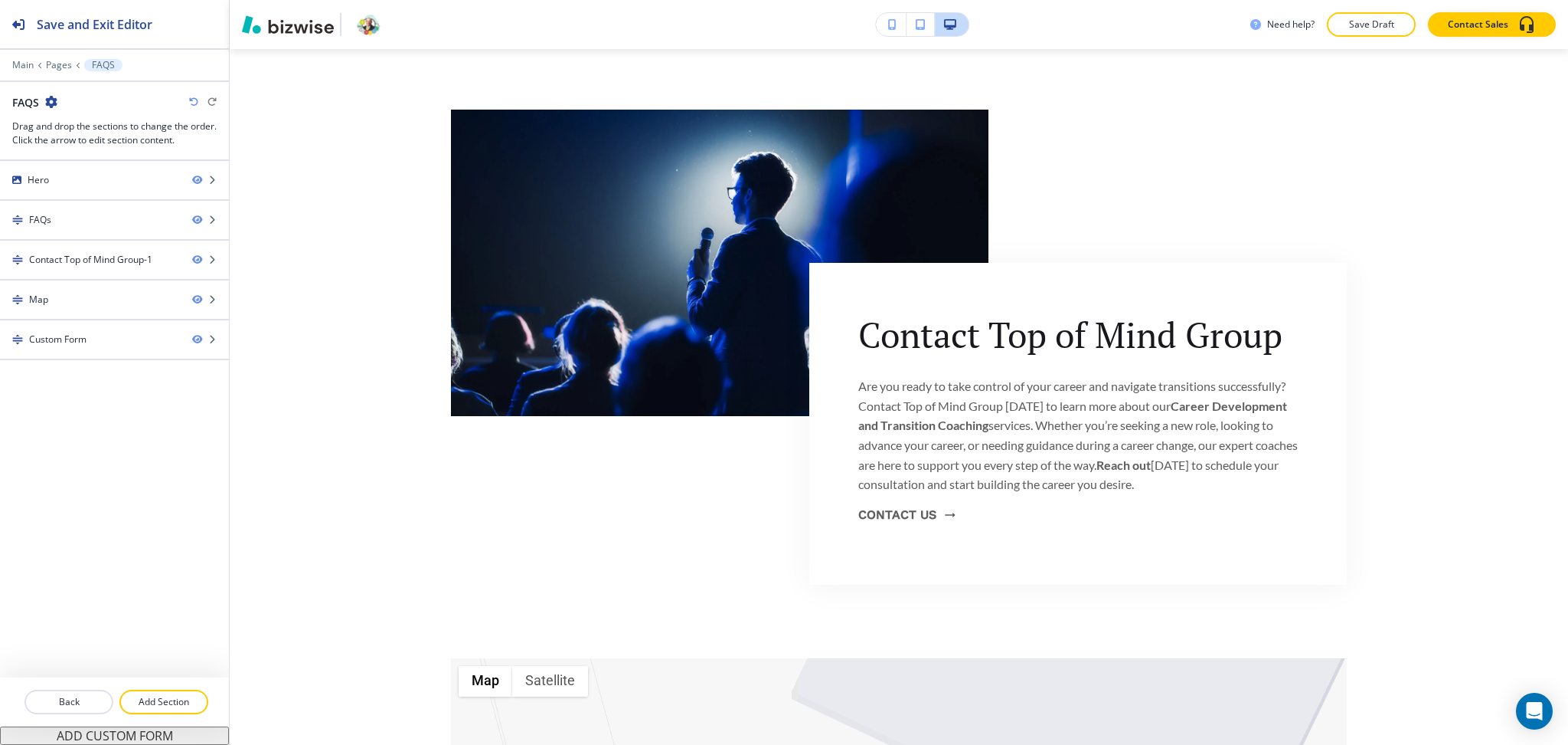
scroll to position [542, 0]
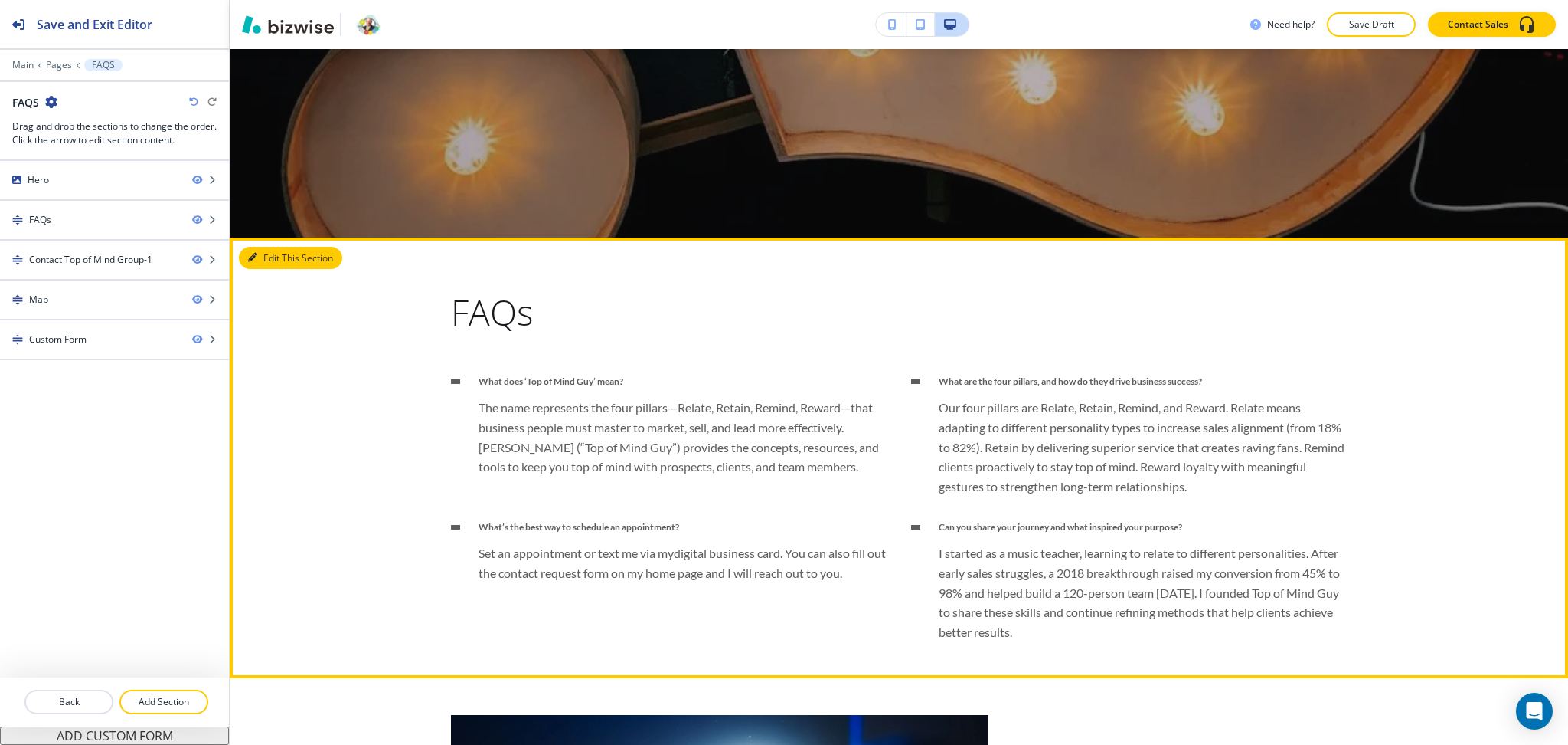
click at [268, 257] on button "Edit This Section" at bounding box center [290, 257] width 103 height 23
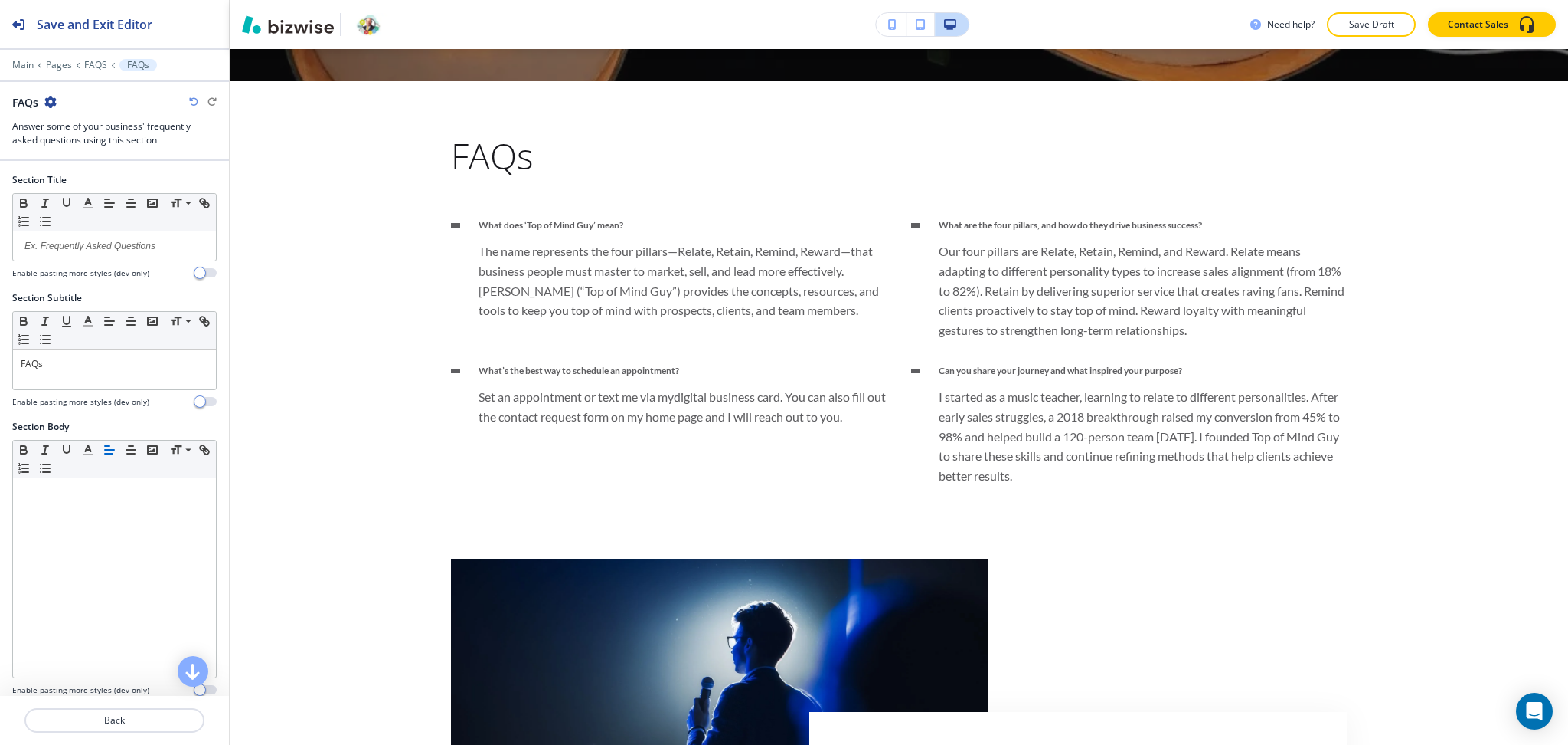
scroll to position [731, 0]
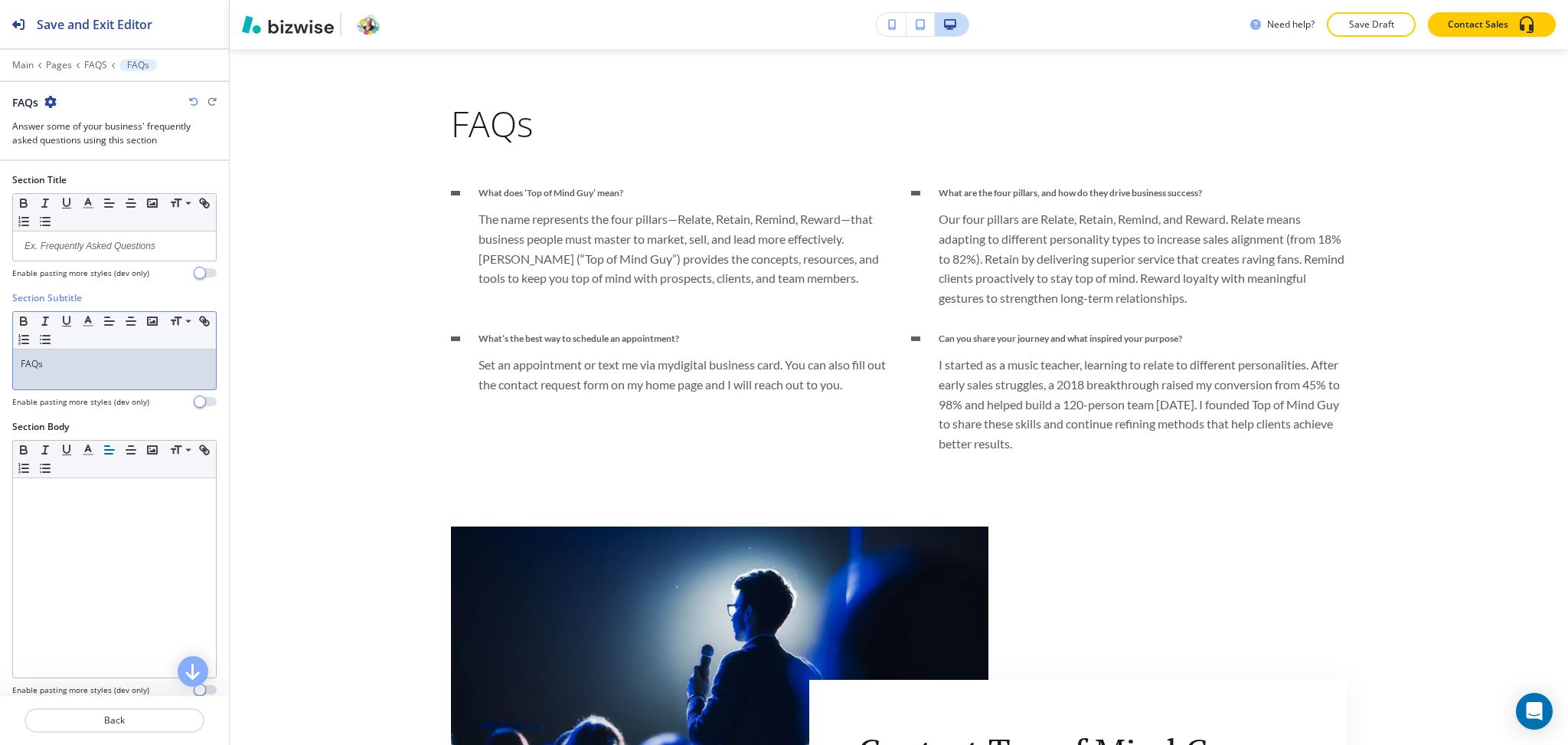
click at [74, 382] on div "FAQs" at bounding box center [114, 369] width 203 height 40
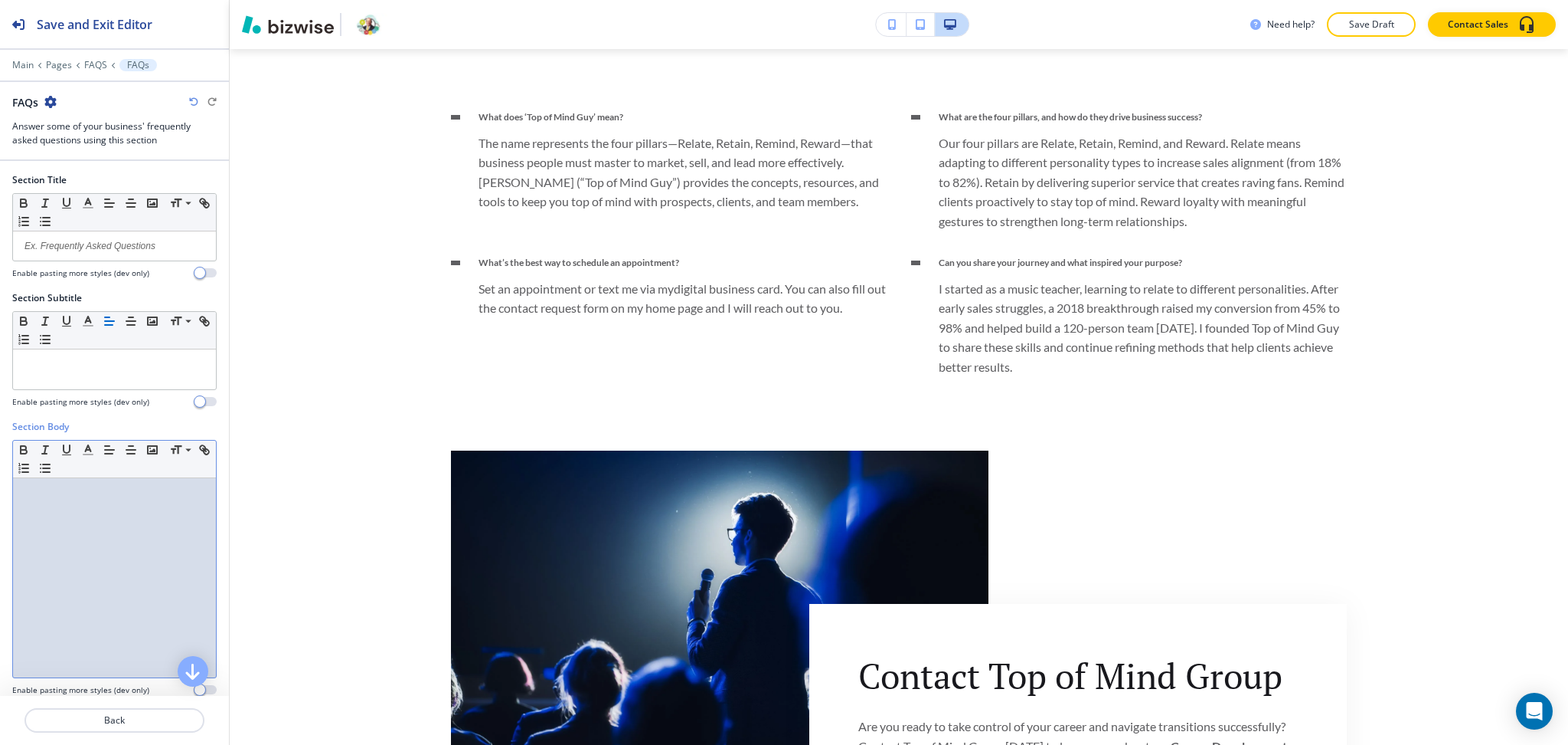
click at [132, 612] on div at bounding box center [114, 578] width 203 height 200
click at [81, 369] on p at bounding box center [114, 364] width 188 height 14
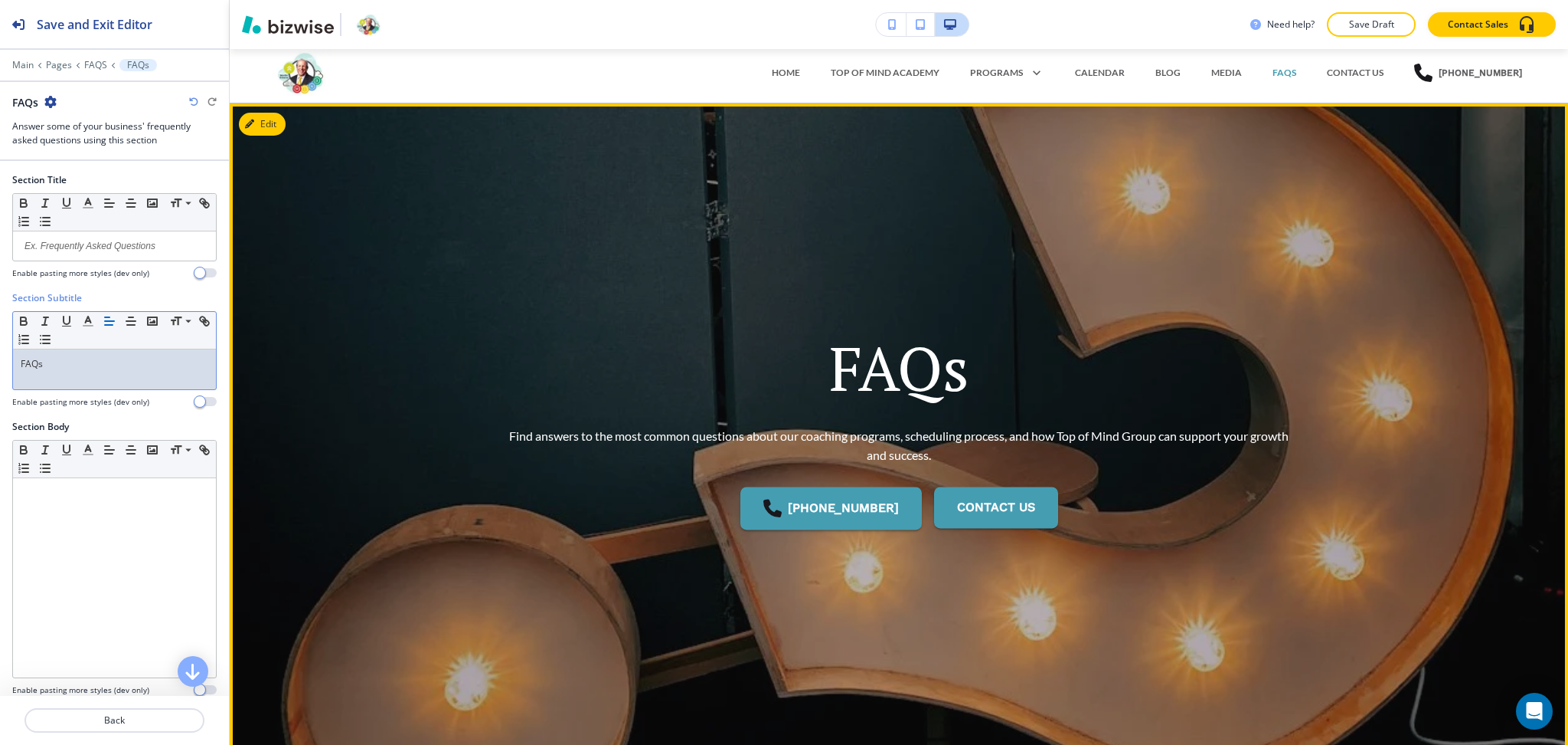
scroll to position [0, 0]
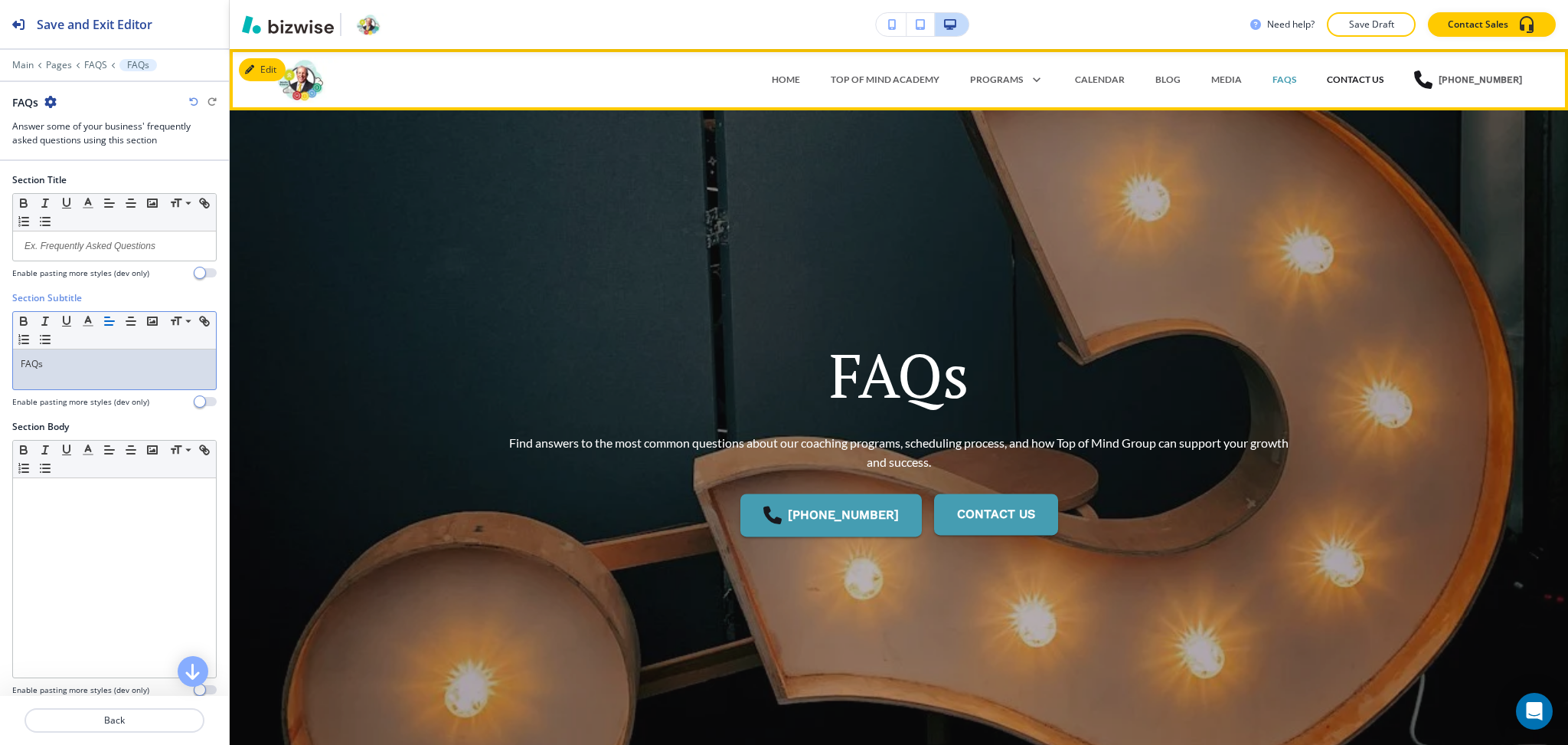
click at [1354, 83] on p "CONTACT US" at bounding box center [1355, 80] width 56 height 14
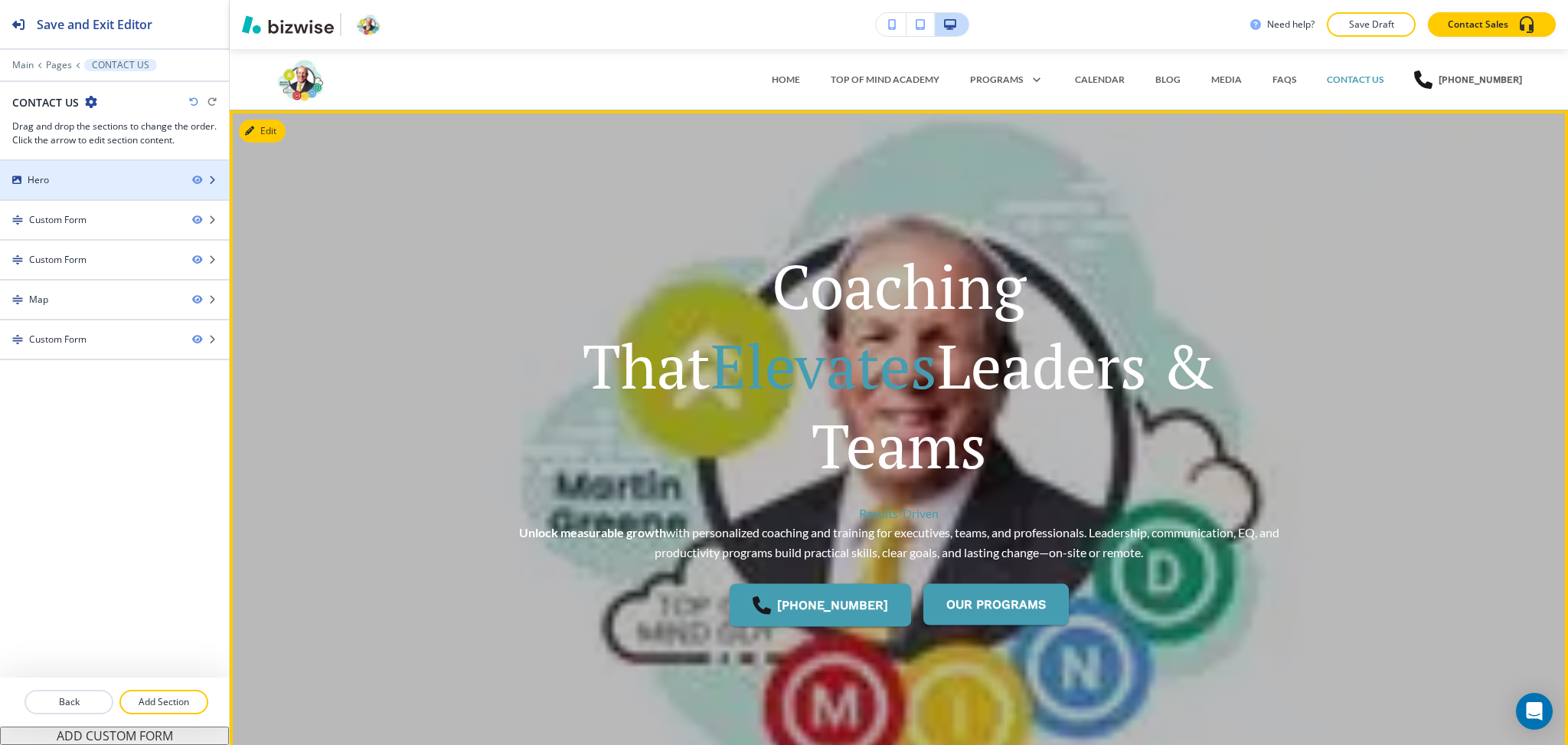
click at [56, 183] on div "Hero" at bounding box center [90, 180] width 180 height 14
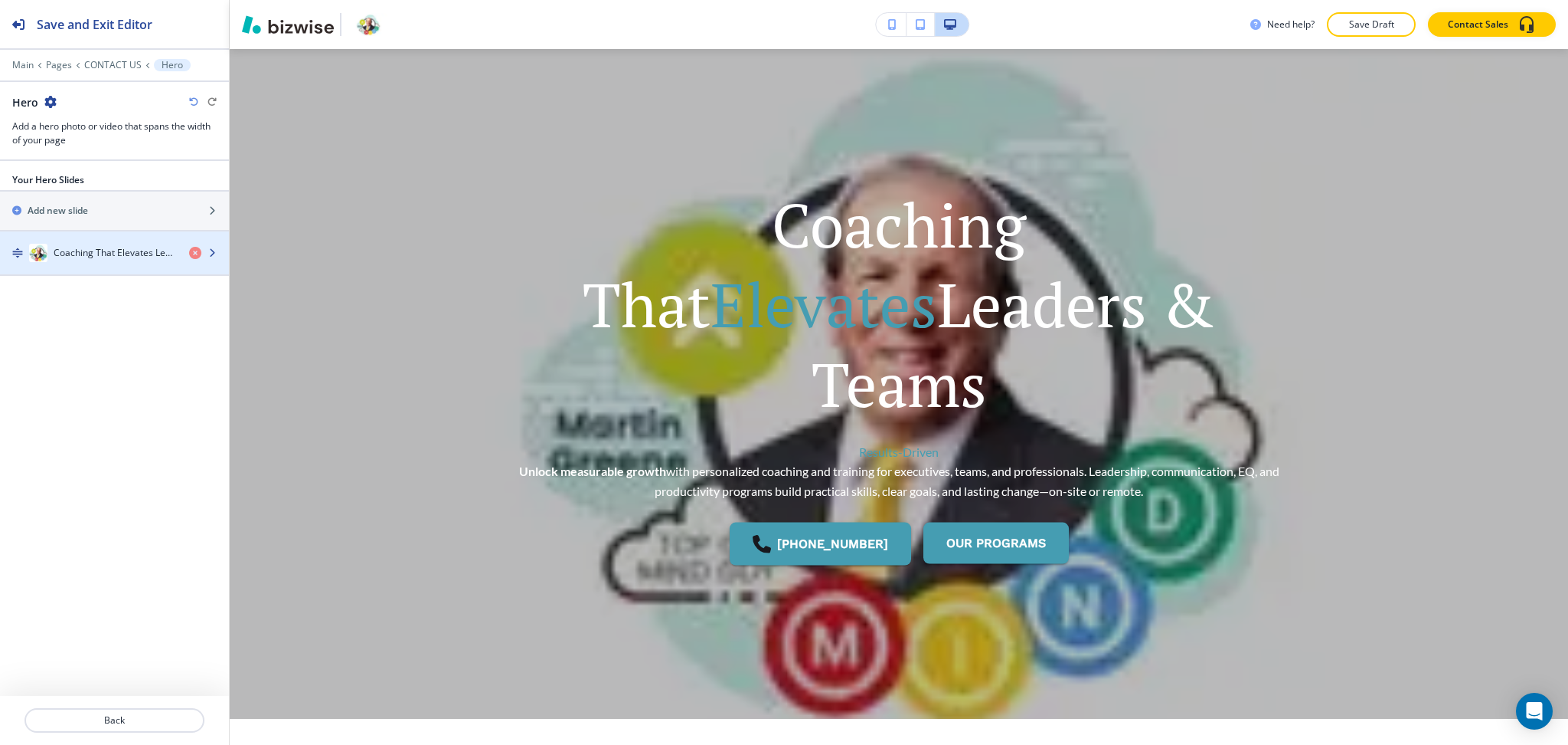
click at [91, 245] on div "Coaching That Elevates Leaders & Teams" at bounding box center [88, 252] width 177 height 18
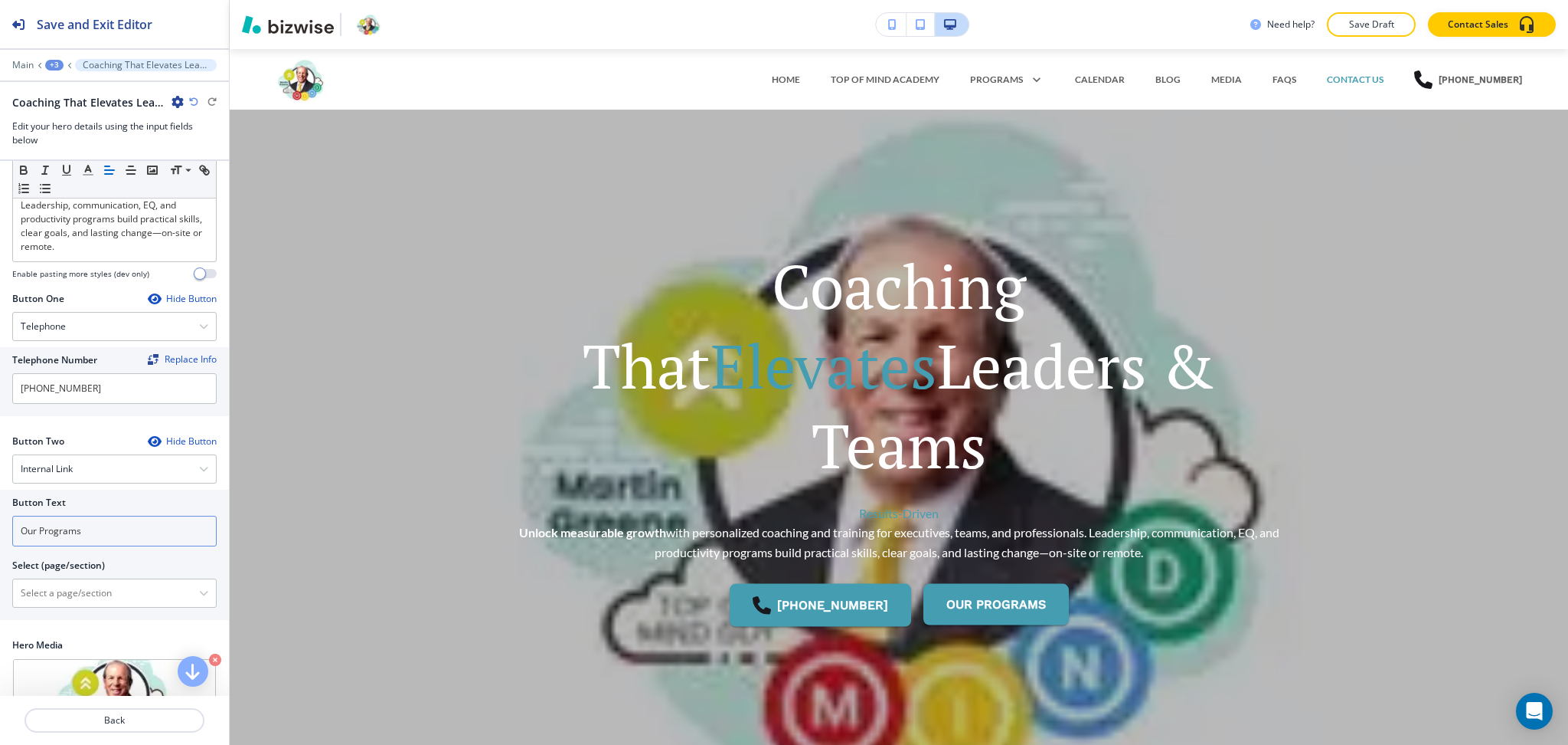
scroll to position [212, 0]
drag, startPoint x: 59, startPoint y: 538, endPoint x: 18, endPoint y: 513, distance: 48.0
click at [0, 520] on div "Button Text Our Programs Select (page/section) HOME HOME | Hero HOME | Our Prog…" at bounding box center [114, 556] width 229 height 130
click at [112, 473] on div "Internal Link" at bounding box center [114, 470] width 203 height 27
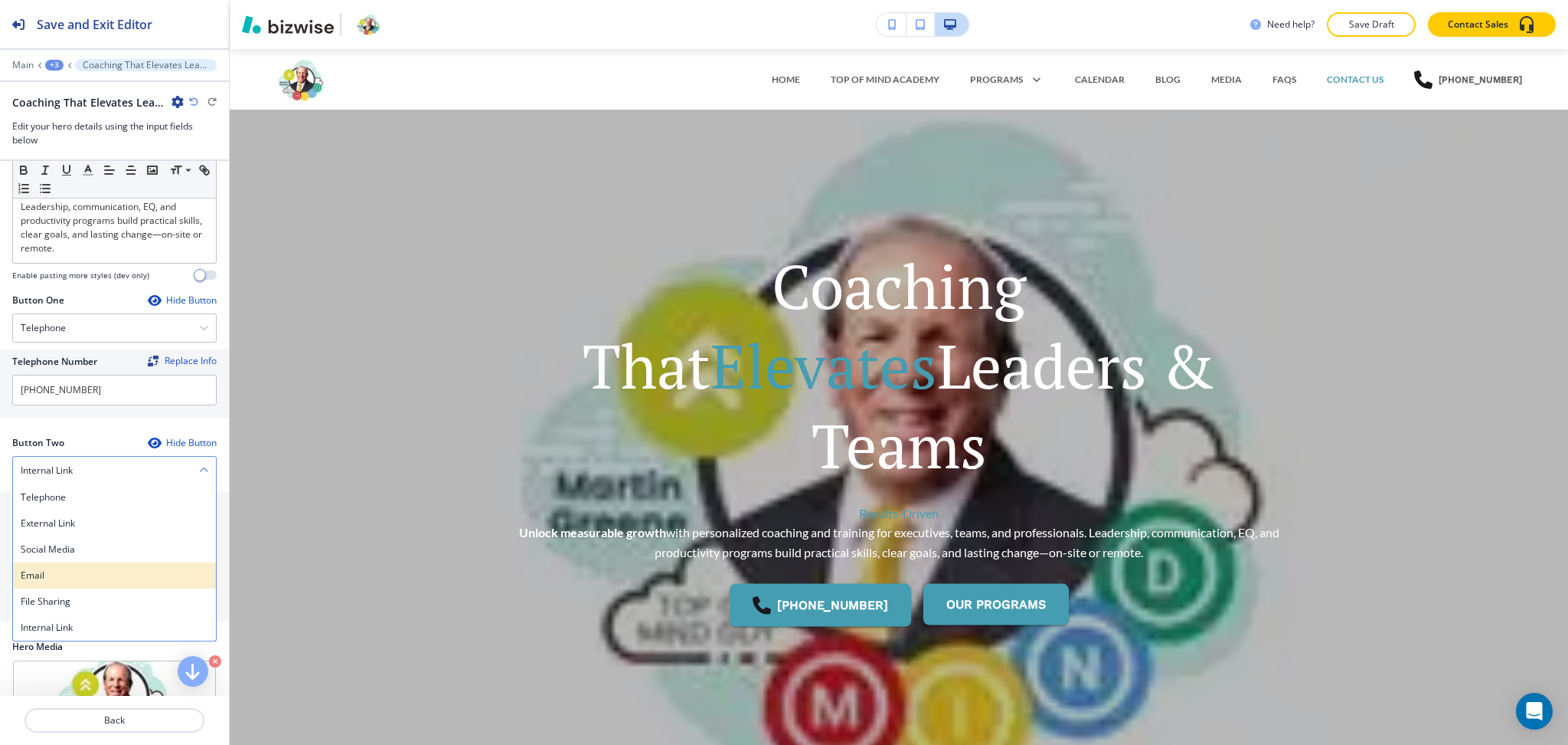
click at [76, 582] on h4 "Email" at bounding box center [114, 576] width 188 height 14
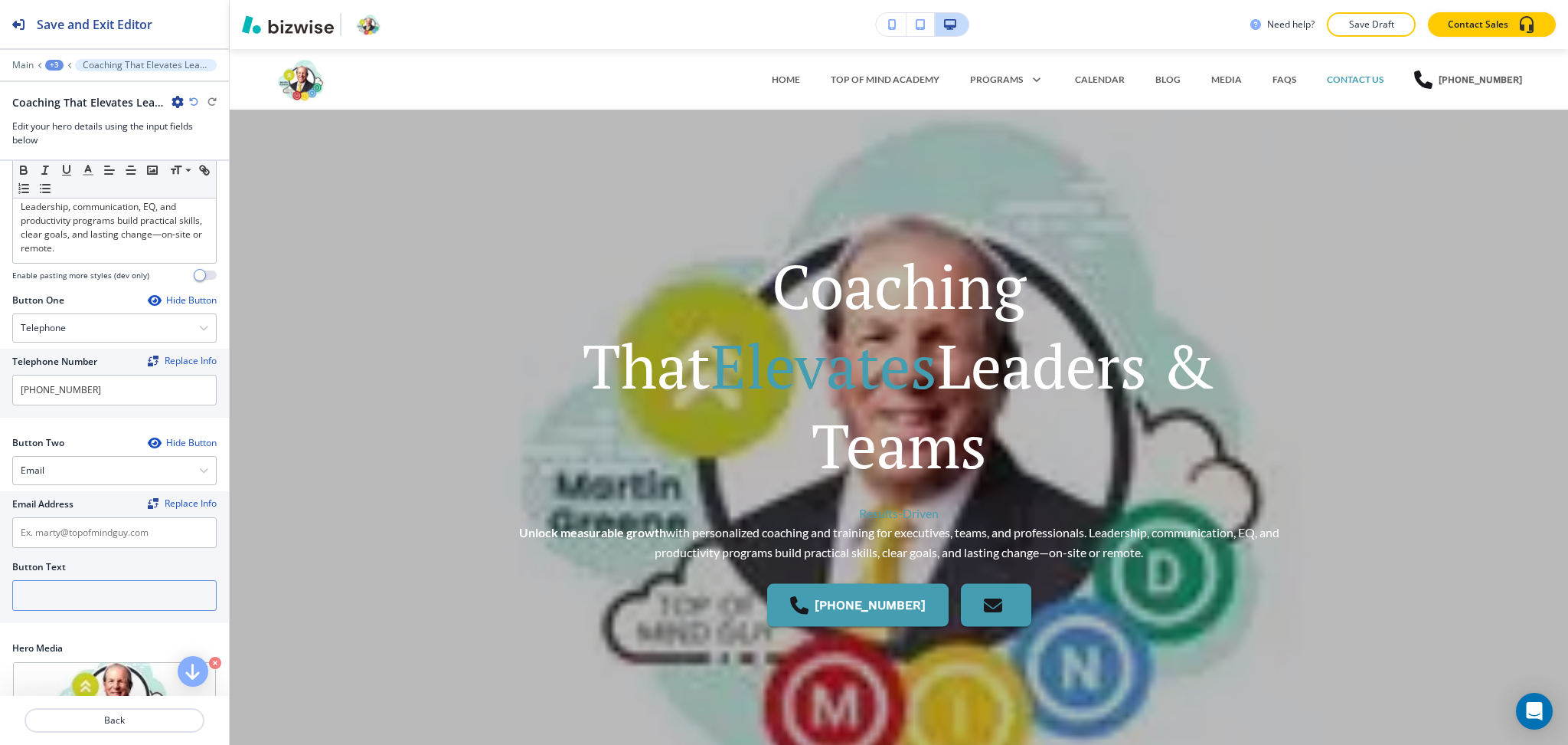
click at [76, 605] on input "text" at bounding box center [114, 595] width 204 height 31
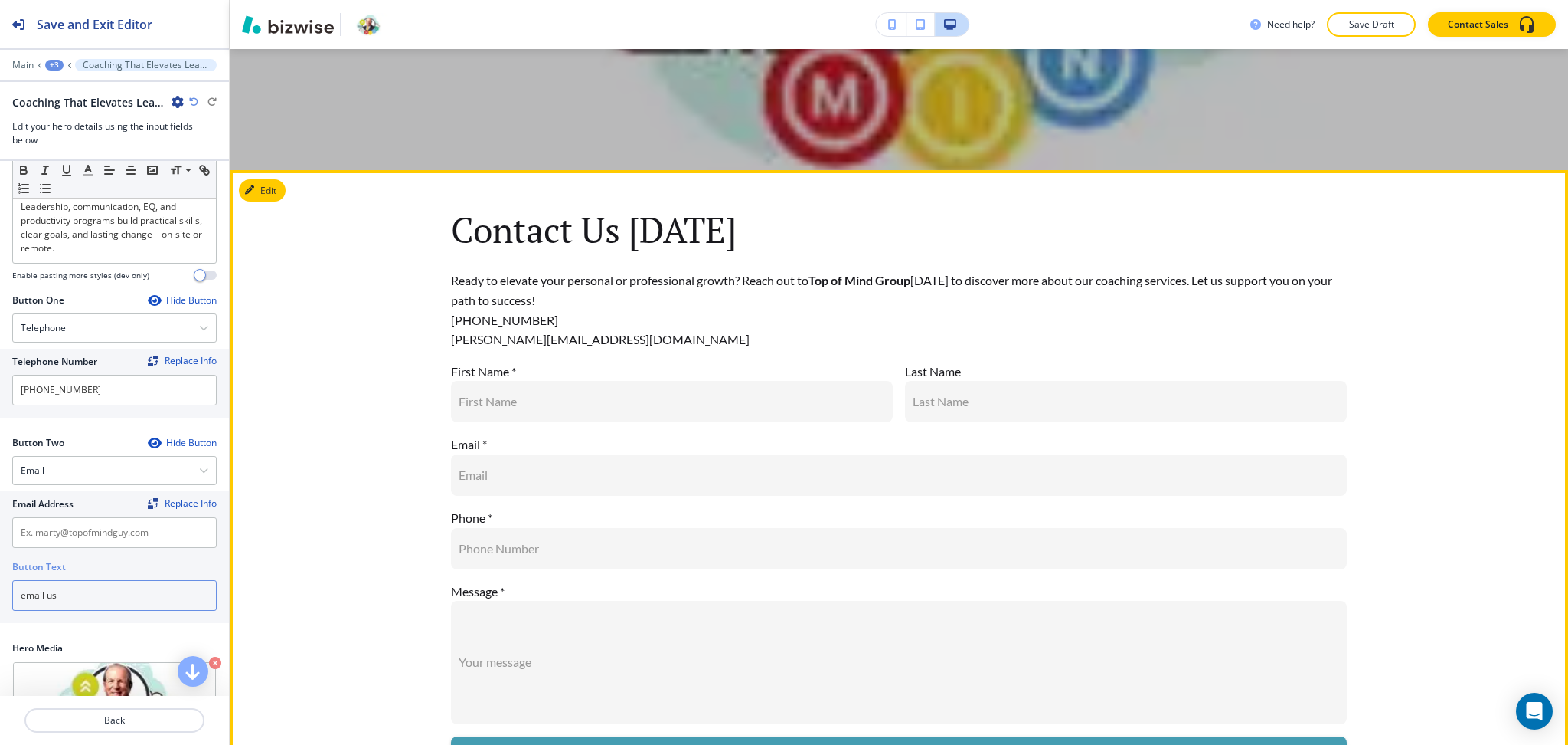
scroll to position [610, 0]
type input "email us"
drag, startPoint x: 595, startPoint y: 339, endPoint x: 447, endPoint y: 335, distance: 148.1
click at [451, 335] on p "marty@topofmindguy.com" at bounding box center [899, 338] width 896 height 20
copy link "marty@topofmindguy.com"
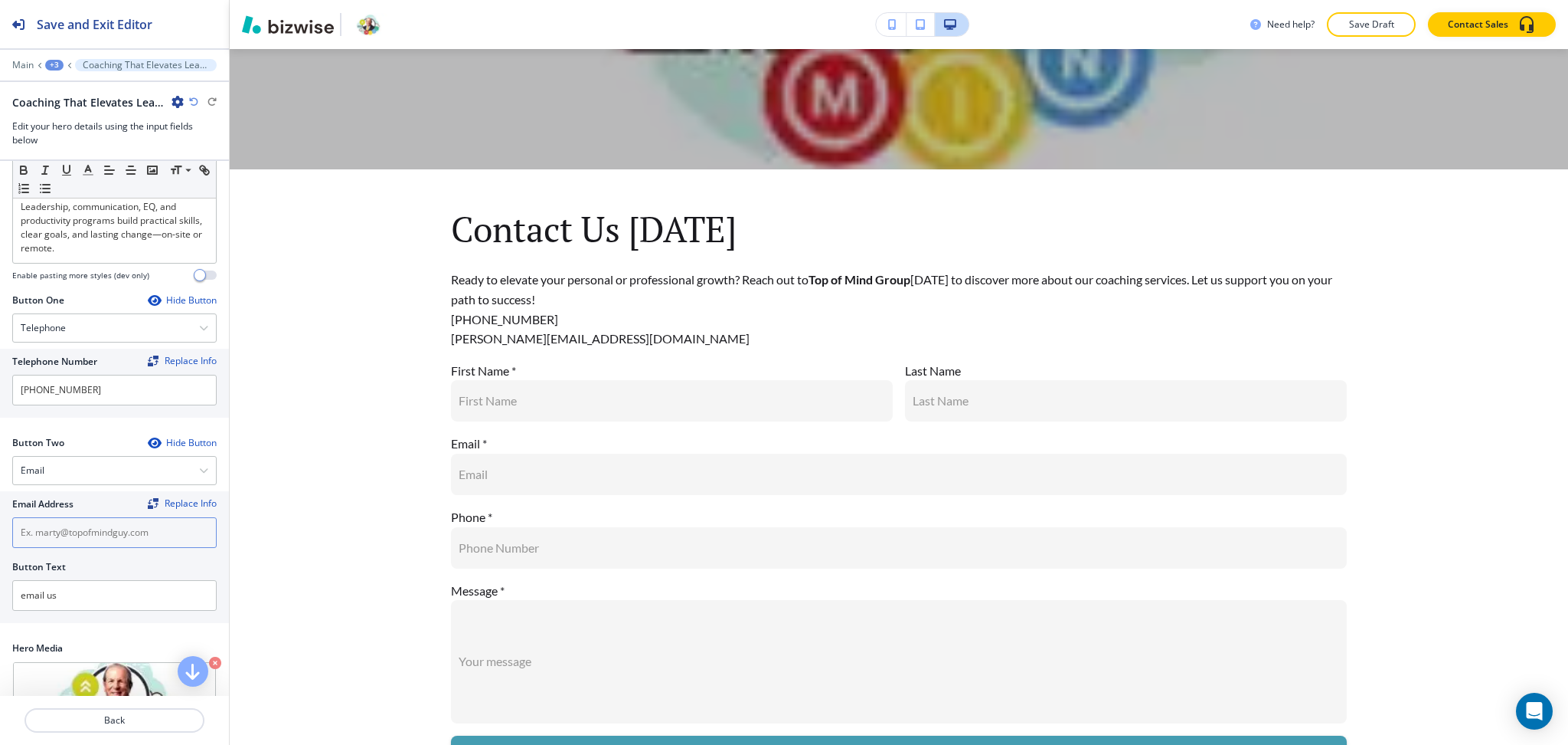
click at [115, 543] on input "text" at bounding box center [114, 532] width 204 height 31
paste input "marty@topofmindguy.com"
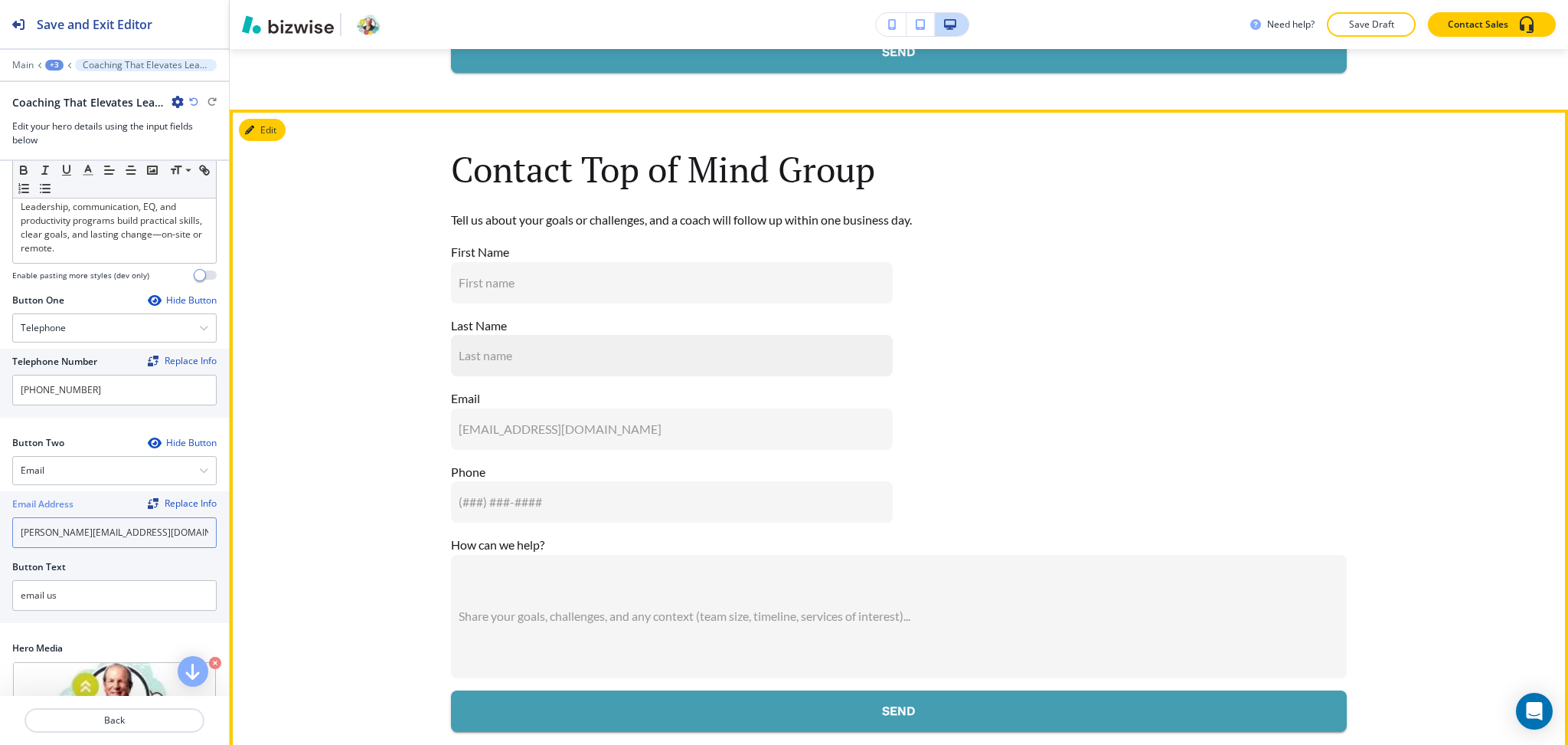
scroll to position [1314, 0]
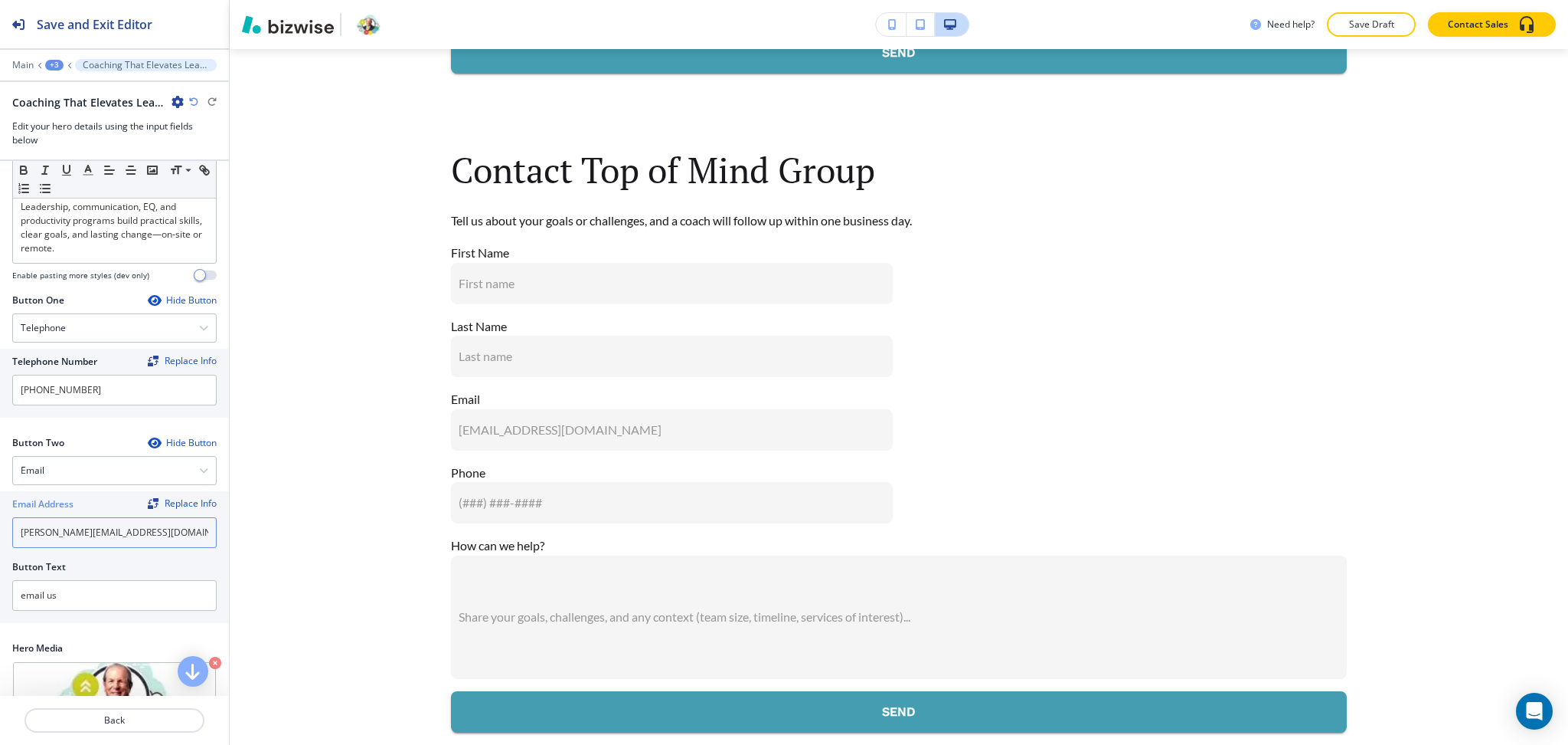
type input "marty@topofmindguy.com"
click at [52, 64] on div "+3" at bounding box center [54, 65] width 18 height 11
click at [81, 120] on p "CONTACT US" at bounding box center [94, 117] width 78 height 14
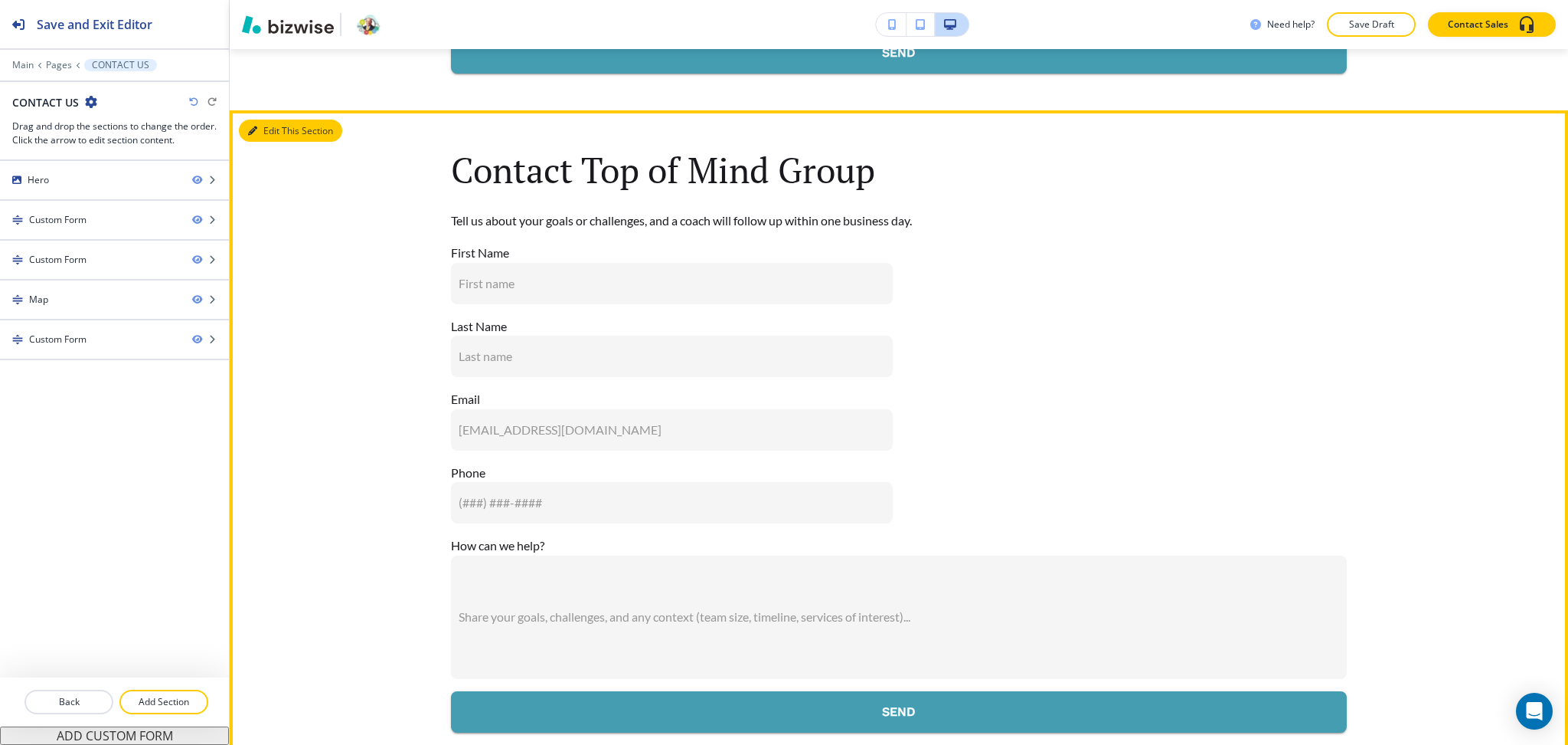
click at [274, 133] on button "Edit This Section" at bounding box center [290, 131] width 103 height 23
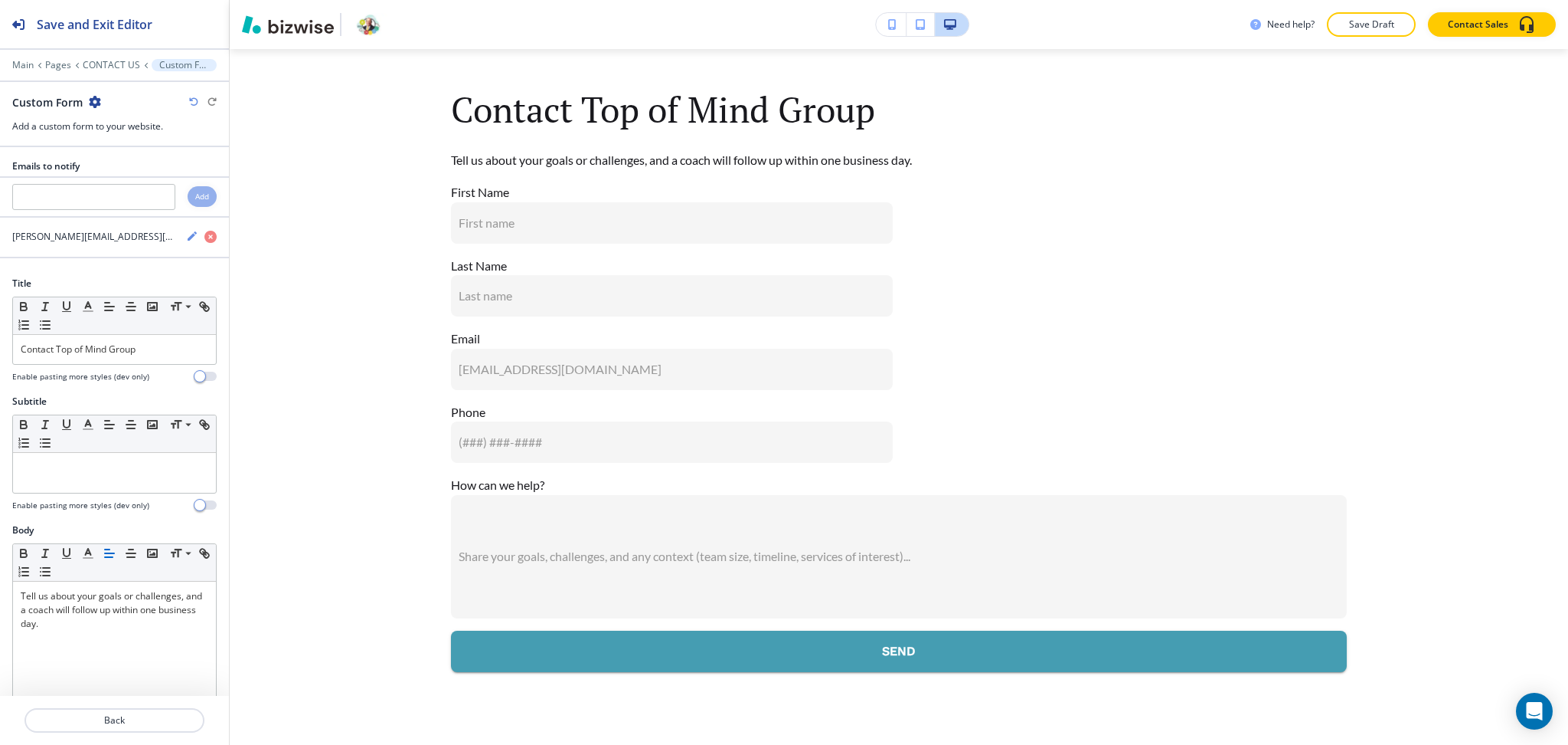
scroll to position [1376, 0]
click at [94, 92] on div at bounding box center [114, 88] width 229 height 13
click at [94, 103] on icon "button" at bounding box center [95, 102] width 13 height 13
click at [132, 178] on p "Delete Section" at bounding box center [137, 182] width 78 height 14
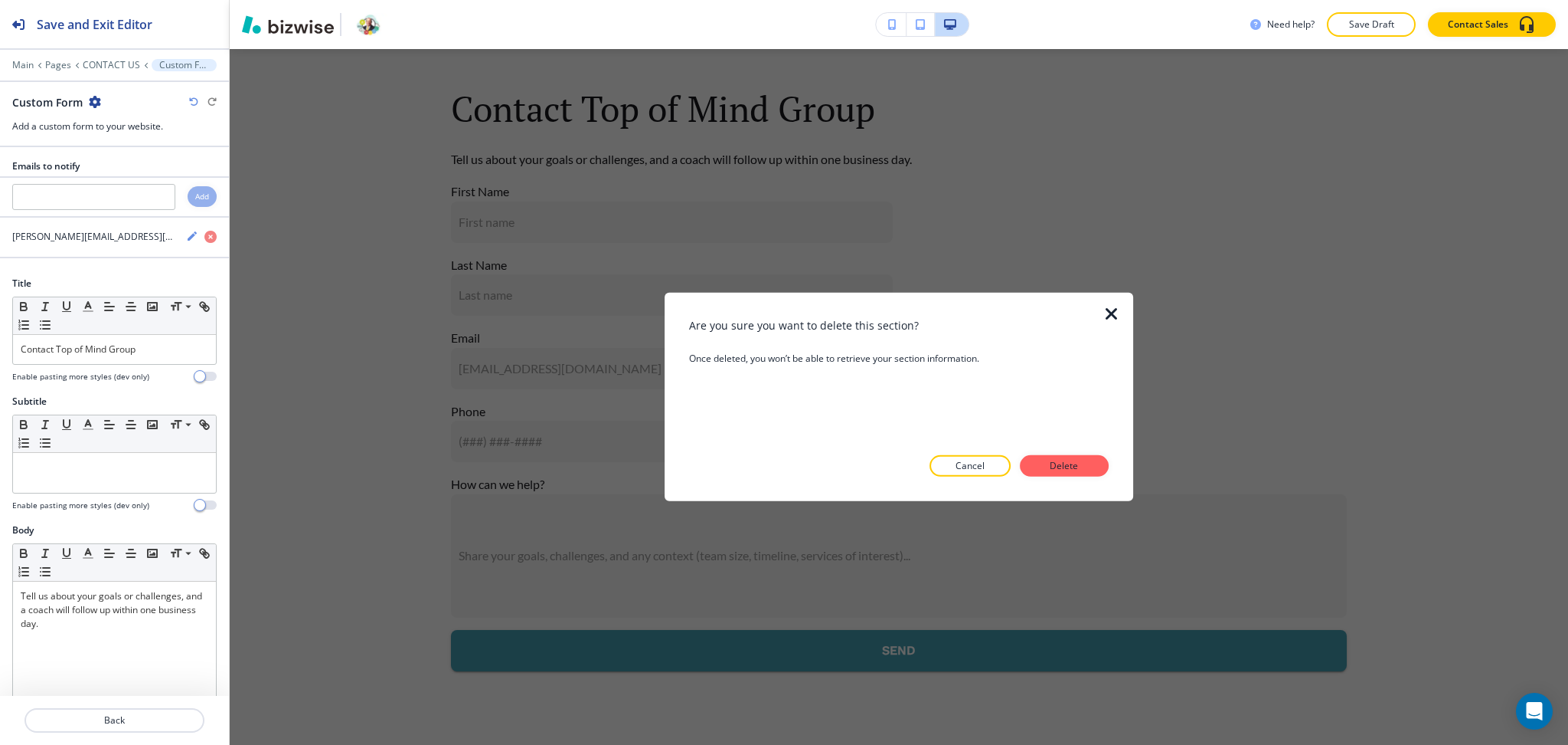
click at [1056, 461] on p "Delete" at bounding box center [1064, 466] width 37 height 14
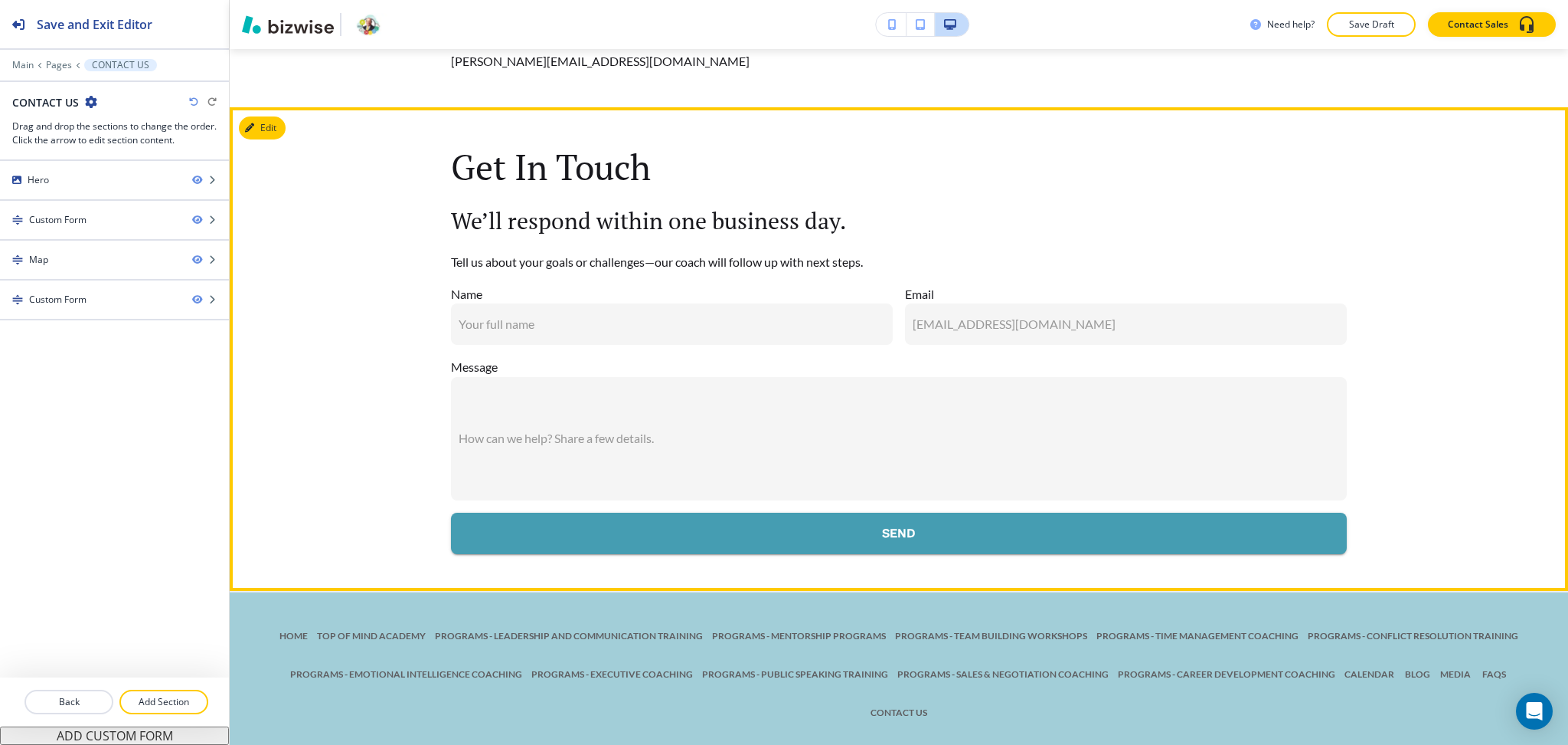
scroll to position [1829, 0]
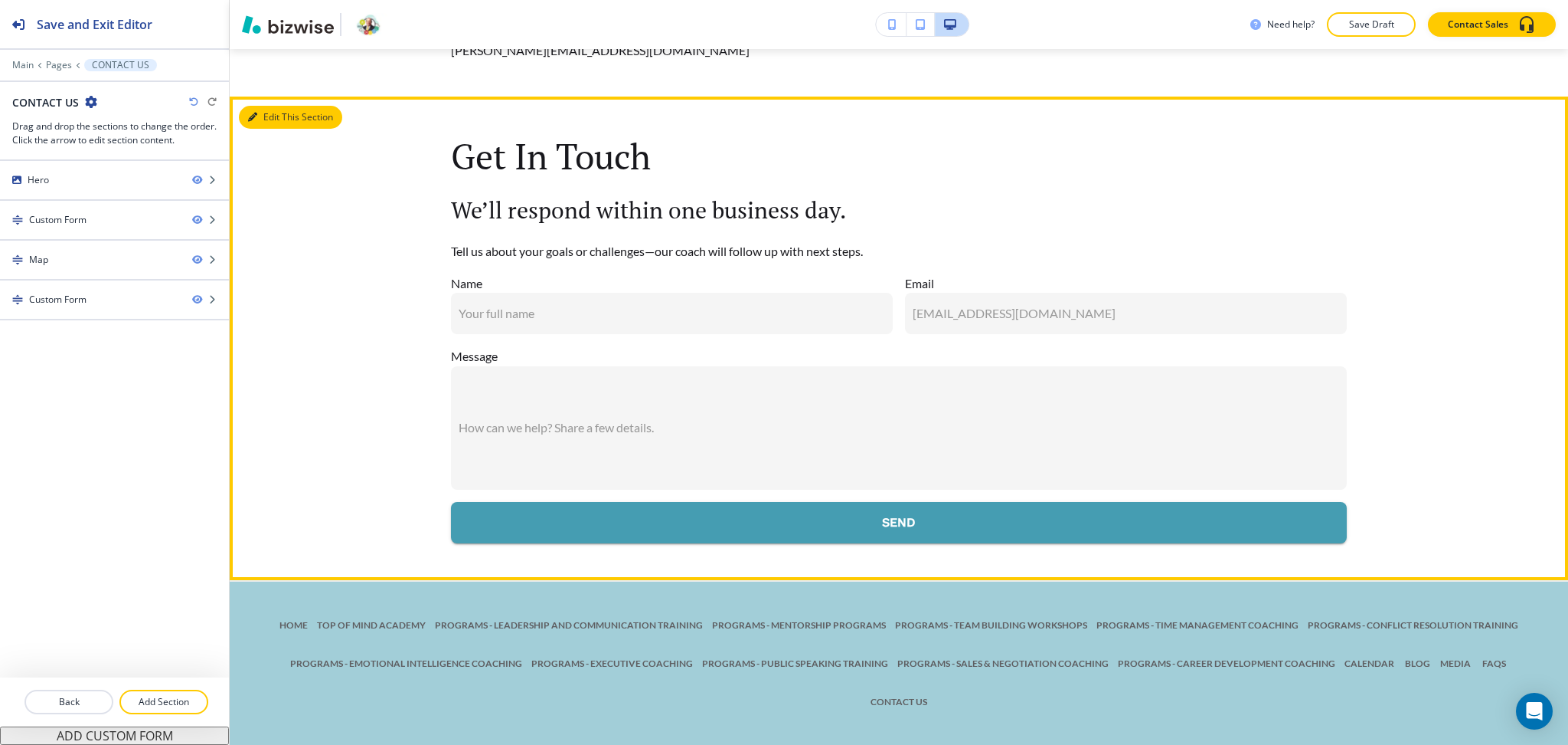
click at [274, 116] on button "Edit This Section" at bounding box center [290, 117] width 103 height 23
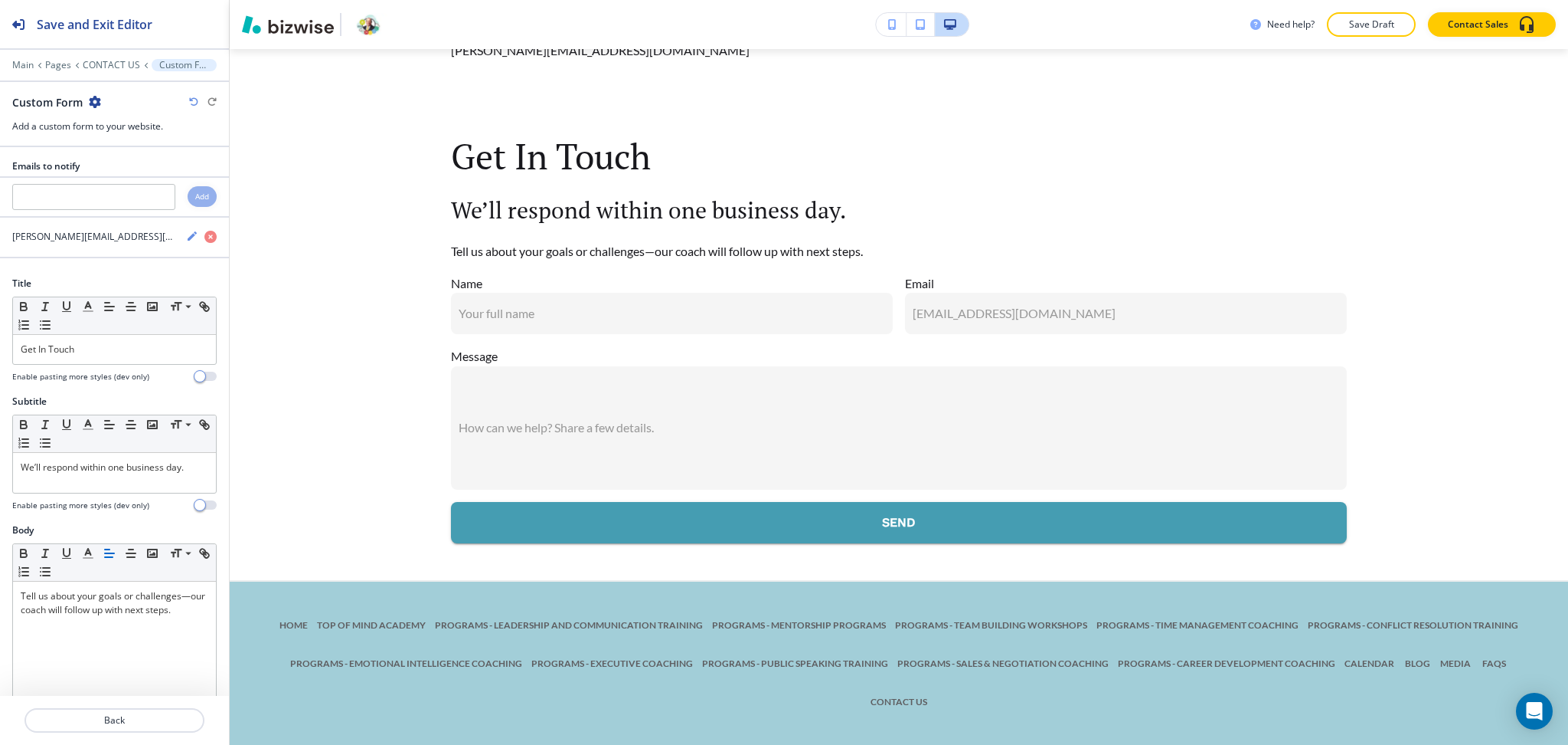
click at [91, 95] on icon "button" at bounding box center [95, 102] width 13 height 13
click at [150, 187] on p "Delete Section" at bounding box center [137, 182] width 78 height 14
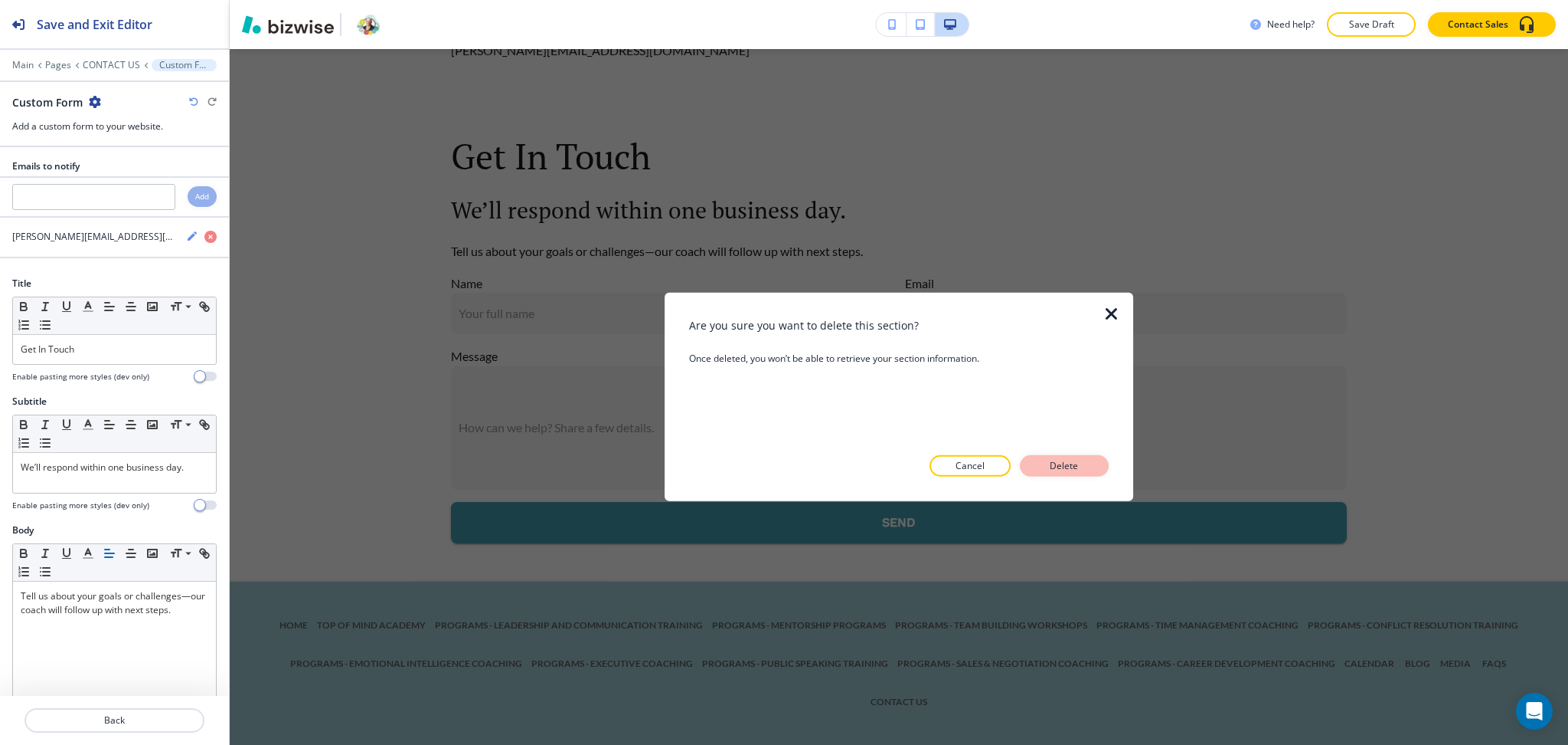
click at [1054, 466] on p "Delete" at bounding box center [1064, 466] width 37 height 14
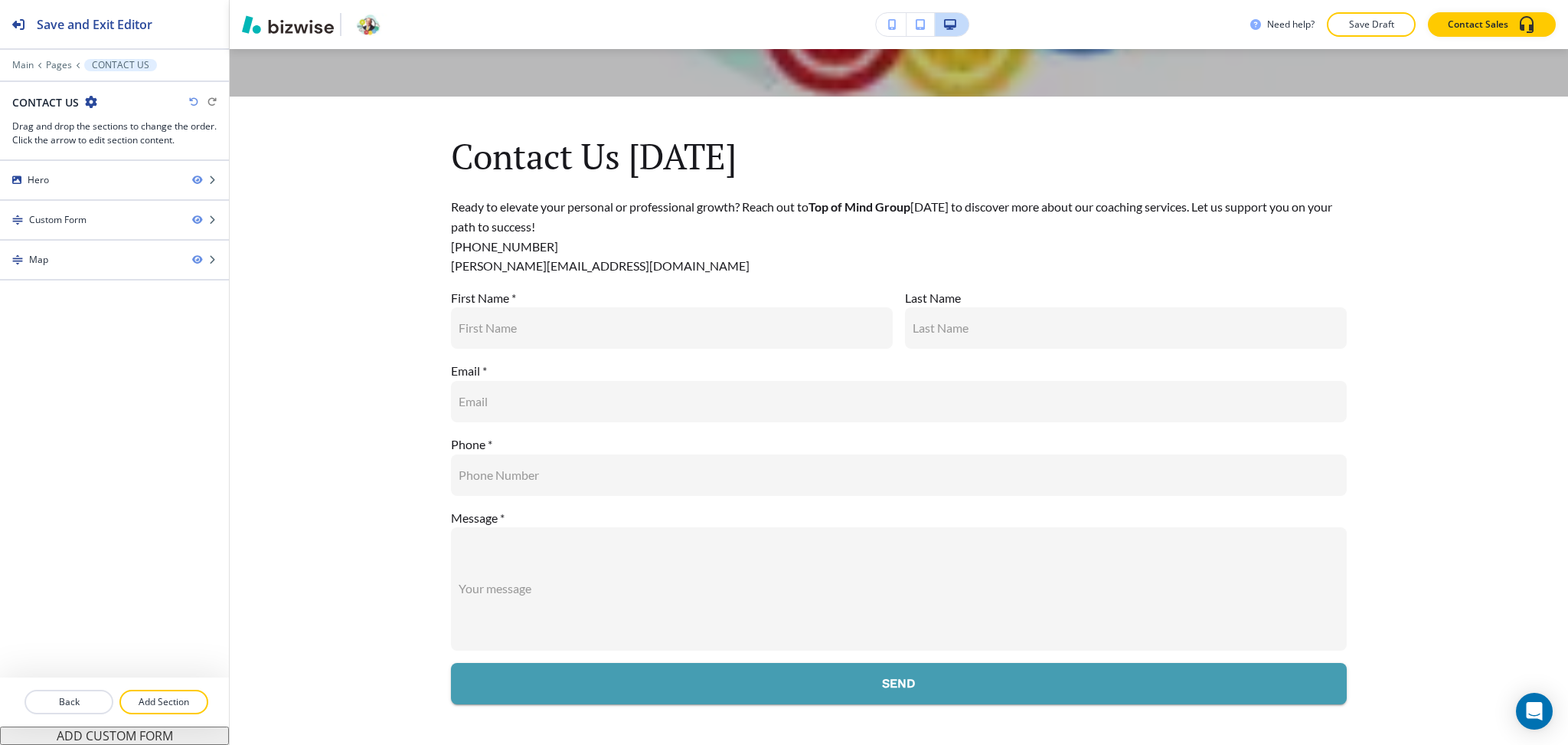
scroll to position [684, 0]
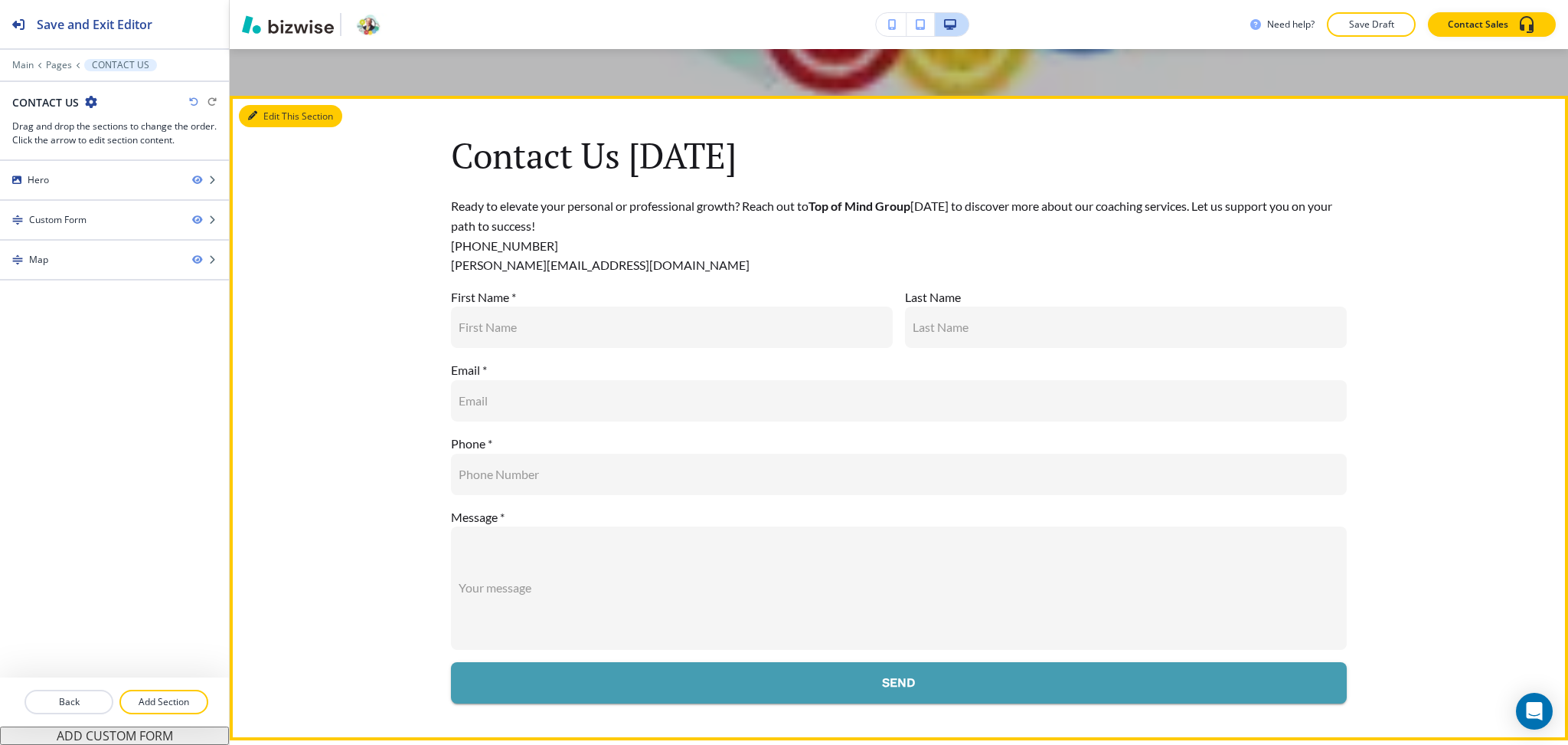
click at [278, 110] on button "Edit This Section" at bounding box center [290, 116] width 103 height 23
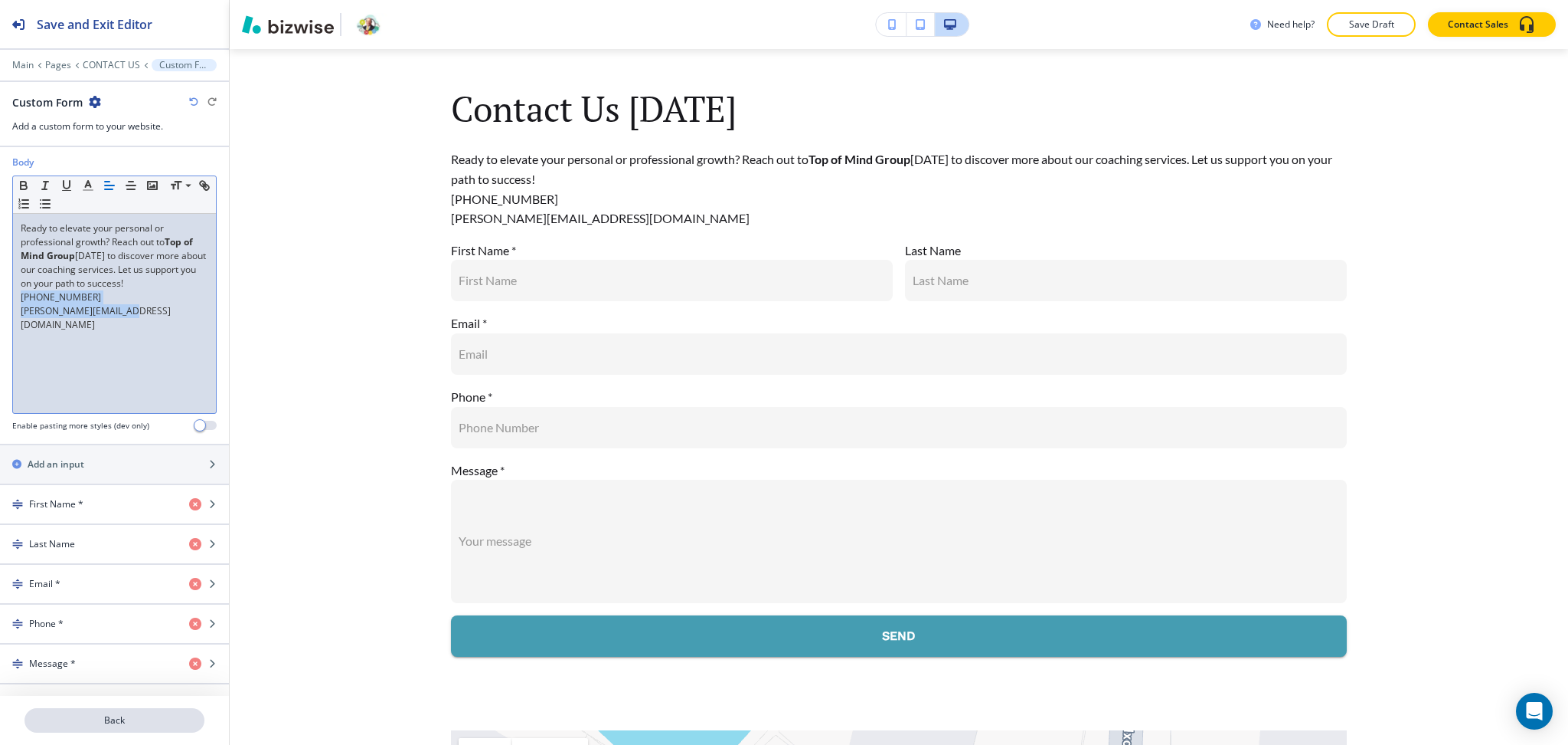
scroll to position [437, 0]
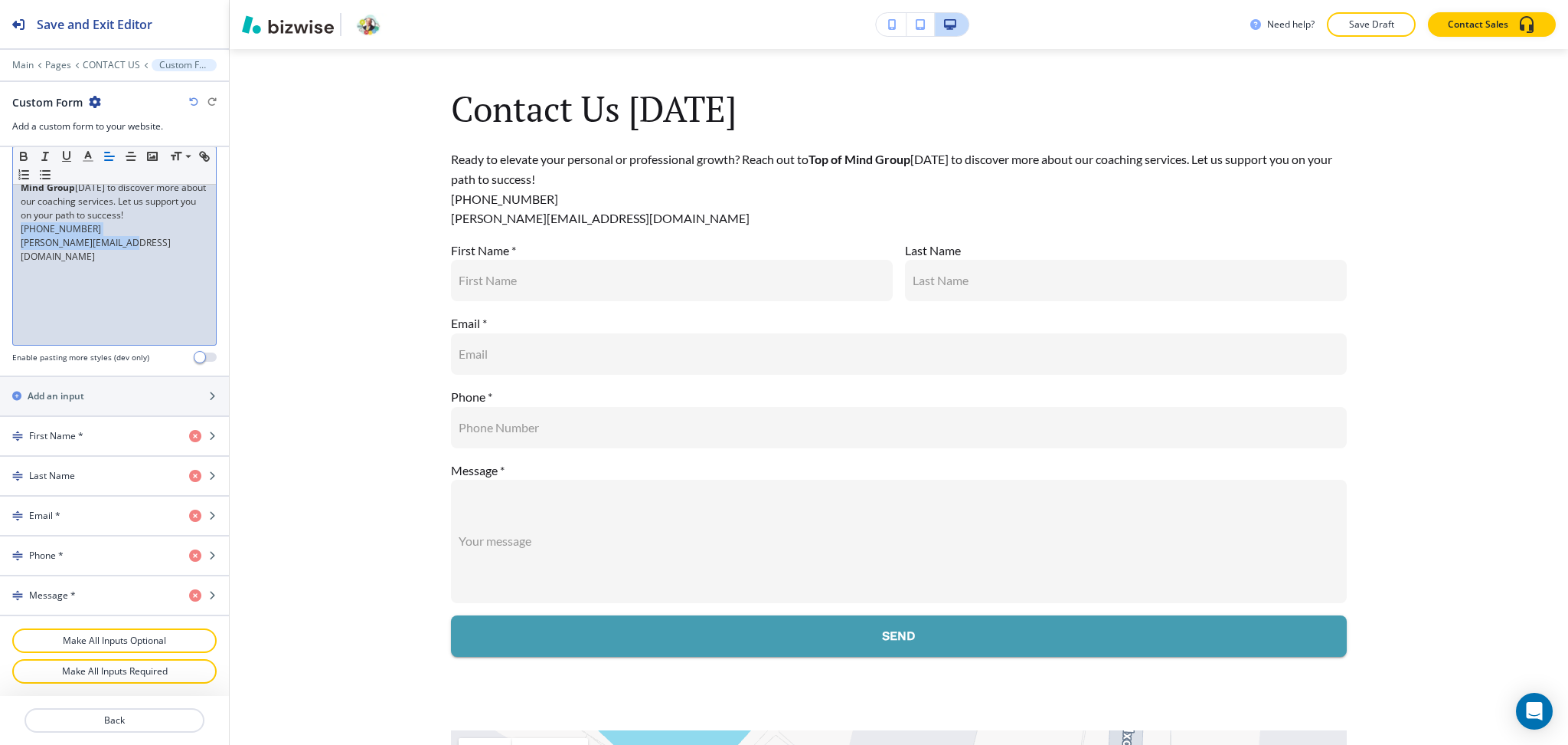
drag, startPoint x: 20, startPoint y: 664, endPoint x: 173, endPoint y: 700, distance: 157.2
click at [175, 709] on div "Save and Exit Editor Main Pages CONTACT US Custom Form Custom Form Add a custom…" at bounding box center [114, 372] width 229 height 745
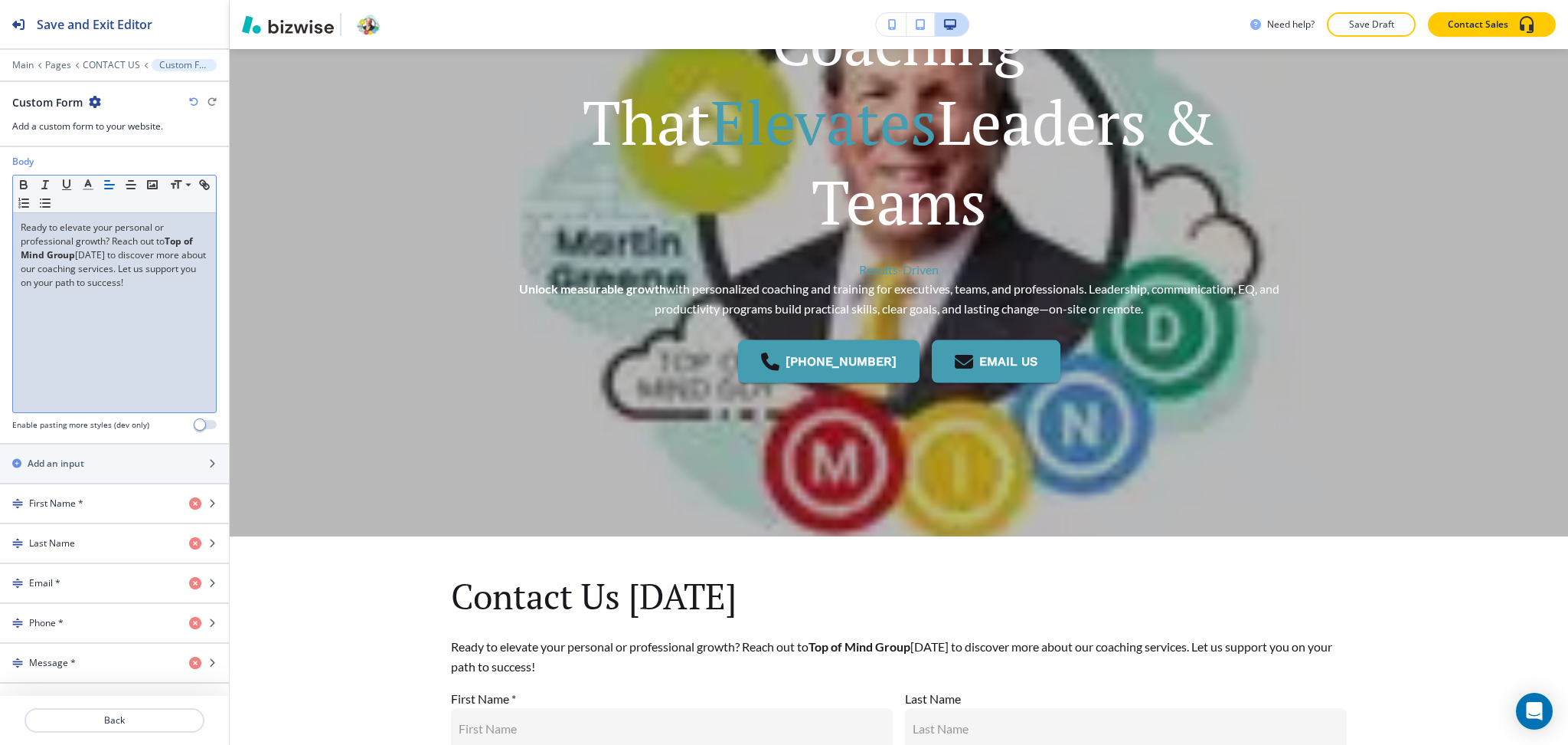
scroll to position [0, 0]
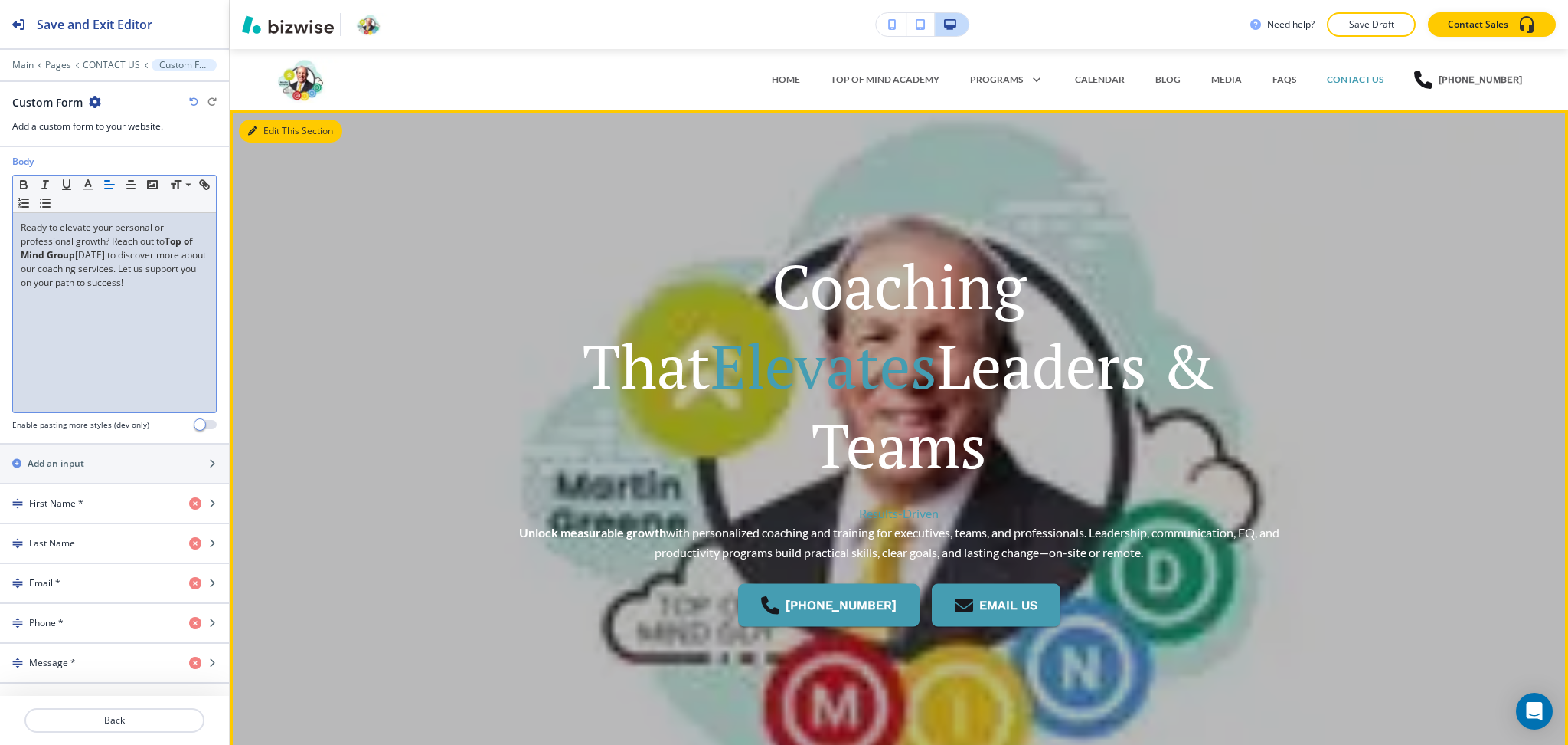
click at [259, 137] on button "Edit This Section" at bounding box center [290, 131] width 103 height 23
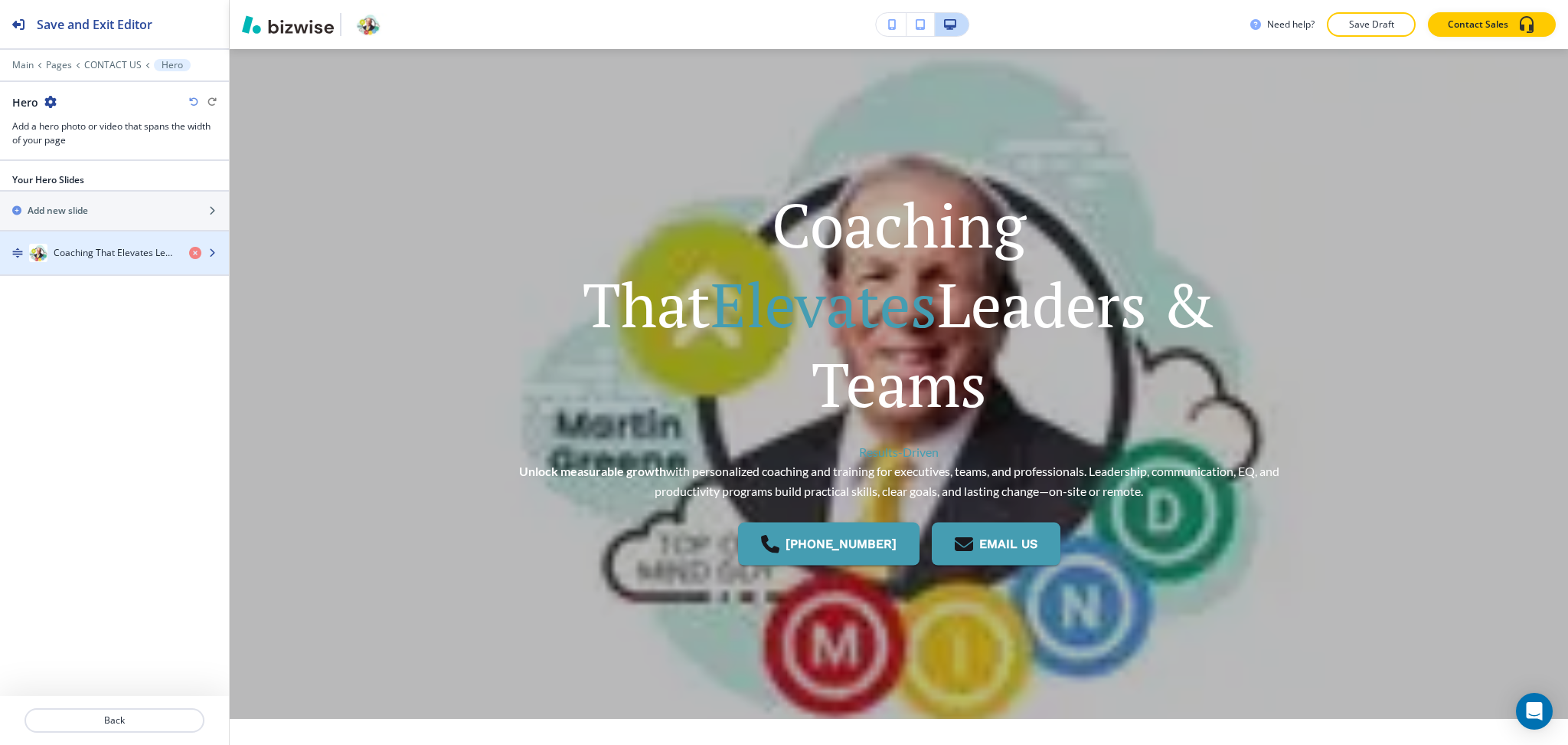
click at [148, 257] on h4 "Coaching That Elevates Leaders & Teams" at bounding box center [116, 253] width 124 height 14
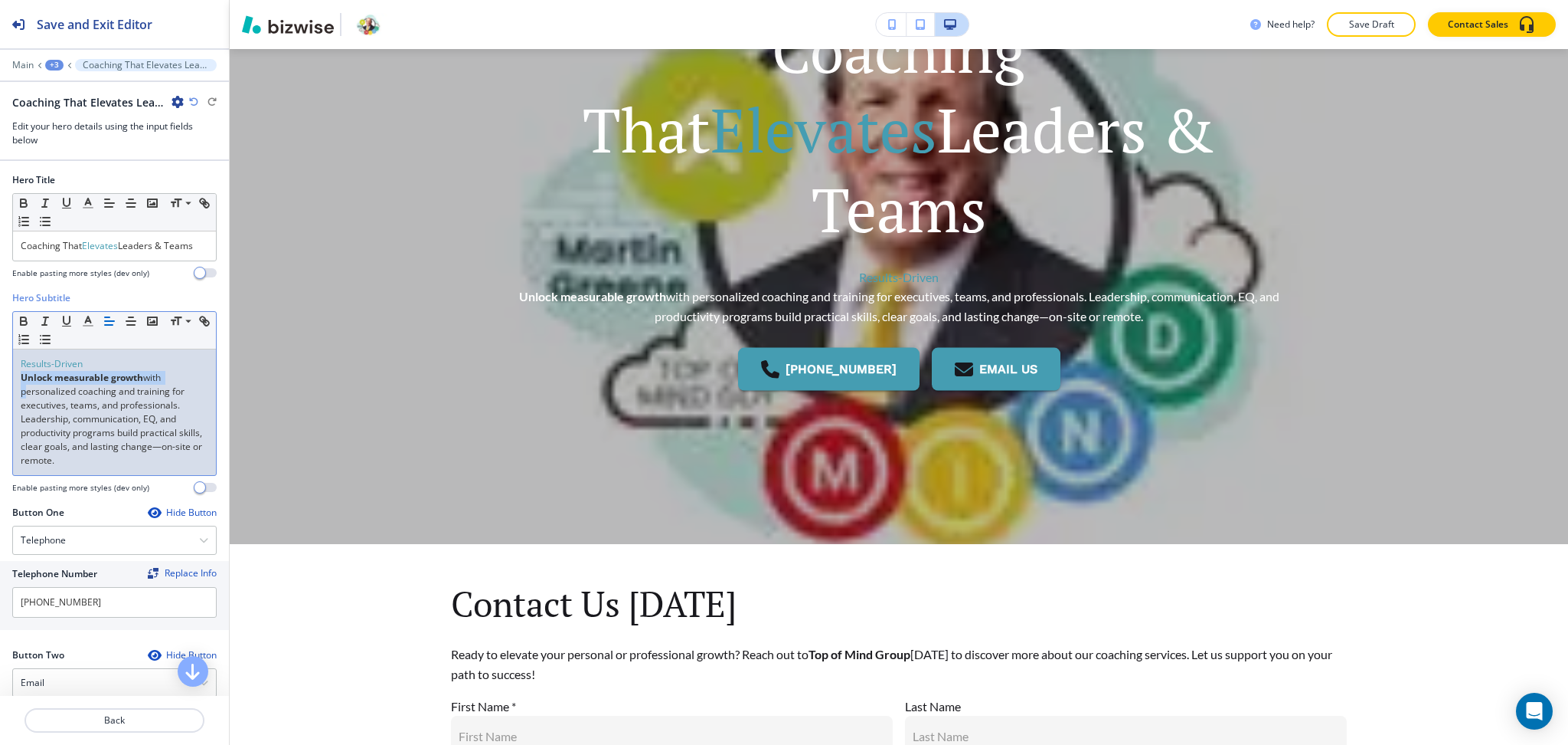
drag, startPoint x: 18, startPoint y: 398, endPoint x: 1, endPoint y: 372, distance: 31.1
click at [1, 372] on div "Hero Subtitle Small Normal Large Huge Results-Driven Unlock measurable growth w…" at bounding box center [114, 398] width 229 height 214
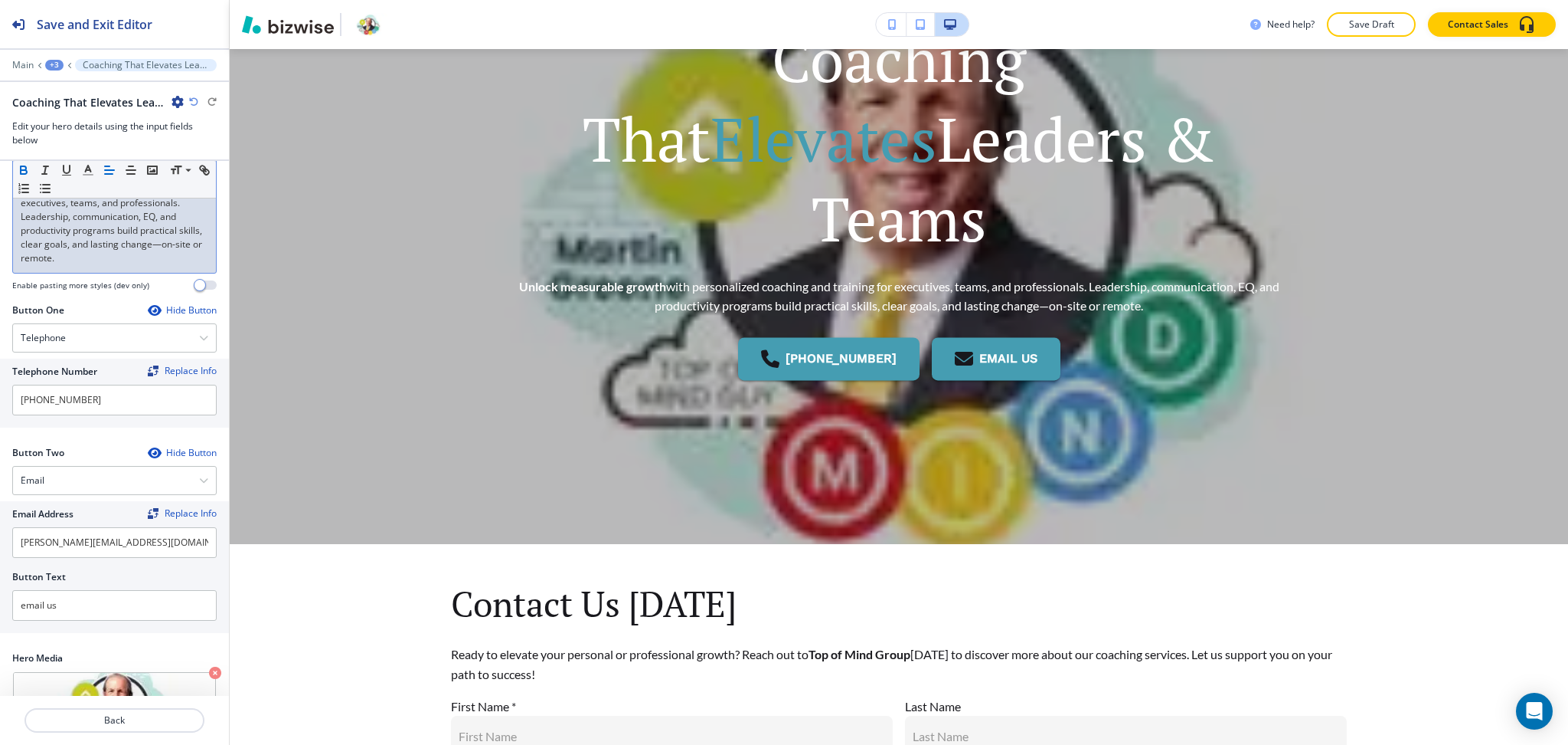
scroll to position [290, 0]
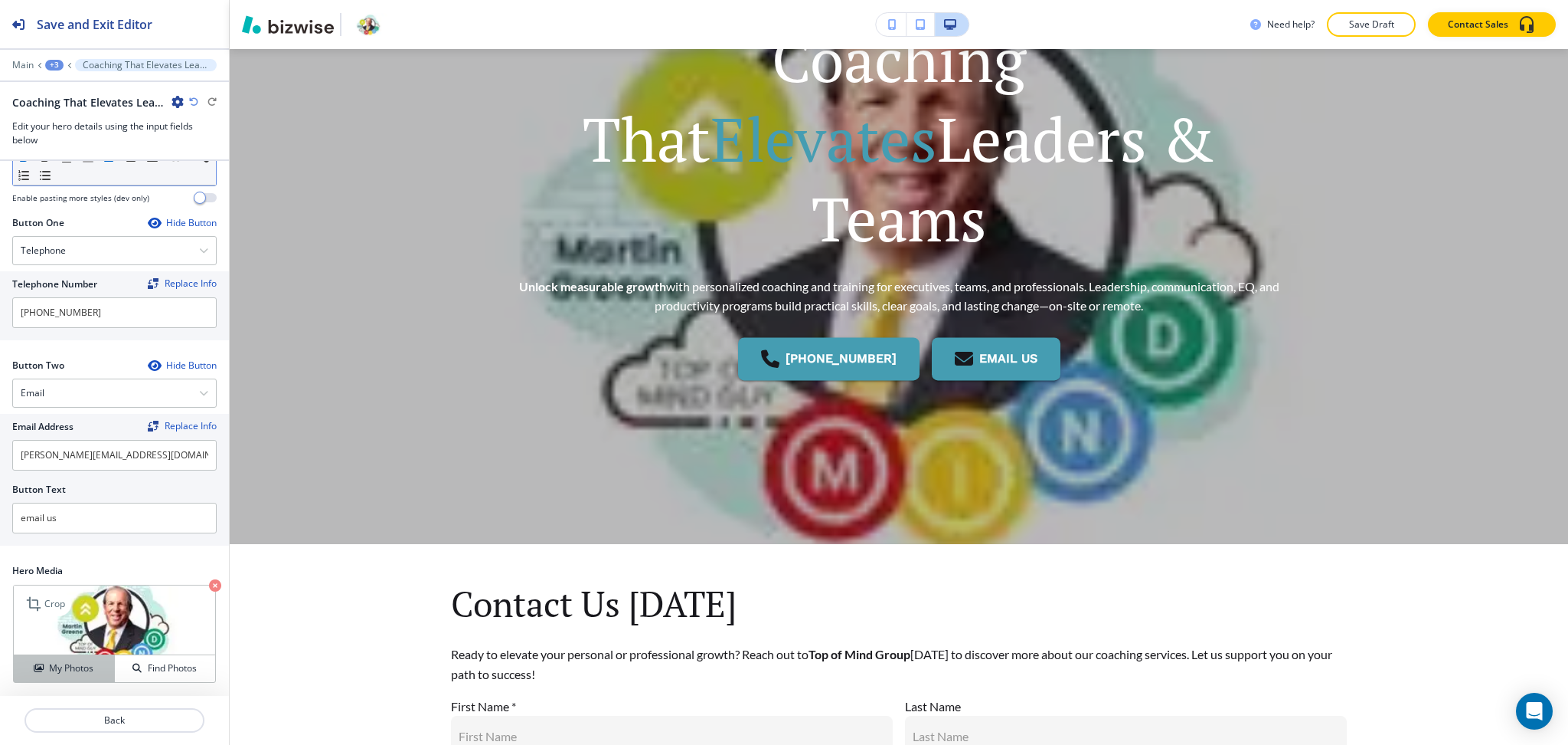
click at [86, 667] on h4 "My Photos" at bounding box center [71, 668] width 45 height 14
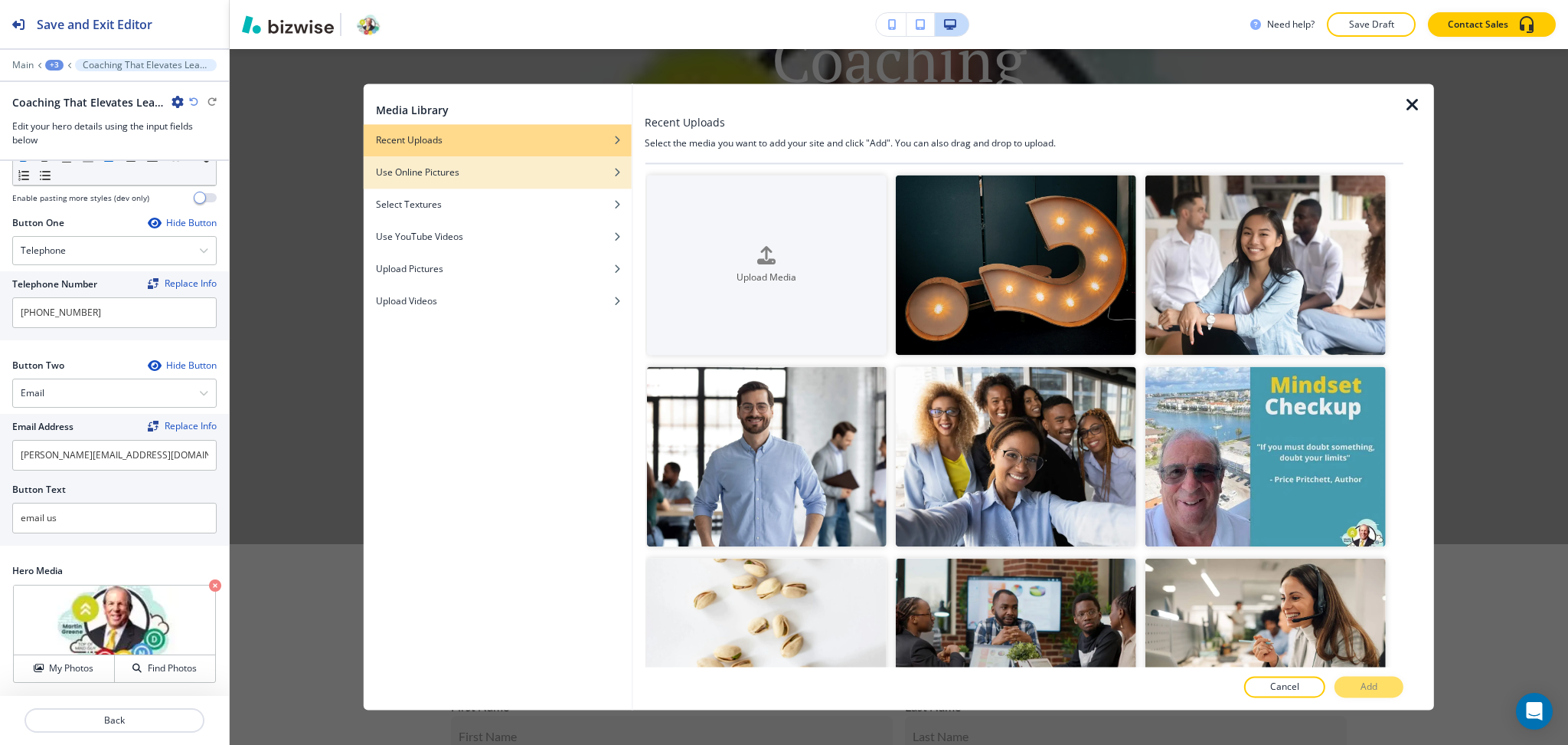
click at [520, 168] on div "Use Online Pictures" at bounding box center [497, 172] width 268 height 14
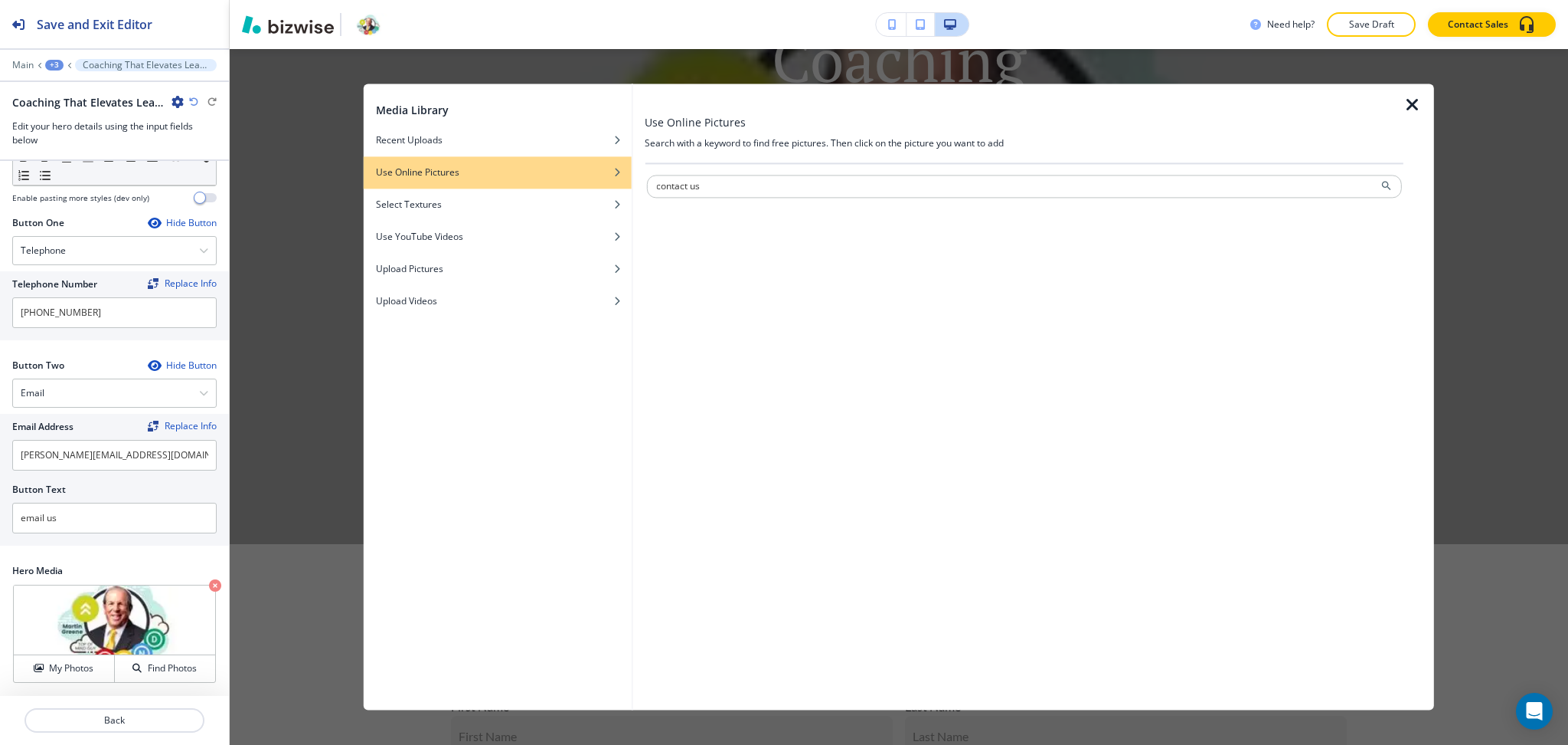
type input "contact us"
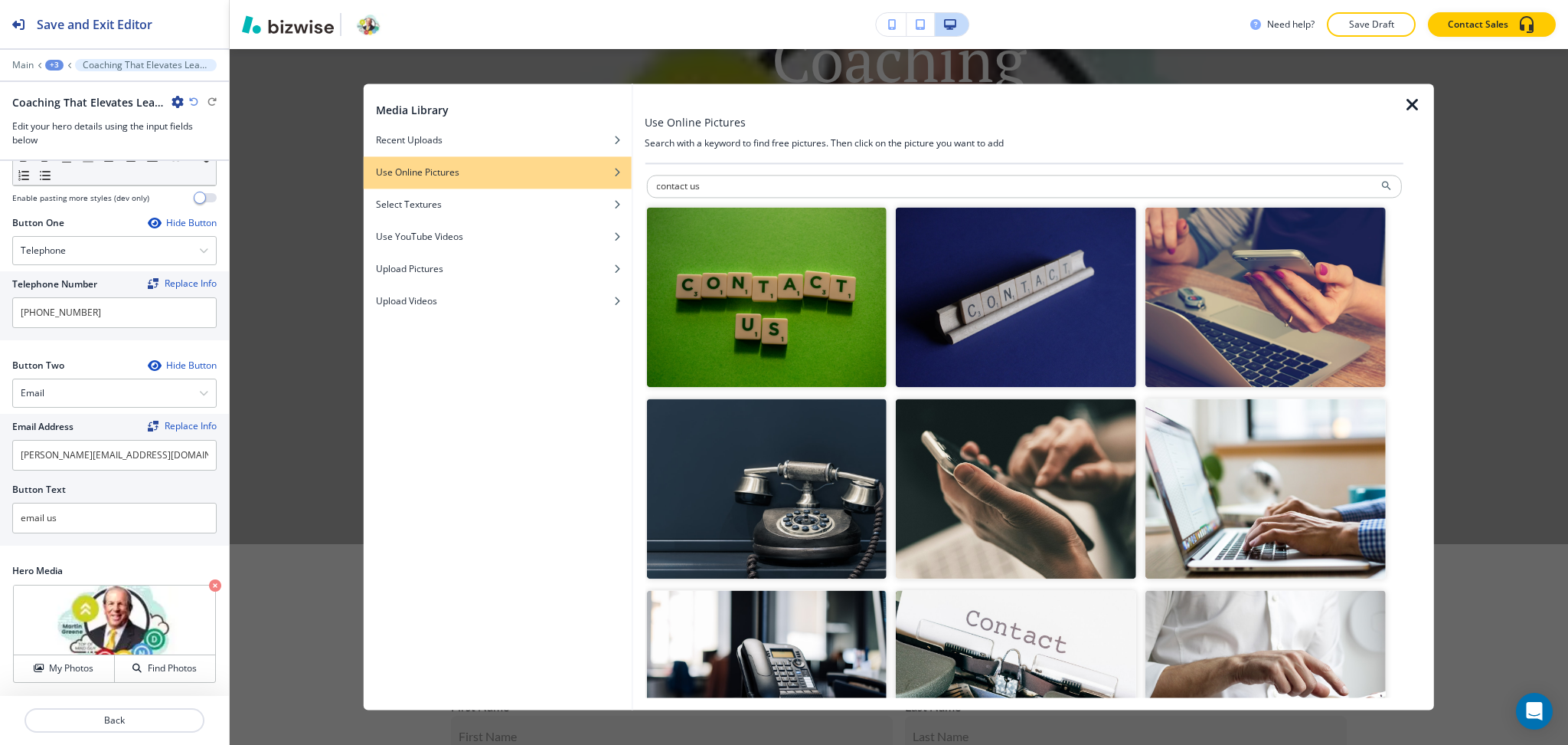
click at [785, 477] on img "button" at bounding box center [766, 489] width 240 height 180
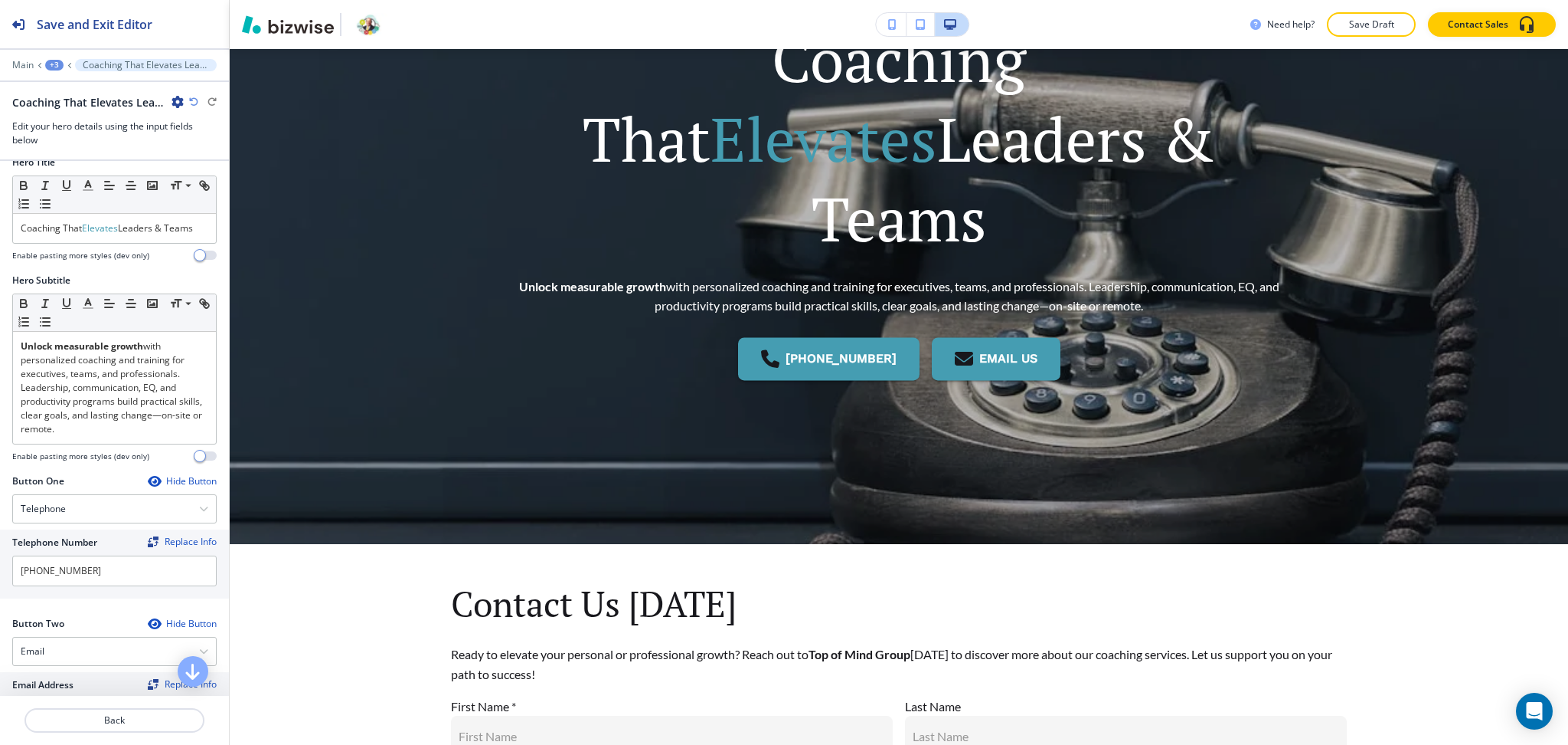
scroll to position [0, 0]
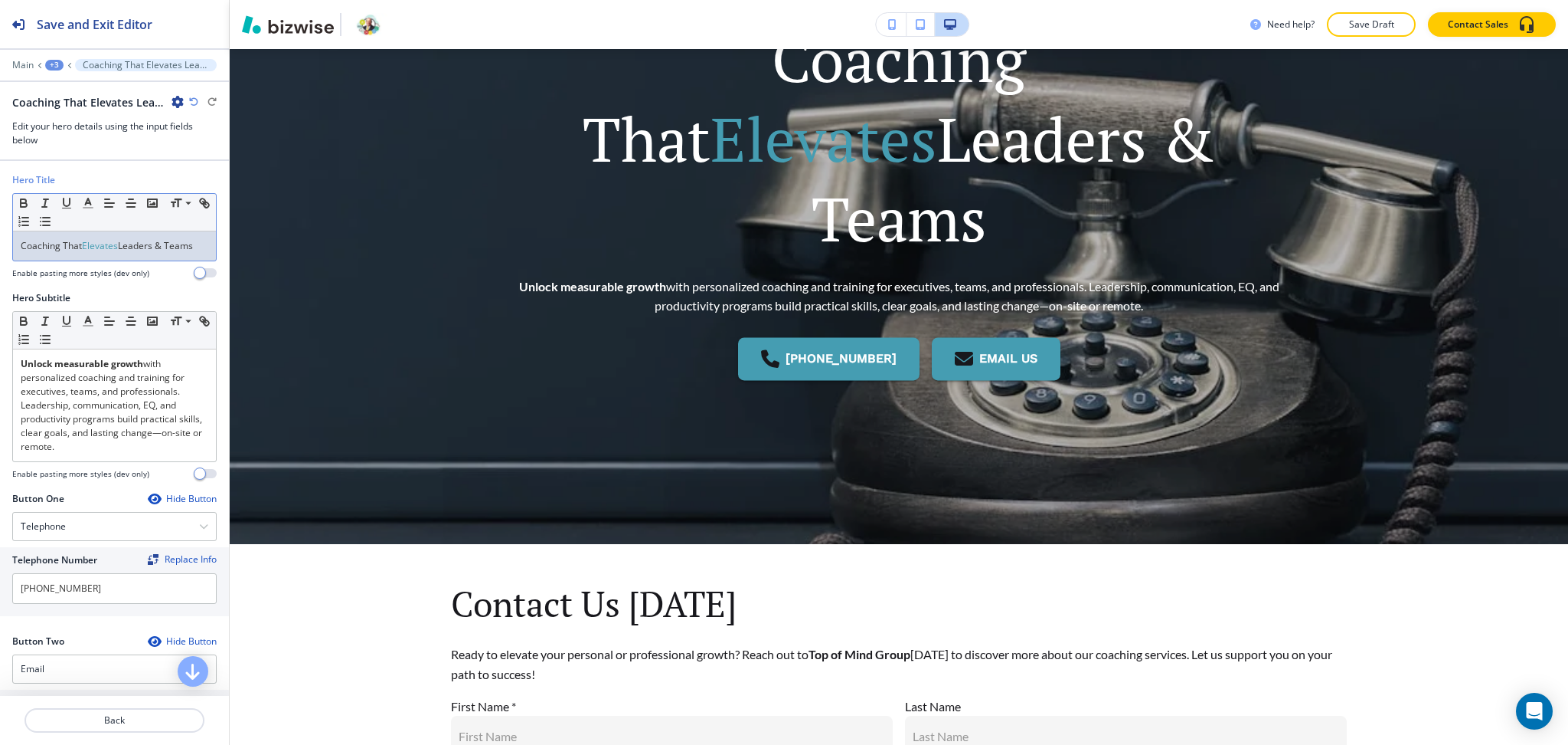
click at [120, 253] on p "Coaching That Elevates Leaders & Teams" at bounding box center [114, 246] width 188 height 14
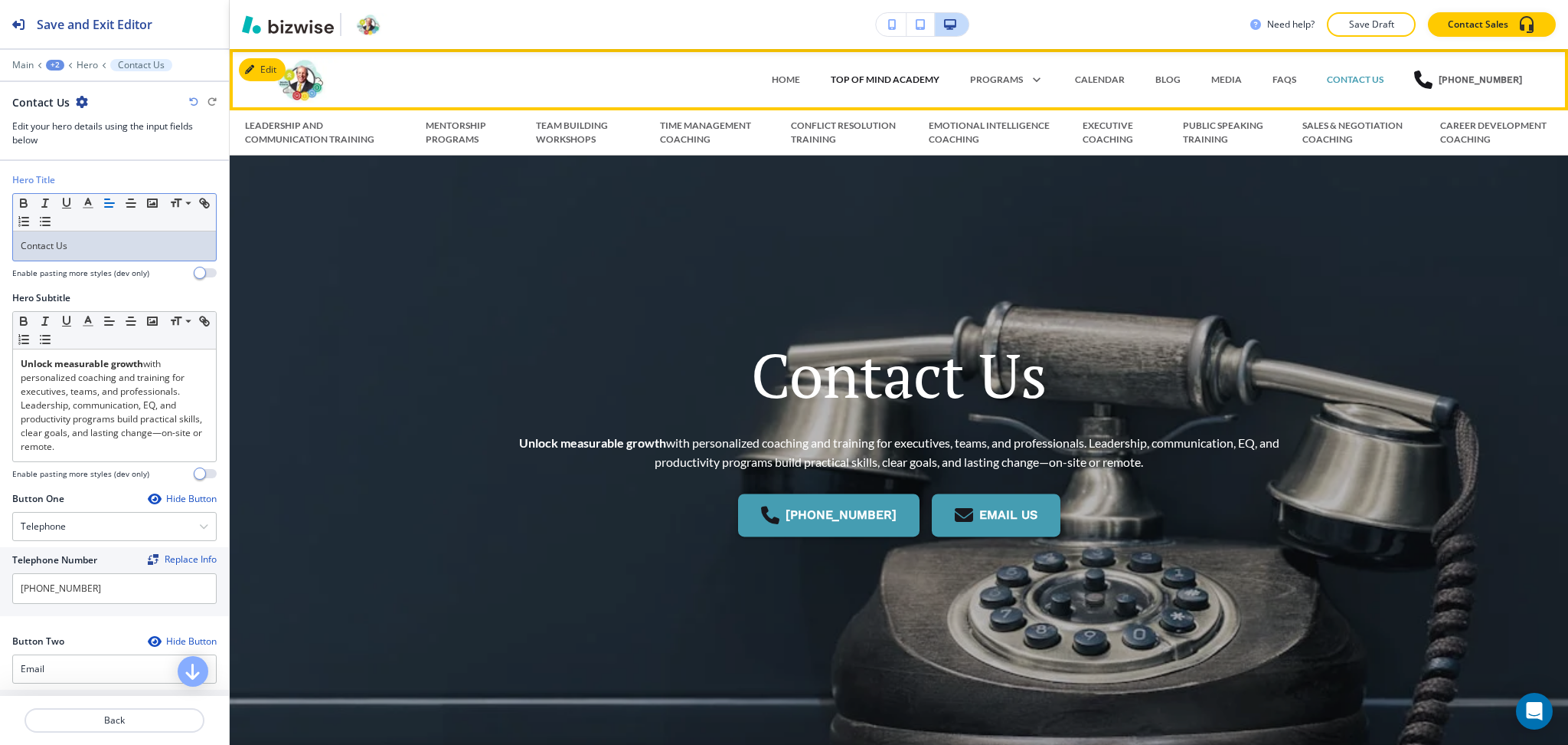
click at [892, 83] on p "TOP OF MIND ACADEMY" at bounding box center [884, 80] width 109 height 14
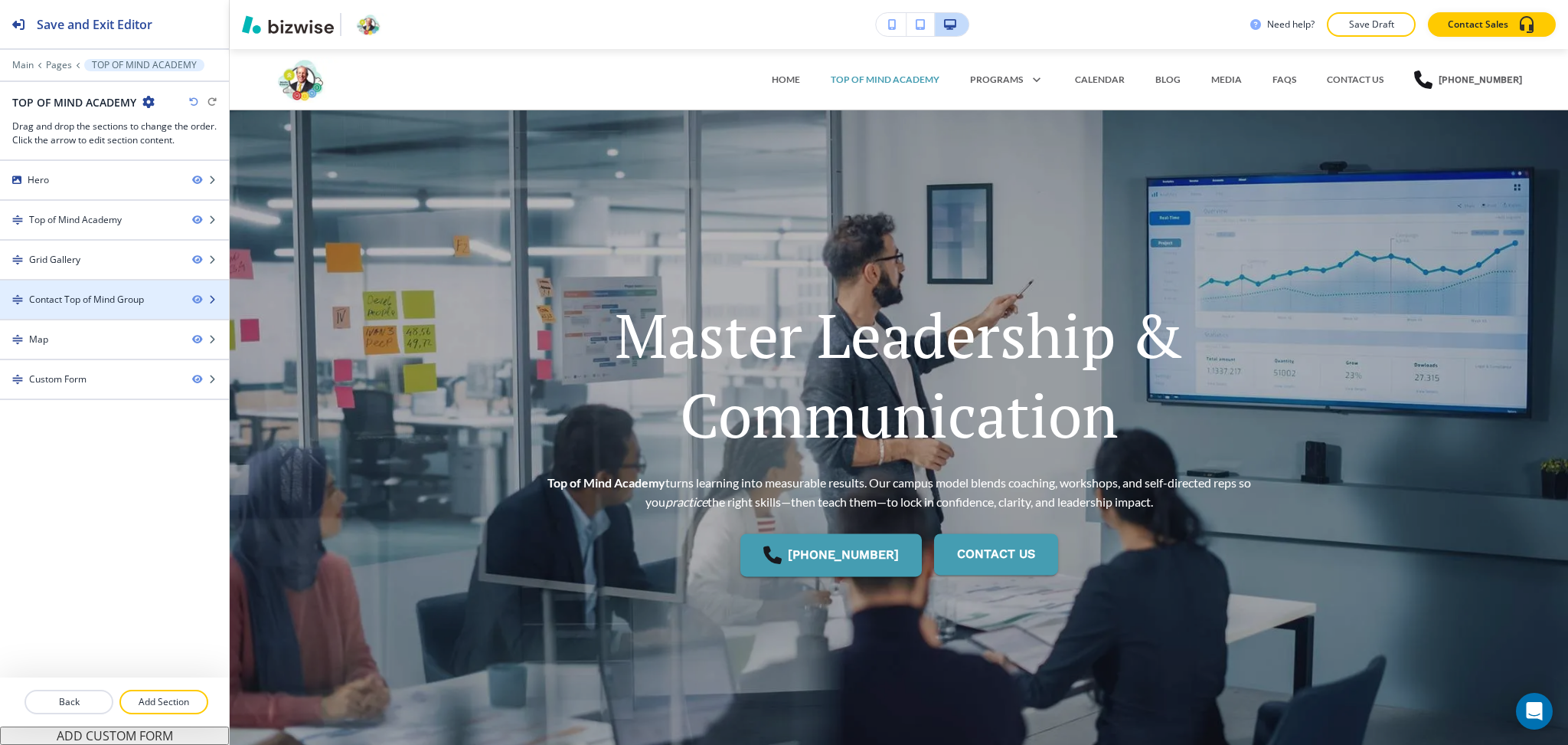
click at [76, 301] on div "Contact Top of Mind Group" at bounding box center [86, 300] width 115 height 14
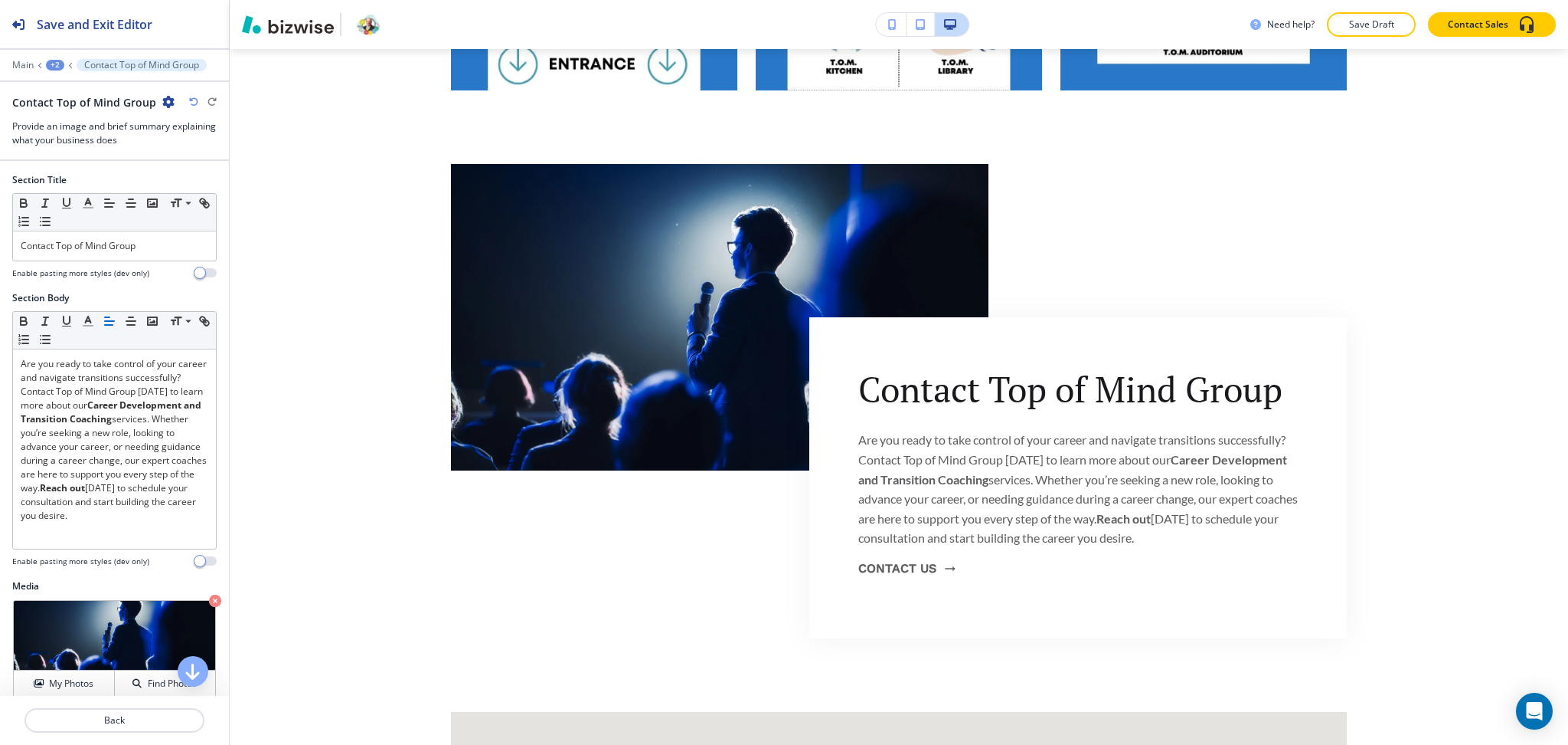
scroll to position [1333, 0]
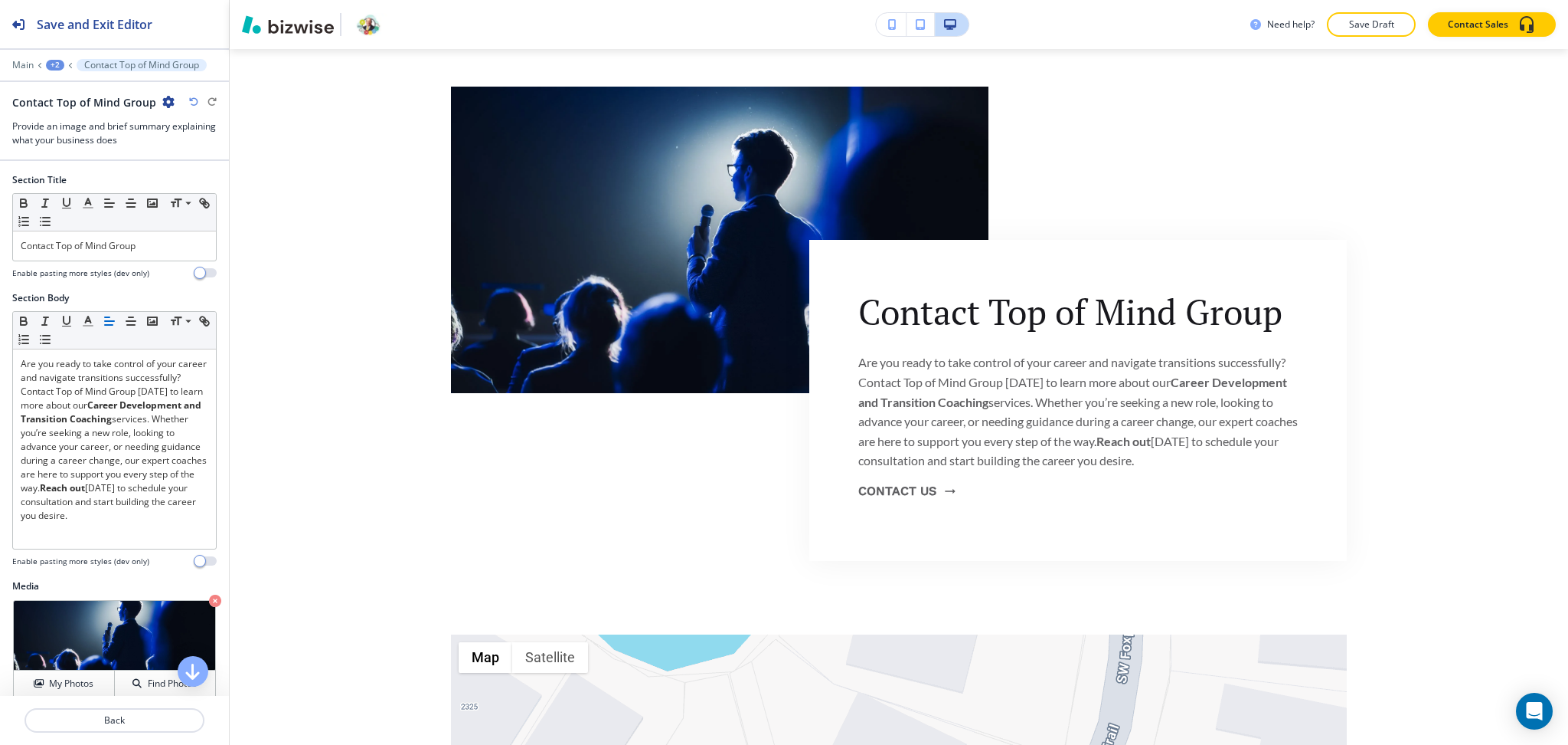
click at [163, 99] on icon "button" at bounding box center [169, 102] width 13 height 13
click at [181, 152] on p "Duplicate Section" at bounding box center [207, 156] width 78 height 14
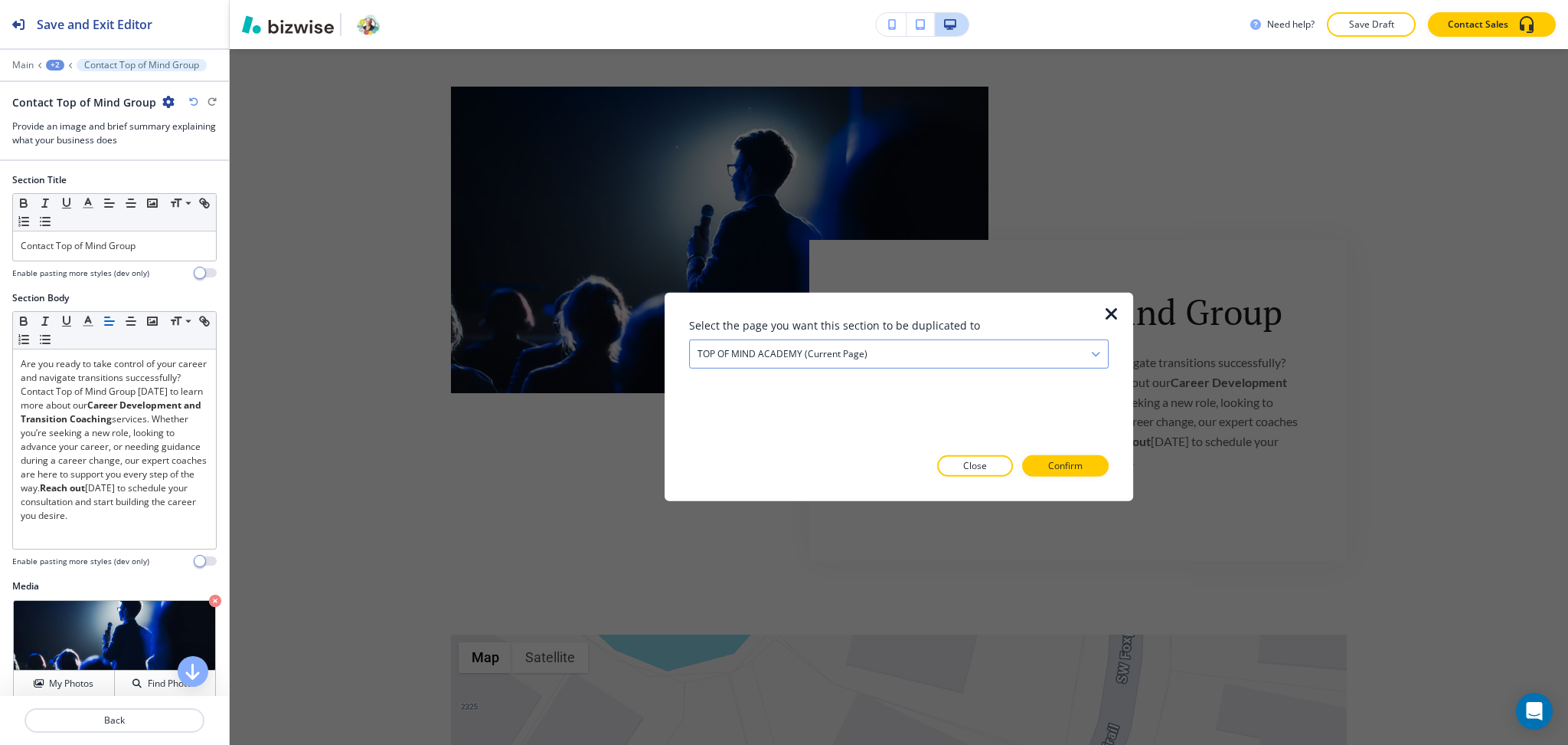
click at [730, 355] on h4 "TOP OF MIND ACADEMY (current page)" at bounding box center [782, 355] width 170 height 14
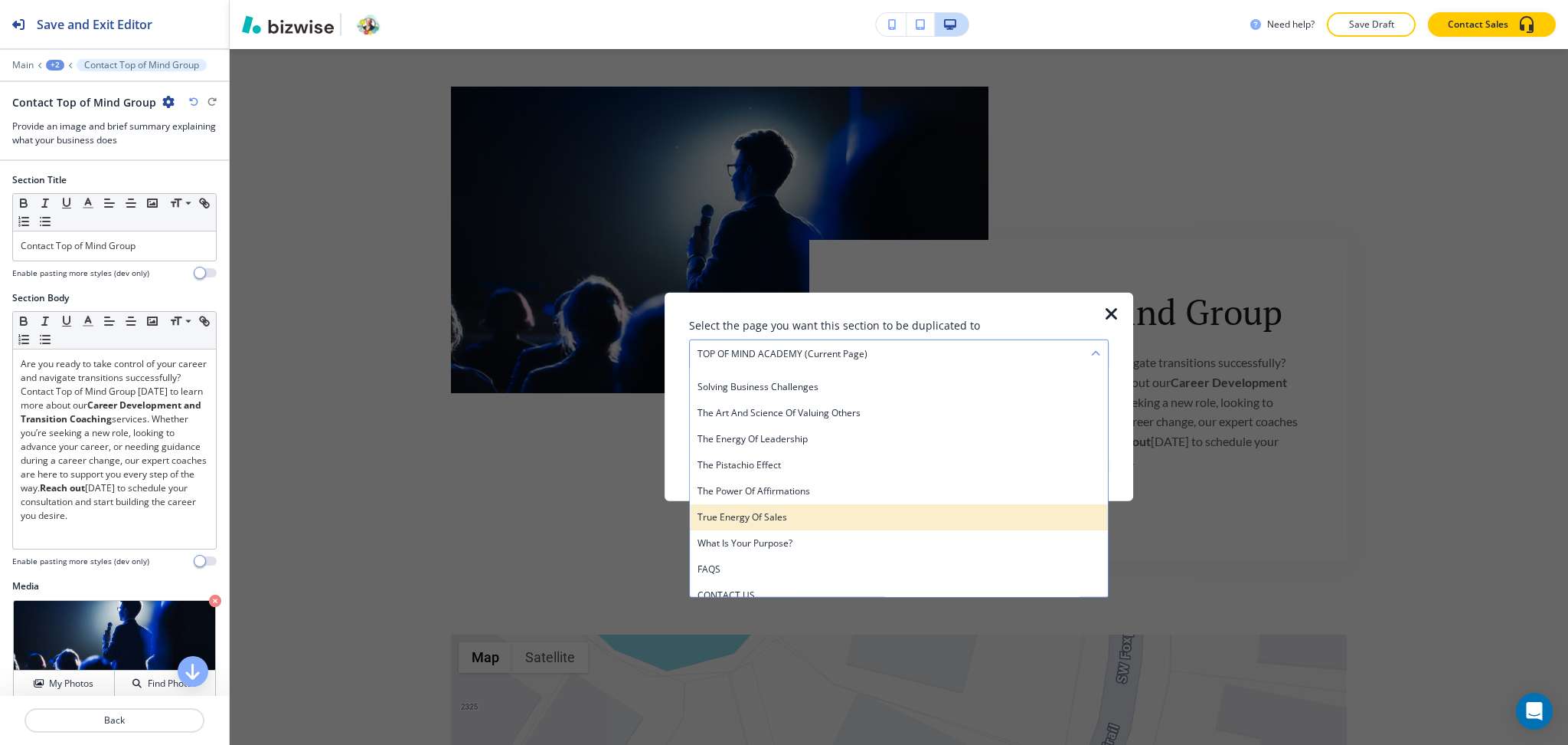
scroll to position [631, 0]
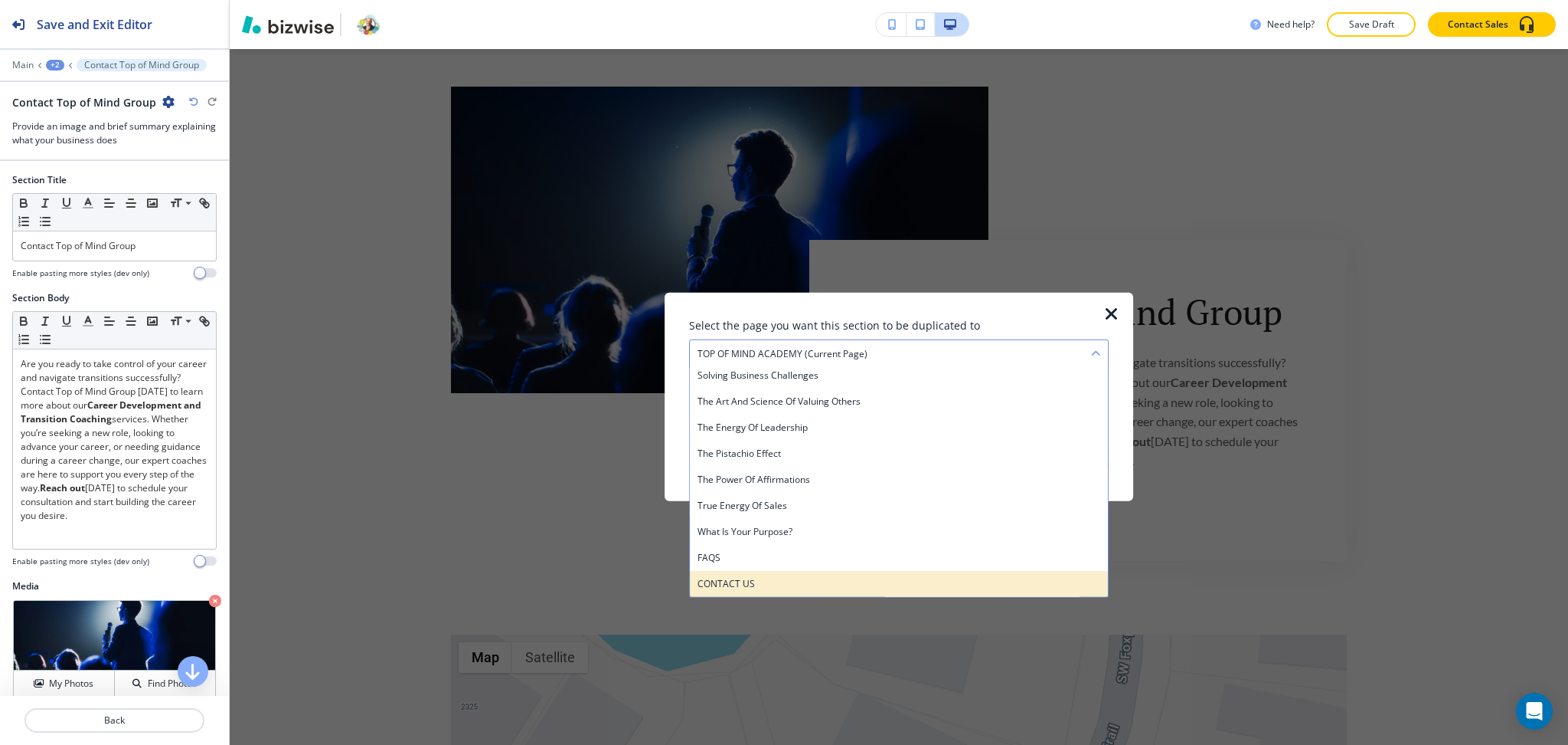
click at [791, 578] on h4 "CONTACT US" at bounding box center [899, 584] width 403 height 14
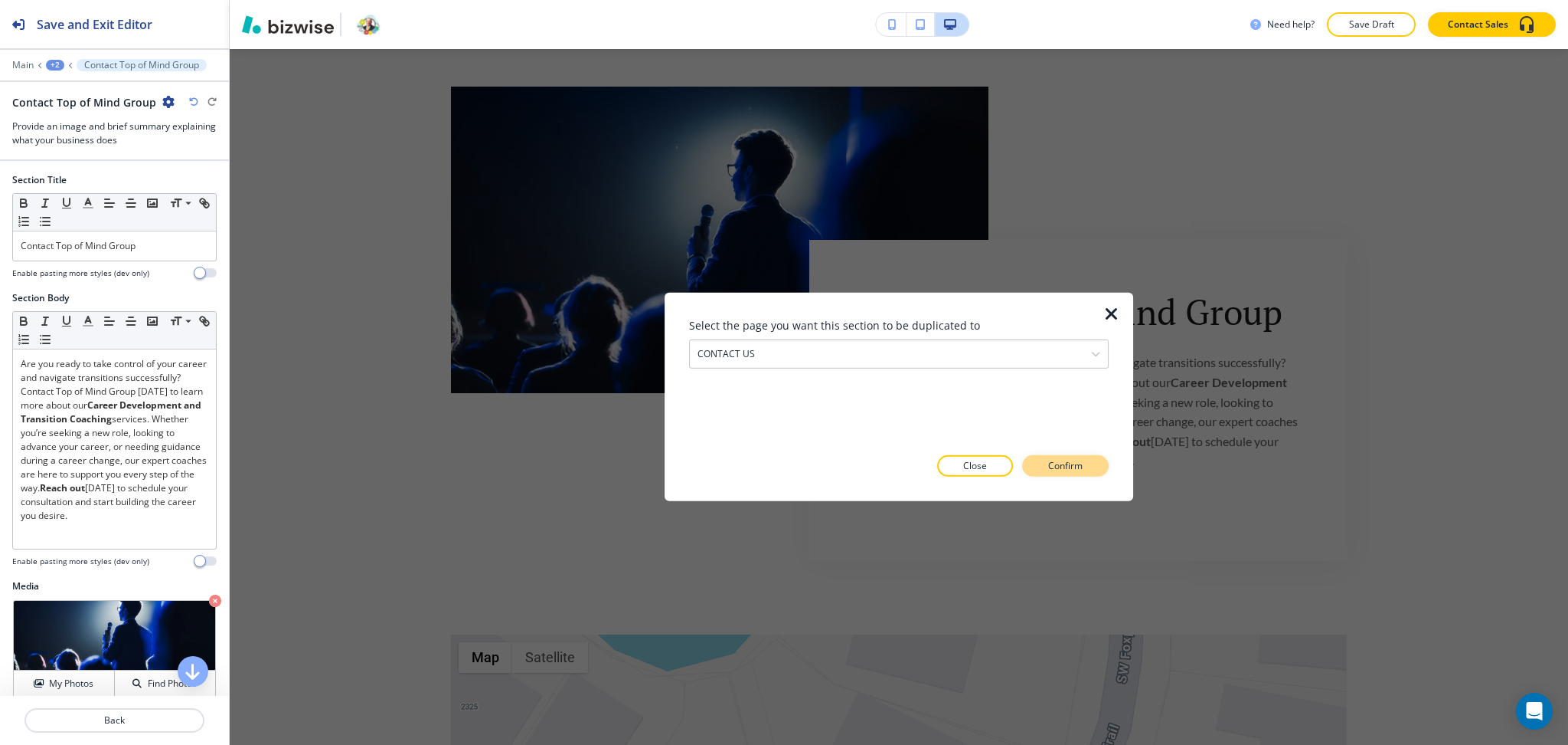
click at [1088, 459] on button "Confirm" at bounding box center [1065, 466] width 87 height 21
click at [1088, 466] on button "Take me there" at bounding box center [1052, 466] width 114 height 21
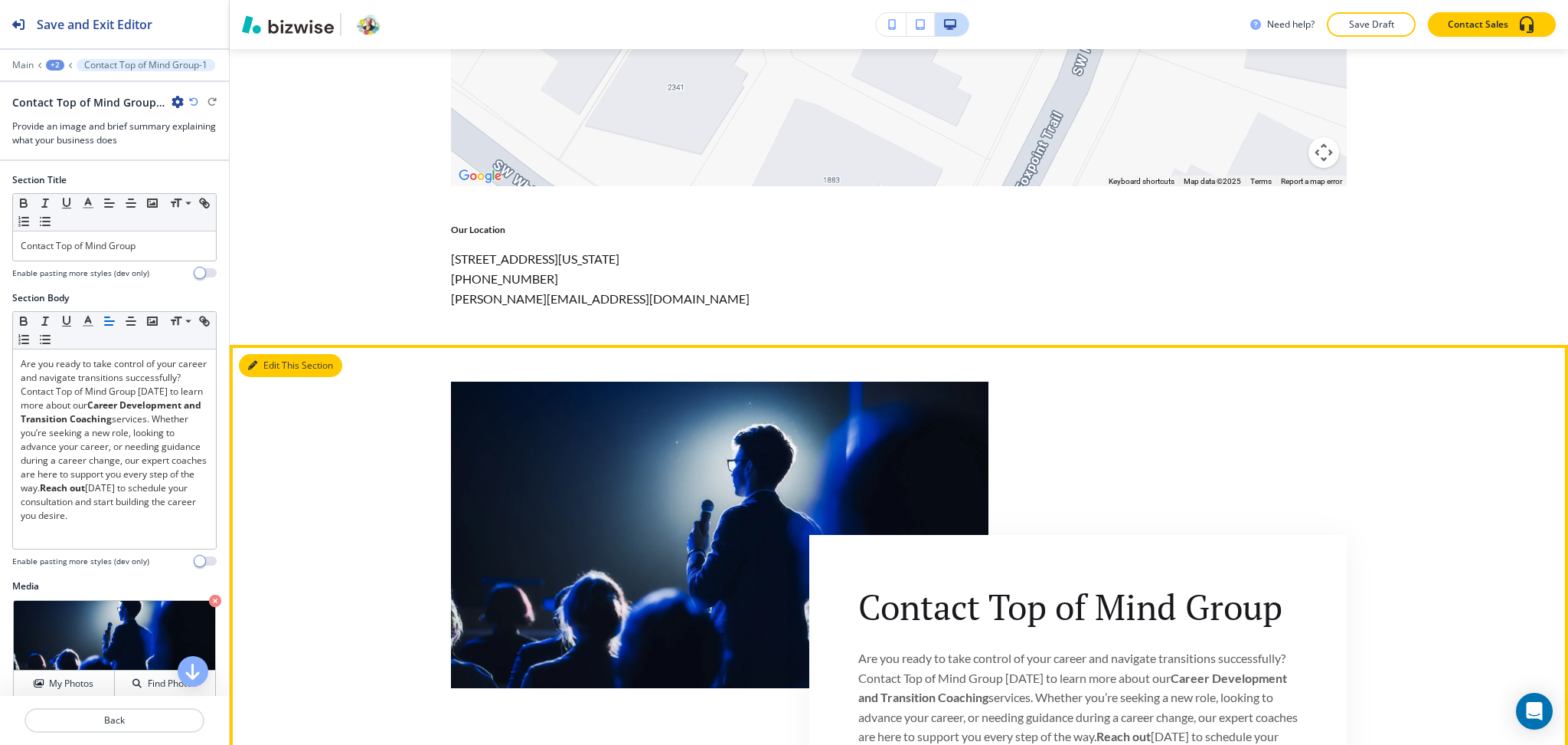
click at [268, 358] on button "Edit This Section" at bounding box center [290, 365] width 103 height 23
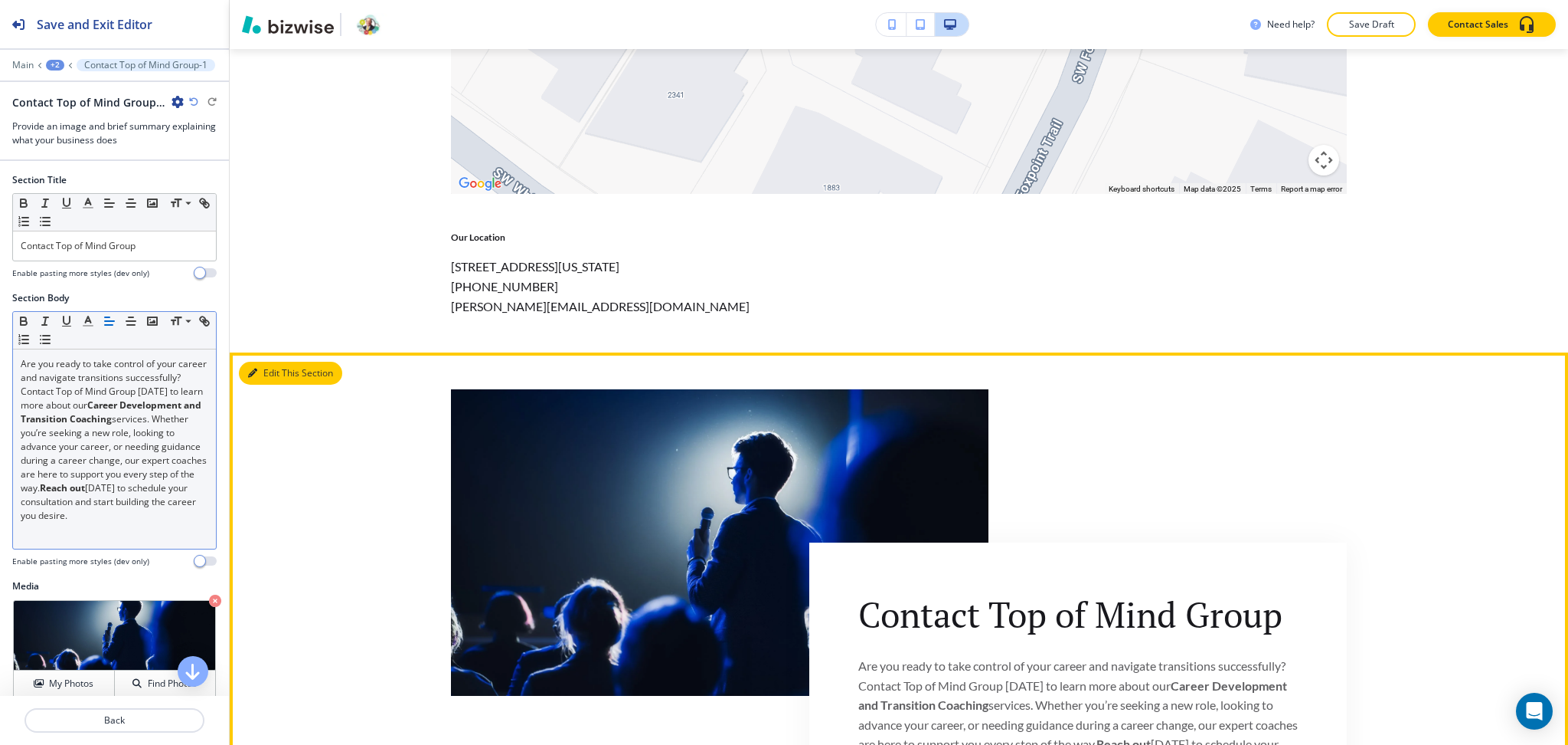
scroll to position [1533, 0]
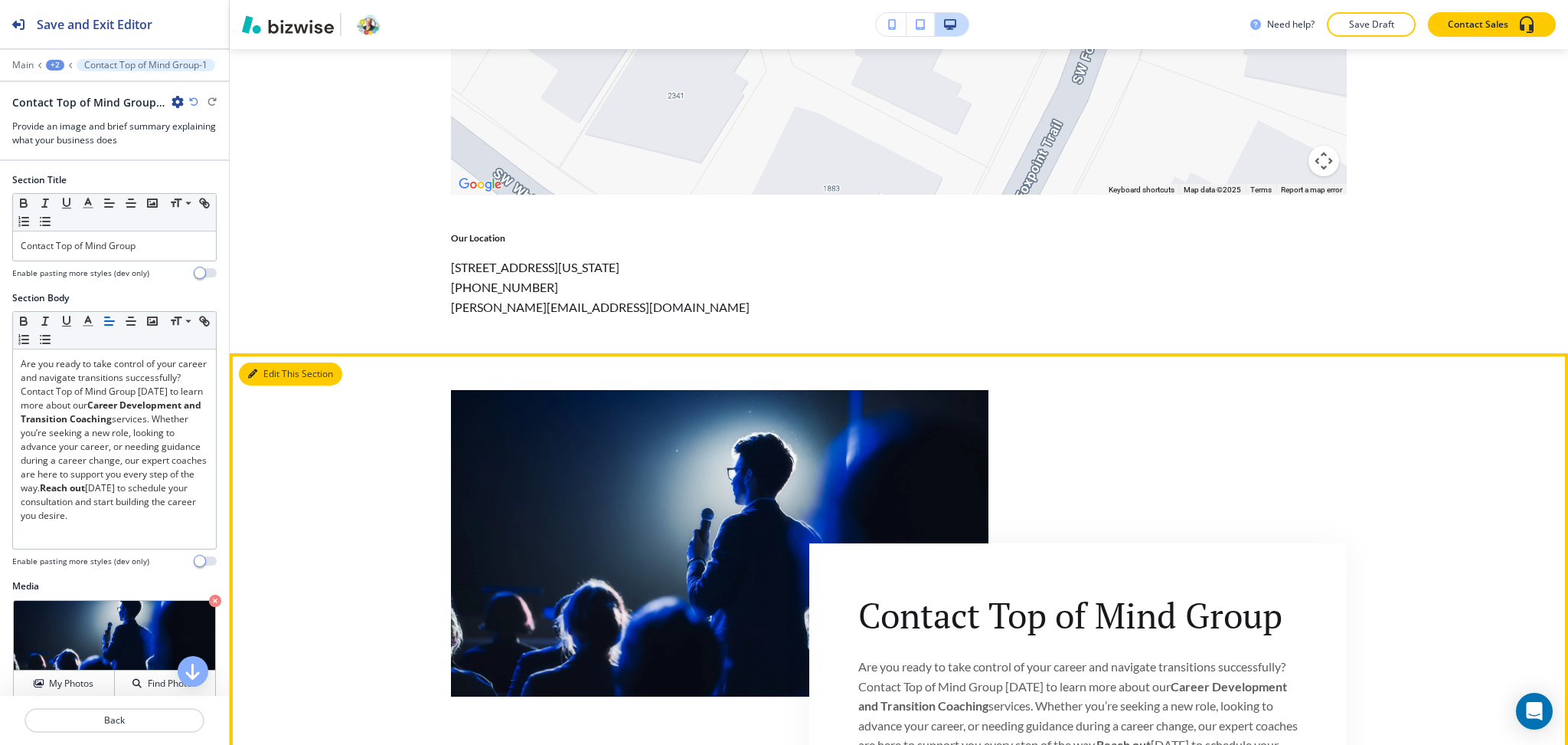
click at [264, 376] on button "Edit This Section" at bounding box center [290, 373] width 103 height 23
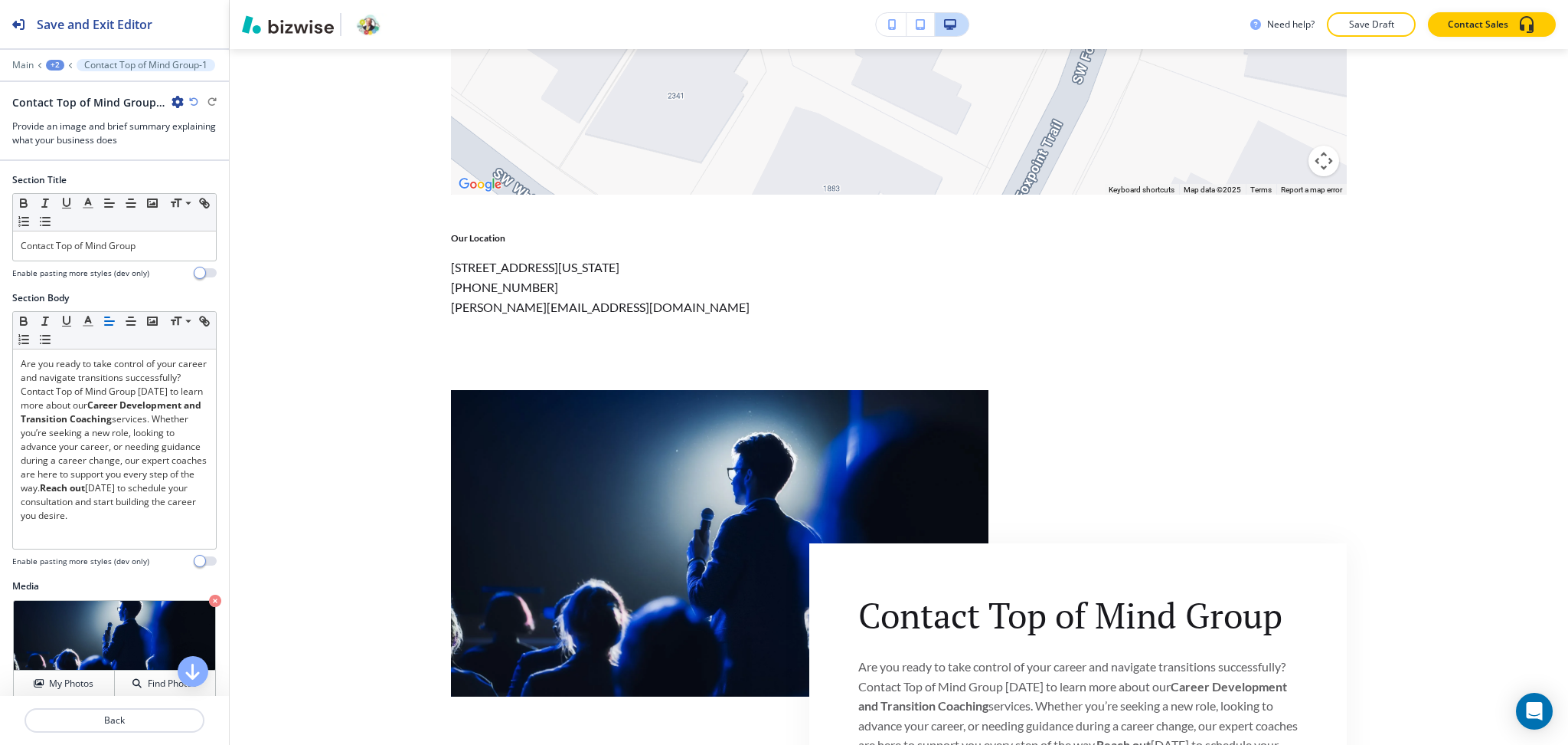
scroll to position [243, 0]
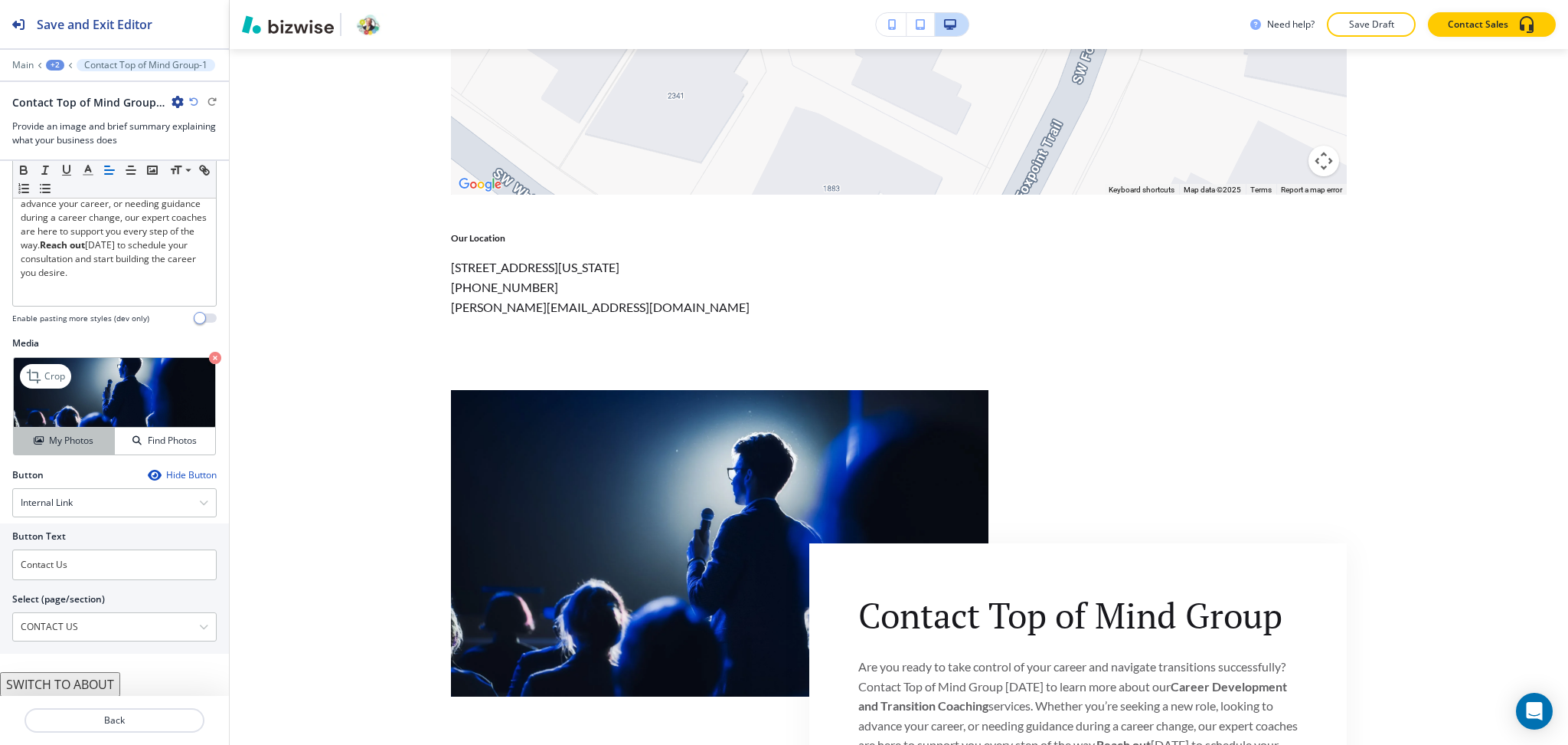
click at [54, 441] on h4 "My Photos" at bounding box center [71, 441] width 45 height 14
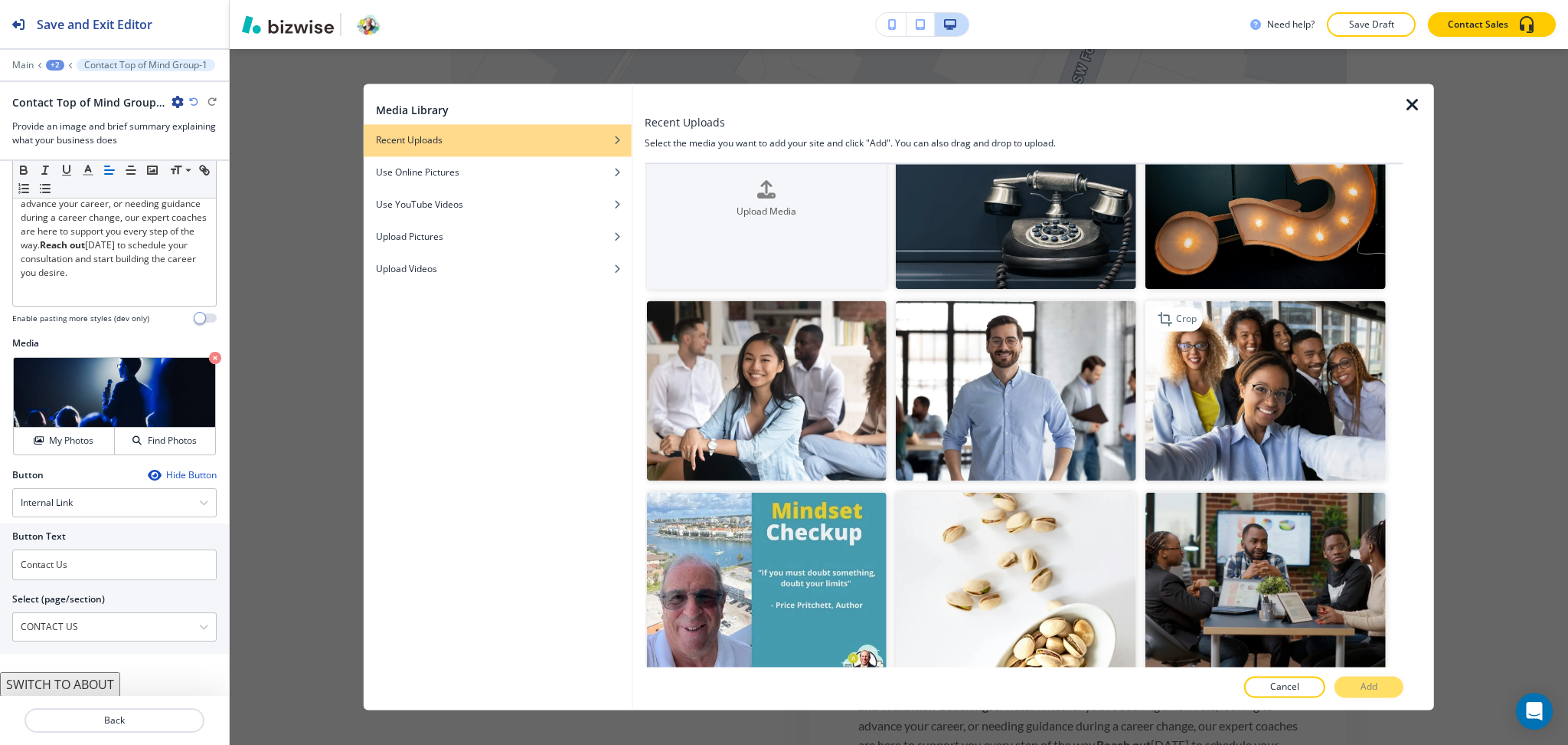
click at [1308, 319] on img "button" at bounding box center [1265, 391] width 240 height 180
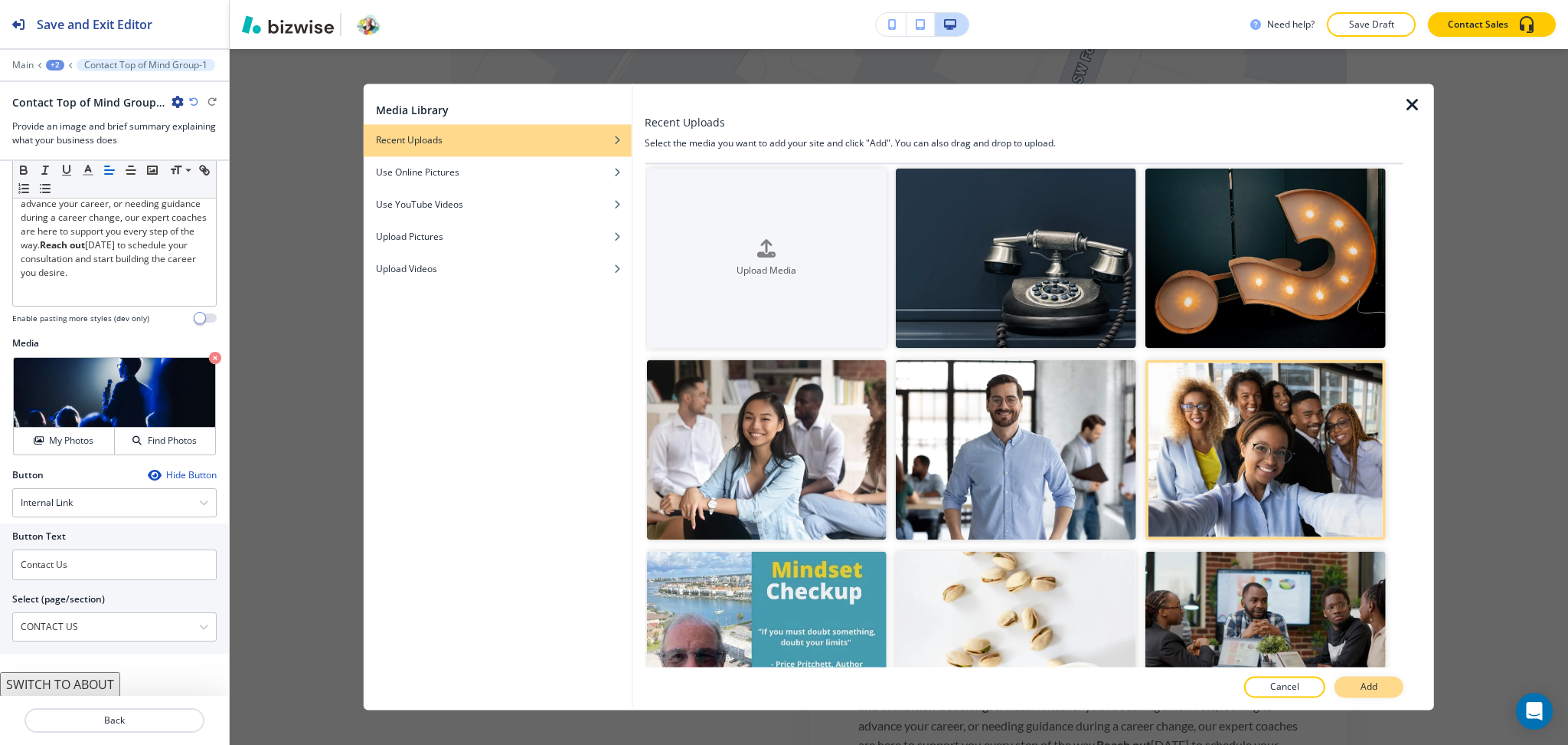
scroll to position [5, 0]
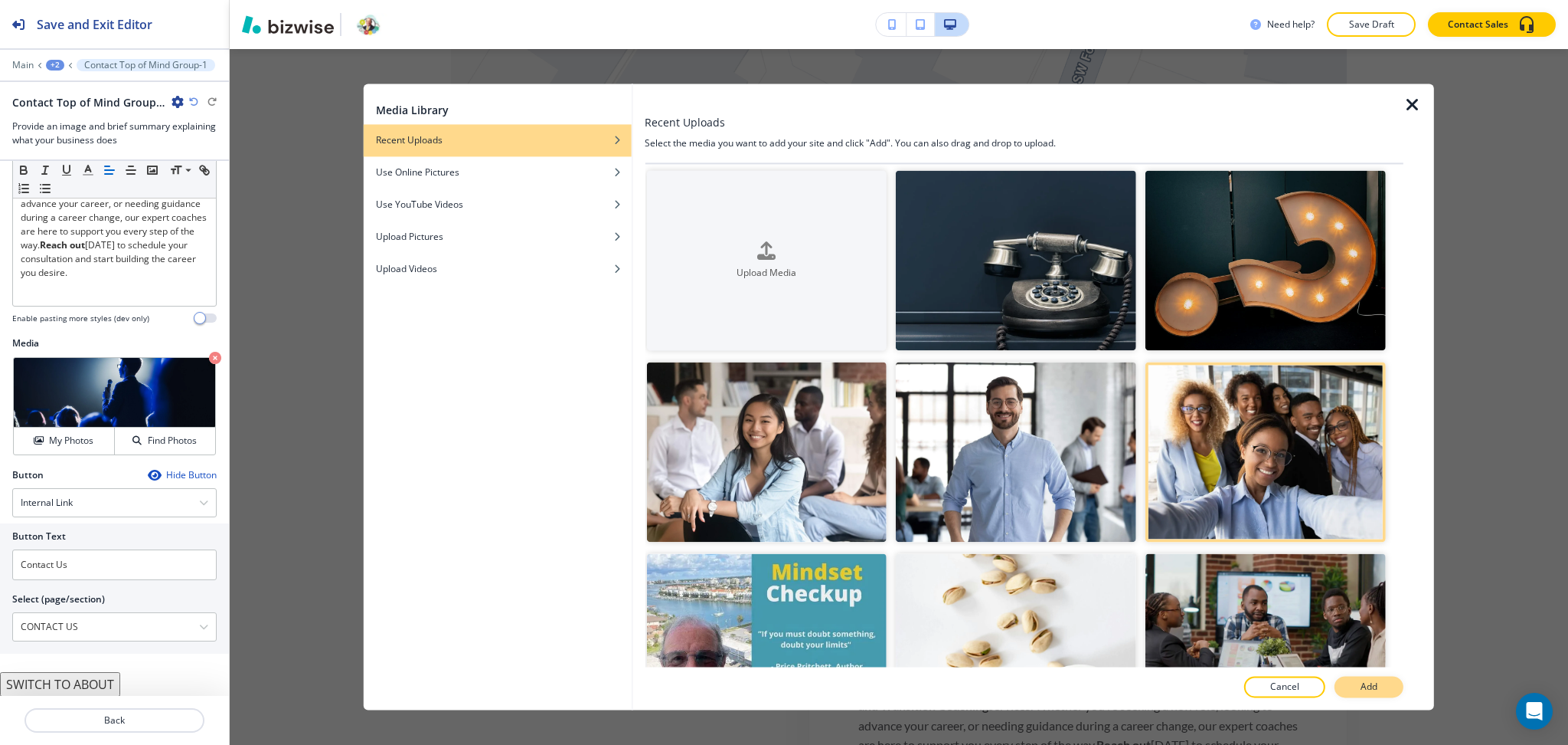
click at [1387, 692] on button "Add" at bounding box center [1369, 687] width 69 height 21
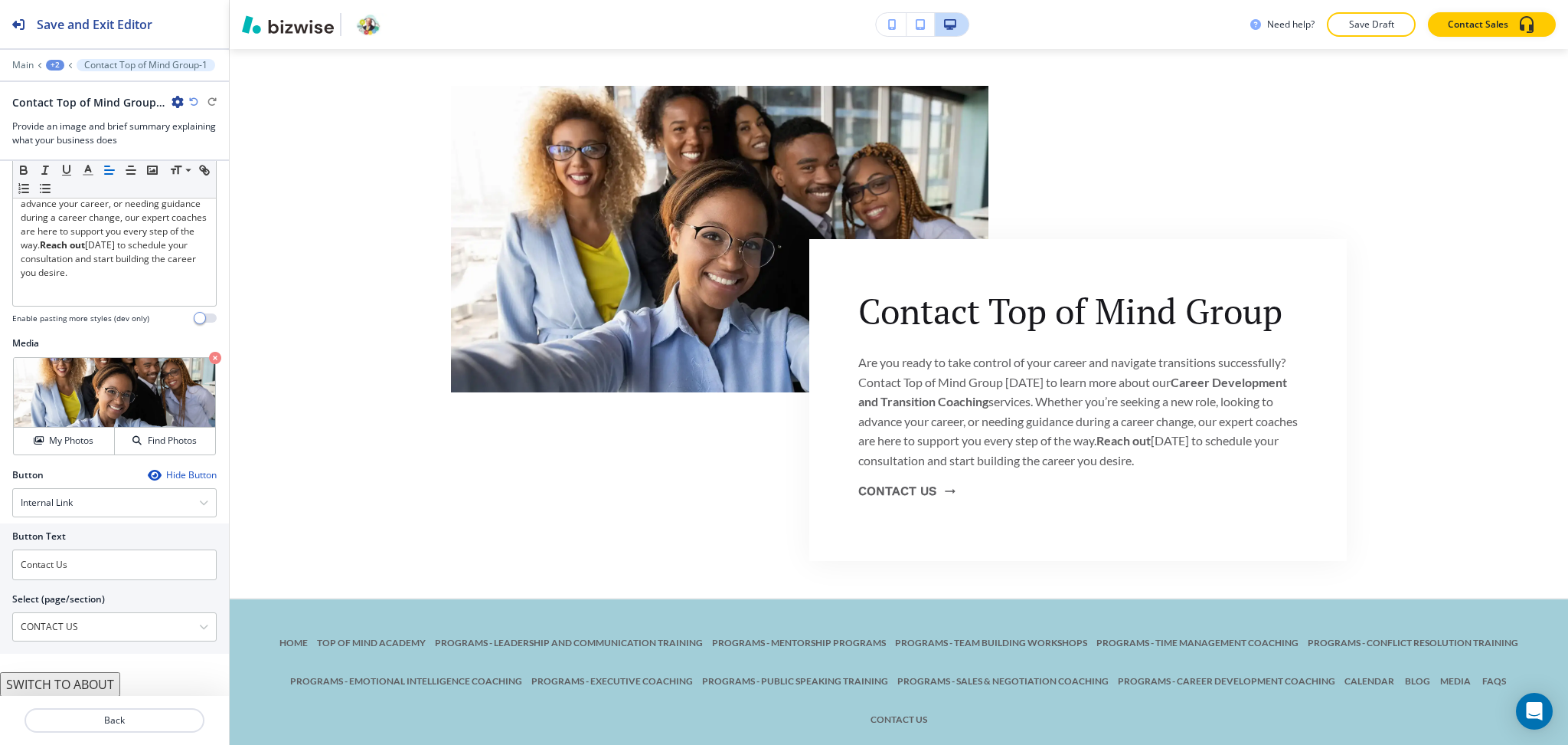
scroll to position [1839, 0]
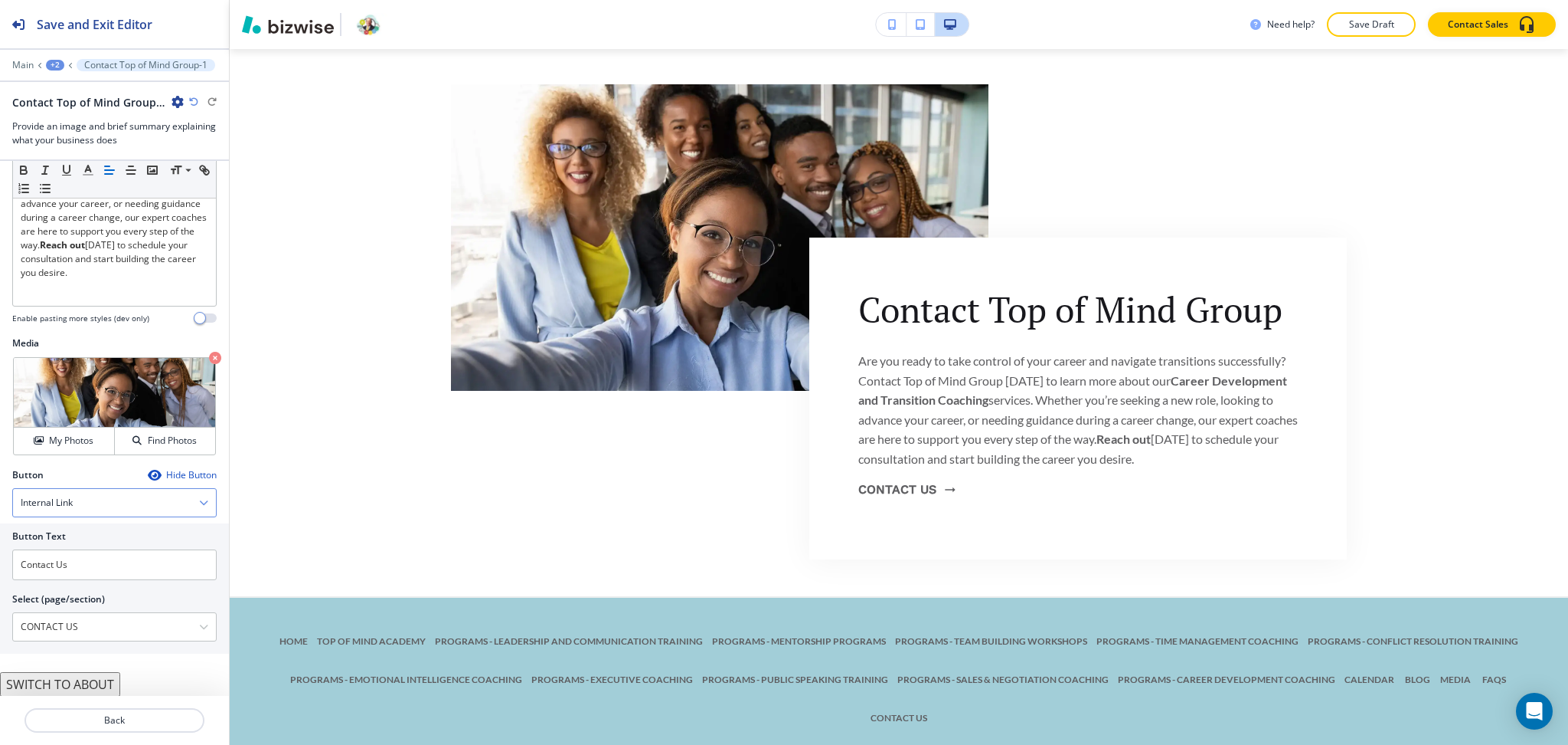
click at [45, 514] on div "Internal Link" at bounding box center [114, 502] width 203 height 27
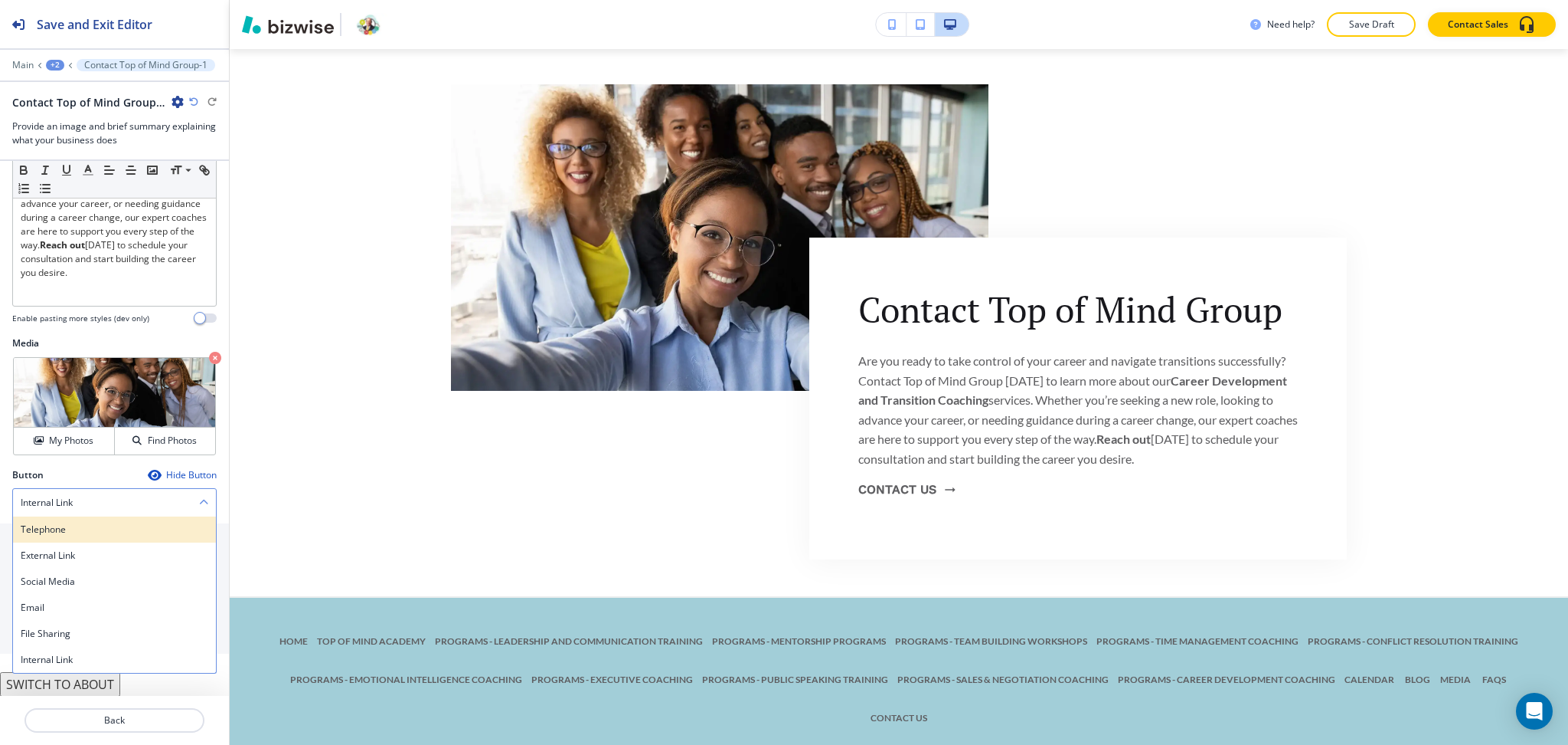
click at [56, 526] on h4 "Telephone" at bounding box center [114, 530] width 188 height 14
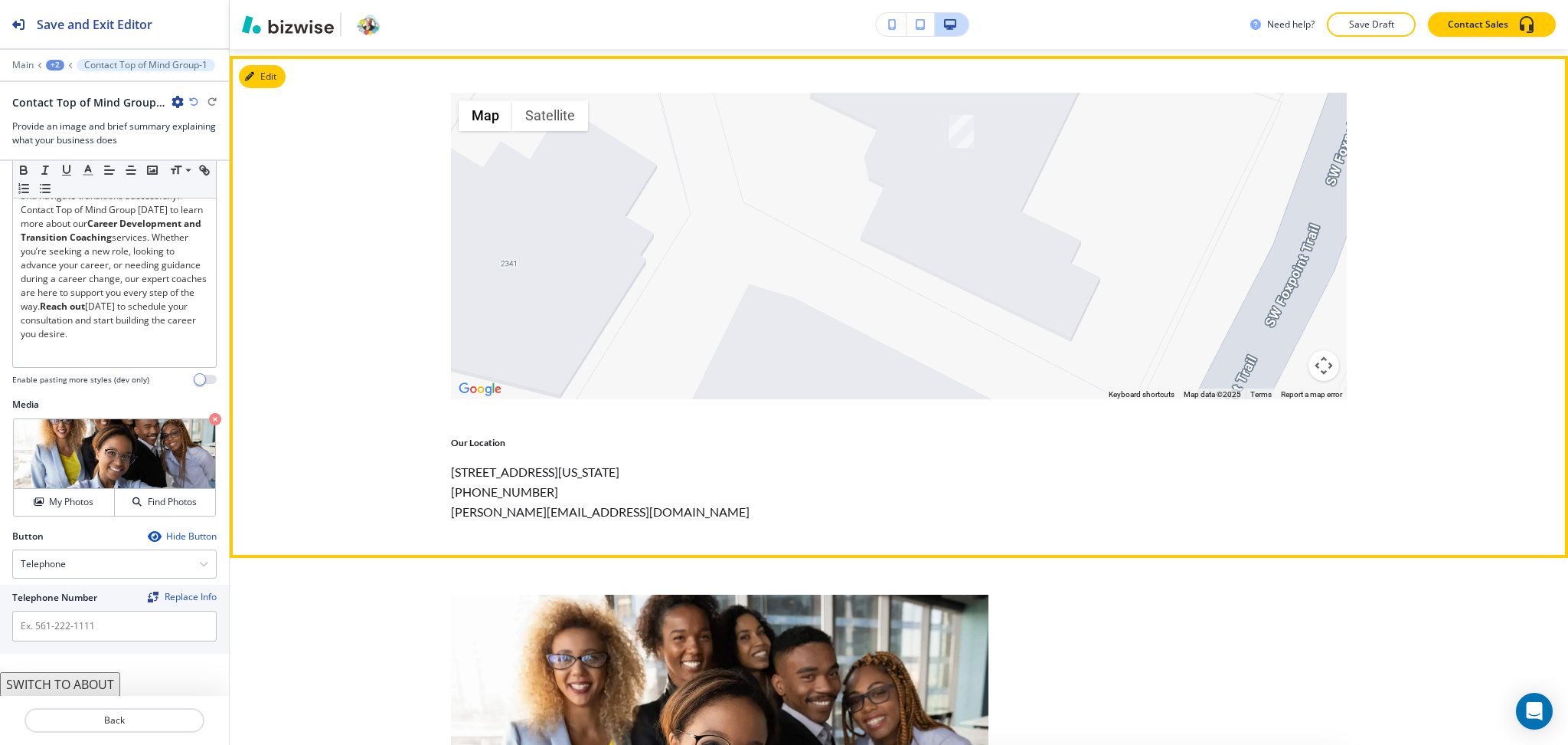
scroll to position [1328, 0]
drag, startPoint x: 559, startPoint y: 490, endPoint x: 443, endPoint y: 498, distance: 116.3
click at [451, 498] on p "(772) 240-8683" at bounding box center [630, 492] width 358 height 20
copy p "(772) 240-8683"
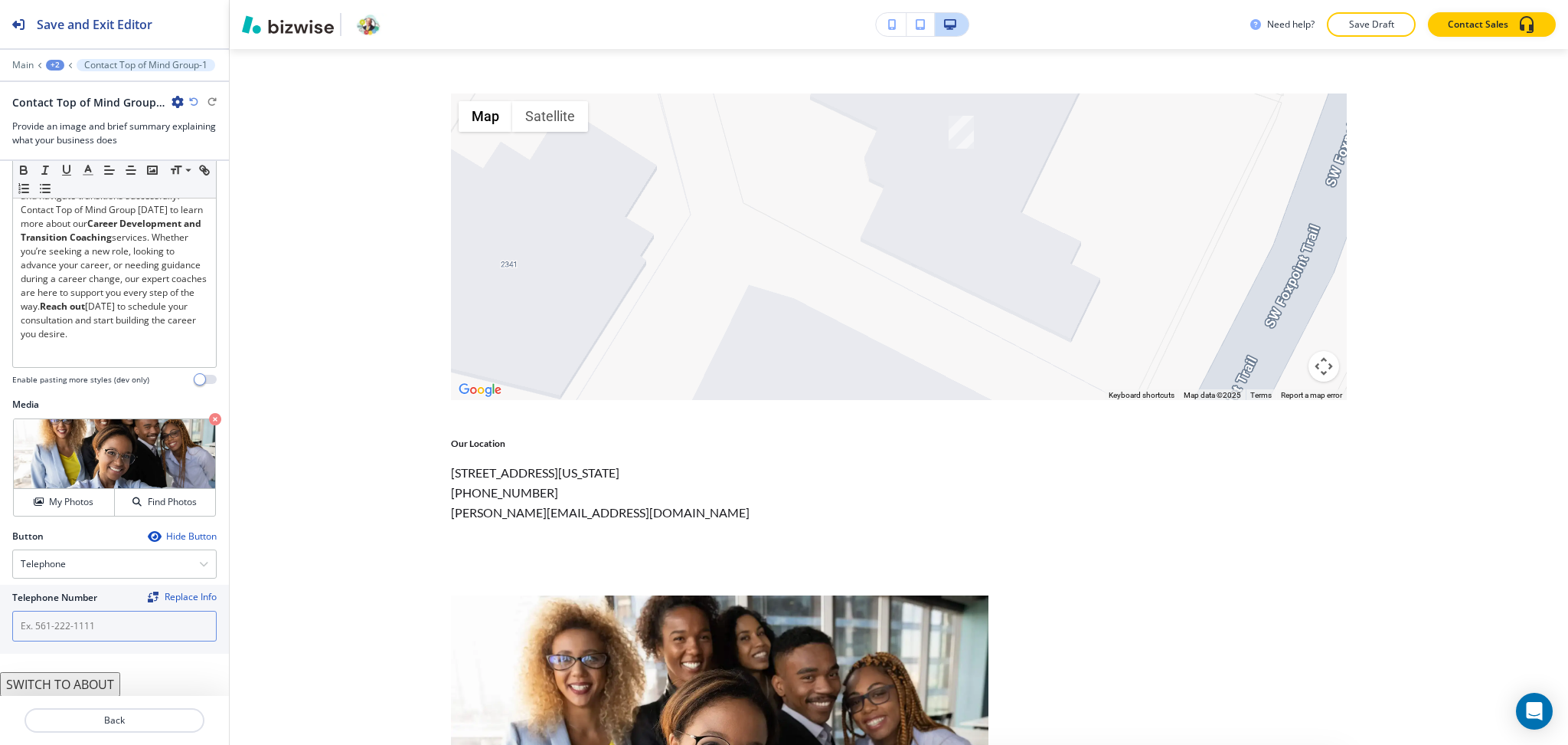
click at [164, 624] on input "text" at bounding box center [114, 625] width 204 height 31
paste input "(772) 240-8683"
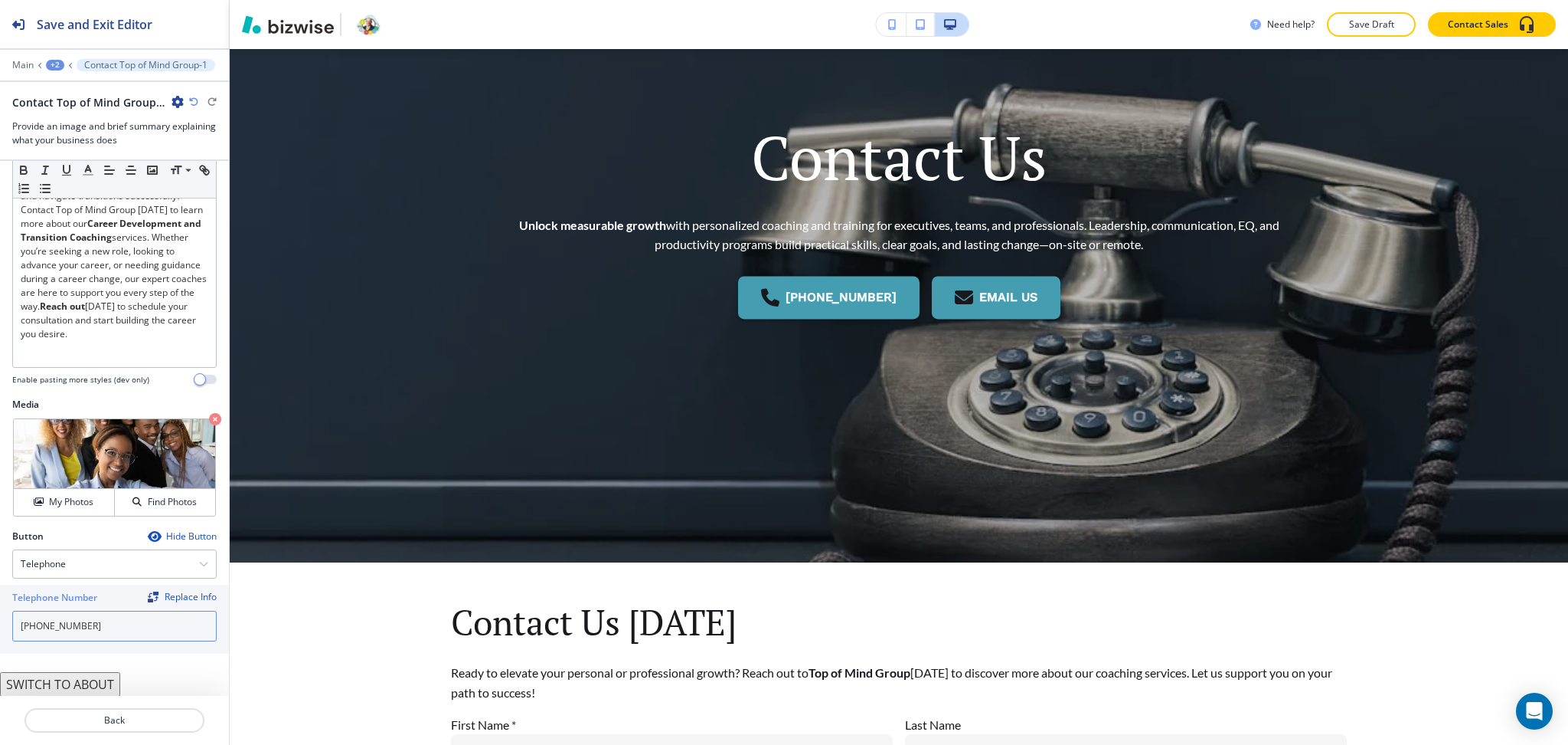
scroll to position [0, 0]
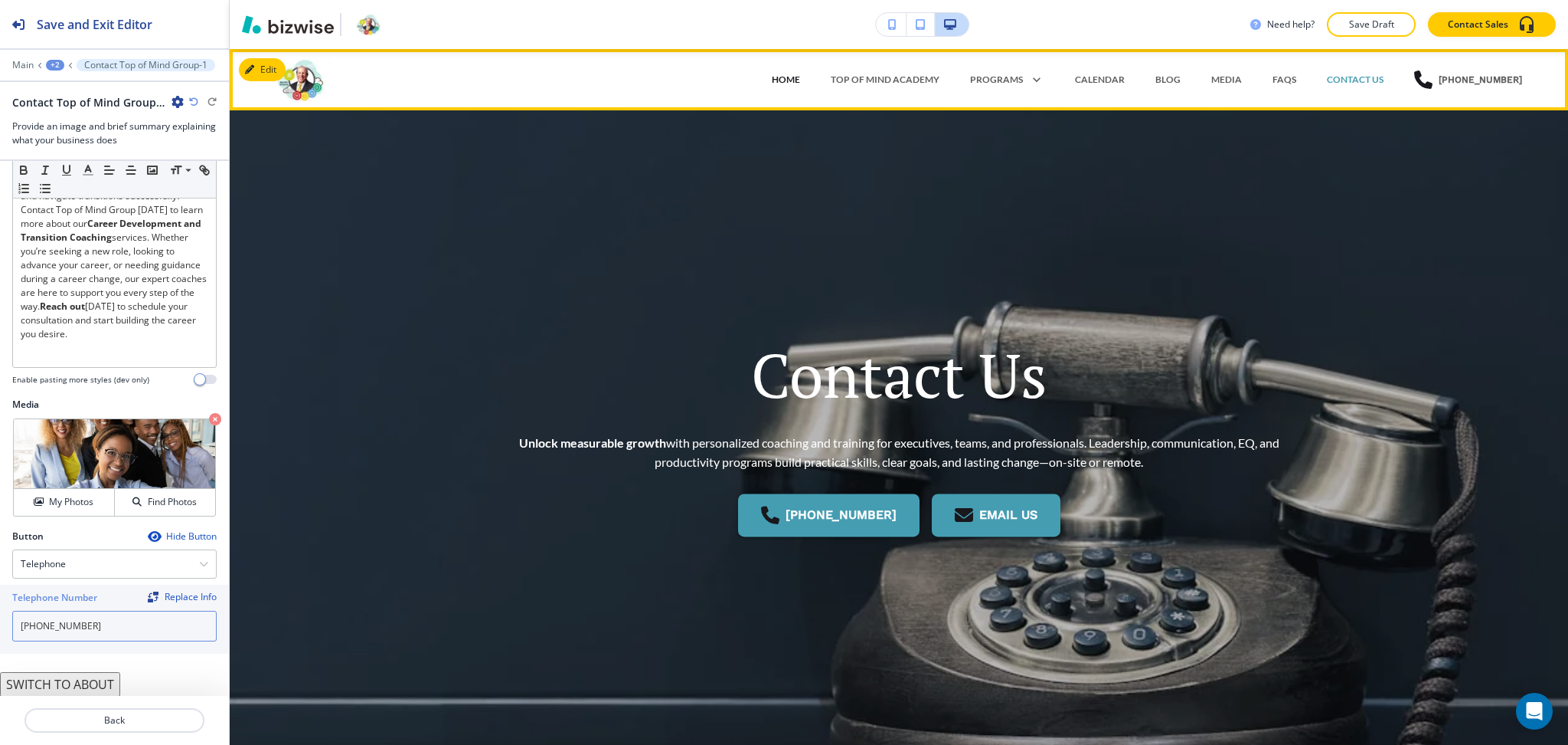
type input "(772) 240-8683"
click at [783, 73] on p "HOME" at bounding box center [786, 80] width 28 height 14
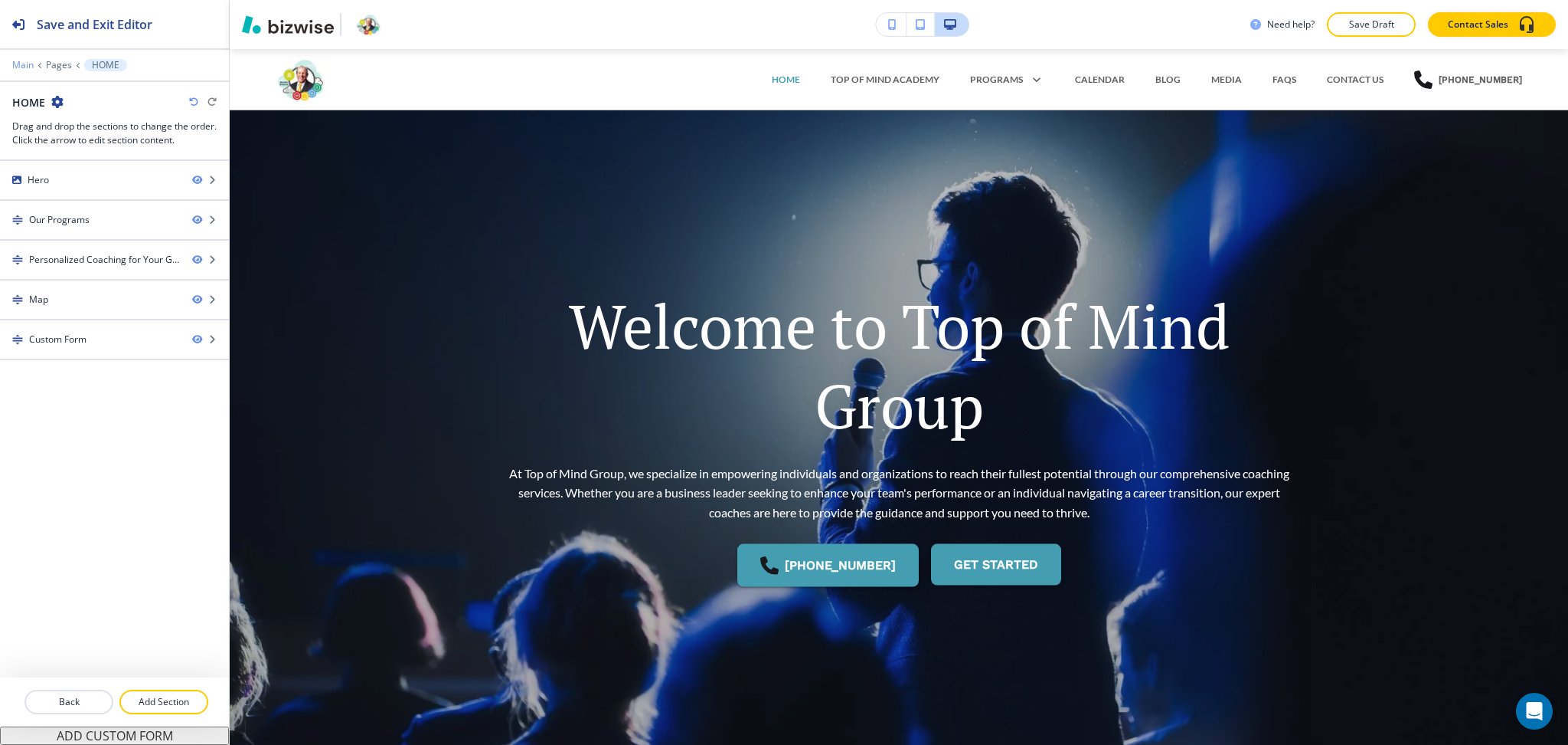
click at [22, 61] on p "Main" at bounding box center [23, 65] width 21 height 11
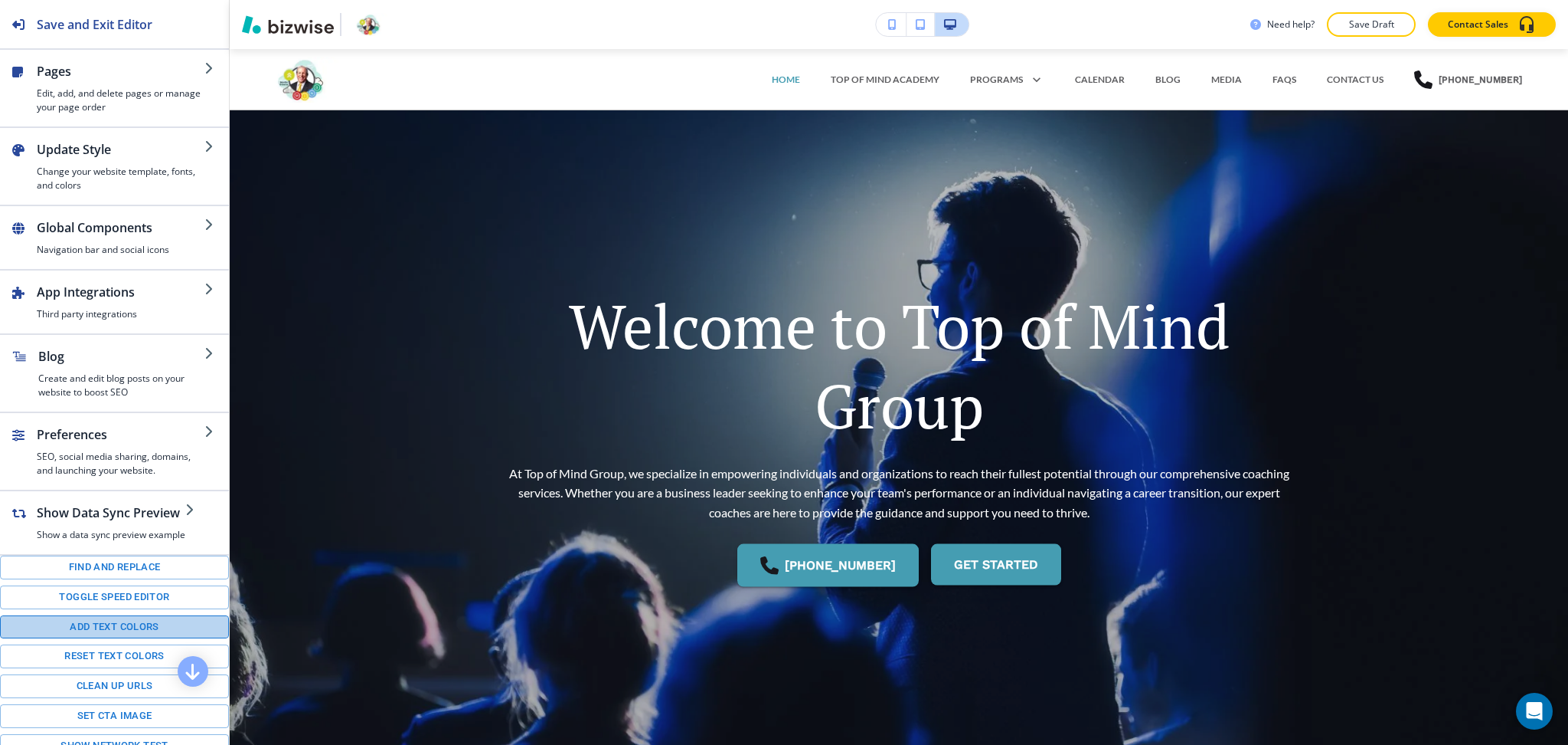
click at [132, 639] on button "Add text colors" at bounding box center [114, 627] width 229 height 23
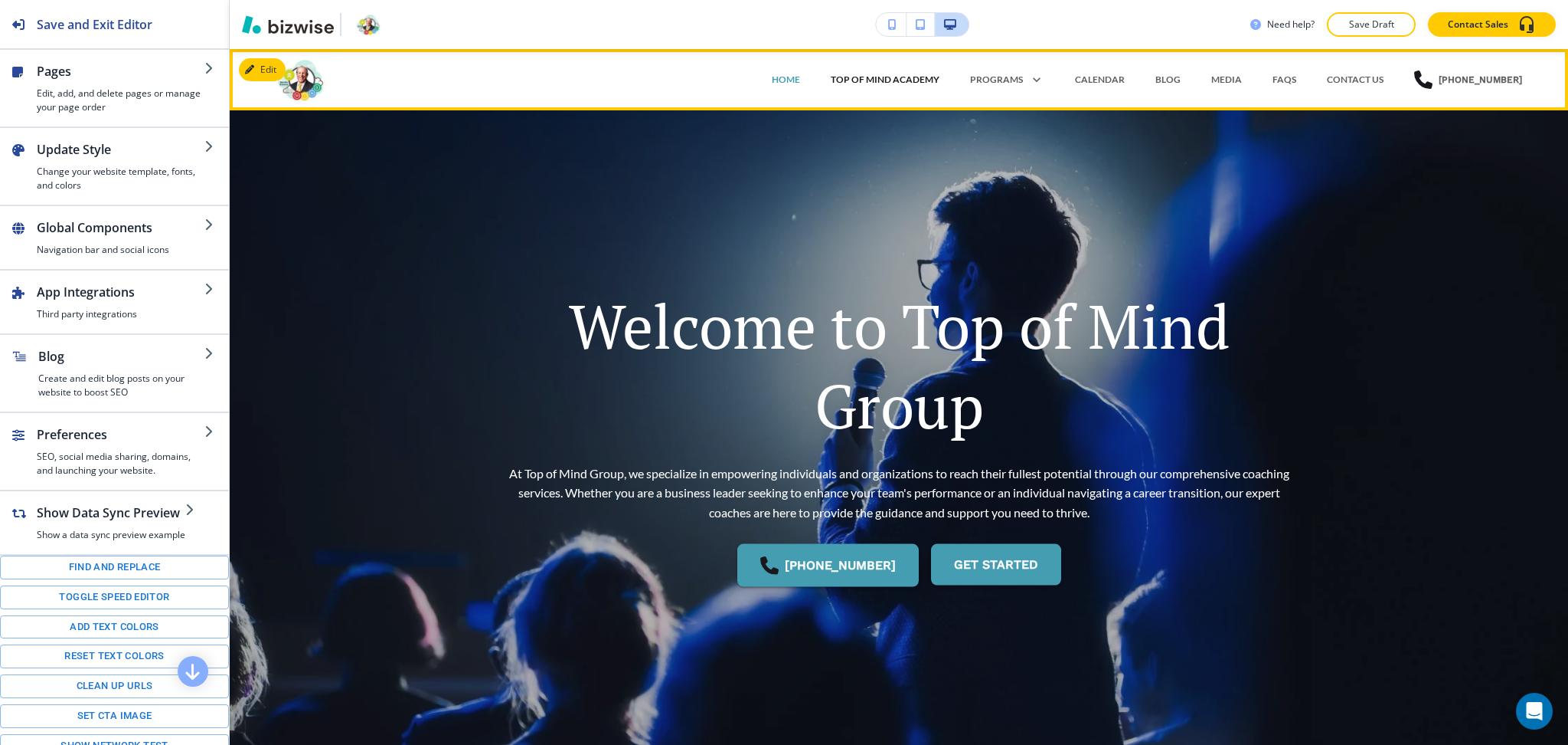
click at [931, 86] on p "TOP OF MIND ACADEMY" at bounding box center [884, 80] width 109 height 14
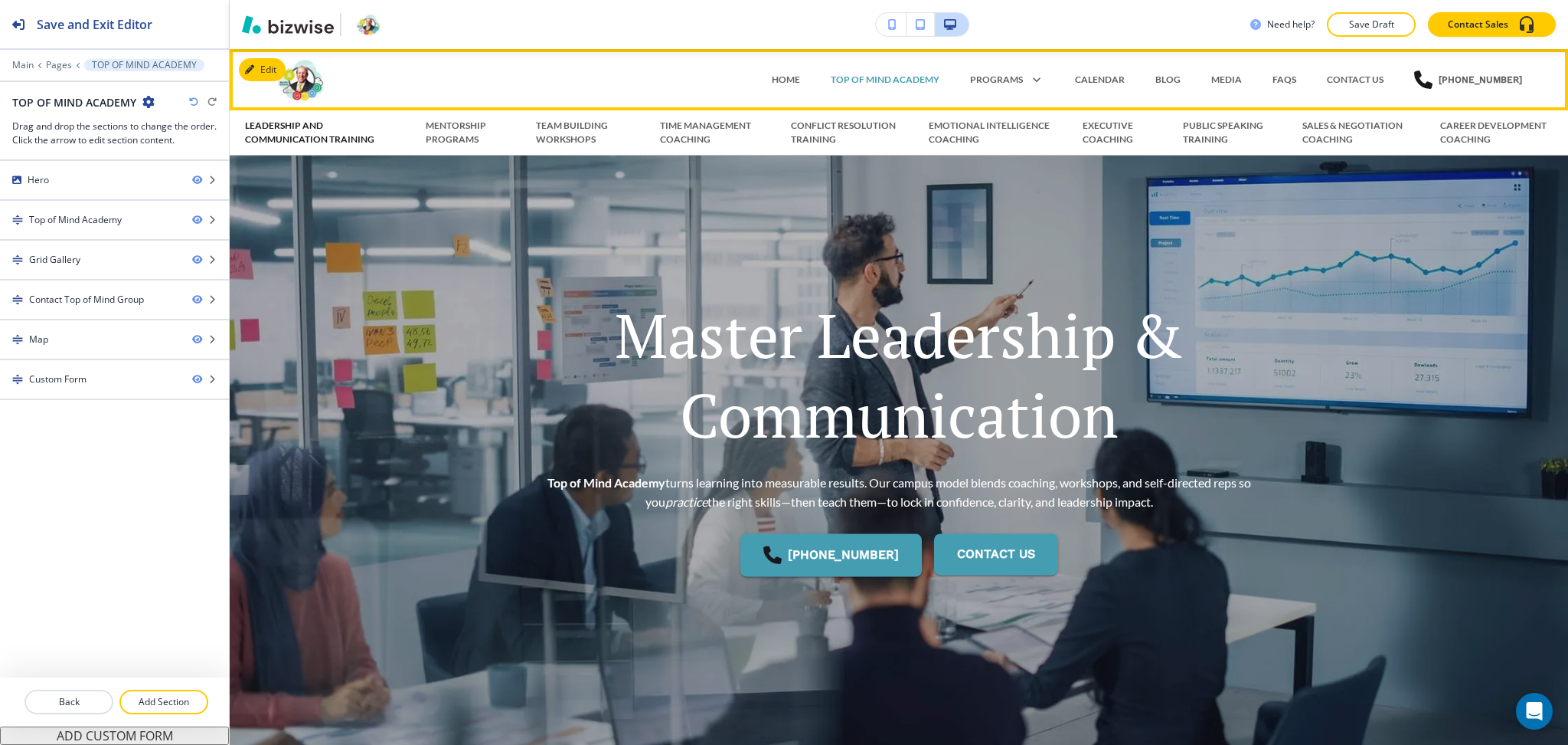
click at [298, 134] on p "LEADERSHIP AND COMMUNICATION TRAINING" at bounding box center [320, 132] width 150 height 27
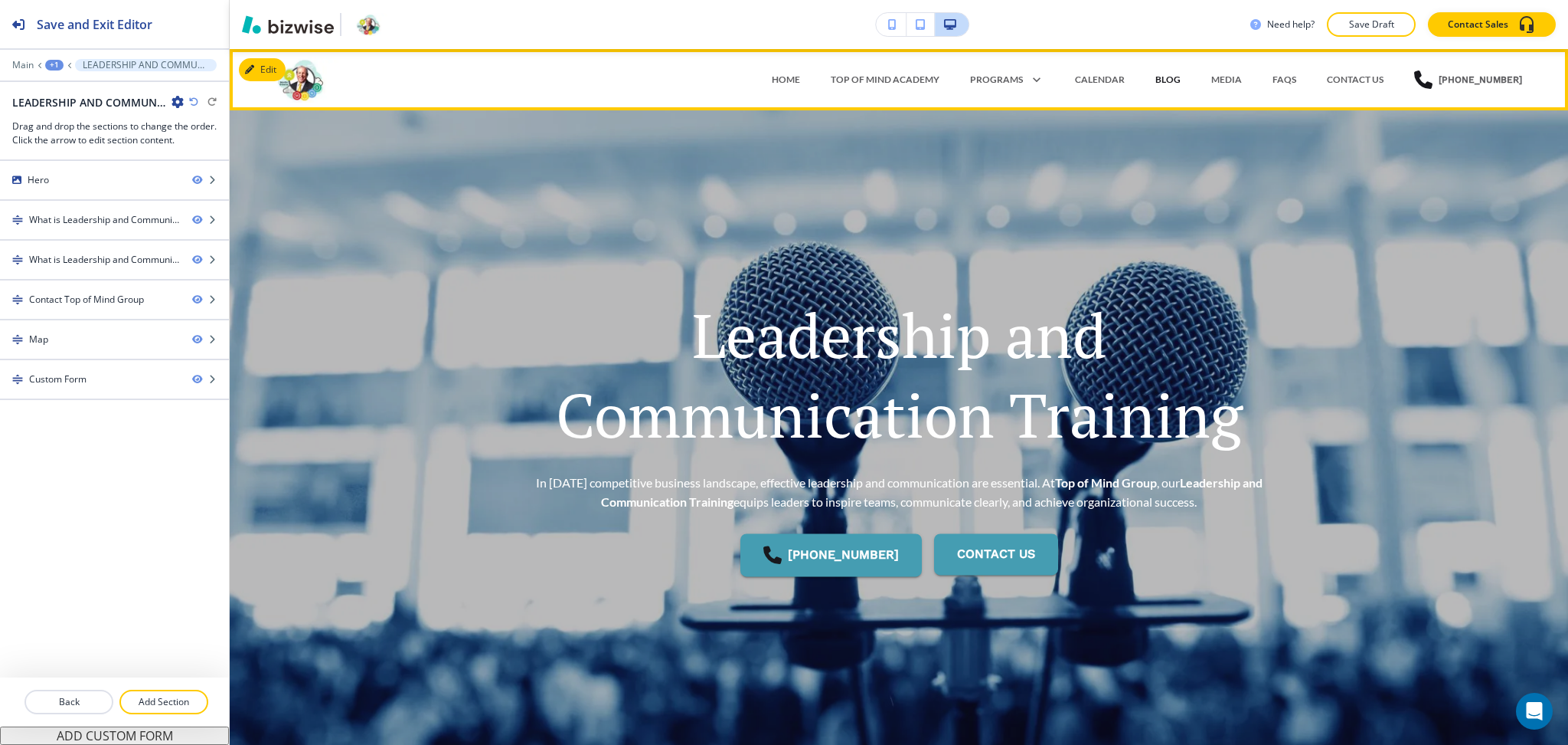
click at [1161, 80] on p "BLOG" at bounding box center [1168, 80] width 25 height 14
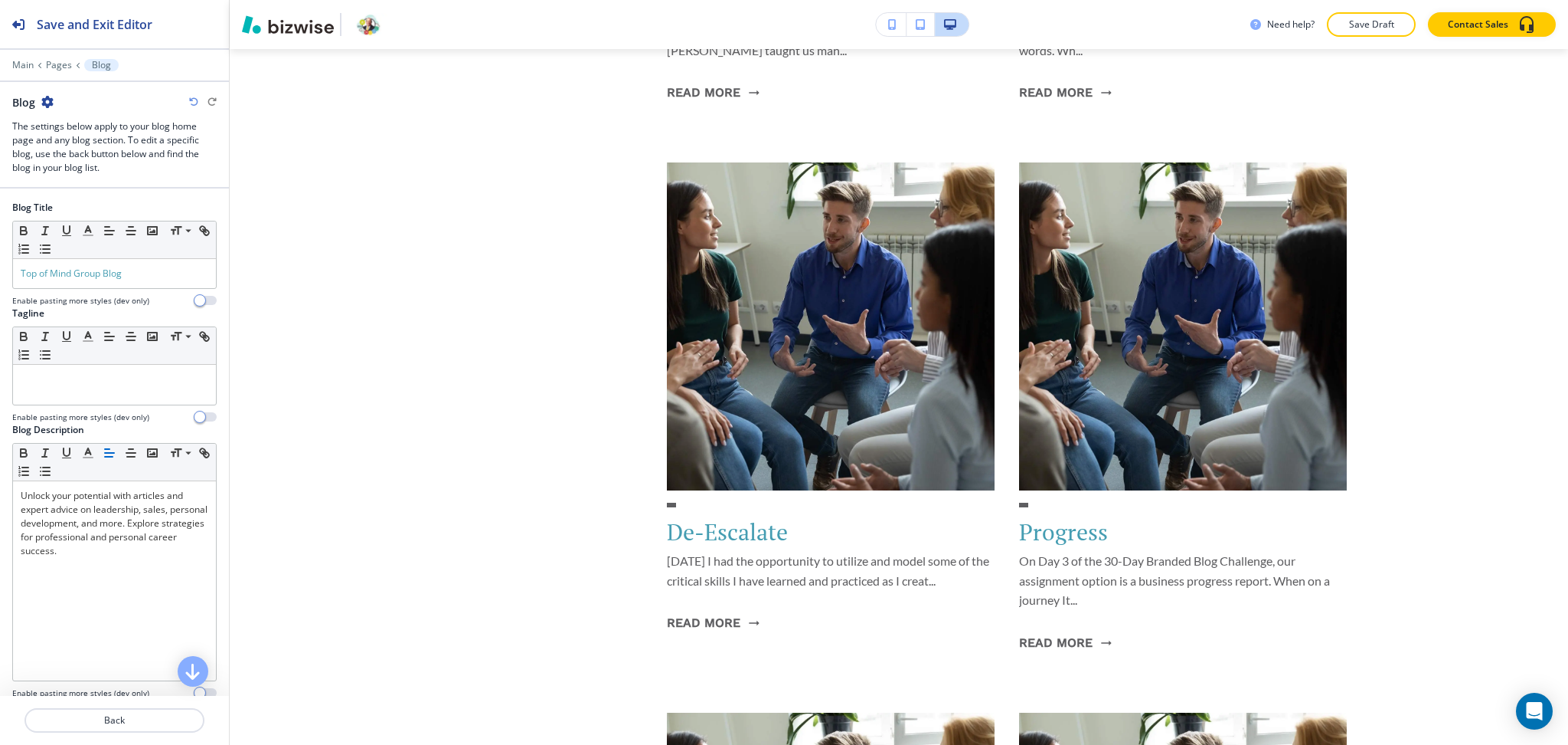
scroll to position [675, 0]
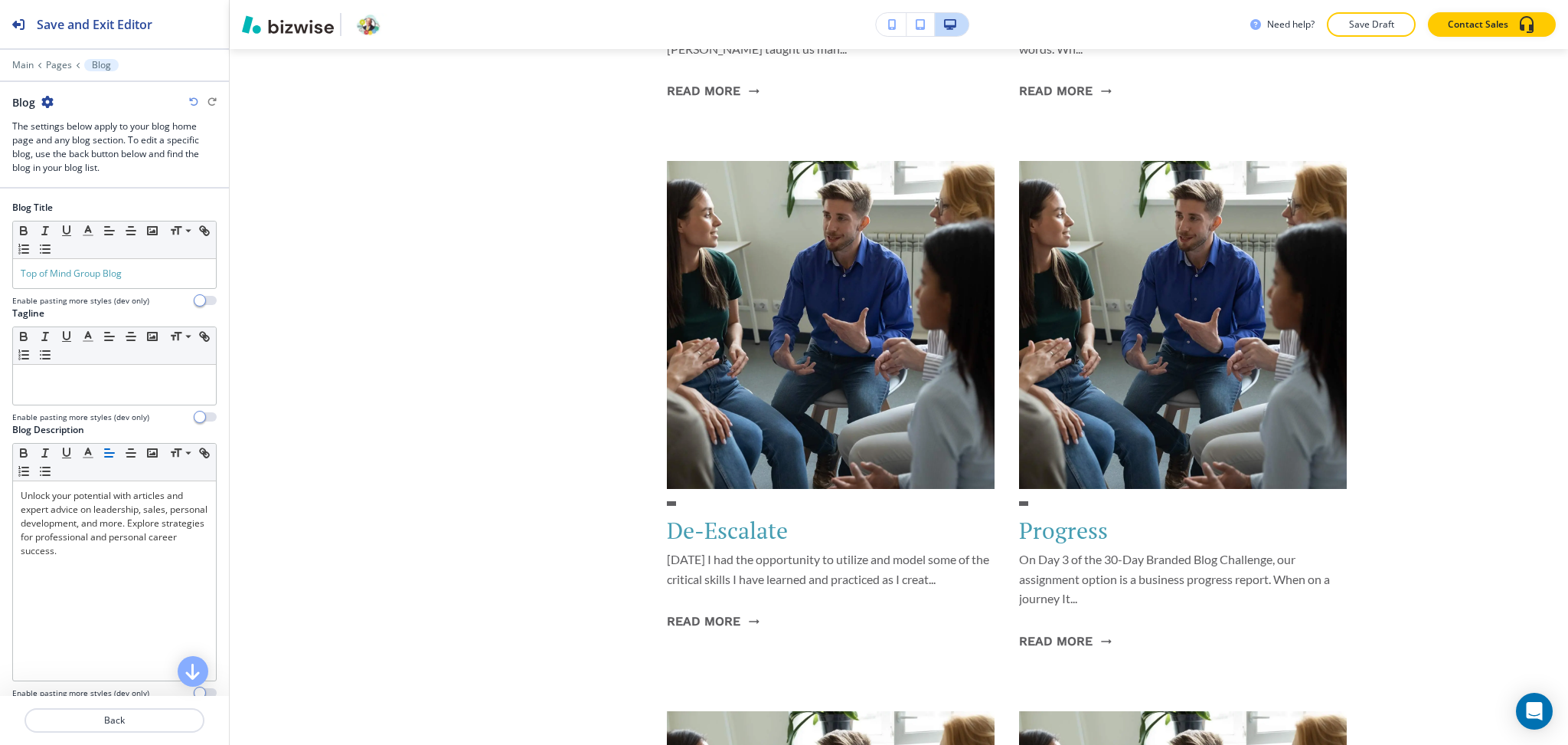
click at [190, 104] on icon "button" at bounding box center [194, 102] width 9 height 9
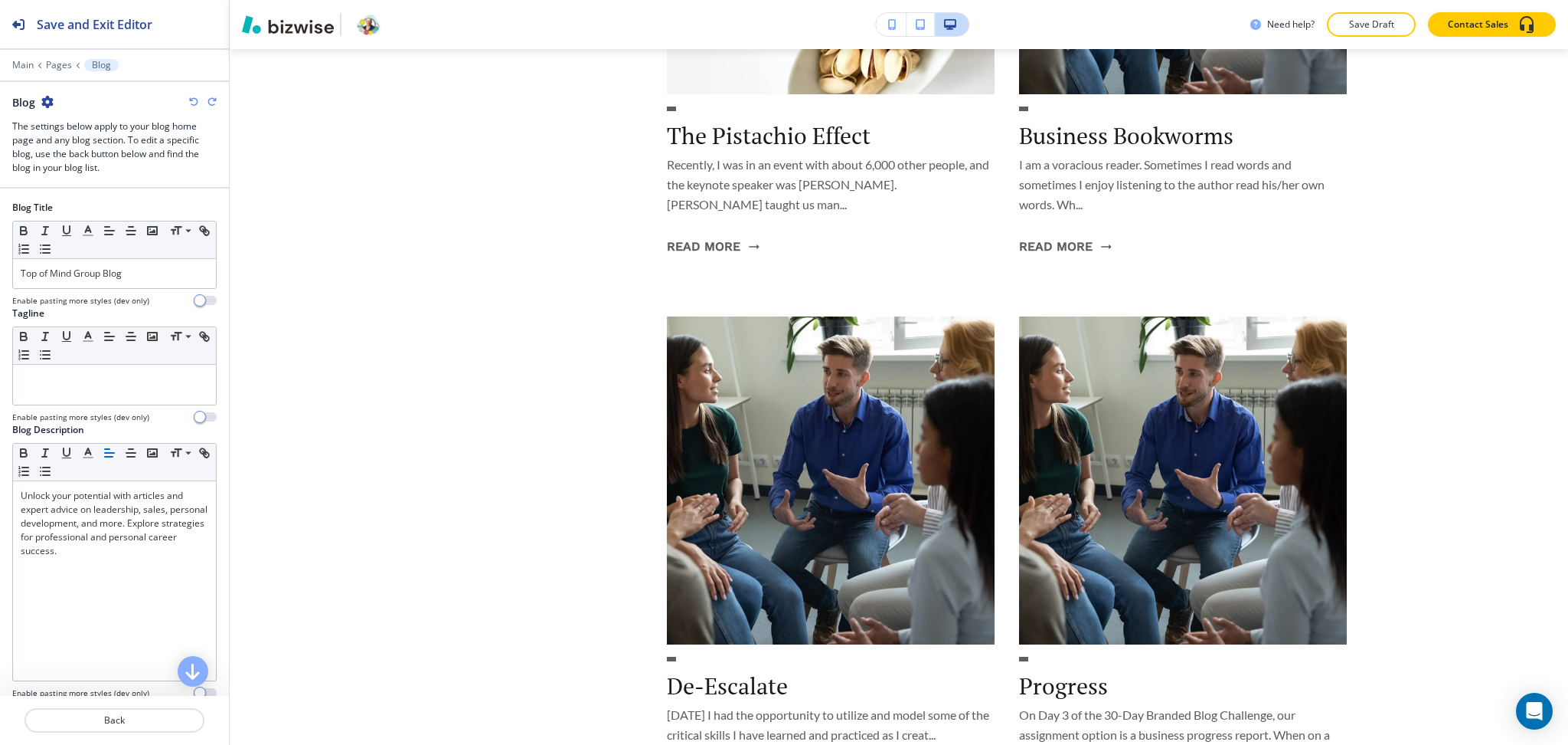
scroll to position [0, 0]
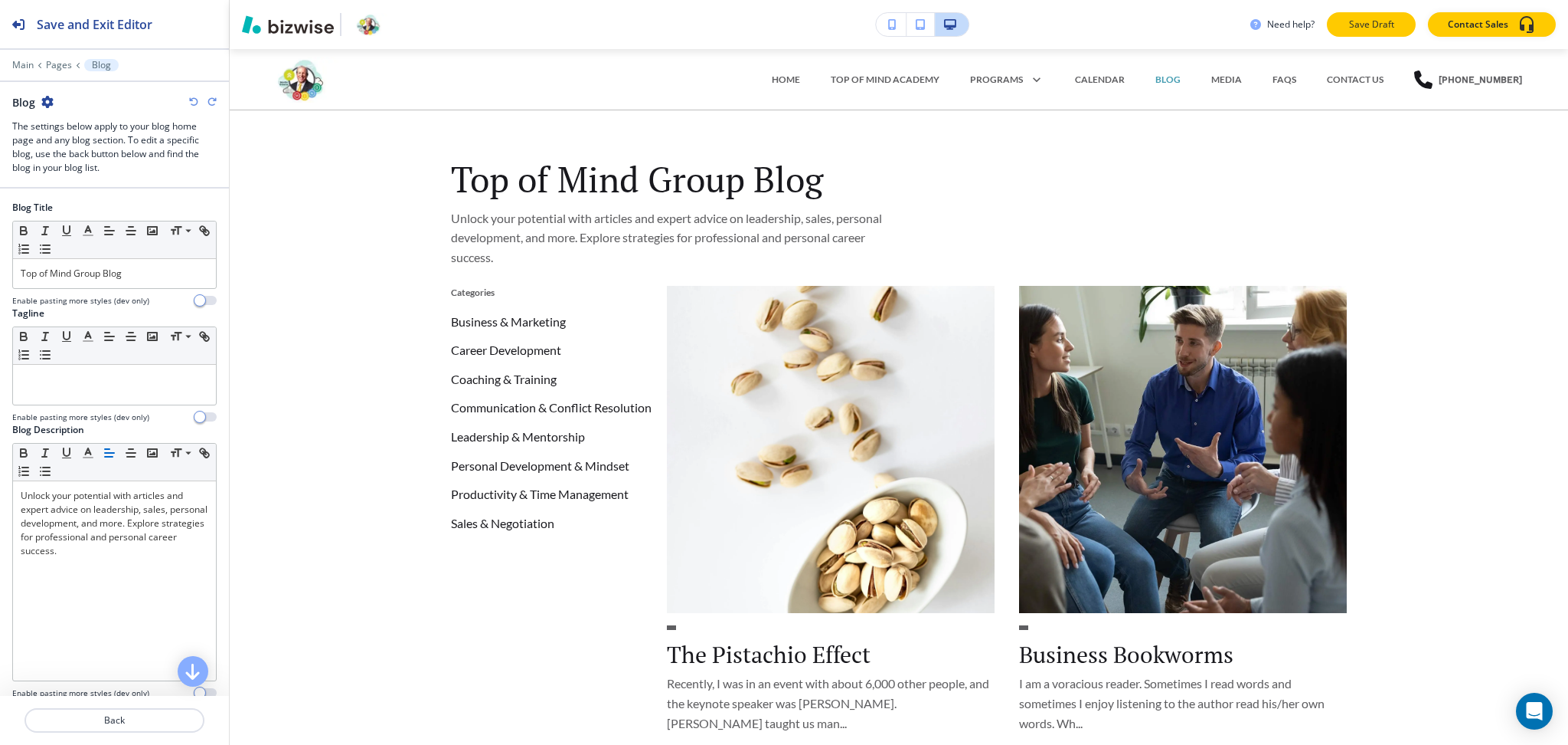
click at [1364, 27] on p "Save Draft" at bounding box center [1371, 25] width 49 height 14
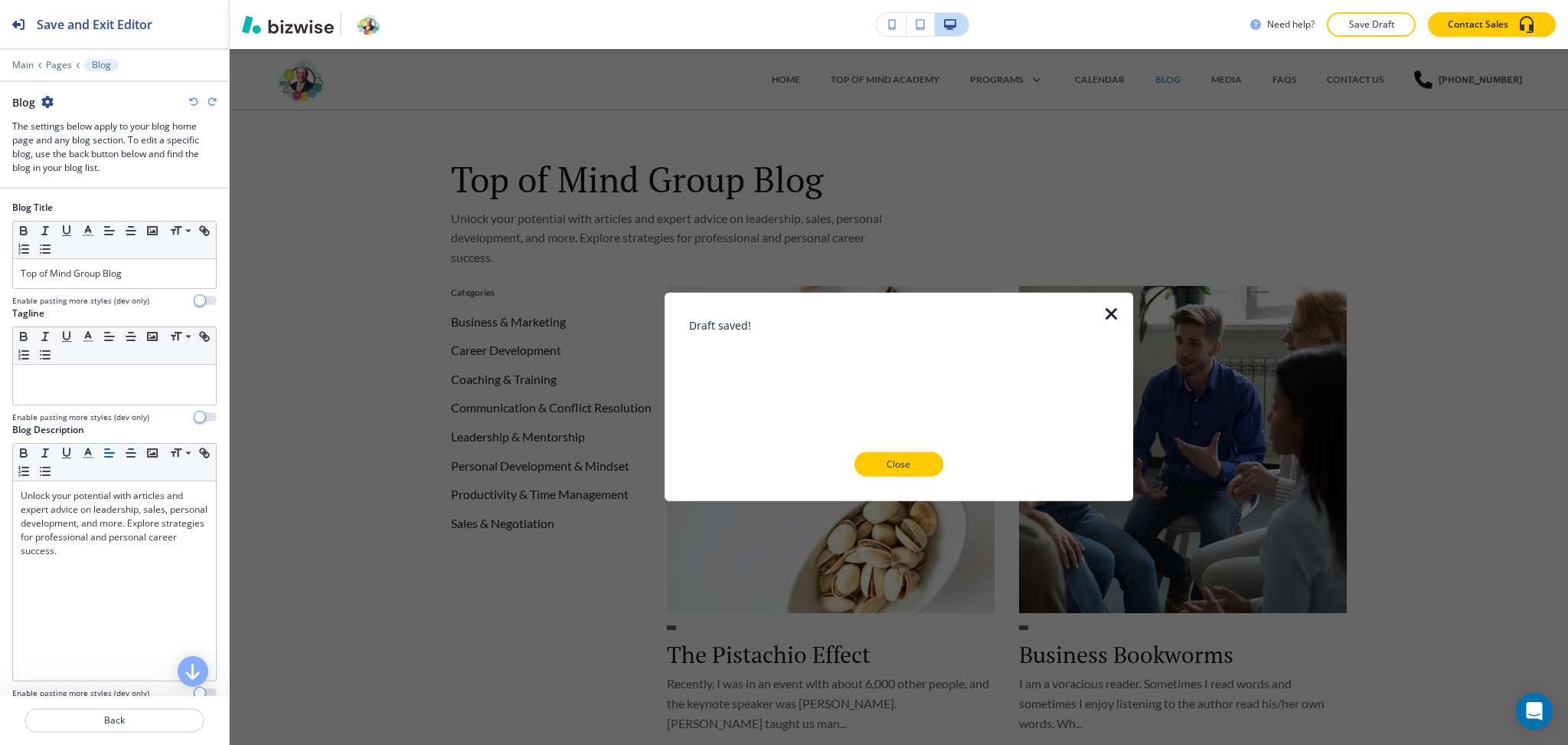
click at [1121, 311] on div at bounding box center [1121, 397] width 24 height 208
click at [1111, 301] on div at bounding box center [1121, 397] width 24 height 208
click at [1111, 315] on icon "button" at bounding box center [1111, 314] width 18 height 18
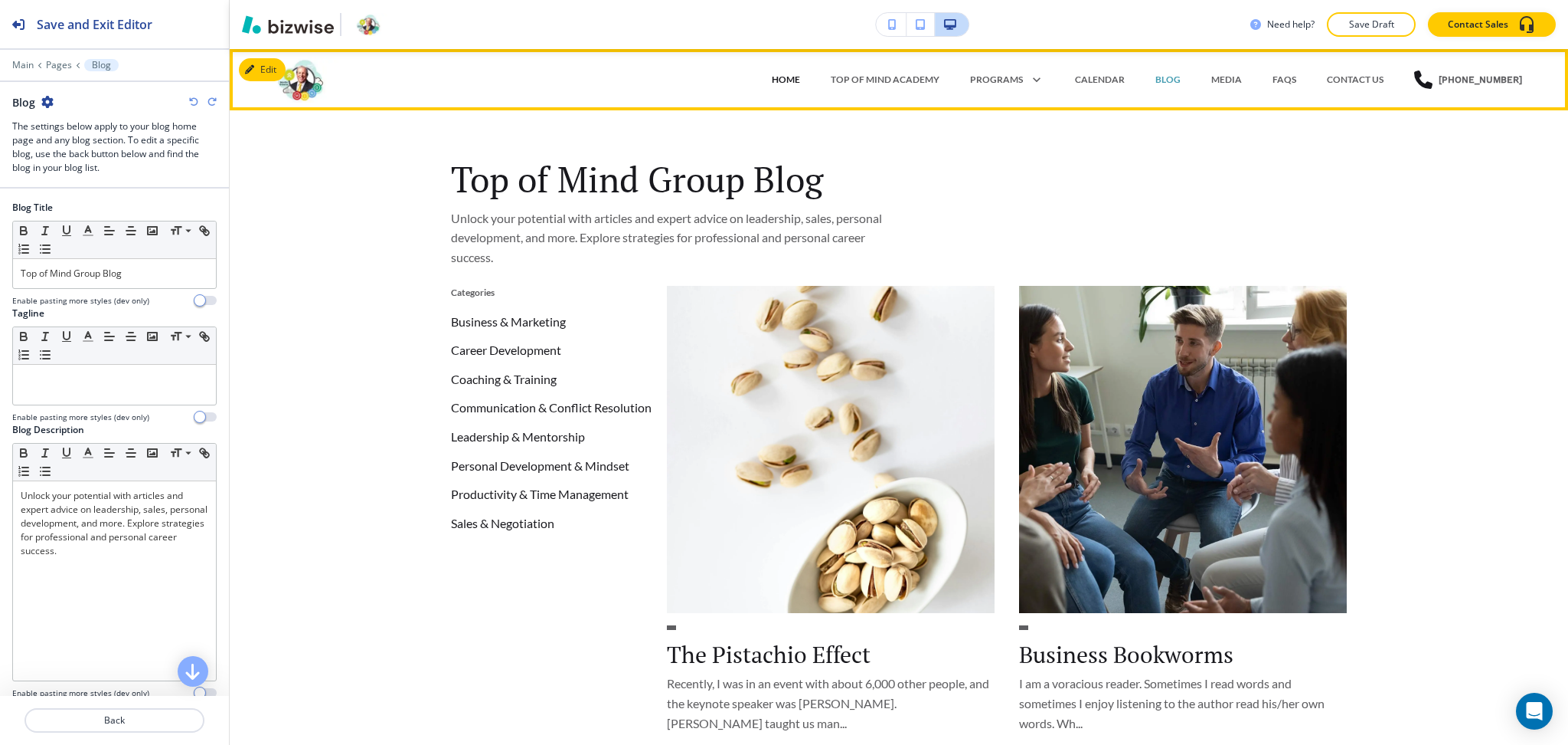
click at [783, 76] on p "HOME" at bounding box center [786, 80] width 28 height 14
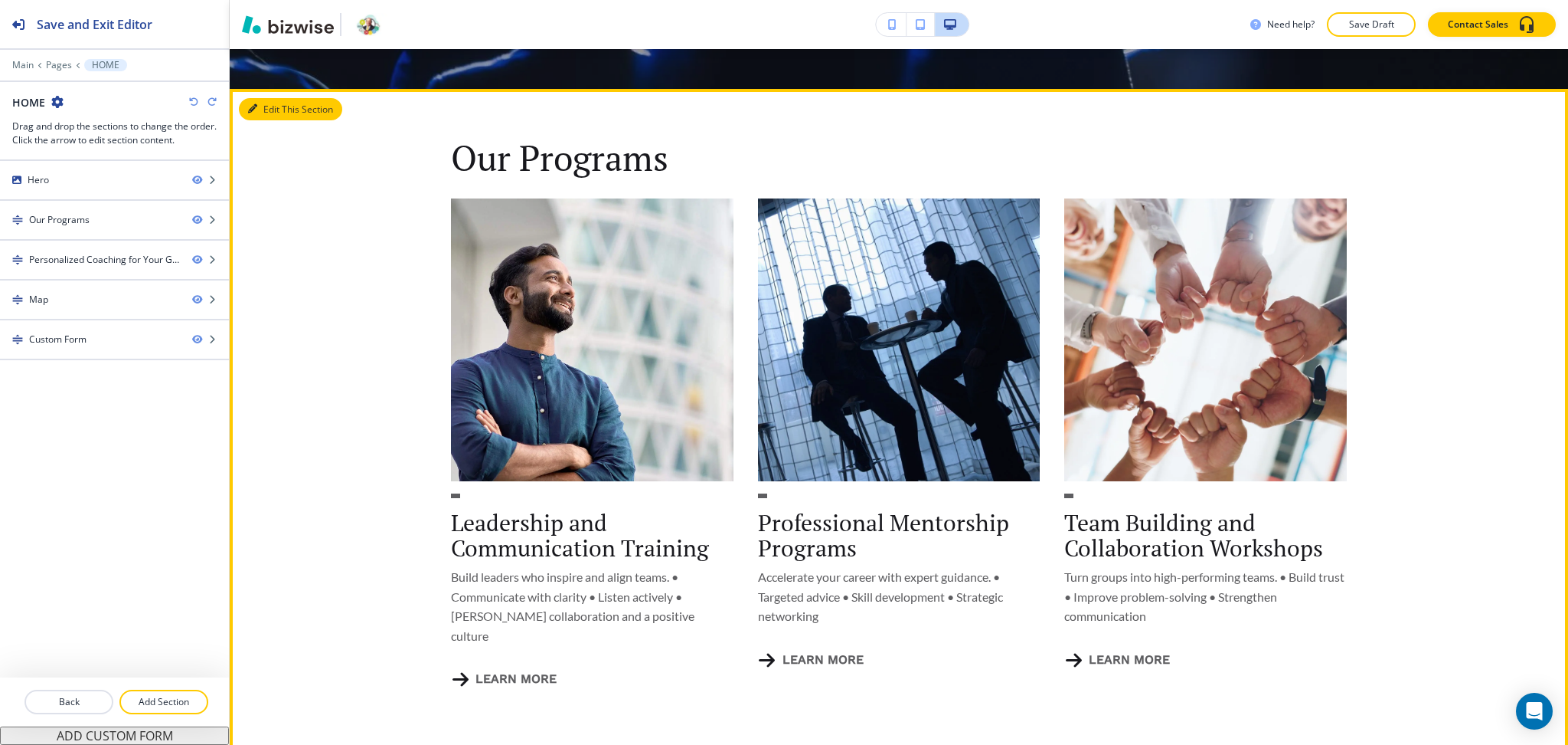
click at [249, 113] on icon "button" at bounding box center [253, 109] width 9 height 9
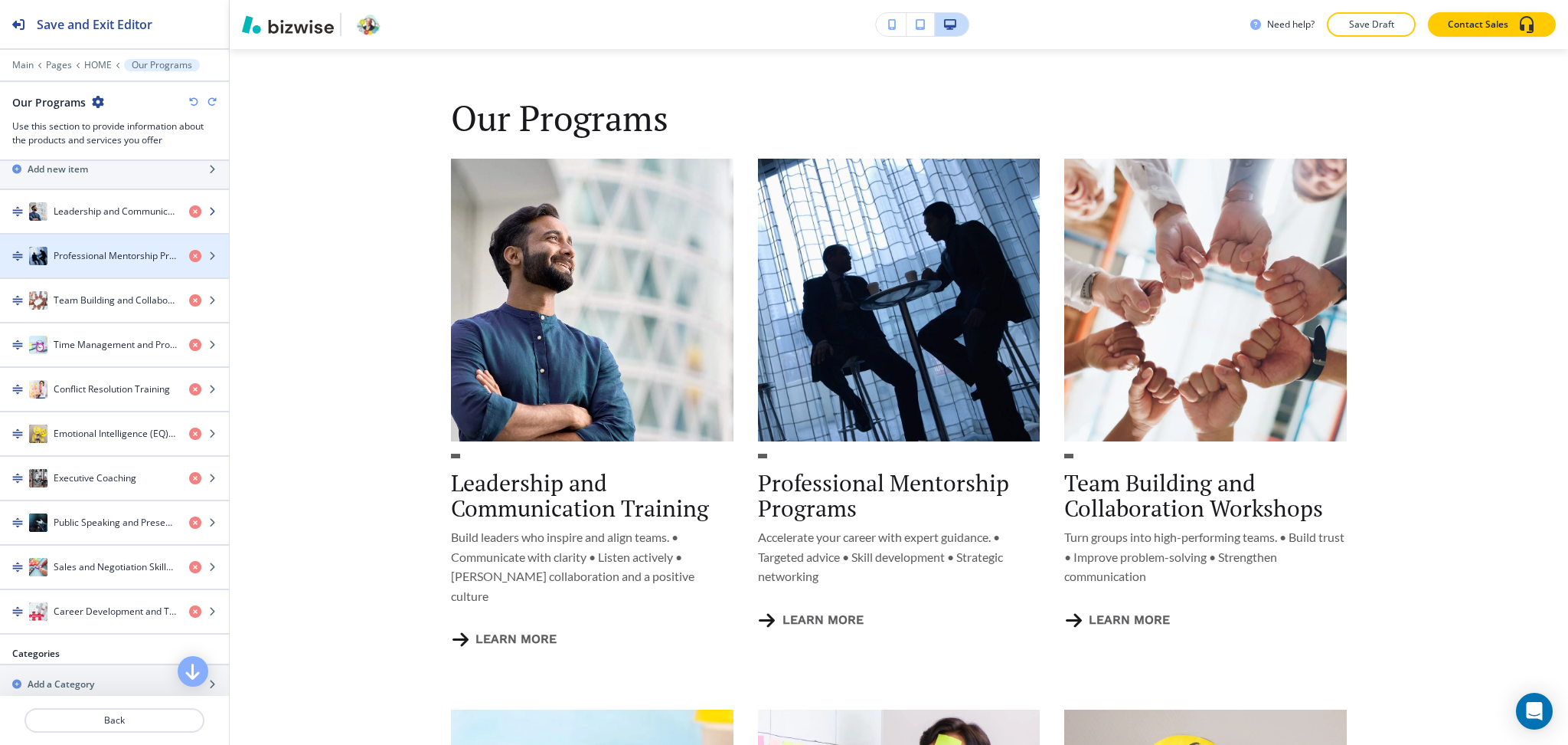
scroll to position [298, 0]
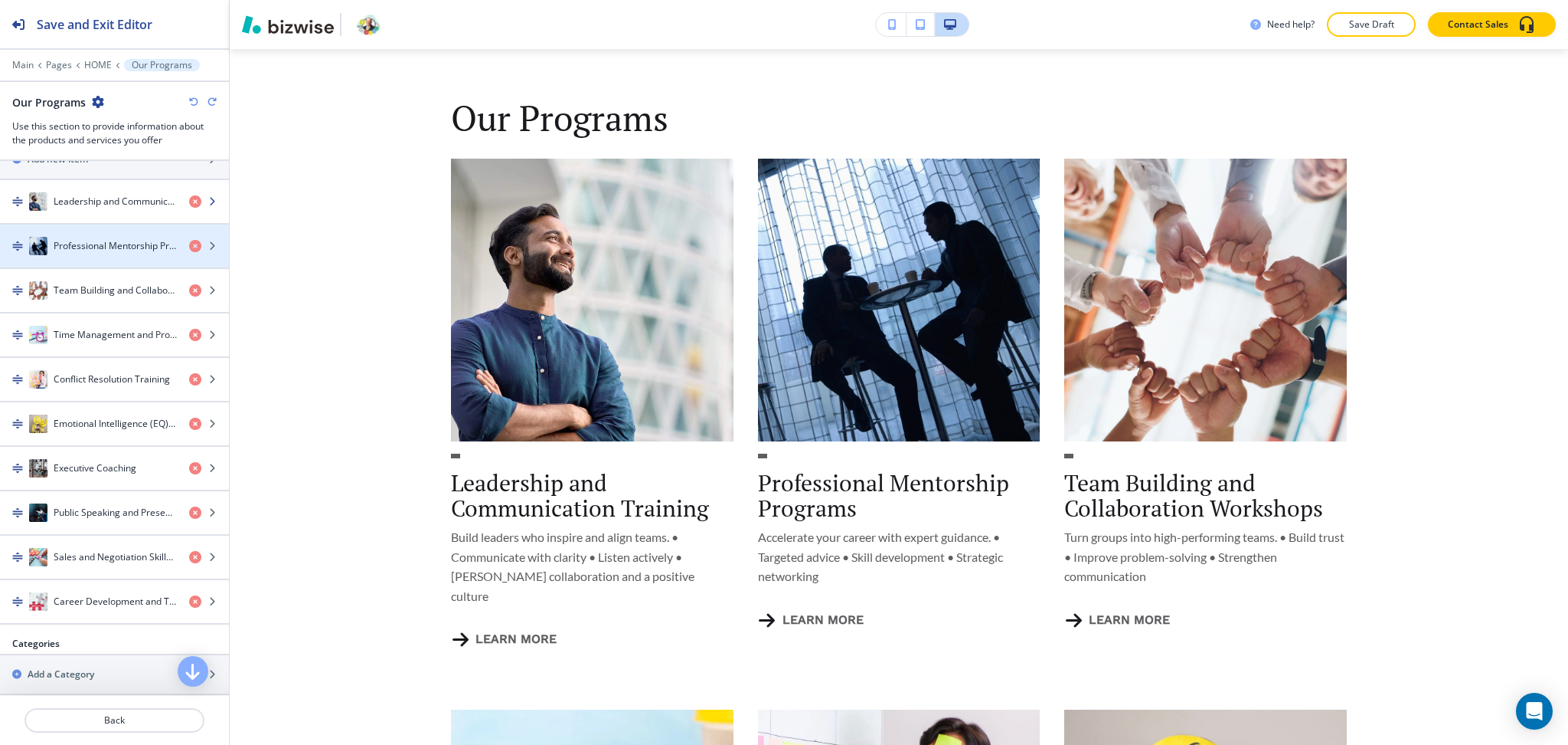
click at [90, 215] on div "button" at bounding box center [114, 217] width 229 height 13
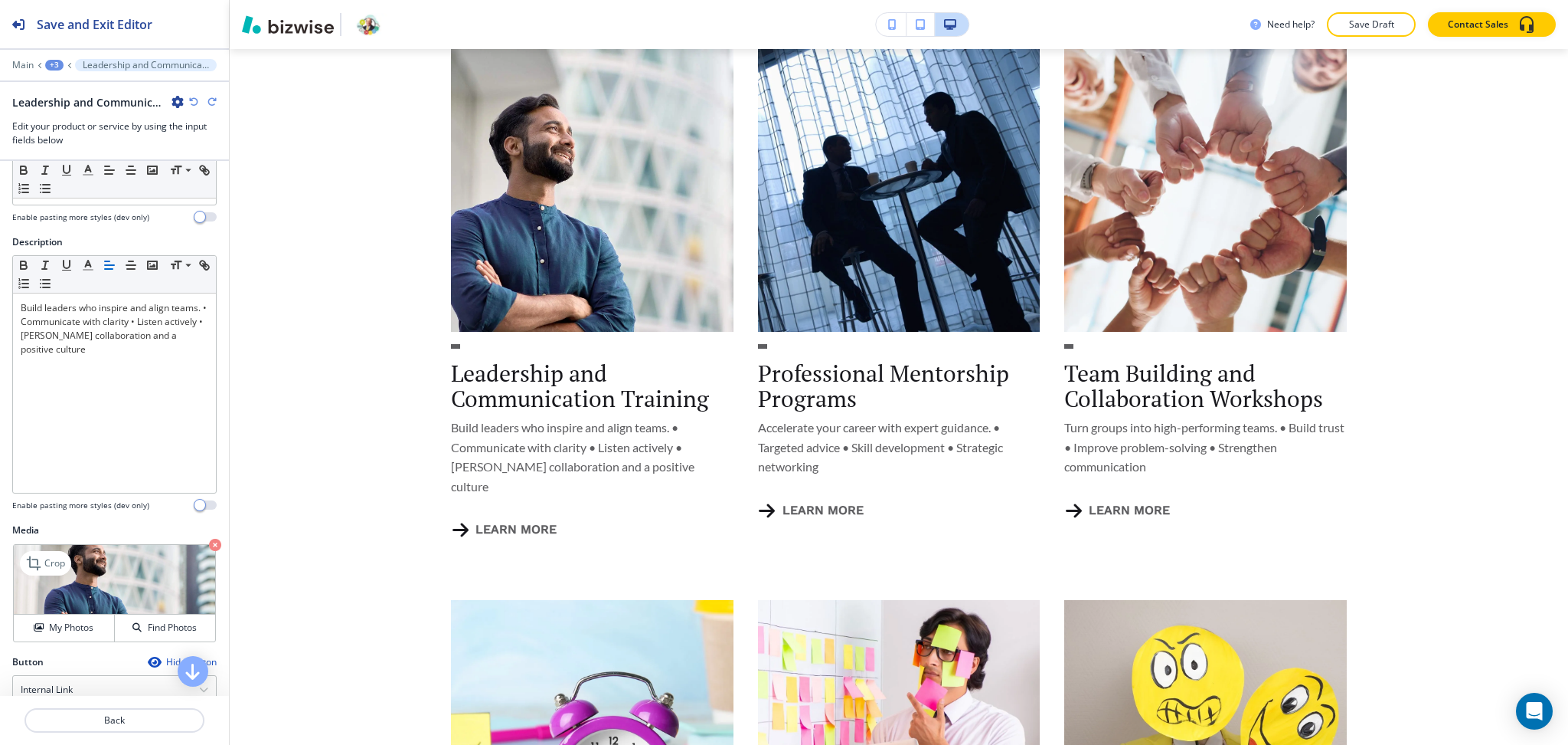
scroll to position [233, 0]
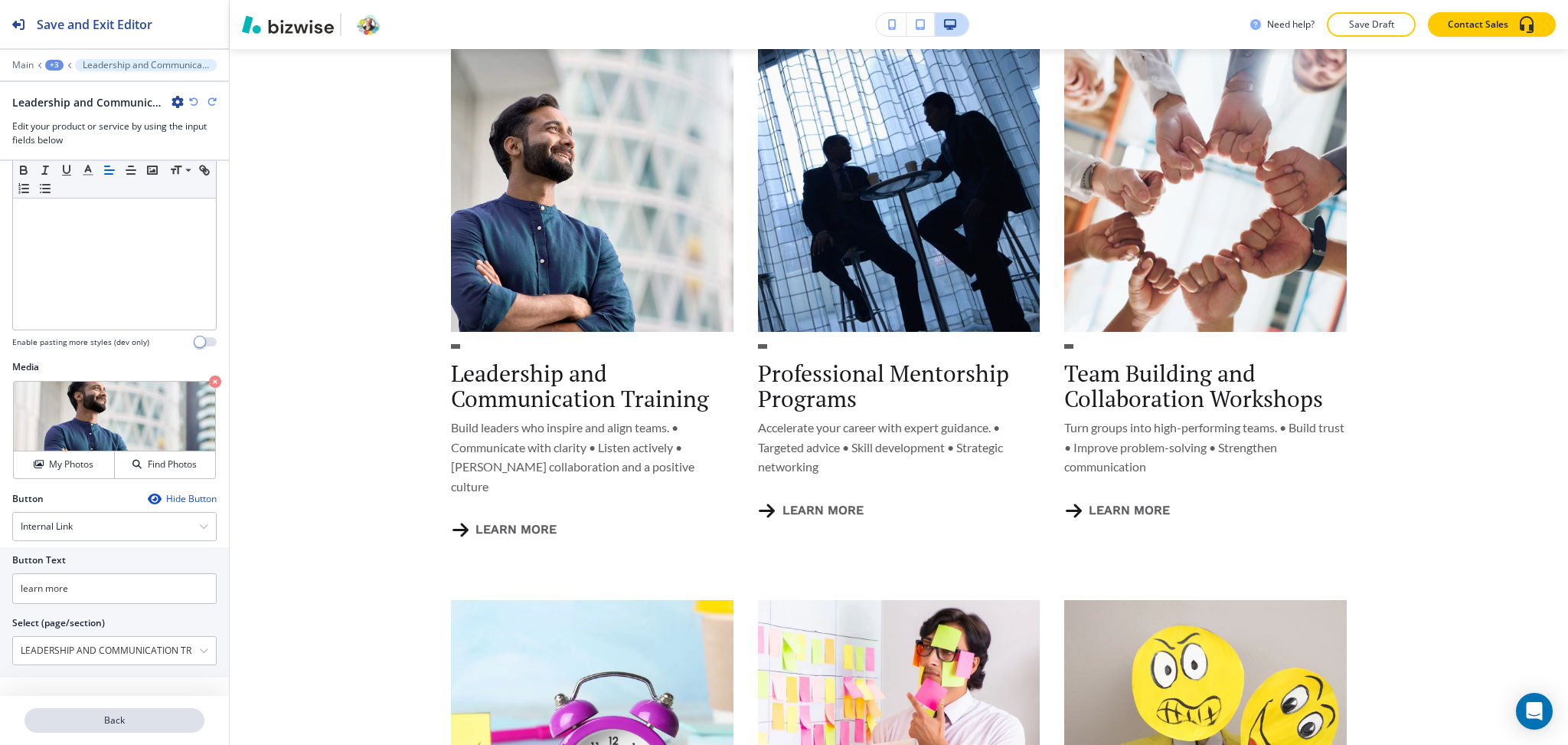
click at [106, 713] on button "Back" at bounding box center [114, 720] width 180 height 24
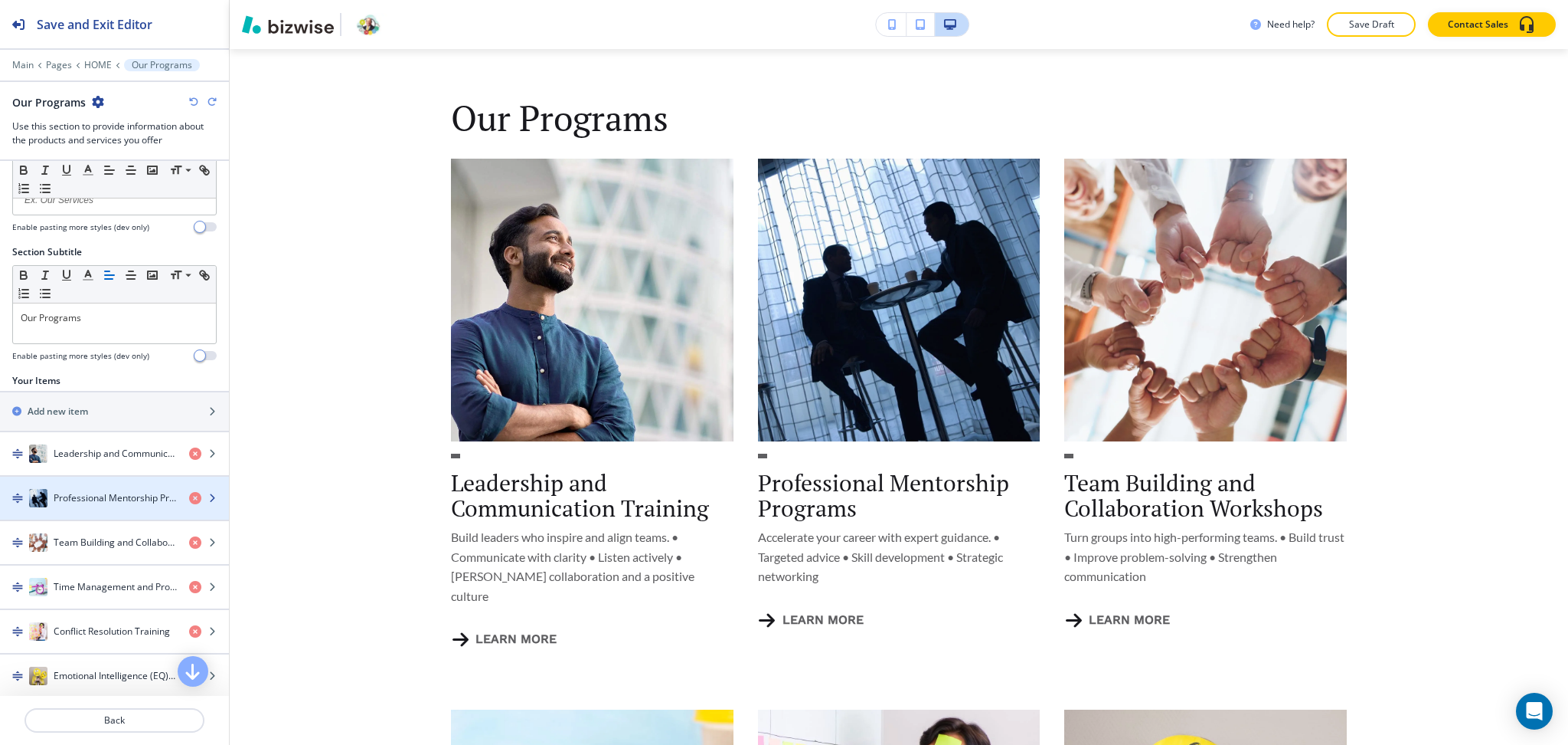
scroll to position [311, 0]
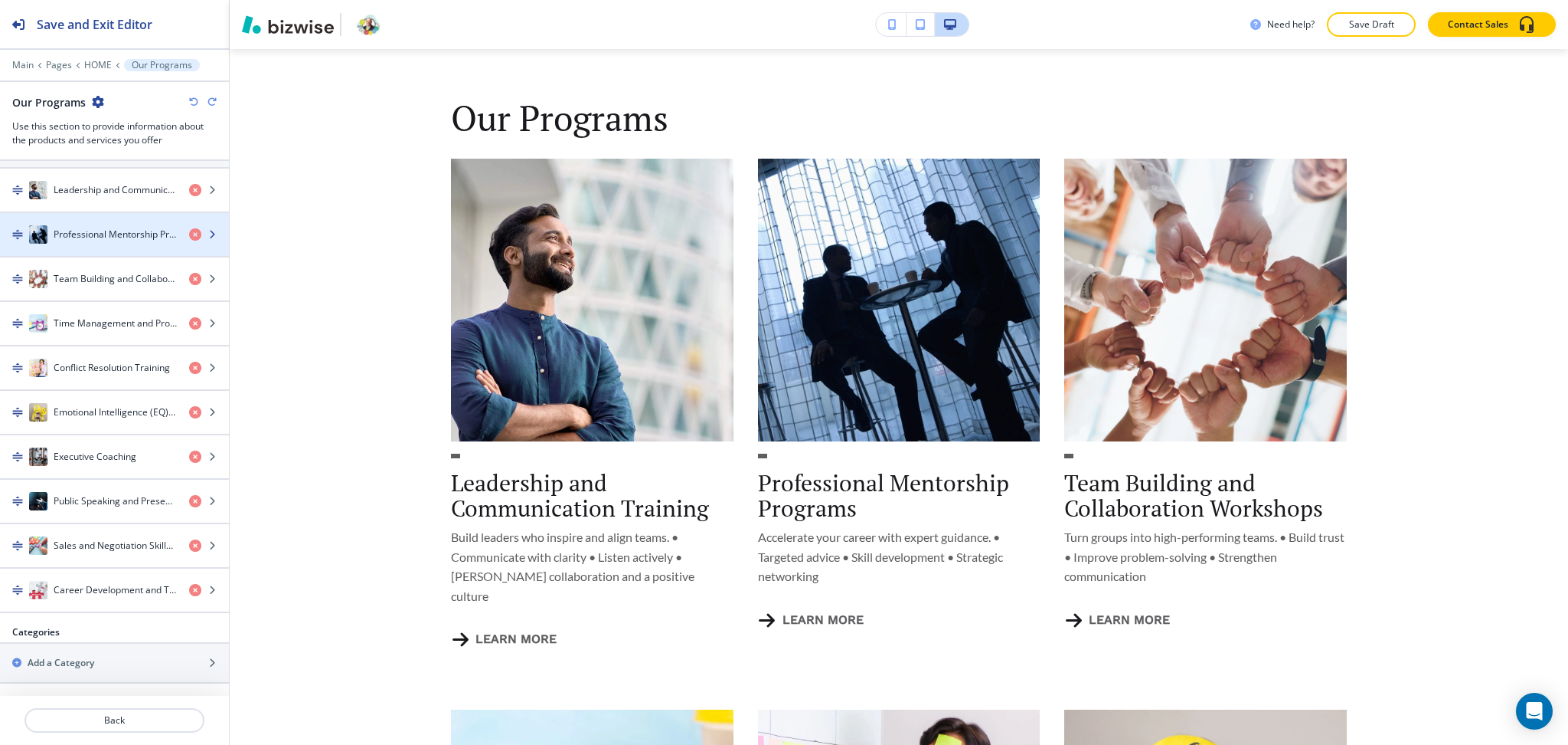
click at [74, 236] on h4 "Professional Mentorship Programs" at bounding box center [116, 235] width 124 height 14
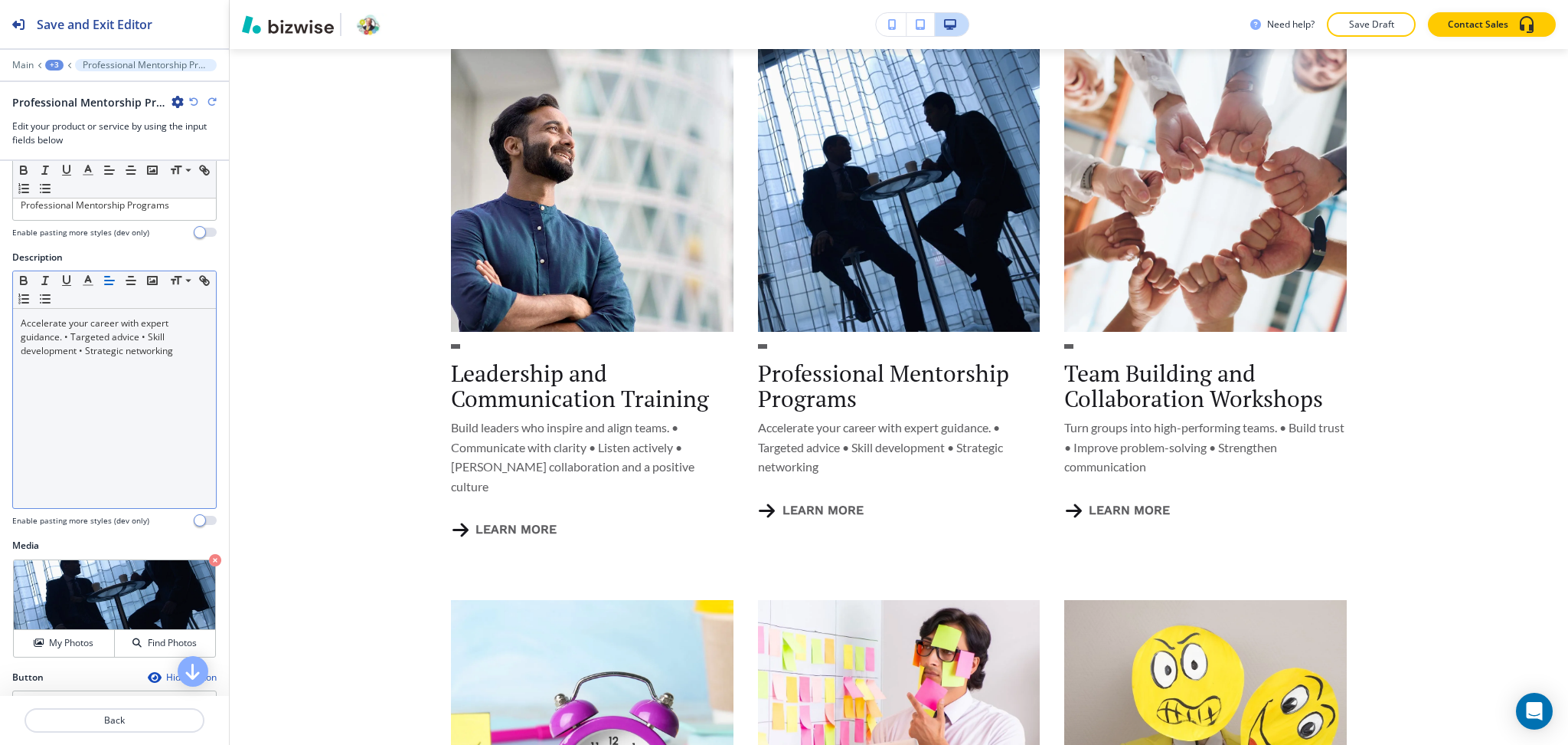
scroll to position [218, 0]
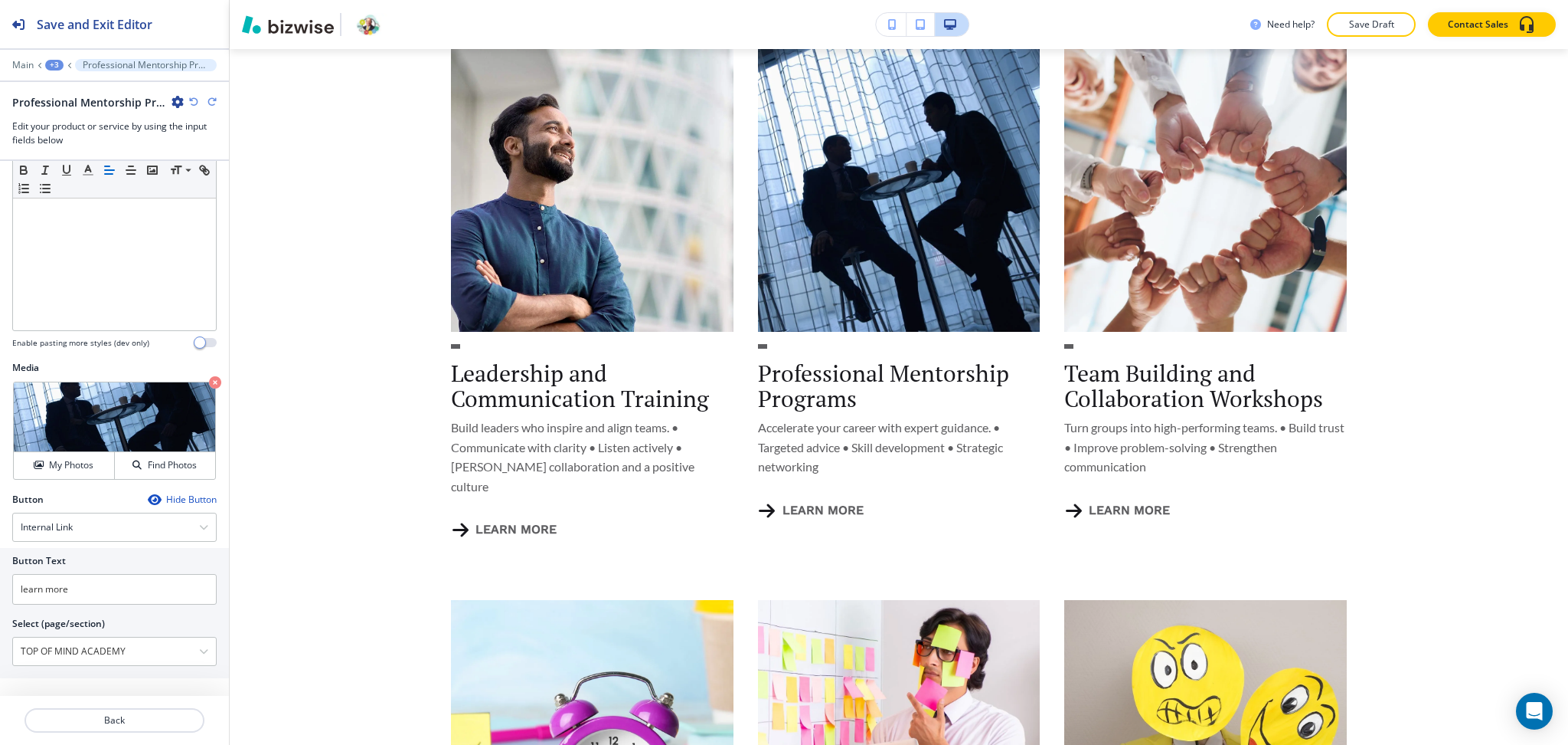
drag, startPoint x: 136, startPoint y: 643, endPoint x: 0, endPoint y: 633, distance: 136.4
click at [0, 638] on div "Button Text learn more Select (page/section) TOP OF MIND ACADEMY HOME HOME | He…" at bounding box center [114, 613] width 229 height 130
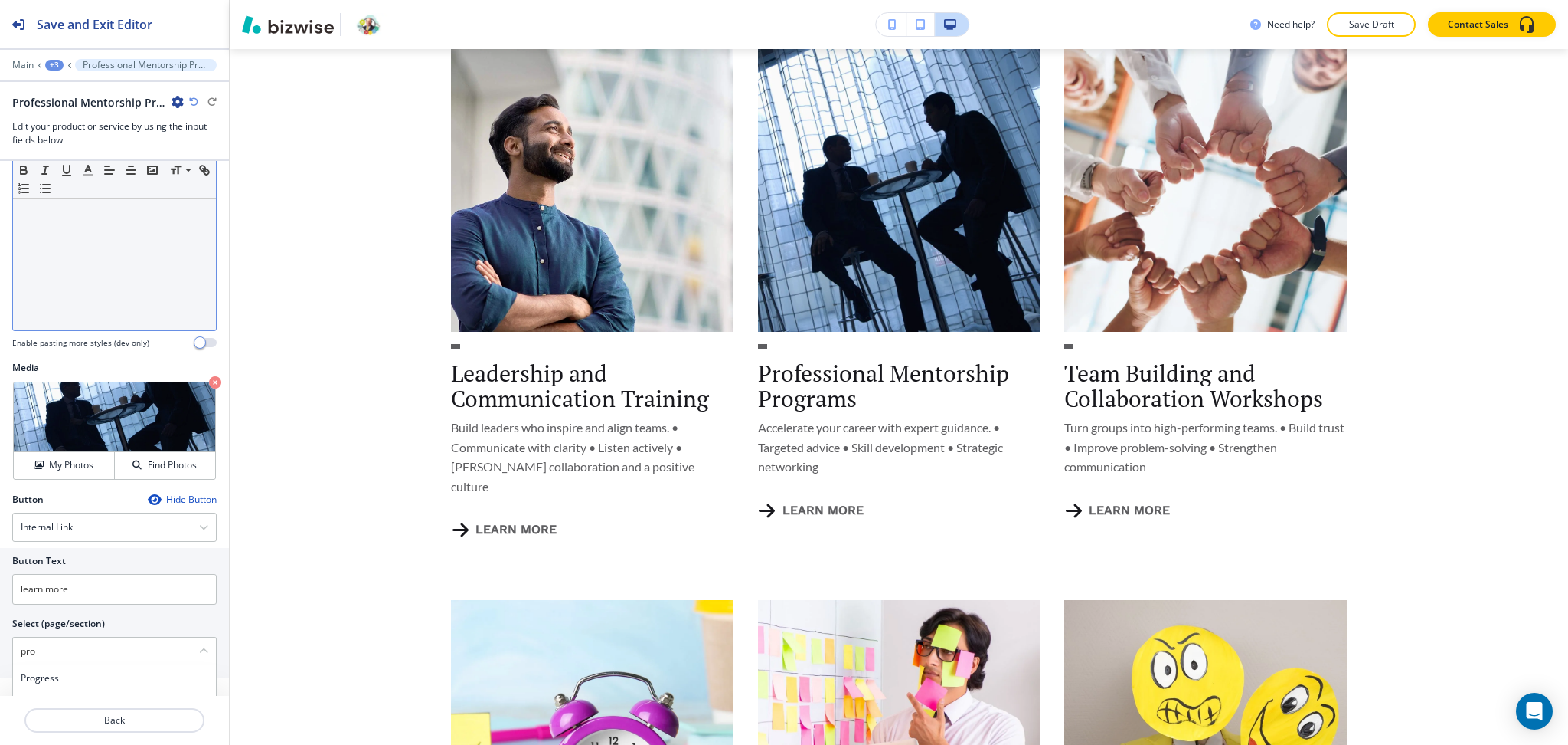
scroll to position [0, 0]
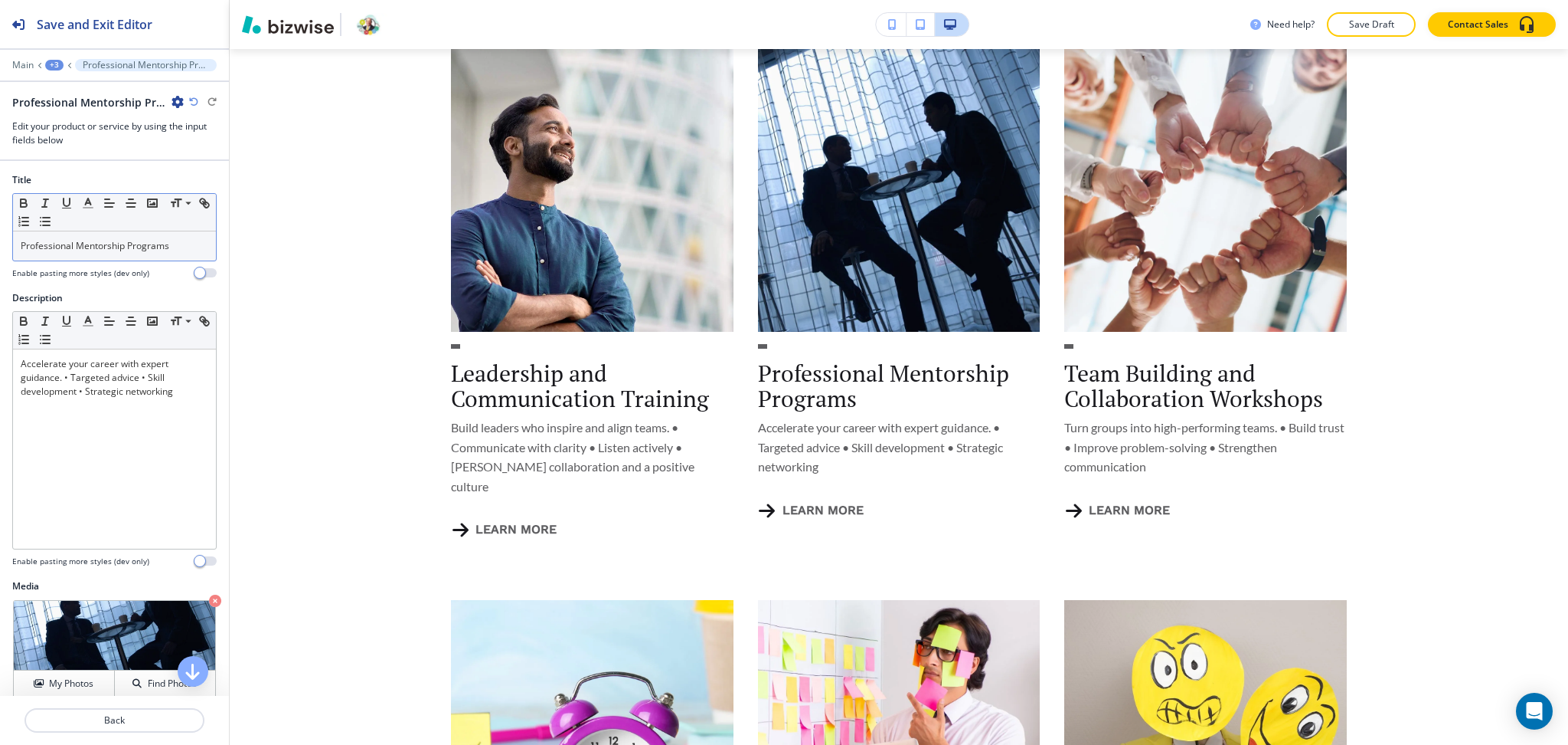
click at [49, 255] on div "Professional Mentorship Programs" at bounding box center [114, 246] width 203 height 29
click at [49, 254] on div "Professional Mentorship Programs" at bounding box center [114, 246] width 203 height 29
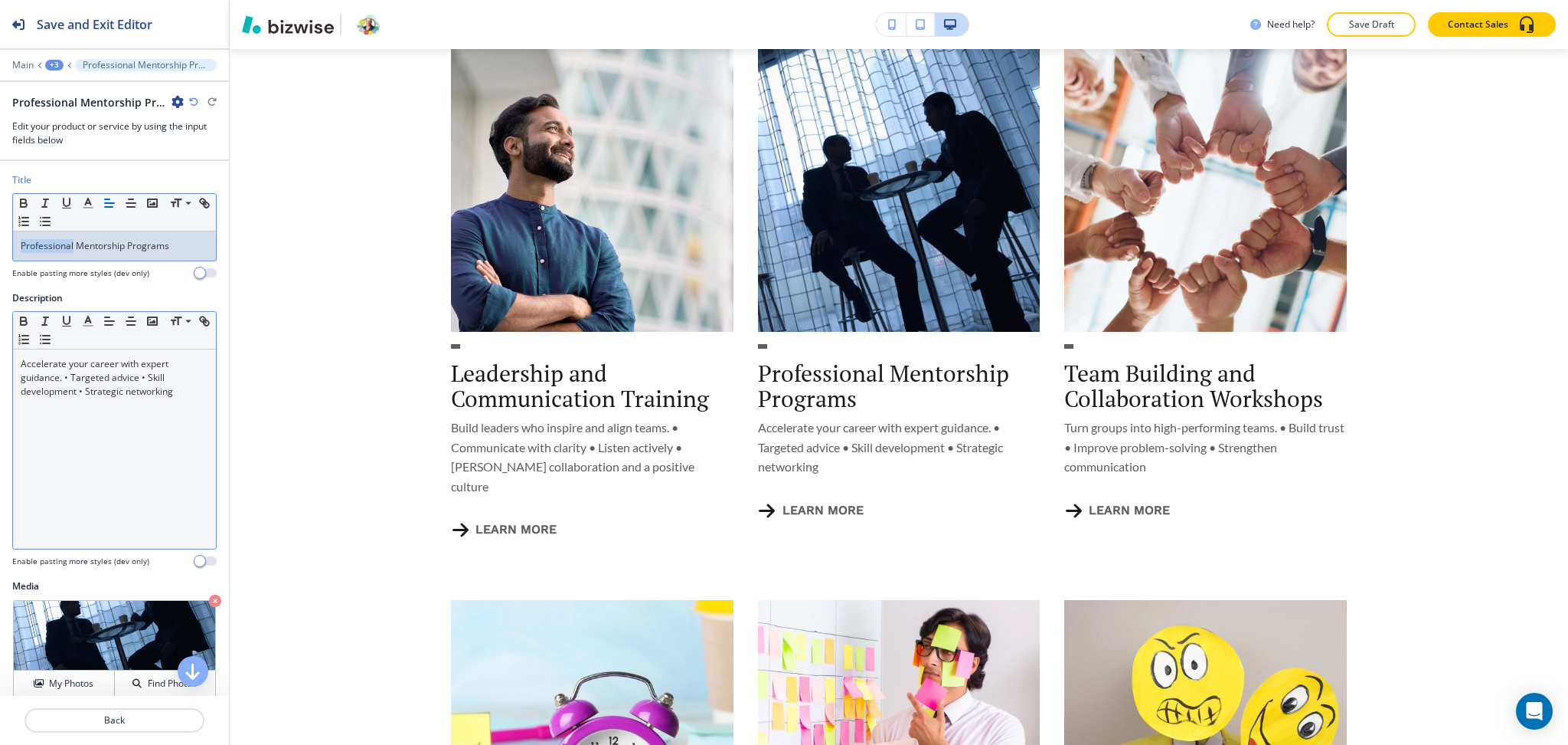
copy p "Professional"
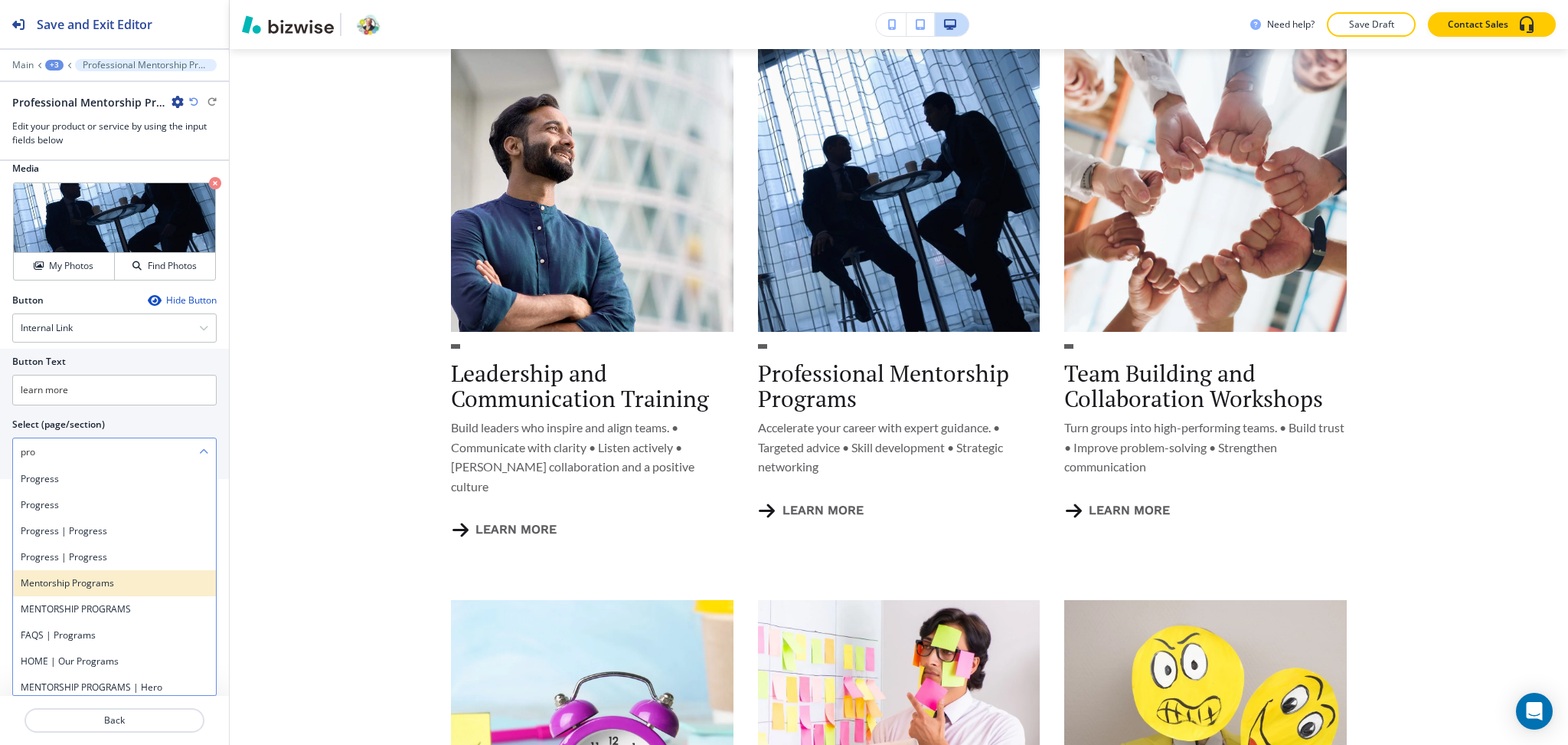
scroll to position [1, 0]
click at [52, 453] on \(page\/section\) "pro" at bounding box center [106, 452] width 186 height 26
paste \(page\/section\) "Professional"
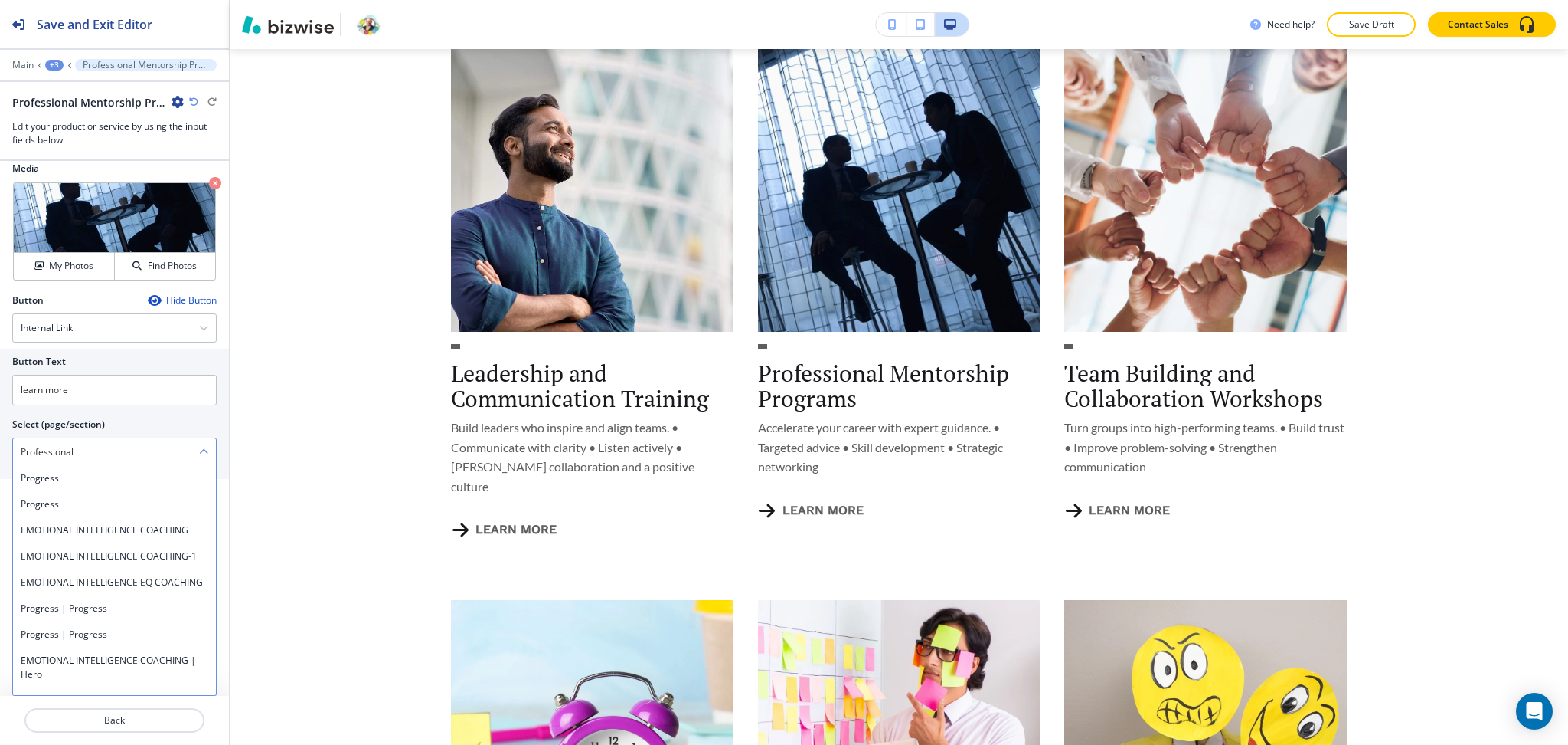
click at [78, 453] on \(page\/section\) "Professional" at bounding box center [106, 452] width 186 height 26
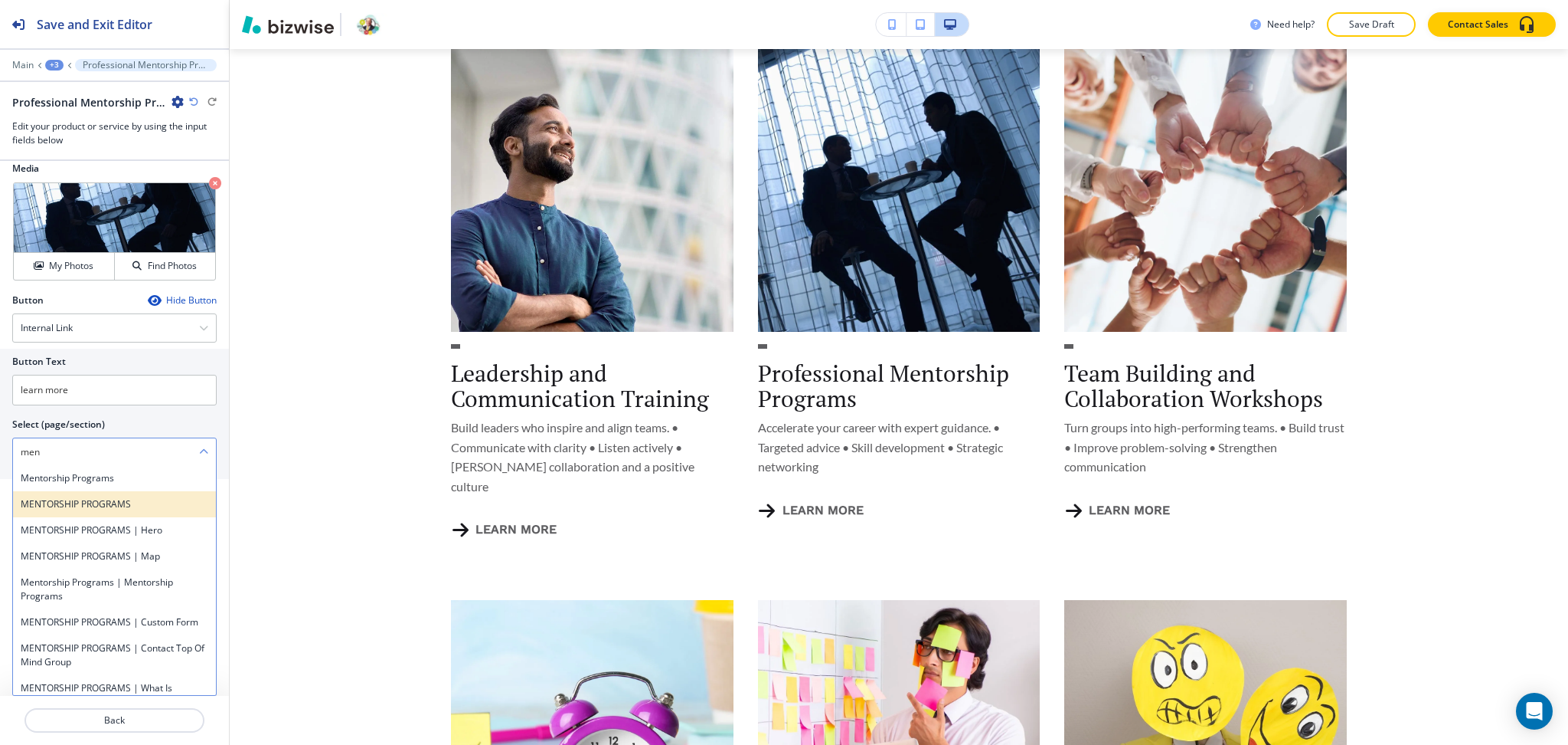
click at [48, 505] on h4 "MENTORSHIP PROGRAMS" at bounding box center [114, 504] width 188 height 14
type \(page\/section\) "MENTORSHIP PROGRAMS"
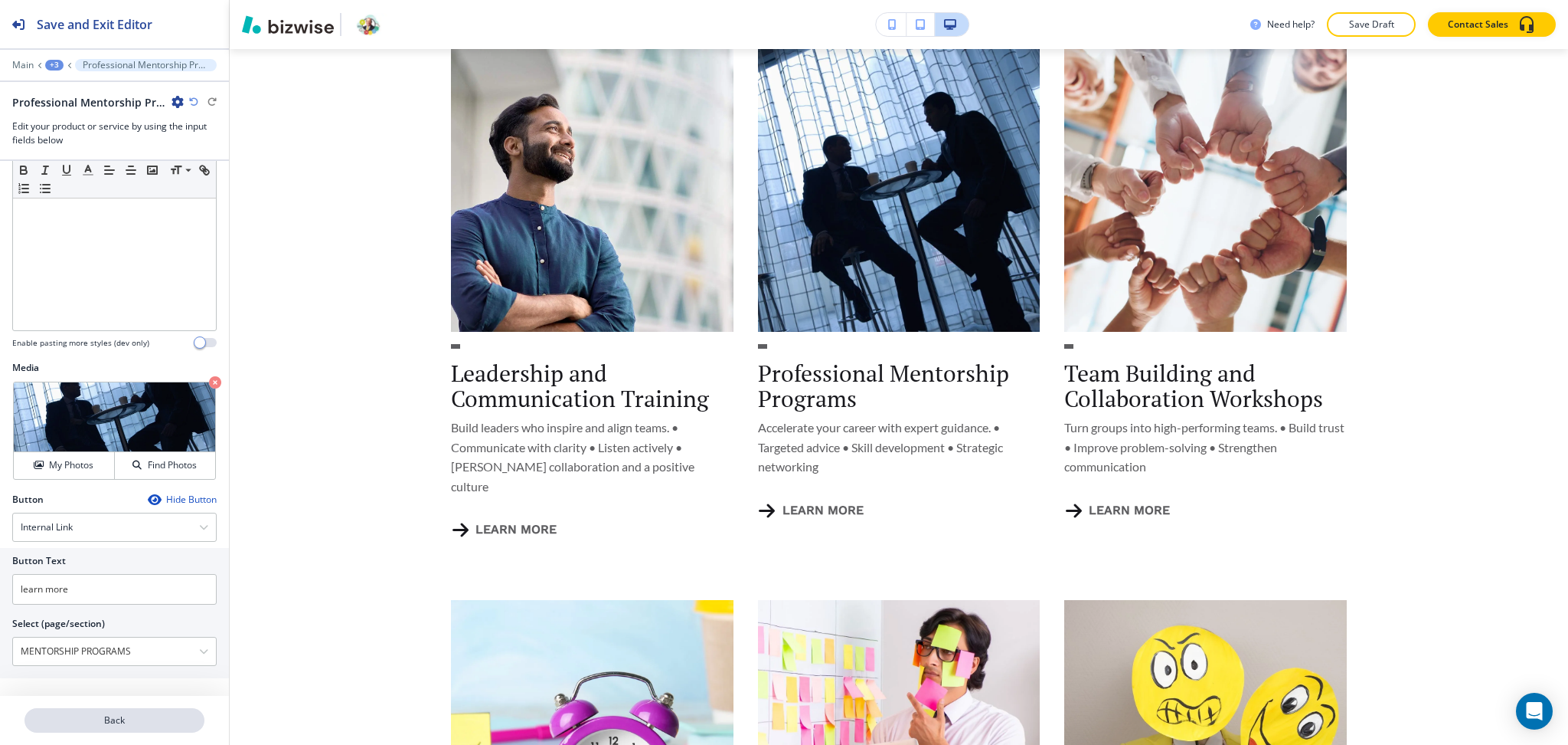
click at [123, 726] on p "Back" at bounding box center [114, 721] width 177 height 14
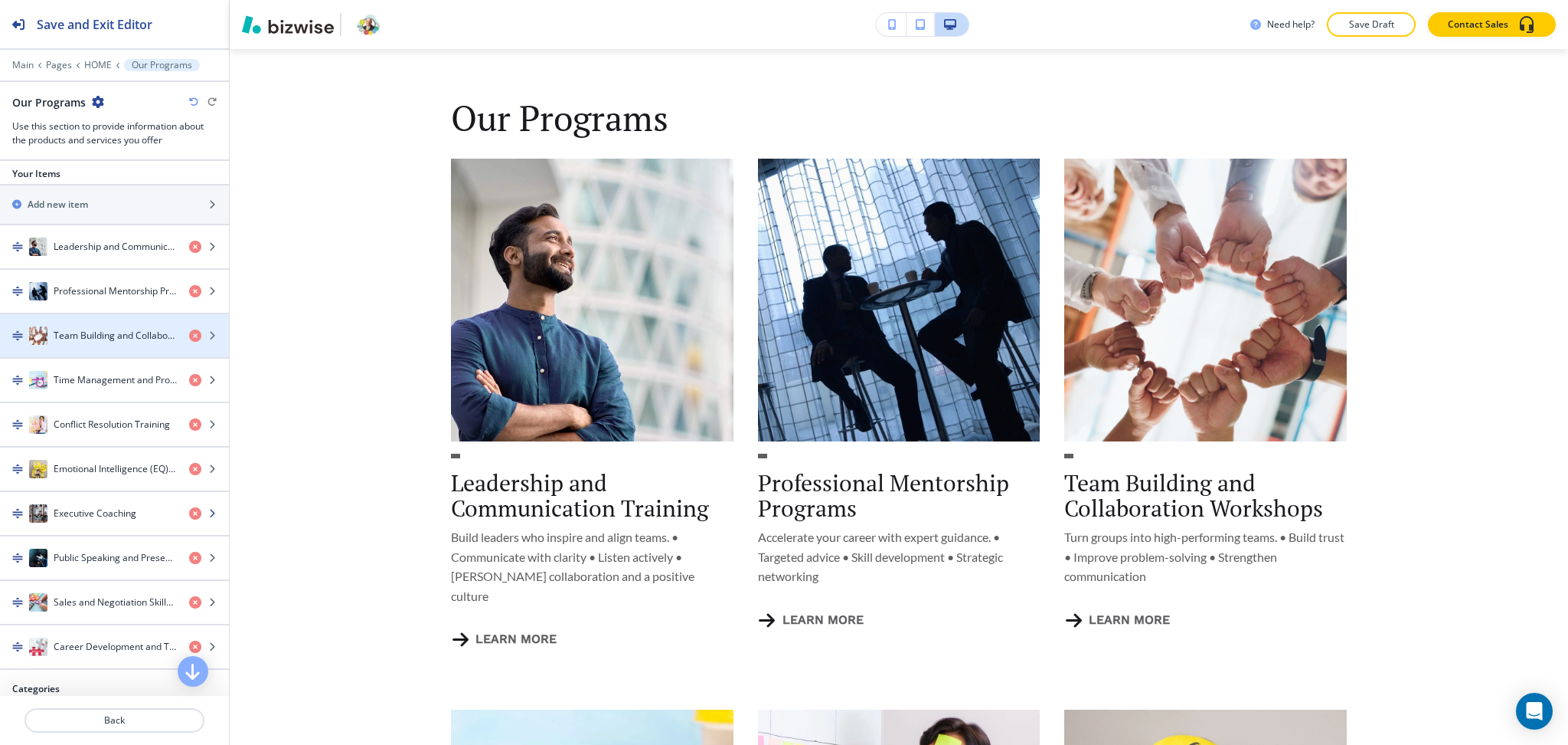
scroll to position [311, 0]
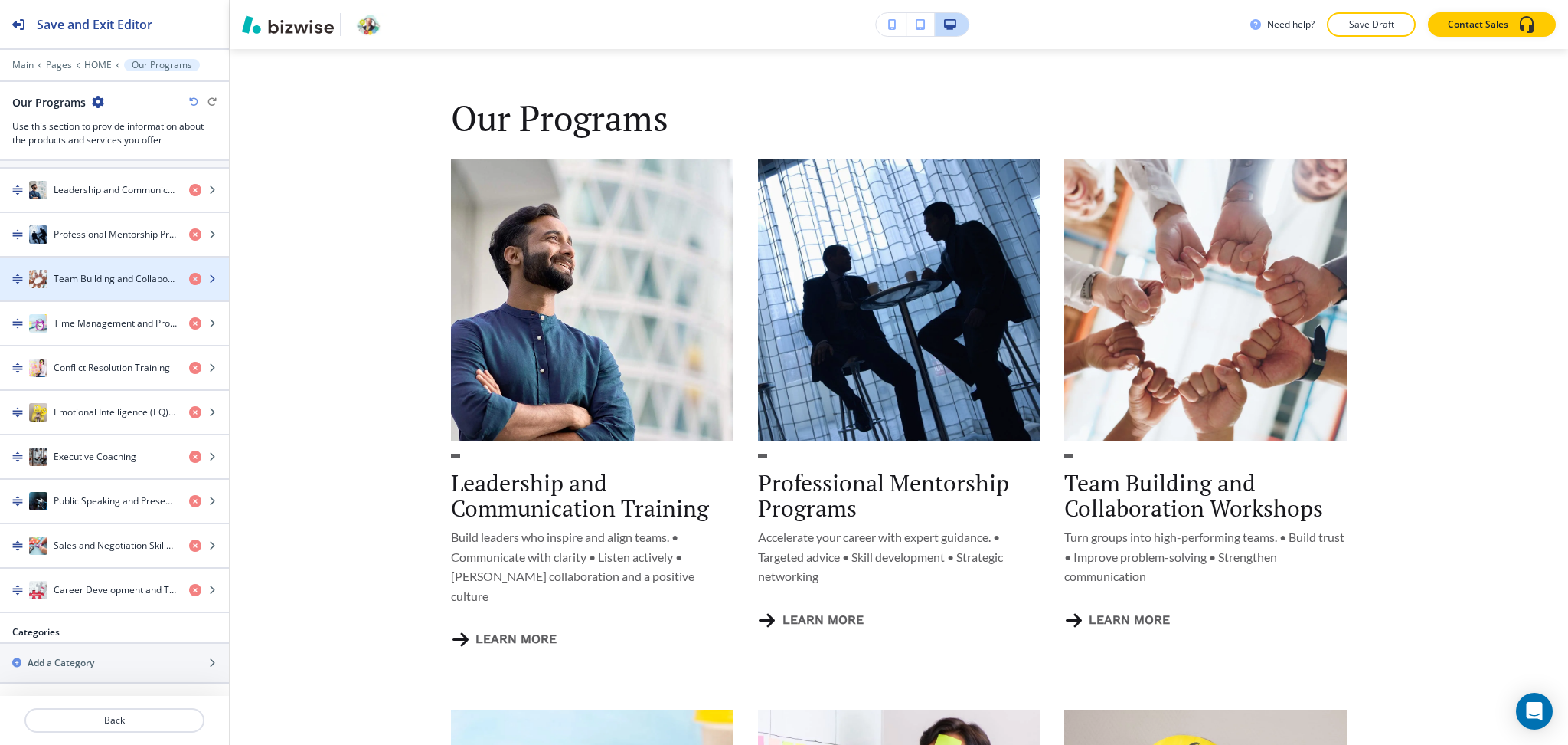
click at [81, 275] on h4 "Team Building and Collaboration Workshops" at bounding box center [116, 279] width 124 height 14
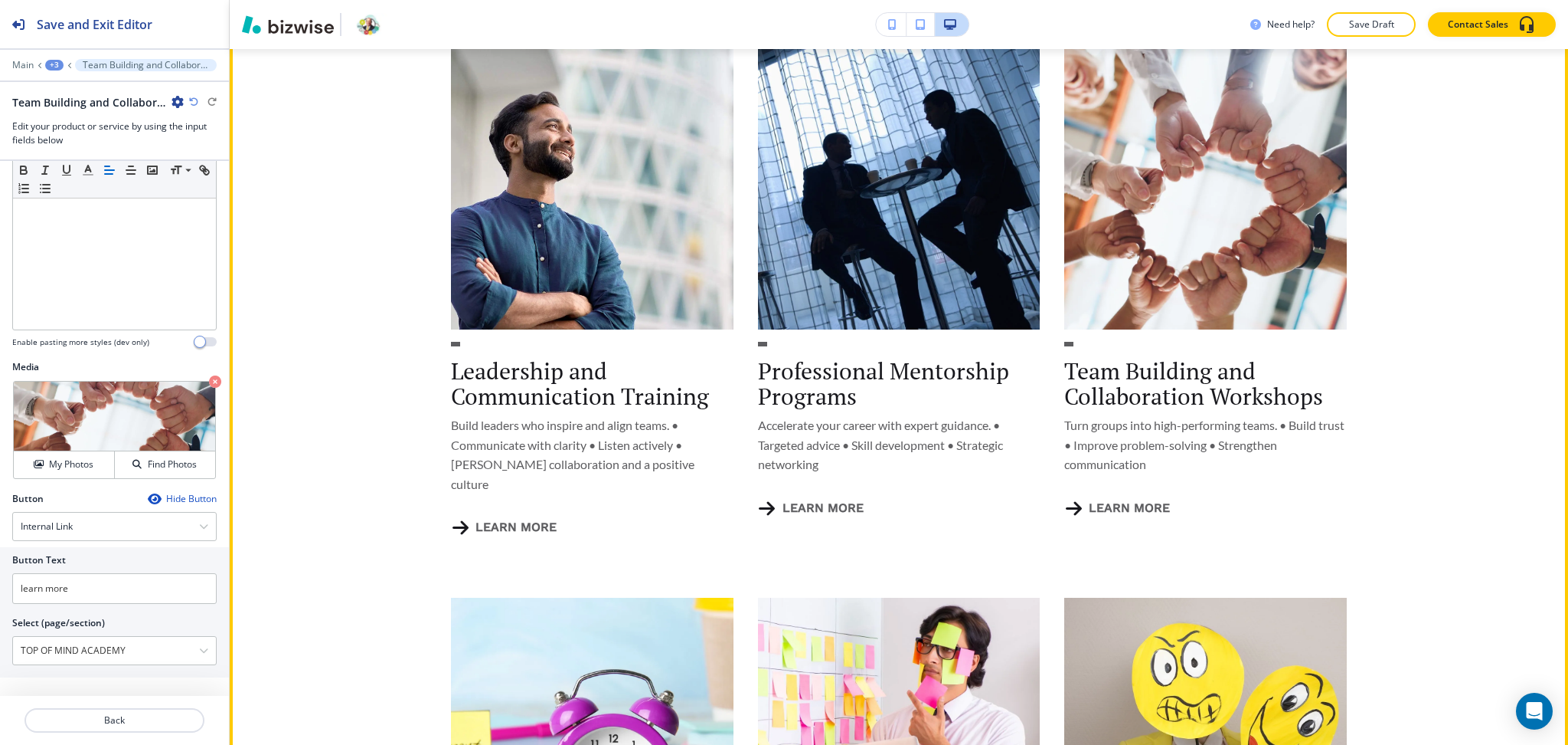
scroll to position [844, 0]
click at [1080, 375] on h3 "Team Building and Collaboration Workshops" at bounding box center [1205, 383] width 282 height 51
copy h3 "Team"
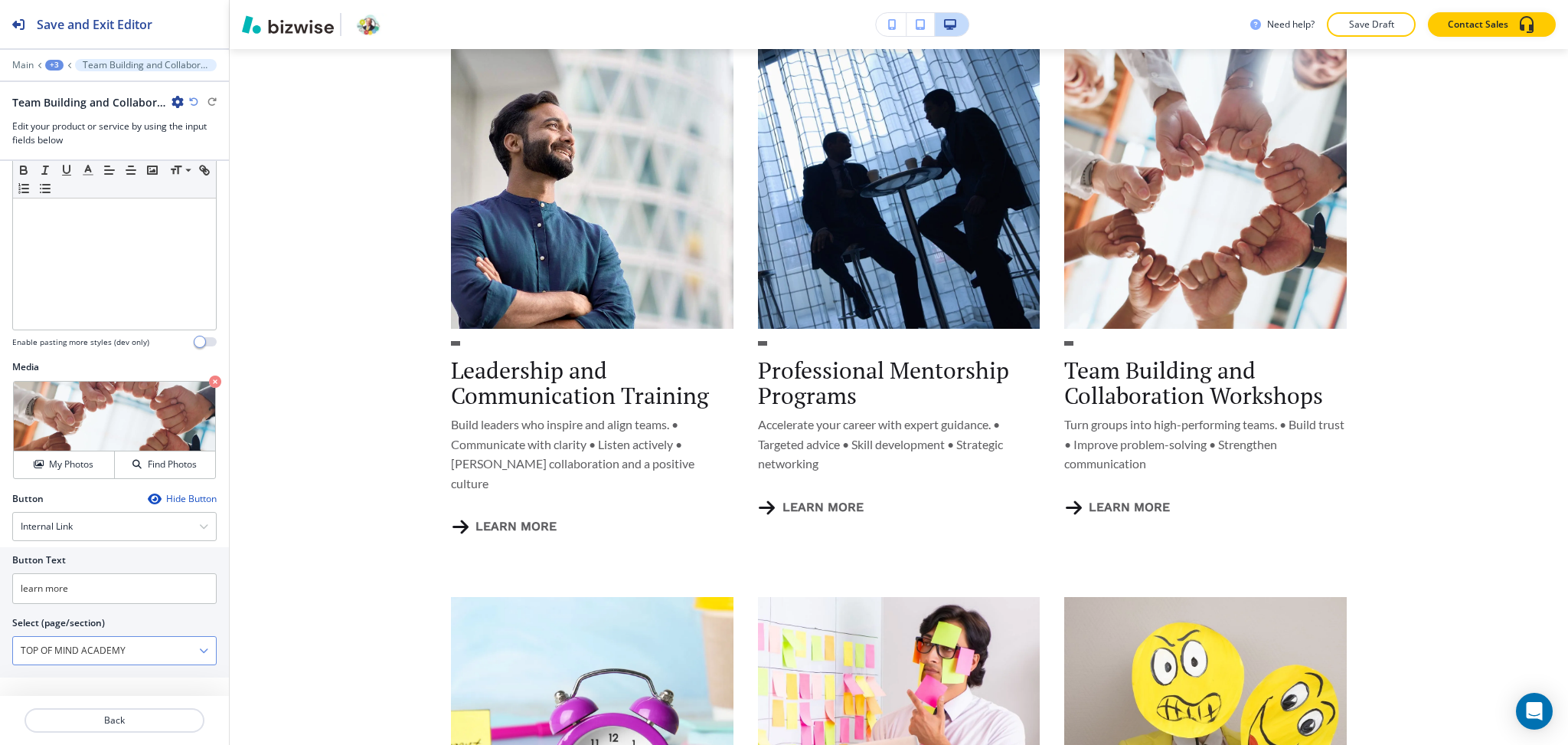
click at [91, 646] on \(page\/section\) "TOP OF MIND ACADEMY" at bounding box center [106, 650] width 186 height 26
paste \(page\/section\) "eam"
click at [52, 670] on div "Team Building Workshops" at bounding box center [114, 677] width 203 height 26
type \(page\/section\) "Team Building Workshops"
click at [123, 712] on button "Back" at bounding box center [114, 720] width 180 height 24
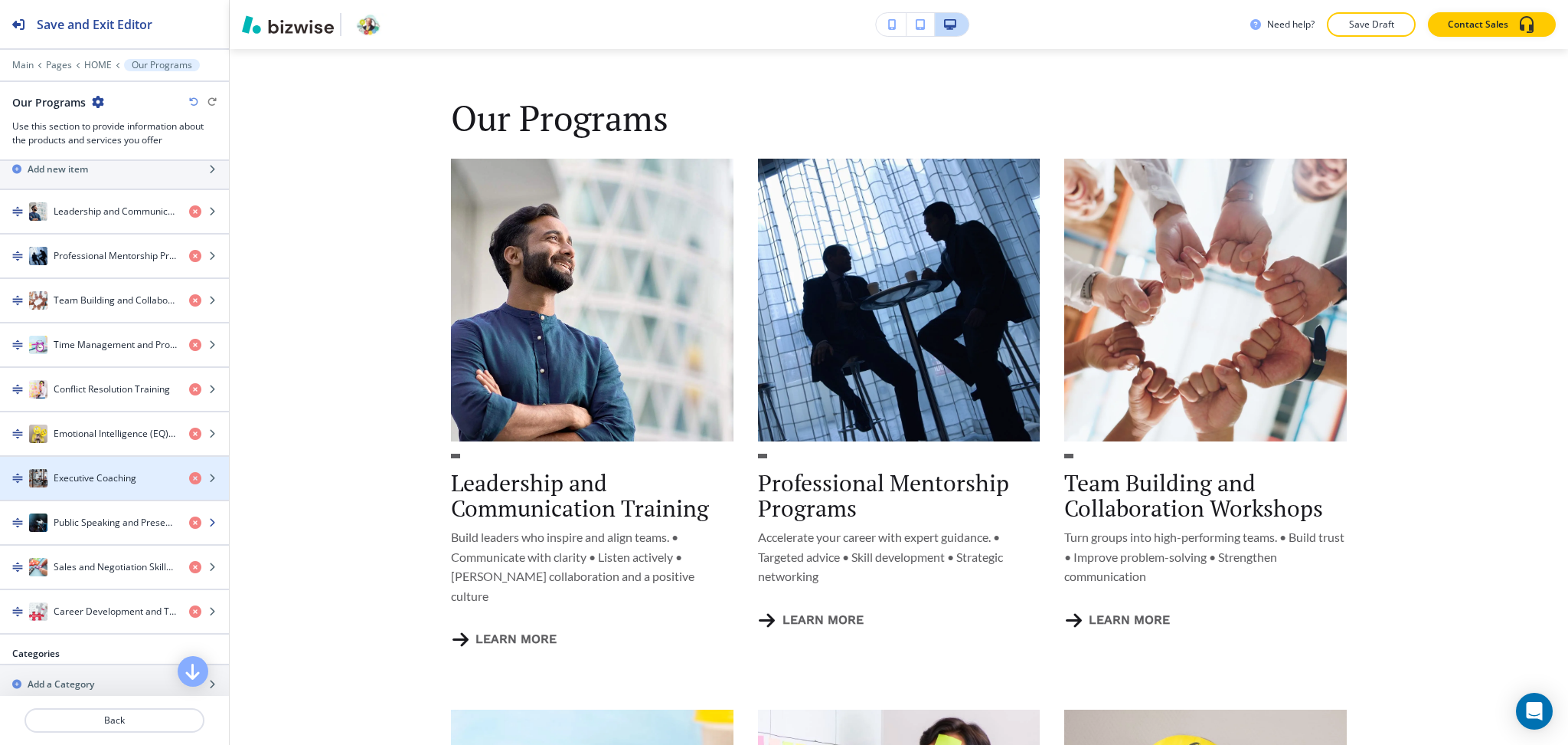
scroll to position [311, 0]
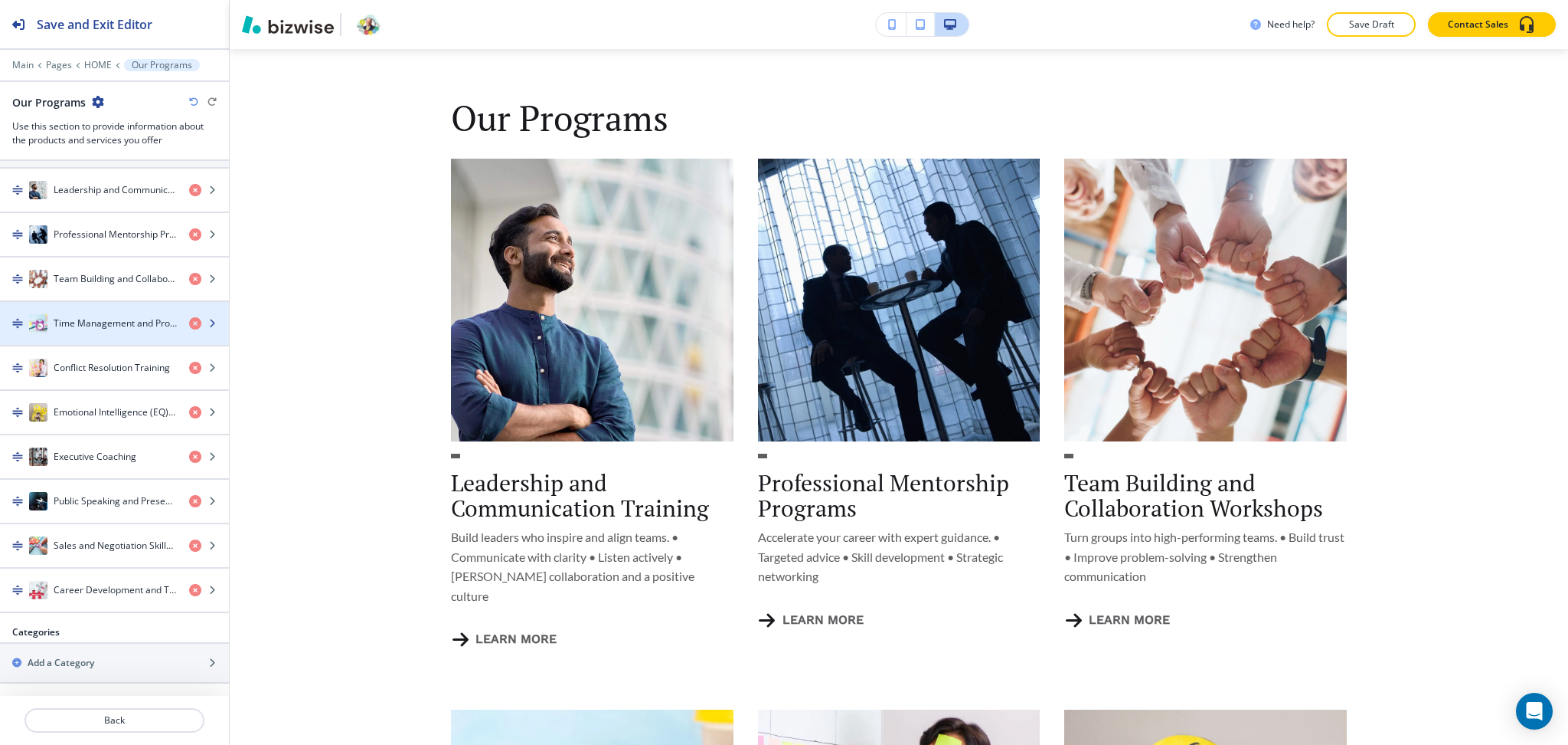
click at [83, 322] on h4 "Time Management and Productivity Coaching" at bounding box center [116, 323] width 124 height 14
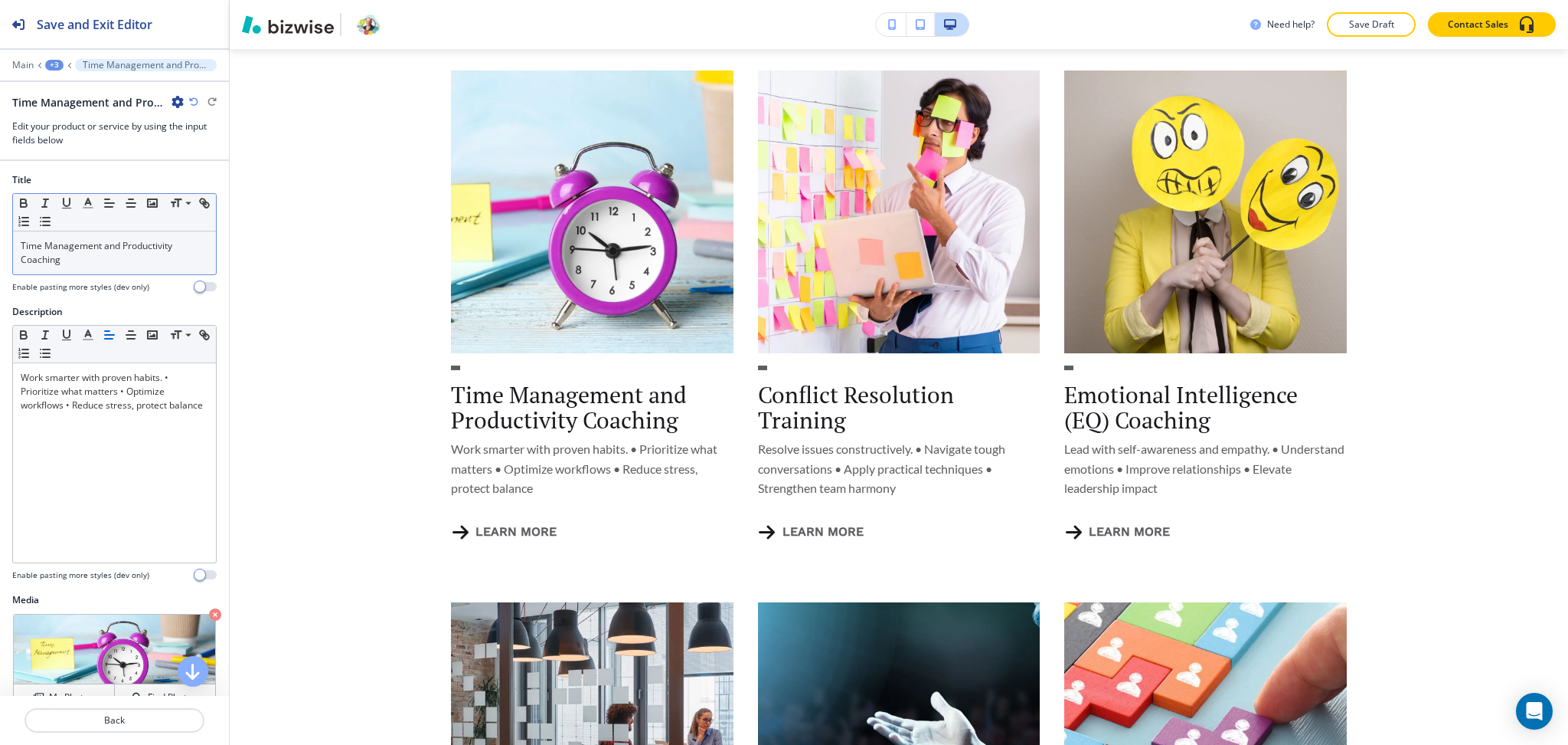
scroll to position [1373, 0]
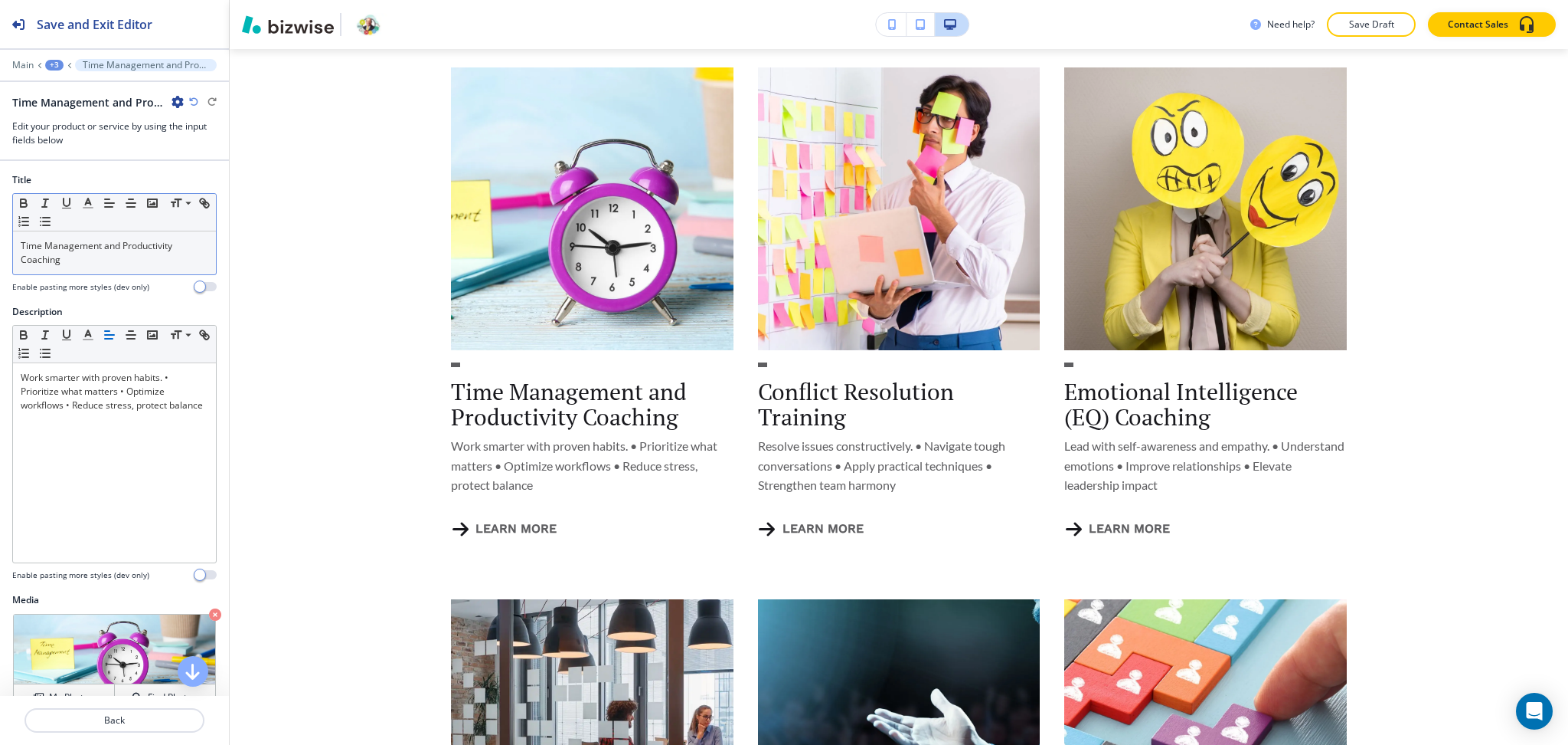
click at [32, 246] on p "Time Management and Productivity Coaching" at bounding box center [114, 252] width 188 height 27
copy p "Time"
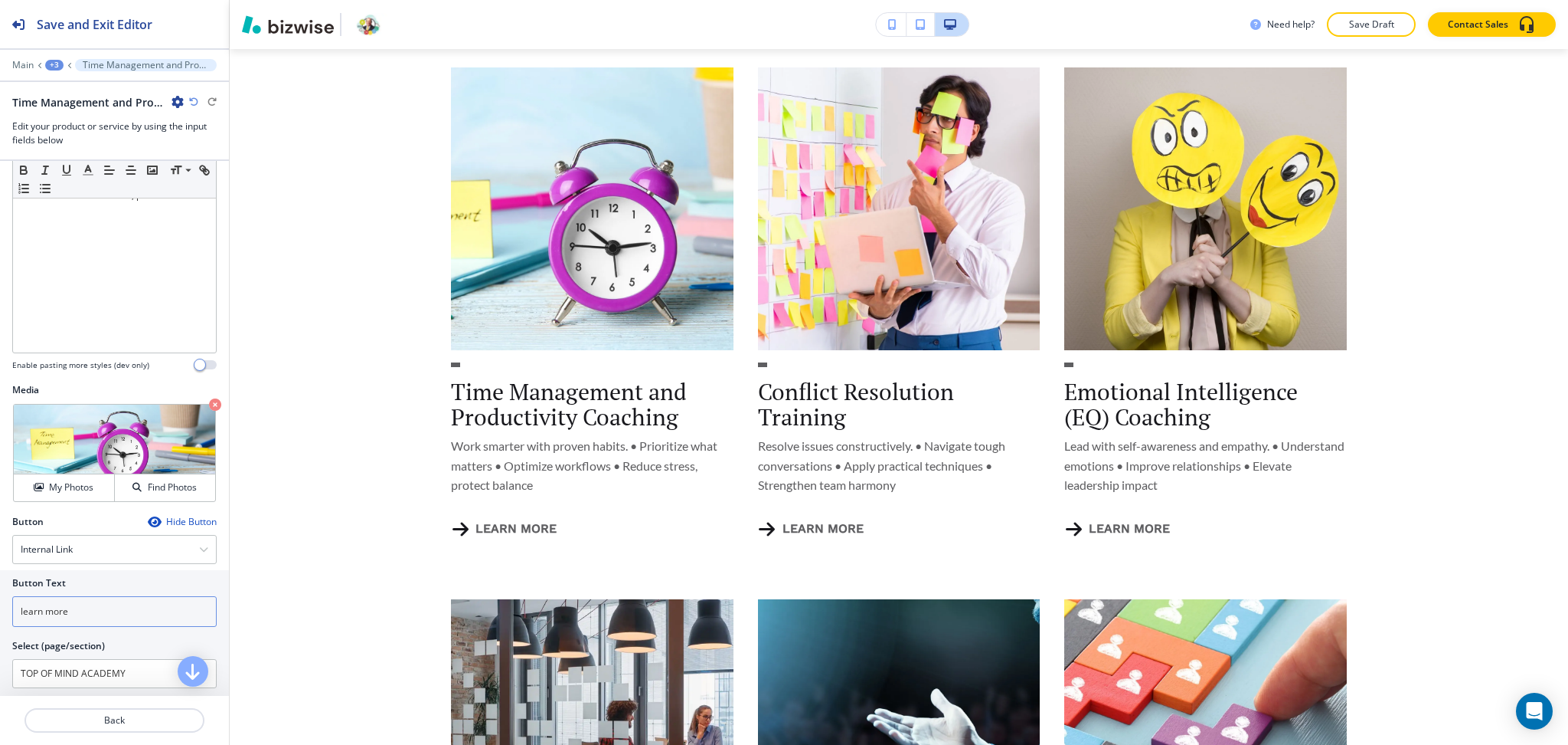
scroll to position [233, 0]
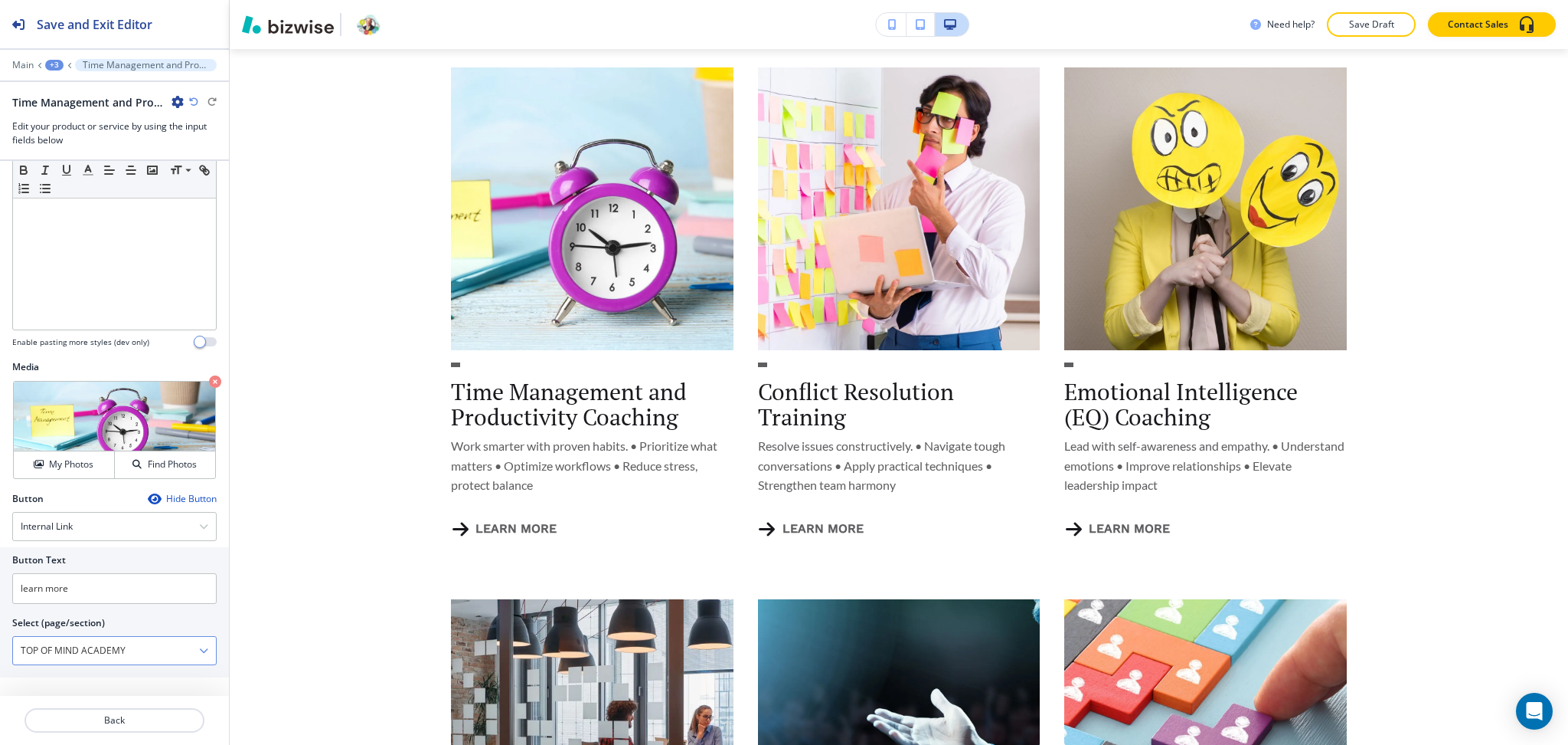
click at [92, 657] on \(page\/section\) "TOP OF MIND ACADEMY" at bounding box center [106, 650] width 186 height 26
paste \(page\/section\) "ime"
click at [72, 671] on h4 "Time Management Coaching" at bounding box center [114, 677] width 188 height 14
type \(page\/section\) "Time Management Coaching"
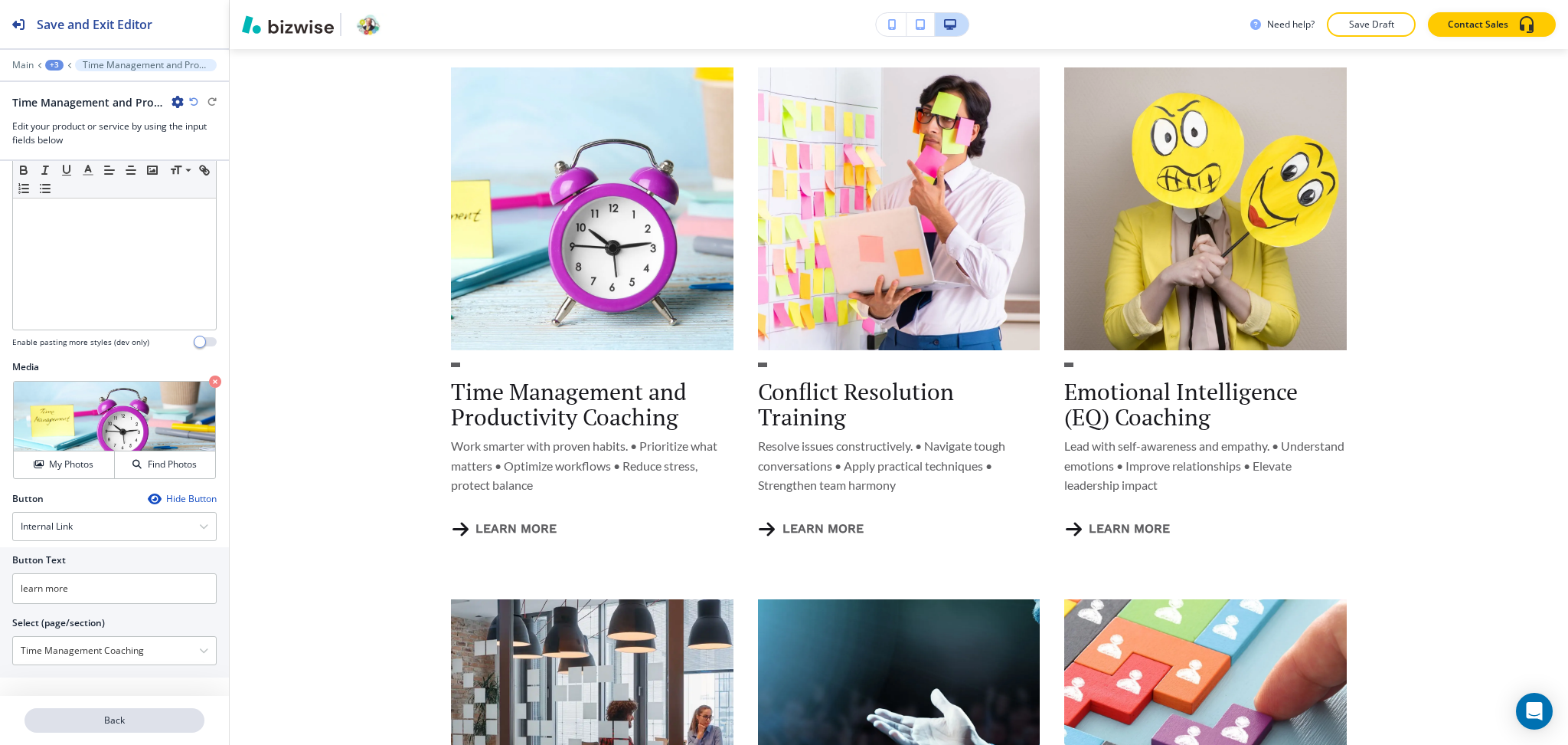
click at [102, 722] on p "Back" at bounding box center [114, 721] width 177 height 14
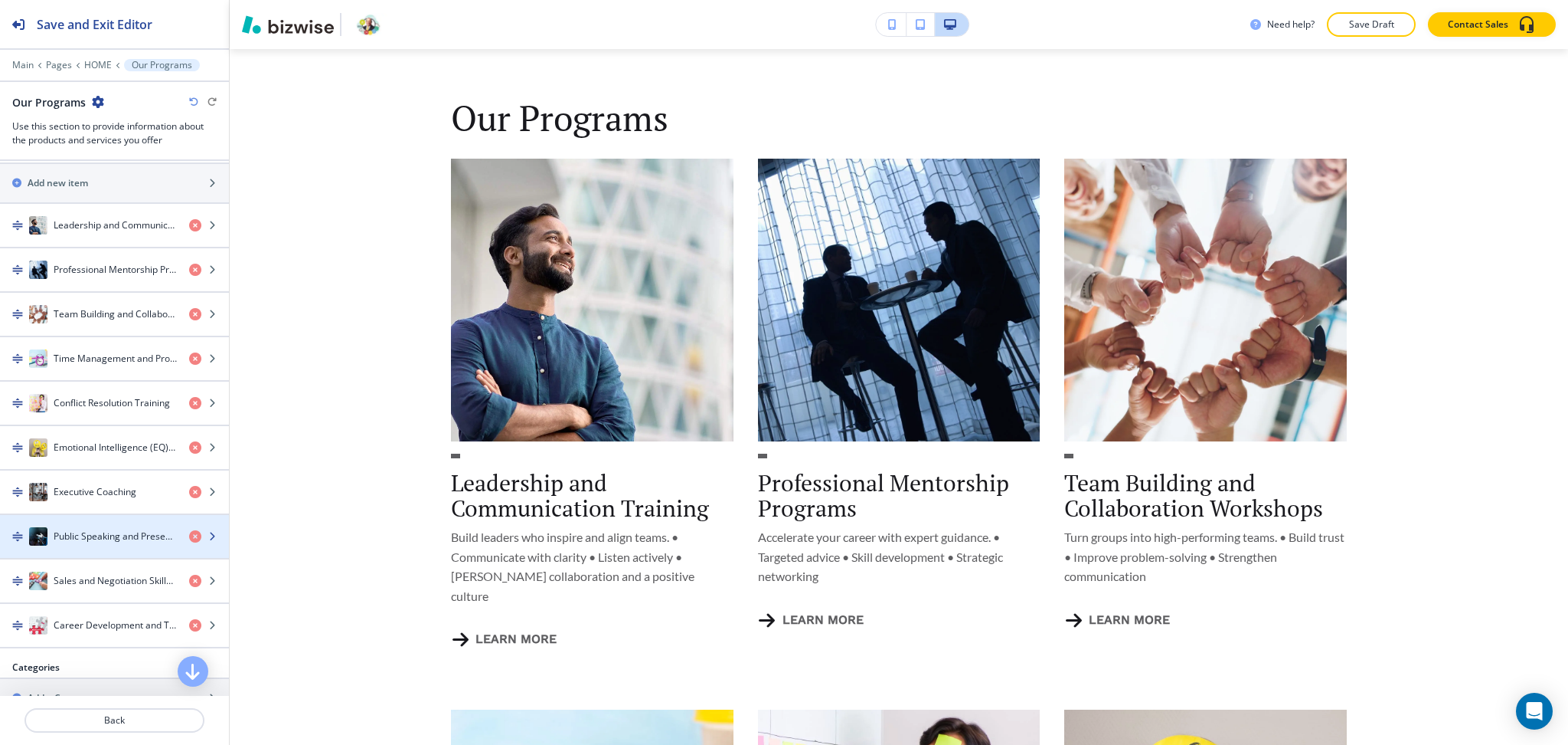
scroll to position [311, 0]
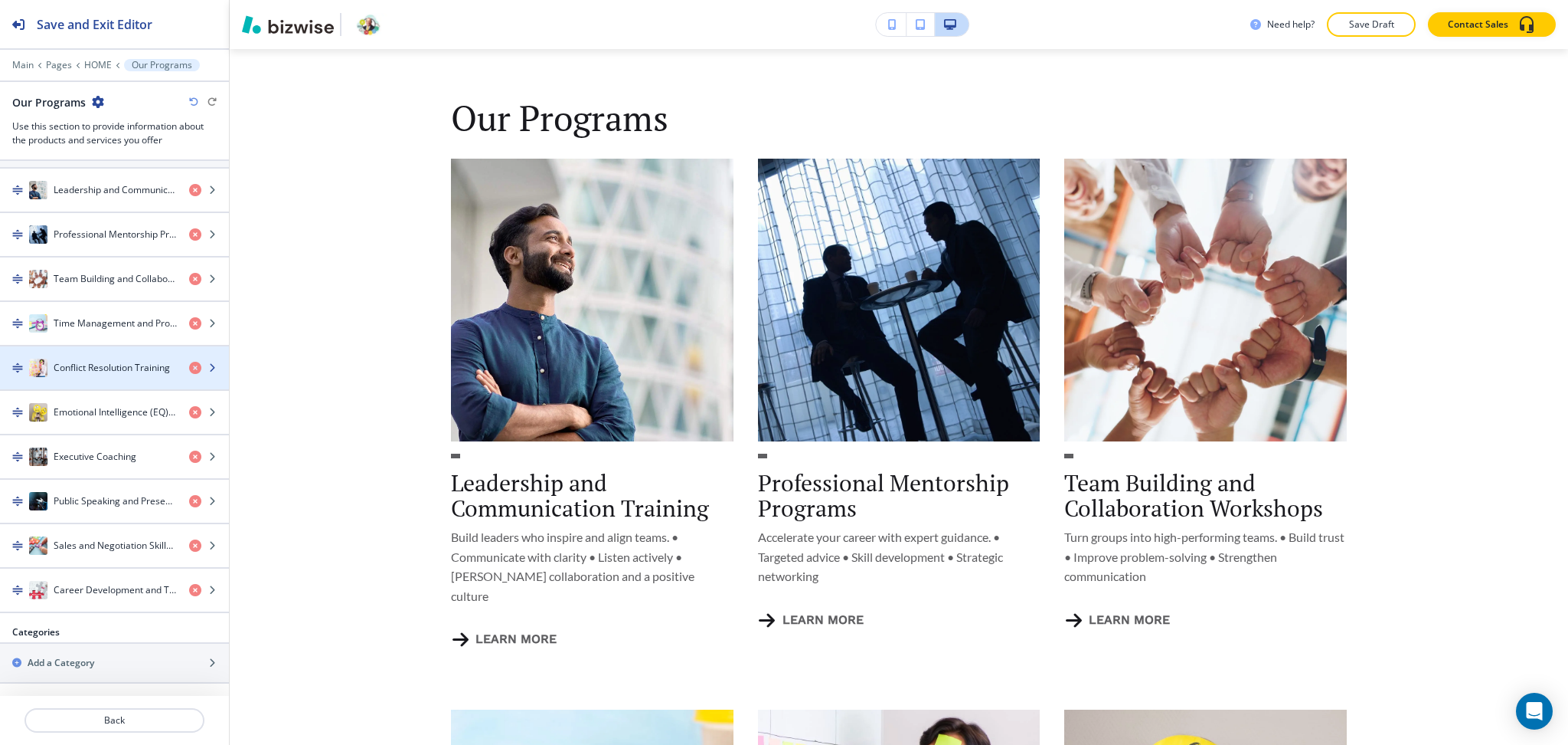
click at [76, 365] on h4 "Conflict Resolution Training" at bounding box center [112, 368] width 117 height 14
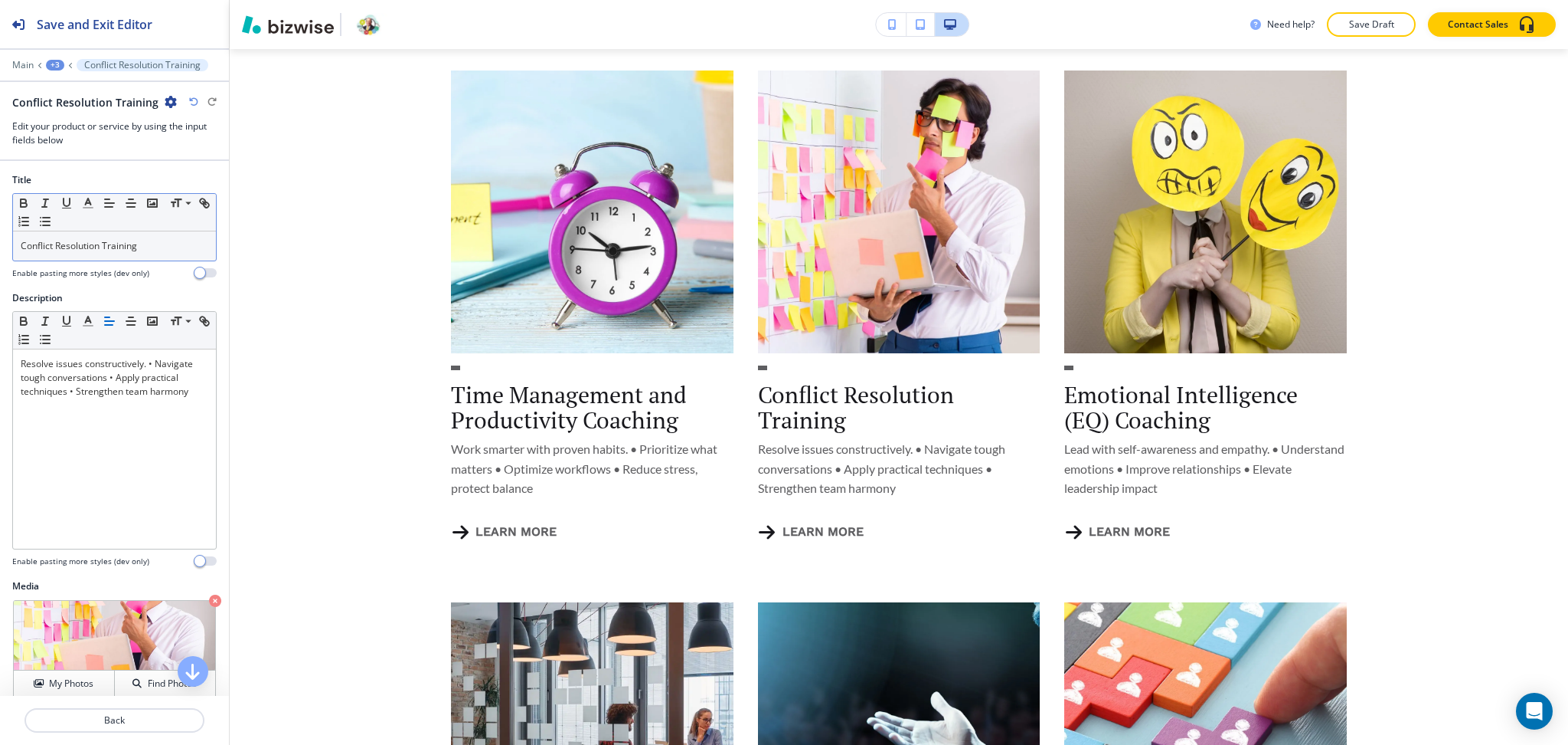
scroll to position [1373, 0]
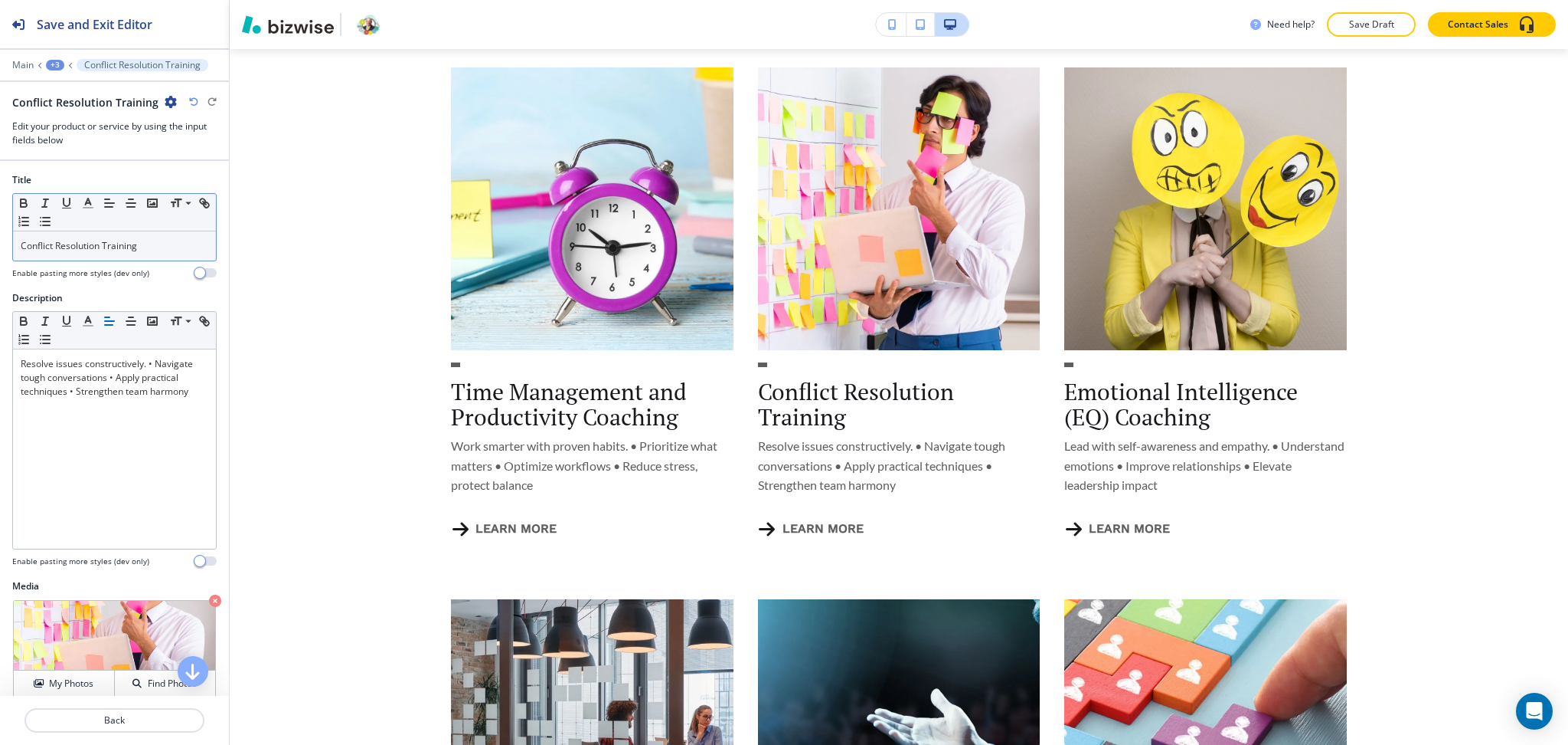
click at [33, 244] on p "Conflict Resolution Training" at bounding box center [114, 246] width 188 height 14
copy p "Conflict"
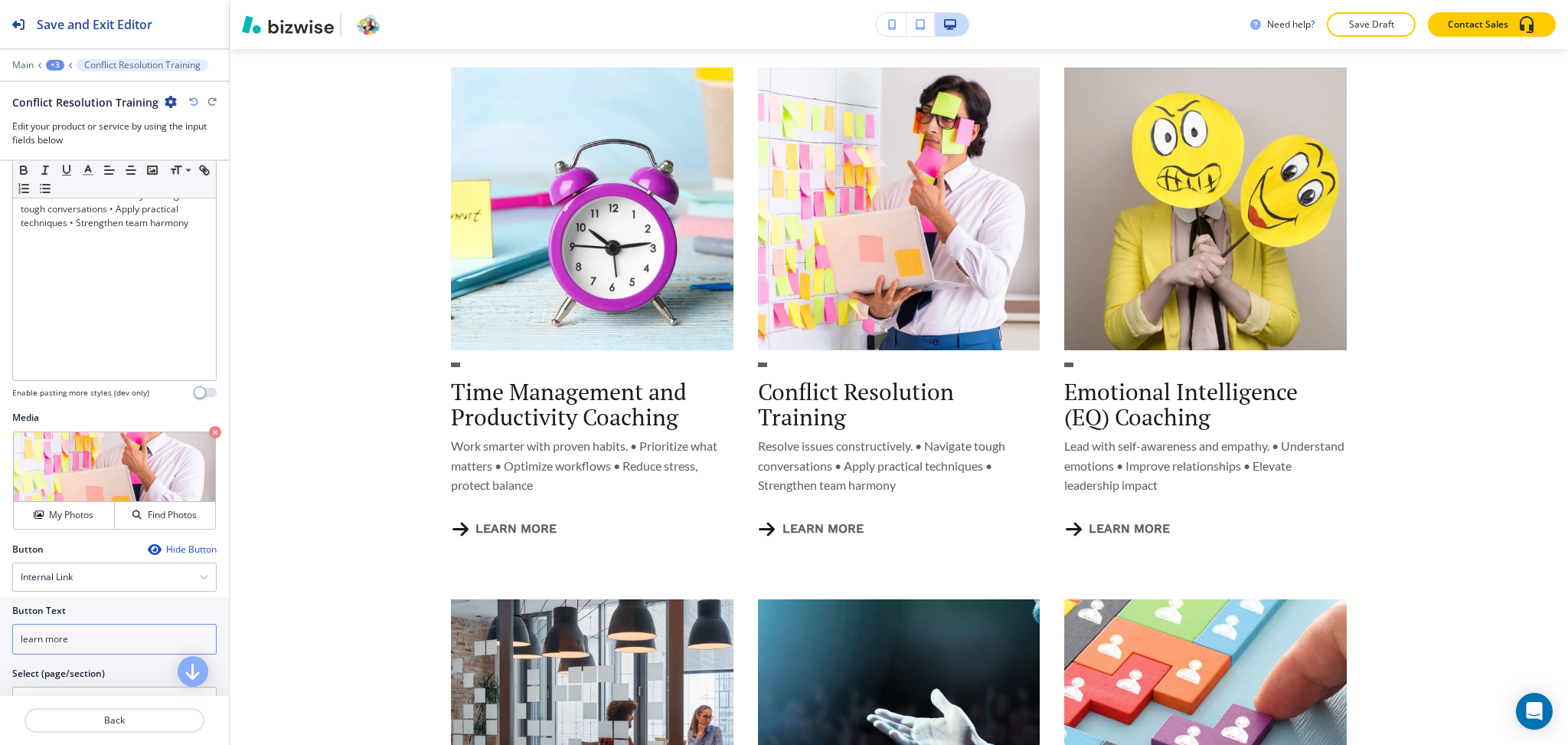
scroll to position [218, 0]
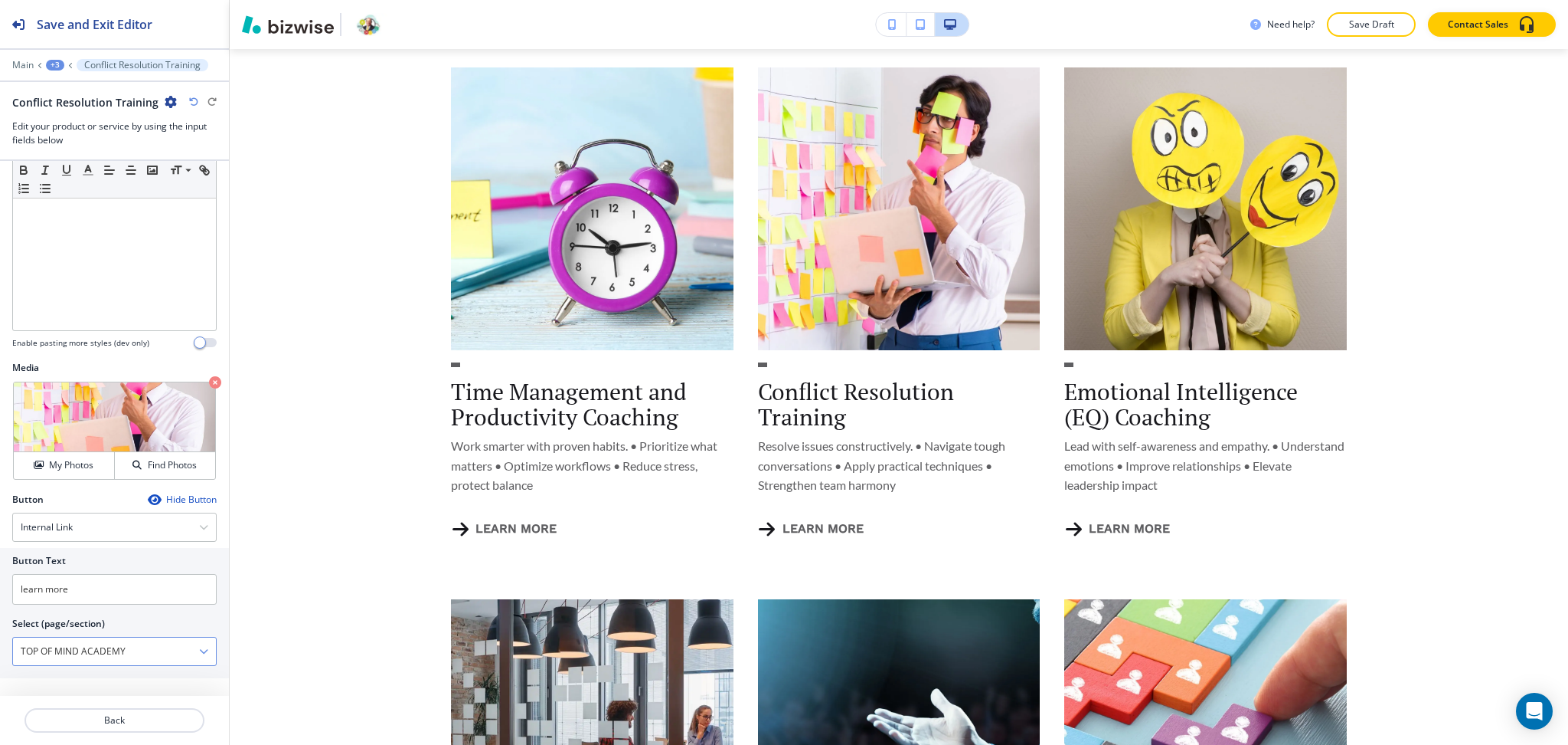
click at [96, 657] on \(page\/section\) "TOP OF MIND ACADEMY" at bounding box center [106, 651] width 186 height 26
paste \(page\/section\) "Conflict"
click at [63, 677] on h4 "Conflict Resolution Training" at bounding box center [114, 678] width 188 height 14
type \(page\/section\) "Conflict Resolution Training"
click at [100, 724] on p "Back" at bounding box center [114, 721] width 177 height 14
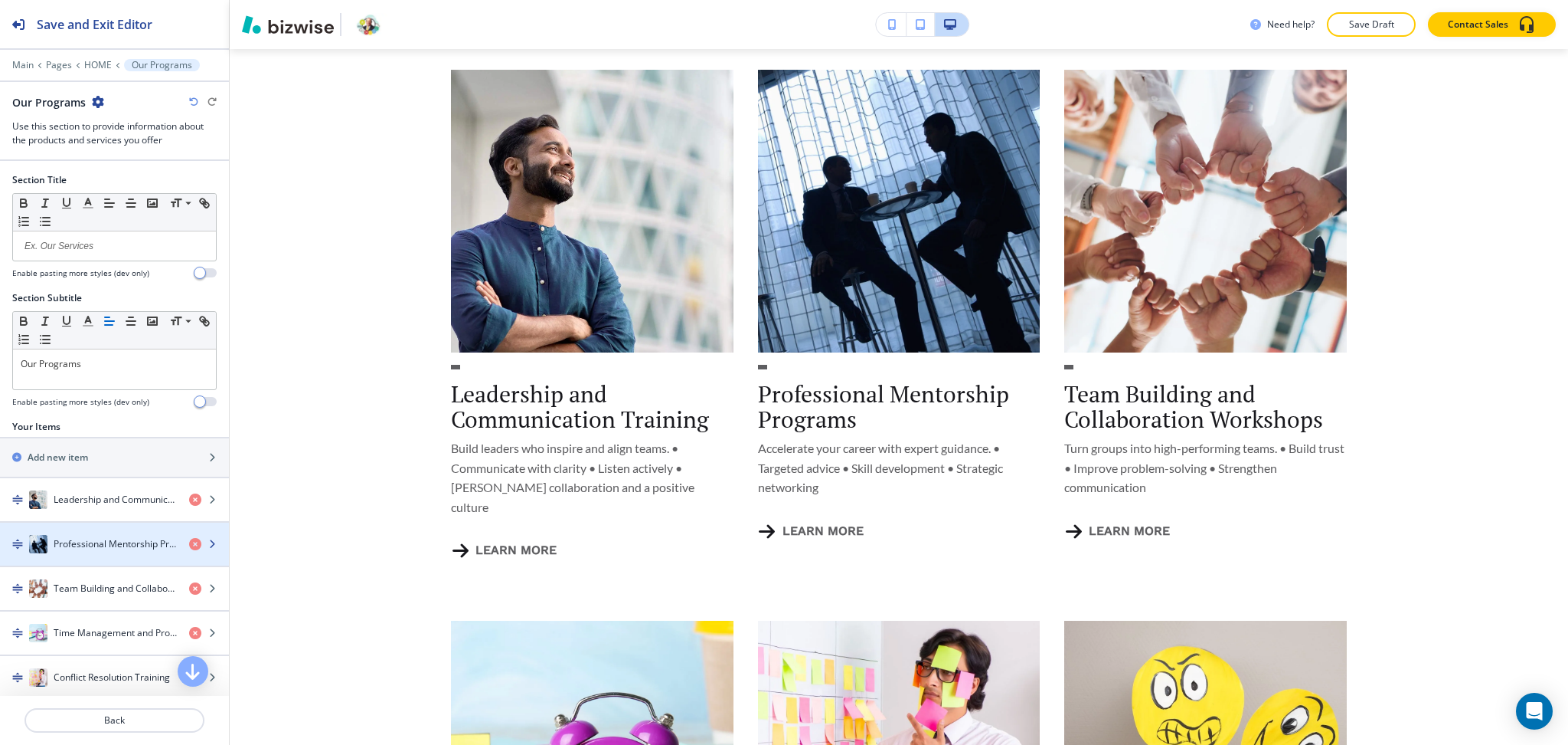
scroll to position [0, 0]
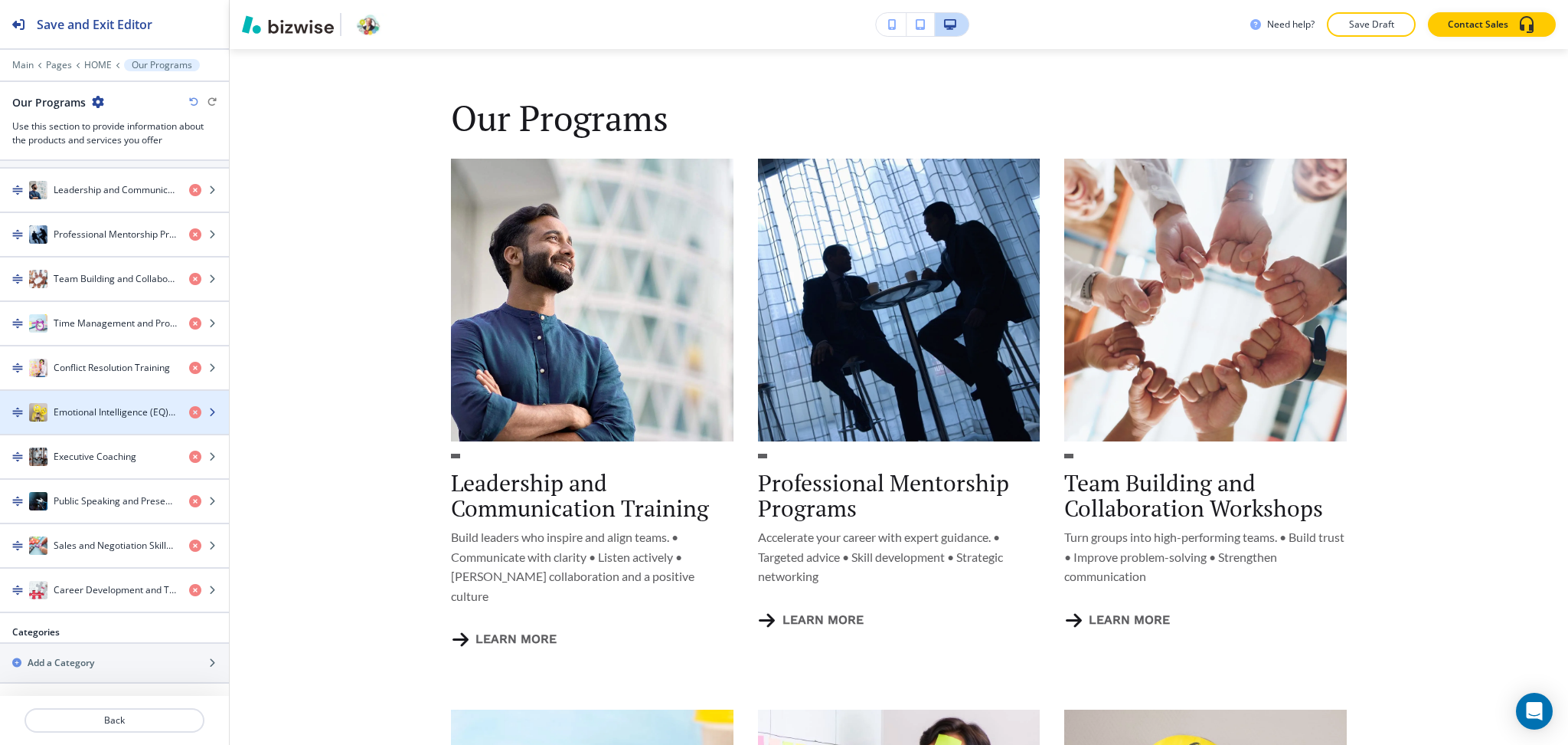
click at [82, 407] on h4 "Emotional Intelligence (EQ) Coaching" at bounding box center [116, 412] width 124 height 14
click at [99, 416] on h4 "Emotional Intelligence (EQ) Coaching" at bounding box center [116, 412] width 124 height 14
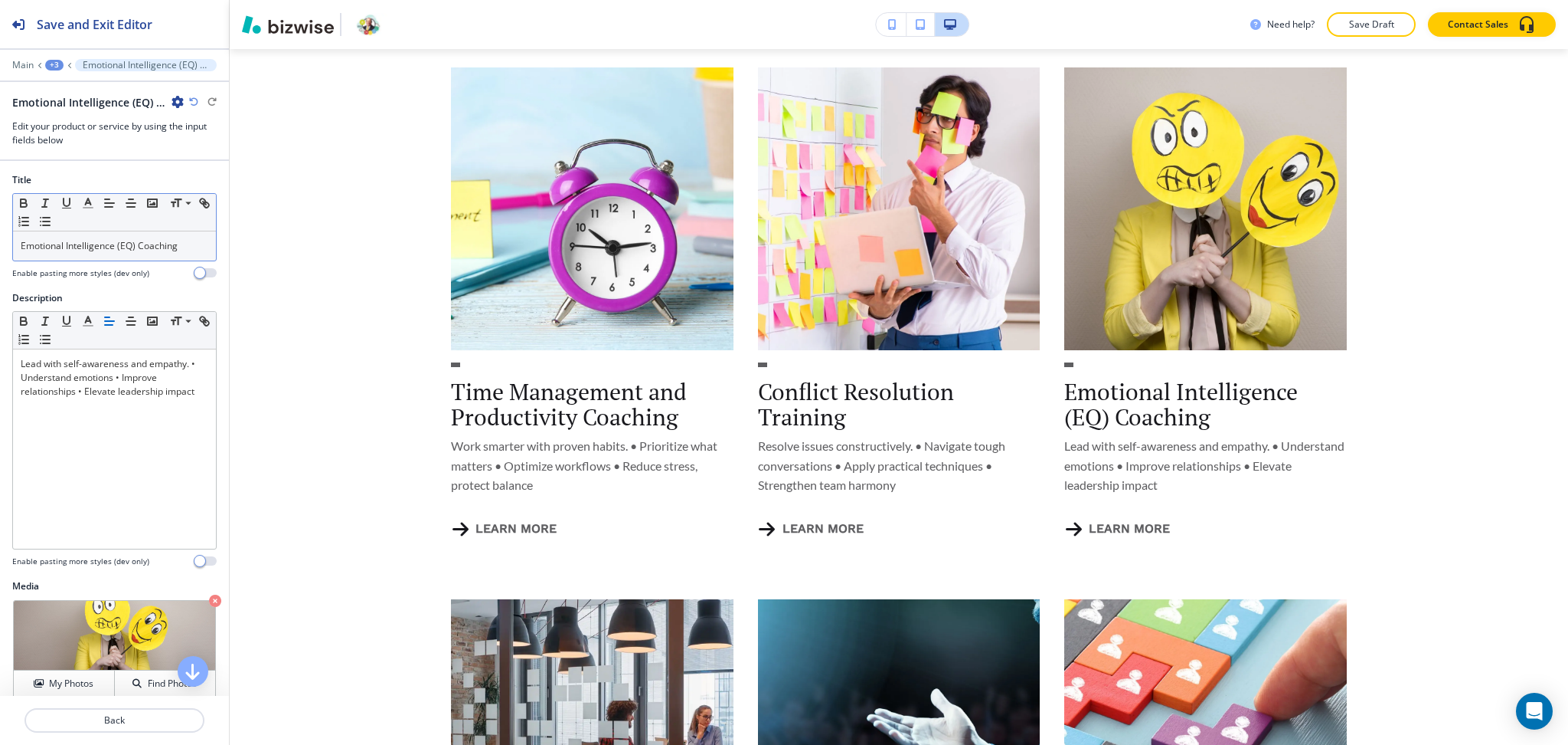
click at [53, 247] on p "Emotional Intelligence (EQ) Coaching" at bounding box center [114, 246] width 188 height 14
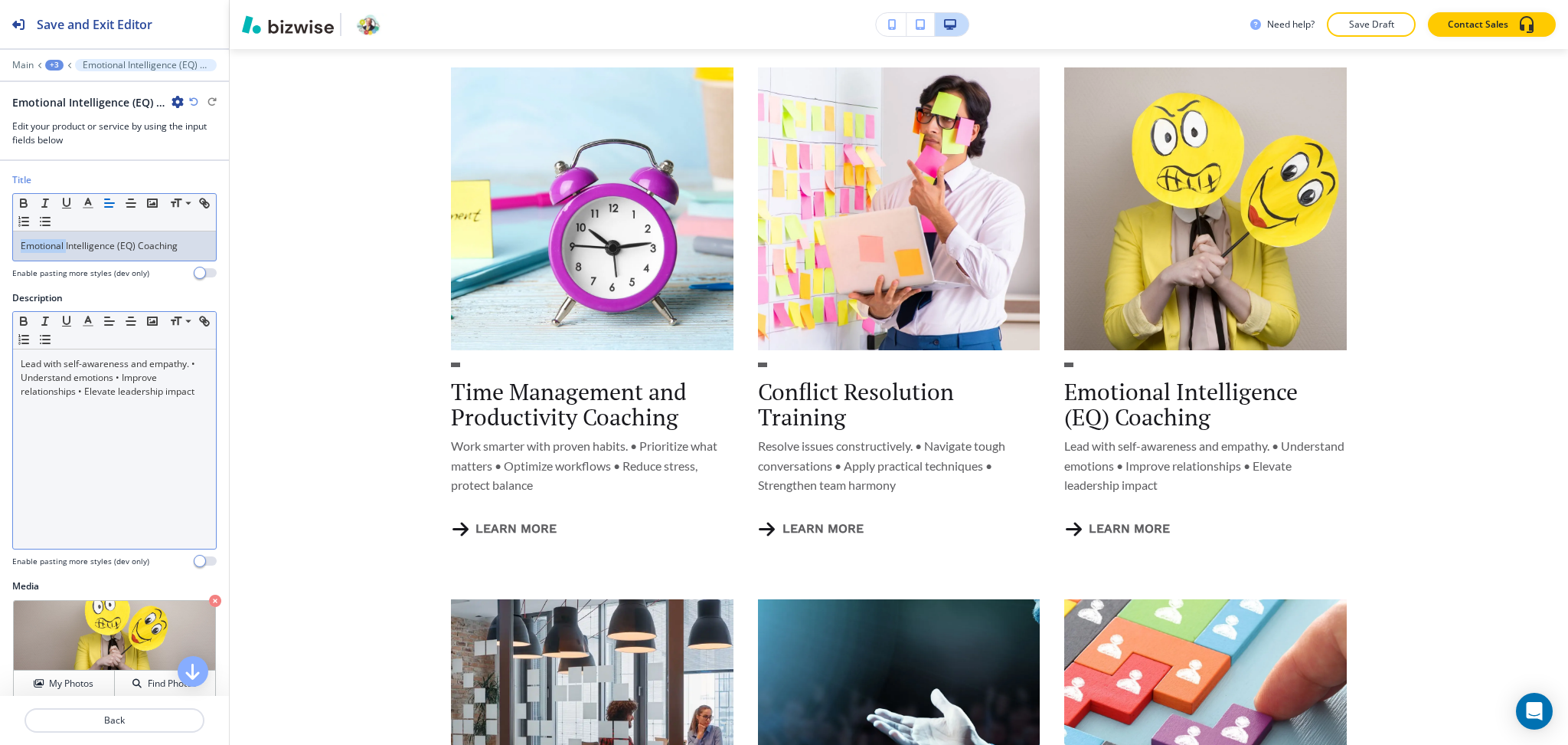
copy p "Emotional"
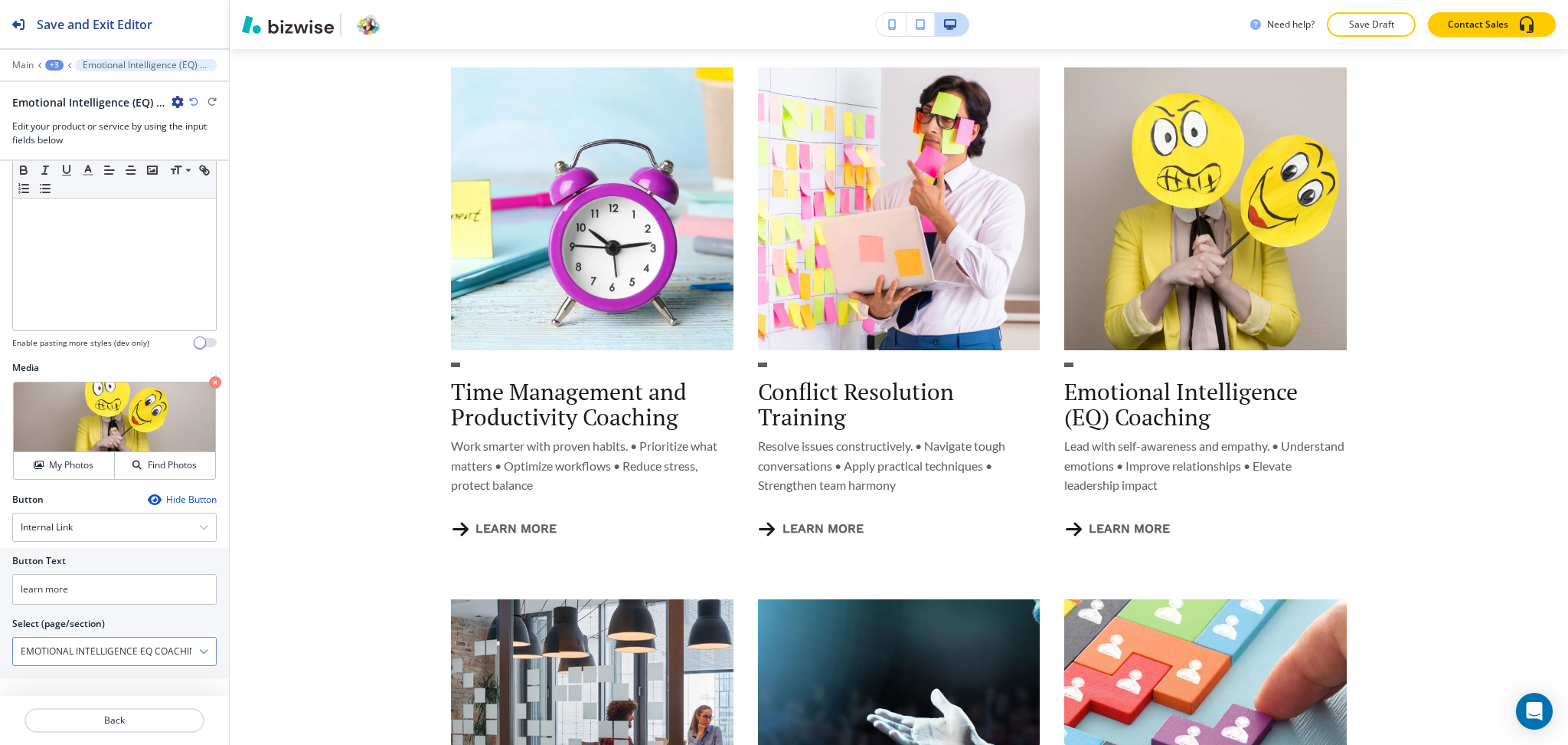
click at [93, 653] on \(page\/section\) "EMOTIONAL INTELLIGENCE EQ COACHING" at bounding box center [106, 651] width 186 height 26
click at [113, 714] on p "Back" at bounding box center [114, 721] width 177 height 14
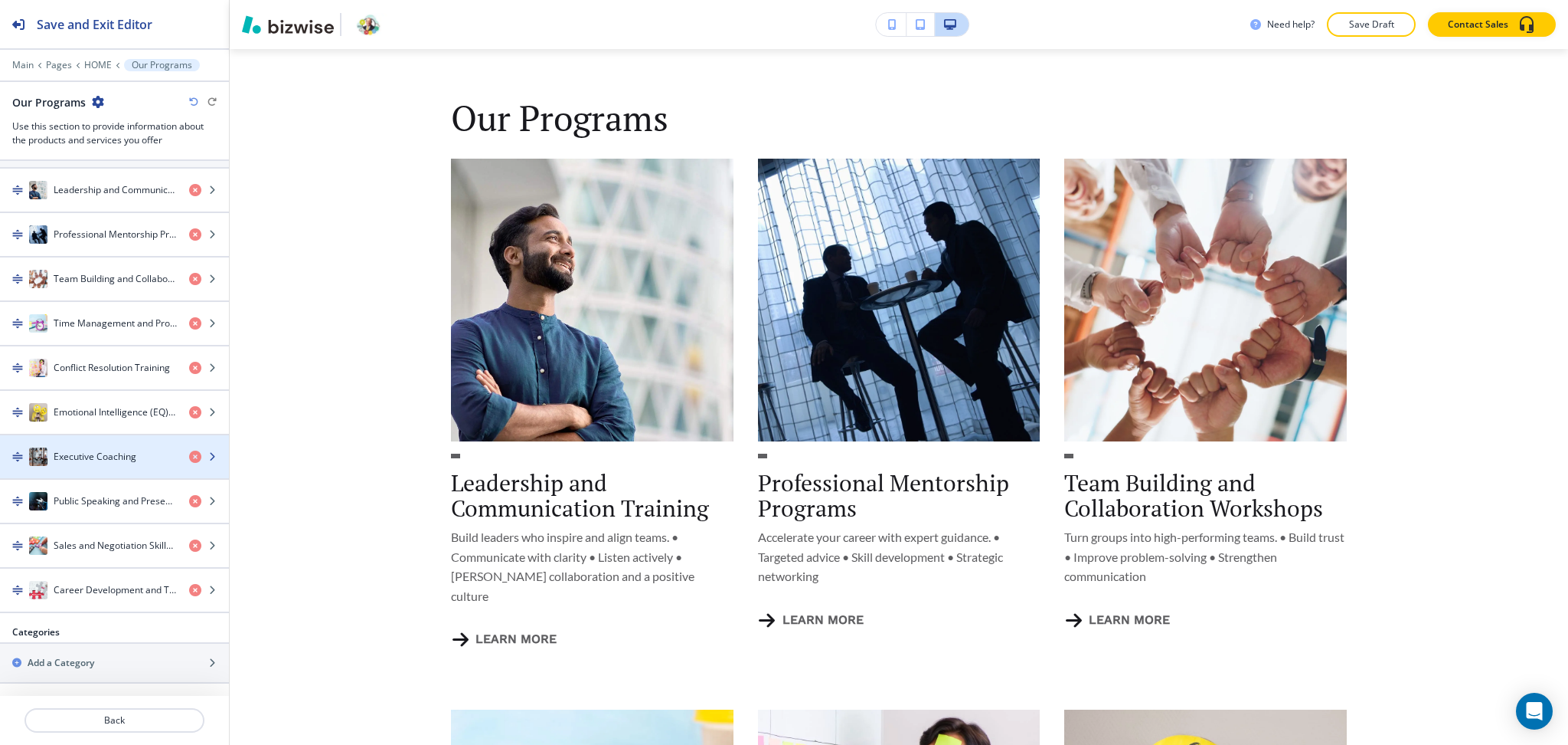
click at [74, 441] on div "button" at bounding box center [114, 441] width 229 height 13
click at [84, 452] on h4 "Executive Coaching" at bounding box center [95, 457] width 83 height 14
click at [88, 457] on h4 "Executive Coaching" at bounding box center [95, 457] width 83 height 14
click at [87, 457] on h4 "Executive Coaching" at bounding box center [95, 457] width 83 height 14
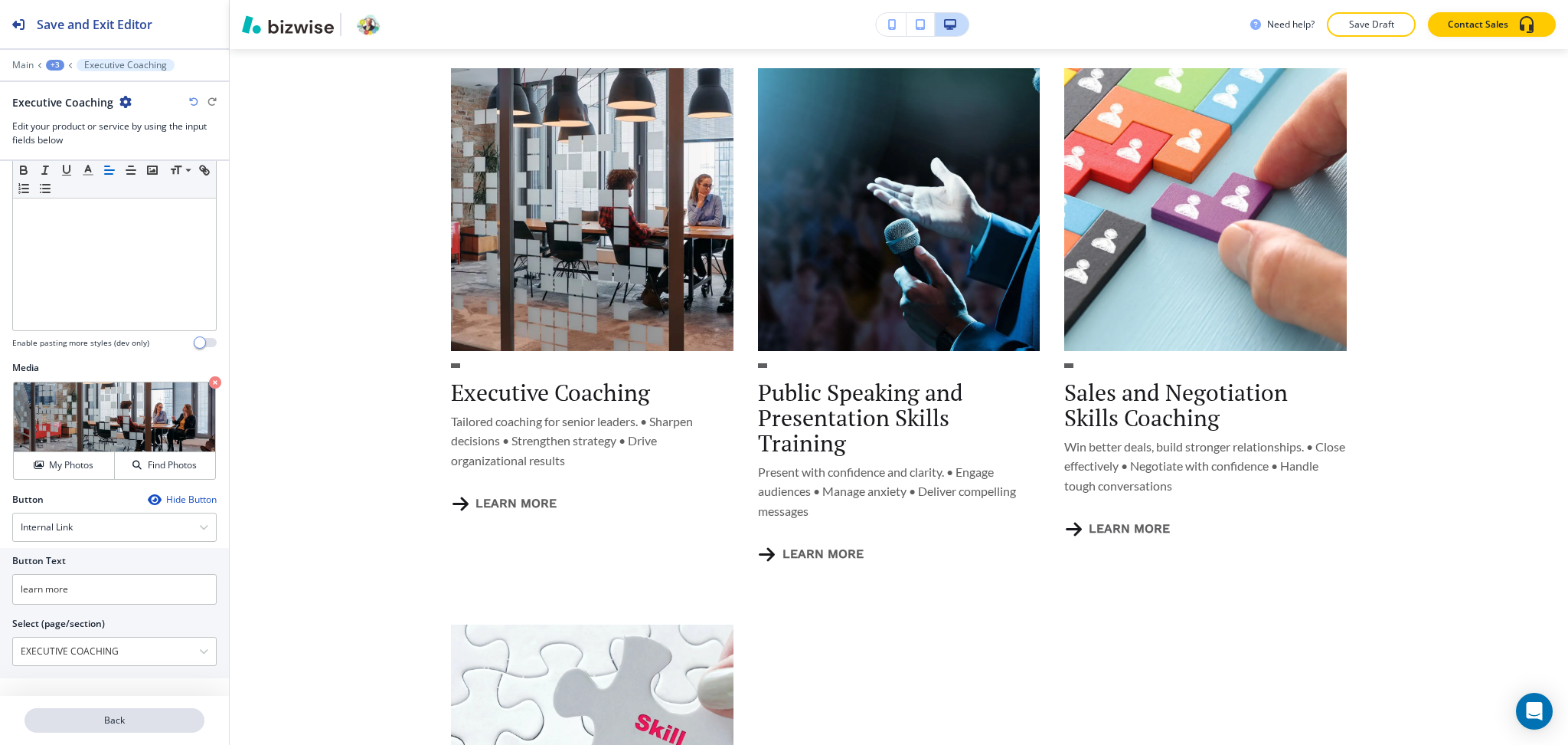
click at [100, 715] on p "Back" at bounding box center [114, 721] width 177 height 14
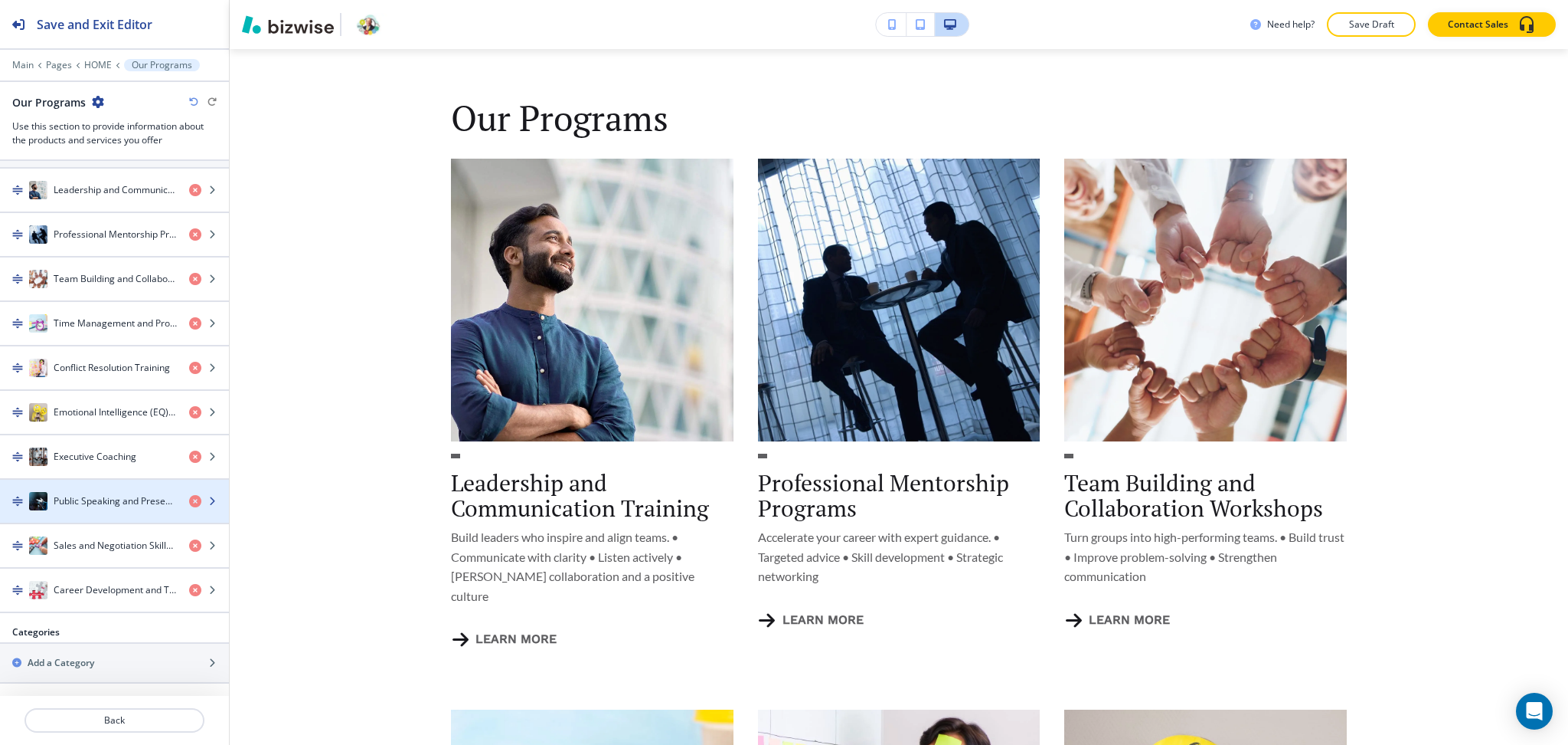
click at [81, 497] on h4 "Public Speaking and Presentation Skills Training" at bounding box center [116, 502] width 124 height 14
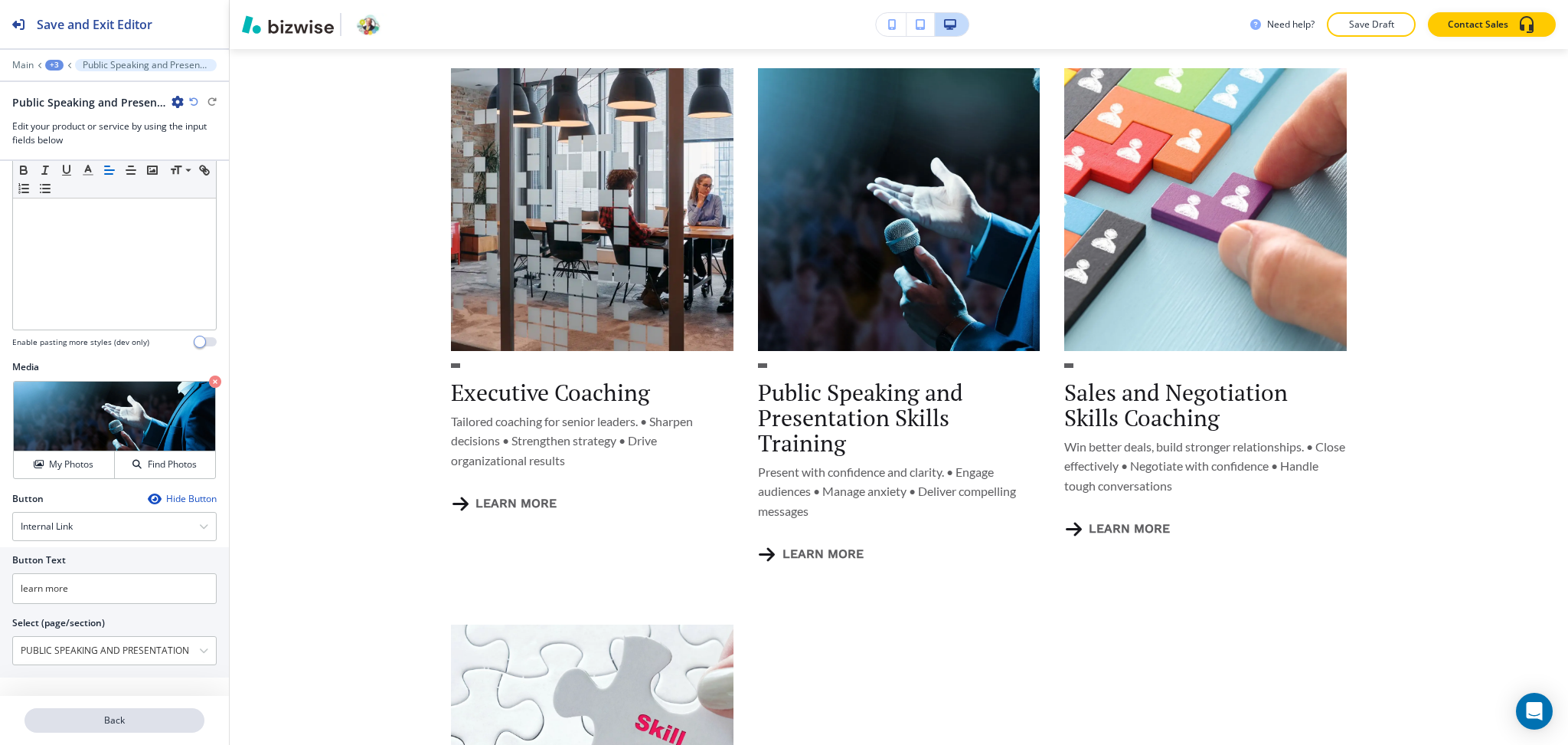
click at [99, 722] on p "Back" at bounding box center [114, 721] width 177 height 14
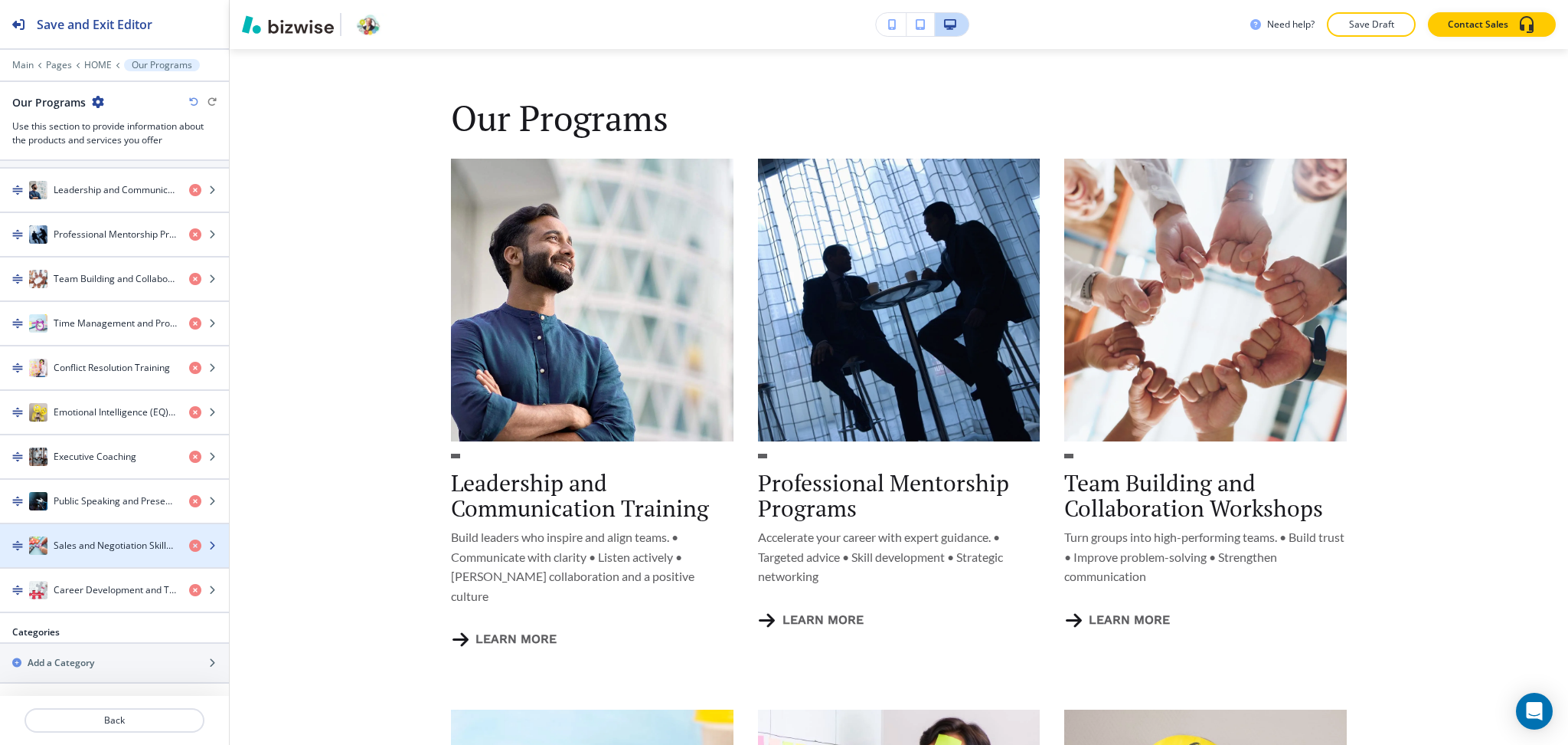
click at [69, 542] on h4 "Sales and Negotiation Skills Coaching" at bounding box center [116, 545] width 124 height 14
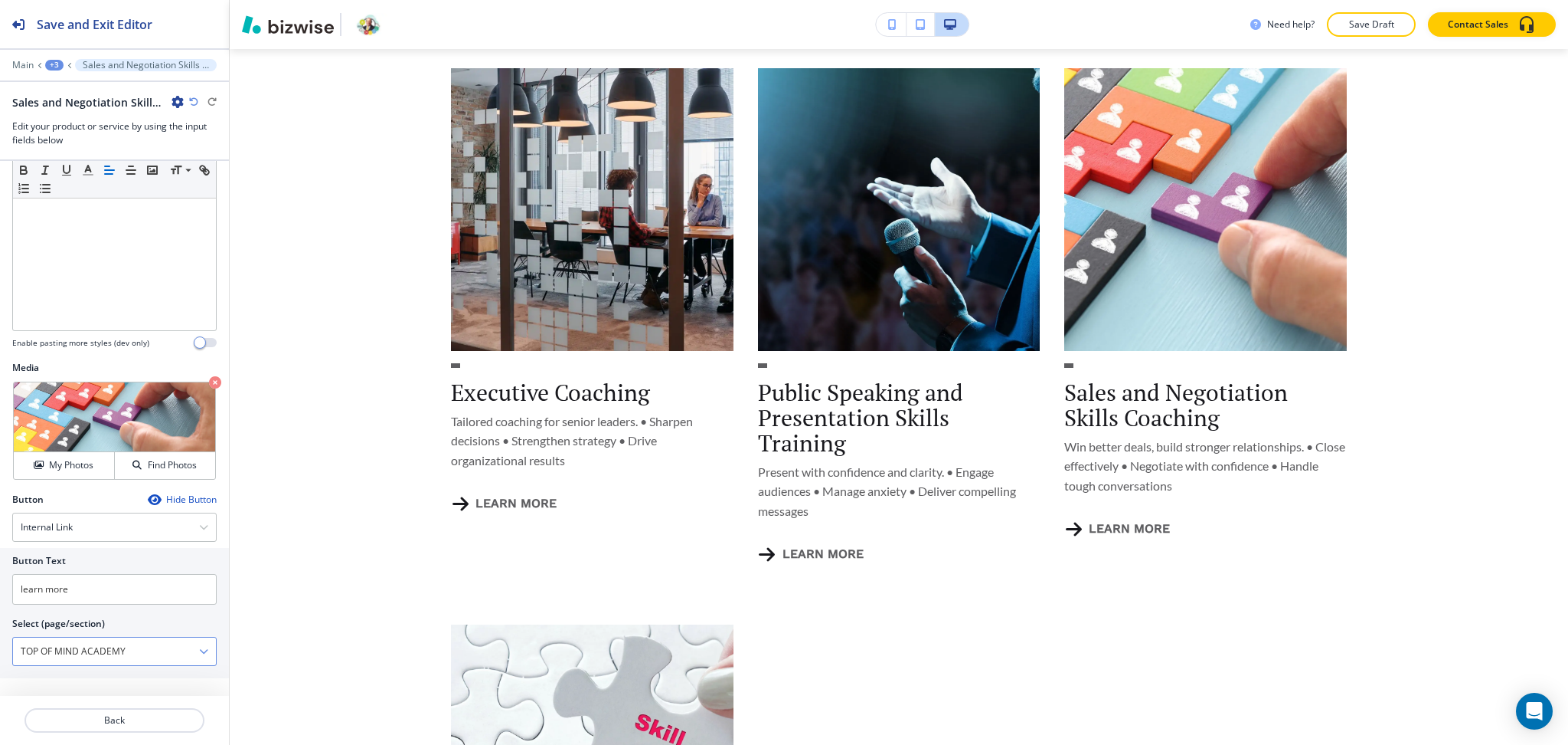
click at [89, 643] on \(page\/section\) "TOP OF MIND ACADEMY" at bounding box center [106, 651] width 186 height 26
click at [88, 673] on h4 "Sales & Negotiation Coaching" at bounding box center [114, 678] width 188 height 14
type \(page\/section\) "Sales & Negotiation Coaching"
click at [114, 728] on button "Back" at bounding box center [114, 720] width 180 height 24
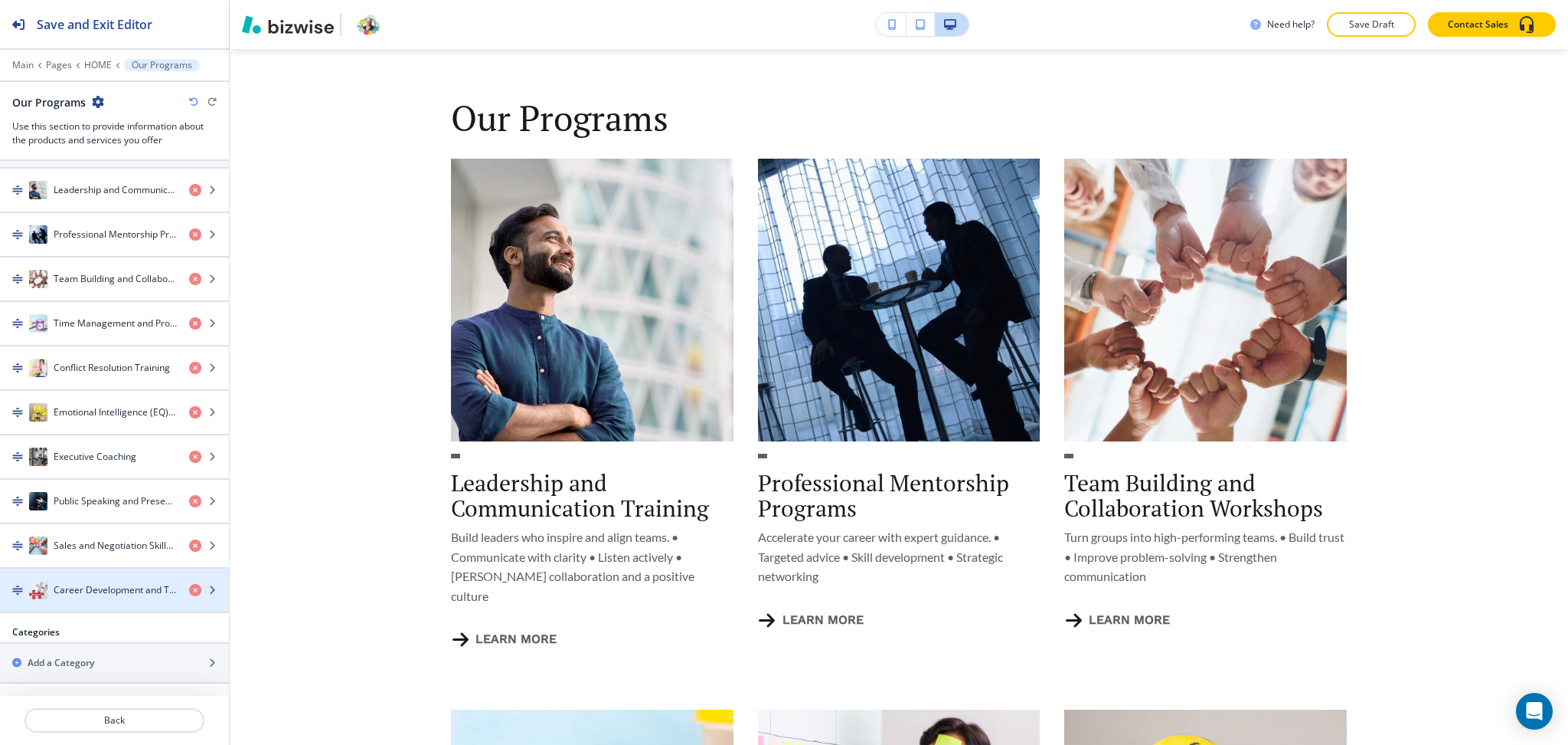
click at [98, 585] on h4 "Career Development and Transition Coaching" at bounding box center [116, 590] width 124 height 14
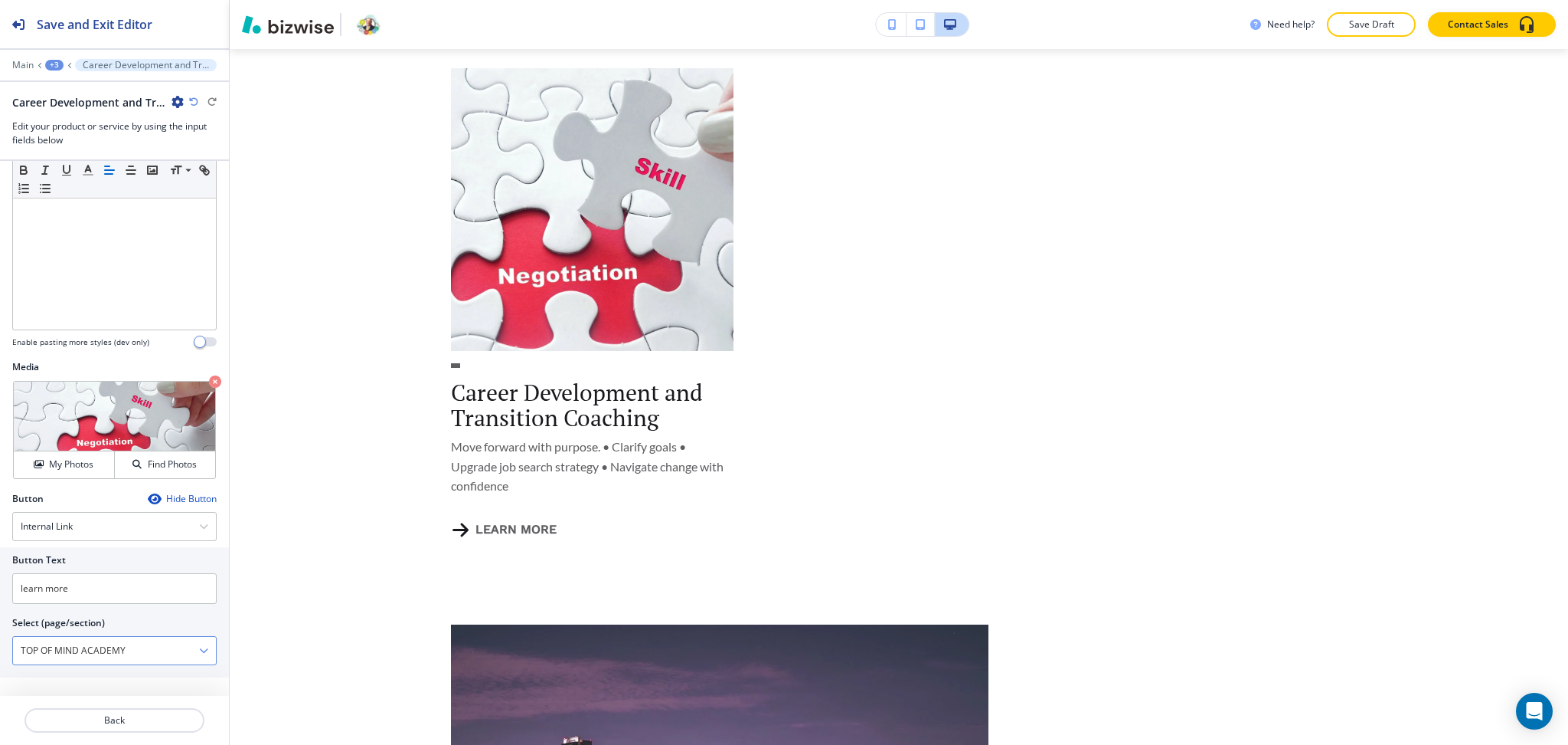
click at [109, 648] on \(page\/section\) "TOP OF MIND ACADEMY" at bounding box center [106, 650] width 186 height 26
click at [91, 679] on h4 "Career Development Coaching" at bounding box center [114, 678] width 188 height 14
type \(page\/section\) "Career Development Coaching"
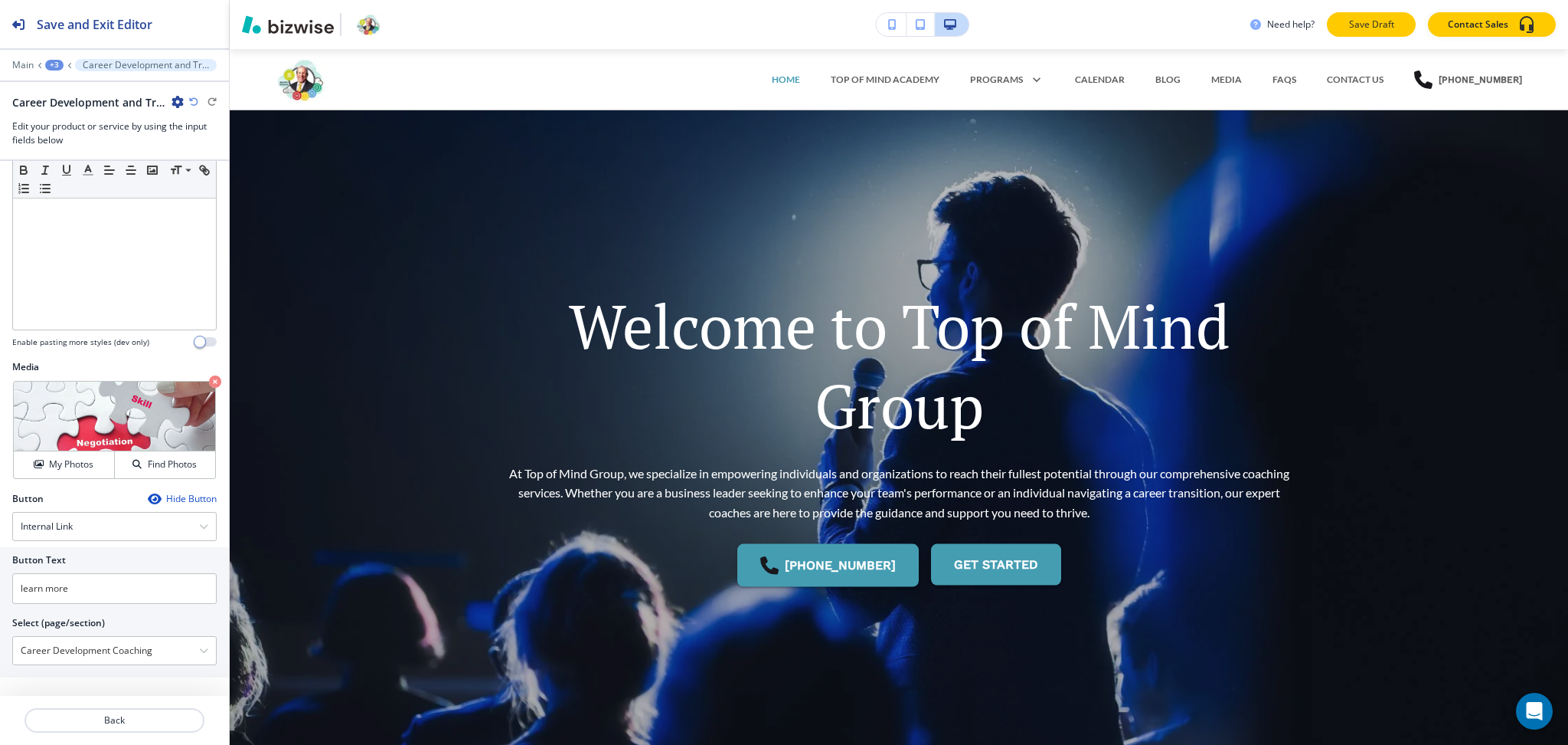
click at [1365, 19] on p "Save Draft" at bounding box center [1371, 25] width 49 height 14
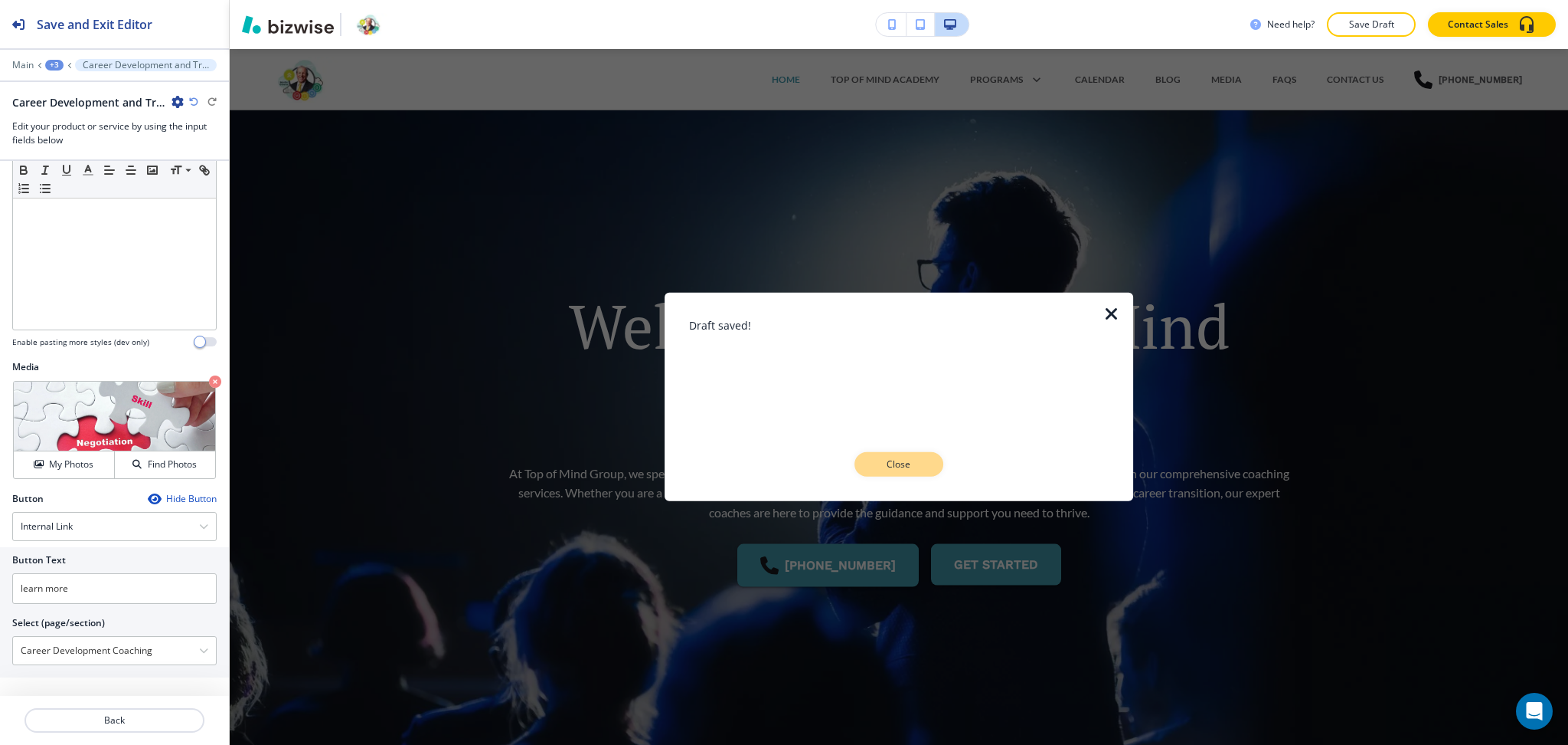
click at [885, 462] on p "Close" at bounding box center [899, 465] width 49 height 14
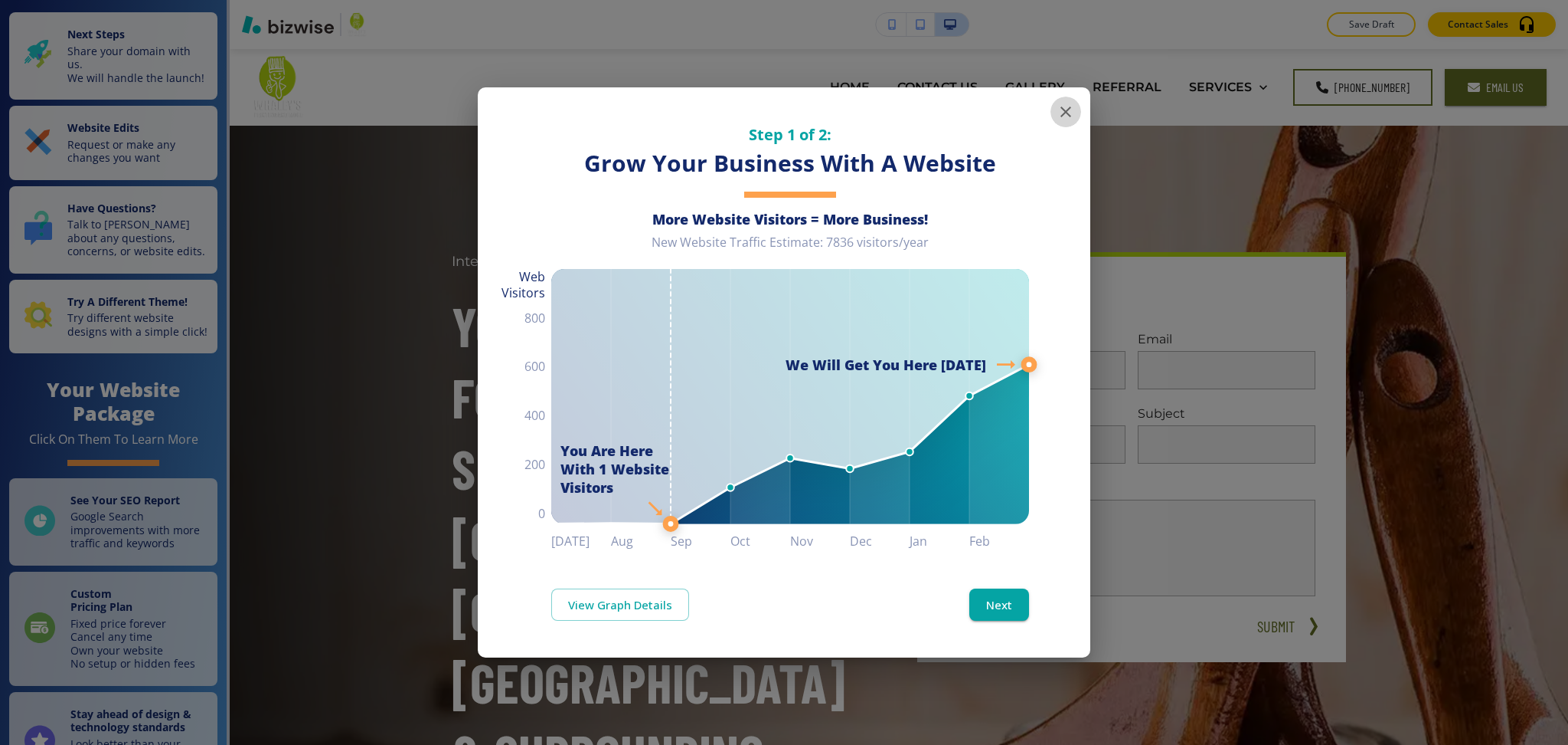
click at [1067, 113] on icon "button" at bounding box center [1066, 112] width 11 height 11
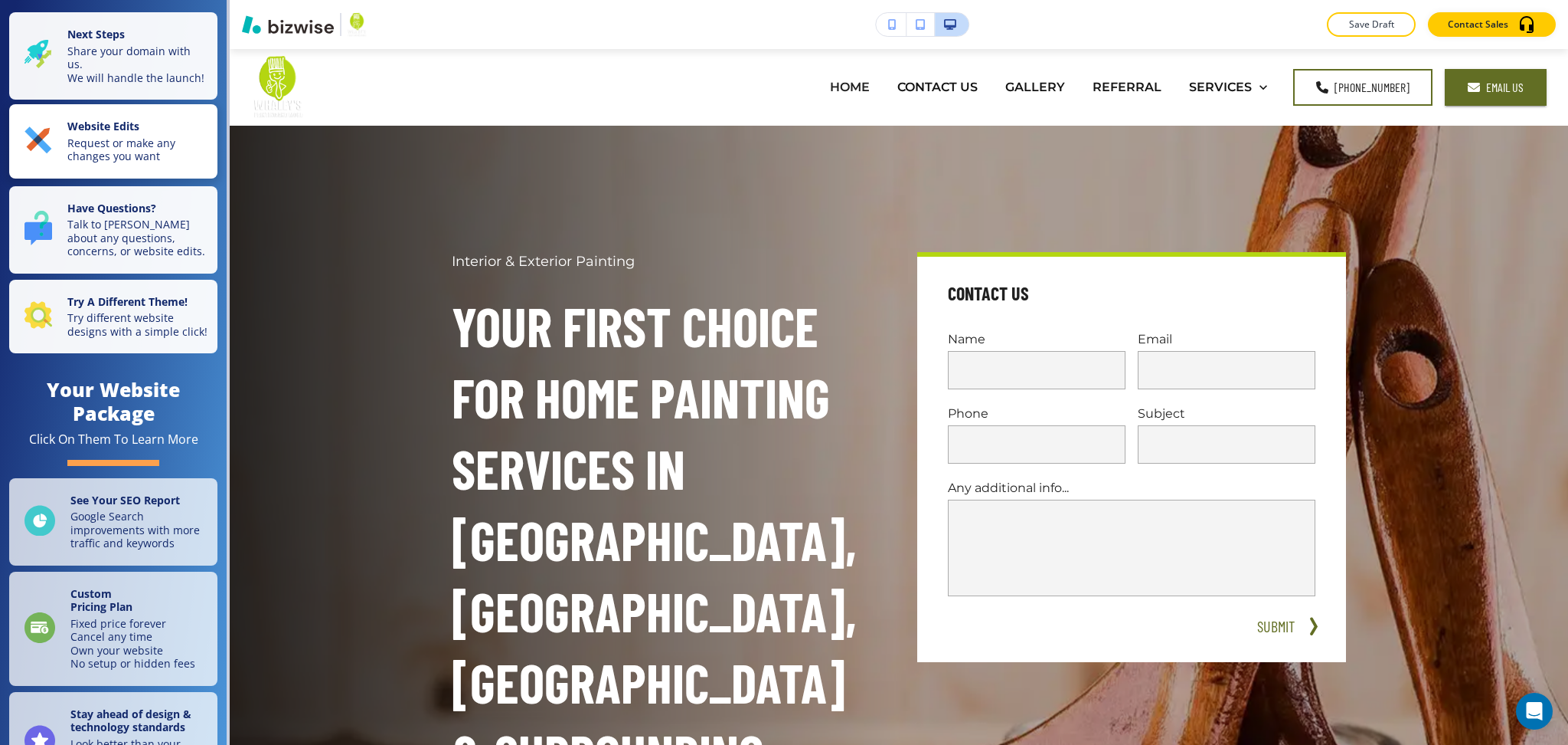
click at [154, 154] on p "Request or make any changes you want" at bounding box center [138, 149] width 141 height 27
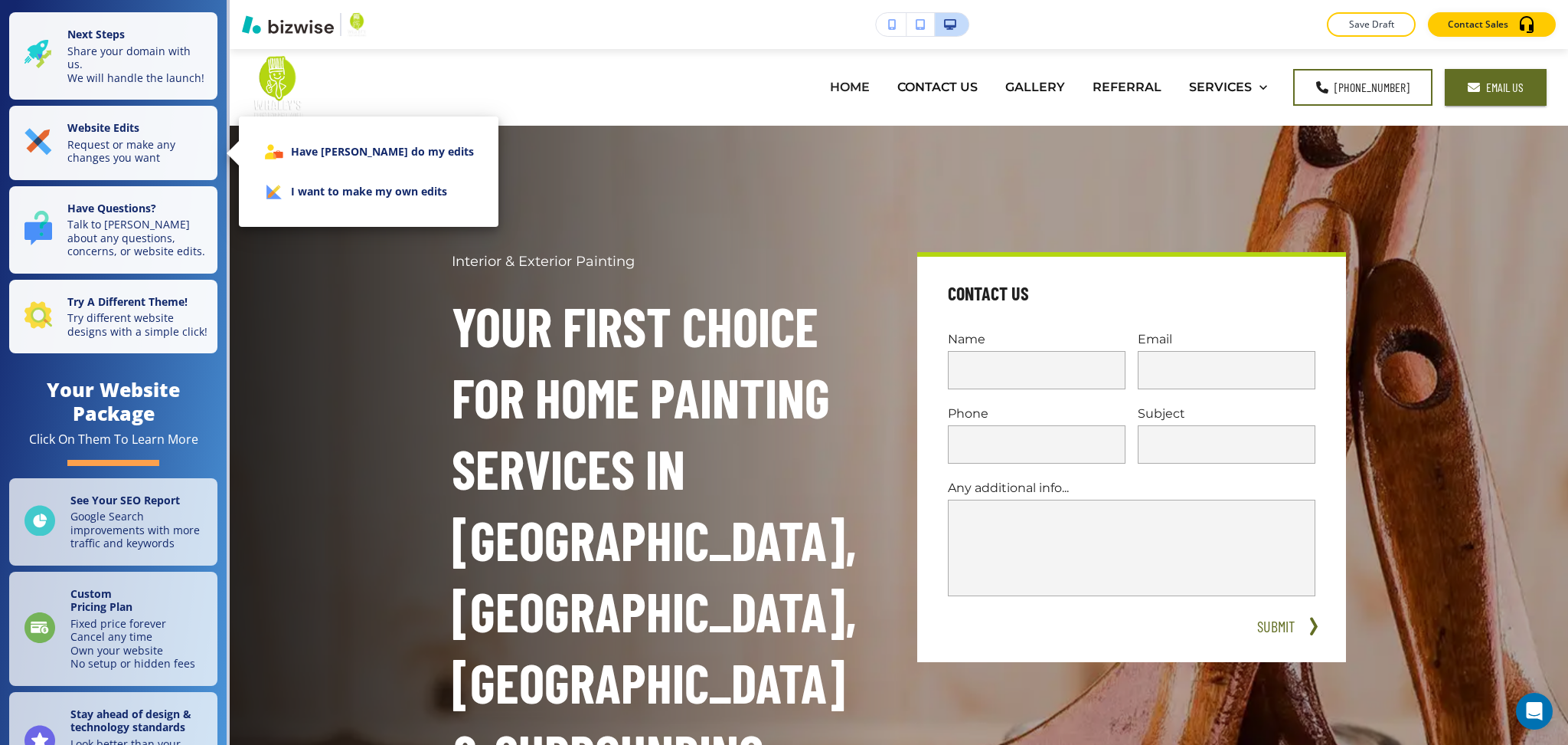
click at [309, 214] on ul "Have [PERSON_NAME] do my edits I want to make my own edits" at bounding box center [368, 171] width 235 height 92
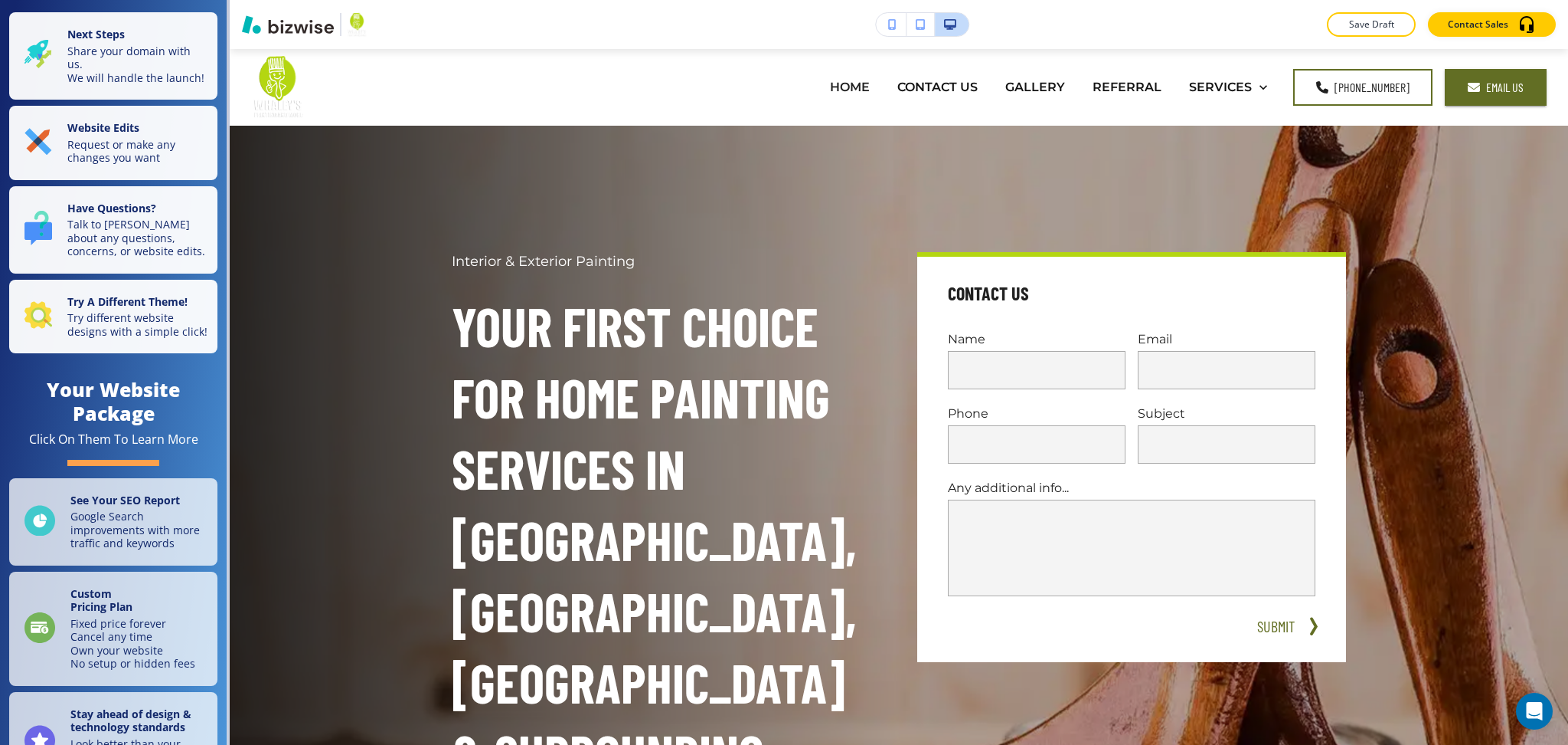
click at [311, 188] on div "Interior & Exterior Painting Your First Choice for Home Painting Services in [G…" at bounding box center [899, 664] width 1339 height 1078
click at [81, 155] on p "Request or make any changes you want" at bounding box center [138, 149] width 141 height 27
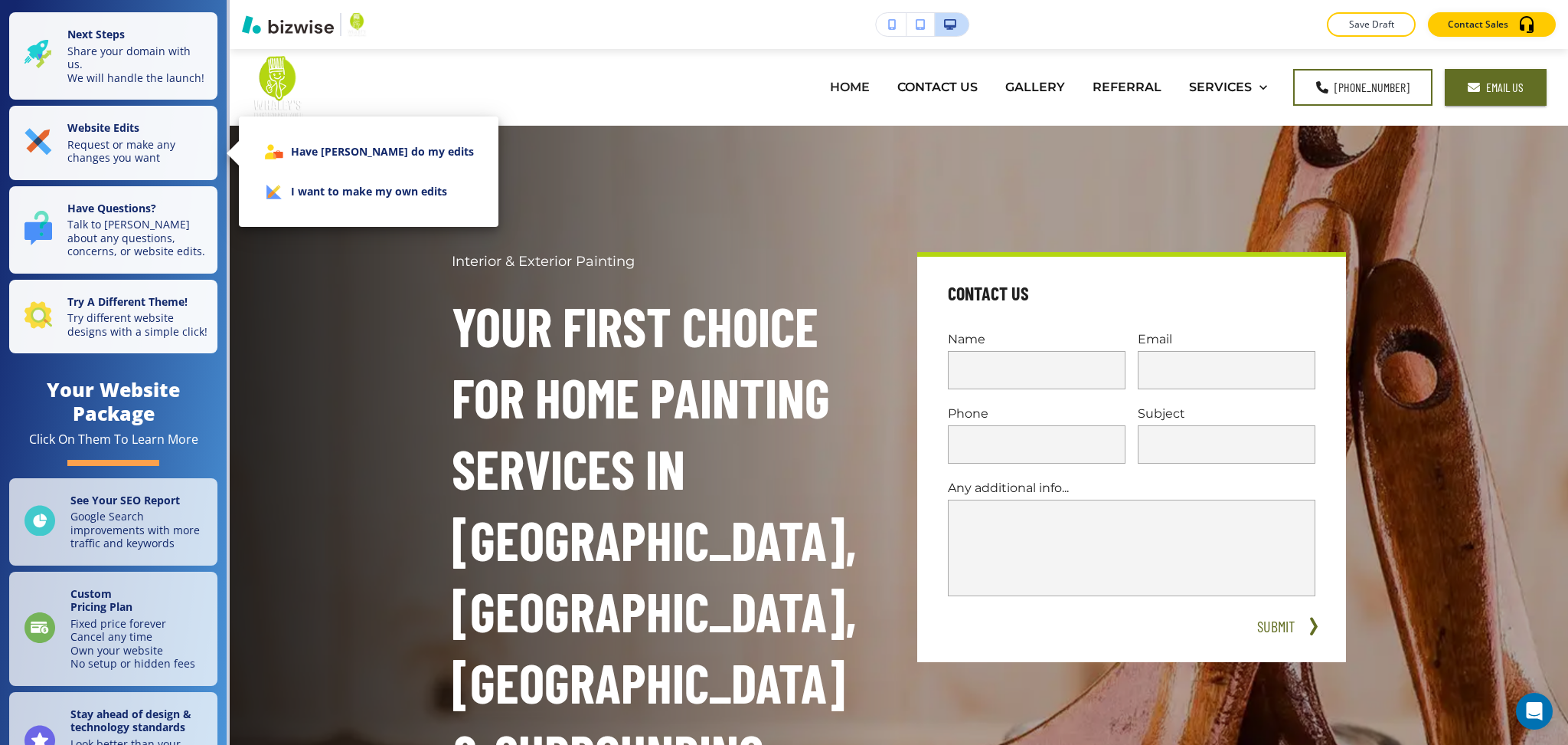
click at [339, 185] on li "I want to make my own edits" at bounding box center [368, 191] width 235 height 40
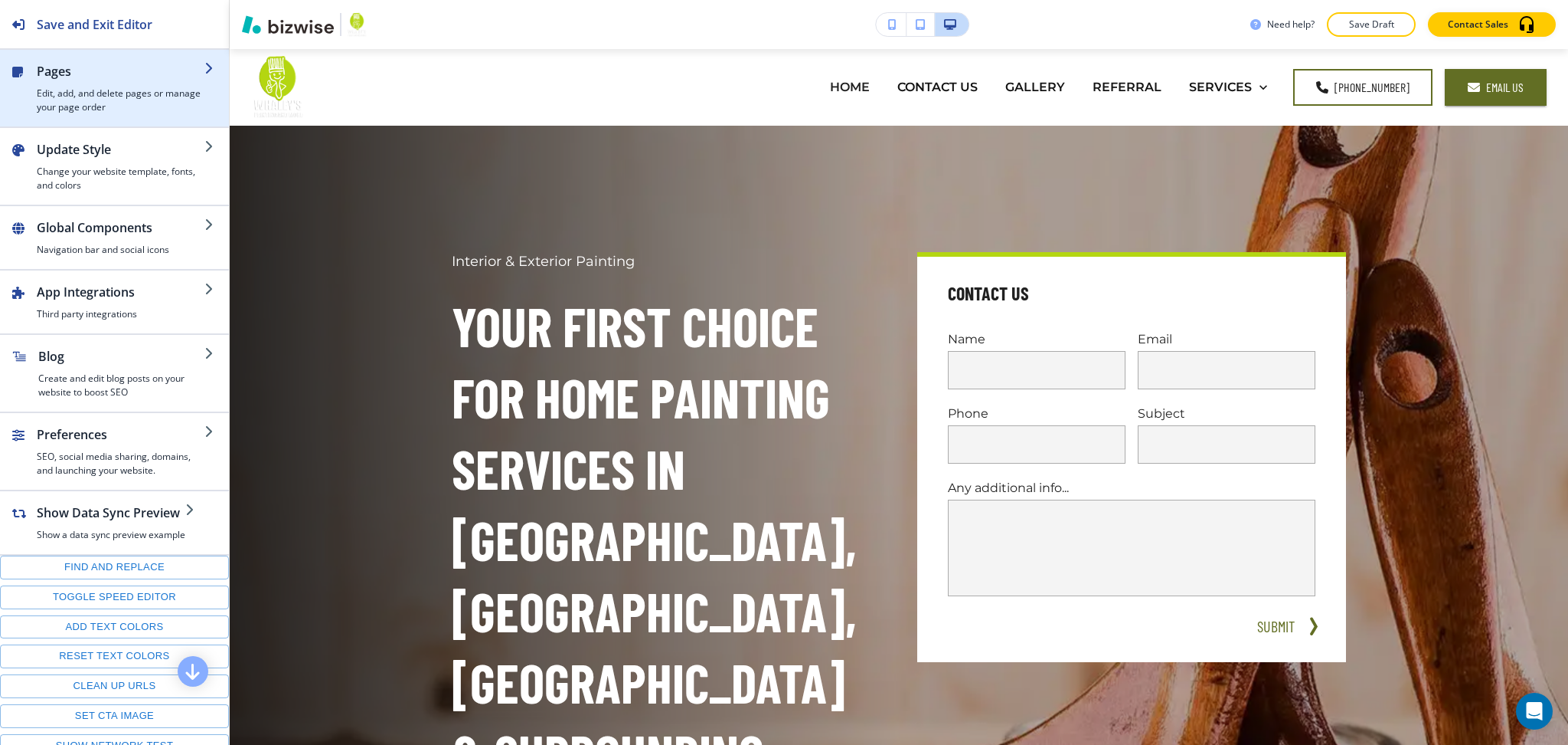
click at [70, 78] on h2 "Pages" at bounding box center [120, 70] width 167 height 18
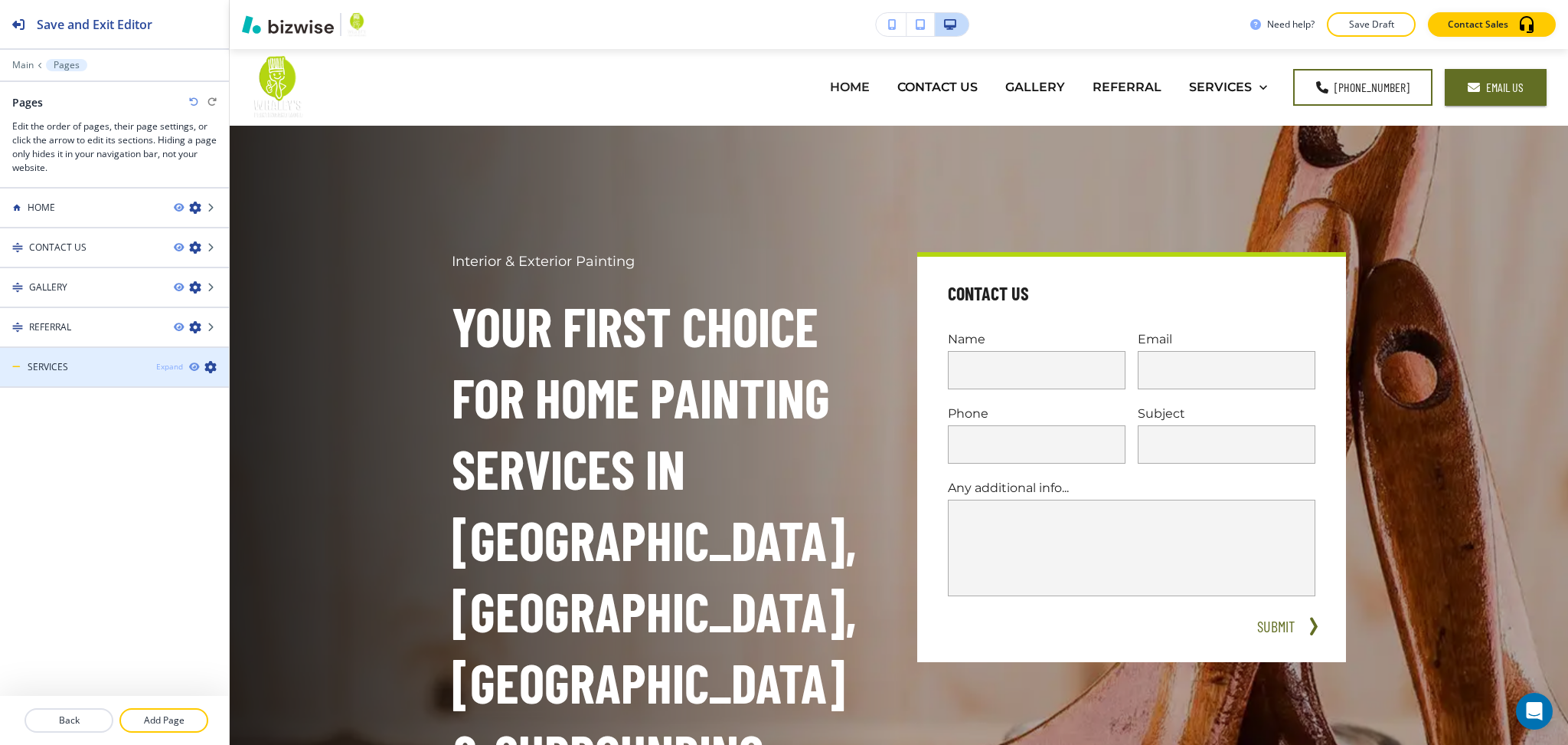
click at [173, 361] on div "Expand" at bounding box center [170, 366] width 27 height 12
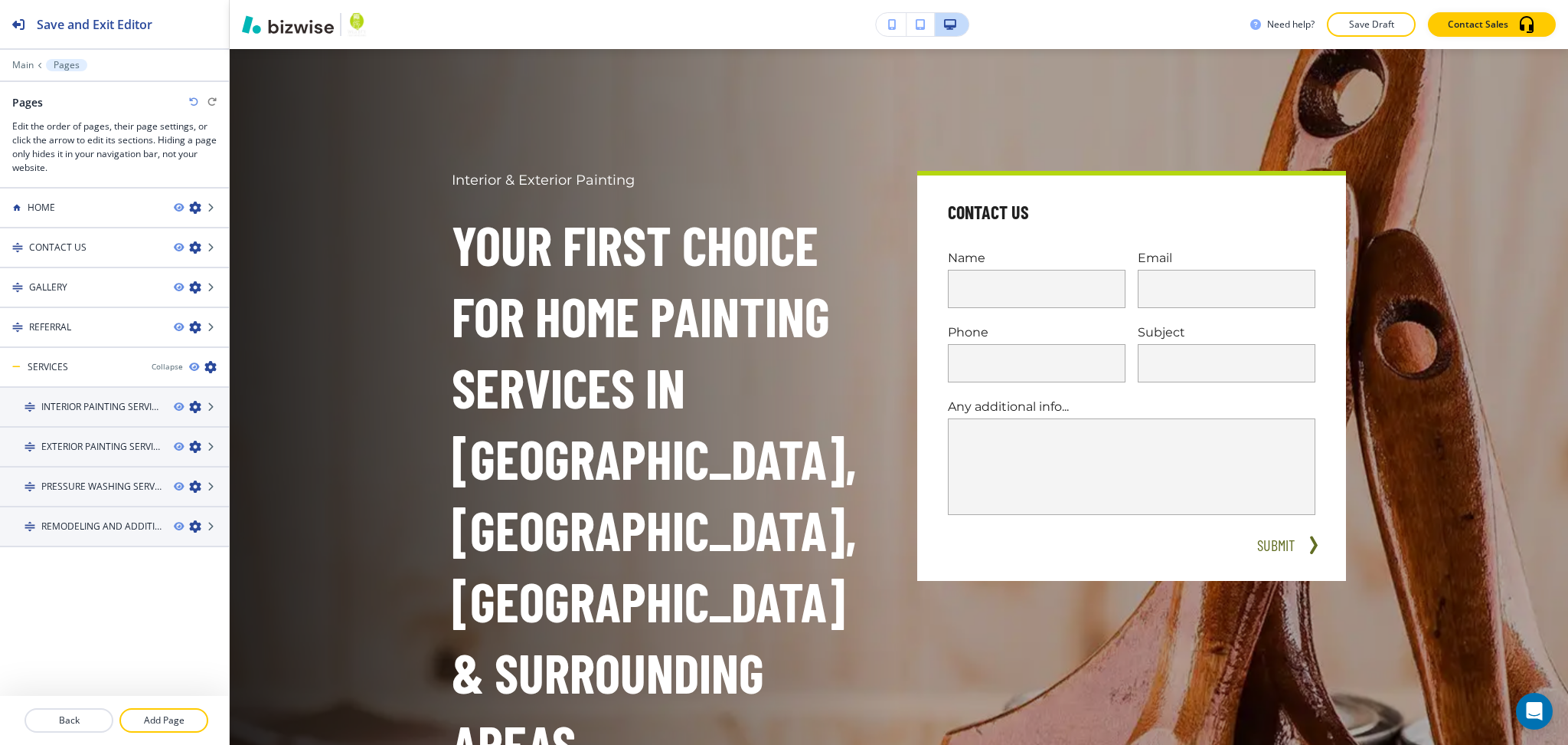
scroll to position [88, 0]
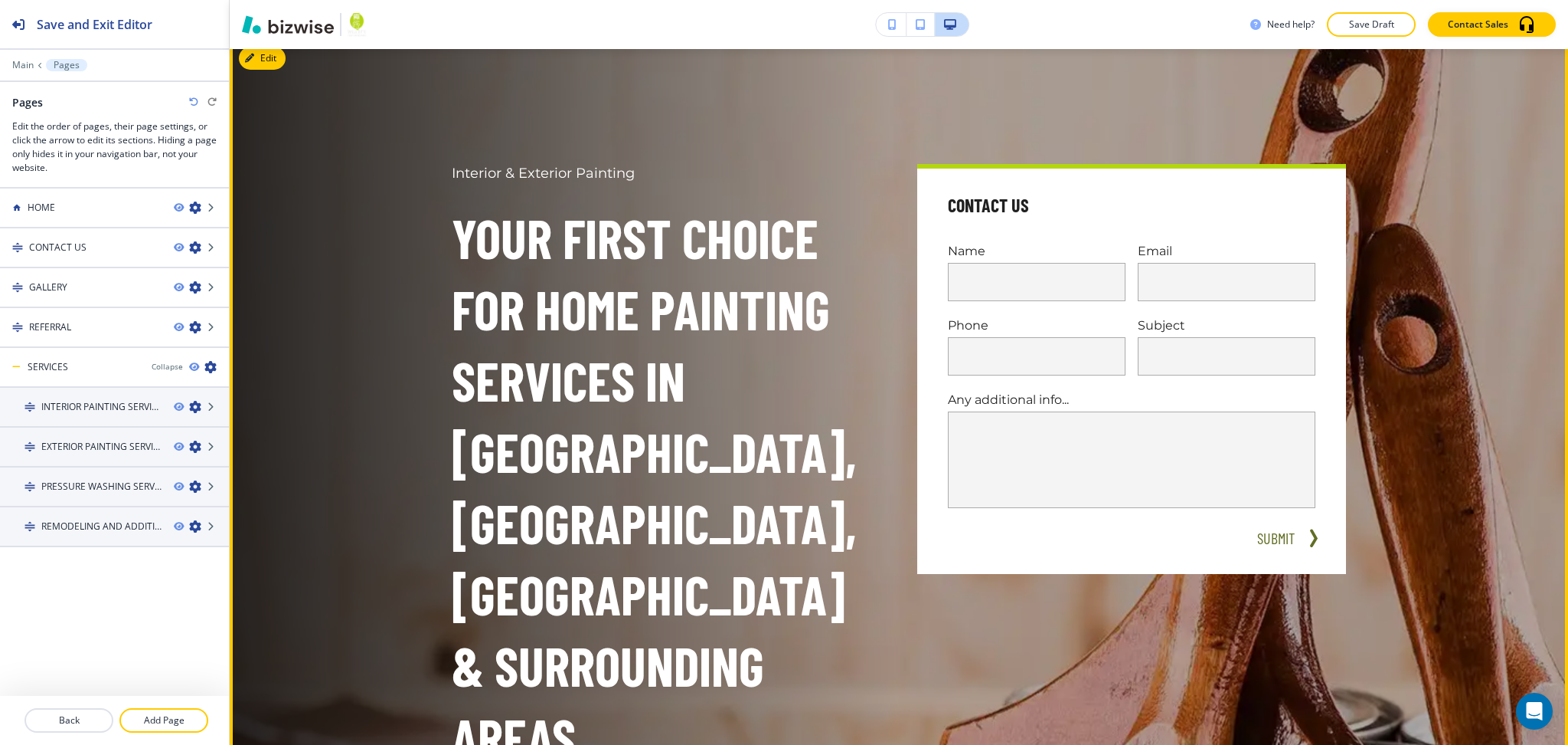
click at [271, 61] on button "Edit" at bounding box center [262, 58] width 47 height 23
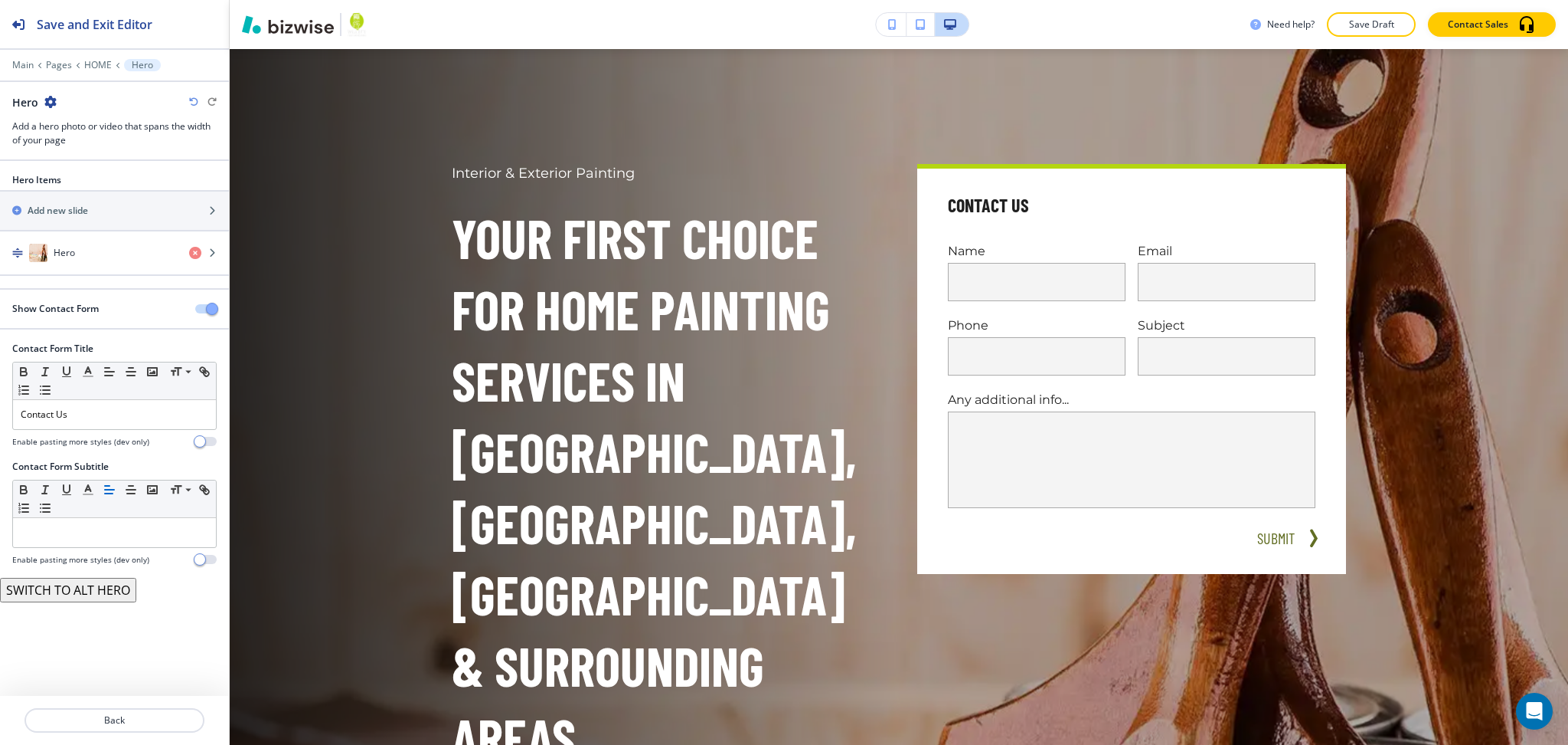
scroll to position [77, 0]
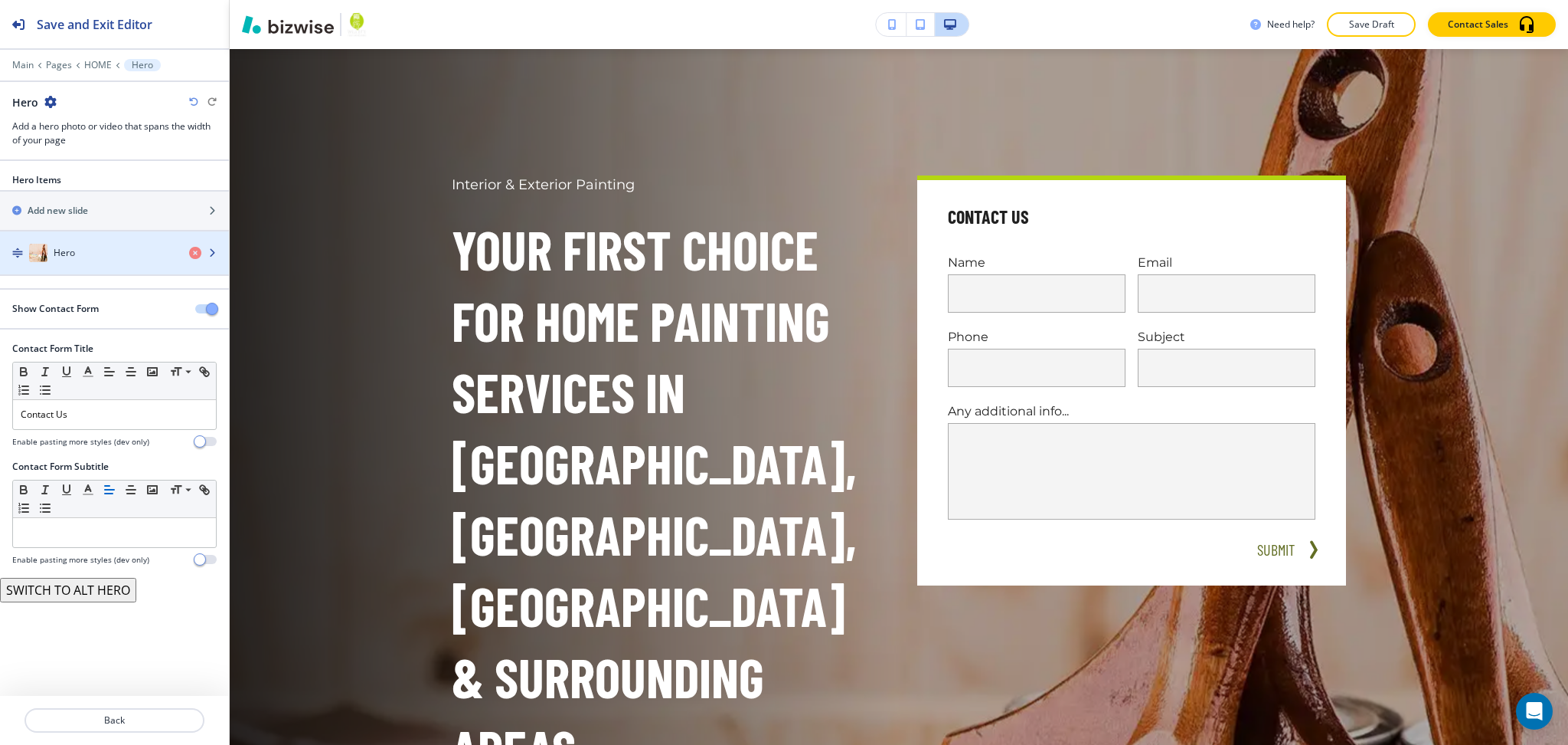
click at [76, 258] on div "Hero" at bounding box center [88, 252] width 177 height 18
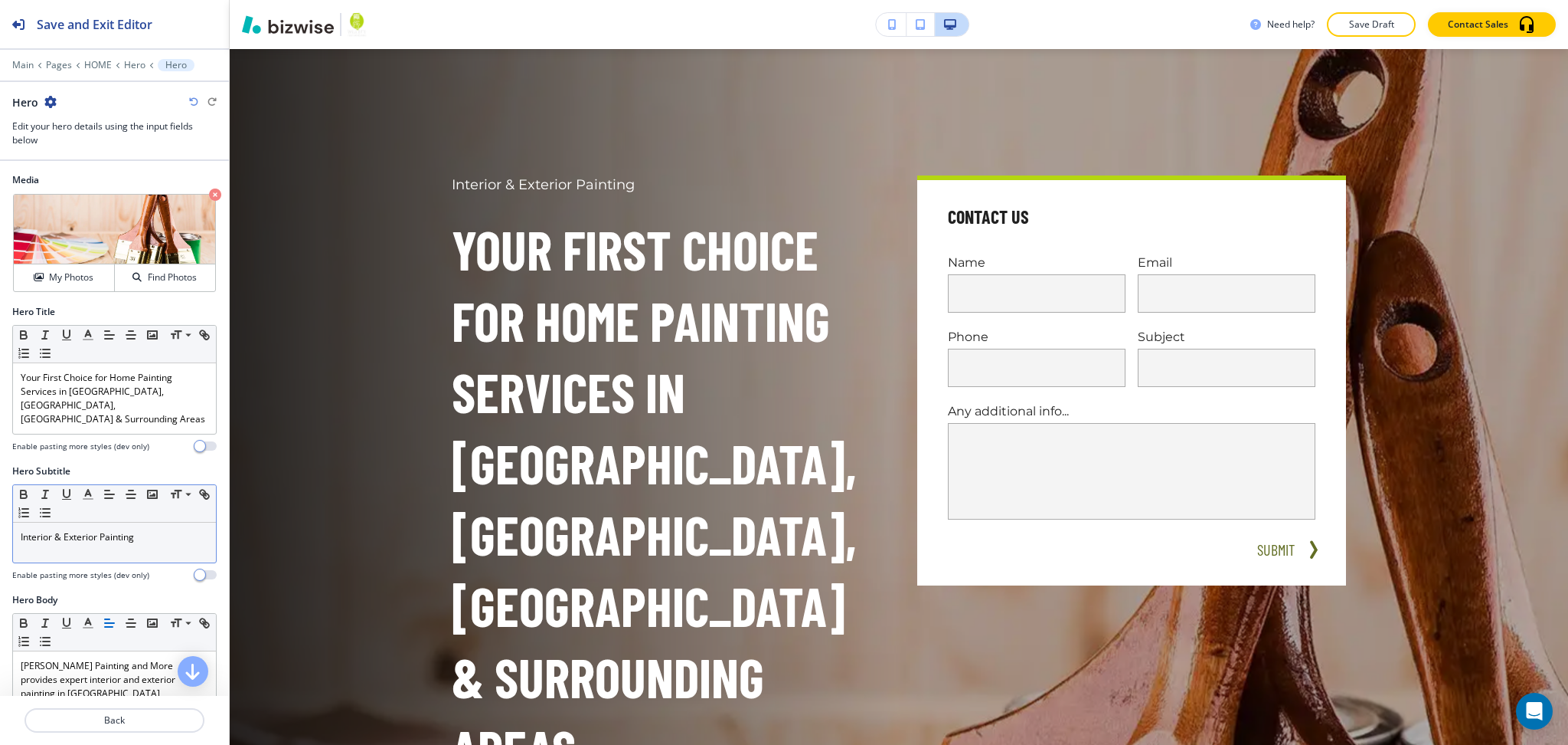
click at [150, 531] on p "Interior & Exterior Painting" at bounding box center [114, 538] width 188 height 14
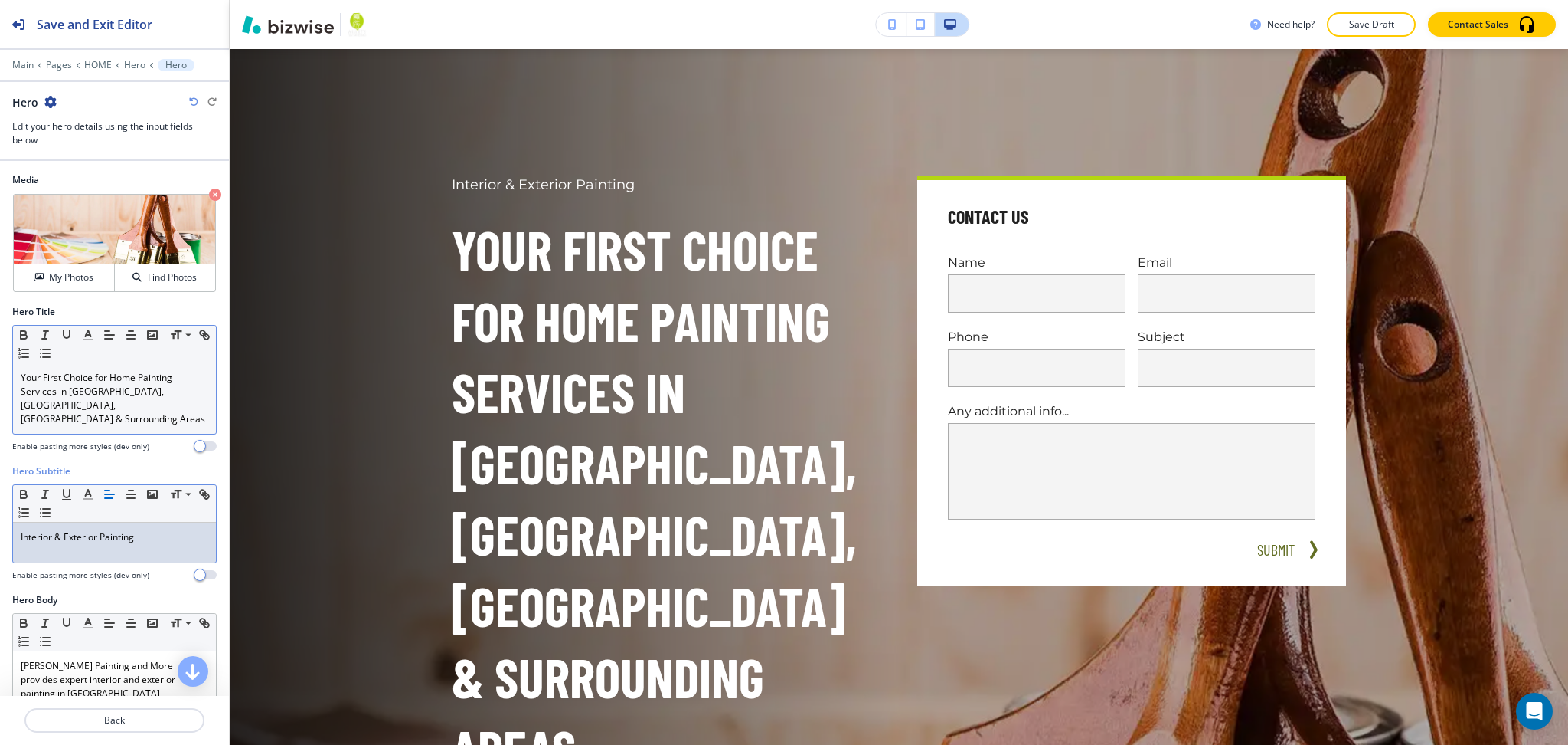
click at [117, 394] on p "Your First Choice for Home Painting Services in [GEOGRAPHIC_DATA], [GEOGRAPHIC_…" at bounding box center [114, 398] width 188 height 55
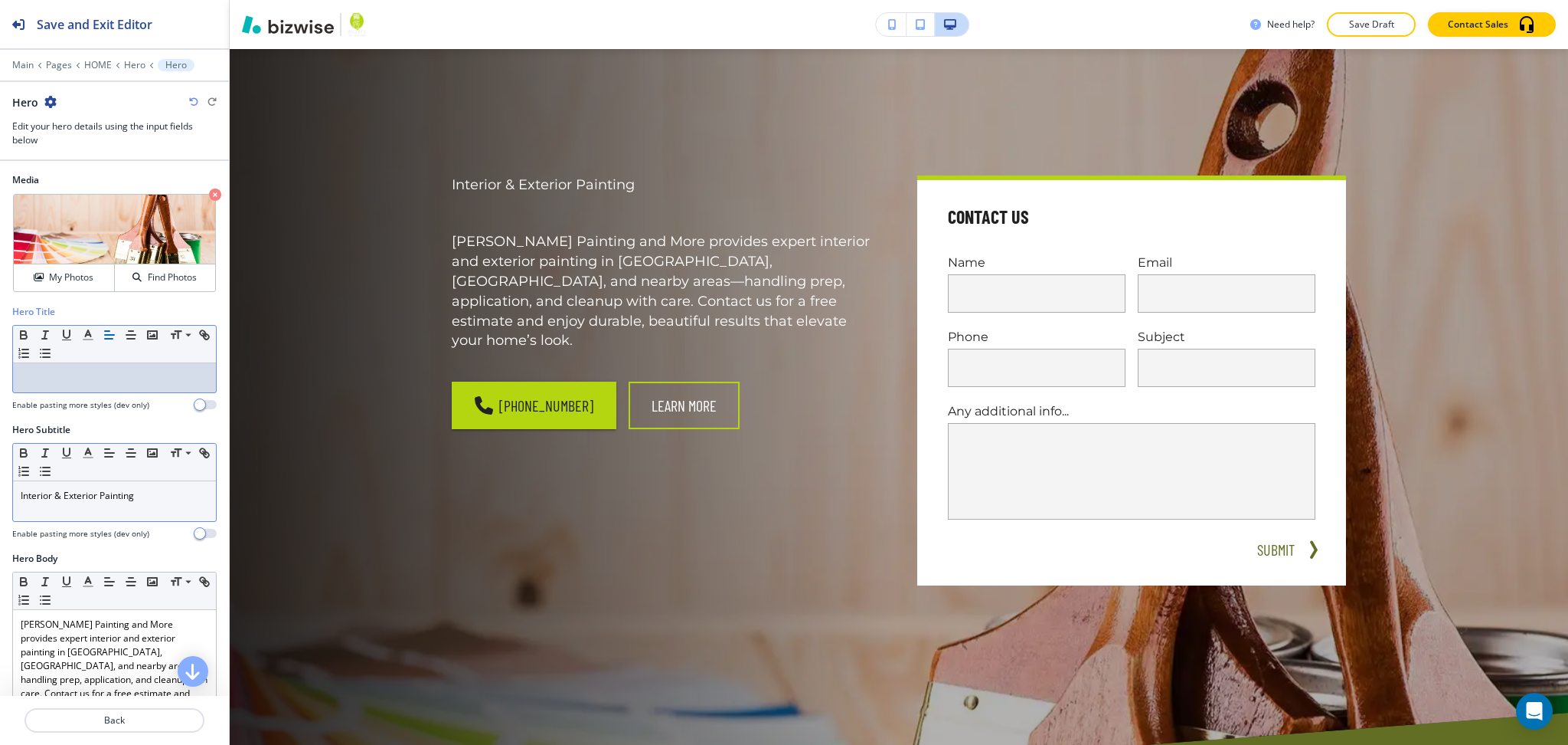
click at [152, 513] on div "Interior & Exterior Painting" at bounding box center [114, 501] width 203 height 40
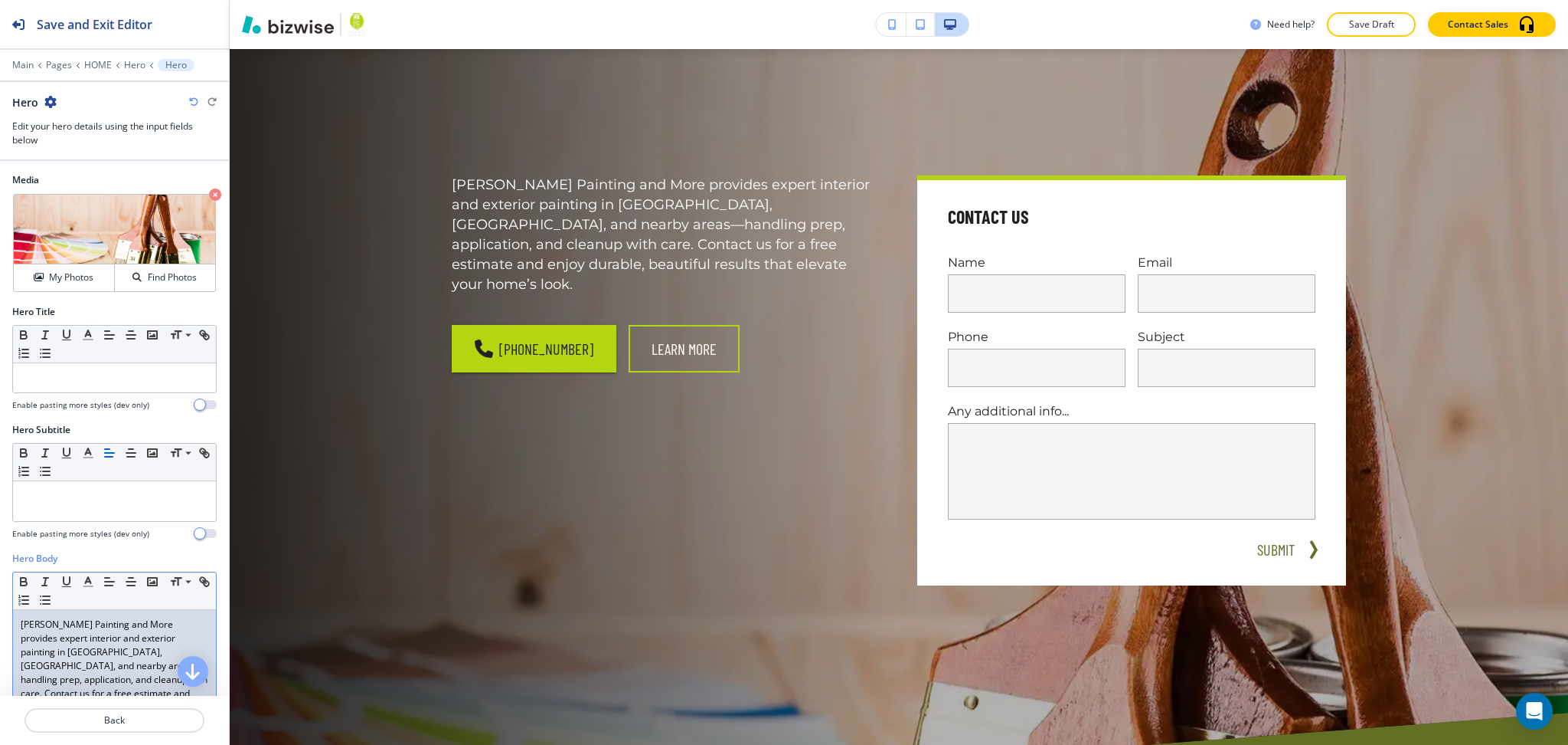
click at [157, 642] on p "[PERSON_NAME] Painting and More provides expert interior and exterior painting …" at bounding box center [114, 672] width 188 height 110
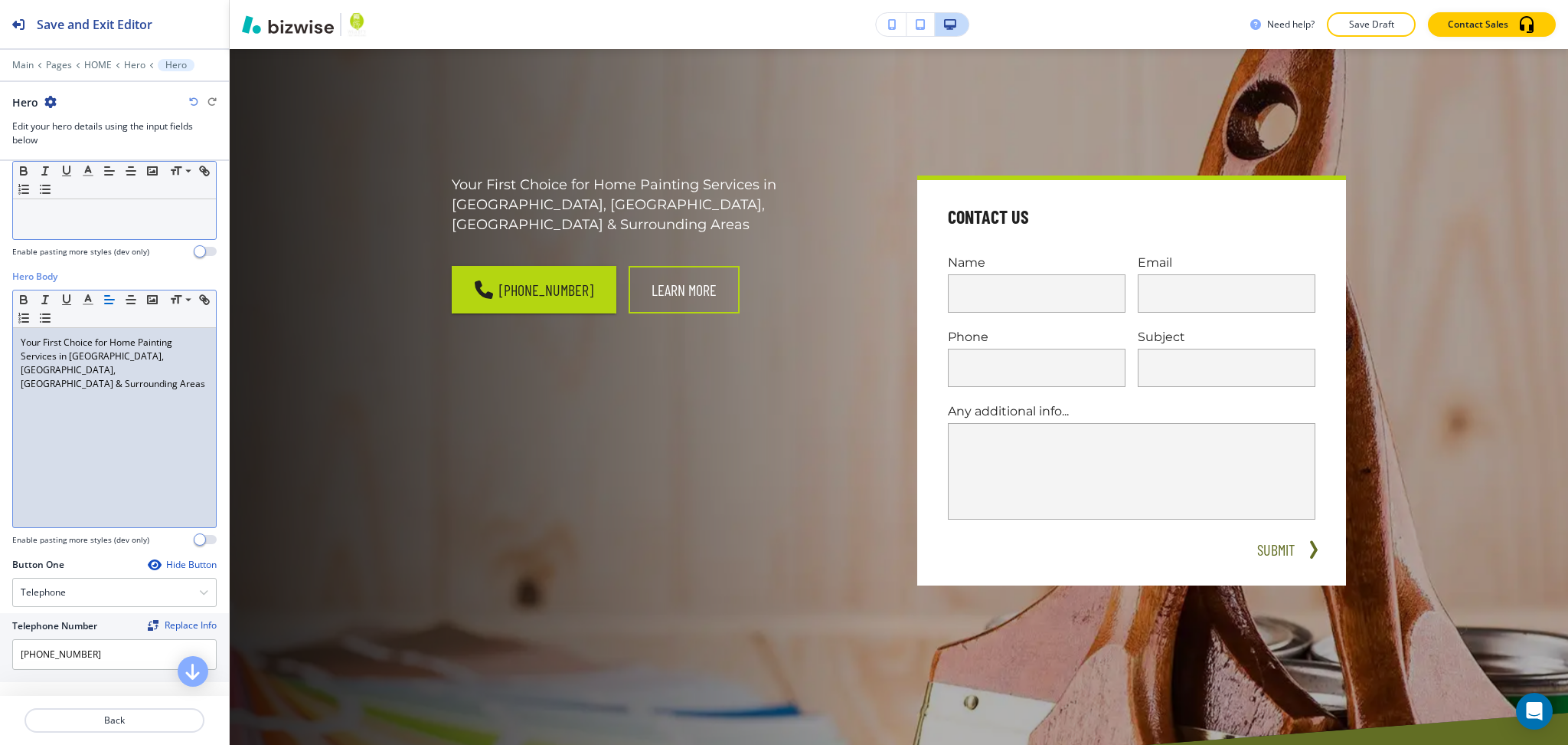
click at [99, 218] on p at bounding box center [114, 214] width 188 height 14
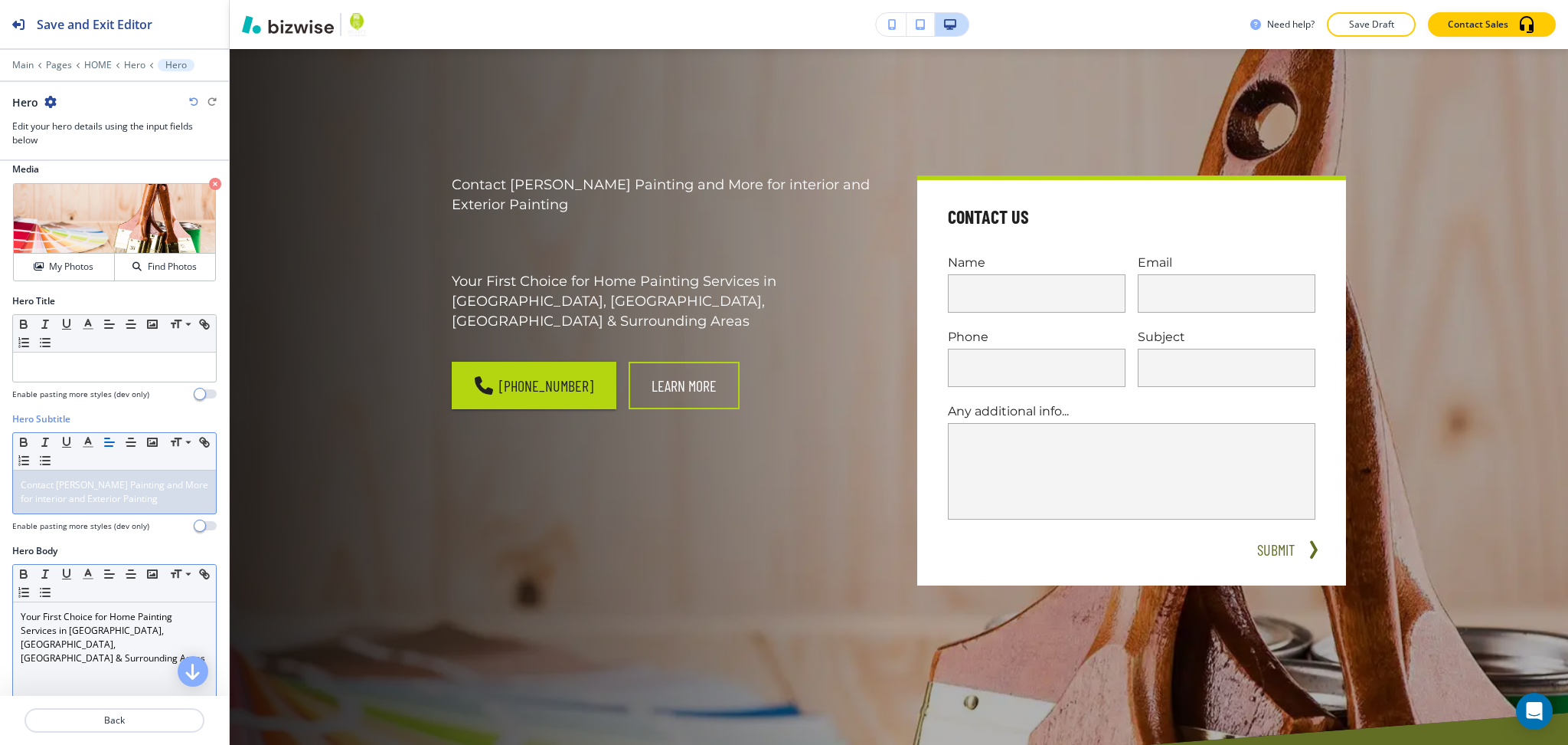
scroll to position [0, 0]
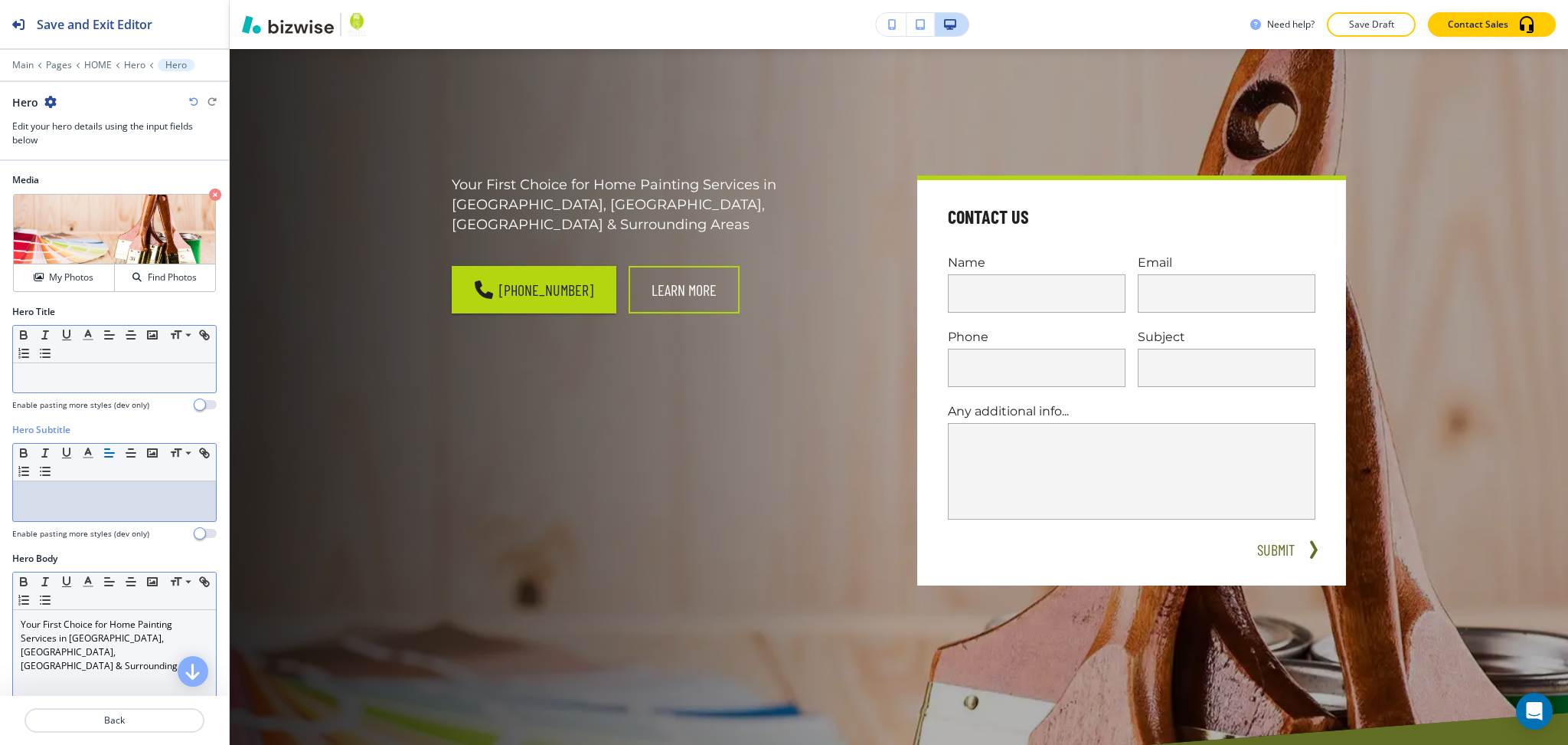
drag, startPoint x: 149, startPoint y: 395, endPoint x: 149, endPoint y: 386, distance: 9.0
click at [149, 394] on div at bounding box center [114, 396] width 204 height 6
click at [150, 375] on p at bounding box center [114, 378] width 188 height 14
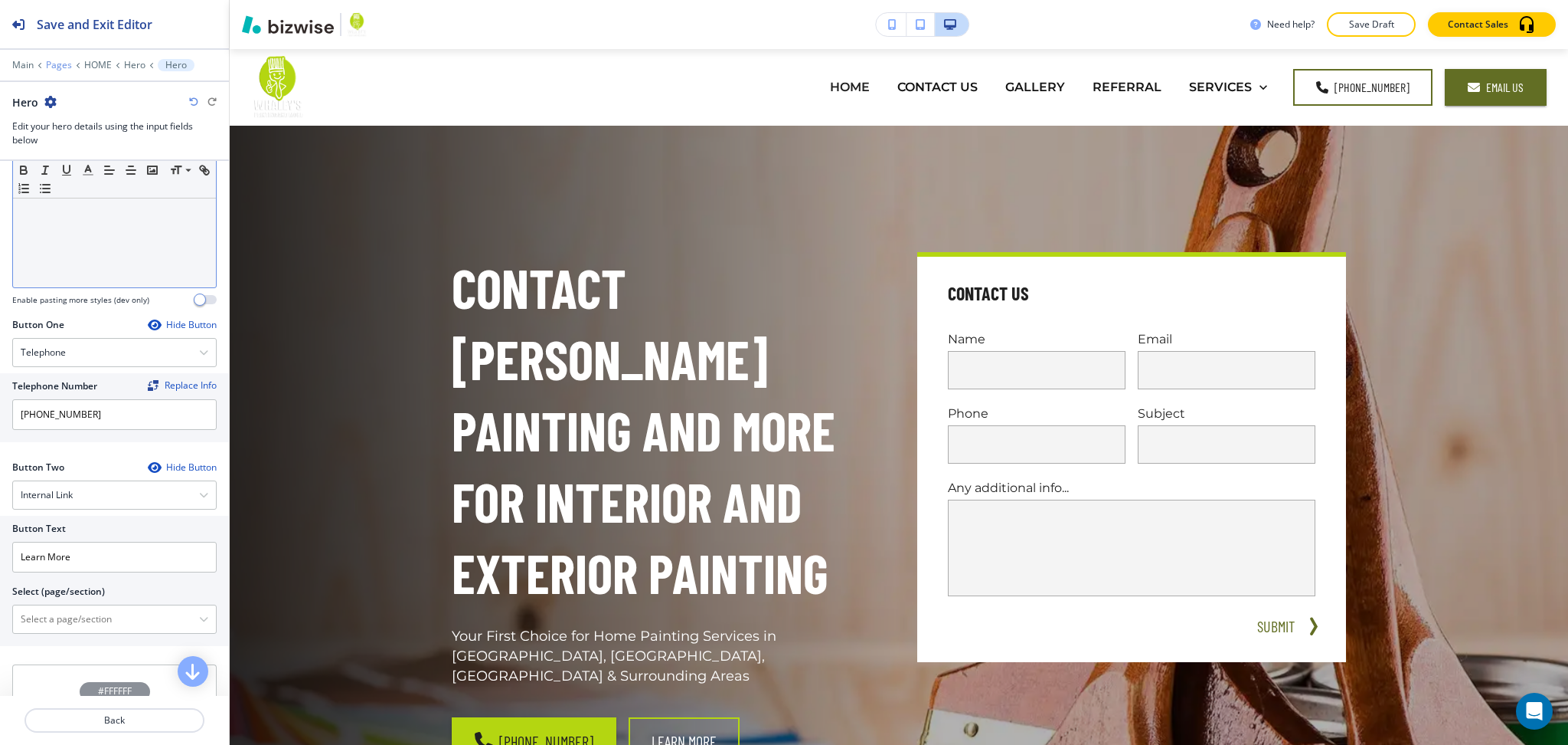
click at [59, 63] on p "Pages" at bounding box center [59, 65] width 26 height 11
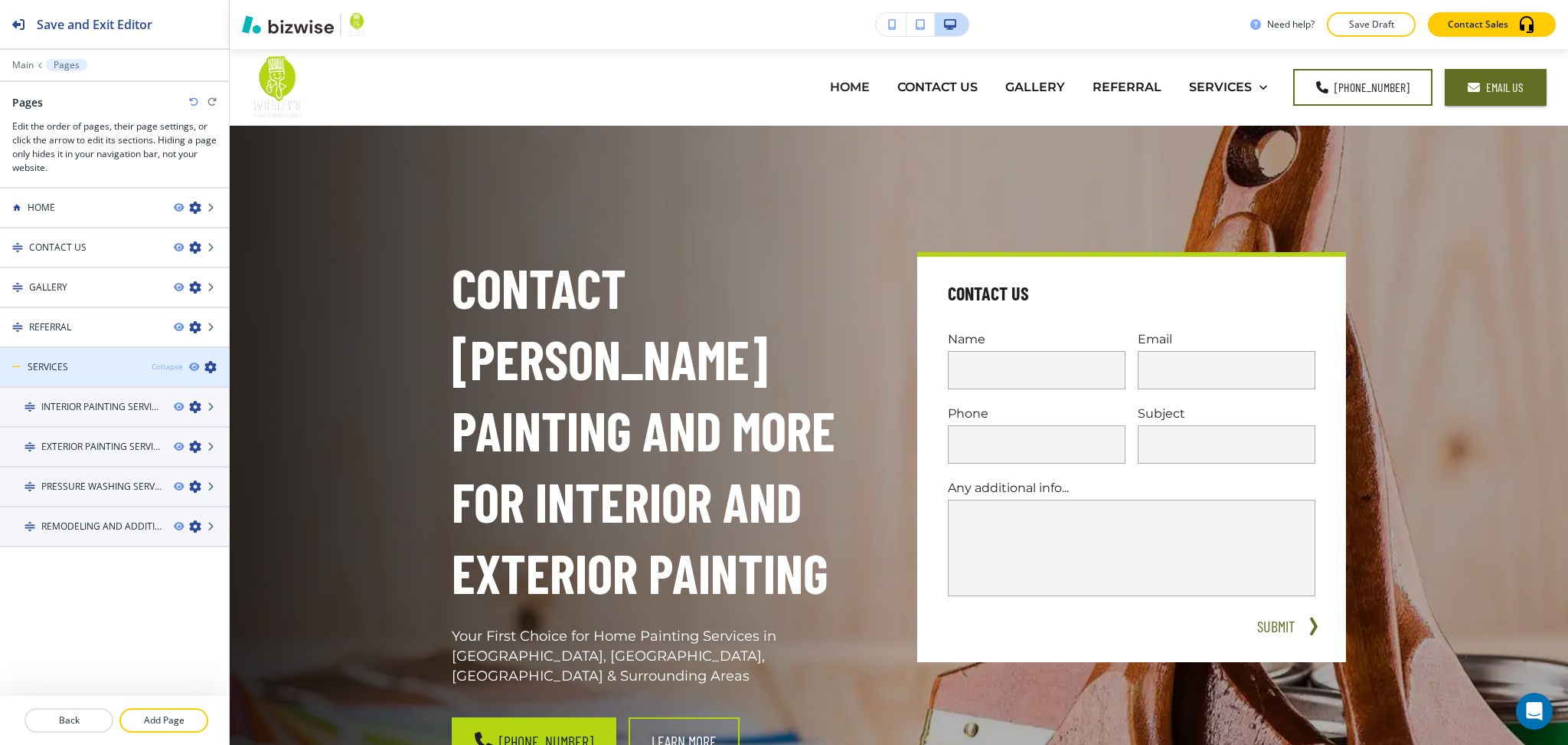
click at [166, 362] on div "Collapse" at bounding box center [167, 366] width 31 height 12
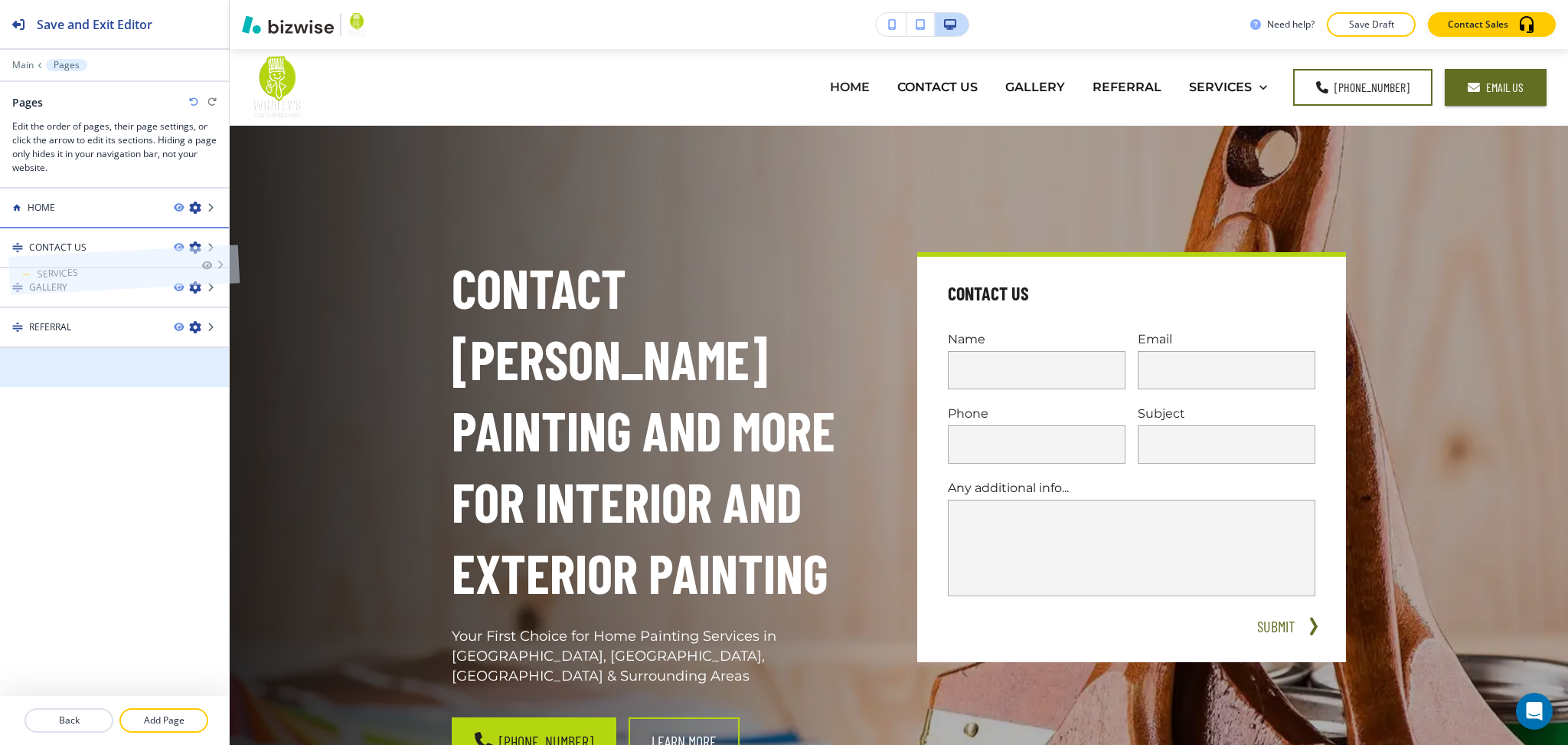
drag, startPoint x: 71, startPoint y: 362, endPoint x: 80, endPoint y: 232, distance: 130.3
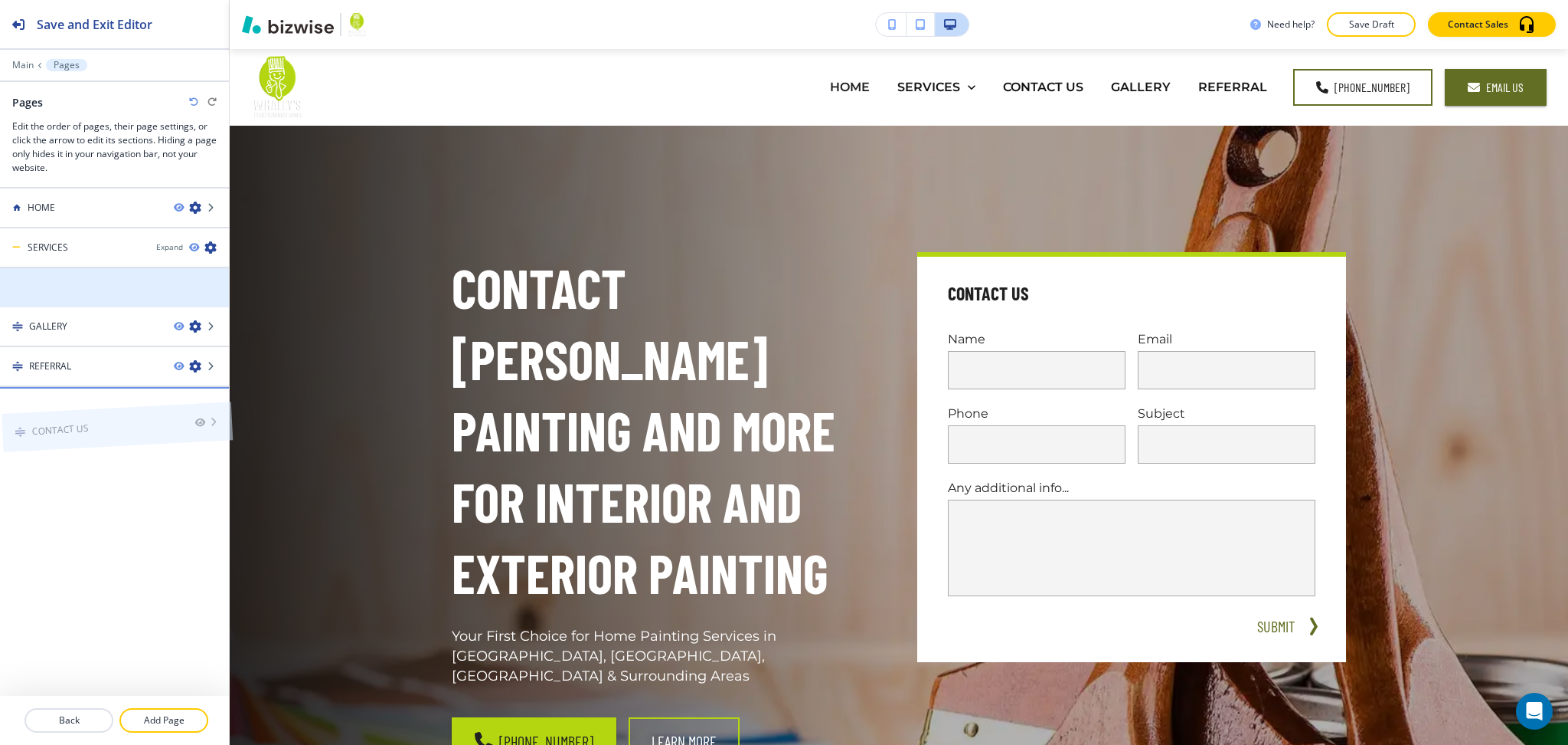
drag, startPoint x: 80, startPoint y: 285, endPoint x: 81, endPoint y: 390, distance: 105.0
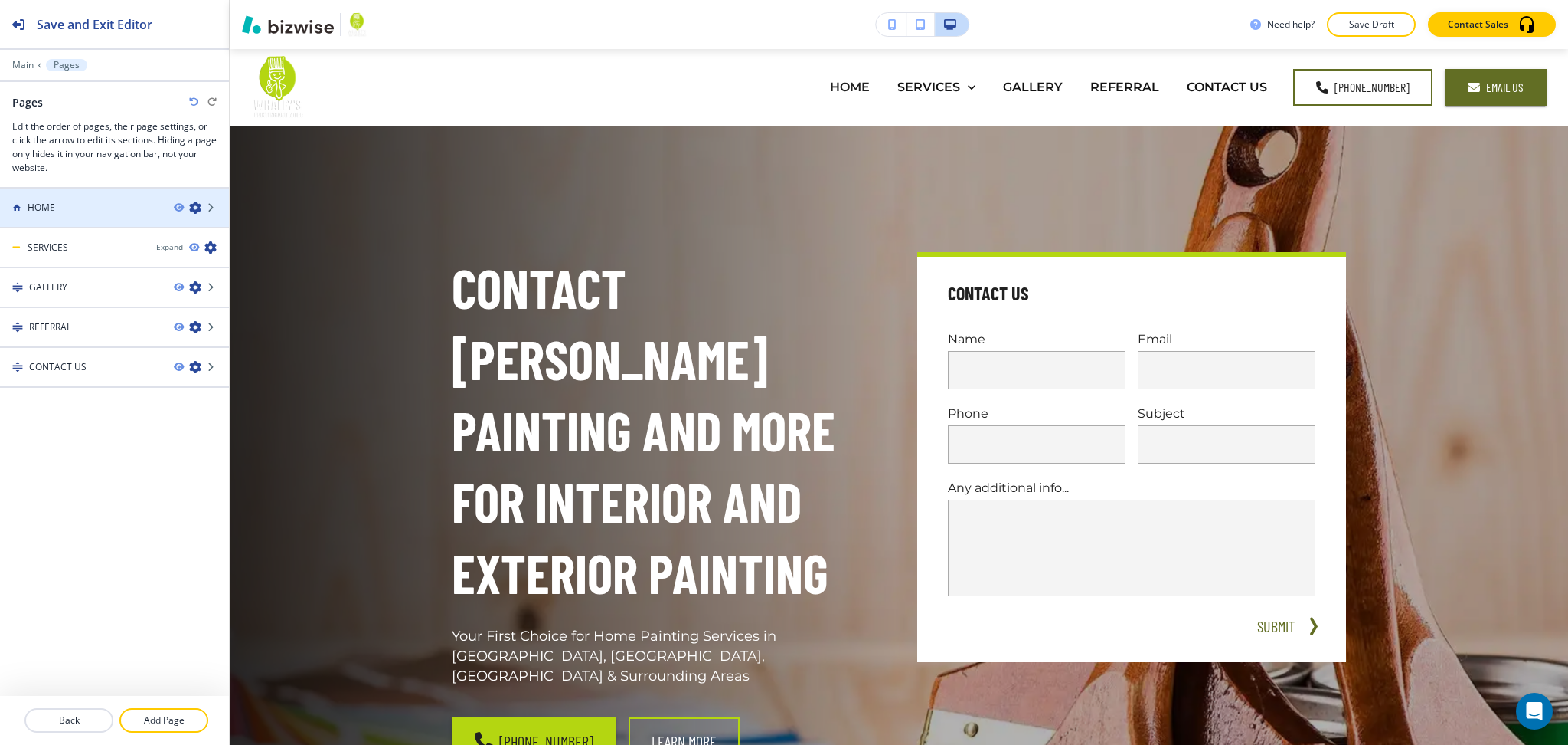
click at [88, 211] on div "HOME" at bounding box center [81, 208] width 162 height 14
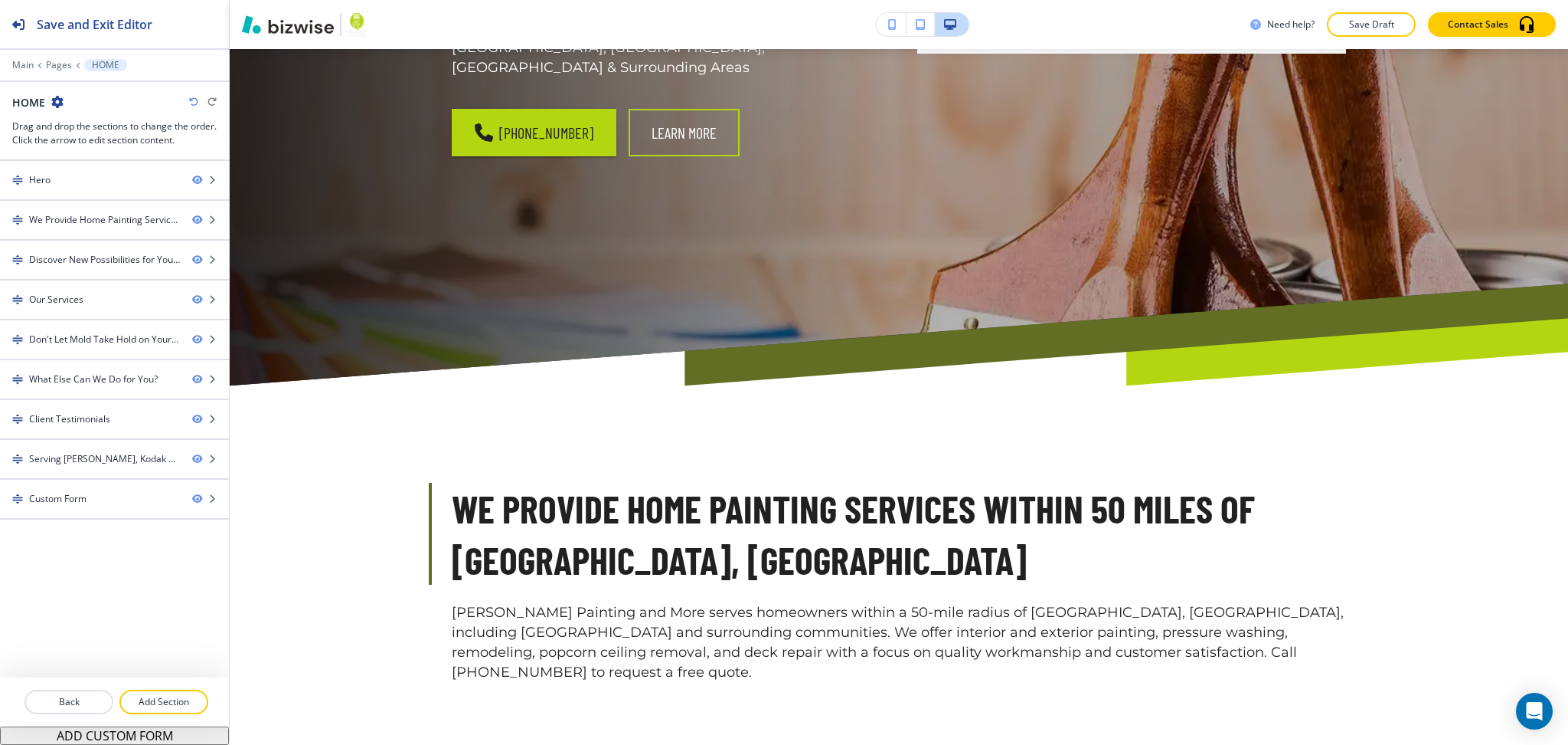
scroll to position [609, 0]
click at [153, 707] on p "Add Section" at bounding box center [164, 702] width 86 height 14
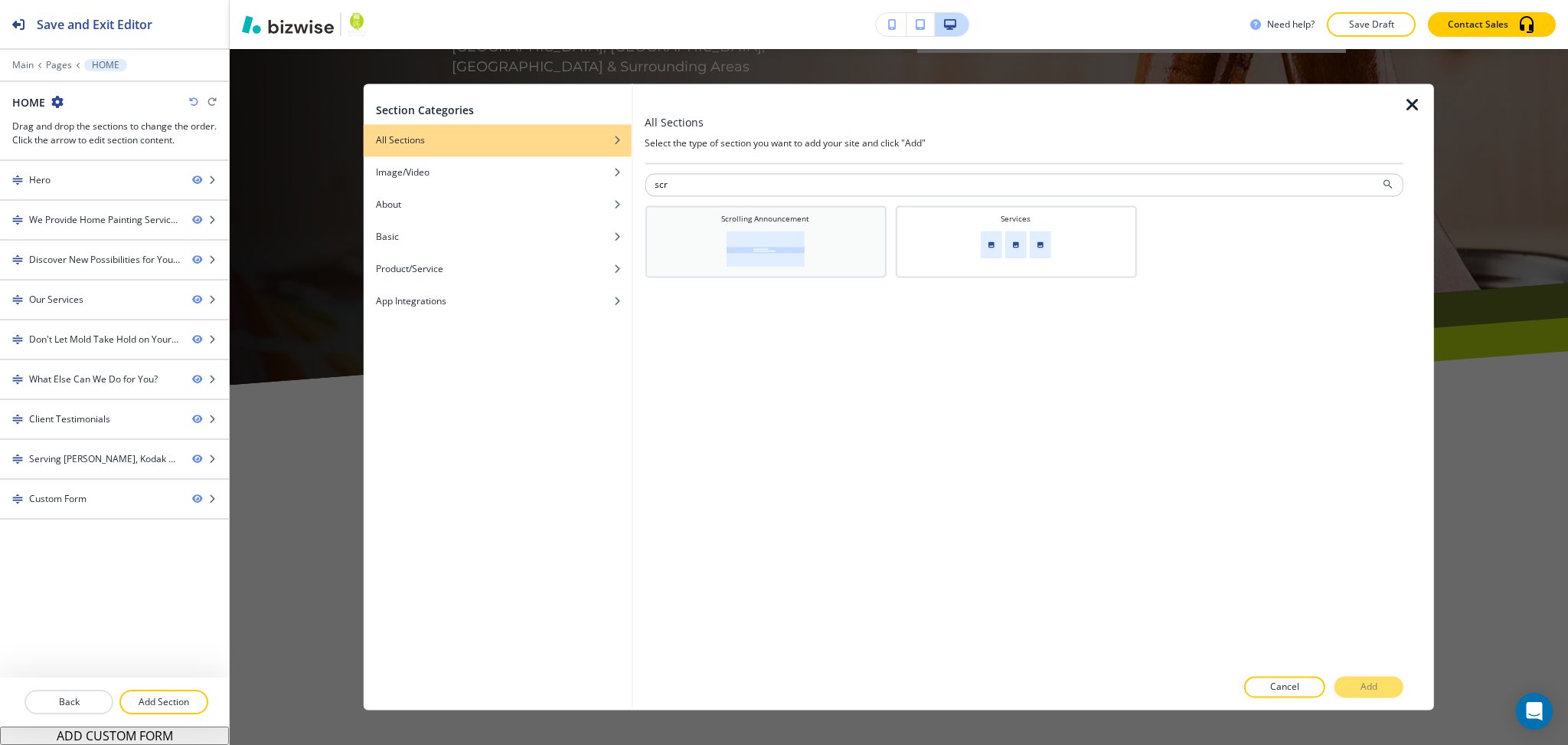
type input "scr"
click at [781, 223] on h4 "Scrolling Announcement" at bounding box center [765, 218] width 88 height 12
click at [1373, 684] on p "Add" at bounding box center [1369, 687] width 17 height 14
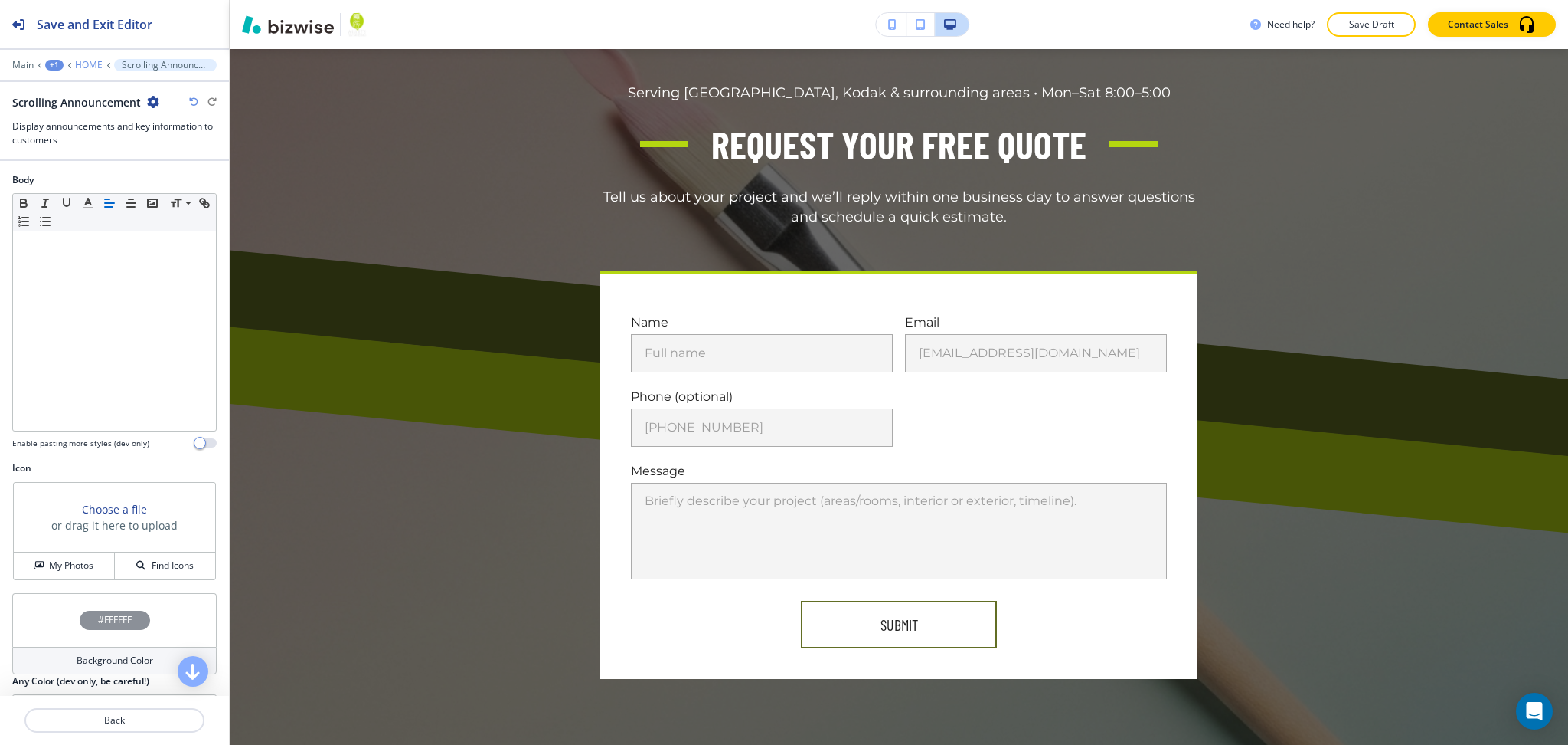
click at [84, 62] on p "HOME" at bounding box center [88, 65] width 27 height 11
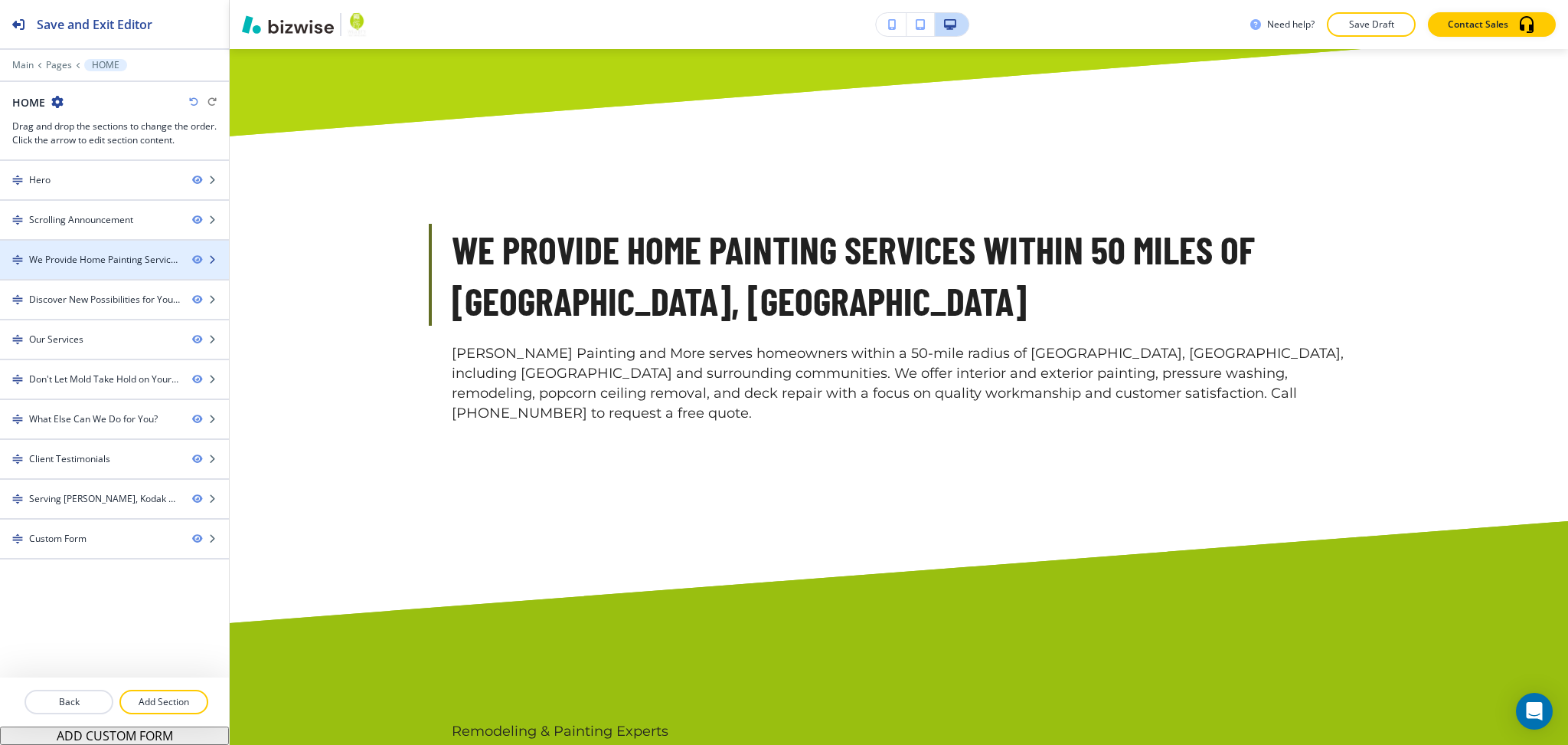
scroll to position [749, 0]
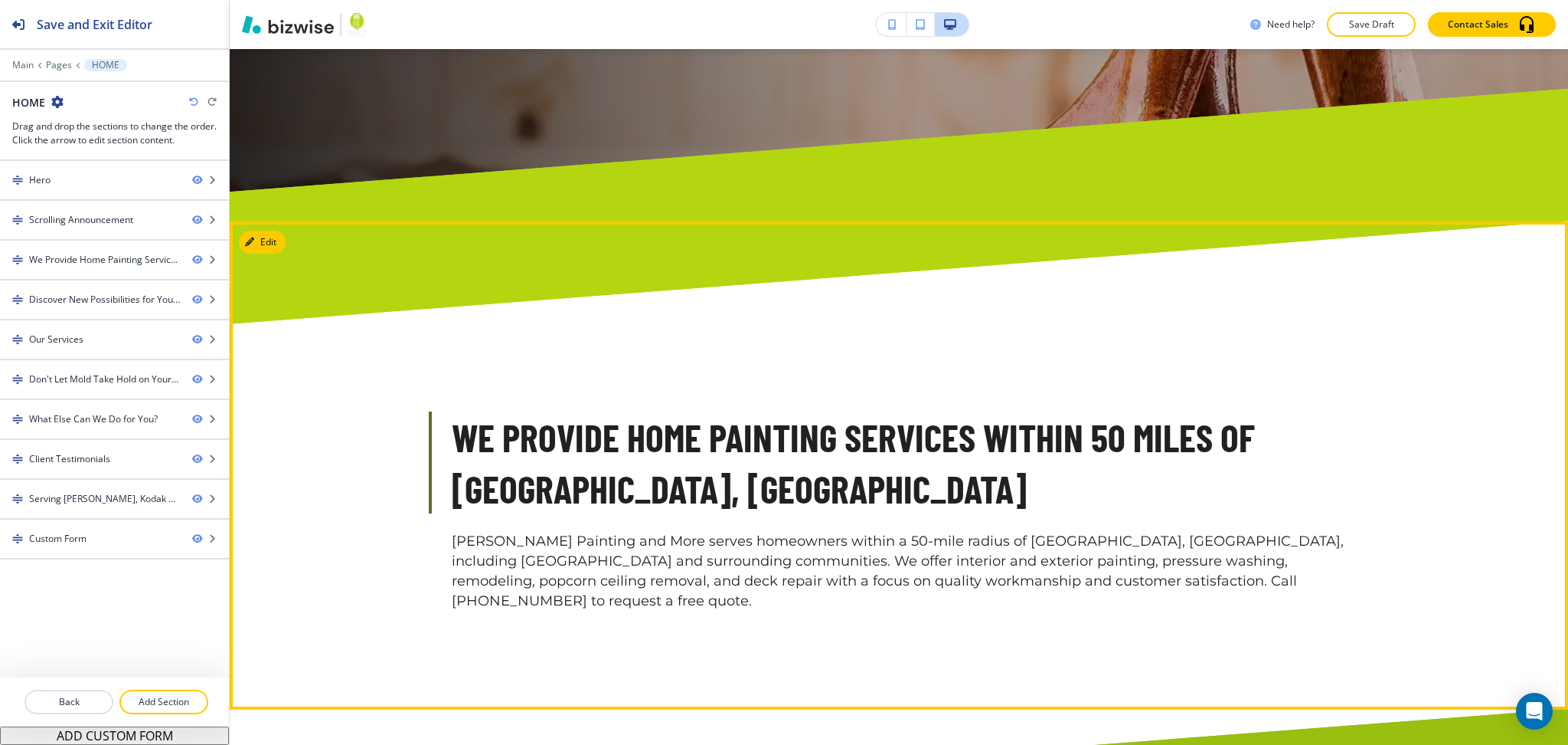
click at [260, 236] on div "We Provide Home Painting Services Within 50 Miles of [GEOGRAPHIC_DATA], [GEOGRA…" at bounding box center [899, 466] width 1339 height 488
click at [260, 231] on button "Edit This Section" at bounding box center [290, 242] width 103 height 23
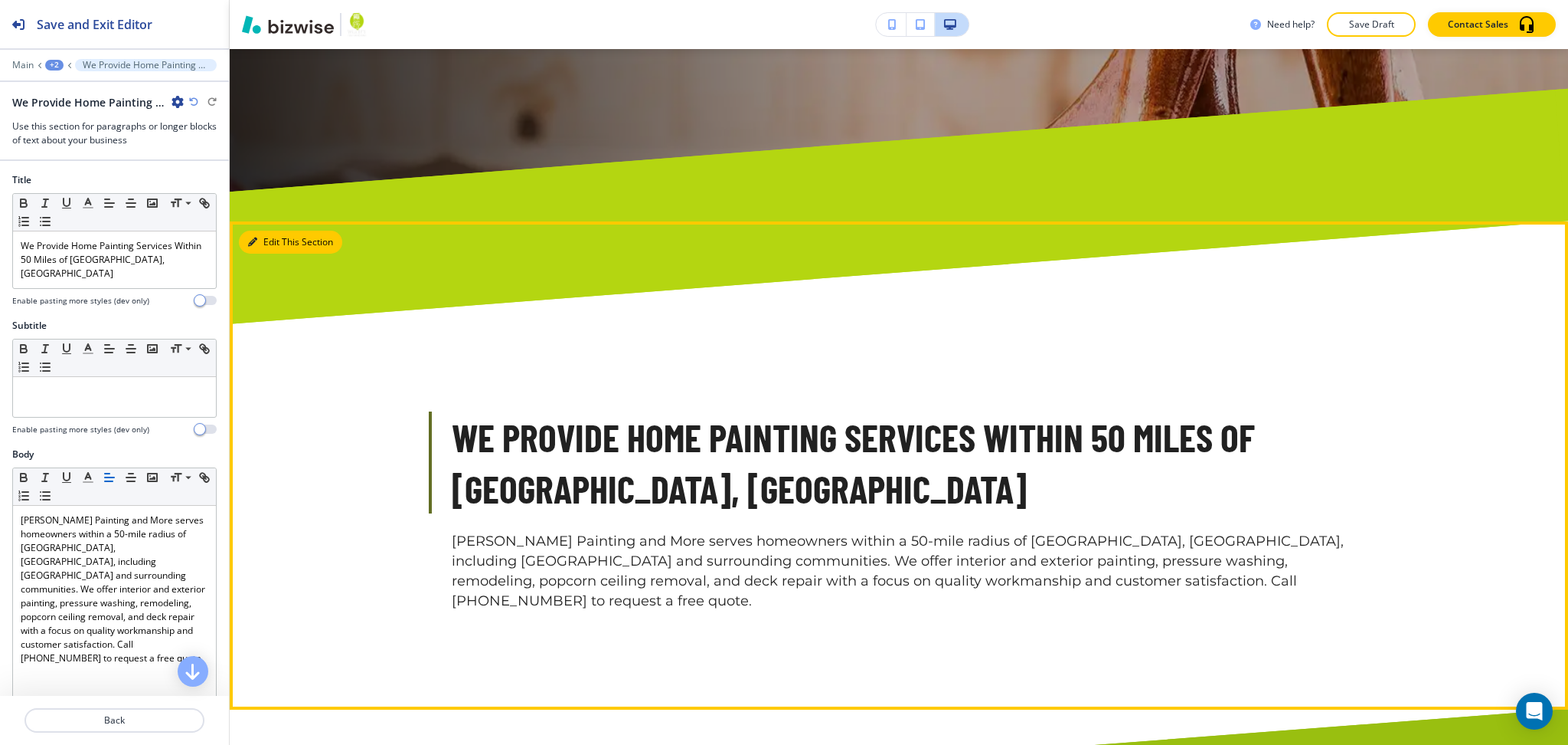
scroll to position [829, 0]
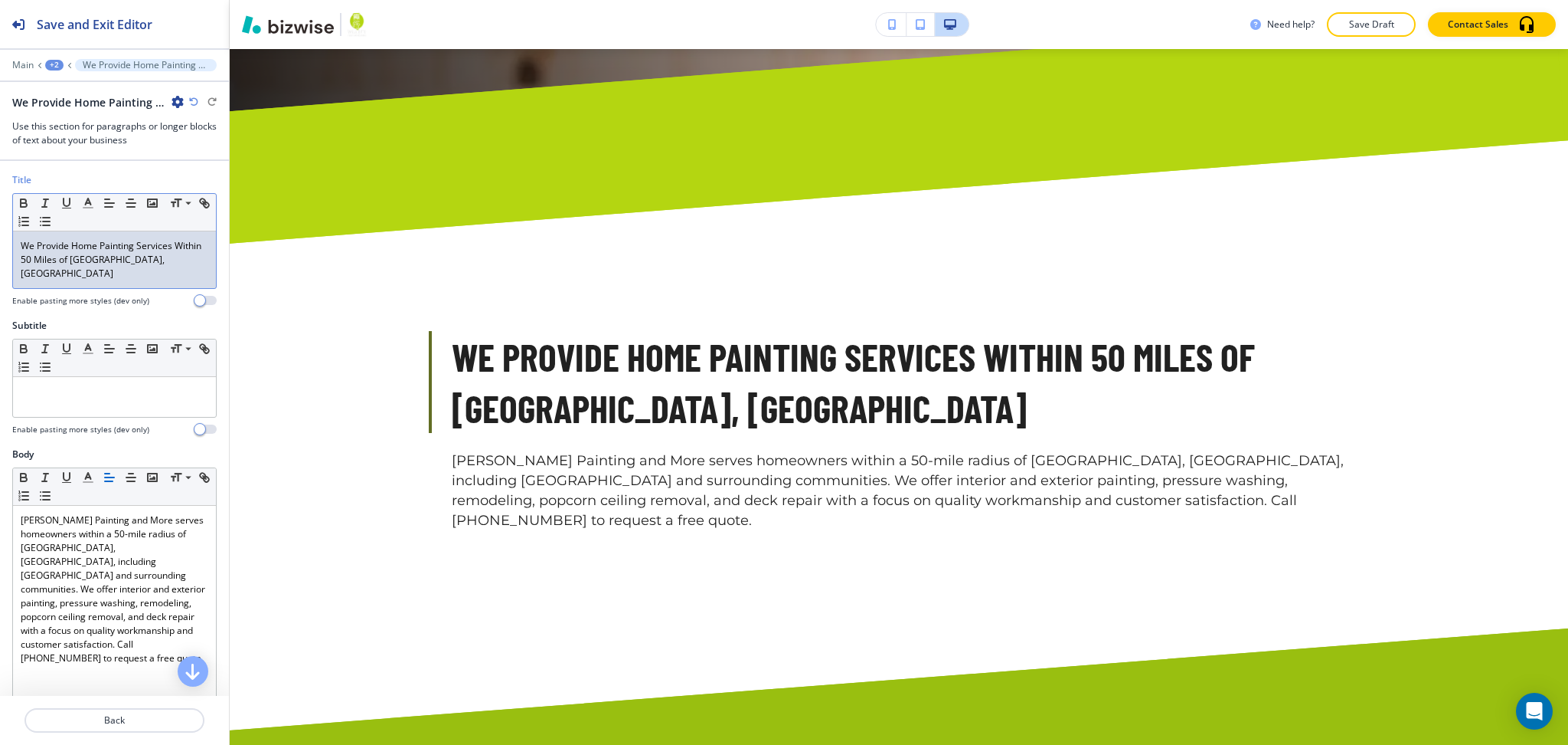
click at [138, 265] on p "We Provide Home Painting Services Within 50 Miles of [GEOGRAPHIC_DATA], [GEOGRA…" at bounding box center [114, 259] width 188 height 41
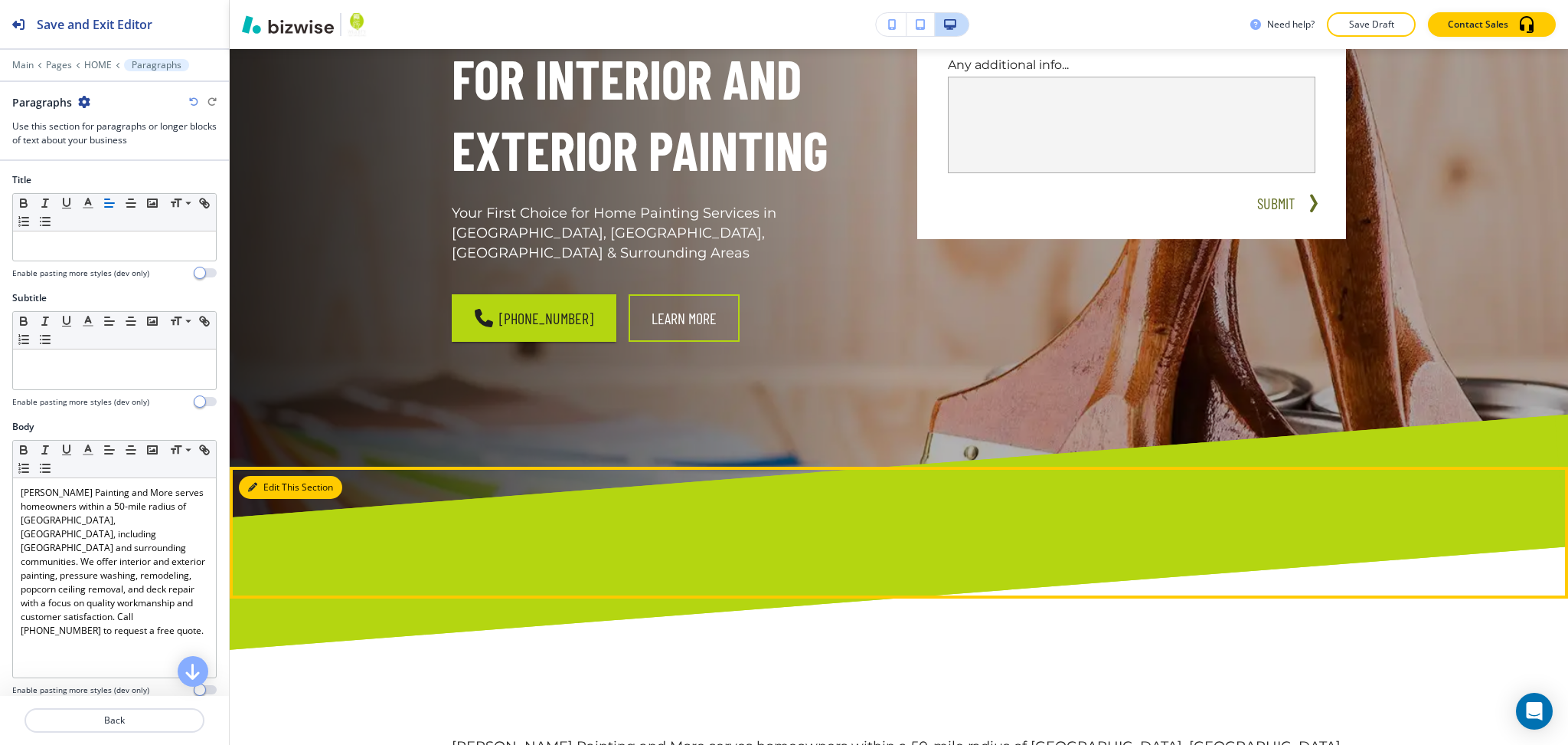
click at [253, 476] on button "Edit This Section" at bounding box center [290, 487] width 103 height 23
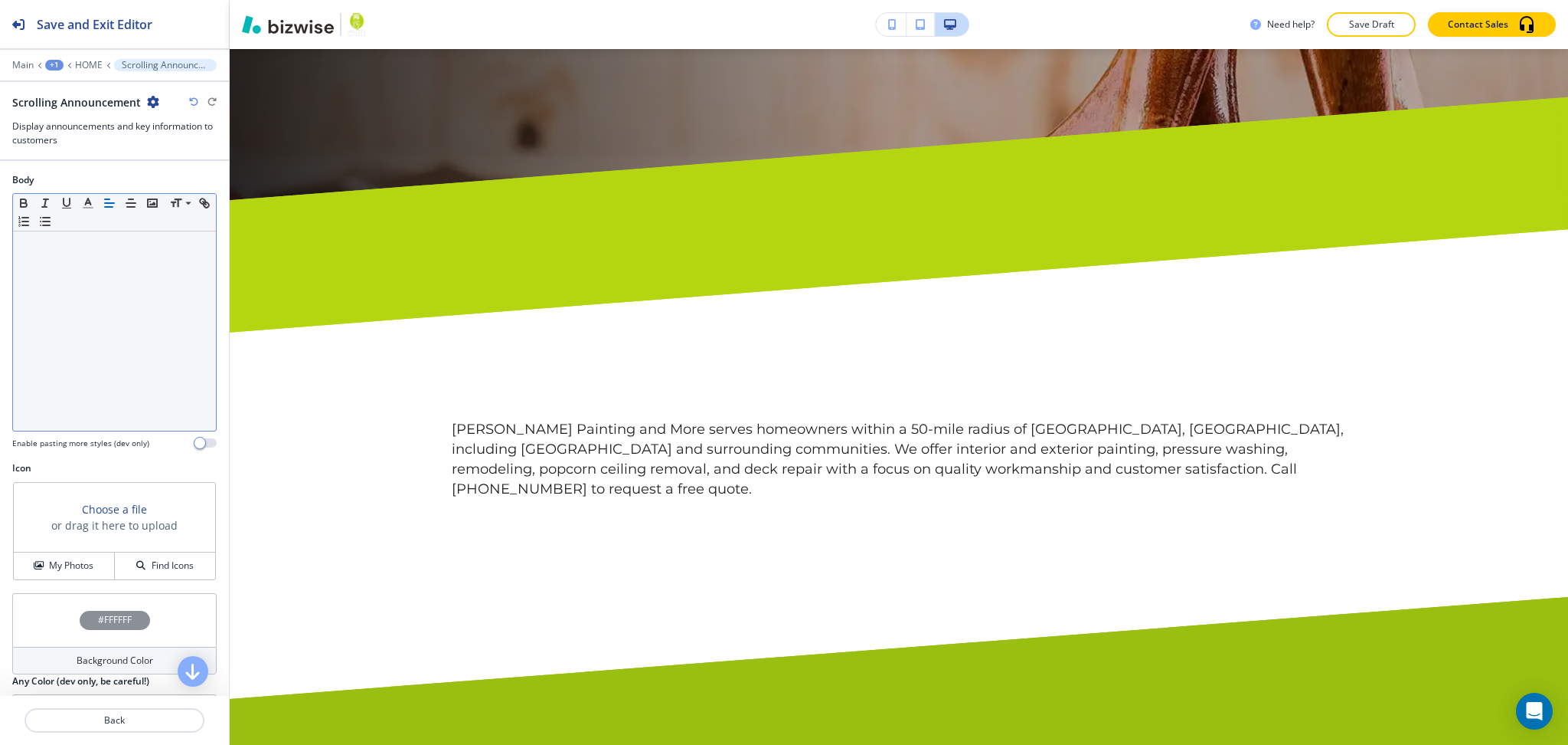
scroll to position [749, 0]
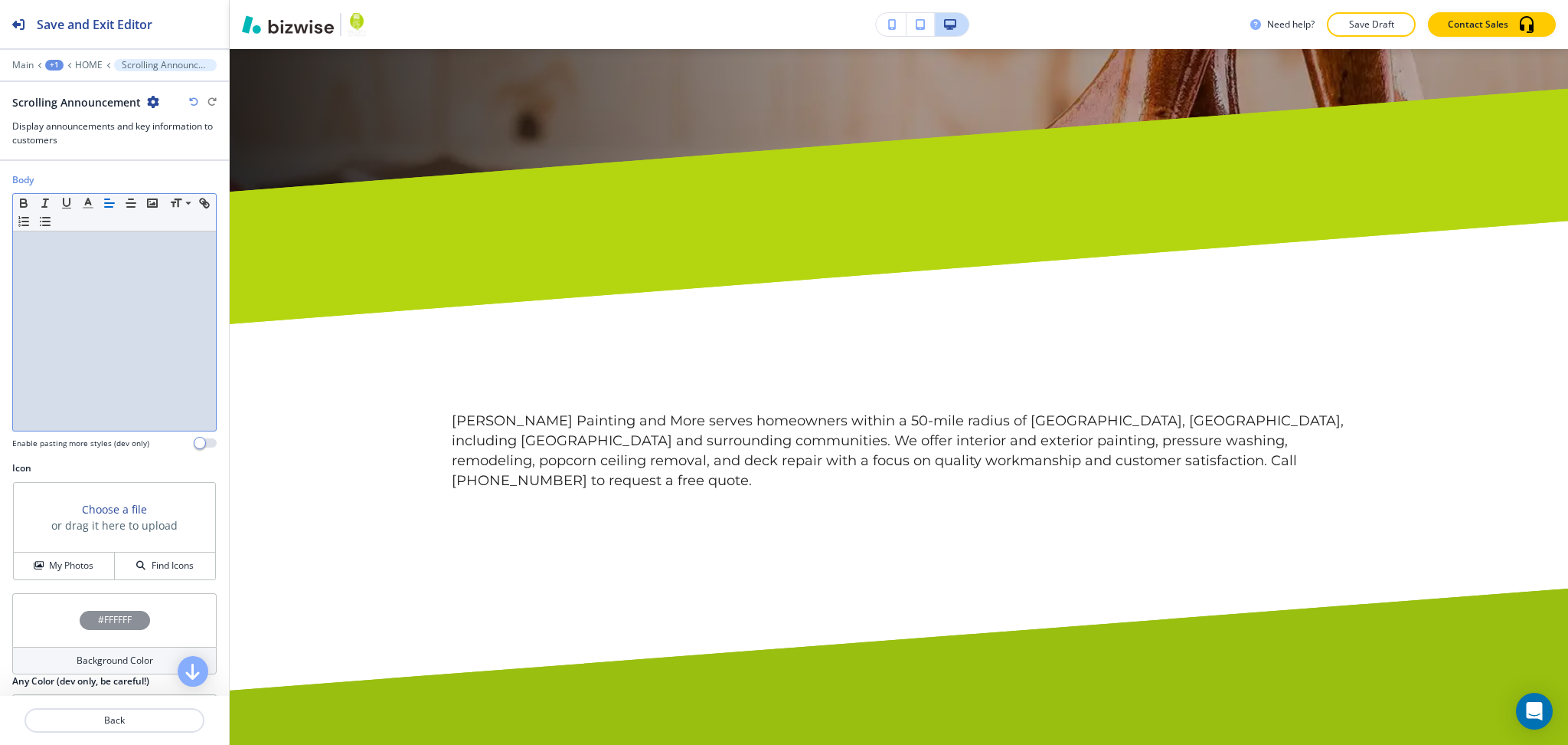
click at [82, 297] on div at bounding box center [114, 331] width 203 height 200
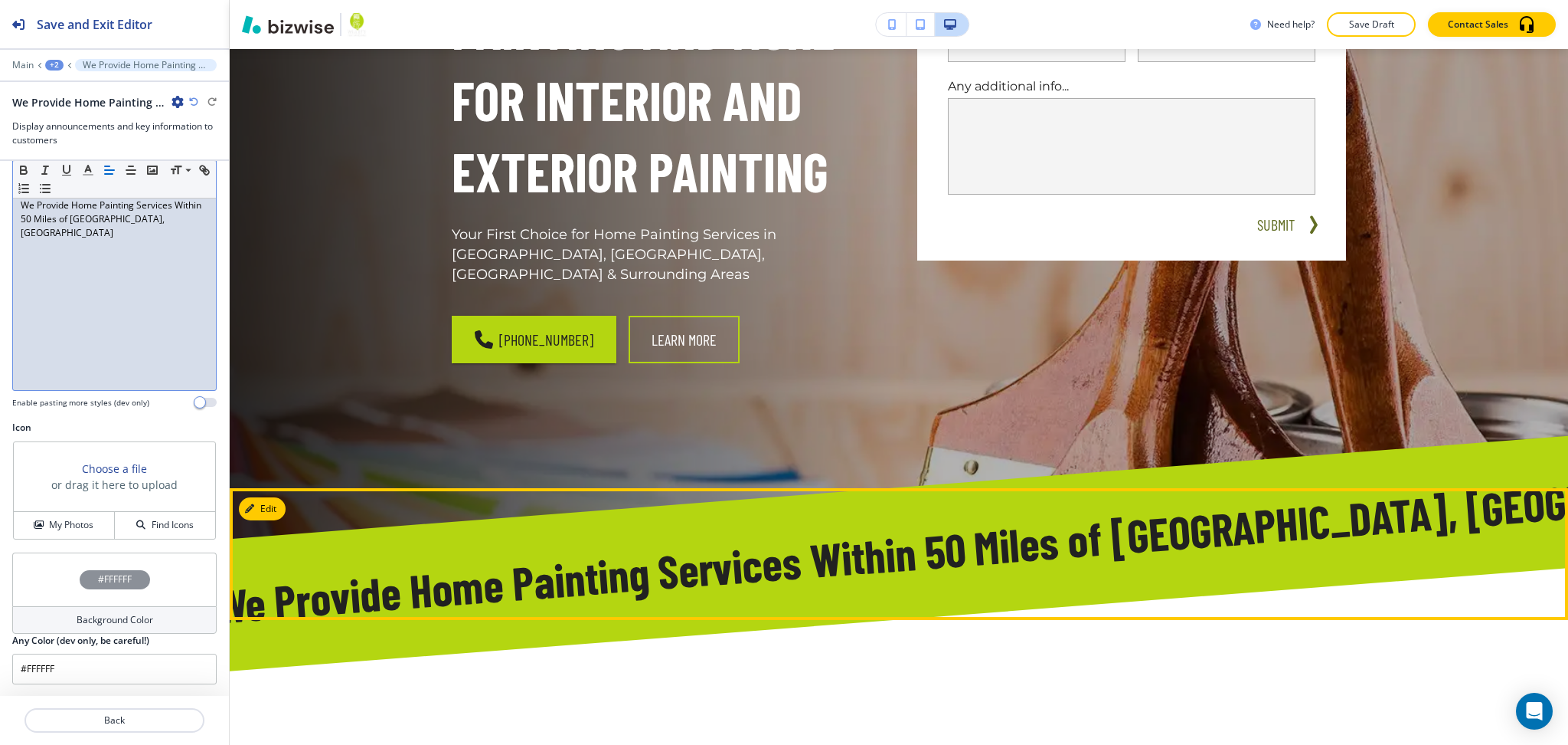
scroll to position [401, 0]
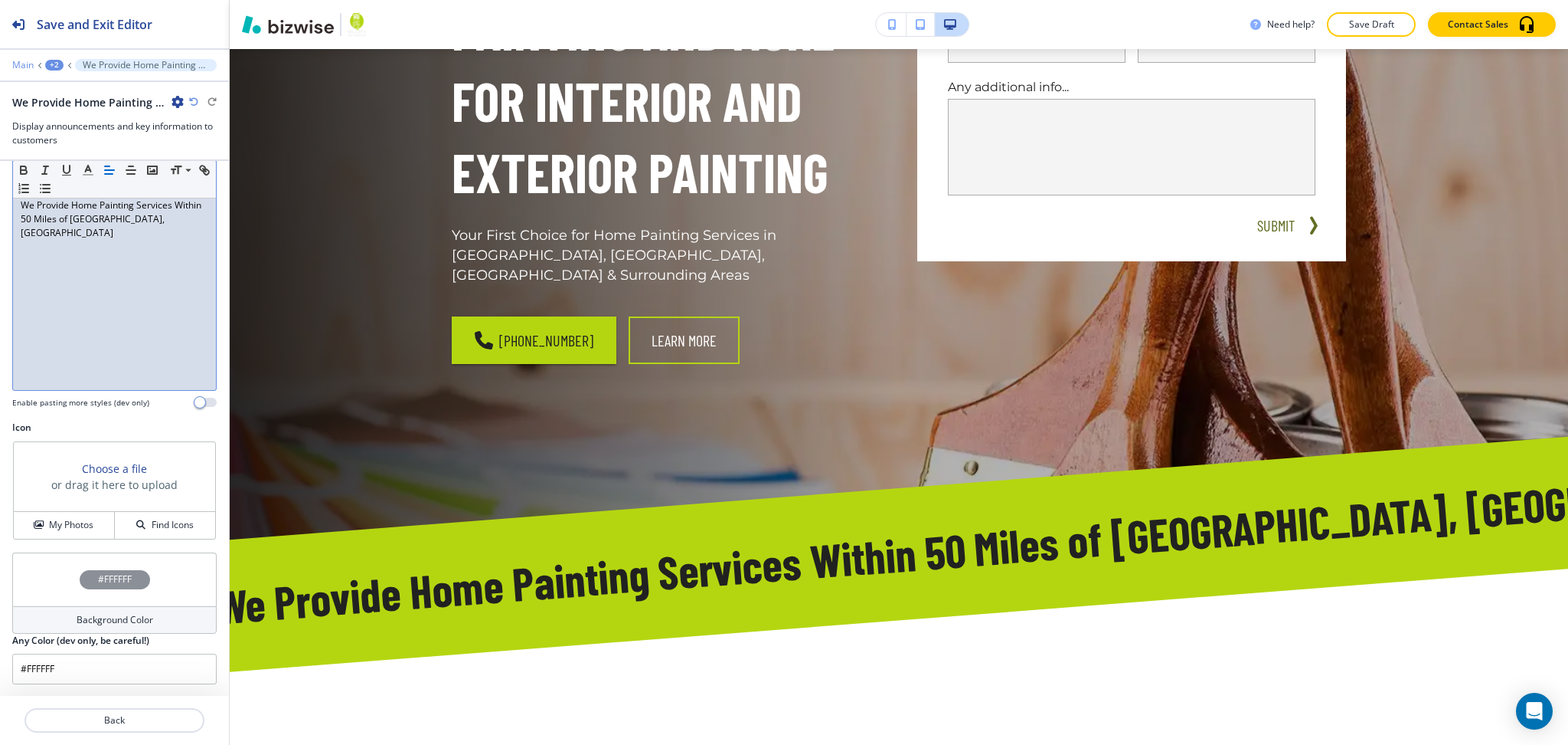
click at [20, 67] on p "Main" at bounding box center [23, 65] width 21 height 11
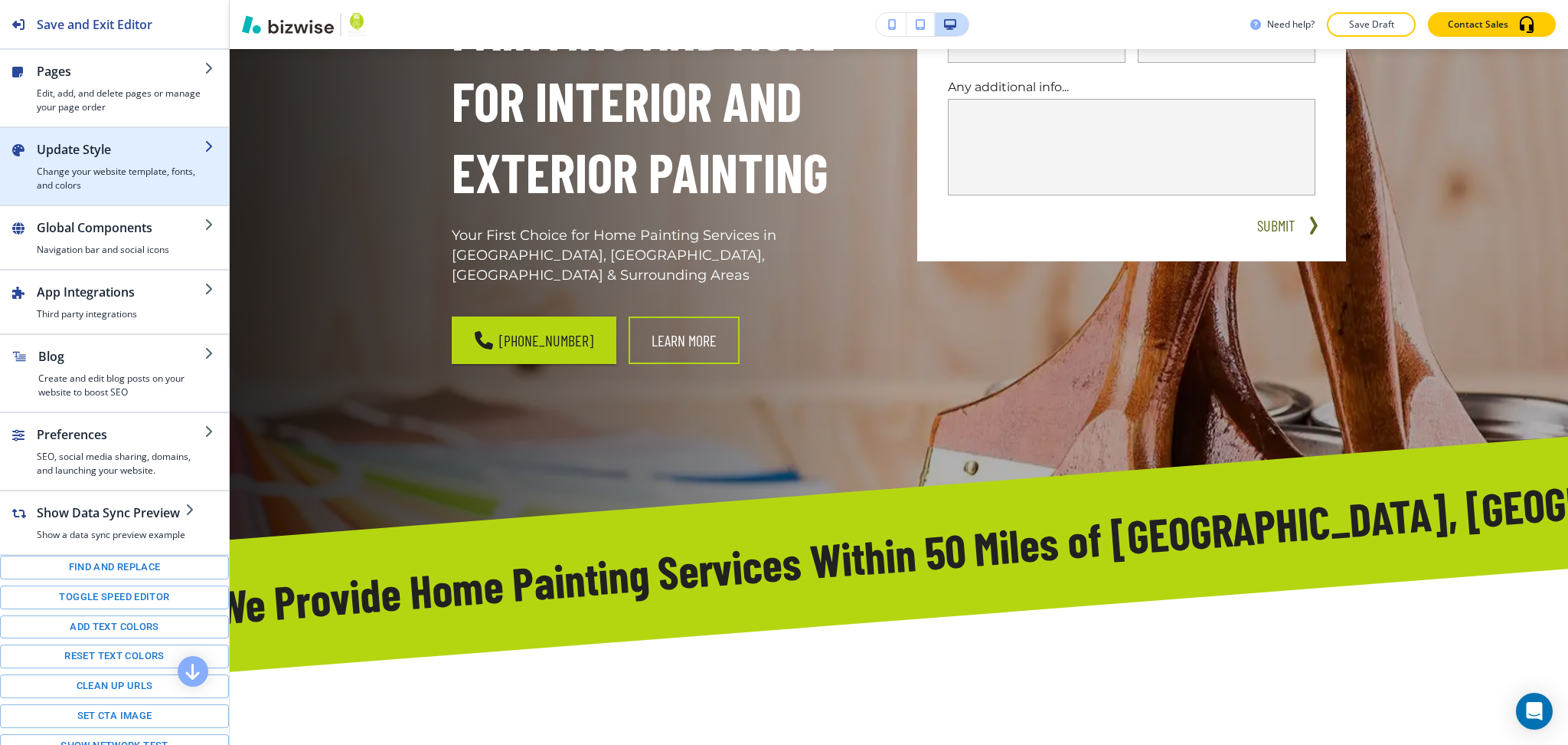
click at [67, 157] on h2 "Update Style" at bounding box center [120, 149] width 167 height 18
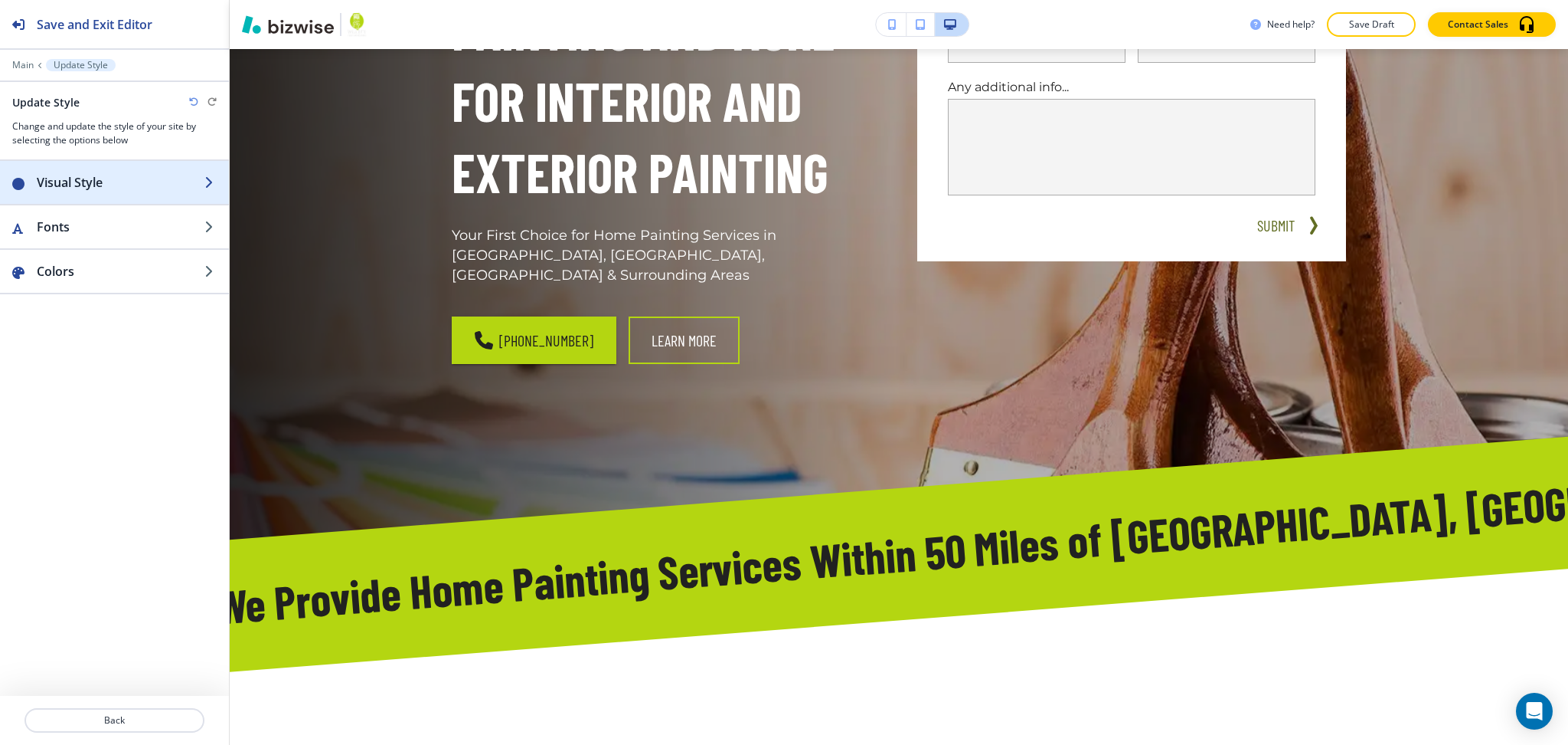
click at [91, 182] on h2 "Visual Style" at bounding box center [120, 182] width 167 height 18
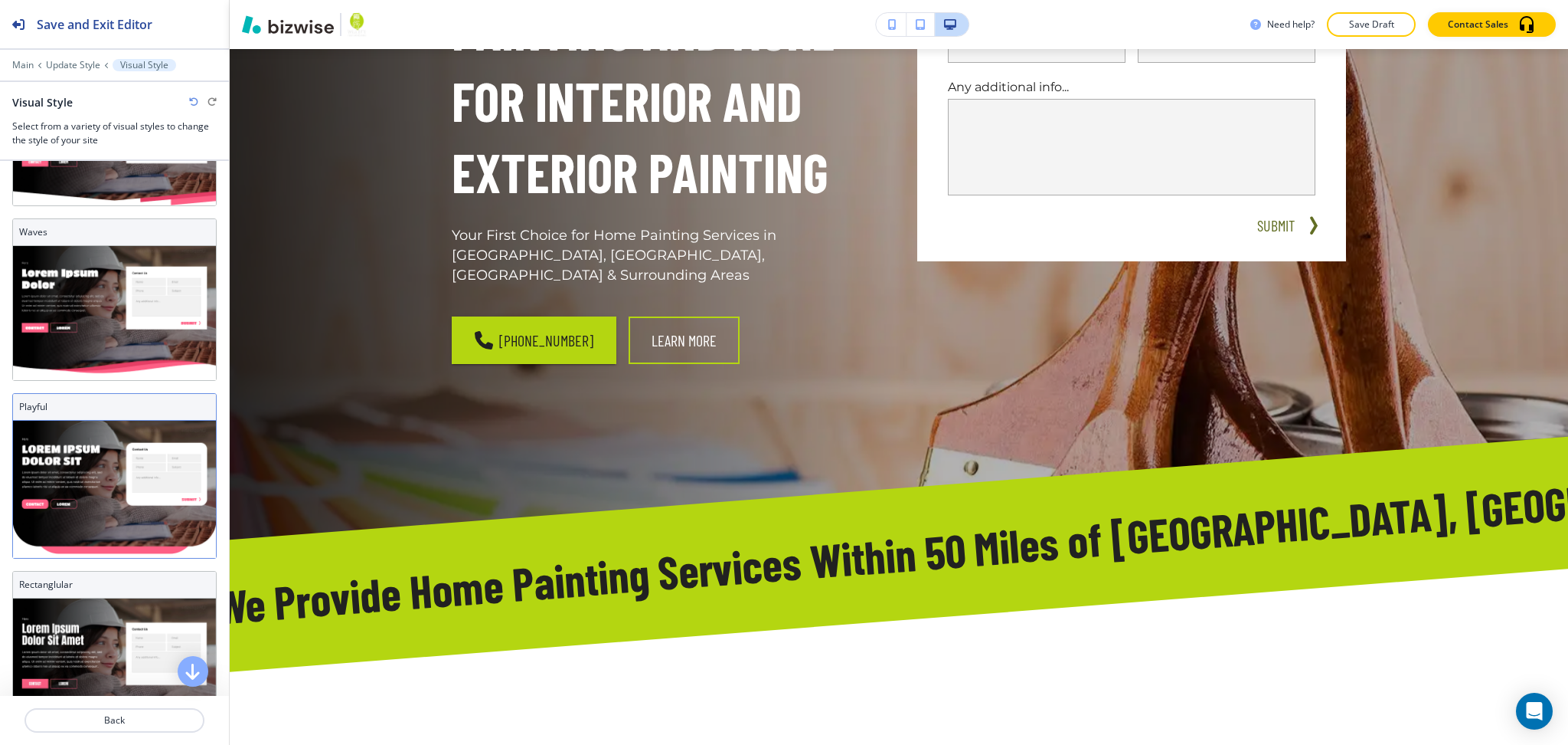
scroll to position [423, 0]
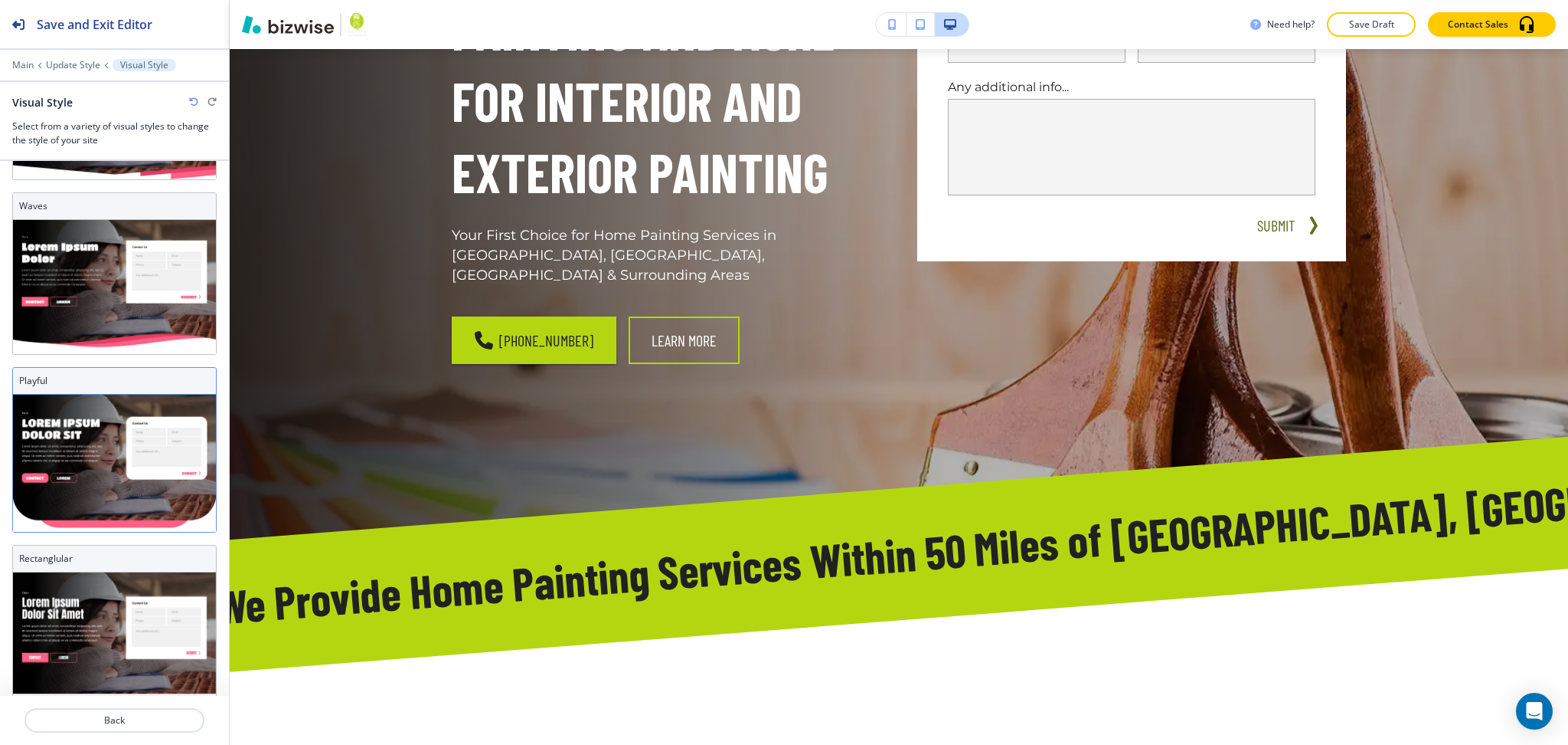
click at [113, 422] on img at bounding box center [114, 462] width 203 height 137
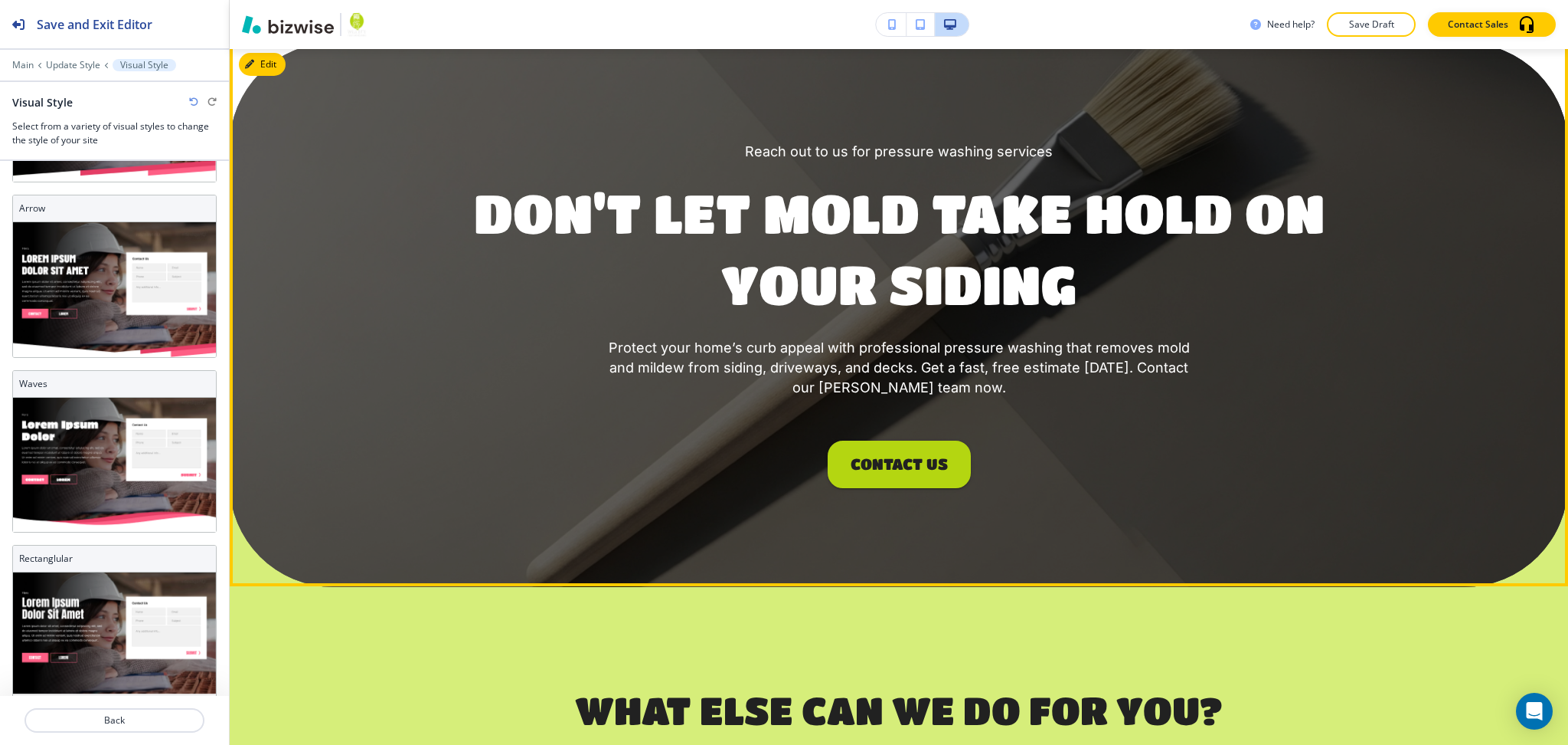
scroll to position [3058, 0]
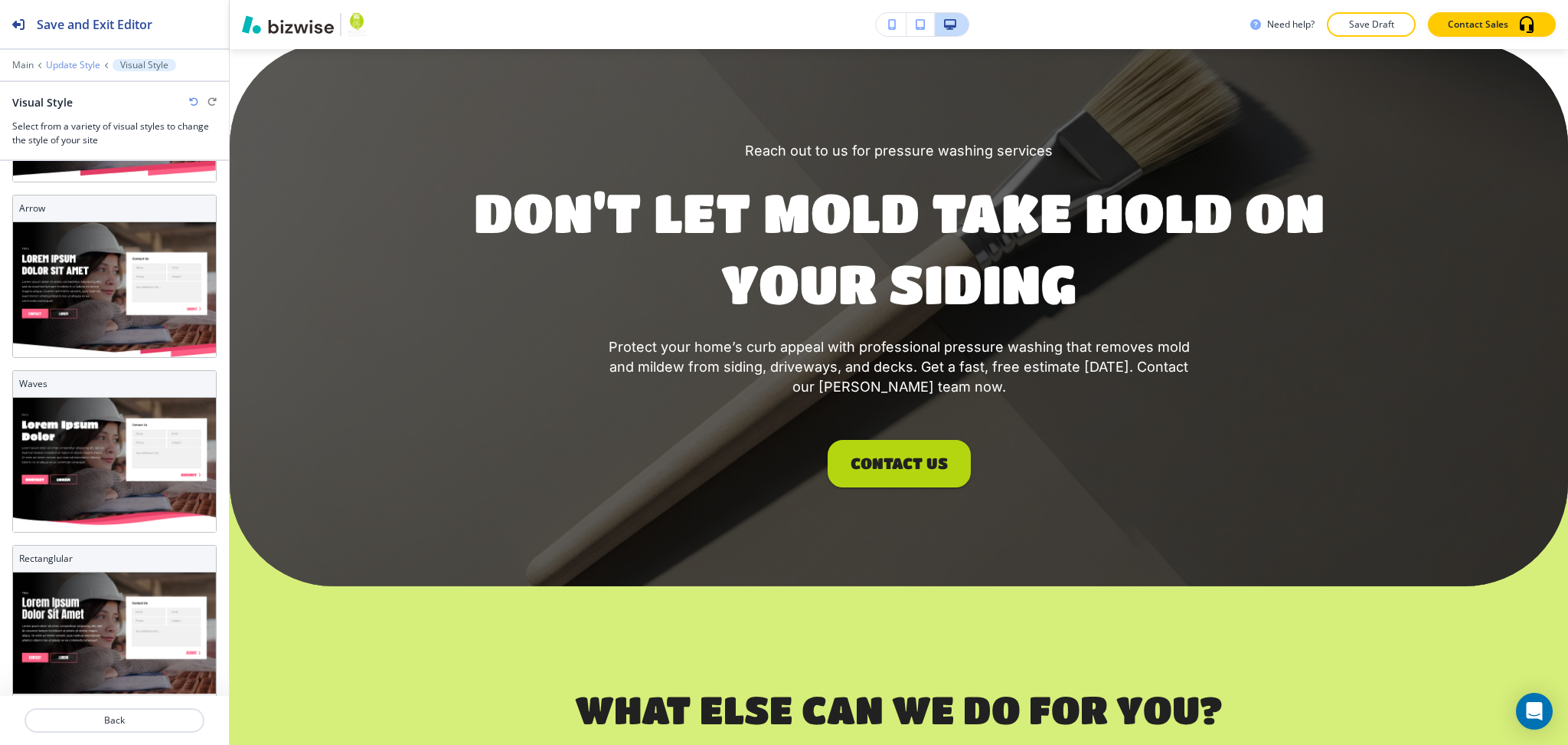
click at [64, 60] on p "Update Style" at bounding box center [74, 65] width 55 height 11
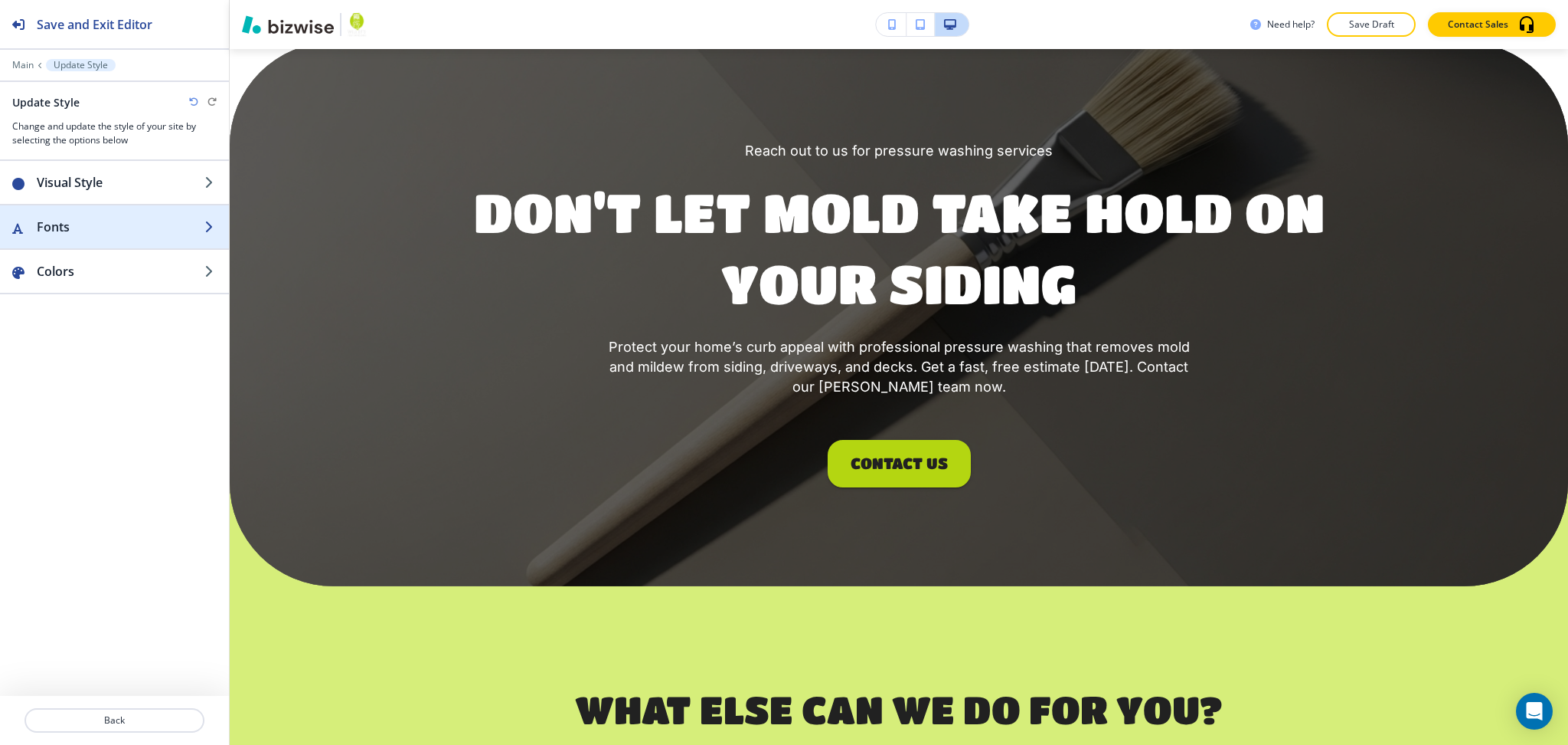
click at [72, 224] on h2 "Fonts" at bounding box center [120, 226] width 167 height 18
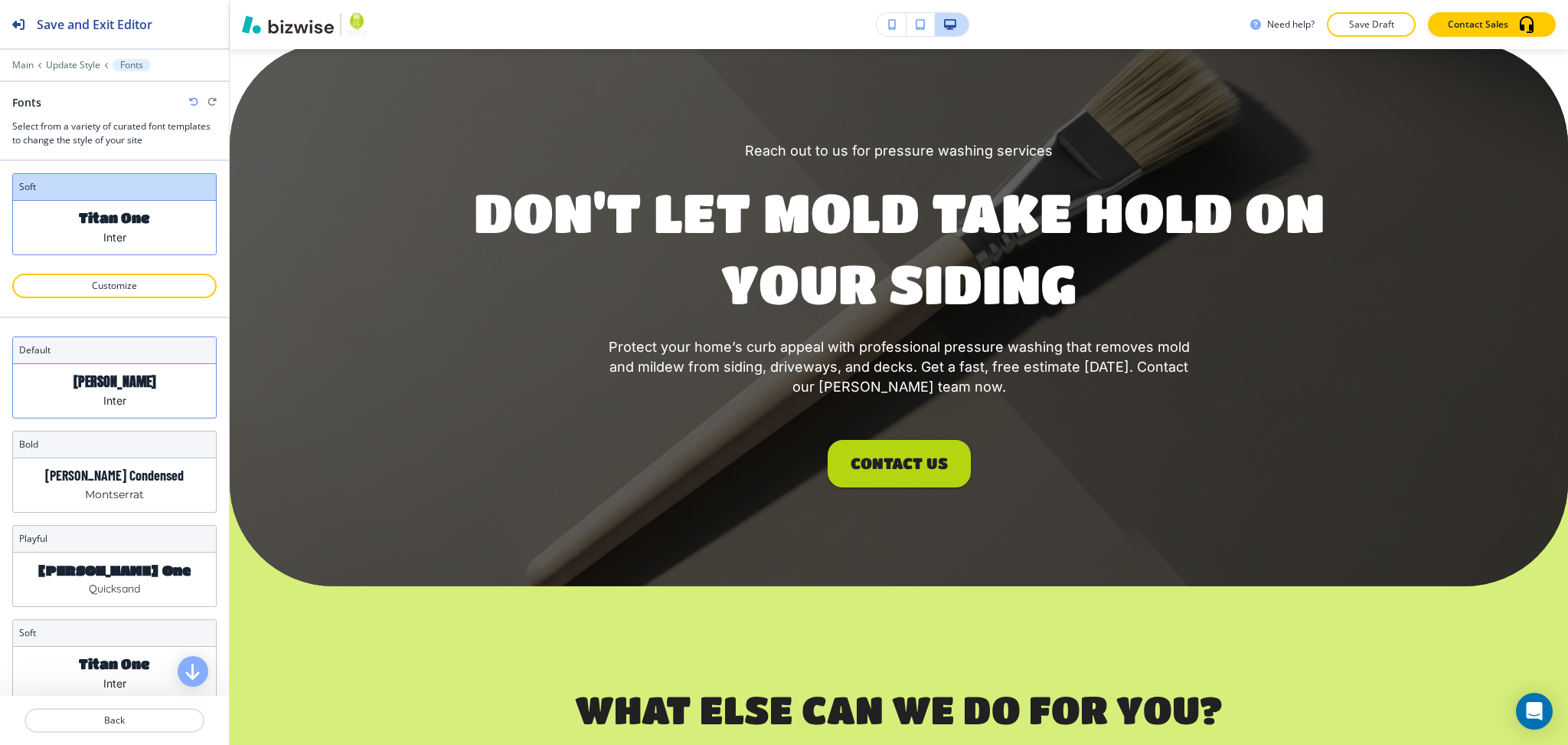
click at [147, 378] on div "Anton Inter" at bounding box center [114, 390] width 203 height 54
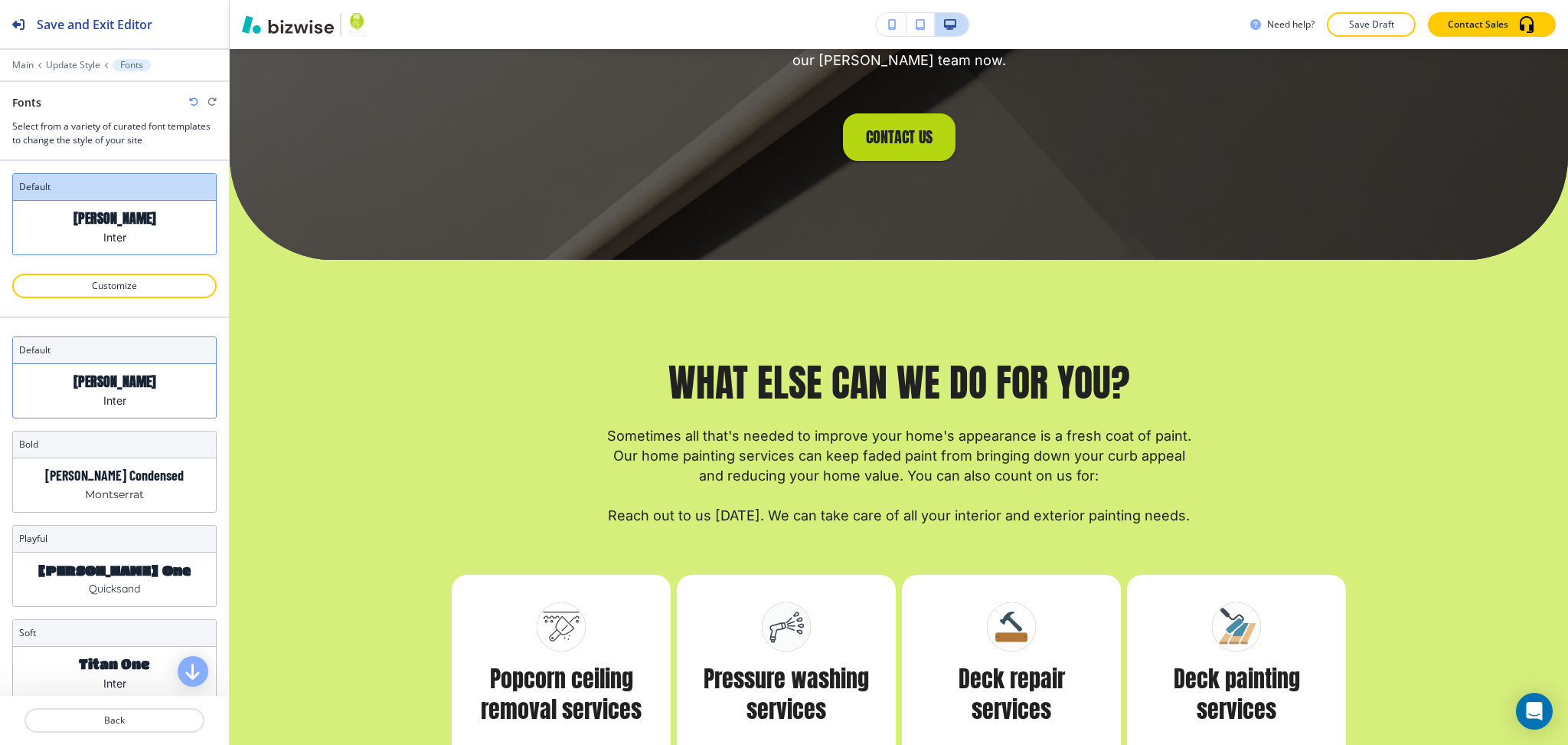
scroll to position [2793, 0]
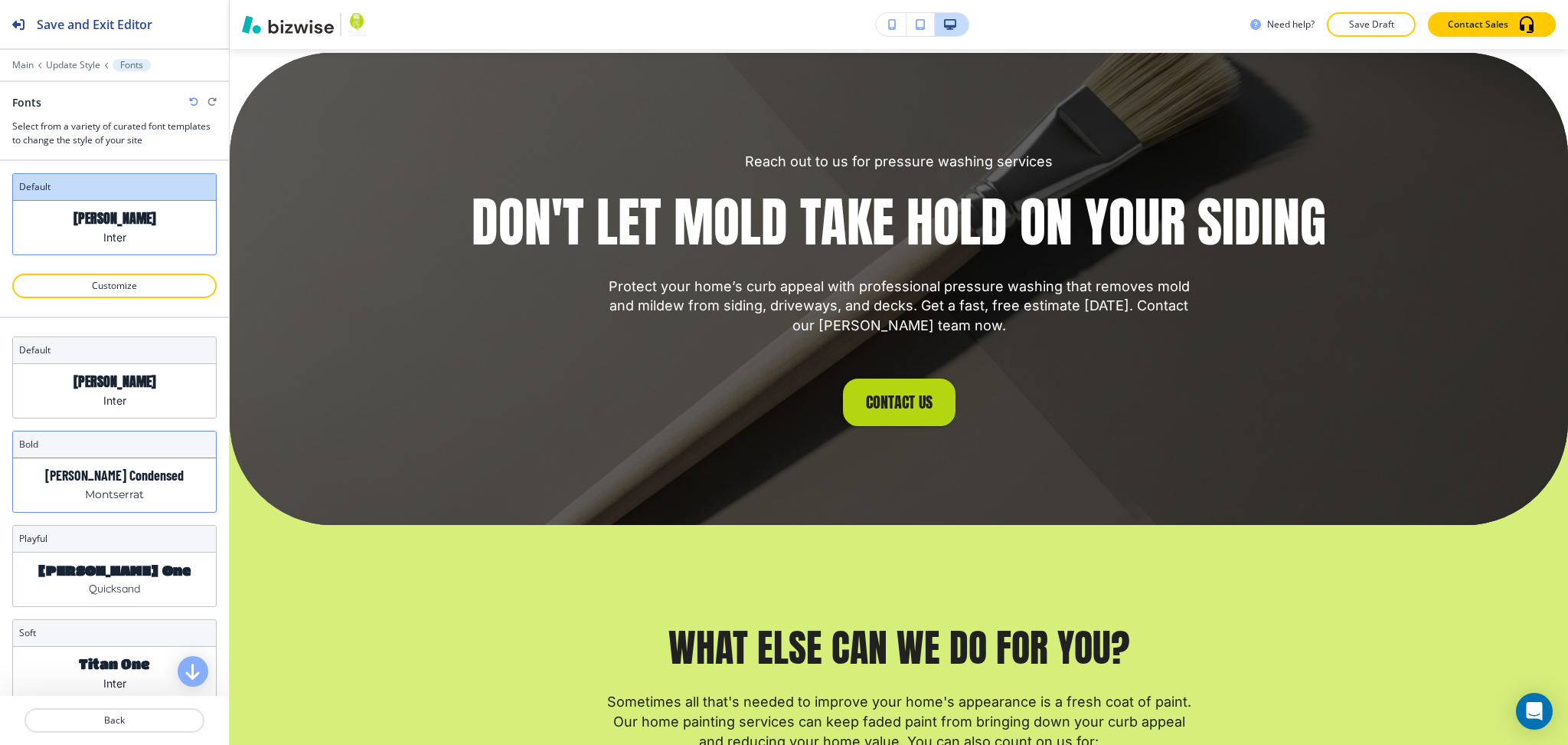
click at [91, 494] on p "Montserrat" at bounding box center [114, 495] width 59 height 16
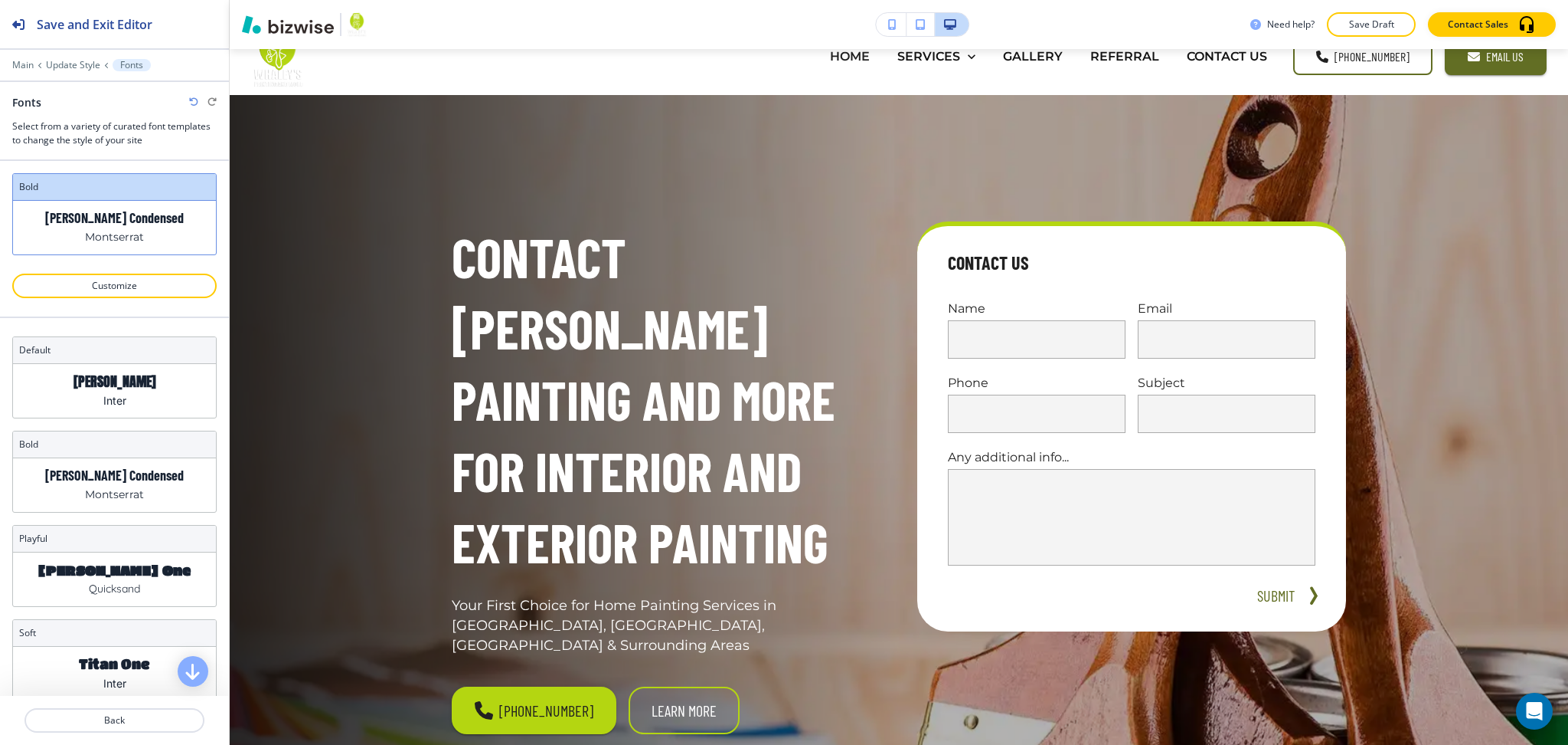
scroll to position [0, 0]
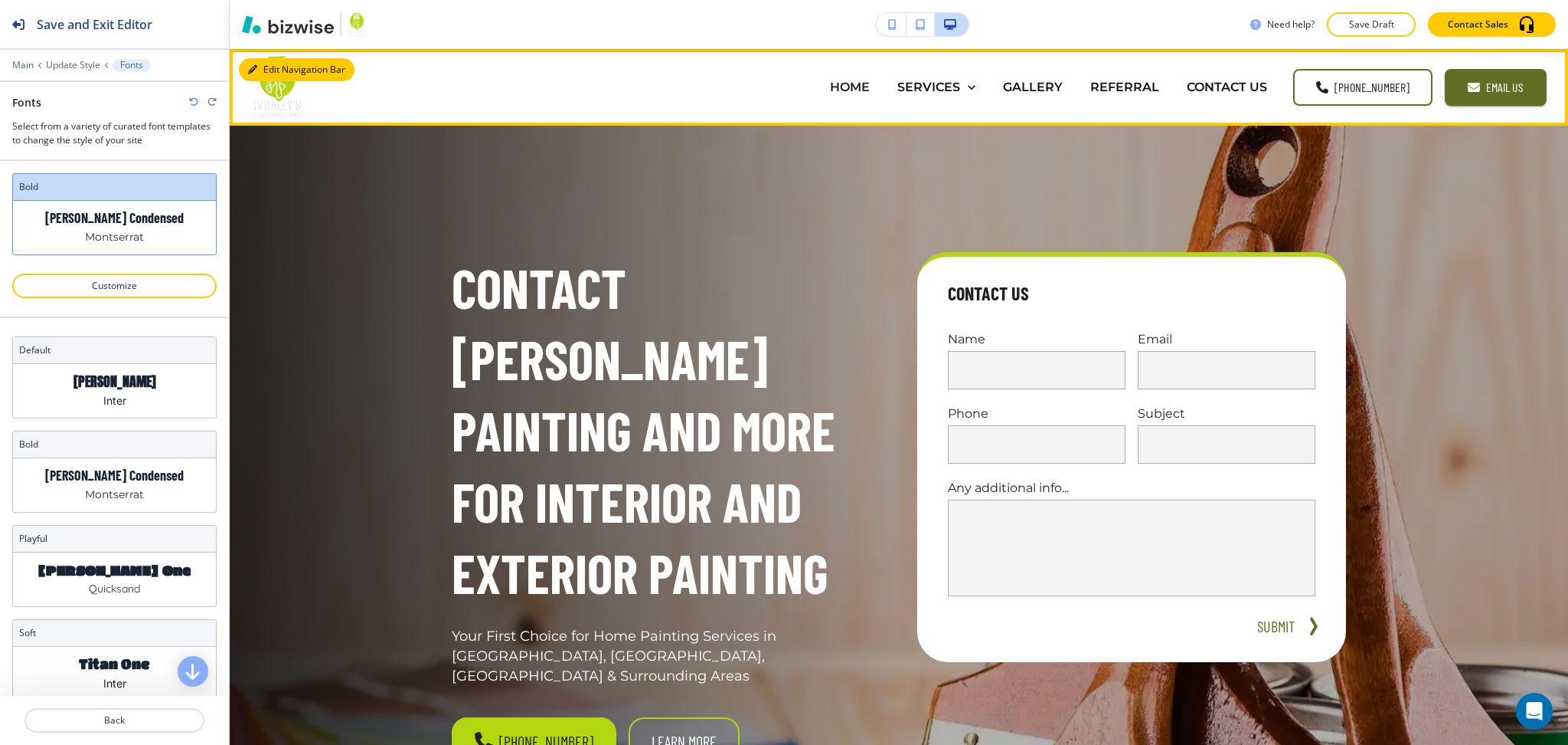
click at [272, 64] on button "Edit Navigation Bar" at bounding box center [296, 69] width 116 height 23
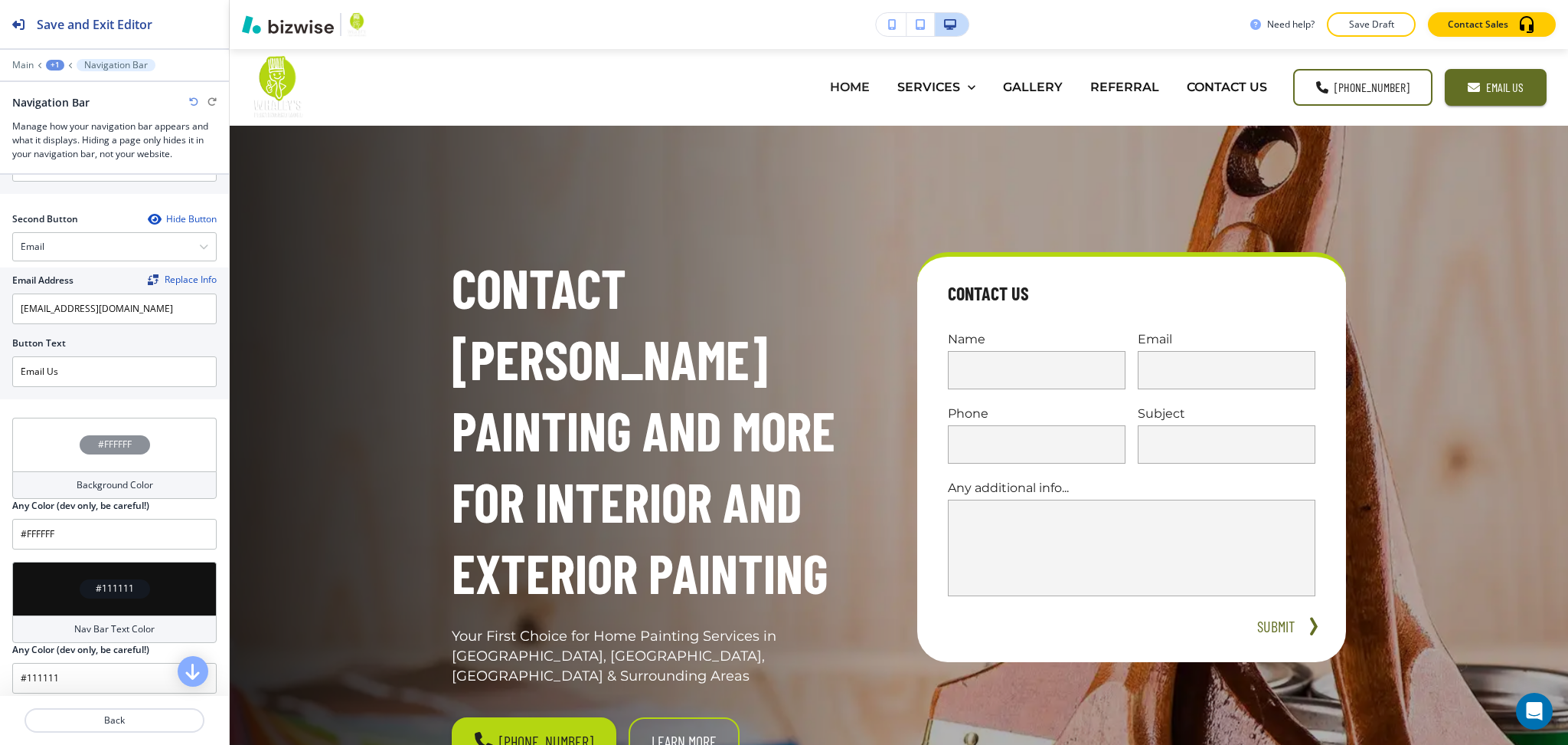
click at [135, 484] on h4 "Background Color" at bounding box center [115, 485] width 77 height 14
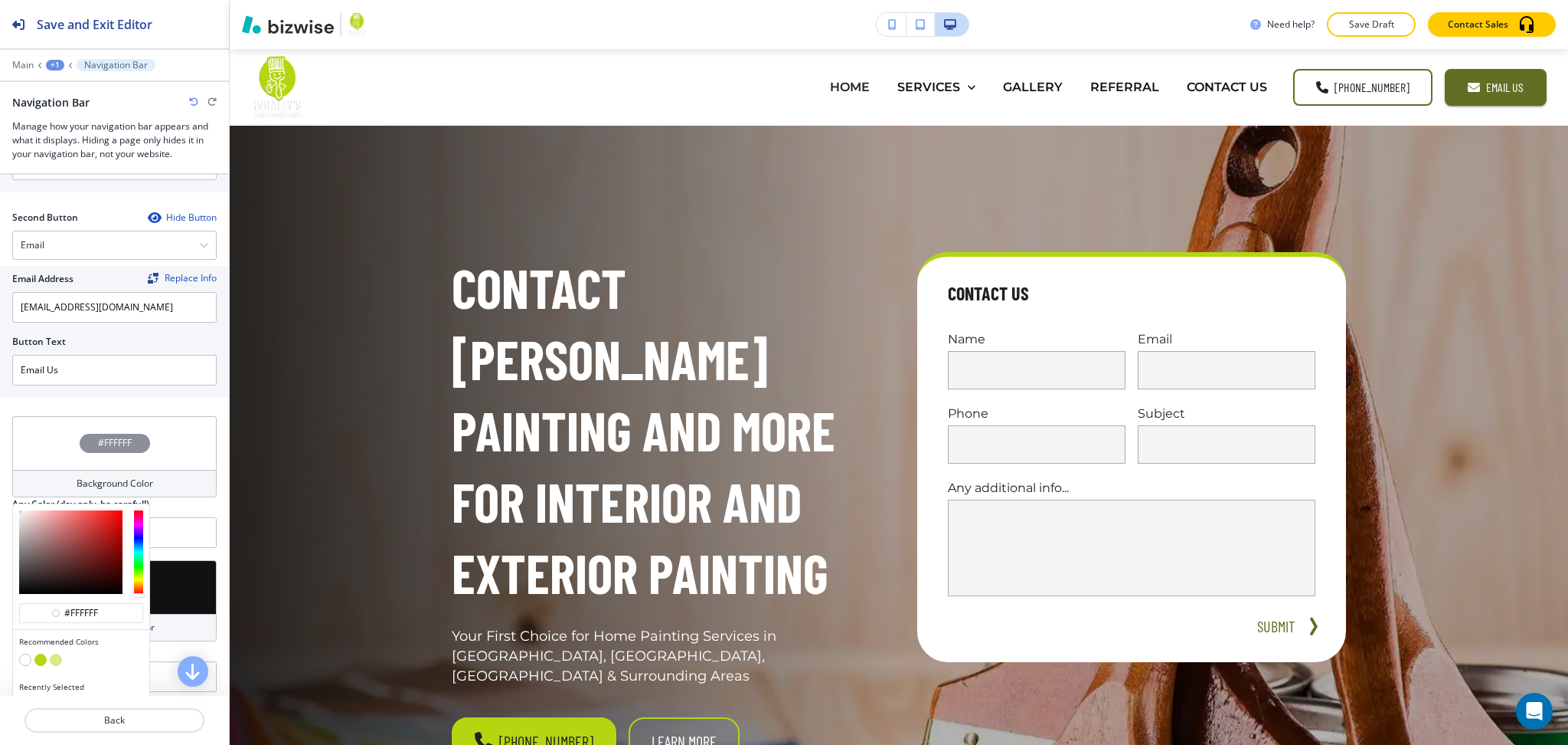
scroll to position [408, 0]
click at [37, 659] on button "button" at bounding box center [41, 659] width 13 height 13
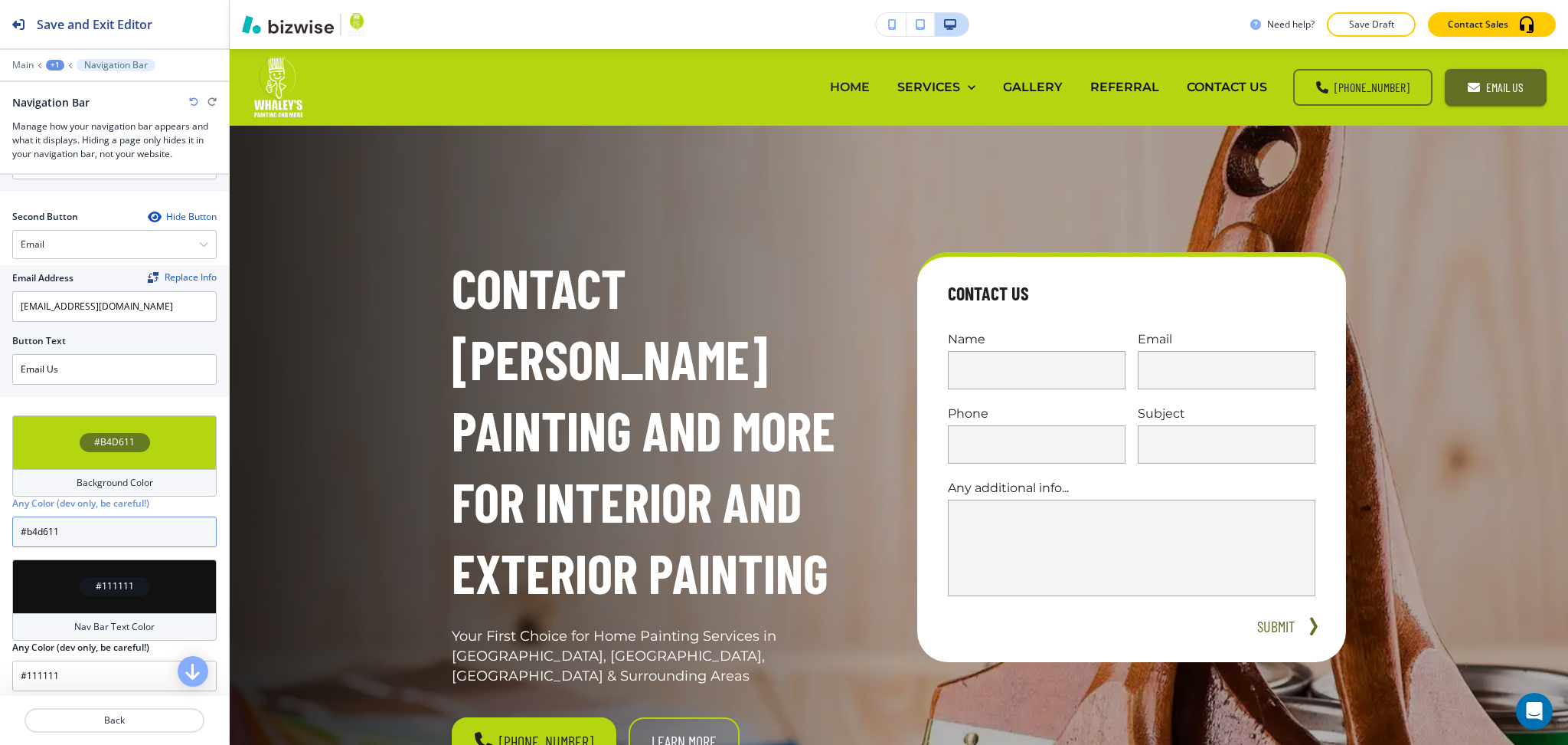
click at [91, 530] on input "#b4d611" at bounding box center [114, 531] width 204 height 31
paste input "88a900"
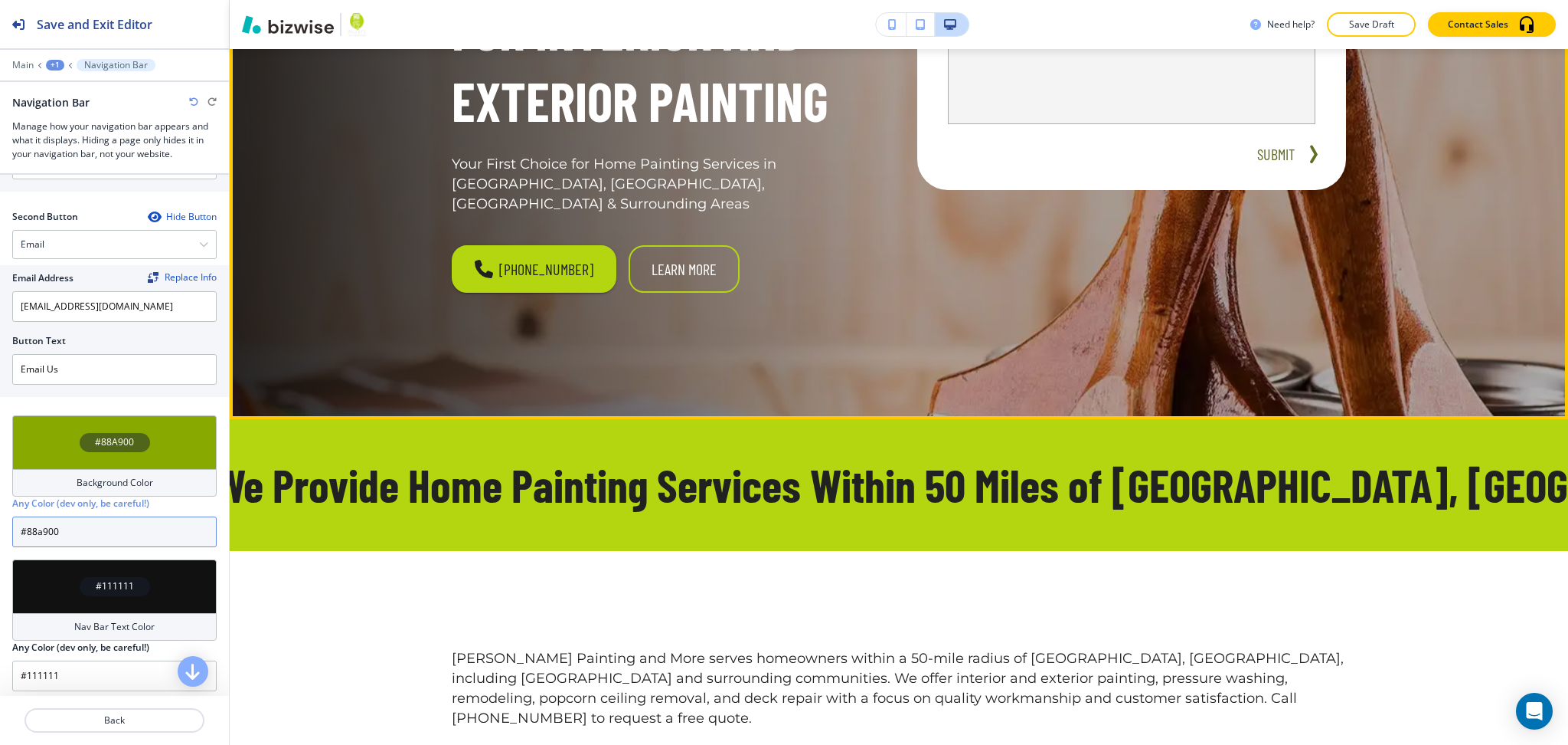
scroll to position [560, 0]
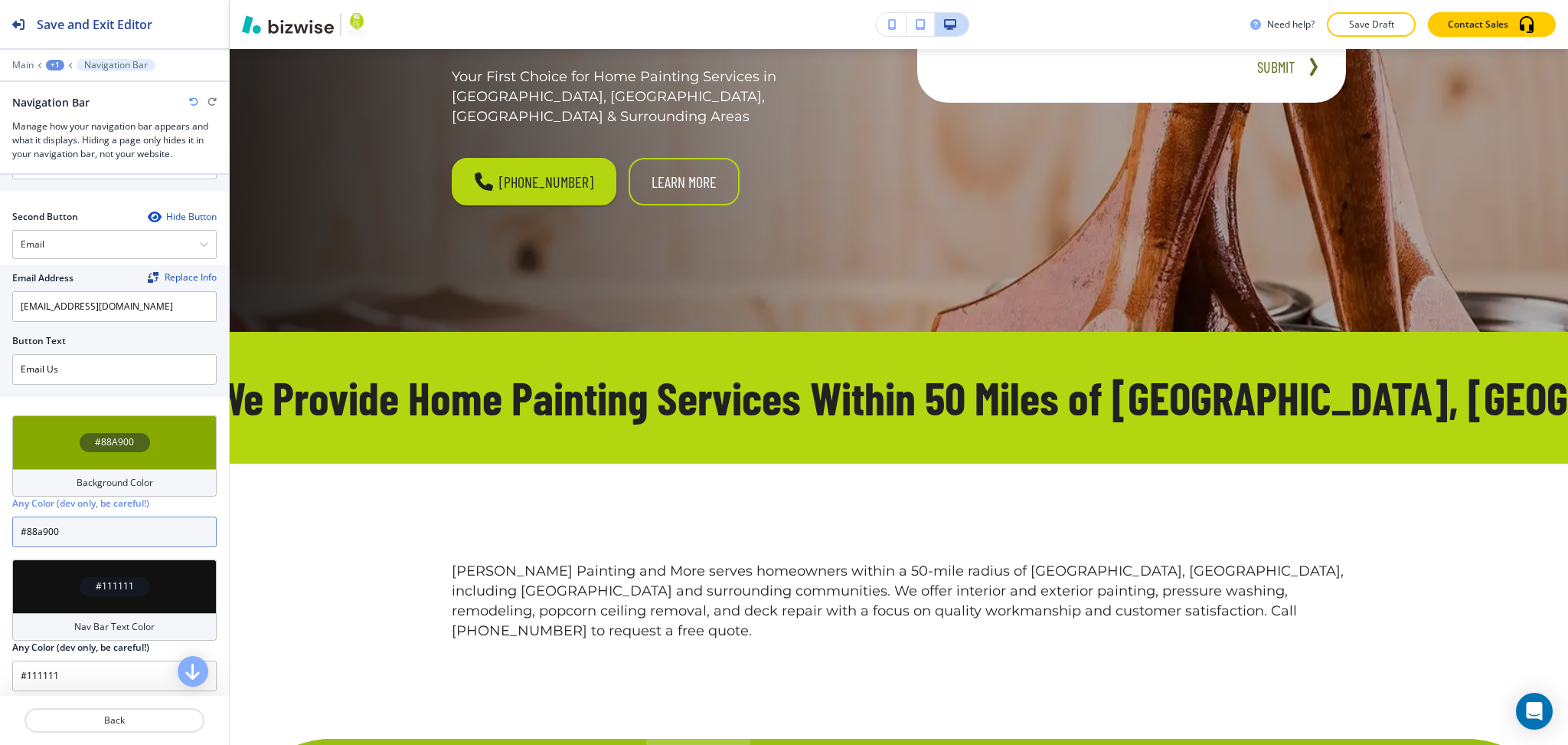
type input "#88a900"
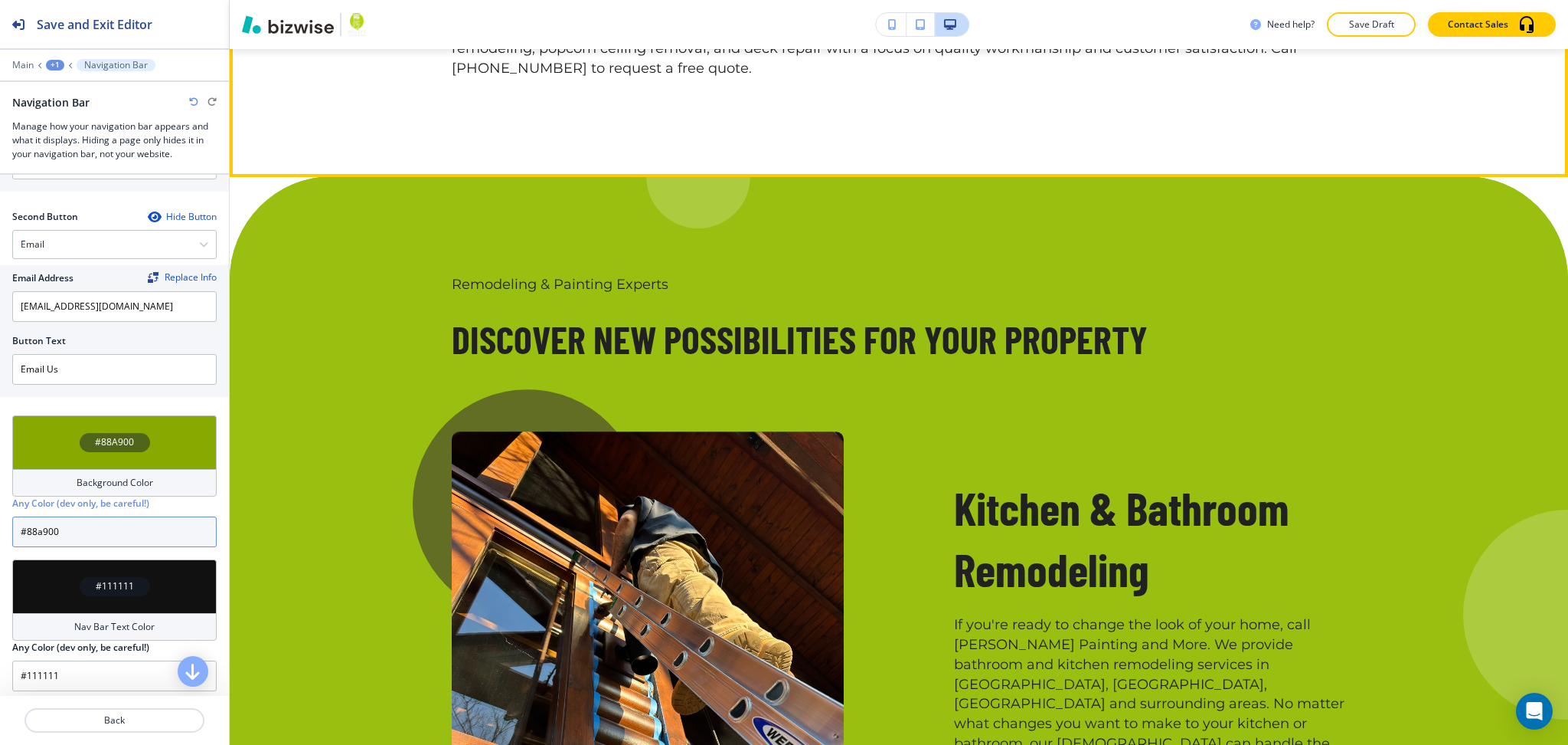
scroll to position [1122, 0]
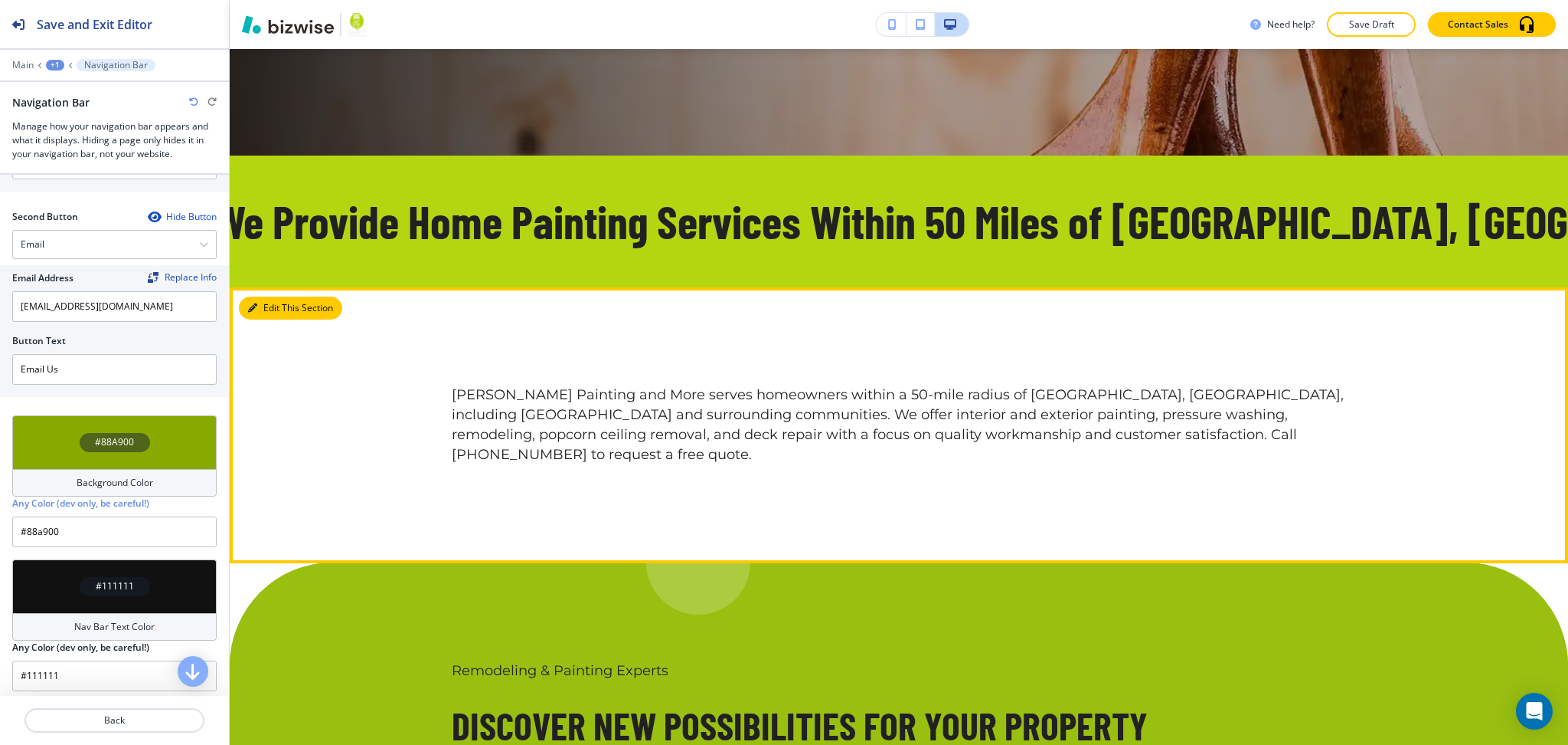
click at [277, 297] on button "Edit This Section" at bounding box center [290, 308] width 103 height 23
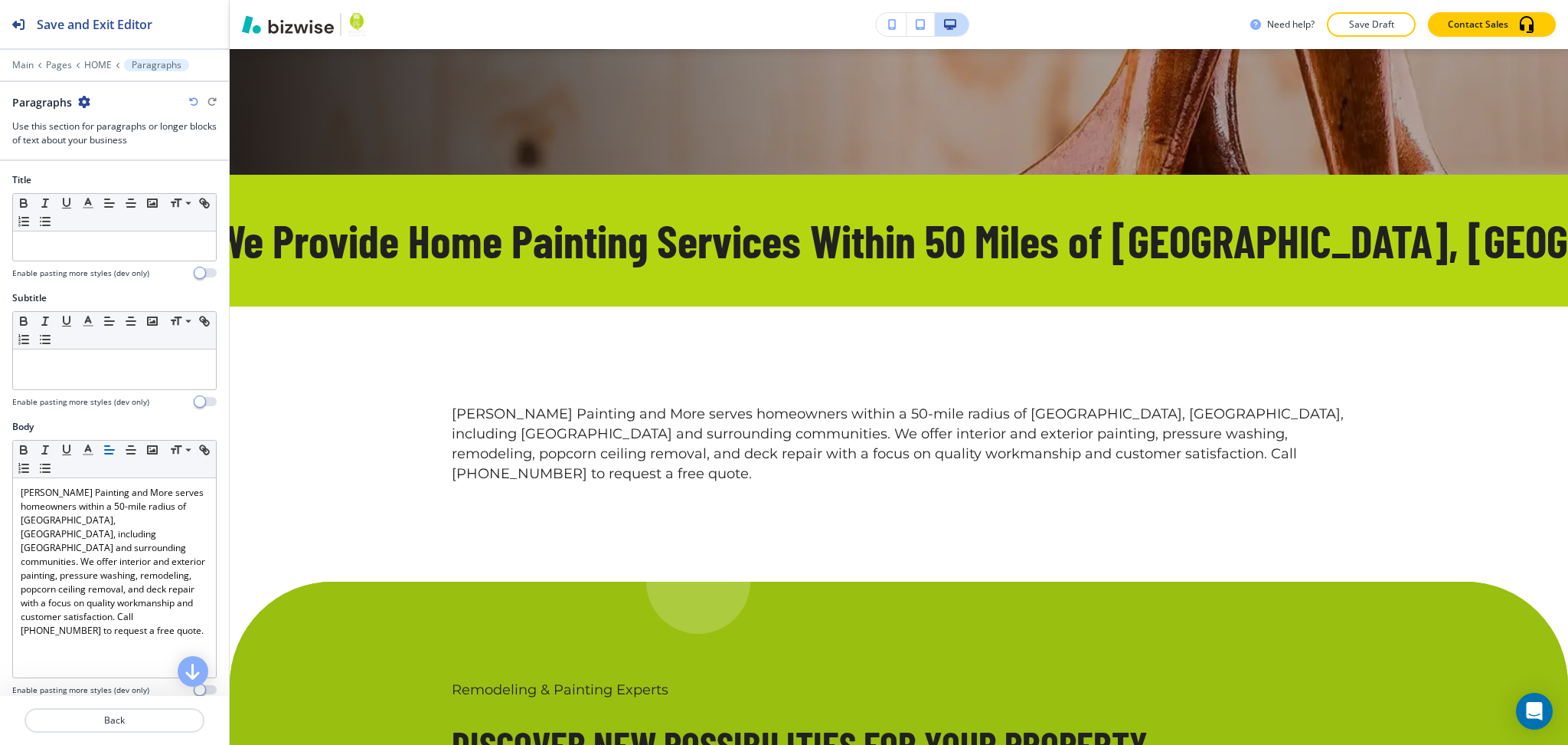
scroll to position [716, 0]
click at [84, 99] on icon "button" at bounding box center [84, 102] width 13 height 13
click at [120, 177] on p "Delete Section" at bounding box center [127, 182] width 78 height 14
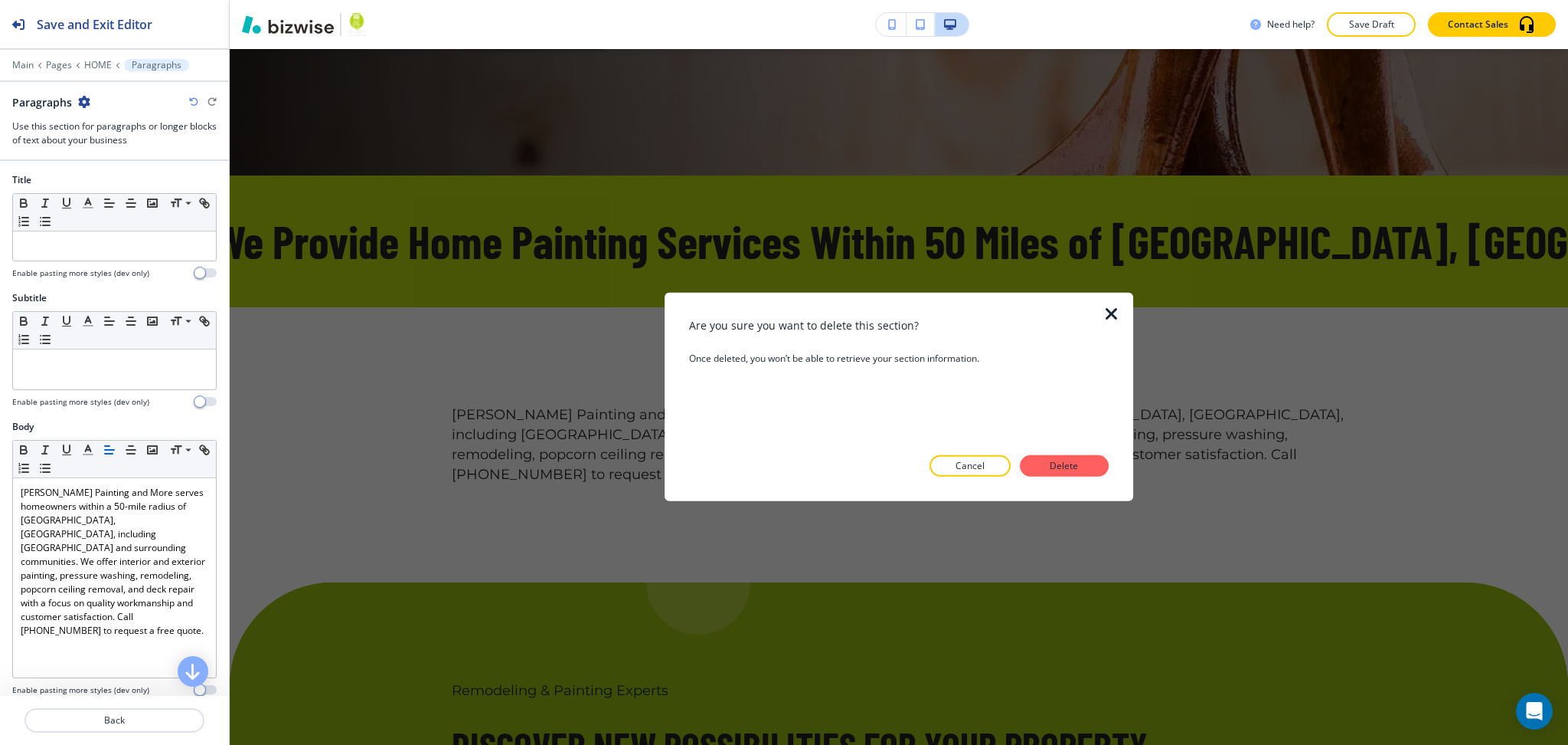
click at [1040, 459] on button "Delete" at bounding box center [1064, 466] width 89 height 21
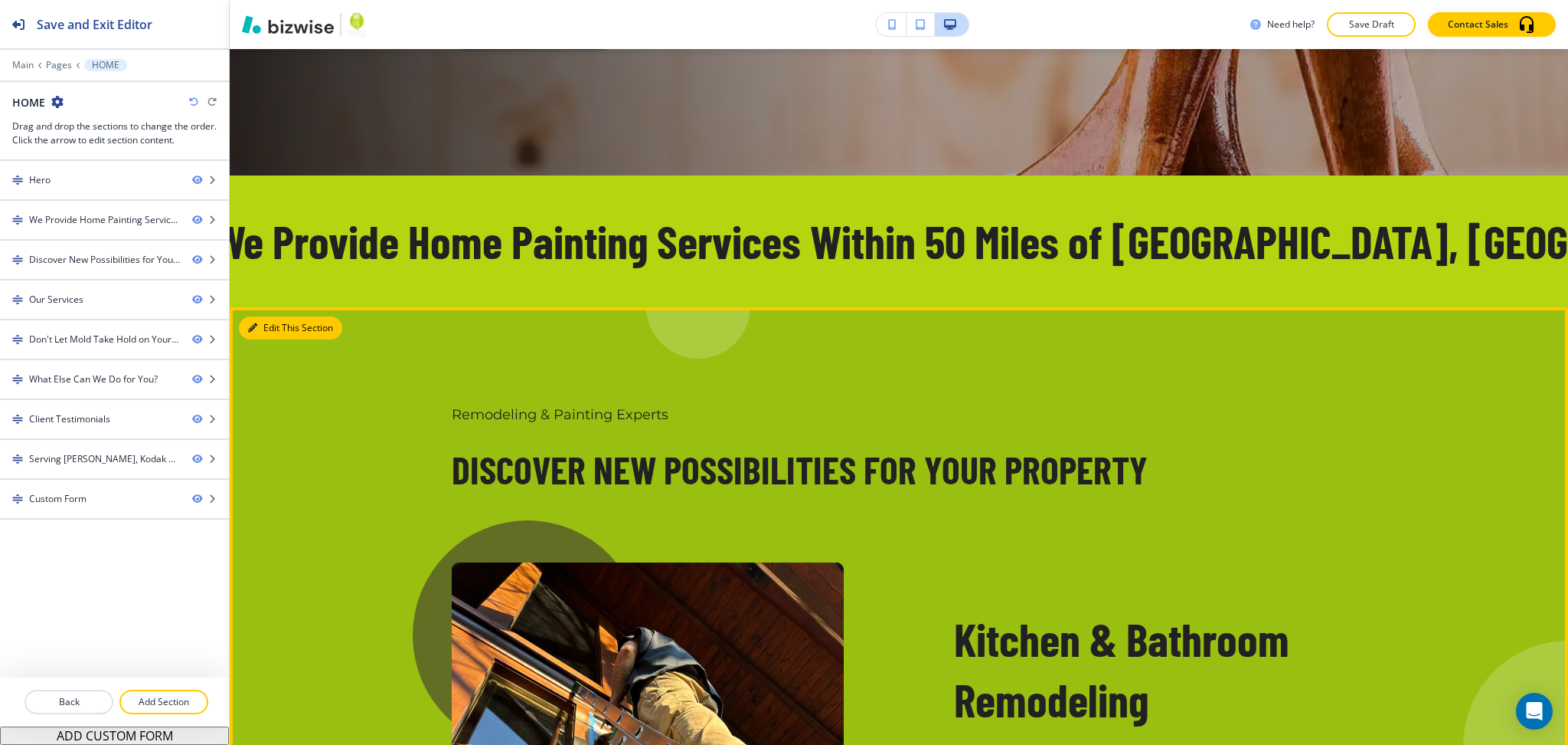
click at [266, 316] on button "Edit This Section" at bounding box center [290, 327] width 103 height 23
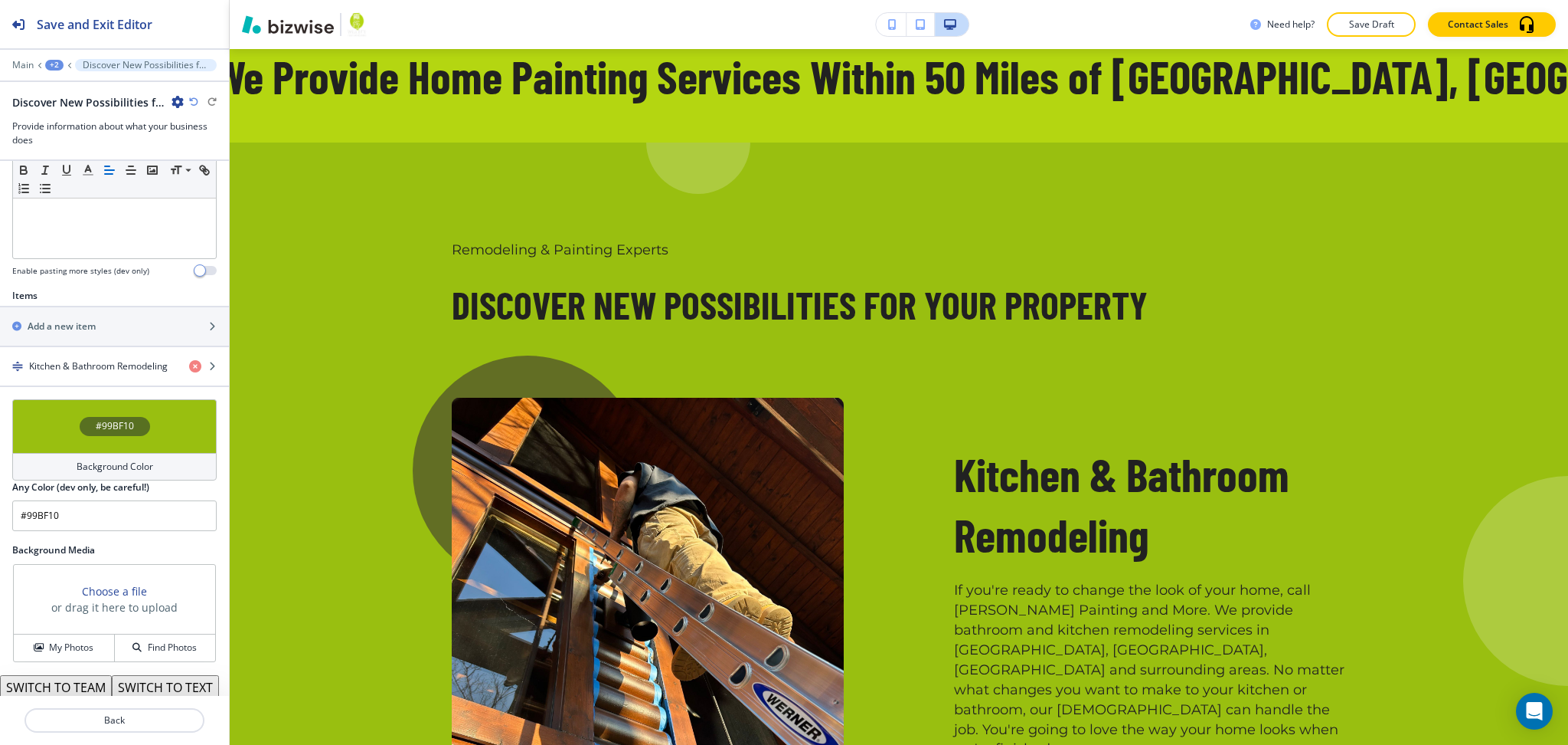
scroll to position [516, 0]
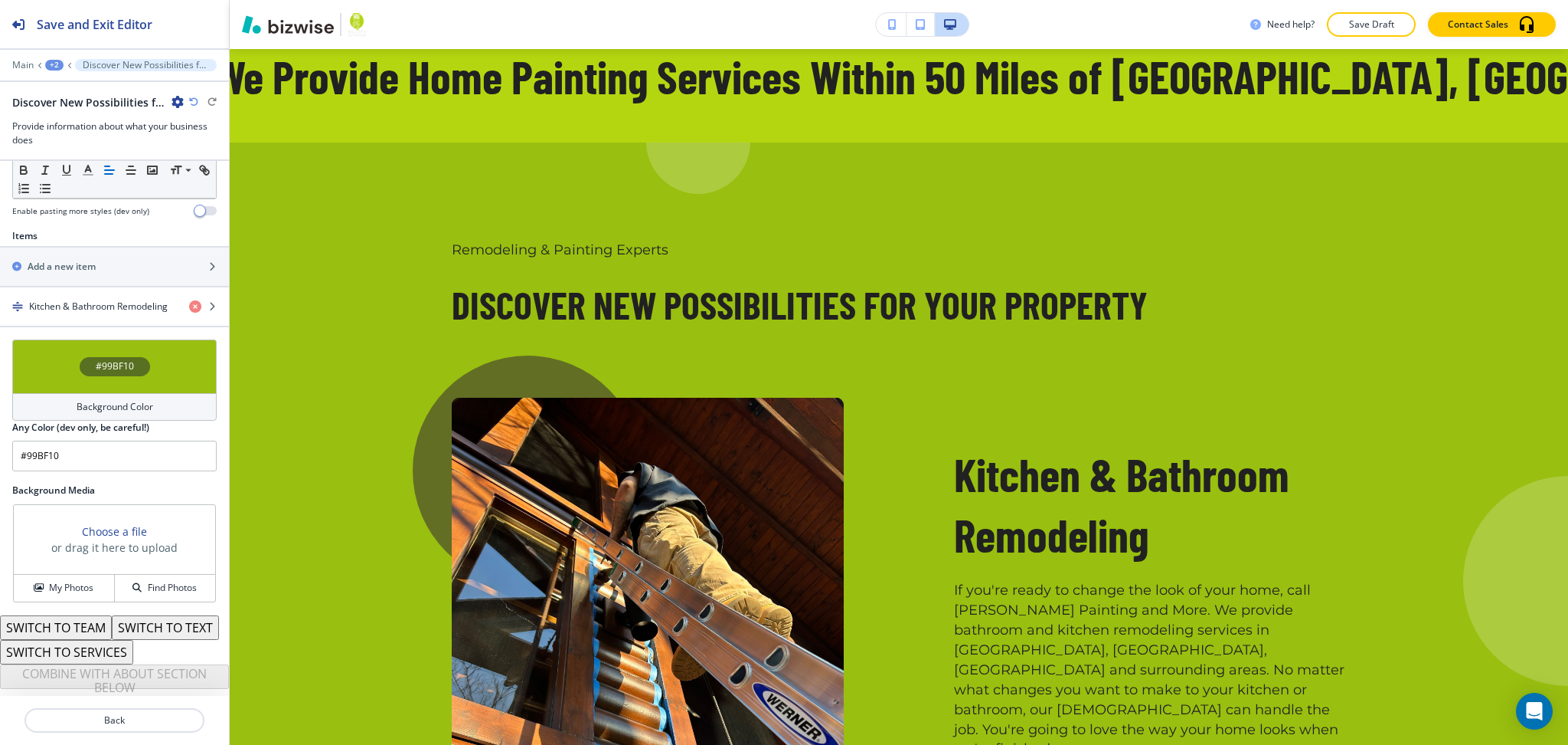
click at [133, 393] on div "Background Color" at bounding box center [114, 406] width 204 height 27
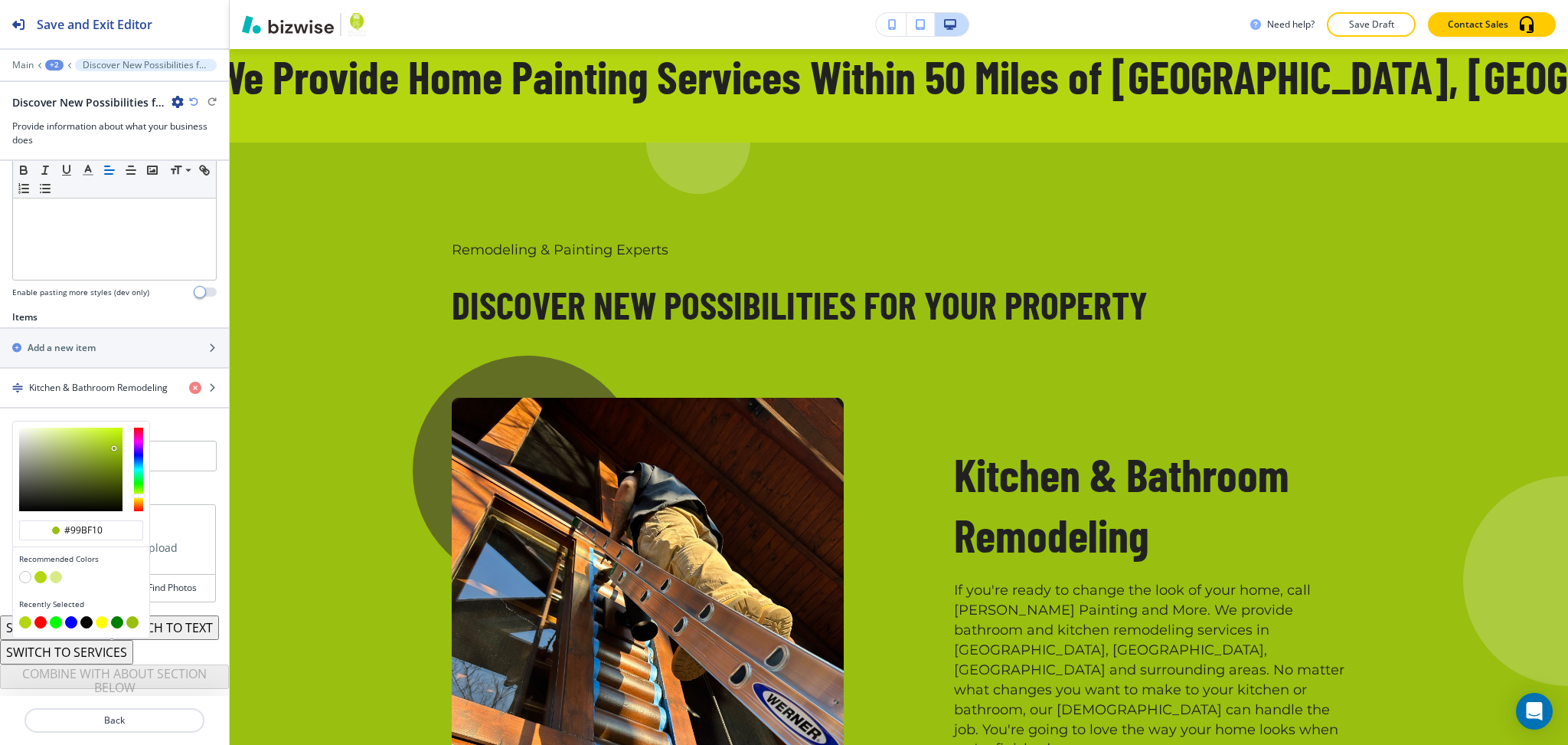
scroll to position [435, 0]
click at [21, 570] on button "button" at bounding box center [25, 577] width 13 height 13
type input "#FFFFFF"
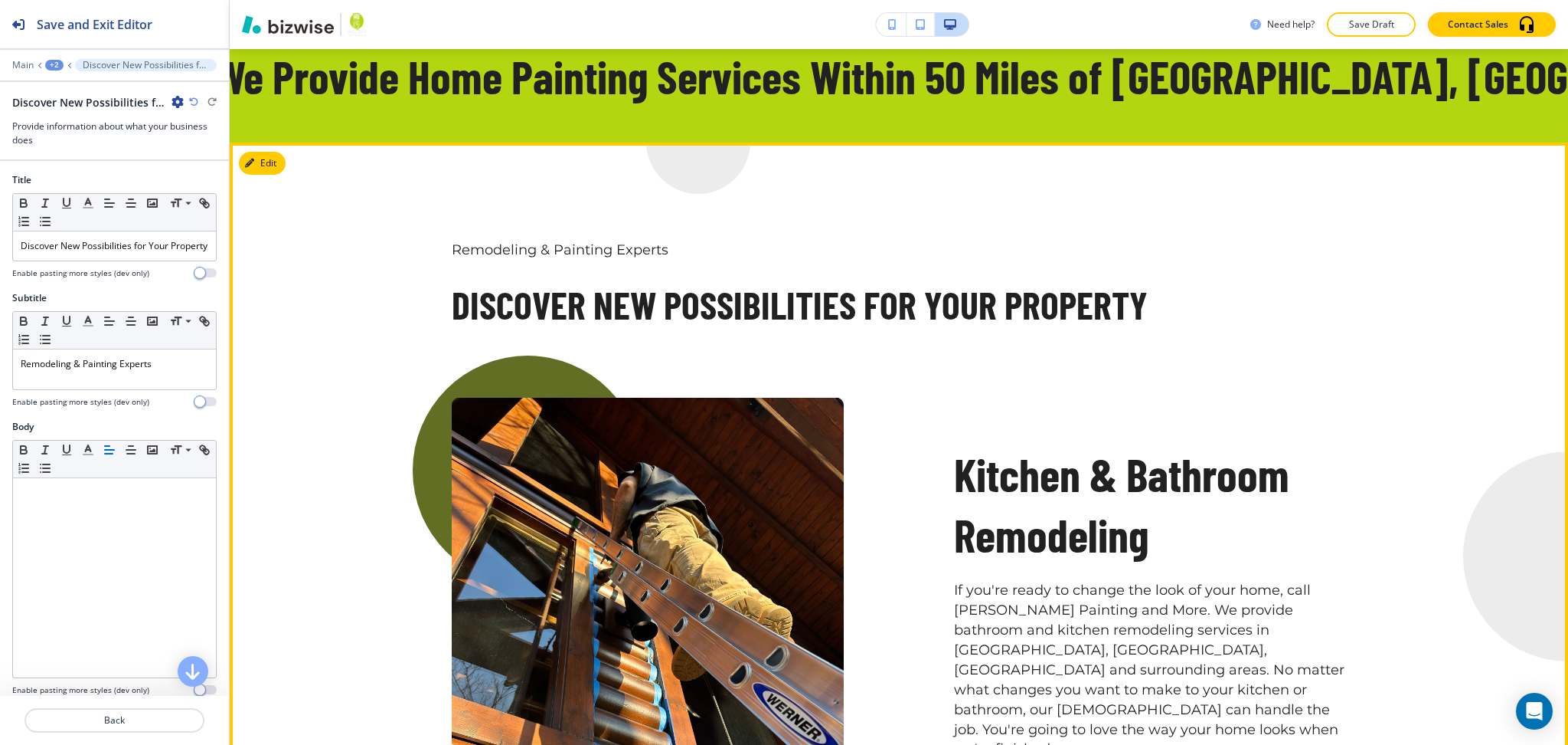
scroll to position [879, 0]
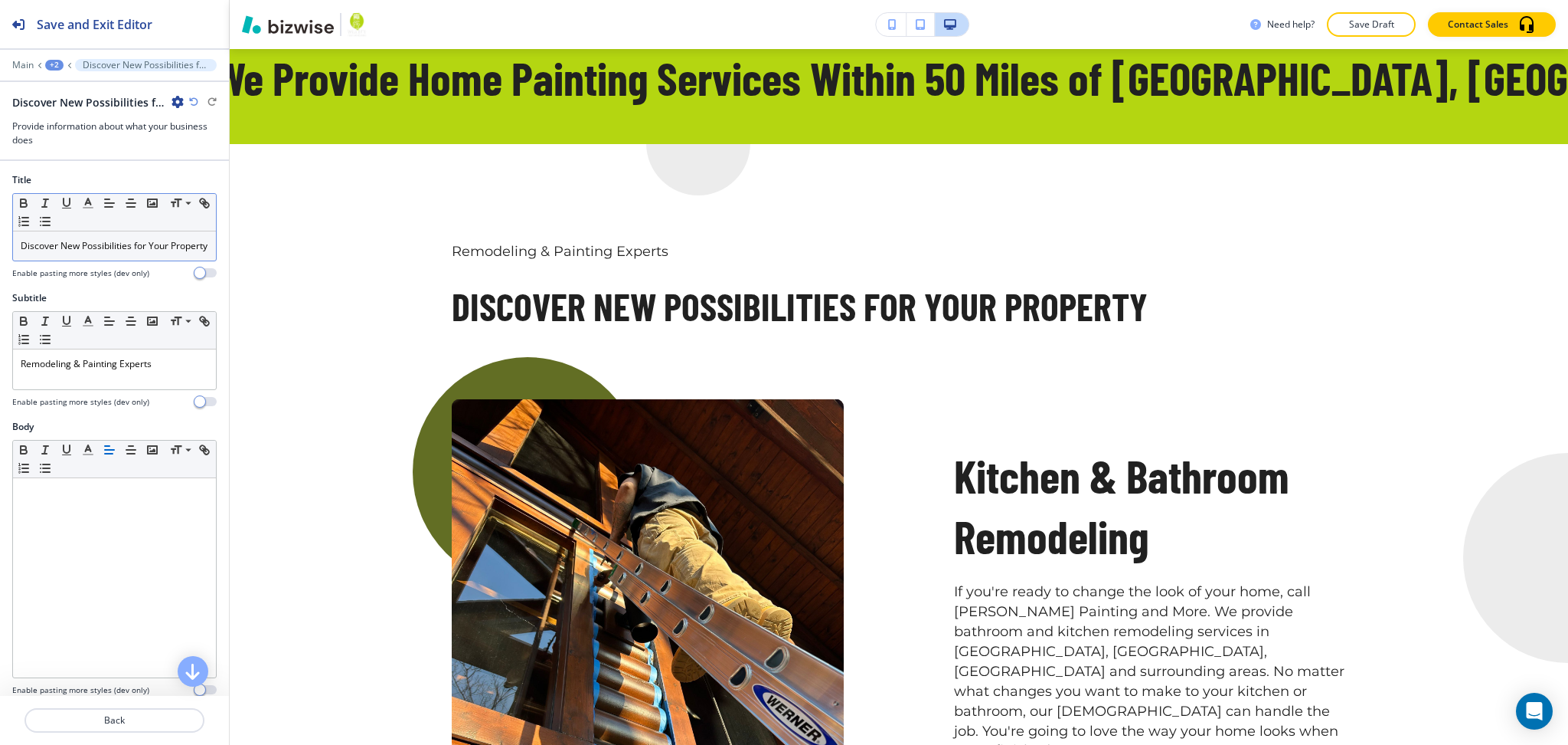
click at [102, 253] on p "Discover New Possibilities for Your Property" at bounding box center [114, 246] width 188 height 14
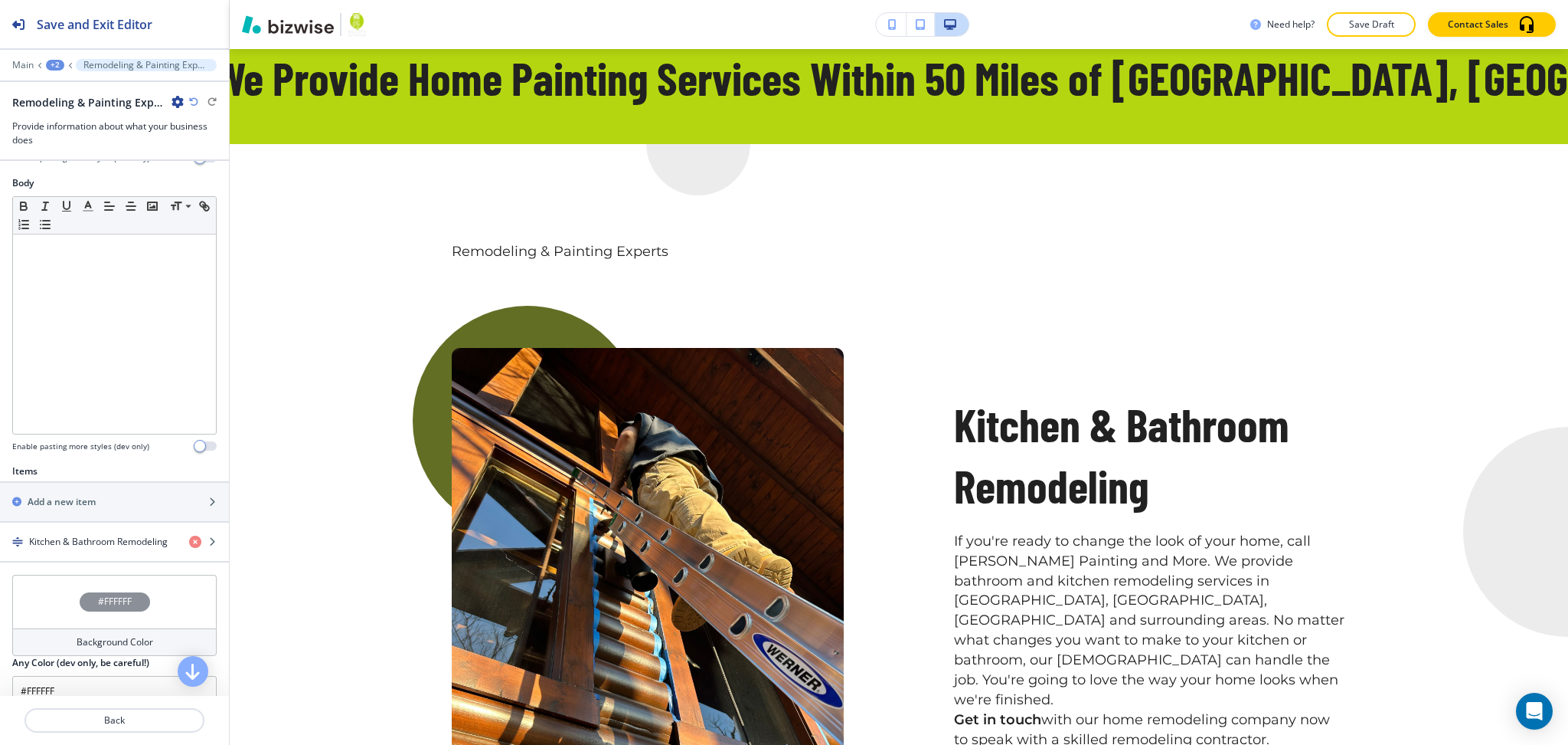
scroll to position [502, 0]
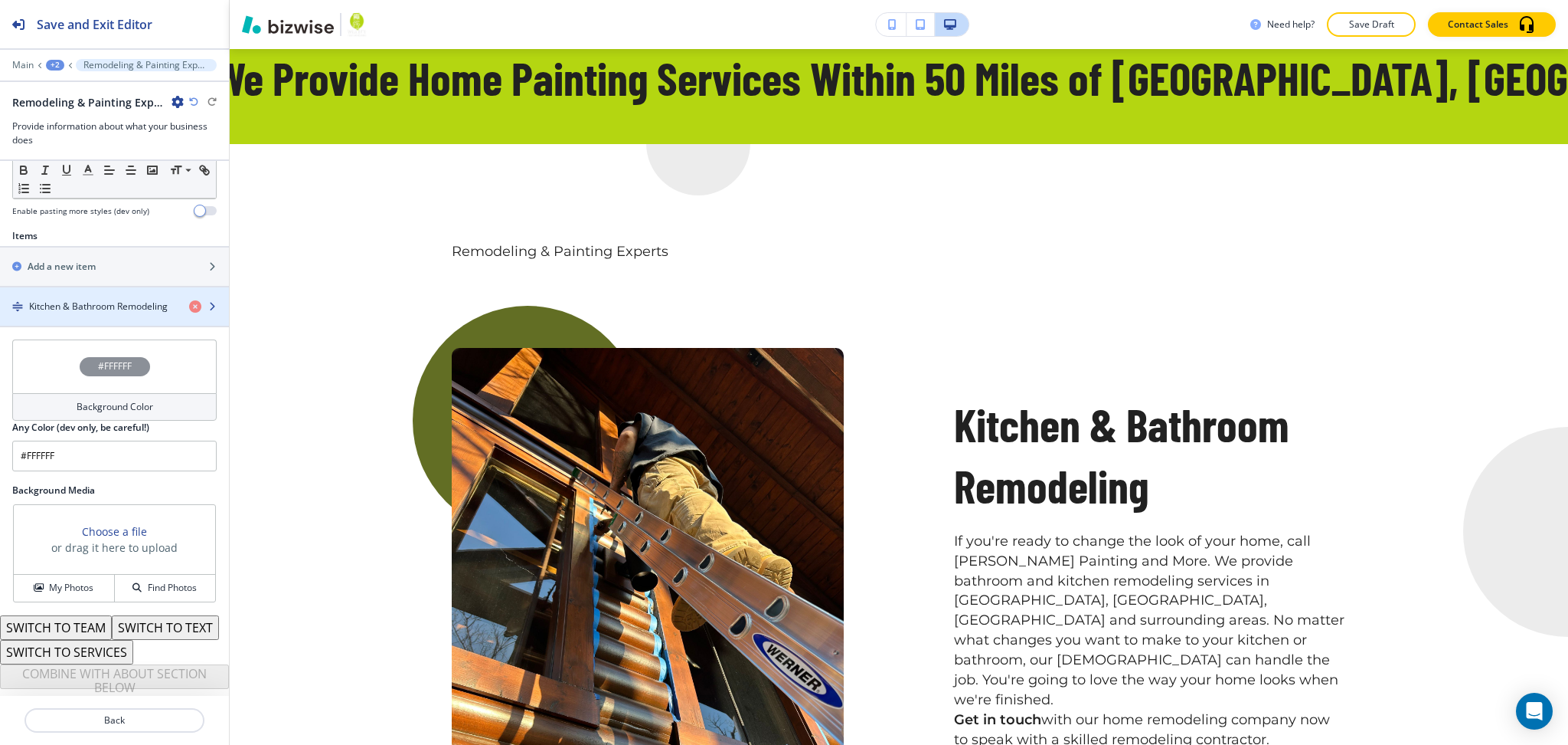
click at [95, 313] on div "button" at bounding box center [114, 319] width 229 height 13
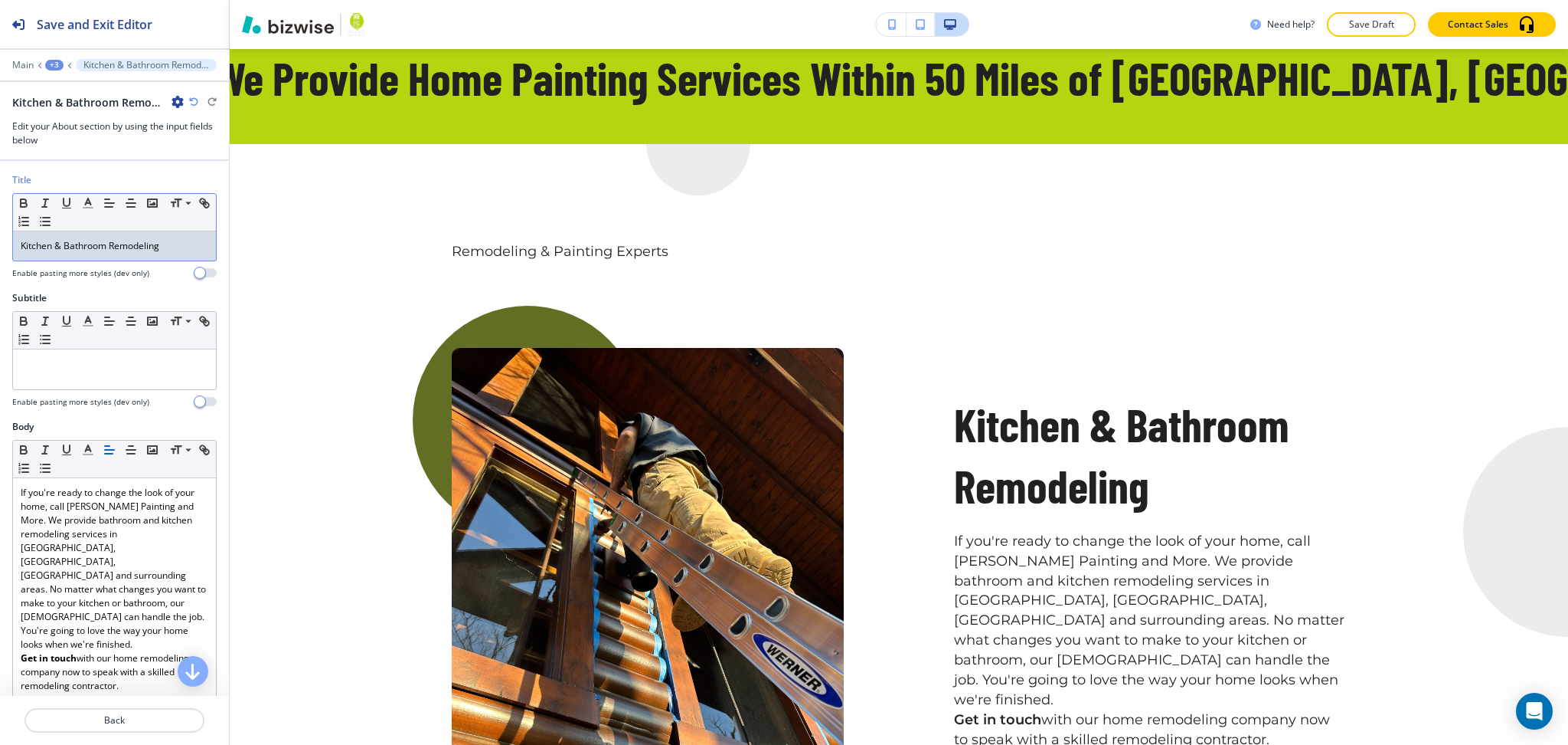
click at [115, 248] on p "Kitchen & Bathroom Remodeling" at bounding box center [114, 246] width 188 height 14
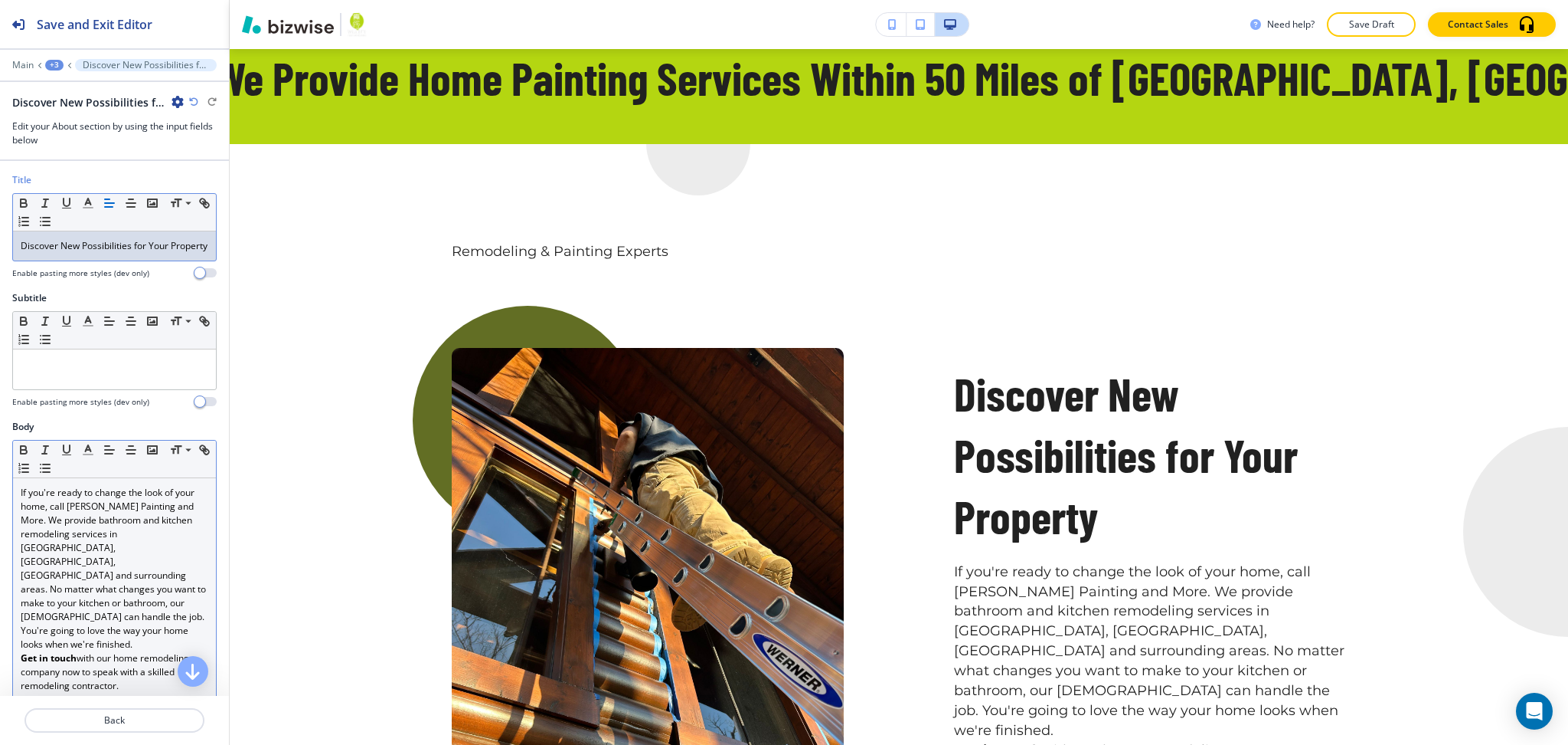
click at [18, 503] on div "If you're ready to change the look of your home, call [PERSON_NAME] Painting an…" at bounding box center [114, 589] width 203 height 222
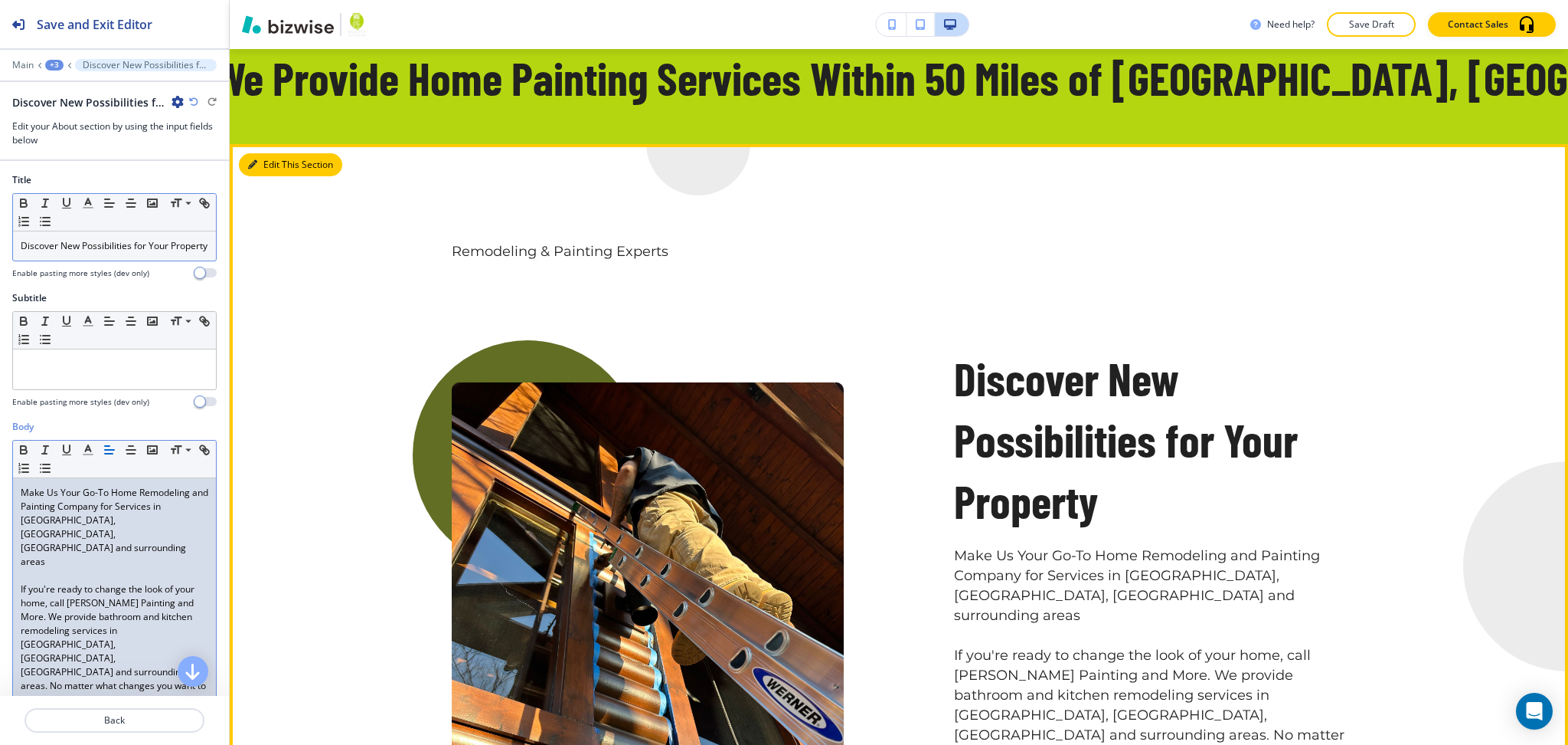
click at [276, 153] on button "Edit This Section" at bounding box center [290, 164] width 103 height 23
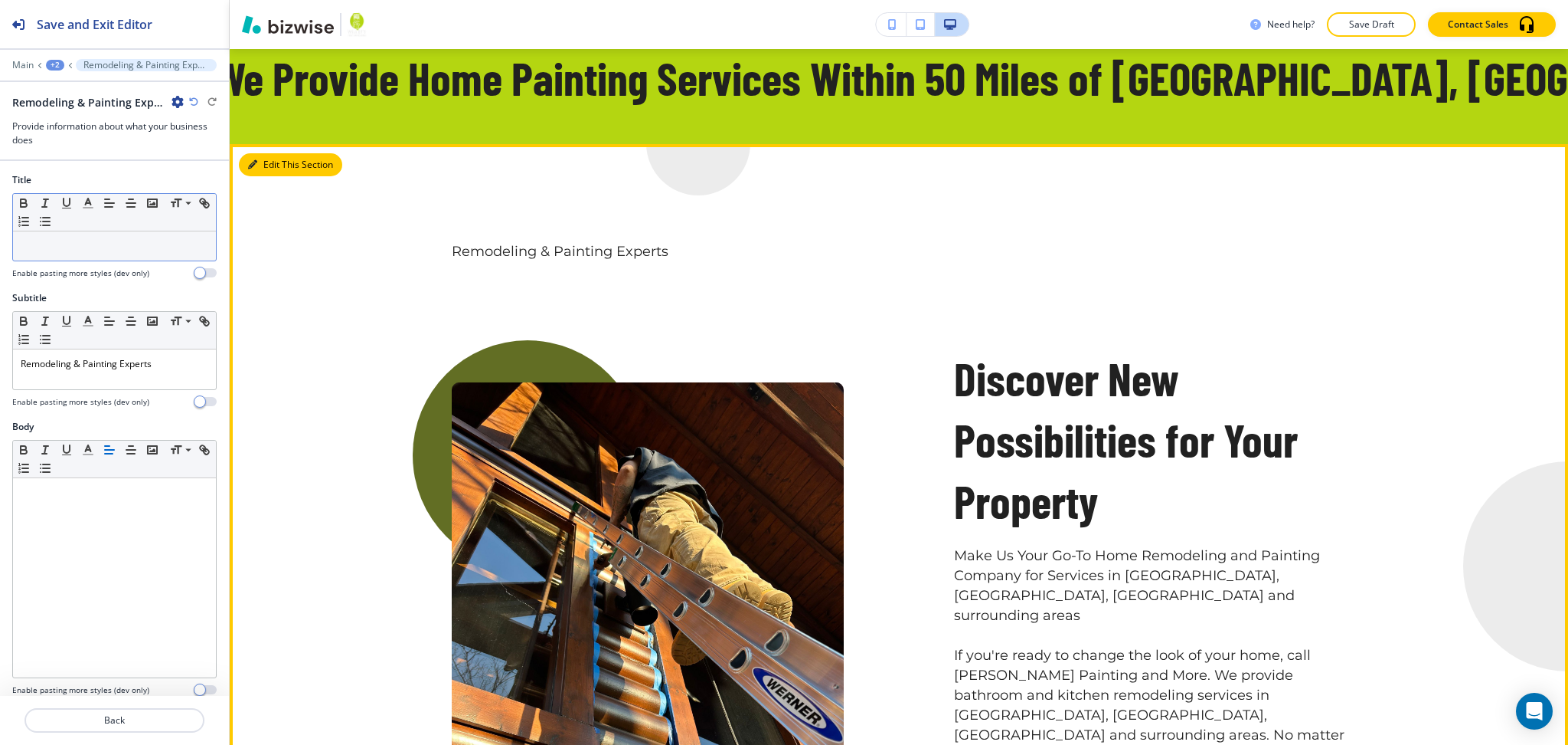
scroll to position [880, 0]
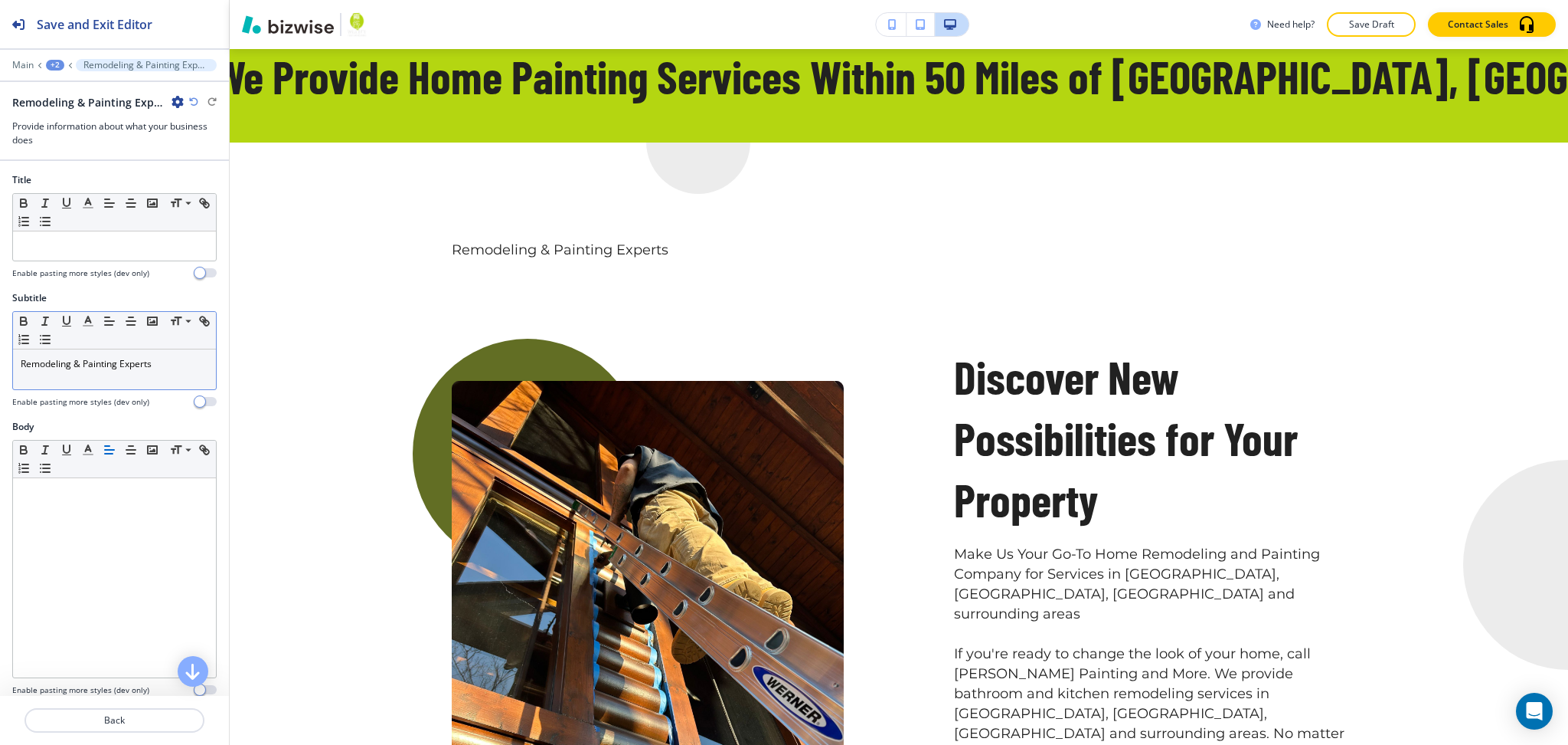
click at [130, 352] on div "Remodeling & Painting Experts" at bounding box center [114, 369] width 203 height 40
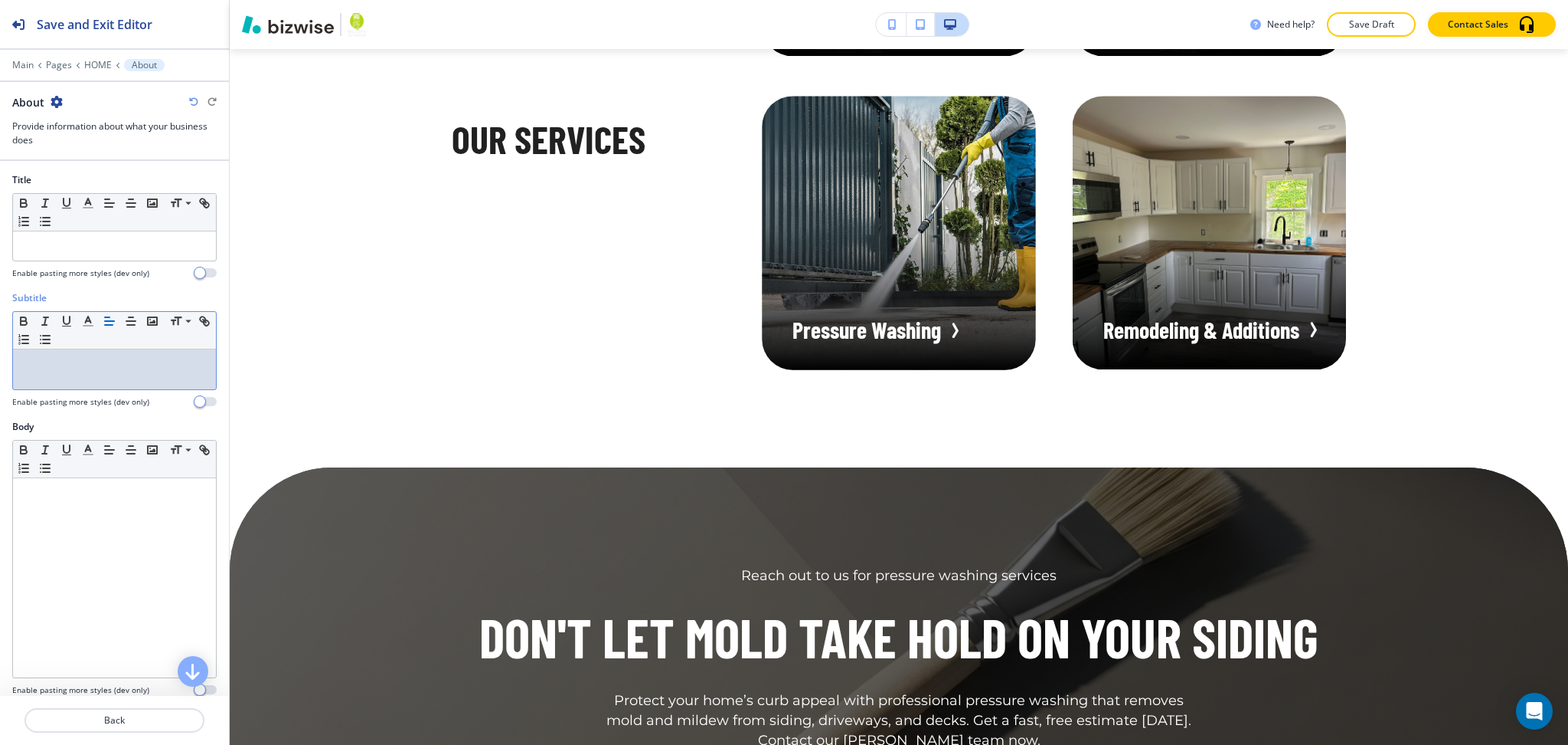
scroll to position [2081, 0]
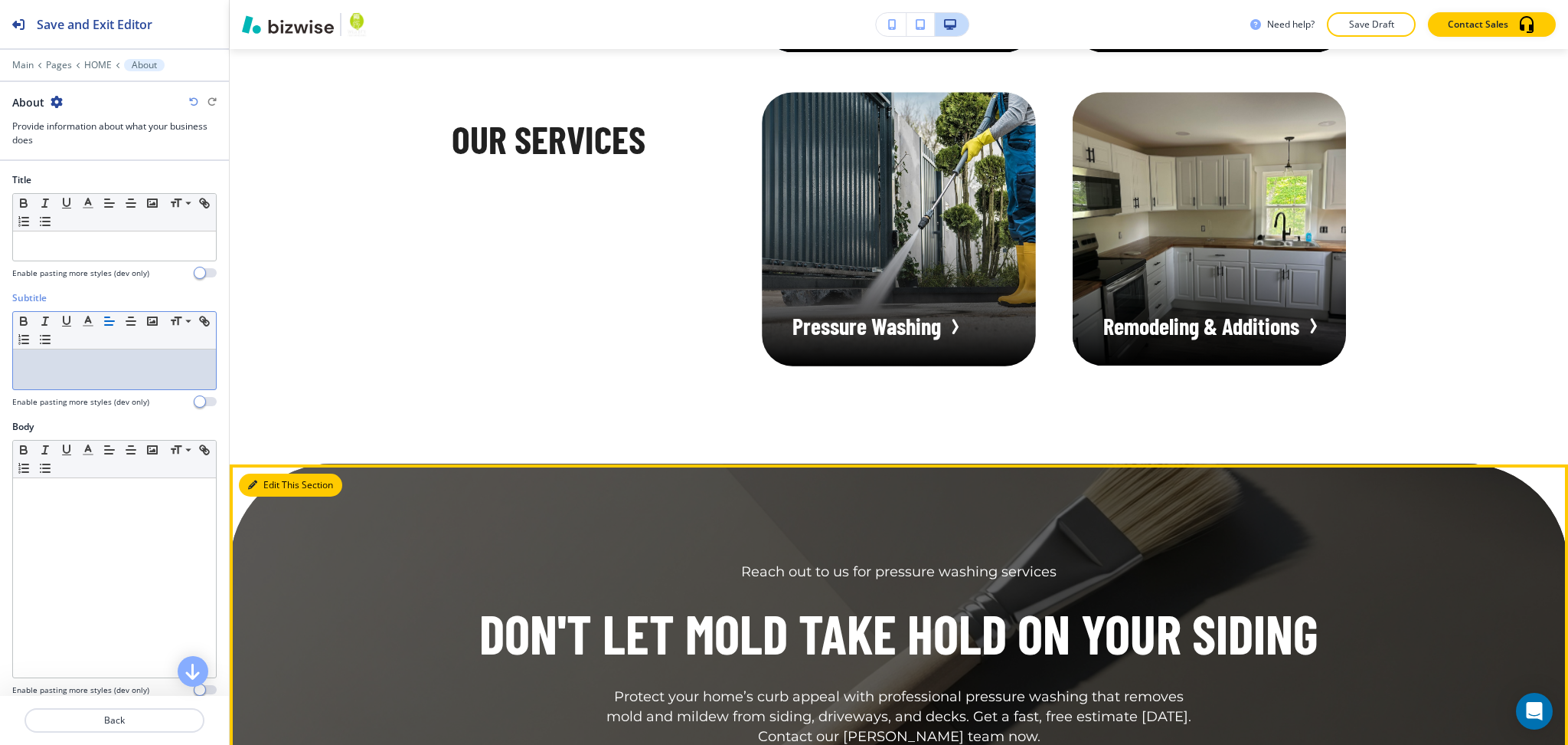
click at [266, 473] on button "Edit This Section" at bounding box center [290, 484] width 103 height 23
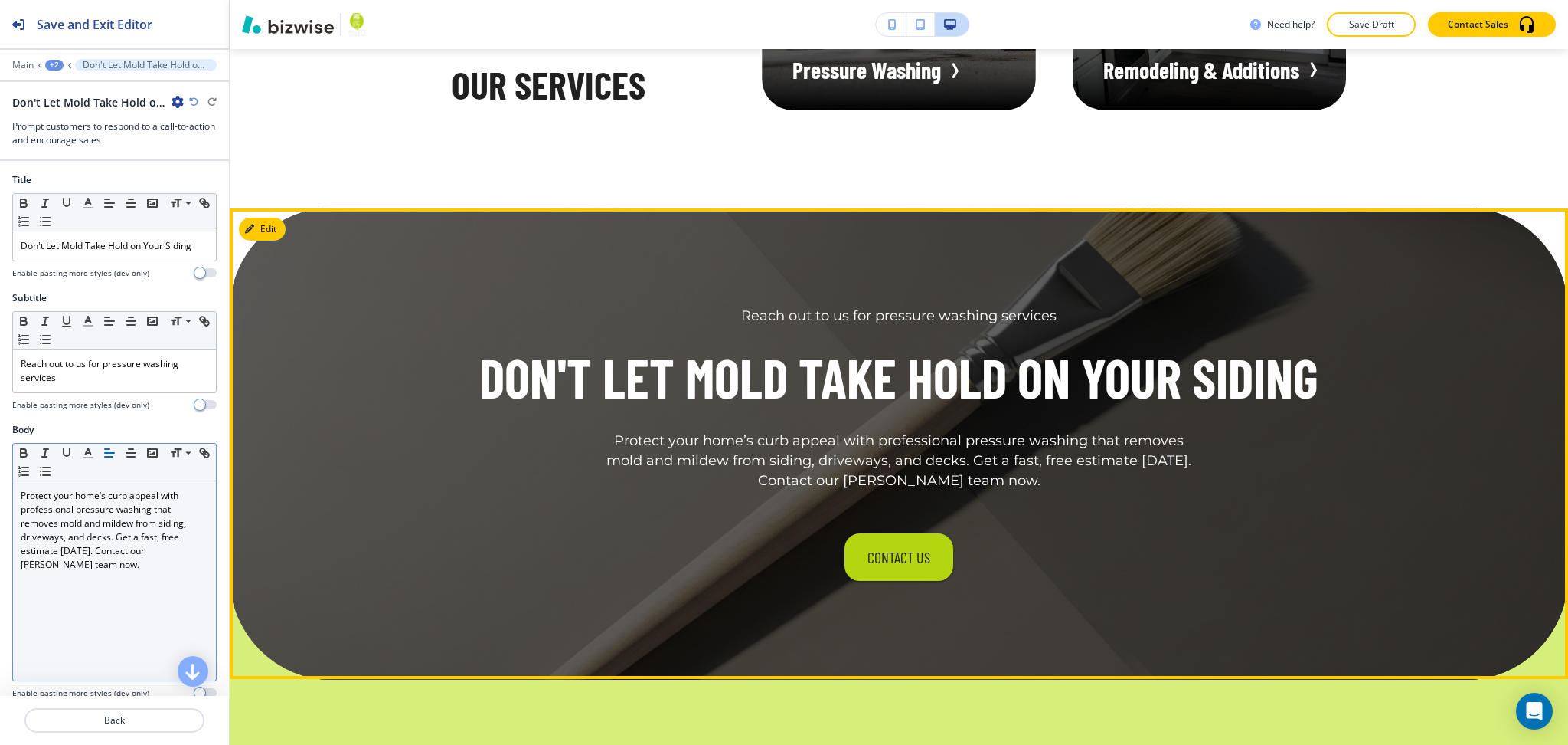
scroll to position [2342, 0]
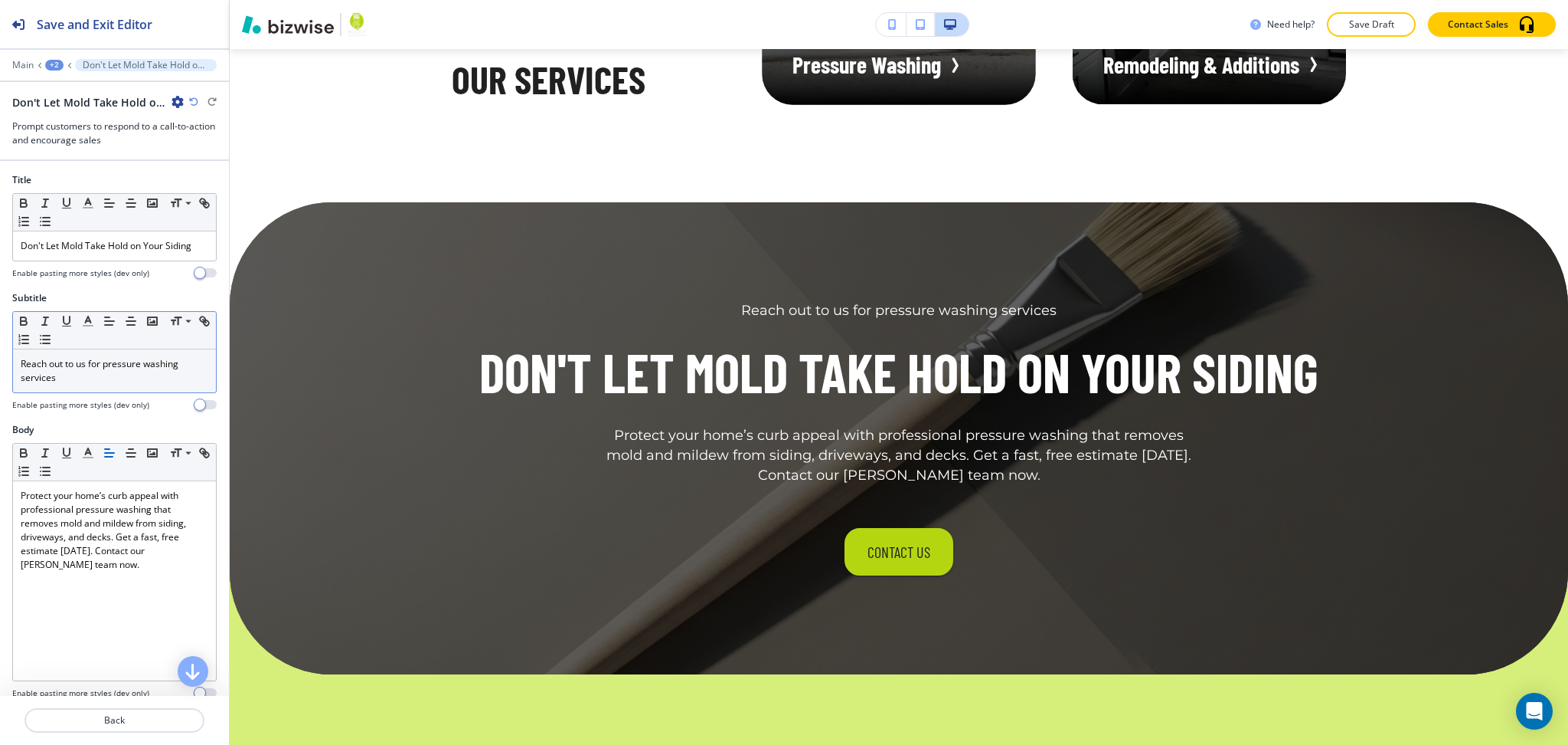
click at [106, 385] on p "Reach out to us for pressure washing services" at bounding box center [114, 370] width 188 height 27
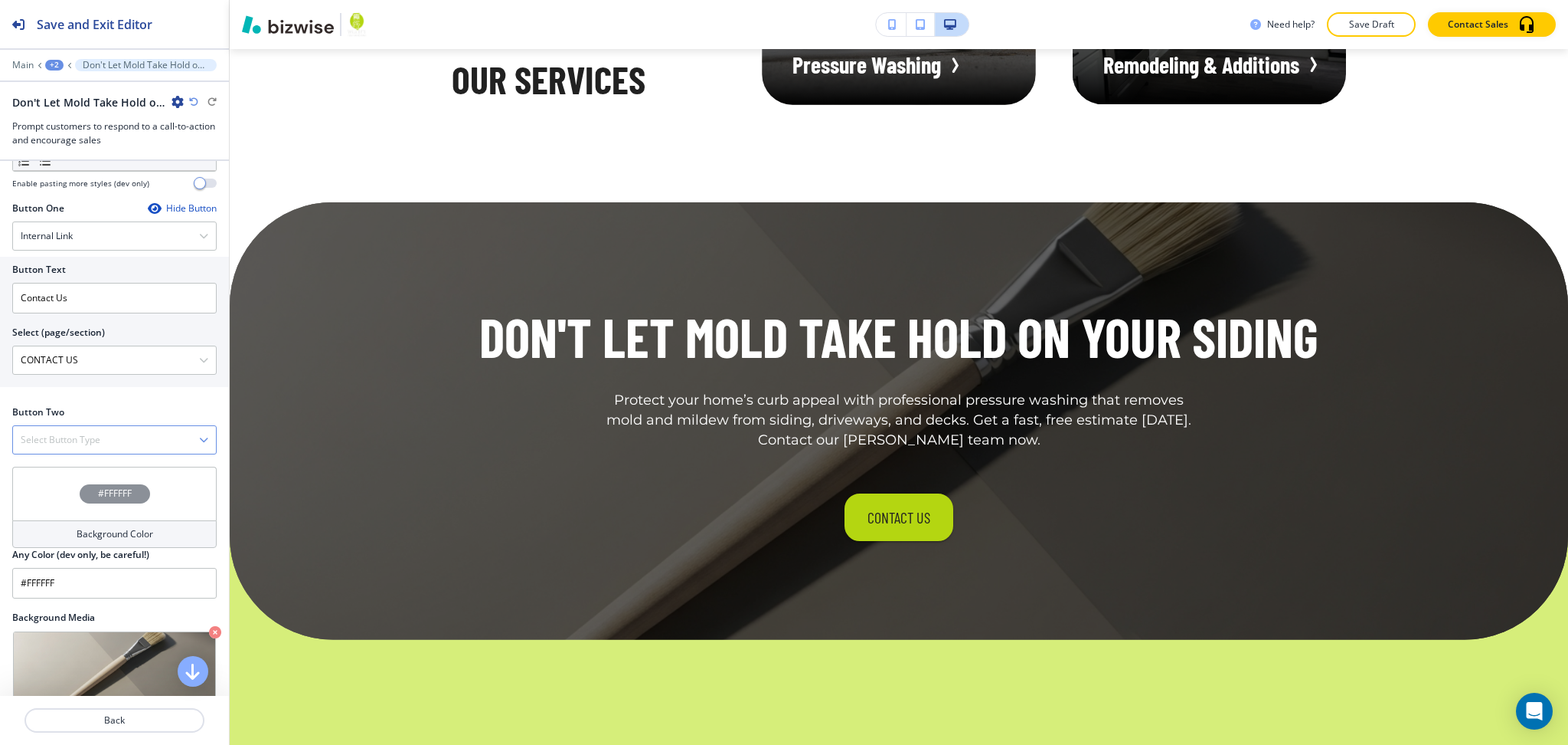
click at [86, 447] on h4 "Select Button Type" at bounding box center [60, 440] width 80 height 14
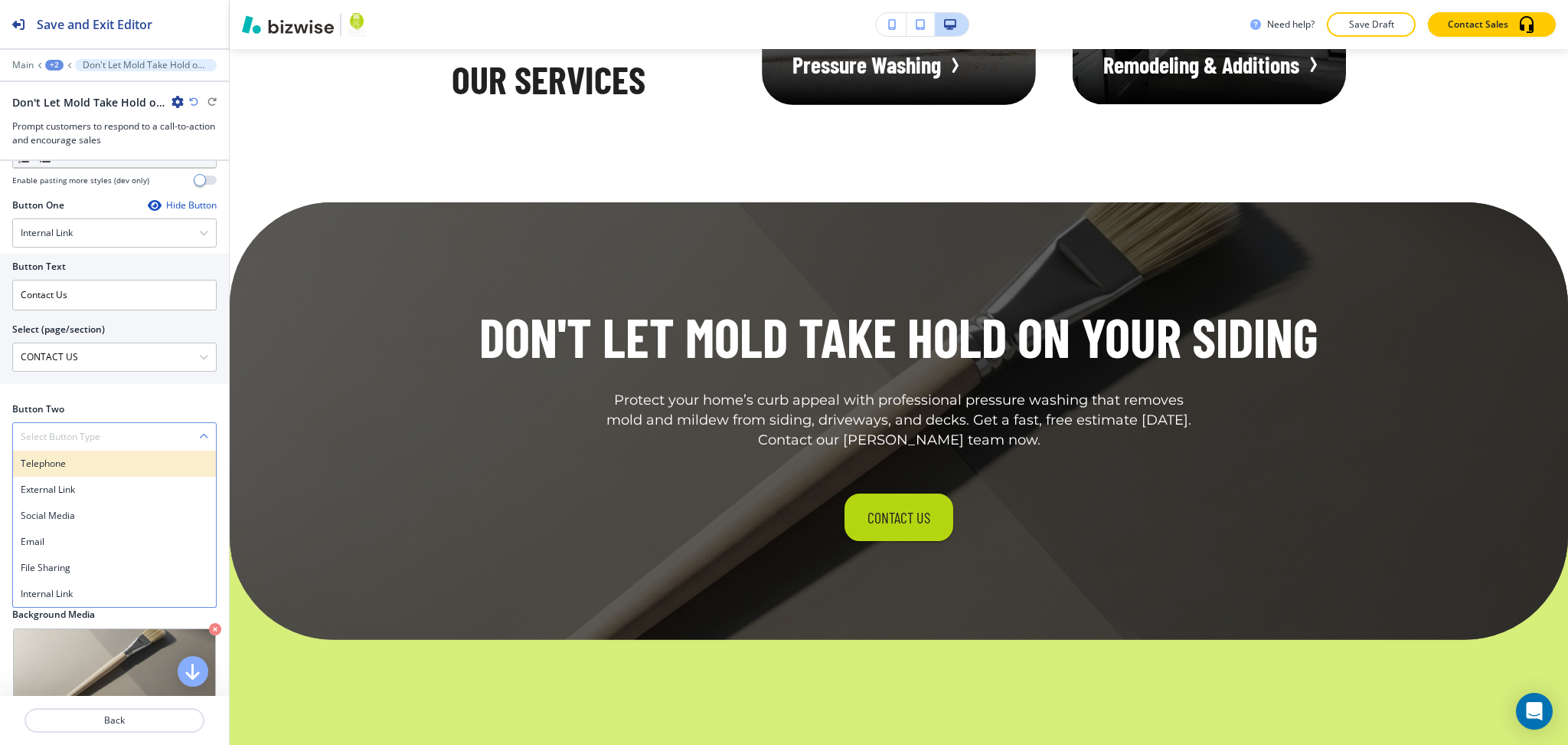
click at [77, 470] on h4 "Telephone" at bounding box center [114, 464] width 188 height 14
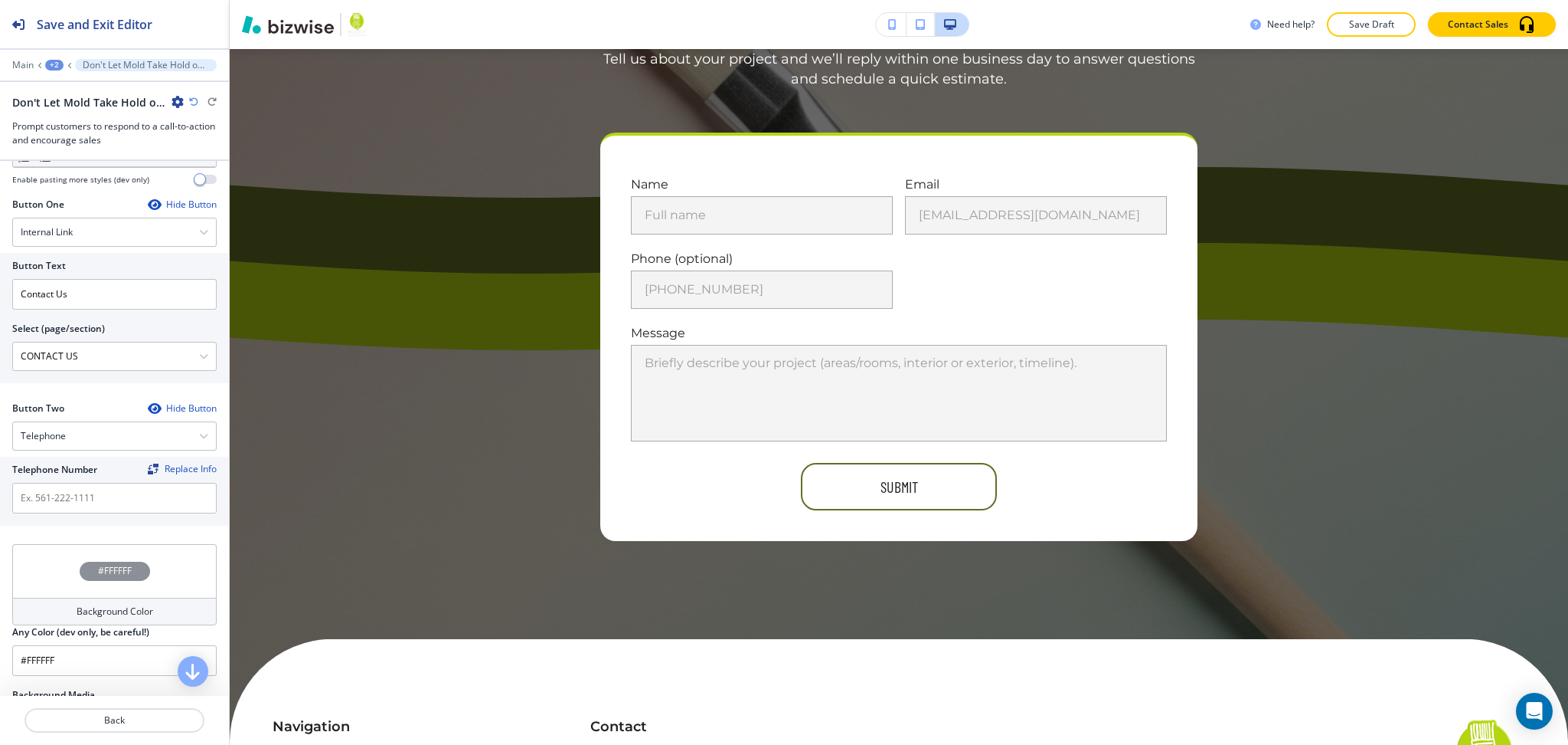
scroll to position [5663, 0]
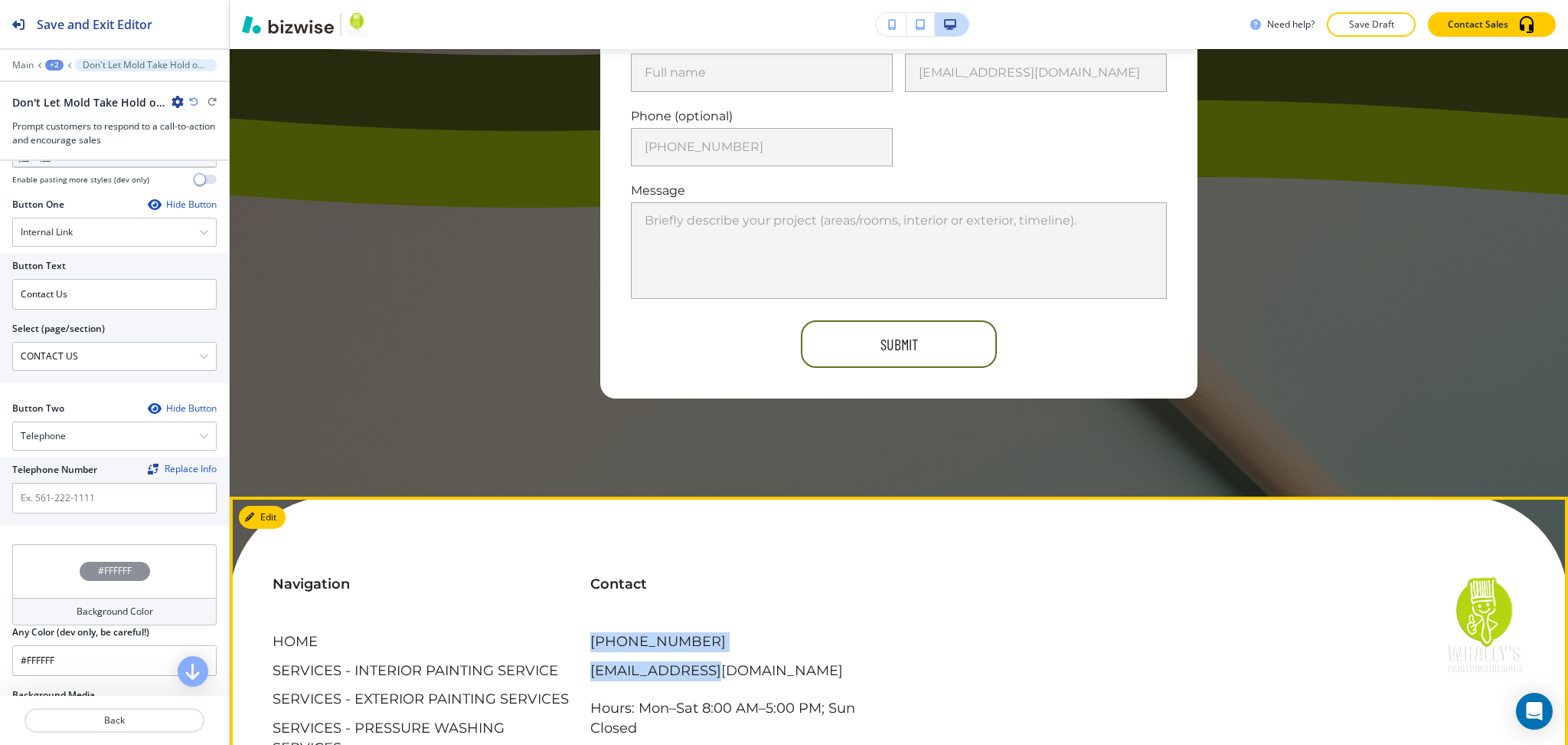
drag, startPoint x: 709, startPoint y: 464, endPoint x: 576, endPoint y: 463, distance: 133.0
click at [576, 544] on div "Contact [PHONE_NUMBER] [EMAIL_ADDRESS][DOMAIN_NAME] Hours: Mon–Sat 8:00 AM–5:00…" at bounding box center [730, 700] width 318 height 312
click at [731, 632] on div "[PHONE_NUMBER] [EMAIL_ADDRESS][DOMAIN_NAME] Hours: Mon–Sat 8:00 AM–5:00 PM; Sun…" at bounding box center [740, 744] width 300 height 225
drag, startPoint x: 687, startPoint y: 460, endPoint x: 583, endPoint y: 457, distance: 104.0
click at [583, 544] on div "Contact [PHONE_NUMBER] [EMAIL_ADDRESS][DOMAIN_NAME] Hours: Mon–Sat 8:00 AM–5:00…" at bounding box center [730, 700] width 318 height 312
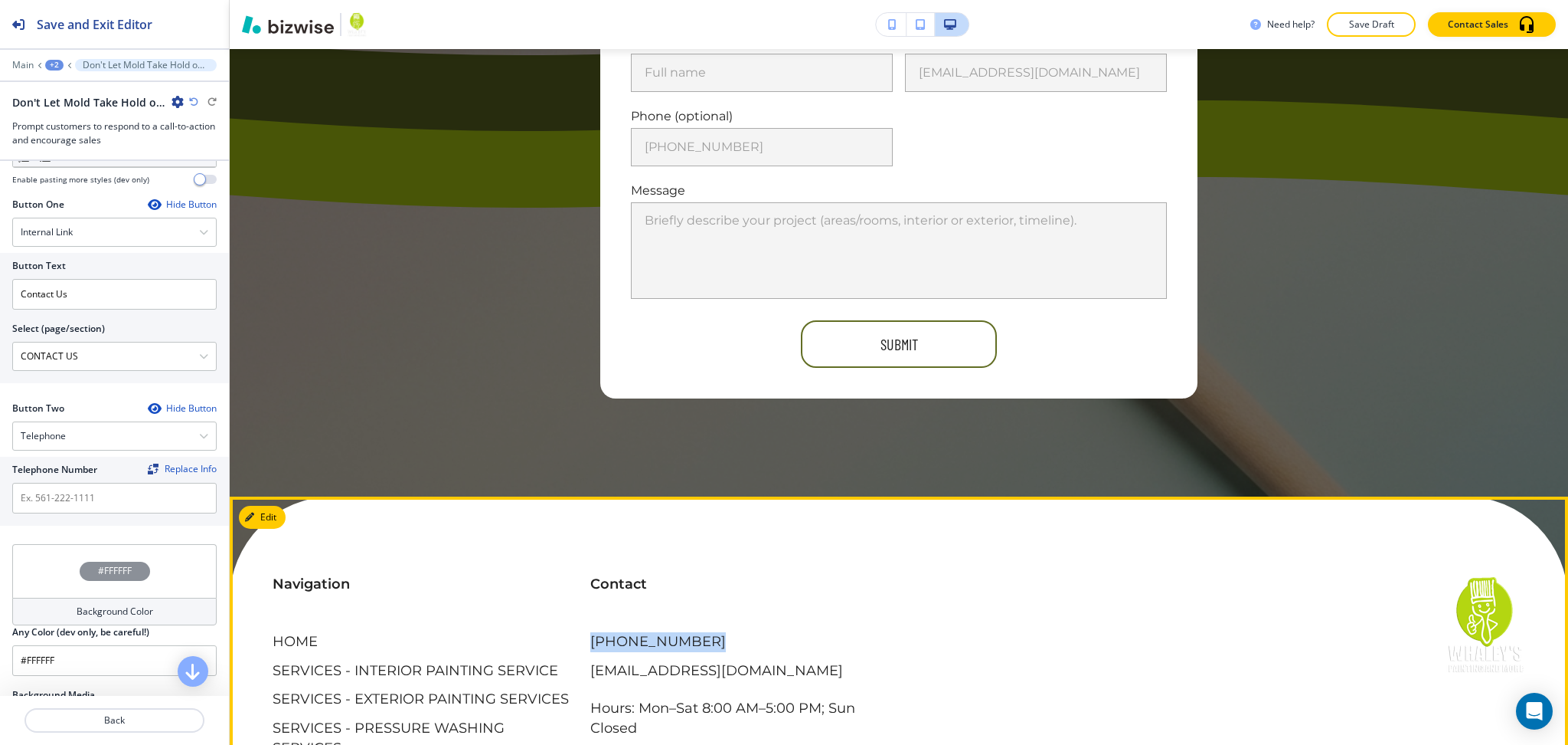
copy p "[PHONE_NUMBER]"
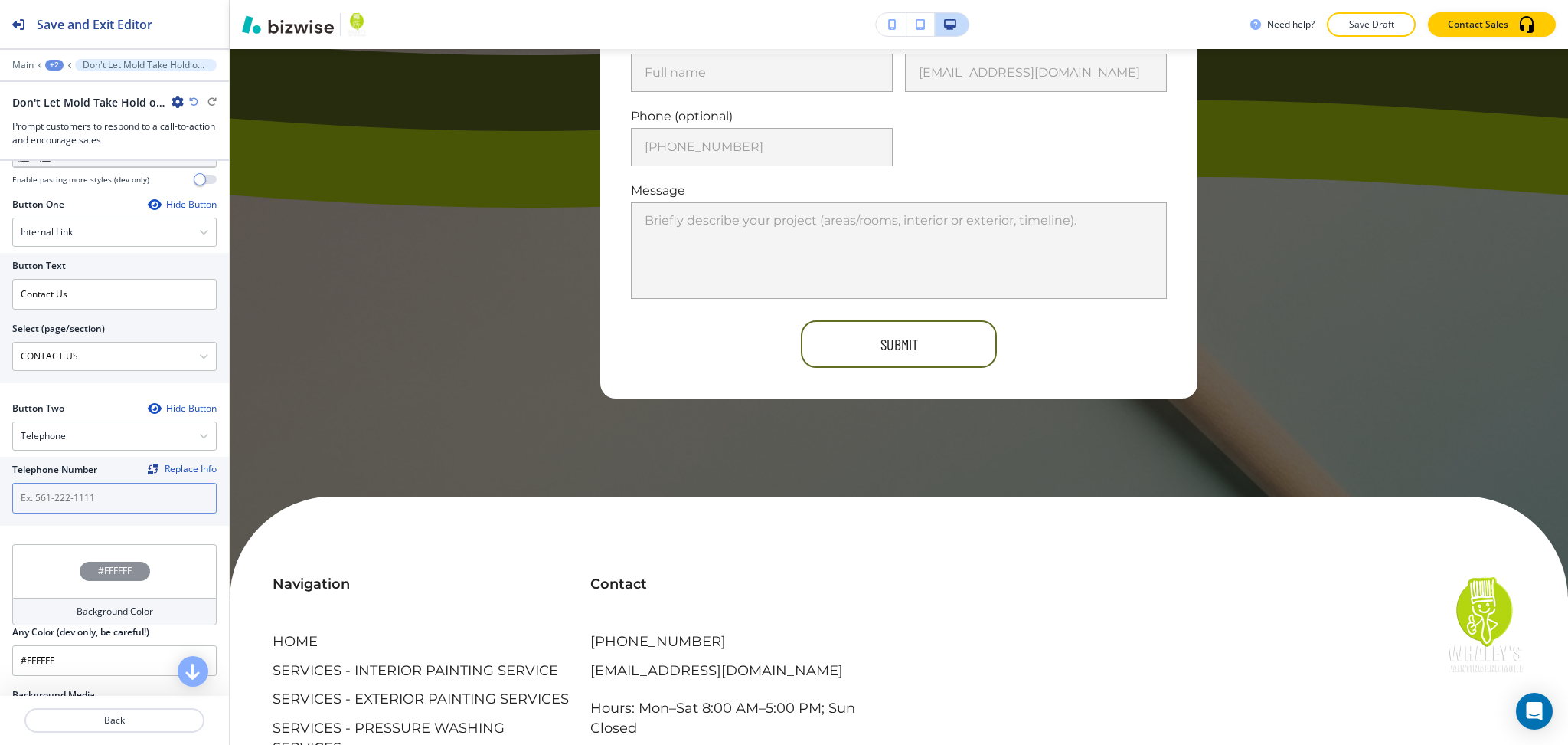
click at [95, 513] on input "text" at bounding box center [114, 498] width 204 height 31
paste input "[PHONE_NUMBER]"
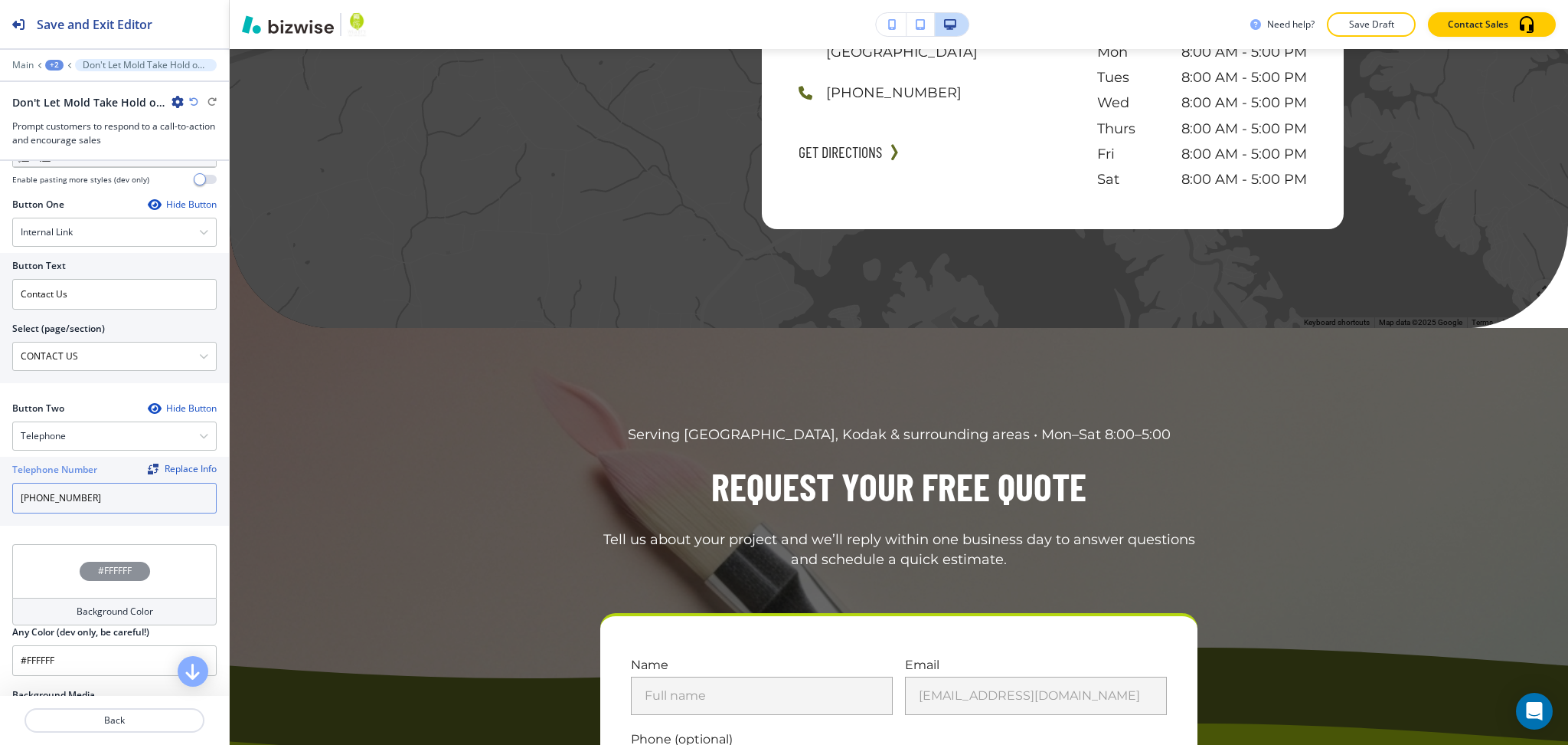
scroll to position [5707, 0]
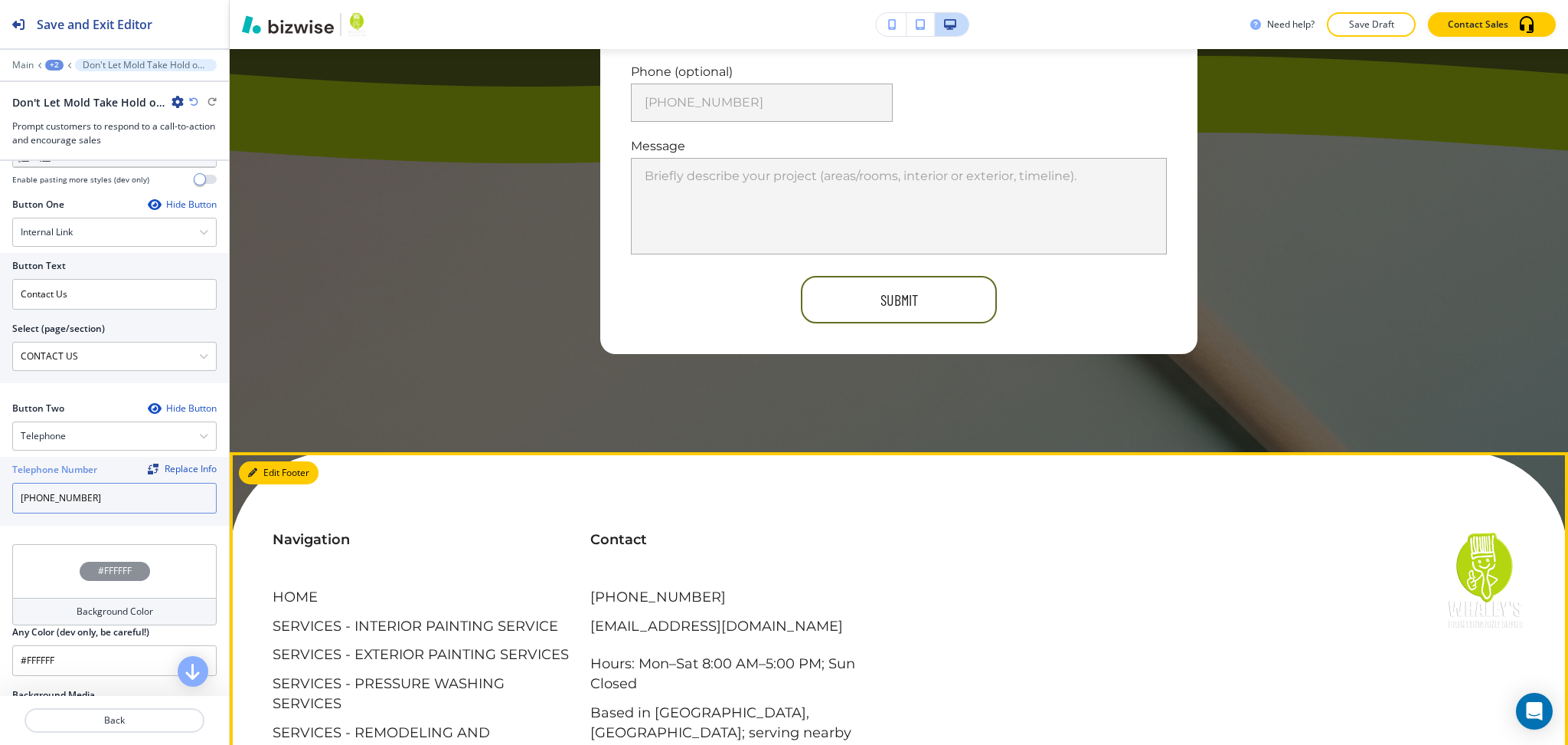
type input "[PHONE_NUMBER]"
click at [260, 461] on button "Edit Footer" at bounding box center [278, 472] width 80 height 23
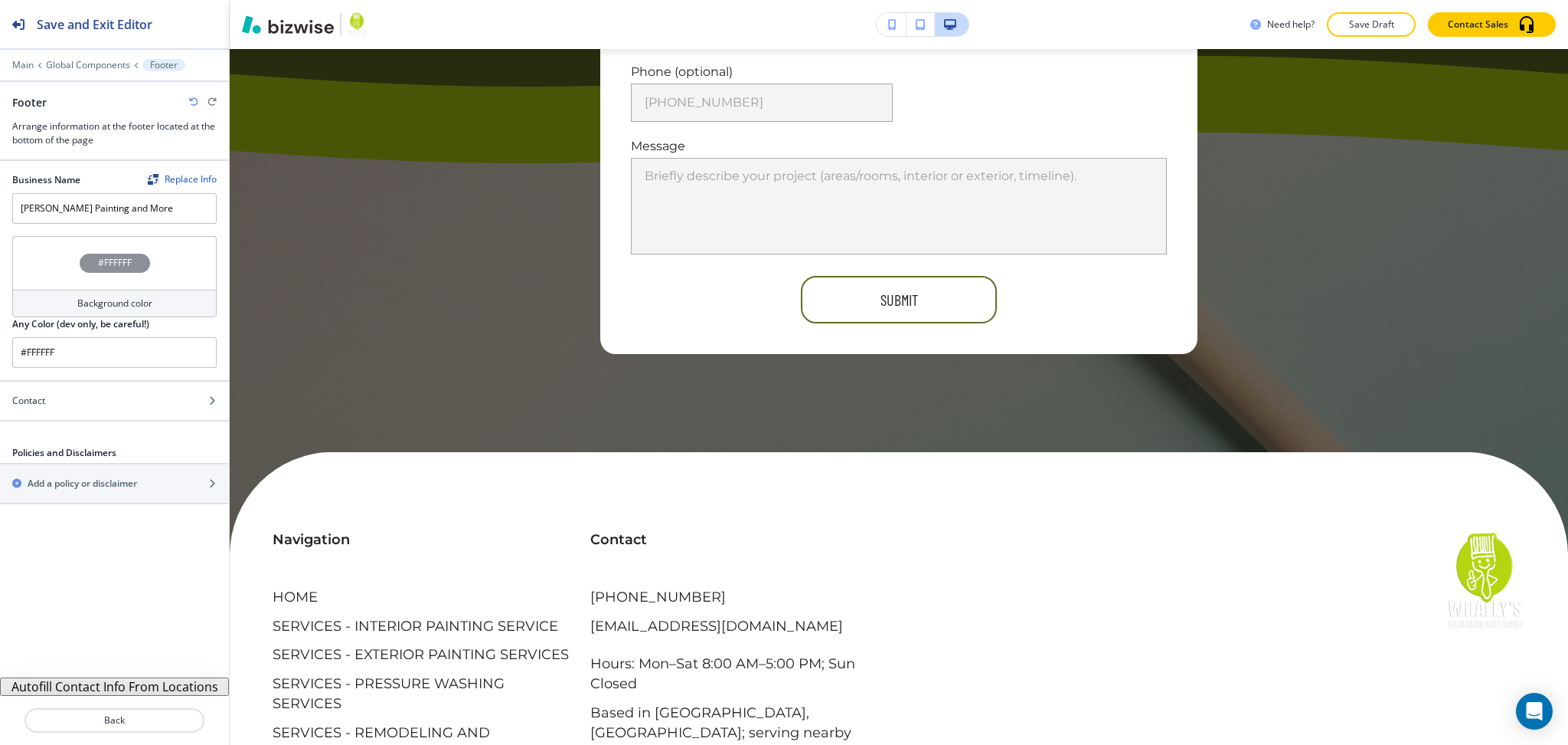
click at [177, 684] on button "Autofill Contact Info From Locations" at bounding box center [114, 686] width 229 height 18
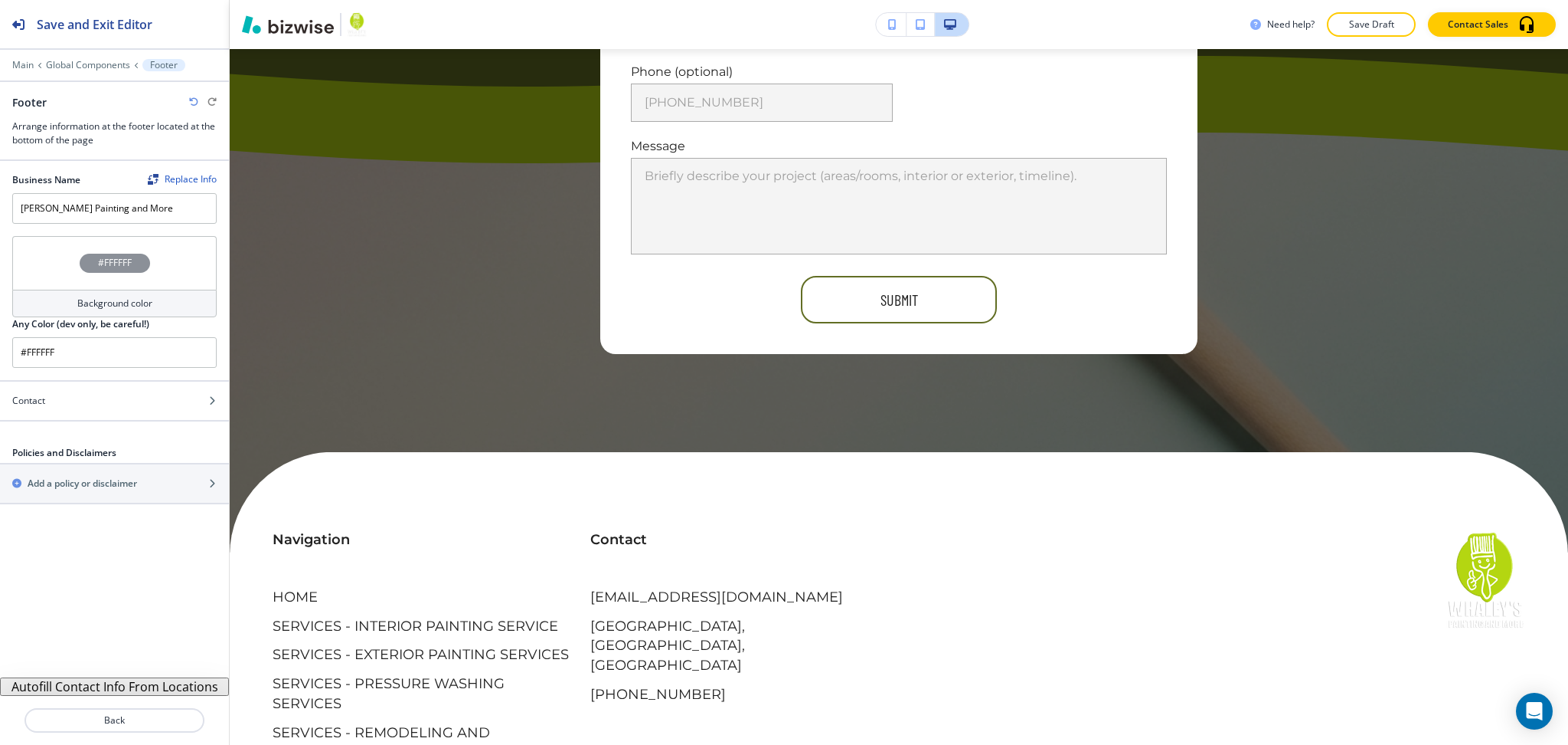
click at [125, 302] on h4 "Background color" at bounding box center [115, 304] width 75 height 14
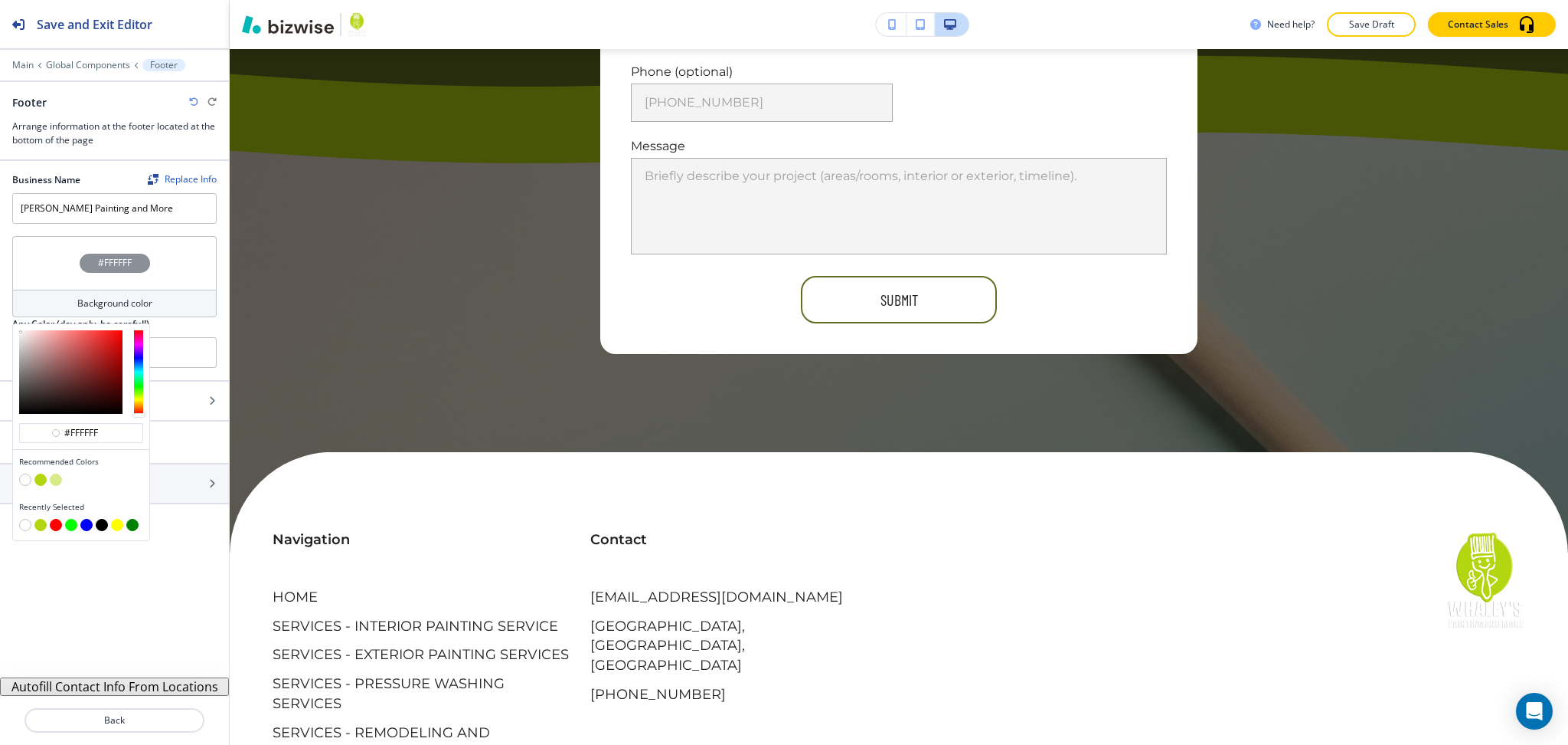
click at [58, 479] on button "button" at bounding box center [56, 480] width 13 height 13
type input "#d9ea88"
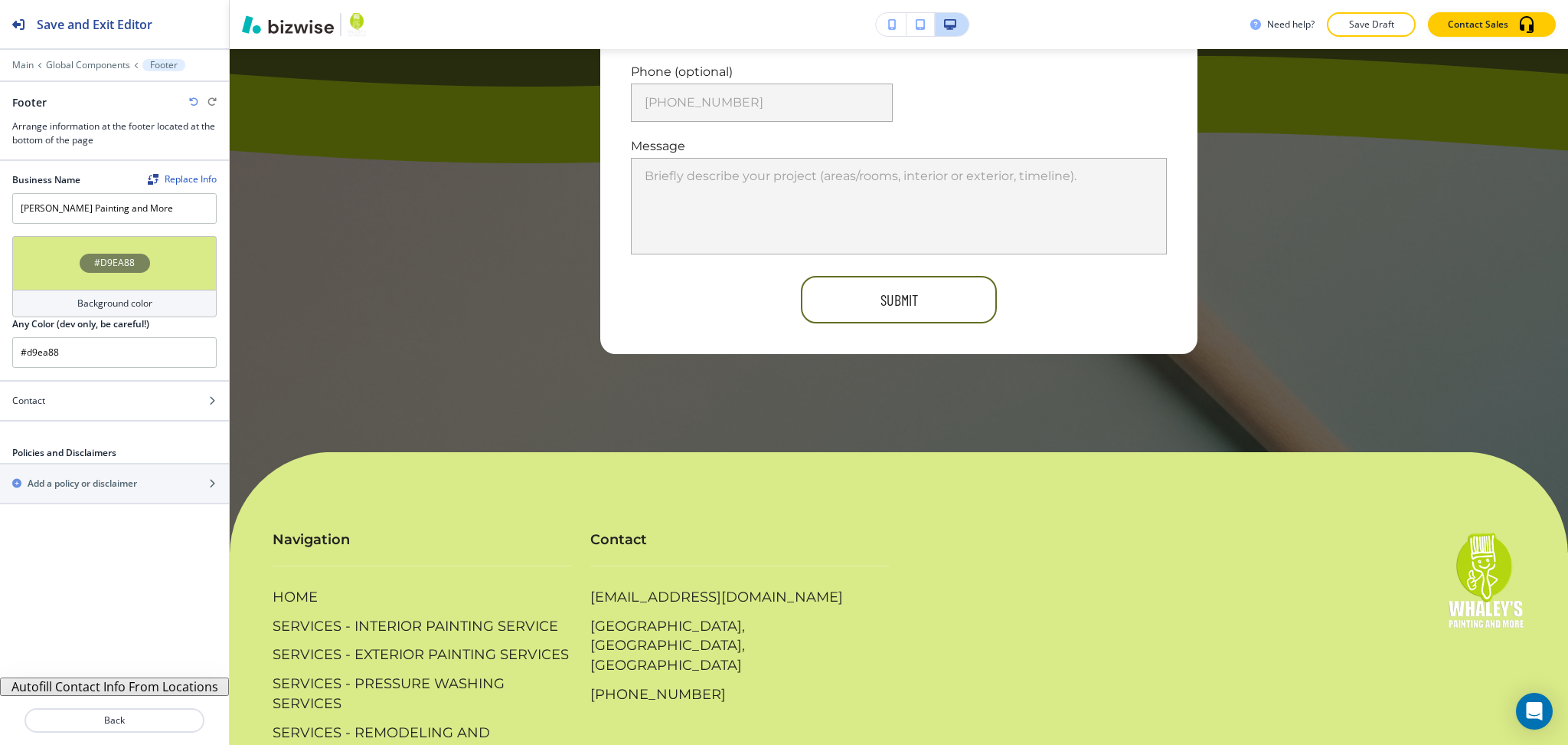
click at [117, 307] on h4 "Background color" at bounding box center [115, 304] width 75 height 14
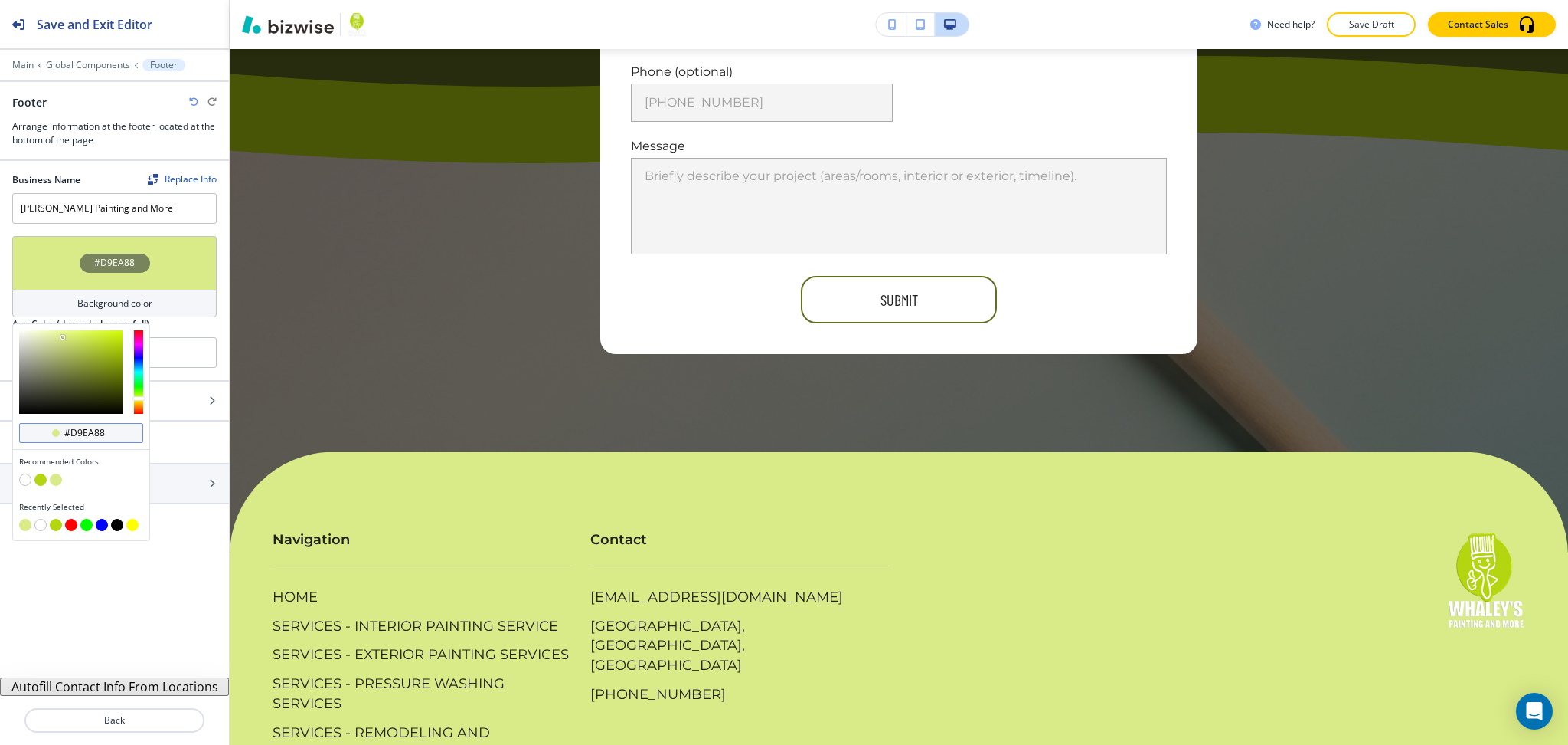
click at [116, 430] on input "#d9ea88" at bounding box center [89, 433] width 54 height 13
paste input "88a900"
type input "#88a900"
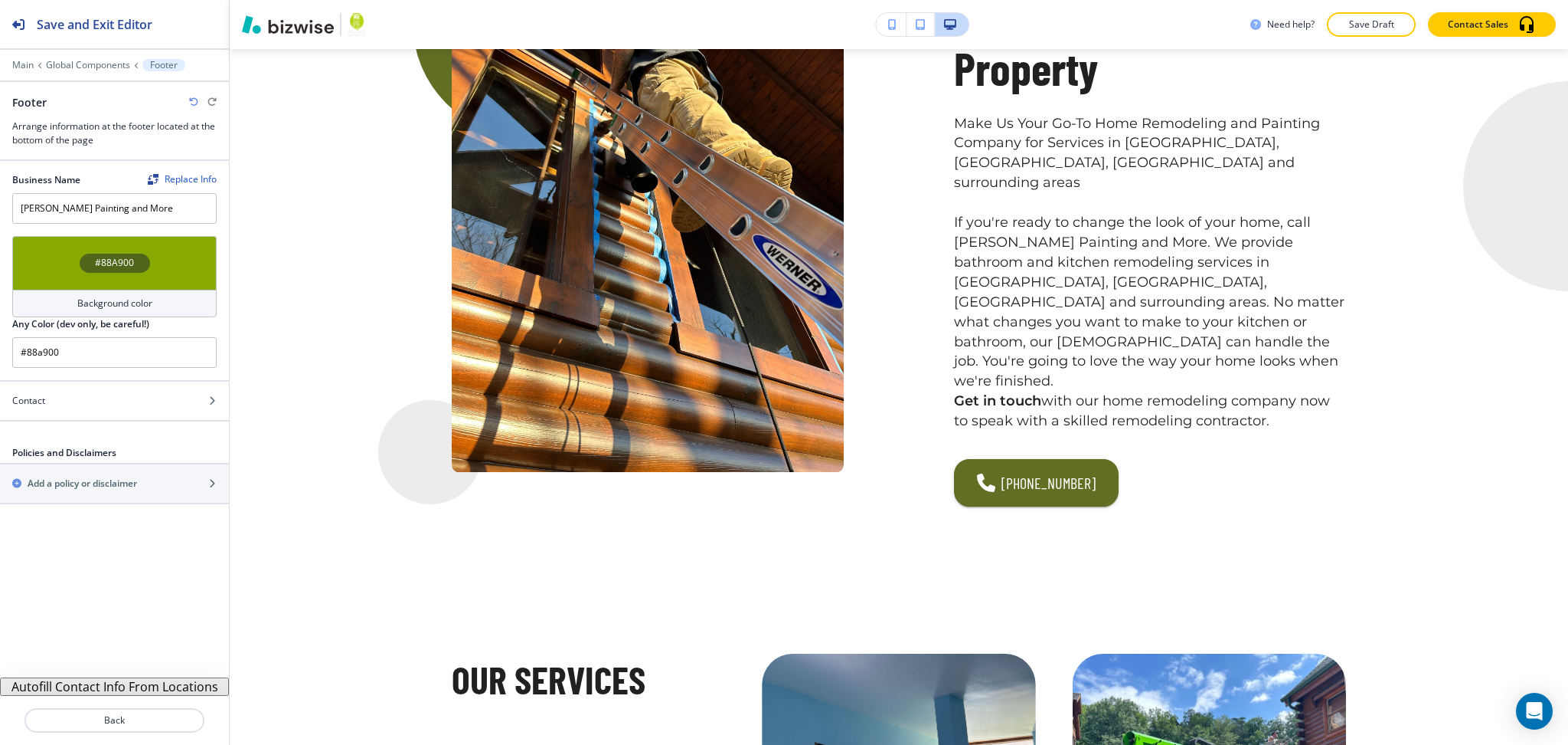
scroll to position [1428, 0]
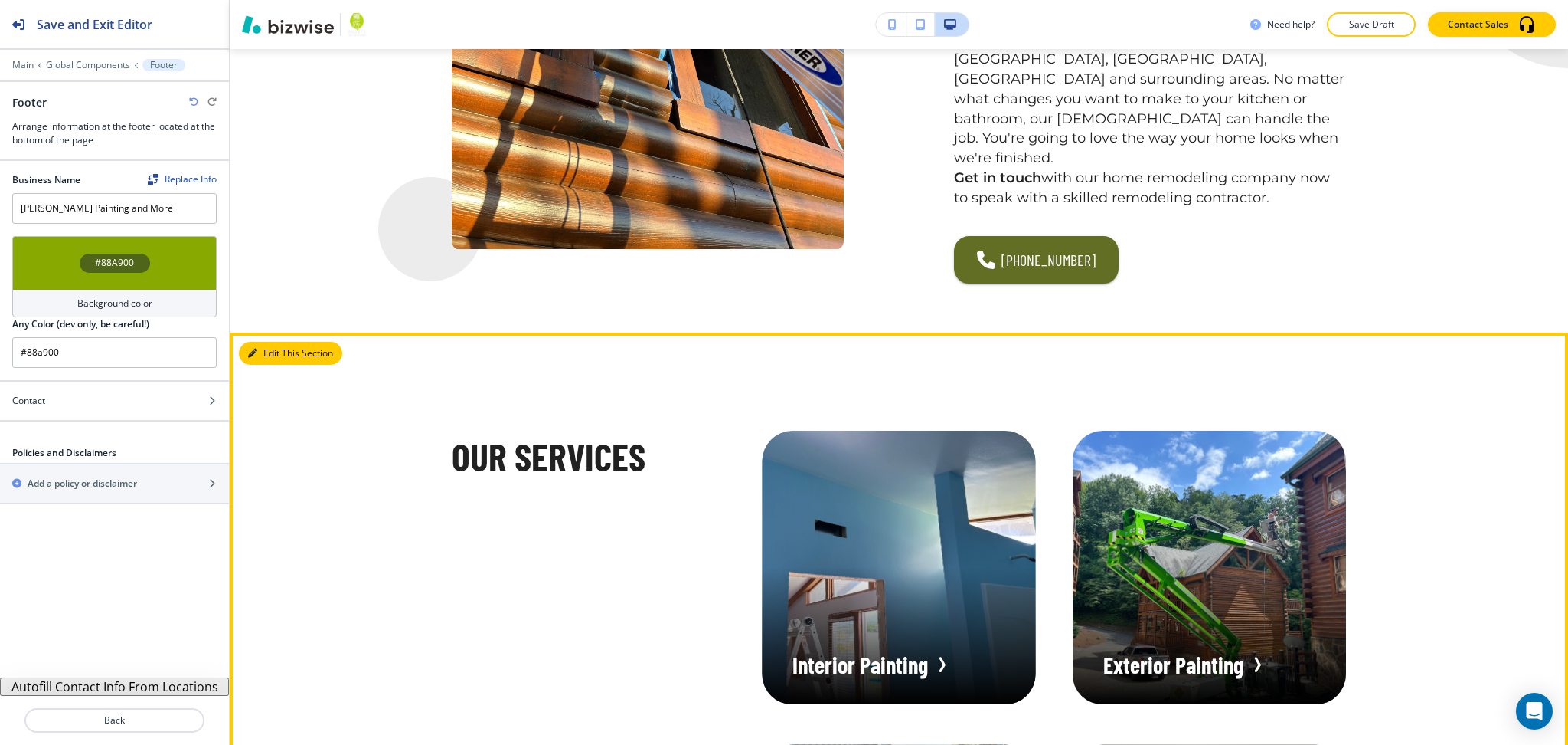
click at [258, 342] on button "Edit This Section" at bounding box center [290, 353] width 103 height 23
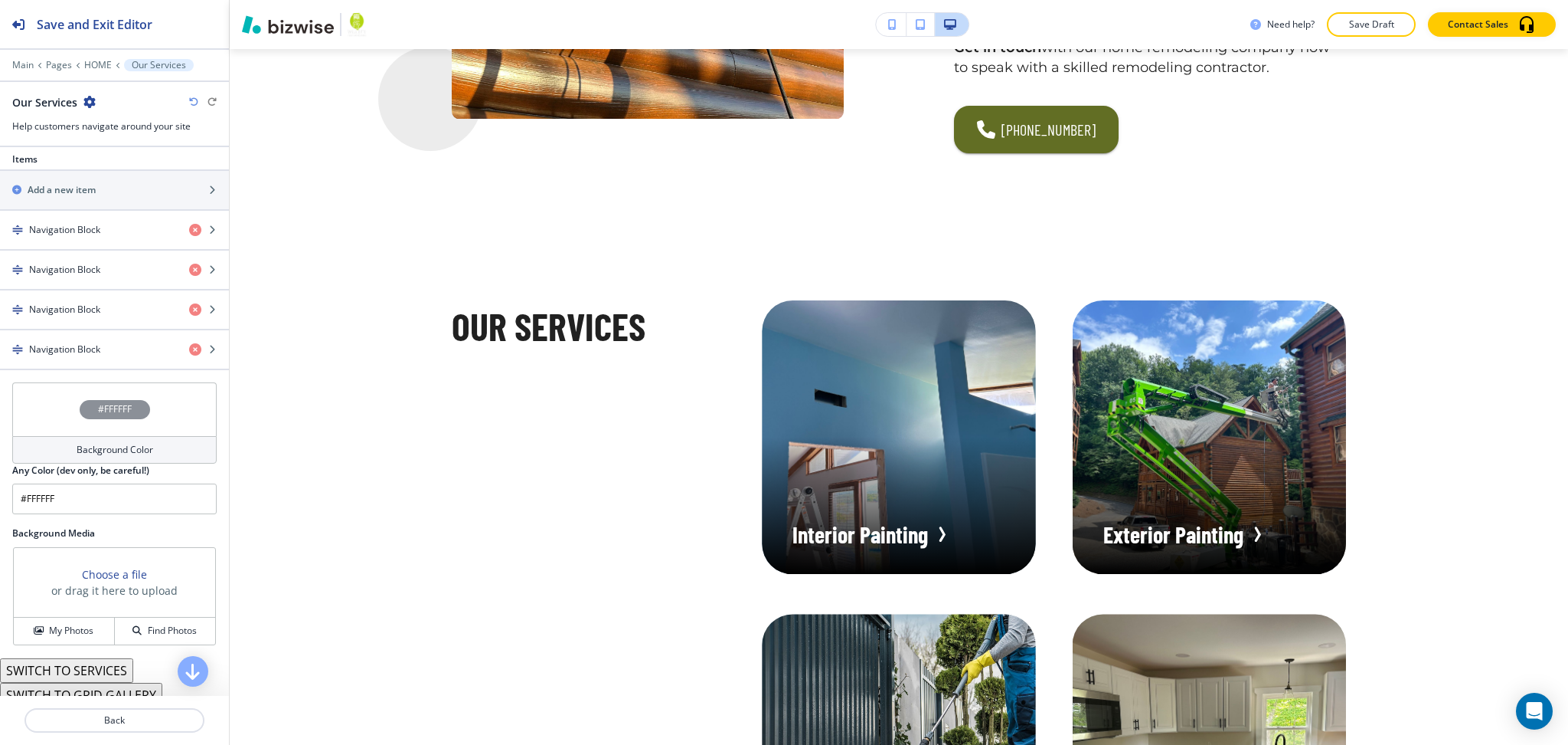
scroll to position [570, 0]
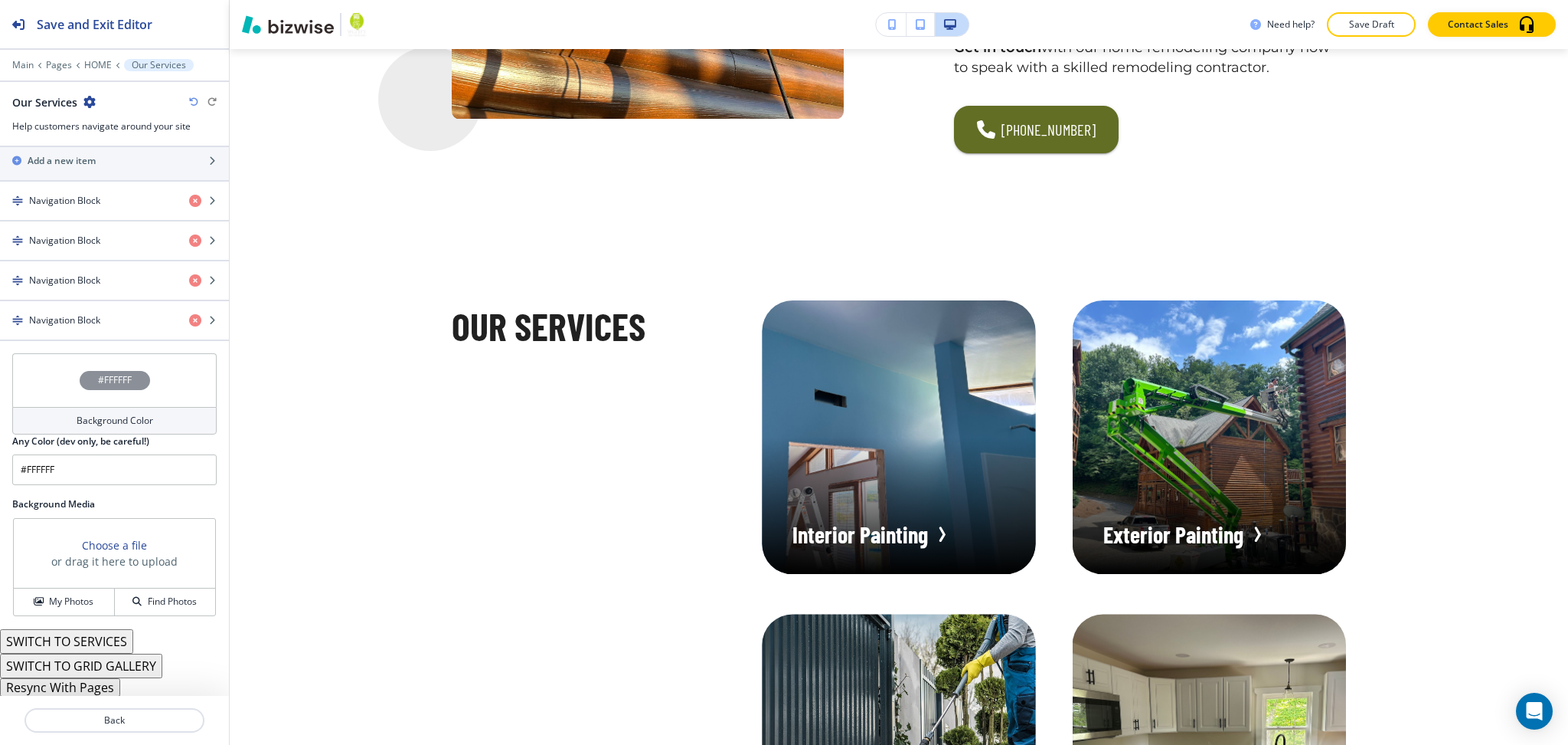
click at [110, 423] on h4 "Background Color" at bounding box center [115, 421] width 77 height 14
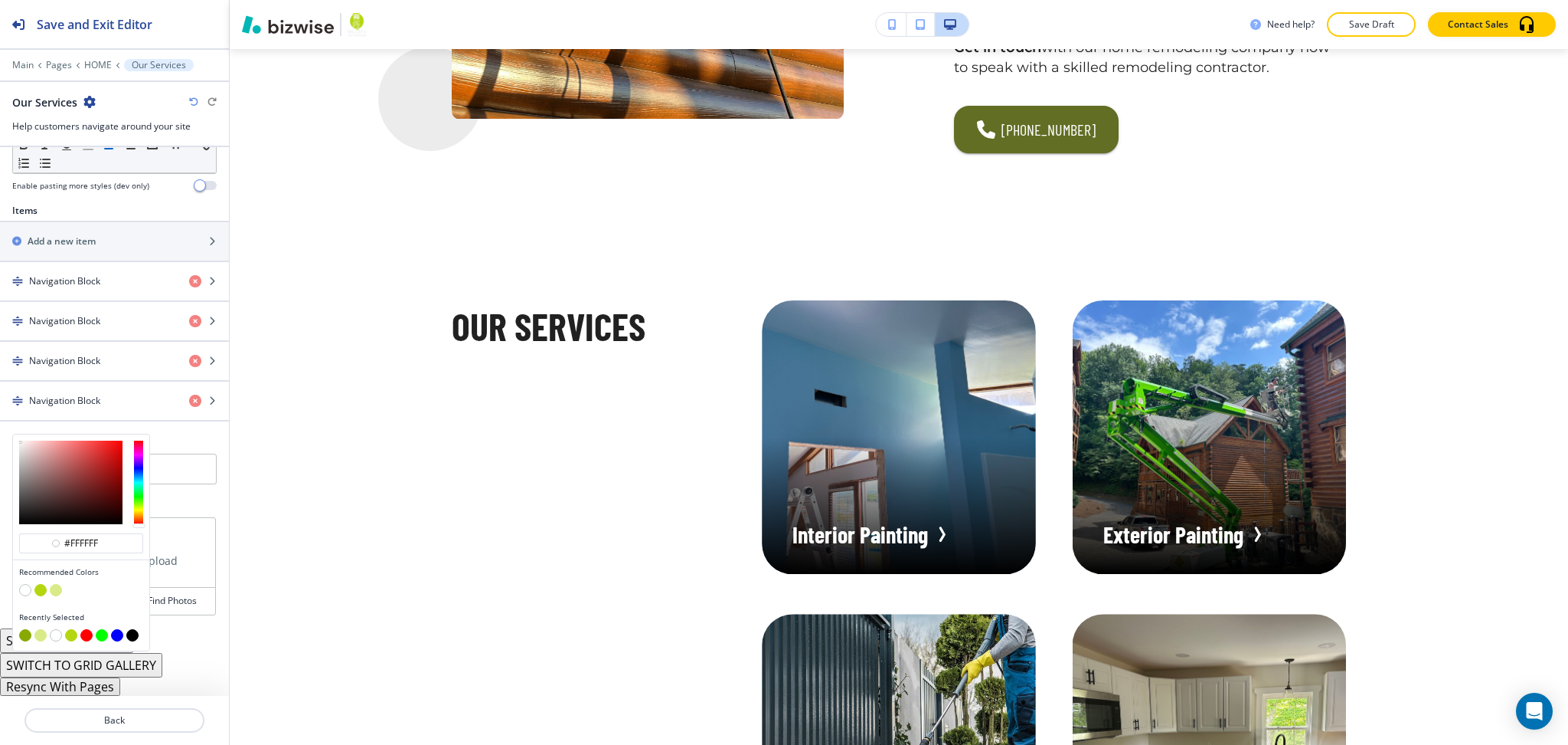
scroll to position [489, 0]
click at [187, 493] on div "#ffffff Recommended Colors Recently Selected Any Color (dev only, be careful!) …" at bounding box center [114, 466] width 229 height 63
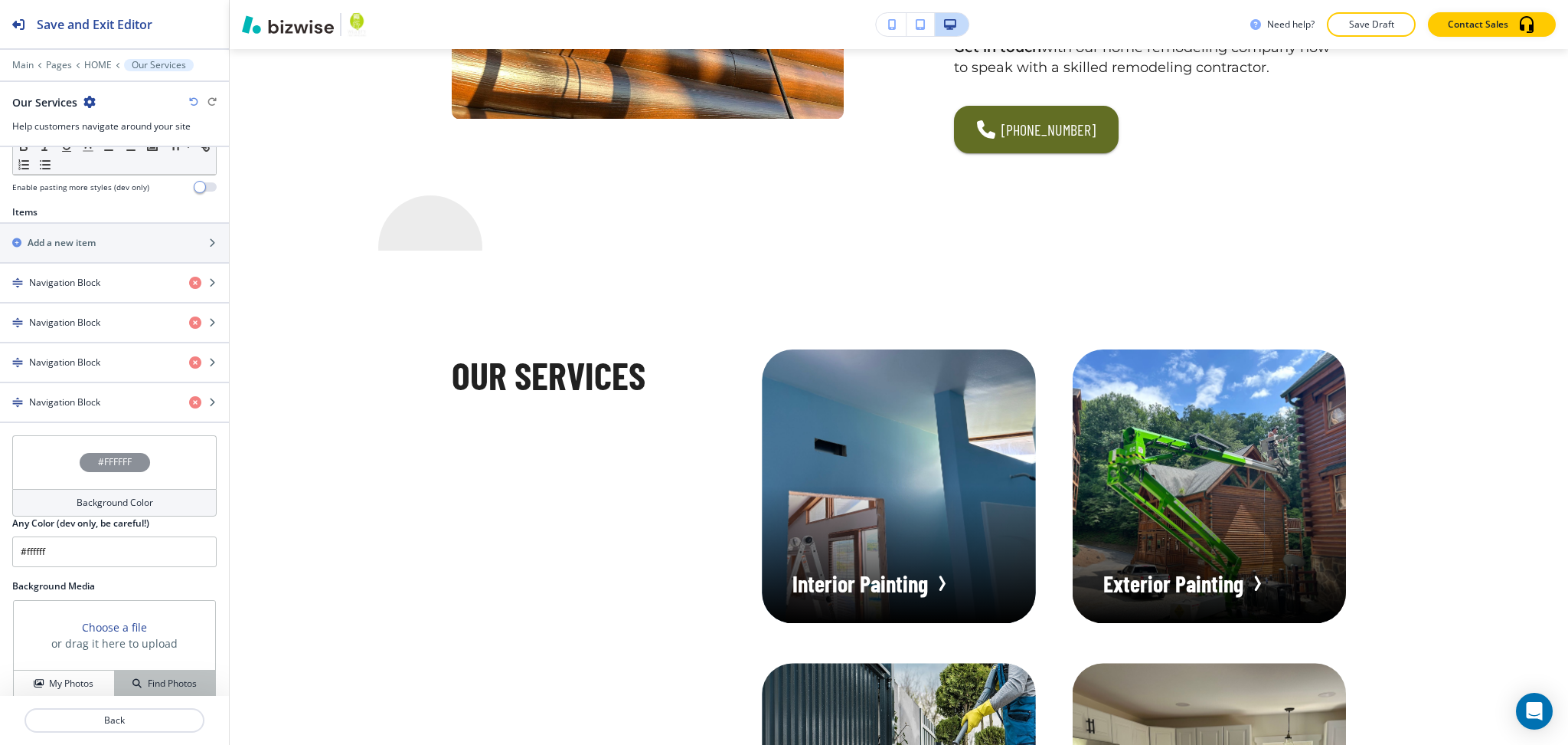
scroll to position [570, 0]
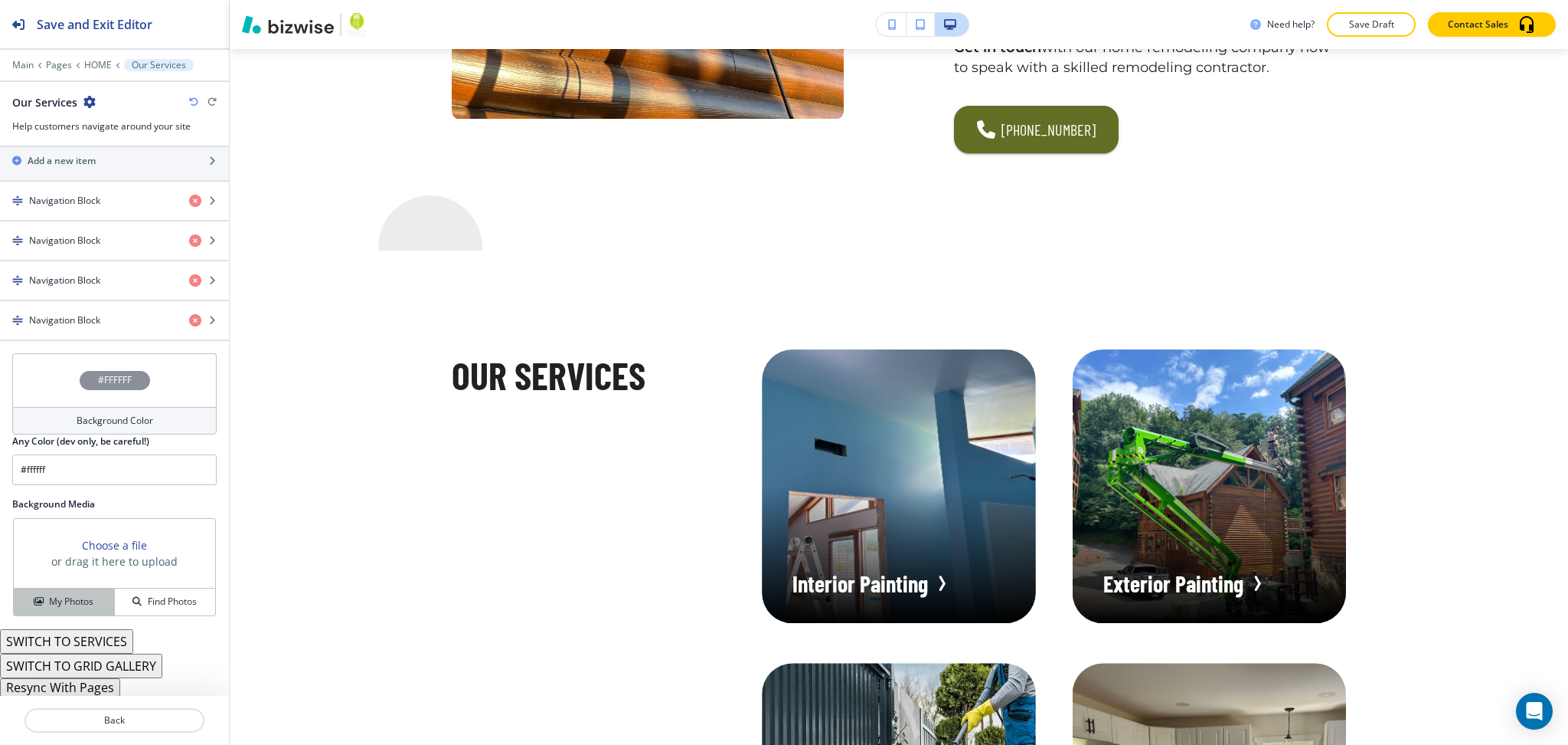
click at [76, 602] on h4 "My Photos" at bounding box center [71, 602] width 45 height 14
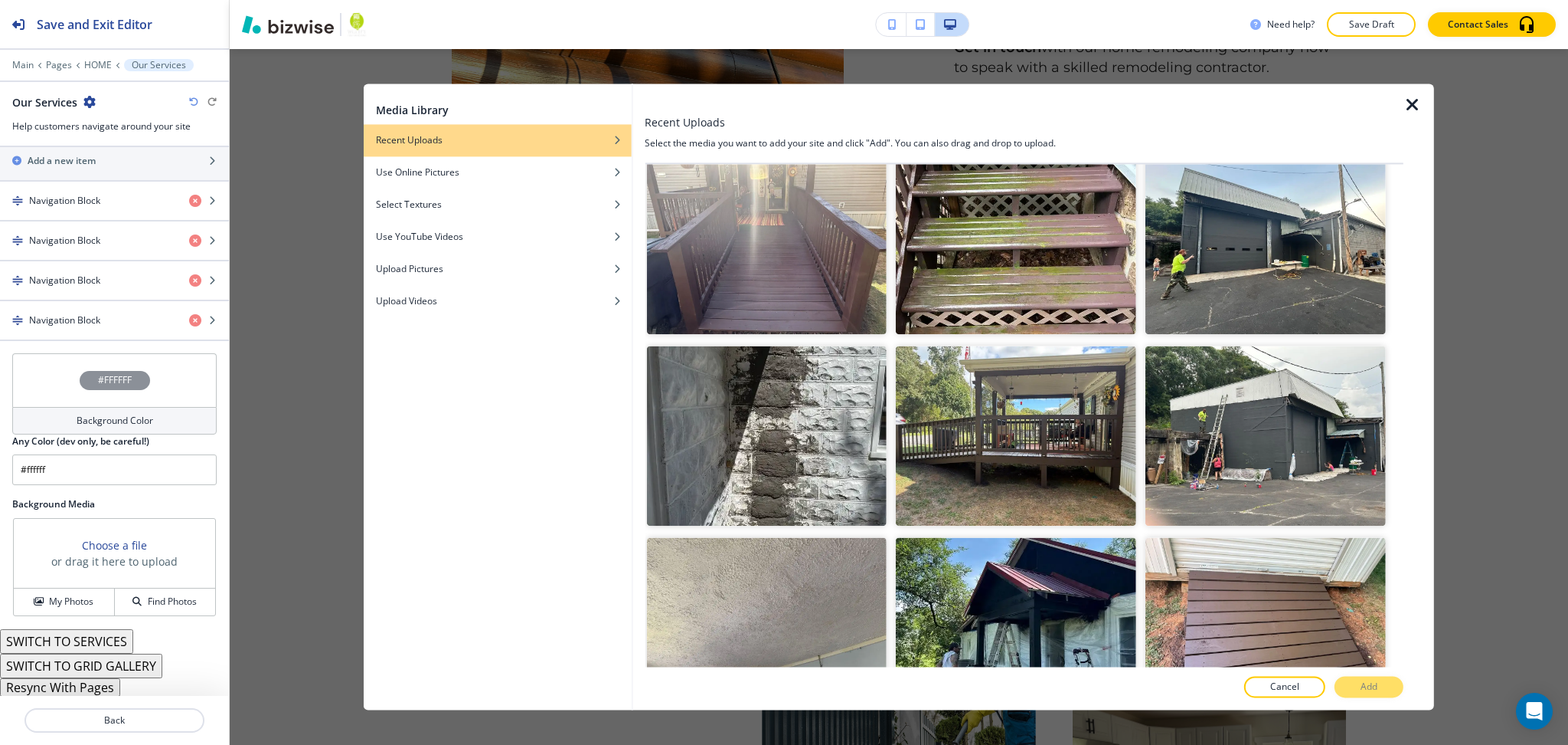
scroll to position [13446, 0]
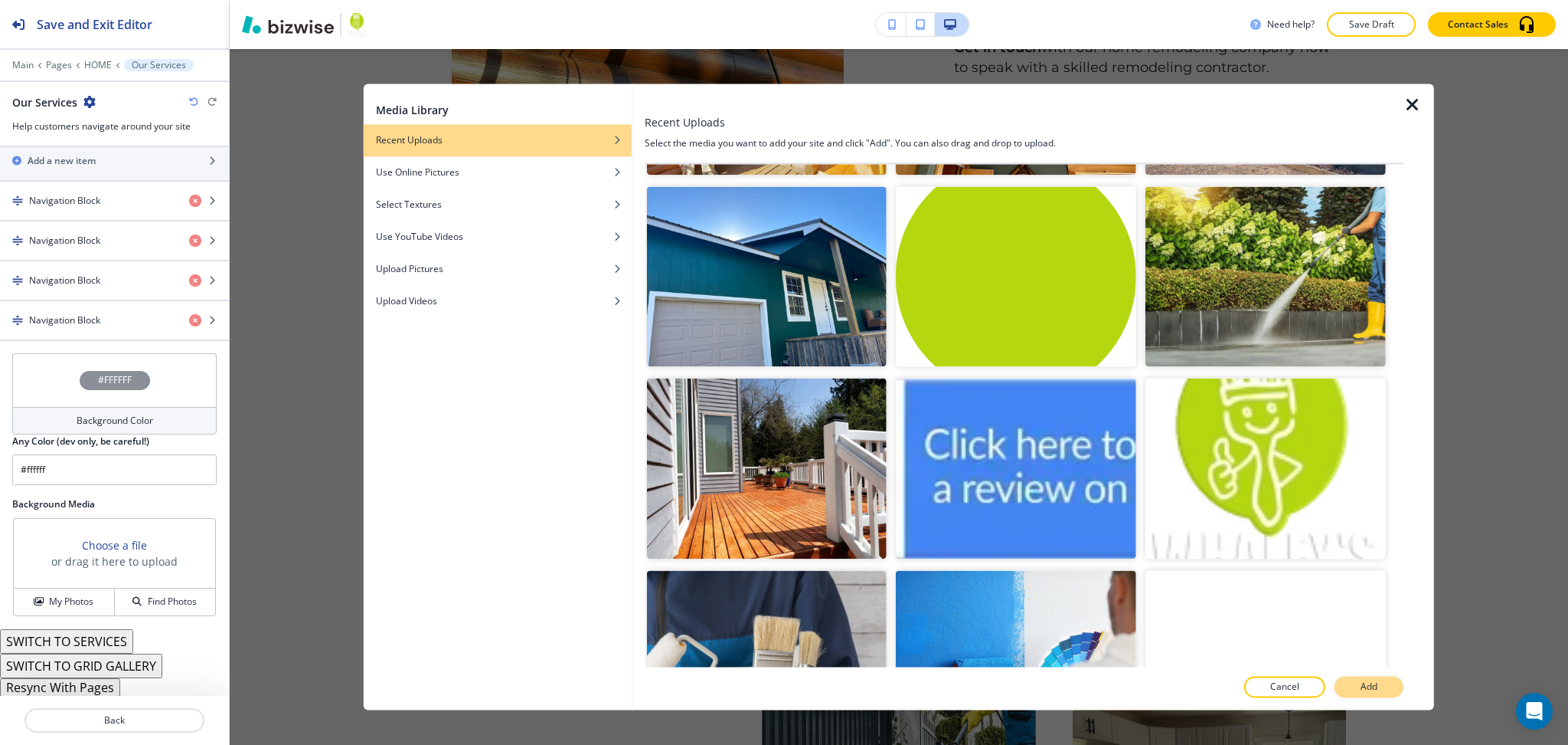
scroll to position [12450, 0]
click at [1379, 691] on button "Add" at bounding box center [1369, 687] width 69 height 21
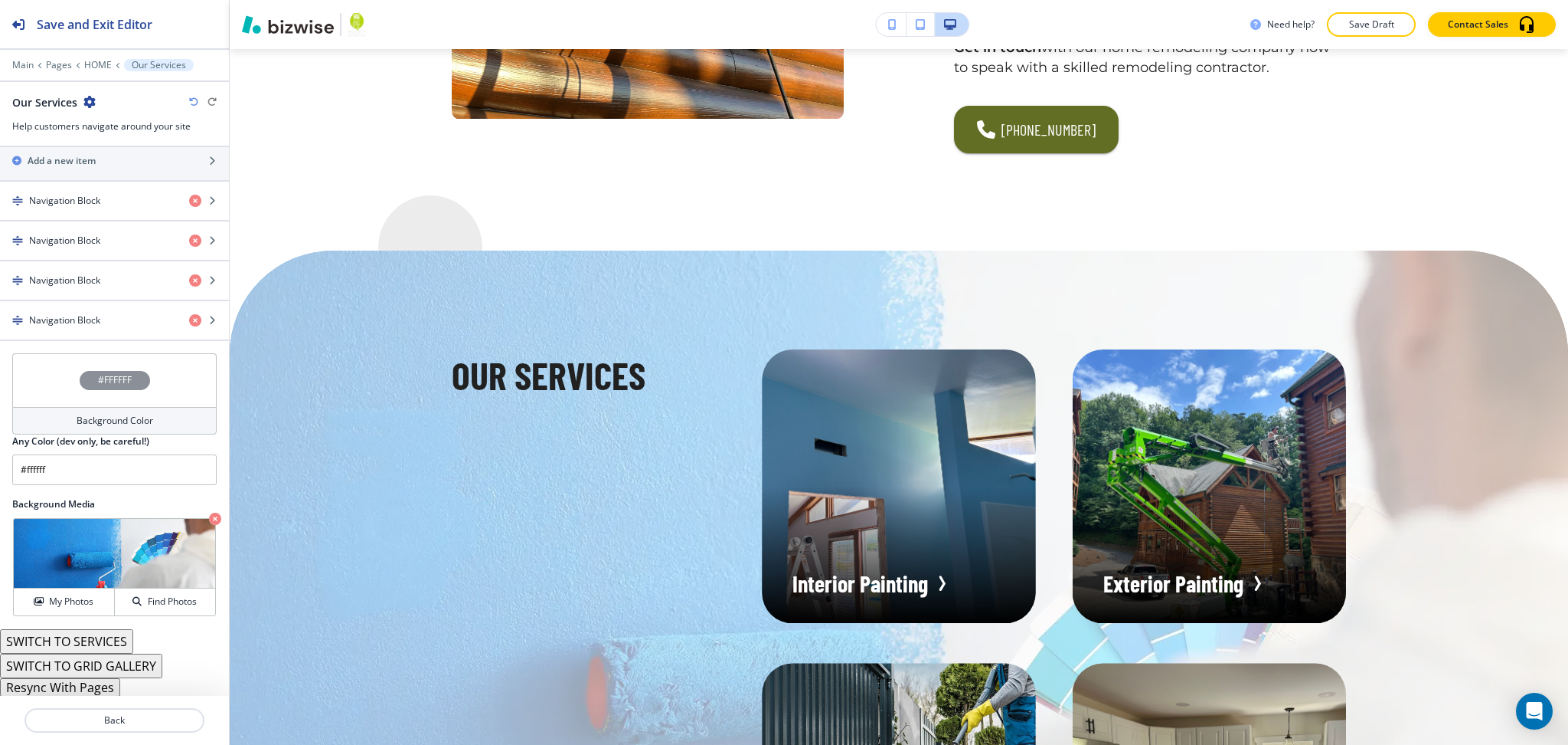
click at [118, 418] on h4 "Background Color" at bounding box center [115, 421] width 77 height 14
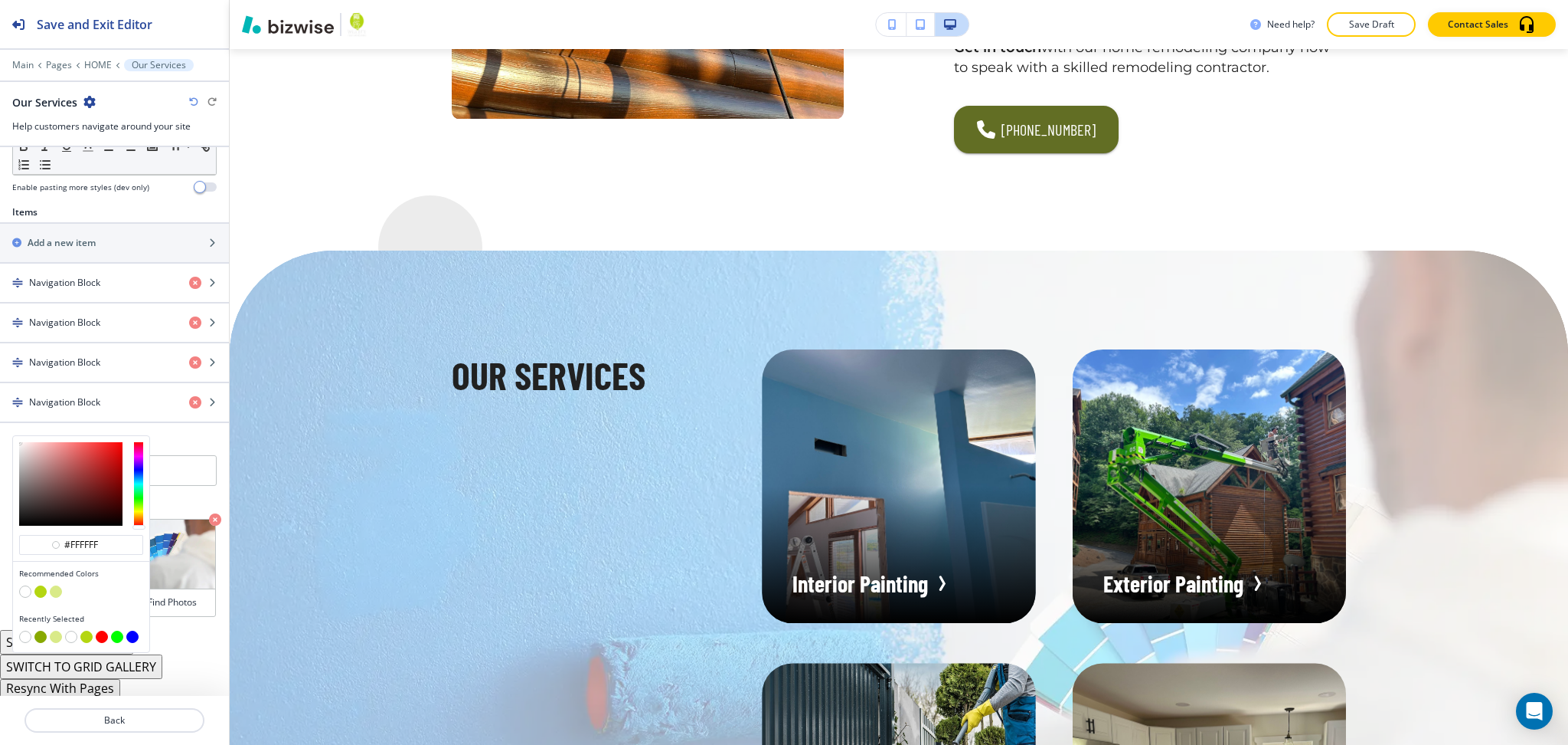
click at [57, 590] on button "button" at bounding box center [56, 592] width 13 height 13
type input "#d9ea88"
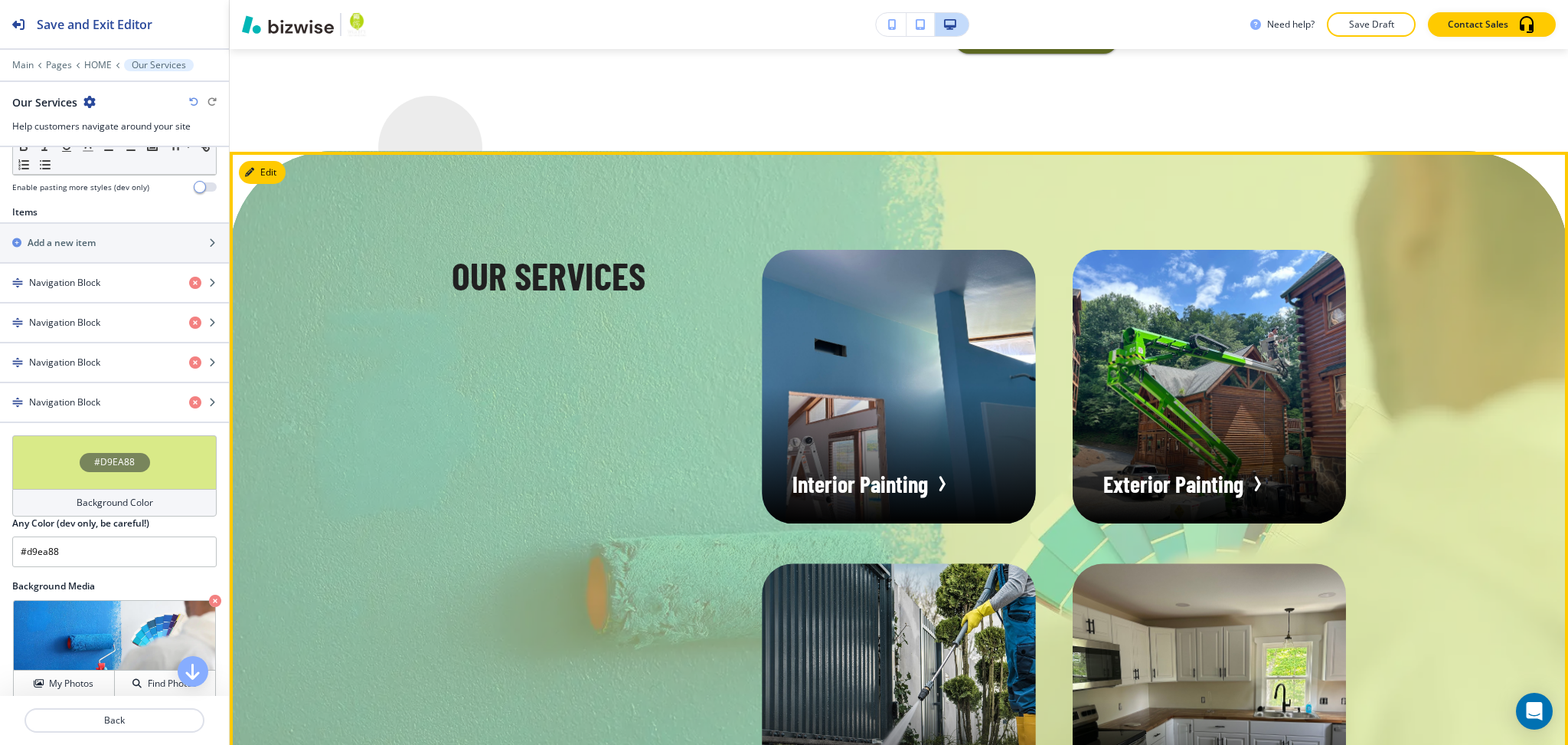
scroll to position [1660, 0]
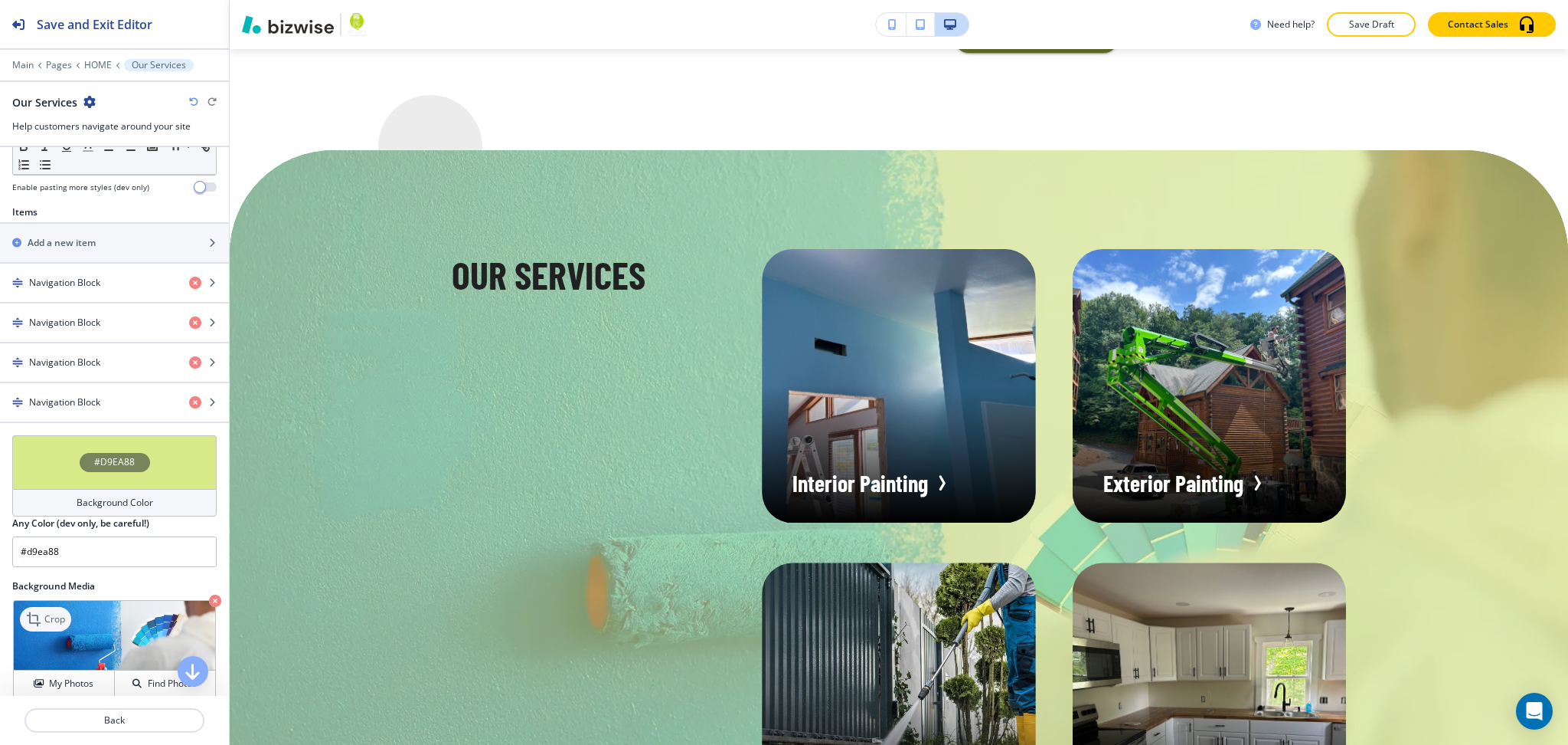
click at [51, 621] on p "Crop" at bounding box center [55, 619] width 20 height 14
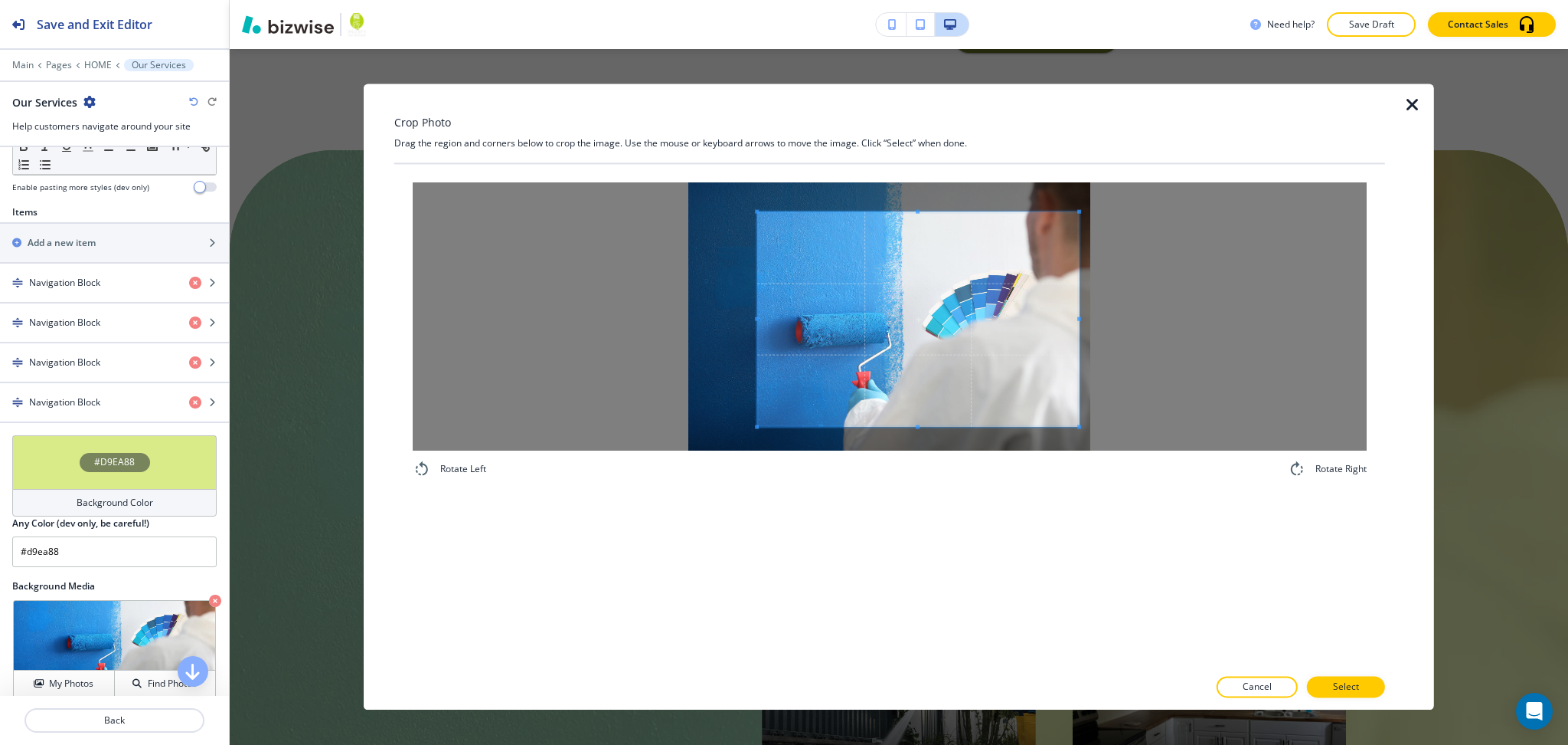
click at [986, 358] on span at bounding box center [917, 319] width 321 height 214
click at [915, 151] on div "Crop Photo Drag the region and corners below to crop the image. Use the mouse o…" at bounding box center [889, 397] width 991 height 626
click at [958, 599] on div "Rotate Left Rotate Right" at bounding box center [889, 416] width 991 height 502
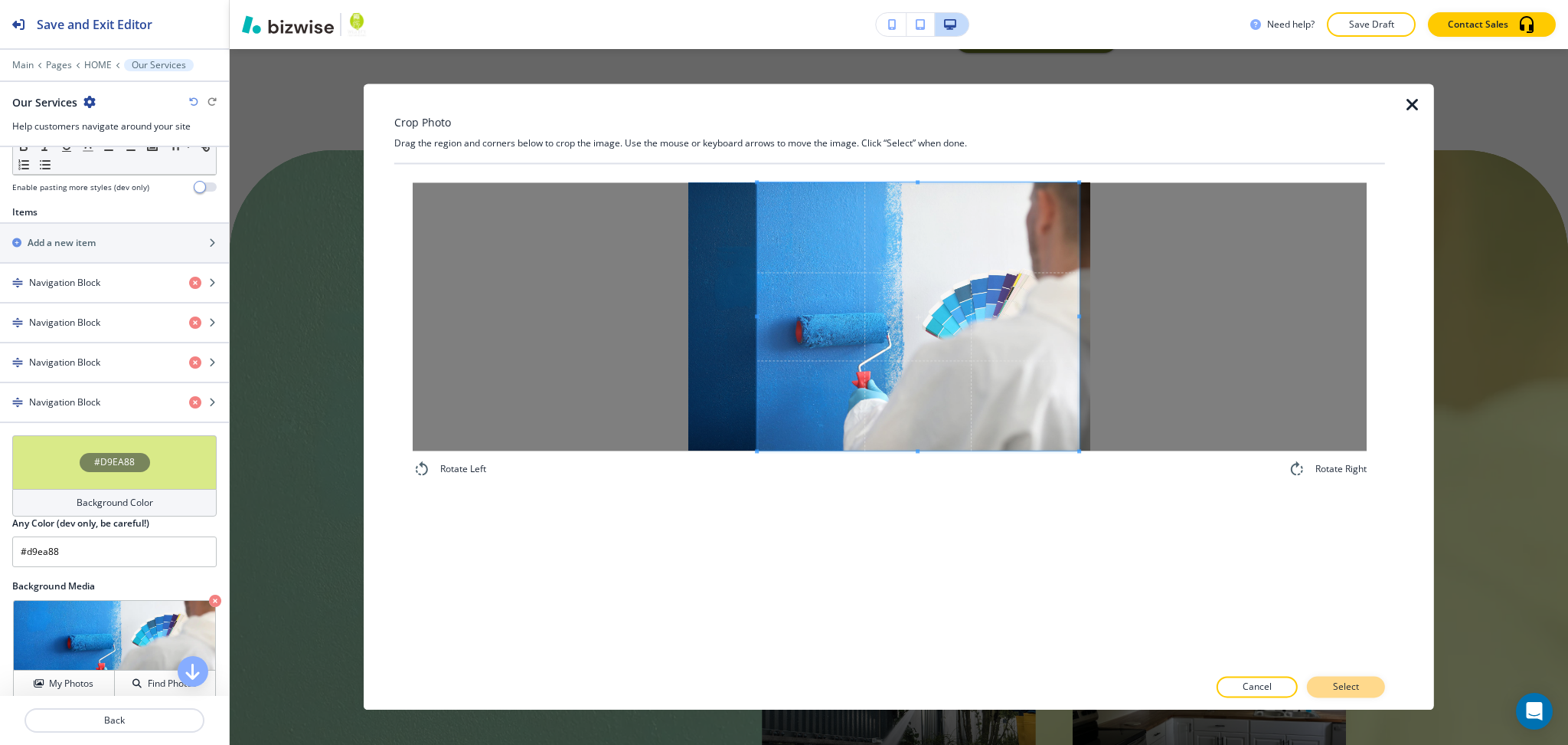
click at [1329, 681] on button "Select" at bounding box center [1346, 687] width 78 height 21
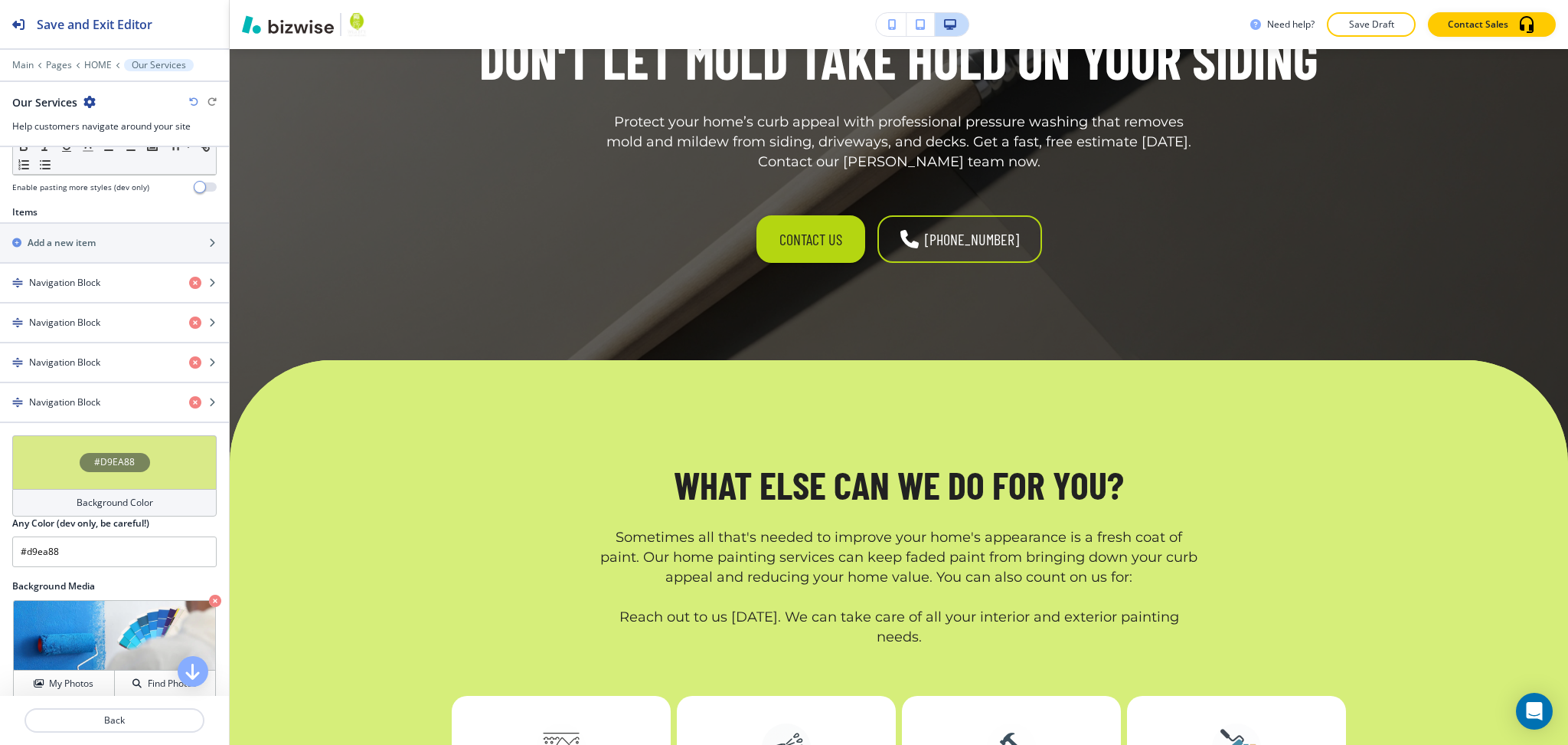
scroll to position [2681, 0]
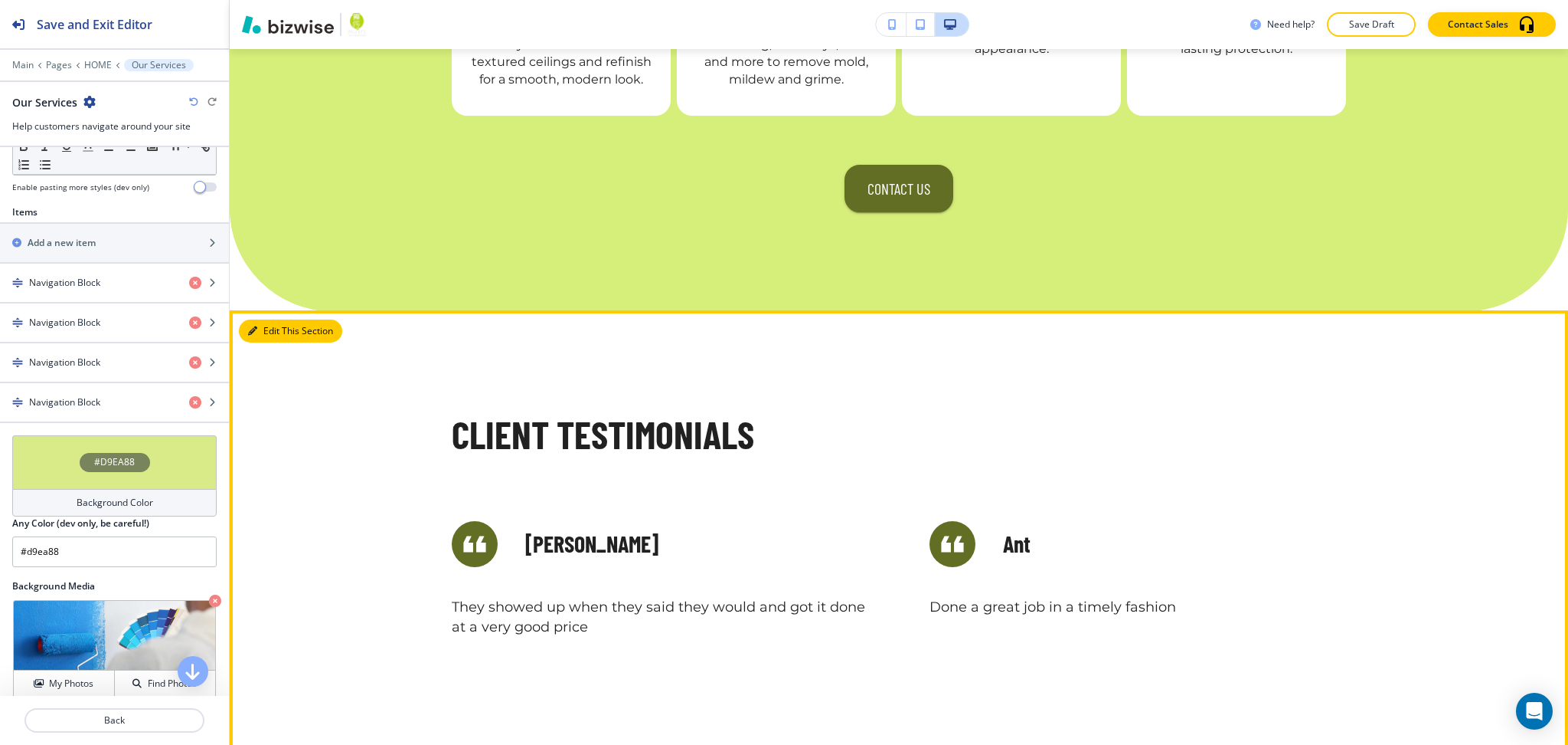
click at [270, 319] on button "Edit This Section" at bounding box center [290, 330] width 103 height 23
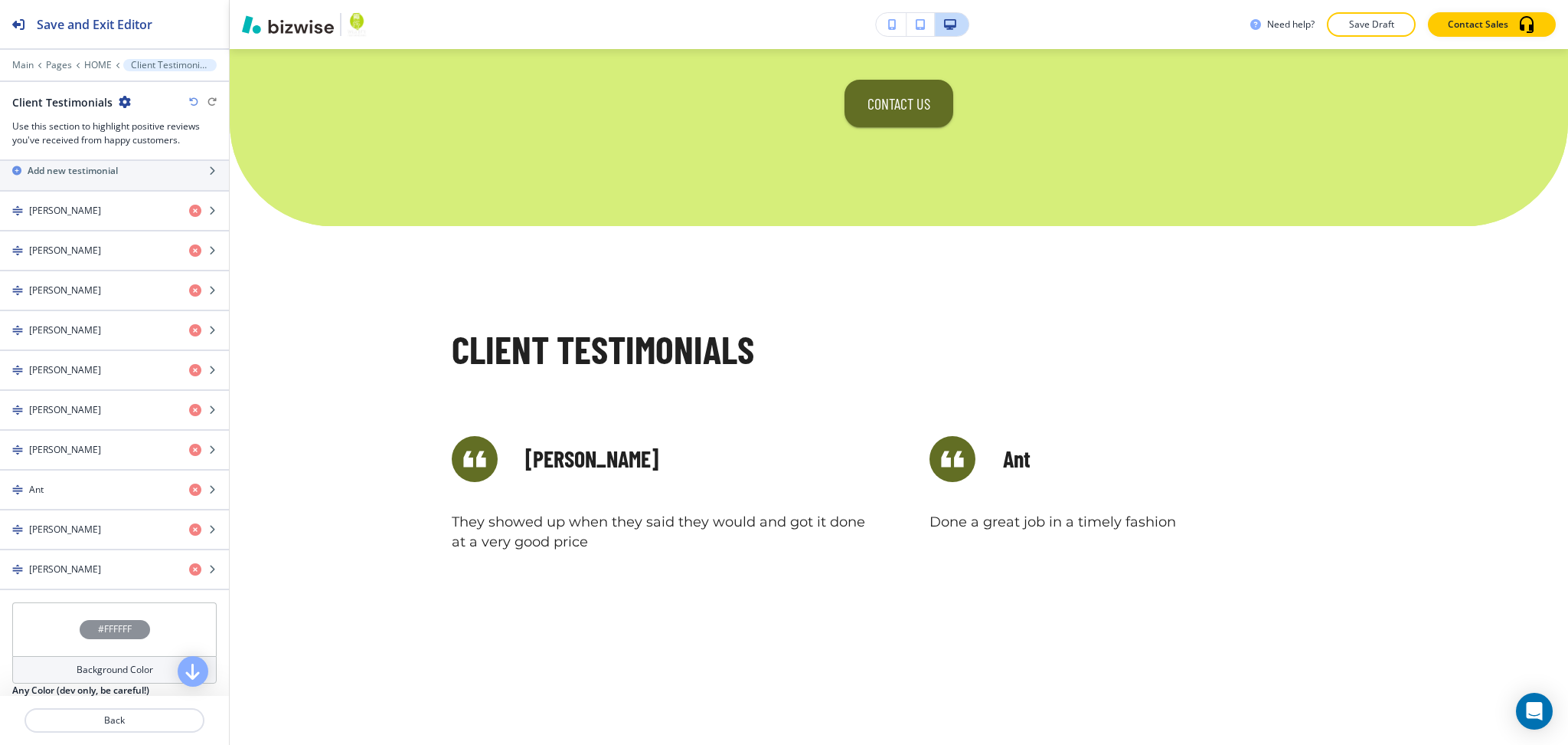
scroll to position [951, 0]
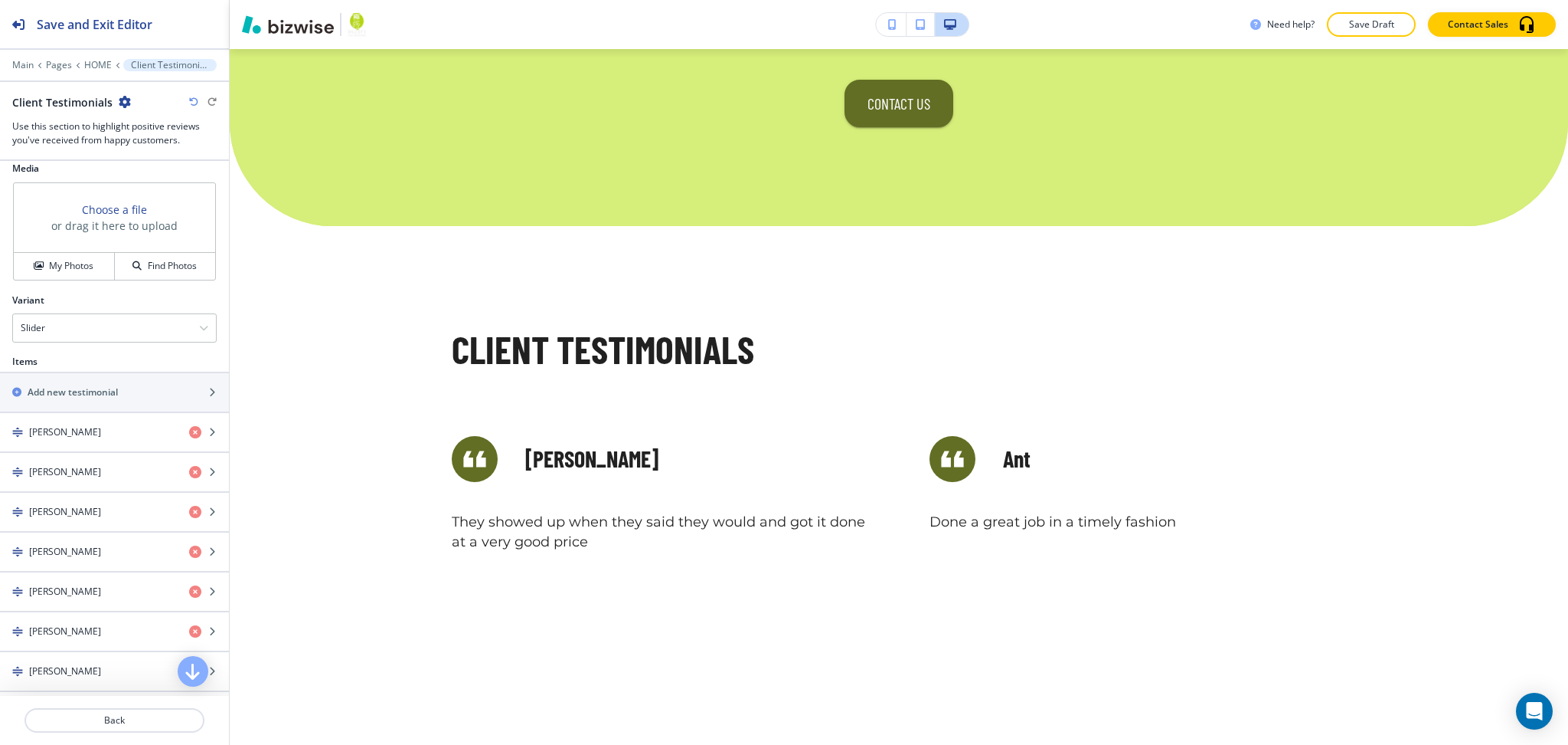
click at [117, 304] on div "Variant" at bounding box center [114, 301] width 204 height 14
click at [119, 336] on div "Slider" at bounding box center [114, 329] width 203 height 27
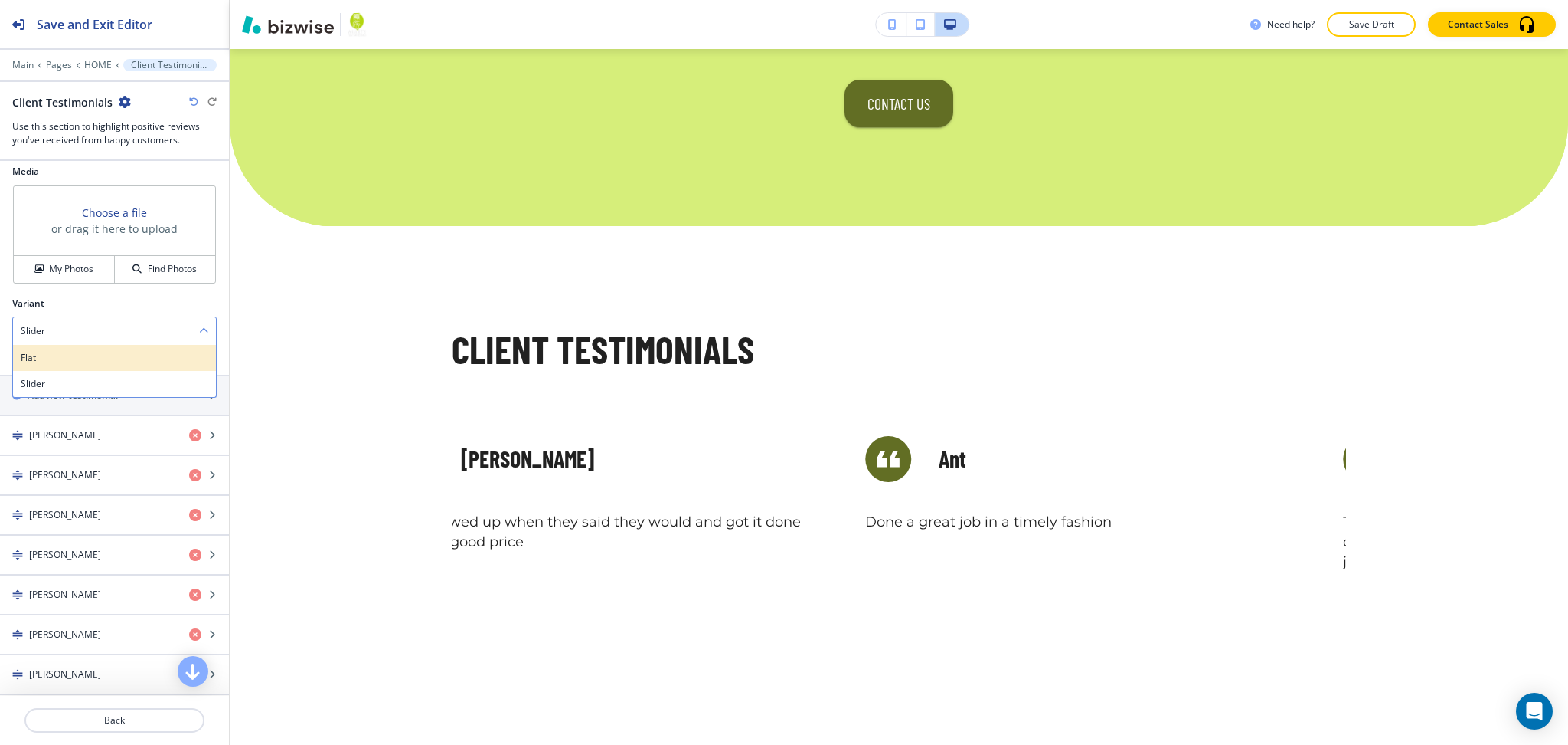
click at [96, 369] on div "Flat" at bounding box center [114, 358] width 203 height 26
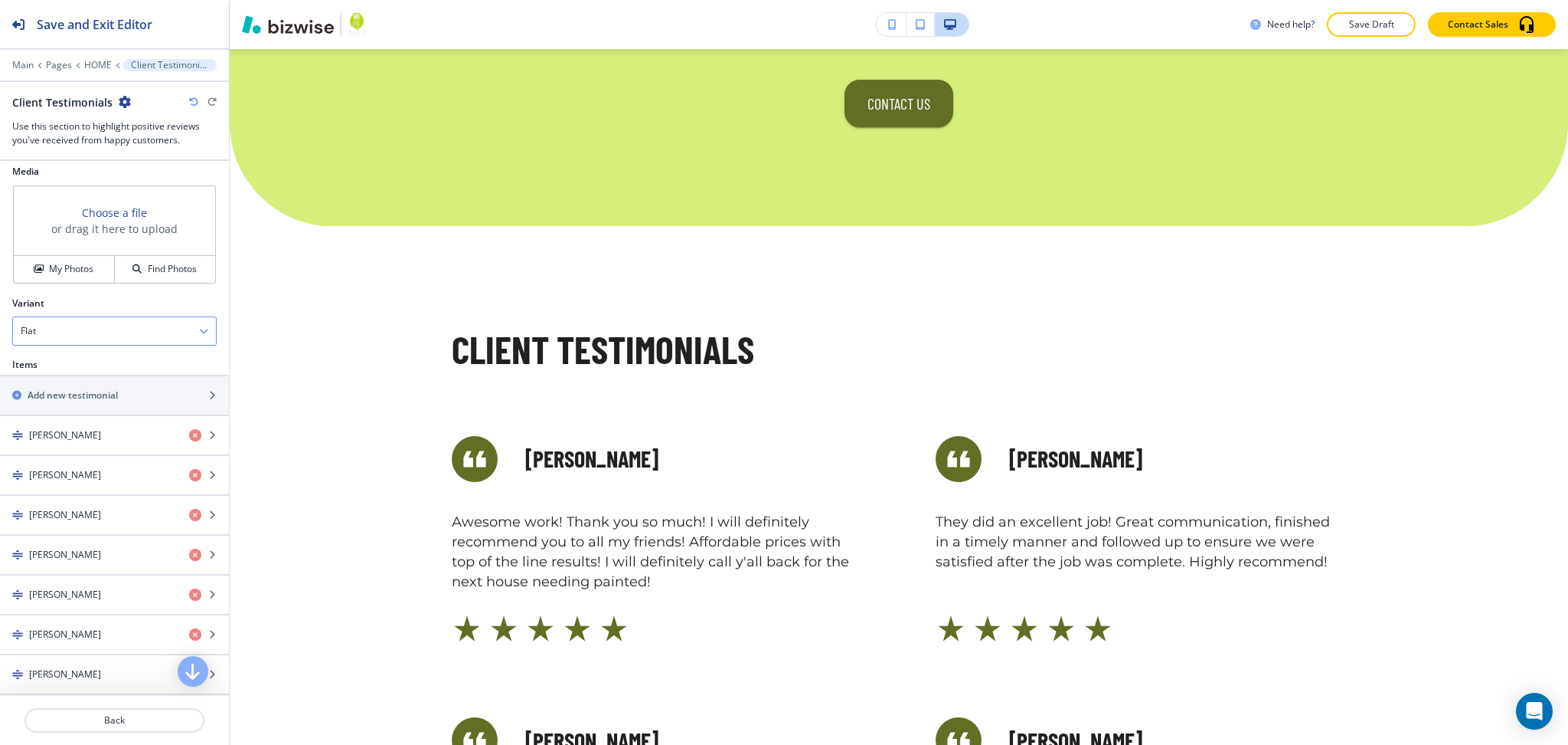
click at [95, 338] on div "Flat" at bounding box center [114, 330] width 203 height 27
click at [81, 391] on div "Slider" at bounding box center [114, 383] width 203 height 26
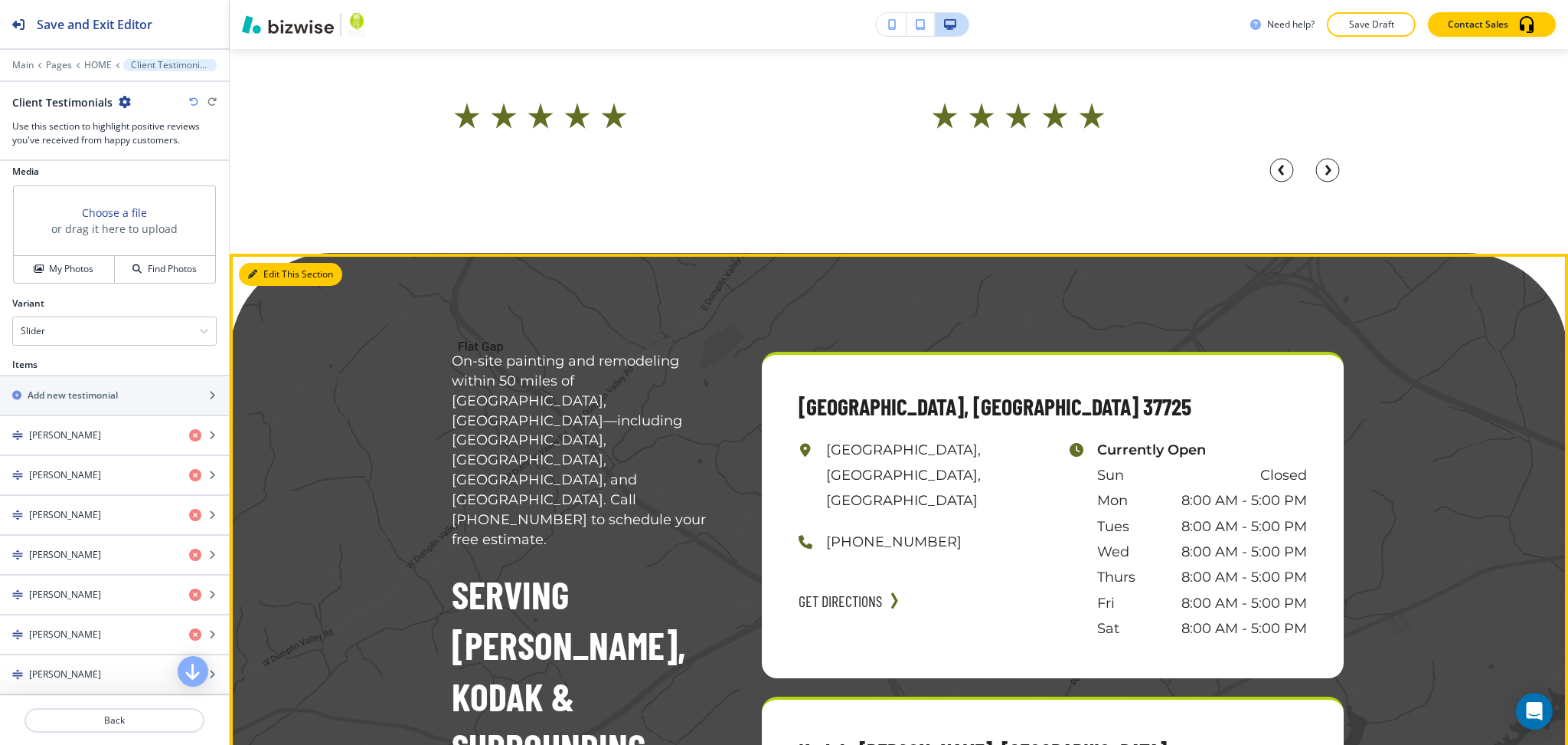
drag, startPoint x: 264, startPoint y: 99, endPoint x: 264, endPoint y: 112, distance: 13.0
click at [264, 263] on button "Edit This Section" at bounding box center [290, 274] width 103 height 23
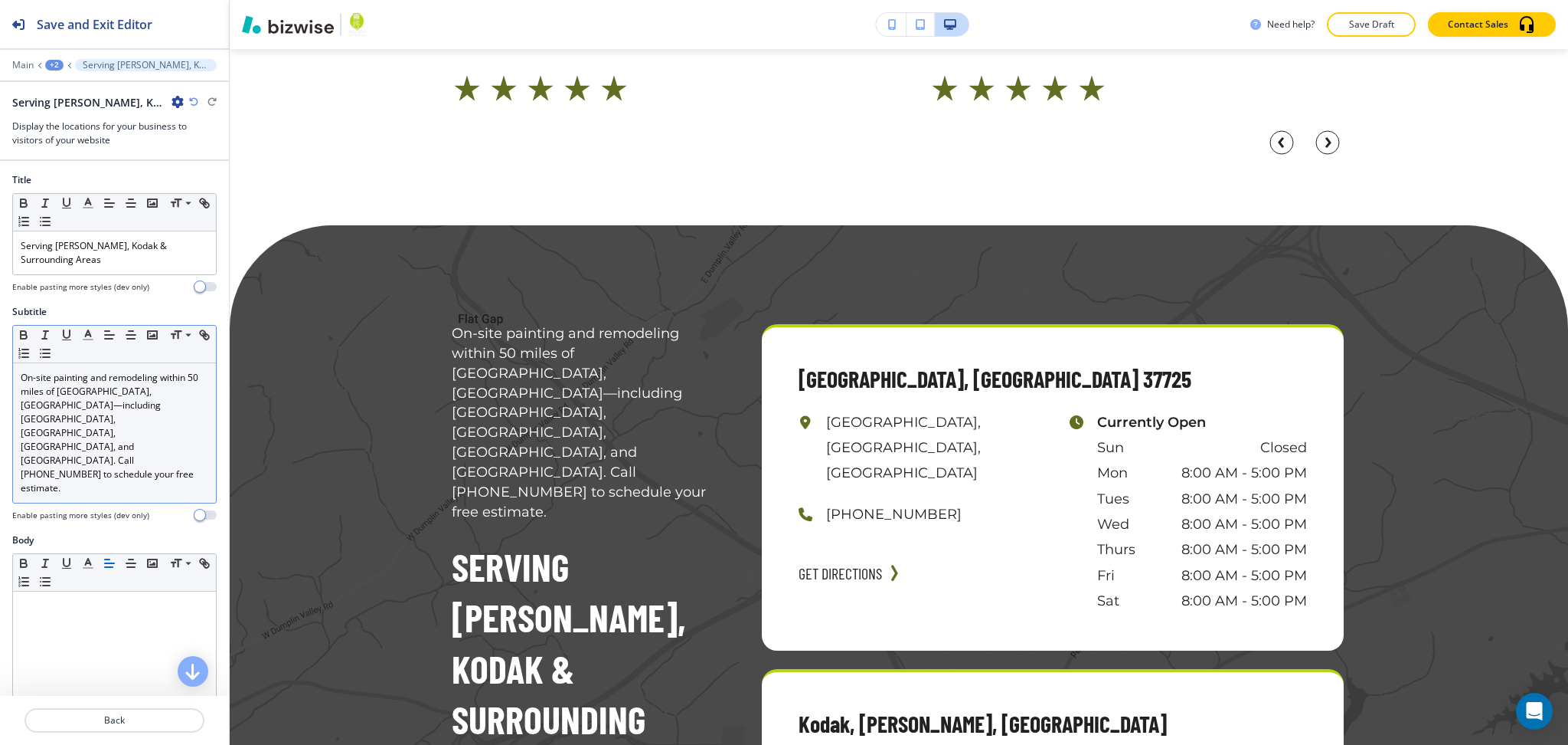
scroll to position [1, 0]
click at [142, 412] on p "On-site painting and remodeling within 50 miles of [GEOGRAPHIC_DATA], [GEOGRAPH…" at bounding box center [114, 432] width 188 height 124
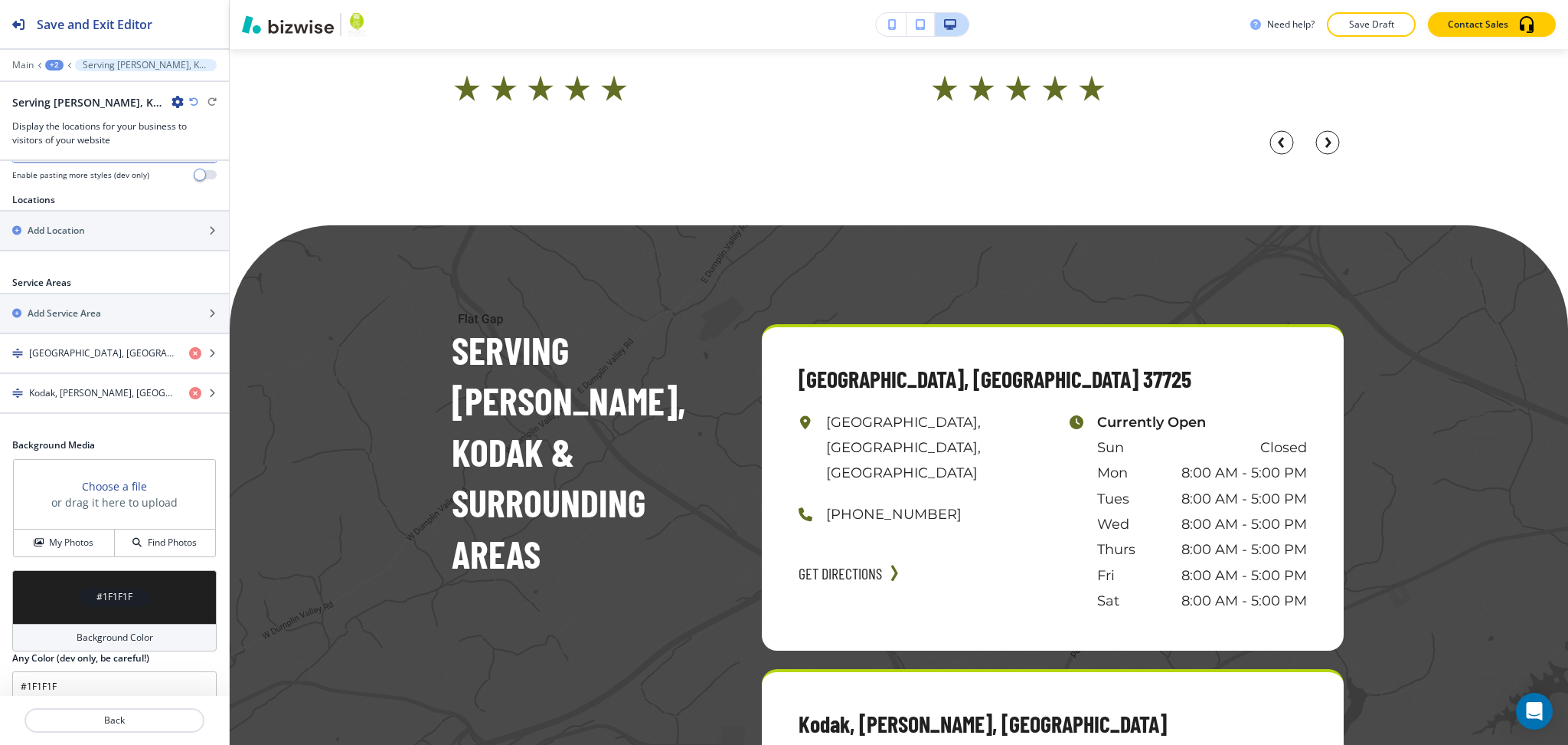
scroll to position [547, 0]
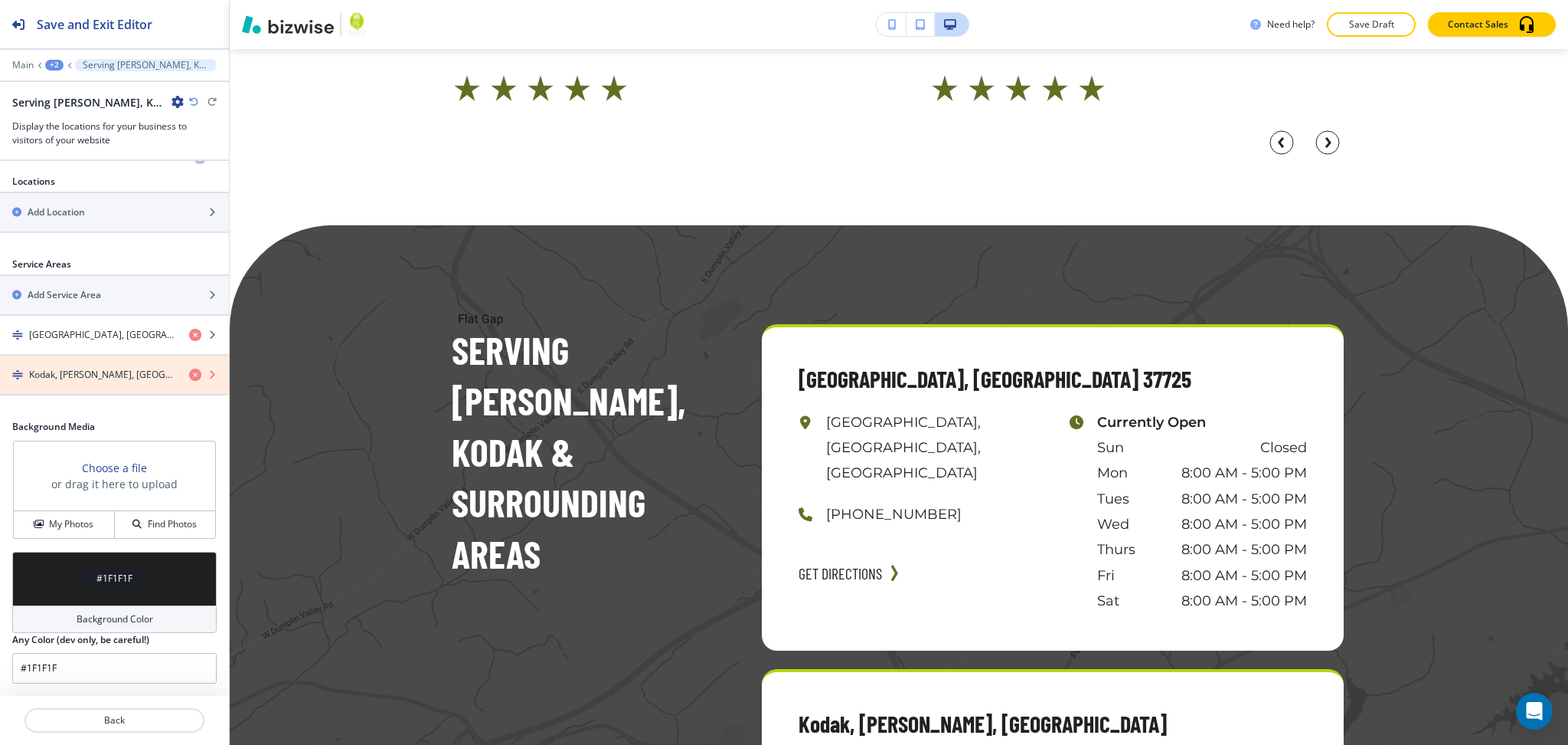
click at [189, 373] on icon "button" at bounding box center [196, 375] width 13 height 13
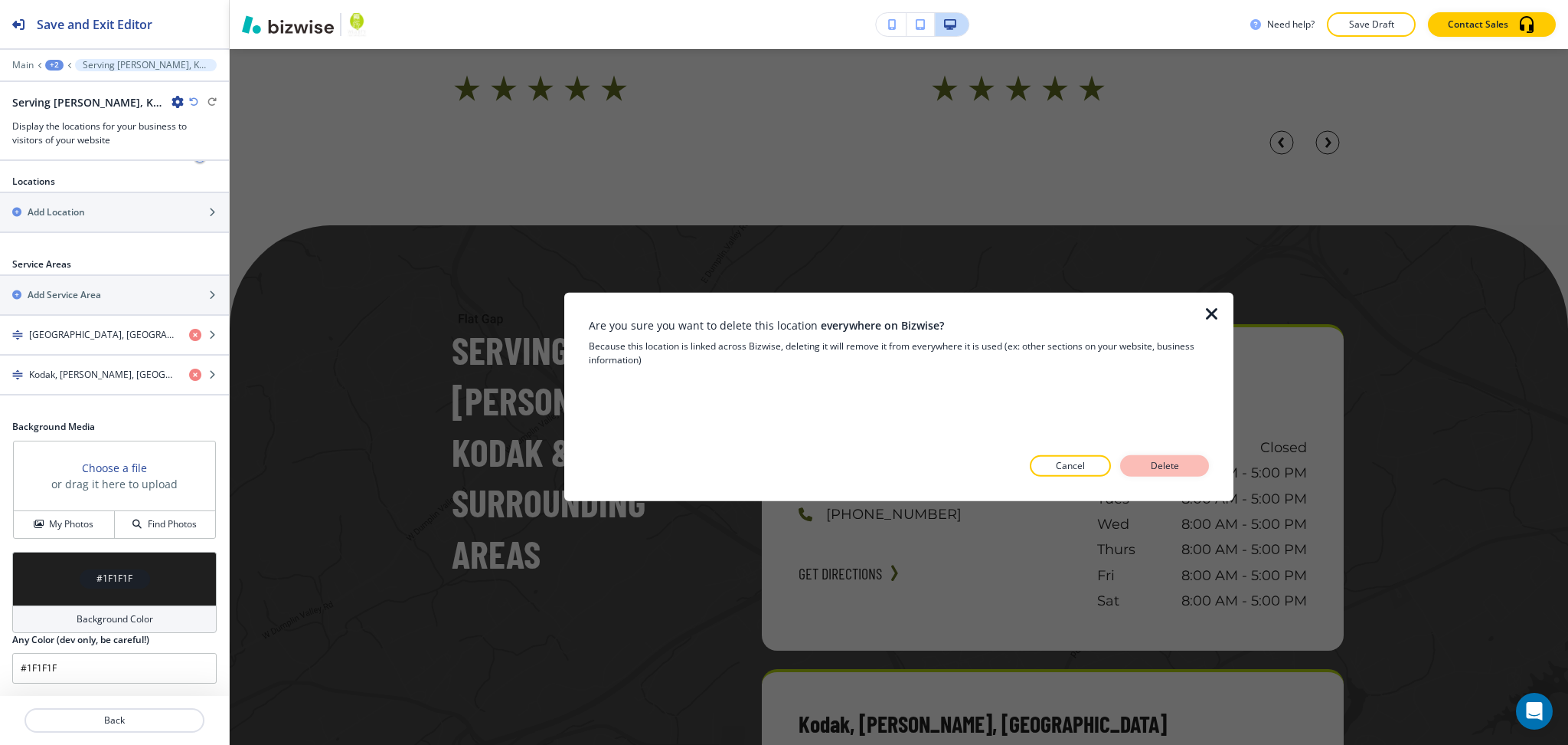
click at [1154, 465] on p "Delete" at bounding box center [1164, 466] width 37 height 14
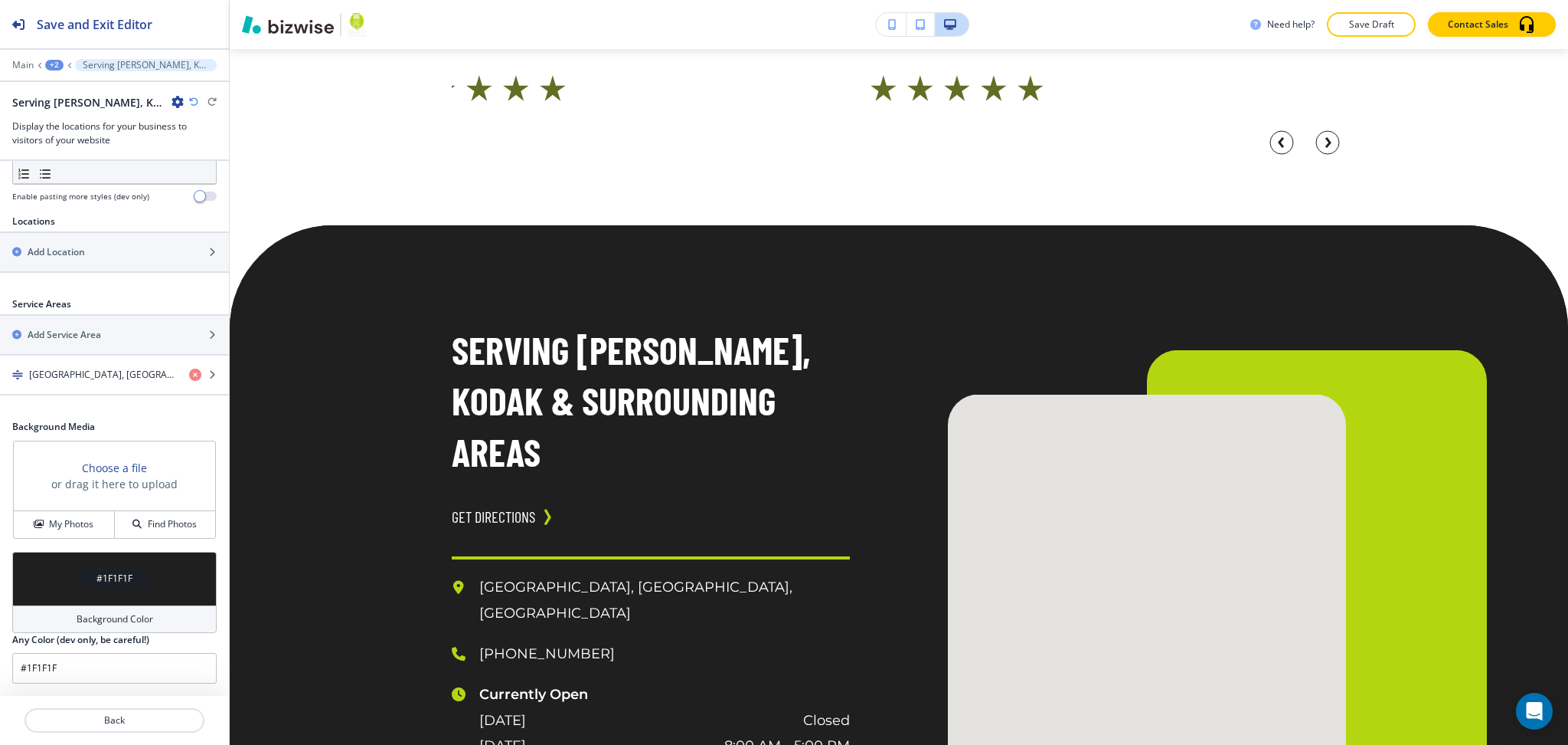
scroll to position [507, 0]
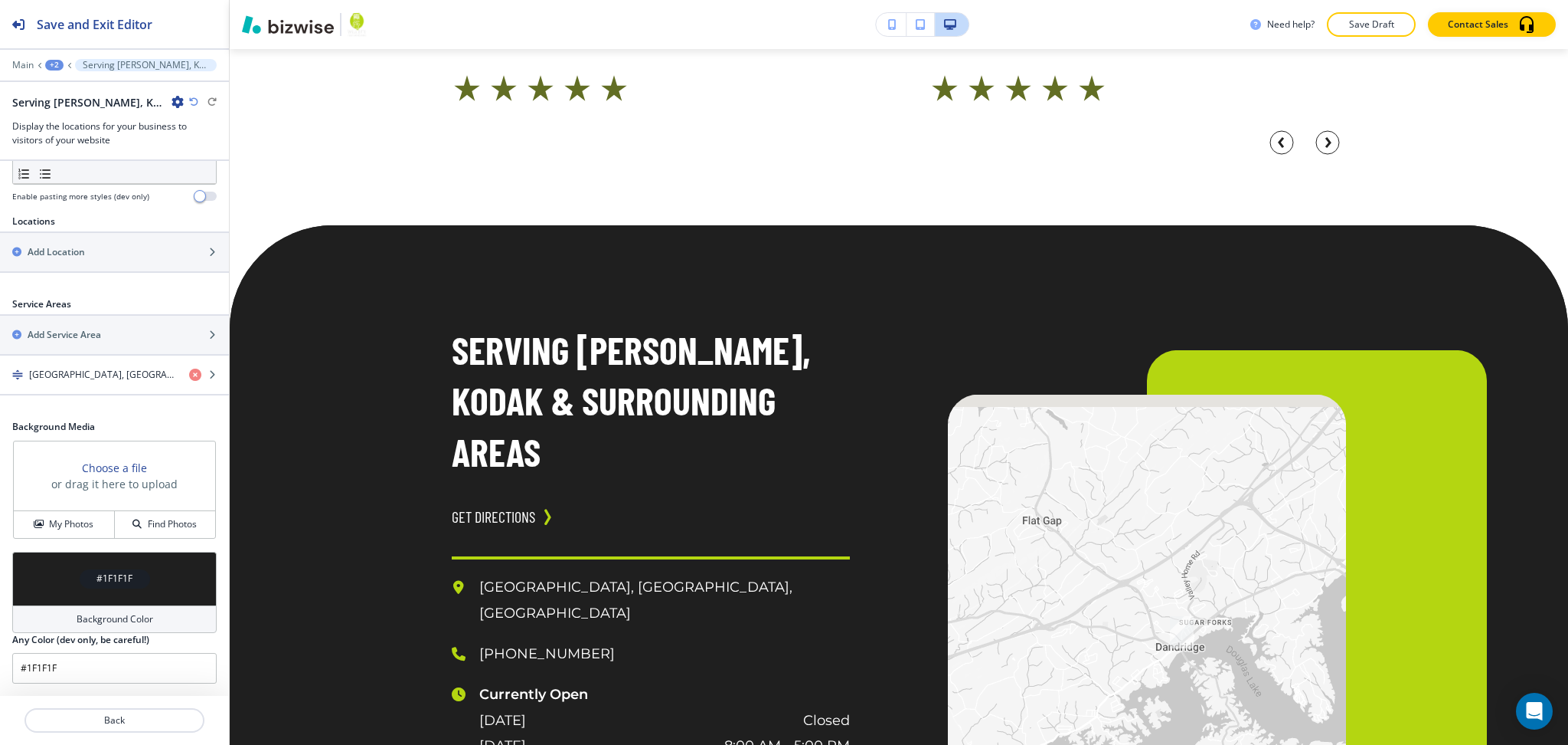
click at [128, 626] on h4 "Background Color" at bounding box center [115, 619] width 77 height 14
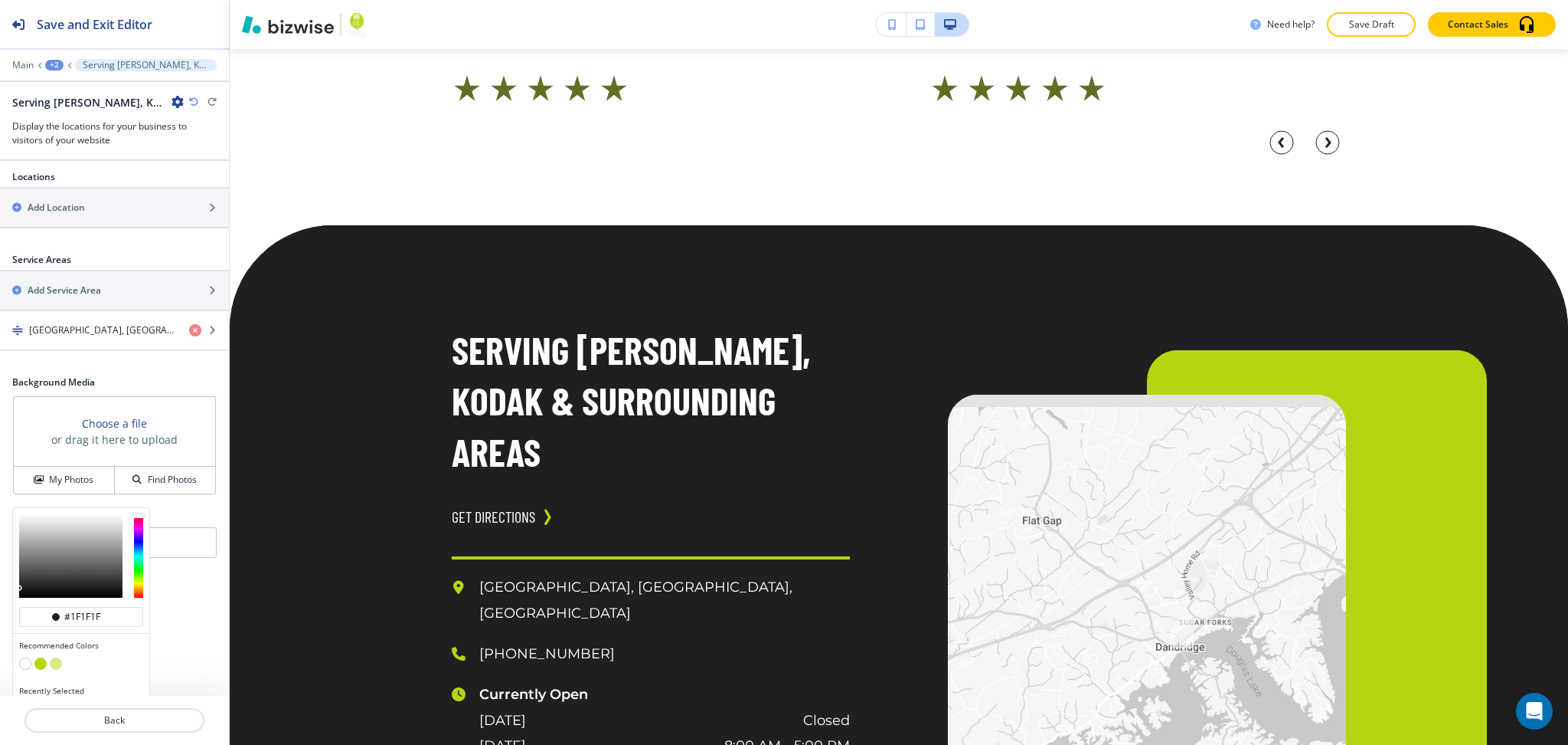
scroll to position [581, 0]
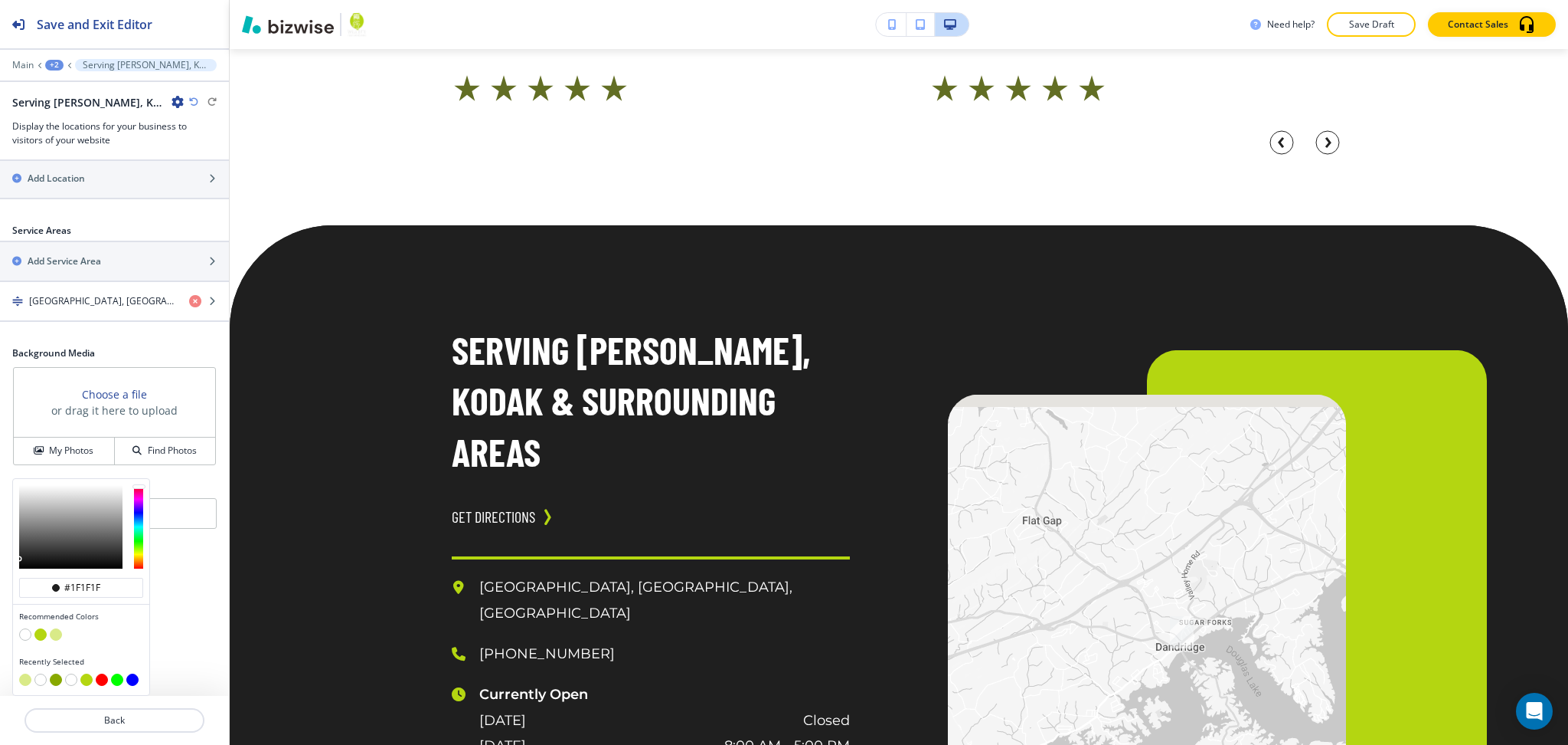
click at [25, 635] on button "button" at bounding box center [25, 635] width 13 height 13
type input "#FFFFFF"
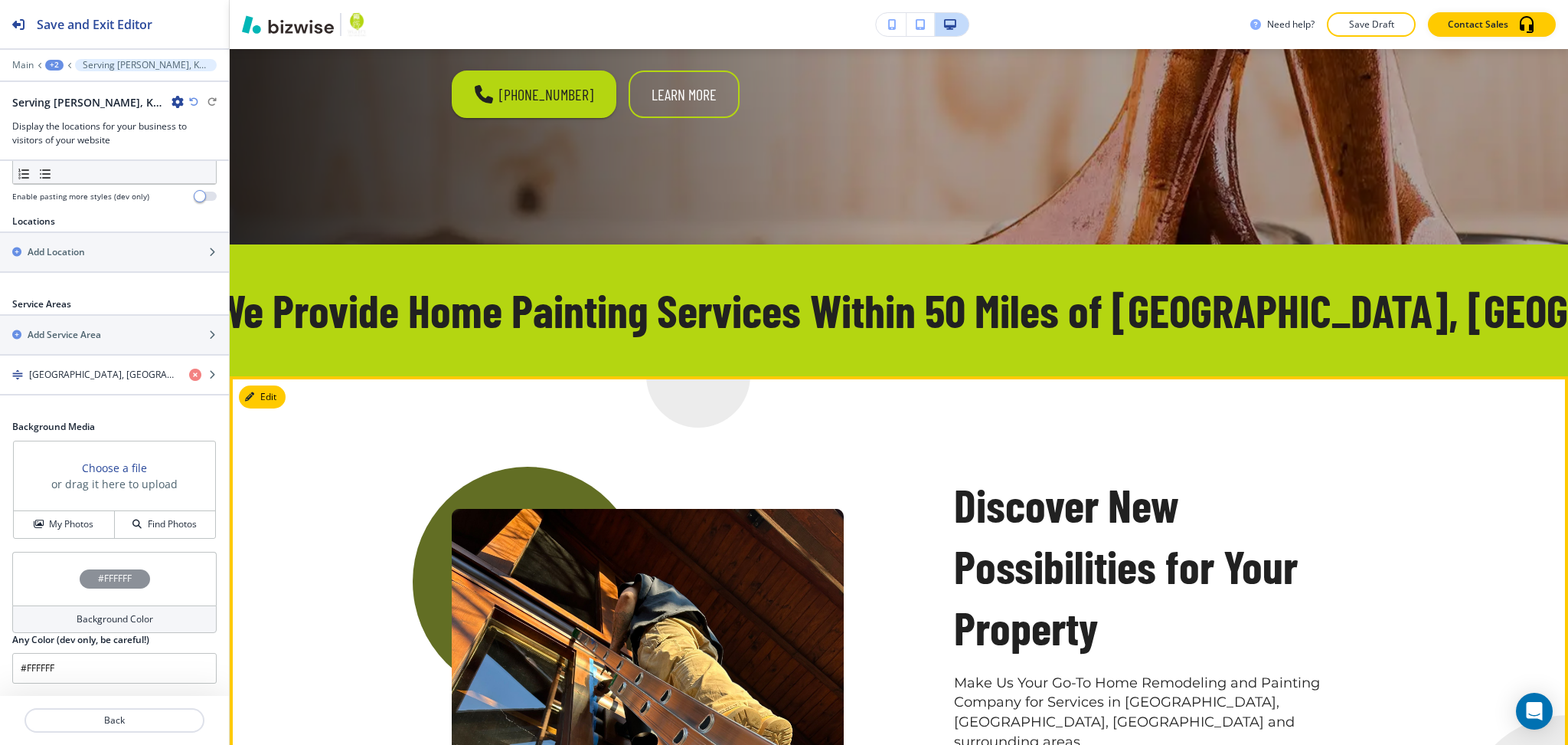
scroll to position [646, 0]
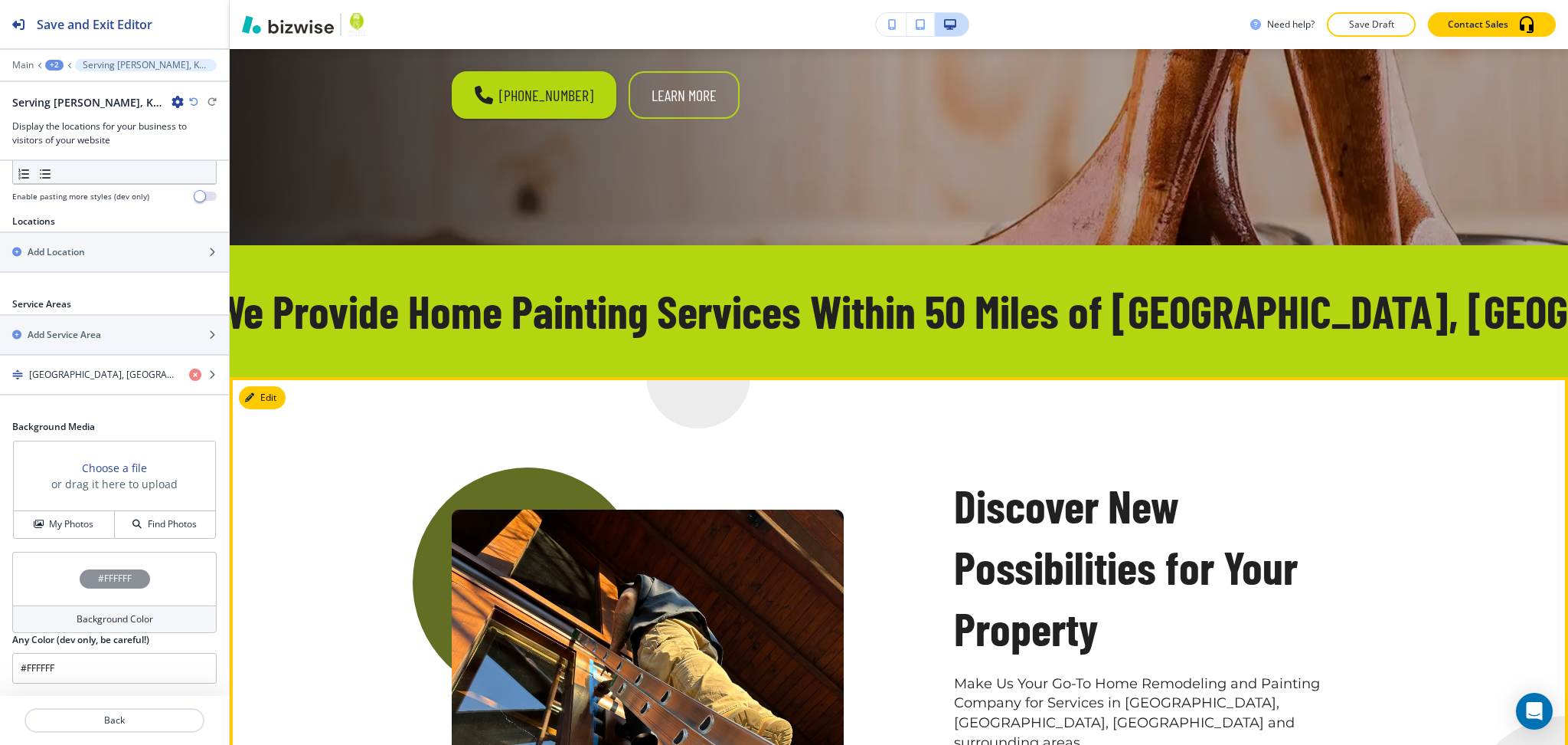
drag, startPoint x: 260, startPoint y: 307, endPoint x: 322, endPoint y: 374, distance: 91.3
click at [260, 386] on button "Edit This Section" at bounding box center [290, 397] width 103 height 23
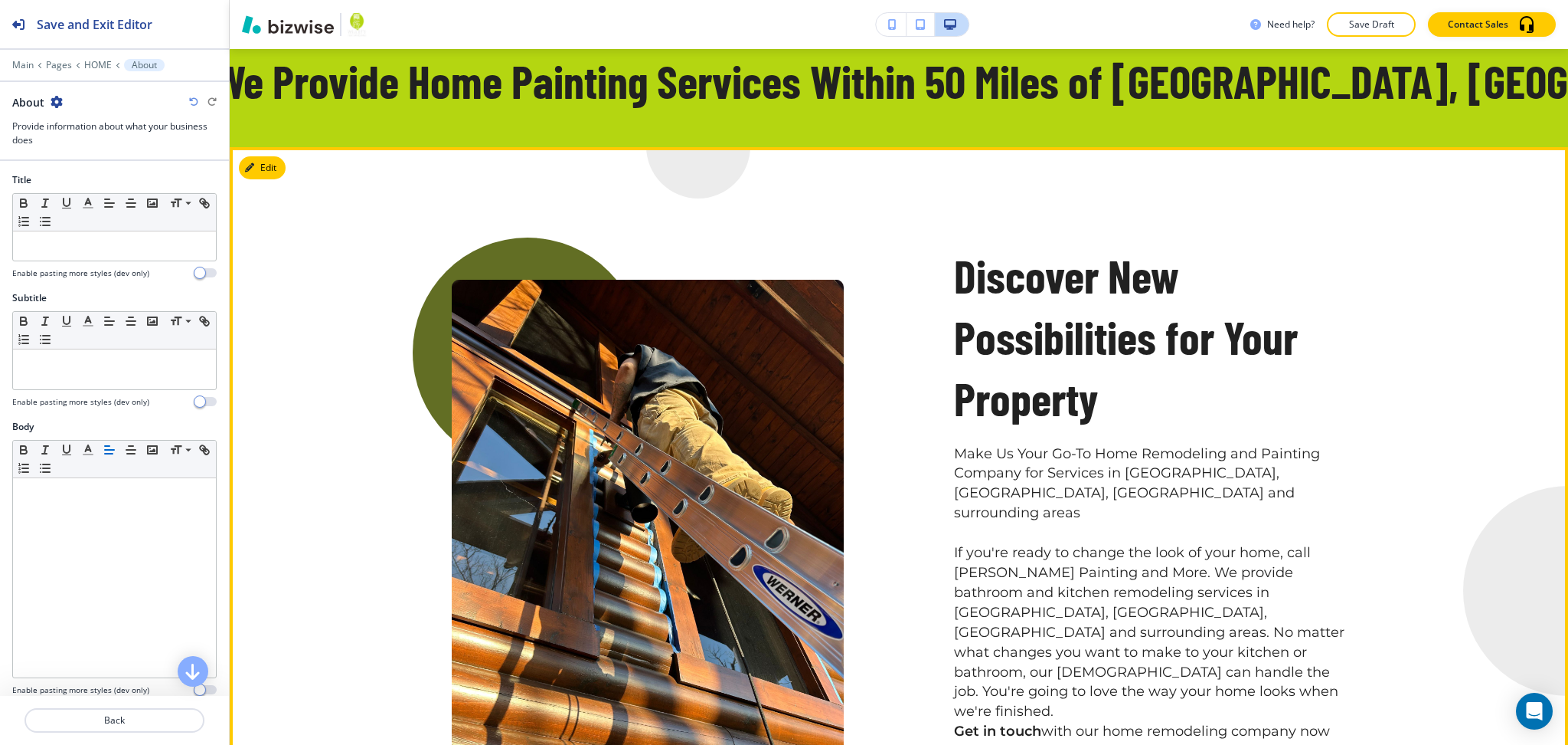
scroll to position [880, 0]
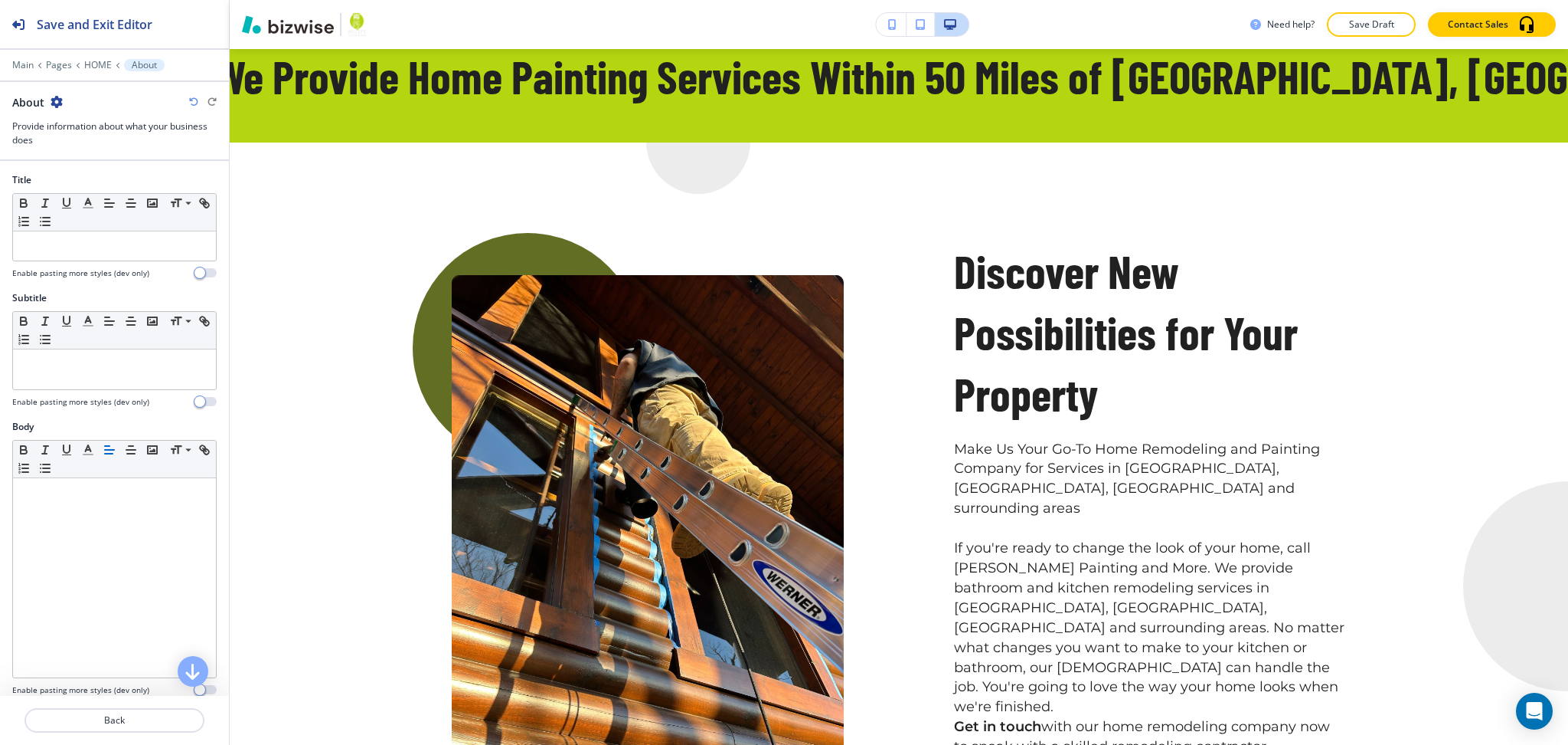
click at [56, 102] on icon "button" at bounding box center [57, 102] width 13 height 13
click at [84, 151] on p "Duplicate Section" at bounding box center [99, 156] width 78 height 14
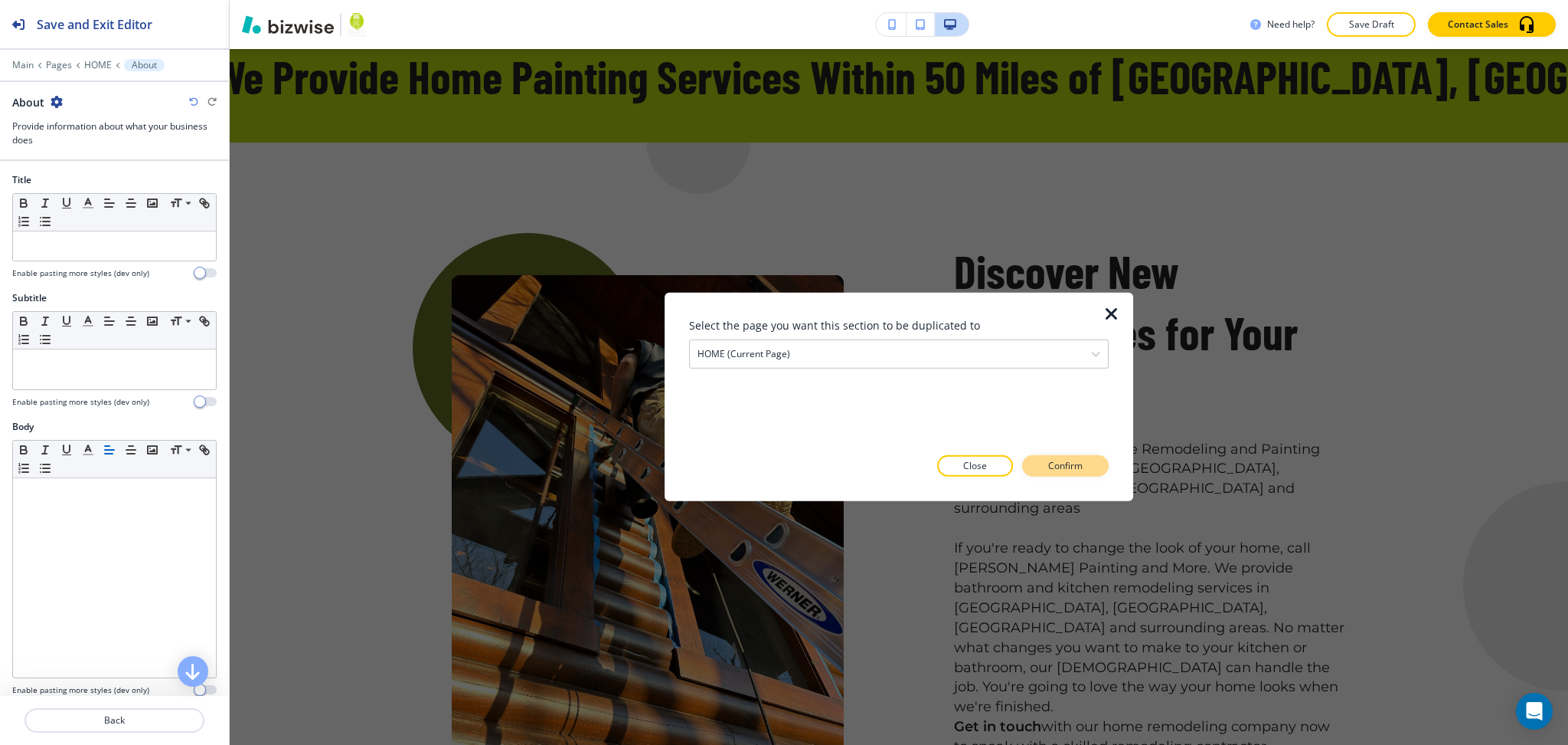
click at [1072, 468] on p "Confirm" at bounding box center [1065, 466] width 34 height 14
click at [1057, 469] on p "Take me there" at bounding box center [1051, 466] width 62 height 14
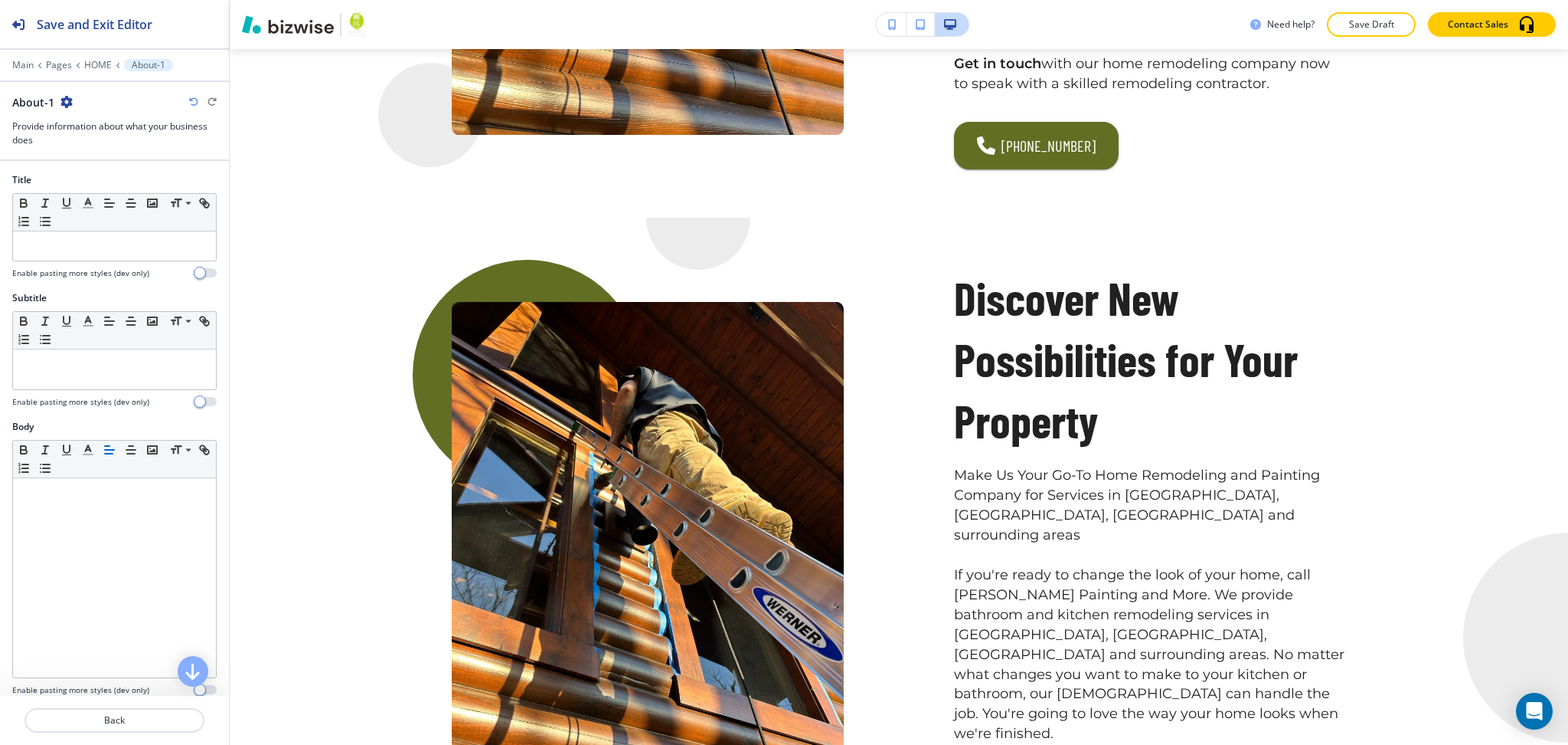
scroll to position [1560, 0]
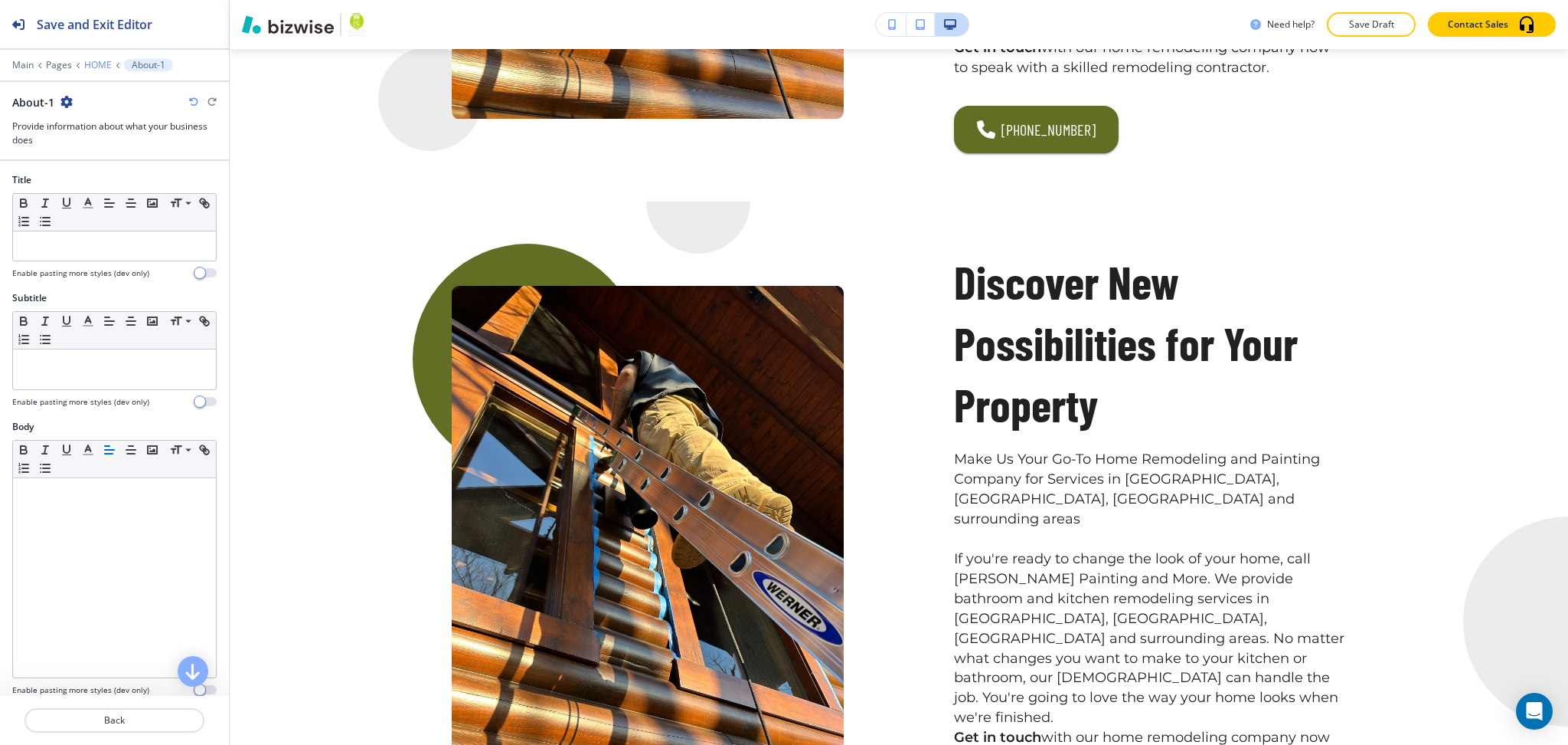
click at [101, 62] on p "HOME" at bounding box center [98, 65] width 27 height 11
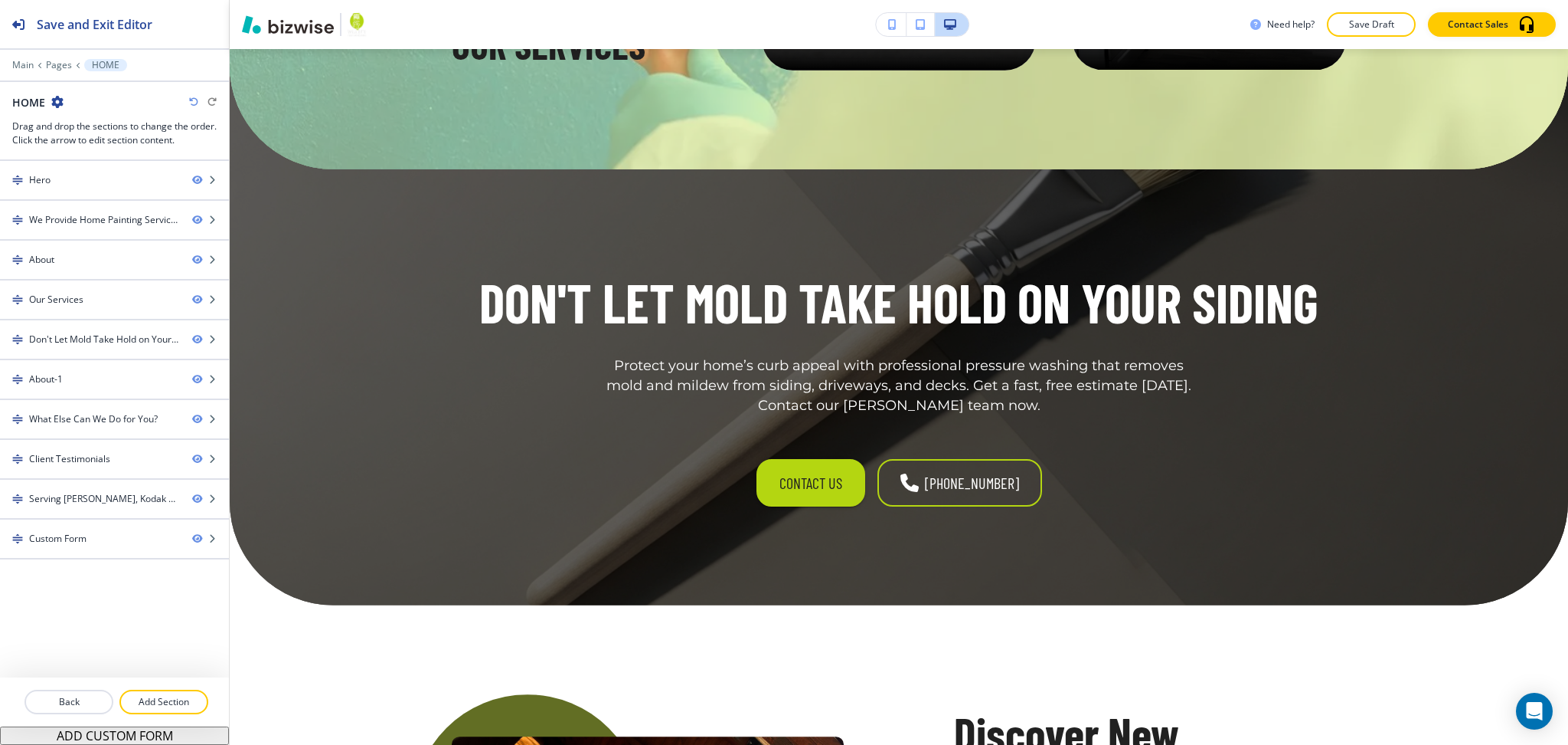
scroll to position [2424, 0]
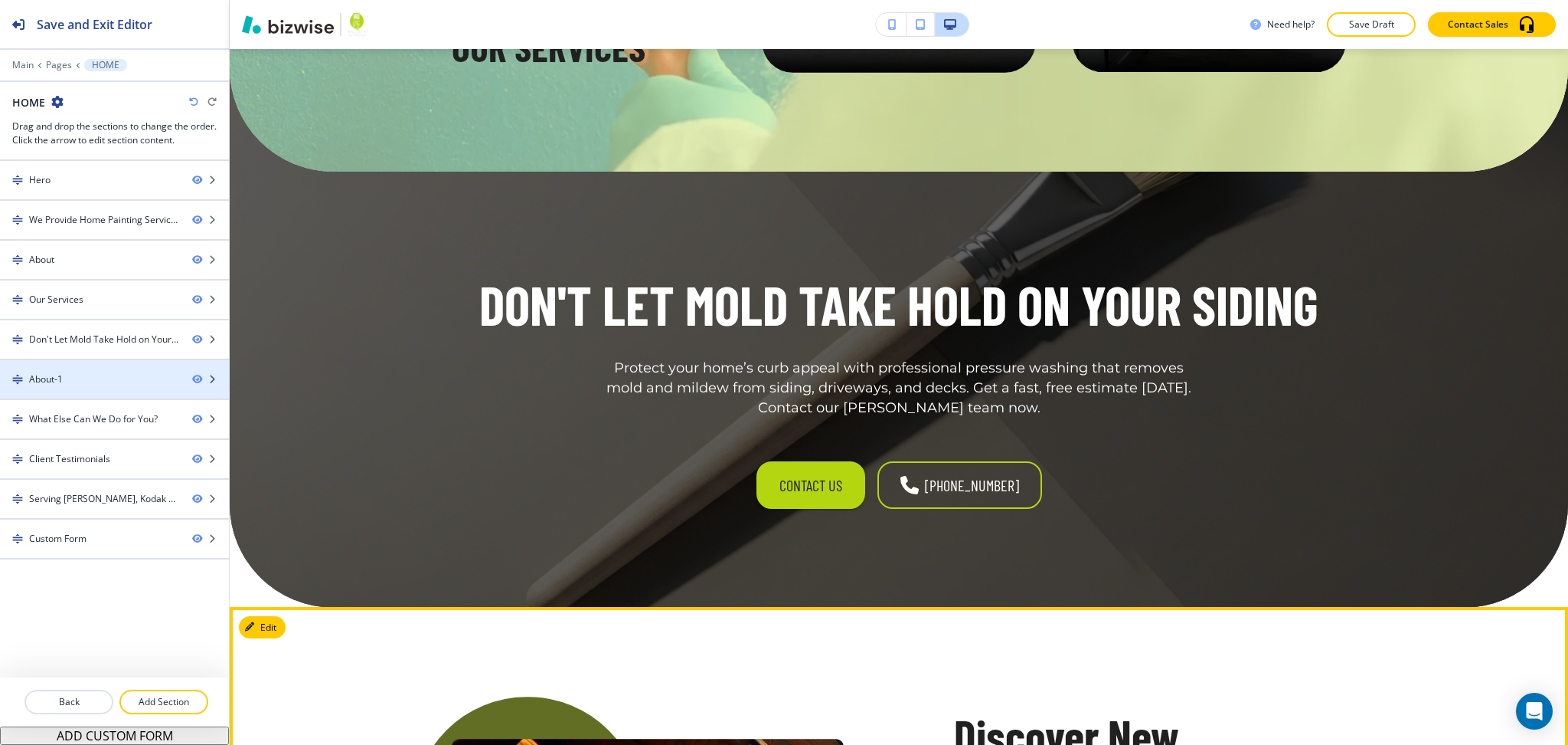
click at [70, 384] on div "About-1" at bounding box center [90, 380] width 180 height 14
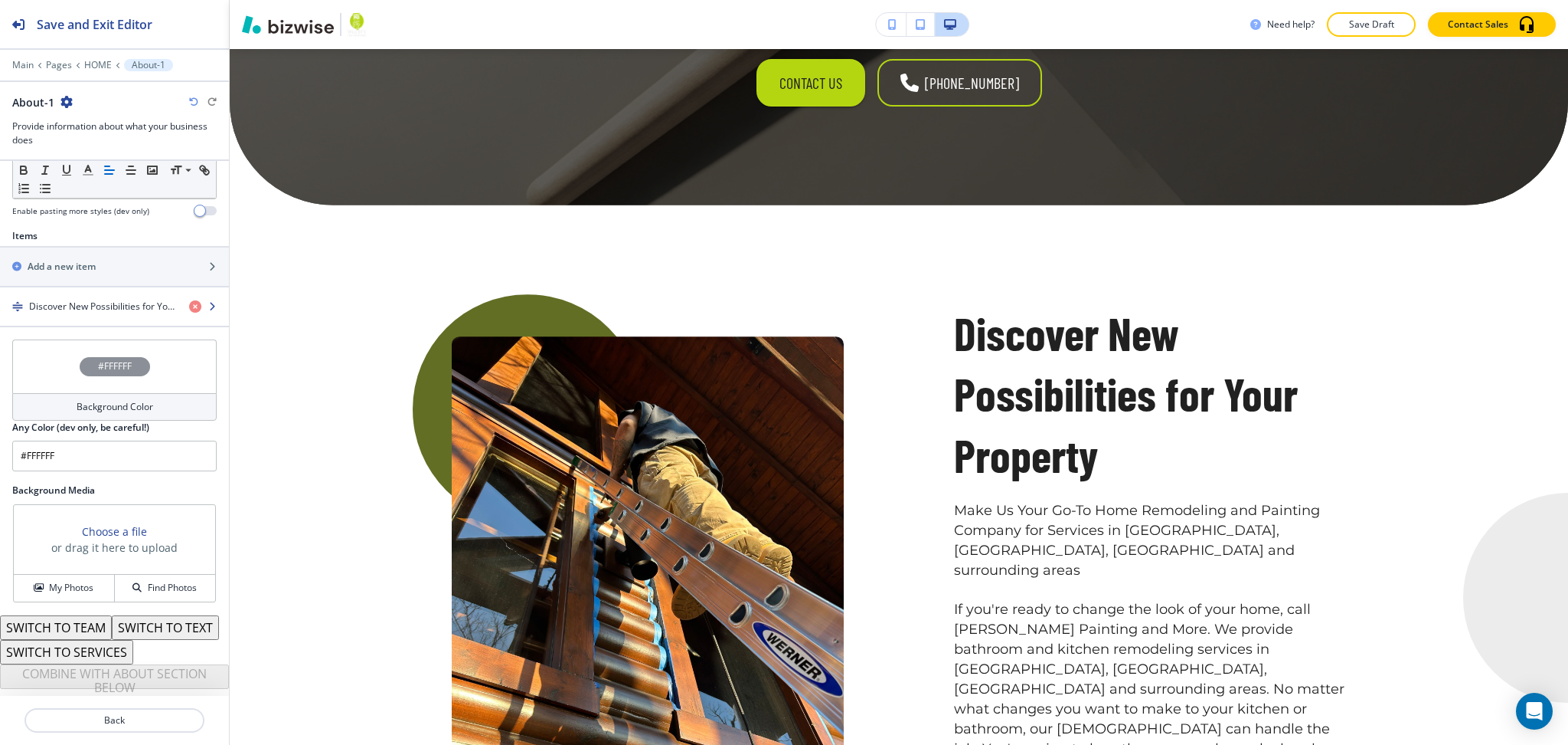
scroll to position [502, 0]
click at [88, 300] on h4 "Discover New Possibilities for Your Property" at bounding box center [102, 307] width 148 height 14
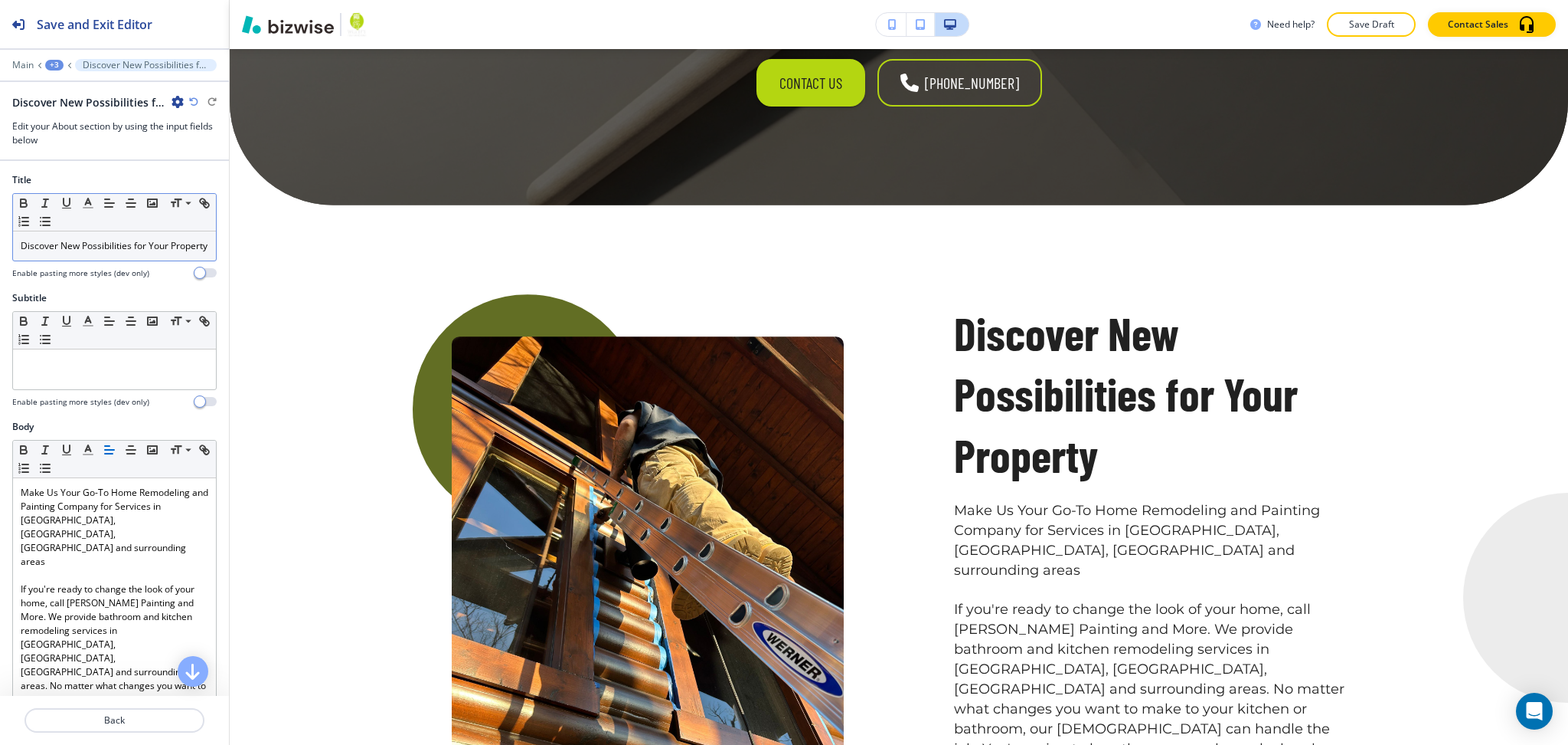
click at [94, 253] on p "Discover New Possibilities for Your Property" at bounding box center [114, 246] width 188 height 14
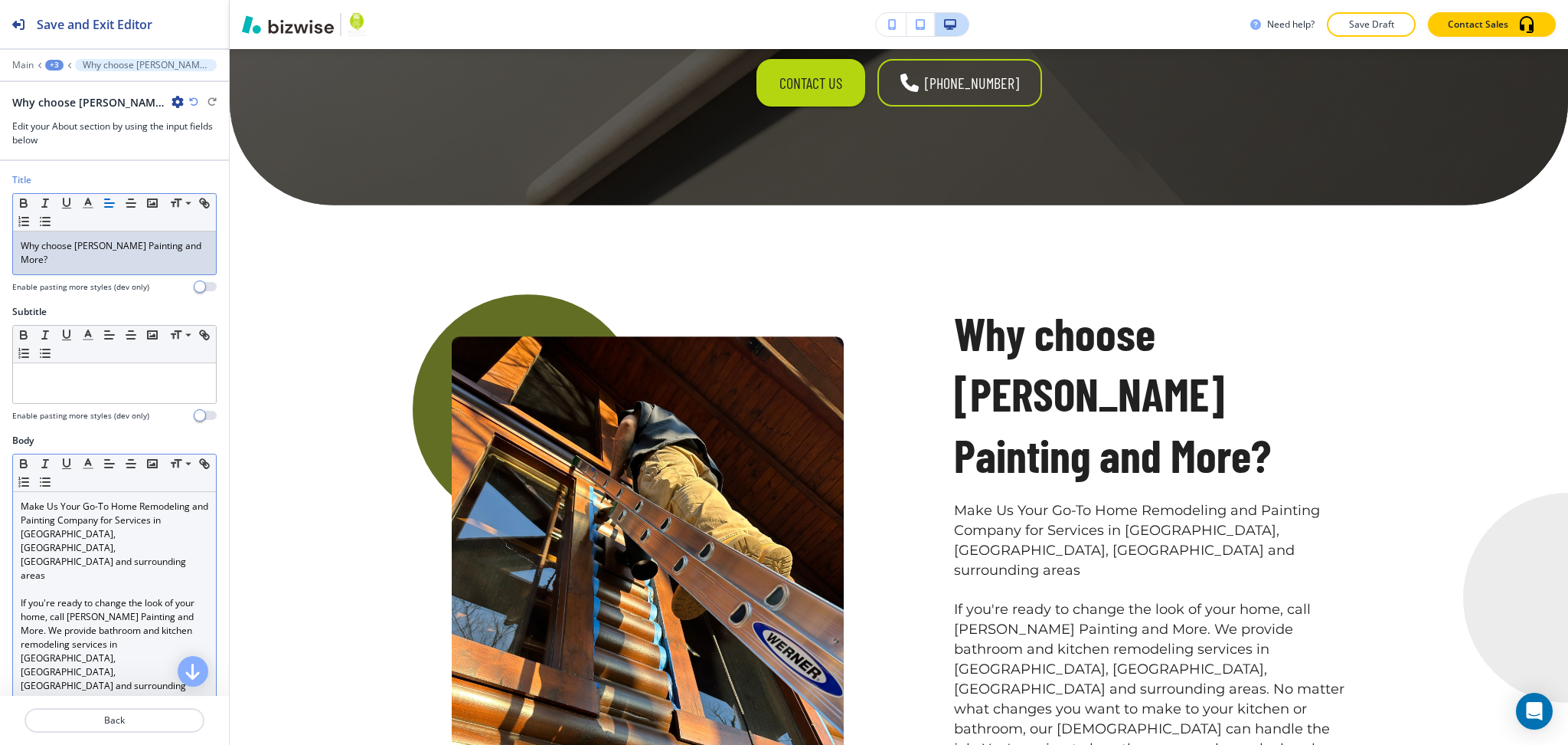
click at [109, 596] on p "If you're ready to change the look of your home, call [PERSON_NAME] Painting an…" at bounding box center [114, 678] width 188 height 165
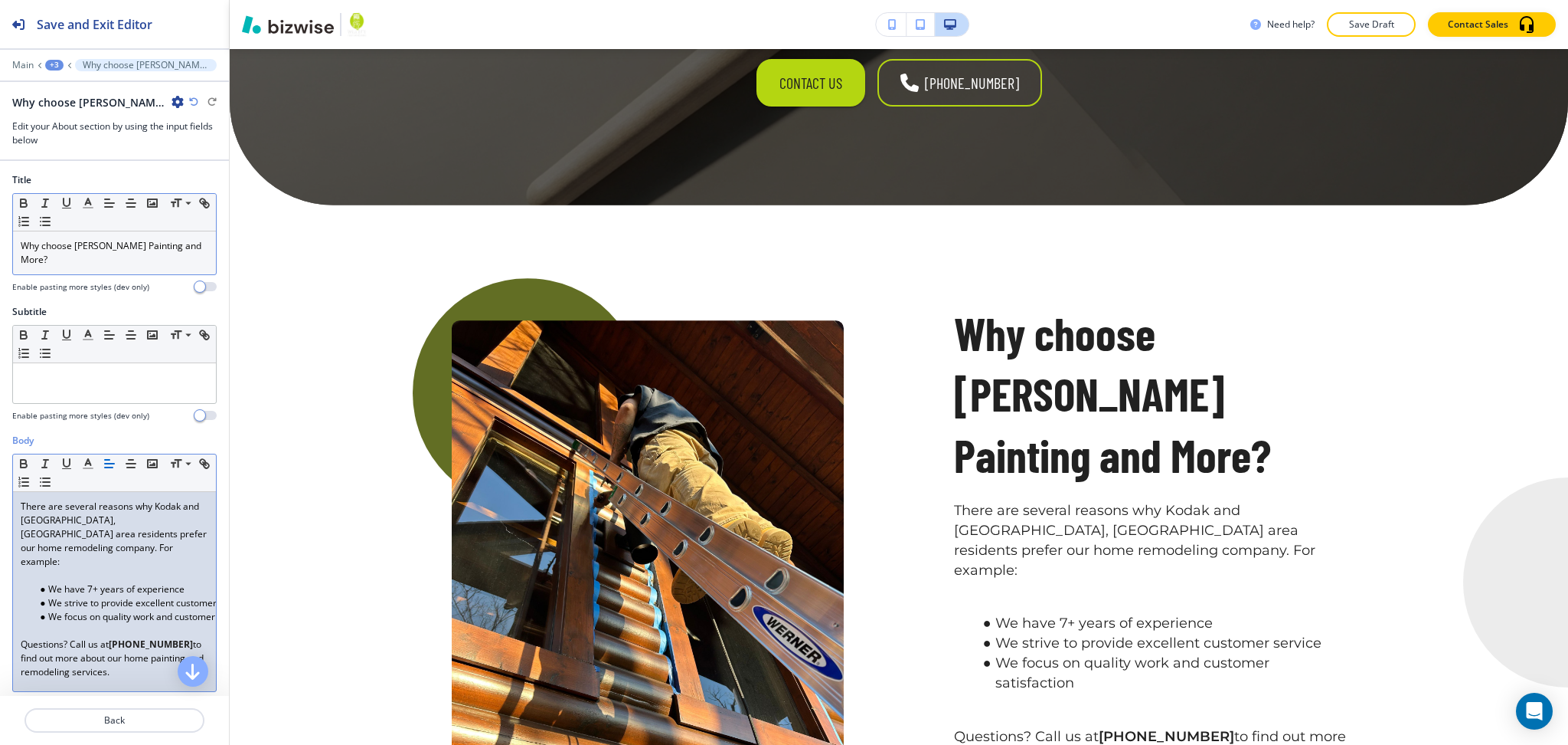
scroll to position [0, 0]
click at [95, 569] on p at bounding box center [114, 576] width 188 height 14
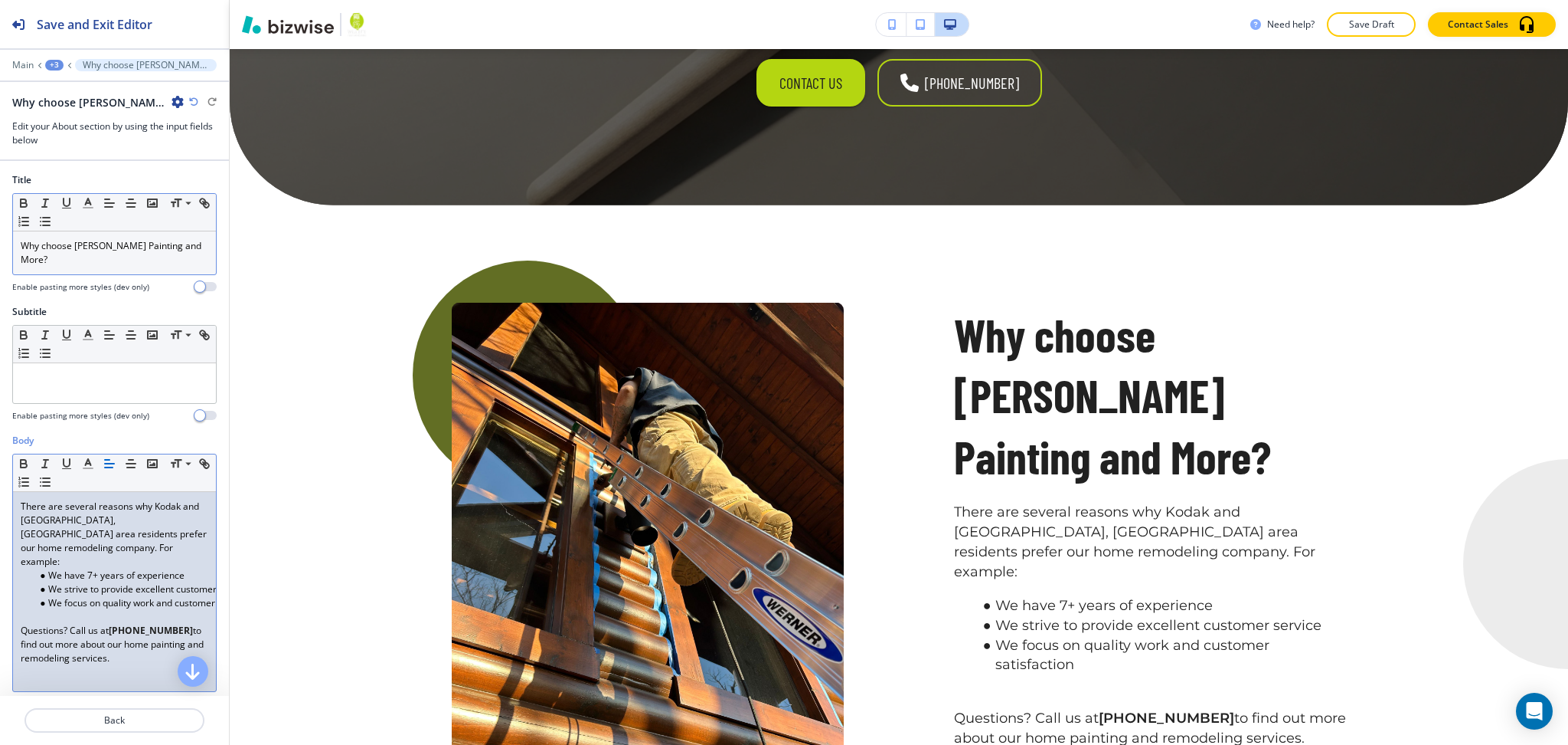
click at [45, 610] on p at bounding box center [114, 617] width 188 height 14
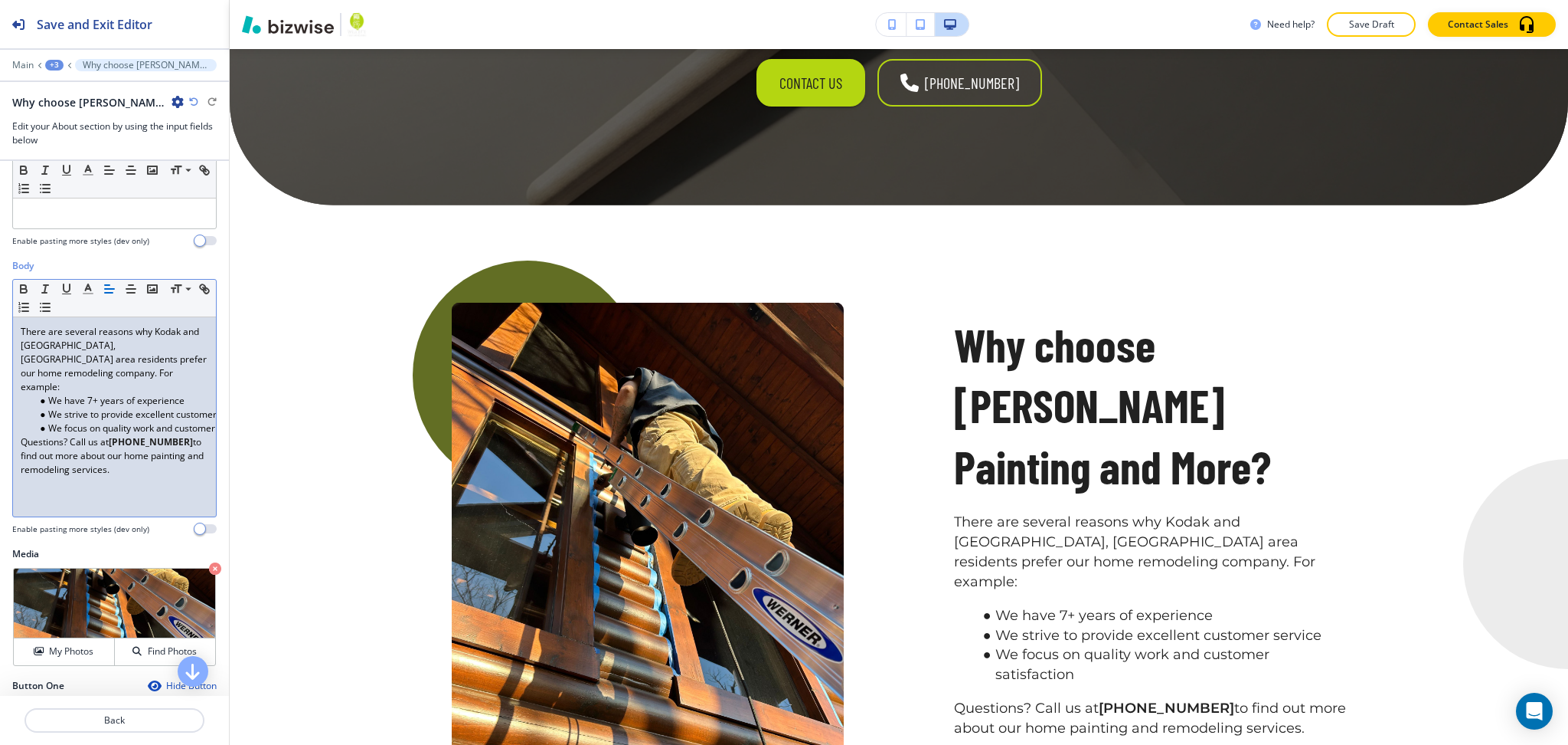
scroll to position [362, 0]
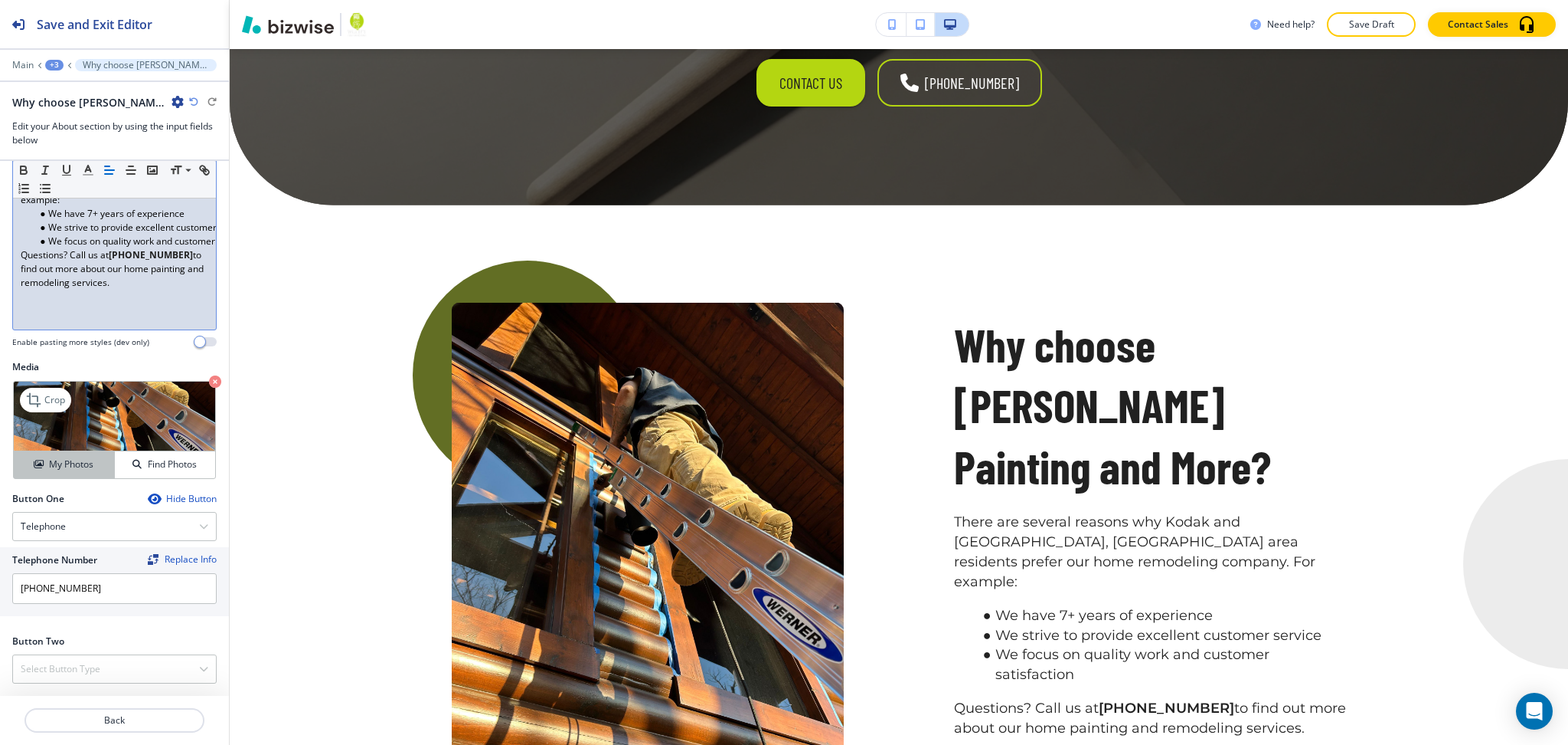
click at [80, 465] on h4 "My Photos" at bounding box center [71, 465] width 45 height 14
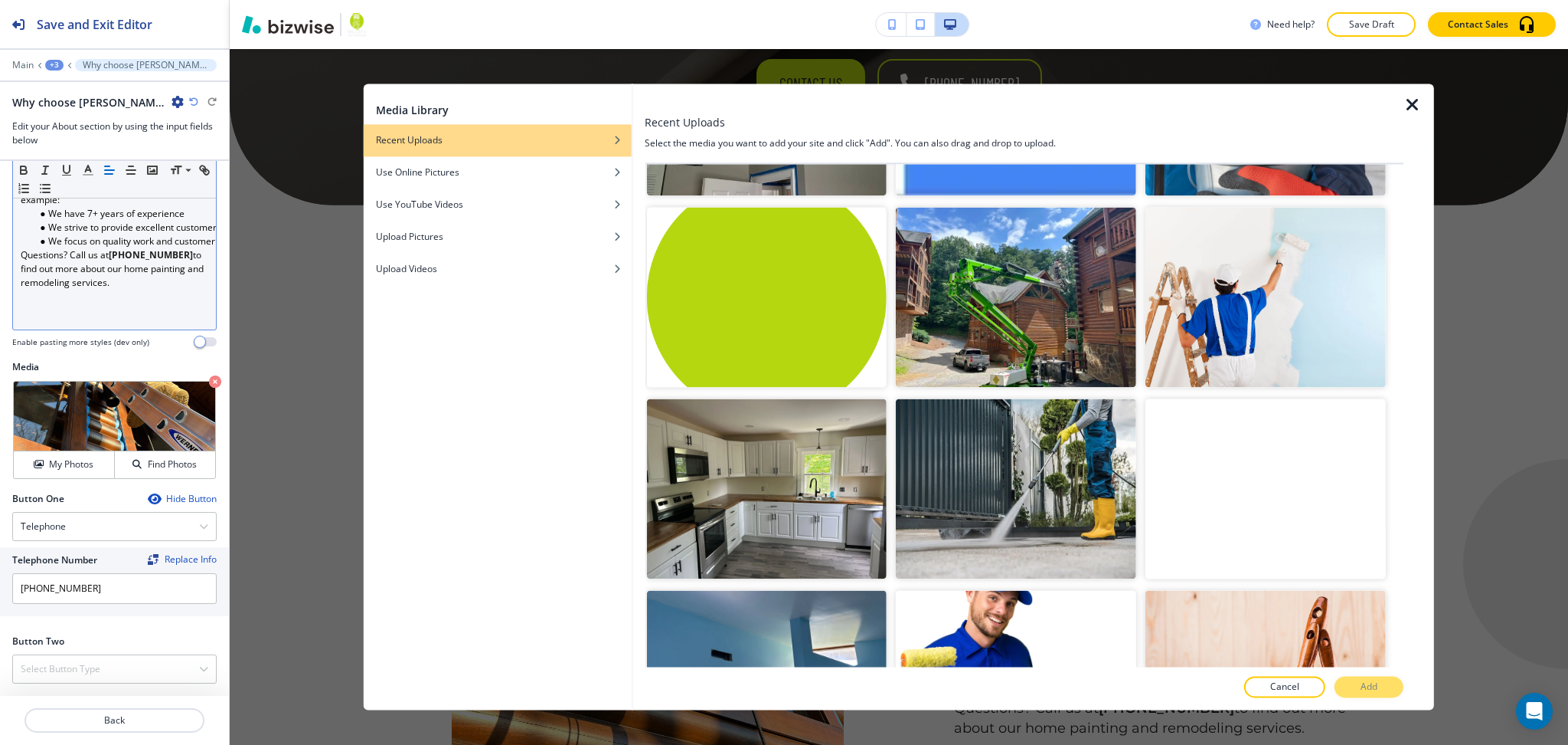
scroll to position [6349, 0]
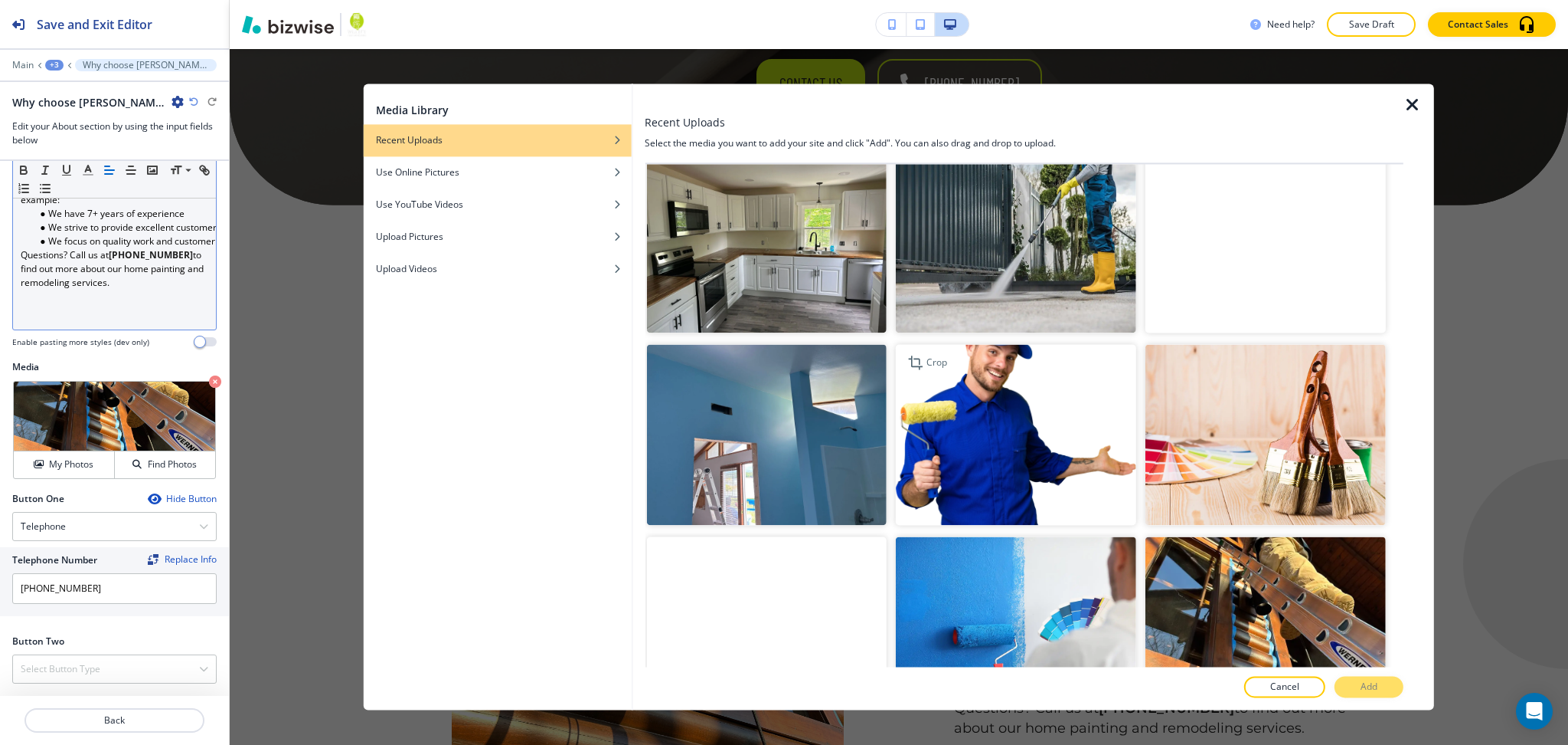
click at [1062, 345] on img "button" at bounding box center [1016, 435] width 240 height 180
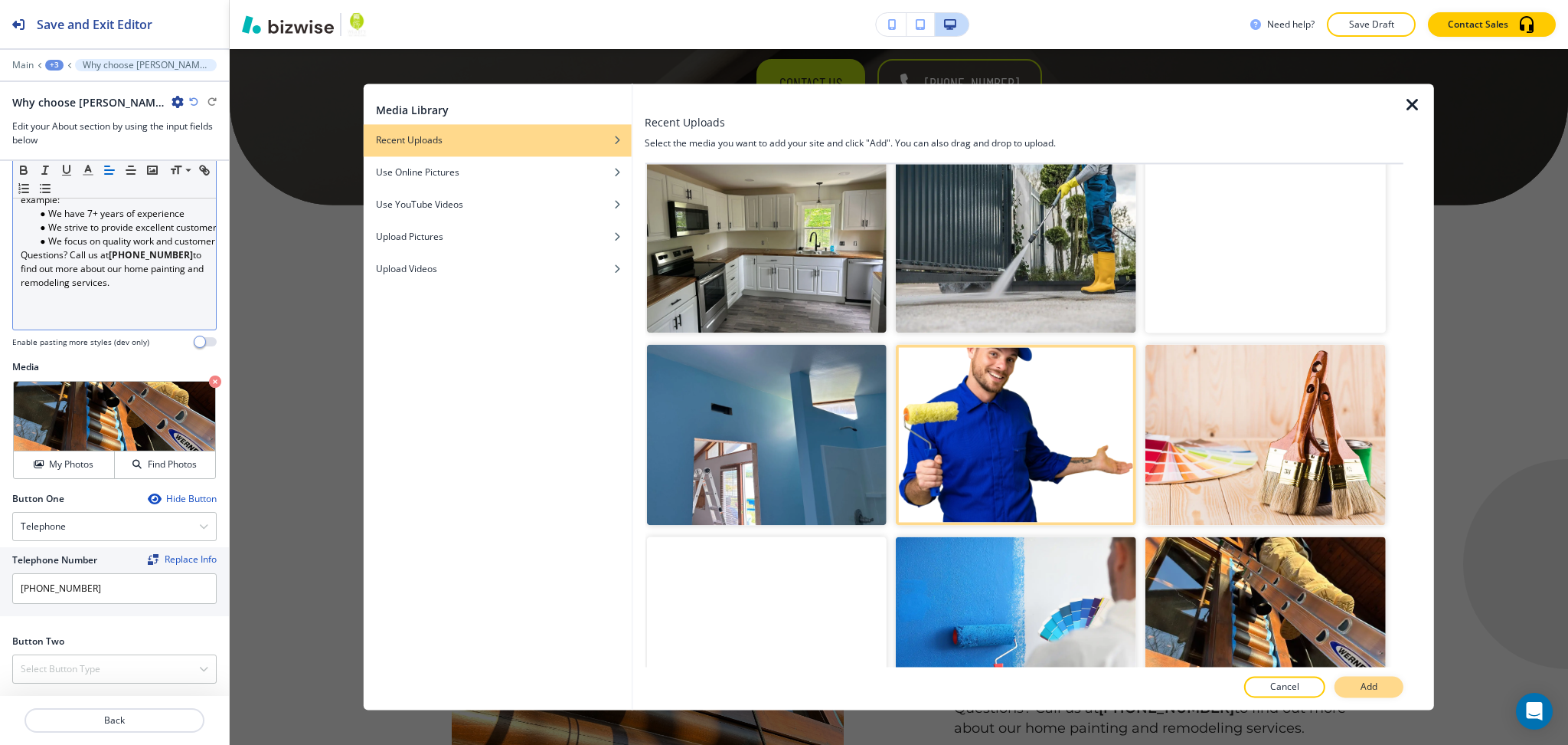
click at [1351, 685] on button "Add" at bounding box center [1369, 687] width 69 height 21
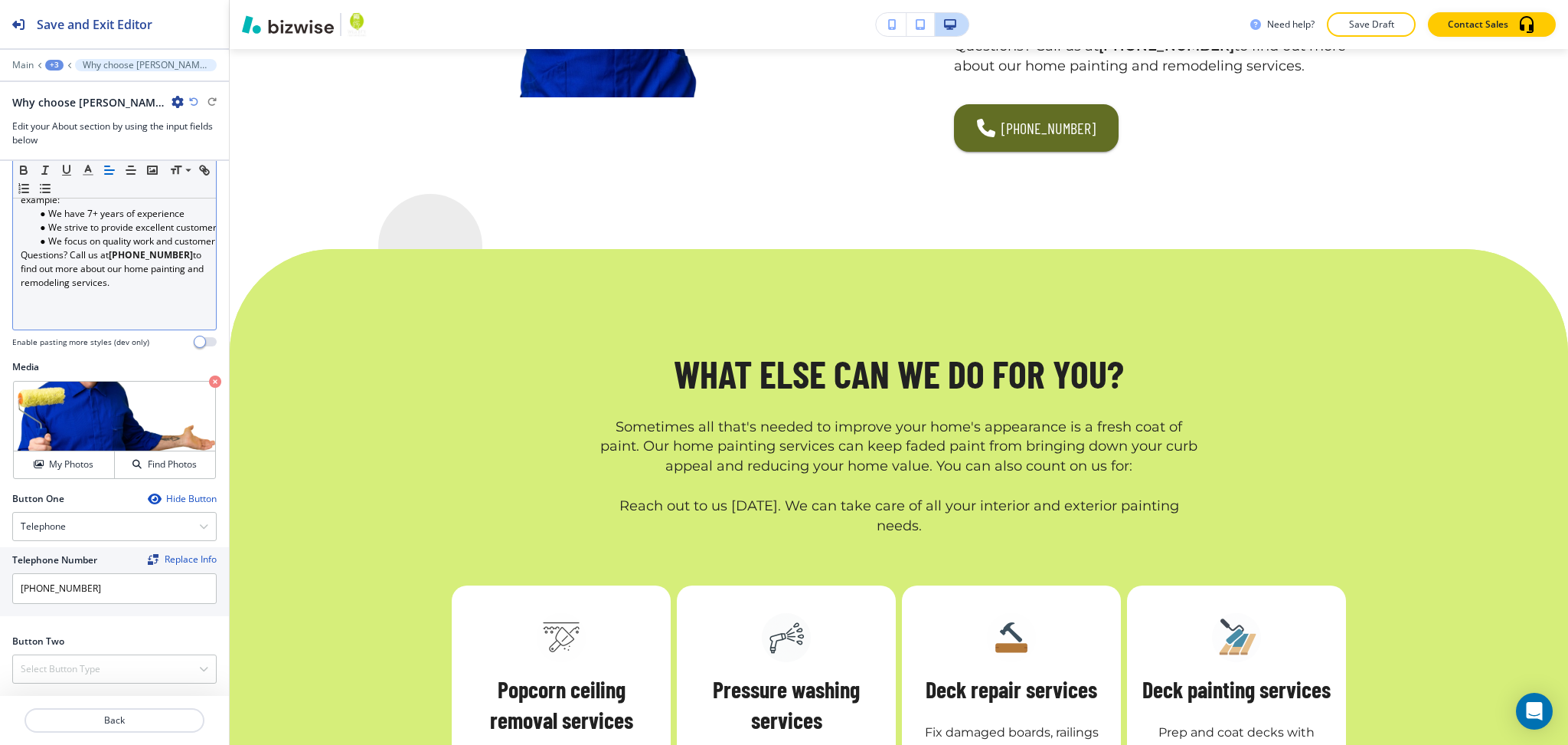
scroll to position [3215, 0]
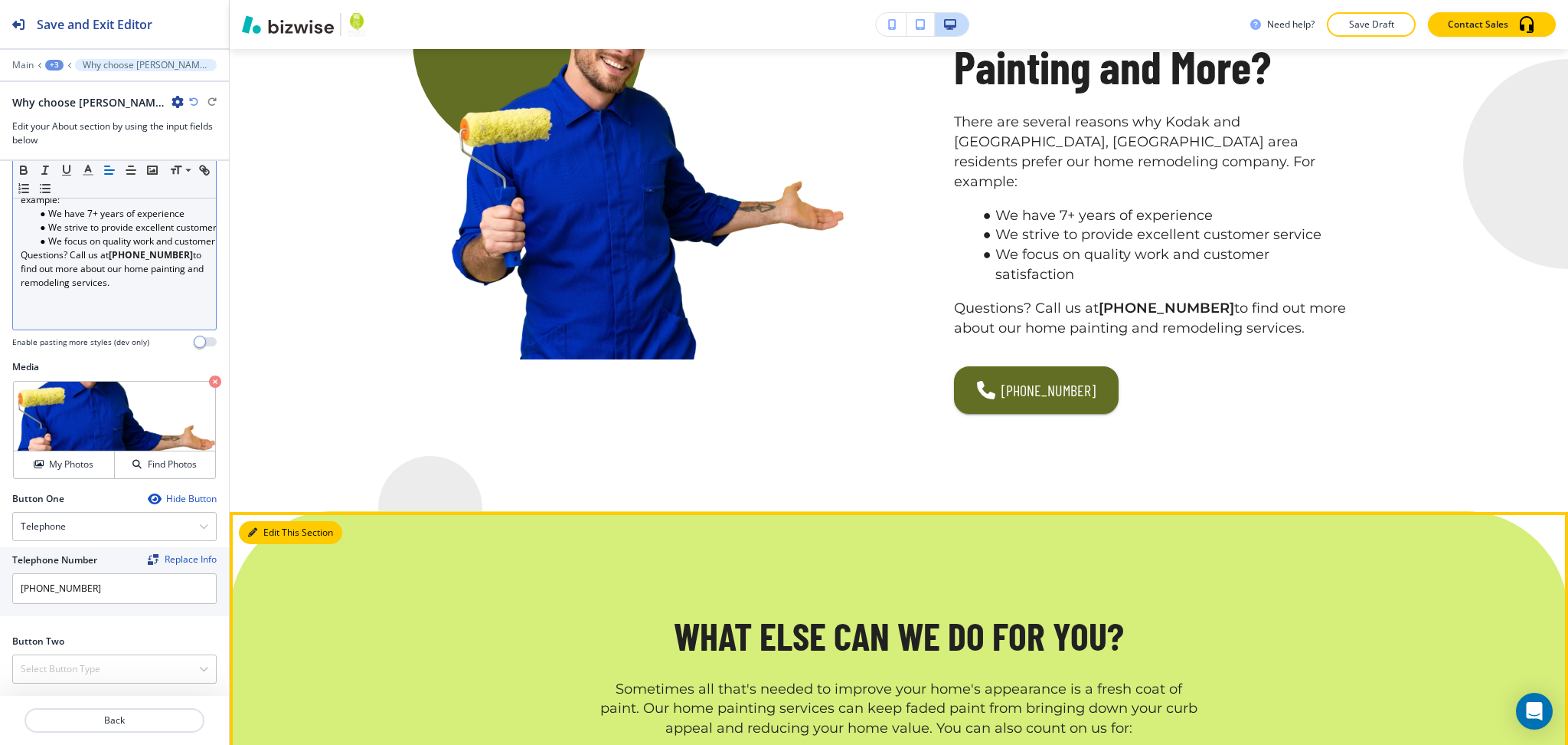
click at [260, 521] on button "Edit This Section" at bounding box center [290, 532] width 103 height 23
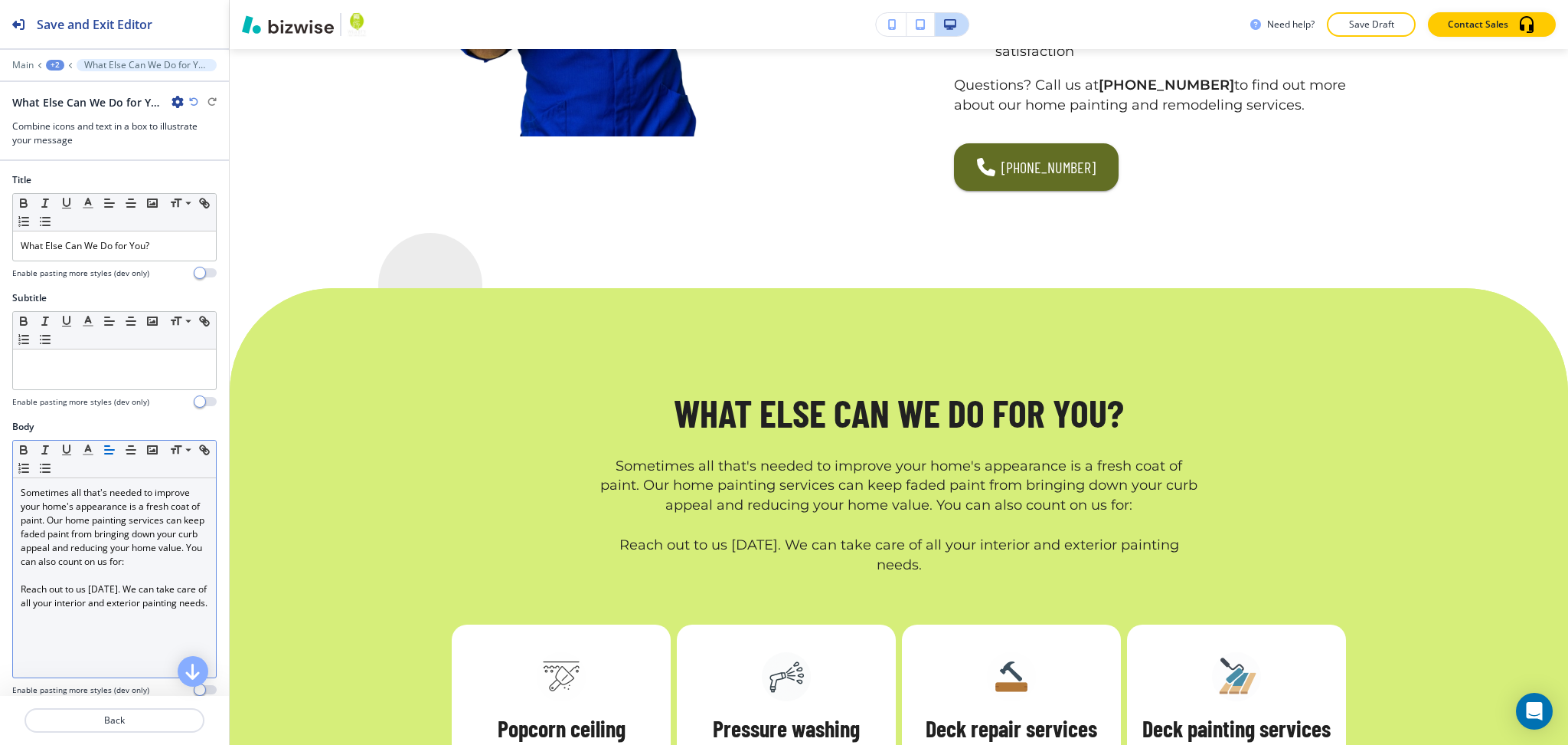
scroll to position [3439, 0]
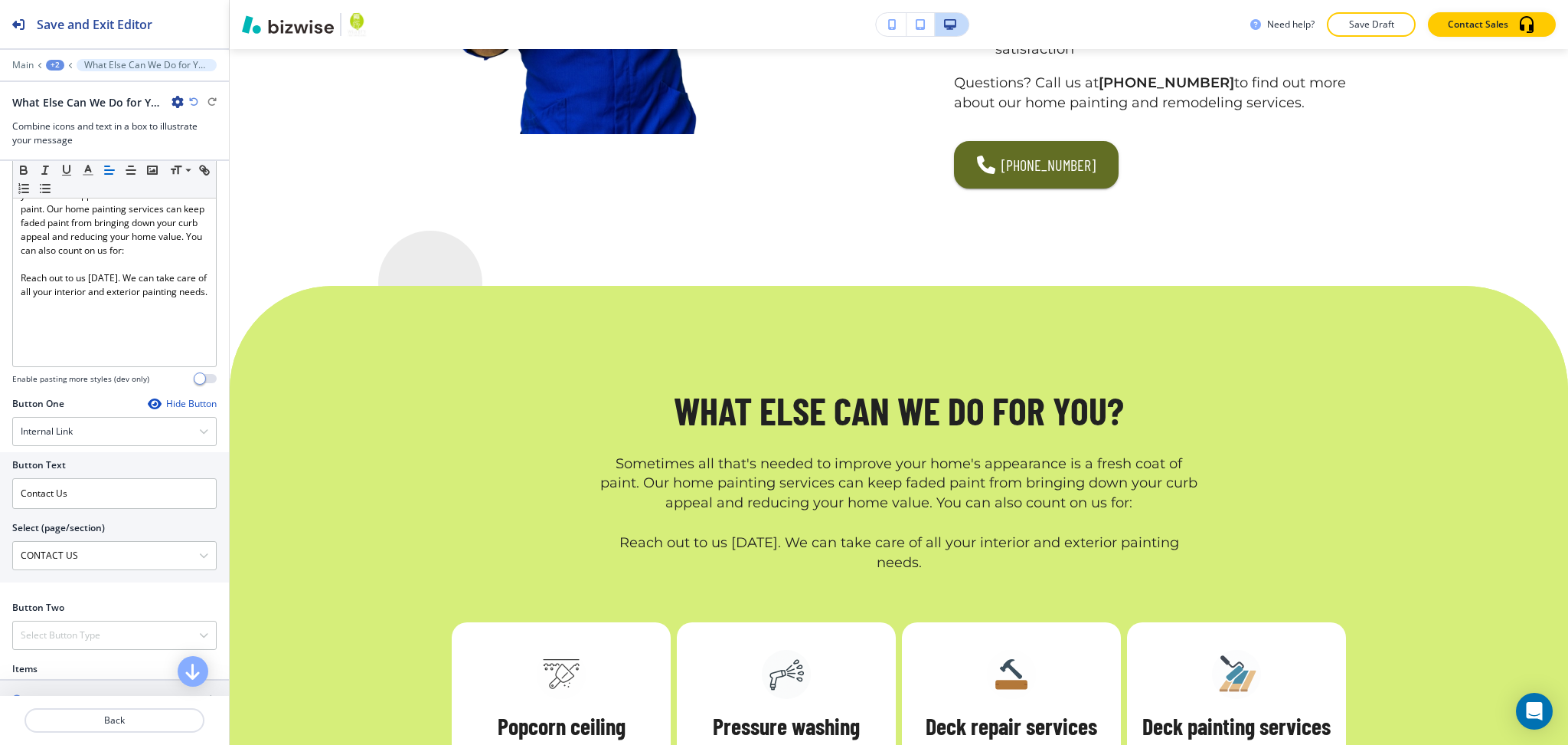
click at [175, 392] on div "Body Small Normal Large Huge Sometimes all that's needed to improve your home's…" at bounding box center [114, 253] width 229 height 288
click at [179, 406] on div "Hide Button" at bounding box center [182, 407] width 69 height 13
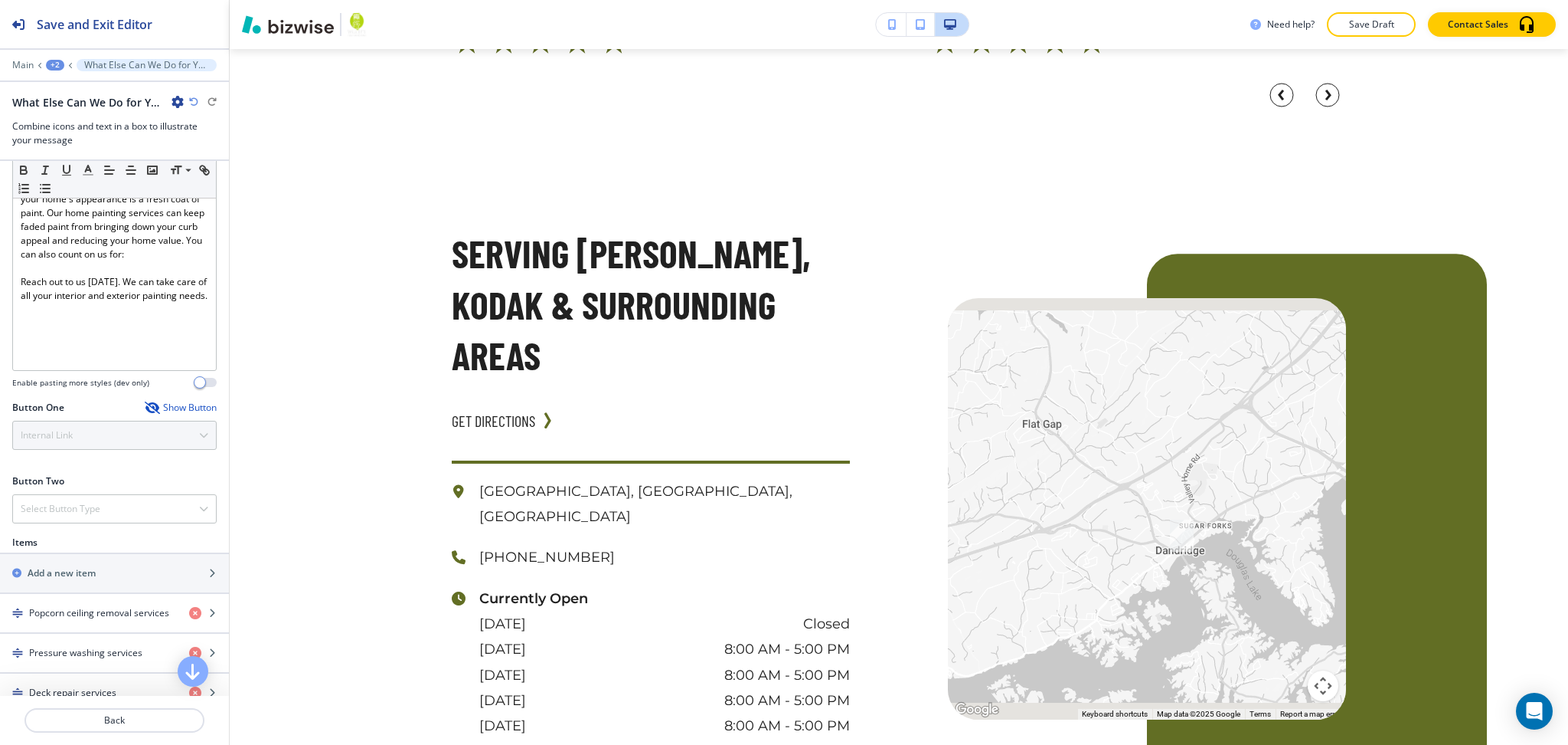
scroll to position [4970, 0]
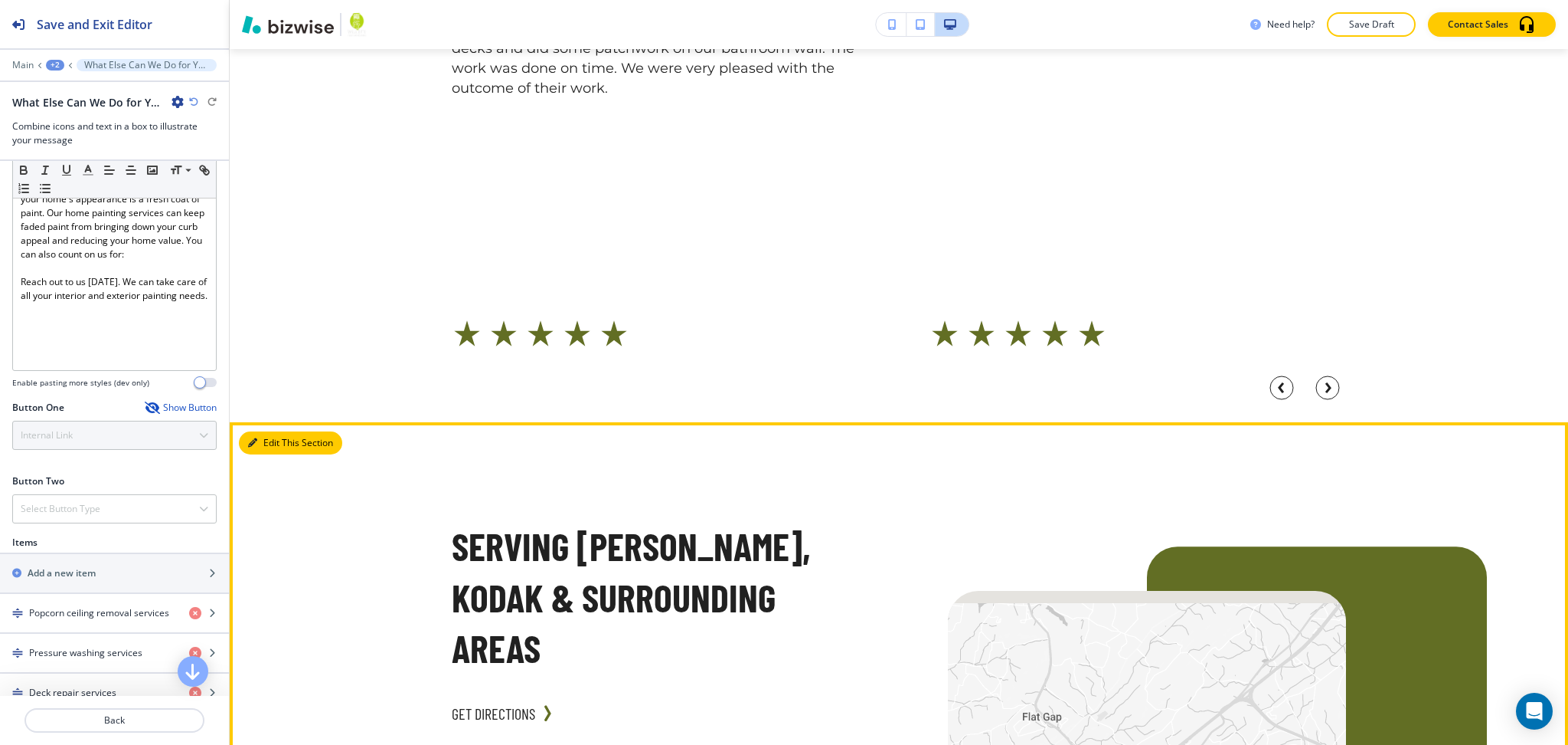
click at [275, 431] on button "Edit This Section" at bounding box center [290, 442] width 103 height 23
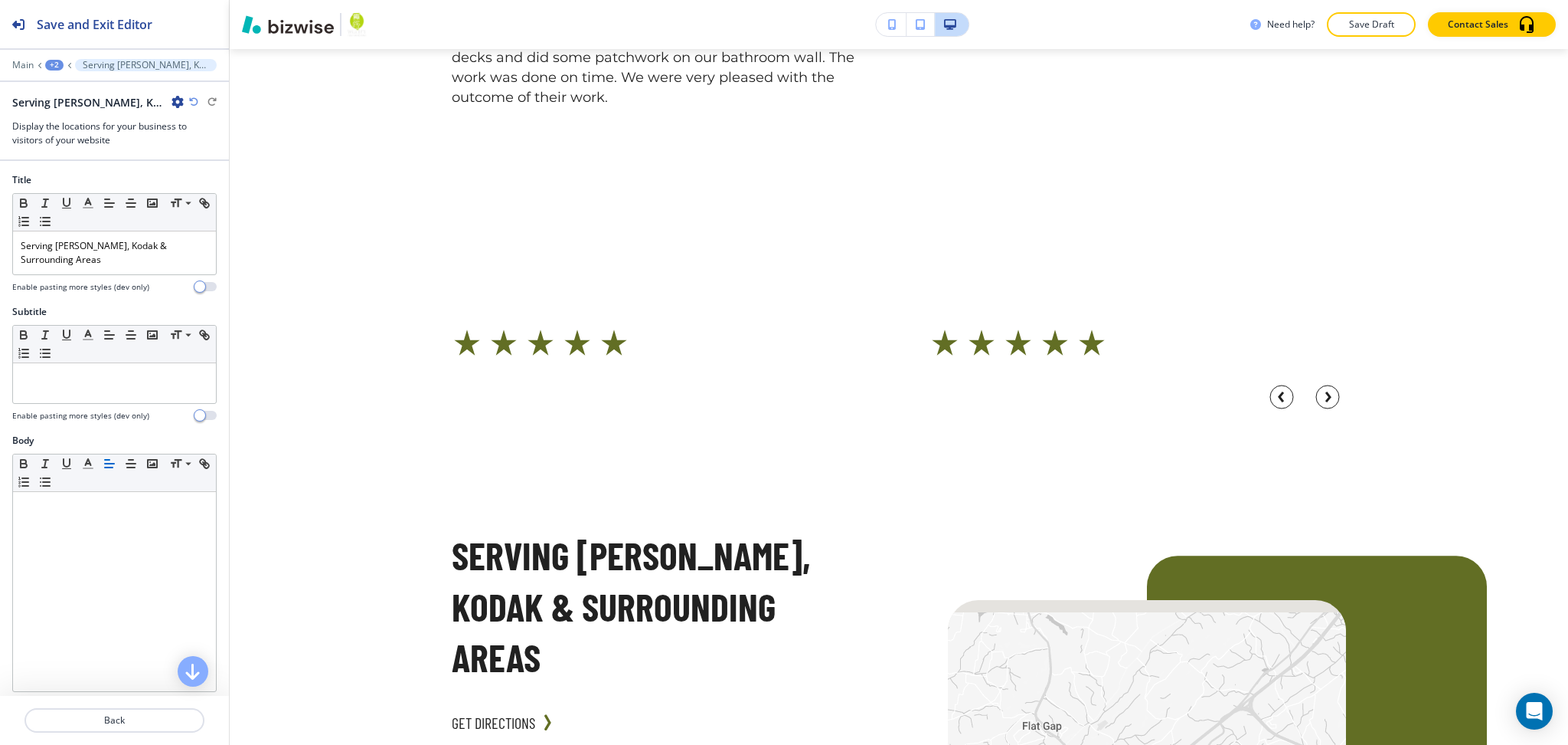
scroll to position [4666, 0]
click at [148, 261] on p "Serving [PERSON_NAME], Kodak & Surrounding Areas" at bounding box center [114, 252] width 188 height 27
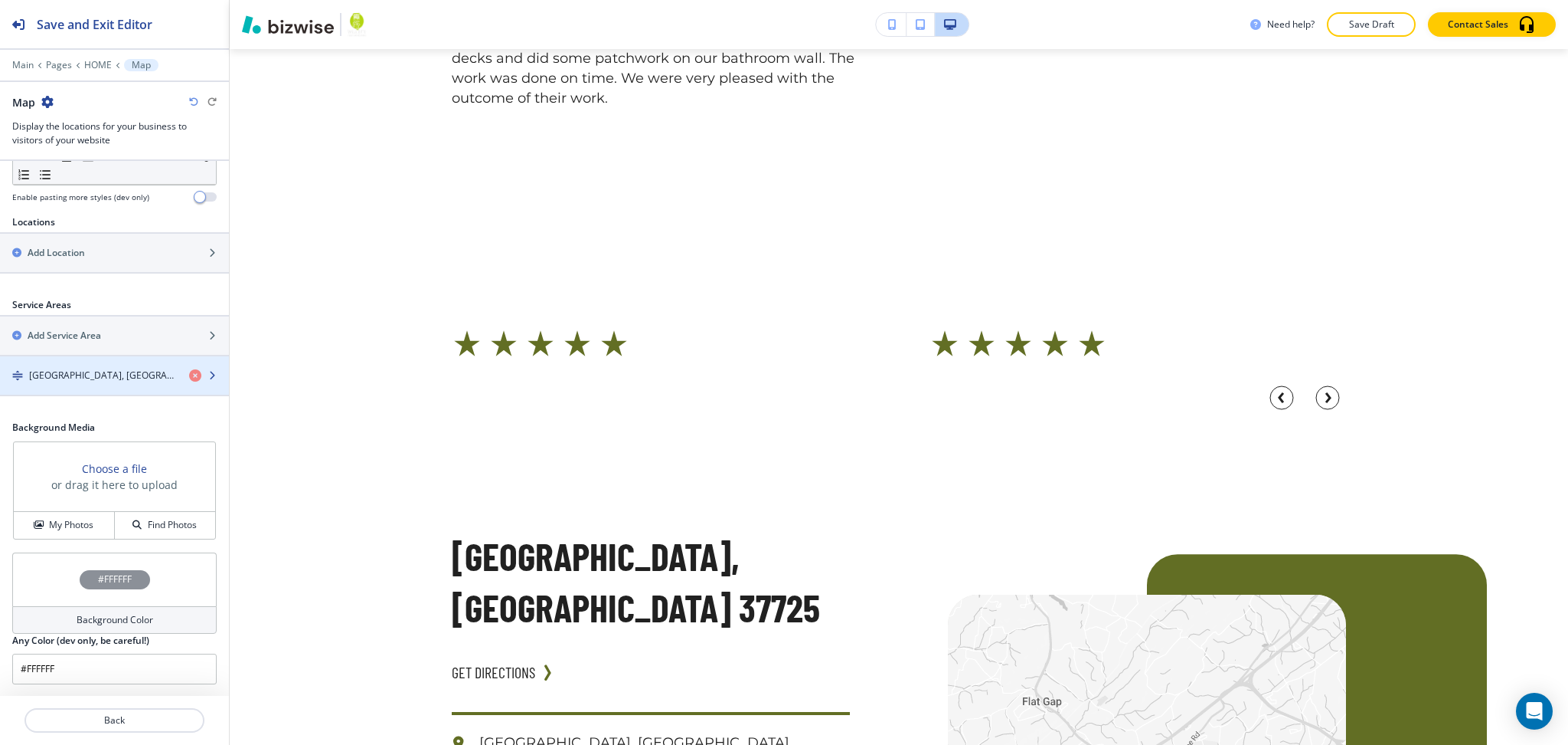
scroll to position [495, 0]
click at [77, 362] on div "button" at bounding box center [114, 362] width 229 height 13
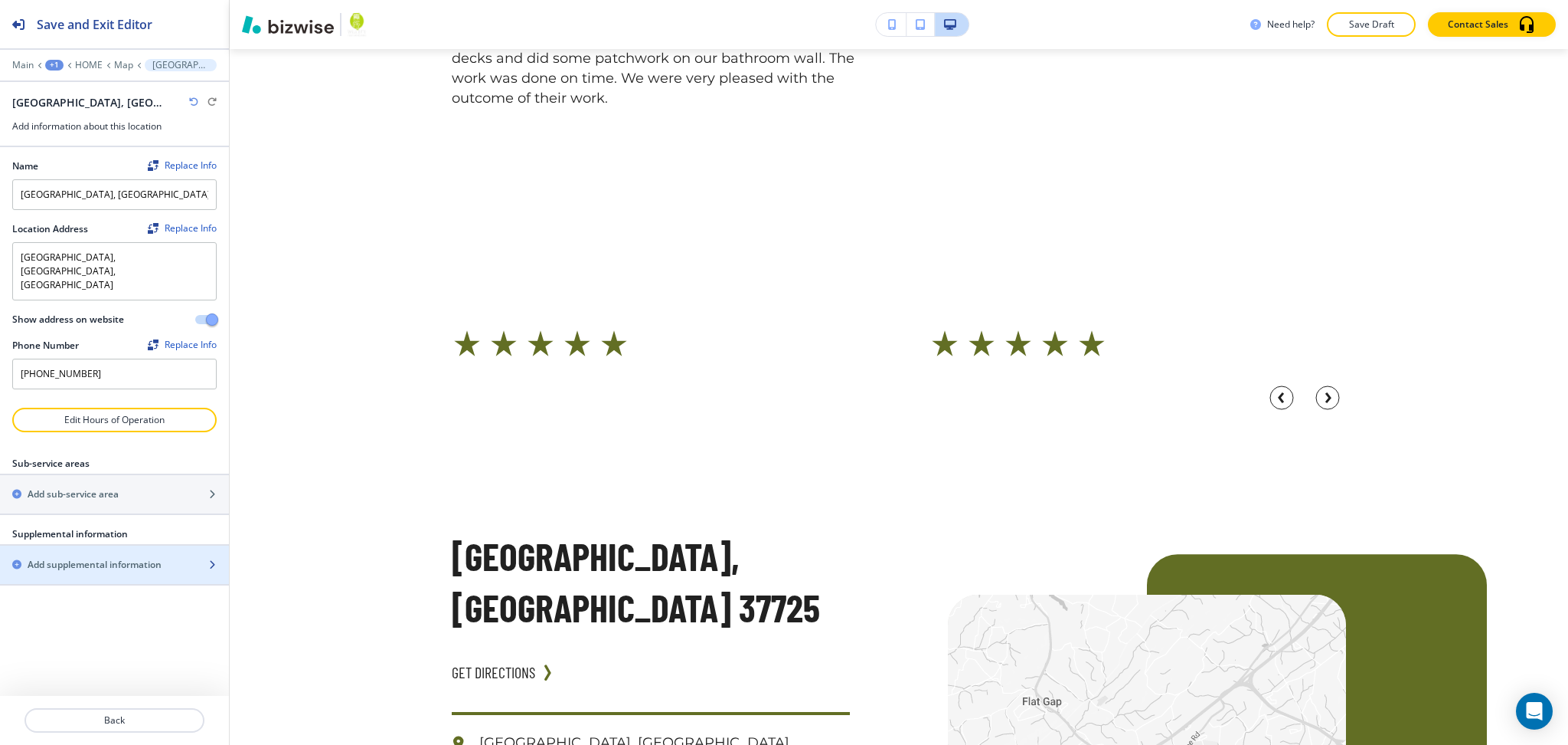
click at [103, 571] on div "button" at bounding box center [114, 578] width 229 height 13
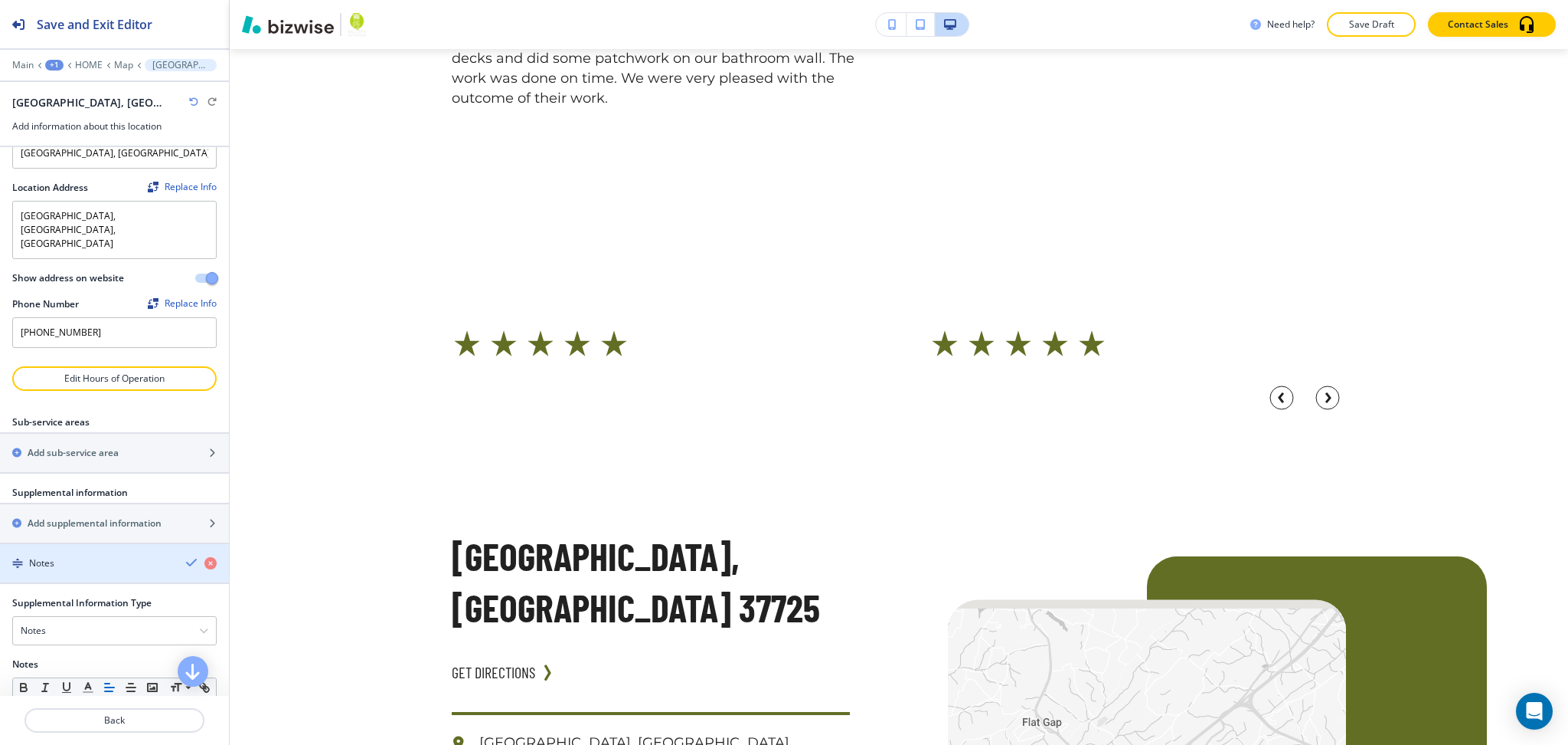
scroll to position [118, 0]
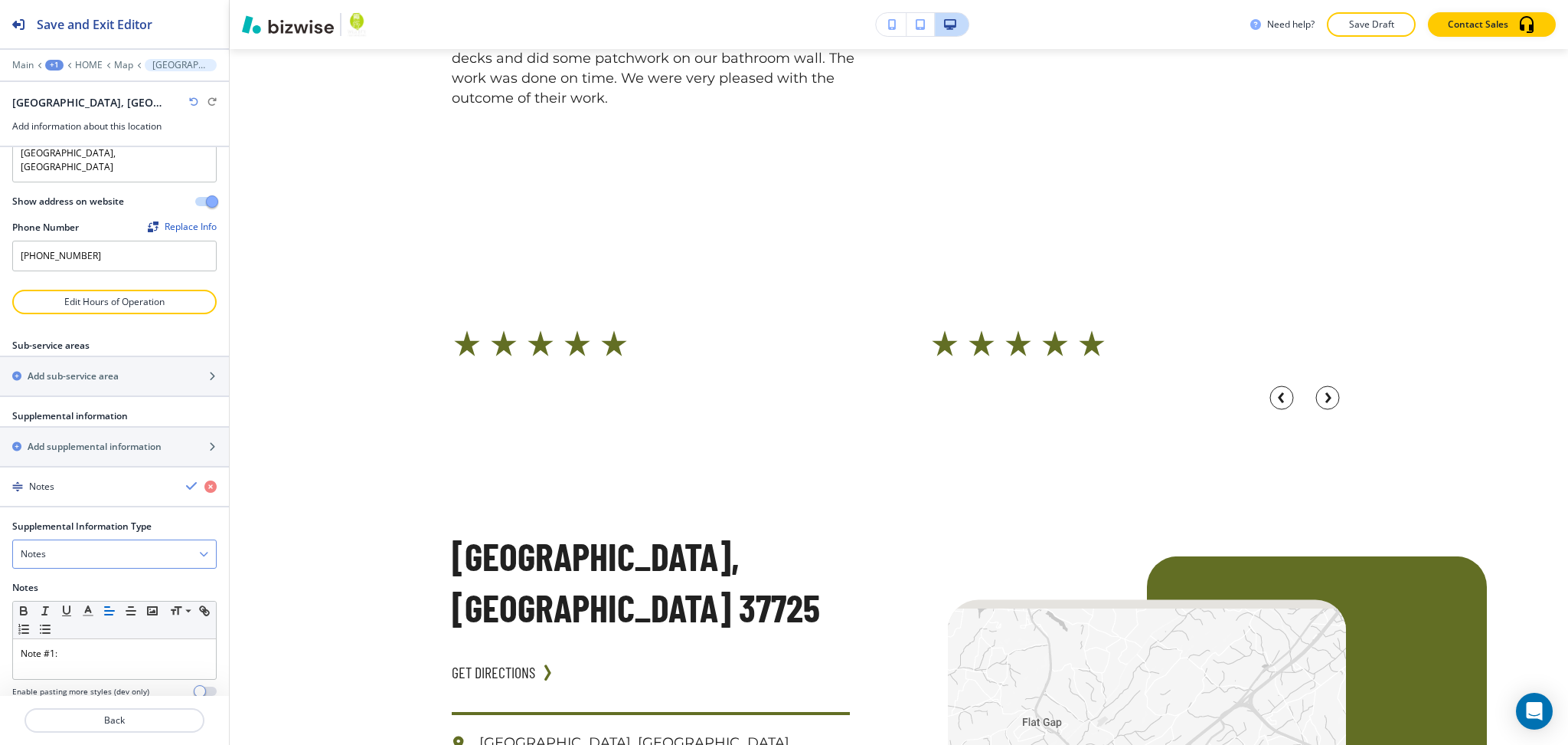
click at [94, 540] on div "Notes" at bounding box center [114, 553] width 203 height 27
click at [75, 574] on h4 "Notes" at bounding box center [114, 581] width 188 height 14
click at [74, 540] on div "Notes" at bounding box center [114, 553] width 203 height 27
click at [67, 600] on h4 "Email Address" at bounding box center [114, 607] width 188 height 14
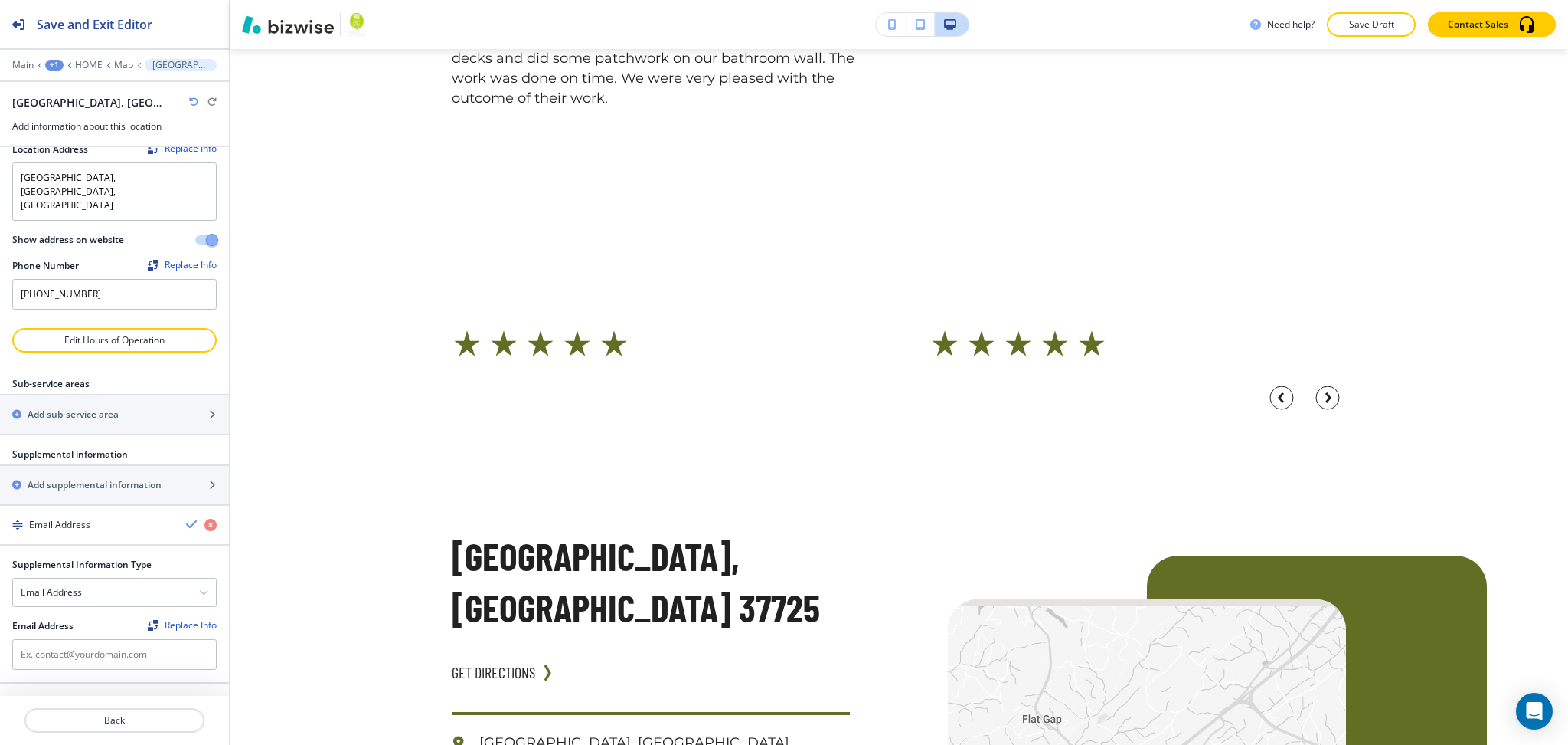
scroll to position [52, 0]
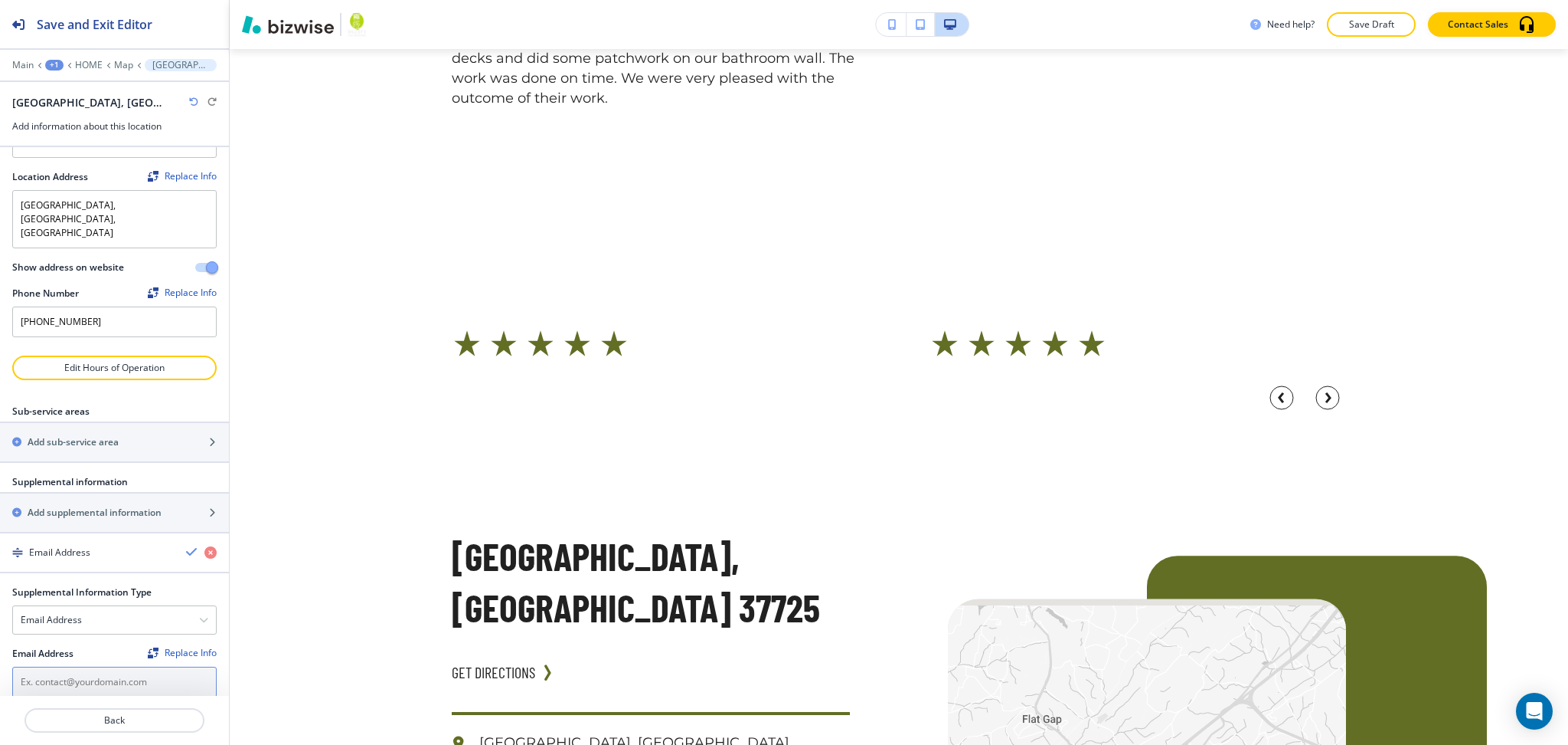
click at [69, 667] on input "text" at bounding box center [114, 682] width 204 height 31
paste input "[EMAIL_ADDRESS][DOMAIN_NAME]"
type input "[EMAIL_ADDRESS][DOMAIN_NAME]"
click at [168, 545] on div "Email Address" at bounding box center [114, 552] width 229 height 14
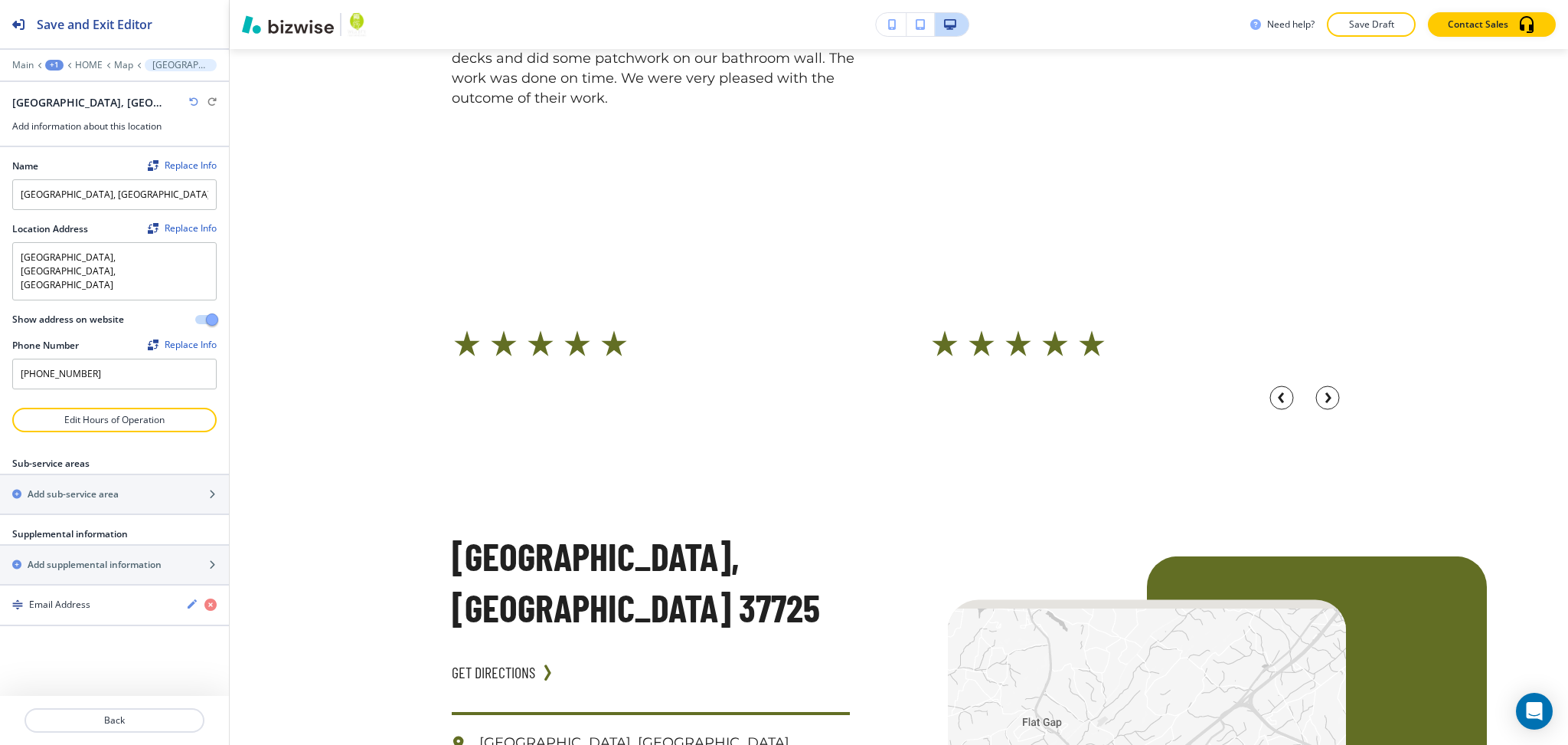
scroll to position [0, 0]
click at [57, 488] on h2 "Add sub-service area" at bounding box center [73, 495] width 91 height 14
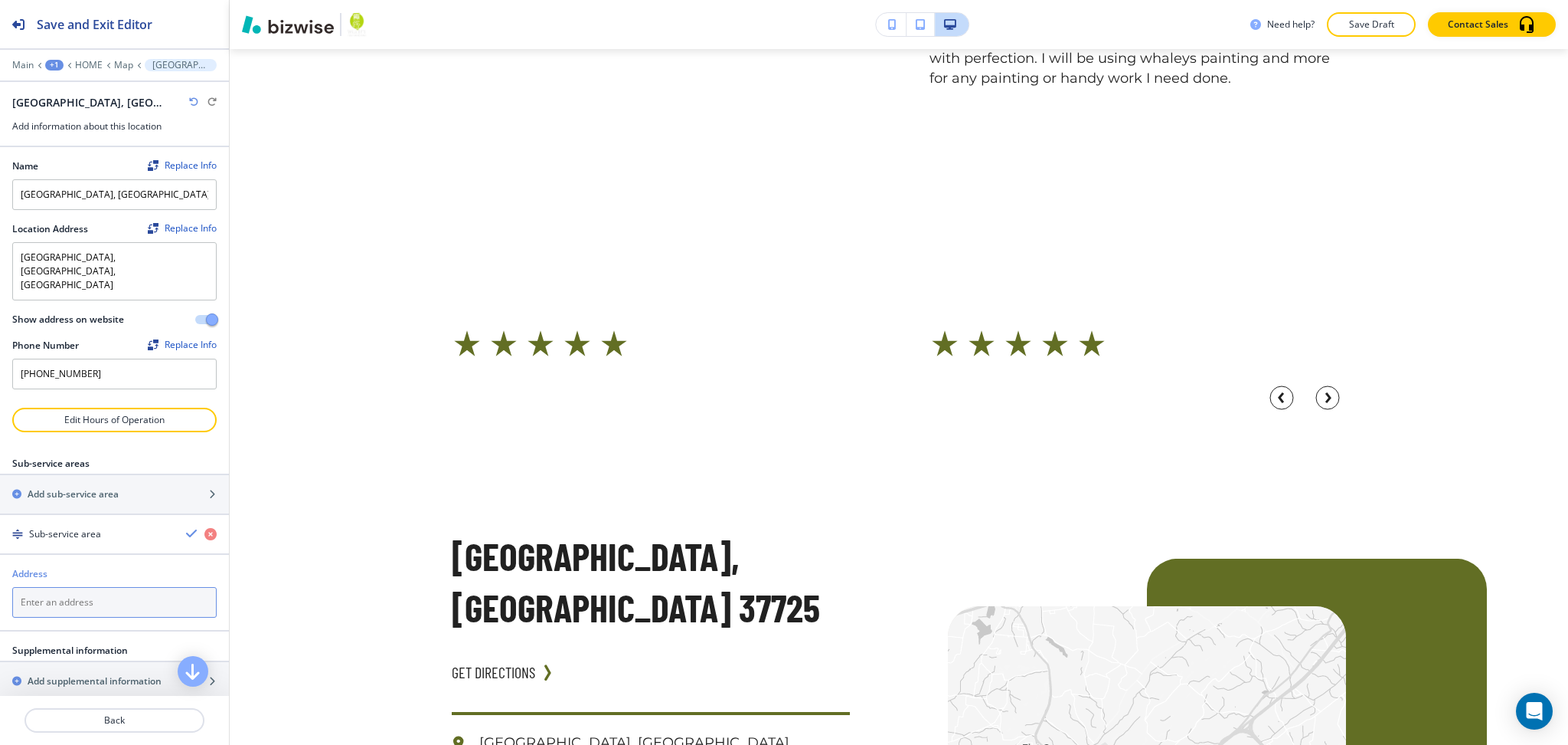
click at [113, 587] on textarea at bounding box center [114, 602] width 204 height 31
paste textarea "[GEOGRAPHIC_DATA], [GEOGRAPHIC_DATA]"
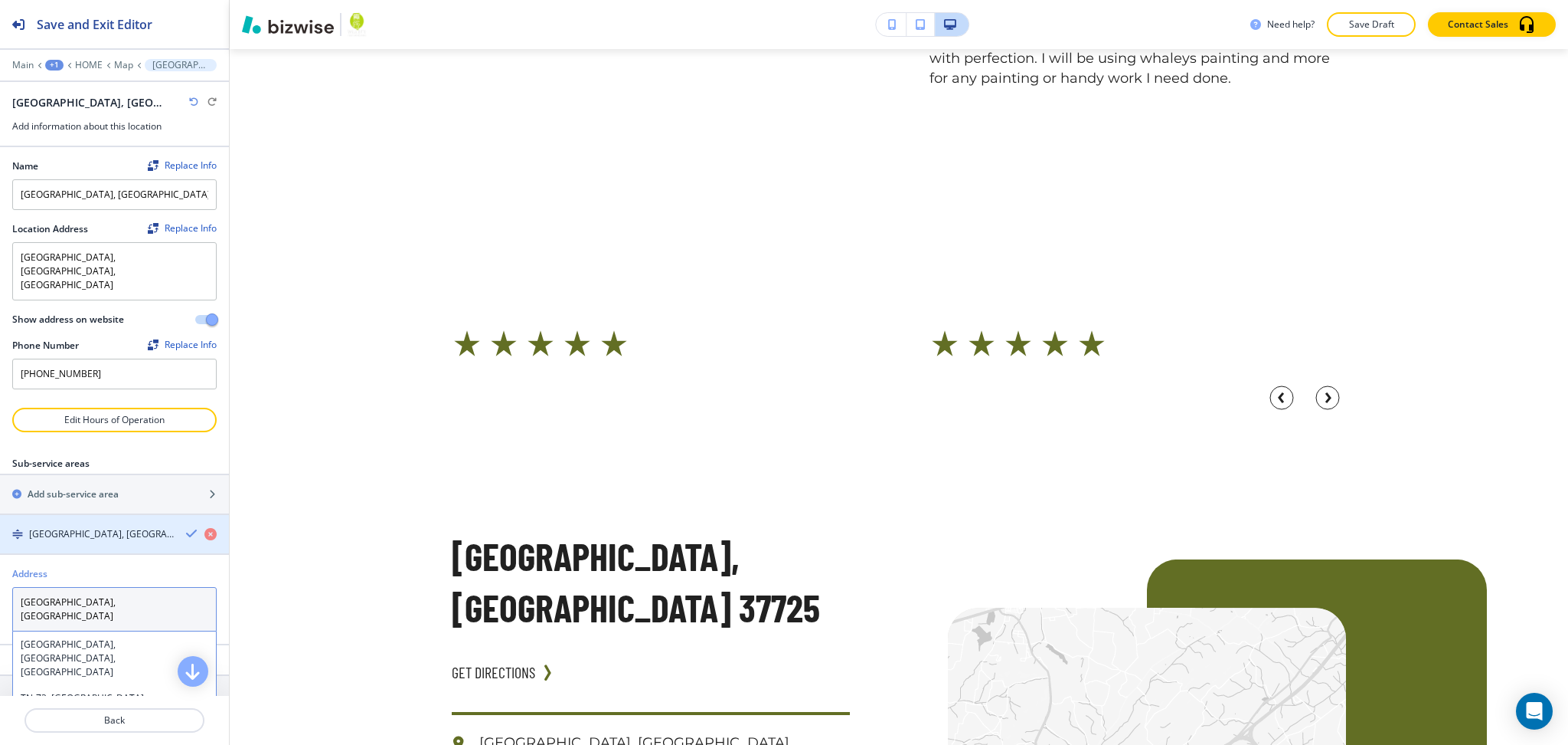
type textarea "[GEOGRAPHIC_DATA], [GEOGRAPHIC_DATA]"
click at [186, 527] on icon "button" at bounding box center [192, 534] width 13 height 13
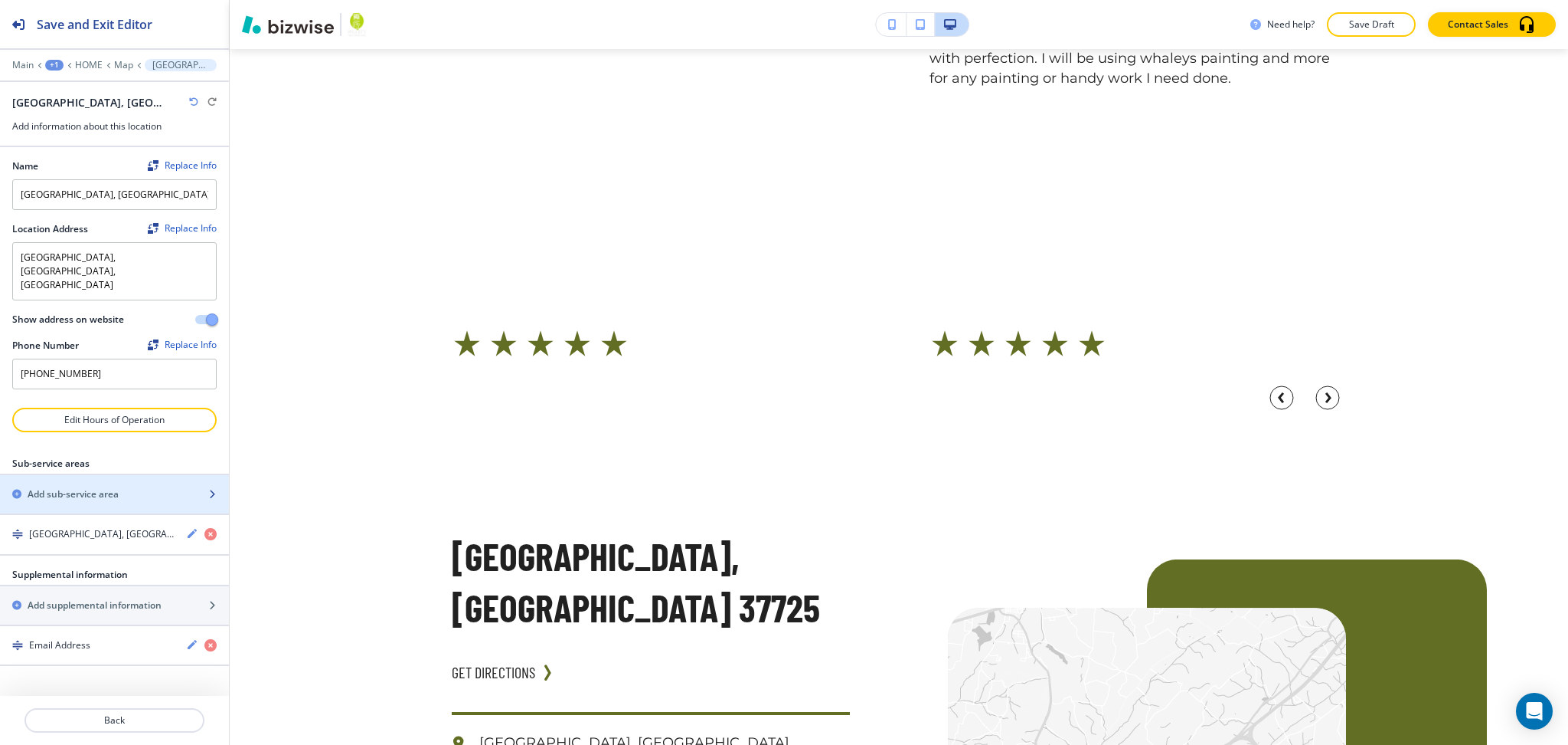
click at [74, 488] on h2 "Add sub-service area" at bounding box center [73, 495] width 91 height 14
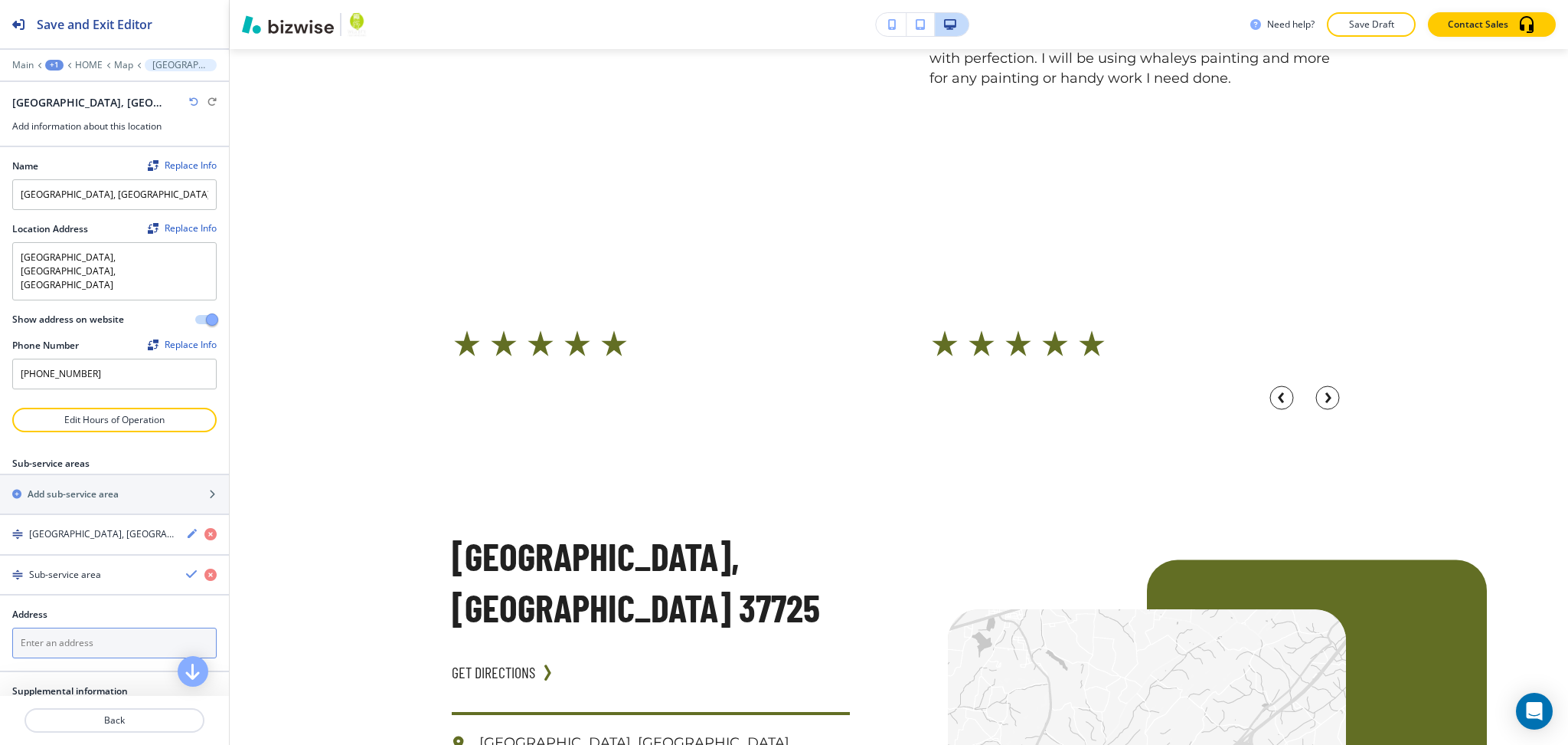
click at [63, 628] on textarea at bounding box center [114, 642] width 204 height 31
paste textarea "[GEOGRAPHIC_DATA], [GEOGRAPHIC_DATA]"
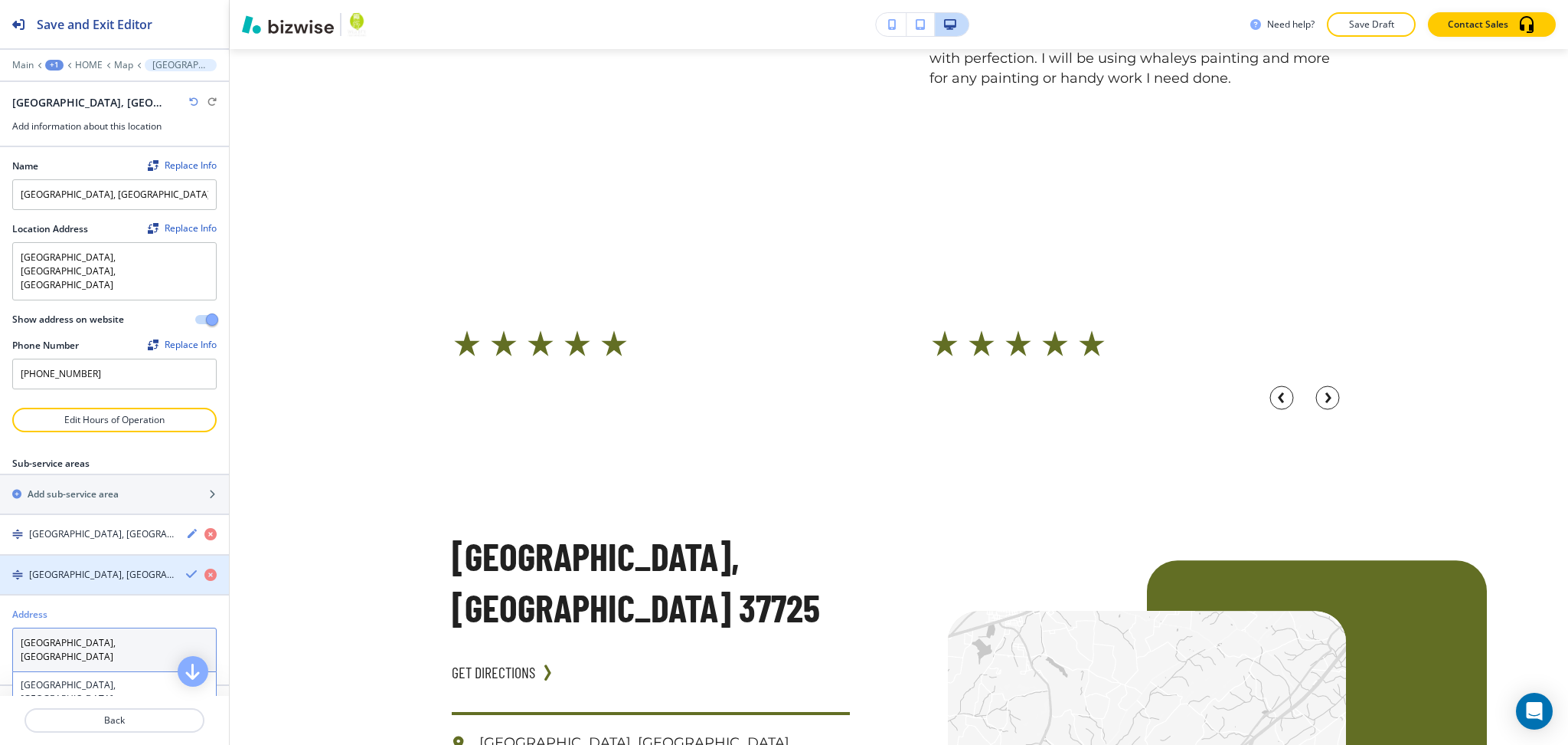
type textarea "[GEOGRAPHIC_DATA], [GEOGRAPHIC_DATA]"
click at [186, 568] on icon "button" at bounding box center [192, 574] width 13 height 13
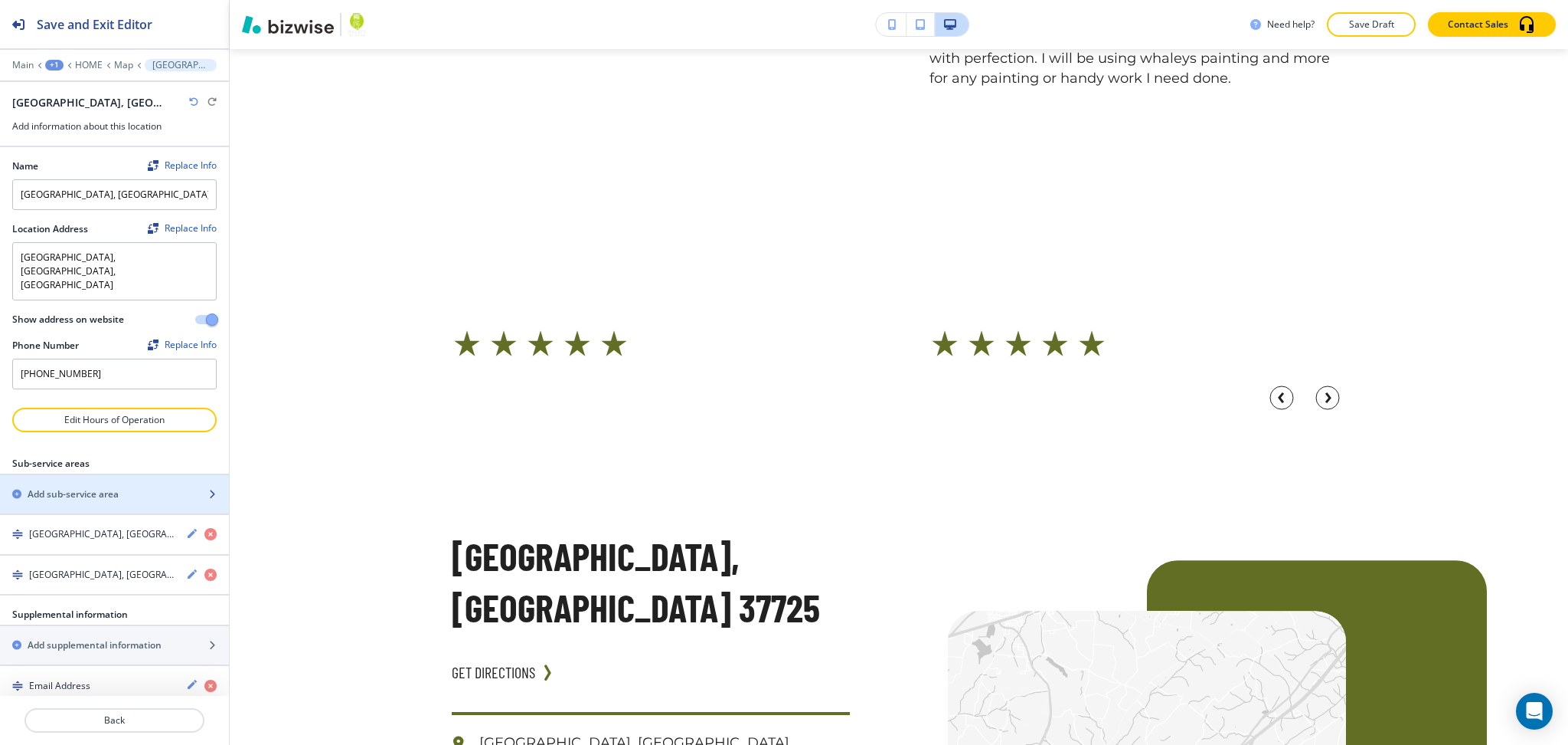
drag, startPoint x: 90, startPoint y: 464, endPoint x: 95, endPoint y: 486, distance: 22.6
click at [90, 488] on h2 "Add sub-service area" at bounding box center [73, 495] width 91 height 14
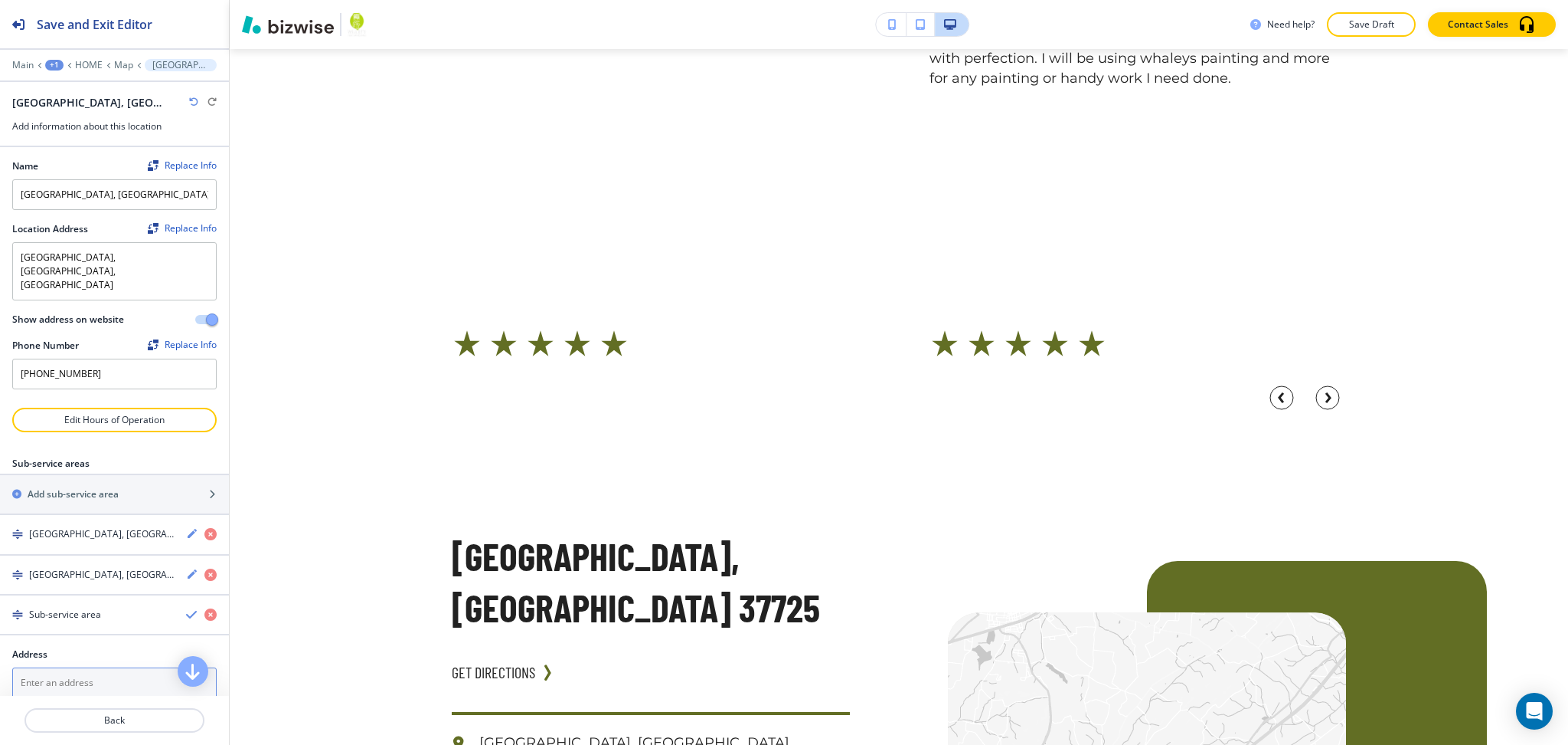
click at [112, 668] on textarea at bounding box center [114, 682] width 204 height 31
paste textarea "[GEOGRAPHIC_DATA], [GEOGRAPHIC_DATA]"
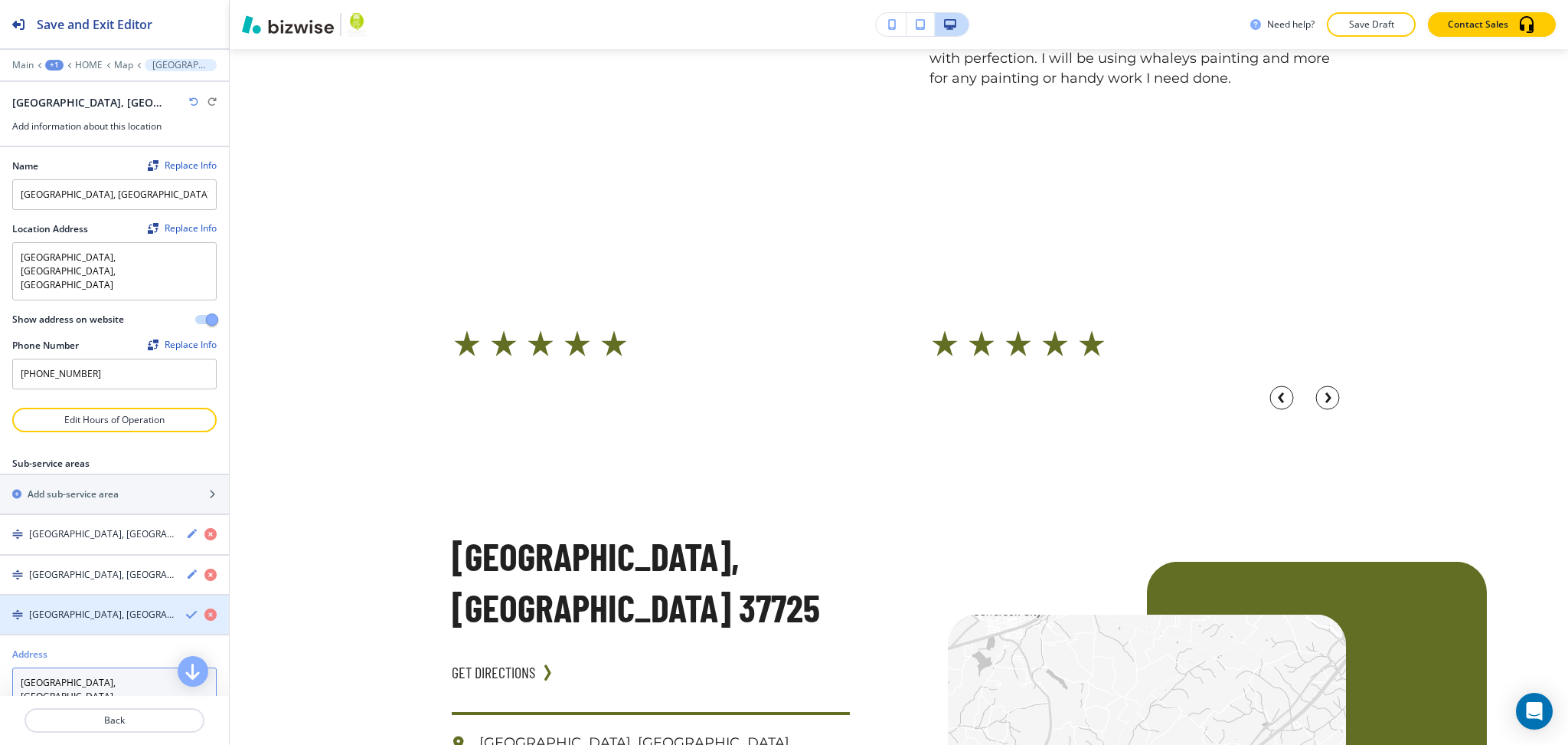
type textarea "[GEOGRAPHIC_DATA], [GEOGRAPHIC_DATA]"
click at [186, 608] on icon "button" at bounding box center [192, 614] width 13 height 13
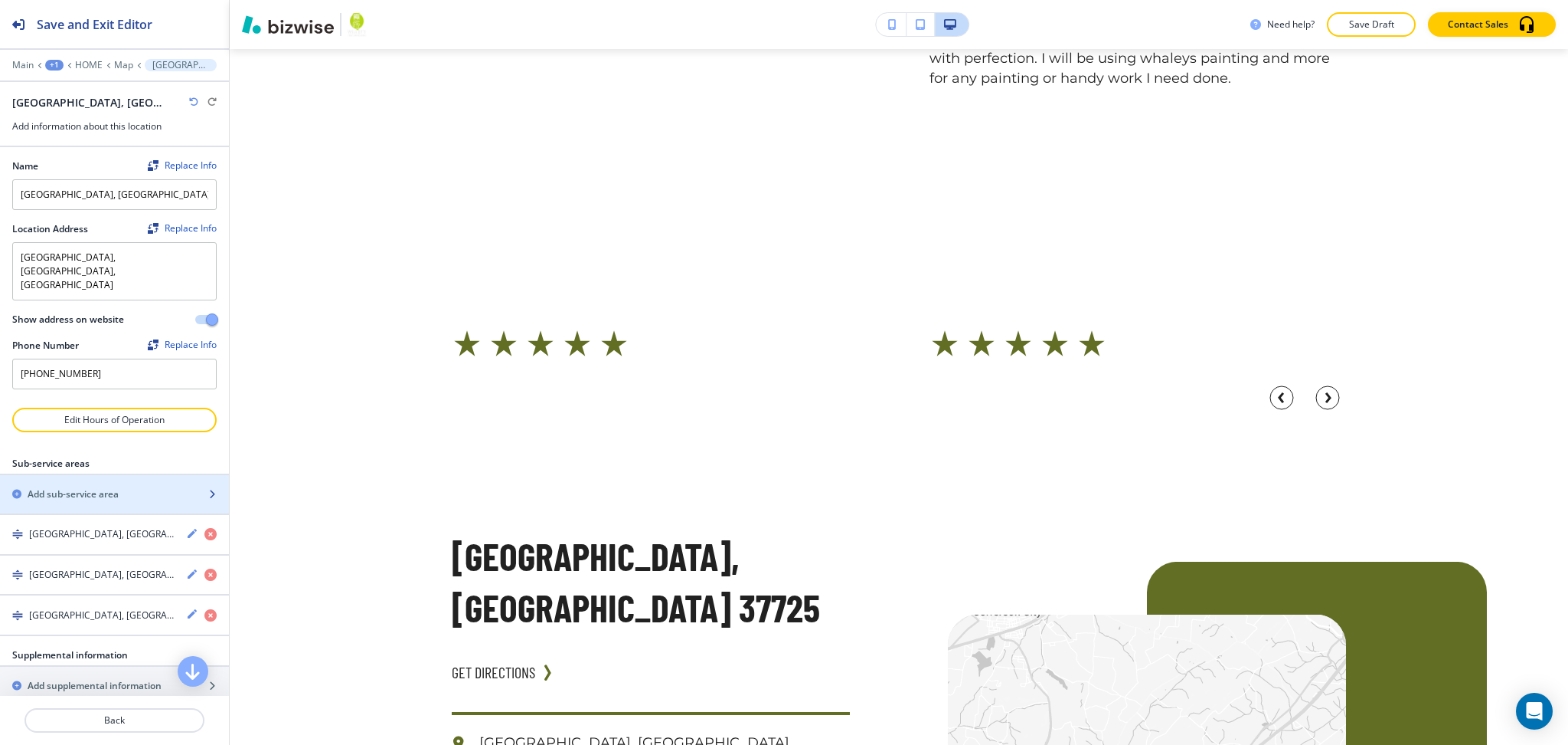
click at [72, 488] on h2 "Add sub-service area" at bounding box center [73, 495] width 91 height 14
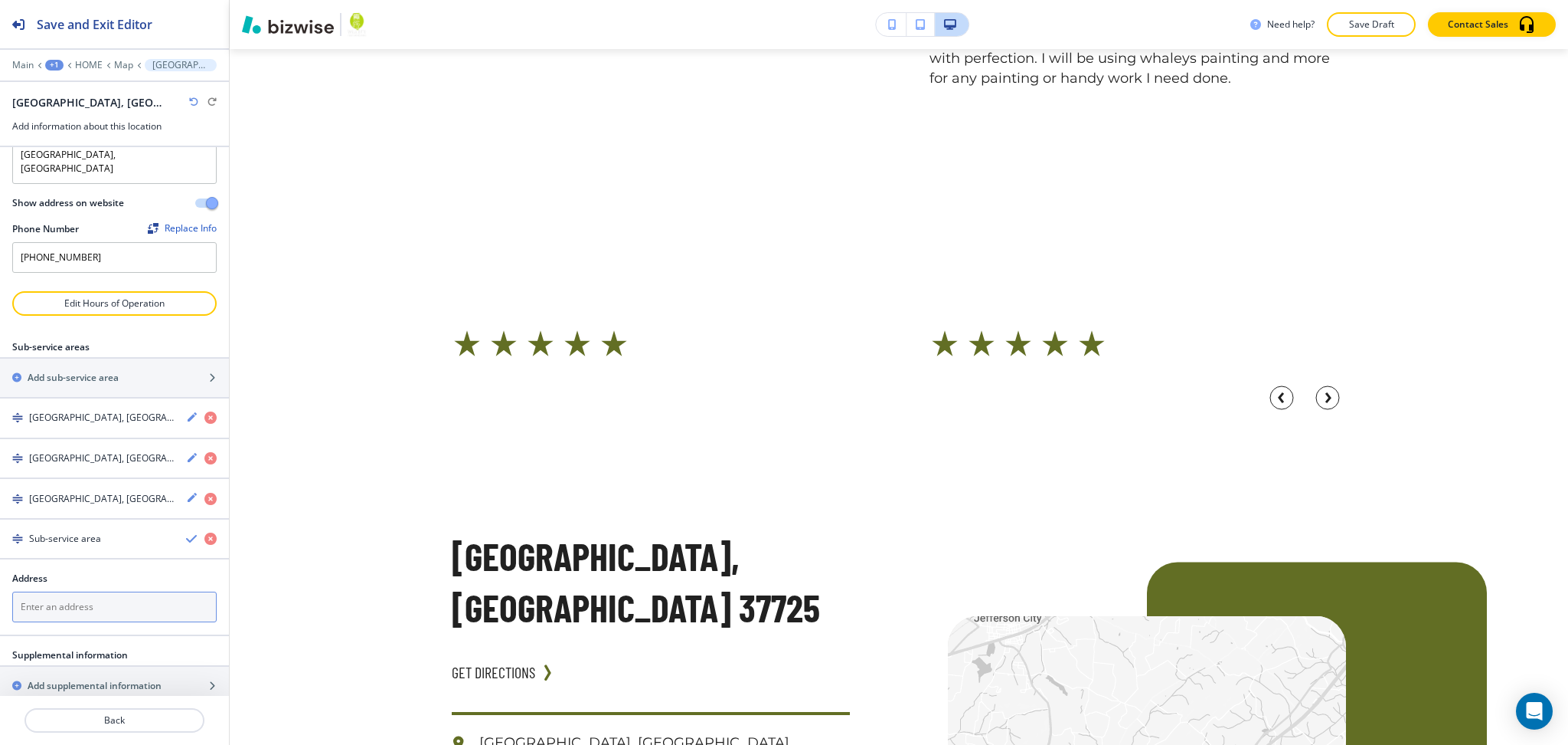
scroll to position [154, 0]
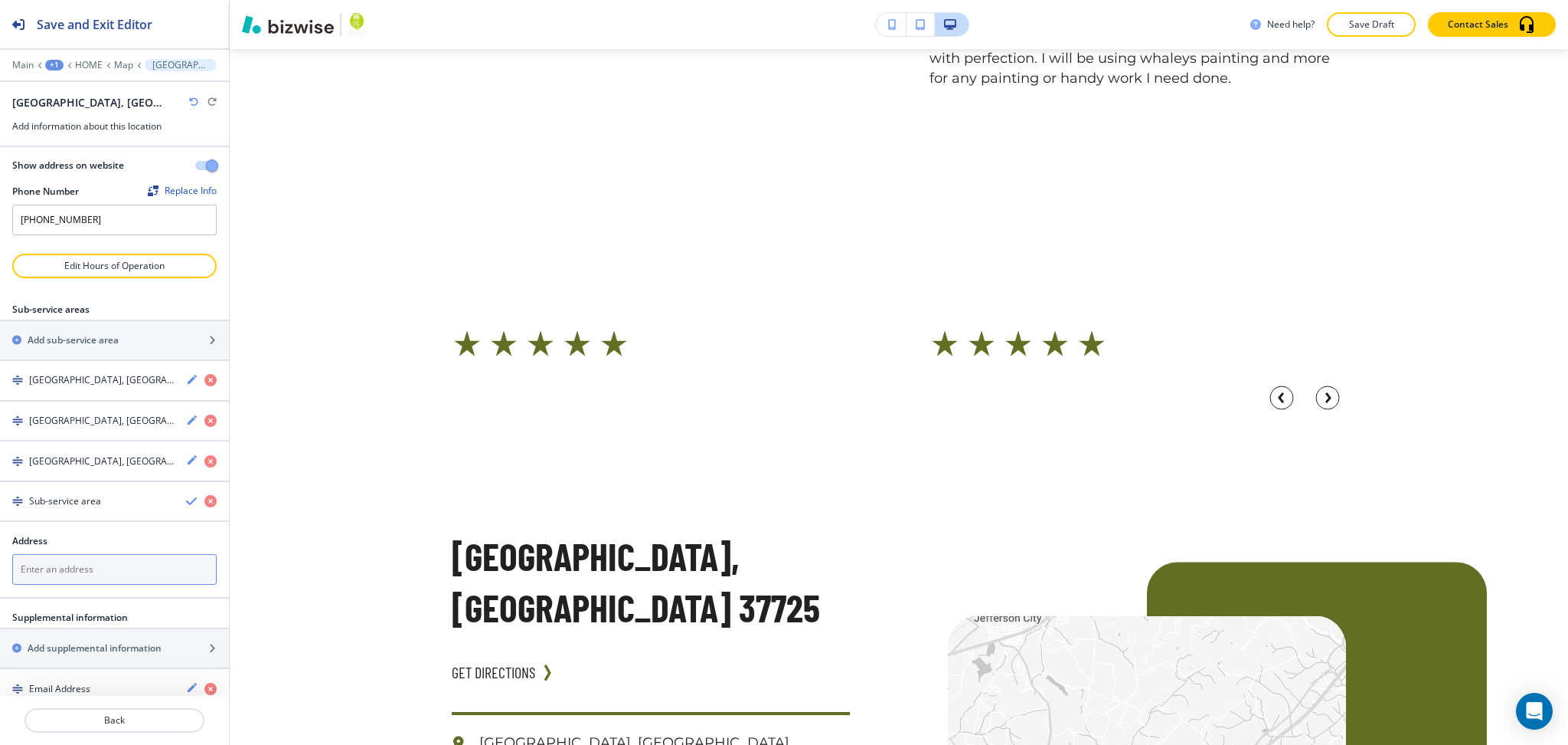
click at [94, 554] on textarea at bounding box center [114, 569] width 204 height 31
paste textarea "[GEOGRAPHIC_DATA], [GEOGRAPHIC_DATA]"
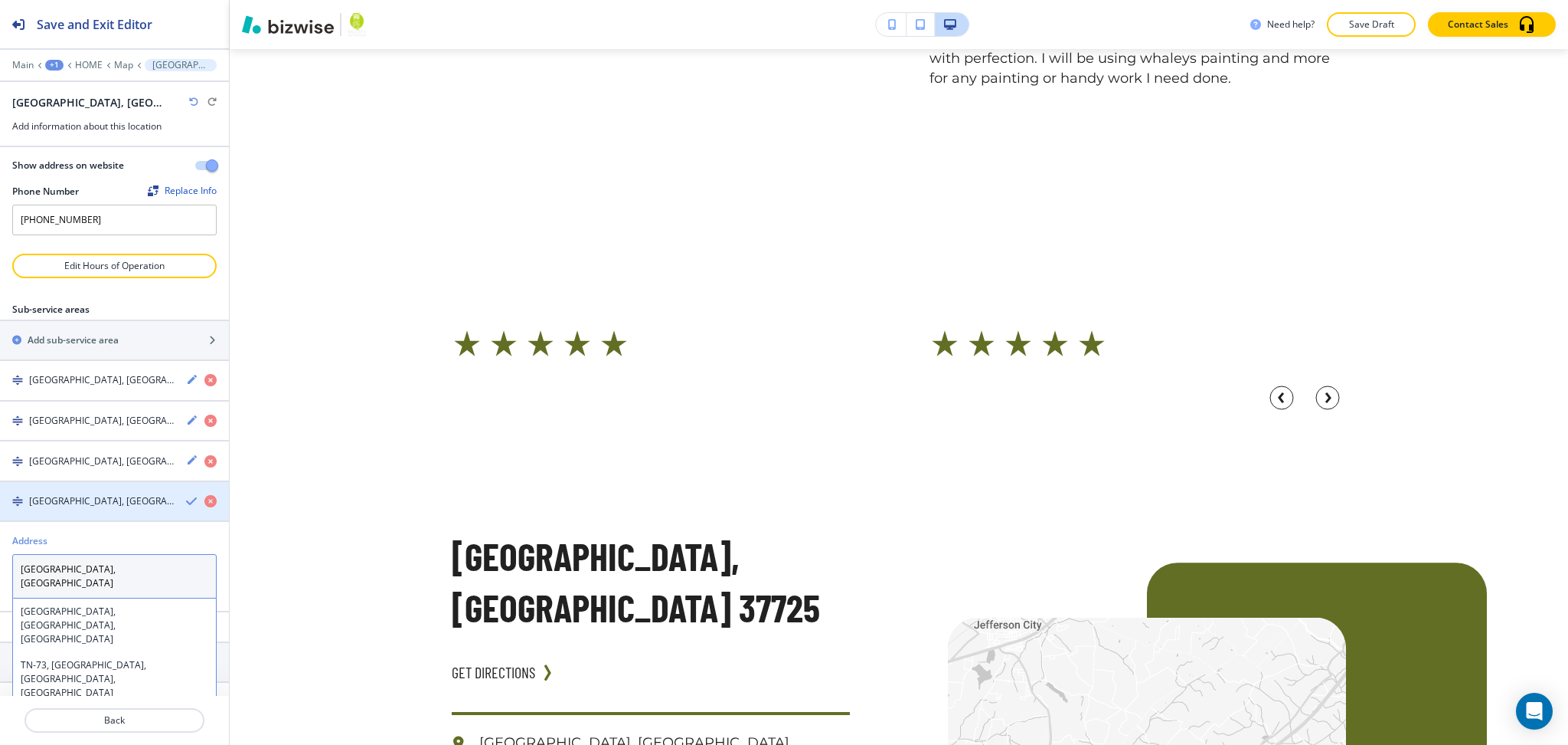
type textarea "[GEOGRAPHIC_DATA], [GEOGRAPHIC_DATA]"
click at [186, 495] on icon "button" at bounding box center [192, 502] width 13 height 13
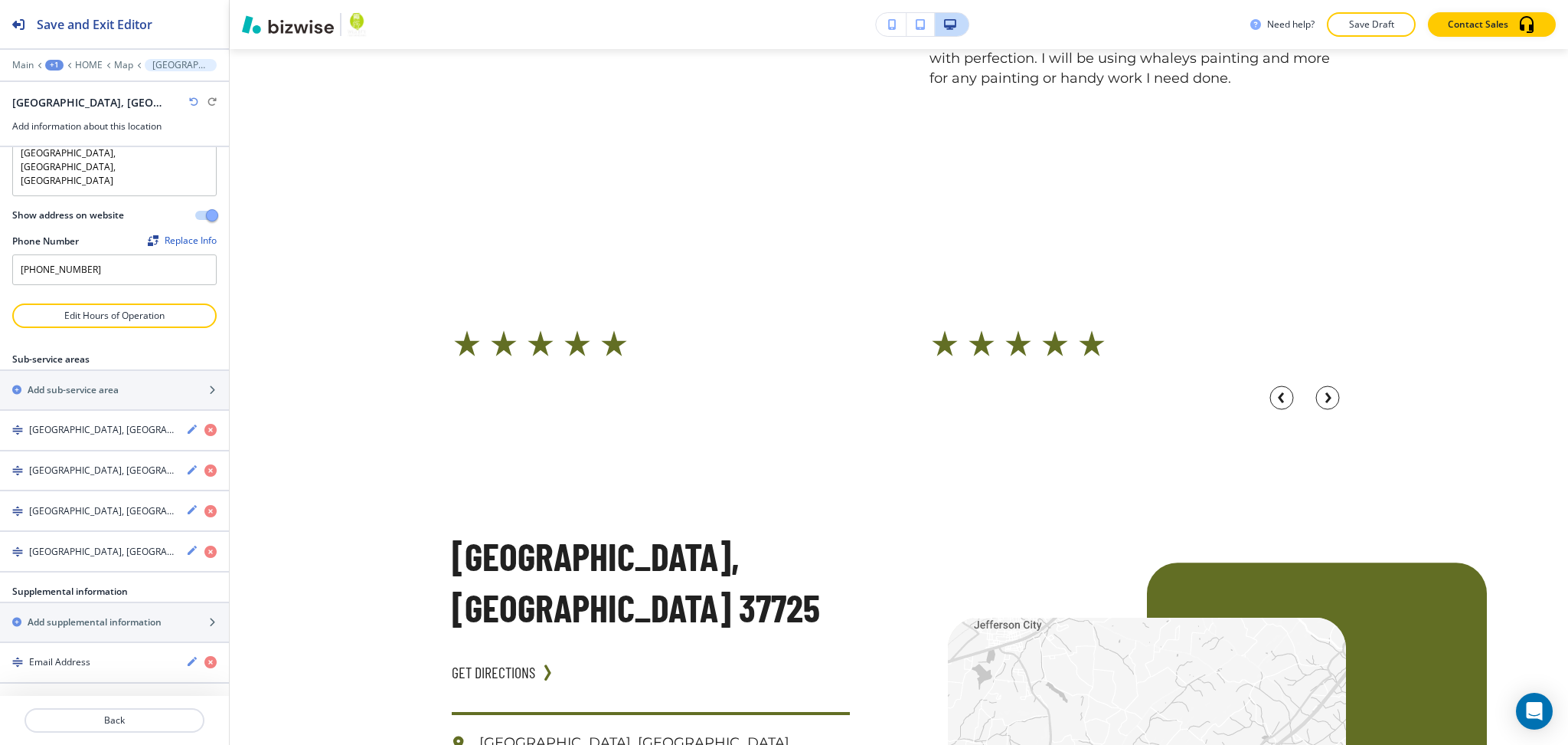
scroll to position [78, 0]
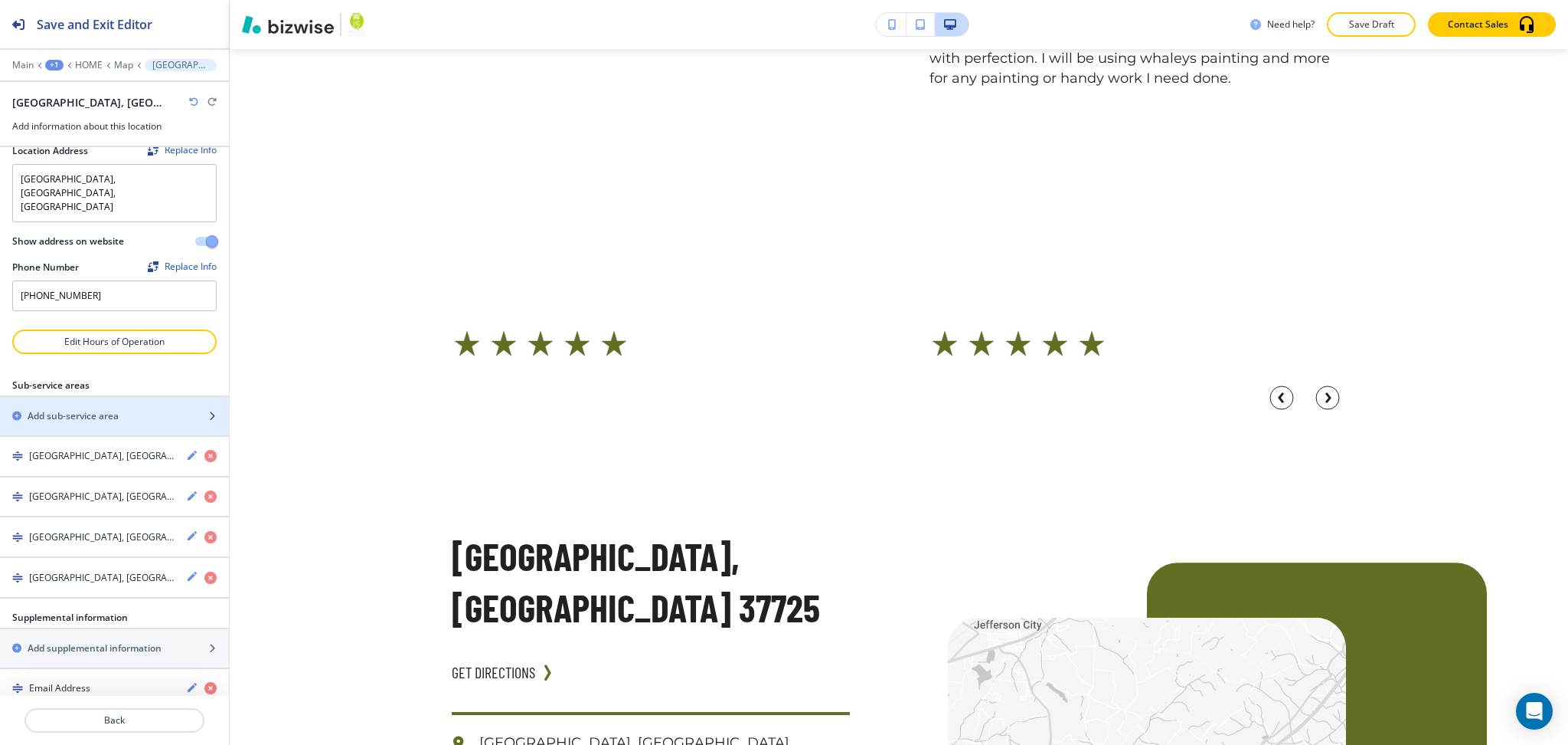
drag, startPoint x: 78, startPoint y: 390, endPoint x: 78, endPoint y: 407, distance: 17.0
click at [78, 409] on h2 "Add sub-service area" at bounding box center [73, 416] width 91 height 14
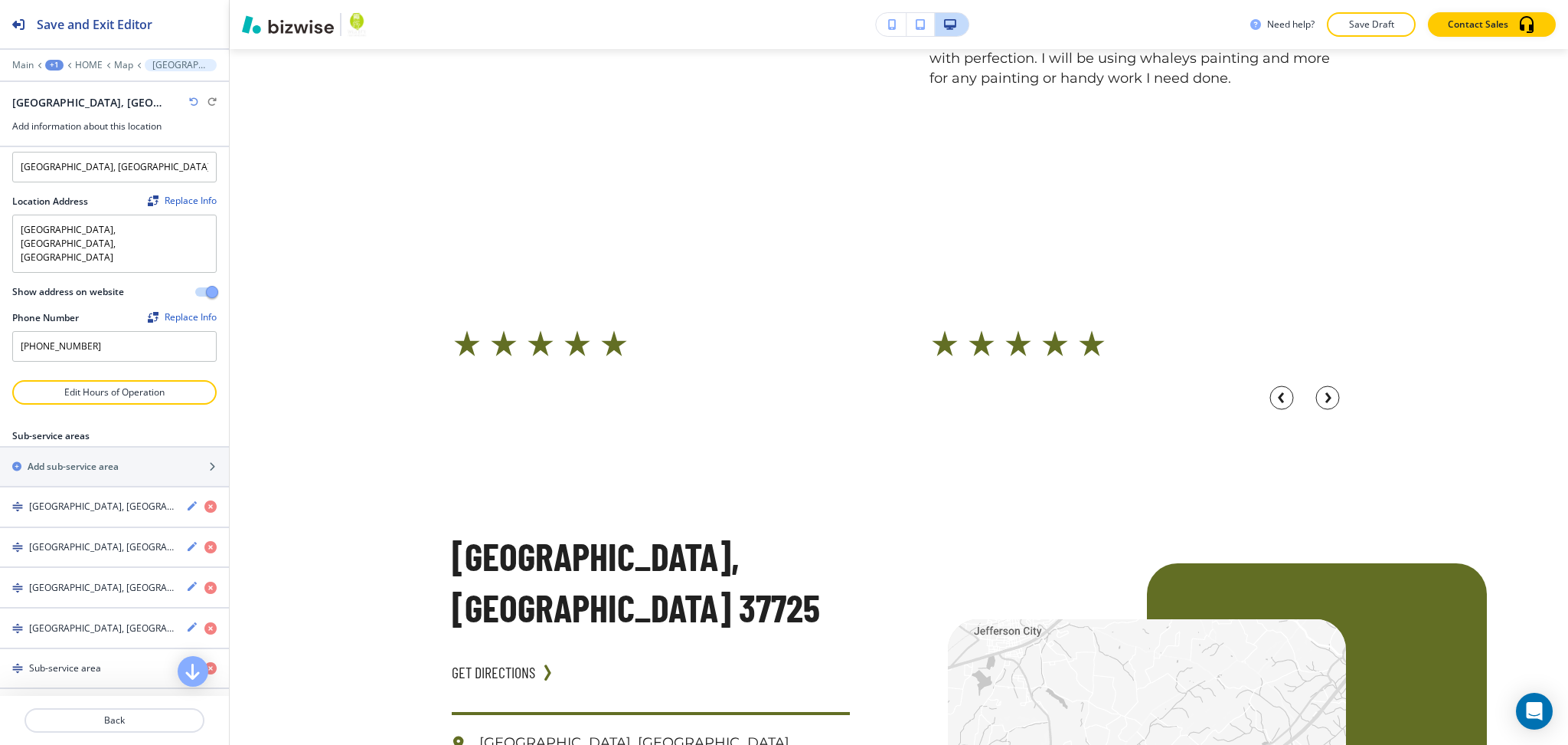
click at [95, 696] on div at bounding box center [114, 702] width 229 height 13
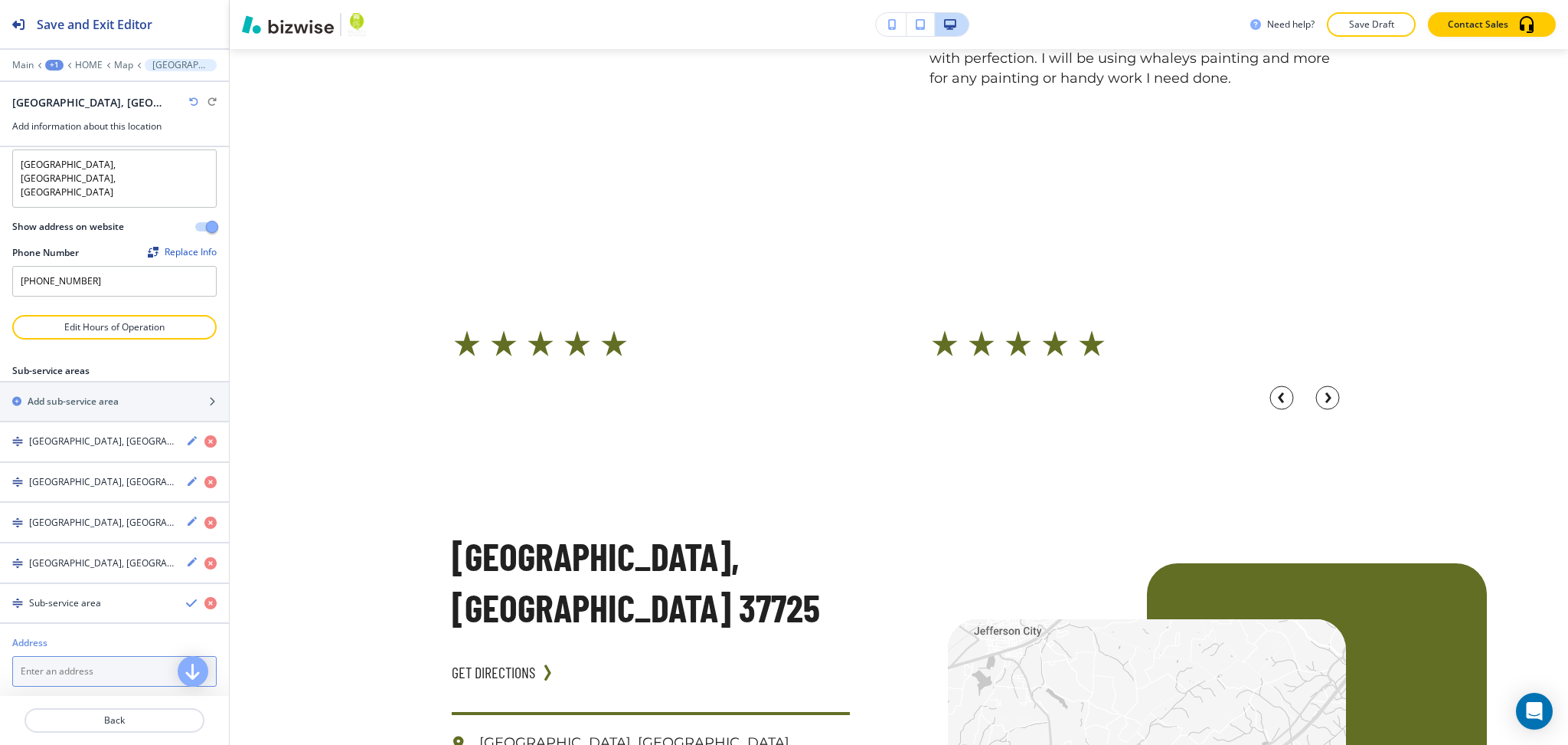
click at [89, 657] on div "Address" at bounding box center [114, 660] width 229 height 77
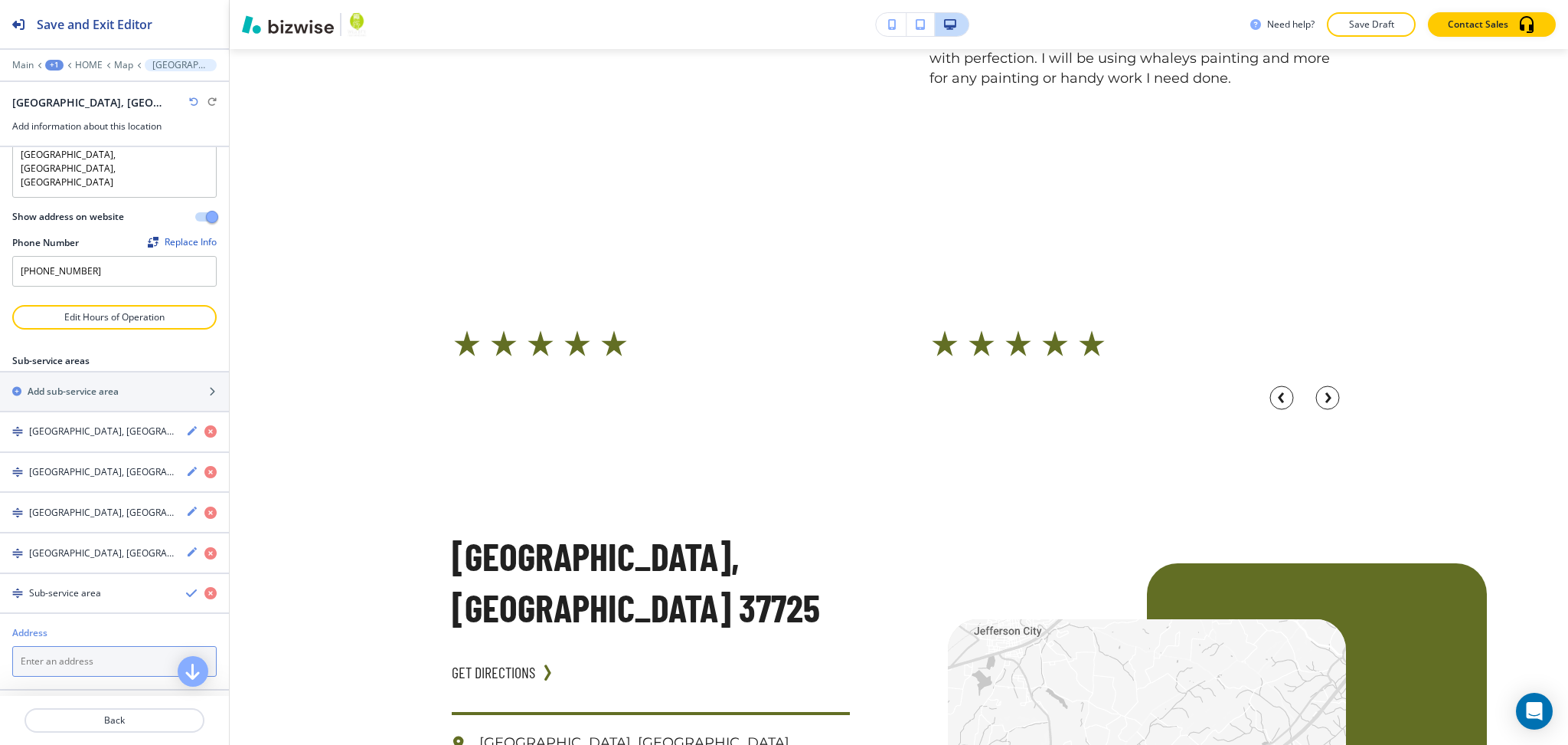
paste textarea "Pigeon Forge, [GEOGRAPHIC_DATA]"
type textarea "Pigeon Forge, [GEOGRAPHIC_DATA]"
click at [175, 610] on div at bounding box center [114, 616] width 229 height 13
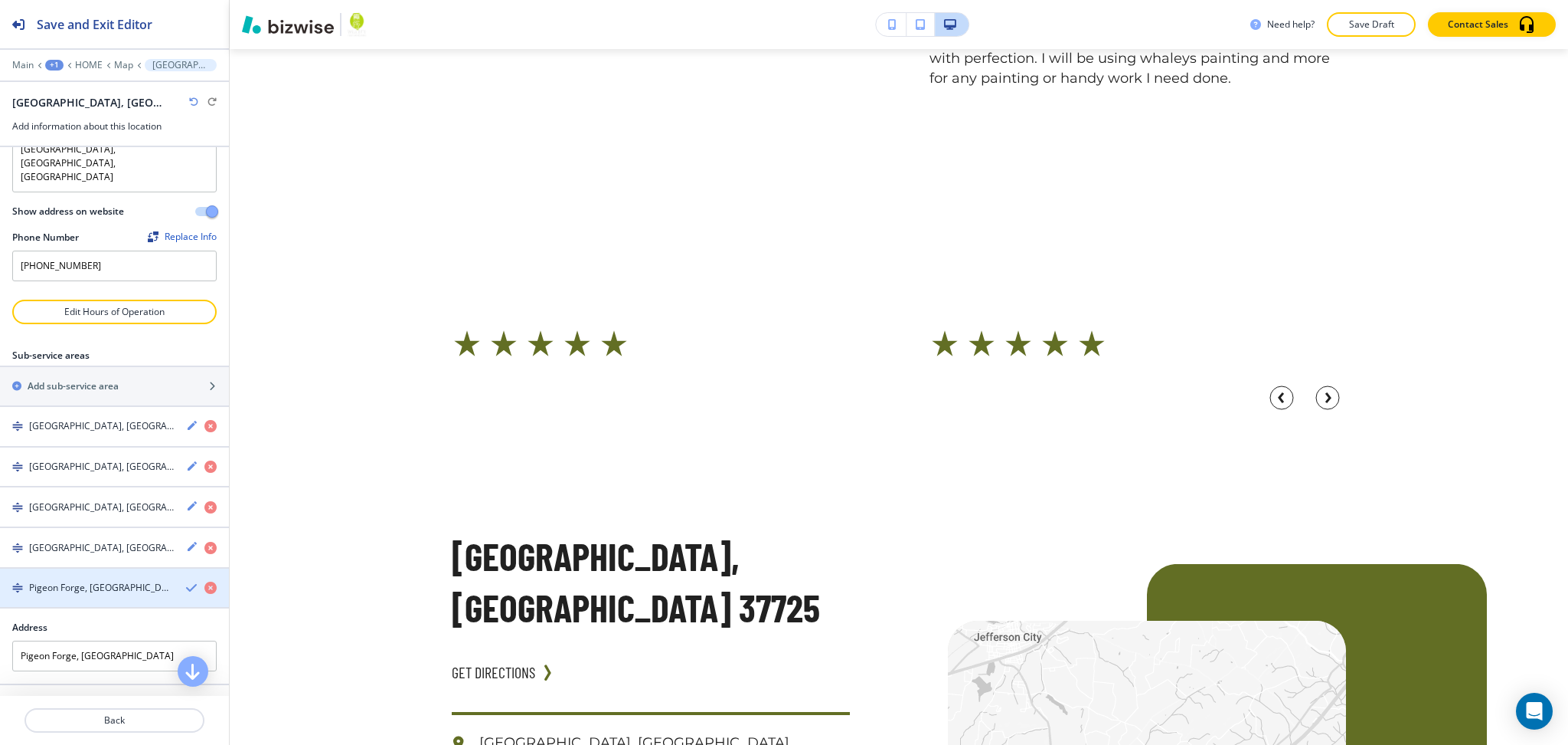
click at [186, 581] on icon "button" at bounding box center [192, 588] width 13 height 13
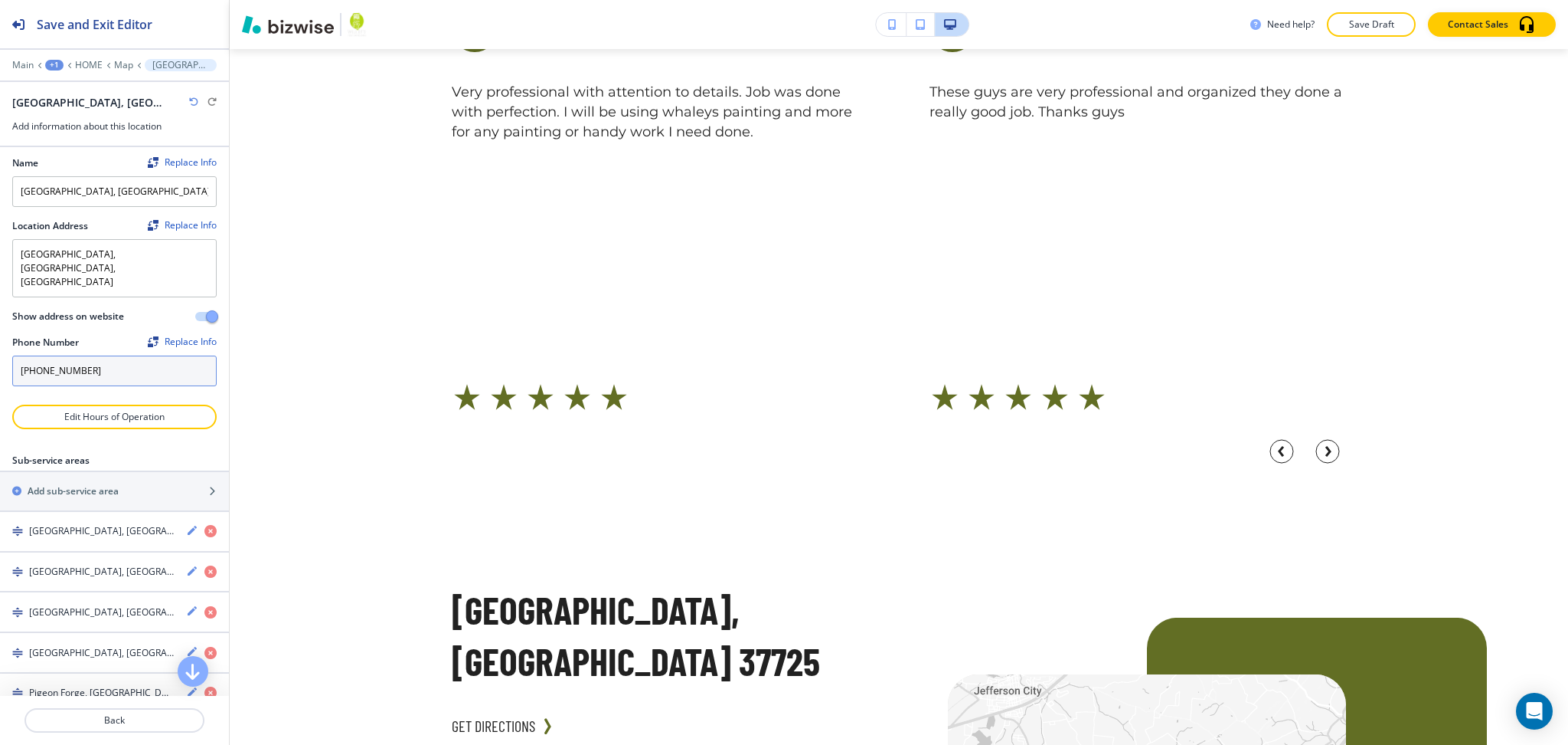
scroll to position [0, 0]
drag, startPoint x: 117, startPoint y: 203, endPoint x: 0, endPoint y: 182, distance: 118.9
click at [0, 197] on div "Name Replace Info [PERSON_NAME][GEOGRAPHIC_DATA] Location Address Replace Info …" at bounding box center [114, 277] width 229 height 261
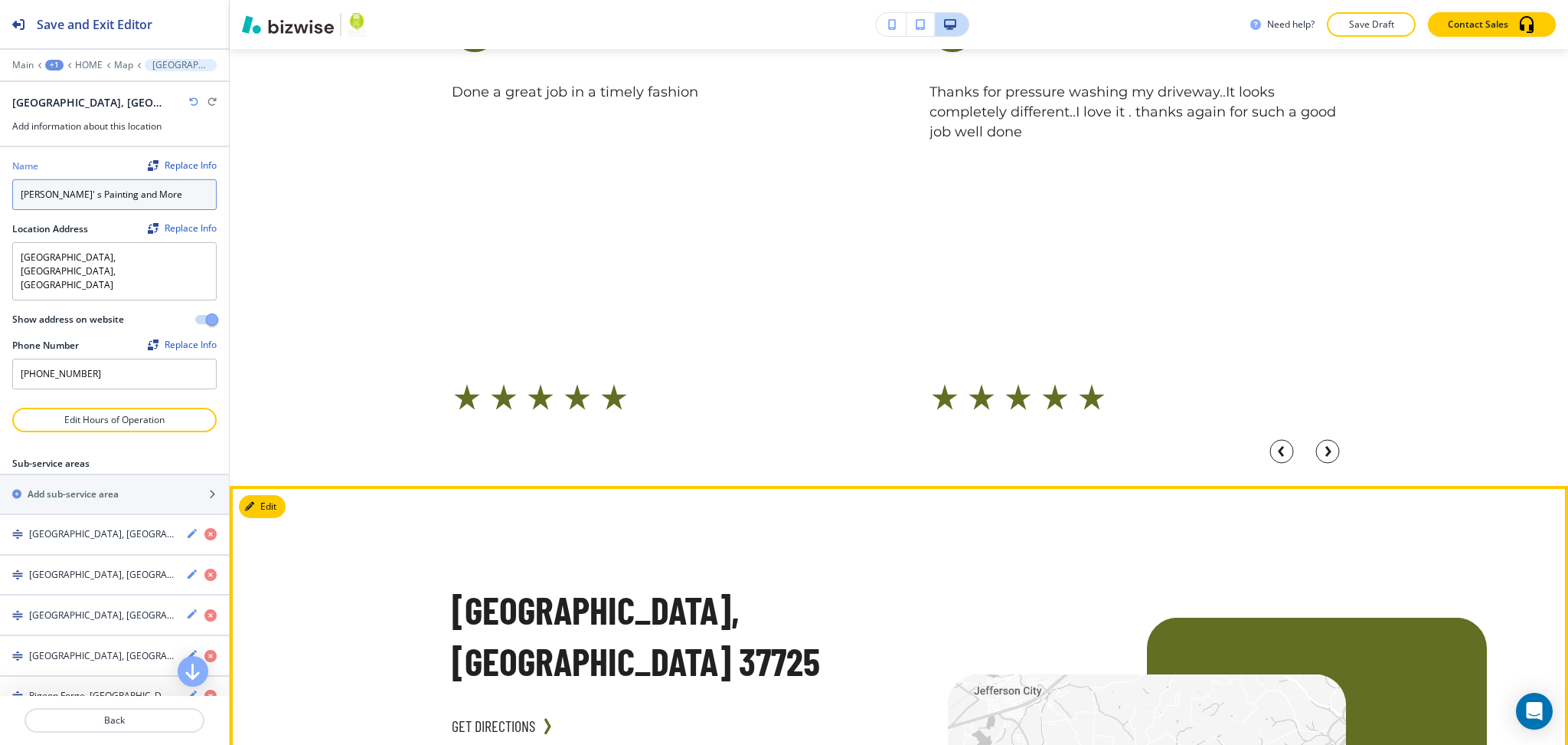
type input "[PERSON_NAME]' s Painting and More"
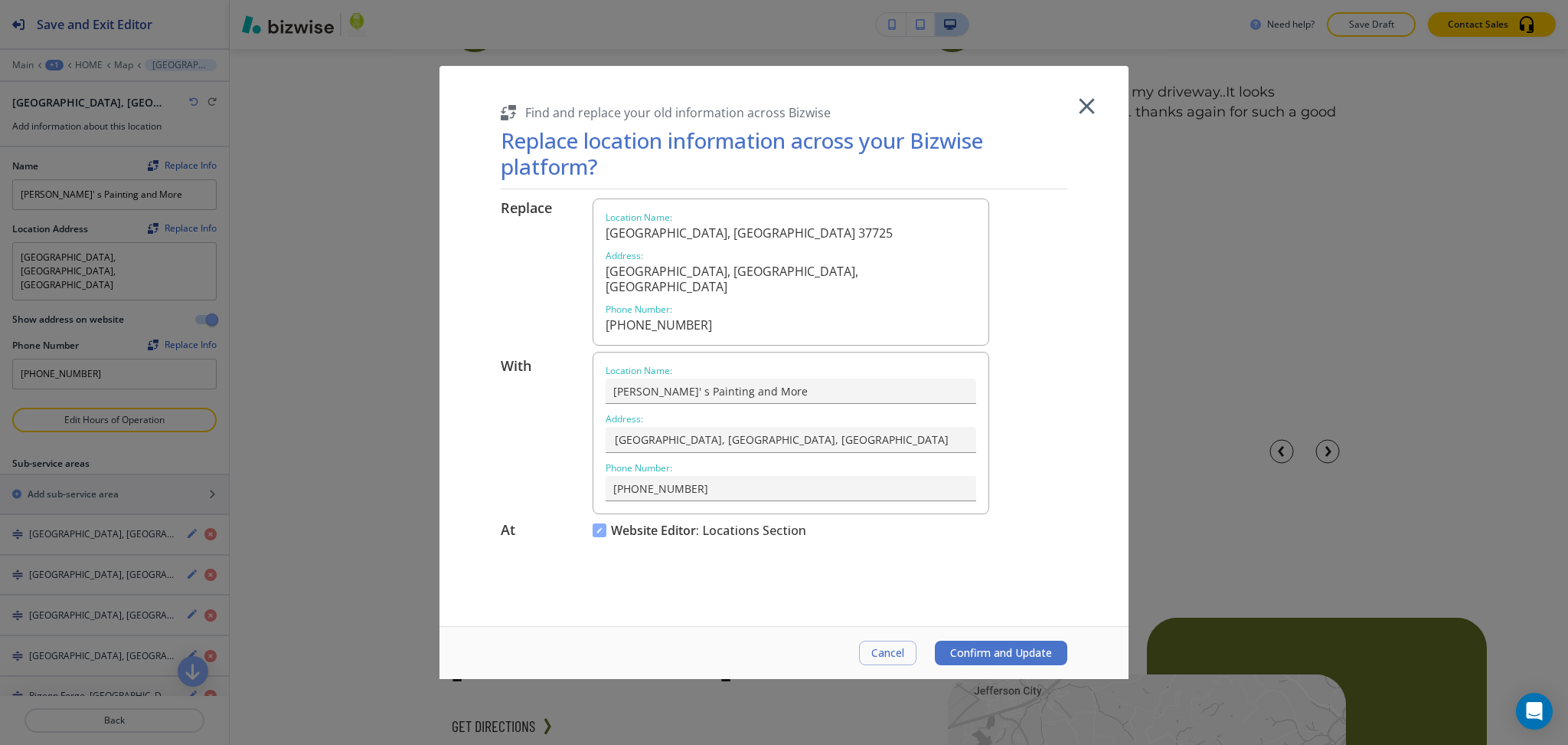
click at [1006, 663] on button "Confirm and Update" at bounding box center [1001, 653] width 132 height 24
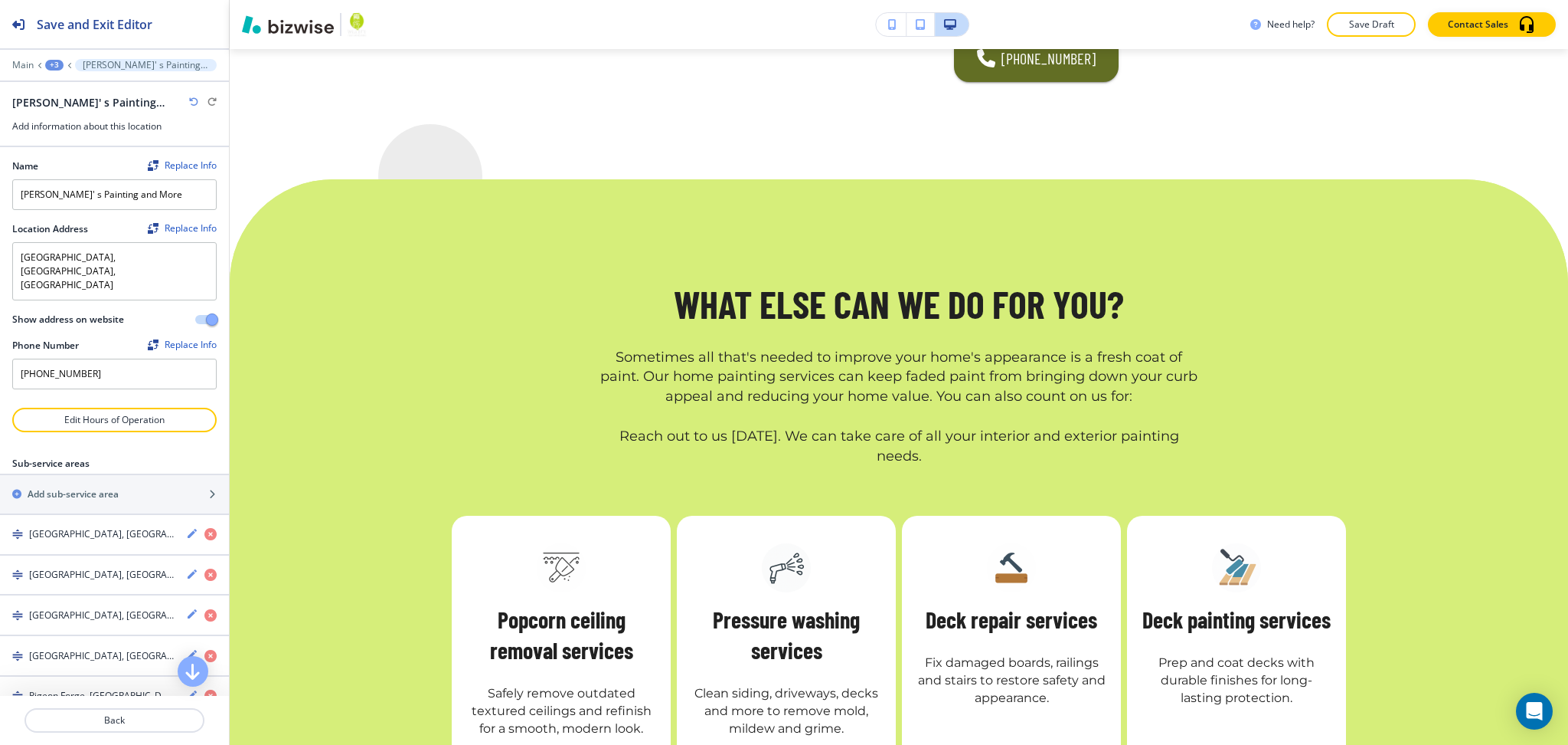
scroll to position [3491, 0]
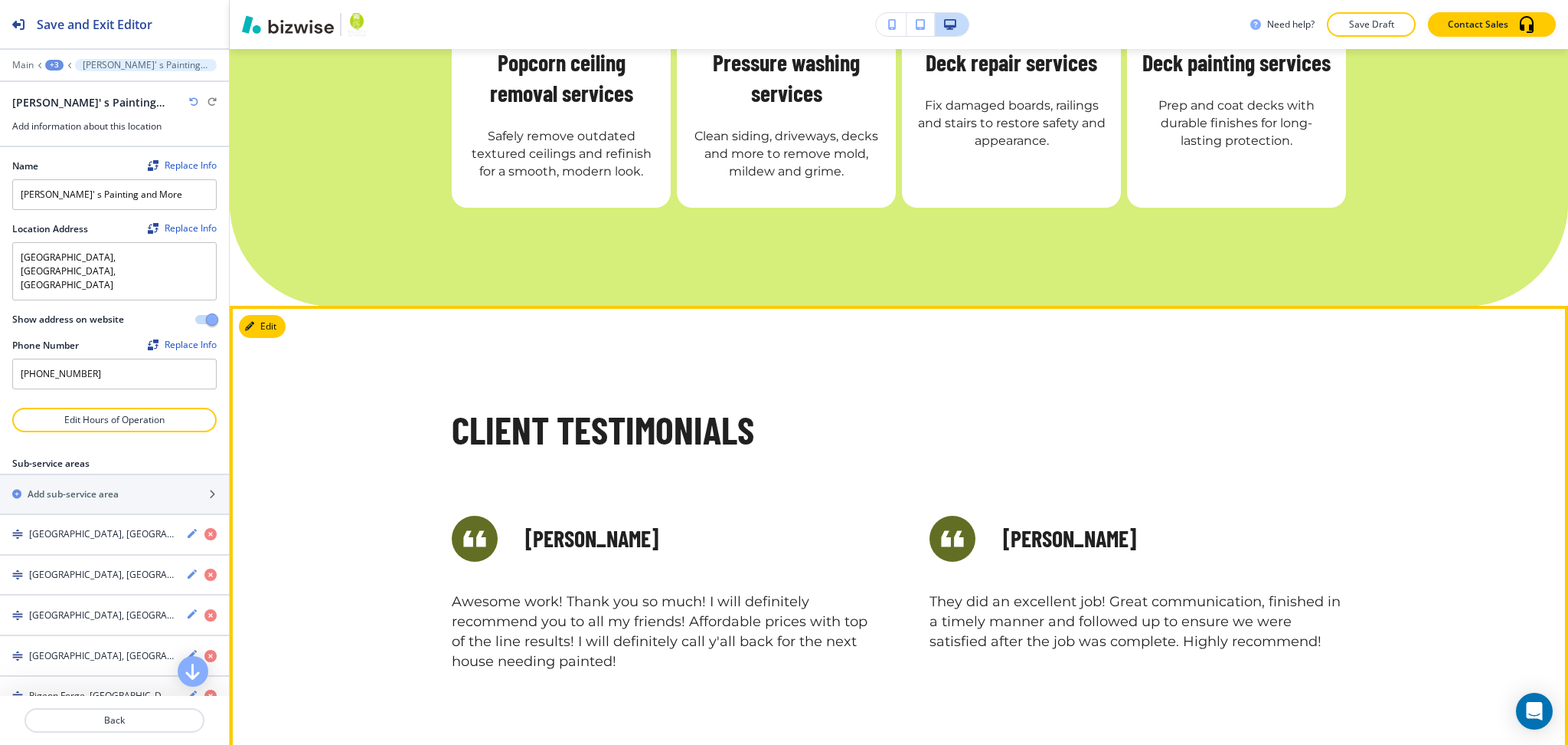
click at [286, 306] on div "Client Testimonials [PERSON_NAME] Thanks for pressure washing my driveway..It l…" at bounding box center [899, 651] width 1339 height 690
click at [268, 314] on button "Edit This Section" at bounding box center [290, 325] width 103 height 23
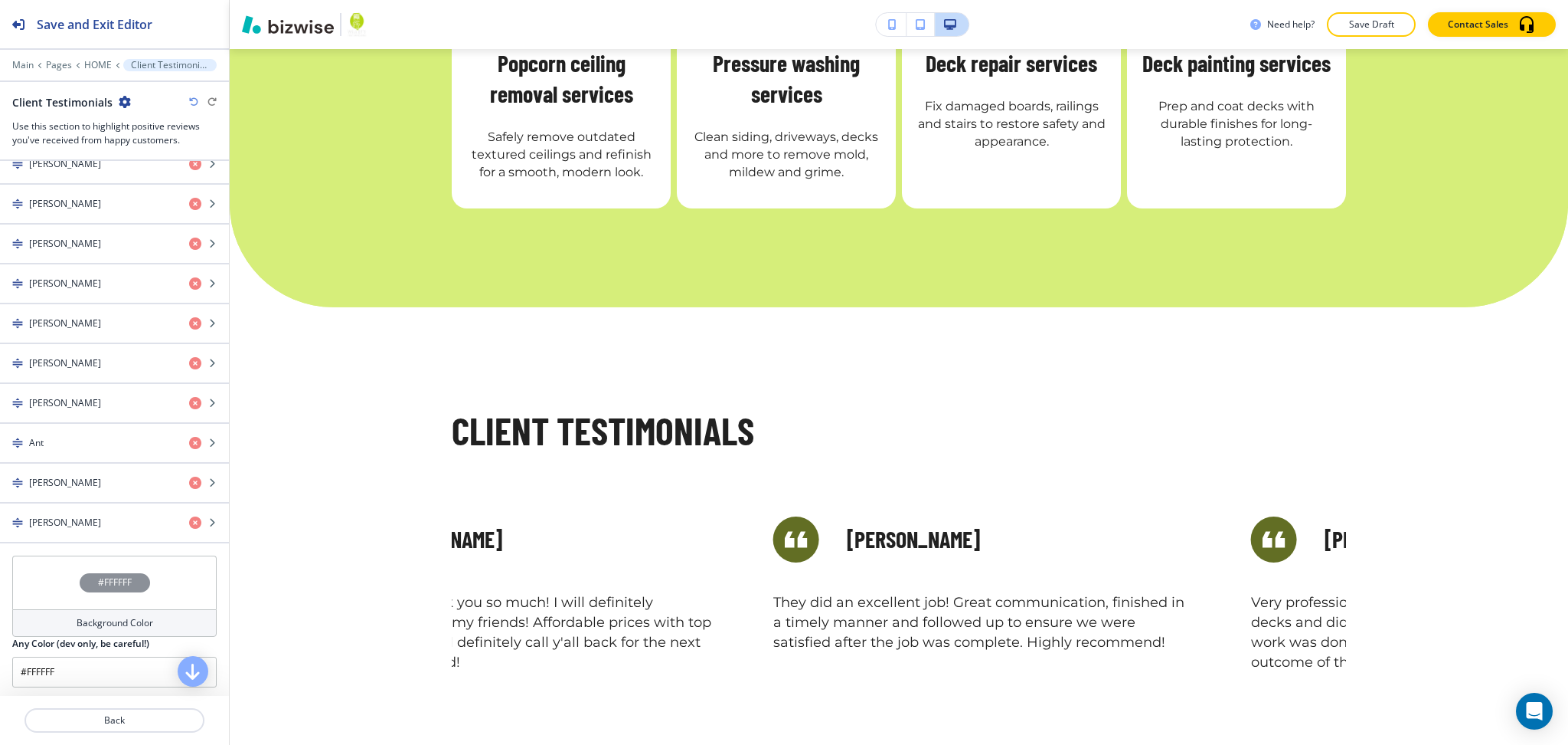
scroll to position [951, 0]
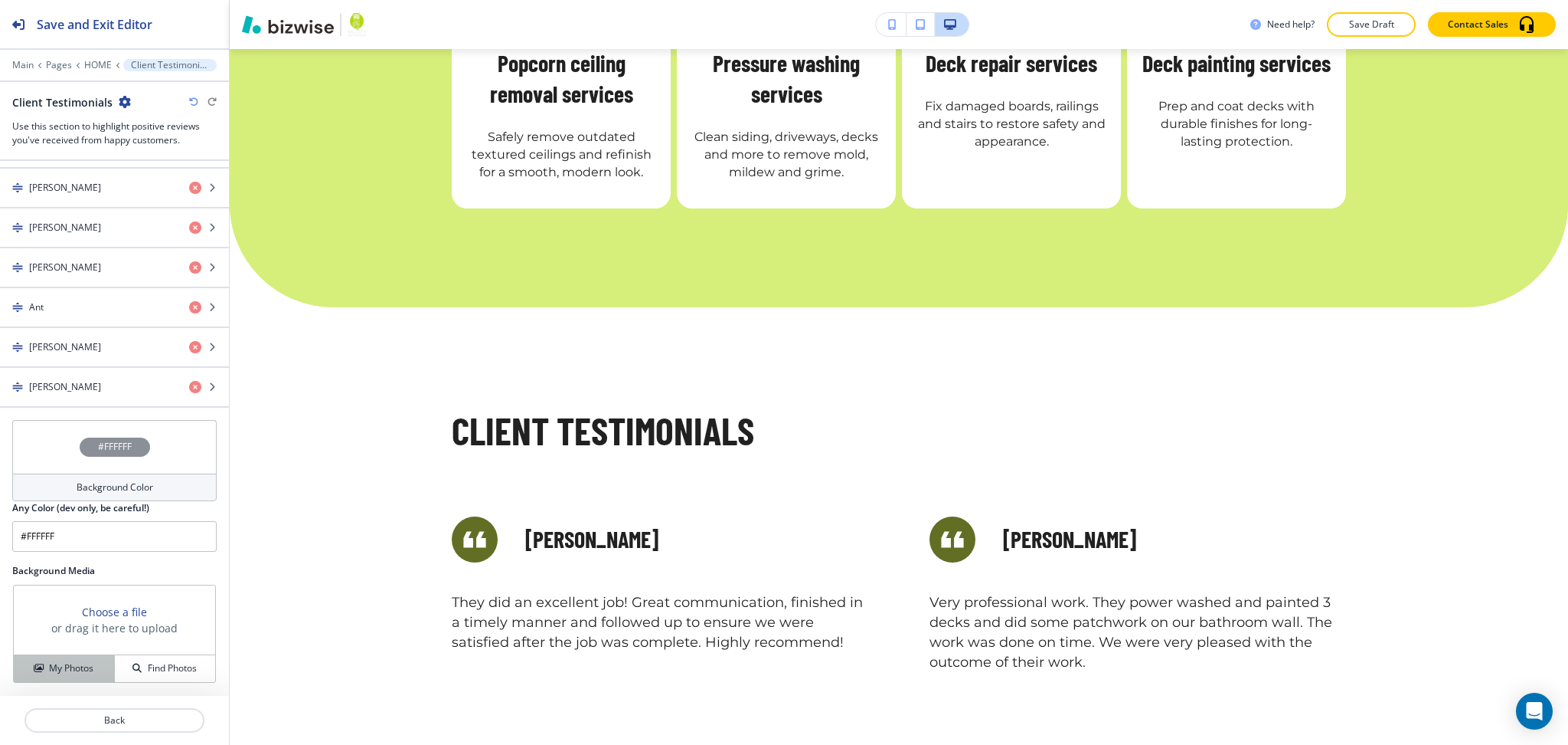
click at [57, 662] on h4 "My Photos" at bounding box center [71, 668] width 45 height 14
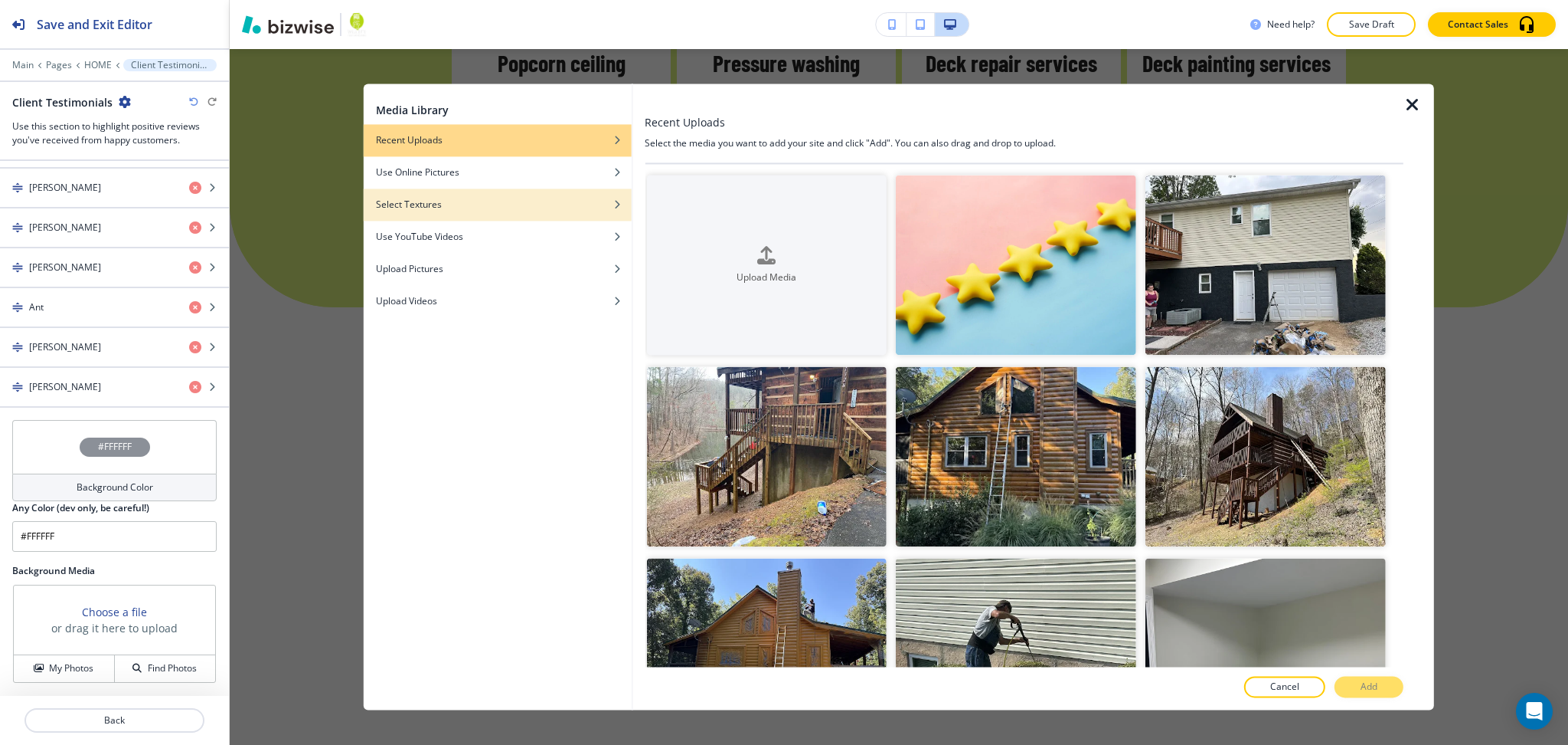
click at [413, 202] on h4 "Select Textures" at bounding box center [409, 205] width 66 height 14
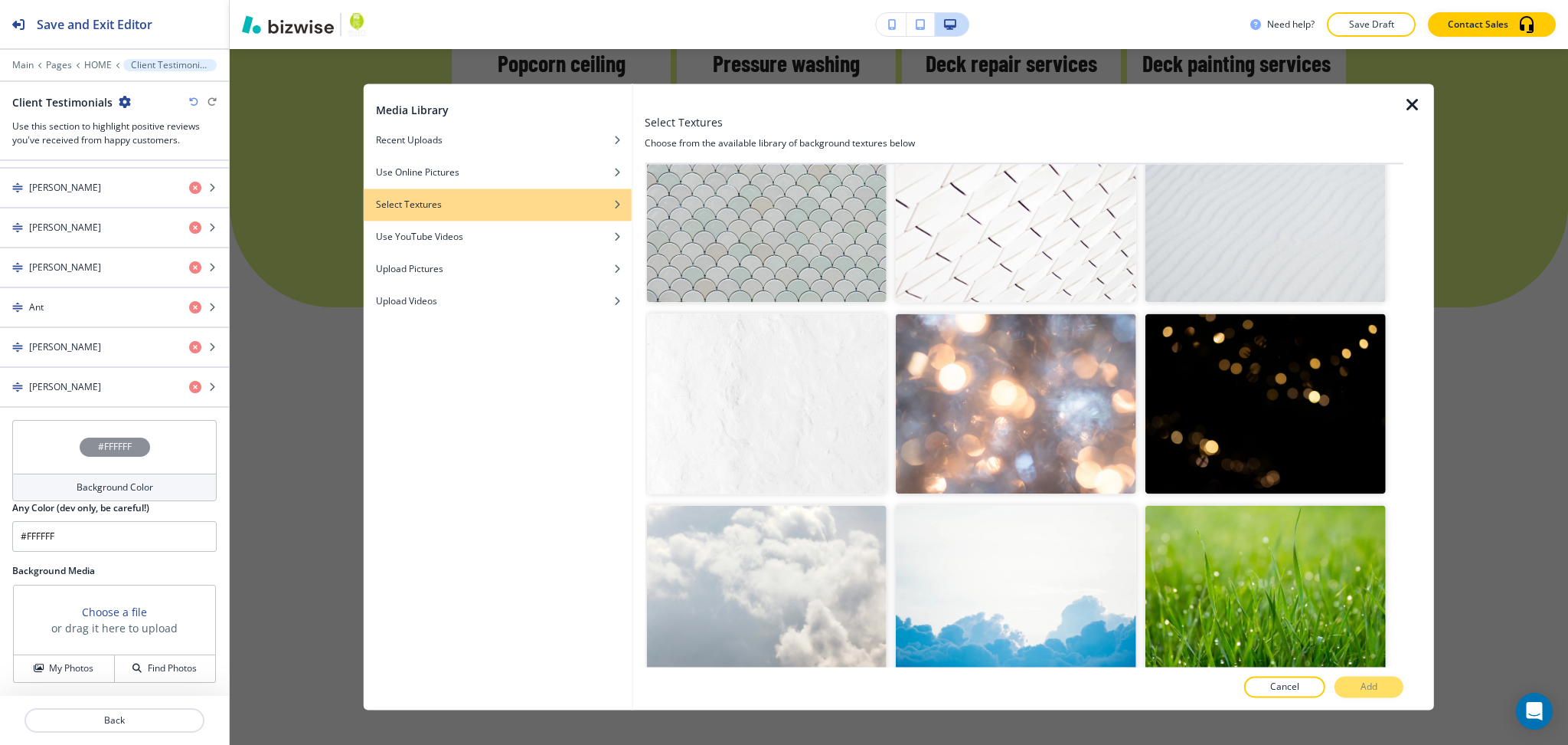
click at [811, 316] on img "button" at bounding box center [766, 403] width 240 height 180
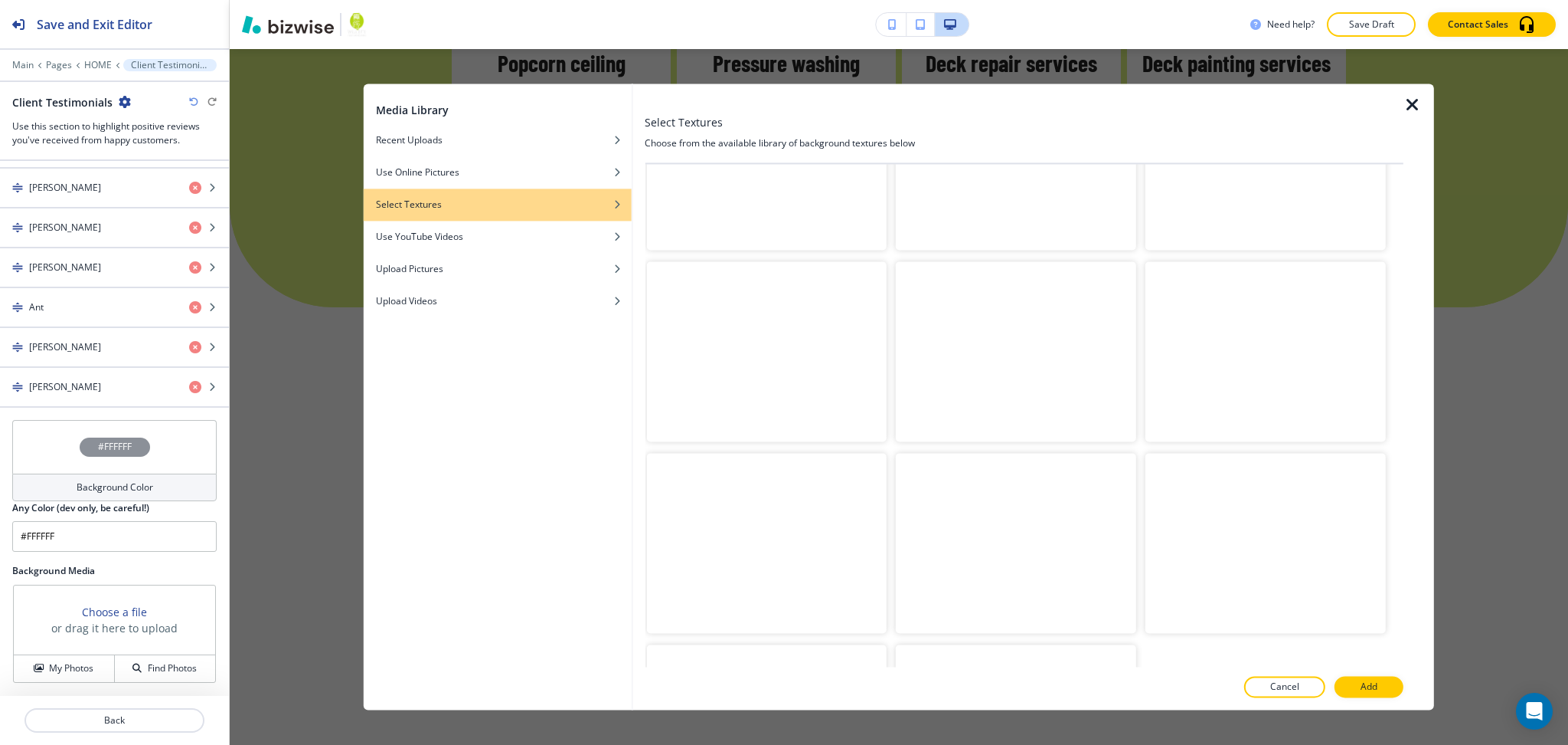
scroll to position [3284, 0]
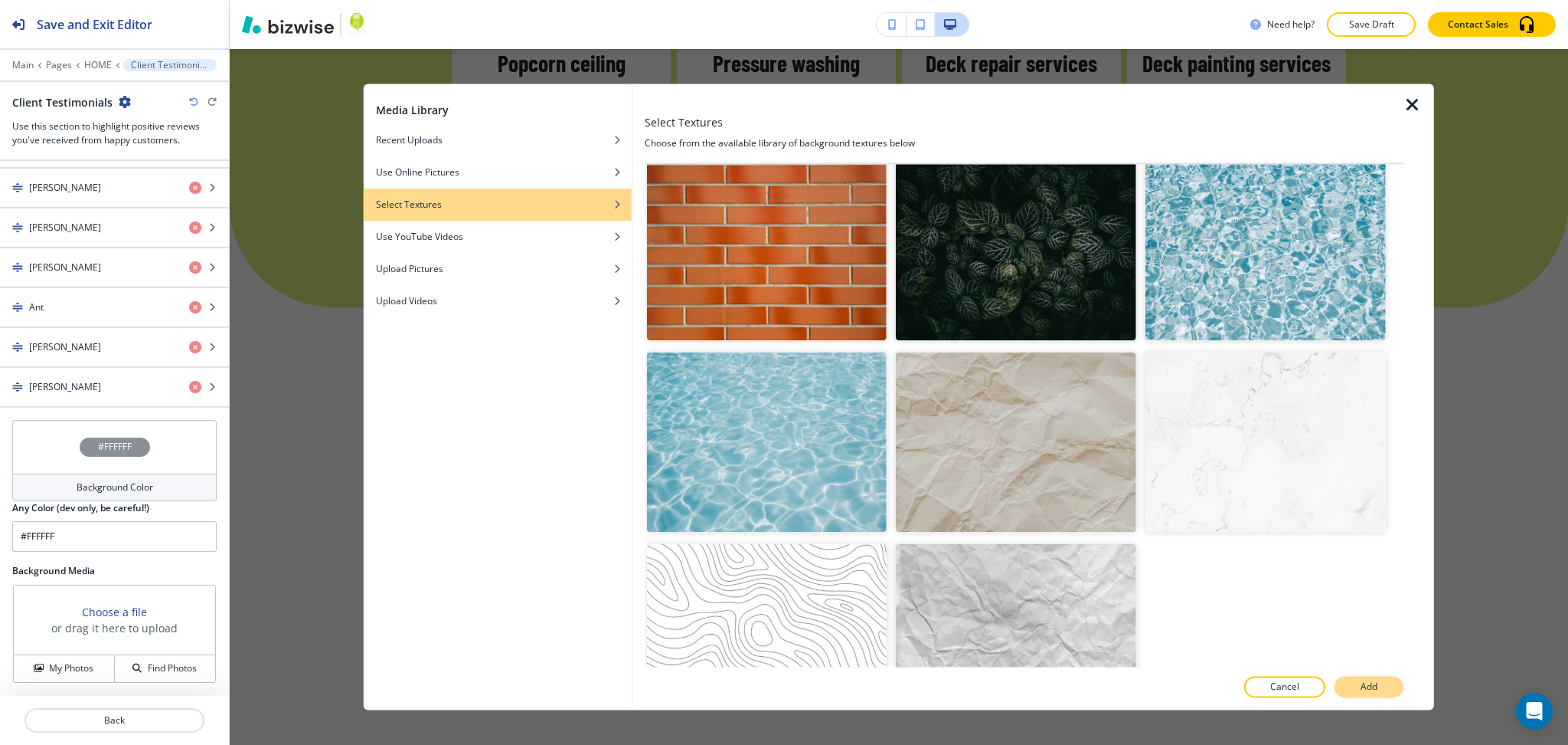
click at [1375, 687] on p "Add" at bounding box center [1369, 687] width 17 height 14
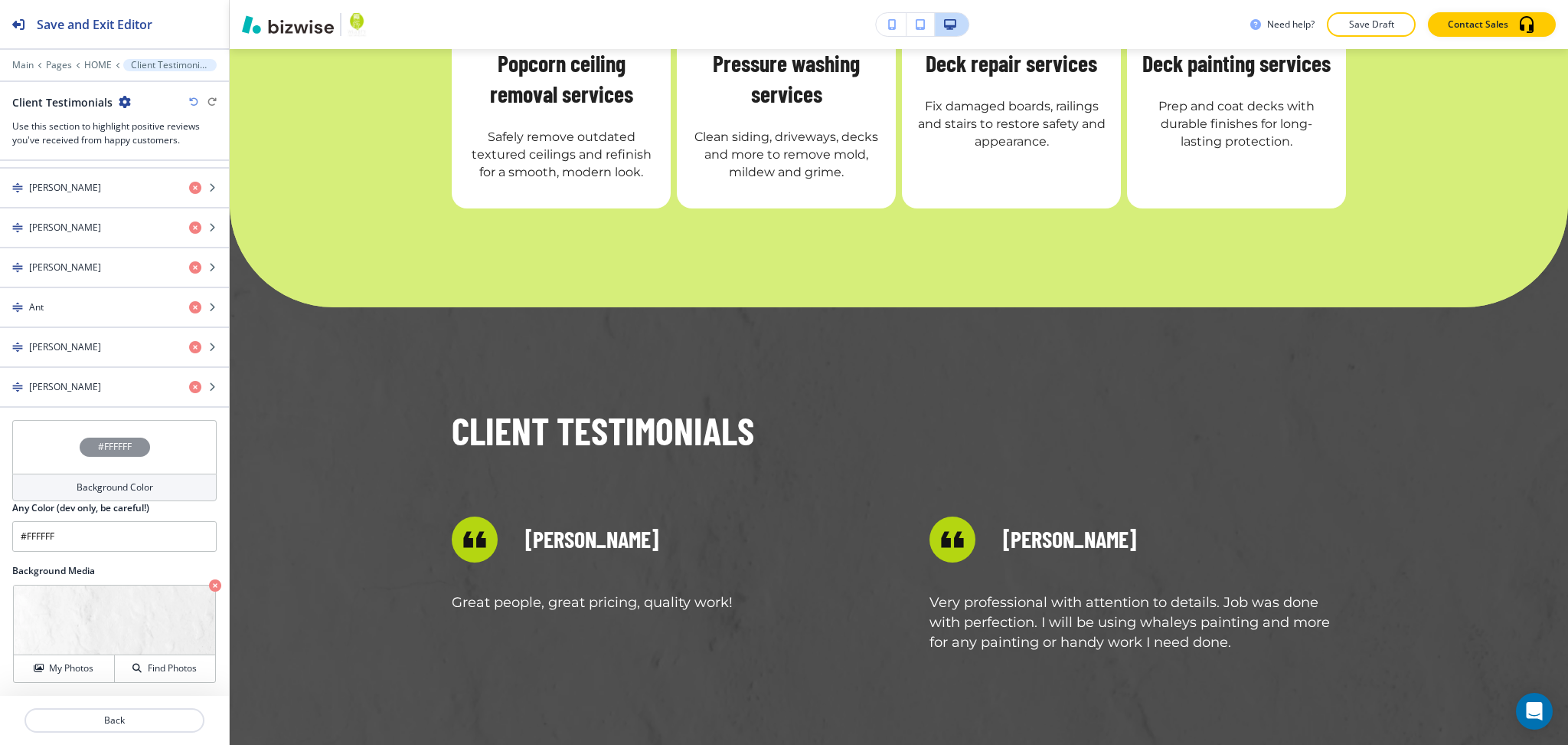
click at [133, 486] on h4 "Background Color" at bounding box center [115, 488] width 77 height 14
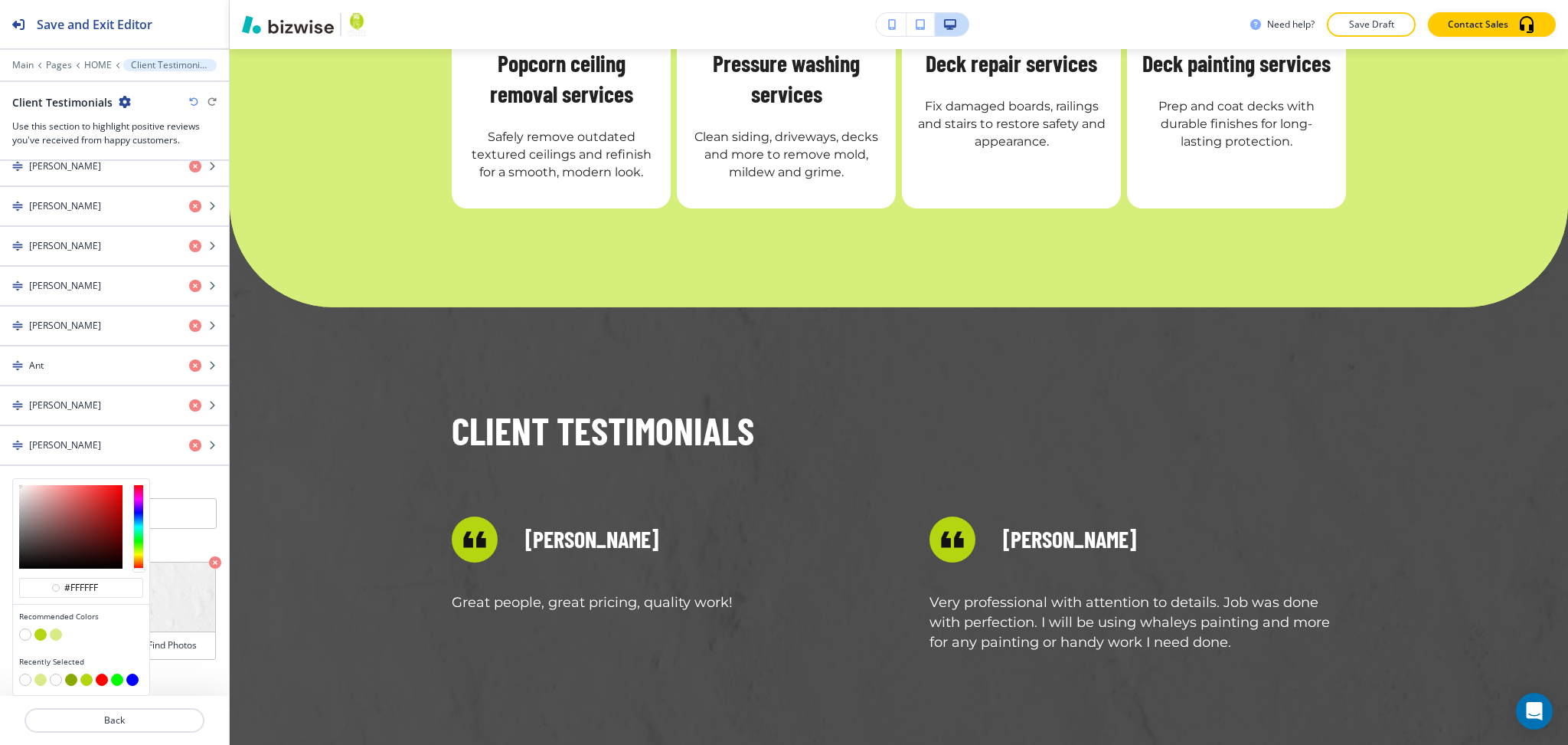
scroll to position [893, 0]
click at [20, 632] on button "button" at bounding box center [25, 635] width 13 height 13
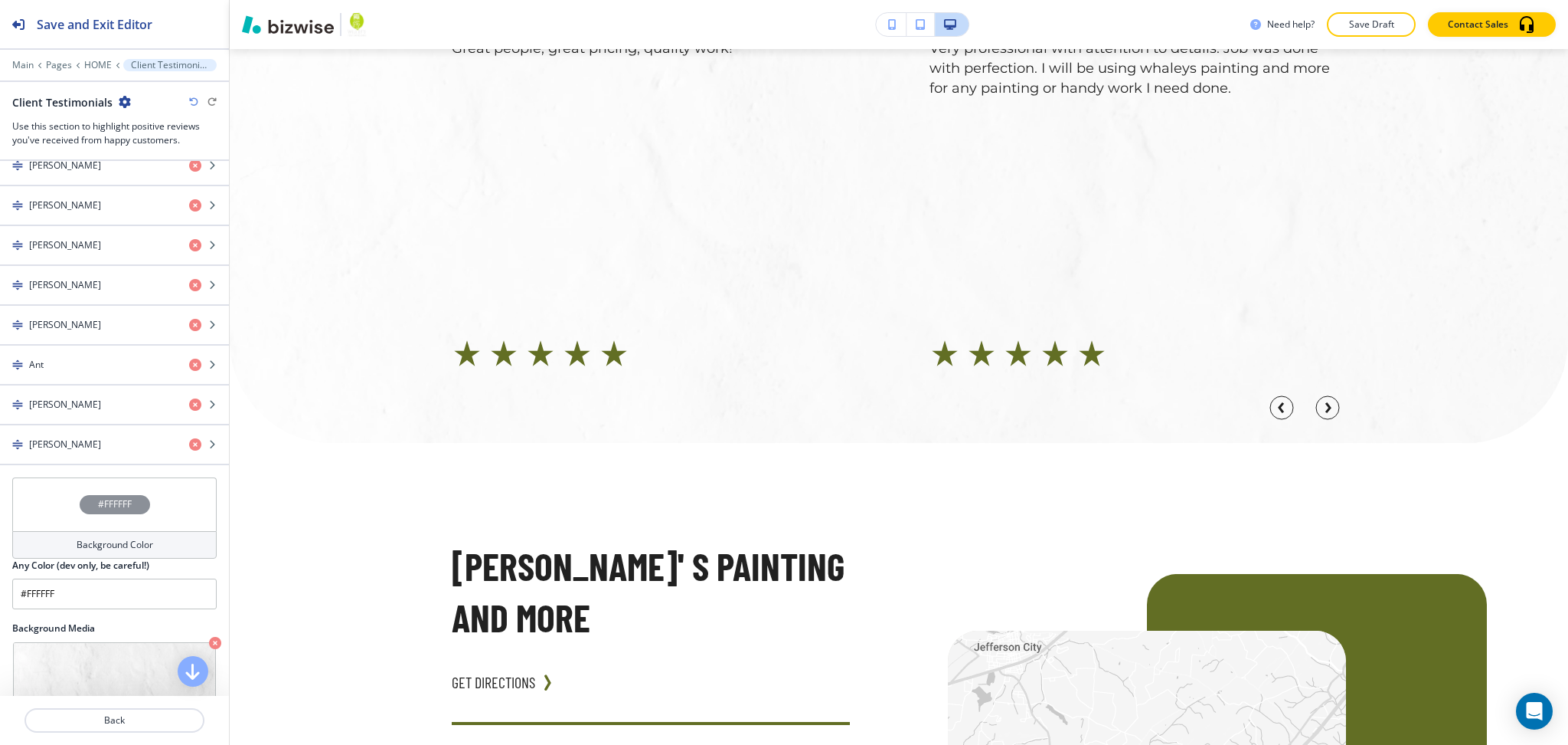
scroll to position [4666, 0]
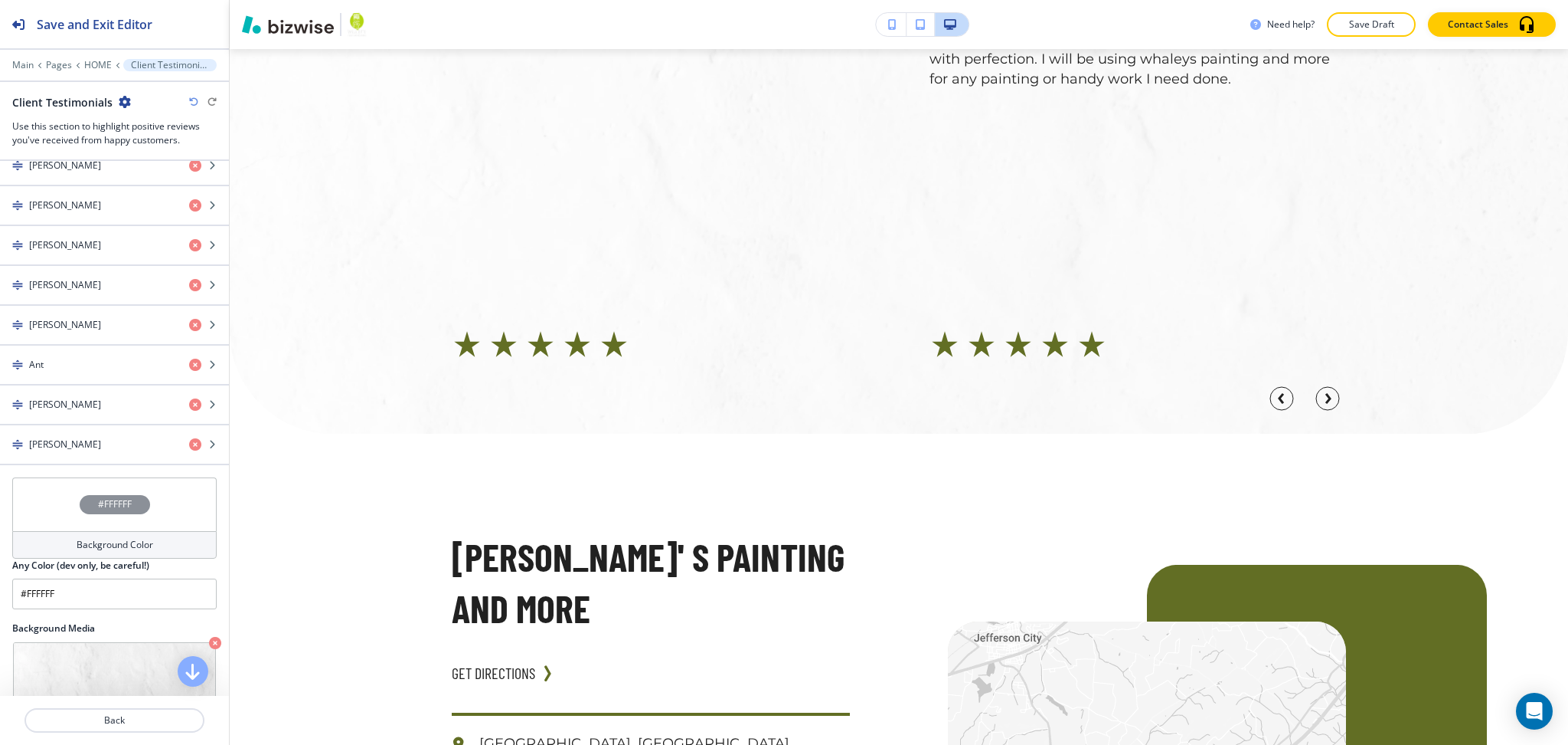
click at [86, 542] on h4 "Background Color" at bounding box center [115, 545] width 77 height 14
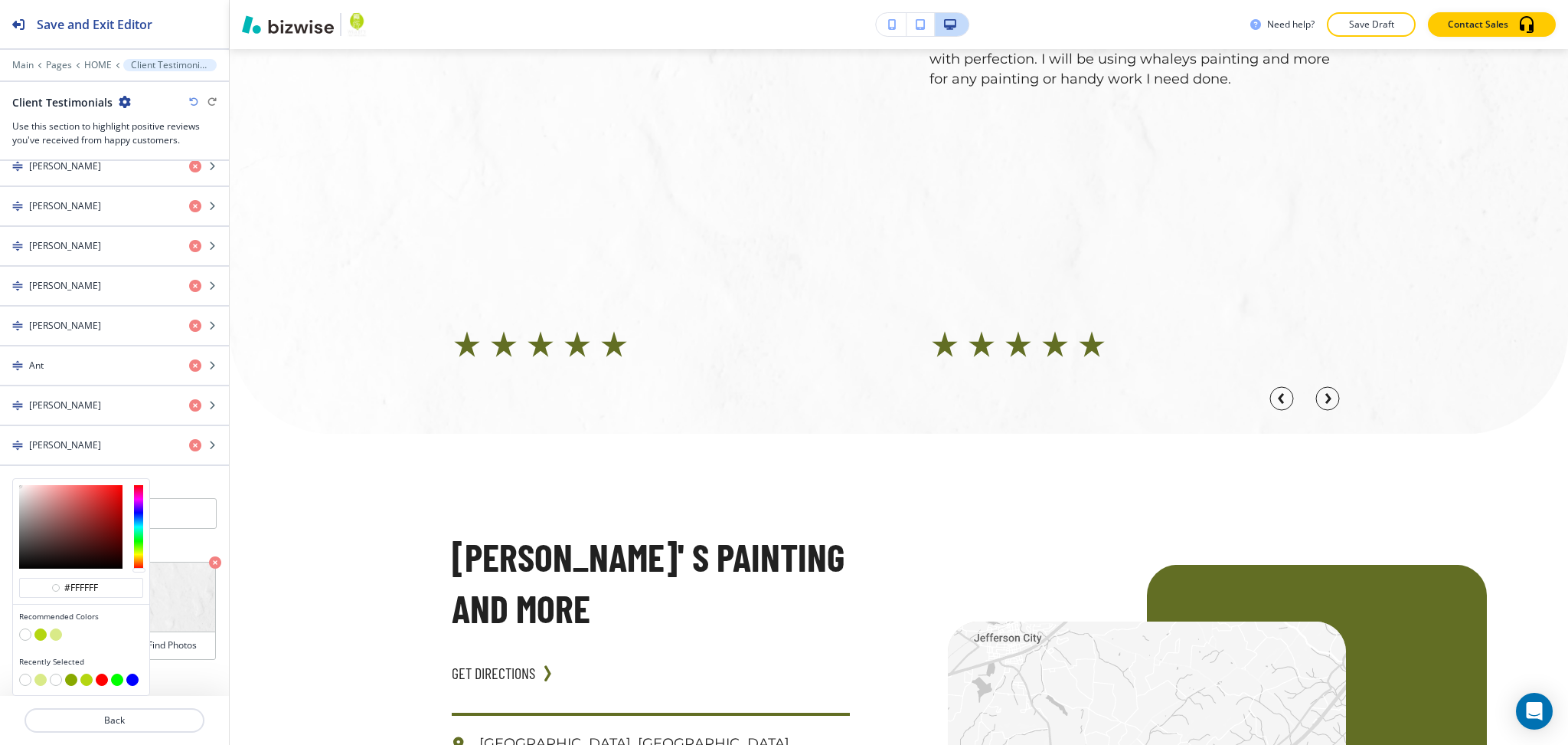
click at [57, 632] on button "button" at bounding box center [56, 635] width 13 height 13
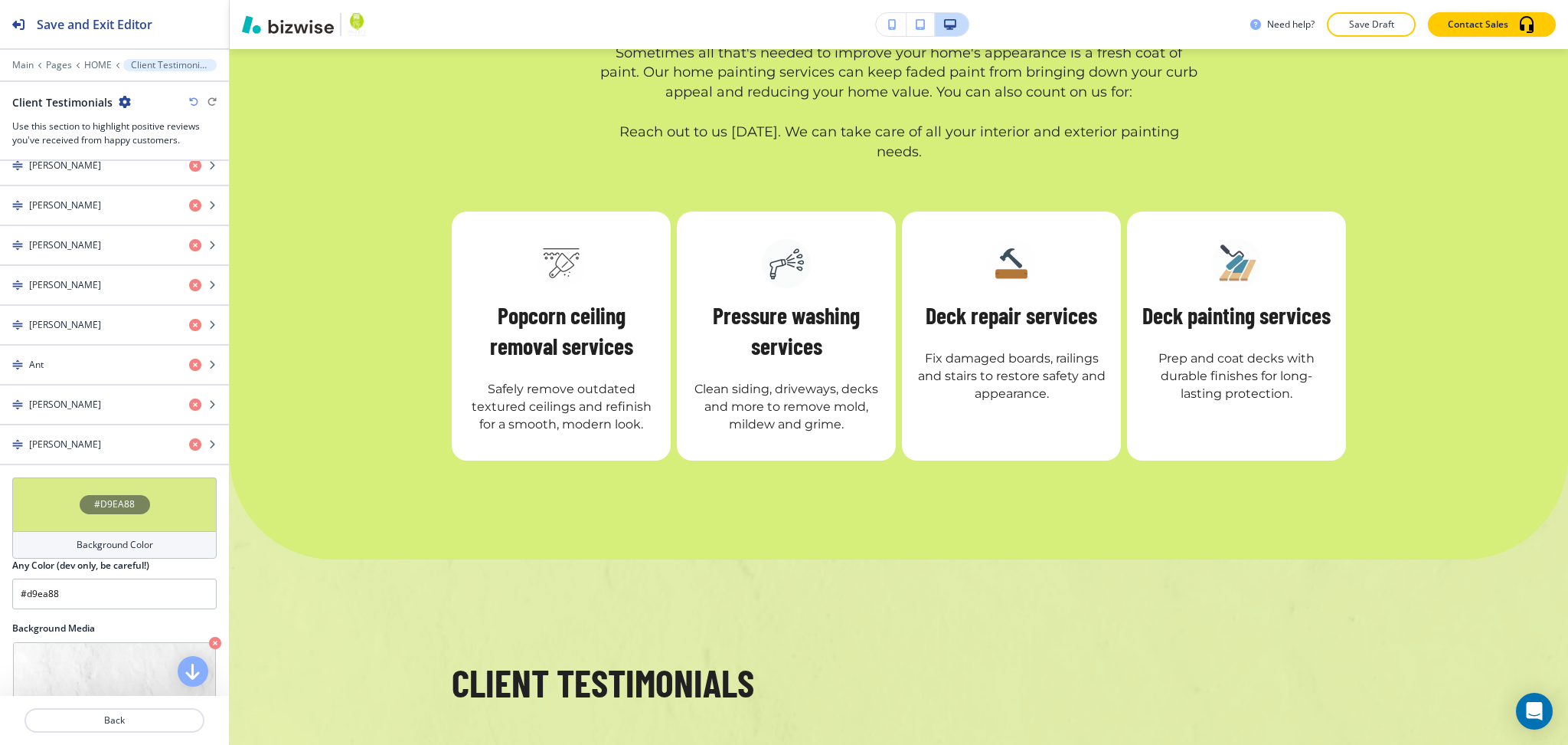
click at [135, 542] on h4 "Background Color" at bounding box center [115, 545] width 77 height 14
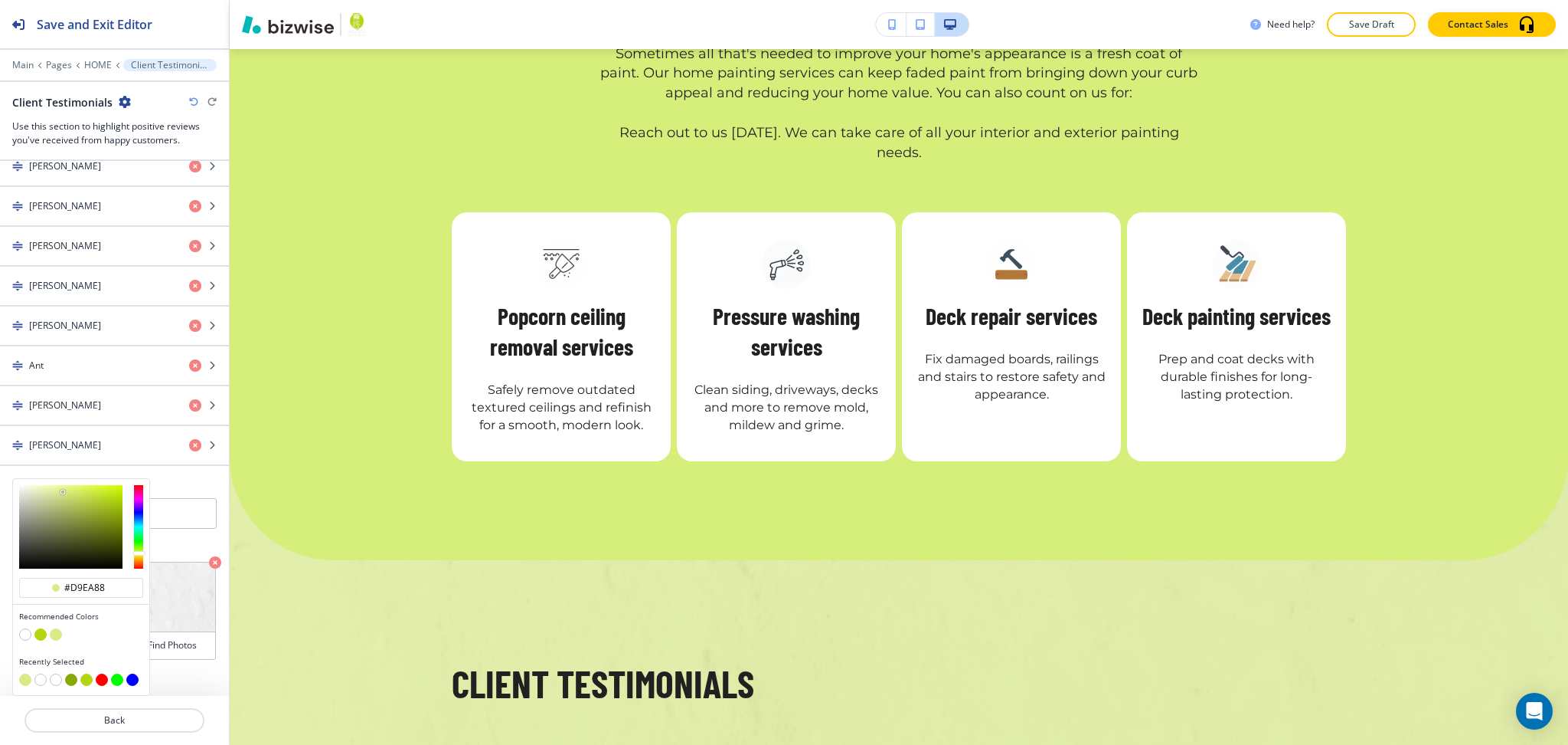
scroll to position [3848, 0]
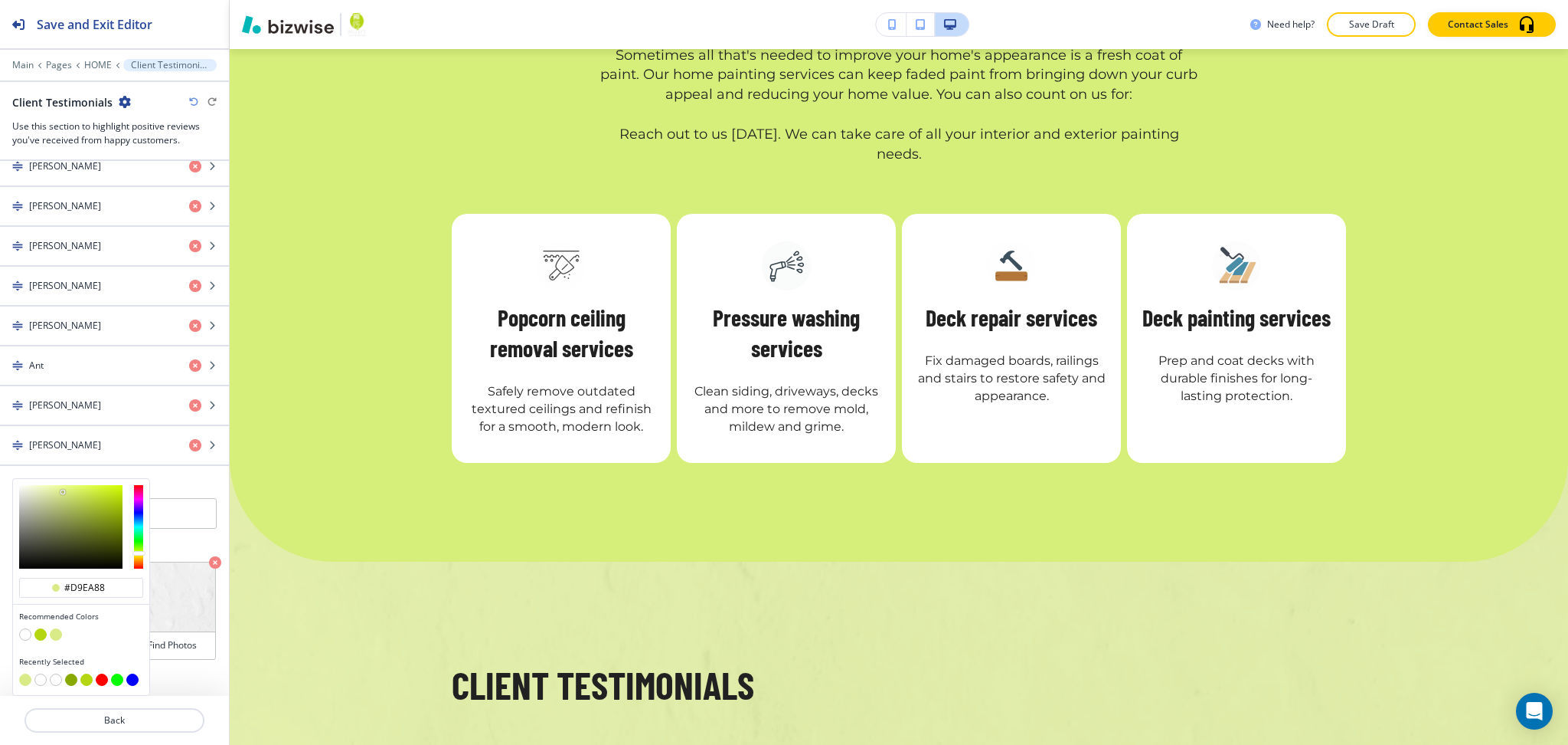
click at [27, 635] on button "button" at bounding box center [25, 635] width 13 height 13
type input "#FFFFFF"
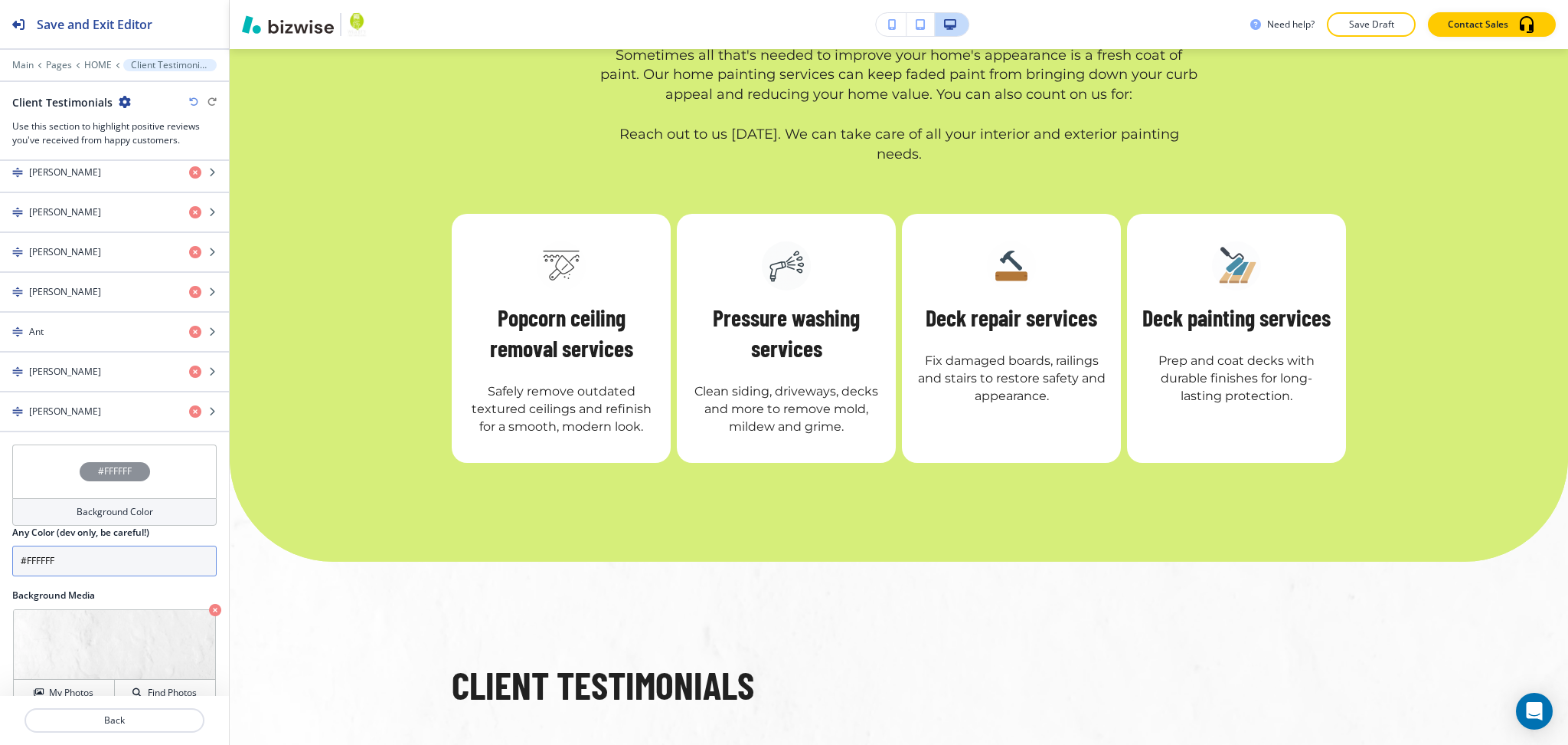
scroll to position [951, 0]
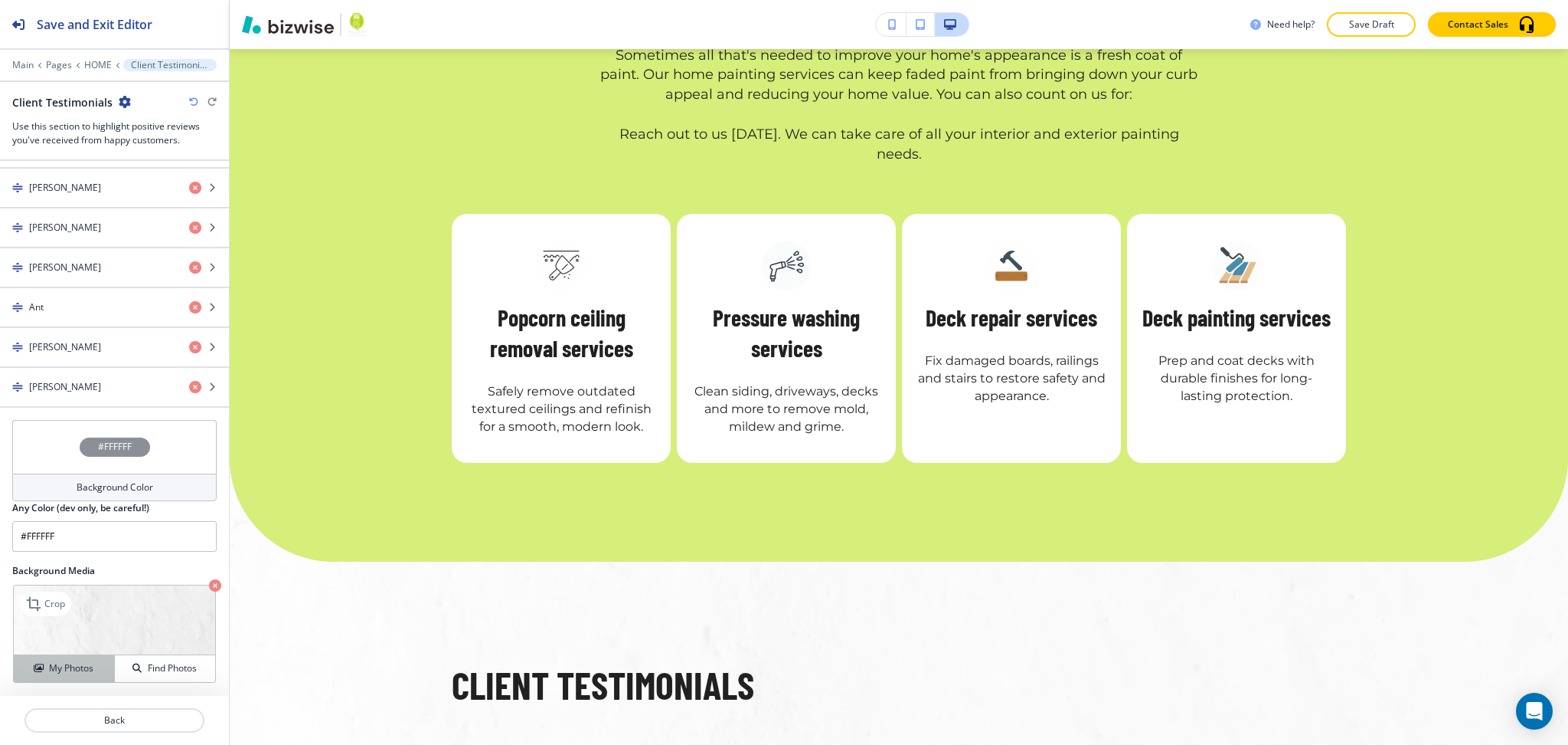
drag, startPoint x: 70, startPoint y: 669, endPoint x: 82, endPoint y: 660, distance: 15.0
click at [72, 669] on h4 "My Photos" at bounding box center [71, 668] width 45 height 14
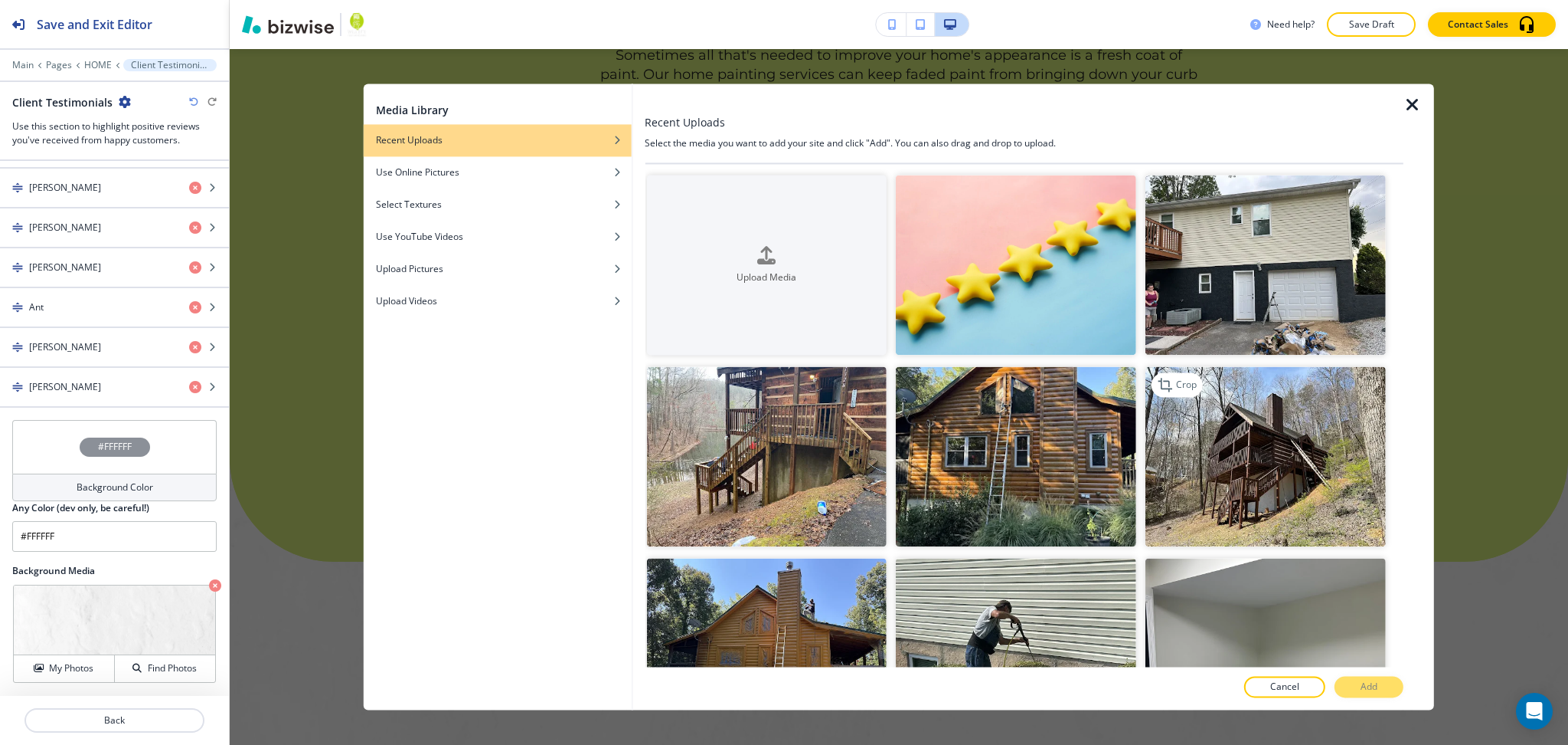
scroll to position [1, 0]
click at [459, 203] on div "Select Textures" at bounding box center [497, 205] width 268 height 14
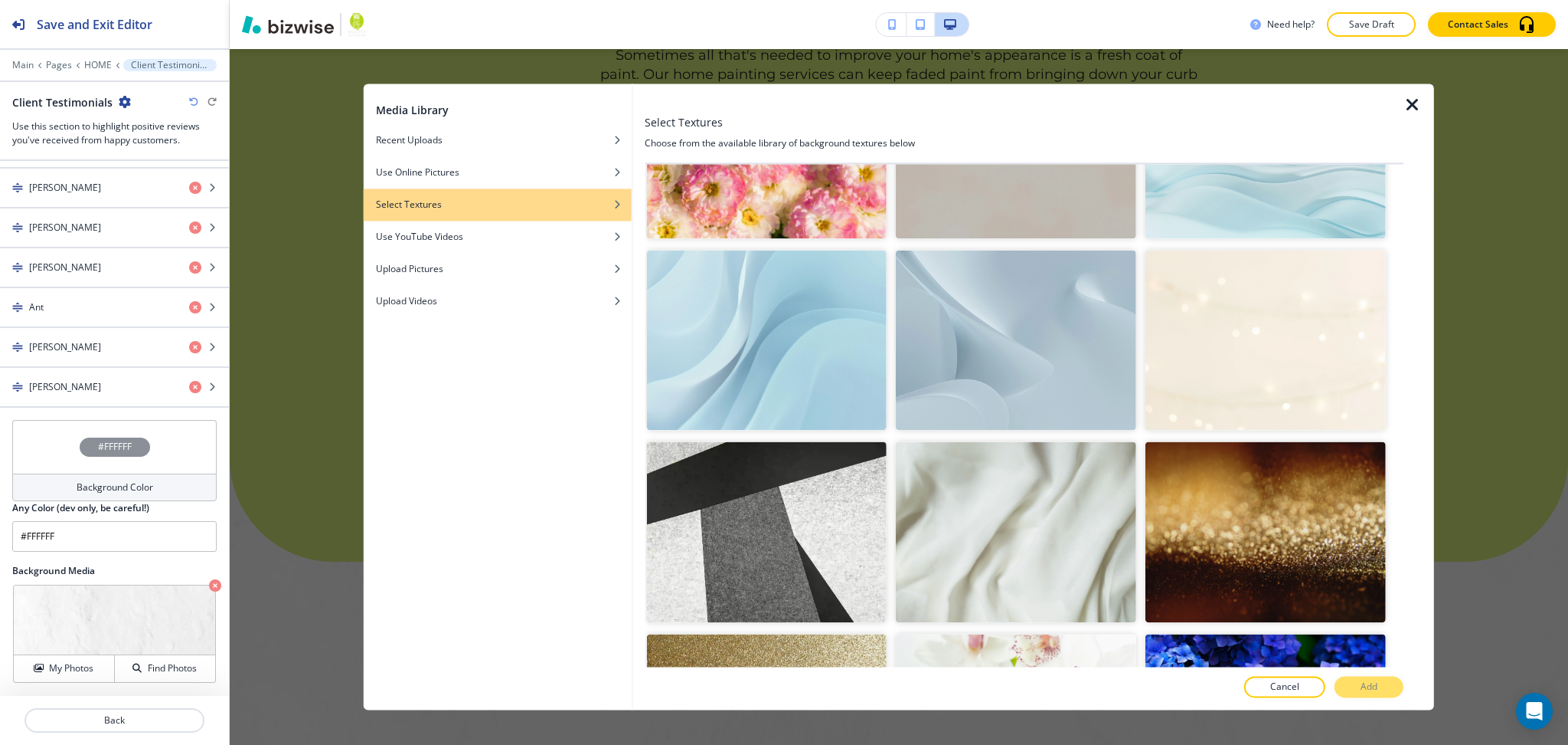
scroll to position [312, 0]
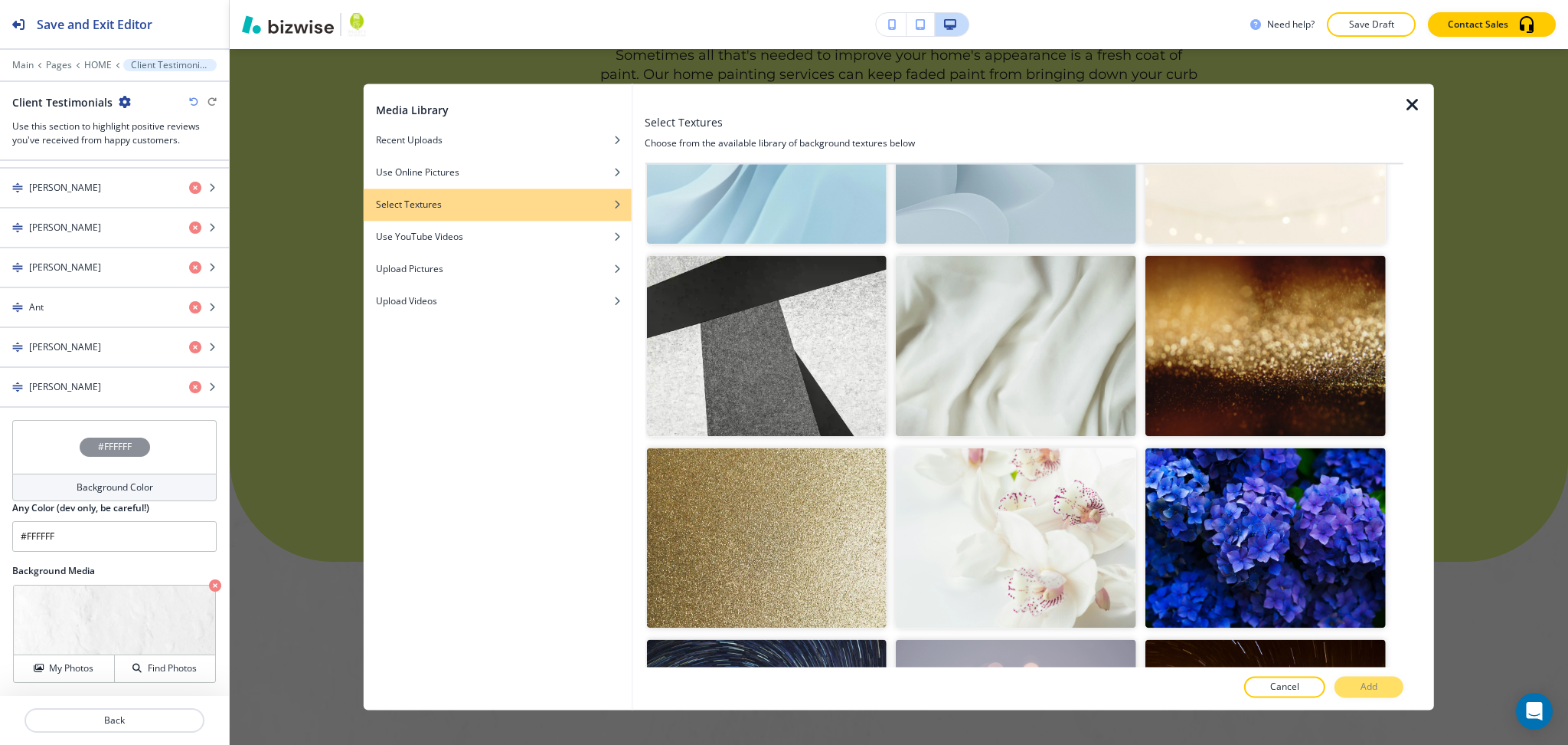
click at [977, 271] on img "button" at bounding box center [1016, 346] width 240 height 180
click at [1356, 689] on button "Add" at bounding box center [1369, 687] width 69 height 21
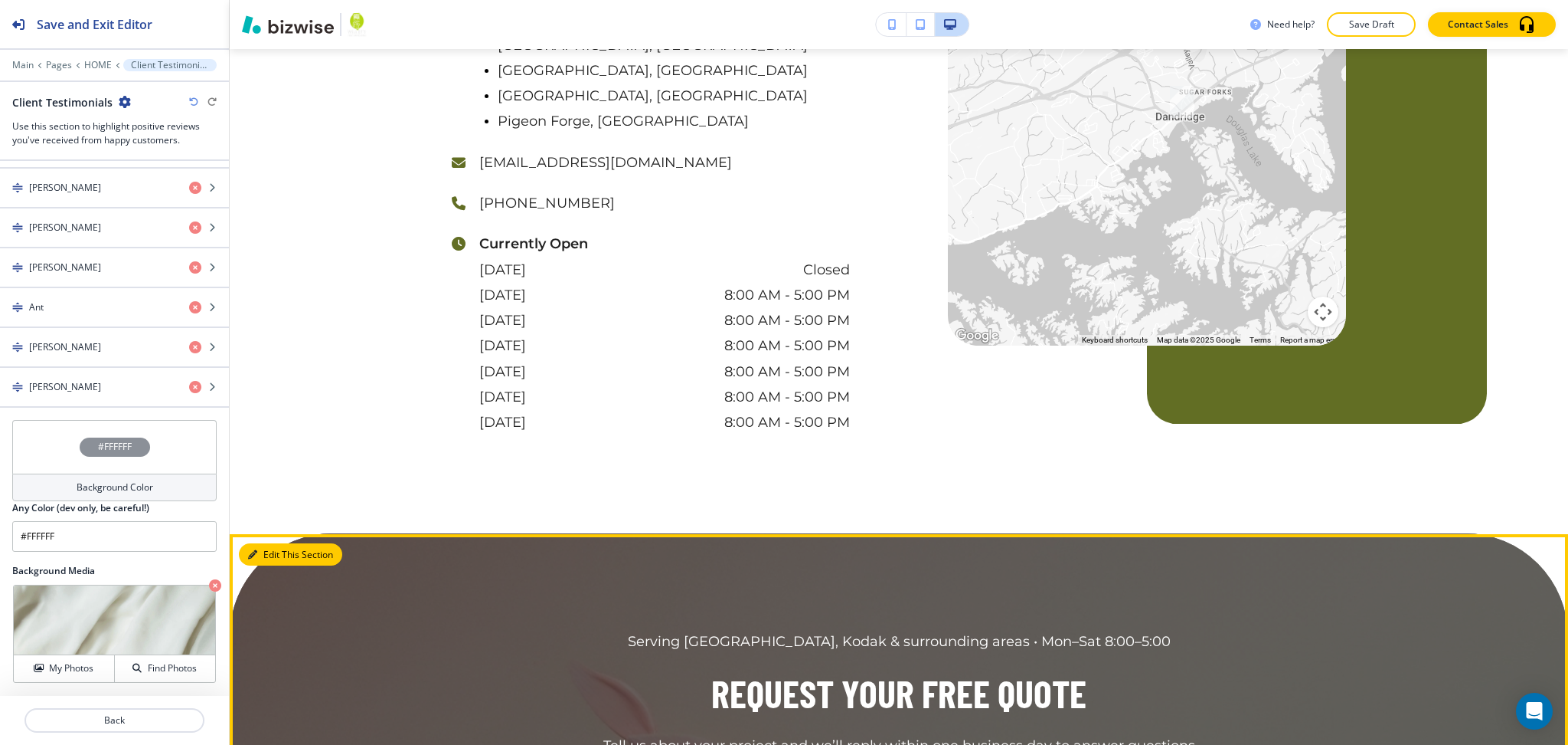
click at [263, 543] on button "Edit This Section" at bounding box center [290, 554] width 103 height 23
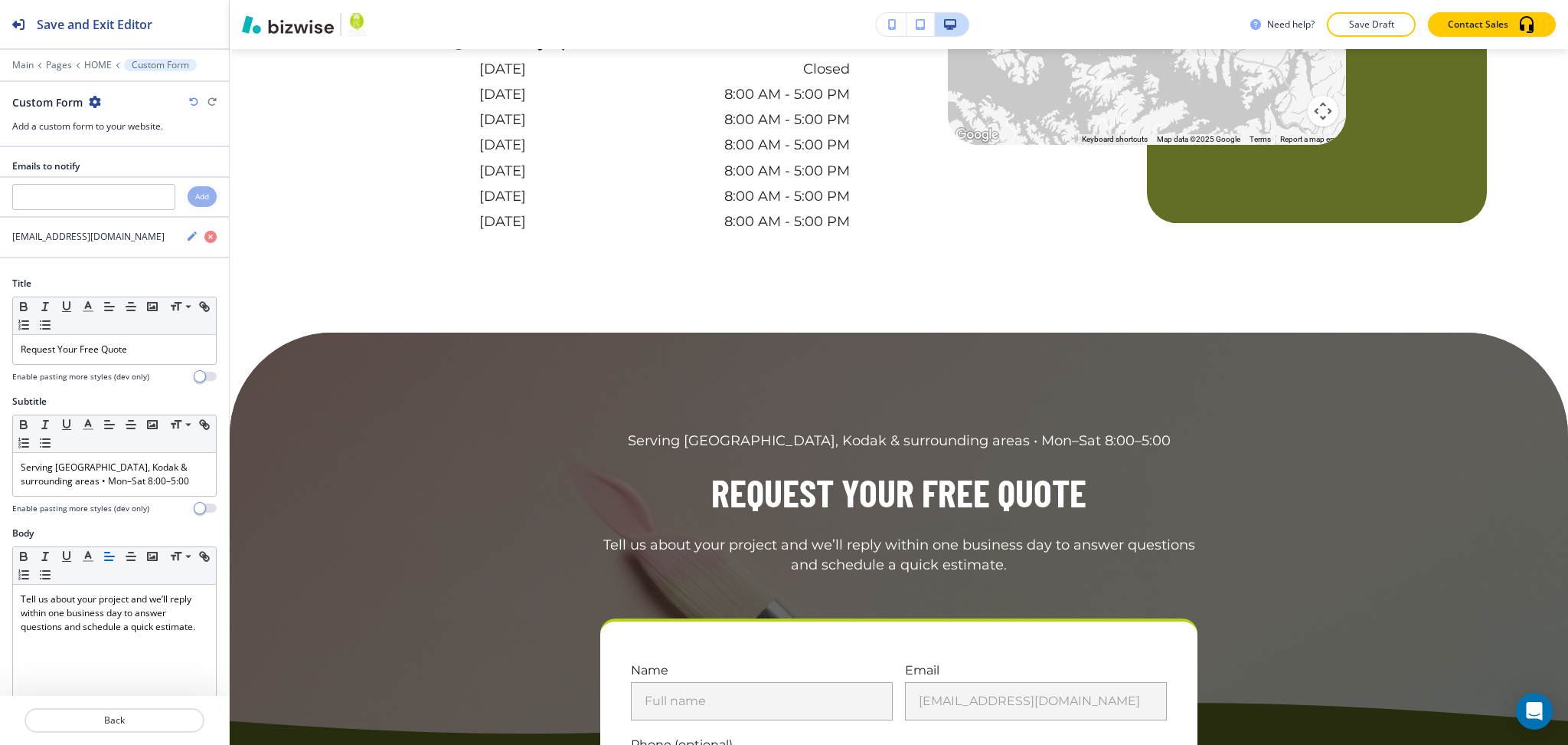
scroll to position [5473, 0]
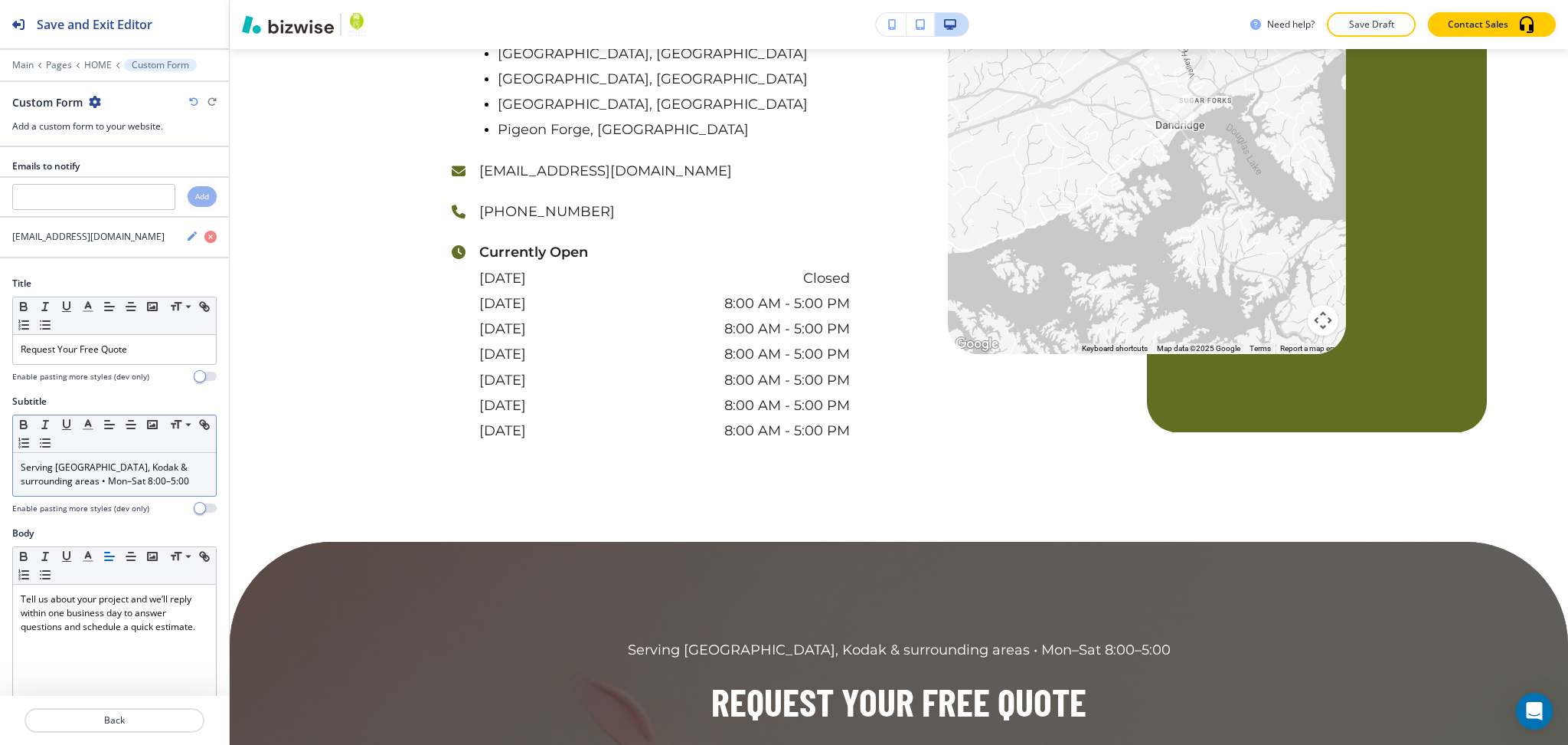
click at [154, 493] on div "Serving [GEOGRAPHIC_DATA], Kodak & surrounding areas • Mon–Sat 8:00–5:00" at bounding box center [114, 474] width 203 height 43
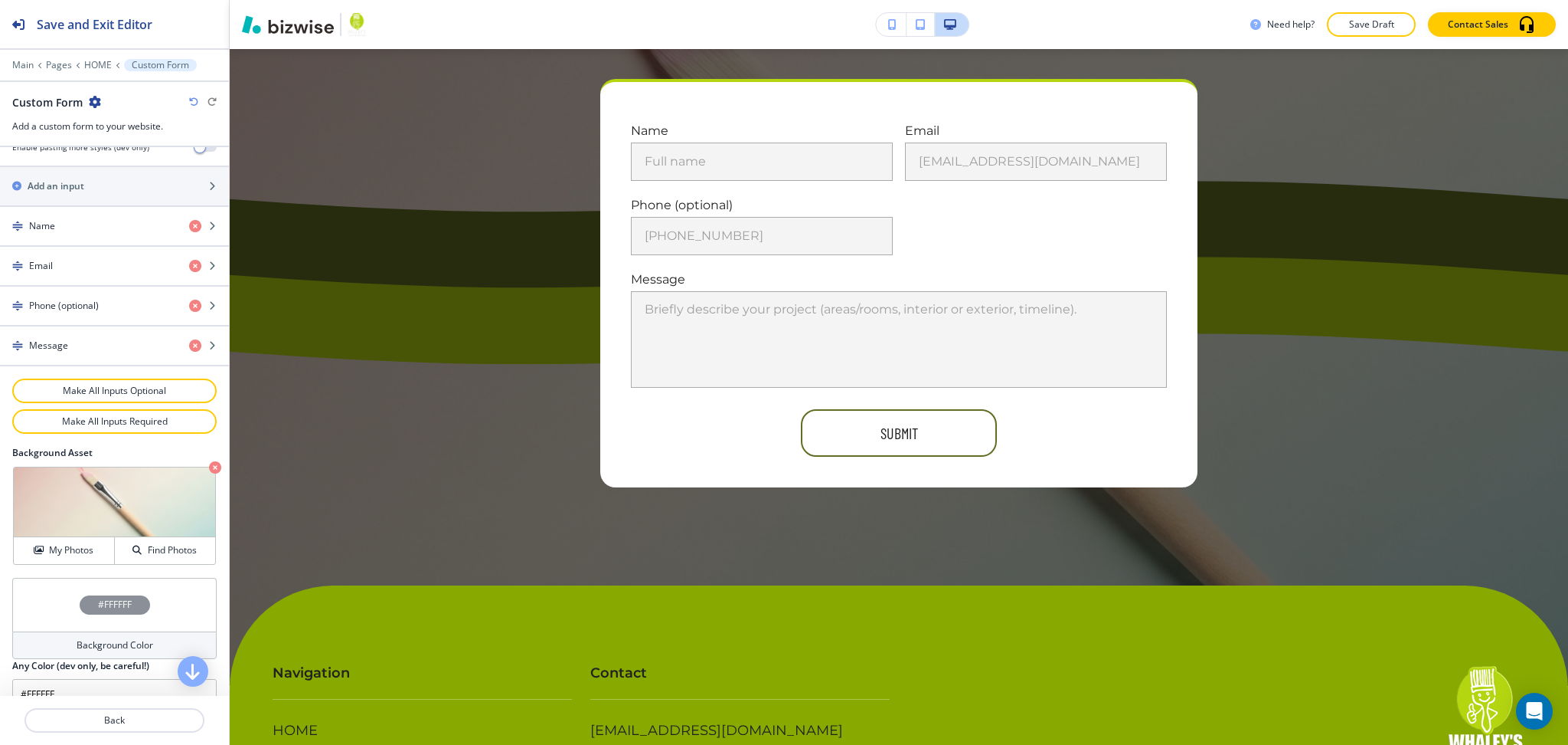
scroll to position [673, 0]
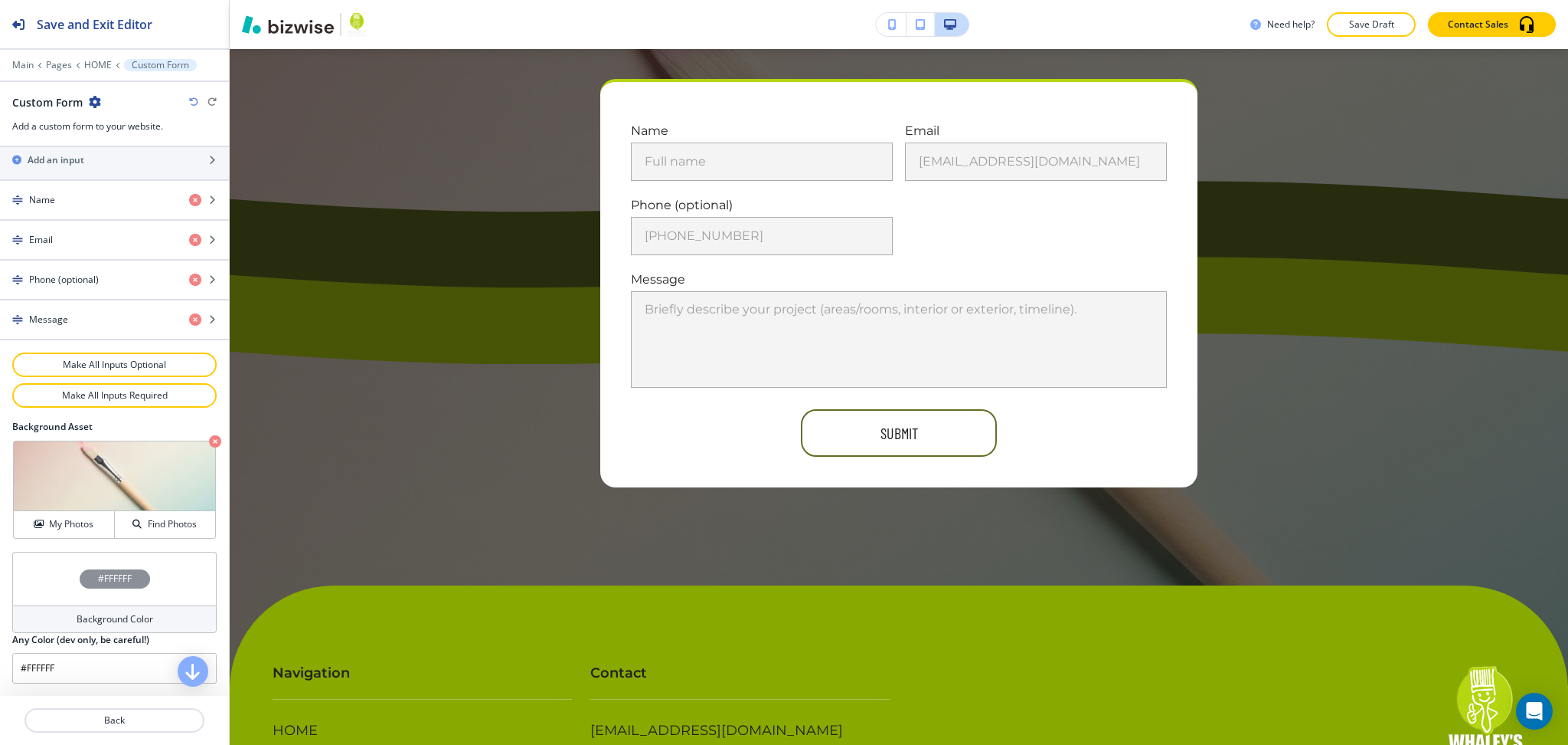
click at [112, 620] on h4 "Background Color" at bounding box center [115, 619] width 77 height 14
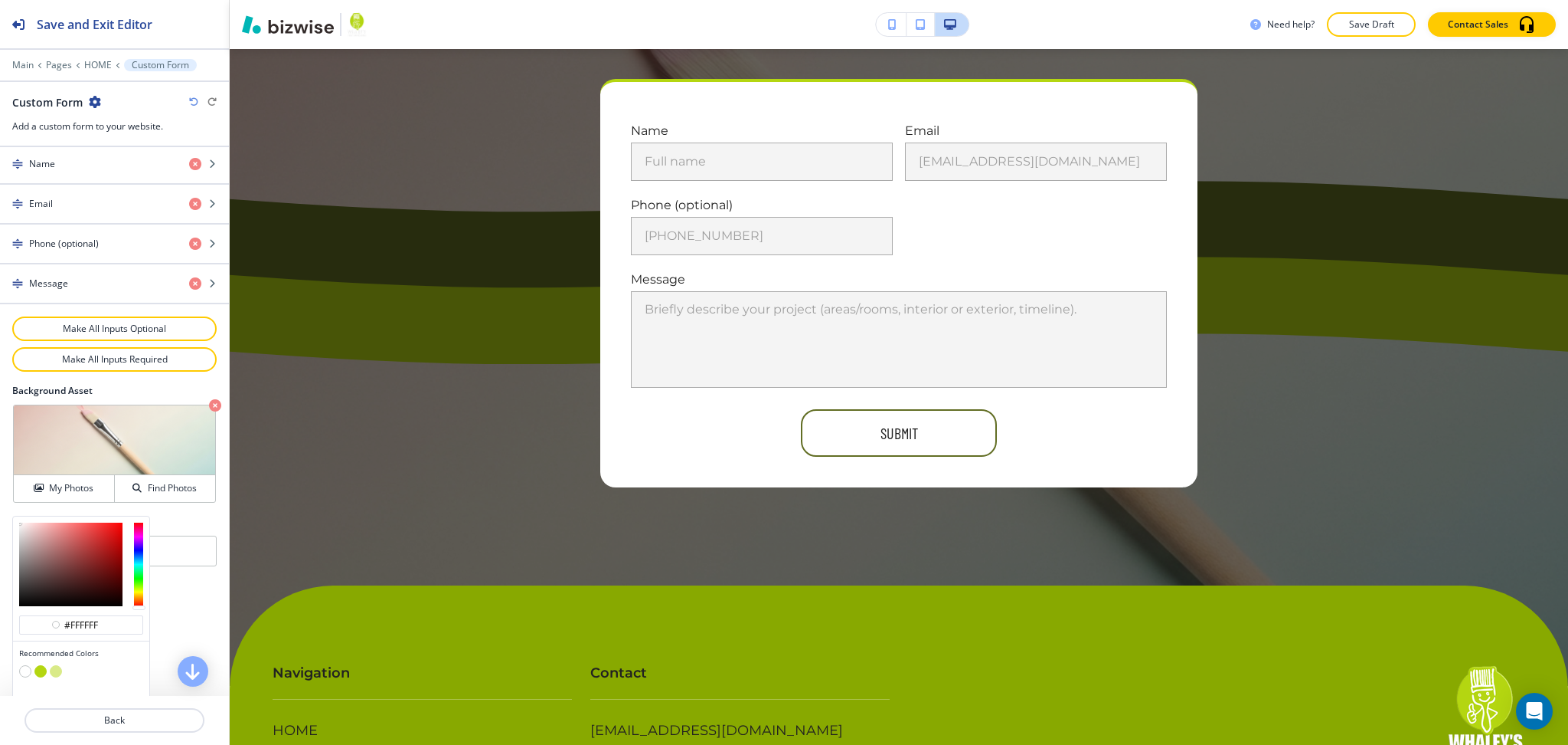
scroll to position [747, 0]
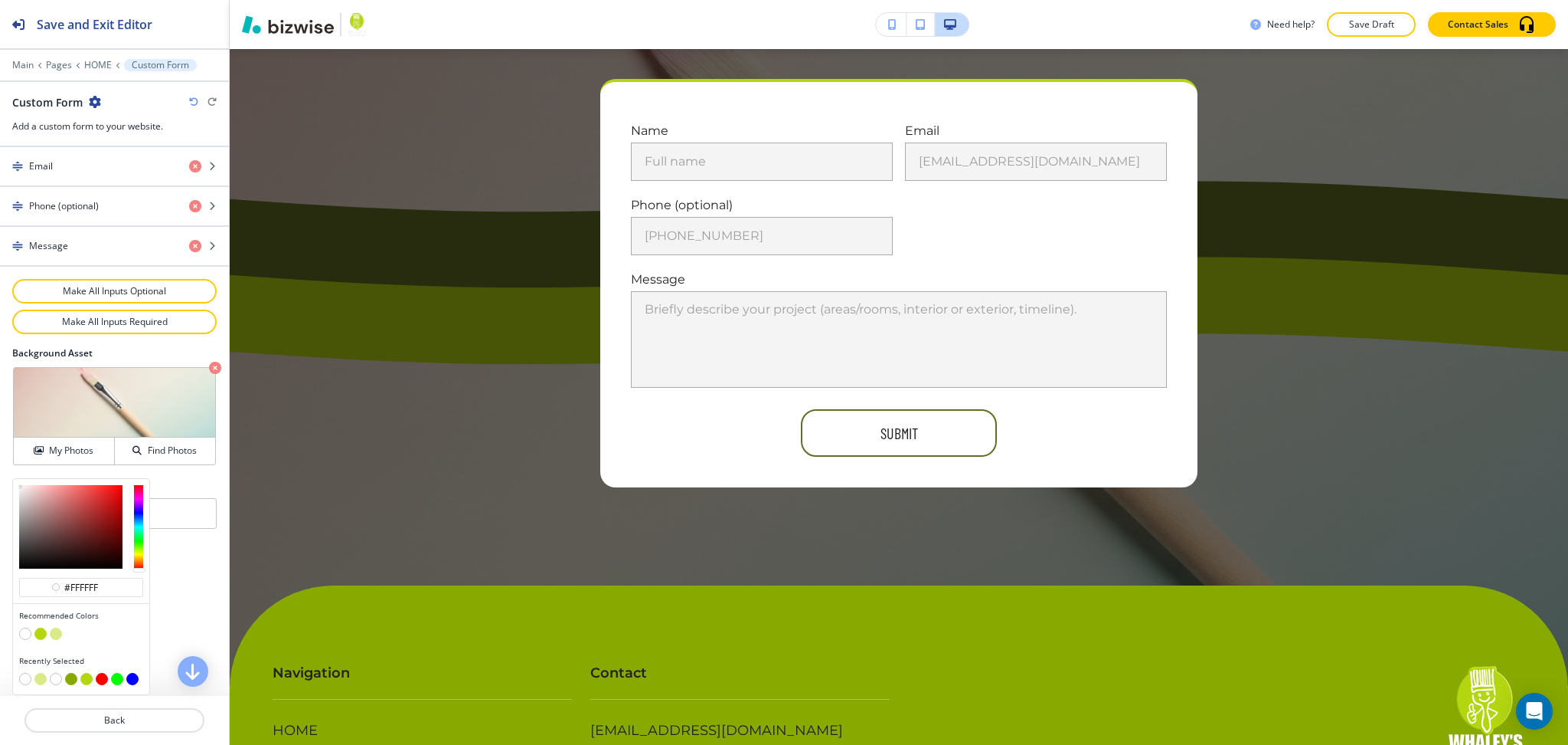
type input "#060000"
click at [120, 567] on div at bounding box center [70, 527] width 103 height 84
type input "#060000"
type input "#0b0000"
click at [119, 566] on div at bounding box center [120, 567] width 3 height 3
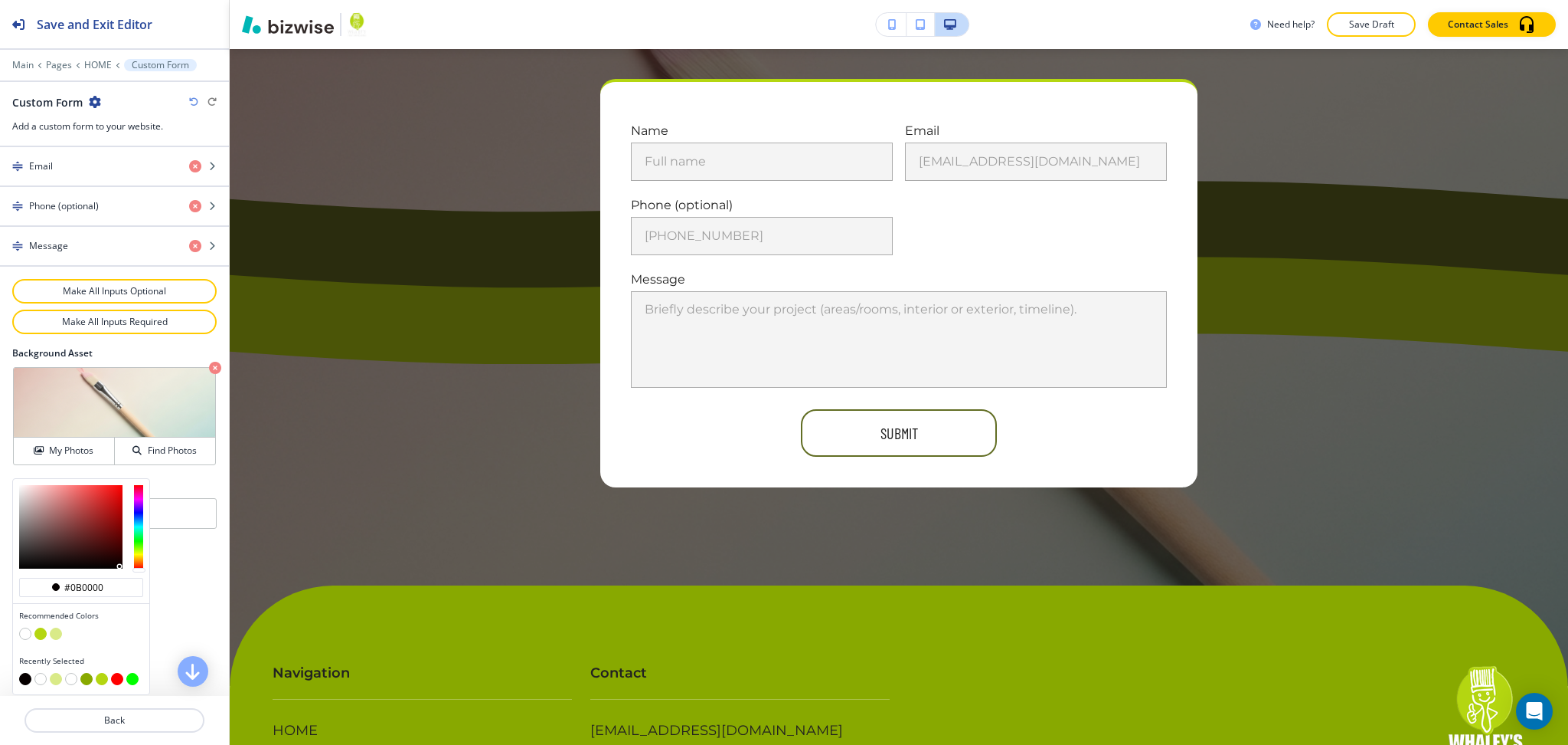
type input "#0b0000"
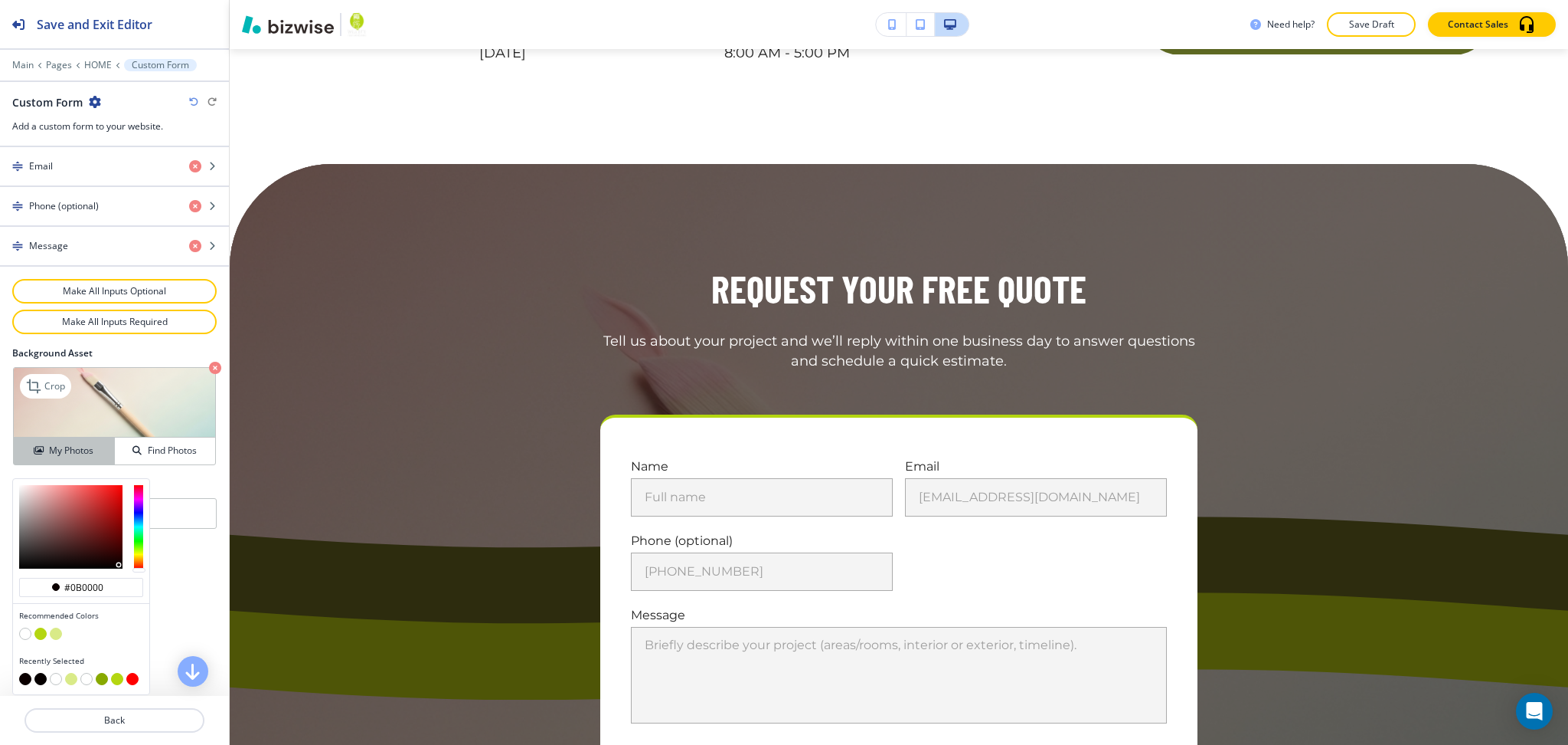
scroll to position [5870, 0]
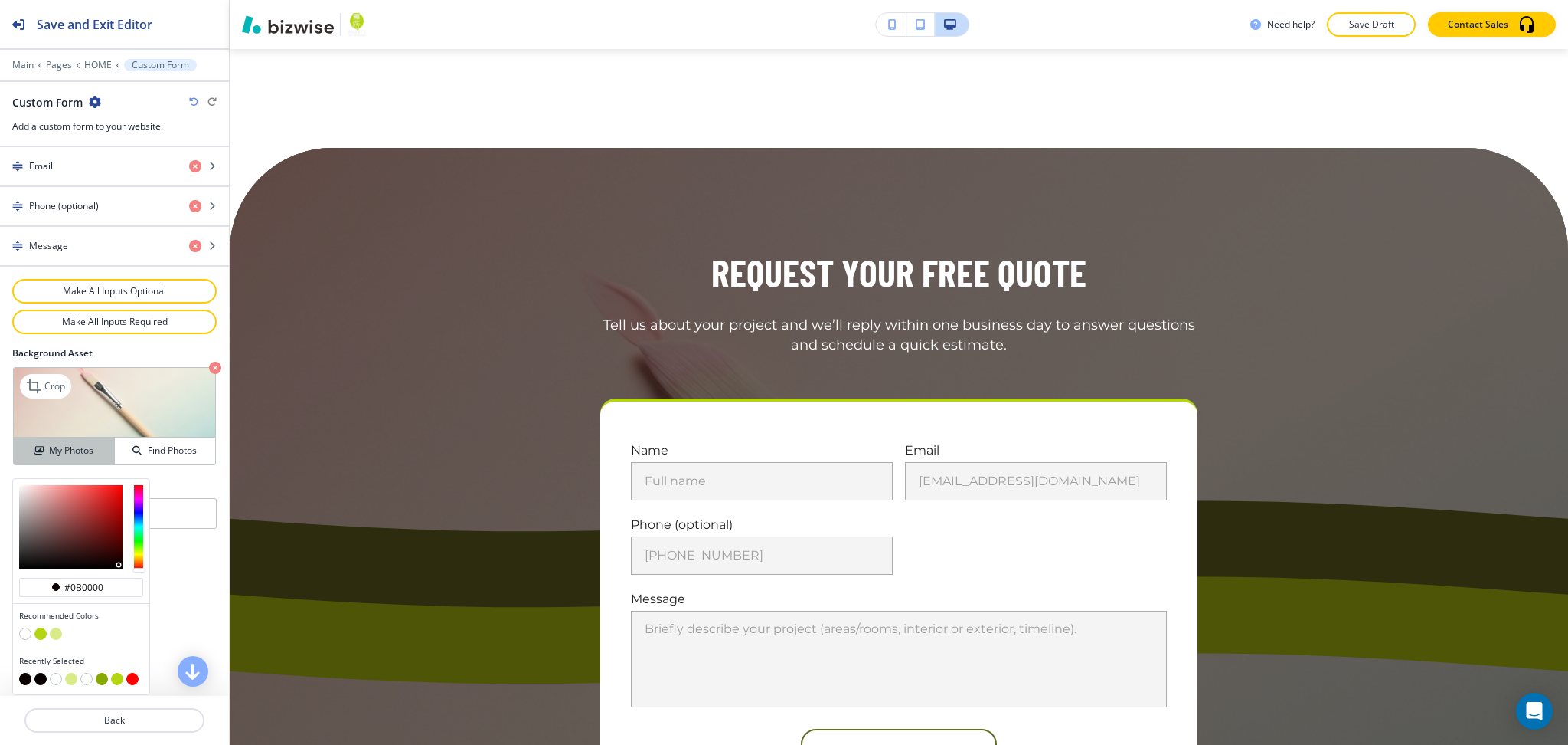
click at [66, 441] on div "Crop My Photos Find Photos" at bounding box center [114, 416] width 203 height 98
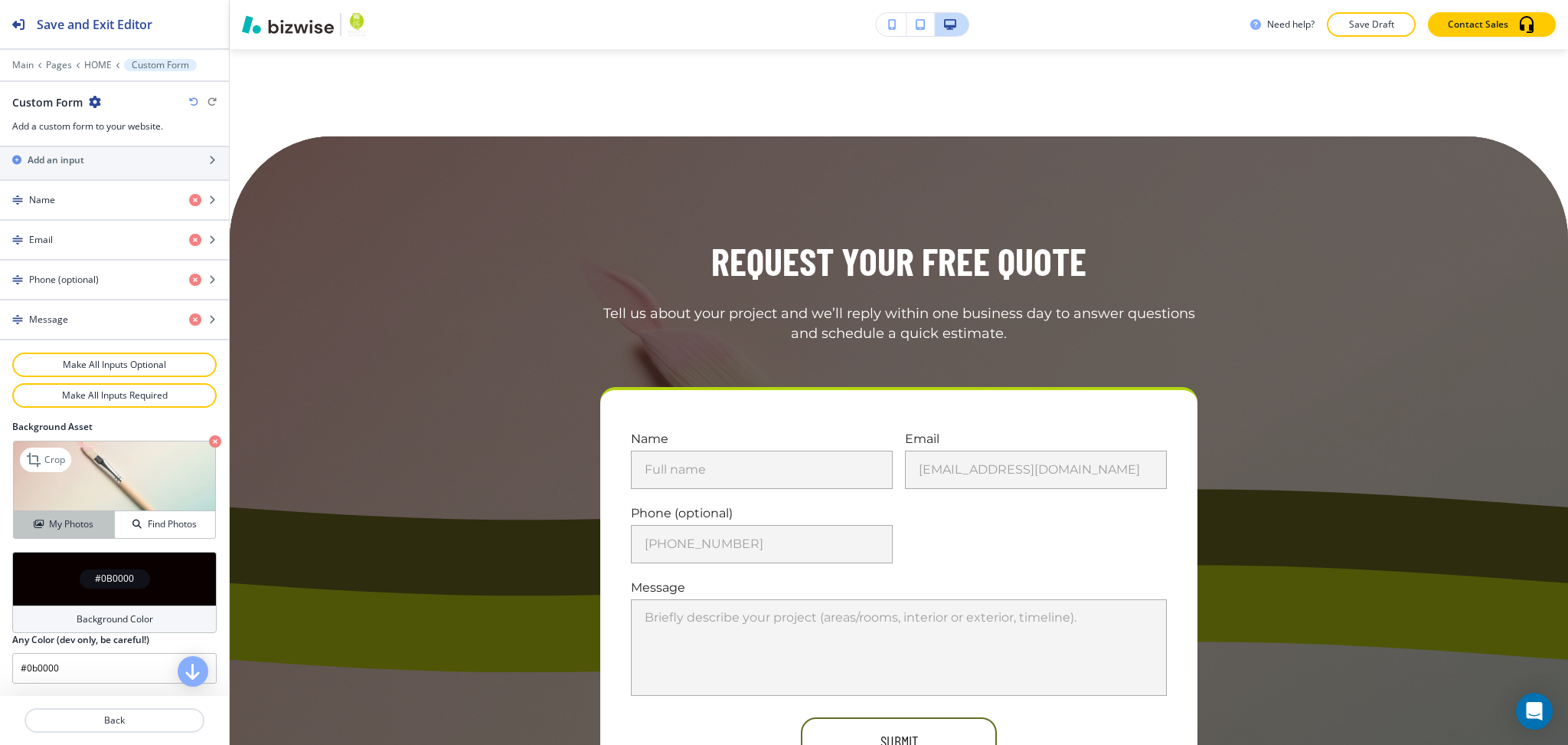
scroll to position [5879, 0]
click at [67, 534] on button "My Photos" at bounding box center [64, 524] width 101 height 27
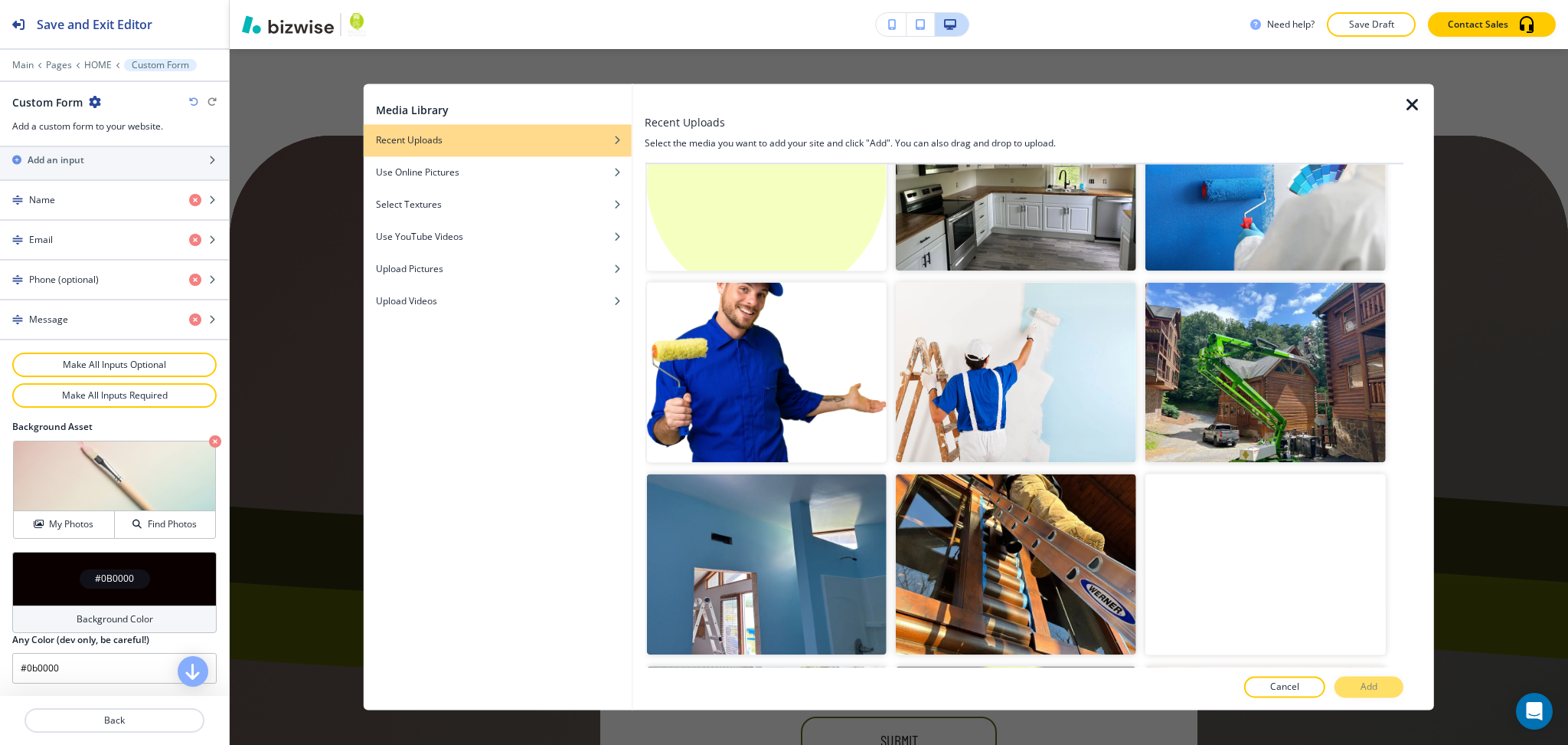
scroll to position [13146, 0]
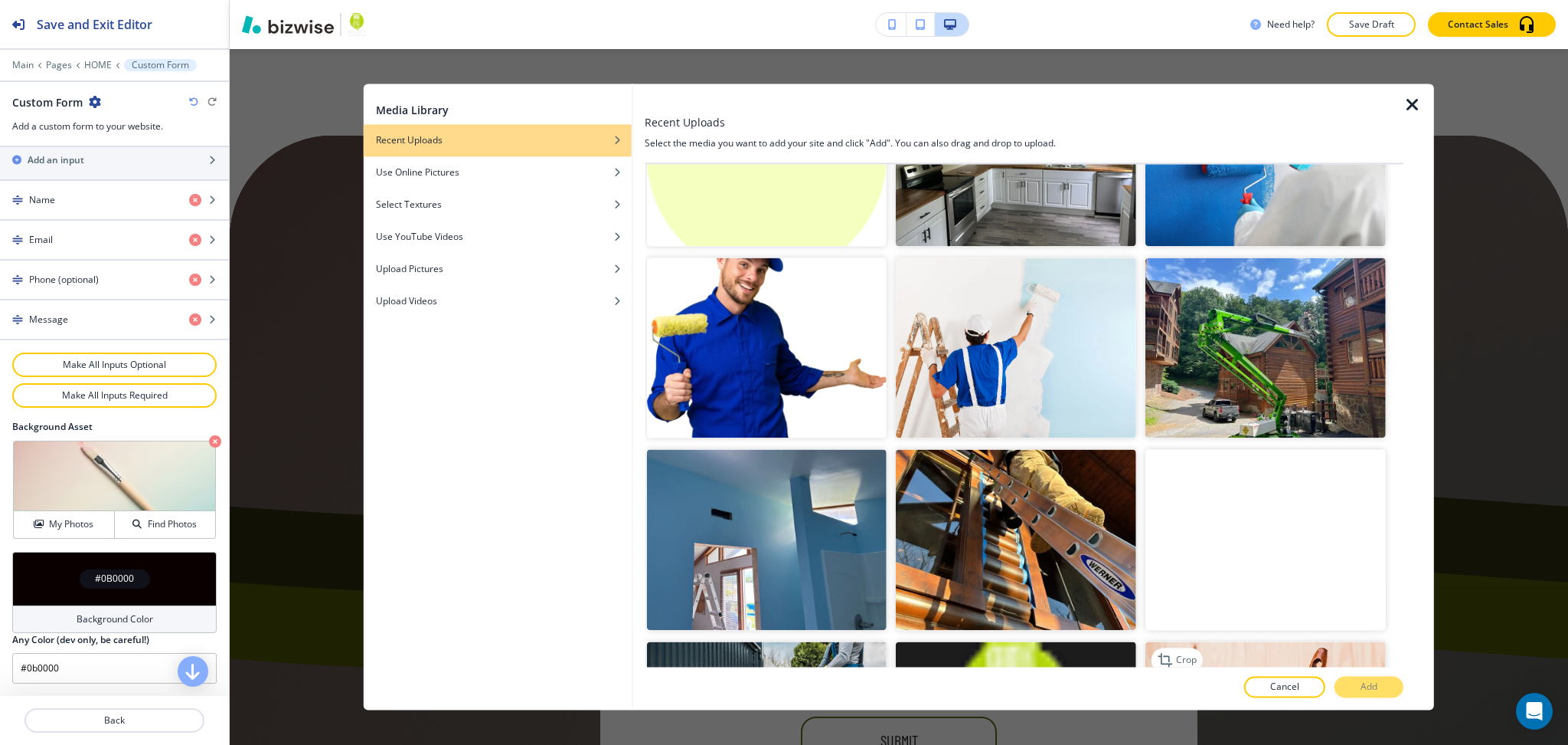
click at [1237, 642] on img "button" at bounding box center [1265, 732] width 240 height 180
click at [1362, 682] on p "Add" at bounding box center [1369, 687] width 17 height 14
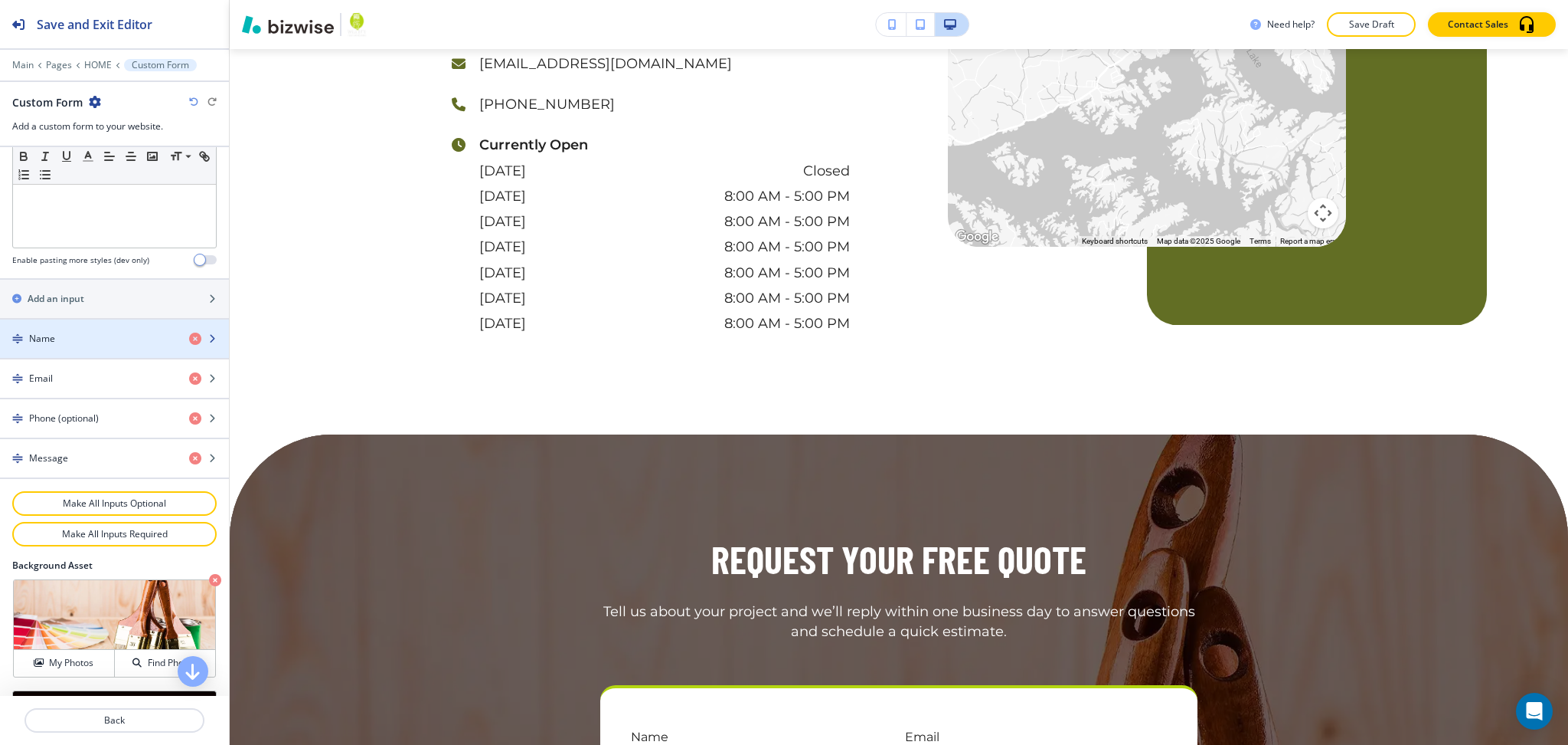
scroll to position [522, 0]
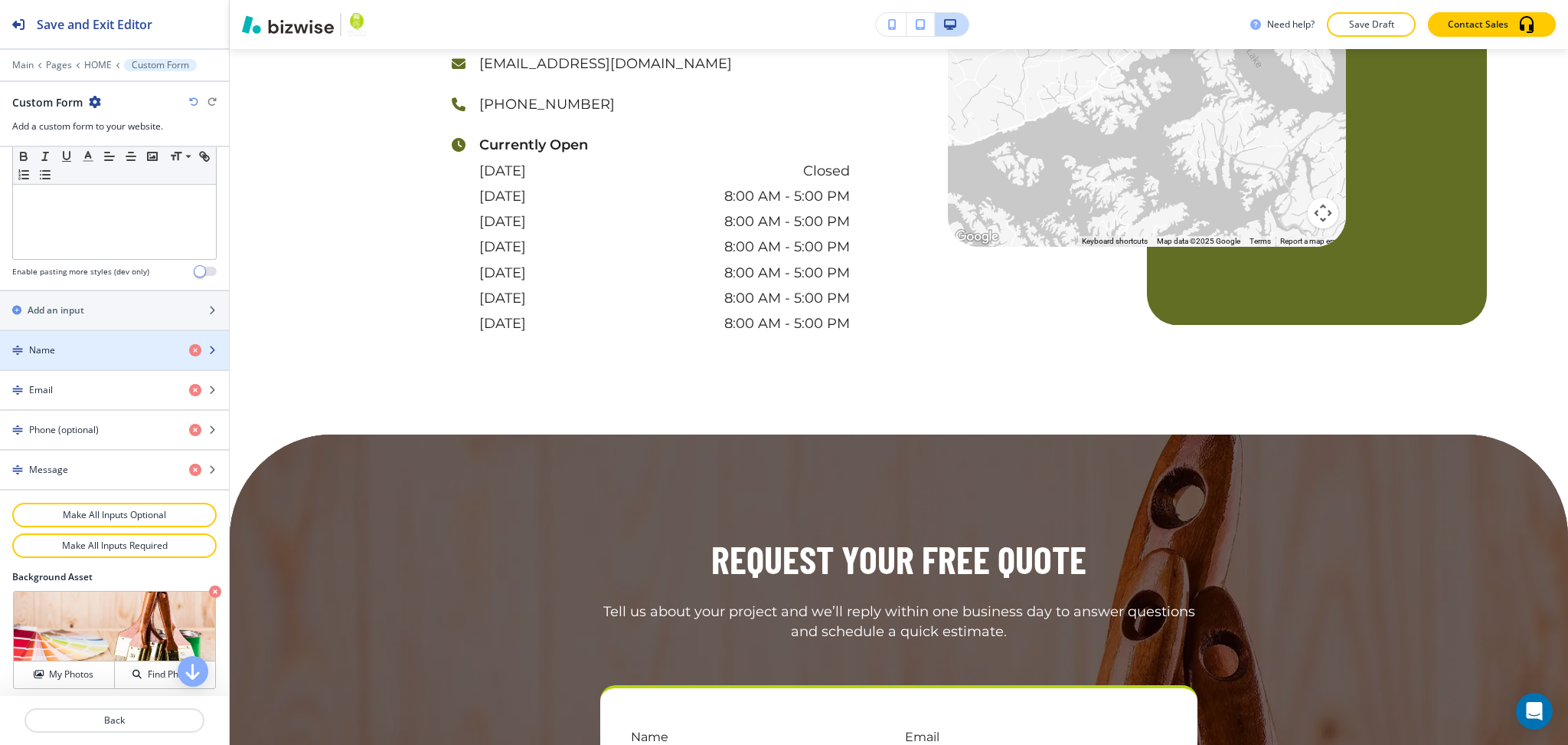
click at [102, 336] on div "button" at bounding box center [114, 337] width 229 height 13
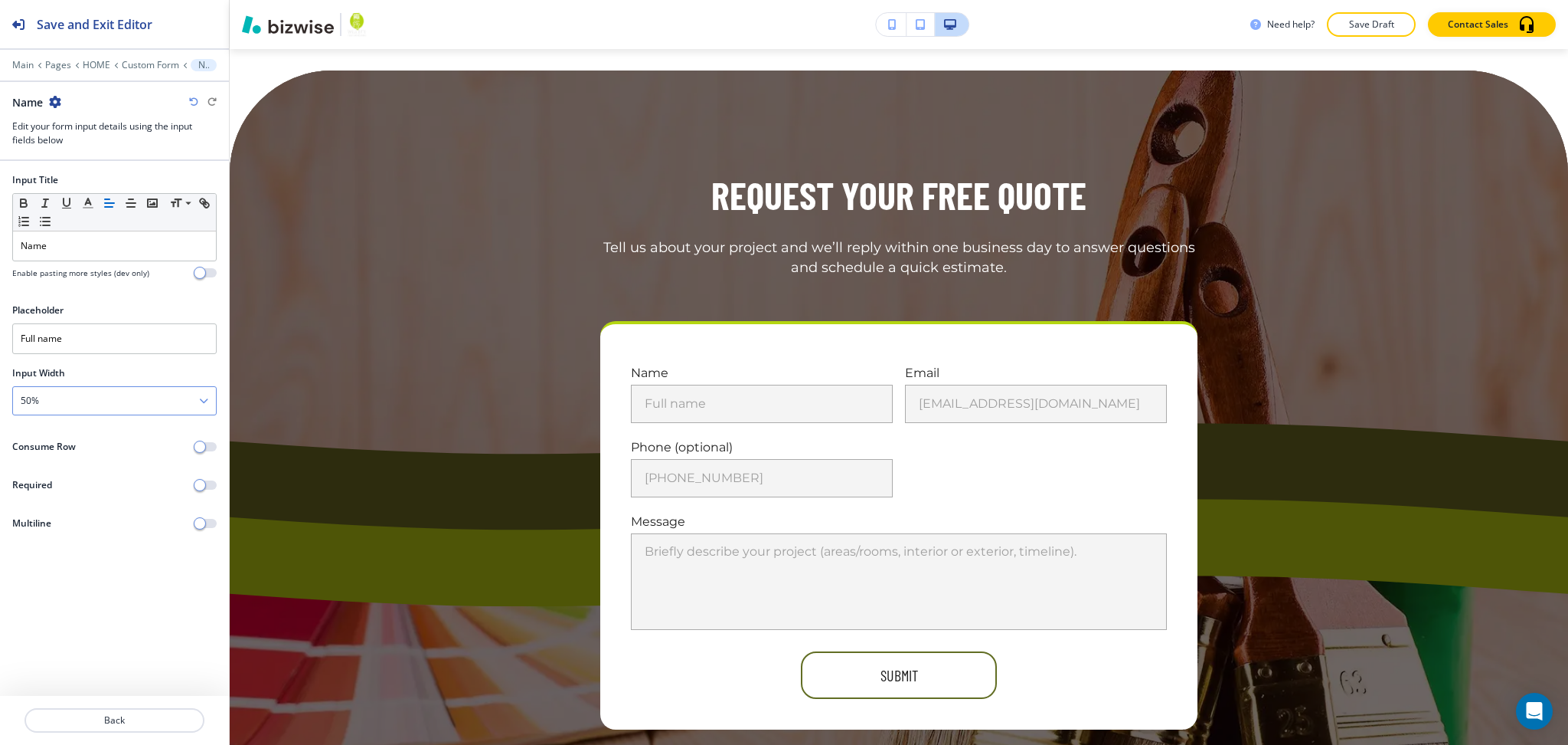
scroll to position [5967, 0]
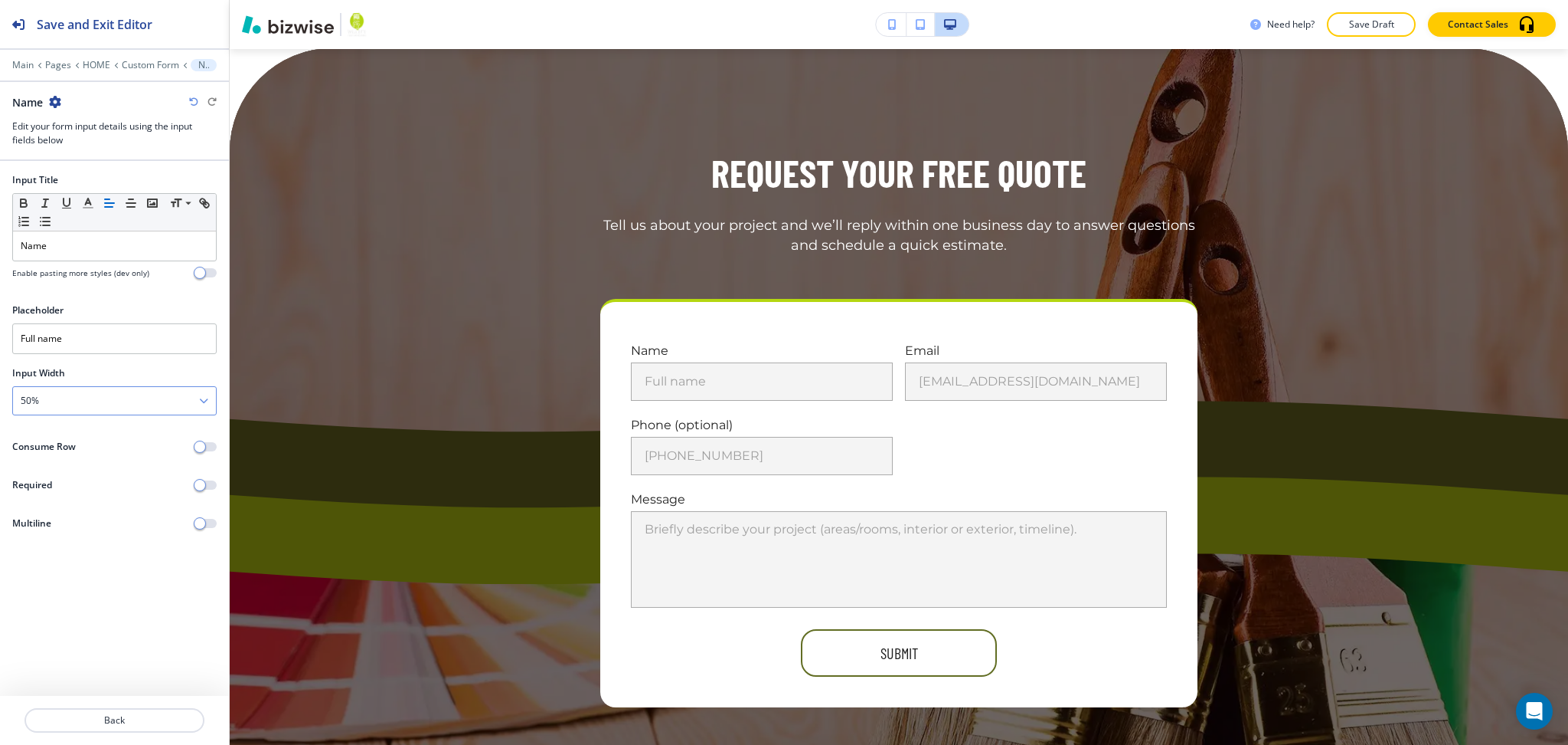
click at [108, 397] on div "50%" at bounding box center [114, 400] width 203 height 27
click at [93, 504] on h4 "100%" at bounding box center [114, 506] width 188 height 14
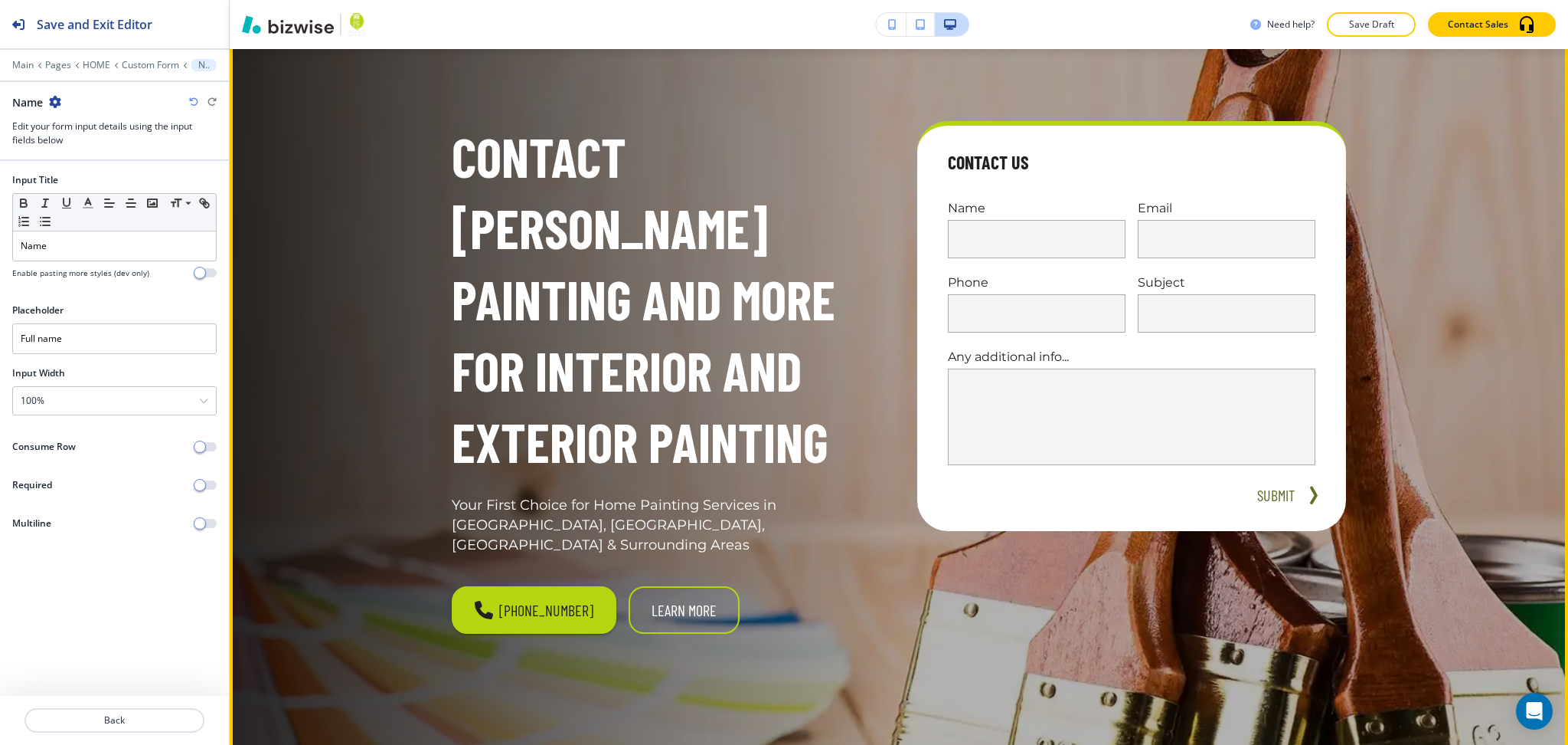
scroll to position [0, 0]
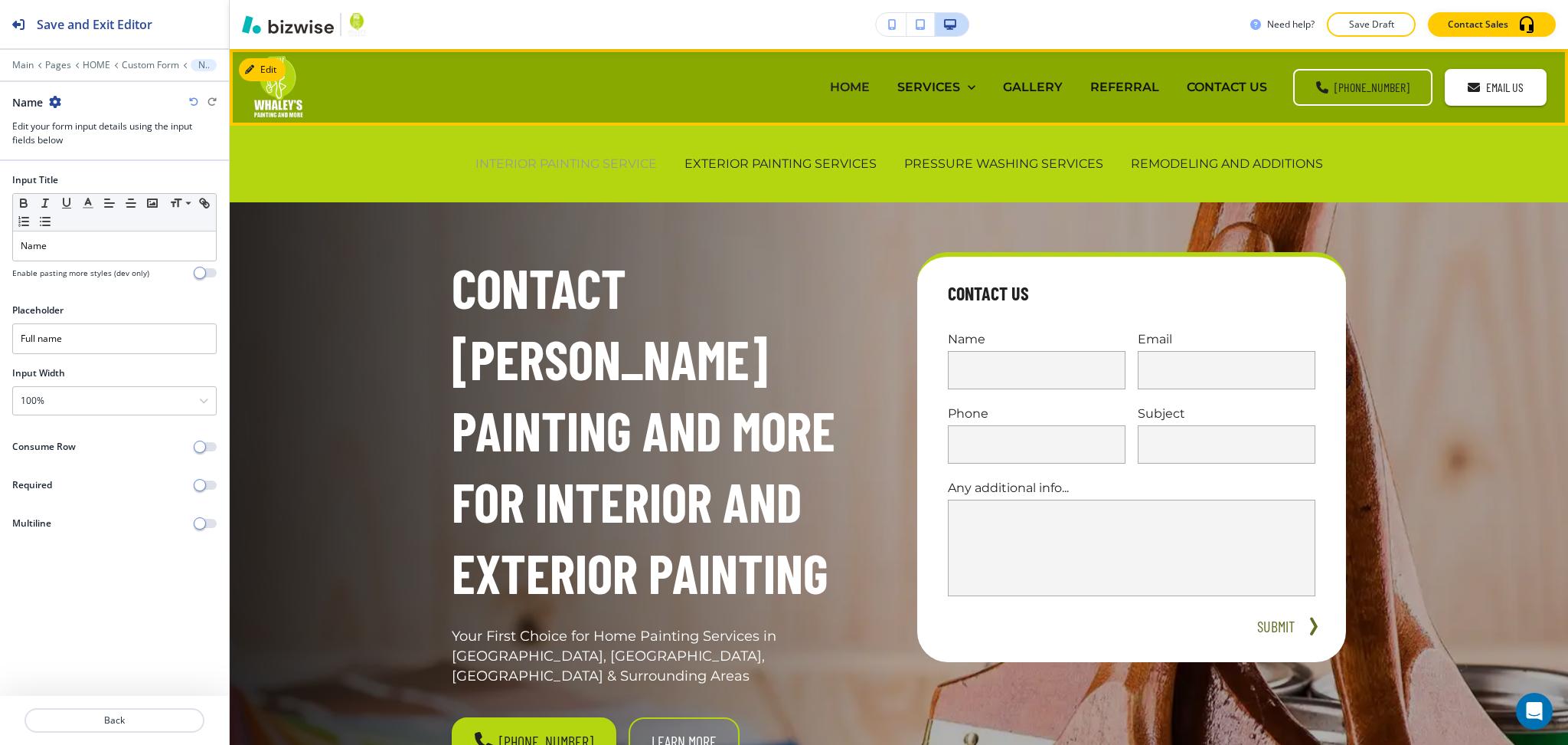
click at [519, 161] on p "INTERIOR PAINTING SERVICE" at bounding box center [566, 164] width 181 height 18
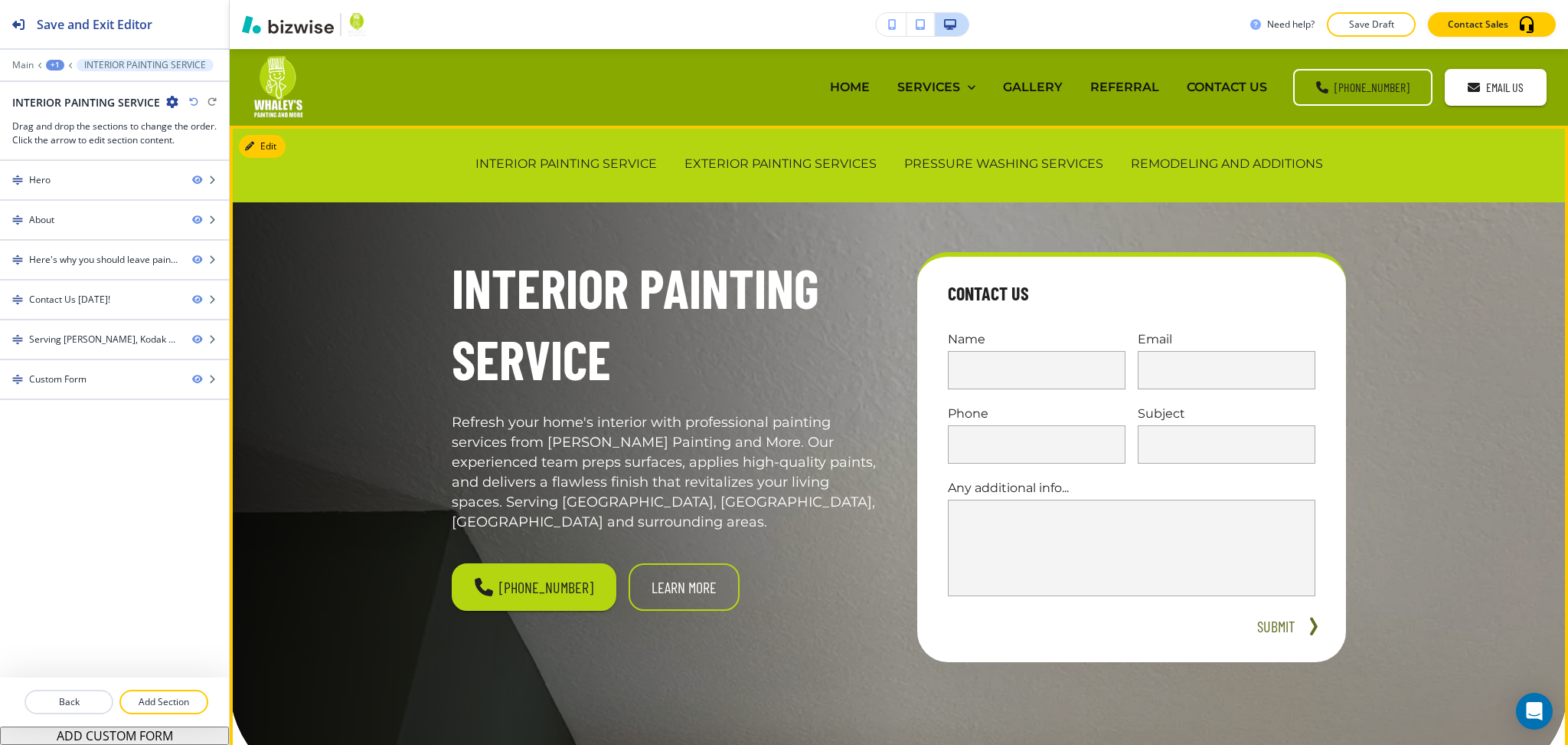
click at [782, 413] on p "Refresh your home's interior with professional painting services from [PERSON_N…" at bounding box center [666, 473] width 429 height 119
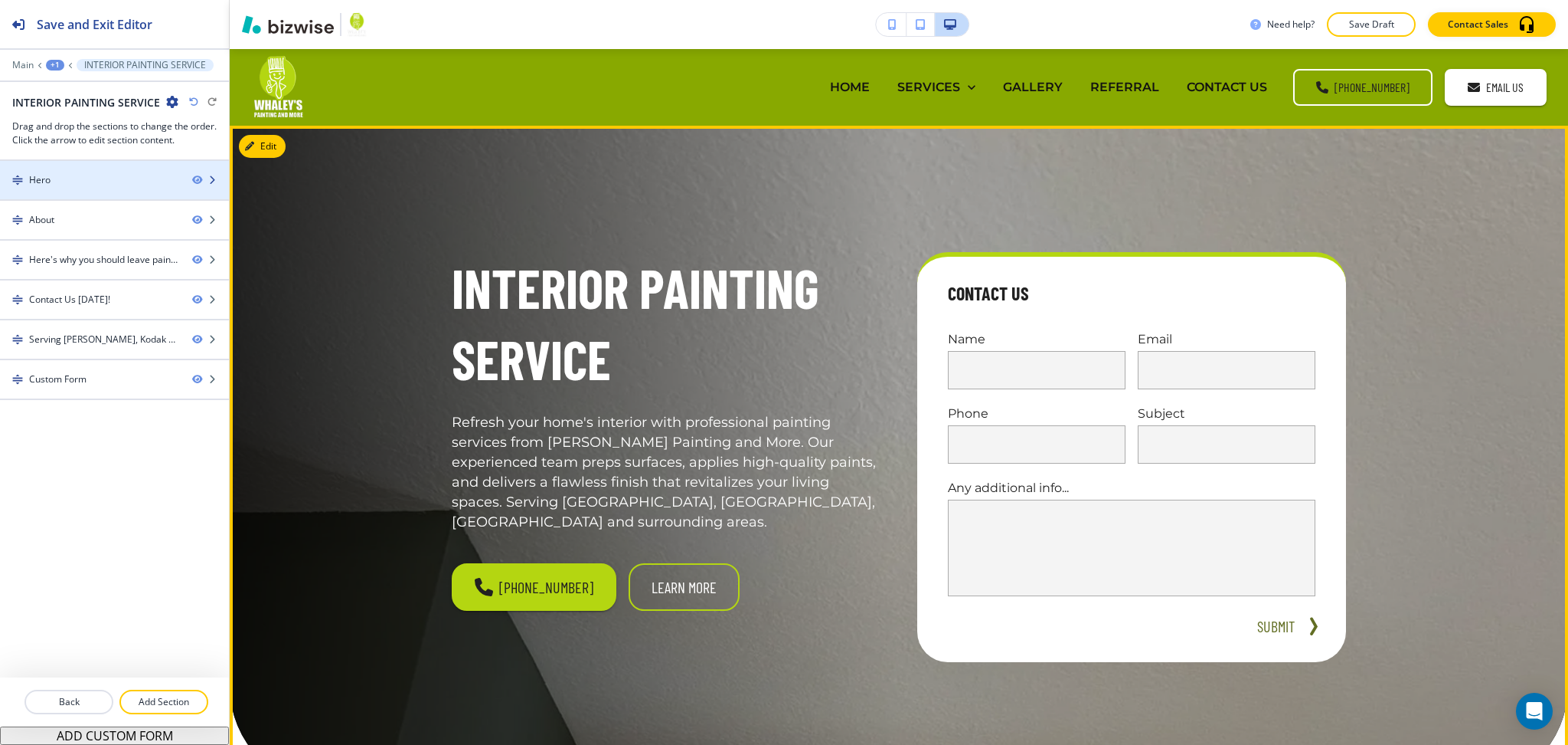
click at [99, 178] on div "Hero" at bounding box center [90, 180] width 180 height 14
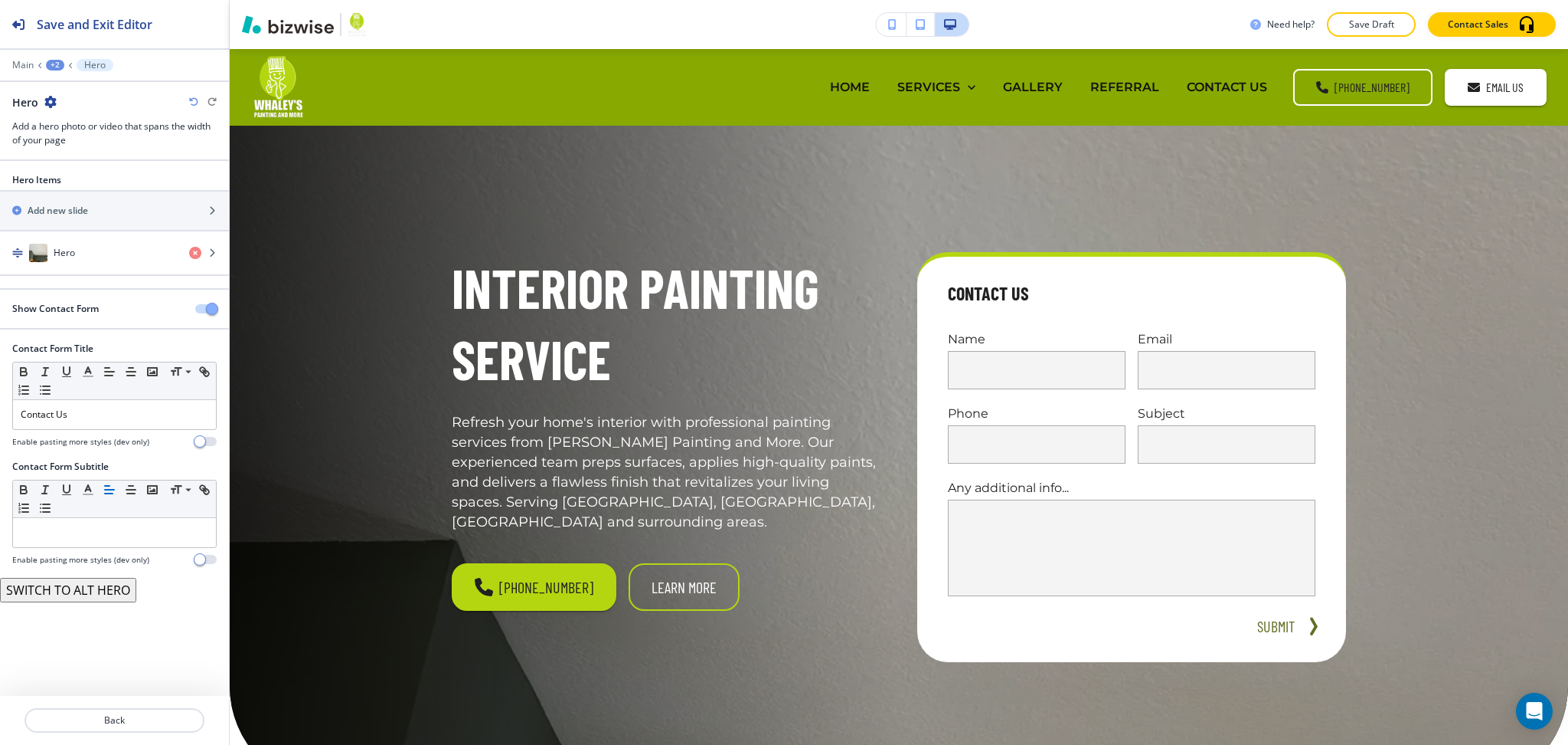
scroll to position [77, 0]
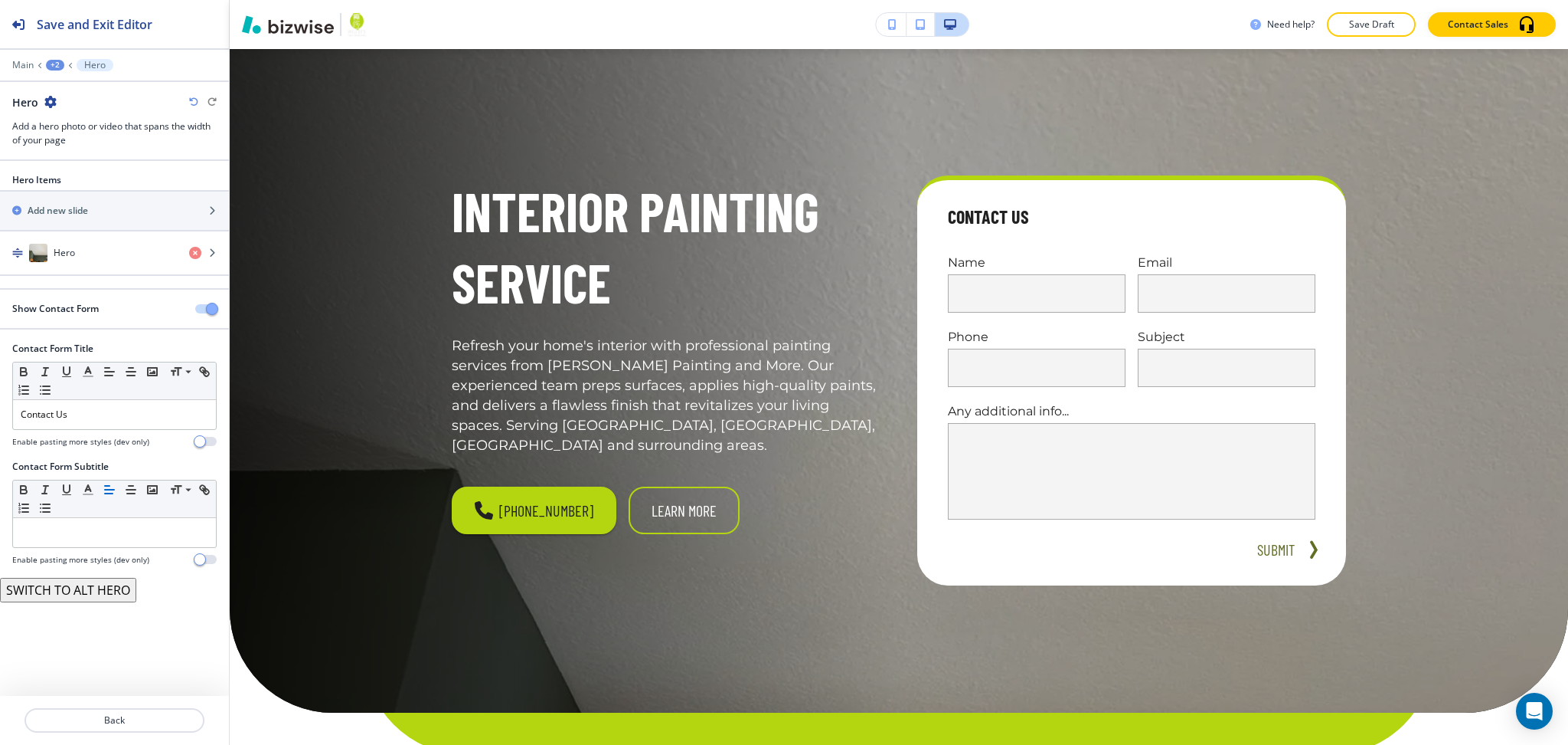
click at [203, 311] on button "button" at bounding box center [206, 309] width 21 height 9
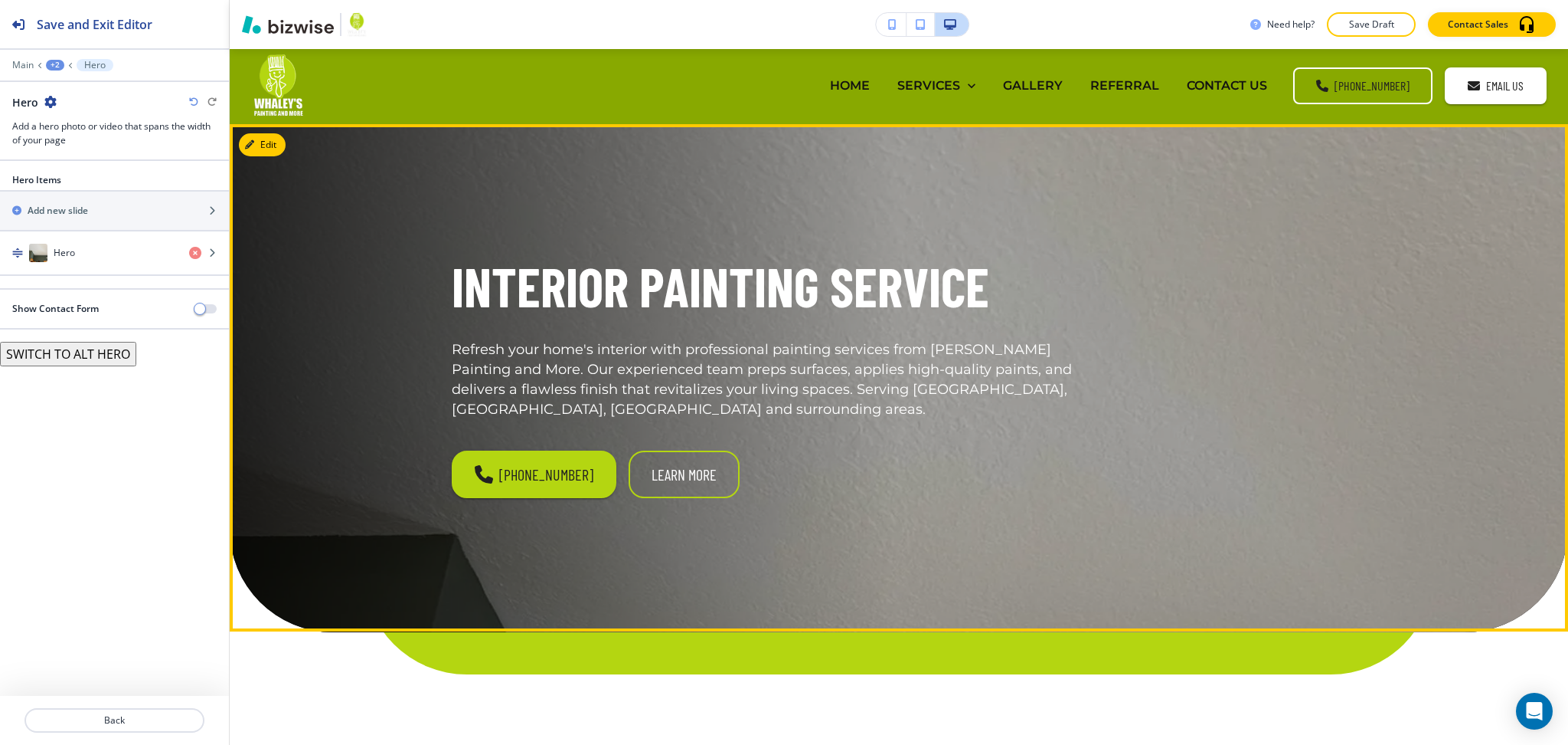
scroll to position [0, 0]
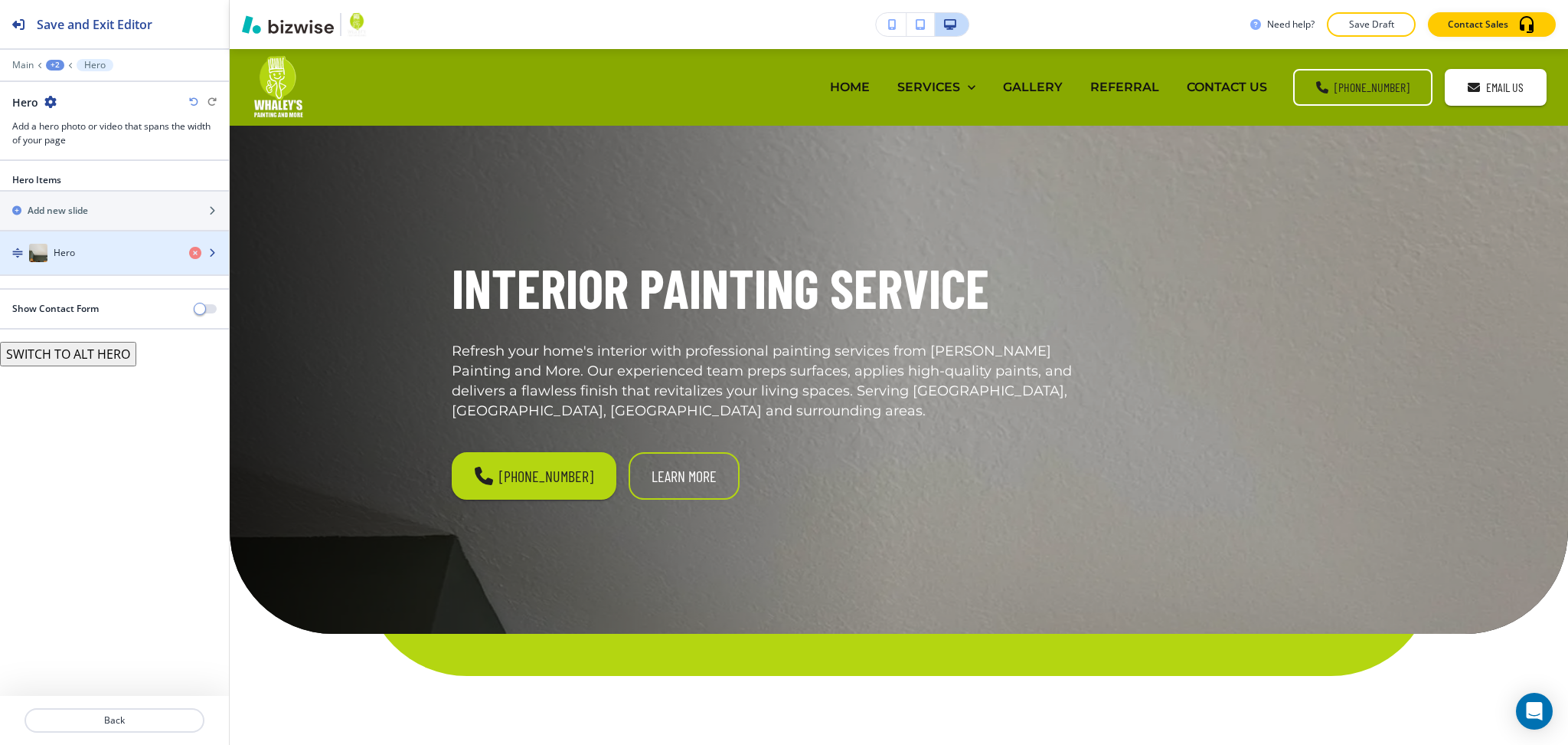
click at [77, 265] on div "button" at bounding box center [114, 268] width 229 height 13
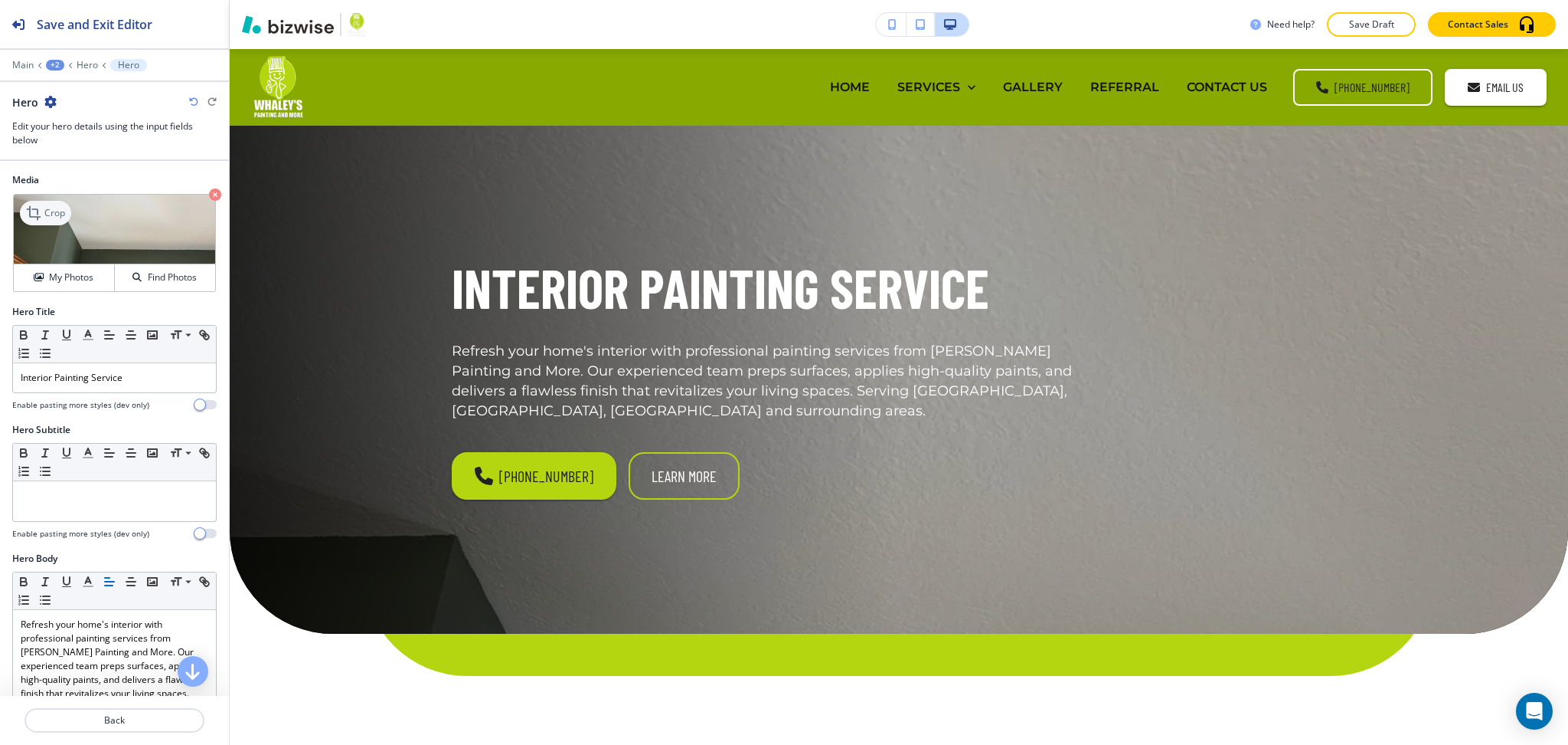
click at [41, 213] on icon at bounding box center [34, 212] width 18 height 18
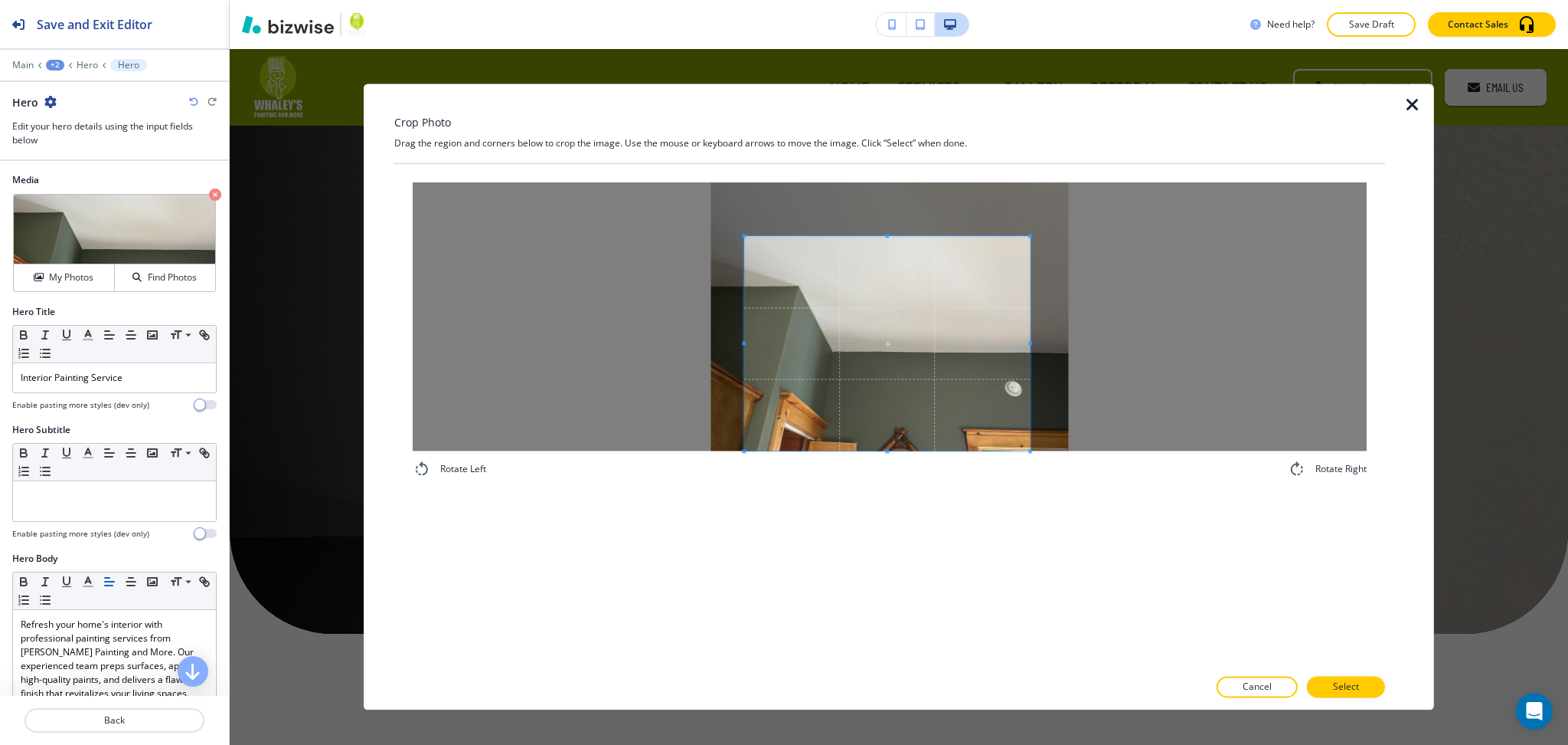
click at [896, 380] on span at bounding box center [887, 344] width 285 height 214
click at [1346, 689] on p "Select" at bounding box center [1346, 687] width 26 height 14
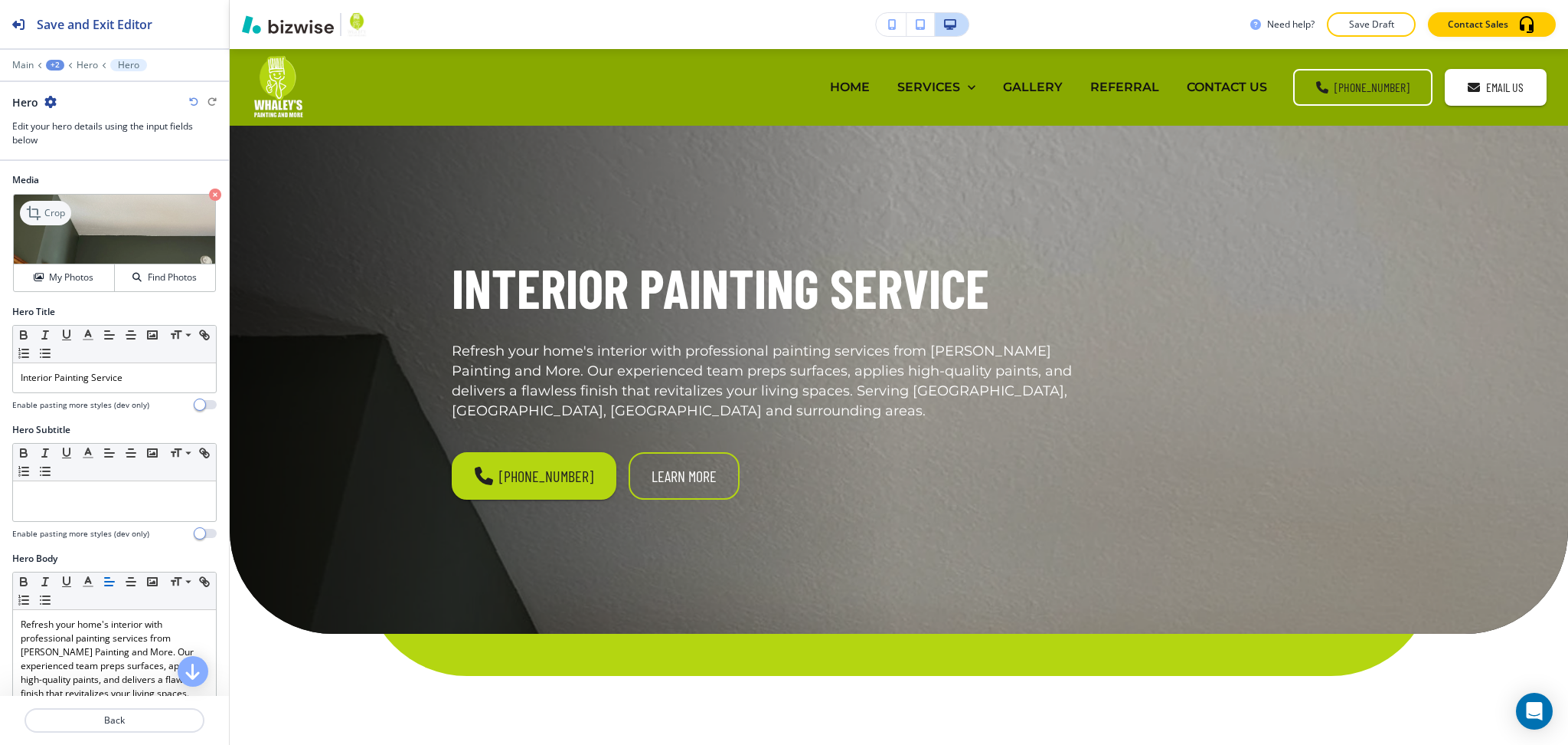
click at [45, 211] on p "Crop" at bounding box center [55, 213] width 20 height 14
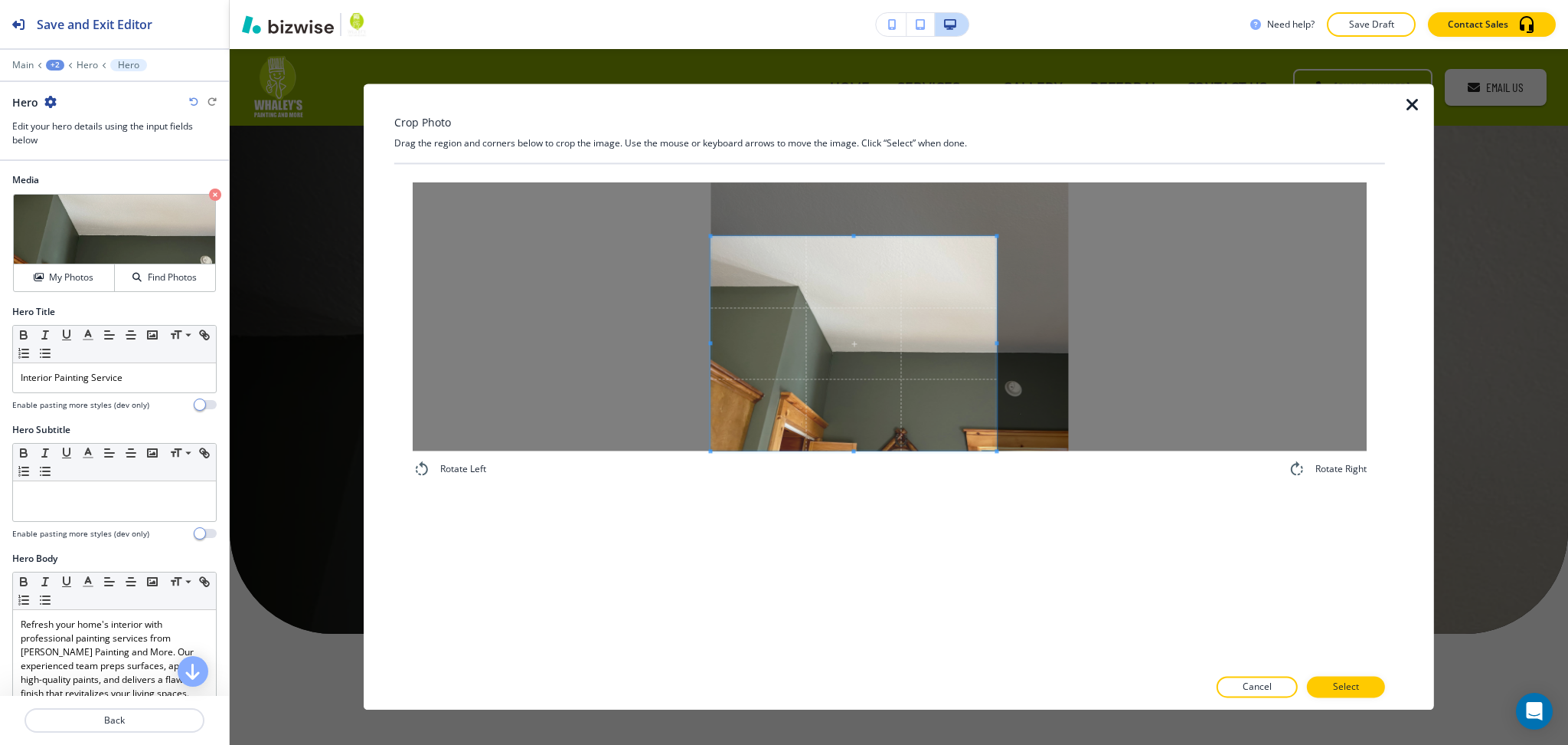
click at [749, 372] on span at bounding box center [853, 344] width 285 height 214
click at [1168, 351] on div at bounding box center [890, 316] width 954 height 268
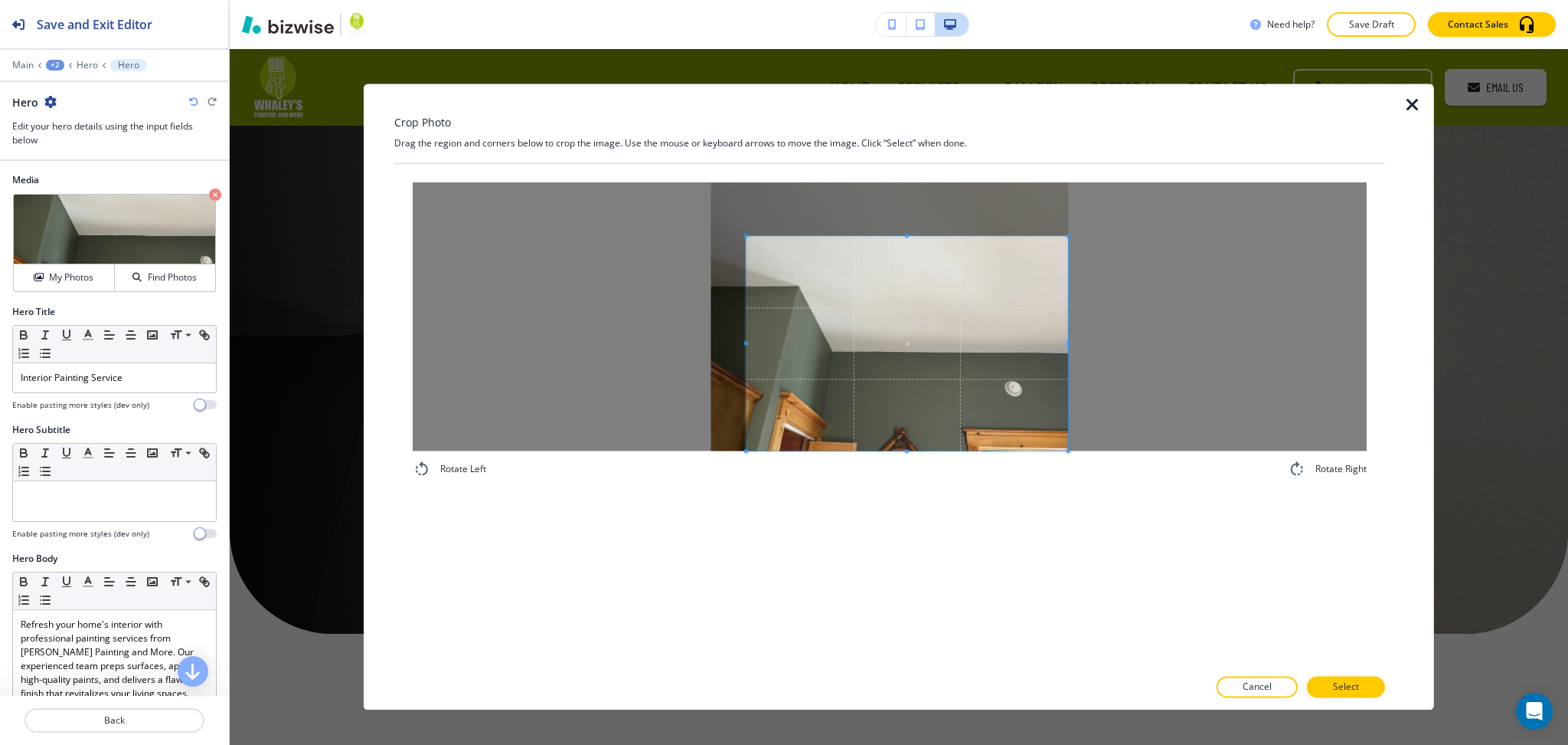
click at [458, 331] on div at bounding box center [890, 316] width 954 height 268
click at [1351, 684] on p "Select" at bounding box center [1346, 687] width 26 height 14
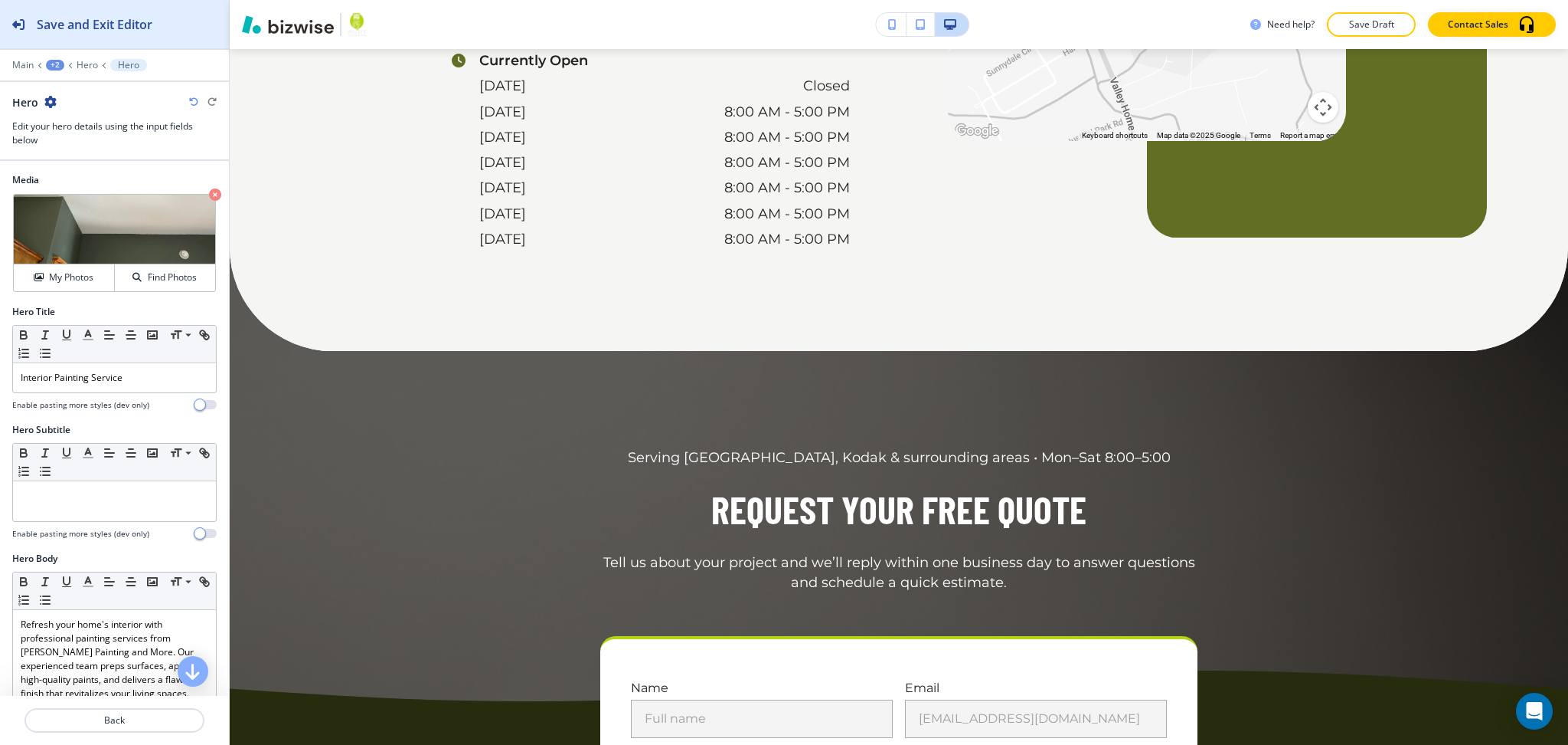
scroll to position [4313, 0]
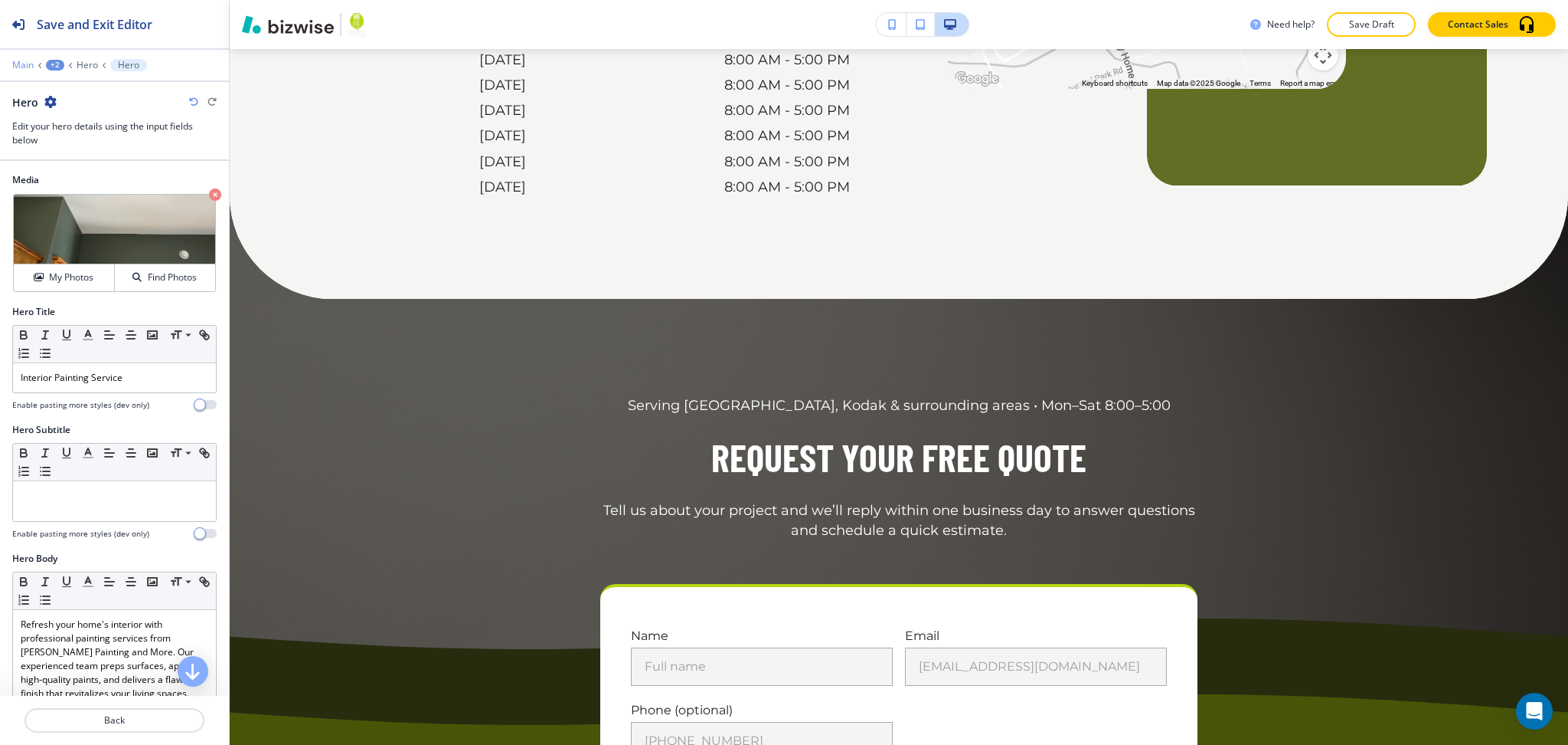
click at [24, 63] on p "Main" at bounding box center [23, 65] width 21 height 11
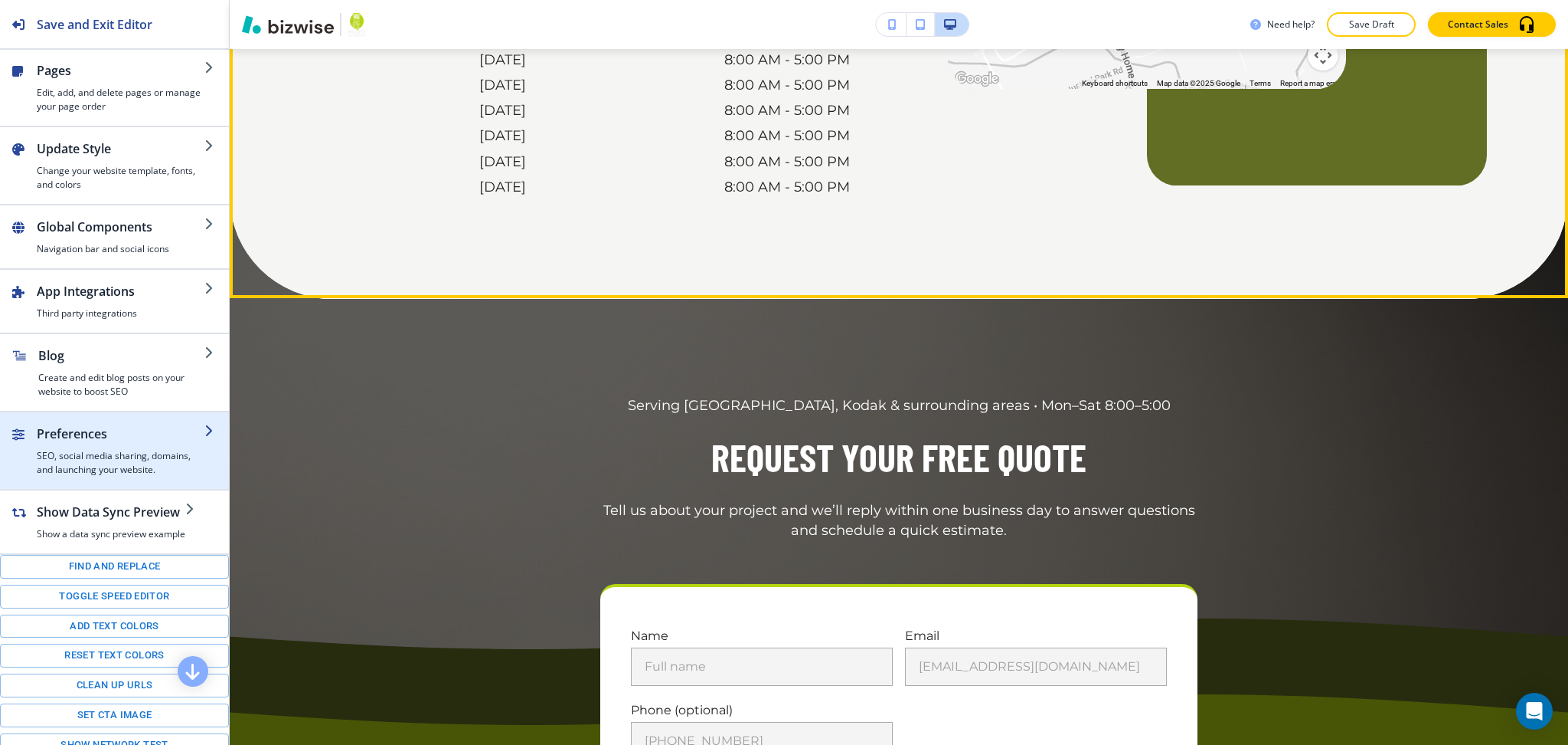
scroll to position [4313, 0]
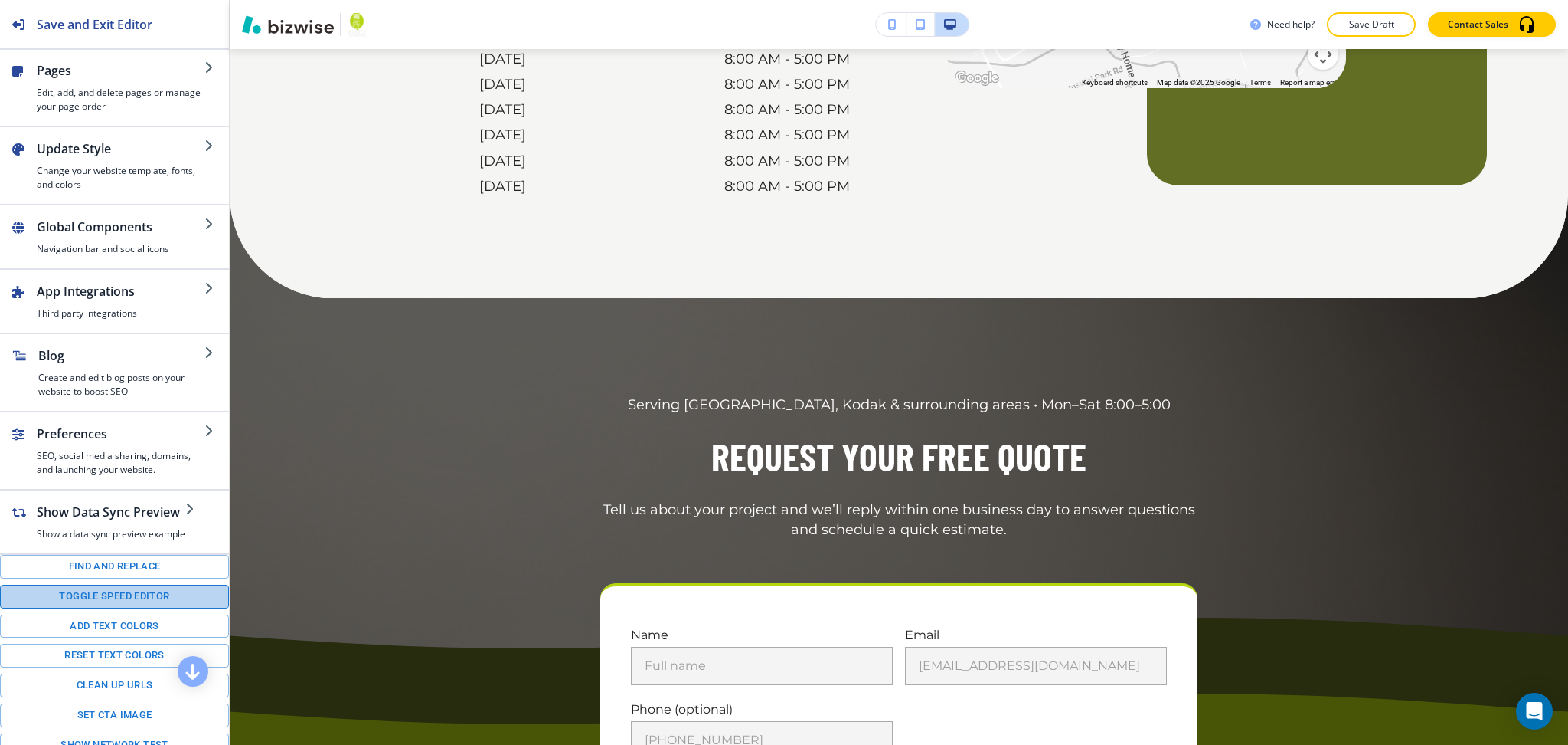
click at [121, 608] on button "Toggle speed editor" at bounding box center [114, 596] width 229 height 23
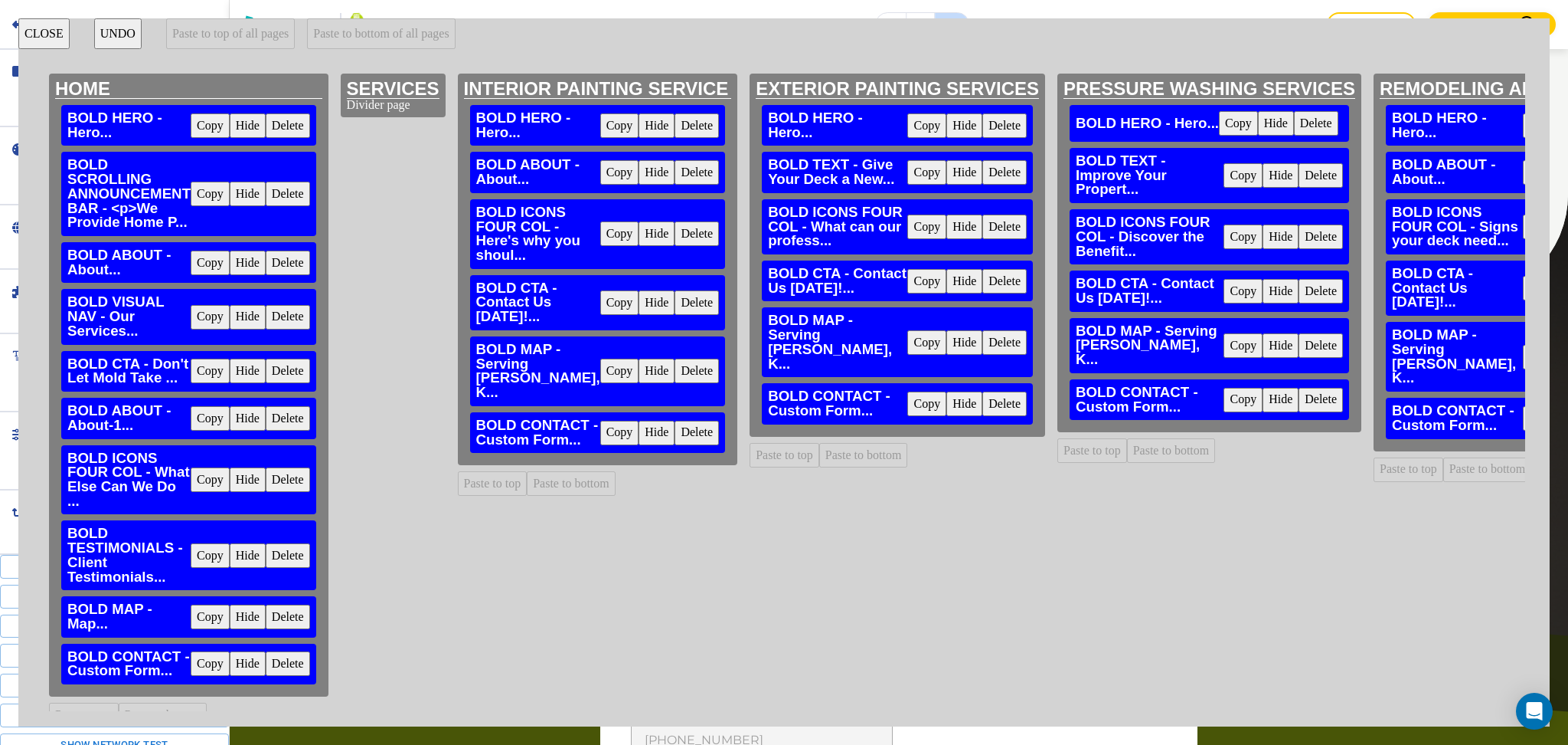
click at [693, 362] on button "Delete" at bounding box center [697, 370] width 45 height 24
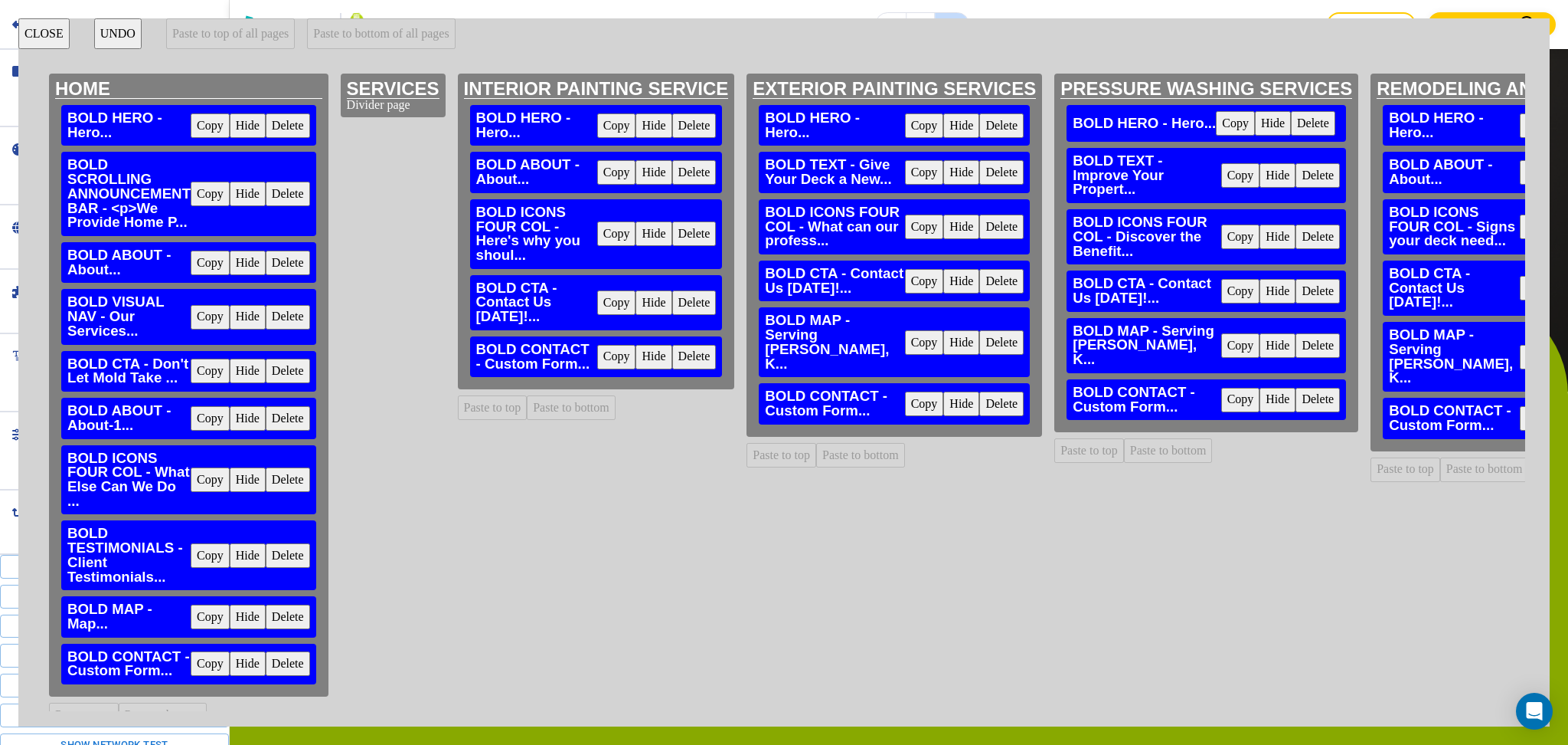
scroll to position [3325, 0]
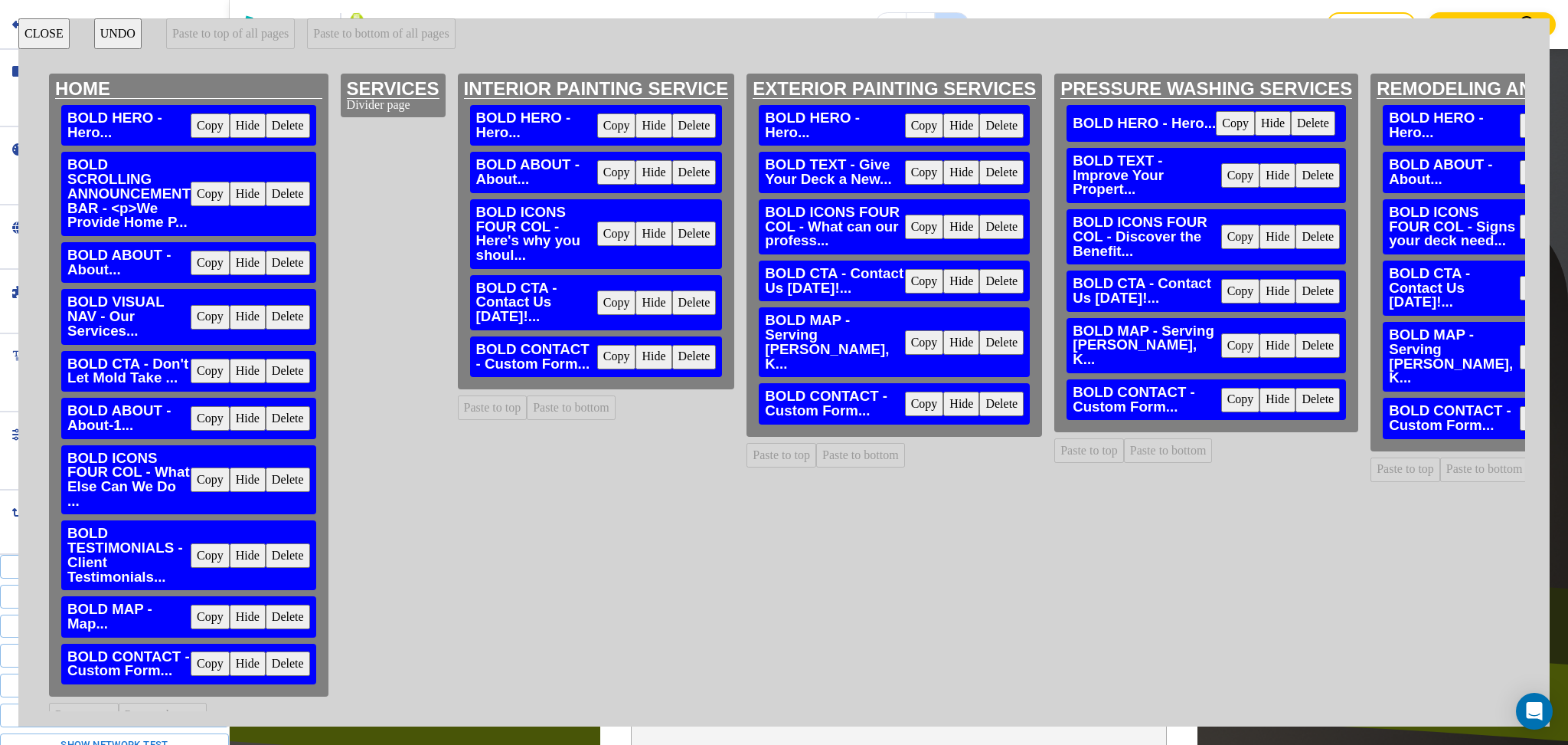
click at [693, 362] on button "Delete" at bounding box center [694, 357] width 45 height 24
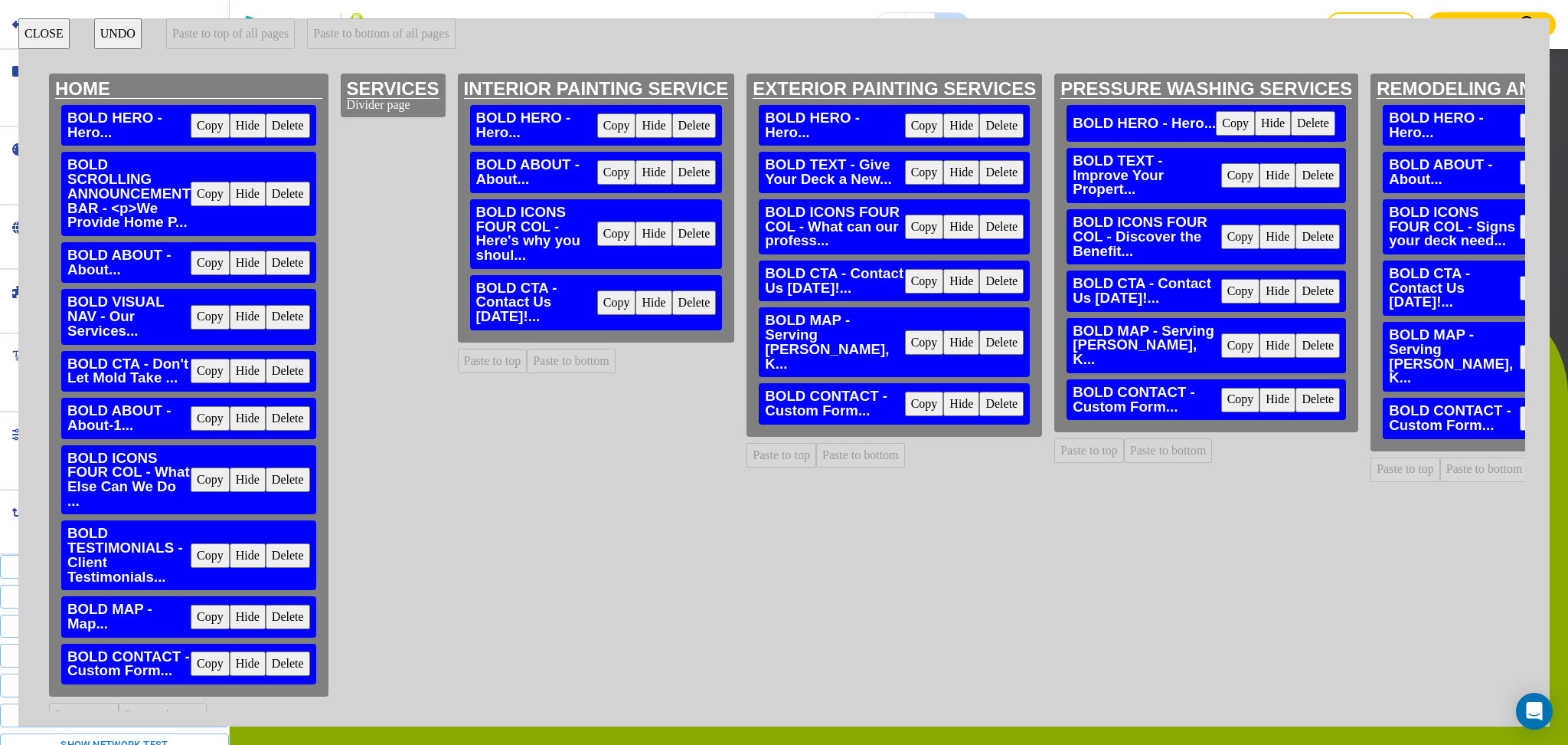
click at [995, 330] on button "Delete" at bounding box center [1001, 342] width 45 height 24
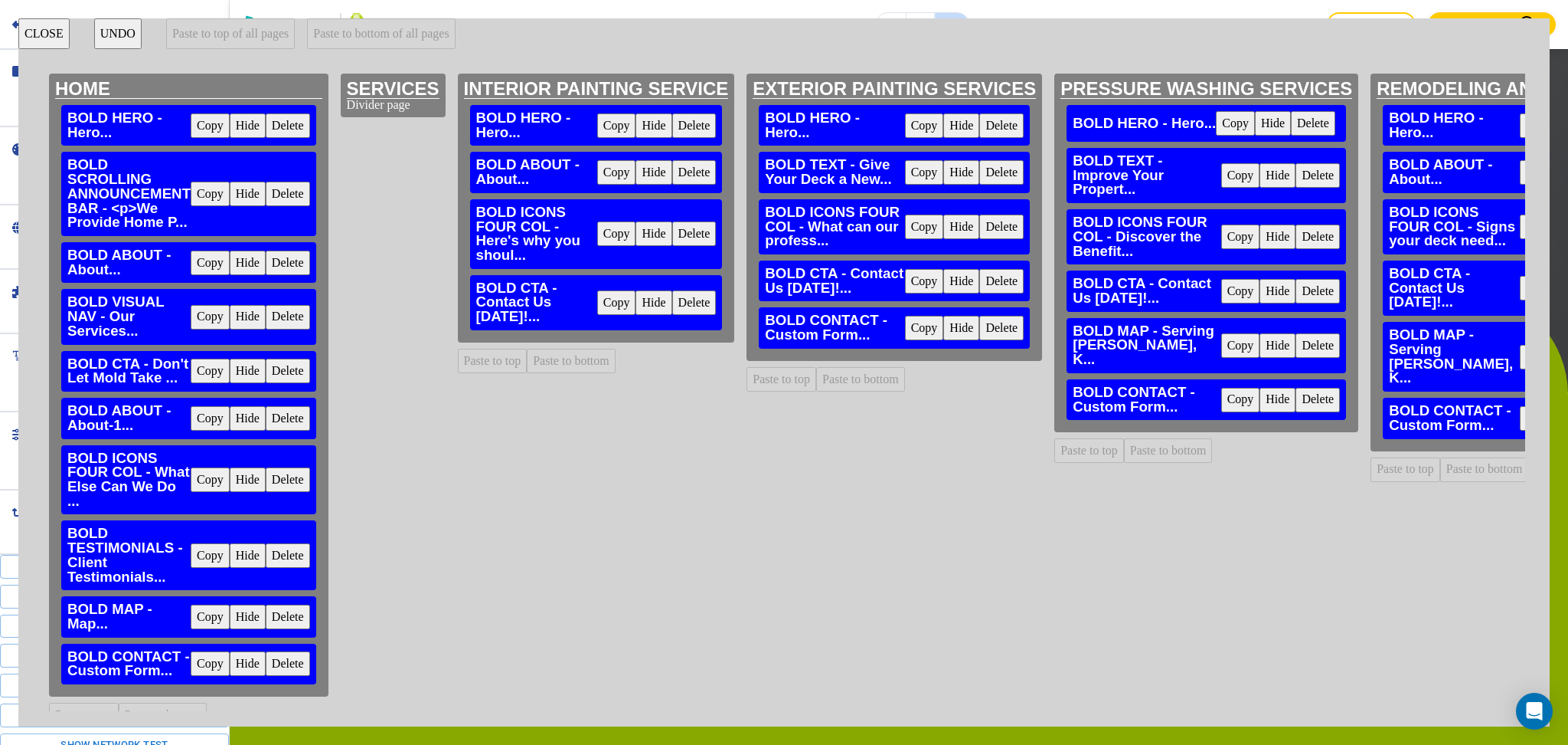
click at [995, 326] on button "Delete" at bounding box center [1001, 327] width 45 height 24
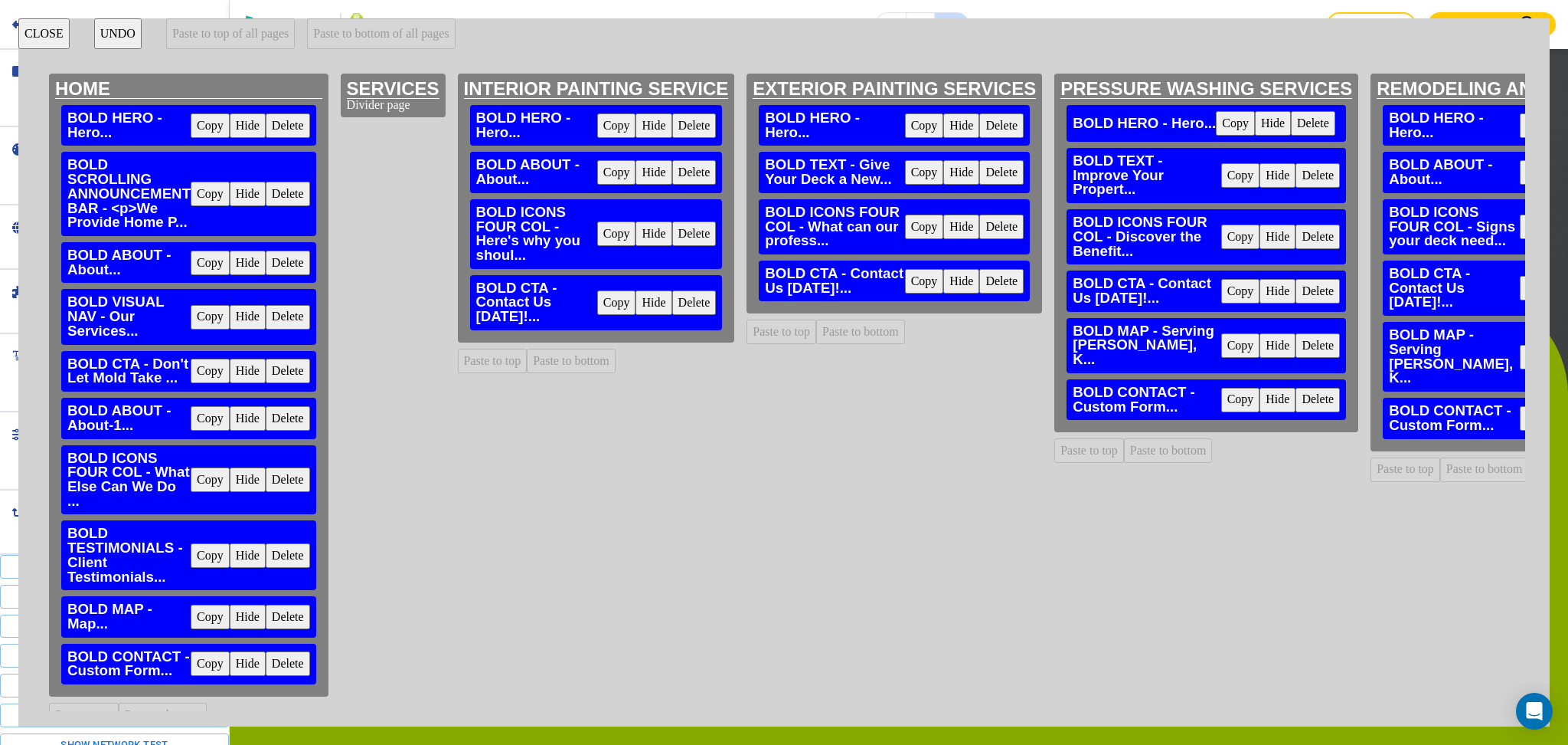
click at [1314, 333] on button "Delete" at bounding box center [1318, 345] width 45 height 24
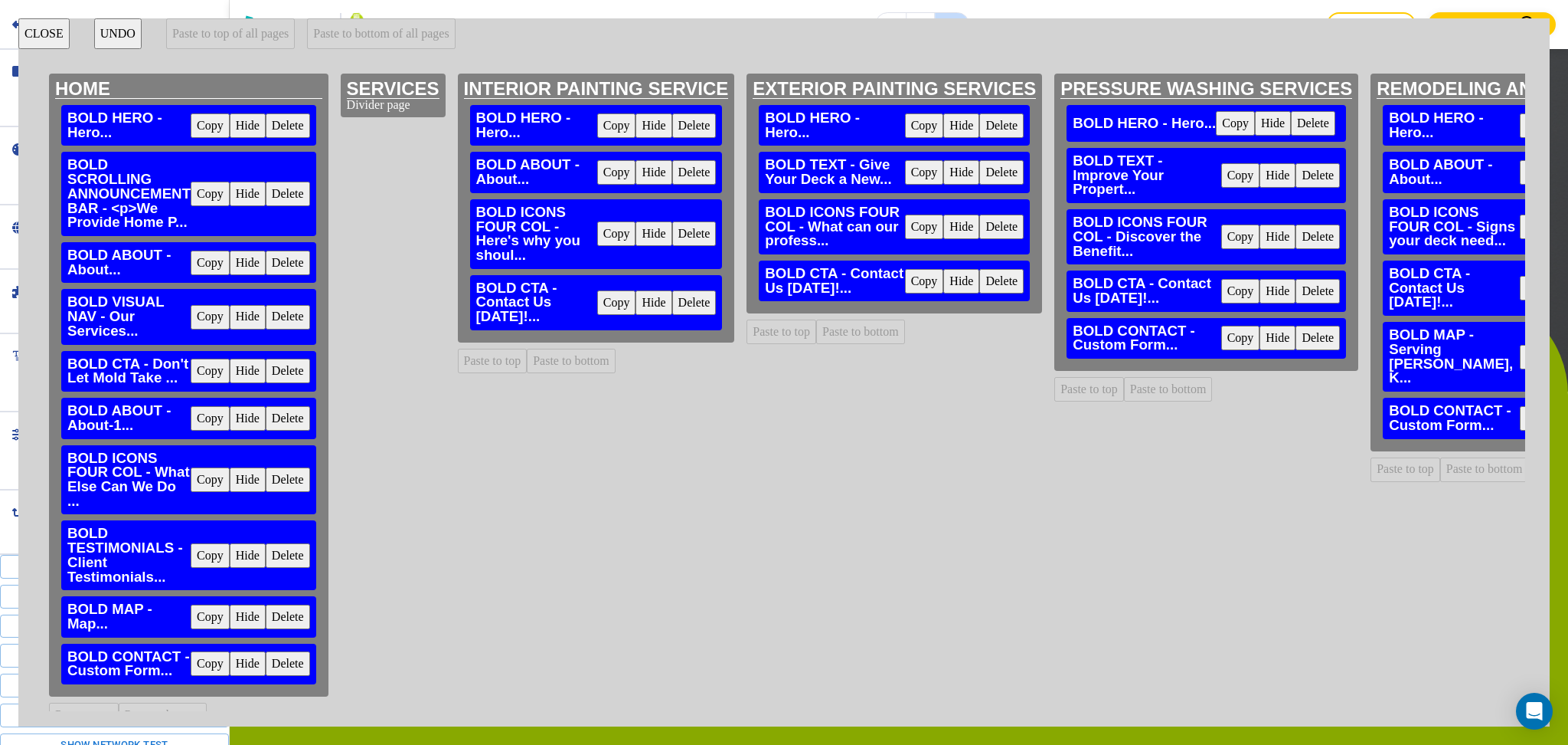
click at [1314, 326] on button "Delete" at bounding box center [1318, 337] width 45 height 24
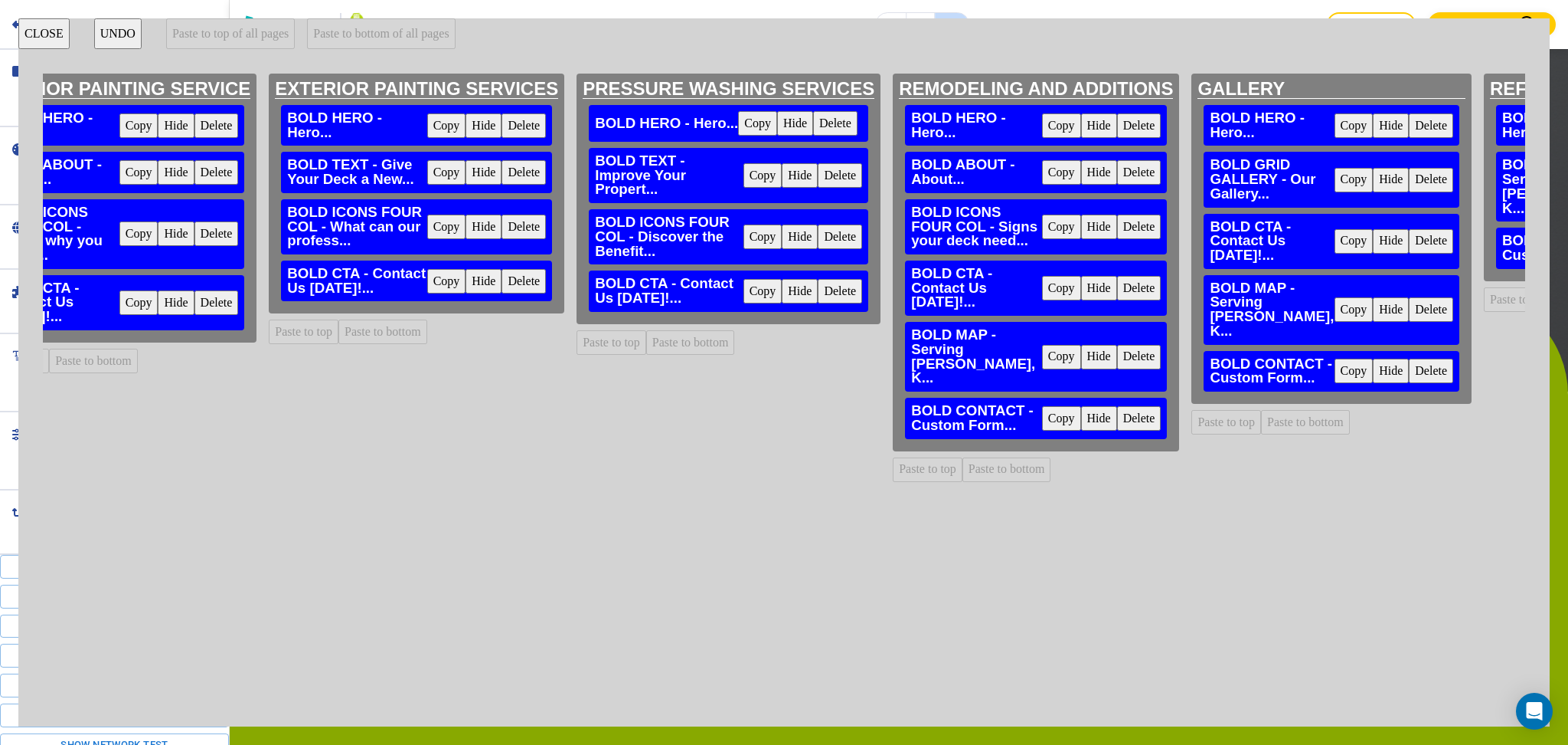
scroll to position [0, 547]
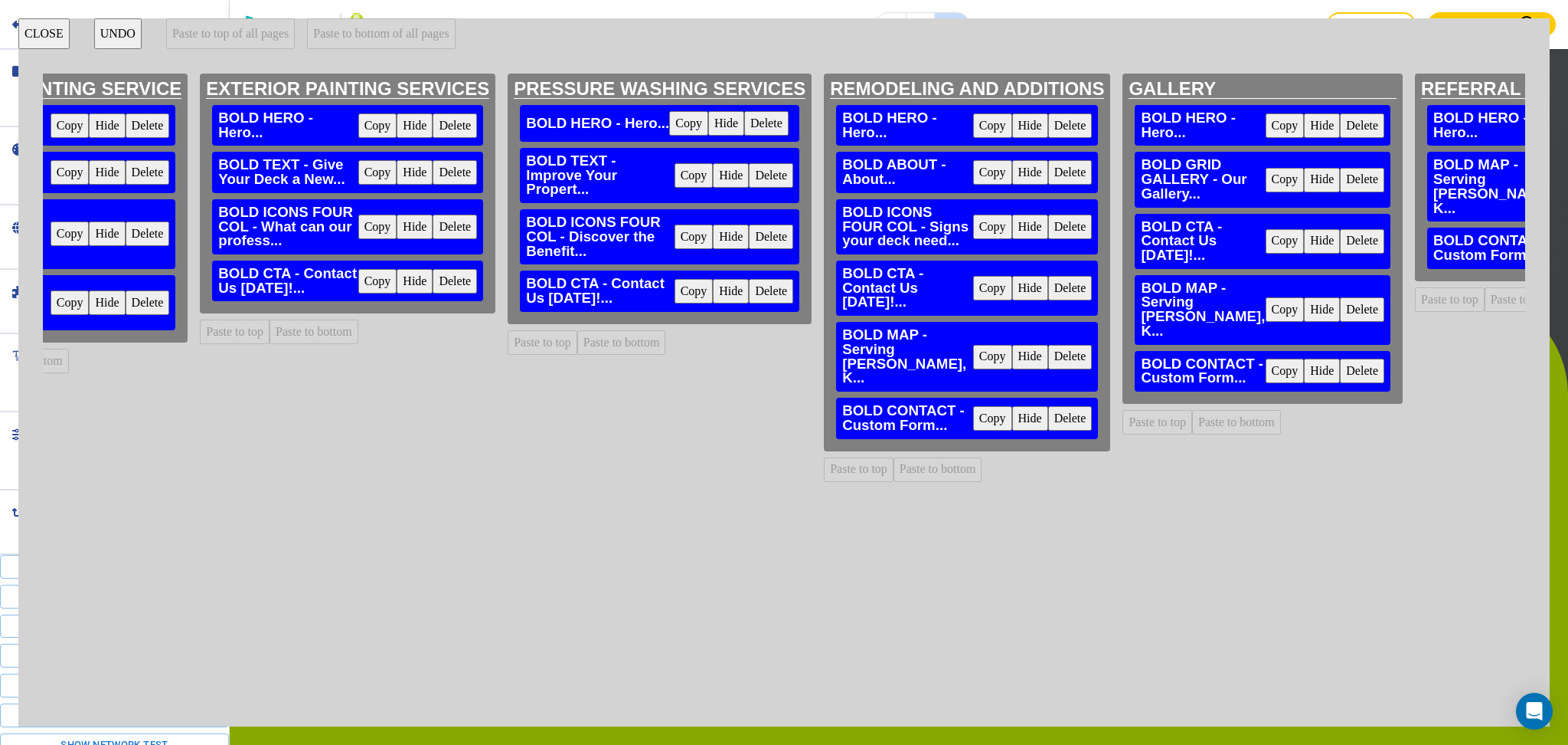
click at [1062, 356] on button "Delete" at bounding box center [1070, 357] width 45 height 24
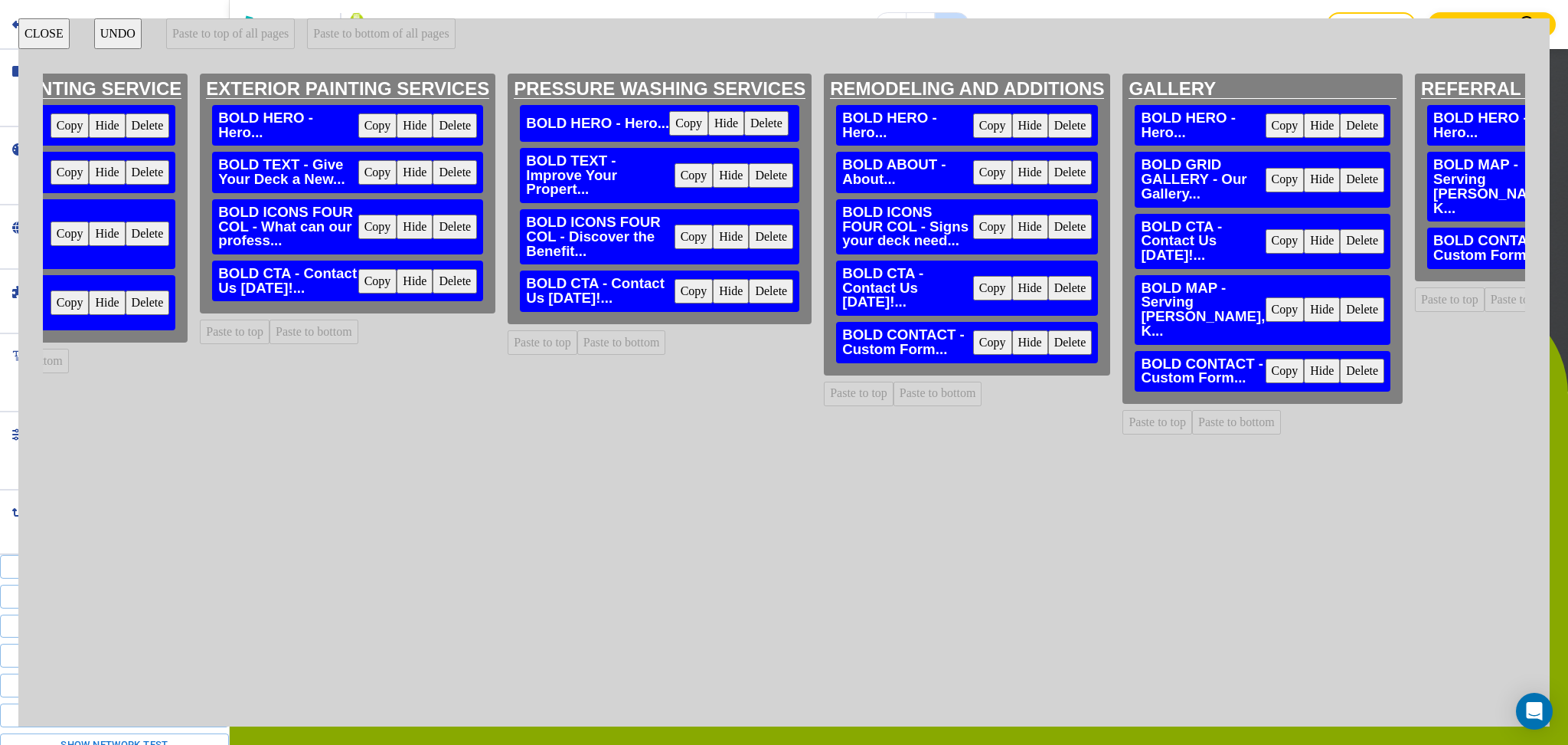
click at [1062, 356] on div "BOLD CONTACT - Custom Form... Copy Hide Delete" at bounding box center [967, 342] width 262 height 41
click at [1062, 344] on button "Delete" at bounding box center [1070, 342] width 45 height 24
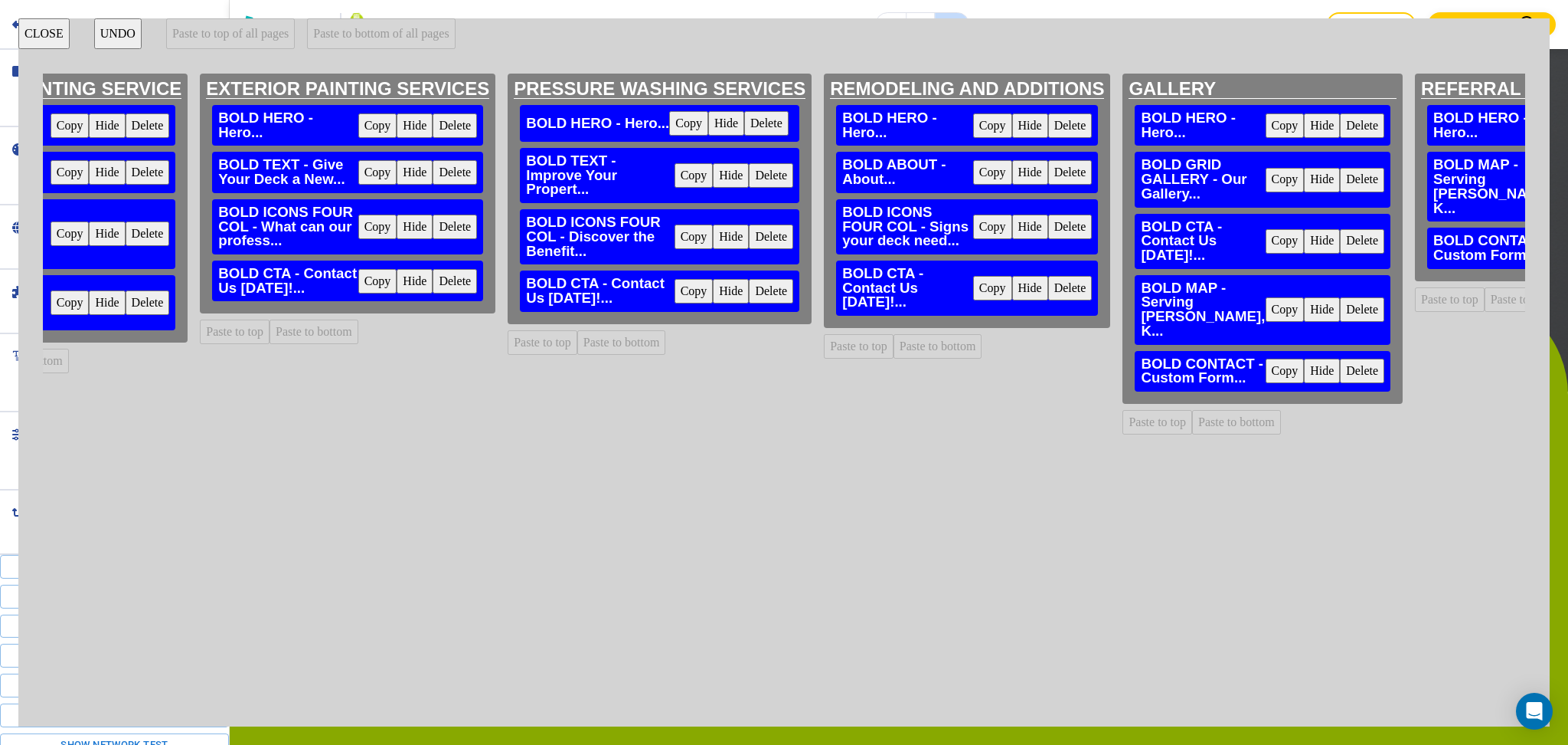
click at [1340, 322] on button "Delete" at bounding box center [1362, 309] width 45 height 24
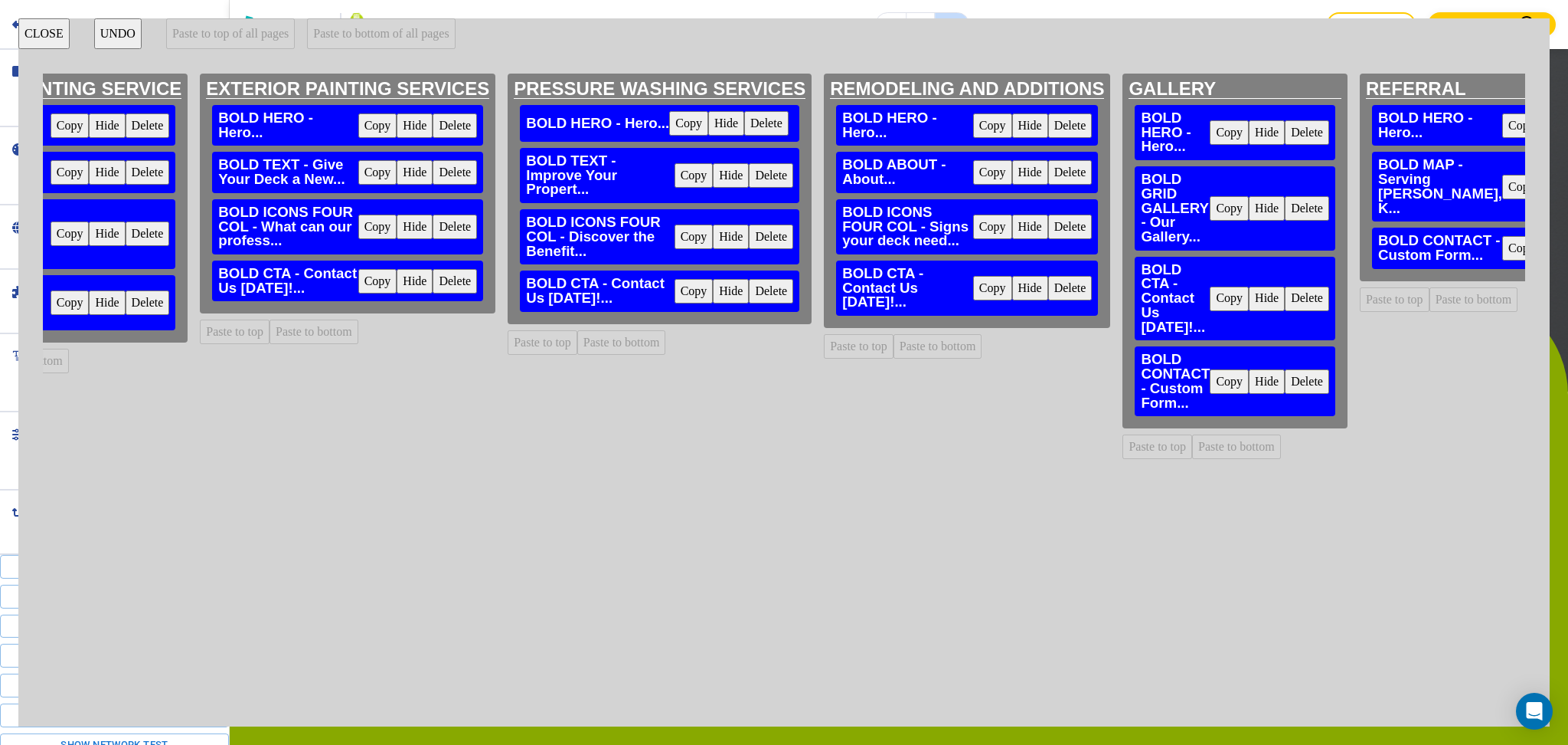
click at [1304, 376] on button "Delete" at bounding box center [1307, 381] width 45 height 24
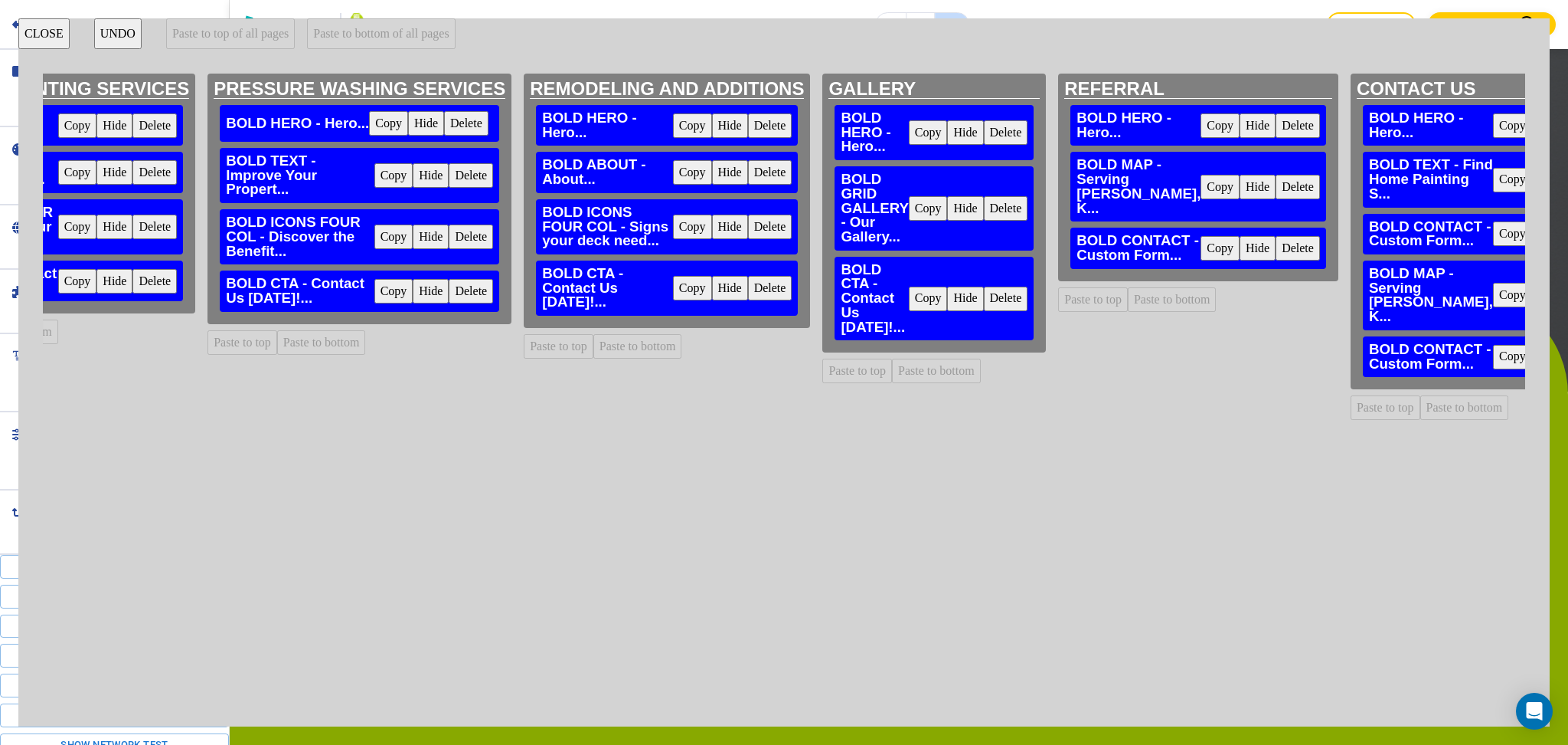
scroll to position [0, 858]
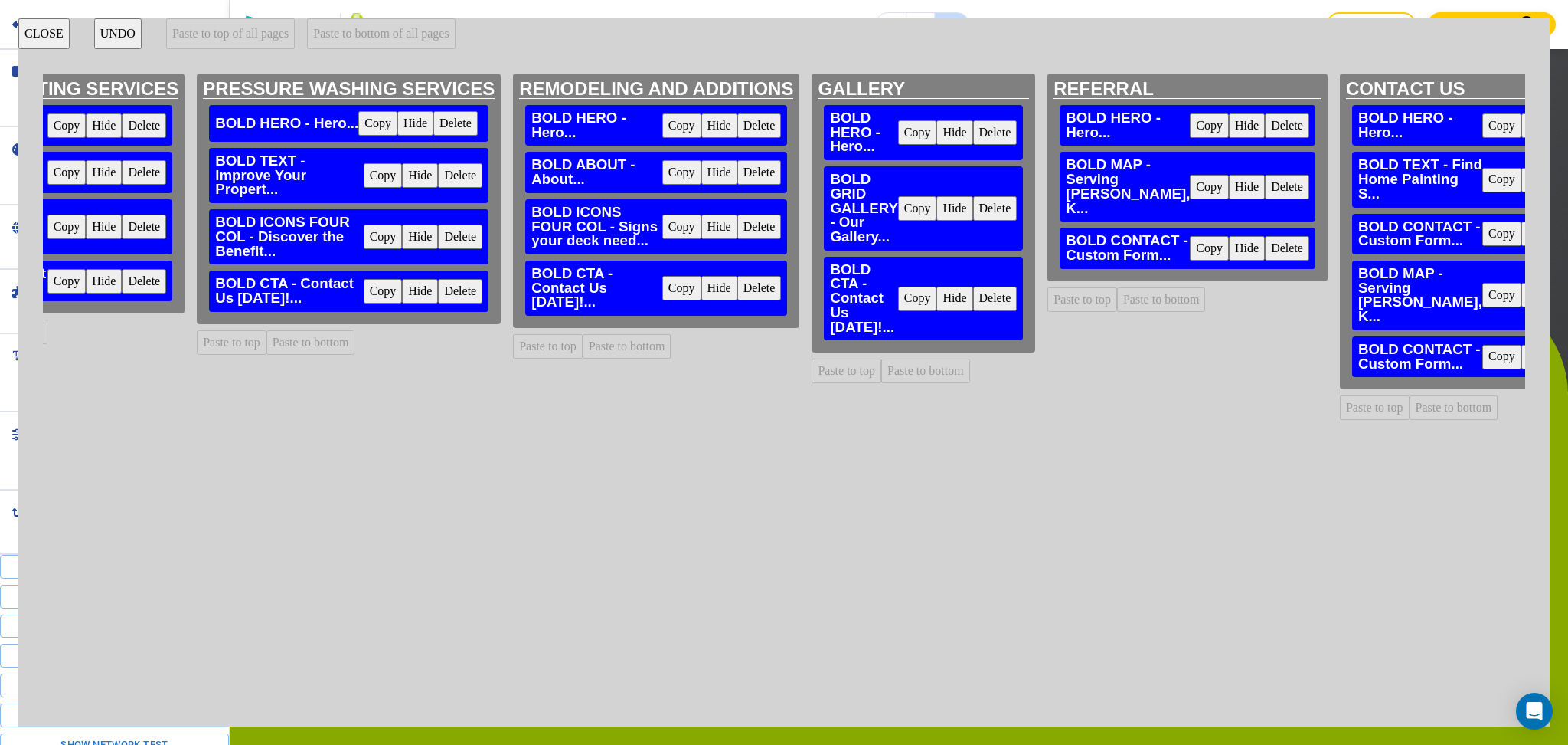
click at [1558, 308] on button "Delete" at bounding box center [1580, 294] width 45 height 24
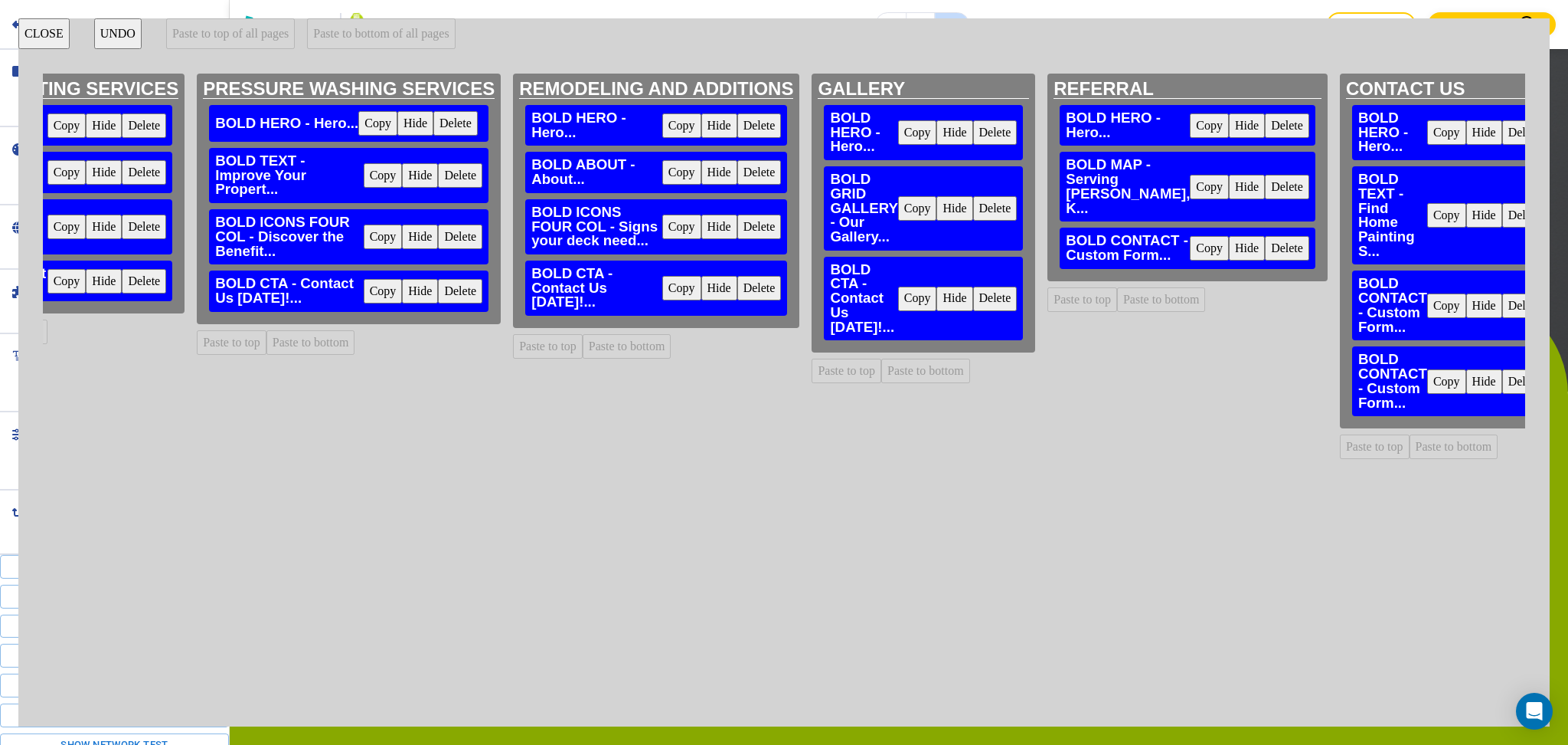
scroll to position [0, 852]
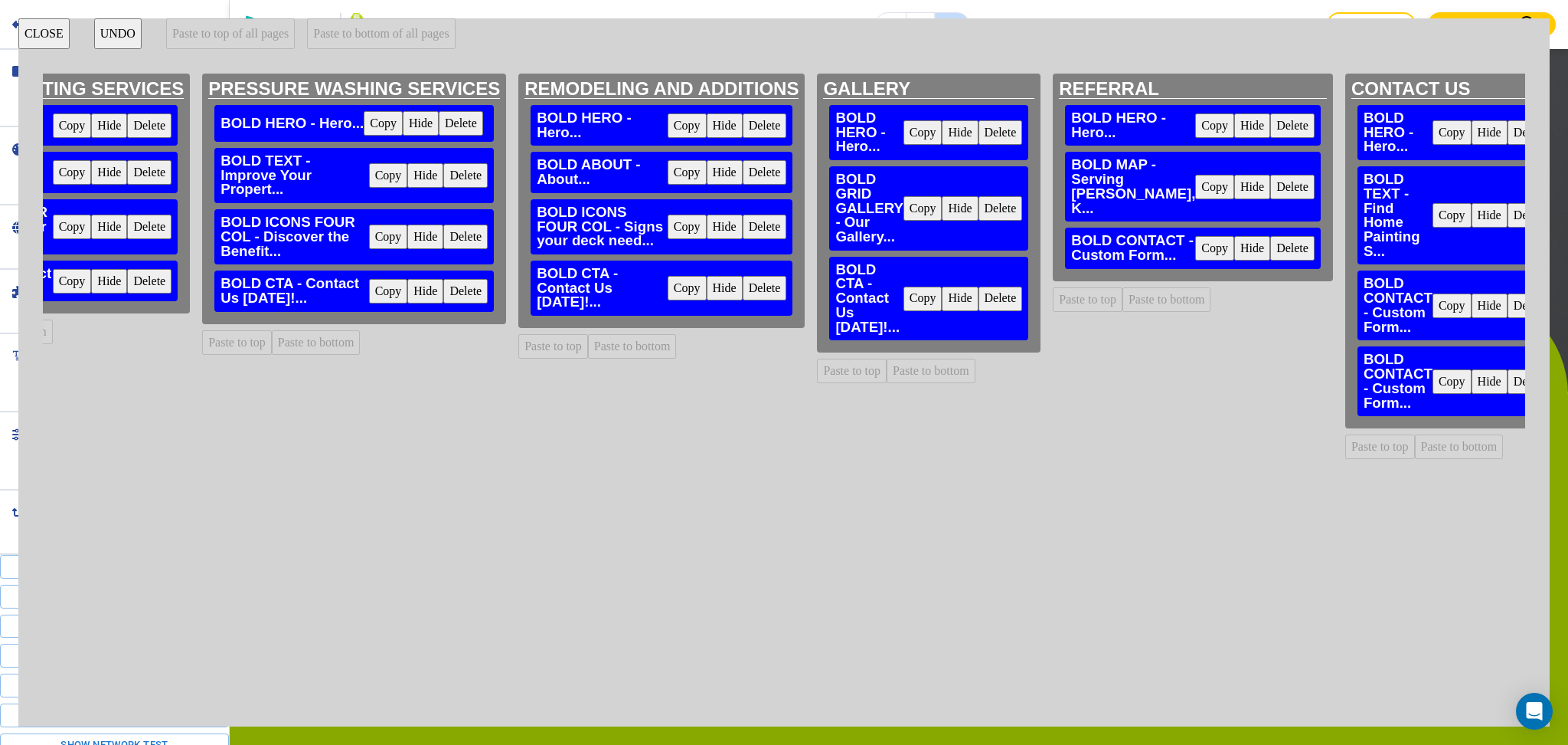
click at [1508, 378] on button "Delete" at bounding box center [1530, 381] width 45 height 24
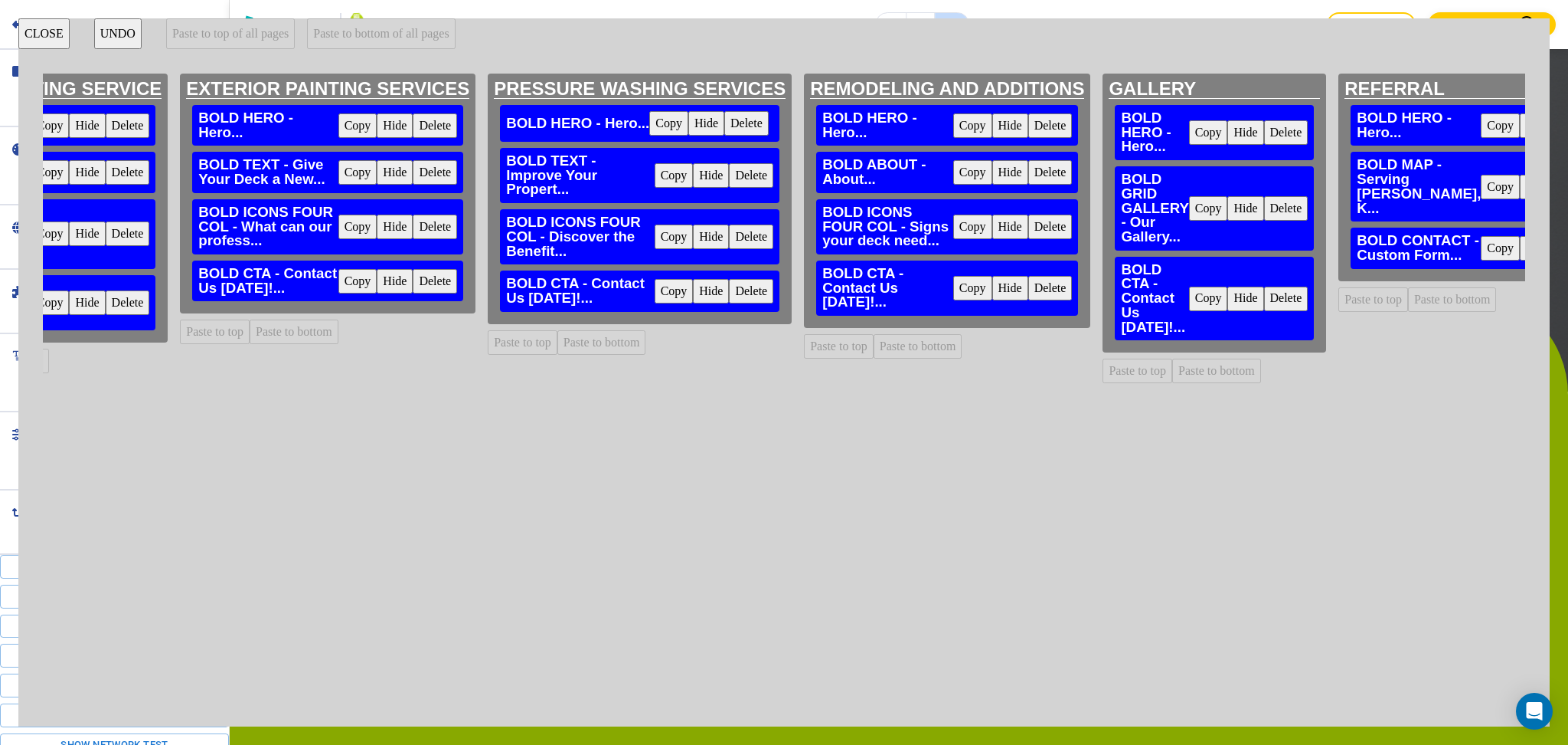
scroll to position [0, 0]
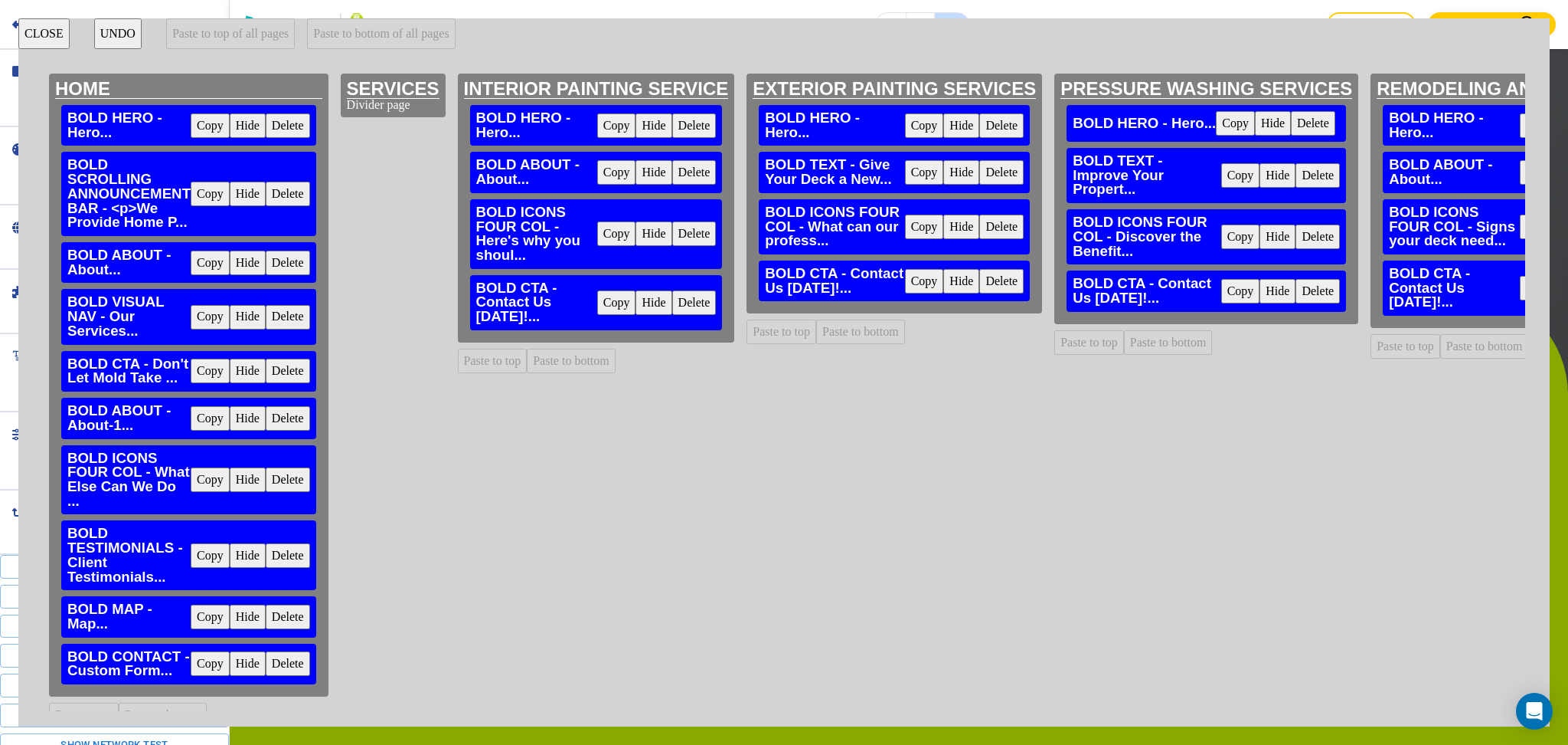
click at [206, 612] on button "Copy" at bounding box center [210, 617] width 39 height 24
click at [376, 30] on button "Paste to bottom of all pages" at bounding box center [381, 33] width 148 height 31
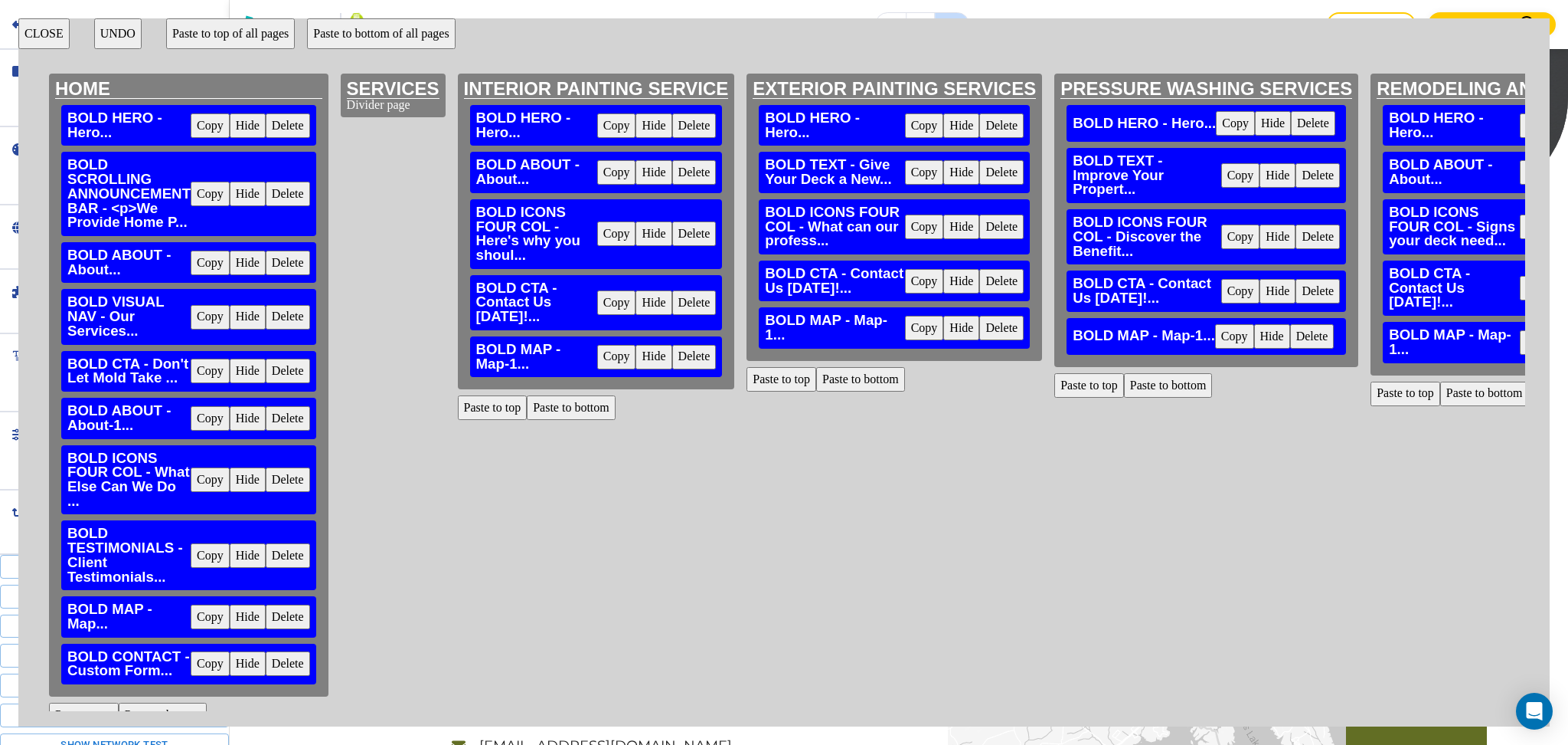
click at [203, 666] on button "Copy" at bounding box center [210, 663] width 39 height 24
click at [380, 27] on button "Paste to bottom of all pages" at bounding box center [381, 33] width 148 height 31
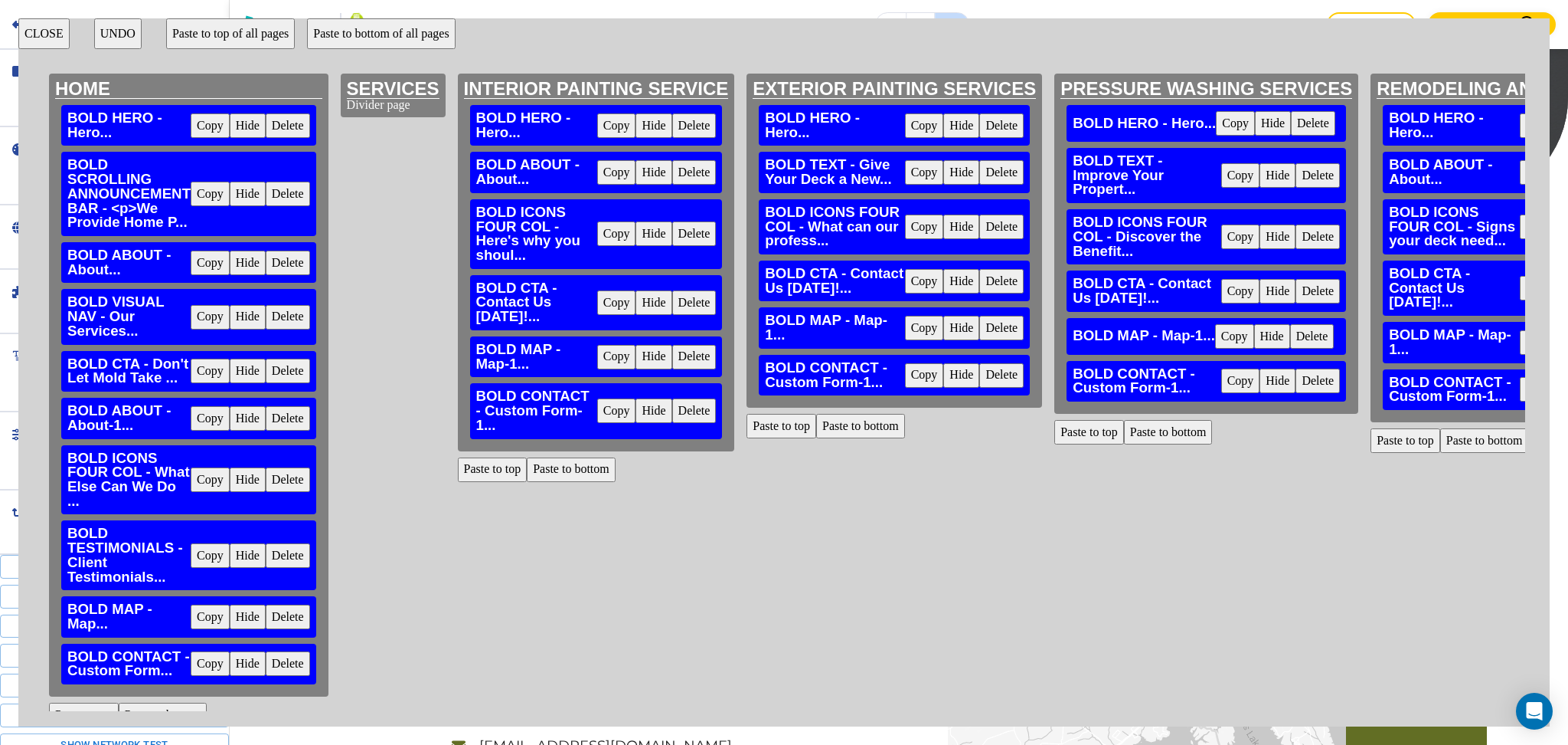
click at [33, 25] on button "CLOSE" at bounding box center [44, 33] width 52 height 31
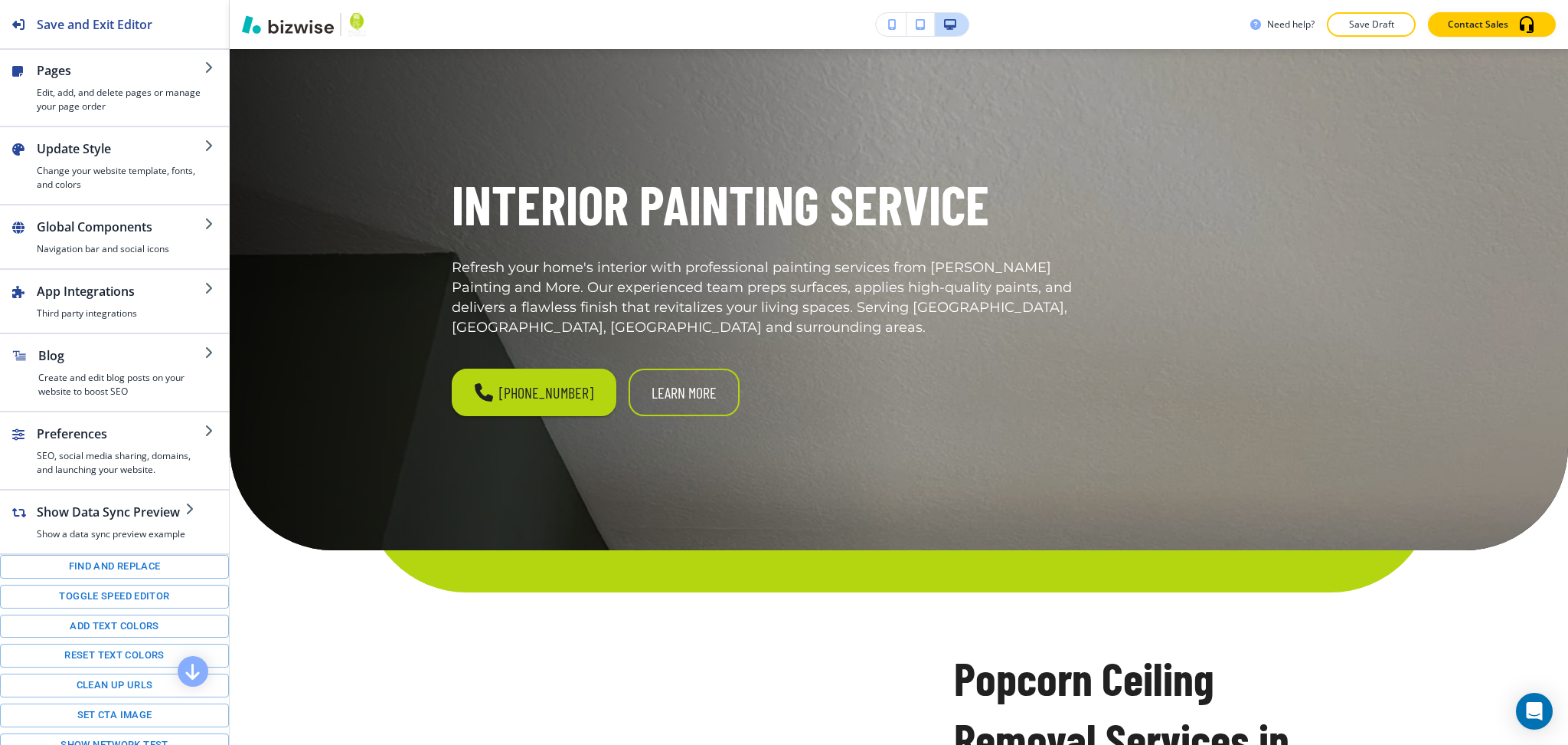
scroll to position [199, 0]
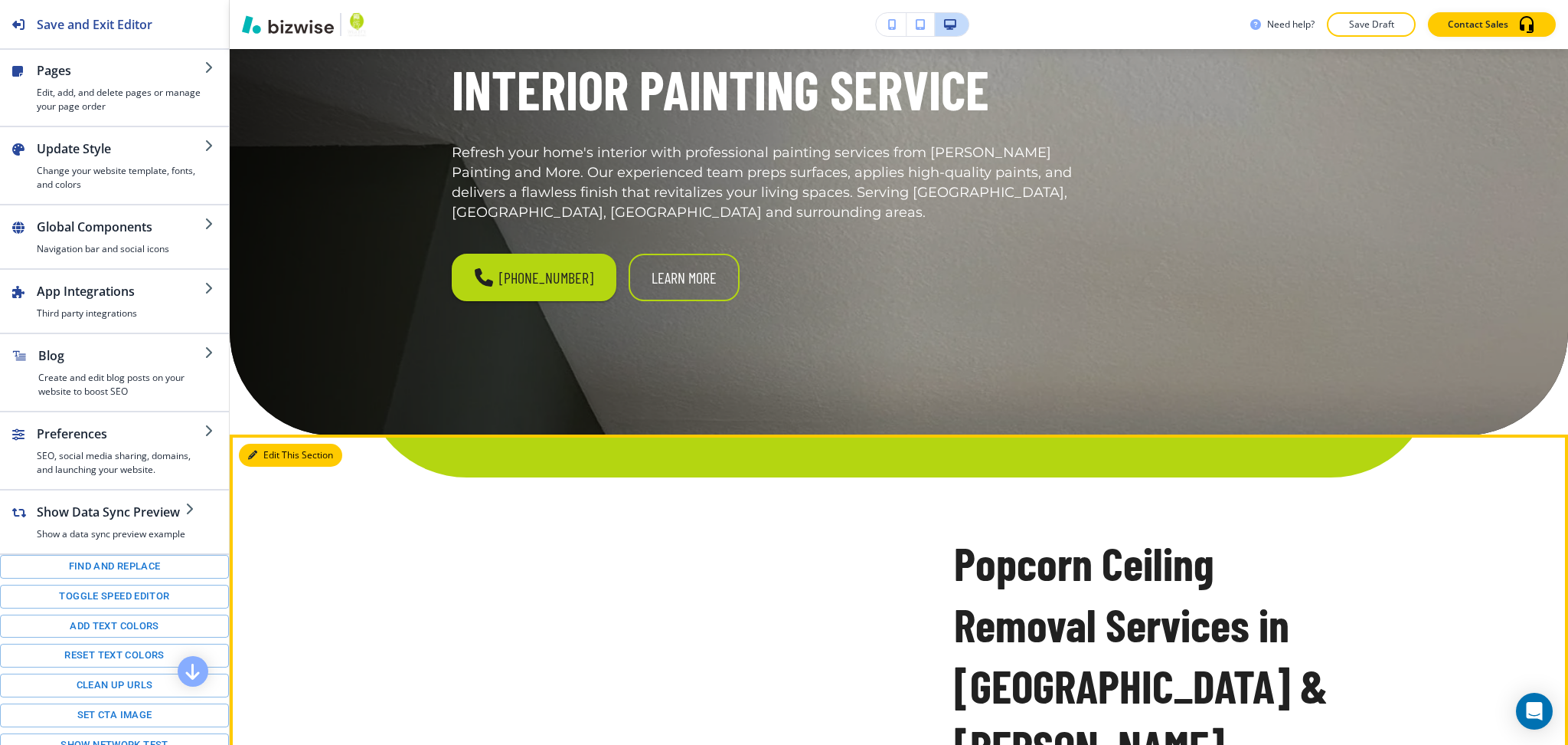
click at [246, 448] on button "Edit This Section" at bounding box center [290, 455] width 103 height 23
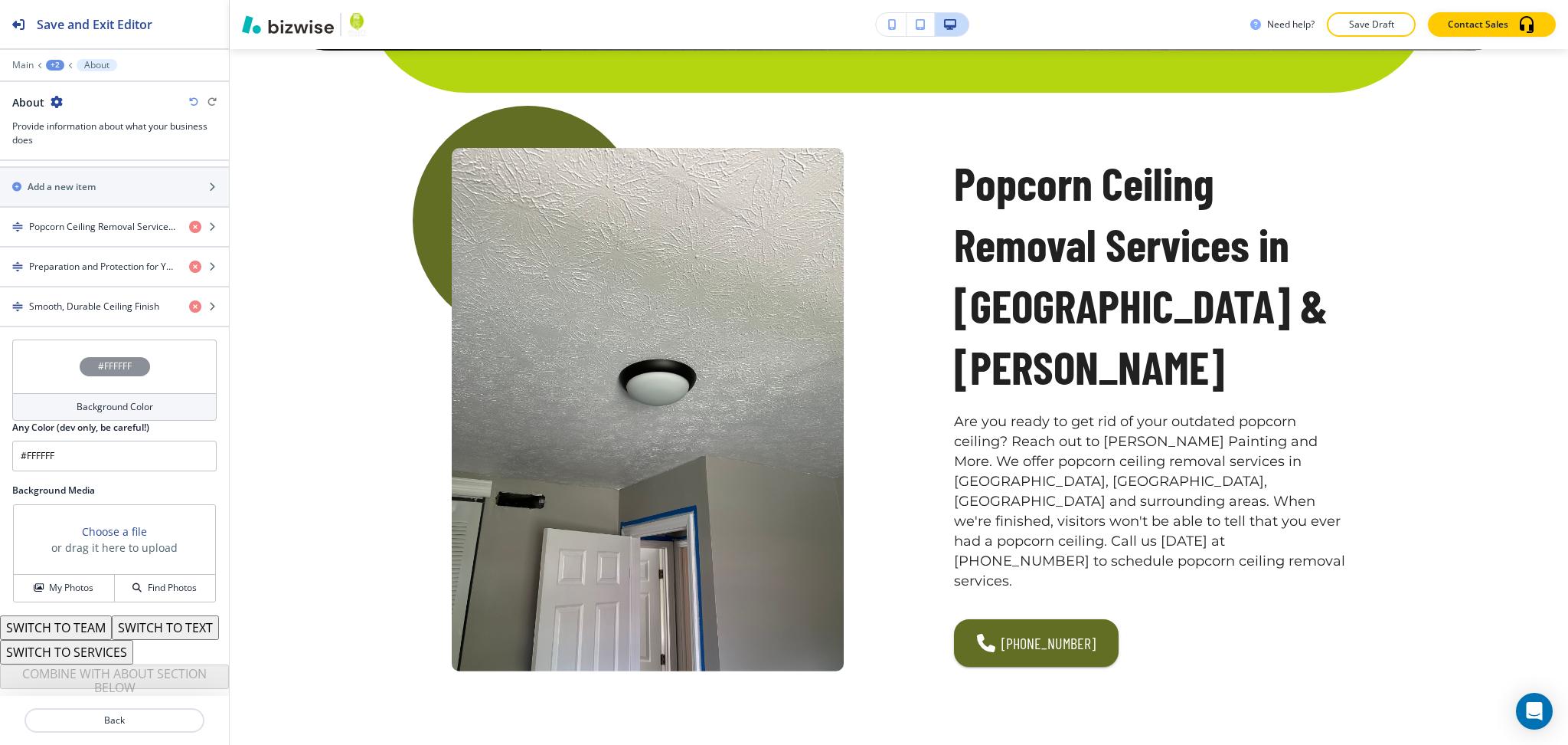
scroll to position [582, 0]
click at [114, 300] on h4 "Smooth, Durable Ceiling Finish" at bounding box center [94, 307] width 130 height 14
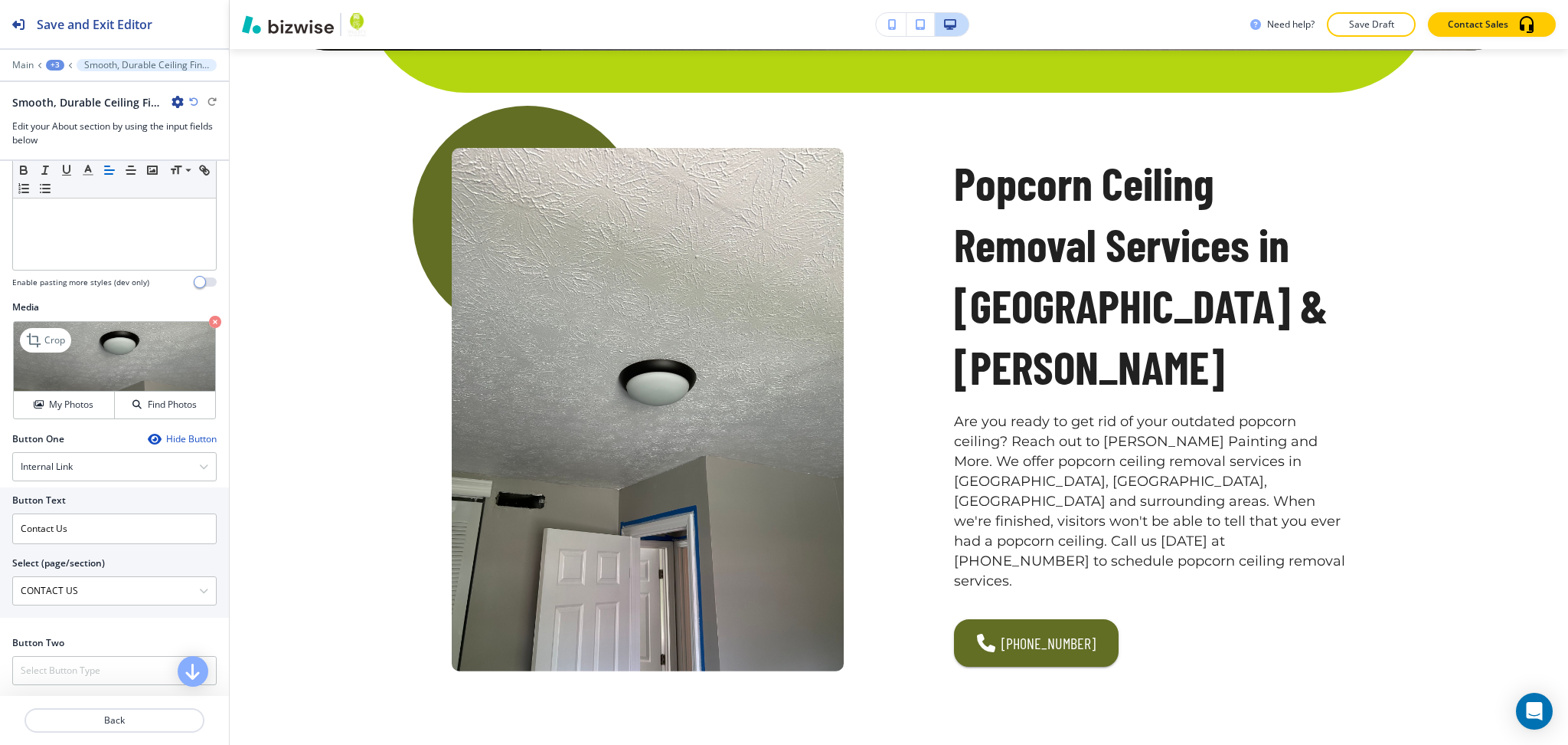
scroll to position [409, 0]
click at [52, 326] on div "Crop" at bounding box center [45, 338] width 52 height 24
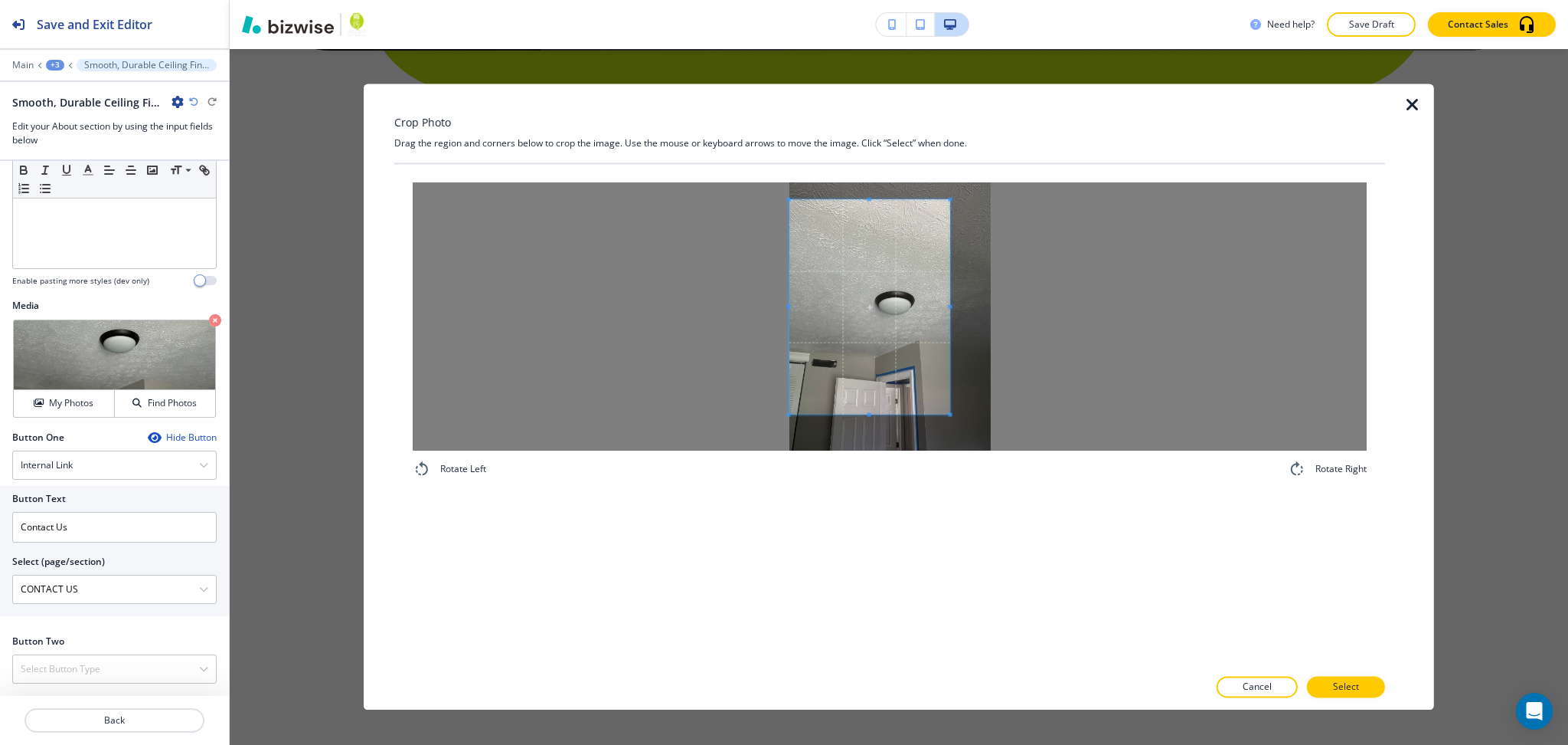
click at [838, 324] on span at bounding box center [870, 308] width 161 height 214
click at [1214, 332] on div at bounding box center [890, 316] width 954 height 268
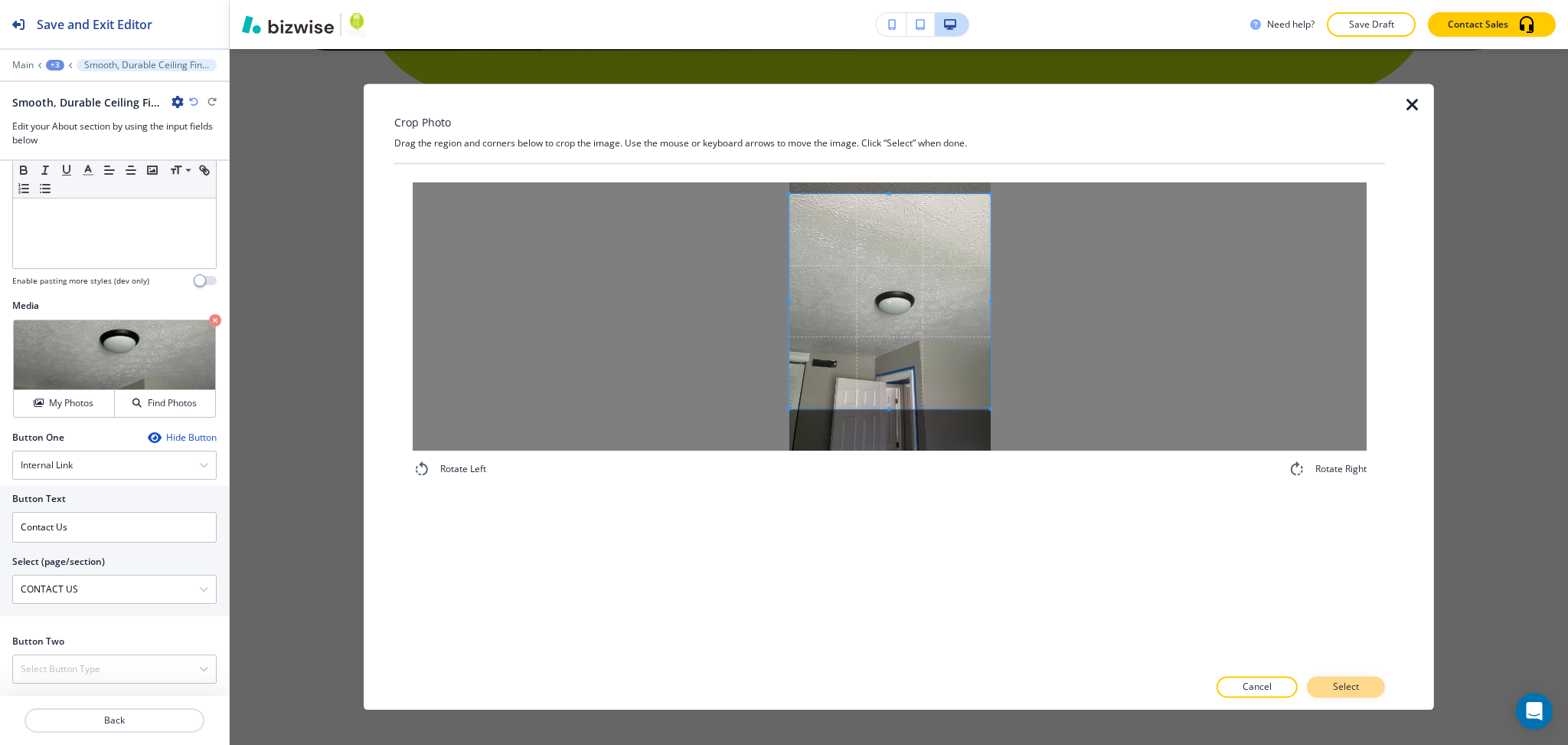
click at [1364, 682] on button "Select" at bounding box center [1346, 687] width 78 height 21
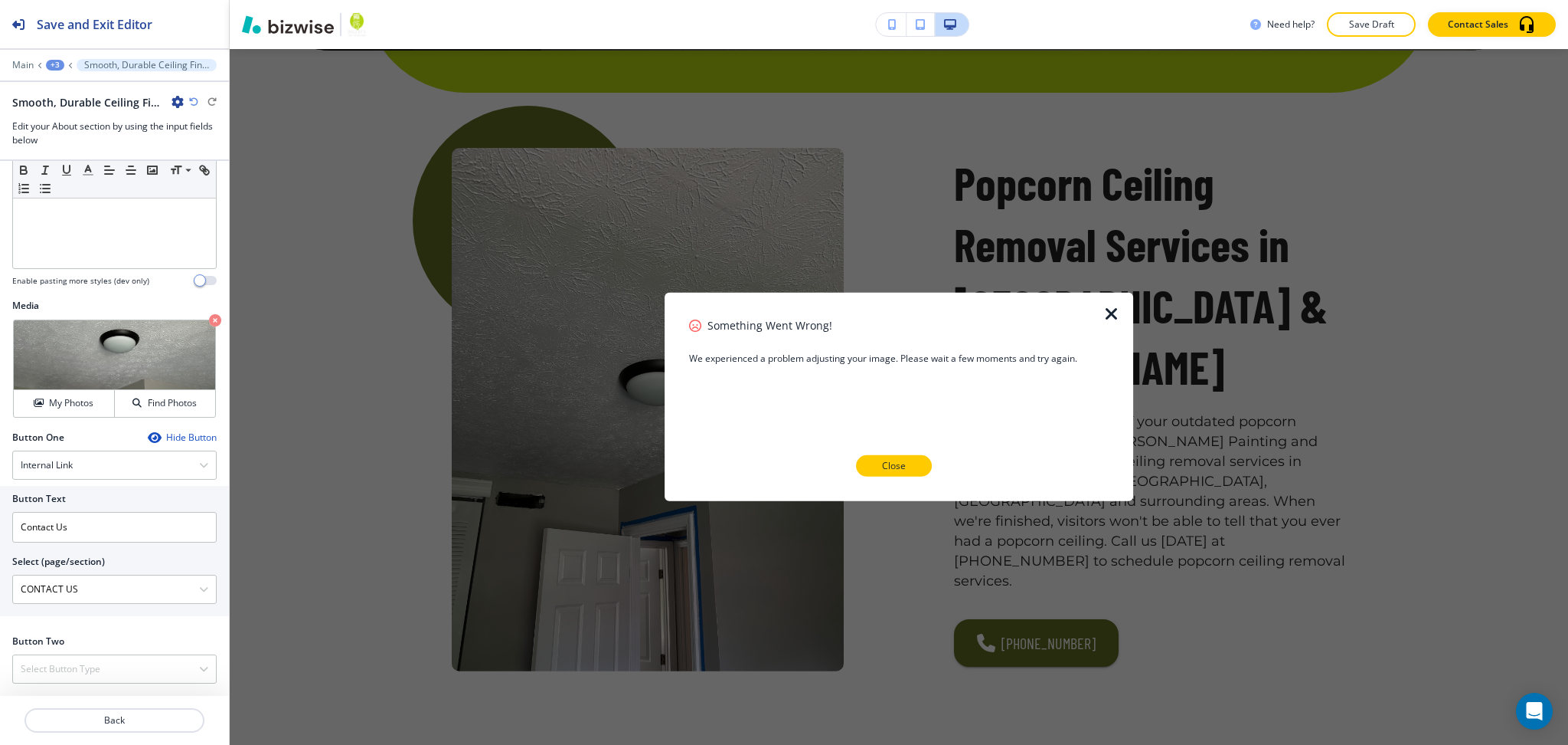
click at [901, 459] on p "Close" at bounding box center [894, 466] width 23 height 14
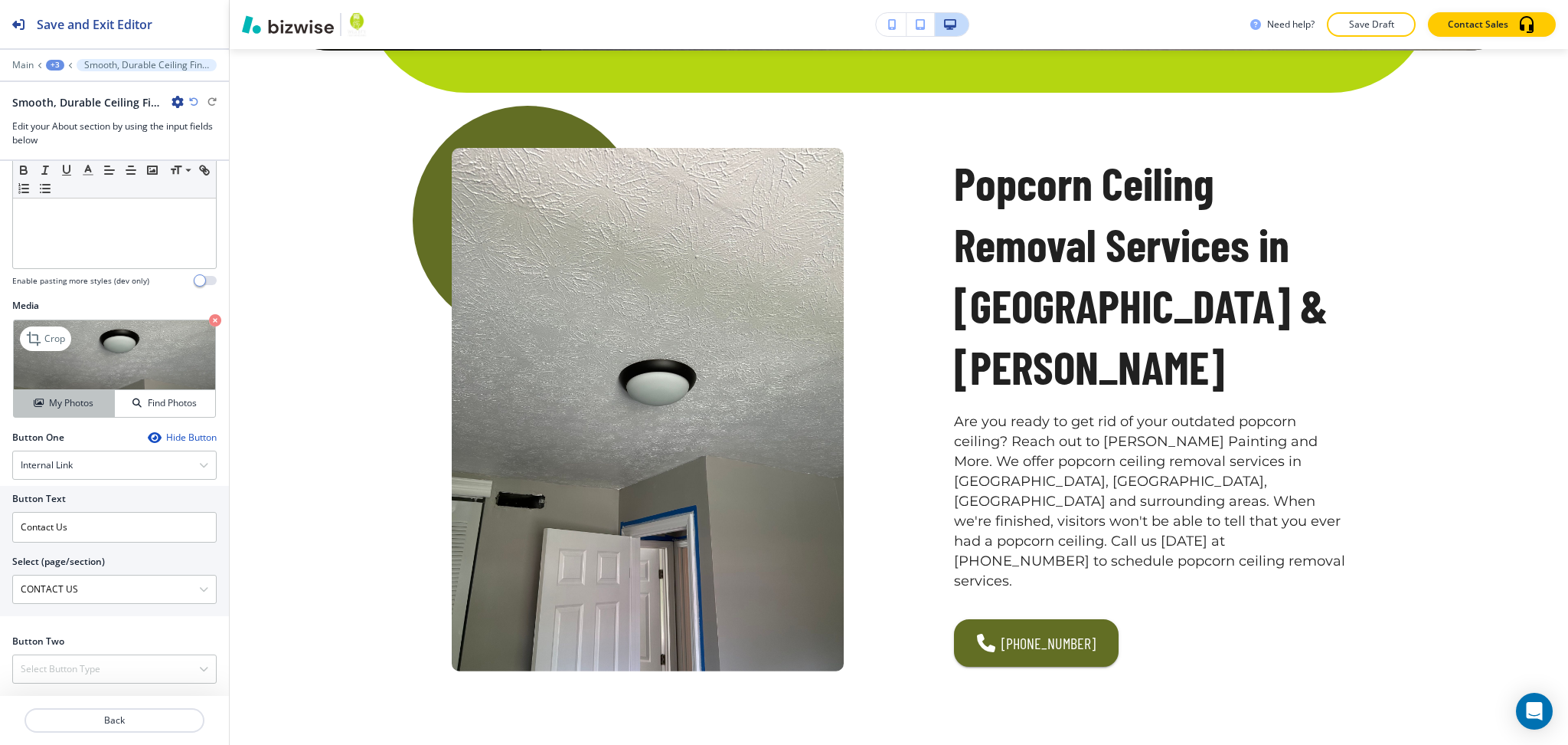
click at [77, 405] on h4 "My Photos" at bounding box center [71, 403] width 45 height 14
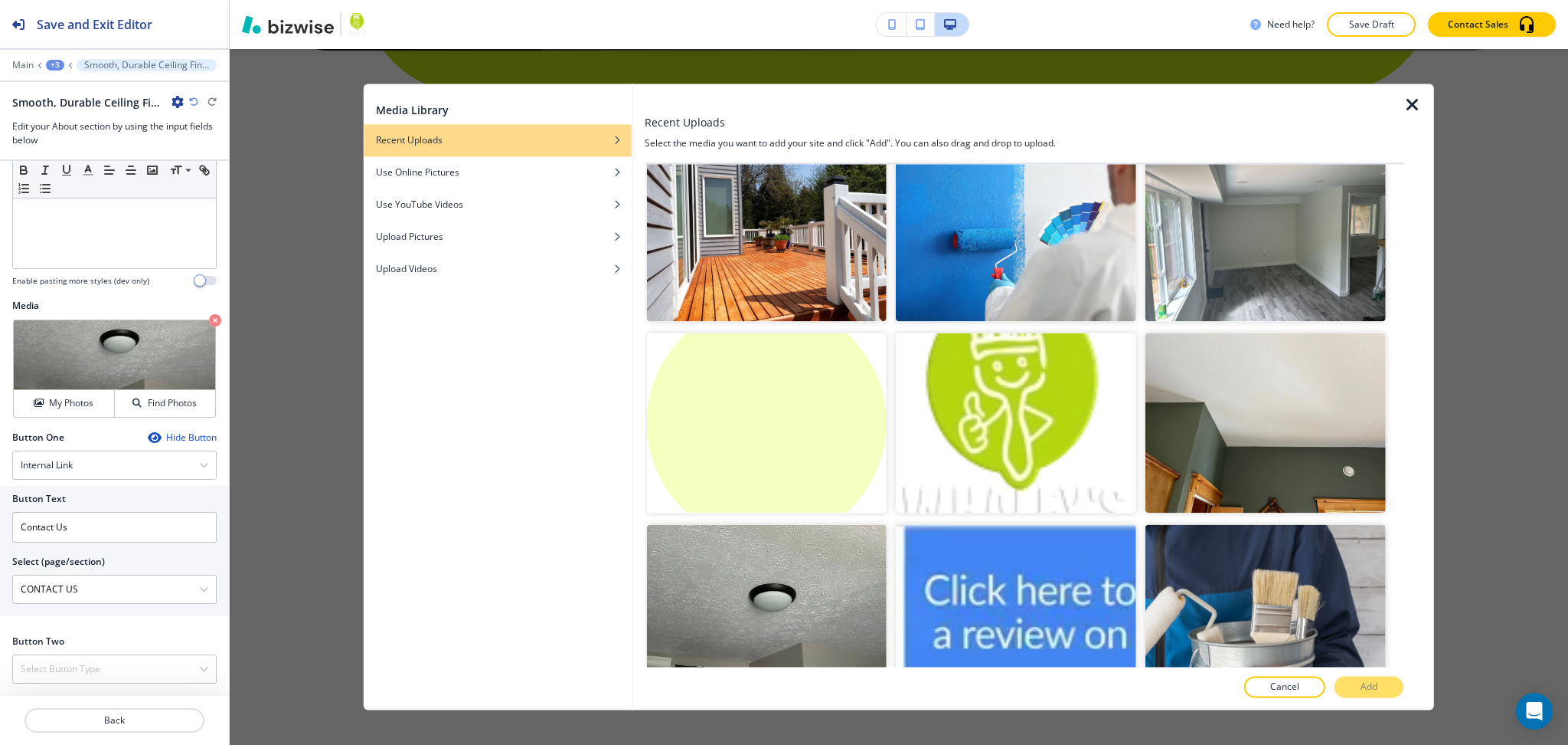
scroll to position [5839, 0]
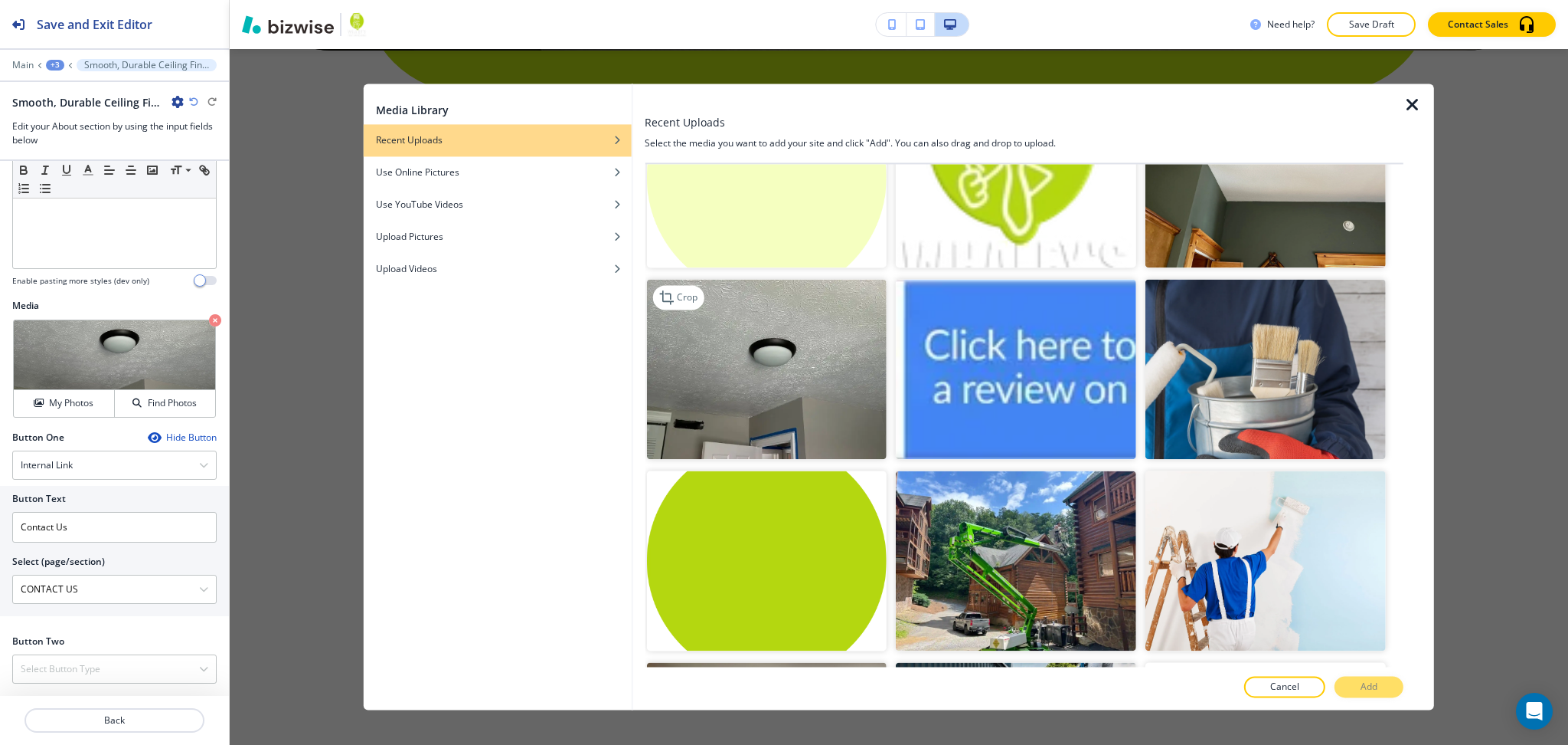
click at [816, 291] on img "button" at bounding box center [766, 369] width 240 height 180
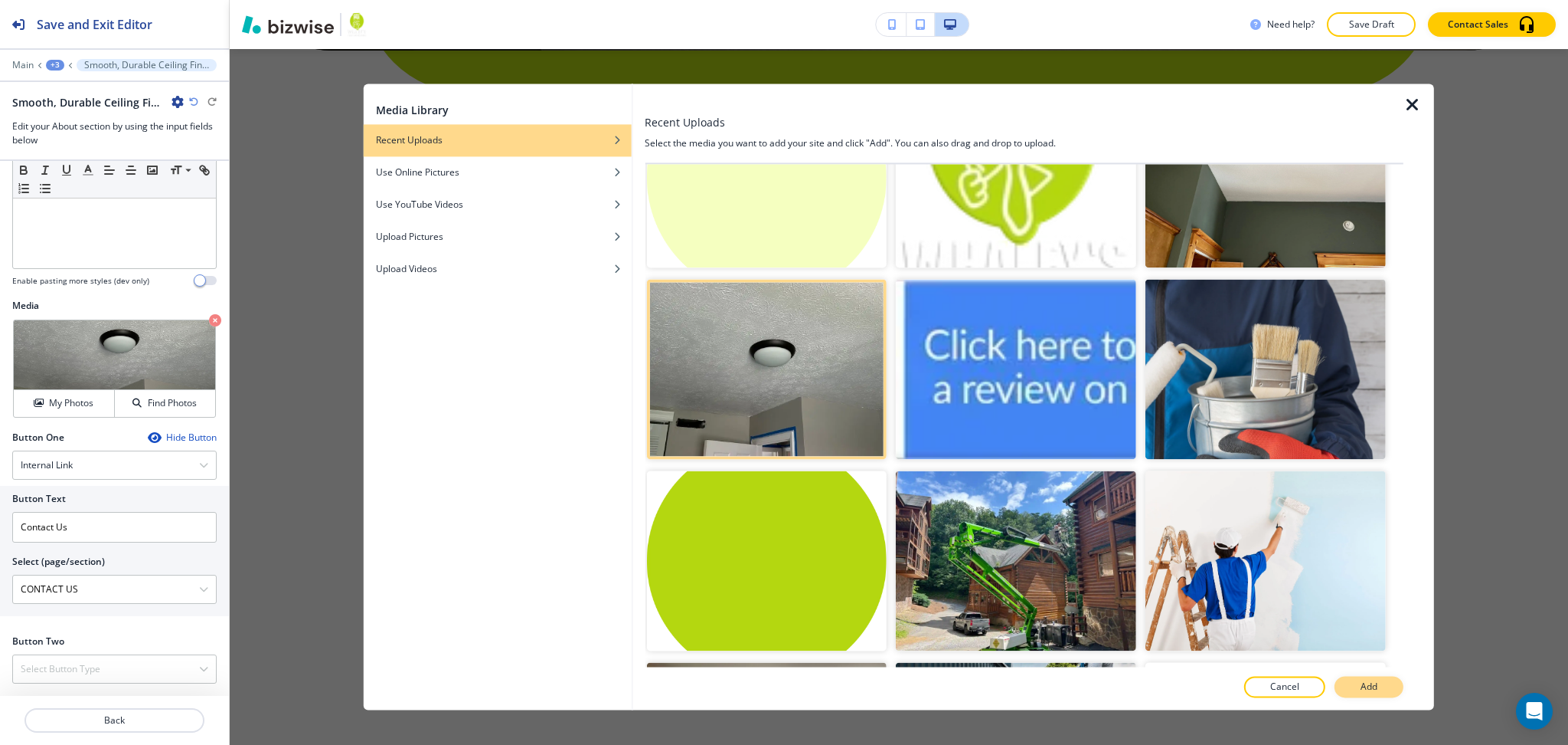
click at [1374, 682] on p "Add" at bounding box center [1369, 687] width 17 height 14
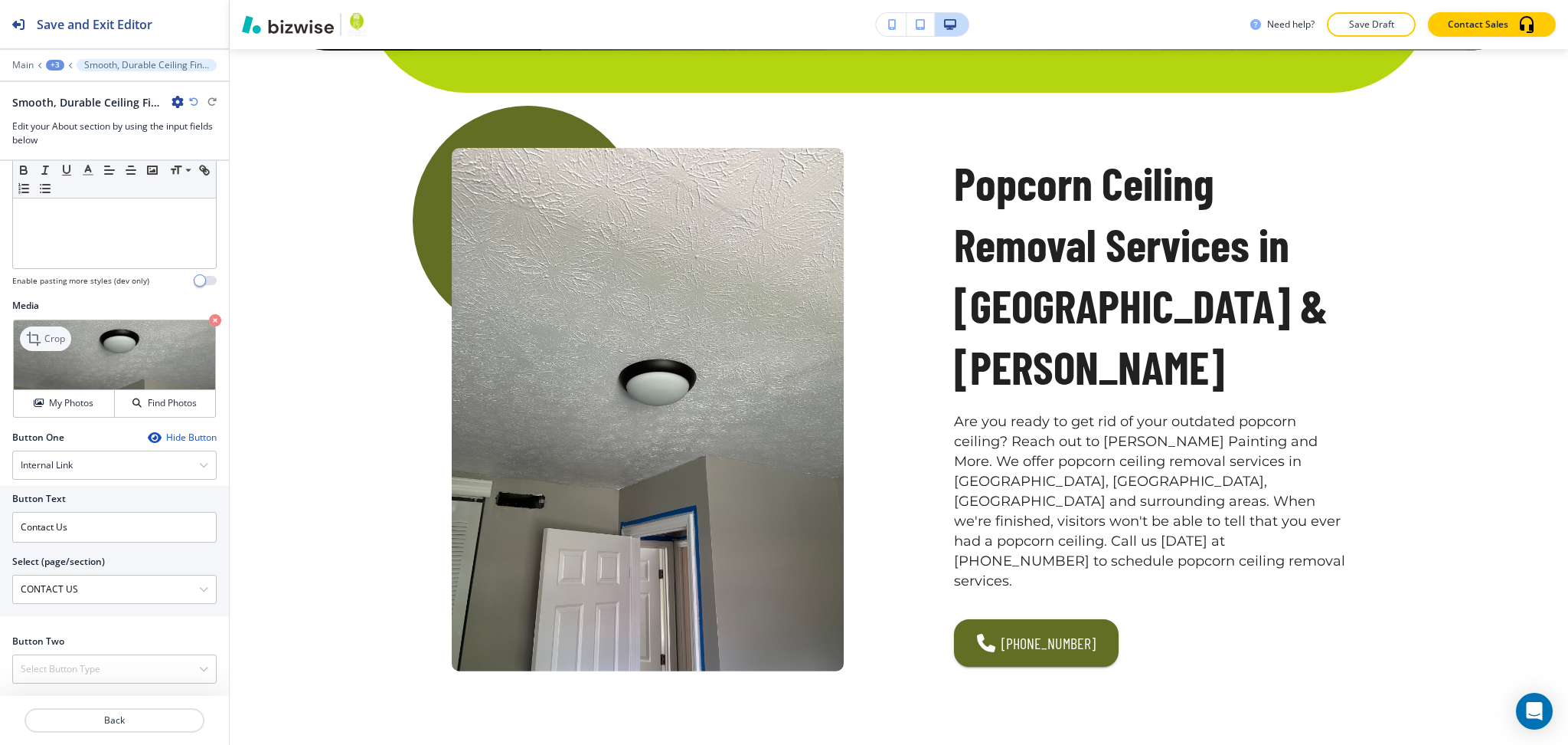
click at [42, 337] on icon at bounding box center [34, 338] width 18 height 18
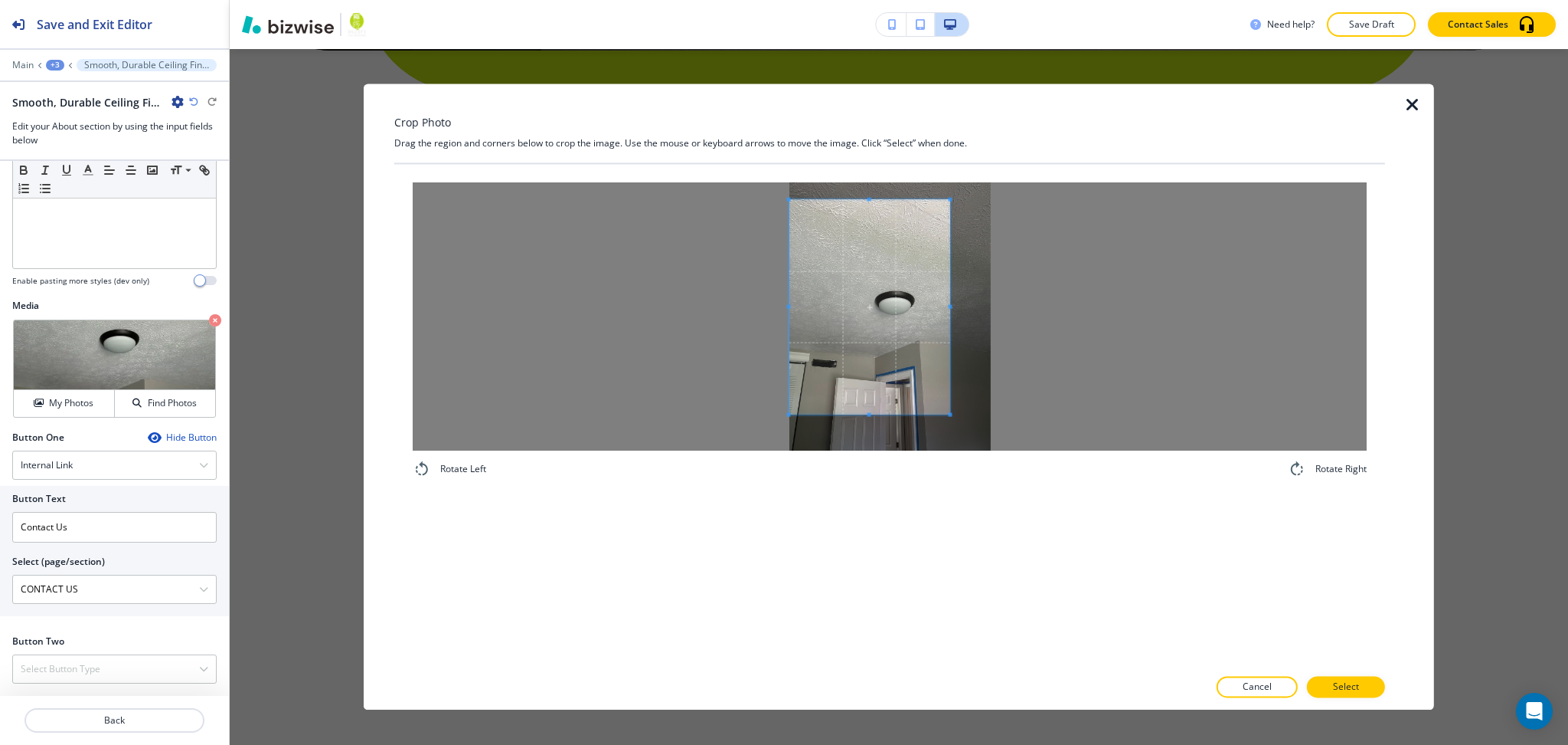
click at [843, 326] on span at bounding box center [870, 308] width 161 height 214
click at [1261, 344] on div at bounding box center [890, 316] width 954 height 268
click at [1378, 687] on button "Select" at bounding box center [1346, 687] width 78 height 21
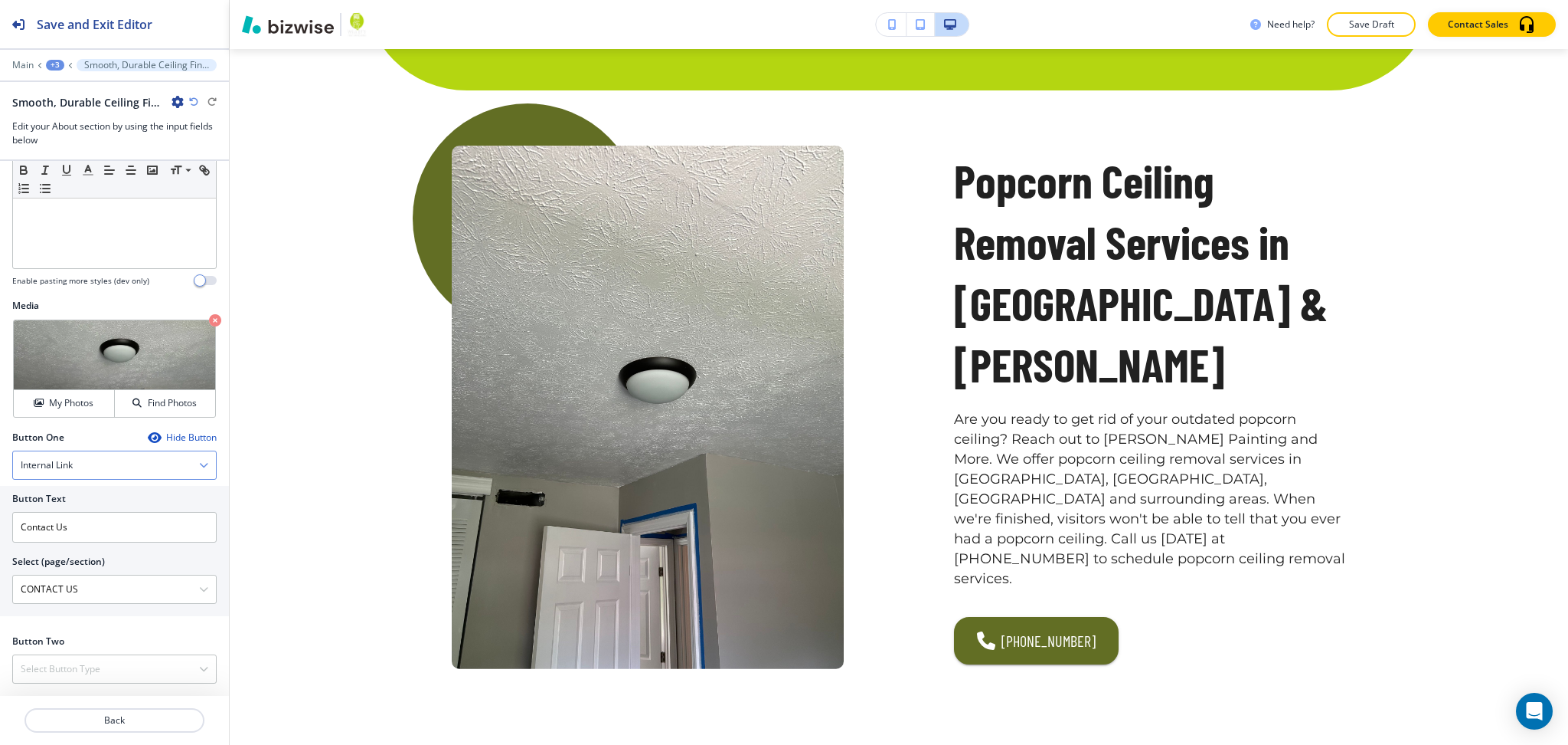
scroll to position [585, 0]
click at [188, 433] on div "Hide Button" at bounding box center [182, 437] width 69 height 13
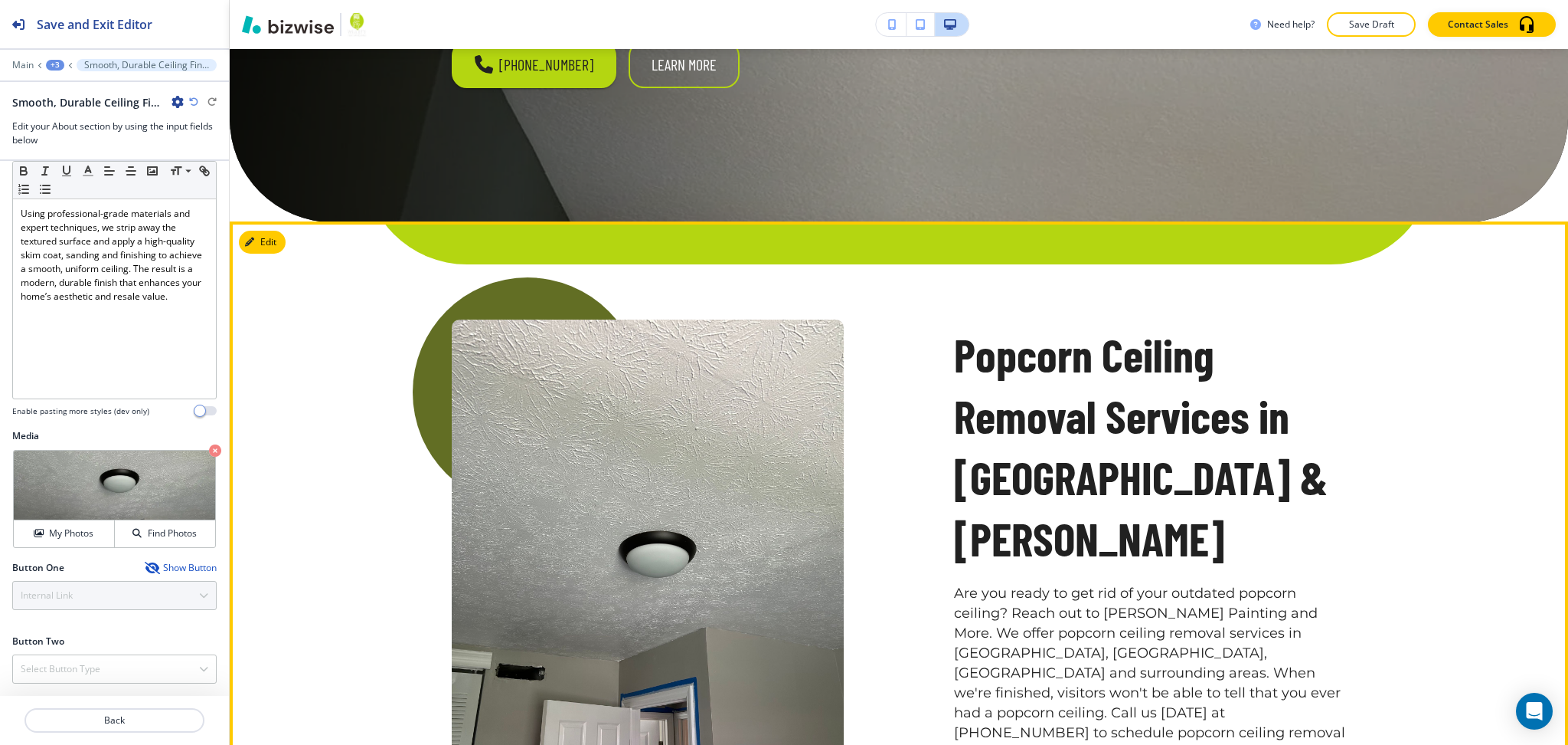
scroll to position [411, 0]
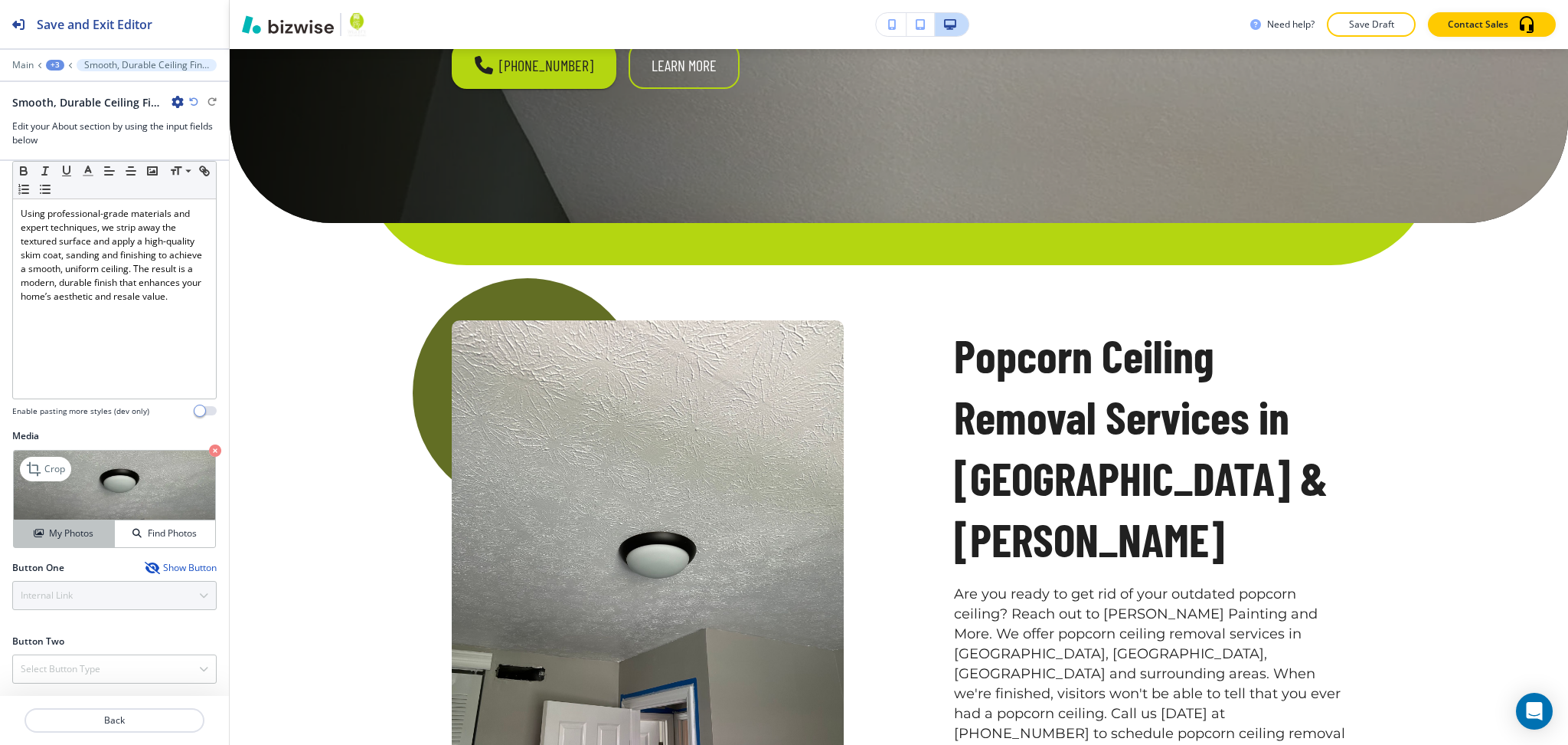
click at [80, 539] on h4 "My Photos" at bounding box center [71, 534] width 45 height 14
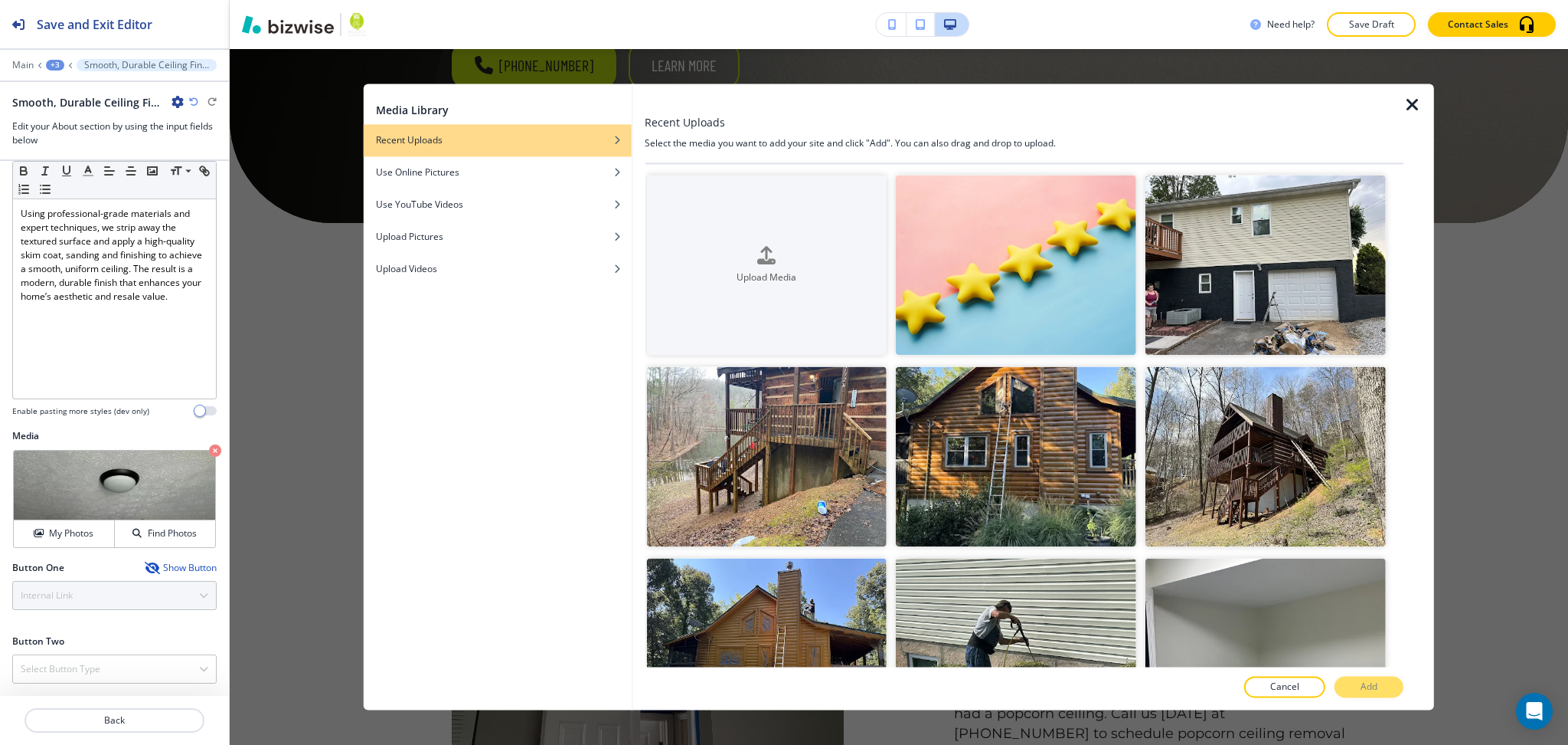
click at [1416, 97] on icon "button" at bounding box center [1412, 104] width 18 height 18
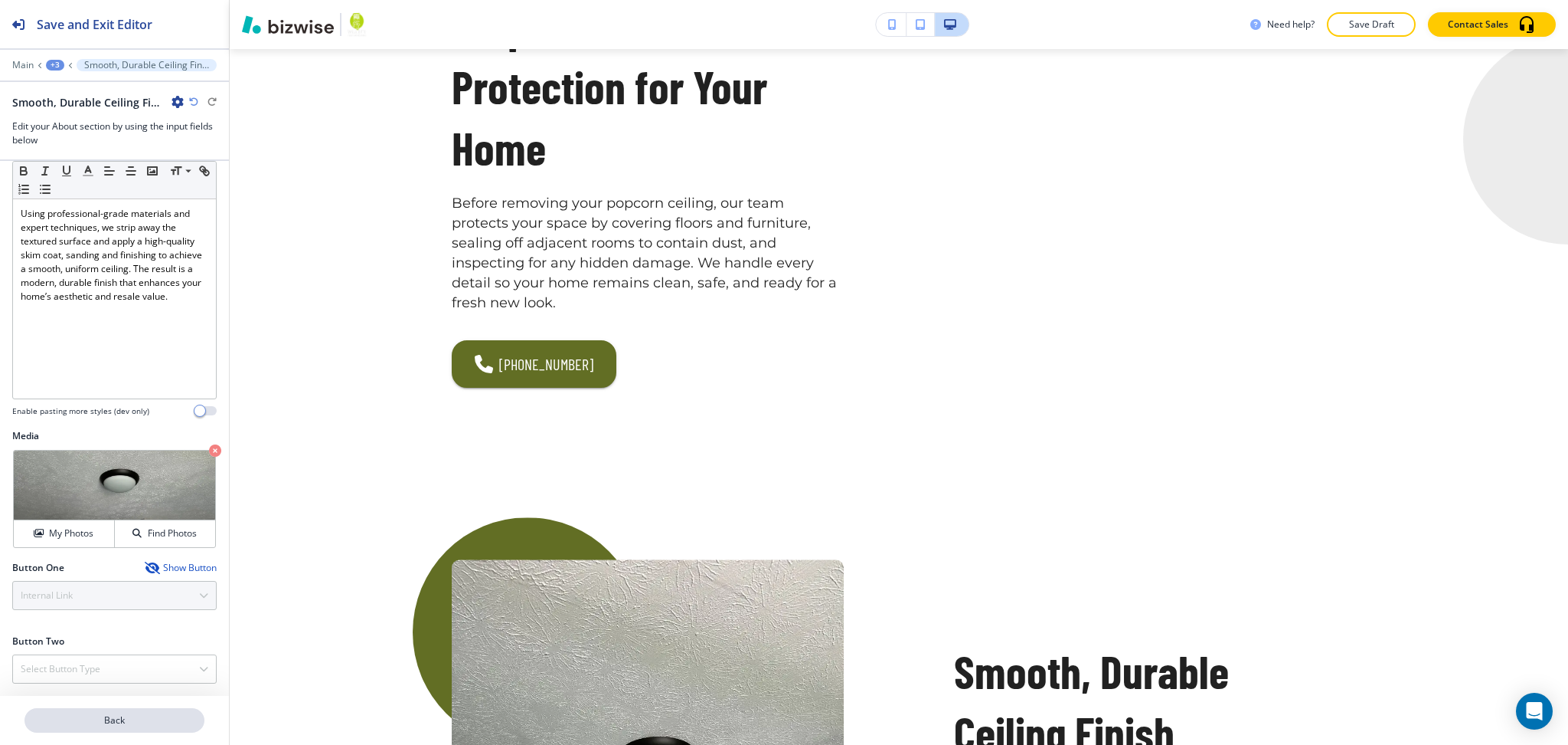
click at [131, 718] on p "Back" at bounding box center [114, 721] width 177 height 14
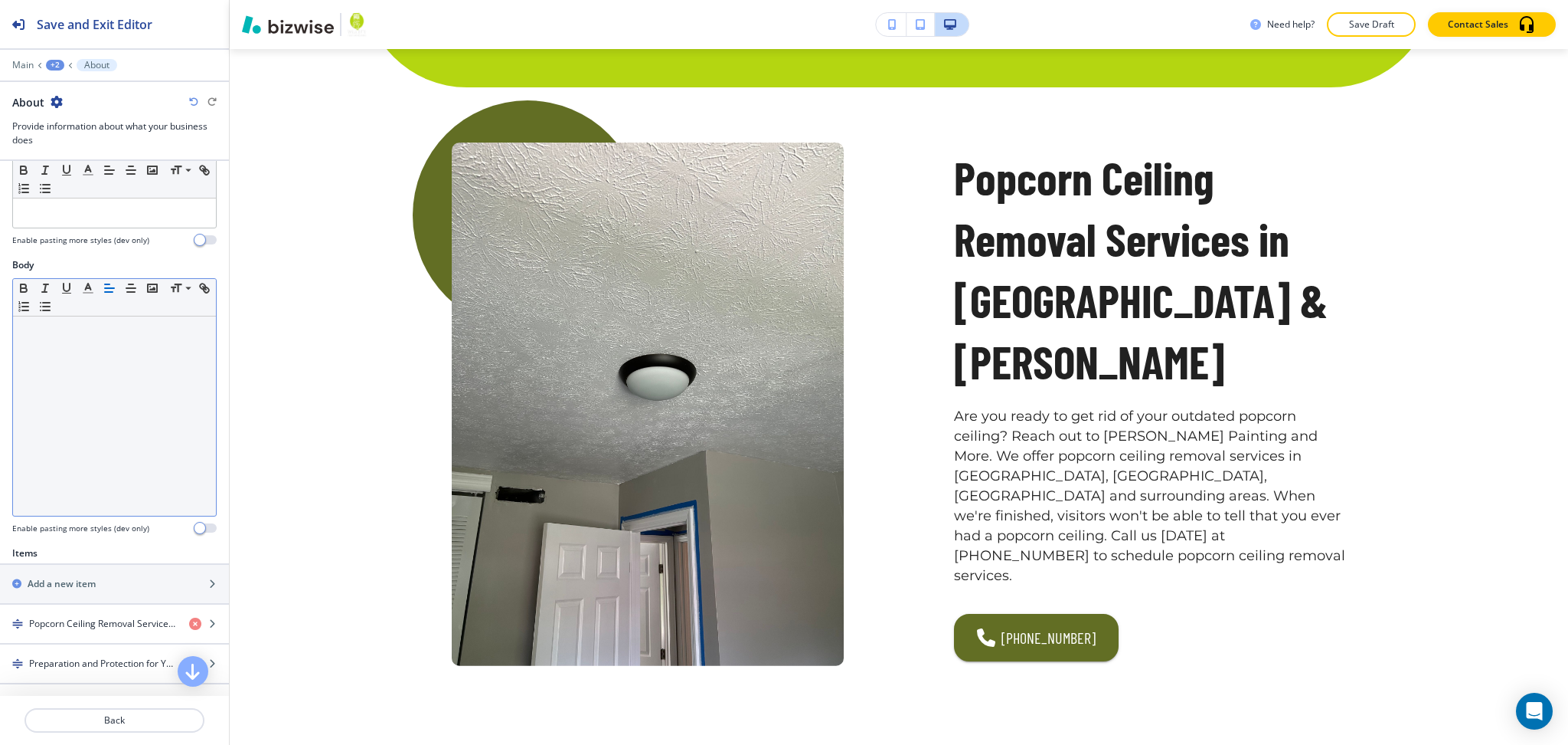
scroll to position [583, 0]
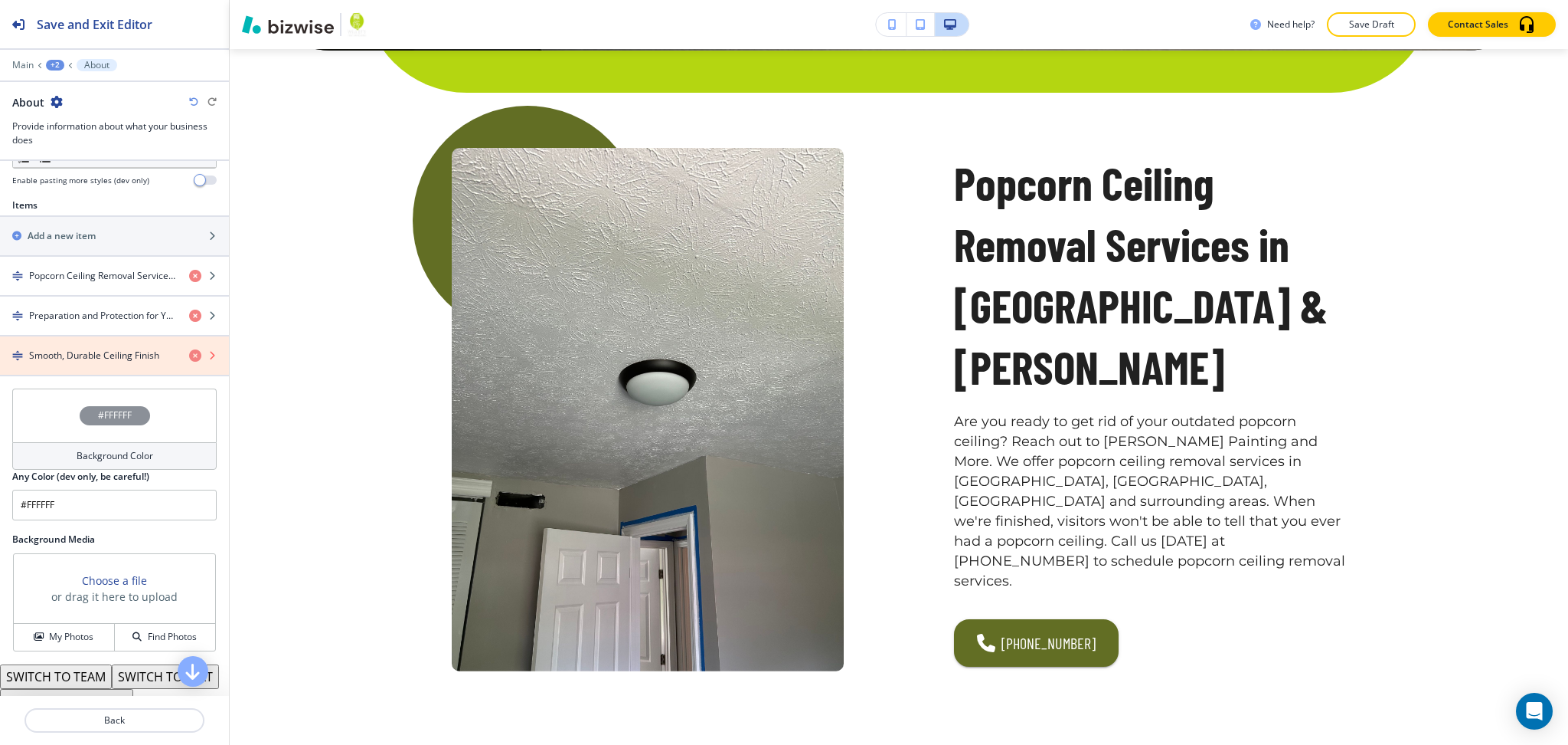
click at [189, 356] on icon "button" at bounding box center [196, 355] width 13 height 13
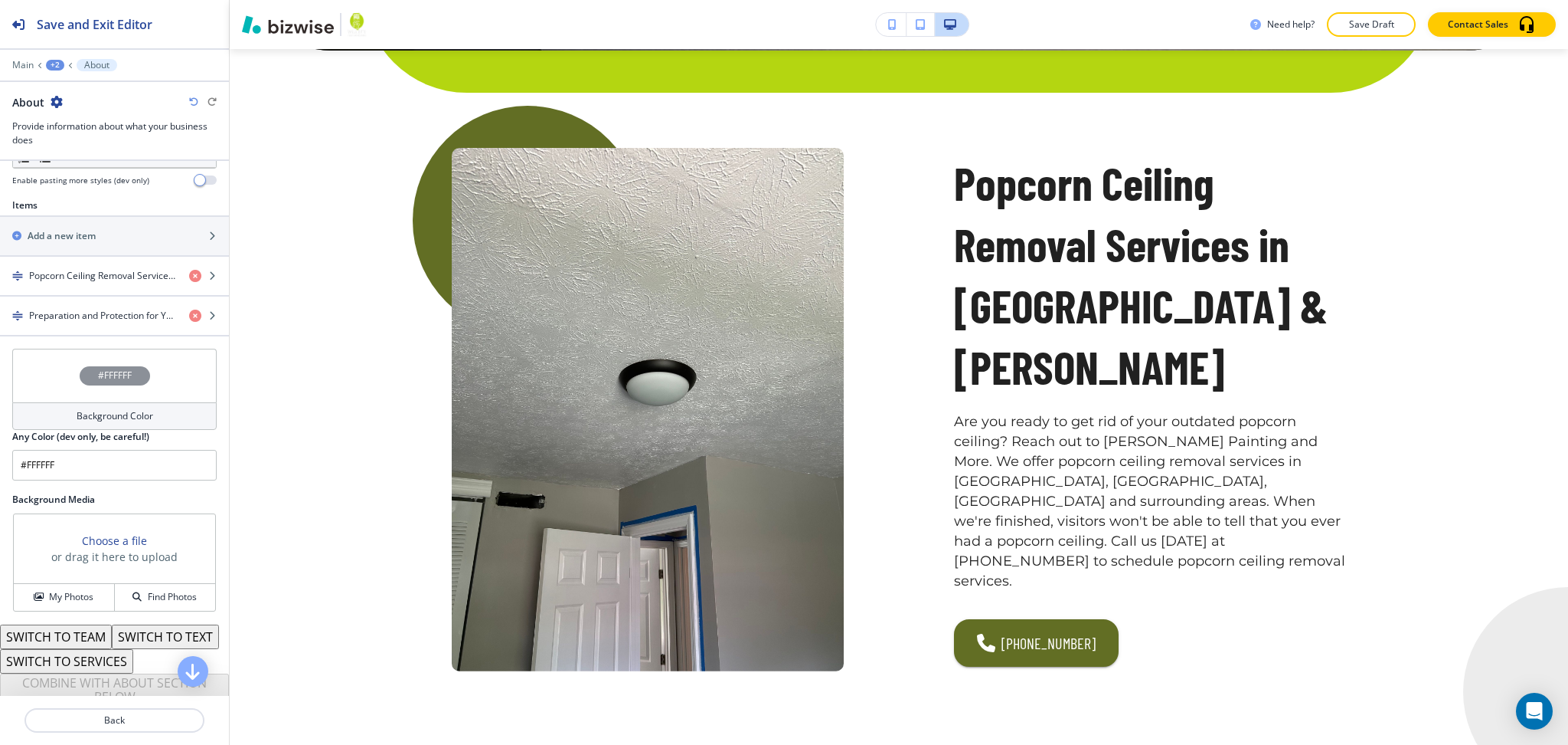
scroll to position [510, 0]
click at [87, 267] on div "button" at bounding box center [114, 262] width 229 height 13
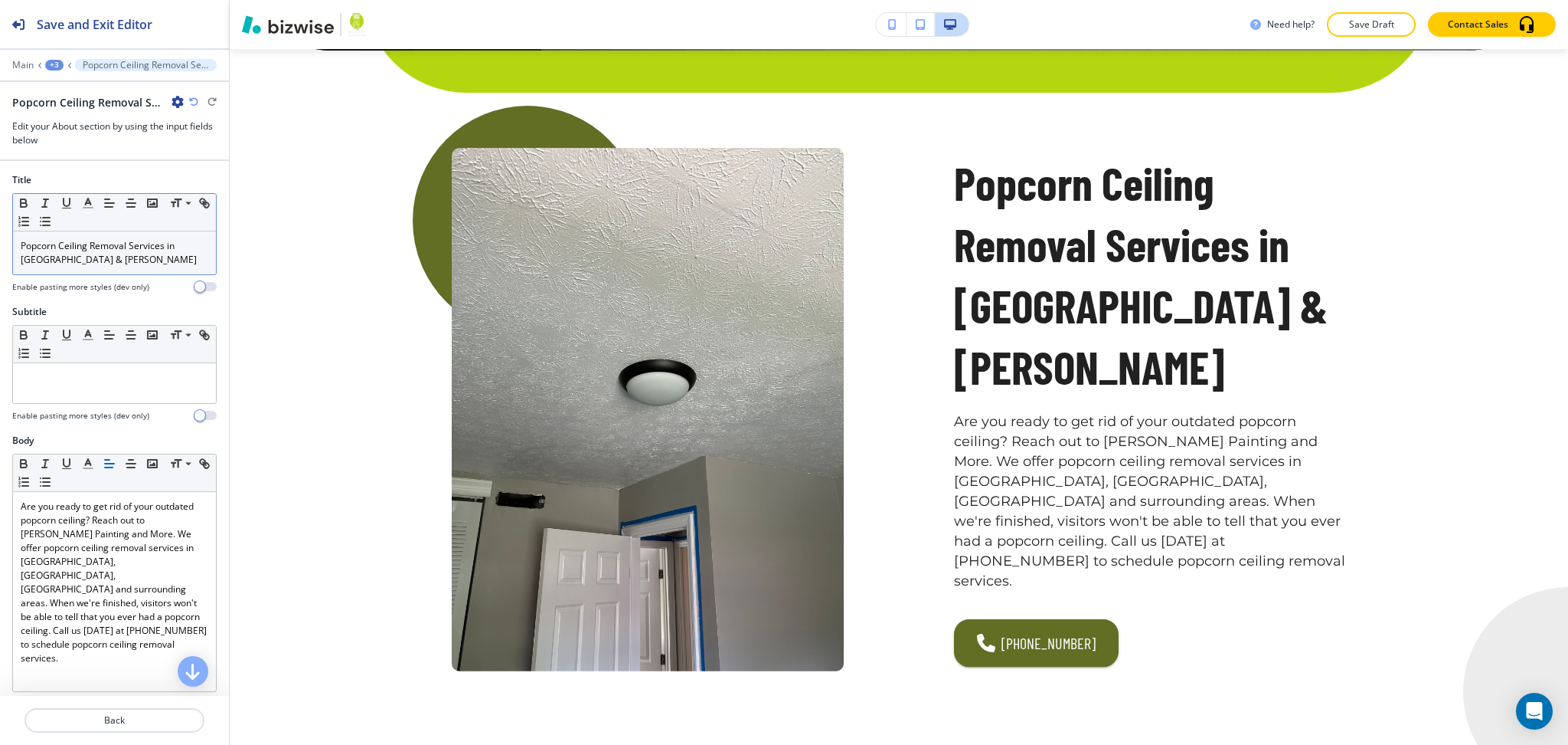
click at [142, 251] on p "Popcorn Ceiling Removal Services in [GEOGRAPHIC_DATA] & [PERSON_NAME]" at bounding box center [114, 252] width 188 height 27
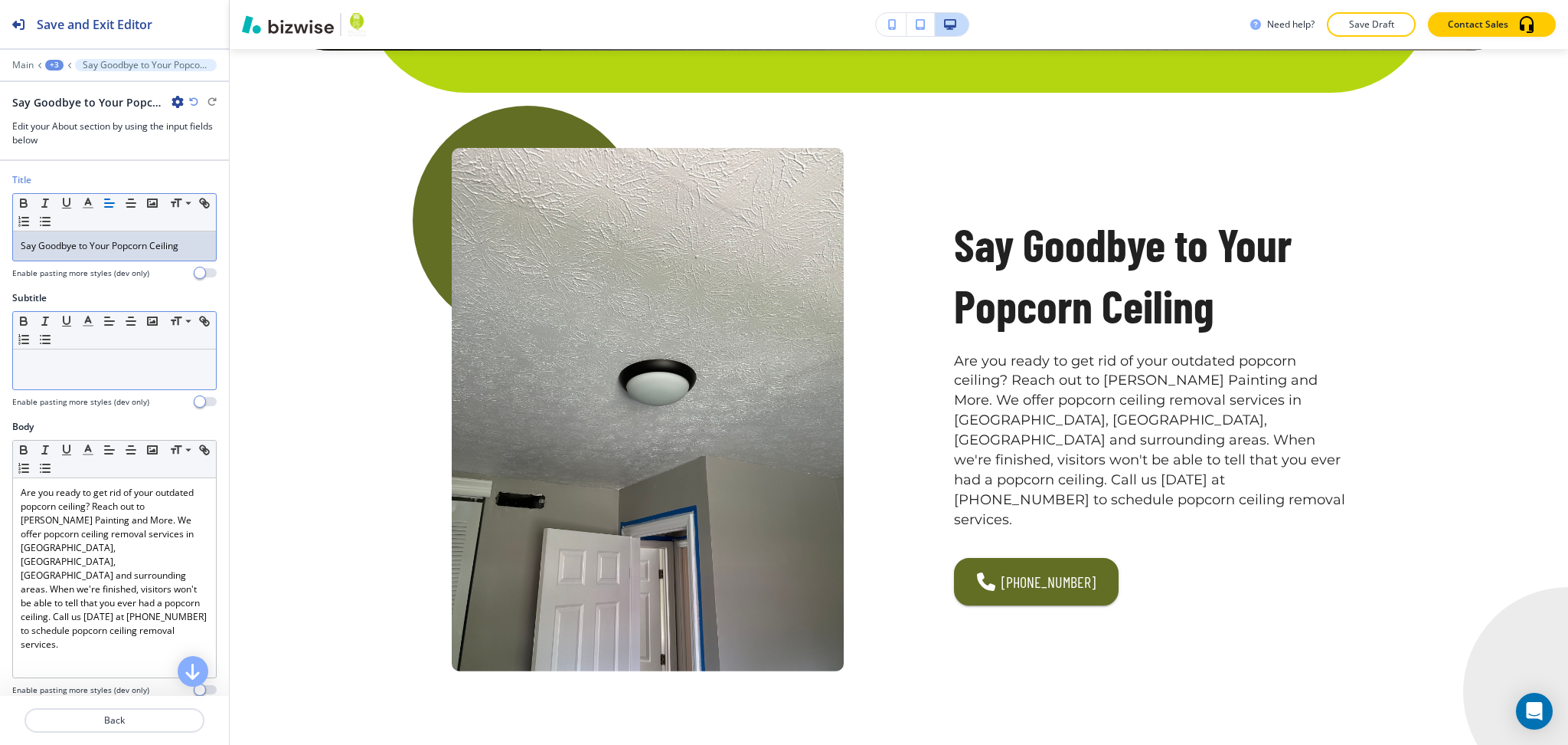
click at [115, 379] on div at bounding box center [114, 369] width 203 height 40
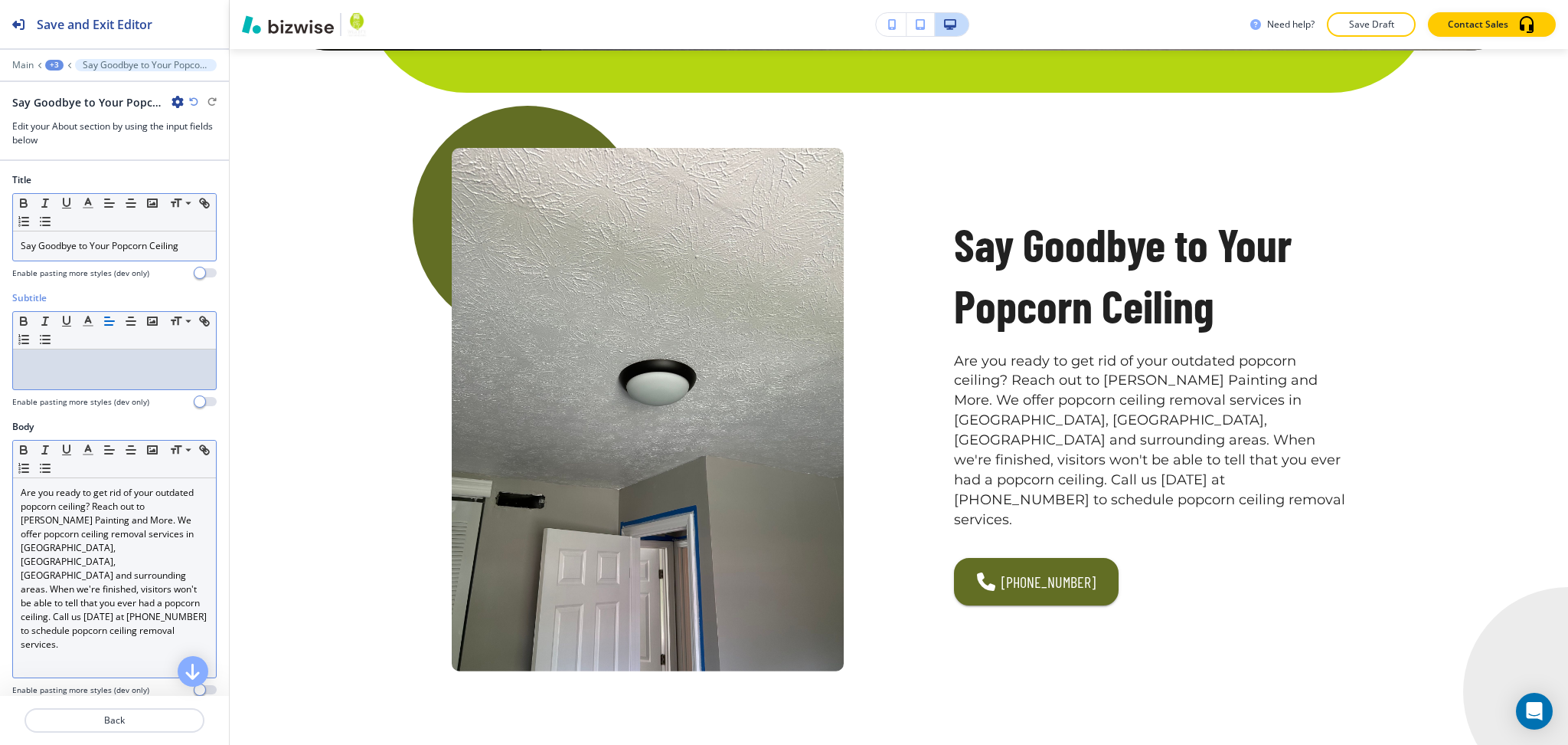
click at [21, 490] on p "Are you ready to get rid of your outdated popcorn ceiling? Reach out to [PERSON…" at bounding box center [114, 568] width 188 height 165
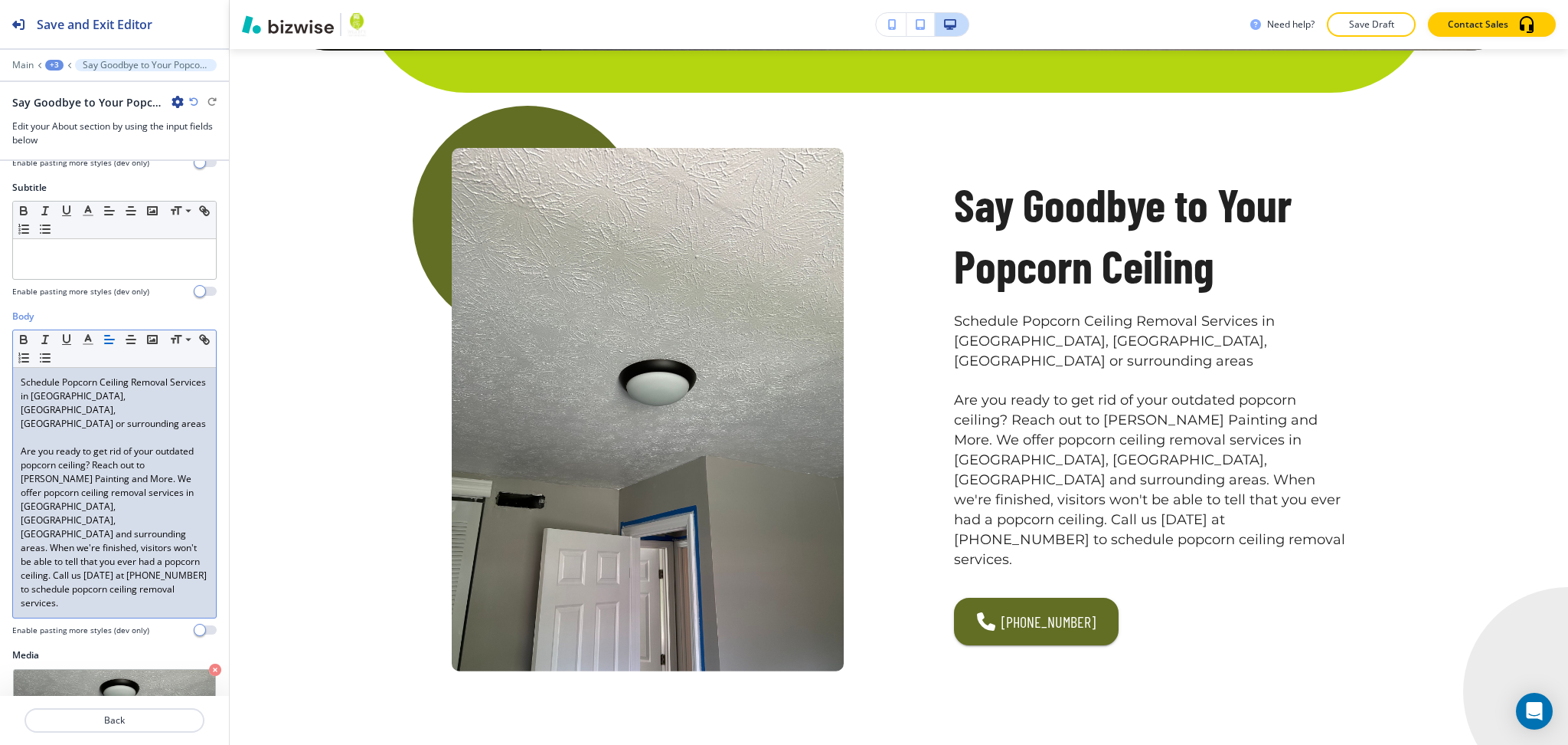
scroll to position [357, 0]
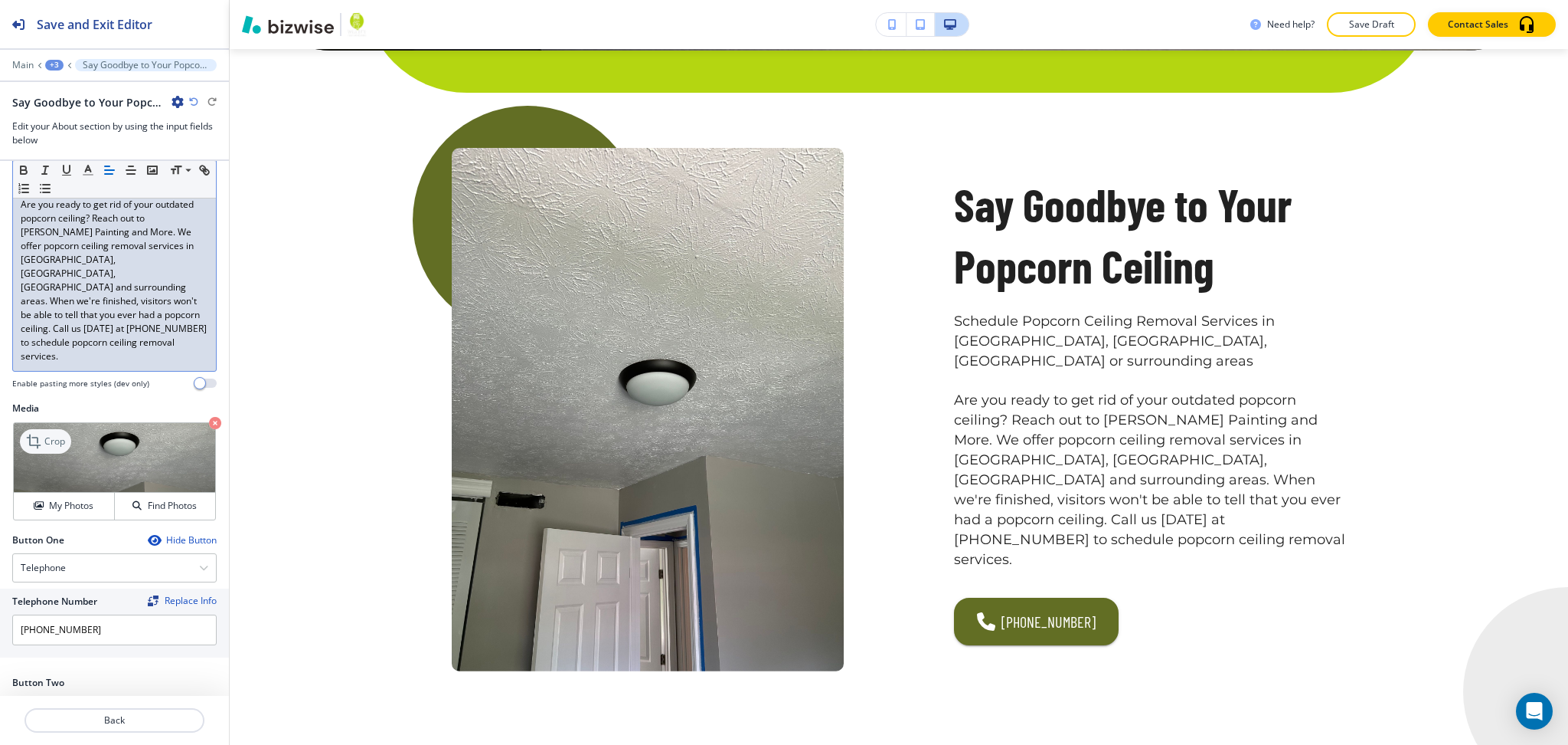
click at [49, 434] on p "Crop" at bounding box center [55, 441] width 20 height 14
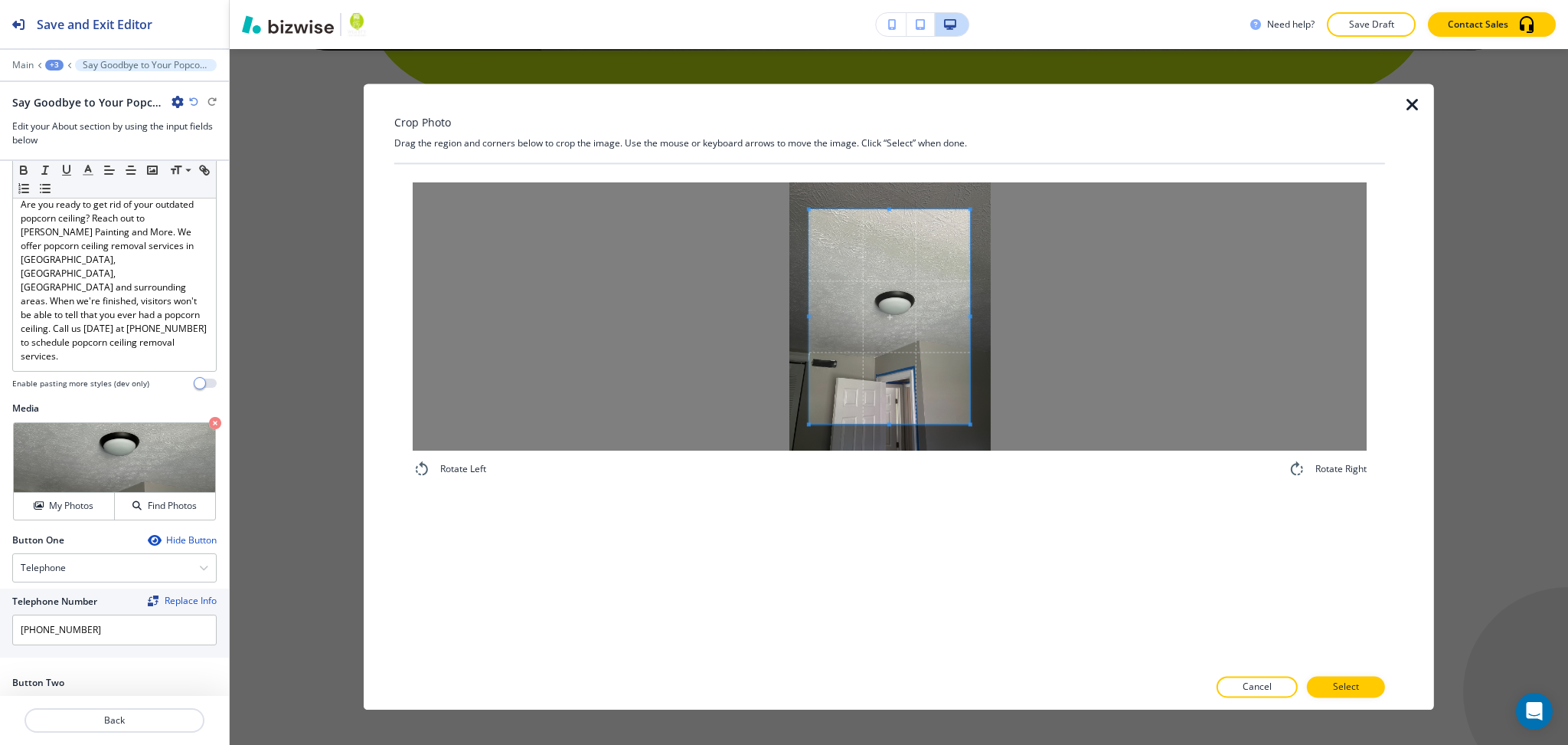
click at [728, 286] on div at bounding box center [890, 316] width 954 height 268
click at [1156, 344] on div at bounding box center [890, 316] width 954 height 268
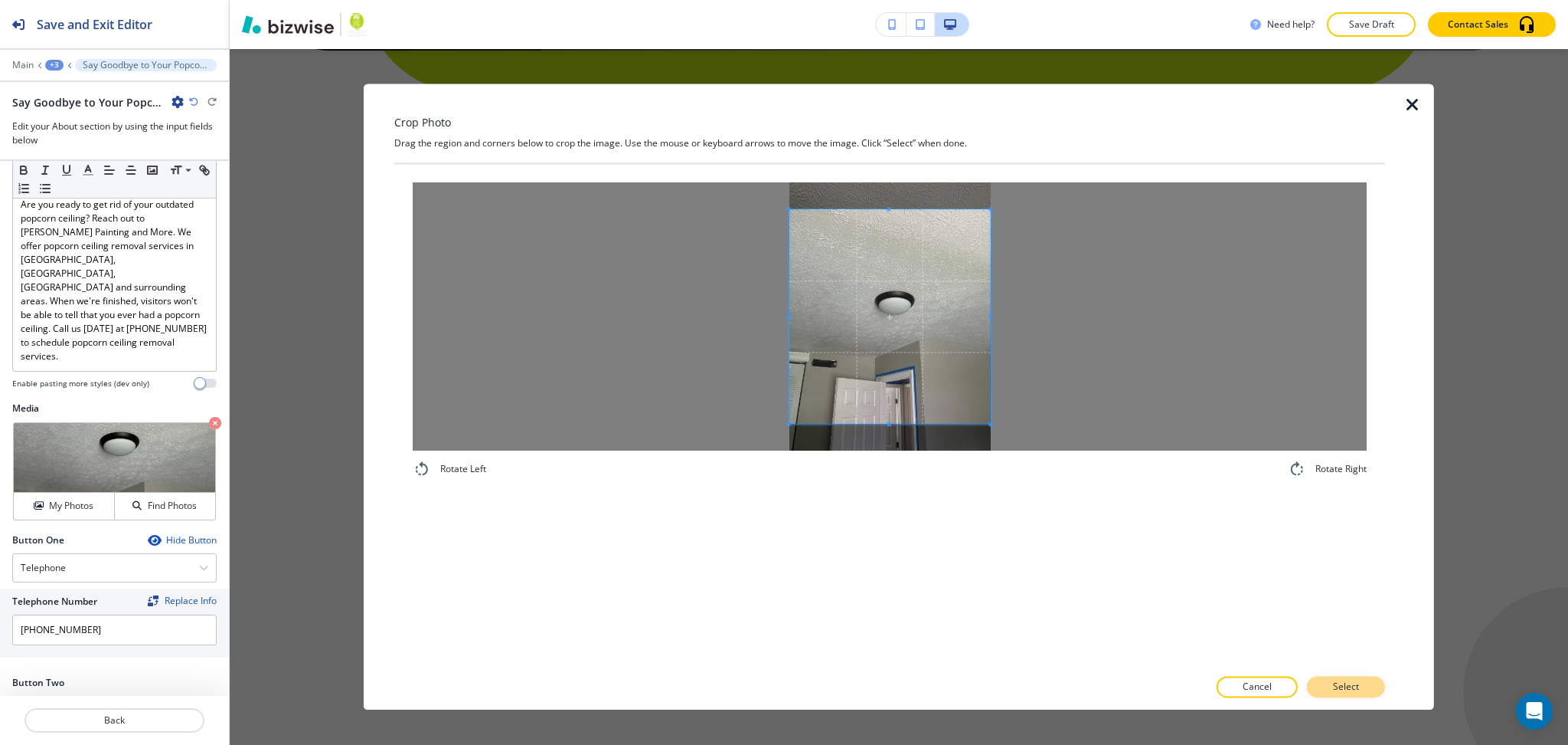
click at [1344, 680] on p "Select" at bounding box center [1346, 687] width 26 height 14
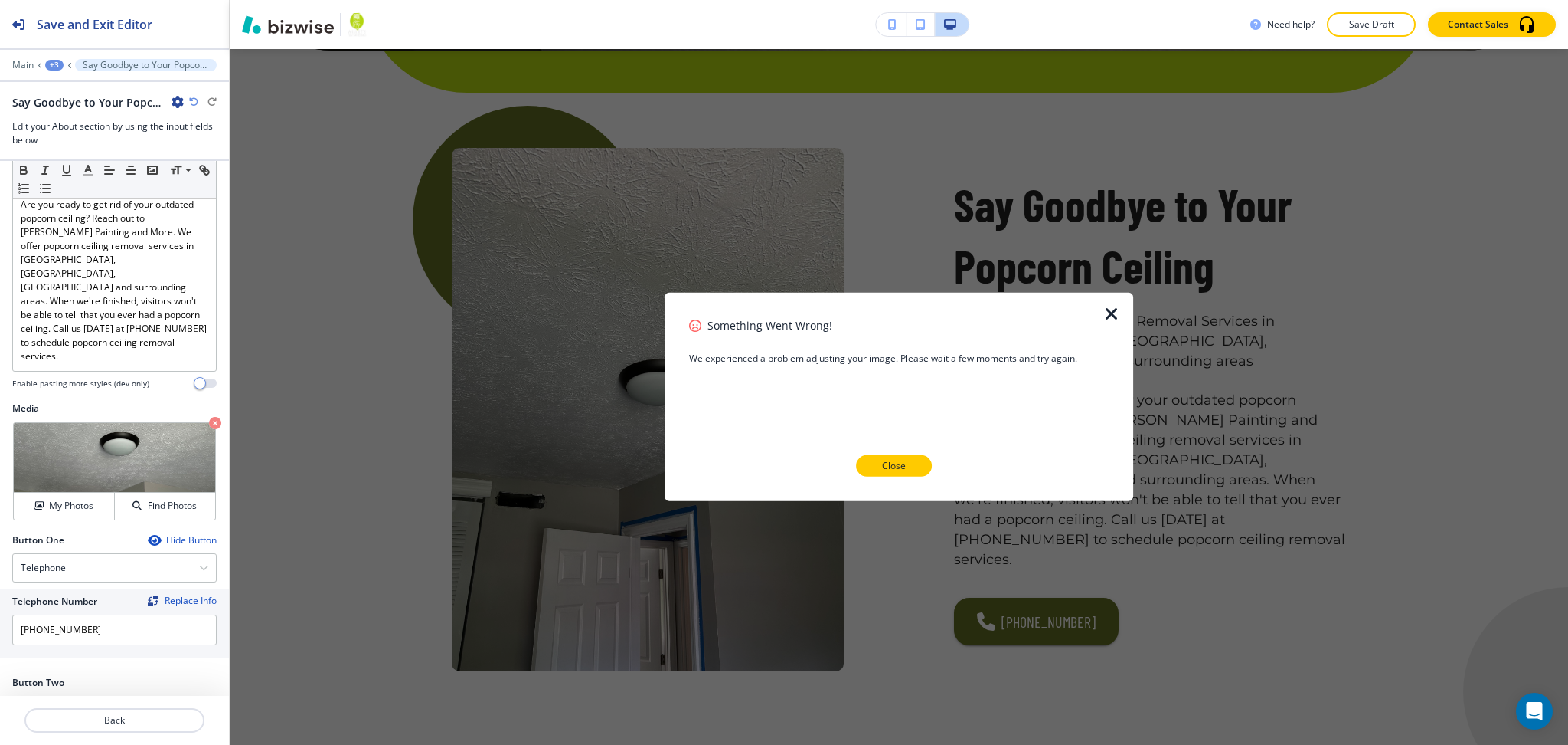
click at [880, 471] on button "Close" at bounding box center [894, 466] width 76 height 21
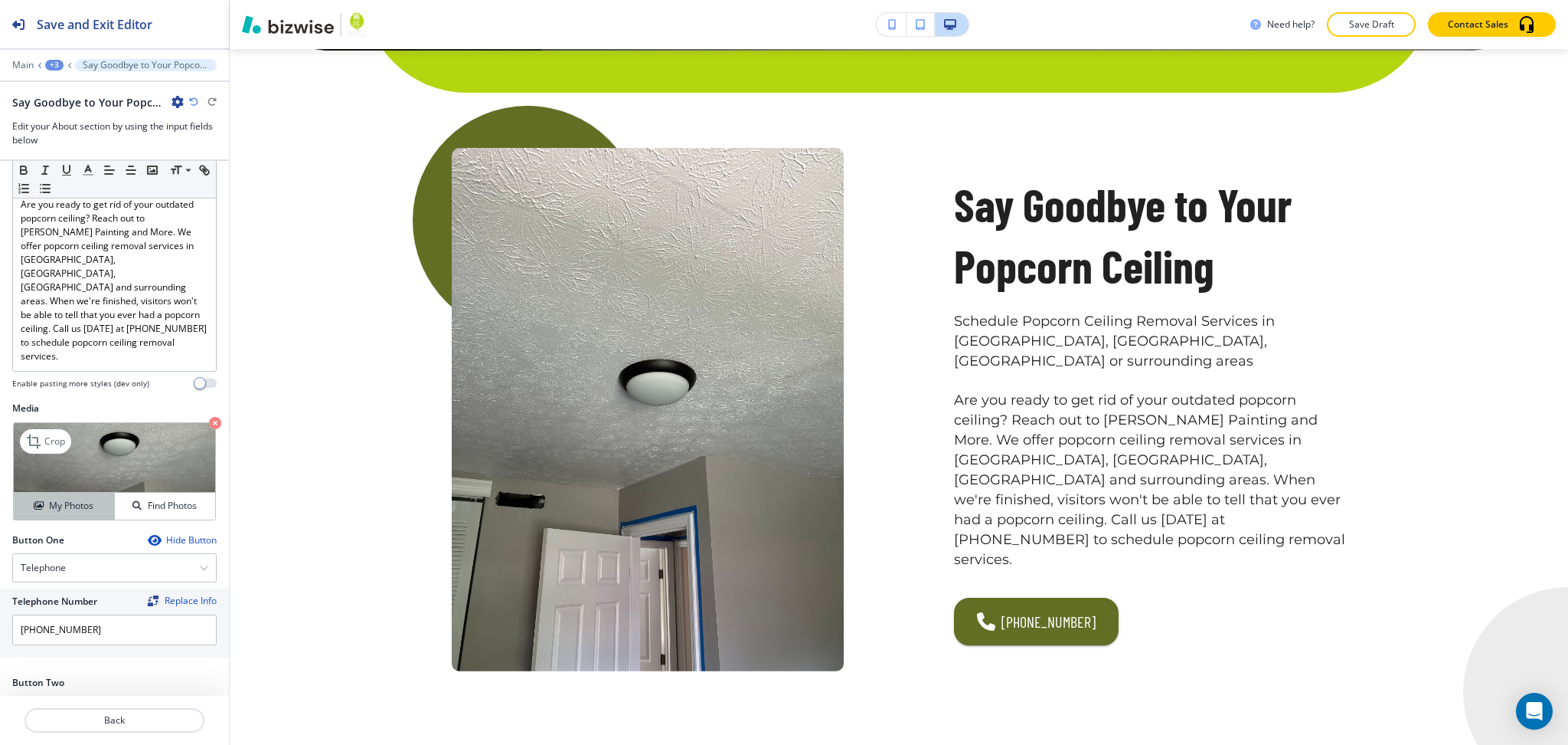
click at [72, 498] on h4 "My Photos" at bounding box center [71, 506] width 45 height 14
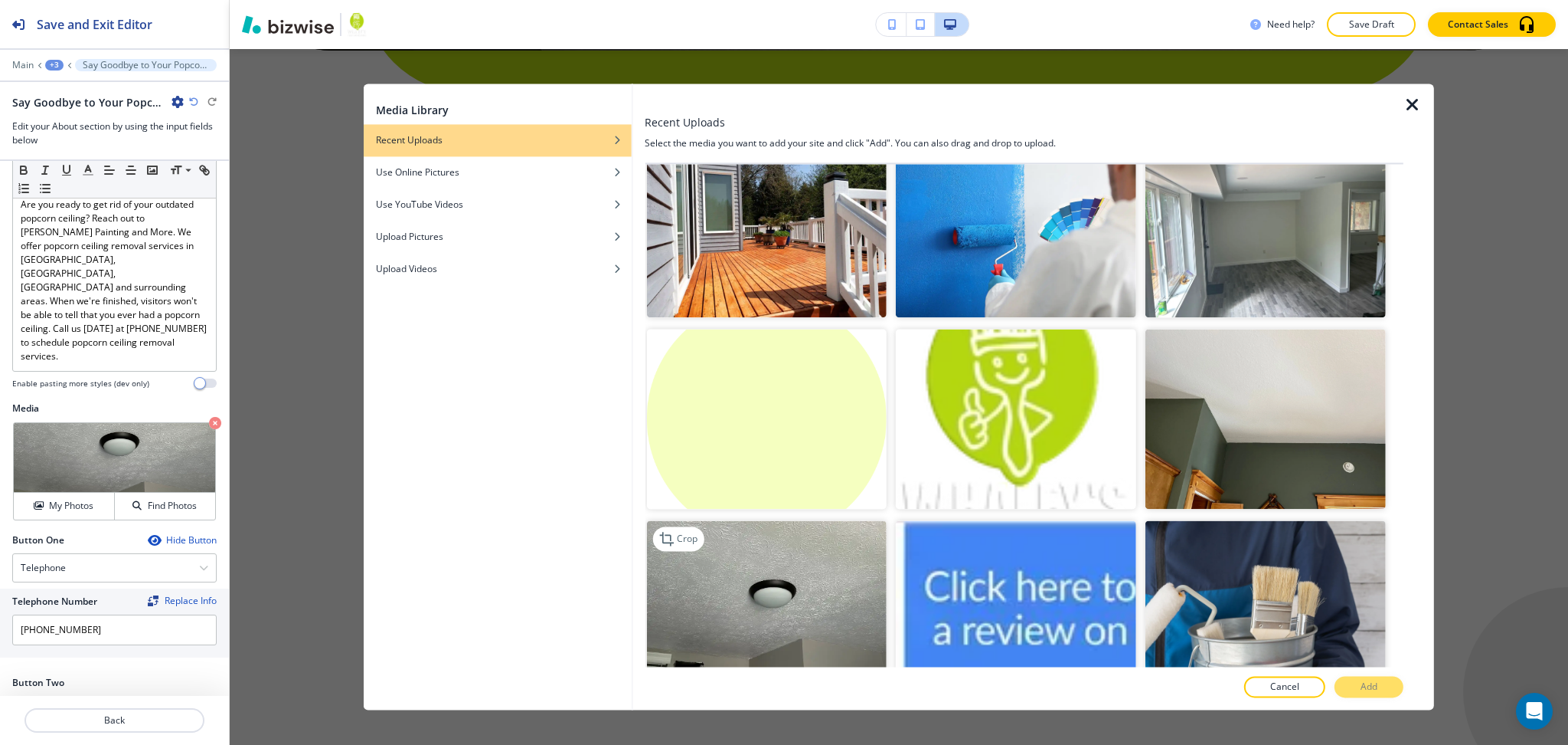
scroll to position [5597, 0]
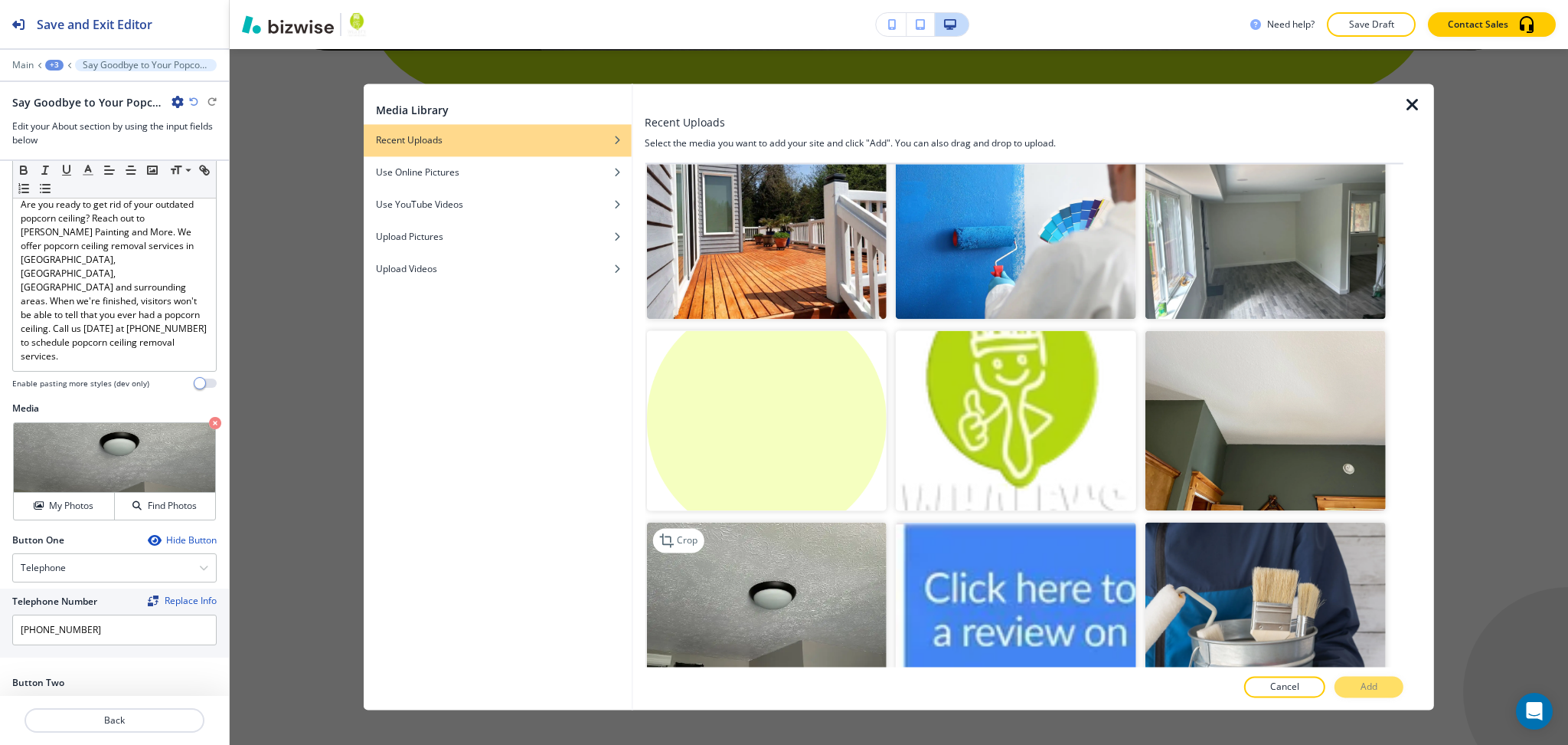
click at [759, 522] on img "button" at bounding box center [766, 612] width 240 height 180
click at [1382, 687] on button "Add" at bounding box center [1369, 687] width 69 height 21
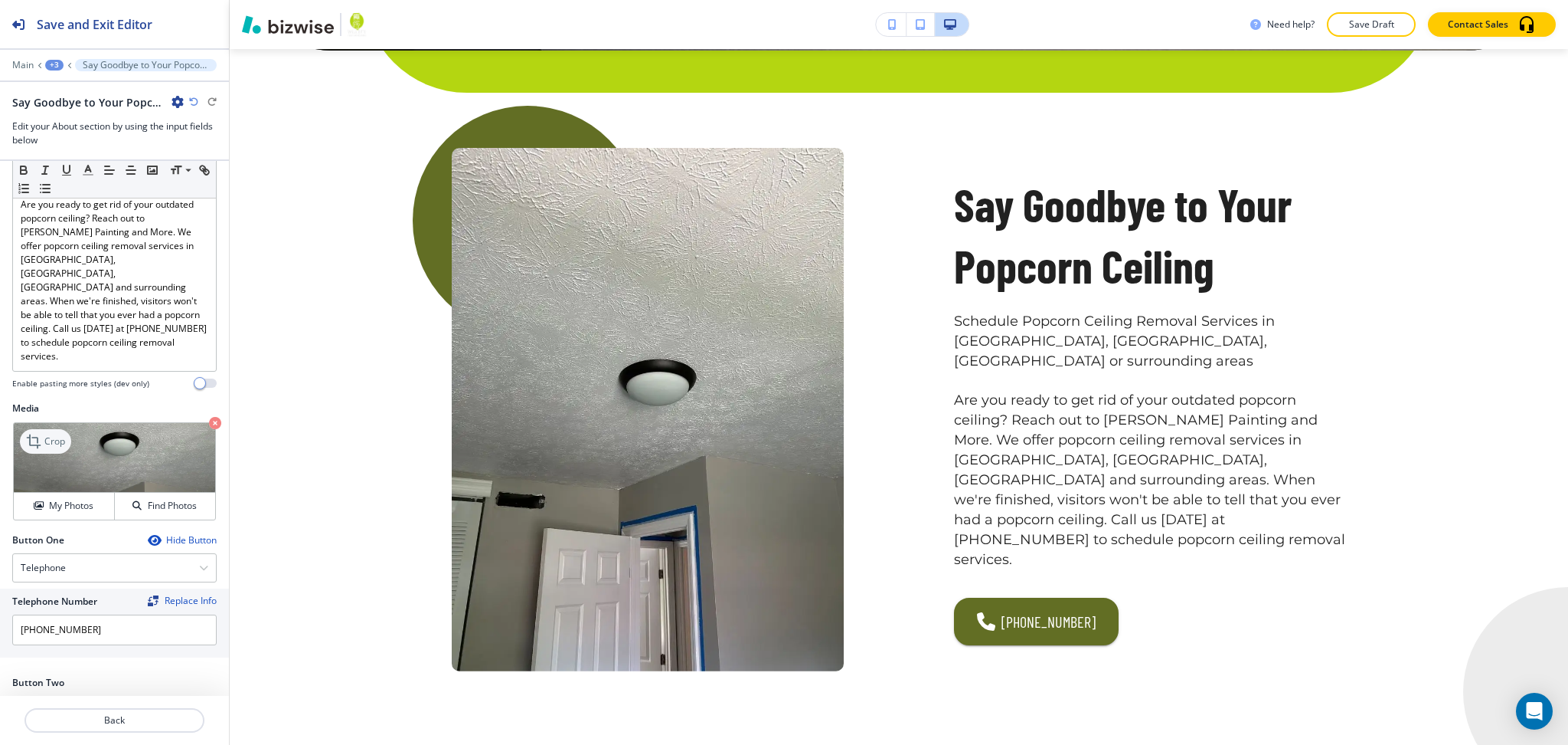
click at [58, 434] on p "Crop" at bounding box center [55, 441] width 20 height 14
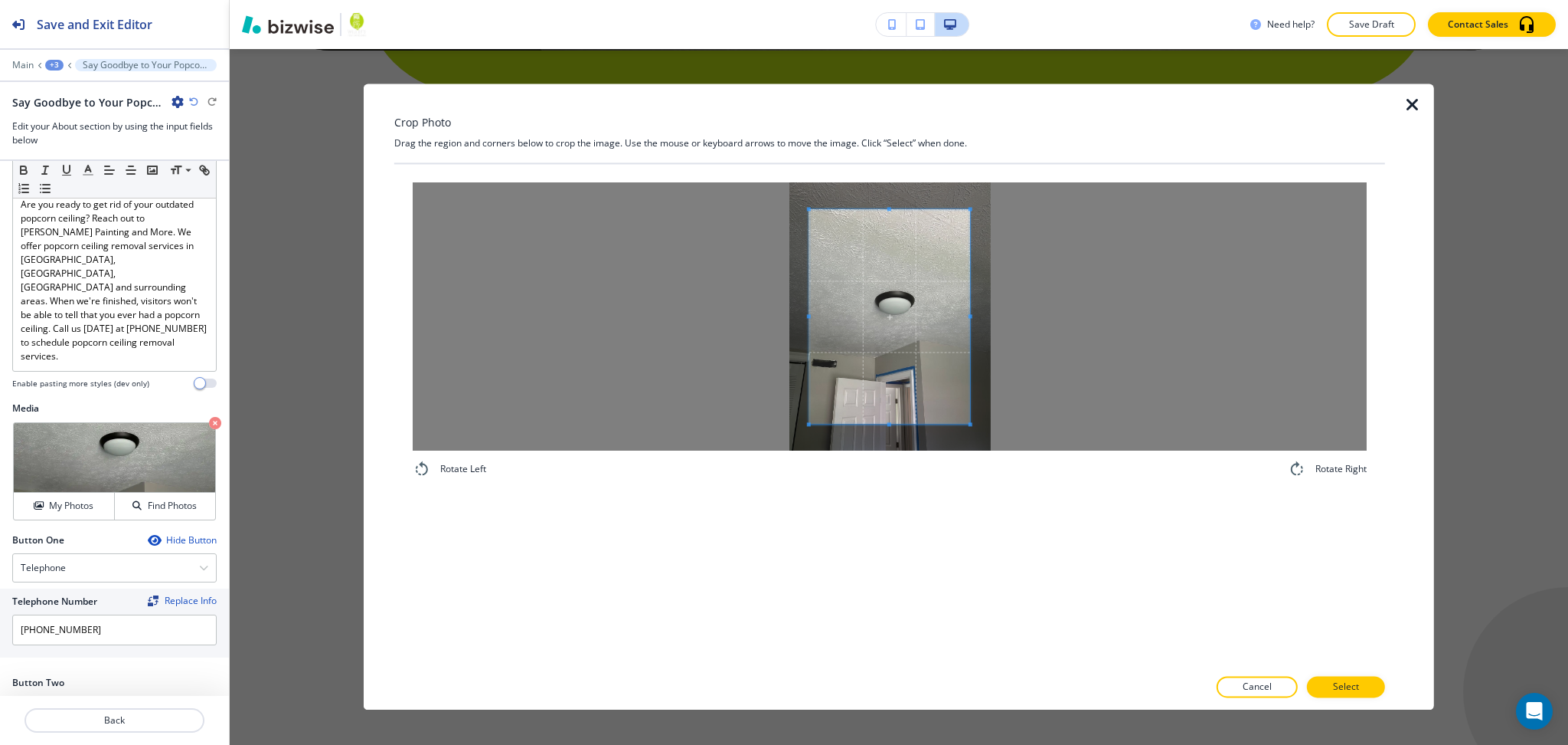
click at [701, 296] on div at bounding box center [890, 316] width 954 height 268
click at [1097, 332] on div at bounding box center [890, 316] width 954 height 268
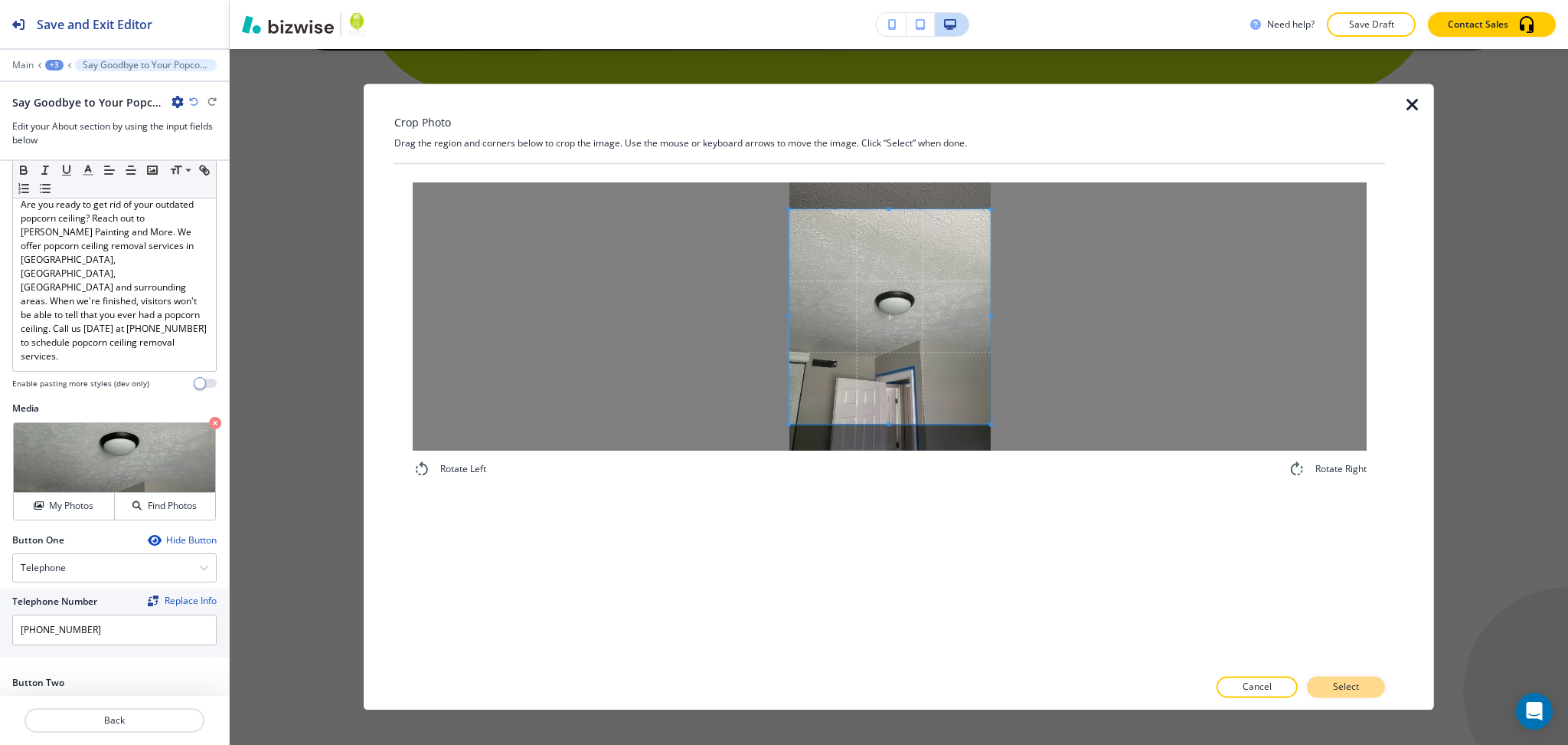
click at [1362, 688] on button "Select" at bounding box center [1346, 687] width 78 height 21
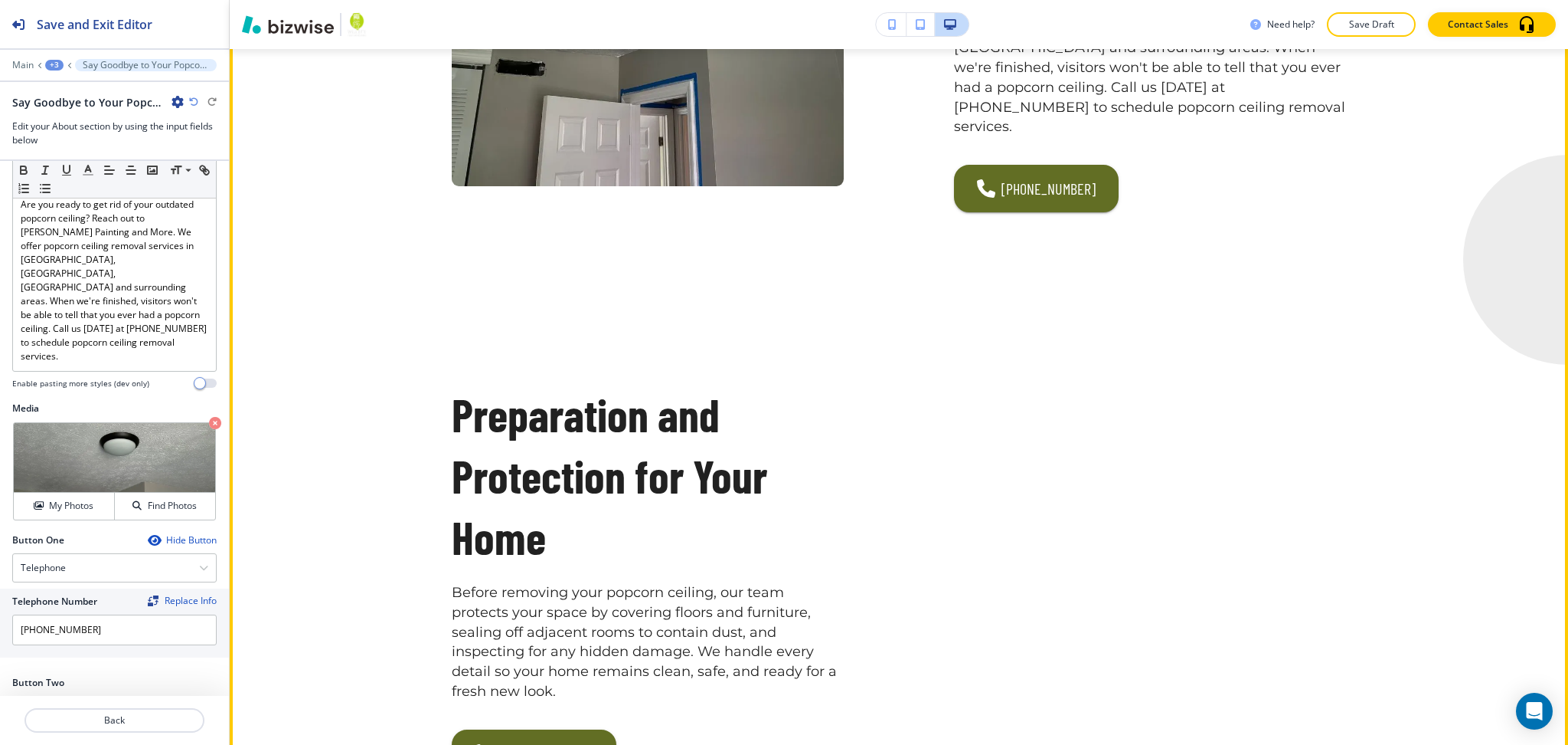
scroll to position [990, 0]
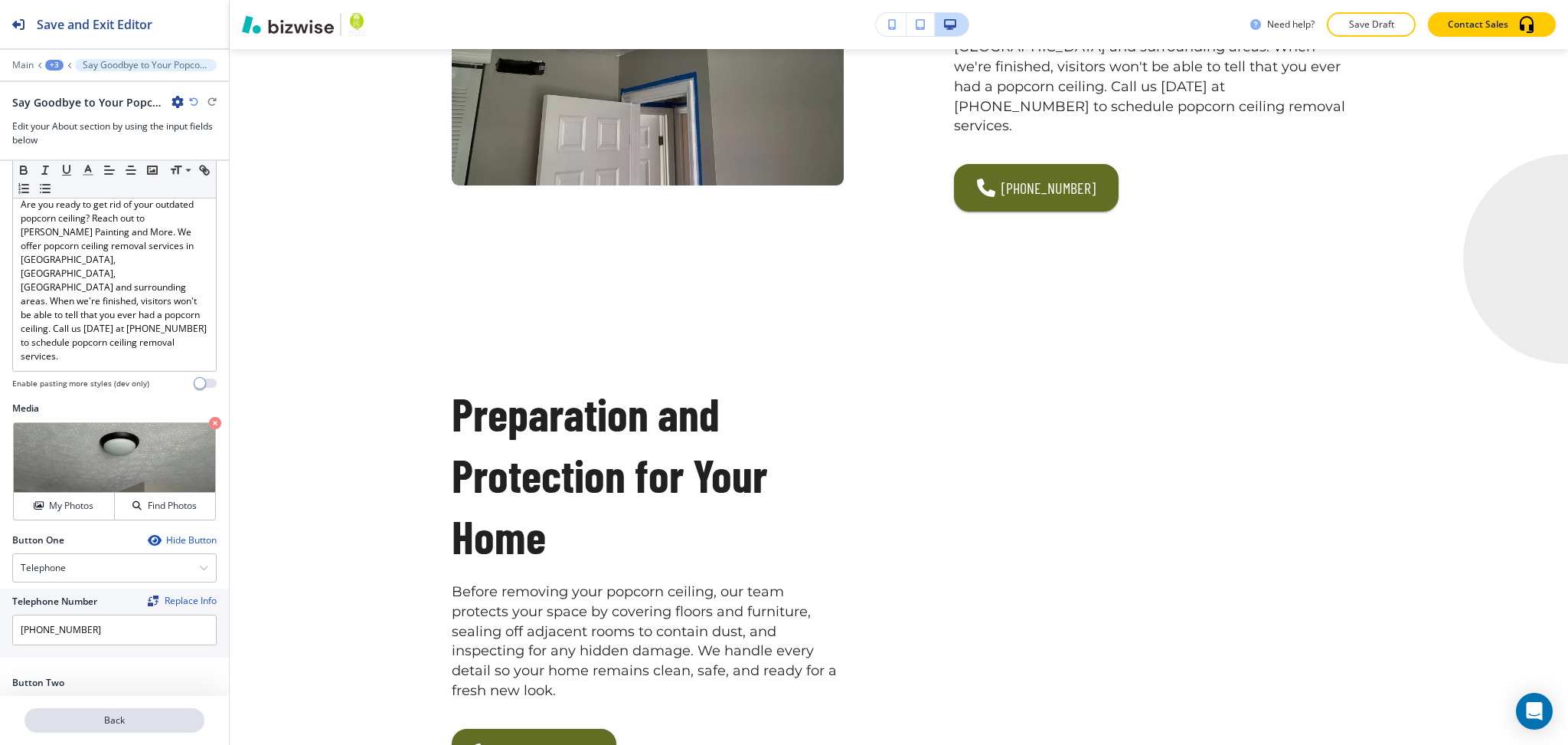
click at [127, 722] on p "Back" at bounding box center [114, 721] width 177 height 14
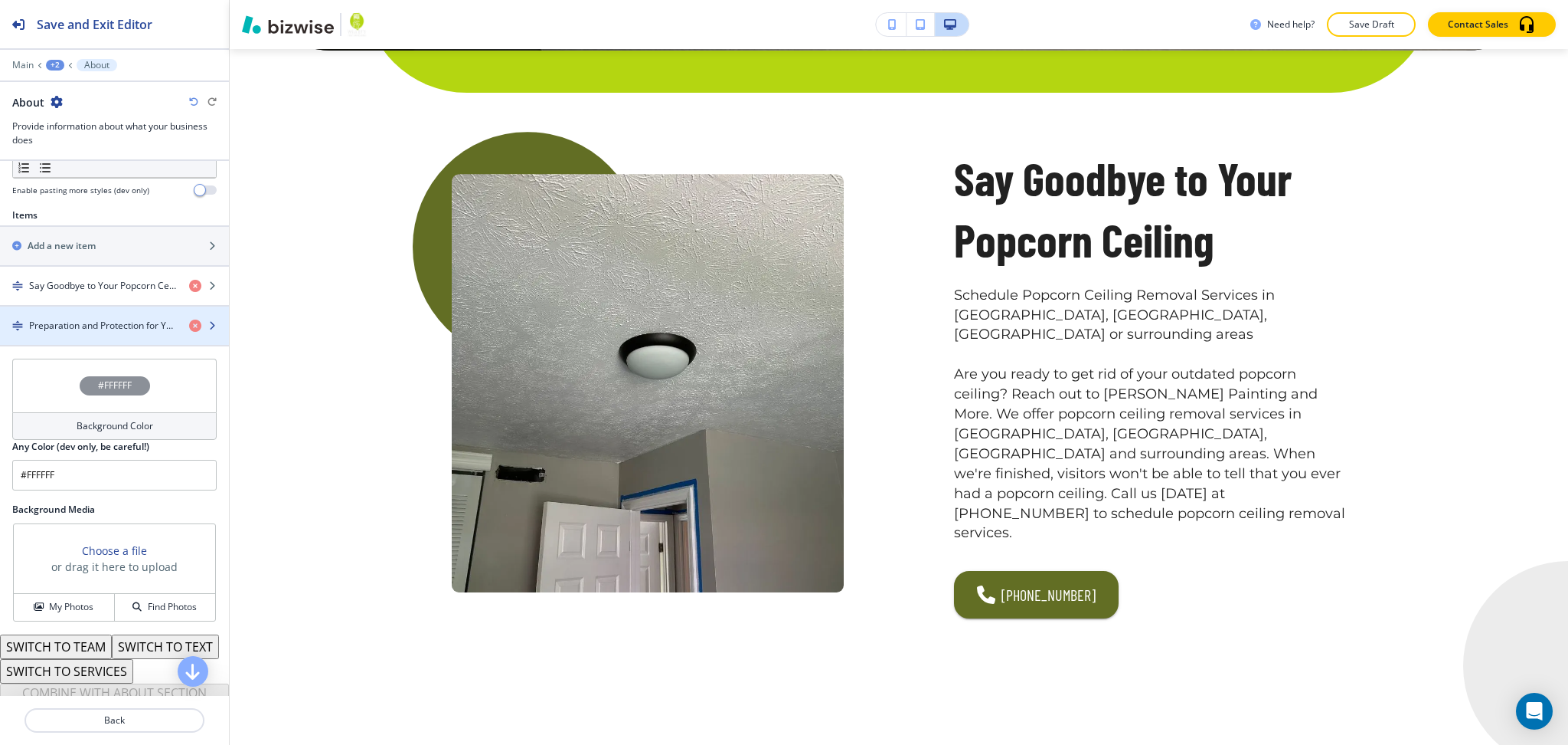
scroll to position [502, 0]
click at [91, 335] on div "button" at bounding box center [114, 336] width 229 height 13
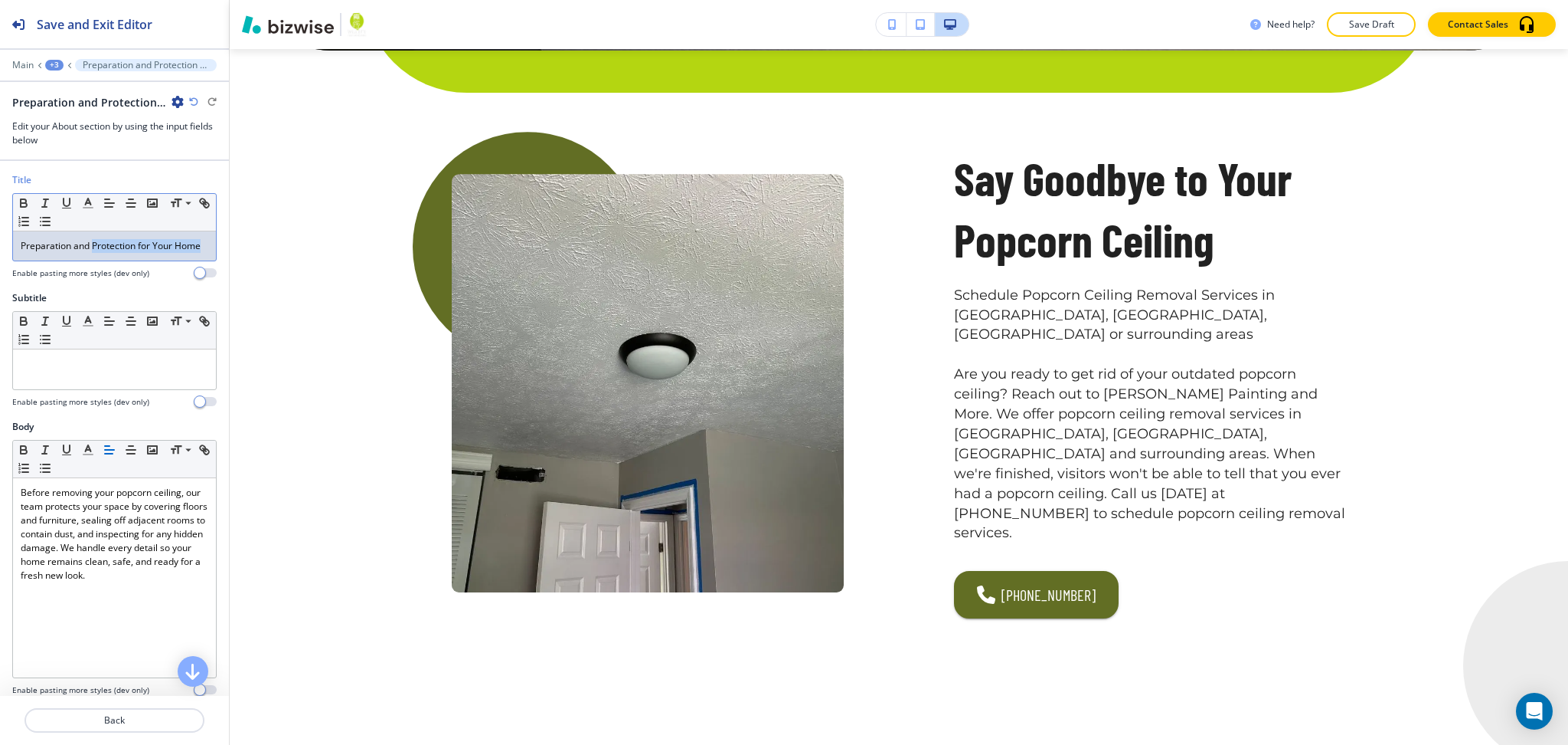
click at [94, 252] on p "Preparation and Protection for Your Home" at bounding box center [114, 246] width 188 height 14
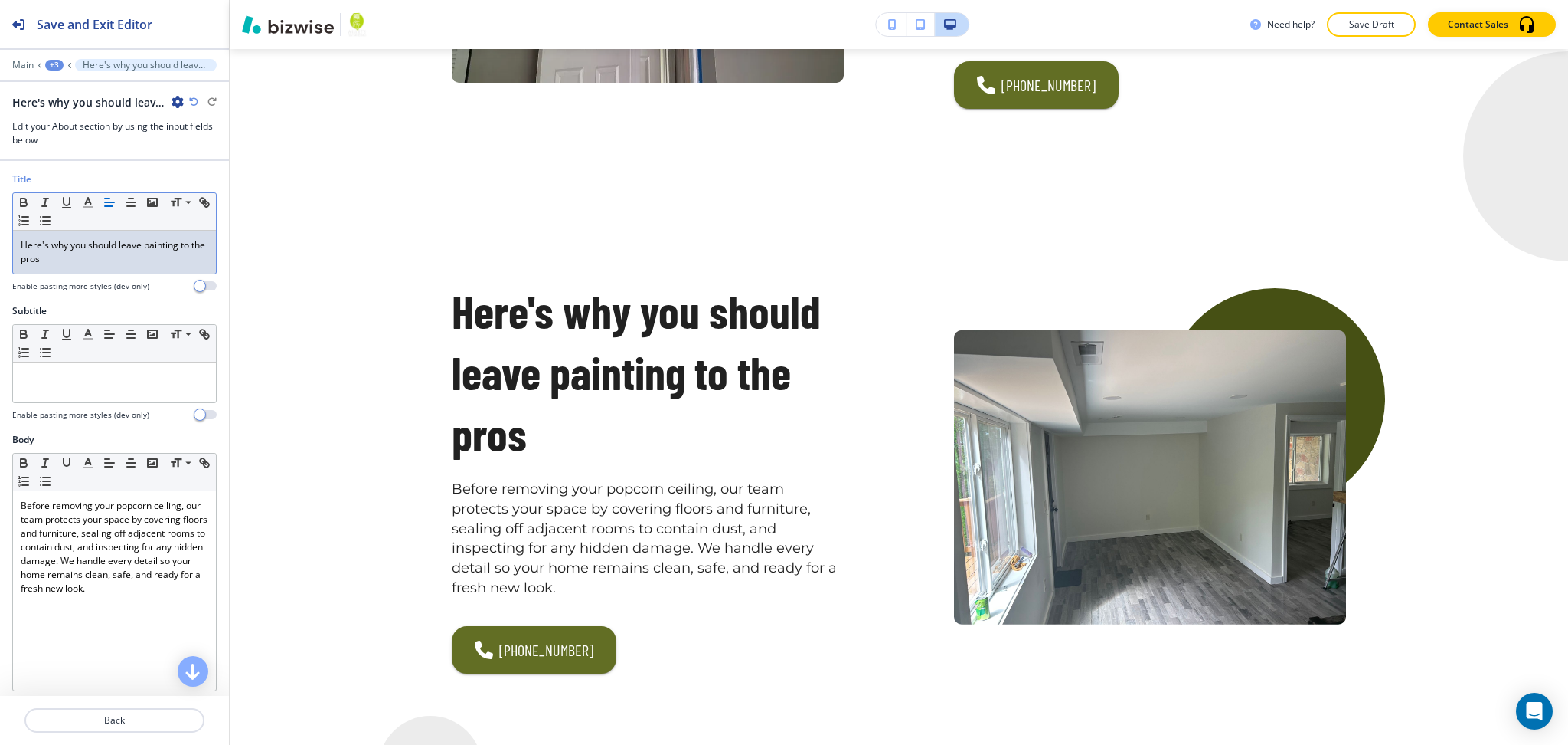
scroll to position [1093, 0]
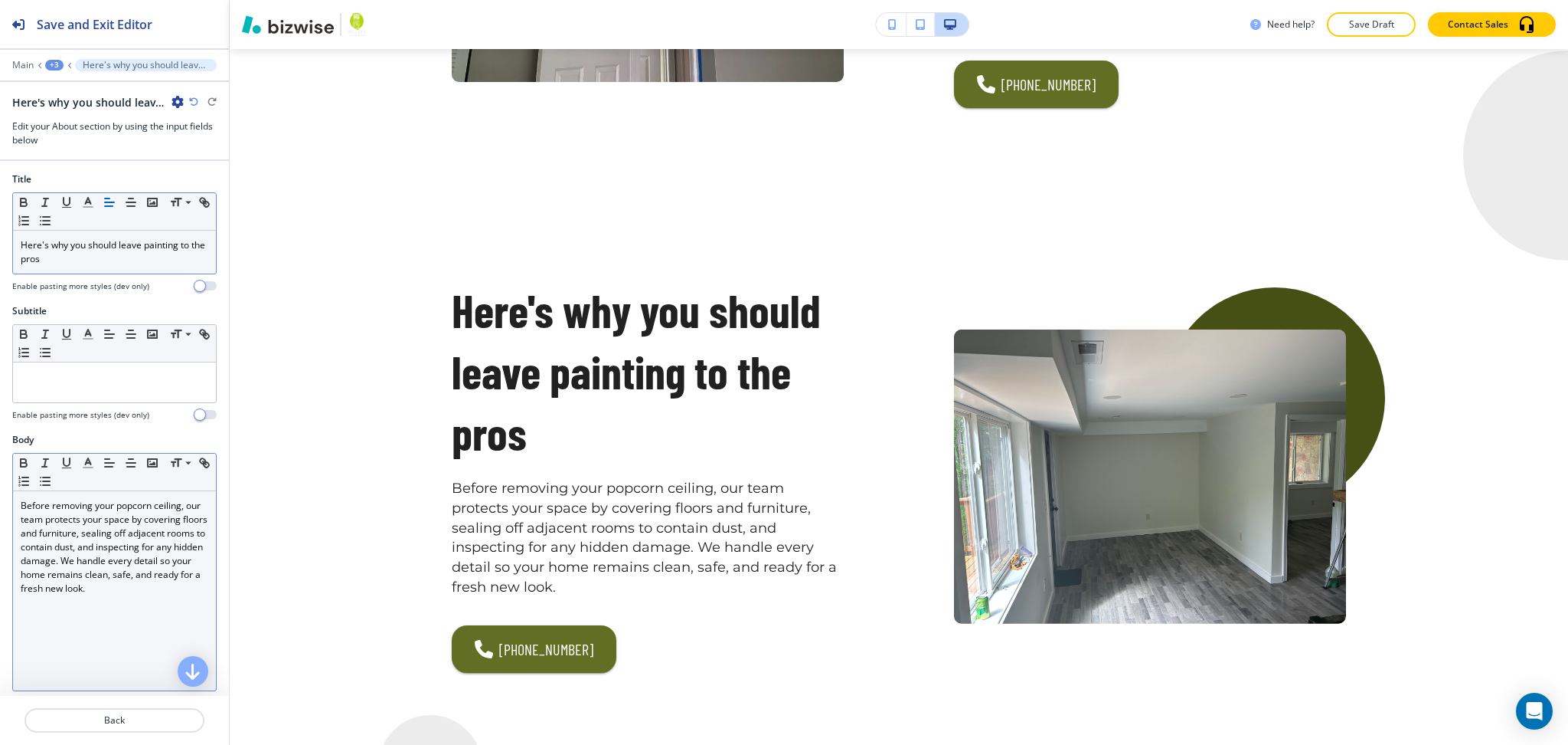
click at [124, 610] on div "Before removing your popcorn ceiling, our team protects your space by covering …" at bounding box center [114, 591] width 203 height 200
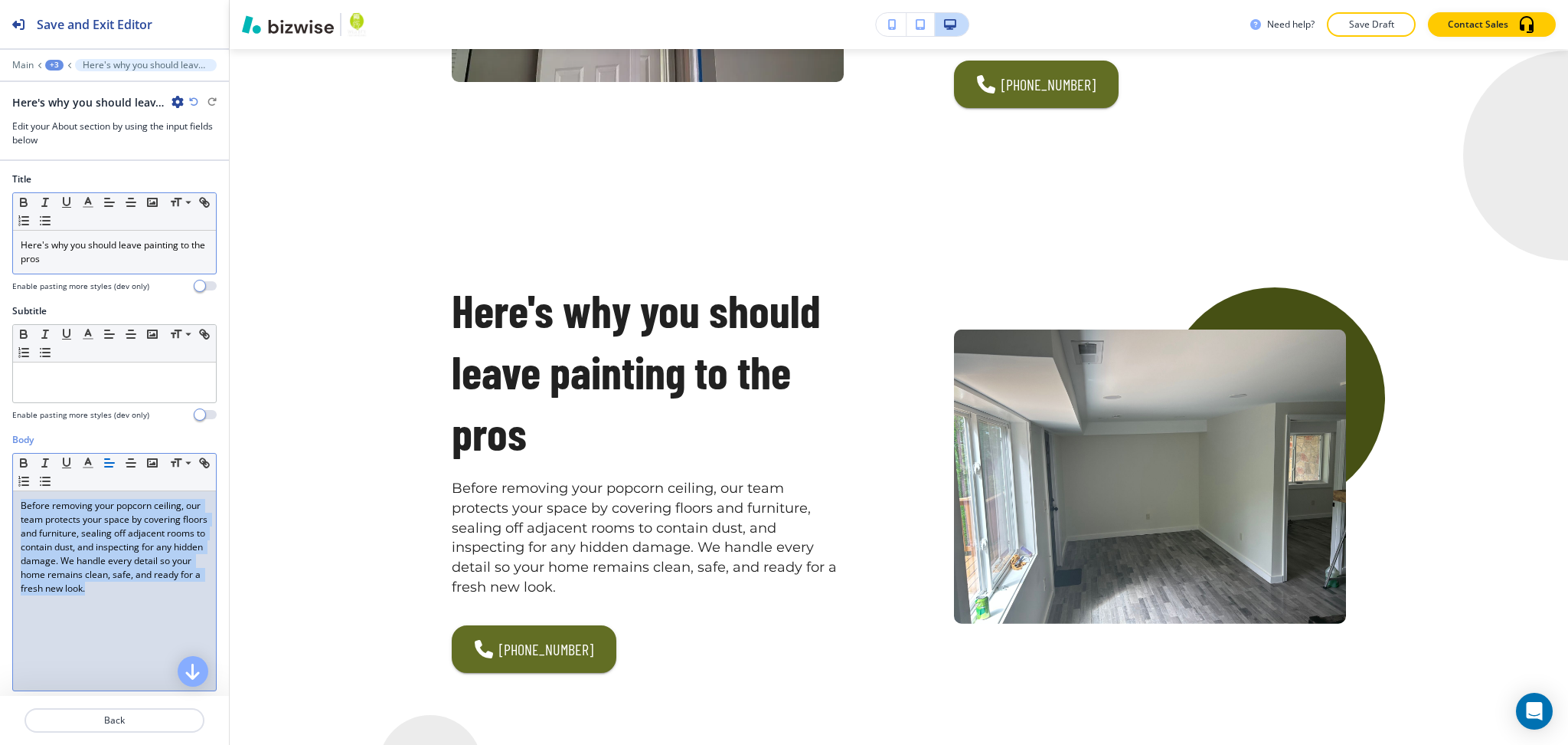
scroll to position [0, 0]
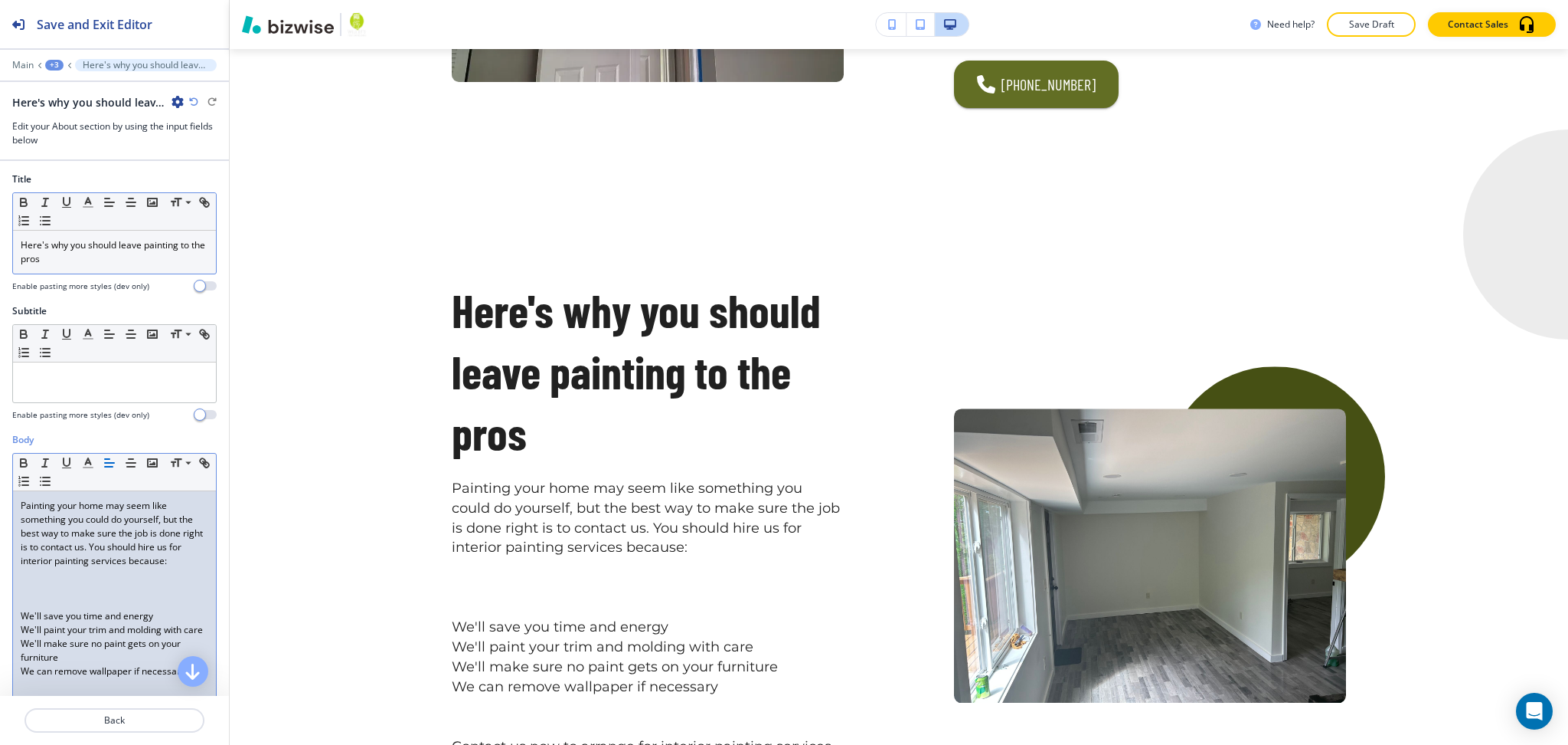
click at [67, 609] on p at bounding box center [114, 603] width 188 height 14
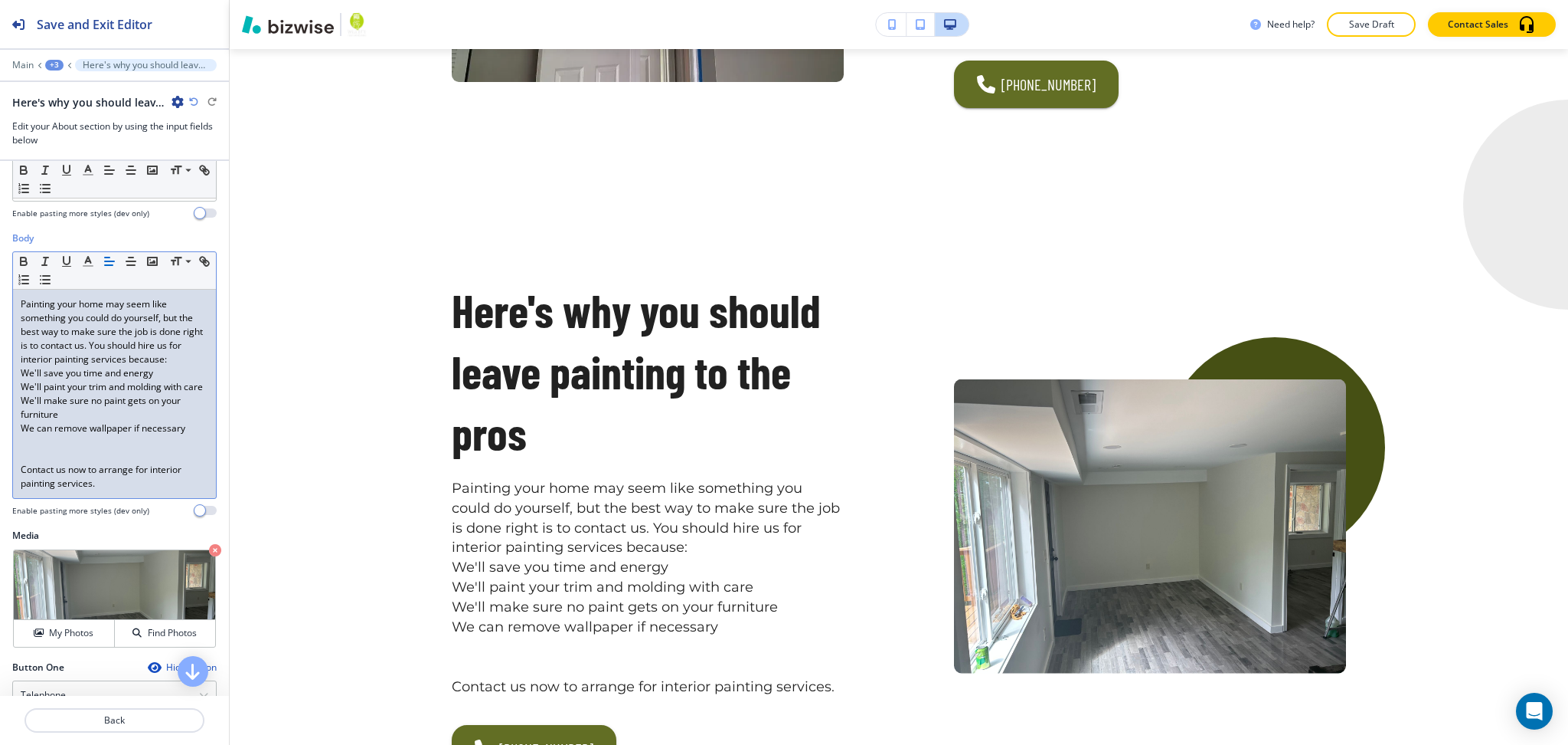
click at [44, 462] on p at bounding box center [114, 456] width 188 height 14
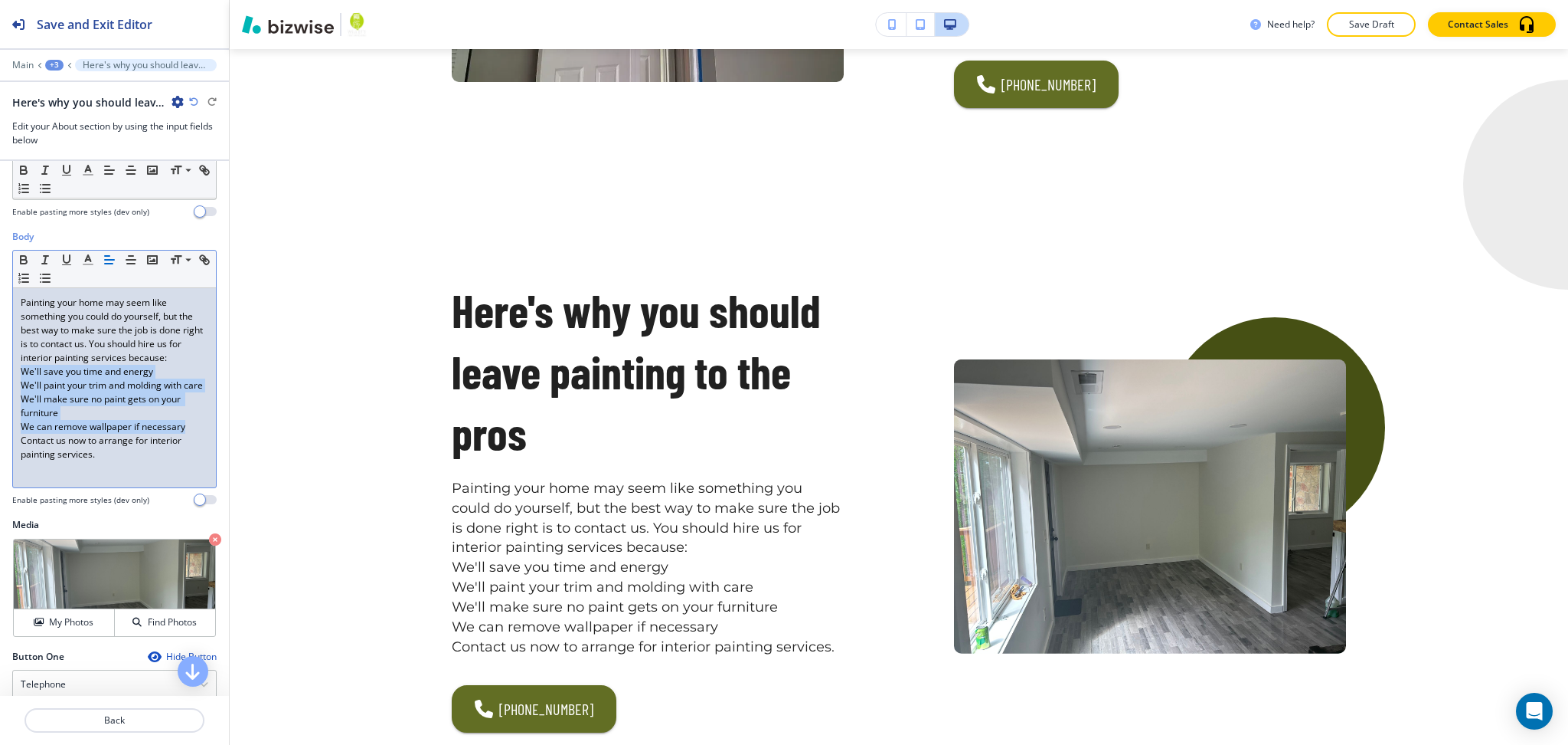
drag, startPoint x: 192, startPoint y: 455, endPoint x: 18, endPoint y: 383, distance: 188.3
click at [18, 383] on div "Painting your home may seem like something you could do yourself, but the best …" at bounding box center [114, 387] width 203 height 200
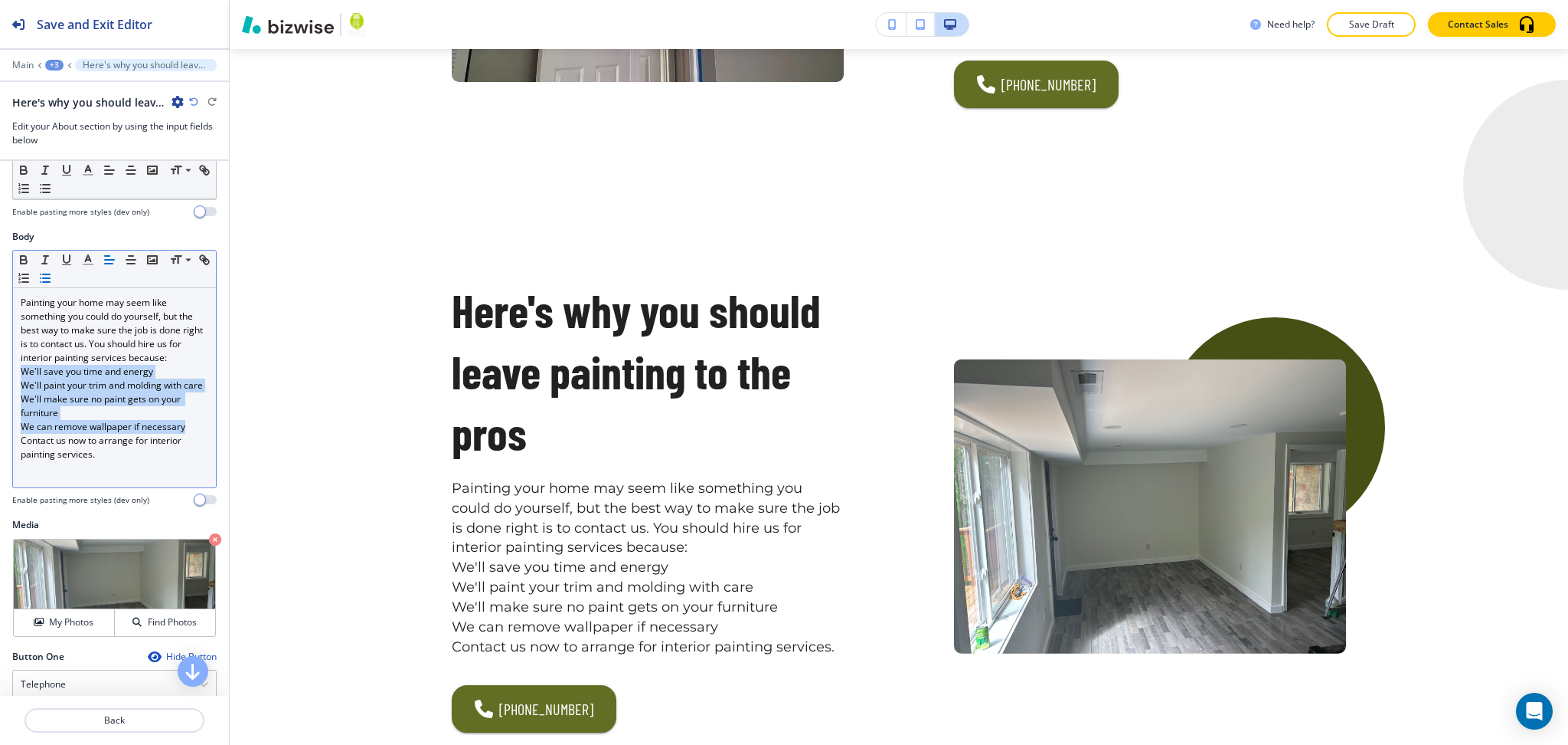
click at [52, 276] on icon "button" at bounding box center [45, 279] width 14 height 14
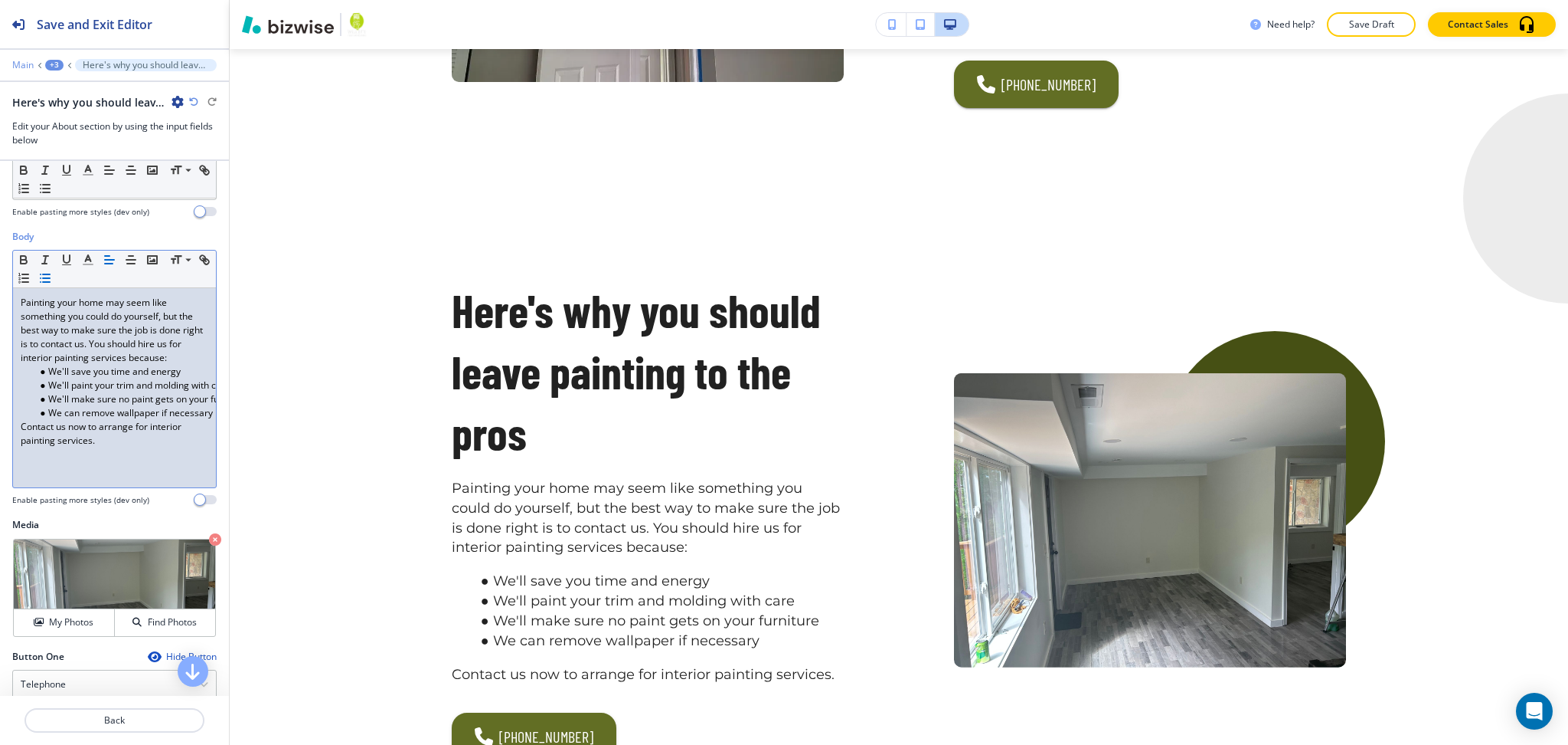
click at [17, 60] on p "Main" at bounding box center [23, 65] width 21 height 11
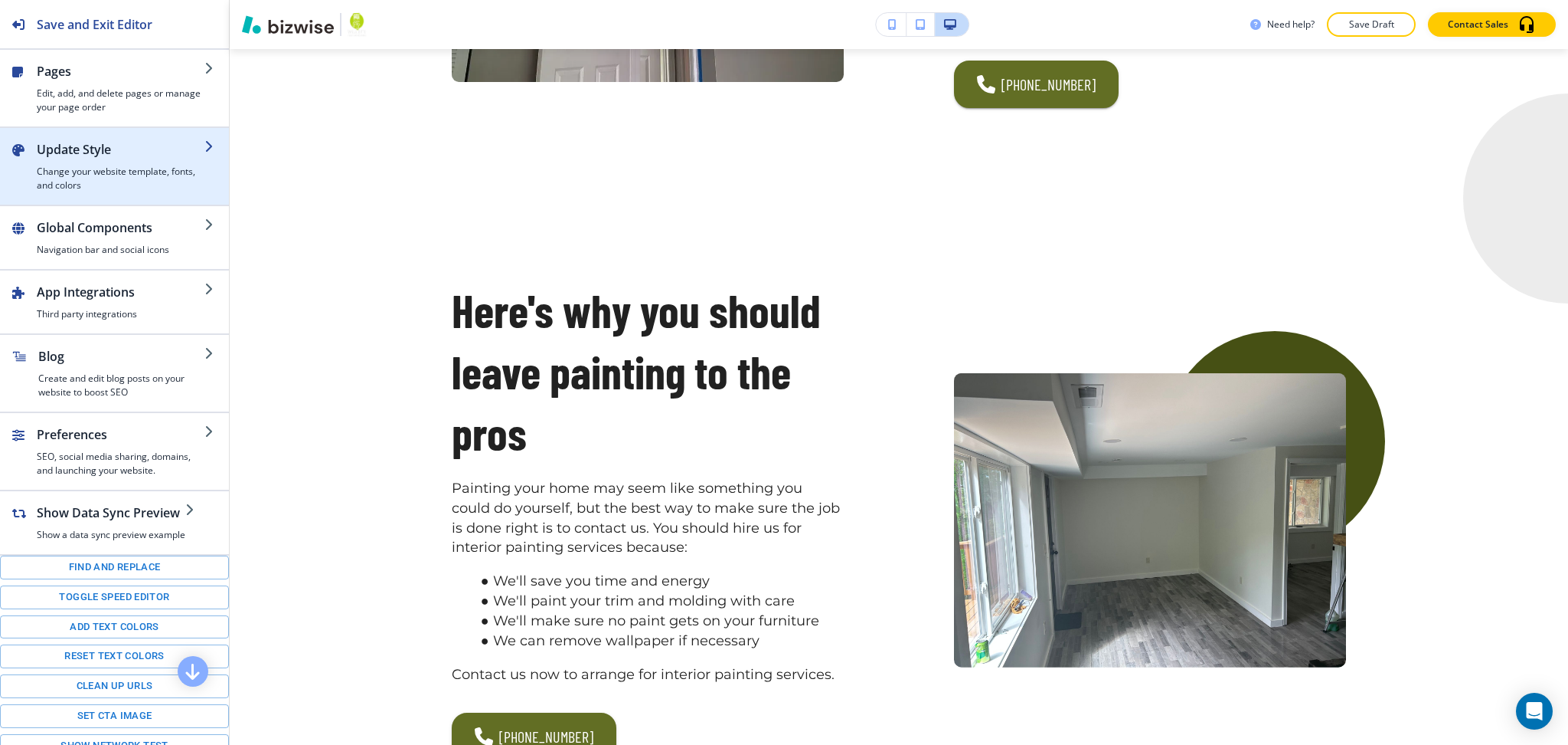
click at [101, 160] on div "button" at bounding box center [120, 162] width 167 height 6
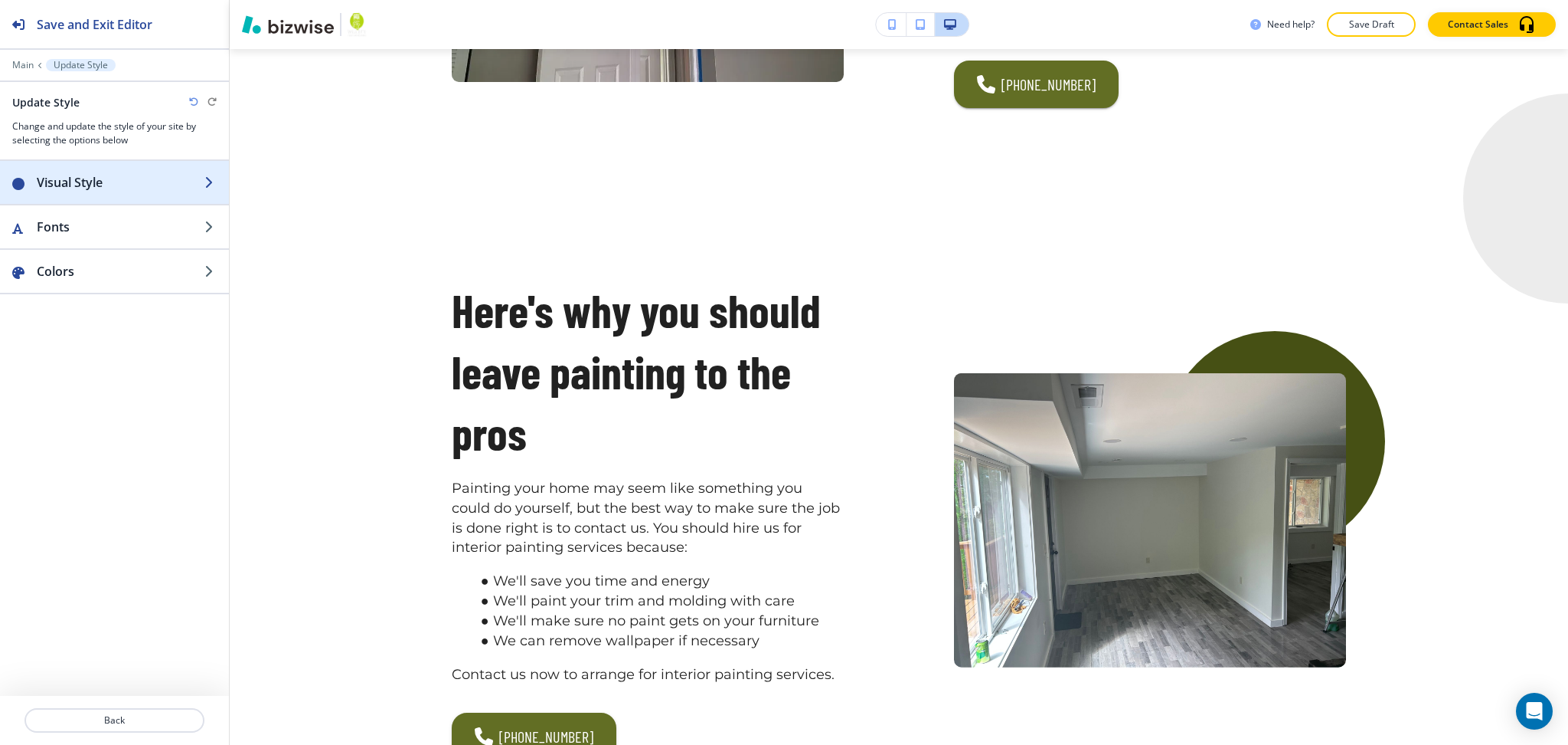
click at [74, 189] on h2 "Visual Style" at bounding box center [120, 182] width 167 height 18
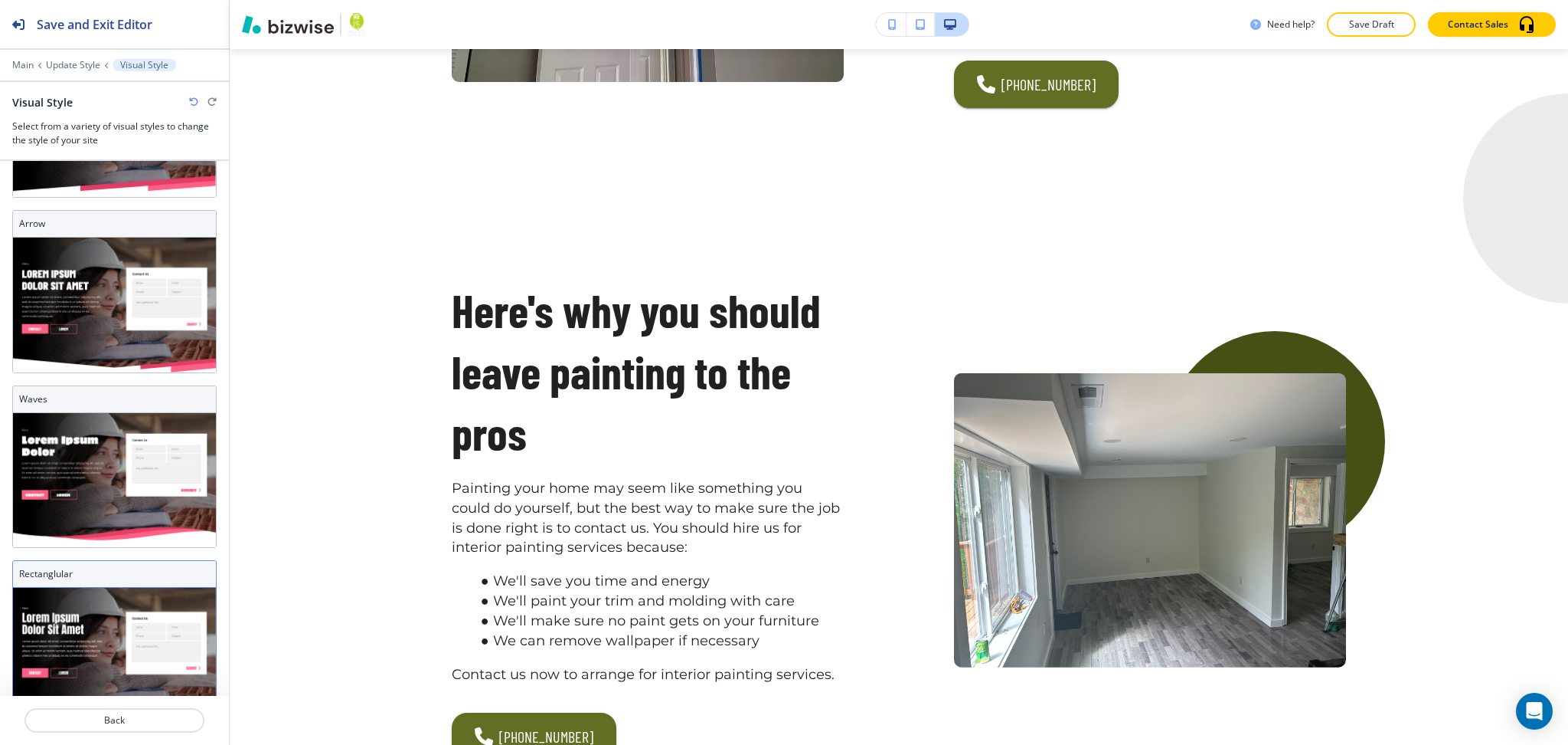
click at [101, 593] on img at bounding box center [114, 653] width 203 height 131
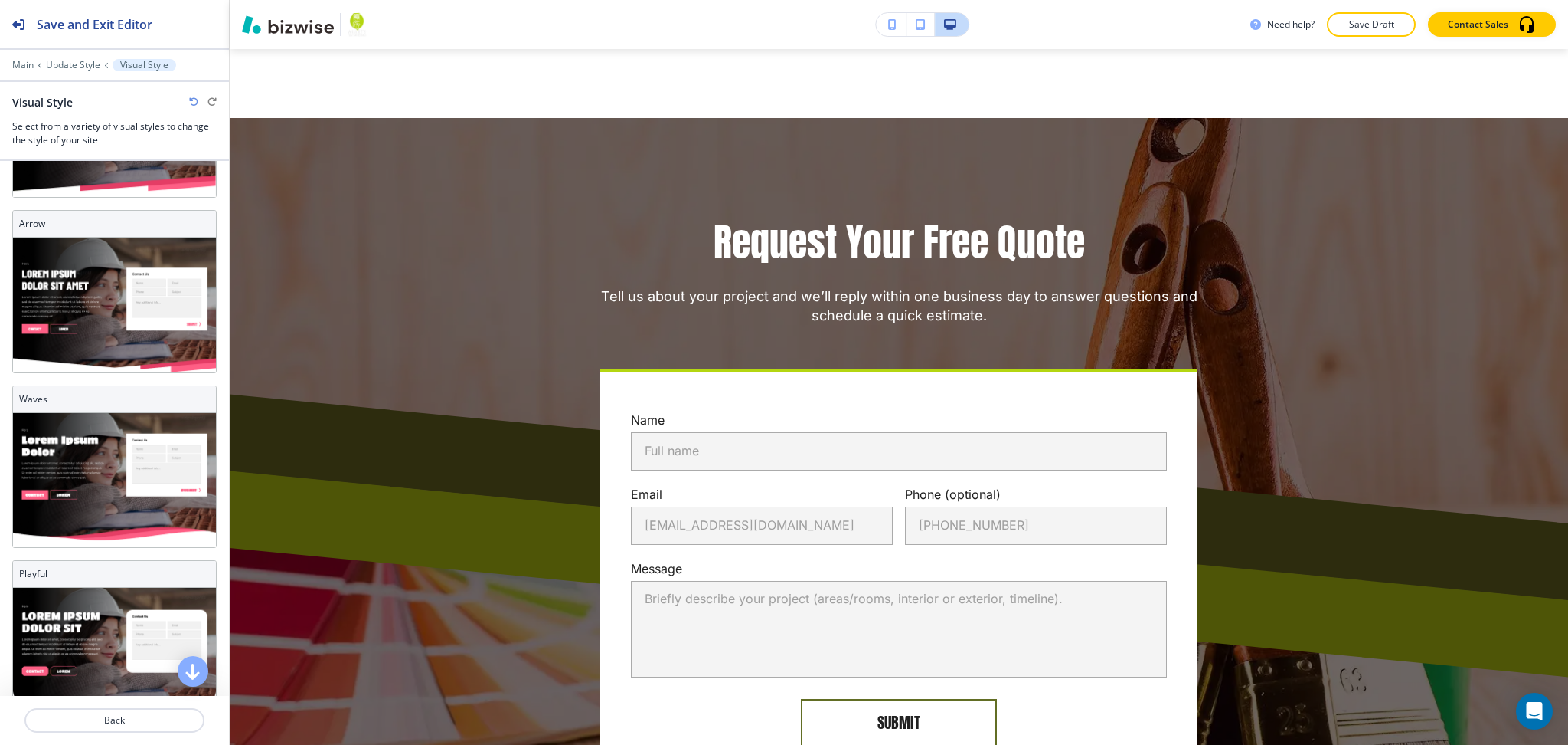
scroll to position [0, 0]
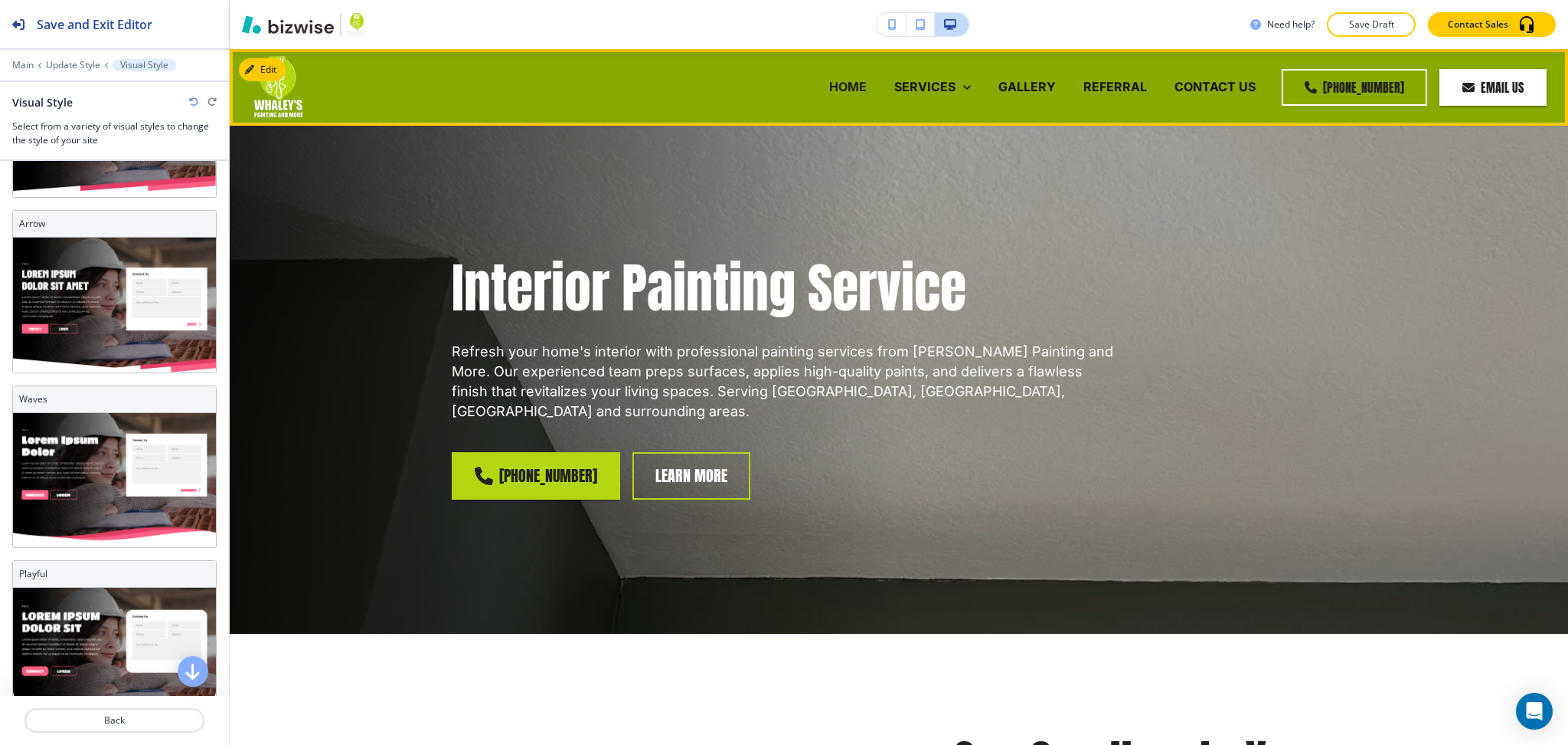
click at [846, 78] on p "HOME" at bounding box center [848, 87] width 38 height 18
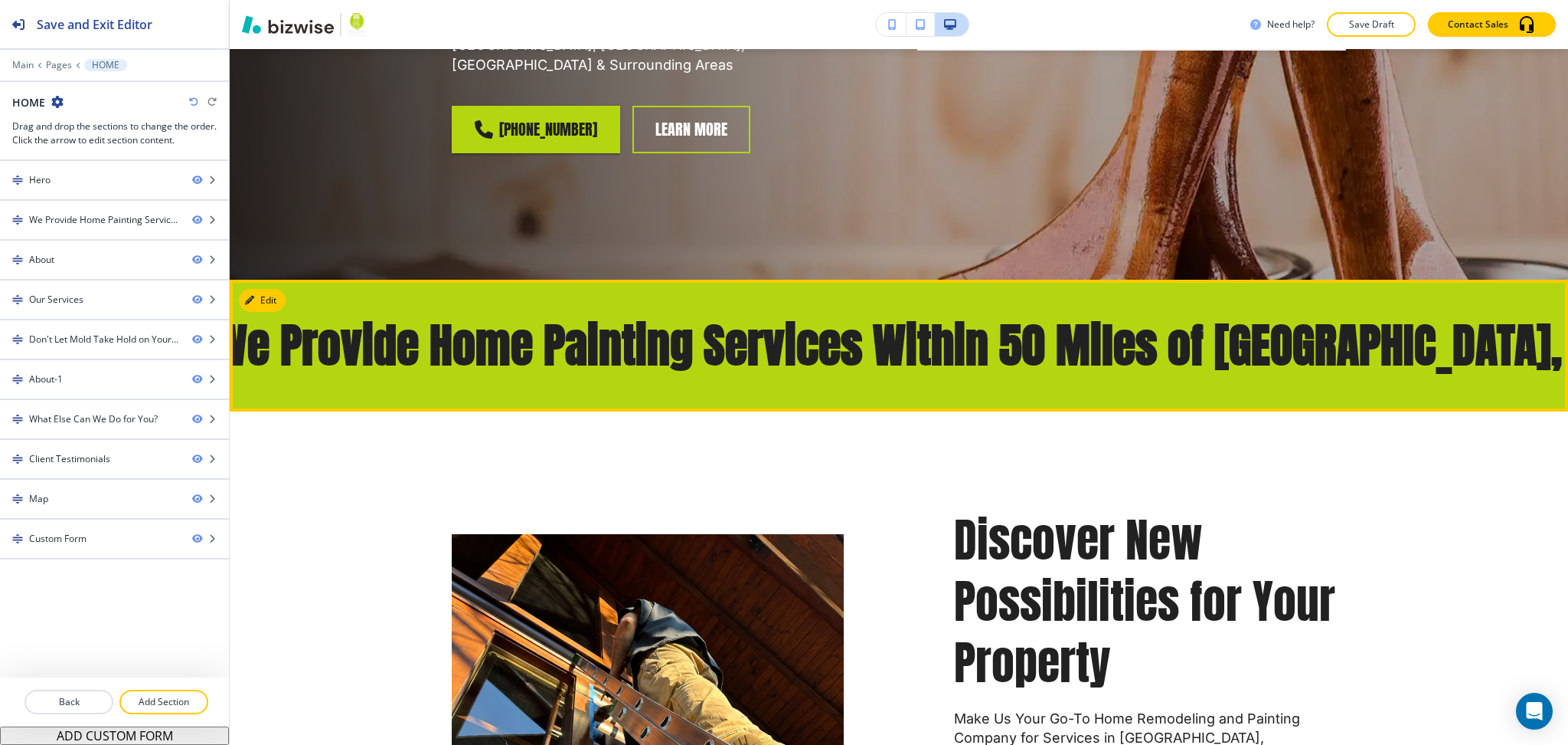
scroll to position [613, 0]
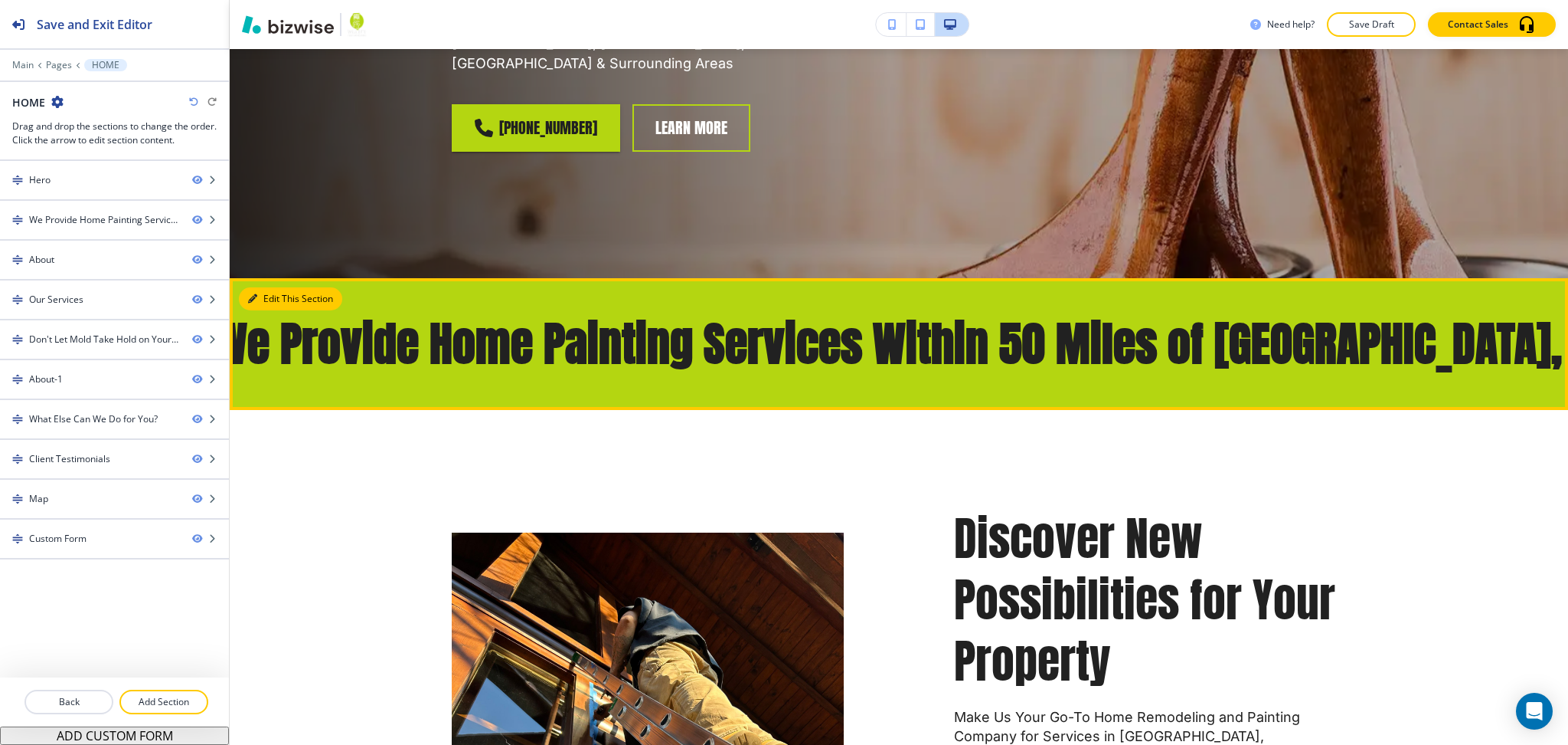
click at [267, 287] on button "Edit This Section" at bounding box center [290, 298] width 103 height 23
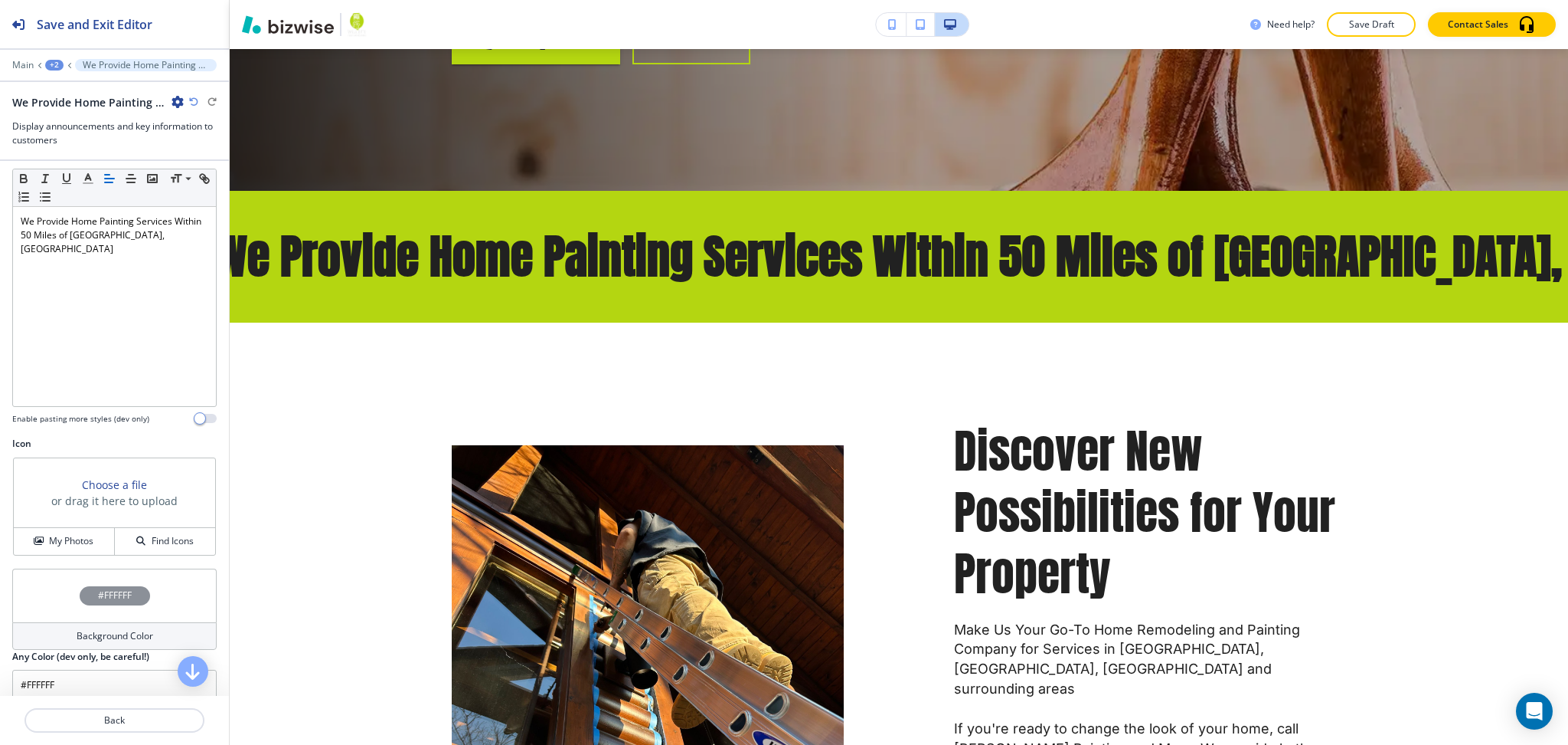
scroll to position [41, 0]
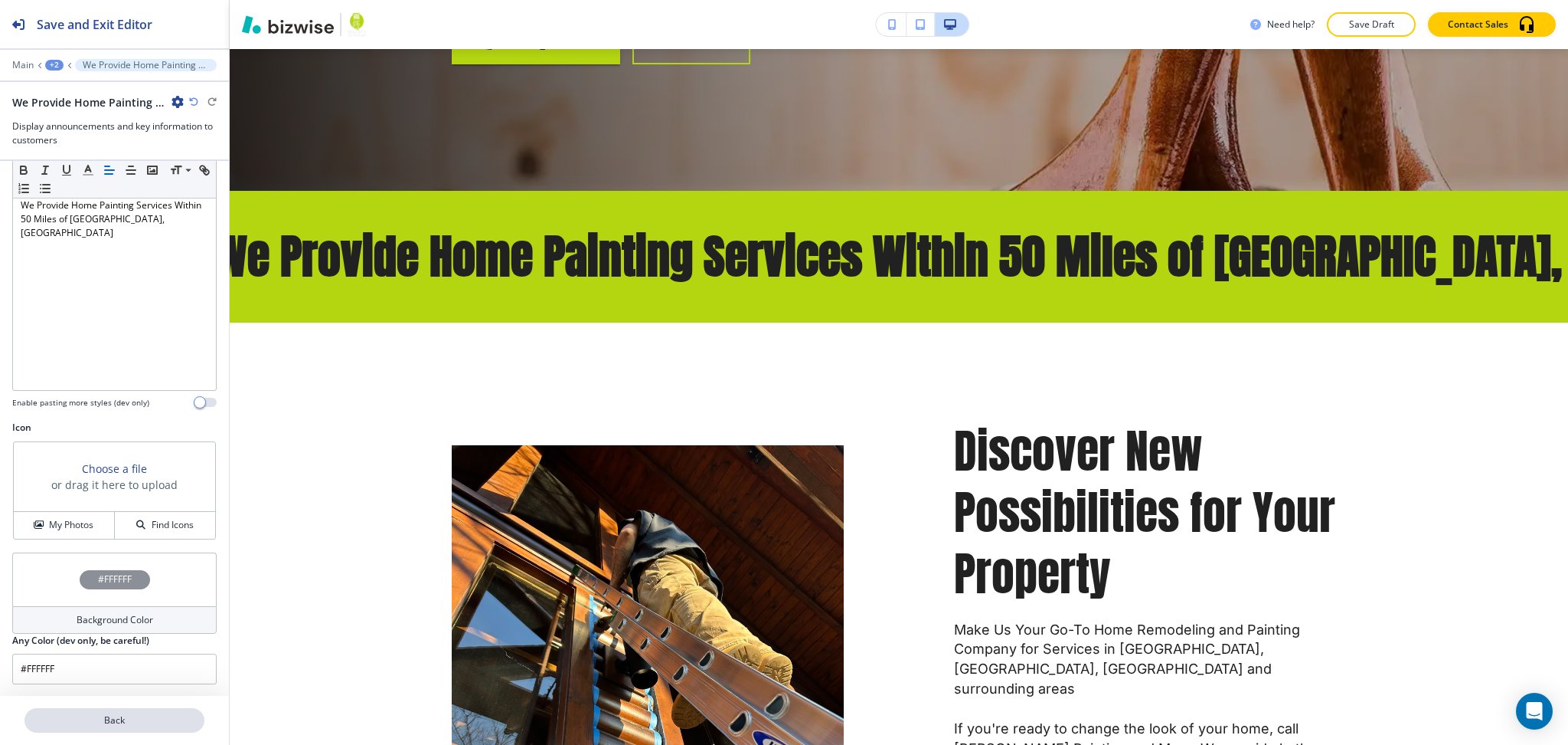
click at [143, 714] on p "Back" at bounding box center [114, 721] width 177 height 14
